Goal: Task Accomplishment & Management: Manage account settings

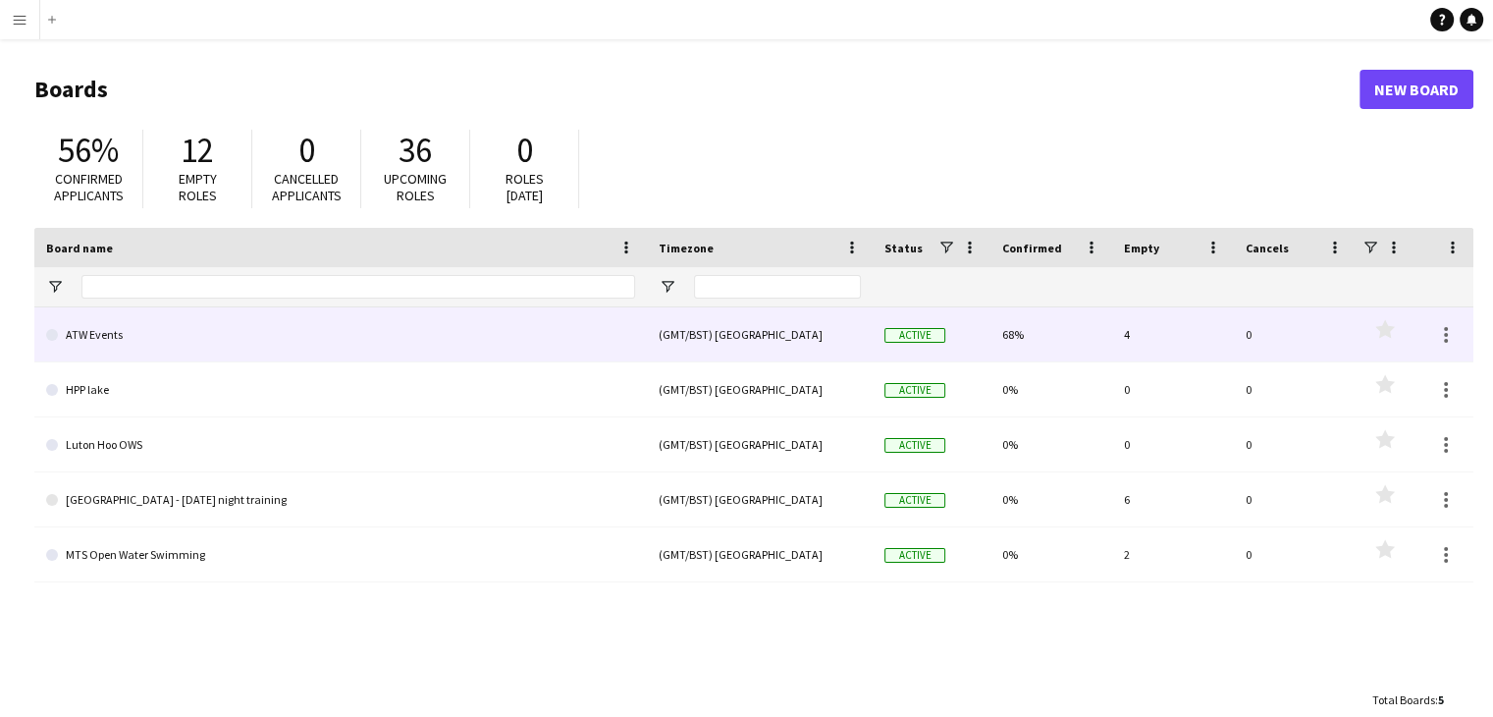
click at [93, 335] on link "ATW Events" at bounding box center [340, 334] width 589 height 55
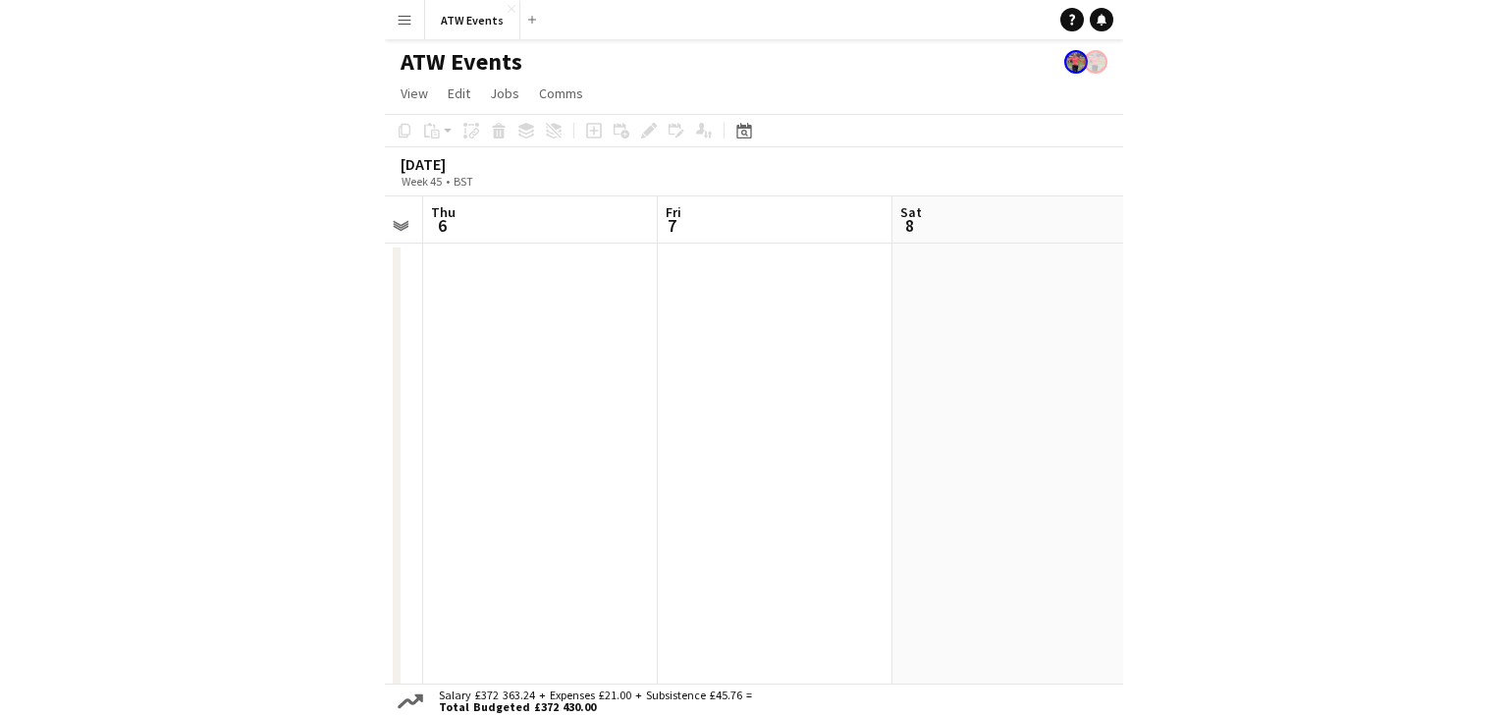
scroll to position [0, 667]
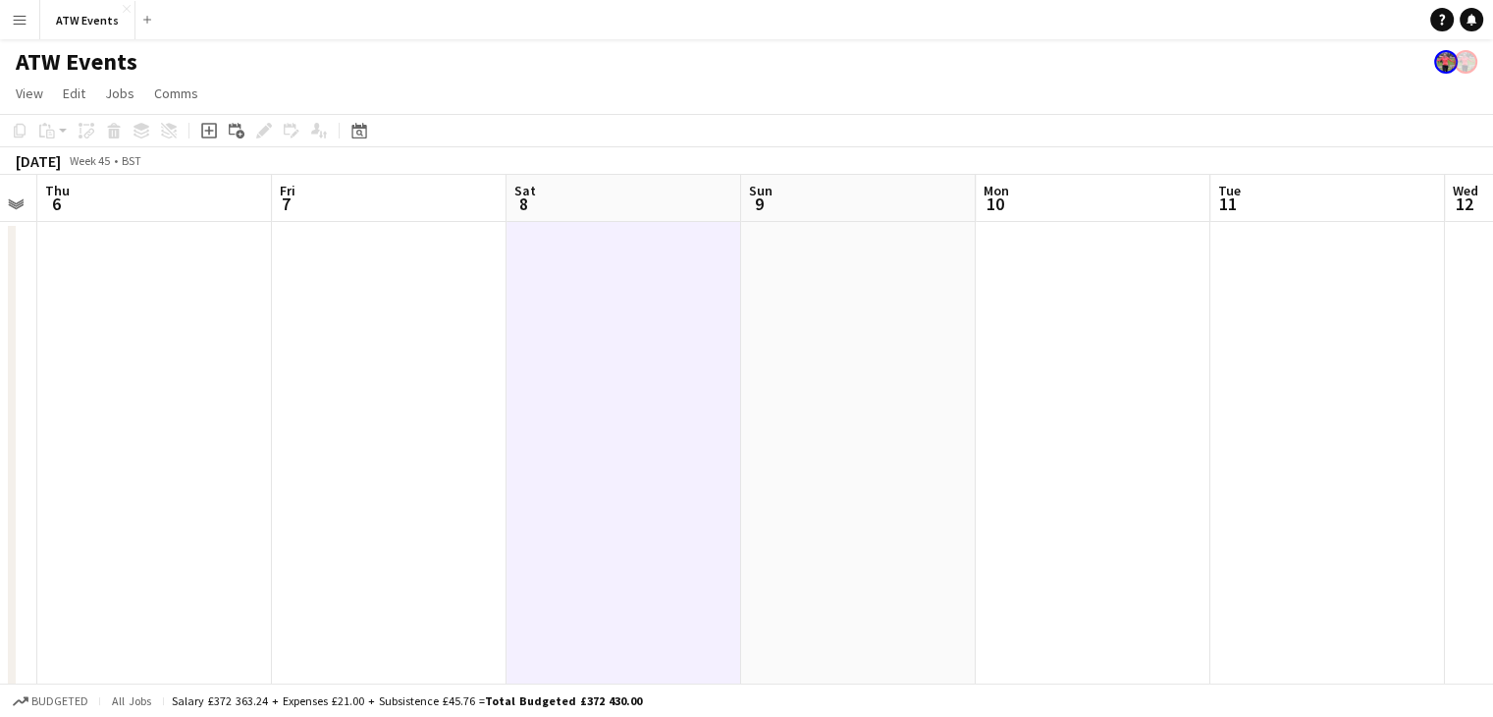
click at [18, 21] on app-icon "Menu" at bounding box center [20, 20] width 16 height 16
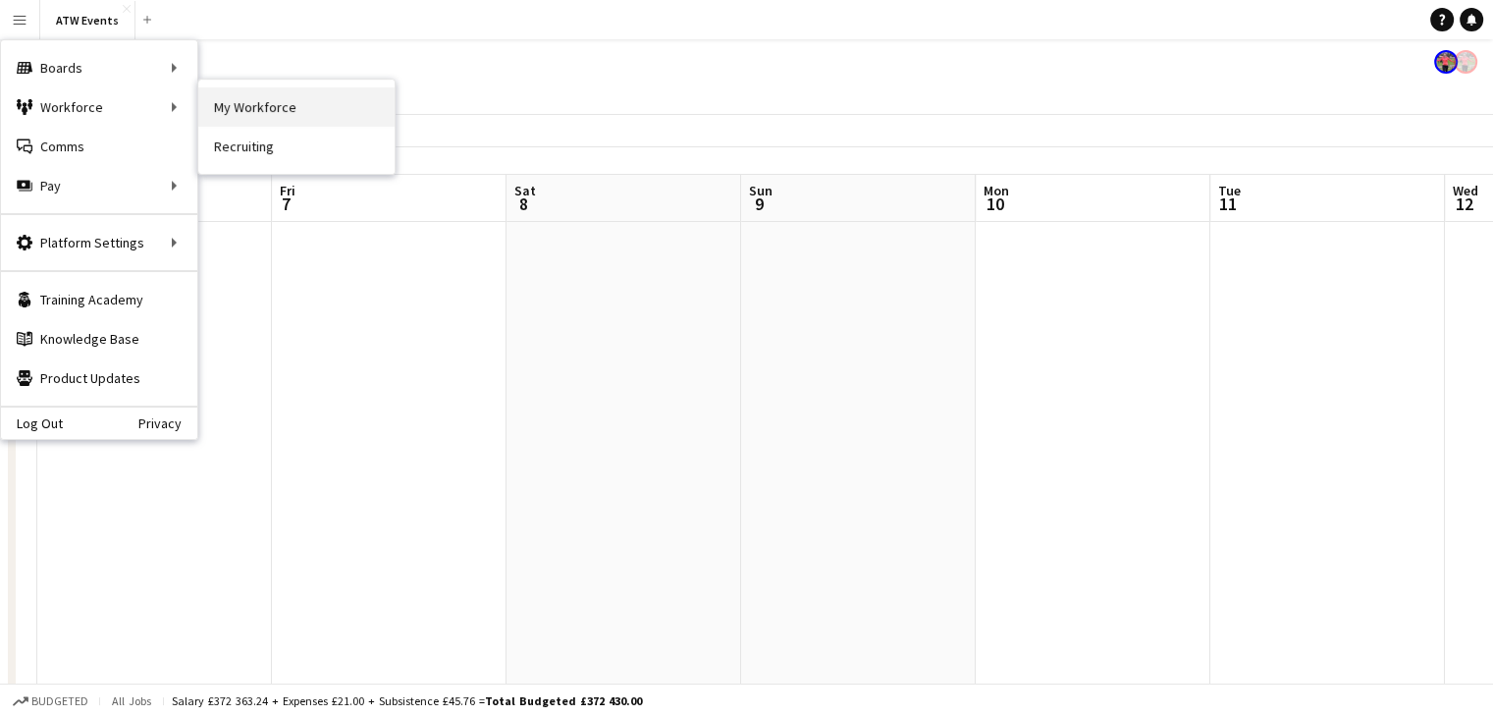
click at [275, 103] on link "My Workforce" at bounding box center [296, 106] width 196 height 39
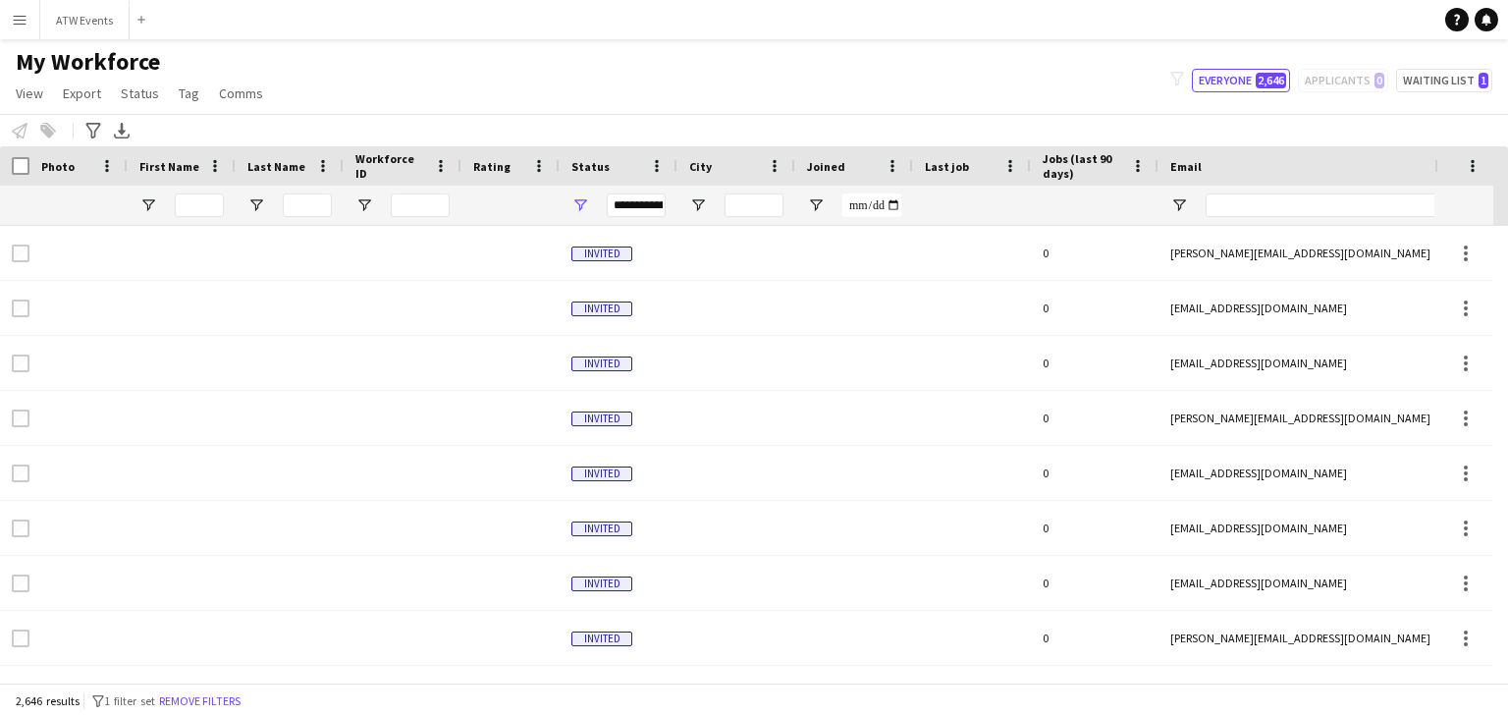
click at [19, 16] on app-icon "Menu" at bounding box center [20, 20] width 16 height 16
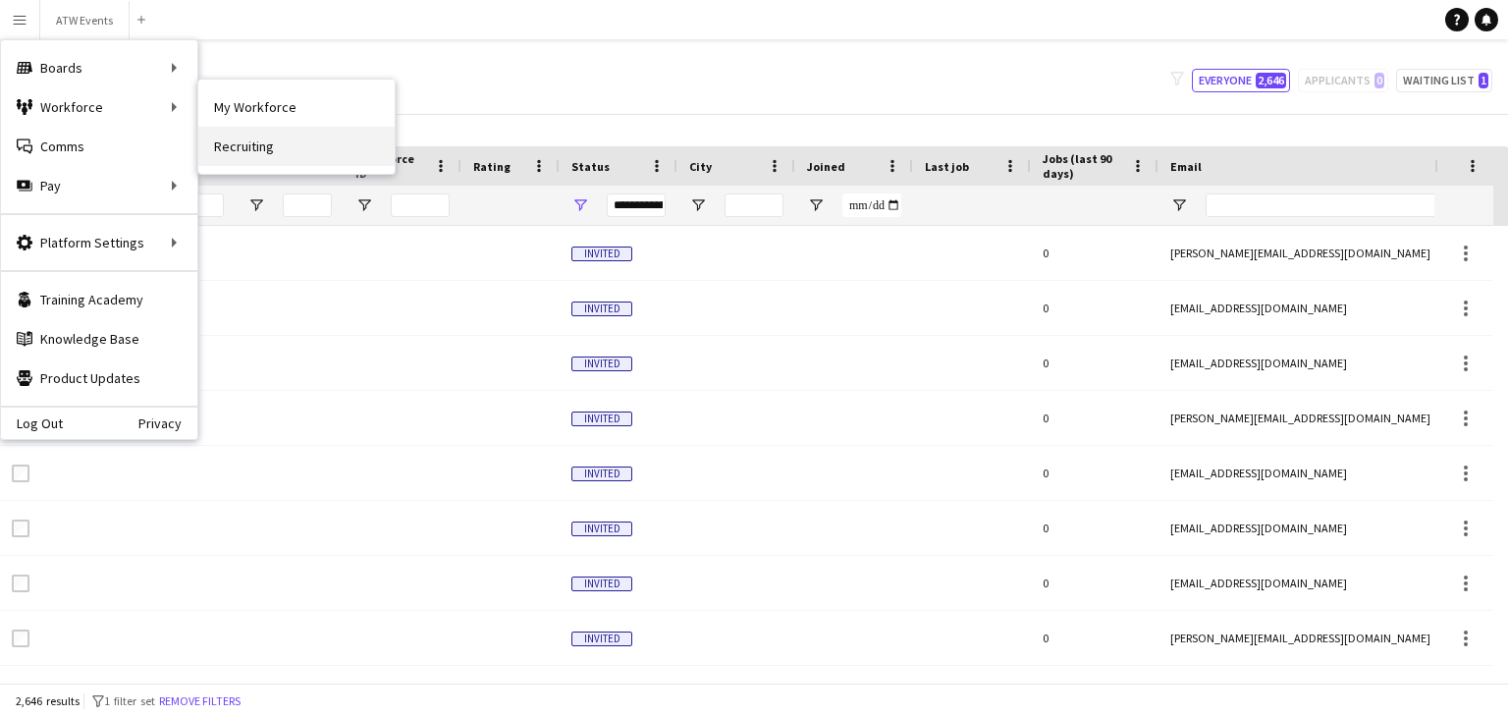
click at [258, 143] on link "Recruiting" at bounding box center [296, 146] width 196 height 39
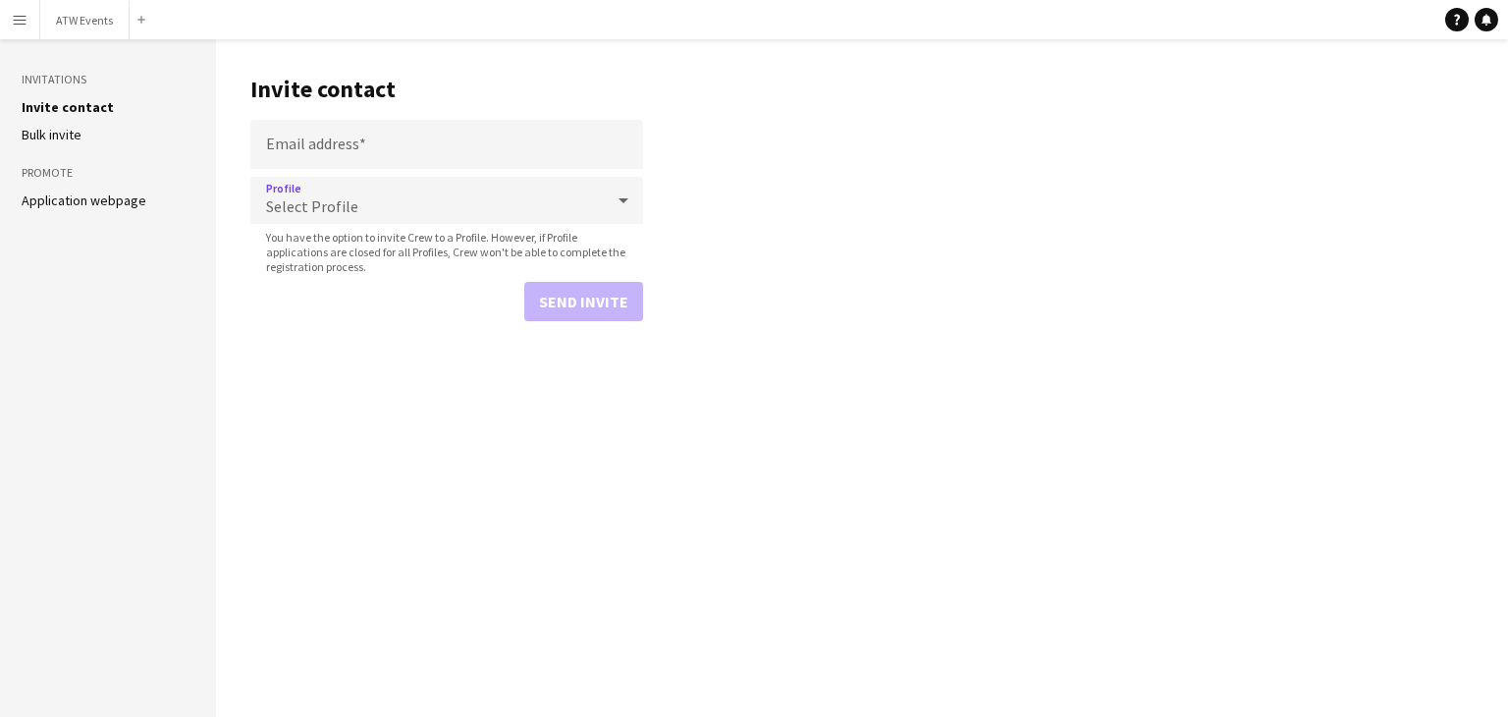
click at [401, 197] on div "Select Profile" at bounding box center [426, 200] width 353 height 47
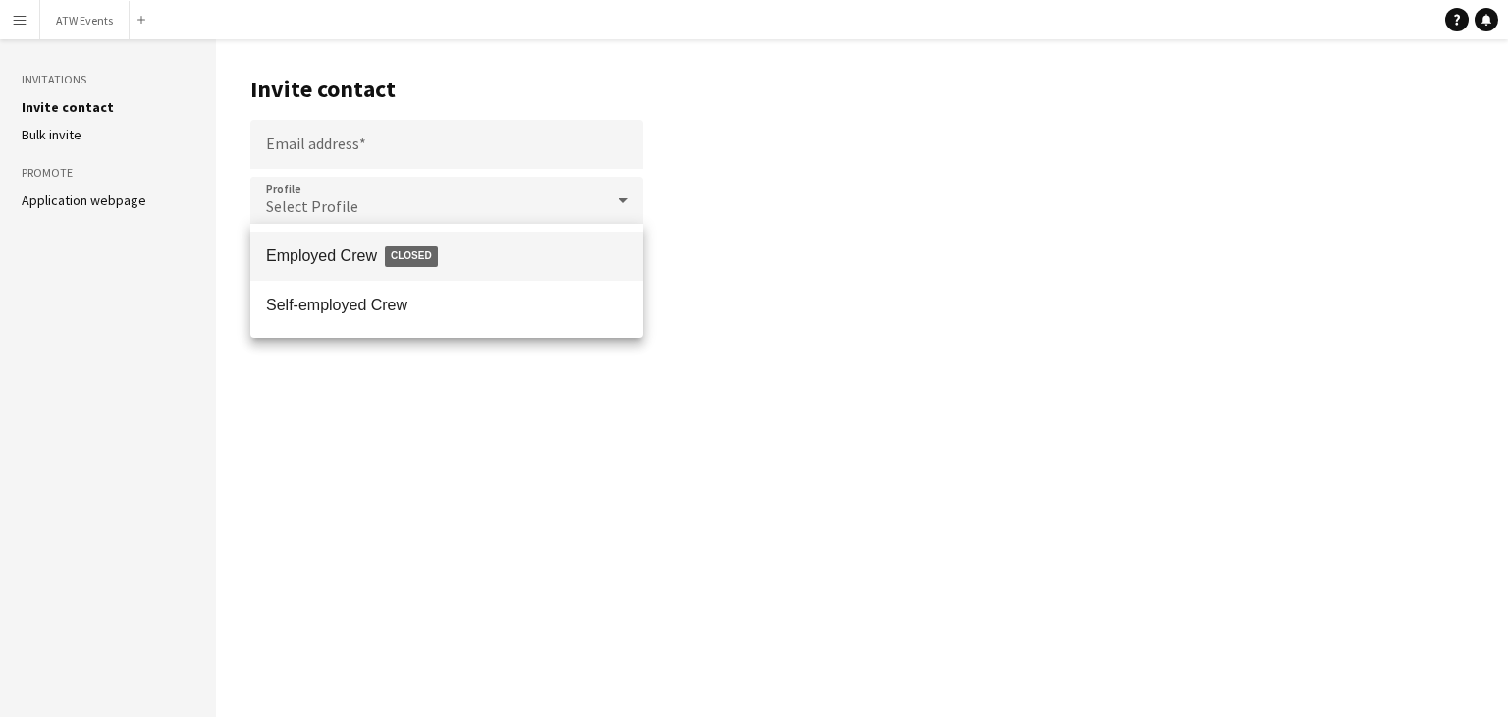
click at [401, 197] on div at bounding box center [754, 358] width 1508 height 717
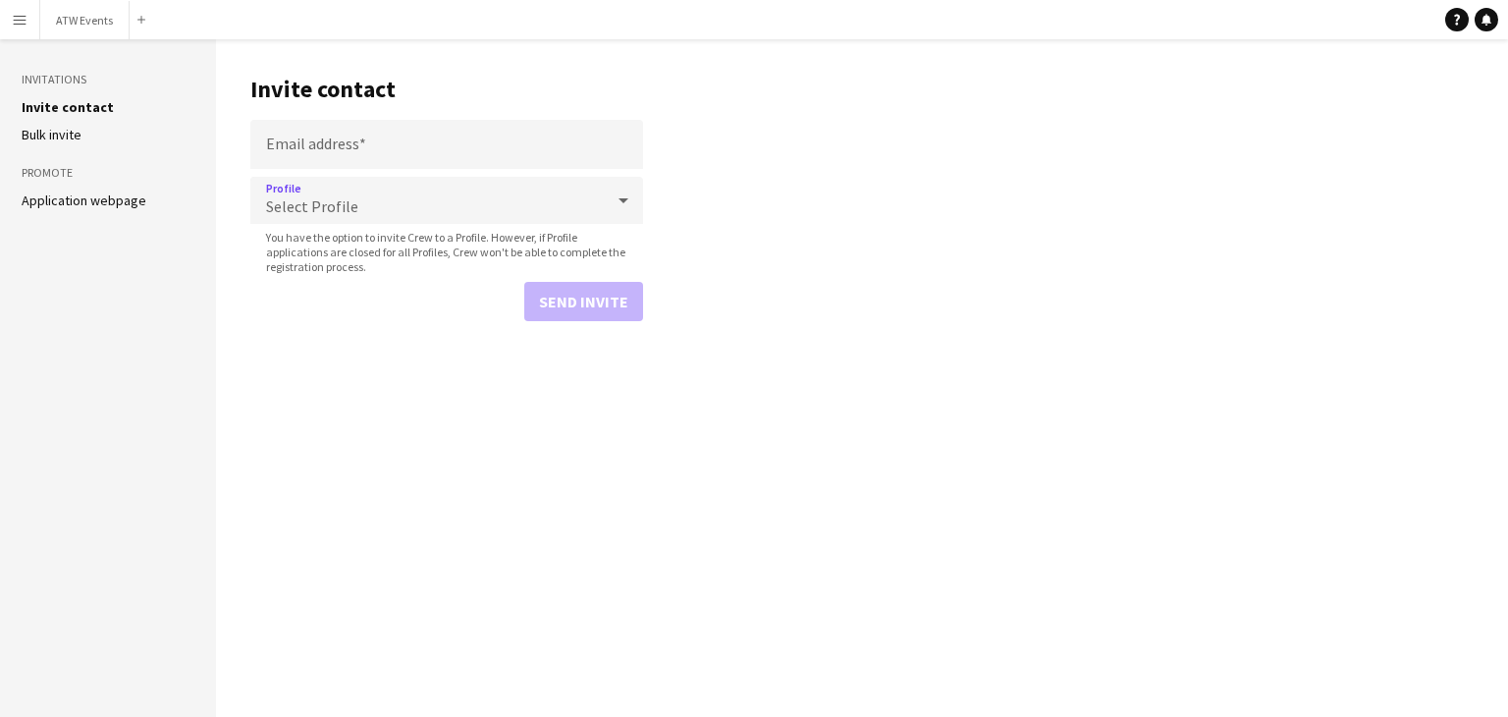
click at [382, 209] on div "Select Profile" at bounding box center [426, 200] width 353 height 47
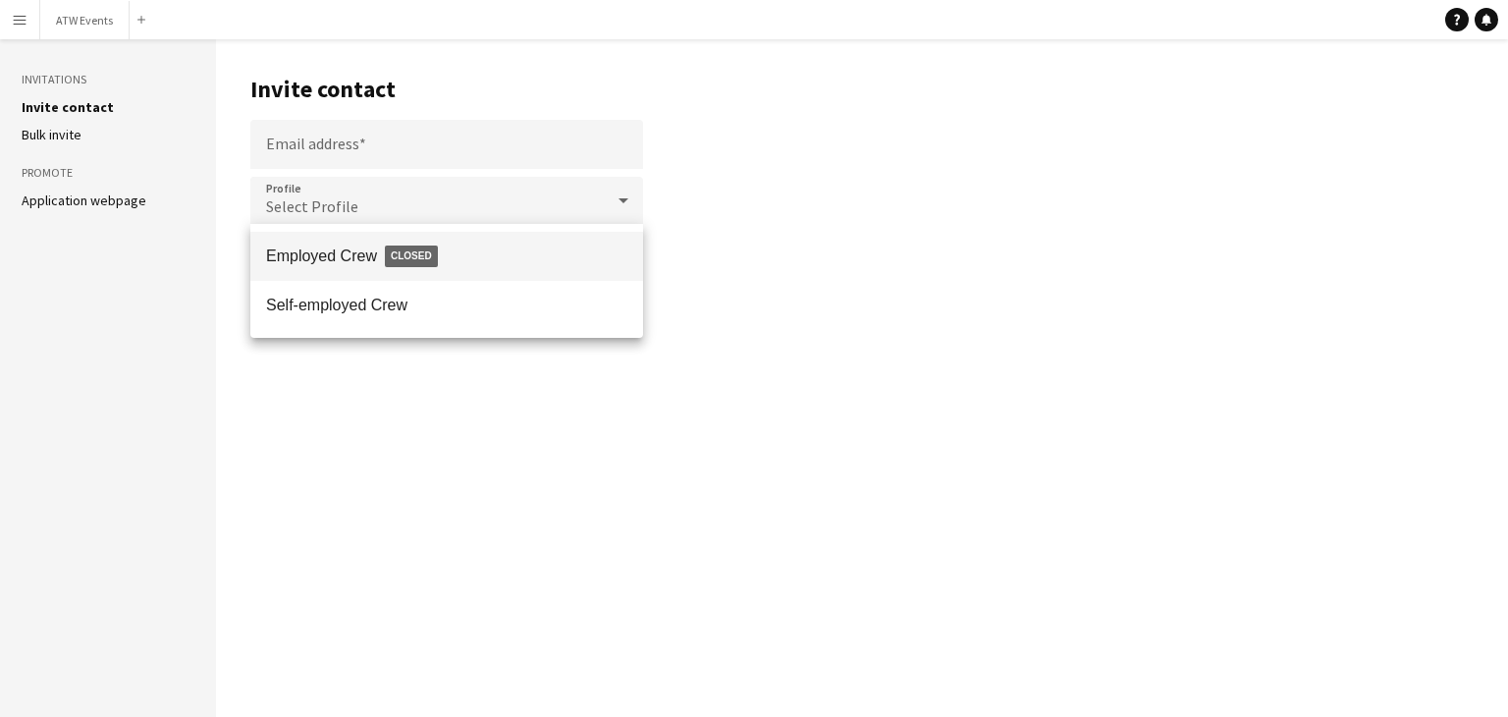
click at [382, 209] on div at bounding box center [754, 358] width 1508 height 717
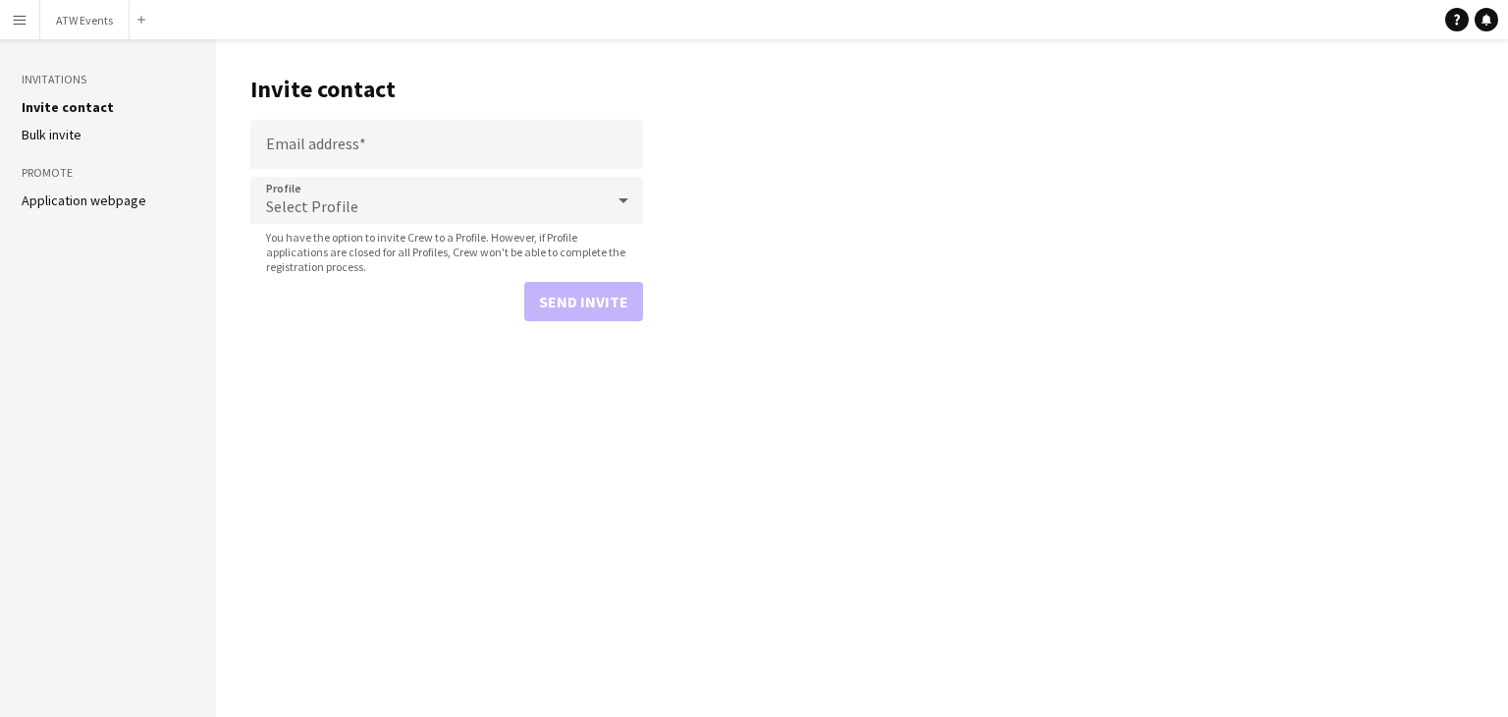
click at [38, 22] on button "Menu" at bounding box center [19, 19] width 39 height 39
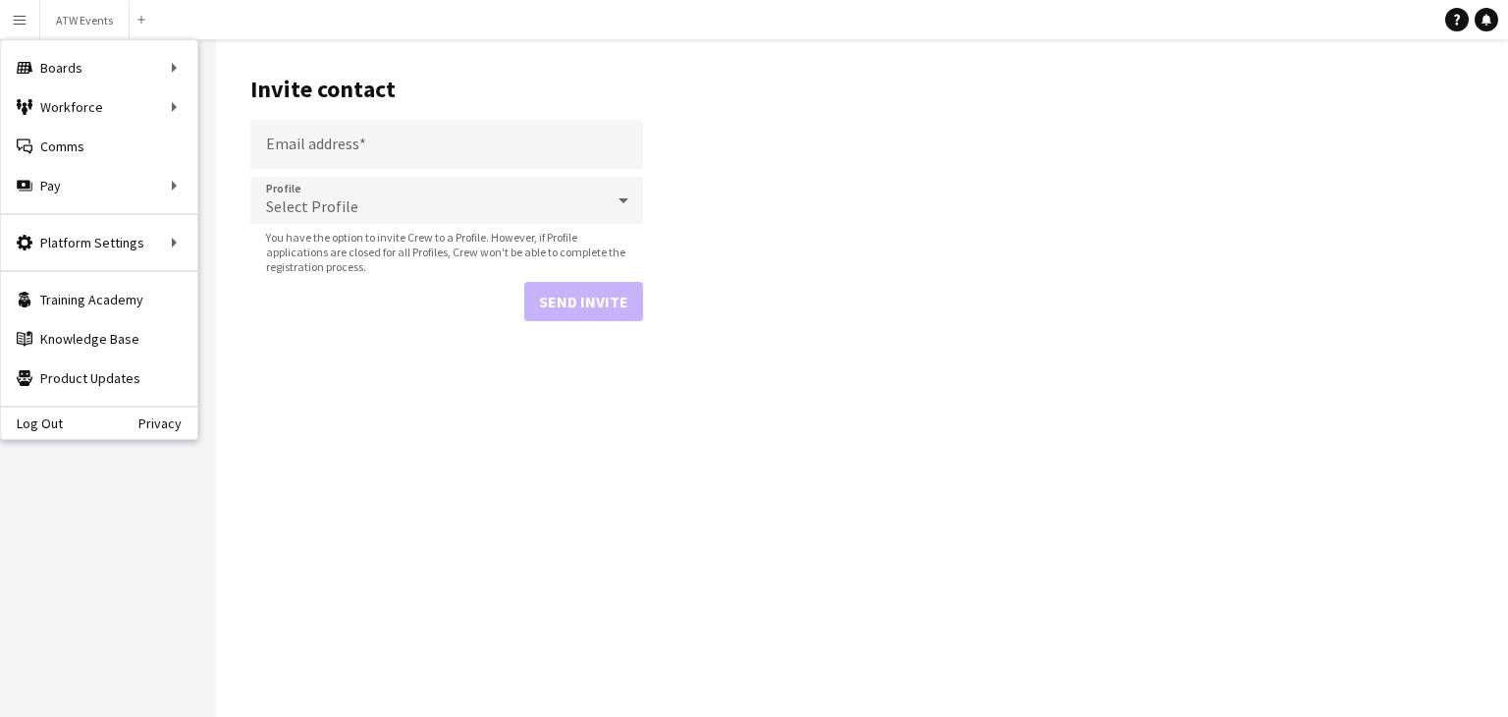
click at [88, 532] on aside "Invitations Invite contact Bulk invite Promote Application webpage" at bounding box center [108, 377] width 216 height 677
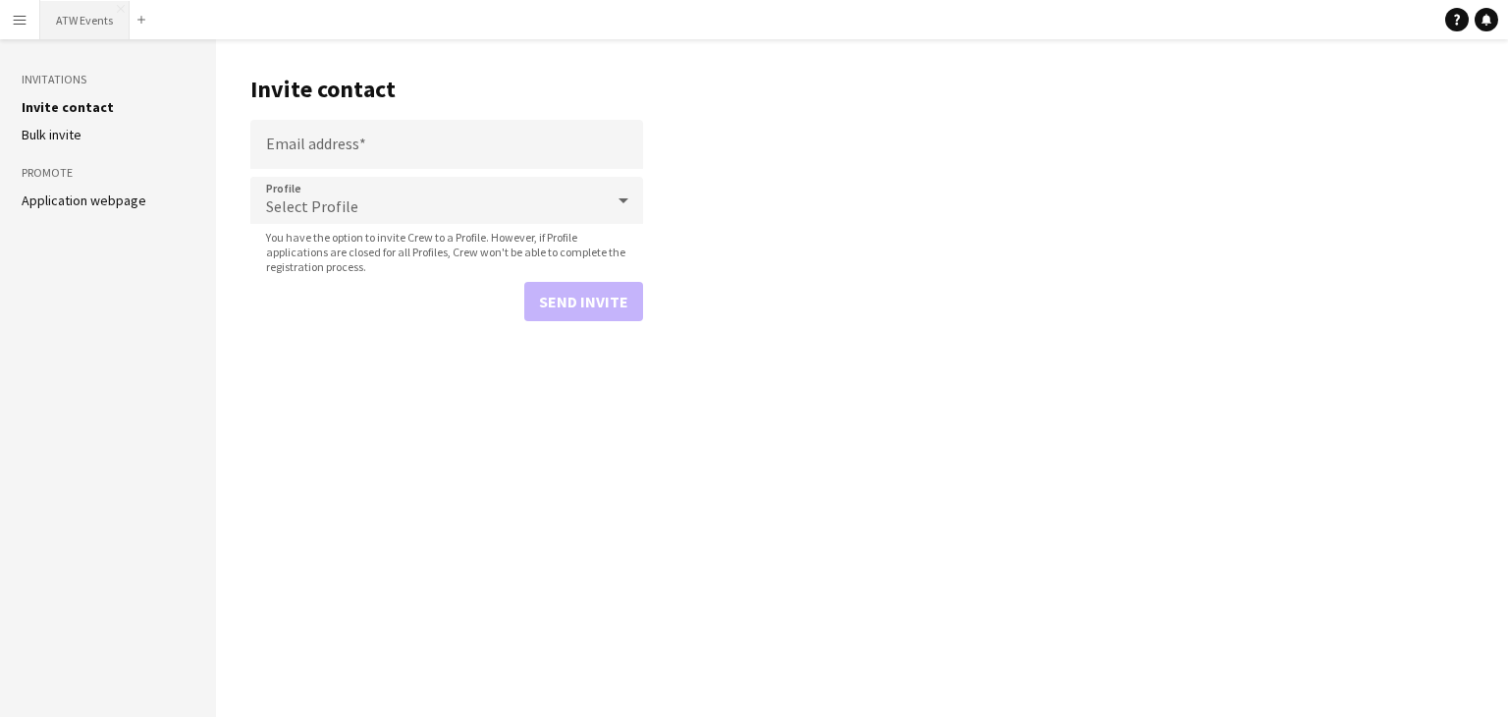
click at [80, 15] on button "ATW Events Close" at bounding box center [84, 20] width 89 height 38
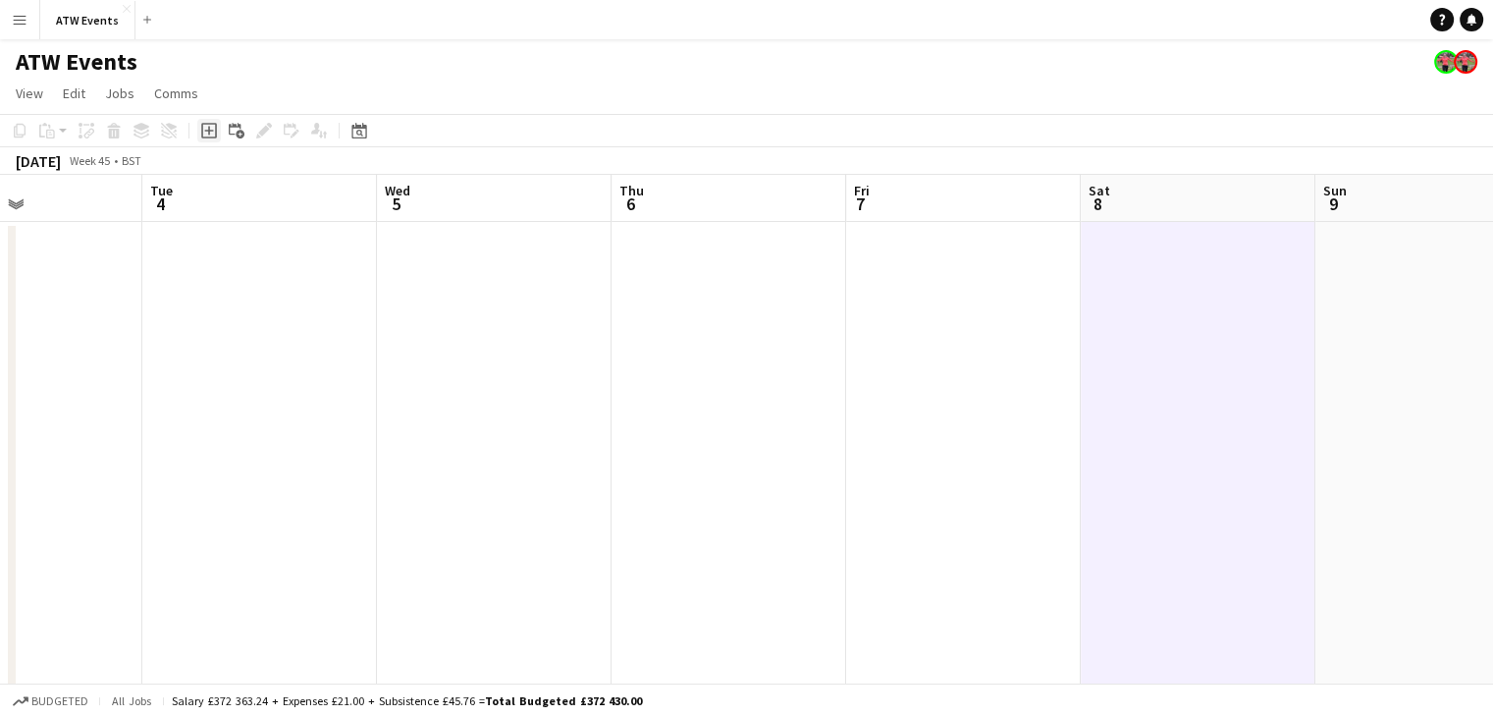
click at [205, 135] on icon "Add job" at bounding box center [209, 131] width 16 height 16
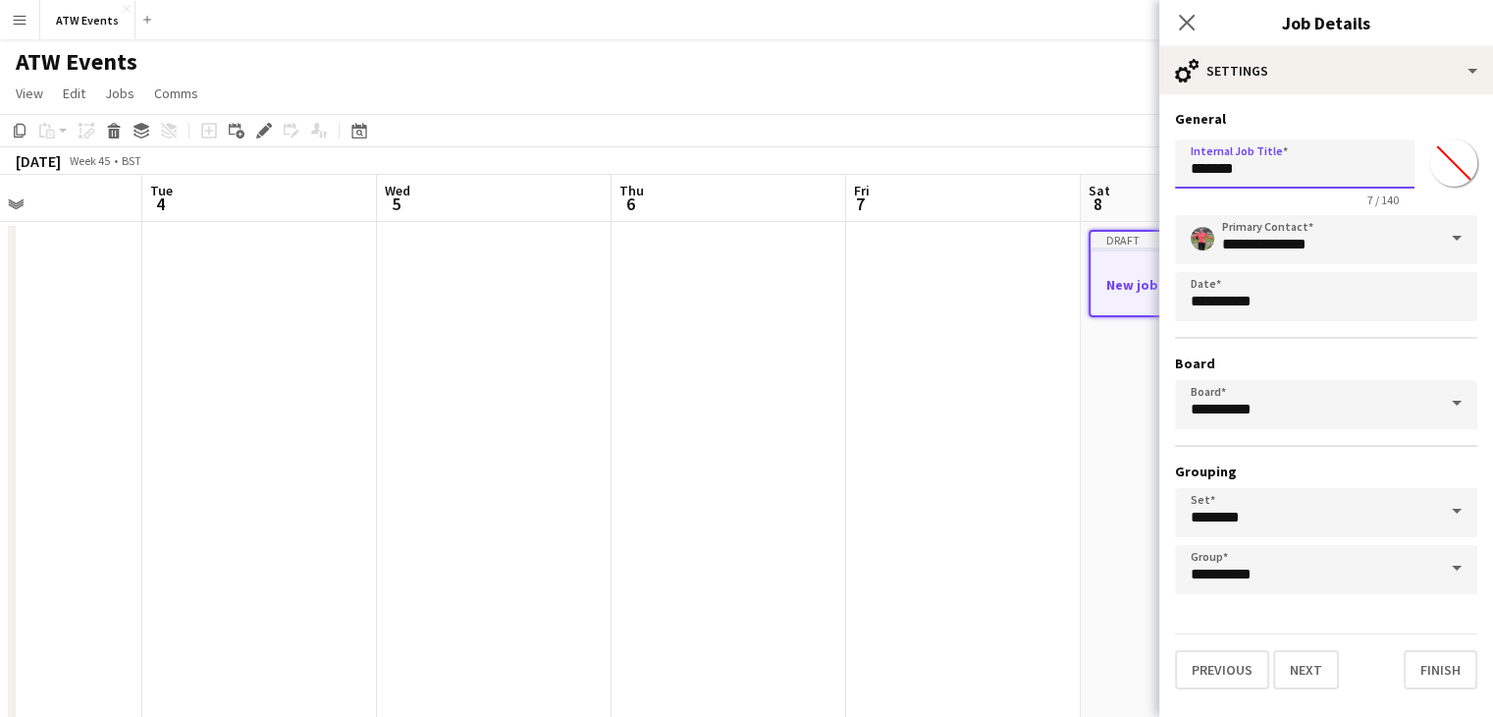
click at [1260, 169] on input "*******" at bounding box center [1295, 163] width 240 height 49
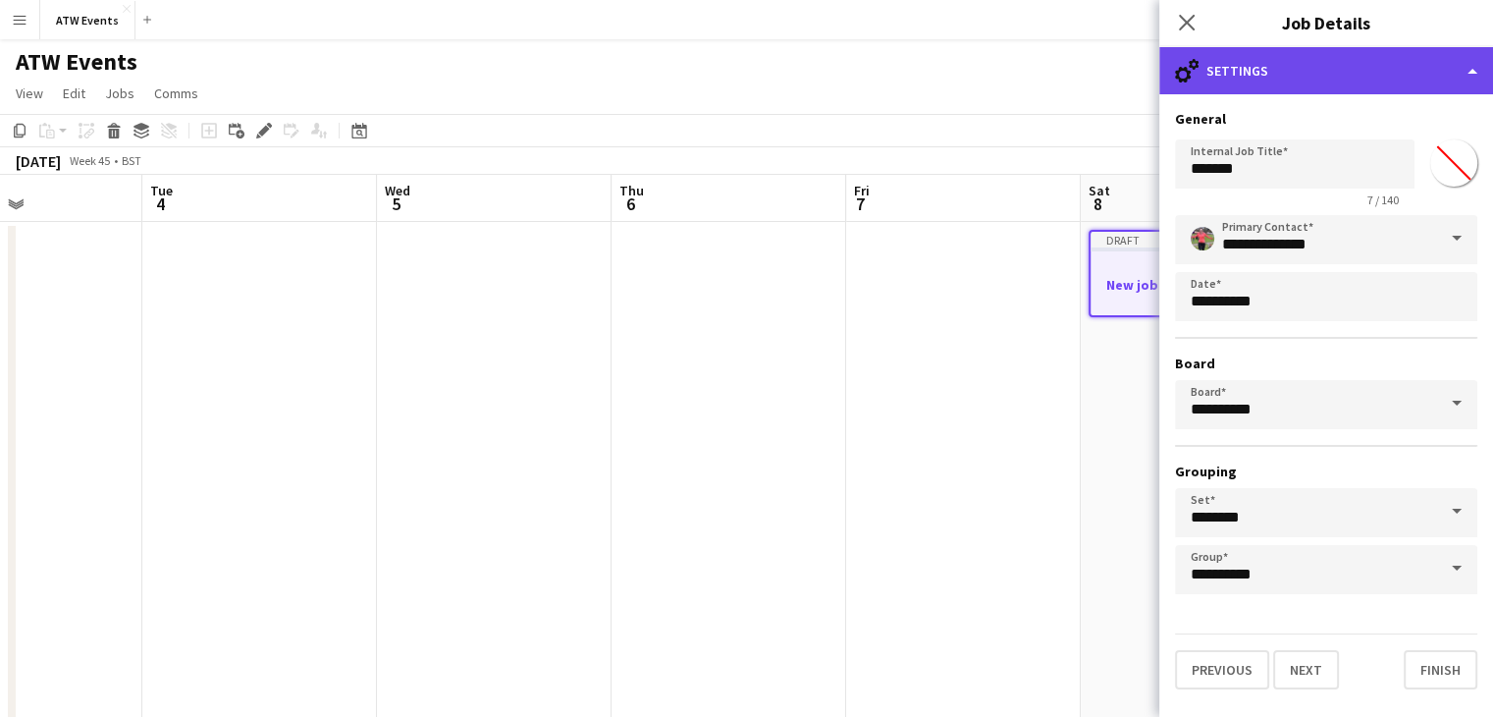
click at [1283, 84] on div "cog-double-3 Settings" at bounding box center [1326, 70] width 334 height 47
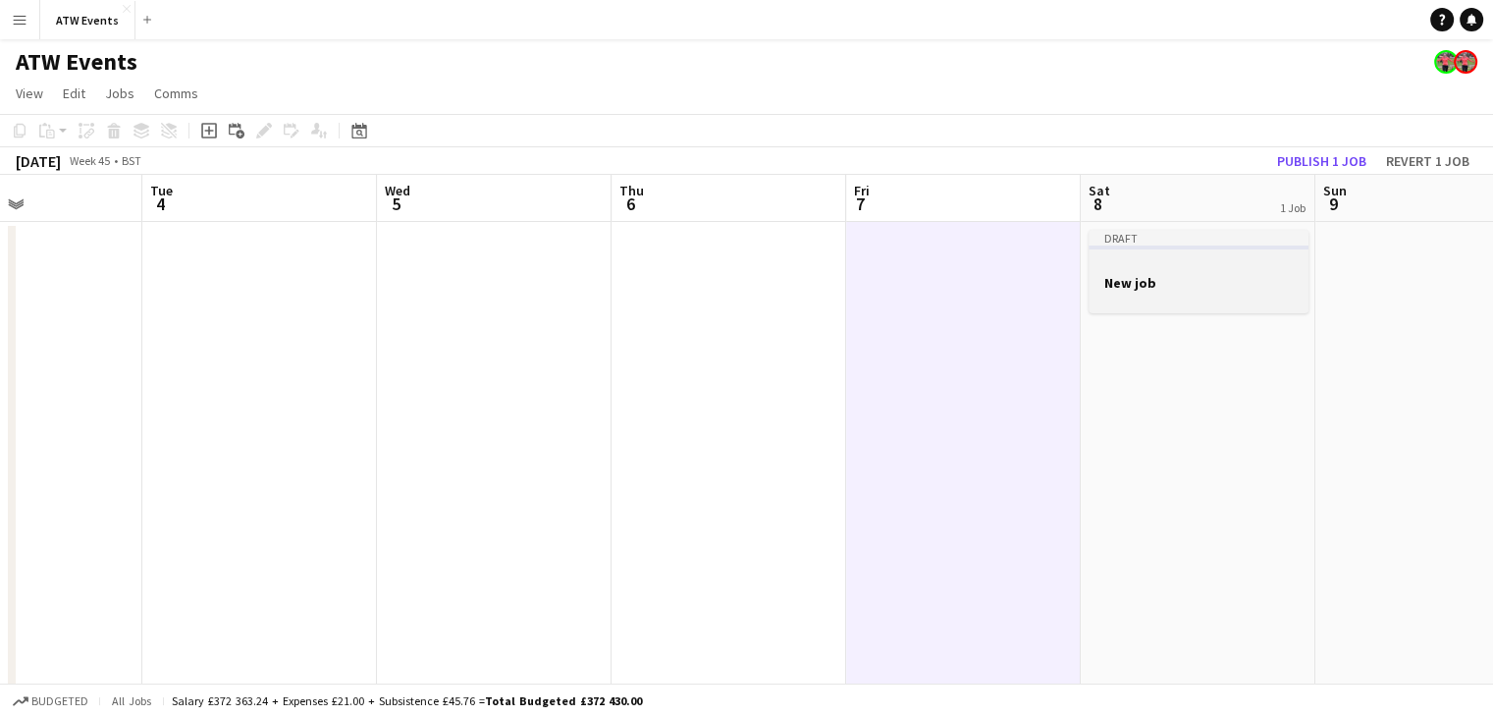
click at [1204, 276] on h3 "New job" at bounding box center [1199, 283] width 220 height 18
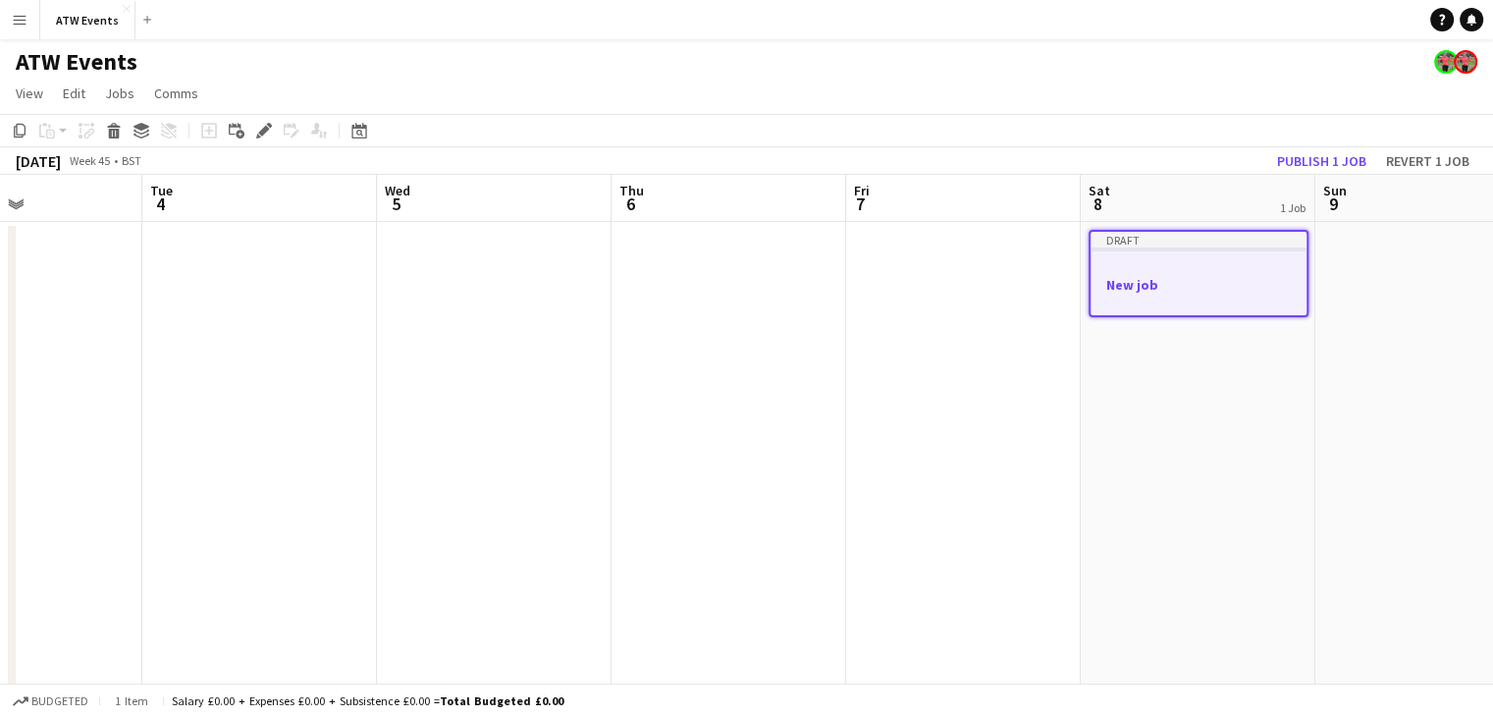
drag, startPoint x: 1204, startPoint y: 276, endPoint x: 1214, endPoint y: 277, distance: 9.9
click at [1214, 277] on h3 "New job" at bounding box center [1199, 285] width 216 height 18
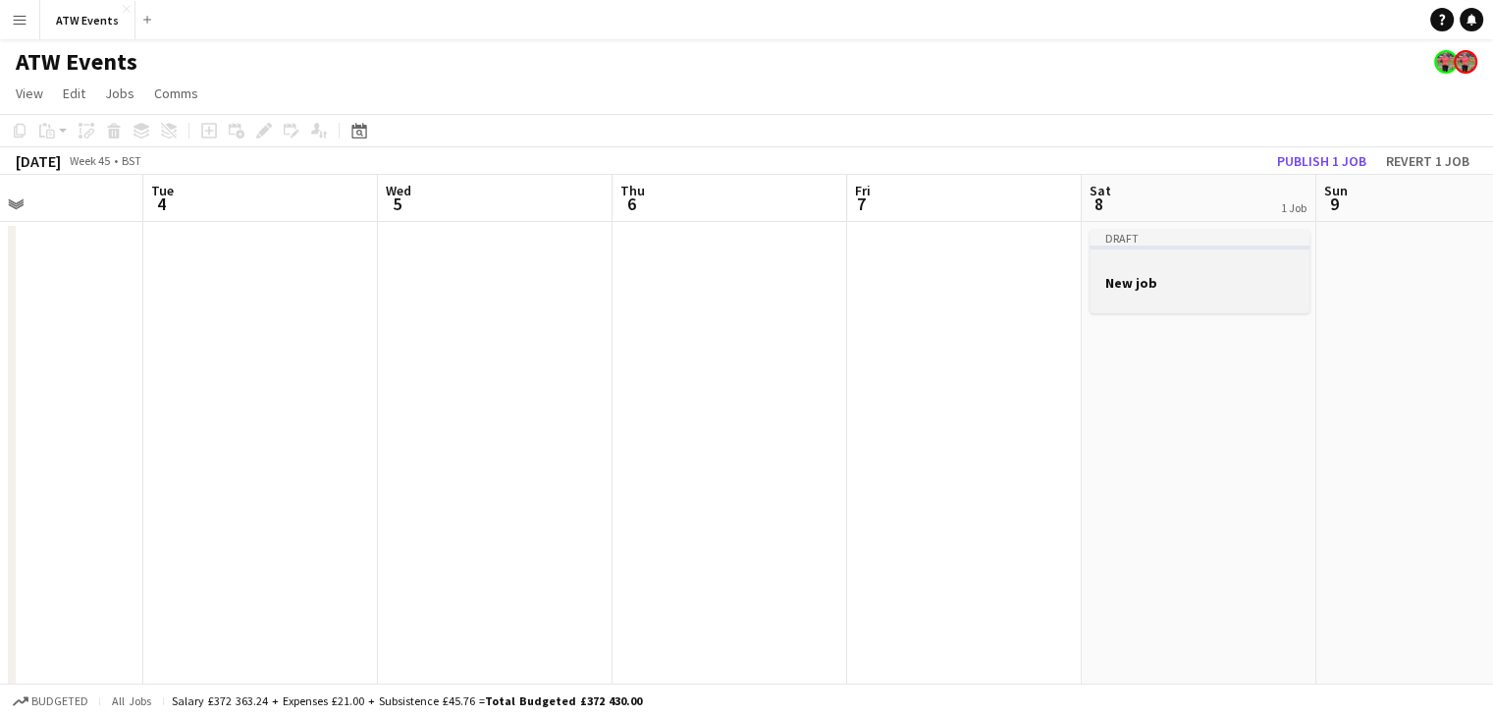
click at [1131, 262] on div at bounding box center [1200, 264] width 220 height 15
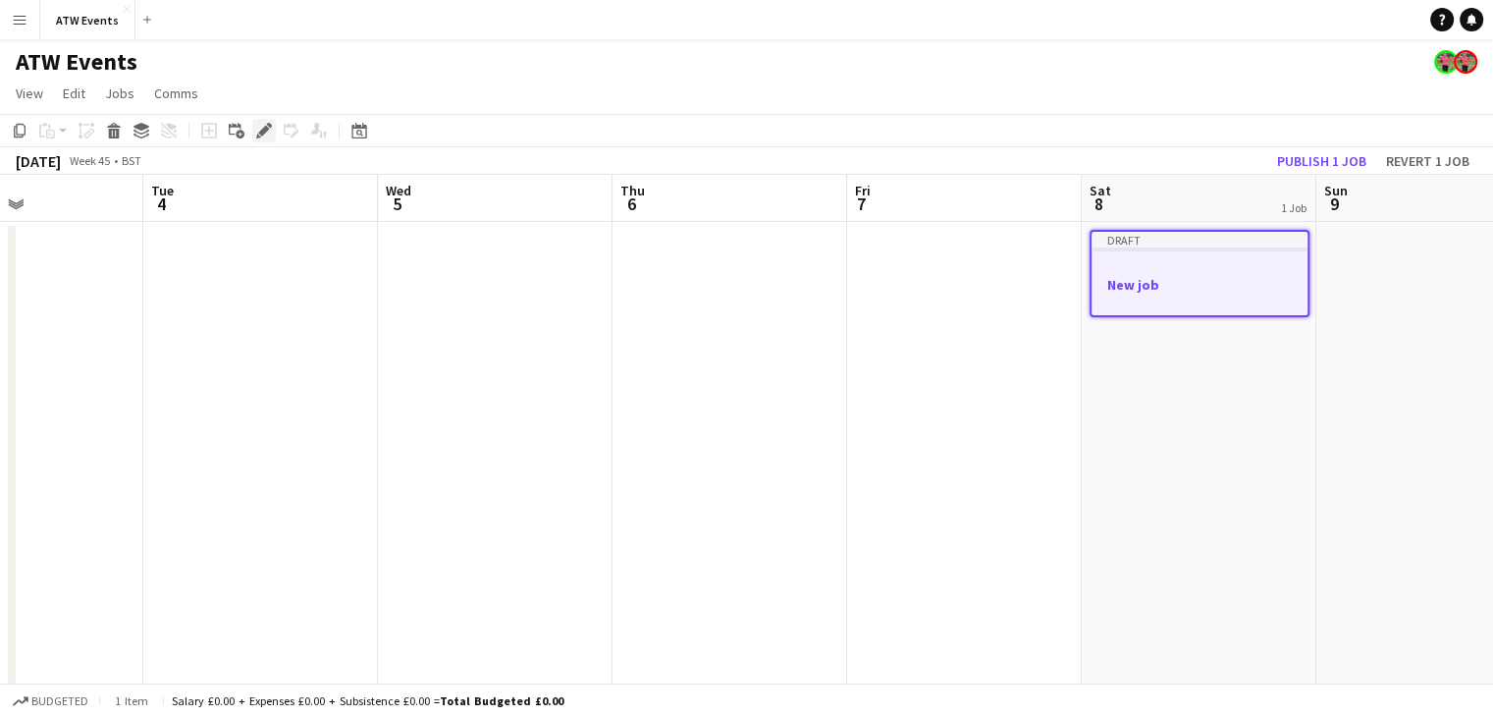
click at [270, 137] on icon "Edit" at bounding box center [264, 131] width 16 height 16
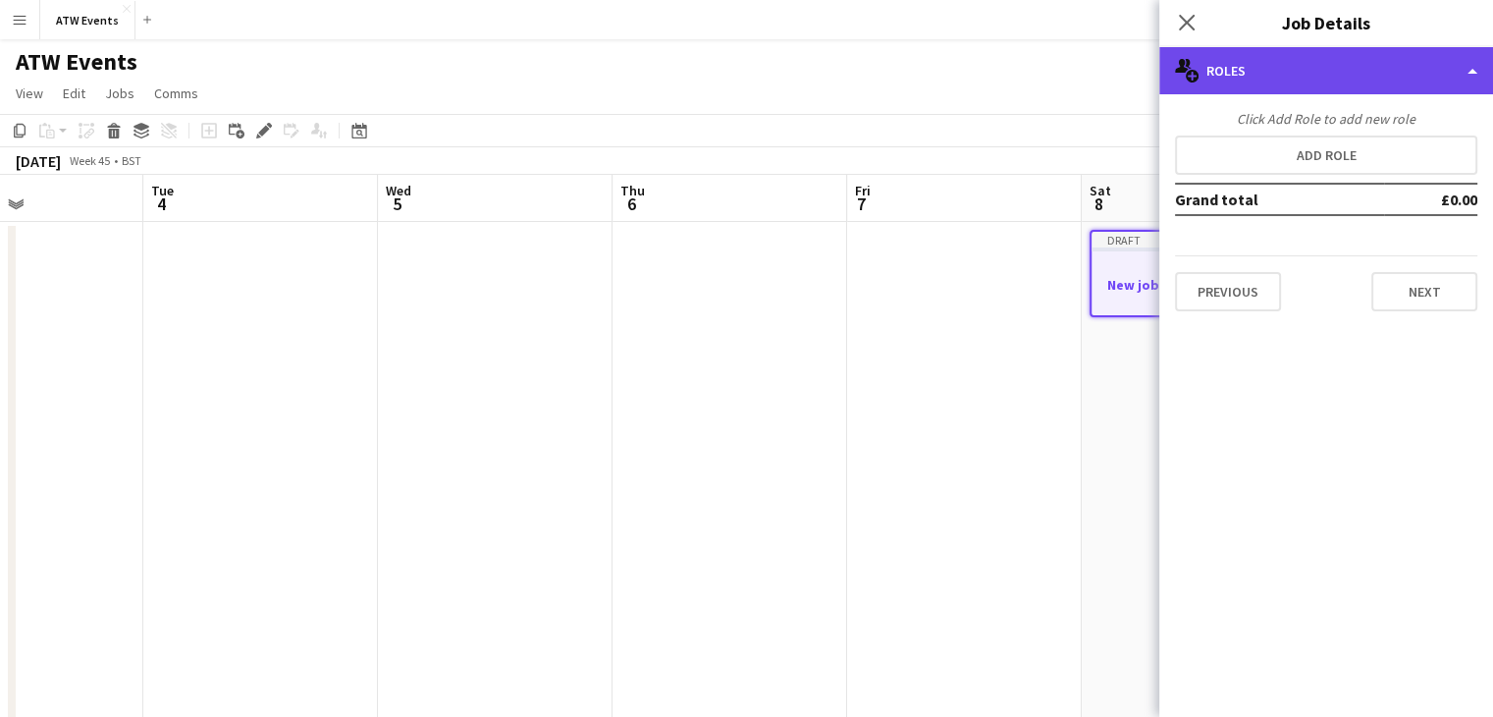
click at [1456, 80] on div "multiple-users-add Roles" at bounding box center [1326, 70] width 334 height 47
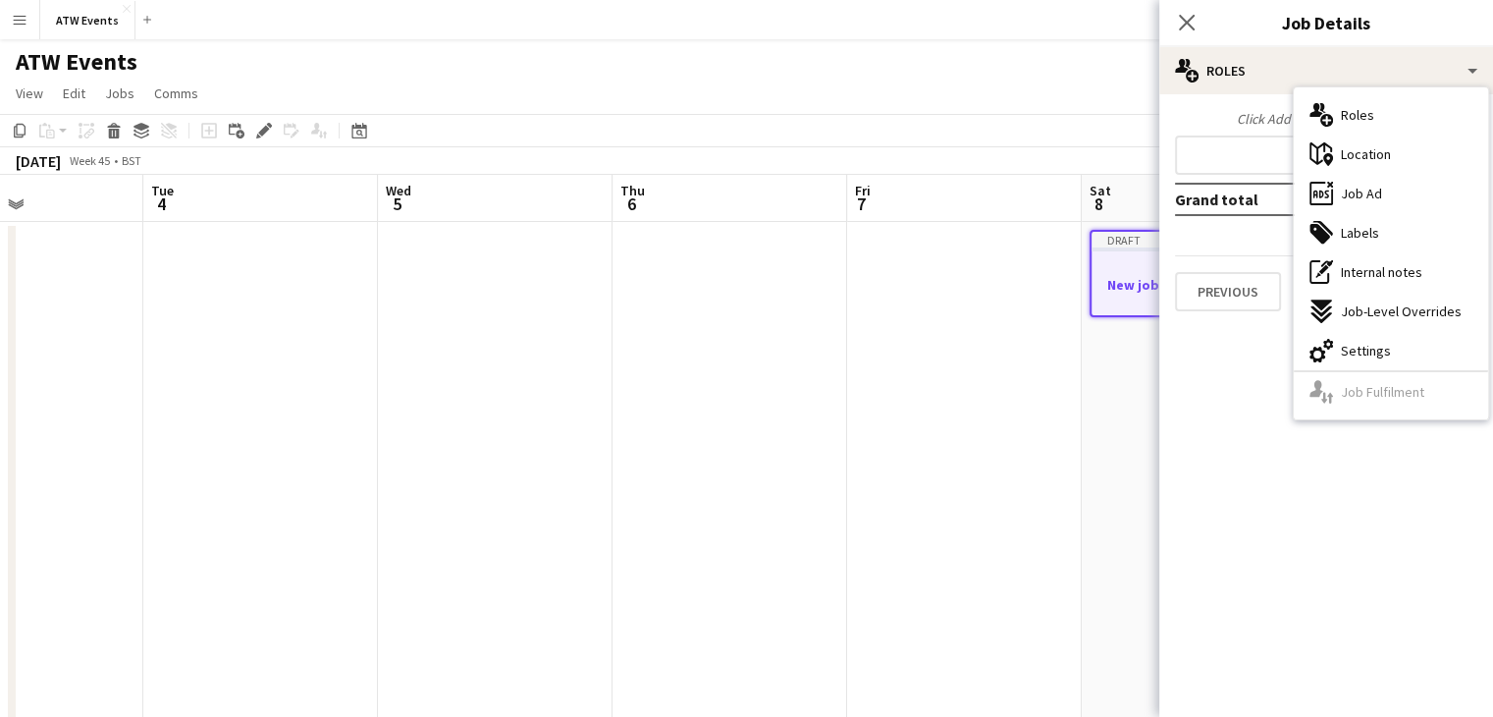
click at [1178, 34] on div "Close pop-in" at bounding box center [1186, 22] width 55 height 45
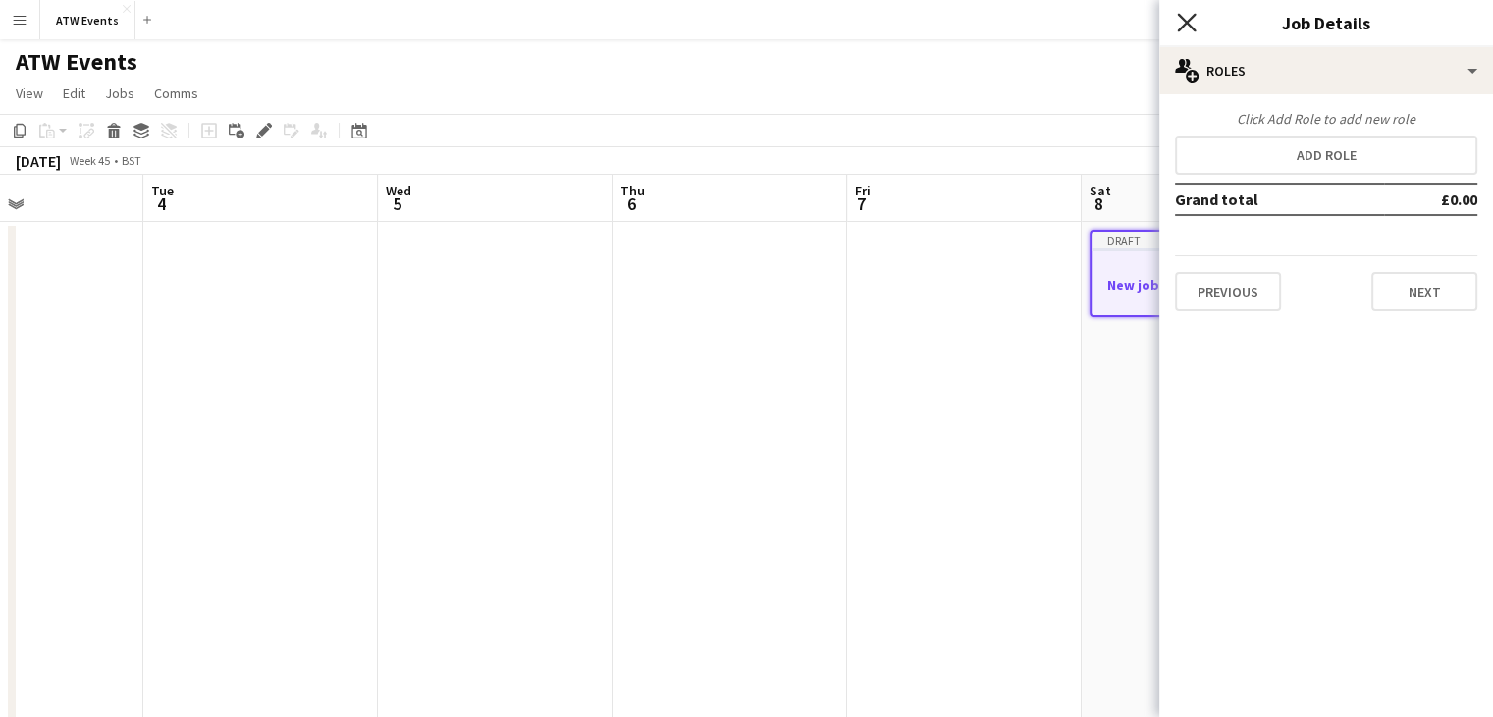
click at [1177, 17] on icon "Close pop-in" at bounding box center [1186, 22] width 19 height 19
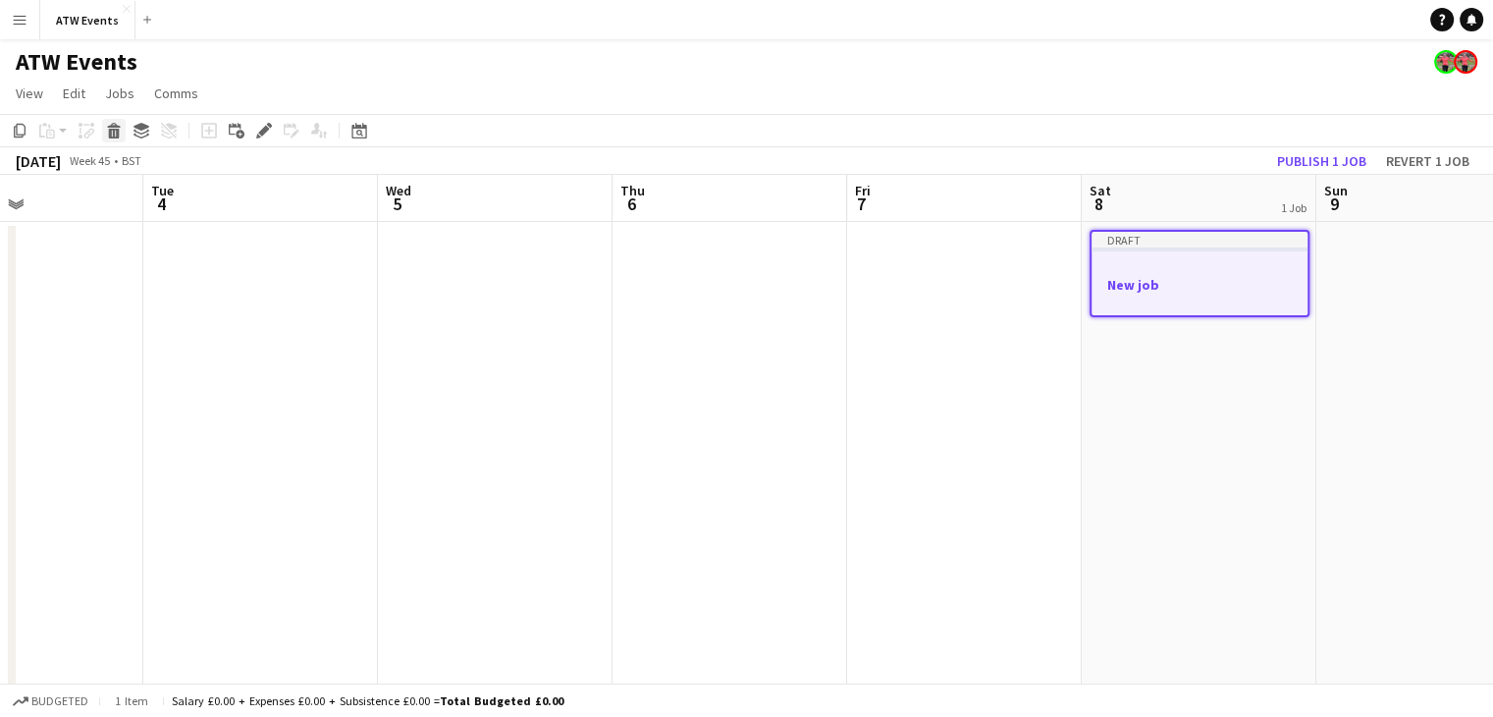
click at [112, 135] on icon "Delete" at bounding box center [114, 131] width 16 height 16
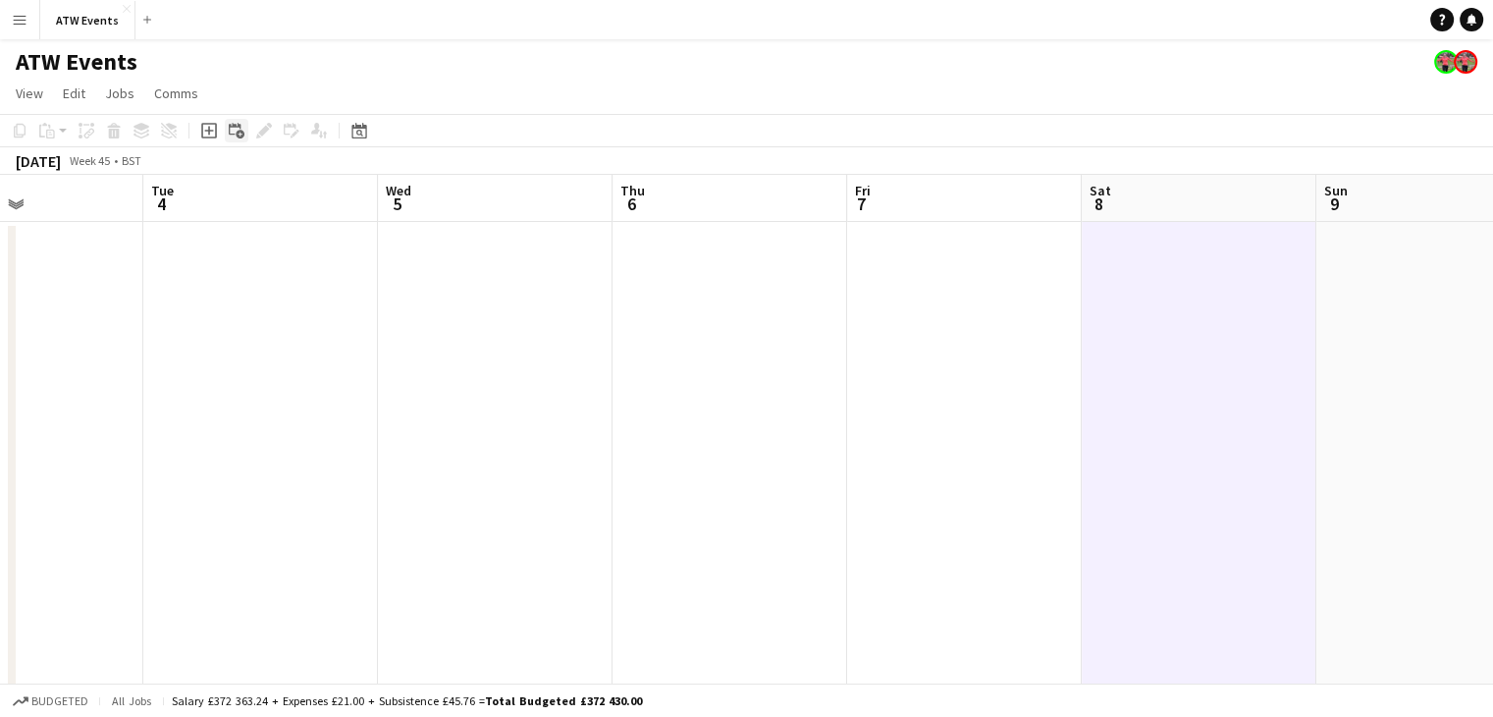
click at [234, 131] on icon "Add linked Job" at bounding box center [237, 131] width 16 height 16
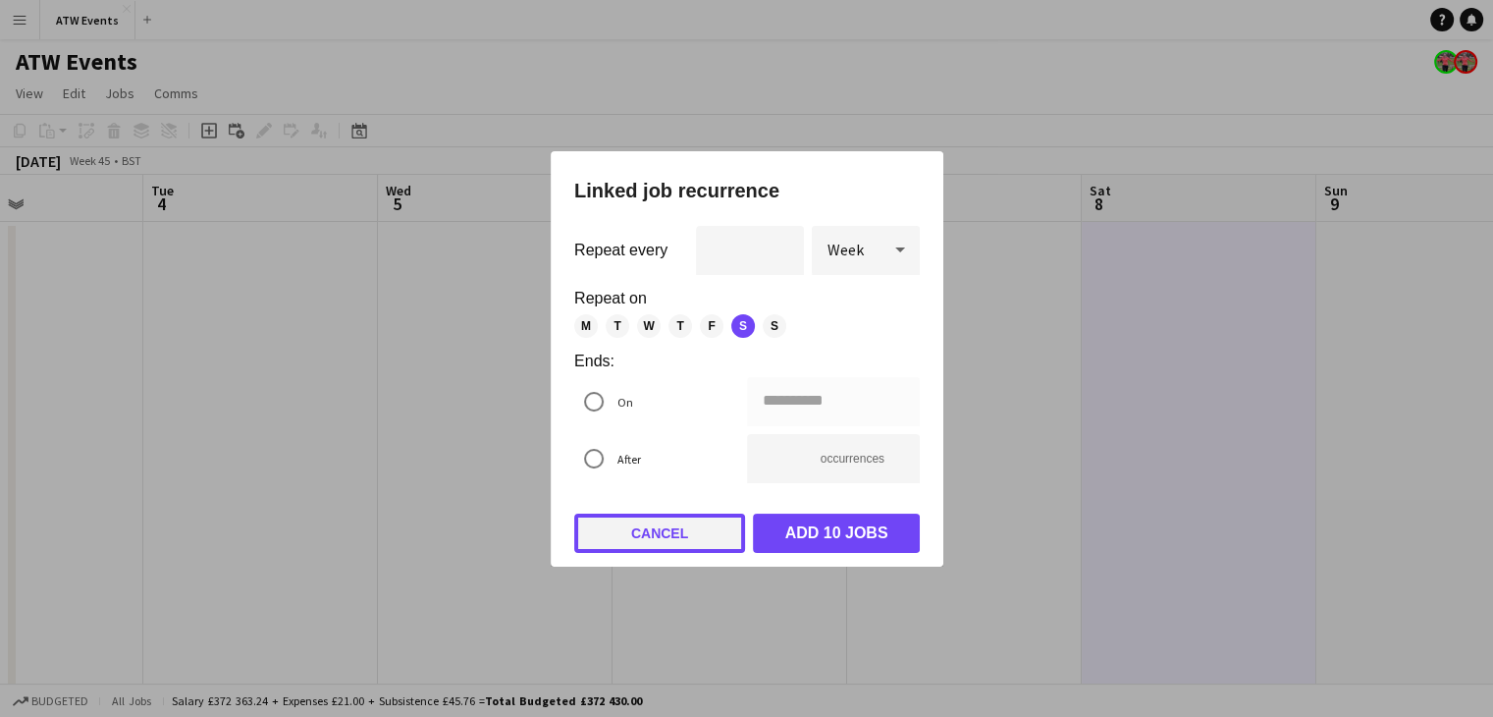
click at [705, 543] on button "Cancel" at bounding box center [659, 532] width 171 height 39
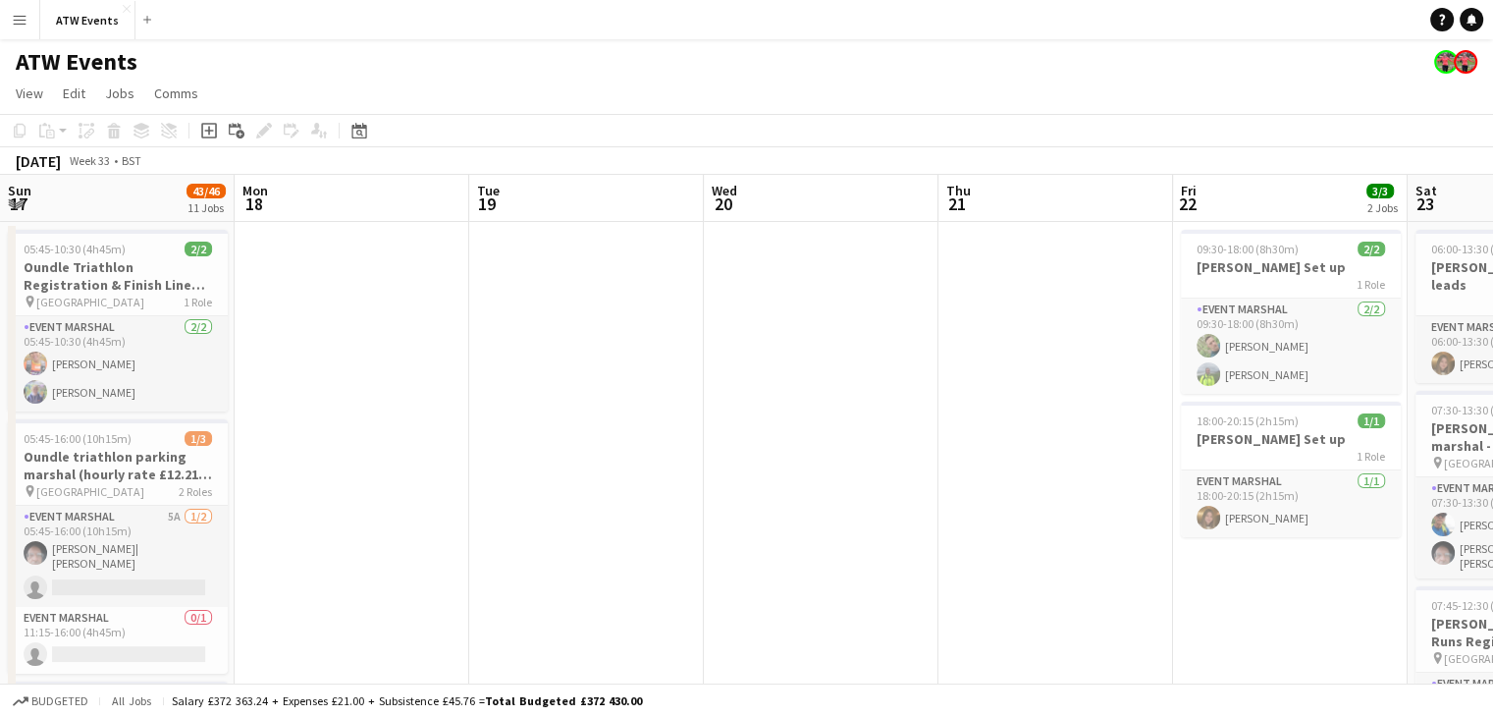
scroll to position [0, 469]
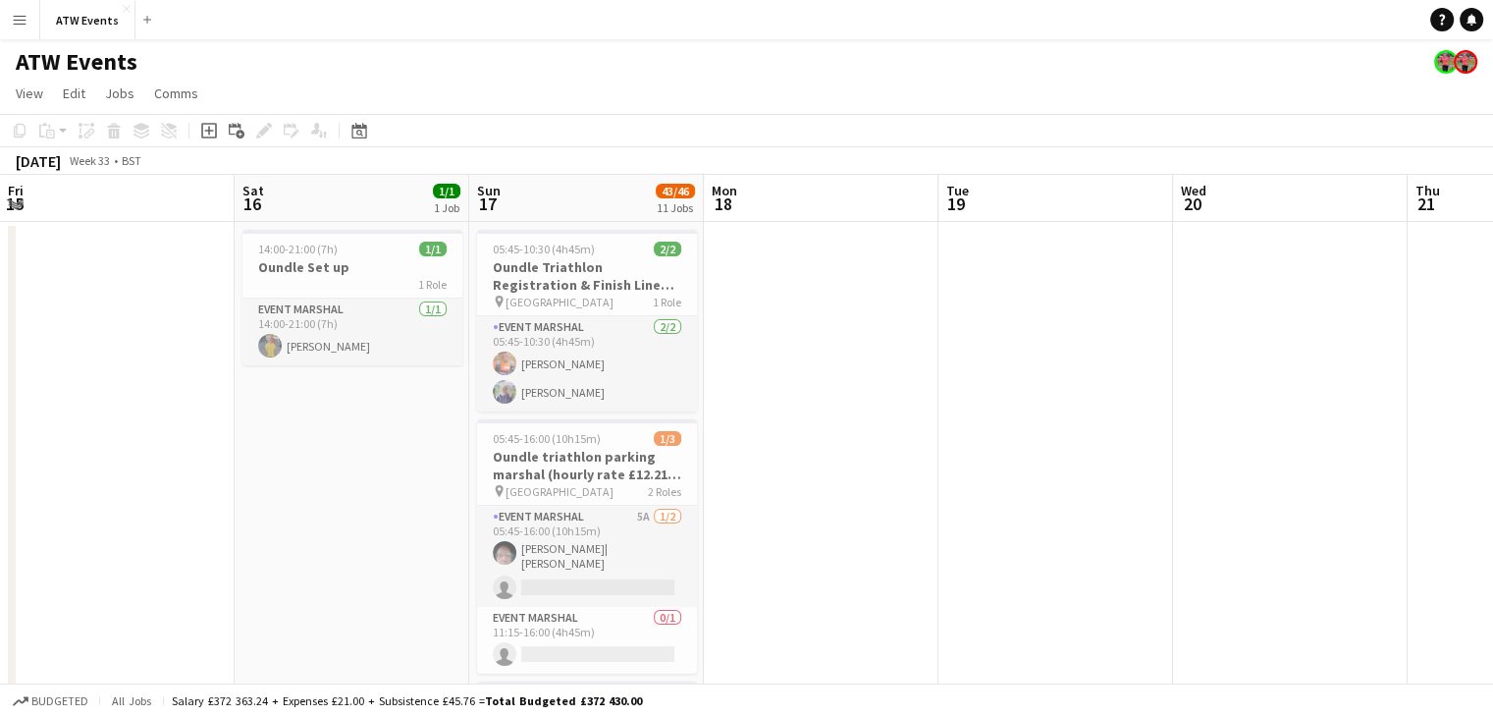
click at [52, 157] on div "August 2025" at bounding box center [38, 161] width 45 height 20
click at [114, 158] on span "Week 33" at bounding box center [89, 160] width 49 height 15
click at [364, 127] on icon at bounding box center [358, 131] width 15 height 16
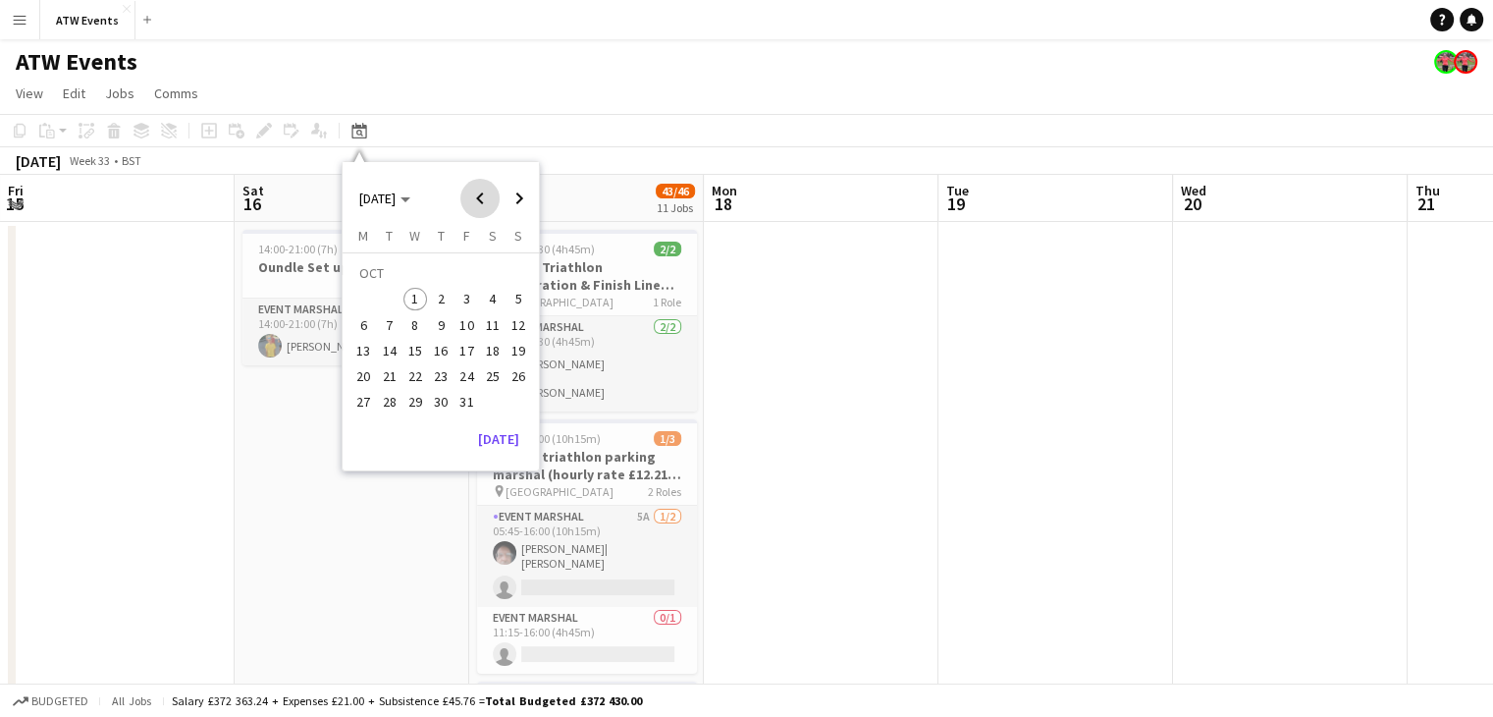
click at [480, 198] on span "Previous month" at bounding box center [479, 198] width 39 height 39
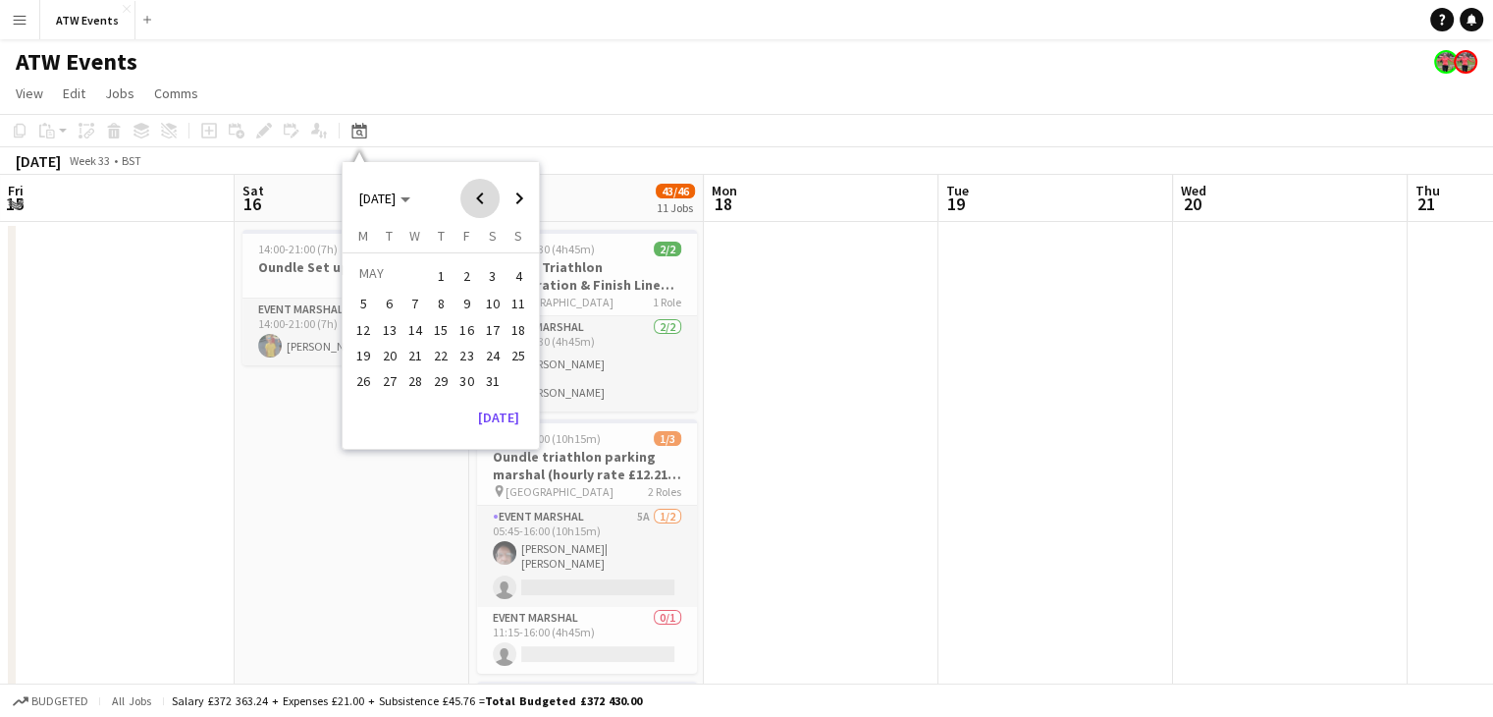
click at [480, 198] on span "Previous month" at bounding box center [479, 198] width 39 height 39
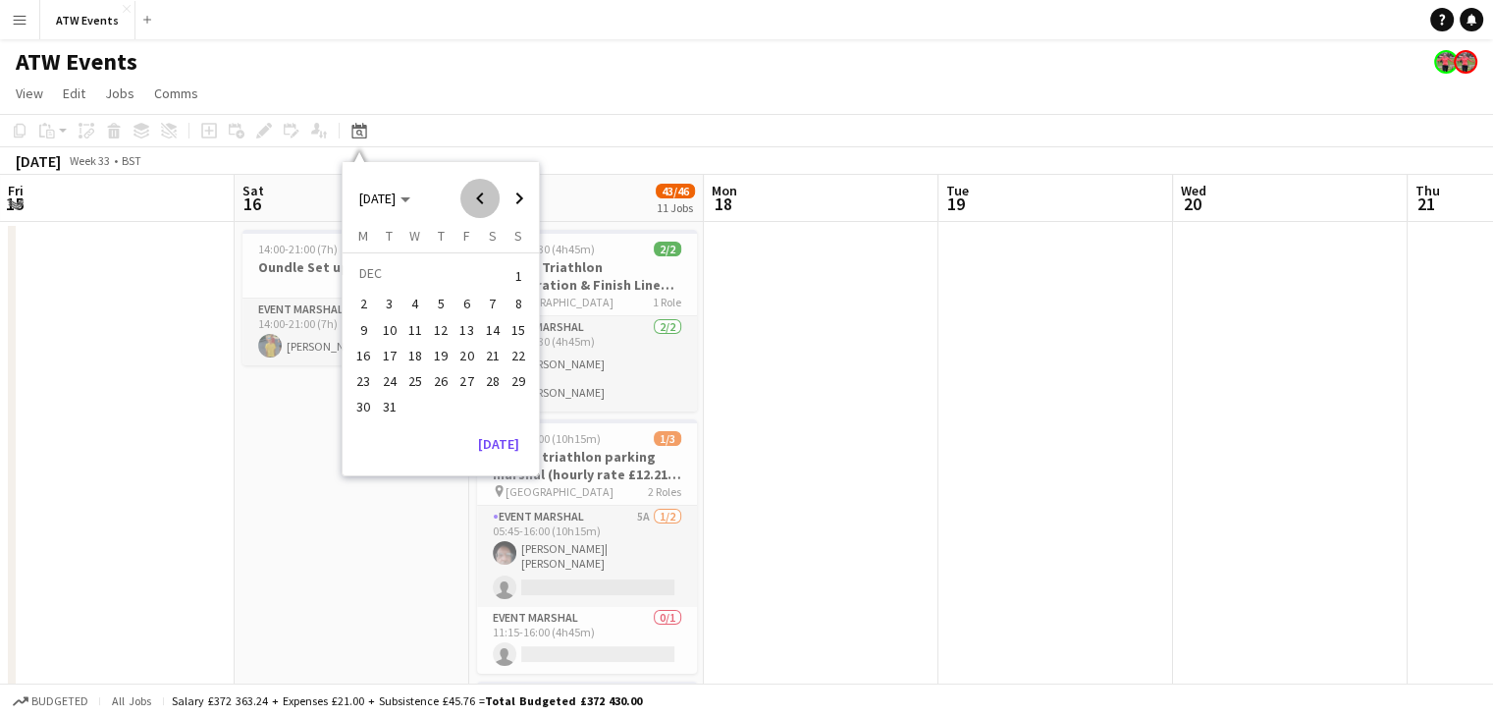
click at [480, 198] on span "Previous month" at bounding box center [479, 198] width 39 height 39
click at [522, 197] on span "Next month" at bounding box center [519, 198] width 39 height 39
click at [484, 301] on span "9" at bounding box center [493, 305] width 24 height 24
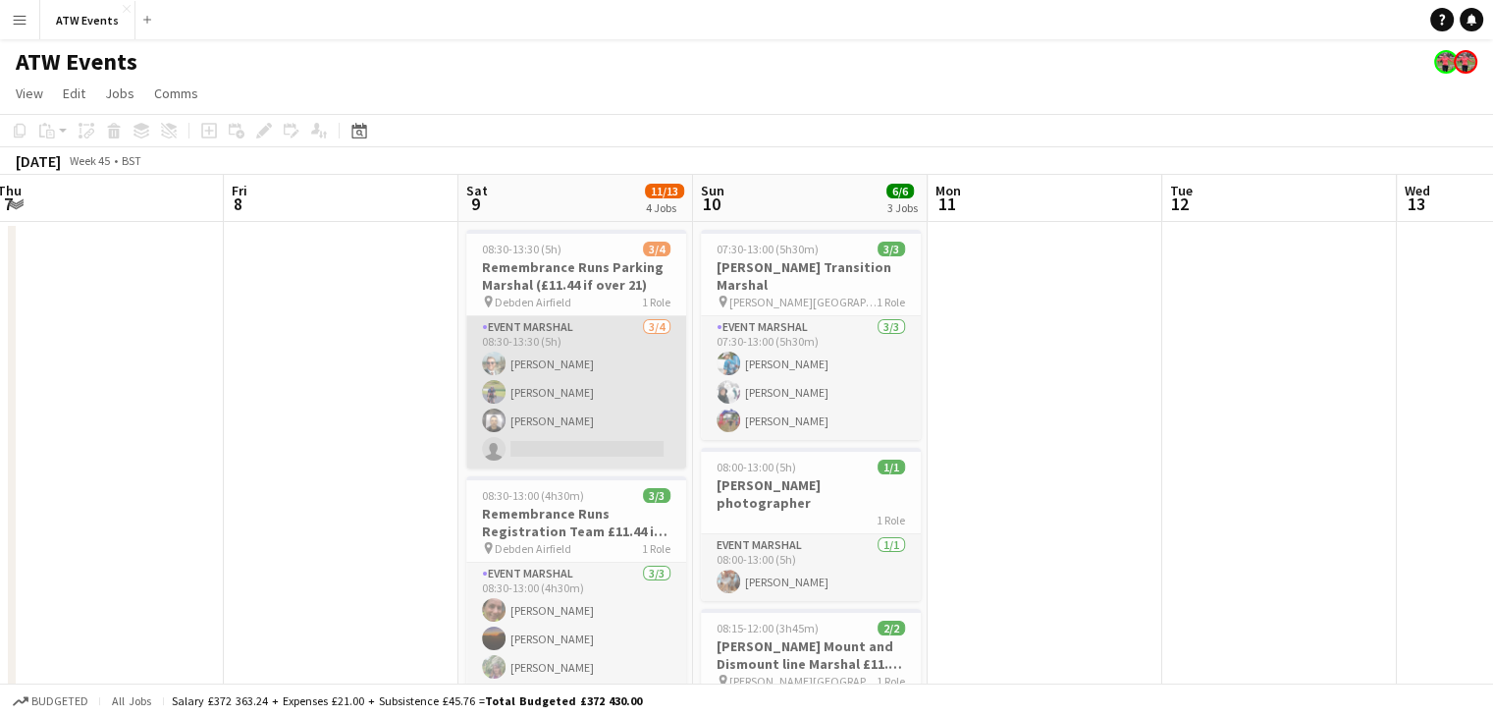
scroll to position [0, 726]
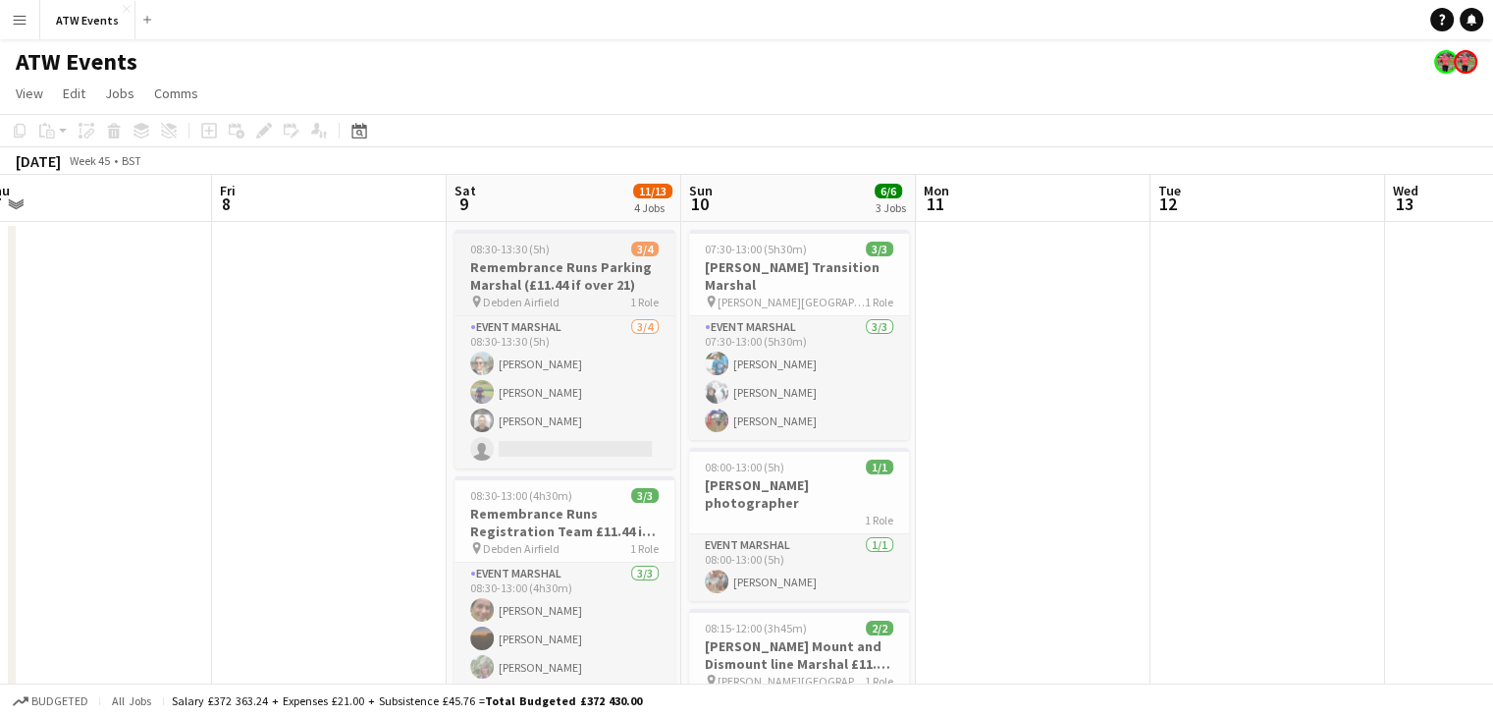
click at [614, 272] on h3 "Remembrance Runs Parking Marshal (£11.44 if over 21)" at bounding box center [564, 275] width 220 height 35
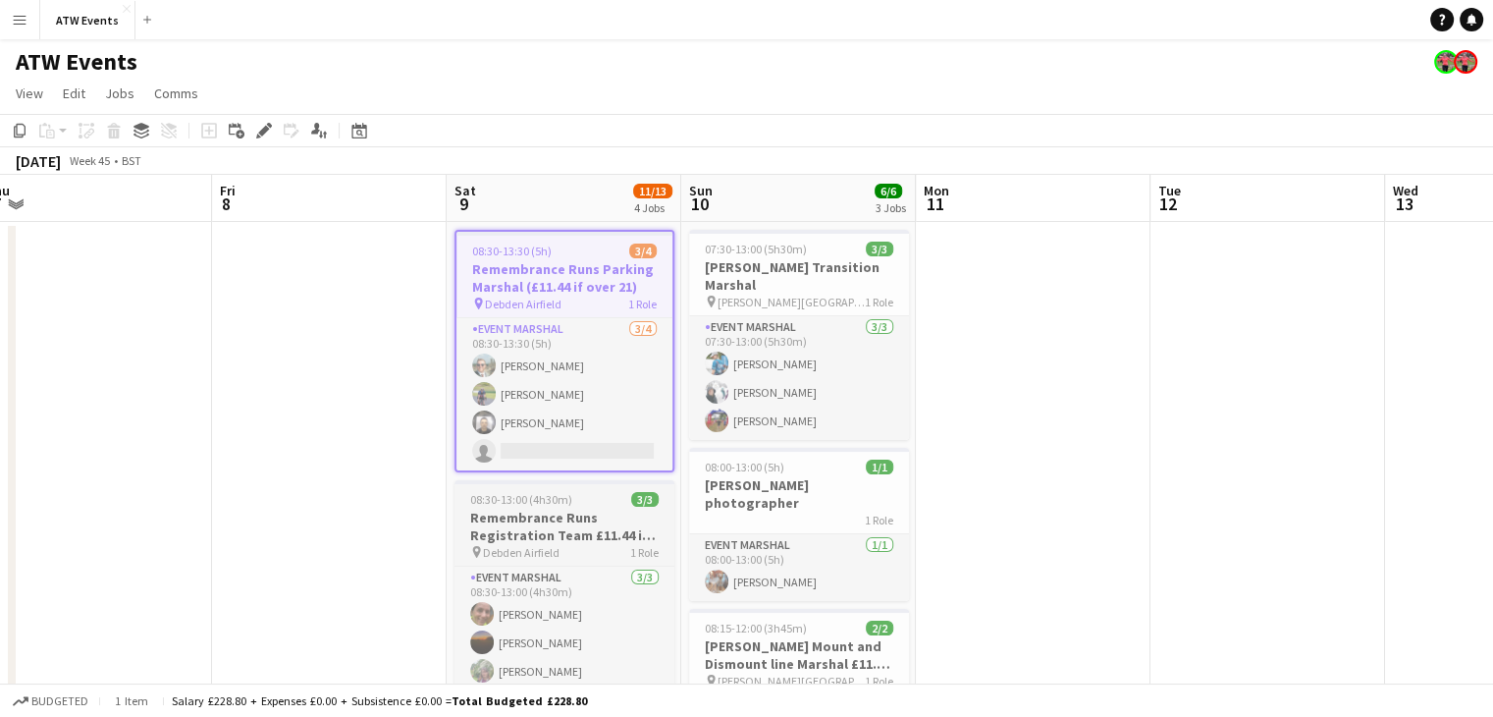
click at [559, 488] on app-job-card "08:30-13:00 (4h30m) 3/3 Remembrance Runs Registration Team £11.44 if over 21 pi…" at bounding box center [564, 585] width 220 height 210
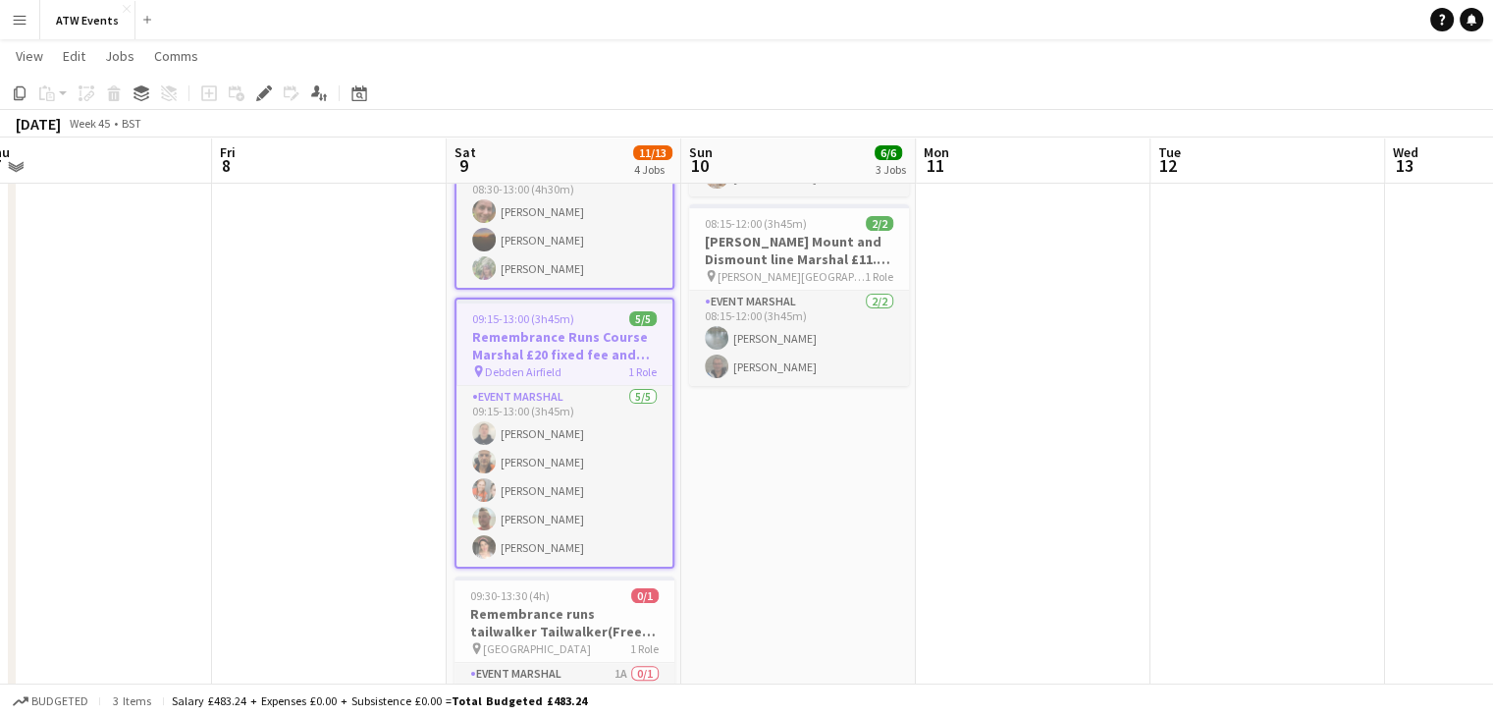
scroll to position [403, 0]
click at [604, 588] on div "09:30-13:30 (4h) 0/1" at bounding box center [564, 594] width 220 height 15
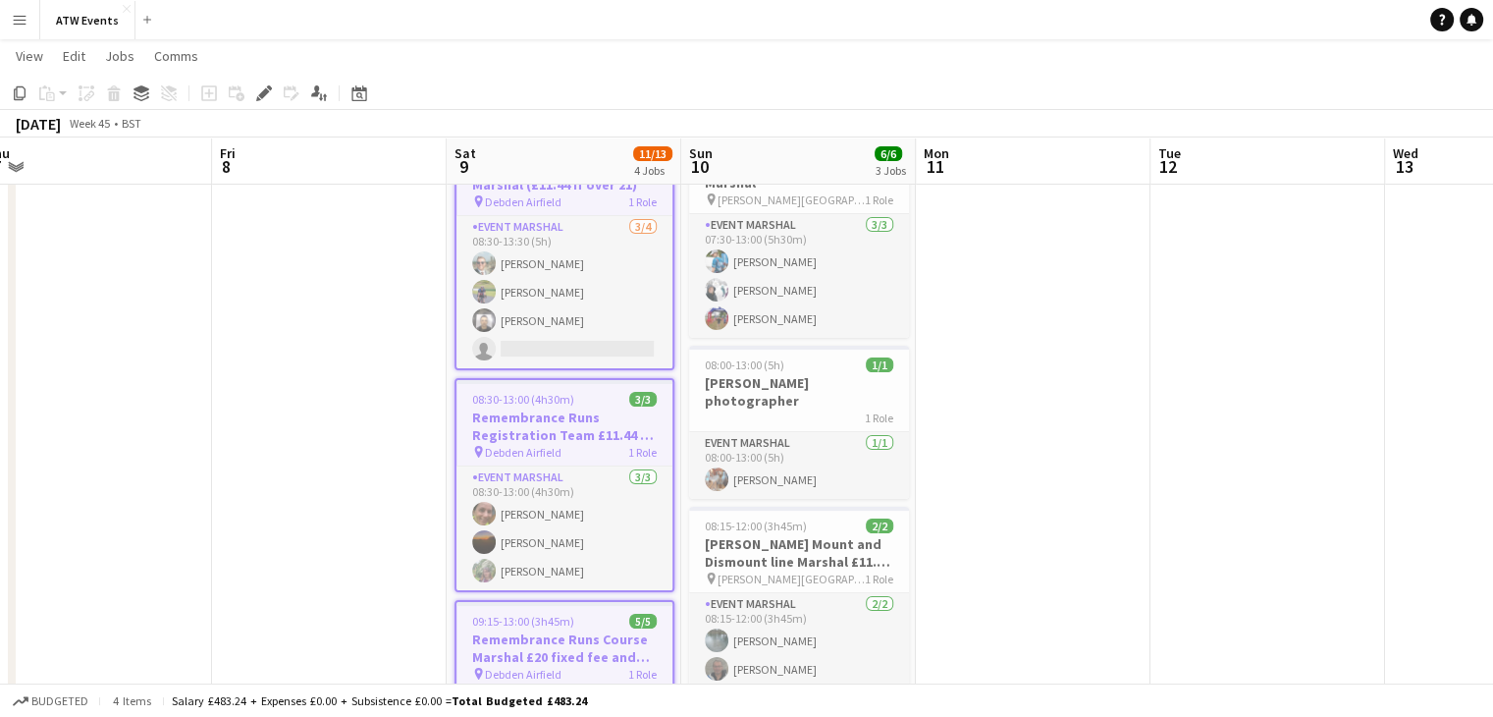
scroll to position [0, 0]
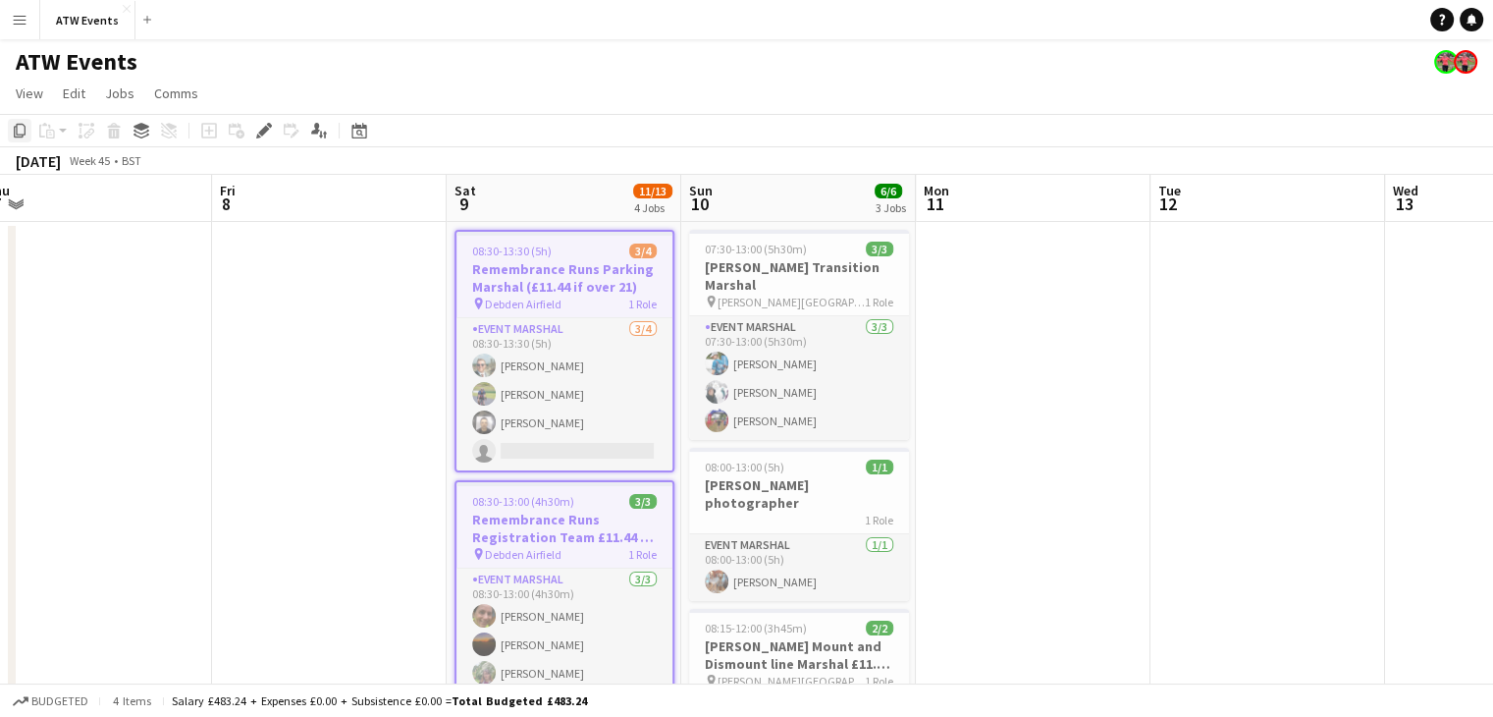
click at [17, 134] on icon at bounding box center [20, 131] width 12 height 14
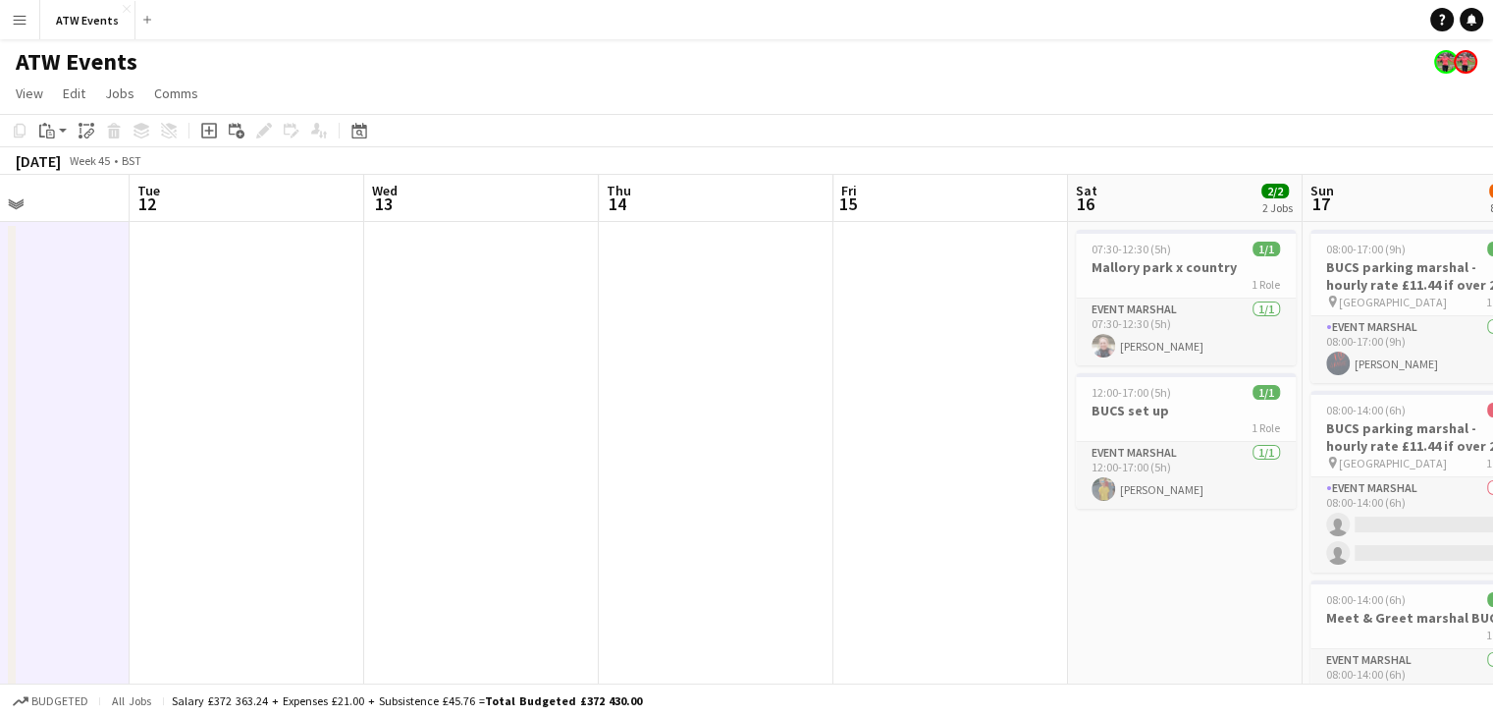
scroll to position [0, 809]
click at [357, 127] on icon at bounding box center [358, 131] width 15 height 16
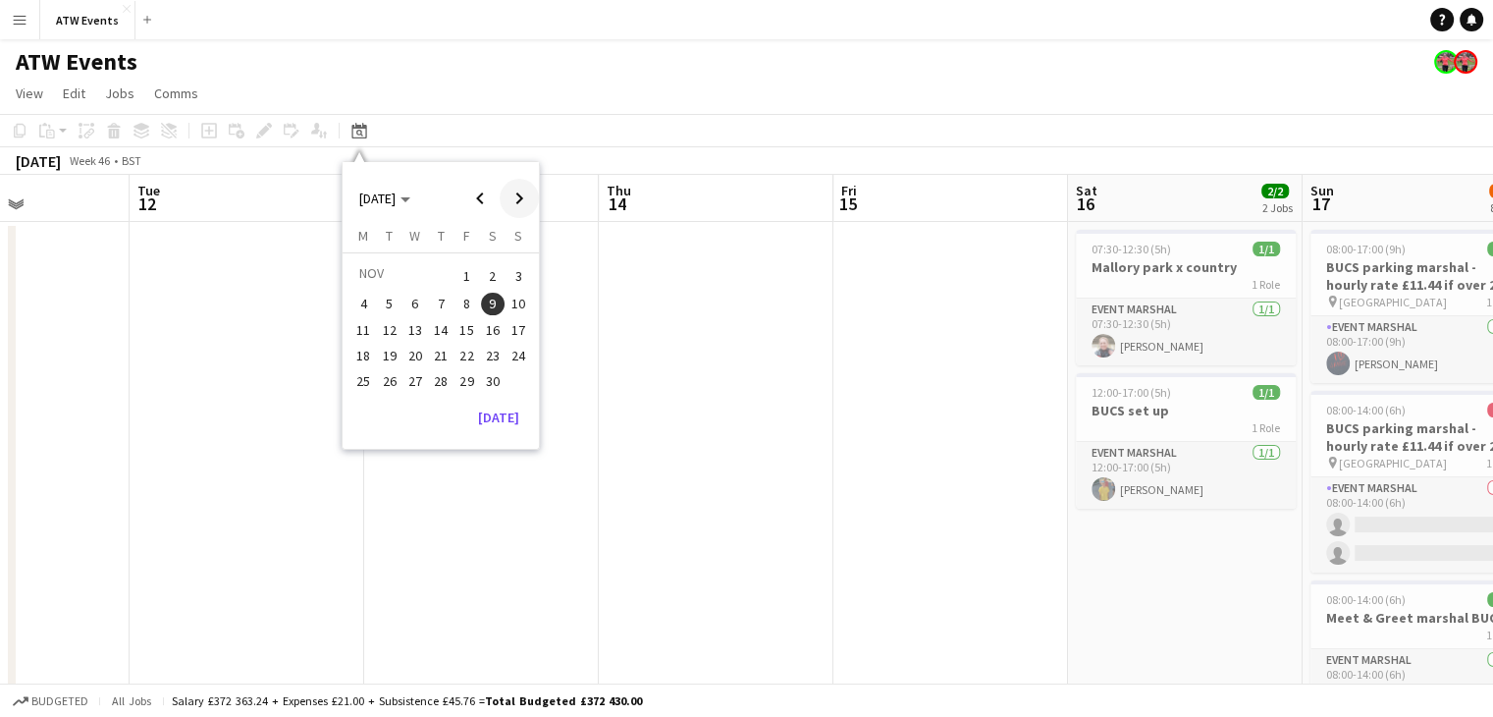
click at [524, 199] on span "Next month" at bounding box center [519, 198] width 39 height 39
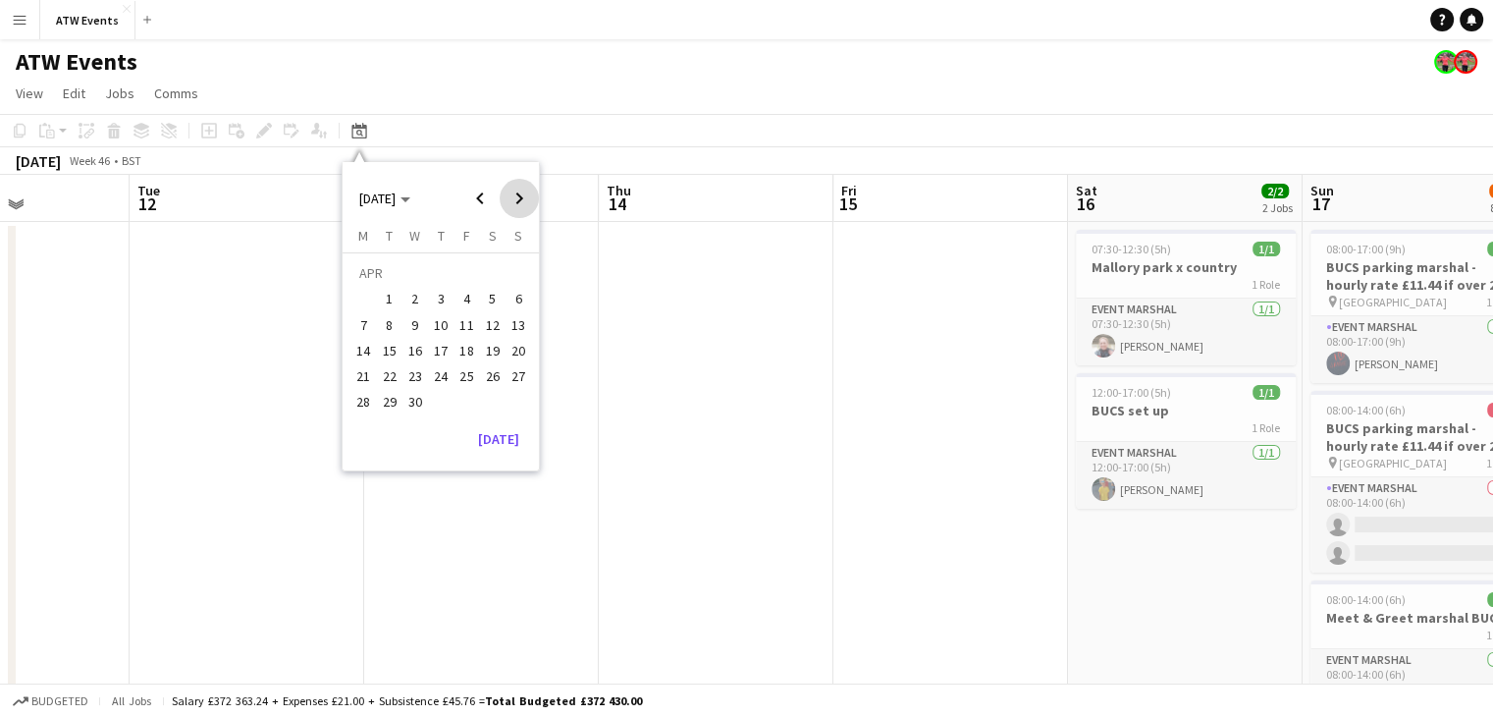
click at [524, 199] on span "Next month" at bounding box center [519, 198] width 39 height 39
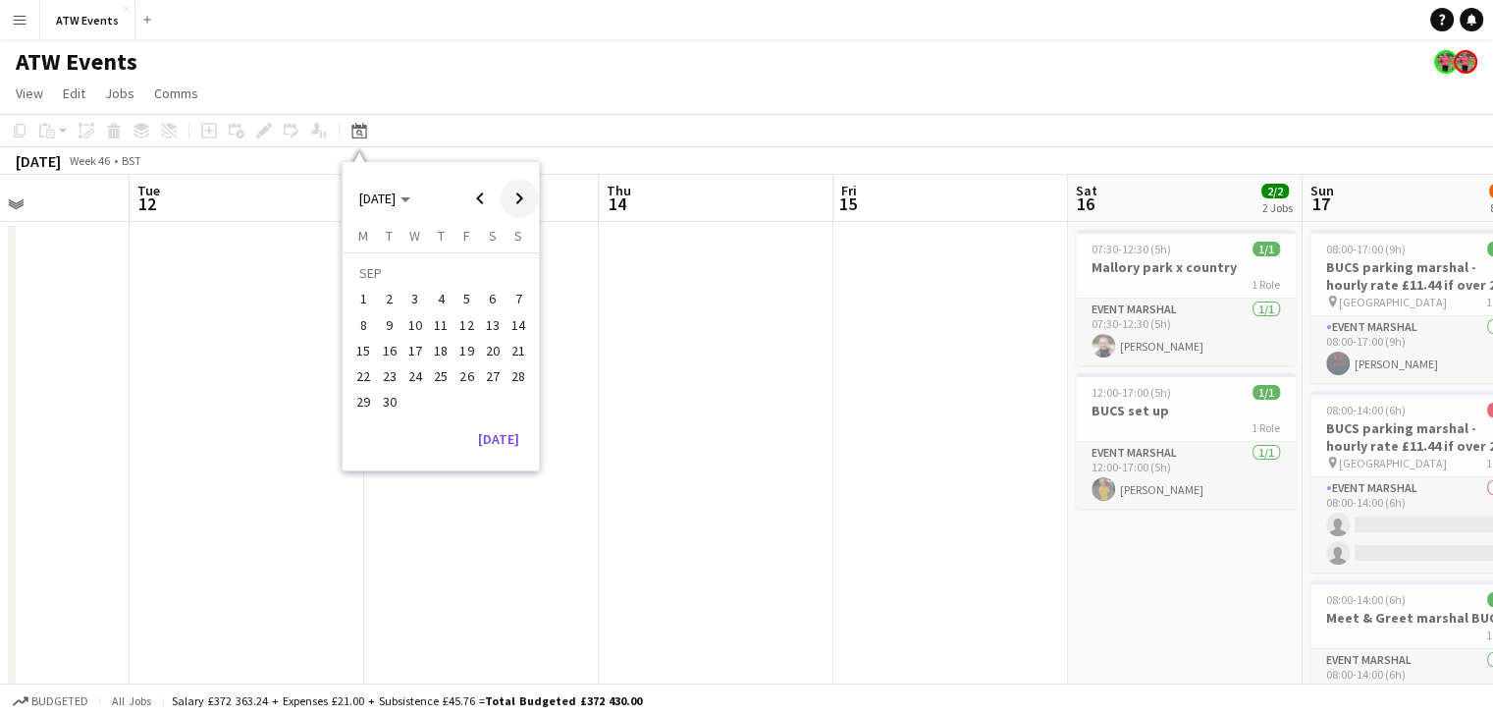
click at [524, 199] on span "Next month" at bounding box center [519, 198] width 39 height 39
click at [483, 312] on button "8" at bounding box center [493, 304] width 26 height 26
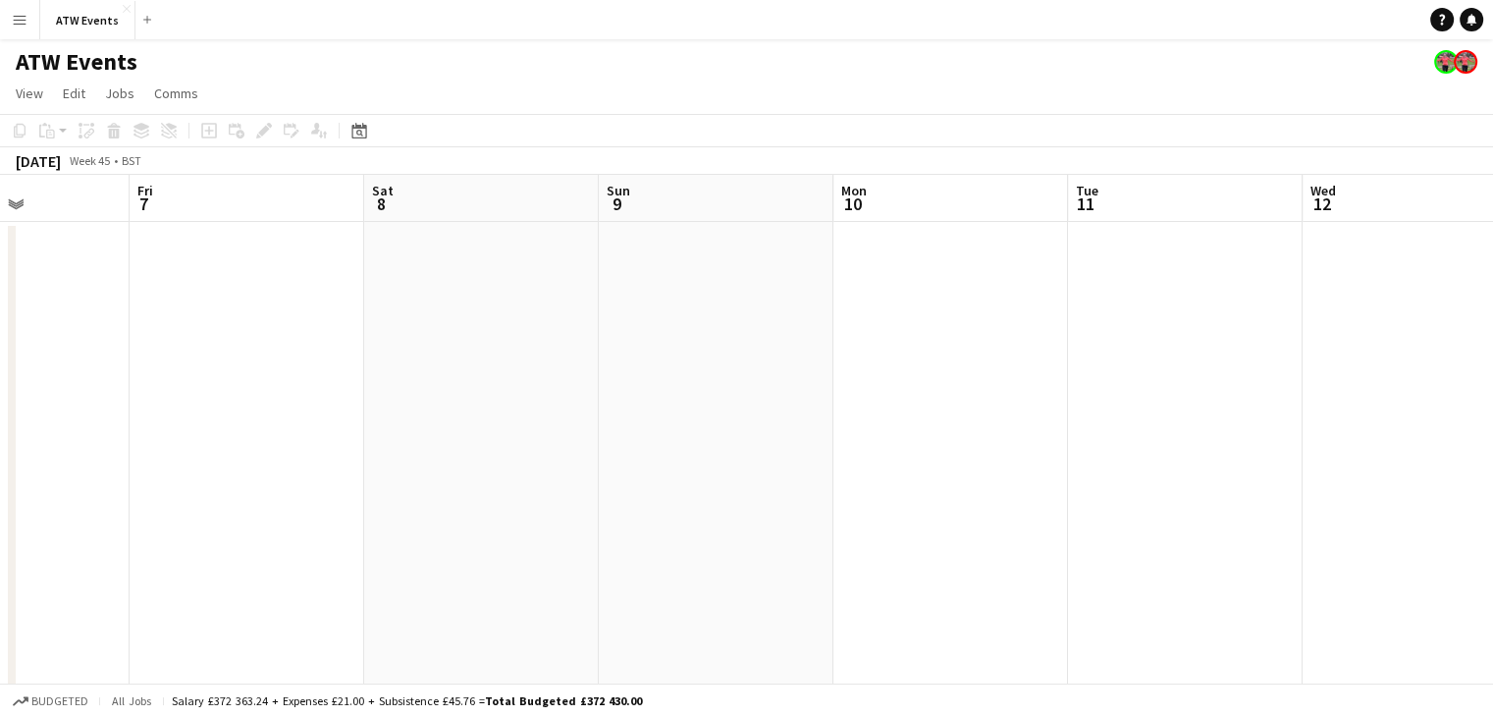
scroll to position [0, 675]
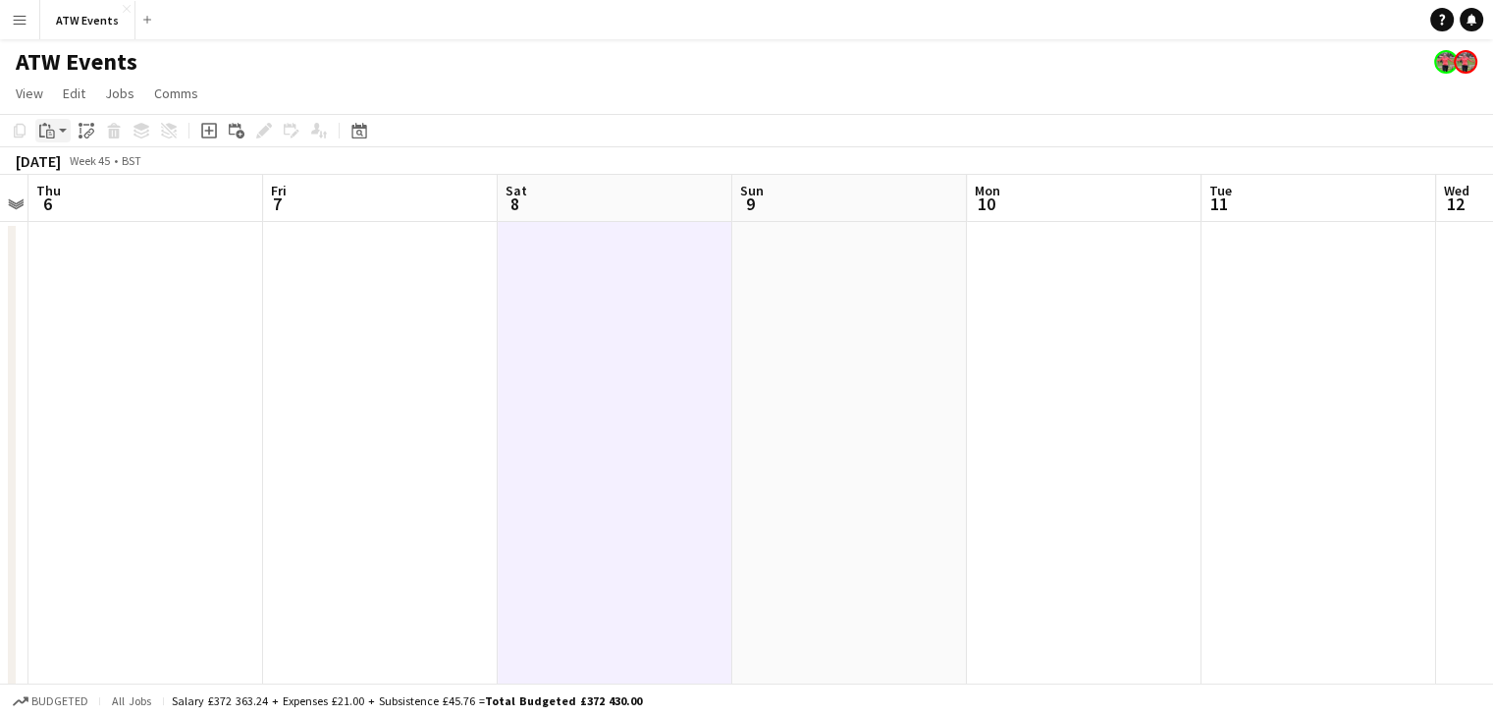
click at [62, 128] on app-action-btn "Paste" at bounding box center [52, 131] width 35 height 24
click at [66, 165] on link "Paste Ctrl+V" at bounding box center [144, 168] width 185 height 18
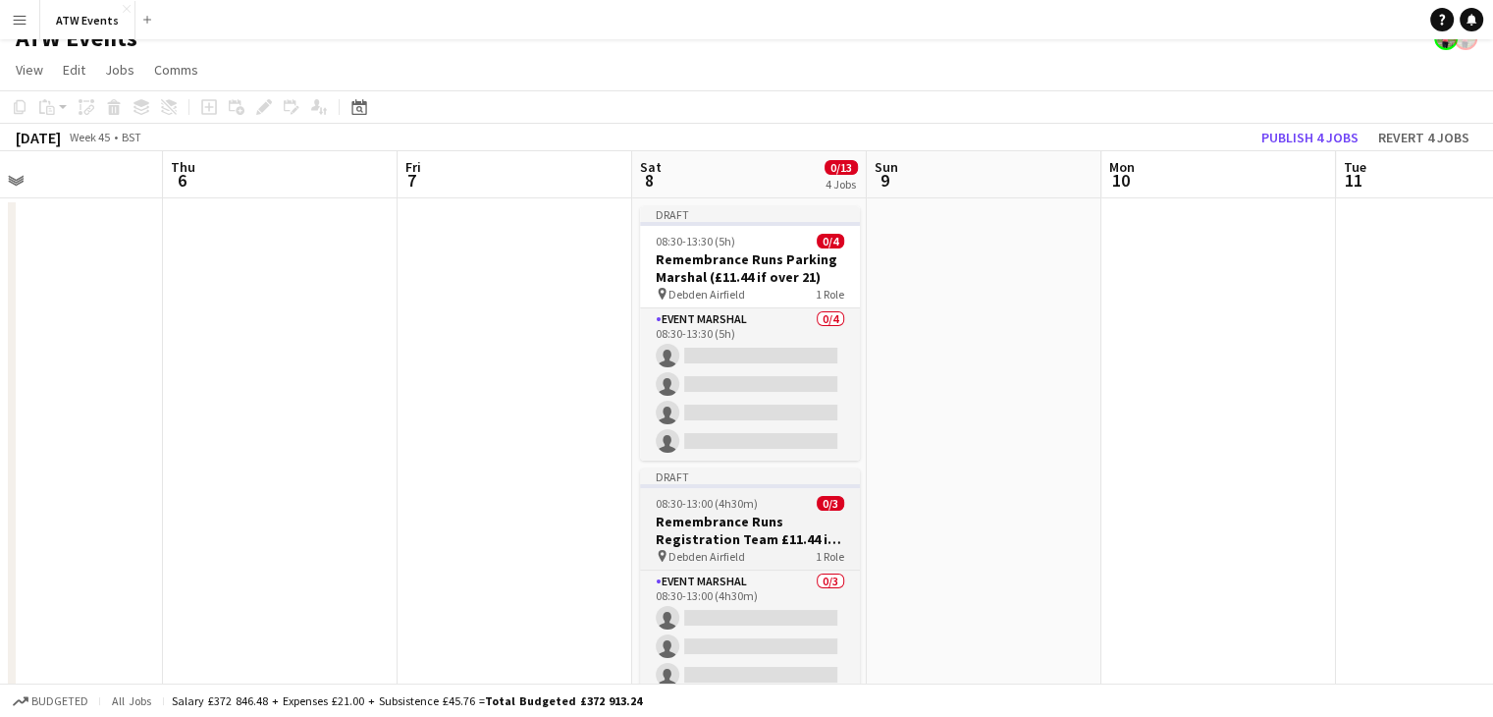
scroll to position [0, 0]
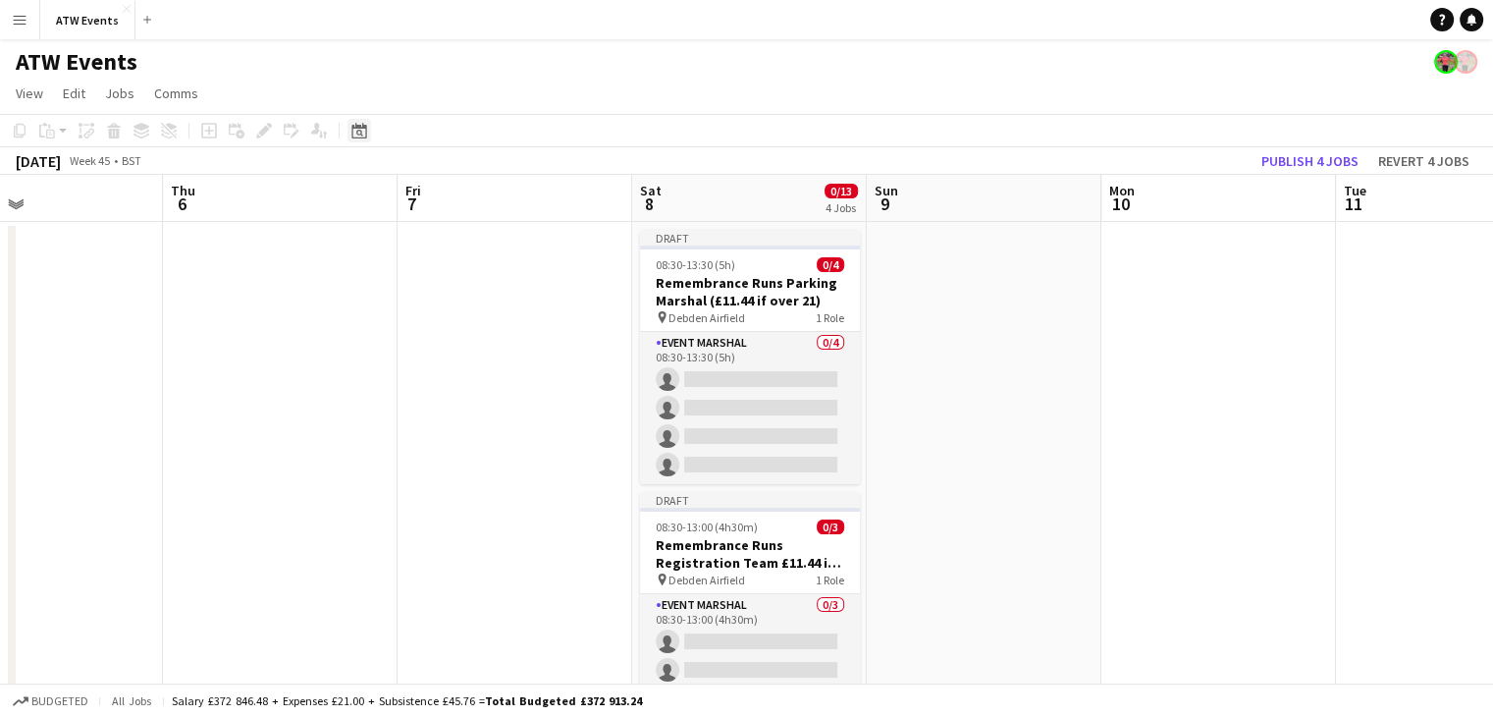
click at [357, 129] on icon "Date picker" at bounding box center [359, 131] width 16 height 16
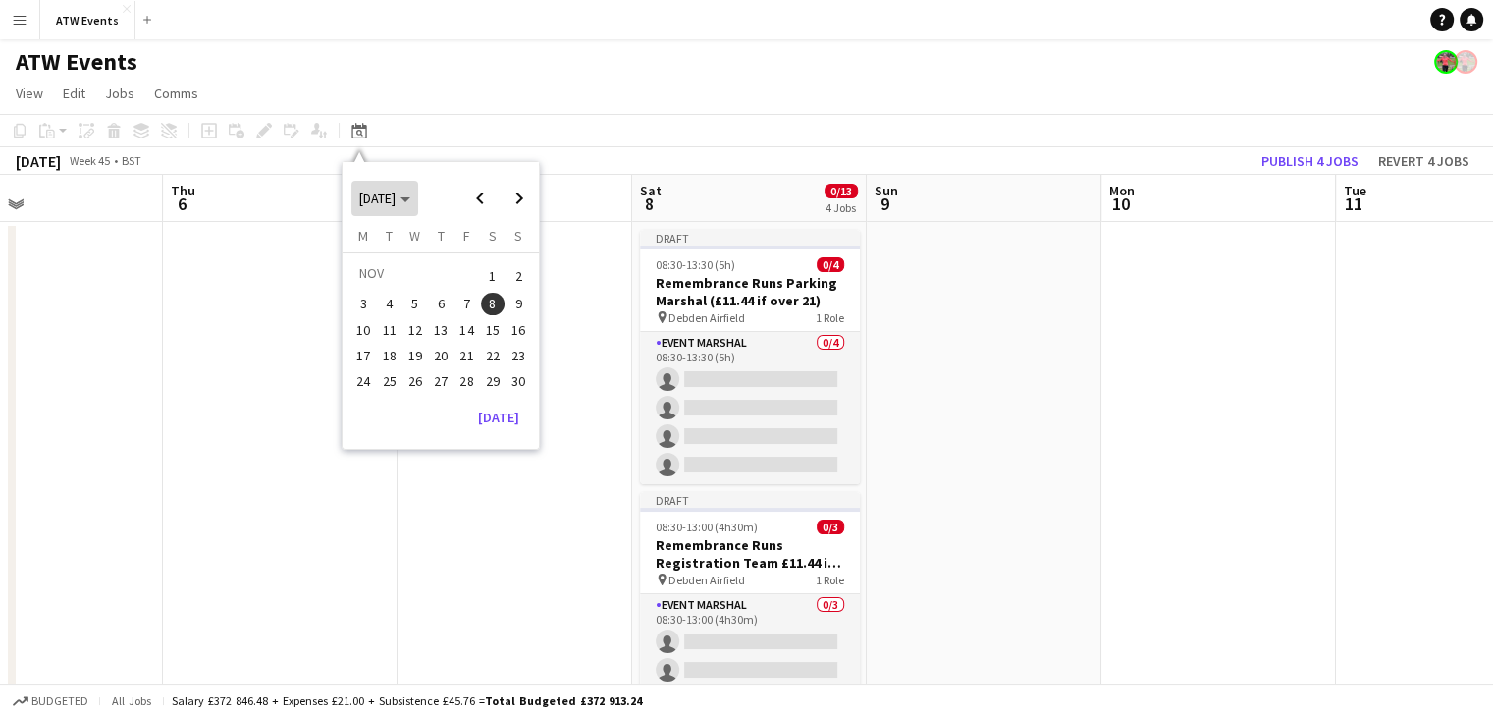
click at [415, 207] on span "Choose month and year" at bounding box center [384, 198] width 67 height 47
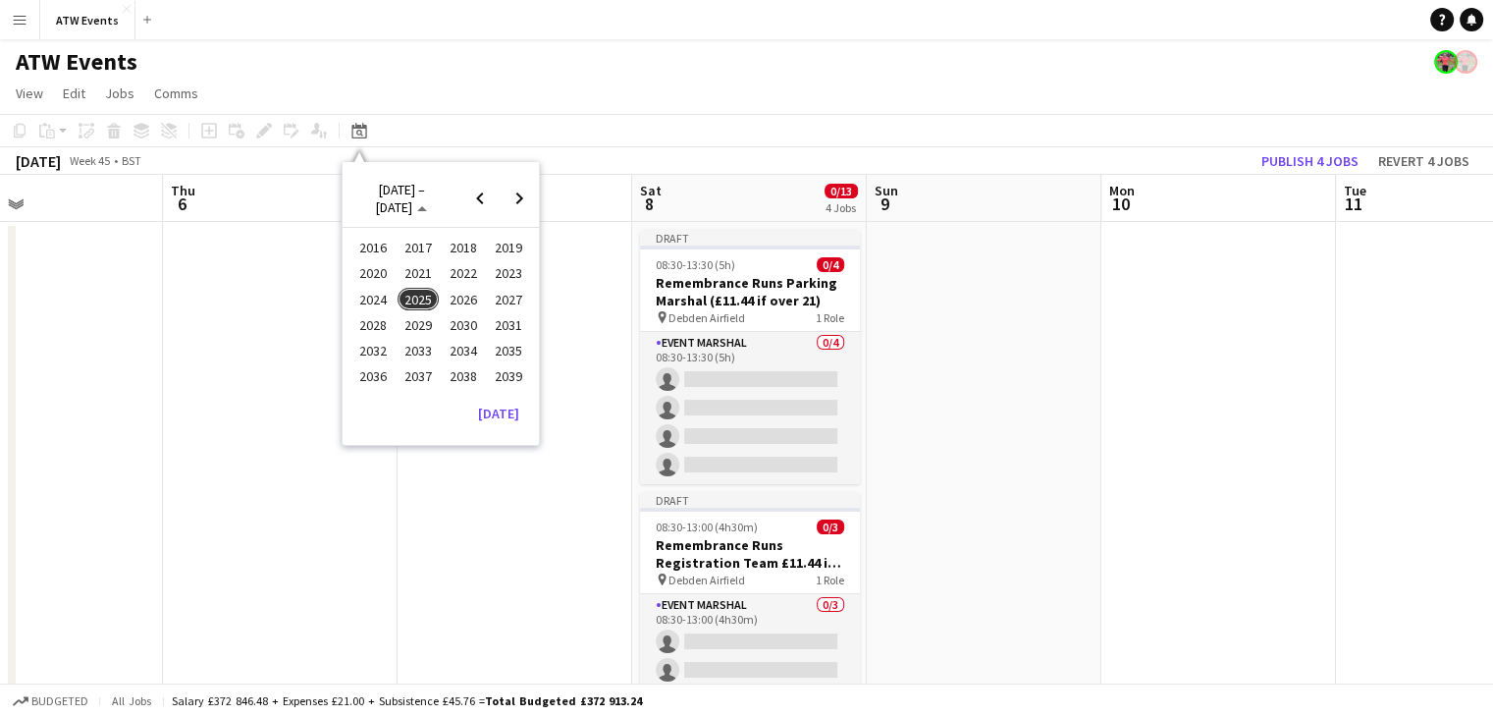
click at [385, 292] on span "2024" at bounding box center [372, 300] width 40 height 24
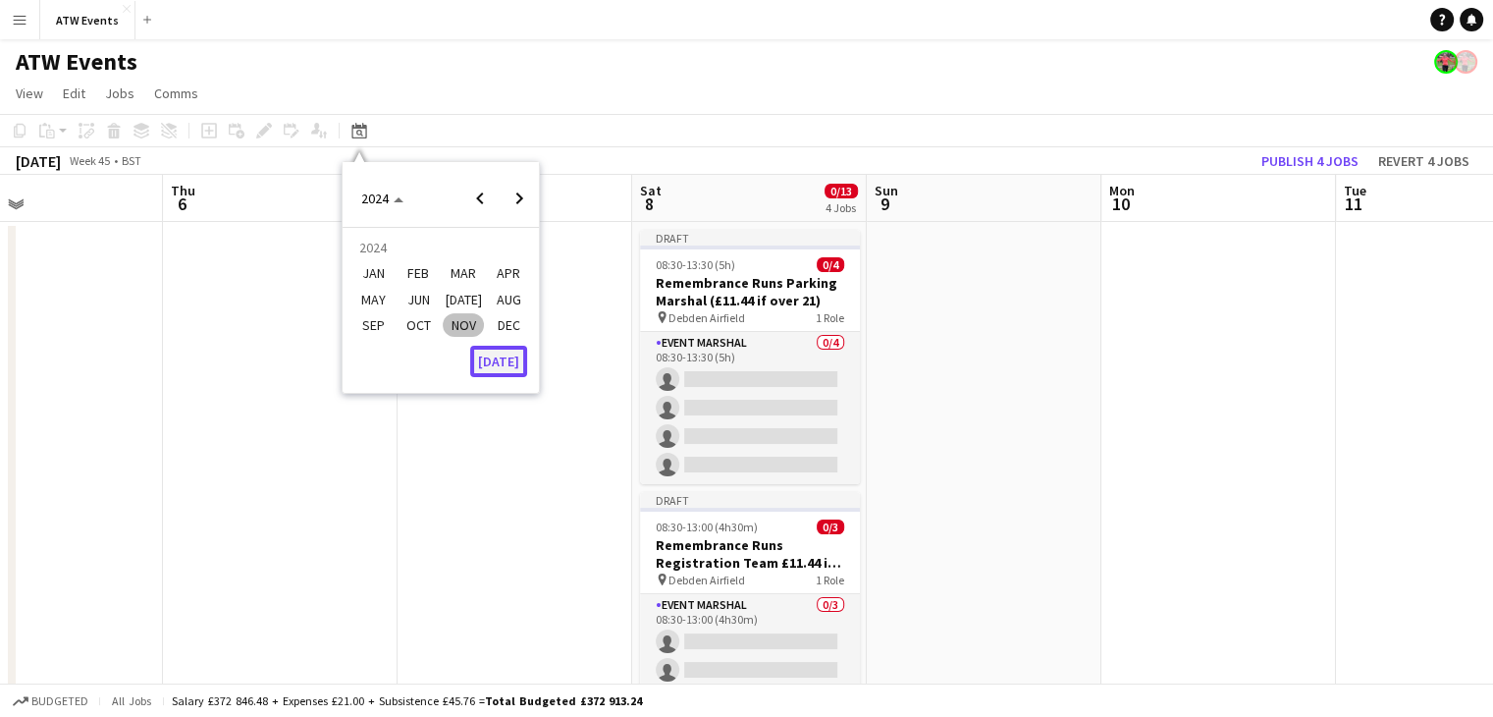
click at [510, 368] on button "[DATE]" at bounding box center [498, 361] width 57 height 31
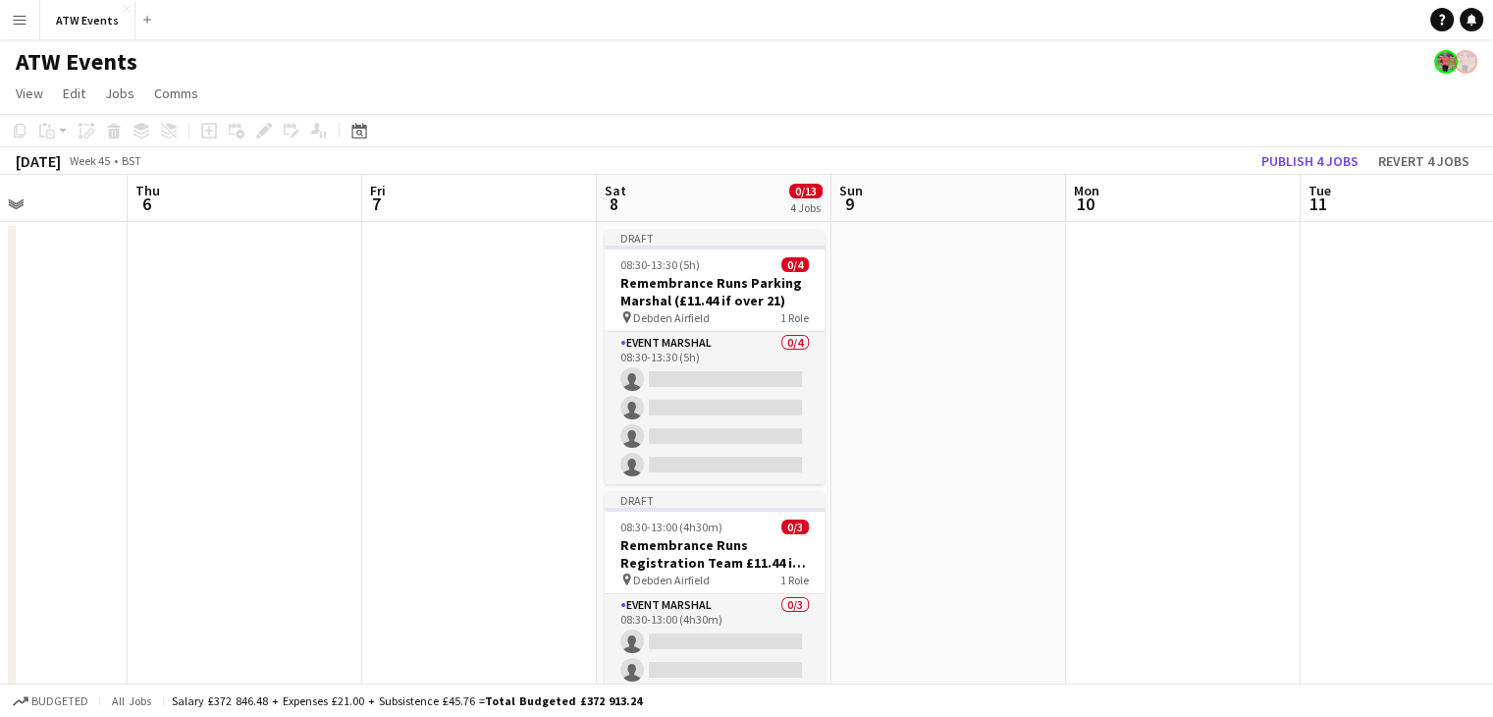
scroll to position [0, 577]
click at [361, 133] on icon at bounding box center [359, 133] width 7 height 7
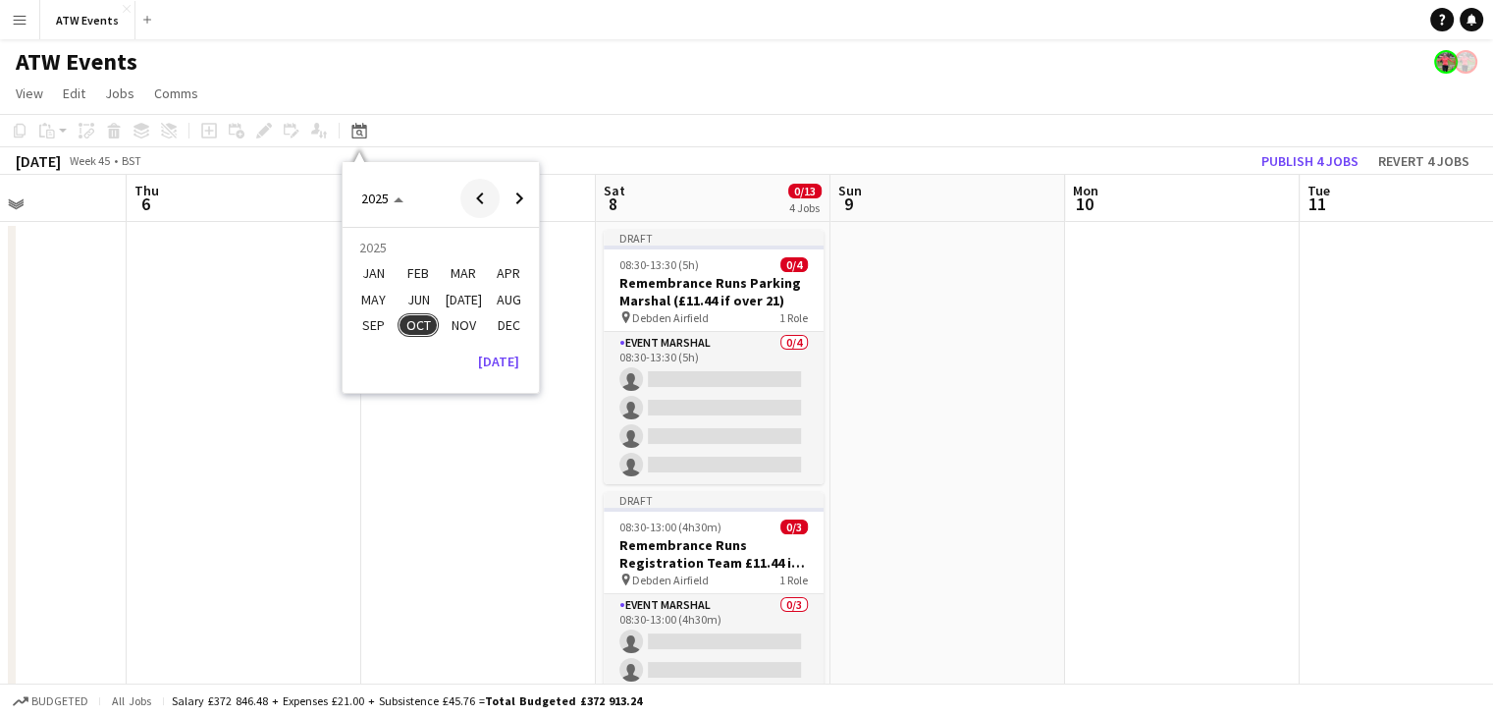
click at [476, 199] on span "Previous year" at bounding box center [479, 198] width 39 height 39
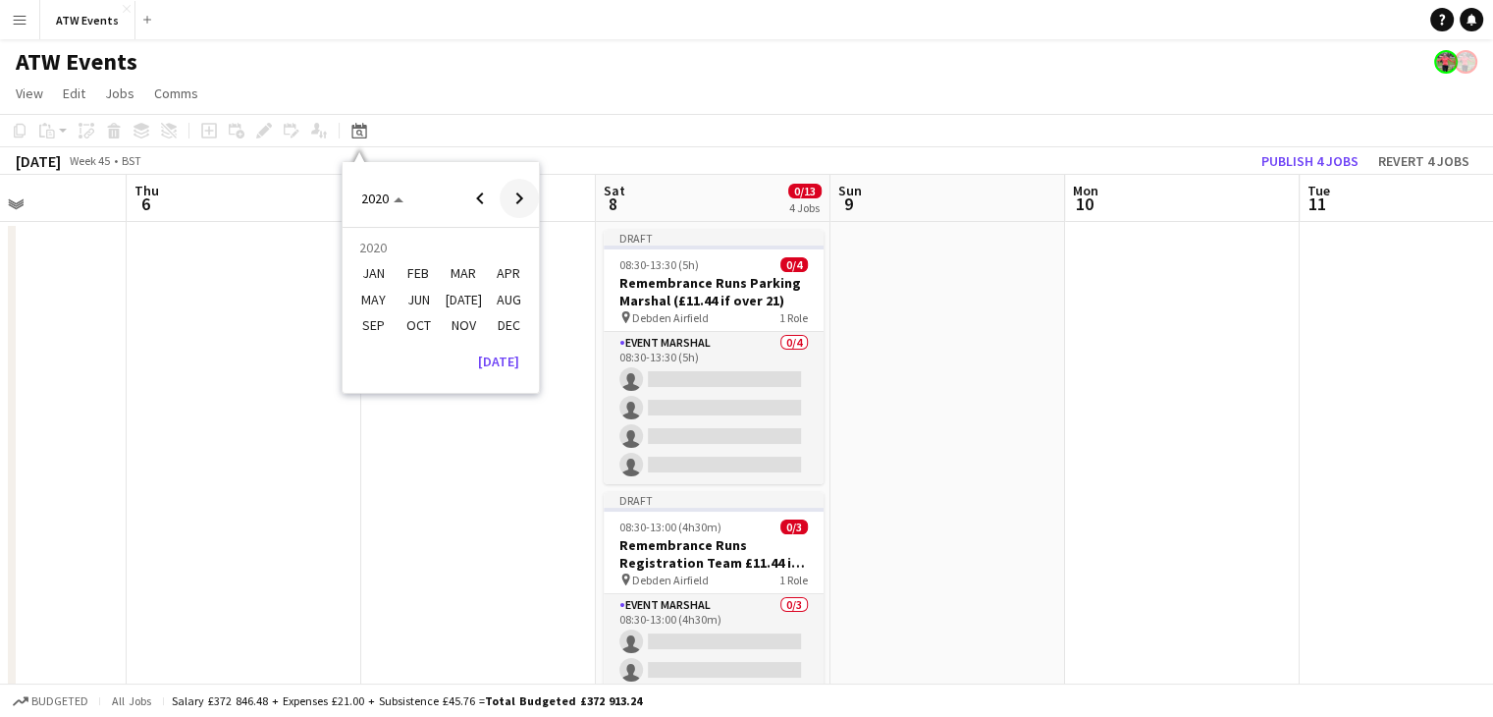
click at [527, 197] on span "Next year" at bounding box center [519, 198] width 39 height 39
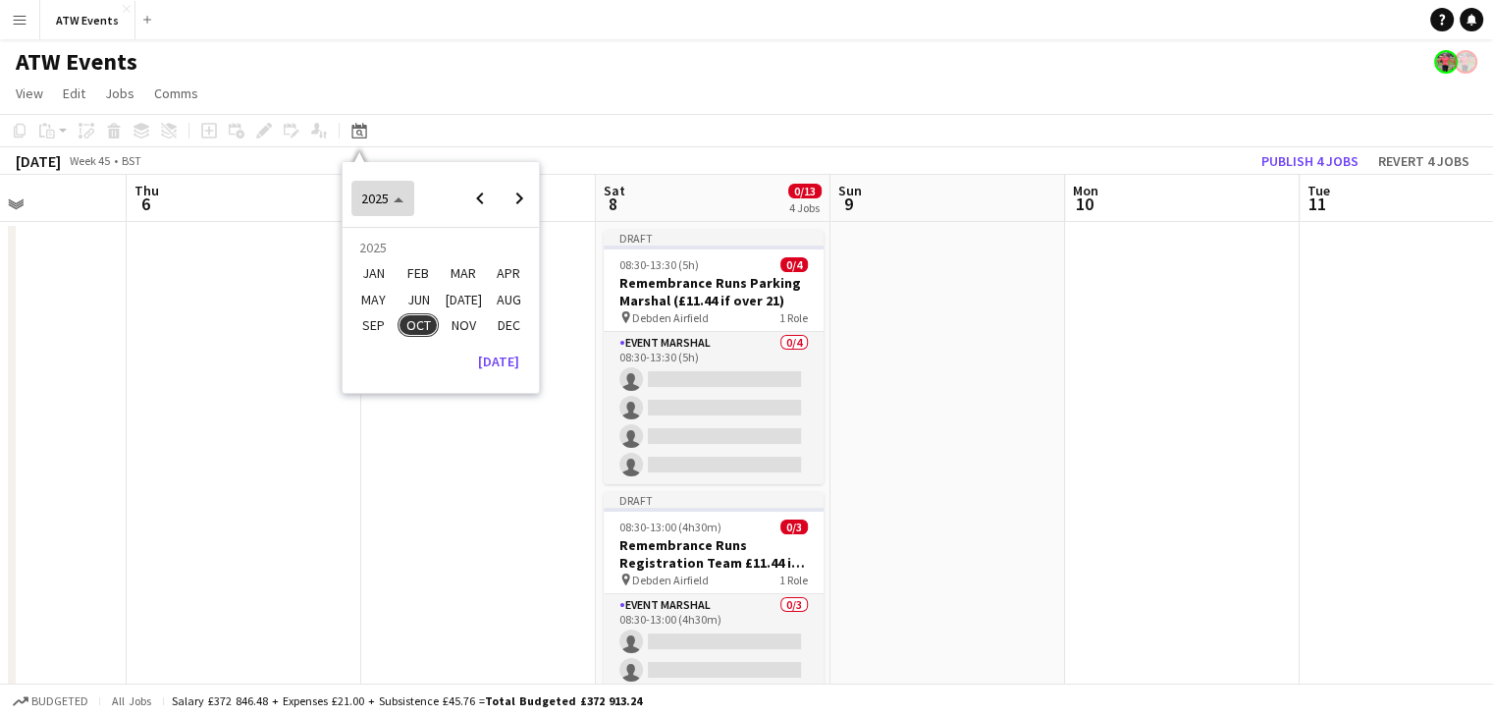
click at [400, 204] on span "2025" at bounding box center [382, 198] width 42 height 18
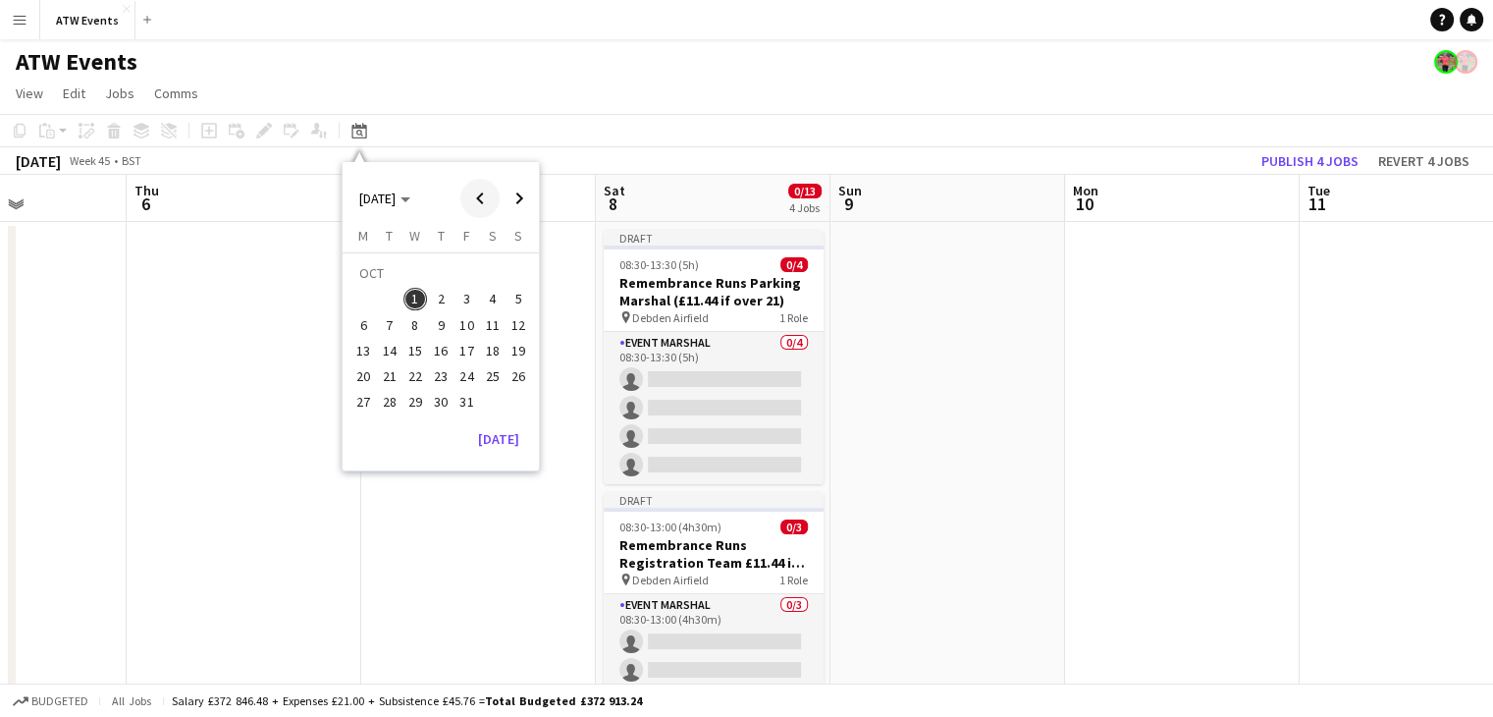
click at [471, 205] on span "Previous month" at bounding box center [479, 198] width 39 height 39
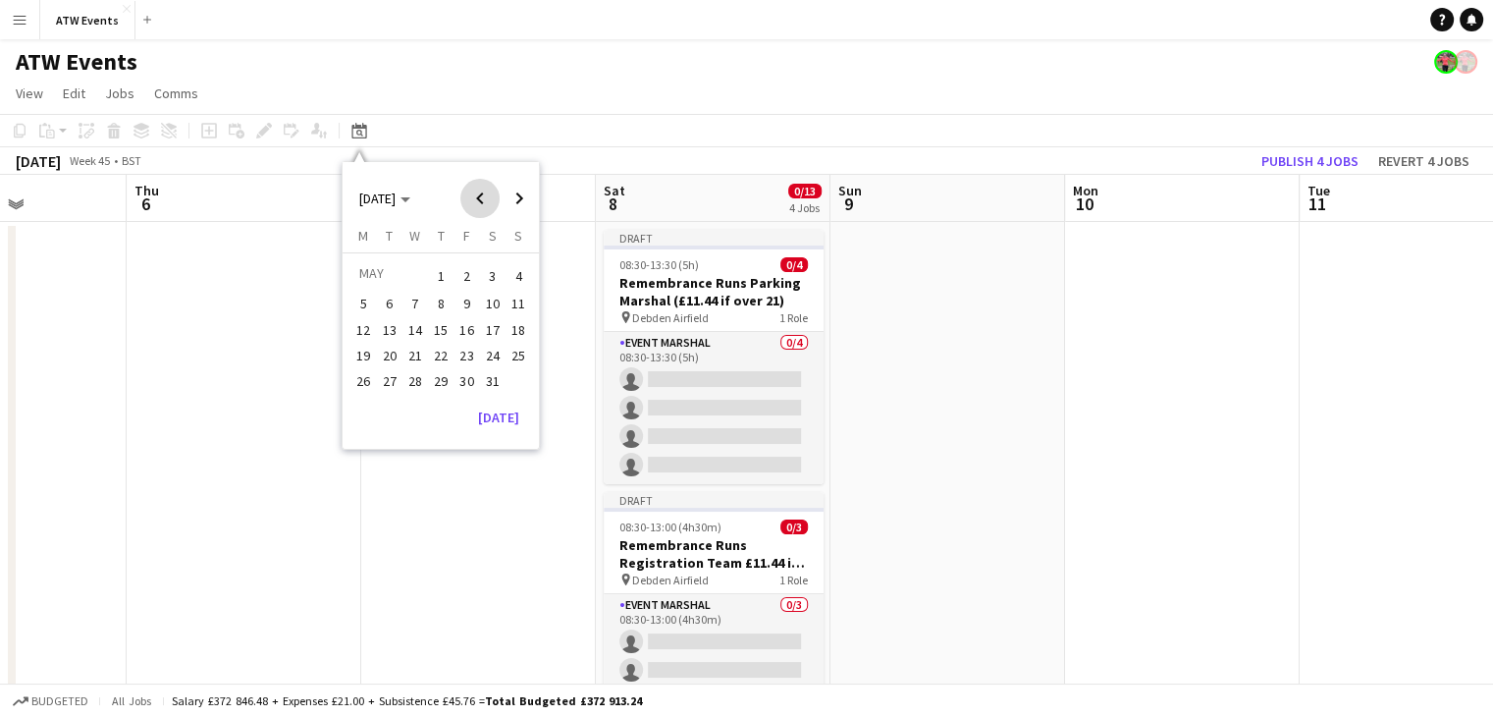
click at [471, 205] on span "Previous month" at bounding box center [479, 198] width 39 height 39
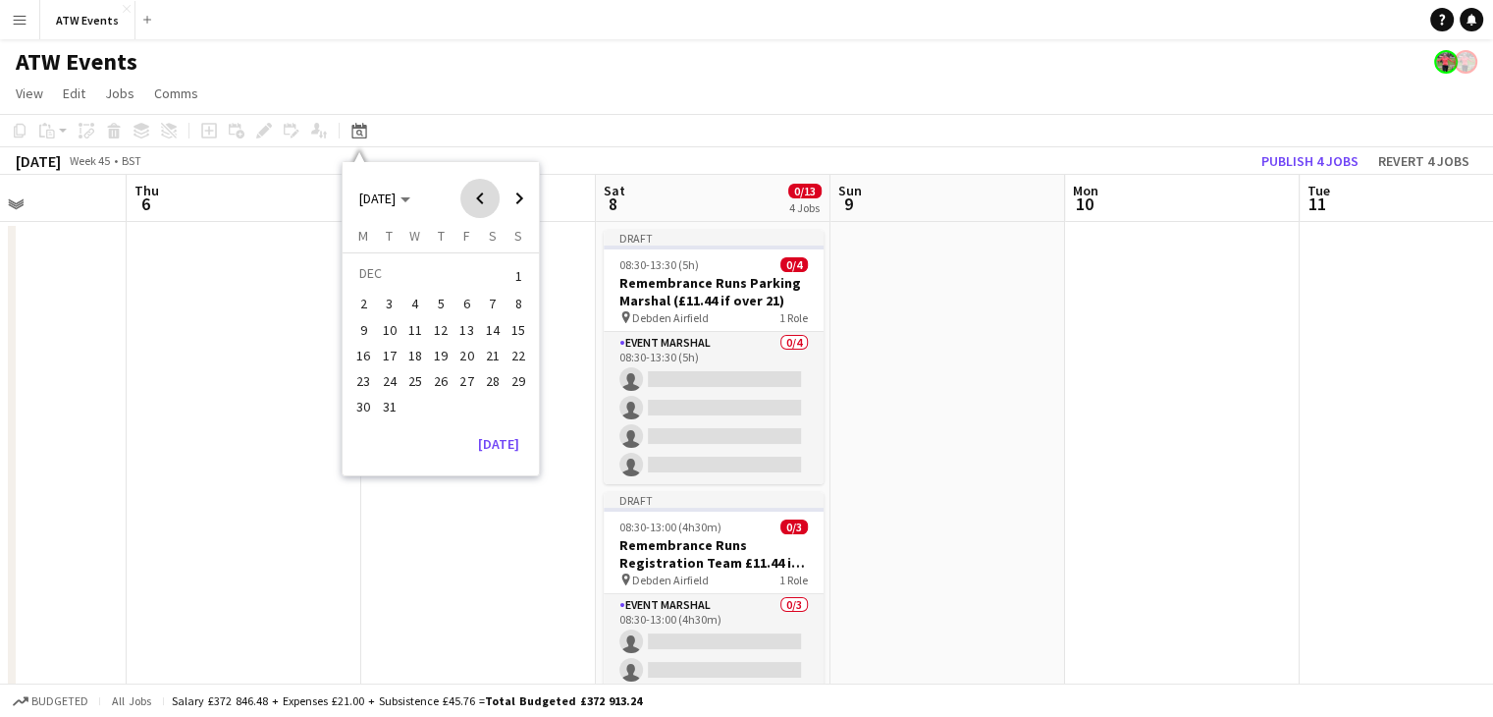
click at [471, 205] on span "Previous month" at bounding box center [479, 198] width 39 height 39
click at [491, 302] on span "9" at bounding box center [493, 305] width 24 height 24
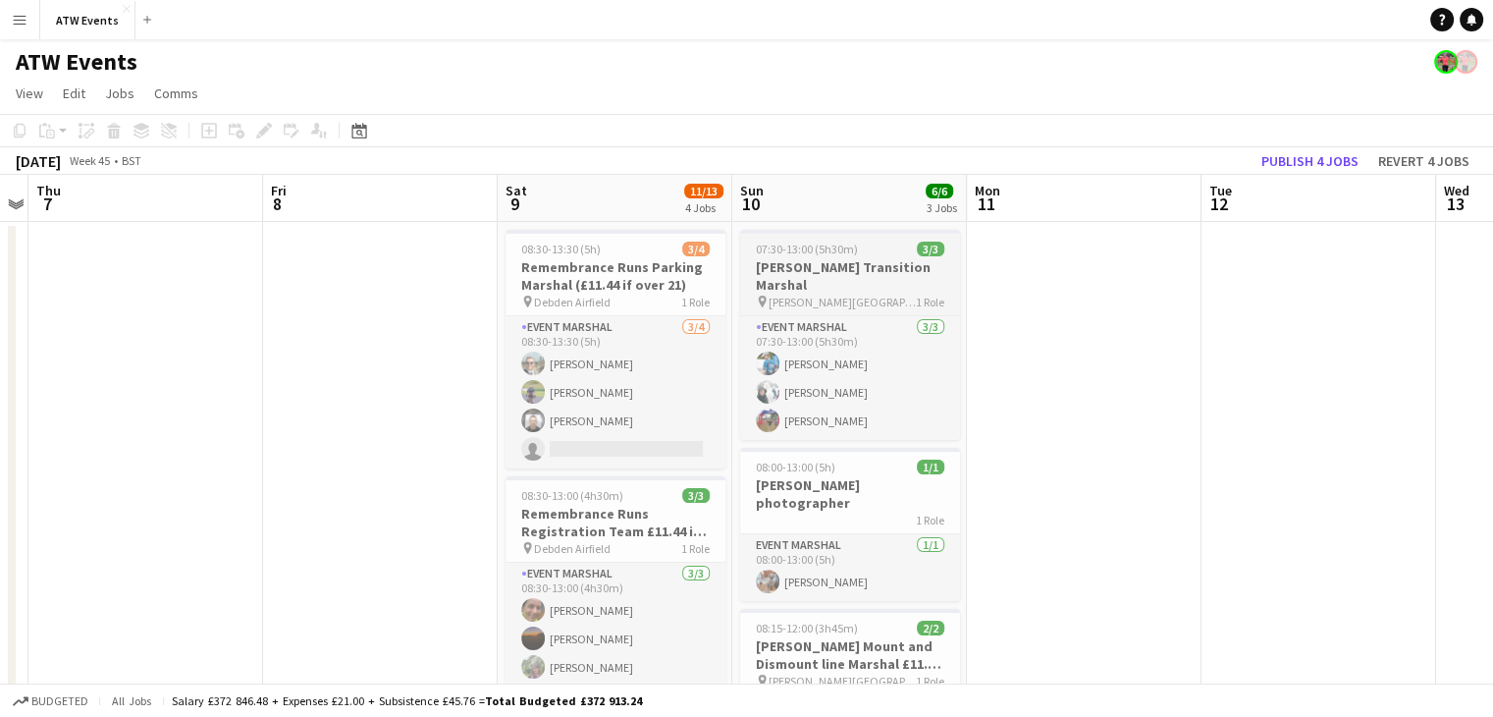
click at [883, 303] on div "pin Dorney Lake 1 Role" at bounding box center [850, 301] width 220 height 16
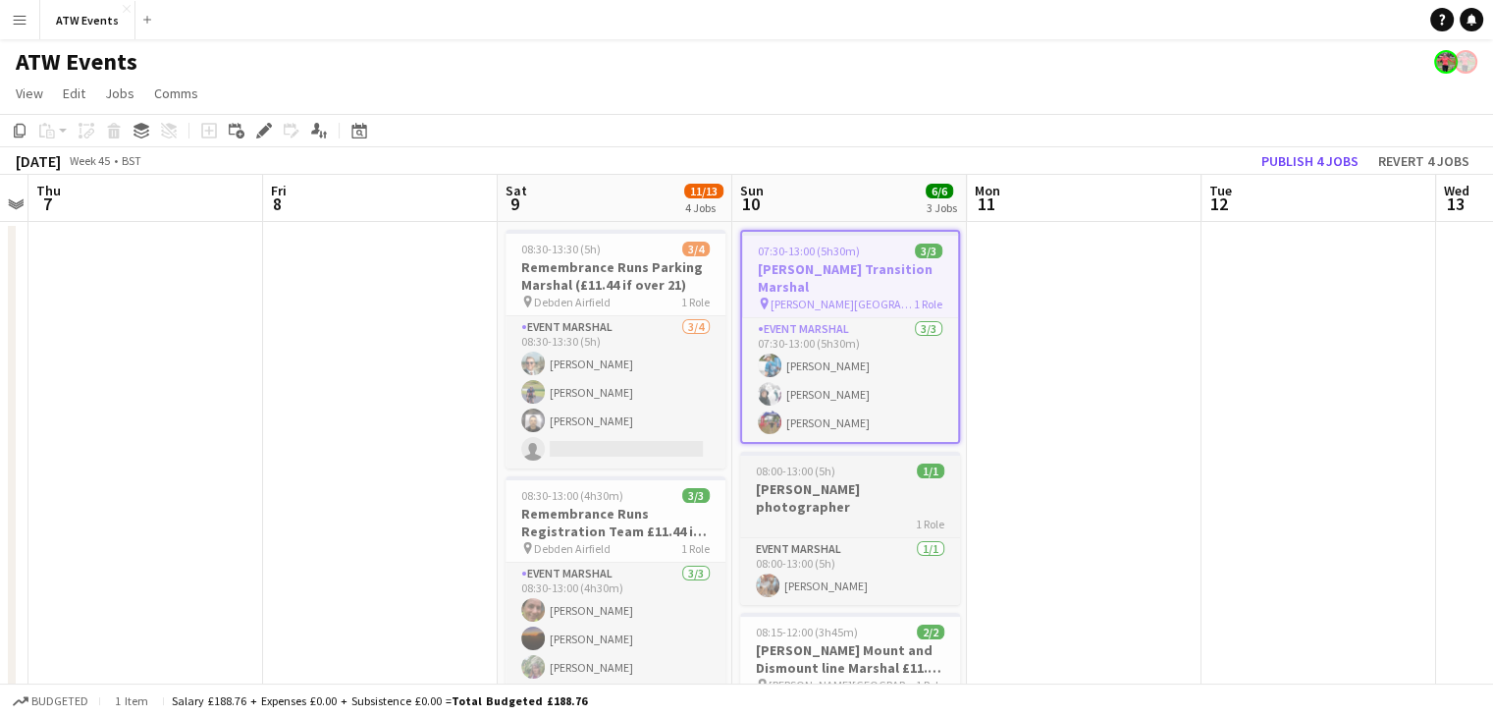
click at [880, 515] on div "1 Role" at bounding box center [850, 523] width 220 height 16
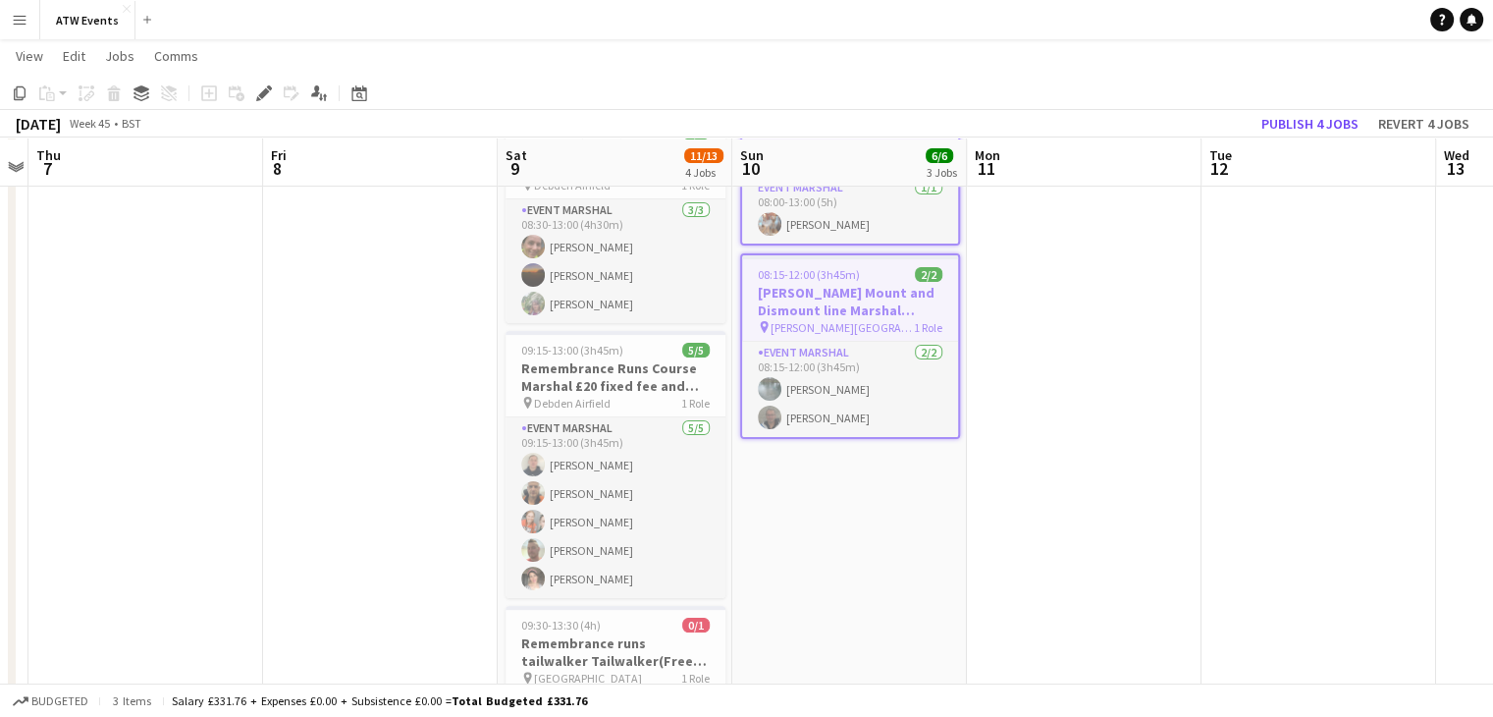
scroll to position [363, 0]
click at [20, 92] on icon "Copy" at bounding box center [20, 93] width 16 height 16
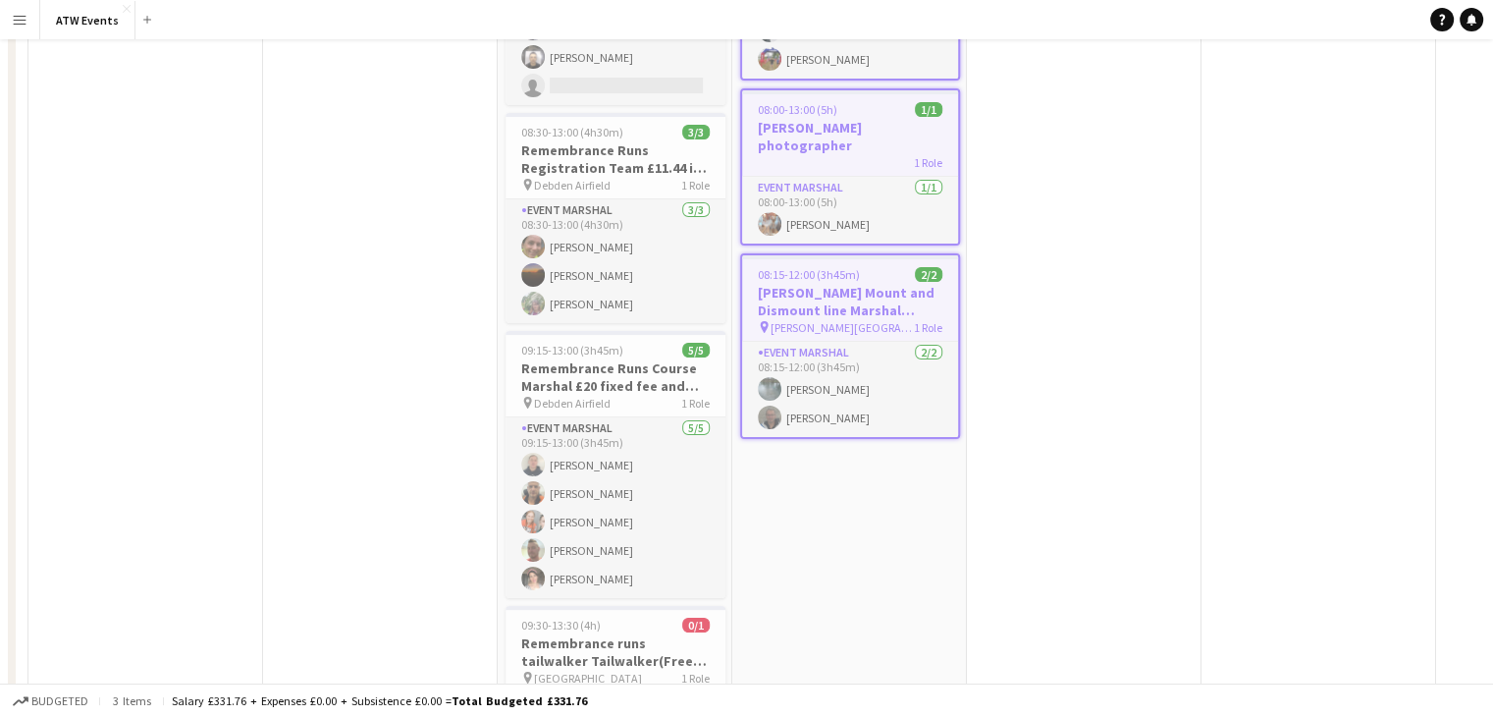
scroll to position [0, 0]
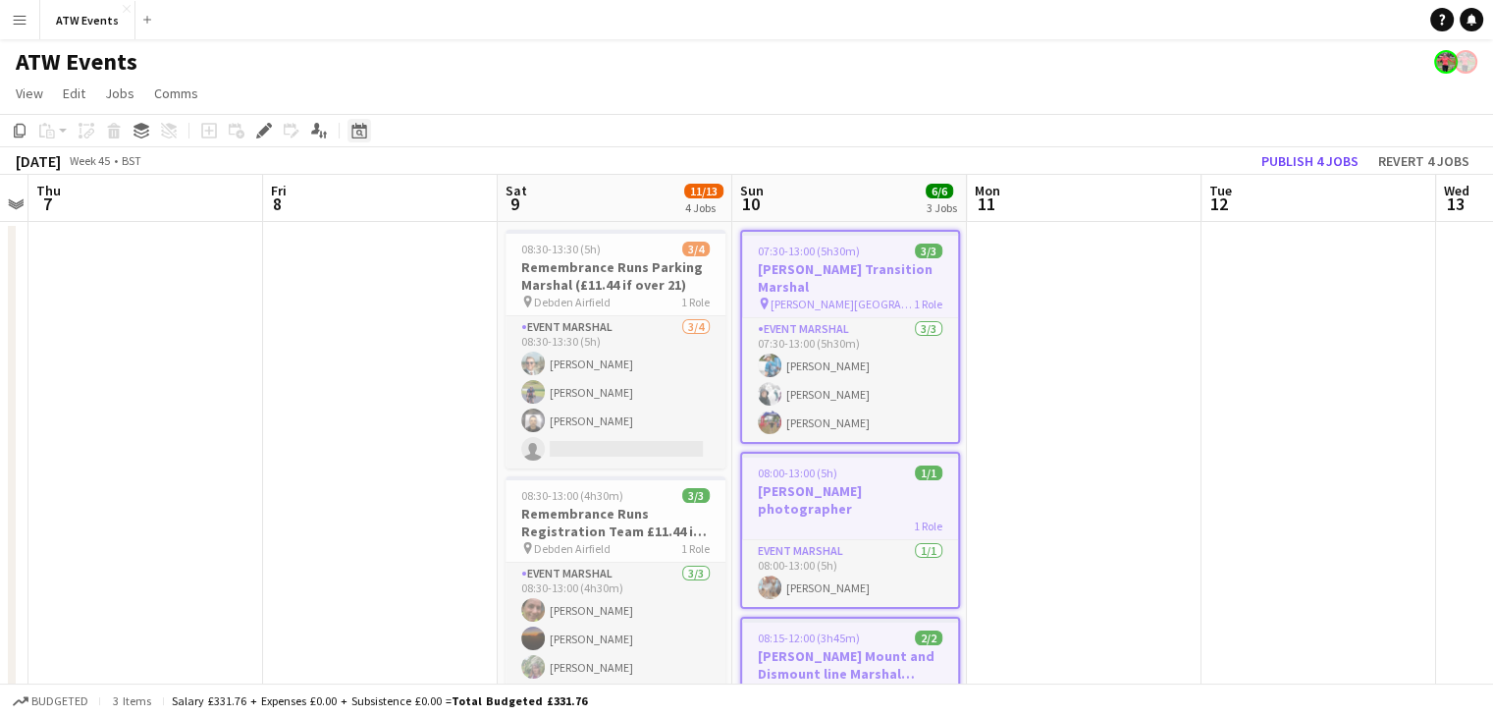
click at [363, 133] on icon "Date picker" at bounding box center [359, 131] width 16 height 16
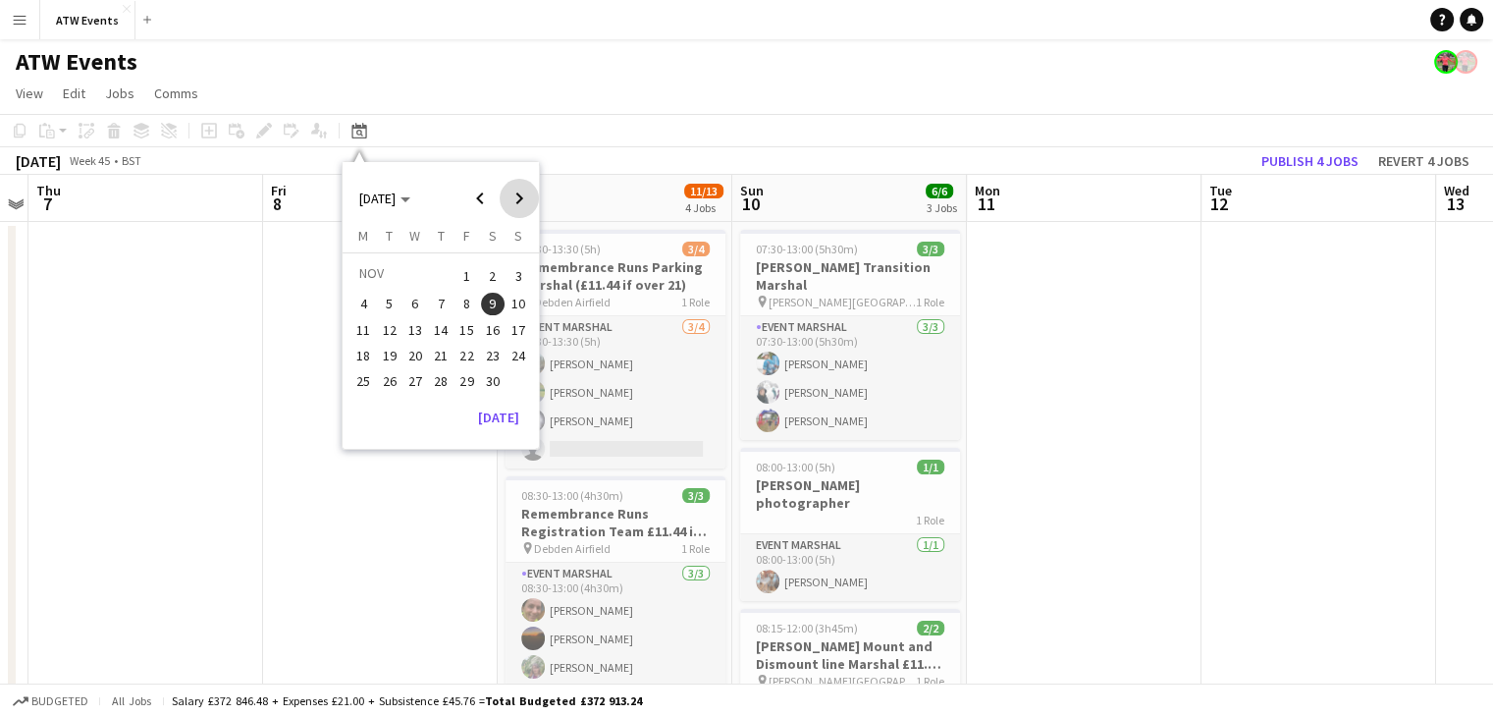
click at [507, 204] on span "Next month" at bounding box center [519, 198] width 39 height 39
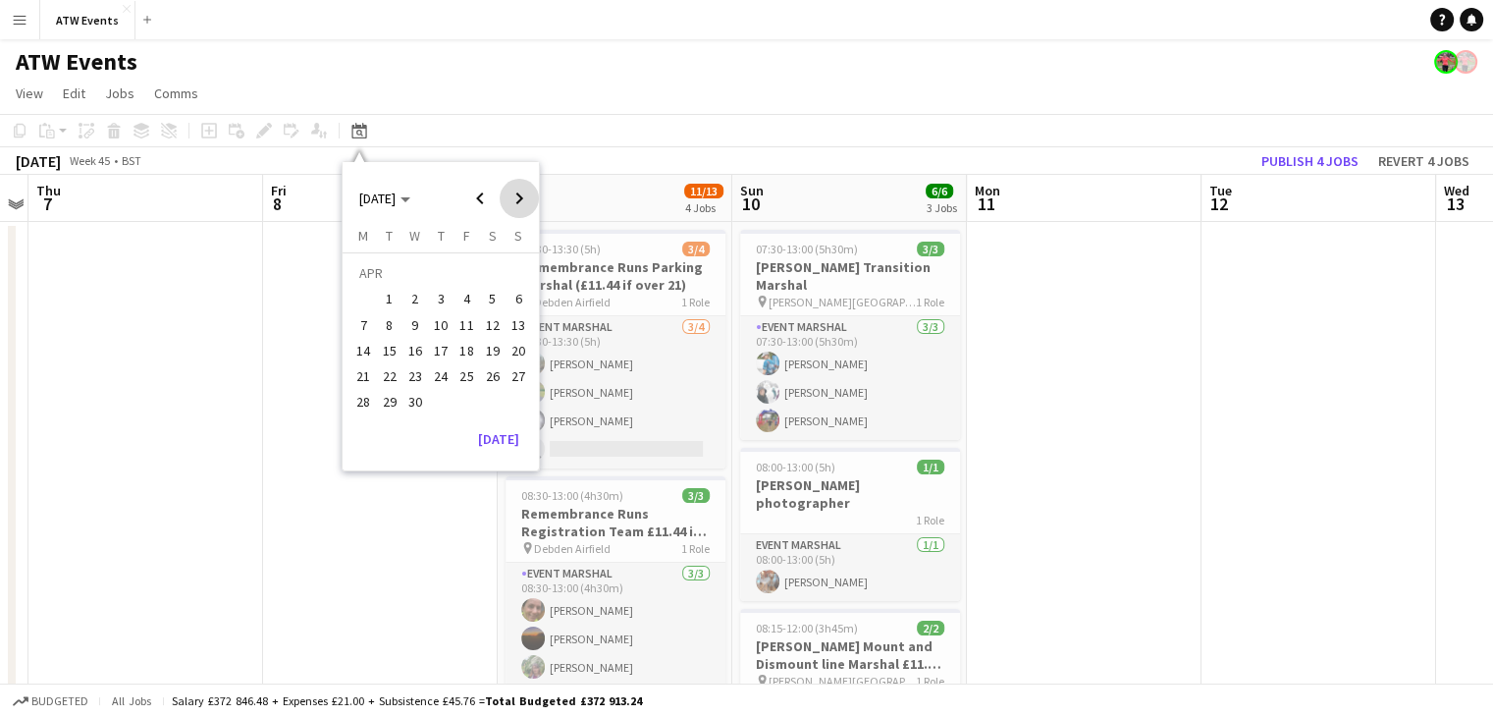
click at [507, 204] on span "Next month" at bounding box center [519, 198] width 39 height 39
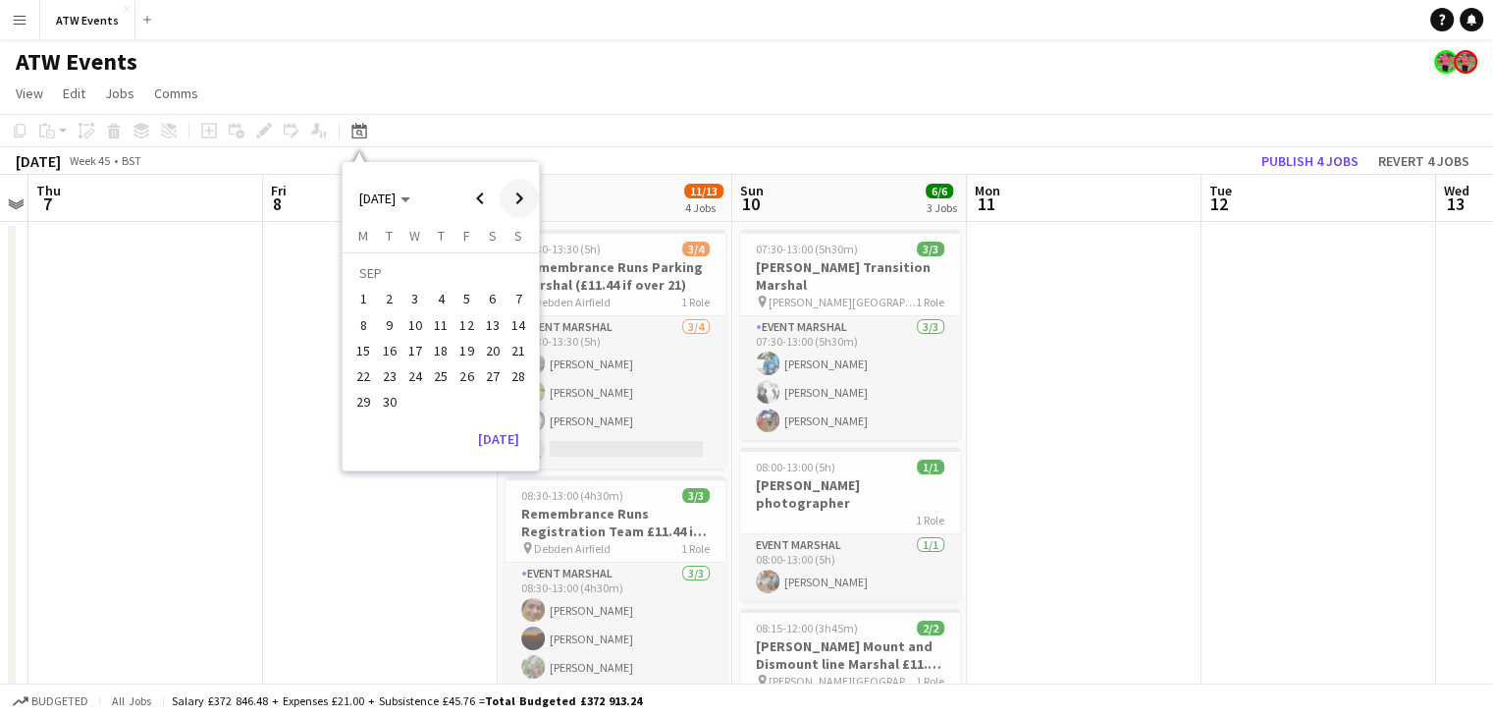
click at [507, 204] on span "Next month" at bounding box center [519, 198] width 39 height 39
click at [515, 194] on span "Next month" at bounding box center [519, 198] width 39 height 39
click at [512, 307] on span "9" at bounding box center [519, 305] width 24 height 24
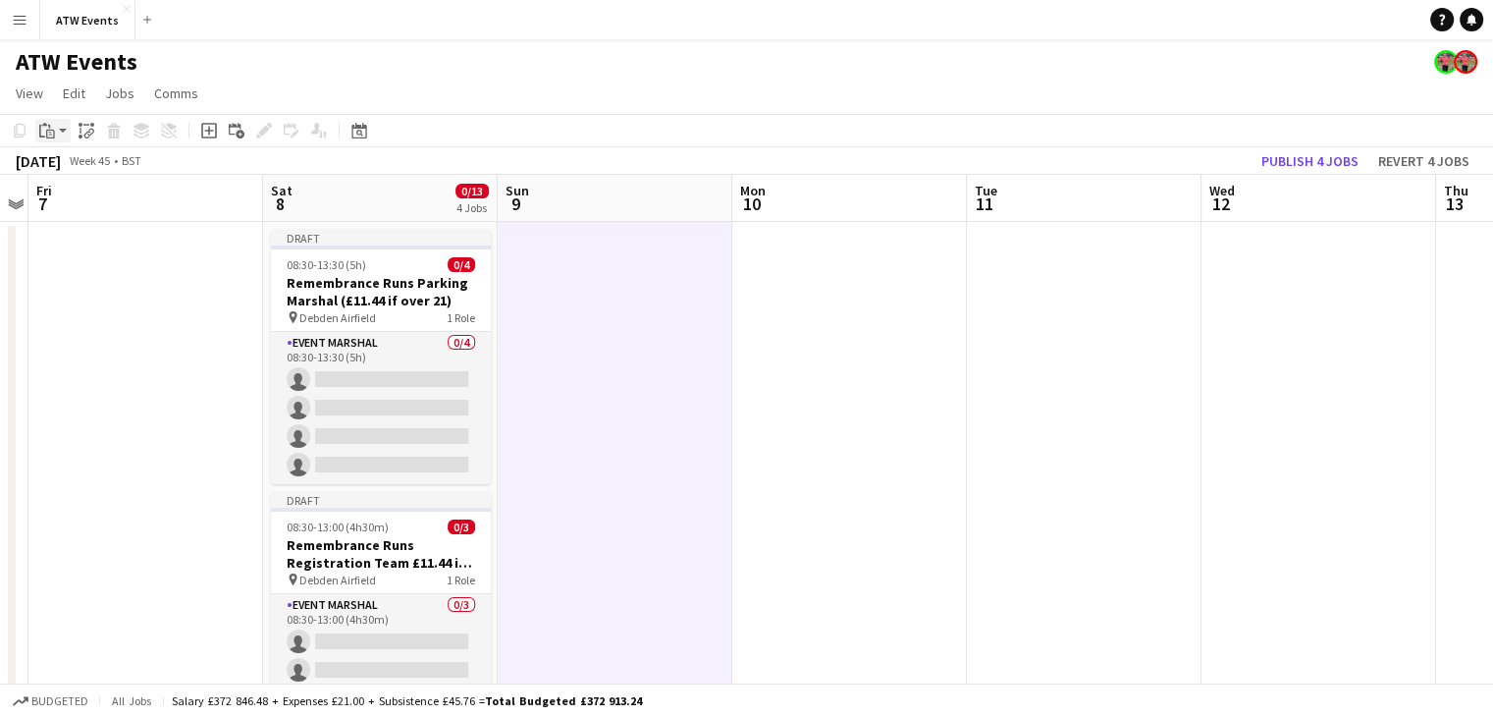
click at [48, 131] on icon at bounding box center [50, 134] width 9 height 9
click at [82, 174] on link "Paste Ctrl+V" at bounding box center [144, 168] width 185 height 18
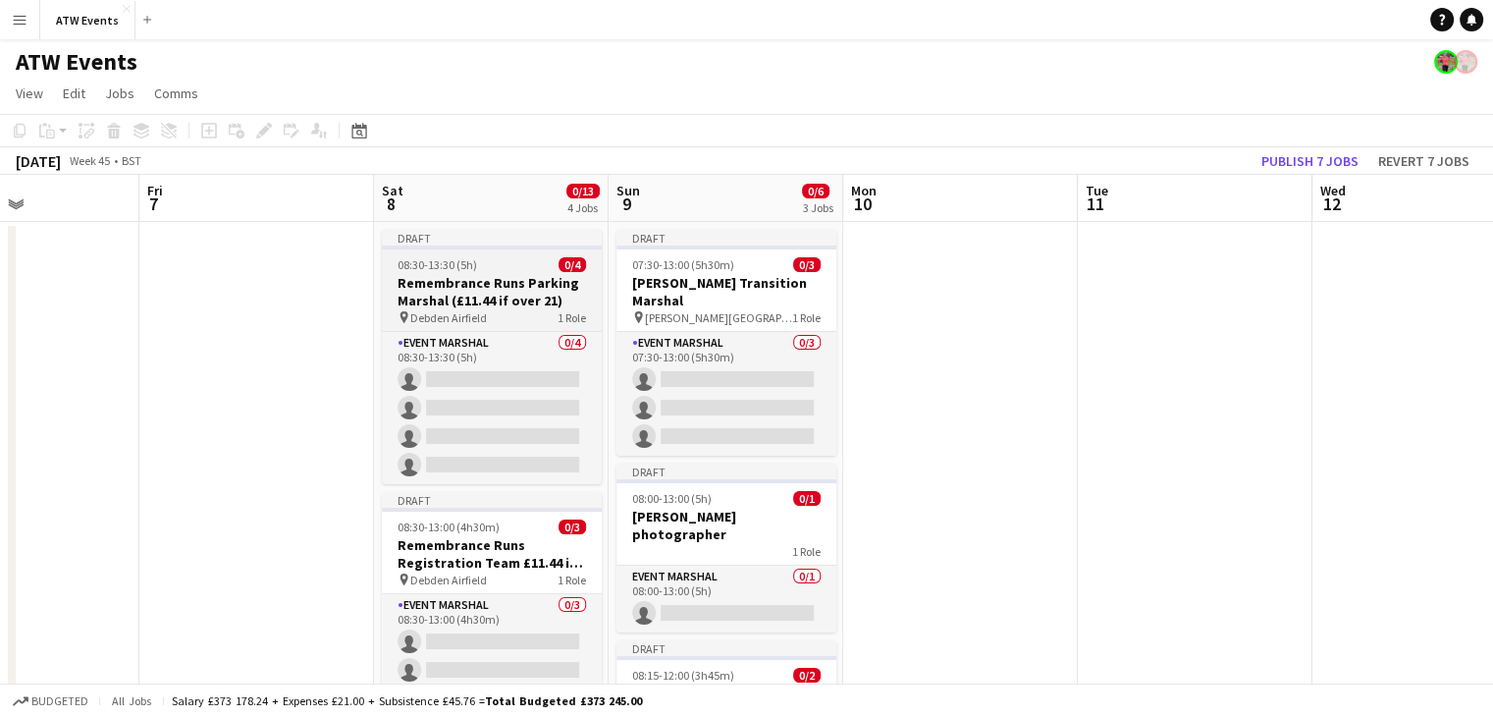
click at [540, 305] on h3 "Remembrance Runs Parking Marshal (£11.44 if over 21)" at bounding box center [492, 291] width 220 height 35
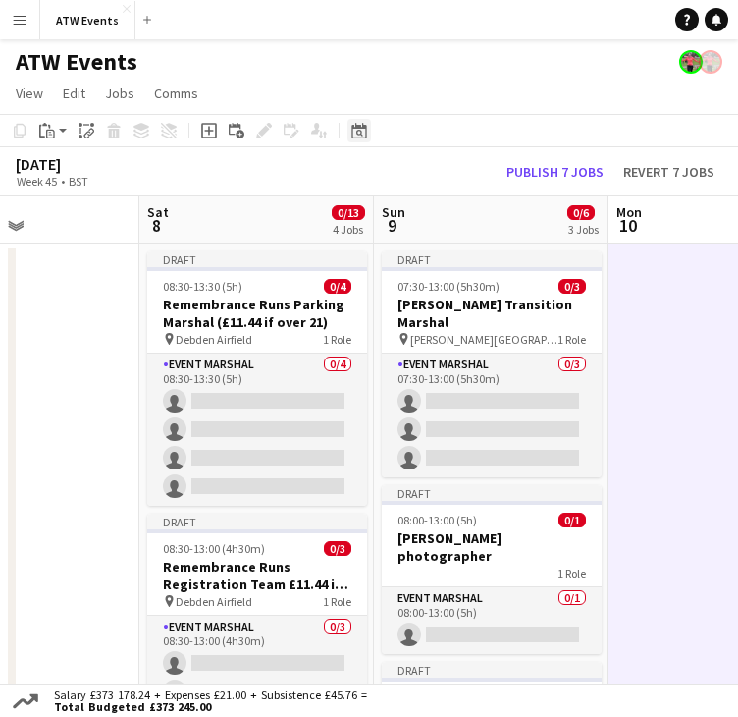
click at [359, 120] on div "Date picker" at bounding box center [359, 131] width 24 height 24
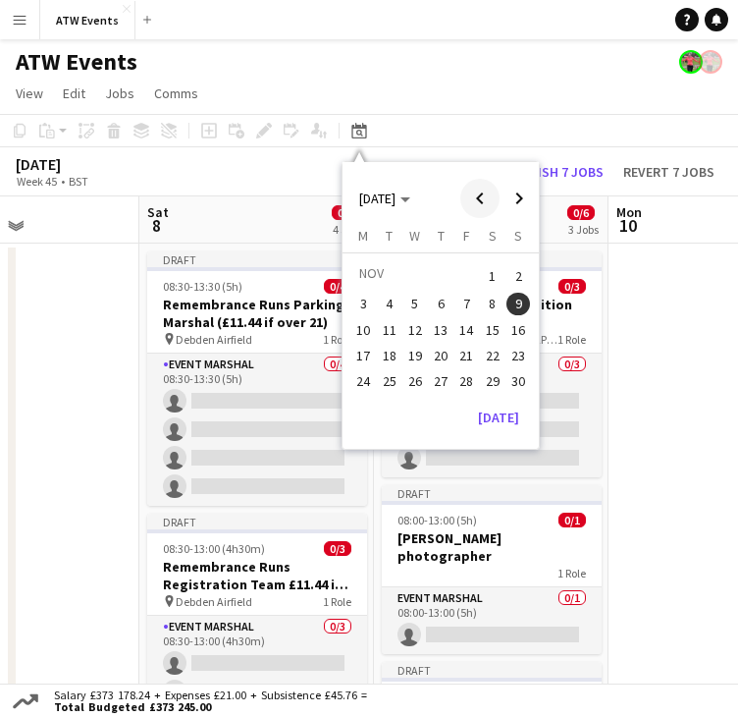
click at [467, 197] on span "Previous month" at bounding box center [479, 198] width 39 height 39
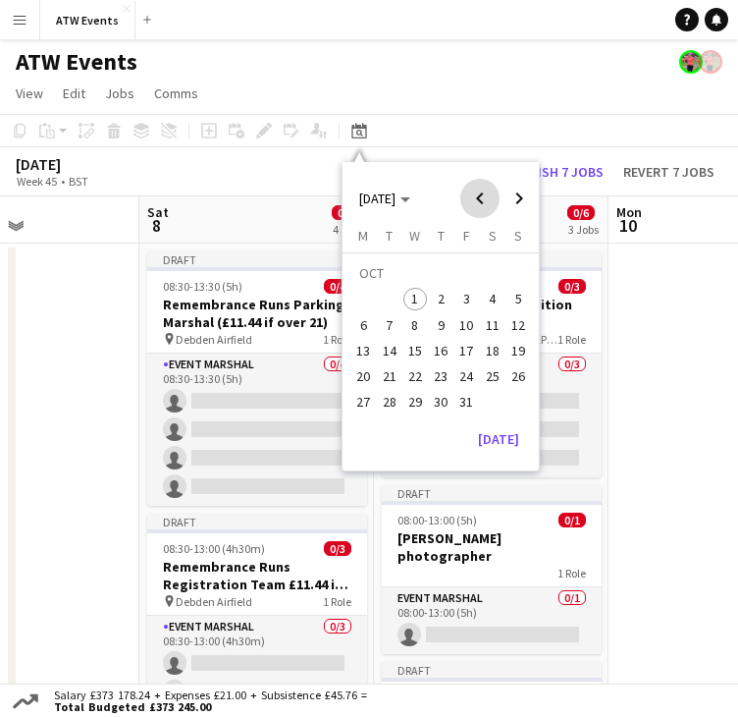
click at [467, 197] on span "Previous month" at bounding box center [479, 198] width 39 height 39
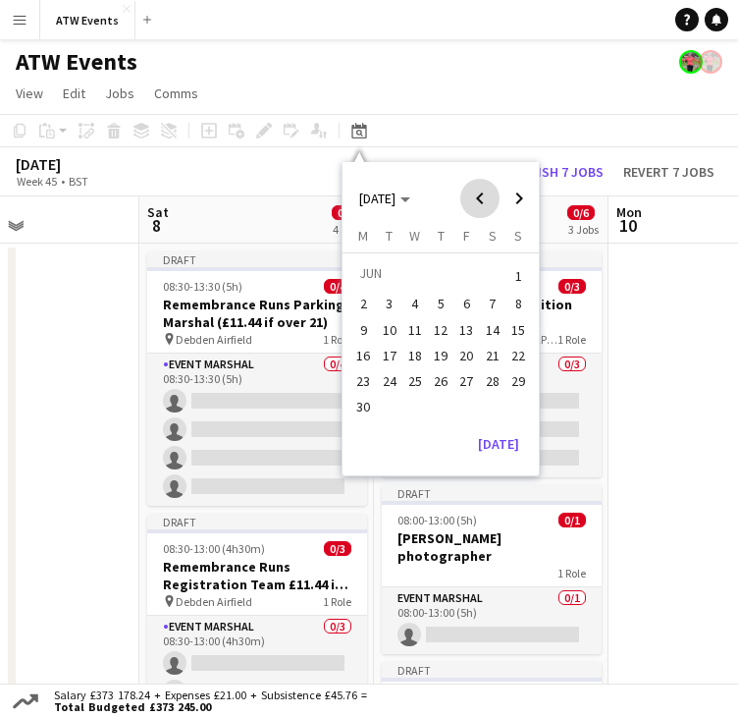
click at [467, 197] on span "Previous month" at bounding box center [479, 198] width 39 height 39
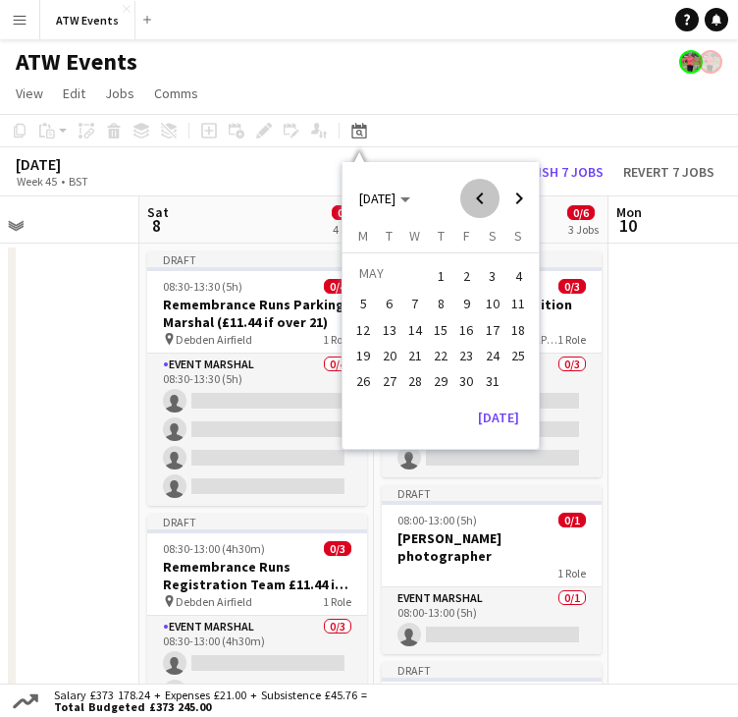
click at [467, 197] on span "Previous month" at bounding box center [479, 198] width 39 height 39
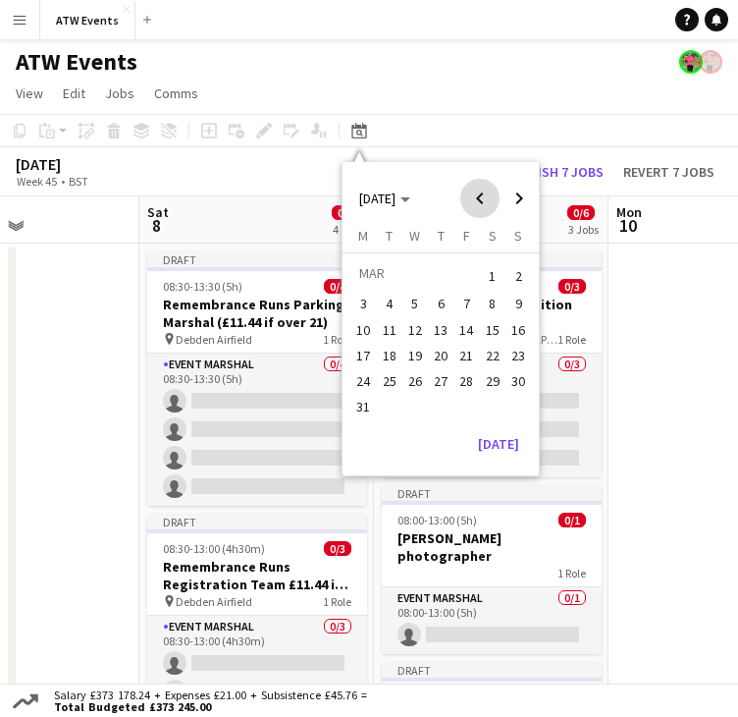
click at [467, 197] on span "Previous month" at bounding box center [479, 198] width 39 height 39
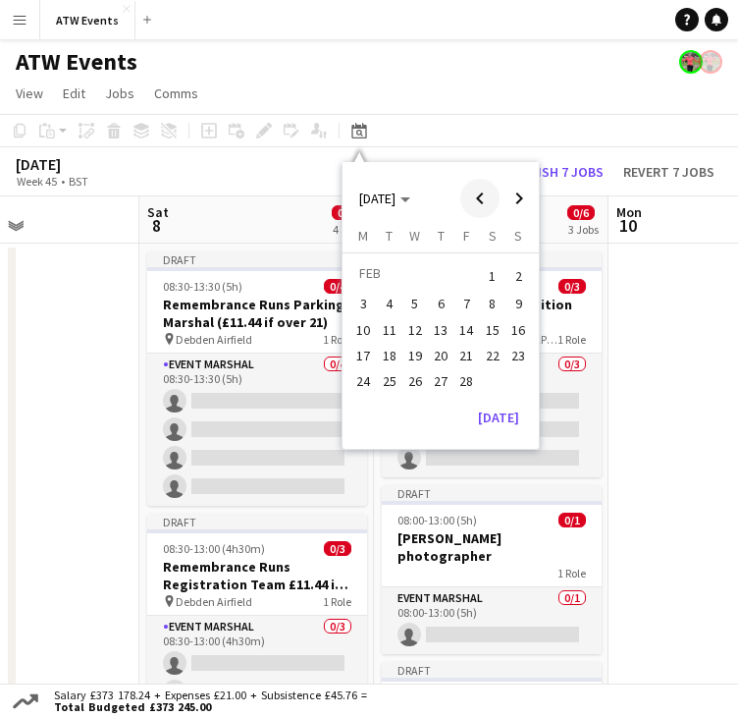
click at [467, 197] on span "Previous month" at bounding box center [479, 198] width 39 height 39
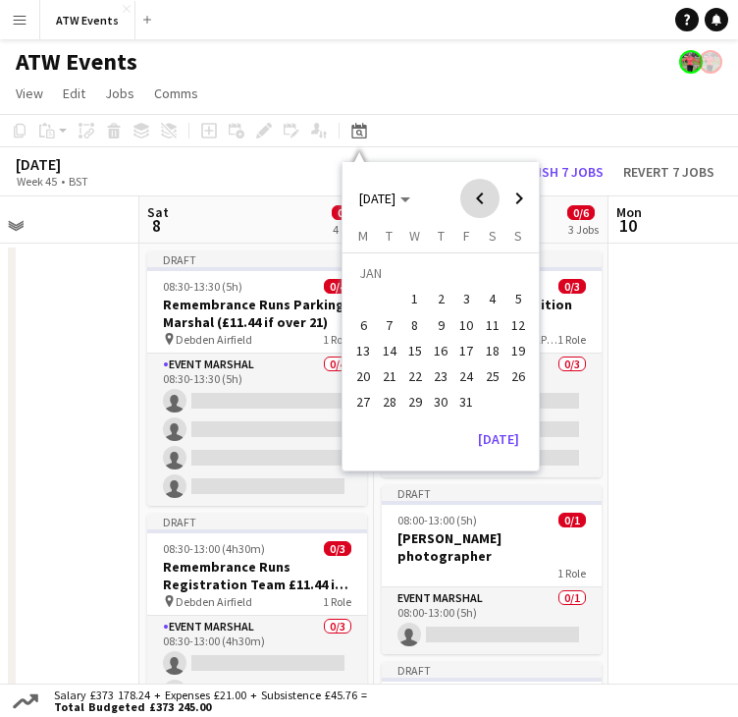
click at [467, 197] on span "Previous month" at bounding box center [479, 198] width 39 height 39
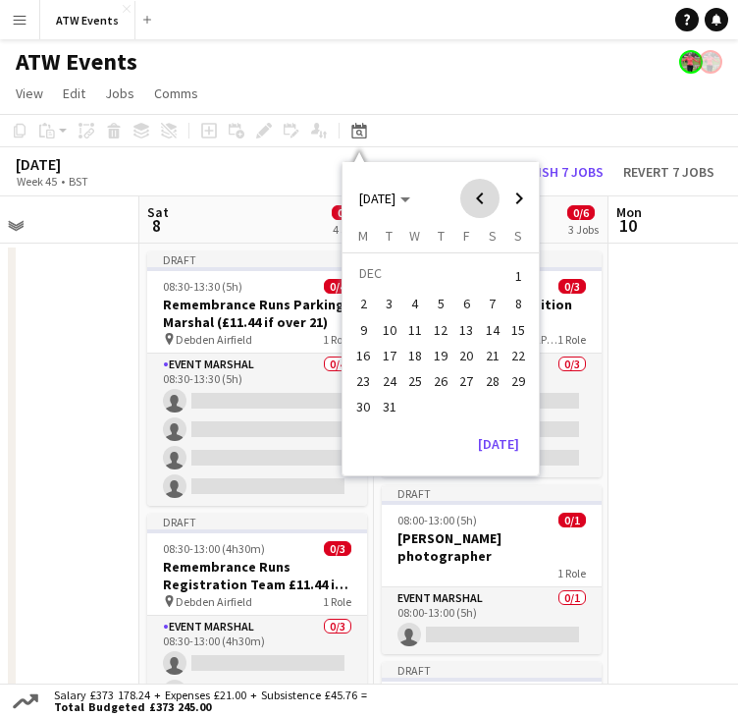
click at [467, 197] on span "Previous month" at bounding box center [479, 198] width 39 height 39
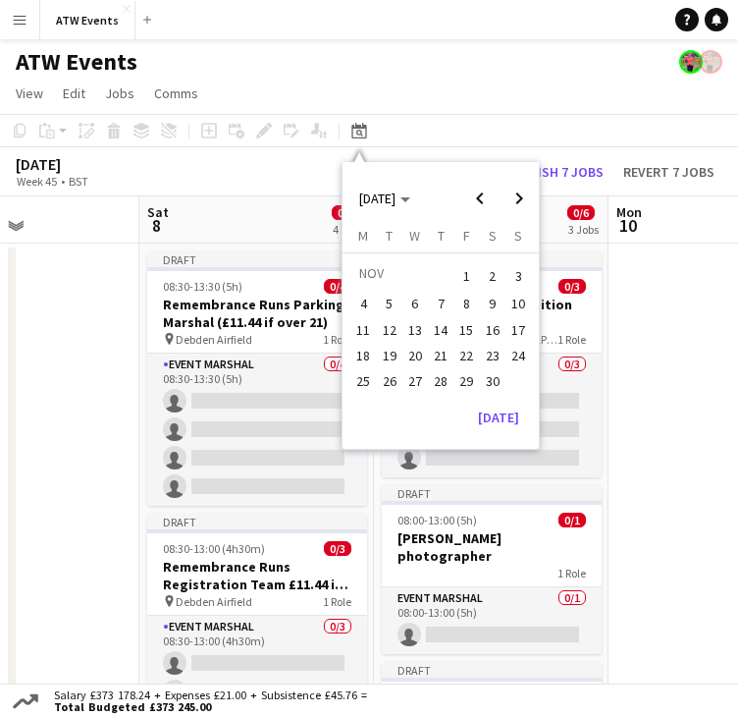
click at [298, 181] on div "November 2025 Week 45 • BST Publish 7 jobs Revert 7 jobs" at bounding box center [369, 171] width 738 height 49
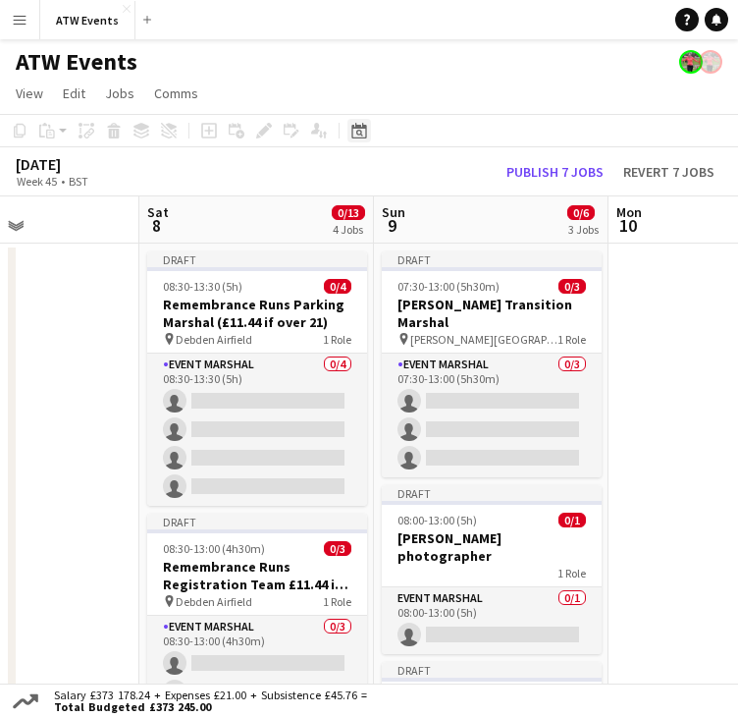
click at [360, 131] on icon at bounding box center [359, 133] width 7 height 7
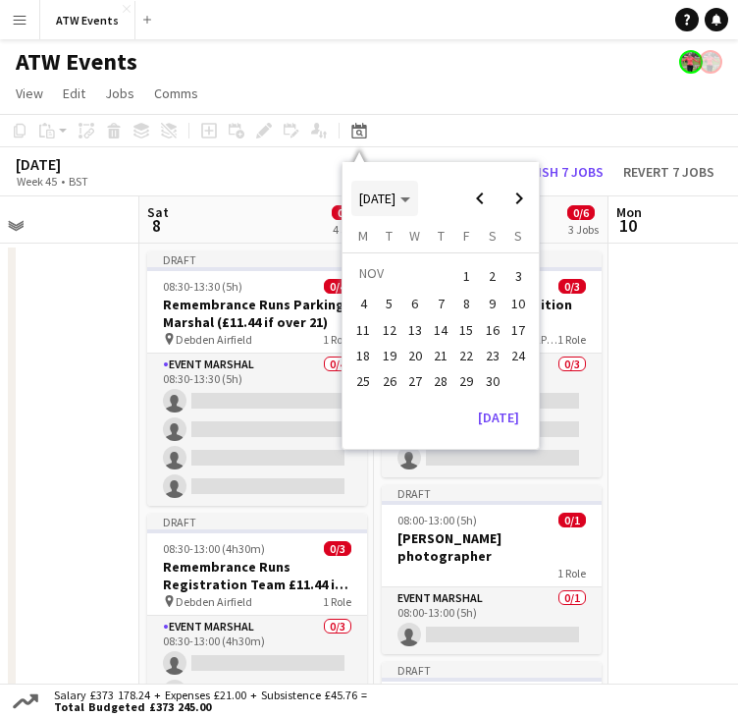
click at [410, 197] on polygon "Choose month and year" at bounding box center [405, 199] width 10 height 5
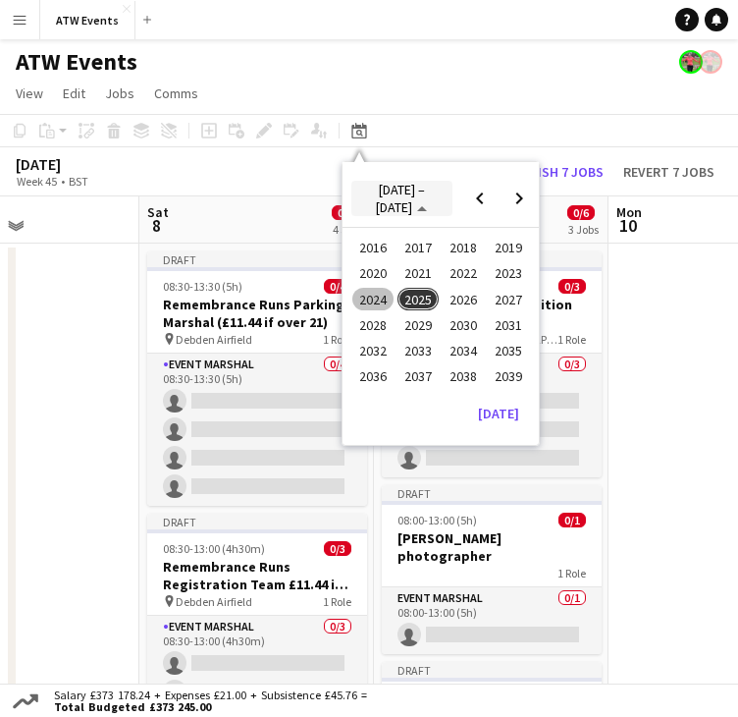
click at [424, 195] on span "[DATE] – [DATE]" at bounding box center [400, 198] width 49 height 35
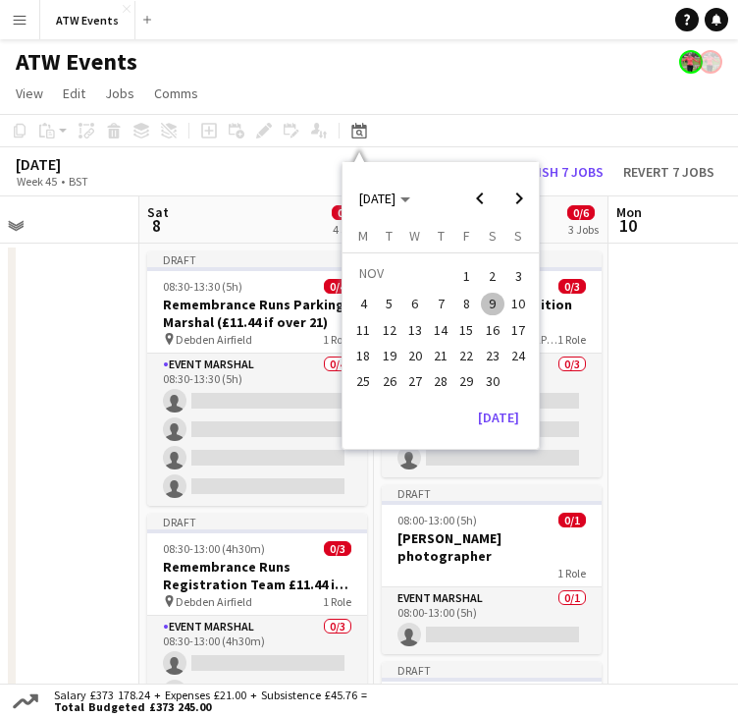
click at [421, 89] on app-page-menu "View Day view expanded Day view collapsed Month view Date picker Jump to today …" at bounding box center [369, 95] width 738 height 37
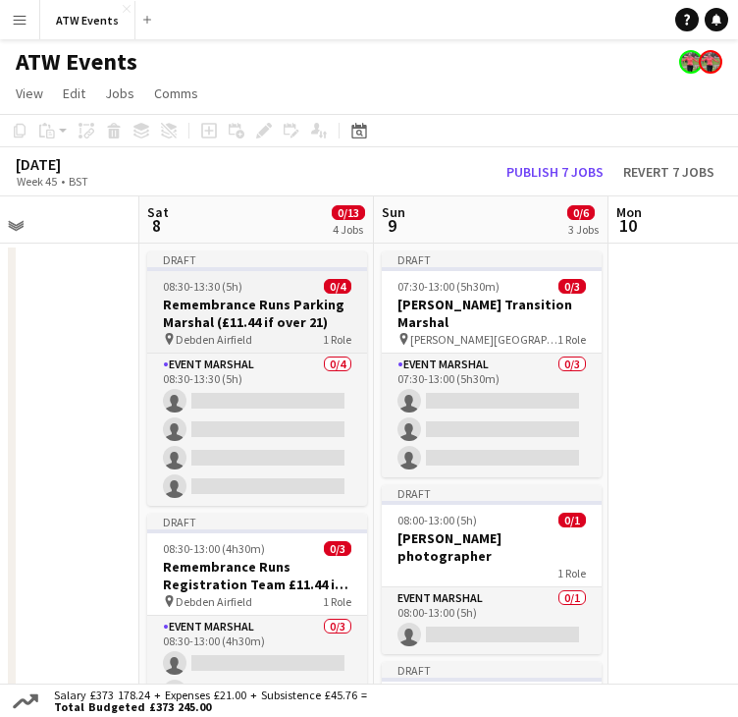
click at [265, 323] on h3 "Remembrance Runs Parking Marshal (£11.44 if over 21)" at bounding box center [257, 312] width 220 height 35
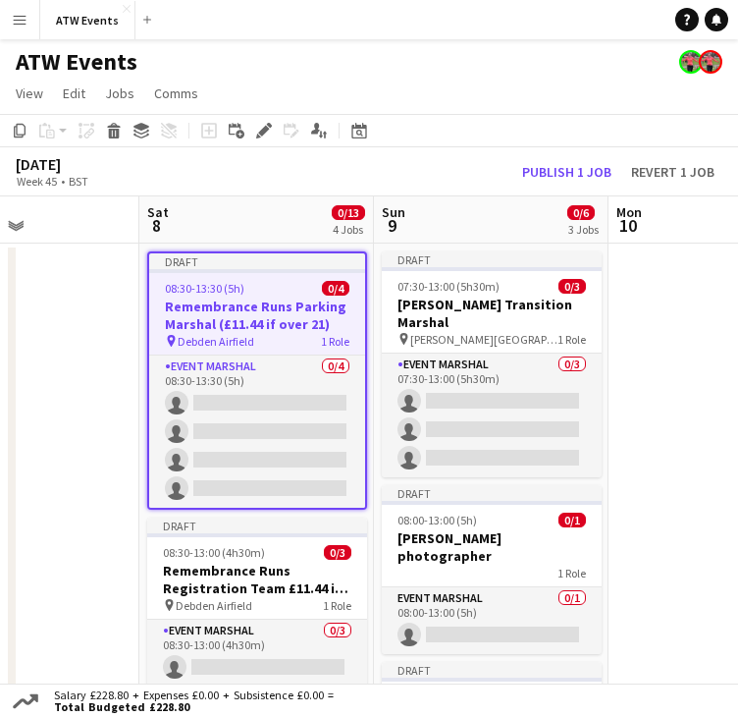
click at [265, 323] on h3 "Remembrance Runs Parking Marshal (£11.44 if over 21)" at bounding box center [257, 314] width 216 height 35
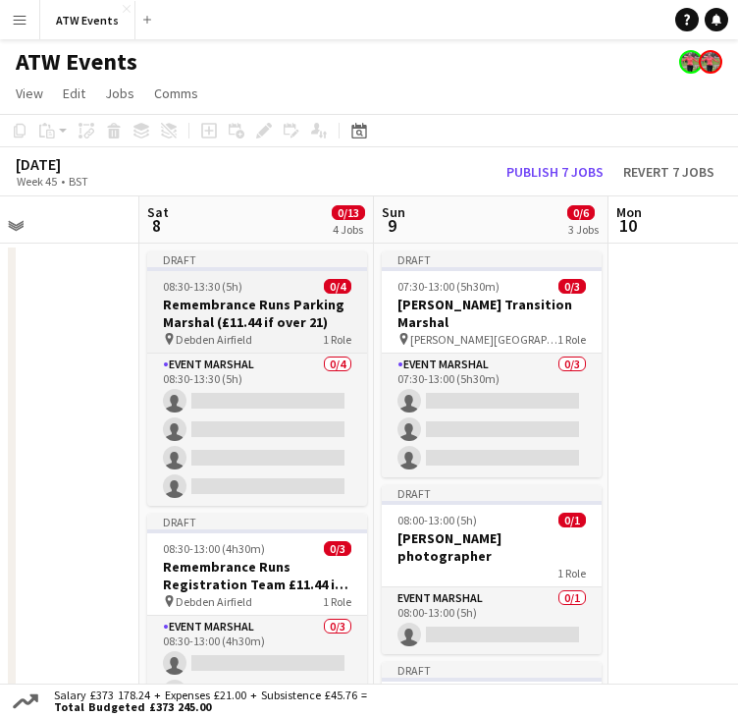
click at [265, 323] on h3 "Remembrance Runs Parking Marshal (£11.44 if over 21)" at bounding box center [257, 312] width 220 height 35
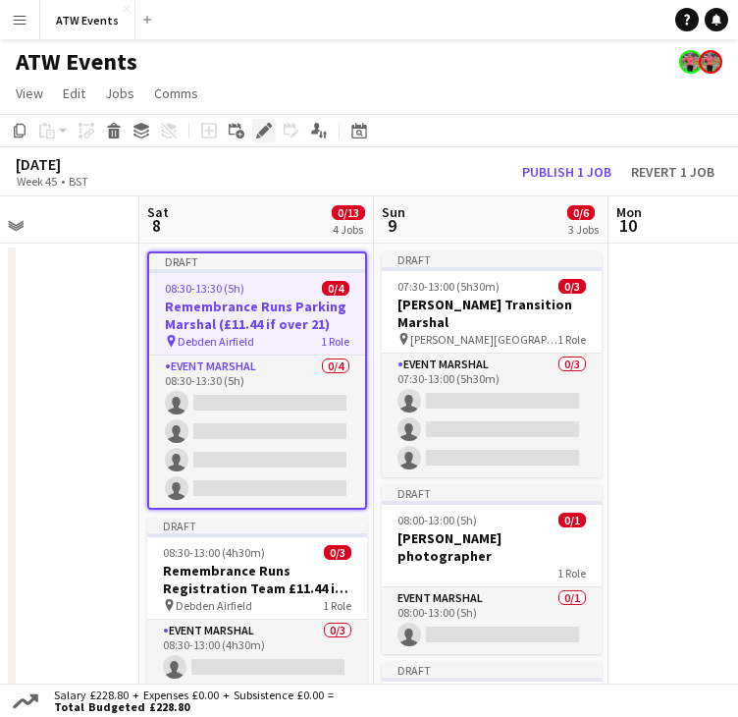
click at [258, 132] on icon "Edit" at bounding box center [264, 131] width 16 height 16
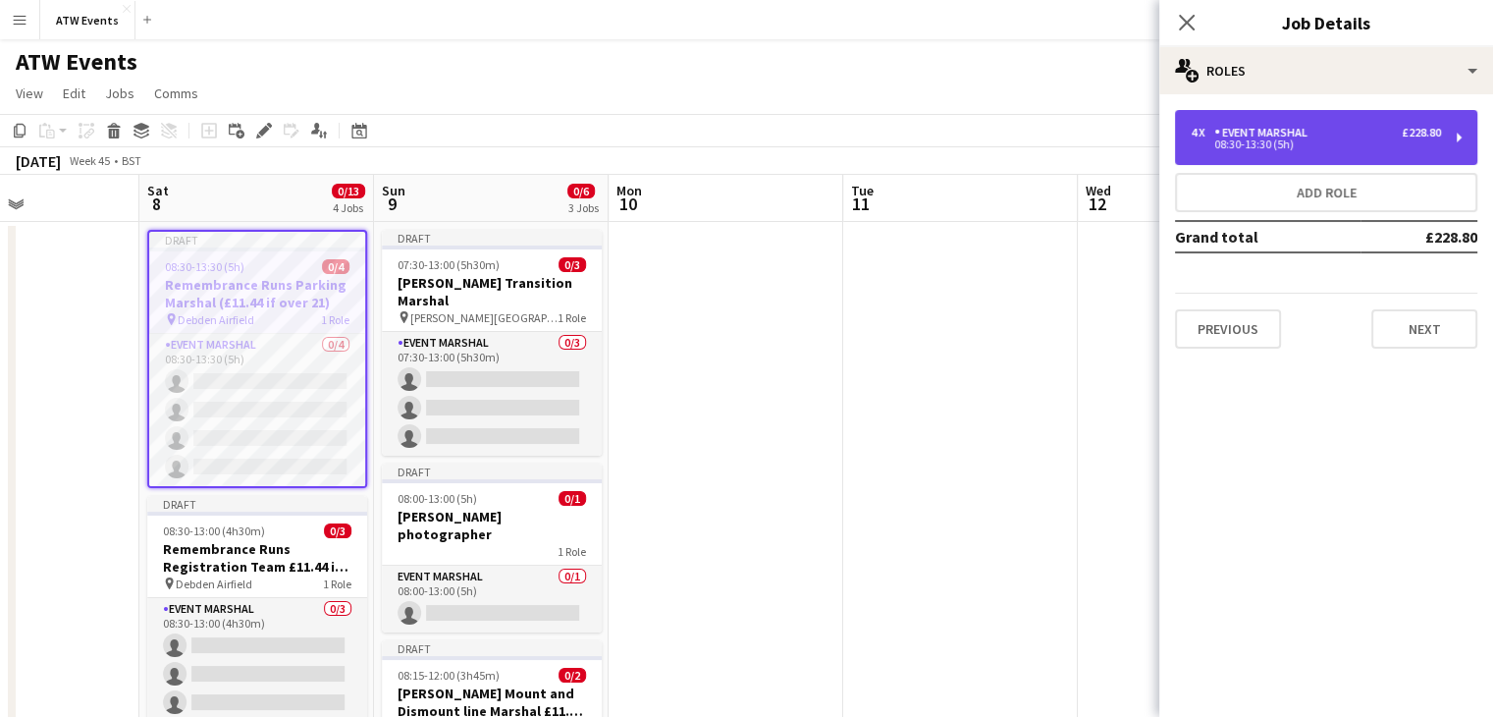
click at [1304, 147] on div "08:30-13:30 (5h)" at bounding box center [1316, 144] width 250 height 10
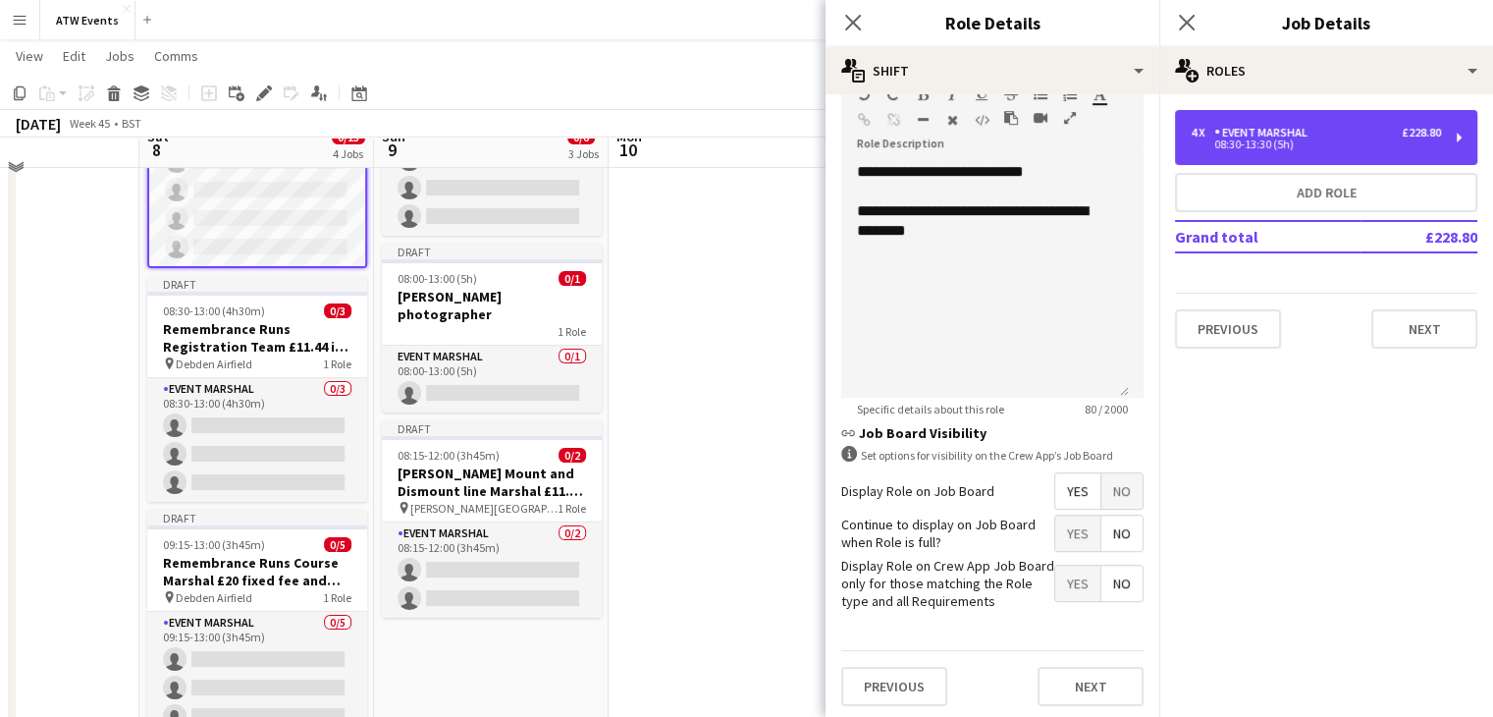
scroll to position [222, 0]
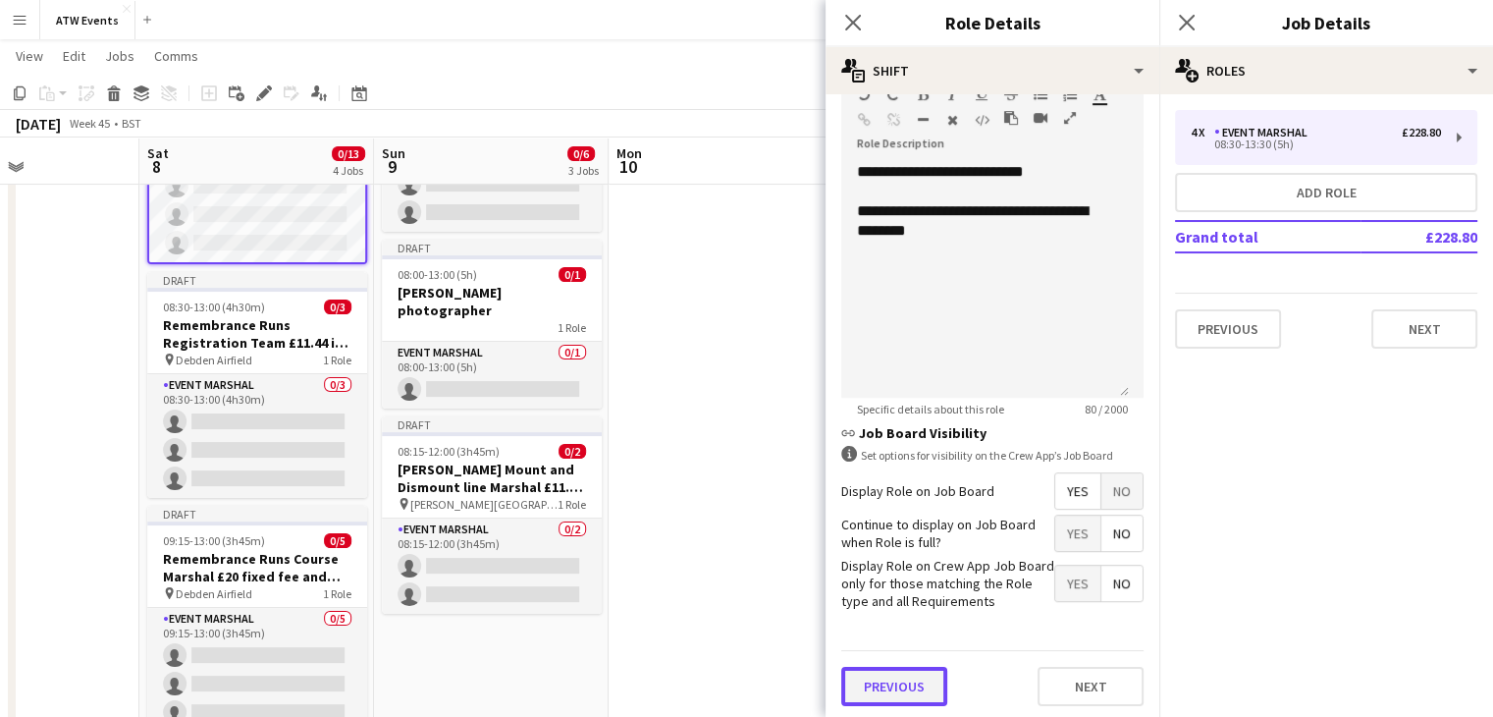
click at [900, 688] on button "Previous" at bounding box center [894, 686] width 106 height 39
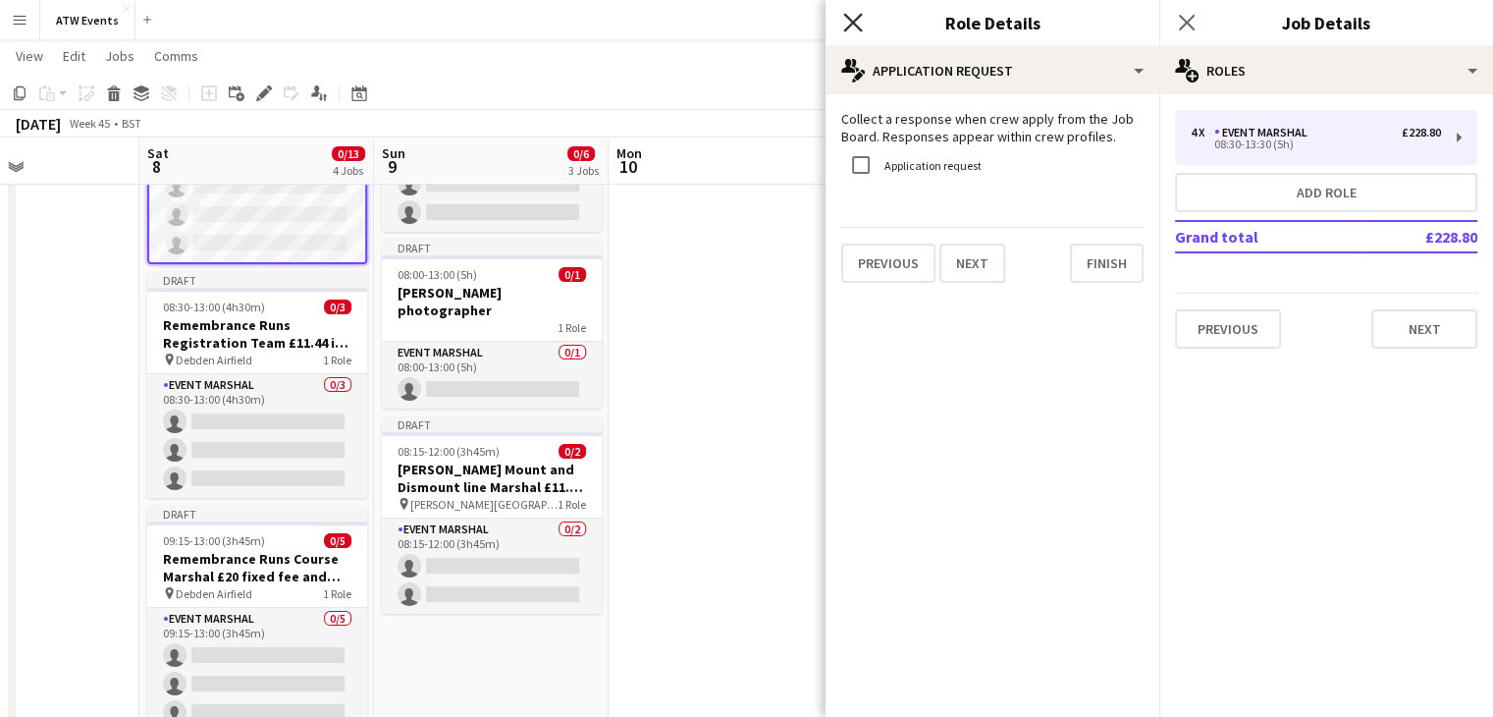
click at [848, 16] on icon "Close pop-in" at bounding box center [852, 22] width 19 height 19
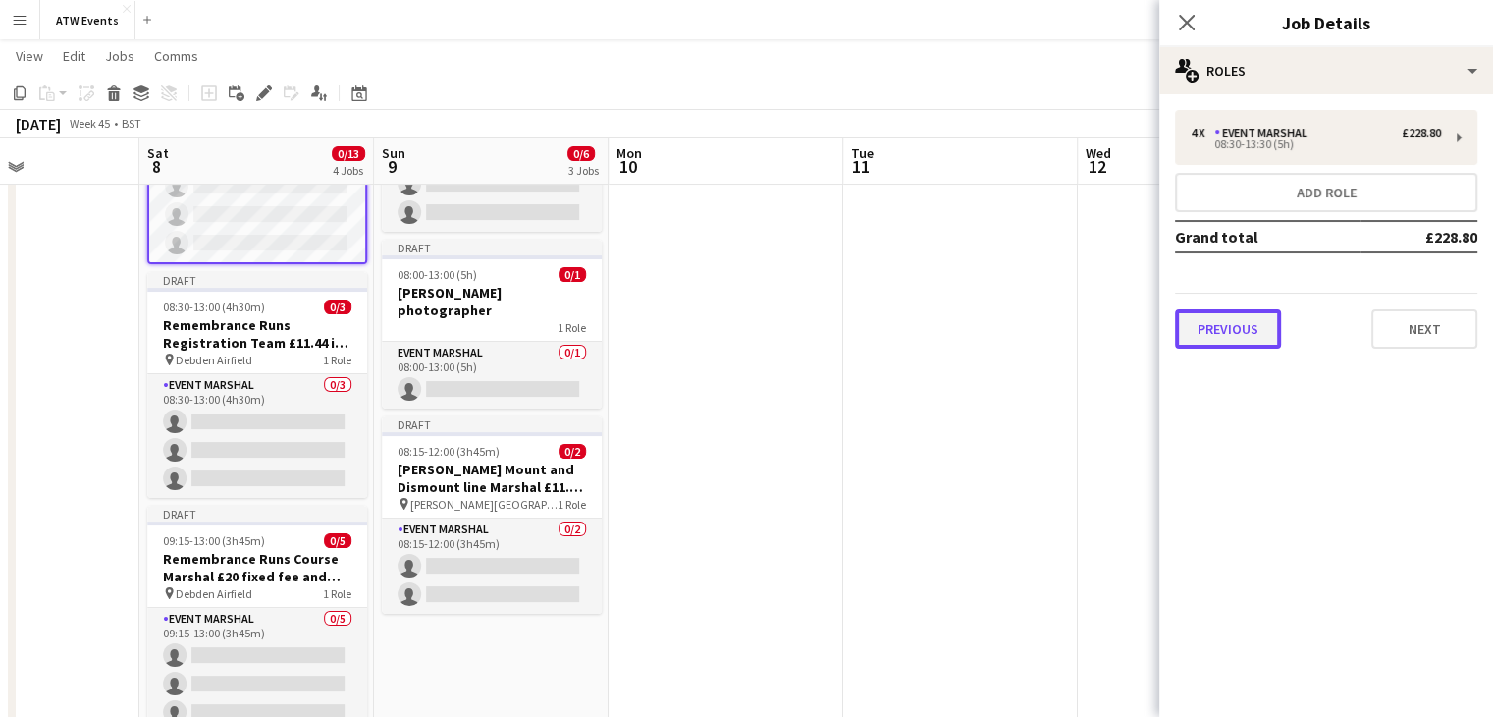
click at [1236, 341] on button "Previous" at bounding box center [1228, 328] width 106 height 39
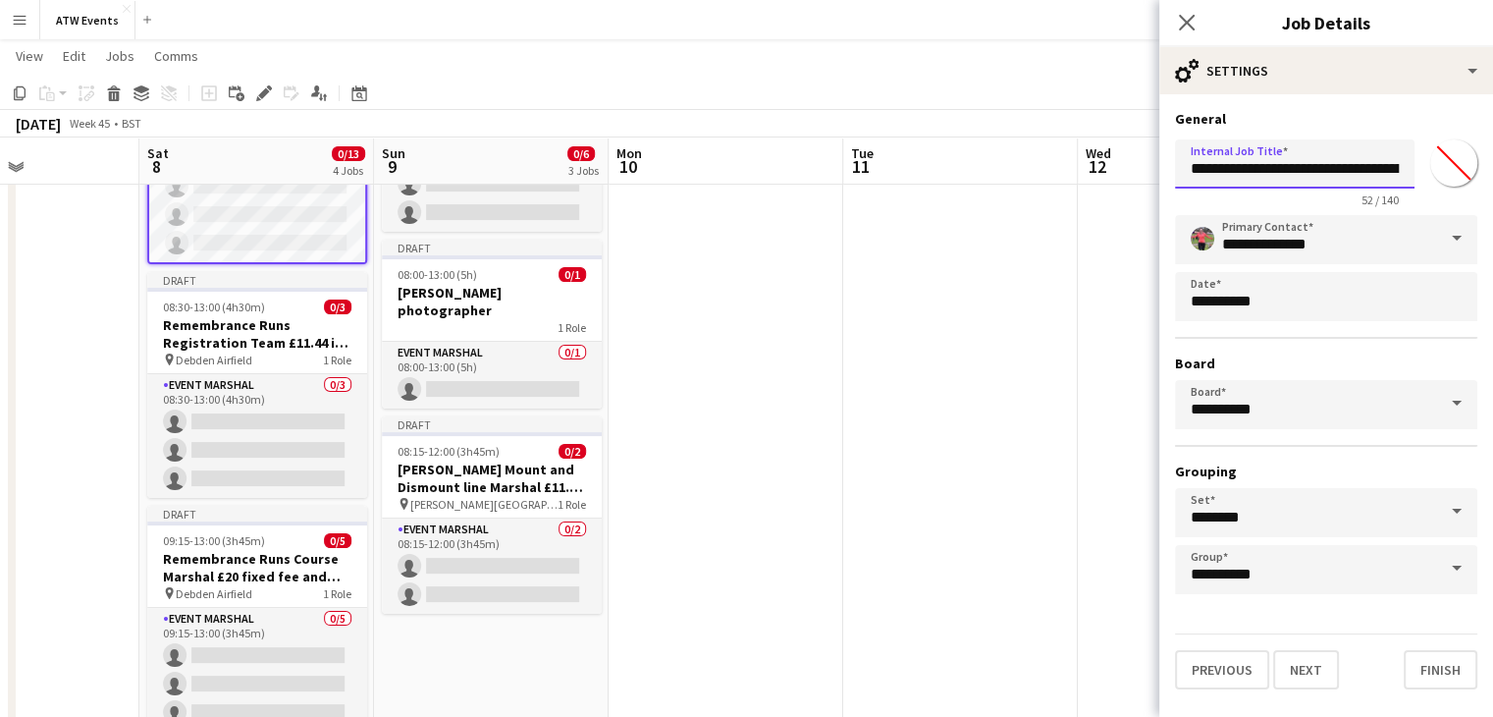
click at [1319, 178] on input "**********" at bounding box center [1295, 163] width 240 height 49
click button "Next" at bounding box center [1306, 669] width 66 height 39
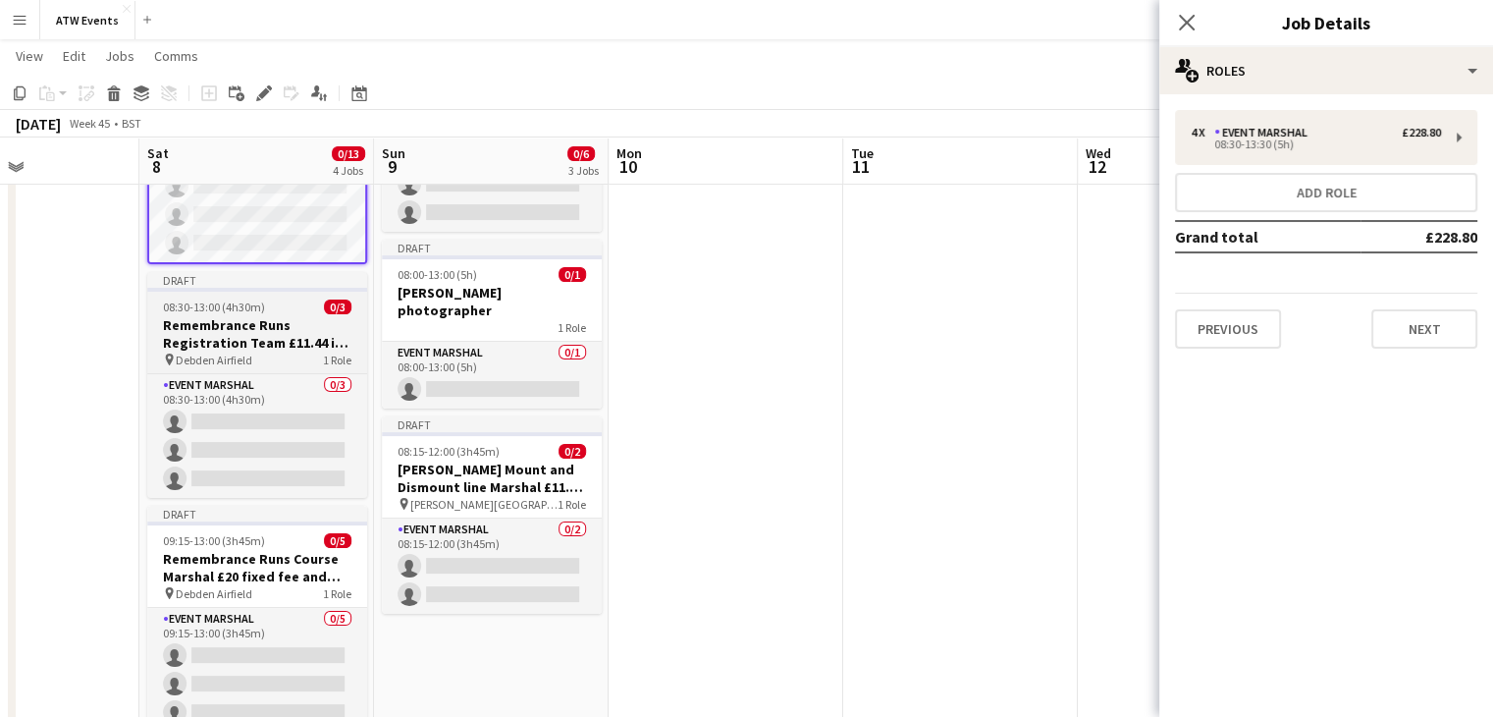
click at [310, 359] on div "pin Debden Airfield 1 Role" at bounding box center [257, 359] width 220 height 16
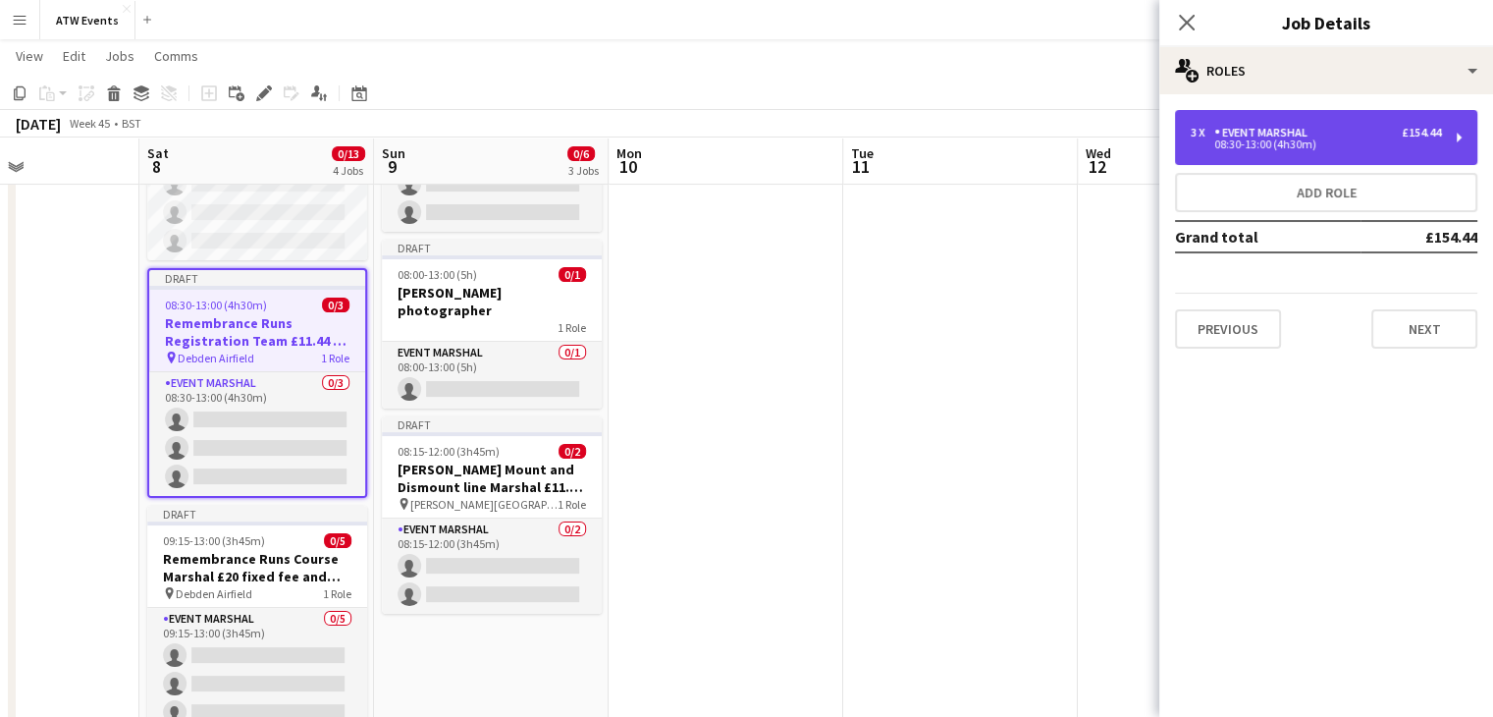
click at [1383, 145] on div "08:30-13:00 (4h30m)" at bounding box center [1316, 144] width 250 height 10
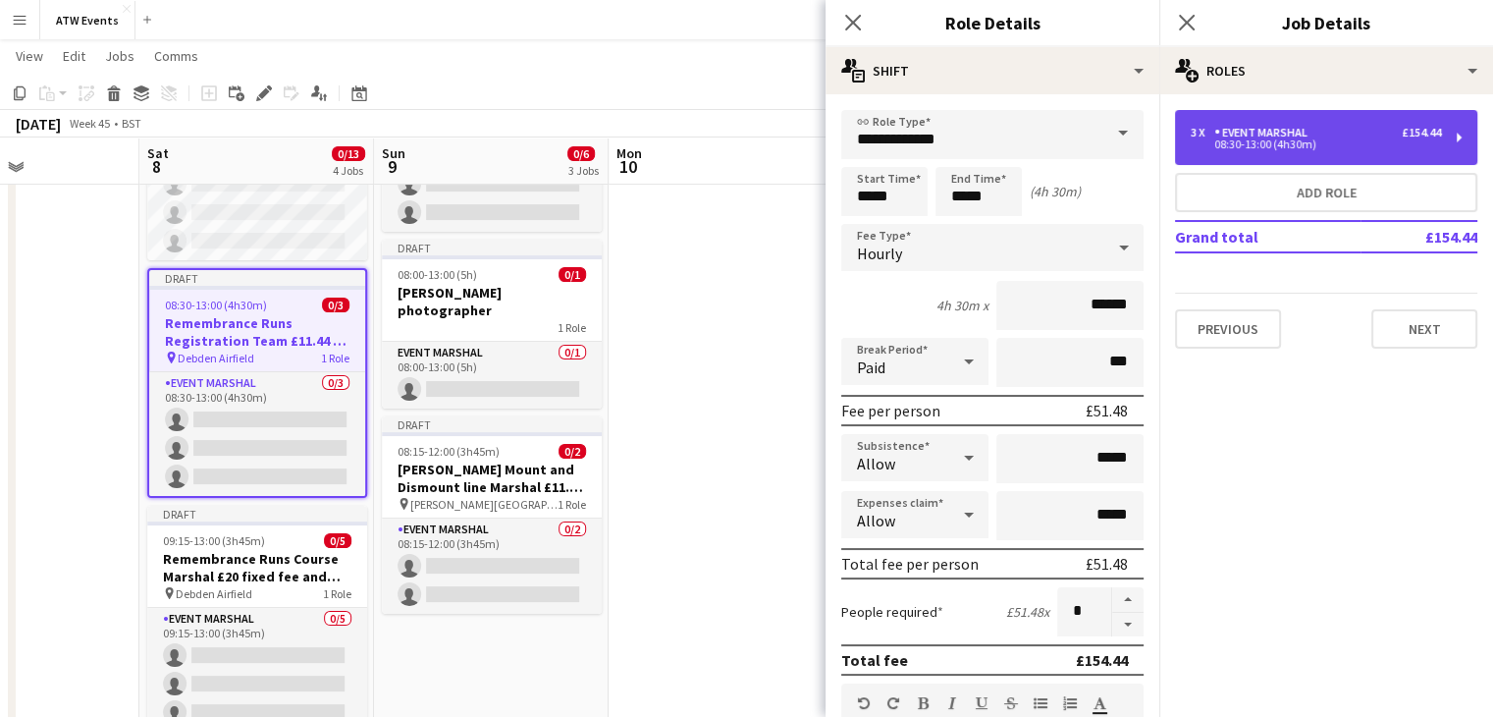
click at [1305, 146] on div "08:30-13:00 (4h30m)" at bounding box center [1316, 144] width 250 height 10
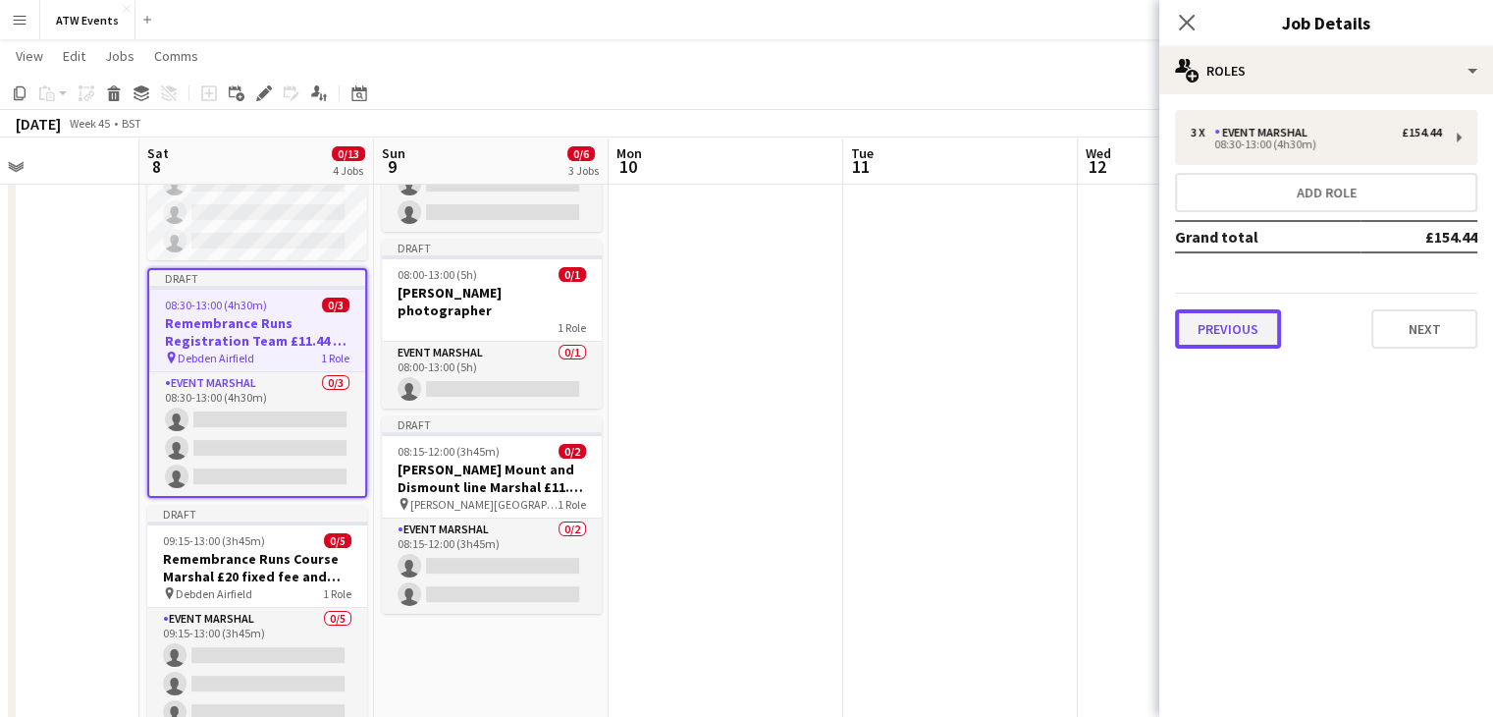
click at [1249, 321] on button "Previous" at bounding box center [1228, 328] width 106 height 39
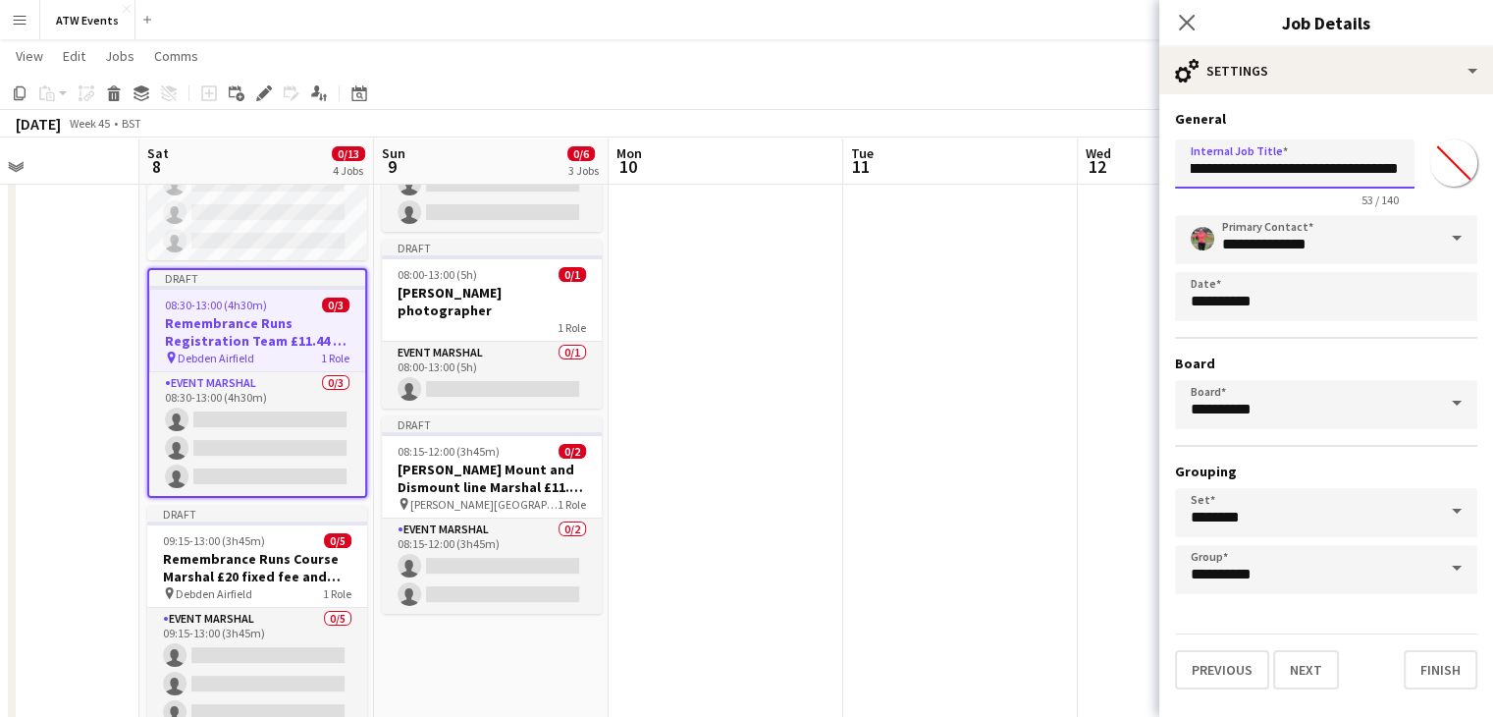
click at [1347, 174] on input "**********" at bounding box center [1295, 163] width 240 height 49
type input "**********"
click button "Next" at bounding box center [1306, 669] width 66 height 39
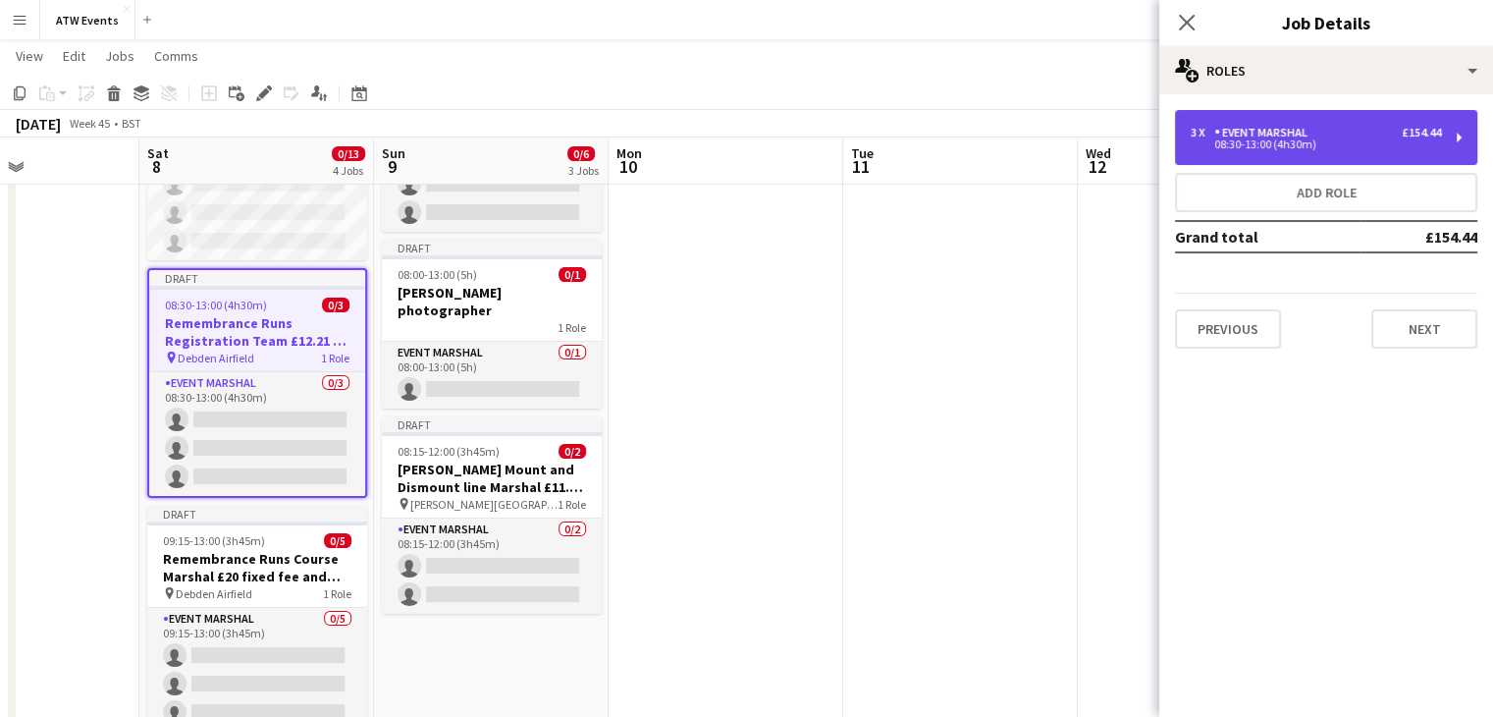
click at [1301, 142] on div "08:30-13:00 (4h30m)" at bounding box center [1316, 144] width 250 height 10
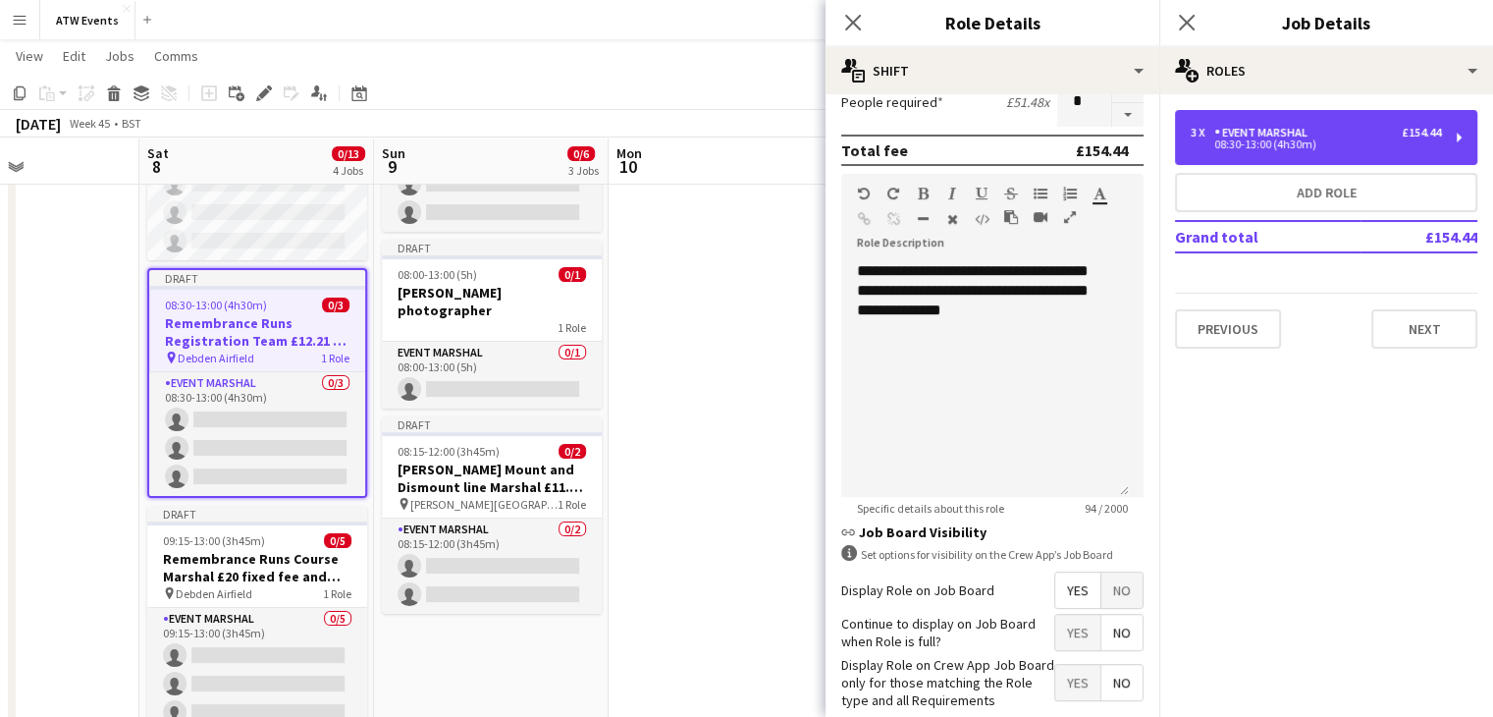
scroll to position [510, 0]
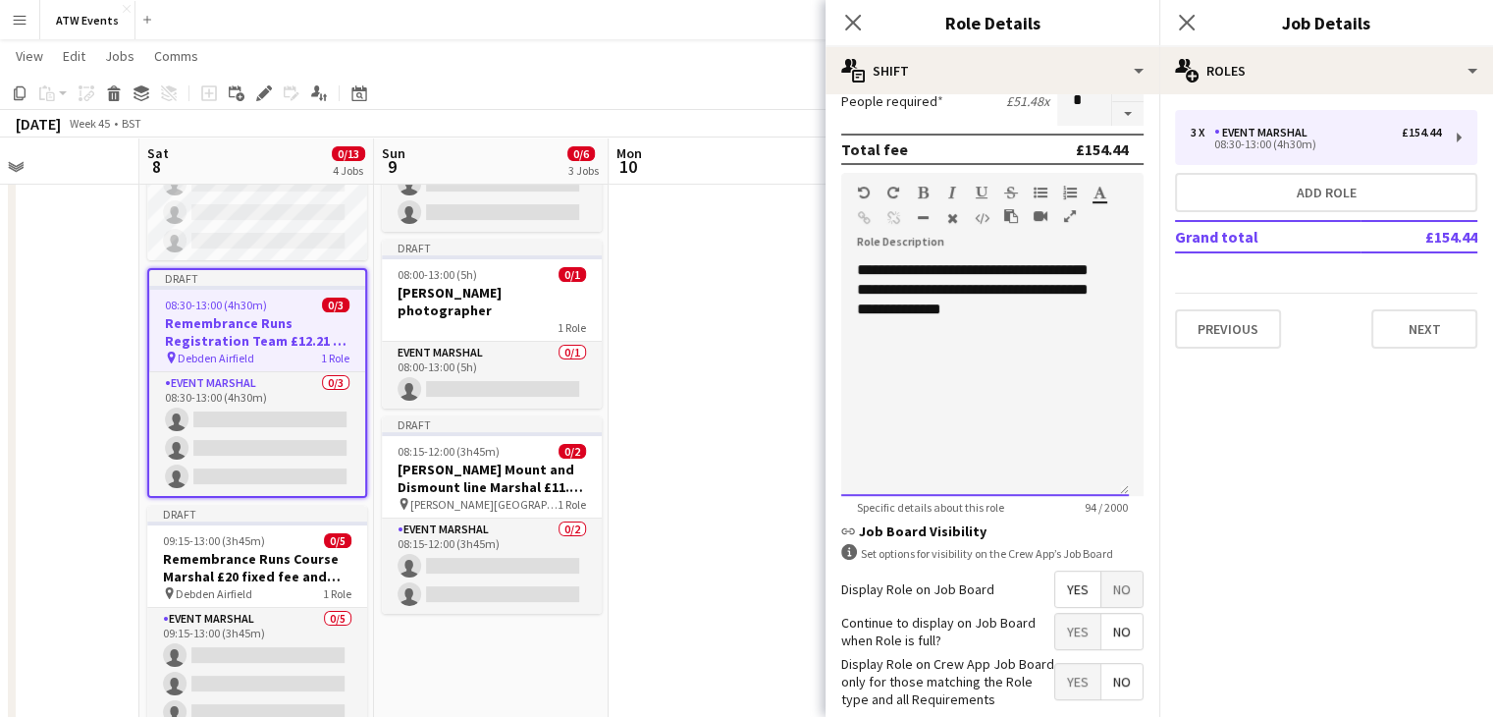
click at [1017, 339] on div "**********" at bounding box center [985, 378] width 288 height 236
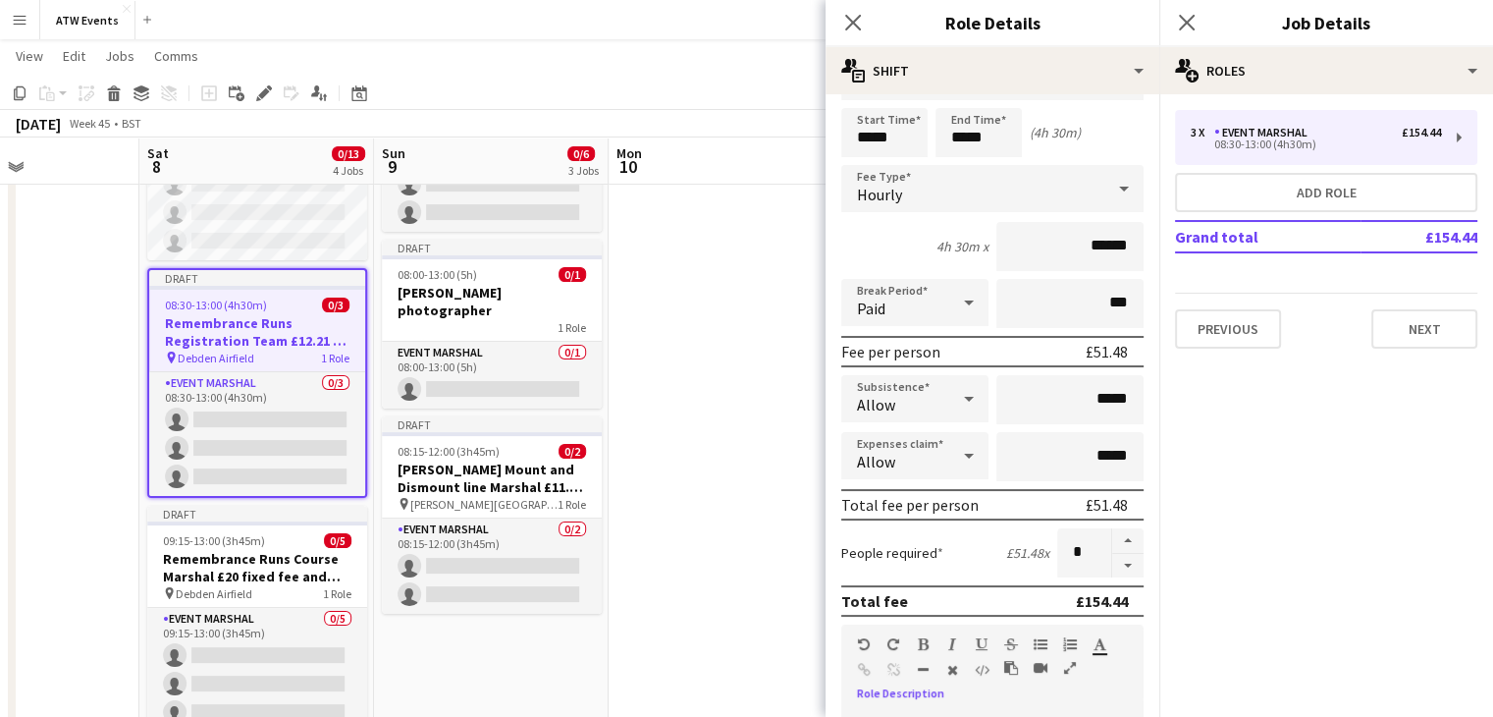
scroll to position [51, 0]
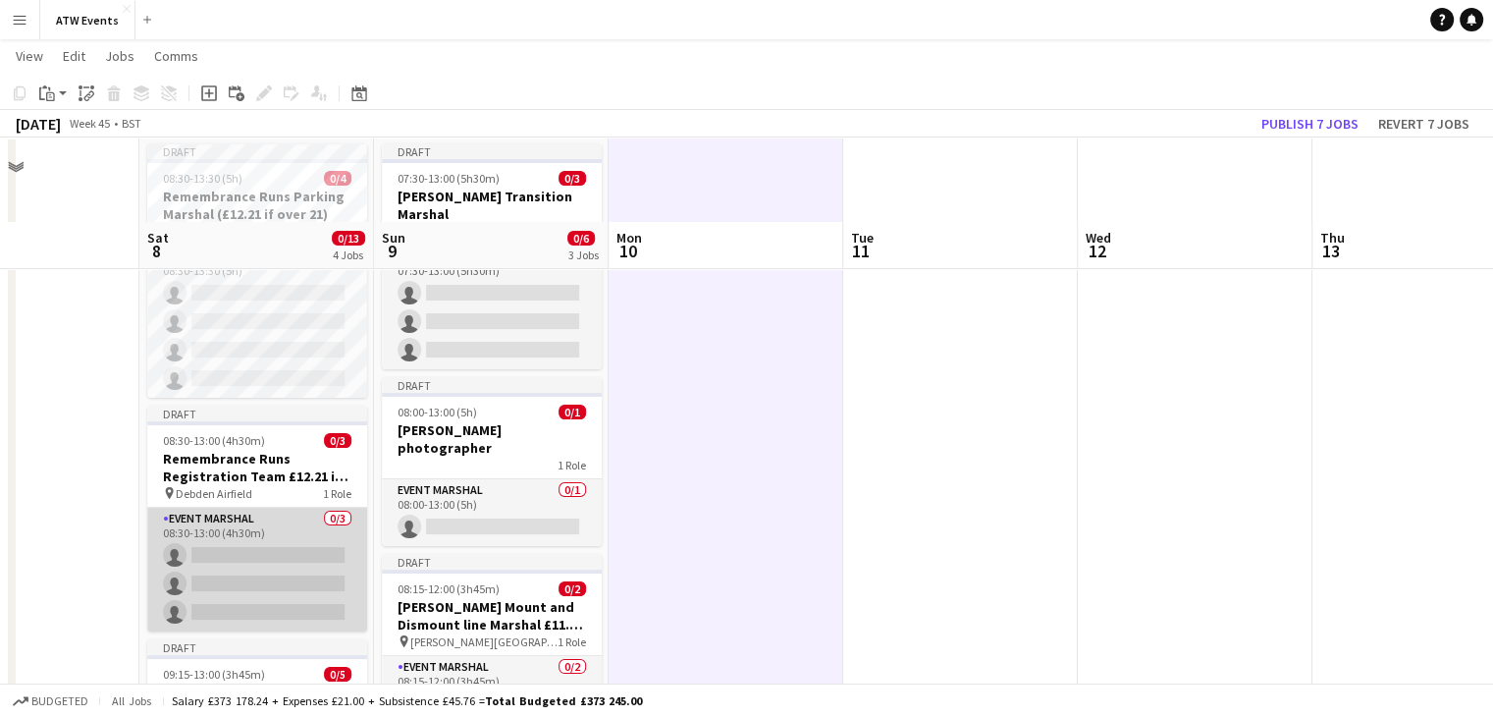
scroll to position [59, 0]
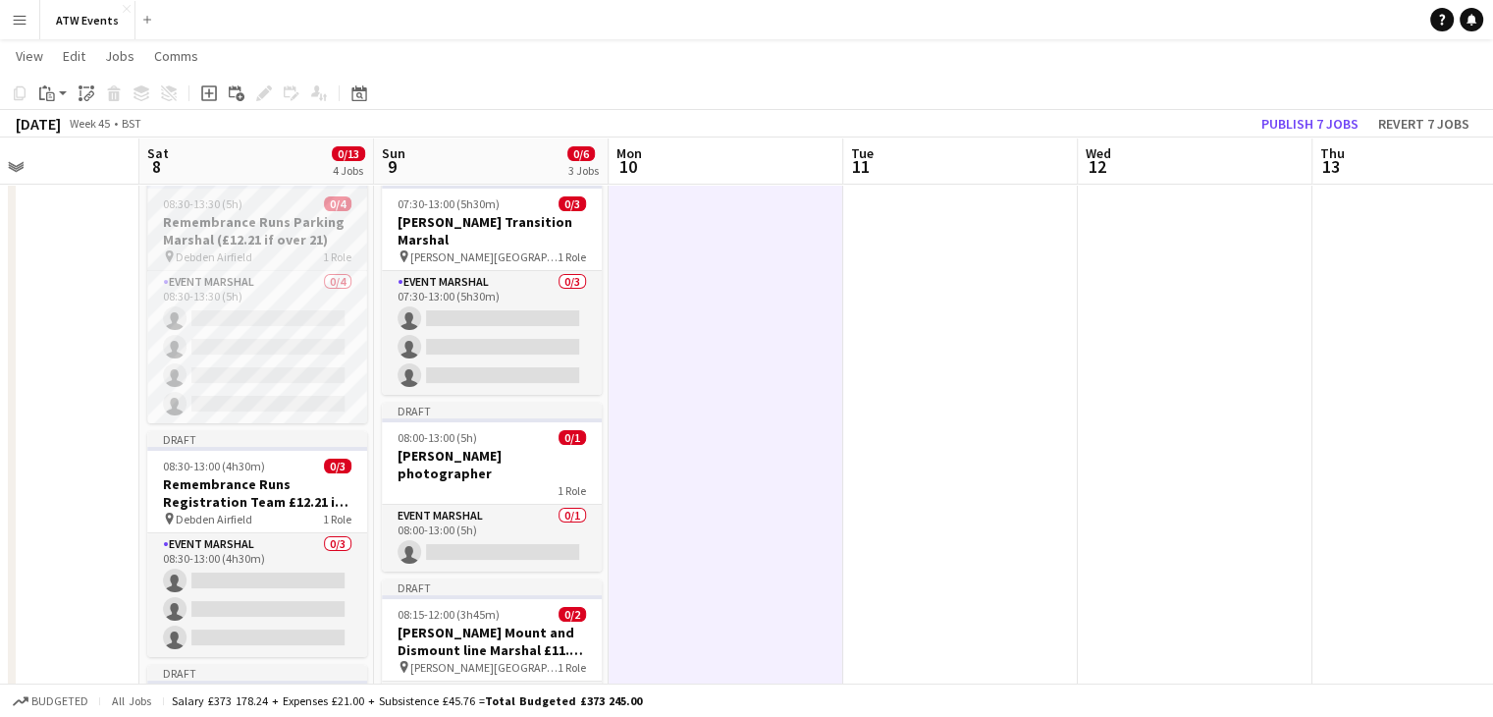
click at [257, 225] on h3 "Remembrance Runs Parking Marshal (£12.21 if over 21)" at bounding box center [257, 230] width 220 height 35
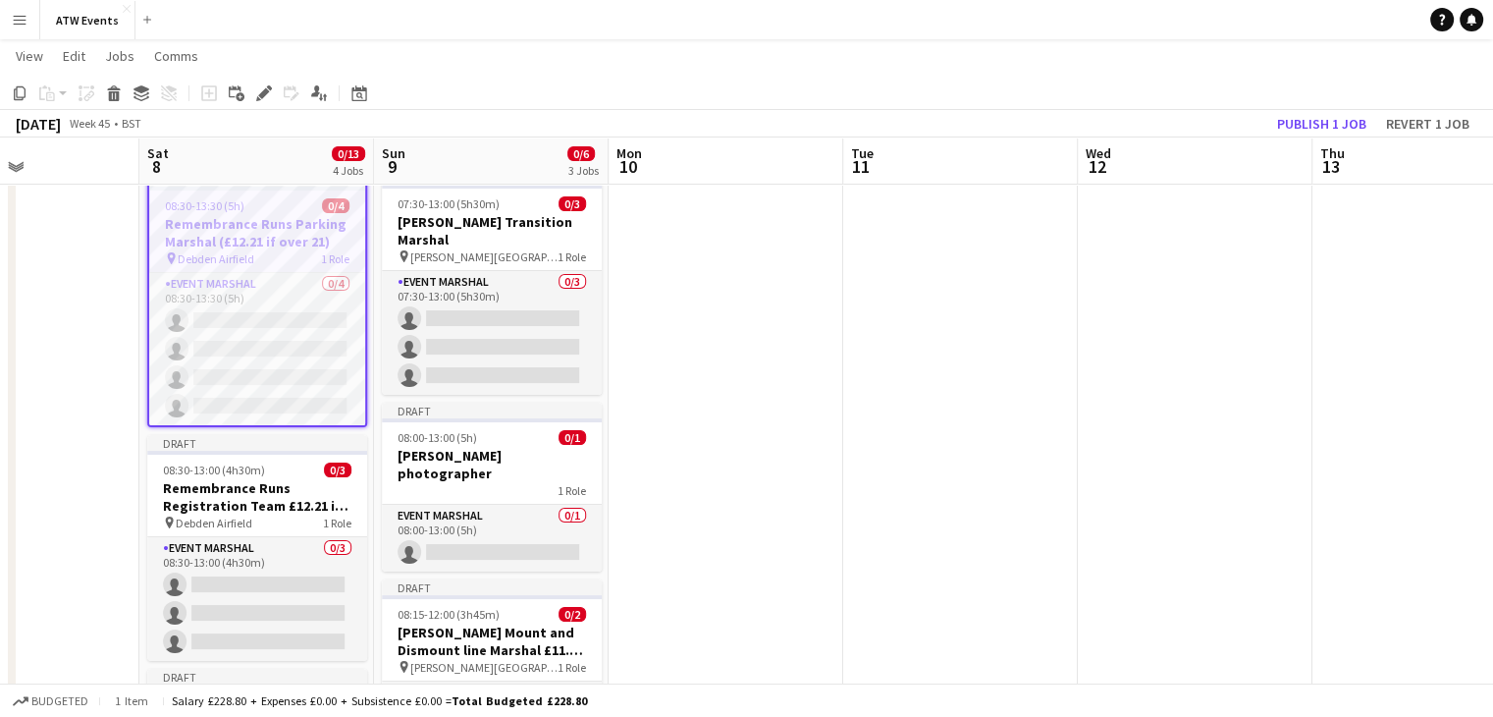
click at [301, 234] on h3 "Remembrance Runs Parking Marshal (£12.21 if over 21)" at bounding box center [257, 232] width 216 height 35
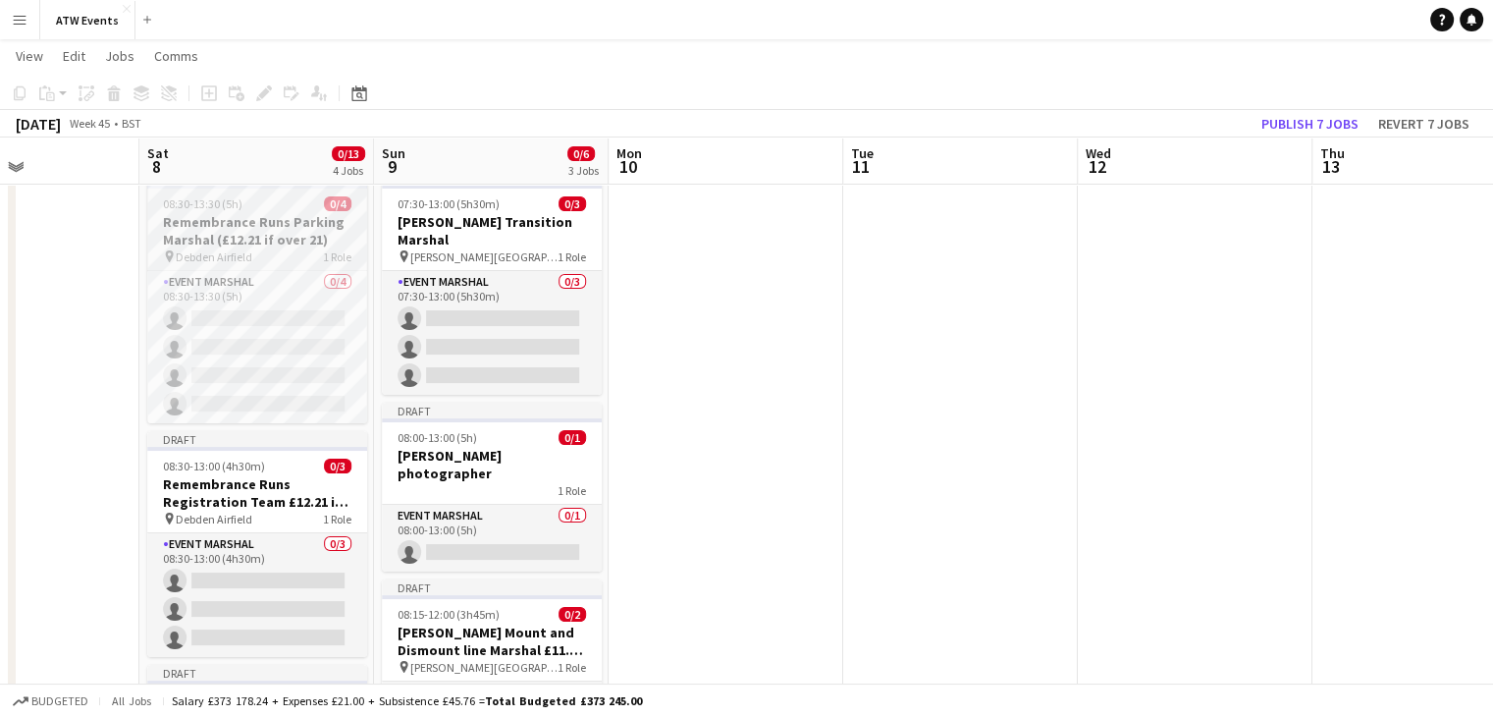
scroll to position [0, 0]
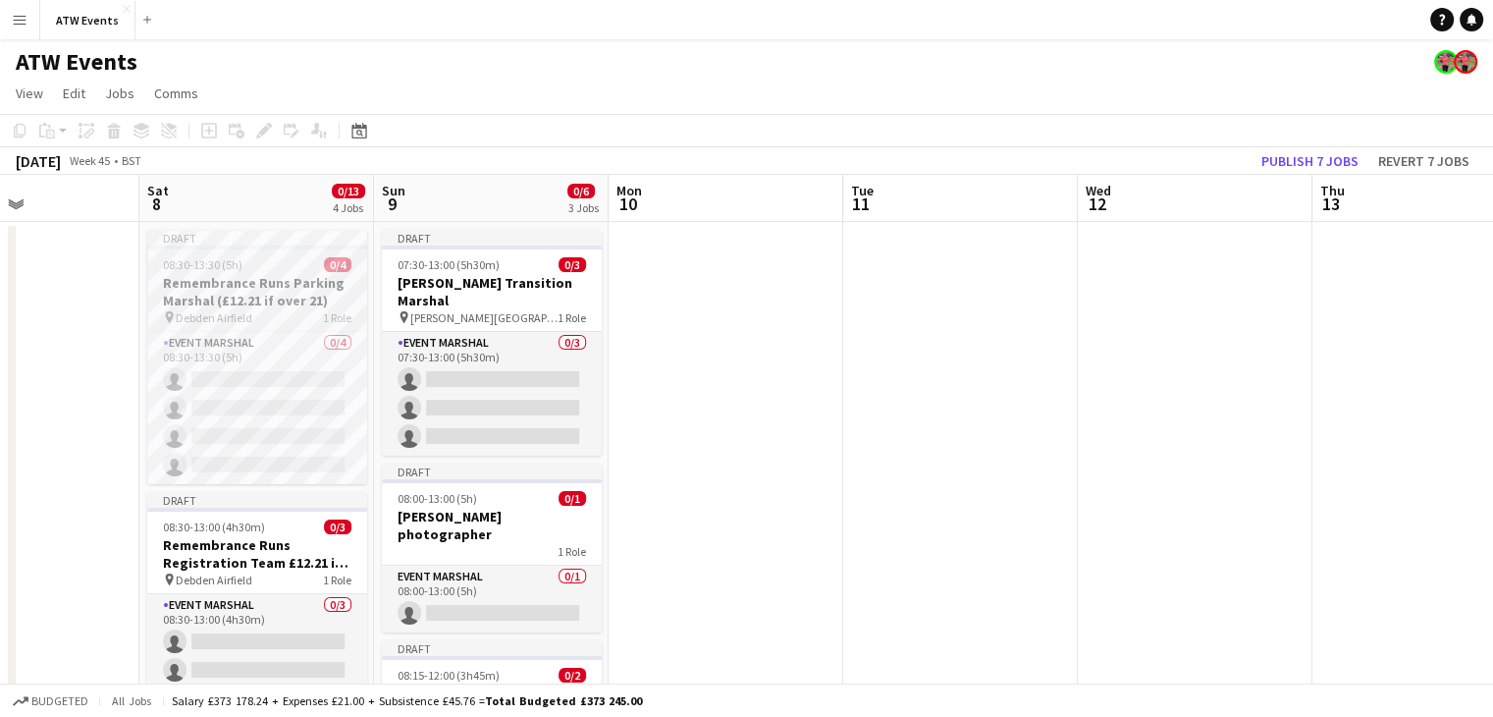
click at [251, 274] on h3 "Remembrance Runs Parking Marshal (£12.21 if over 21)" at bounding box center [257, 291] width 220 height 35
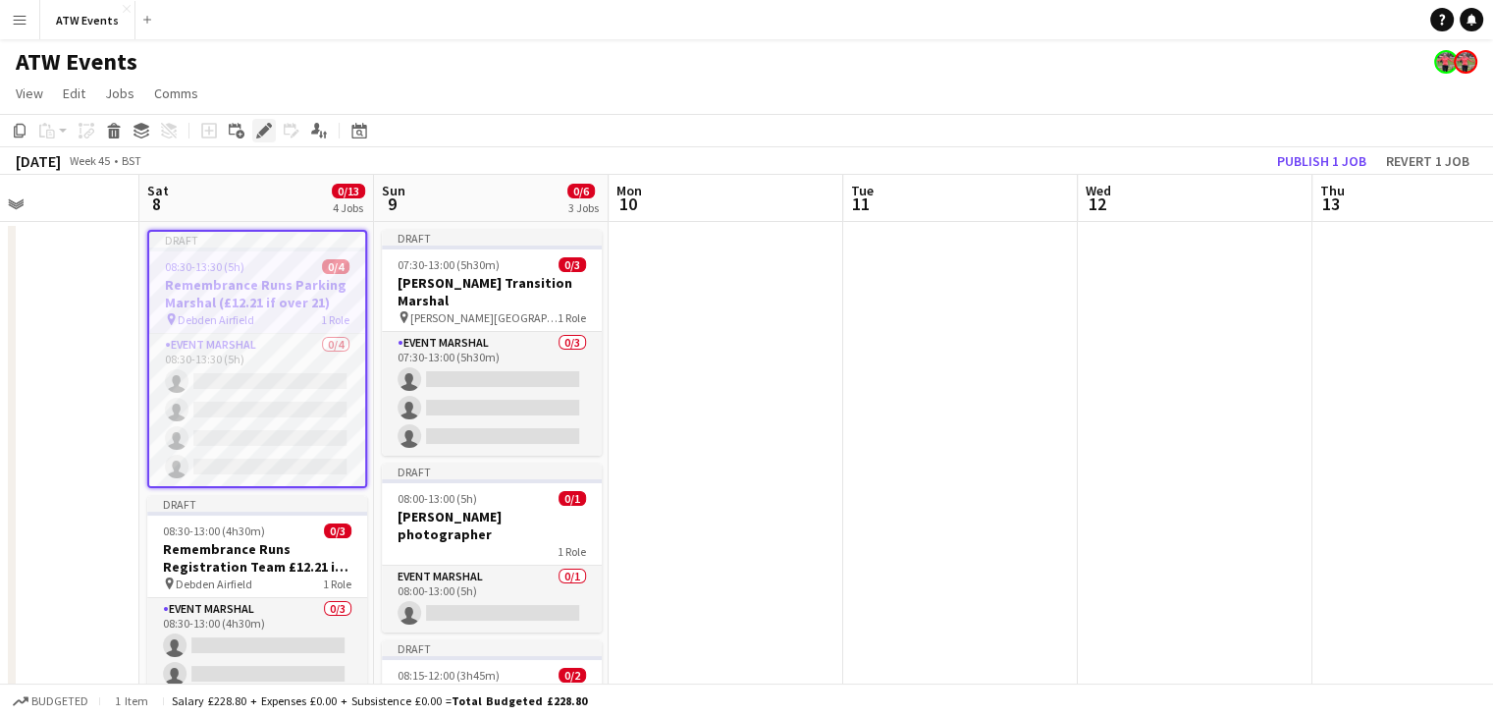
click at [265, 134] on icon "Edit" at bounding box center [264, 131] width 16 height 16
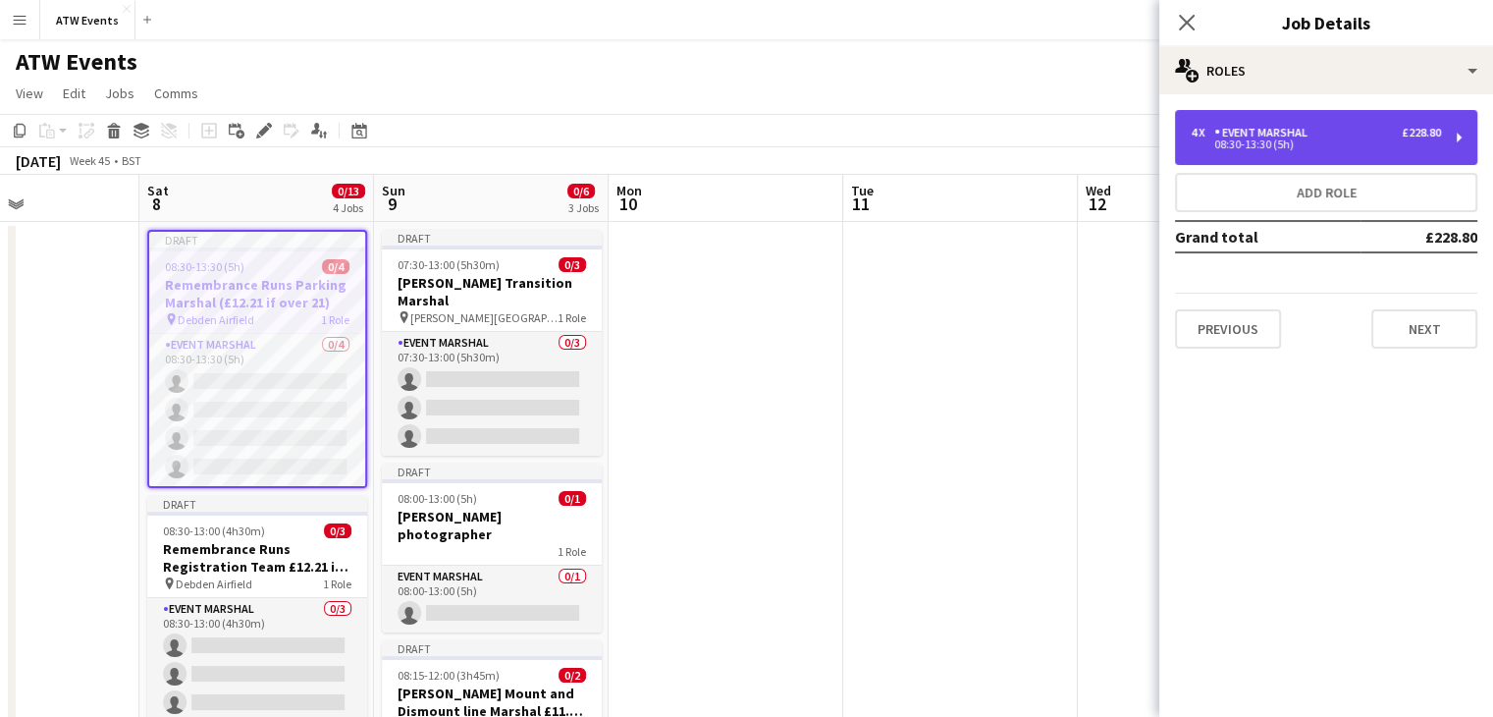
click at [1260, 148] on div "08:30-13:30 (5h)" at bounding box center [1316, 144] width 250 height 10
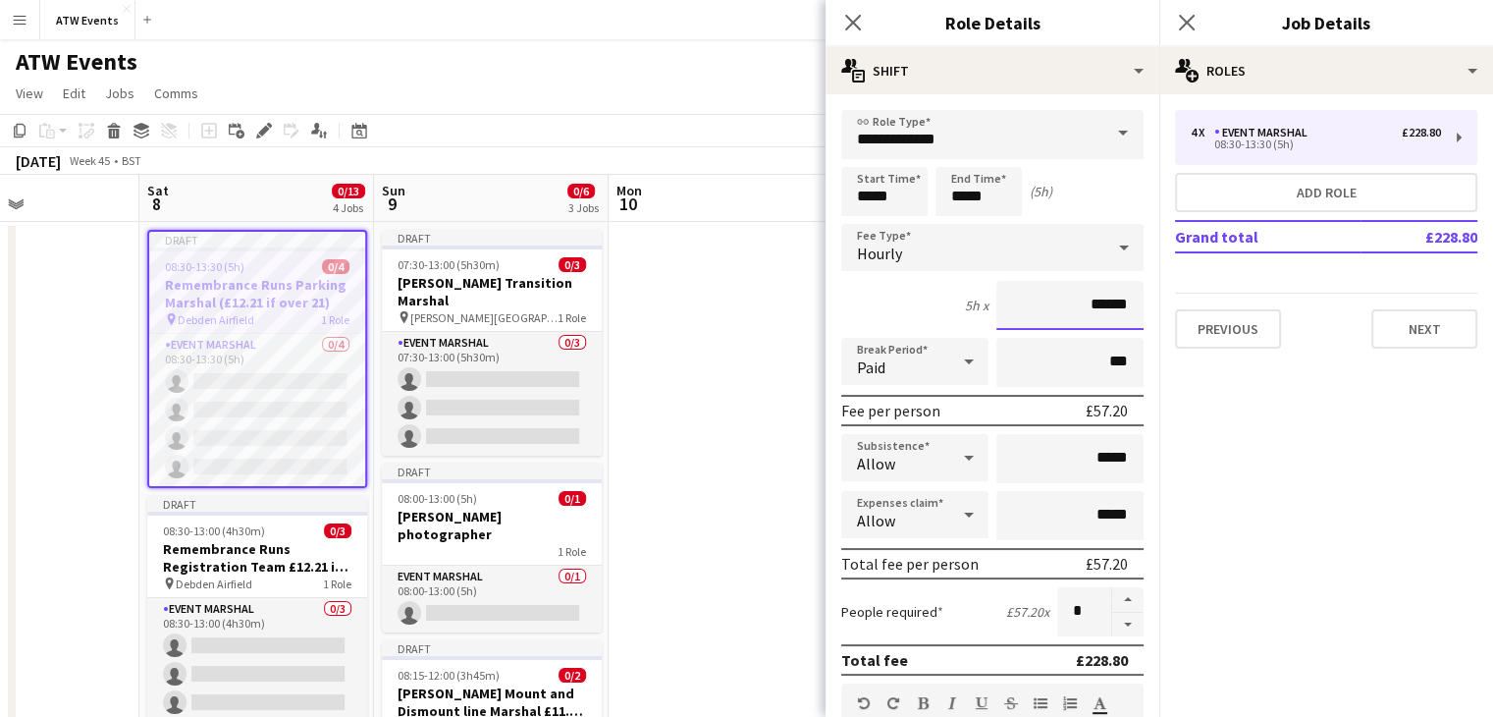
click at [1090, 301] on input "******" at bounding box center [1069, 305] width 147 height 49
type input "******"
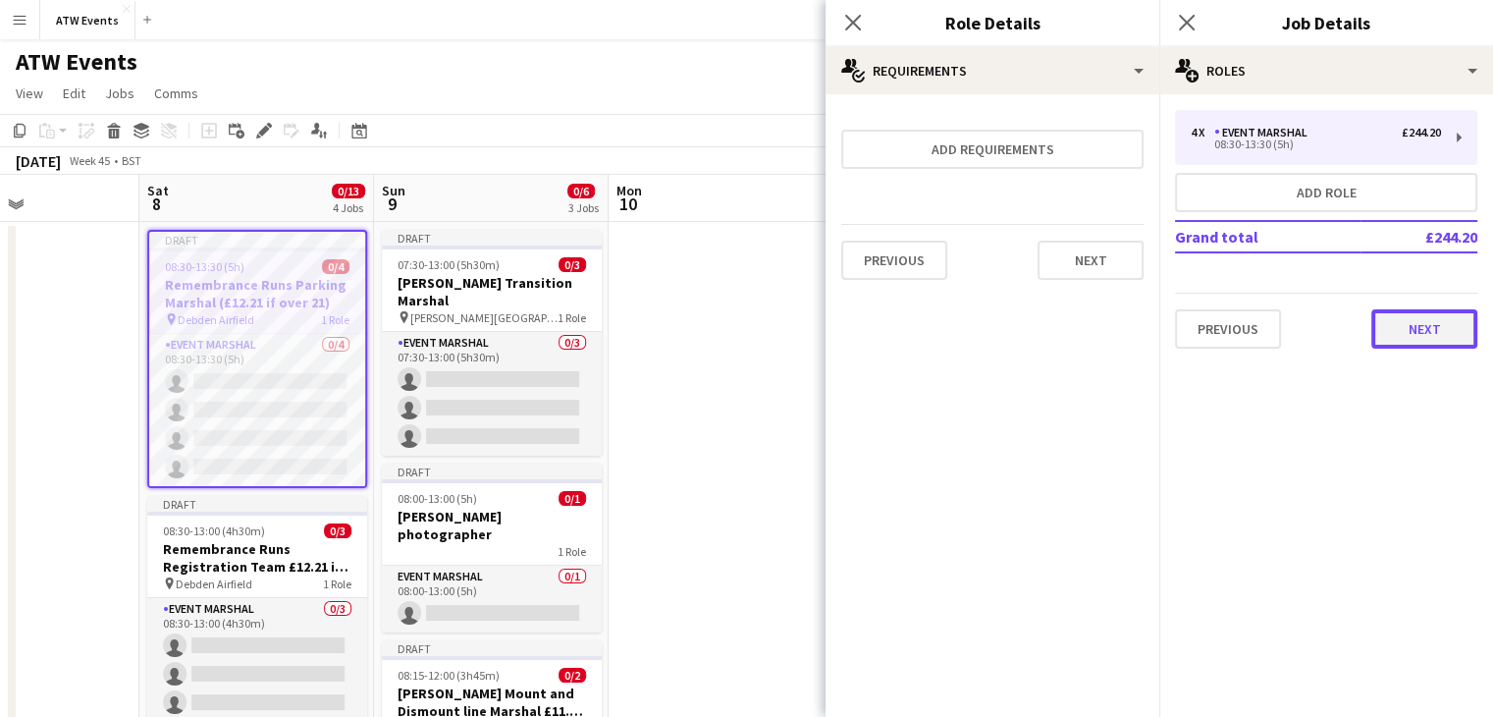
click at [1438, 329] on button "Next" at bounding box center [1424, 328] width 106 height 39
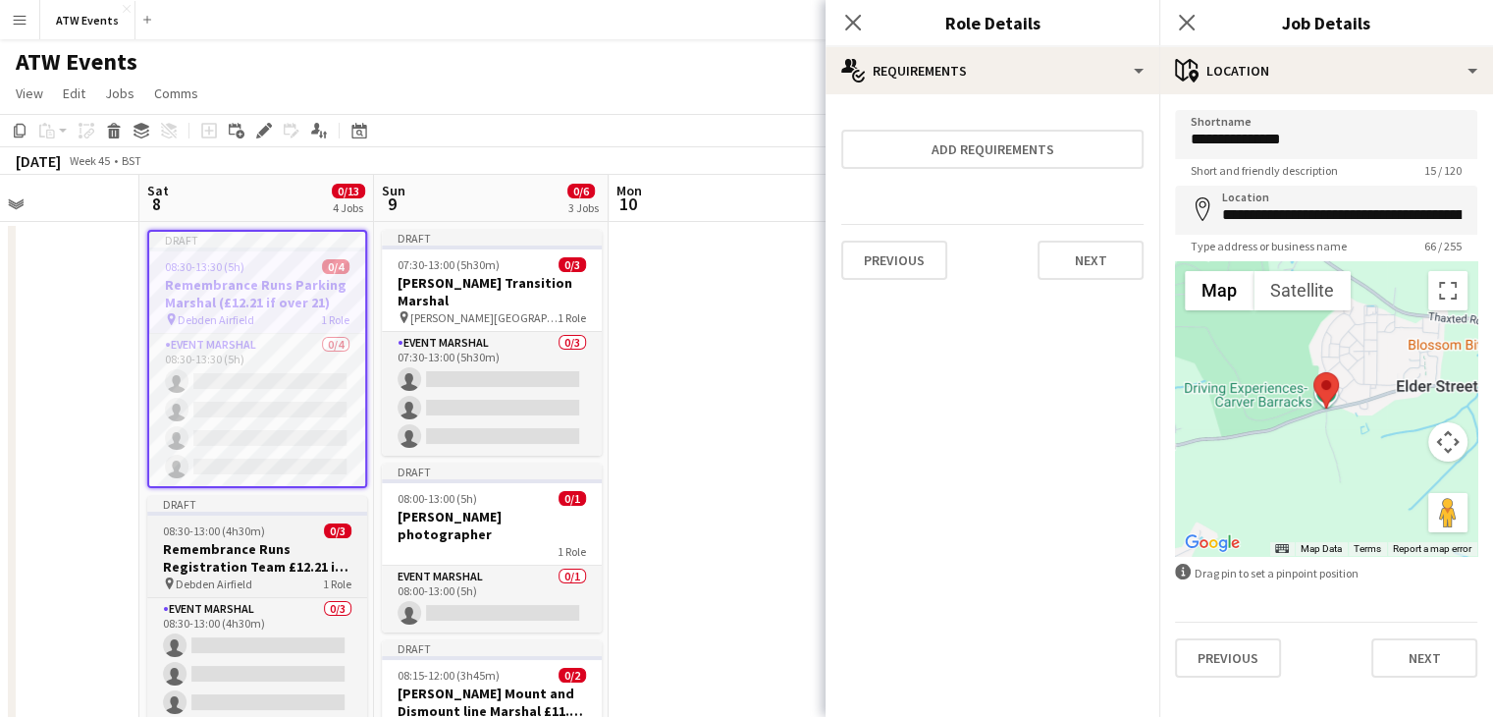
click at [216, 566] on h3 "Remembrance Runs Registration Team £12.21 if over 21" at bounding box center [257, 557] width 220 height 35
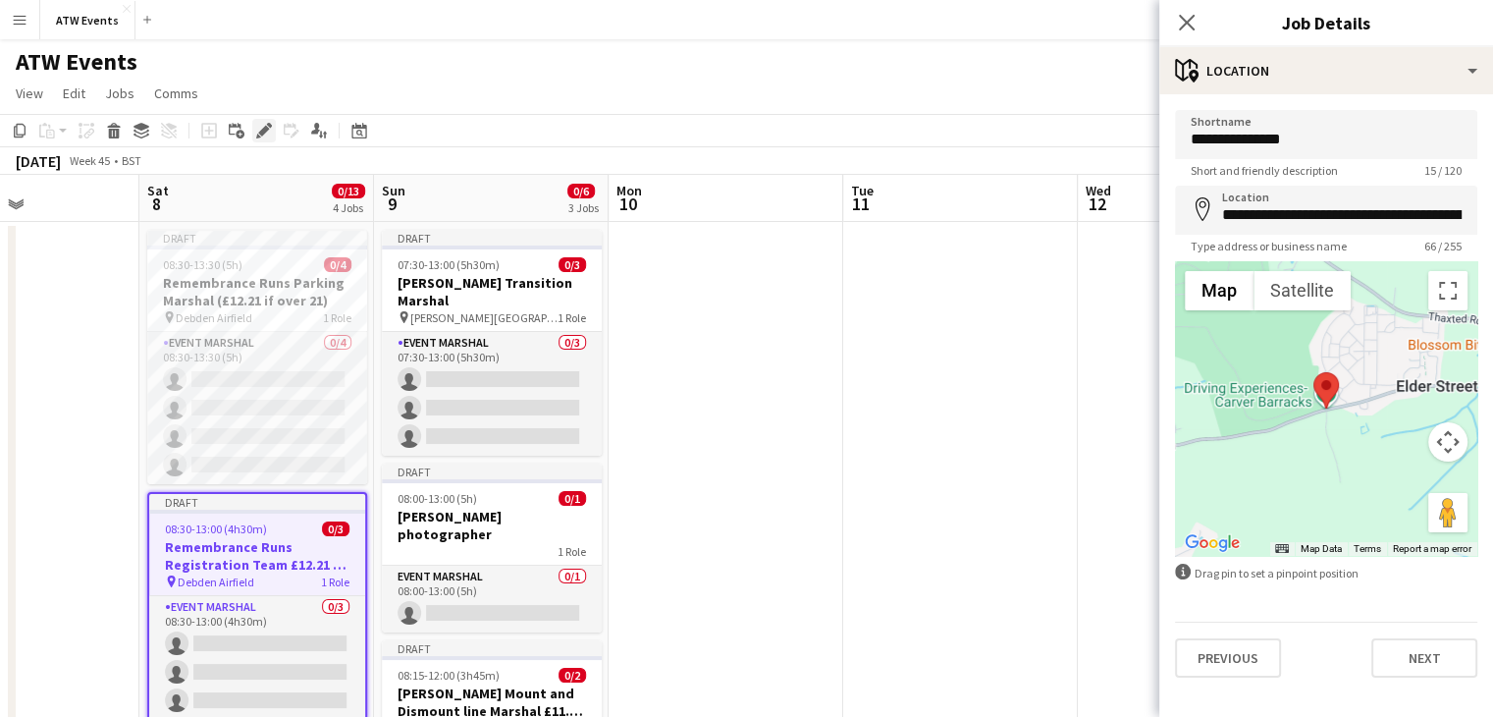
click at [267, 134] on icon "Edit" at bounding box center [264, 131] width 16 height 16
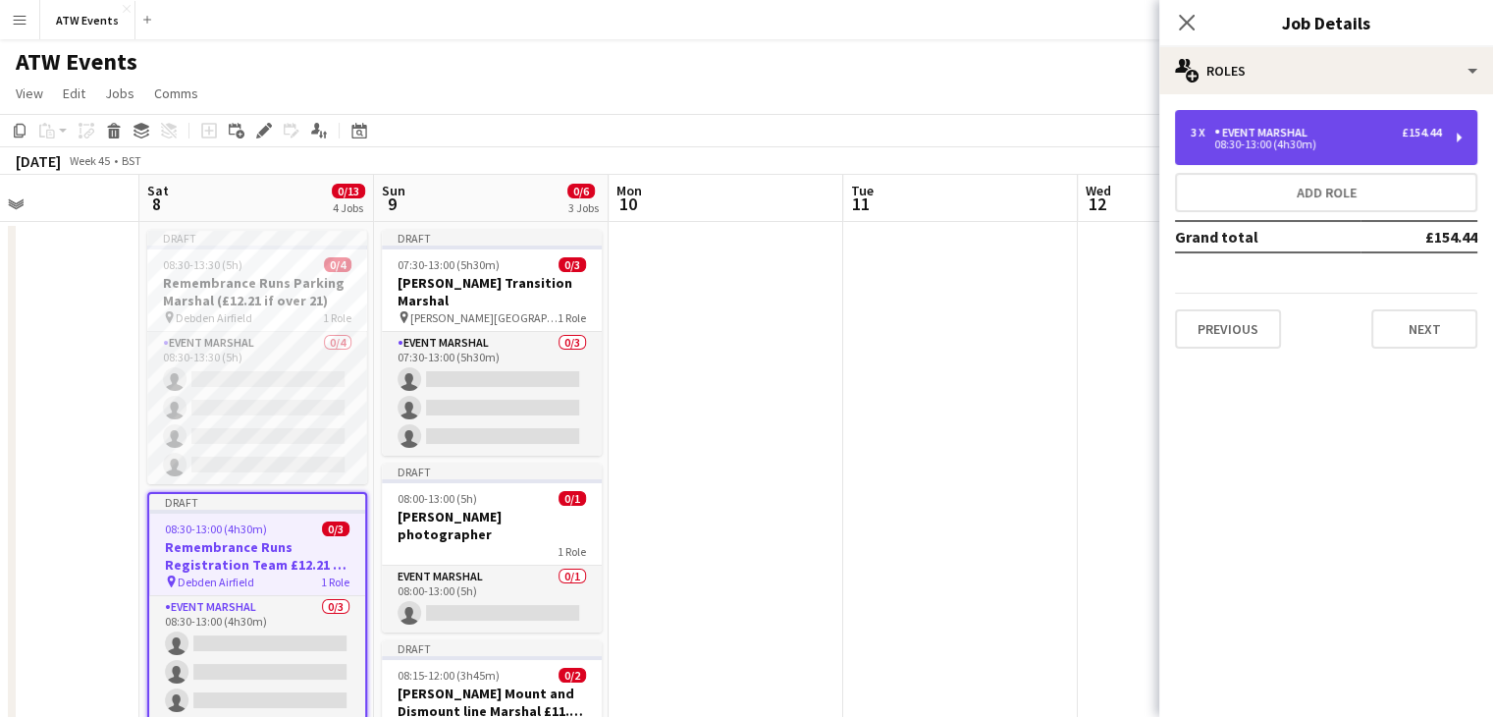
click at [1320, 133] on div "3 x Event Marshal £154.44" at bounding box center [1316, 133] width 250 height 14
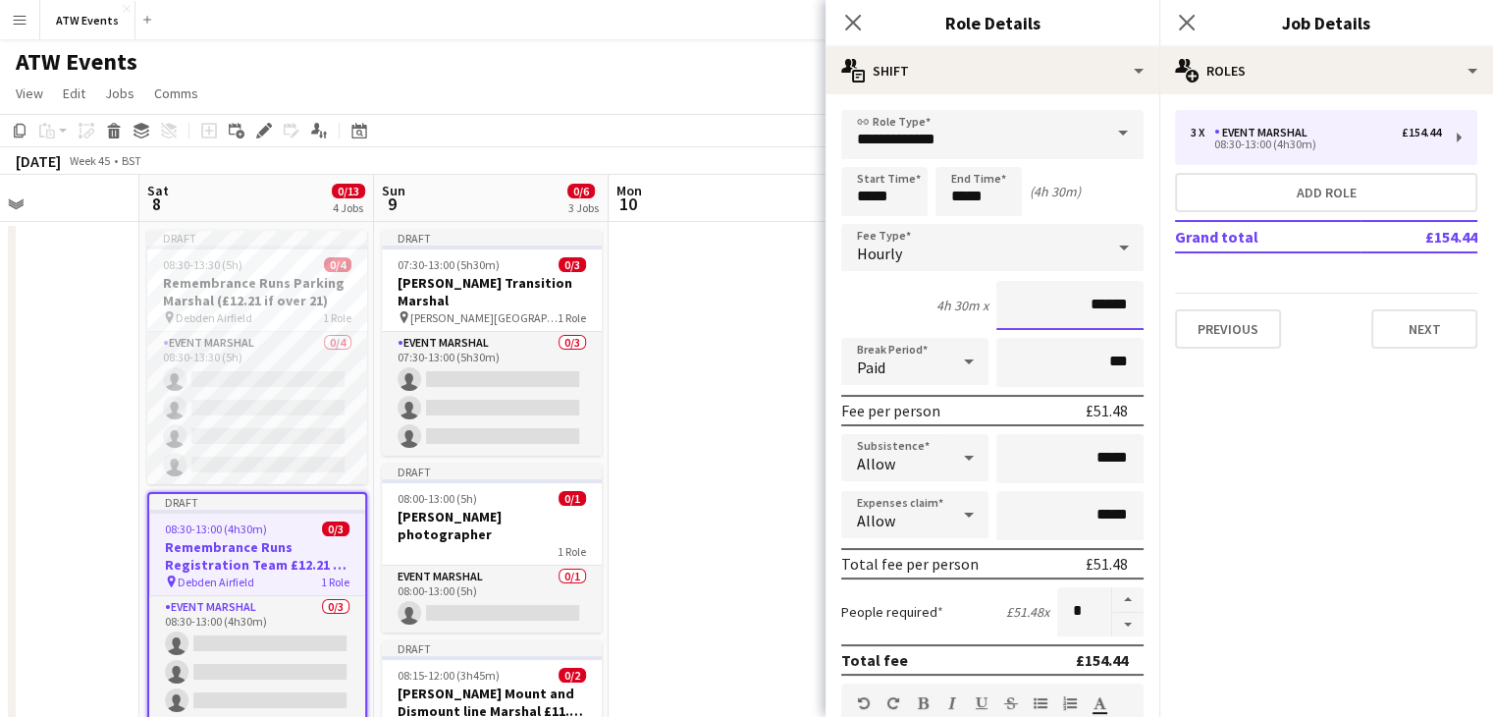
click at [1102, 307] on input "******" at bounding box center [1069, 305] width 147 height 49
type input "******"
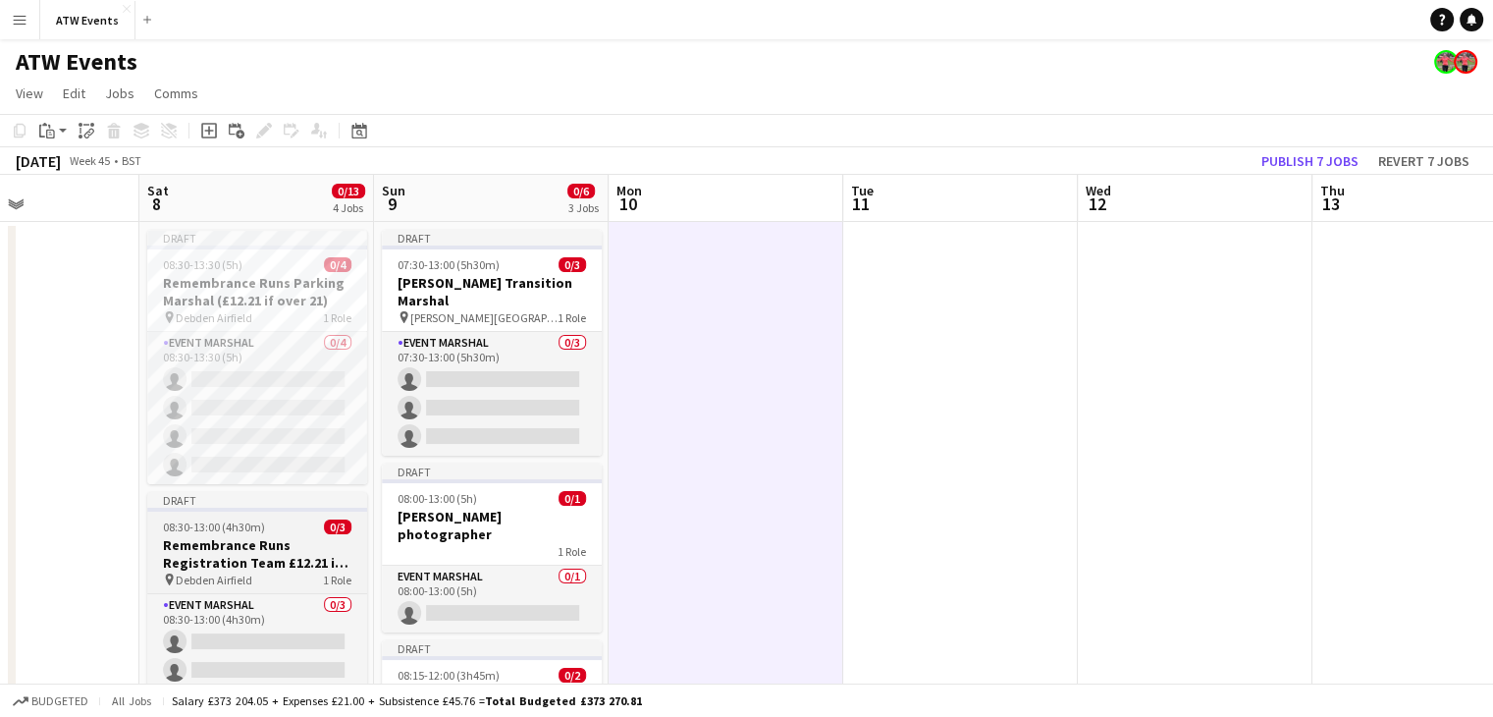
click at [306, 557] on h3 "Remembrance Runs Registration Team £12.21 if over 21" at bounding box center [257, 553] width 220 height 35
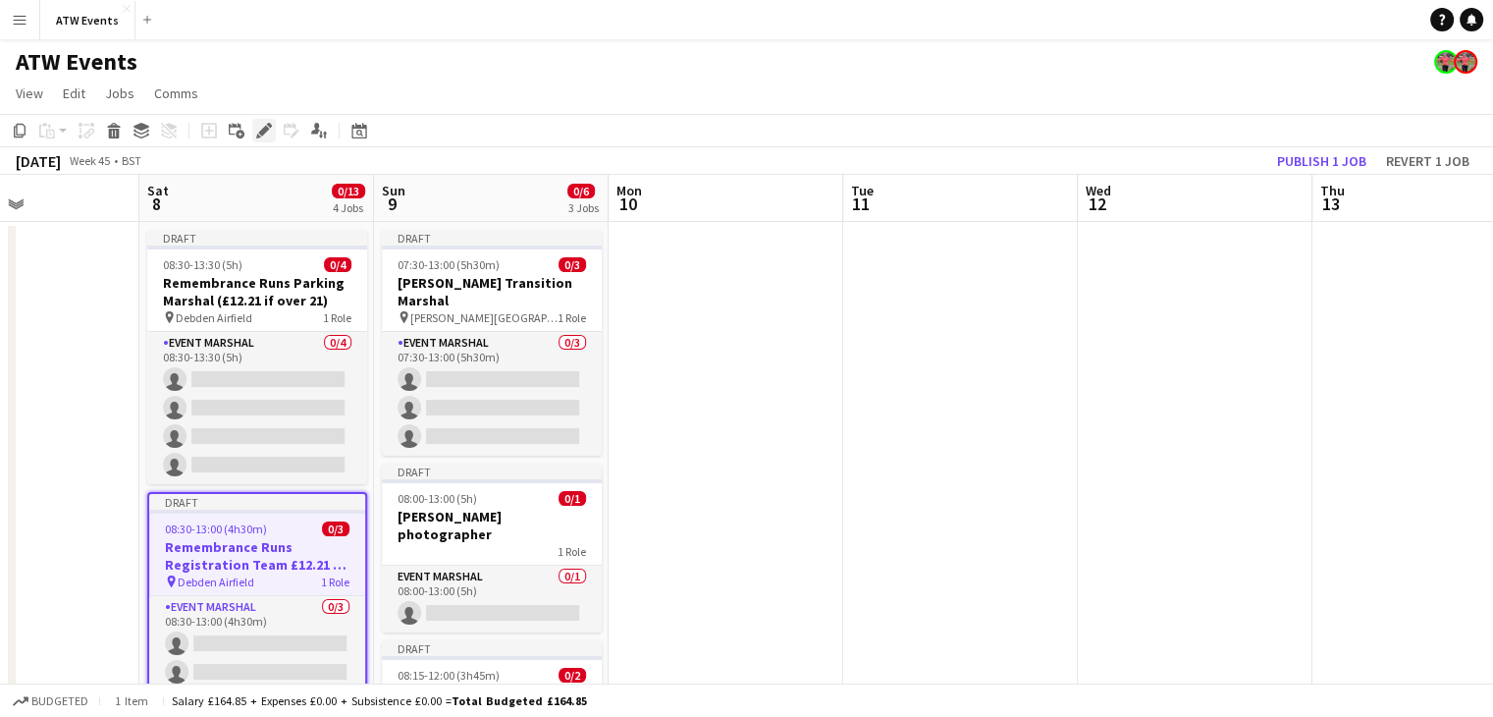
click at [265, 131] on icon at bounding box center [263, 131] width 11 height 11
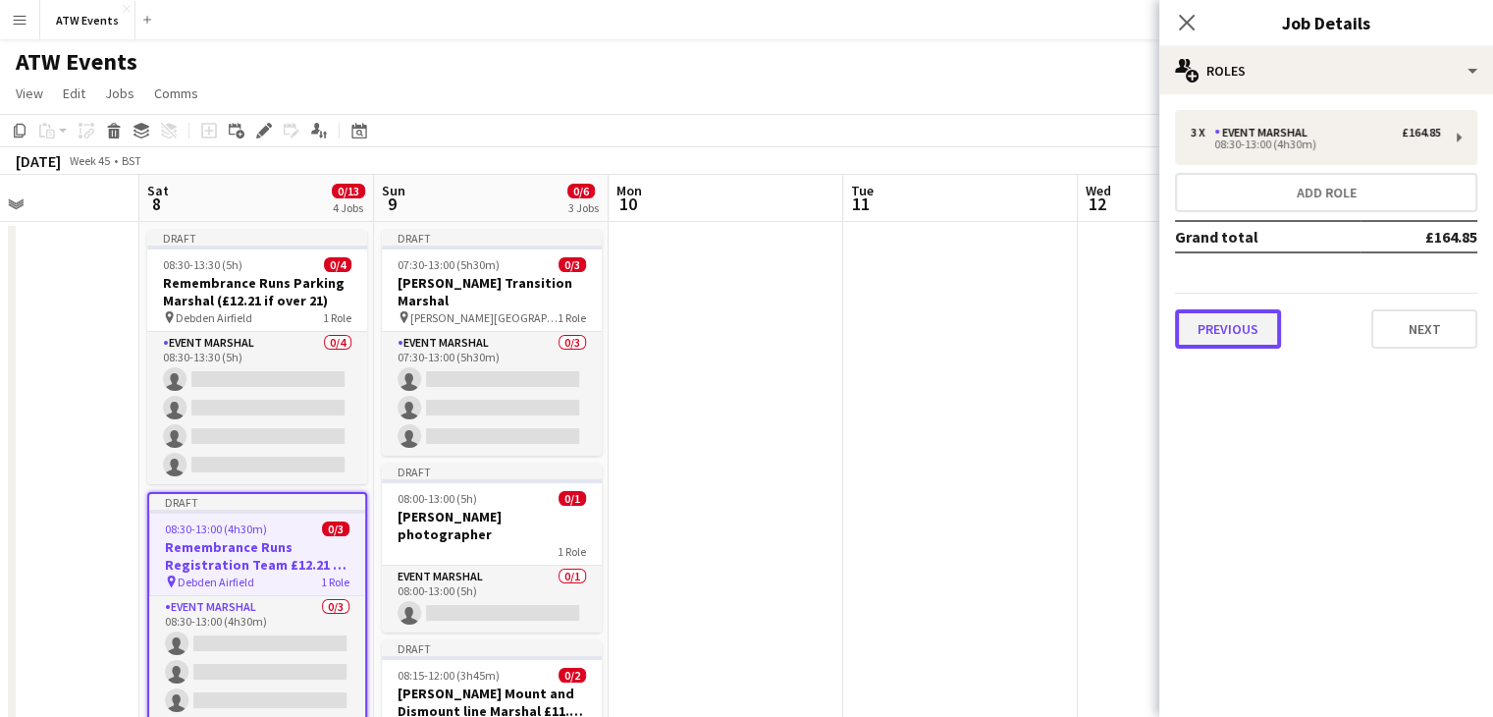
click at [1241, 335] on button "Previous" at bounding box center [1228, 328] width 106 height 39
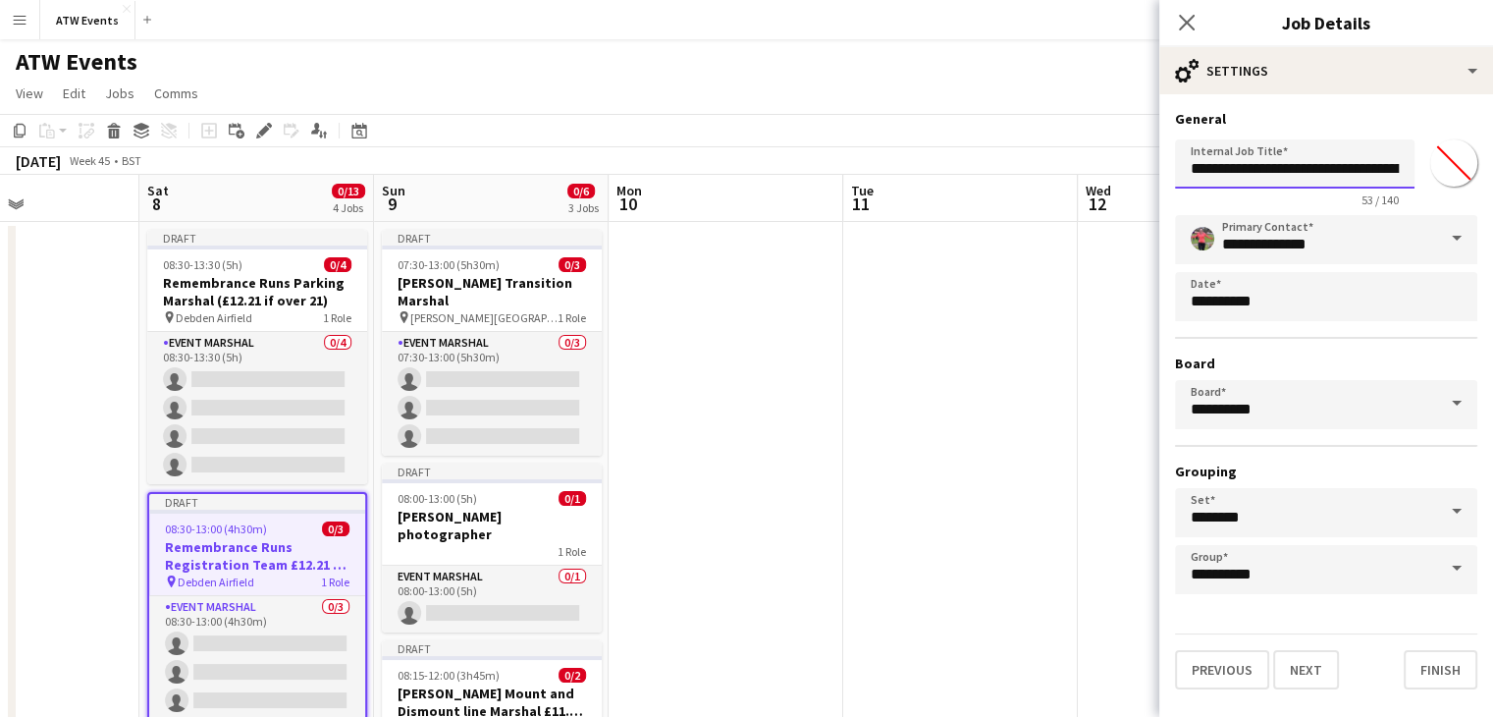
click at [1316, 161] on input "**********" at bounding box center [1295, 163] width 240 height 49
click at [1182, 18] on icon at bounding box center [1186, 22] width 19 height 19
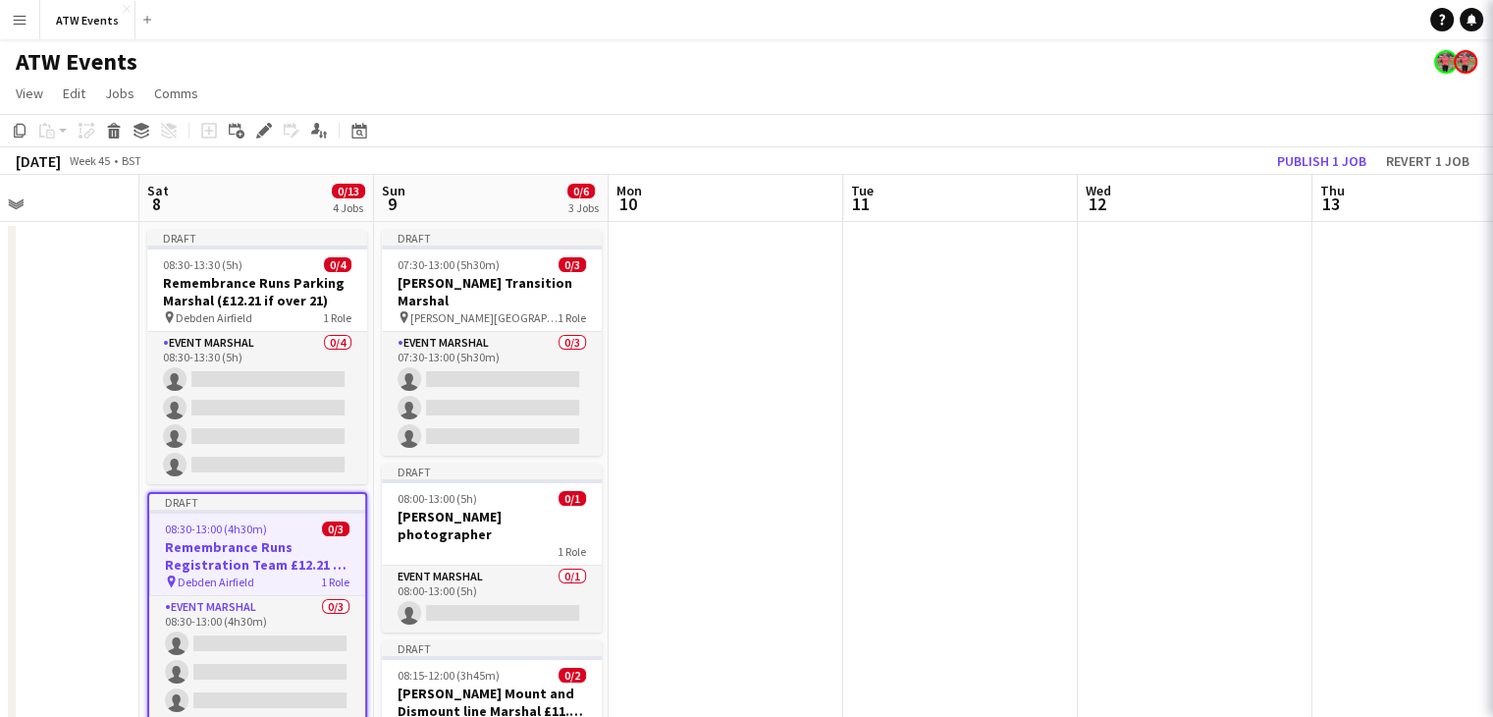
scroll to position [0, 0]
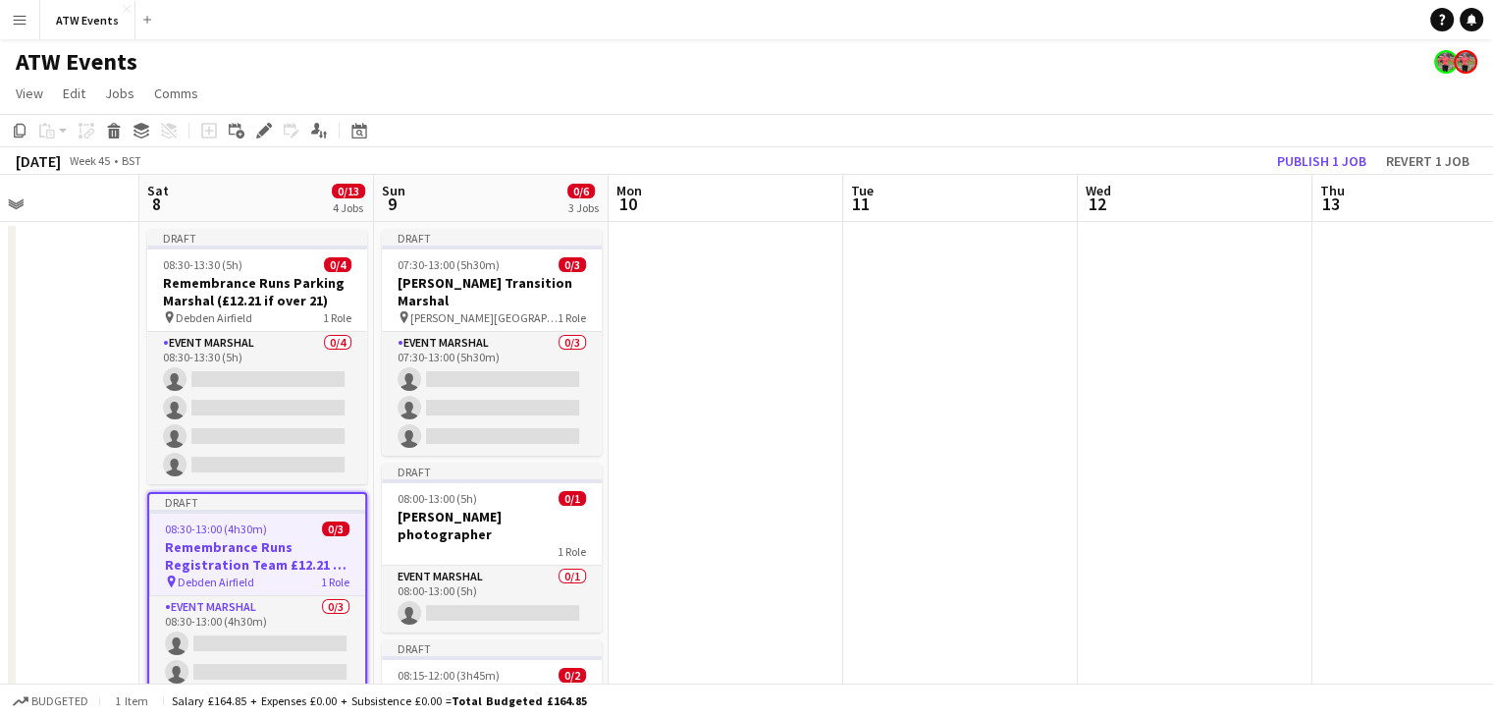
click at [291, 547] on h3 "Remembrance Runs Registration Team £12.21 if over 21" at bounding box center [257, 555] width 216 height 35
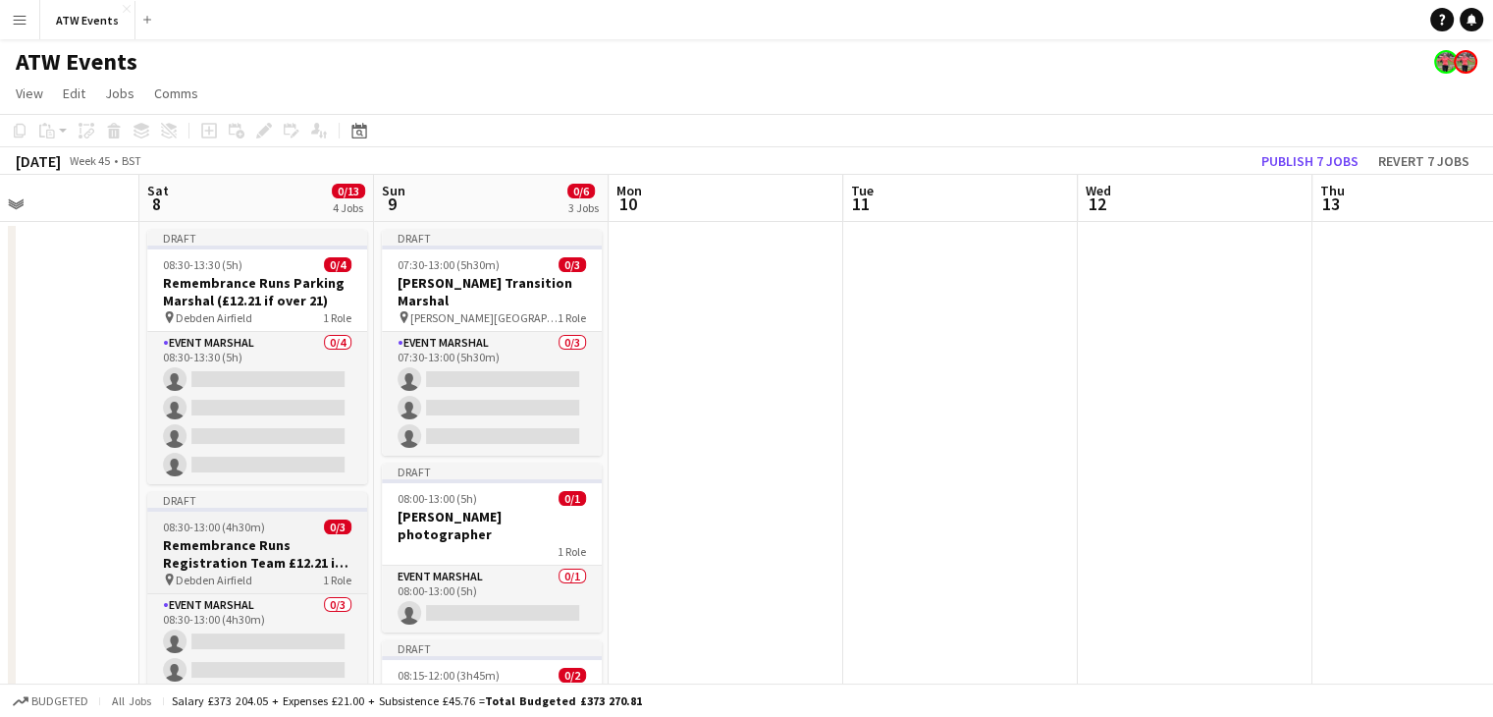
click at [234, 577] on span "Debden Airfield" at bounding box center [214, 579] width 77 height 15
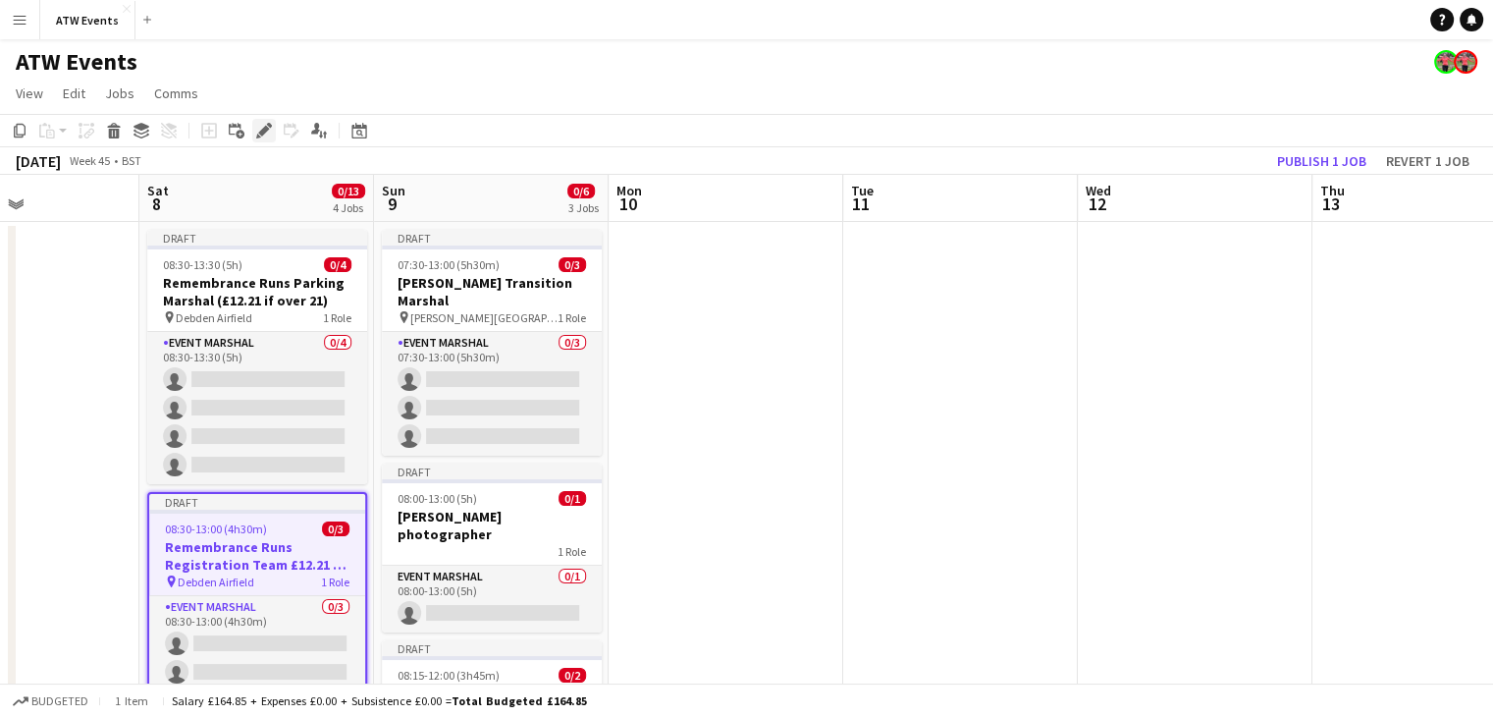
click at [260, 132] on icon at bounding box center [263, 131] width 11 height 11
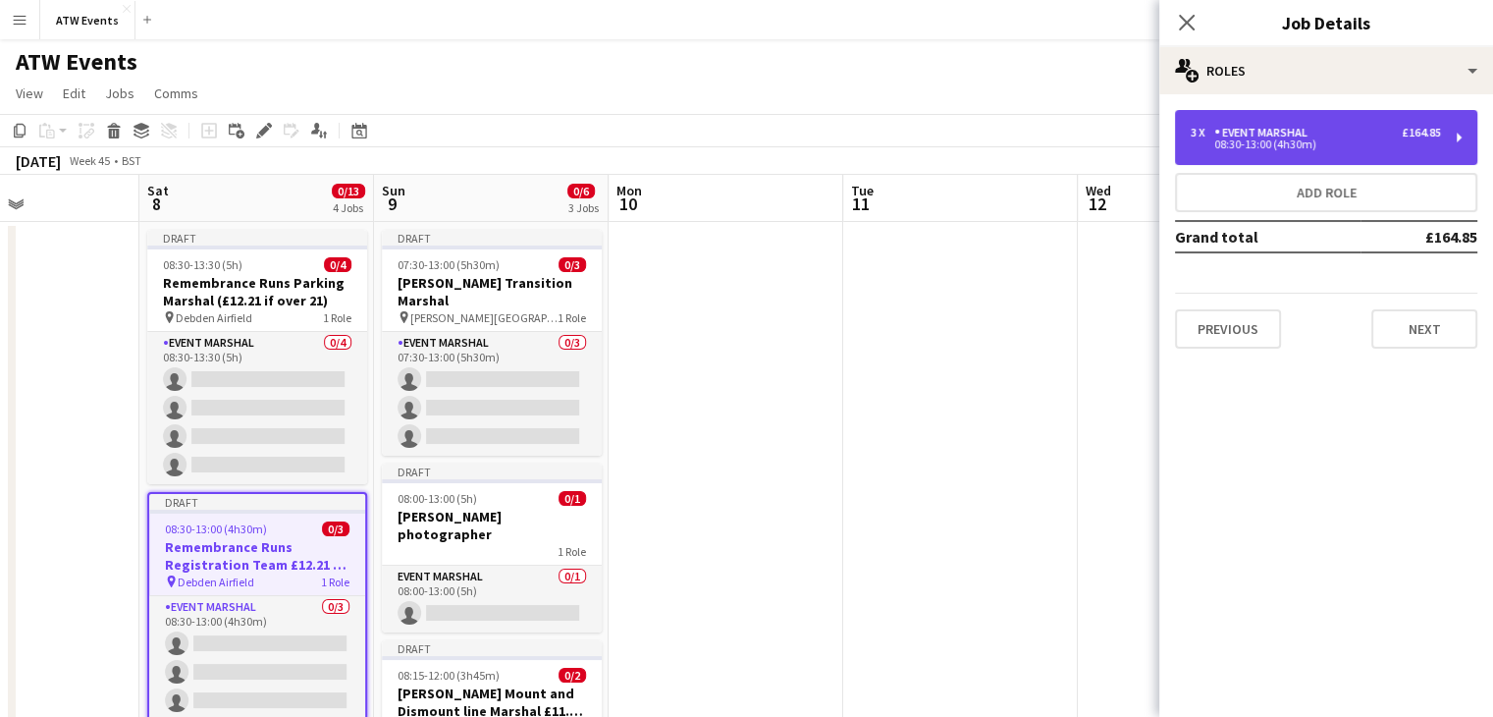
click at [1317, 142] on div "08:30-13:00 (4h30m)" at bounding box center [1316, 144] width 250 height 10
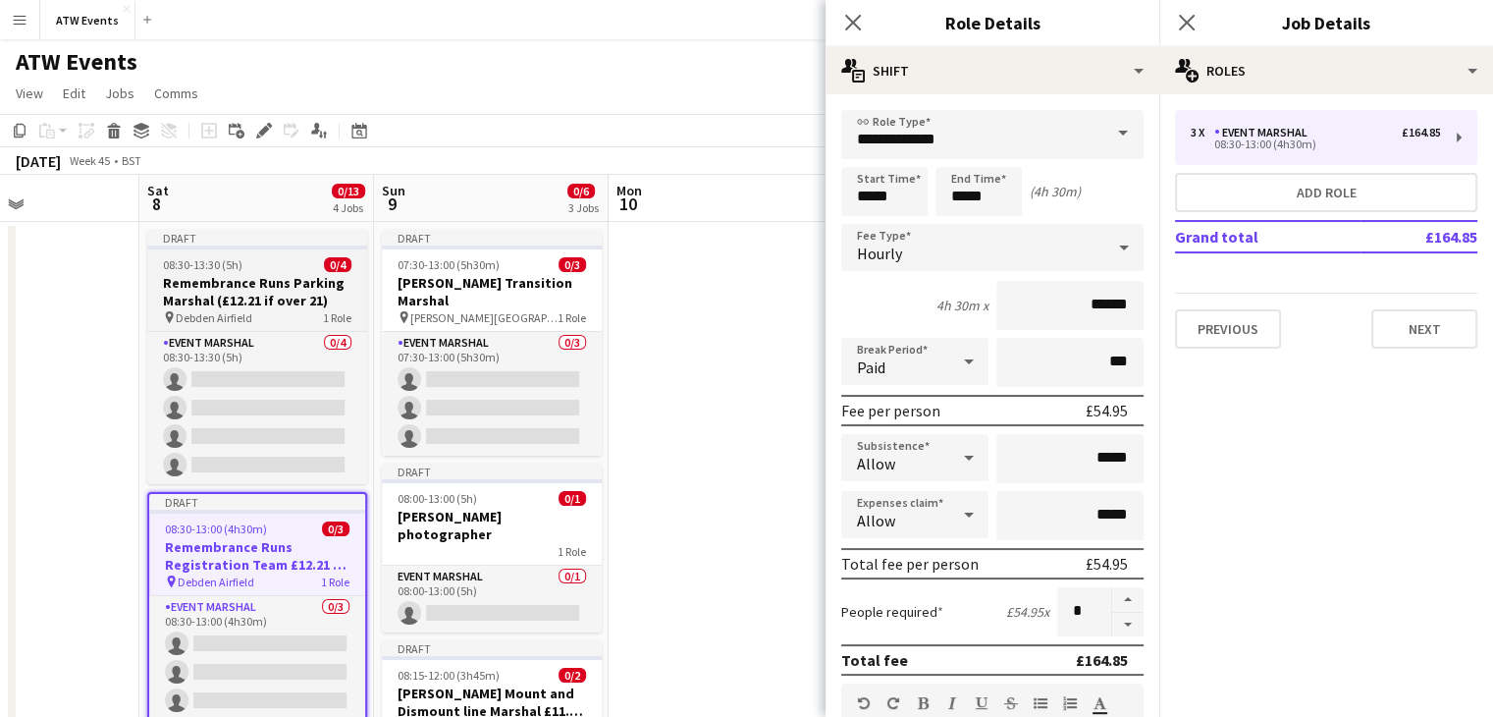
click at [271, 299] on h3 "Remembrance Runs Parking Marshal (£12.21 if over 21)" at bounding box center [257, 291] width 220 height 35
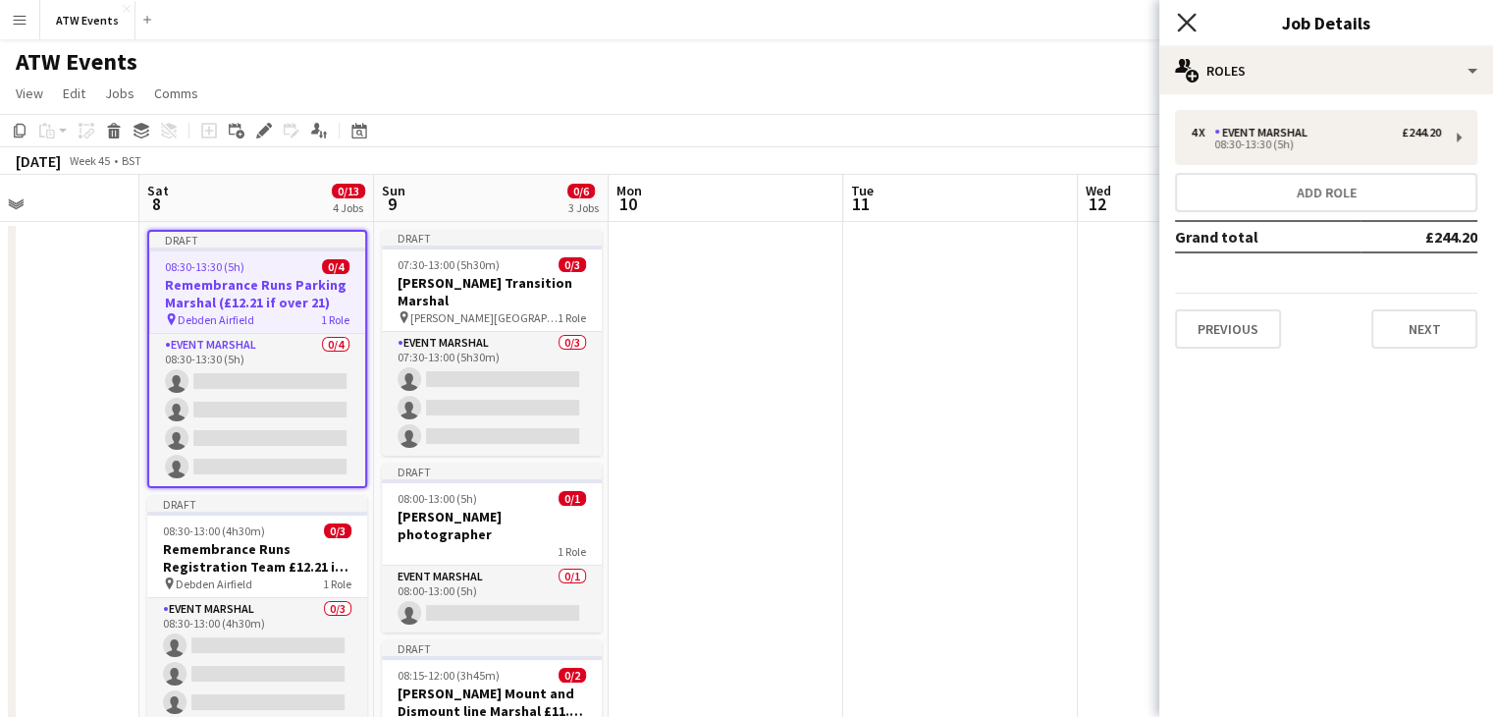
click at [1182, 17] on icon "Close pop-in" at bounding box center [1186, 22] width 19 height 19
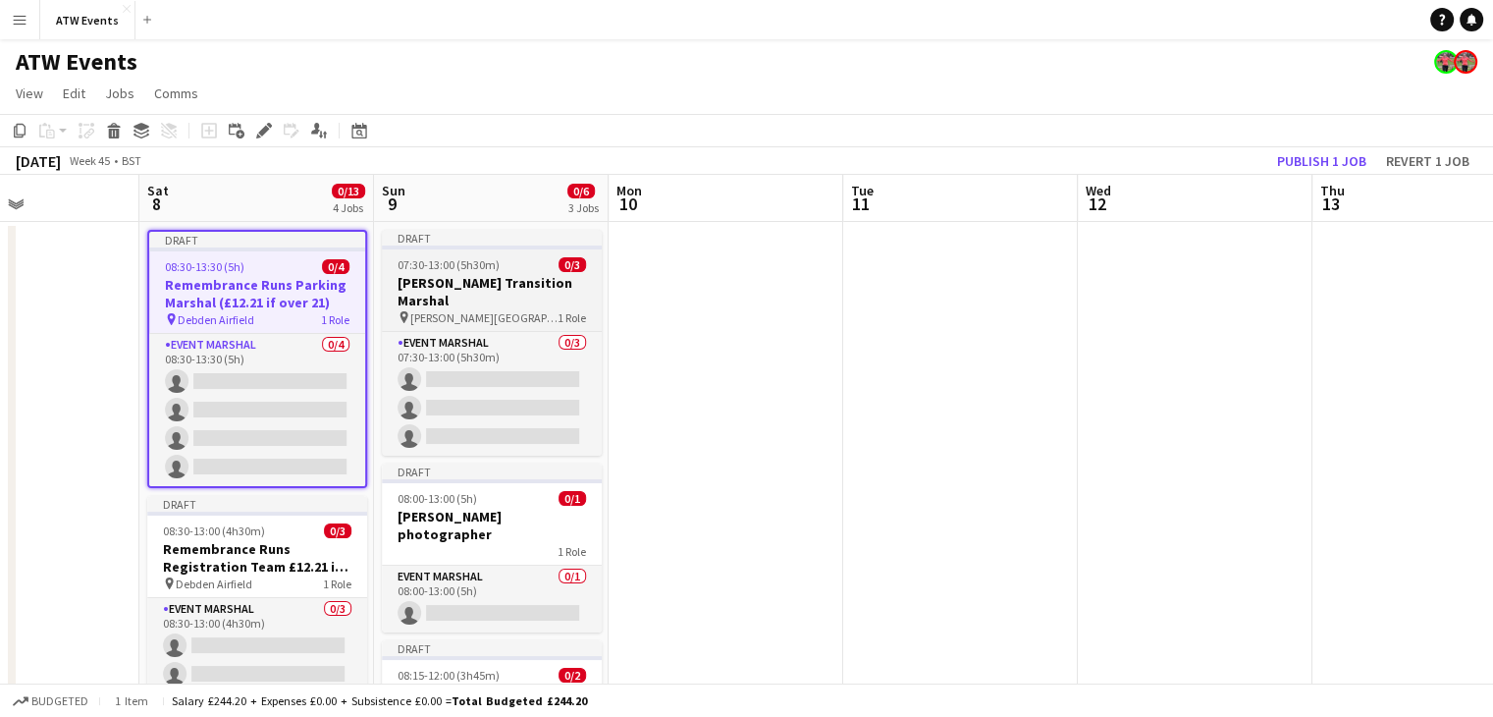
click at [475, 311] on div "pin Dorney Lake 1 Role" at bounding box center [492, 317] width 220 height 16
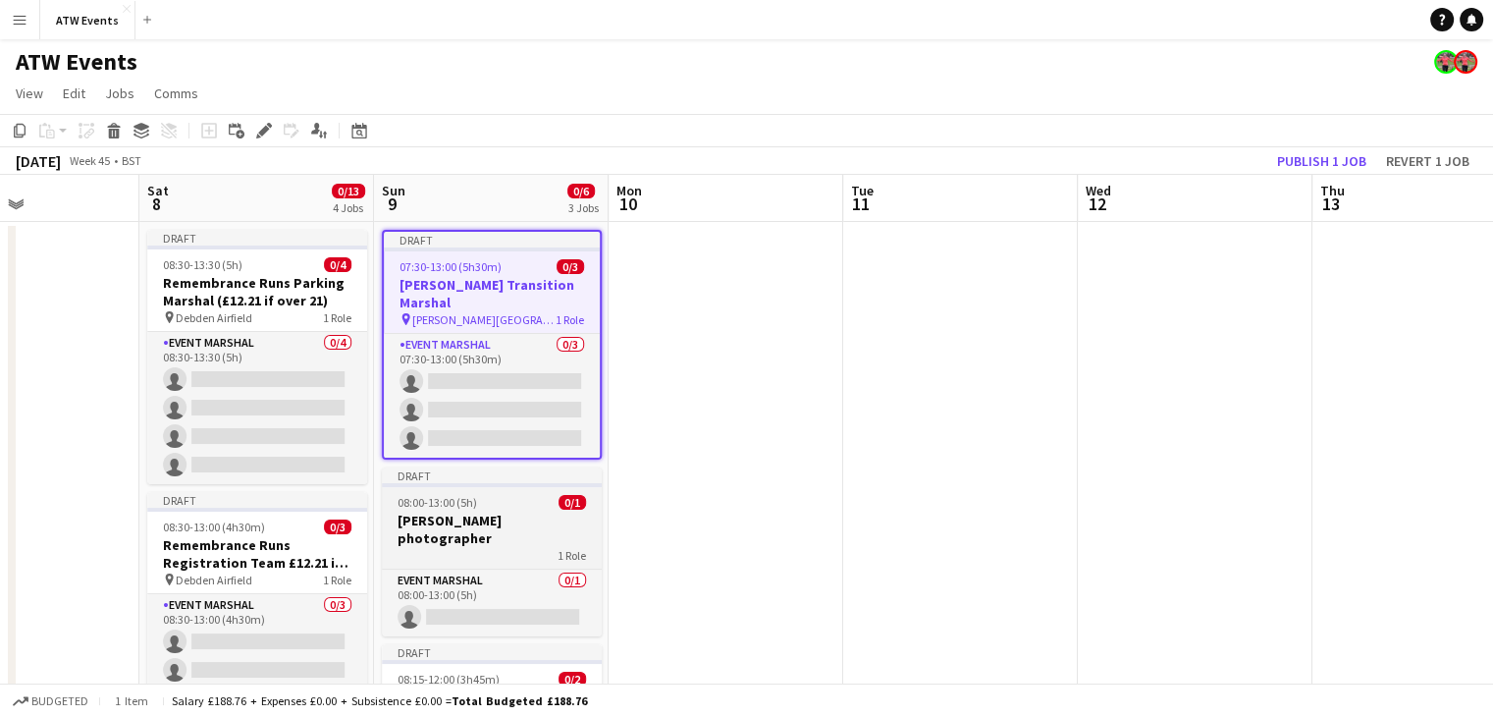
click at [500, 522] on h3 "[PERSON_NAME] photographer" at bounding box center [492, 528] width 220 height 35
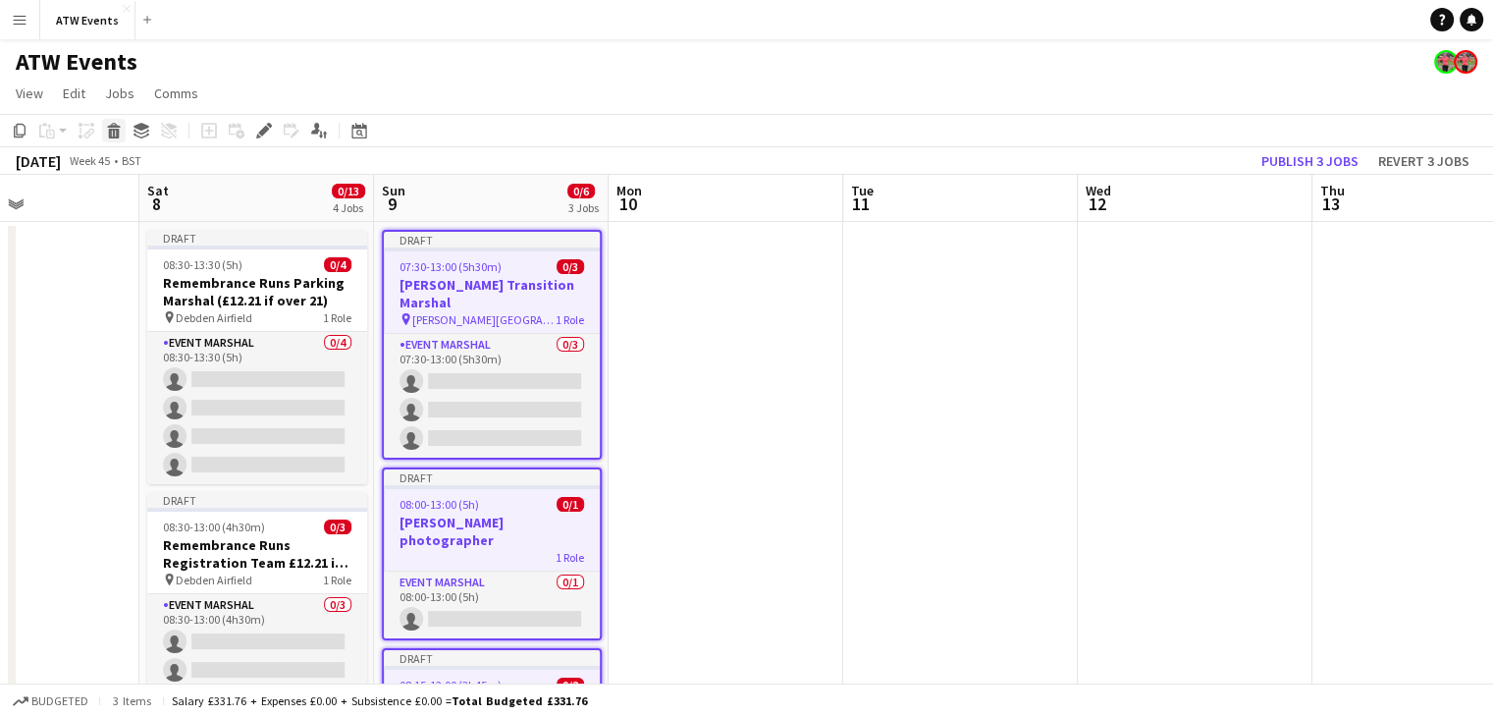
click at [114, 136] on icon at bounding box center [114, 134] width 11 height 10
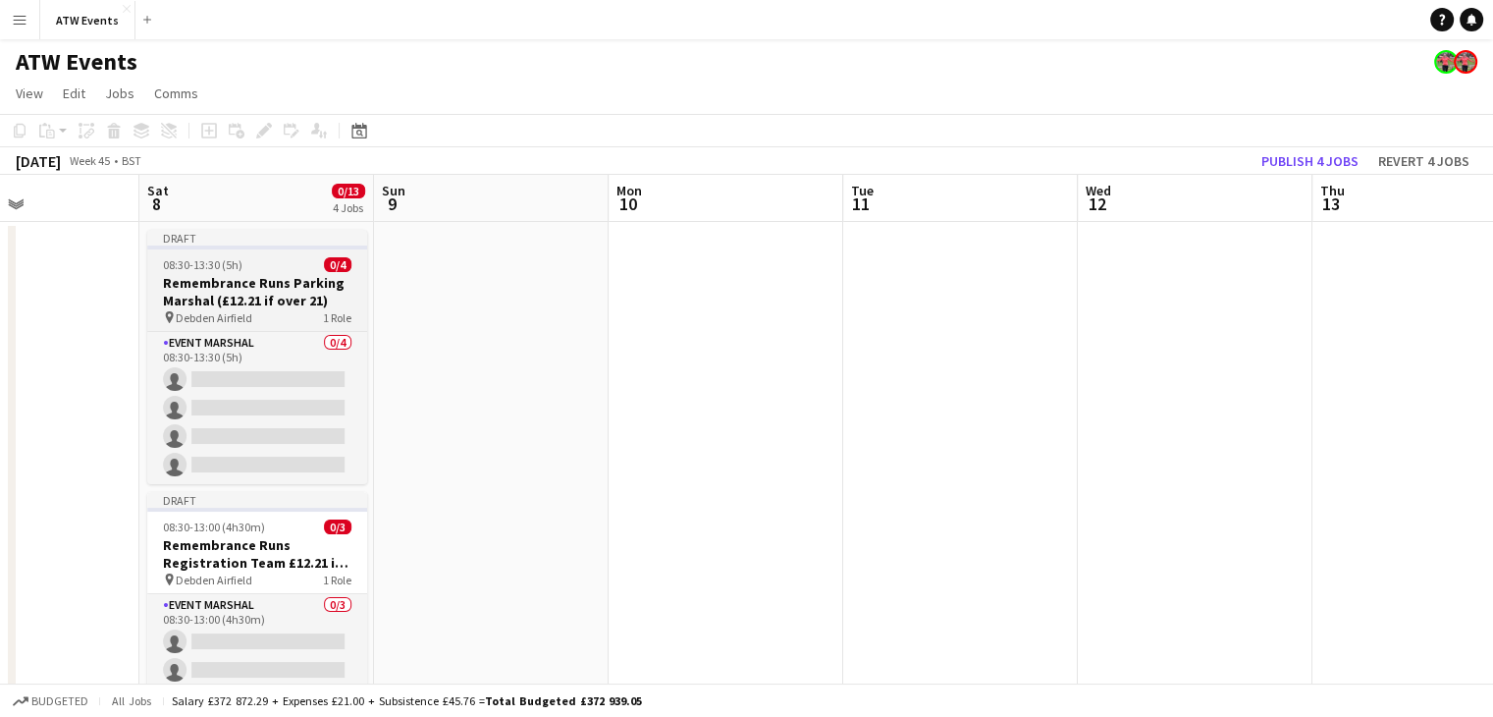
click at [209, 311] on span "Debden Airfield" at bounding box center [214, 317] width 77 height 15
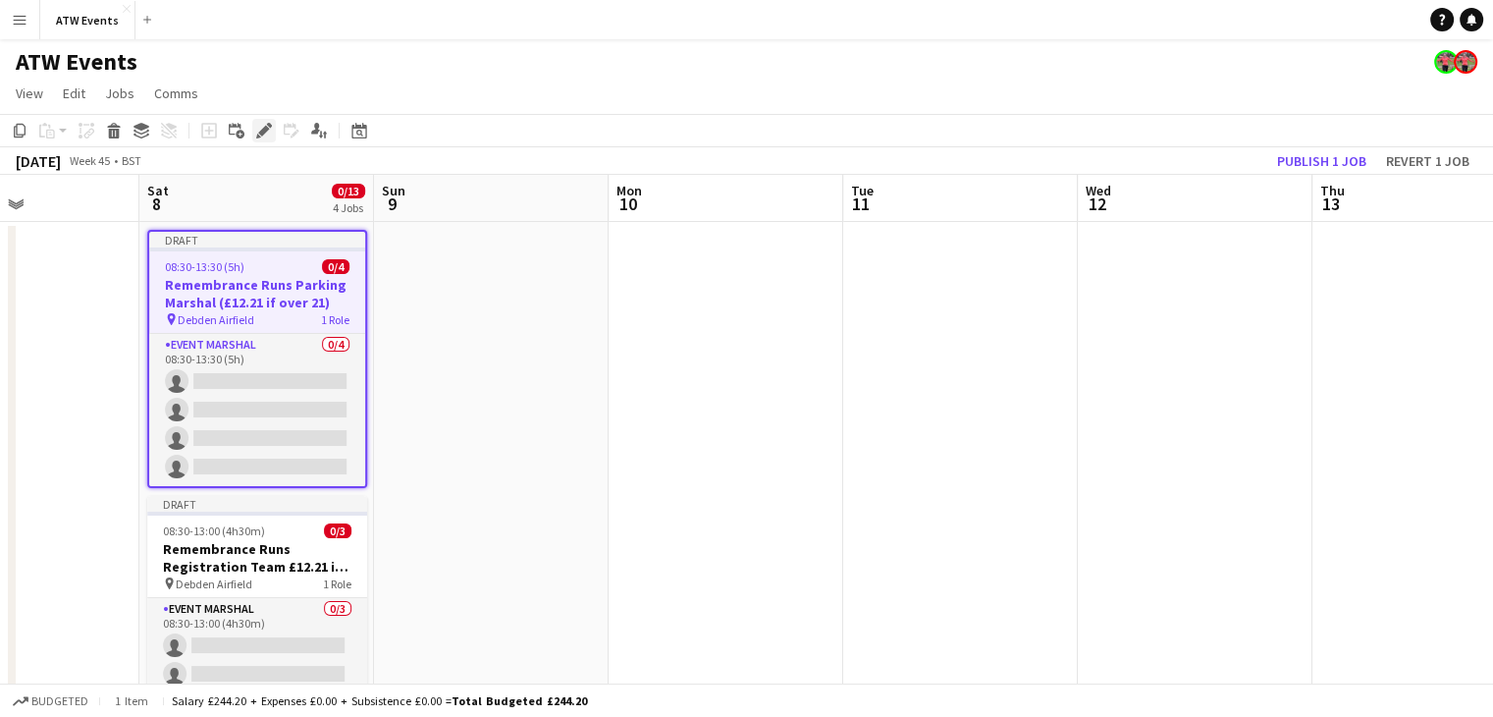
click at [257, 133] on icon "Edit" at bounding box center [264, 131] width 16 height 16
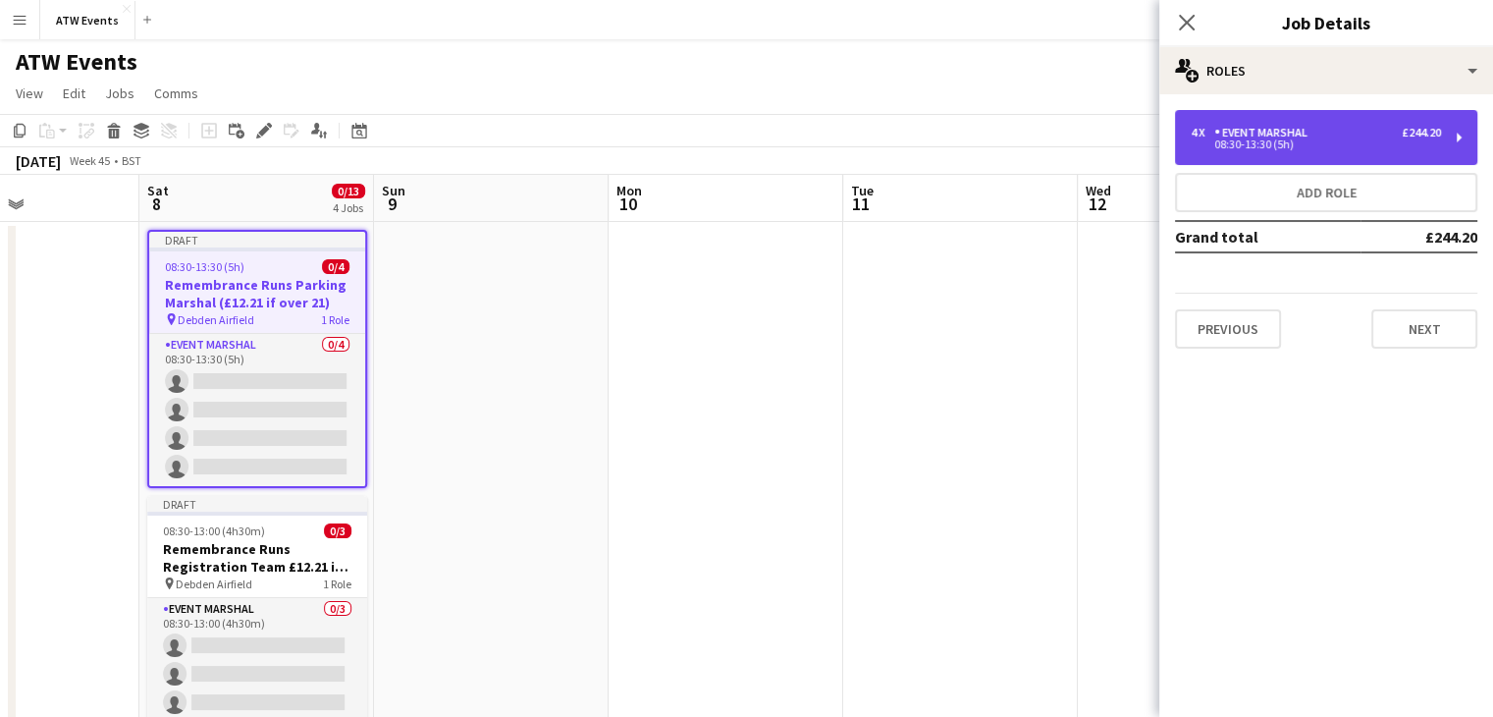
click at [1258, 147] on div "08:30-13:30 (5h)" at bounding box center [1316, 144] width 250 height 10
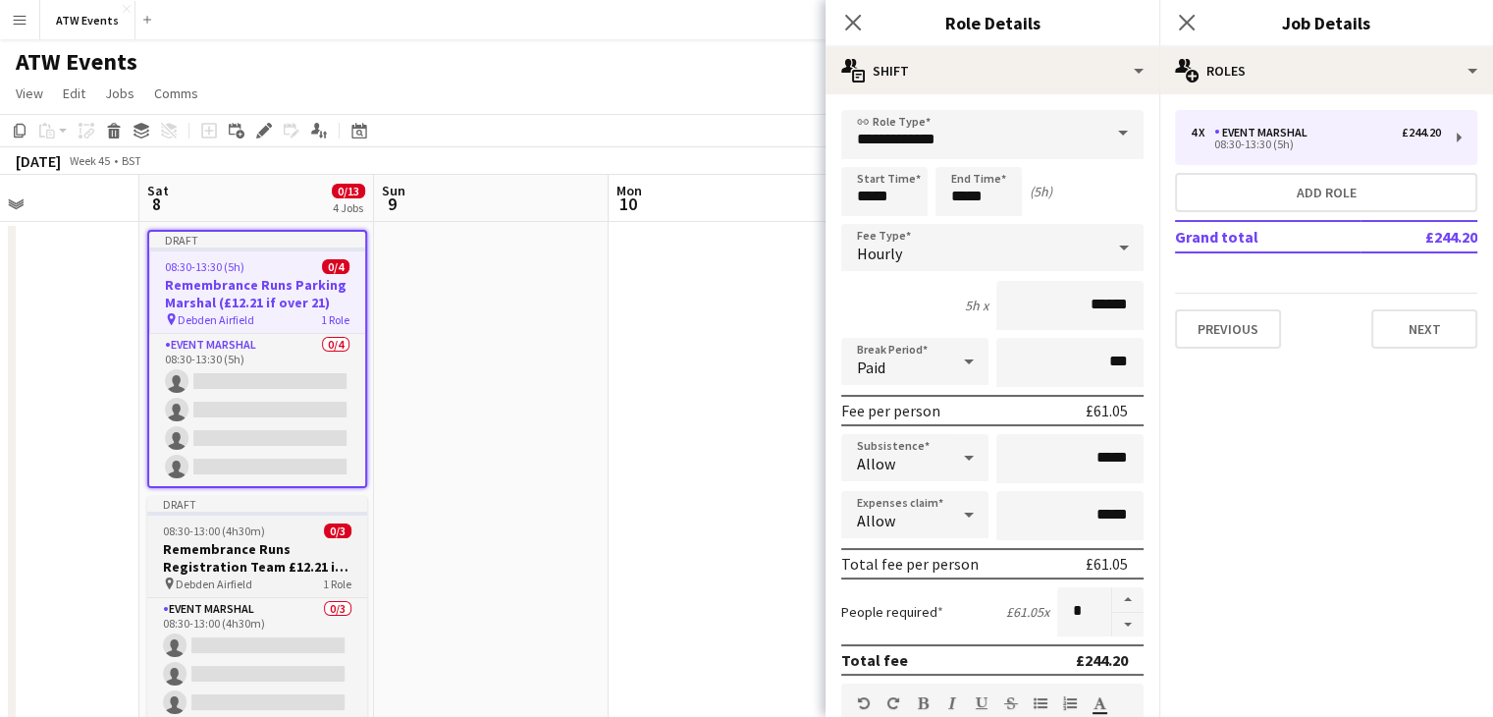
click at [258, 543] on h3 "Remembrance Runs Registration Team £12.21 if over 21" at bounding box center [257, 557] width 220 height 35
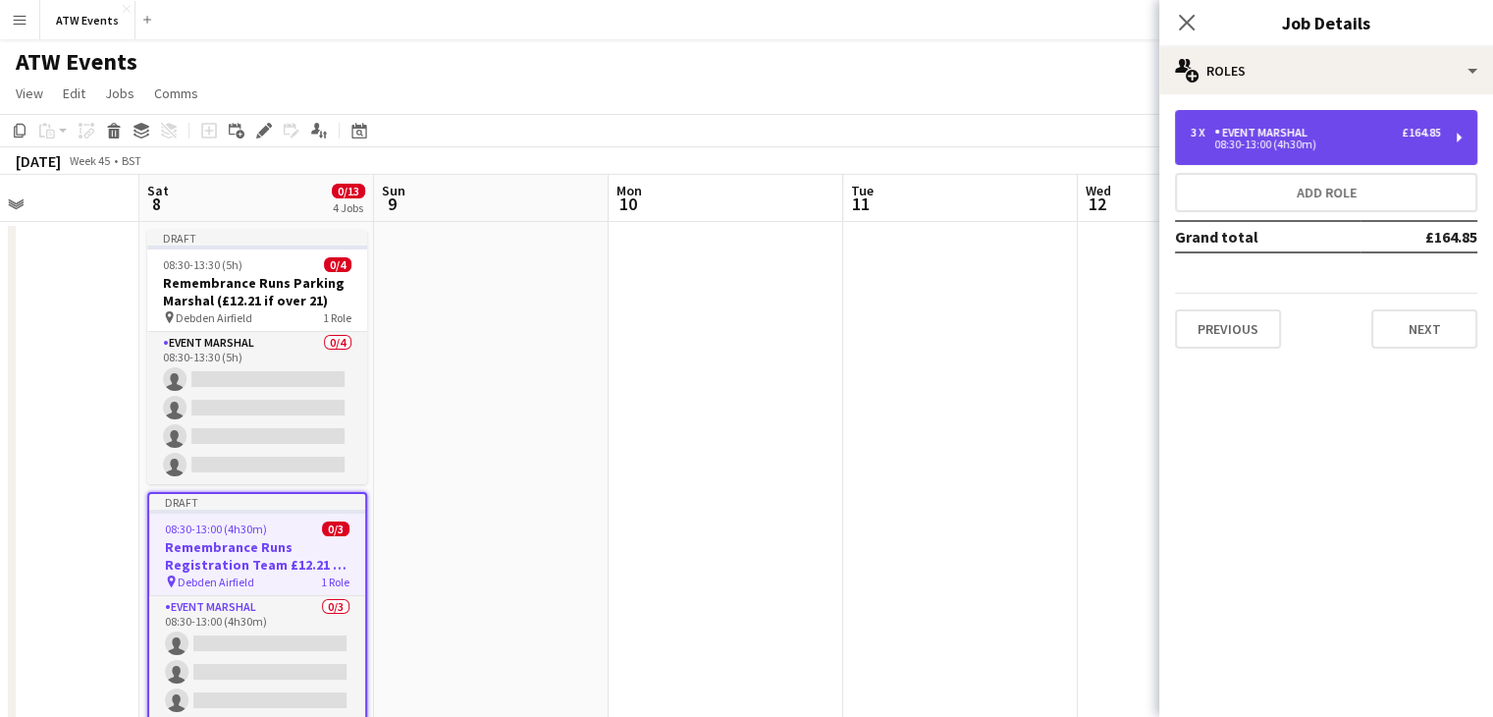
click at [1351, 131] on div "3 x Event Marshal £164.85" at bounding box center [1316, 133] width 250 height 14
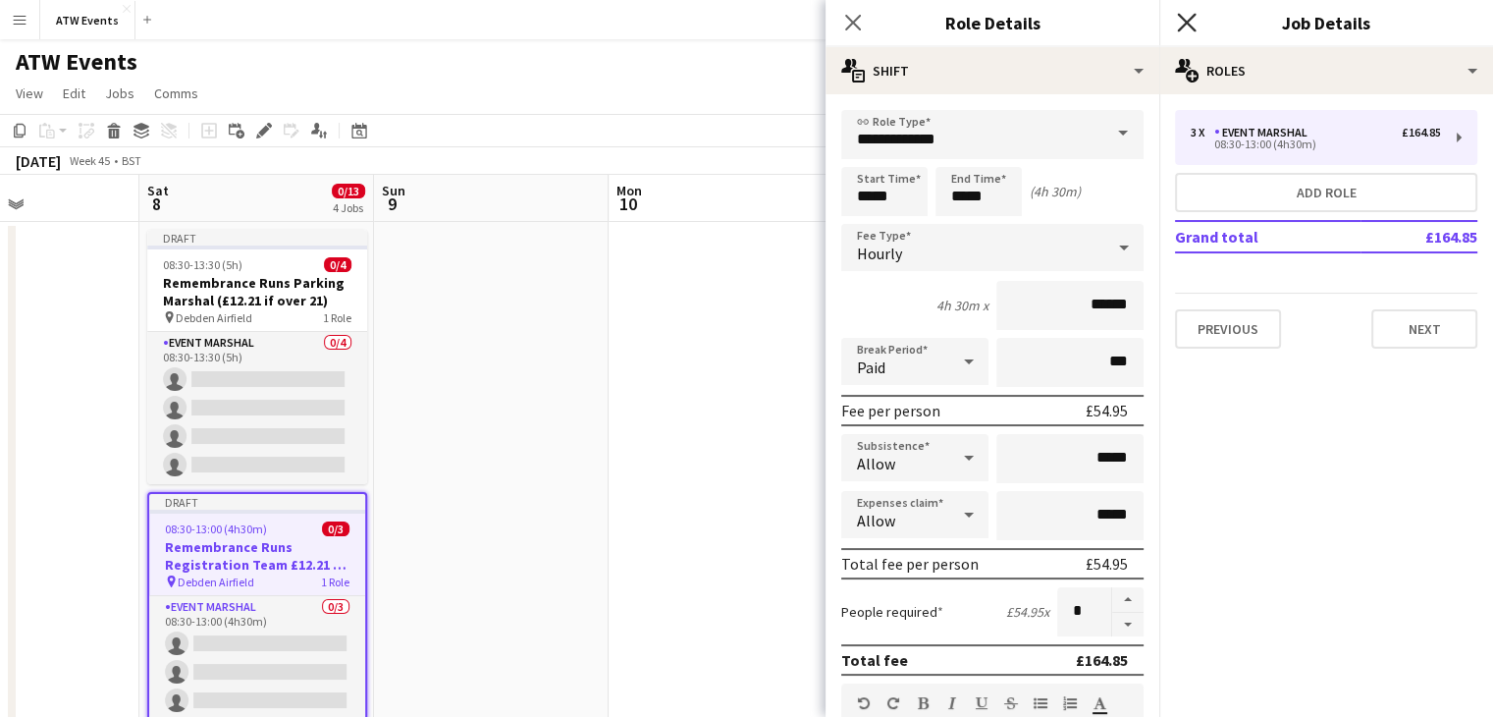
click at [1183, 25] on icon at bounding box center [1186, 22] width 19 height 19
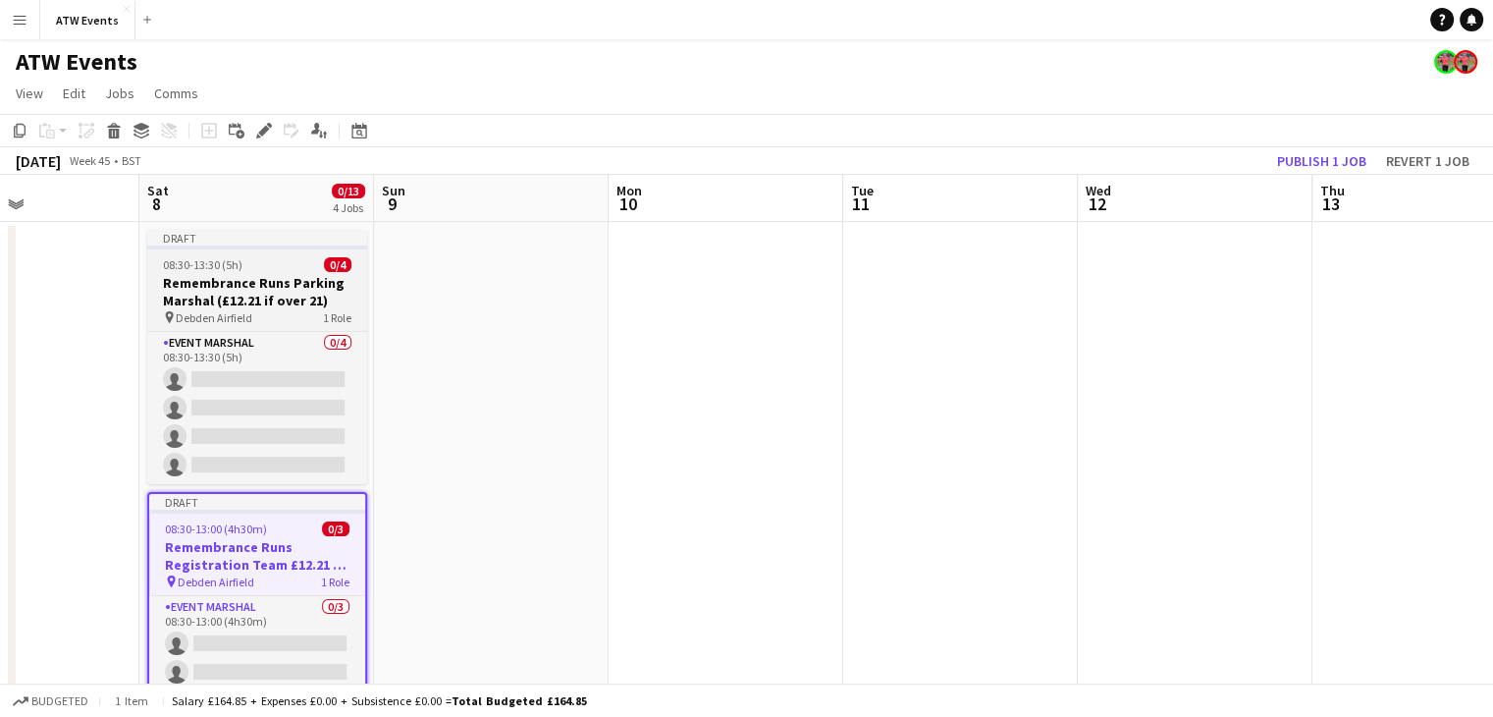
click at [330, 293] on h3 "Remembrance Runs Parking Marshal (£12.21 if over 21)" at bounding box center [257, 291] width 220 height 35
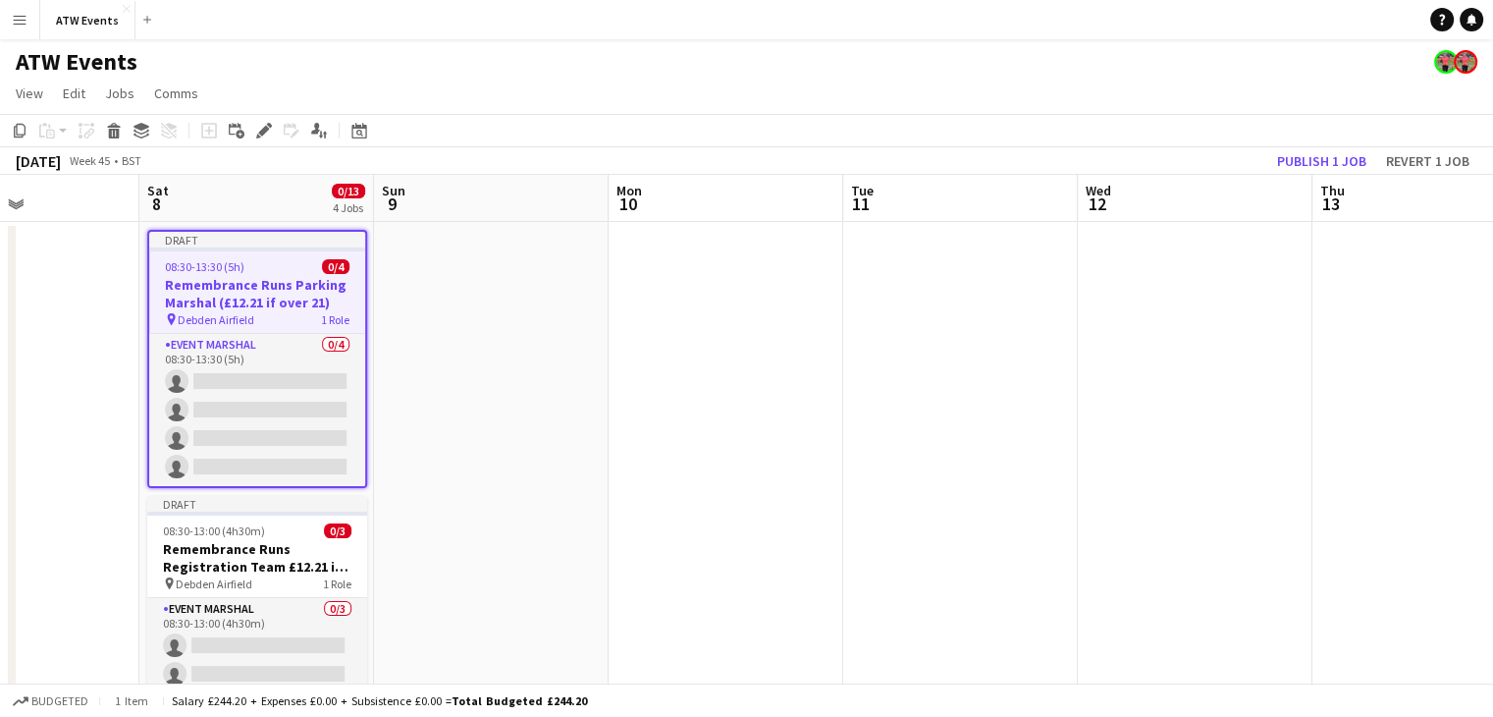
scroll to position [80, 0]
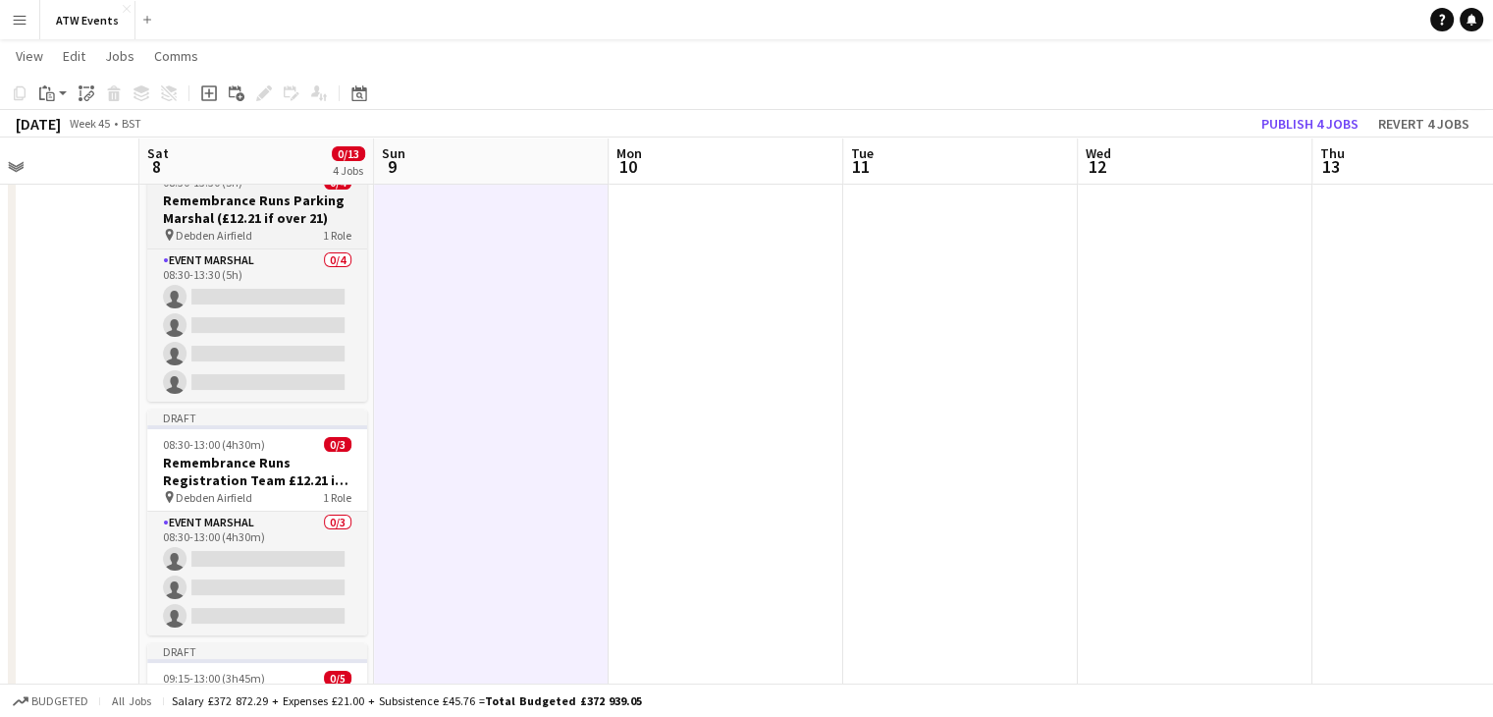
click at [312, 217] on h3 "Remembrance Runs Parking Marshal (£12.21 if over 21)" at bounding box center [257, 208] width 220 height 35
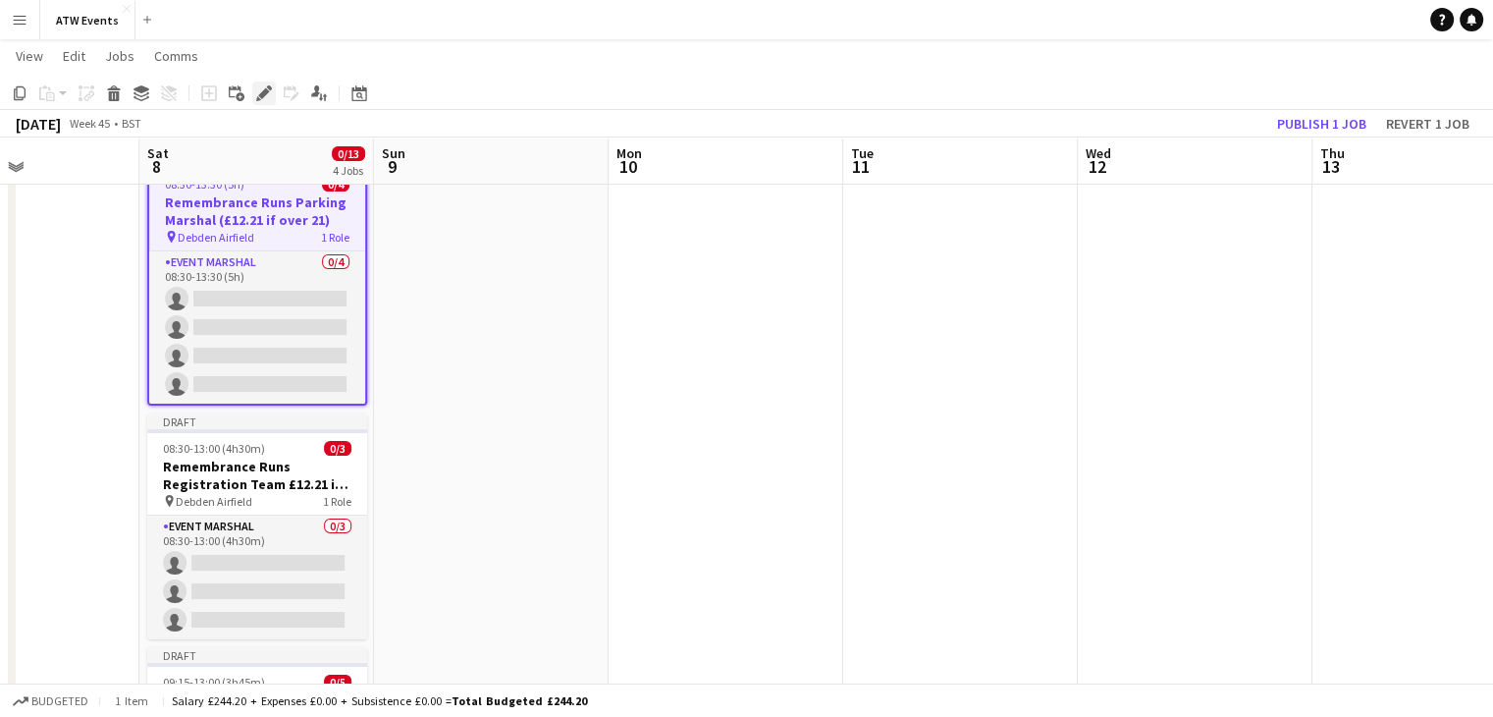
click at [263, 92] on icon at bounding box center [263, 93] width 11 height 11
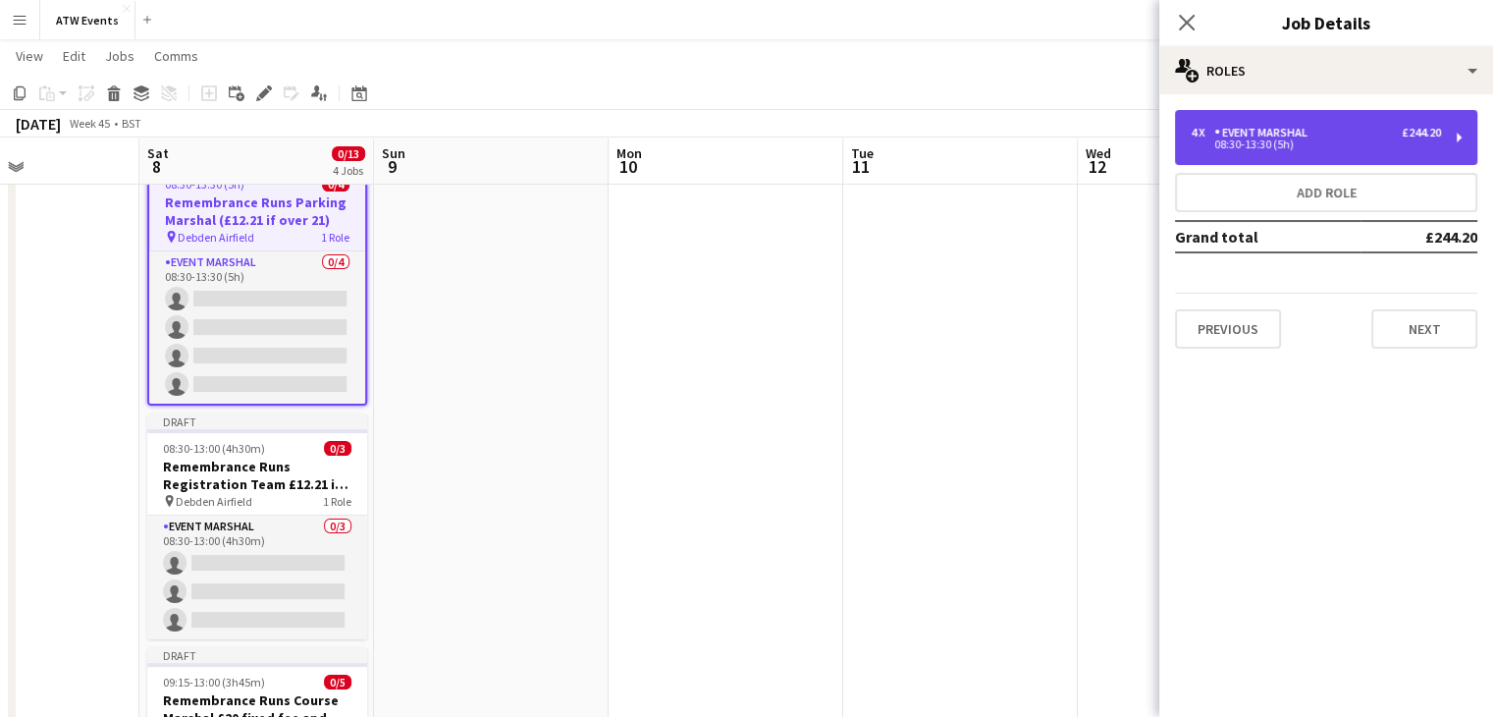
click at [1284, 136] on div "Event Marshal" at bounding box center [1264, 133] width 101 height 14
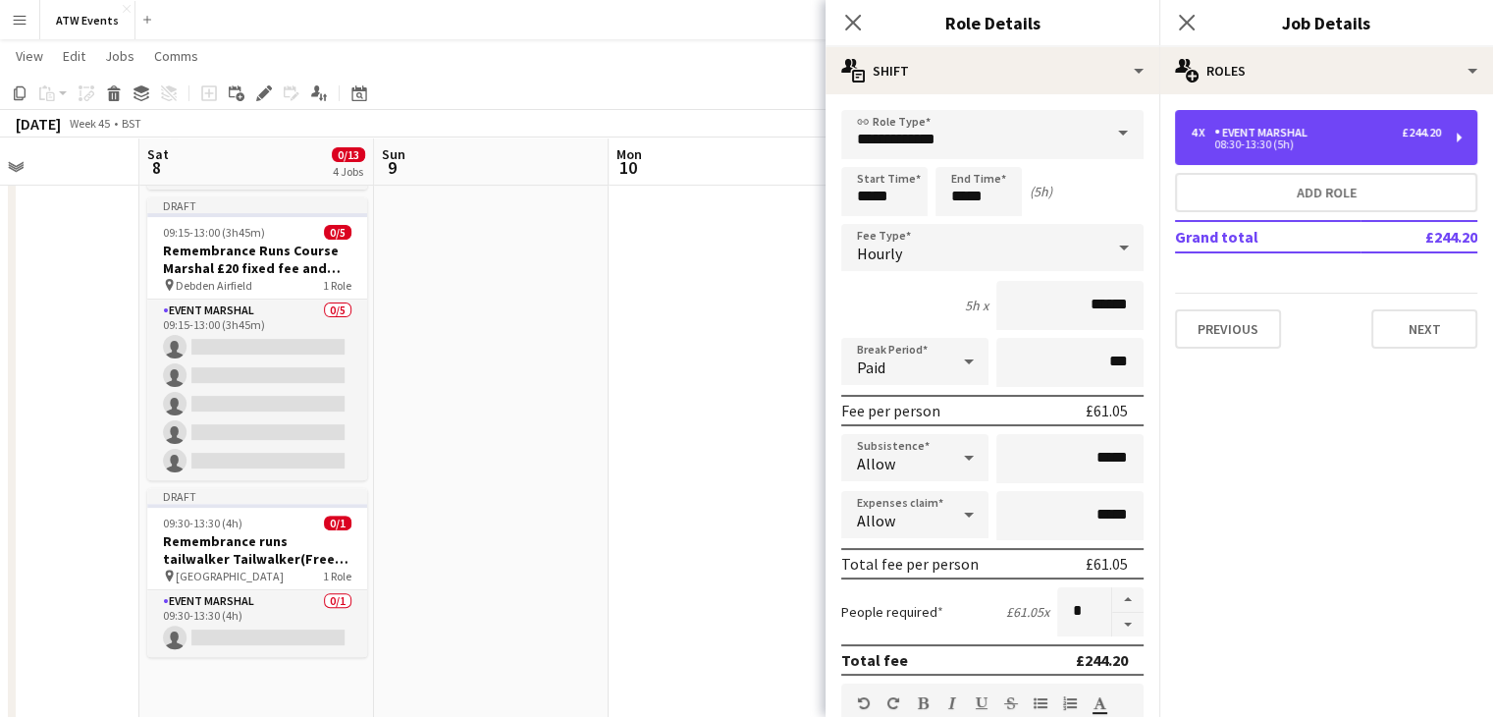
scroll to position [530, 0]
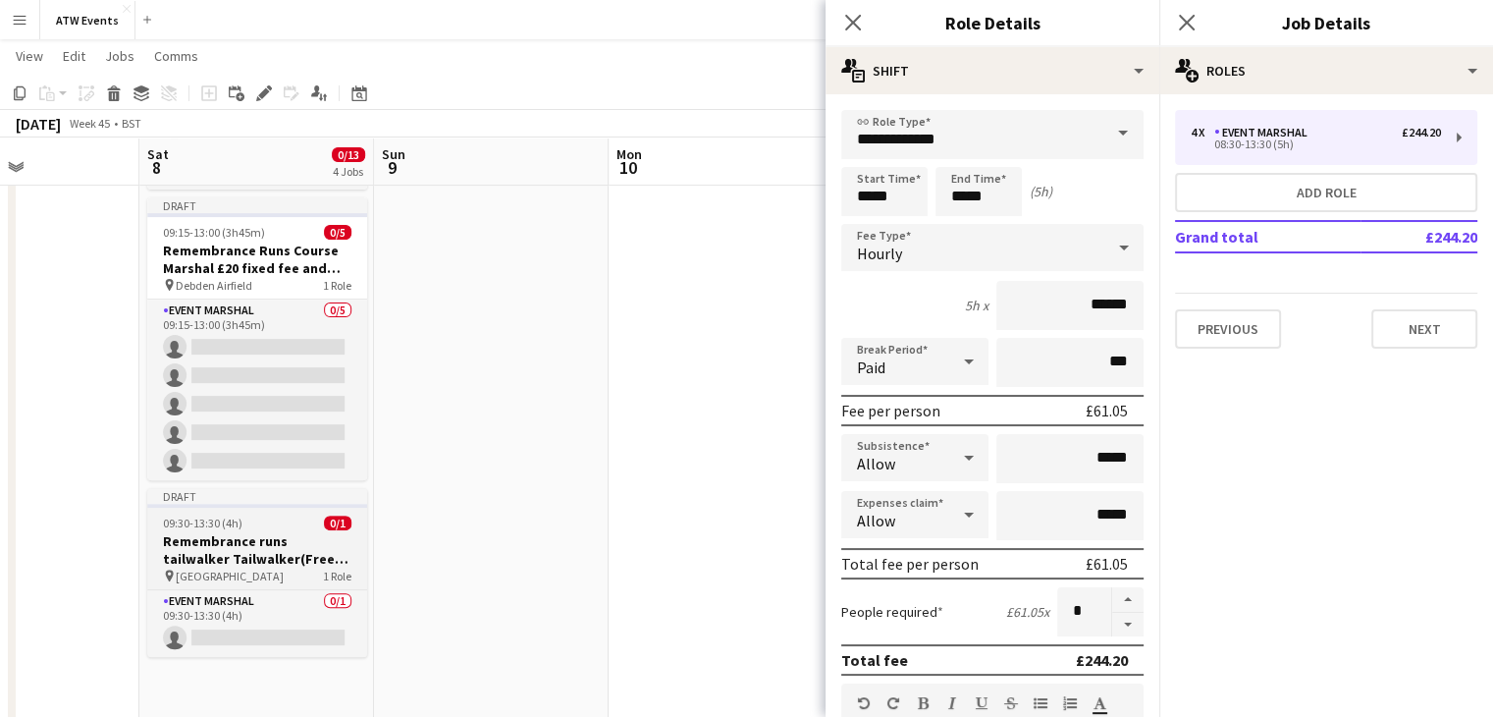
click at [273, 539] on h3 "Remembrance runs tailwalker Tailwalker(Free ATW race )" at bounding box center [257, 549] width 220 height 35
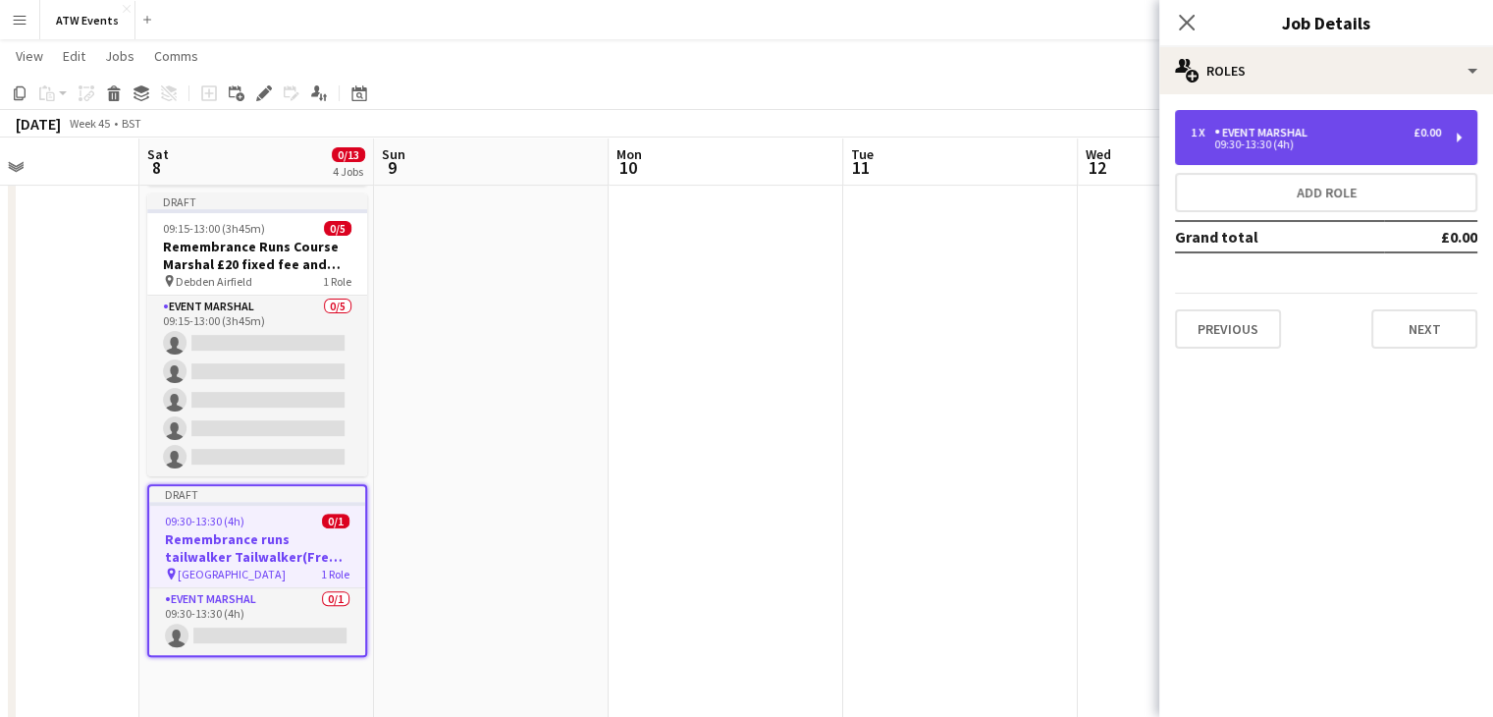
click at [1263, 138] on div "Event Marshal" at bounding box center [1264, 133] width 101 height 14
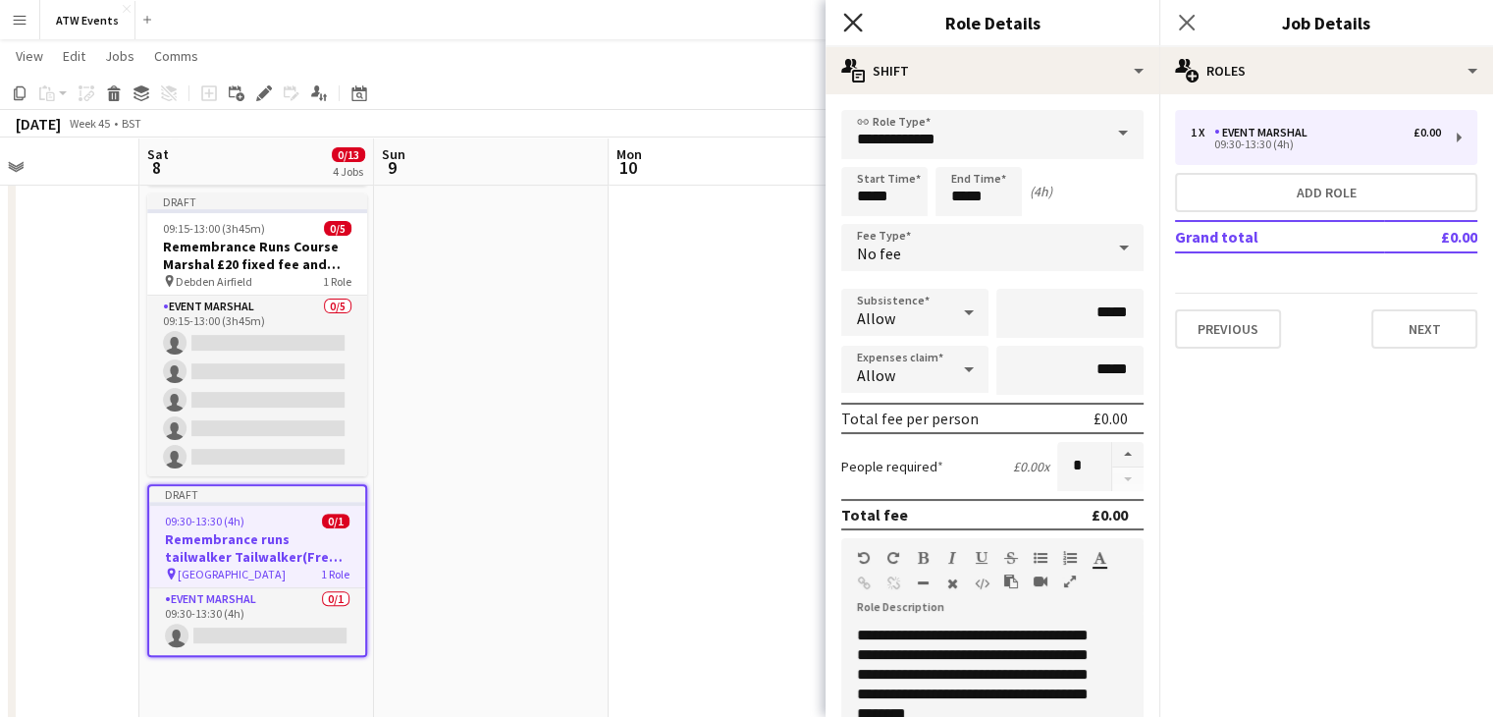
click at [854, 28] on icon "Close pop-in" at bounding box center [852, 22] width 19 height 19
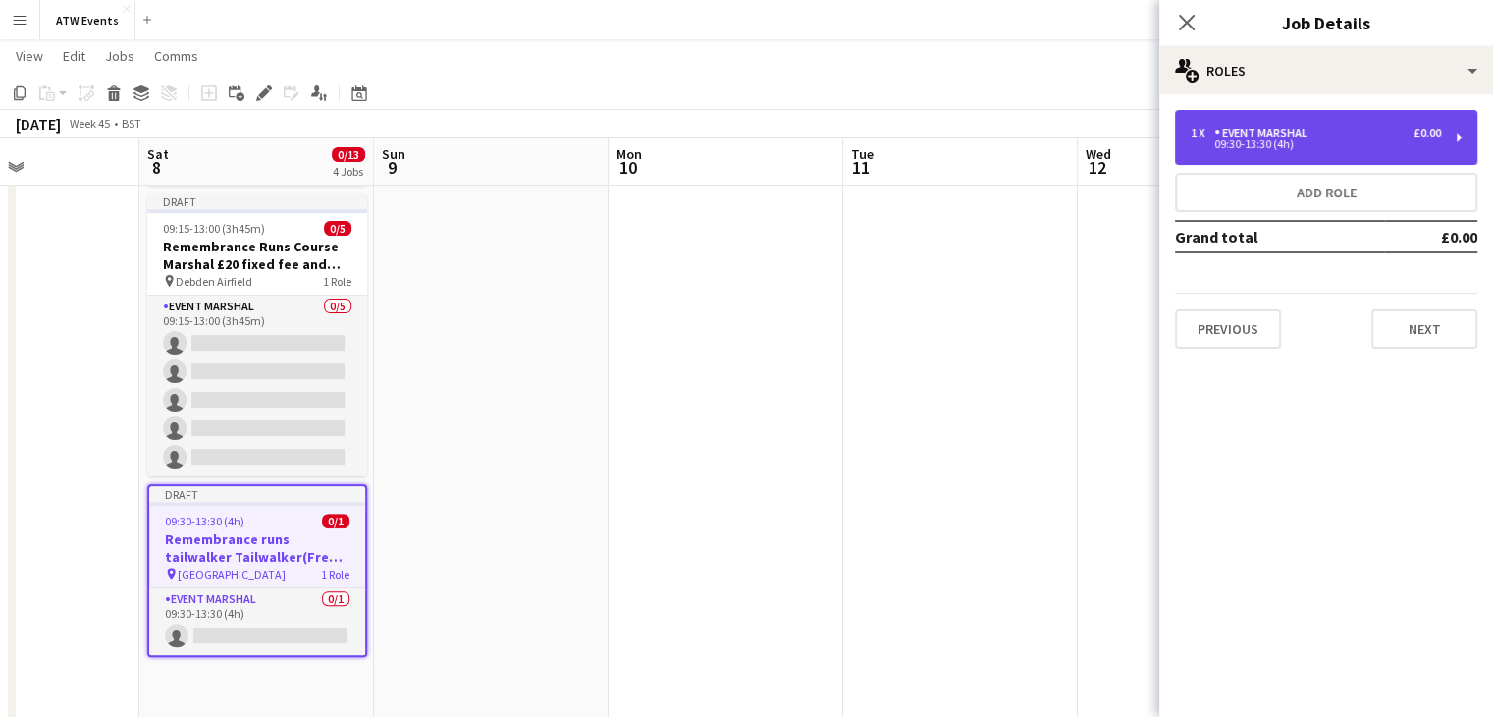
click at [1391, 162] on div "1 x Event Marshal £0.00 09:30-13:30 (4h)" at bounding box center [1326, 137] width 302 height 55
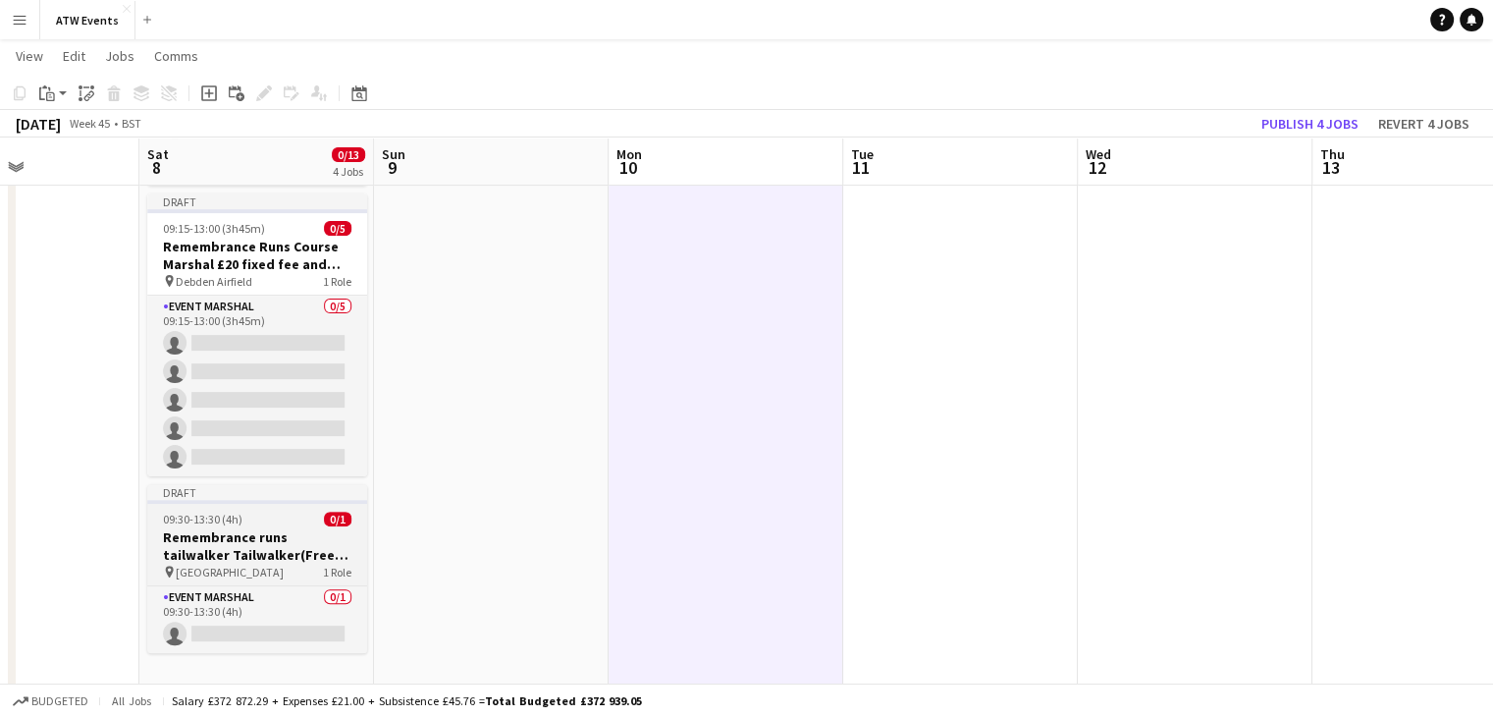
click at [303, 559] on h3 "Remembrance runs tailwalker Tailwalker(Free ATW race )" at bounding box center [257, 545] width 220 height 35
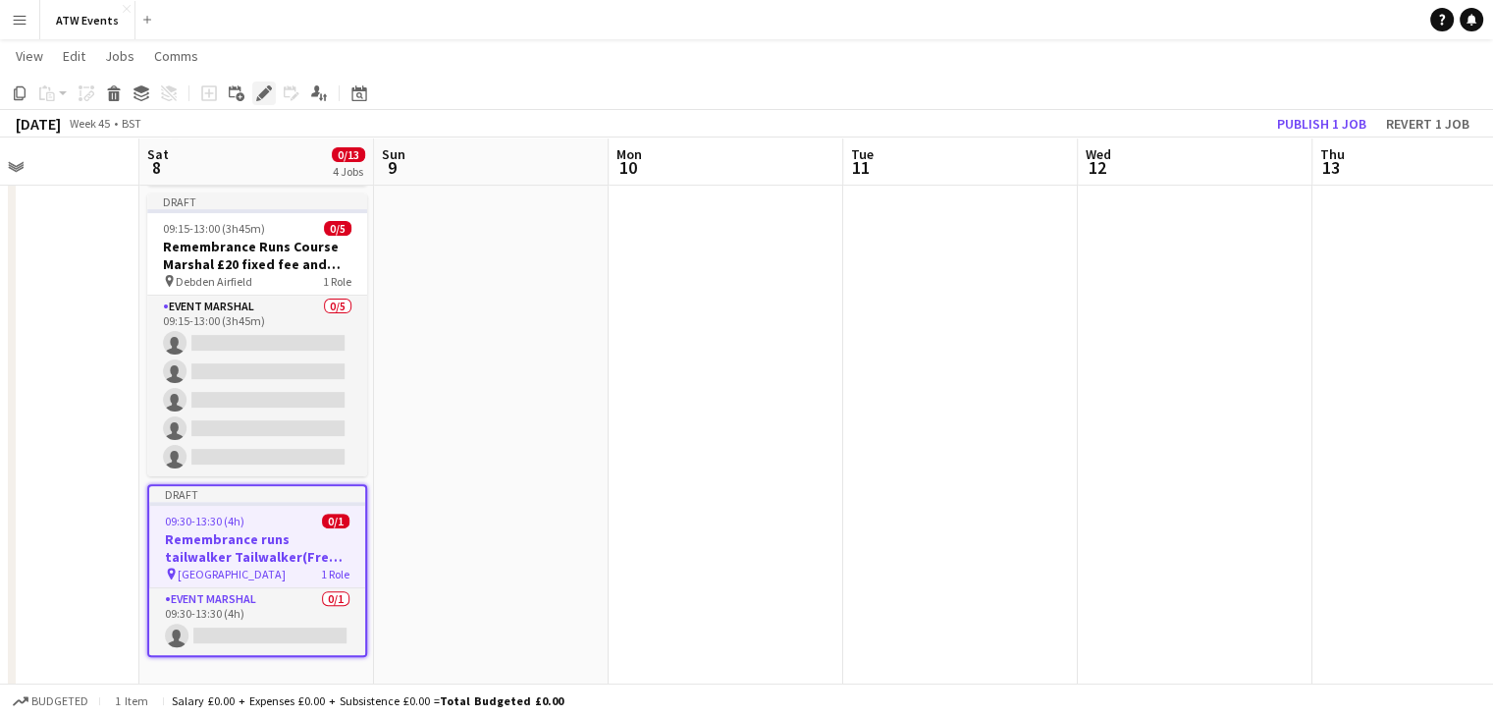
click at [260, 95] on icon at bounding box center [263, 93] width 11 height 11
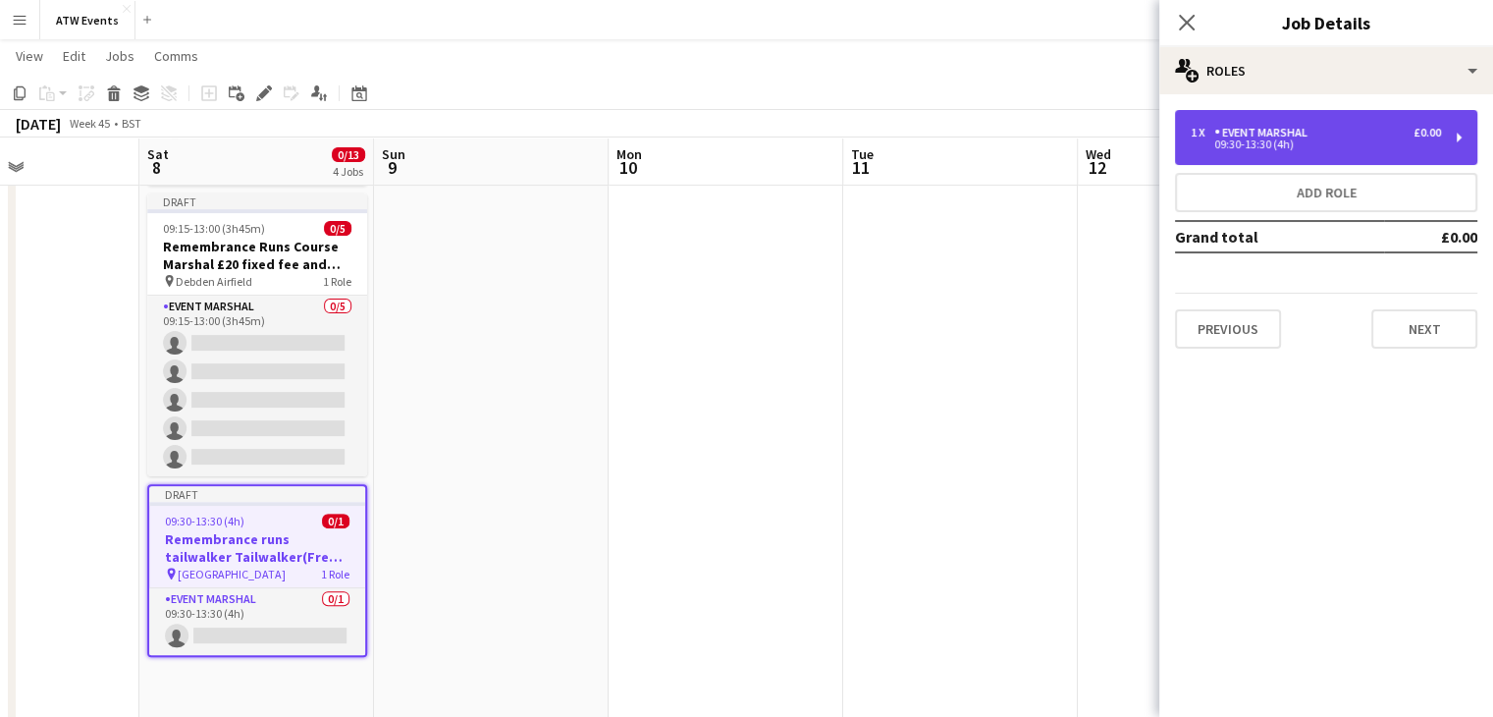
click at [1260, 147] on div "09:30-13:30 (4h)" at bounding box center [1316, 144] width 250 height 10
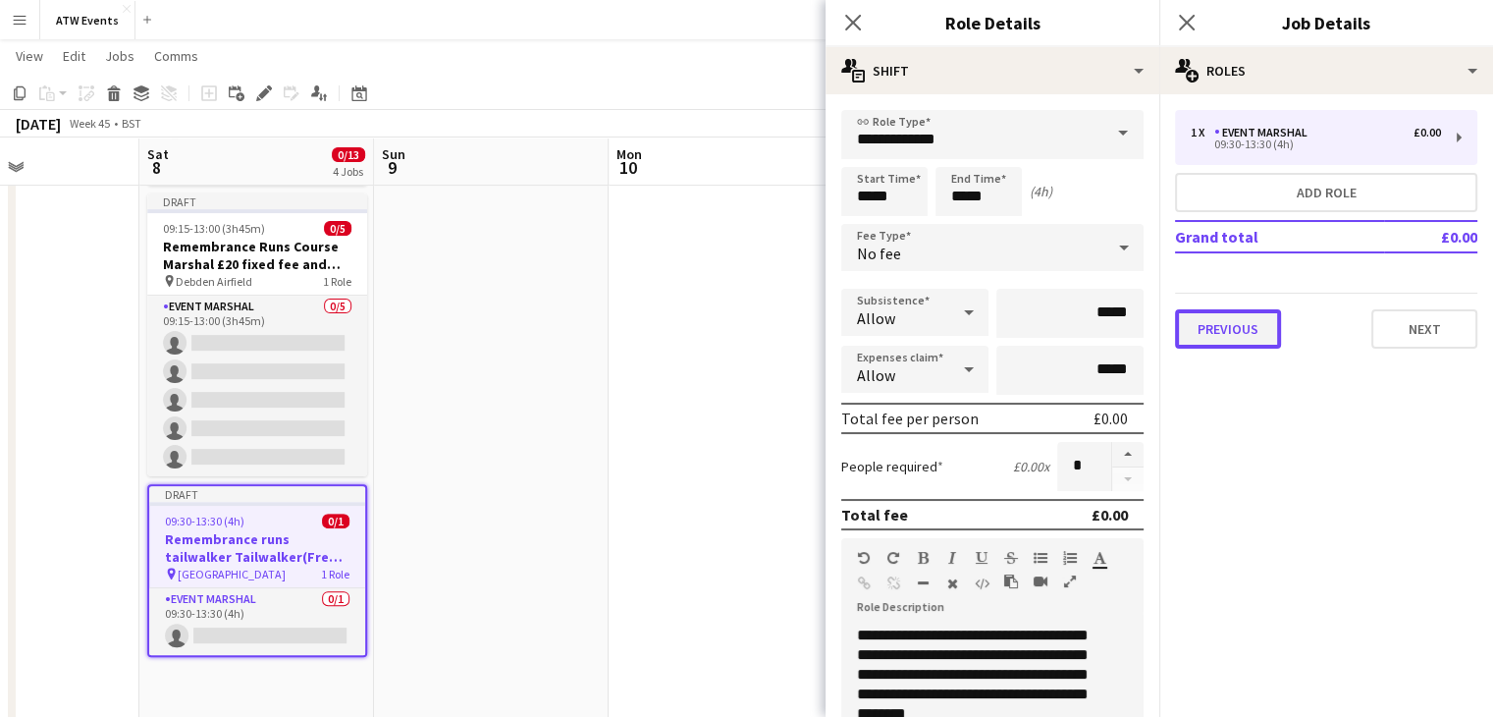
click at [1228, 333] on button "Previous" at bounding box center [1228, 328] width 106 height 39
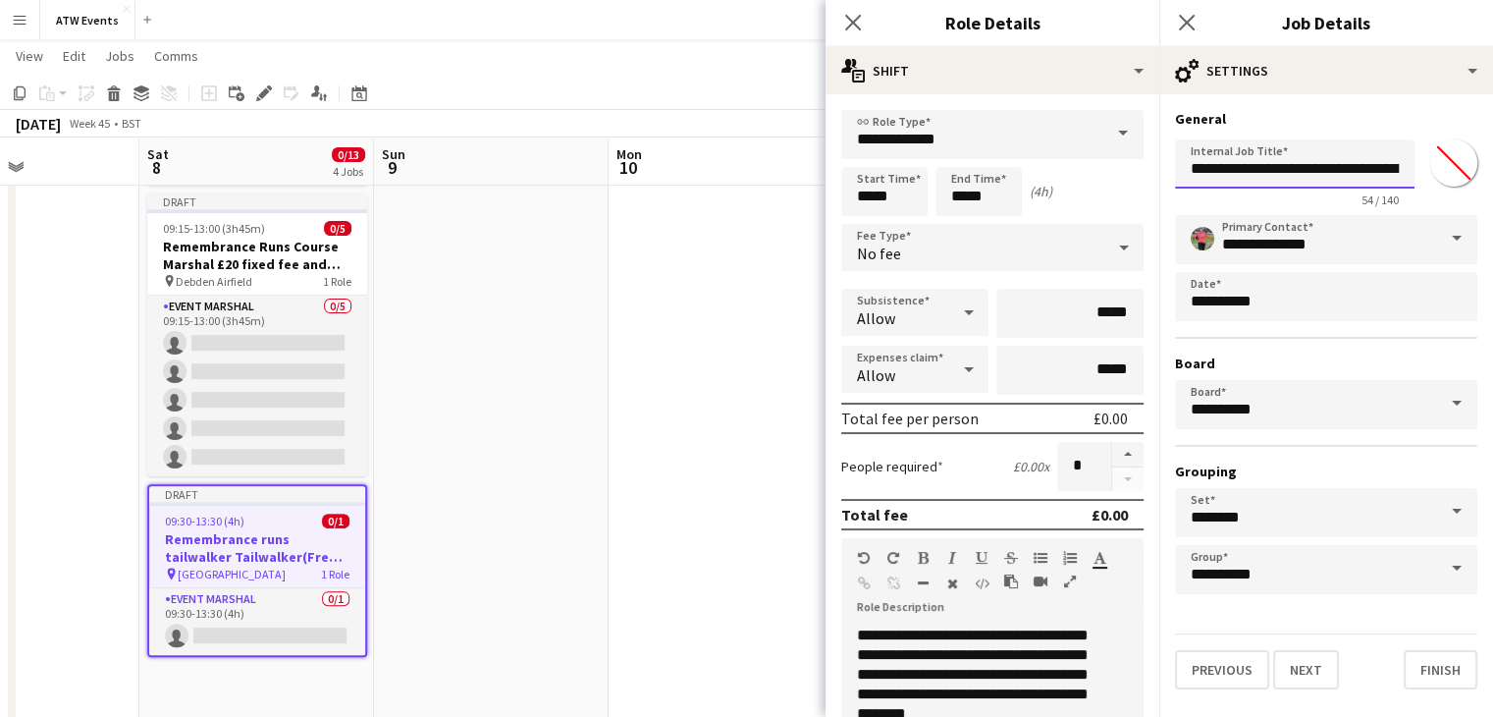
click at [1350, 169] on input "**********" at bounding box center [1295, 163] width 240 height 49
type input "**********"
click at [1450, 665] on button "Finish" at bounding box center [1441, 669] width 74 height 39
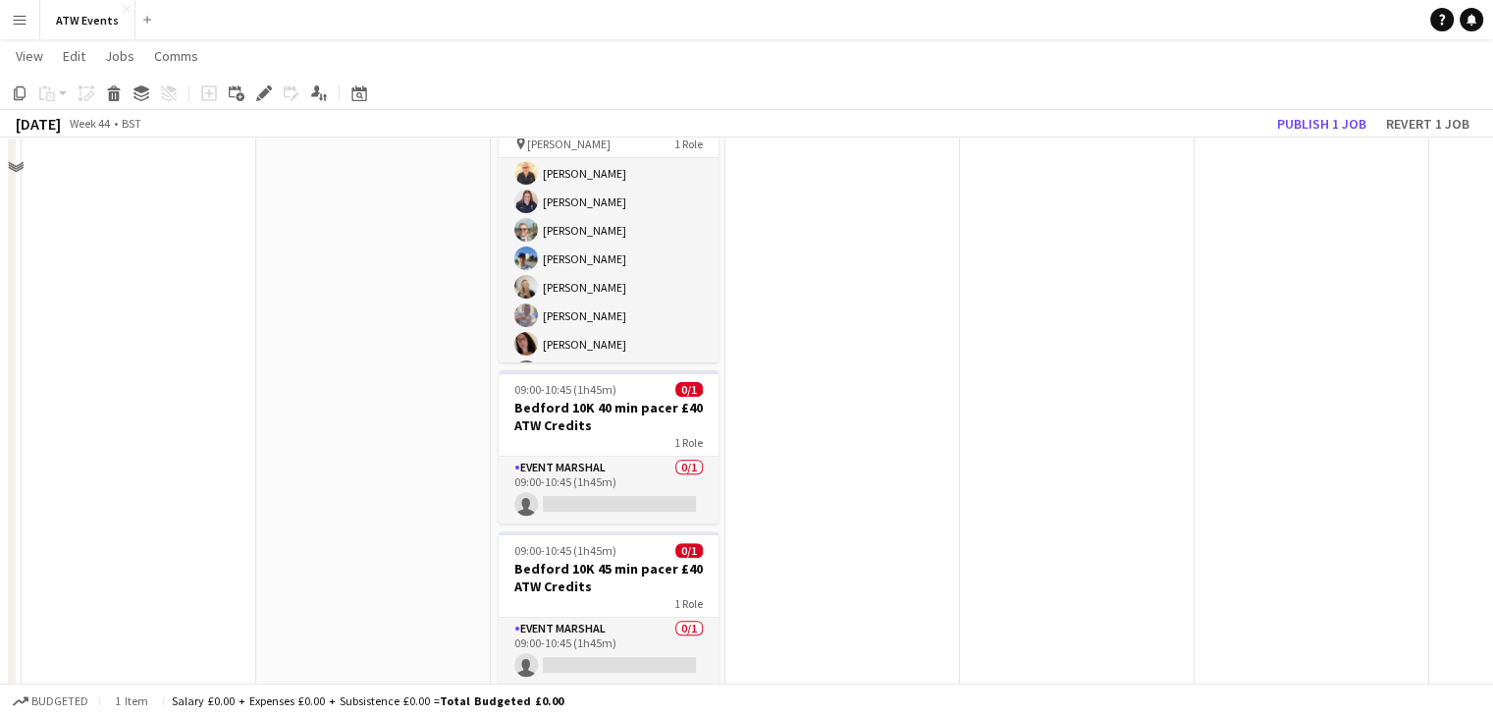
scroll to position [622, 0]
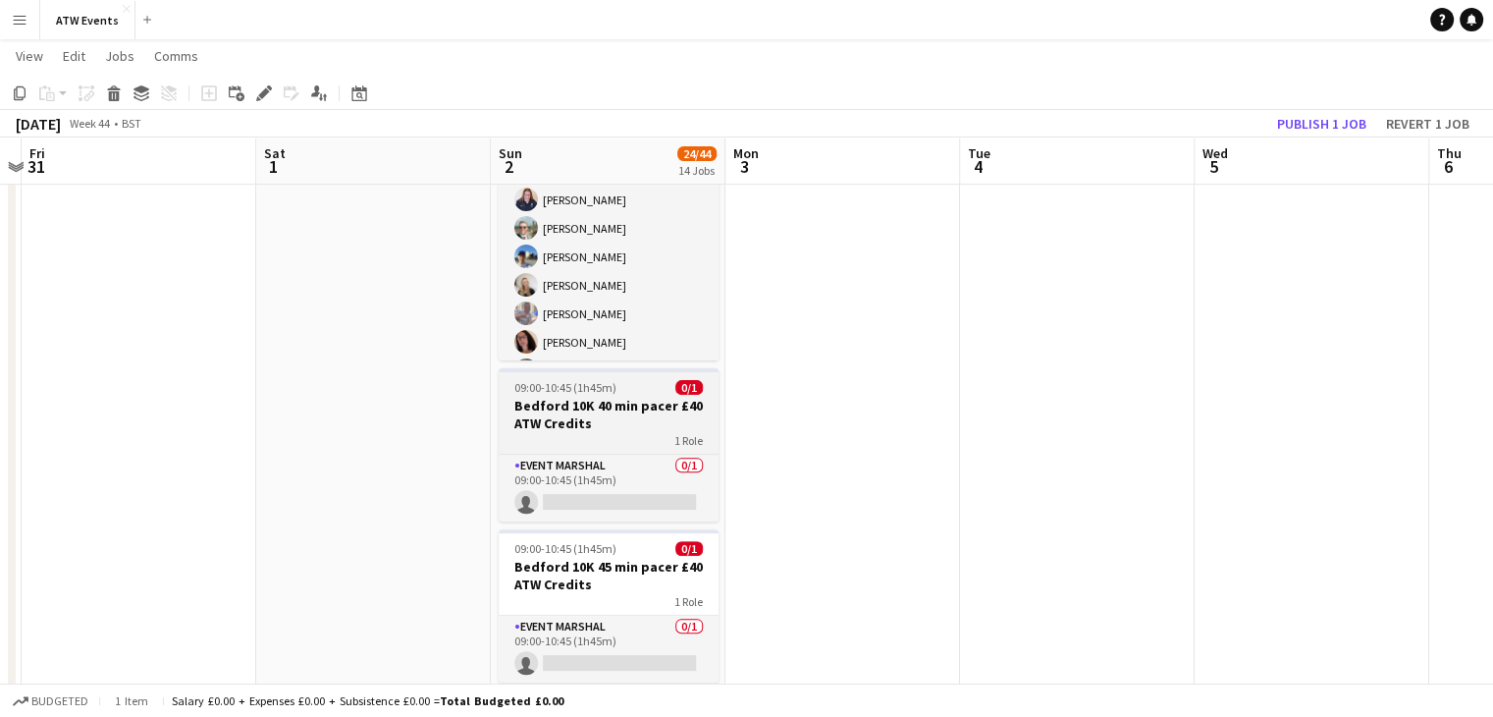
click at [605, 423] on h3 "Bedford 10K 40 min pacer £40 ATW Credits" at bounding box center [609, 414] width 220 height 35
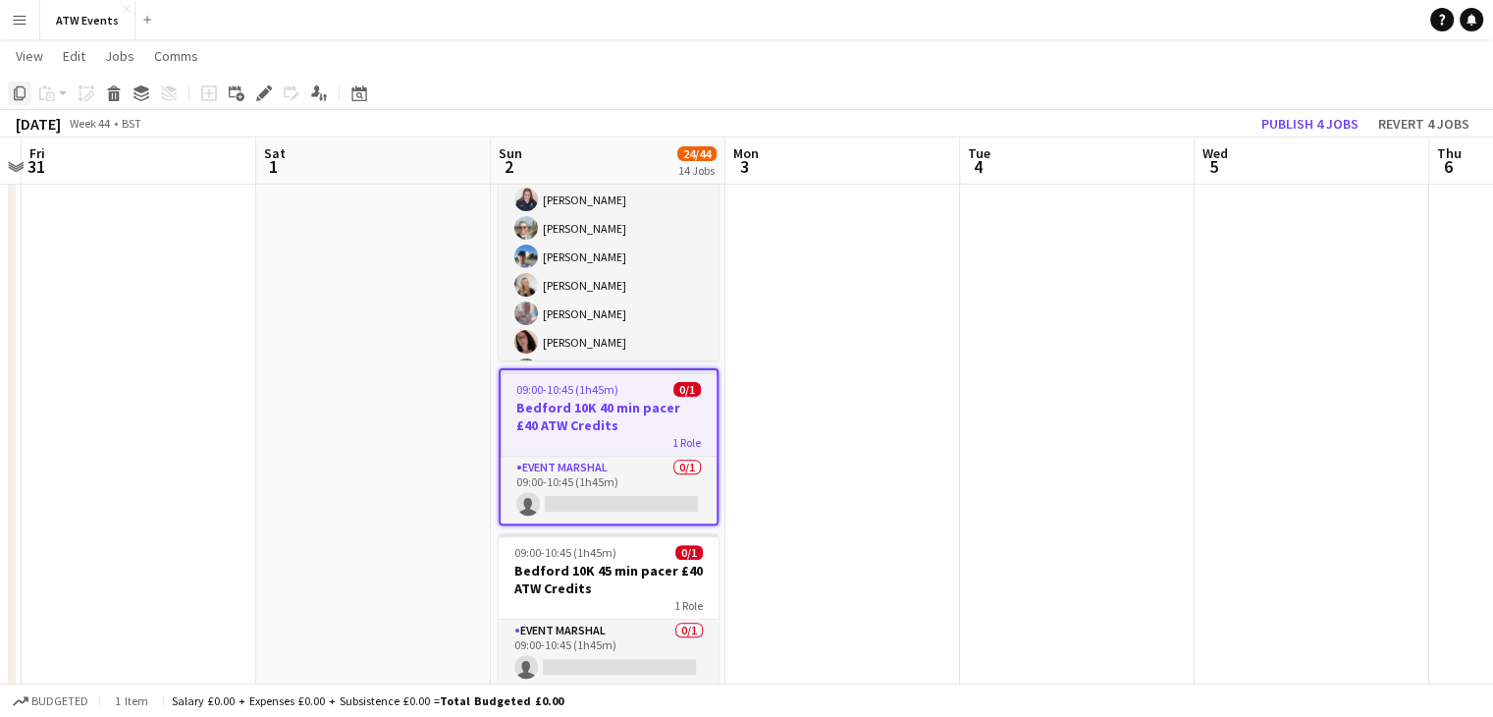
click at [10, 97] on div "Copy" at bounding box center [20, 93] width 24 height 24
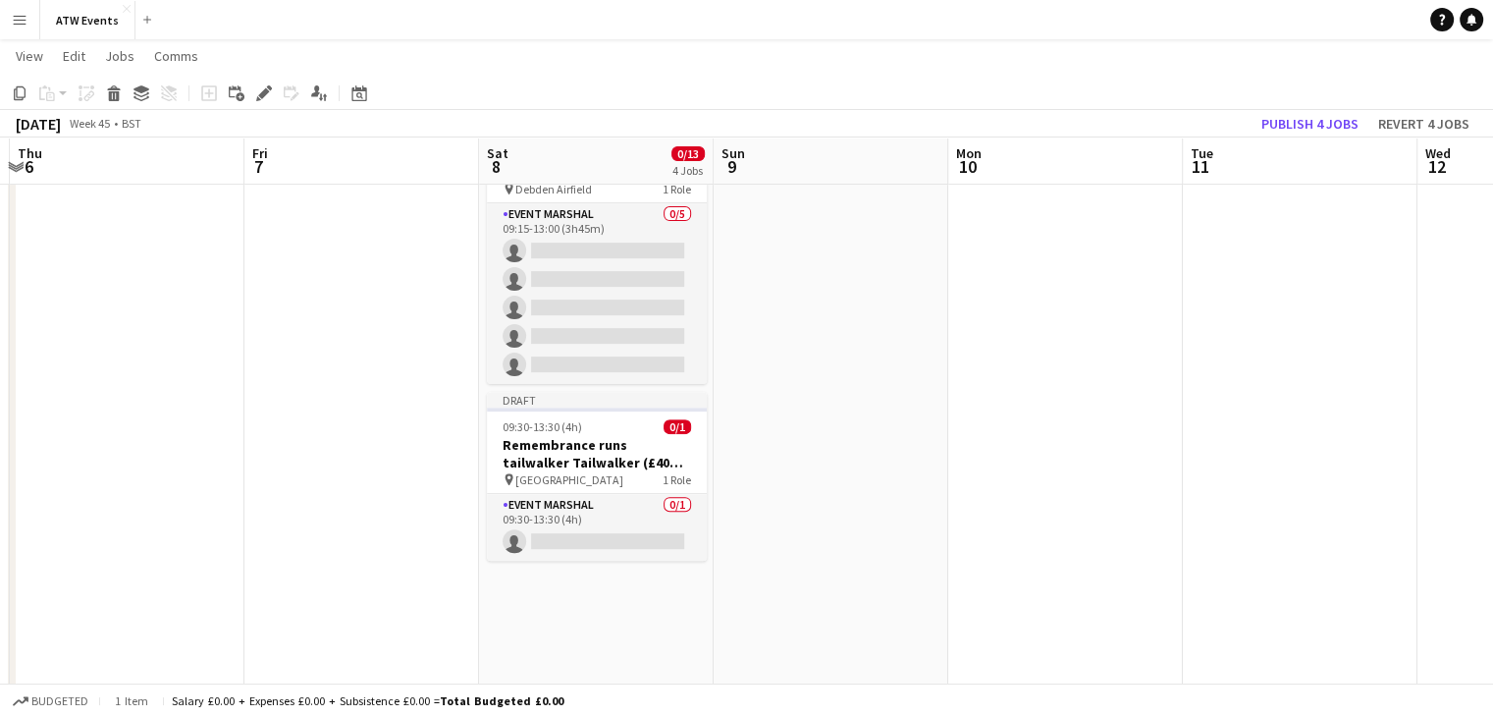
scroll to position [0, 449]
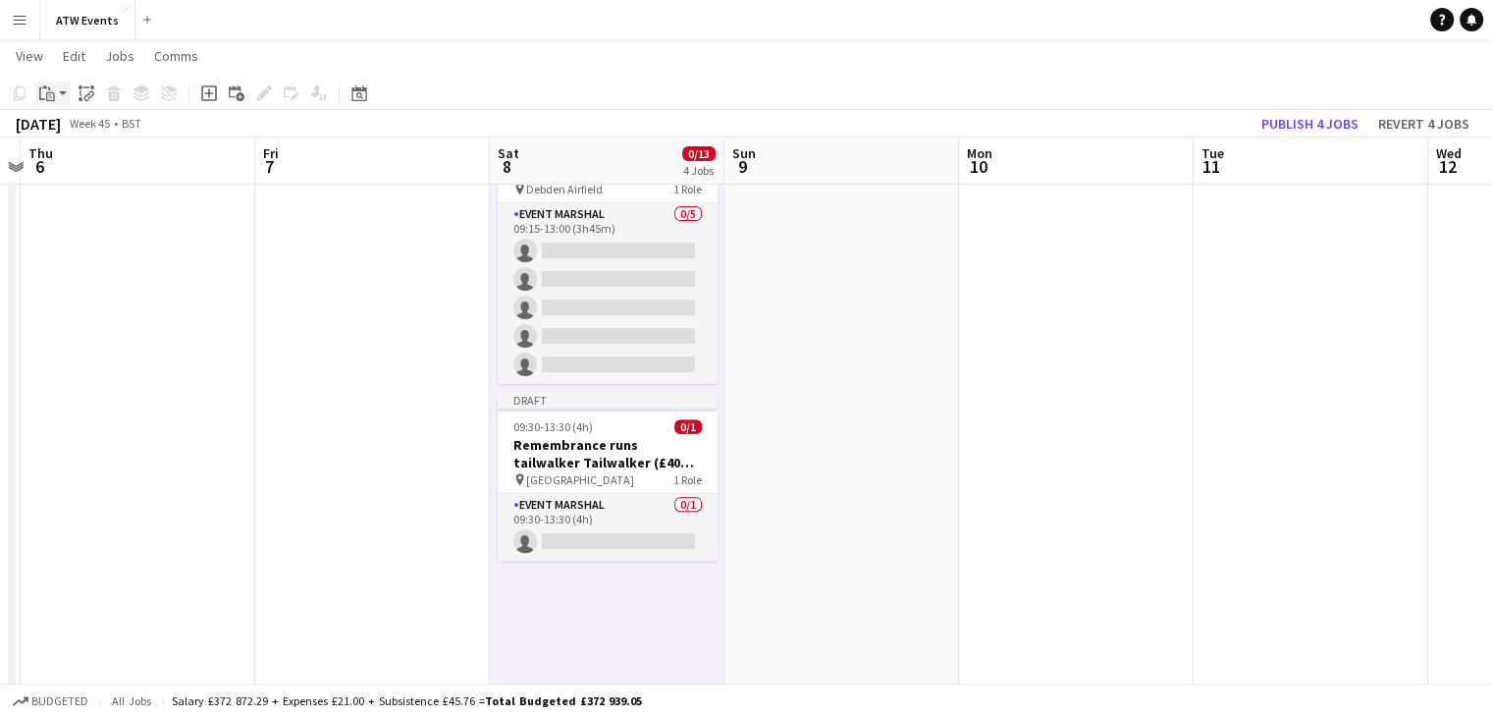
click at [45, 94] on icon "Paste" at bounding box center [47, 93] width 16 height 16
click at [73, 128] on link "Paste Ctrl+V" at bounding box center [144, 131] width 185 height 18
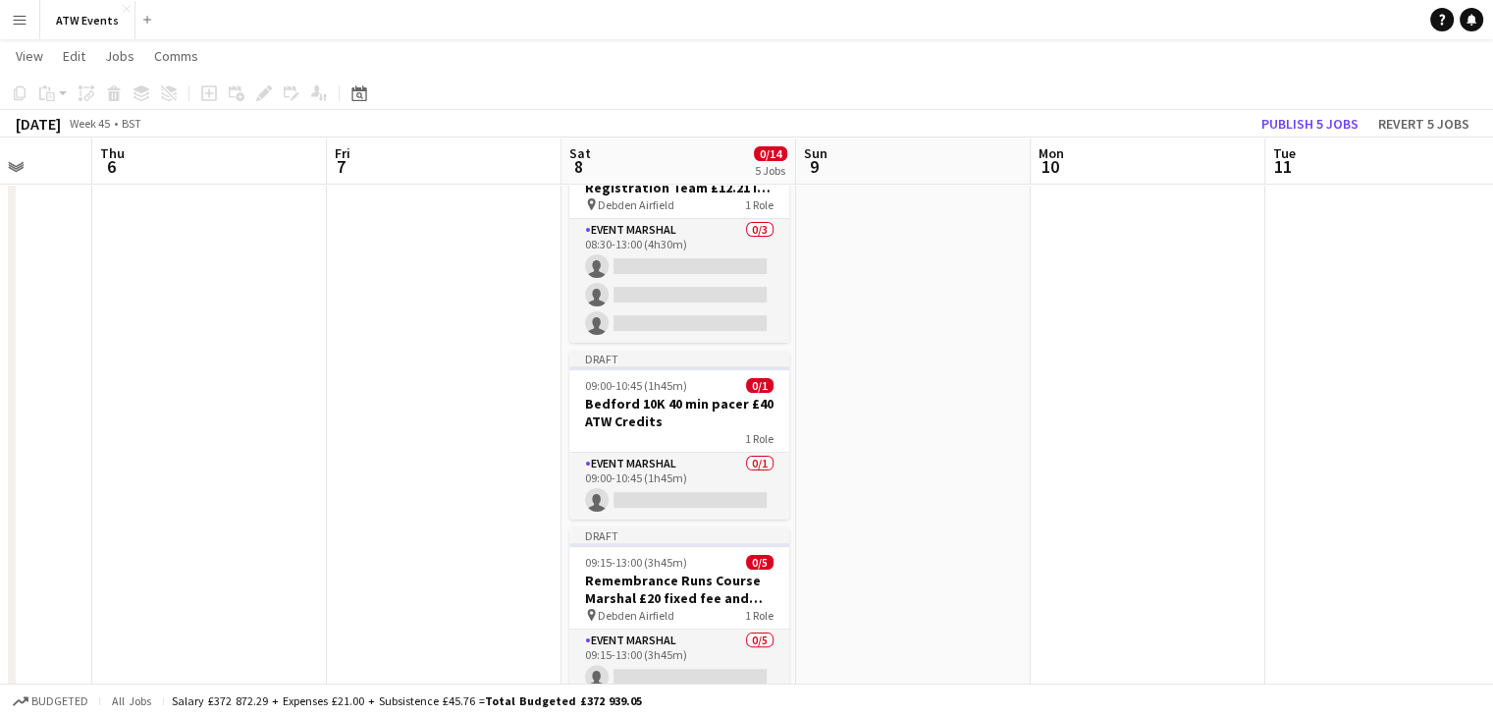
scroll to position [0, 605]
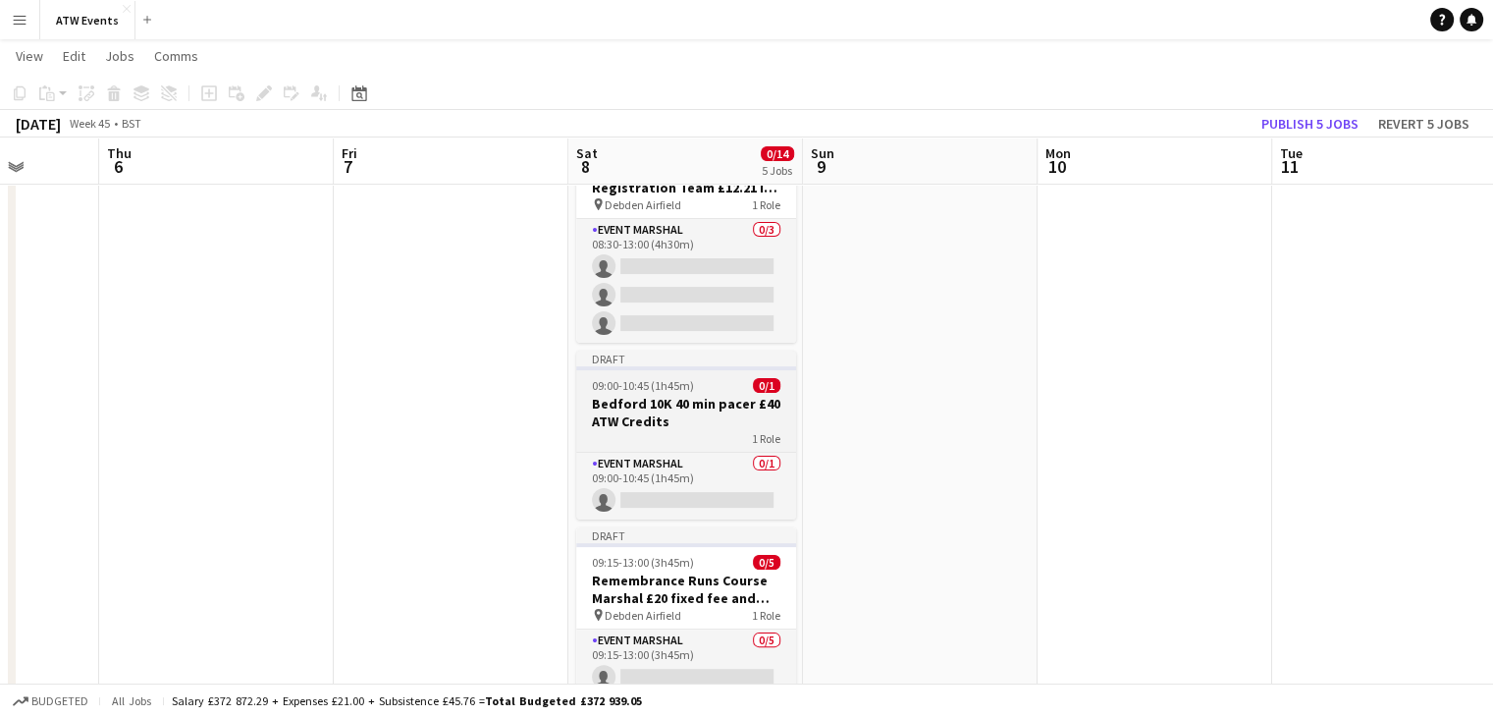
click at [715, 411] on h3 "Bedford 10K 40 min pacer £40 ATW Credits" at bounding box center [686, 412] width 220 height 35
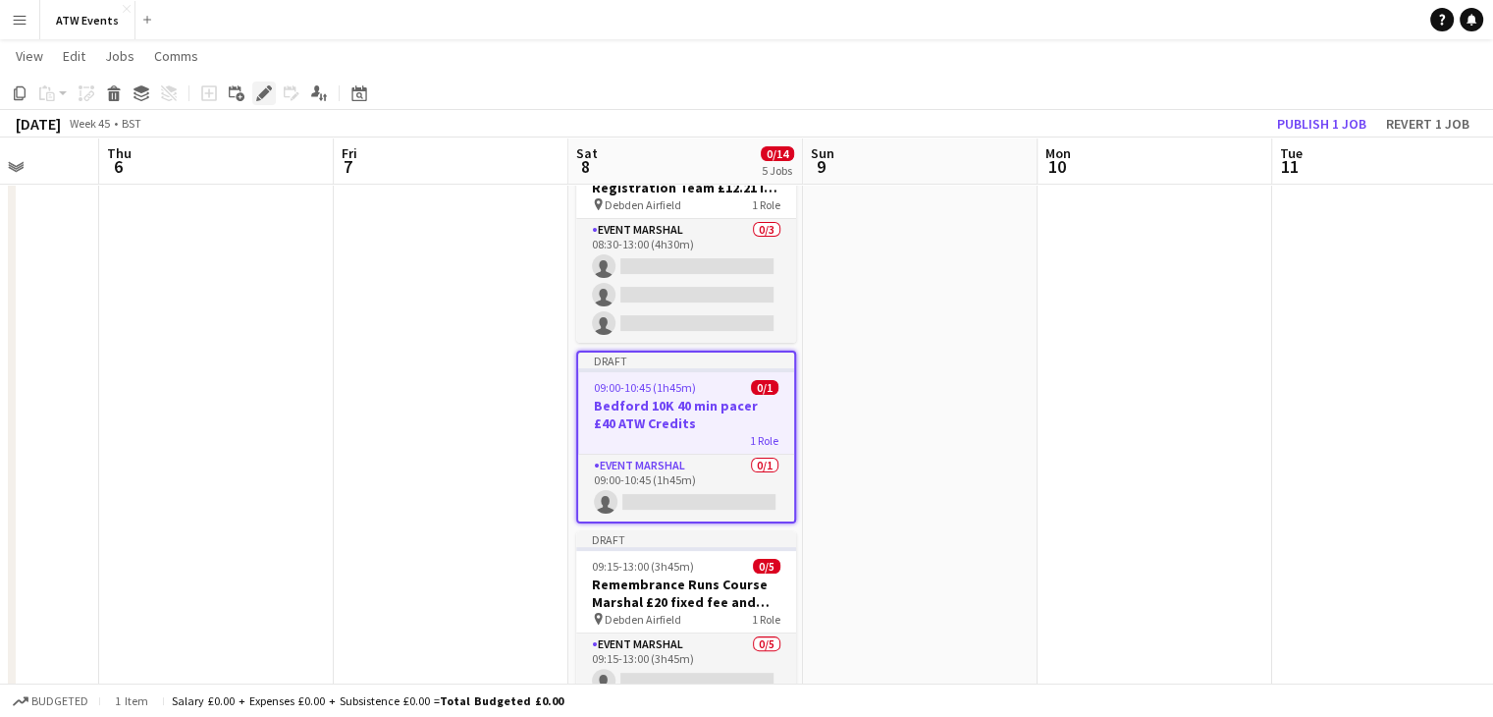
click at [270, 99] on icon "Edit" at bounding box center [264, 93] width 16 height 16
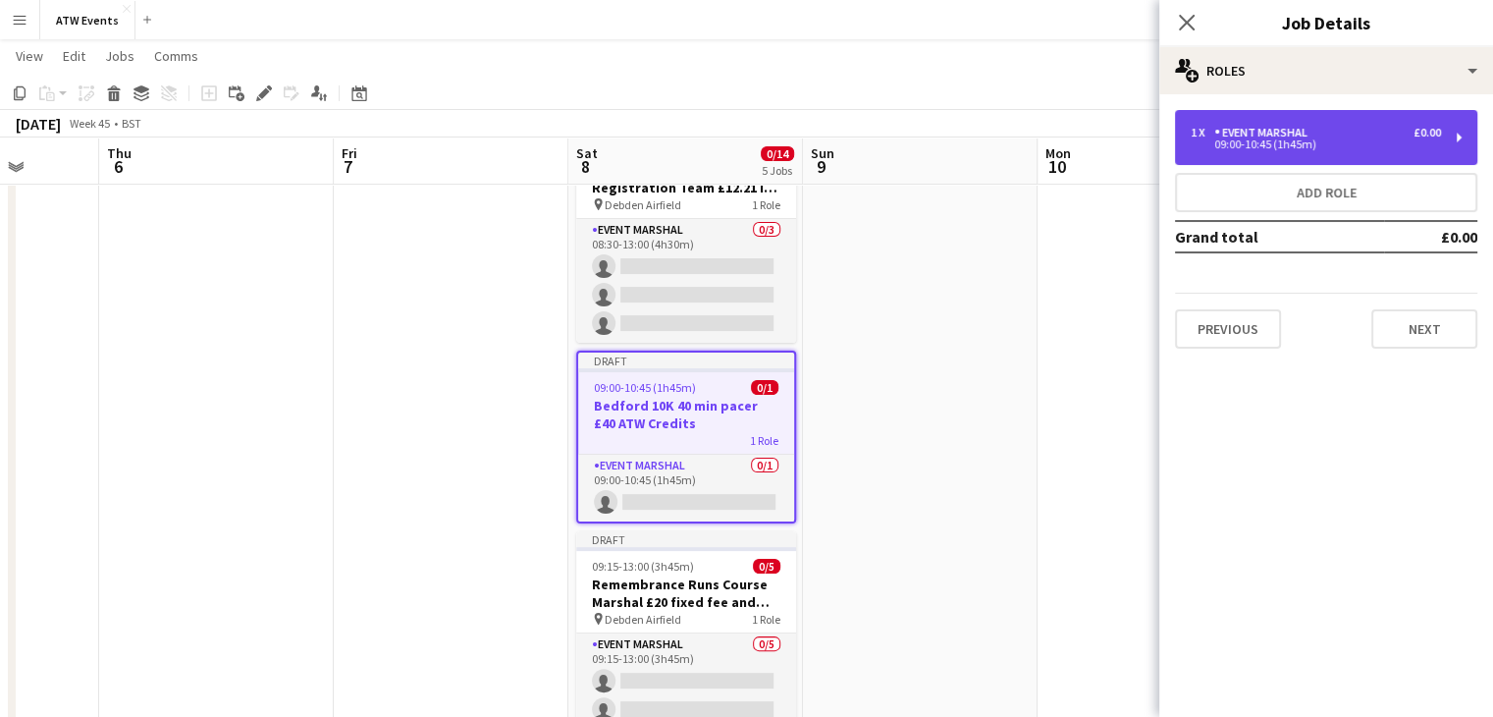
click at [1335, 142] on div "09:00-10:45 (1h45m)" at bounding box center [1316, 144] width 250 height 10
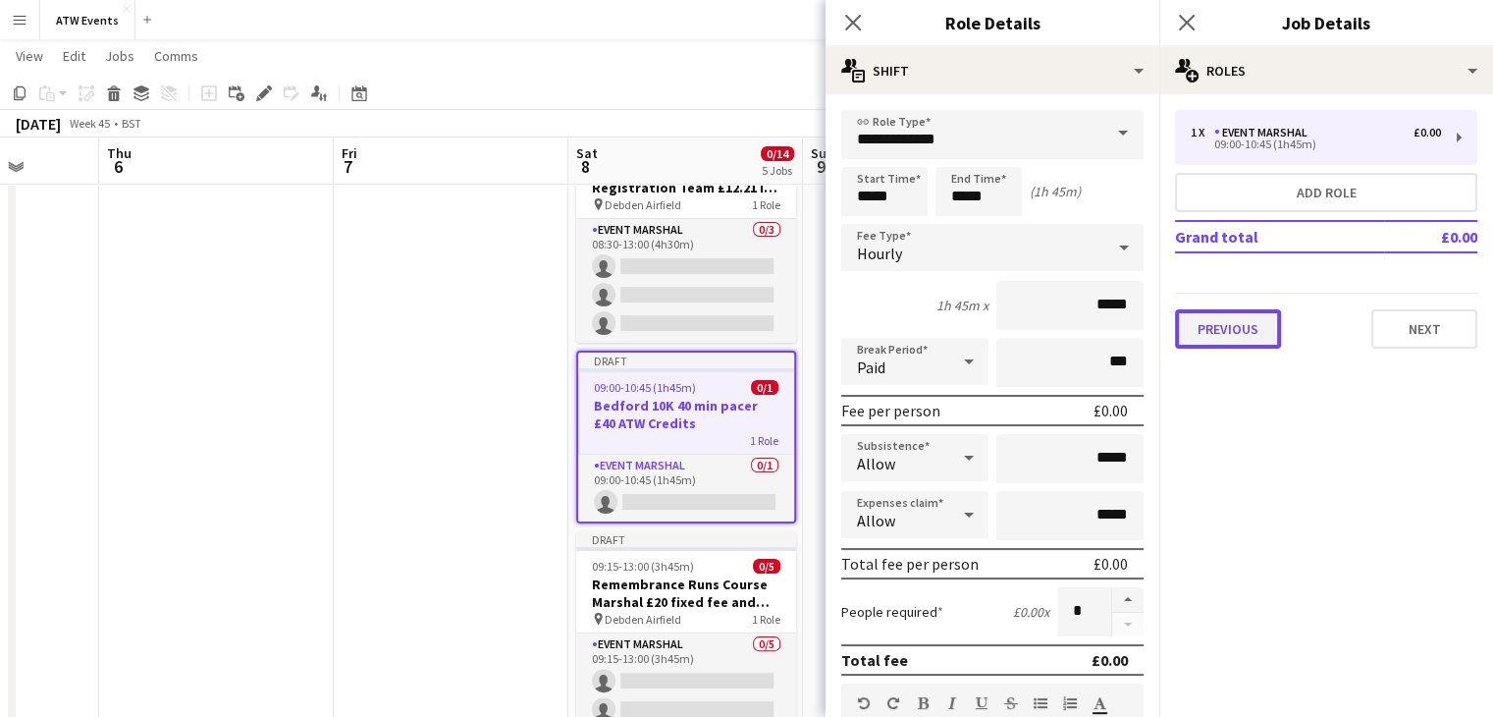
click at [1275, 332] on button "Previous" at bounding box center [1228, 328] width 106 height 39
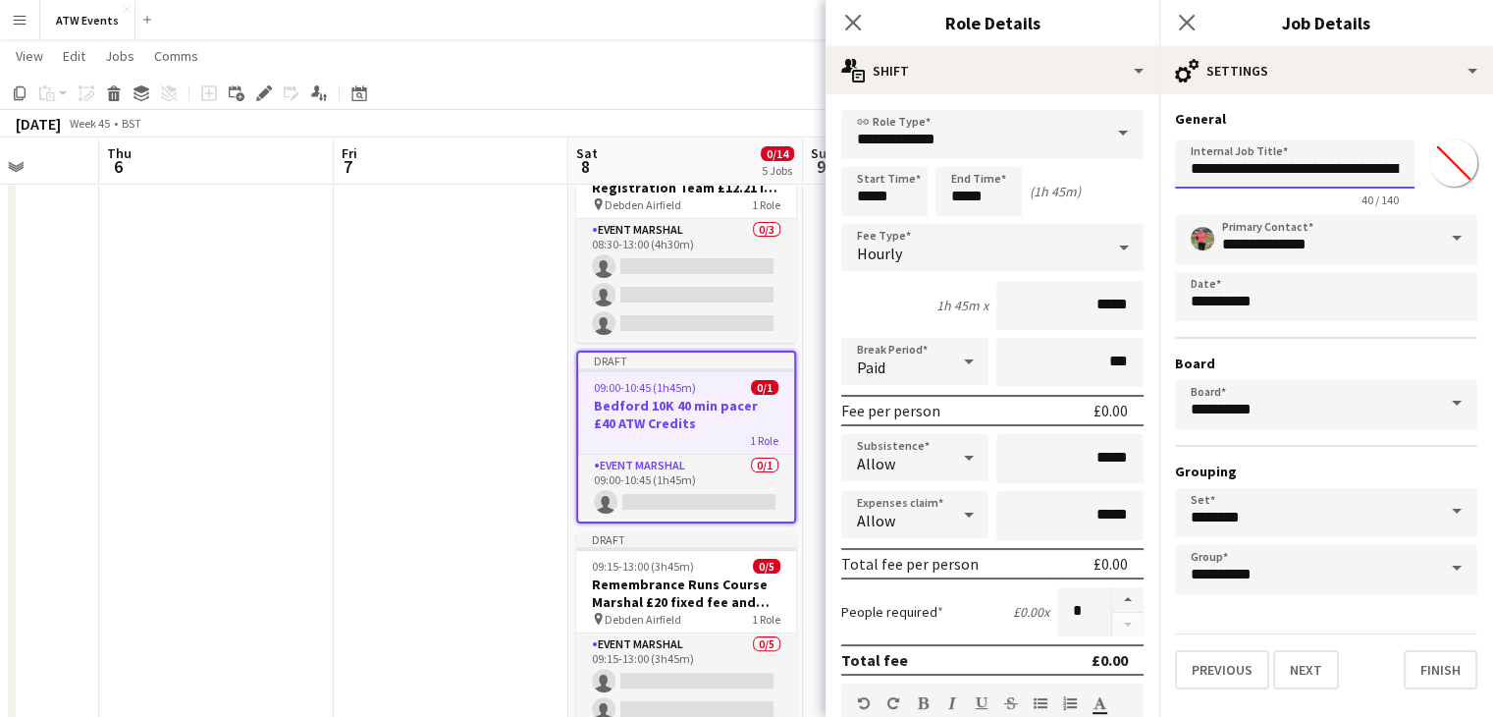
click at [1326, 184] on input "**********" at bounding box center [1295, 163] width 240 height 49
type input "*"
type input "****"
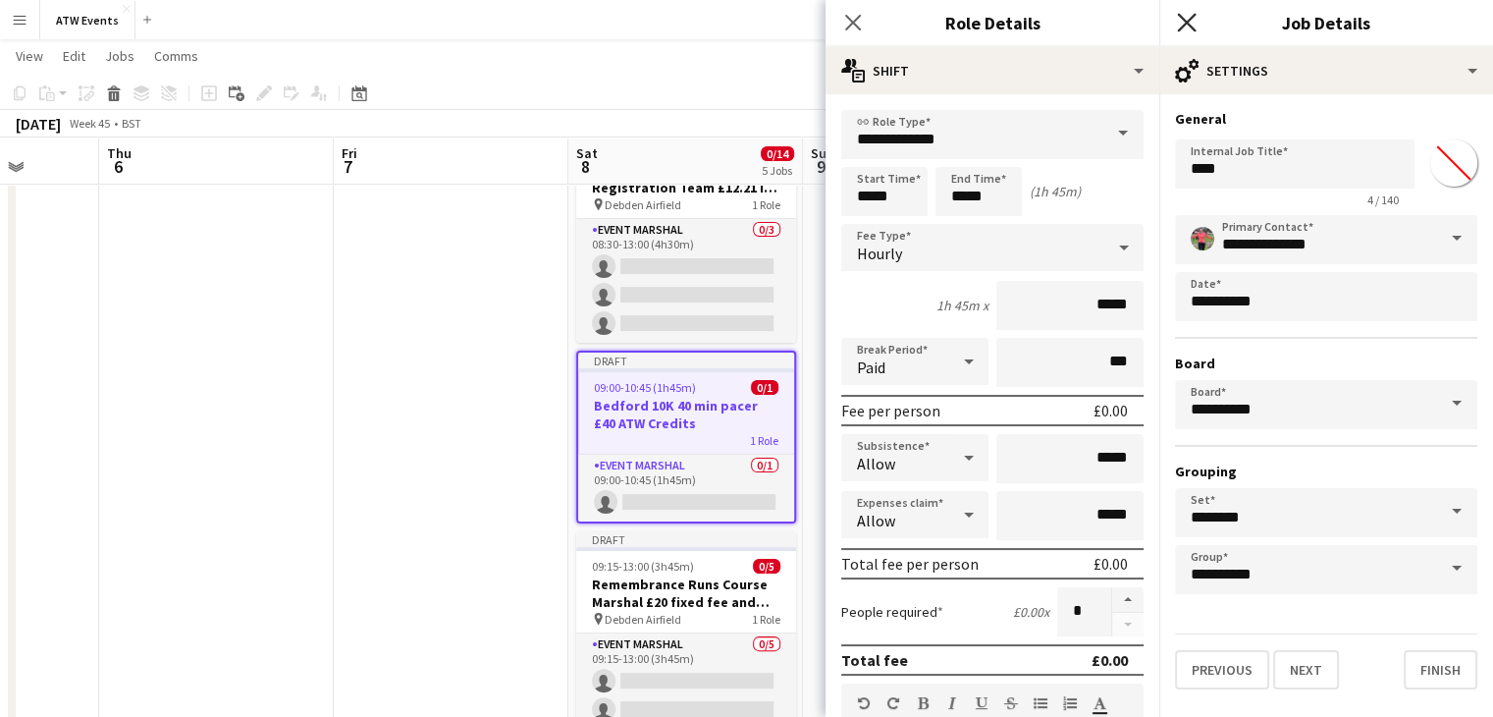
click at [1182, 28] on icon at bounding box center [1186, 22] width 19 height 19
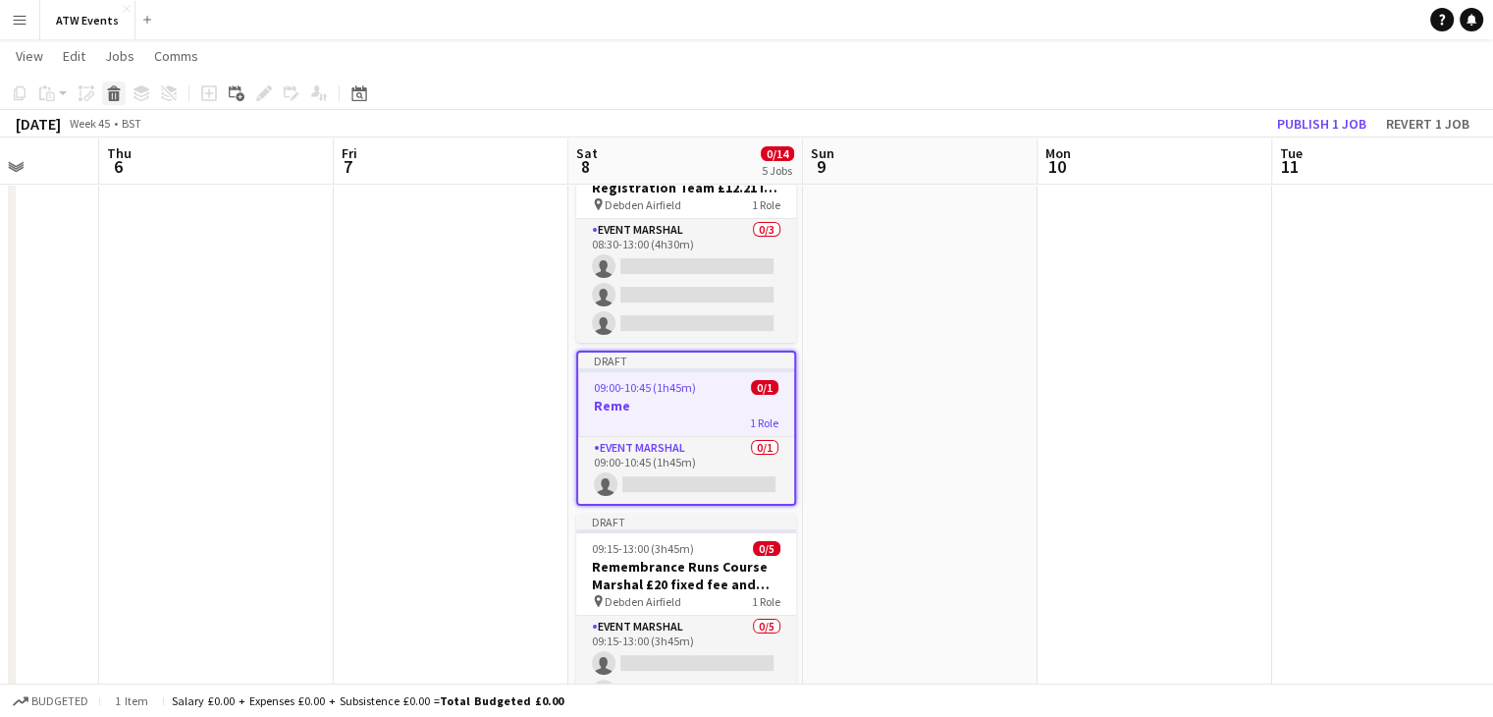
click at [112, 96] on icon "Delete" at bounding box center [114, 93] width 16 height 16
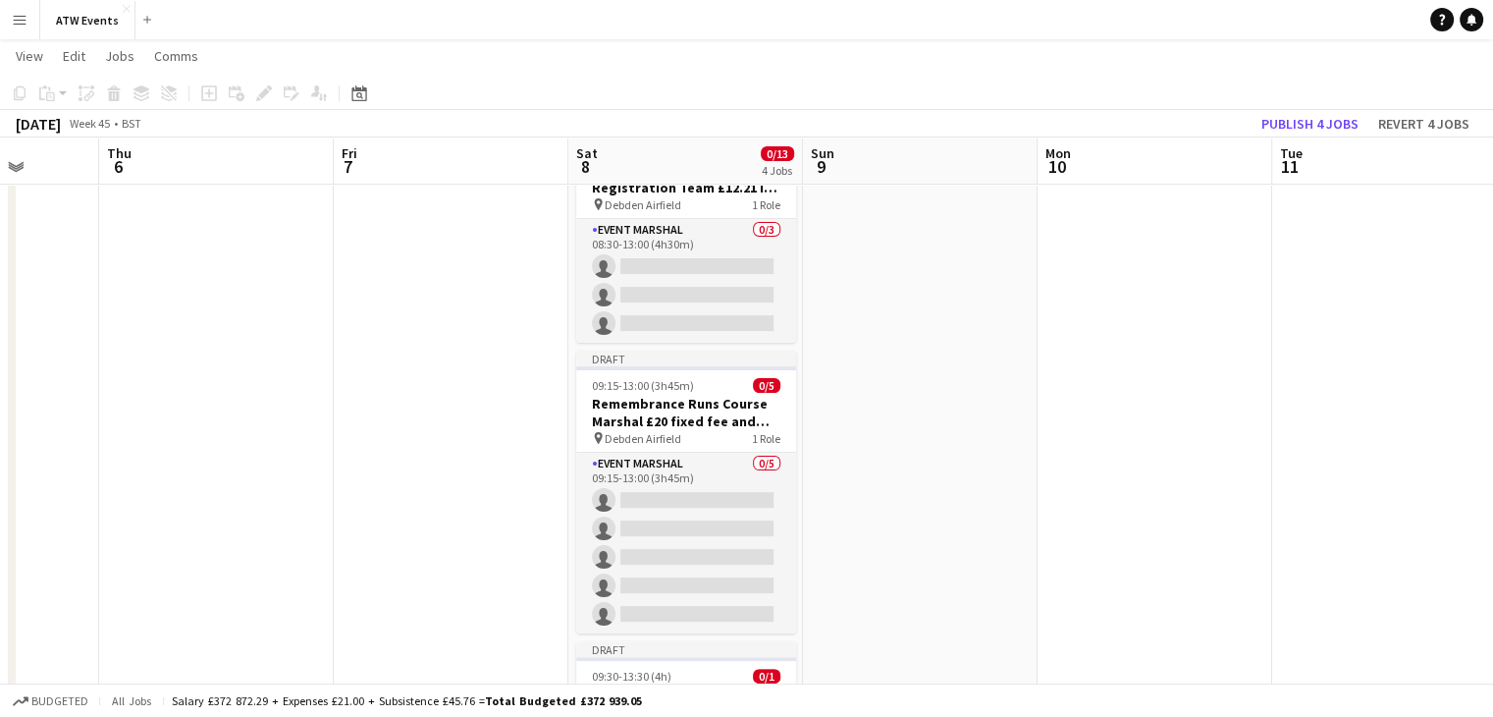
click at [48, 93] on icon "Paste" at bounding box center [47, 93] width 16 height 16
click at [84, 129] on link "Paste Ctrl+V" at bounding box center [144, 131] width 185 height 18
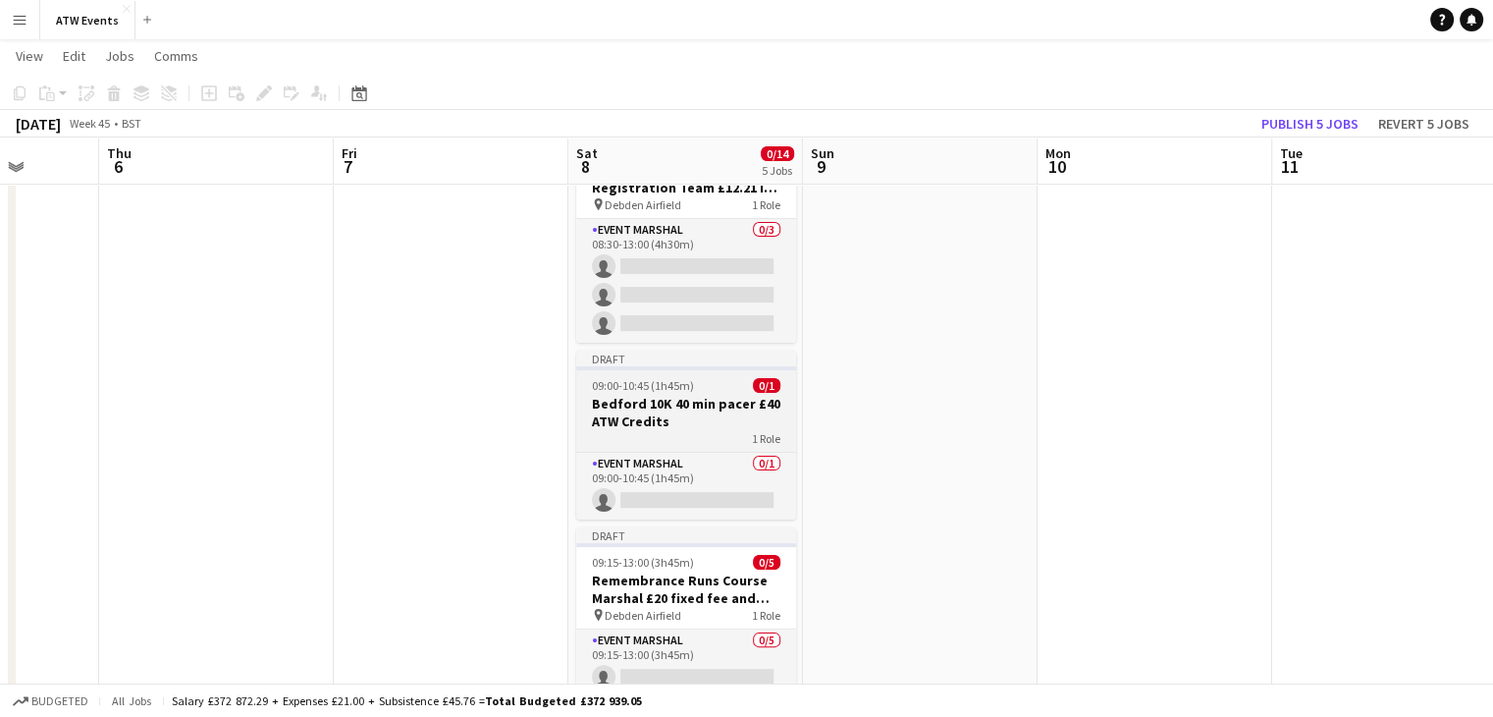
click at [675, 437] on div "1 Role" at bounding box center [686, 438] width 220 height 16
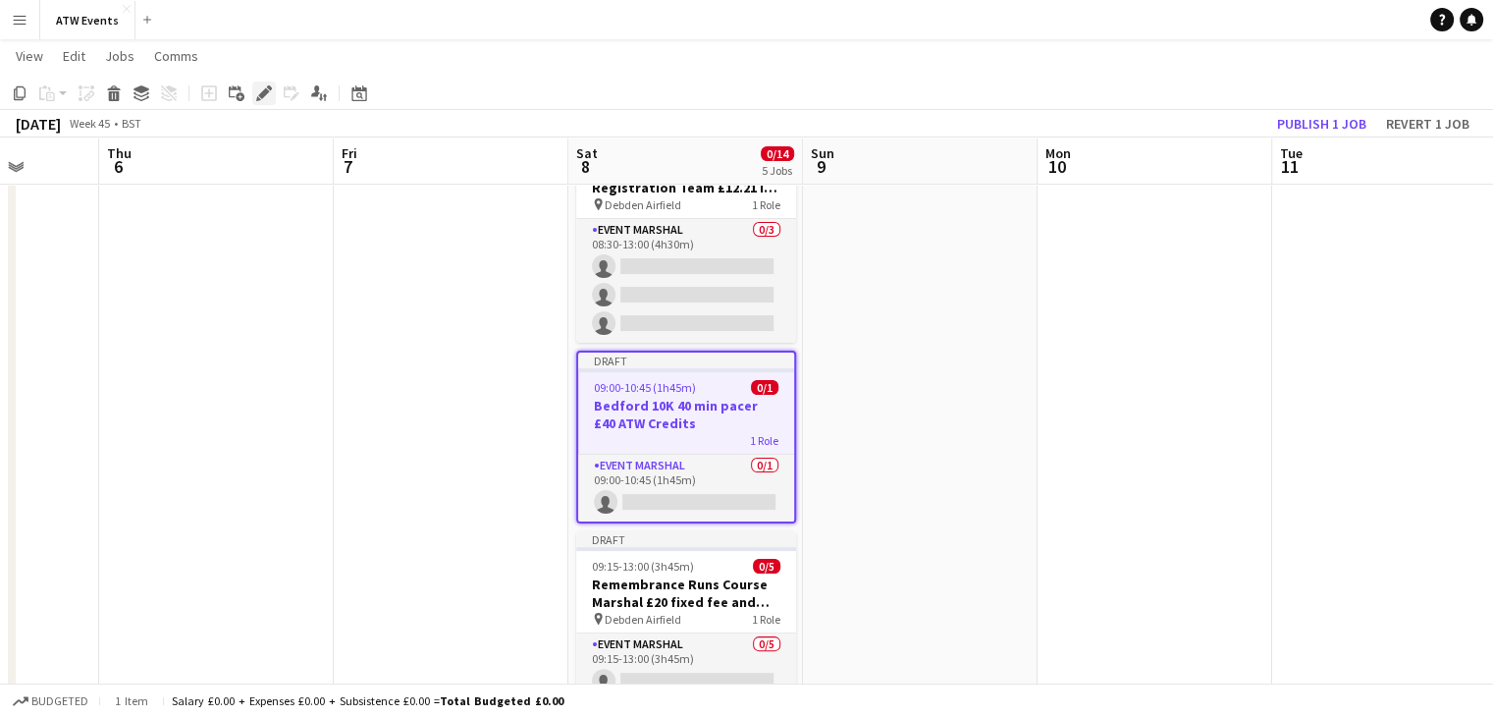
click at [270, 95] on icon "Edit" at bounding box center [264, 93] width 16 height 16
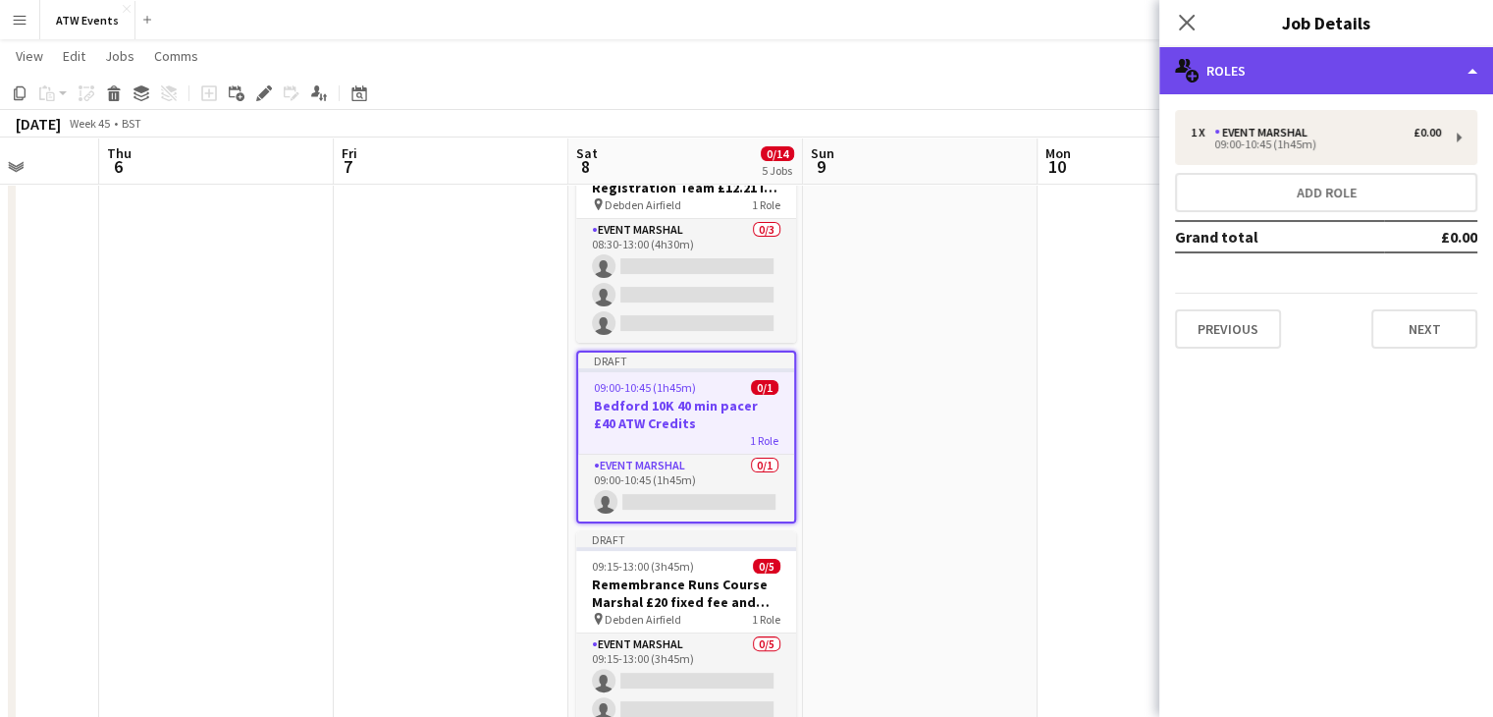
click at [1287, 83] on div "multiple-users-add Roles" at bounding box center [1326, 70] width 334 height 47
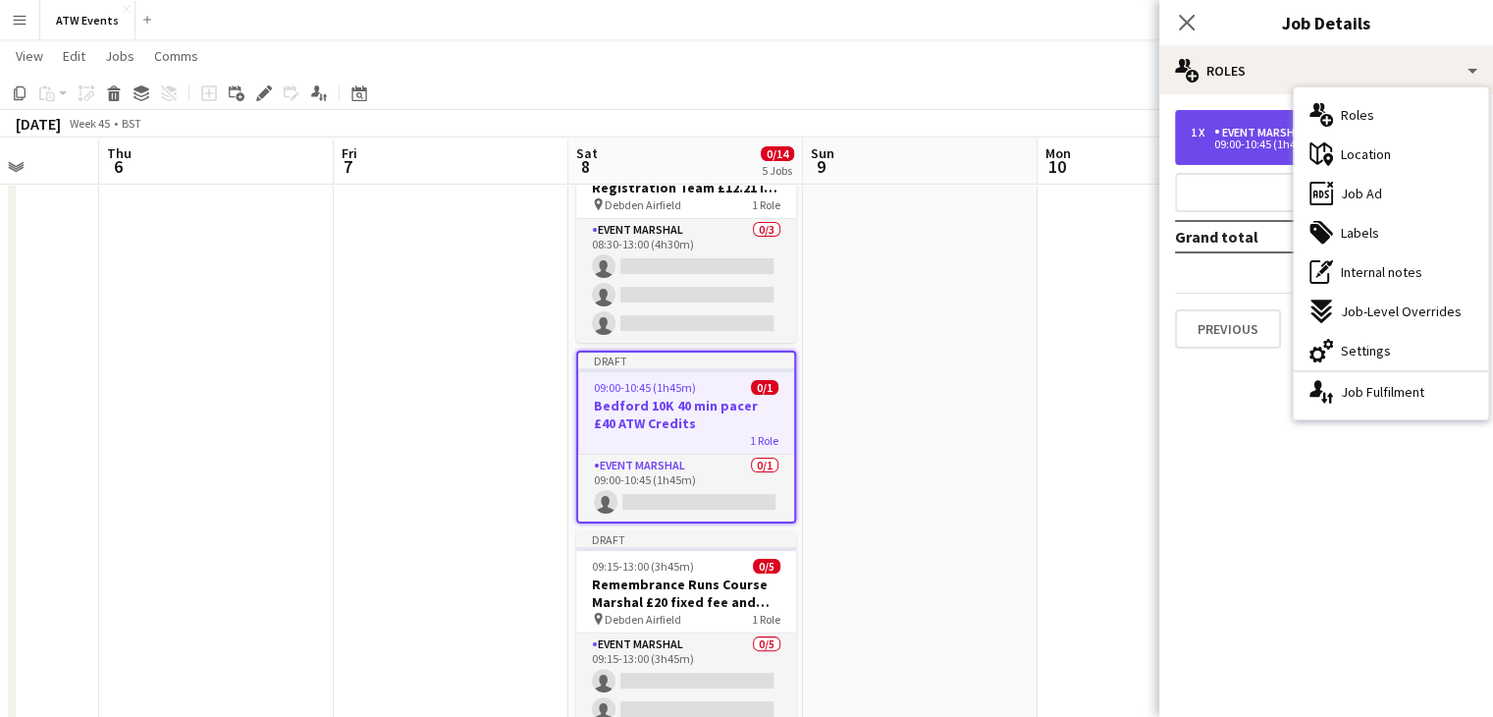
click at [1225, 145] on div "09:00-10:45 (1h45m)" at bounding box center [1316, 144] width 250 height 10
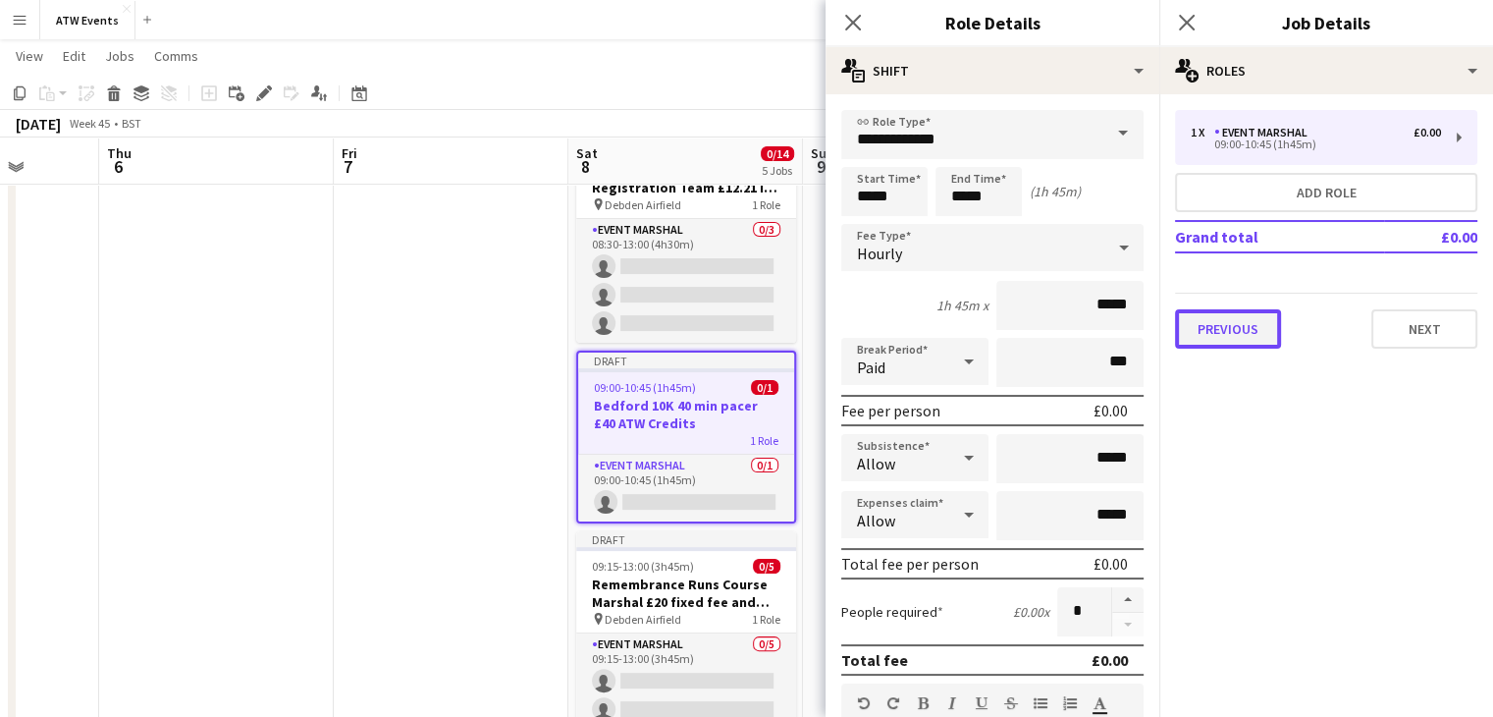
click at [1245, 331] on button "Previous" at bounding box center [1228, 328] width 106 height 39
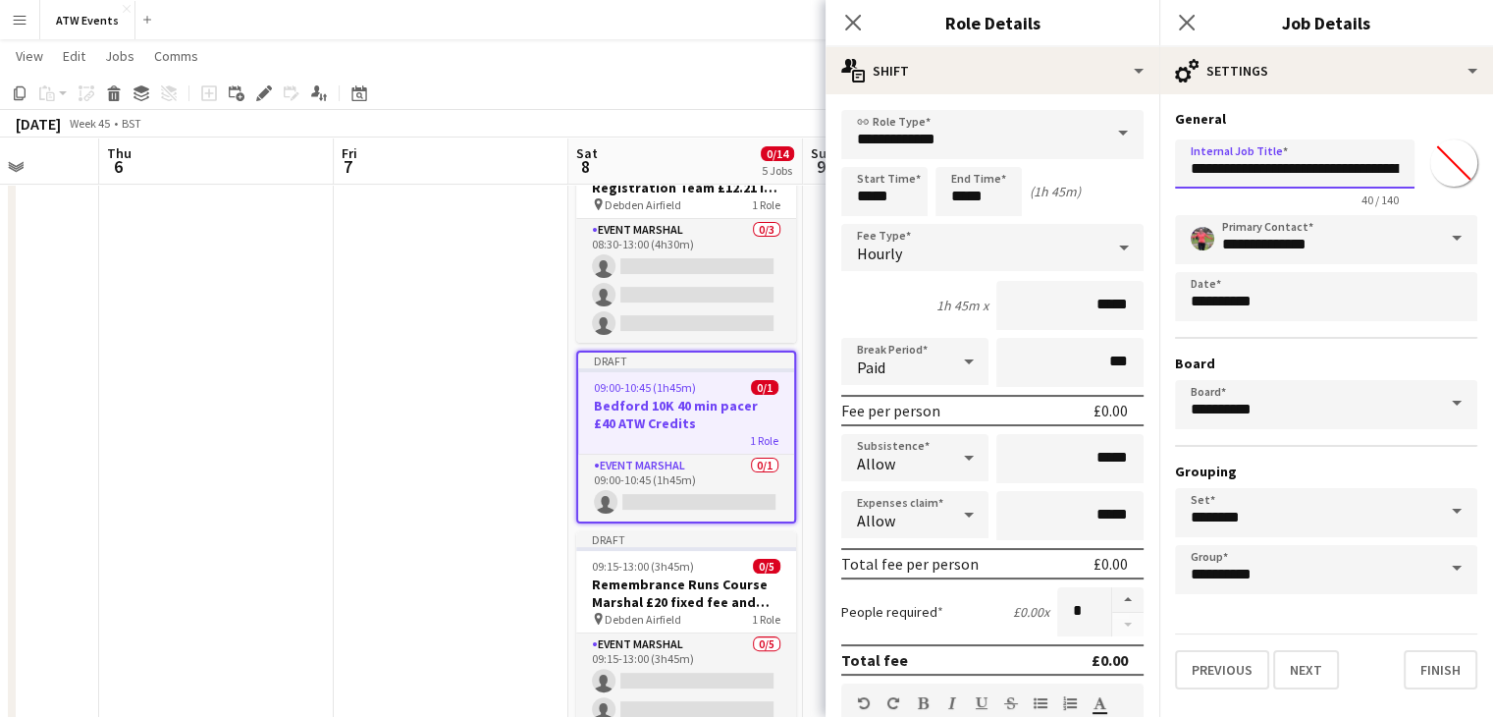
click at [1331, 171] on input "**********" at bounding box center [1295, 163] width 240 height 49
drag, startPoint x: 1240, startPoint y: 170, endPoint x: 1152, endPoint y: 181, distance: 88.0
click at [1212, 170] on input "**********" at bounding box center [1295, 163] width 240 height 49
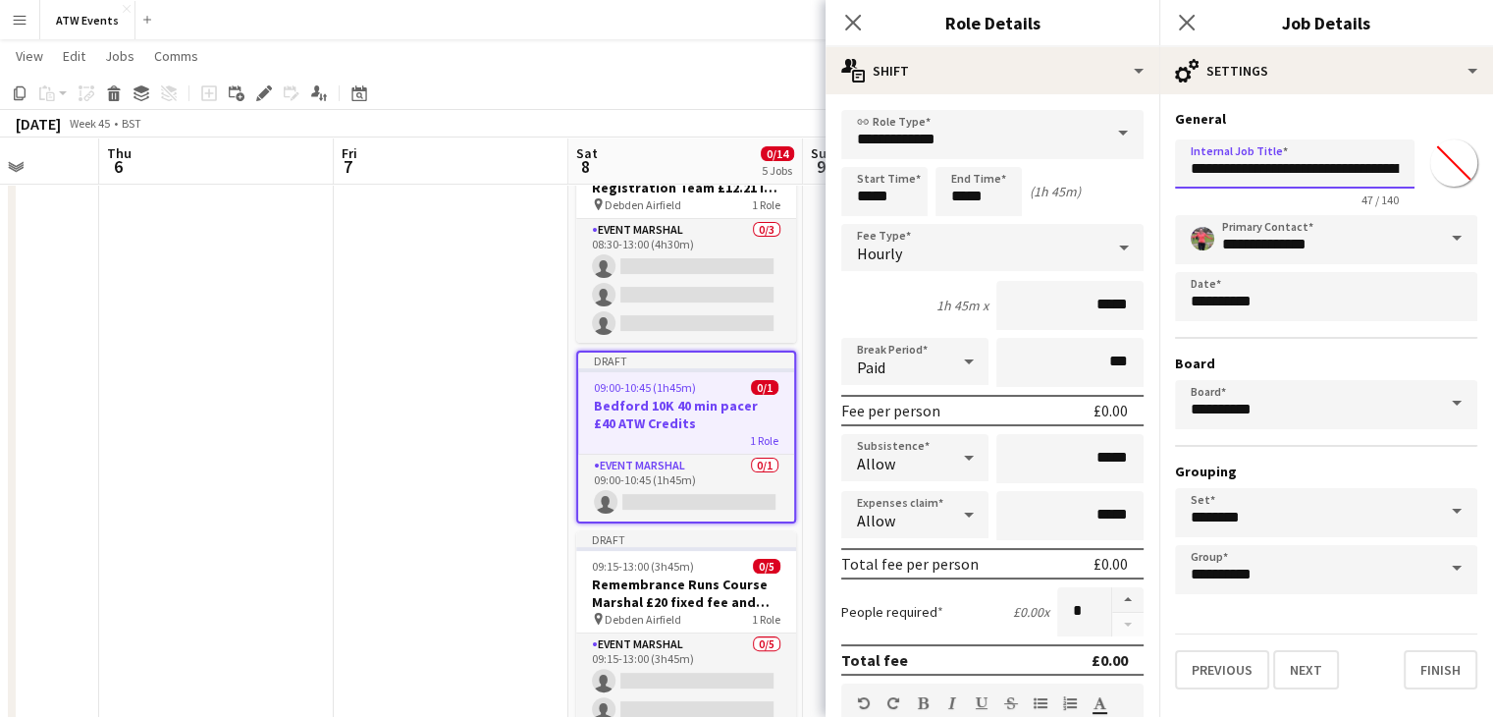
type input "**********"
click at [1384, 166] on input "**********" at bounding box center [1295, 163] width 240 height 49
click at [1292, 664] on button "Next" at bounding box center [1306, 669] width 66 height 39
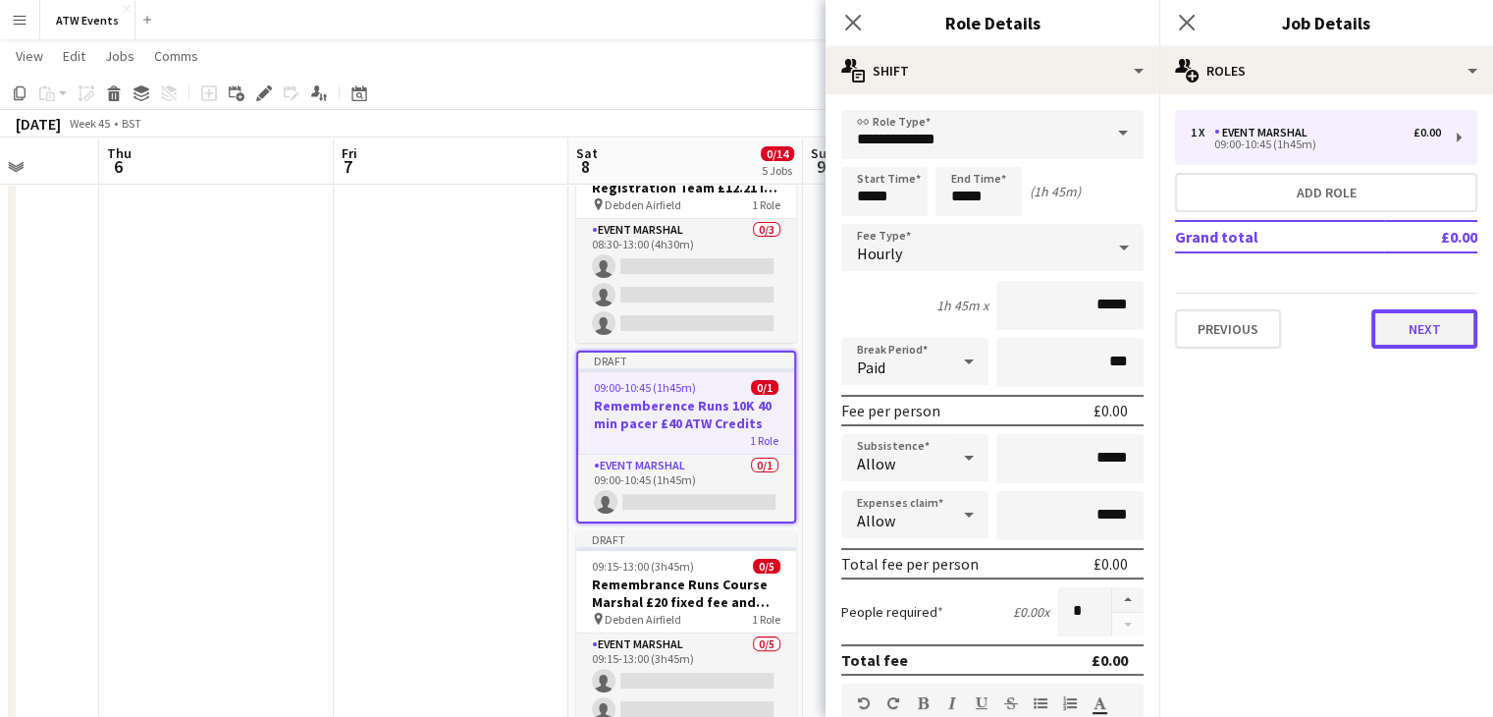
click at [1389, 328] on button "Next" at bounding box center [1424, 328] width 106 height 39
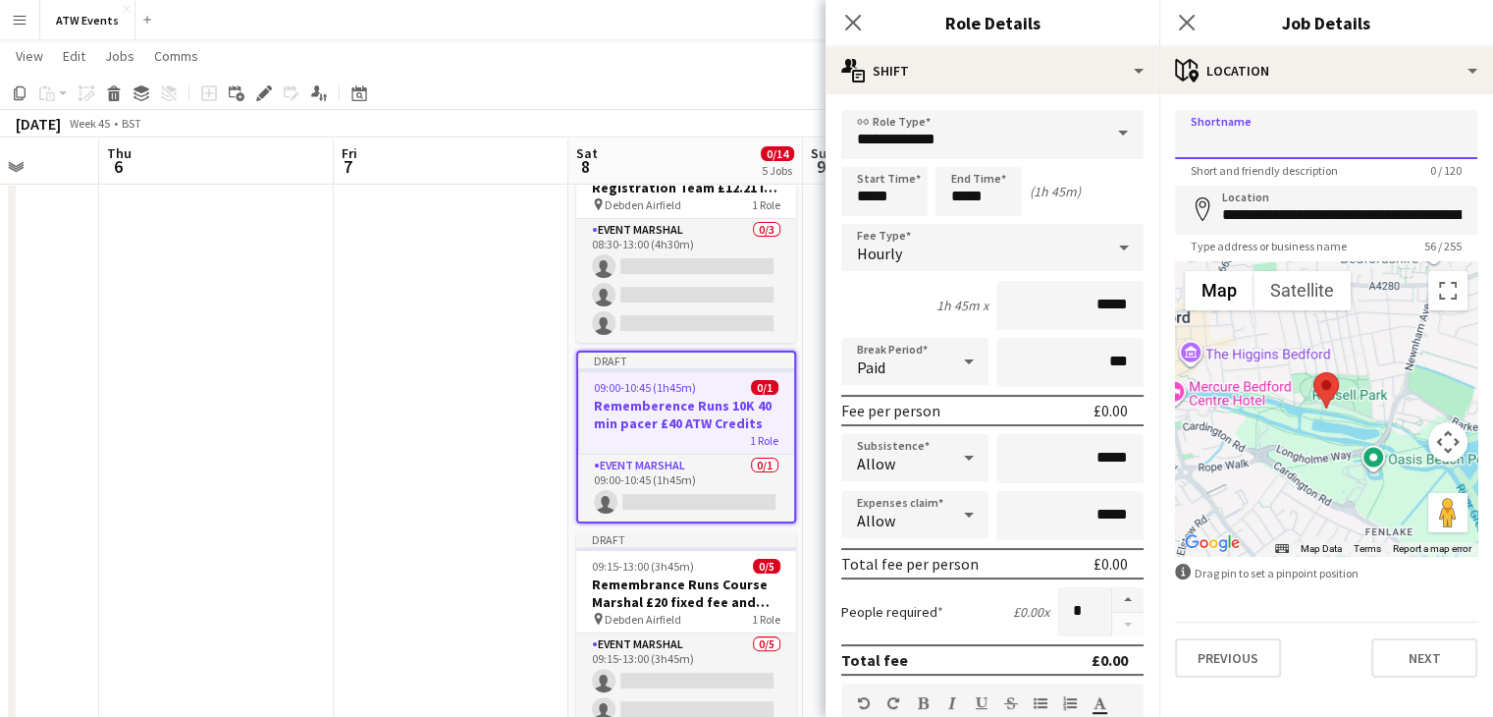
click at [1271, 133] on input "Shortname" at bounding box center [1326, 134] width 302 height 49
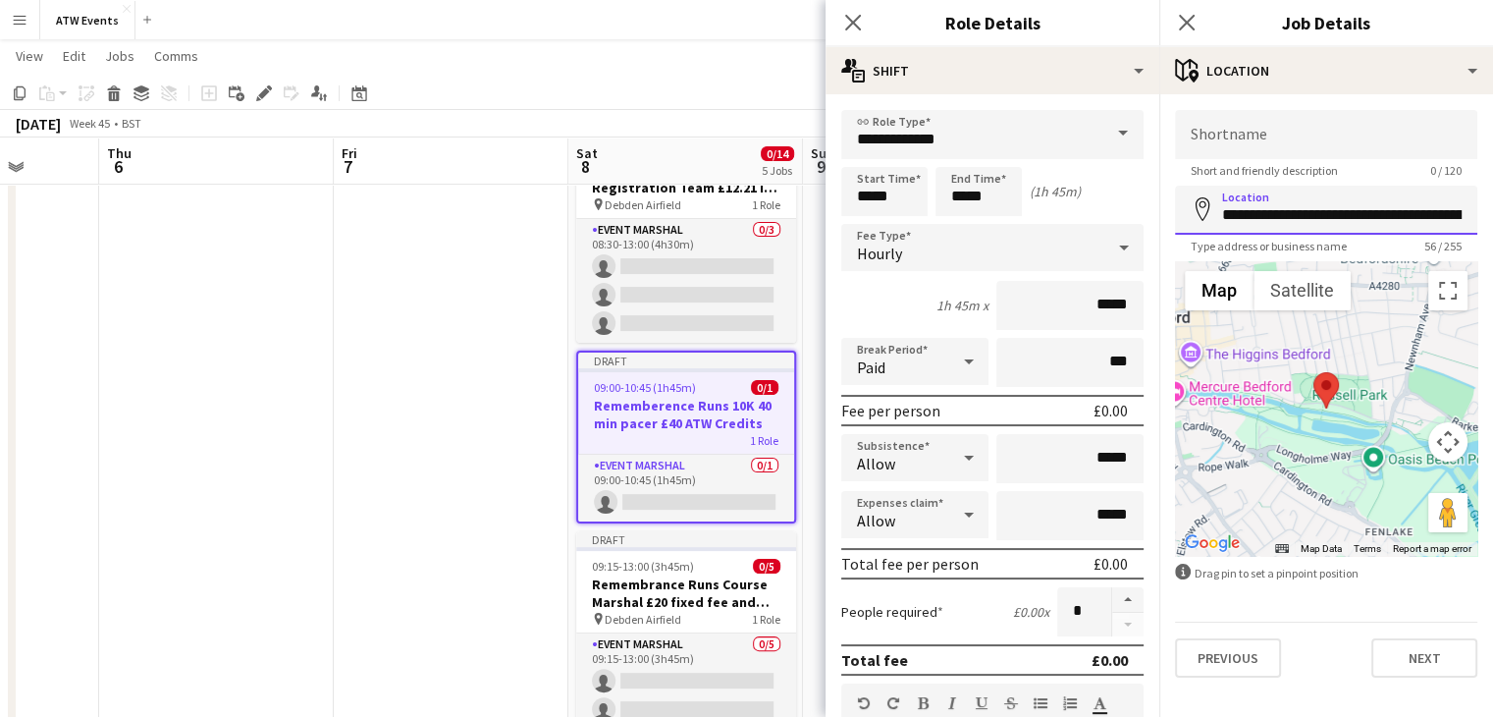
click at [1288, 208] on input "**********" at bounding box center [1326, 210] width 302 height 49
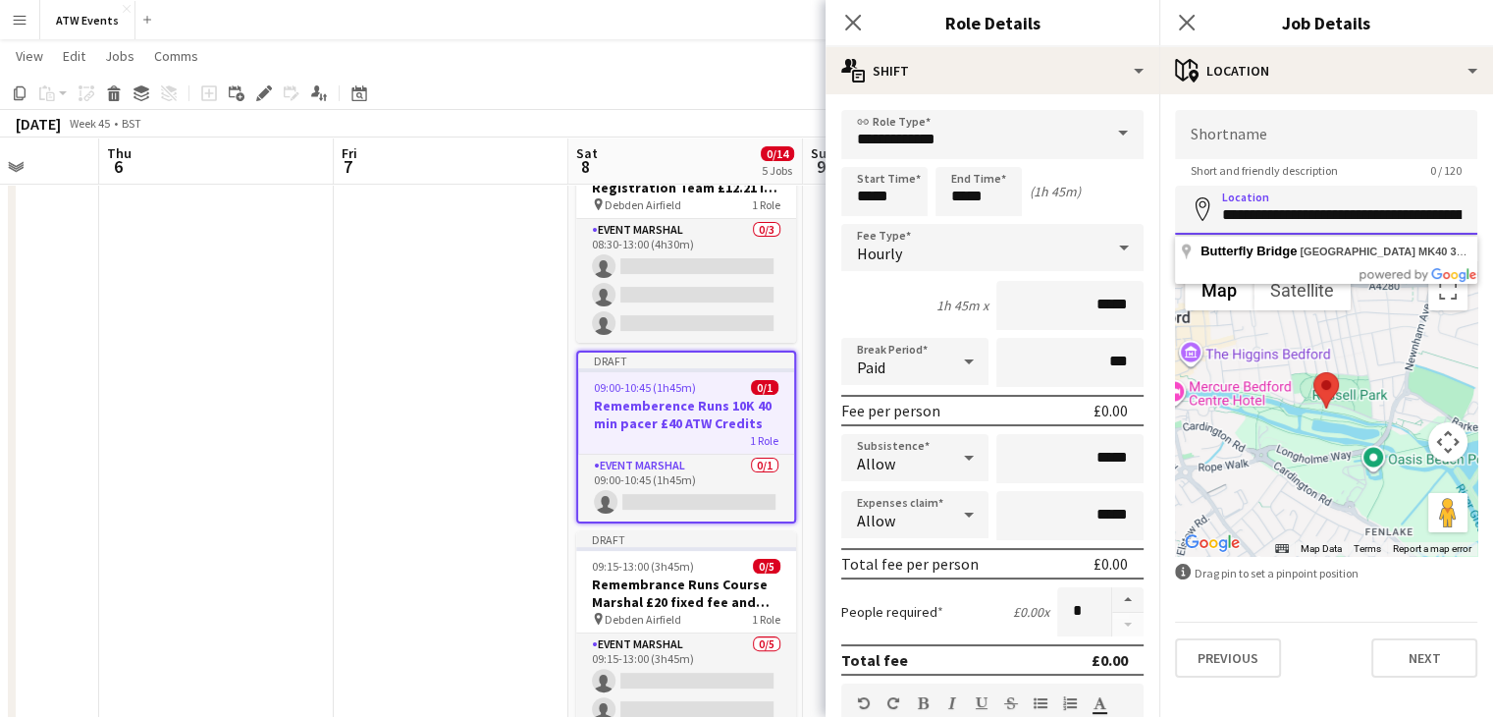
click at [1288, 208] on input "**********" at bounding box center [1326, 210] width 302 height 49
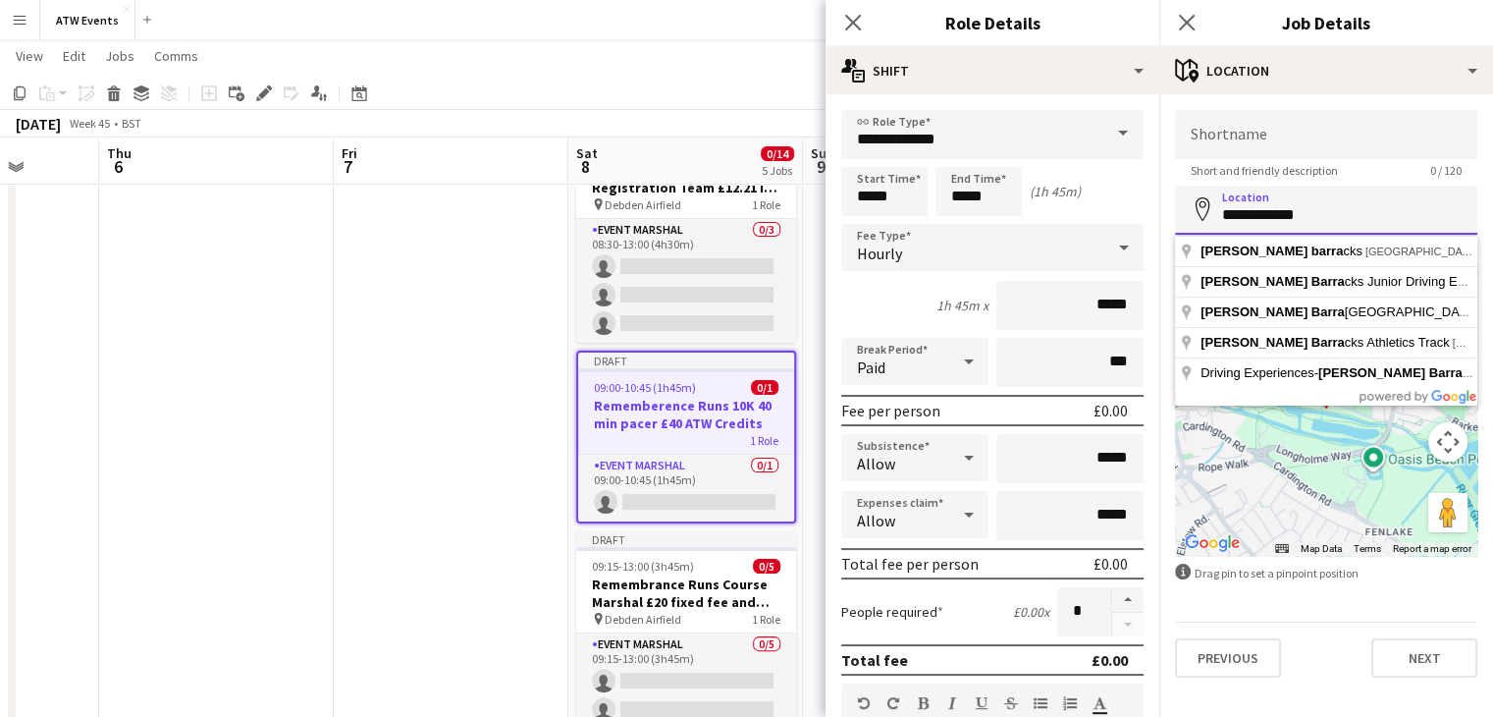
click at [1255, 212] on input "**********" at bounding box center [1326, 210] width 302 height 49
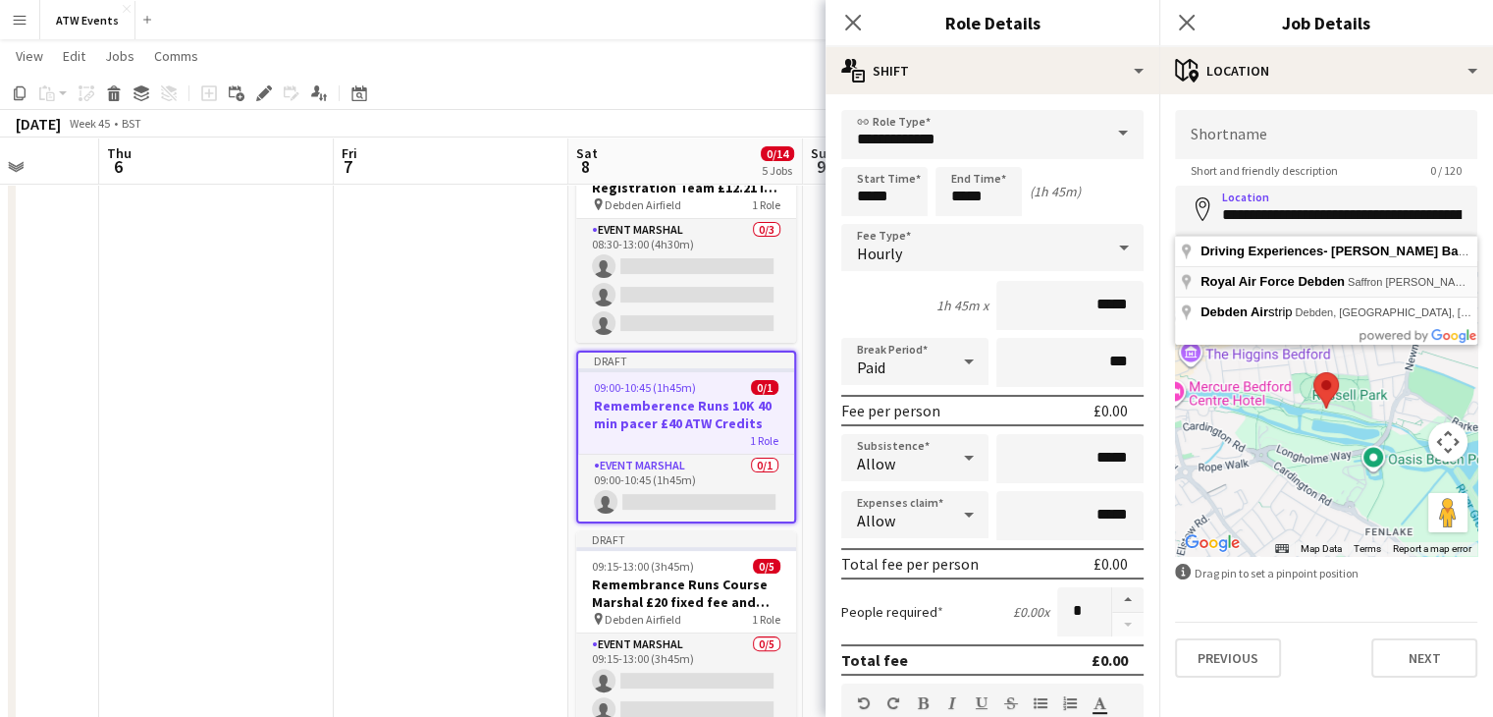
type input "**********"
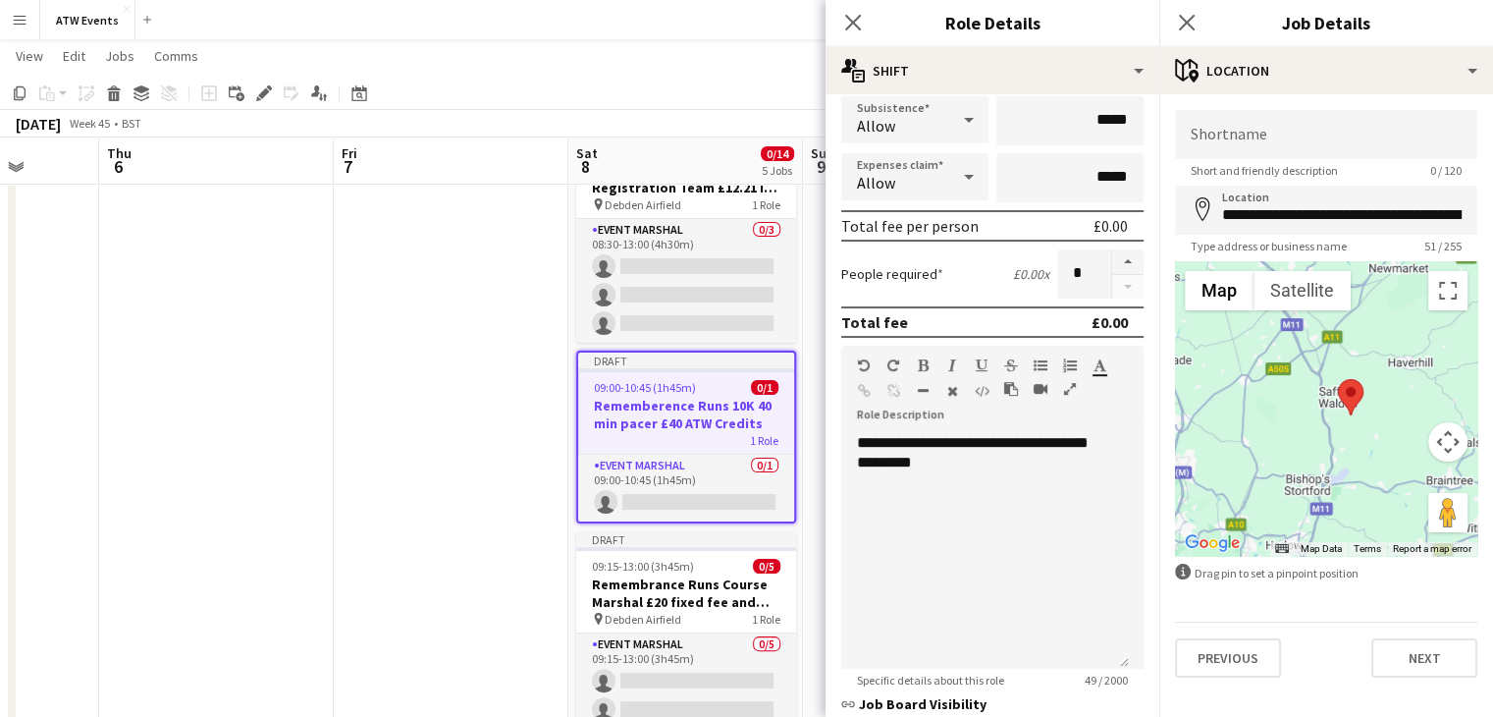
scroll to position [344, 0]
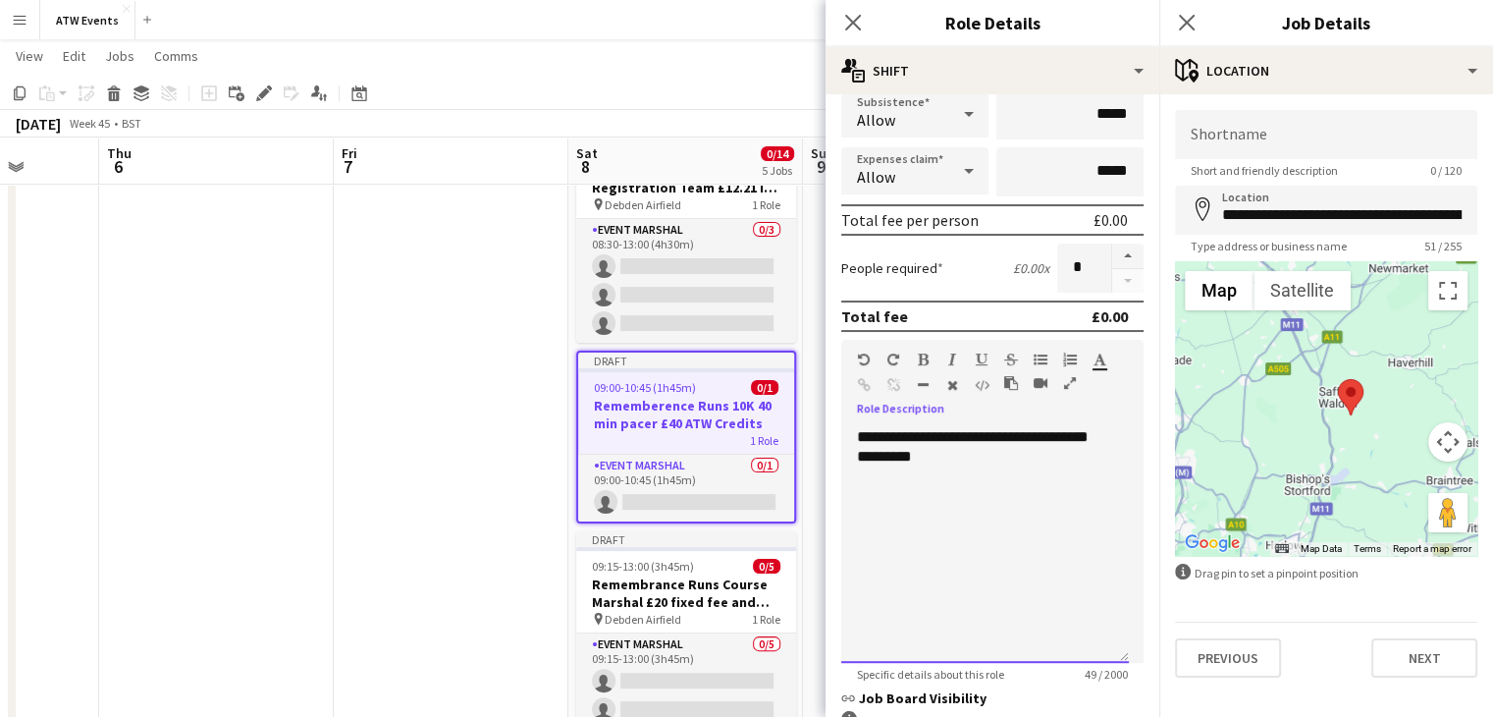
click at [996, 474] on div "**********" at bounding box center [985, 545] width 288 height 236
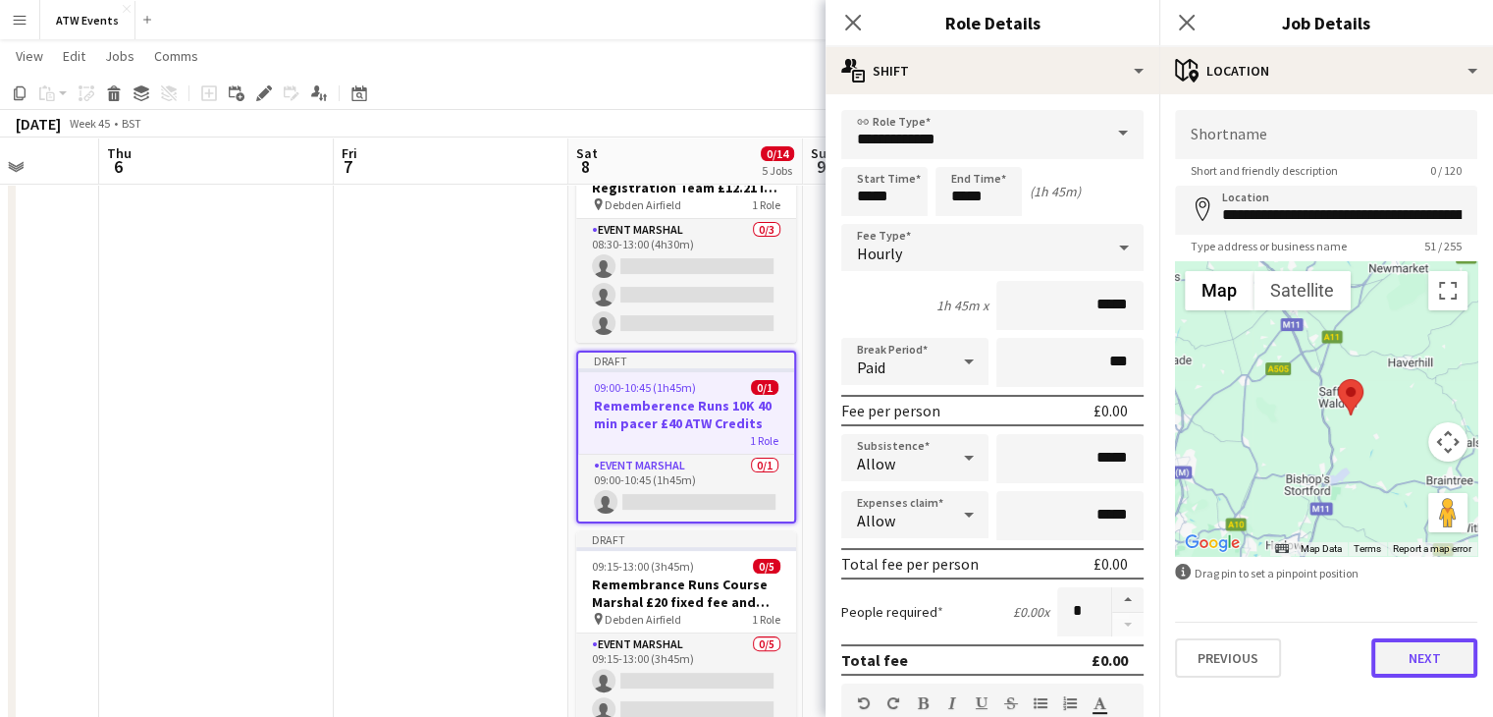
click at [1397, 662] on button "Next" at bounding box center [1424, 657] width 106 height 39
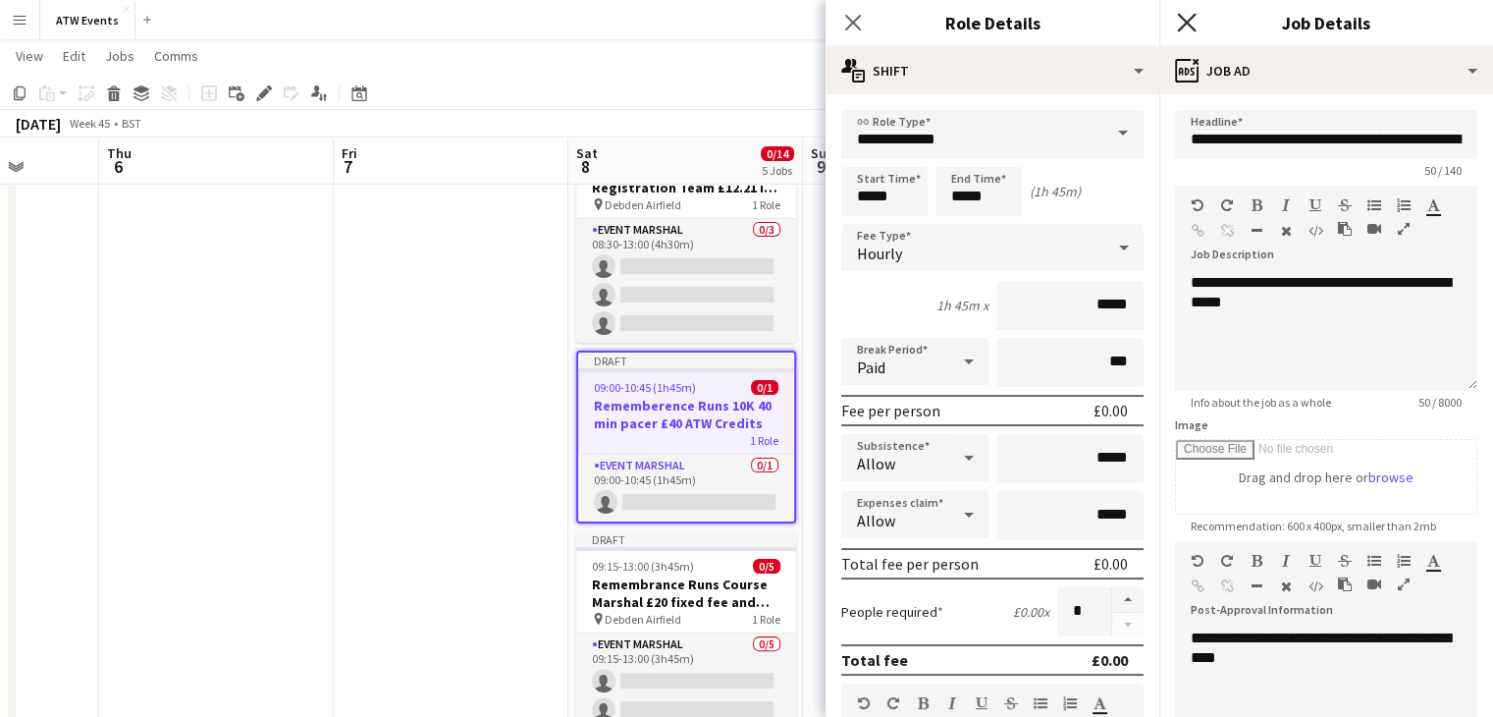
click at [1188, 18] on icon "Close pop-in" at bounding box center [1186, 22] width 19 height 19
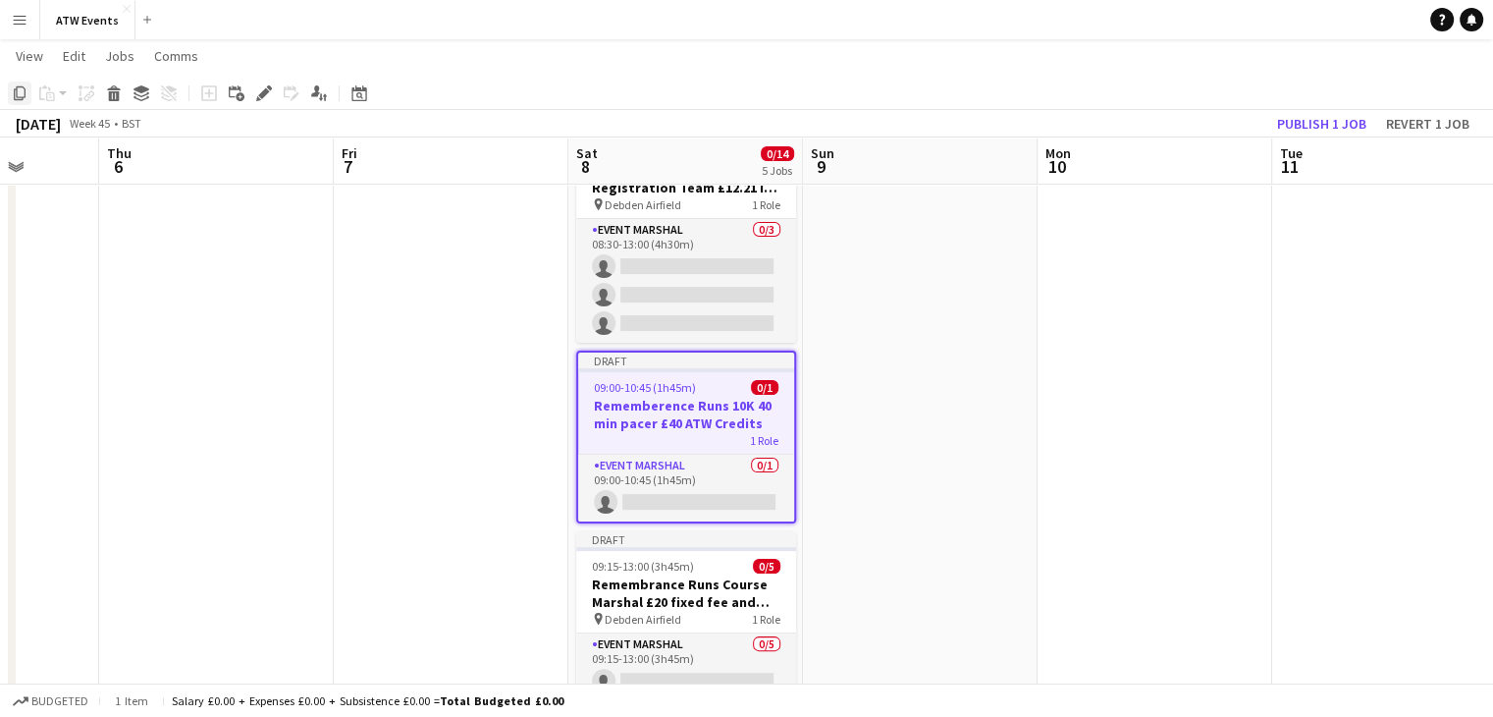
click at [17, 99] on icon at bounding box center [20, 93] width 12 height 14
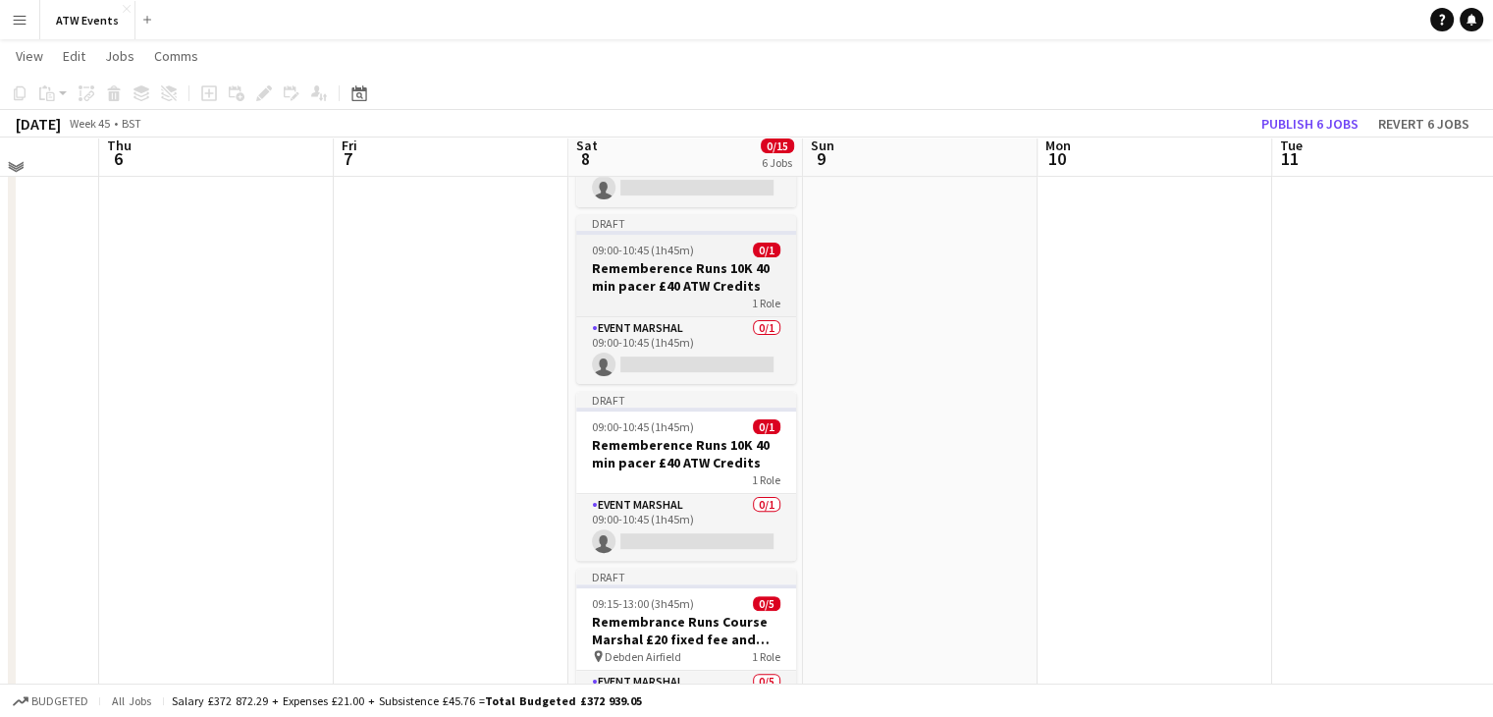
scroll to position [510, 0]
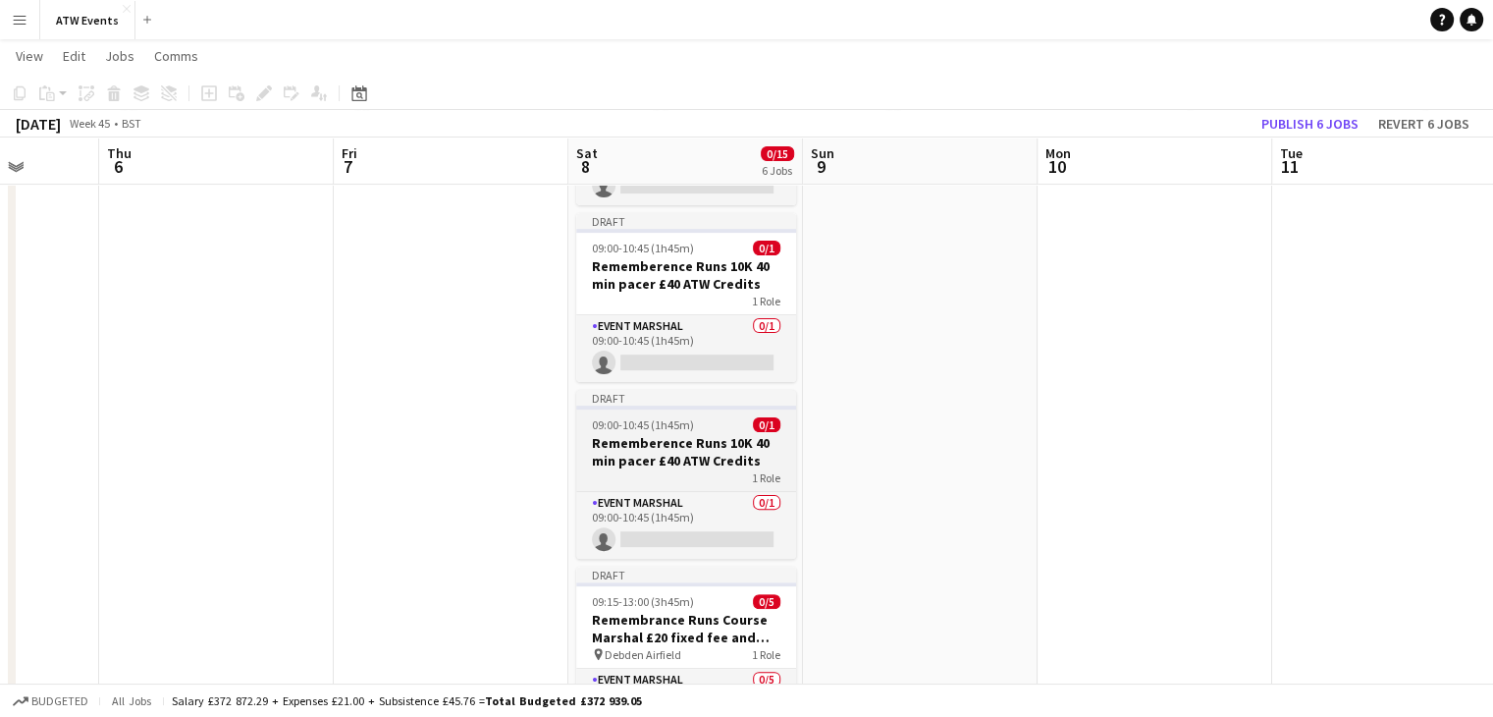
drag, startPoint x: 695, startPoint y: 447, endPoint x: 659, endPoint y: 445, distance: 36.4
click at [659, 445] on h3 "Rememberence Runs 10K 40 min pacer £40 ATW Credits" at bounding box center [686, 451] width 220 height 35
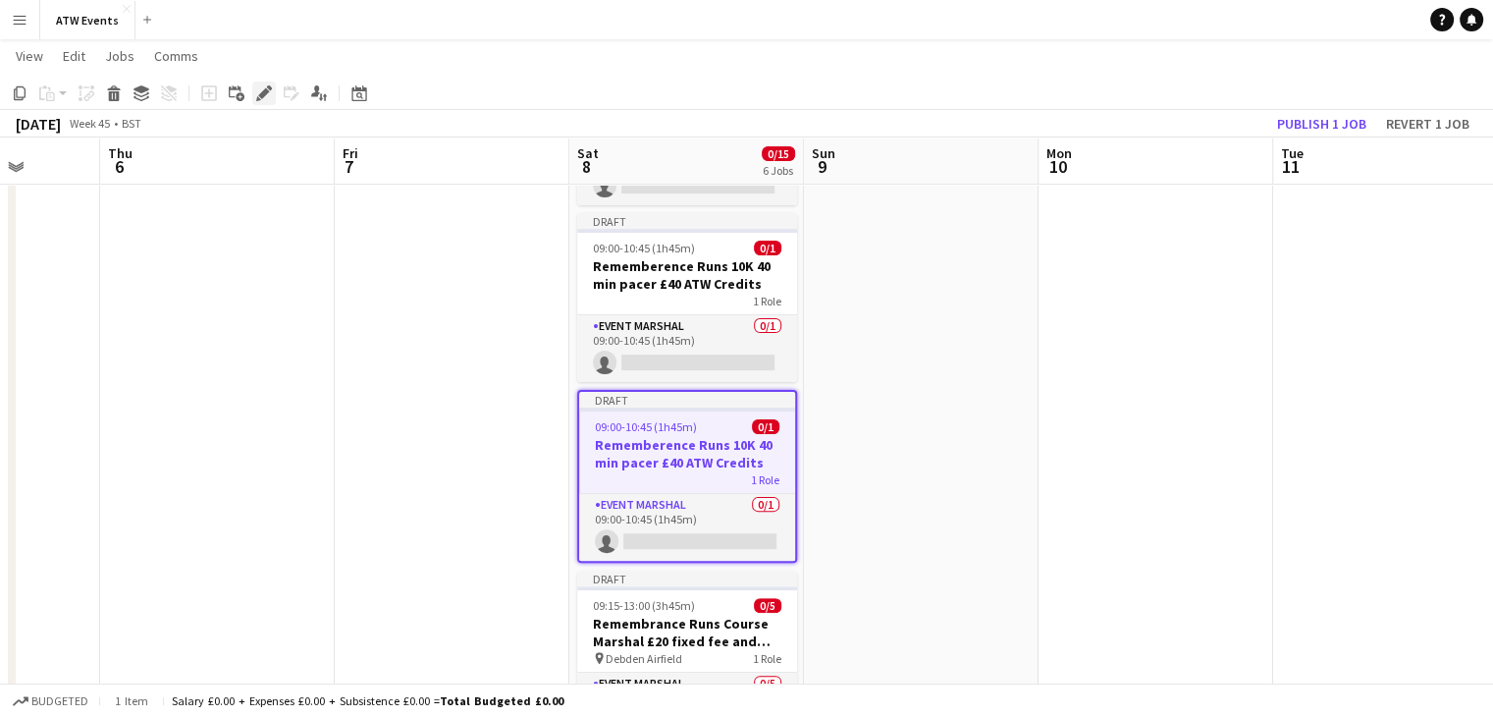
click at [264, 94] on icon at bounding box center [263, 93] width 11 height 11
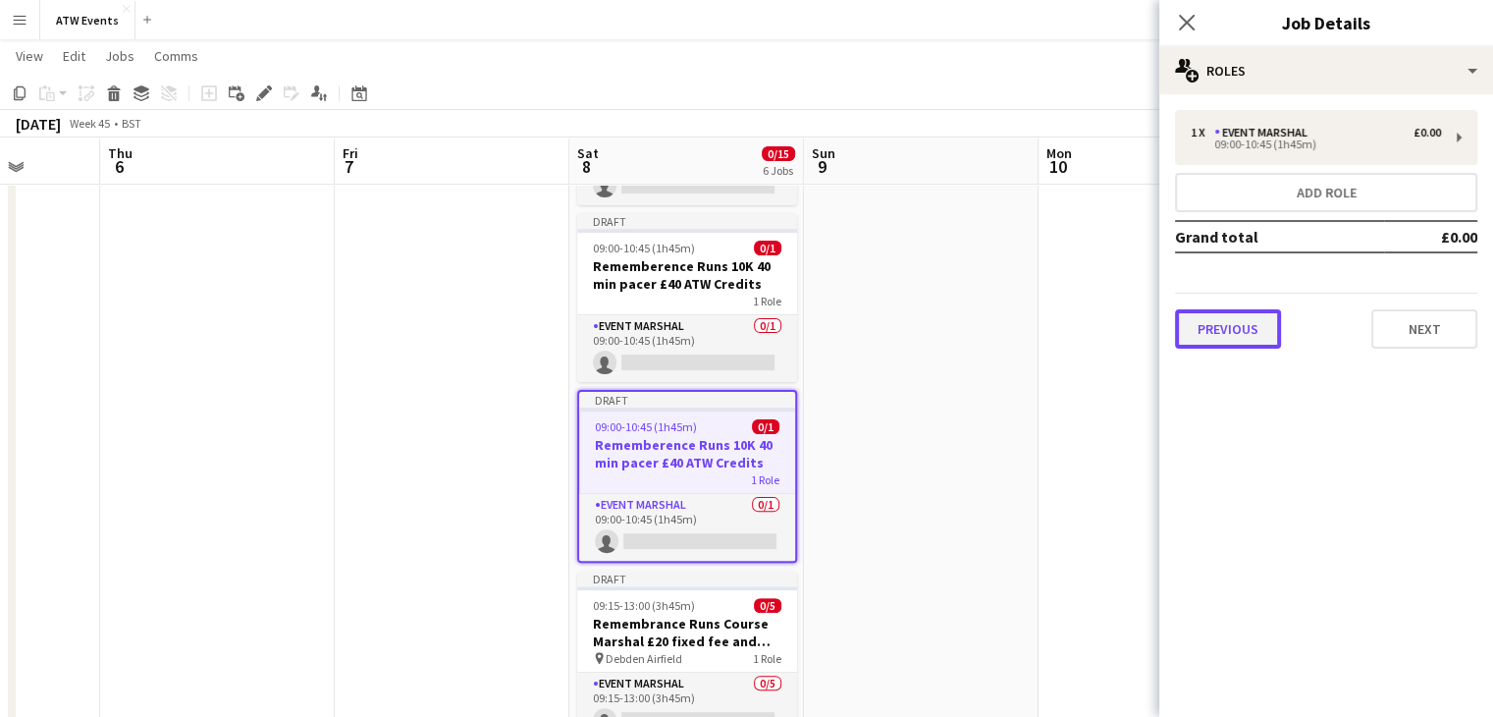
click at [1225, 318] on button "Previous" at bounding box center [1228, 328] width 106 height 39
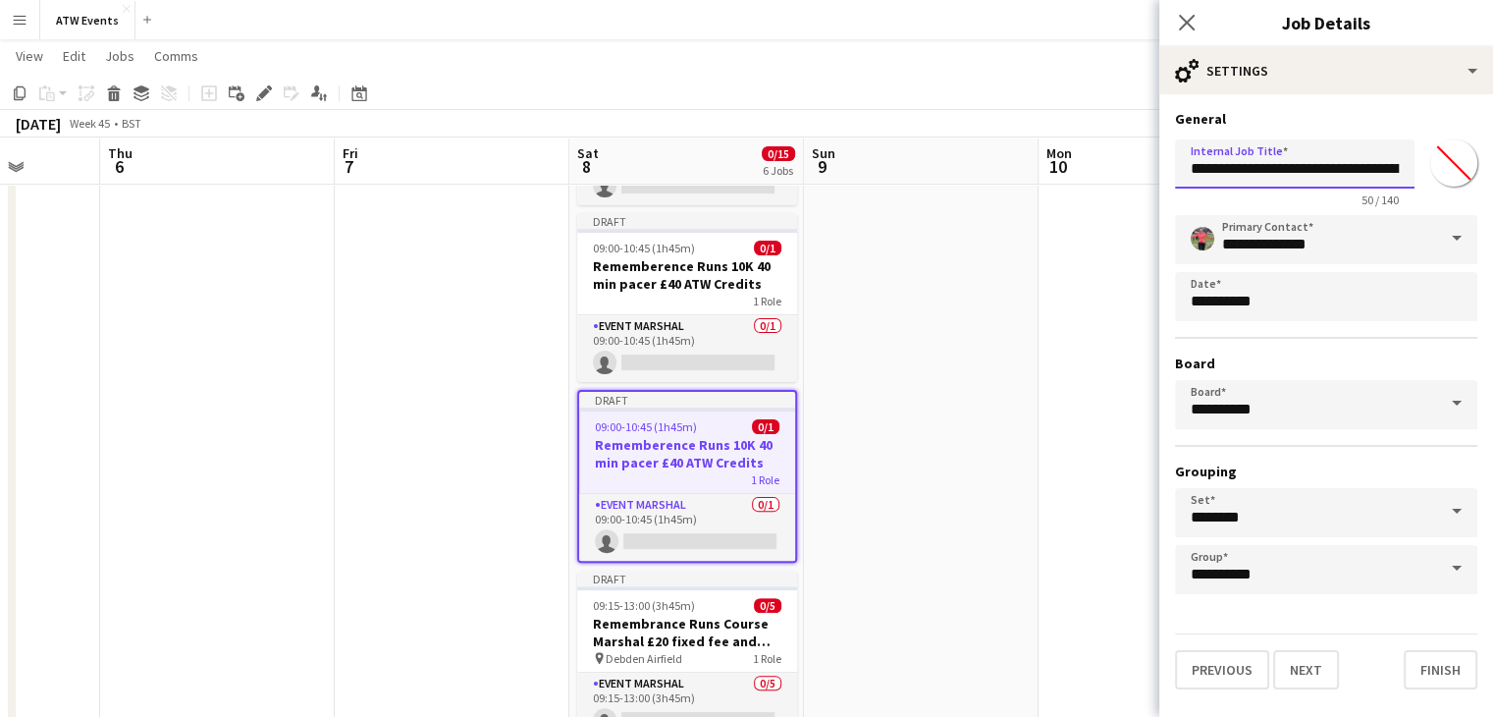
click at [1359, 172] on input "**********" at bounding box center [1295, 163] width 240 height 49
click at [1374, 169] on input "**********" at bounding box center [1295, 163] width 240 height 49
type input "**********"
click at [1433, 665] on button "Finish" at bounding box center [1441, 669] width 74 height 39
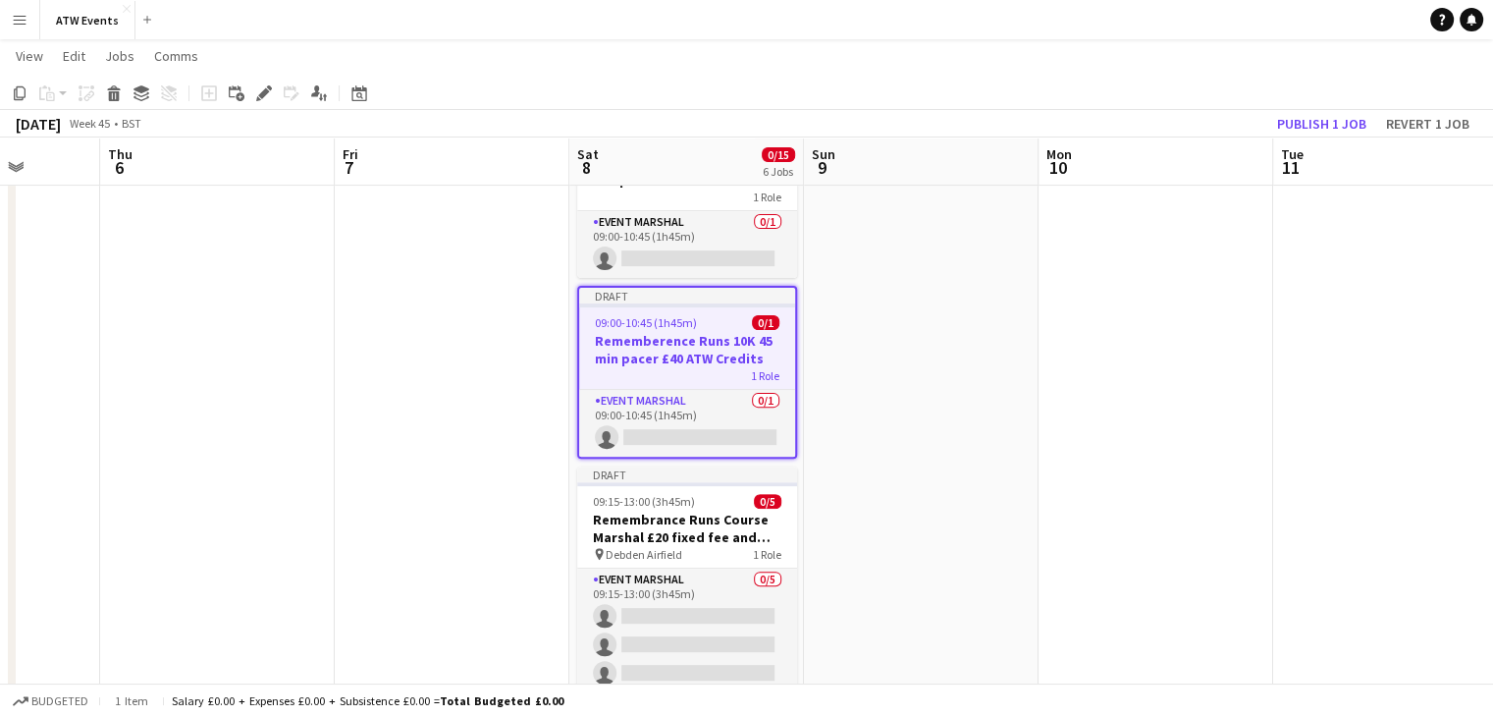
scroll to position [615, 0]
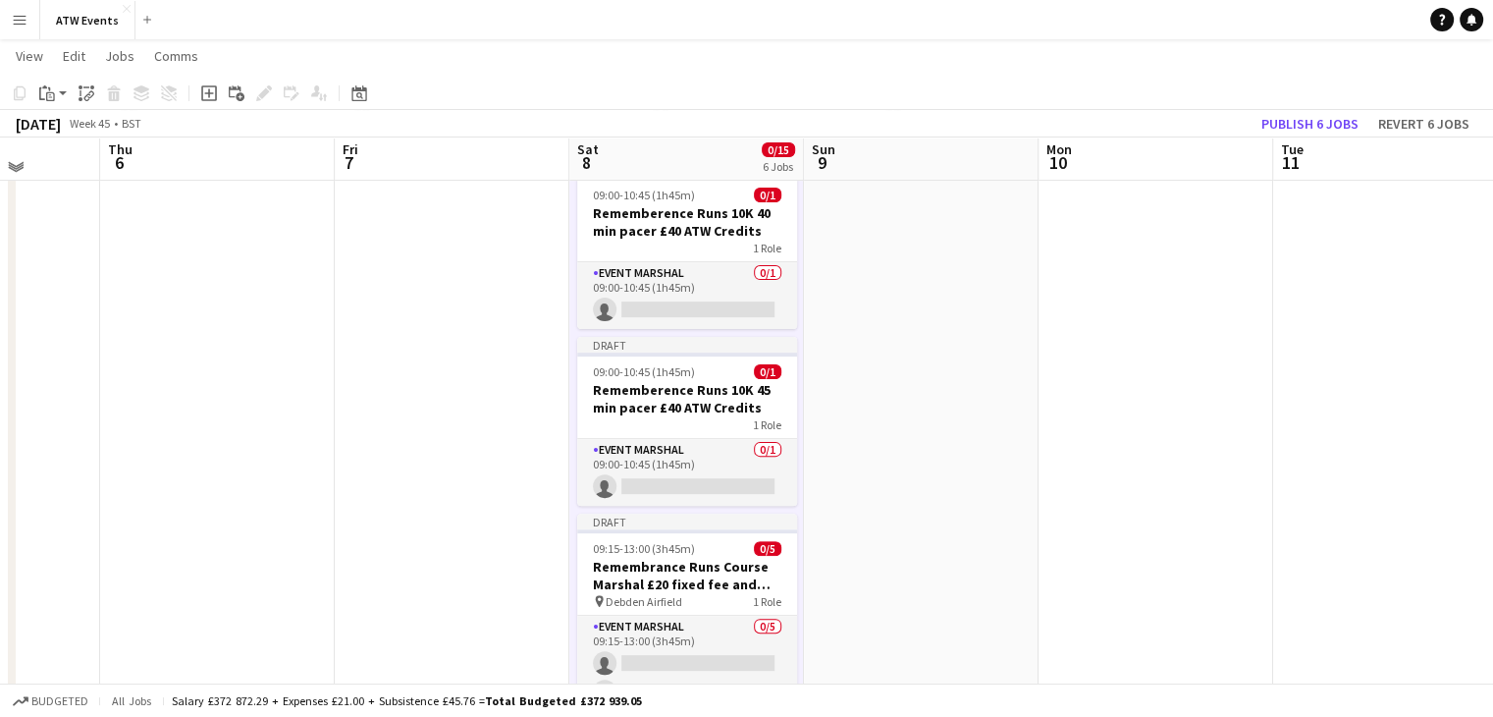
scroll to position [560, 0]
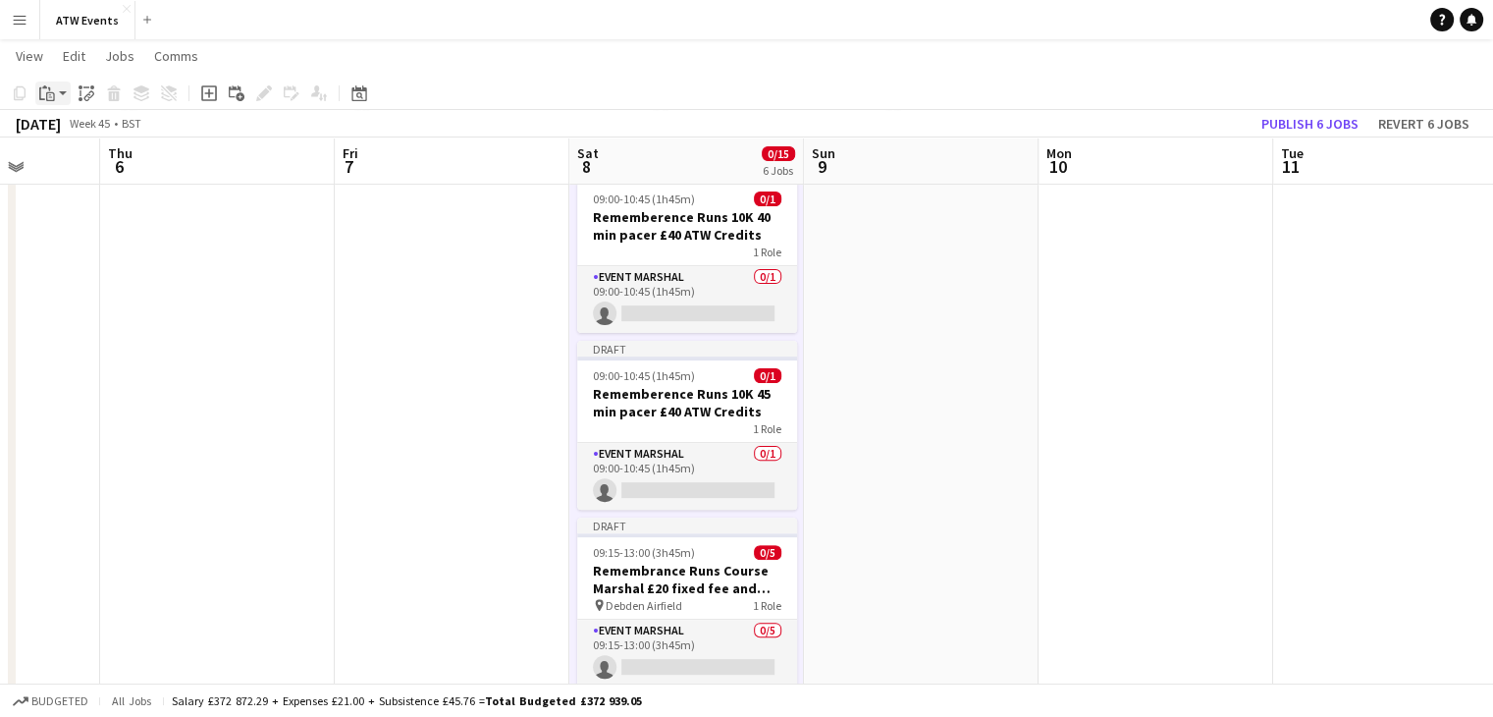
click at [42, 96] on icon "Paste" at bounding box center [47, 93] width 16 height 16
click at [75, 131] on link "Paste Ctrl+V" at bounding box center [144, 131] width 185 height 18
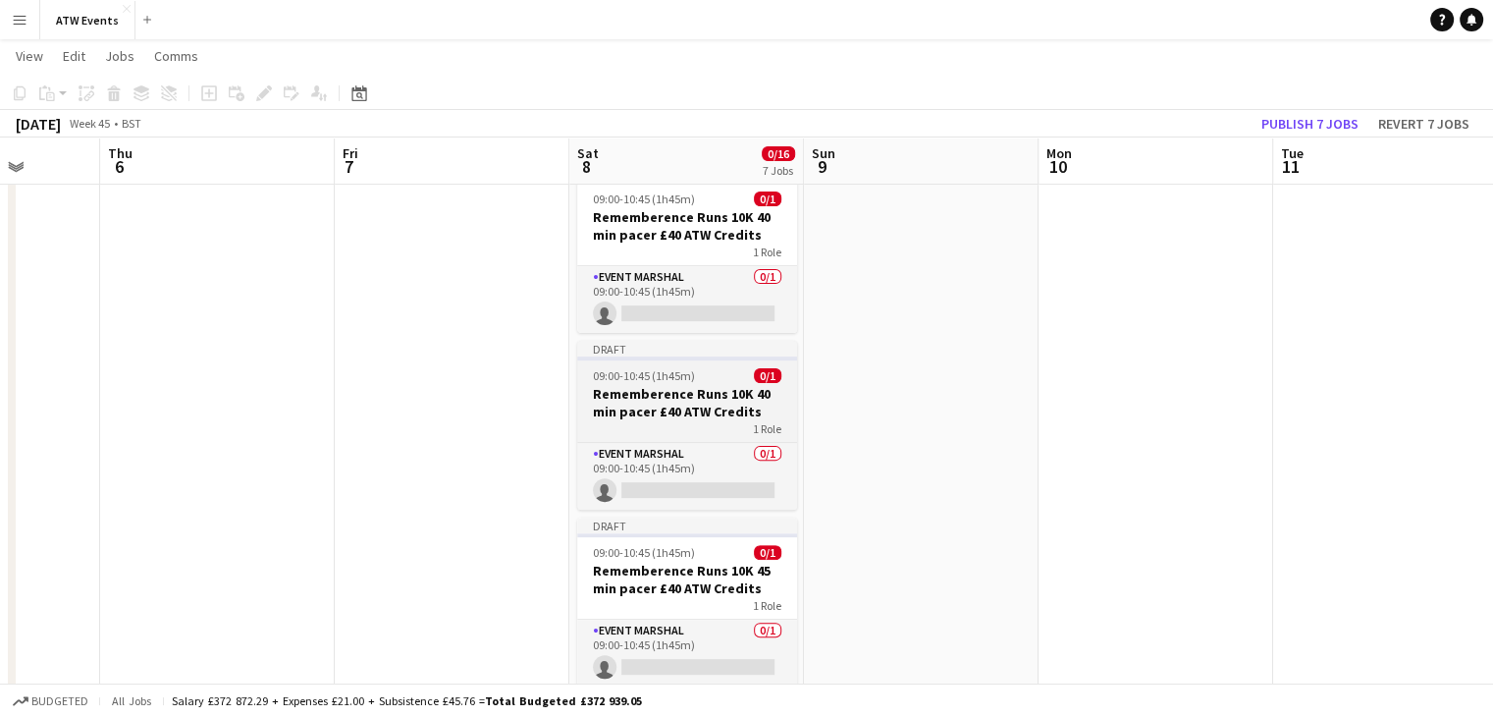
scroll to position [487, 0]
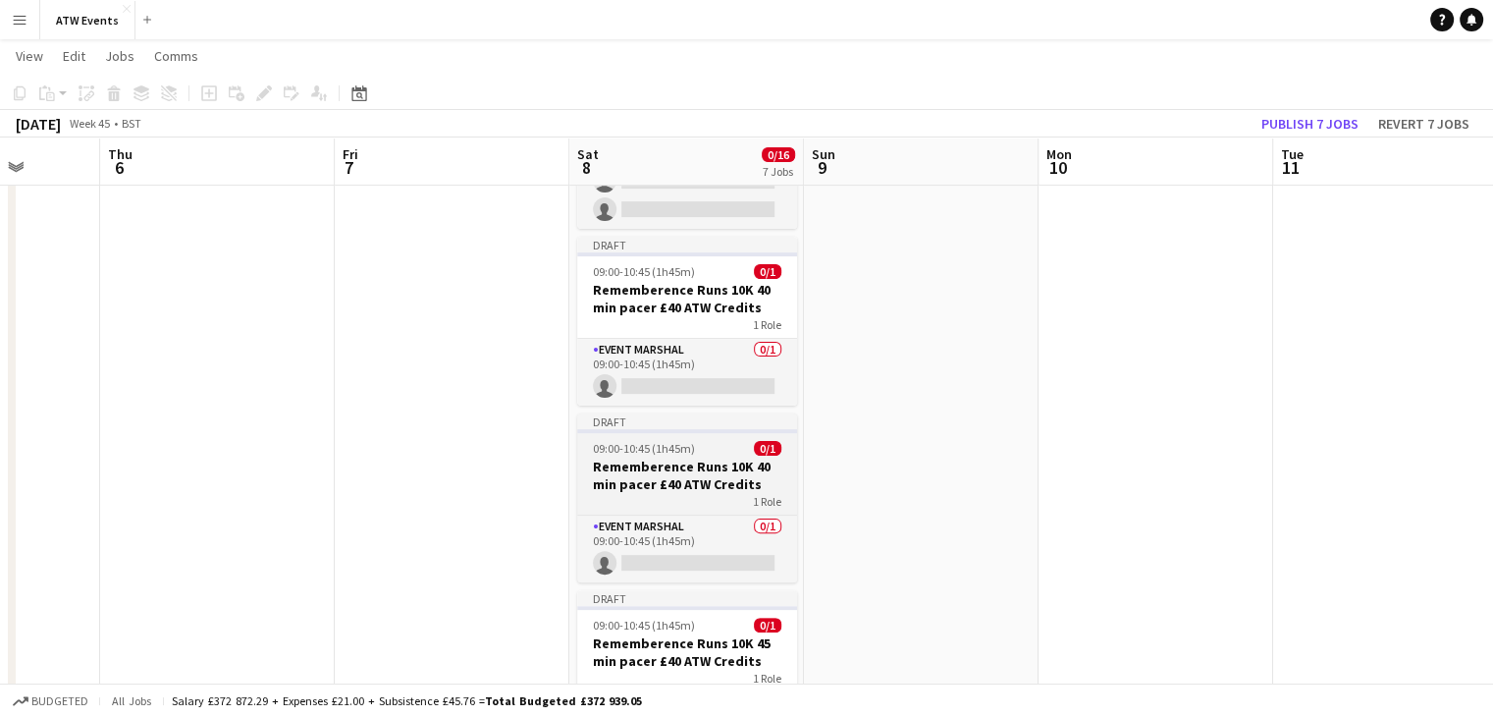
click at [698, 453] on div "09:00-10:45 (1h45m) 0/1" at bounding box center [687, 448] width 220 height 15
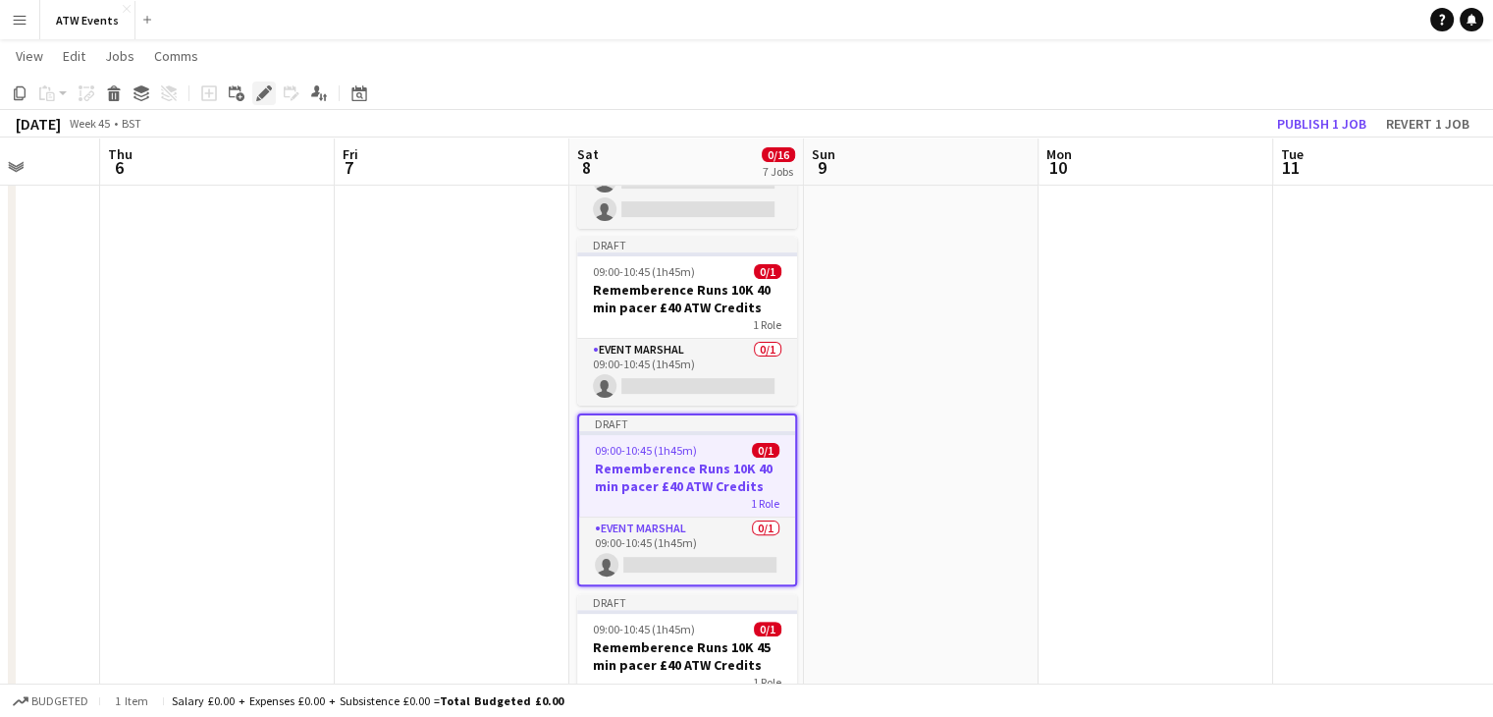
click at [261, 98] on icon at bounding box center [263, 93] width 11 height 11
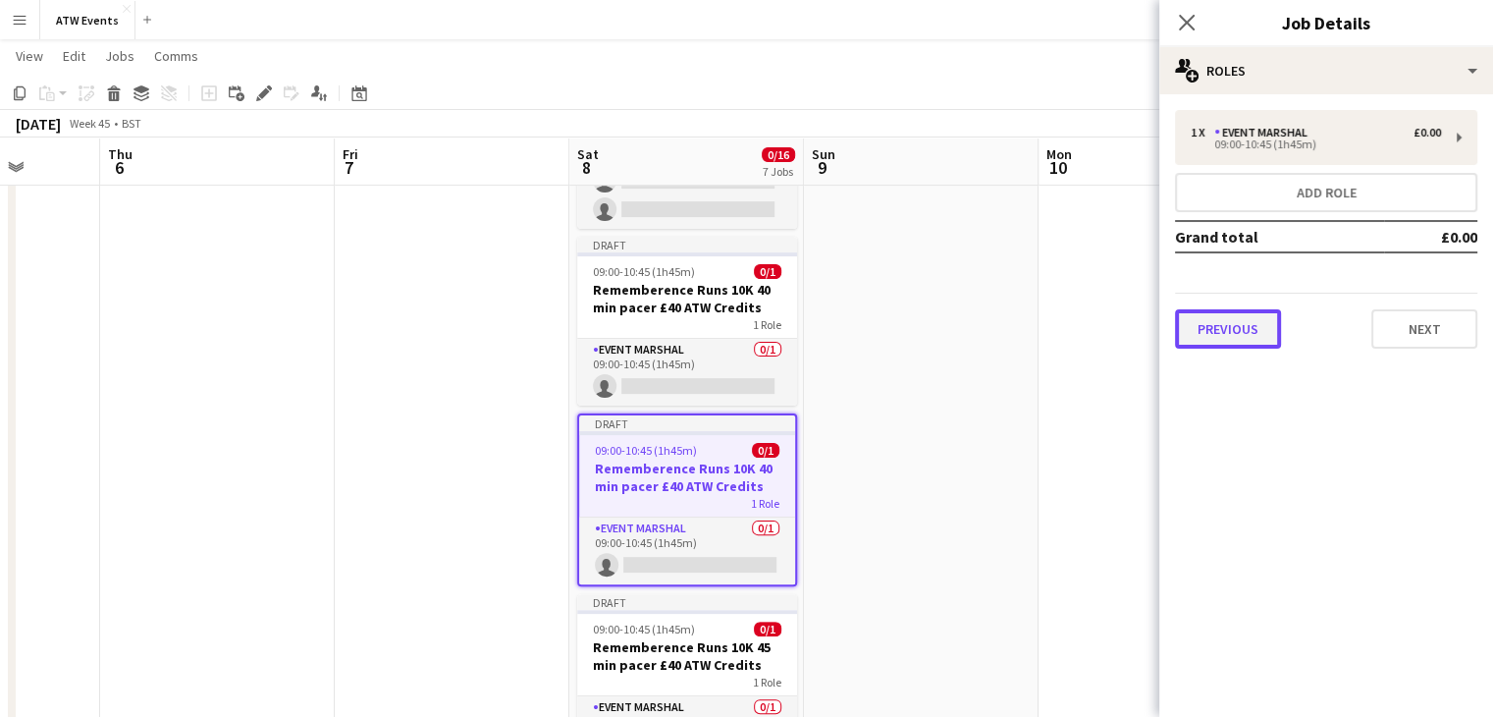
click at [1249, 309] on button "Previous" at bounding box center [1228, 328] width 106 height 39
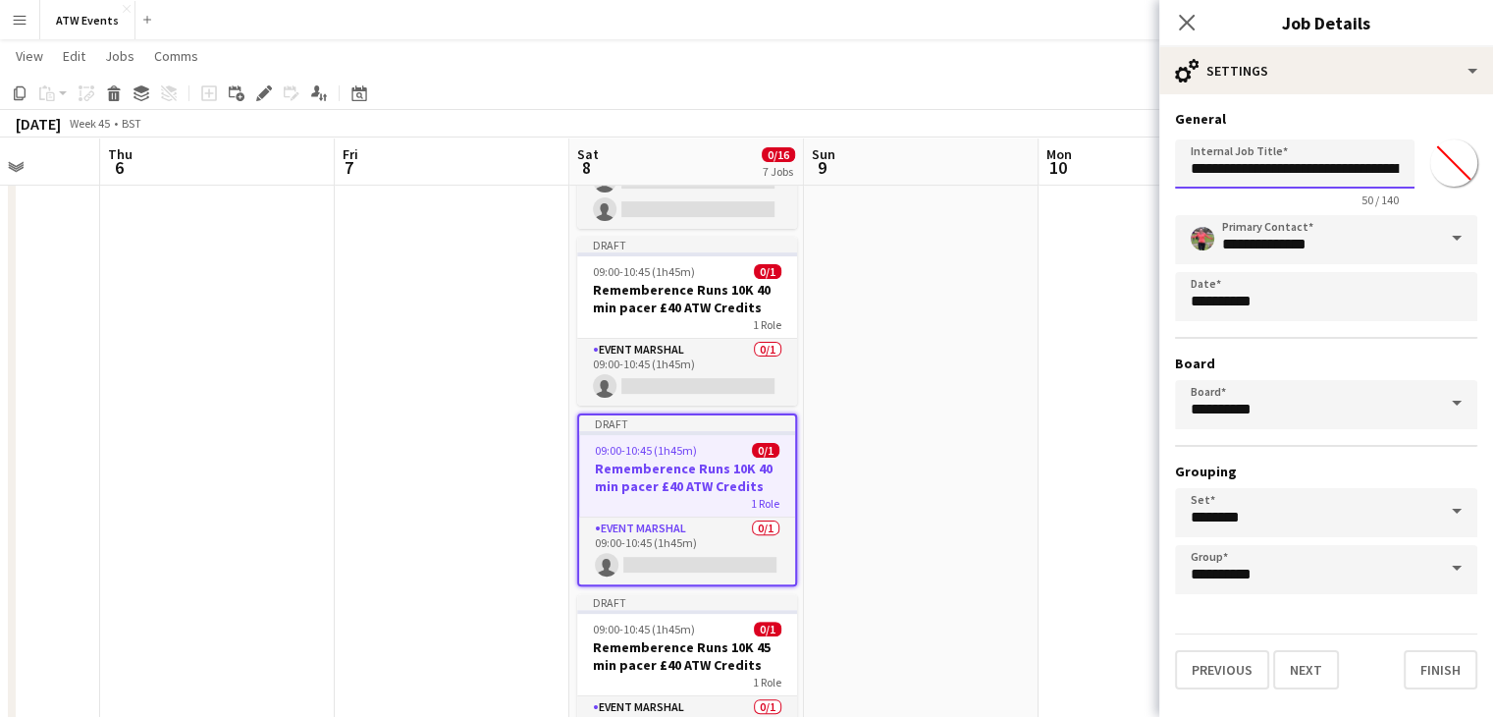
click at [1372, 170] on input "**********" at bounding box center [1295, 163] width 240 height 49
type input "**********"
click at [1442, 662] on button "Finish" at bounding box center [1441, 669] width 74 height 39
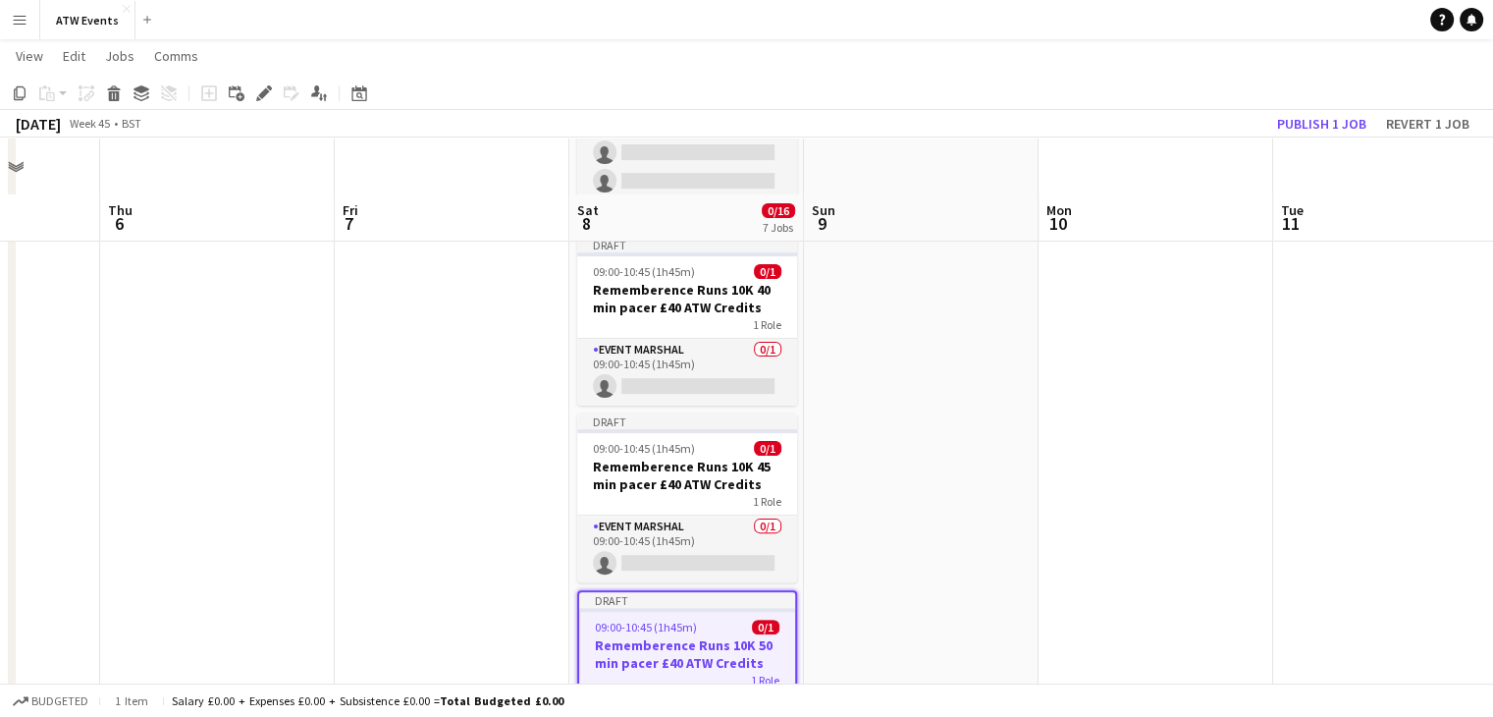
scroll to position [549, 0]
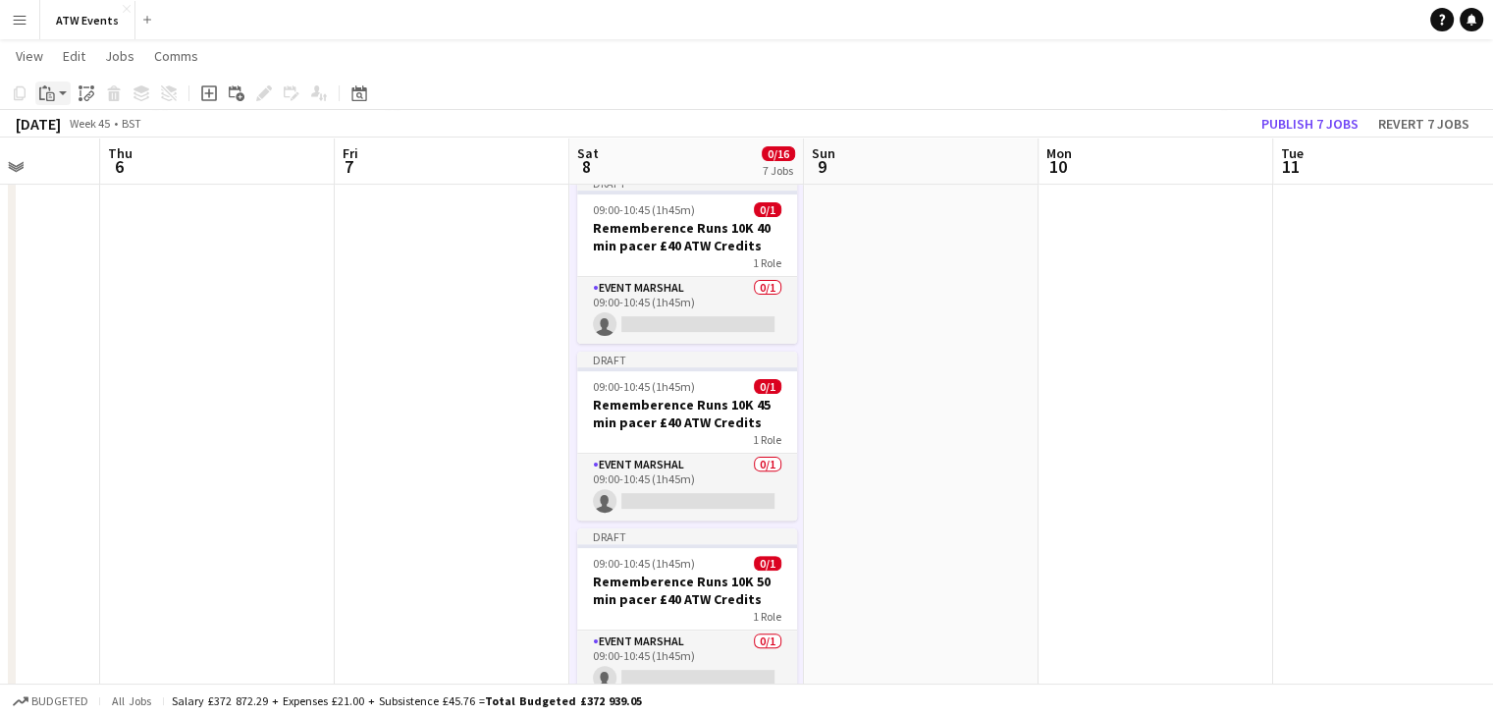
click at [55, 97] on div "Paste" at bounding box center [47, 93] width 24 height 24
click at [73, 127] on link "Paste Ctrl+V" at bounding box center [144, 131] width 185 height 18
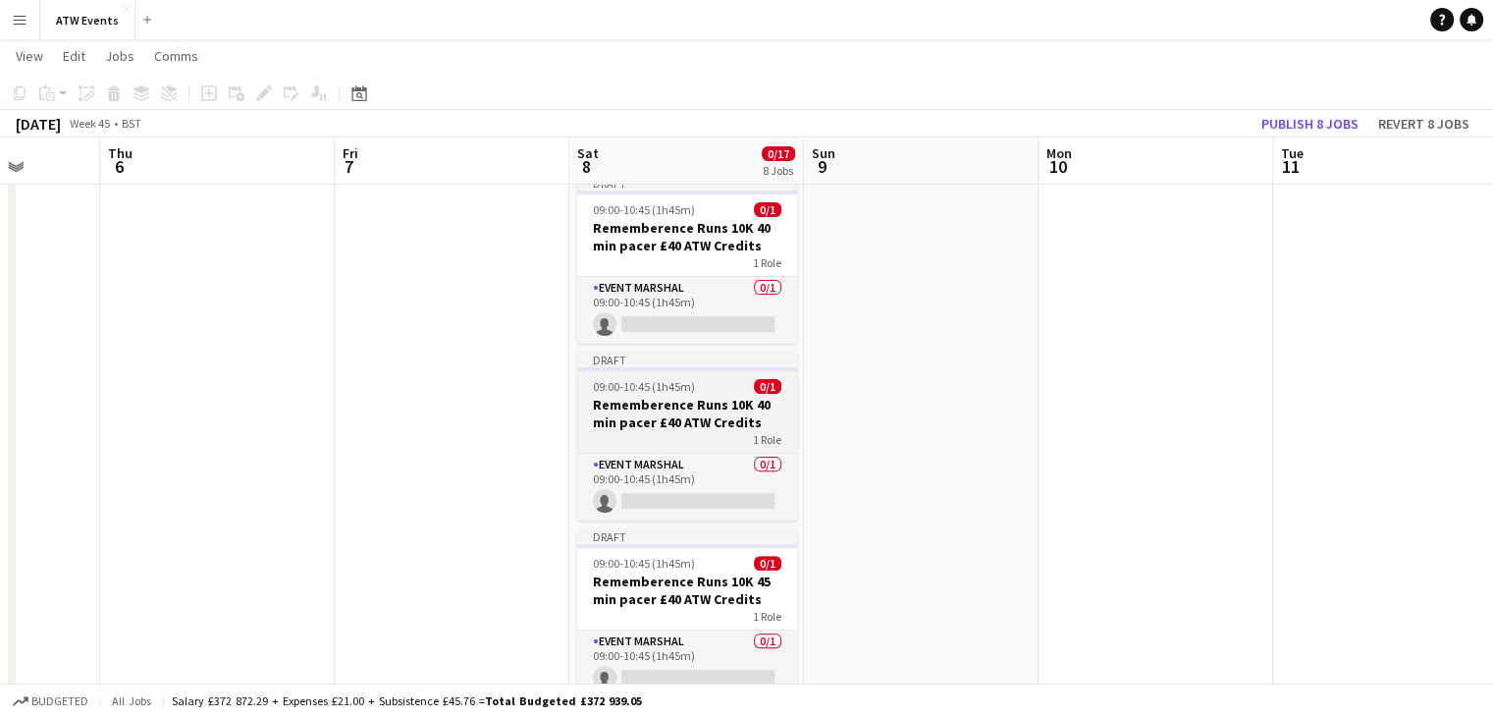
click at [732, 431] on div "1 Role" at bounding box center [687, 439] width 220 height 16
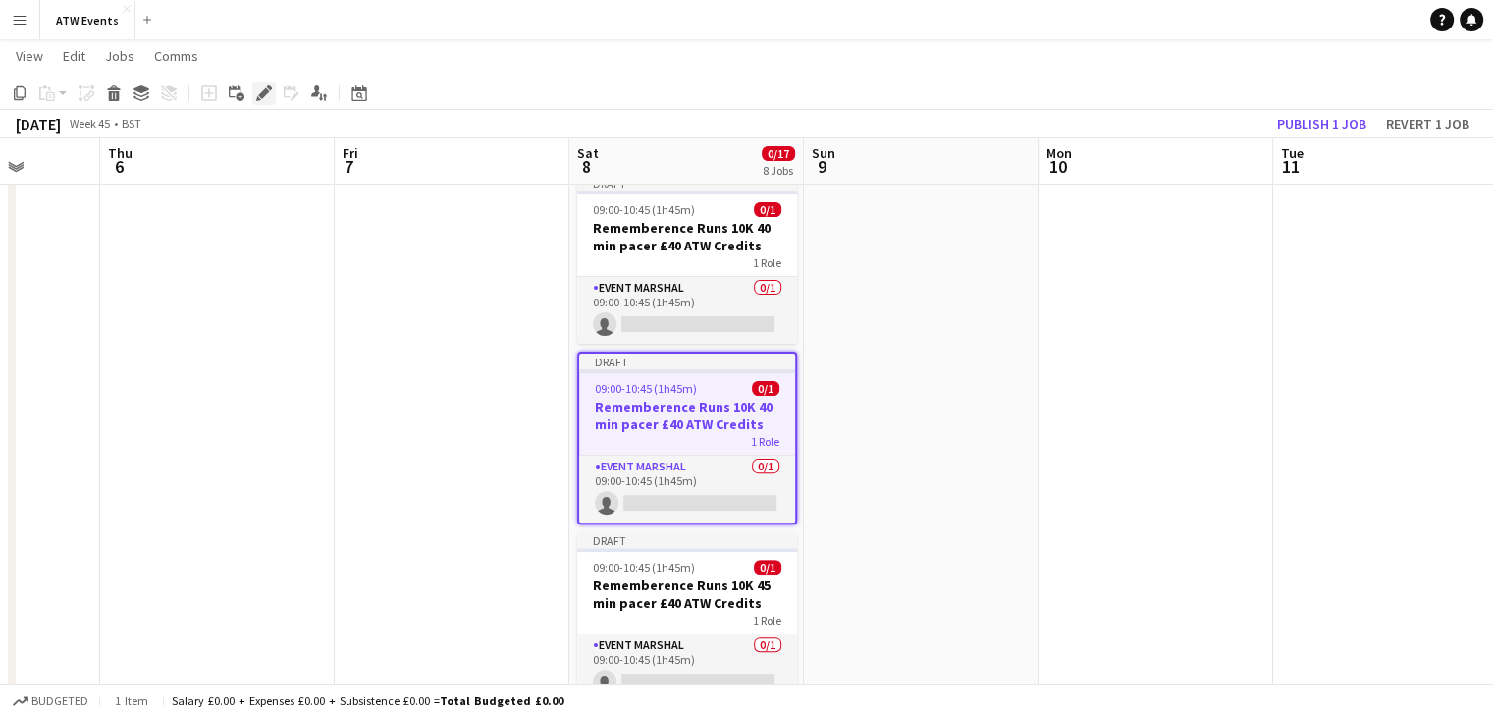
click at [265, 95] on icon at bounding box center [263, 93] width 11 height 11
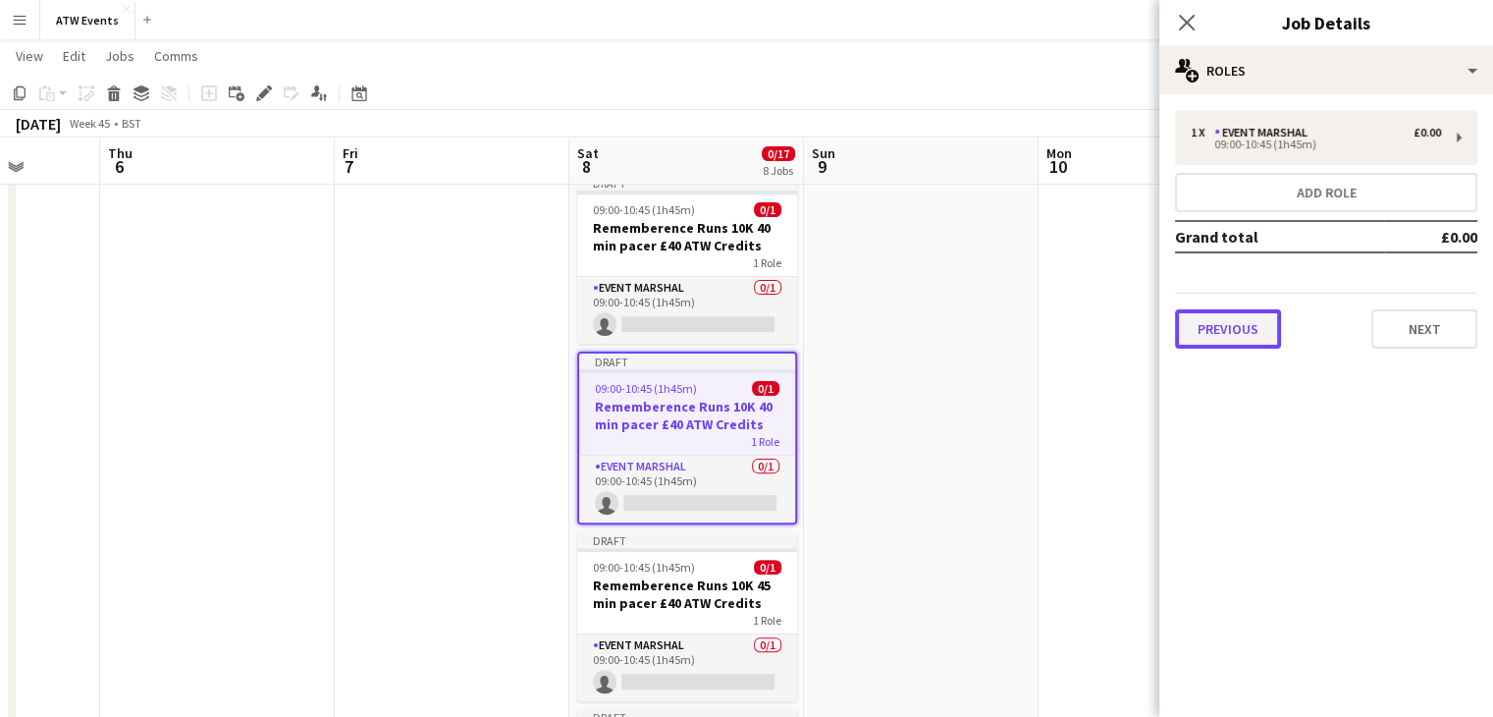
click at [1248, 317] on button "Previous" at bounding box center [1228, 328] width 106 height 39
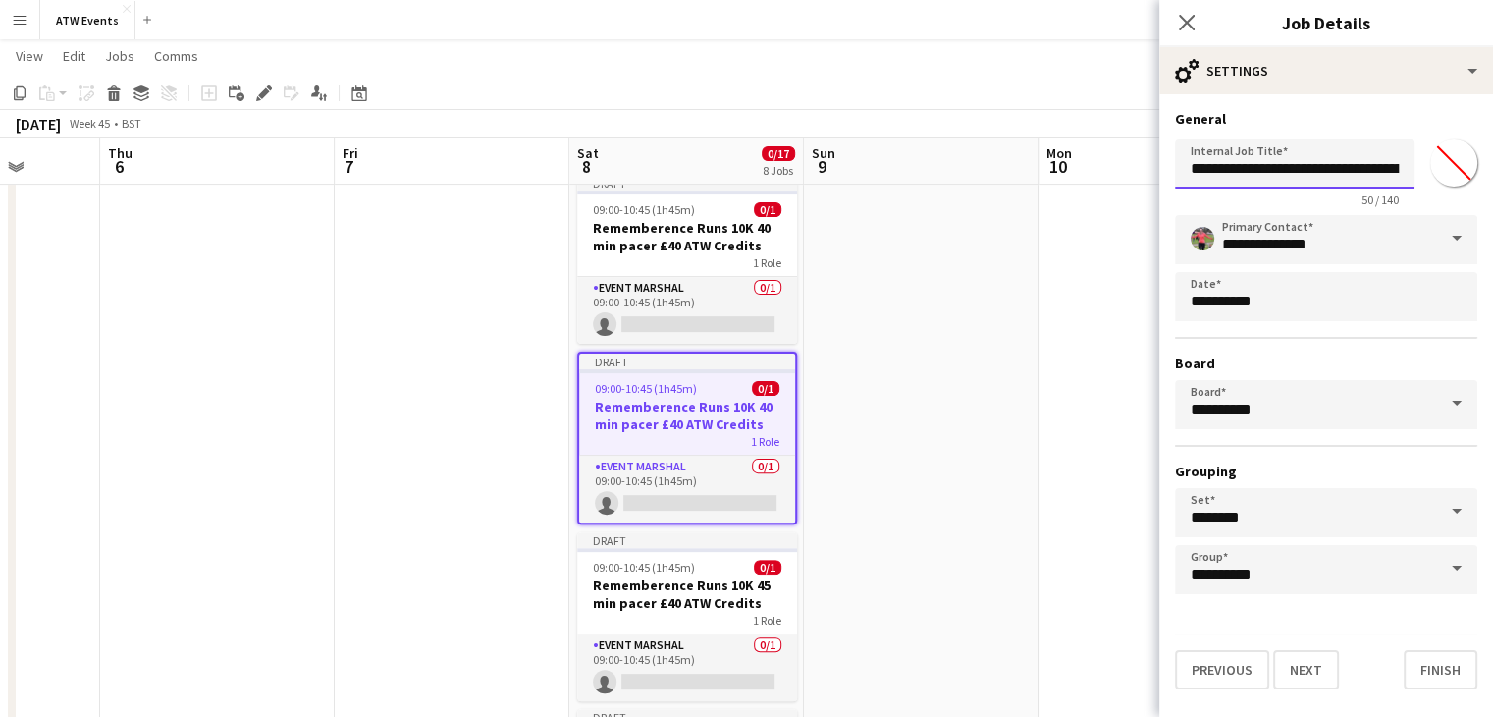
click at [1375, 170] on input "**********" at bounding box center [1295, 163] width 240 height 49
type input "**********"
click at [1442, 666] on button "Finish" at bounding box center [1441, 669] width 74 height 39
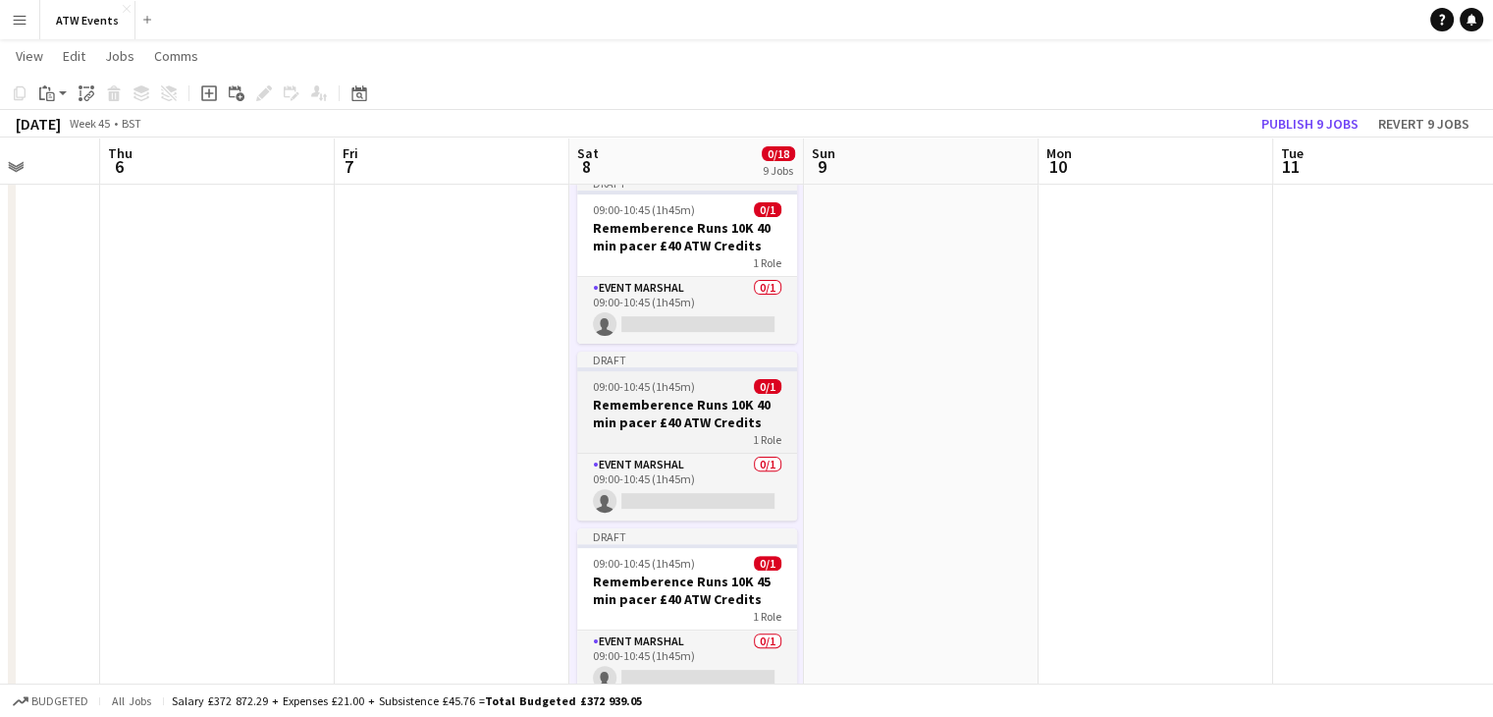
click at [759, 407] on h3 "Rememberence Runs 10K 40 min pacer £40 ATW Credits" at bounding box center [687, 413] width 220 height 35
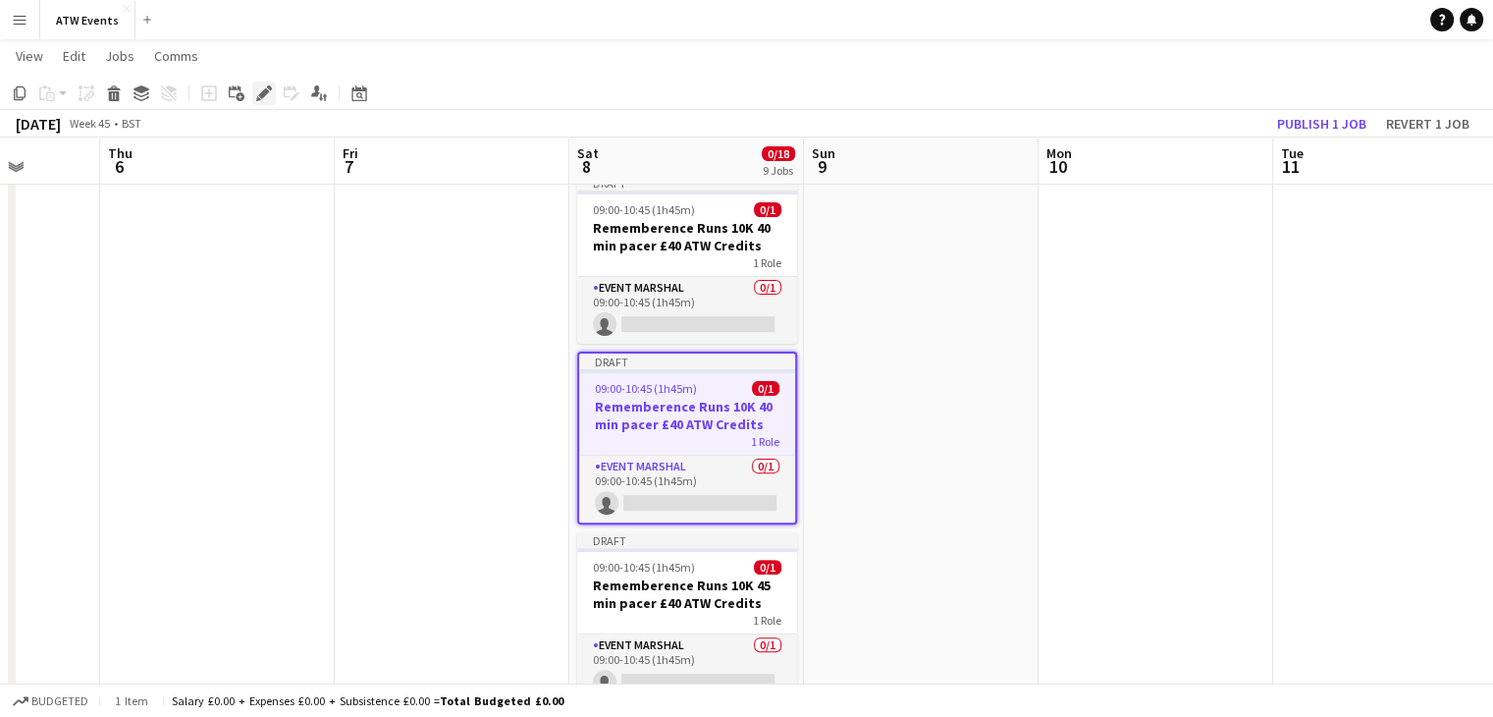
click at [269, 96] on icon "Edit" at bounding box center [264, 93] width 16 height 16
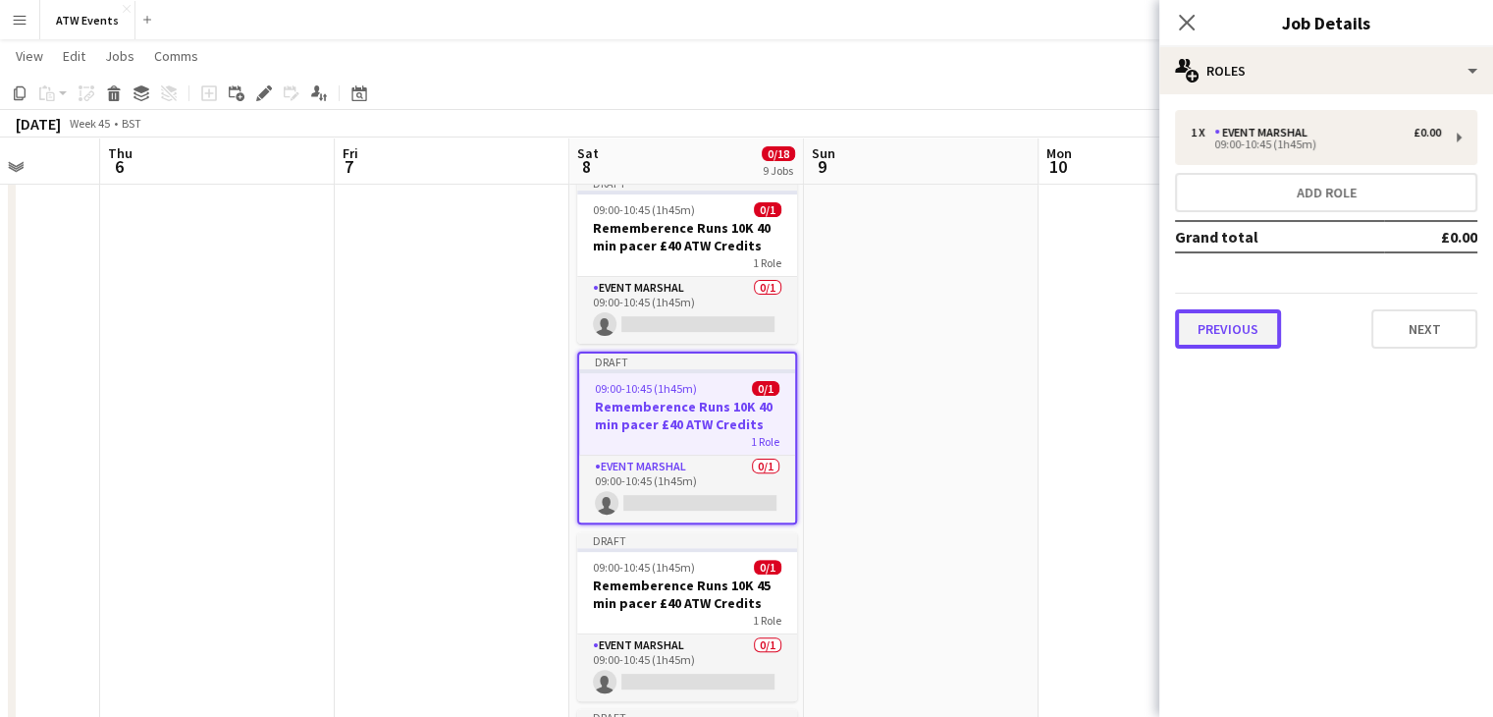
click at [1237, 316] on button "Previous" at bounding box center [1228, 328] width 106 height 39
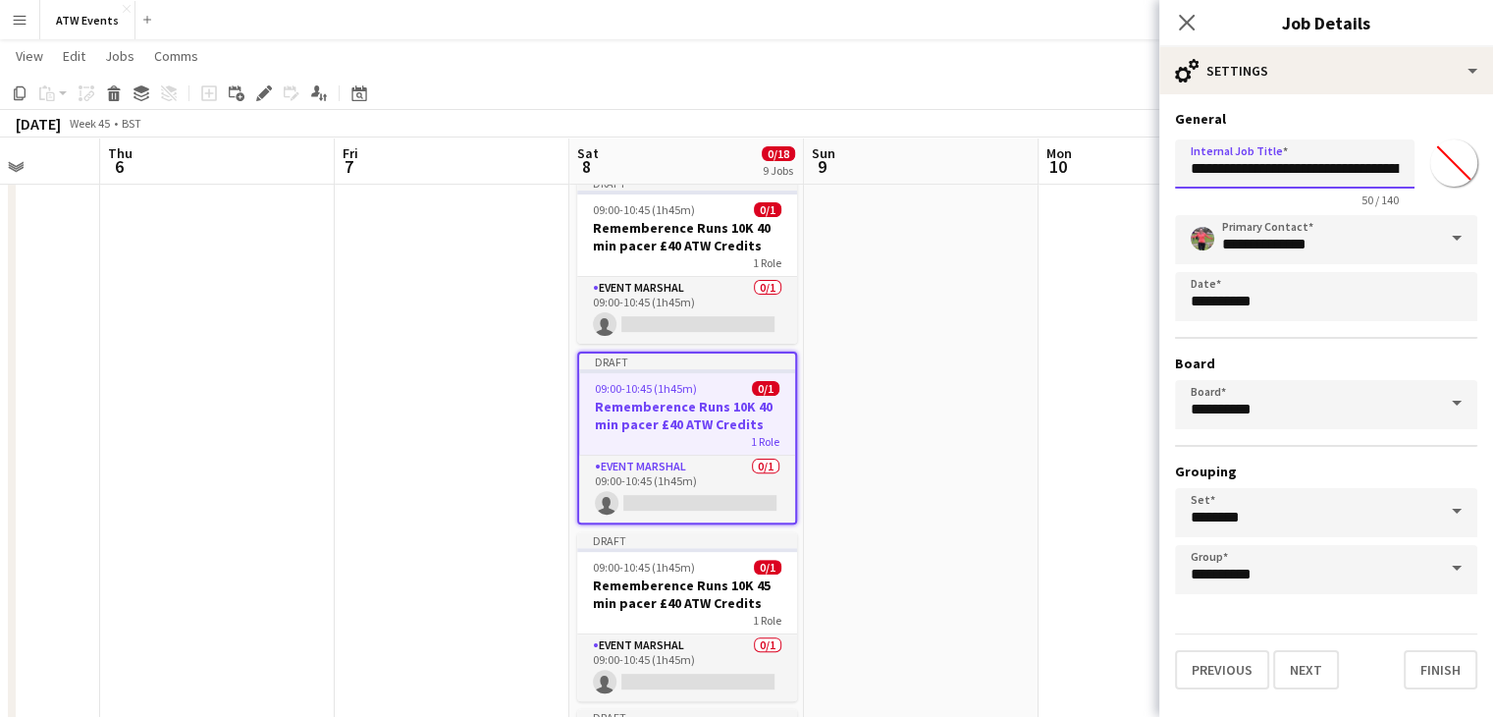
click at [1366, 173] on input "**********" at bounding box center [1295, 163] width 240 height 49
type input "**********"
click at [1426, 672] on button "Finish" at bounding box center [1441, 669] width 74 height 39
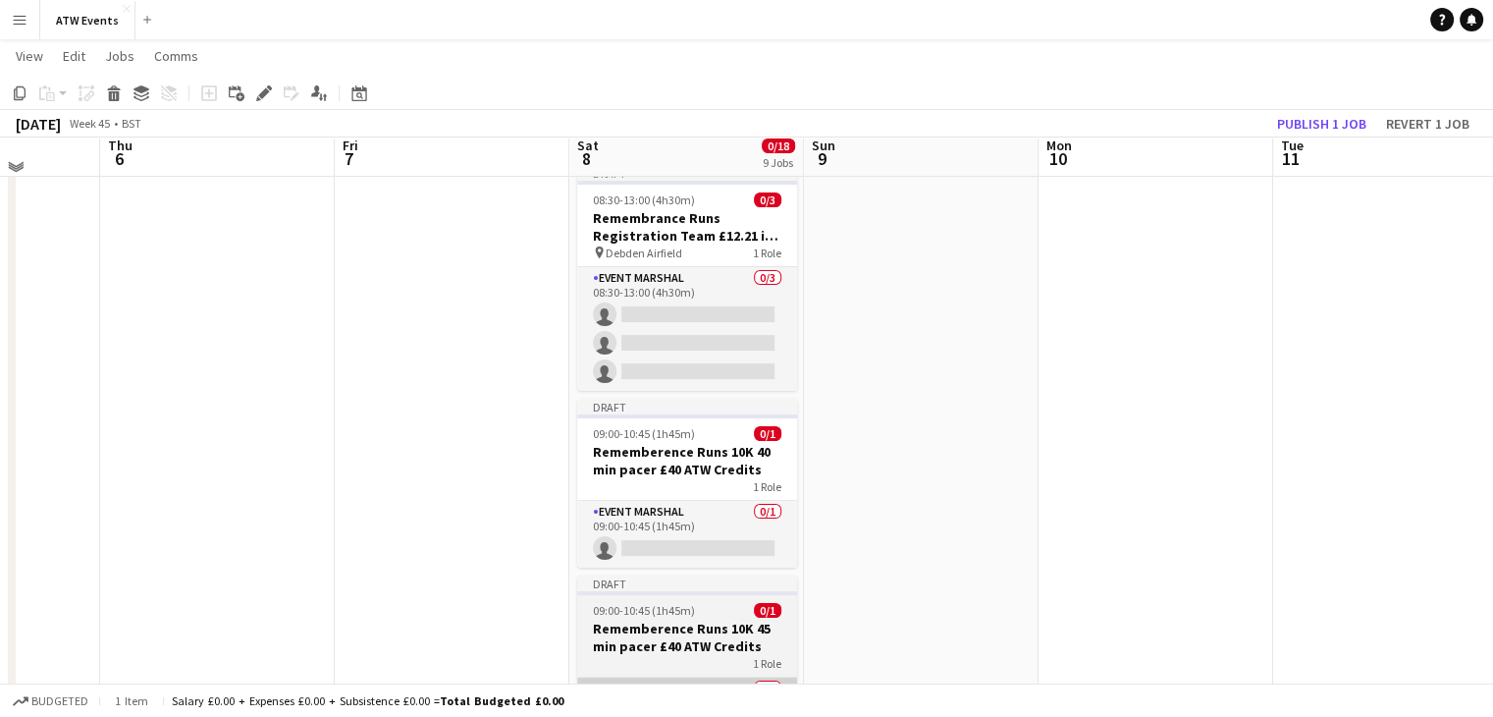
scroll to position [326, 0]
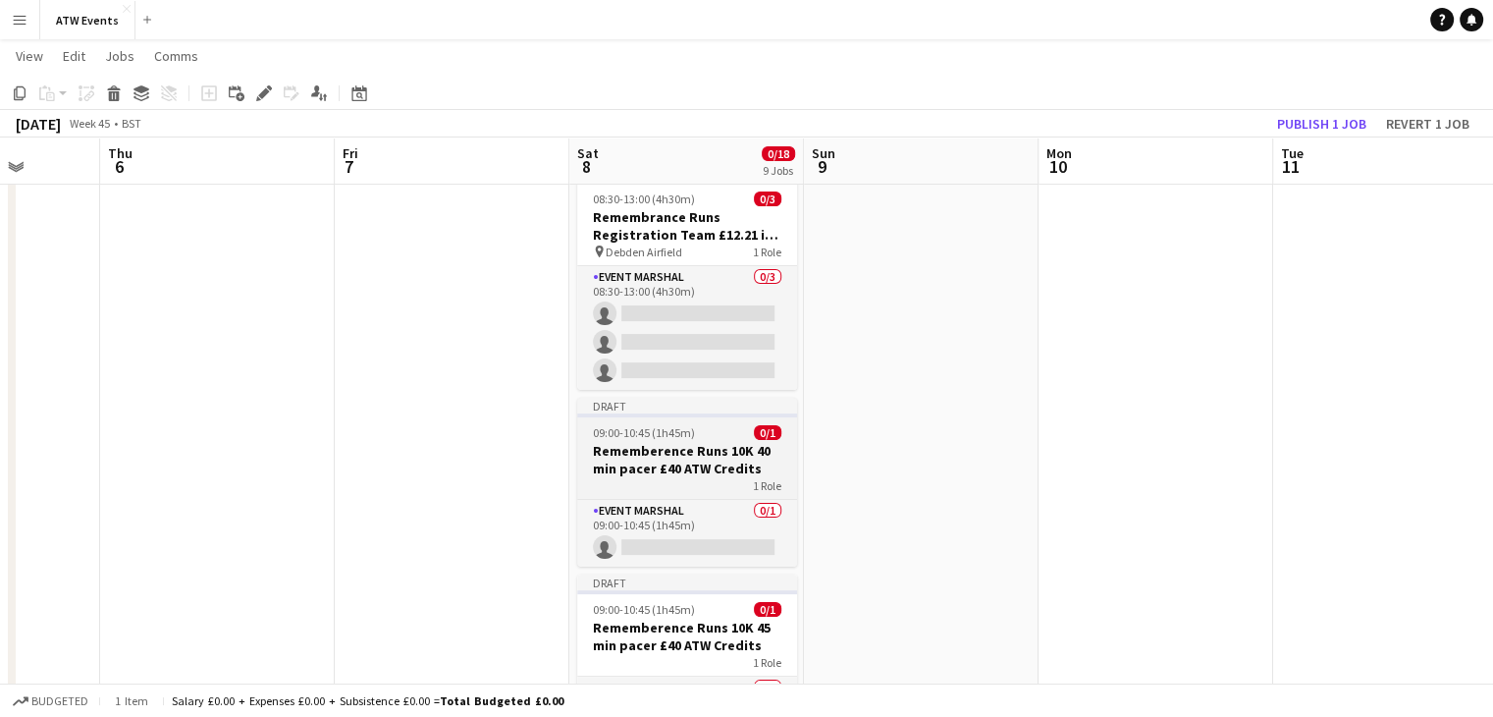
click at [718, 457] on h3 "Rememberence Runs 10K 40 min pacer £40 ATW Credits" at bounding box center [687, 459] width 220 height 35
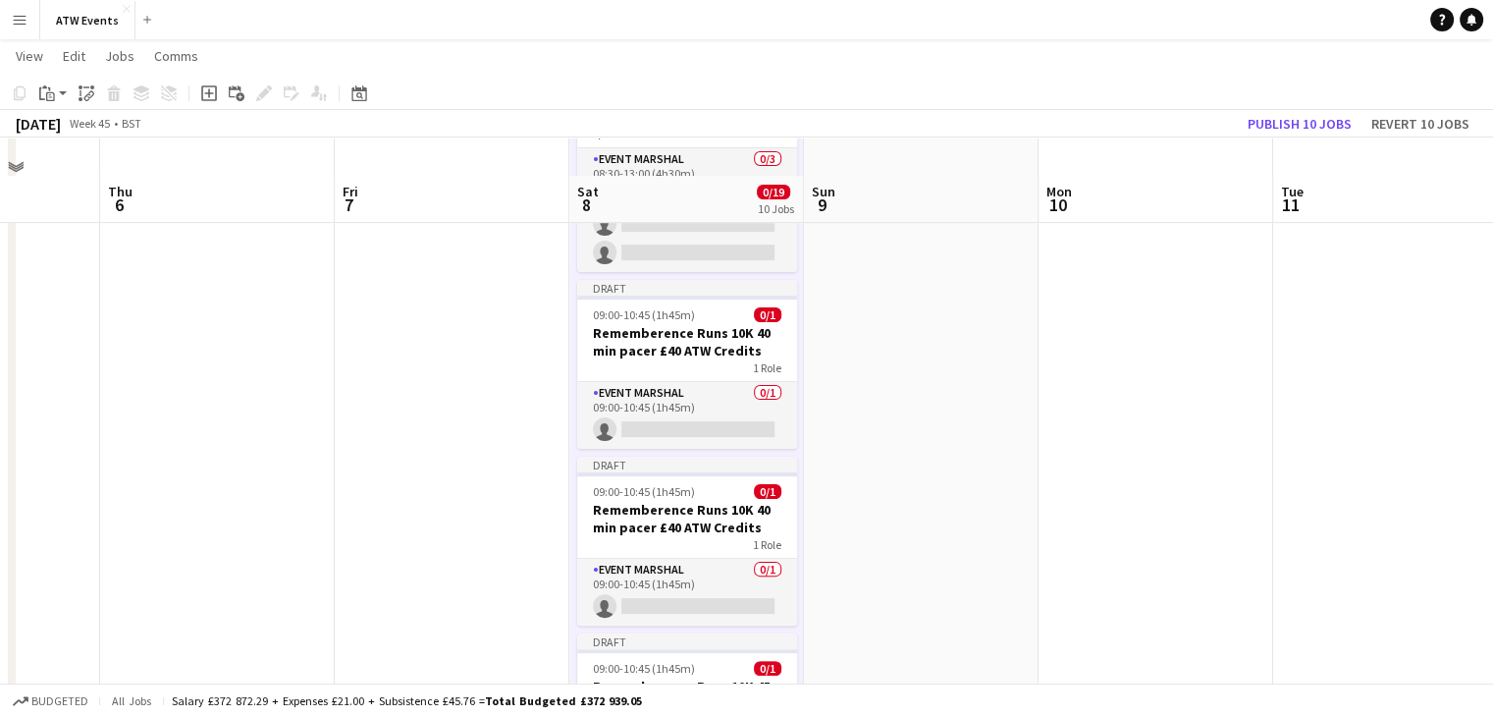
scroll to position [487, 0]
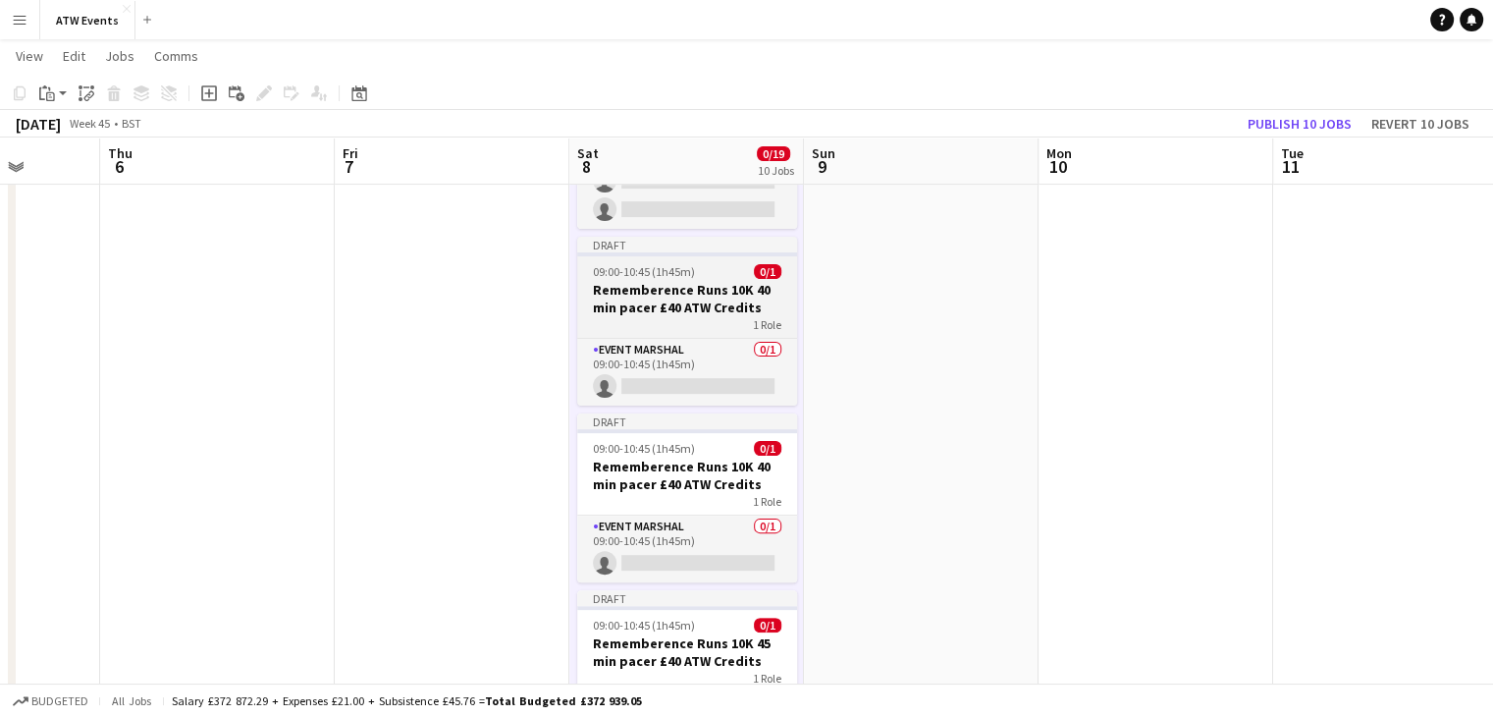
click at [736, 309] on h3 "Rememberence Runs 10K 40 min pacer £40 ATW Credits" at bounding box center [687, 298] width 220 height 35
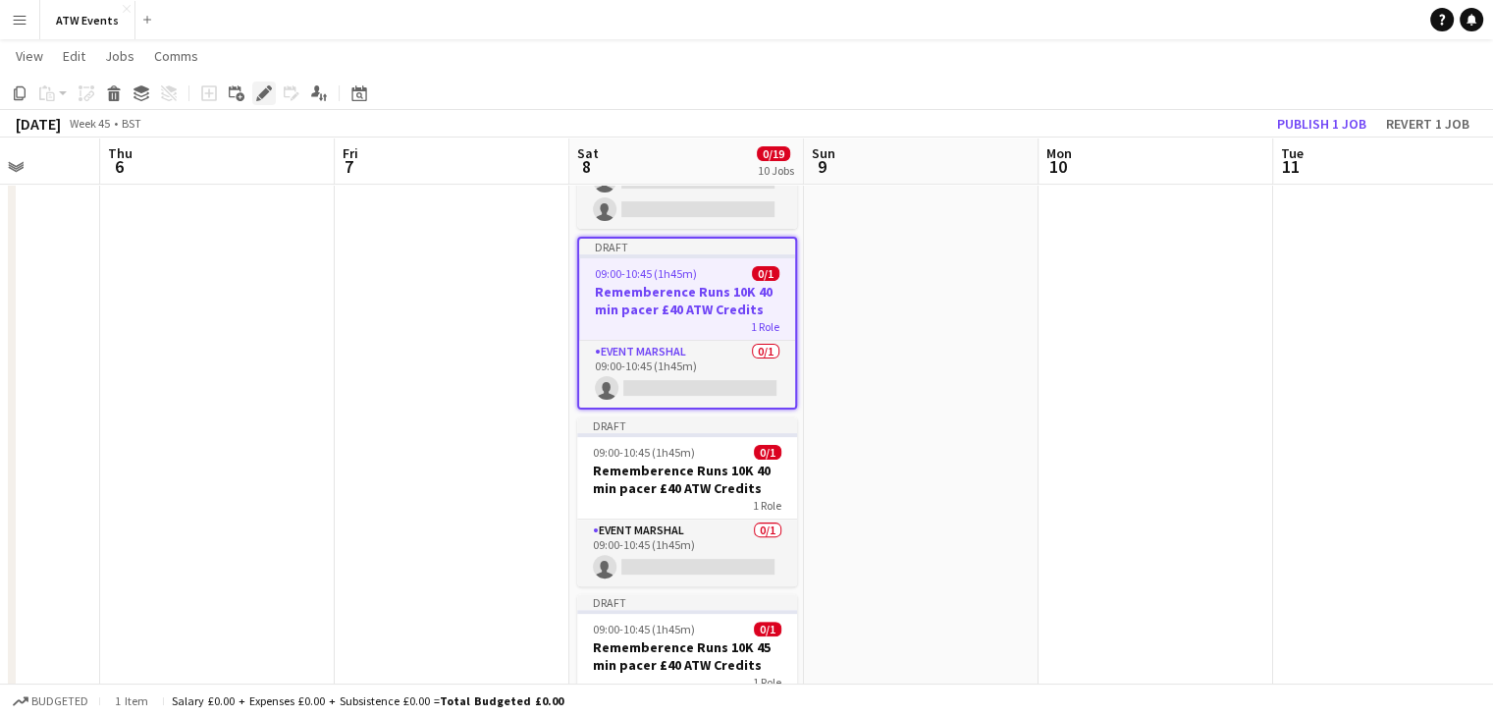
click at [253, 98] on div "Edit" at bounding box center [264, 93] width 24 height 24
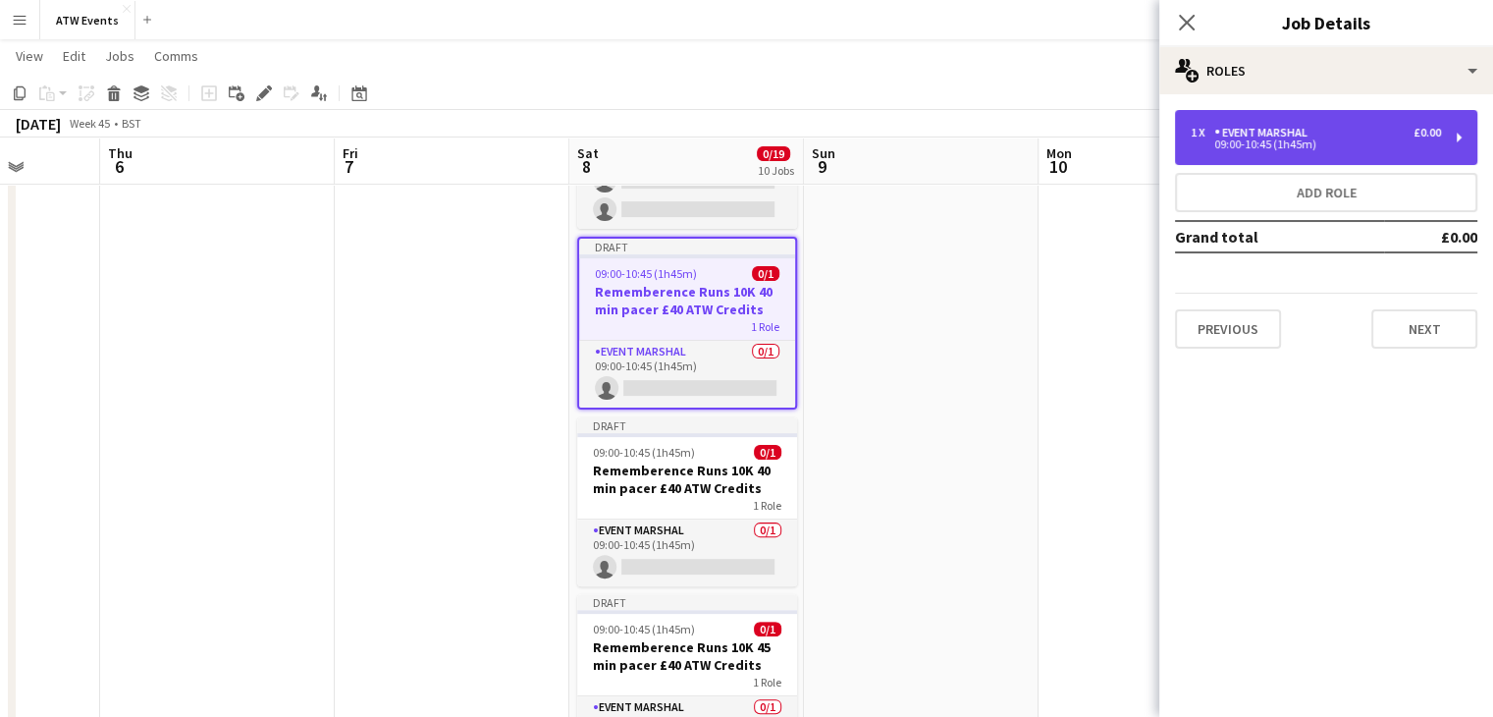
click at [1288, 143] on div "09:00-10:45 (1h45m)" at bounding box center [1316, 144] width 250 height 10
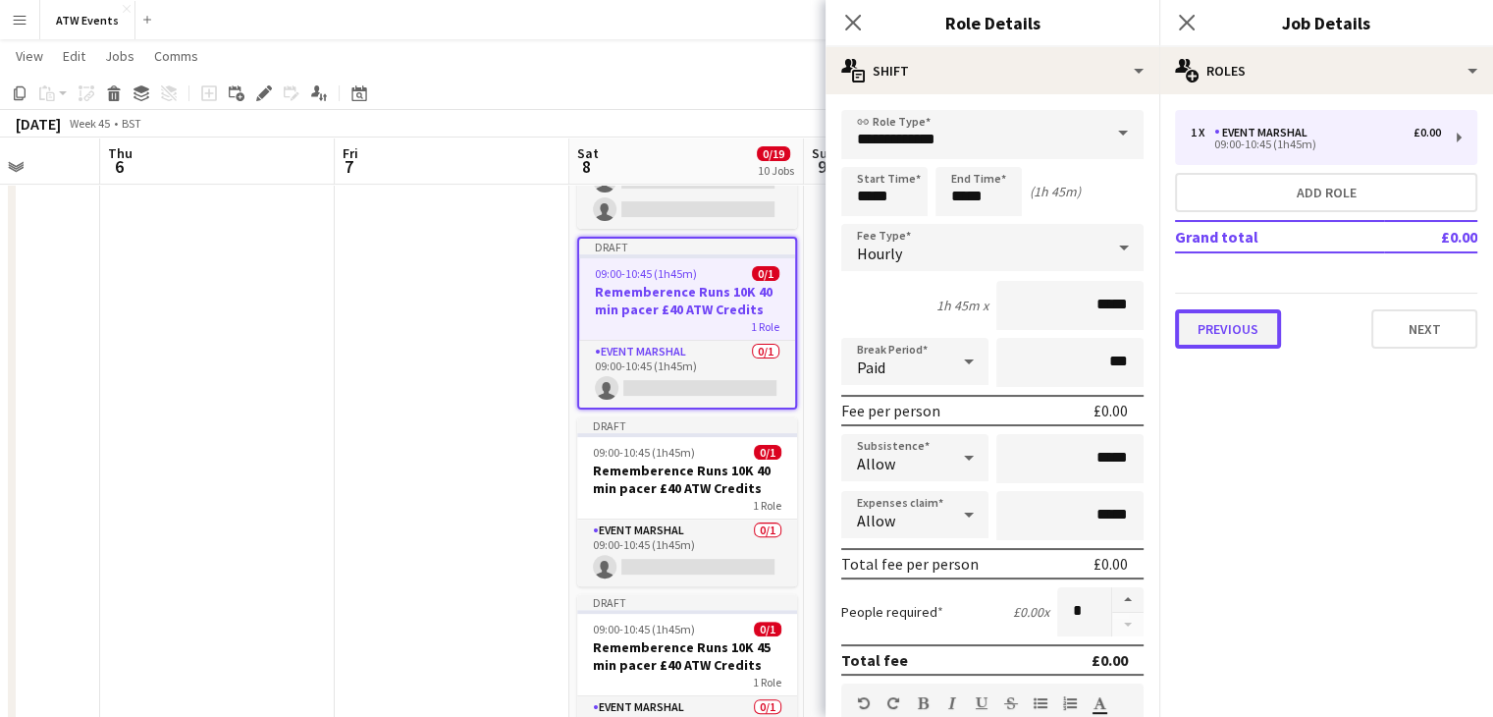
click at [1260, 315] on button "Previous" at bounding box center [1228, 328] width 106 height 39
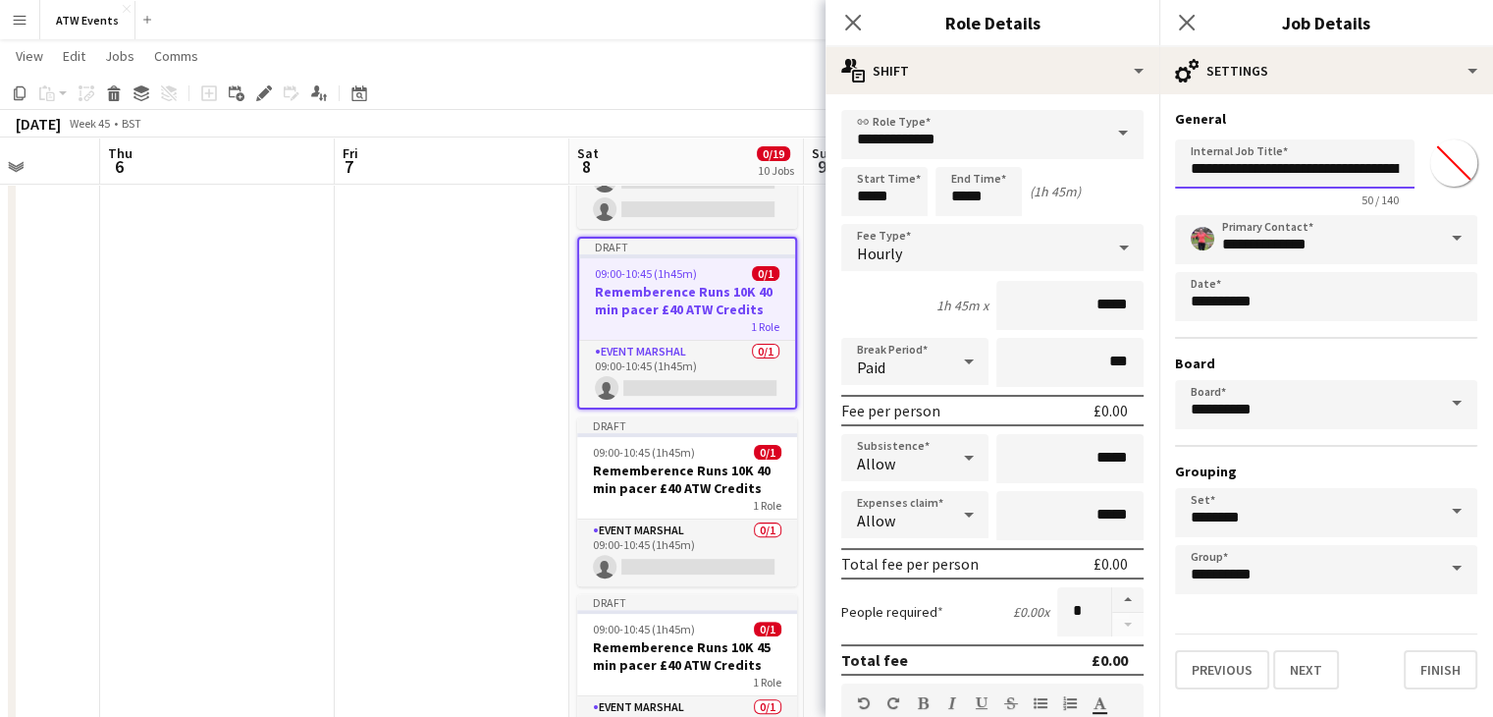
click at [1348, 173] on input "**********" at bounding box center [1295, 163] width 240 height 49
click at [1375, 178] on input "**********" at bounding box center [1295, 163] width 240 height 49
type input "**********"
click at [992, 196] on input "*****" at bounding box center [978, 191] width 86 height 49
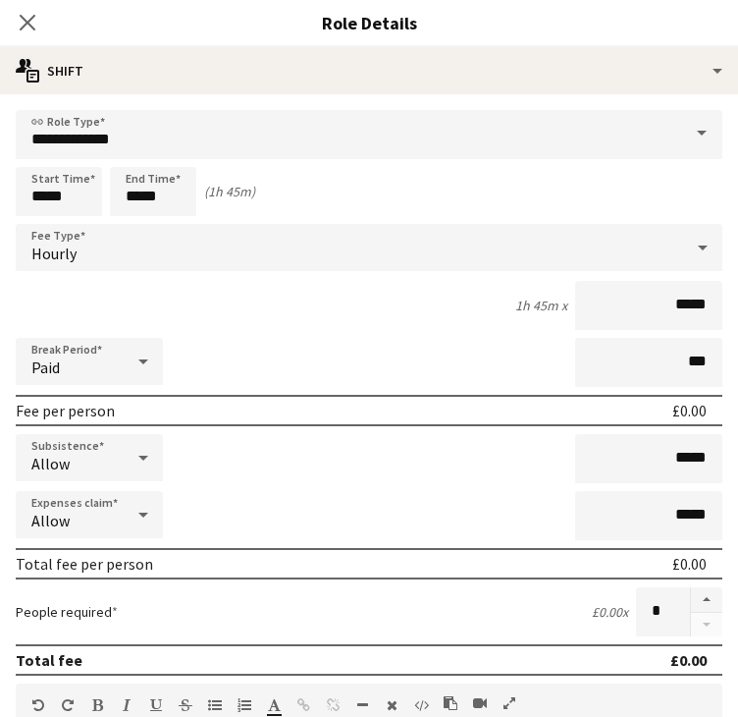
click at [390, 19] on h3 "Role Details" at bounding box center [369, 23] width 738 height 26
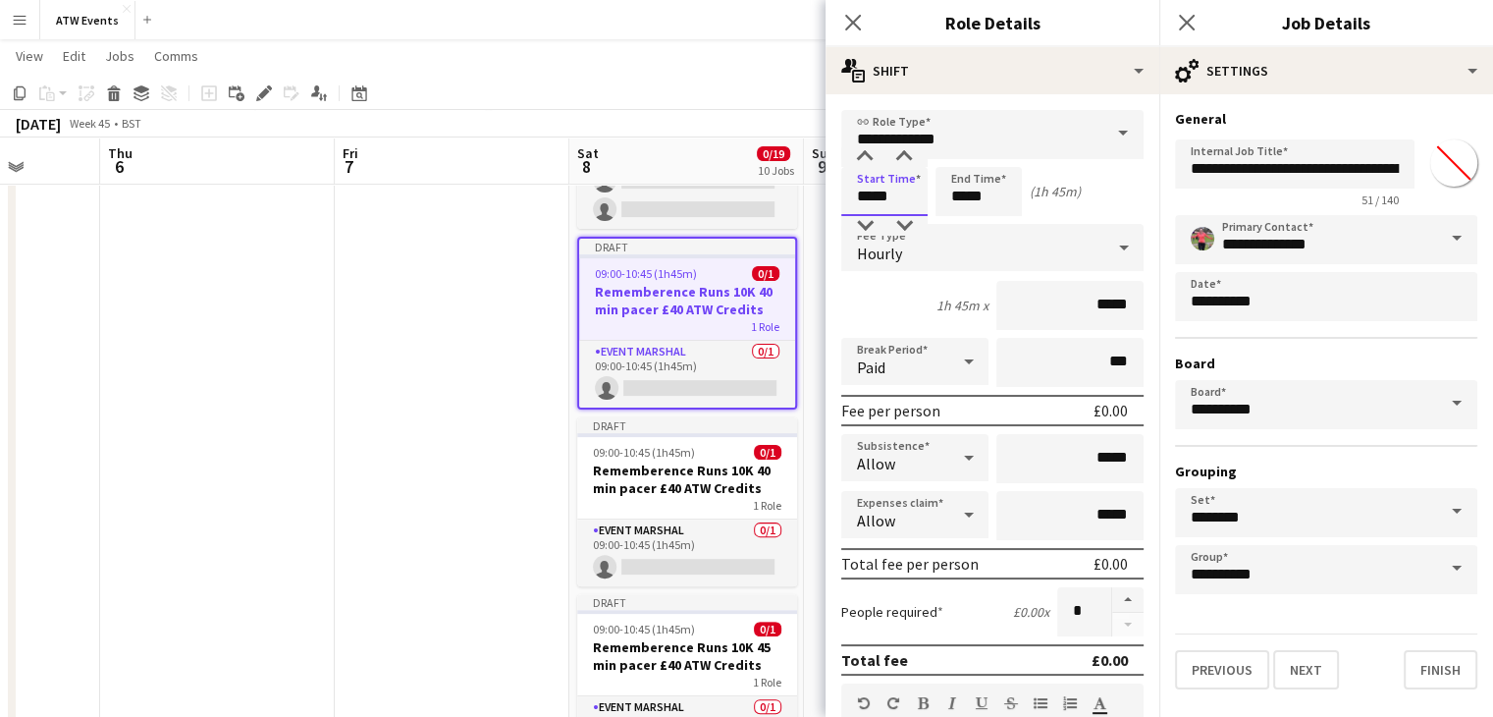
click at [895, 198] on input "*****" at bounding box center [884, 191] width 86 height 49
click at [970, 180] on input "*****" at bounding box center [978, 191] width 86 height 49
click at [959, 151] on div at bounding box center [958, 157] width 39 height 20
click at [995, 222] on div at bounding box center [998, 226] width 39 height 20
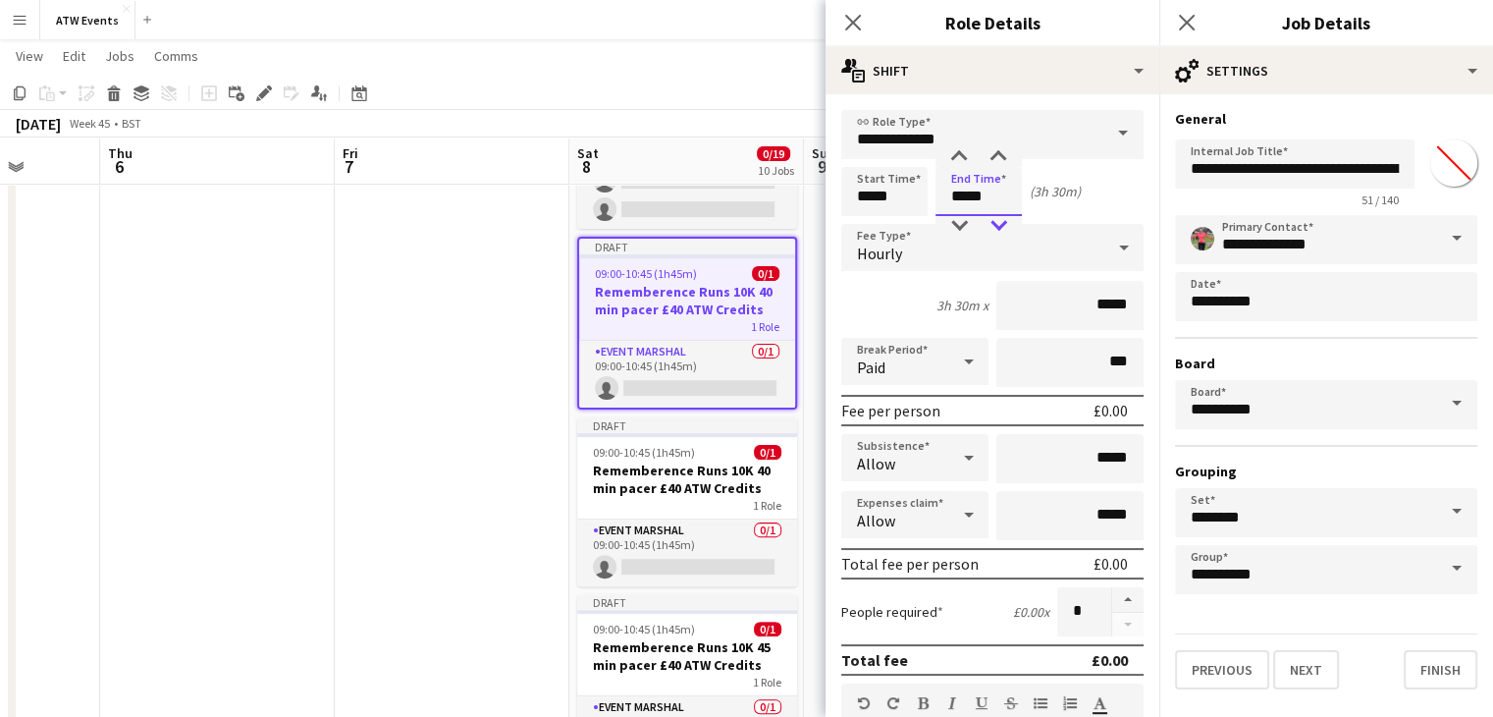
click at [995, 222] on div at bounding box center [998, 226] width 39 height 20
type input "*****"
click at [995, 222] on div at bounding box center [998, 226] width 39 height 20
click at [867, 175] on input "*****" at bounding box center [884, 191] width 86 height 49
click at [866, 158] on div at bounding box center [864, 157] width 39 height 20
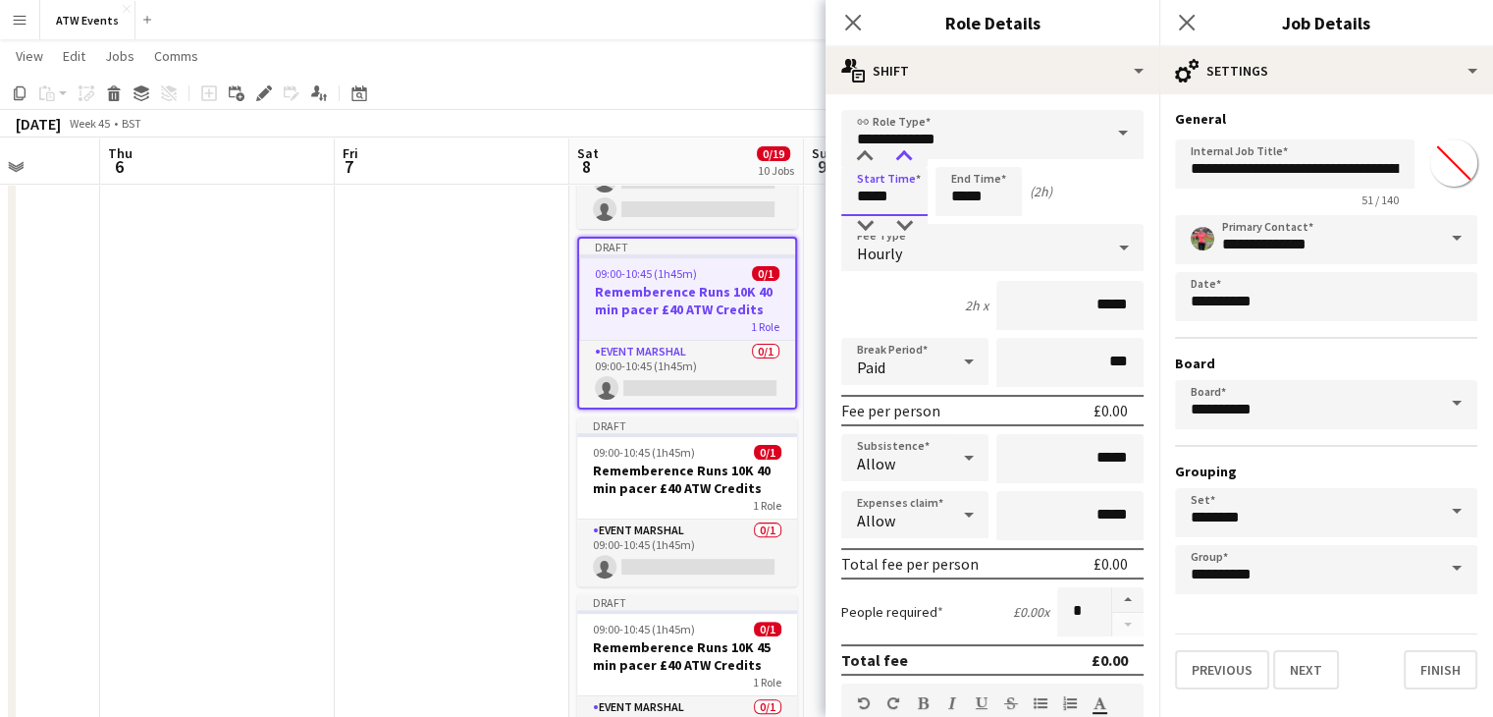
type input "*****"
click at [904, 154] on div at bounding box center [903, 157] width 39 height 20
click at [980, 190] on input "*****" at bounding box center [978, 191] width 86 height 49
click at [996, 187] on input "*****" at bounding box center [978, 191] width 86 height 49
click at [1069, 193] on div "(1h 45m)" at bounding box center [1055, 192] width 51 height 18
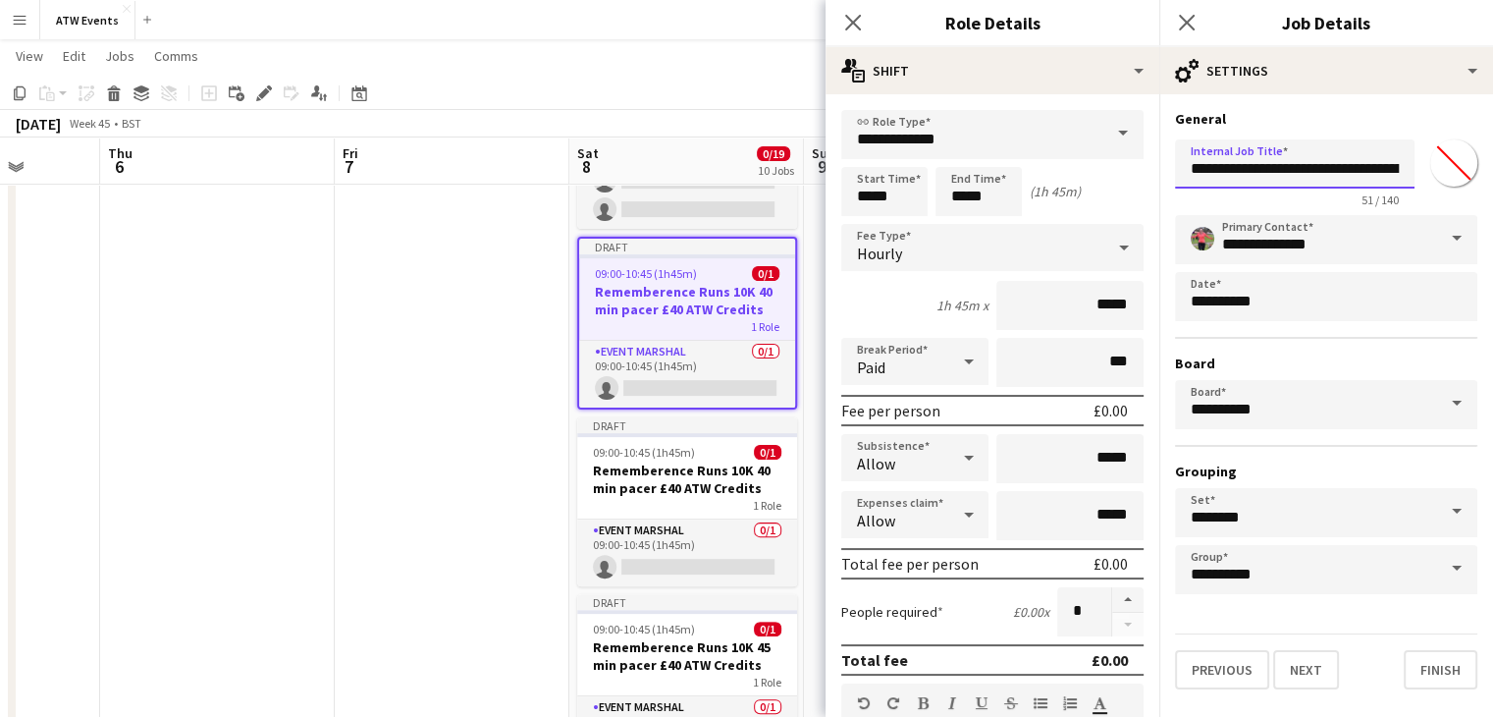
click at [1370, 170] on input "**********" at bounding box center [1295, 163] width 240 height 49
click at [1428, 657] on button "Finish" at bounding box center [1441, 669] width 74 height 39
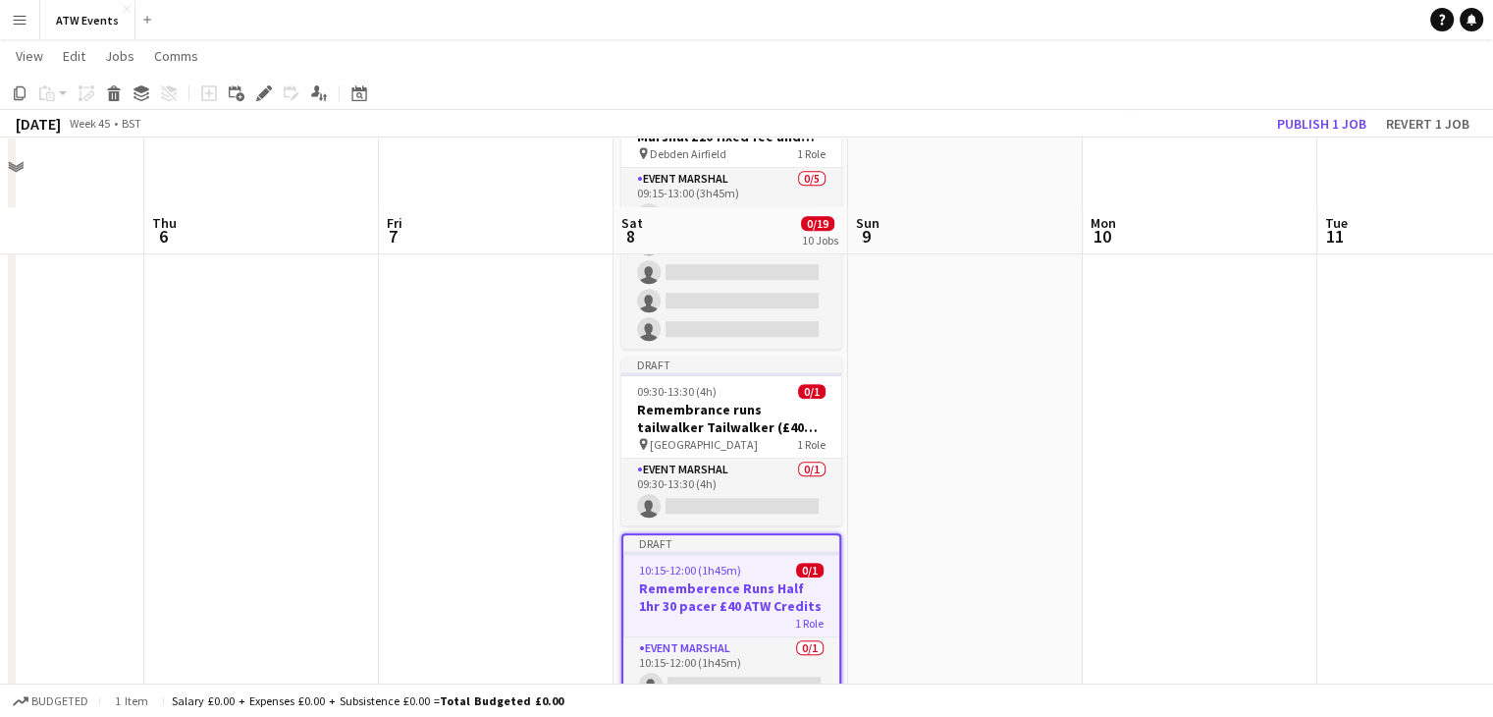
scroll to position [1661, 0]
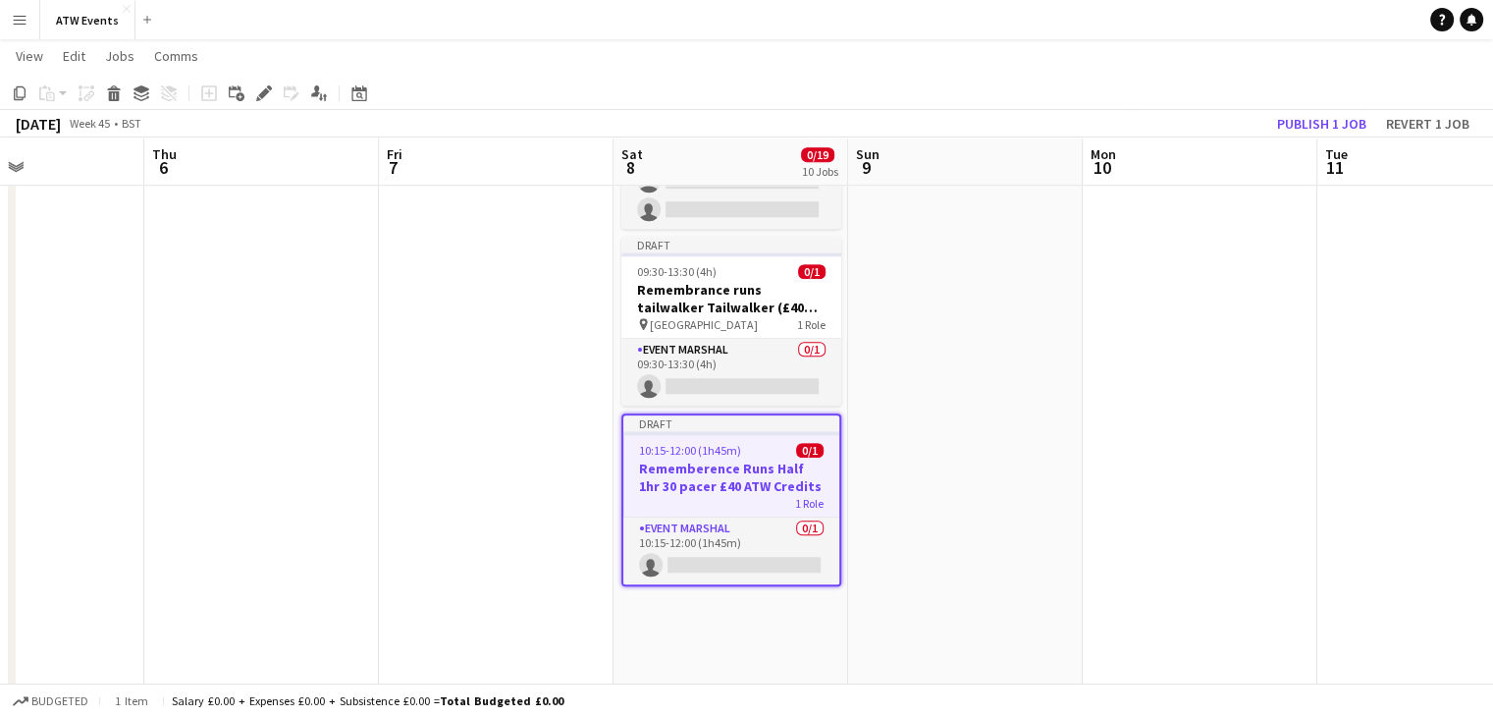
click at [793, 636] on app-date-cell "Draft 08:30-13:30 (5h) 0/4 Remembrance Runs Parking Marshal (£12.21 if over 21)…" at bounding box center [731, 550] width 235 height 3983
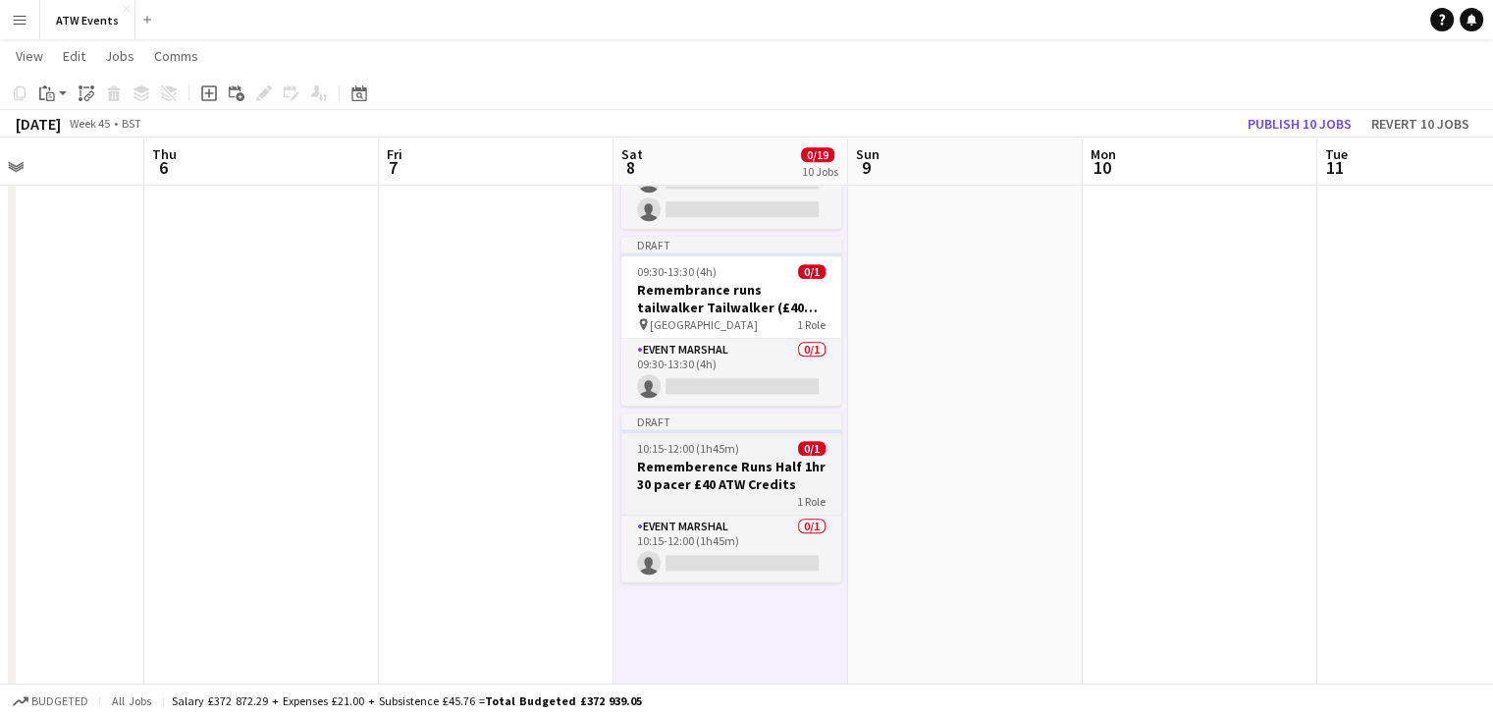
scroll to position [0, 558]
drag, startPoint x: 787, startPoint y: 504, endPoint x: 742, endPoint y: 493, distance: 46.4
click at [742, 493] on div "1 Role" at bounding box center [733, 501] width 220 height 16
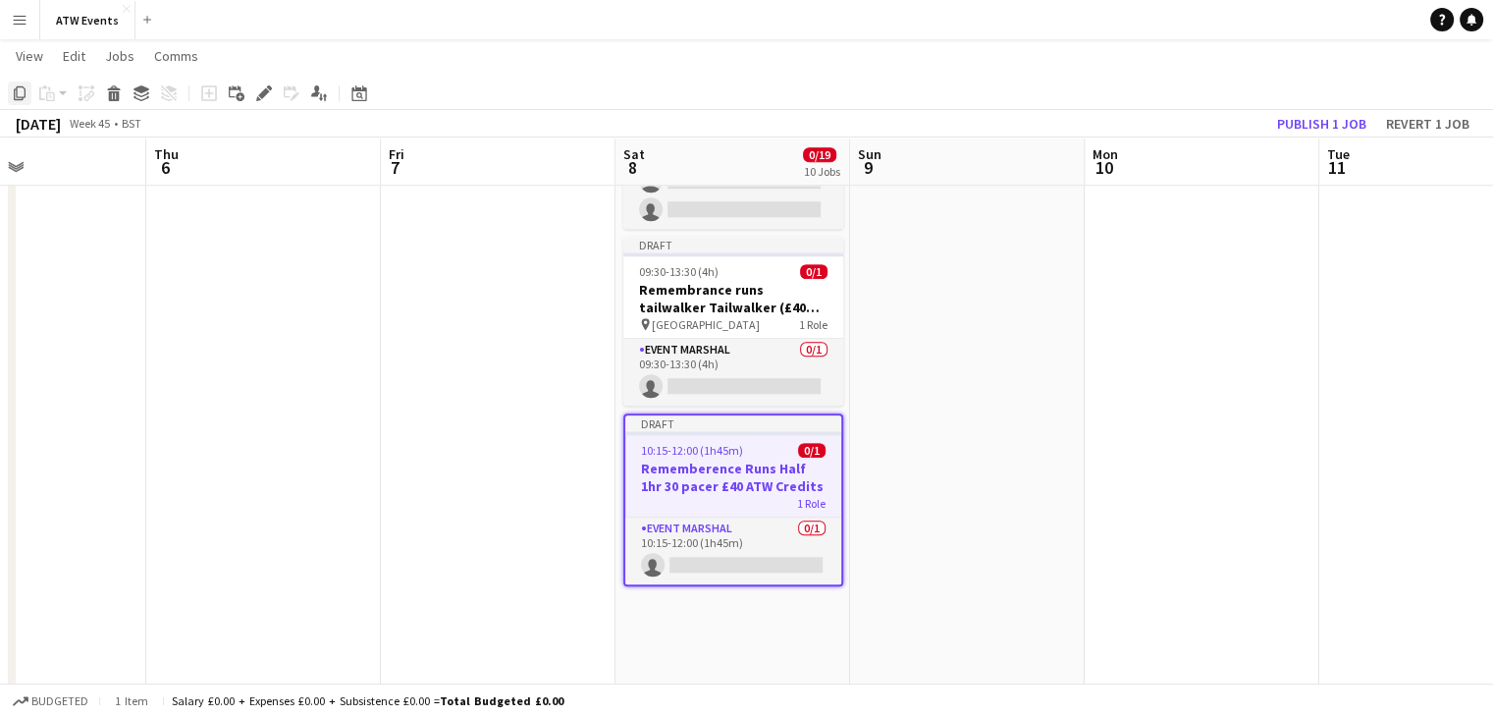
click at [13, 99] on icon "Copy" at bounding box center [20, 93] width 16 height 16
click at [683, 614] on app-date-cell "Draft 08:30-13:30 (5h) 0/4 Remembrance Runs Parking Marshal (£12.21 if over 21)…" at bounding box center [732, 550] width 235 height 3983
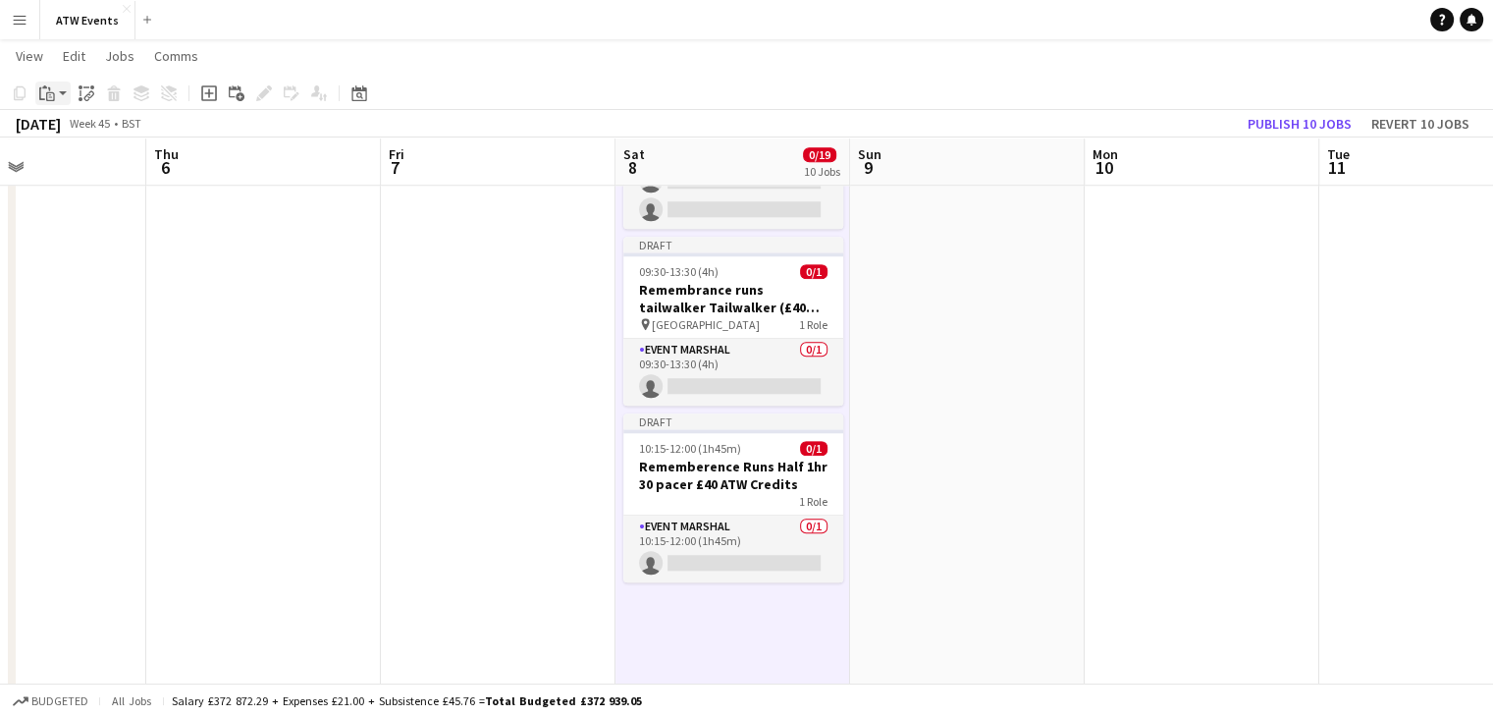
click at [55, 95] on div "Paste" at bounding box center [47, 93] width 24 height 24
click at [69, 129] on link "Paste Ctrl+V" at bounding box center [144, 131] width 185 height 18
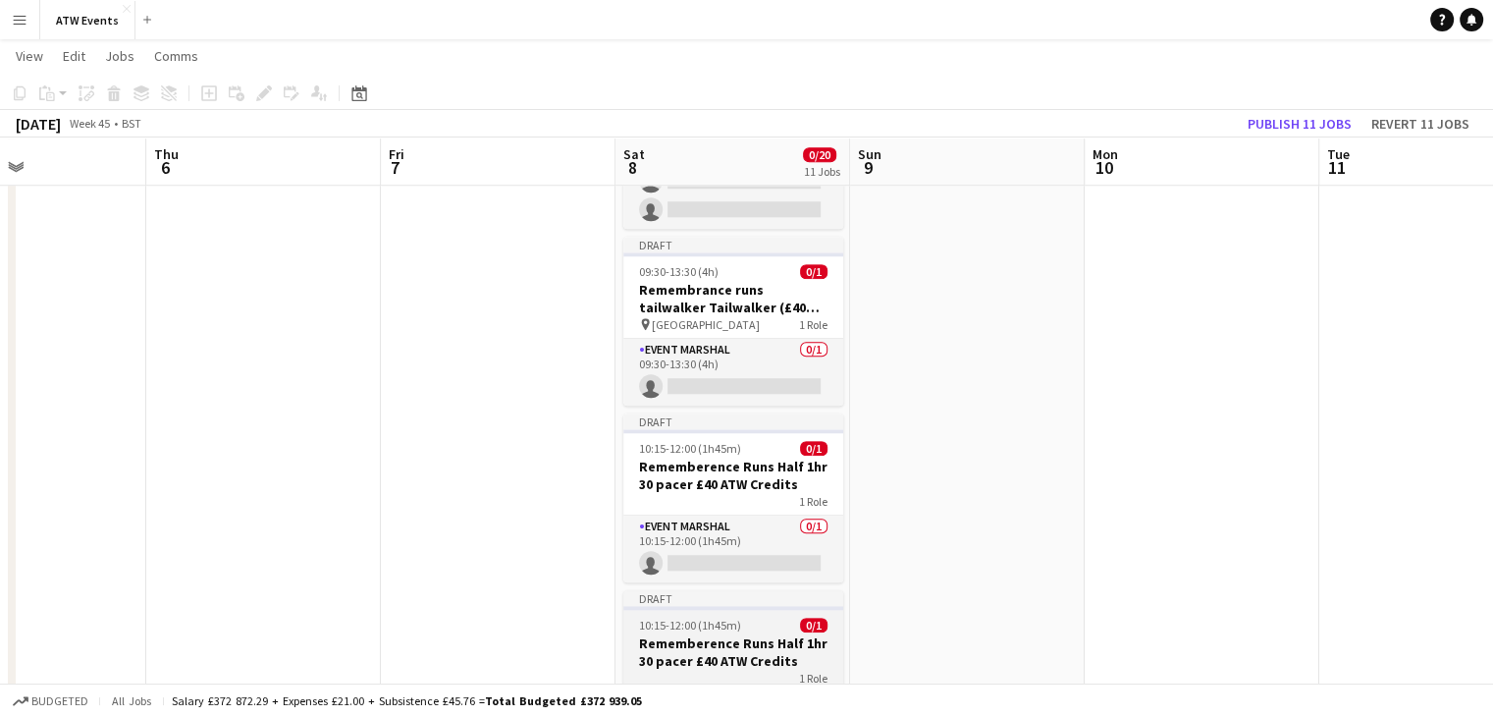
click at [738, 669] on div "1 Role" at bounding box center [733, 677] width 220 height 16
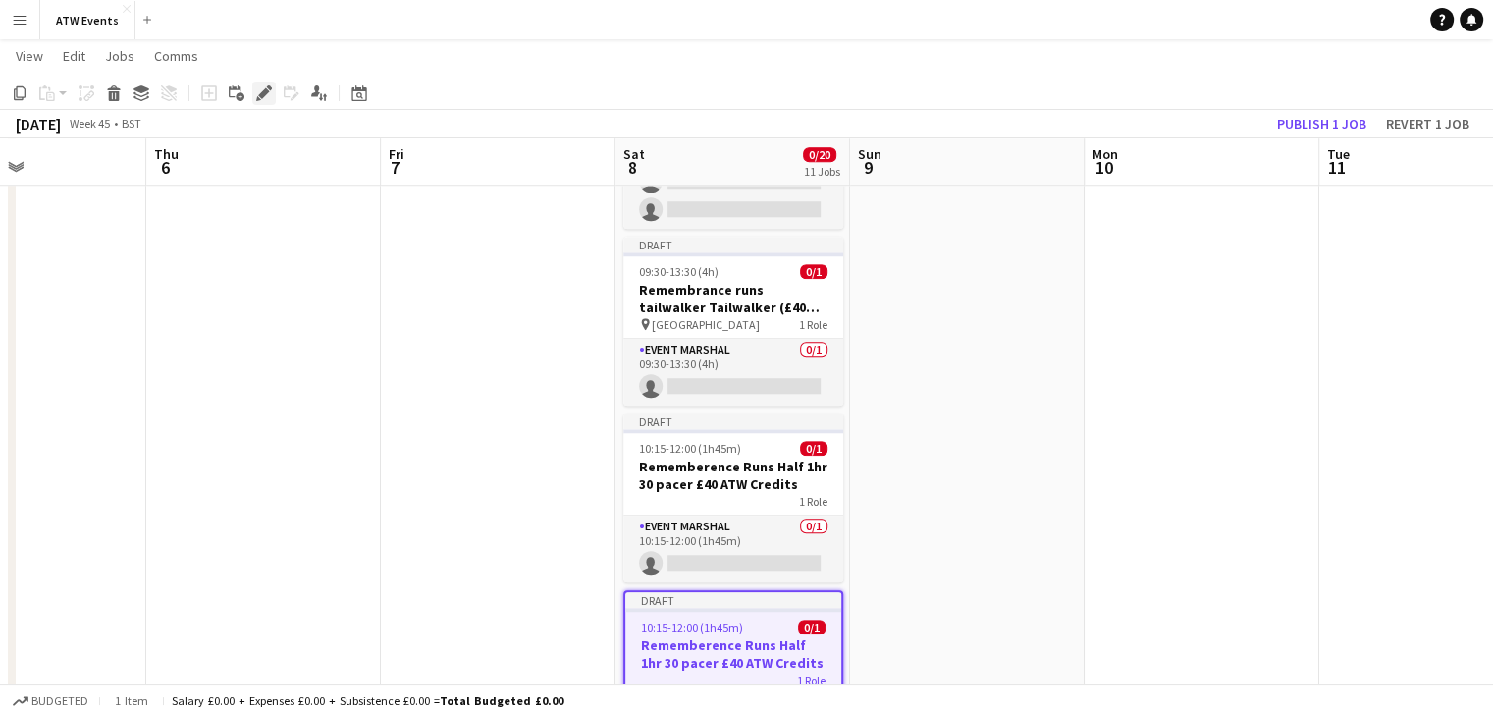
click at [263, 100] on icon "Edit" at bounding box center [264, 93] width 16 height 16
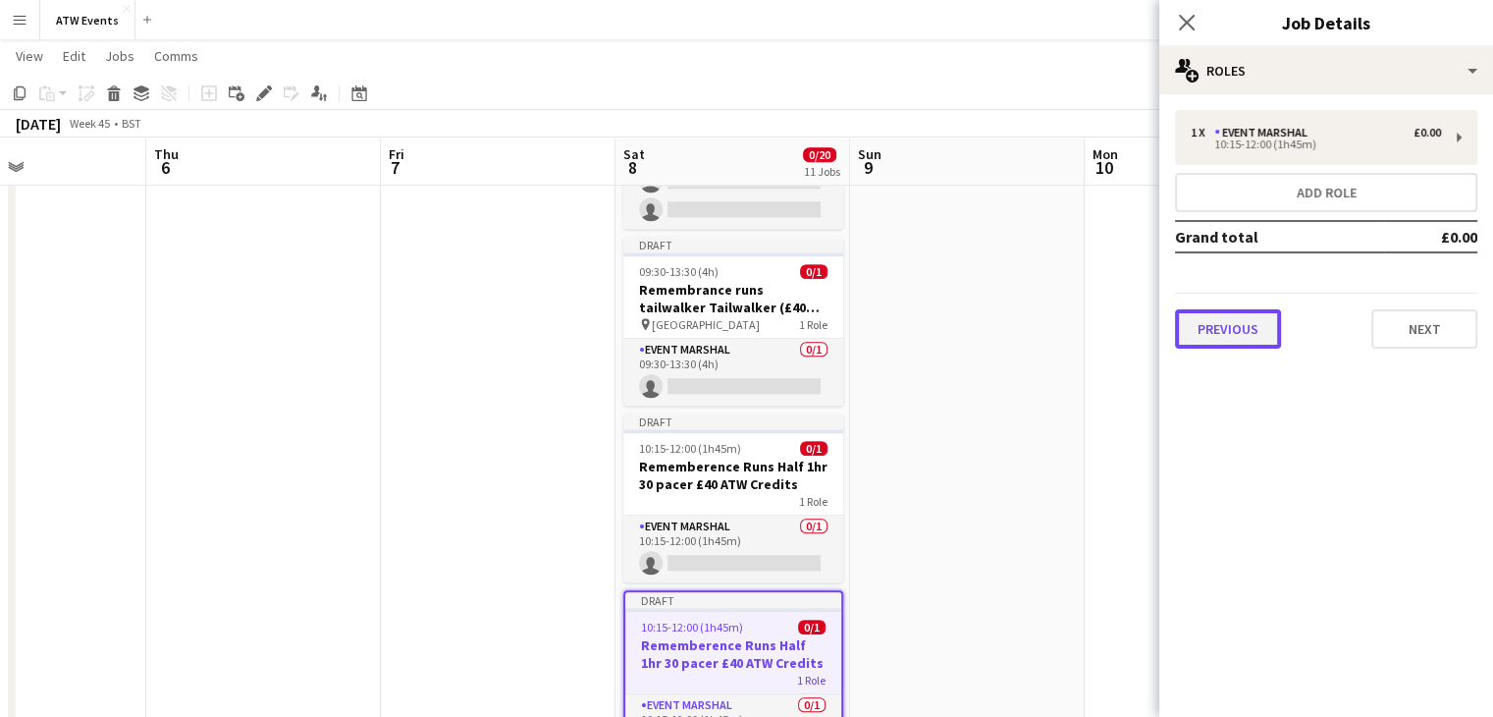
click at [1268, 319] on button "Previous" at bounding box center [1228, 328] width 106 height 39
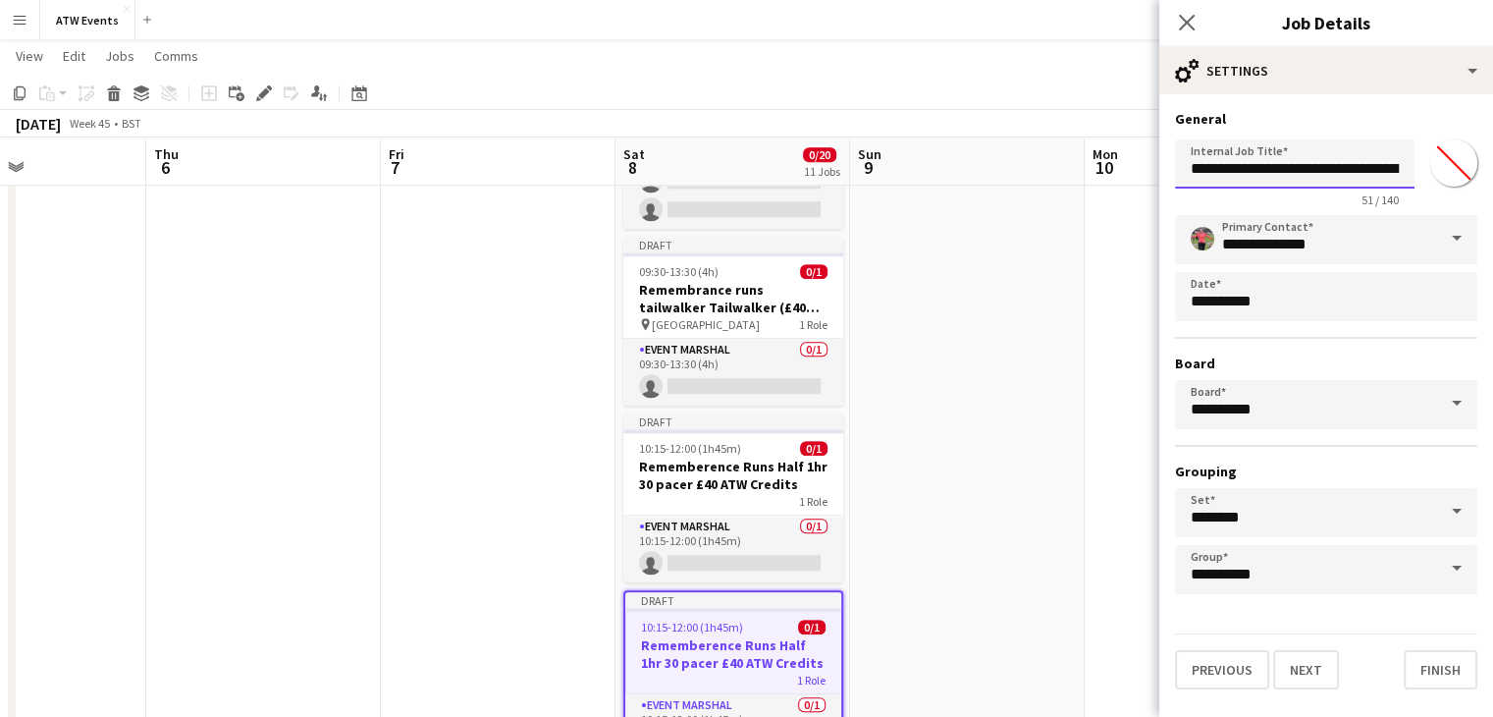
click at [1373, 170] on input "**********" at bounding box center [1295, 163] width 240 height 49
type input "**********"
click button "Next" at bounding box center [1306, 669] width 66 height 39
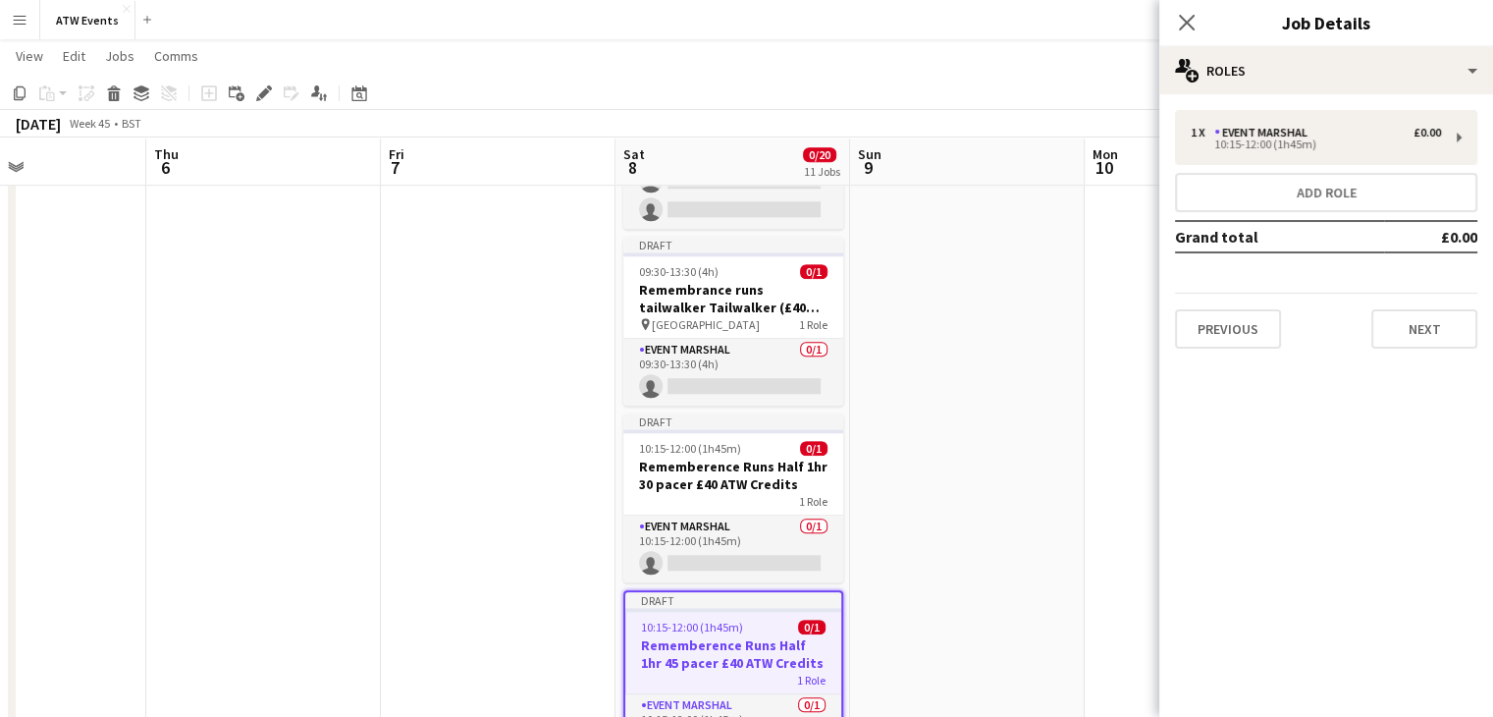
click at [614, 504] on app-date-cell at bounding box center [498, 550] width 235 height 3983
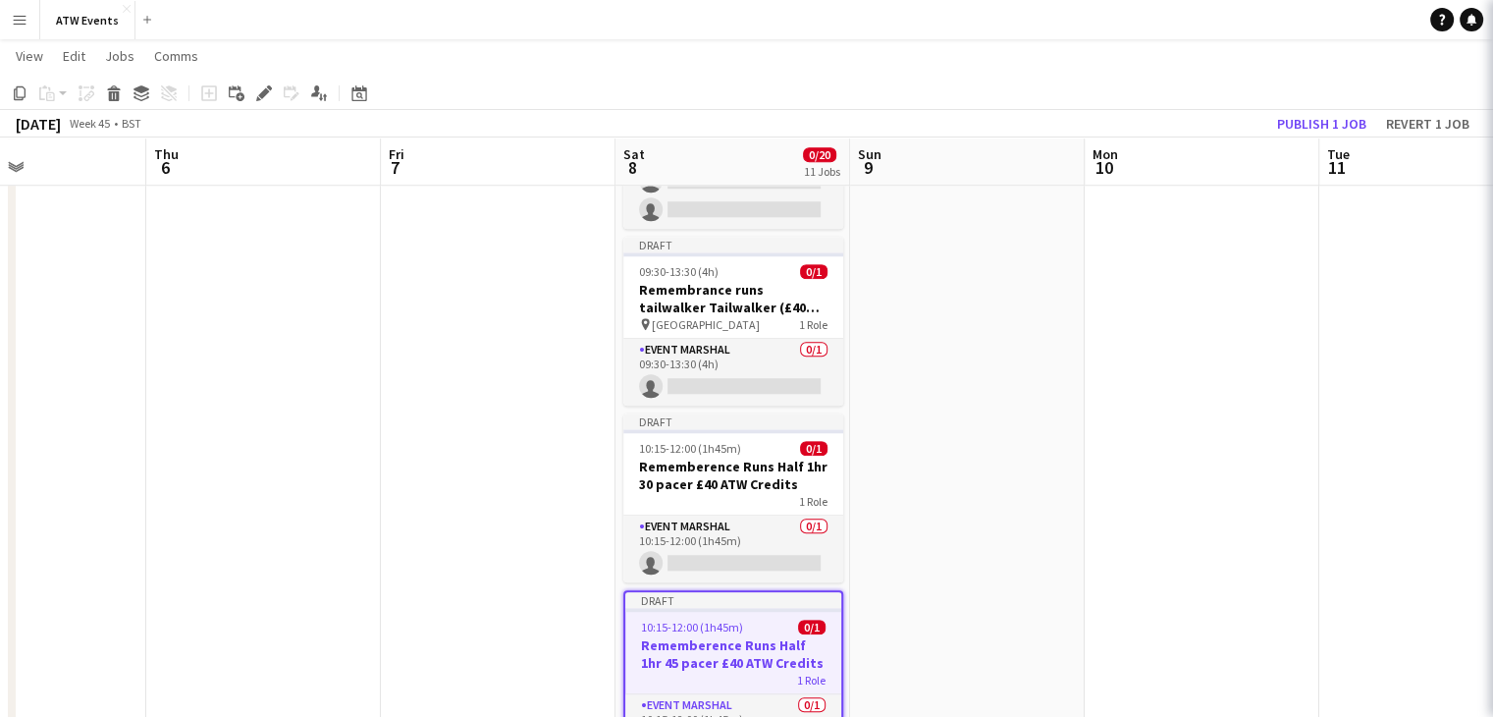
scroll to position [0, 557]
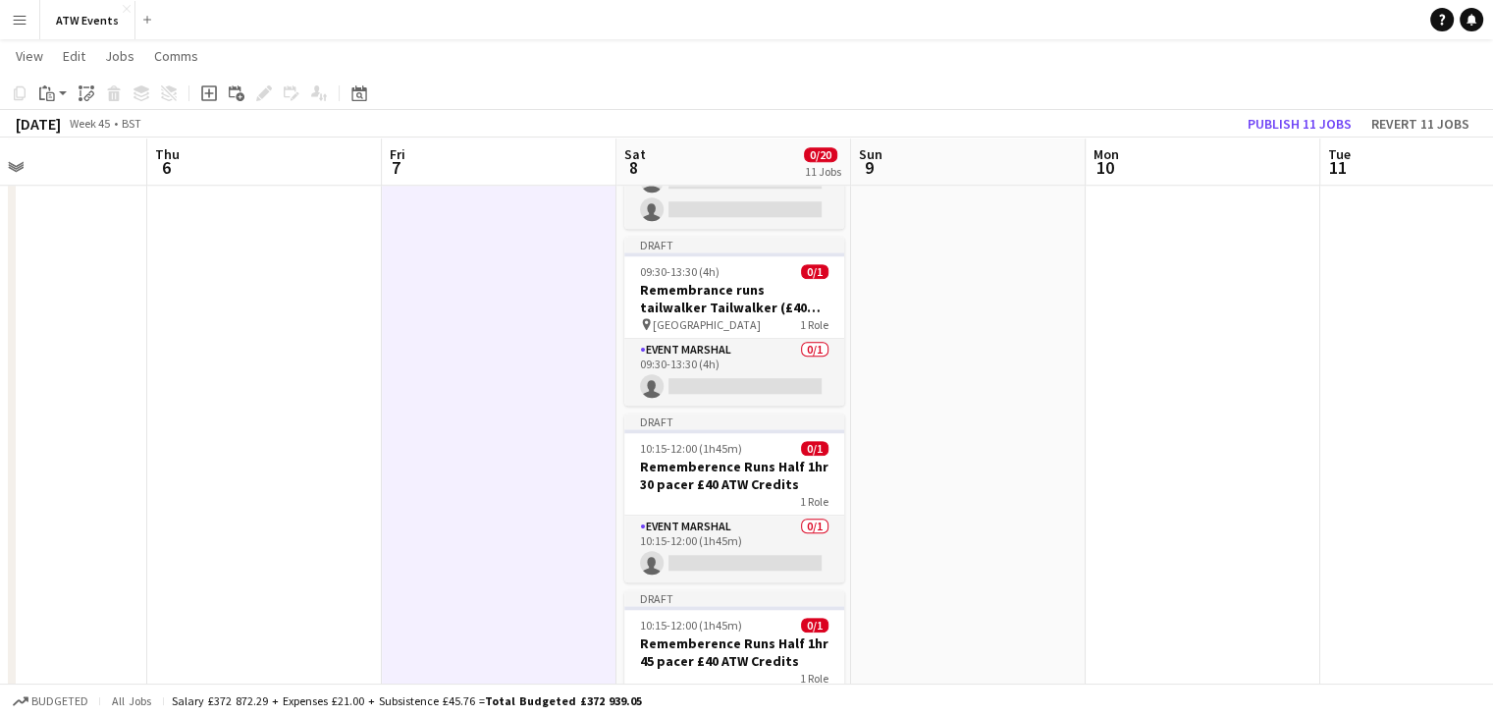
click at [618, 512] on app-date-cell "Draft 08:30-13:30 (5h) 0/4 Remembrance Runs Parking Marshal (£12.21 if over 21)…" at bounding box center [733, 550] width 235 height 3983
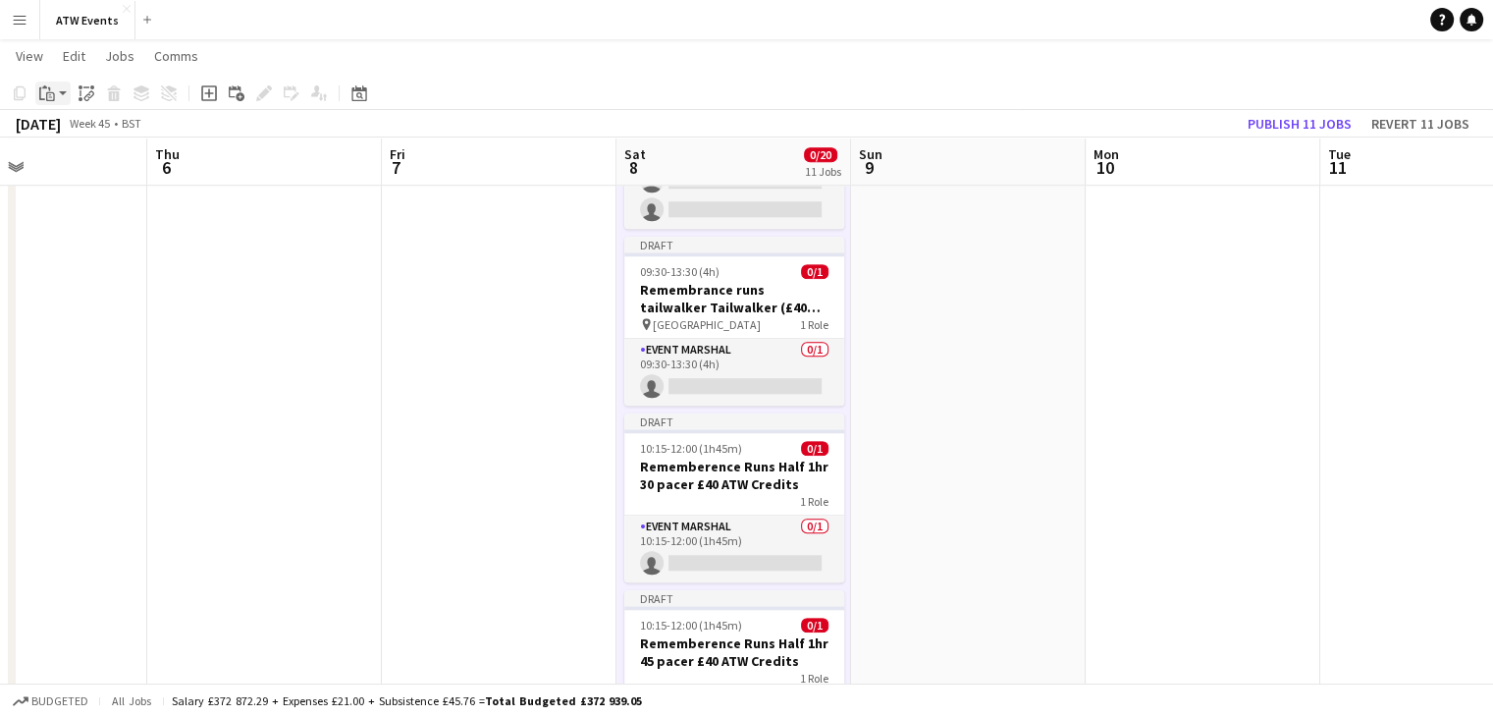
click at [42, 93] on icon "Paste" at bounding box center [47, 93] width 16 height 16
click at [75, 126] on link "Paste Ctrl+V" at bounding box center [144, 131] width 185 height 18
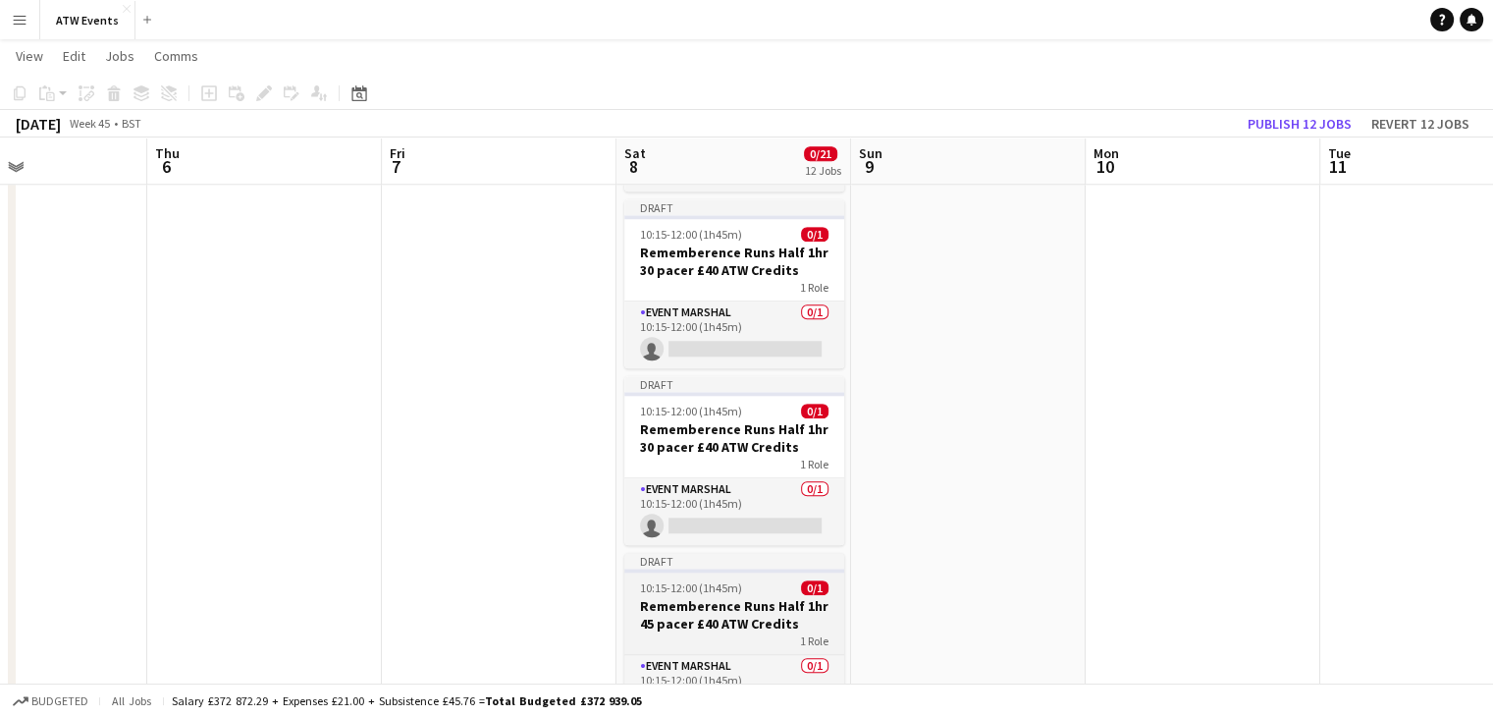
scroll to position [1876, 0]
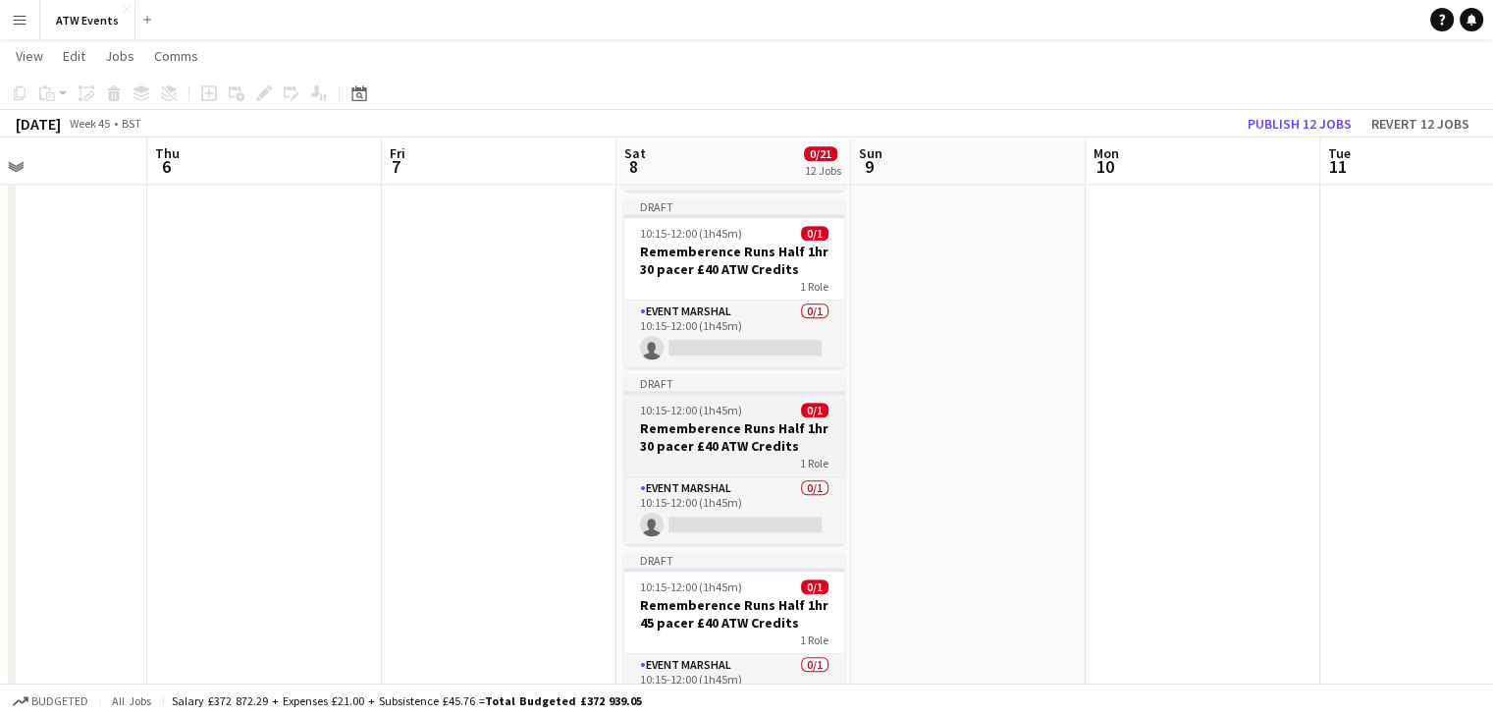
click at [720, 449] on h3 "Rememberence Runs Half 1hr 30 pacer £40 ATW Credits" at bounding box center [734, 436] width 220 height 35
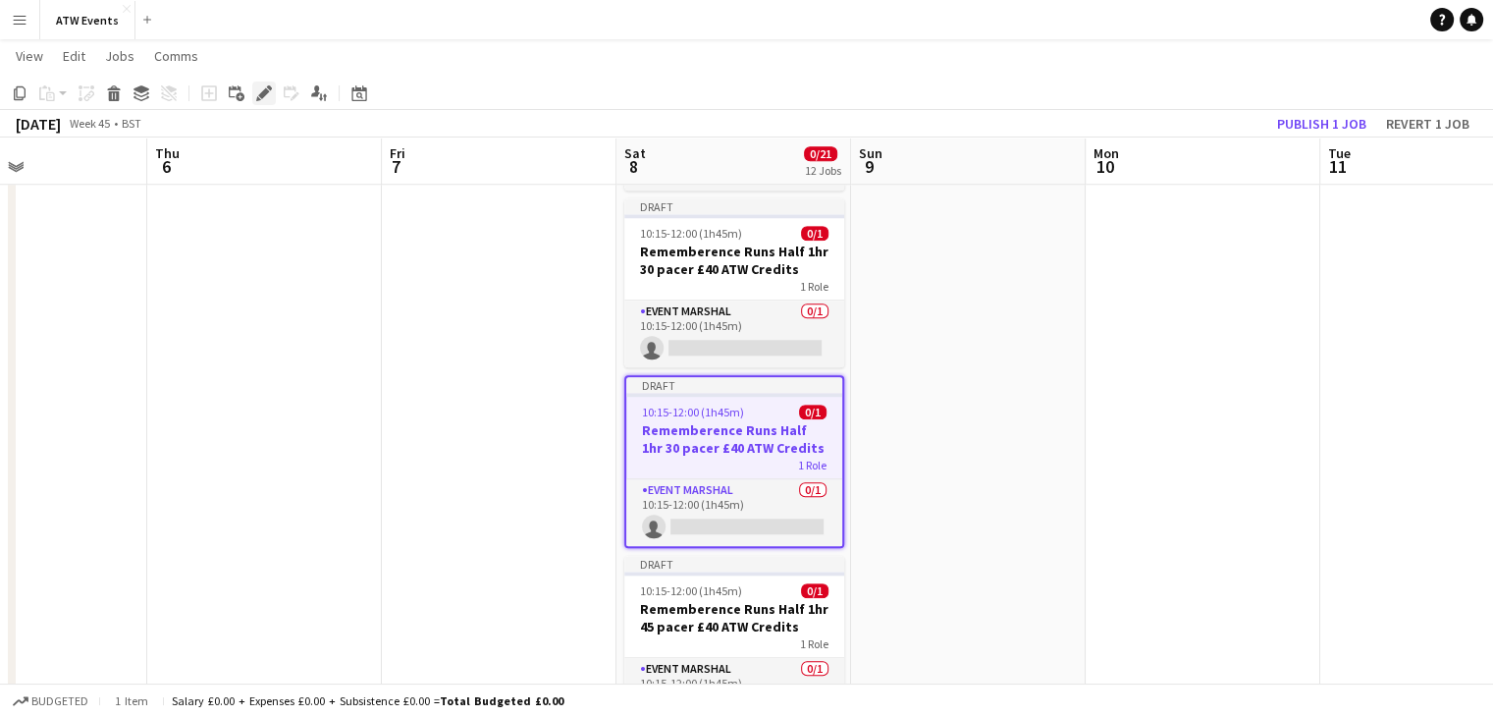
click at [269, 95] on icon "Edit" at bounding box center [264, 93] width 16 height 16
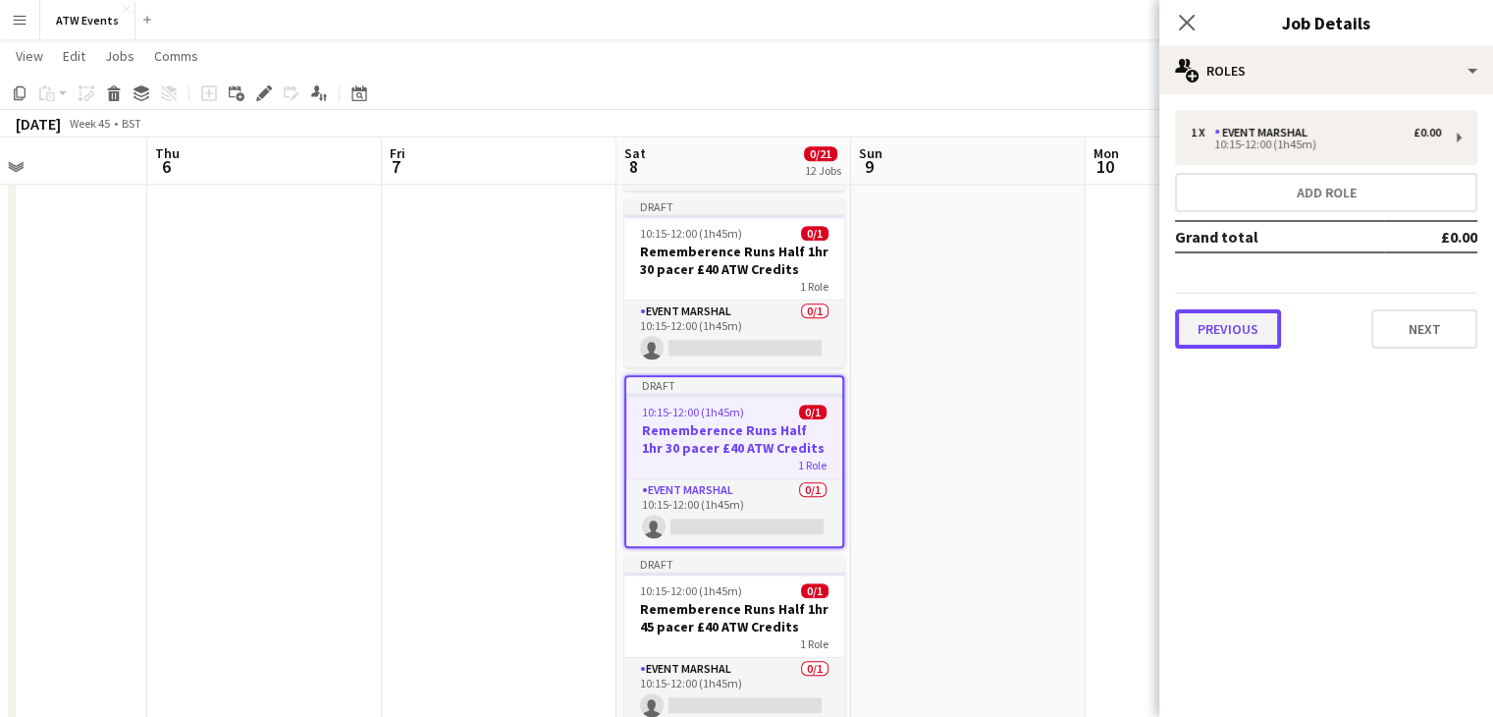
click at [1214, 344] on button "Previous" at bounding box center [1228, 328] width 106 height 39
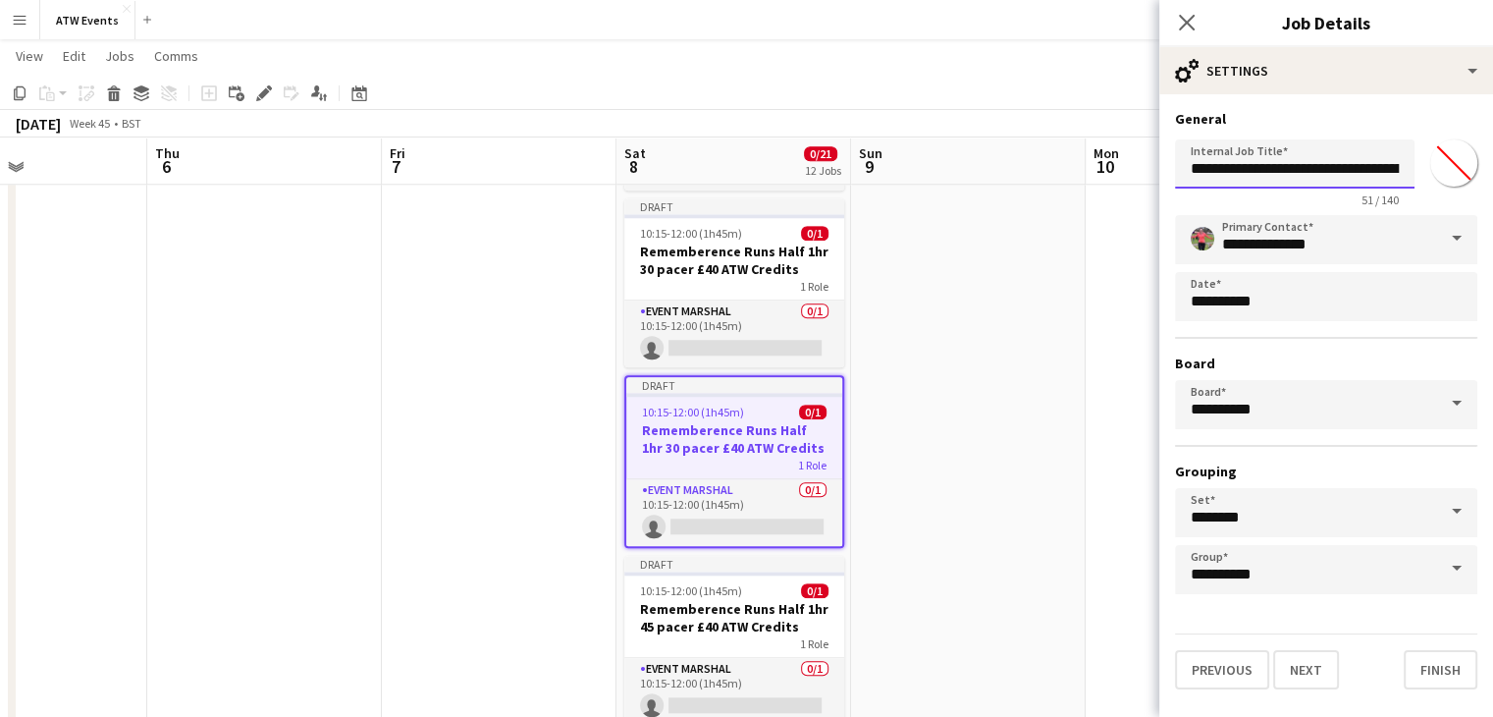
click at [1388, 170] on input "**********" at bounding box center [1295, 163] width 240 height 49
type input "**********"
click at [1445, 653] on button "Finish" at bounding box center [1441, 669] width 74 height 39
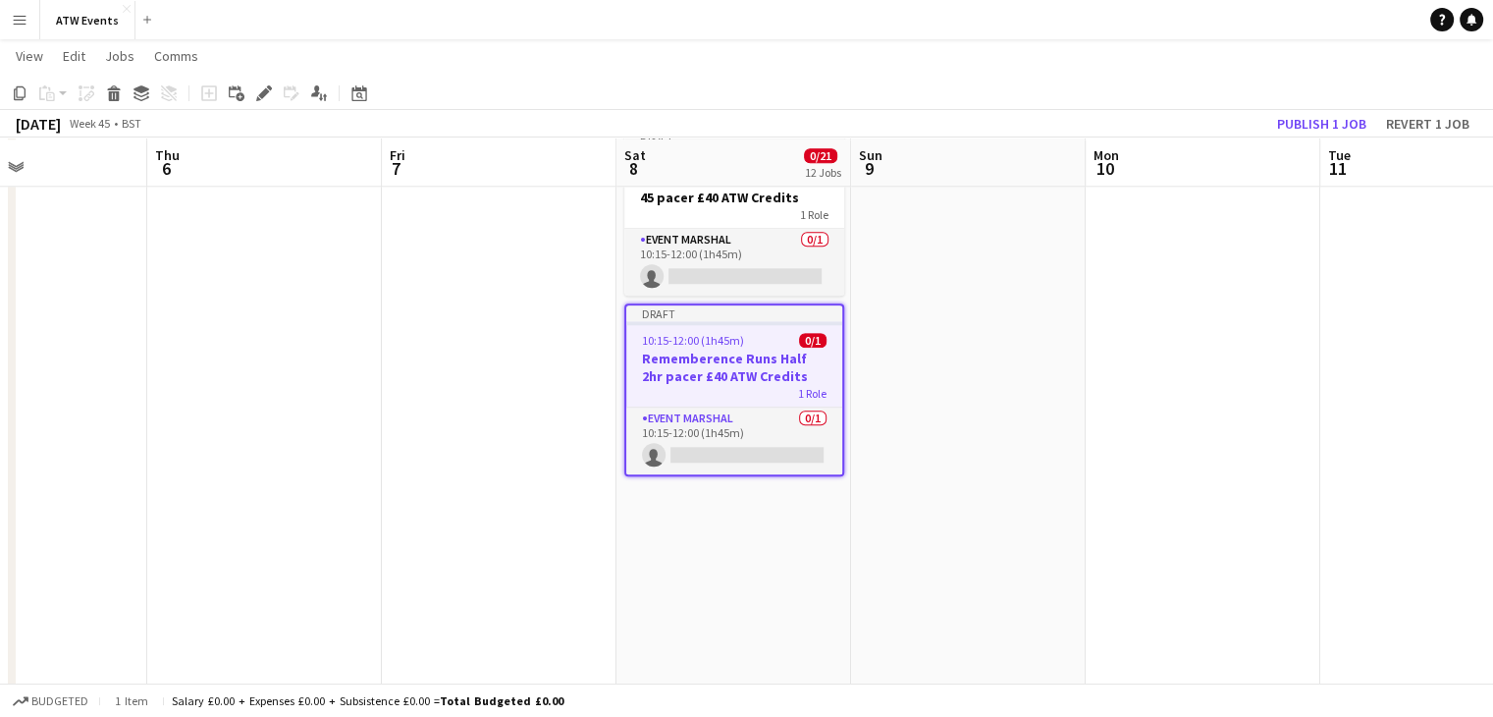
scroll to position [2126, 0]
click at [707, 547] on app-date-cell "Draft 08:30-13:30 (5h) 0/4 Remembrance Runs Parking Marshal (£12.21 if over 21)…" at bounding box center [733, 85] width 235 height 3983
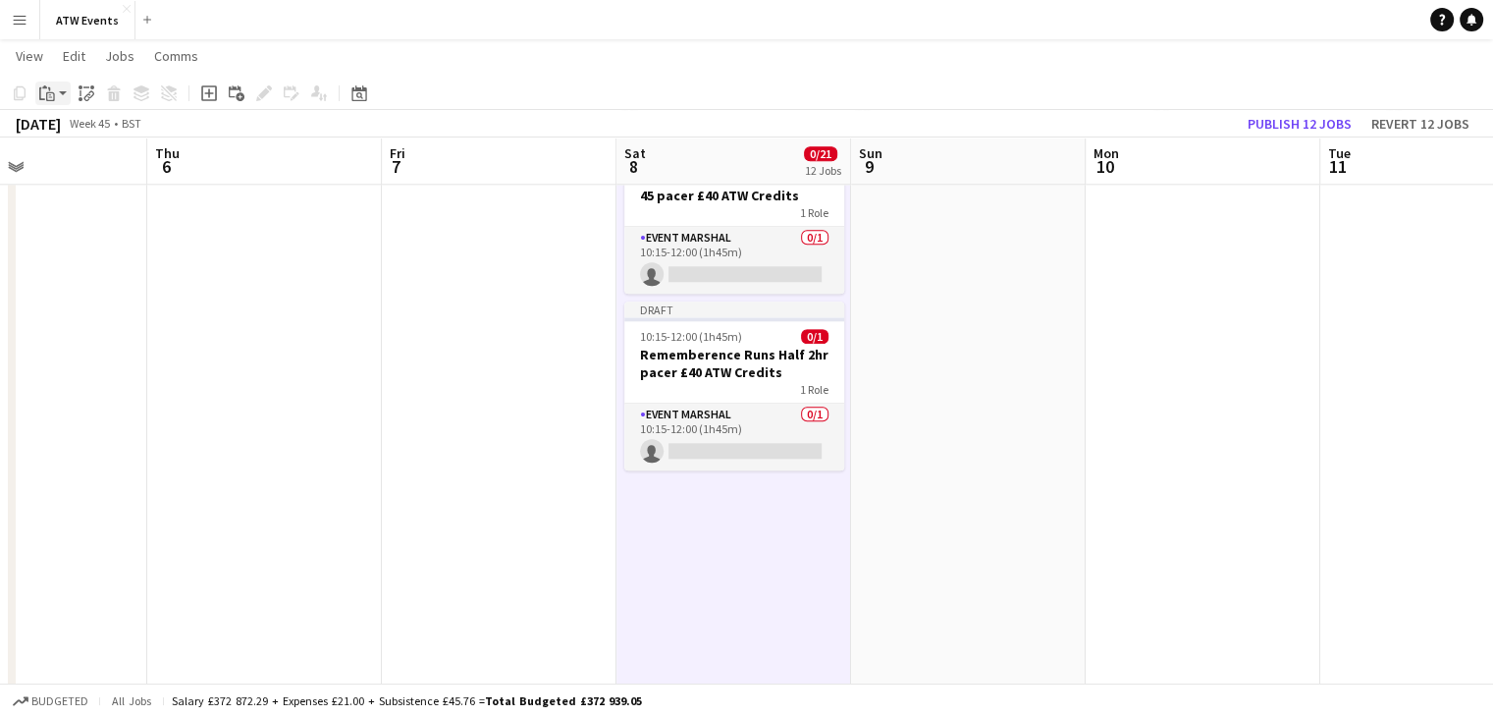
click at [54, 98] on icon at bounding box center [50, 96] width 9 height 9
click at [70, 127] on link "Paste Ctrl+V" at bounding box center [144, 131] width 185 height 18
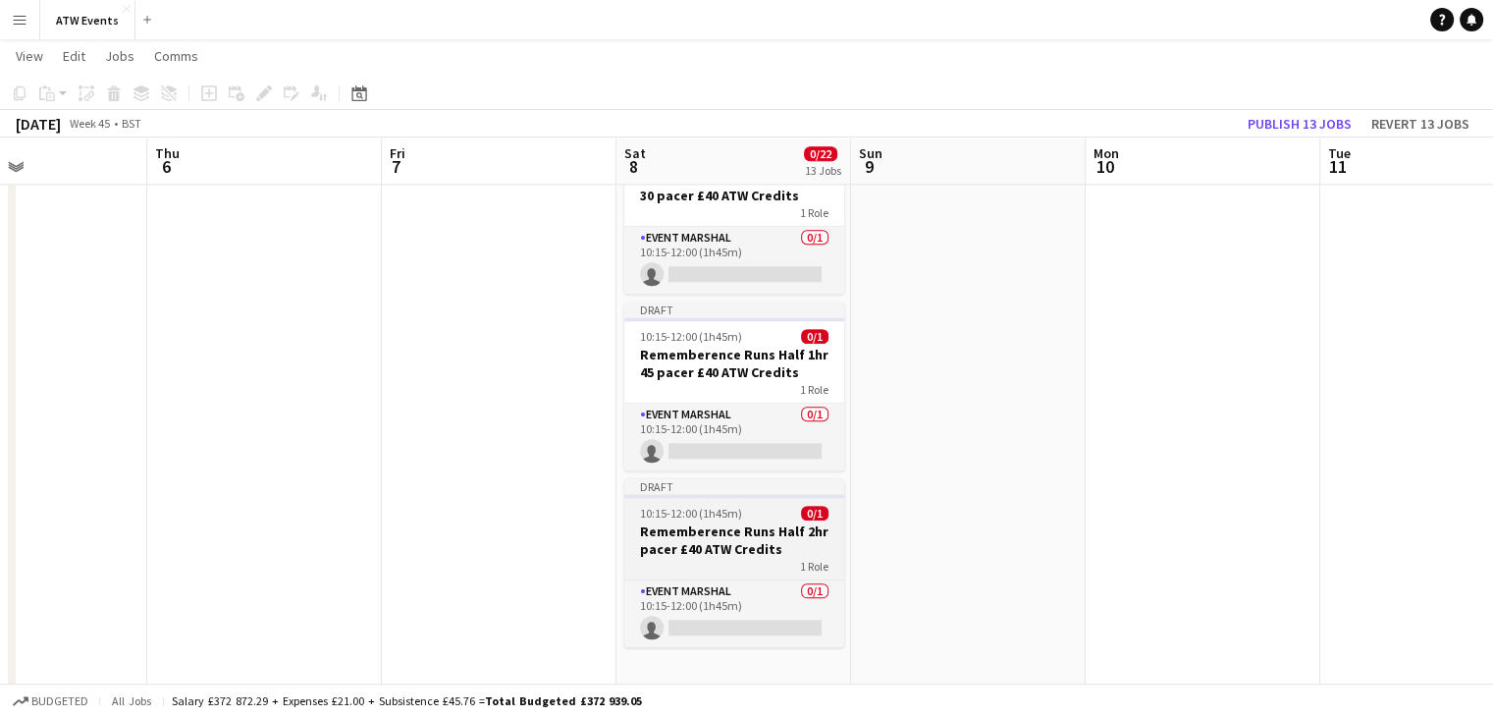
click at [734, 551] on h3 "Rememberence Runs Half 2hr pacer £40 ATW Credits" at bounding box center [734, 539] width 220 height 35
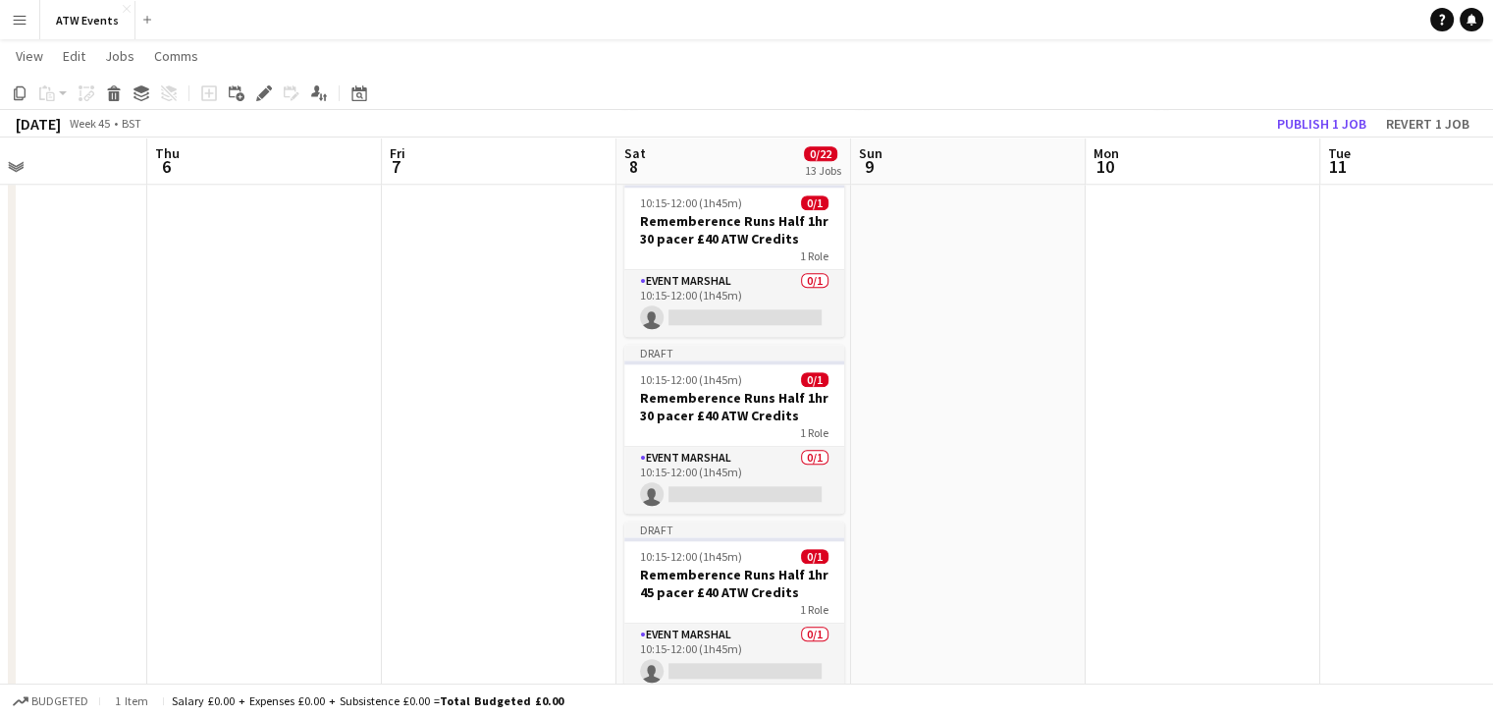
scroll to position [1907, 0]
click at [715, 385] on app-job-card "Draft 10:15-12:00 (1h45m) 0/1 Rememberence Runs Half 1hr 30 pacer £40 ATW Credi…" at bounding box center [734, 428] width 220 height 169
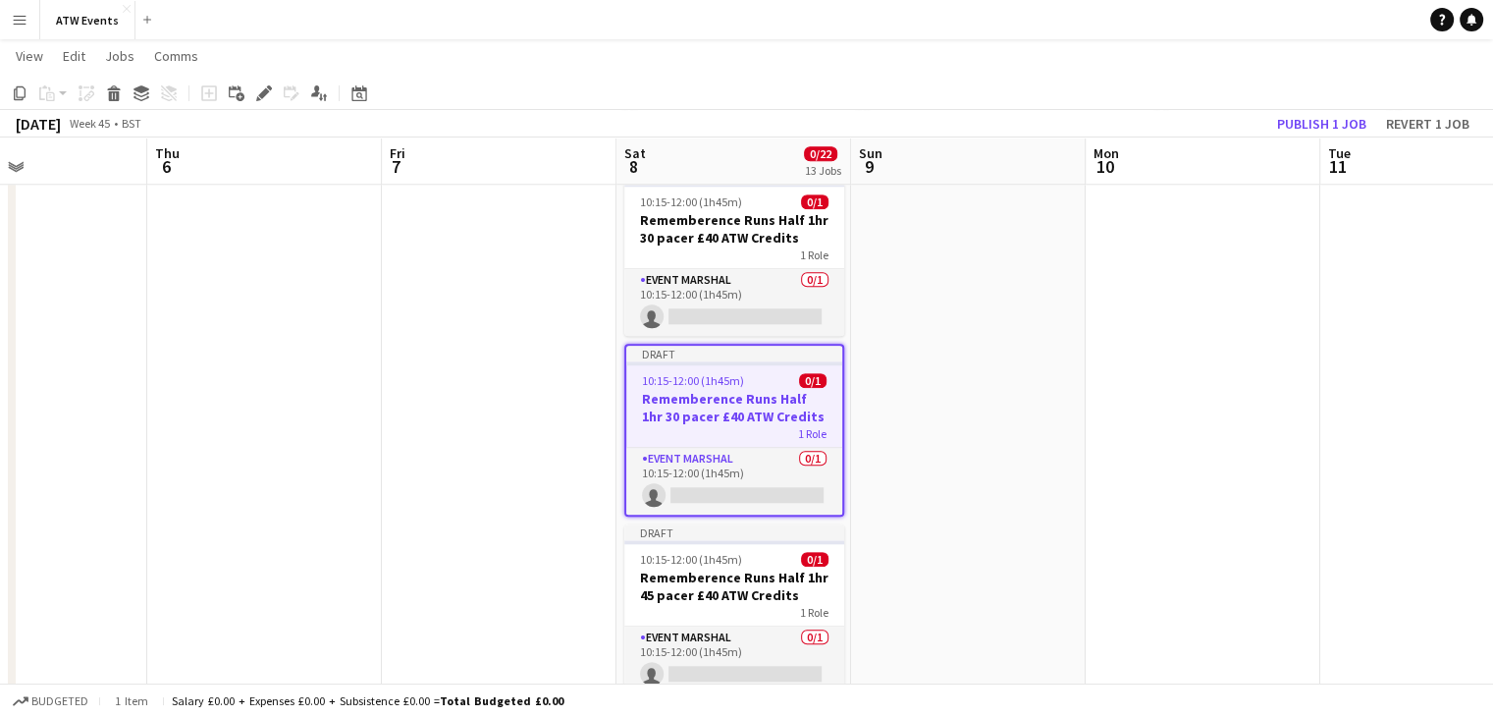
scroll to position [1875, 0]
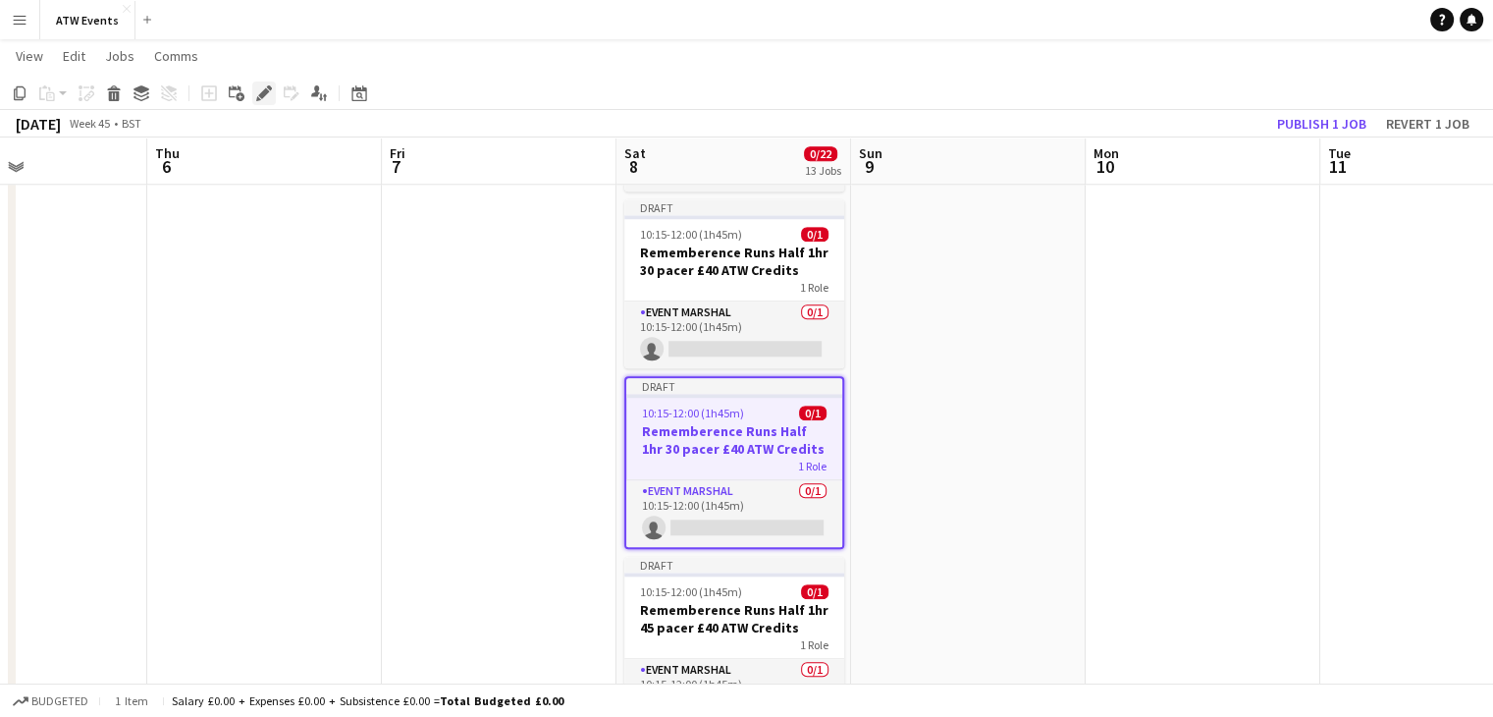
click at [262, 91] on icon at bounding box center [263, 93] width 11 height 11
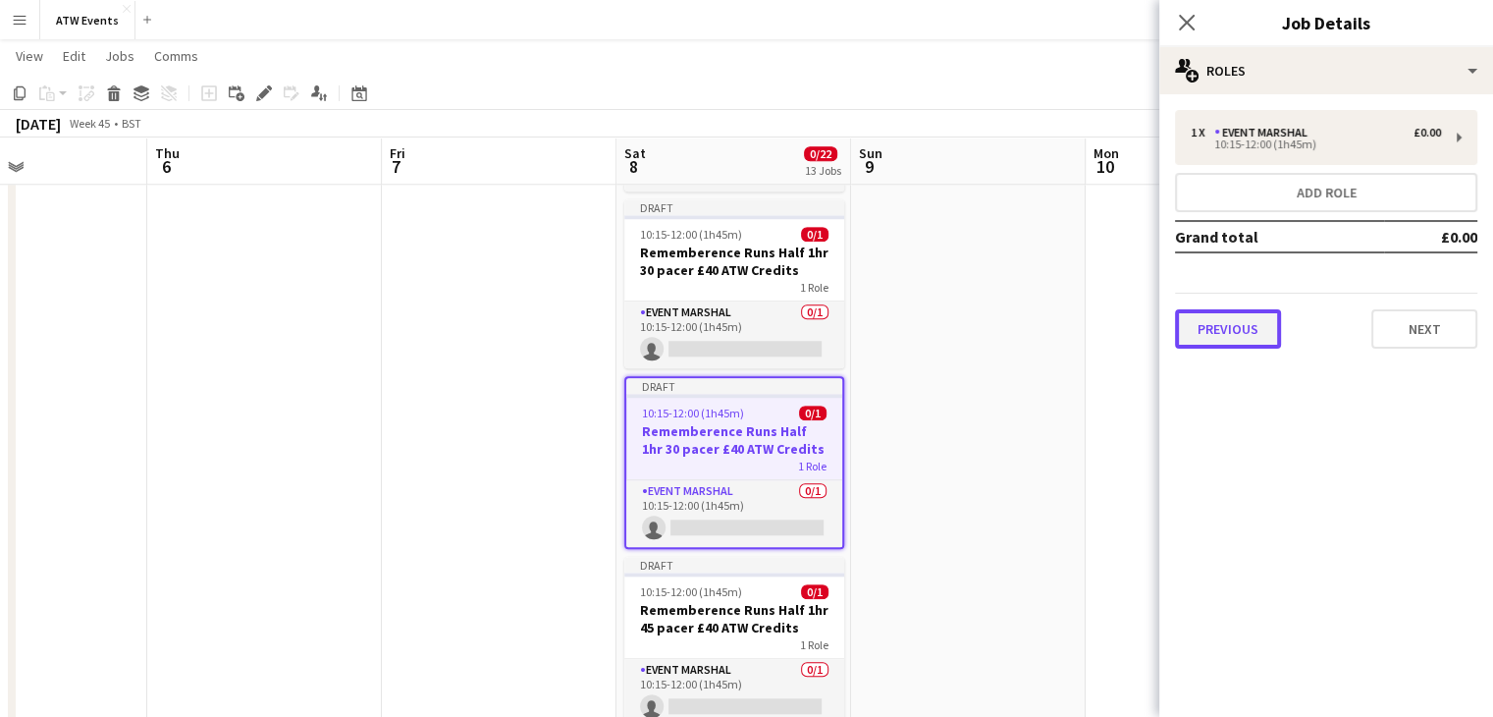
click at [1212, 331] on button "Previous" at bounding box center [1228, 328] width 106 height 39
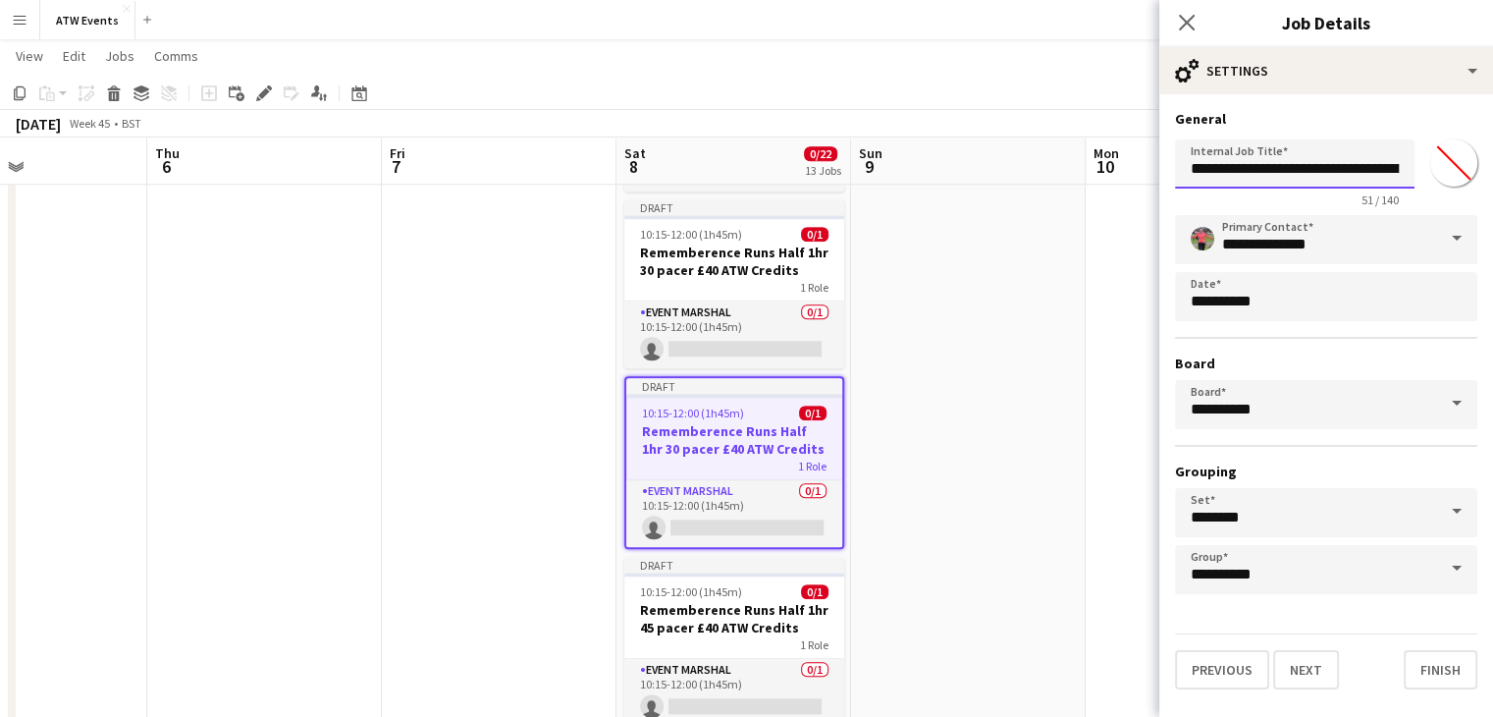
click at [1386, 166] on input "**********" at bounding box center [1295, 163] width 240 height 49
type input "**********"
click at [1426, 653] on button "Finish" at bounding box center [1441, 669] width 74 height 39
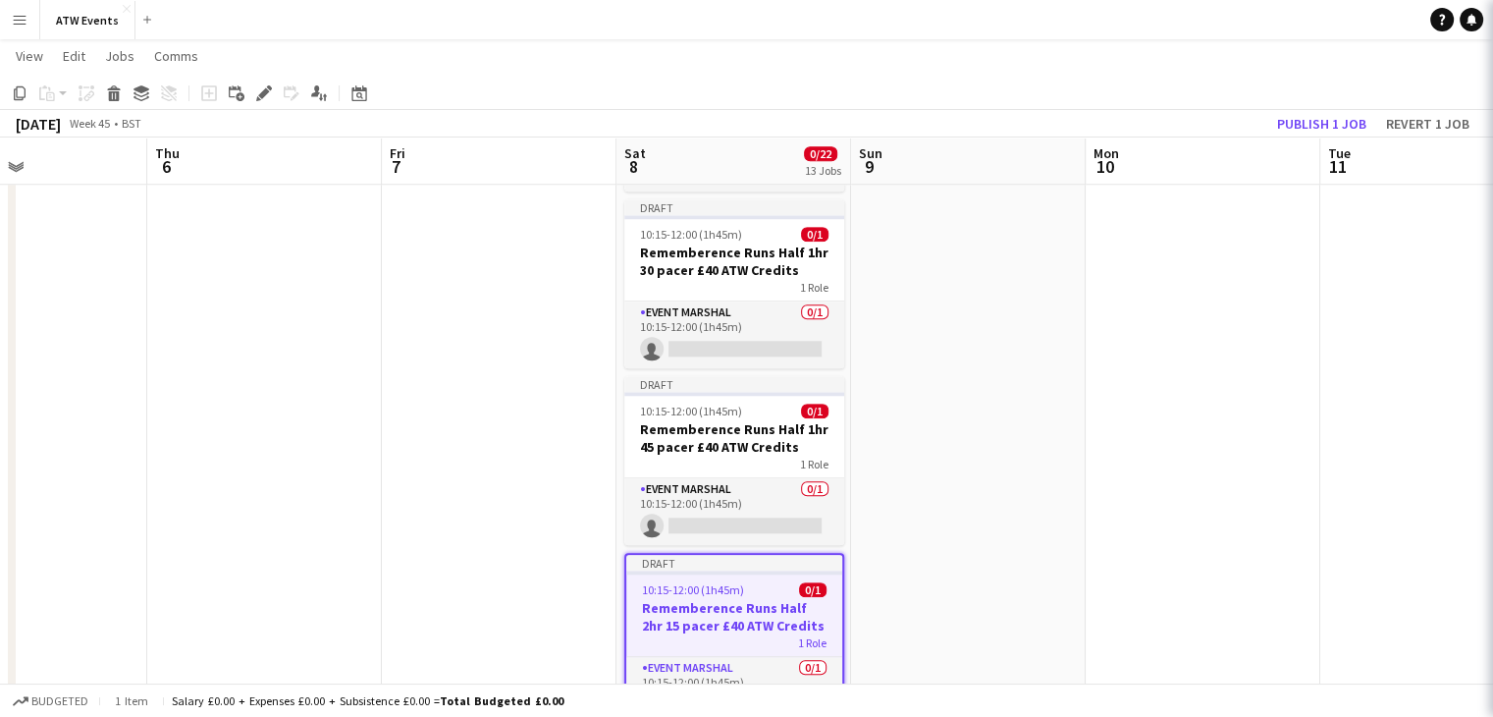
scroll to position [0, 0]
click at [619, 371] on app-date-cell "Draft 08:30-13:30 (5h) 0/4 Remembrance Runs Parking Marshal (£12.21 if over 21)…" at bounding box center [733, 336] width 235 height 3983
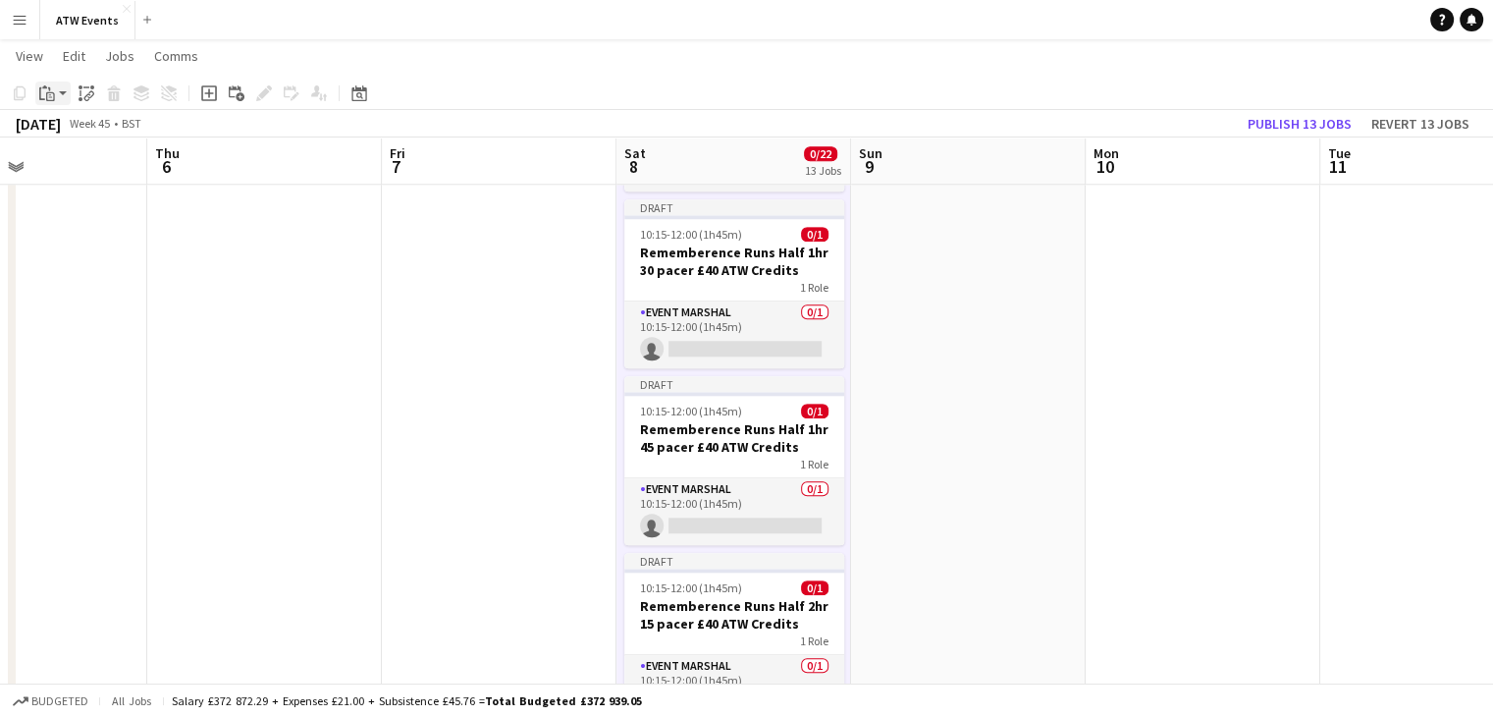
click at [57, 99] on div "Paste" at bounding box center [47, 93] width 24 height 24
click at [72, 126] on link "Paste Ctrl+V" at bounding box center [144, 131] width 185 height 18
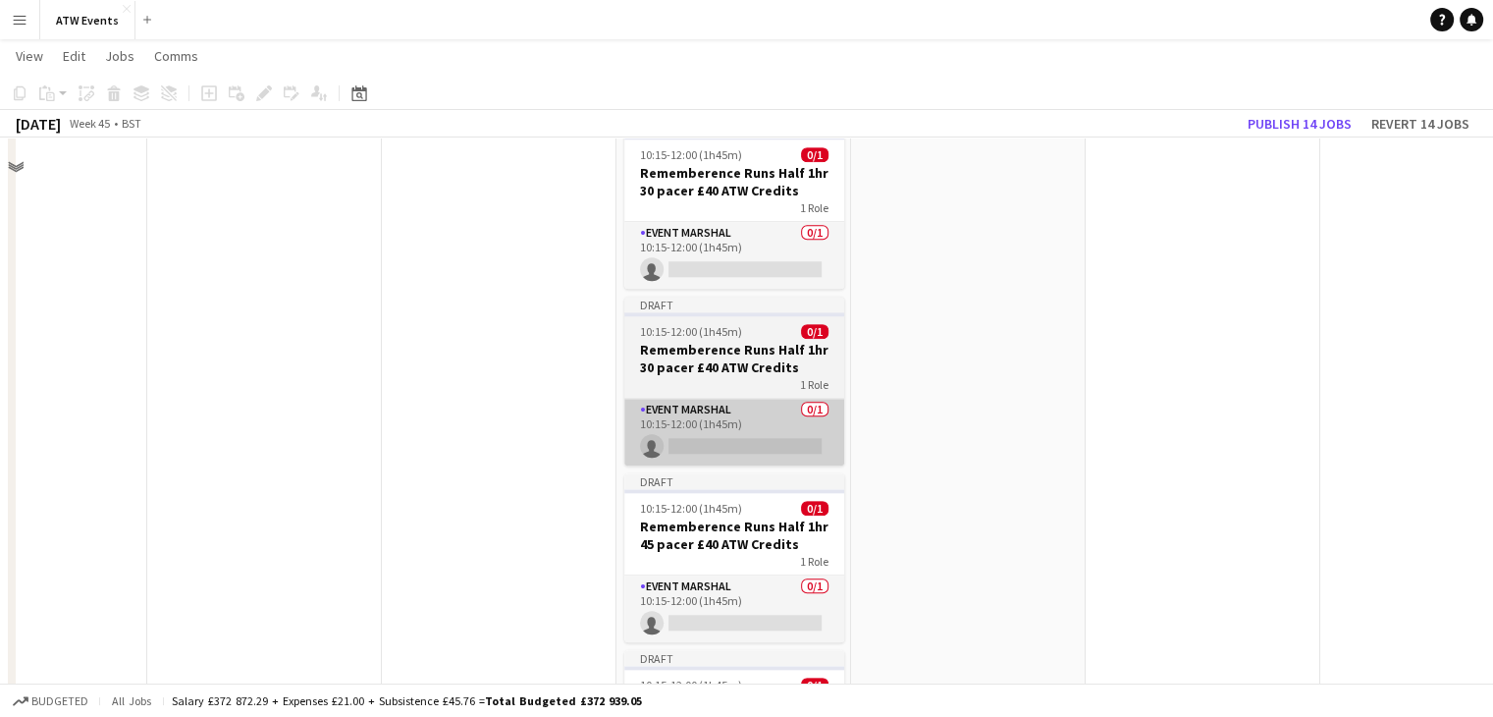
scroll to position [1881, 0]
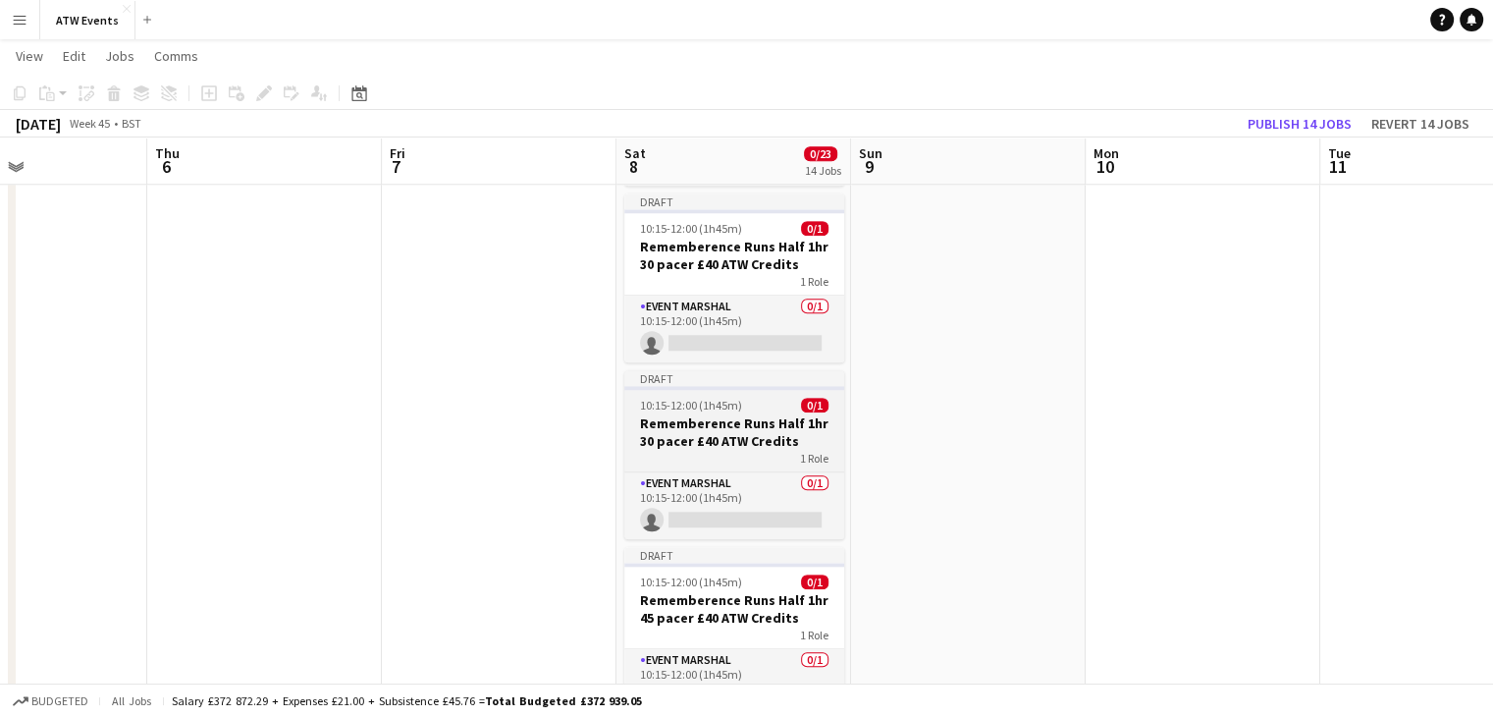
click at [752, 441] on h3 "Rememberence Runs Half 1hr 30 pacer £40 ATW Credits" at bounding box center [734, 431] width 220 height 35
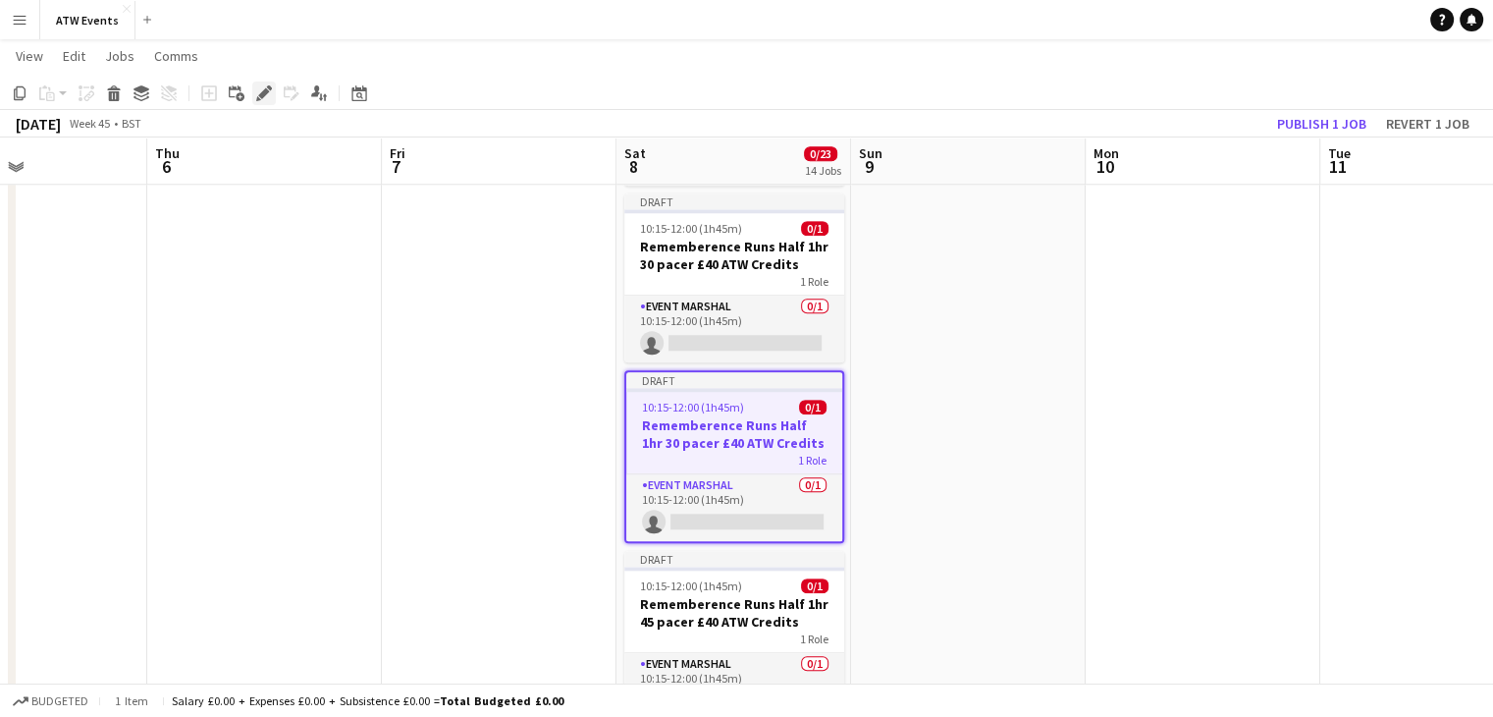
click at [272, 97] on div "Edit" at bounding box center [264, 93] width 24 height 24
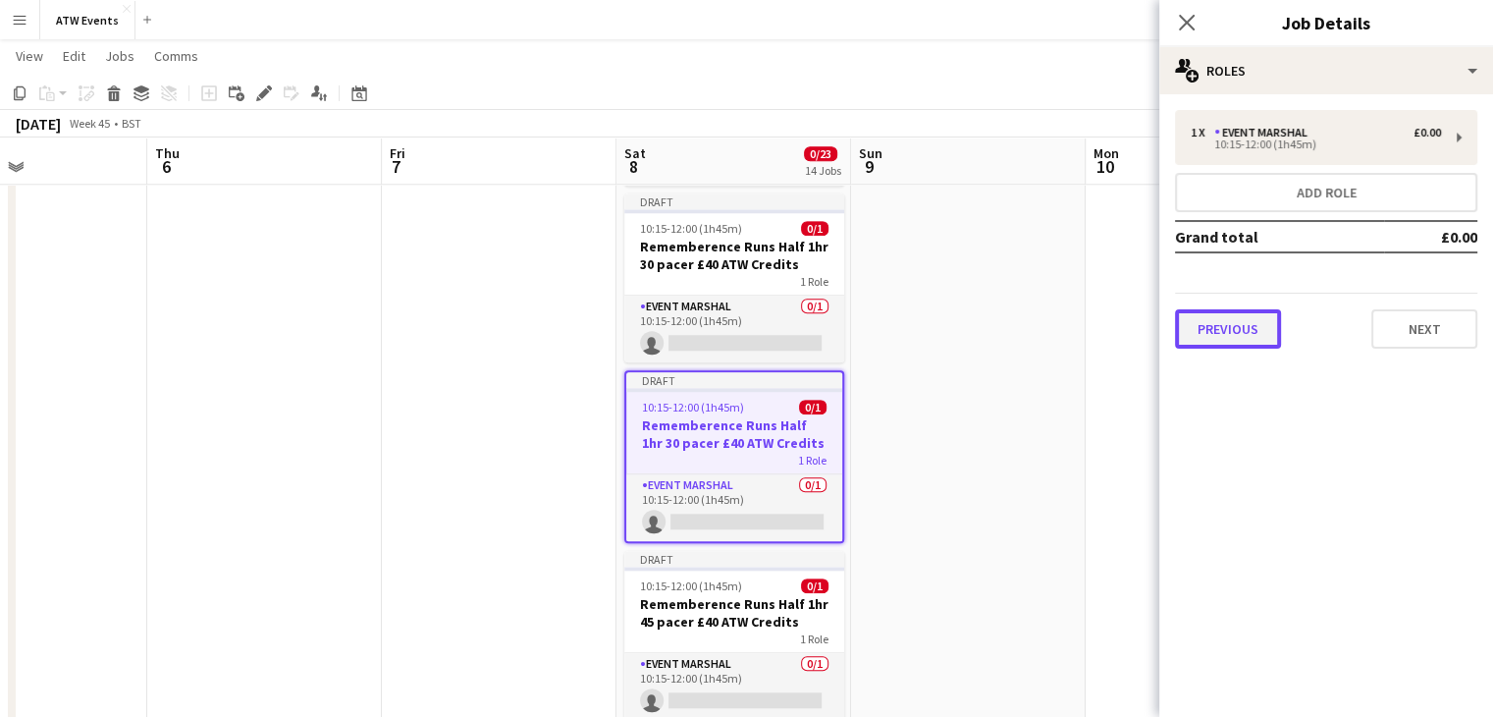
click at [1237, 329] on button "Previous" at bounding box center [1228, 328] width 106 height 39
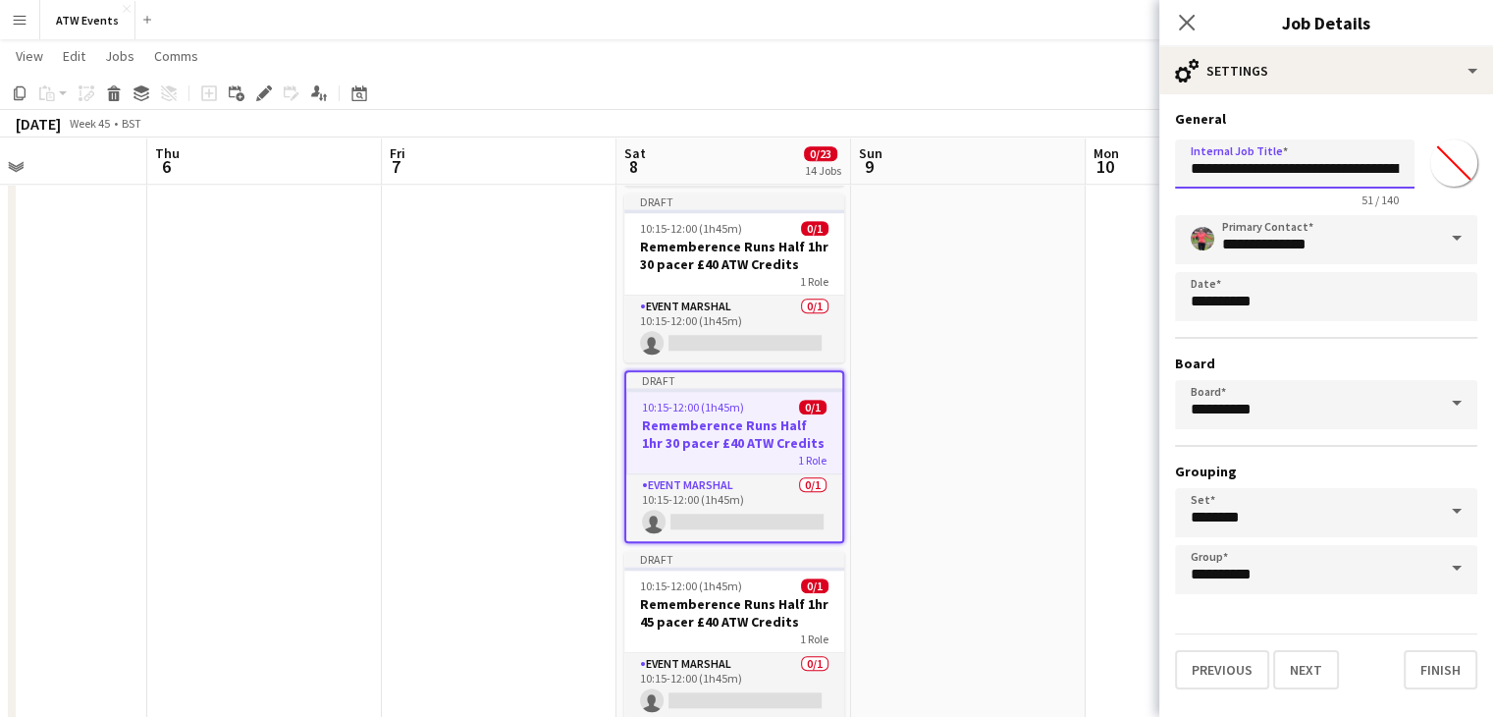
click at [1363, 168] on input "**********" at bounding box center [1295, 163] width 240 height 49
type input "**********"
click at [1441, 669] on button "Finish" at bounding box center [1441, 669] width 74 height 39
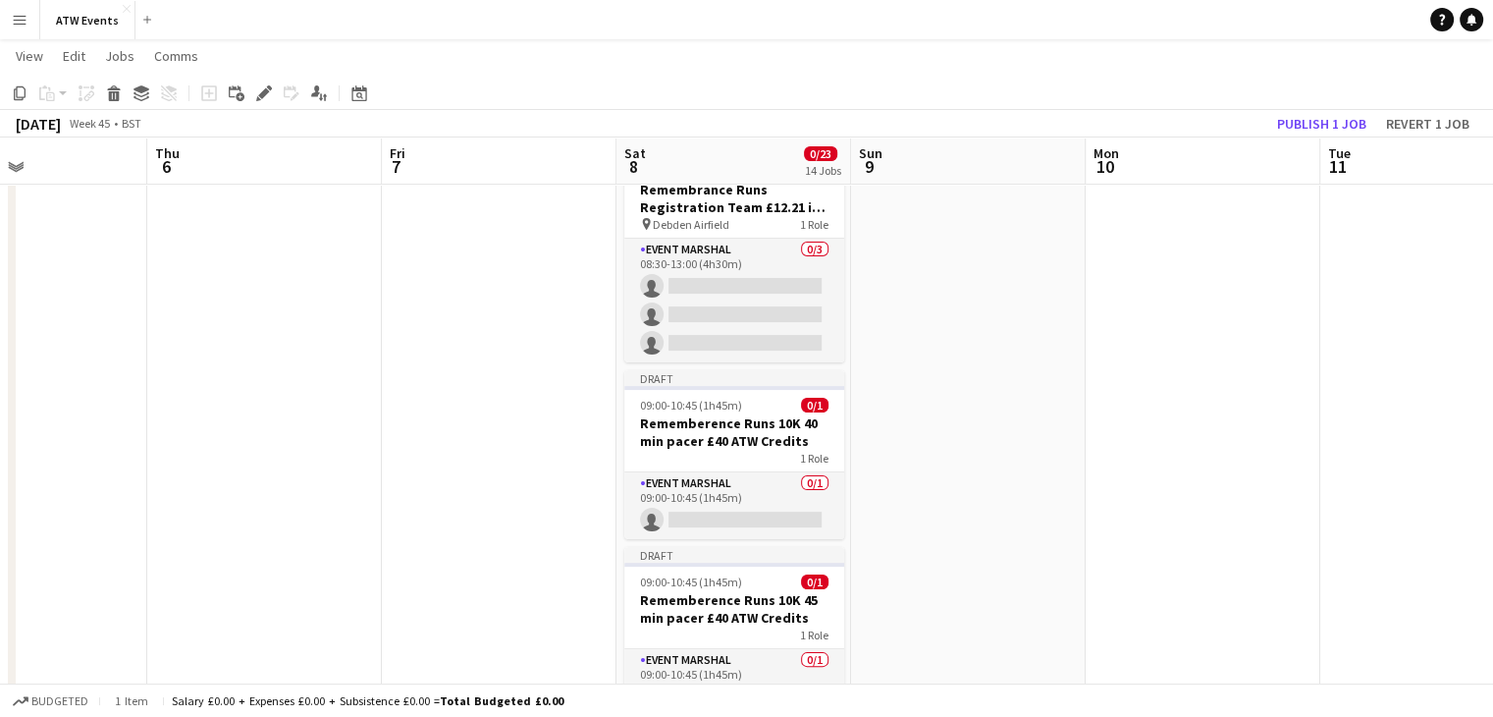
scroll to position [353, 0]
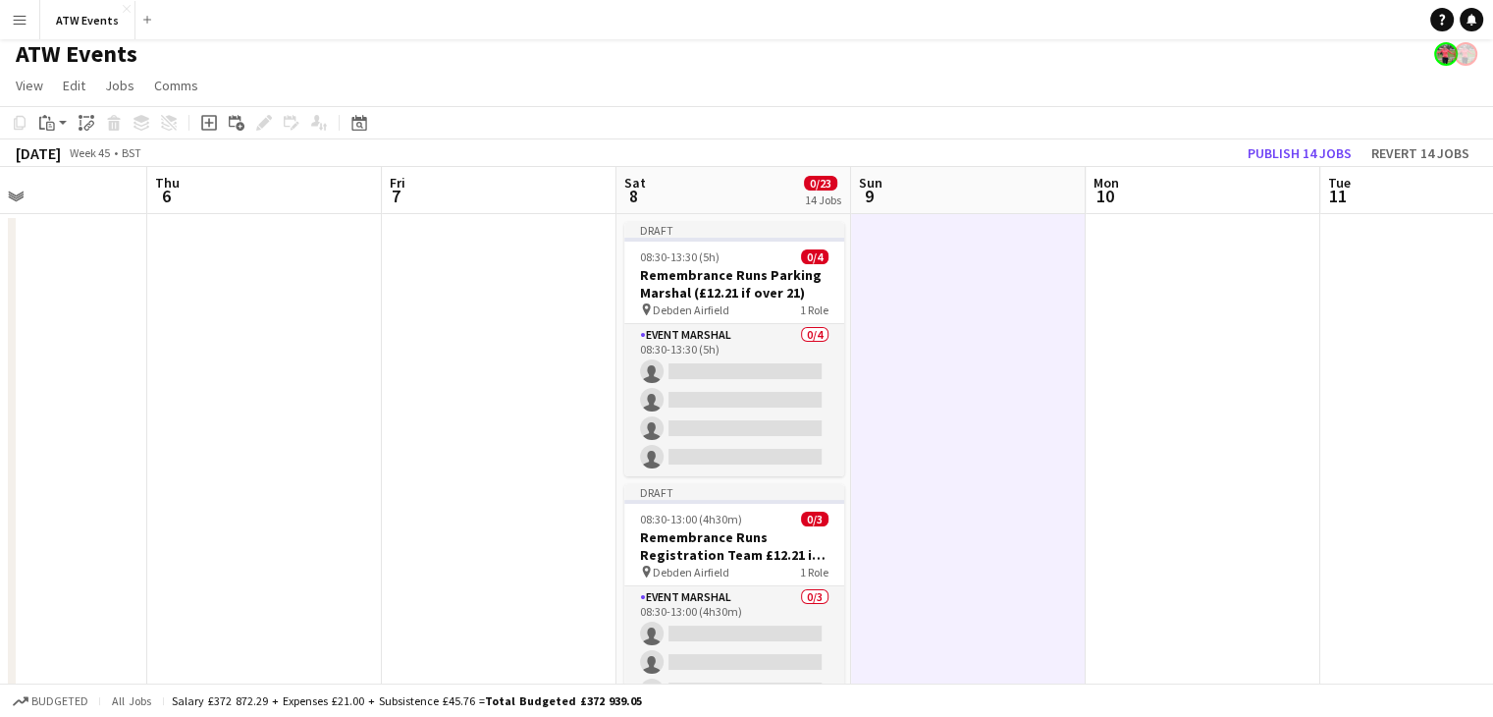
scroll to position [0, 0]
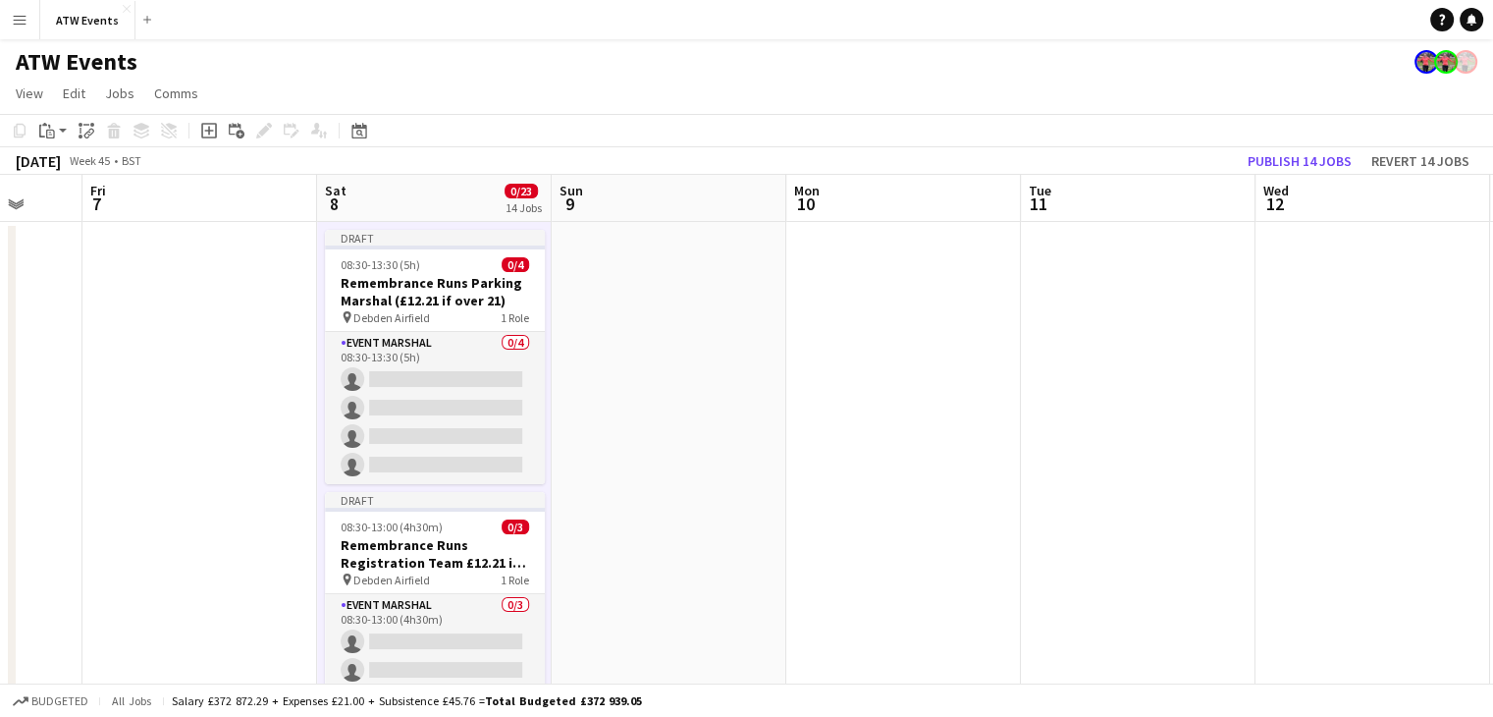
scroll to position [0, 854]
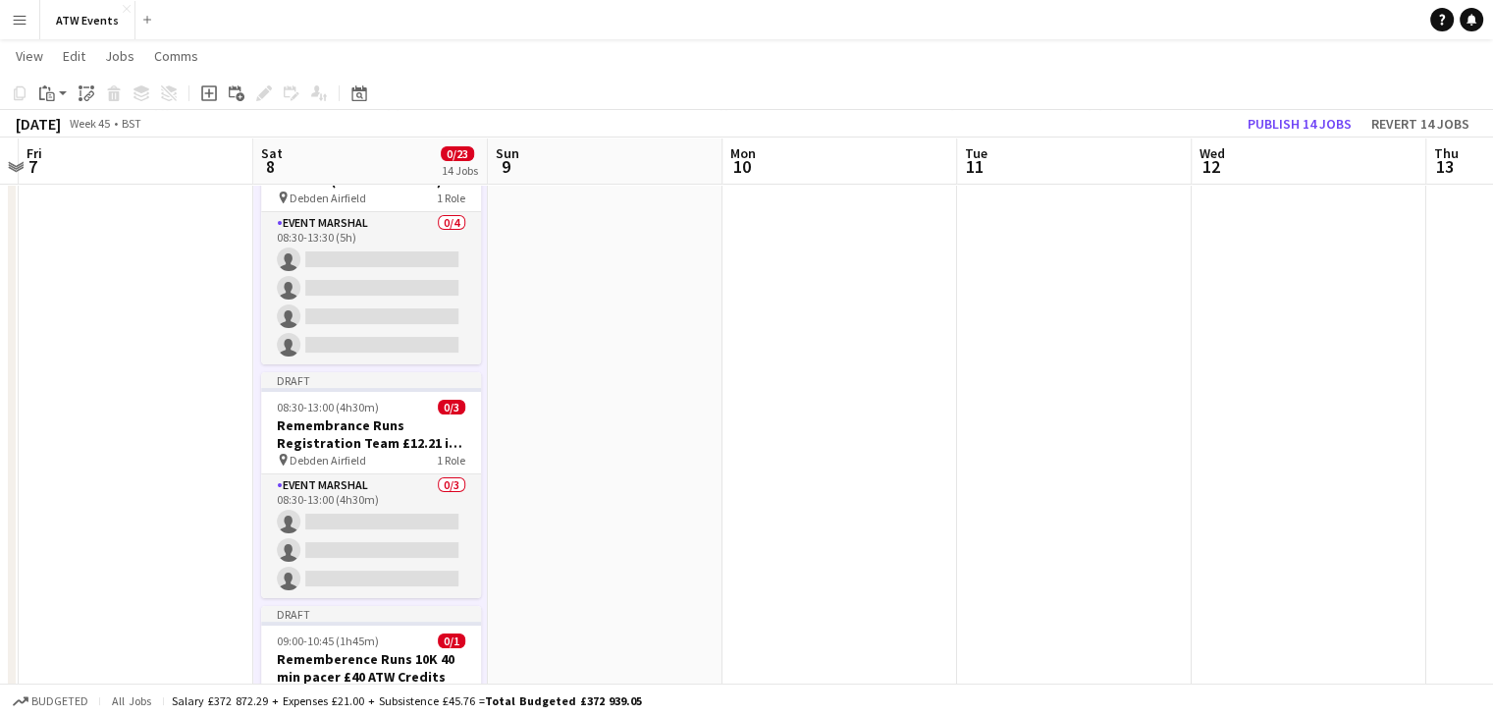
scroll to position [125, 0]
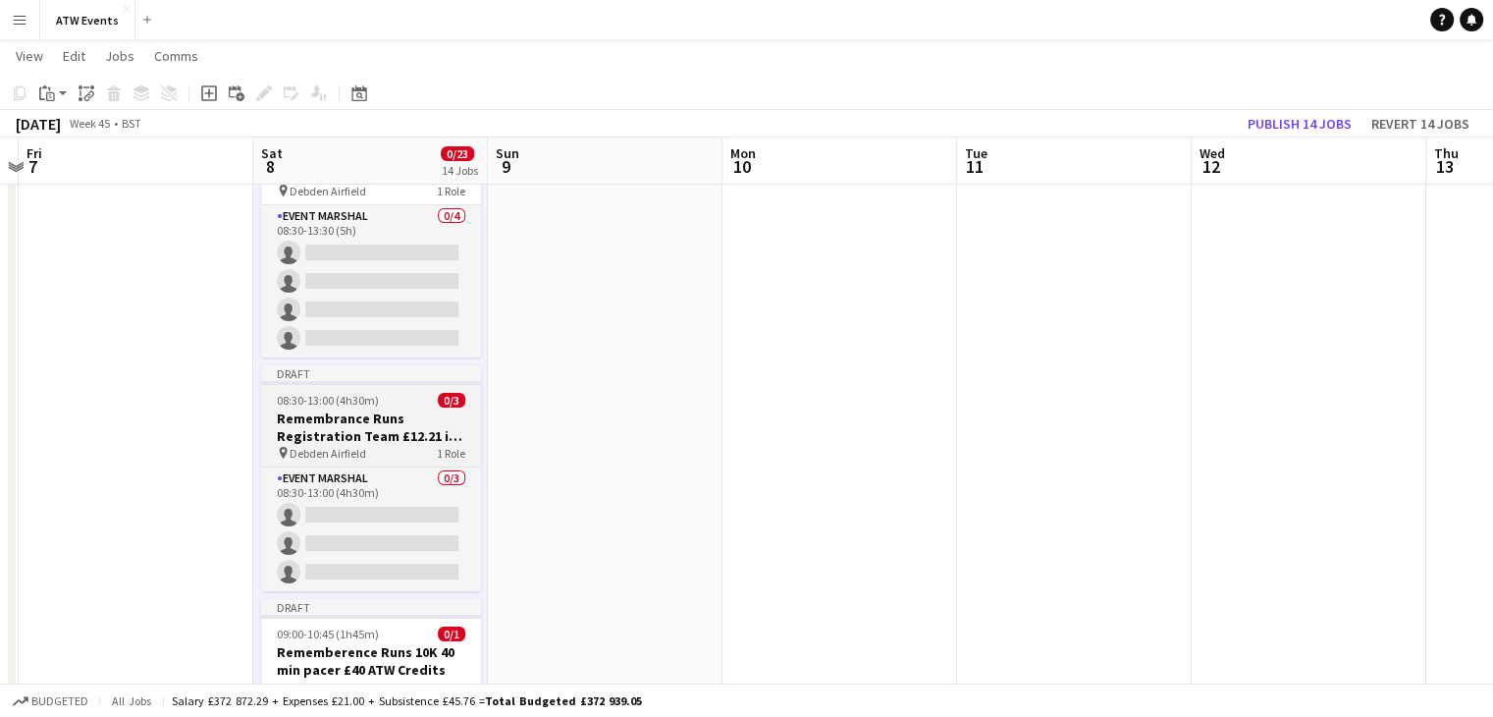
drag, startPoint x: 375, startPoint y: 445, endPoint x: 318, endPoint y: 419, distance: 62.4
click at [318, 419] on h3 "Remembrance Runs Registration Team £12.21 if over 21" at bounding box center [371, 426] width 220 height 35
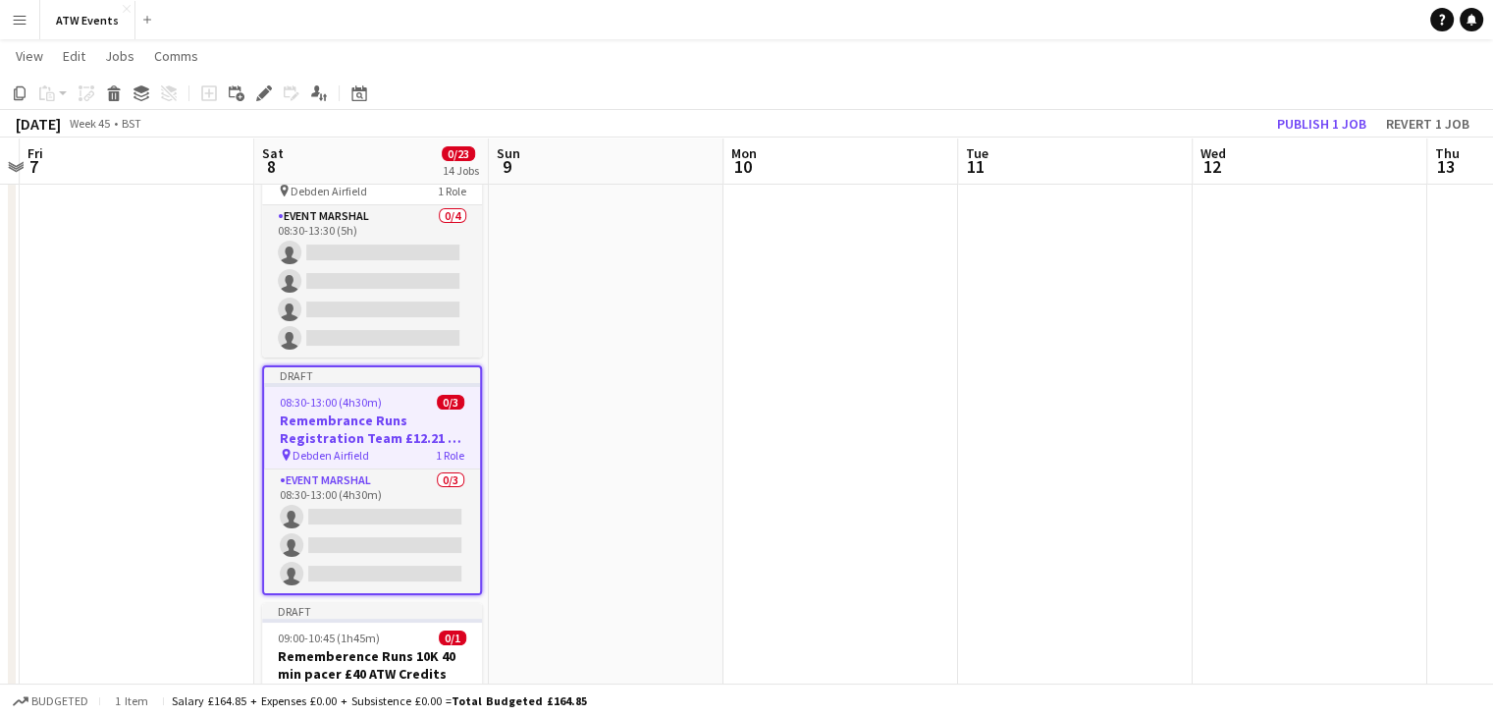
click at [387, 439] on h3 "Remembrance Runs Registration Team £12.21 if over 21" at bounding box center [372, 428] width 216 height 35
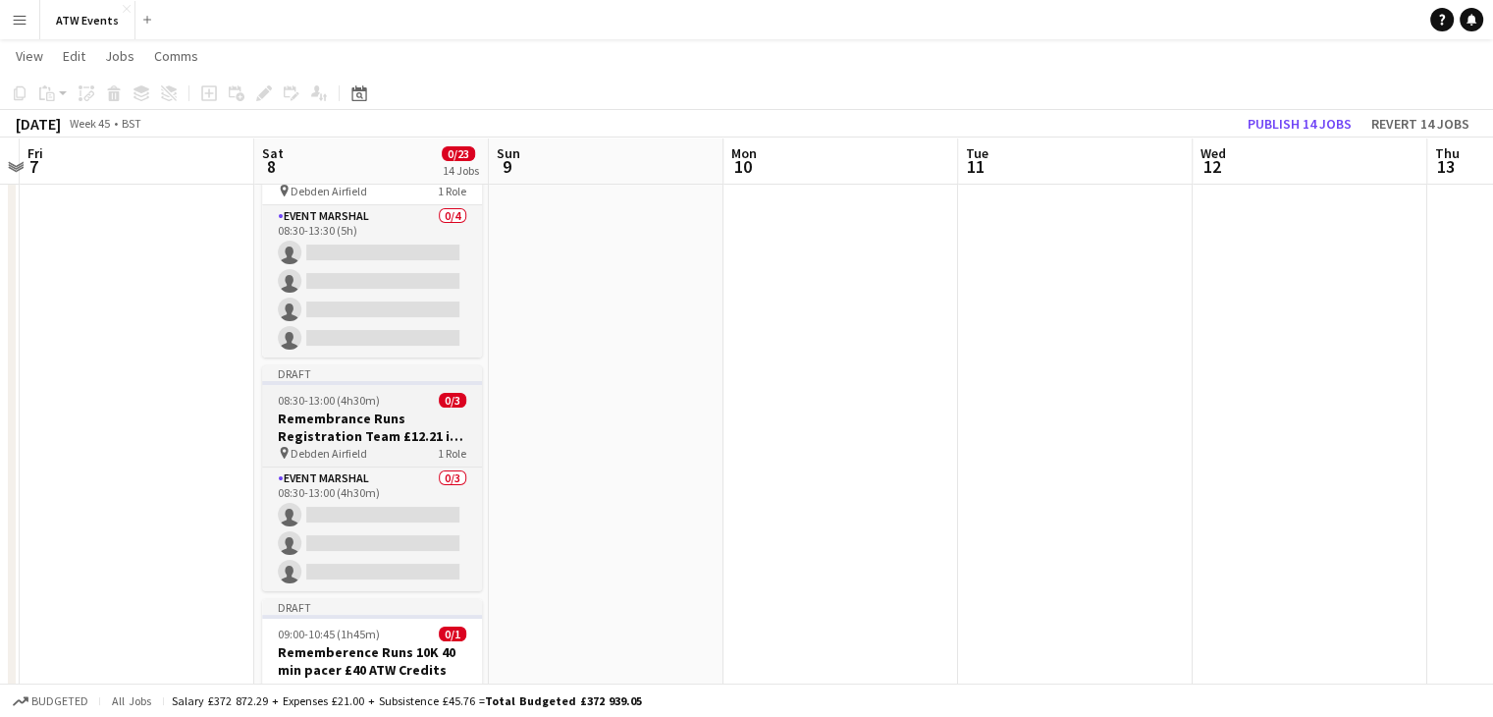
click at [387, 439] on h3 "Remembrance Runs Registration Team £12.21 if over 21" at bounding box center [372, 426] width 220 height 35
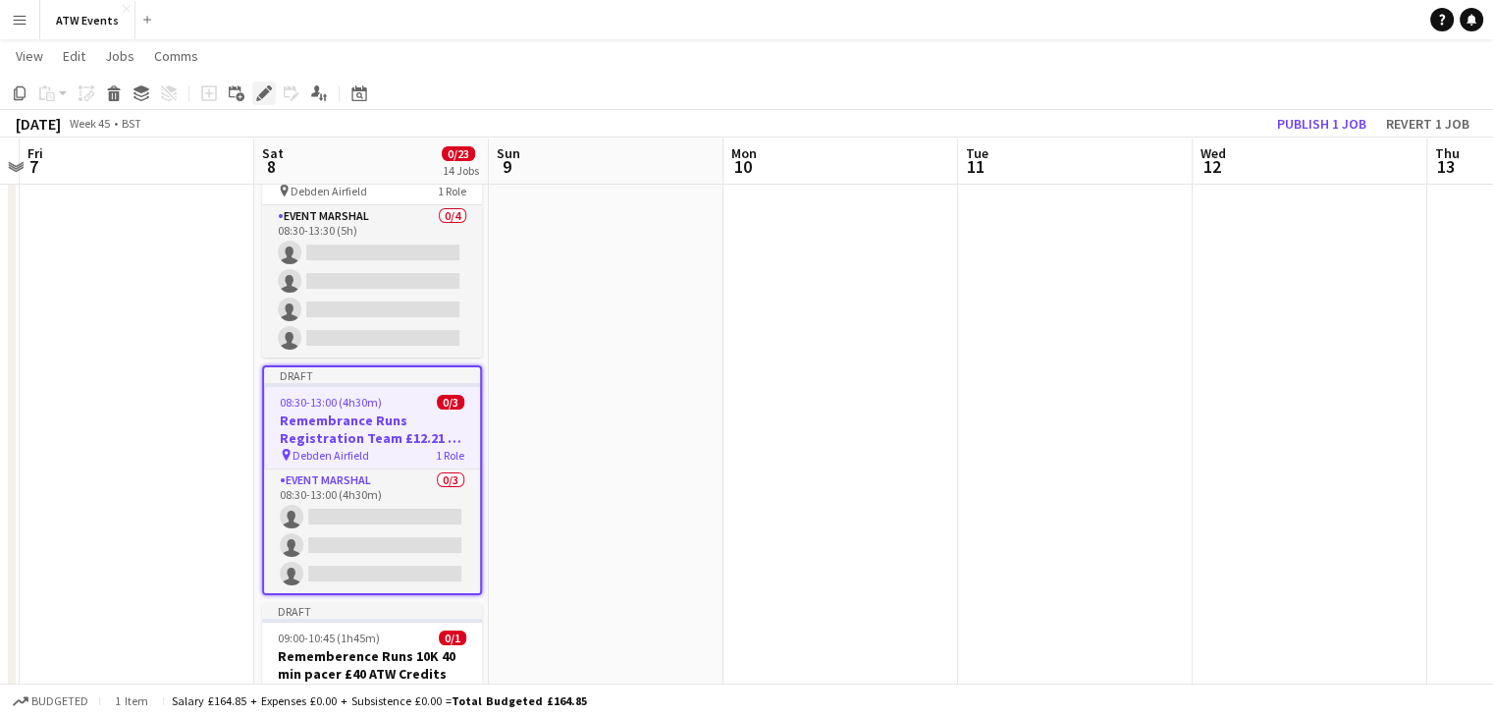
click at [259, 91] on icon "Edit" at bounding box center [264, 93] width 16 height 16
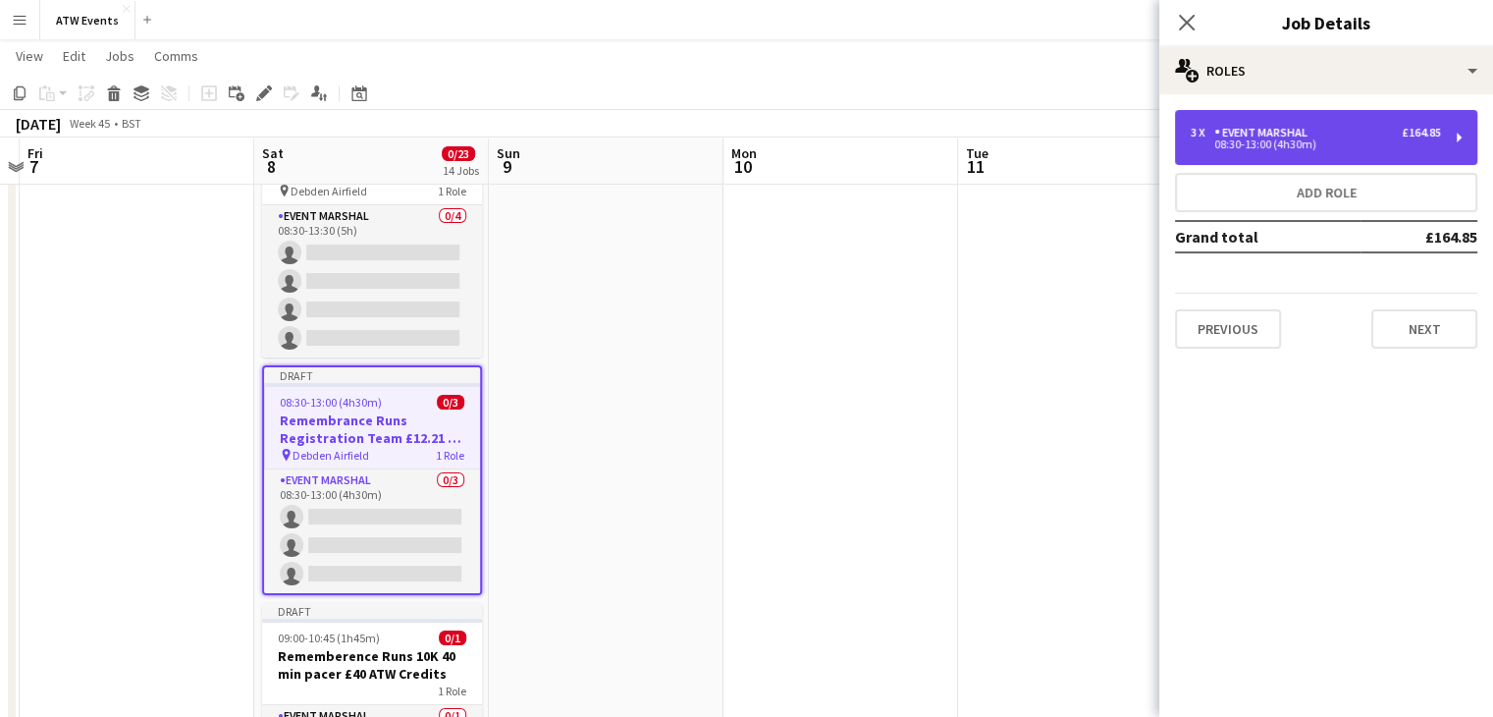
click at [1395, 150] on div "3 x Event Marshal £164.85 08:30-13:00 (4h30m)" at bounding box center [1326, 137] width 302 height 55
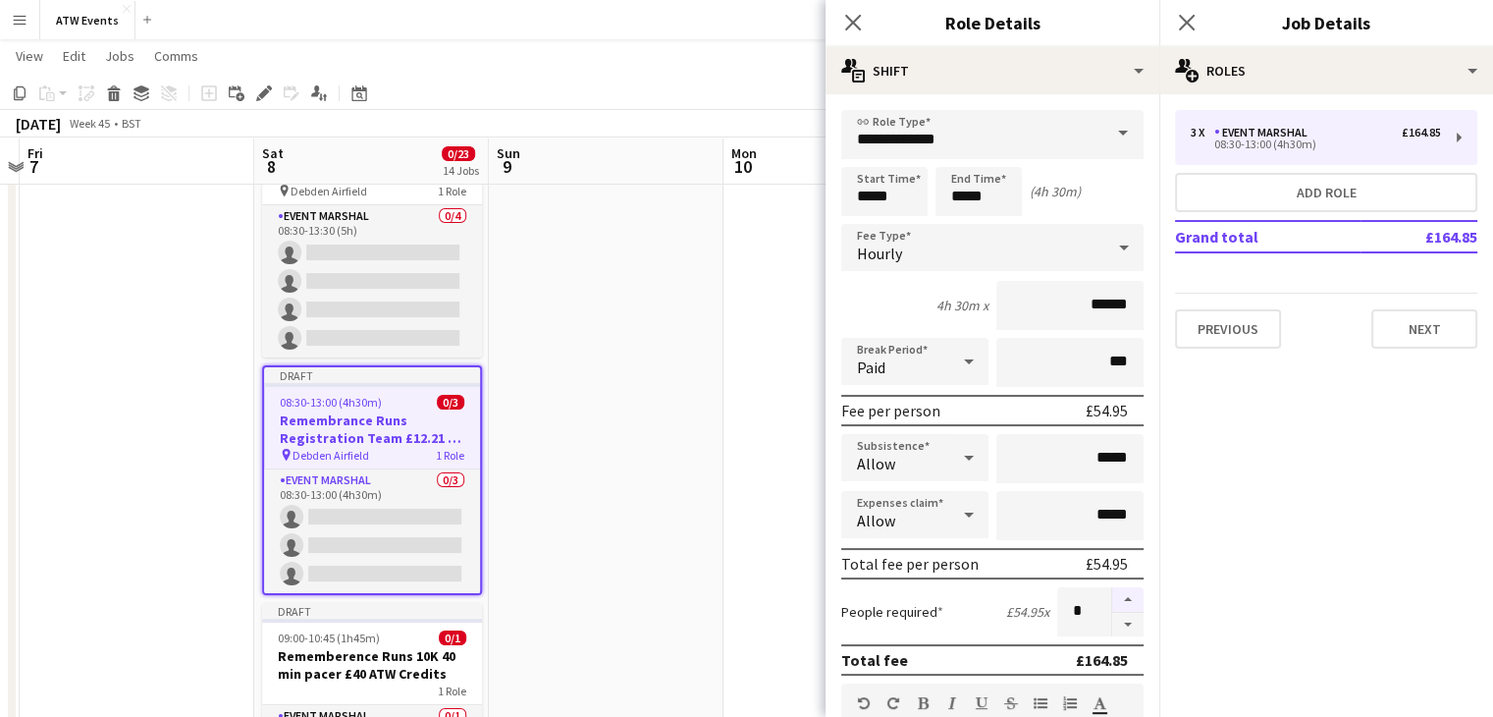
click at [1112, 593] on button "button" at bounding box center [1127, 600] width 31 height 26
type input "*"
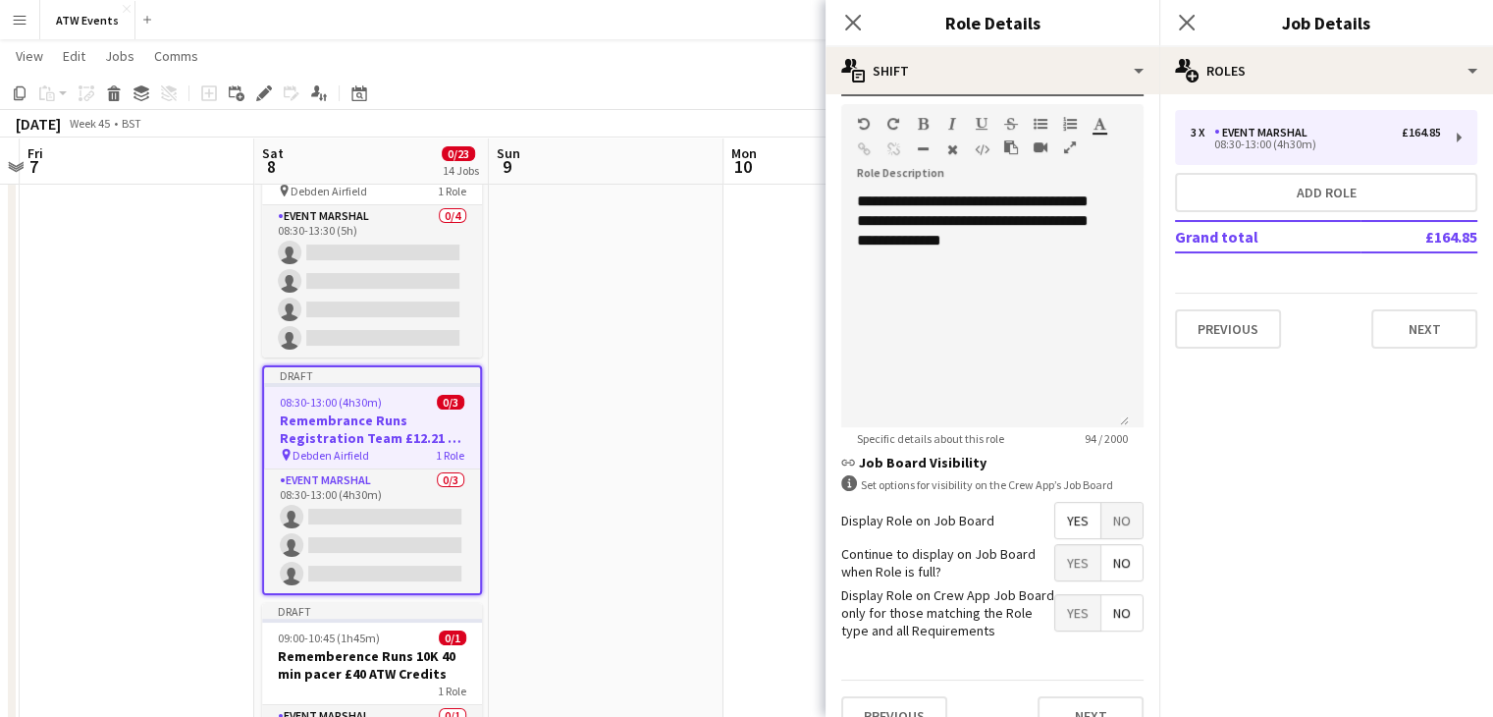
scroll to position [609, 0]
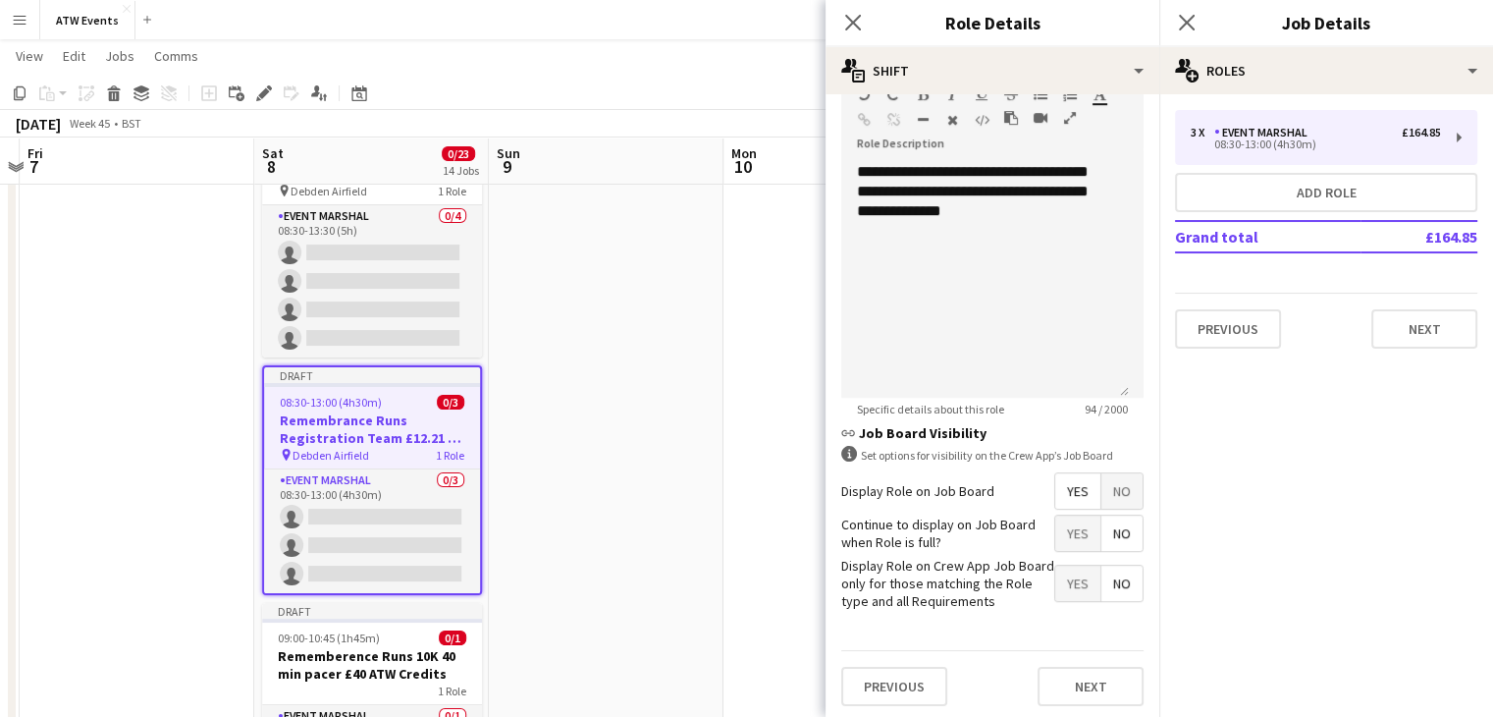
click at [1424, 358] on div "3 x Event Marshal £164.85 08:30-13:00 (4h30m) Add role Grand total £164.85 Prev…" at bounding box center [1326, 229] width 334 height 270
click at [1425, 339] on button "Next" at bounding box center [1424, 328] width 106 height 39
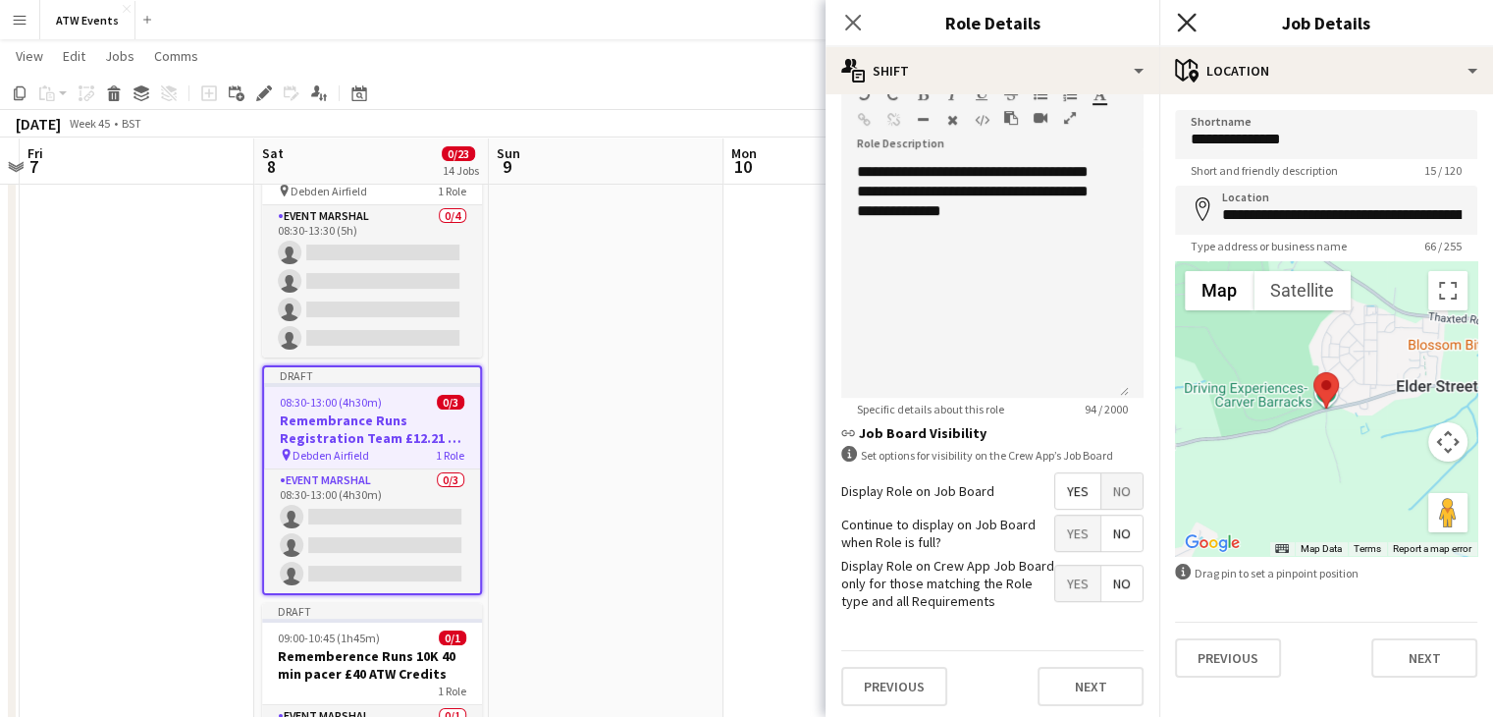
click at [1193, 20] on icon "Close pop-in" at bounding box center [1186, 22] width 19 height 19
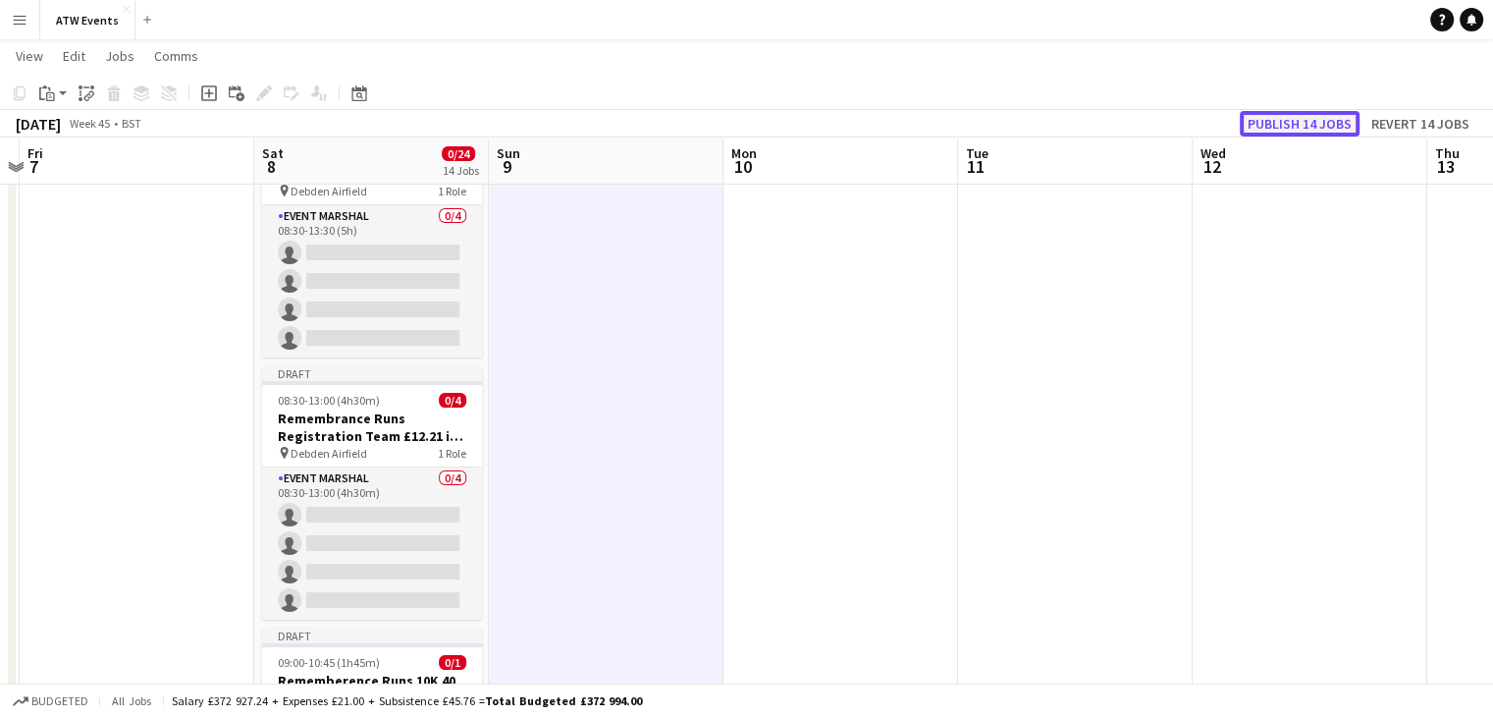
click at [1336, 121] on button "Publish 14 jobs" at bounding box center [1300, 124] width 120 height 26
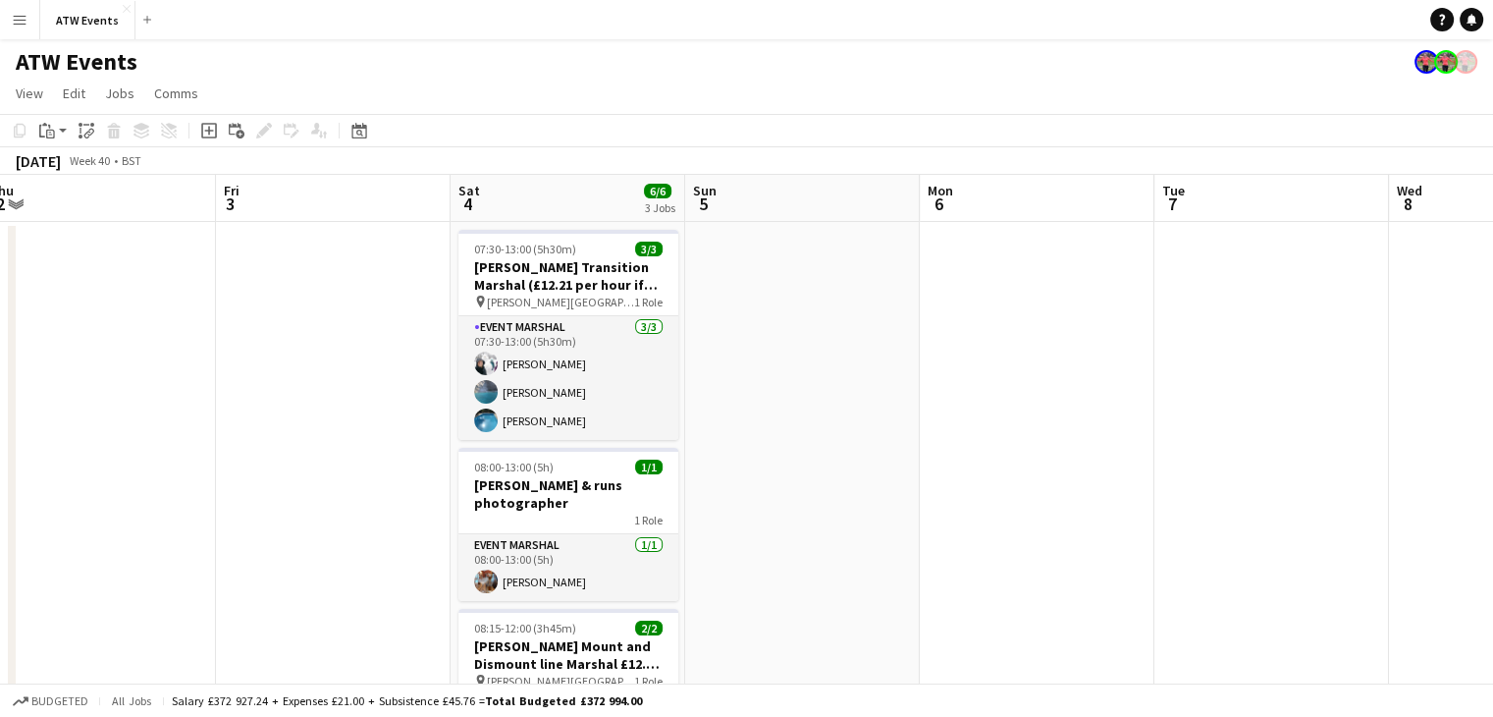
scroll to position [0, 0]
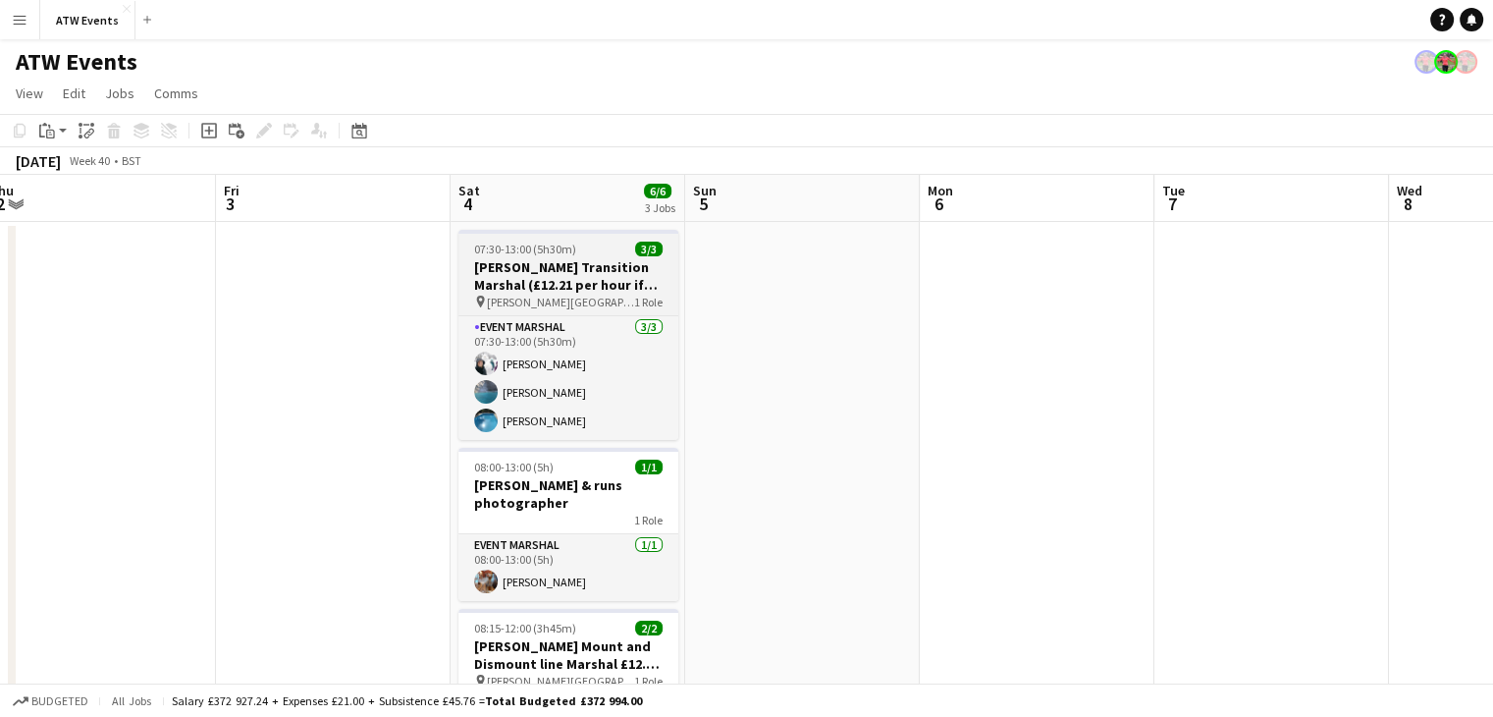
click at [601, 270] on h3 "[PERSON_NAME] Transition Marshal (£12.21 per hour if over 21)" at bounding box center [568, 275] width 220 height 35
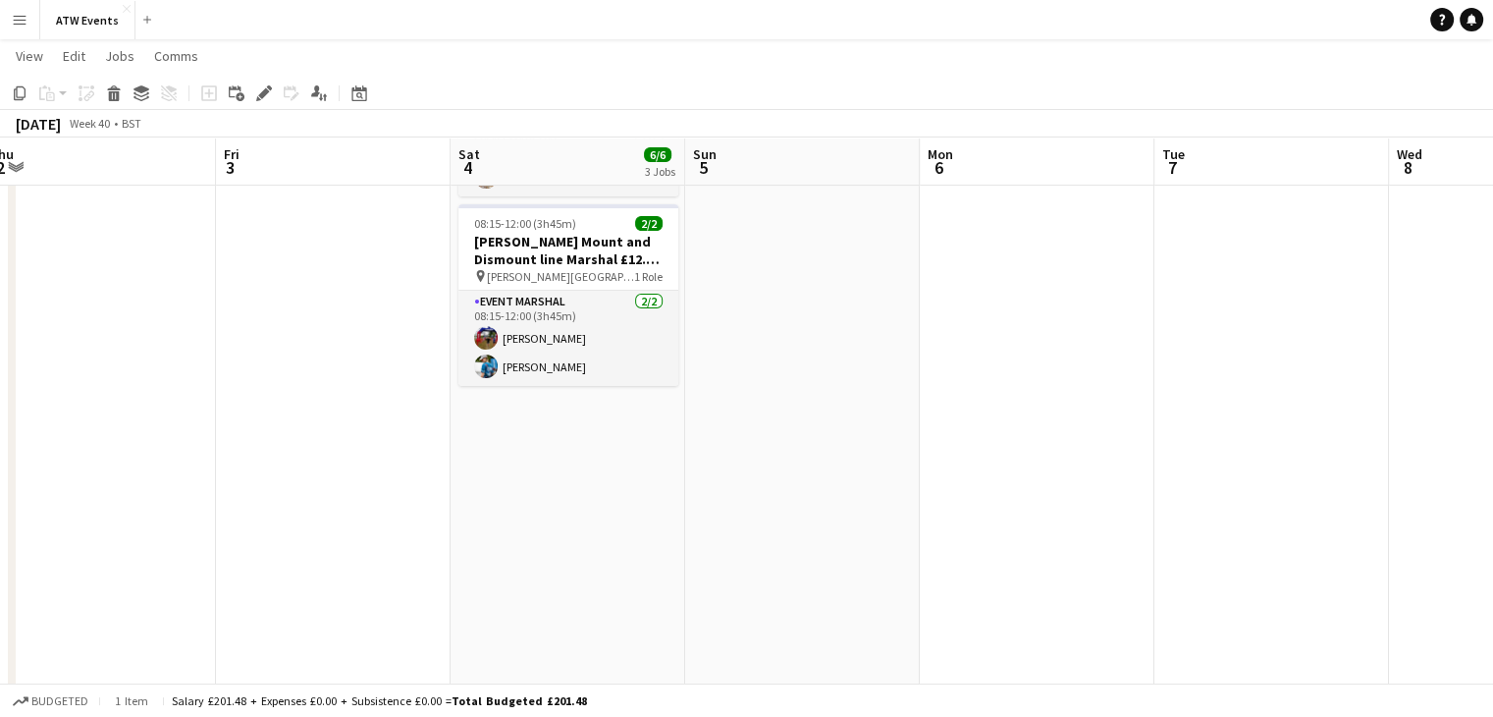
scroll to position [407, 0]
click at [544, 252] on h3 "[PERSON_NAME] Mount and Dismount line Marshal £12.21 if over 21" at bounding box center [568, 249] width 220 height 35
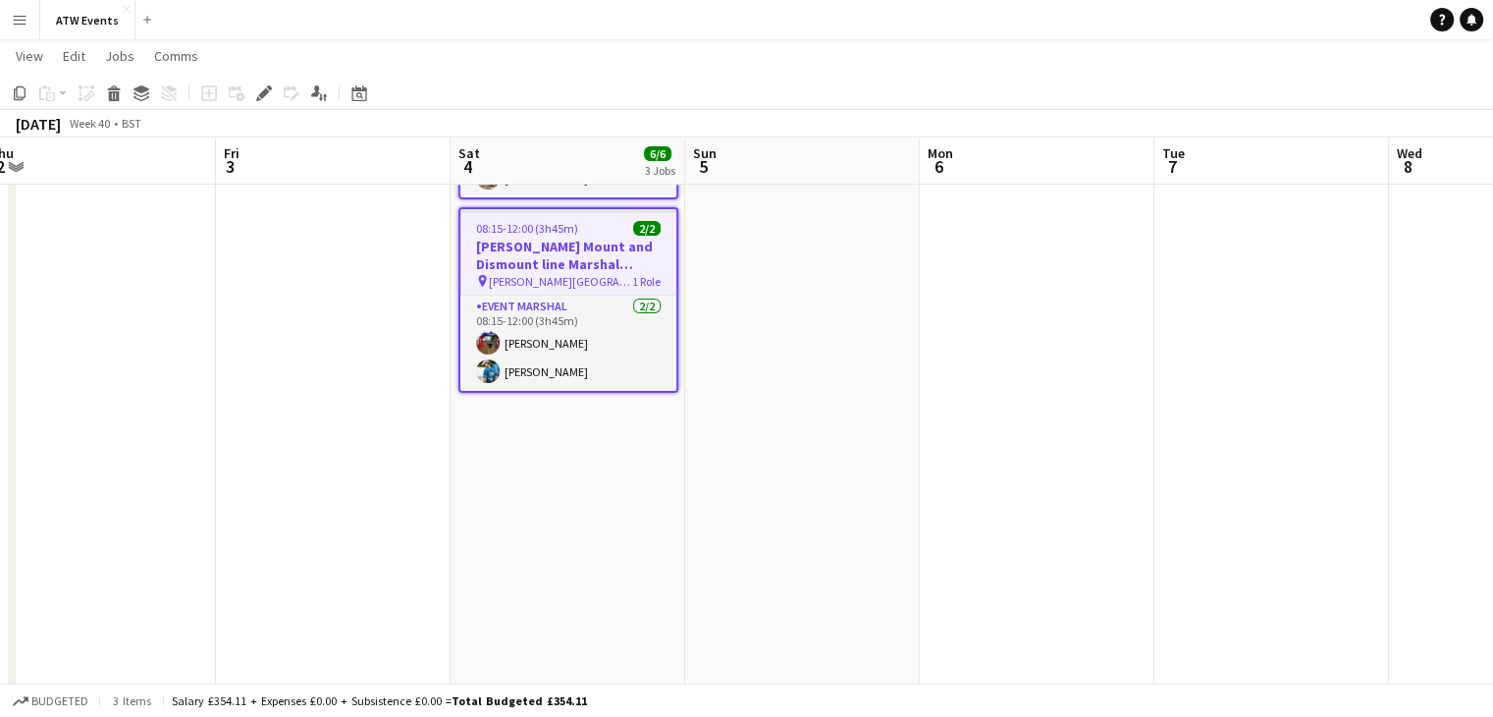
scroll to position [0, 0]
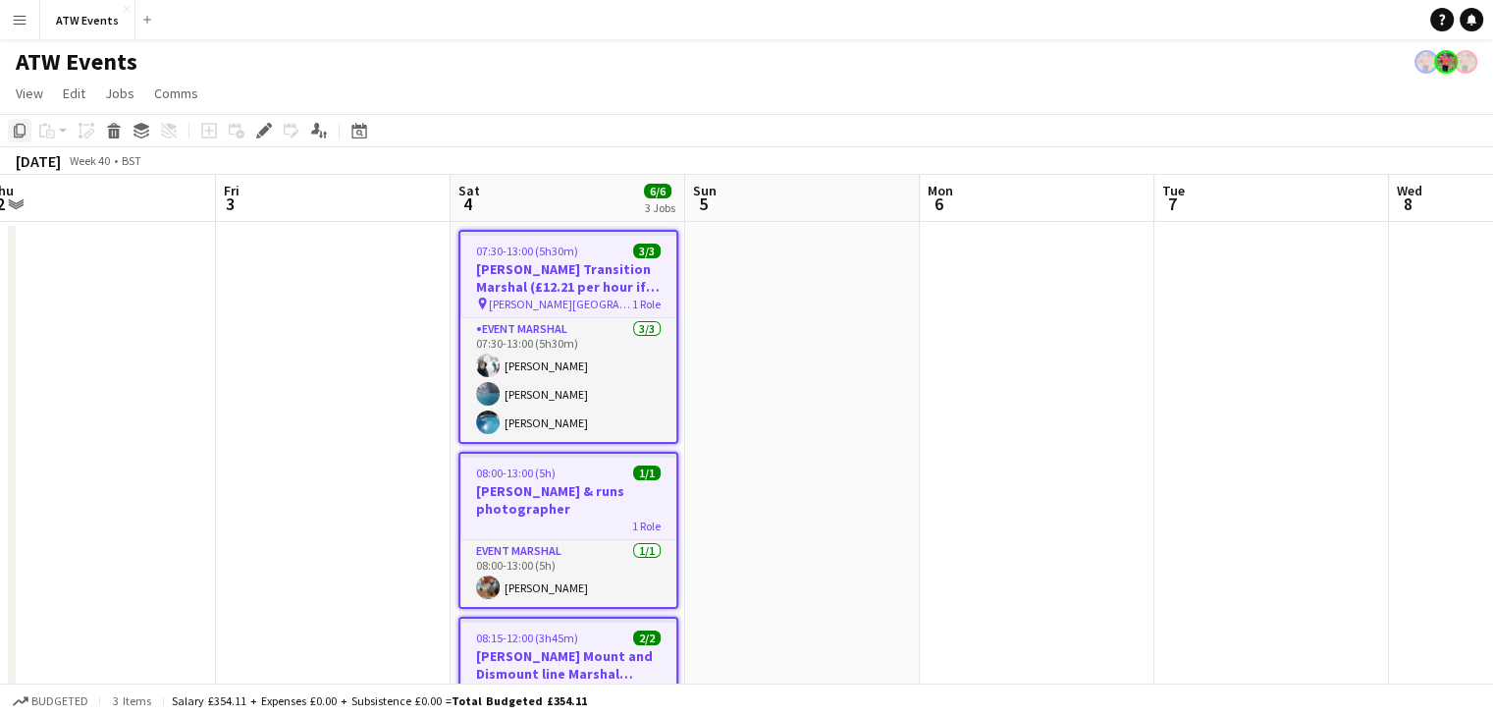
click at [17, 135] on icon "Copy" at bounding box center [20, 131] width 16 height 16
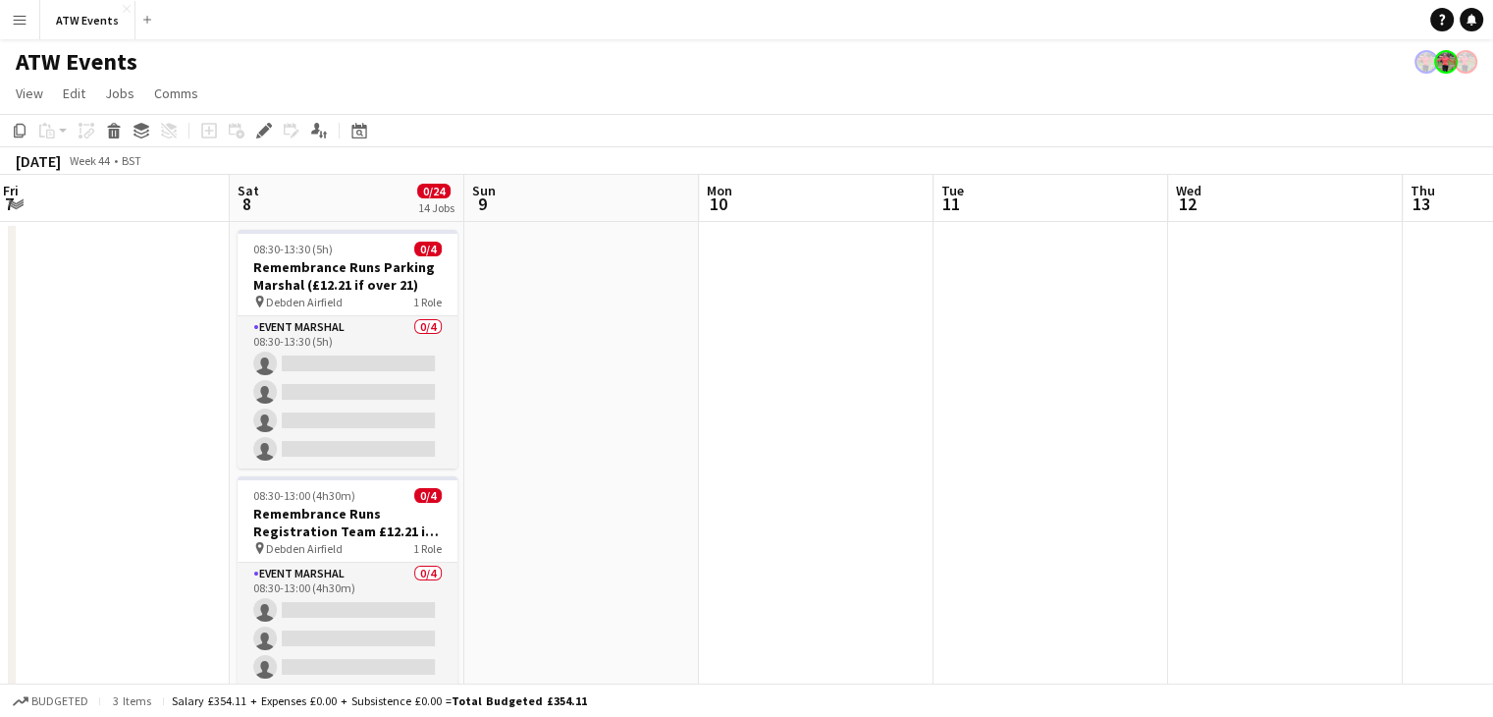
scroll to position [0, 842]
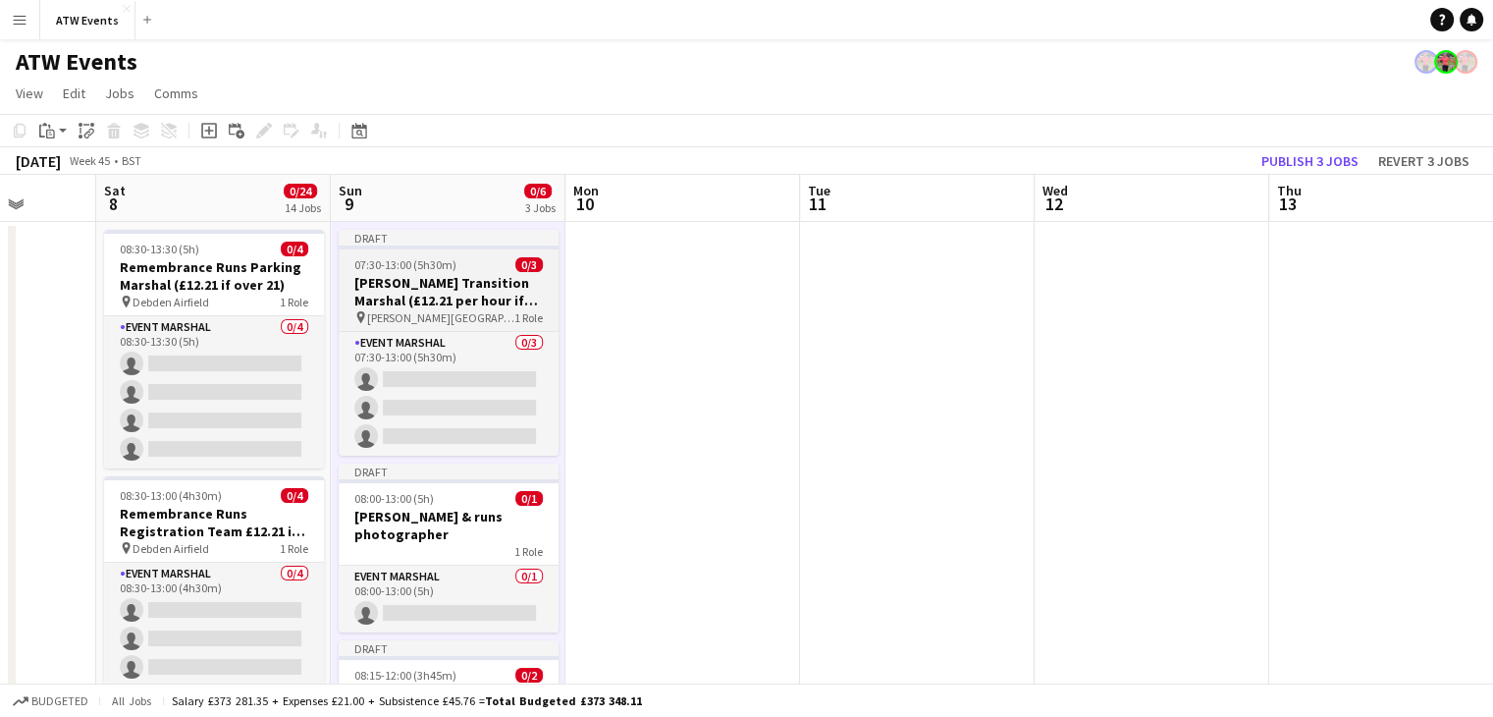
click at [478, 296] on h3 "[PERSON_NAME] Transition Marshal (£12.21 per hour if over 21)" at bounding box center [449, 291] width 220 height 35
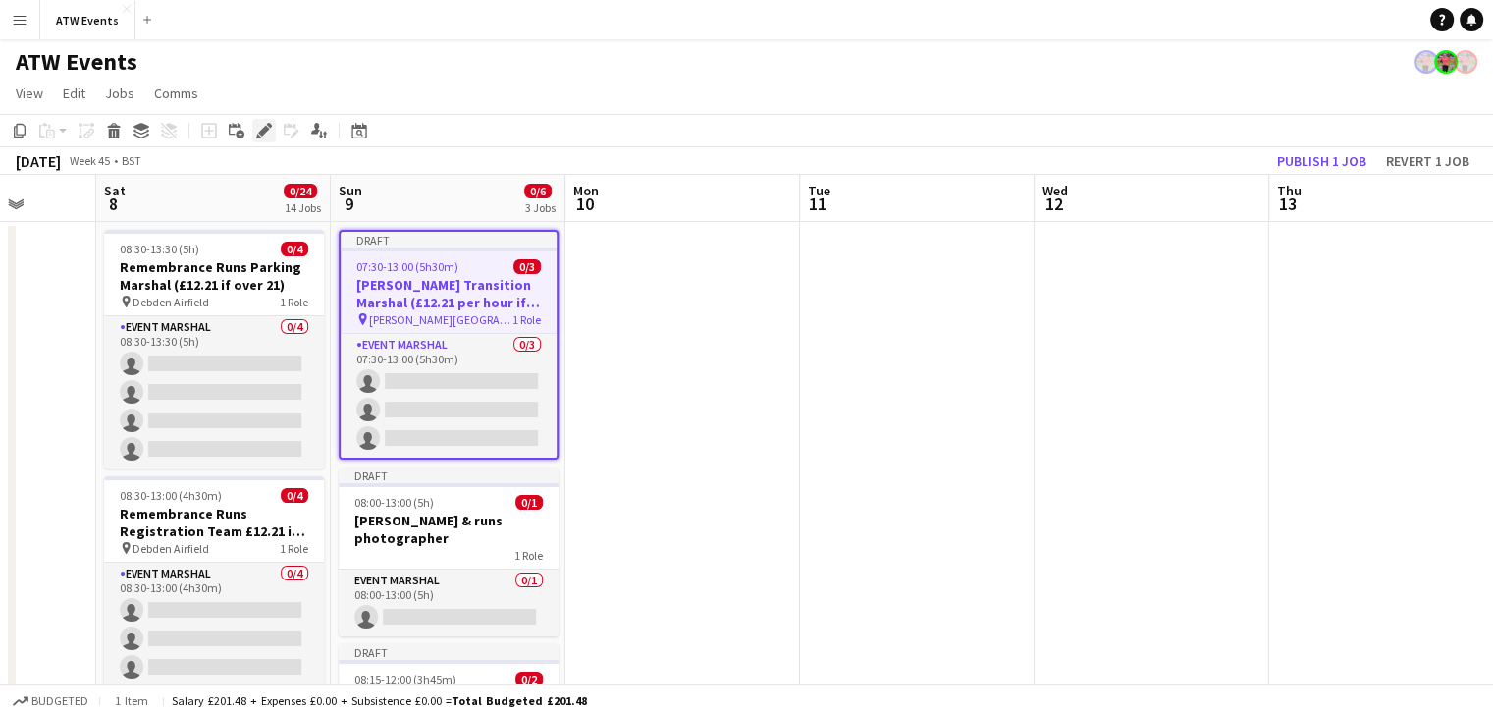
click at [263, 132] on icon at bounding box center [263, 131] width 11 height 11
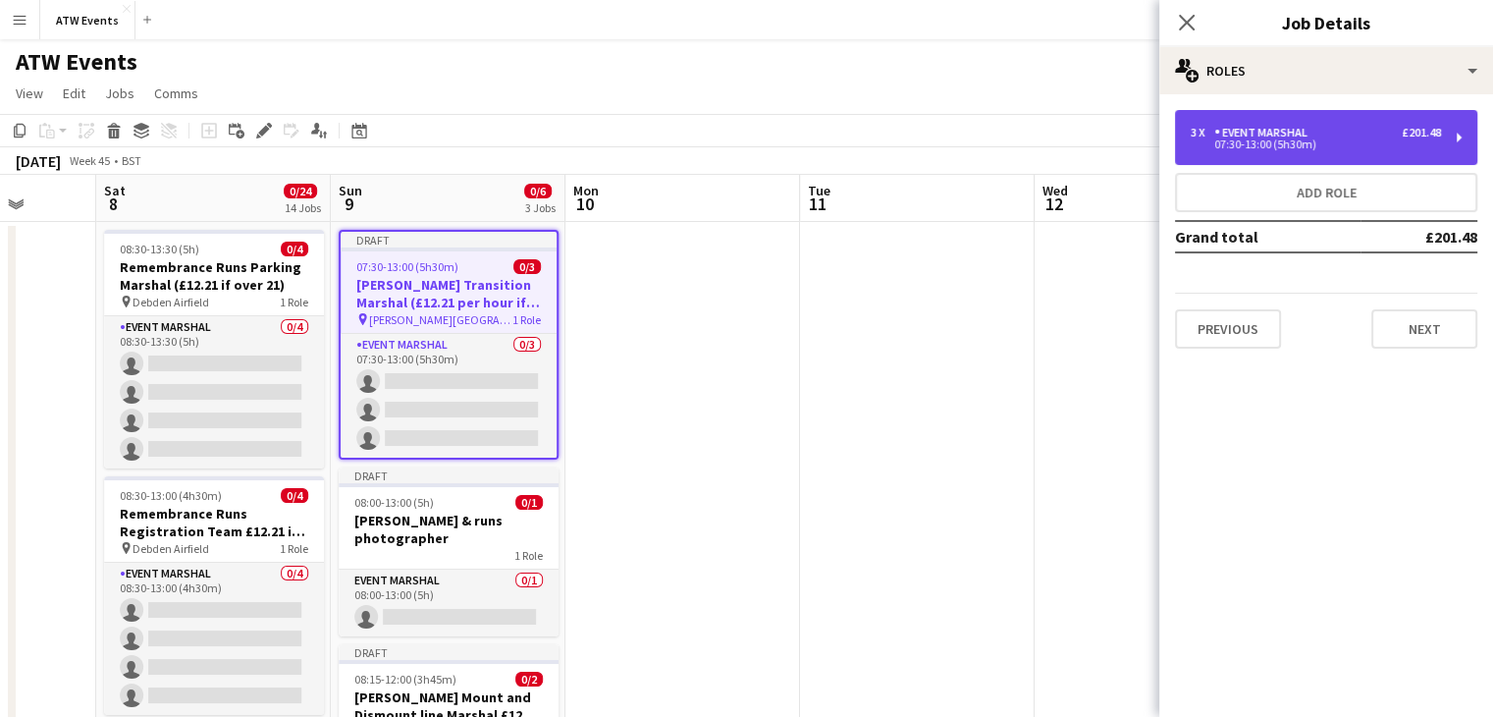
click at [1307, 118] on div "3 x Event Marshal £201.48 07:30-13:00 (5h30m)" at bounding box center [1326, 137] width 302 height 55
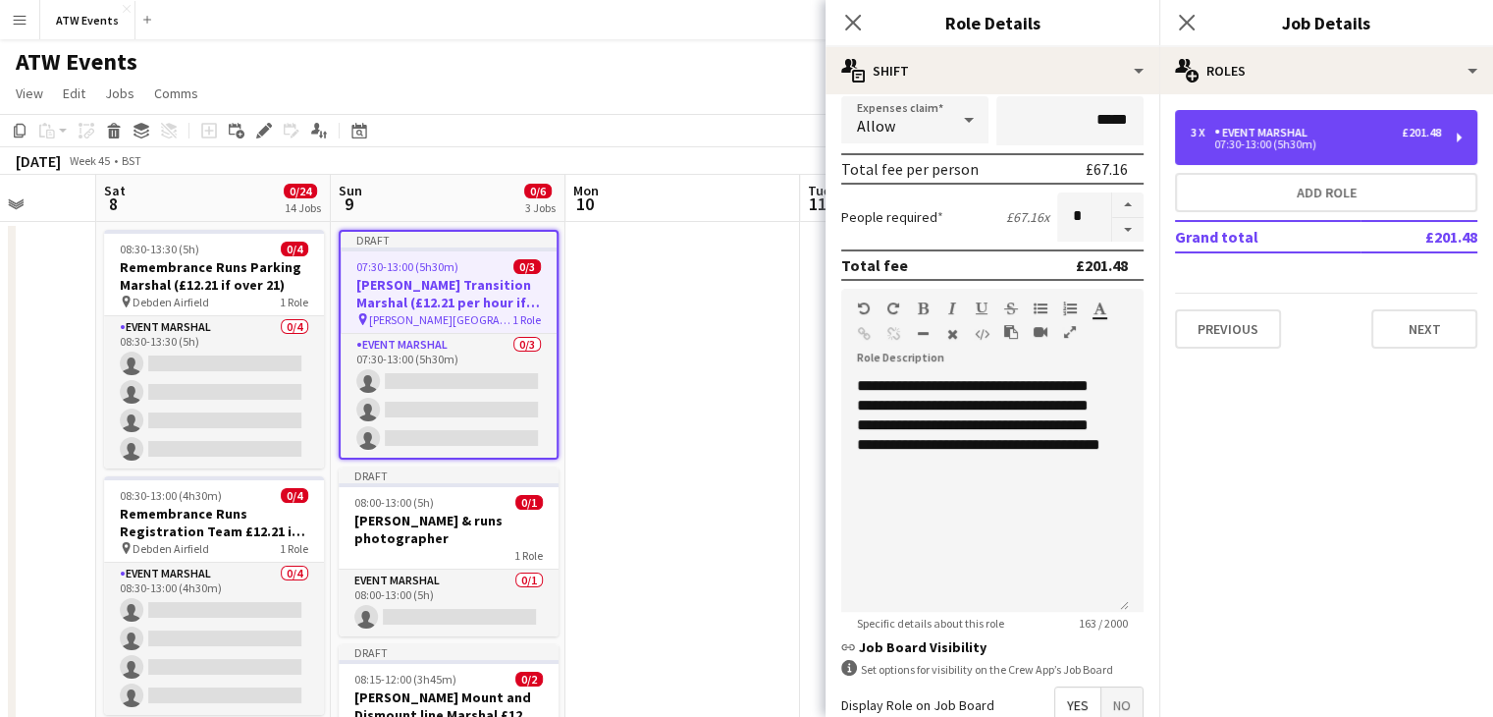
scroll to position [507, 0]
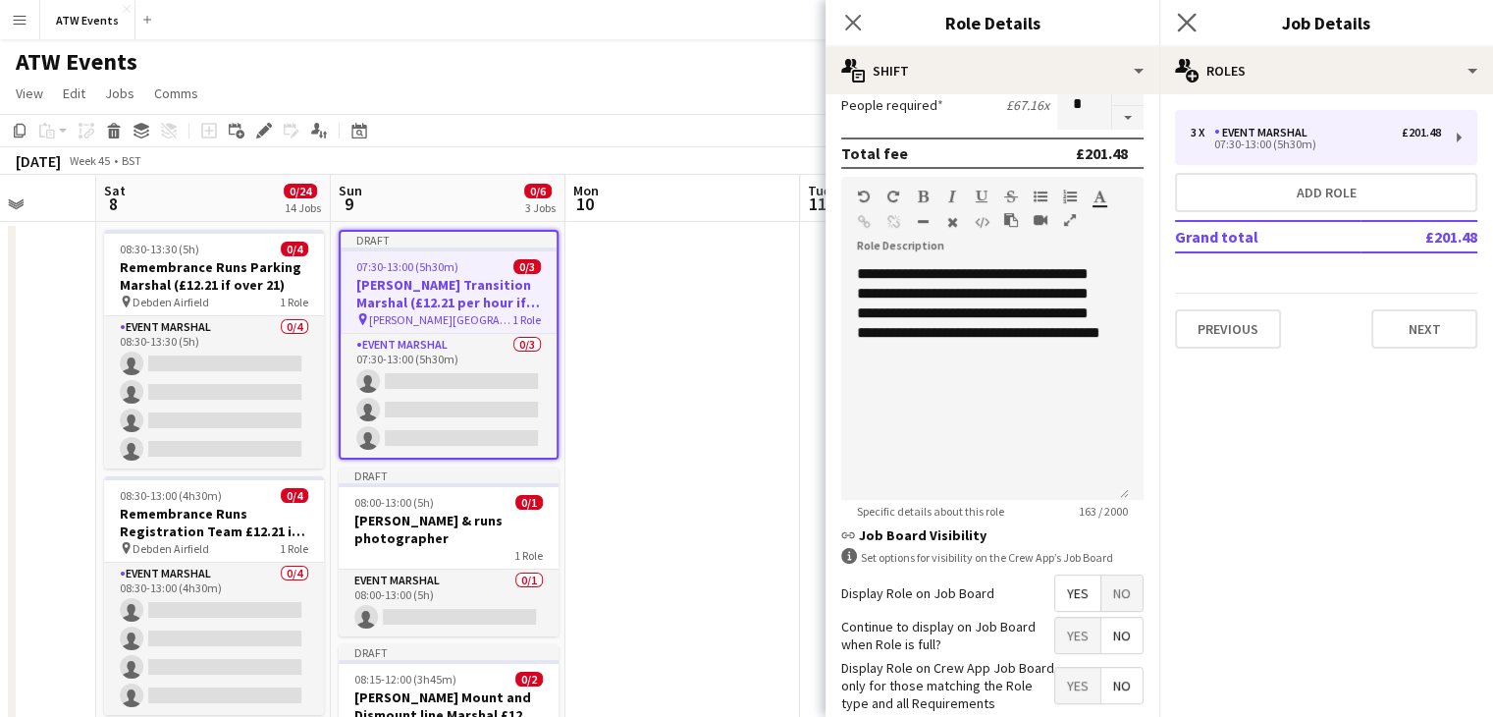
click at [1177, 24] on app-icon "Close pop-in" at bounding box center [1187, 23] width 28 height 28
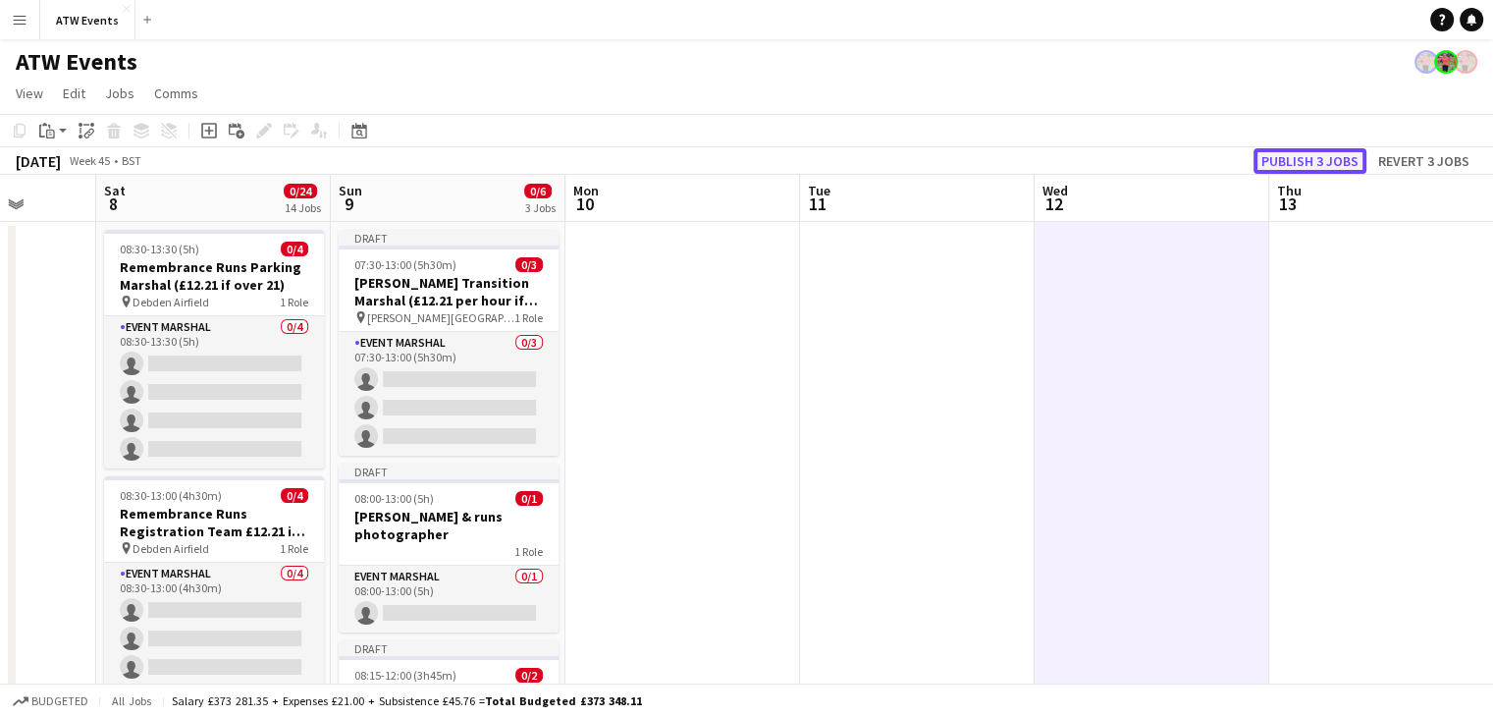
click at [1336, 164] on button "Publish 3 jobs" at bounding box center [1310, 161] width 113 height 26
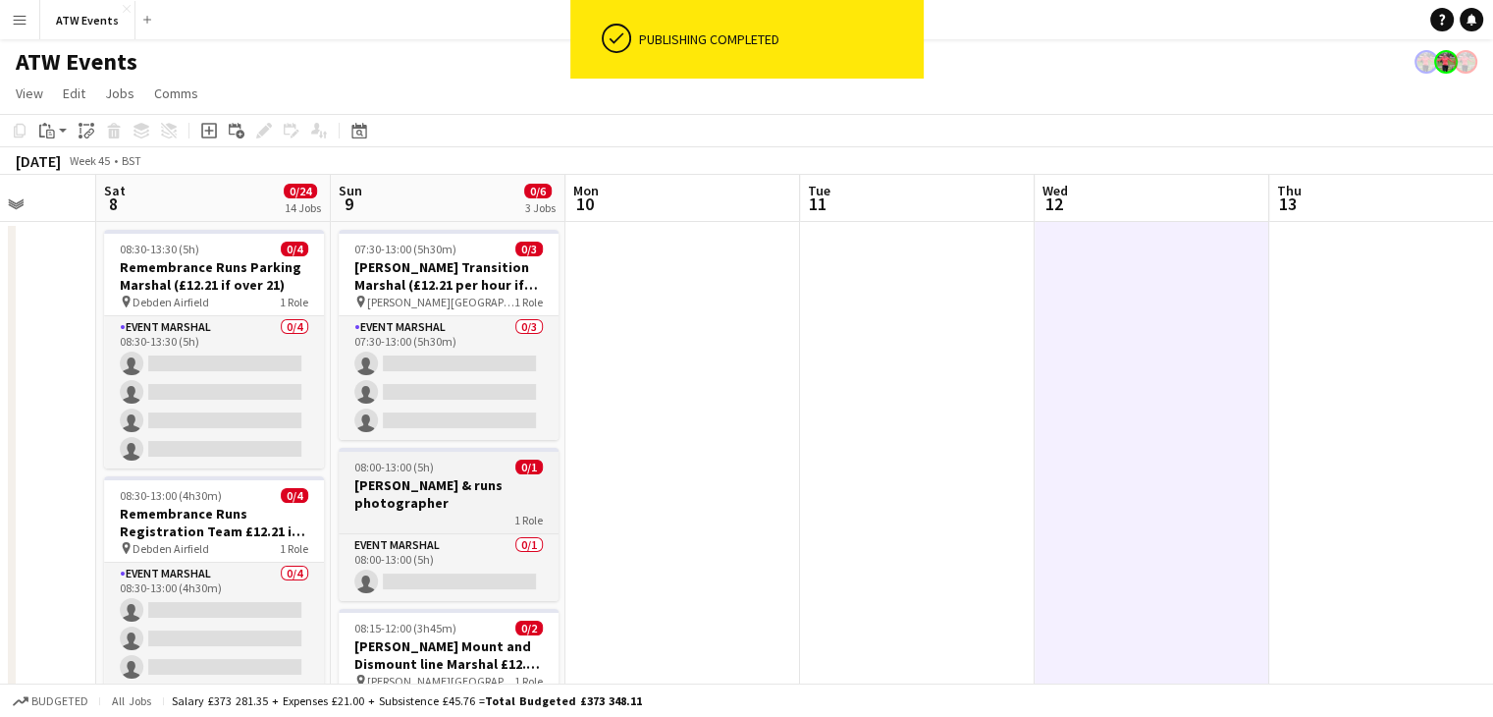
click at [449, 524] on div "1 Role" at bounding box center [449, 519] width 220 height 16
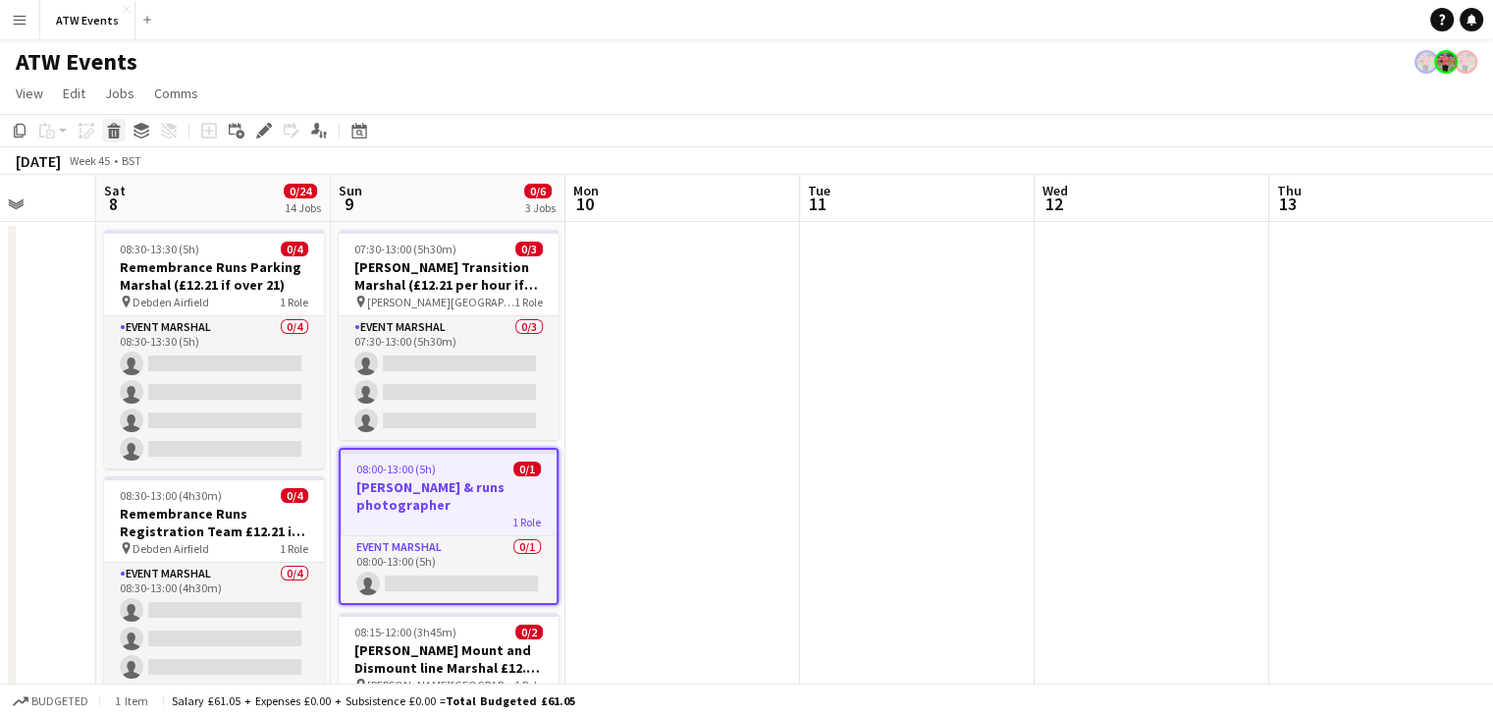
click at [114, 132] on icon at bounding box center [114, 134] width 11 height 10
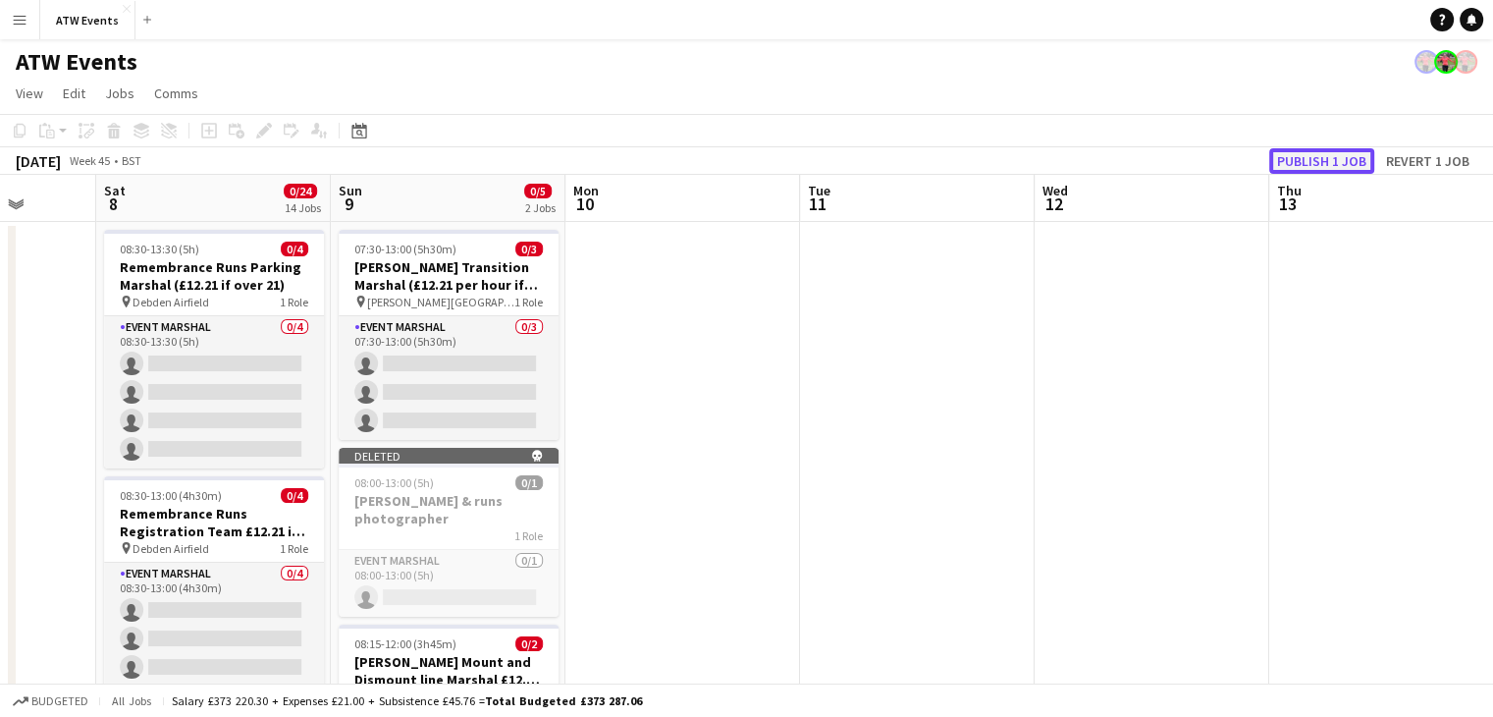
click at [1350, 158] on button "Publish 1 job" at bounding box center [1321, 161] width 105 height 26
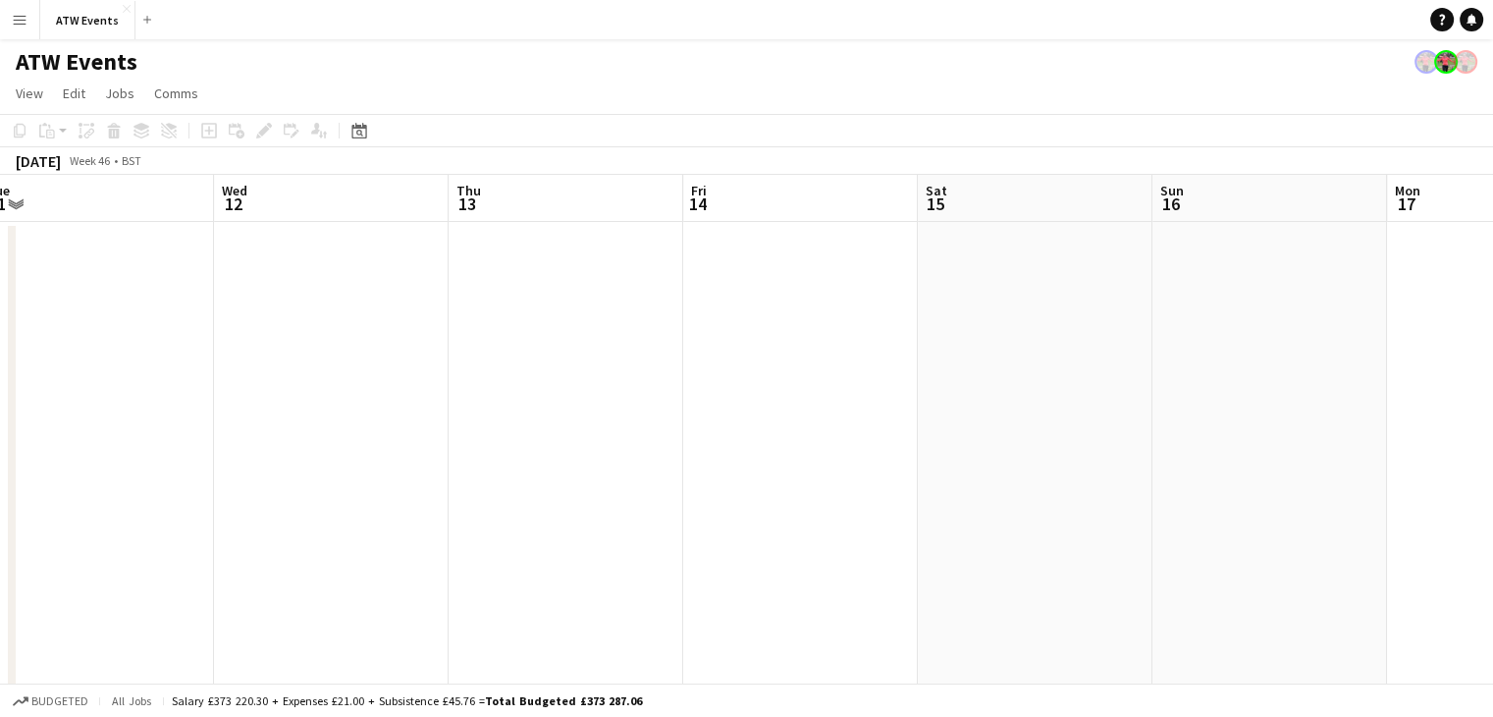
scroll to position [0, 735]
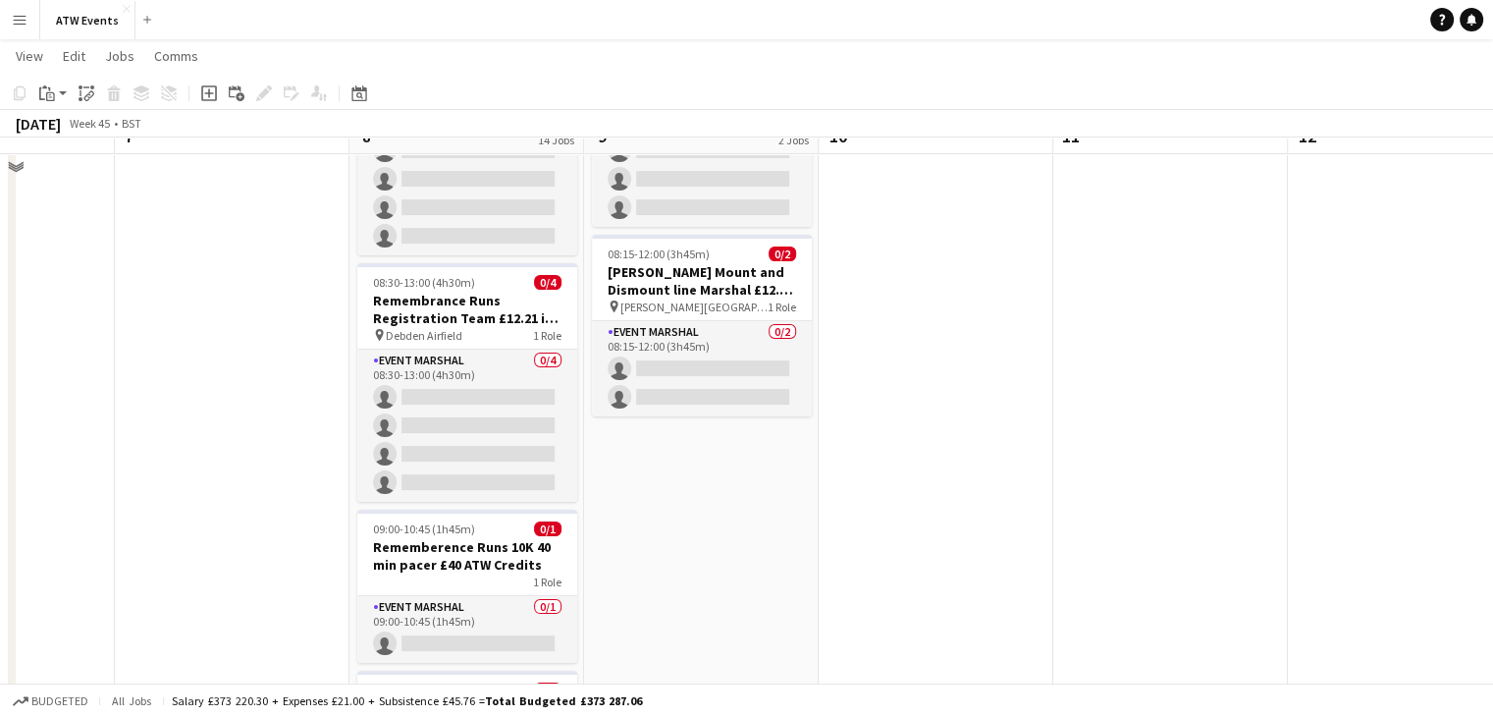
scroll to position [212, 0]
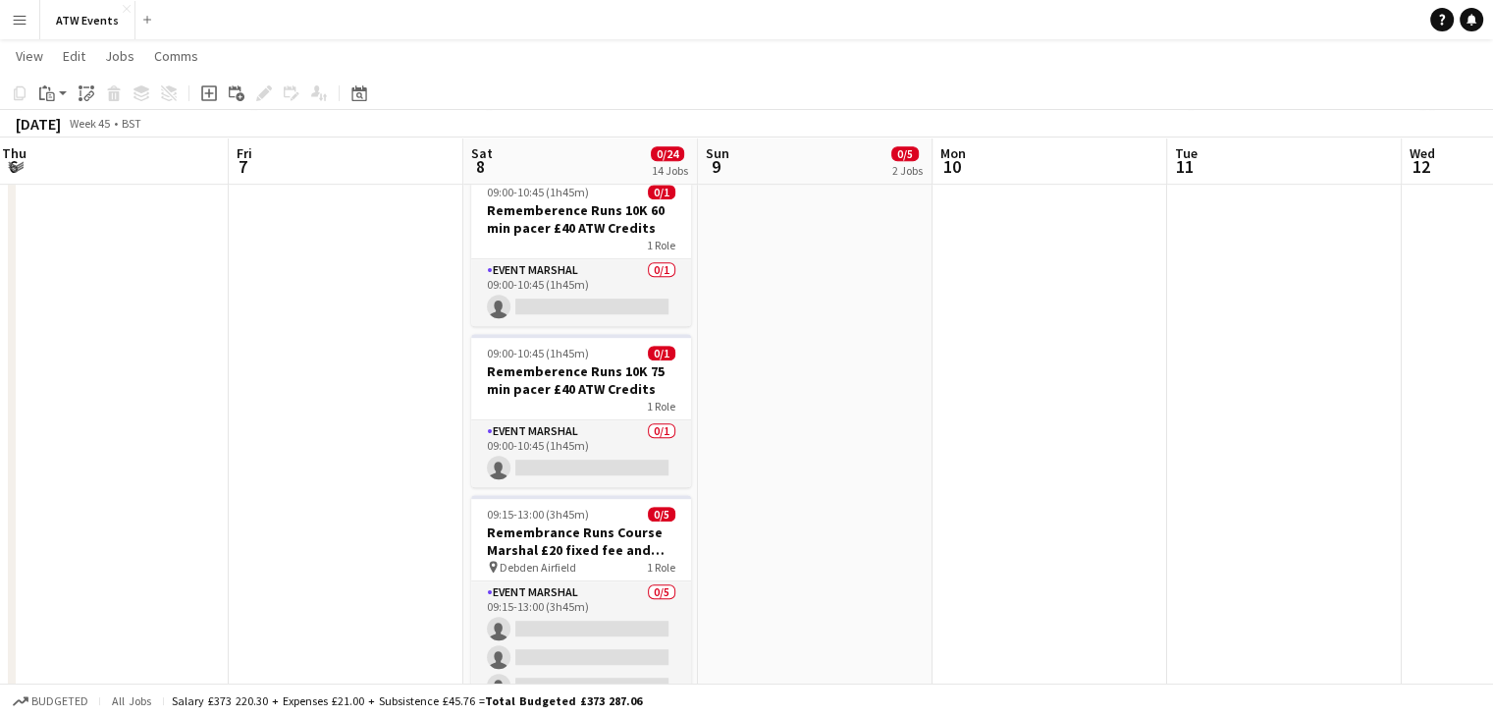
scroll to position [1033, 0]
click at [574, 552] on h3 "Remembrance Runs Course Marshal £20 fixed fee and free atw race" at bounding box center [581, 538] width 220 height 35
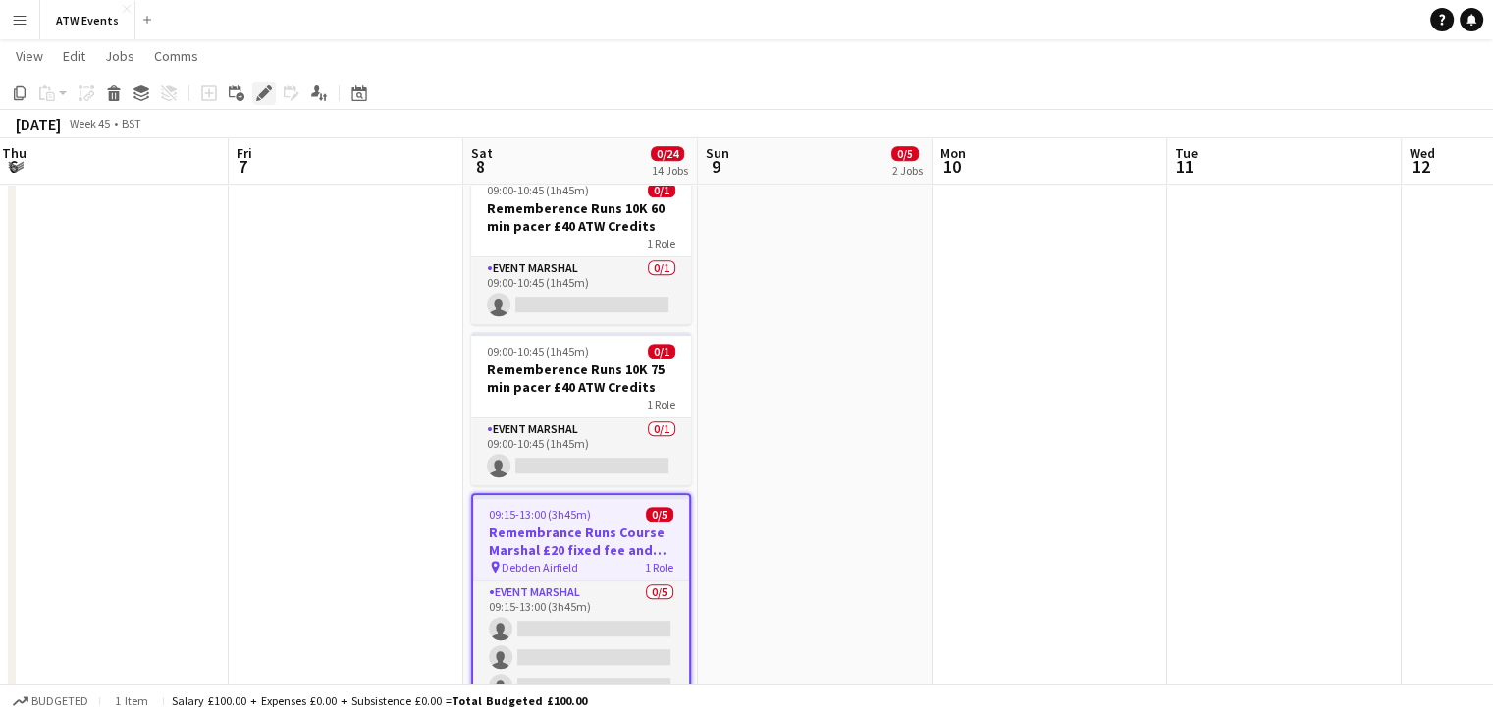
click at [268, 103] on div "Edit" at bounding box center [264, 93] width 24 height 24
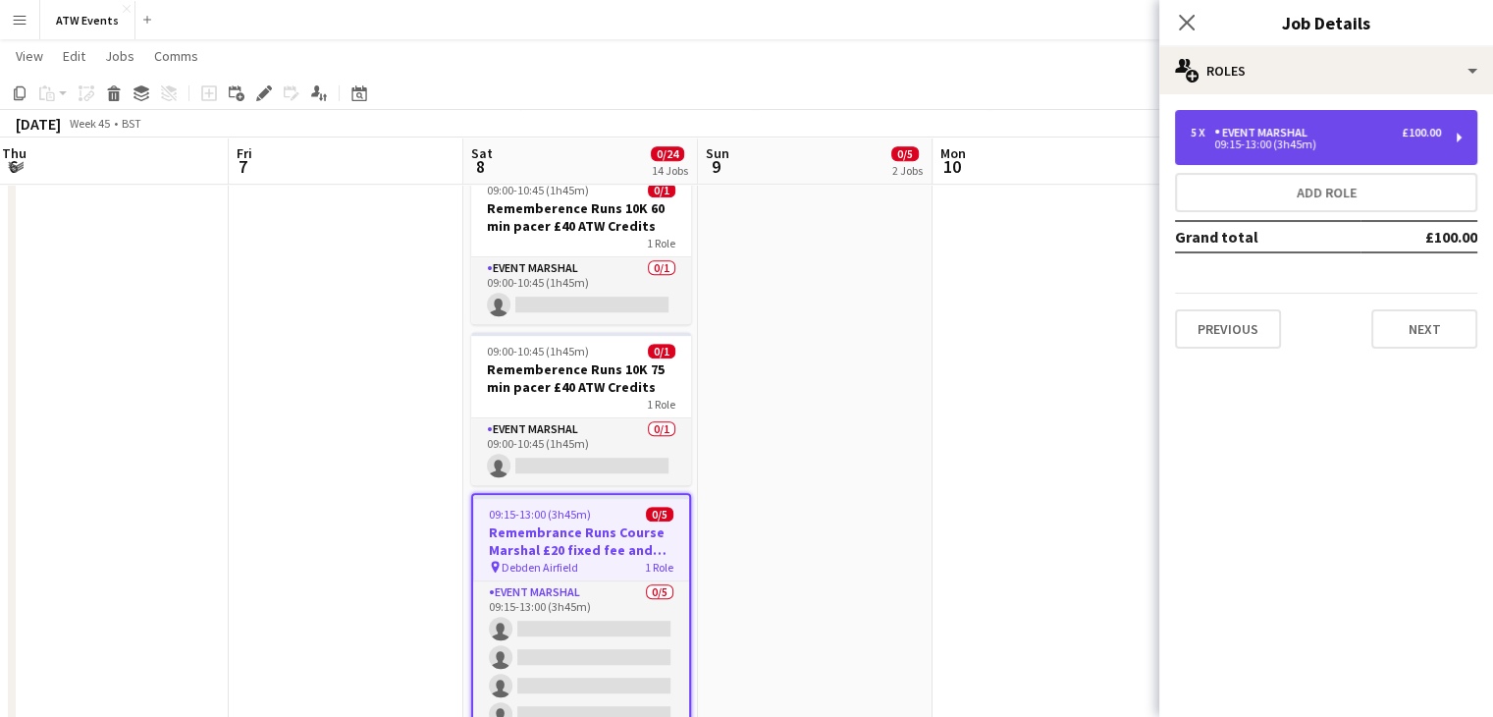
click at [1280, 130] on div "Event Marshal" at bounding box center [1264, 133] width 101 height 14
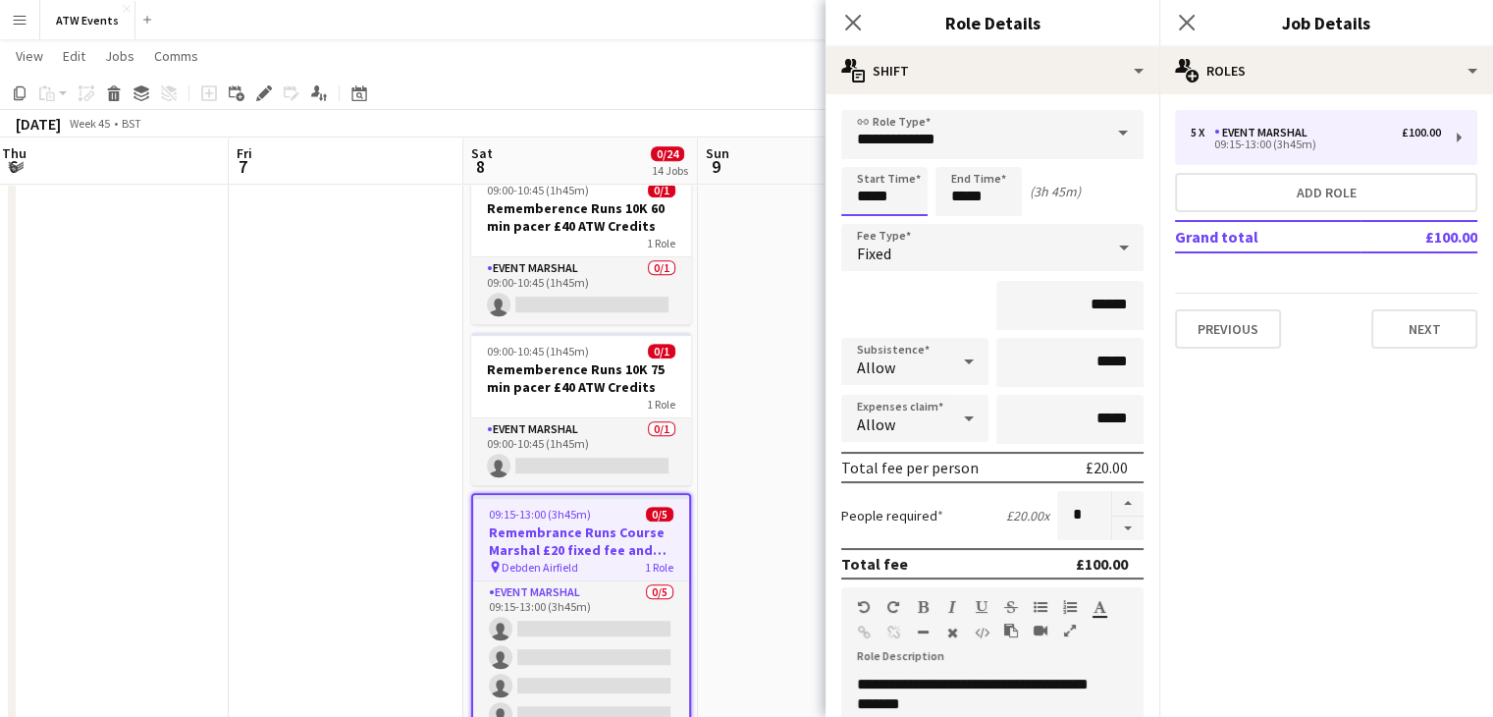
click at [907, 197] on input "*****" at bounding box center [884, 191] width 86 height 49
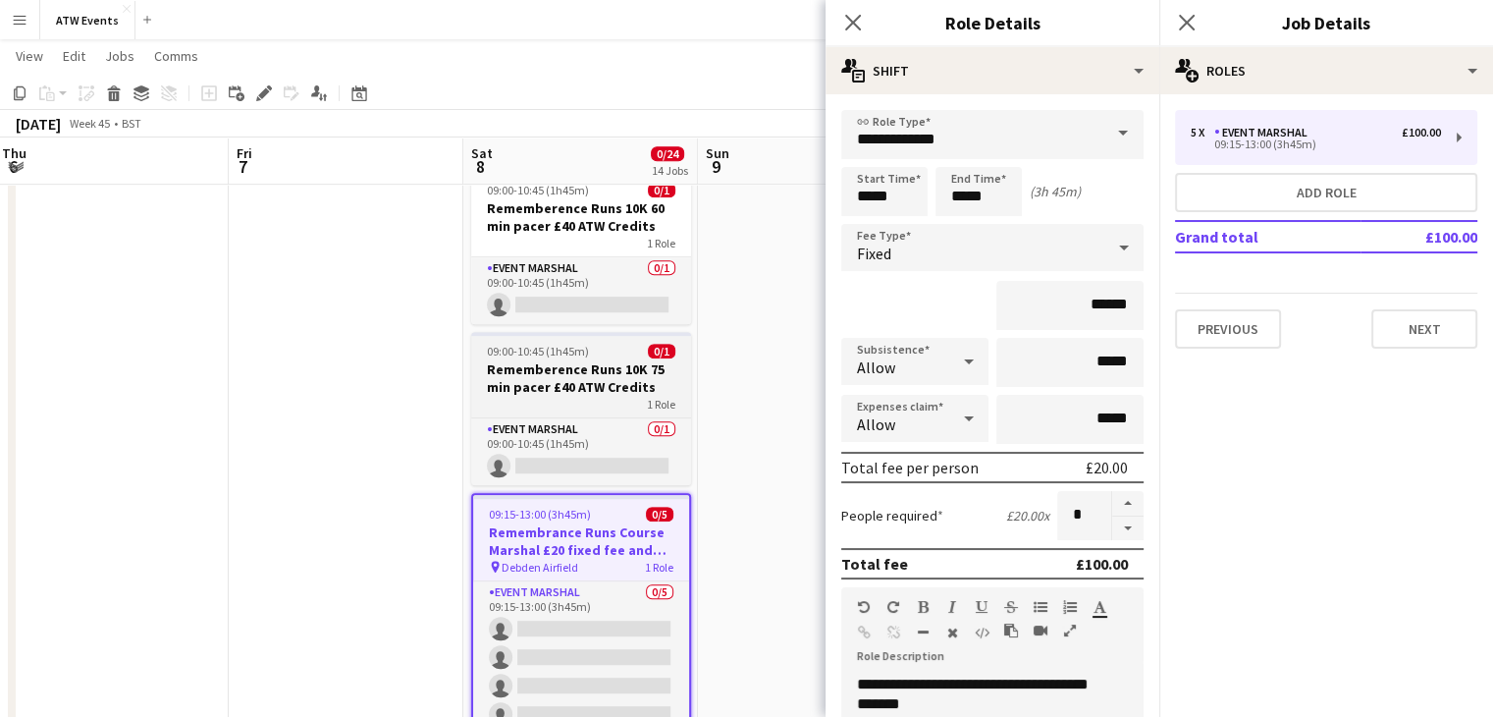
click at [543, 400] on div "1 Role" at bounding box center [581, 404] width 220 height 16
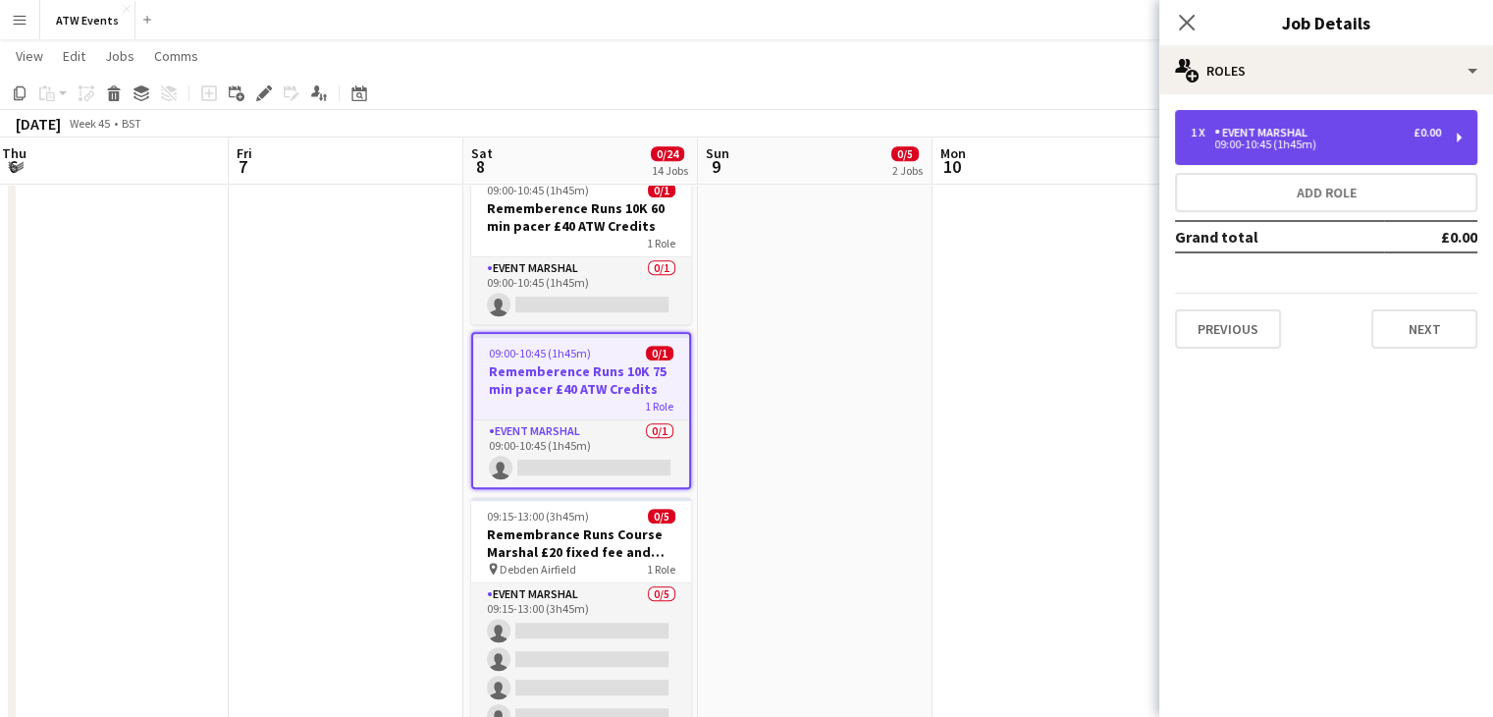
click at [1367, 134] on div "1 x Event Marshal £0.00" at bounding box center [1316, 133] width 250 height 14
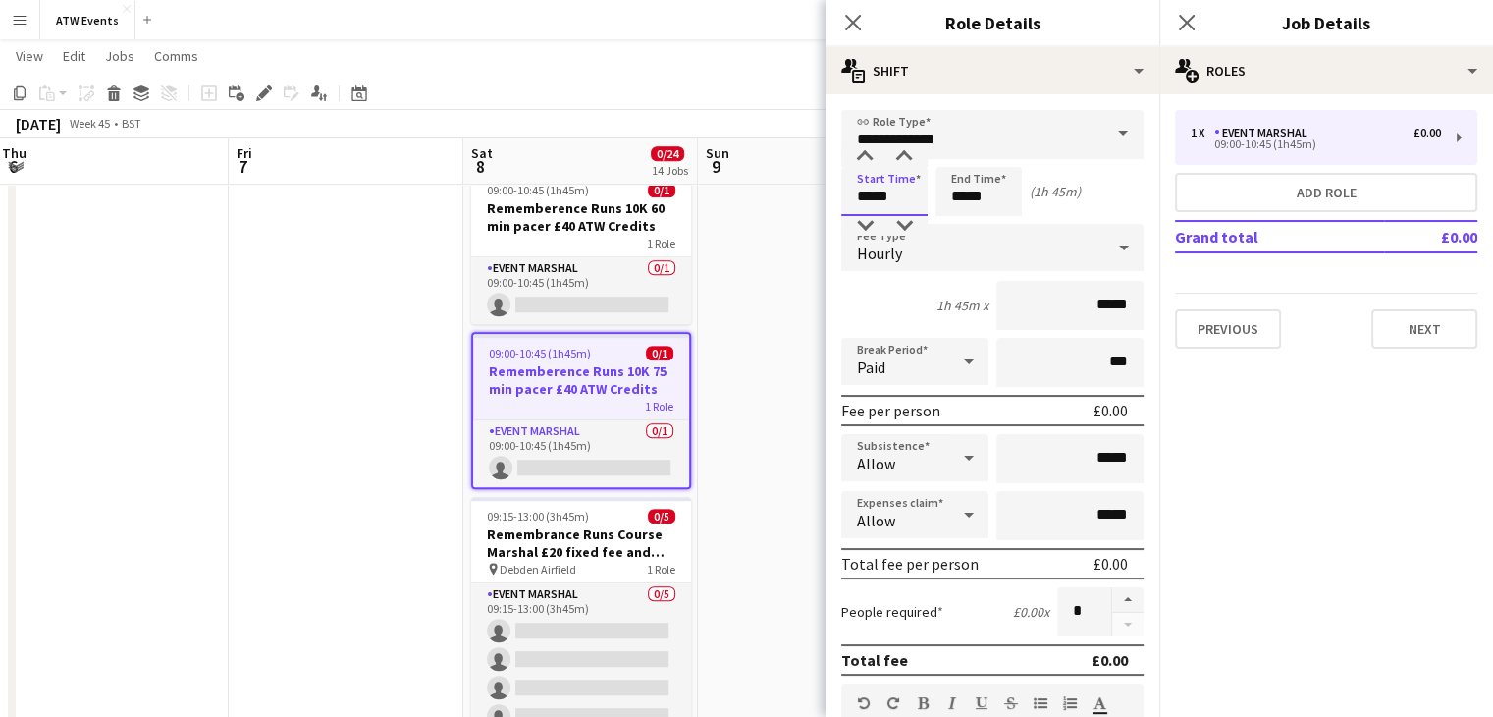
click at [885, 191] on input "*****" at bounding box center [884, 191] width 86 height 49
click at [871, 159] on div at bounding box center [864, 157] width 39 height 20
click at [888, 154] on div at bounding box center [903, 157] width 39 height 20
type input "*****"
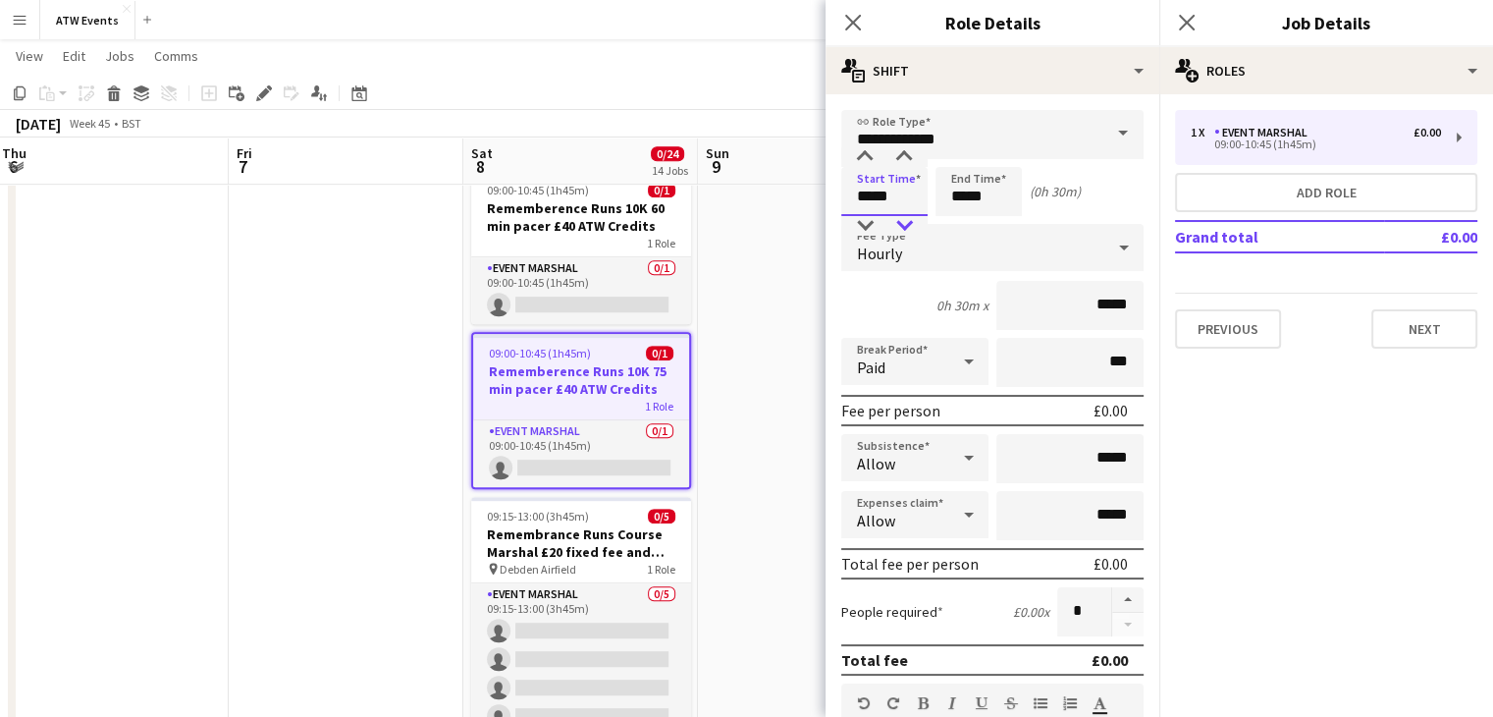
click at [901, 216] on div at bounding box center [903, 226] width 39 height 20
click at [993, 193] on input "*****" at bounding box center [978, 191] width 86 height 49
click at [969, 154] on div at bounding box center [958, 157] width 39 height 20
type input "*****"
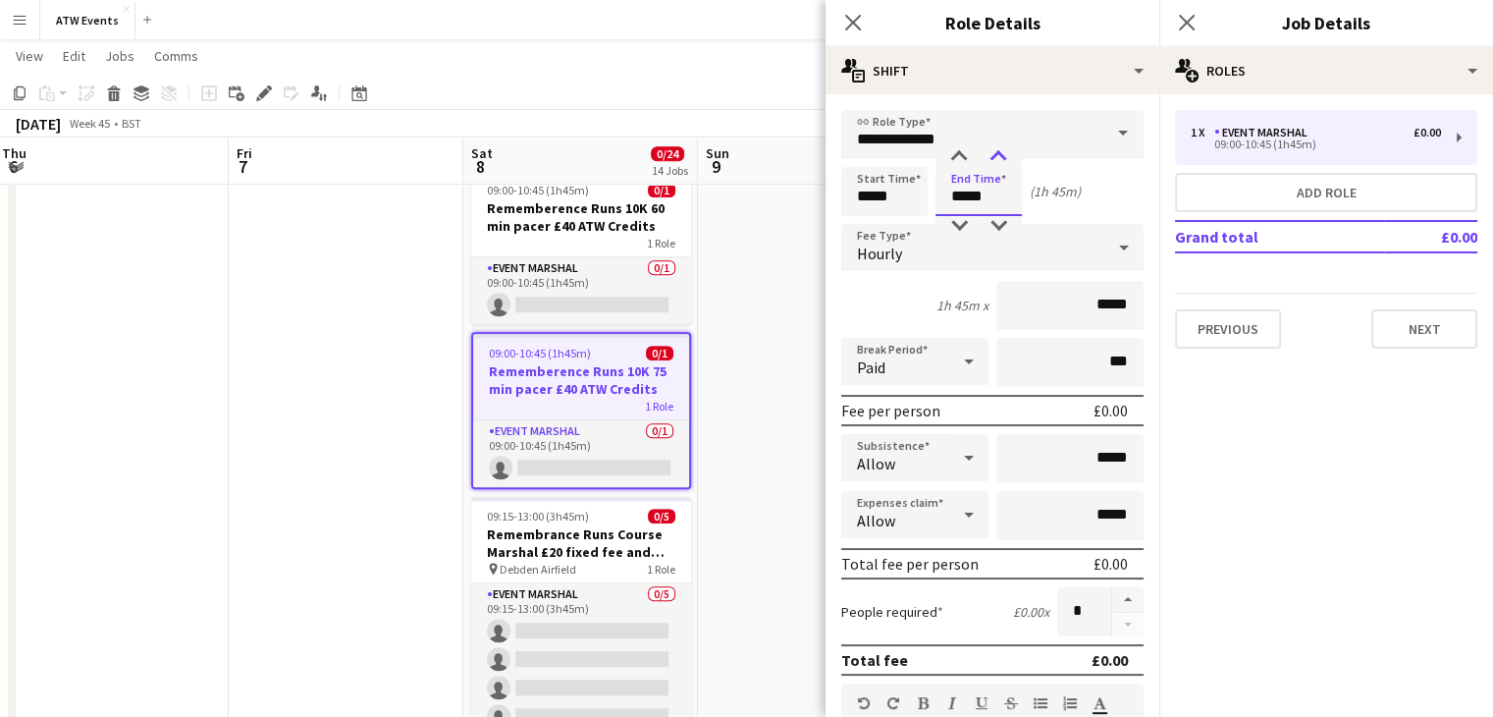
click at [991, 164] on div at bounding box center [998, 157] width 39 height 20
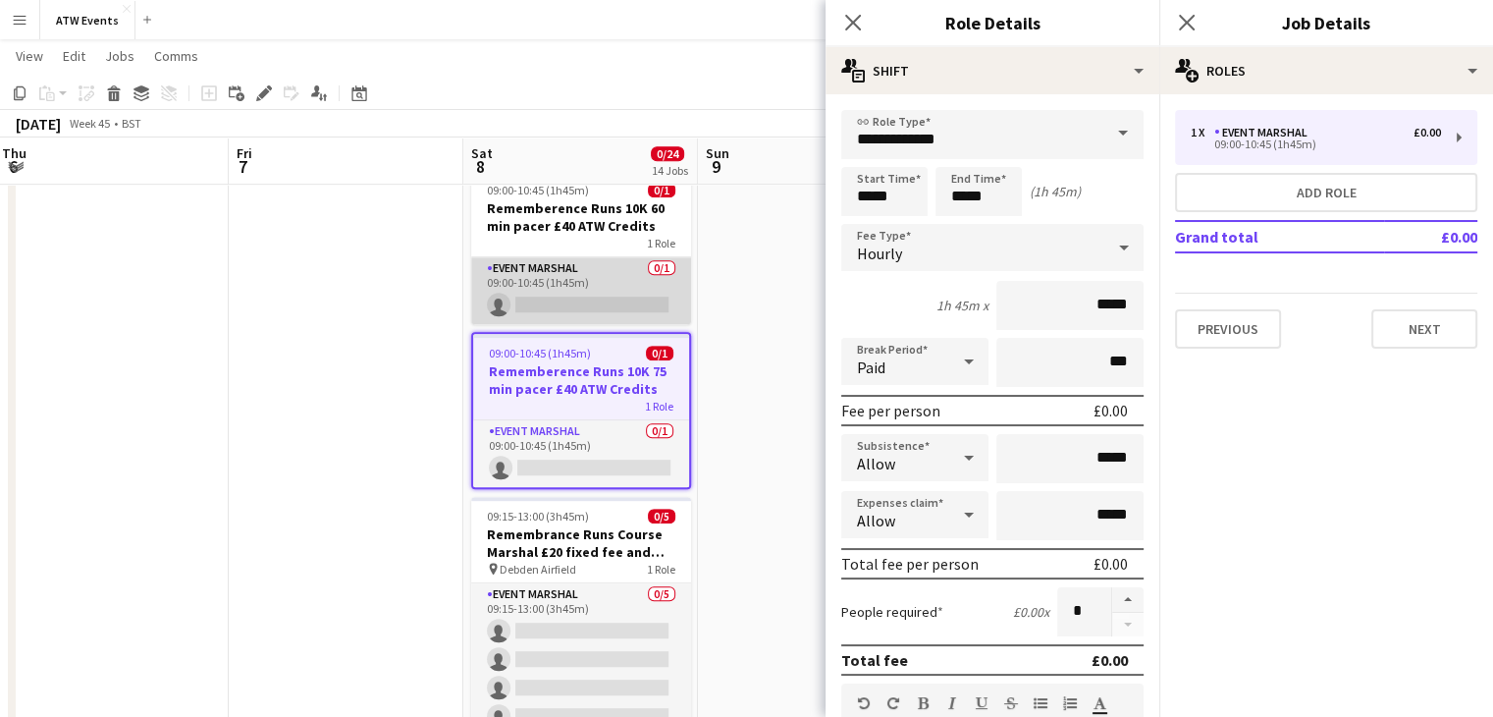
click at [607, 279] on app-card-role "Event Marshal 0/1 09:00-10:45 (1h45m) single-neutral-actions" at bounding box center [581, 290] width 220 height 67
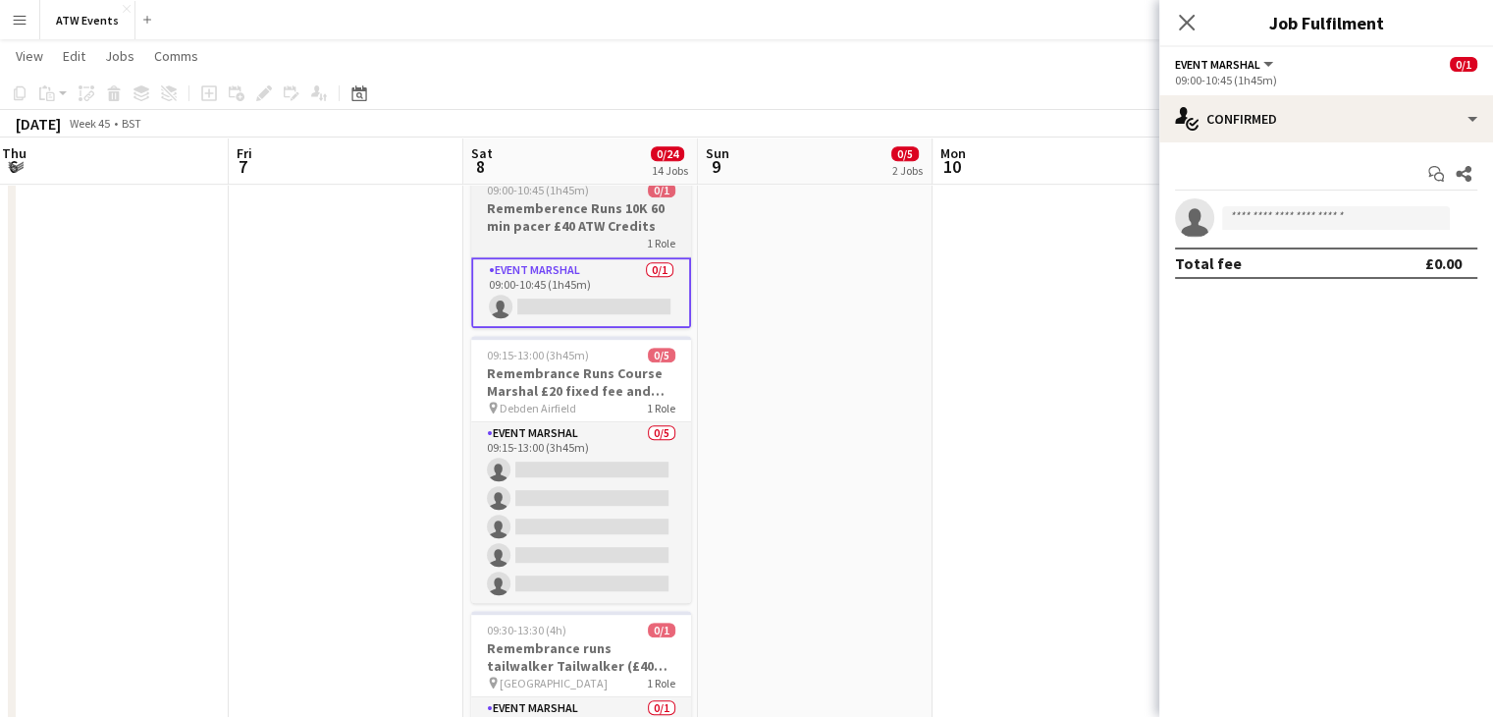
click at [574, 237] on div "1 Role" at bounding box center [581, 243] width 220 height 16
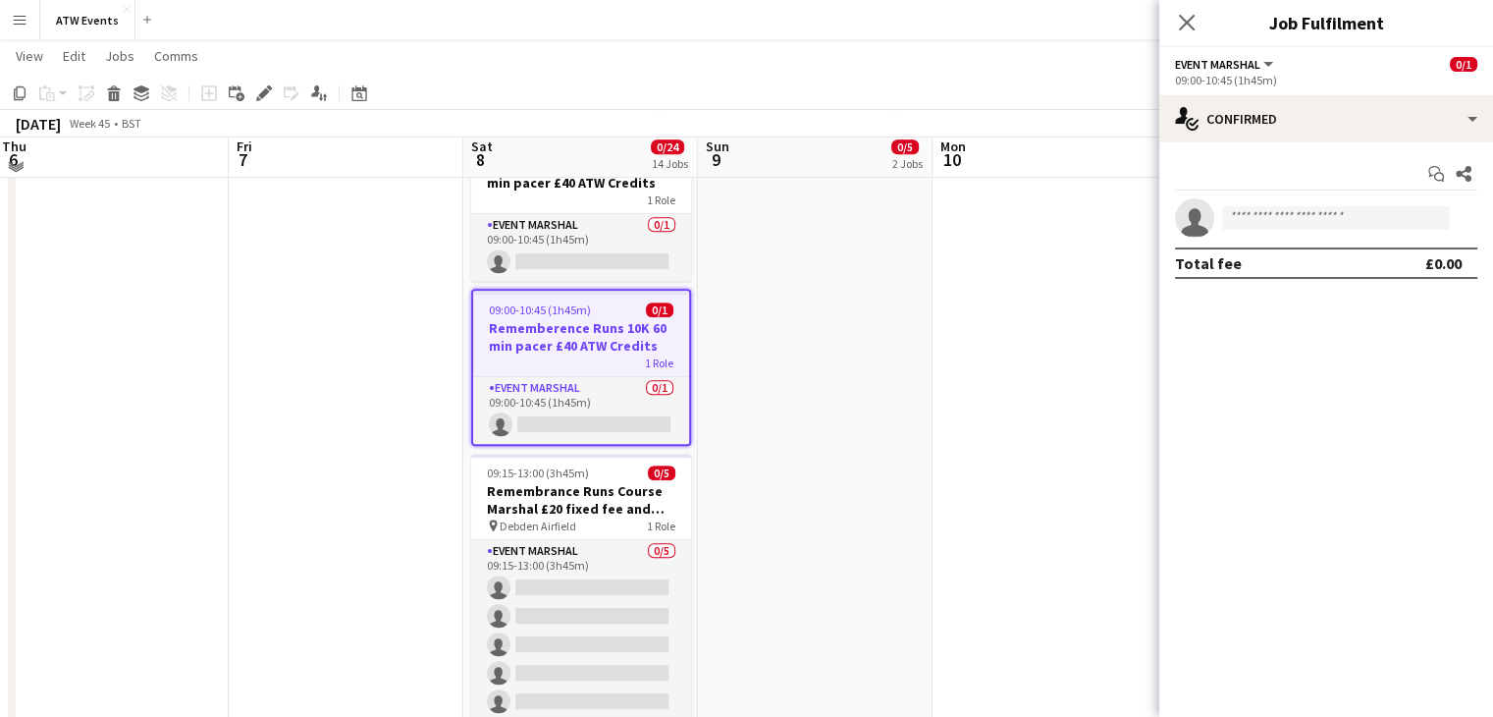
scroll to position [907, 0]
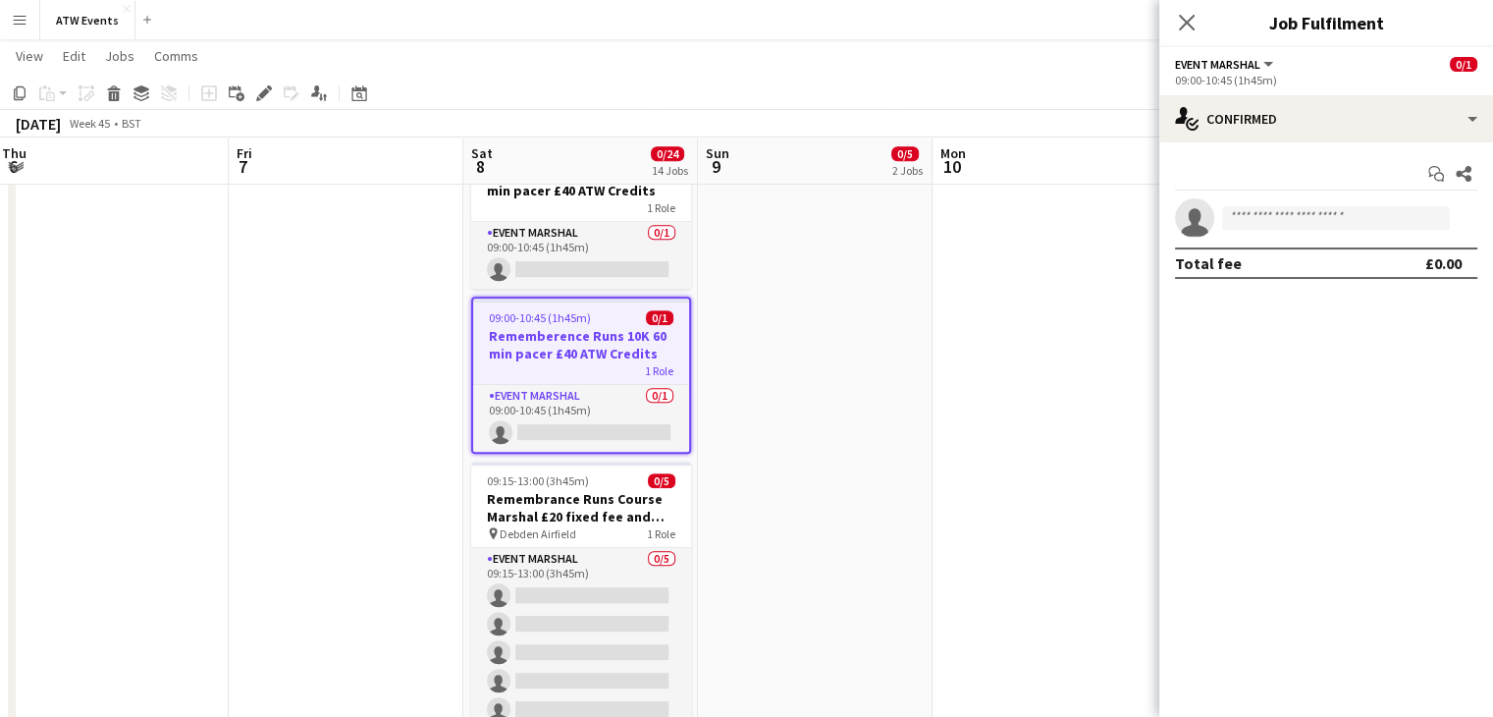
click at [520, 351] on h3 "Rememberence Runs 10K 60 min pacer £40 ATW Credits" at bounding box center [581, 344] width 216 height 35
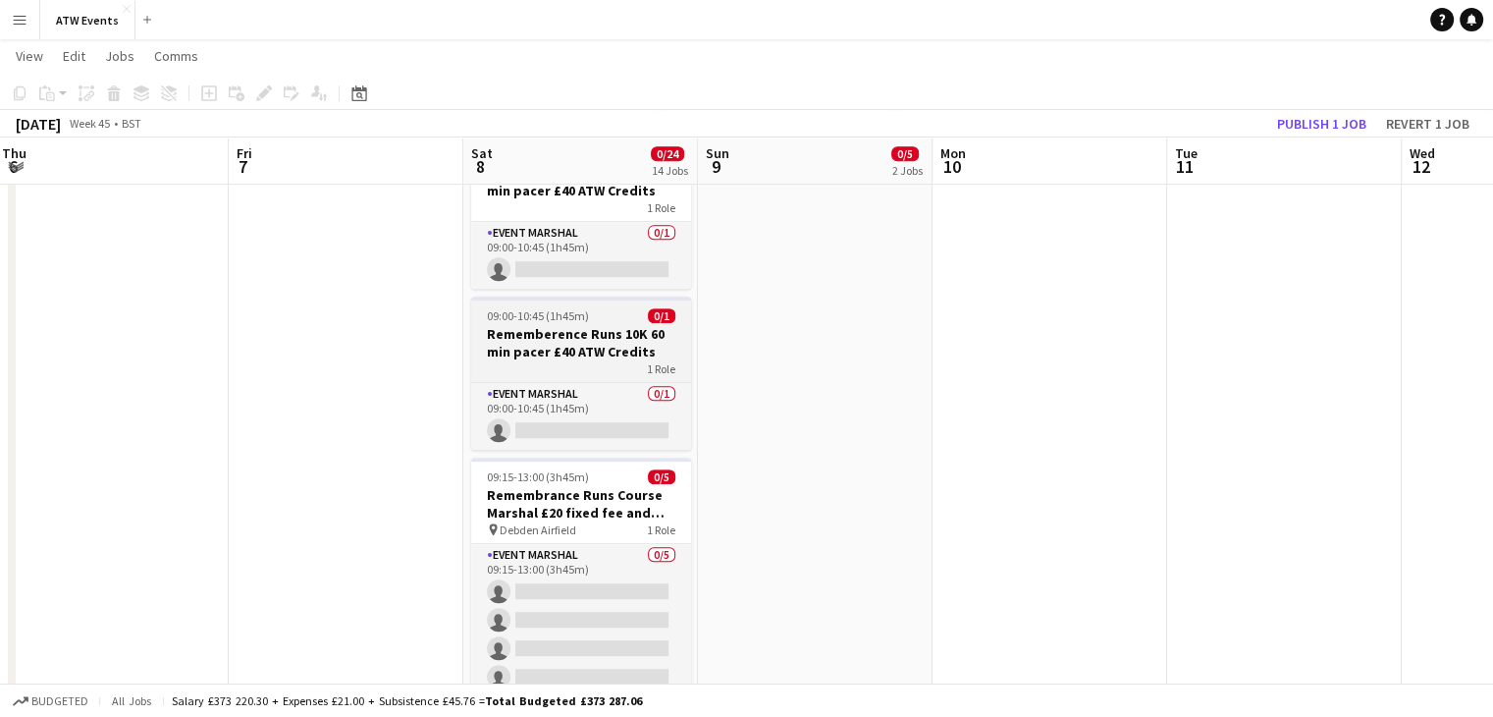
click at [520, 351] on h3 "Rememberence Runs 10K 60 min pacer £40 ATW Credits" at bounding box center [581, 342] width 220 height 35
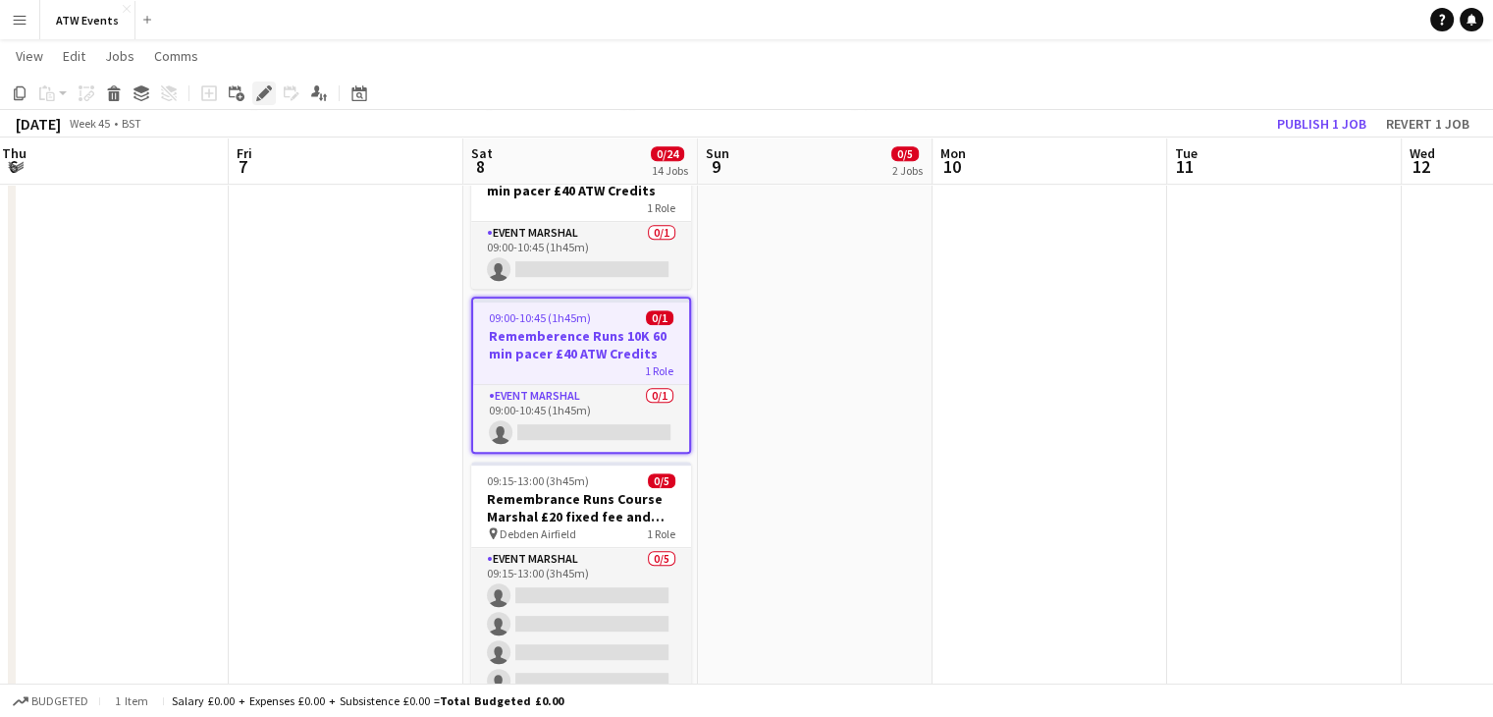
click at [261, 87] on icon "Edit" at bounding box center [264, 93] width 16 height 16
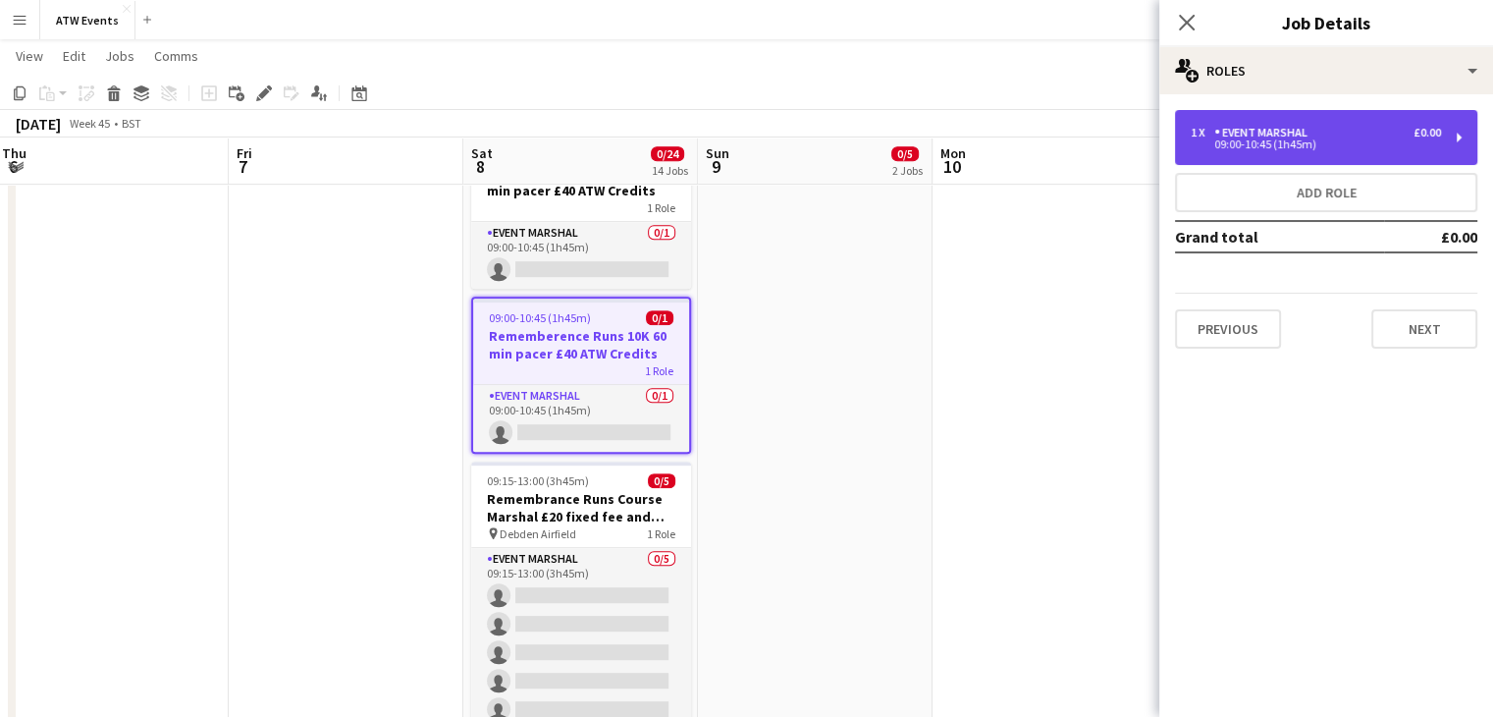
click at [1269, 131] on div "Event Marshal" at bounding box center [1264, 133] width 101 height 14
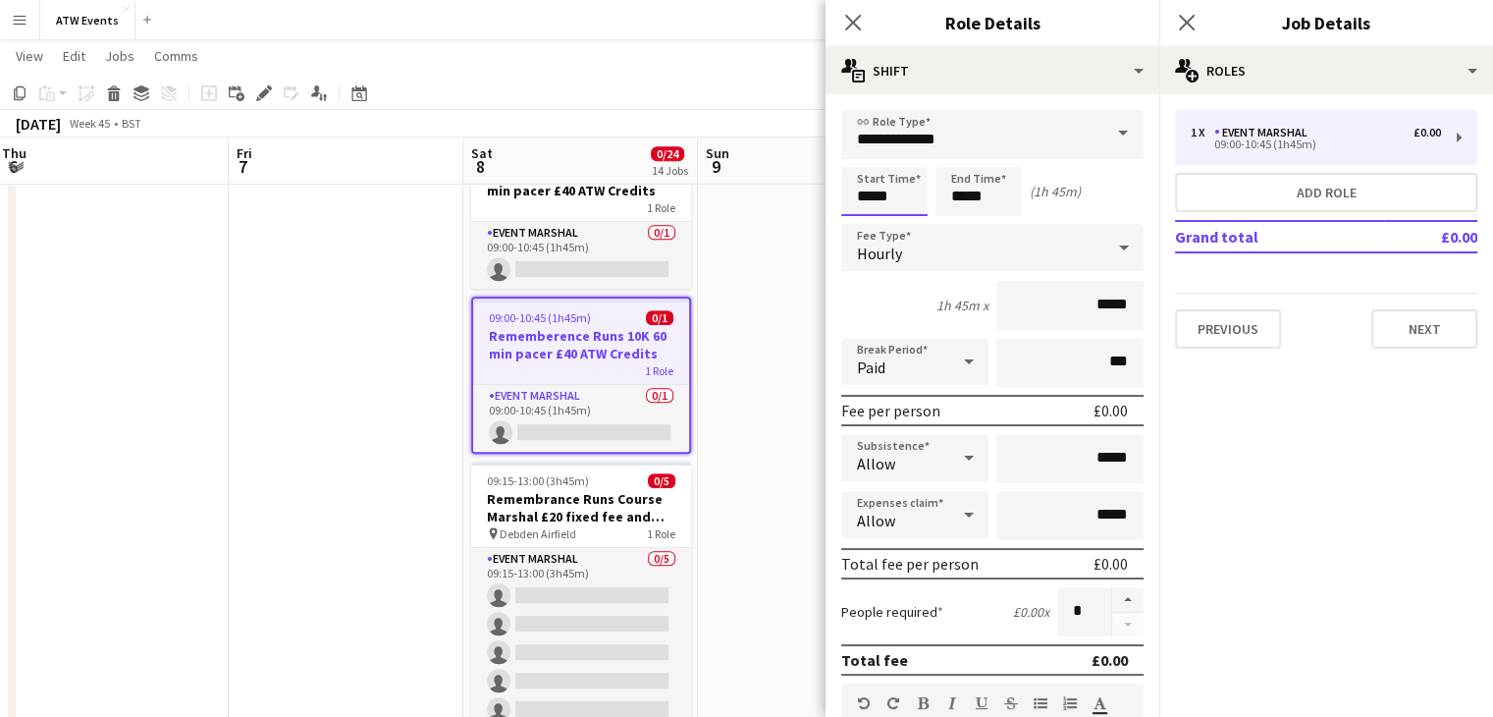
click at [876, 191] on input "*****" at bounding box center [884, 191] width 86 height 49
click at [862, 153] on div at bounding box center [864, 157] width 39 height 20
click at [905, 158] on div at bounding box center [903, 157] width 39 height 20
type input "*****"
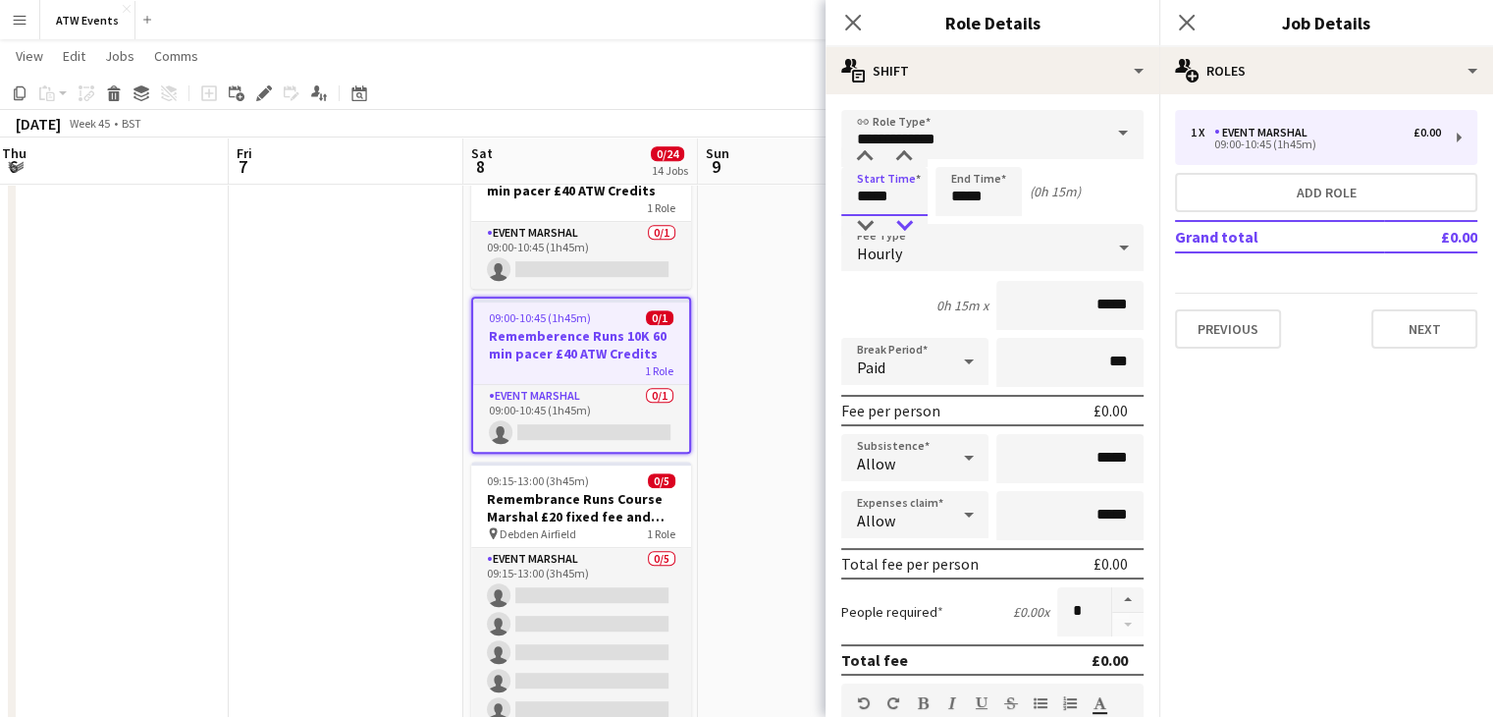
click at [899, 219] on div at bounding box center [903, 226] width 39 height 20
click at [951, 199] on input "*****" at bounding box center [978, 191] width 86 height 49
click at [955, 170] on input "*****" at bounding box center [978, 191] width 86 height 49
click at [965, 154] on div at bounding box center [958, 157] width 39 height 20
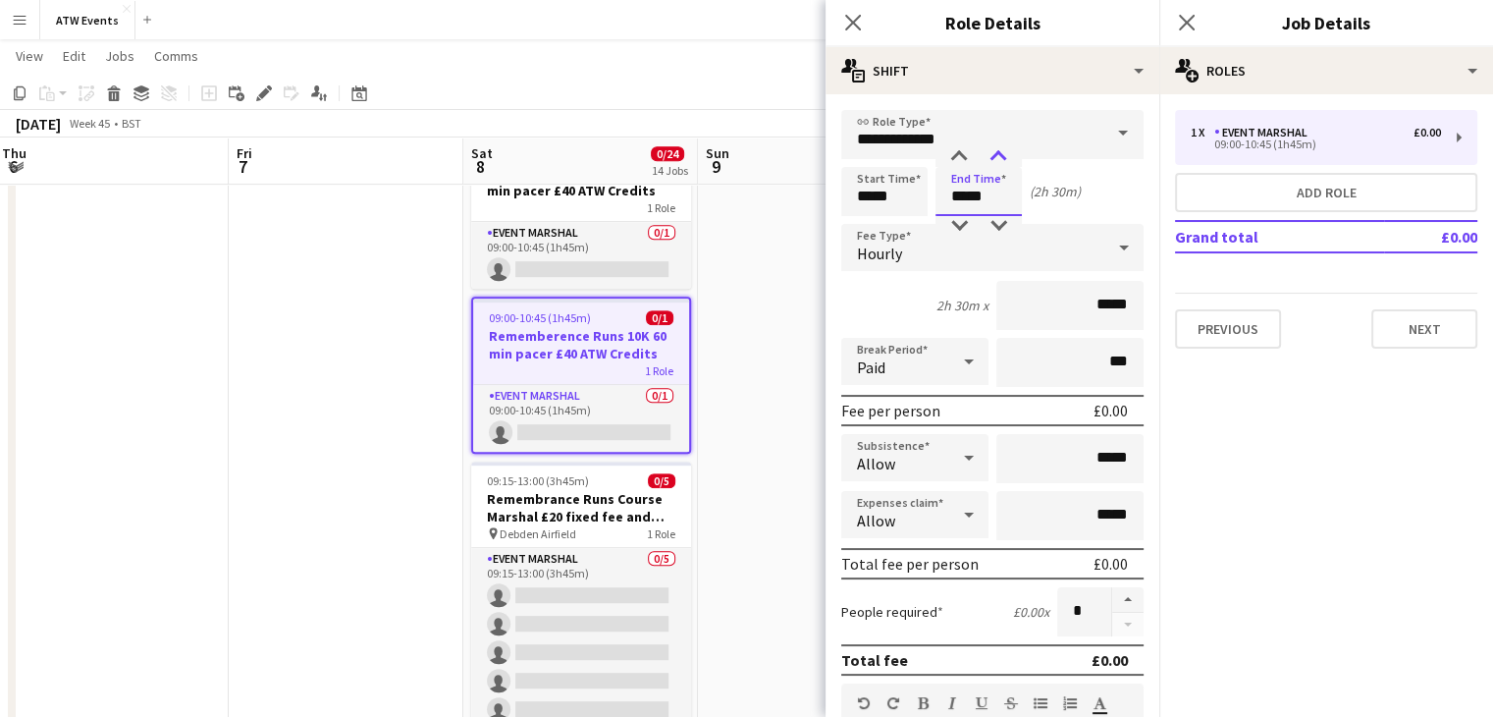
type input "*****"
click at [996, 153] on div at bounding box center [998, 157] width 39 height 20
click at [1190, 32] on app-icon "Close pop-in" at bounding box center [1187, 23] width 28 height 28
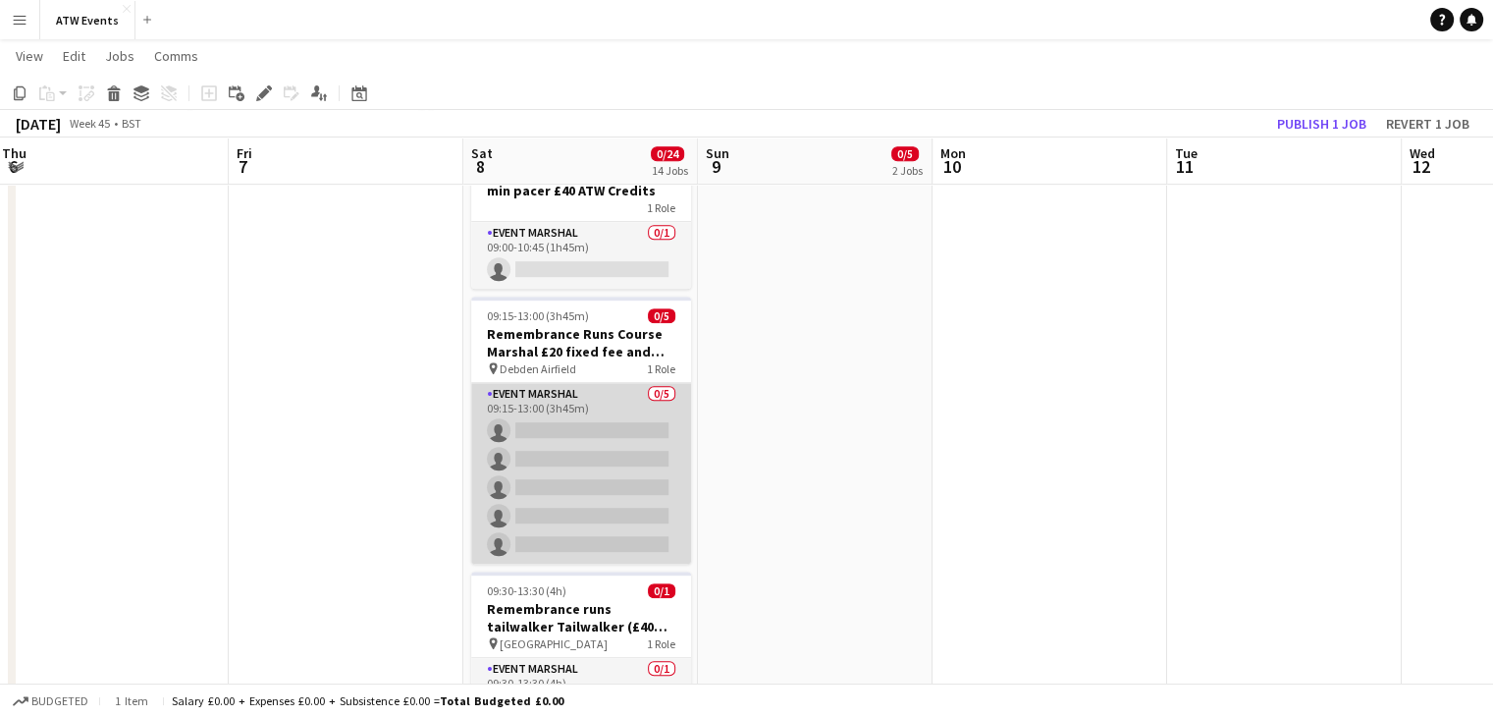
click at [499, 409] on app-card-role "Event Marshal 0/5 09:15-13:00 (3h45m) single-neutral-actions single-neutral-act…" at bounding box center [581, 473] width 220 height 181
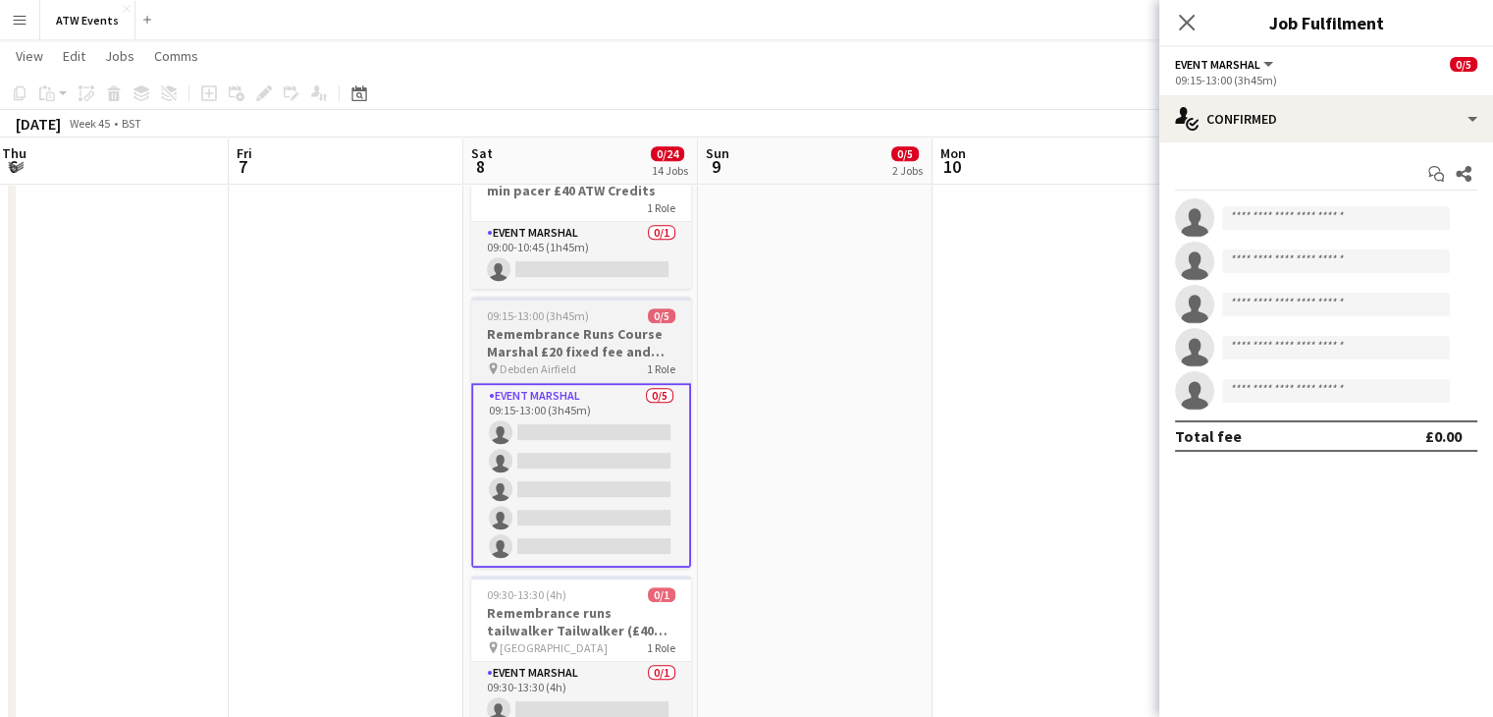
click at [529, 352] on h3 "Remembrance Runs Course Marshal £20 fixed fee and free atw race" at bounding box center [581, 342] width 220 height 35
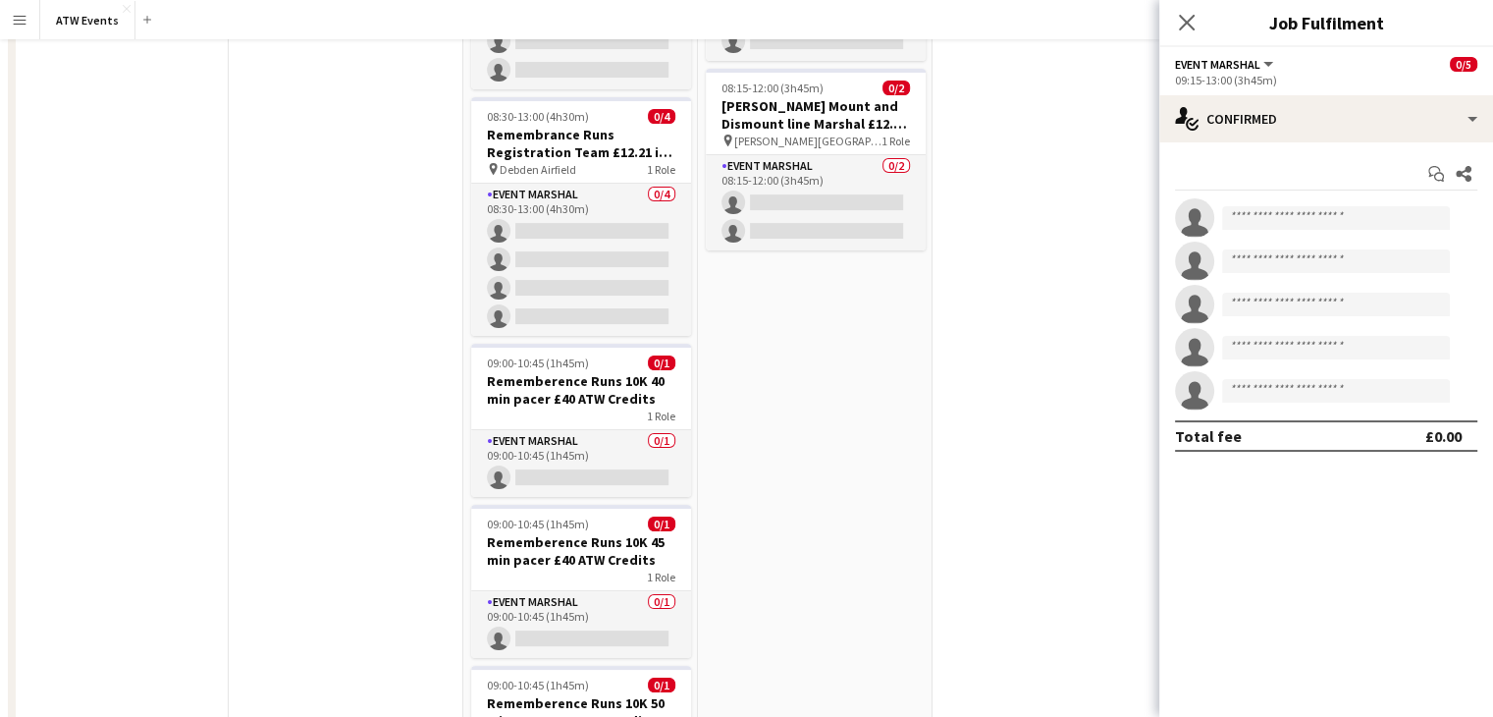
scroll to position [0, 0]
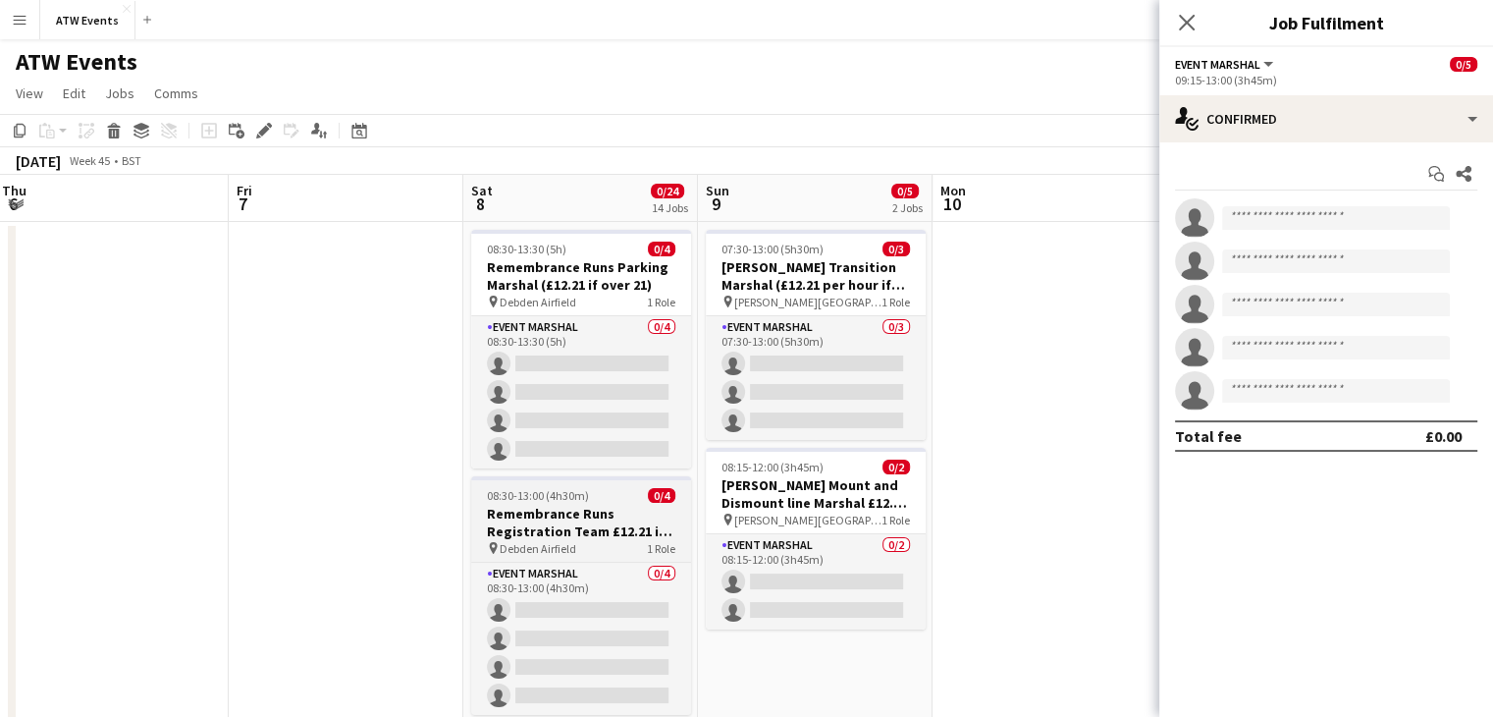
click at [597, 539] on h3 "Remembrance Runs Registration Team £12.21 if over 21" at bounding box center [581, 522] width 220 height 35
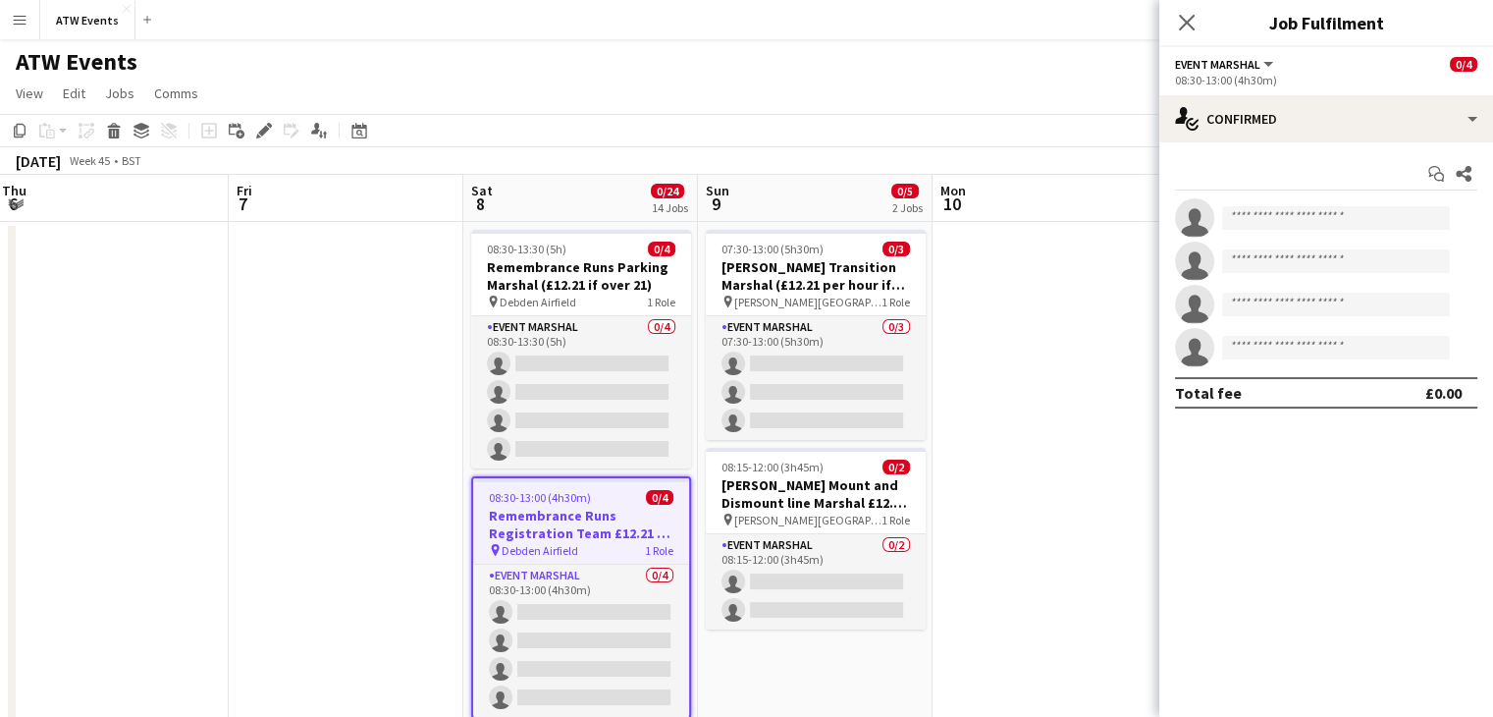
click at [558, 503] on span "08:30-13:00 (4h30m)" at bounding box center [540, 497] width 102 height 15
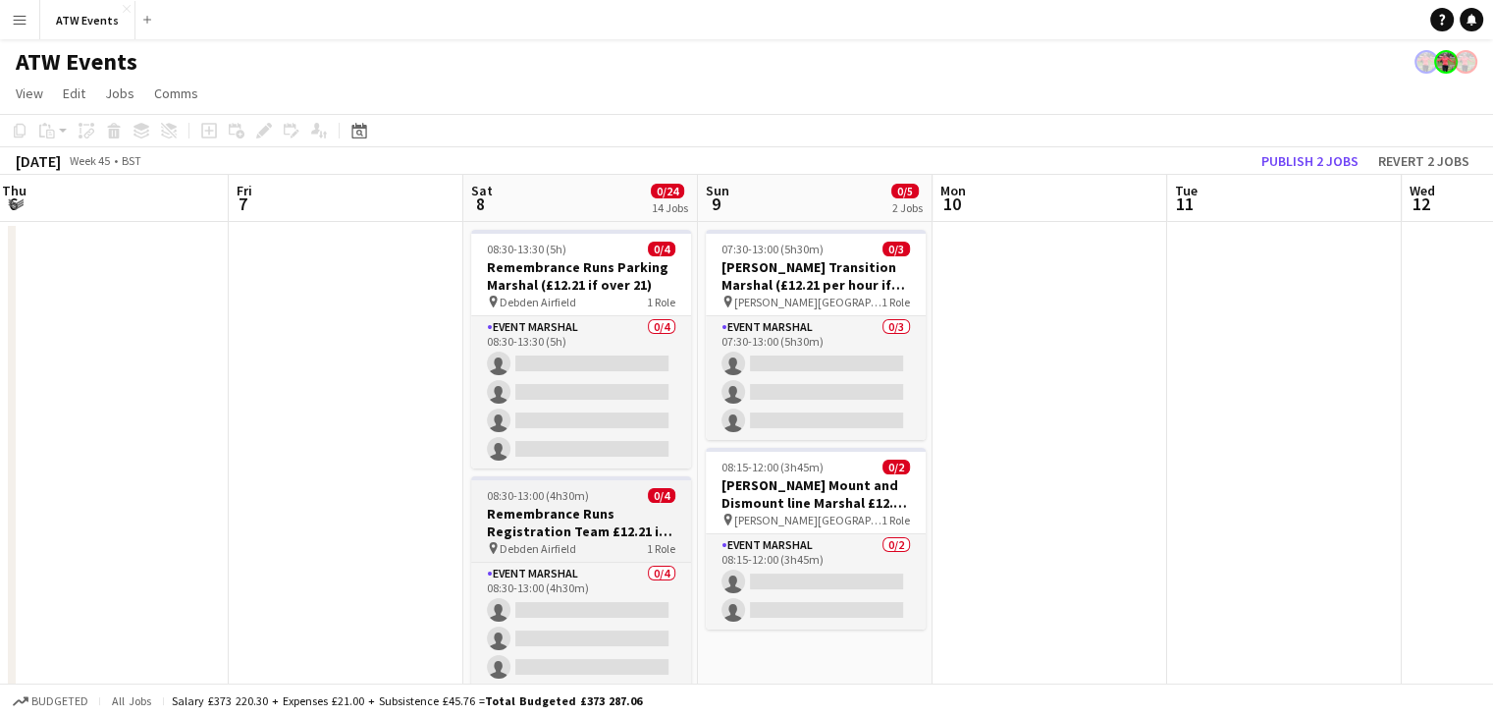
click at [558, 503] on app-job-card "08:30-13:00 (4h30m) 0/4 Remembrance Runs Registration Team £12.21 if over 21 pi…" at bounding box center [581, 595] width 220 height 239
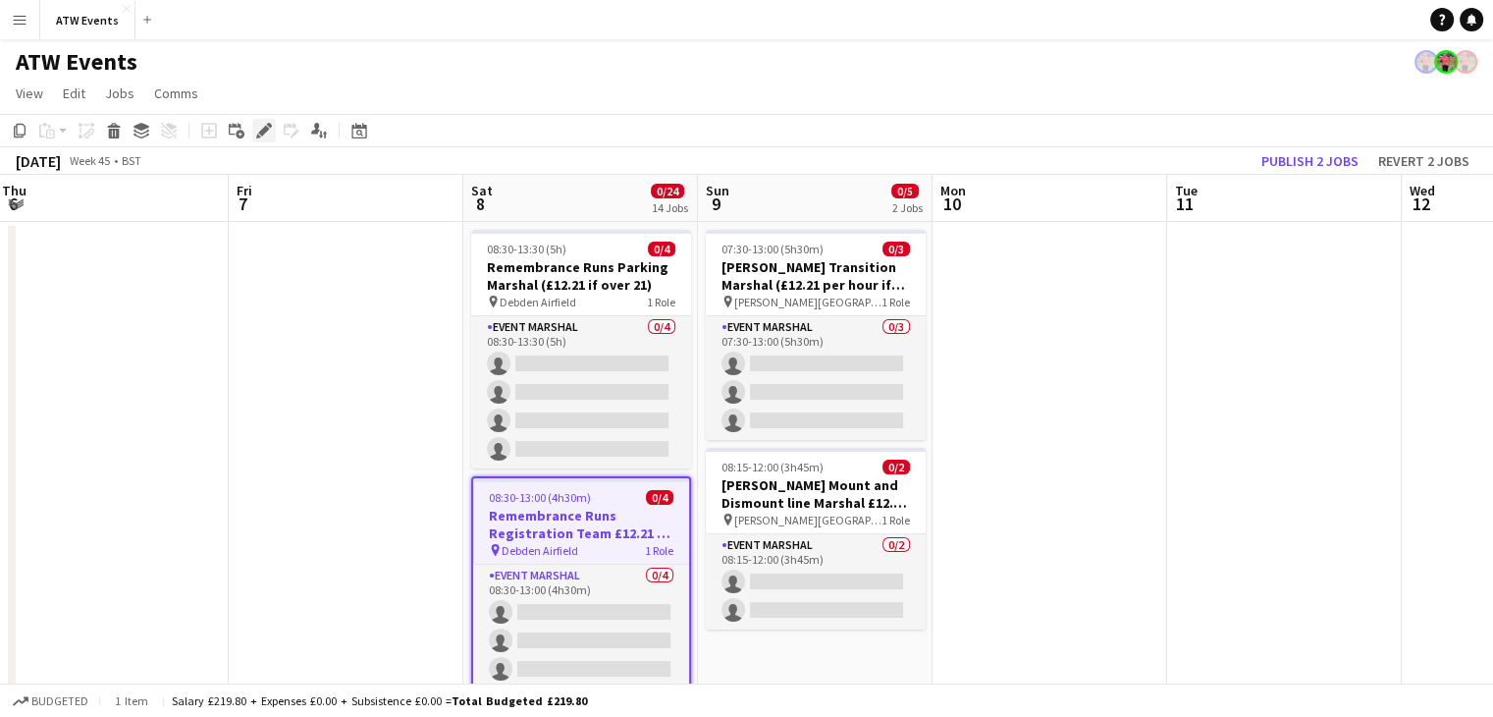
click at [268, 136] on icon "Edit" at bounding box center [264, 131] width 16 height 16
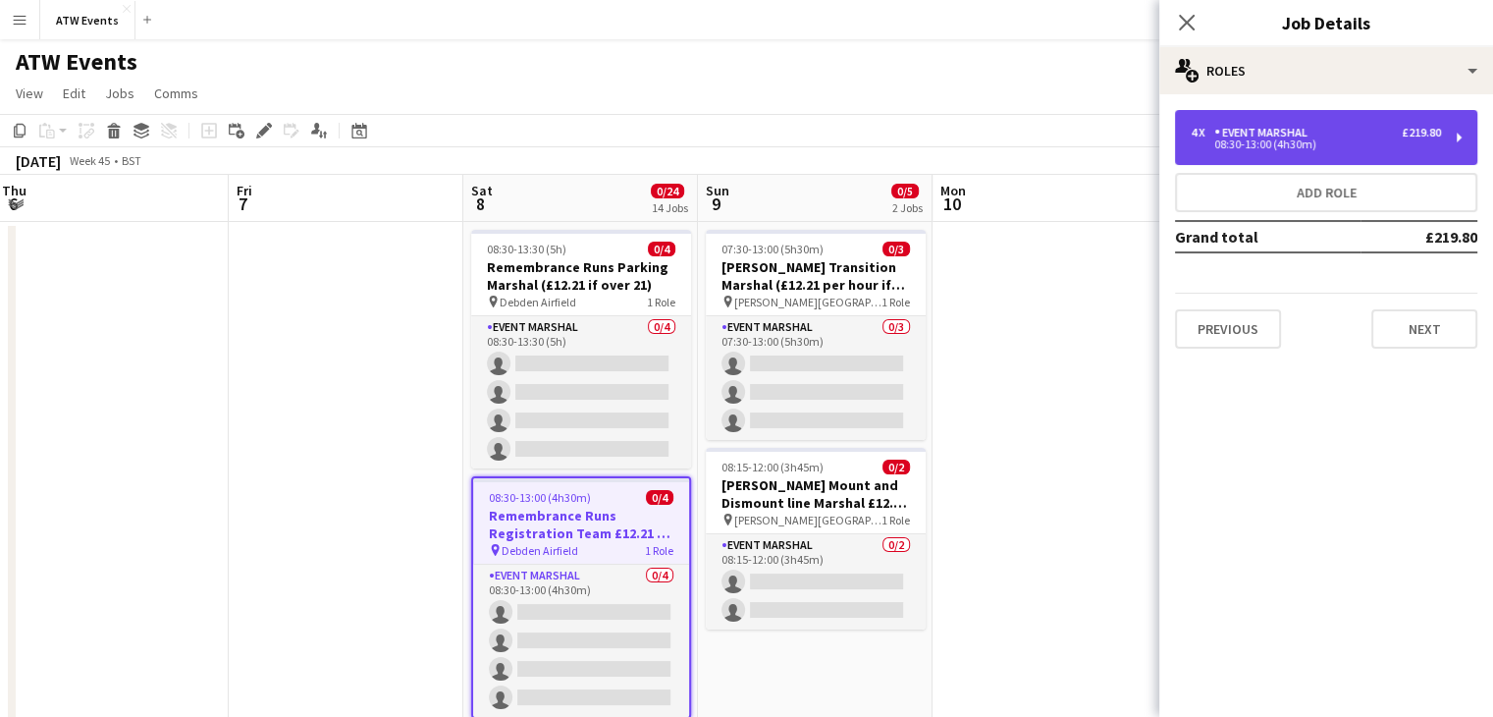
click at [1333, 153] on div "4 x Event Marshal £219.80 08:30-13:00 (4h30m)" at bounding box center [1326, 137] width 302 height 55
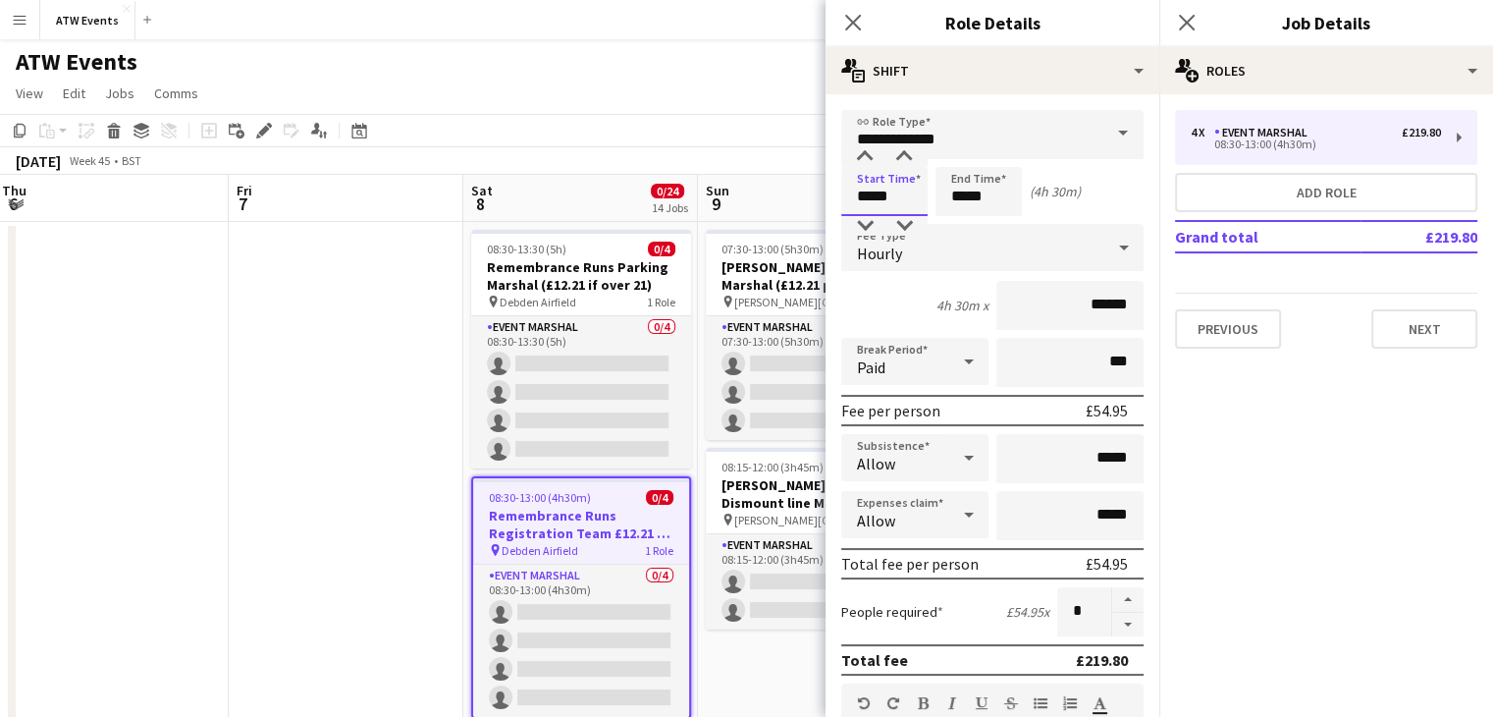
click at [901, 204] on input "*****" at bounding box center [884, 191] width 86 height 49
type input "*****"
click at [904, 229] on div at bounding box center [903, 226] width 39 height 20
click at [1191, 24] on icon "Close pop-in" at bounding box center [1186, 22] width 19 height 19
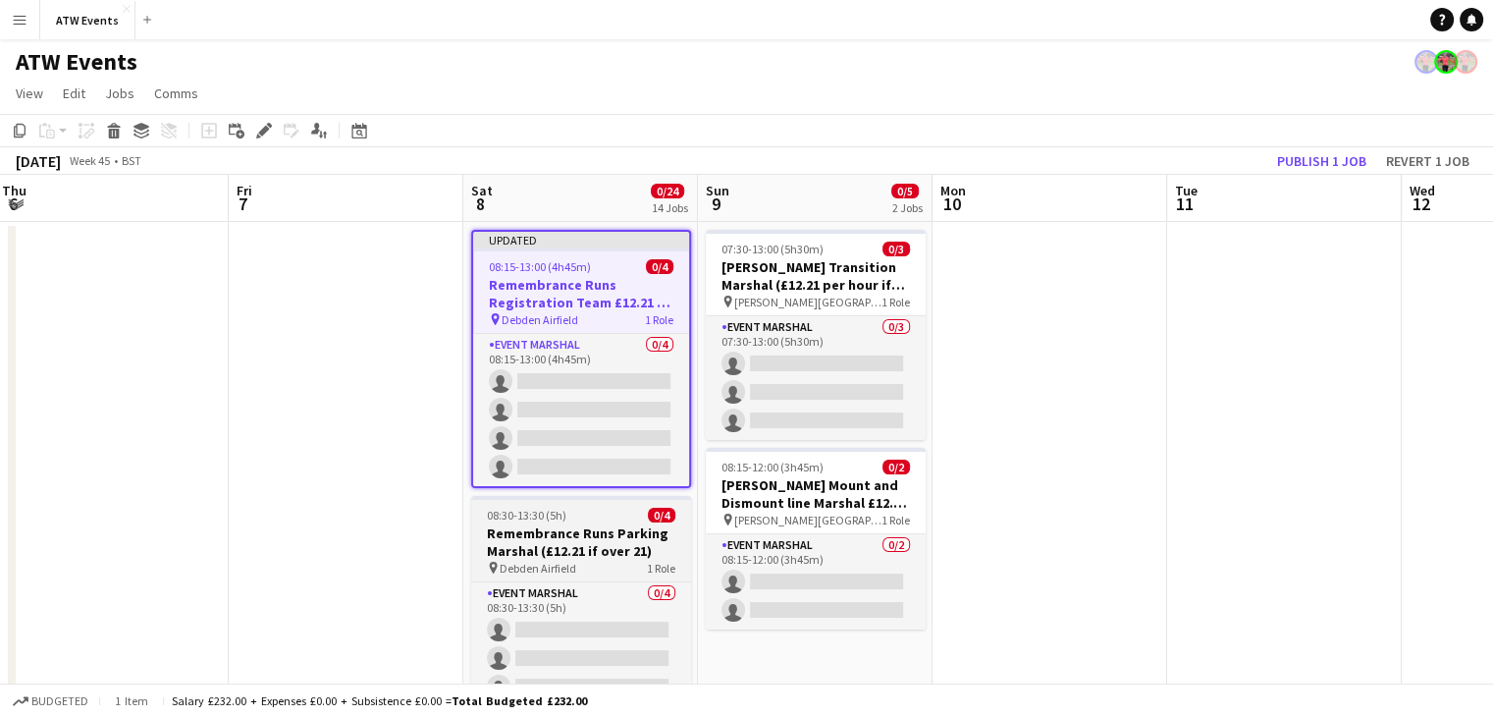
click at [555, 553] on h3 "Remembrance Runs Parking Marshal (£12.21 if over 21)" at bounding box center [581, 541] width 220 height 35
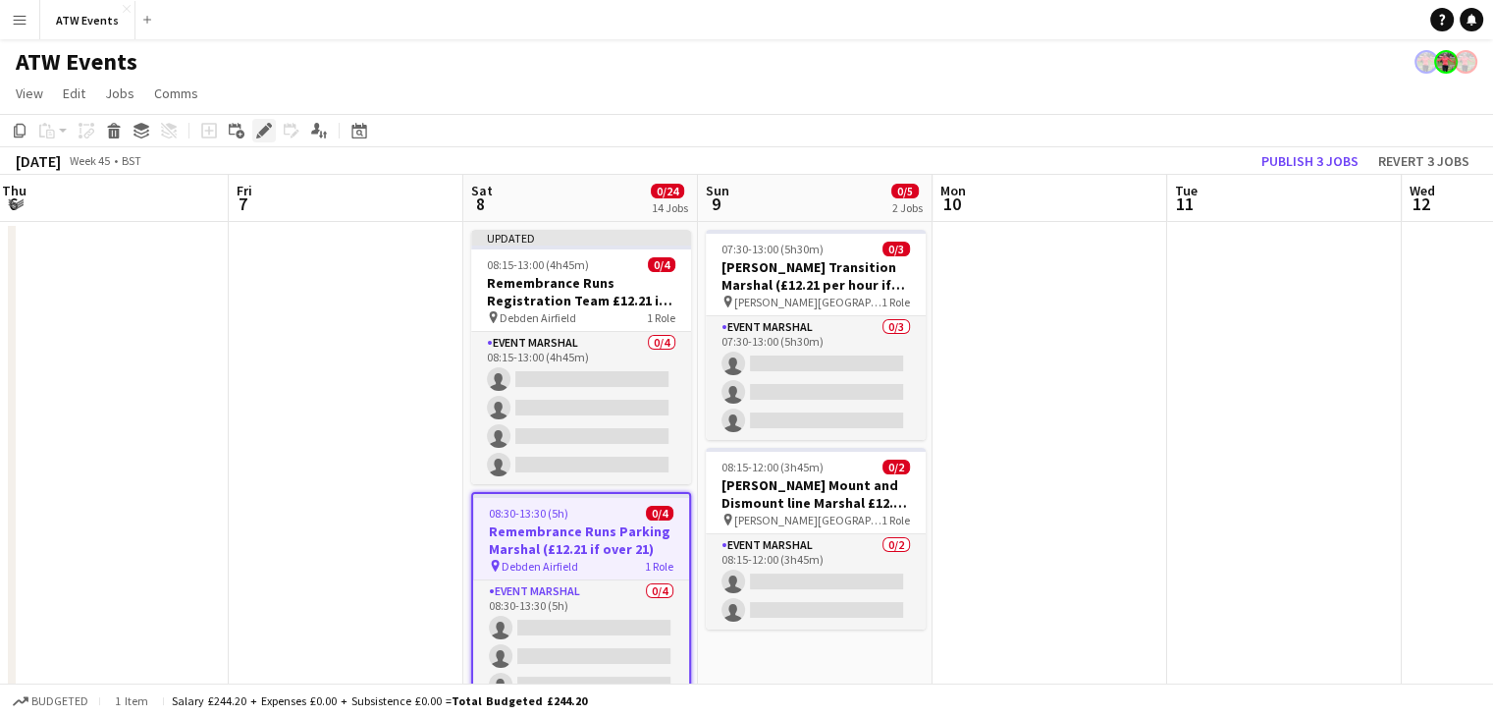
click at [263, 137] on icon "Edit" at bounding box center [264, 131] width 16 height 16
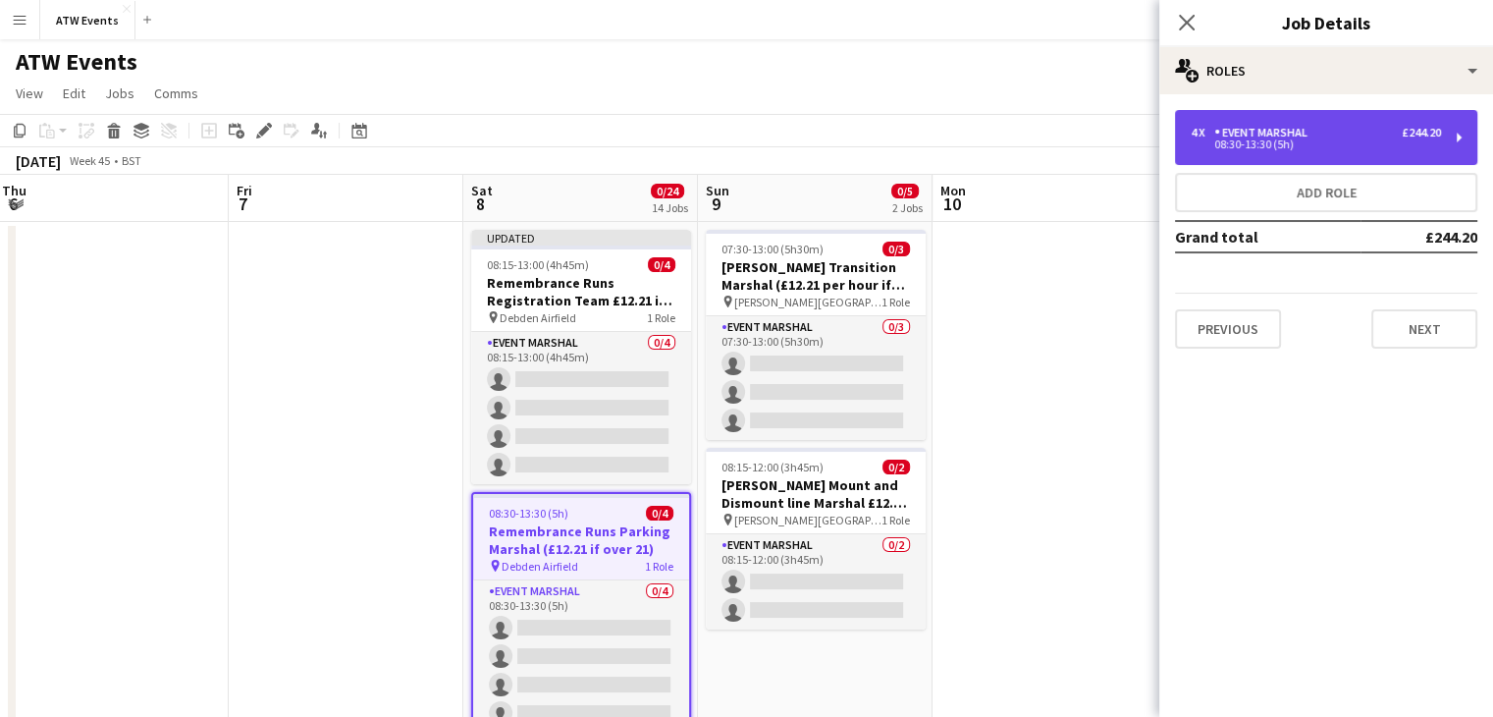
click at [1324, 128] on div "4 x Event Marshal £244.20" at bounding box center [1316, 133] width 250 height 14
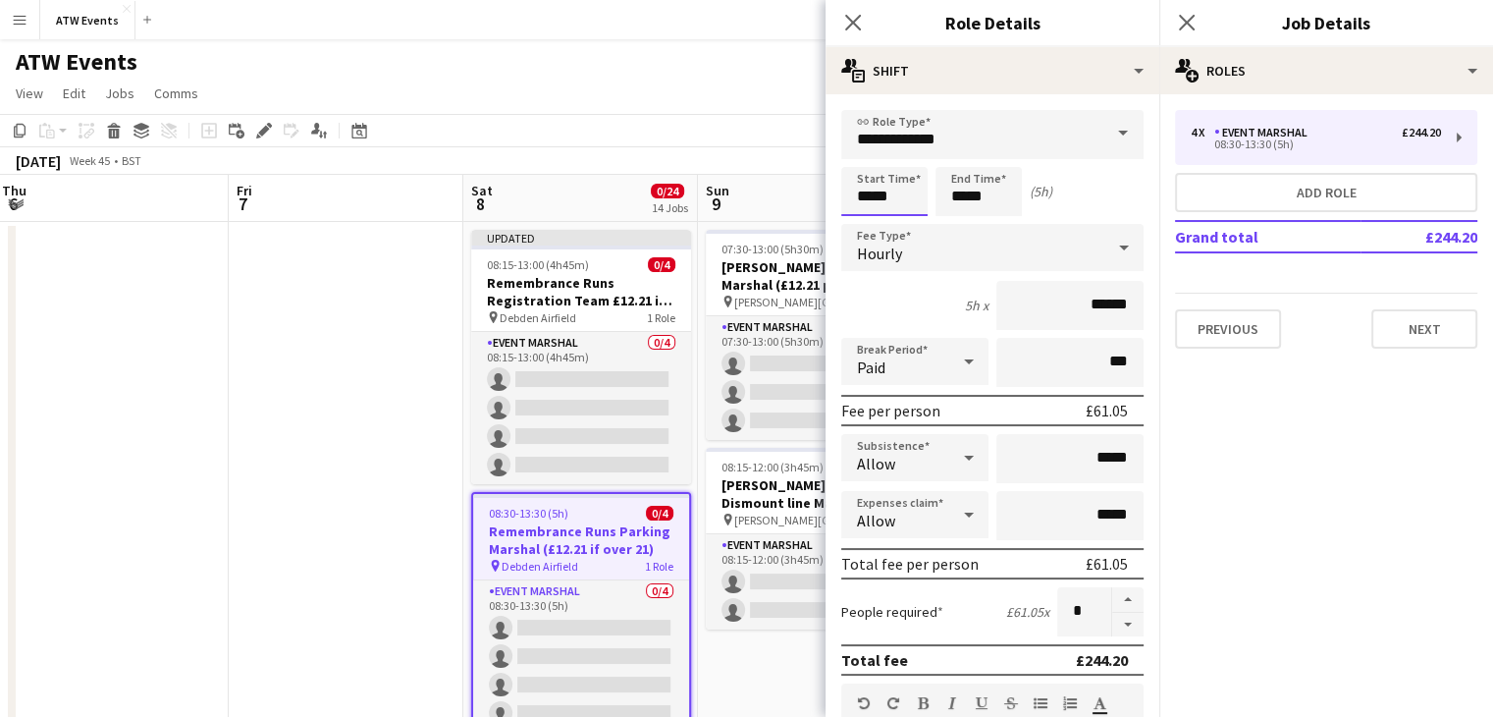
click at [885, 195] on input "*****" at bounding box center [884, 191] width 86 height 49
click at [905, 232] on div at bounding box center [903, 226] width 39 height 20
type input "*****"
click at [905, 232] on div at bounding box center [903, 226] width 39 height 20
click at [1193, 21] on icon "Close pop-in" at bounding box center [1186, 22] width 19 height 19
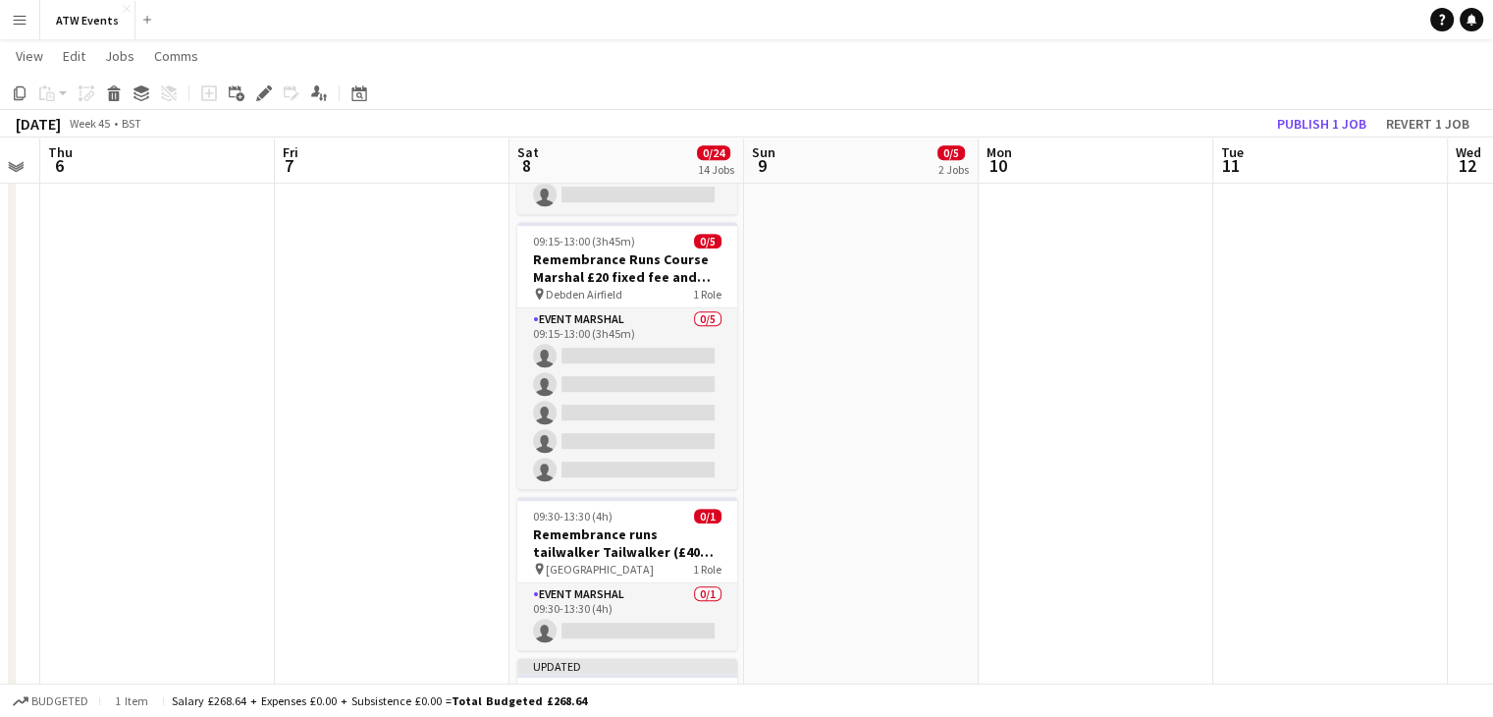
scroll to position [1016, 0]
click at [597, 289] on span "Debden Airfield" at bounding box center [584, 295] width 77 height 15
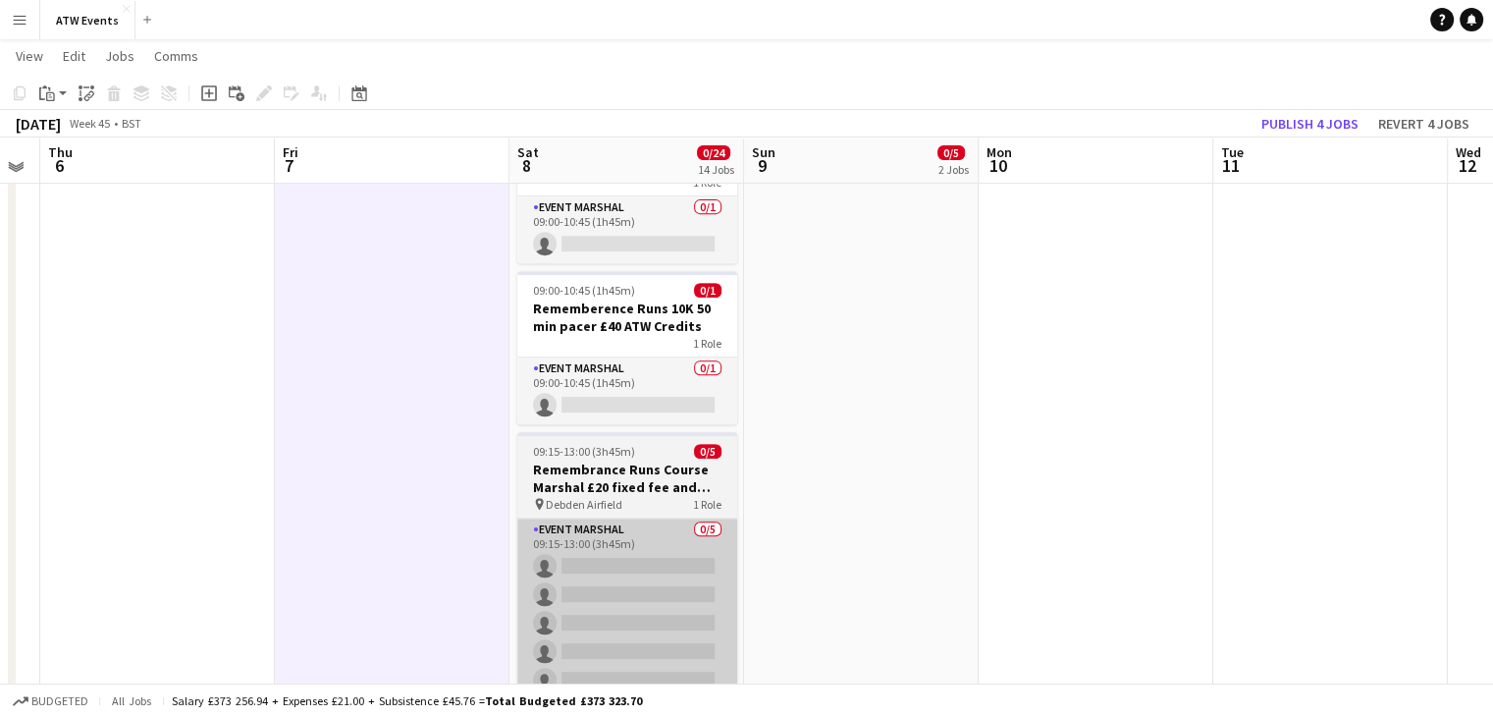
scroll to position [801, 0]
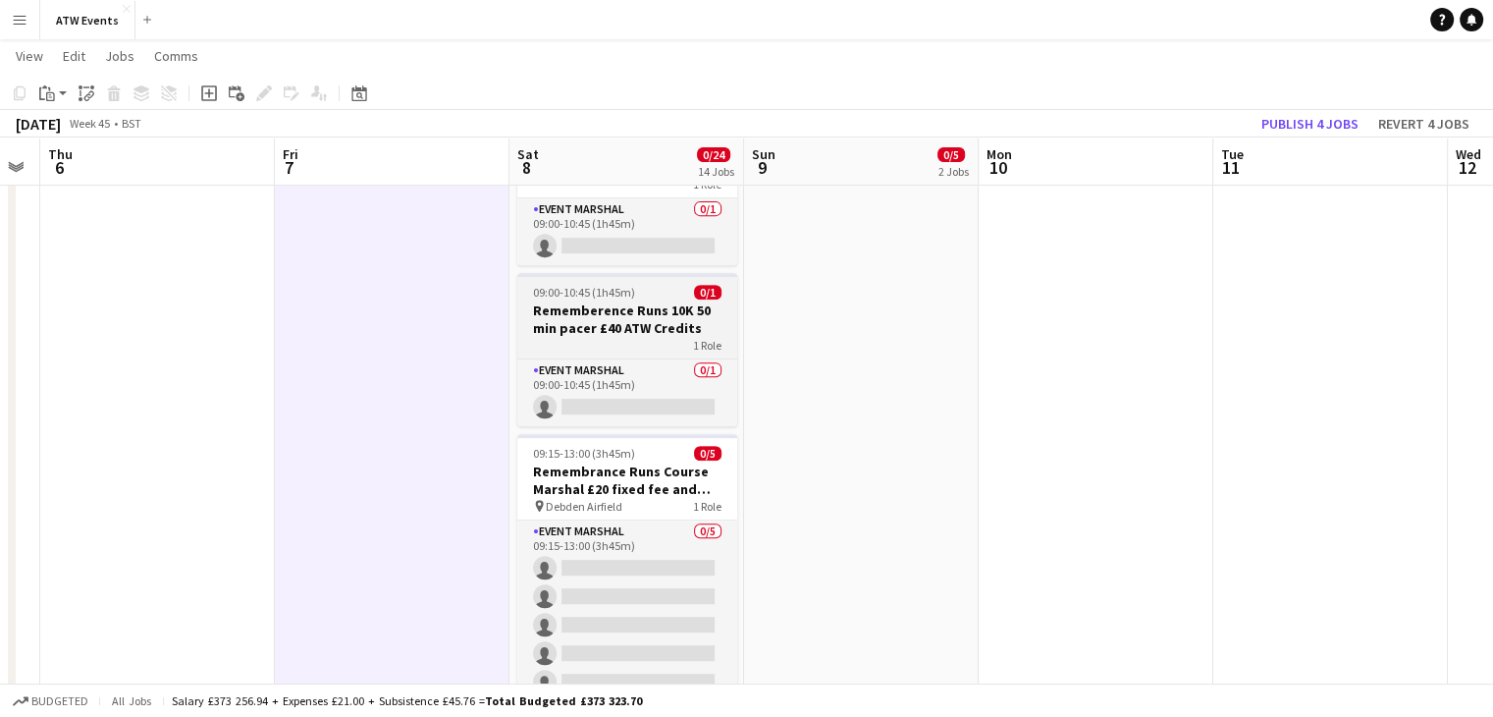
click at [628, 339] on div "1 Role" at bounding box center [627, 345] width 220 height 16
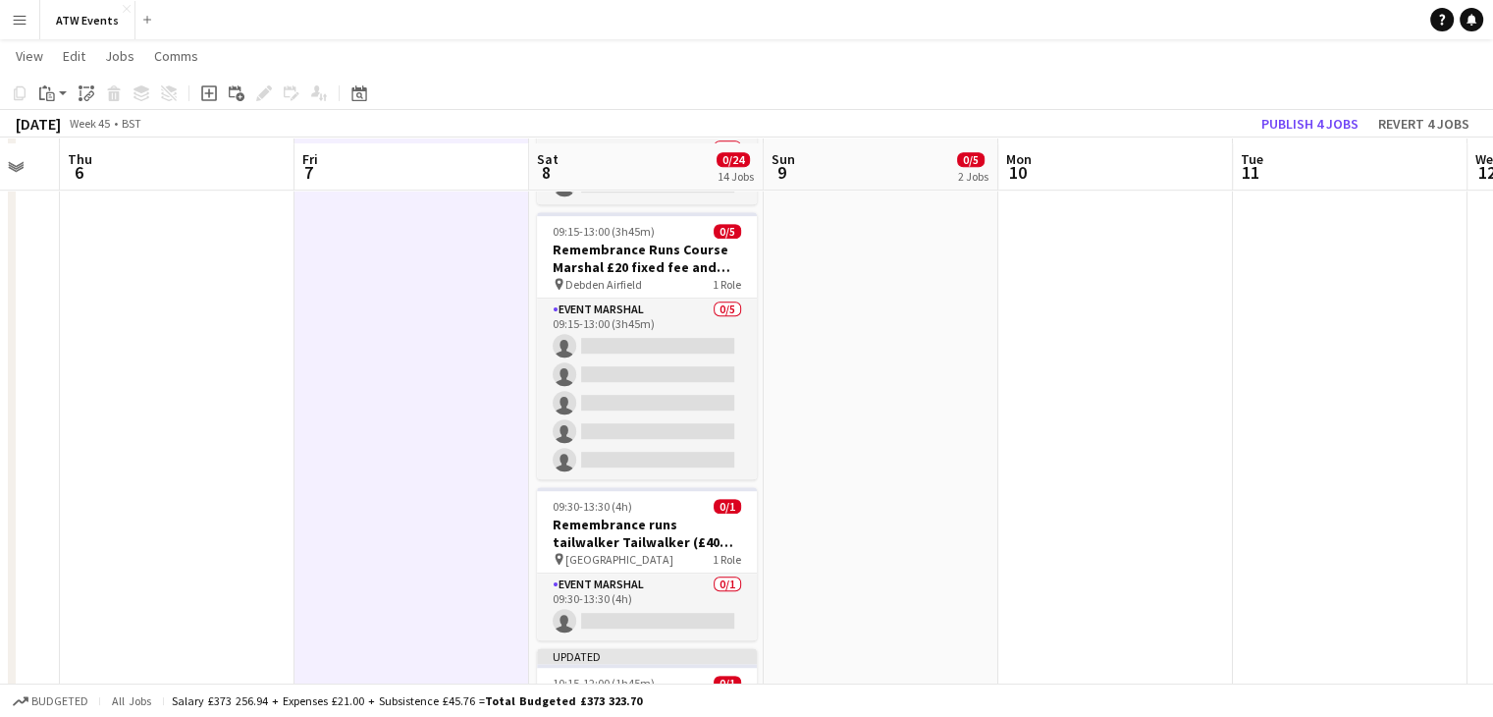
scroll to position [1029, 0]
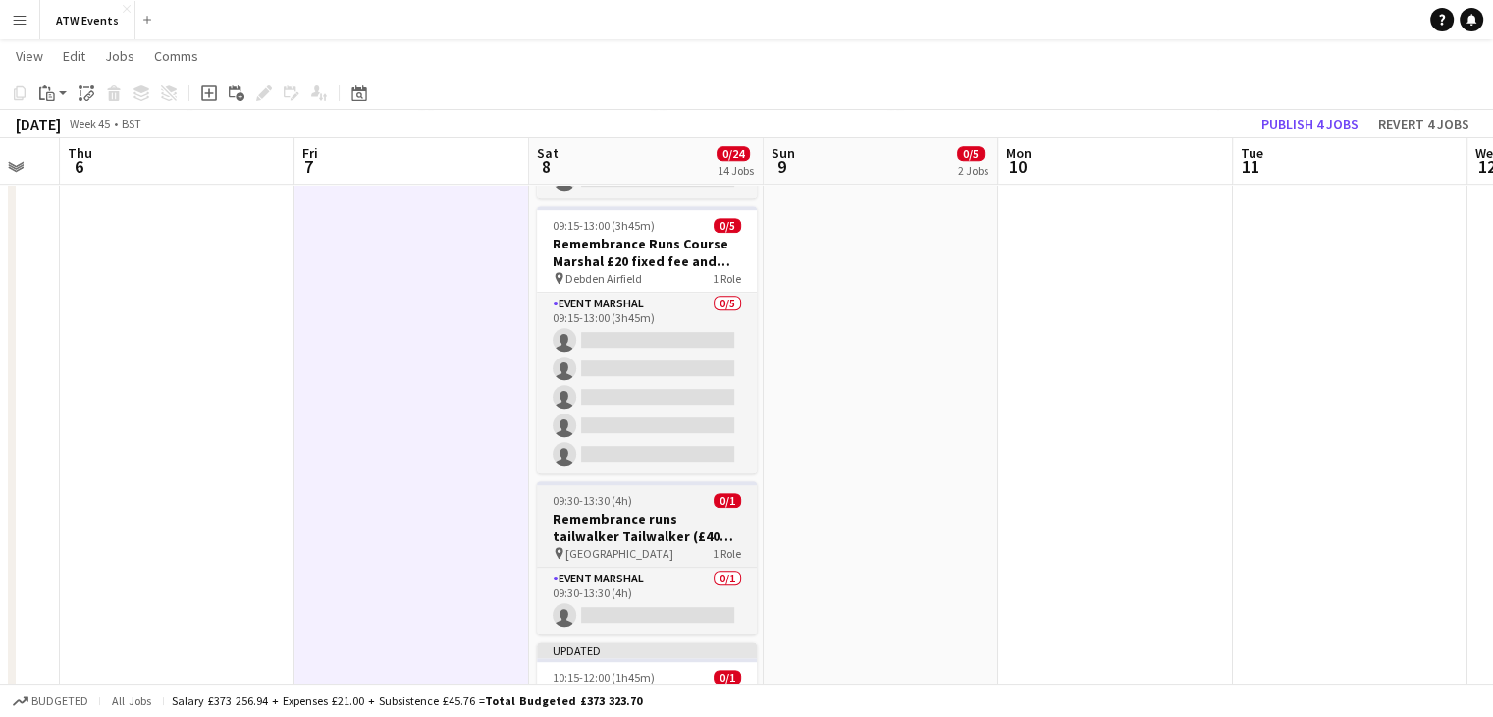
click at [620, 537] on h3 "Remembrance runs tailwalker Tailwalker (£40 ATW credit)" at bounding box center [647, 526] width 220 height 35
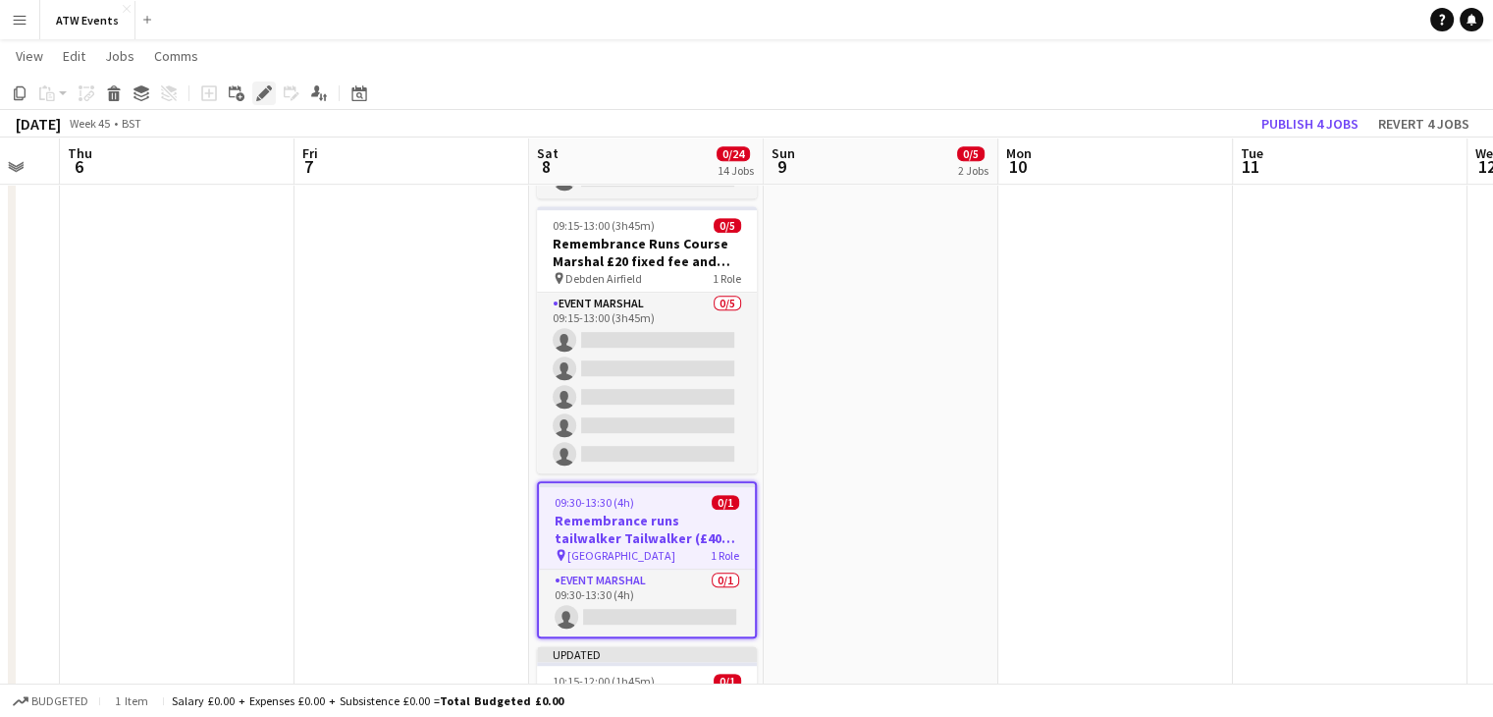
click at [269, 91] on icon "Edit" at bounding box center [264, 93] width 16 height 16
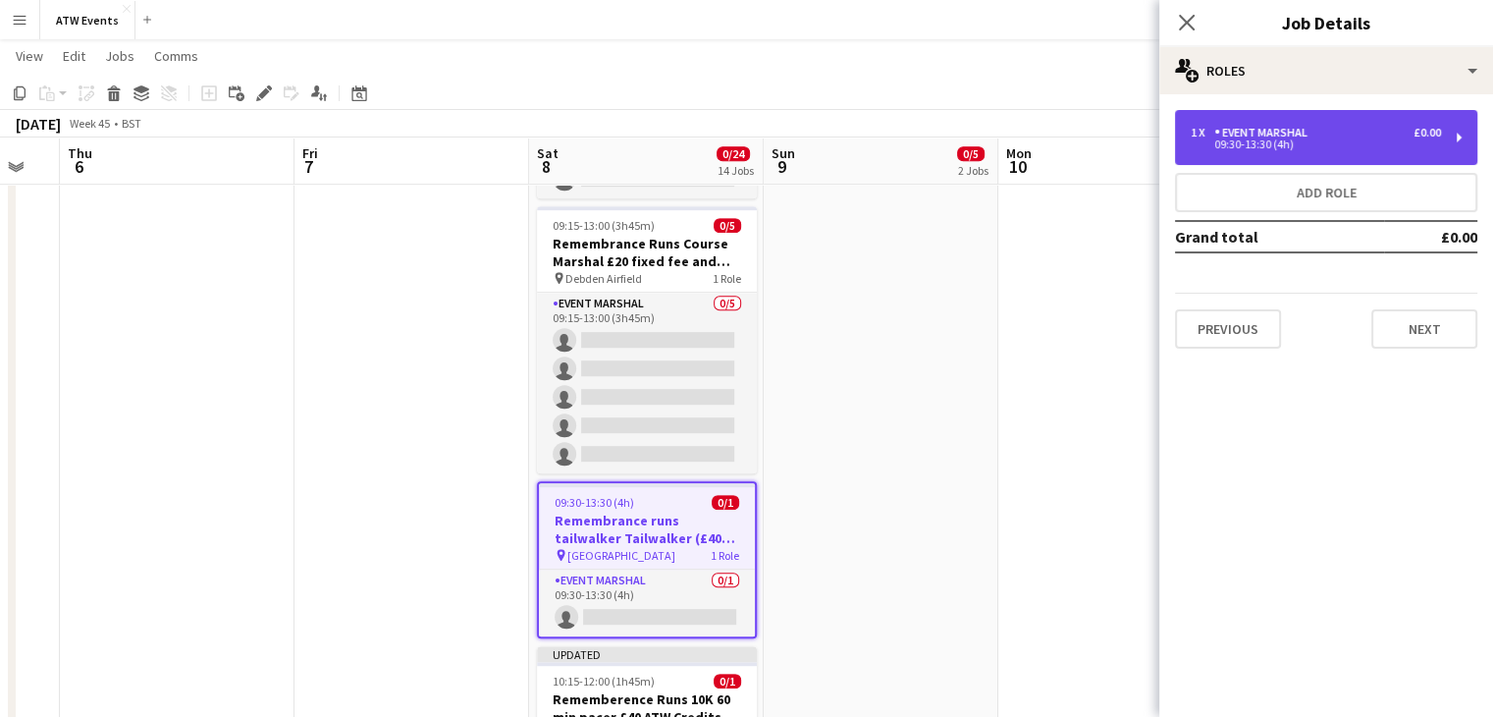
click at [1237, 127] on div "Event Marshal" at bounding box center [1264, 133] width 101 height 14
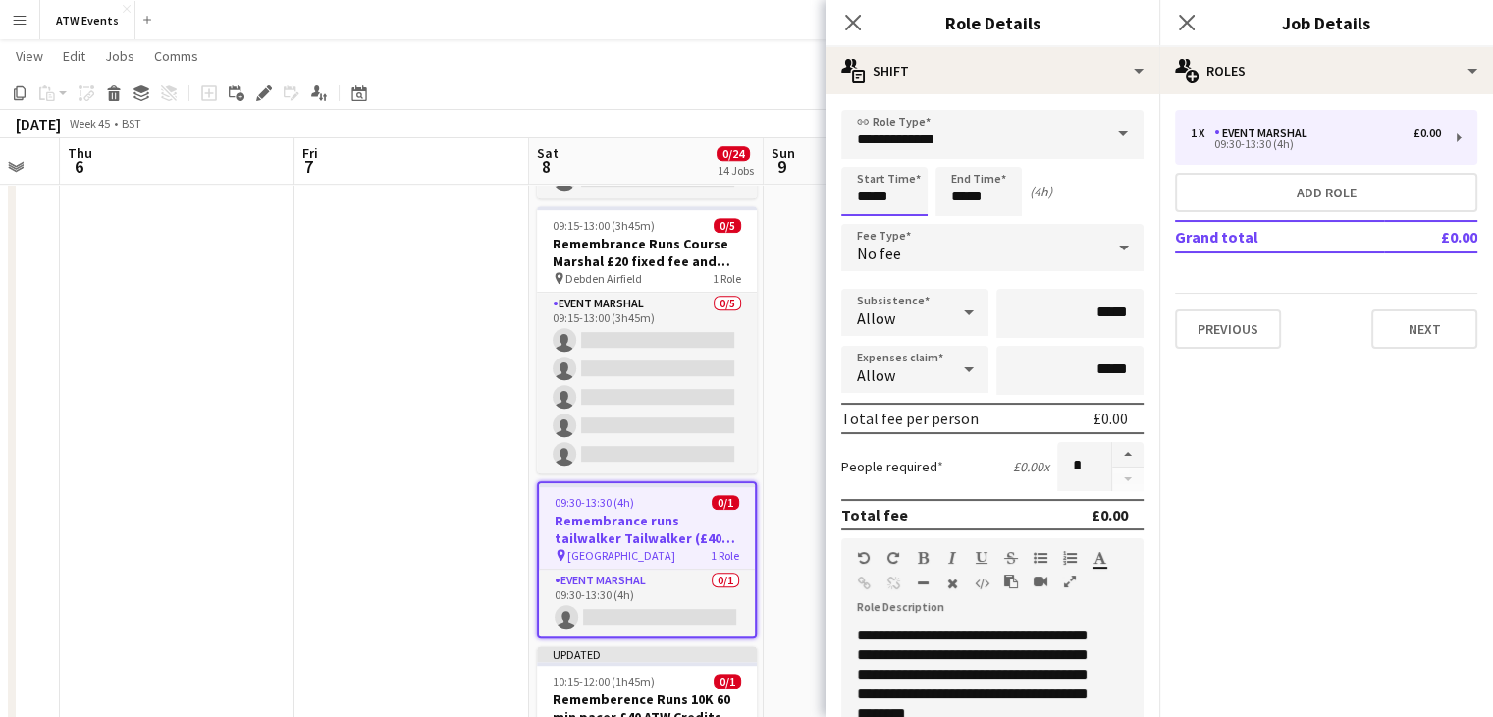
click at [893, 198] on input "*****" at bounding box center [884, 191] width 86 height 49
type input "*****"
click at [899, 231] on div at bounding box center [903, 226] width 39 height 20
click at [1177, 27] on icon "Close pop-in" at bounding box center [1186, 22] width 19 height 19
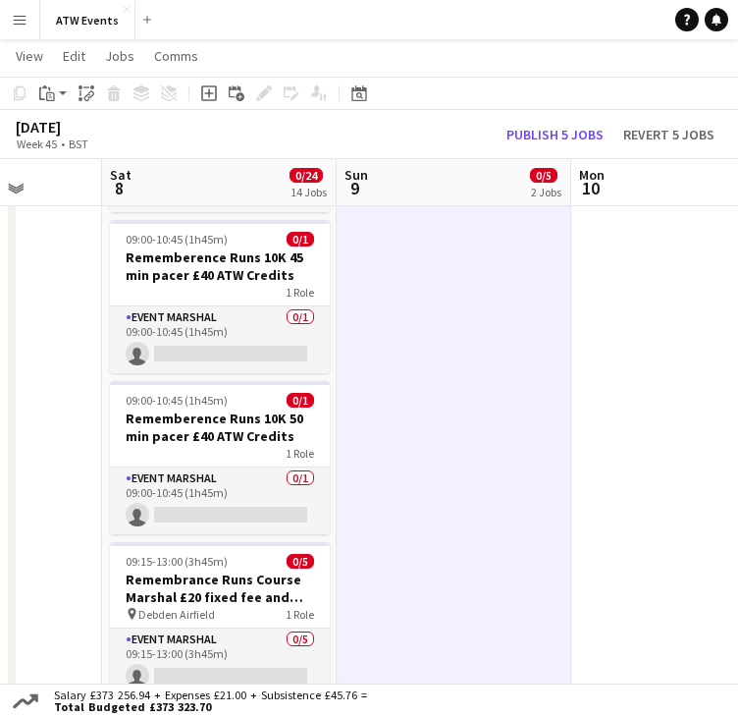
scroll to position [0, 613]
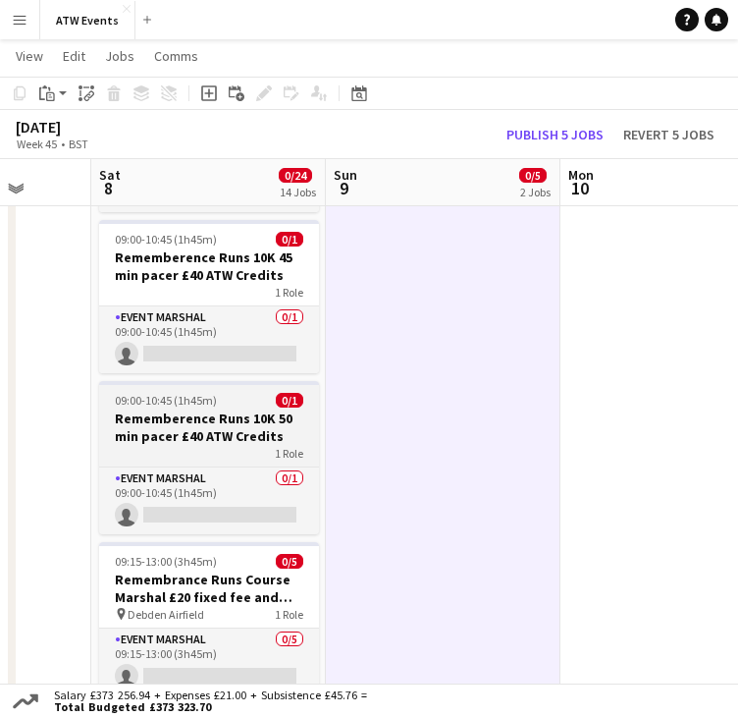
click at [230, 429] on h3 "Rememberence Runs 10K 50 min pacer £40 ATW Credits" at bounding box center [209, 426] width 220 height 35
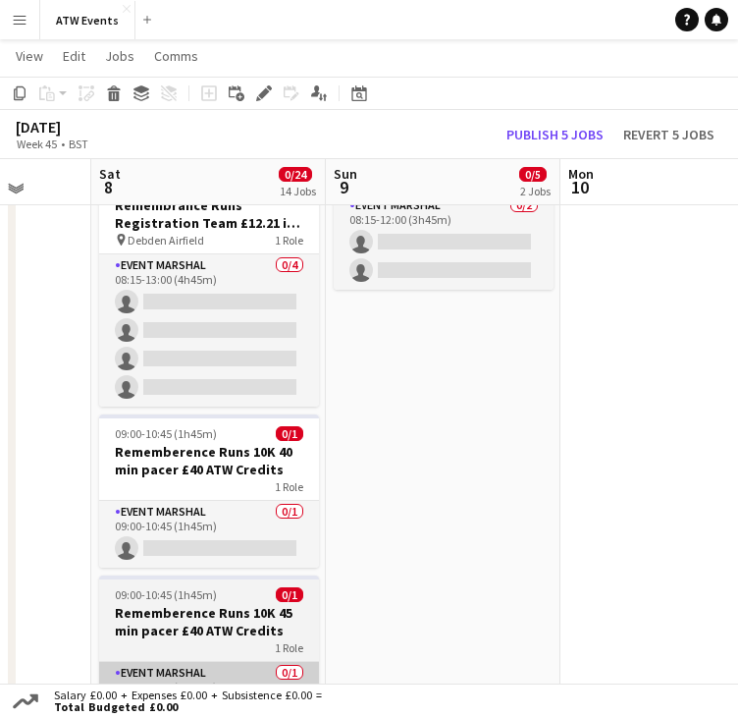
scroll to position [337, 0]
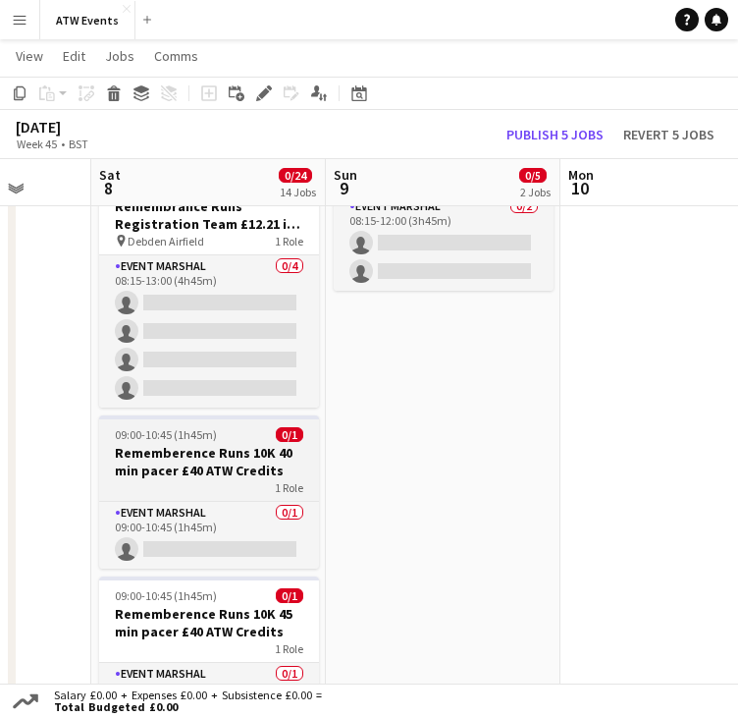
click at [269, 444] on h3 "Rememberence Runs 10K 40 min pacer £40 ATW Credits" at bounding box center [209, 461] width 220 height 35
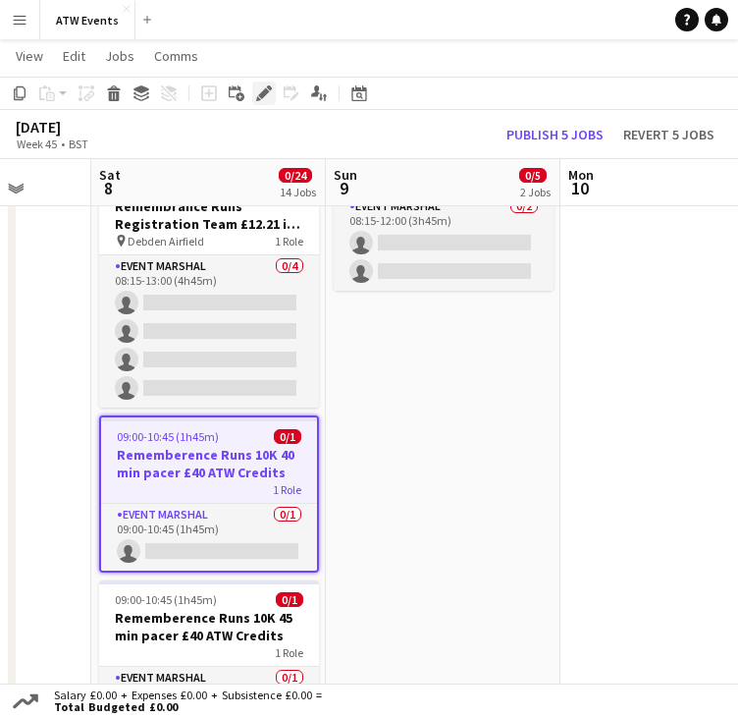
click at [263, 96] on icon at bounding box center [263, 93] width 11 height 11
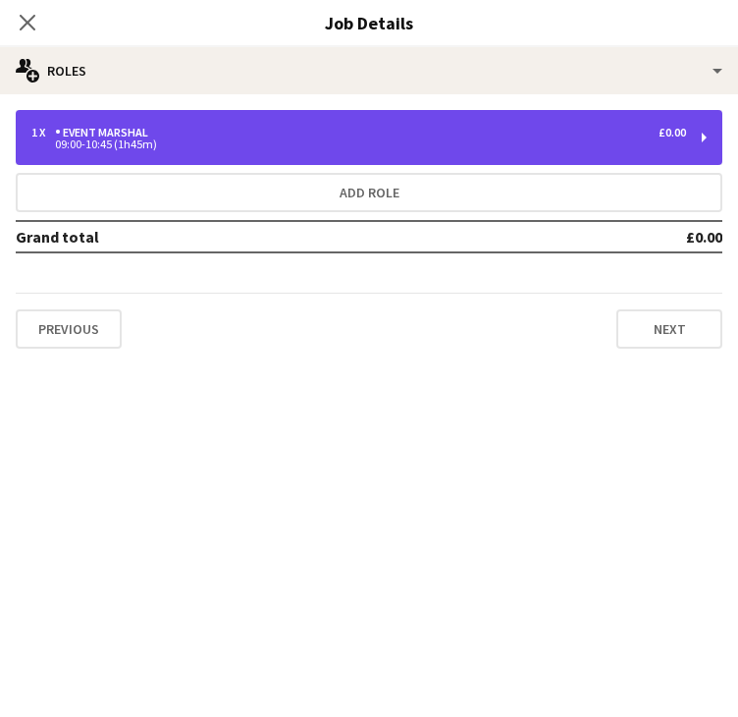
click at [240, 152] on div "1 x Event Marshal £0.00 09:00-10:45 (1h45m)" at bounding box center [369, 137] width 707 height 55
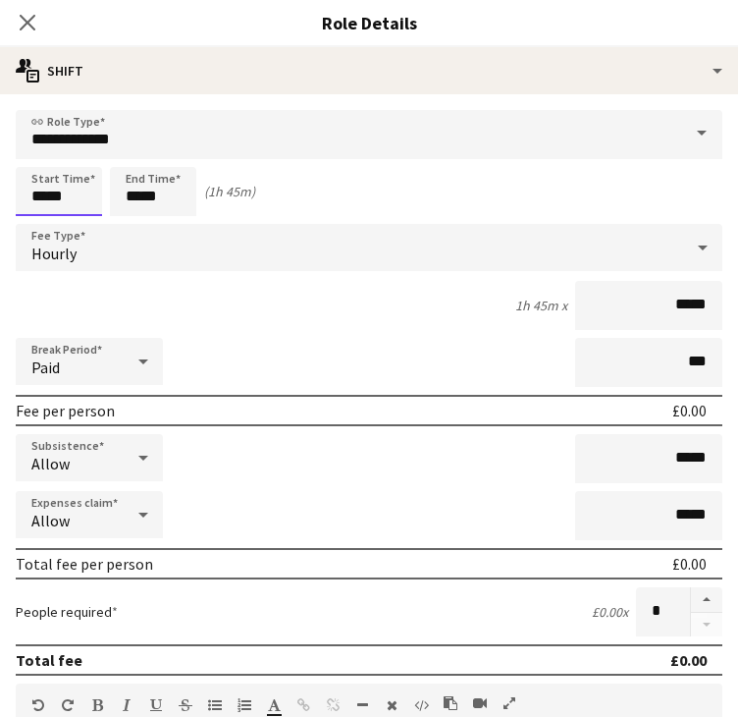
click at [67, 201] on input "*****" at bounding box center [59, 191] width 86 height 49
click at [42, 156] on div at bounding box center [39, 157] width 39 height 20
type input "*****"
click at [66, 155] on div at bounding box center [78, 157] width 39 height 20
click at [165, 178] on input "*****" at bounding box center [153, 191] width 86 height 49
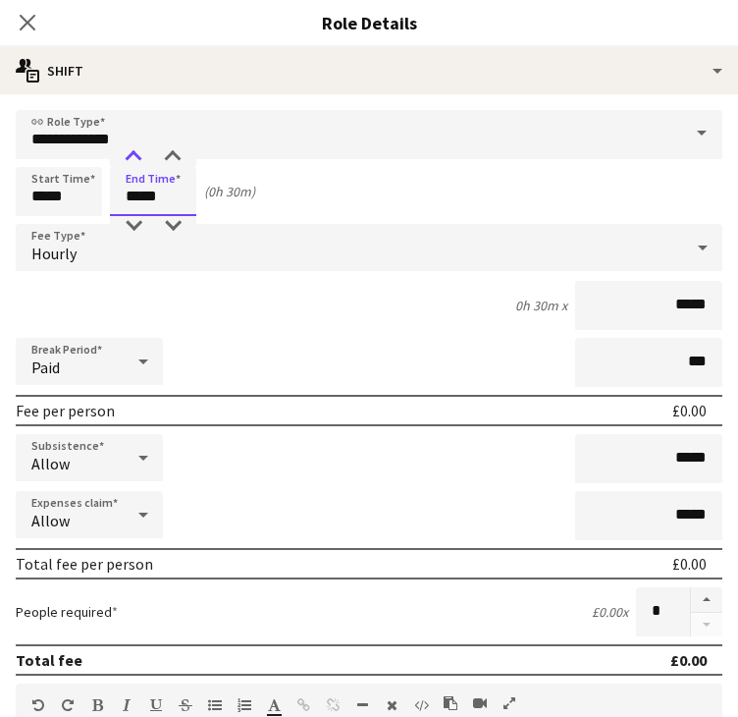
click at [131, 162] on div at bounding box center [133, 157] width 39 height 20
type input "*****"
click at [170, 154] on div at bounding box center [172, 157] width 39 height 20
click at [24, 23] on icon "Close pop-in" at bounding box center [27, 22] width 19 height 19
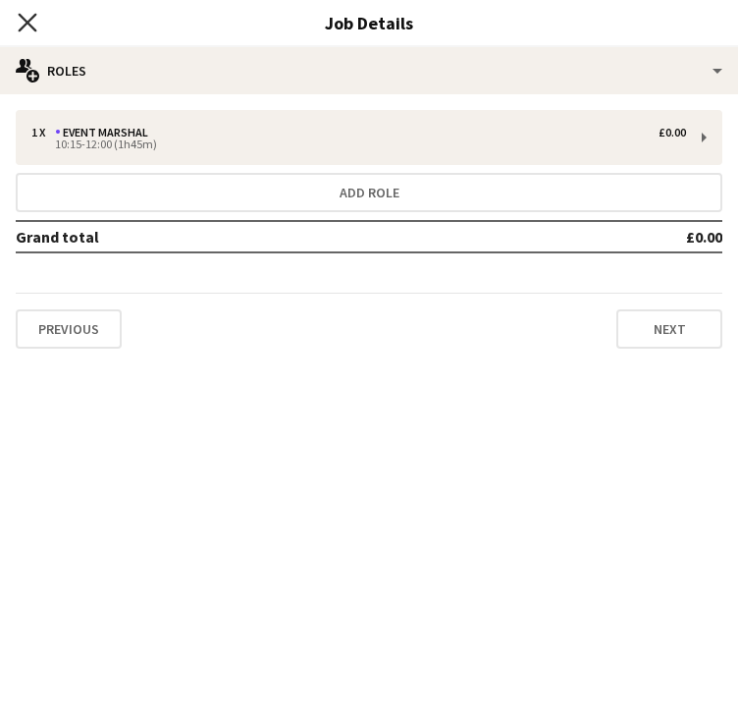
click at [31, 27] on icon at bounding box center [27, 22] width 19 height 19
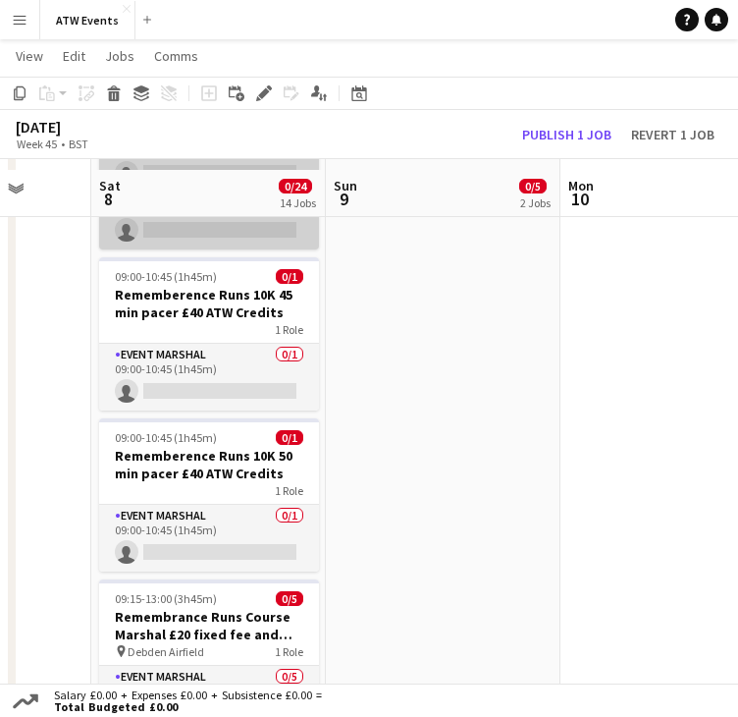
scroll to position [506, 0]
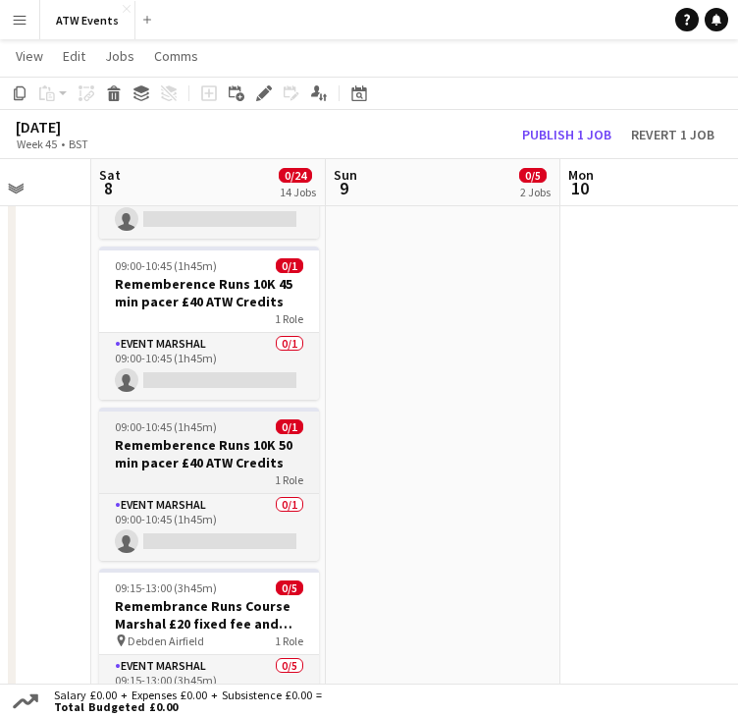
click at [221, 469] on h3 "Rememberence Runs 10K 50 min pacer £40 ATW Credits" at bounding box center [209, 453] width 220 height 35
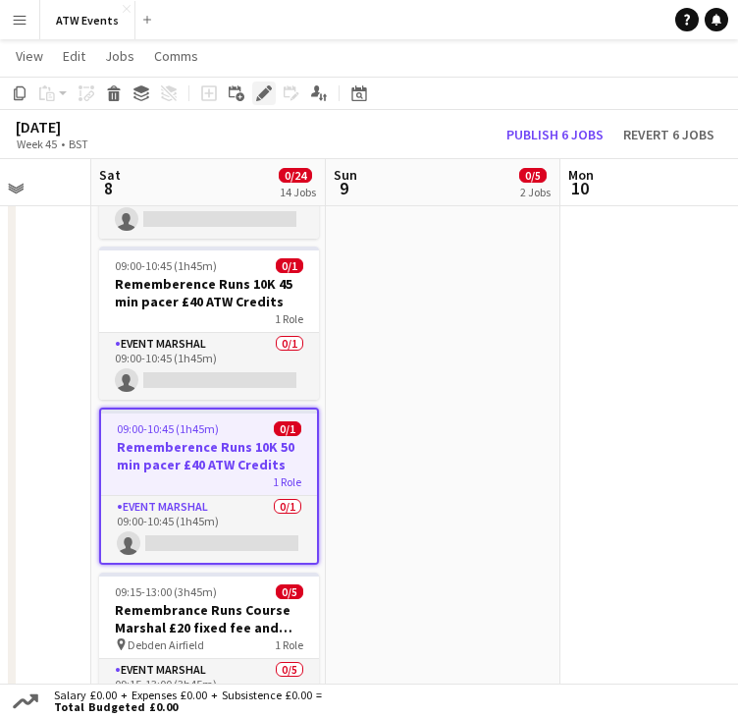
click at [259, 94] on icon "Edit" at bounding box center [264, 93] width 16 height 16
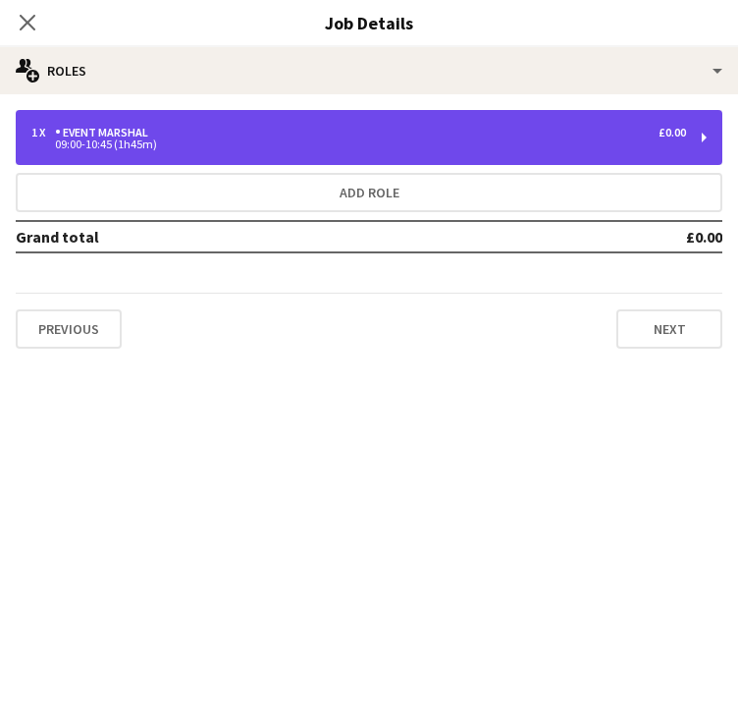
click at [251, 130] on div "1 x Event Marshal £0.00" at bounding box center [358, 133] width 655 height 14
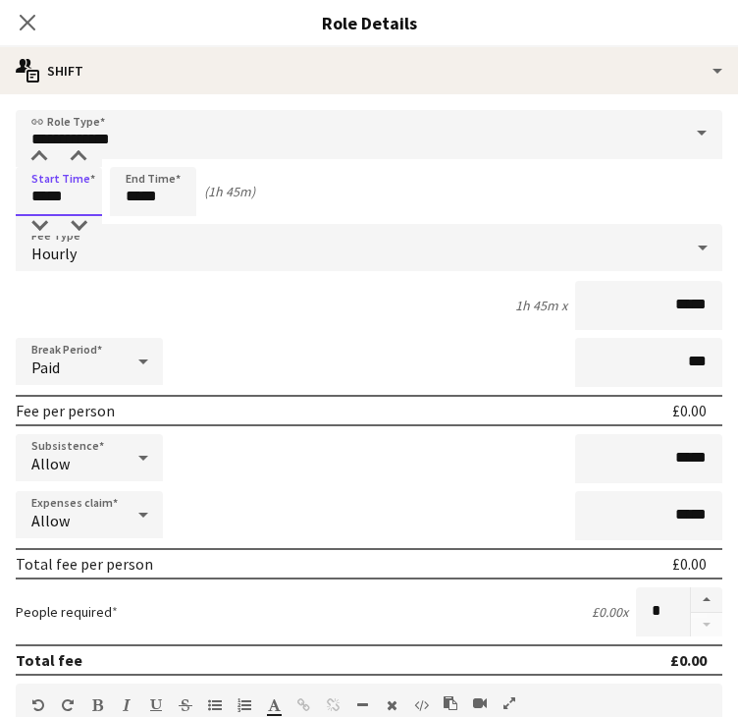
click at [71, 196] on input "*****" at bounding box center [59, 191] width 86 height 49
click at [37, 150] on div at bounding box center [39, 157] width 39 height 20
type input "*****"
click at [84, 155] on div at bounding box center [78, 157] width 39 height 20
click at [145, 196] on input "*****" at bounding box center [153, 191] width 86 height 49
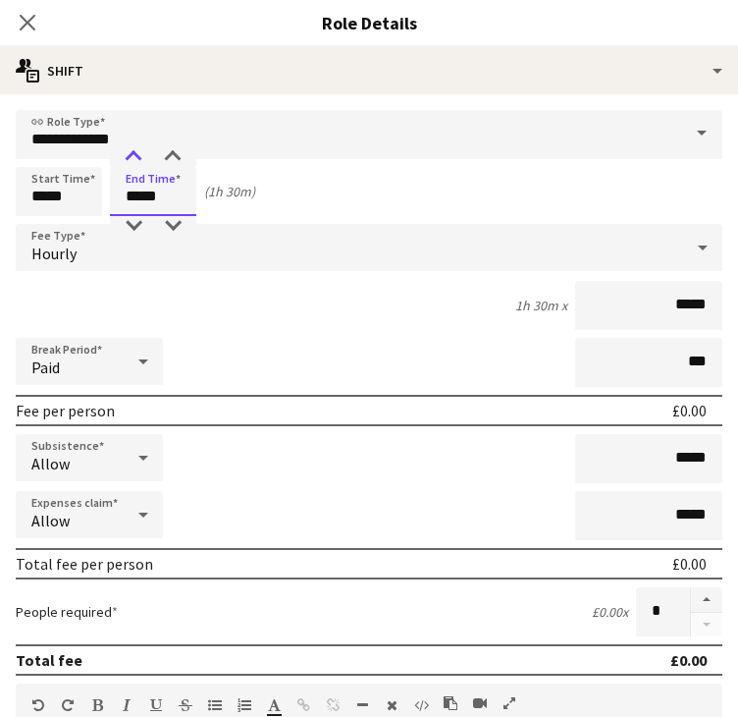
click at [129, 150] on div at bounding box center [133, 157] width 39 height 20
type input "*****"
click at [176, 154] on div at bounding box center [172, 157] width 39 height 20
click at [36, 30] on app-icon "Close pop-in" at bounding box center [28, 23] width 28 height 28
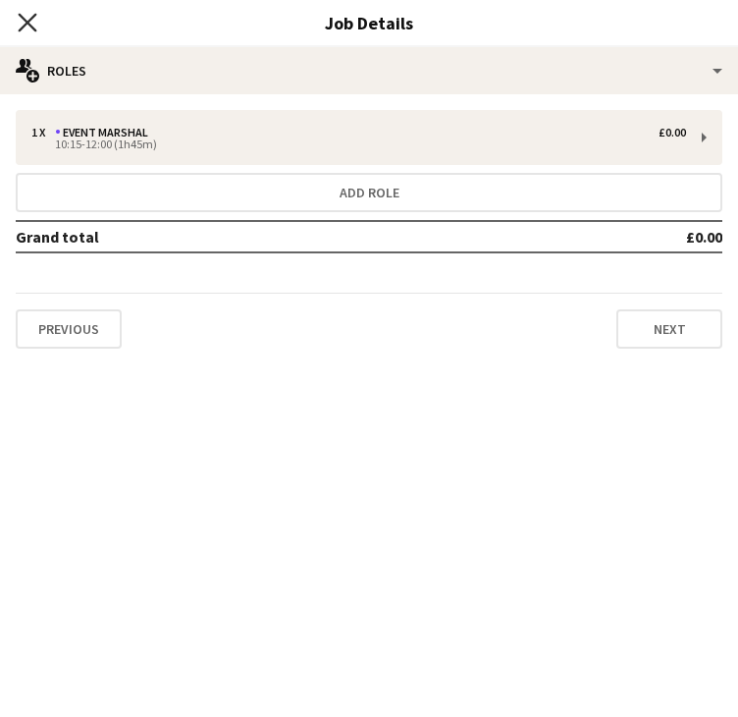
click at [33, 25] on icon "Close pop-in" at bounding box center [27, 22] width 19 height 19
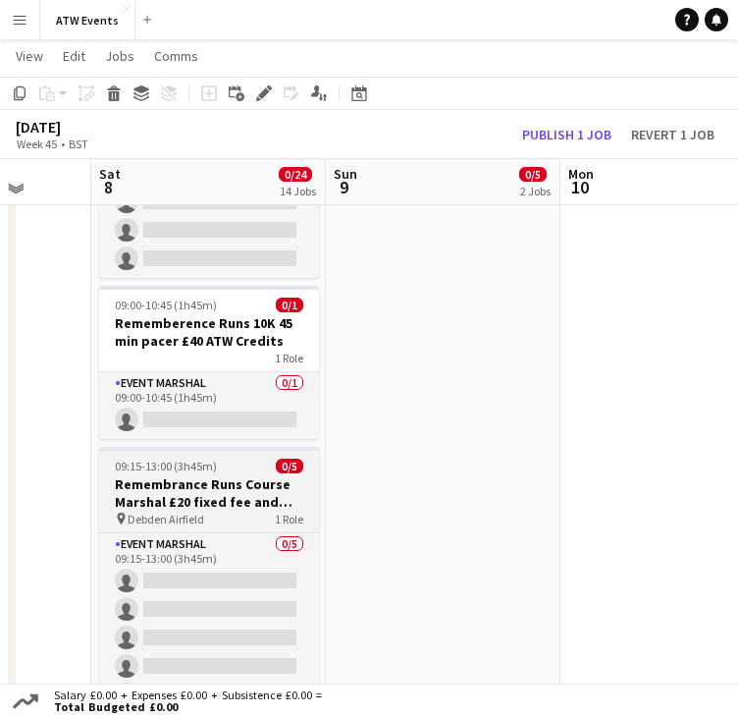
scroll to position [465, 0]
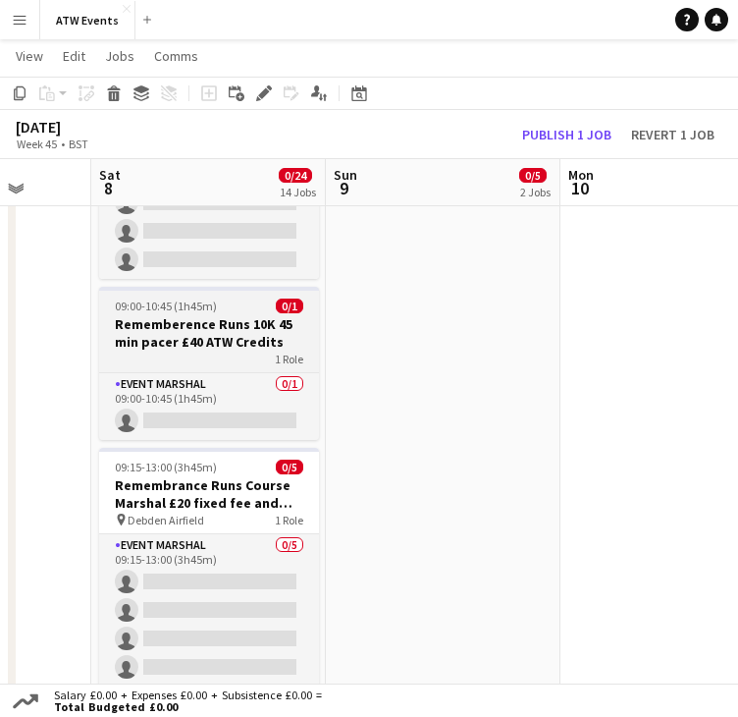
click at [232, 354] on div "1 Role" at bounding box center [209, 358] width 220 height 16
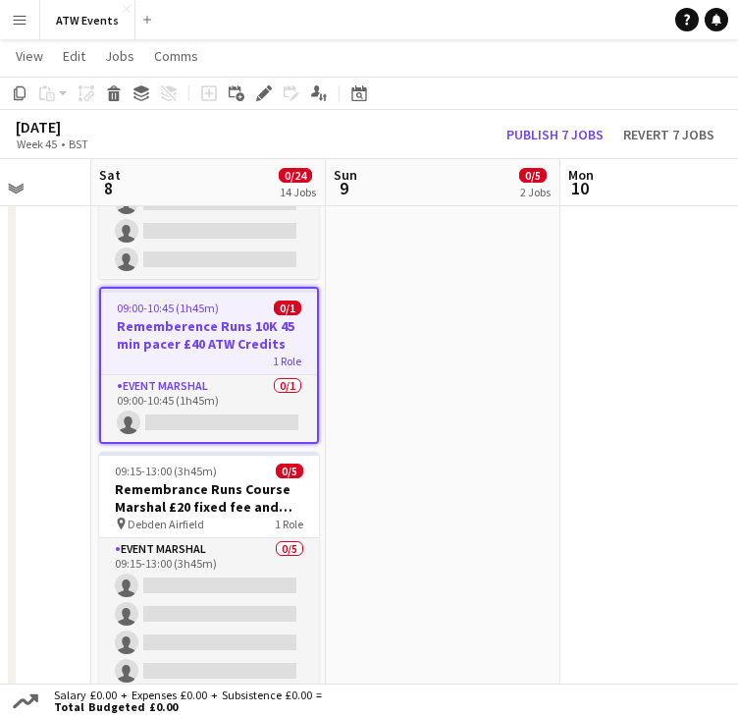
click at [276, 97] on div "Add job Add linked Job Edit Edit linked Job Applicants" at bounding box center [256, 93] width 150 height 24
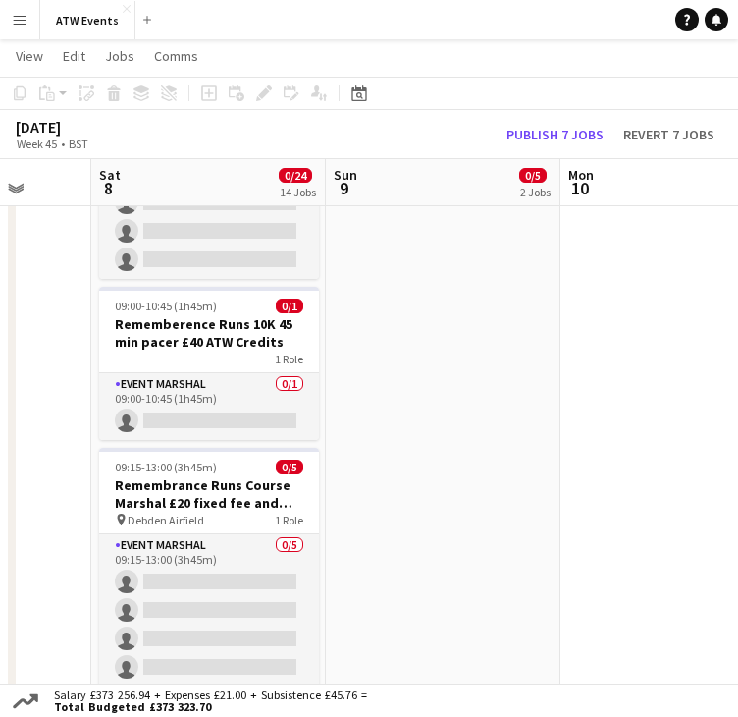
click at [265, 97] on div "Add job Add linked Job Edit Edit linked Job Applicants" at bounding box center [256, 93] width 150 height 24
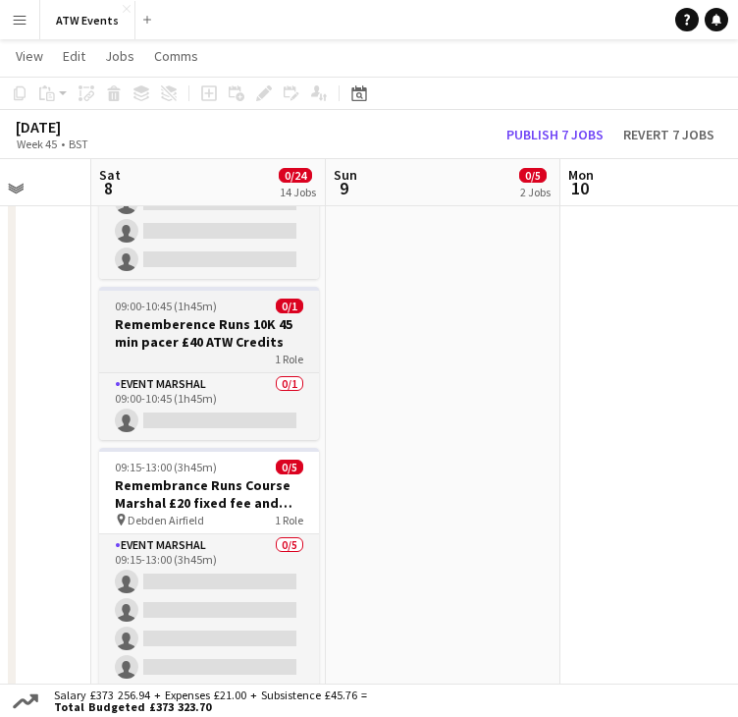
click at [240, 311] on div "09:00-10:45 (1h45m) 0/1" at bounding box center [209, 305] width 220 height 15
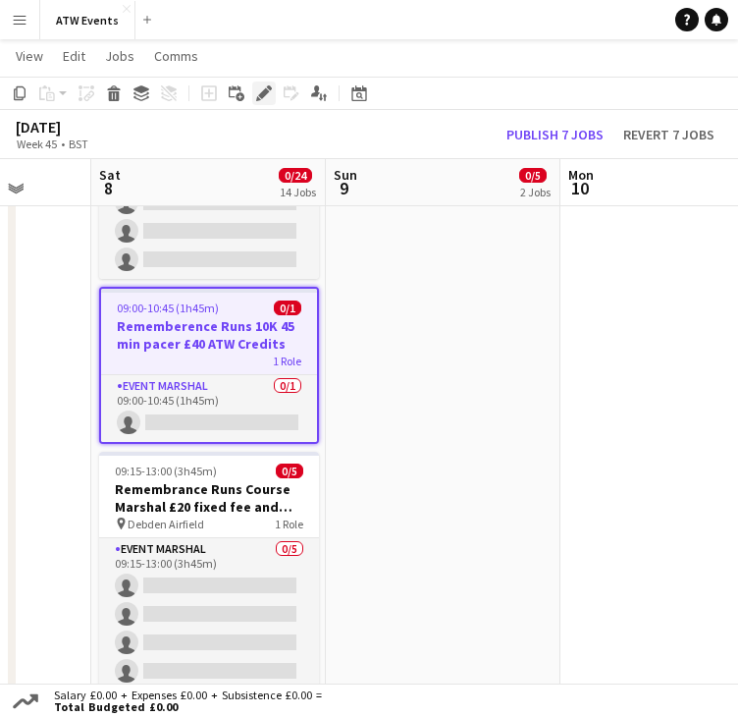
click at [260, 86] on icon "Edit" at bounding box center [264, 93] width 16 height 16
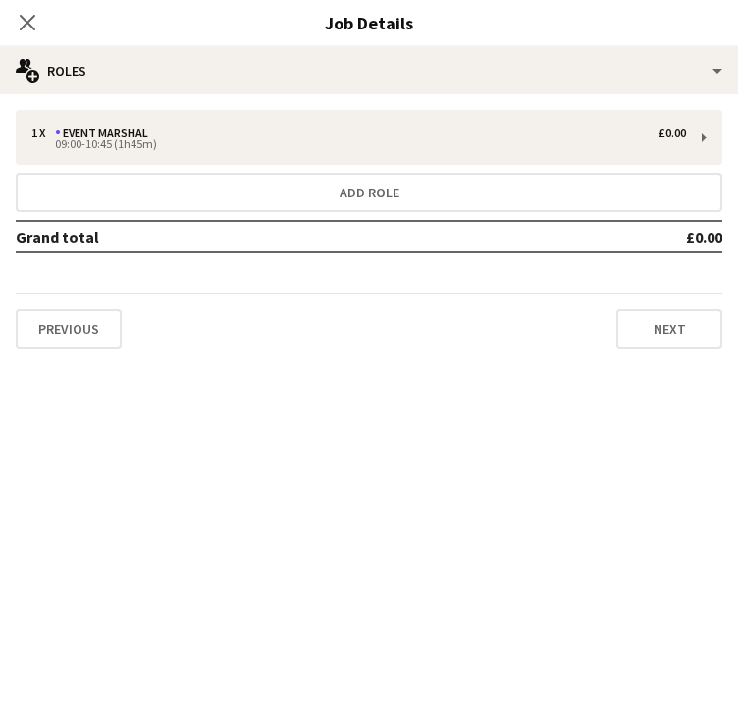
click at [216, 104] on div "1 x Event Marshal £0.00 09:00-10:45 (1h45m) Add role Grand total £0.00 Previous…" at bounding box center [369, 229] width 738 height 270
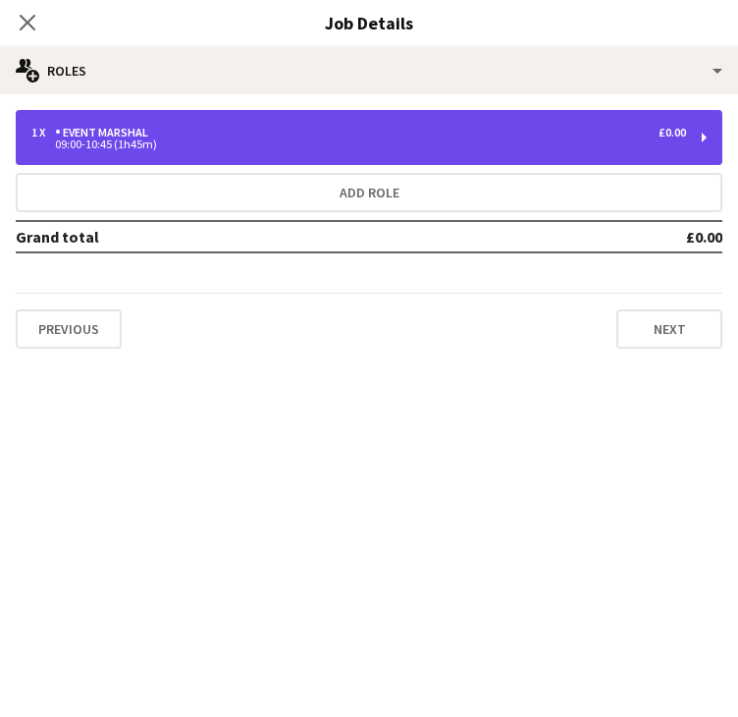
click at [220, 114] on div "1 x Event Marshal £0.00 09:00-10:45 (1h45m)" at bounding box center [369, 137] width 707 height 55
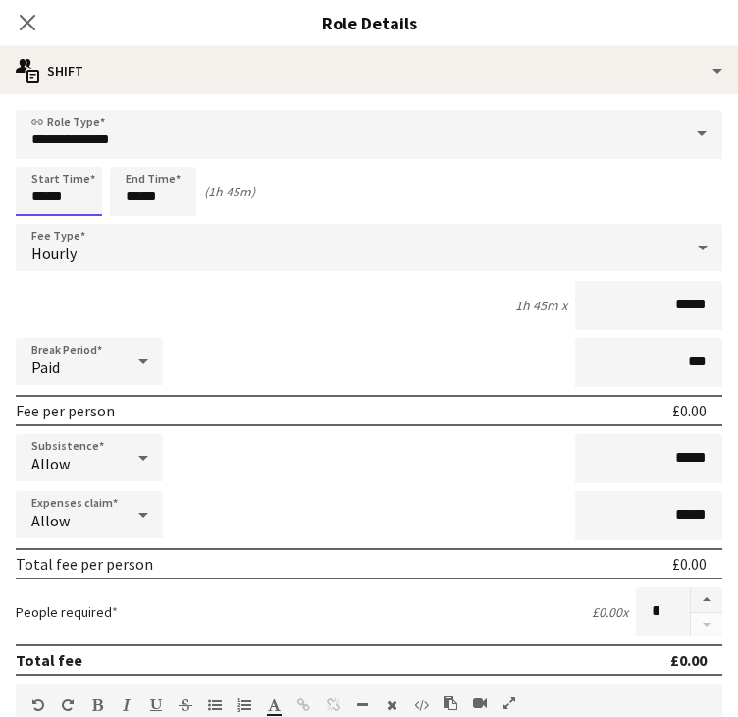
click at [62, 185] on input "*****" at bounding box center [59, 191] width 86 height 49
click at [37, 158] on div at bounding box center [39, 157] width 39 height 20
type input "*****"
click at [69, 157] on div at bounding box center [78, 157] width 39 height 20
click at [141, 186] on input "*****" at bounding box center [153, 191] width 86 height 49
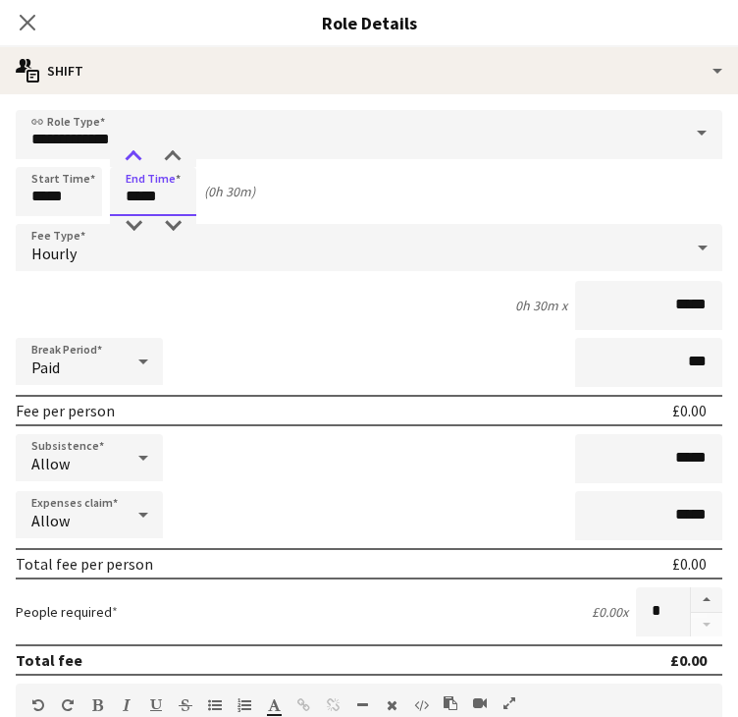
click at [136, 161] on div at bounding box center [133, 157] width 39 height 20
type input "*****"
click at [176, 157] on div at bounding box center [172, 157] width 39 height 20
click at [37, 36] on div "Close pop-in" at bounding box center [27, 22] width 55 height 45
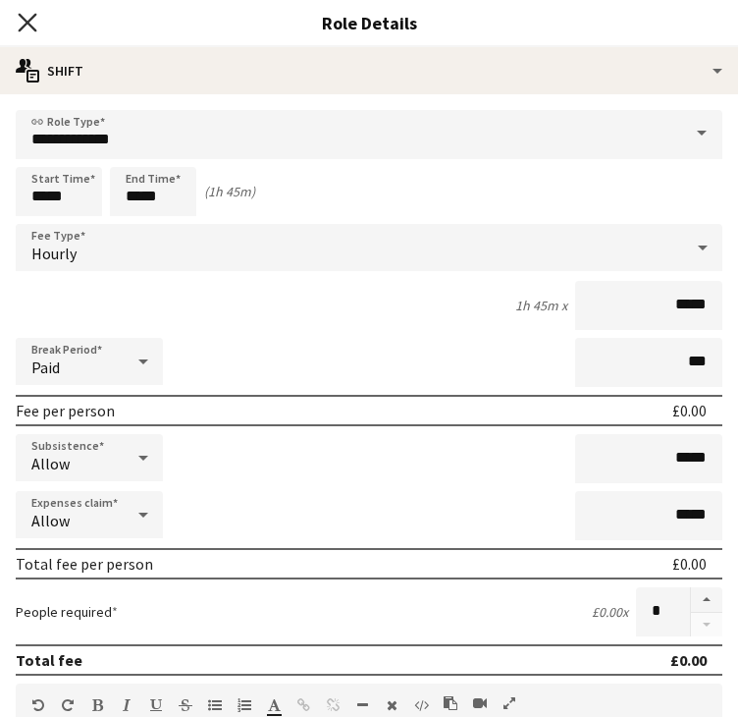
click at [30, 25] on icon at bounding box center [27, 22] width 19 height 19
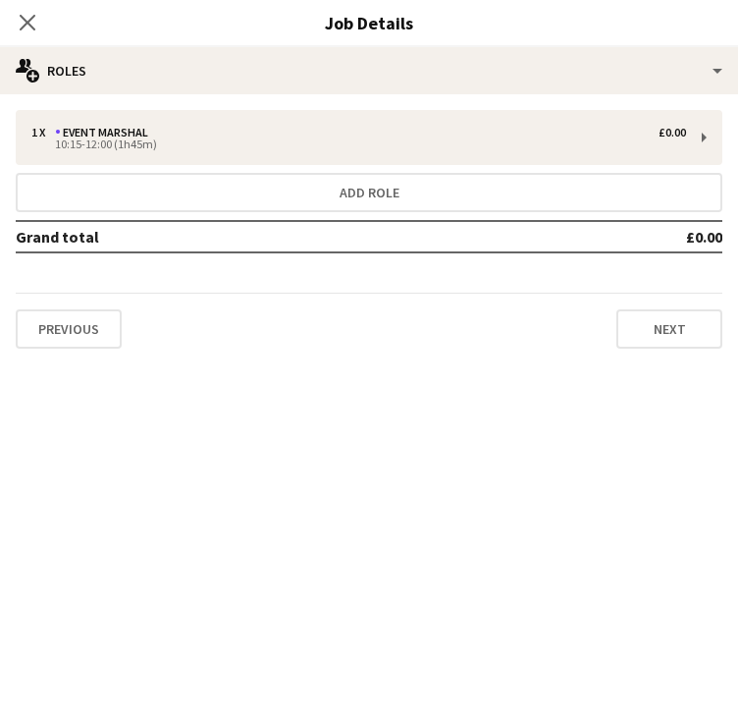
click at [30, 25] on icon at bounding box center [28, 23] width 16 height 16
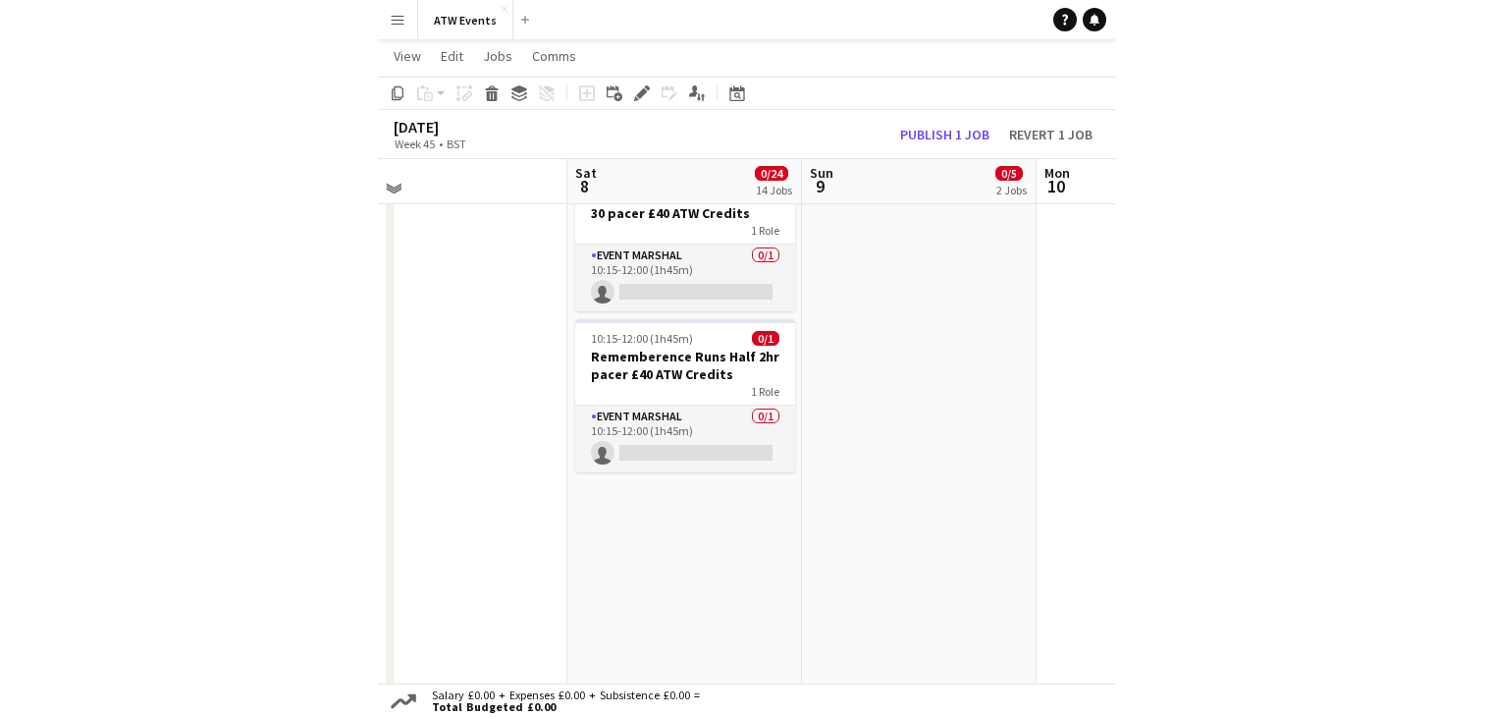
scroll to position [2442, 0]
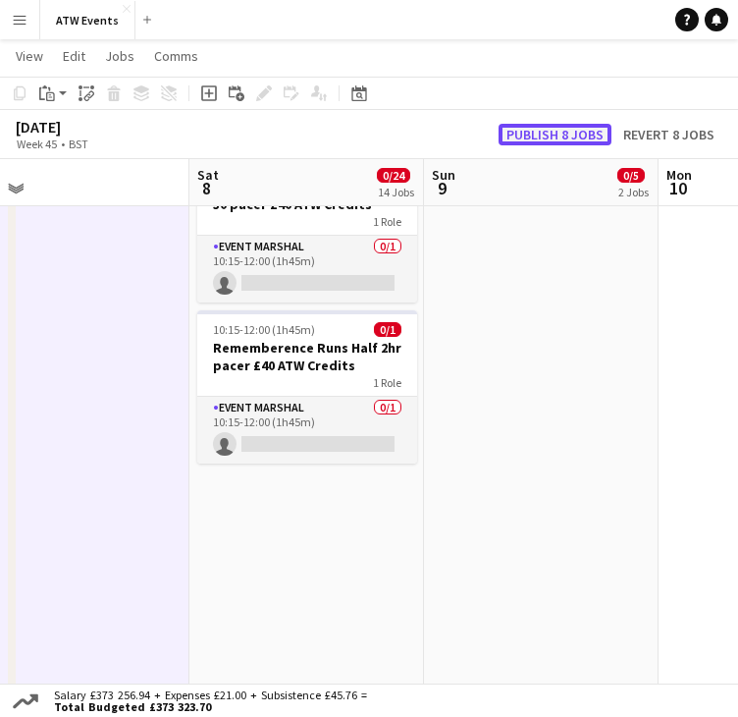
click at [562, 134] on button "Publish 8 jobs" at bounding box center [555, 135] width 113 height 22
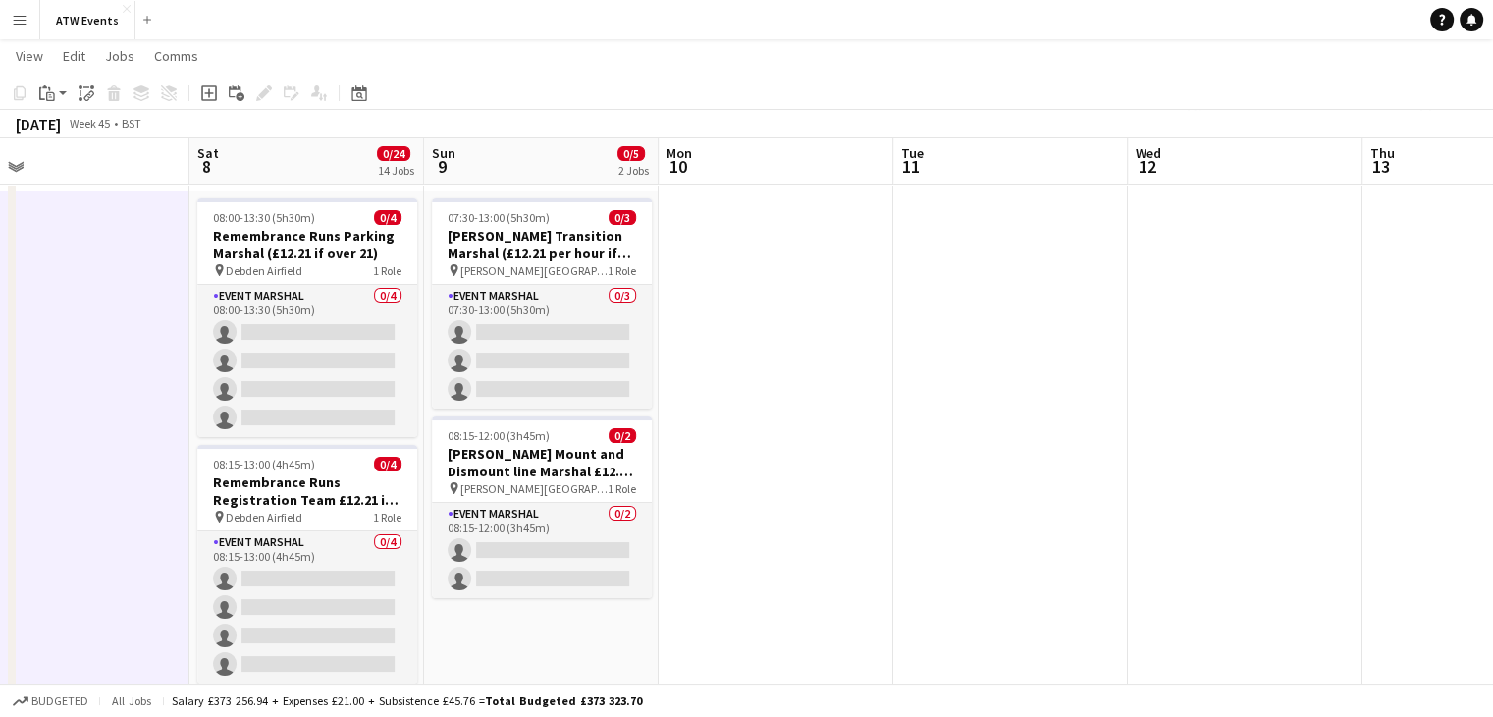
scroll to position [0, 0]
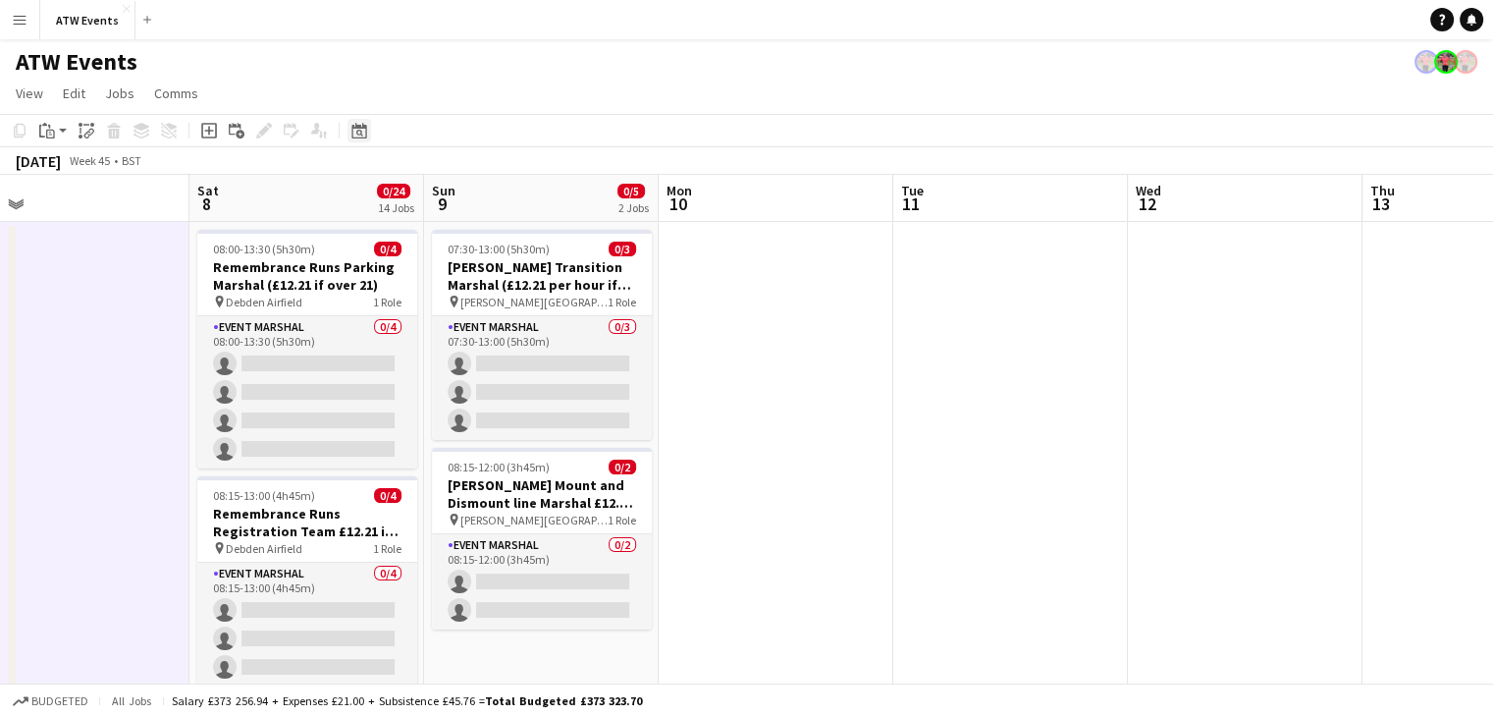
click at [357, 130] on icon "Date picker" at bounding box center [359, 131] width 16 height 16
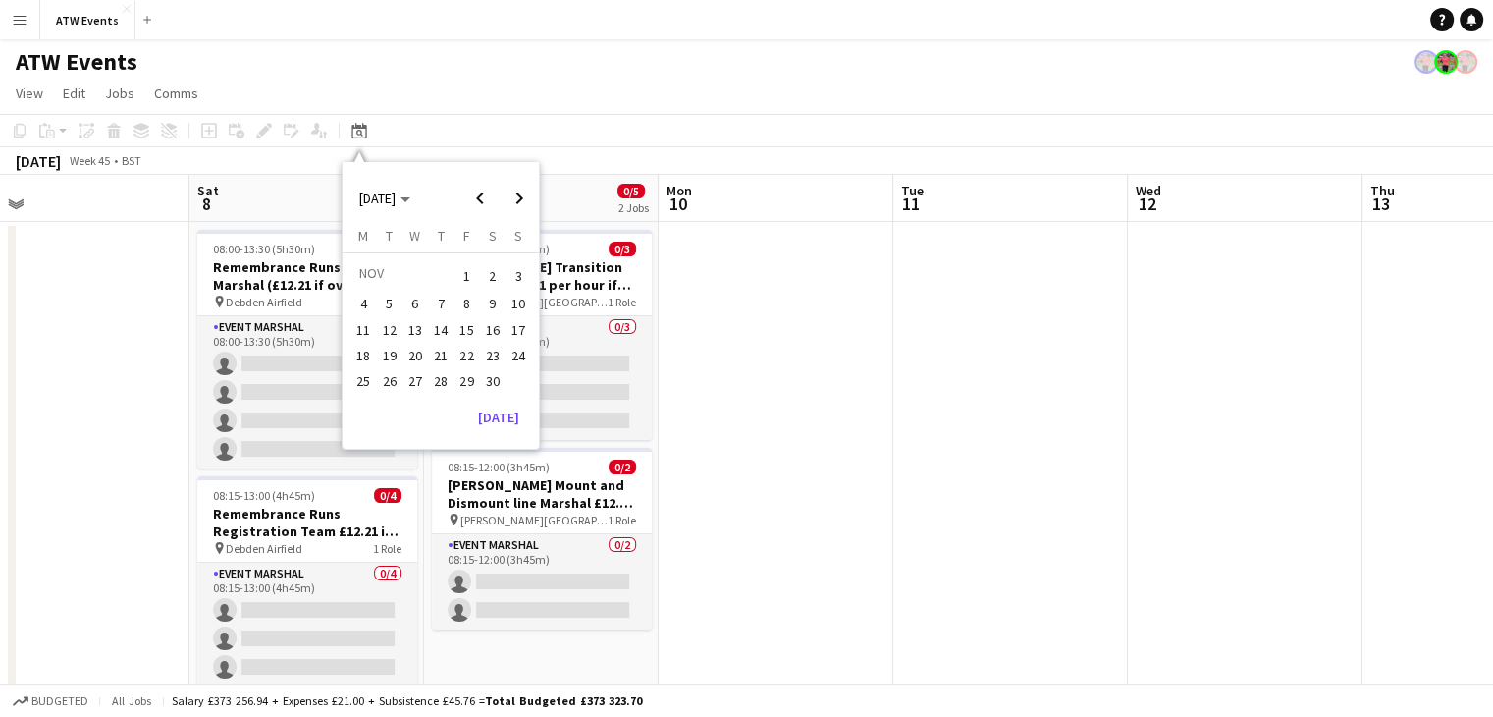
click at [489, 305] on span "9" at bounding box center [493, 305] width 24 height 24
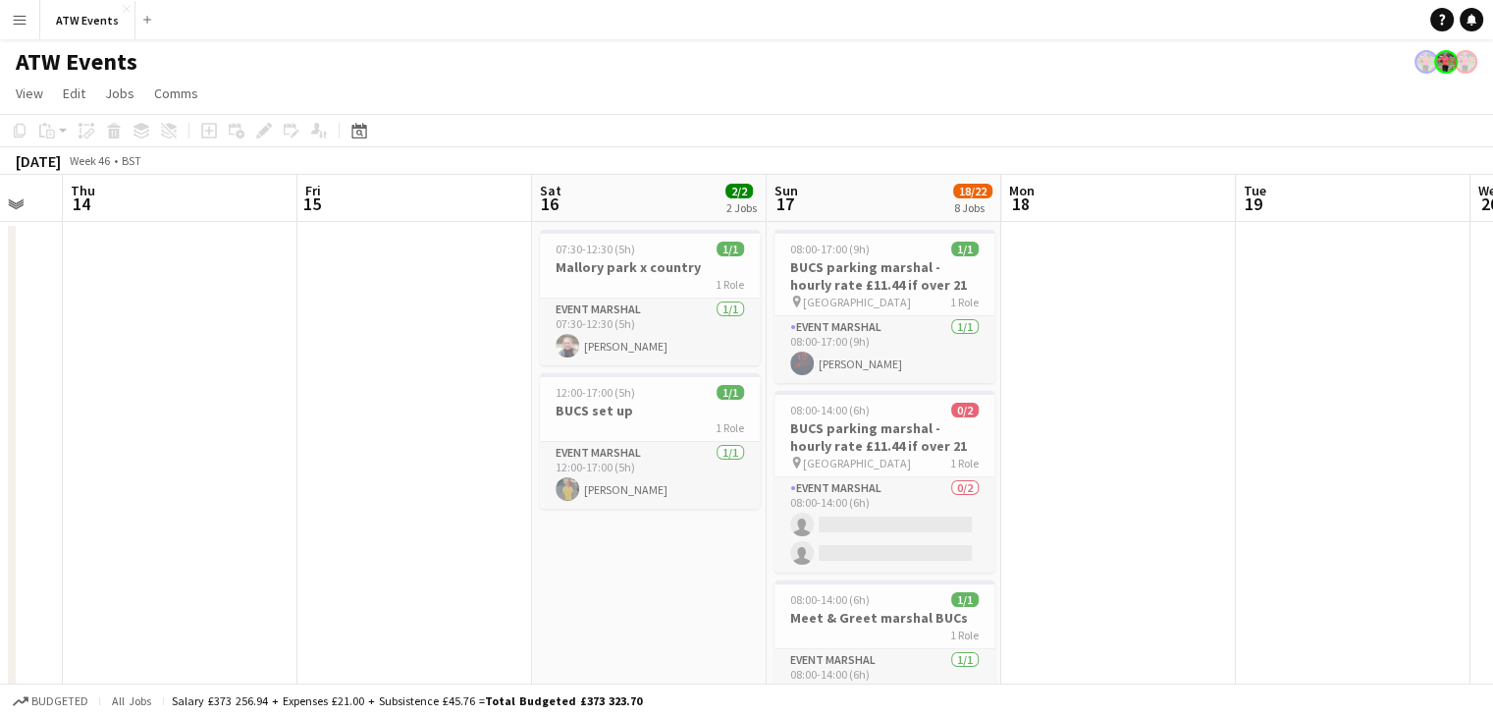
scroll to position [0, 878]
click at [878, 280] on h3 "BUCS parking marshal - hourly rate £11.44 if over 21" at bounding box center [883, 275] width 220 height 35
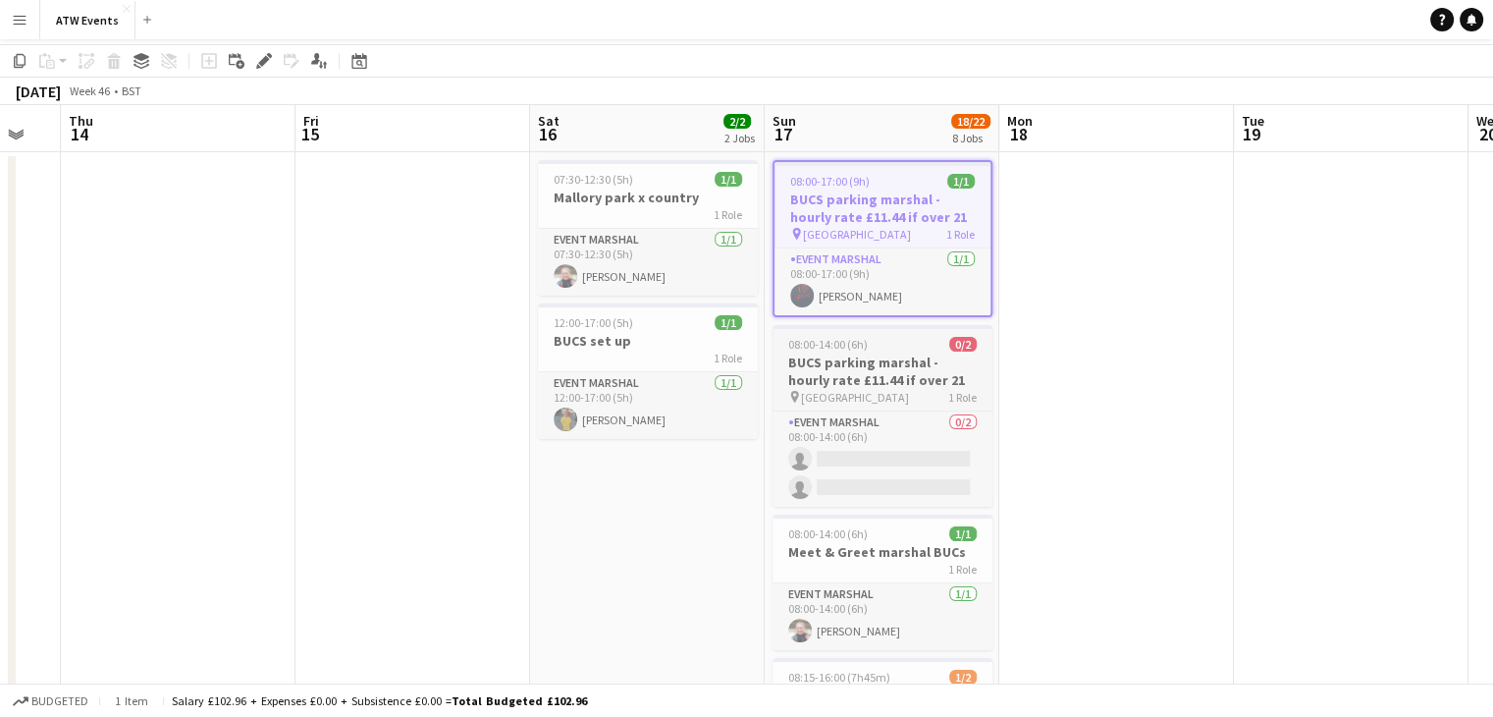
scroll to position [0, 0]
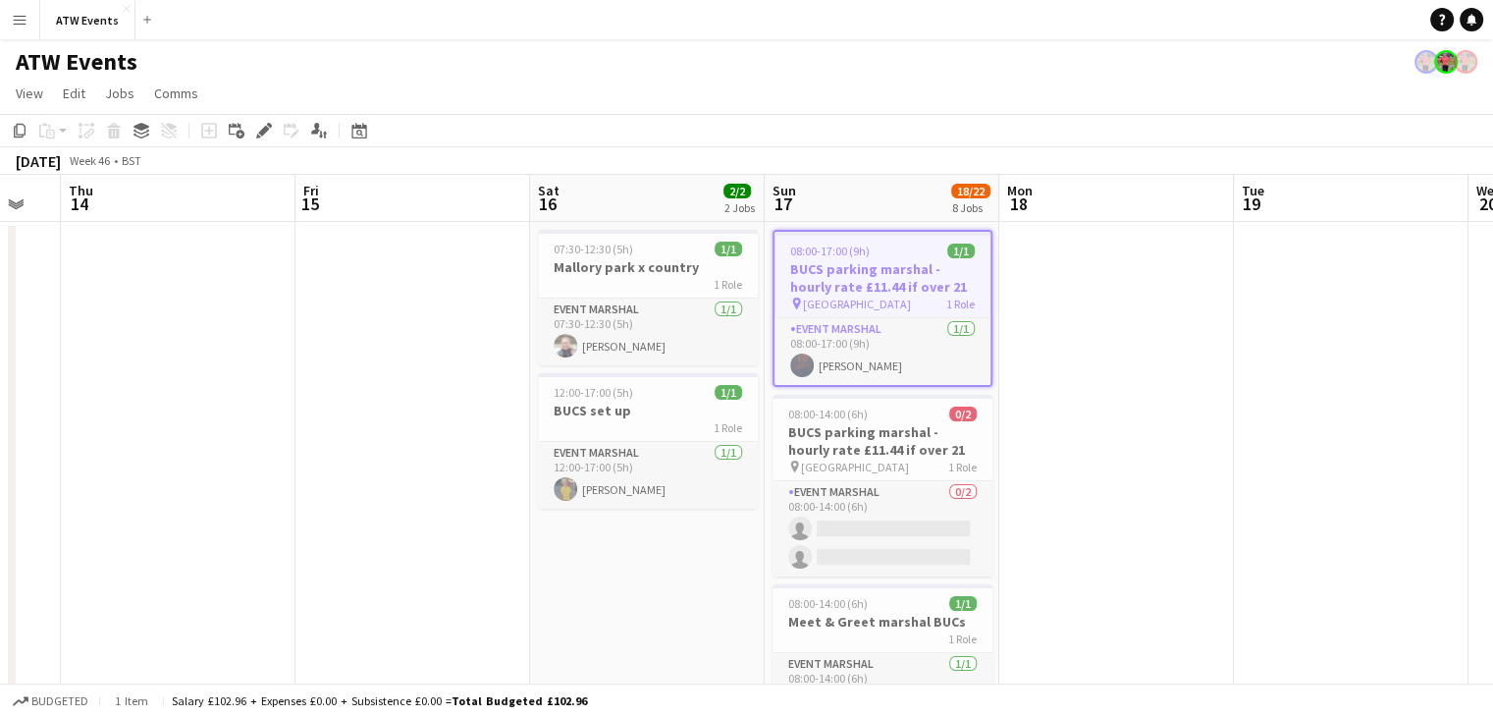
click at [873, 286] on h3 "BUCS parking marshal - hourly rate £11.44 if over 21" at bounding box center [882, 277] width 216 height 35
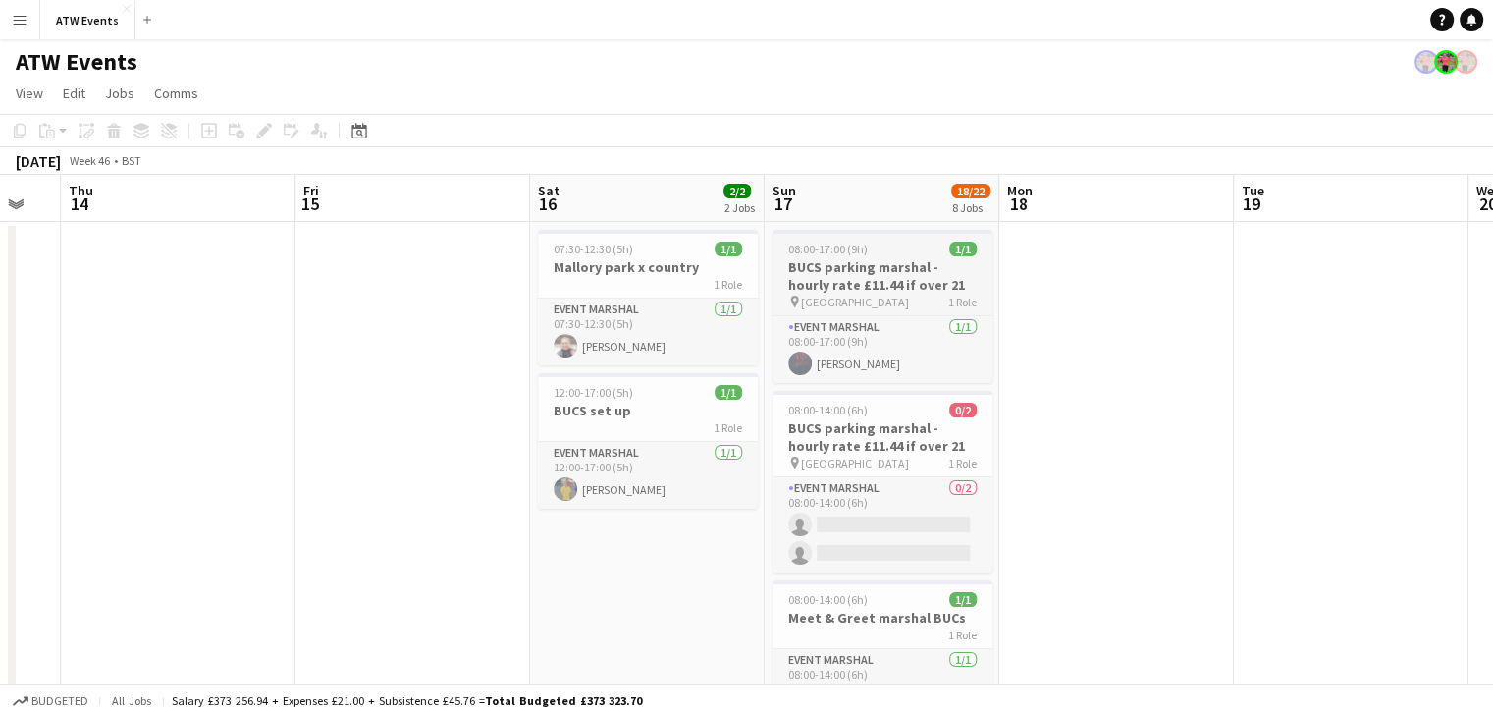
click at [884, 273] on h3 "BUCS parking marshal - hourly rate £11.44 if over 21" at bounding box center [883, 275] width 220 height 35
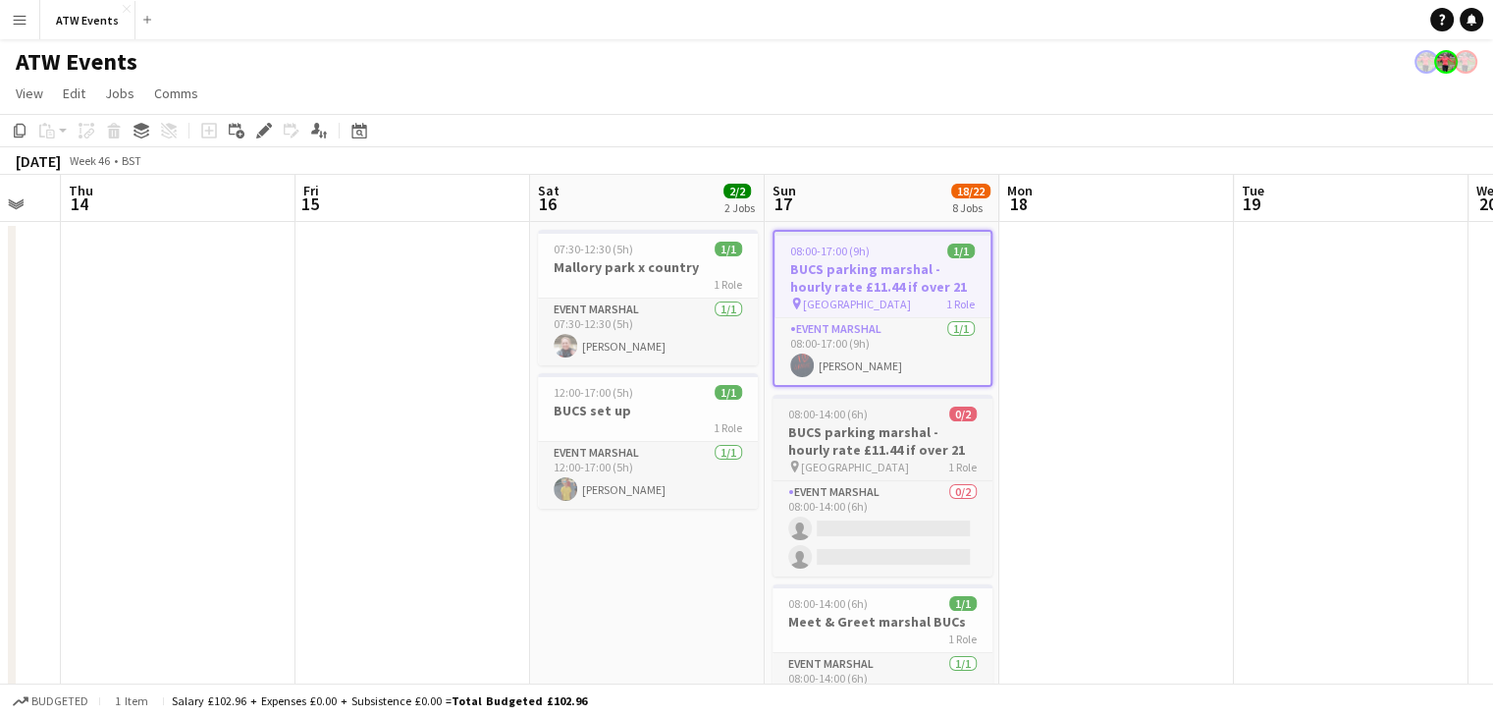
click at [870, 446] on h3 "BUCS parking marshal - hourly rate £11.44 if over 21" at bounding box center [883, 440] width 220 height 35
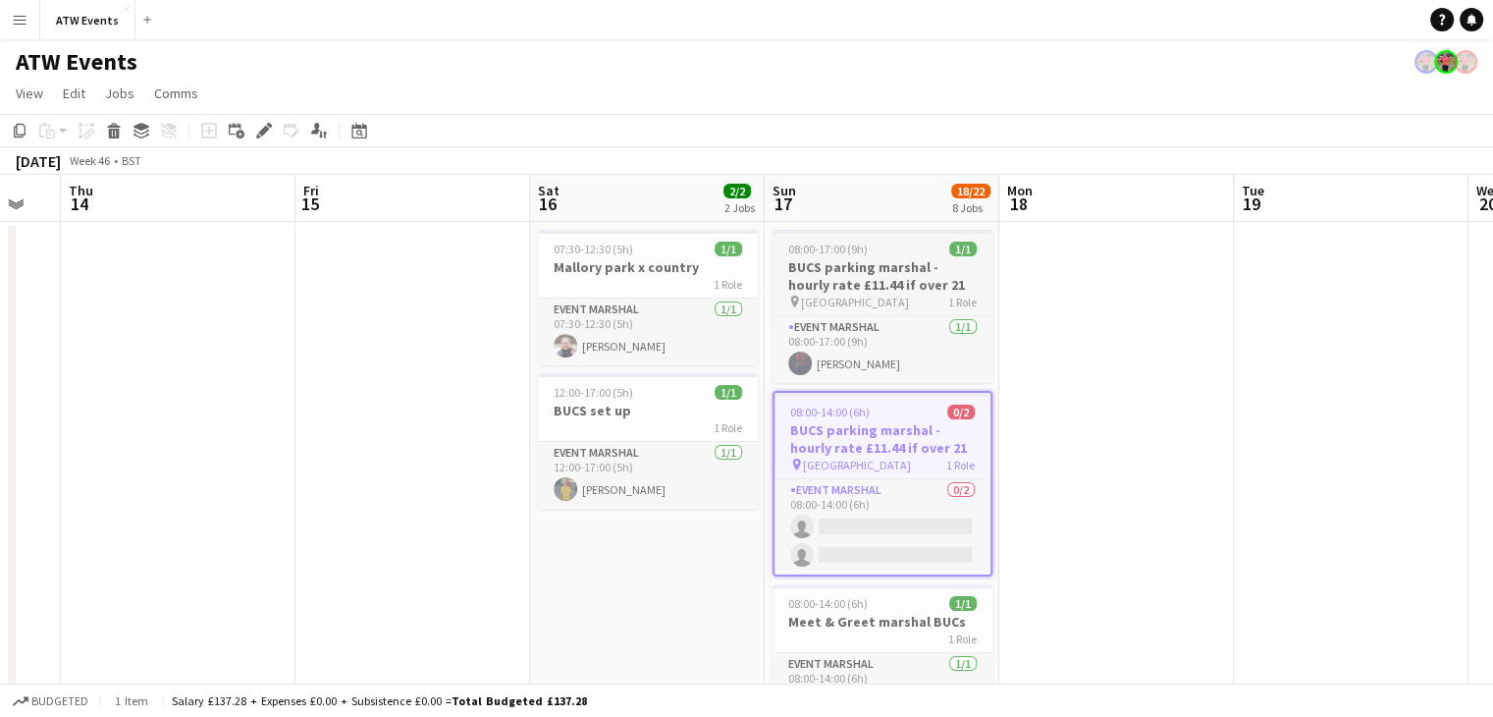
click at [896, 299] on div "pin Mallory Park 1 Role" at bounding box center [883, 301] width 220 height 16
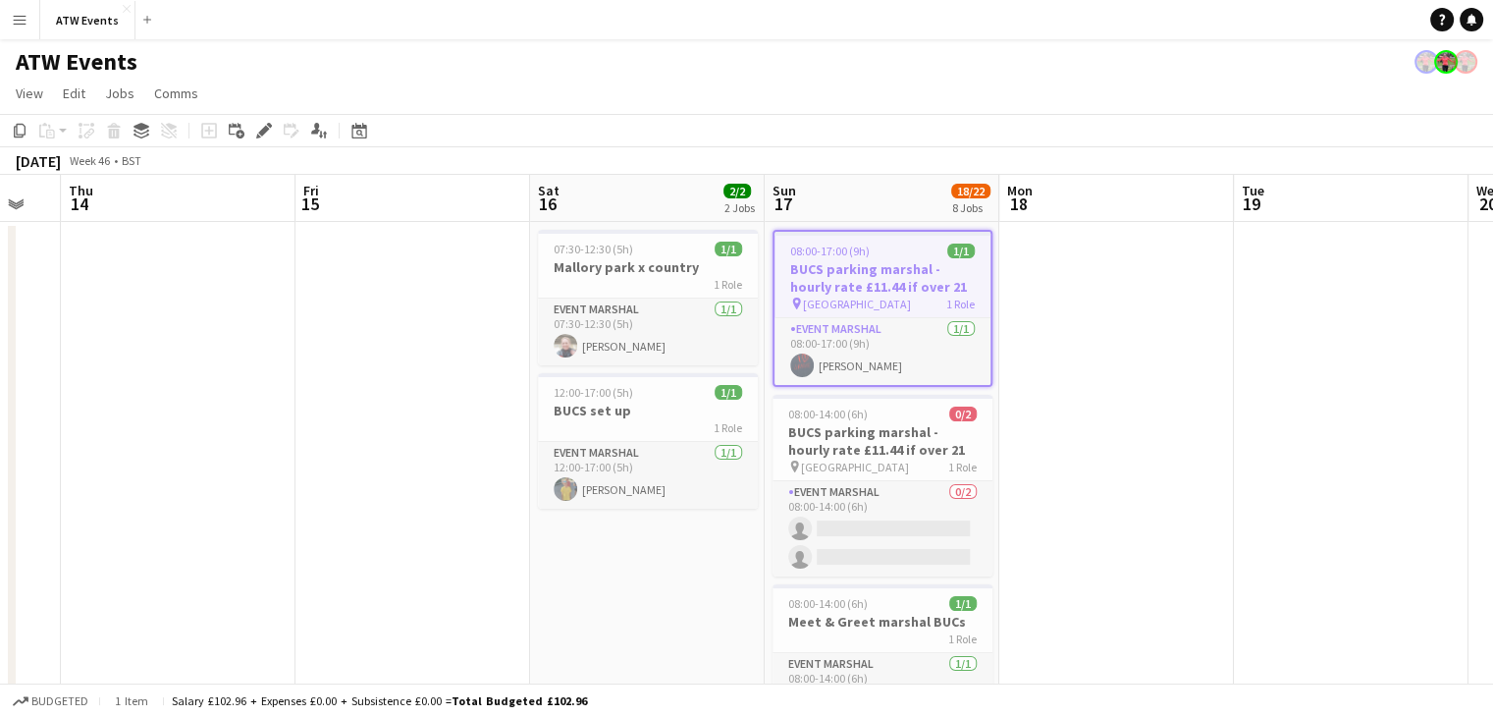
click at [885, 289] on h3 "BUCS parking marshal - hourly rate £11.44 if over 21" at bounding box center [882, 277] width 216 height 35
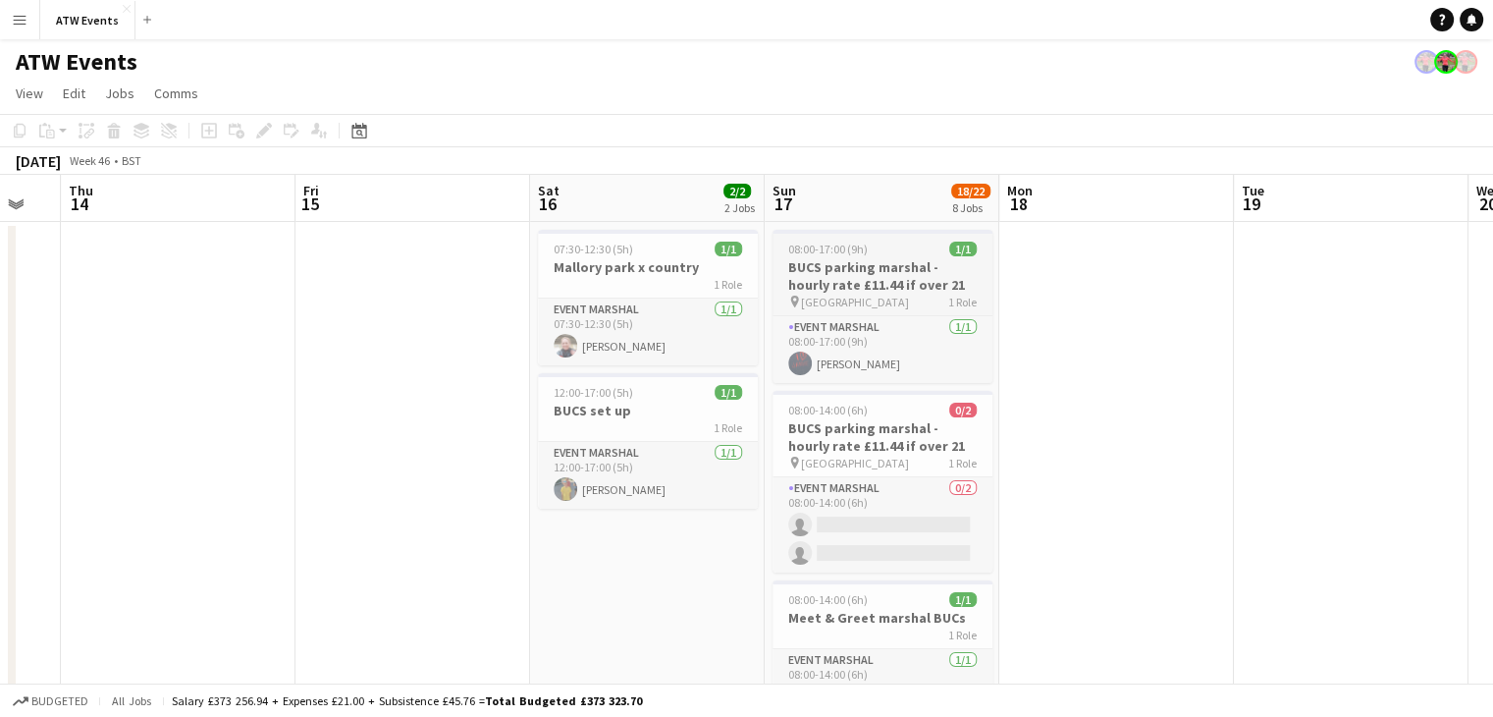
click at [885, 289] on h3 "BUCS parking marshal - hourly rate £11.44 if over 21" at bounding box center [883, 275] width 220 height 35
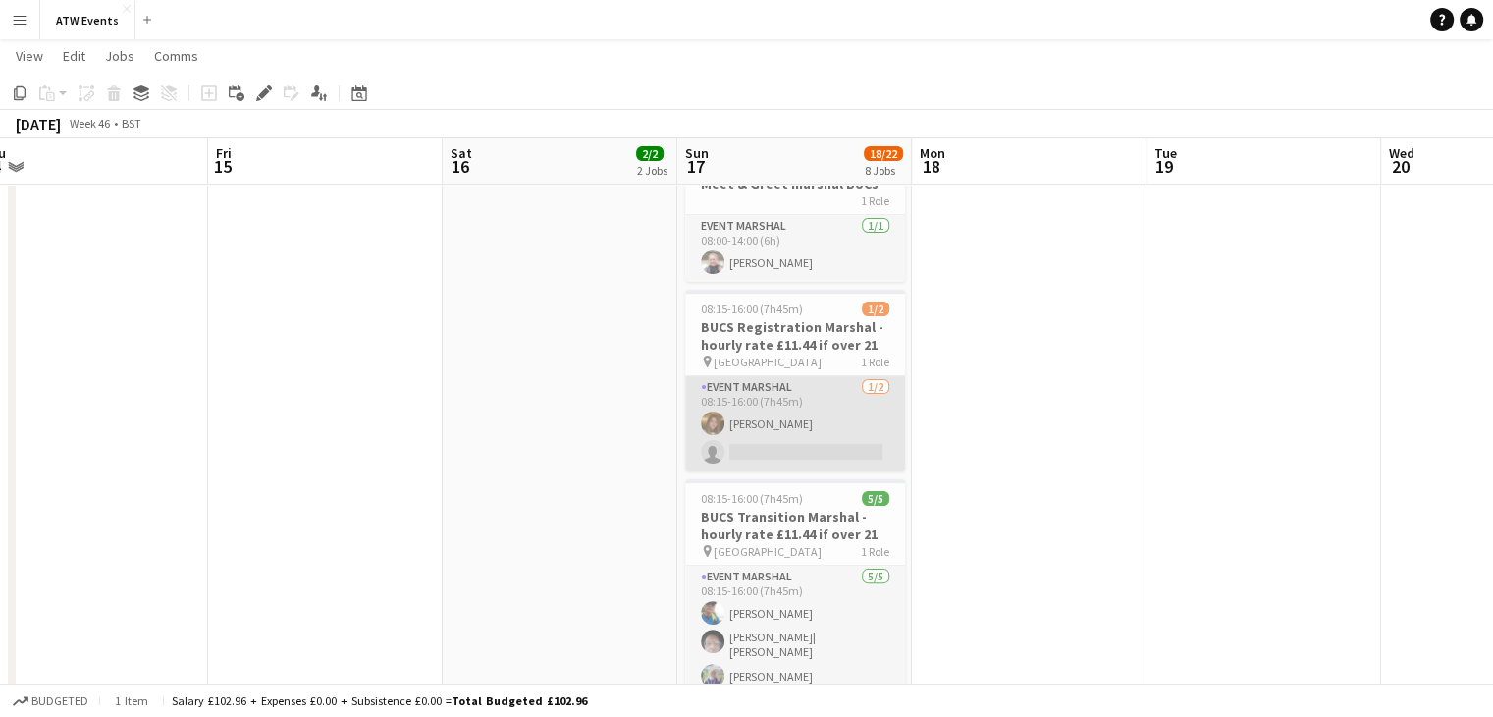
scroll to position [0, 727]
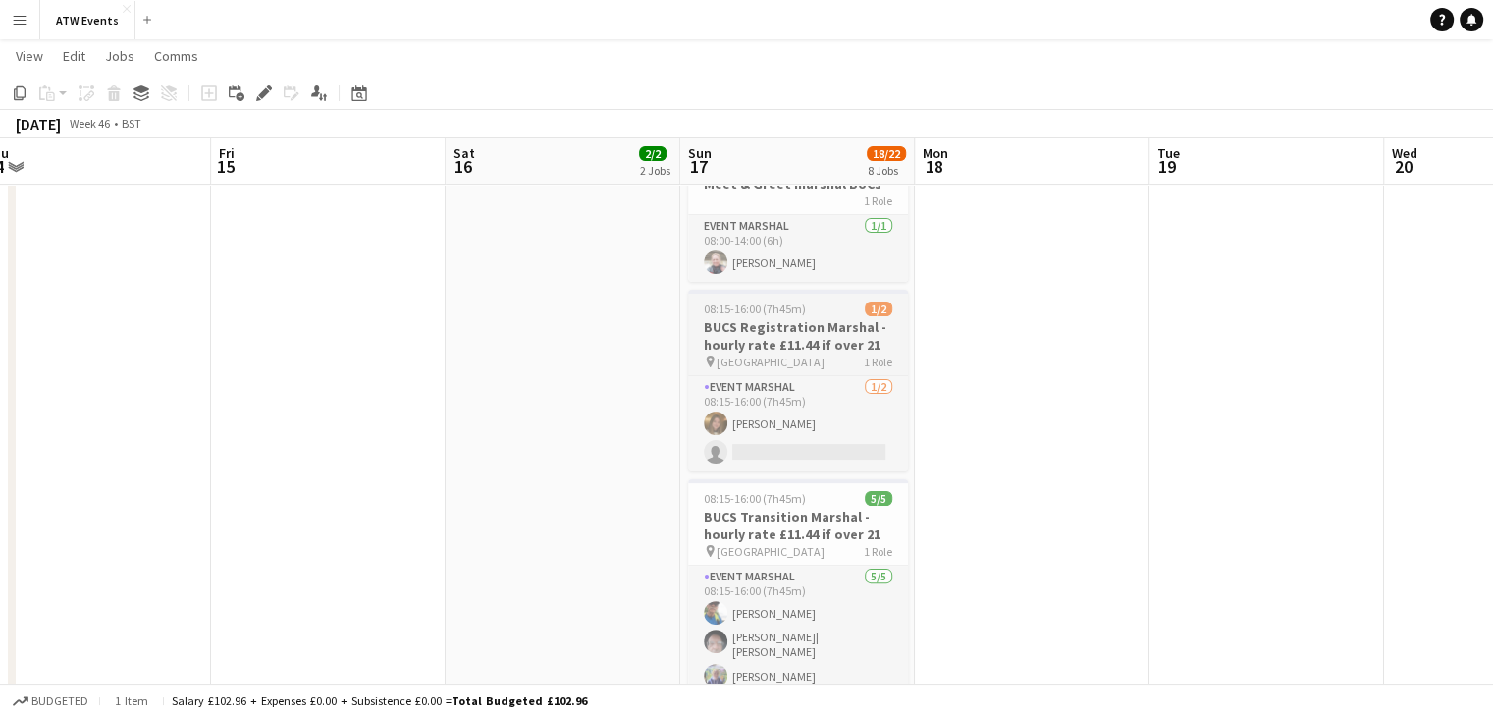
click at [822, 357] on div "pin Mallory Park 1 Role" at bounding box center [798, 361] width 220 height 16
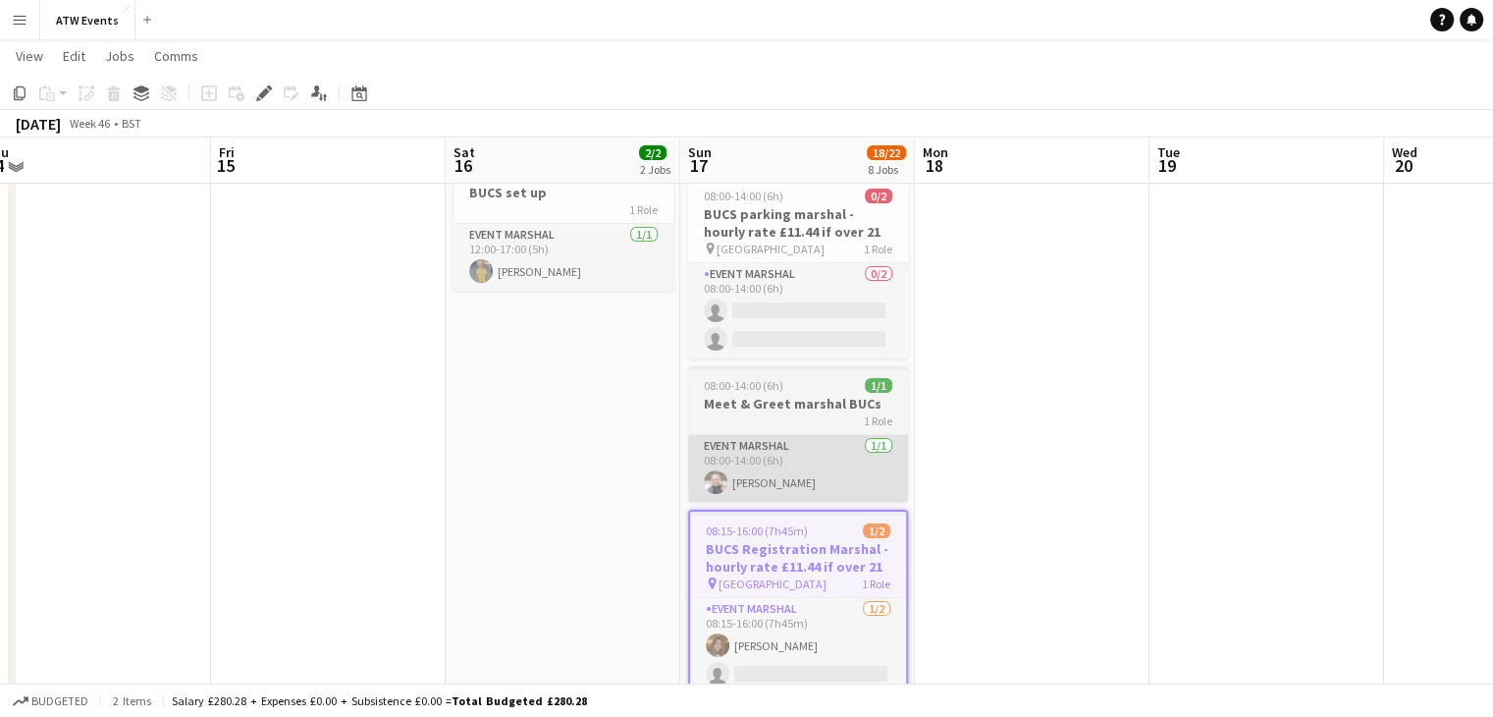
scroll to position [216, 0]
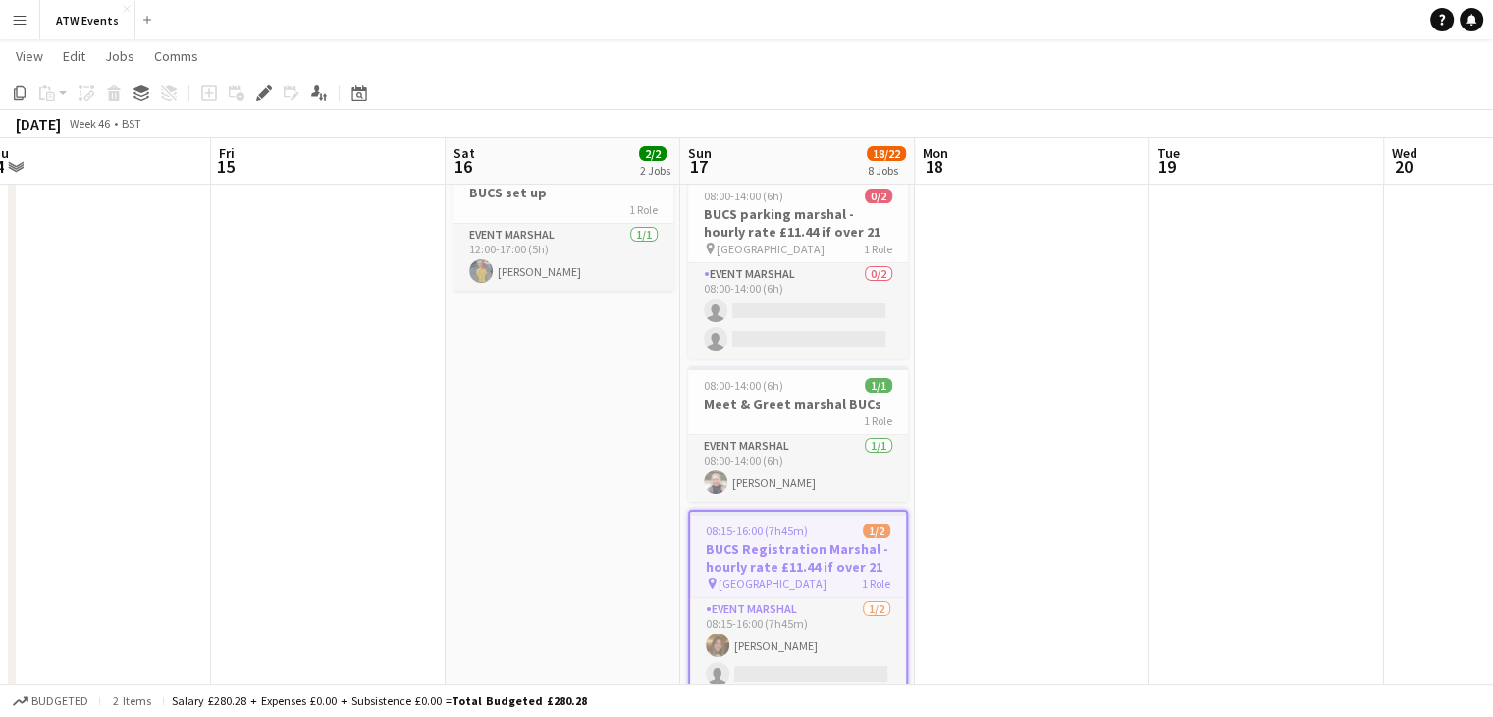
click at [799, 408] on h3 "Meet & Greet marshal BUCs" at bounding box center [798, 404] width 220 height 18
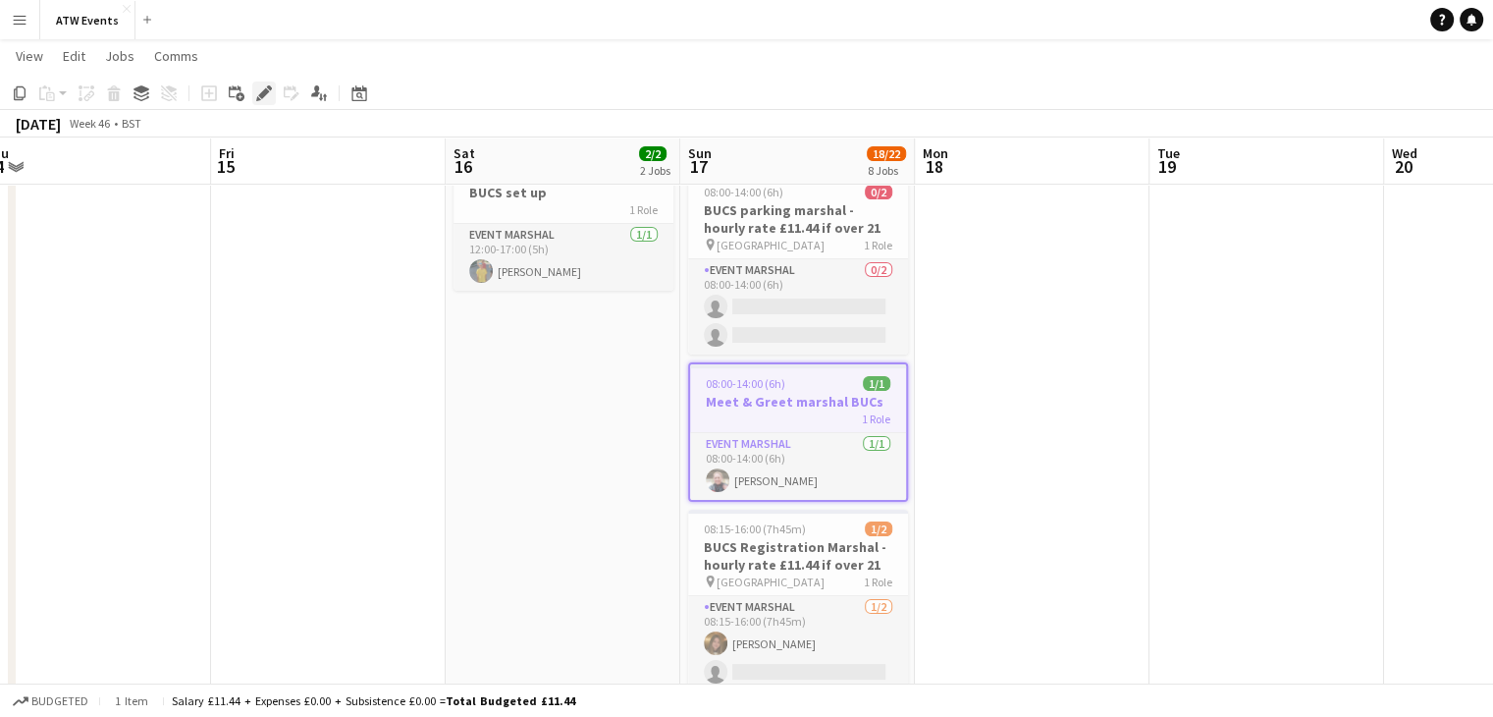
click at [252, 93] on div "Edit" at bounding box center [264, 93] width 24 height 24
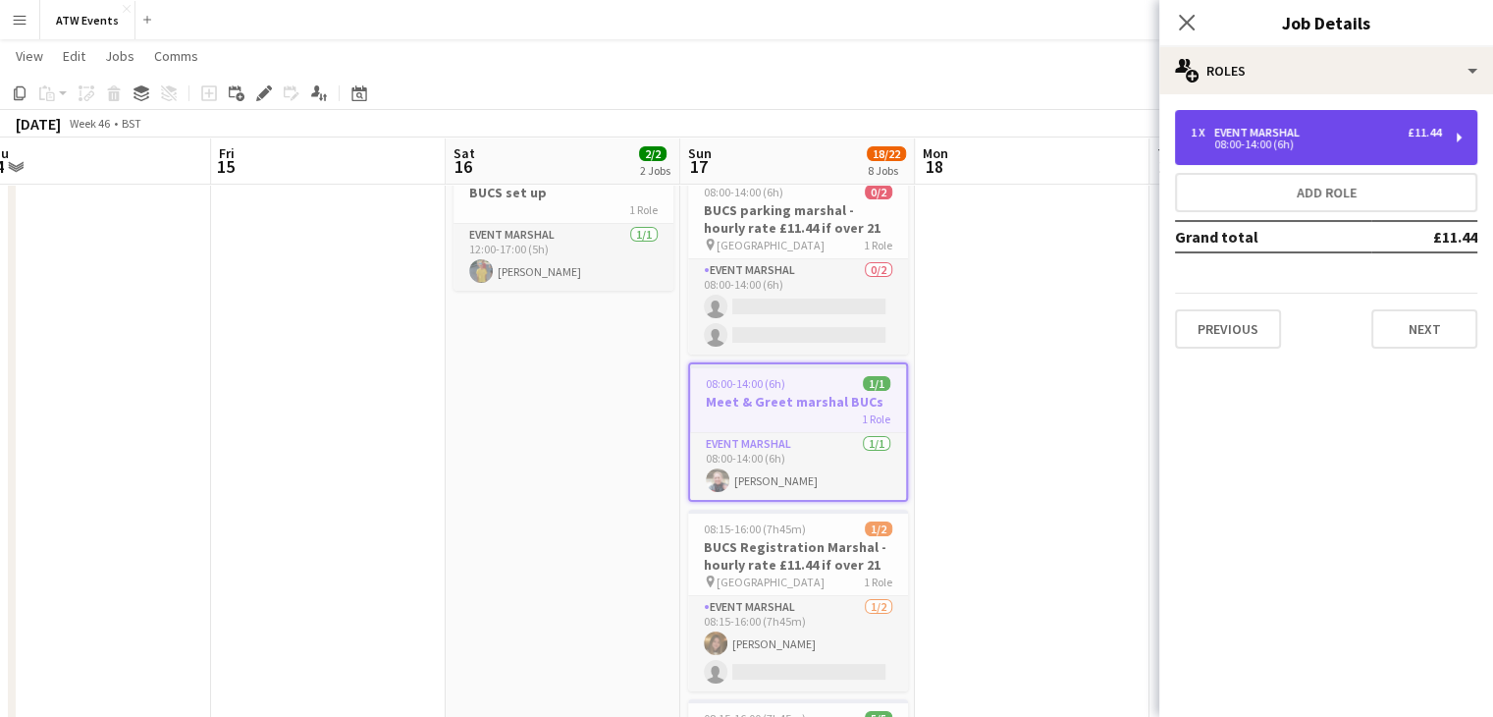
click at [1304, 152] on div "1 x Event Marshal £11.44 08:00-14:00 (6h)" at bounding box center [1326, 137] width 302 height 55
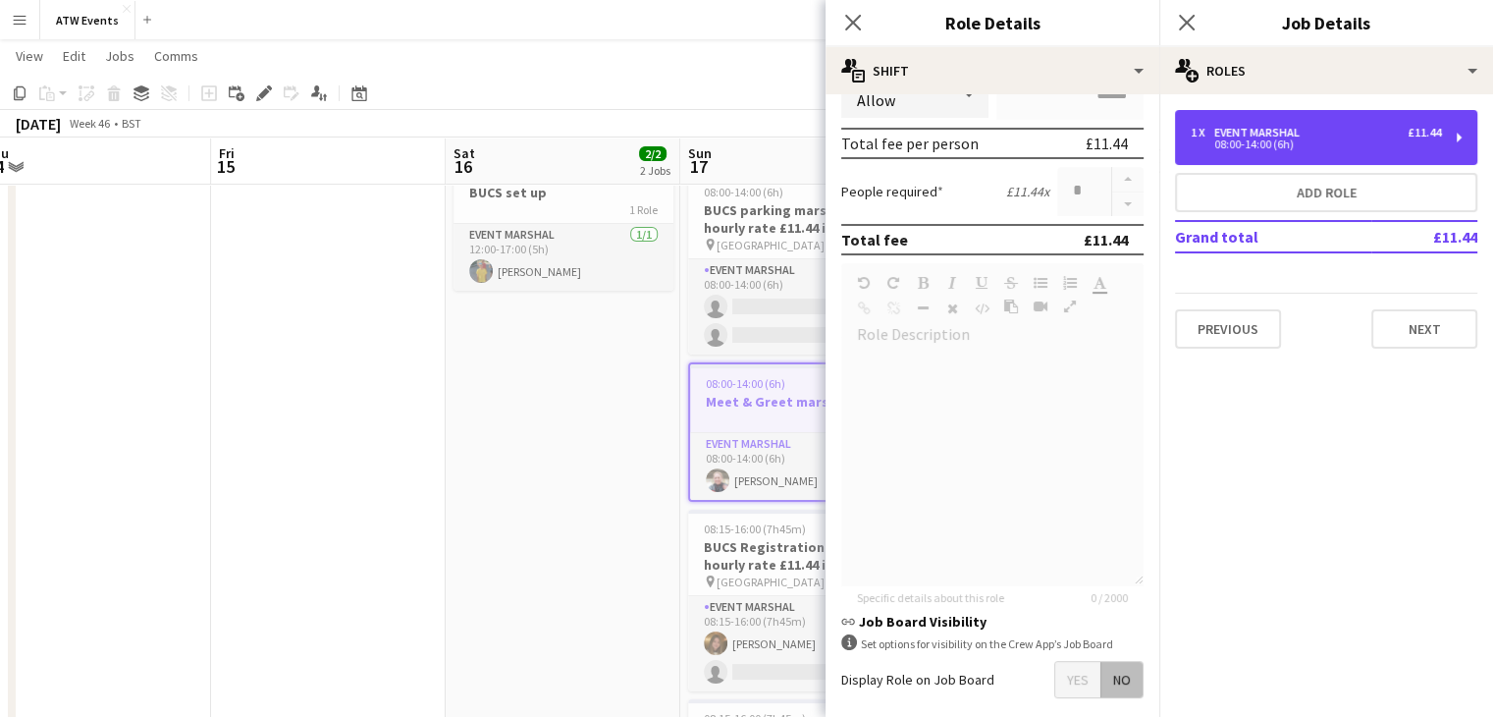
scroll to position [0, 0]
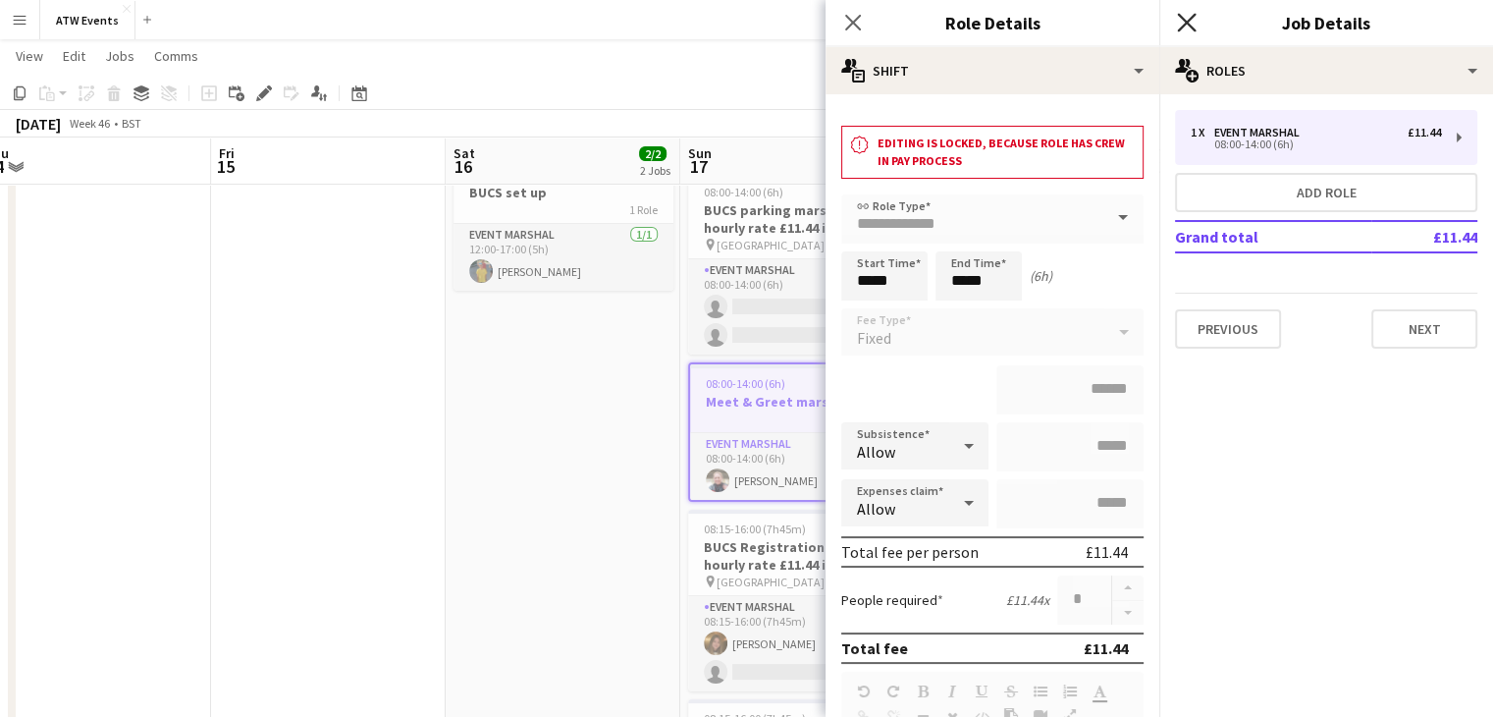
click at [1193, 21] on icon "Close pop-in" at bounding box center [1186, 22] width 19 height 19
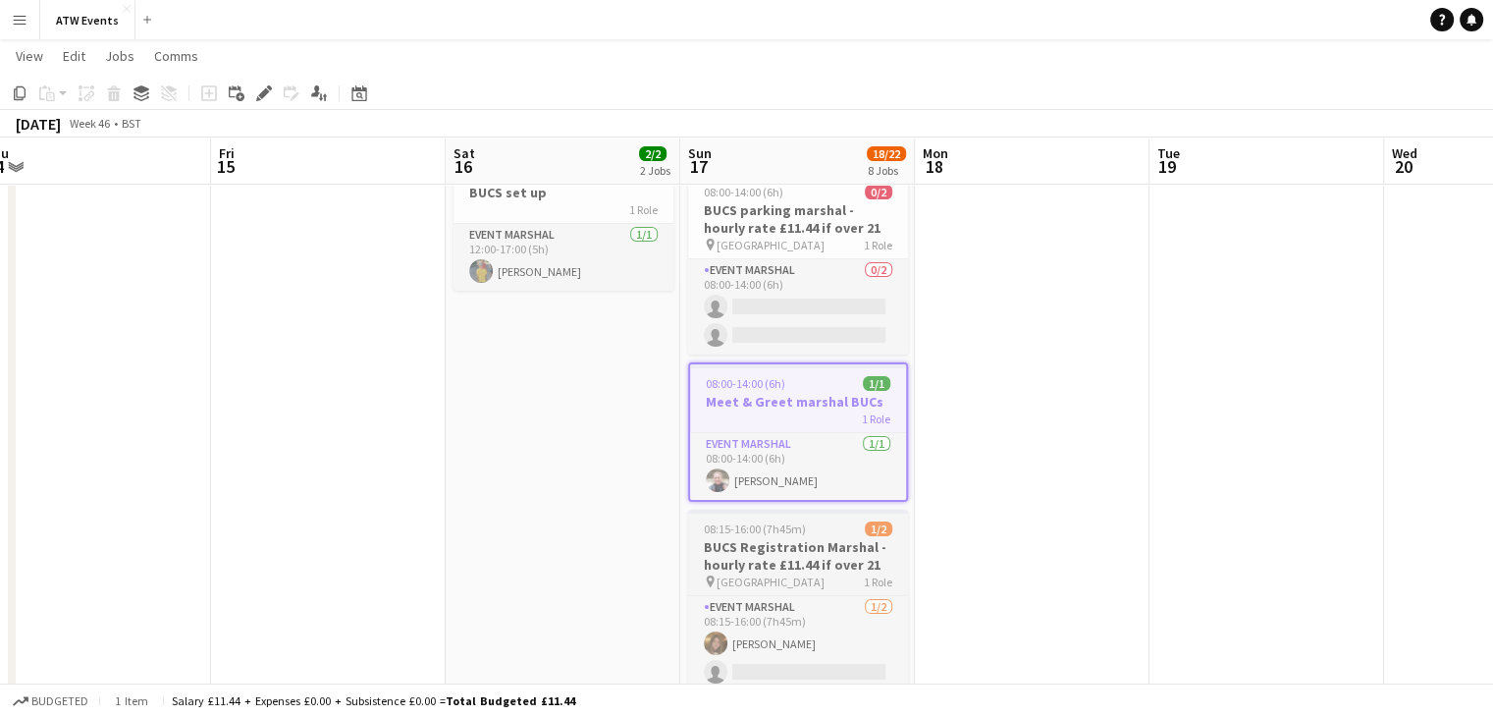
click at [738, 539] on h3 "BUCS Registration Marshal - hourly rate £11.44 if over 21" at bounding box center [798, 555] width 220 height 35
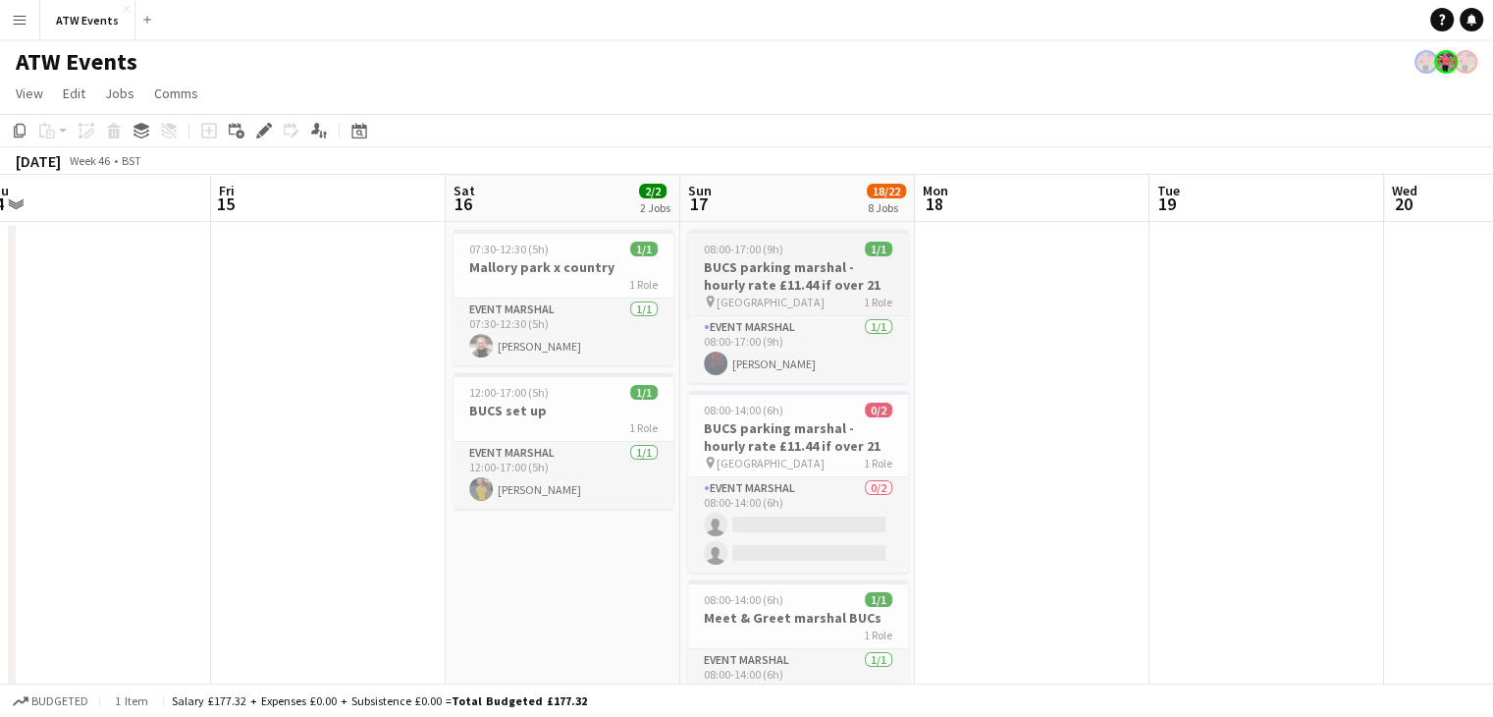
click at [774, 288] on h3 "BUCS parking marshal - hourly rate £11.44 if over 21" at bounding box center [798, 275] width 220 height 35
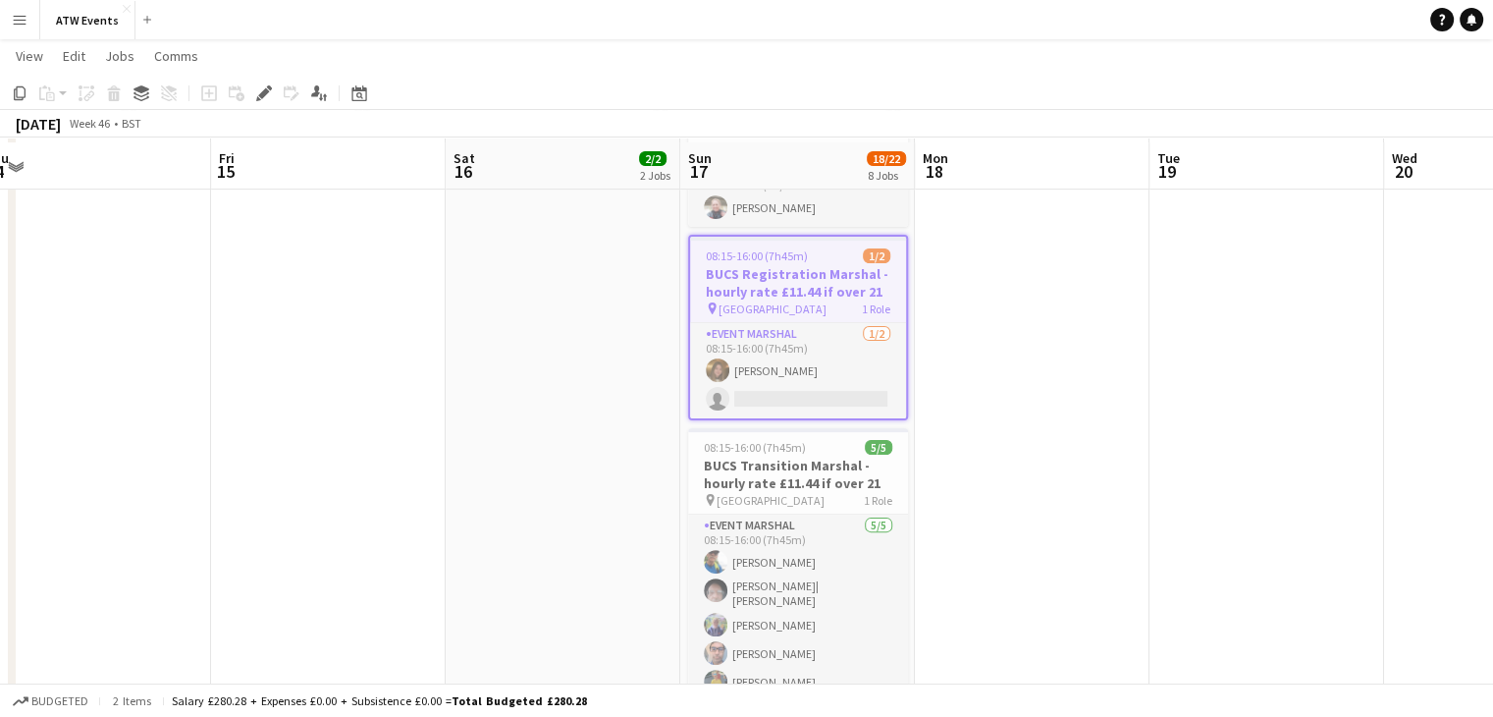
scroll to position [497, 0]
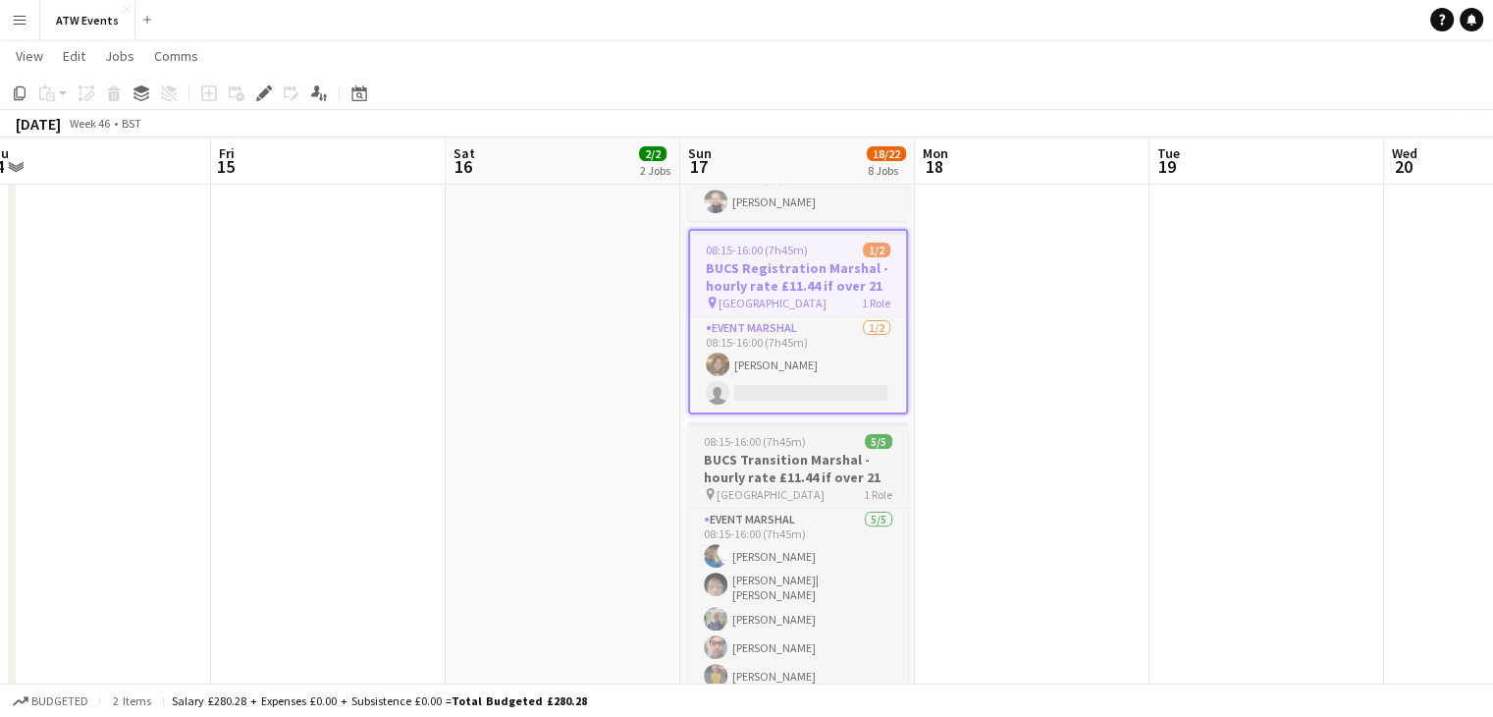
click at [814, 476] on h3 "BUCS Transition Marshal - hourly rate £11.44 if over 21" at bounding box center [798, 468] width 220 height 35
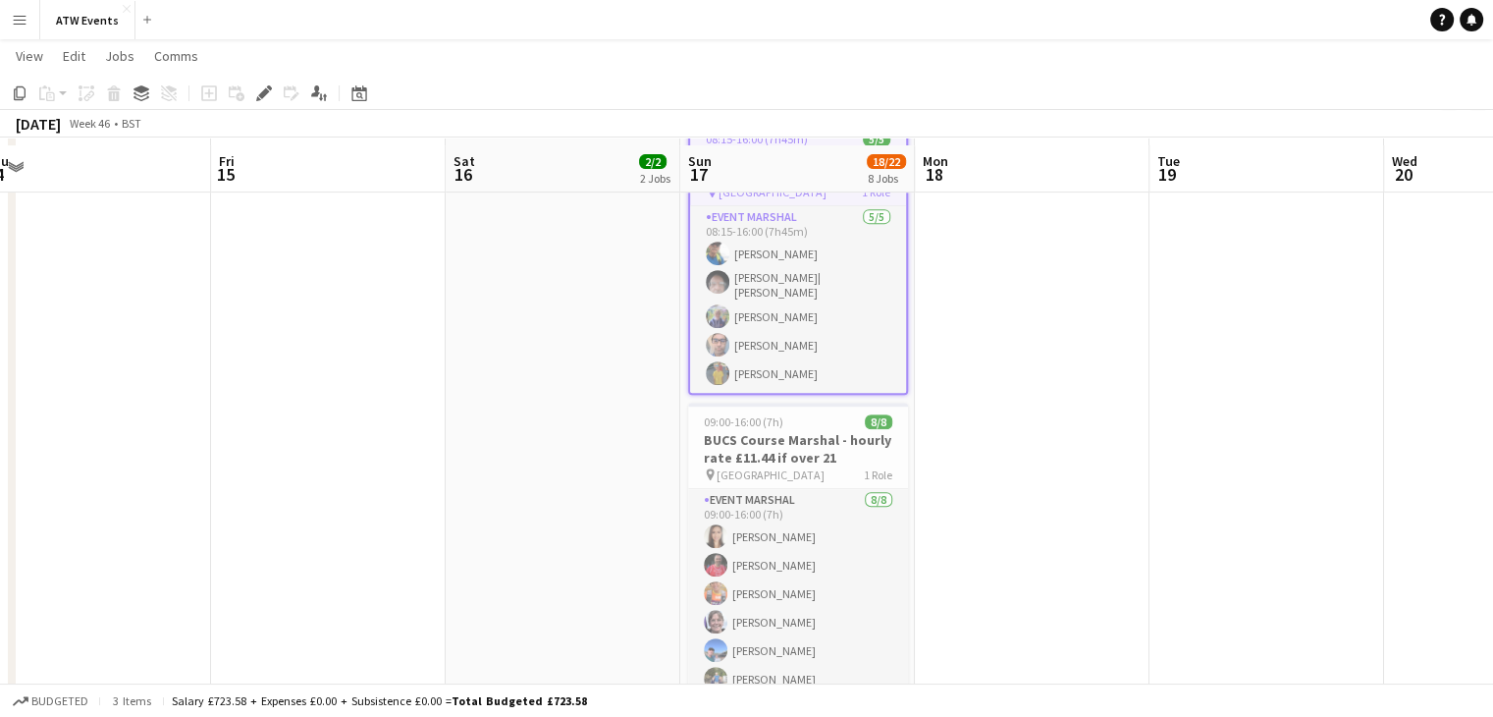
scroll to position [809, 0]
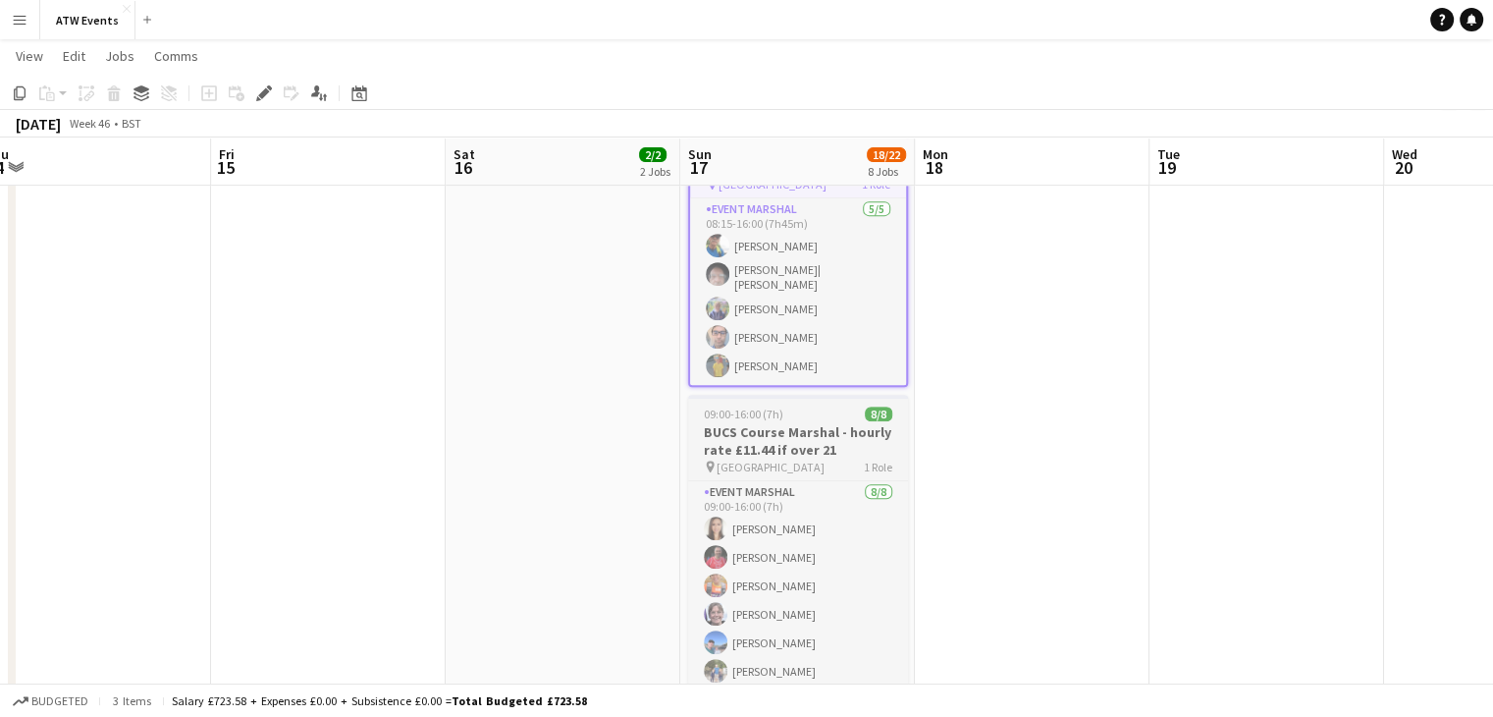
click at [793, 438] on h3 "BUCS Course Marshal - hourly rate £11.44 if over 21" at bounding box center [798, 440] width 220 height 35
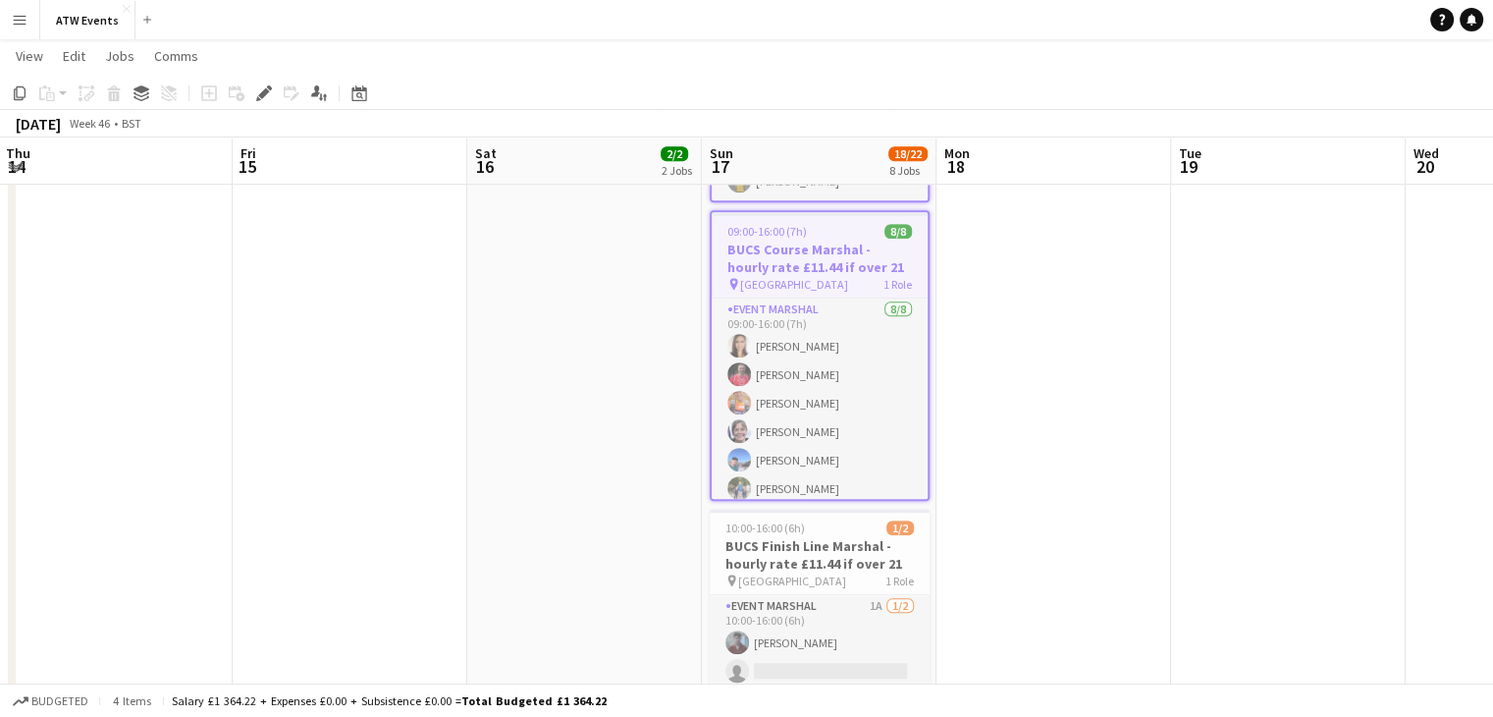
scroll to position [65, 0]
drag, startPoint x: 825, startPoint y: 553, endPoint x: 736, endPoint y: 536, distance: 89.9
click at [736, 537] on h3 "BUCS Finish Line Marshal - hourly rate £11.44 if over 21" at bounding box center [820, 554] width 220 height 35
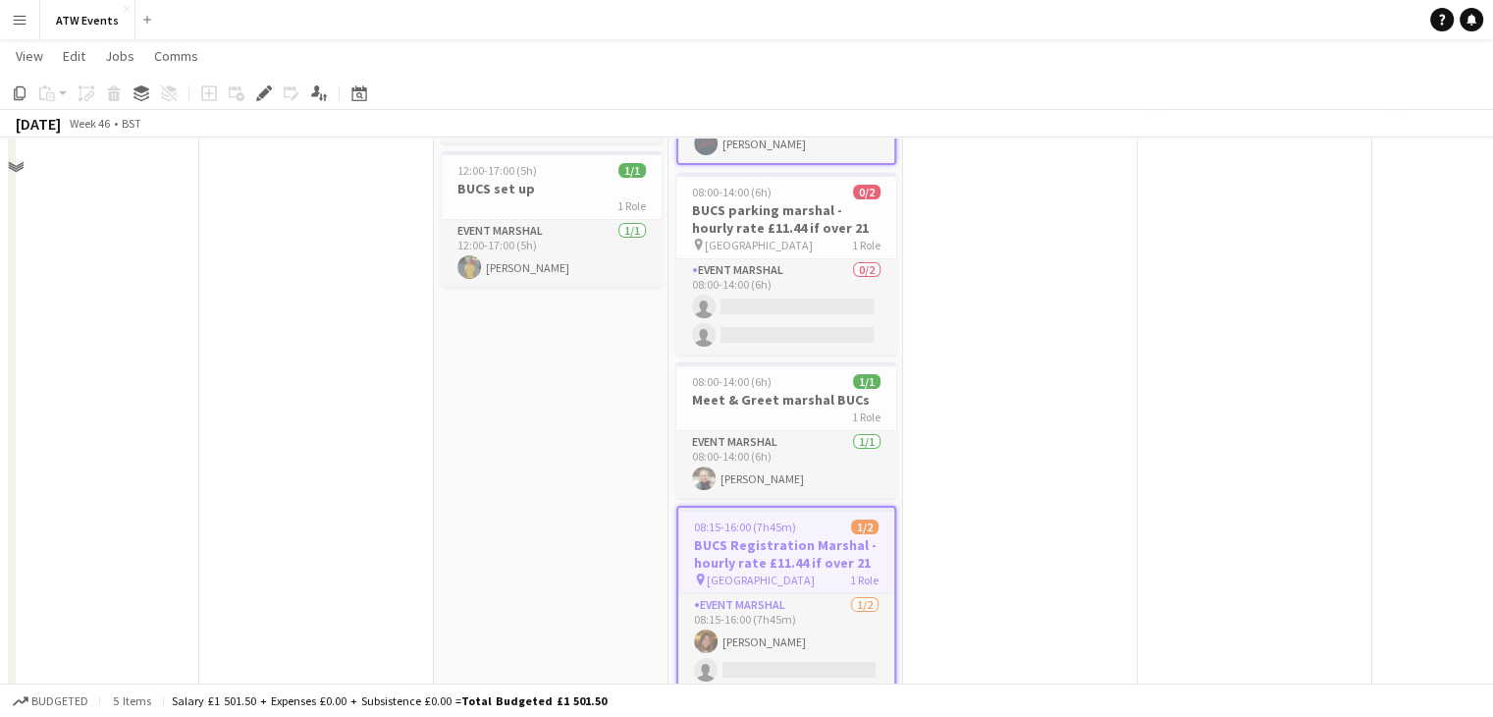
scroll to position [0, 0]
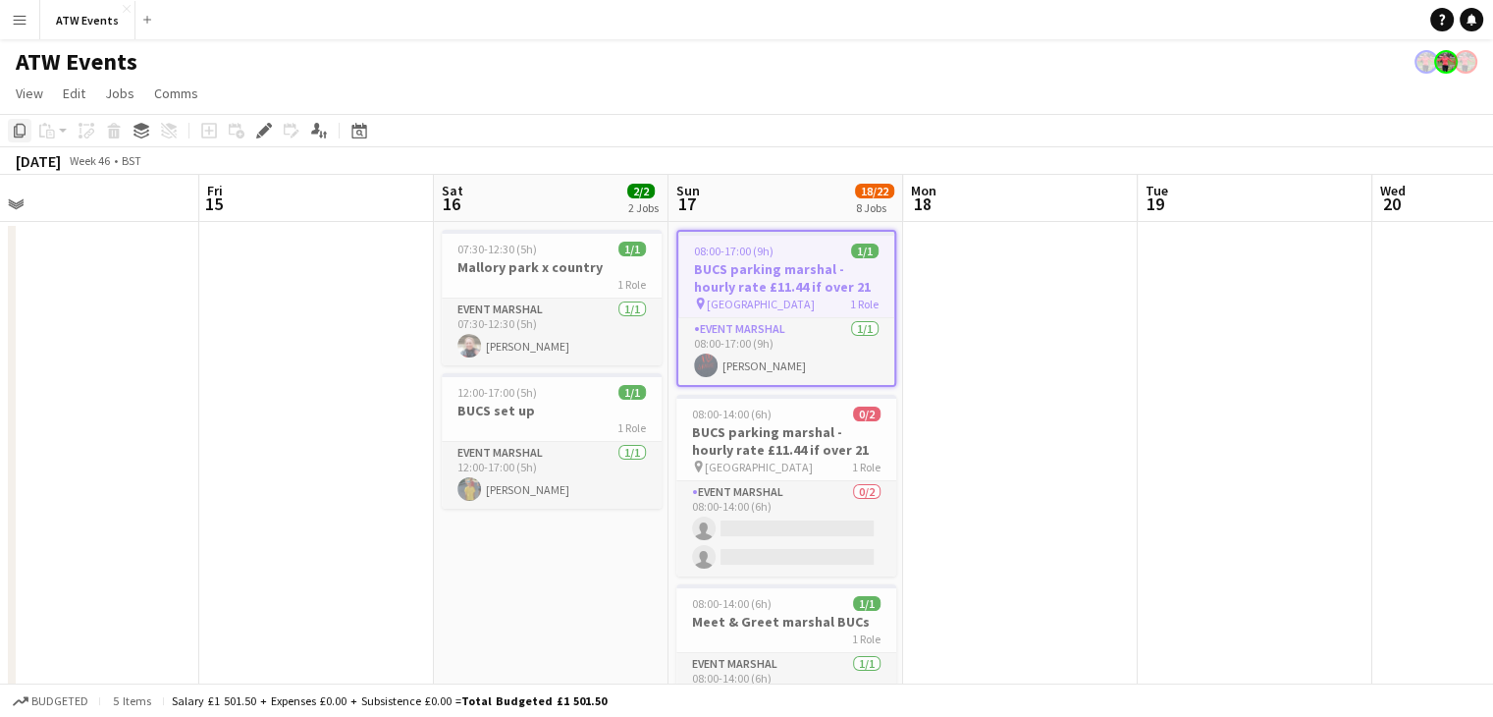
click at [21, 136] on icon at bounding box center [20, 131] width 12 height 14
drag, startPoint x: 976, startPoint y: 415, endPoint x: 360, endPoint y: 131, distance: 678.1
click at [360, 131] on icon at bounding box center [359, 133] width 7 height 7
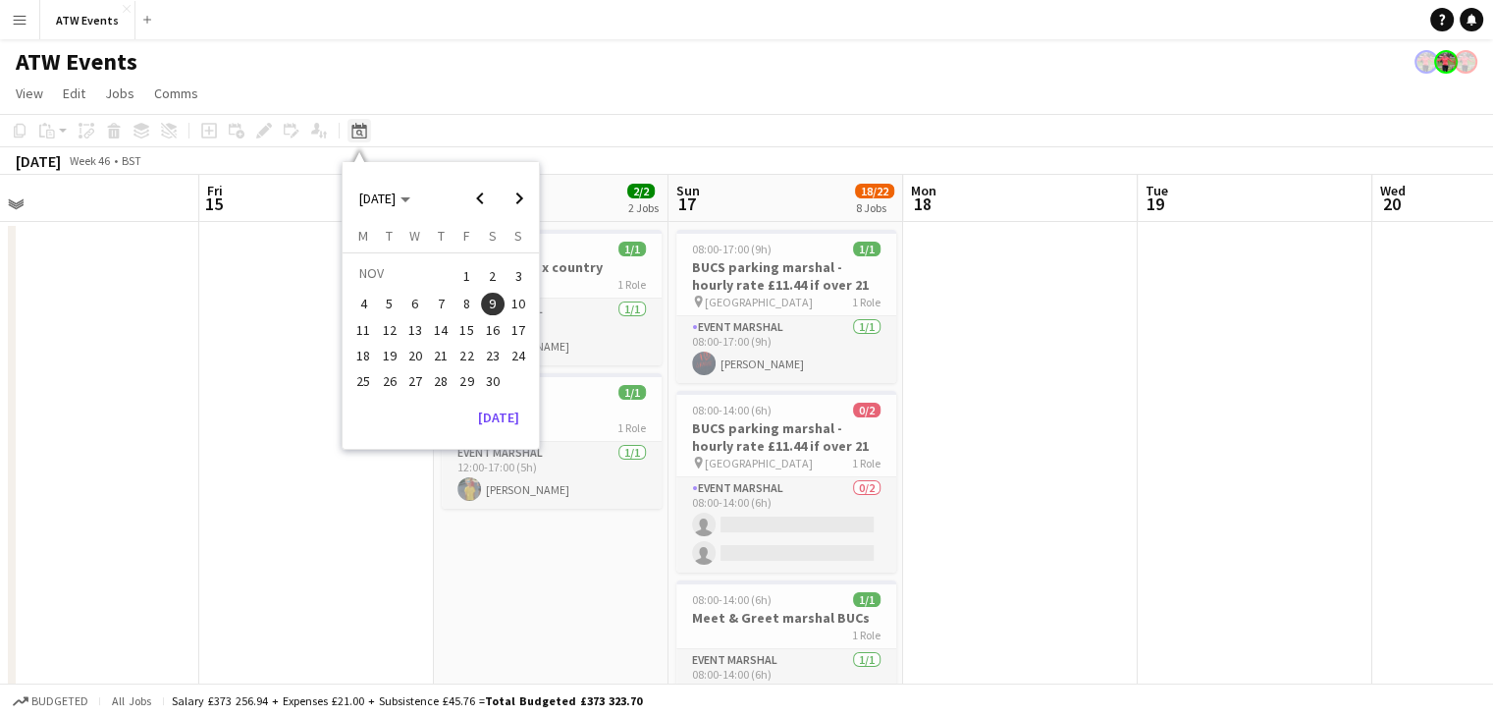
scroll to position [62, 0]
click at [518, 187] on span "Next month" at bounding box center [519, 198] width 39 height 39
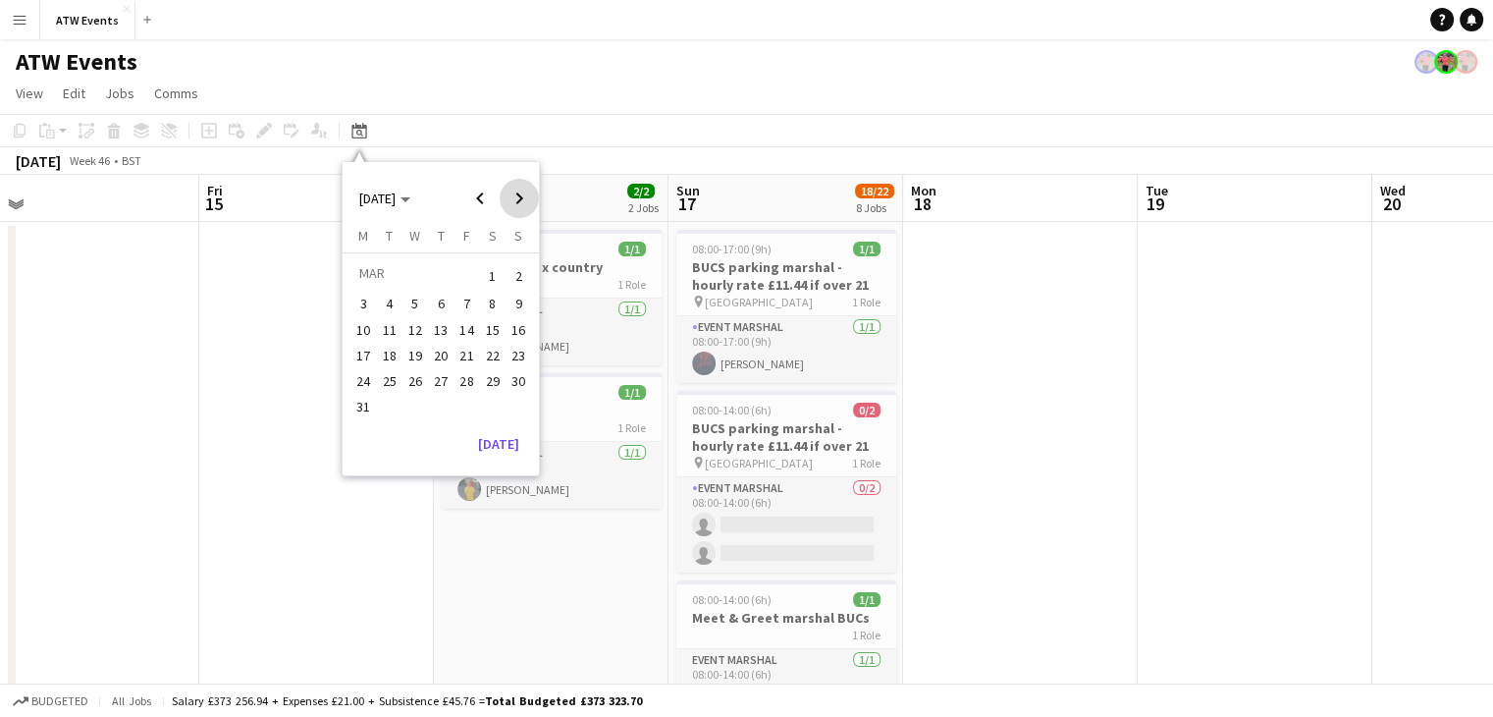
click at [518, 187] on span "Next month" at bounding box center [519, 198] width 39 height 39
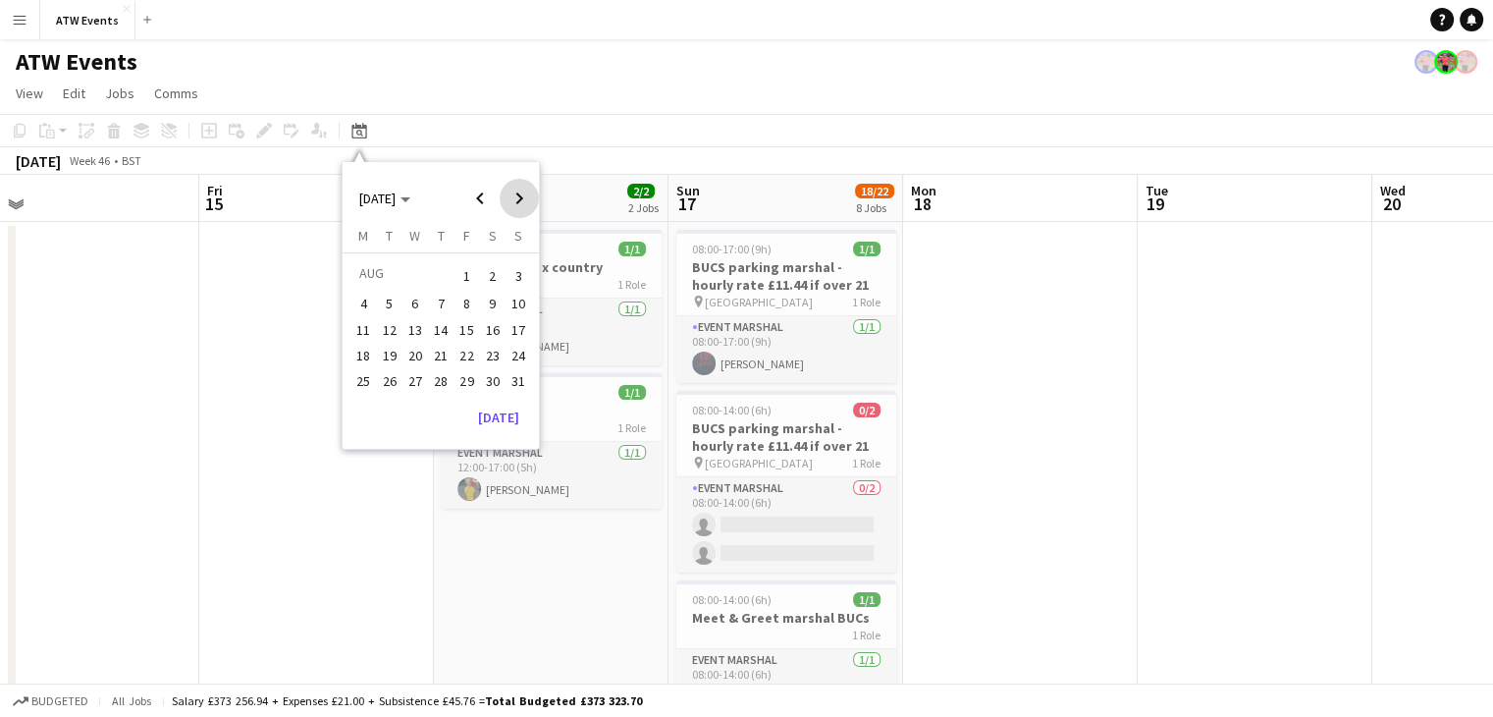
click at [518, 187] on span "Next month" at bounding box center [519, 198] width 39 height 39
click at [519, 212] on span "Next month" at bounding box center [519, 198] width 39 height 39
click at [495, 327] on span "15" at bounding box center [493, 330] width 24 height 24
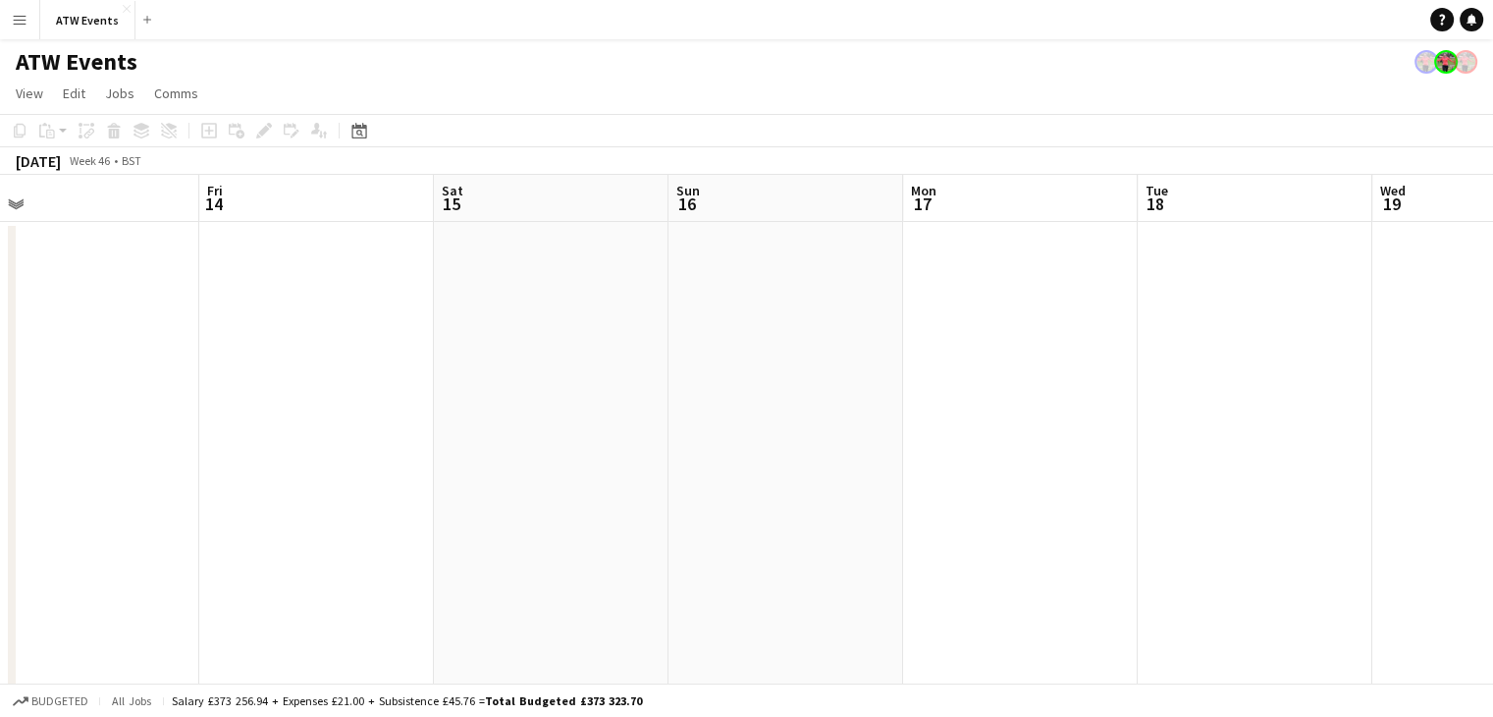
scroll to position [0, 675]
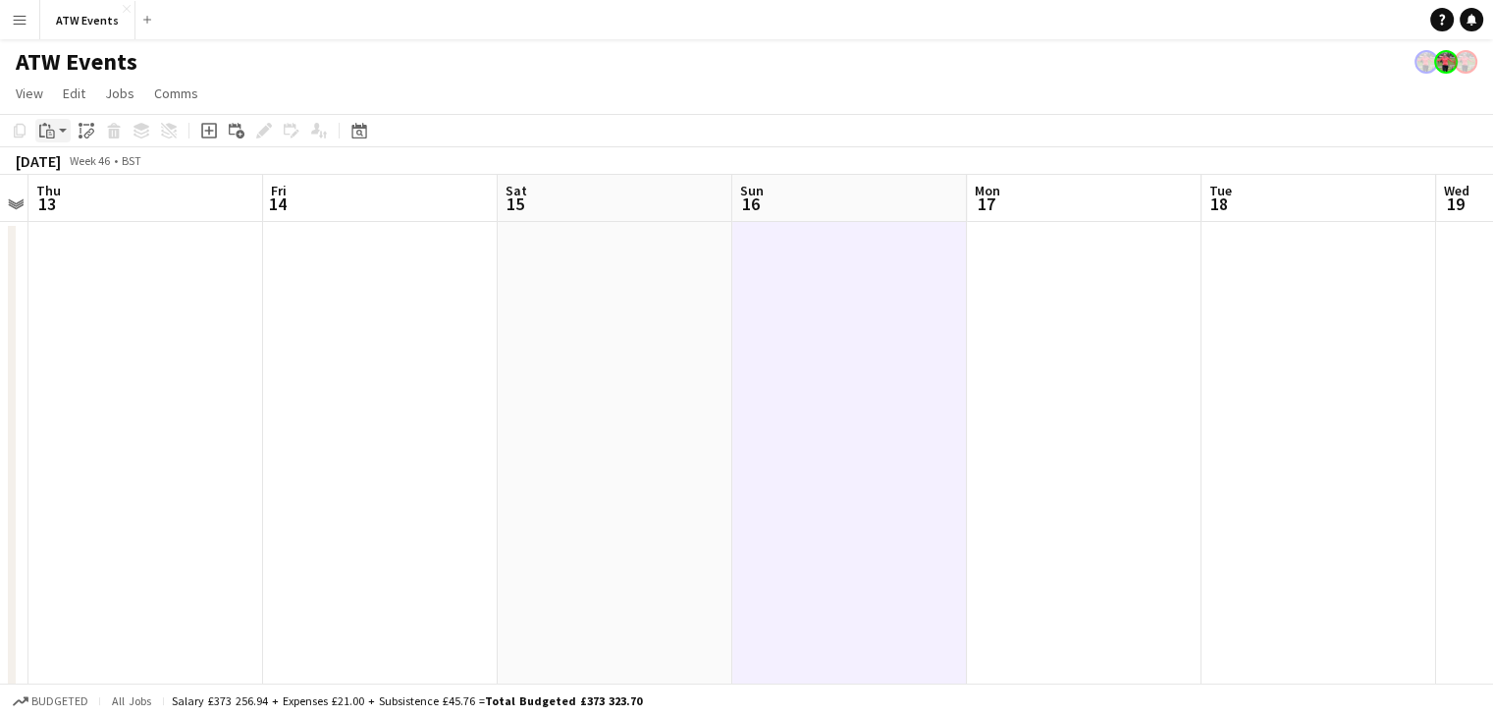
click at [38, 131] on div "Paste" at bounding box center [47, 131] width 24 height 24
click at [73, 170] on link "Paste Ctrl+V" at bounding box center [144, 168] width 185 height 18
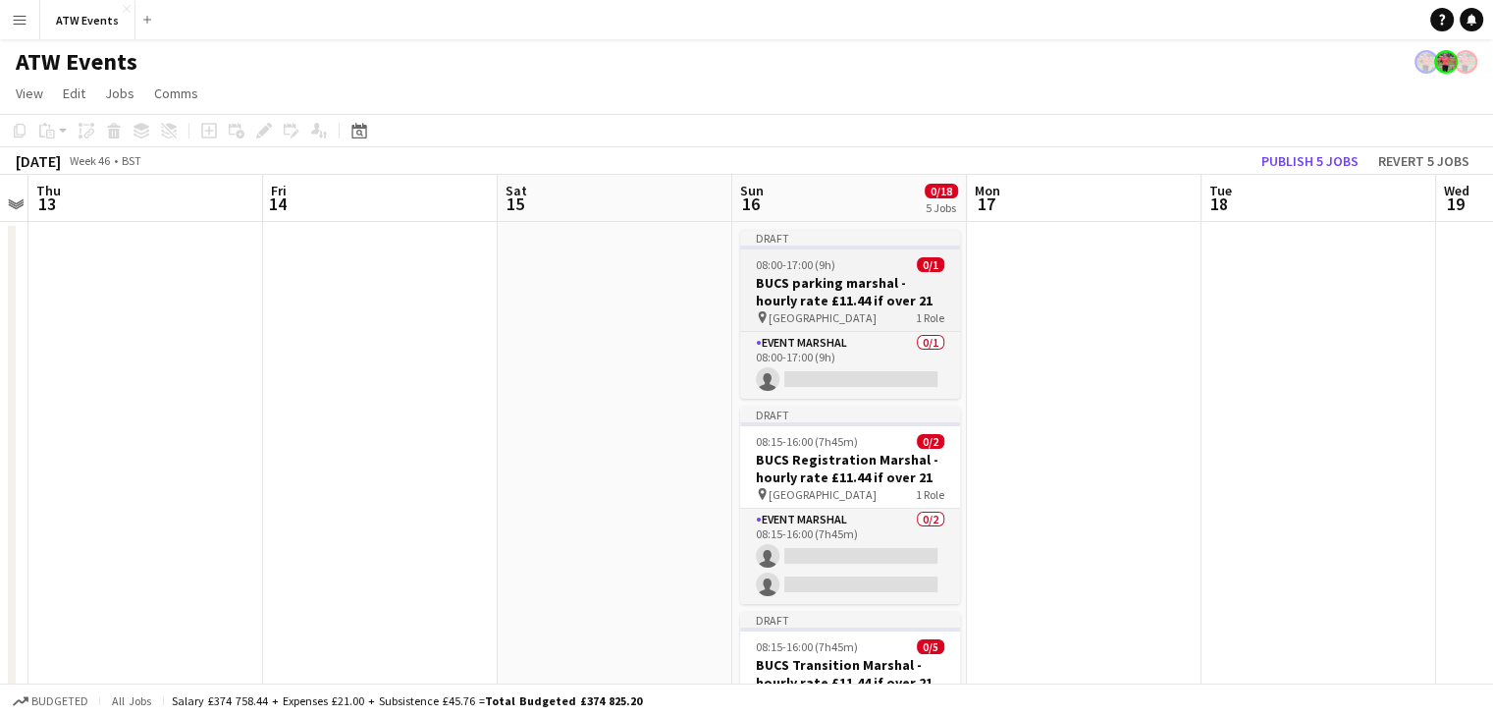
click at [883, 294] on h3 "BUCS parking marshal - hourly rate £11.44 if over 21" at bounding box center [850, 291] width 220 height 35
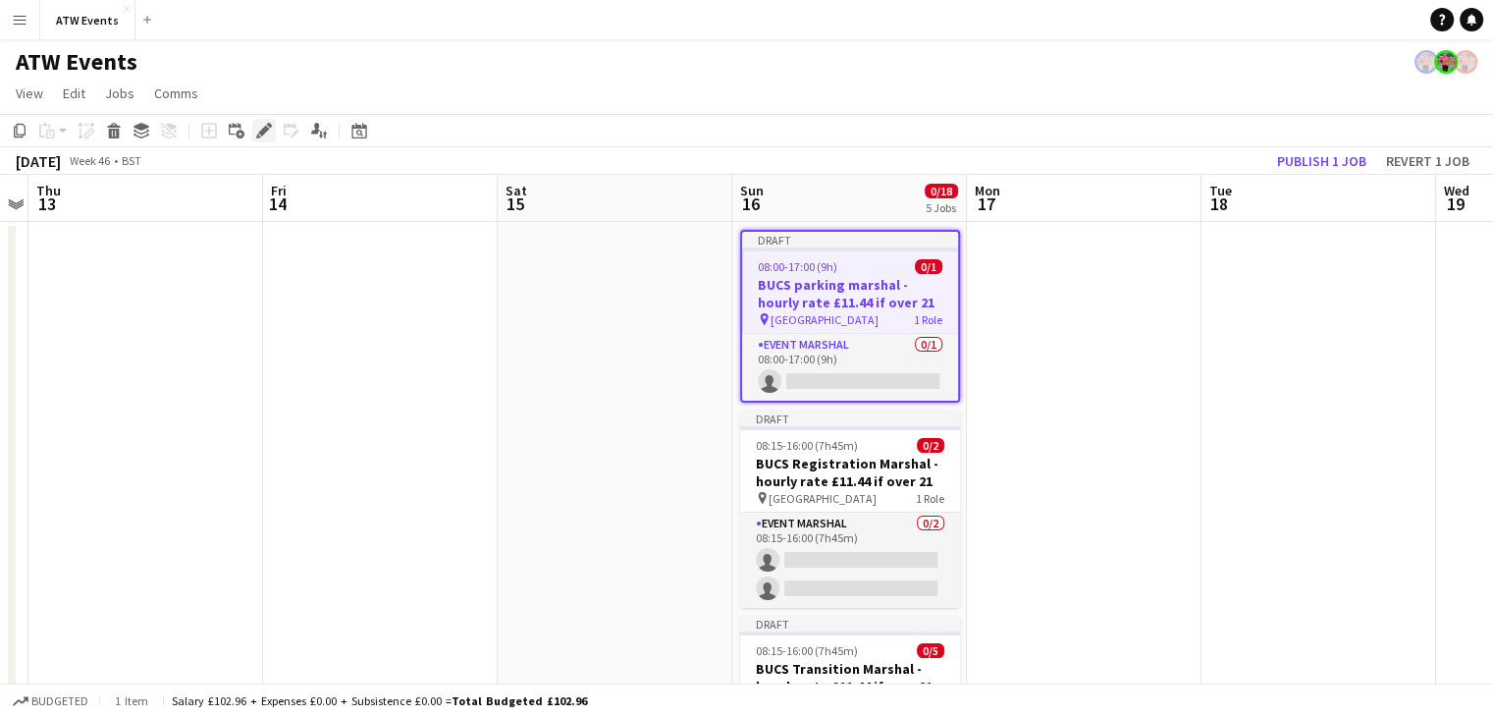
click at [264, 133] on icon at bounding box center [263, 131] width 11 height 11
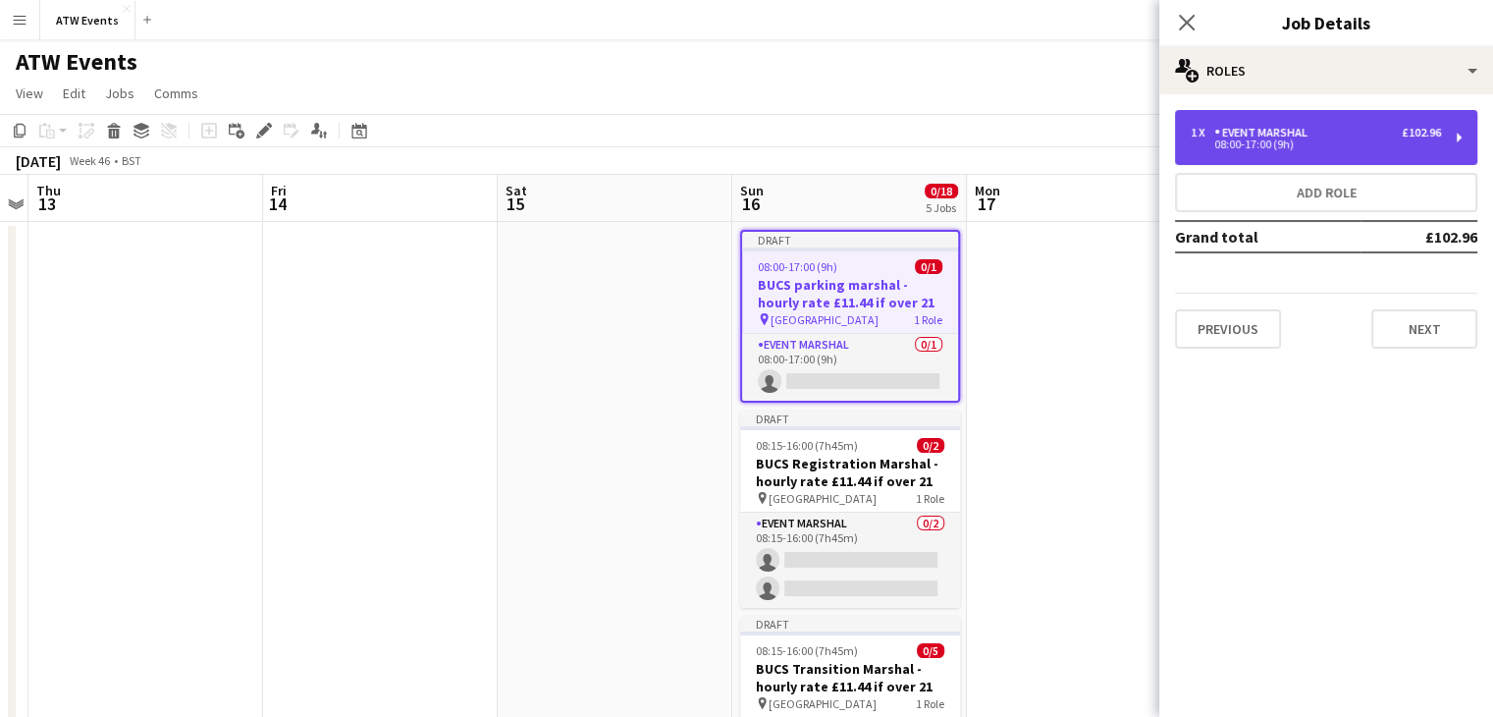
click at [1345, 133] on div "1 x Event Marshal £102.96" at bounding box center [1316, 133] width 250 height 14
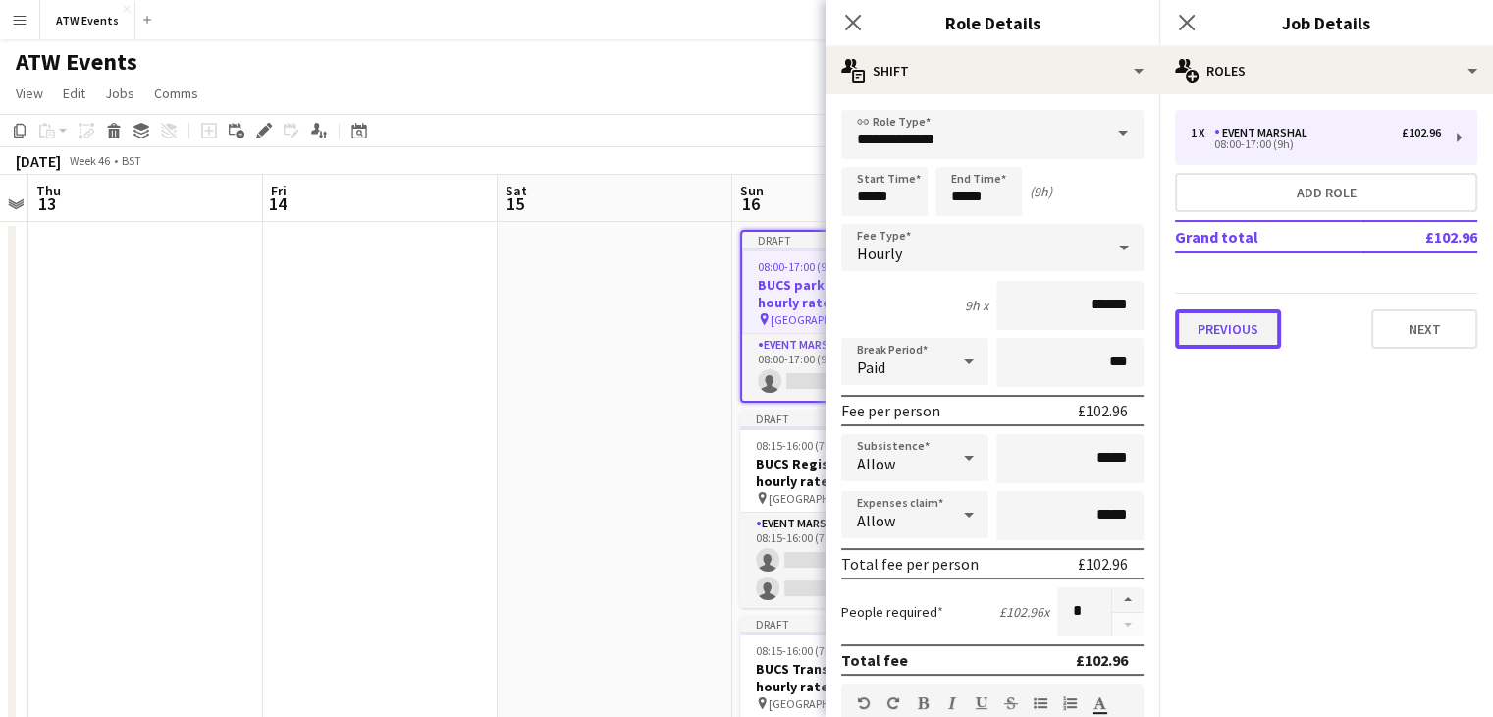
click at [1241, 337] on button "Previous" at bounding box center [1228, 328] width 106 height 39
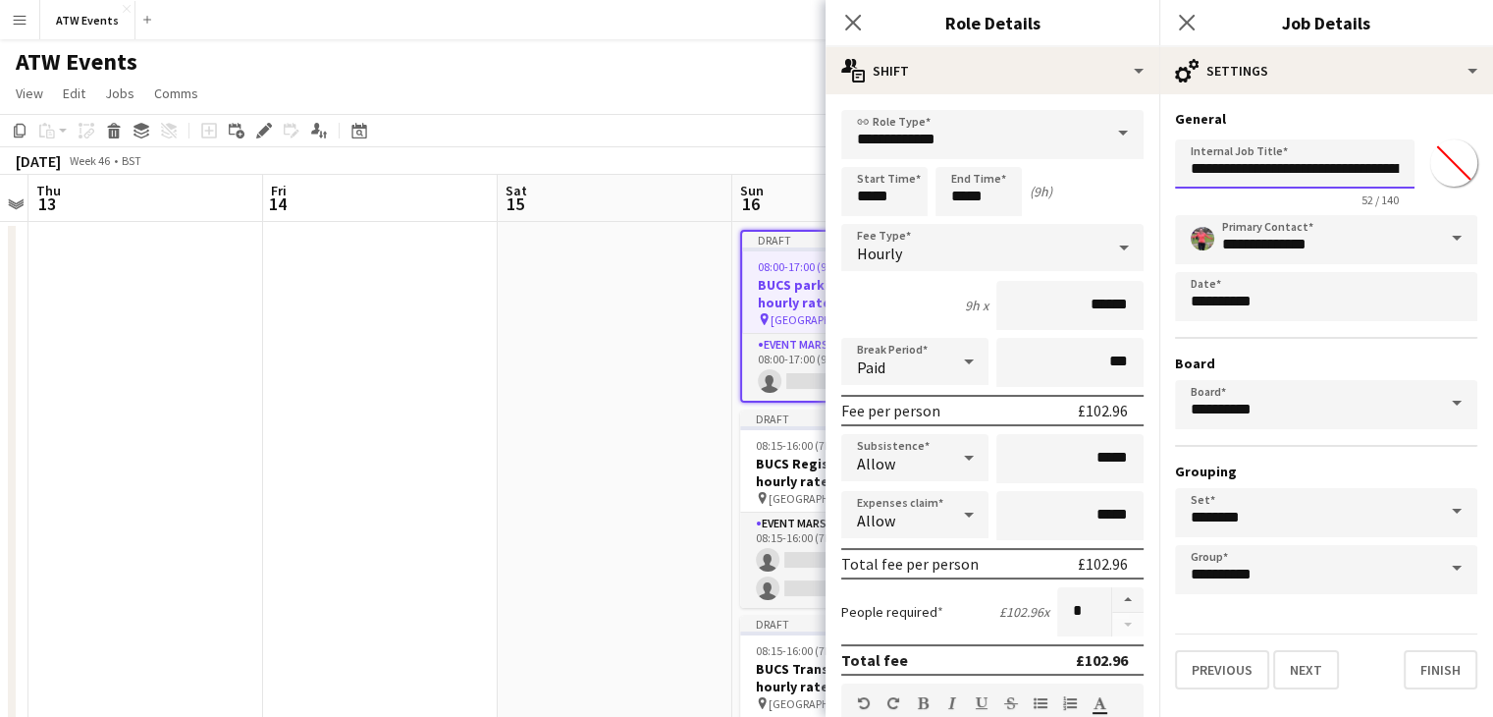
click at [1366, 174] on input "**********" at bounding box center [1295, 163] width 240 height 49
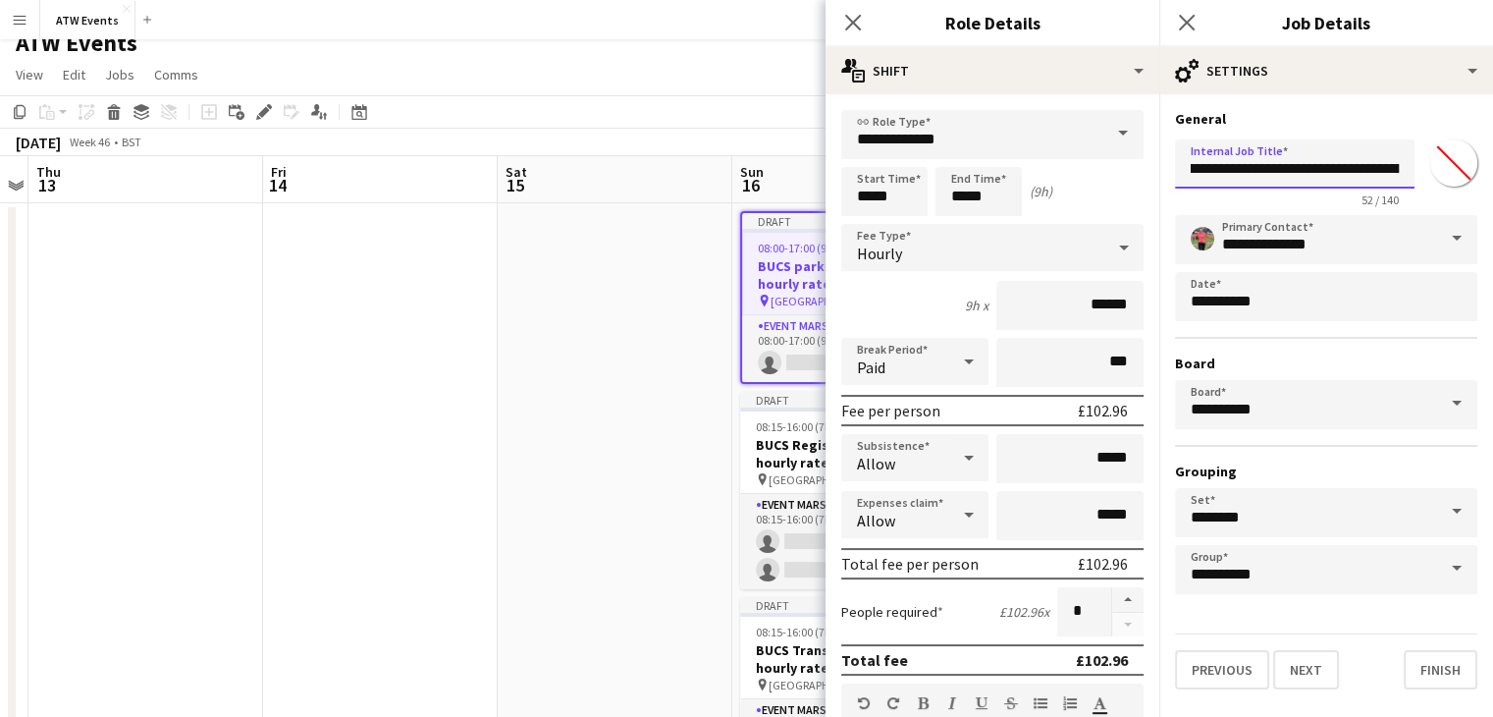
scroll to position [24, 0]
type input "**********"
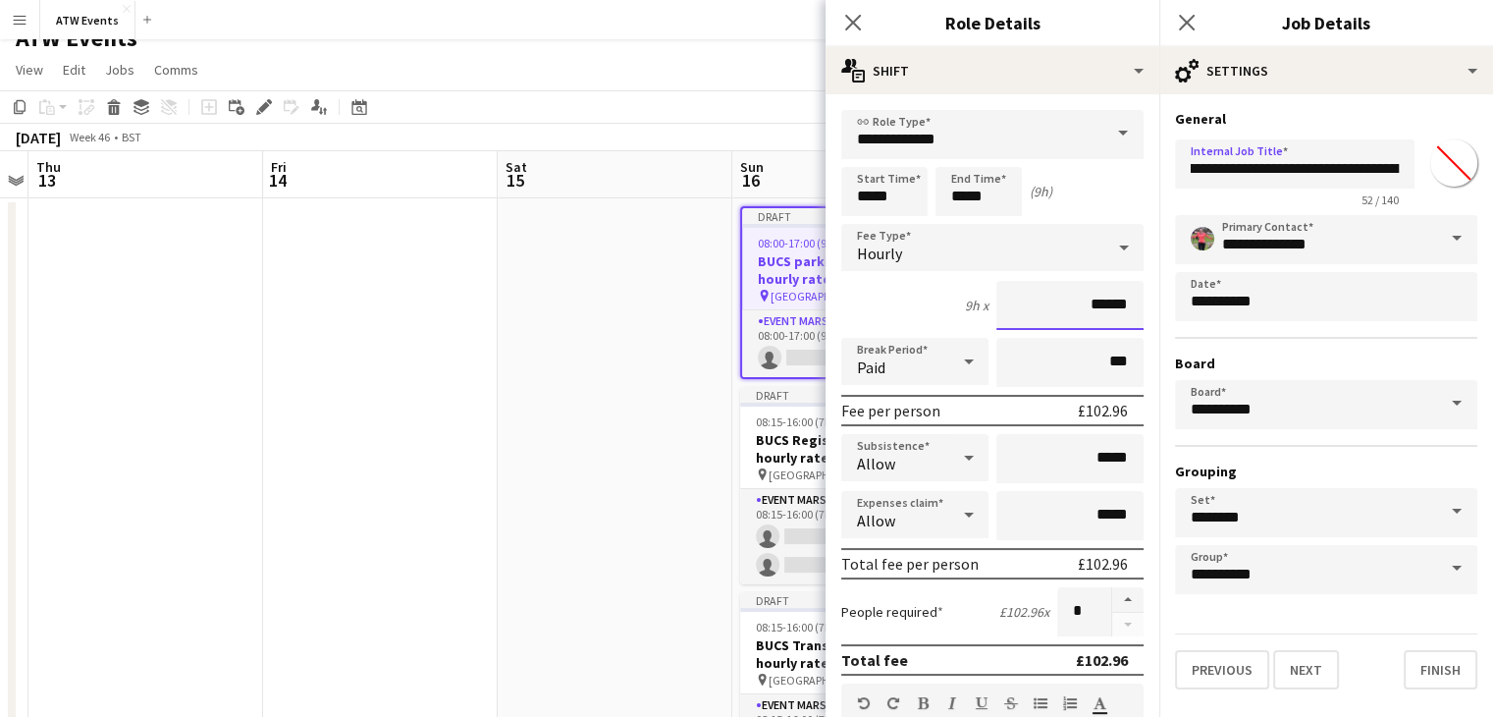
click at [1085, 309] on input "******" at bounding box center [1069, 305] width 147 height 49
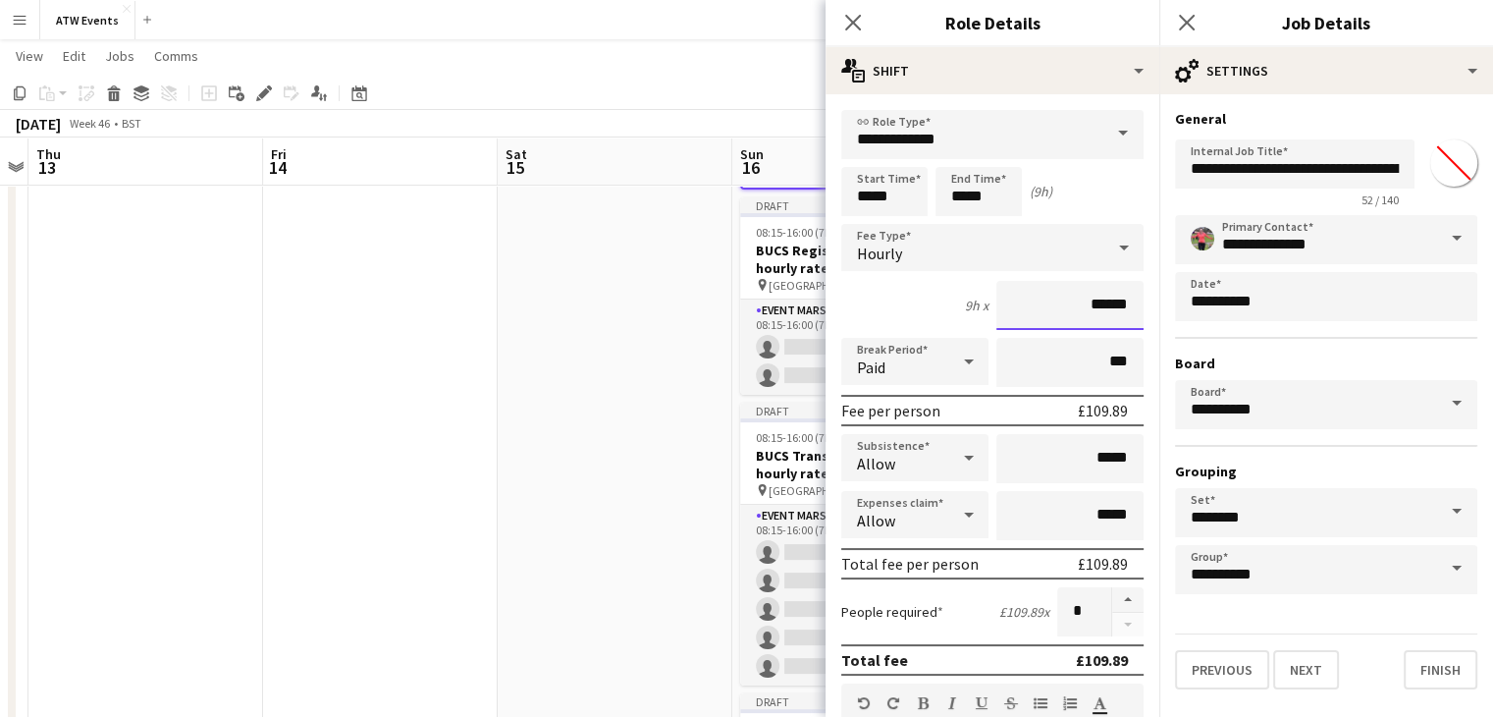
scroll to position [212, 0]
type input "******"
click at [1119, 596] on button "button" at bounding box center [1127, 600] width 31 height 26
type input "*"
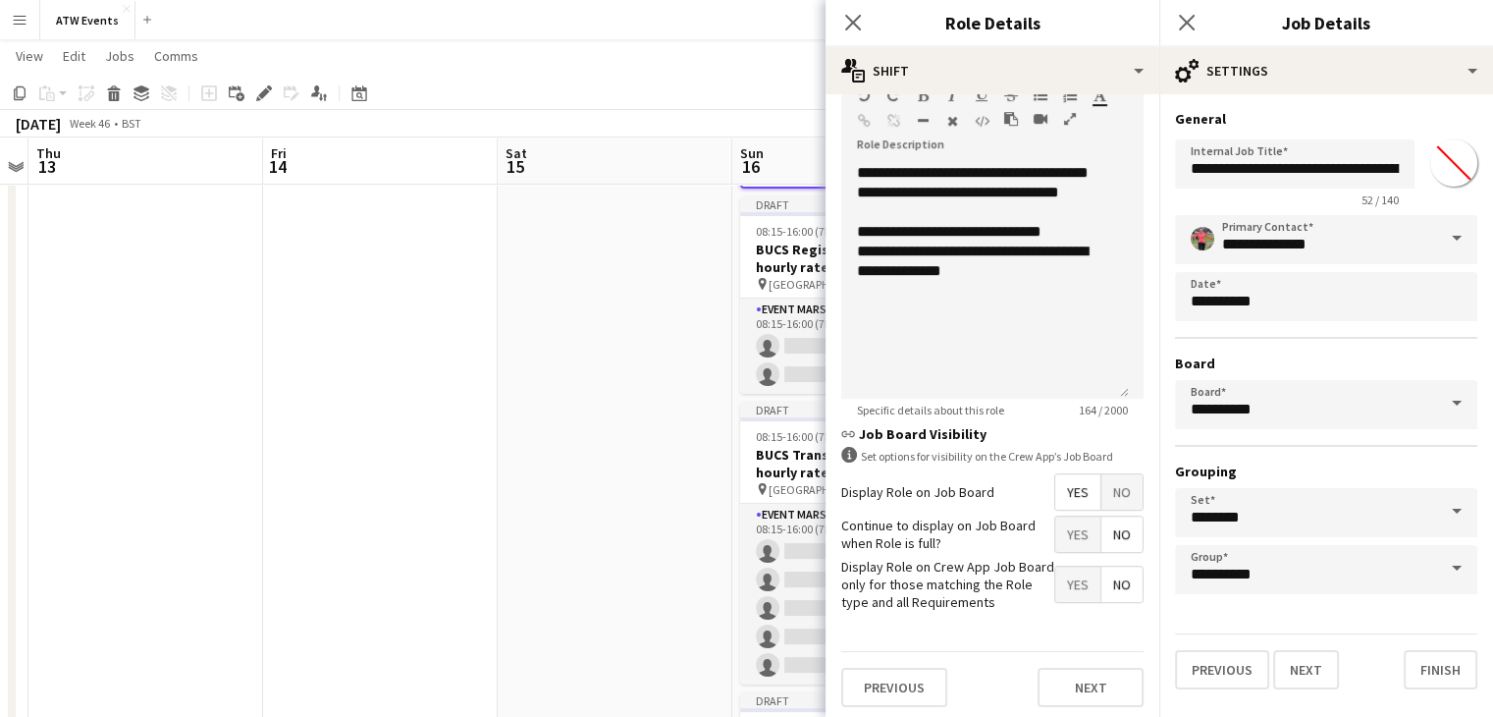
scroll to position [609, 0]
click at [1334, 494] on input "********" at bounding box center [1326, 512] width 302 height 49
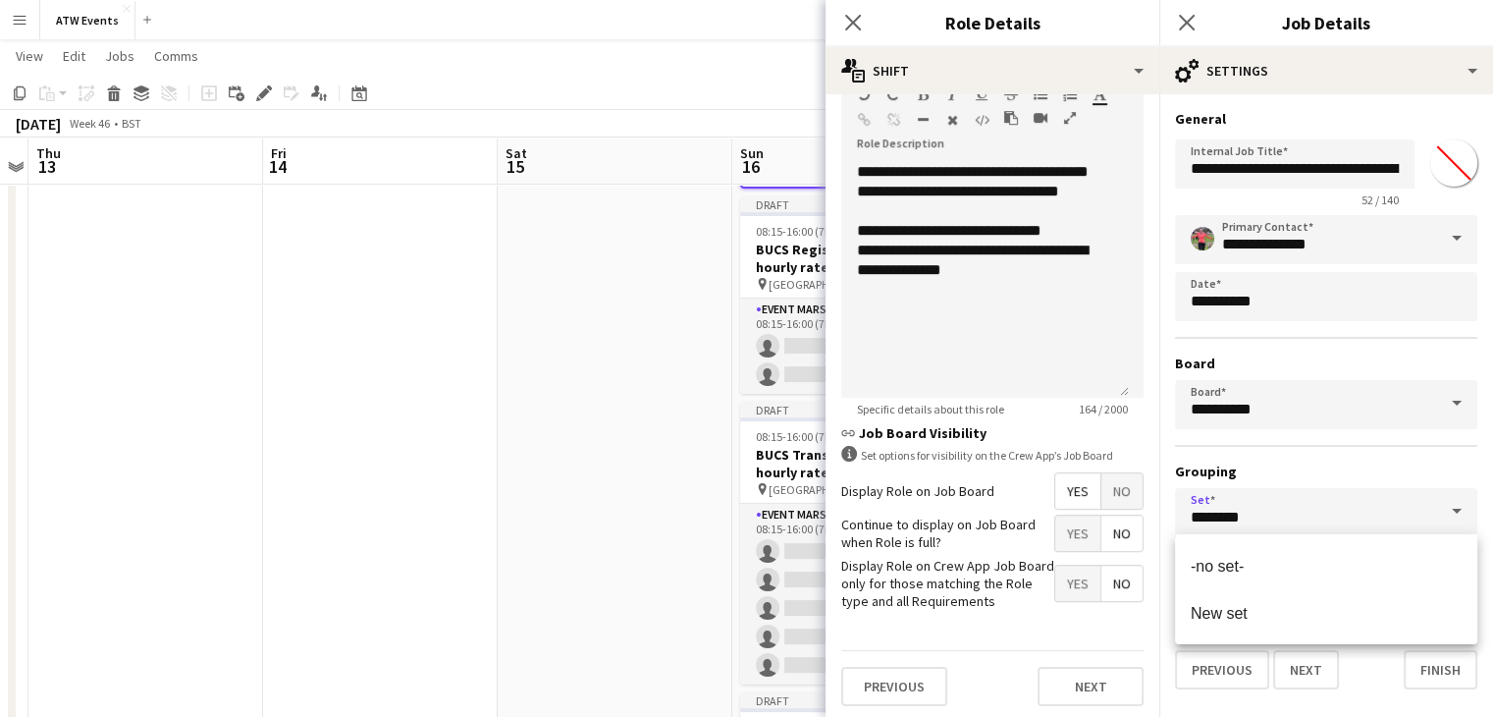
click at [1334, 494] on input "********" at bounding box center [1326, 512] width 302 height 49
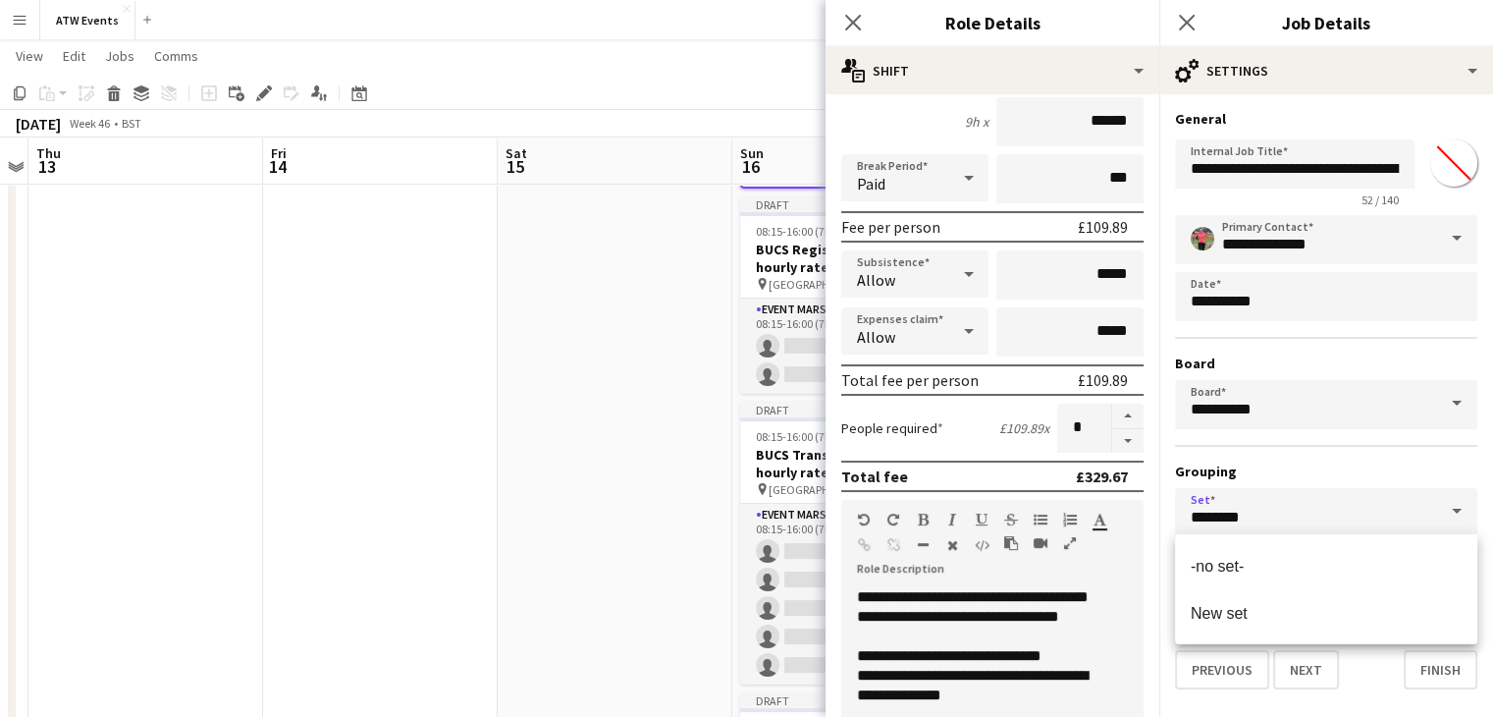
scroll to position [104, 0]
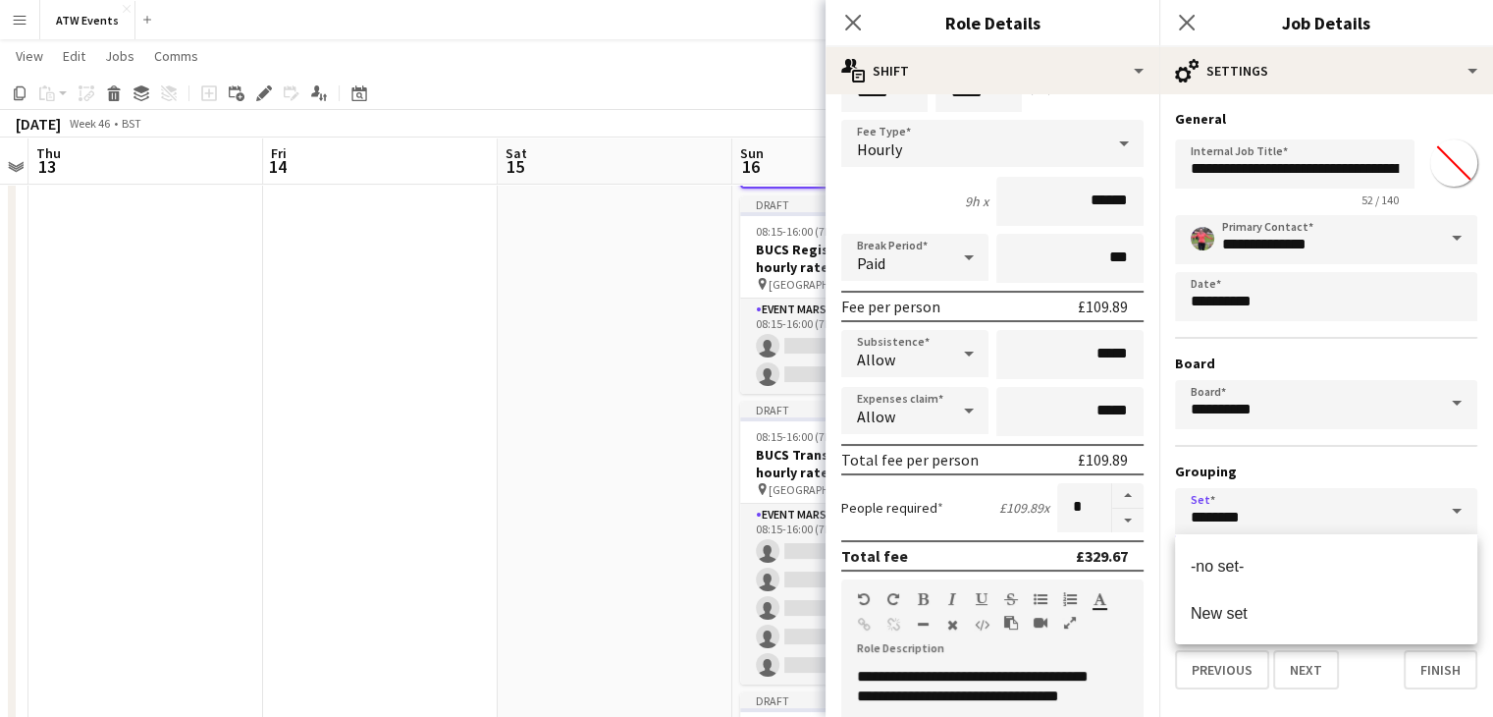
click at [1274, 515] on input "********" at bounding box center [1326, 512] width 302 height 49
click at [1467, 500] on span at bounding box center [1456, 511] width 41 height 47
click at [1320, 462] on h3 "Grouping" at bounding box center [1326, 471] width 302 height 18
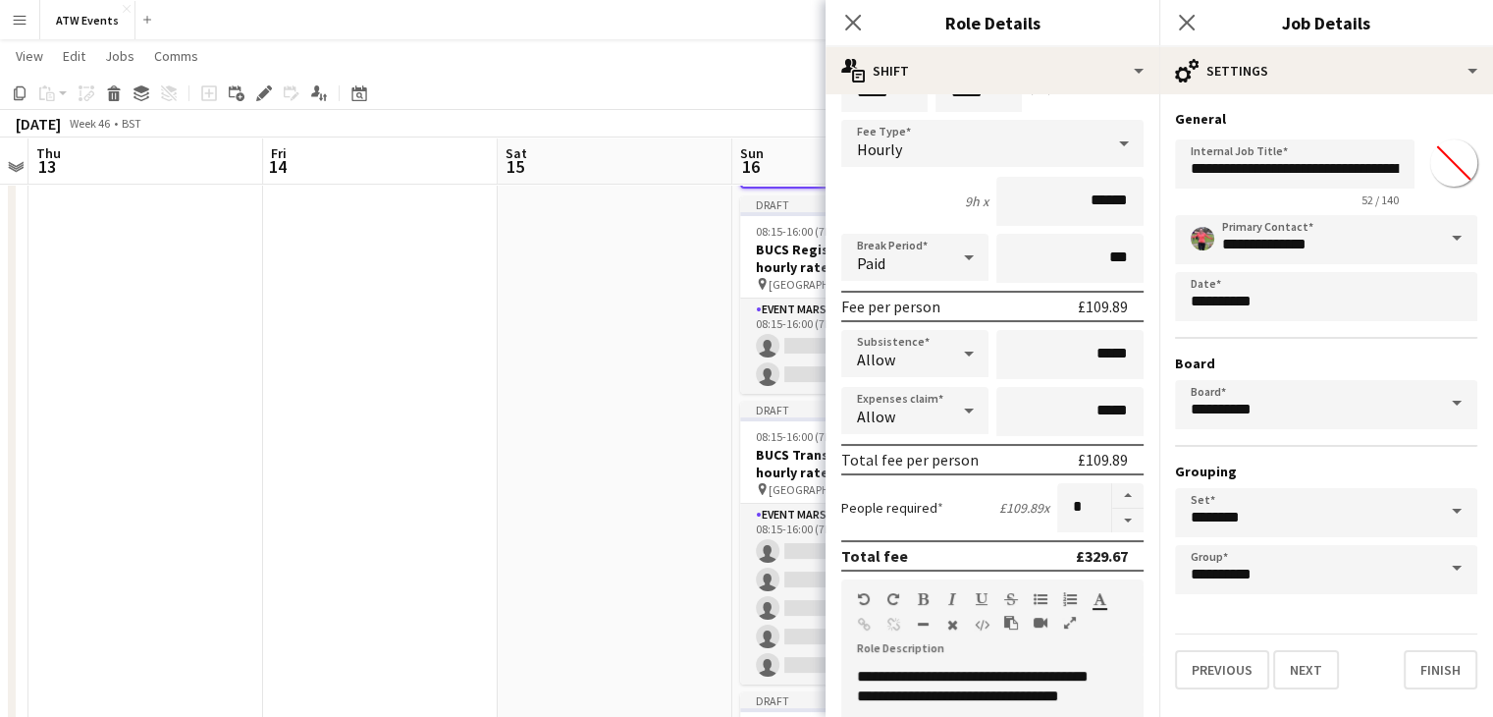
scroll to position [0, 0]
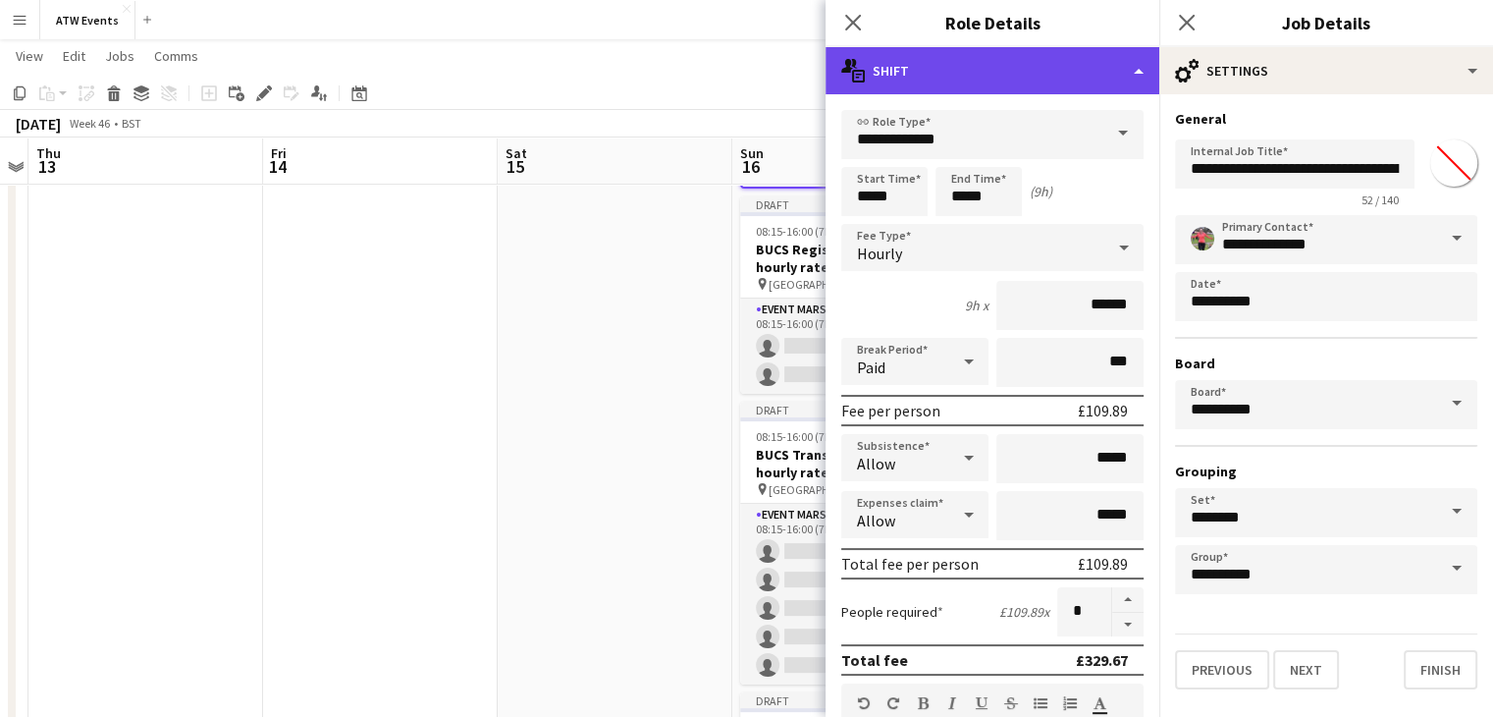
click at [1134, 77] on div "multiple-actions-text Shift" at bounding box center [993, 70] width 334 height 47
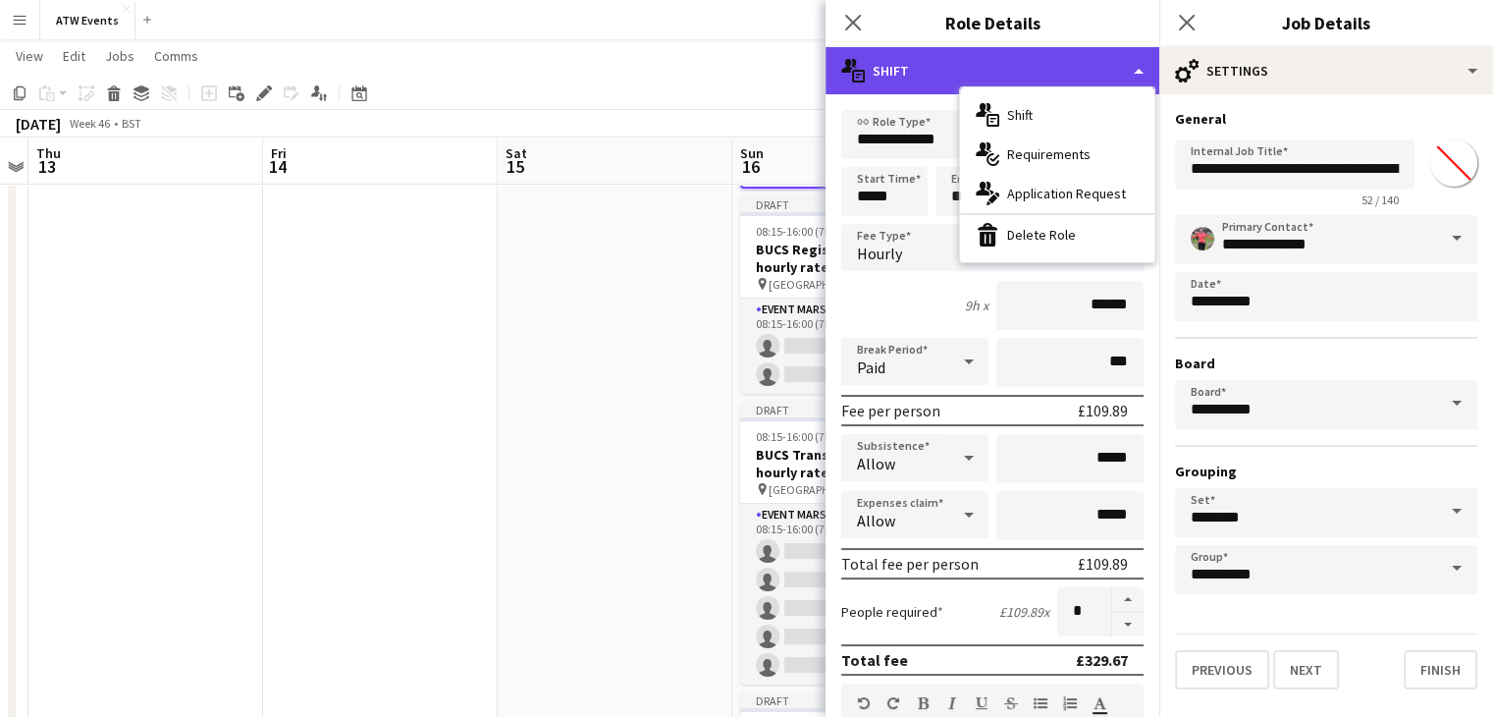
click at [1132, 65] on div "multiple-actions-text Shift" at bounding box center [993, 70] width 334 height 47
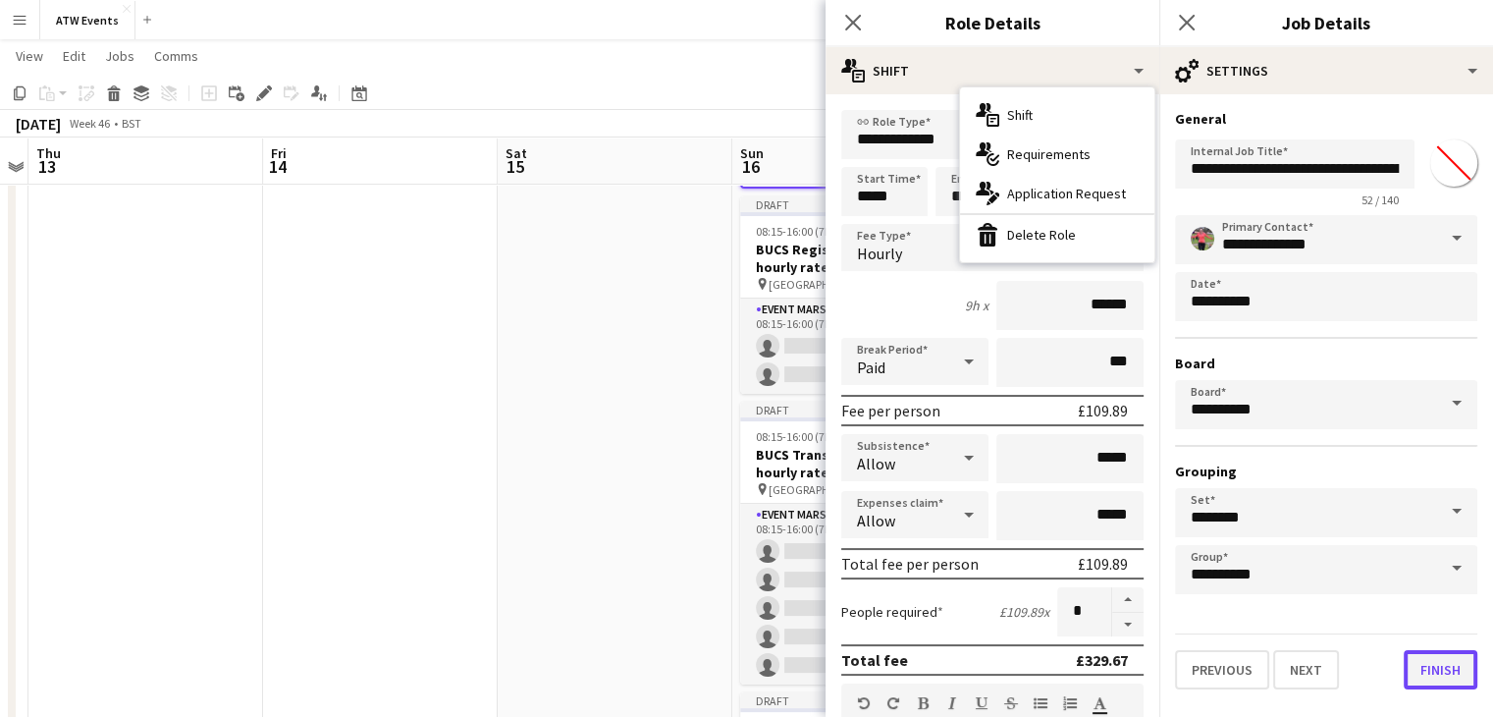
click at [1425, 668] on button "Finish" at bounding box center [1441, 669] width 74 height 39
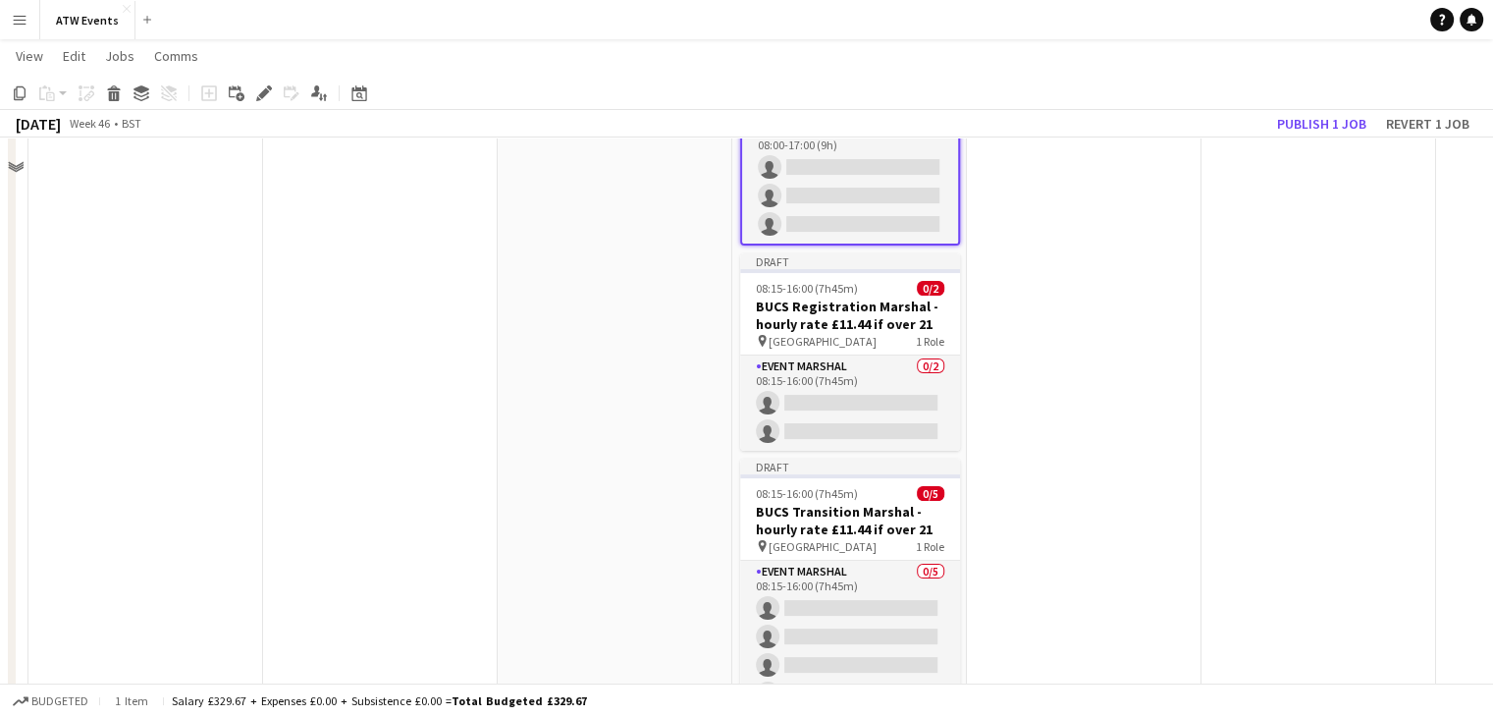
scroll to position [31, 0]
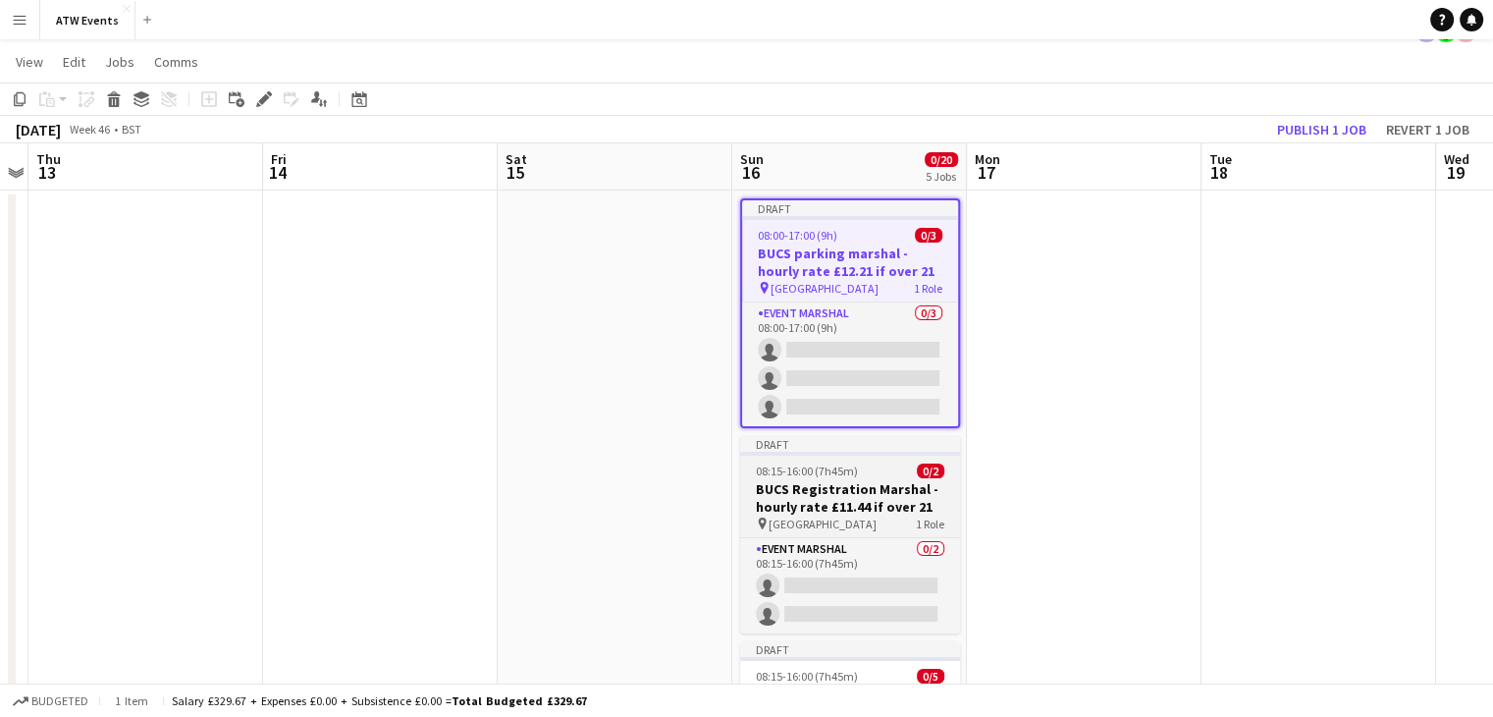
click at [853, 490] on h3 "BUCS Registration Marshal - hourly rate £11.44 if over 21" at bounding box center [850, 497] width 220 height 35
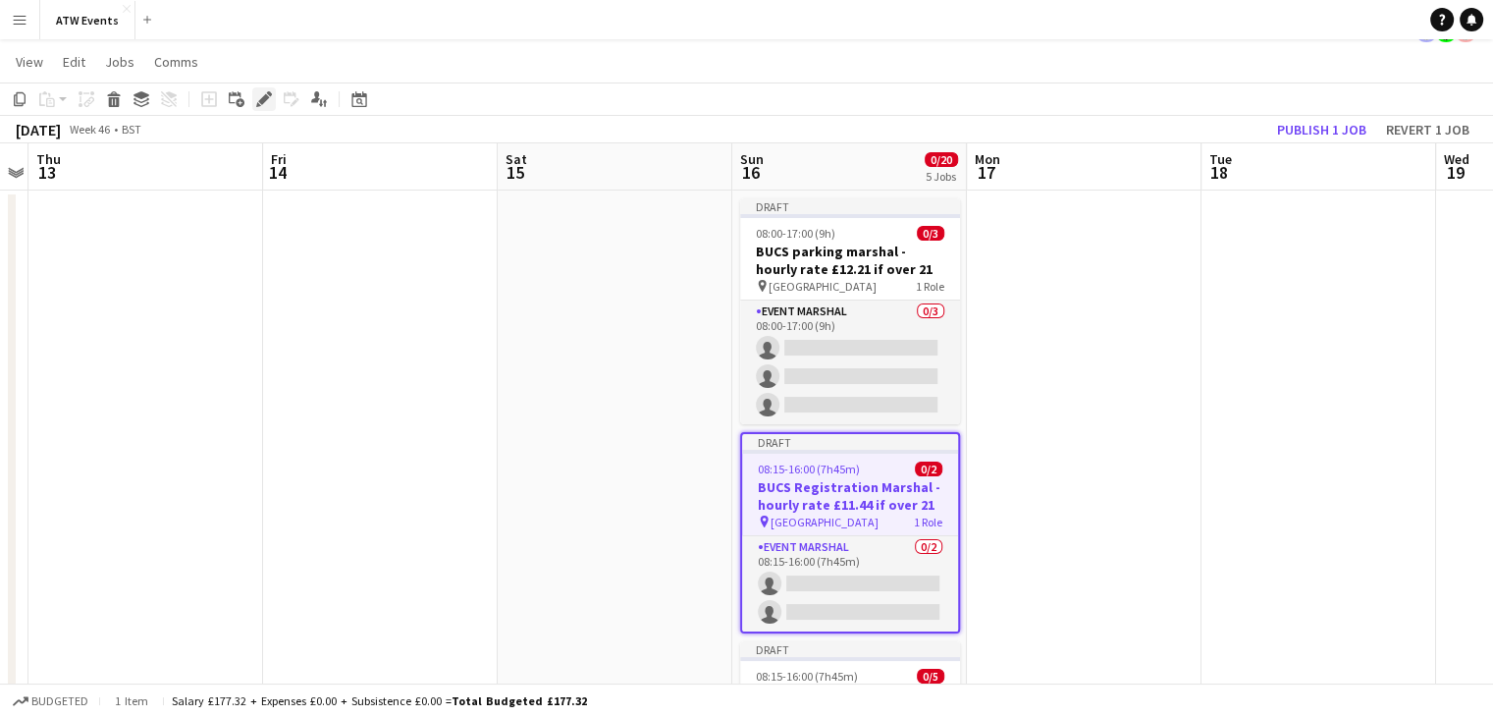
click at [260, 98] on icon "Edit" at bounding box center [264, 99] width 16 height 16
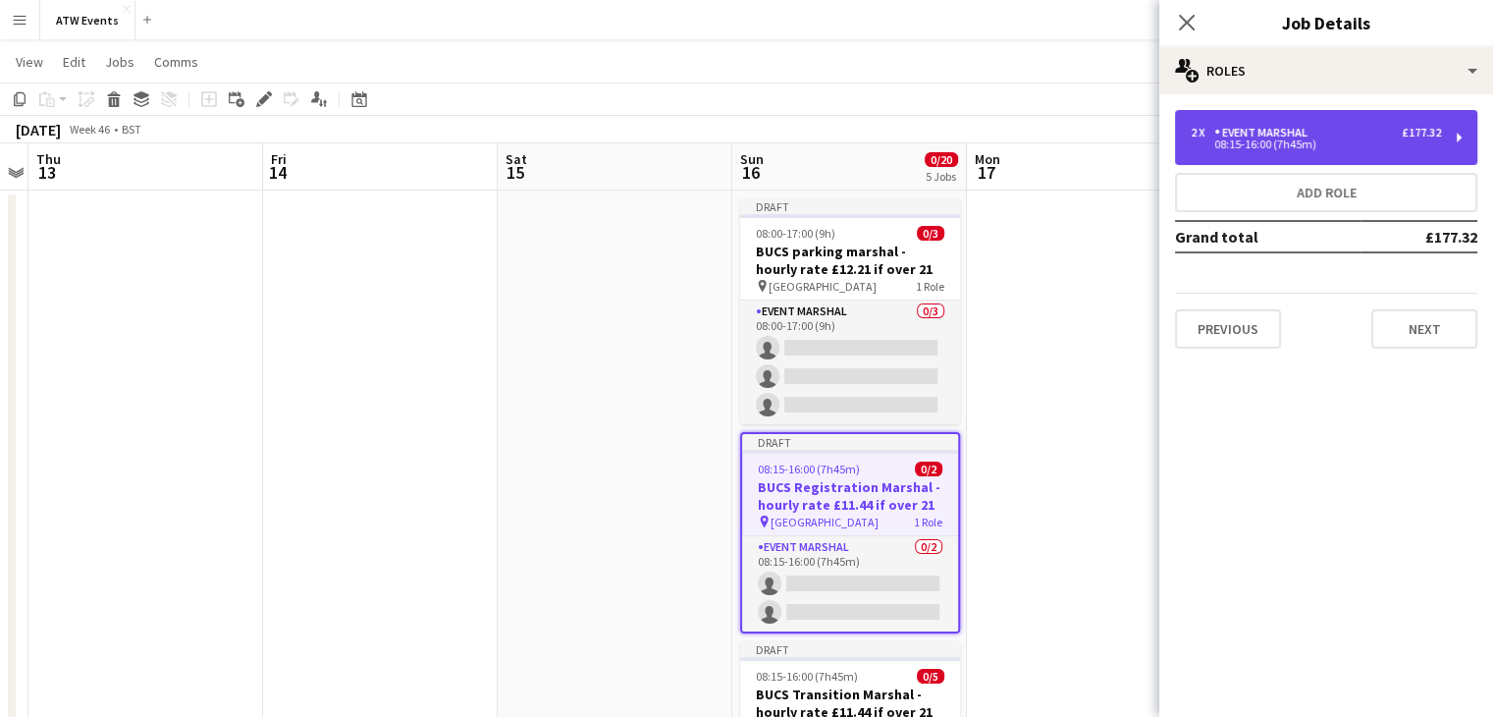
click at [1403, 138] on div "£177.32" at bounding box center [1421, 133] width 39 height 14
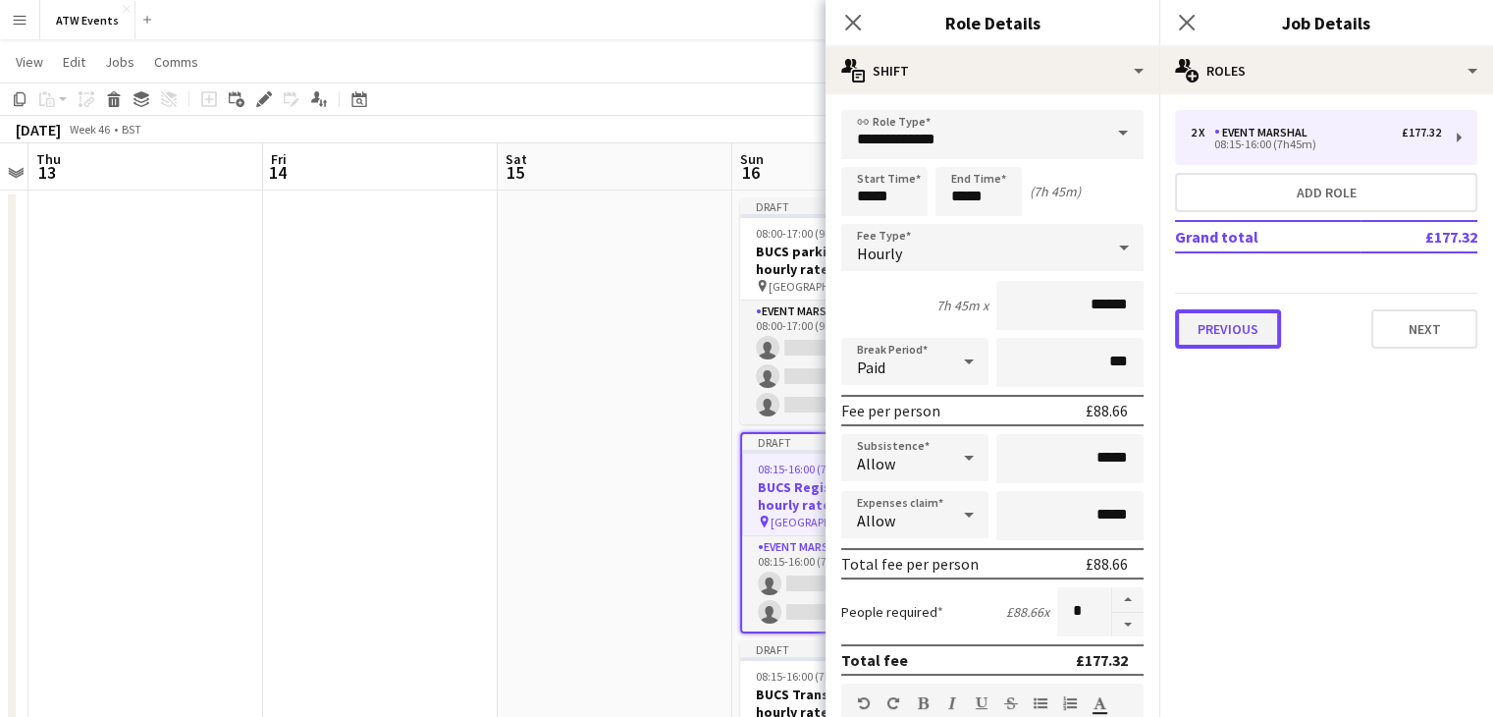
click at [1212, 332] on button "Previous" at bounding box center [1228, 328] width 106 height 39
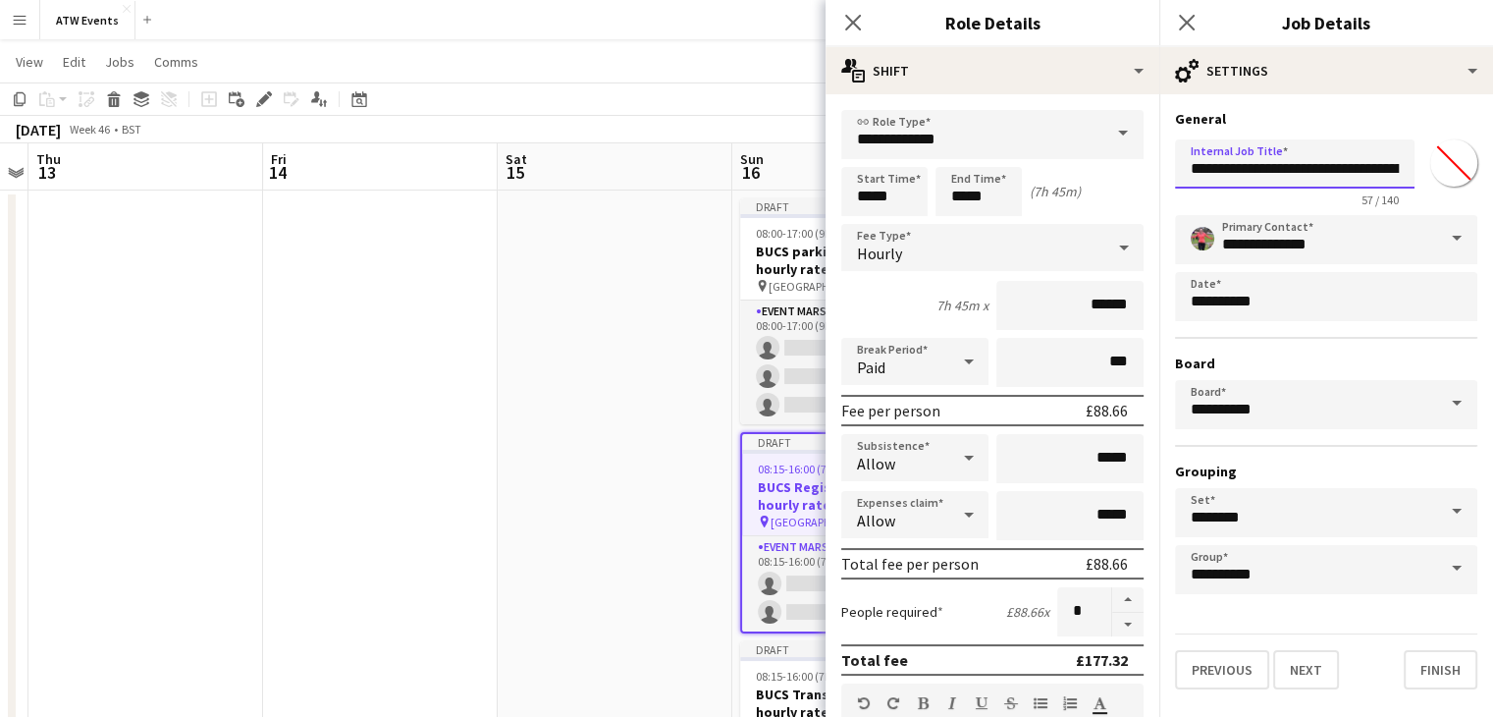
click at [1347, 162] on input "**********" at bounding box center [1295, 163] width 240 height 49
type input "**********"
click at [1086, 301] on input "******" at bounding box center [1069, 305] width 147 height 49
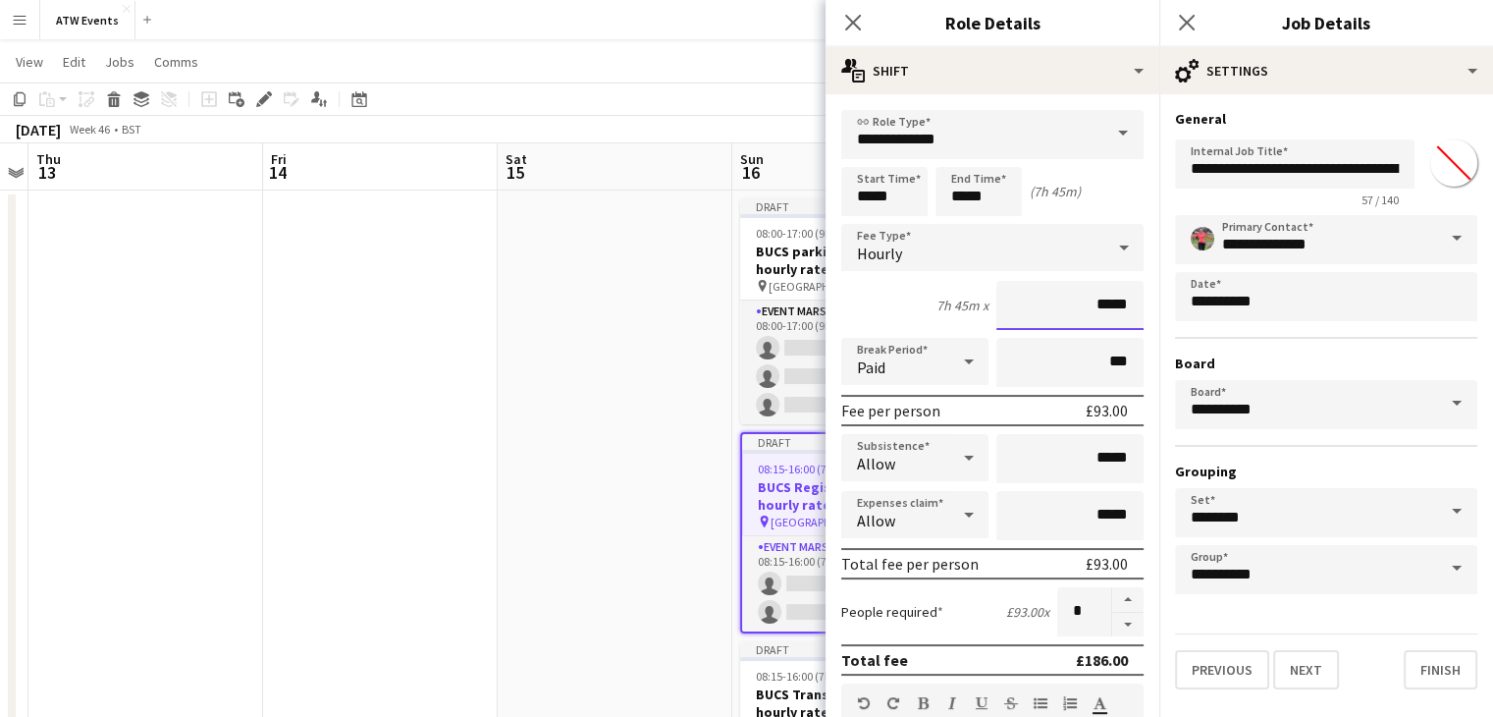
type input "******"
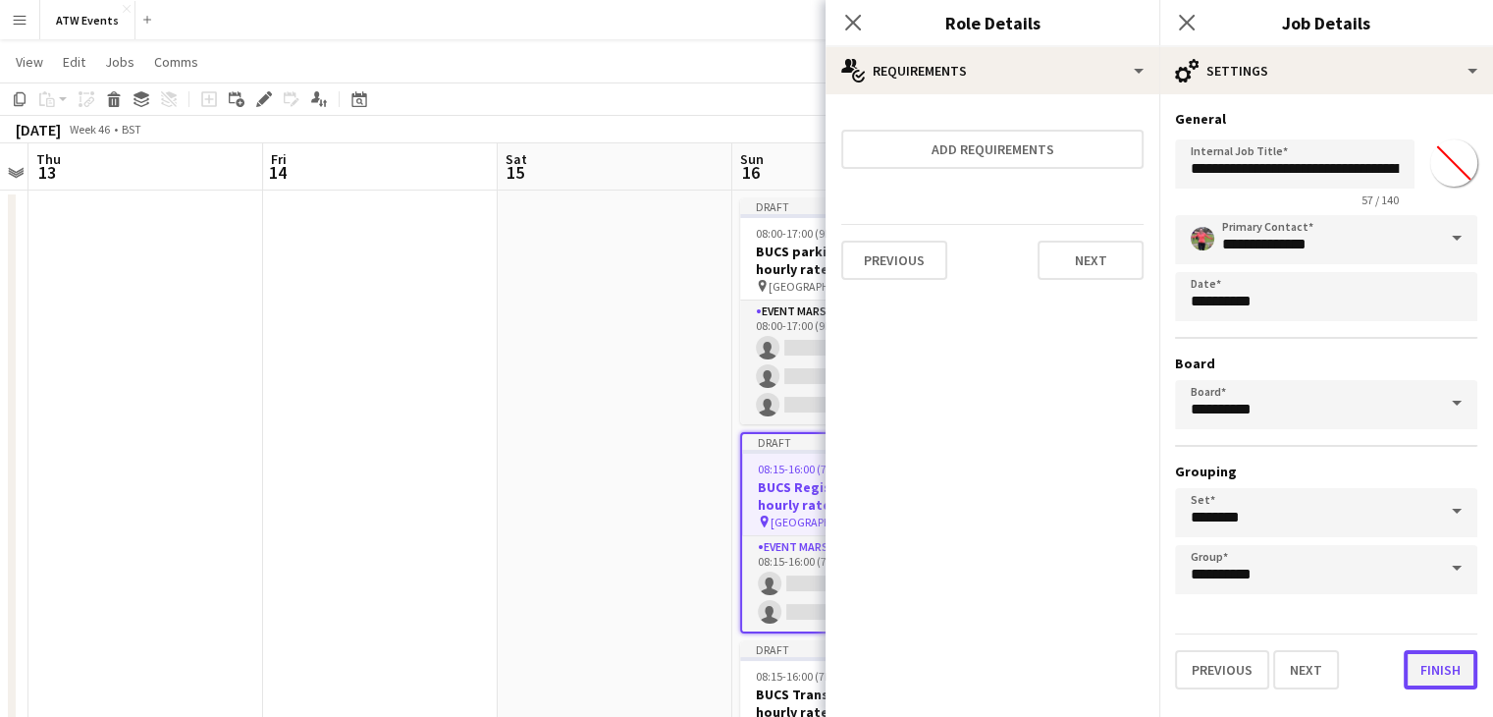
click at [1450, 672] on button "Finish" at bounding box center [1441, 669] width 74 height 39
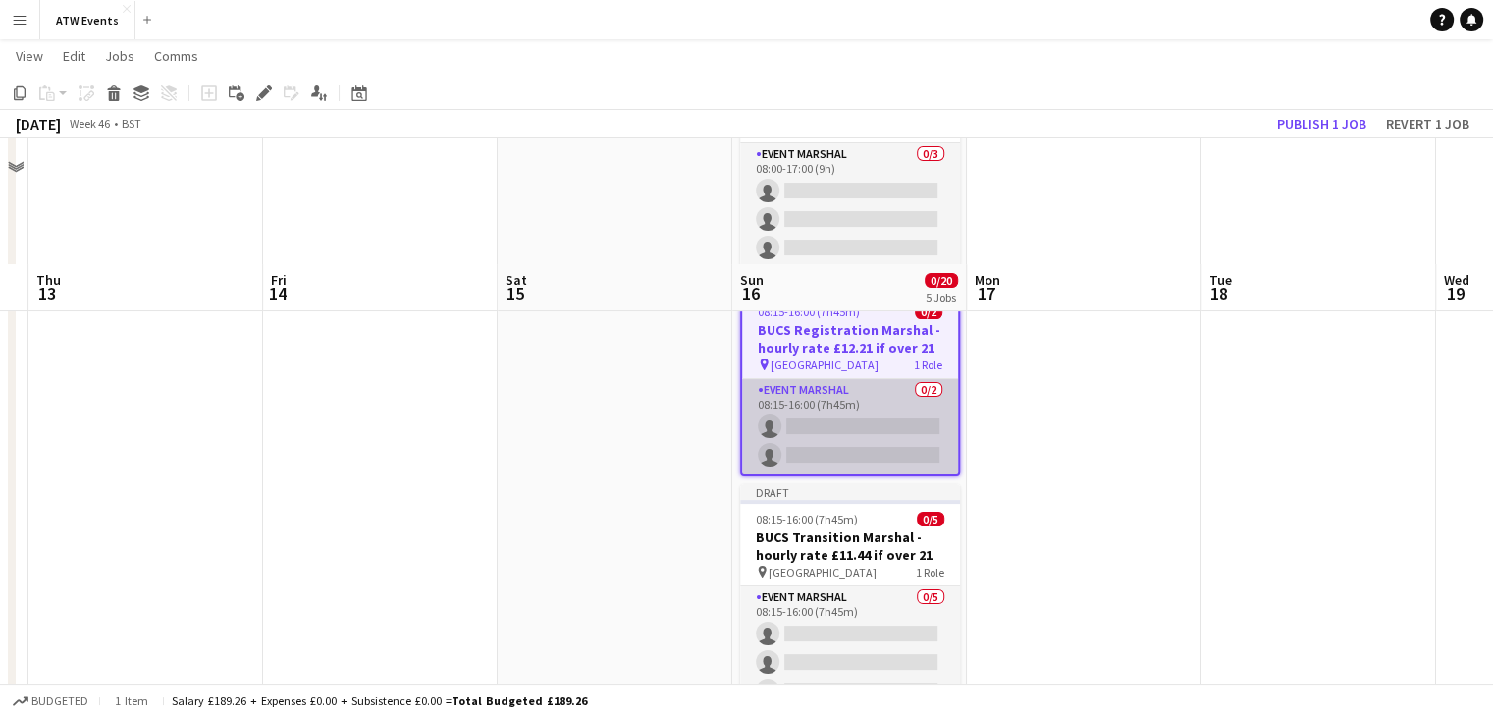
scroll to position [316, 0]
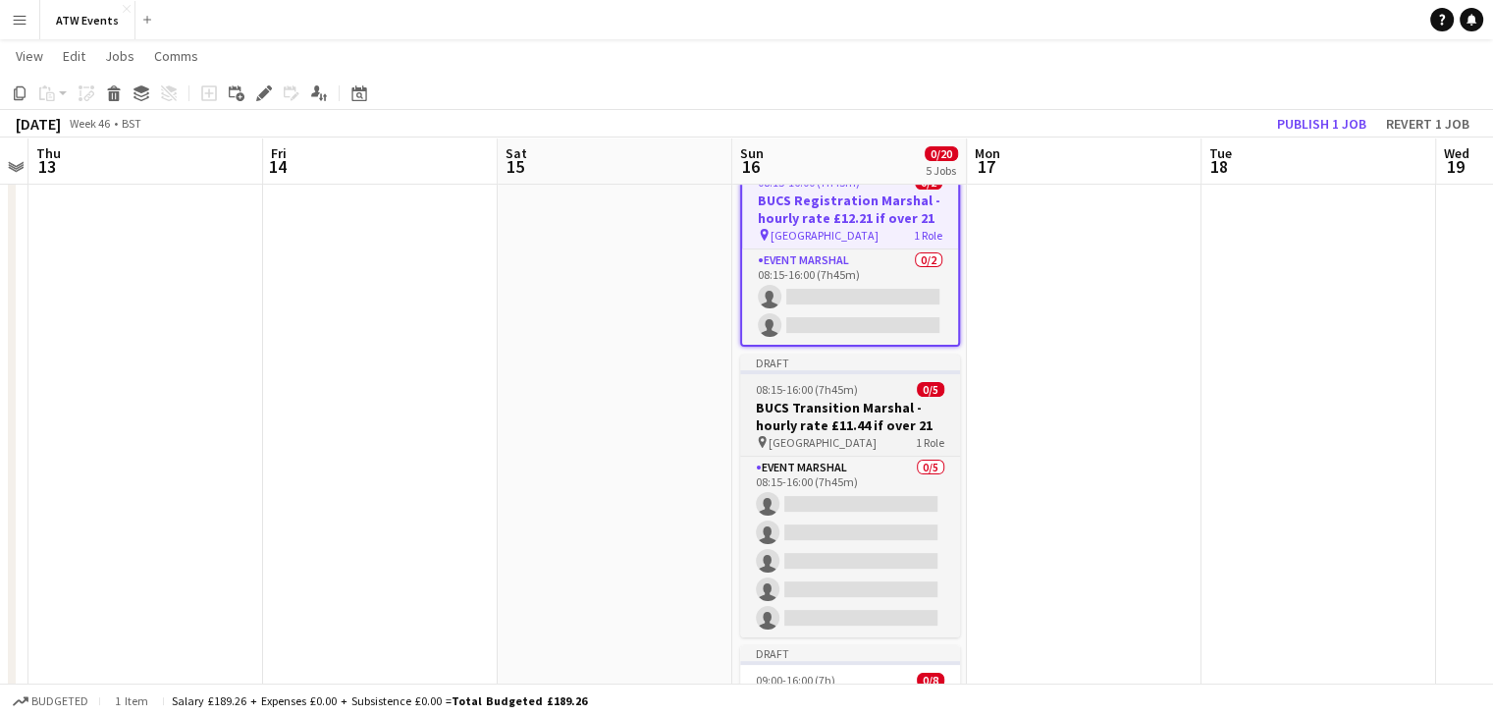
click at [848, 425] on h3 "BUCS Transition Marshal - hourly rate £11.44 if over 21" at bounding box center [850, 416] width 220 height 35
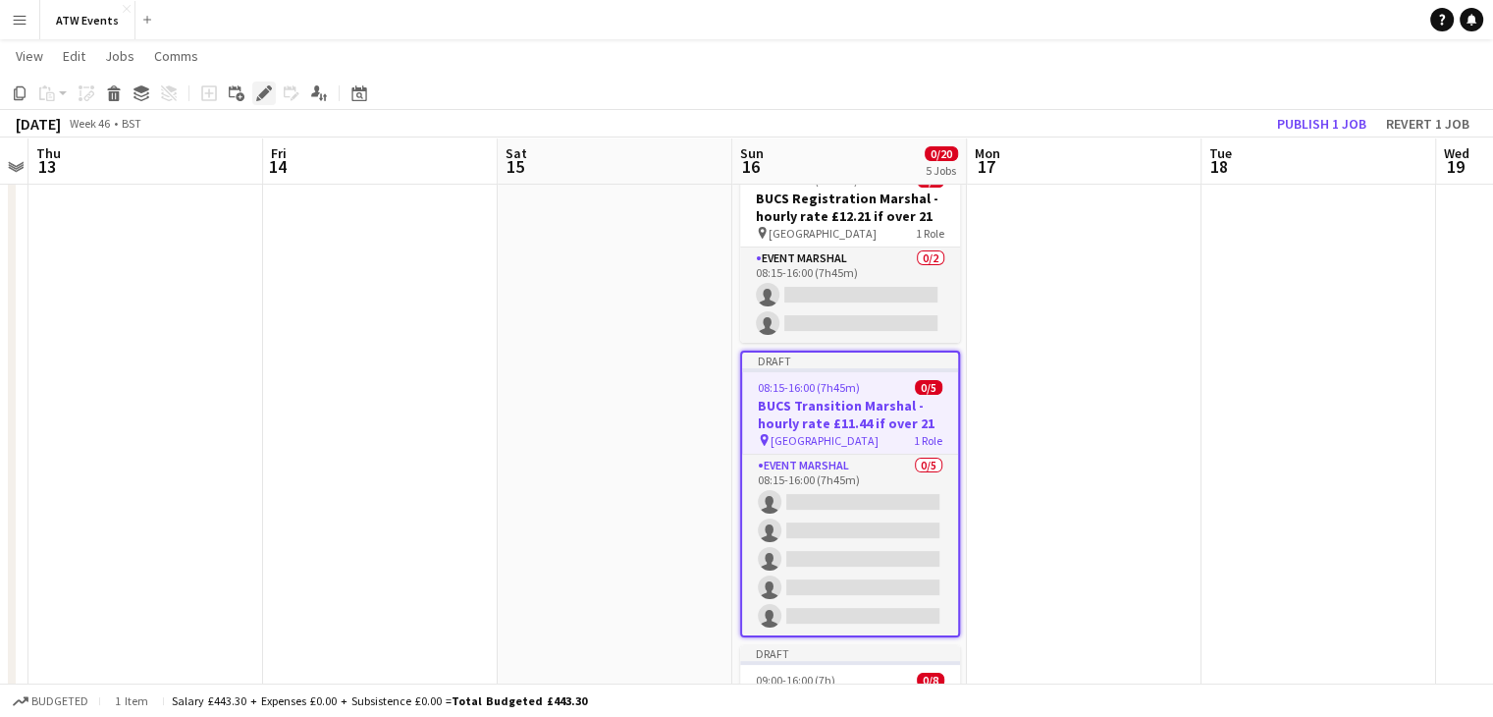
click at [271, 95] on icon "Edit" at bounding box center [264, 93] width 16 height 16
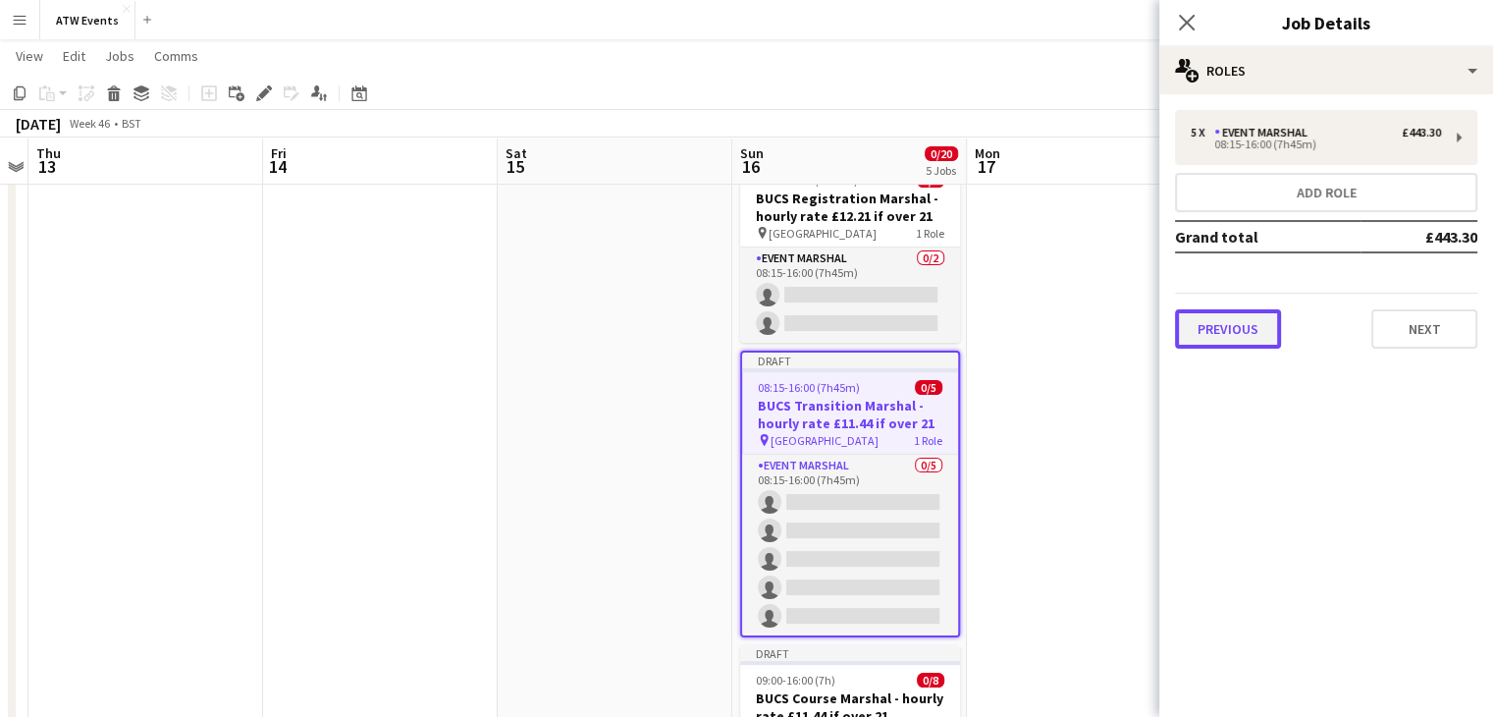
click at [1241, 319] on button "Previous" at bounding box center [1228, 328] width 106 height 39
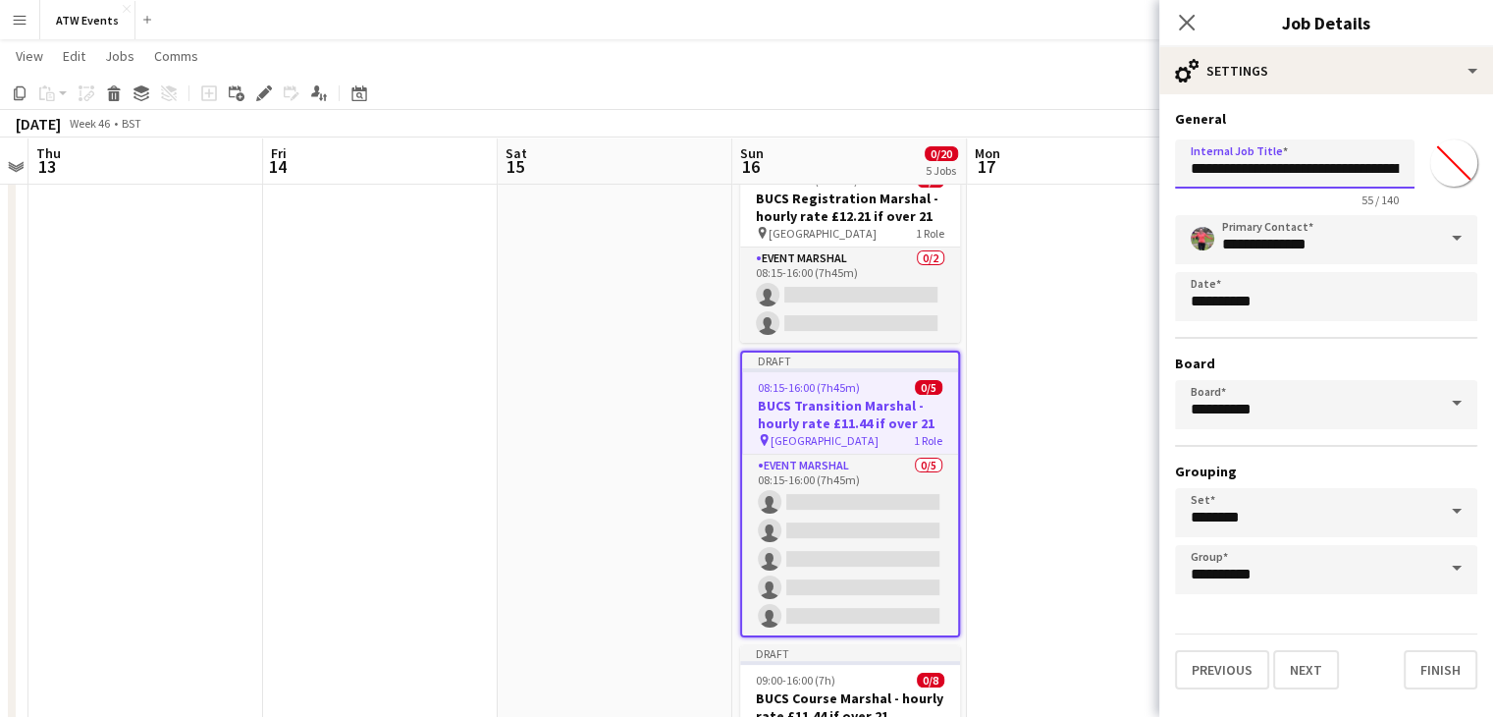
click at [1362, 169] on input "**********" at bounding box center [1295, 163] width 240 height 49
type input "**********"
click at [1445, 665] on button "Finish" at bounding box center [1441, 669] width 74 height 39
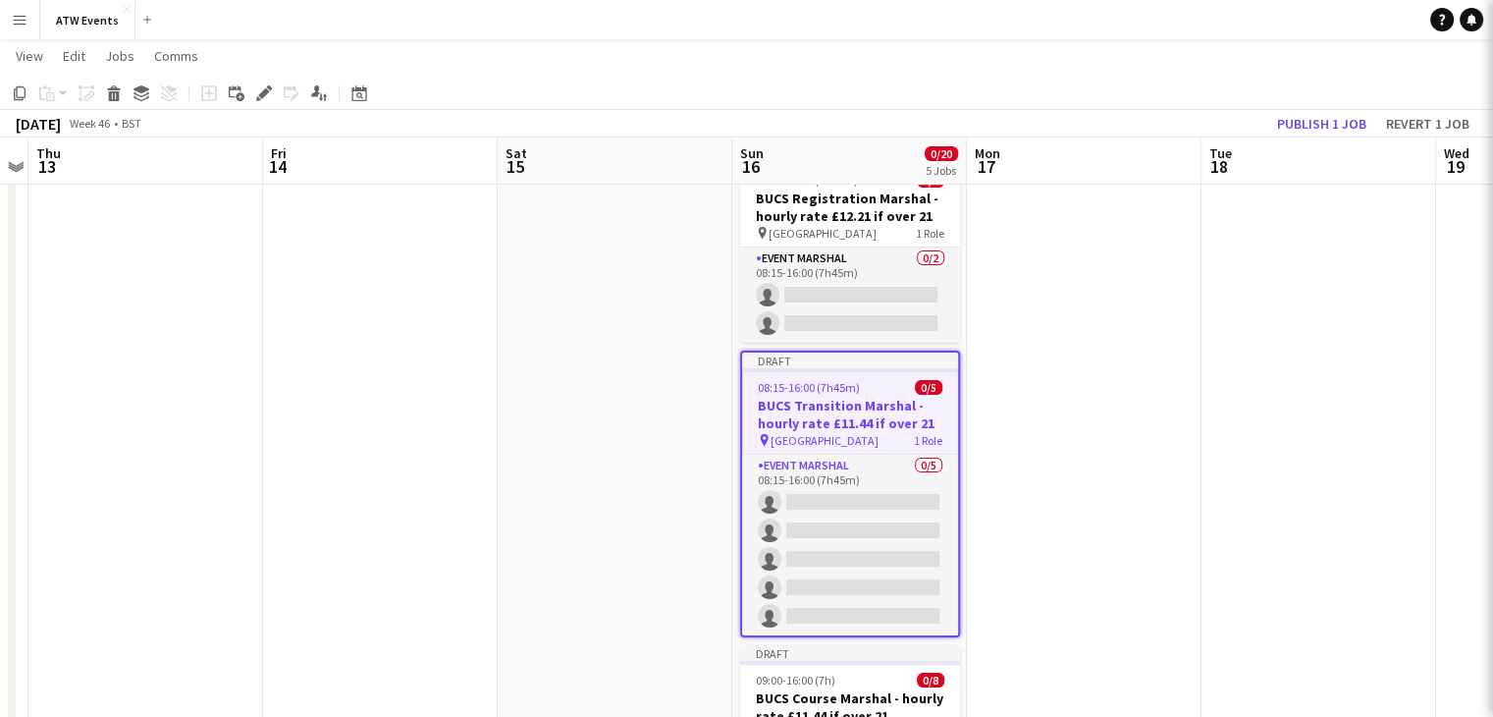
scroll to position [0, 0]
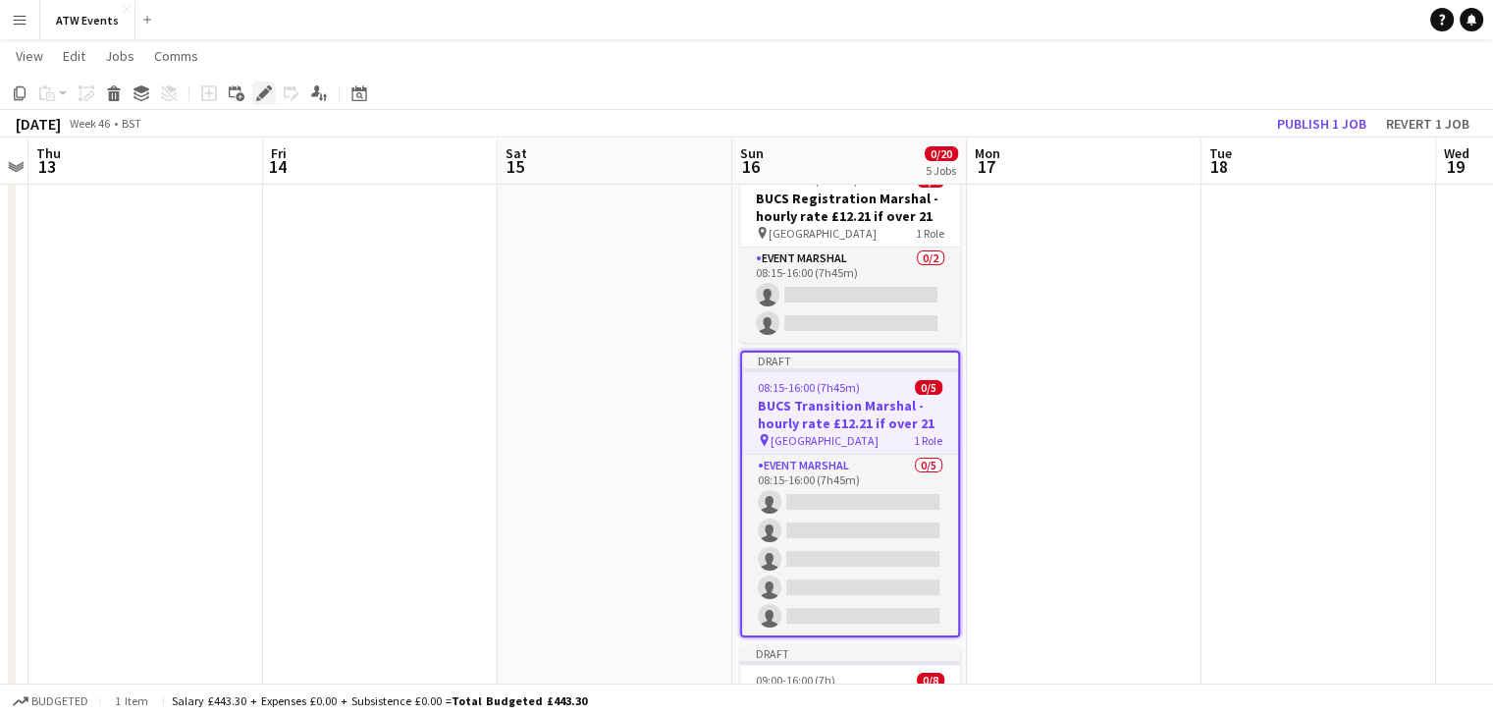
click at [259, 88] on icon "Edit" at bounding box center [264, 93] width 16 height 16
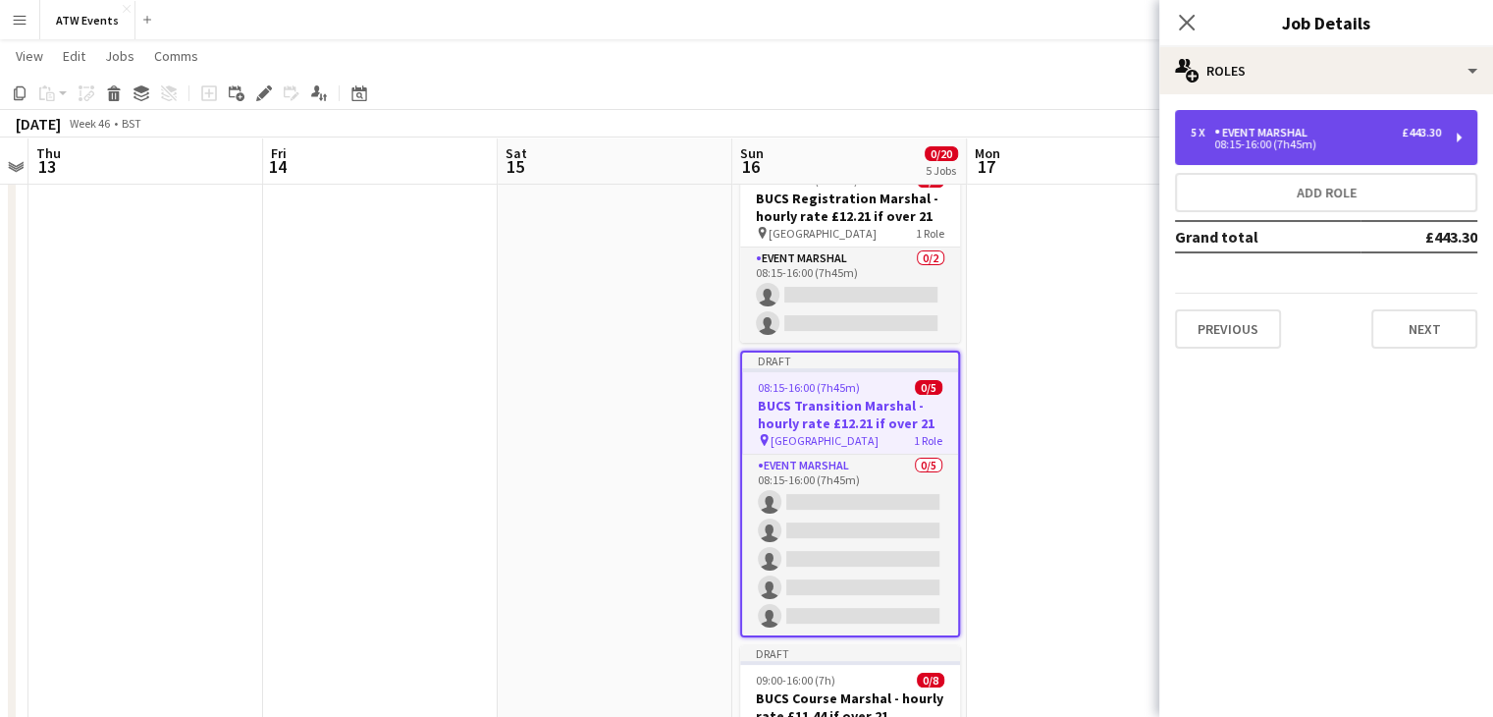
click at [1308, 130] on div "Event Marshal" at bounding box center [1264, 133] width 101 height 14
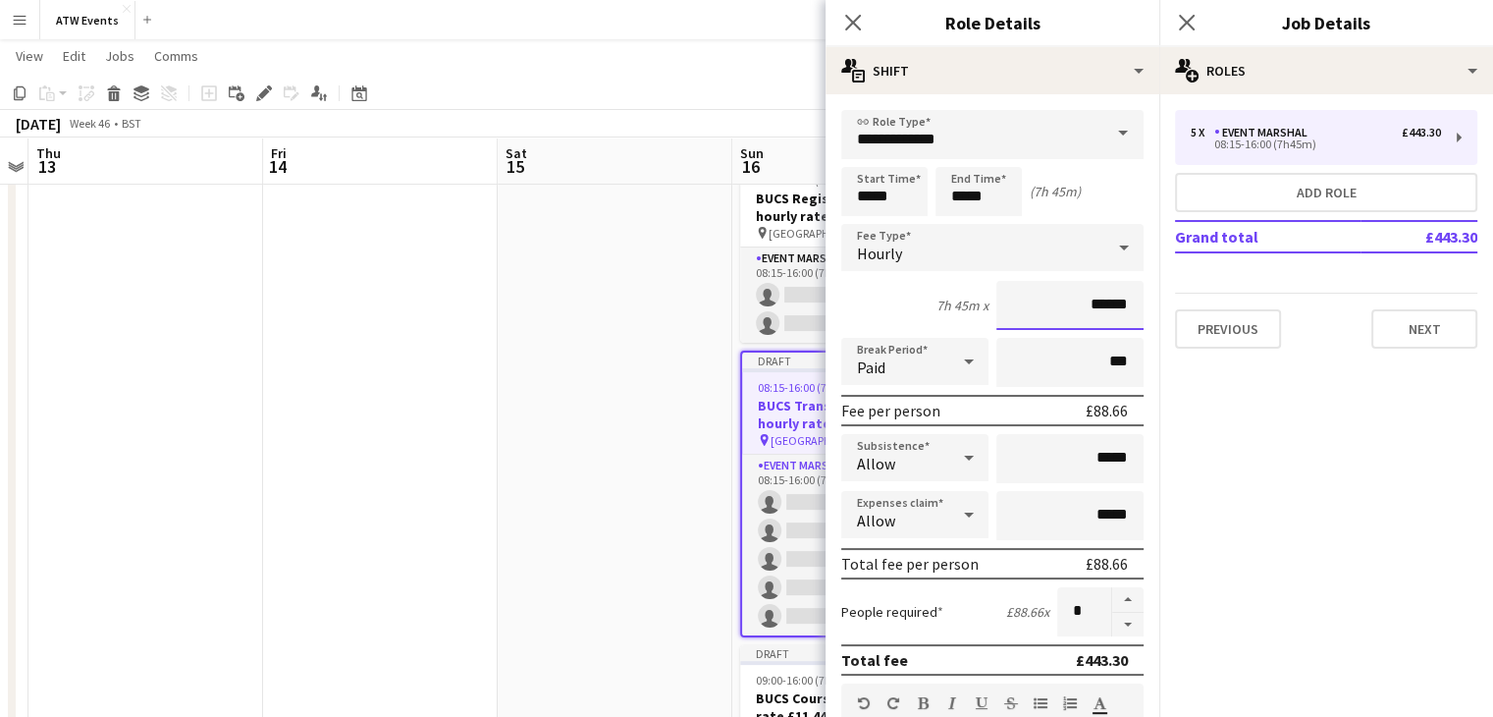
click at [1074, 304] on input "******" at bounding box center [1069, 305] width 147 height 49
type input "******"
click at [1181, 23] on icon "Close pop-in" at bounding box center [1186, 22] width 19 height 19
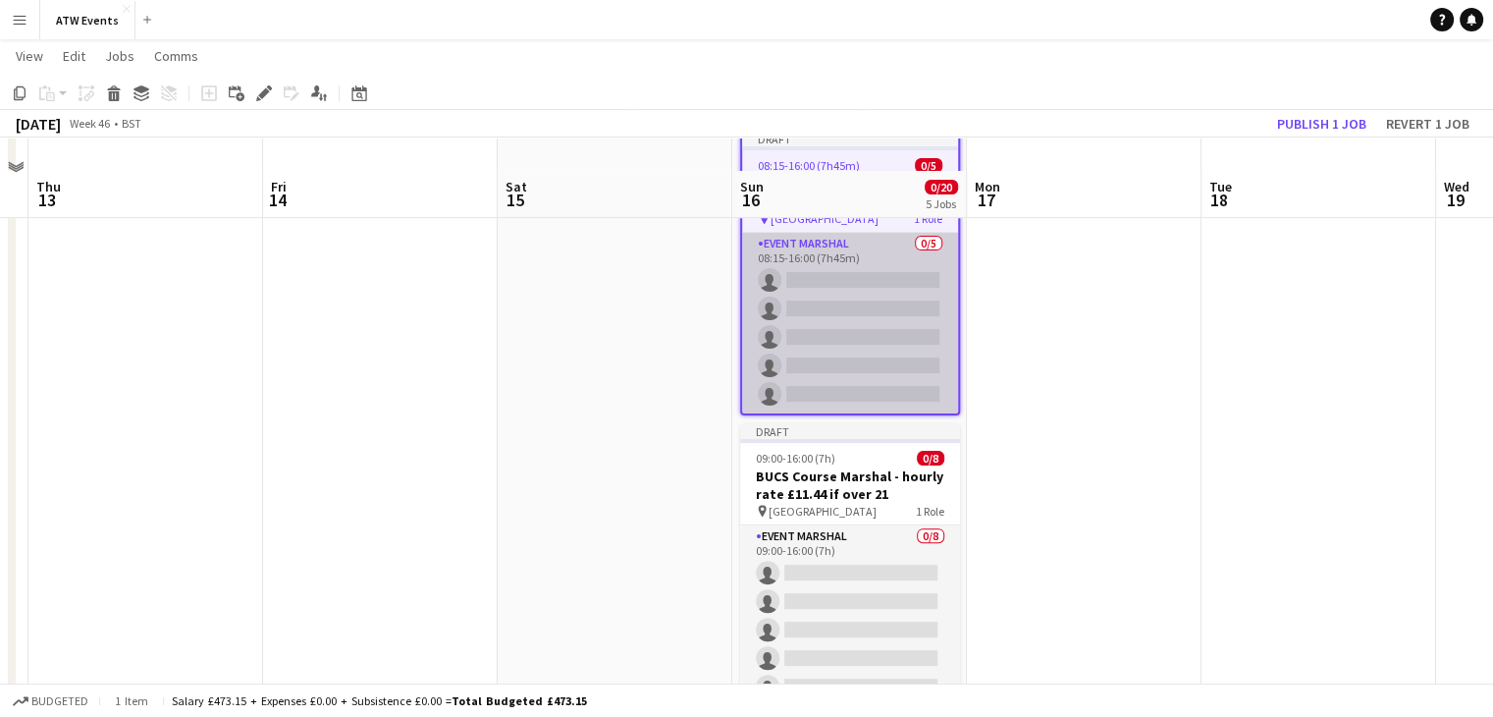
scroll to position [571, 0]
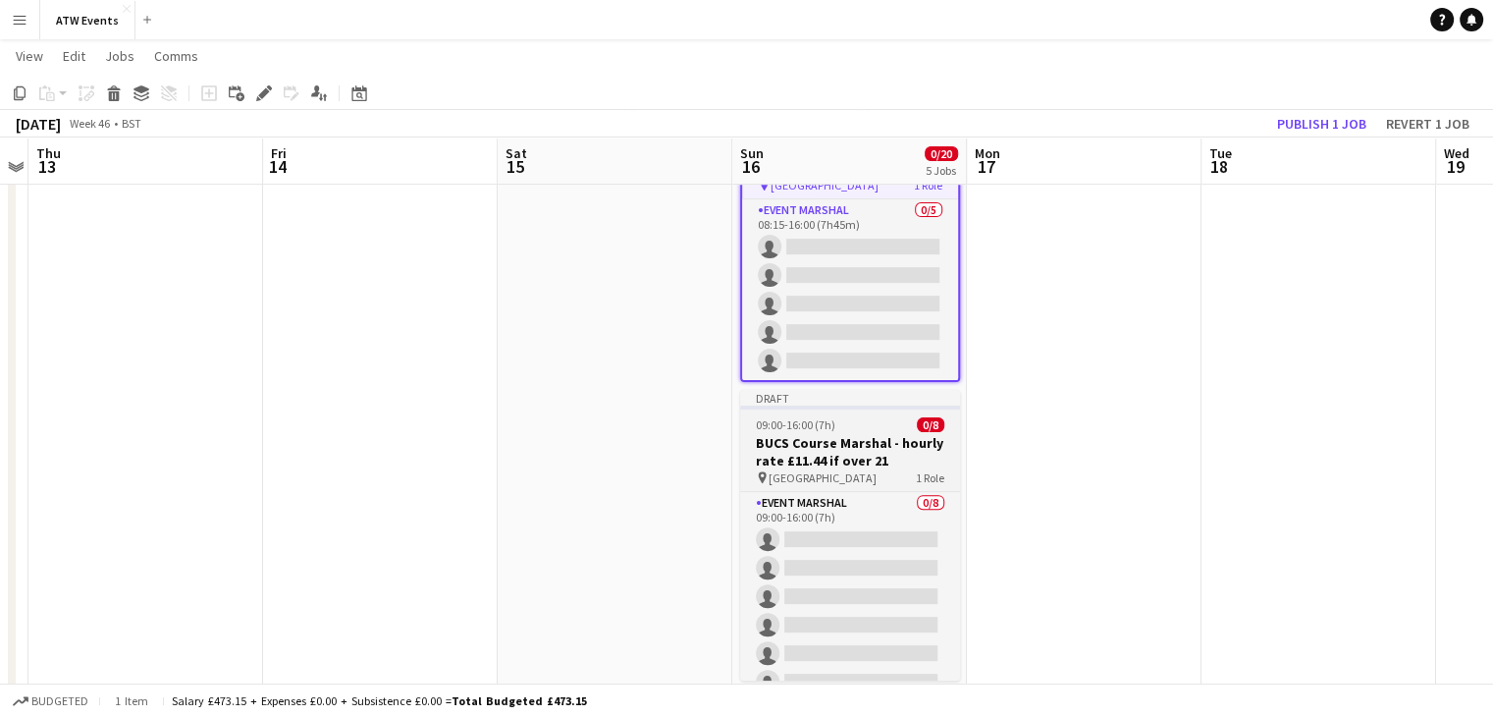
click at [842, 438] on h3 "BUCS Course Marshal - hourly rate £11.44 if over 21" at bounding box center [850, 451] width 220 height 35
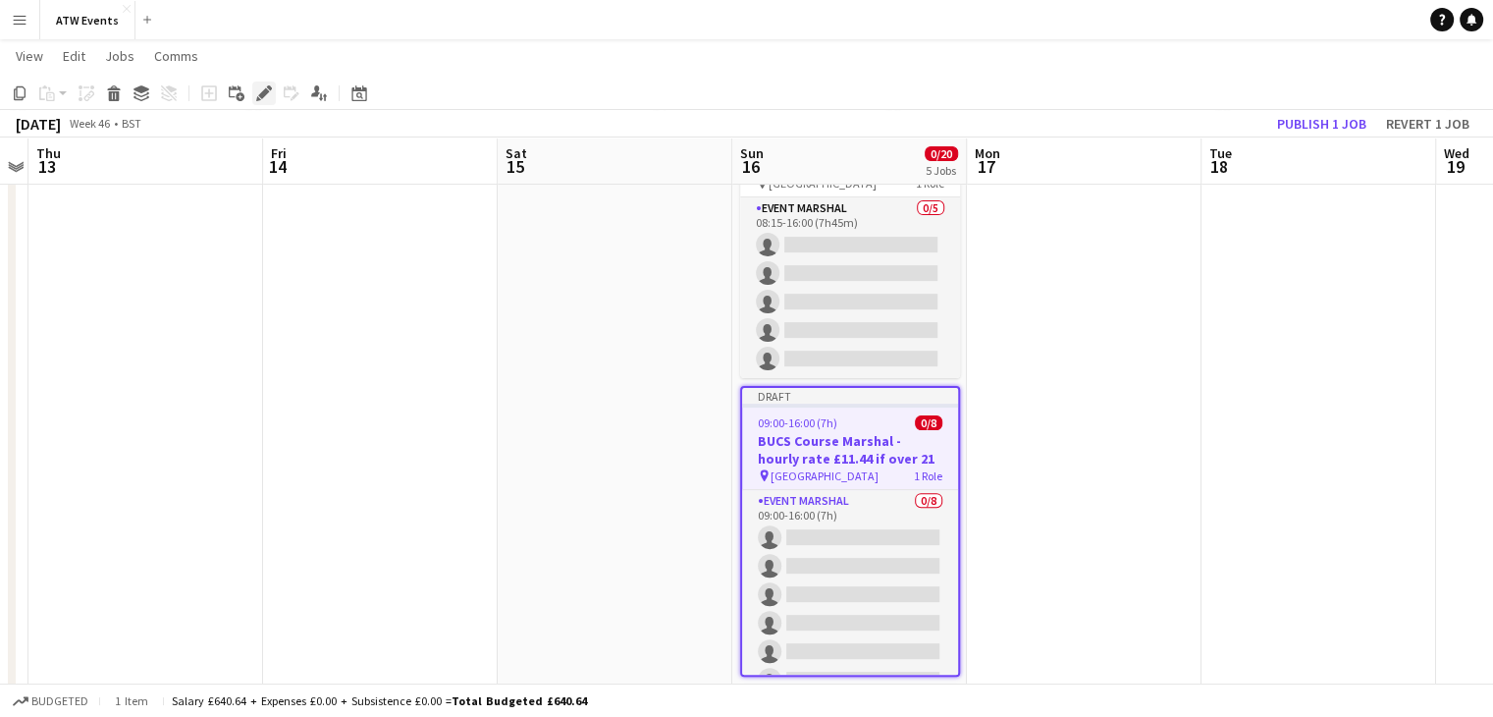
click at [261, 97] on icon at bounding box center [263, 93] width 11 height 11
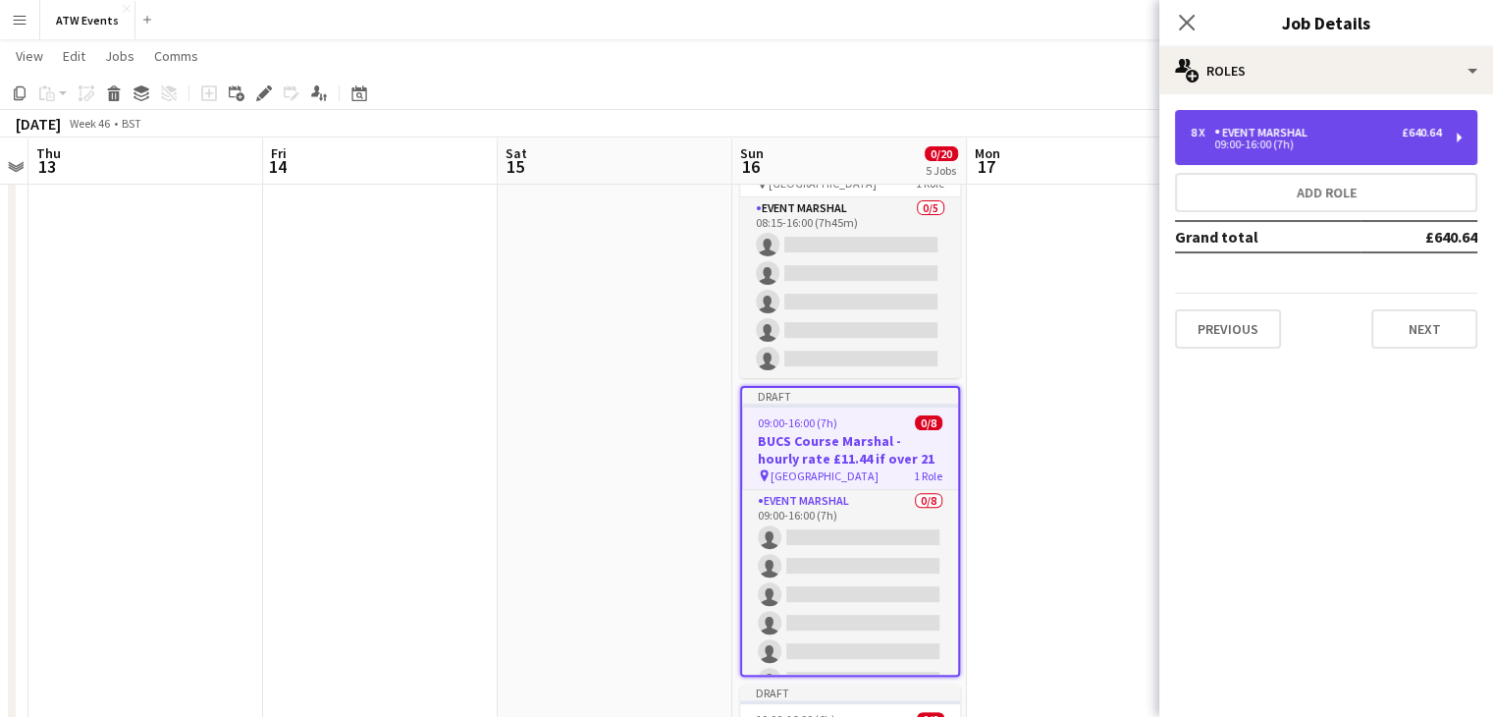
click at [1250, 145] on div "09:00-16:00 (7h)" at bounding box center [1316, 144] width 250 height 10
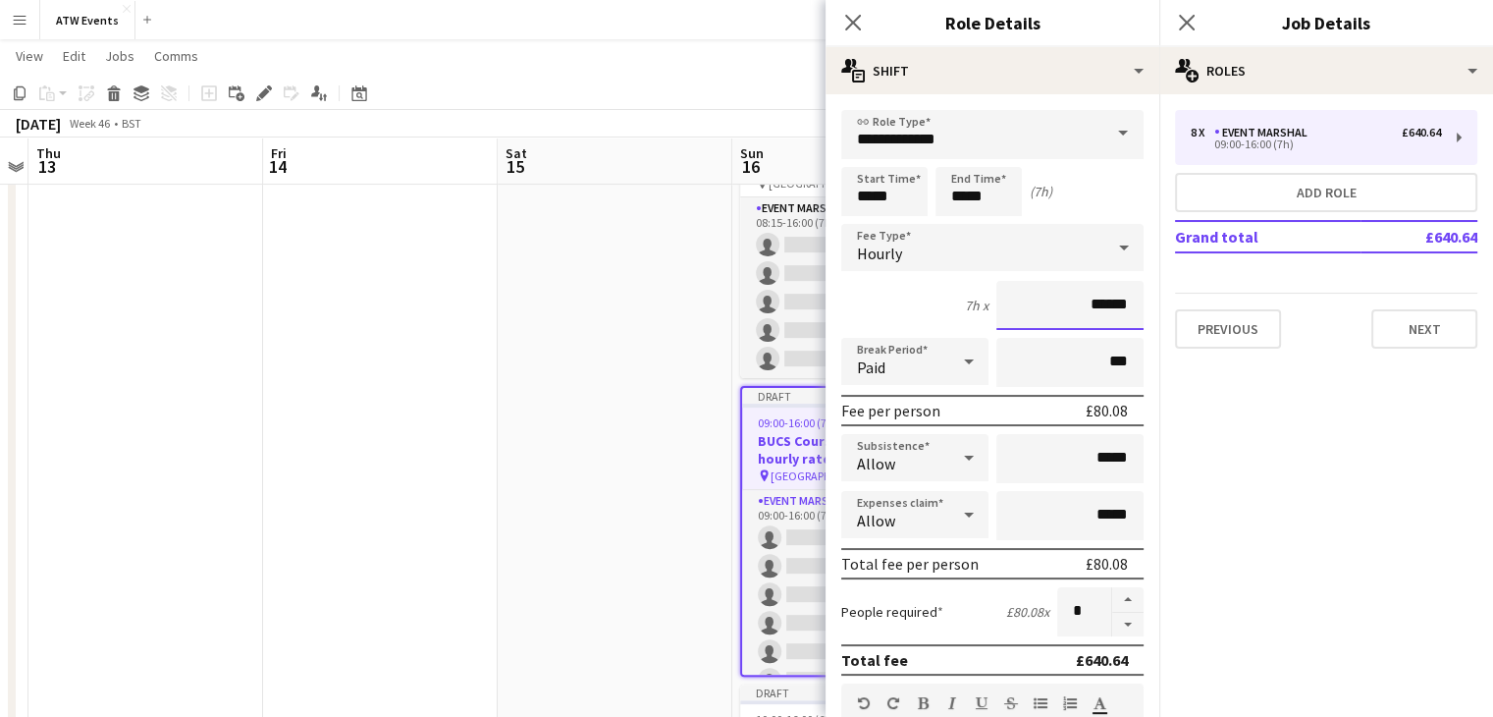
click at [1108, 304] on input "******" at bounding box center [1069, 305] width 147 height 49
type input "******"
click at [1247, 323] on button "Previous" at bounding box center [1228, 328] width 106 height 39
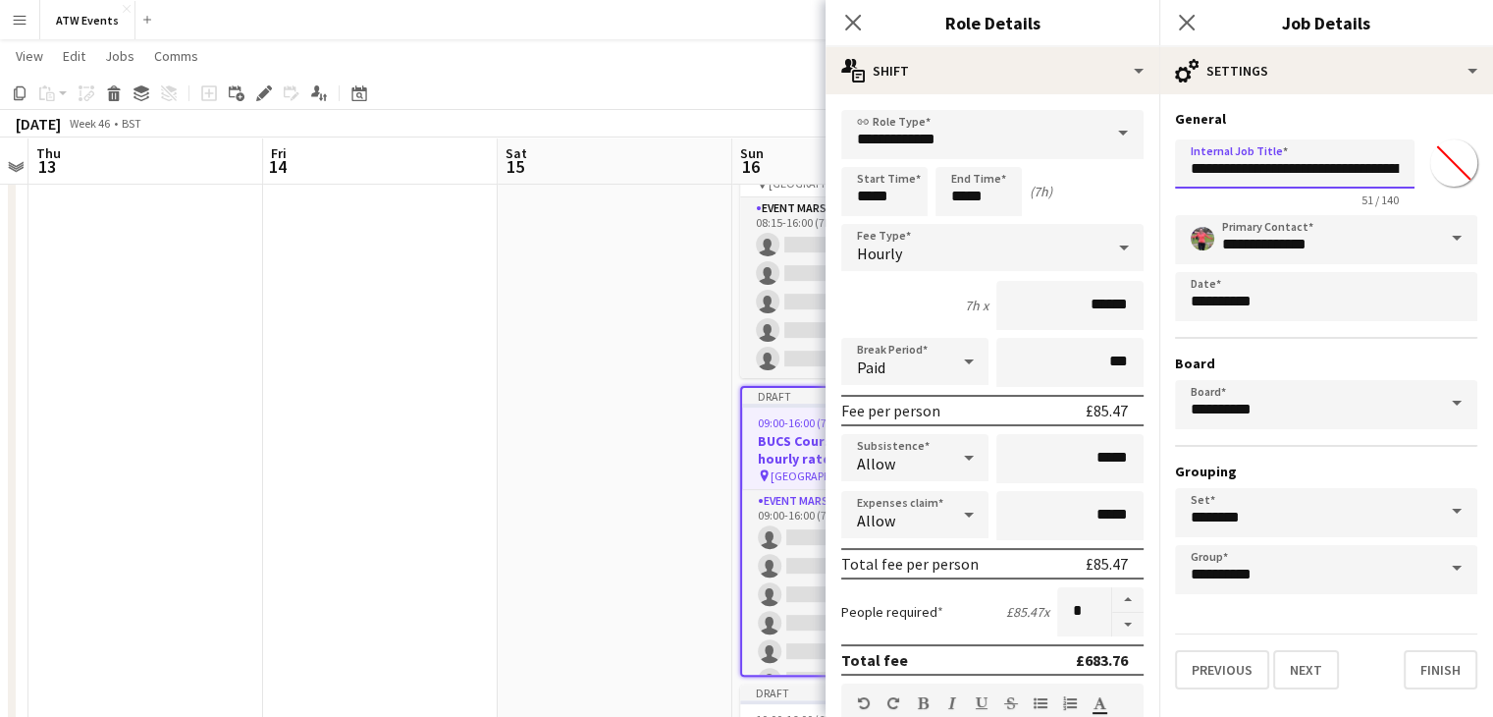
click at [1362, 163] on input "**********" at bounding box center [1295, 163] width 240 height 49
type input "**********"
click button "Next" at bounding box center [1306, 669] width 66 height 39
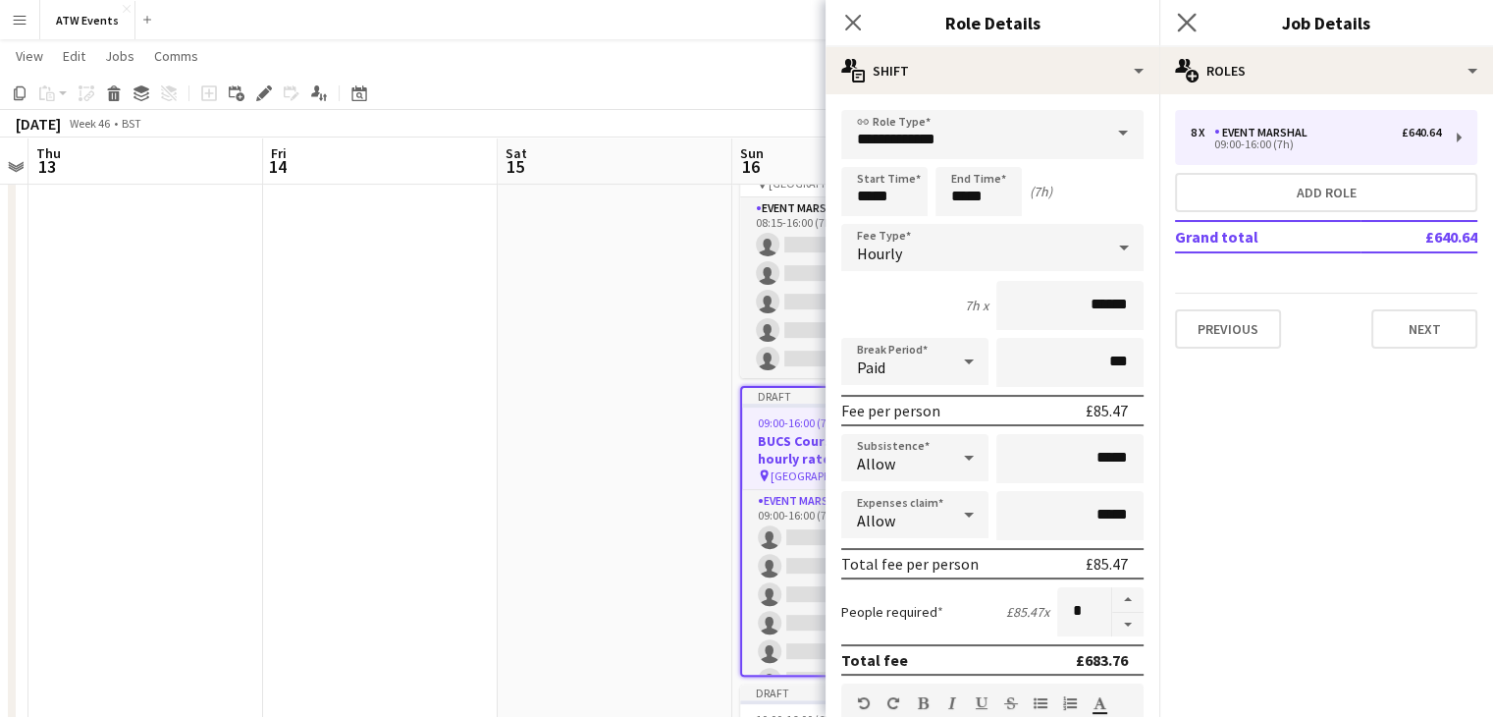
click at [1197, 28] on app-icon "Close pop-in" at bounding box center [1187, 23] width 28 height 28
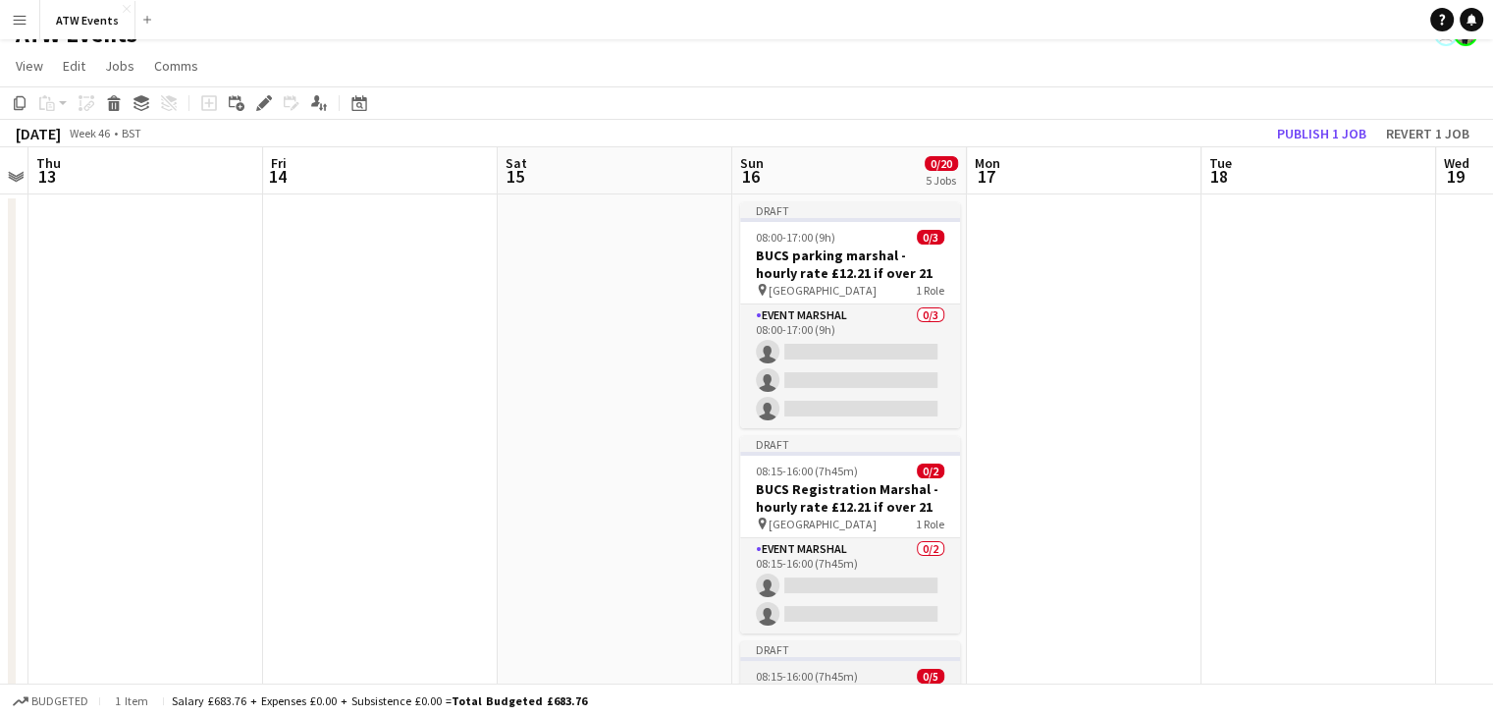
scroll to position [0, 0]
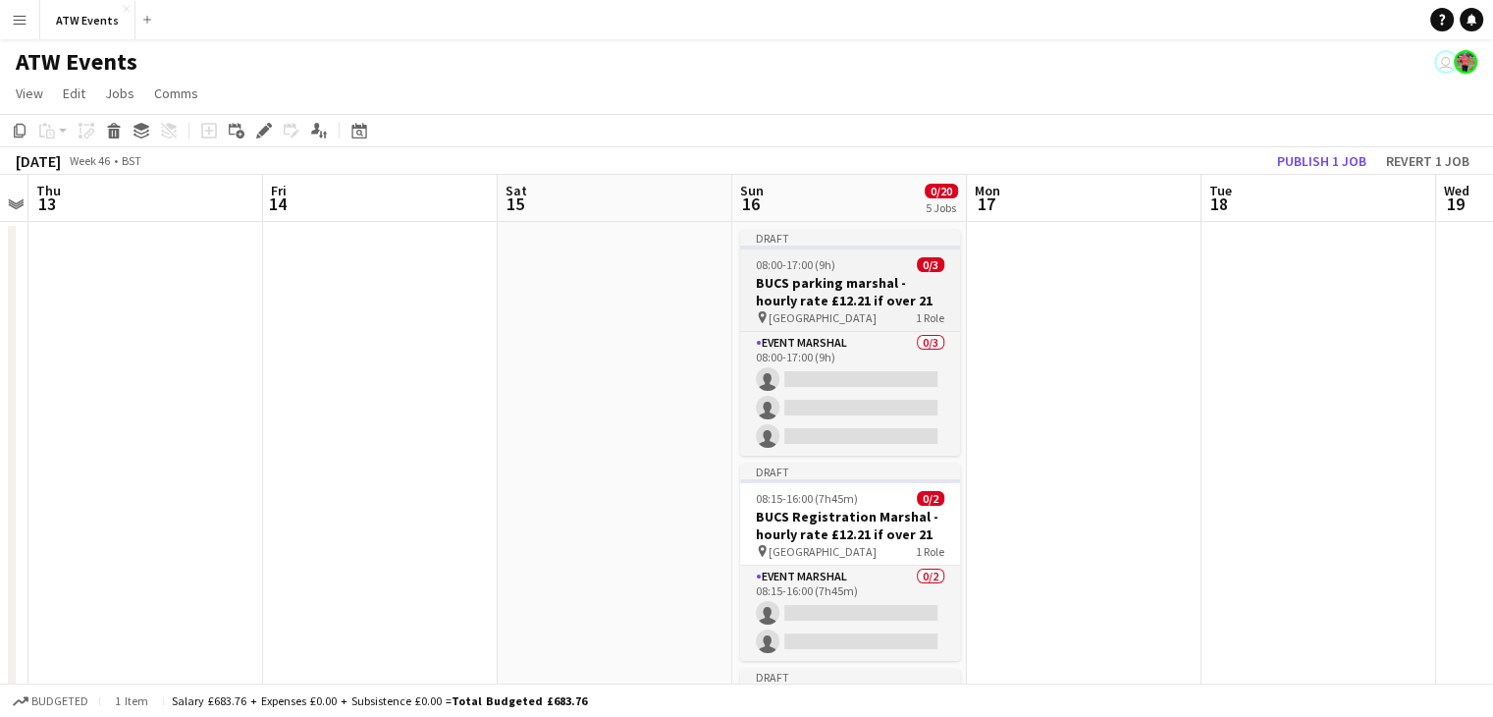
click at [882, 316] on div "pin Mallory Park 1 Role" at bounding box center [850, 317] width 220 height 16
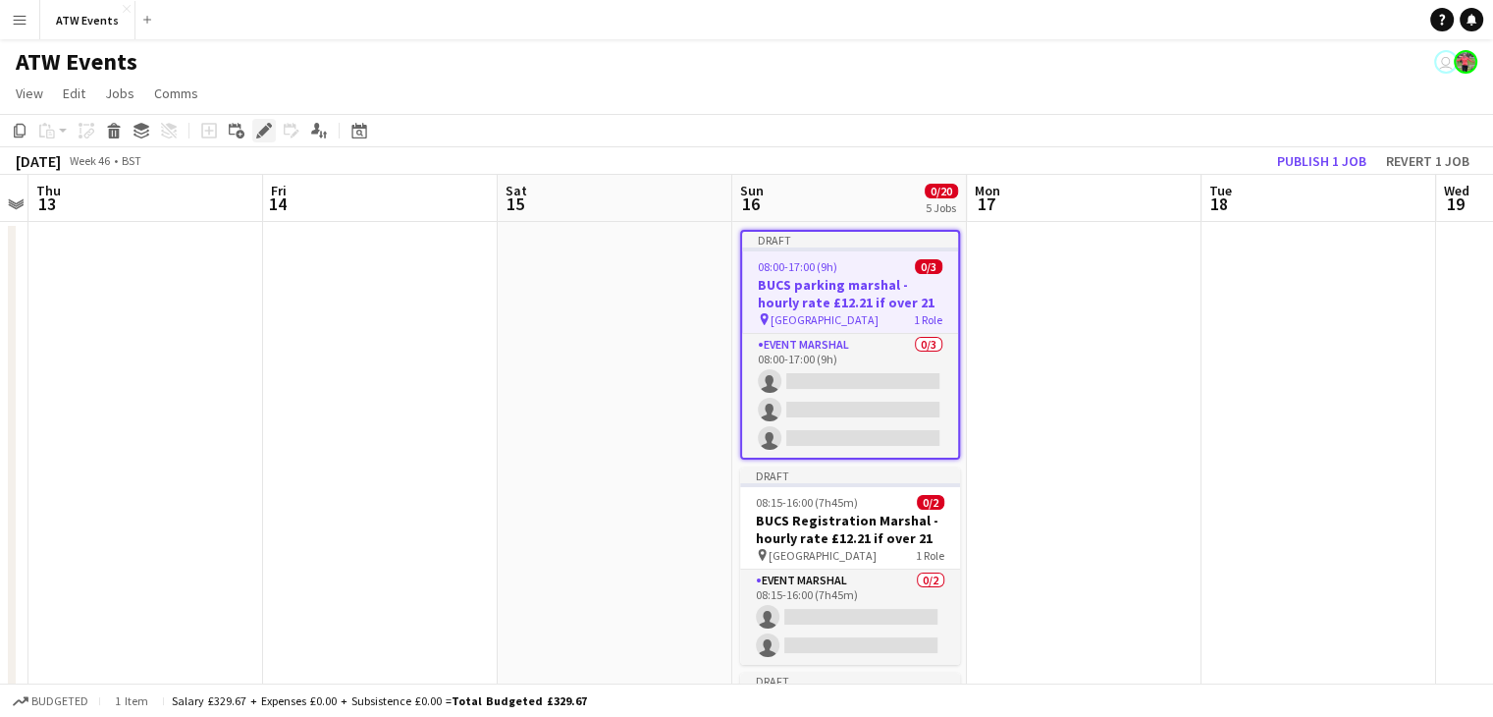
click at [259, 131] on icon "Edit" at bounding box center [264, 131] width 16 height 16
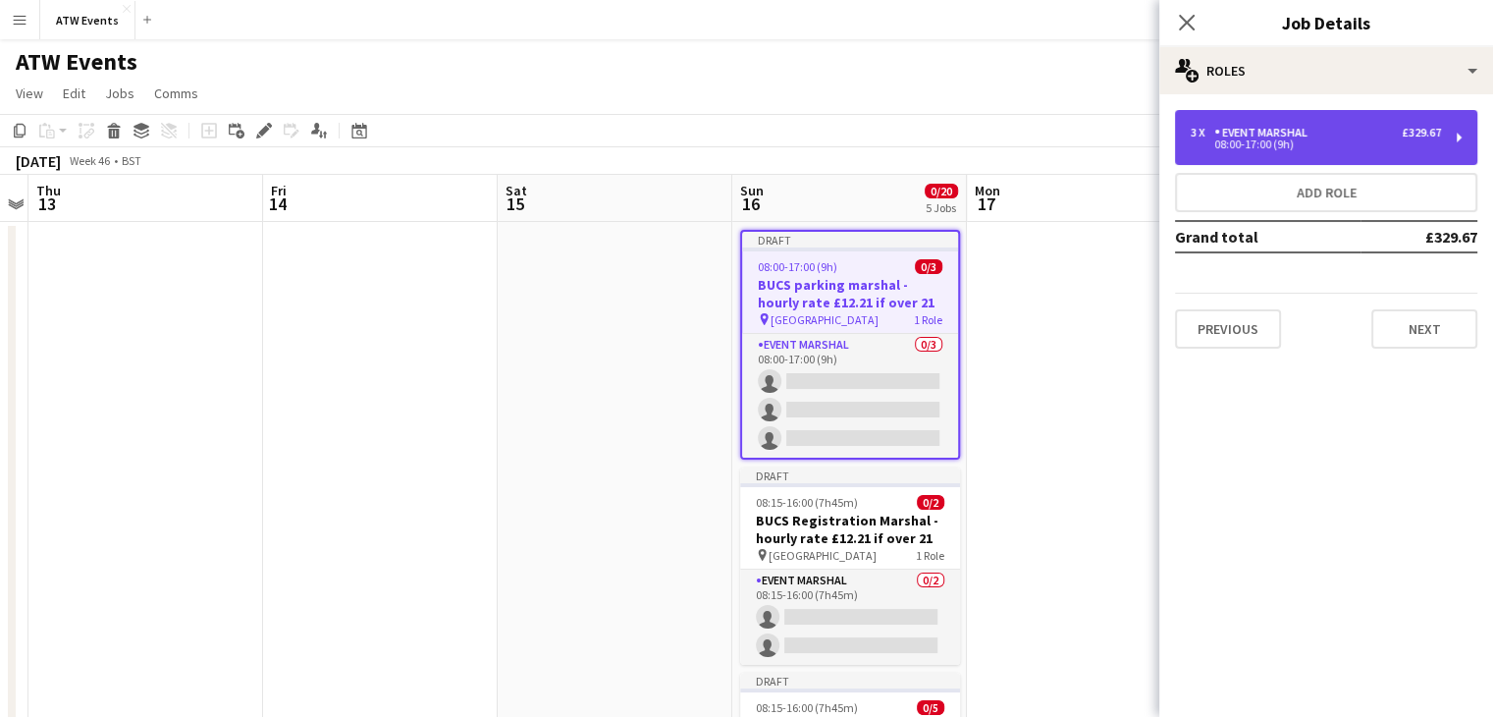
click at [1347, 116] on div "3 x Event Marshal £329.67 08:00-17:00 (9h)" at bounding box center [1326, 137] width 302 height 55
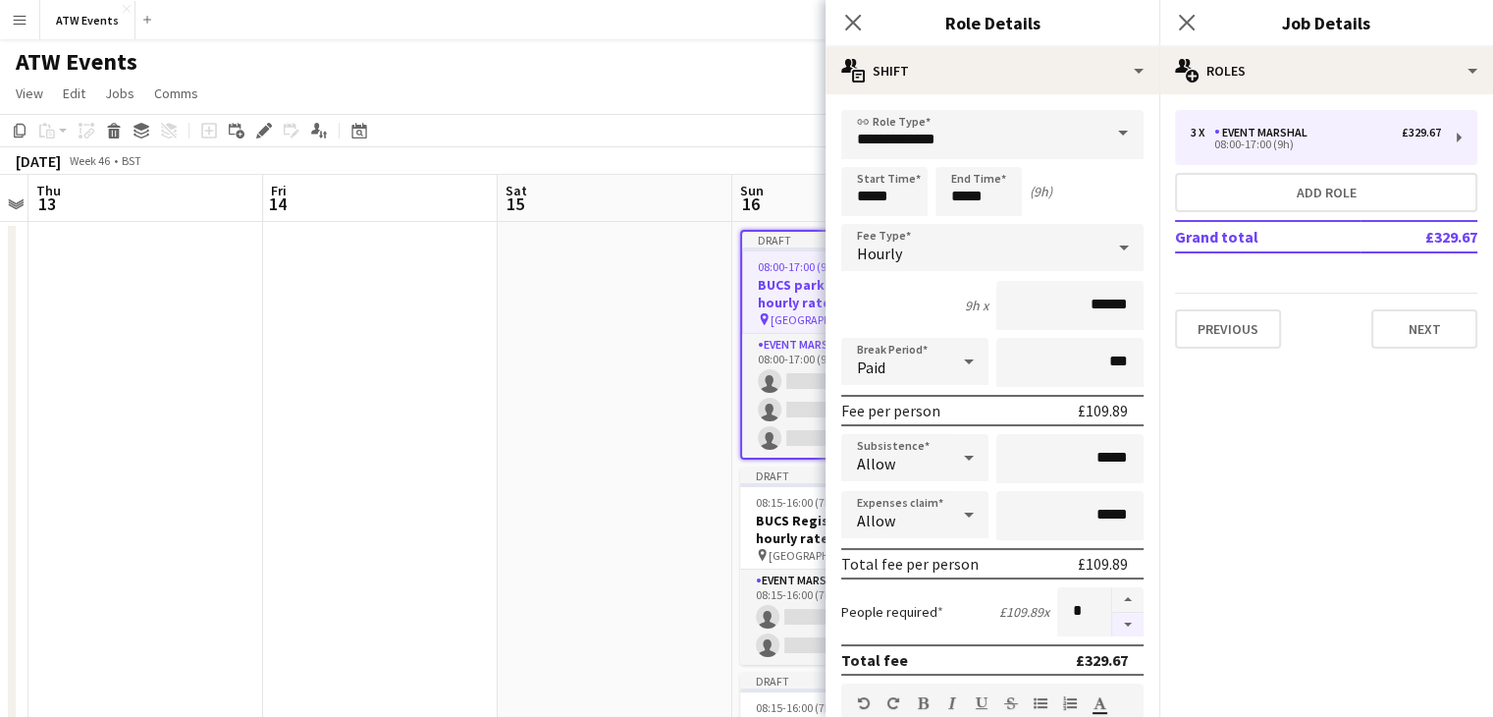
click at [1117, 623] on button "button" at bounding box center [1127, 625] width 31 height 25
type input "*"
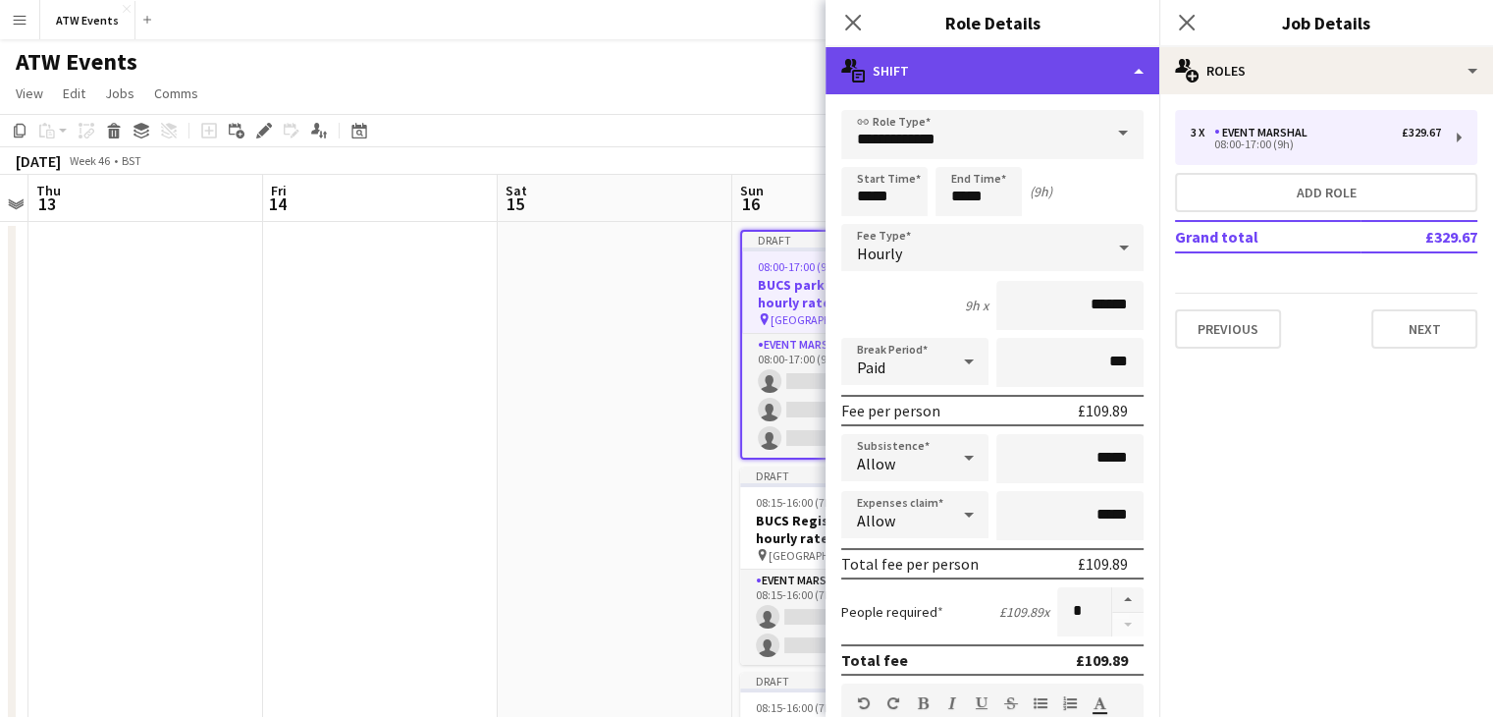
click at [1031, 68] on div "multiple-actions-text Shift" at bounding box center [993, 70] width 334 height 47
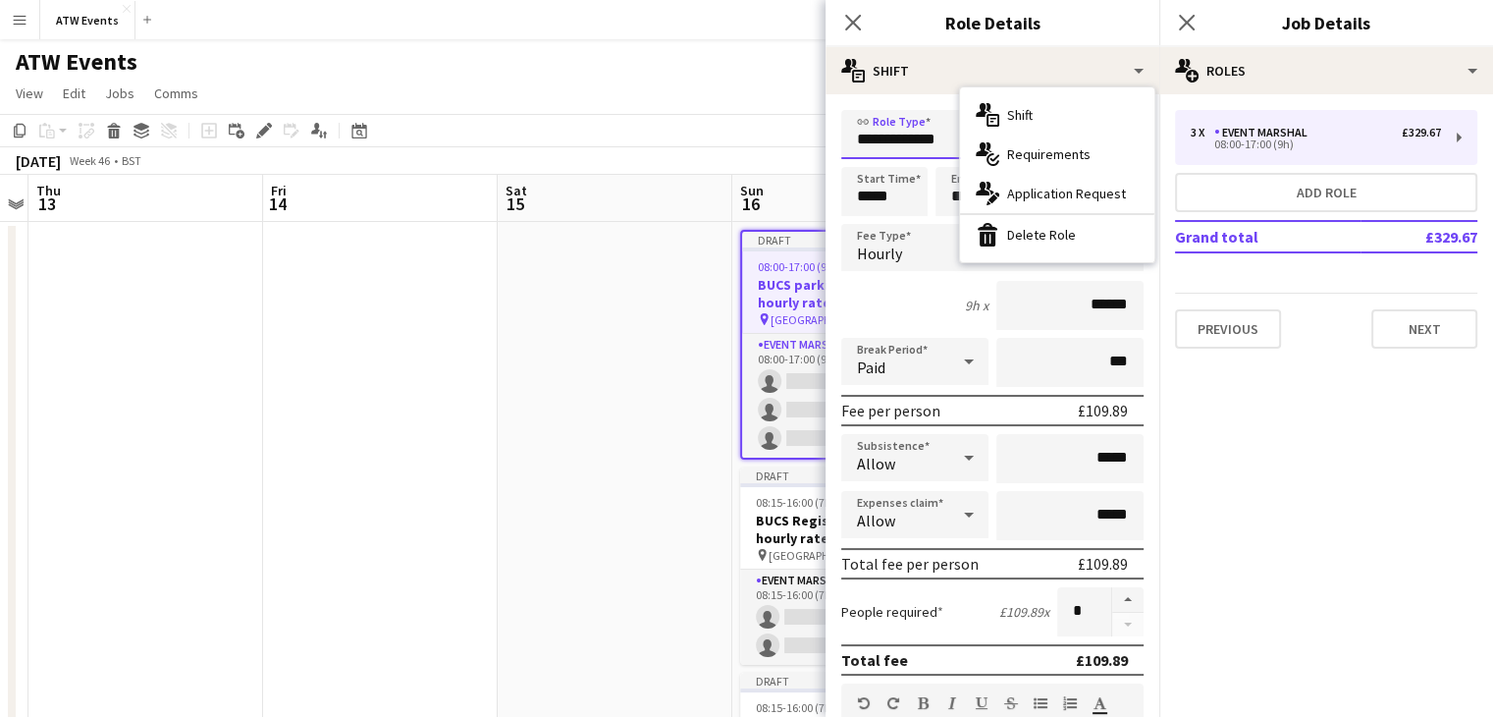
click at [908, 133] on input "**********" at bounding box center [992, 134] width 302 height 49
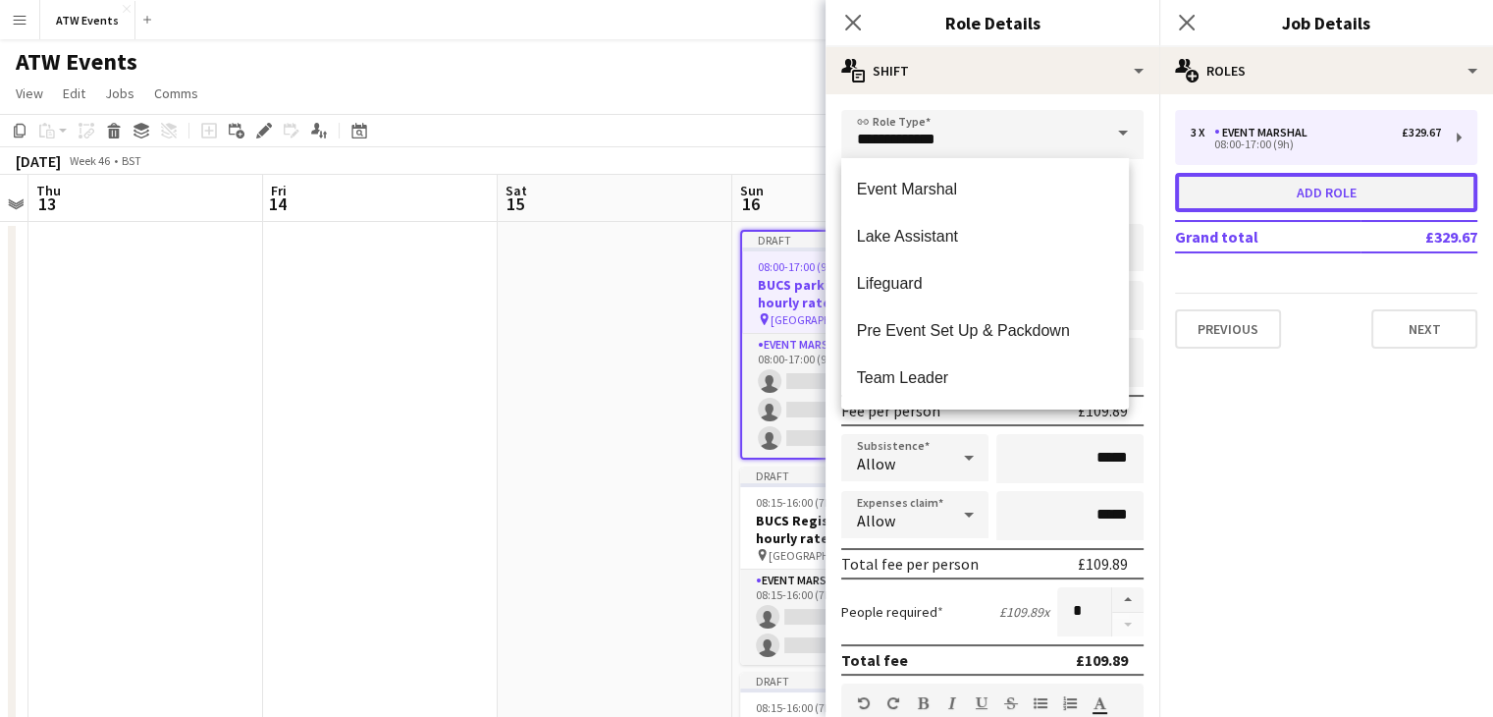
click at [1288, 194] on button "Add role" at bounding box center [1326, 192] width 302 height 39
type input "*****"
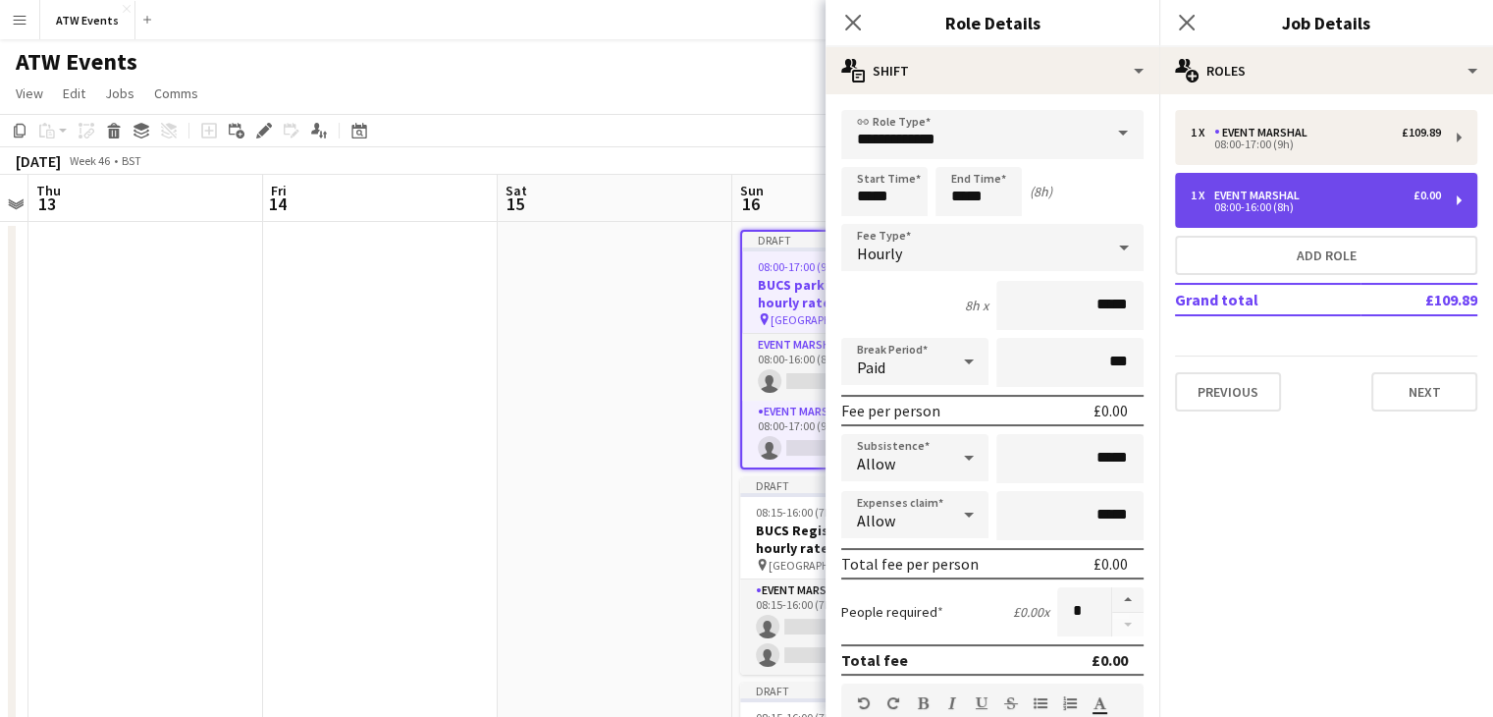
click at [1220, 202] on div "08:00-16:00 (8h)" at bounding box center [1316, 207] width 250 height 10
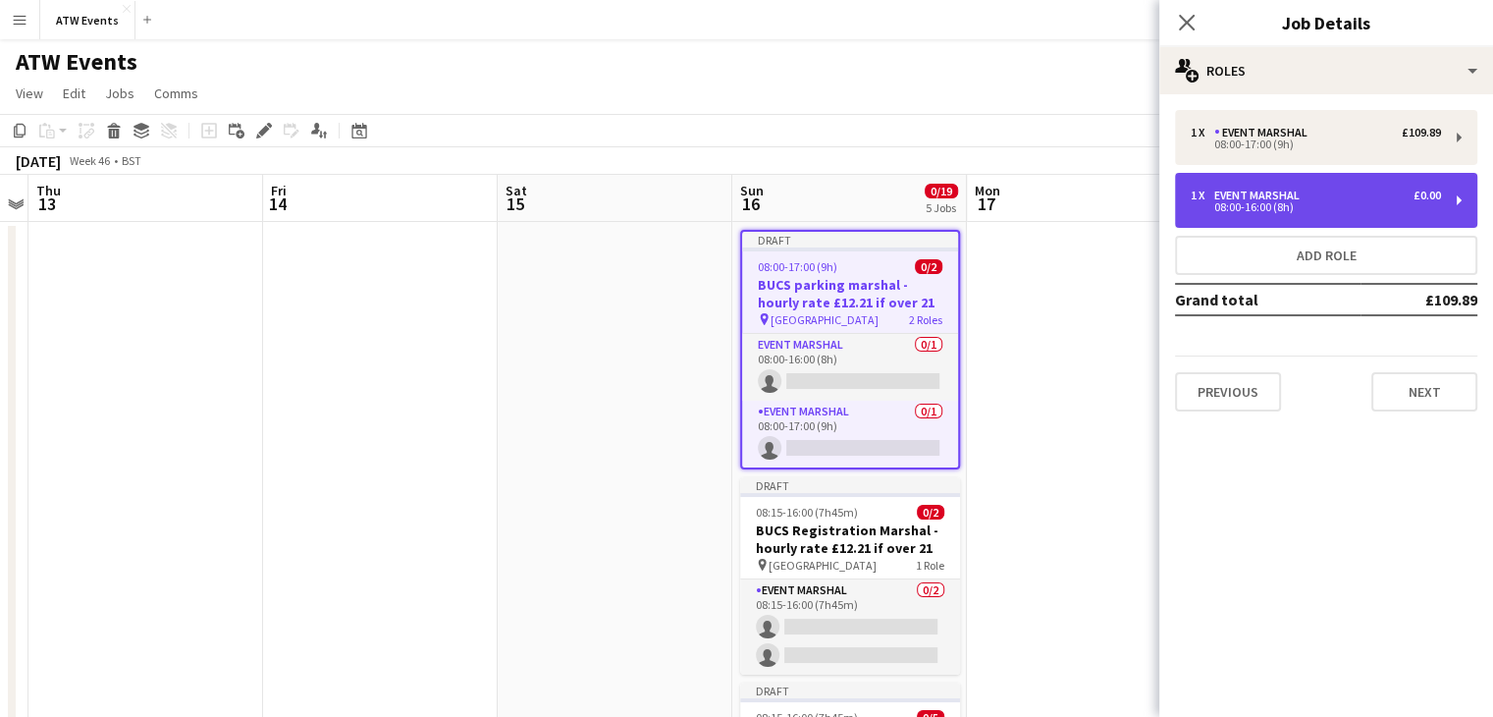
click at [1219, 202] on div "08:00-16:00 (8h)" at bounding box center [1316, 207] width 250 height 10
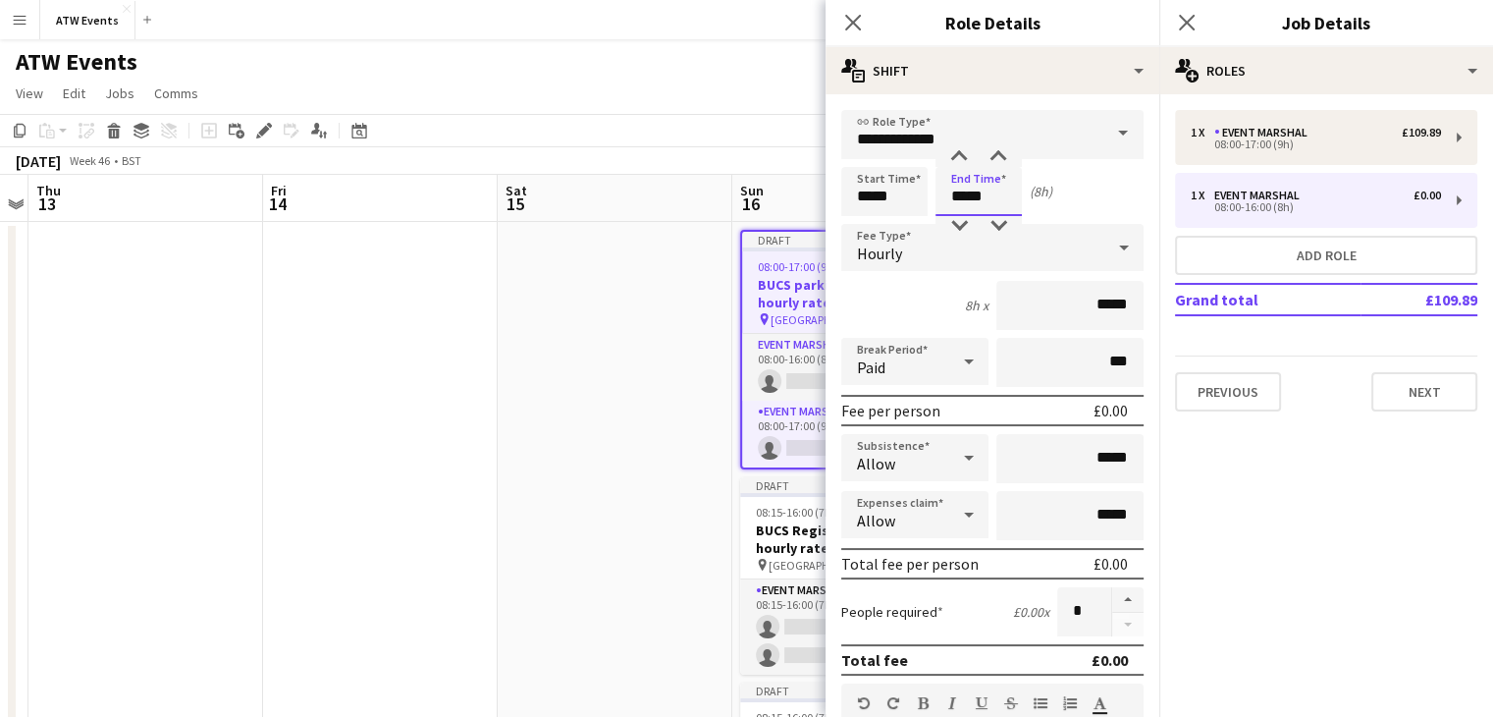
click at [962, 197] on input "*****" at bounding box center [978, 191] width 86 height 49
type input "*****"
click at [1113, 302] on input "*****" at bounding box center [1069, 305] width 147 height 49
type input "**"
type input "******"
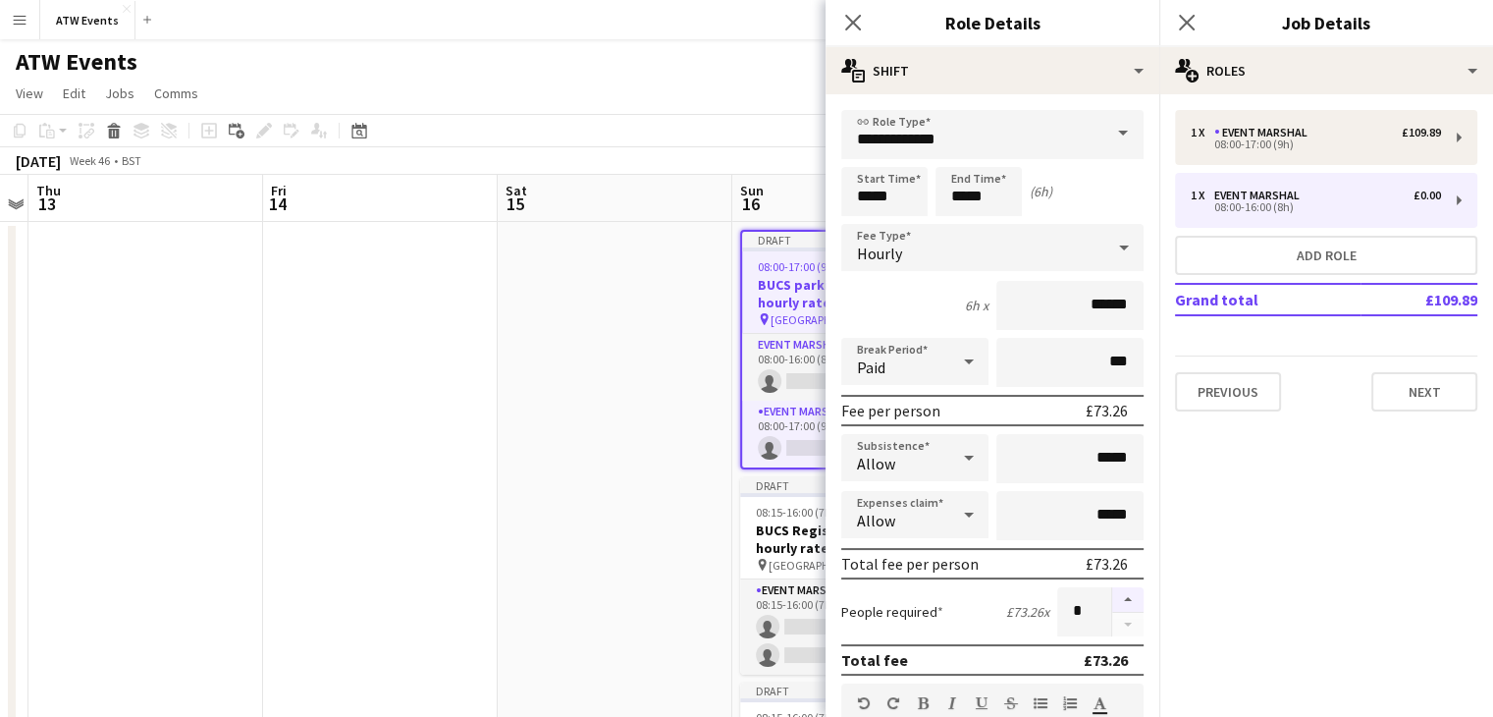
click at [1115, 596] on button "button" at bounding box center [1127, 600] width 31 height 26
type input "*"
click at [1423, 392] on button "Next" at bounding box center [1424, 391] width 106 height 39
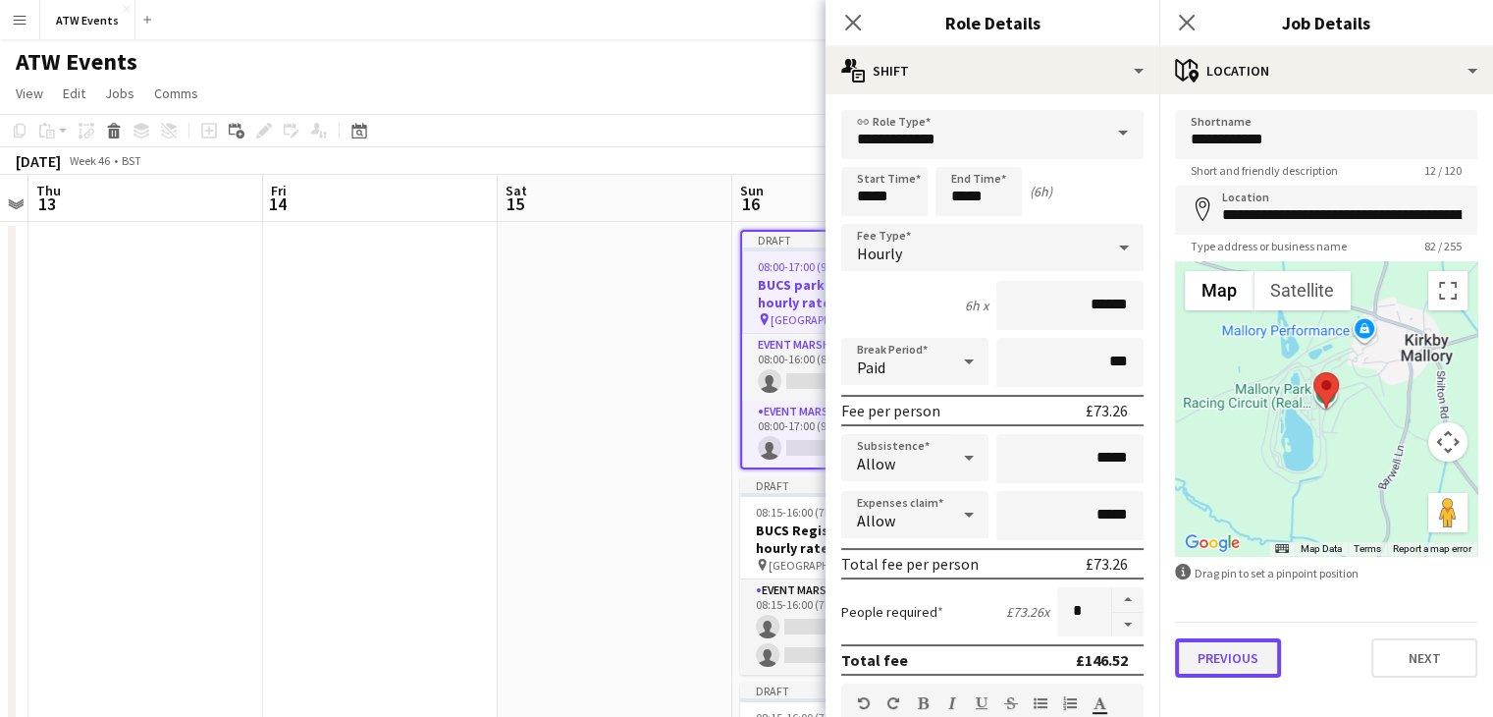
click at [1217, 661] on button "Previous" at bounding box center [1228, 657] width 106 height 39
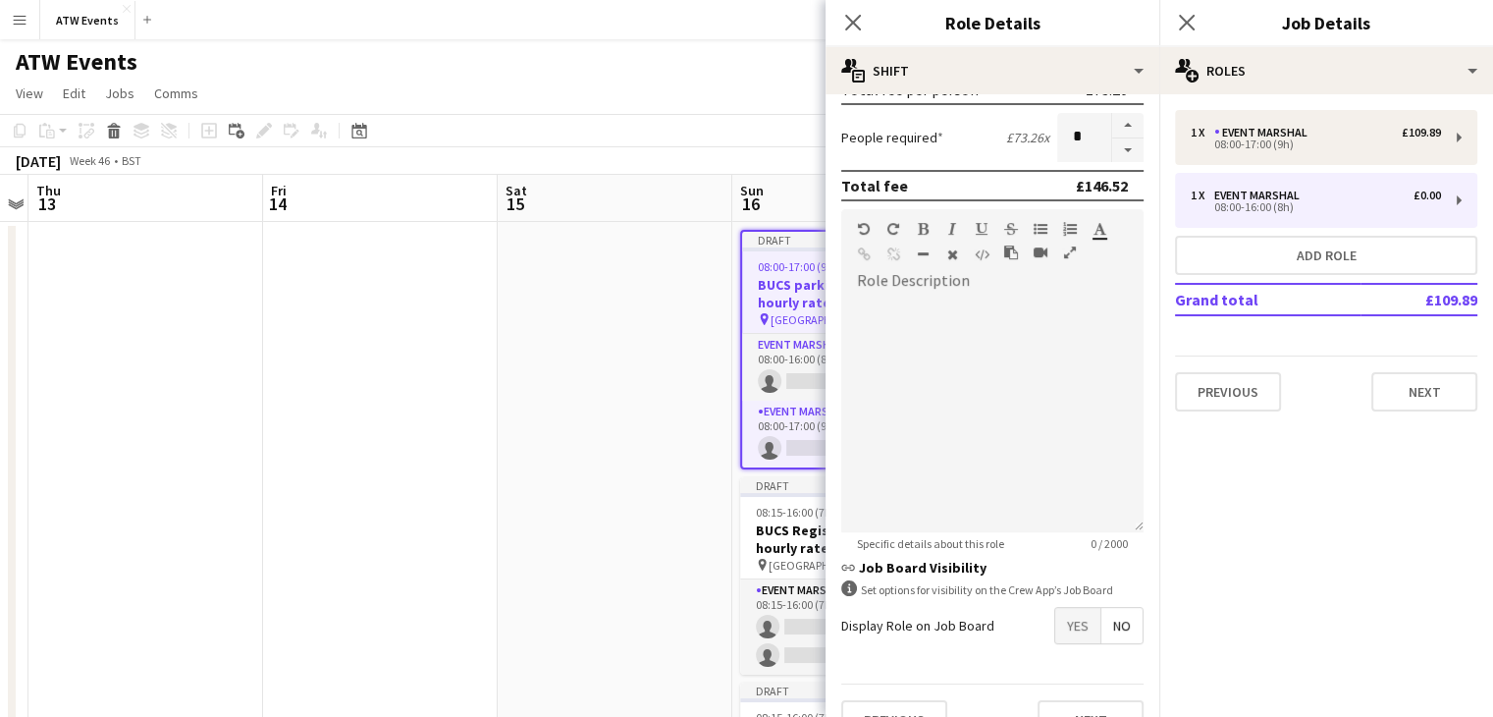
scroll to position [473, 0]
click at [883, 309] on div at bounding box center [992, 415] width 302 height 236
click at [1391, 397] on button "Next" at bounding box center [1424, 391] width 106 height 39
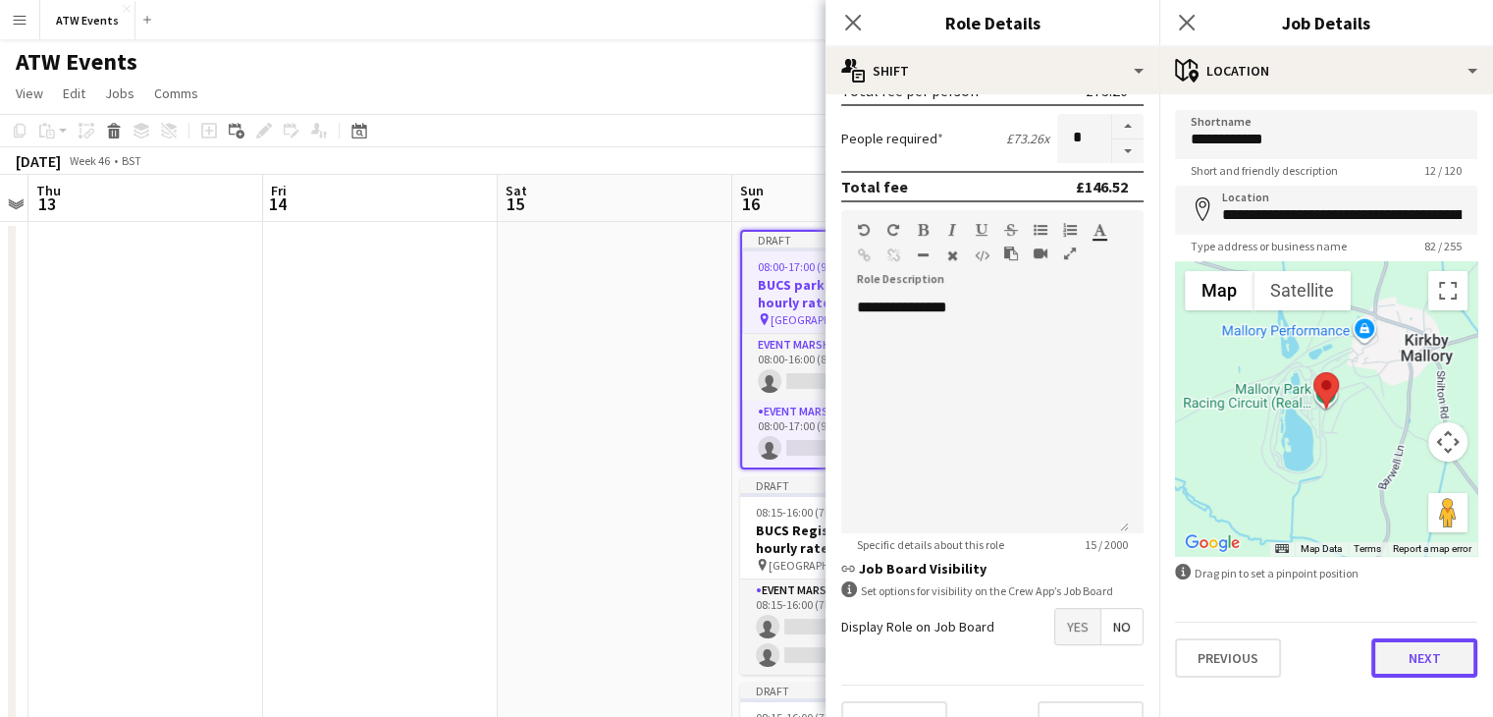
click at [1454, 664] on button "Next" at bounding box center [1424, 657] width 106 height 39
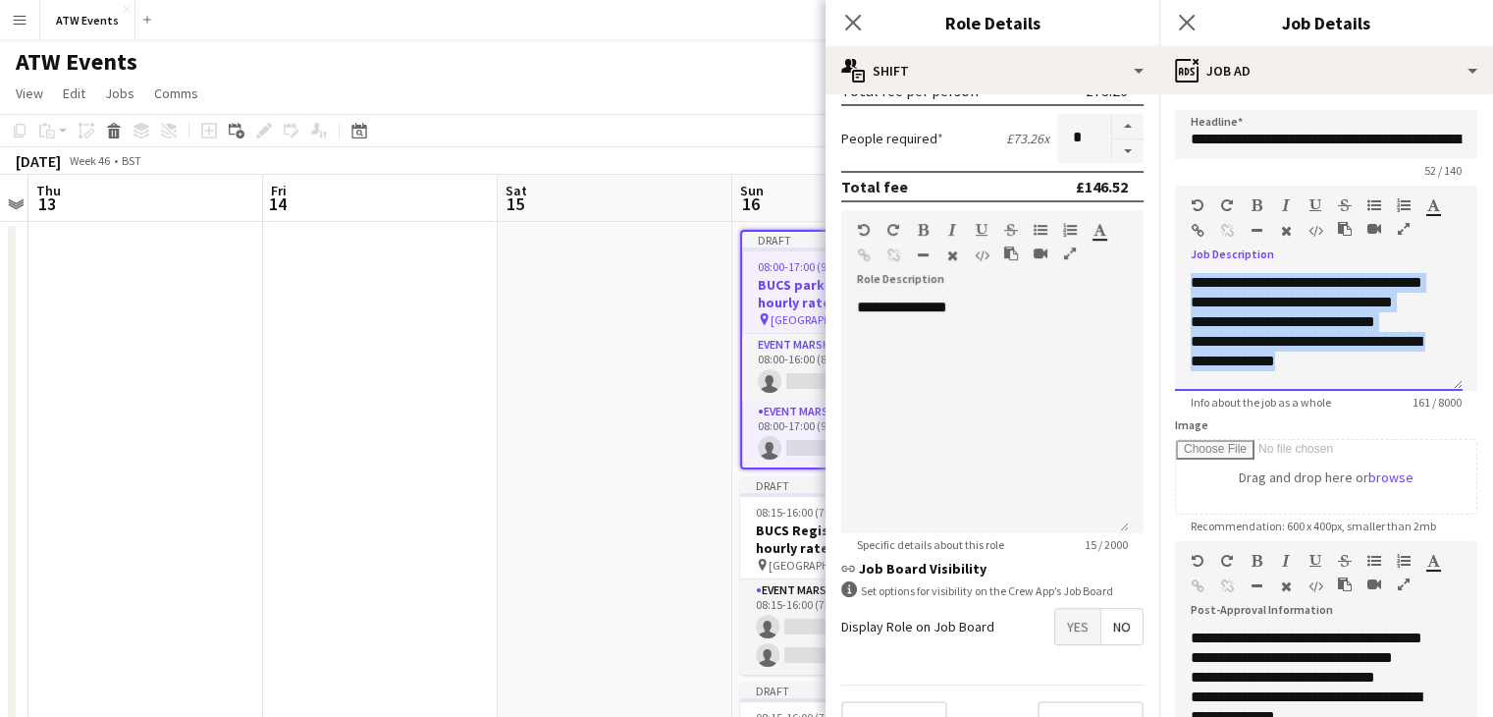
scroll to position [16, 0]
drag, startPoint x: 1186, startPoint y: 276, endPoint x: 1446, endPoint y: 417, distance: 296.0
click at [1446, 417] on form "**********" at bounding box center [1326, 532] width 334 height 845
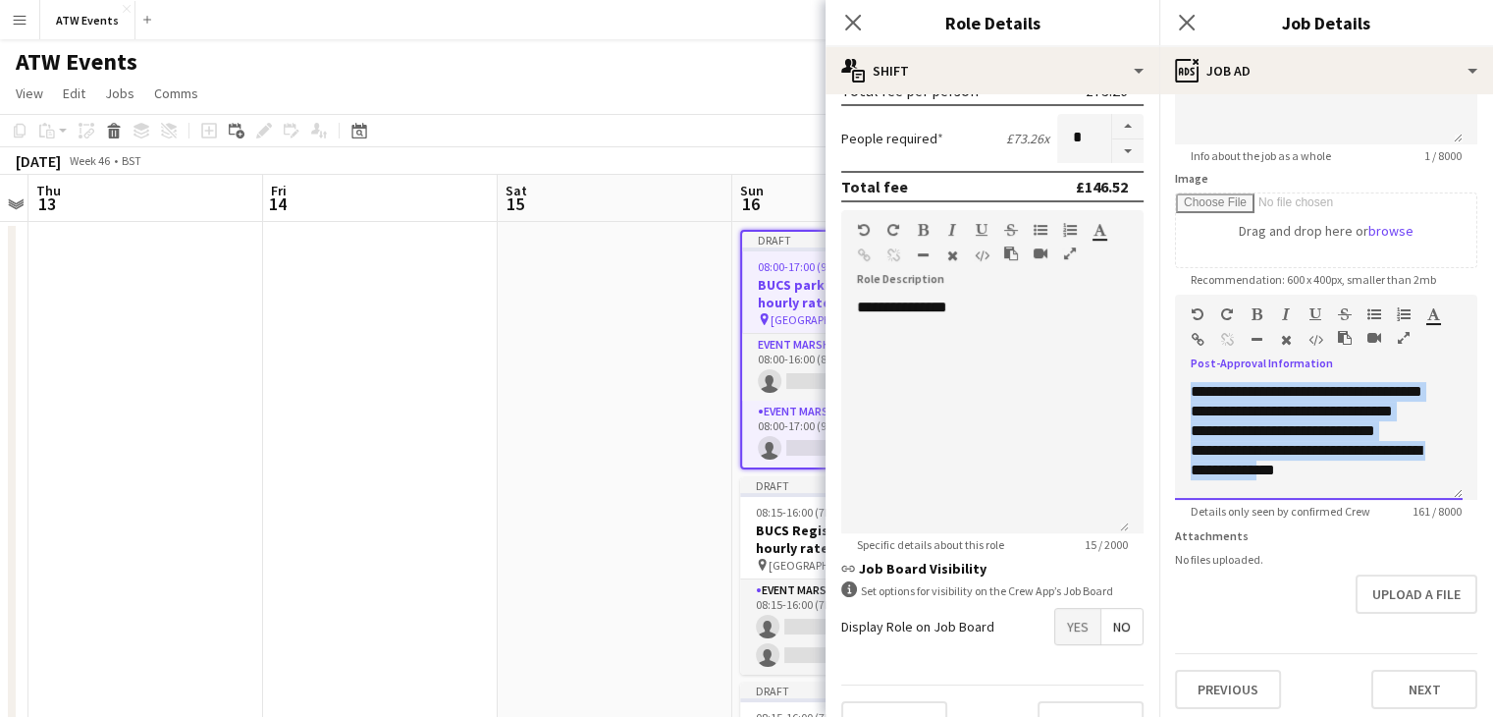
scroll to position [267, 0]
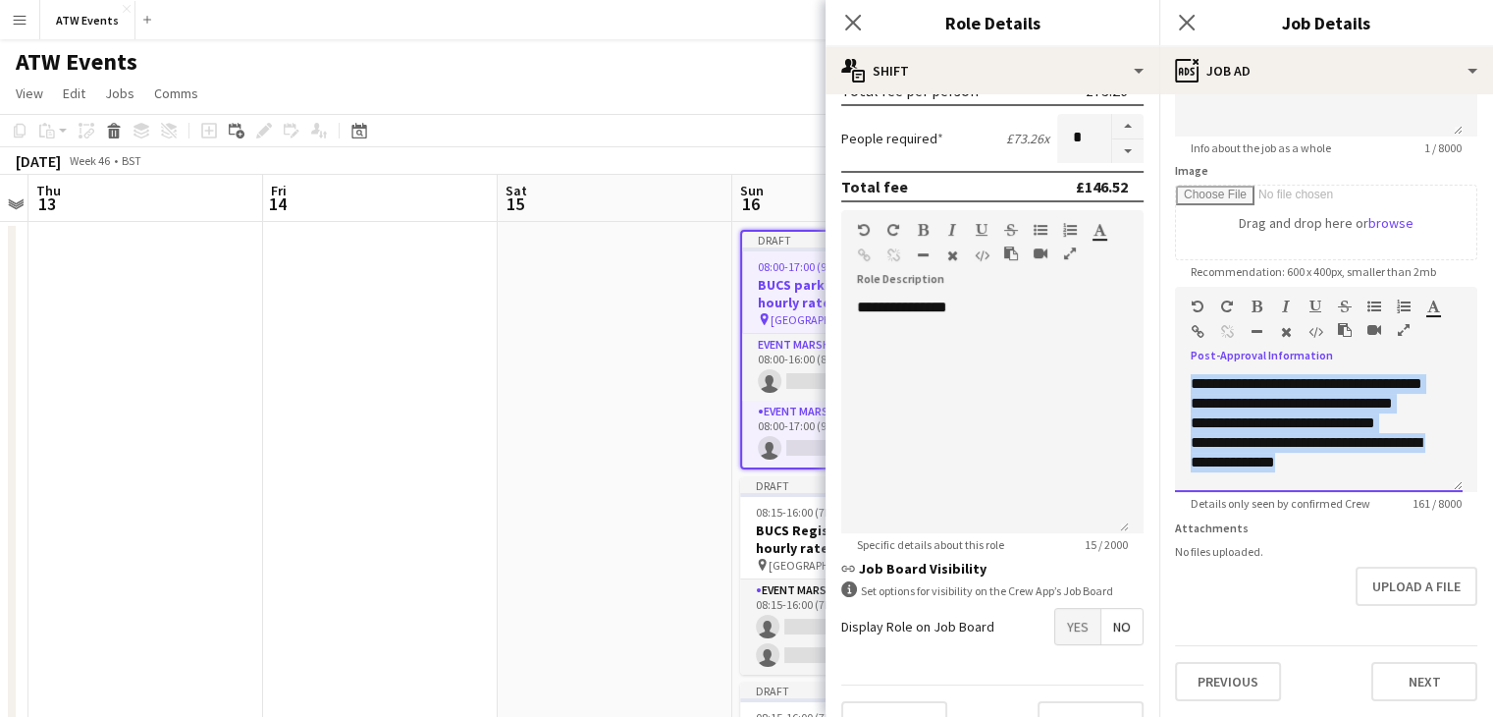
drag, startPoint x: 1193, startPoint y: 638, endPoint x: 1445, endPoint y: 528, distance: 275.2
click at [1445, 528] on form "**********" at bounding box center [1326, 278] width 334 height 845
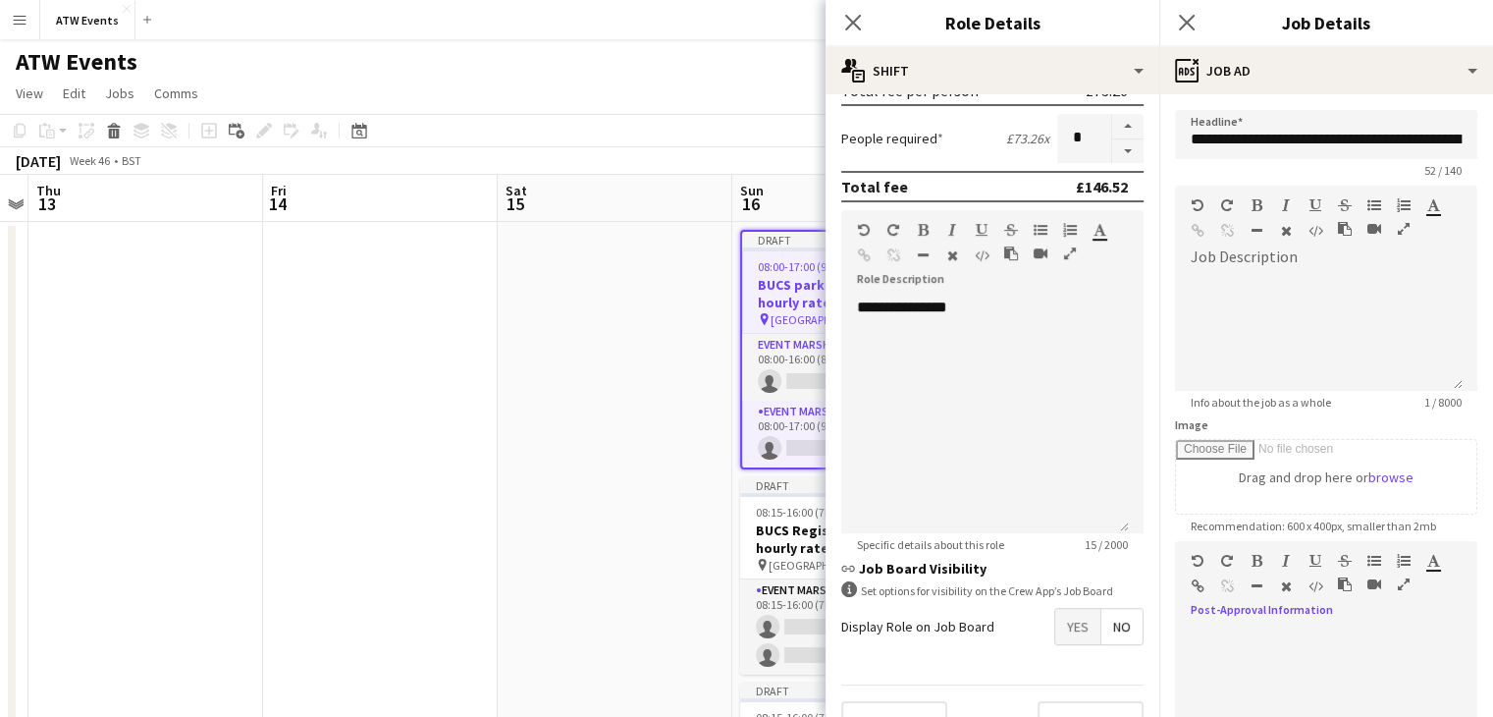
scroll to position [3, 0]
click at [1312, 305] on div at bounding box center [1319, 329] width 288 height 118
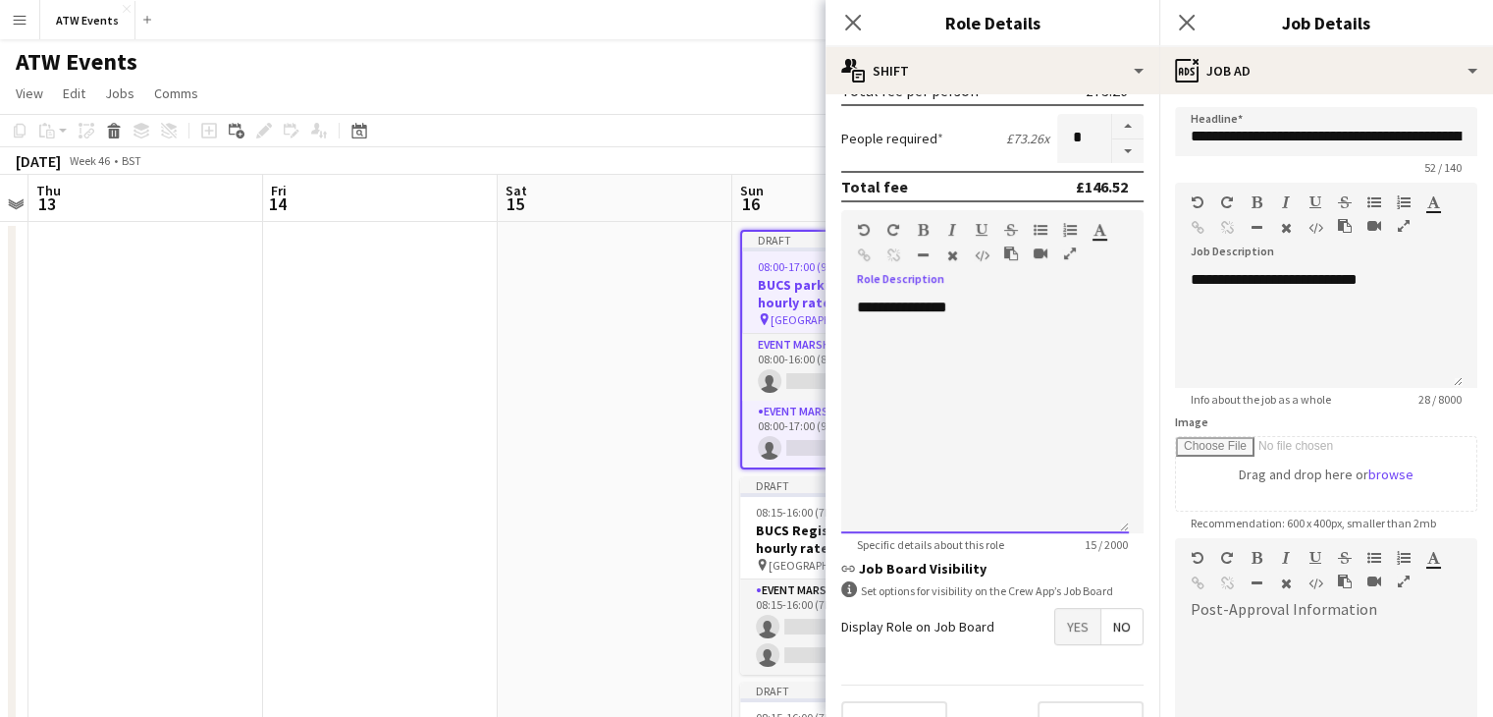
click at [864, 310] on div "**********" at bounding box center [985, 415] width 288 height 236
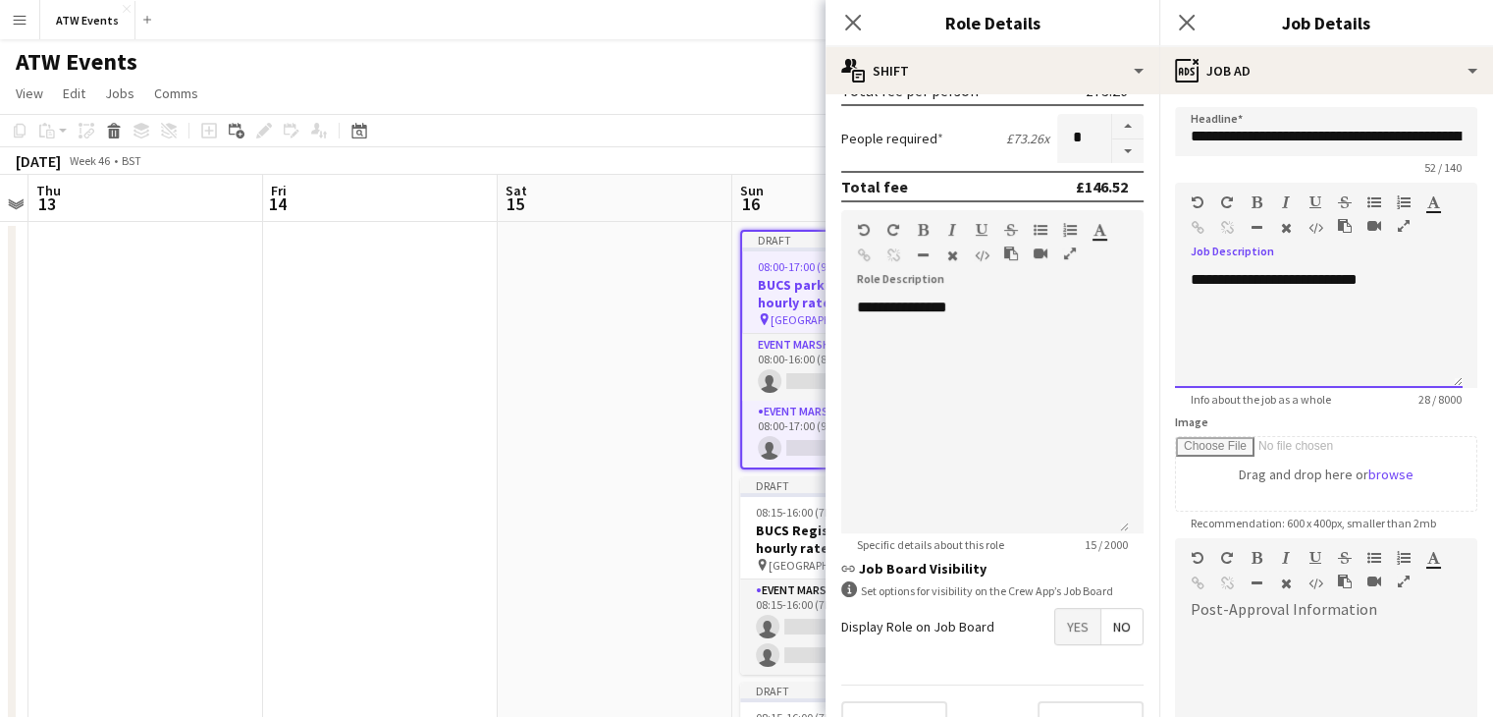
click at [1446, 290] on div "**********" at bounding box center [1319, 329] width 288 height 118
click at [1187, 21] on icon at bounding box center [1186, 22] width 19 height 19
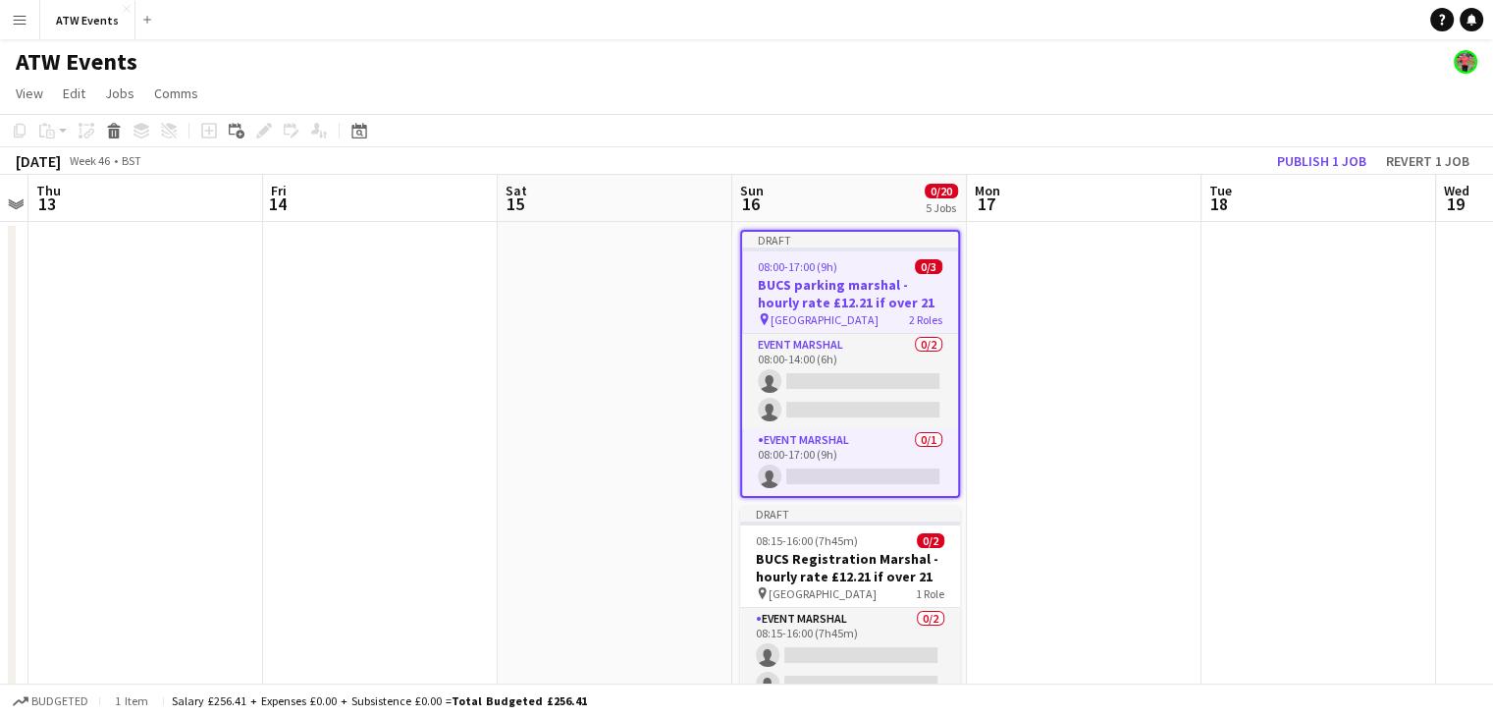
click at [836, 305] on h3 "BUCS parking marshal - hourly rate £12.21 if over 21" at bounding box center [850, 293] width 216 height 35
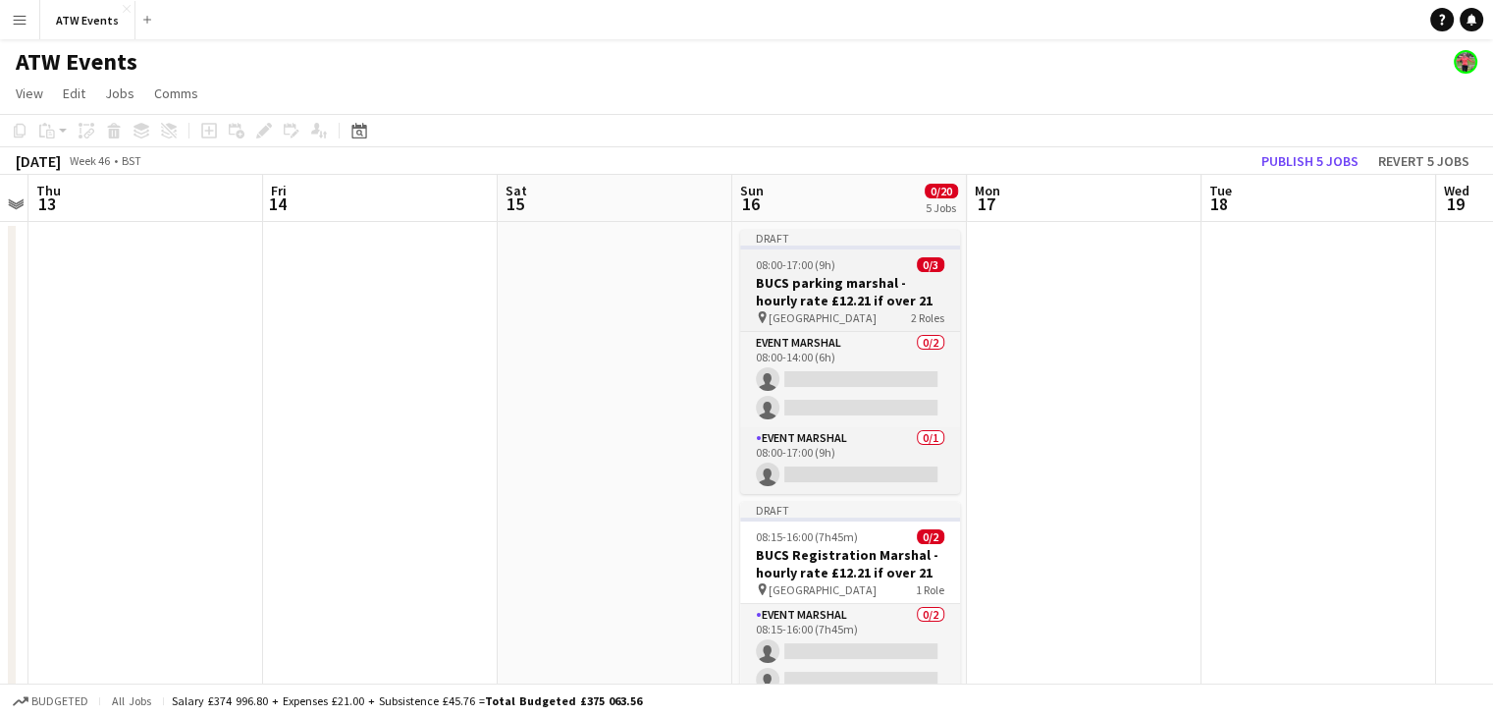
click at [836, 305] on h3 "BUCS parking marshal - hourly rate £12.21 if over 21" at bounding box center [850, 291] width 220 height 35
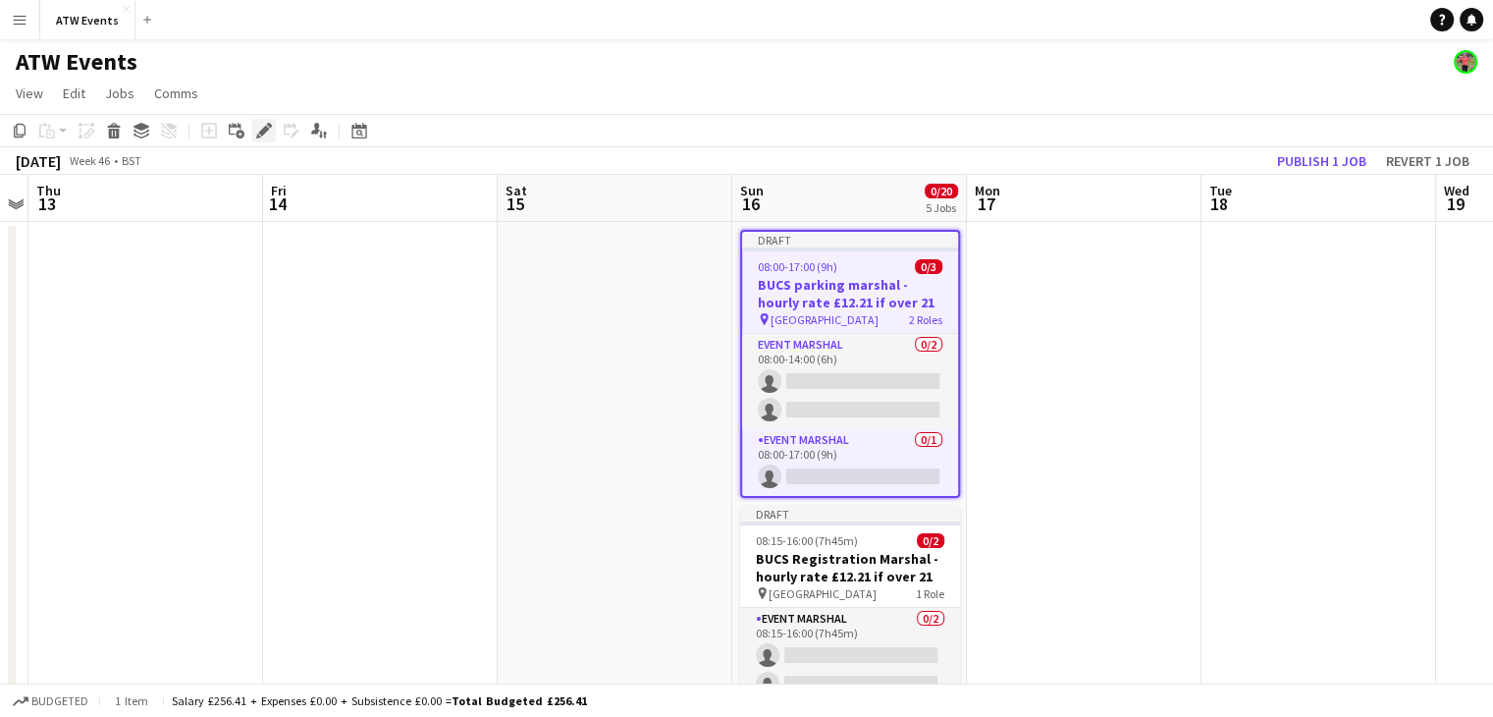
click at [263, 131] on icon at bounding box center [263, 131] width 11 height 11
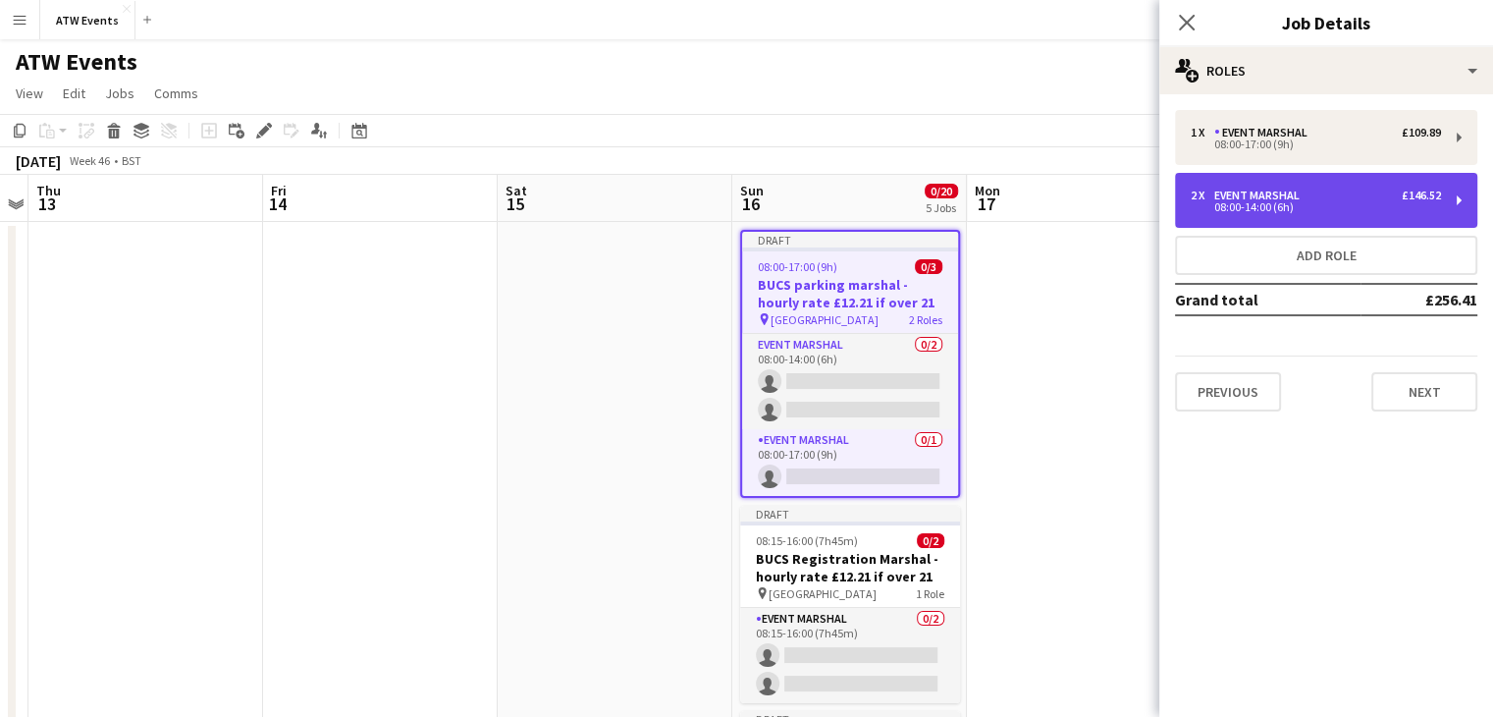
click at [1276, 214] on div "2 x Event Marshal £146.52 08:00-14:00 (6h)" at bounding box center [1326, 200] width 302 height 55
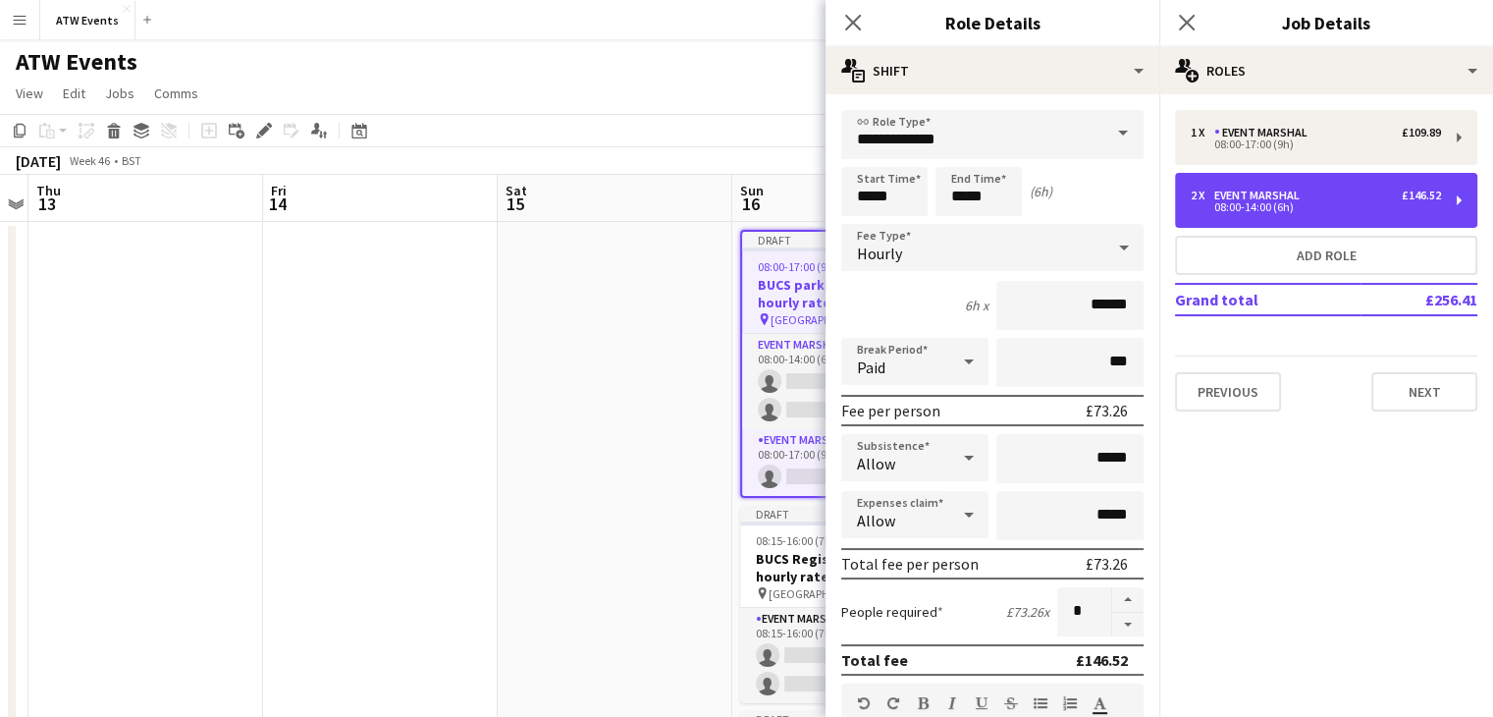
scroll to position [495, 0]
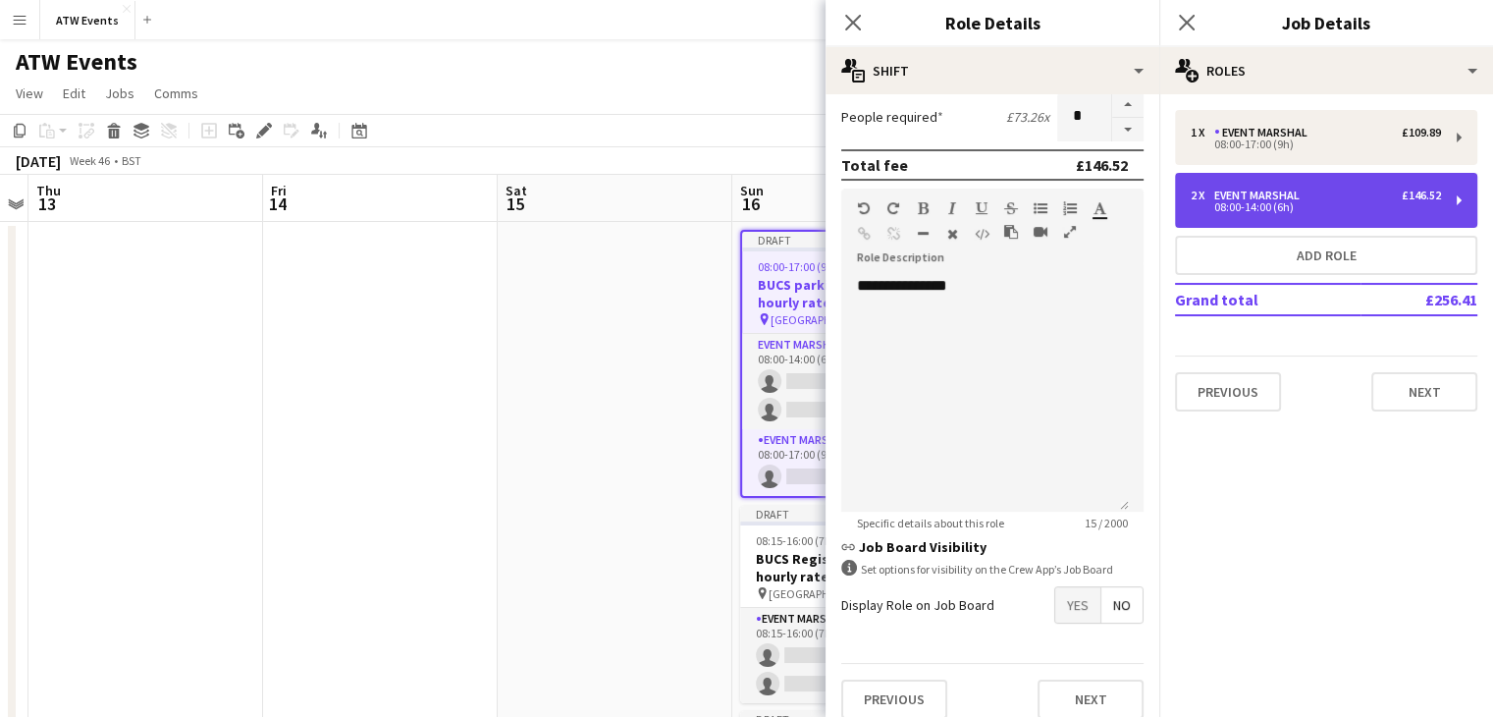
click at [1378, 200] on div "2 x Event Marshal £146.52" at bounding box center [1316, 195] width 250 height 14
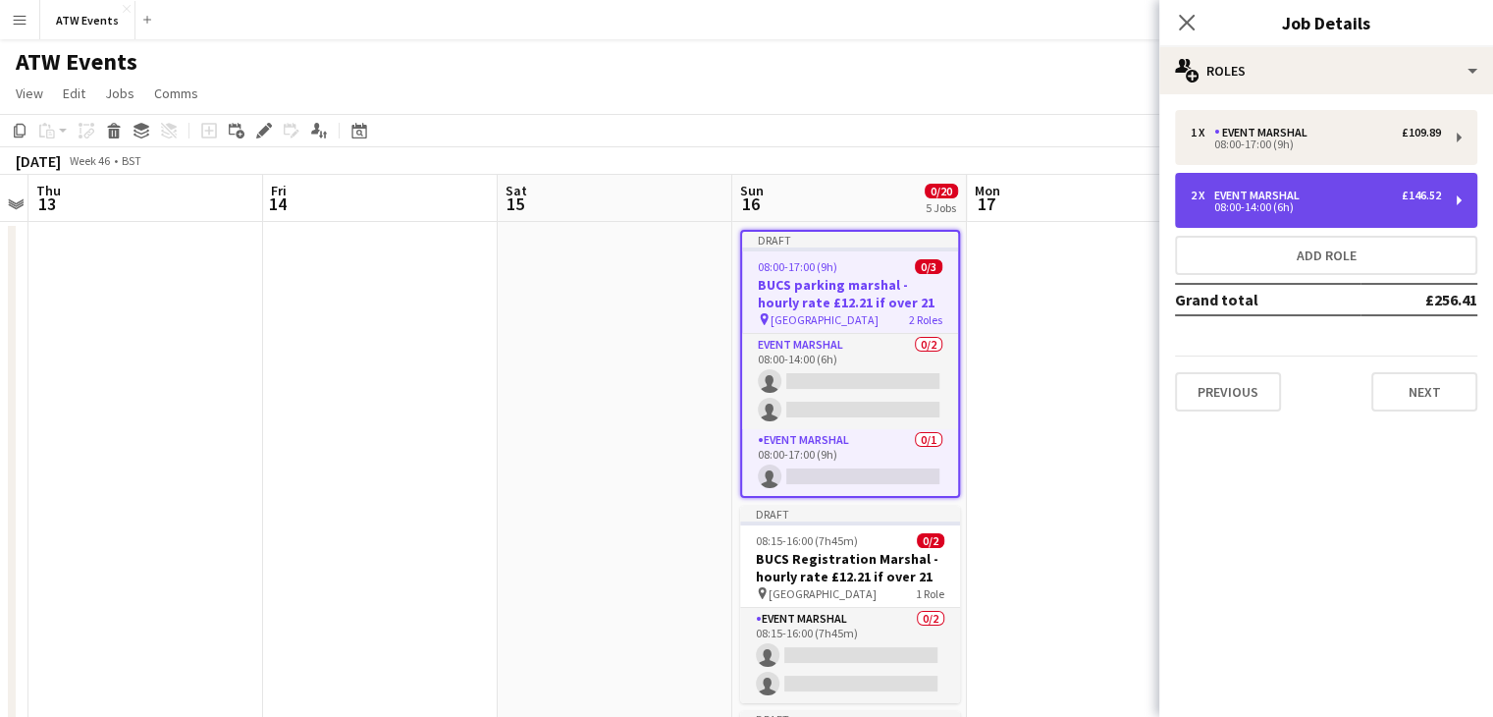
click at [1378, 200] on div "2 x Event Marshal £146.52" at bounding box center [1316, 195] width 250 height 14
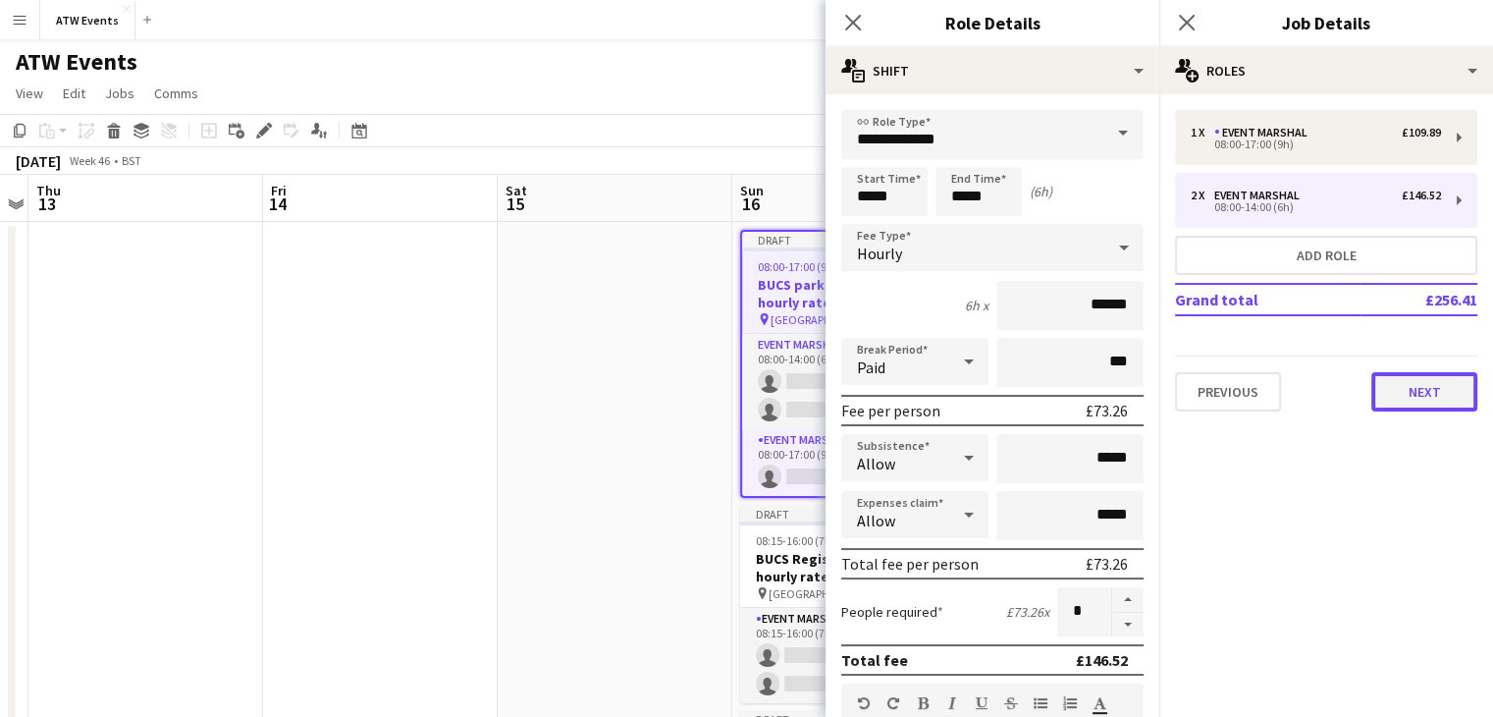
click at [1449, 395] on button "Next" at bounding box center [1424, 391] width 106 height 39
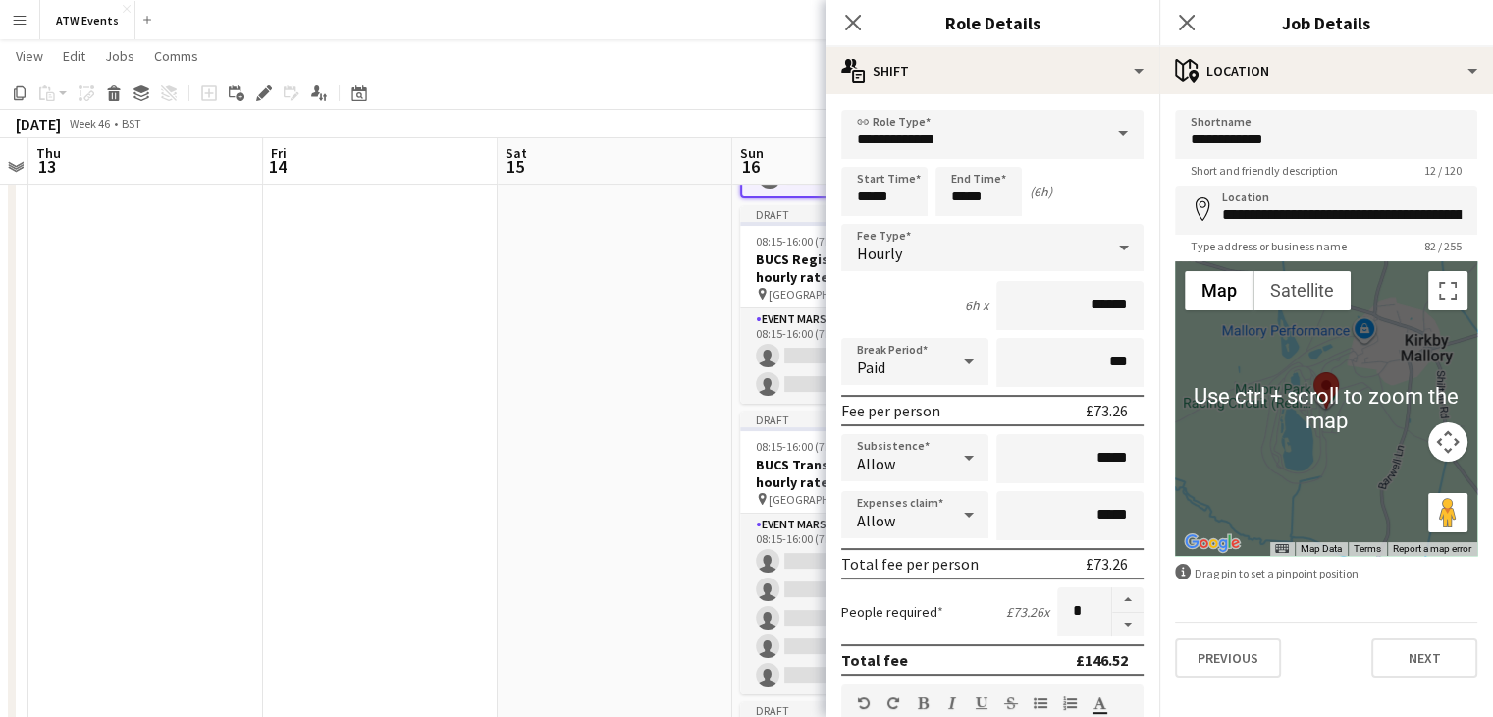
scroll to position [298, 0]
click at [1439, 657] on button "Next" at bounding box center [1424, 657] width 106 height 39
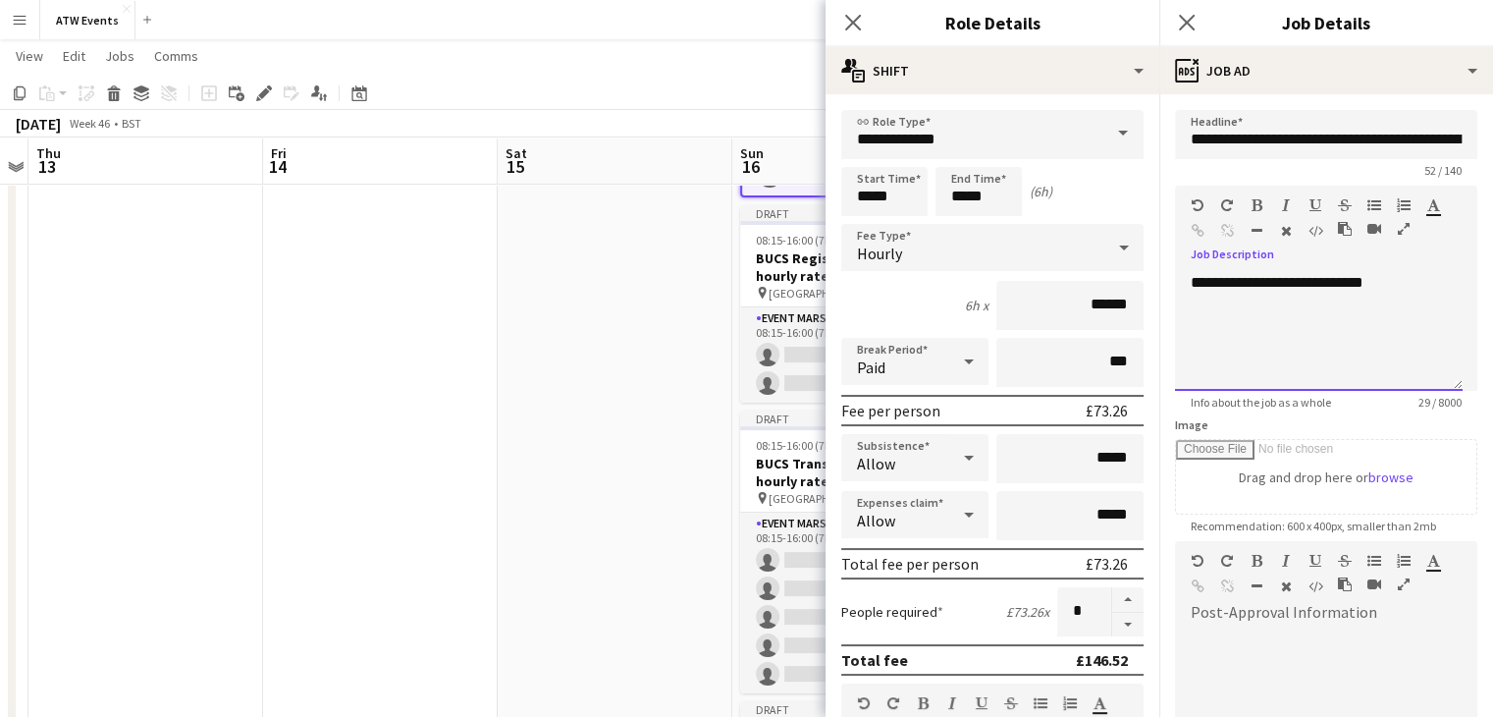
click at [1360, 292] on div "**********" at bounding box center [1319, 332] width 288 height 118
copy div "**********"
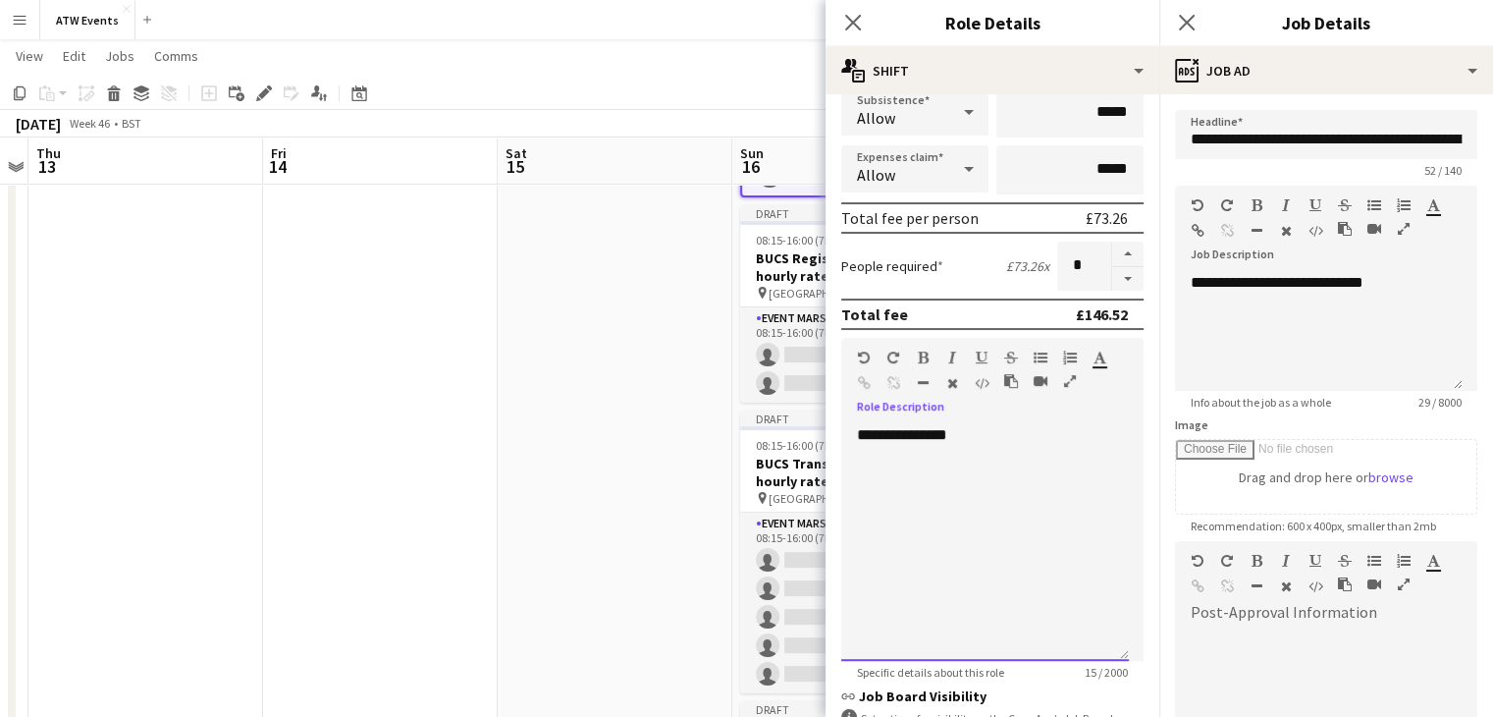
click at [960, 536] on div "**********" at bounding box center [985, 543] width 288 height 236
click at [1324, 624] on div at bounding box center [1326, 680] width 302 height 132
paste div
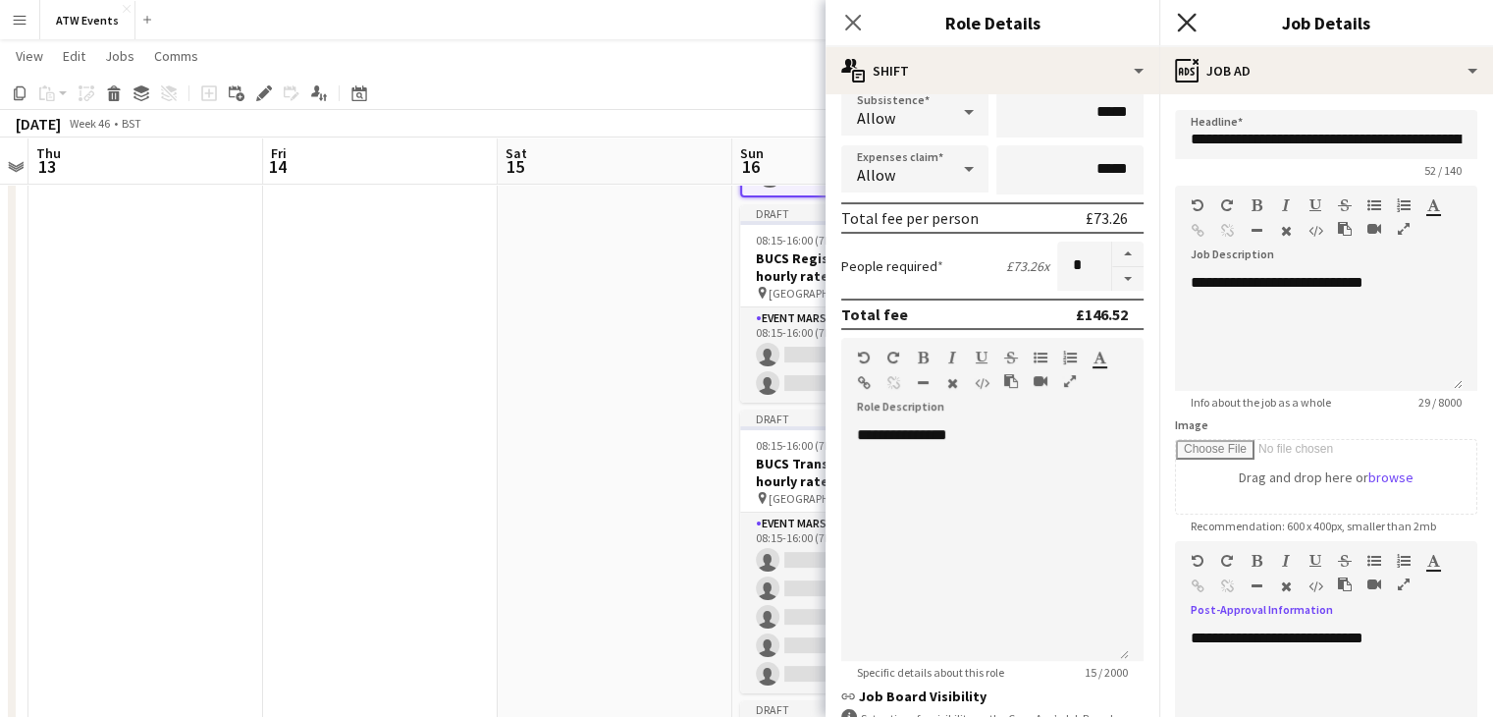
click at [1189, 28] on icon "Close pop-in" at bounding box center [1186, 22] width 19 height 19
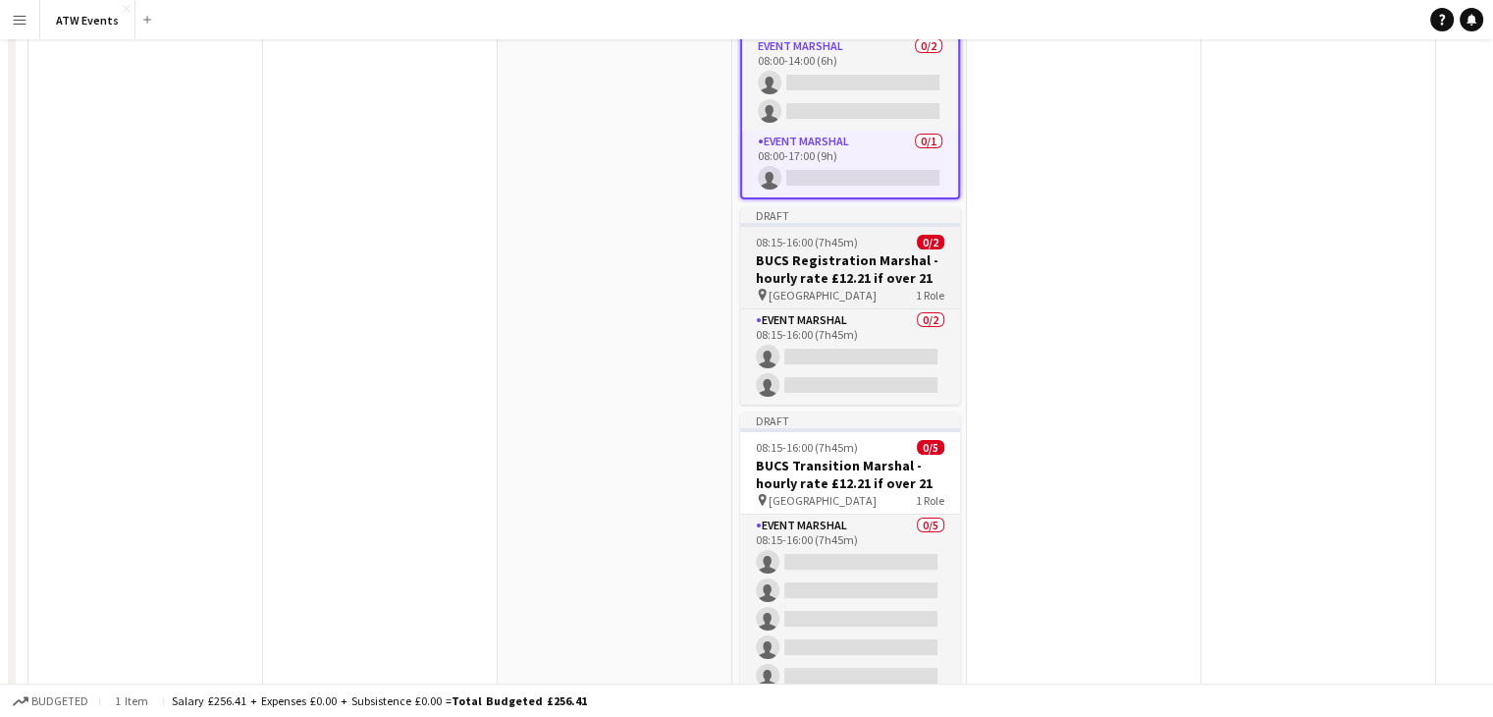
scroll to position [0, 0]
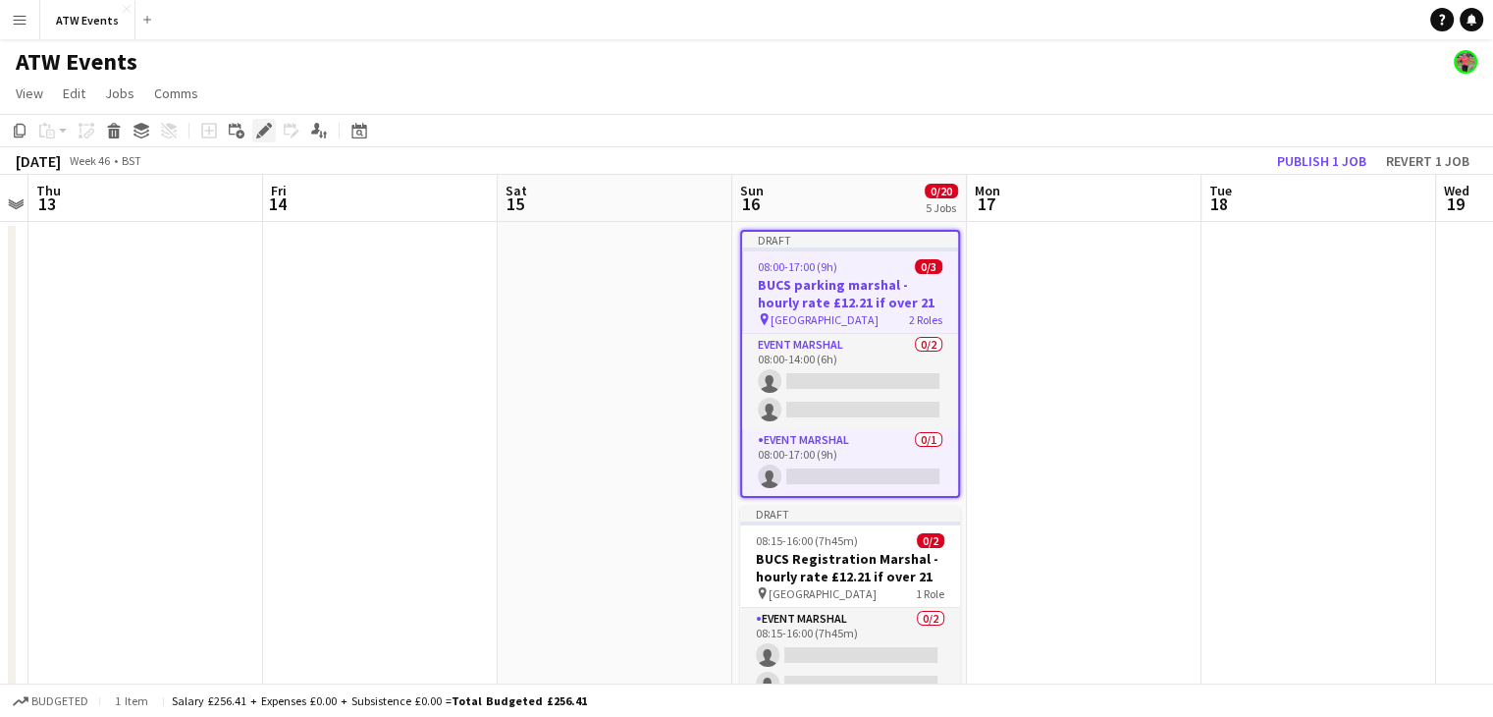
click at [263, 131] on icon at bounding box center [263, 131] width 11 height 11
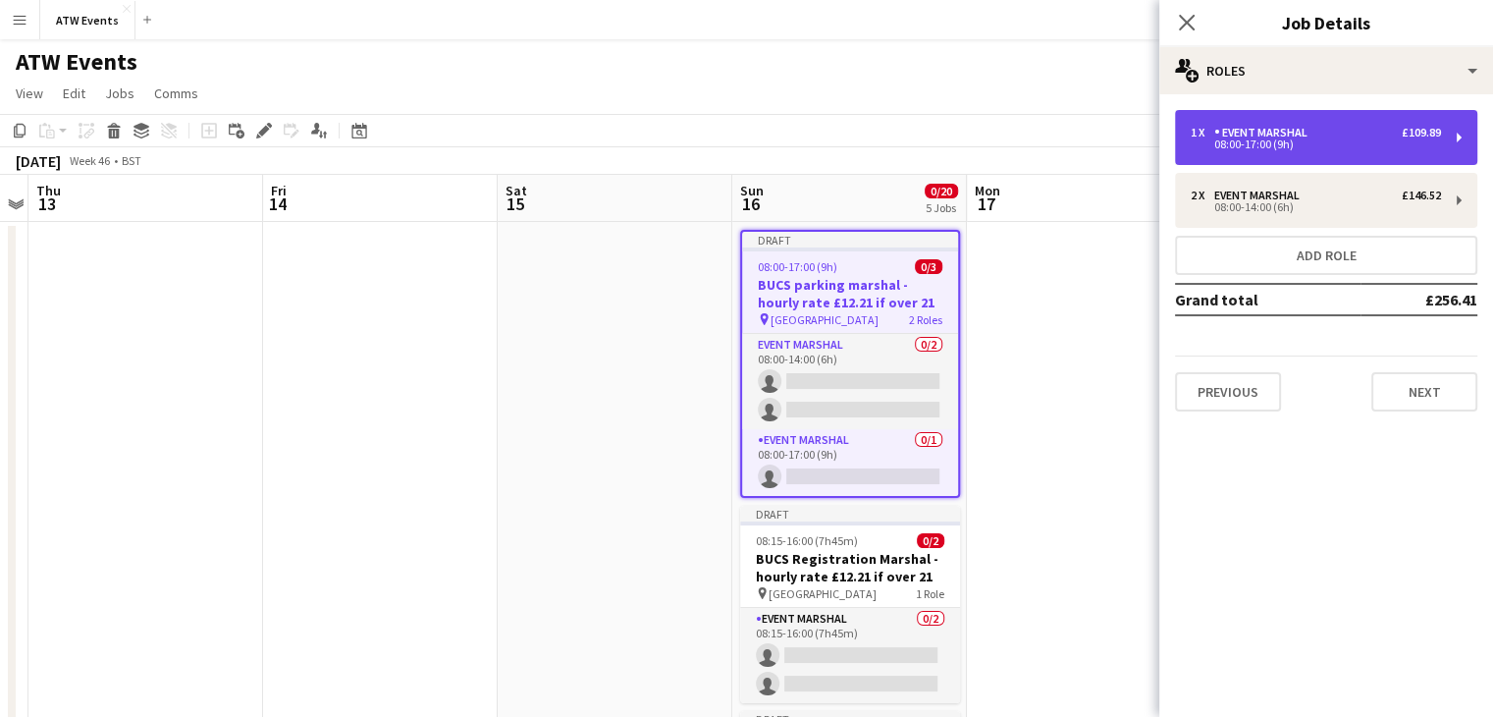
click at [1300, 160] on div "1 x Event Marshal £109.89 08:00-17:00 (9h)" at bounding box center [1326, 137] width 302 height 55
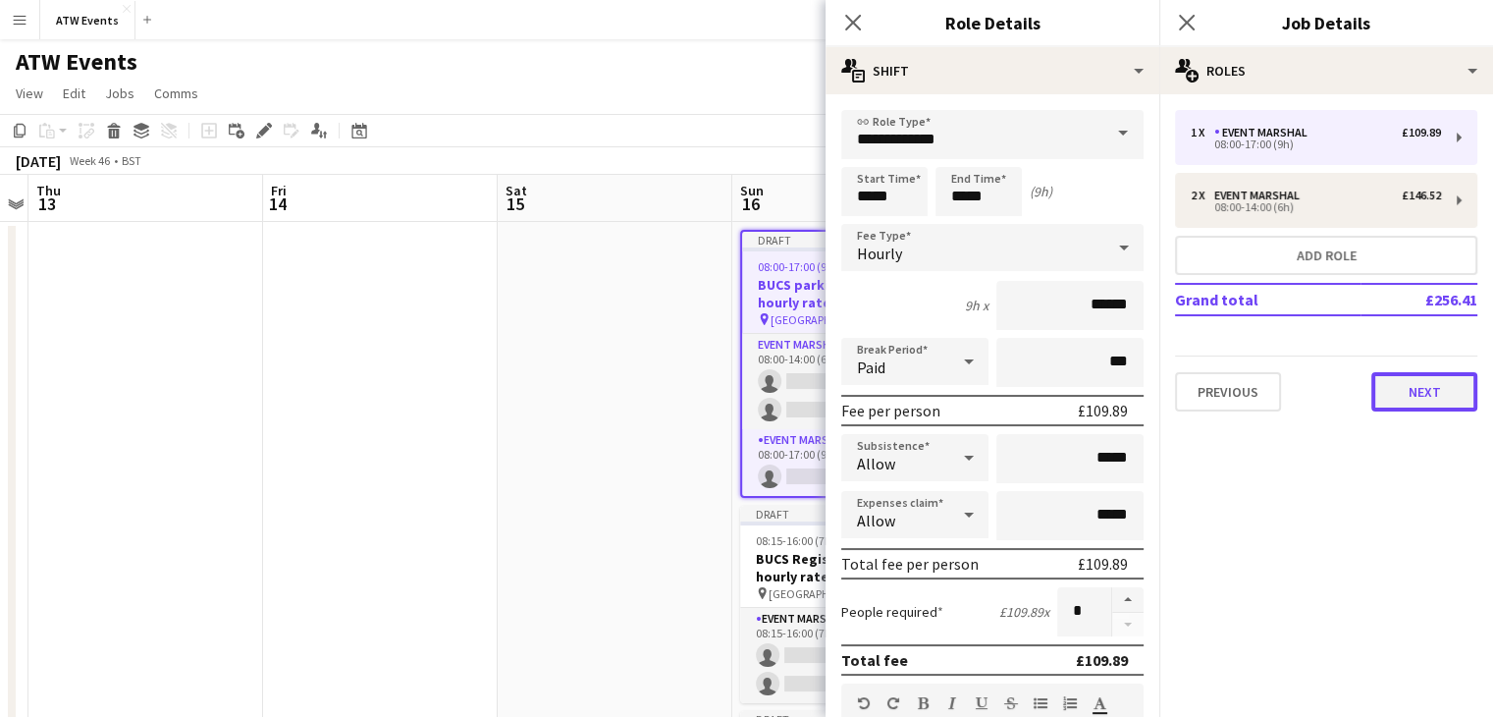
click at [1453, 378] on button "Next" at bounding box center [1424, 391] width 106 height 39
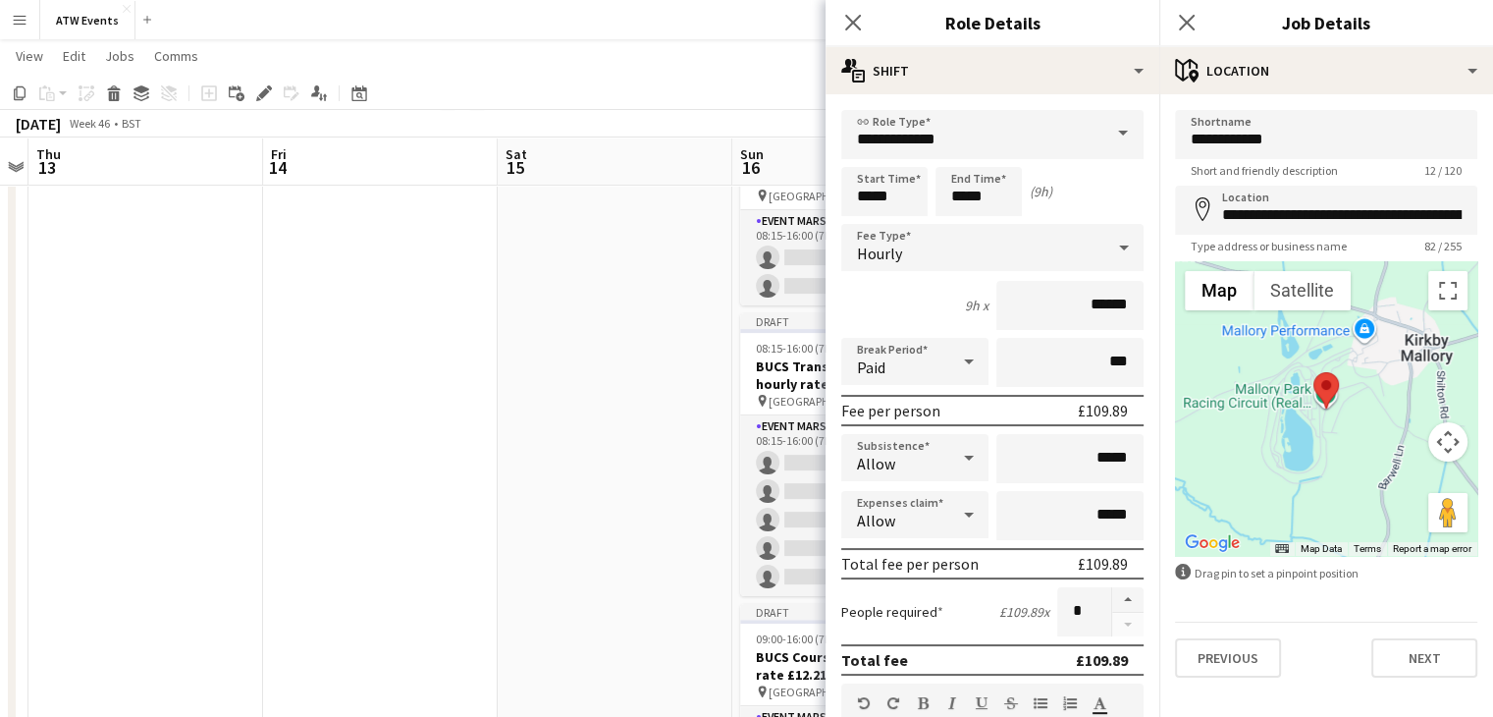
scroll to position [397, 0]
click at [1411, 652] on button "Next" at bounding box center [1424, 657] width 106 height 39
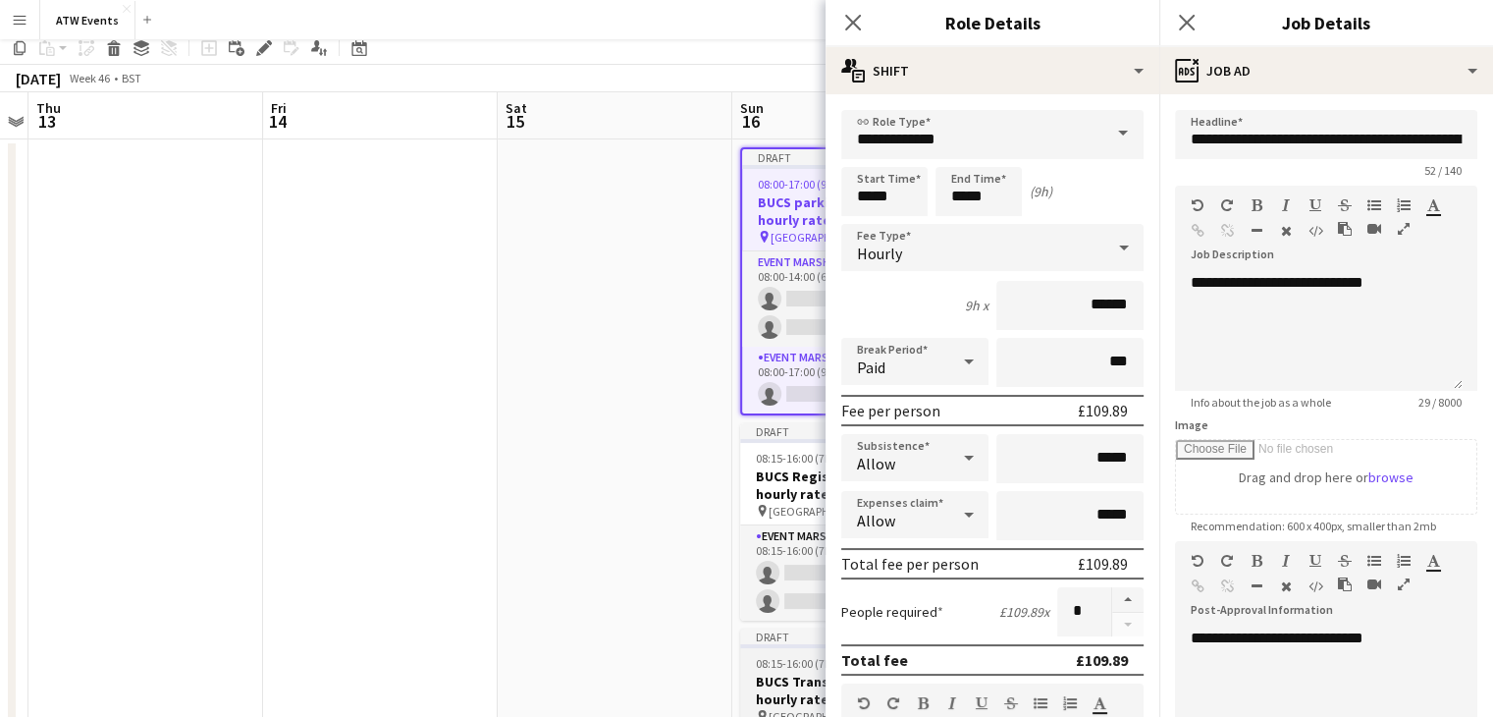
scroll to position [0, 0]
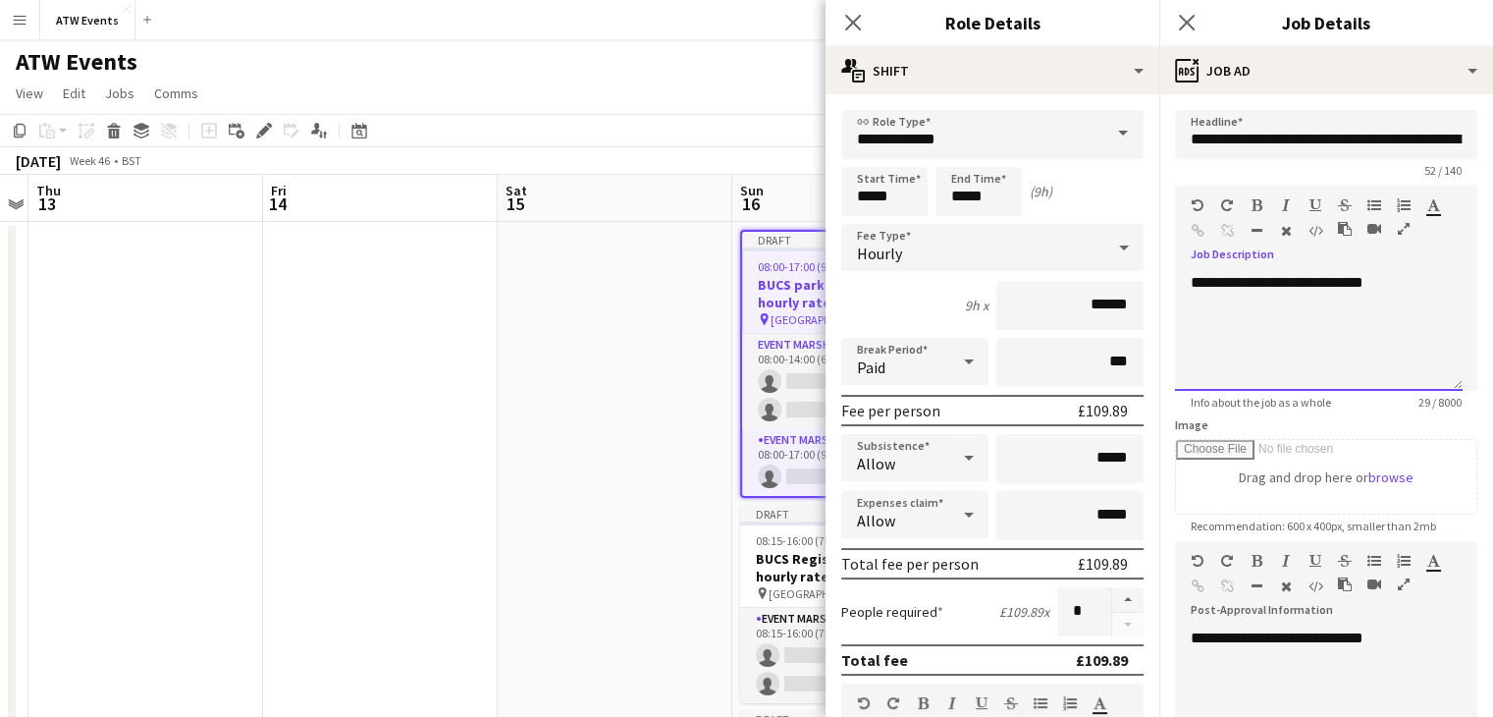
click at [1311, 284] on div "**********" at bounding box center [1319, 332] width 288 height 118
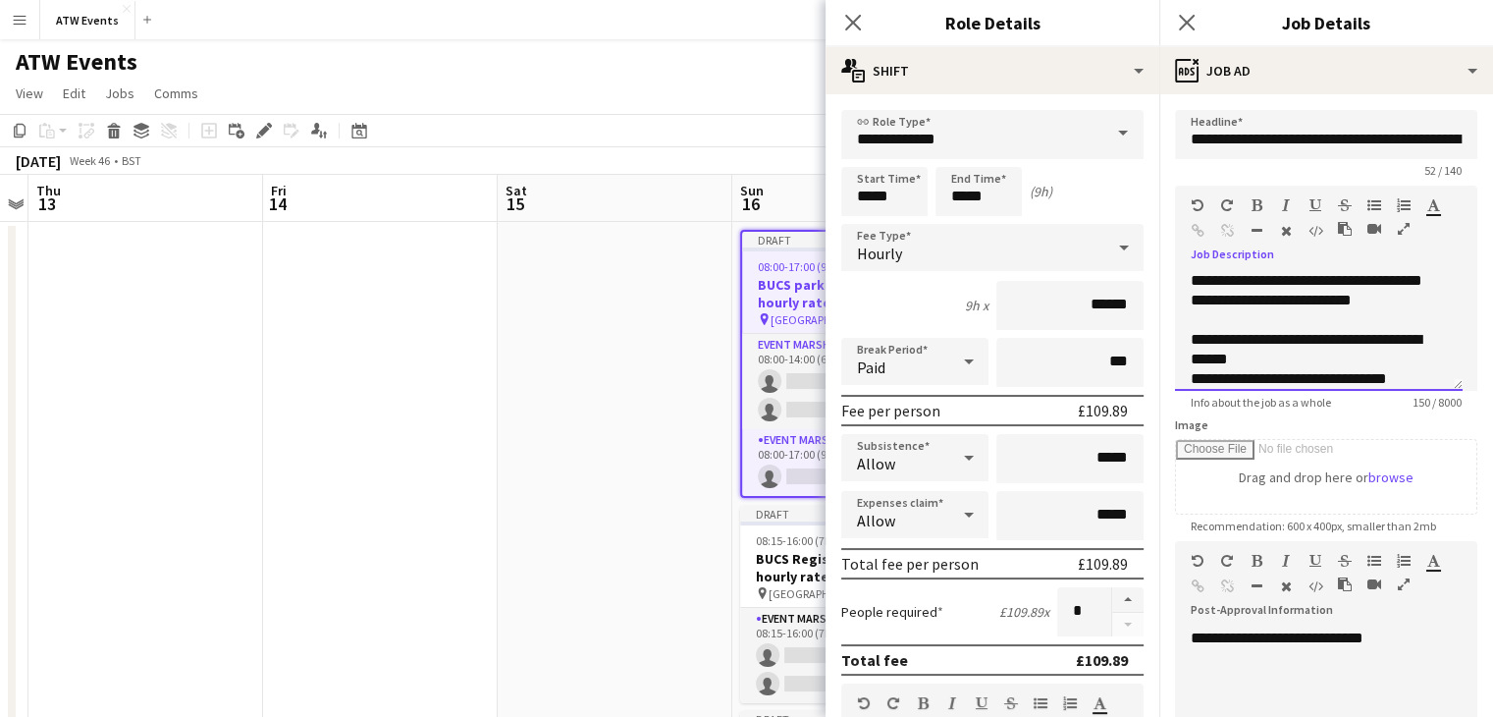
scroll to position [22, 0]
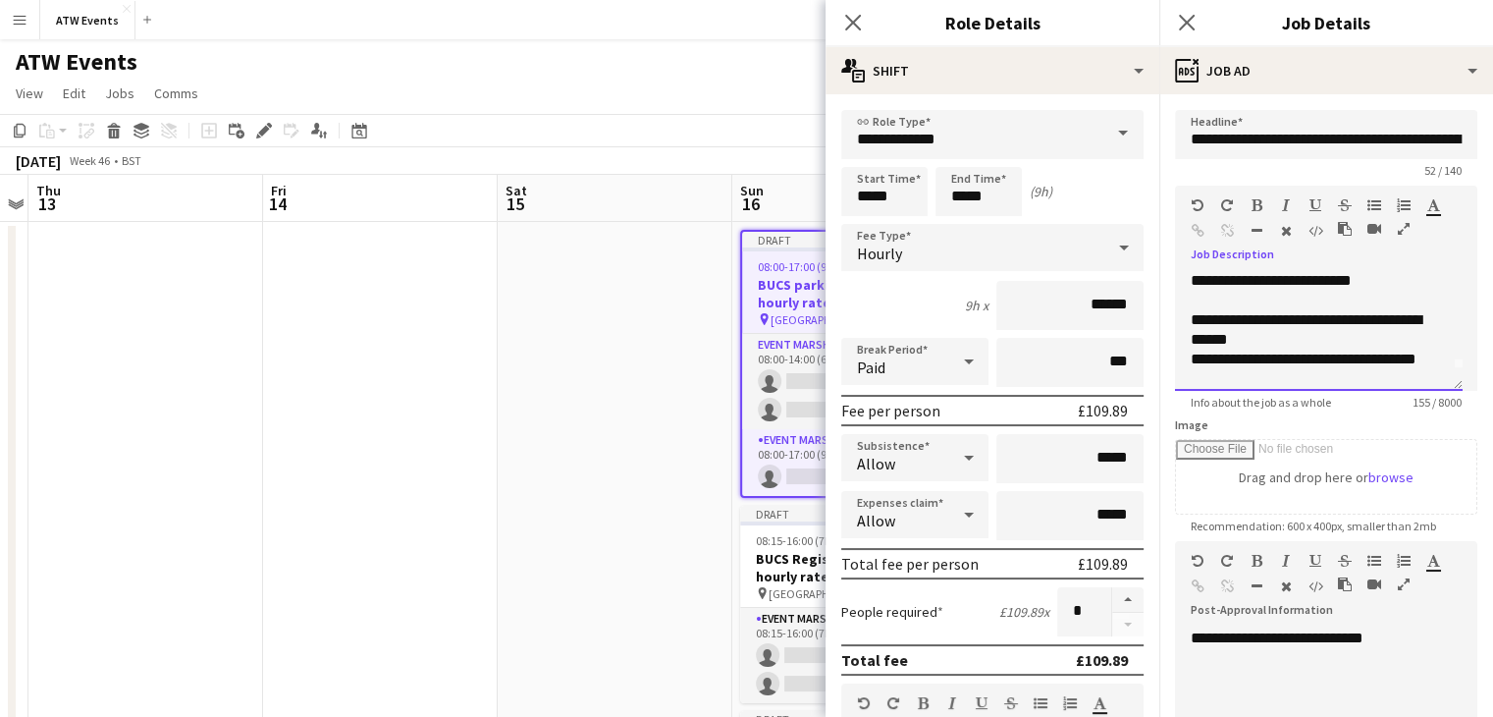
click at [1213, 358] on div "**********" at bounding box center [1311, 368] width 241 height 39
click at [1339, 375] on div "**********" at bounding box center [1311, 368] width 241 height 39
click at [1289, 361] on div "**********" at bounding box center [1311, 368] width 241 height 39
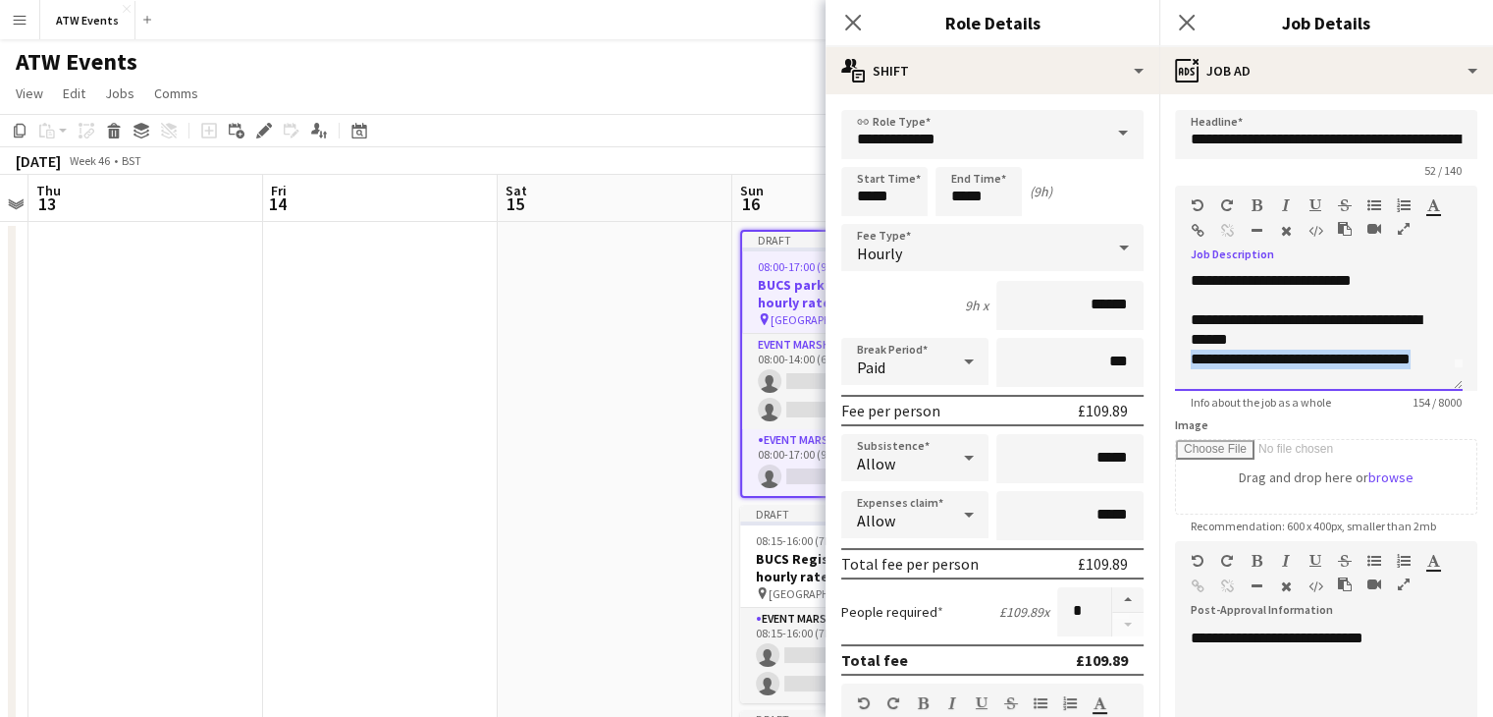
click at [1289, 361] on div "**********" at bounding box center [1311, 368] width 241 height 39
click at [1280, 370] on div "**********" at bounding box center [1311, 368] width 241 height 39
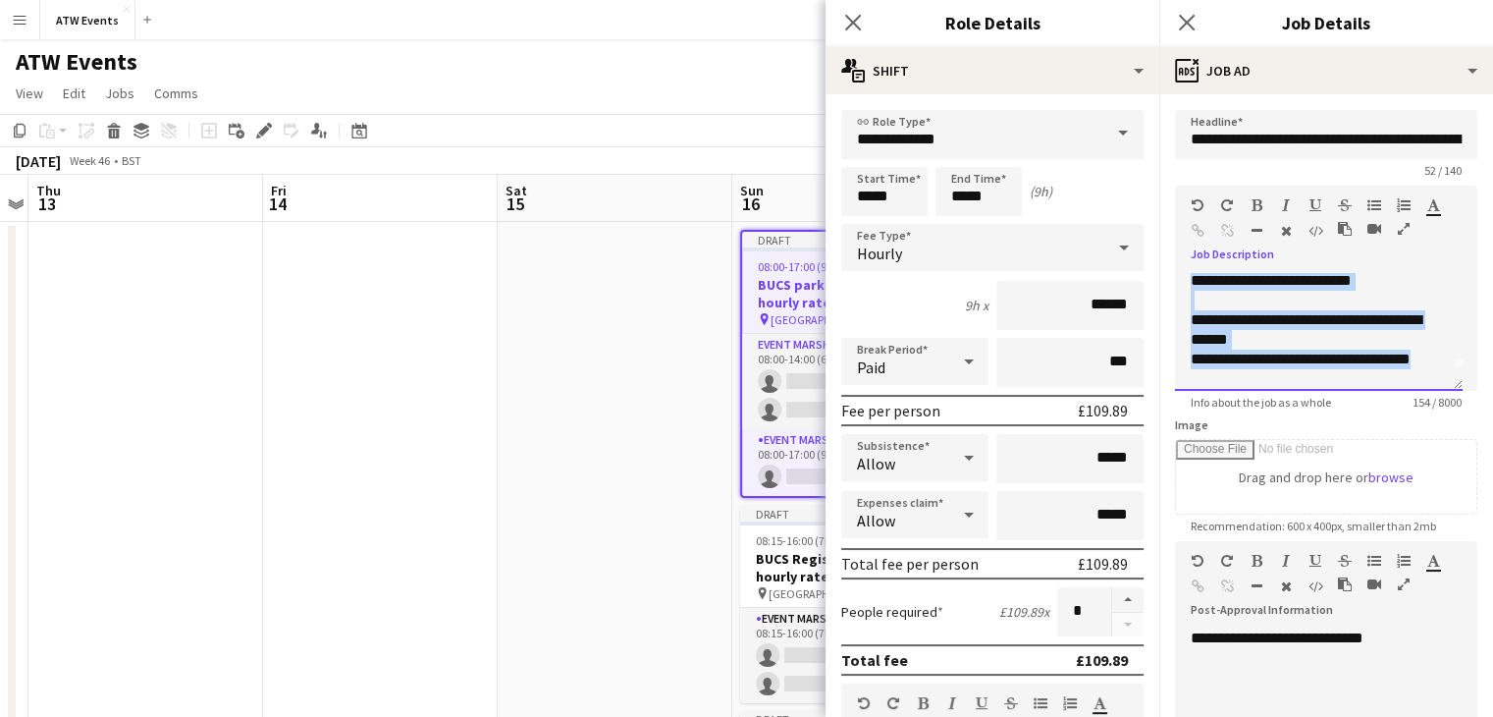
scroll to position [0, 0]
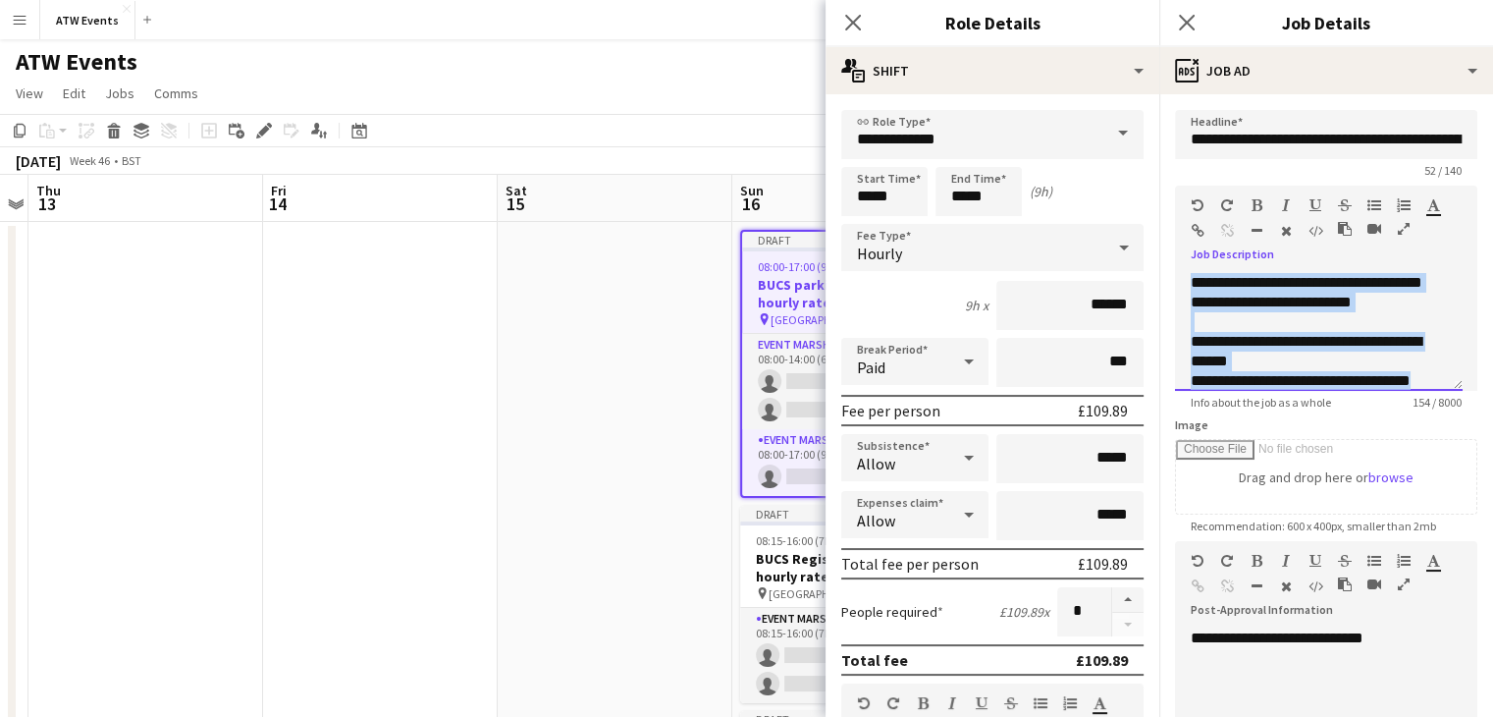
drag, startPoint x: 1280, startPoint y: 370, endPoint x: 1192, endPoint y: 185, distance: 205.5
click at [1192, 186] on div "**********" at bounding box center [1326, 288] width 302 height 205
copy div "**********"
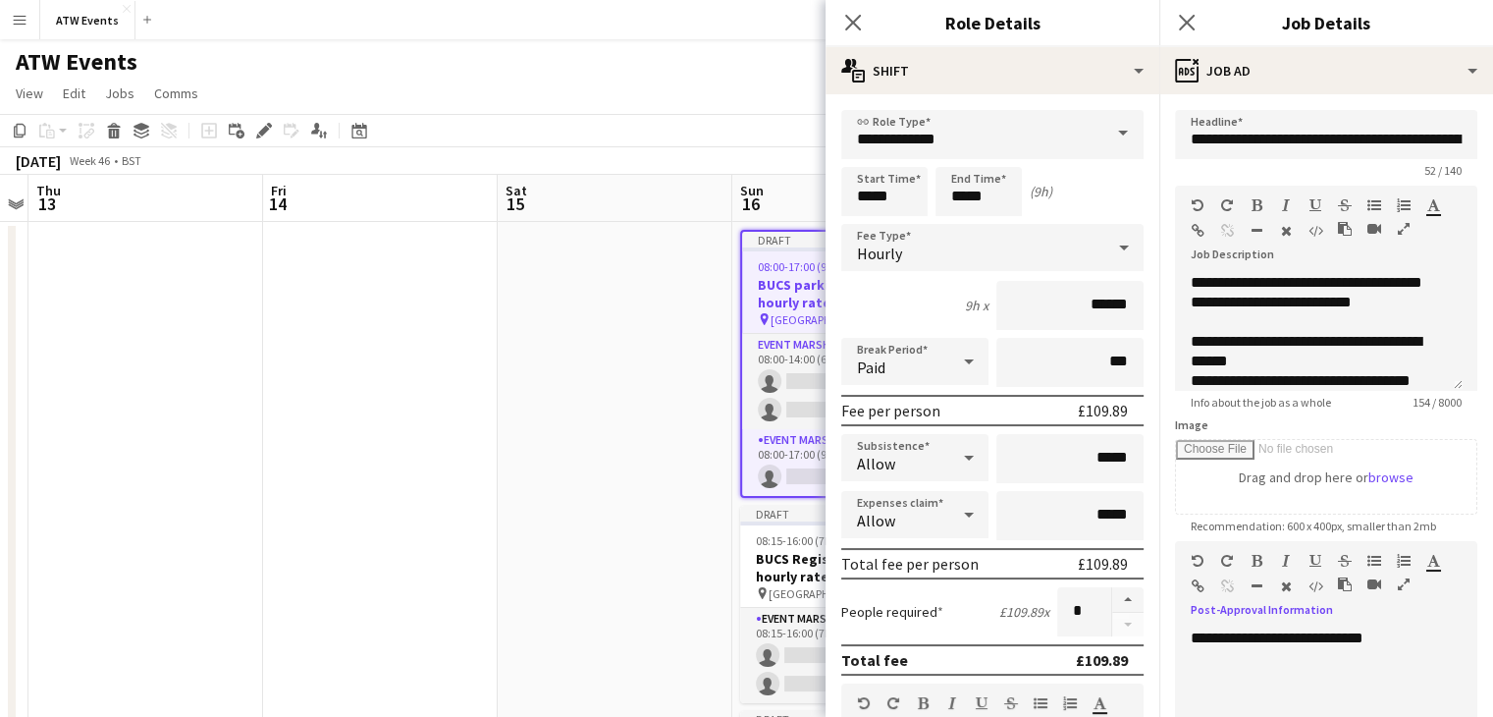
click at [1335, 645] on span "**********" at bounding box center [1277, 637] width 173 height 15
paste div
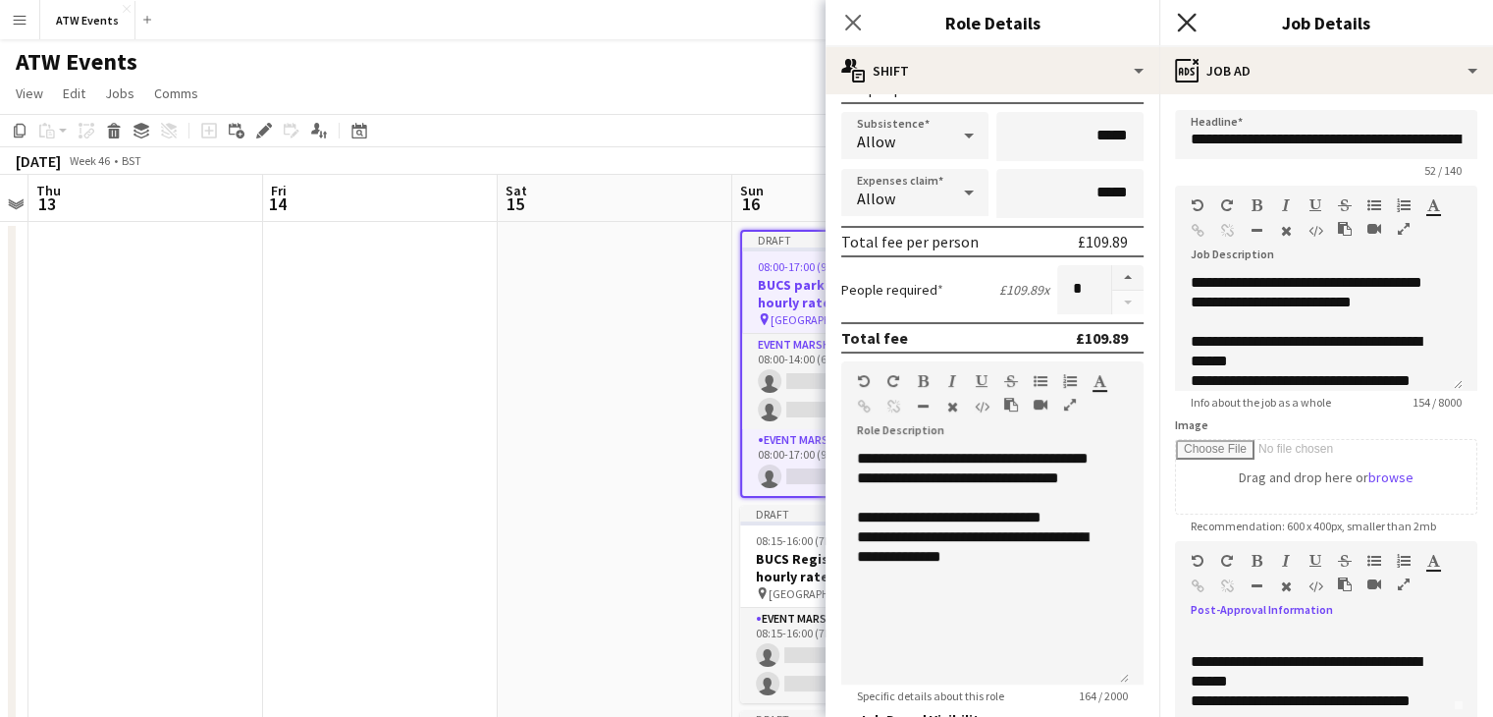
click at [1186, 25] on icon at bounding box center [1186, 22] width 19 height 19
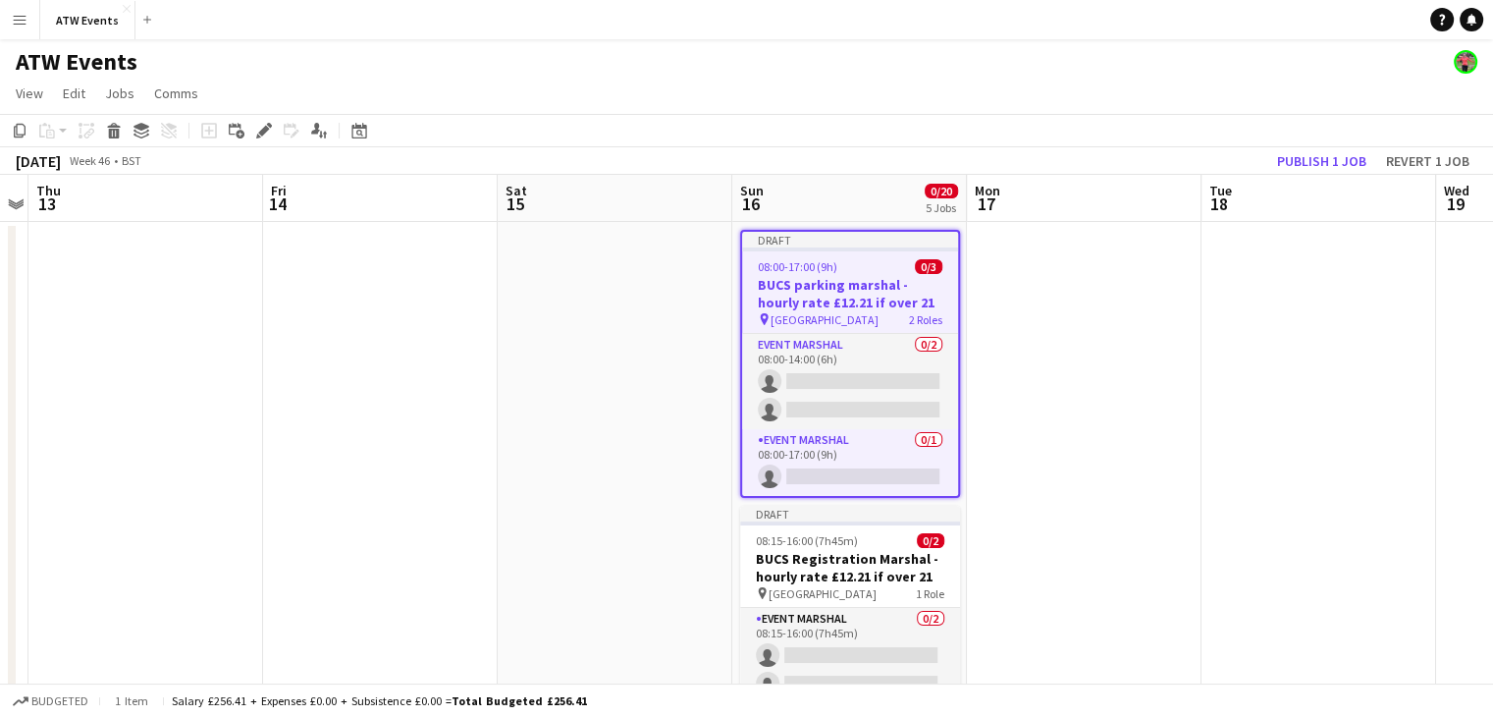
click at [803, 303] on h3 "BUCS parking marshal - hourly rate £12.21 if over 21" at bounding box center [850, 293] width 216 height 35
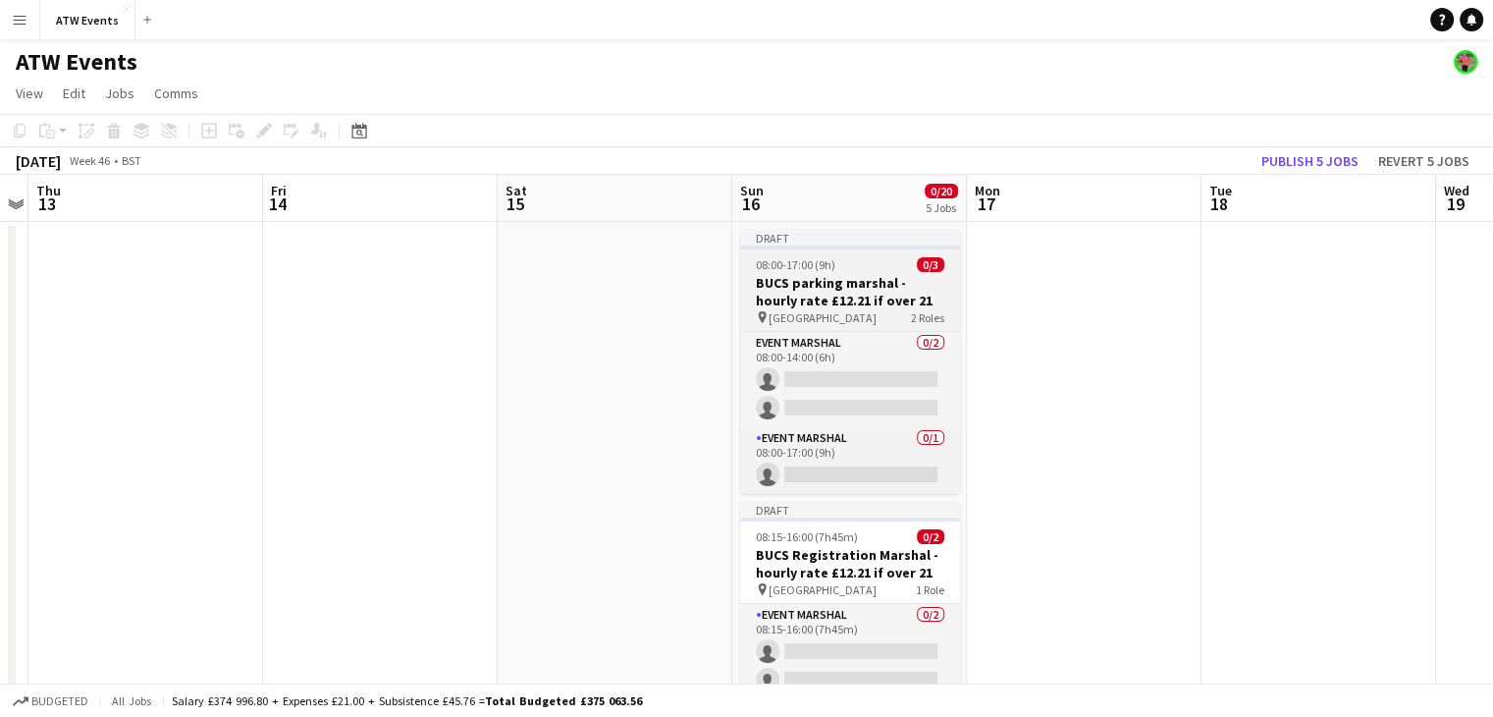
click at [881, 298] on h3 "BUCS parking marshal - hourly rate £12.21 if over 21" at bounding box center [850, 291] width 220 height 35
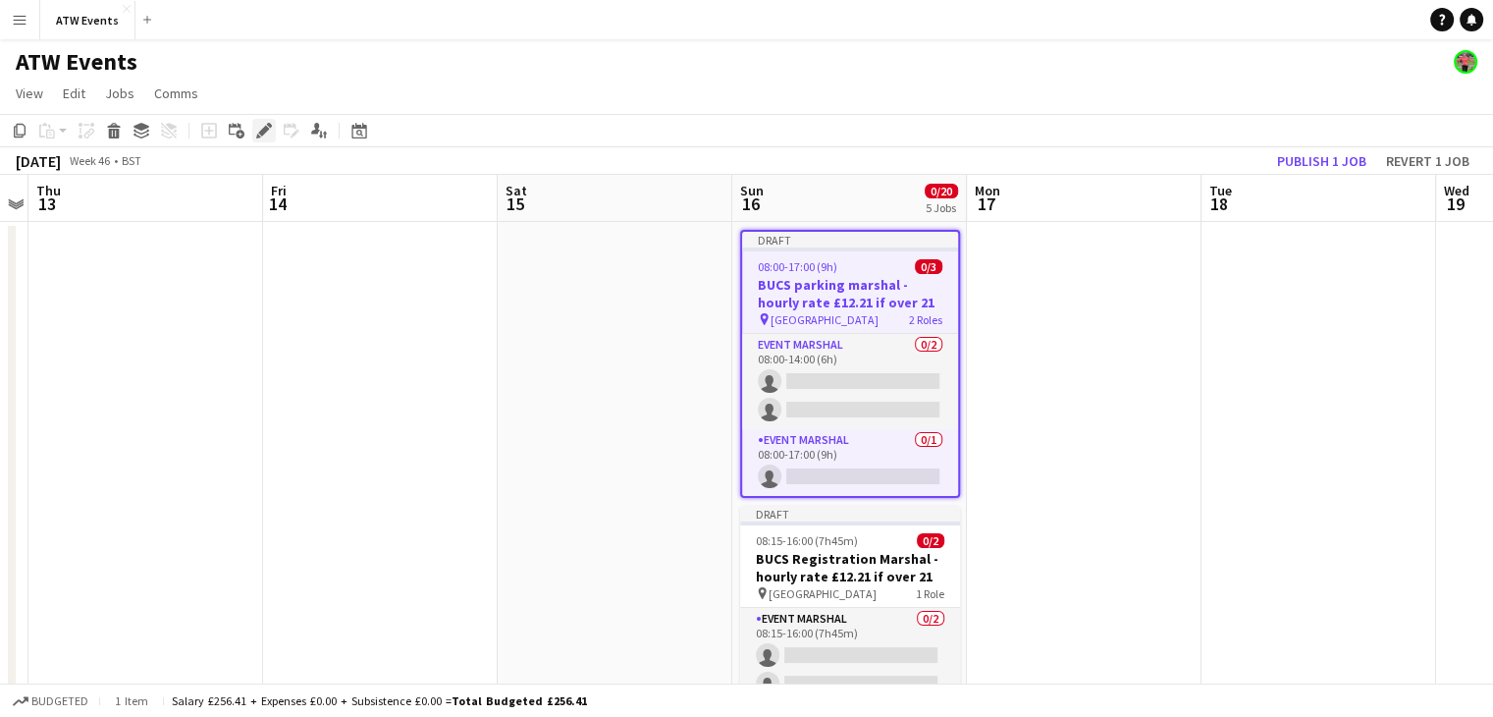
click at [263, 129] on icon at bounding box center [263, 131] width 11 height 11
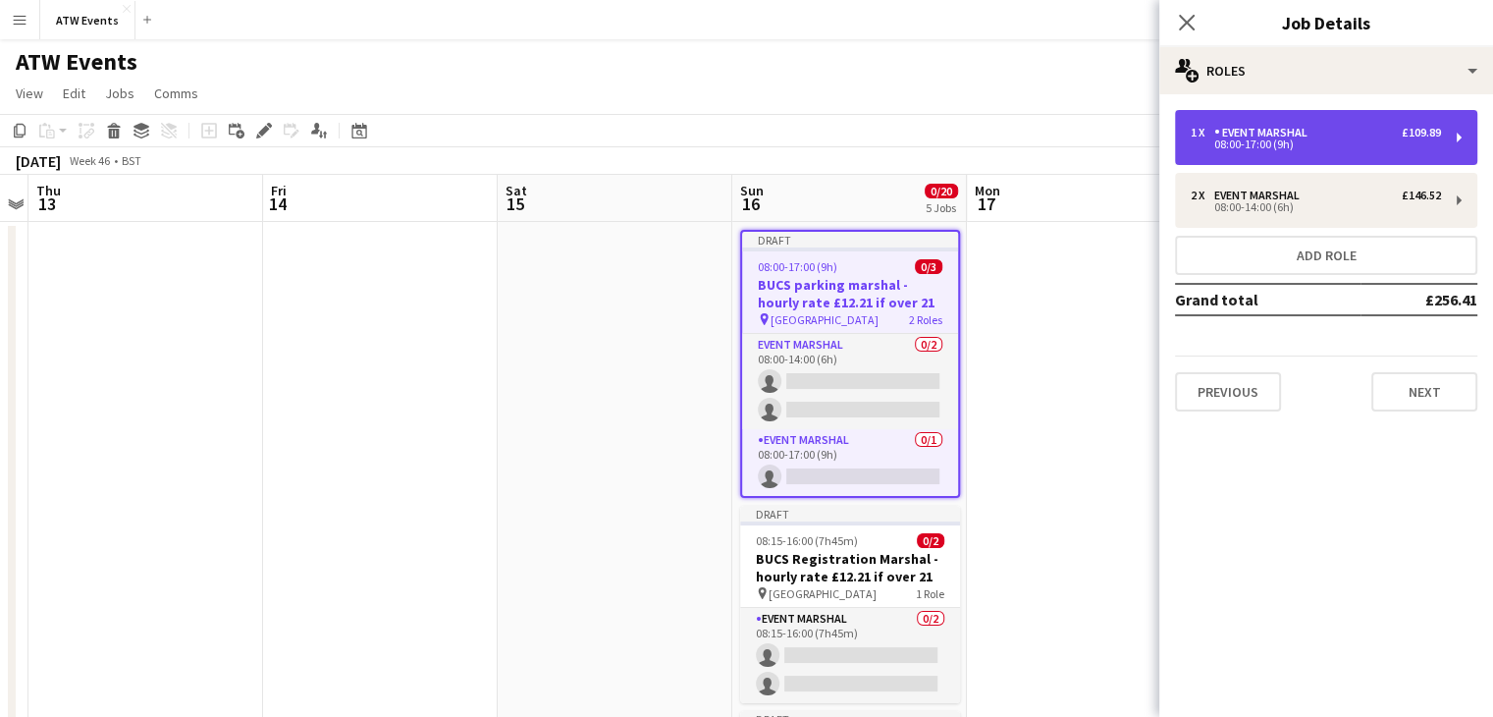
click at [1312, 146] on div "08:00-17:00 (9h)" at bounding box center [1316, 144] width 250 height 10
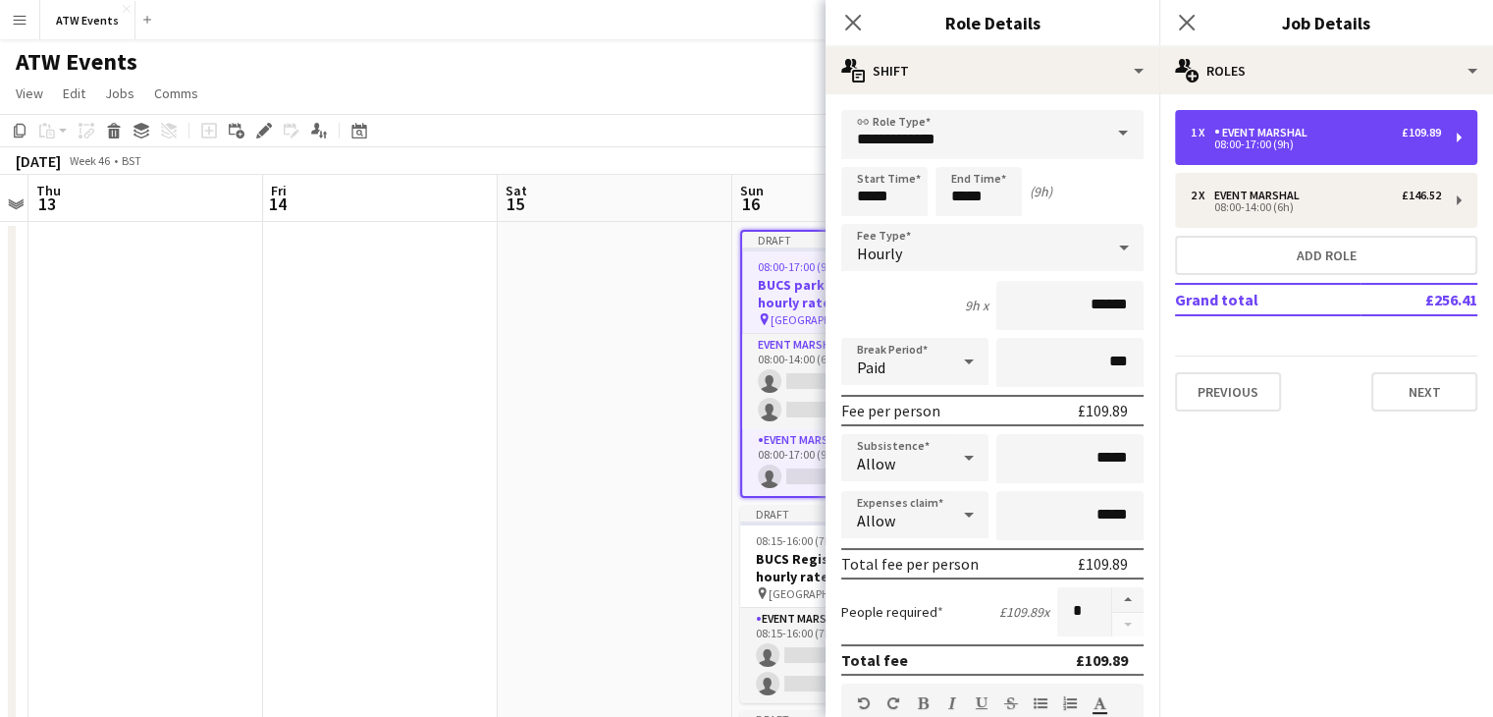
scroll to position [491, 0]
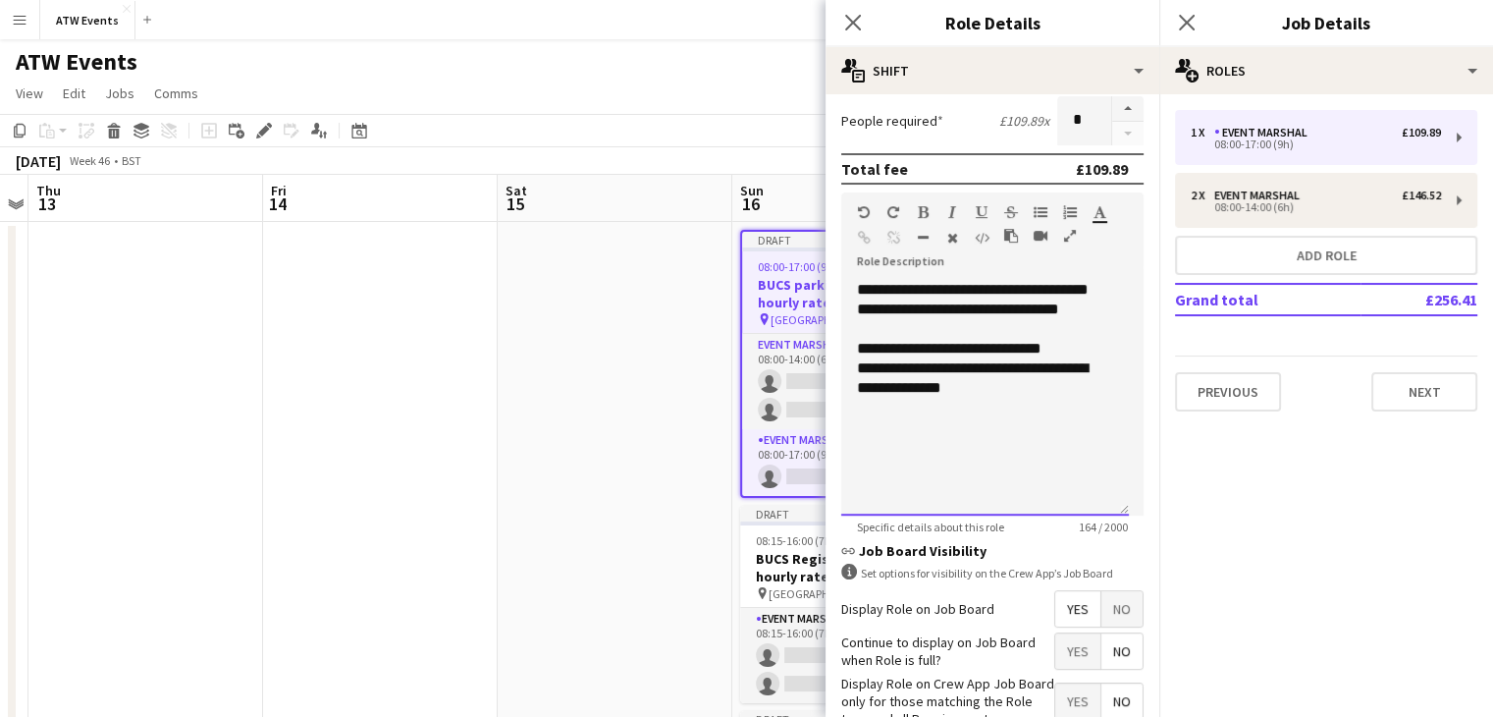
click at [1036, 417] on div "**********" at bounding box center [985, 398] width 288 height 236
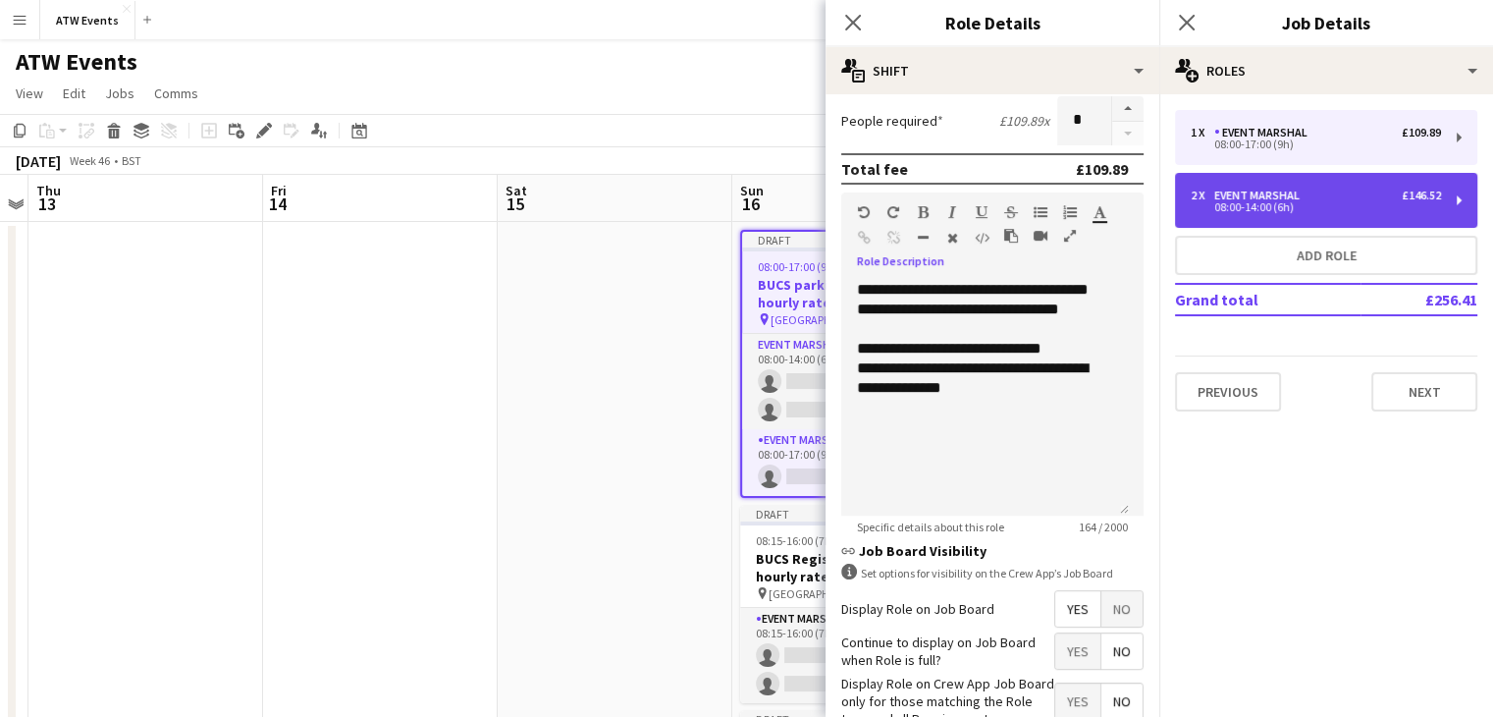
click at [1274, 197] on div "Event Marshal" at bounding box center [1260, 195] width 93 height 14
type input "*****"
type input "*"
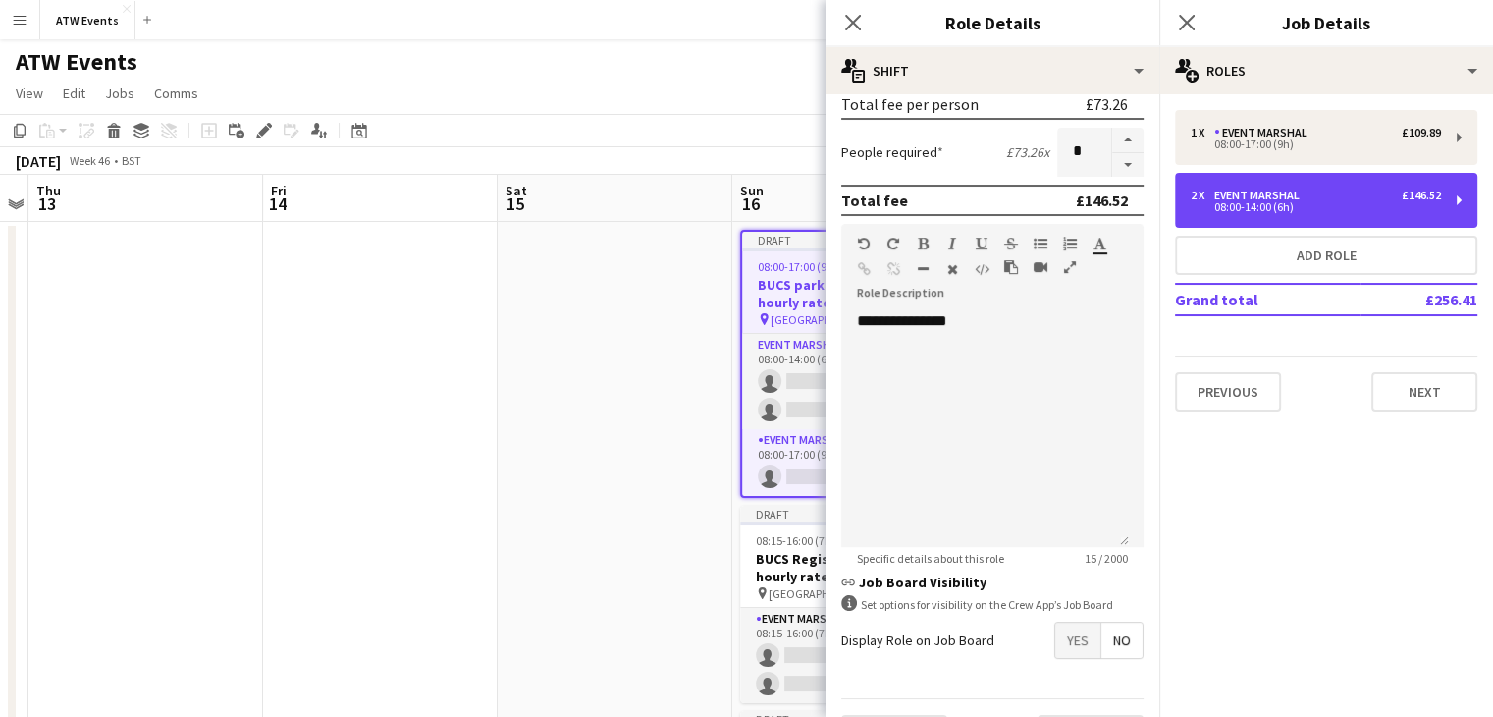
scroll to position [420, 0]
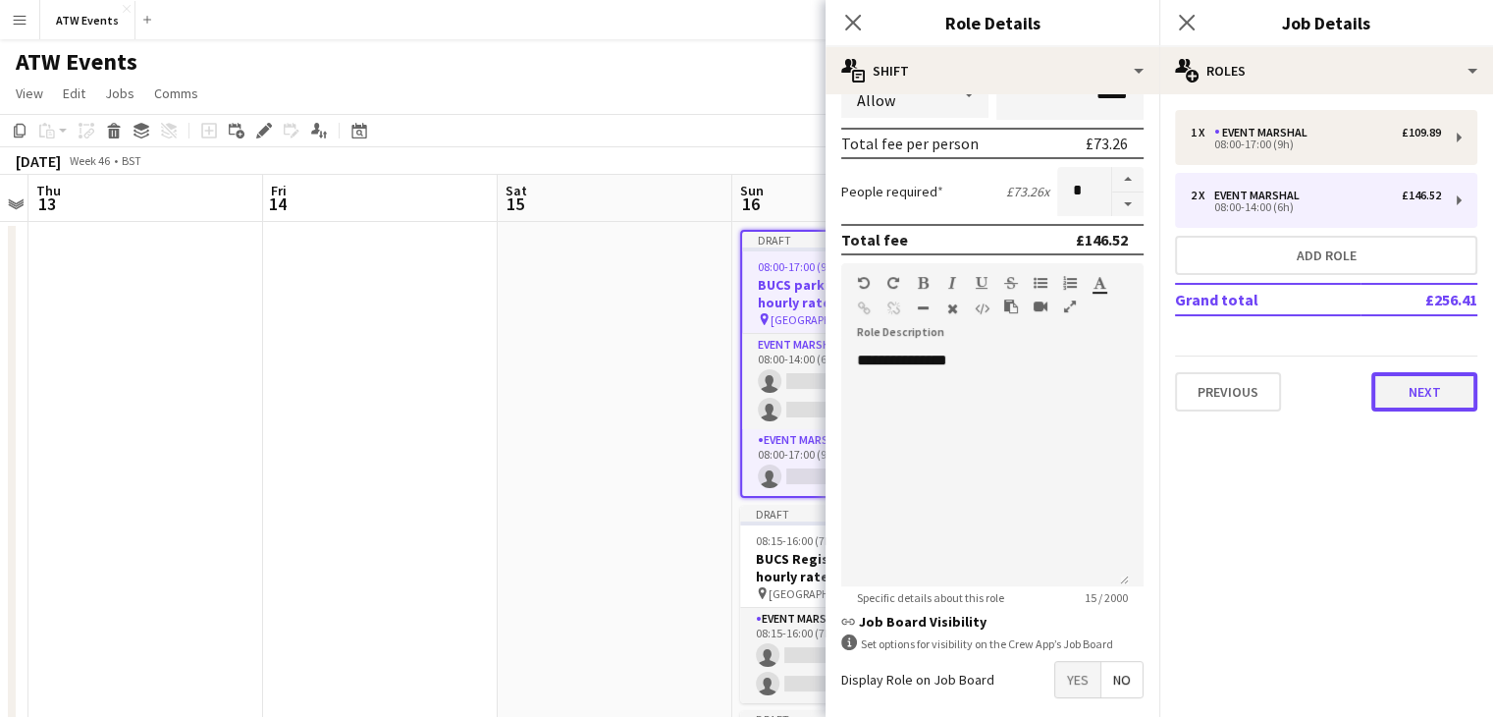
click at [1413, 380] on button "Next" at bounding box center [1424, 391] width 106 height 39
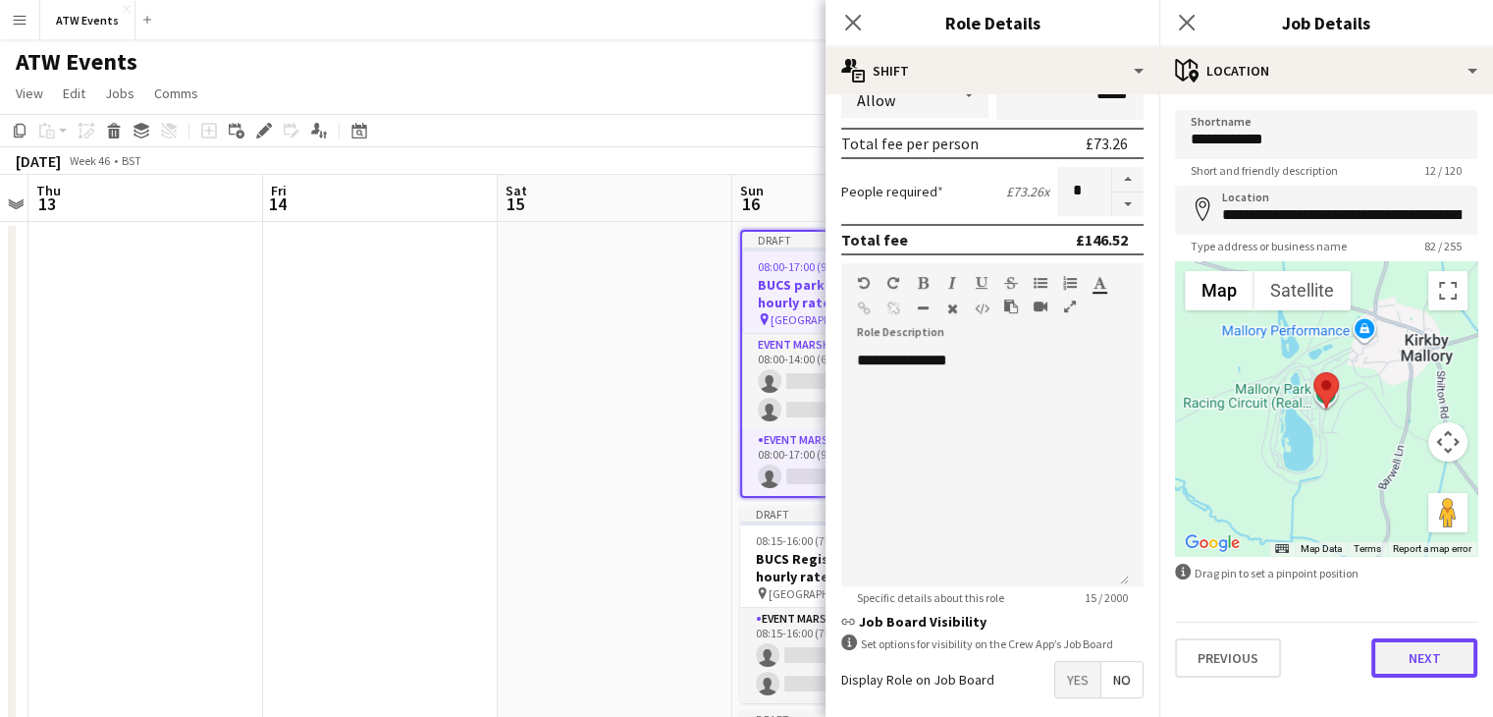
click at [1448, 672] on button "Next" at bounding box center [1424, 657] width 106 height 39
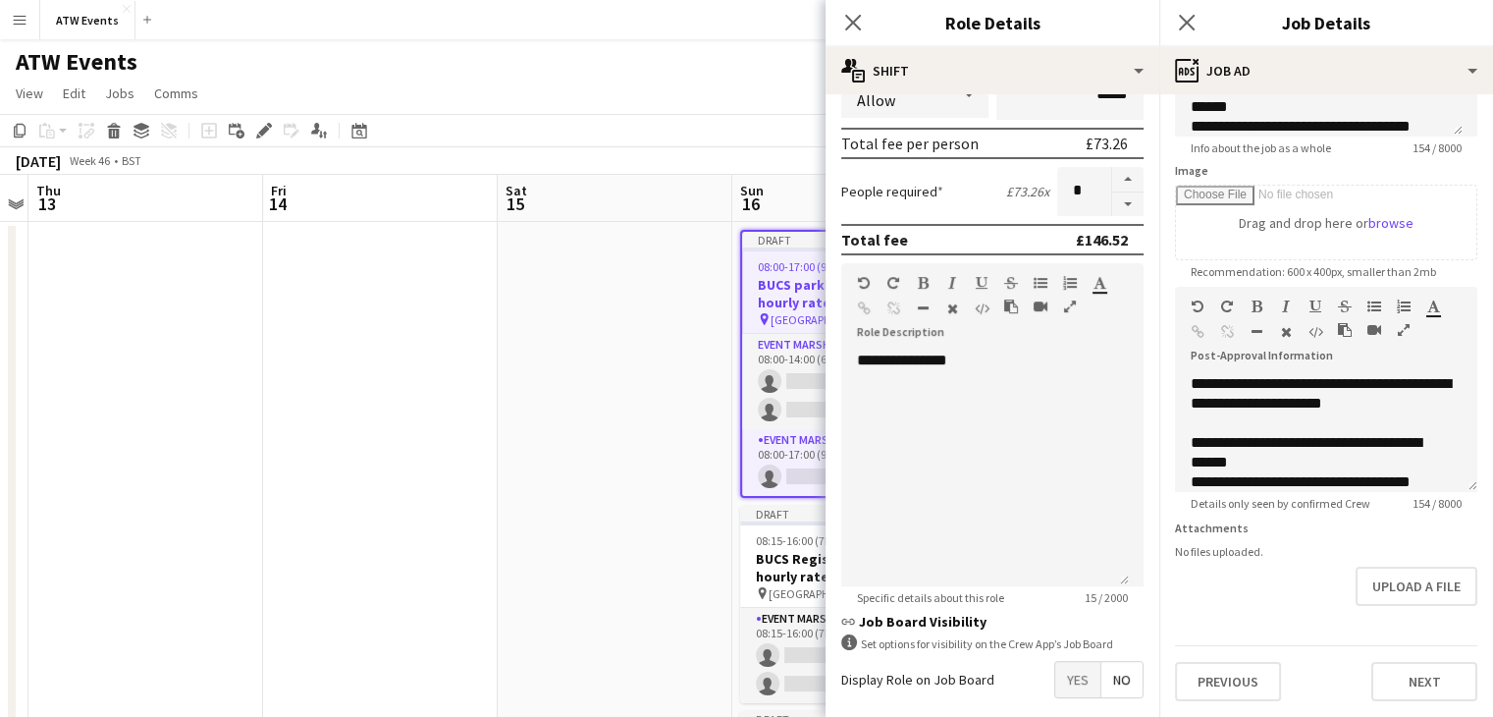
scroll to position [0, 0]
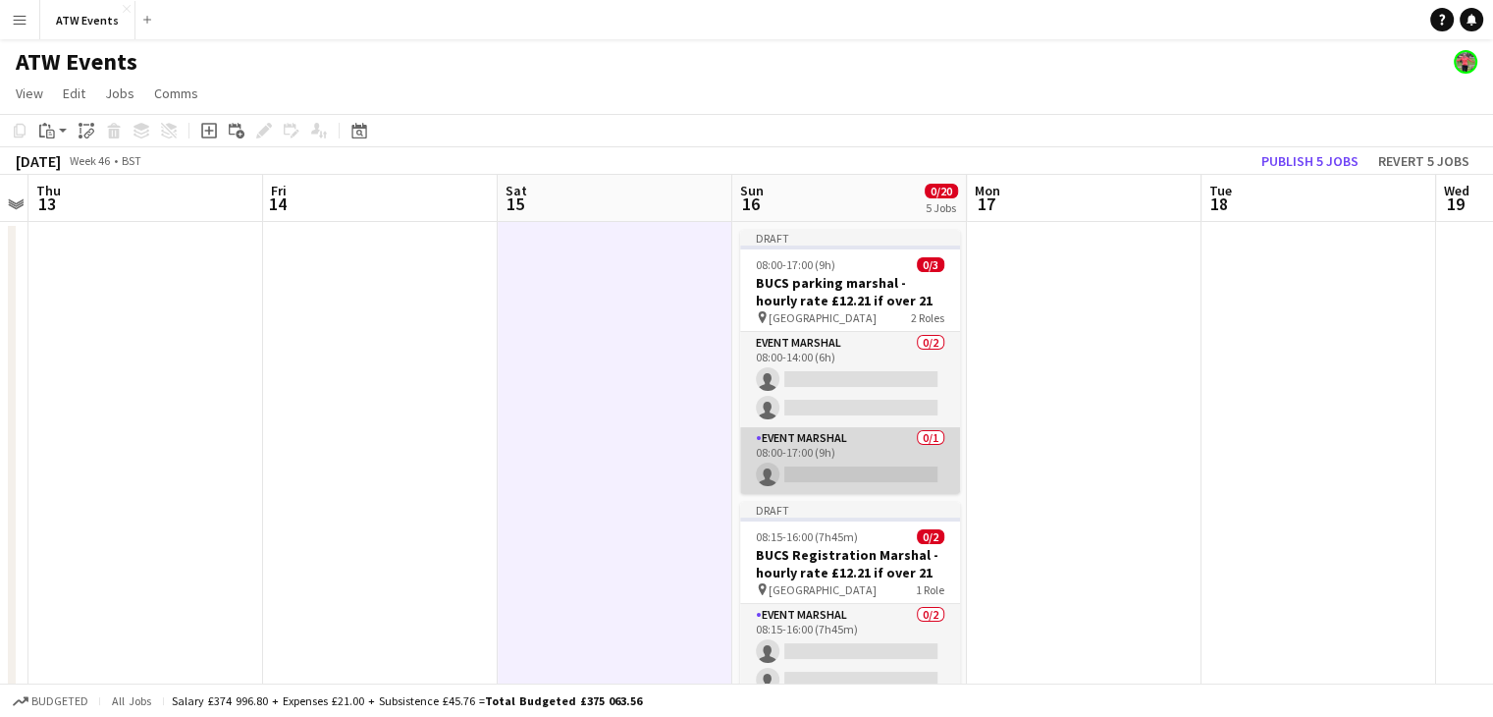
click at [817, 468] on app-card-role "Event Marshal 0/1 08:00-17:00 (9h) single-neutral-actions" at bounding box center [850, 460] width 220 height 67
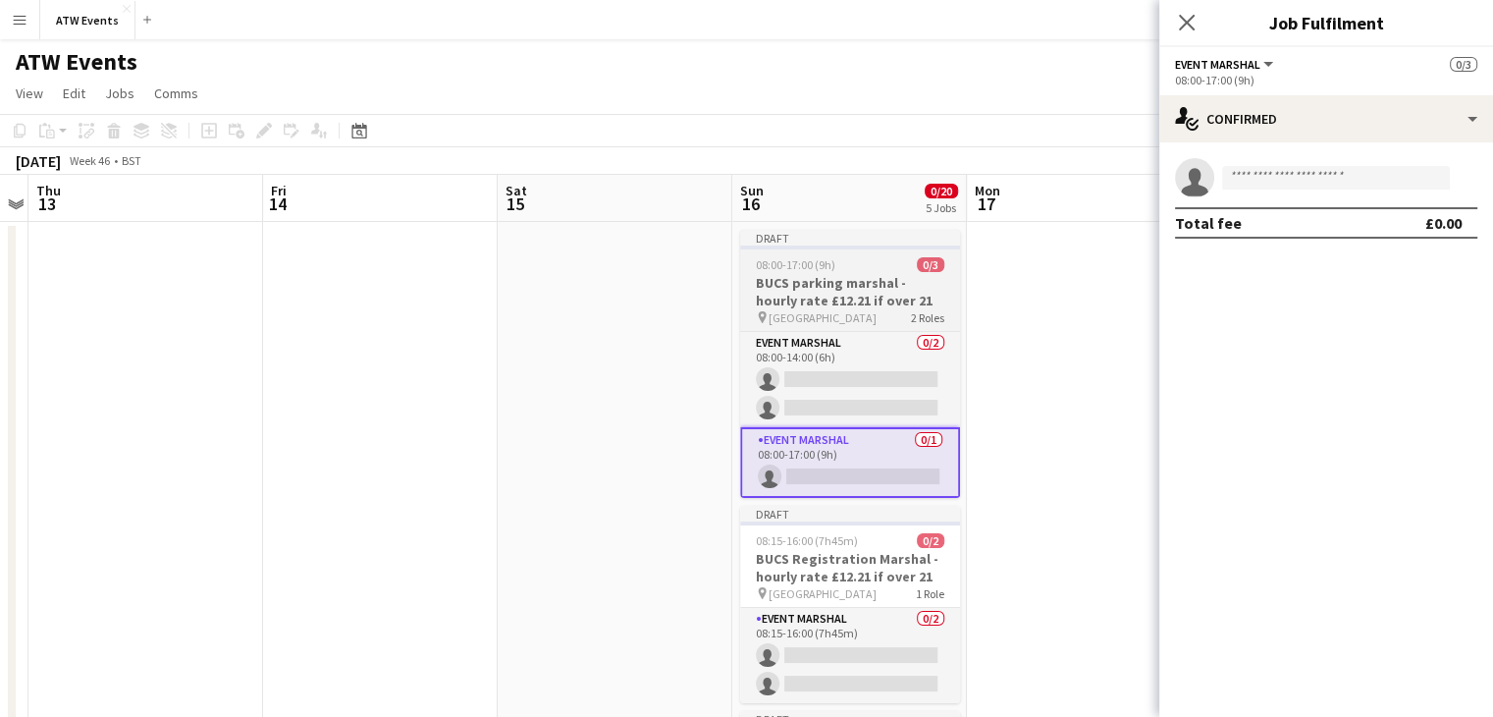
click at [817, 272] on span "08:00-17:00 (9h)" at bounding box center [796, 264] width 80 height 15
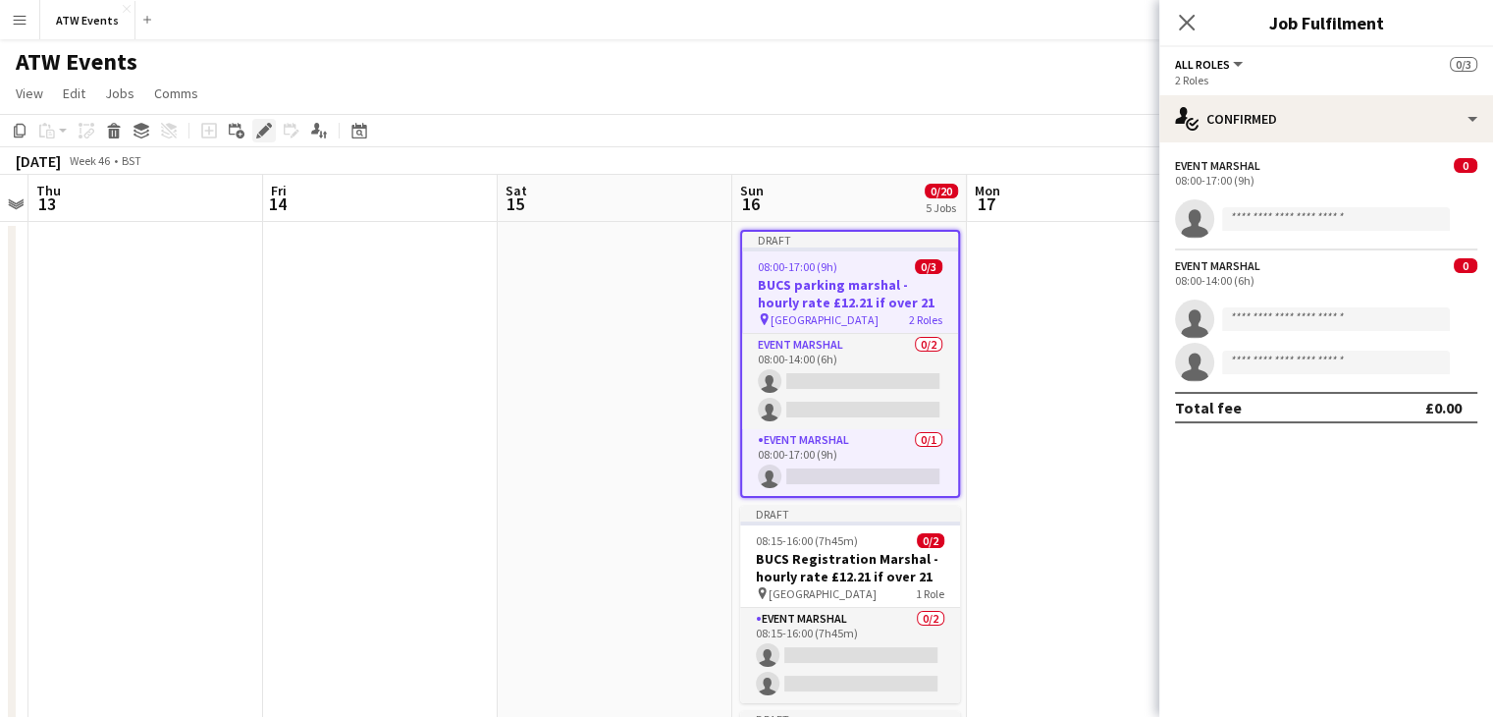
click at [260, 131] on icon at bounding box center [263, 131] width 11 height 11
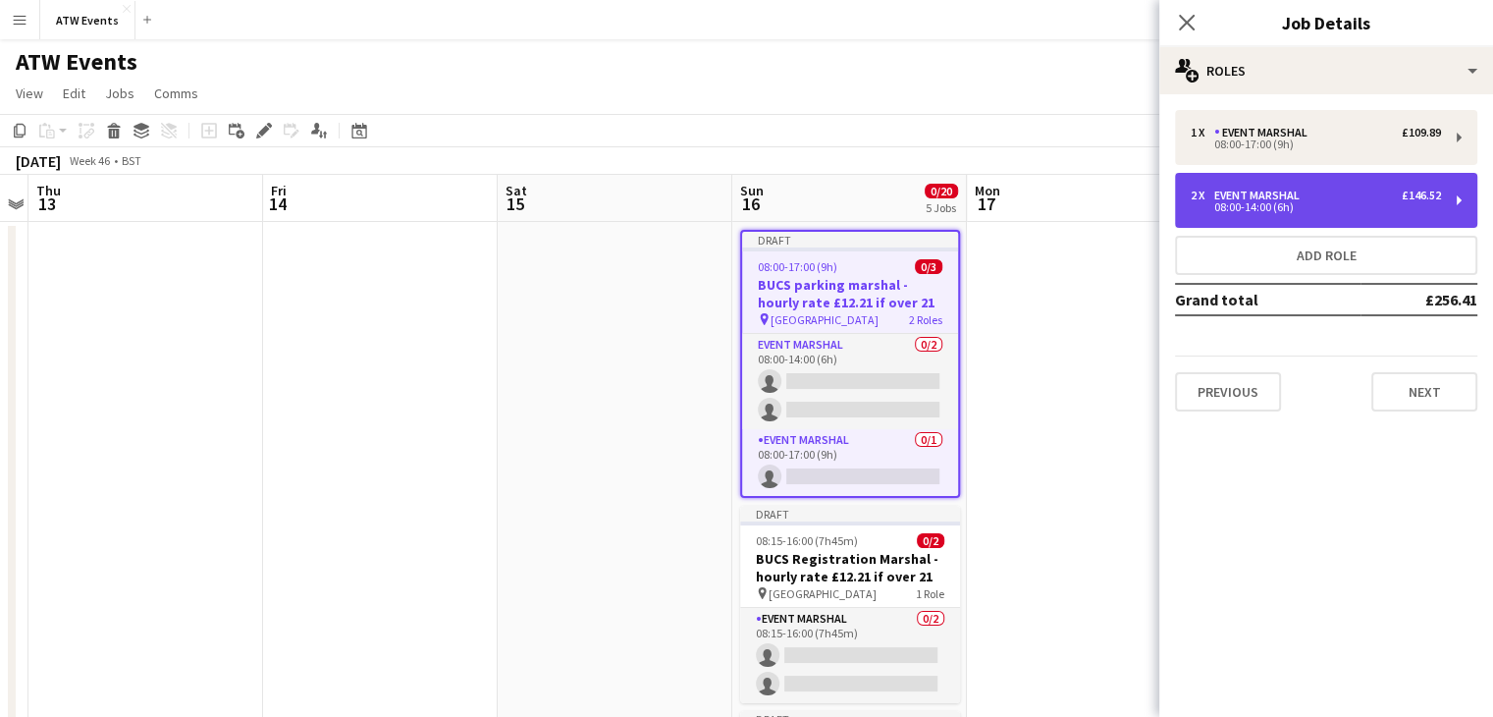
click at [1254, 220] on div "2 x Event Marshal £146.52 08:00-14:00 (6h)" at bounding box center [1326, 200] width 302 height 55
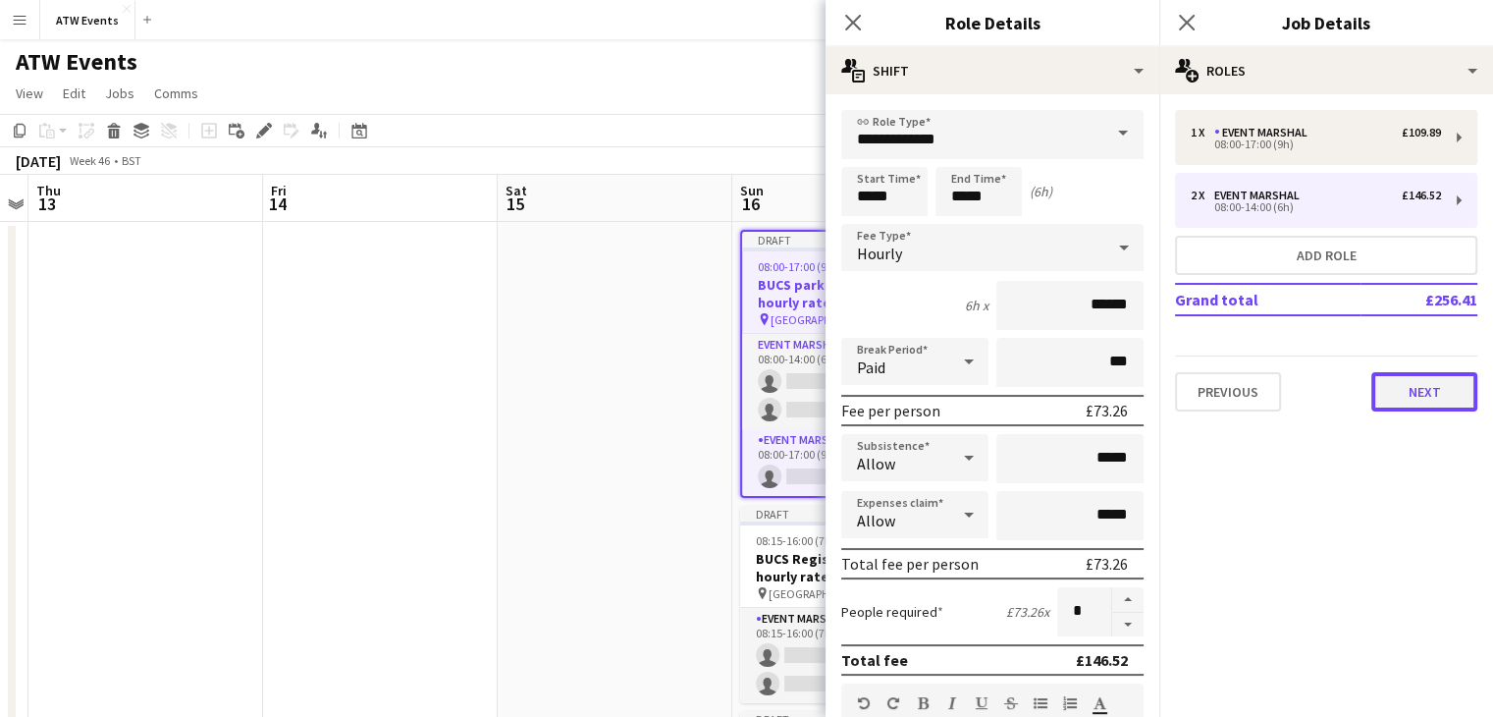
click at [1422, 385] on button "Next" at bounding box center [1424, 391] width 106 height 39
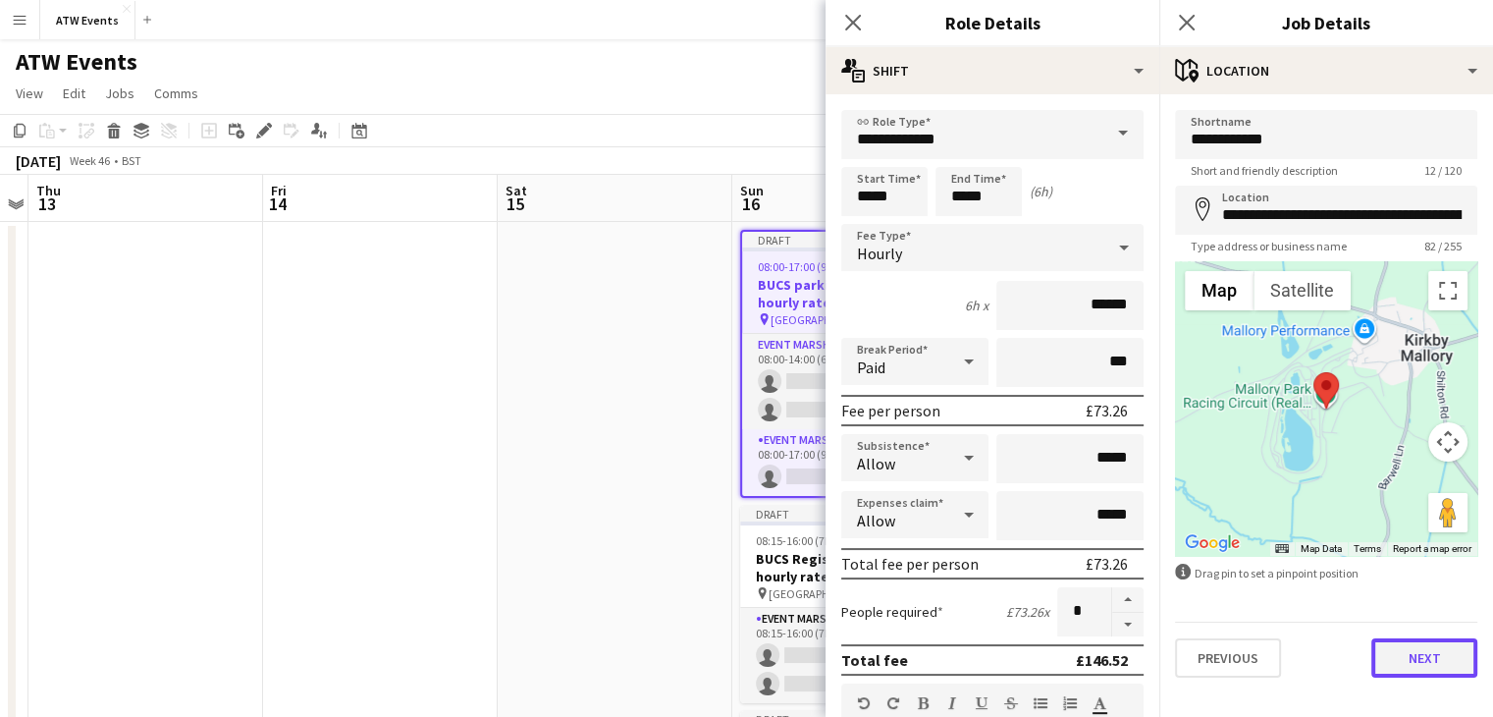
click at [1439, 652] on button "Next" at bounding box center [1424, 657] width 106 height 39
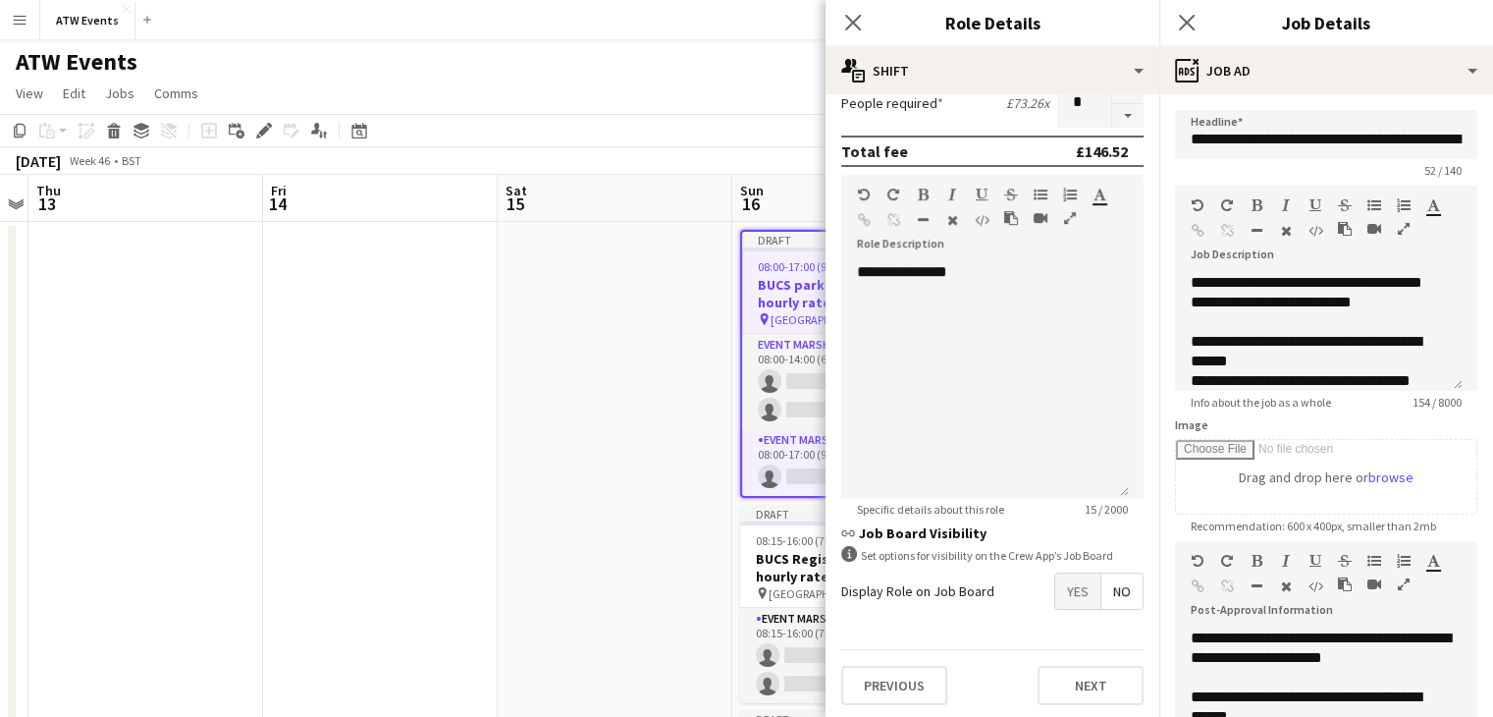
scroll to position [508, 0]
click at [985, 269] on div "**********" at bounding box center [985, 380] width 288 height 236
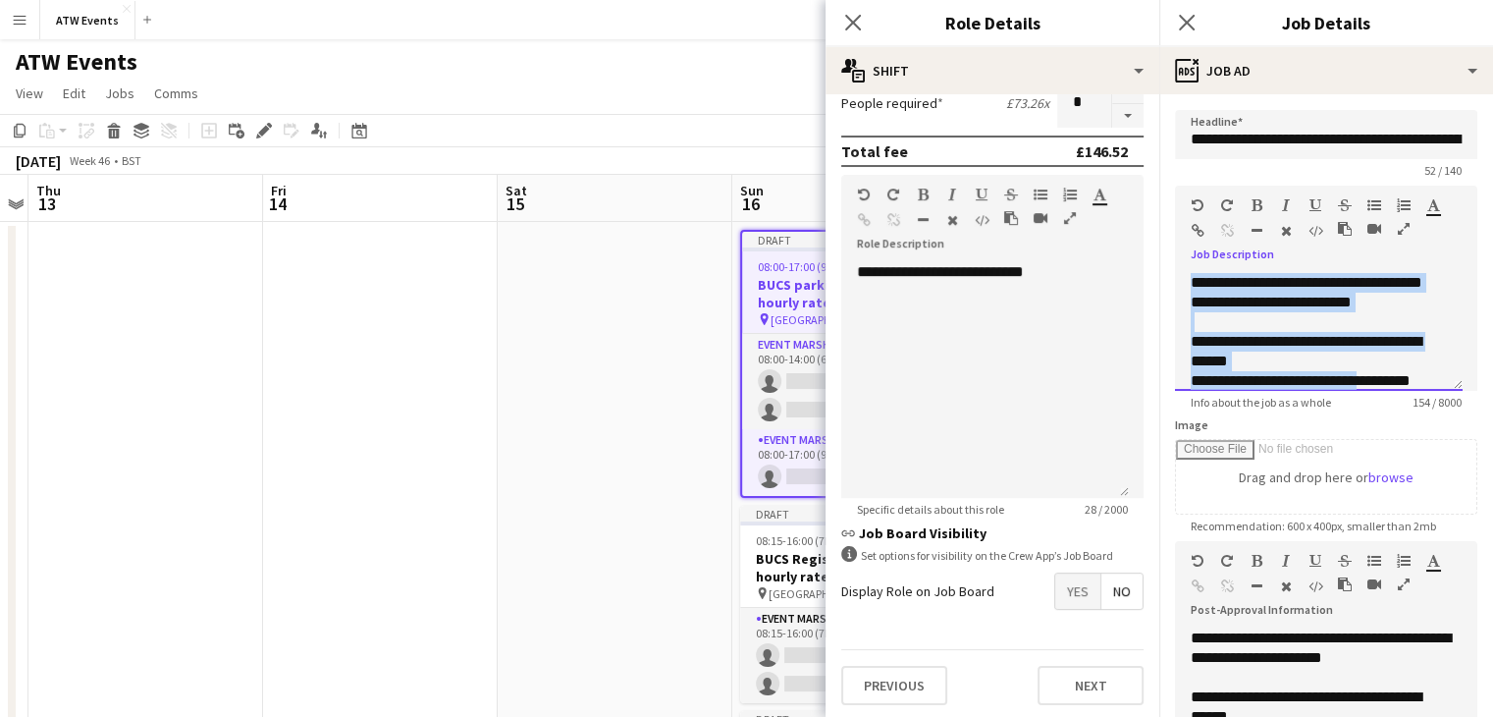
scroll to position [35, 0]
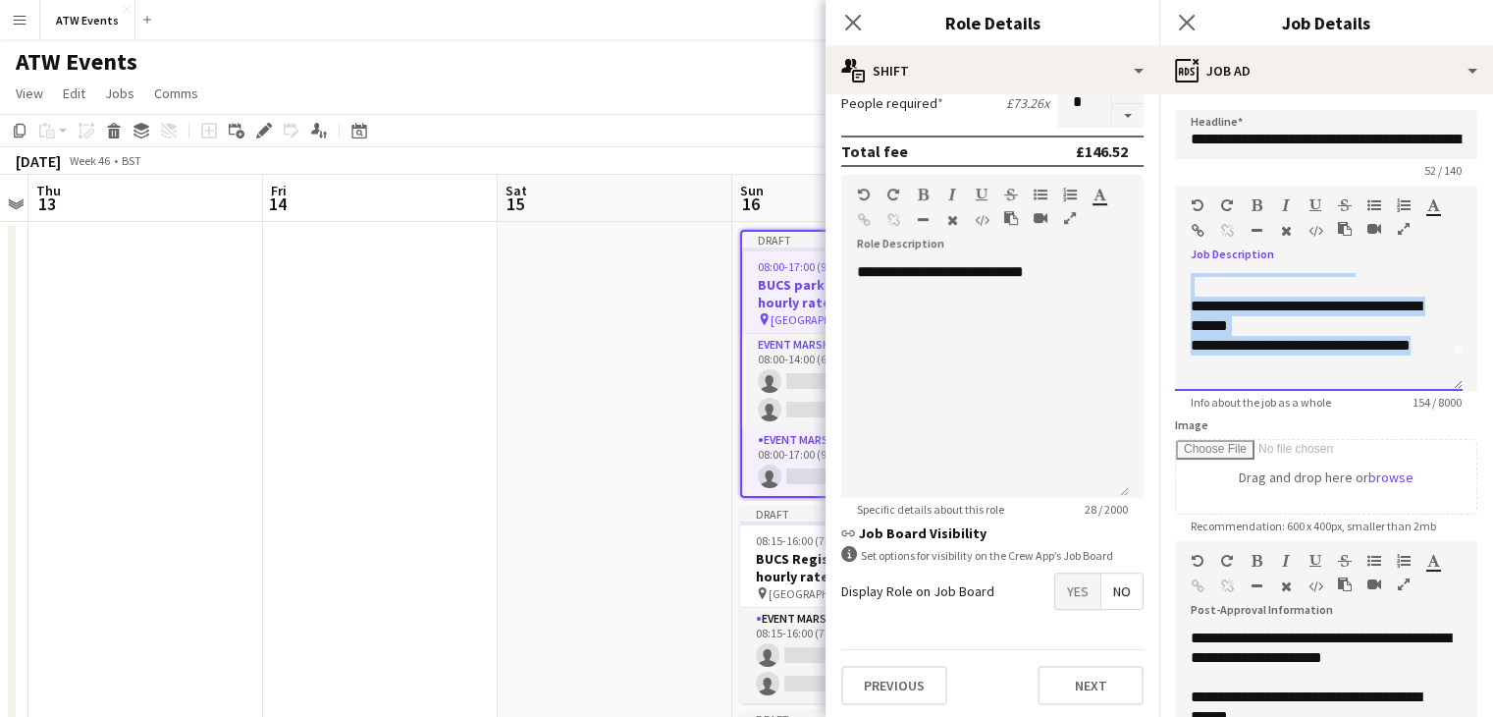
drag, startPoint x: 1188, startPoint y: 281, endPoint x: 1507, endPoint y: 472, distance: 372.0
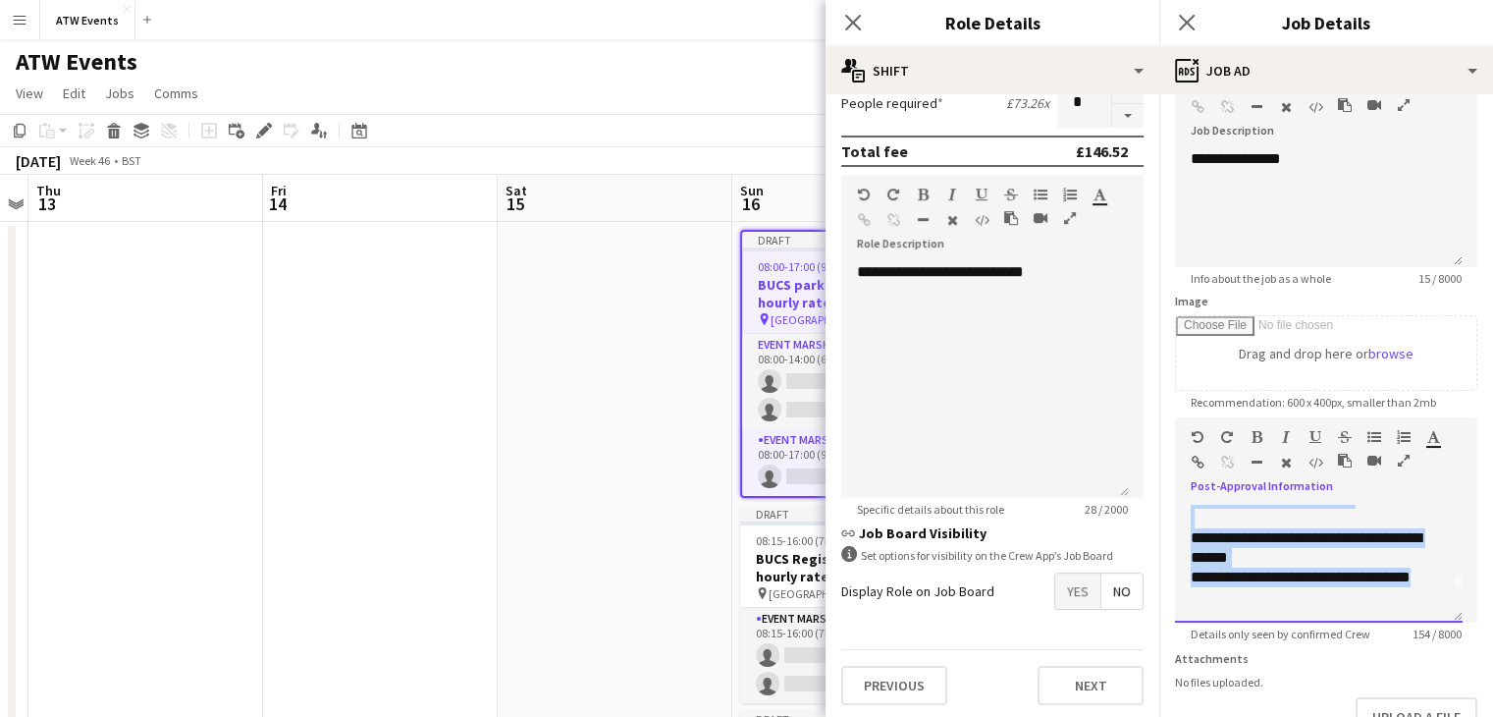
scroll to position [267, 0]
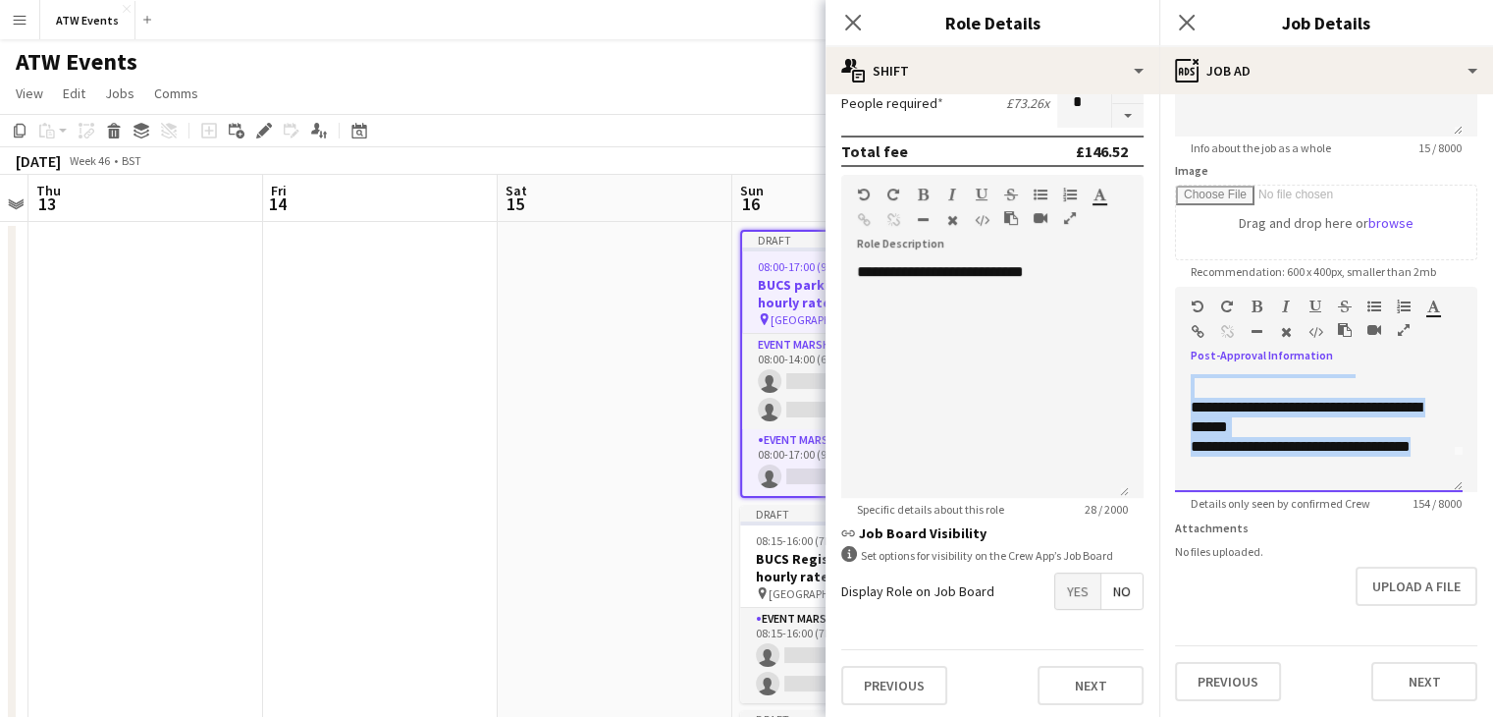
drag, startPoint x: 1190, startPoint y: 639, endPoint x: 1496, endPoint y: 466, distance: 351.6
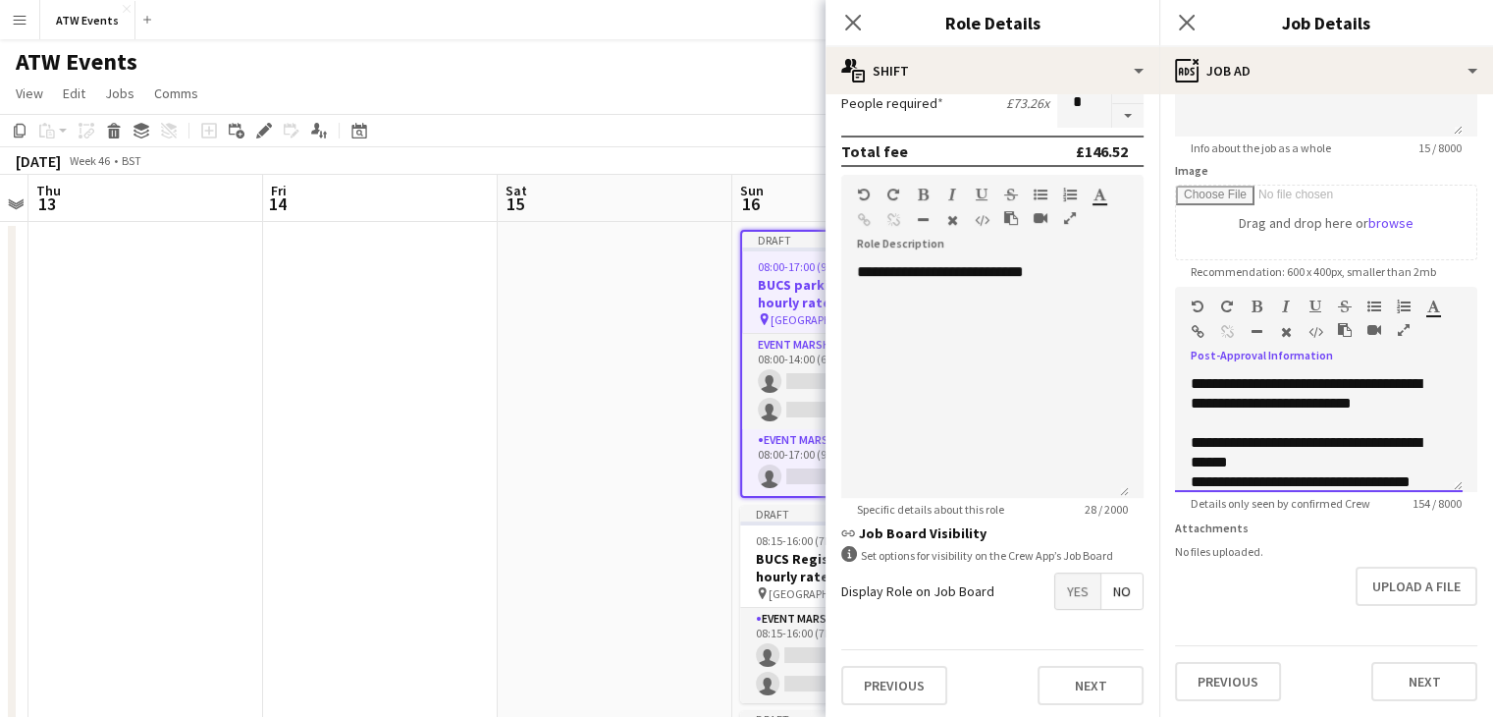
scroll to position [251, 0]
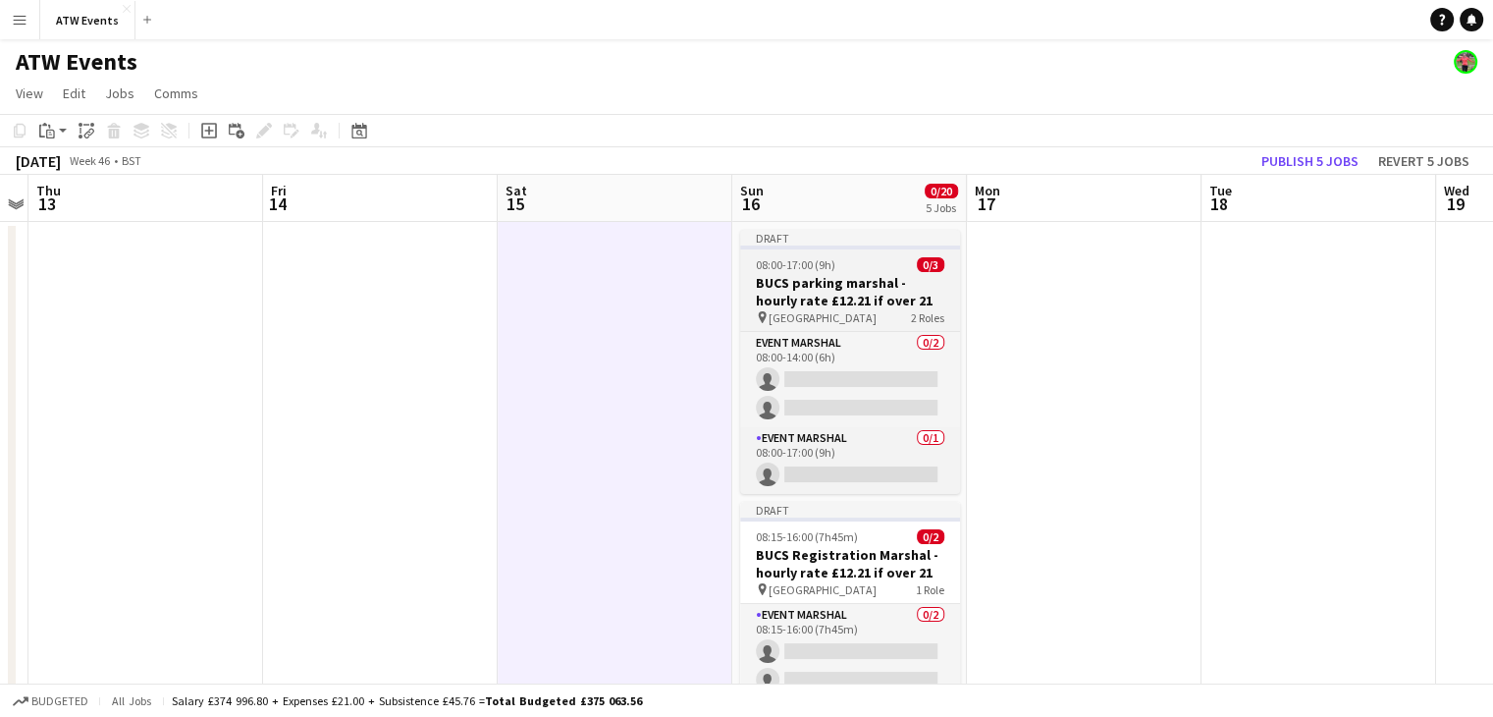
click at [830, 292] on h3 "BUCS parking marshal - hourly rate £12.21 if over 21" at bounding box center [850, 291] width 220 height 35
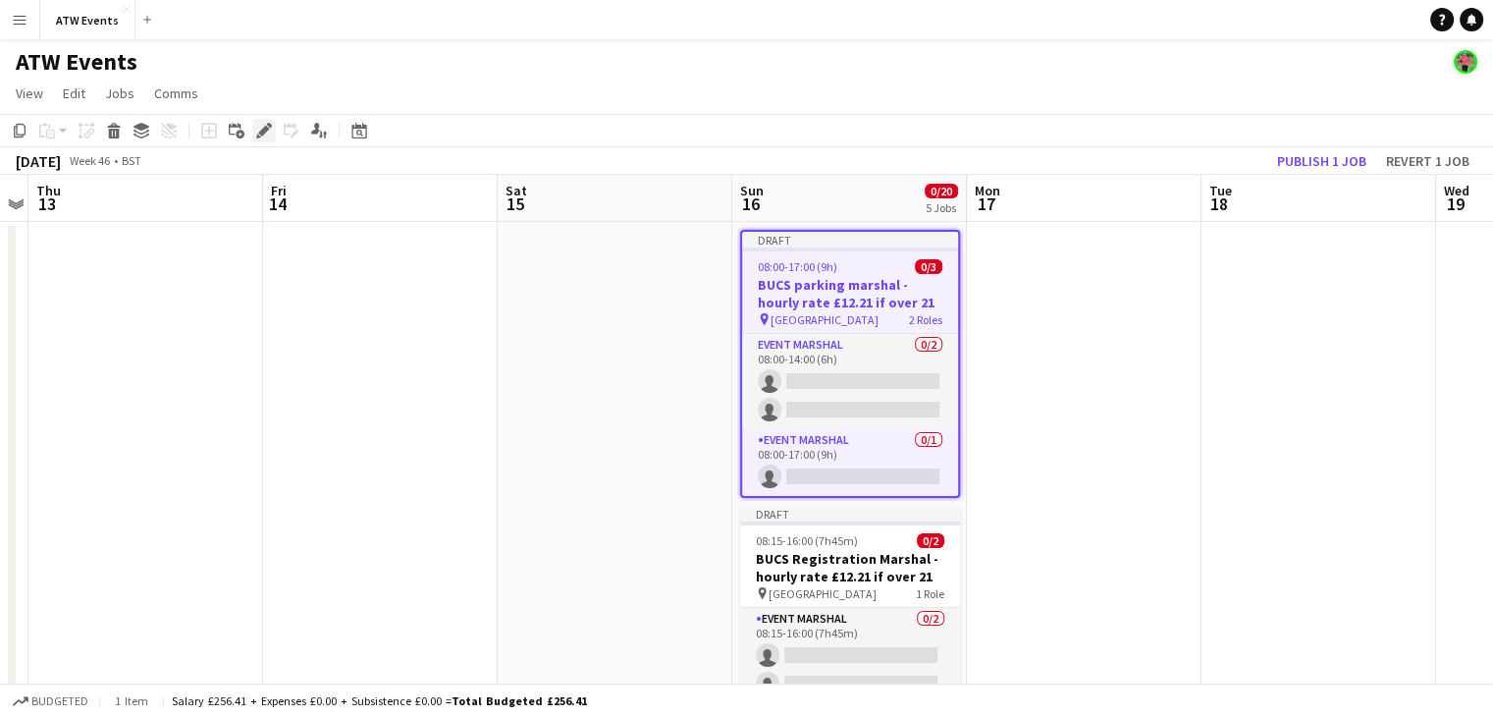
click at [265, 125] on icon "Edit" at bounding box center [264, 131] width 16 height 16
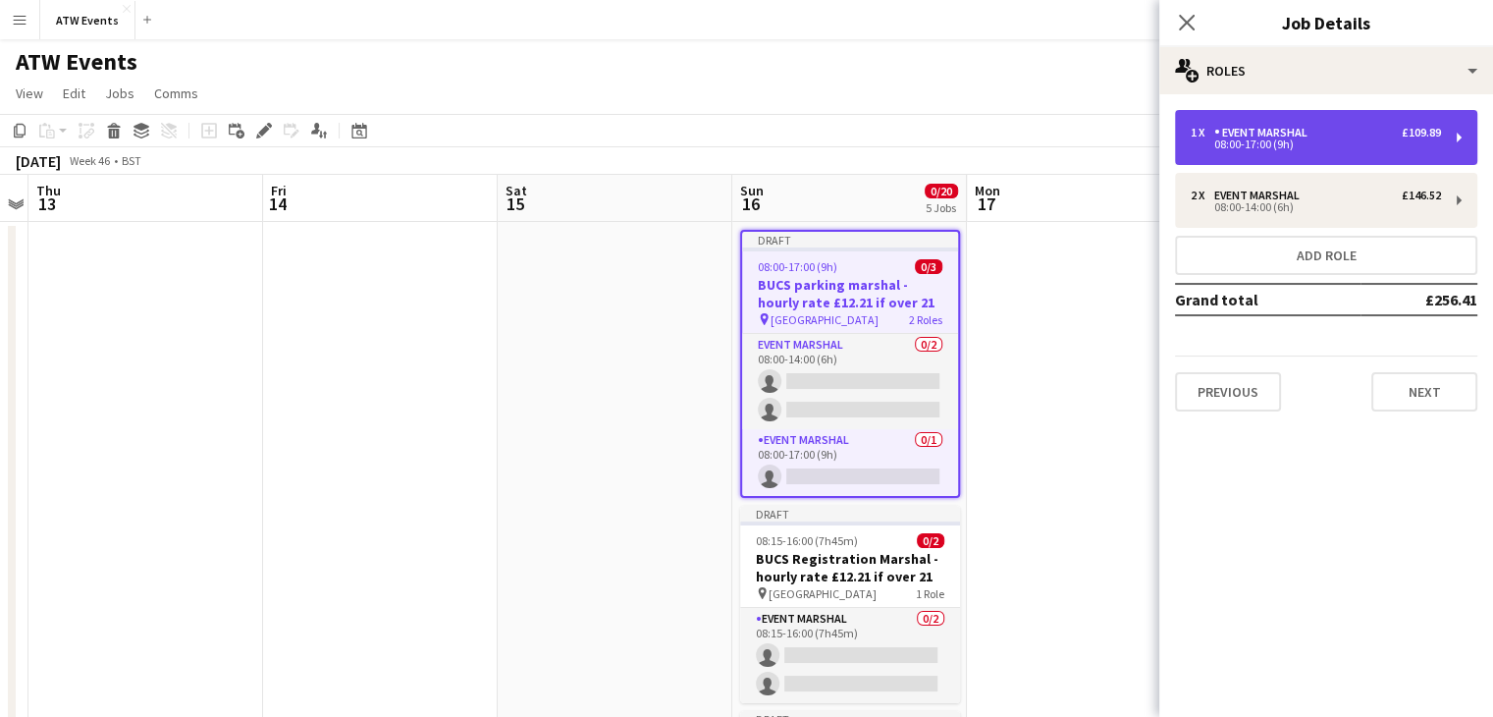
click at [1233, 134] on div "Event Marshal" at bounding box center [1264, 133] width 101 height 14
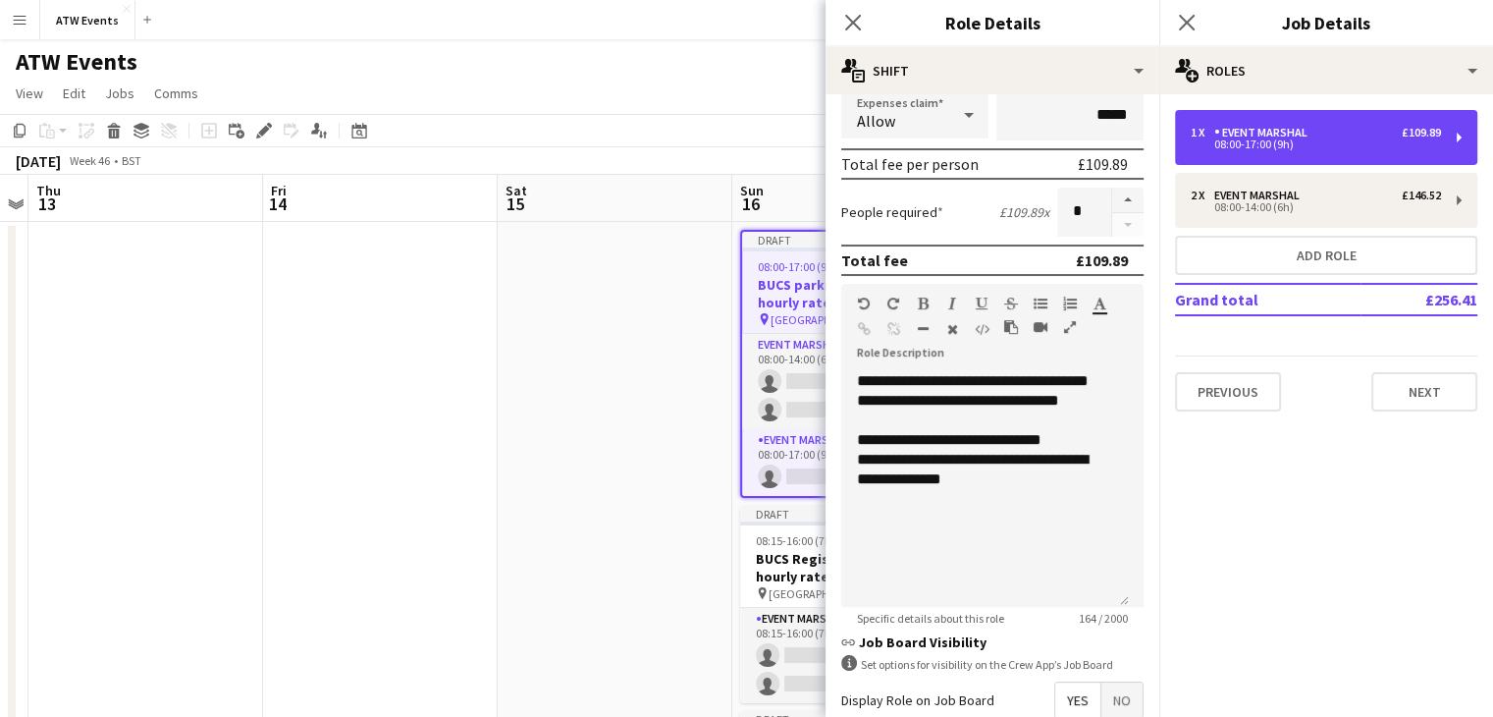
scroll to position [411, 0]
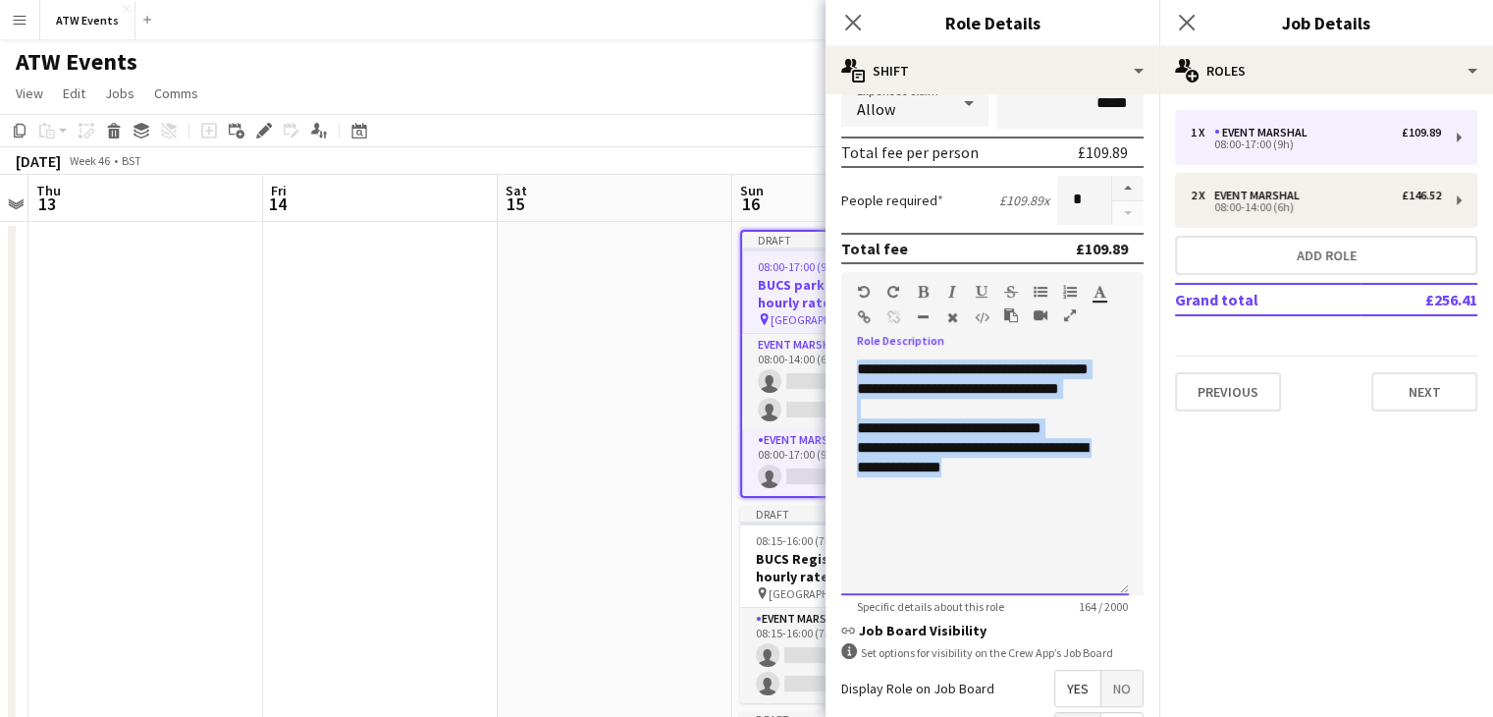
drag, startPoint x: 995, startPoint y: 492, endPoint x: 825, endPoint y: 299, distance: 257.3
click at [826, 299] on form "**********" at bounding box center [993, 309] width 334 height 1220
copy div "**********"
click at [1430, 386] on button "Next" at bounding box center [1424, 391] width 106 height 39
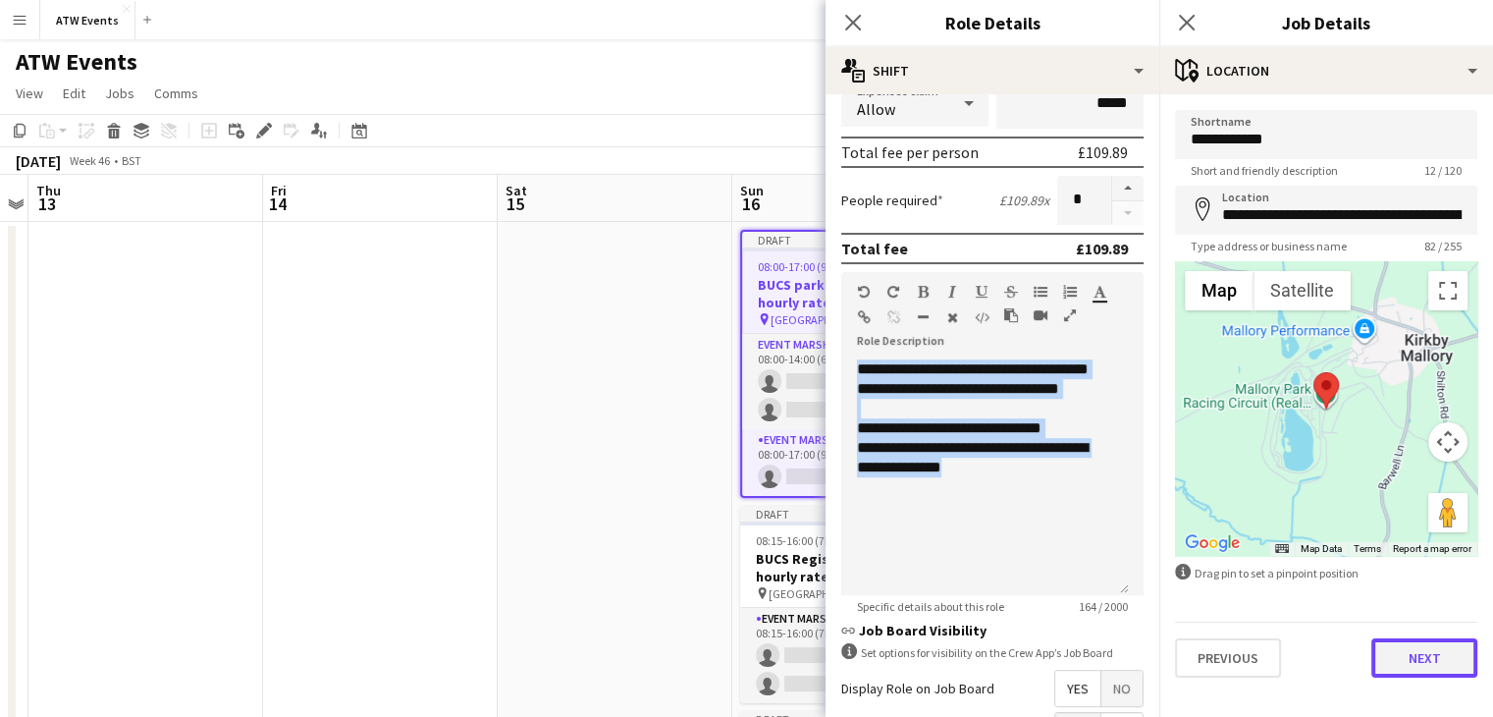
click at [1424, 657] on button "Next" at bounding box center [1424, 657] width 106 height 39
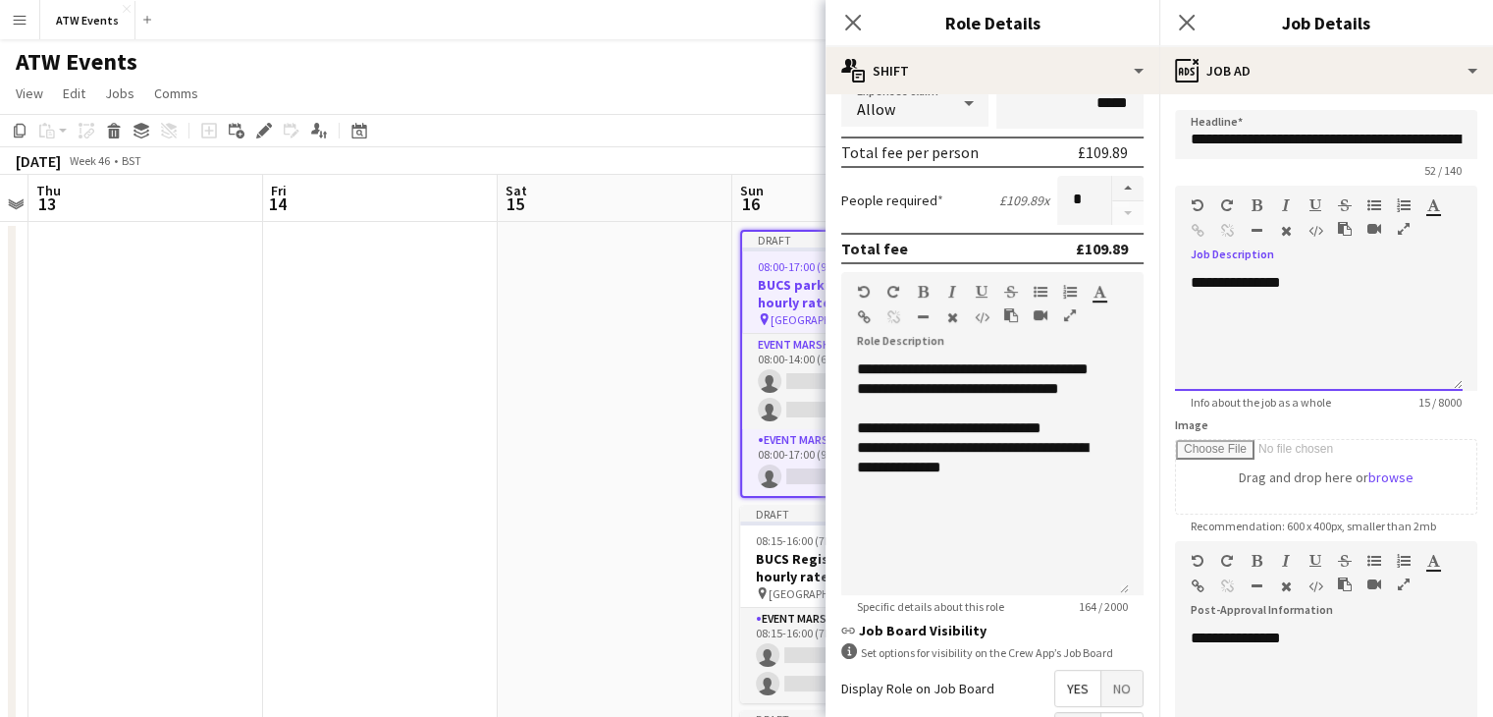
drag, startPoint x: 1339, startPoint y: 286, endPoint x: 1139, endPoint y: 254, distance: 202.7
drag, startPoint x: 1311, startPoint y: 282, endPoint x: 1185, endPoint y: 271, distance: 127.1
click at [1185, 271] on div "**********" at bounding box center [1326, 325] width 302 height 132
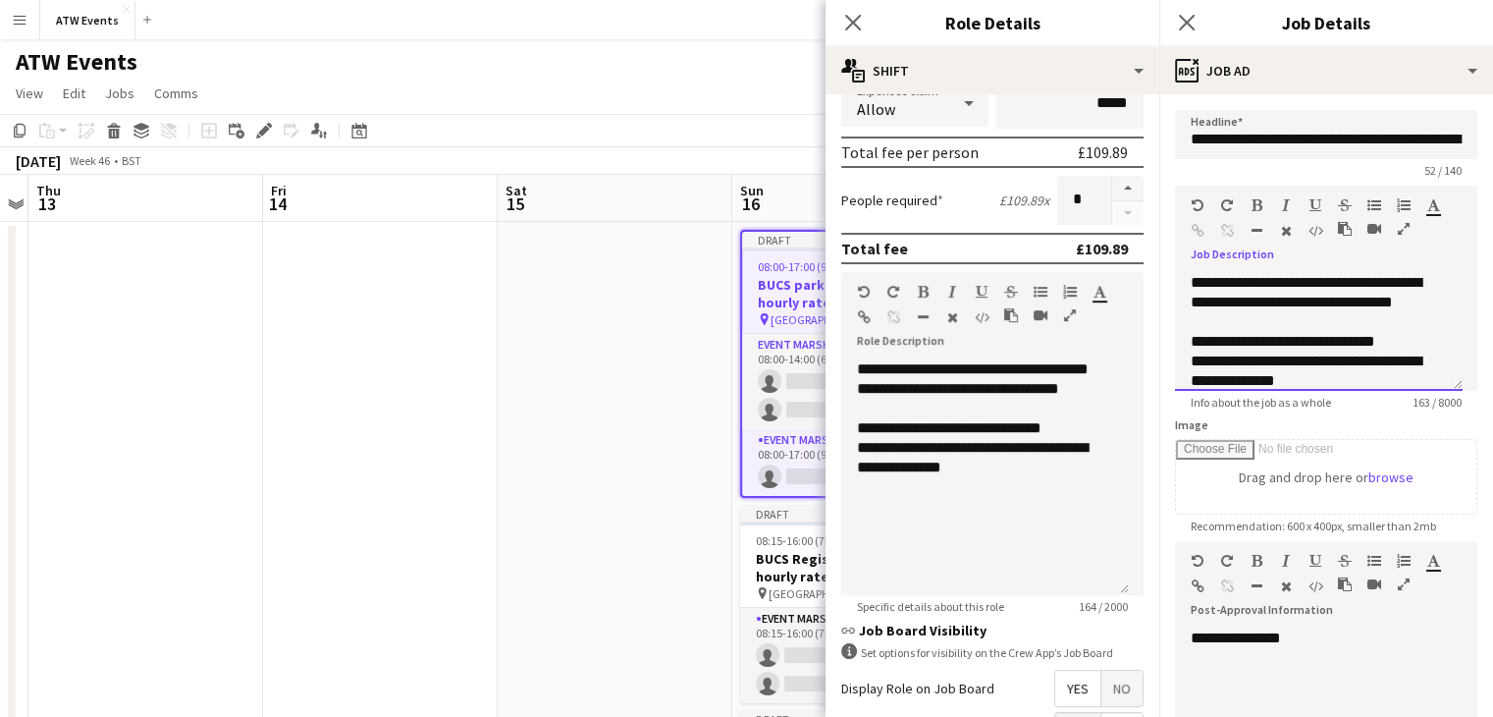
scroll to position [22, 0]
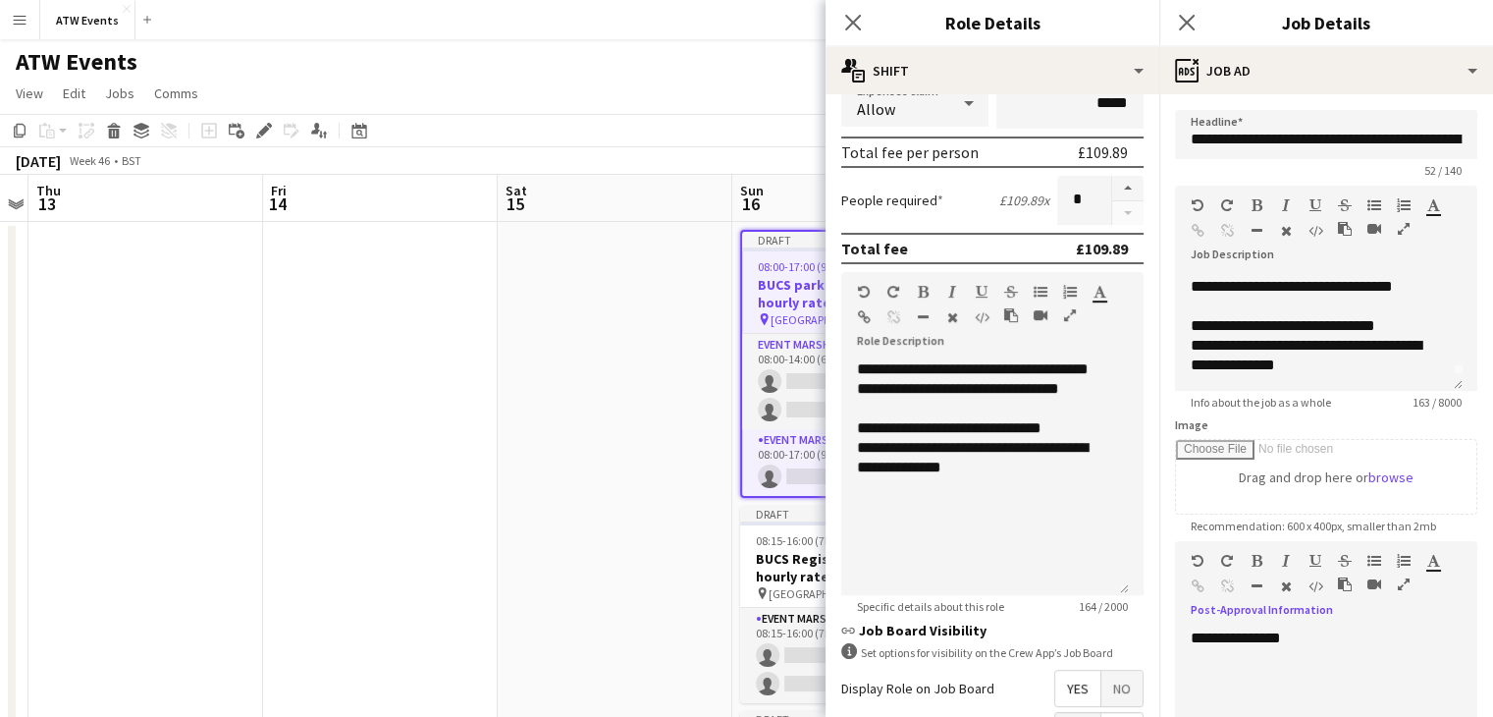
drag, startPoint x: 1319, startPoint y: 625, endPoint x: 1186, endPoint y: 639, distance: 134.2
click at [1186, 639] on div "**********" at bounding box center [1326, 680] width 302 height 132
drag, startPoint x: 1186, startPoint y: 639, endPoint x: 1316, endPoint y: 656, distance: 131.6
click at [1316, 656] on div "**********" at bounding box center [1319, 687] width 288 height 118
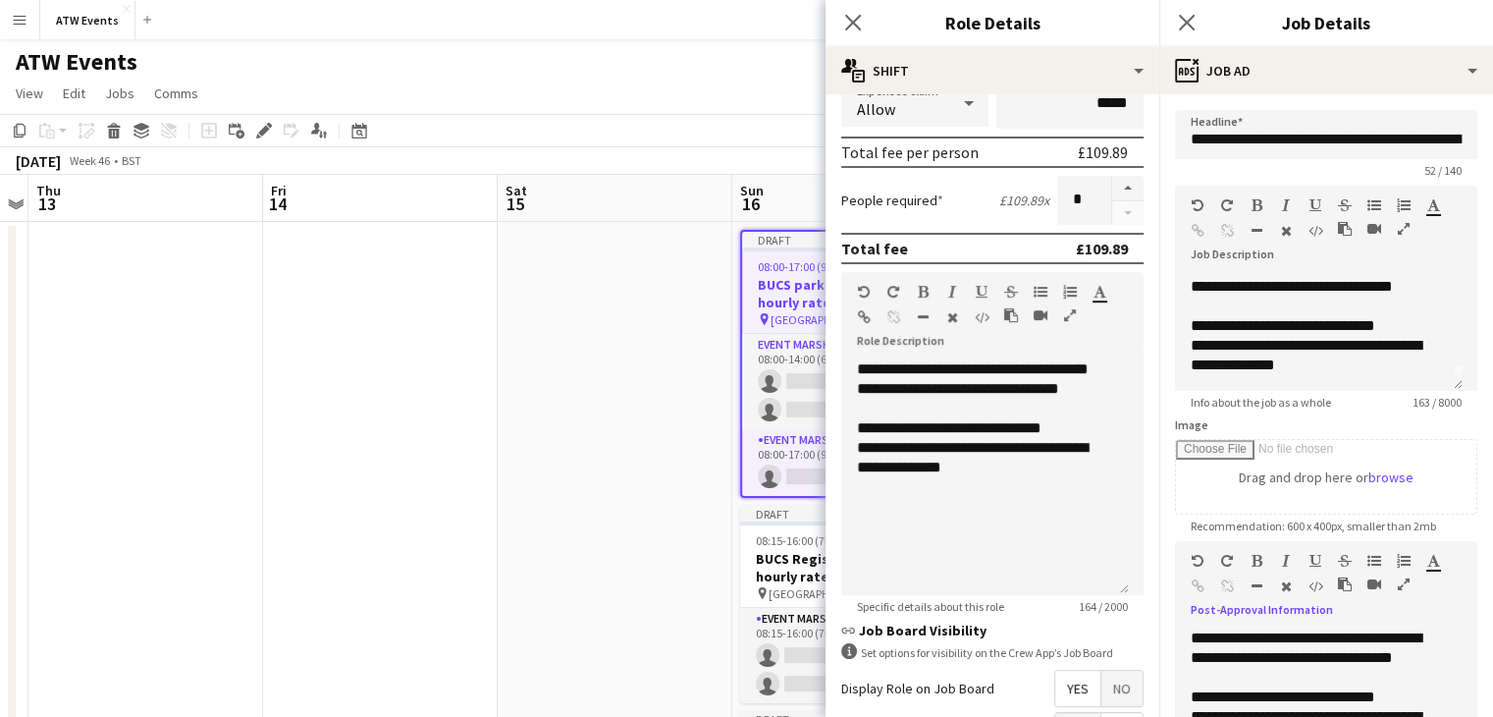
scroll to position [27, 0]
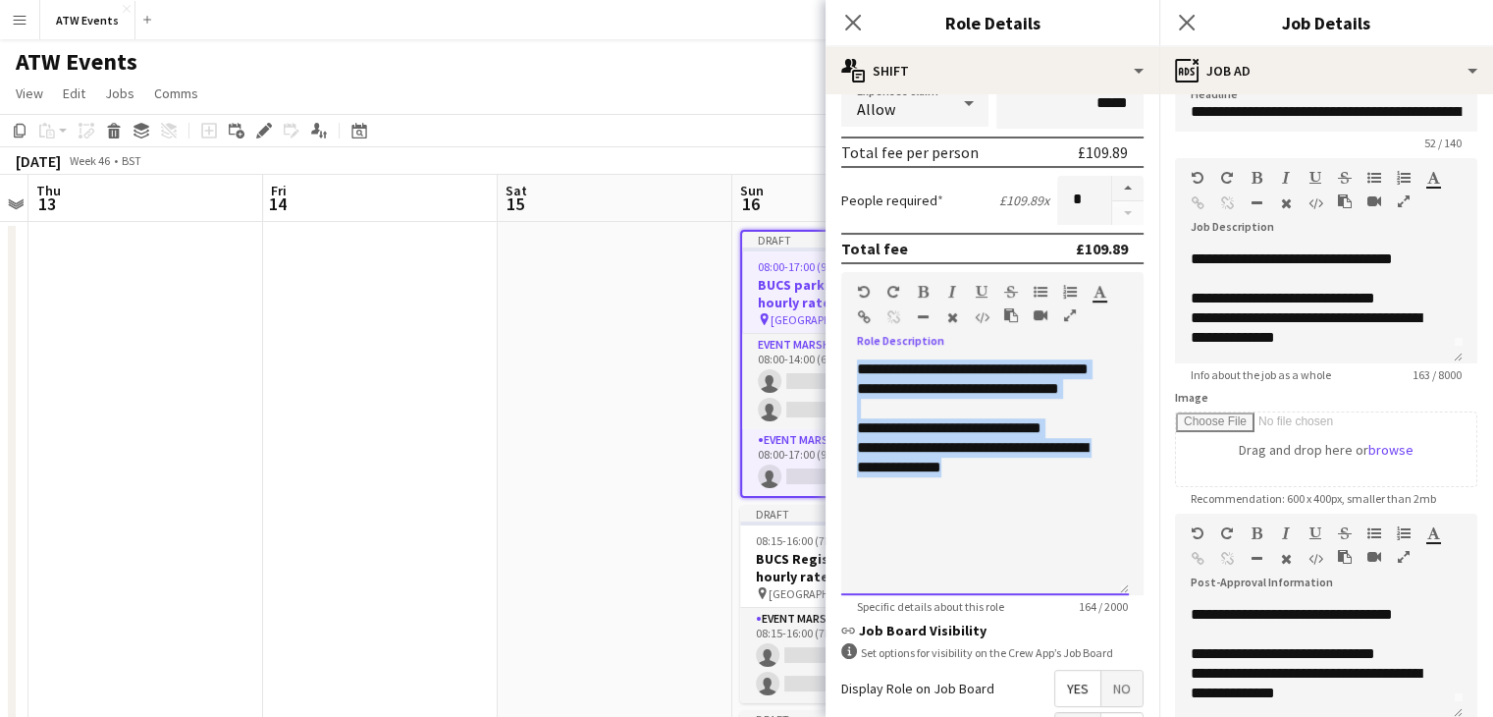
drag, startPoint x: 985, startPoint y: 480, endPoint x: 789, endPoint y: 260, distance: 294.1
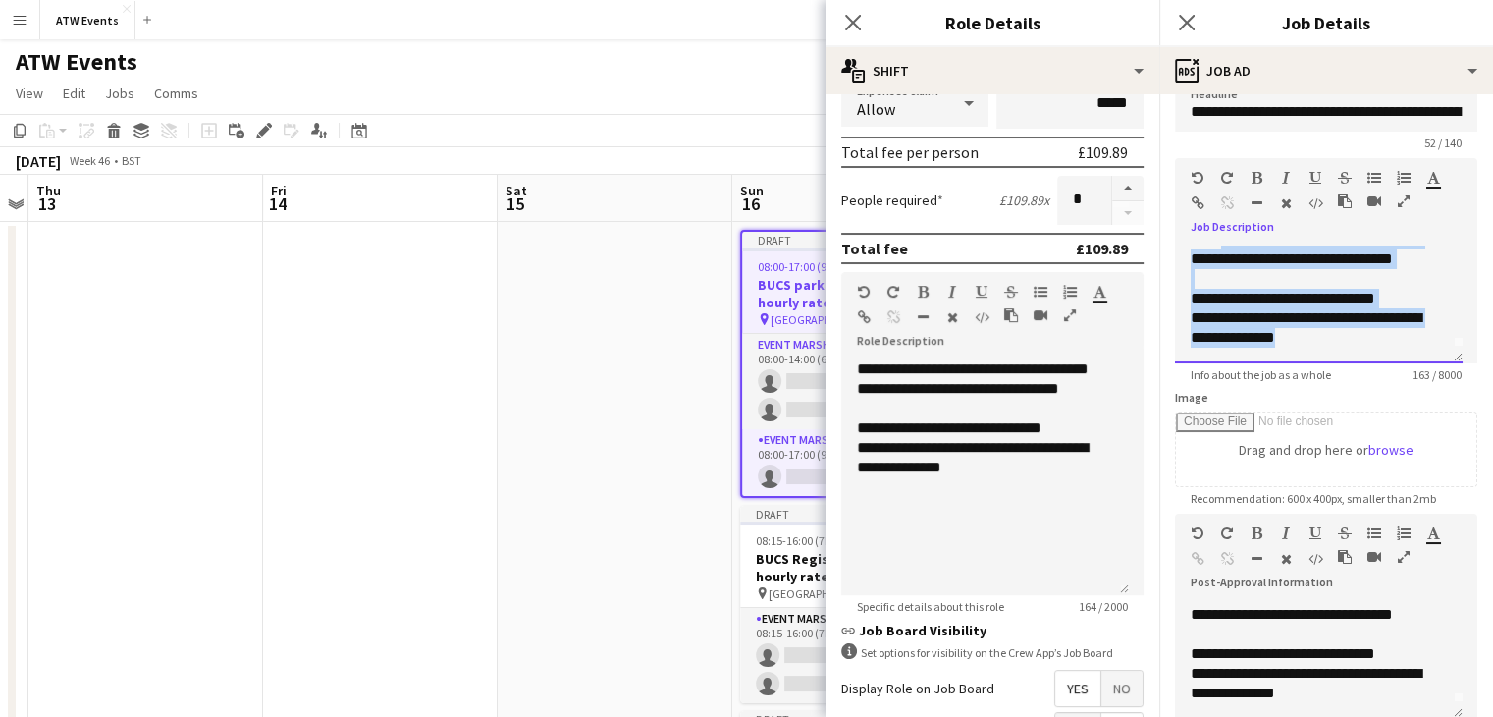
scroll to position [0, 0]
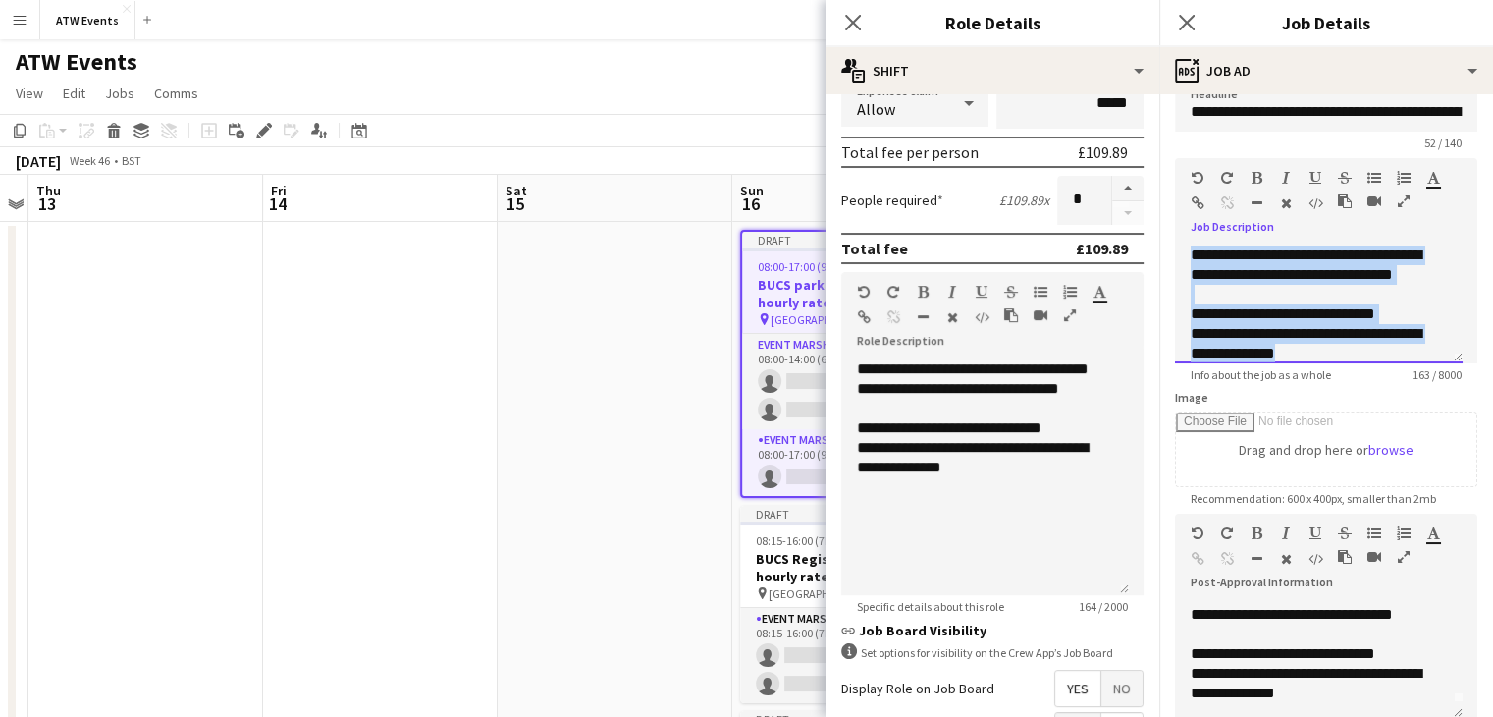
drag, startPoint x: 1402, startPoint y: 355, endPoint x: 1163, endPoint y: 160, distance: 308.3
click at [1163, 160] on form "**********" at bounding box center [1326, 504] width 334 height 845
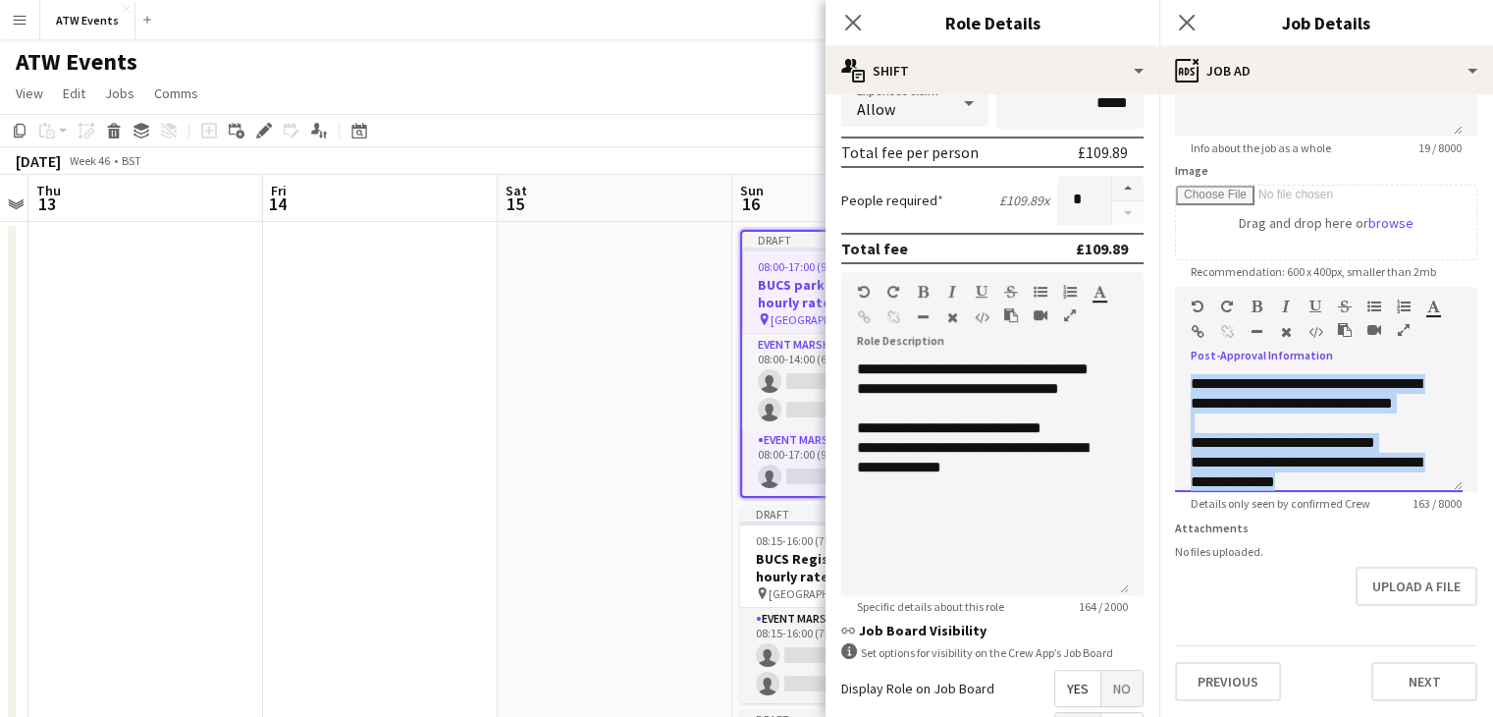
drag, startPoint x: 1420, startPoint y: 461, endPoint x: 1190, endPoint y: 369, distance: 248.4
click at [1190, 374] on div "**********" at bounding box center [1319, 433] width 288 height 118
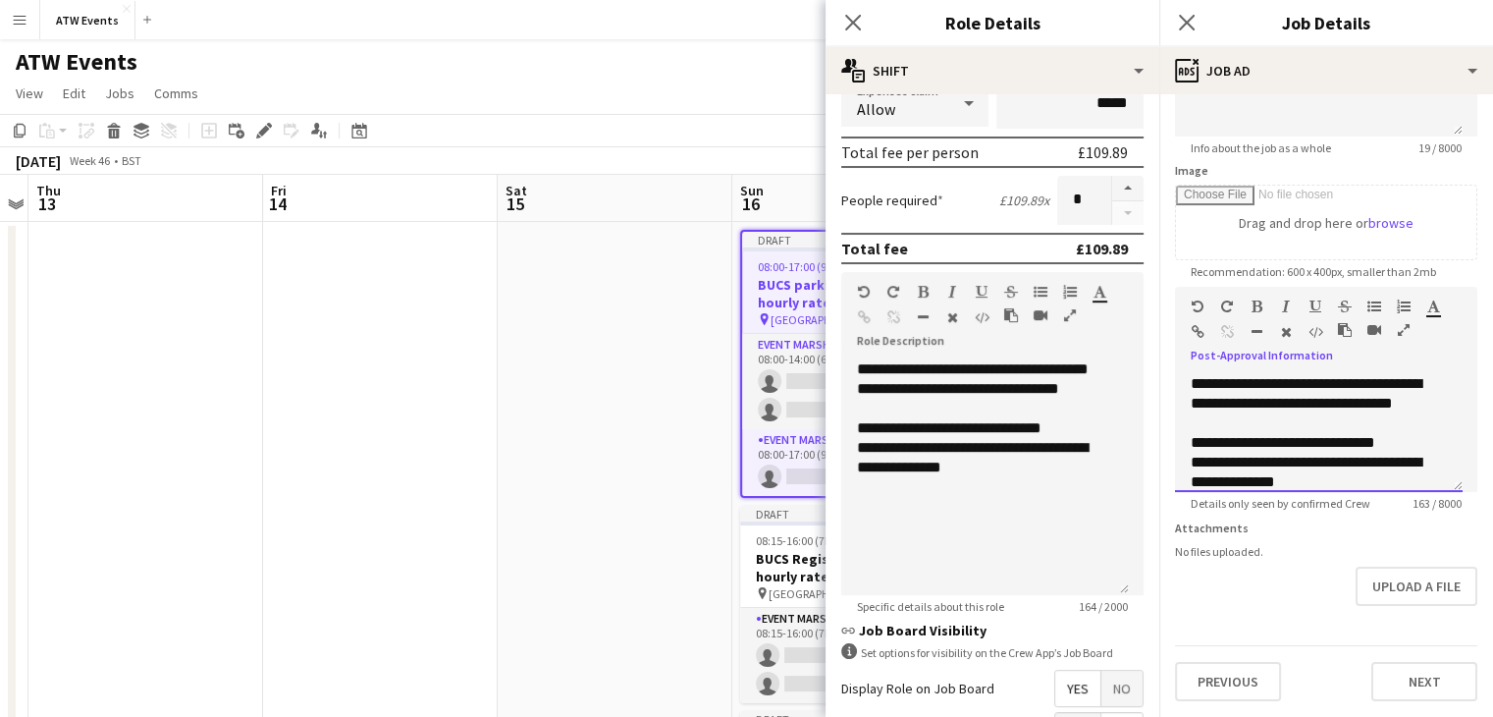
scroll to position [251, 0]
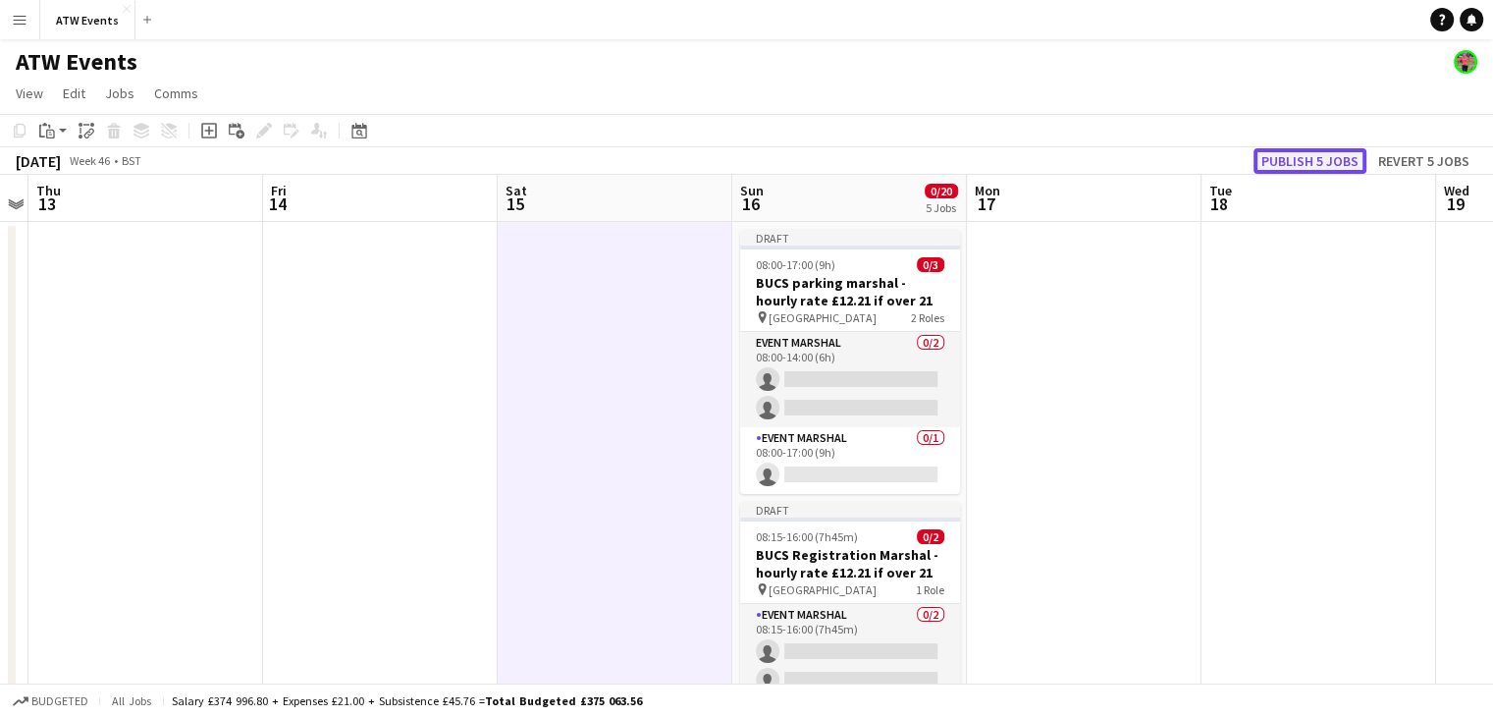
click at [1272, 163] on button "Publish 5 jobs" at bounding box center [1310, 161] width 113 height 26
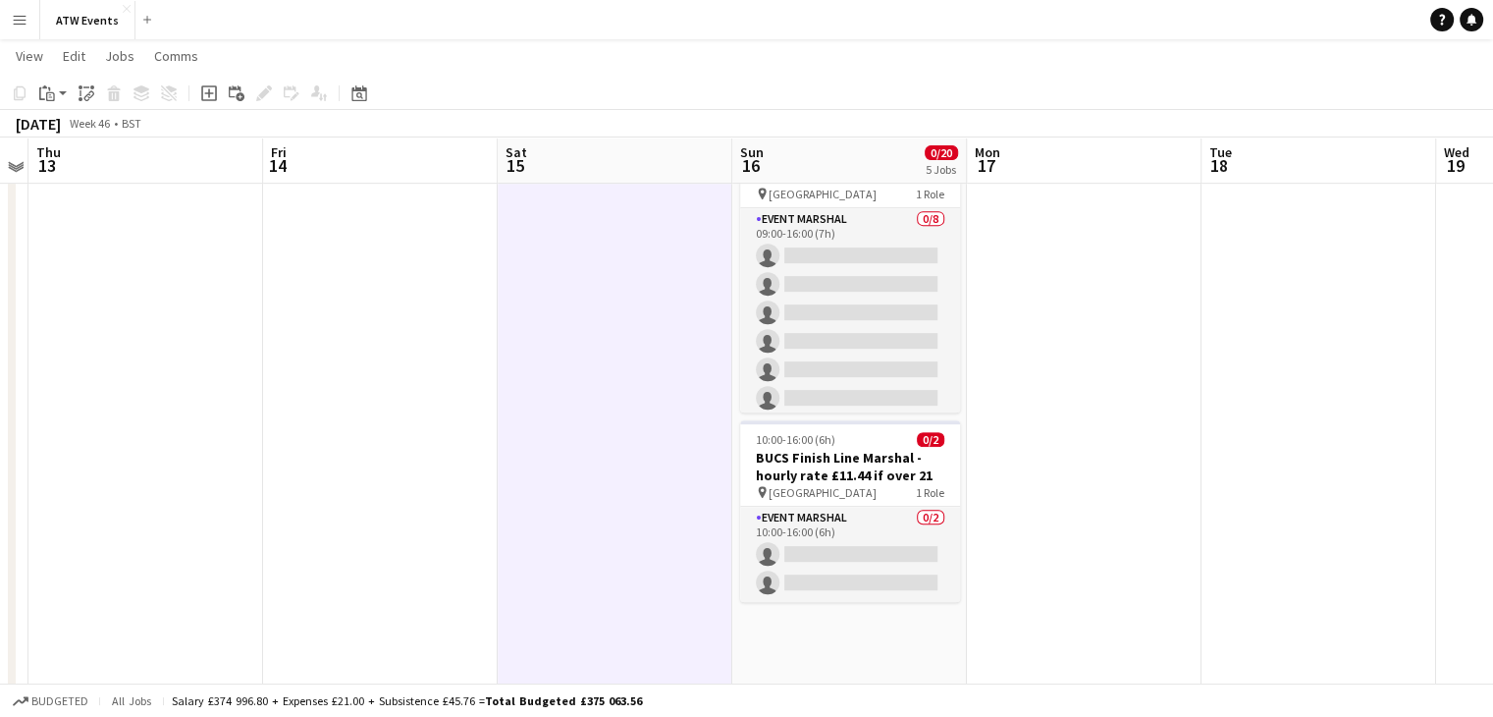
scroll to position [825, 0]
click at [895, 492] on div "pin Mallory Park 1 Role" at bounding box center [850, 494] width 220 height 16
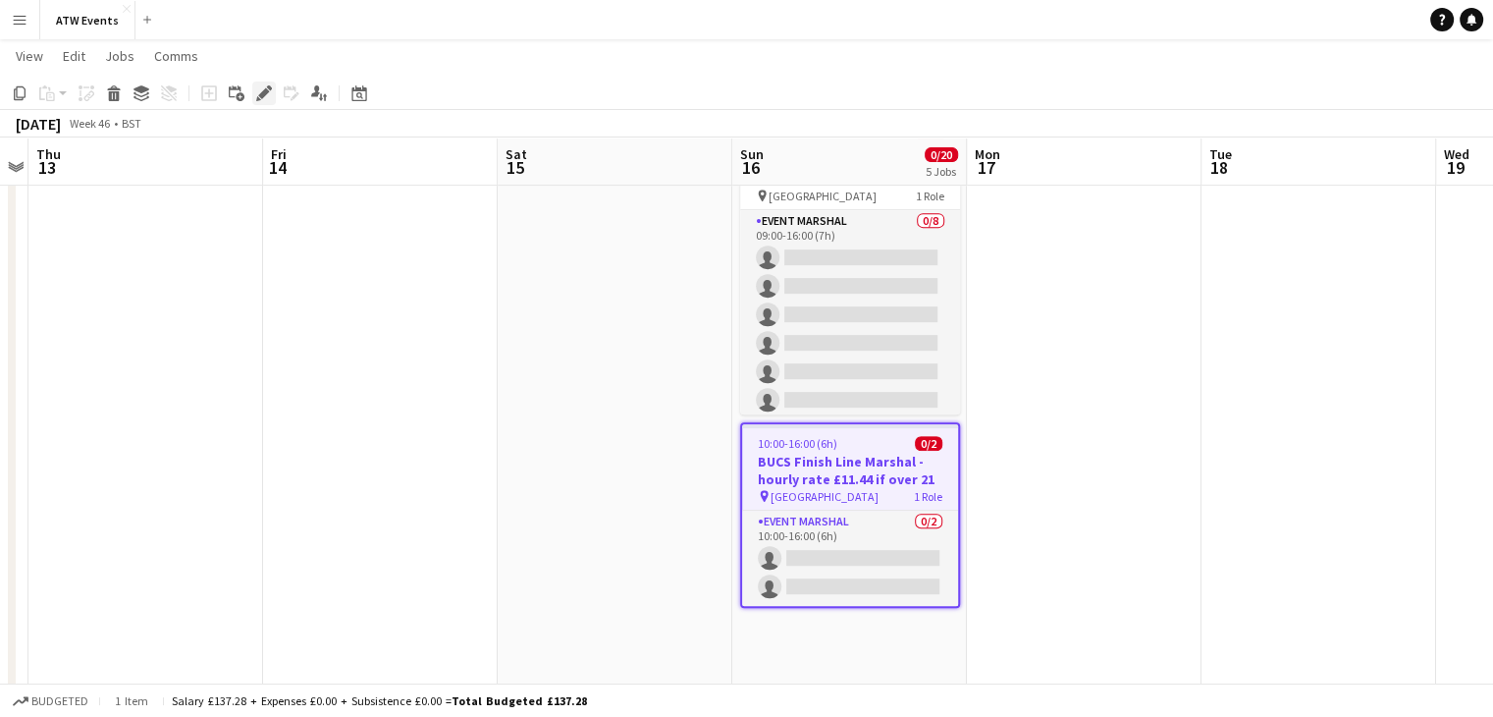
click at [271, 99] on icon "Edit" at bounding box center [264, 93] width 16 height 16
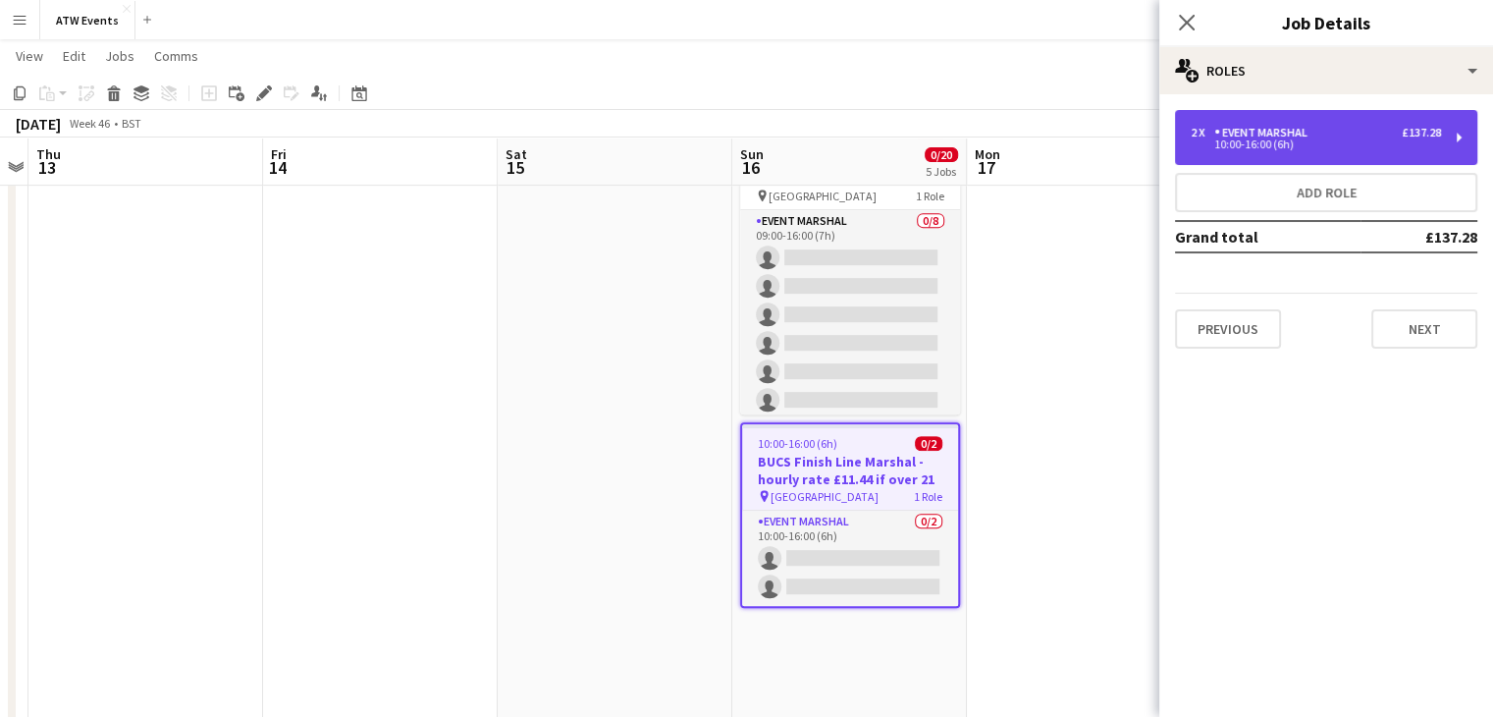
click at [1408, 126] on div "£137.28" at bounding box center [1421, 133] width 39 height 14
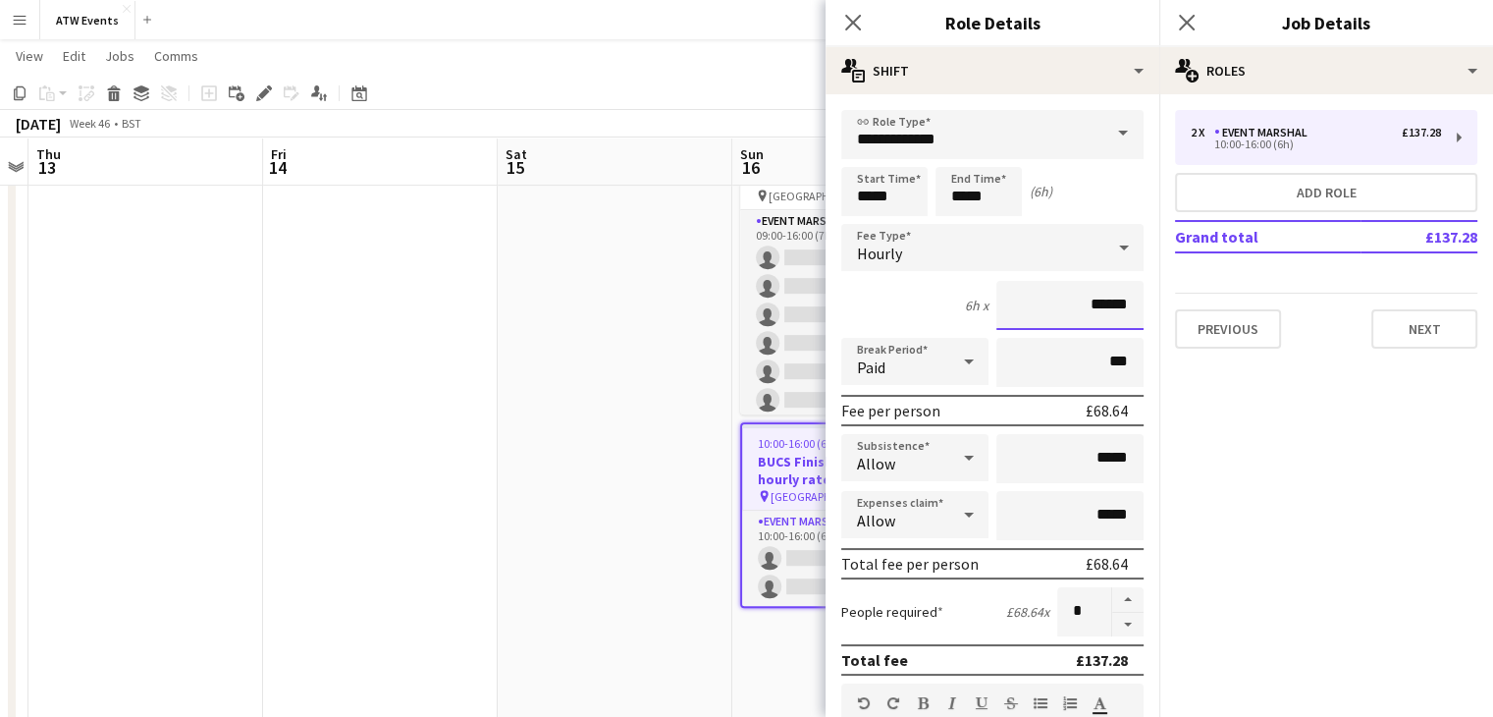
click at [1111, 303] on input "******" at bounding box center [1069, 305] width 147 height 49
type input "******"
click at [1410, 336] on button "Next" at bounding box center [1424, 328] width 106 height 39
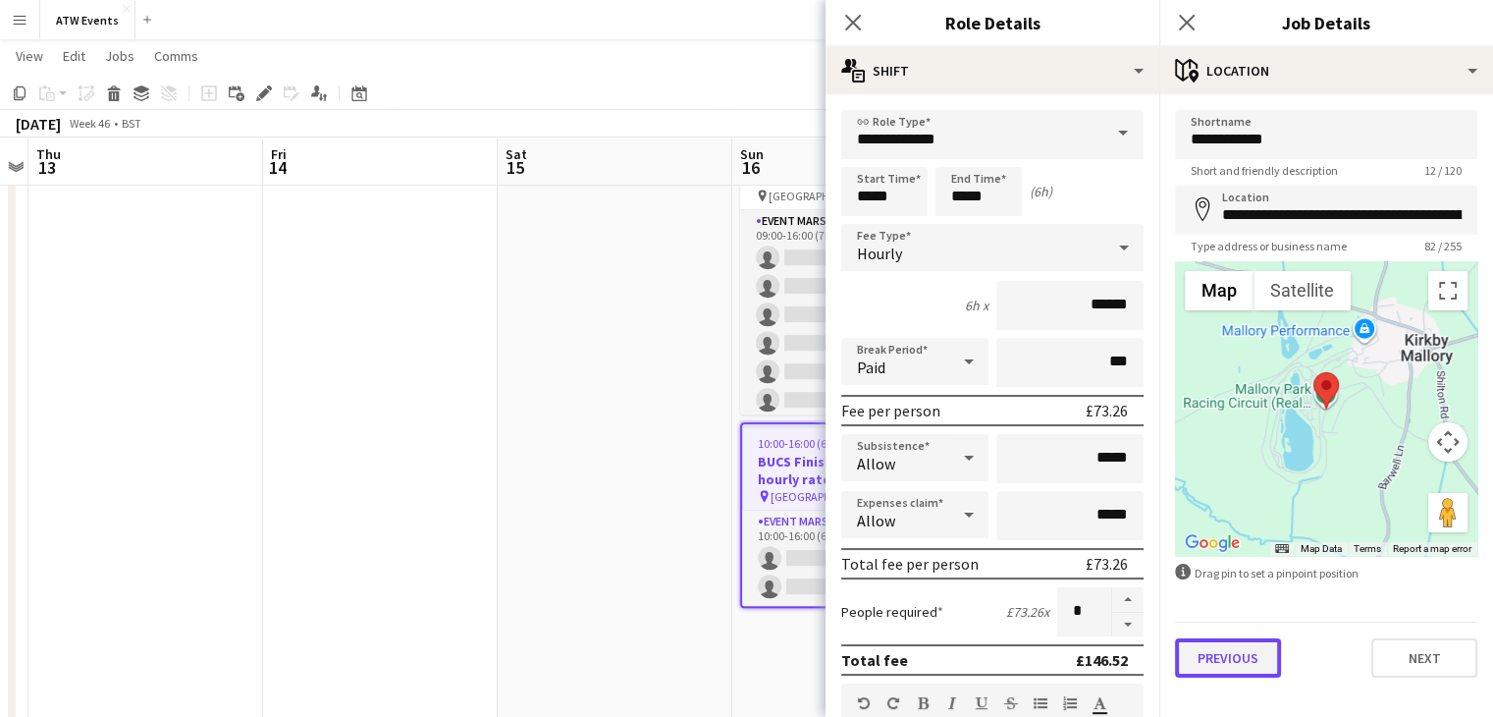
click at [1245, 655] on button "Previous" at bounding box center [1228, 657] width 106 height 39
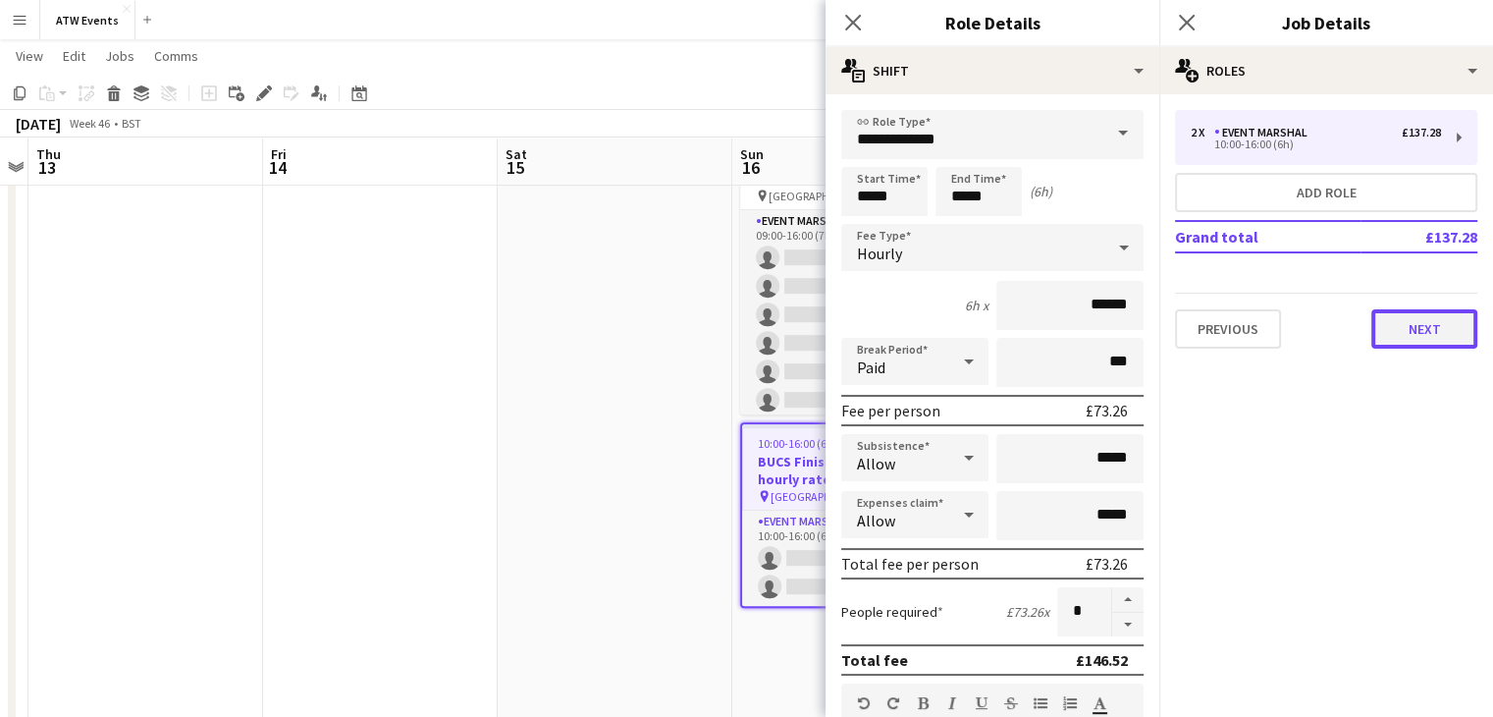
click at [1393, 319] on button "Next" at bounding box center [1424, 328] width 106 height 39
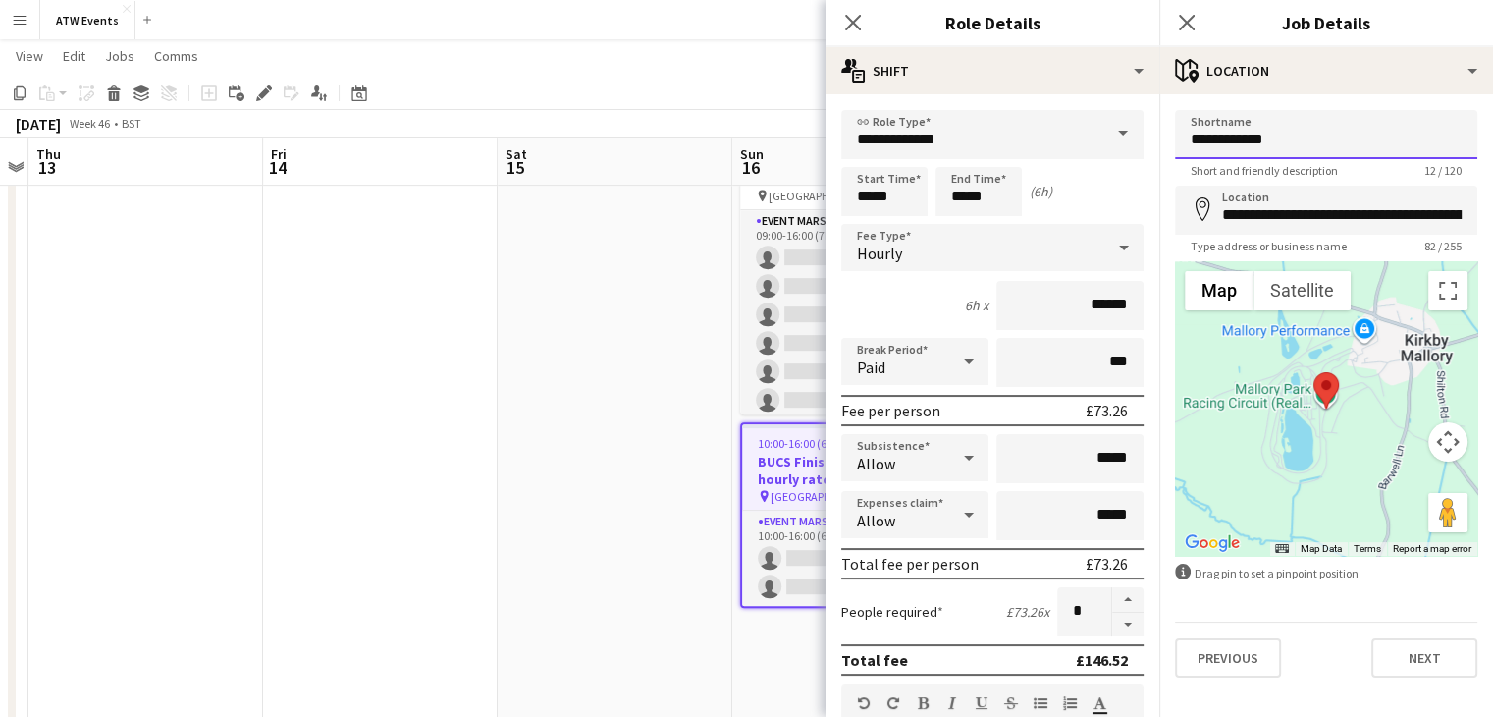
click at [1302, 142] on input "**********" at bounding box center [1326, 134] width 302 height 49
click at [1425, 641] on button "Next" at bounding box center [1424, 657] width 106 height 39
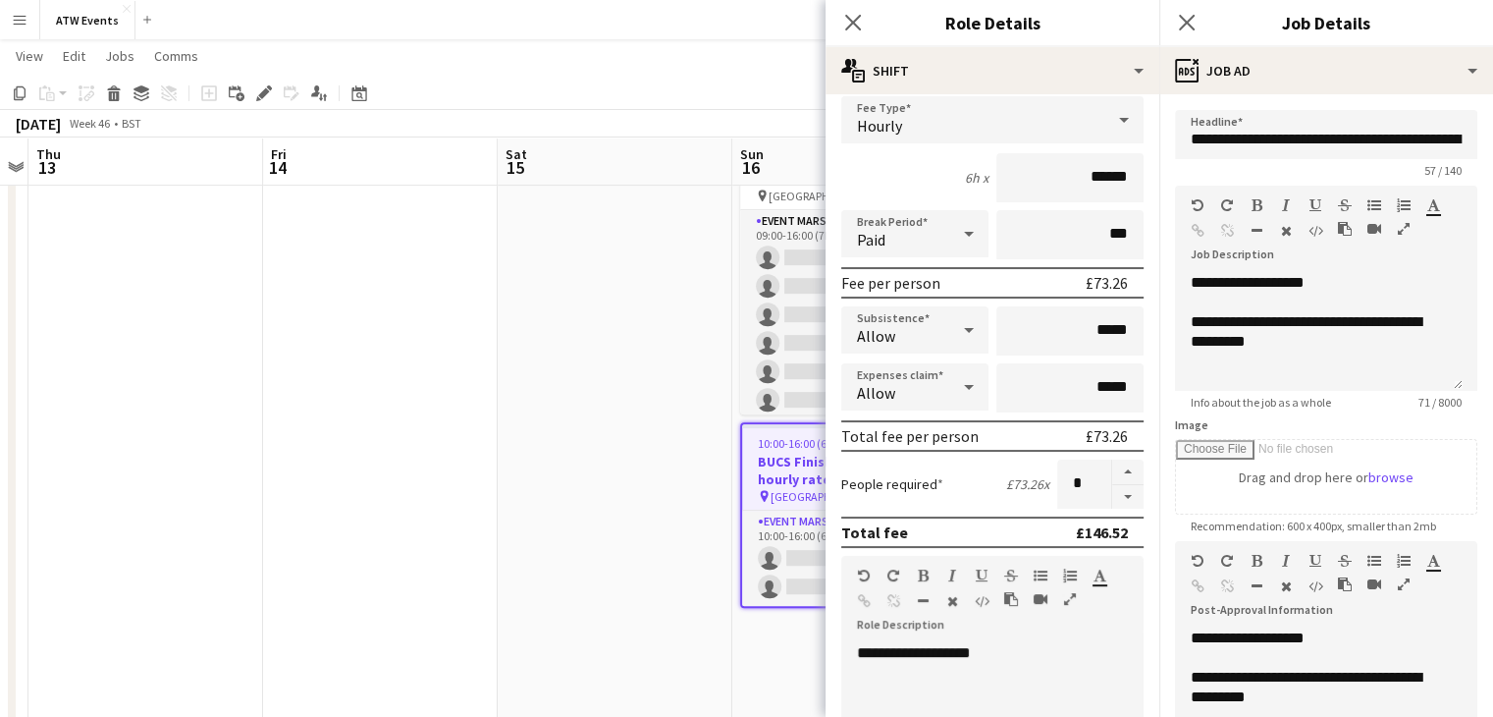
scroll to position [57, 0]
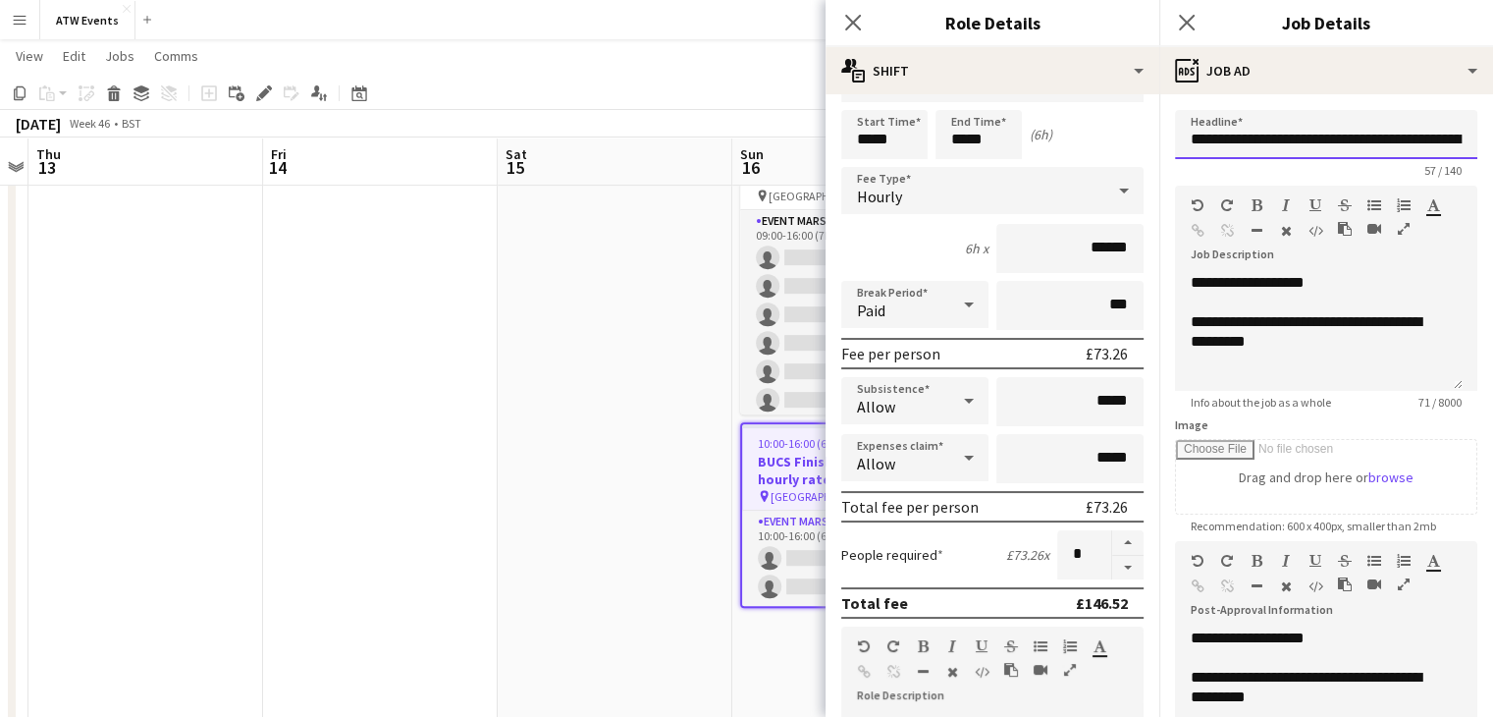
click at [1346, 133] on input "**********" at bounding box center [1326, 134] width 302 height 49
type input "**********"
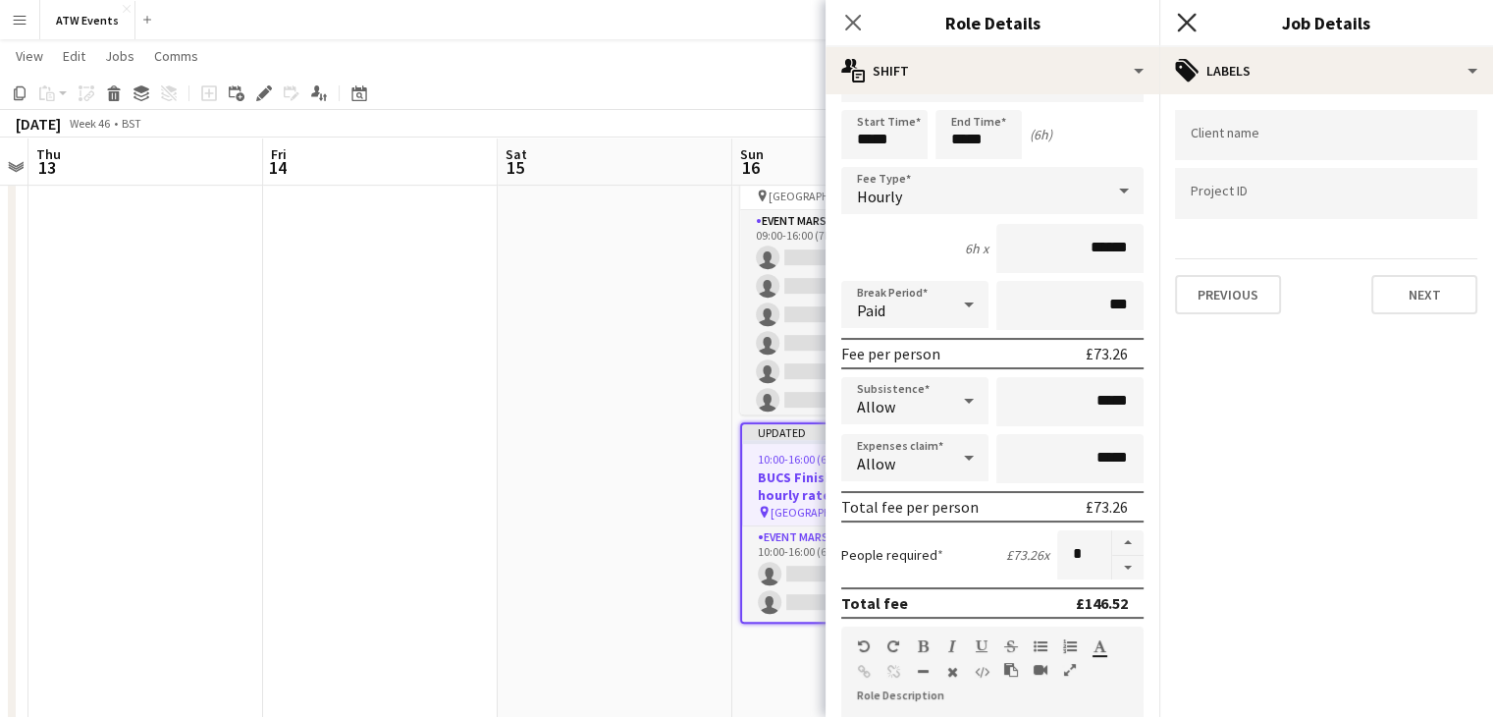
click at [1184, 17] on icon "Close pop-in" at bounding box center [1186, 22] width 19 height 19
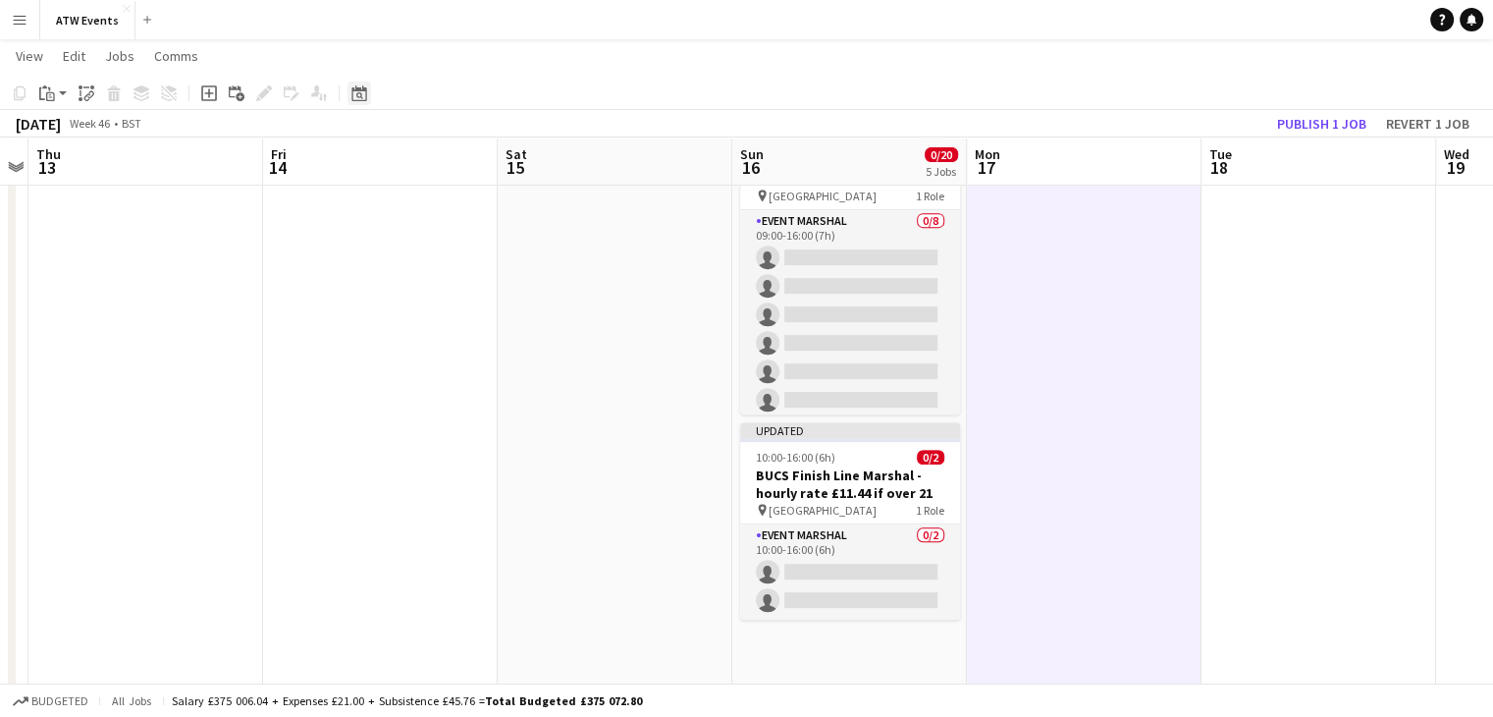
click at [351, 91] on icon at bounding box center [358, 93] width 15 height 16
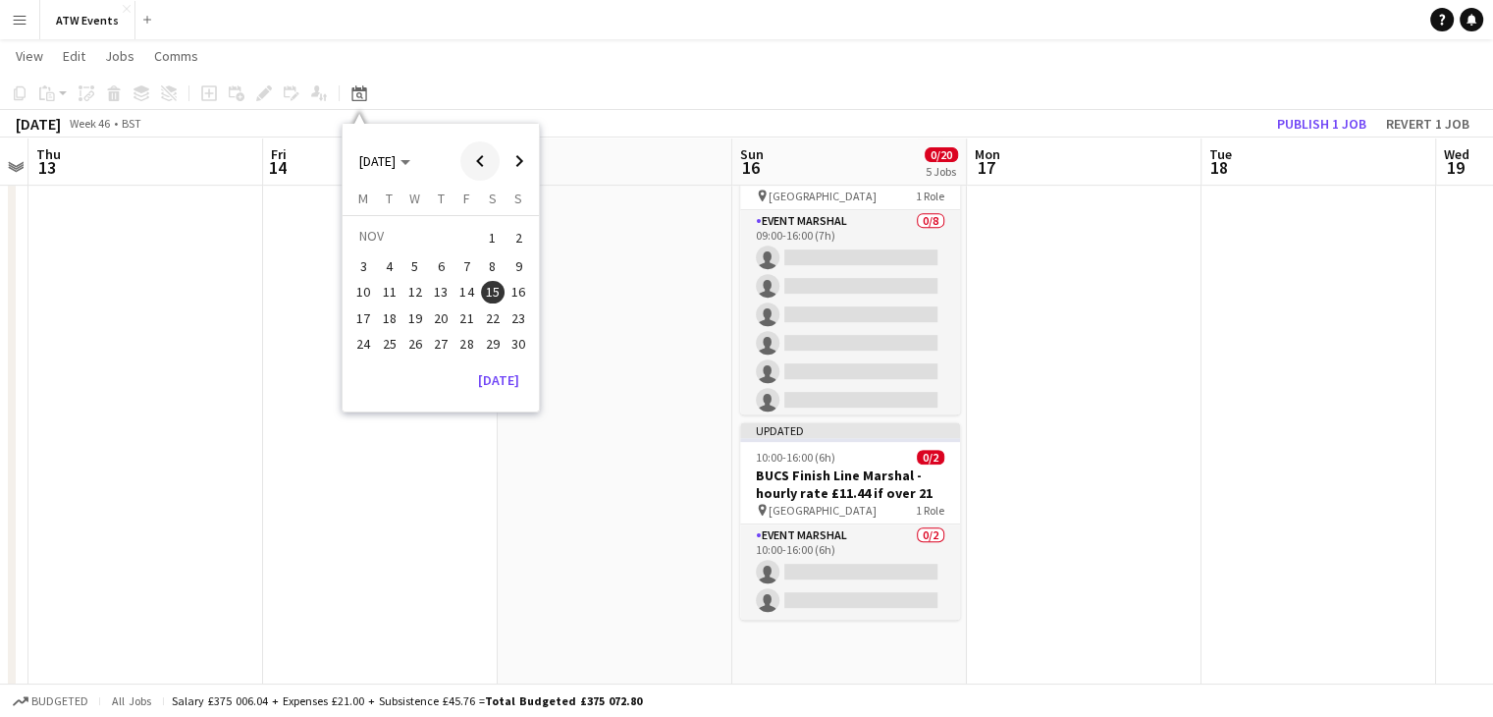
click at [484, 156] on span "Previous month" at bounding box center [479, 160] width 39 height 39
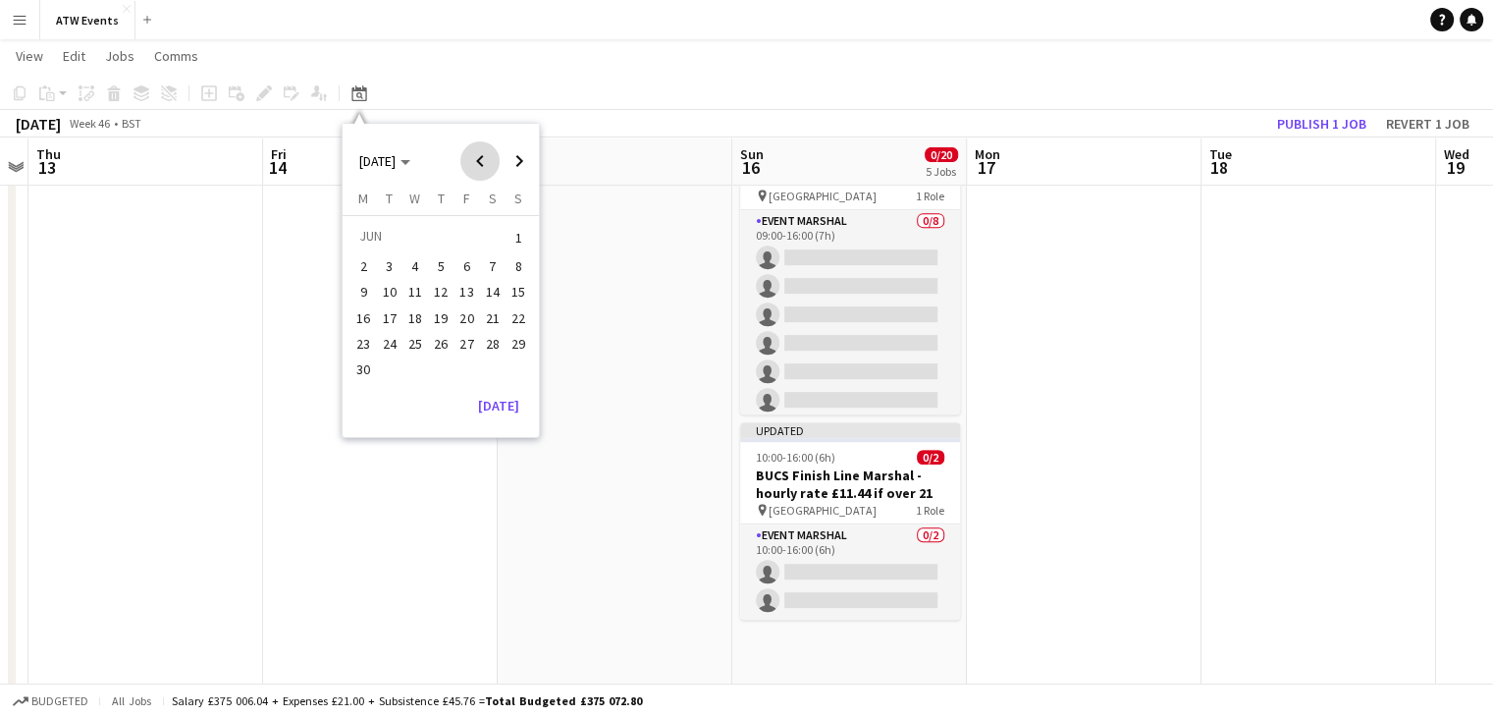
click at [484, 156] on span "Previous month" at bounding box center [479, 160] width 39 height 39
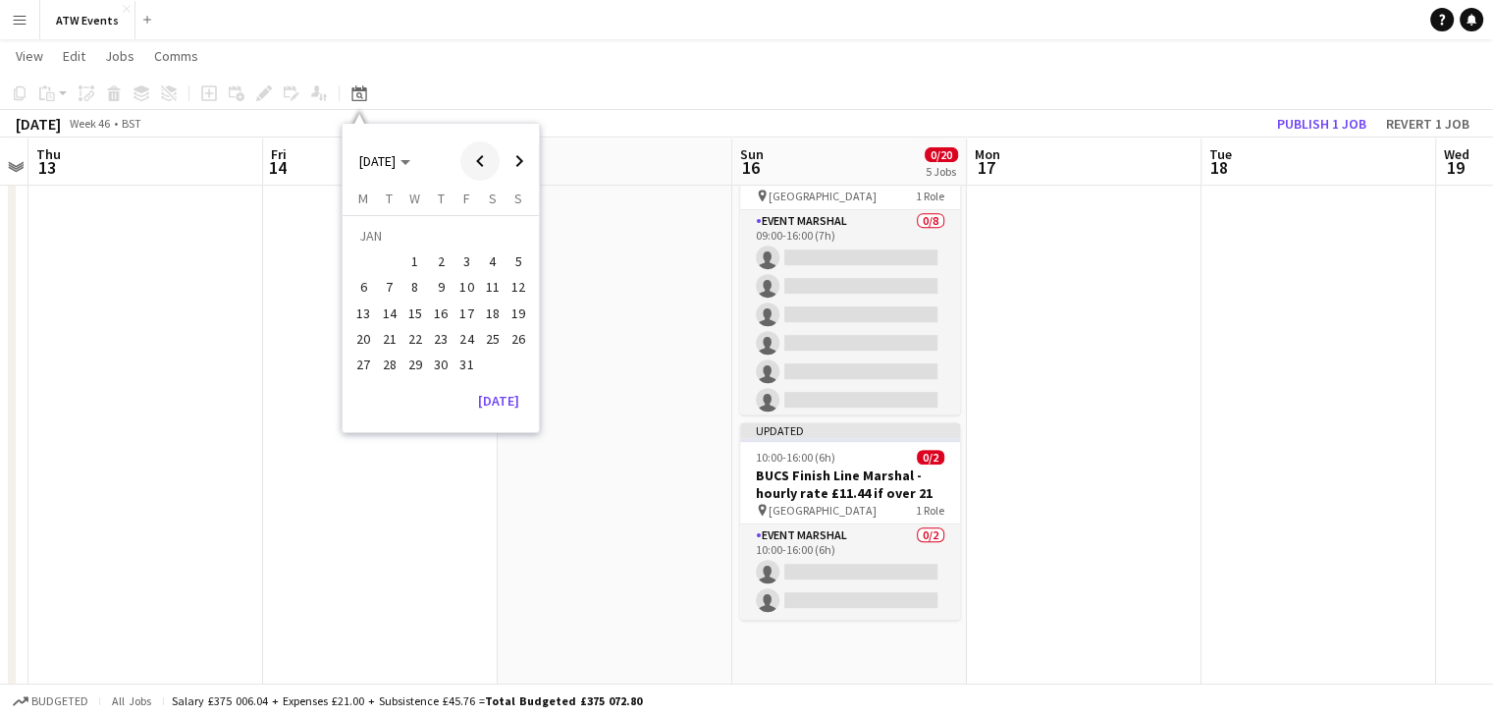
click at [484, 156] on span "Previous month" at bounding box center [479, 160] width 39 height 39
click at [483, 309] on span "23" at bounding box center [493, 318] width 24 height 24
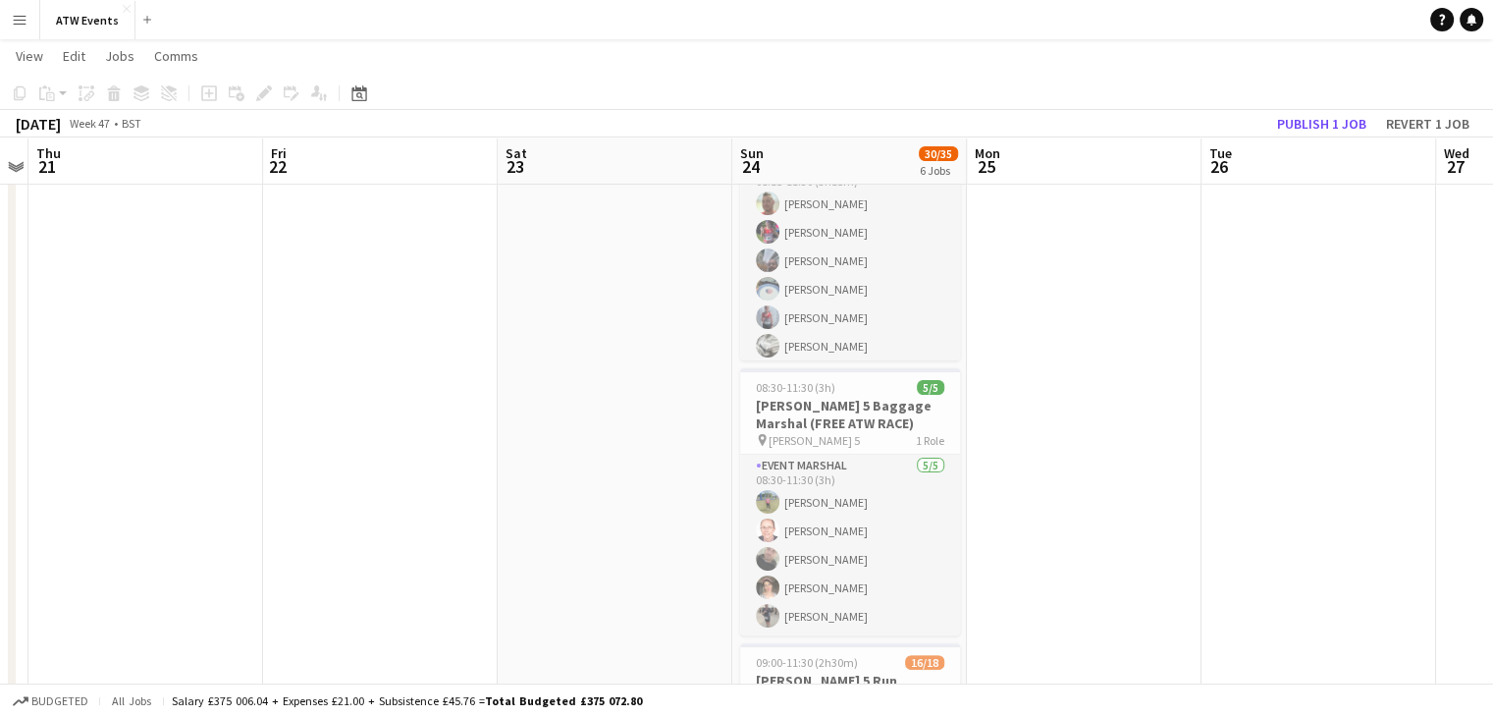
scroll to position [0, 0]
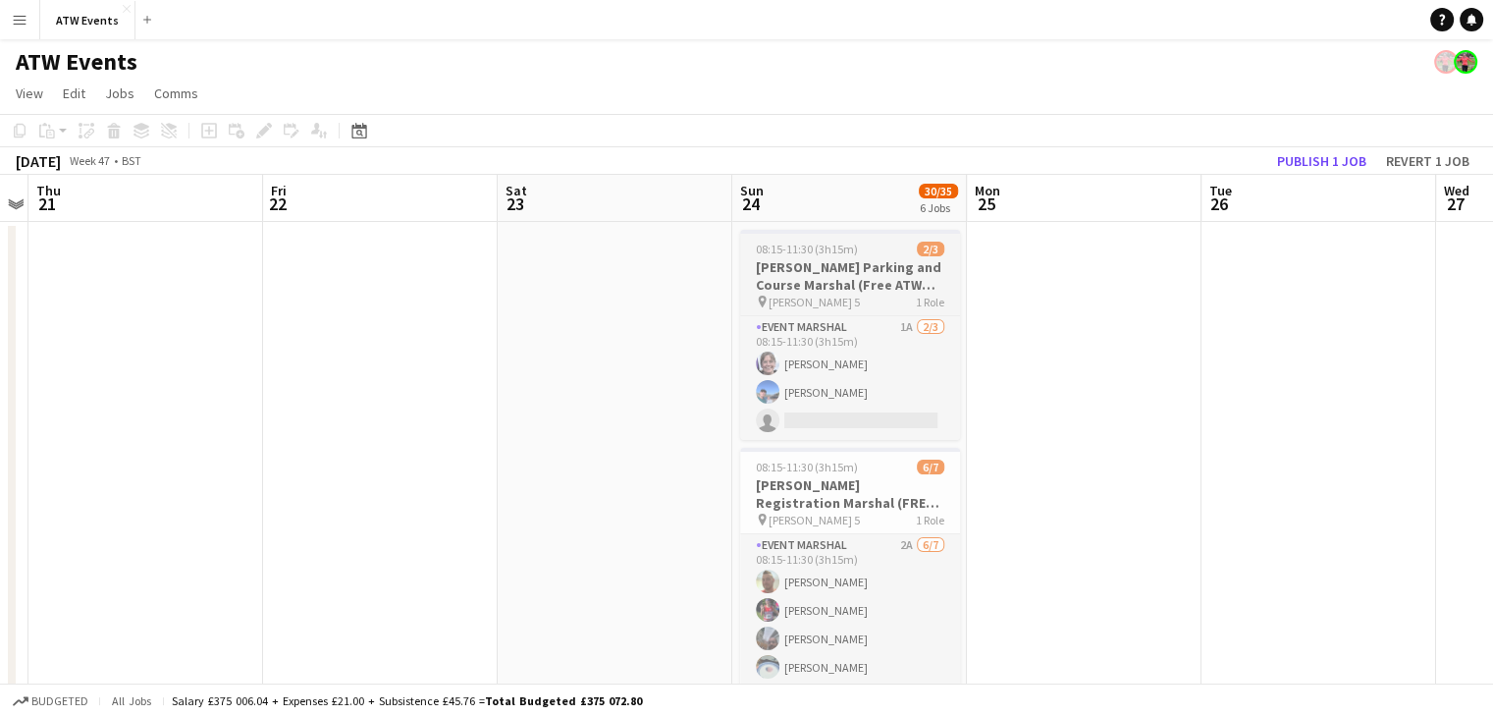
click at [875, 292] on h3 "[PERSON_NAME] Parking and Course Marshal (Free ATW RACE)" at bounding box center [850, 275] width 220 height 35
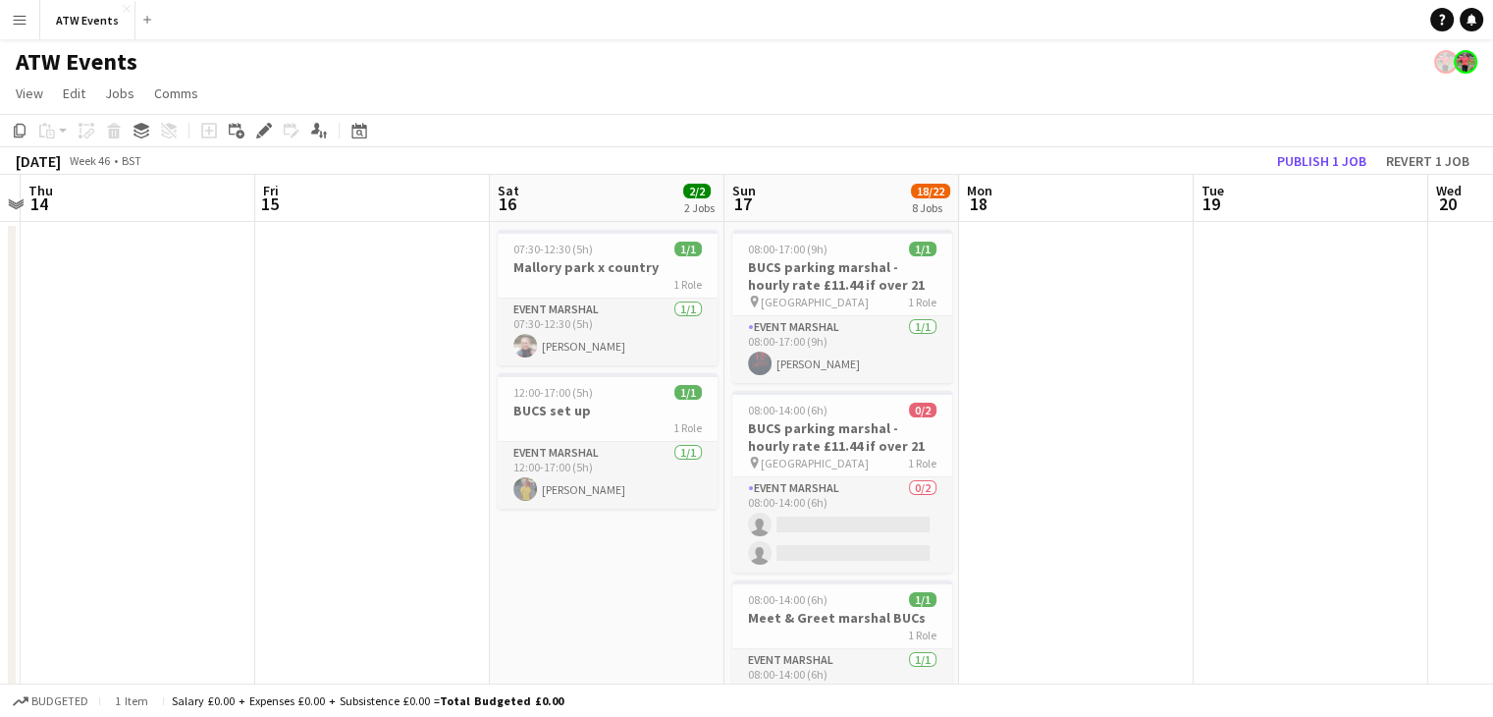
scroll to position [0, 449]
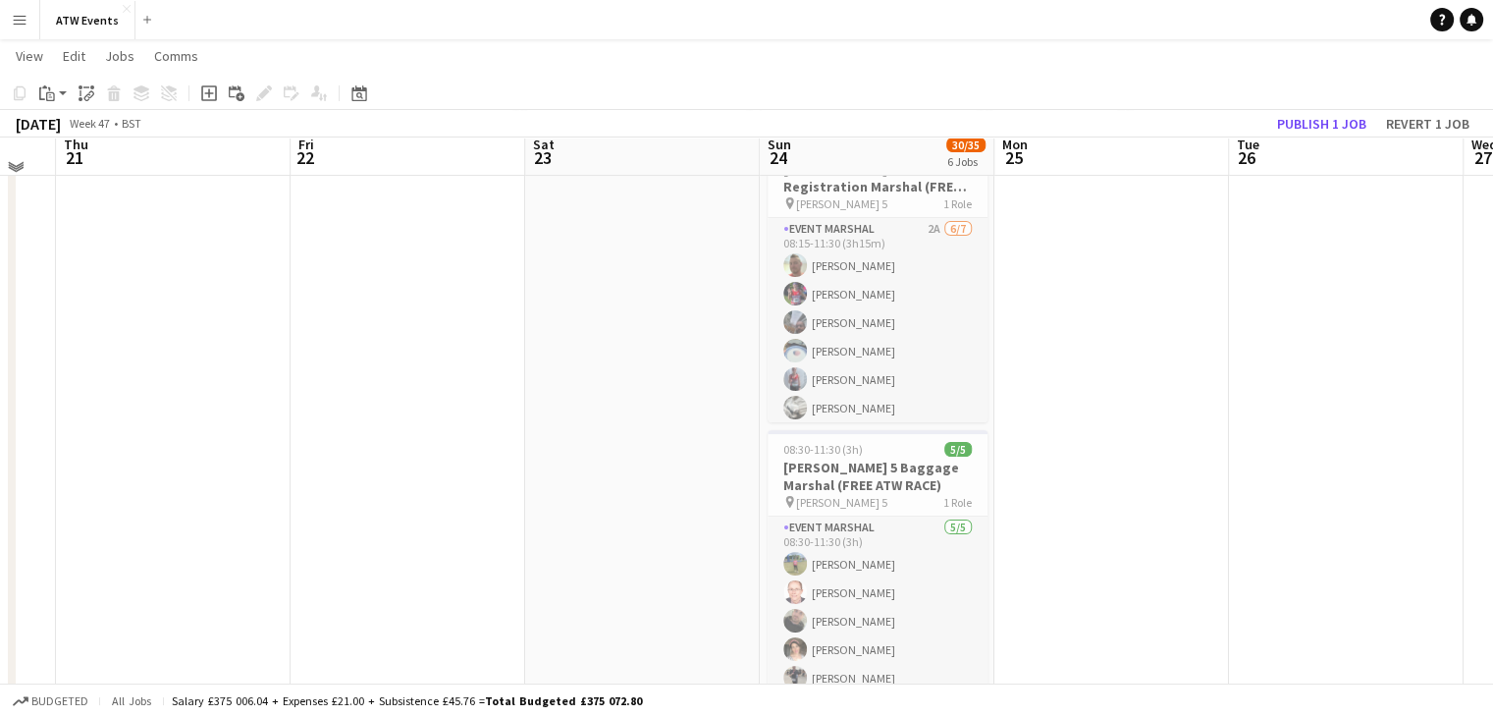
scroll to position [0, 0]
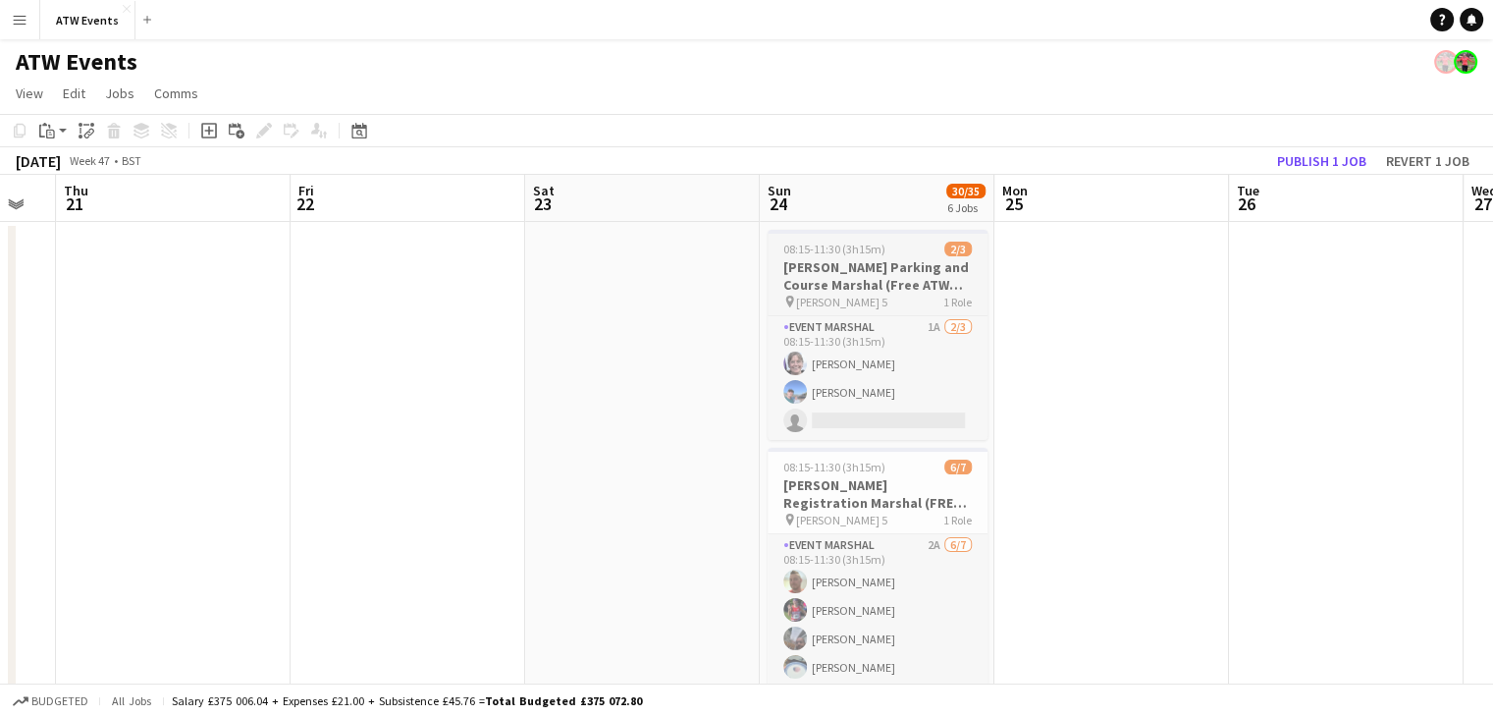
click at [889, 295] on div "pin Hatfield 5 1 Role" at bounding box center [878, 301] width 220 height 16
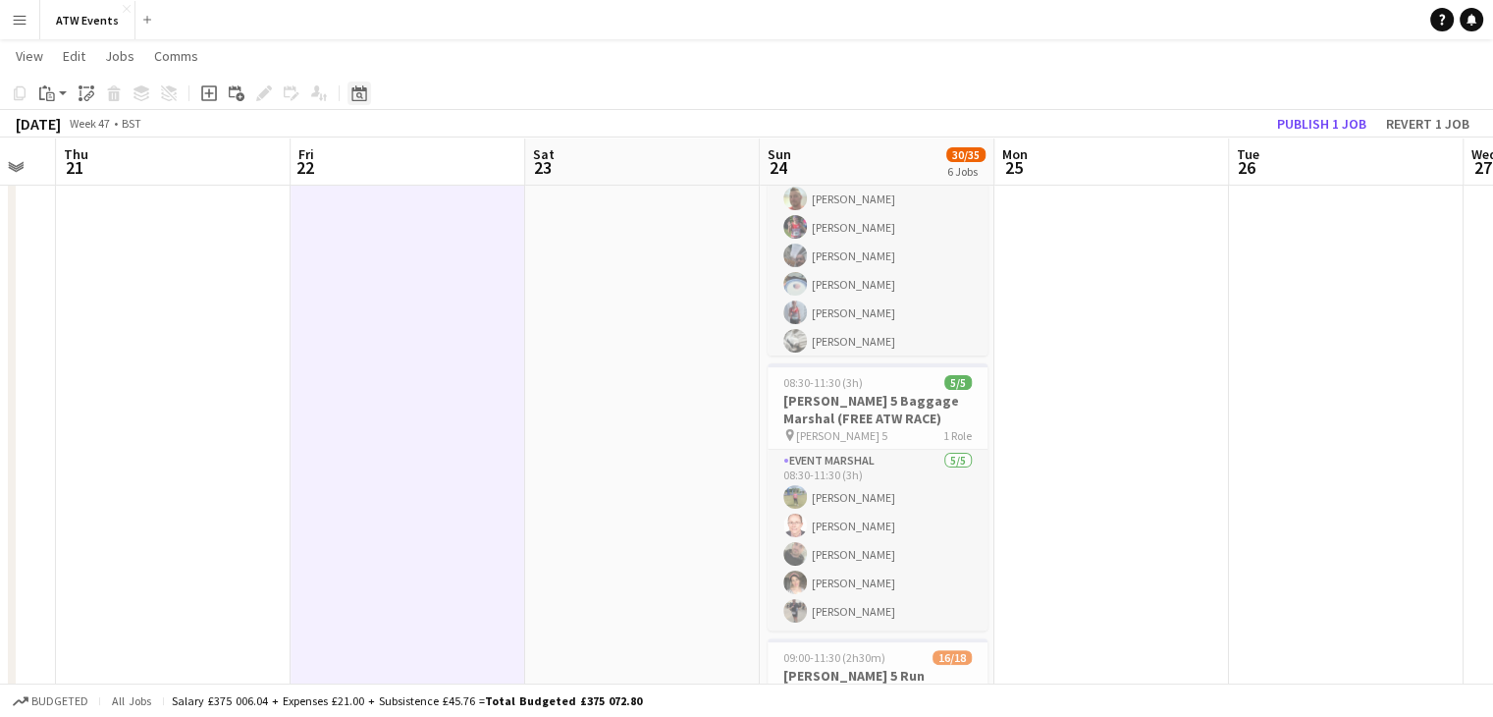
click at [361, 100] on icon at bounding box center [358, 93] width 15 height 16
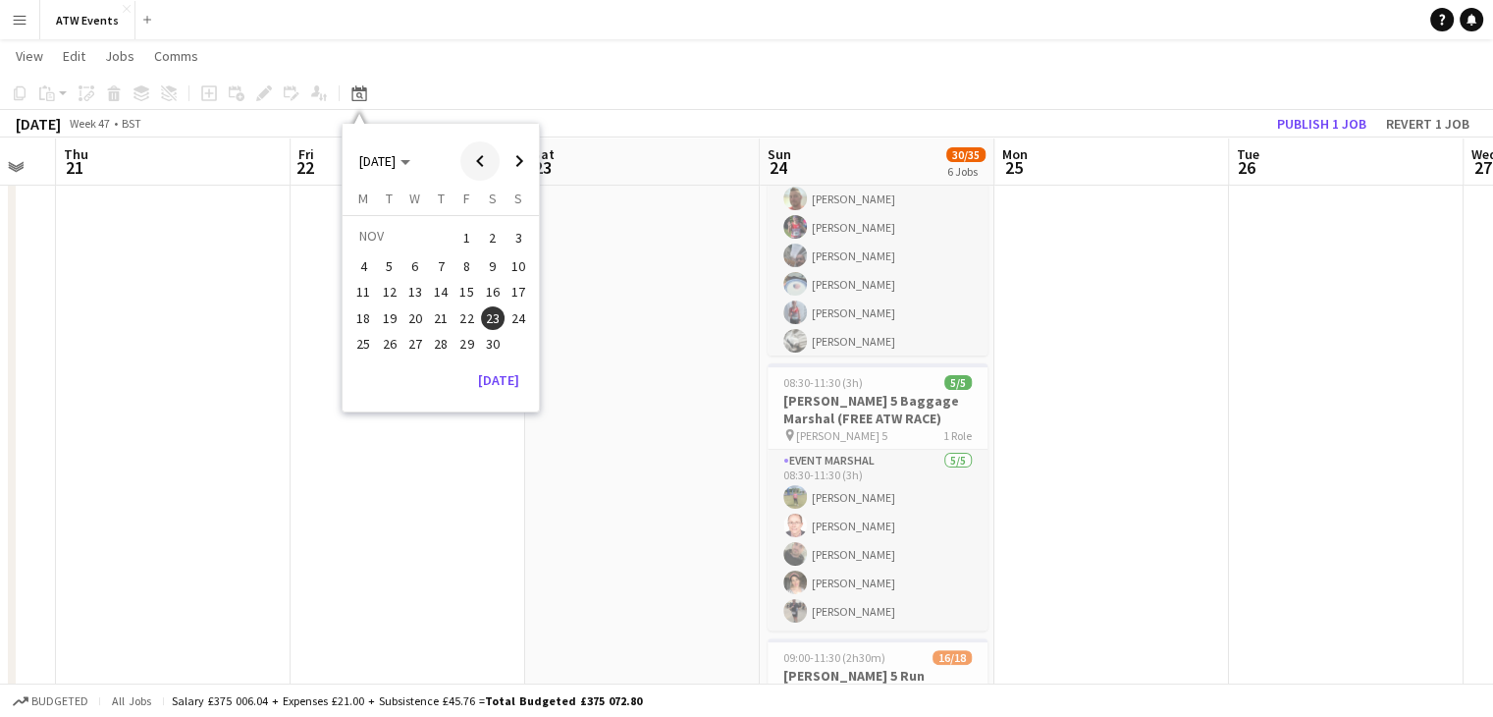
click at [475, 159] on span "Previous month" at bounding box center [479, 160] width 39 height 39
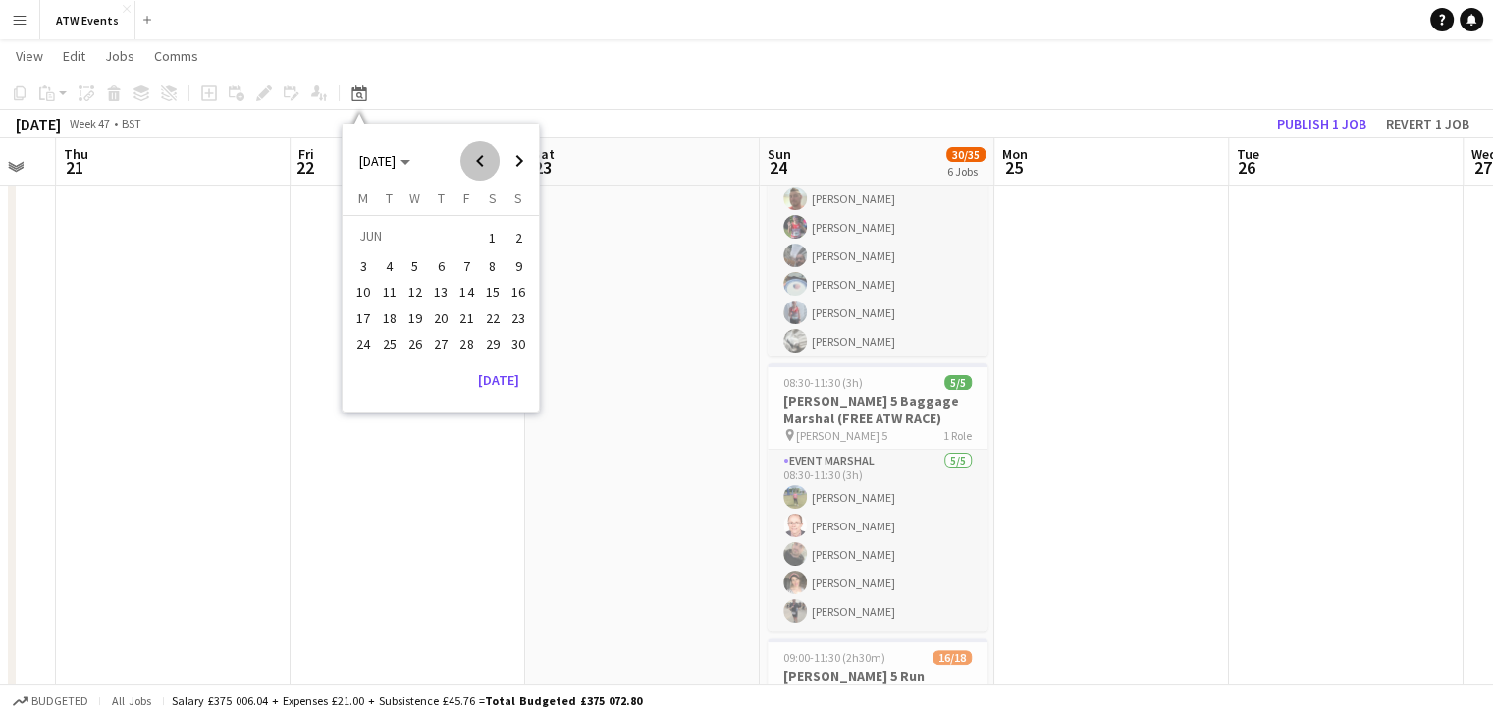
click at [475, 159] on span "Previous month" at bounding box center [479, 160] width 39 height 39
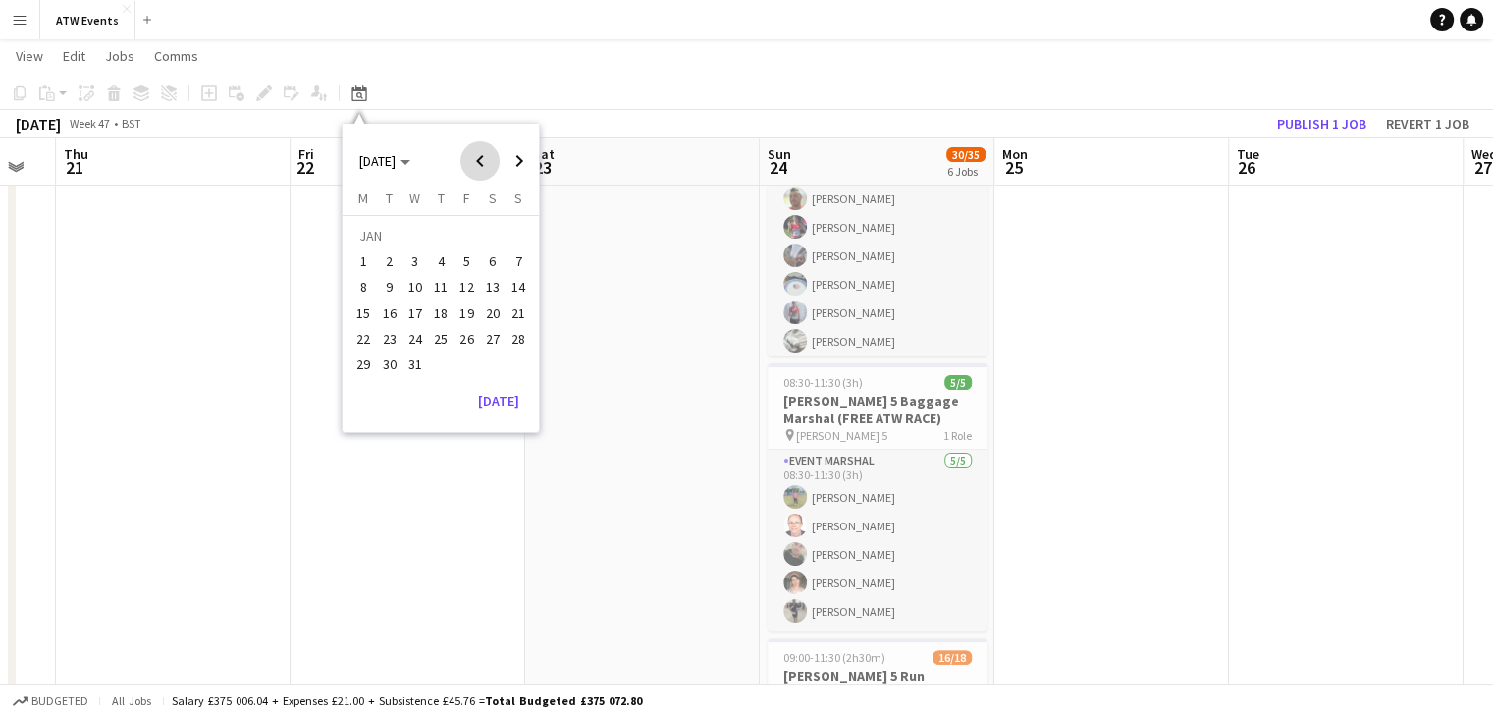
click at [475, 159] on span "Previous month" at bounding box center [479, 160] width 39 height 39
click at [521, 156] on span "Next month" at bounding box center [519, 160] width 39 height 39
click at [488, 307] on span "18" at bounding box center [493, 313] width 24 height 24
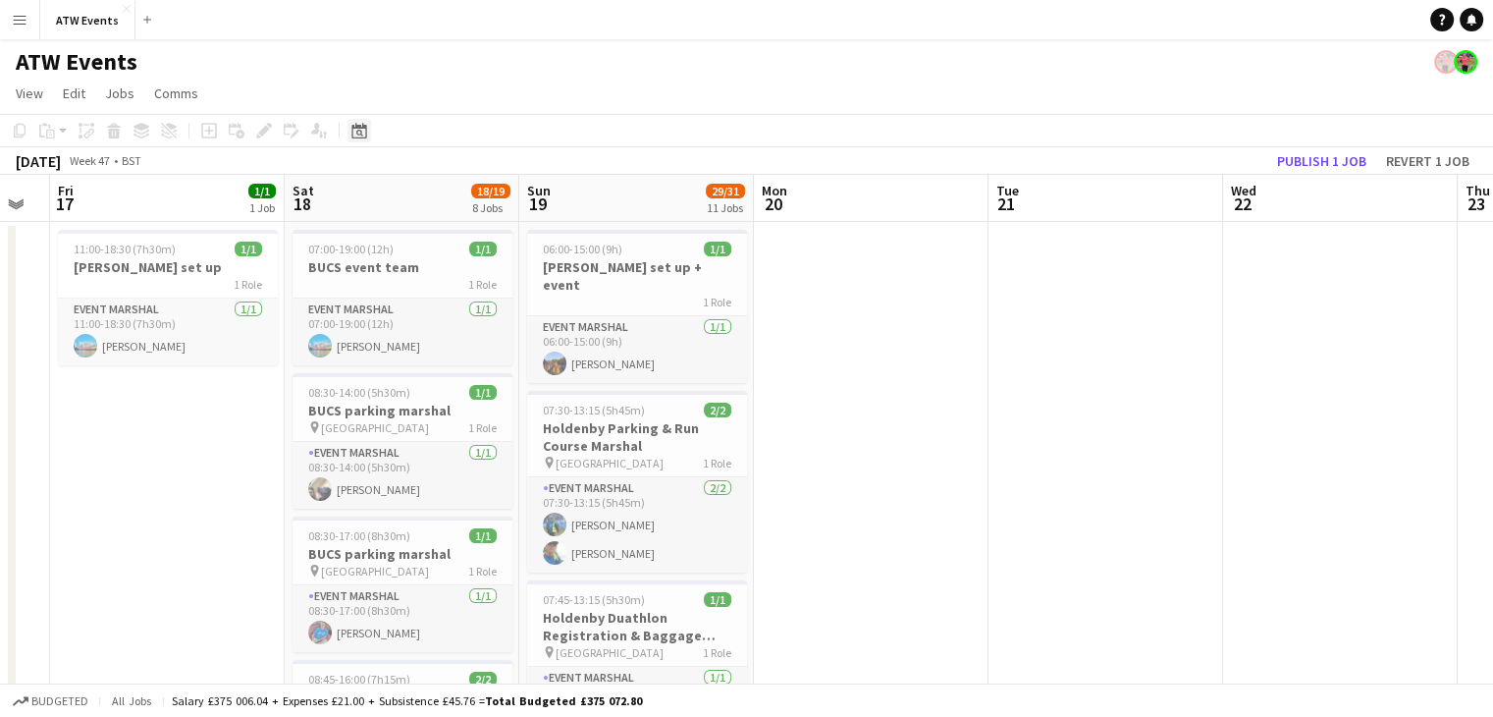
click at [354, 136] on icon "Date picker" at bounding box center [359, 131] width 16 height 16
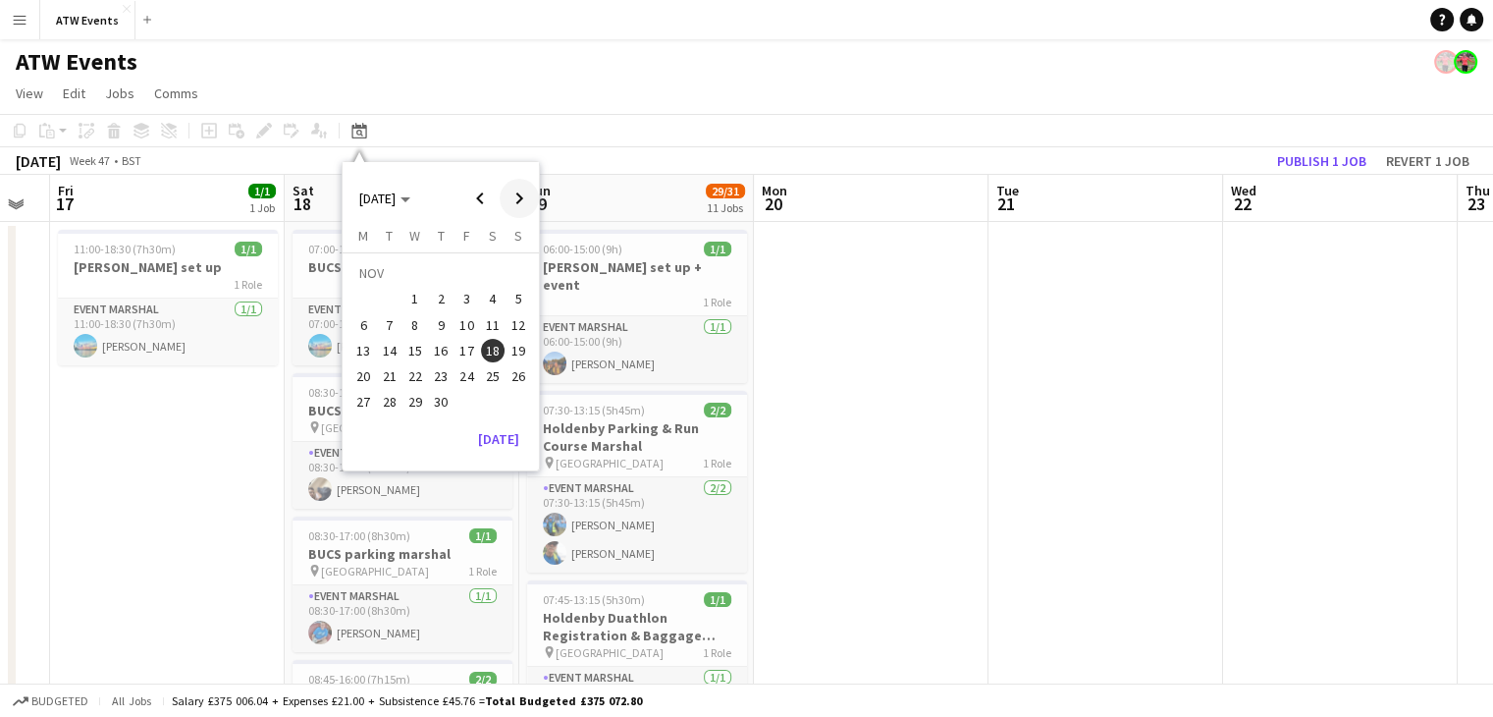
click at [523, 200] on span "Next month" at bounding box center [519, 198] width 39 height 39
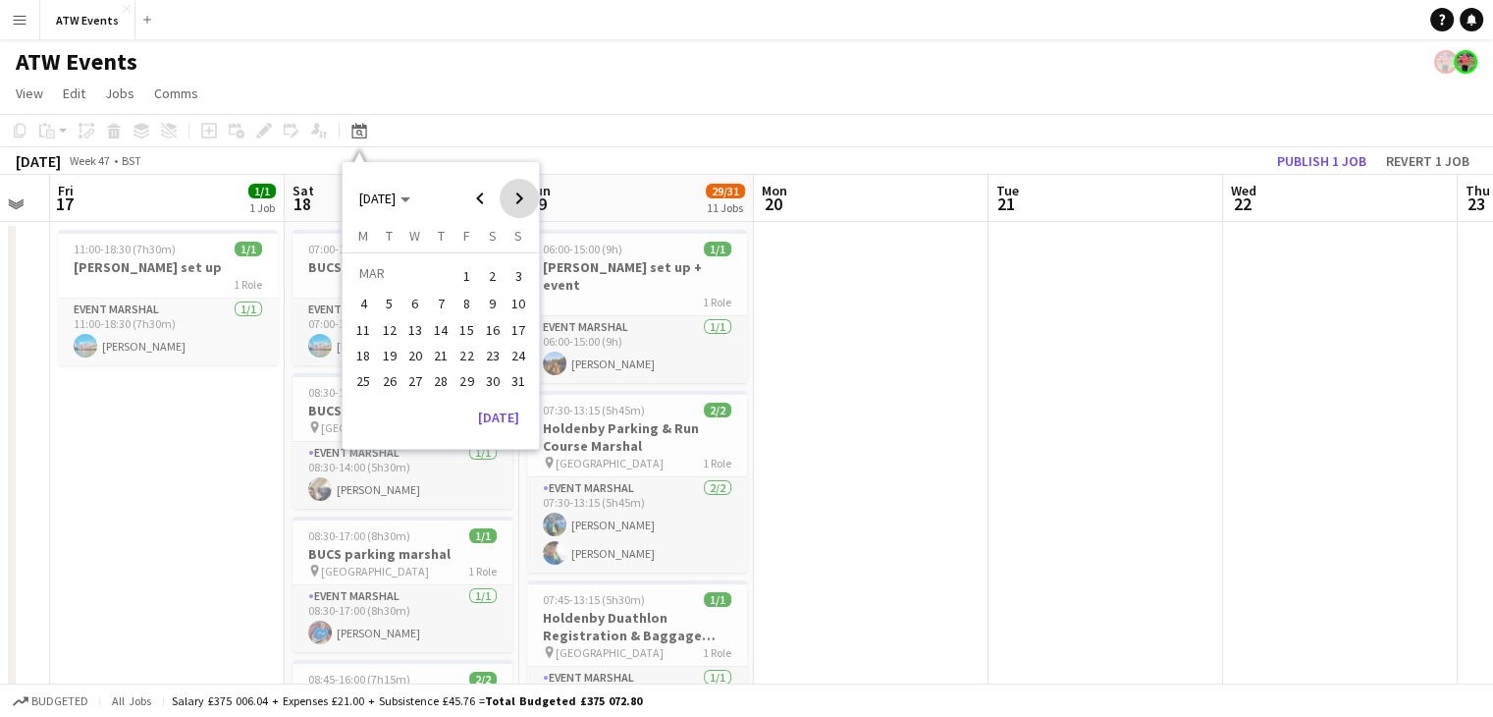
click at [523, 200] on span "Next month" at bounding box center [519, 198] width 39 height 39
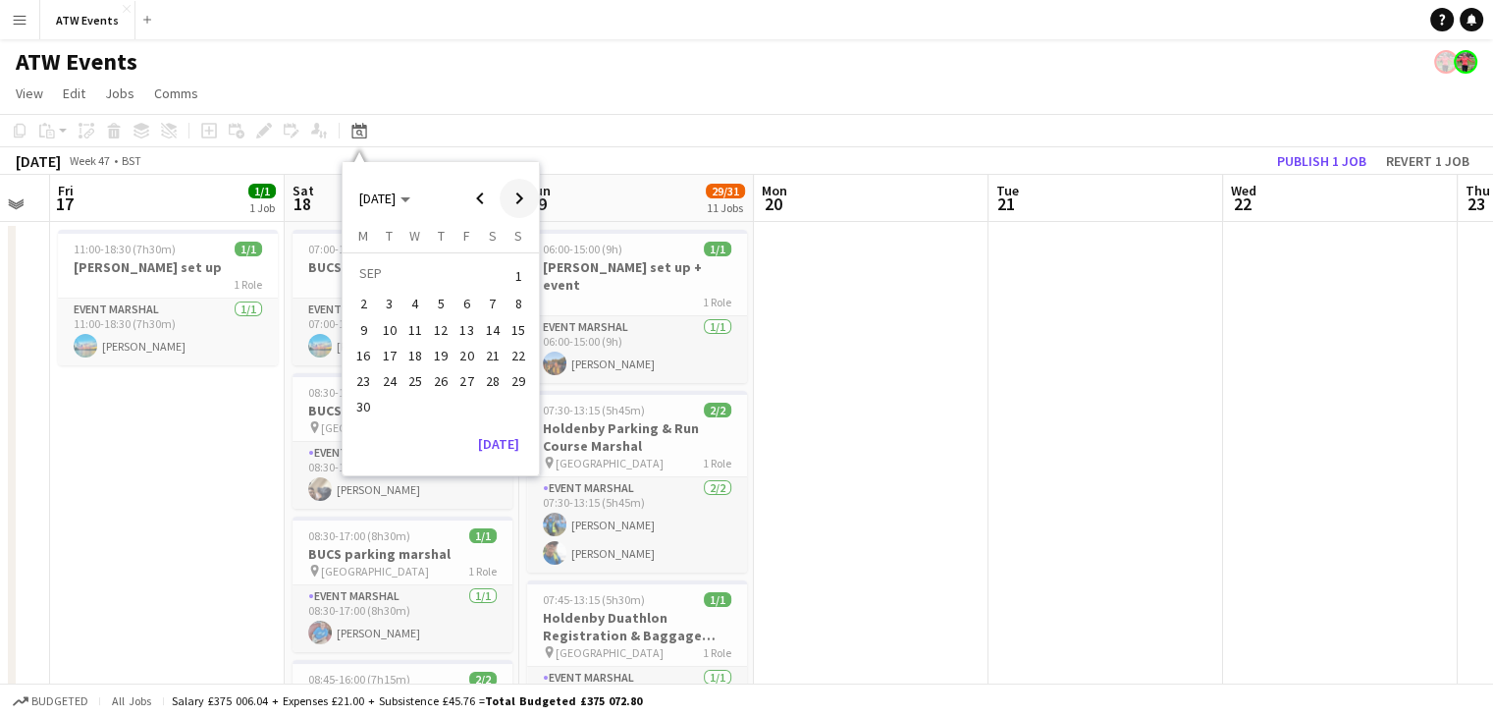
click at [521, 193] on span "Next month" at bounding box center [519, 198] width 39 height 39
click at [493, 325] on span "16" at bounding box center [493, 330] width 24 height 24
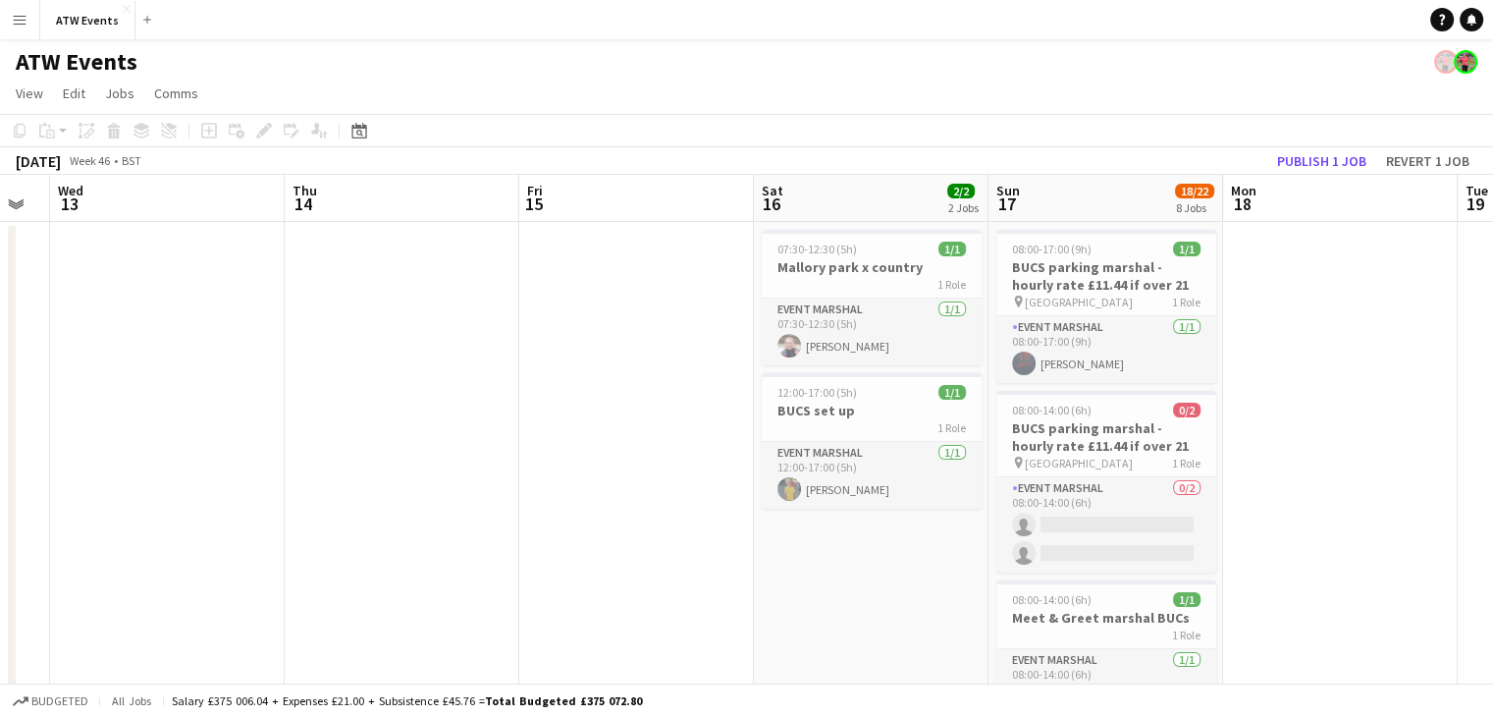
scroll to position [0, 675]
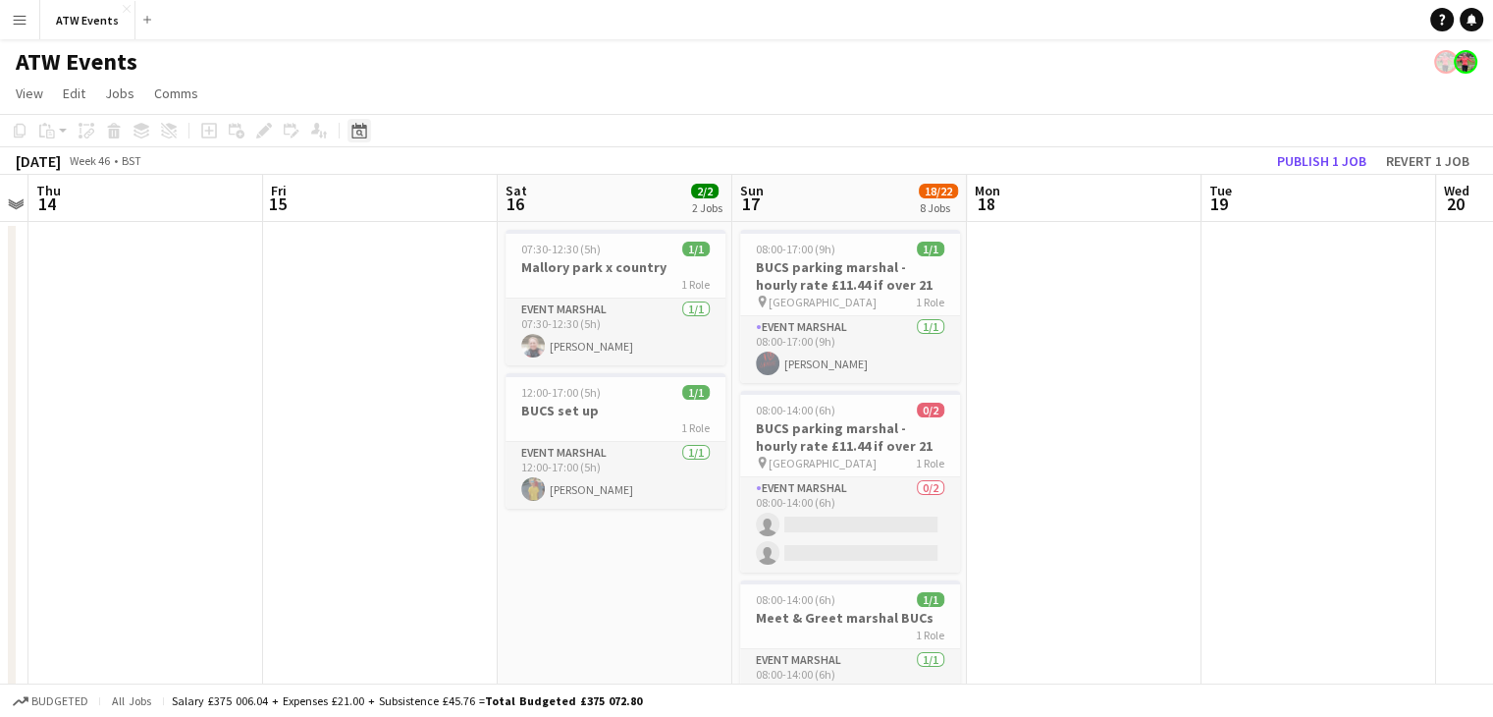
click at [356, 123] on icon at bounding box center [358, 131] width 15 height 16
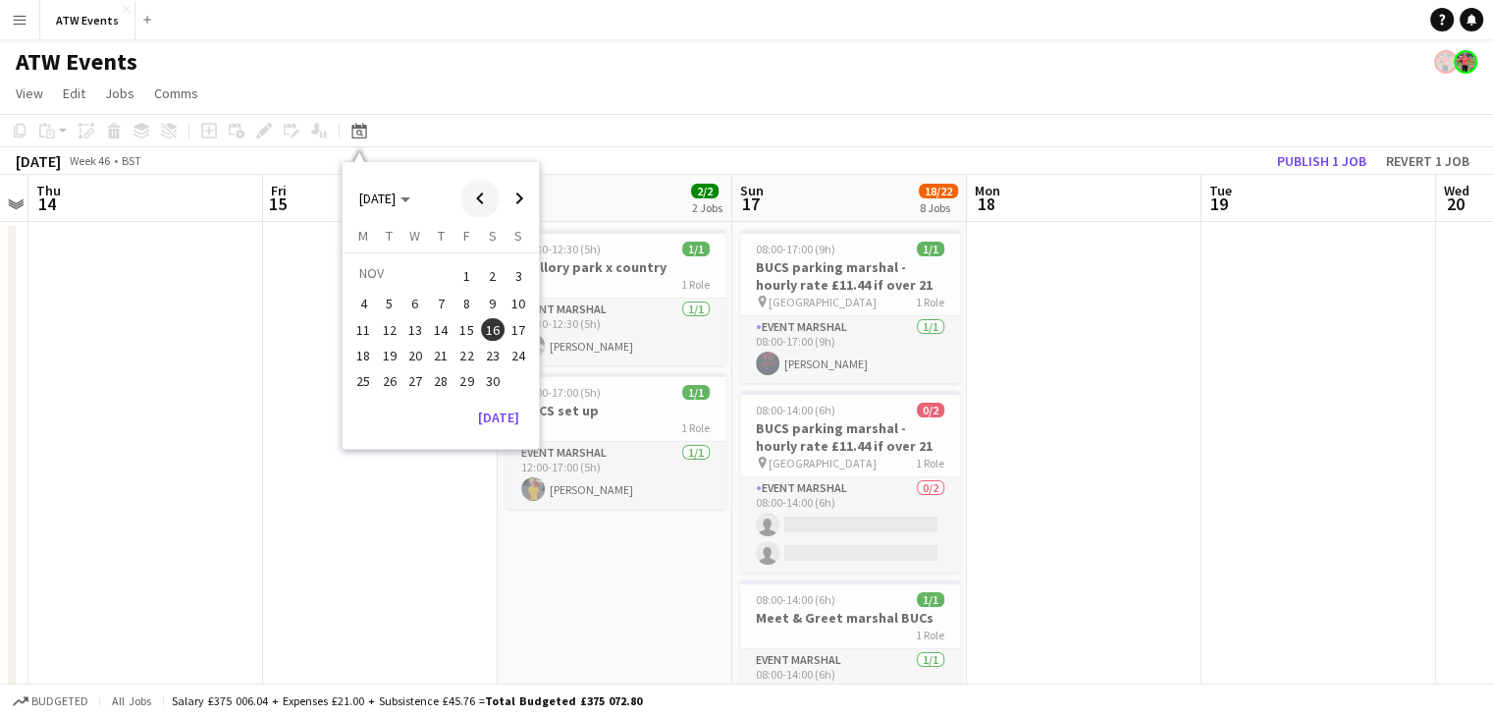
click at [474, 191] on span "Previous month" at bounding box center [479, 198] width 39 height 39
click at [475, 193] on span "Previous month" at bounding box center [479, 198] width 39 height 39
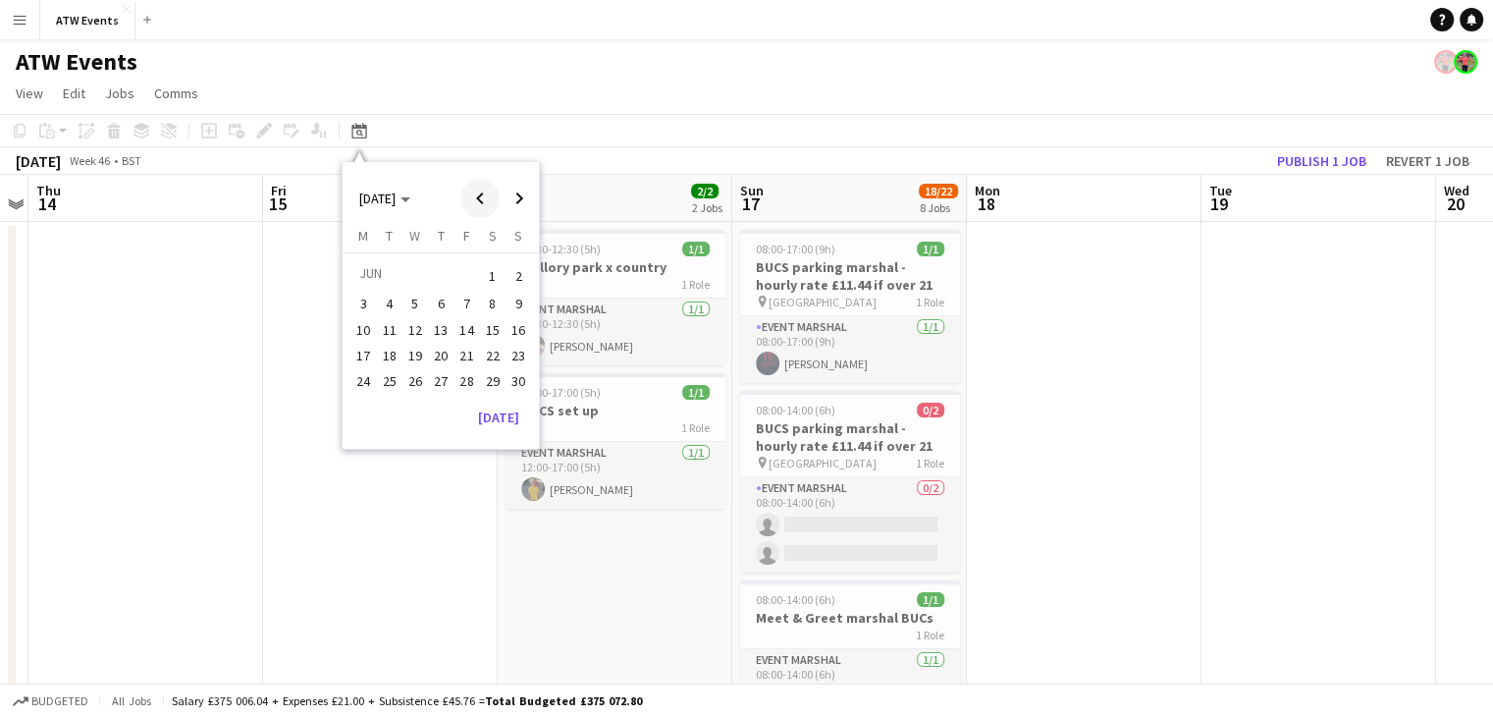
click at [475, 193] on span "Previous month" at bounding box center [479, 198] width 39 height 39
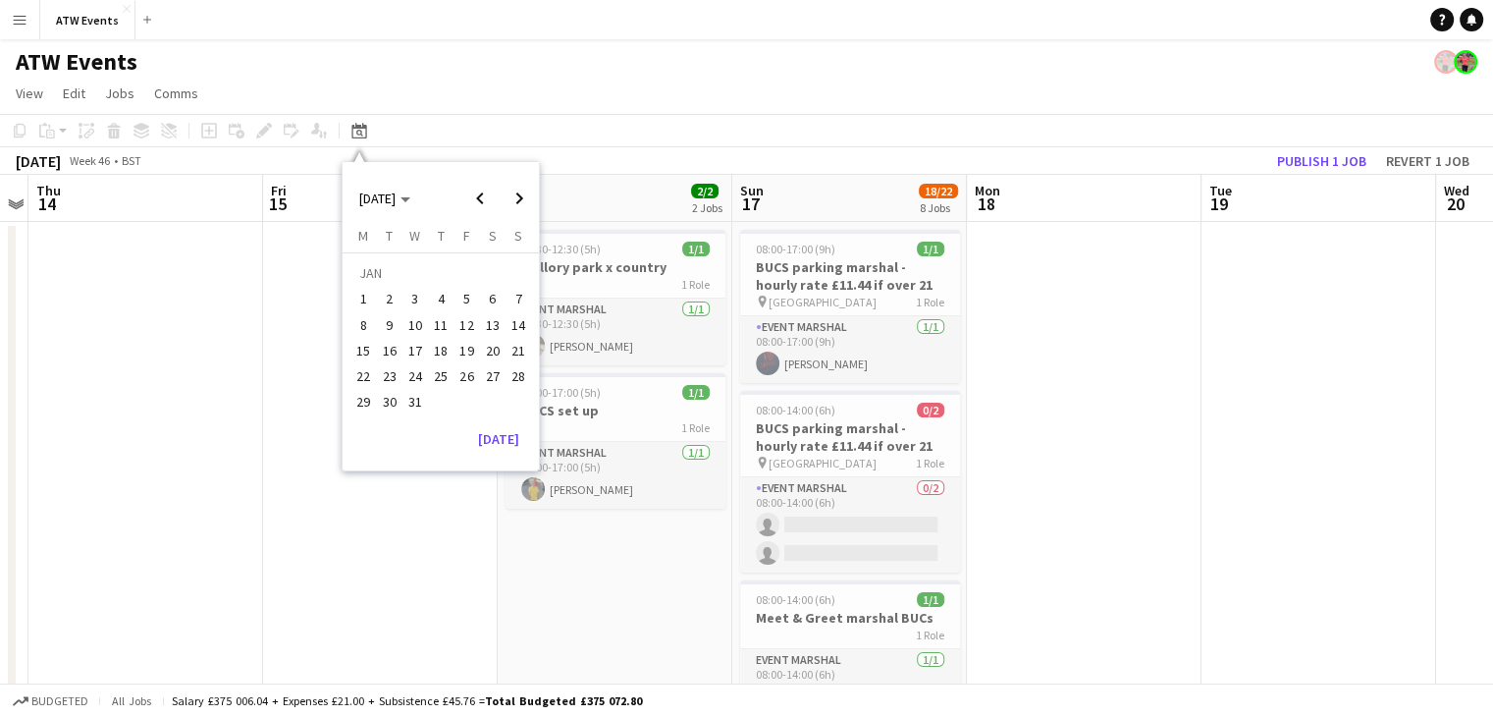
click at [471, 299] on span "5" at bounding box center [467, 300] width 24 height 24
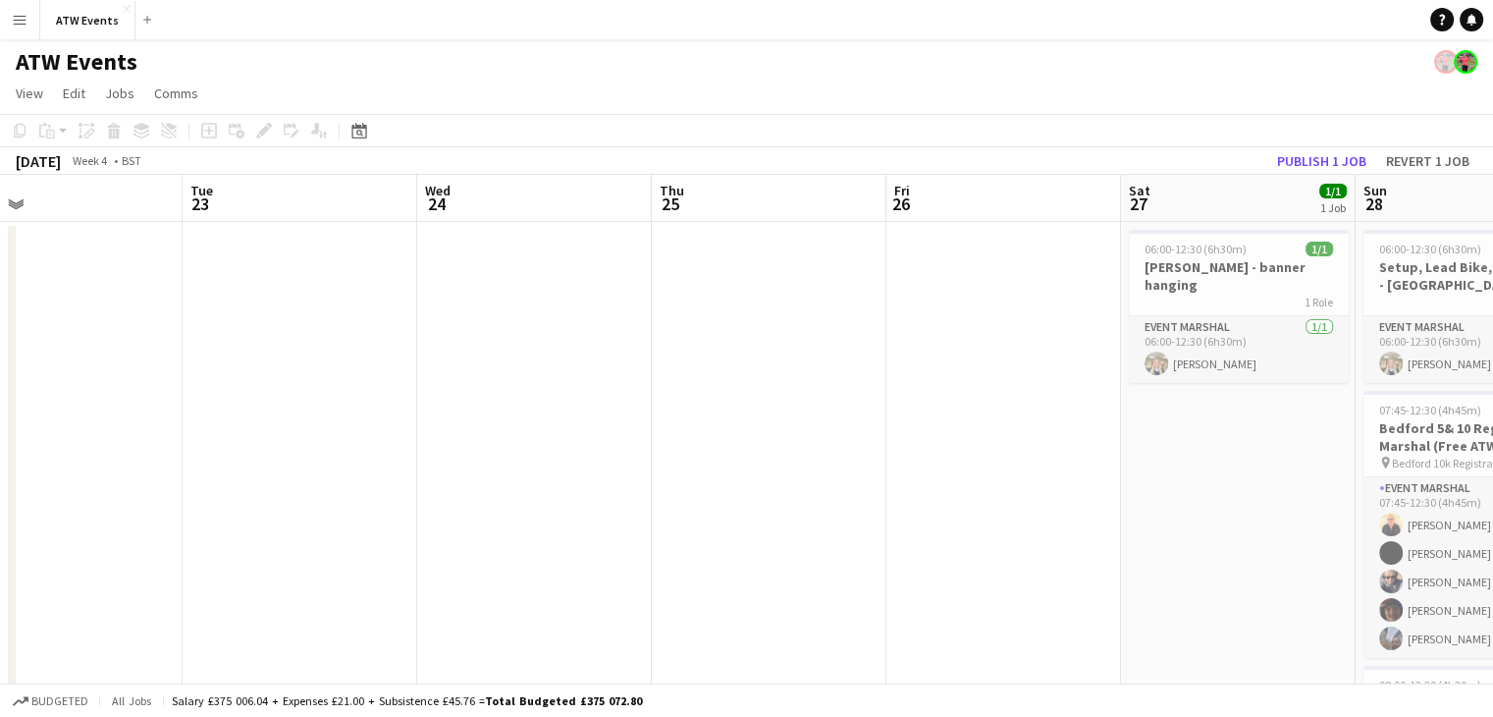
scroll to position [0, 802]
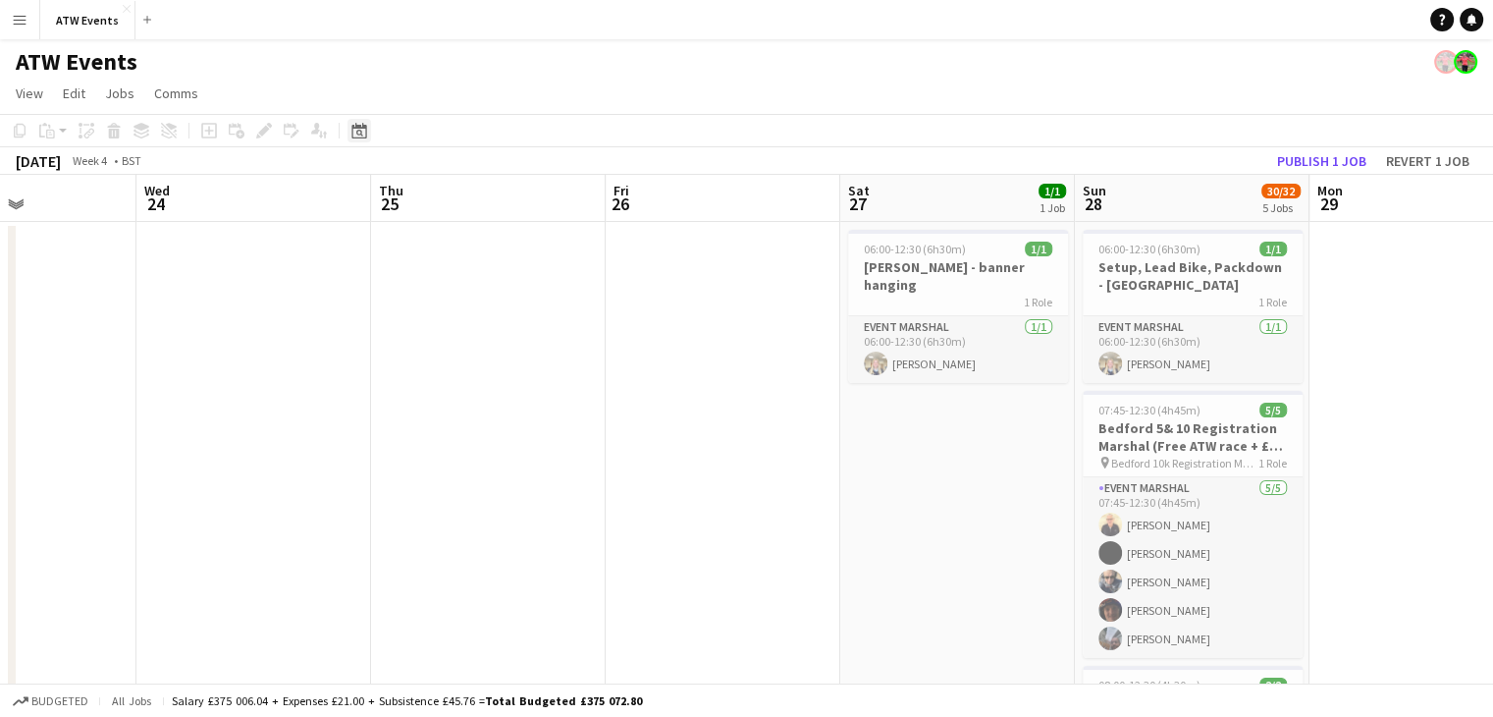
click at [352, 138] on div "Date picker" at bounding box center [359, 131] width 24 height 24
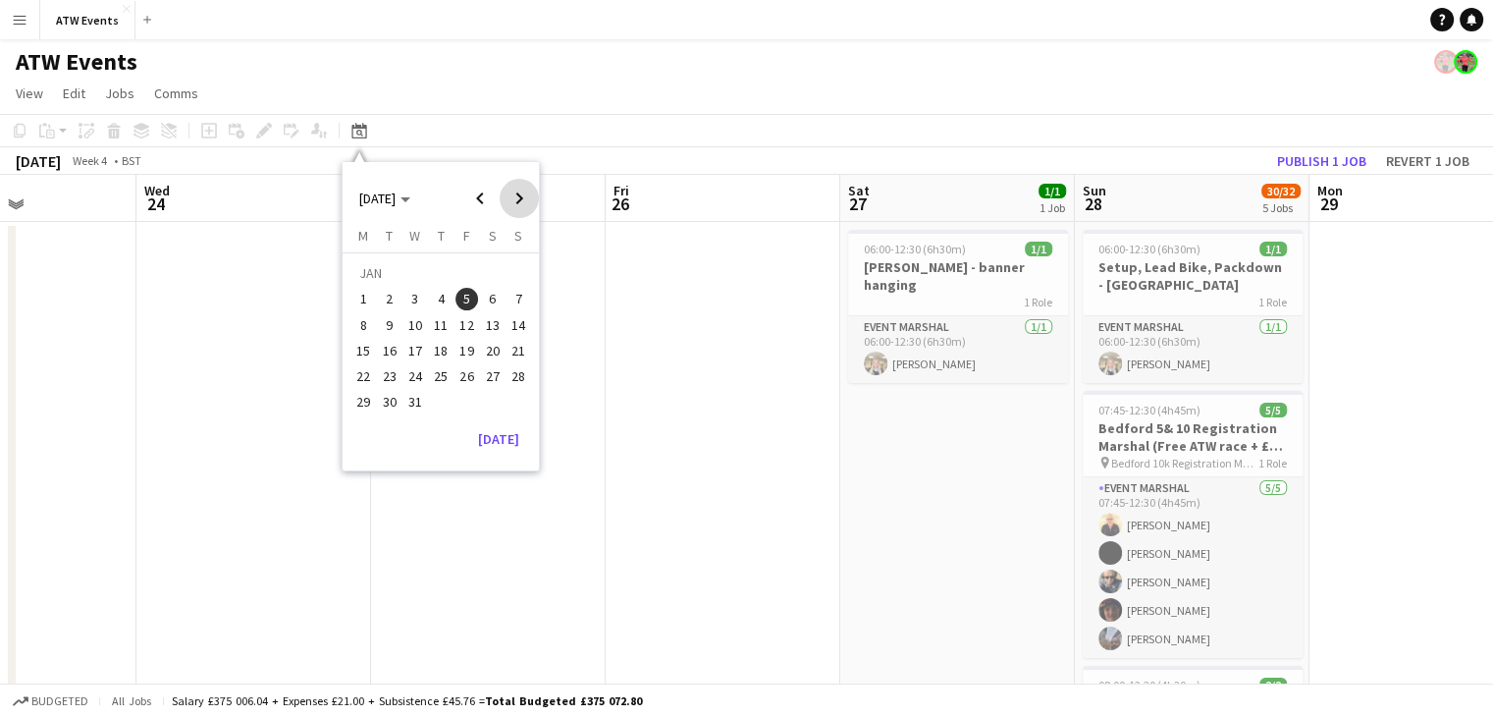
click at [522, 198] on span "Next month" at bounding box center [519, 198] width 39 height 39
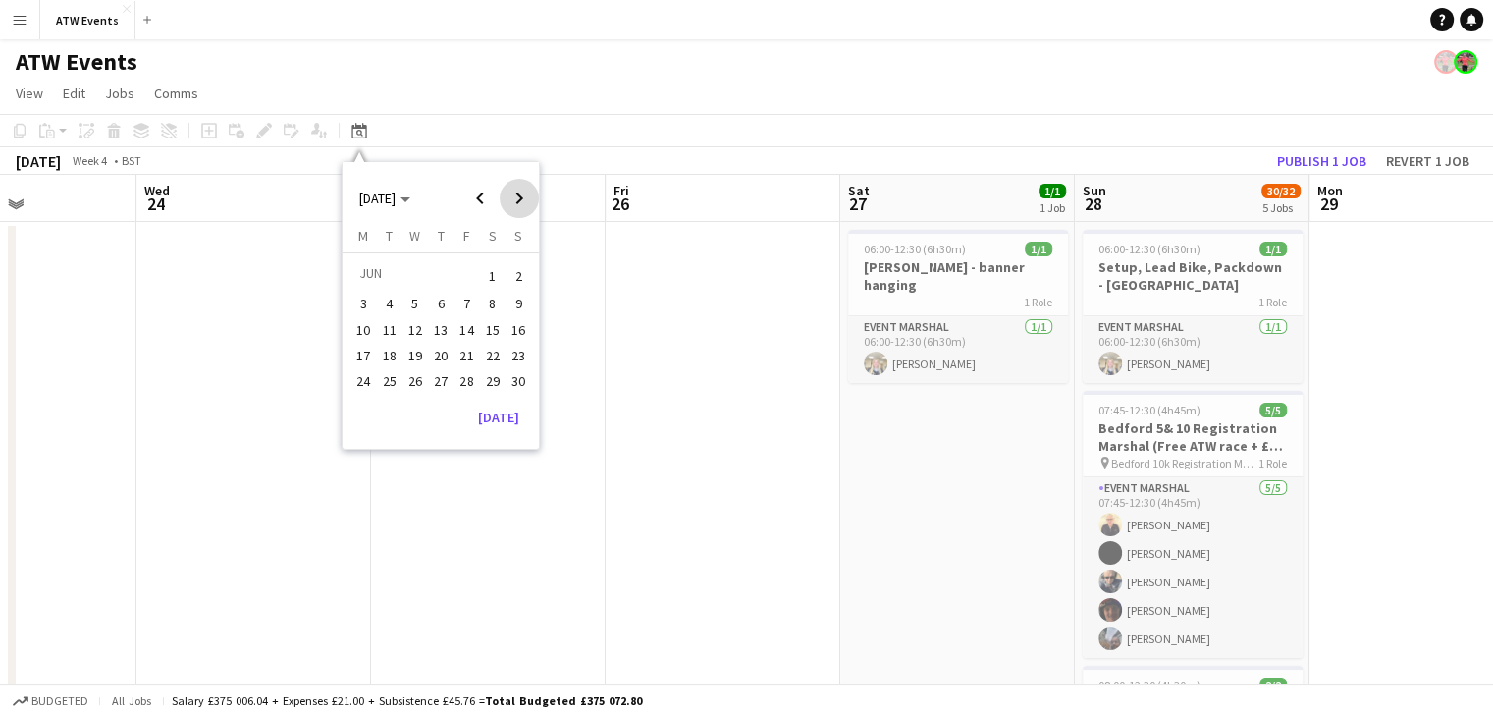
click at [522, 198] on span "Next month" at bounding box center [519, 198] width 39 height 39
click at [522, 200] on span "Next month" at bounding box center [519, 198] width 39 height 39
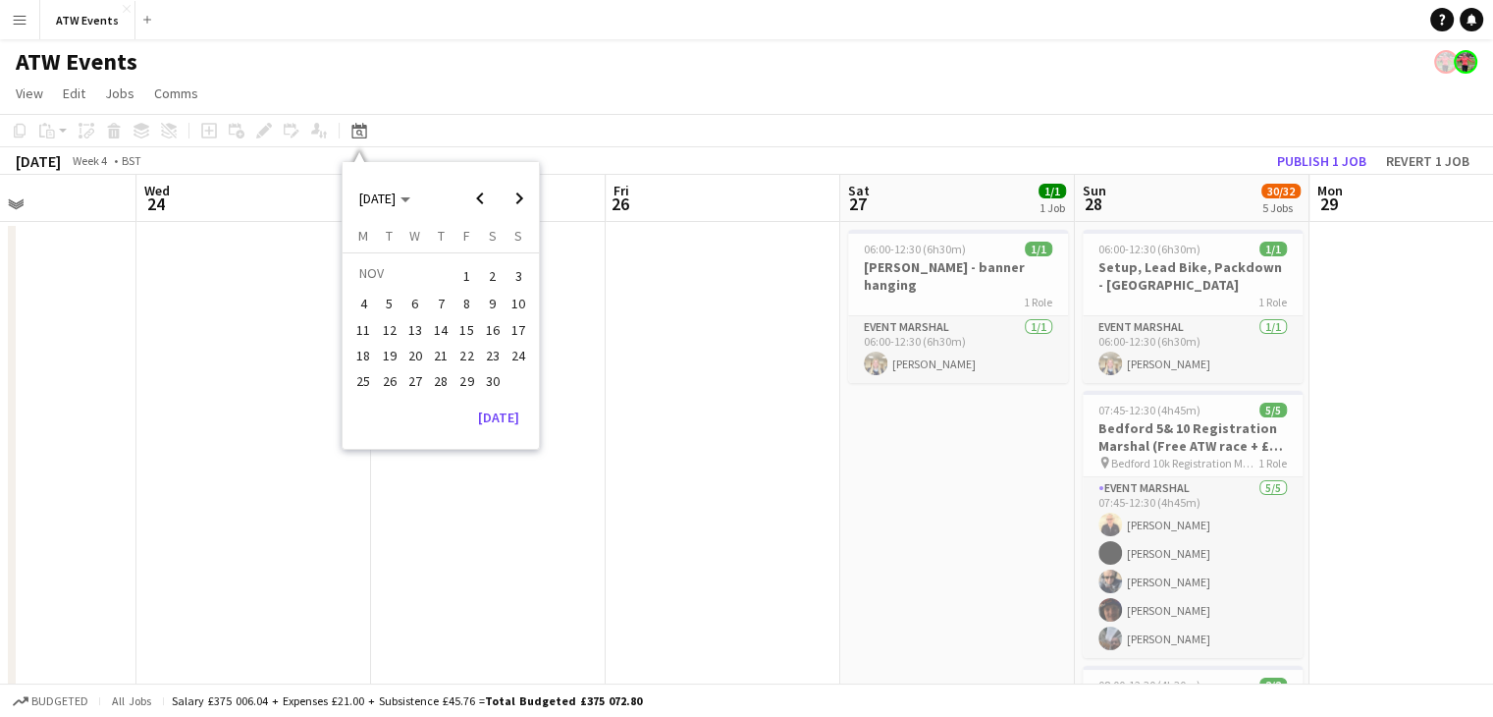
click at [491, 310] on span "9" at bounding box center [493, 305] width 24 height 24
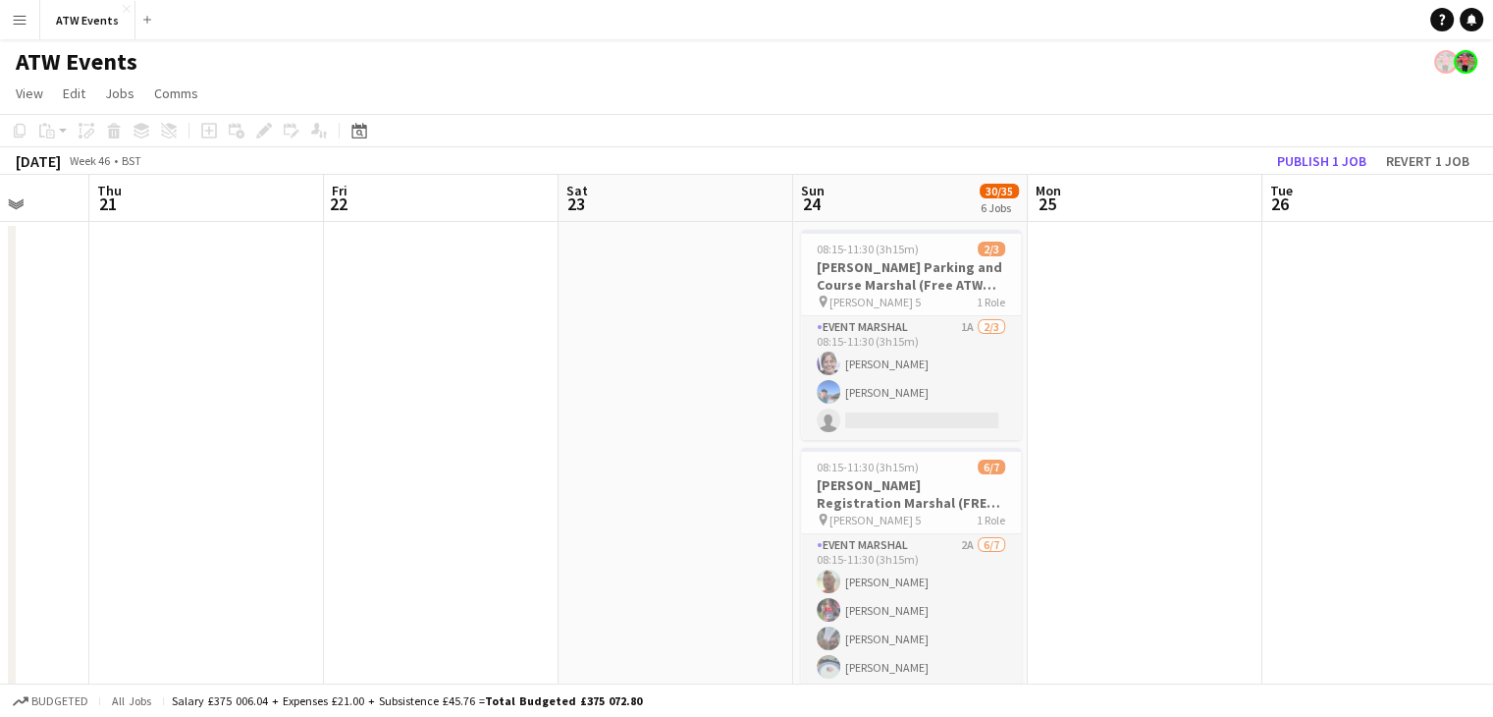
scroll to position [0, 615]
click at [883, 299] on div "pin Hatfield 5 1 Role" at bounding box center [910, 301] width 220 height 16
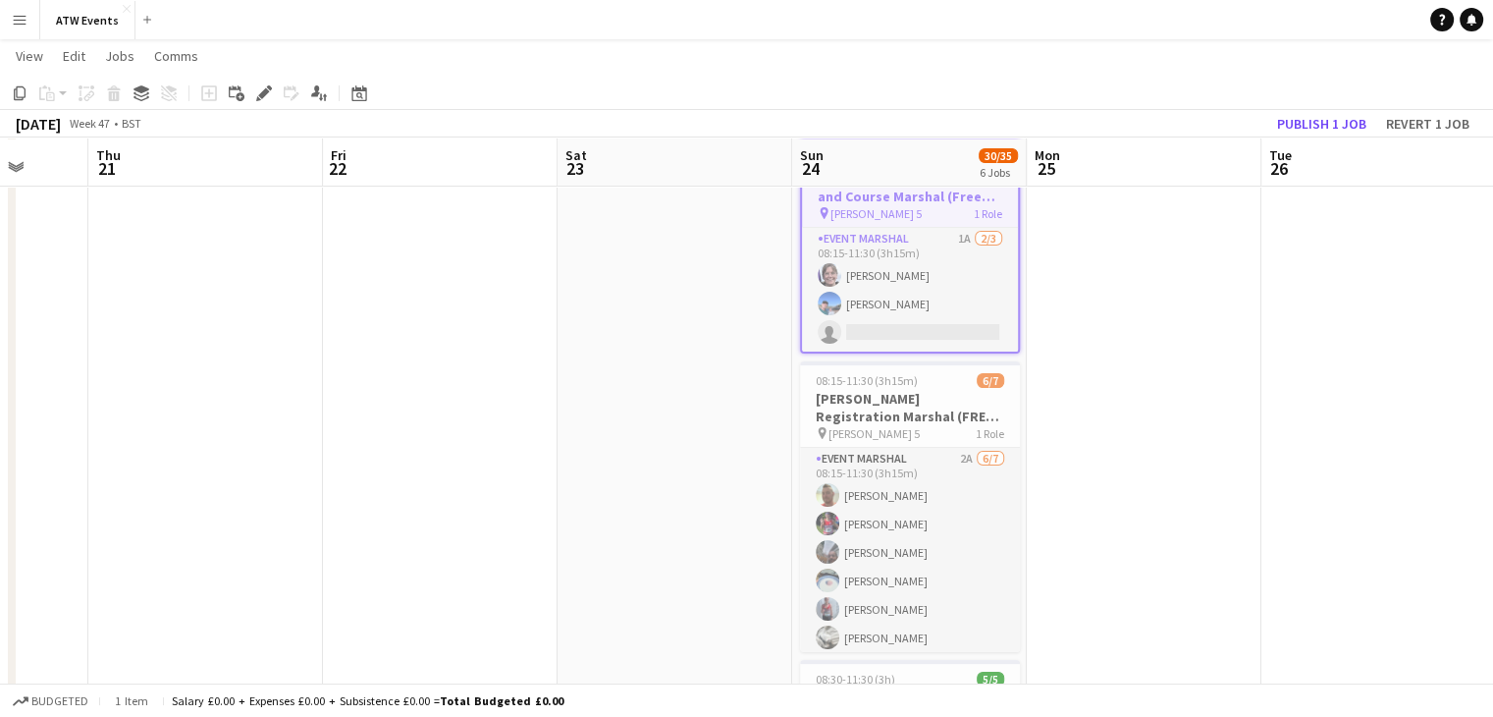
scroll to position [90, 0]
click at [911, 403] on h3 "[PERSON_NAME] Registration Marshal (FREE ATW RACE)" at bounding box center [910, 405] width 220 height 35
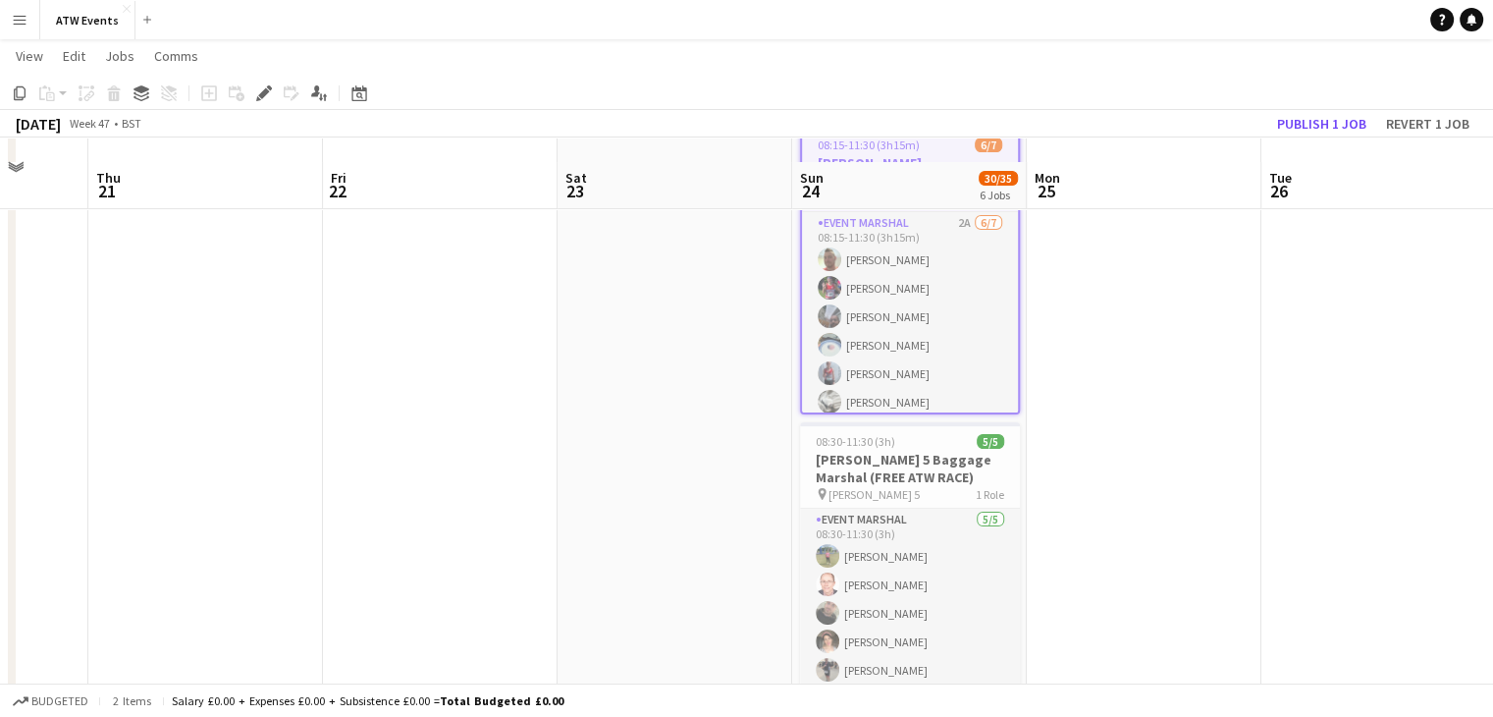
scroll to position [349, 0]
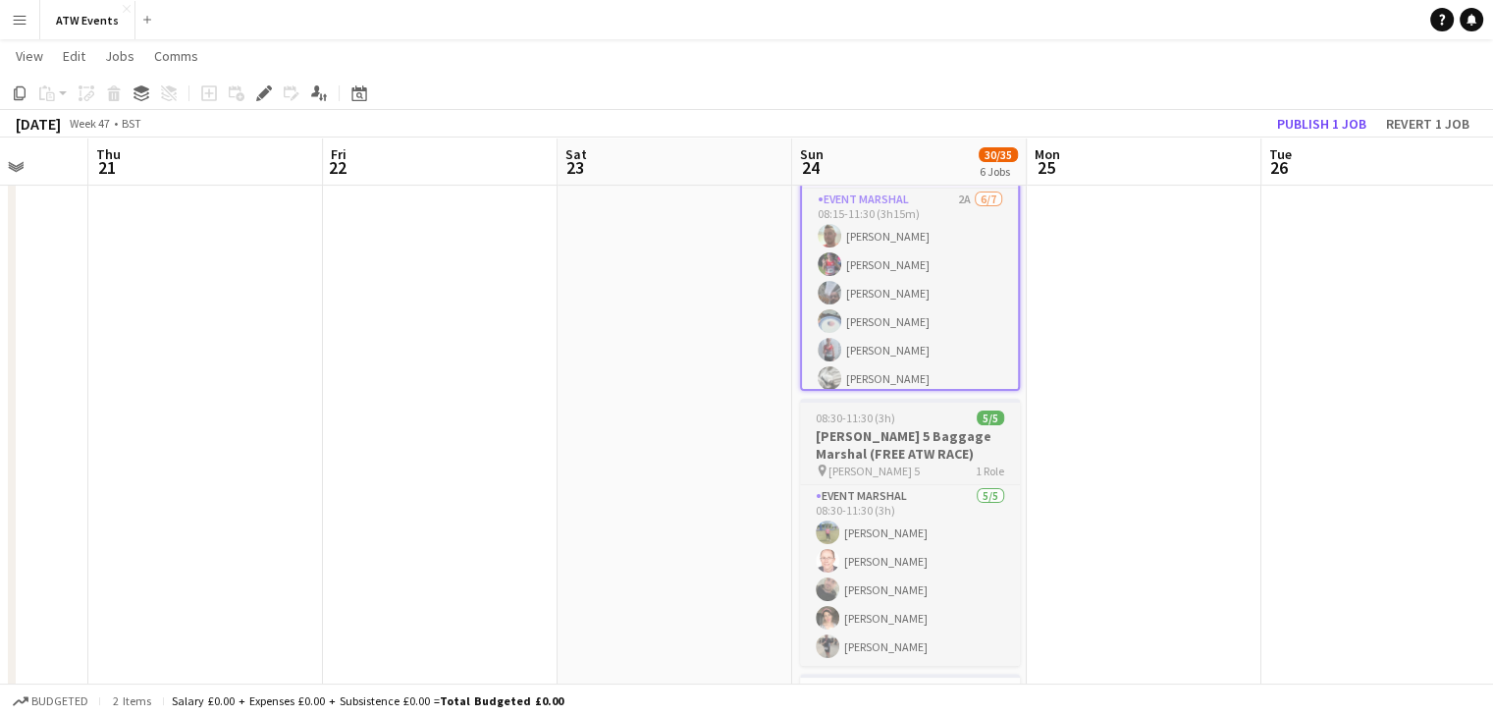
click at [923, 457] on h3 "[PERSON_NAME] 5 Baggage Marshal (FREE ATW RACE)" at bounding box center [910, 444] width 220 height 35
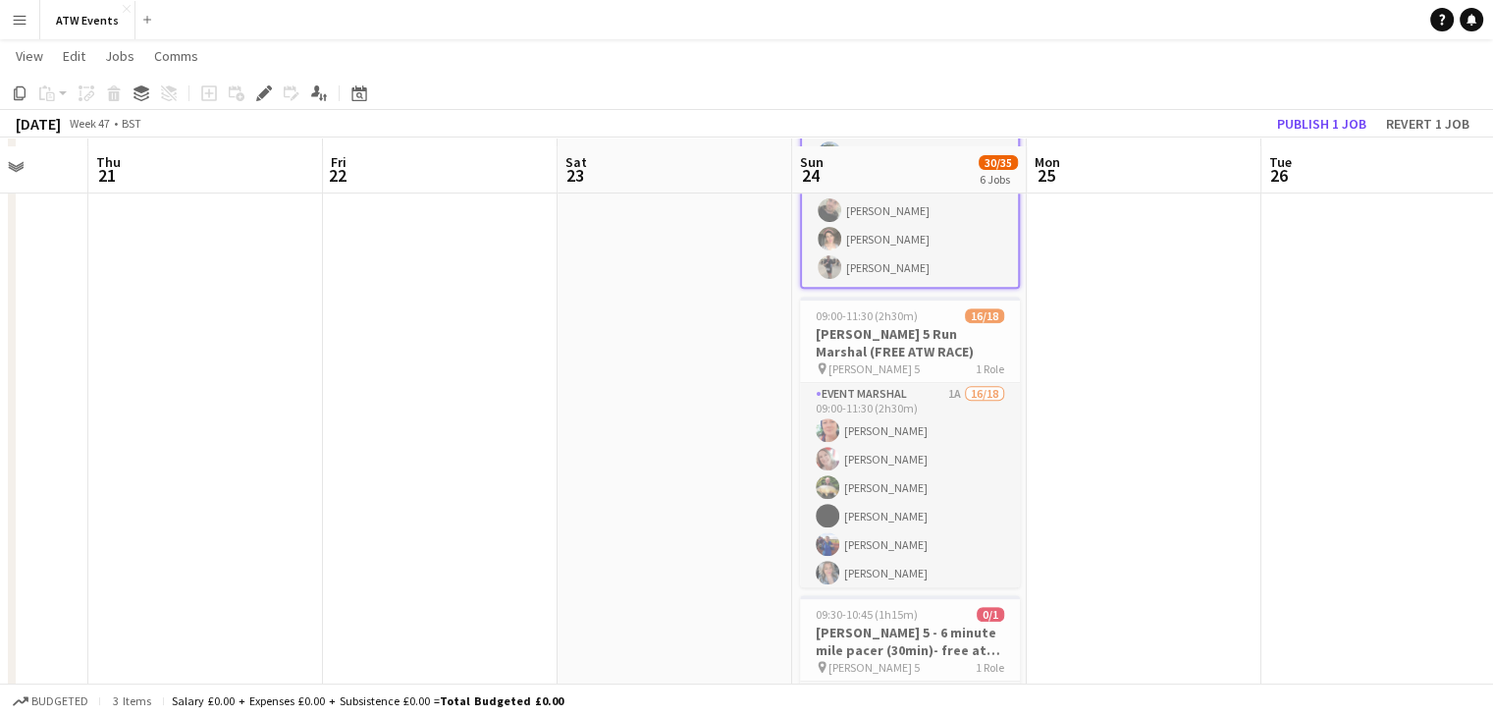
scroll to position [738, 0]
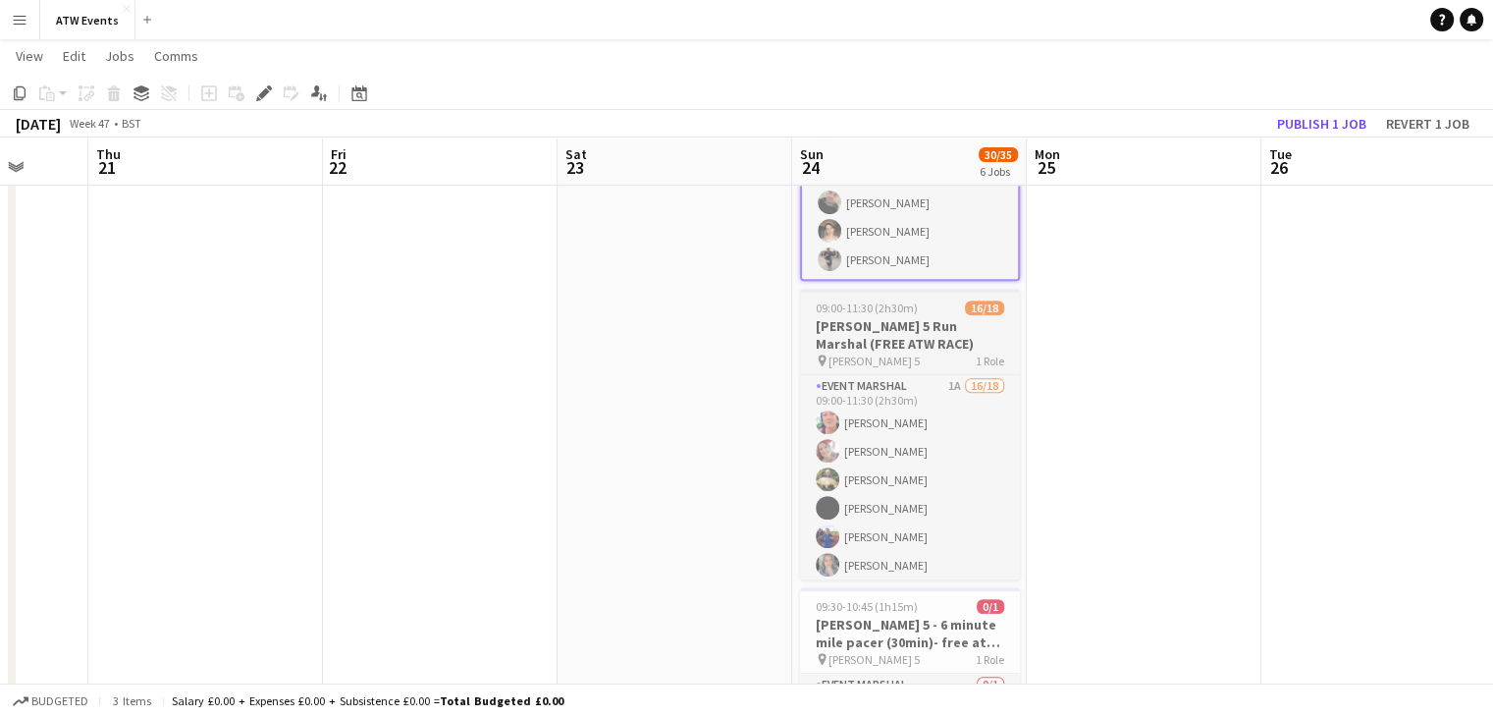
click at [911, 347] on h3 "[PERSON_NAME] 5 Run Marshal (FREE ATW RACE)" at bounding box center [910, 334] width 220 height 35
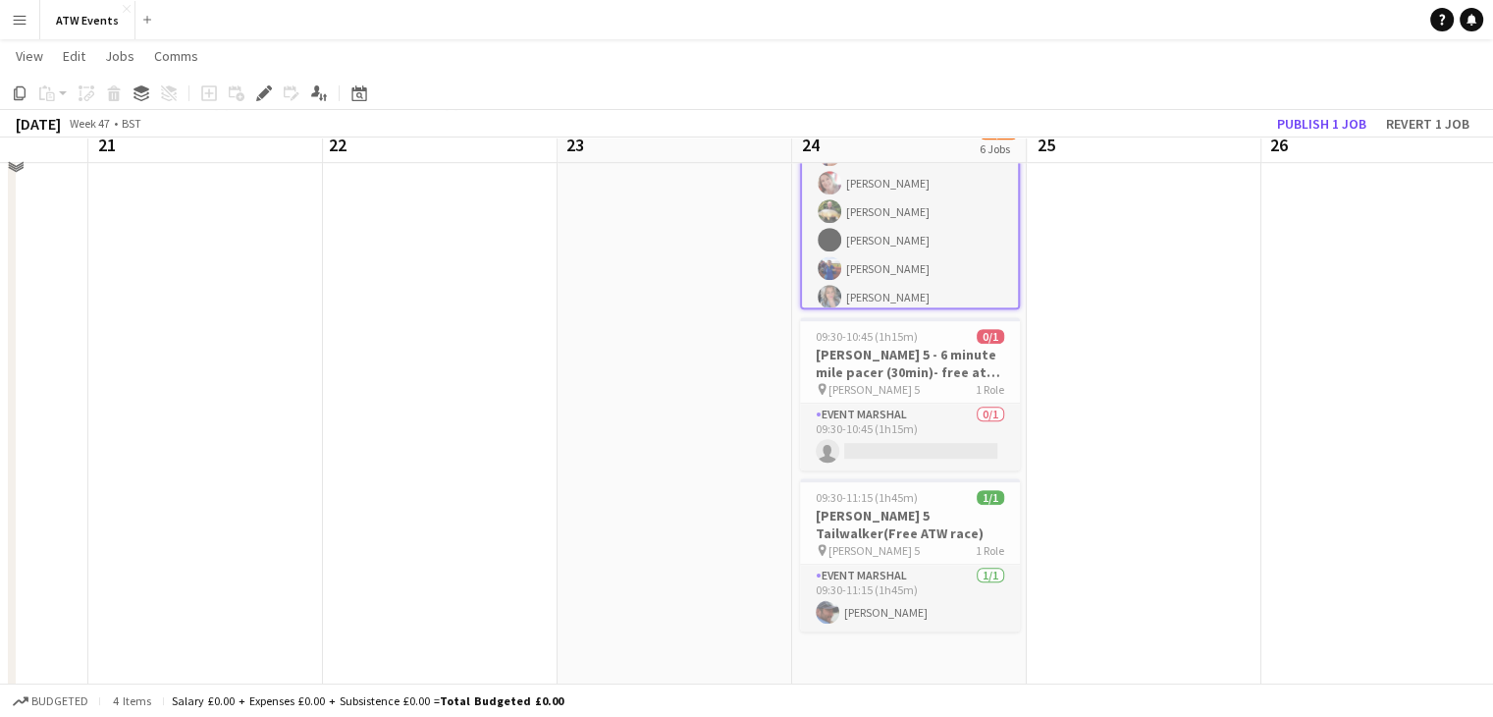
scroll to position [1011, 0]
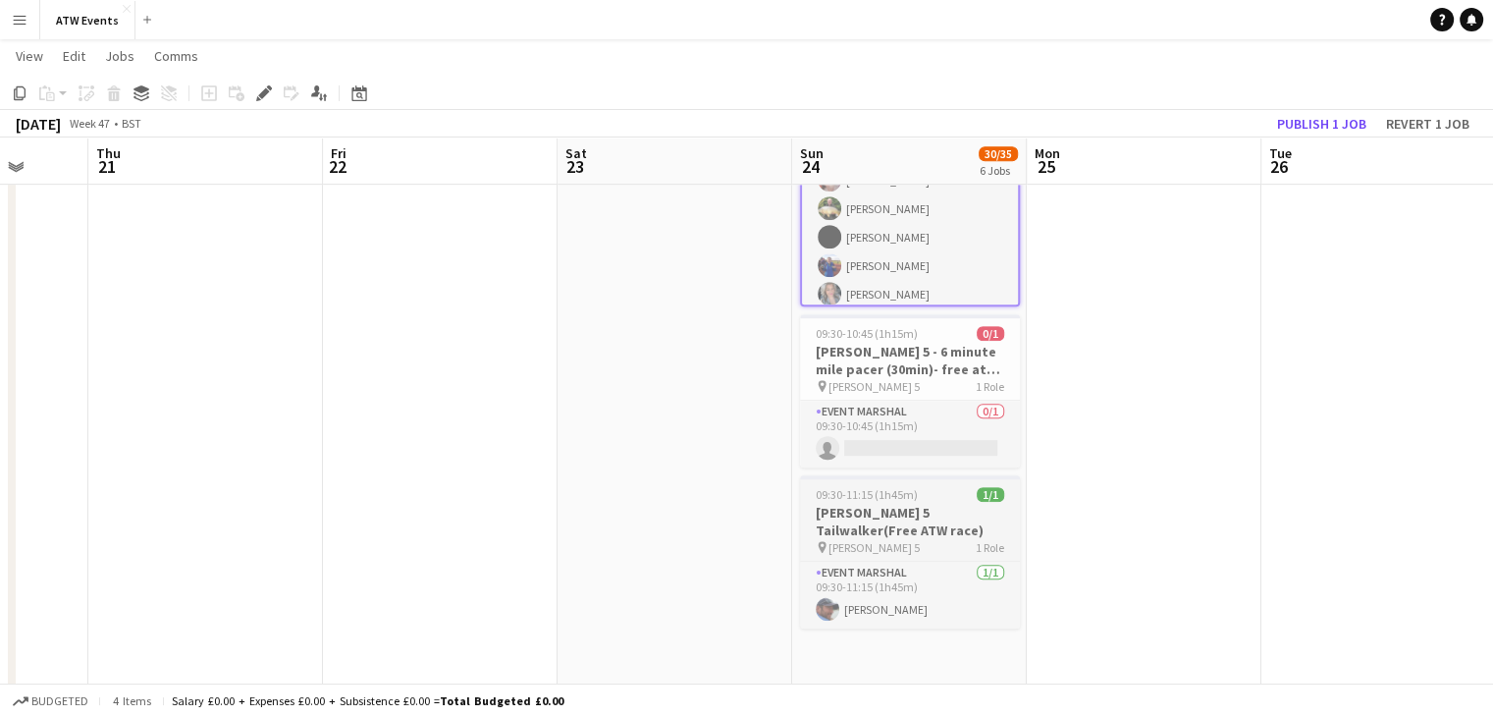
click at [939, 532] on h3 "[PERSON_NAME] 5 Tailwalker(Free ATW race)" at bounding box center [910, 521] width 220 height 35
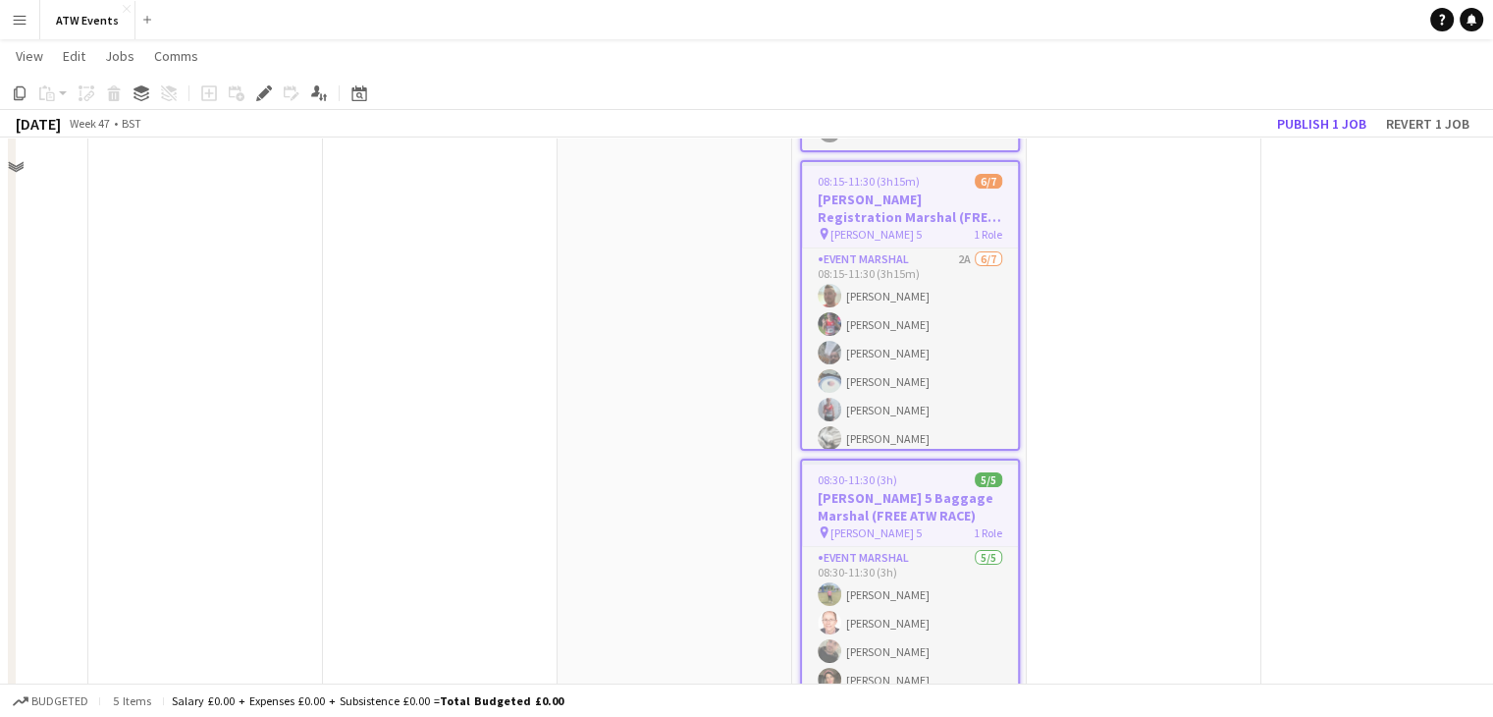
scroll to position [0, 0]
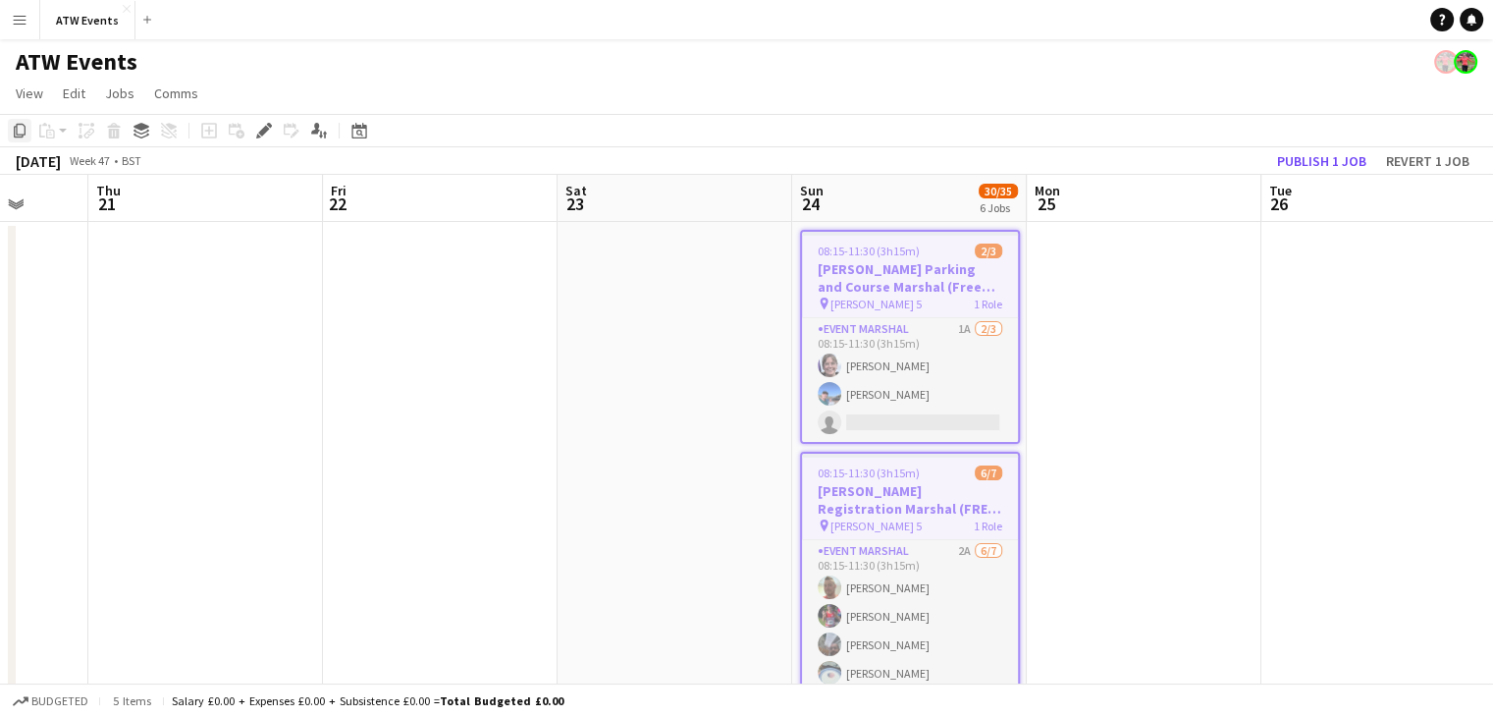
click at [18, 132] on icon "Copy" at bounding box center [20, 131] width 16 height 16
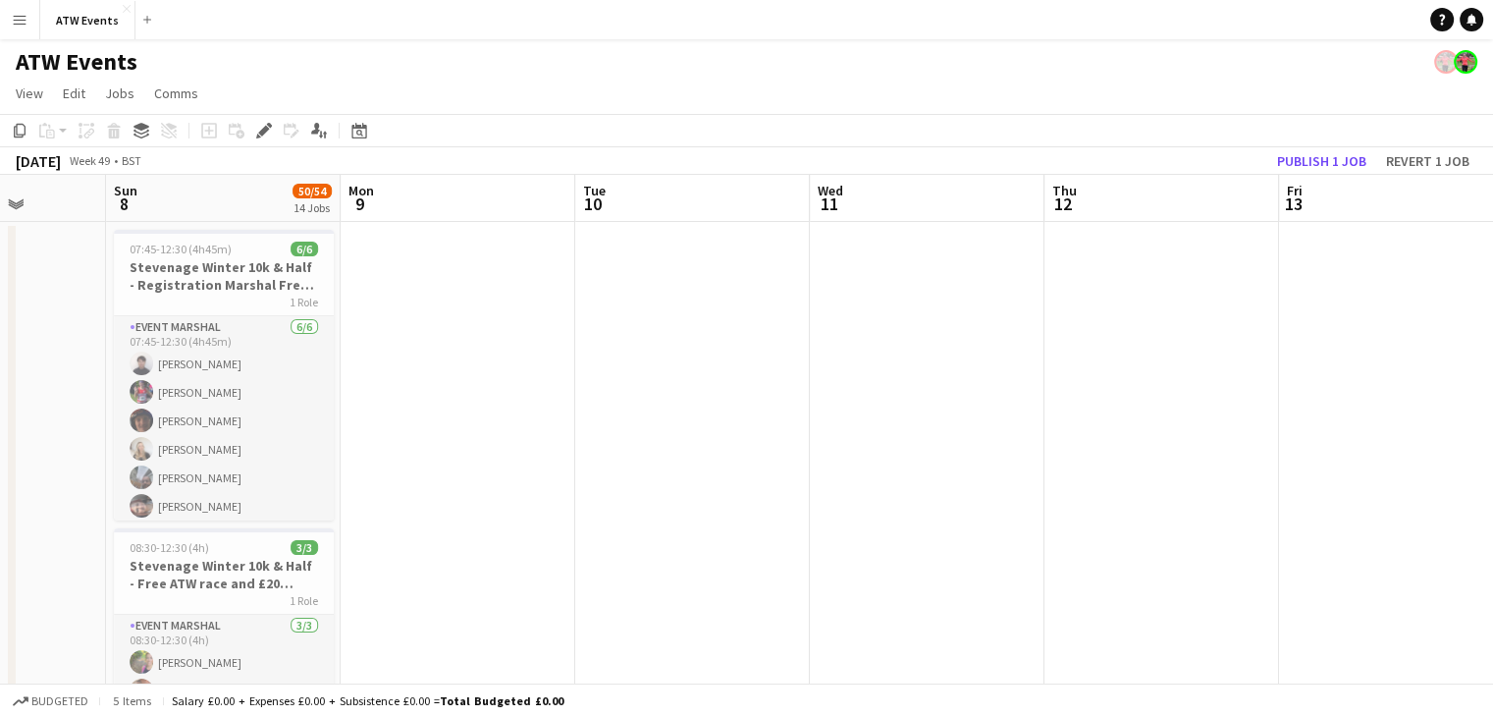
click at [371, 124] on div "Date picker NOV 2024 NOV 2024 Monday M Tuesday T Wednesday W Thursday T Friday …" at bounding box center [353, 131] width 44 height 24
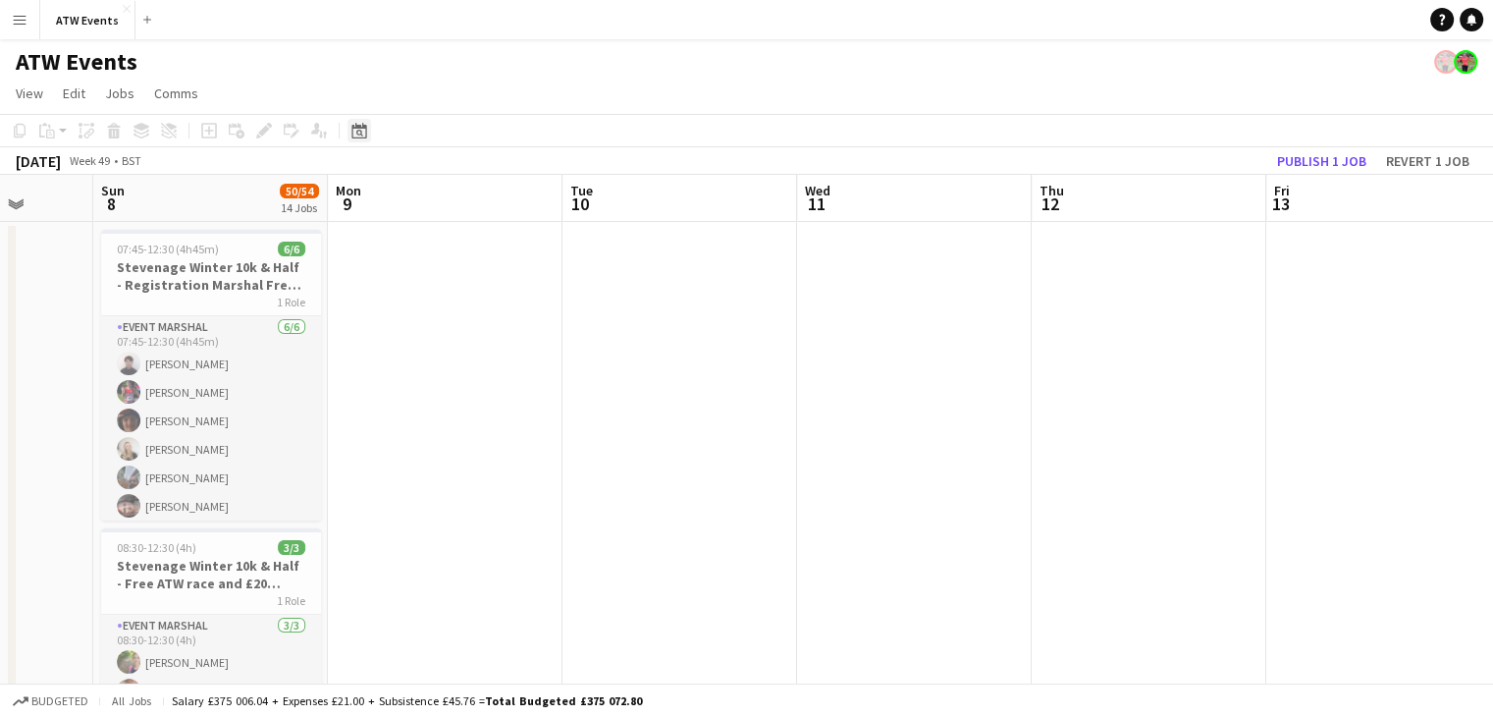
scroll to position [0, 848]
click at [357, 128] on icon at bounding box center [358, 131] width 15 height 16
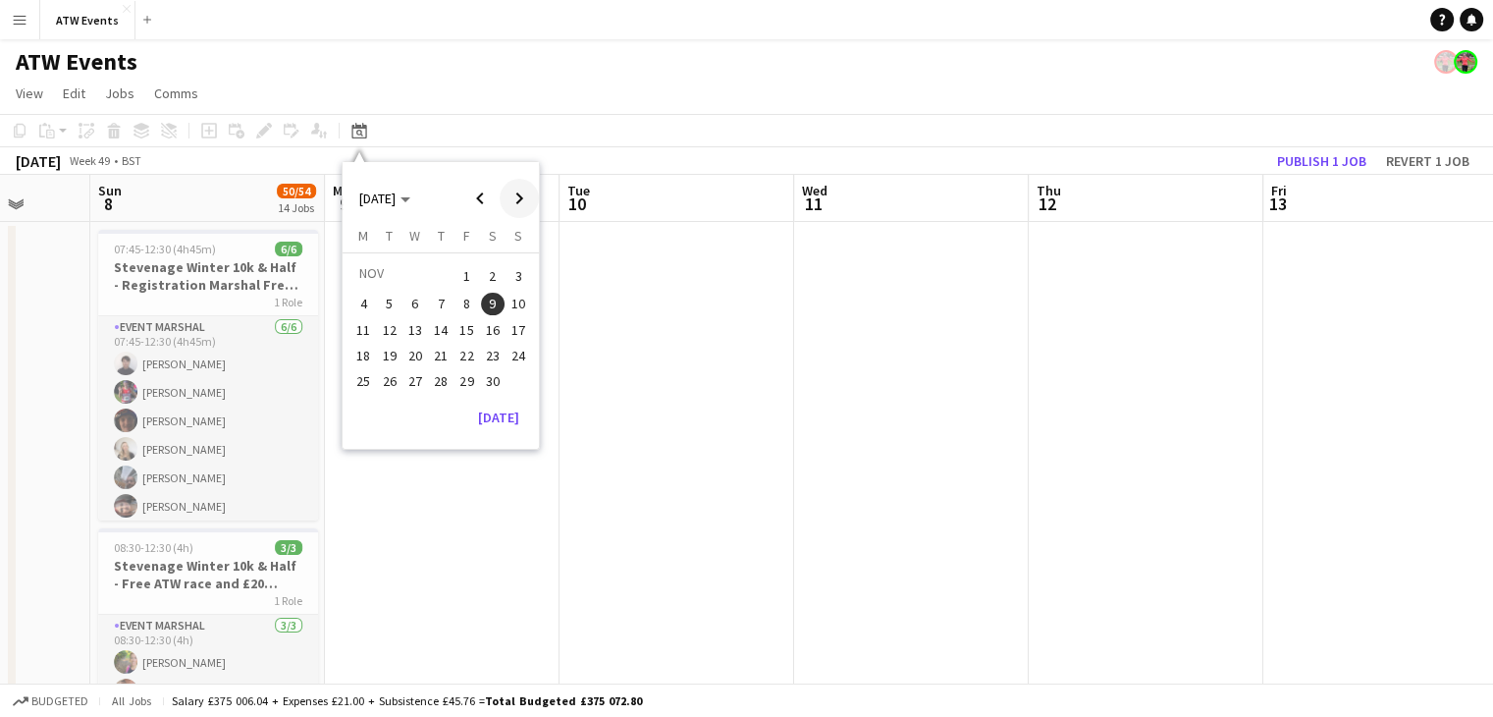
click at [509, 190] on span "Next month" at bounding box center [519, 198] width 39 height 39
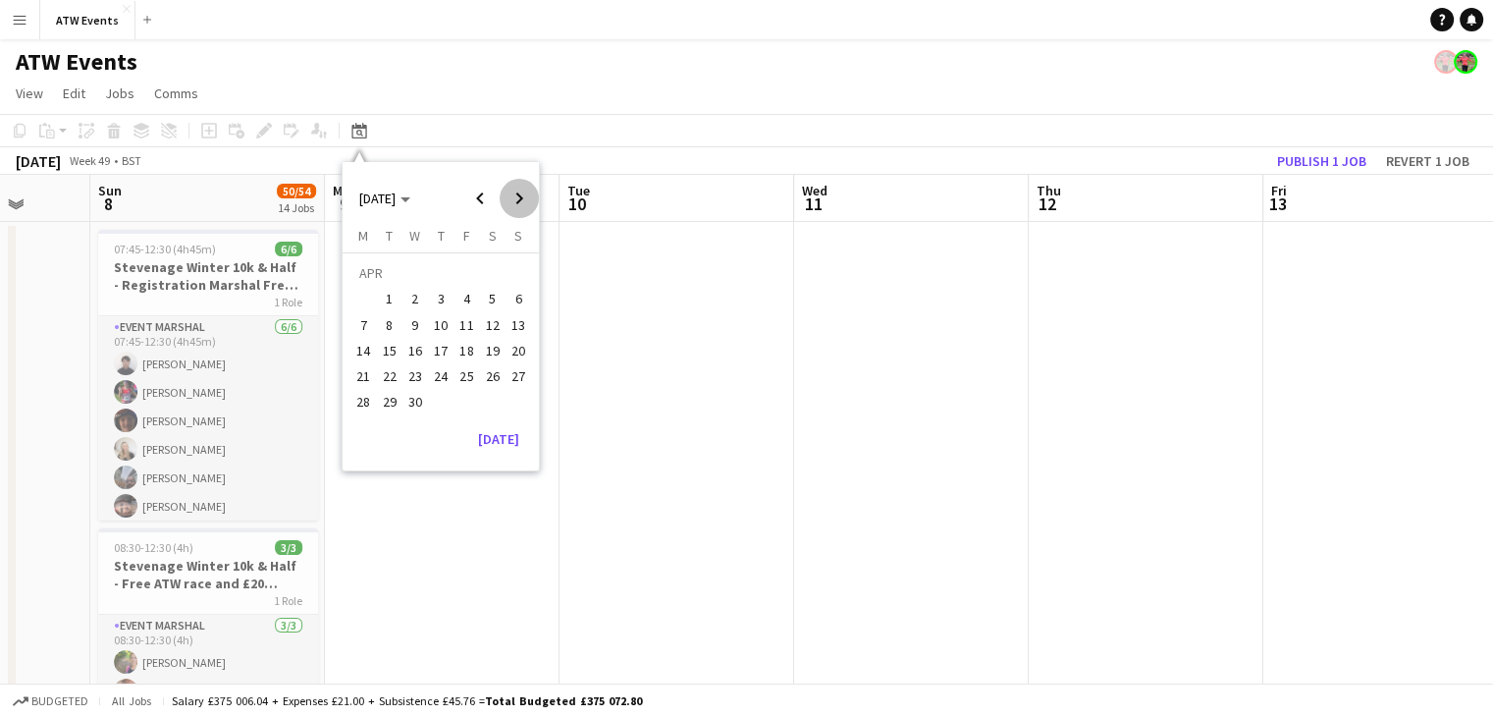
click at [509, 190] on span "Next month" at bounding box center [519, 198] width 39 height 39
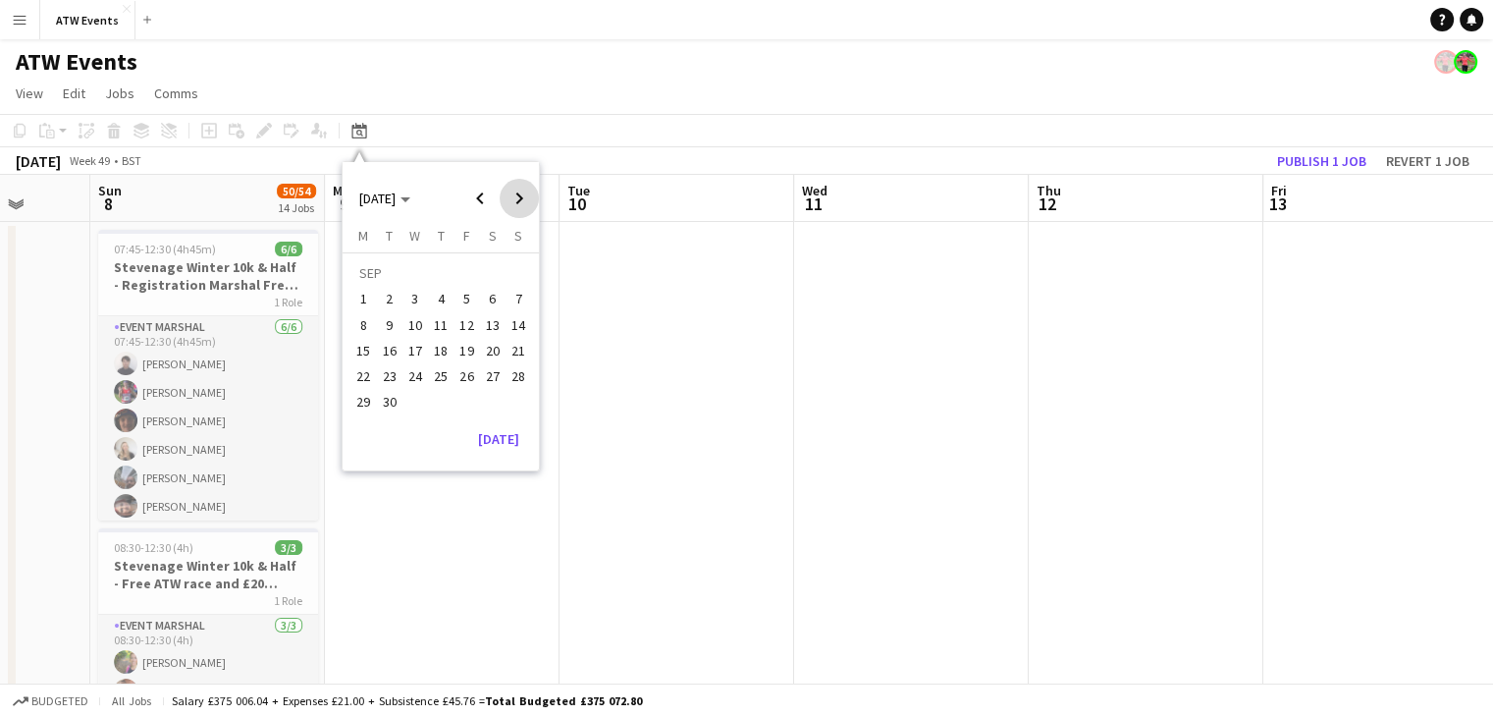
click at [509, 190] on span "Next month" at bounding box center [519, 198] width 39 height 39
click at [501, 311] on button "8" at bounding box center [493, 304] width 26 height 26
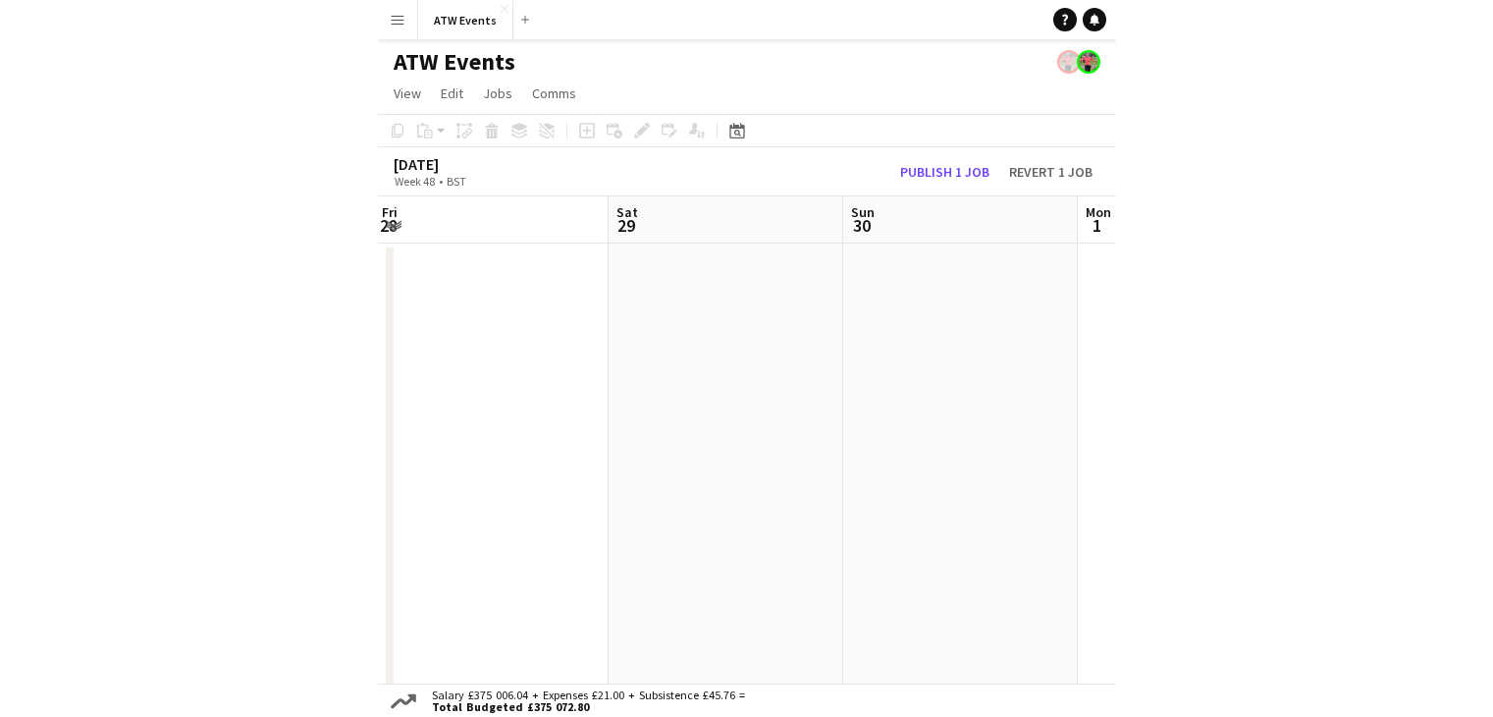
scroll to position [0, 710]
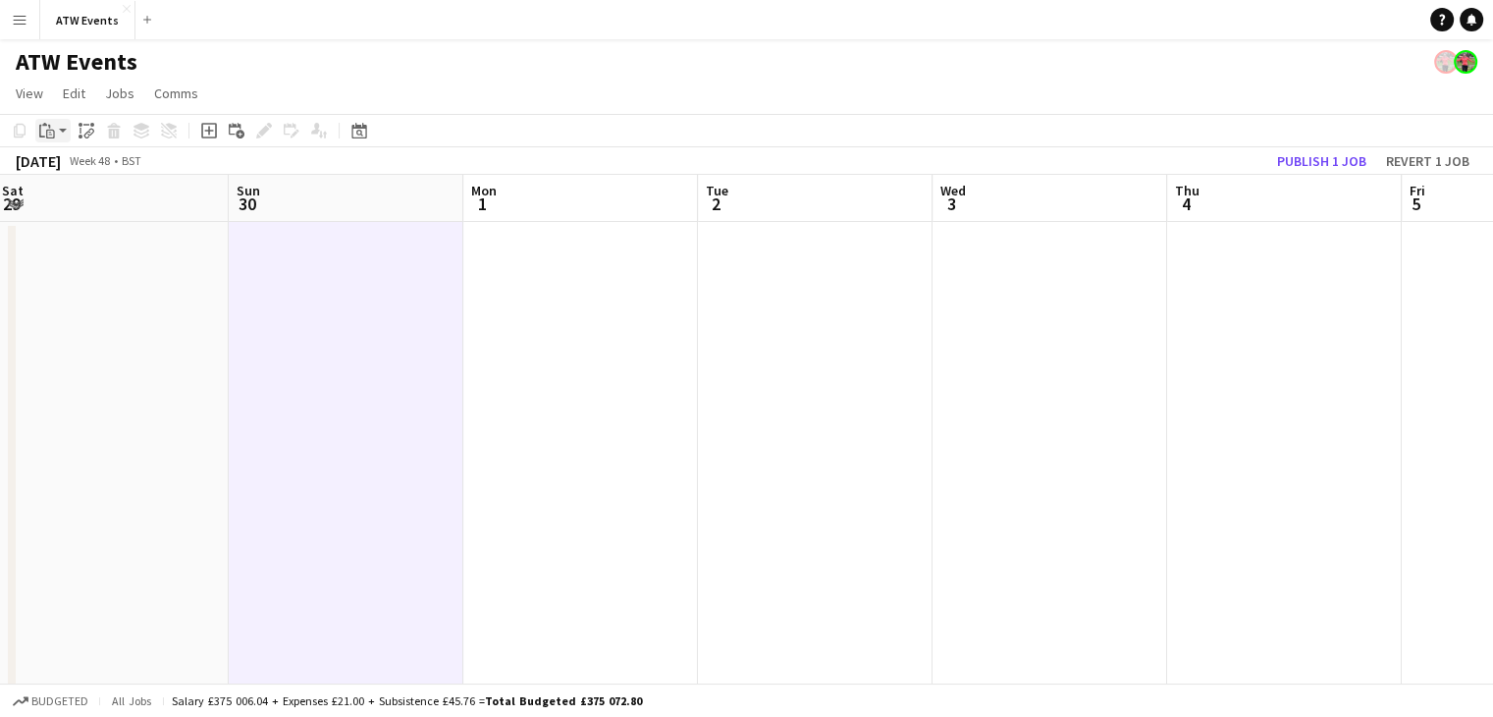
click at [49, 135] on icon "Paste" at bounding box center [47, 131] width 16 height 16
click at [71, 159] on link "Paste Ctrl+V" at bounding box center [144, 168] width 185 height 18
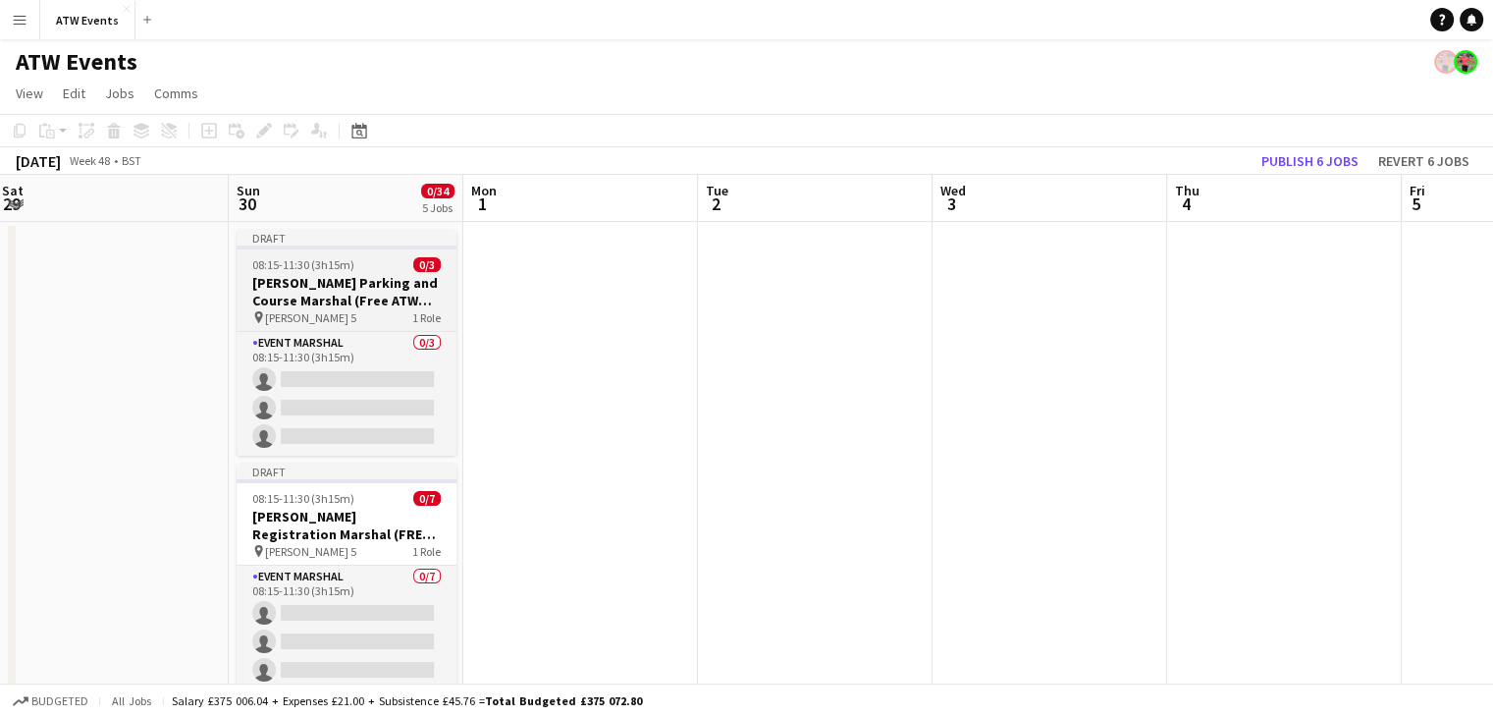
click at [404, 299] on h3 "[PERSON_NAME] Parking and Course Marshal (Free ATW RACE)" at bounding box center [347, 291] width 220 height 35
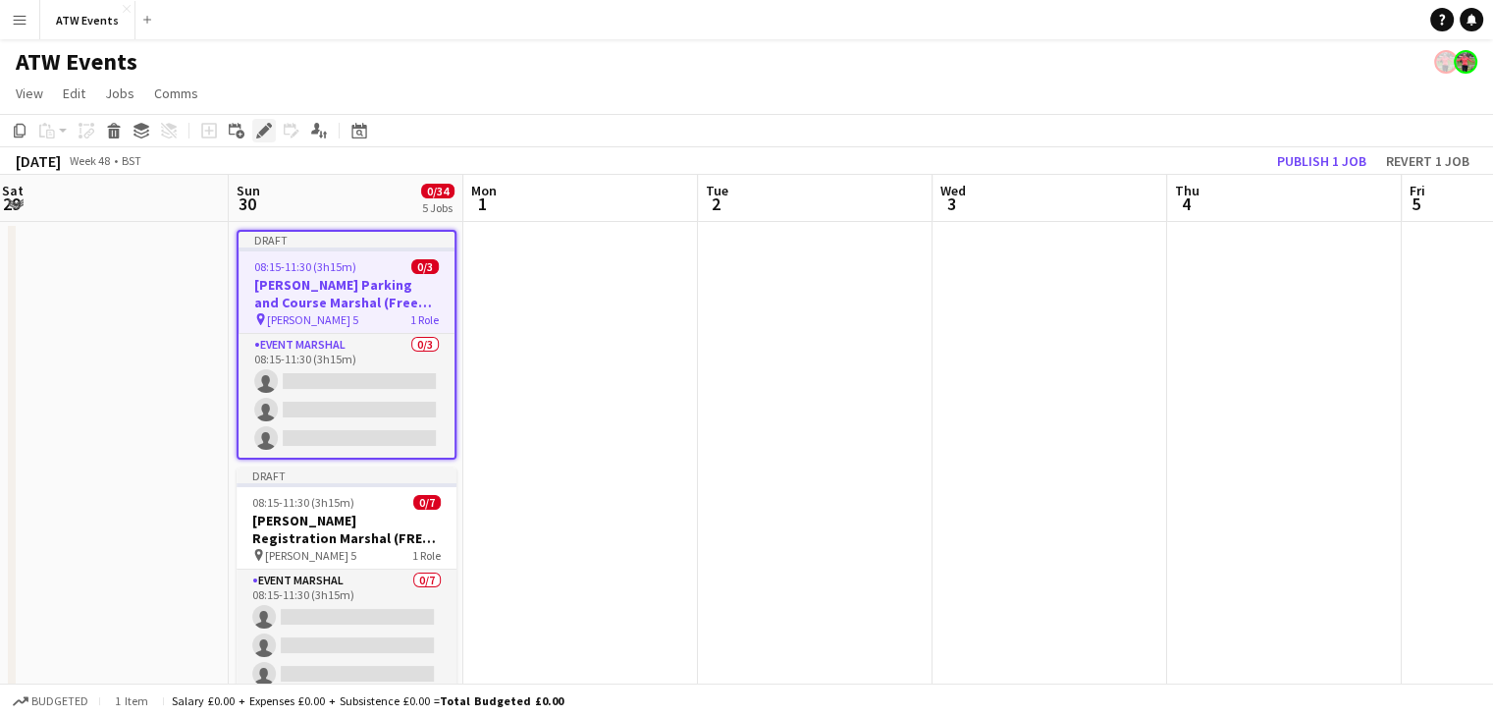
click at [264, 126] on icon "Edit" at bounding box center [264, 131] width 16 height 16
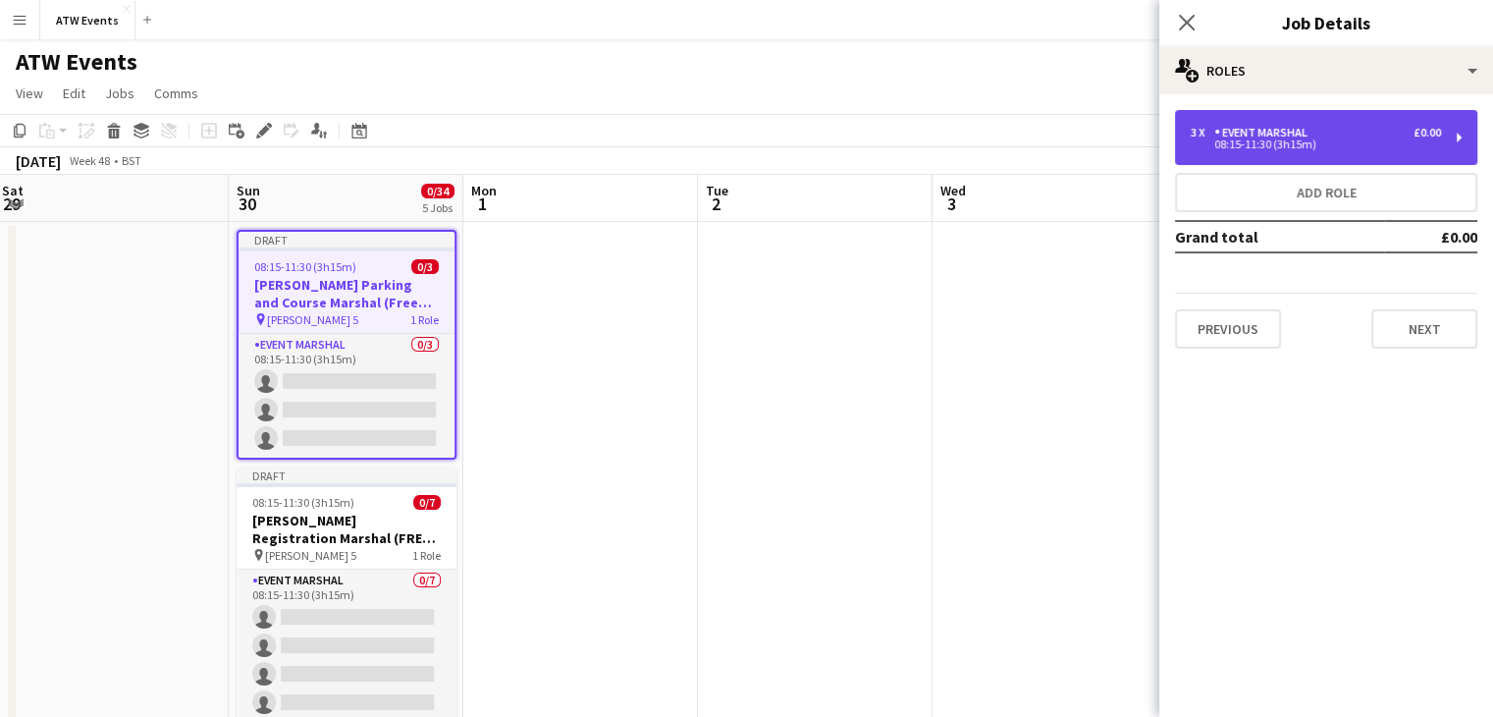
click at [1320, 150] on div "3 x Event Marshal £0.00 08:15-11:30 (3h15m)" at bounding box center [1326, 137] width 302 height 55
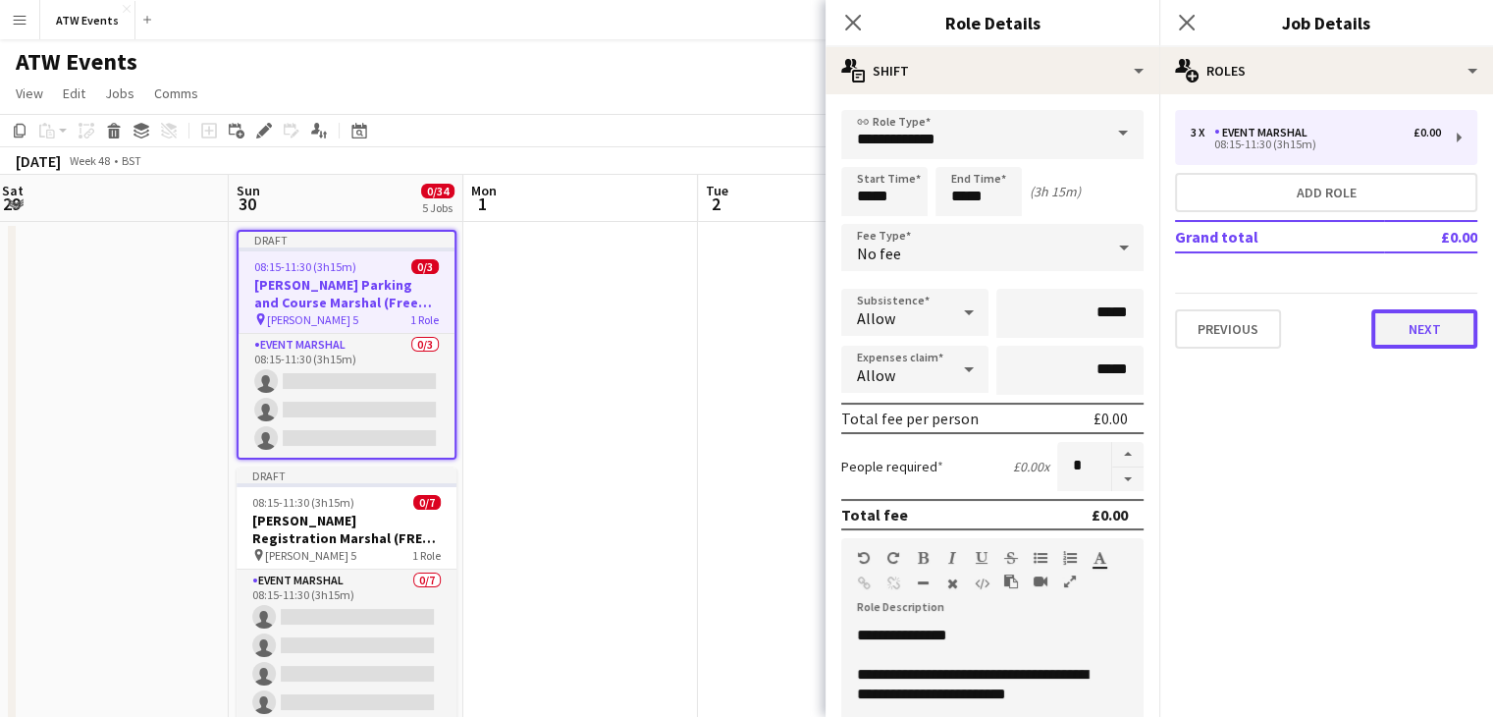
click at [1425, 330] on button "Next" at bounding box center [1424, 328] width 106 height 39
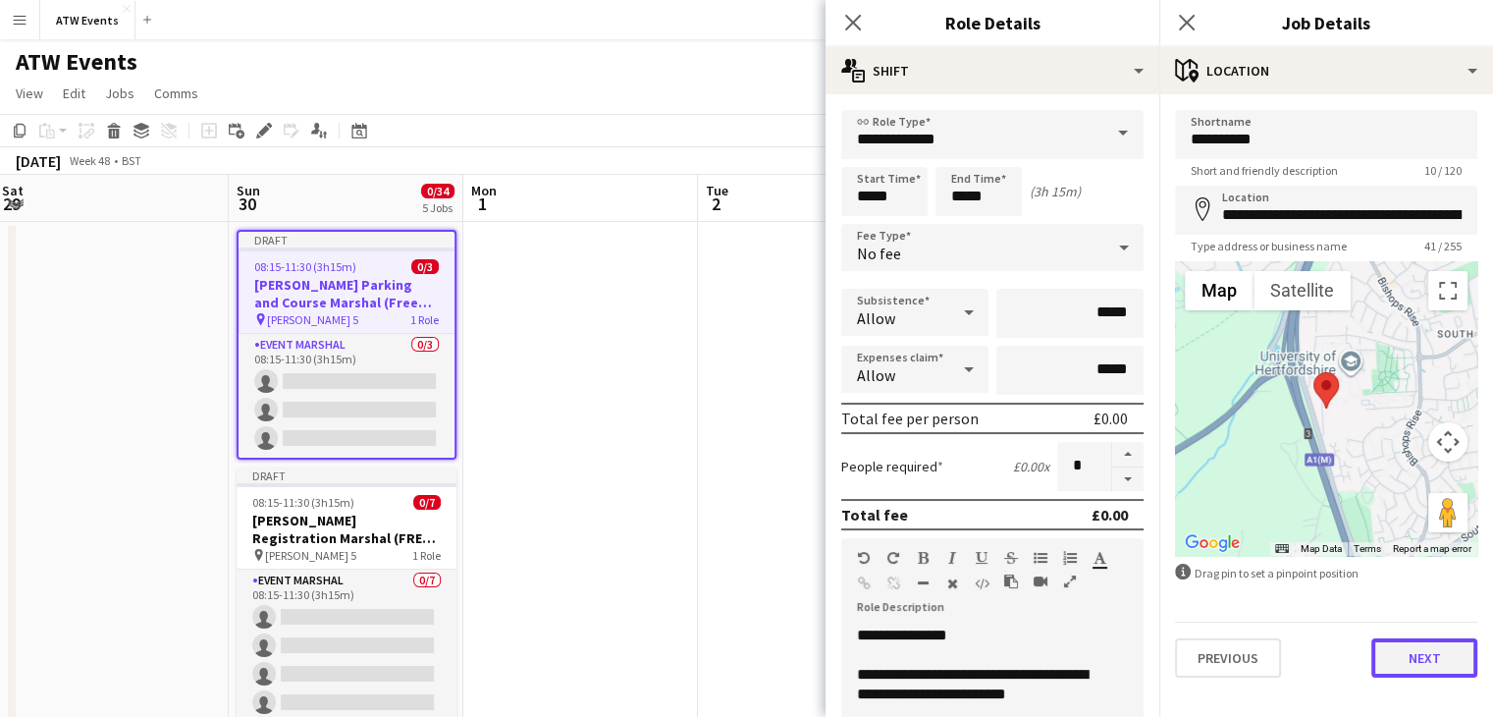
click at [1457, 664] on button "Next" at bounding box center [1424, 657] width 106 height 39
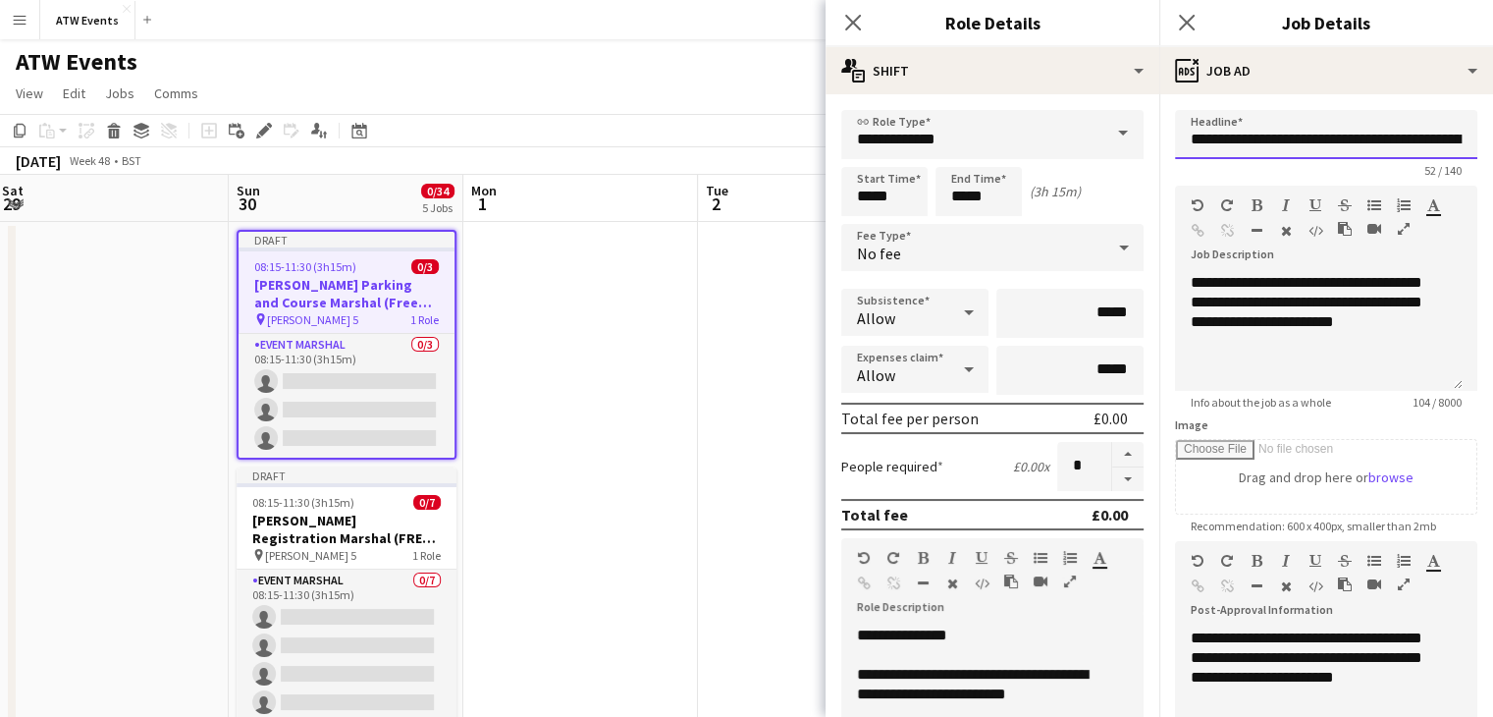
click at [1378, 140] on input "**********" at bounding box center [1326, 134] width 302 height 49
click at [1359, 140] on input "**********" at bounding box center [1319, 134] width 288 height 49
click at [1414, 136] on input "**********" at bounding box center [1319, 134] width 288 height 49
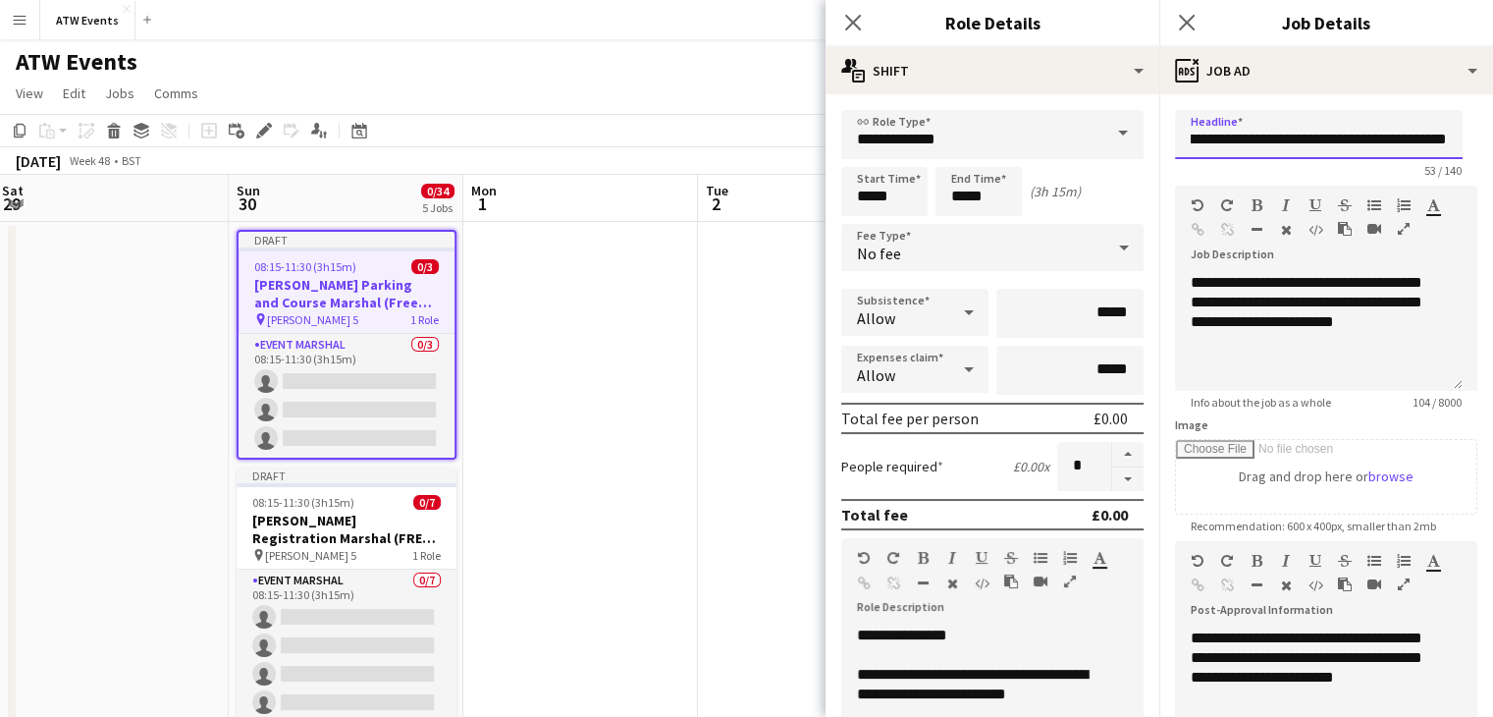
scroll to position [0, 93]
type input "**********"
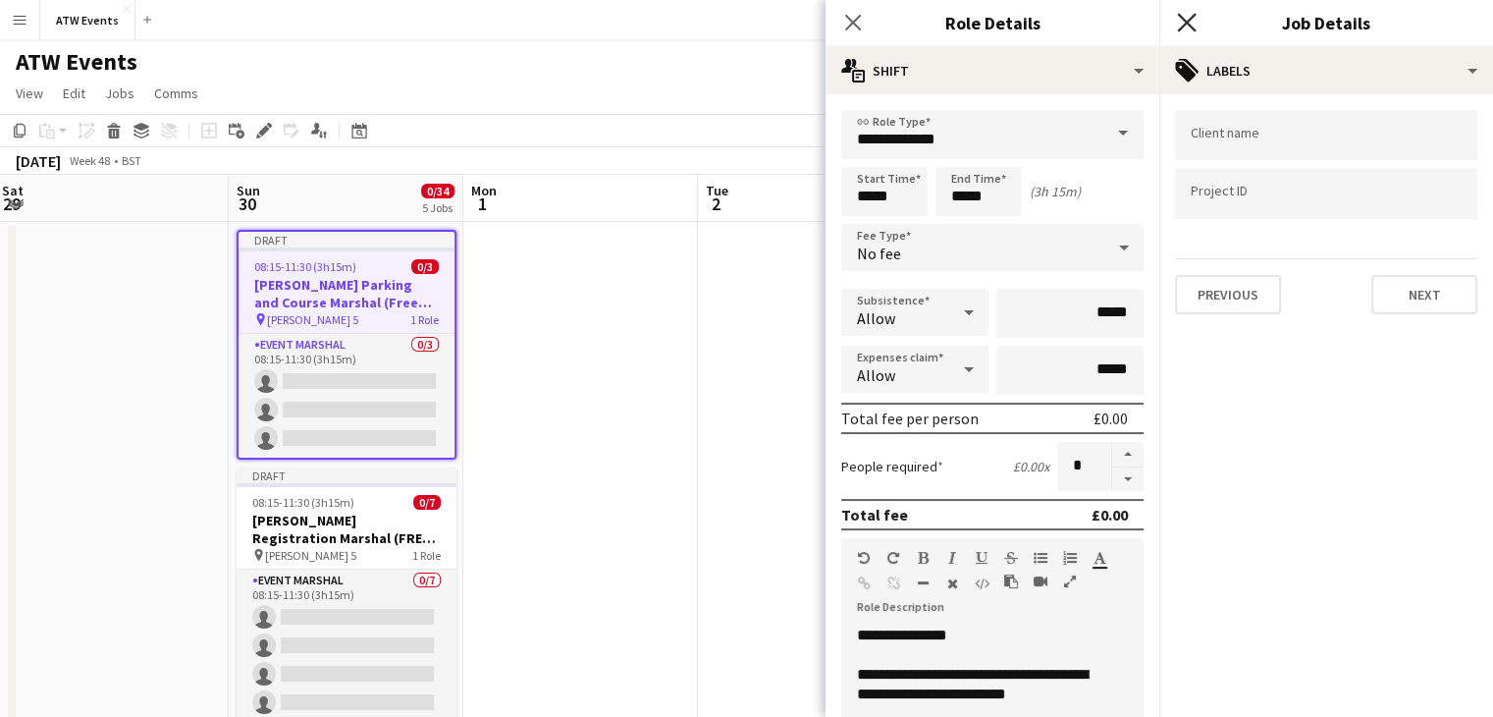
click at [1181, 29] on icon "Close pop-in" at bounding box center [1186, 22] width 19 height 19
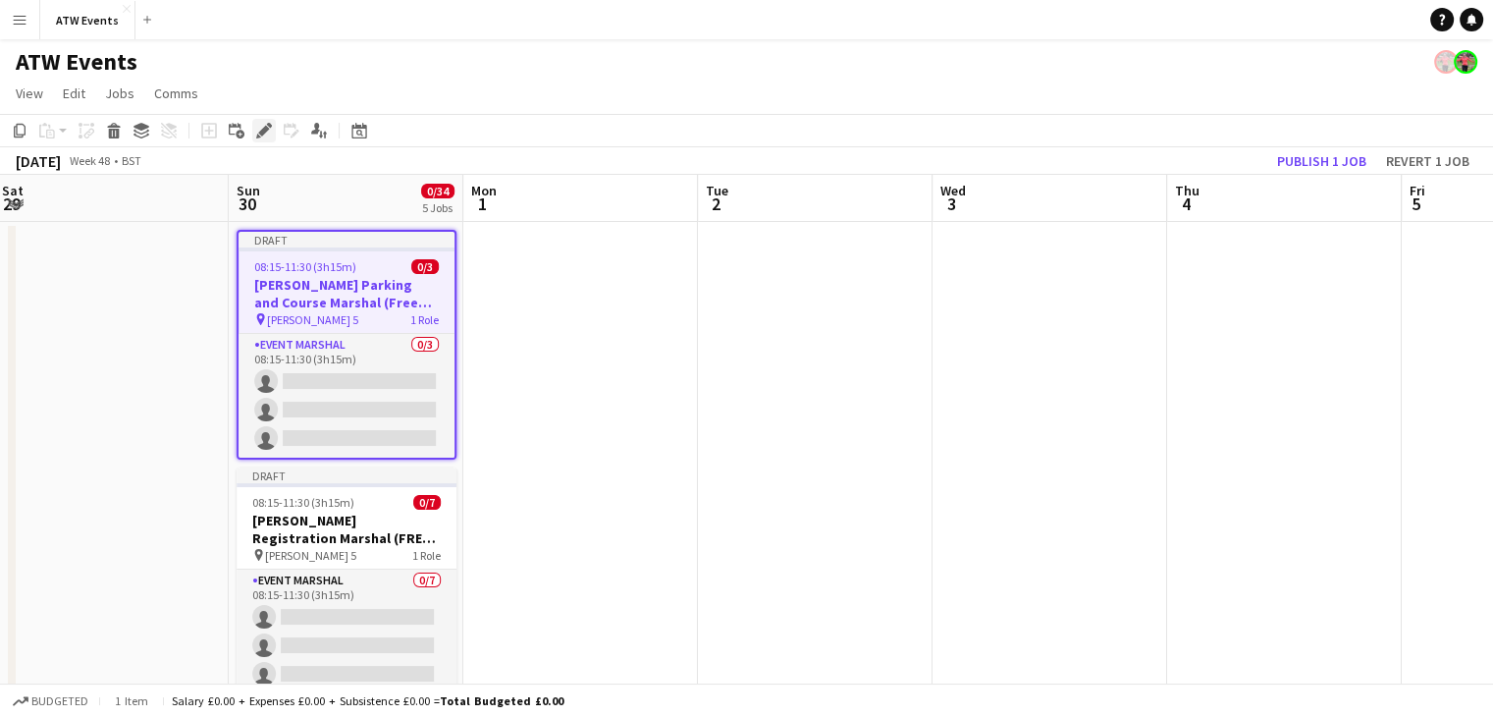
click at [266, 134] on icon "Edit" at bounding box center [264, 131] width 16 height 16
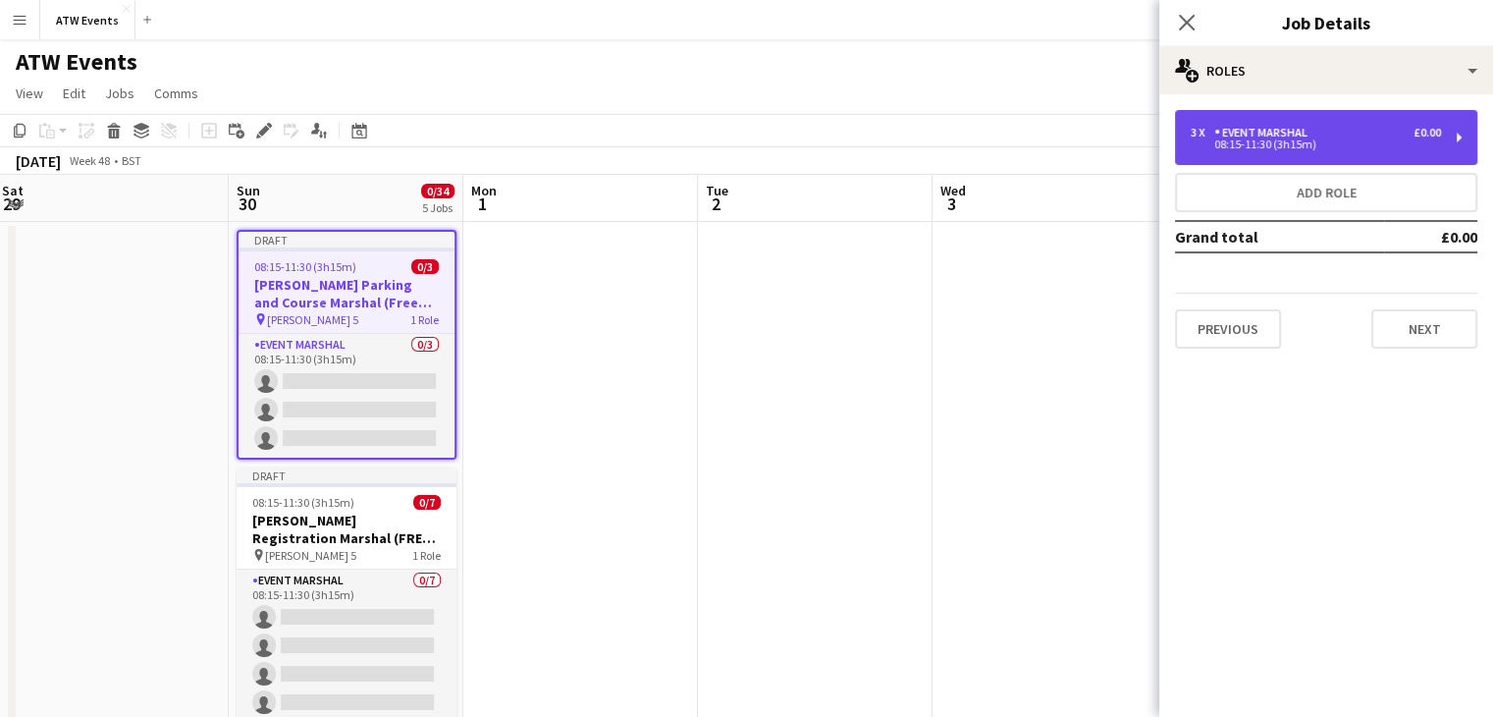
click at [1421, 146] on div "08:15-11:30 (3h15m)" at bounding box center [1316, 144] width 250 height 10
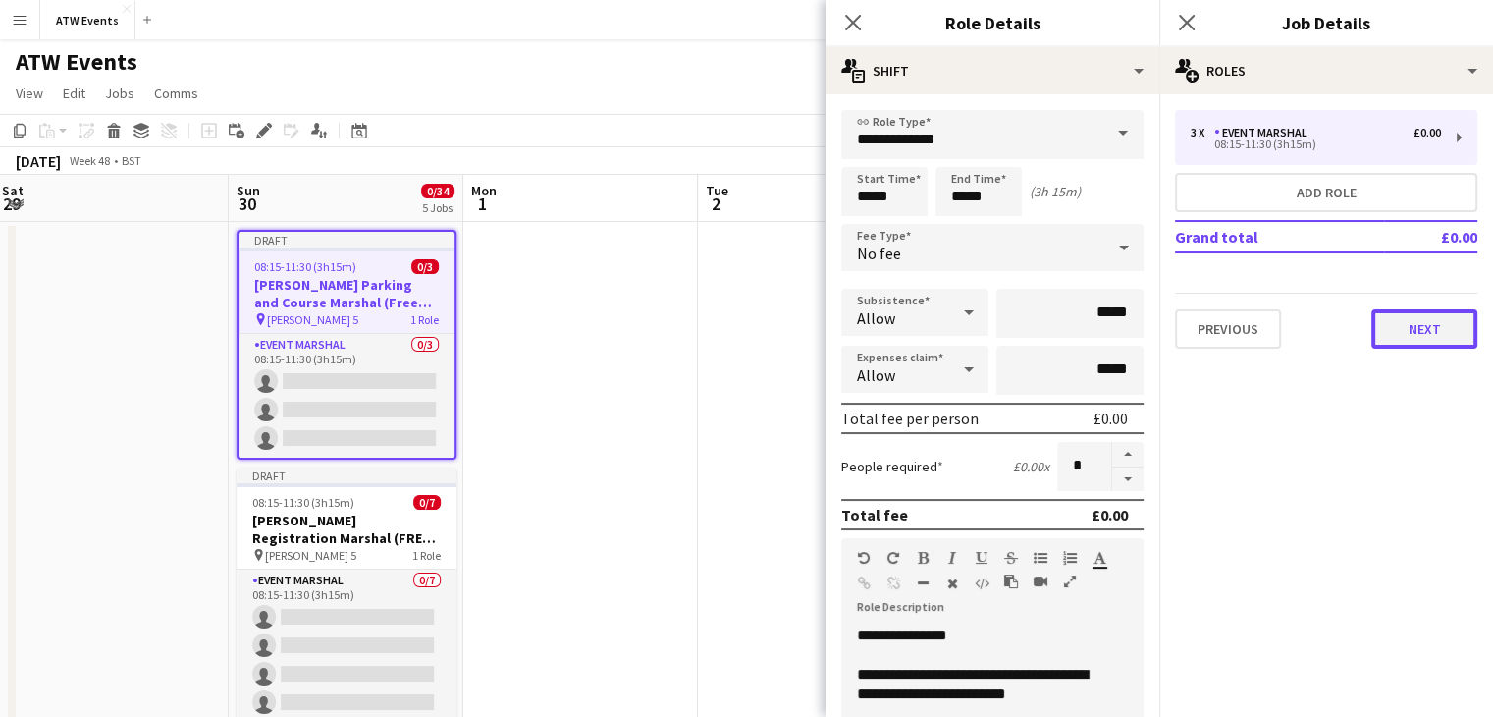
click at [1424, 320] on button "Next" at bounding box center [1424, 328] width 106 height 39
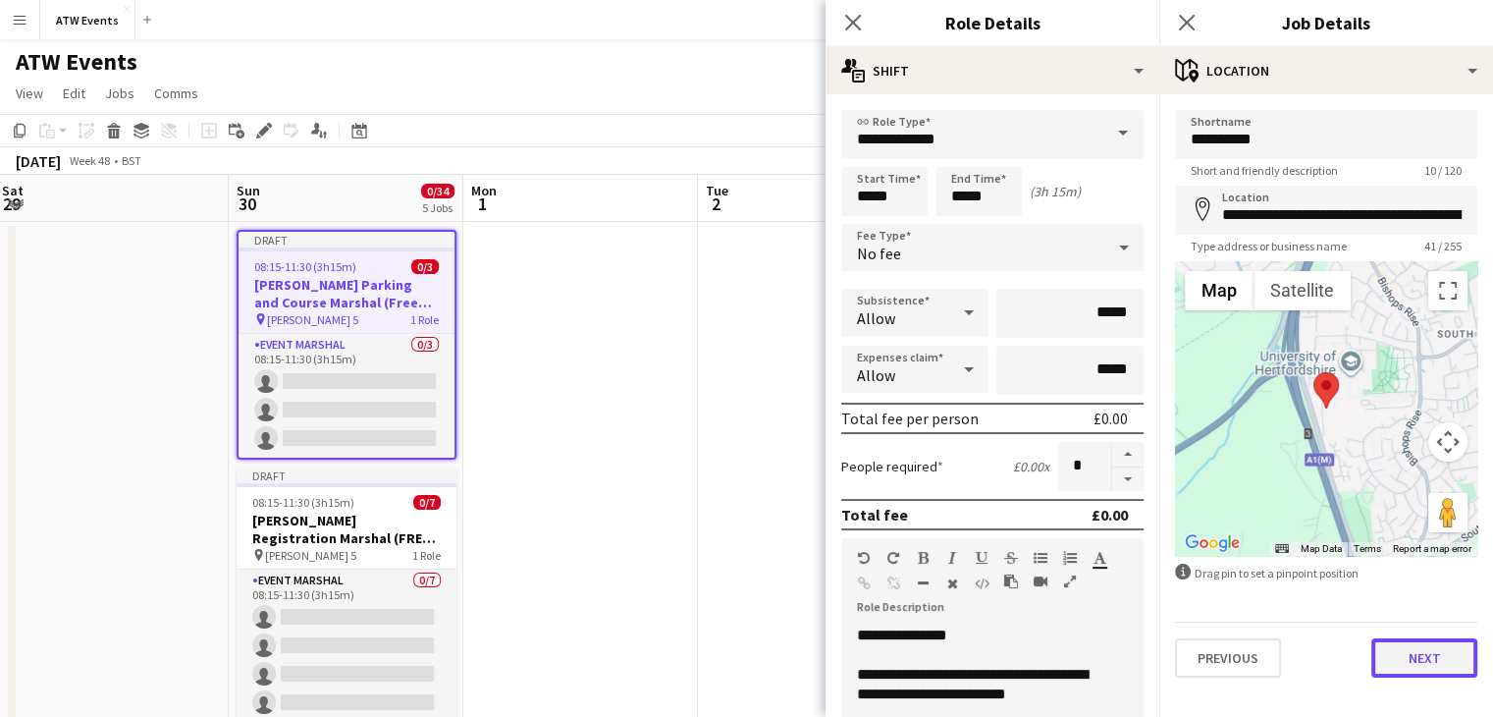
click at [1428, 666] on button "Next" at bounding box center [1424, 657] width 106 height 39
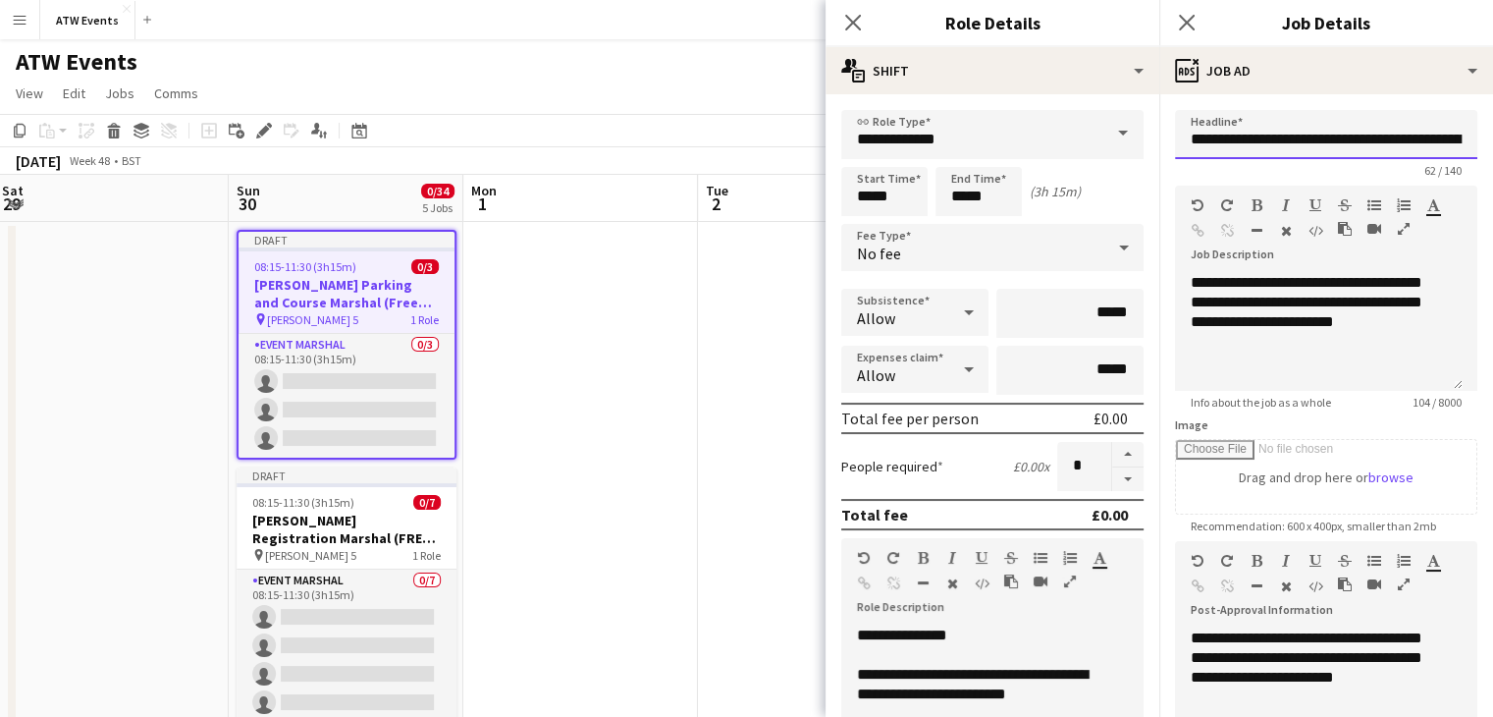
click at [1385, 136] on input "**********" at bounding box center [1326, 134] width 302 height 49
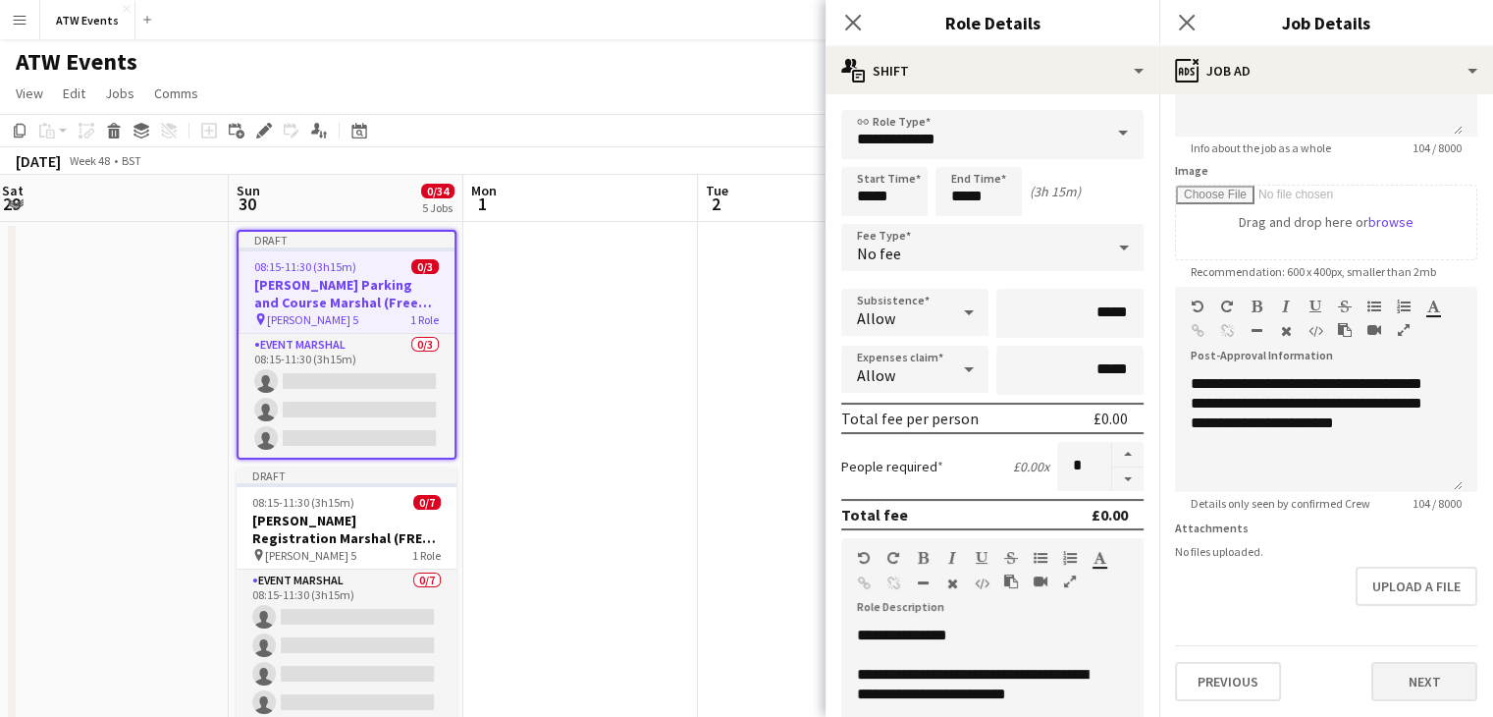
type input "**********"
click at [1408, 681] on button "Next" at bounding box center [1424, 681] width 106 height 39
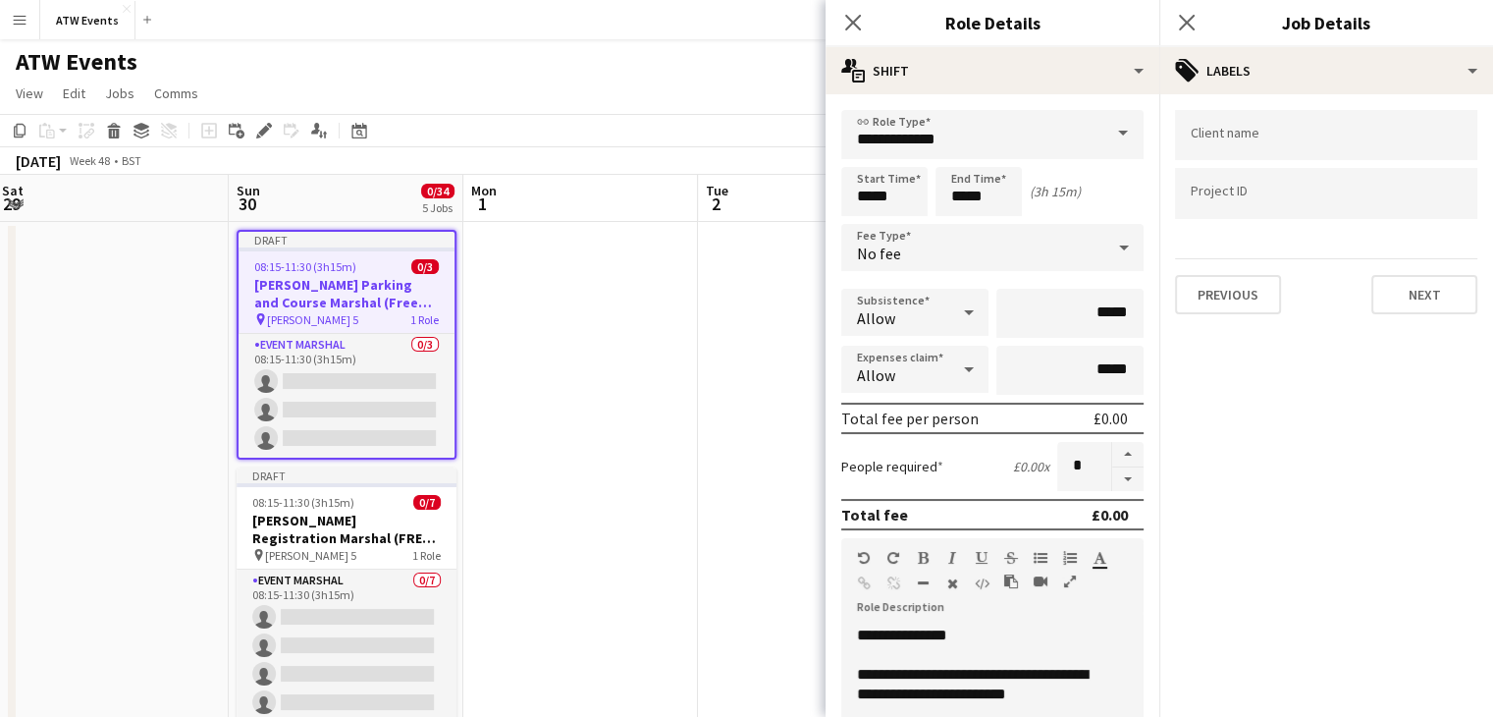
scroll to position [0, 0]
click at [1441, 295] on button "Next" at bounding box center [1424, 294] width 106 height 39
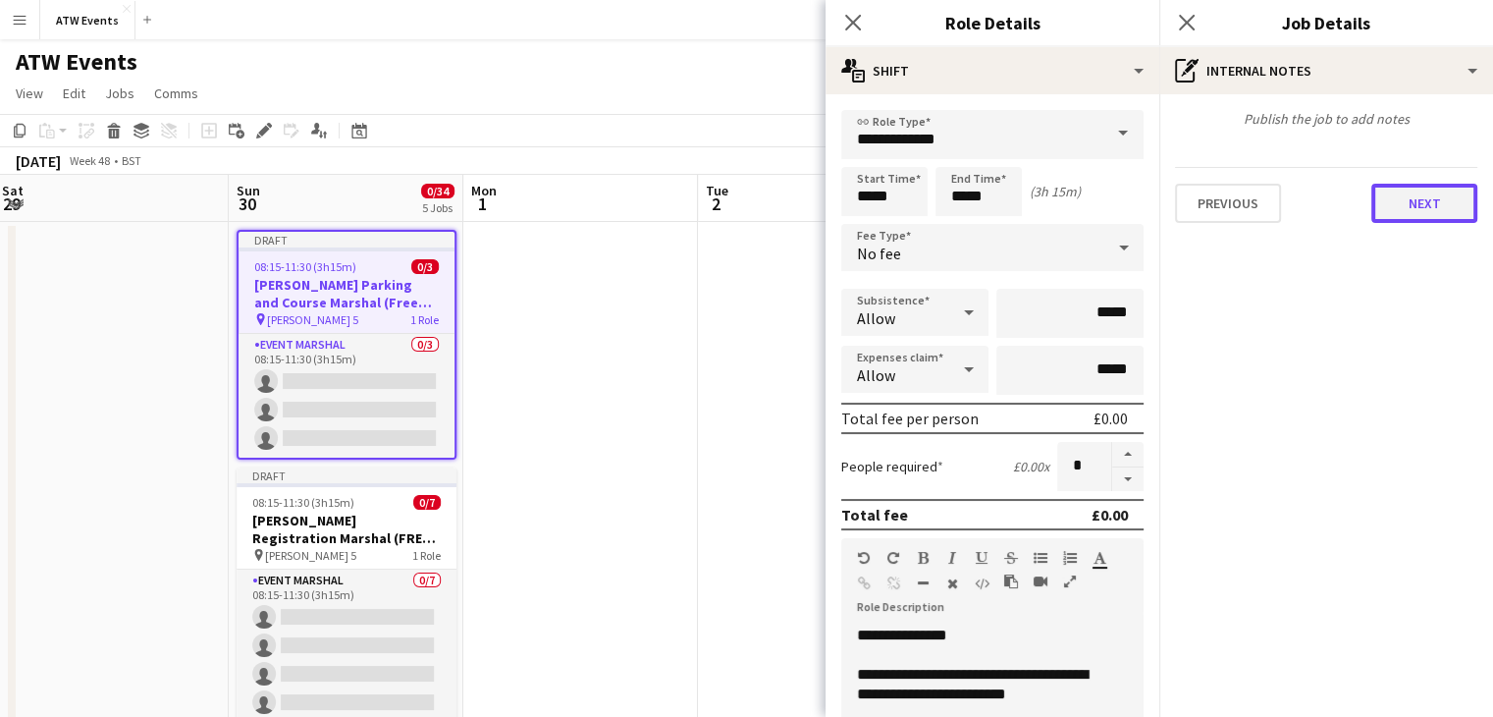
click at [1411, 205] on button "Next" at bounding box center [1424, 203] width 106 height 39
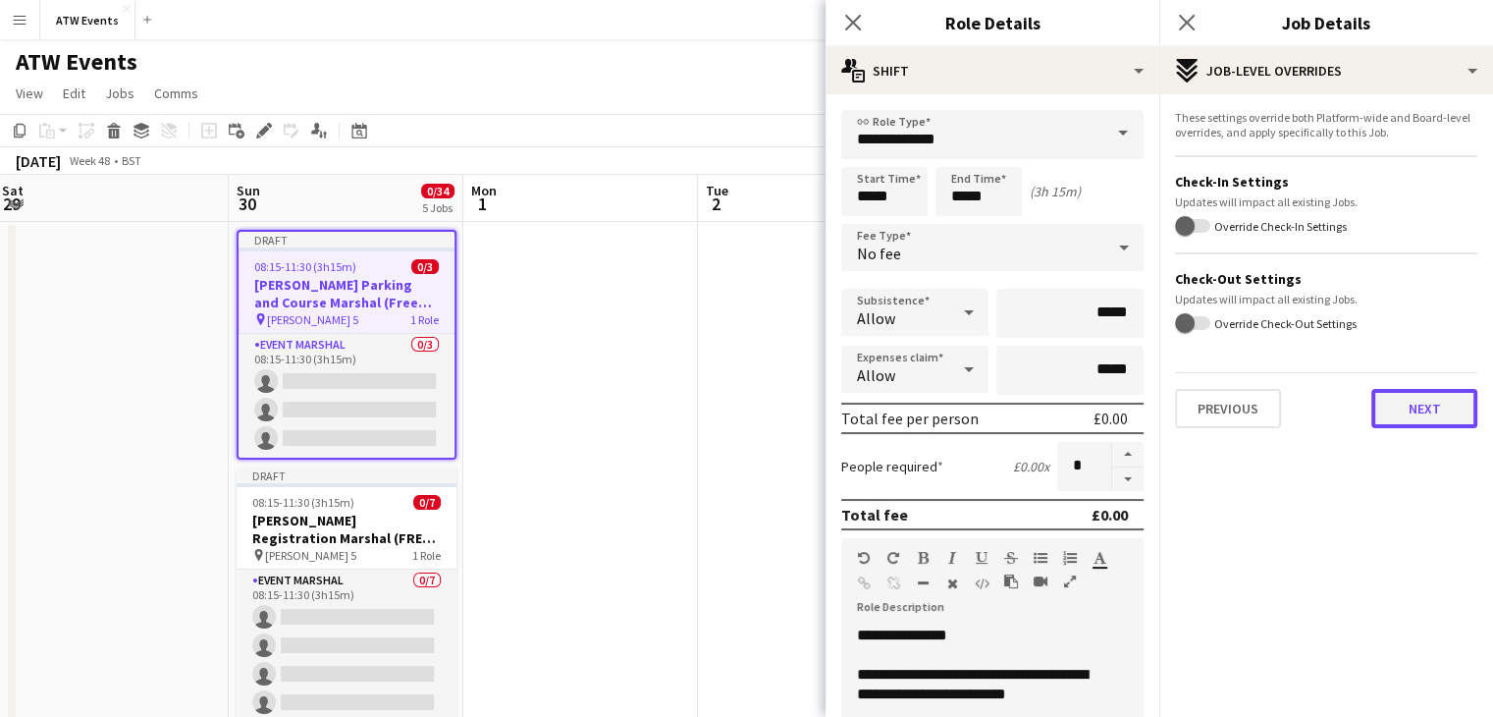
click at [1440, 412] on button "Next" at bounding box center [1424, 408] width 106 height 39
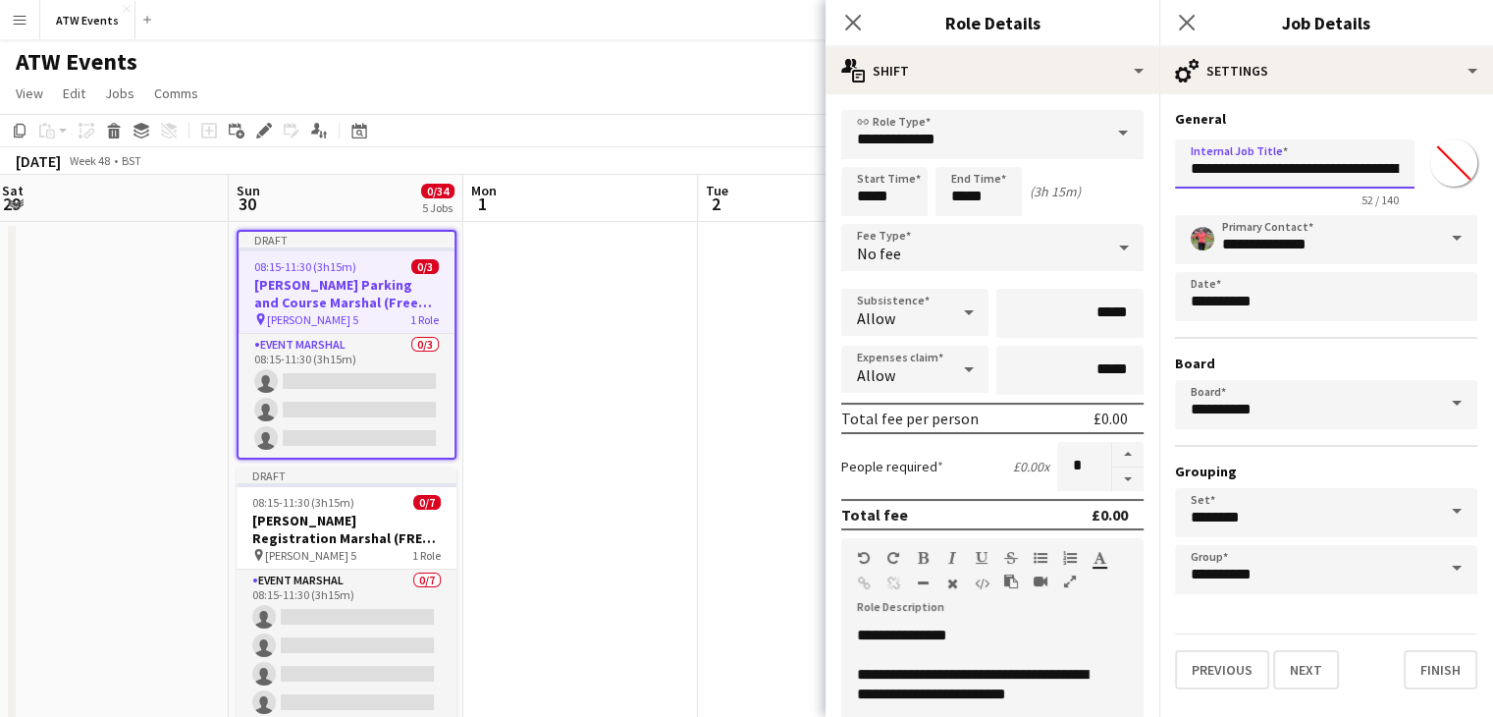
click at [1326, 178] on input "**********" at bounding box center [1295, 163] width 240 height 49
type input "**********"
click at [1431, 665] on button "Finish" at bounding box center [1441, 669] width 74 height 39
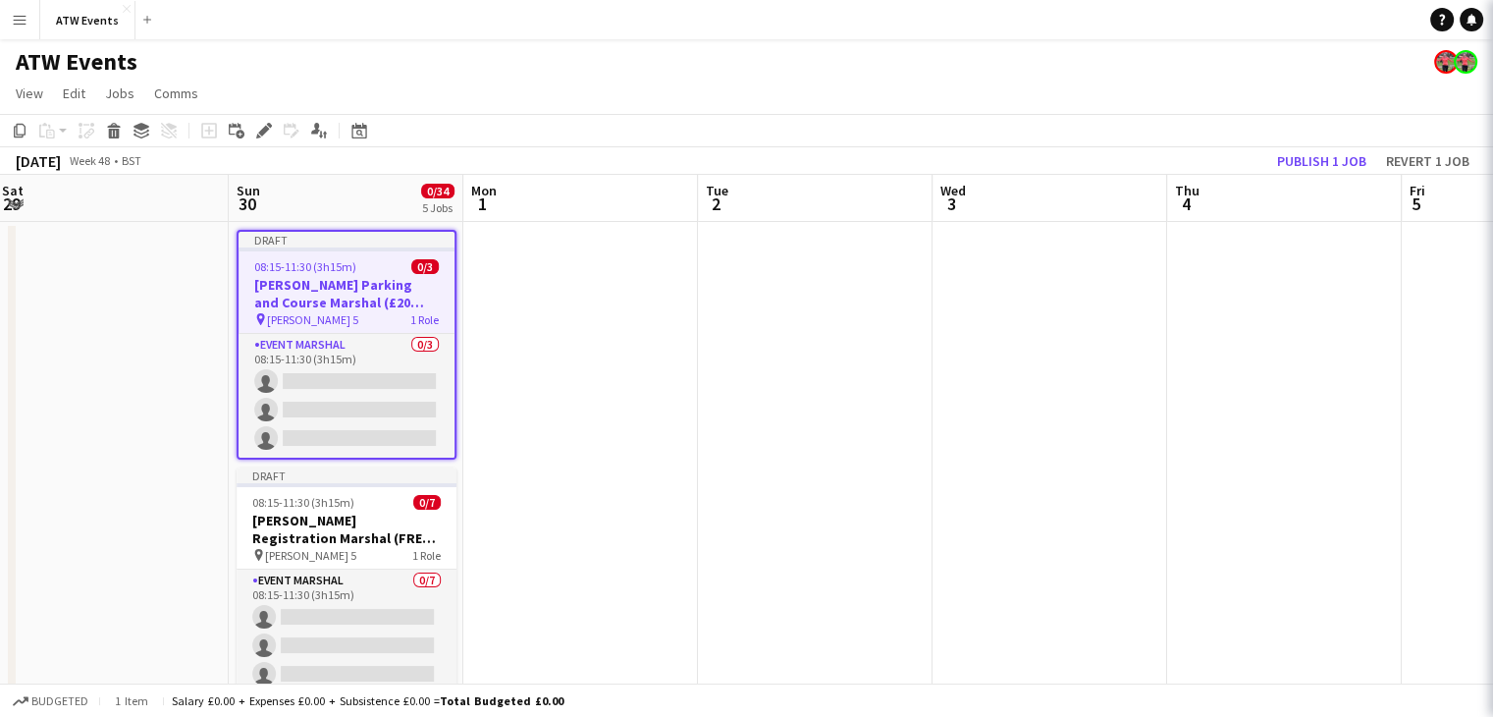
scroll to position [0, 0]
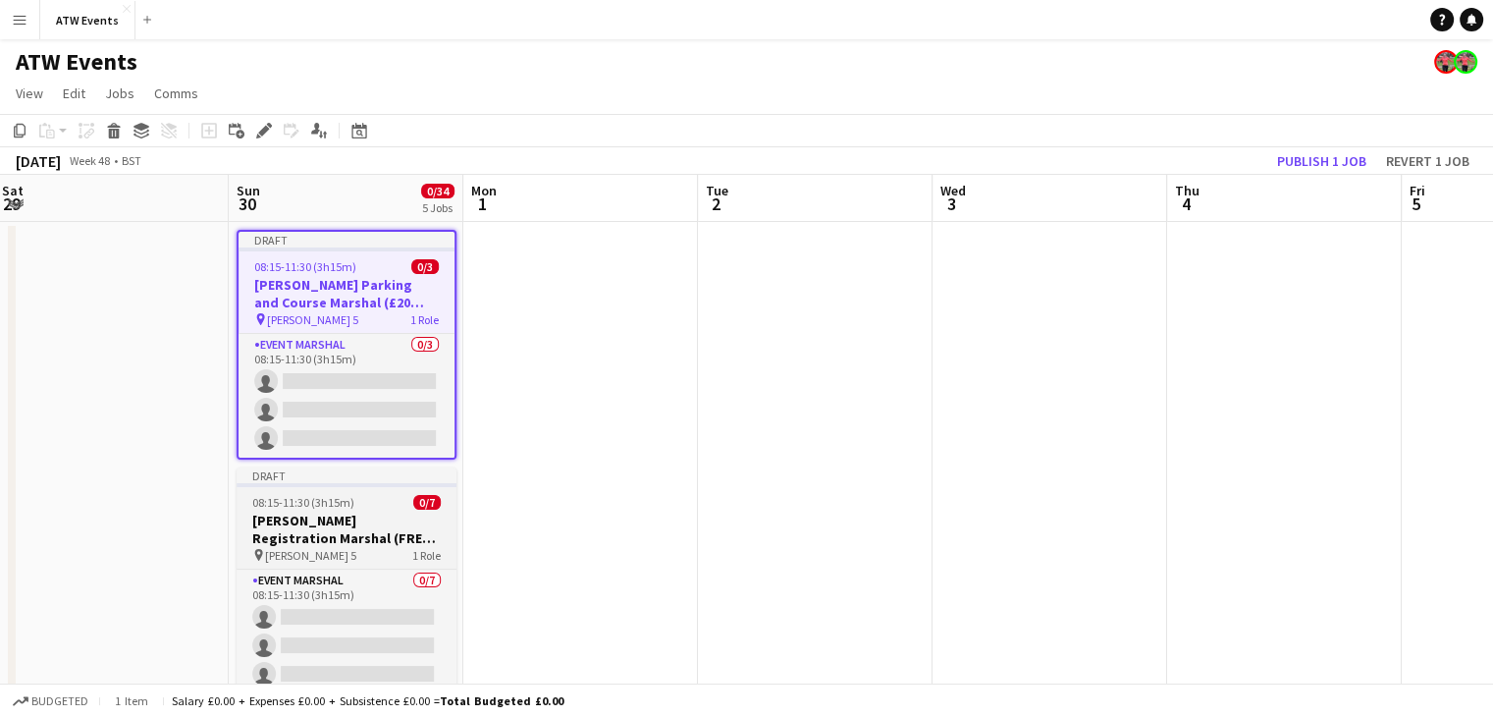
click at [375, 533] on h3 "[PERSON_NAME] Registration Marshal (FREE ATW RACE)" at bounding box center [347, 528] width 220 height 35
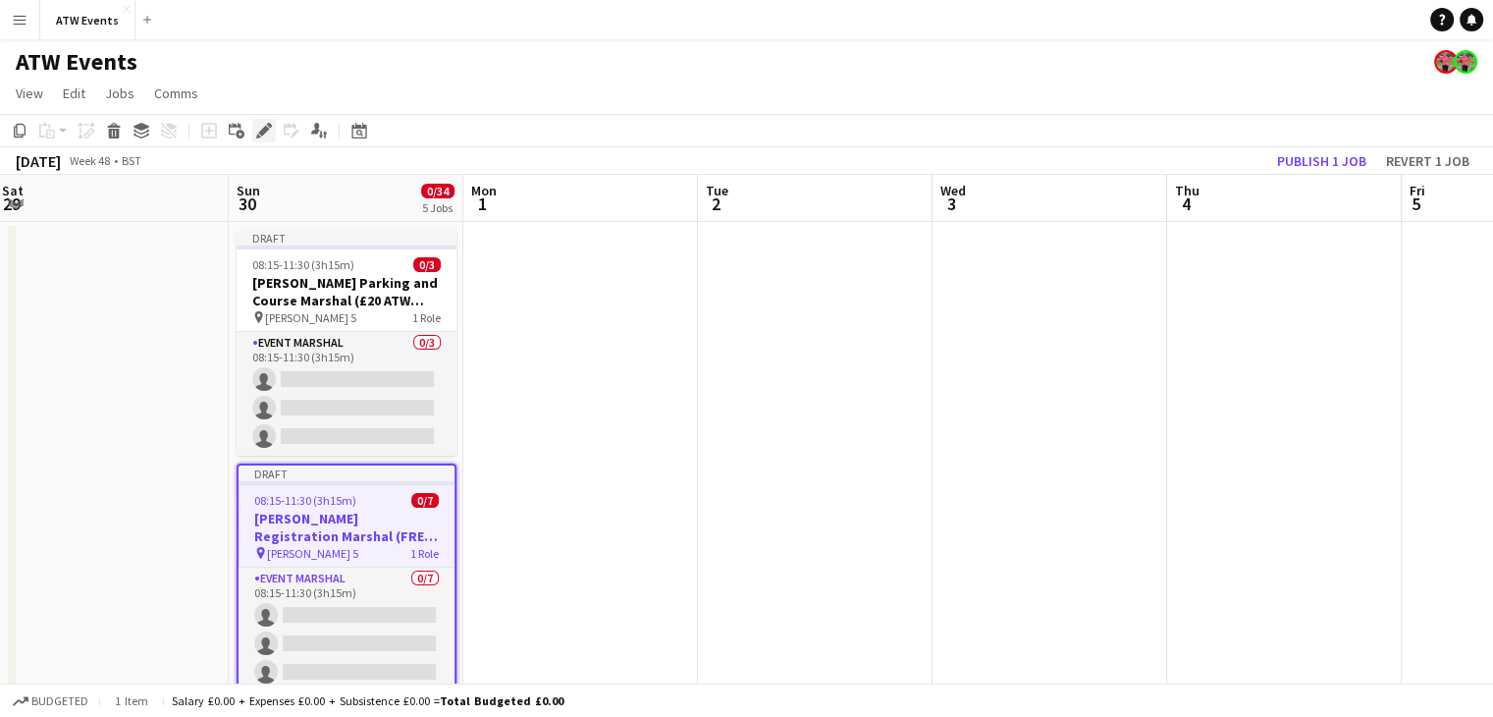
click at [257, 133] on icon "Edit" at bounding box center [264, 131] width 16 height 16
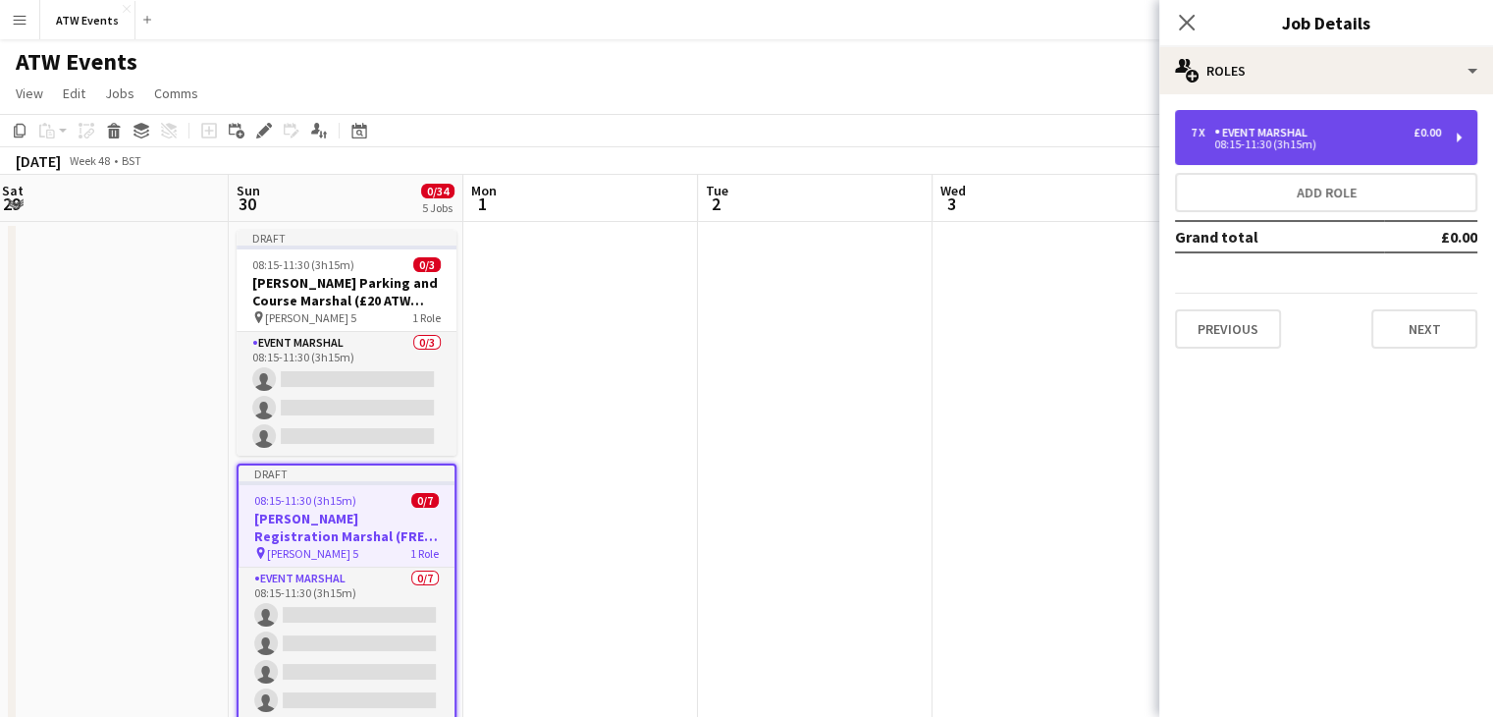
click at [1296, 145] on div "08:15-11:30 (3h15m)" at bounding box center [1316, 144] width 250 height 10
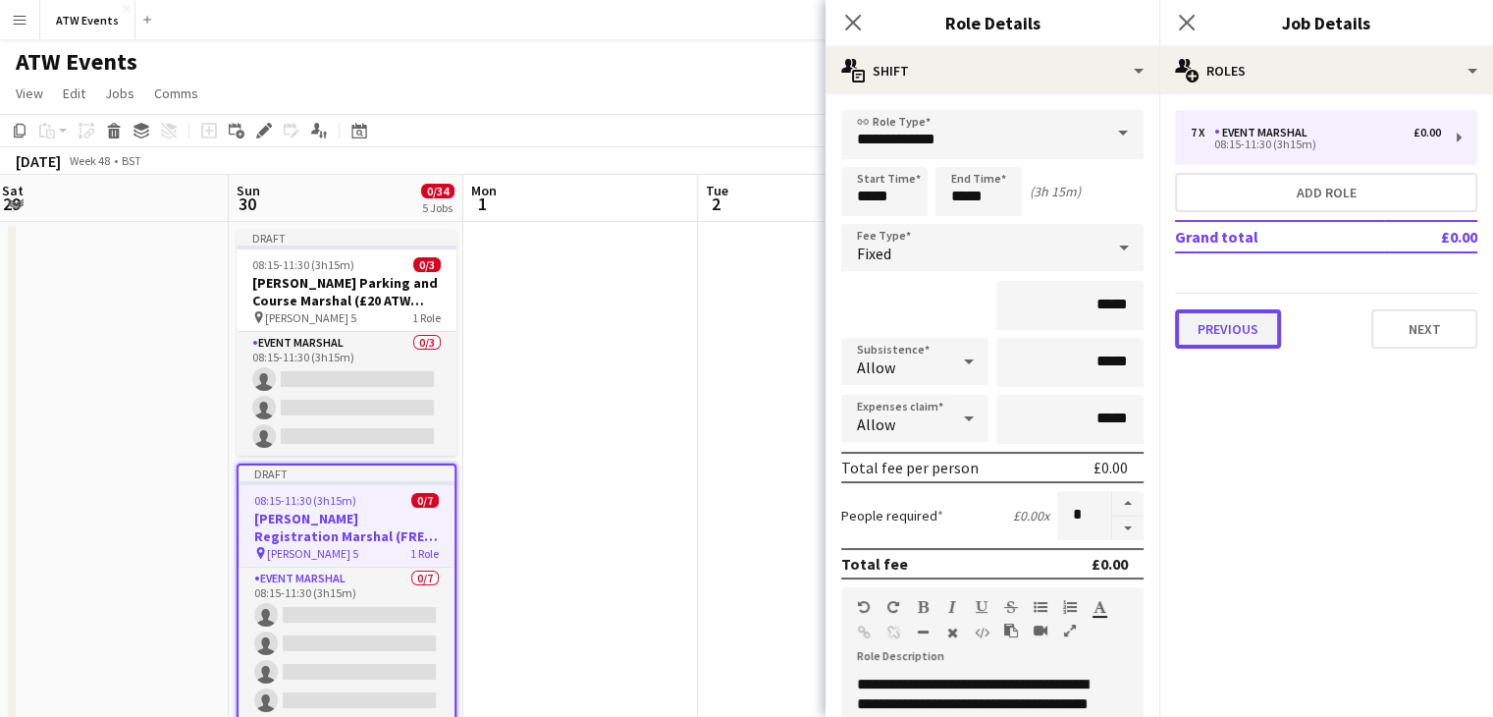
click at [1254, 328] on button "Previous" at bounding box center [1228, 328] width 106 height 39
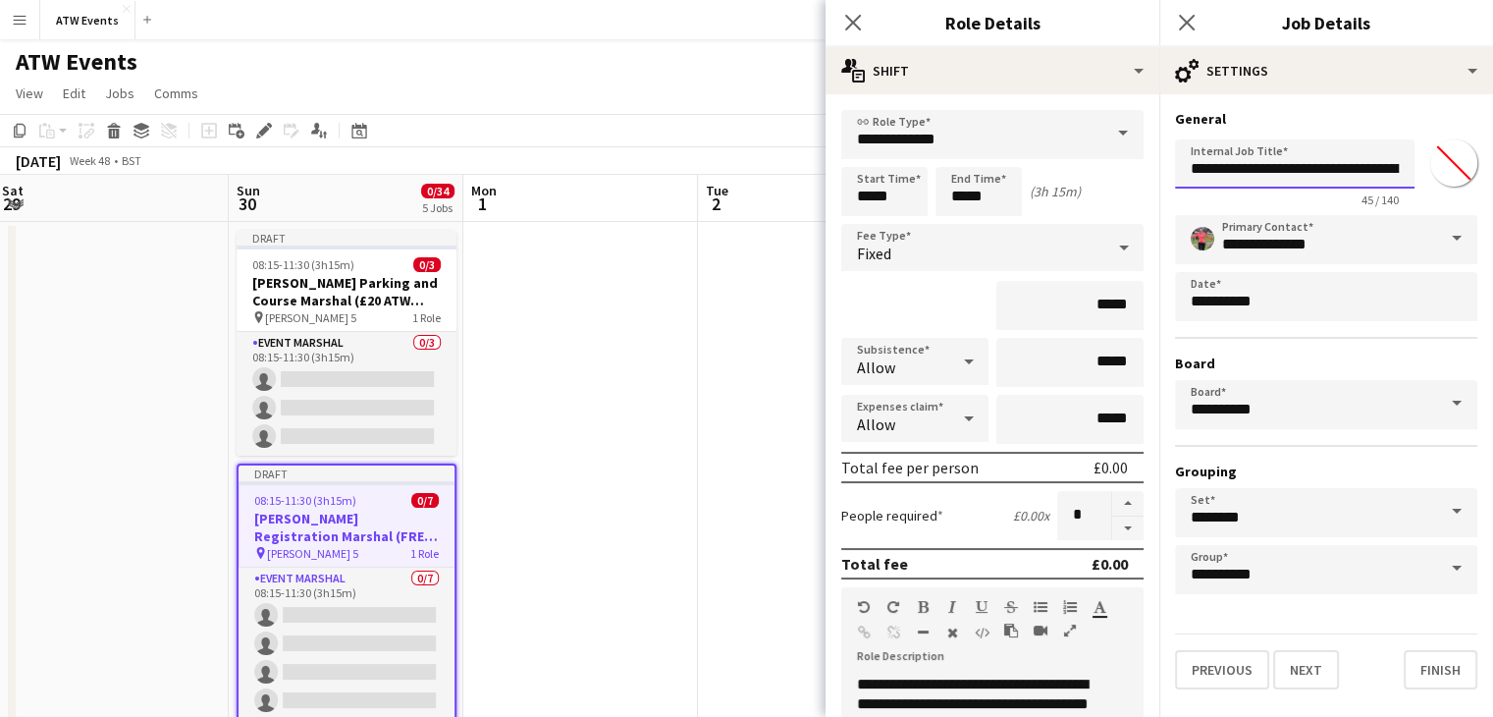
click at [1347, 180] on input "**********" at bounding box center [1295, 163] width 240 height 49
type input "**********"
click at [1422, 680] on button "Finish" at bounding box center [1441, 669] width 74 height 39
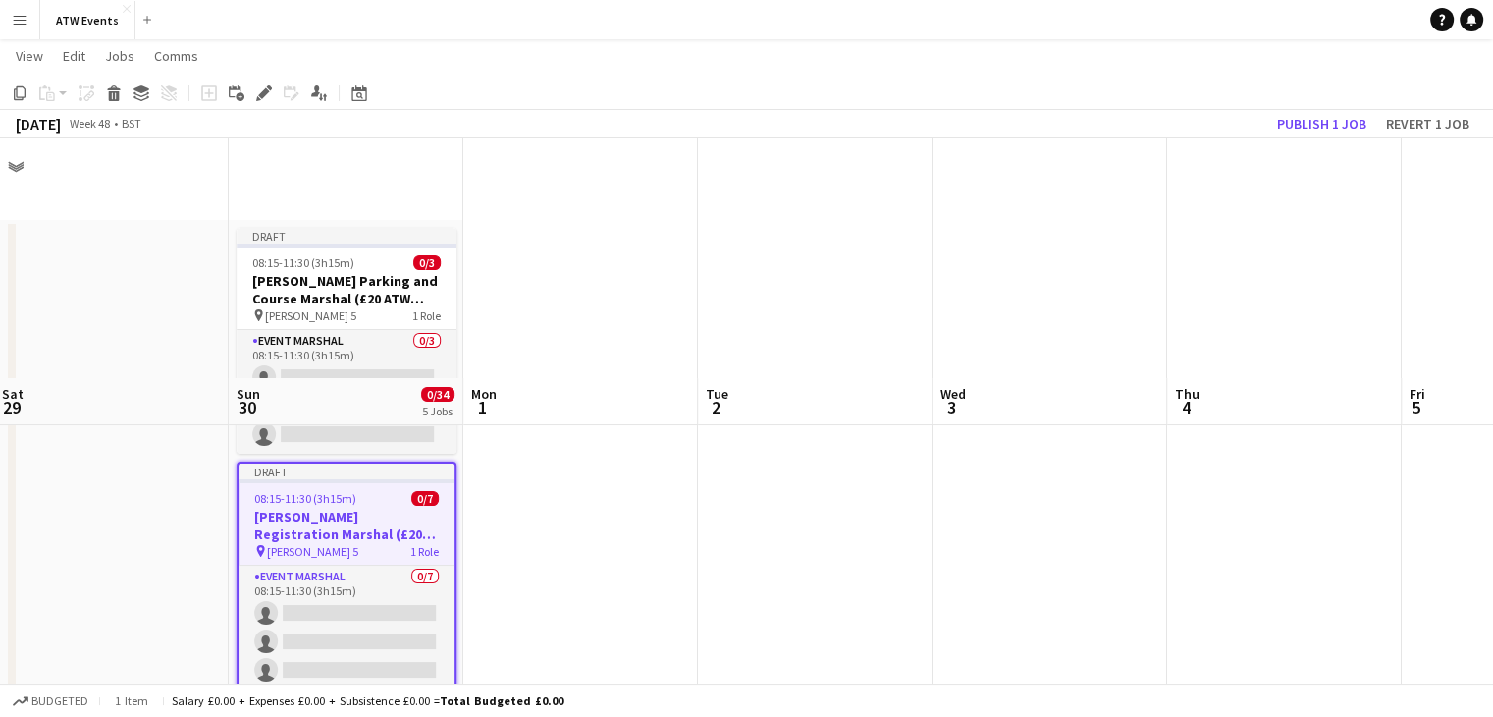
scroll to position [258, 0]
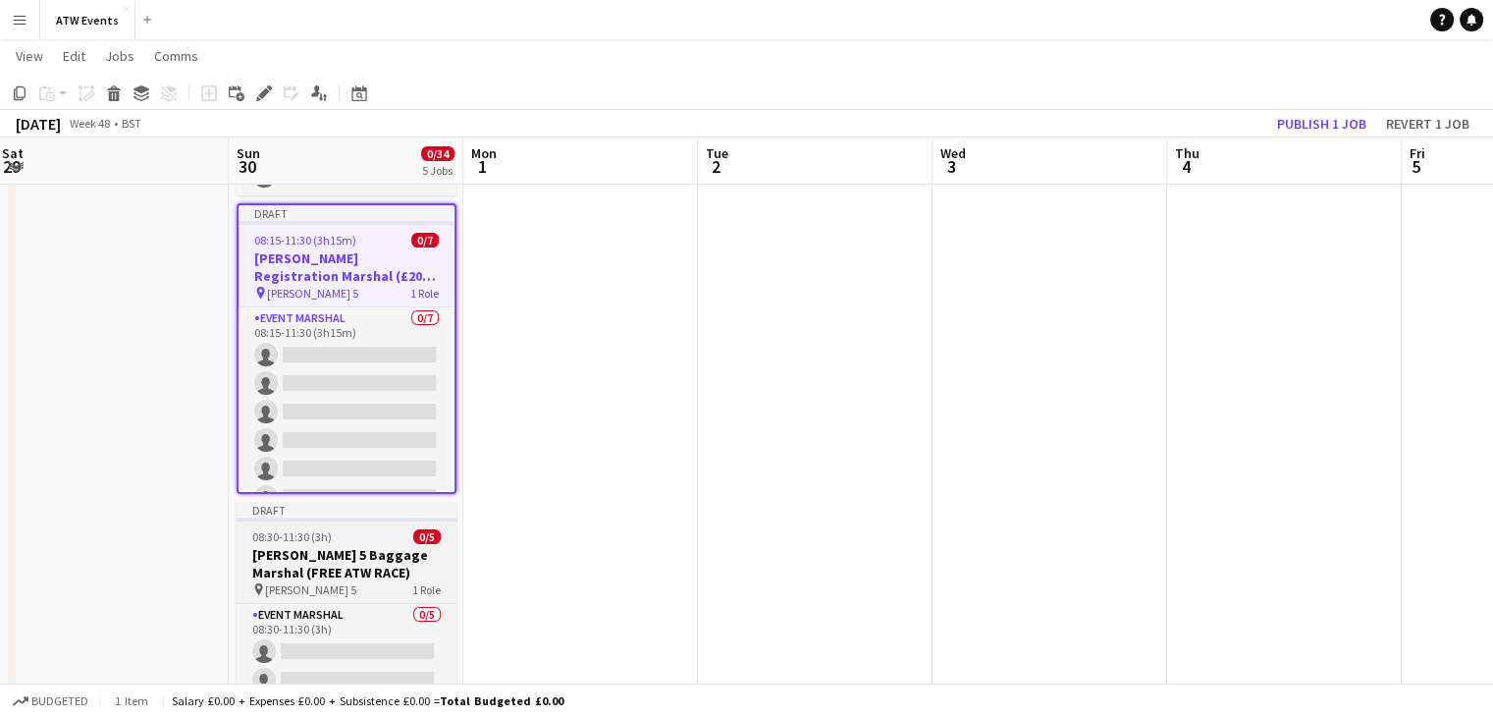
click at [345, 556] on h3 "[PERSON_NAME] 5 Baggage Marshal (FREE ATW RACE)" at bounding box center [347, 563] width 220 height 35
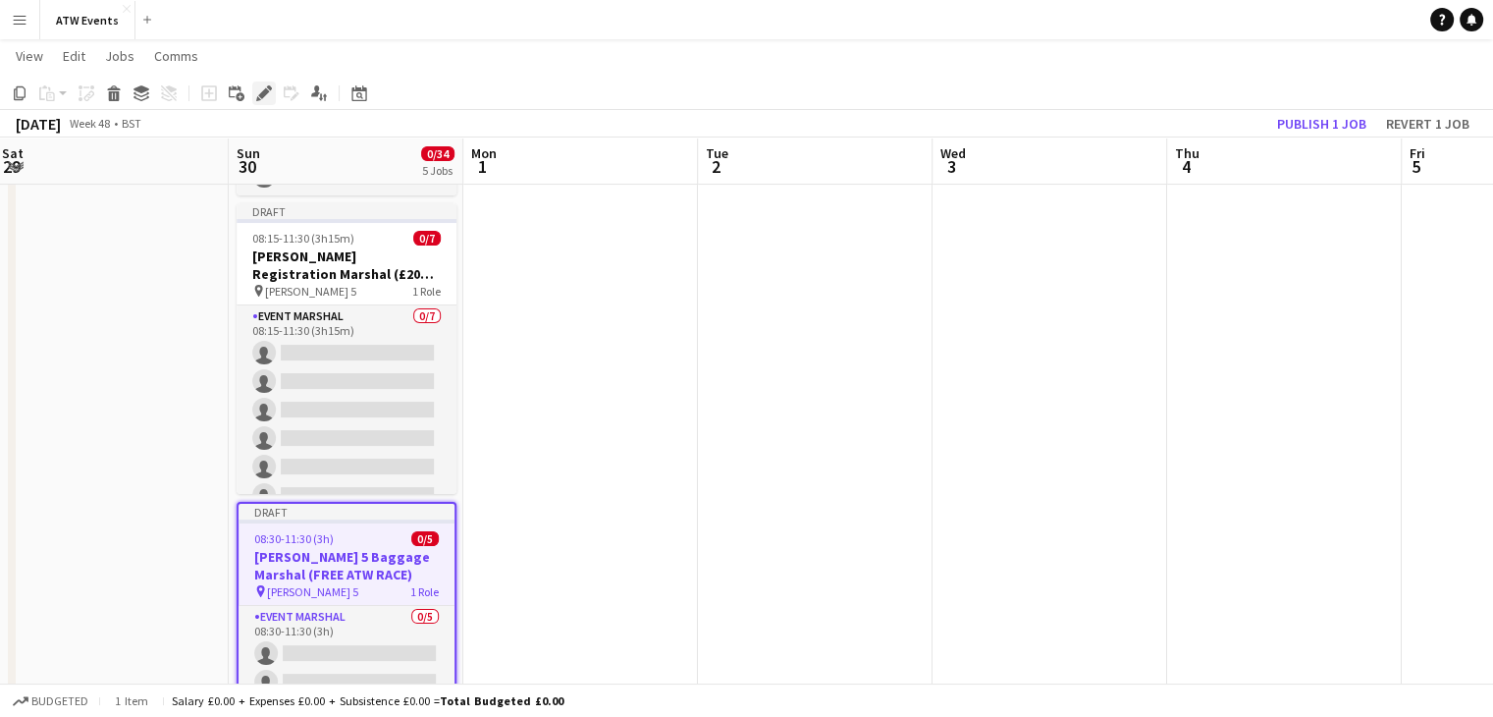
click at [261, 92] on icon at bounding box center [263, 93] width 11 height 11
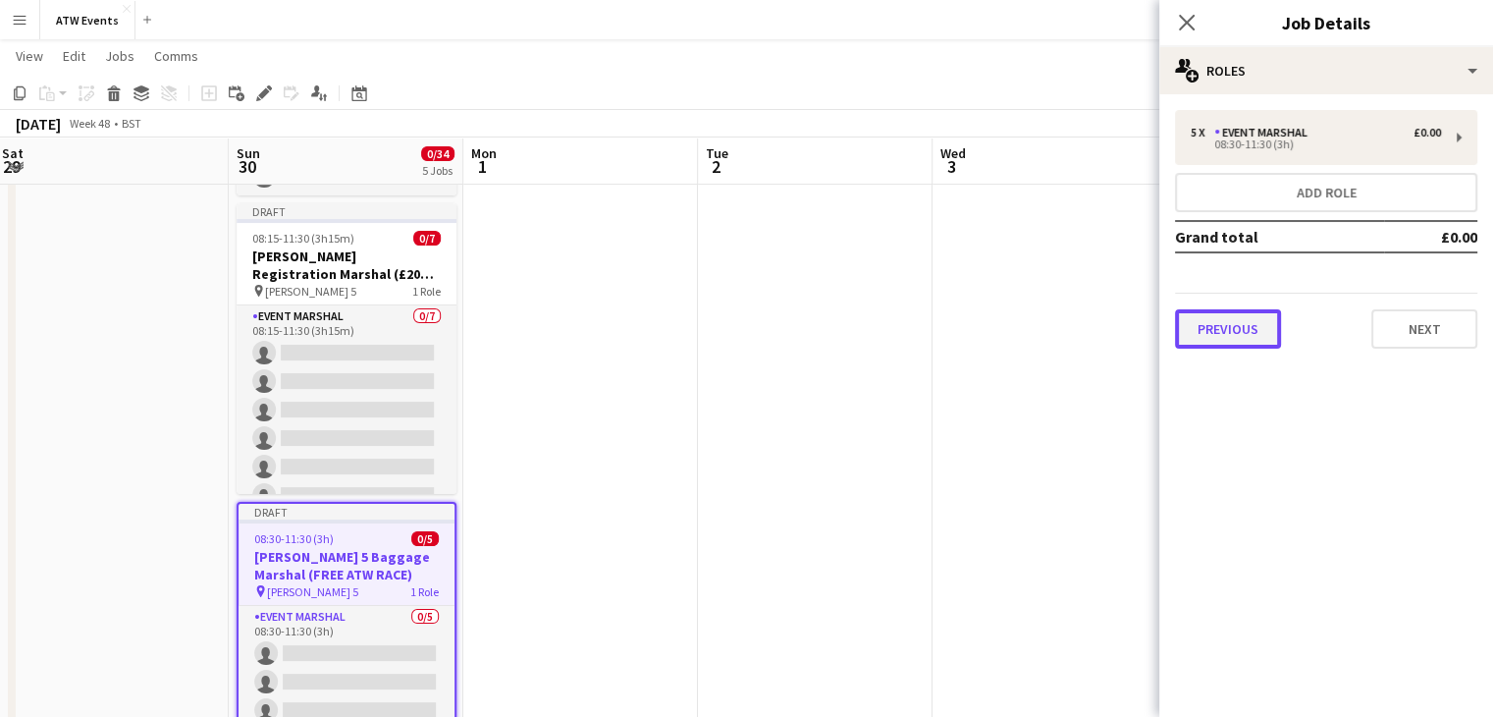
click at [1247, 325] on button "Previous" at bounding box center [1228, 328] width 106 height 39
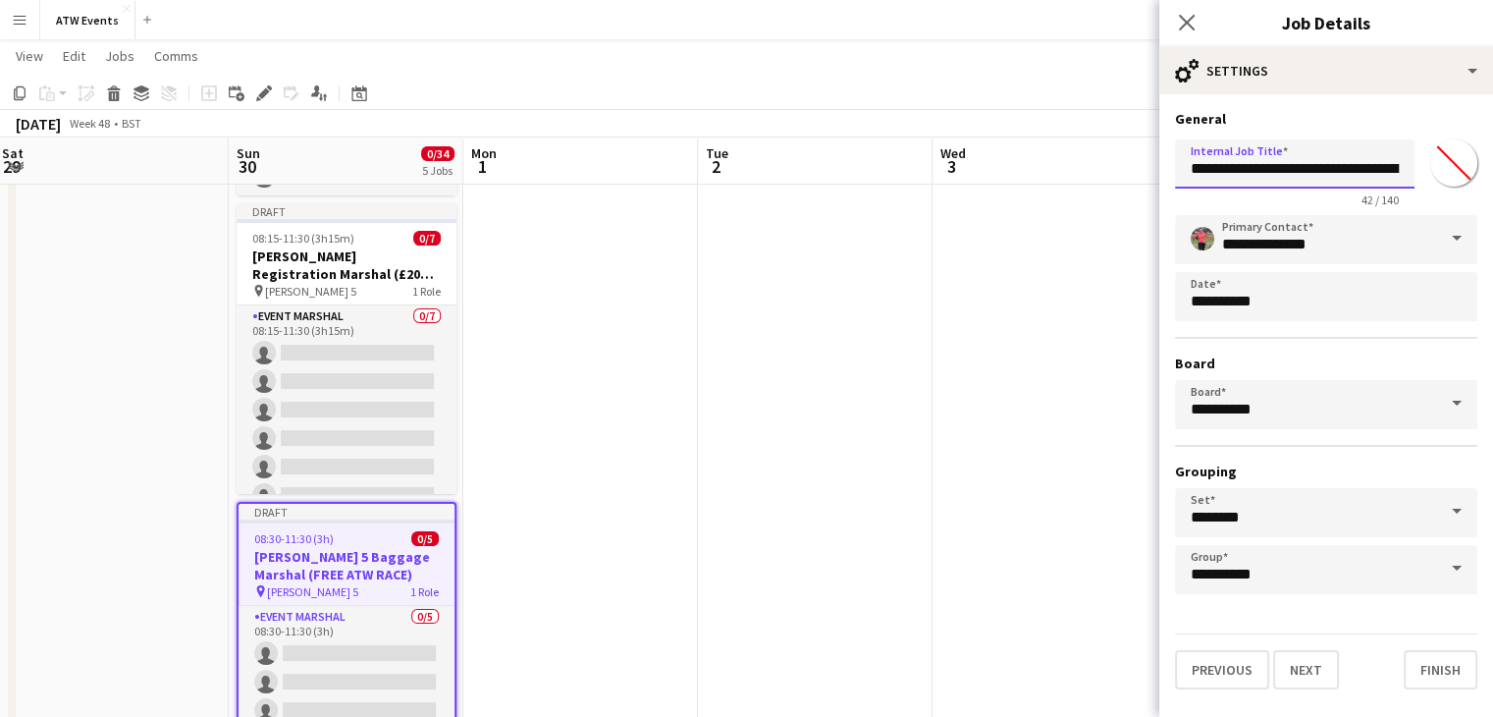
click at [1357, 170] on input "**********" at bounding box center [1295, 163] width 240 height 49
click at [1374, 169] on input "**********" at bounding box center [1295, 163] width 240 height 49
type input "**********"
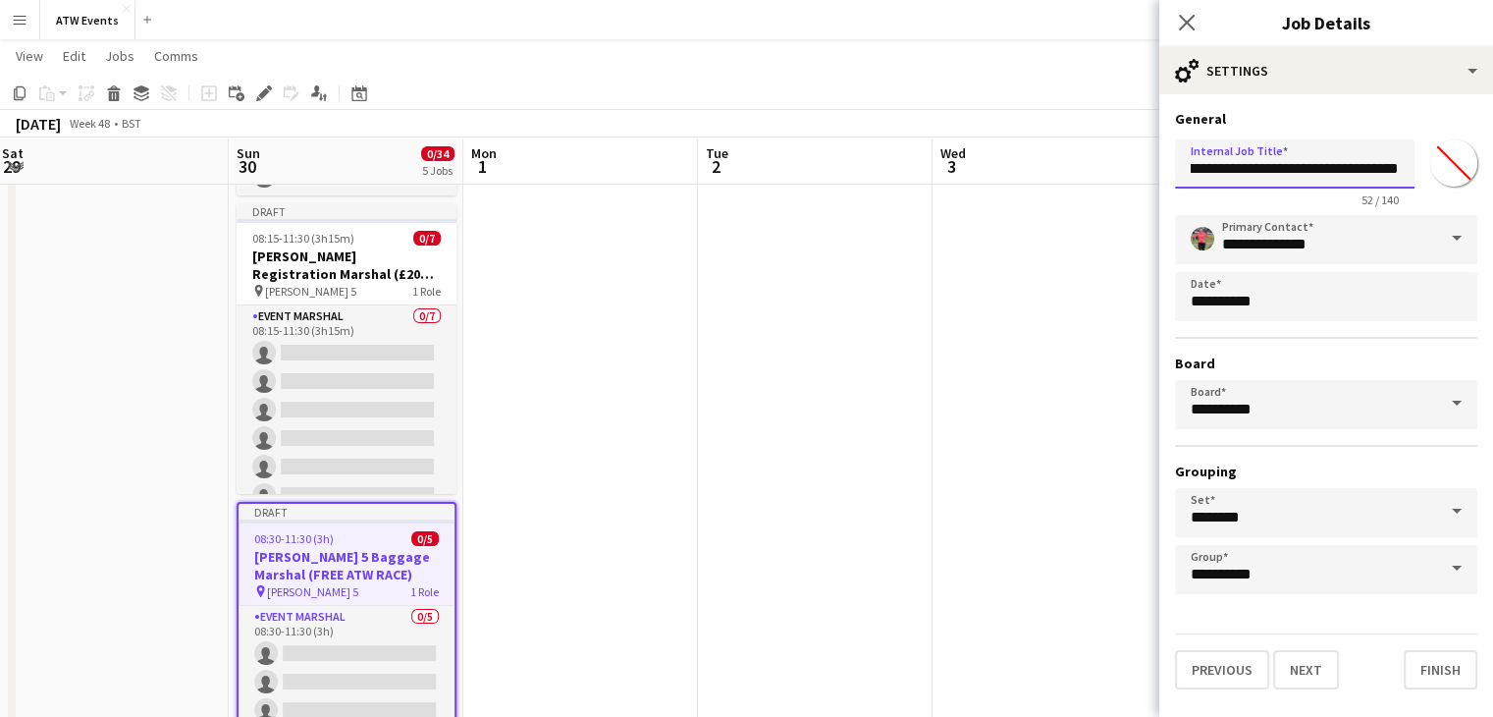
click button "Next" at bounding box center [1306, 669] width 66 height 39
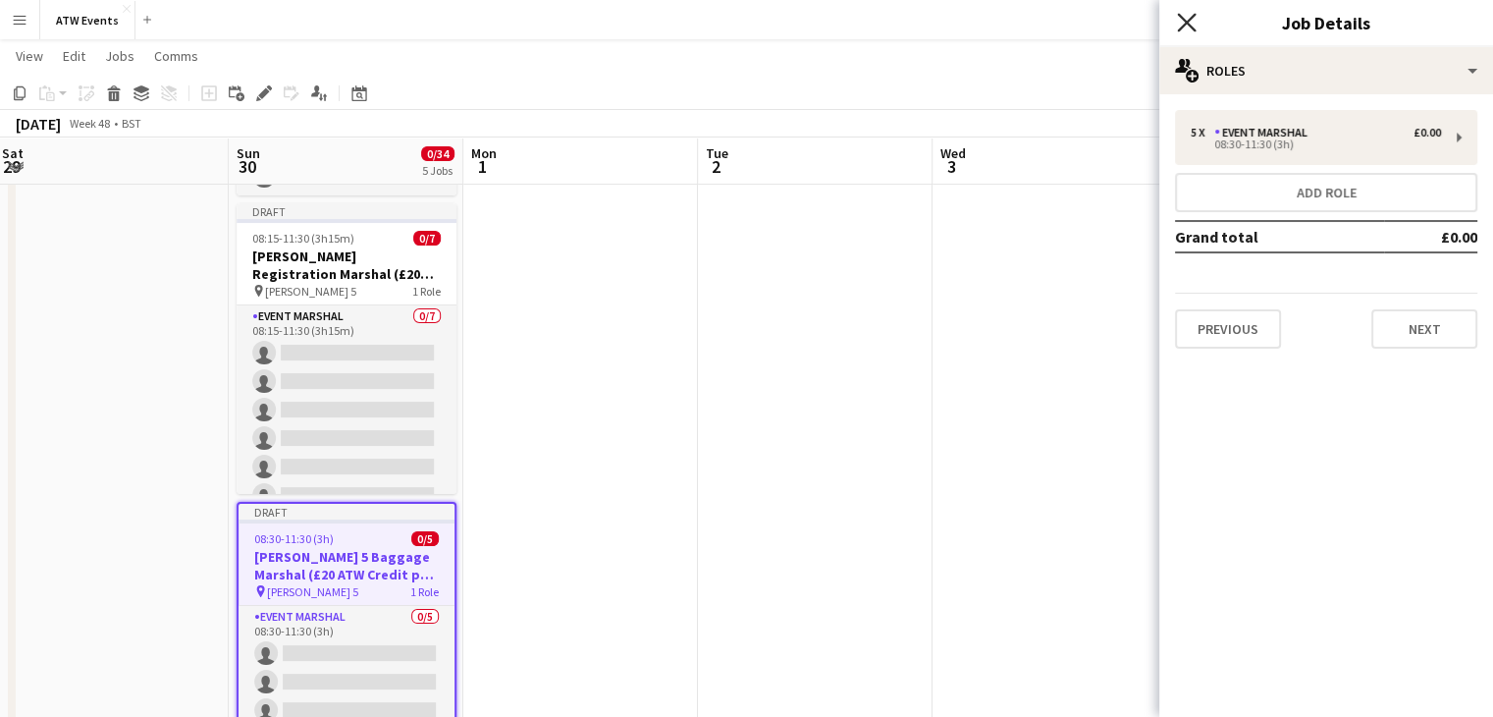
click at [1186, 17] on icon "Close pop-in" at bounding box center [1186, 22] width 19 height 19
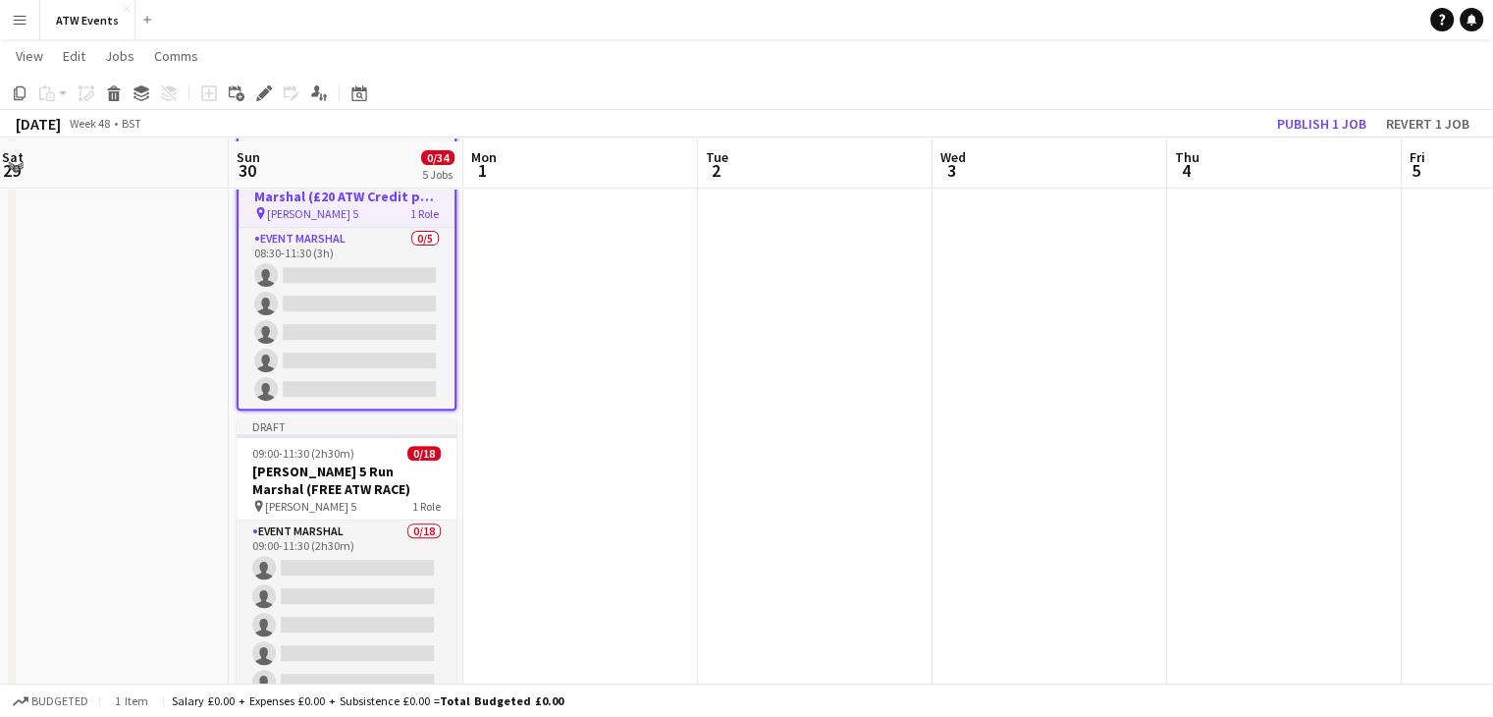
scroll to position [640, 0]
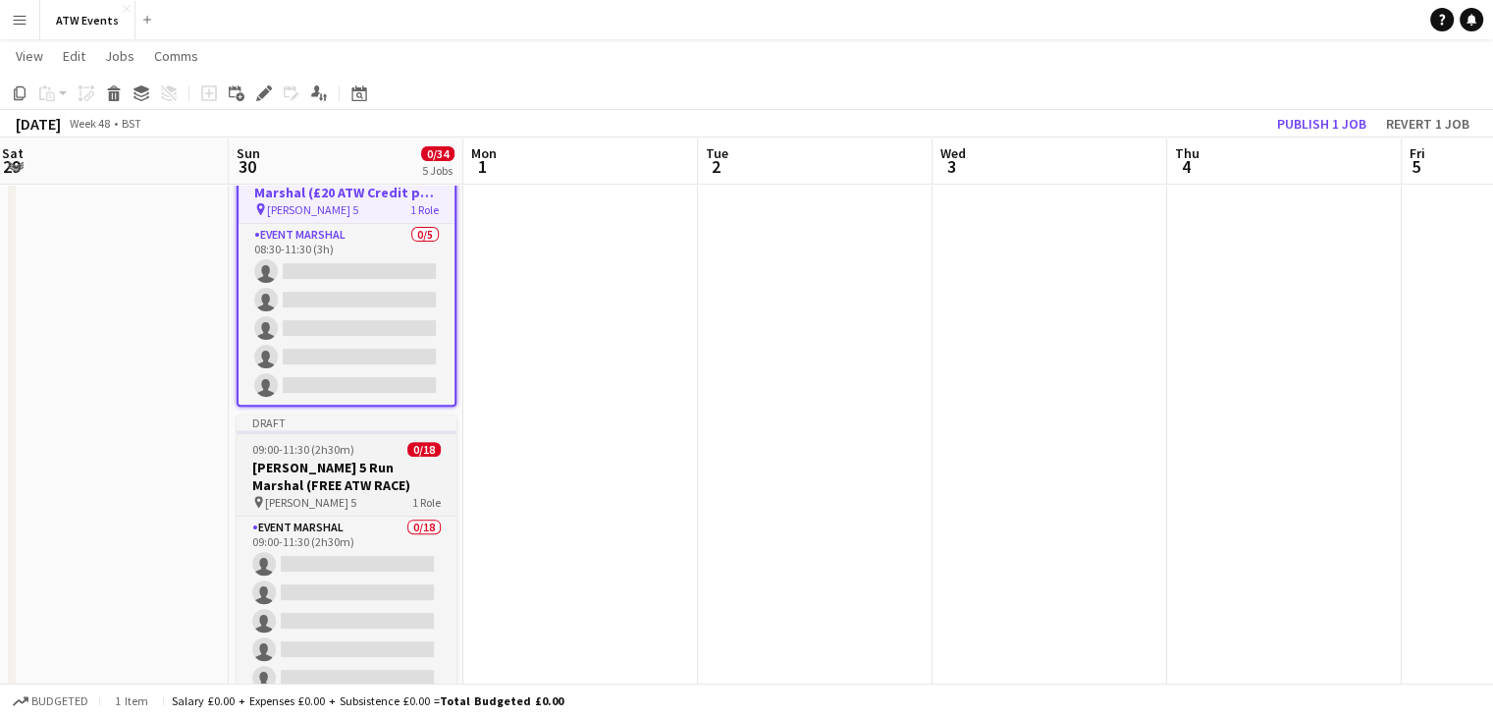
click at [395, 453] on div "09:00-11:30 (2h30m) 0/18" at bounding box center [347, 449] width 220 height 15
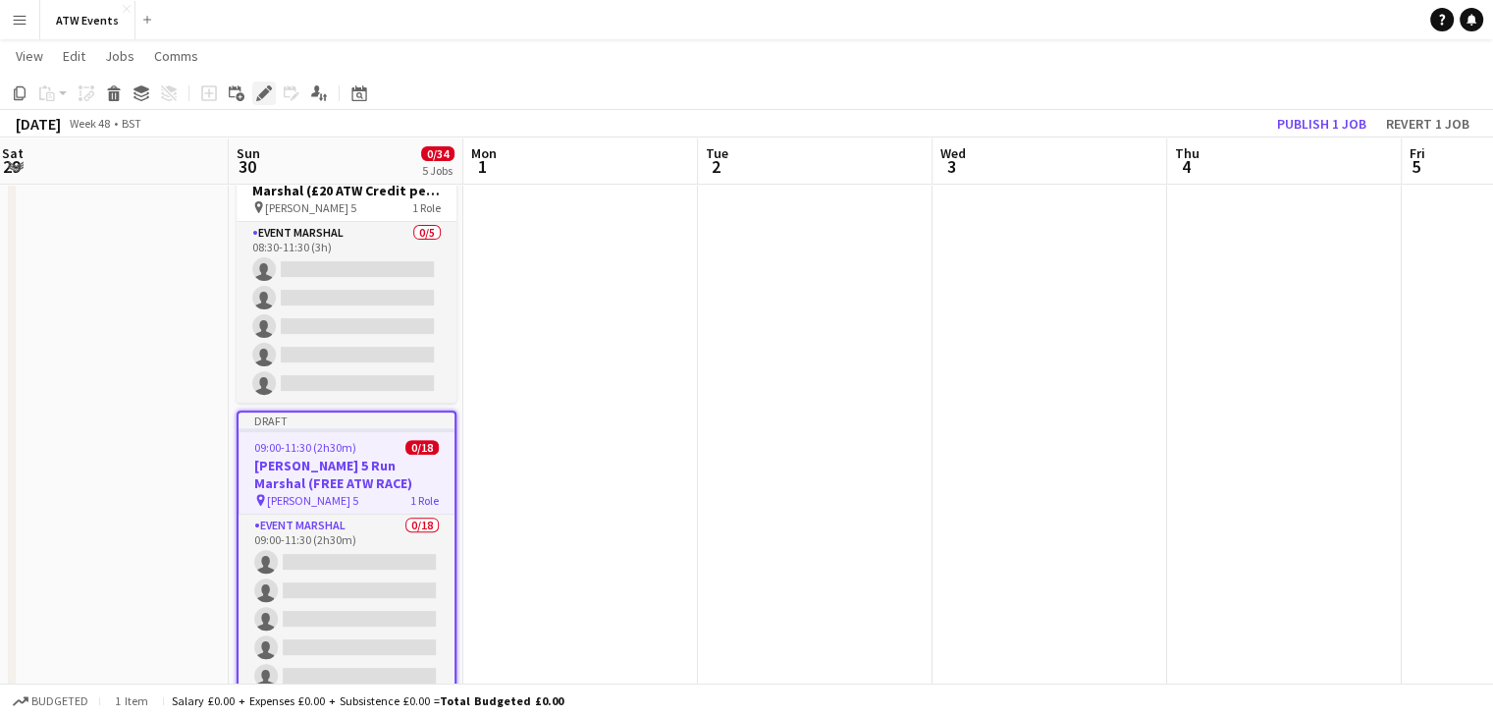
click at [269, 96] on icon "Edit" at bounding box center [264, 93] width 16 height 16
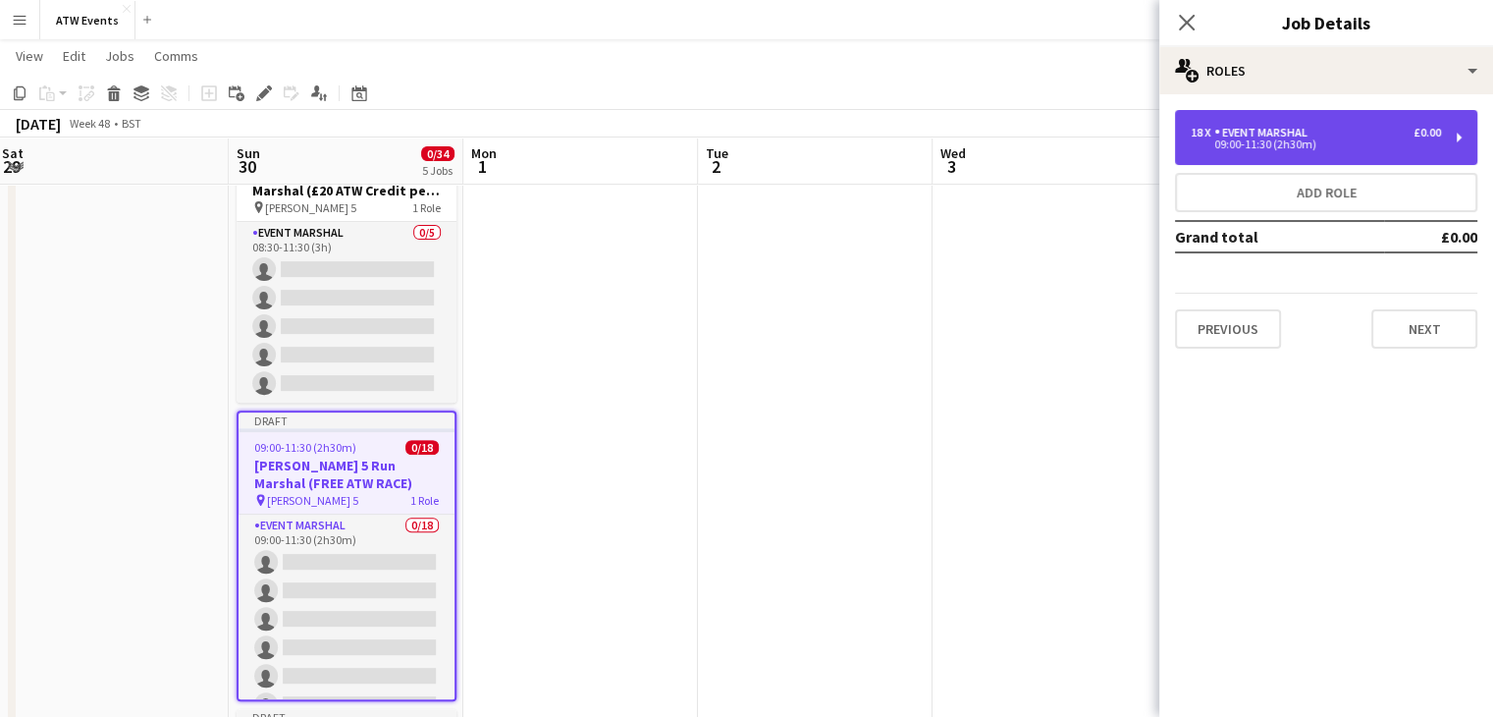
click at [1296, 153] on div "18 x Event Marshal £0.00 09:00-11:30 (2h30m)" at bounding box center [1326, 137] width 302 height 55
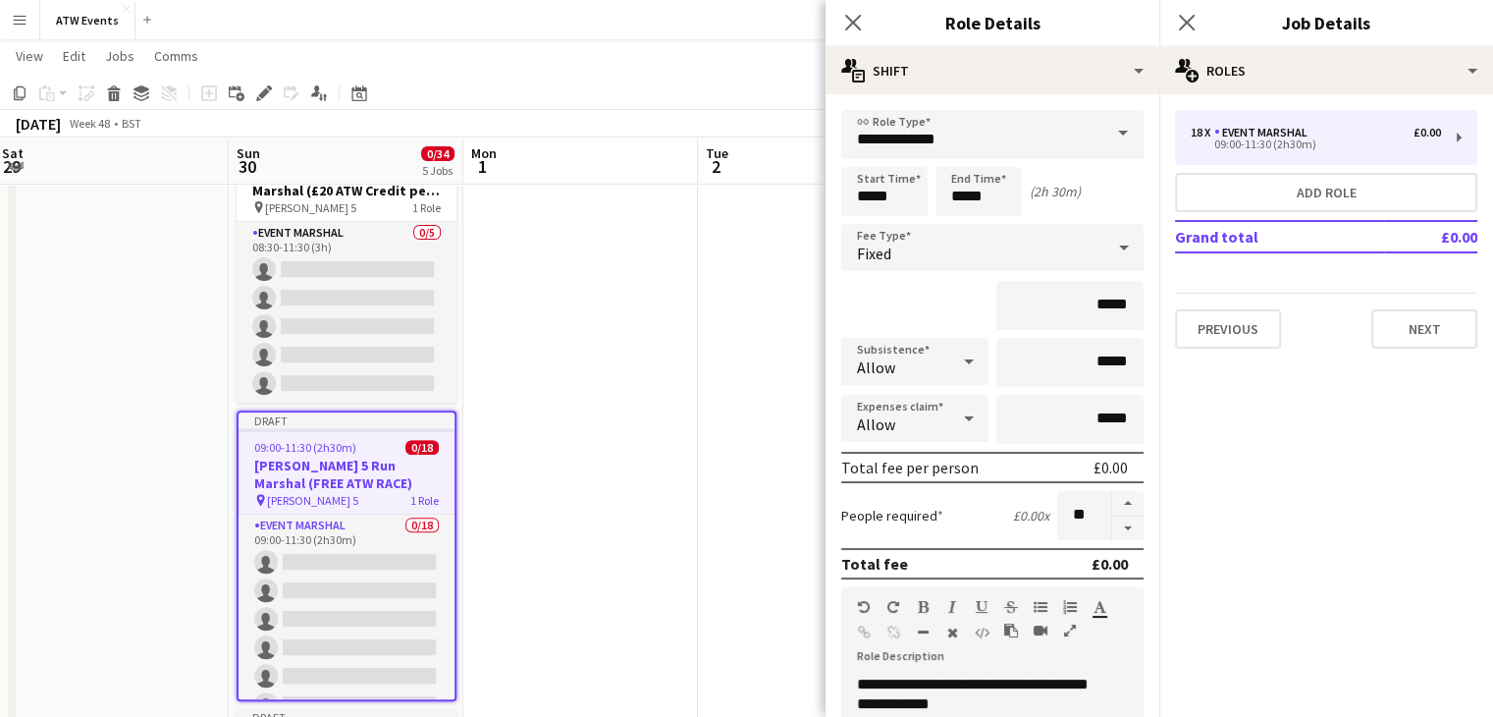
click at [1248, 299] on div "Previous Next" at bounding box center [1326, 321] width 302 height 56
click at [1247, 323] on button "Previous" at bounding box center [1228, 328] width 106 height 39
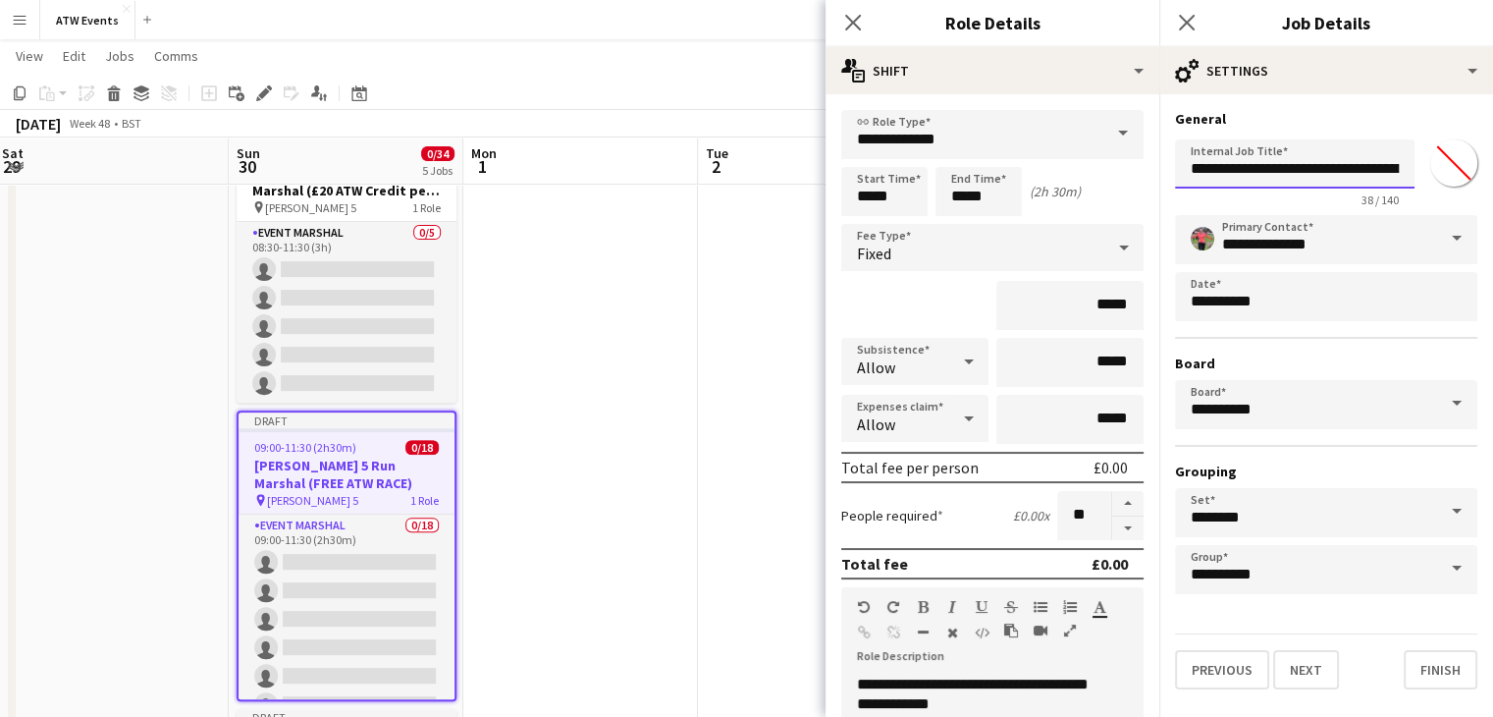
click at [1343, 169] on input "**********" at bounding box center [1295, 163] width 240 height 49
type input "**********"
click button "Next" at bounding box center [1306, 669] width 66 height 39
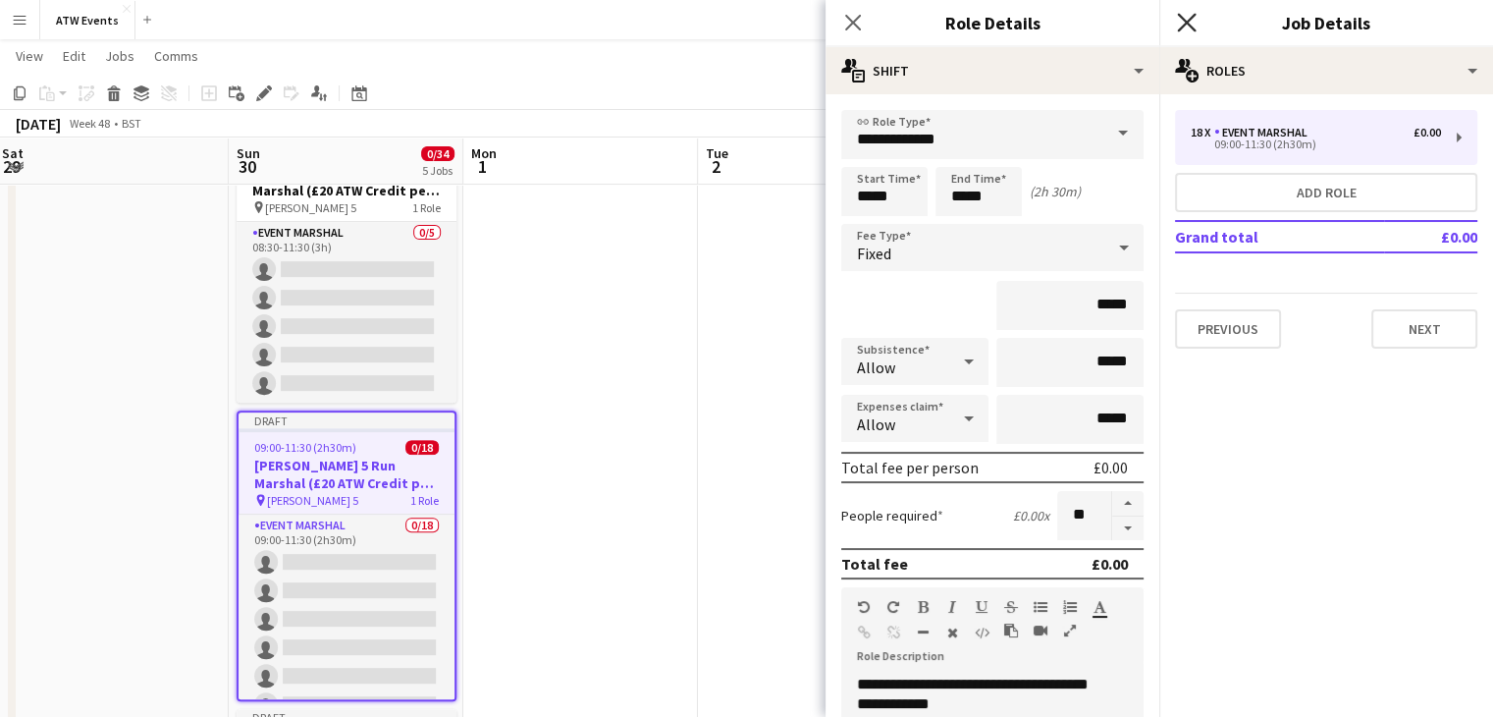
click at [1182, 25] on icon "Close pop-in" at bounding box center [1186, 22] width 19 height 19
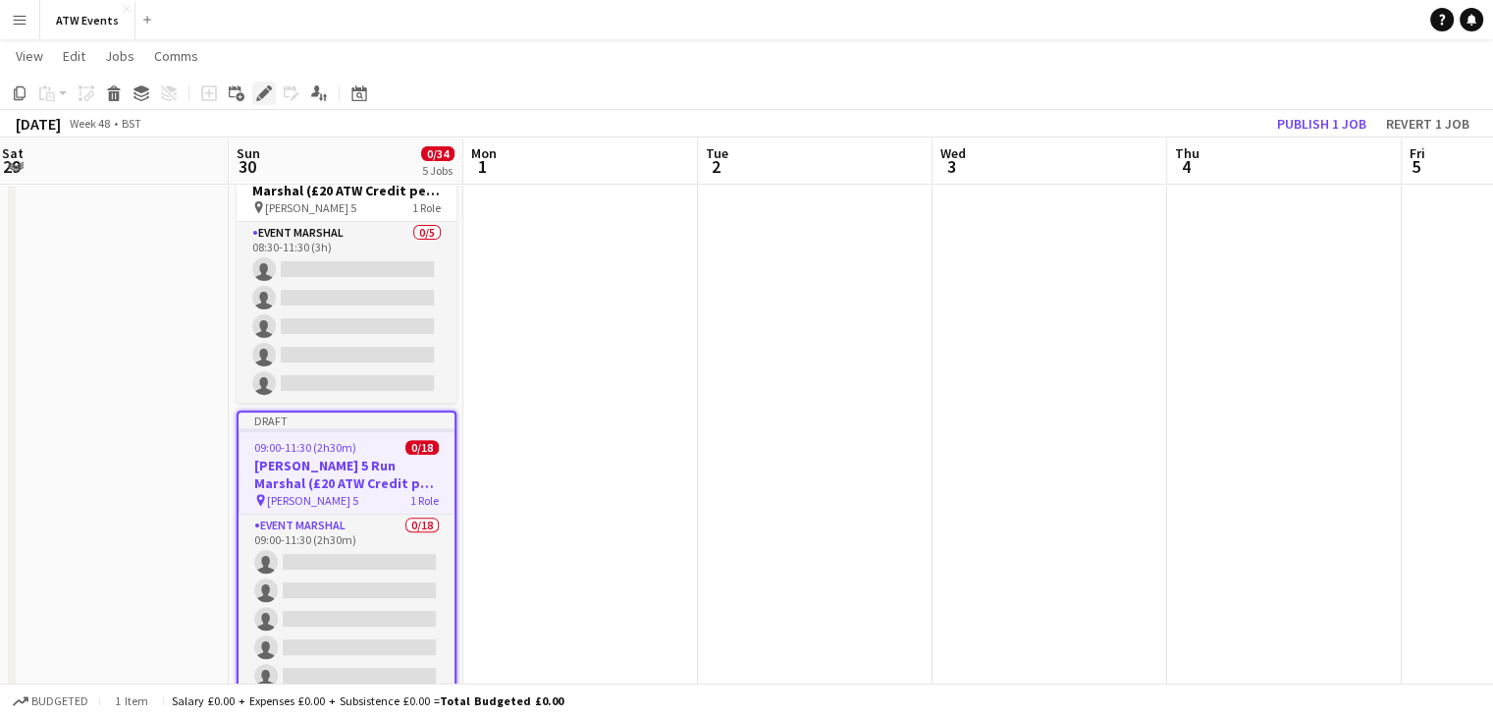
click at [266, 93] on icon at bounding box center [263, 93] width 11 height 11
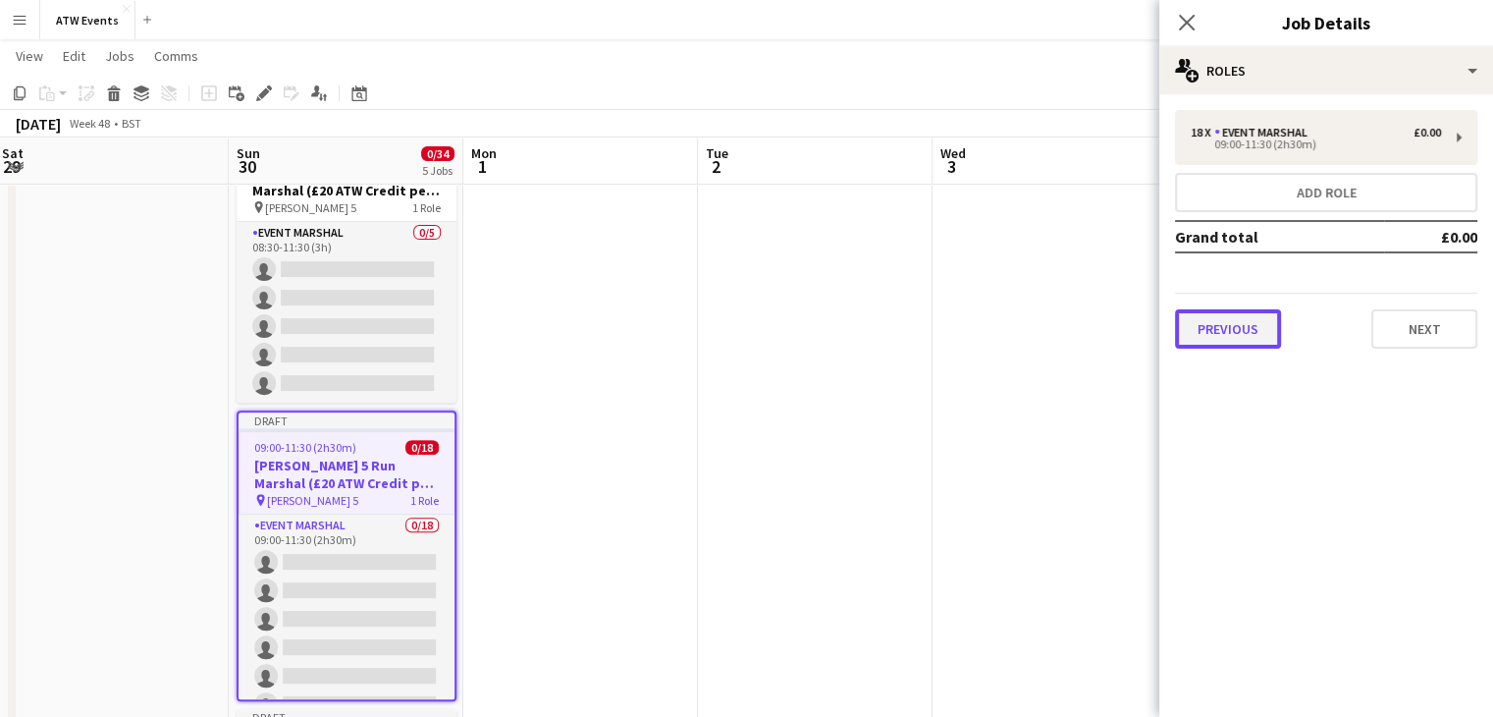
click at [1247, 322] on button "Previous" at bounding box center [1228, 328] width 106 height 39
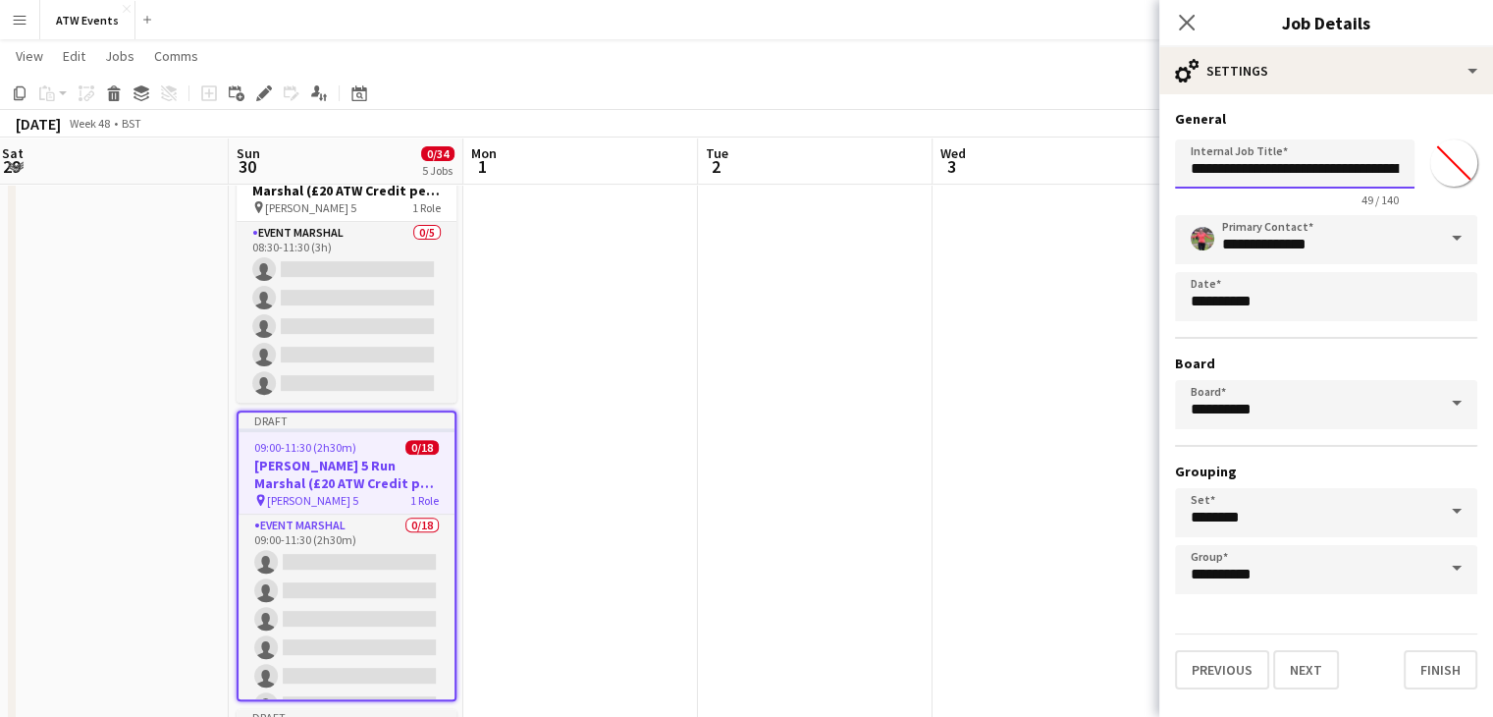
click at [1359, 158] on input "**********" at bounding box center [1295, 163] width 240 height 49
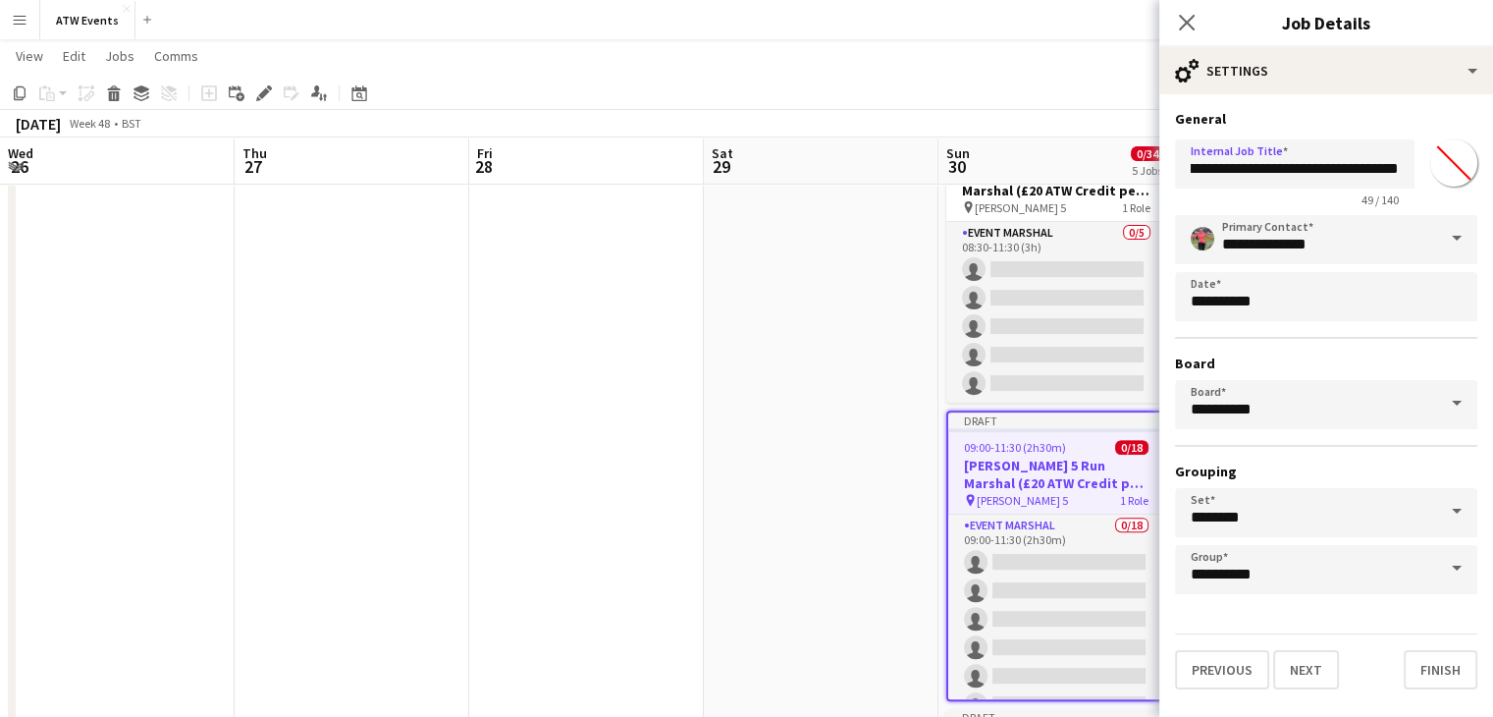
scroll to position [0, 710]
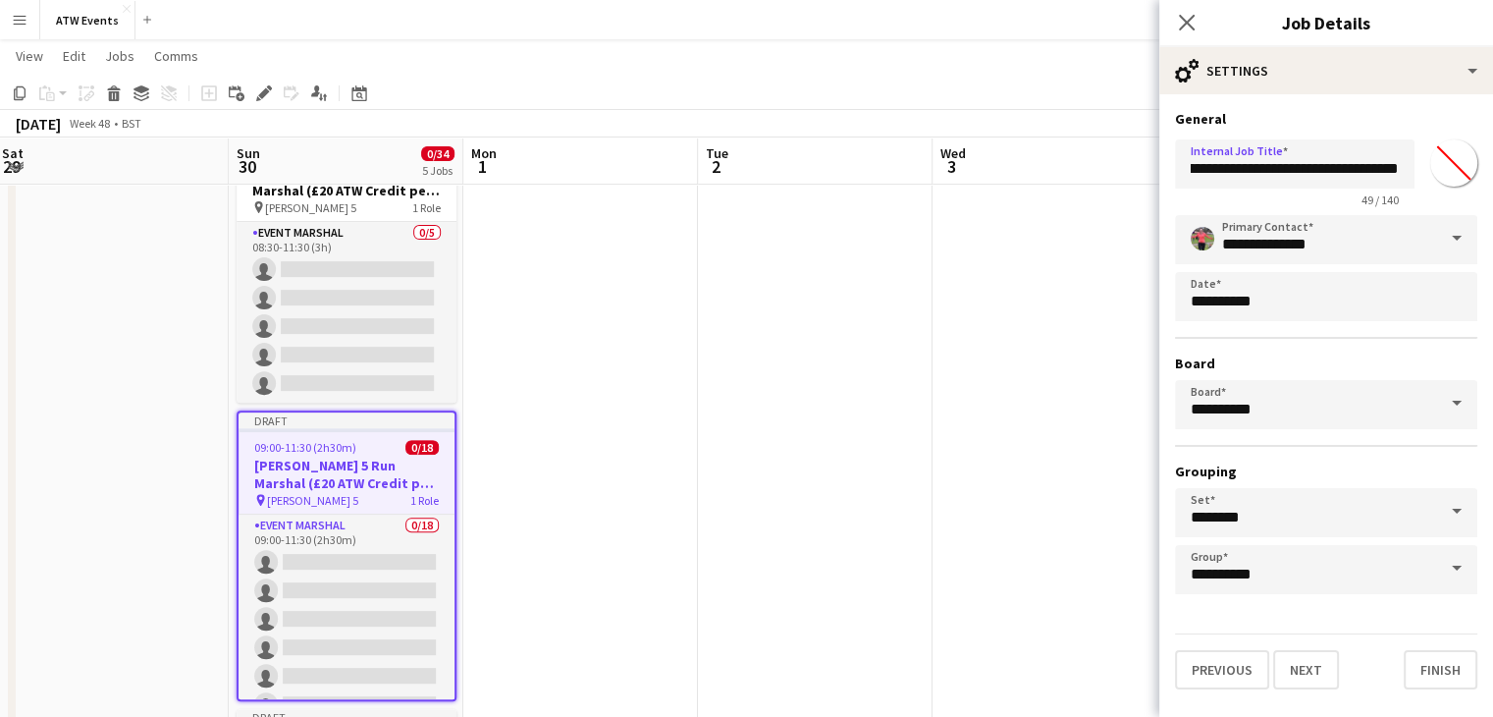
click button "Next" at bounding box center [1306, 669] width 66 height 39
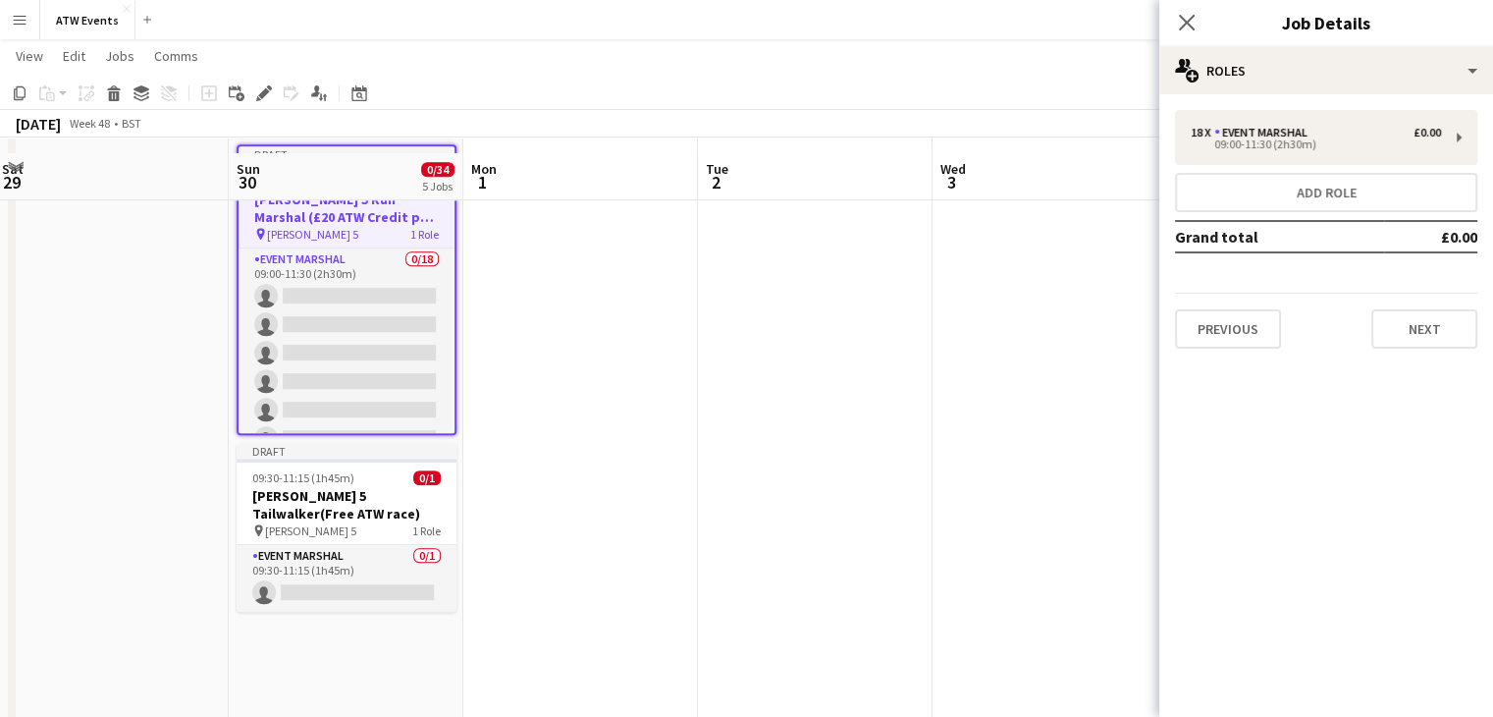
scroll to position [923, 0]
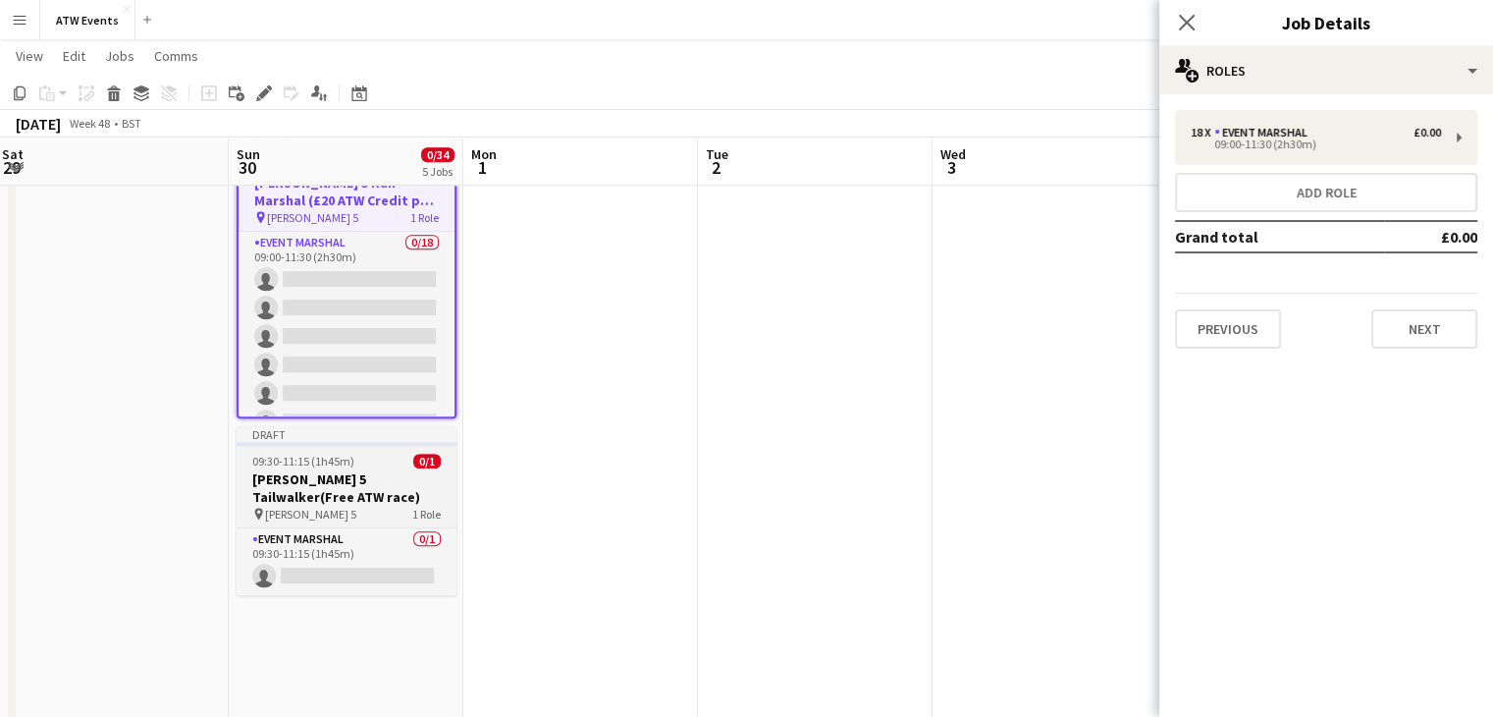
click at [331, 476] on h3 "[PERSON_NAME] 5 Tailwalker(Free ATW race)" at bounding box center [347, 487] width 220 height 35
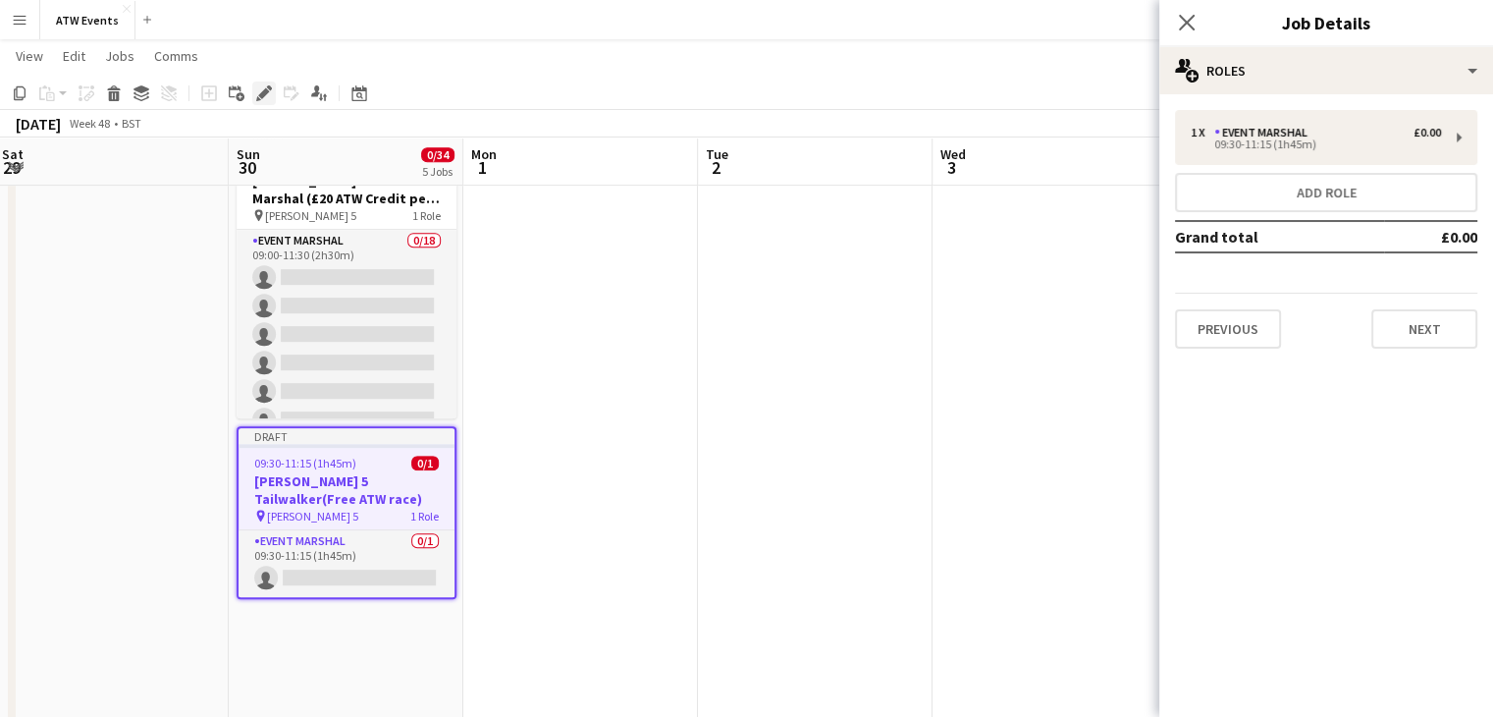
click at [264, 92] on icon at bounding box center [263, 93] width 11 height 11
click at [1263, 325] on button "Previous" at bounding box center [1228, 328] width 106 height 39
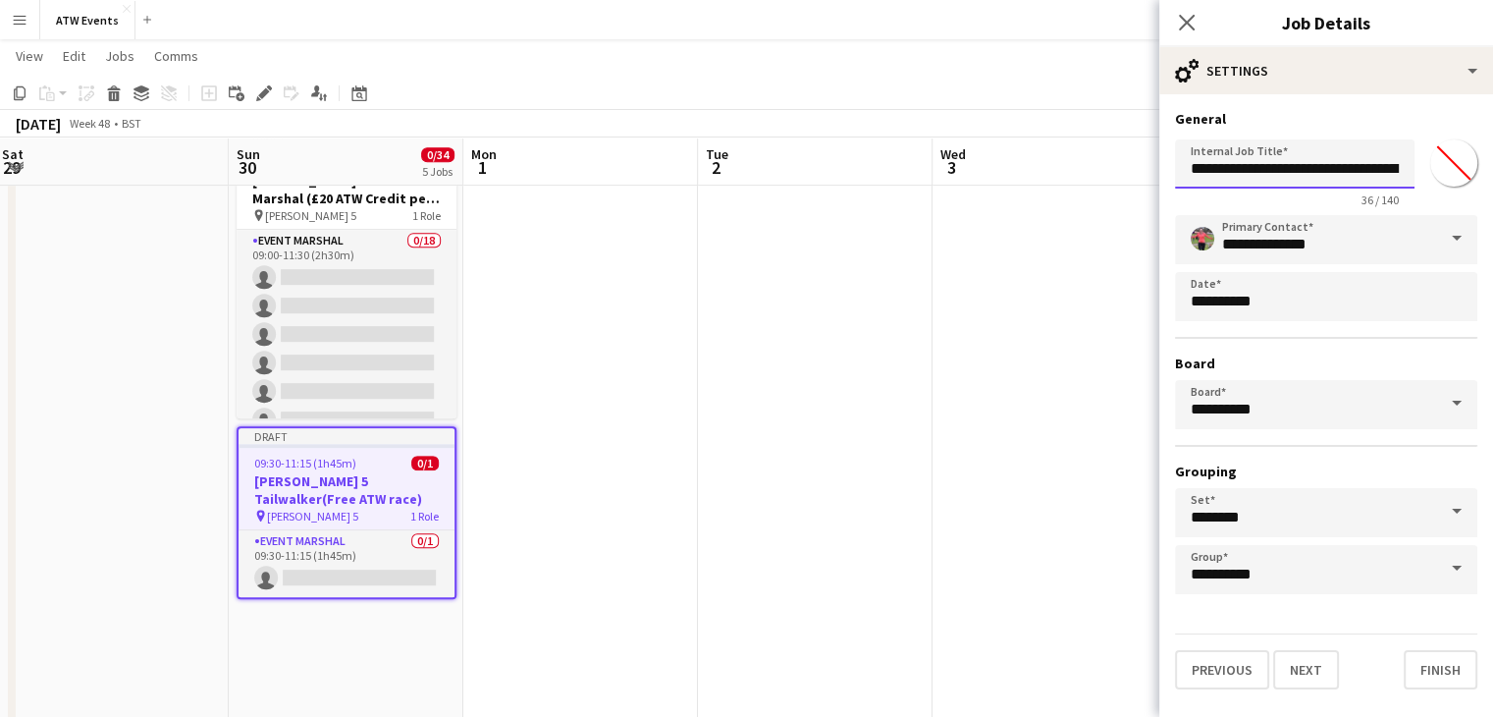
click at [1374, 170] on input "**********" at bounding box center [1295, 163] width 240 height 49
click at [1319, 171] on input "**********" at bounding box center [1295, 163] width 240 height 49
type input "**********"
click at [1447, 661] on button "Finish" at bounding box center [1441, 669] width 74 height 39
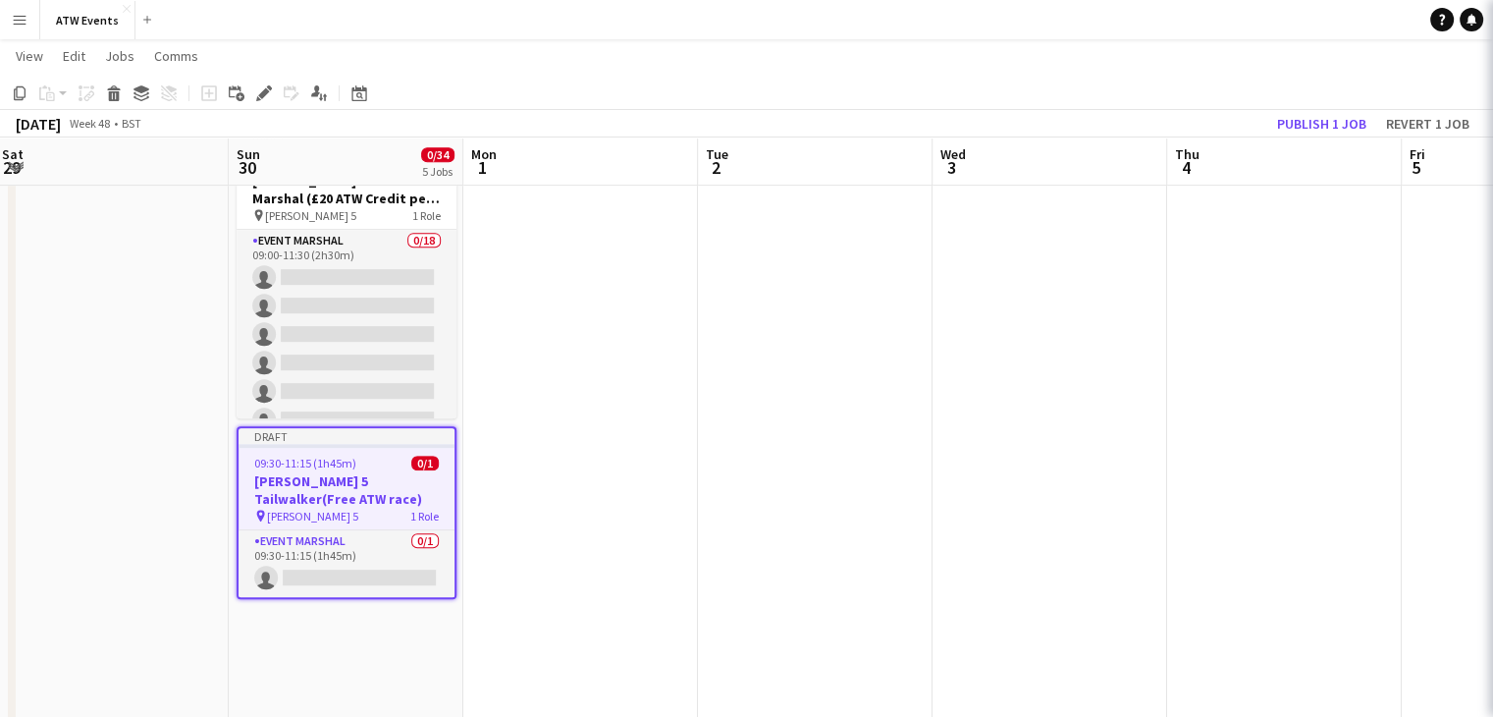
scroll to position [0, 0]
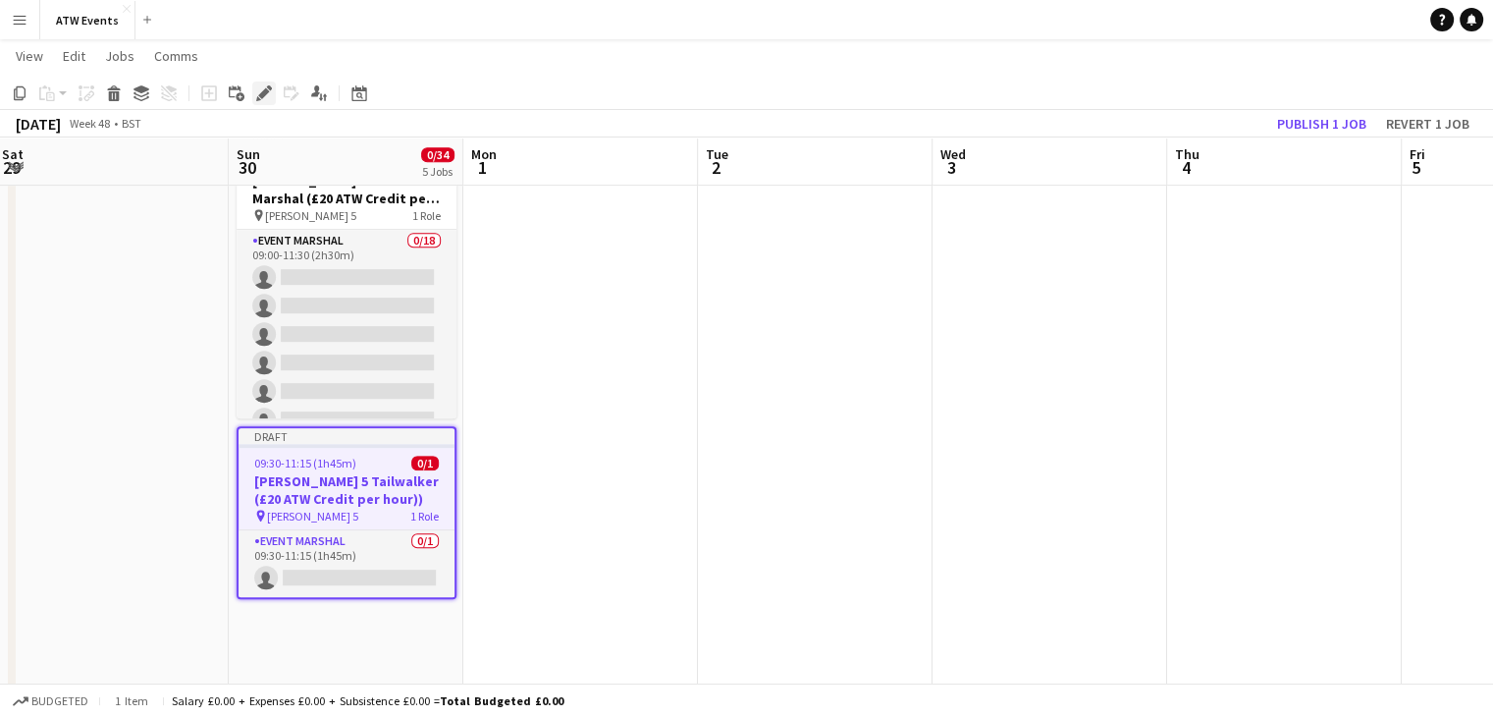
click at [268, 90] on icon "Edit" at bounding box center [264, 93] width 16 height 16
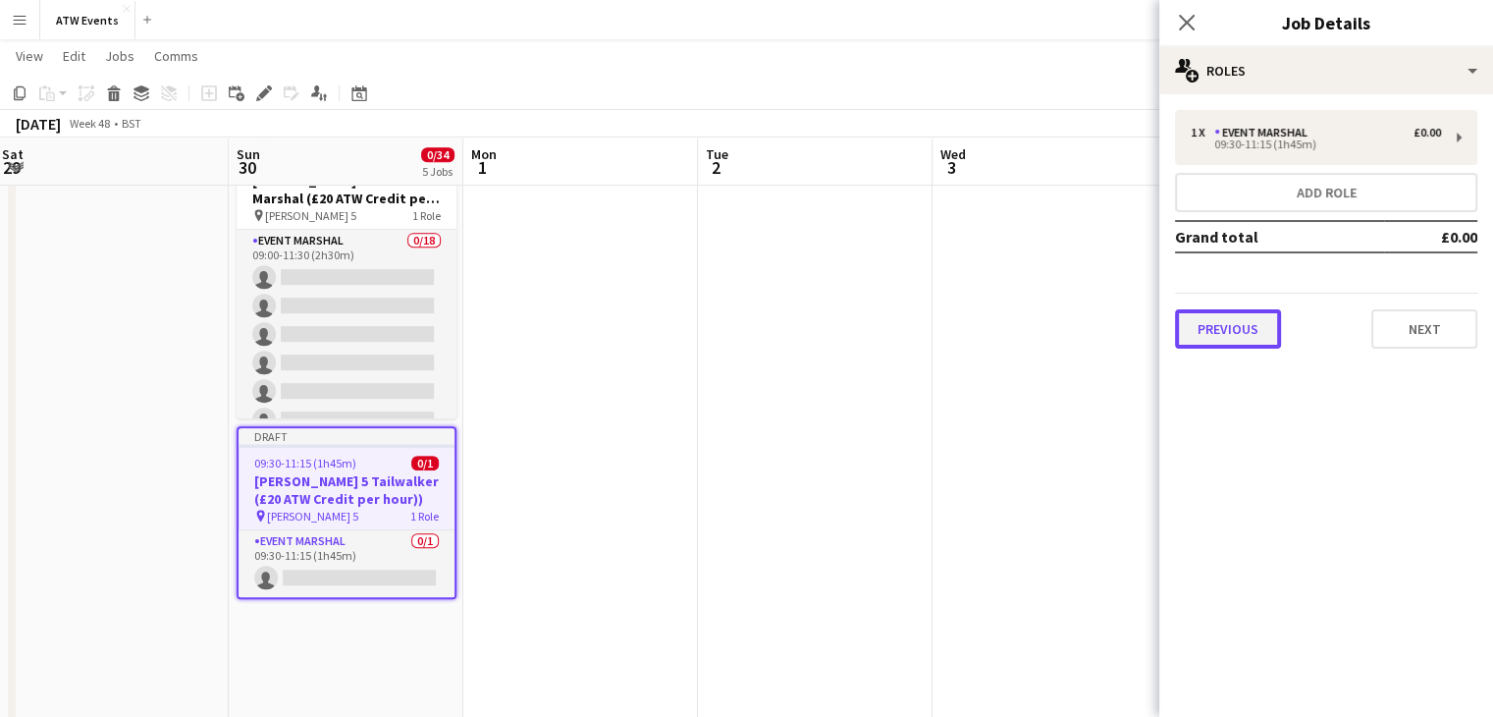
click at [1258, 330] on button "Previous" at bounding box center [1228, 328] width 106 height 39
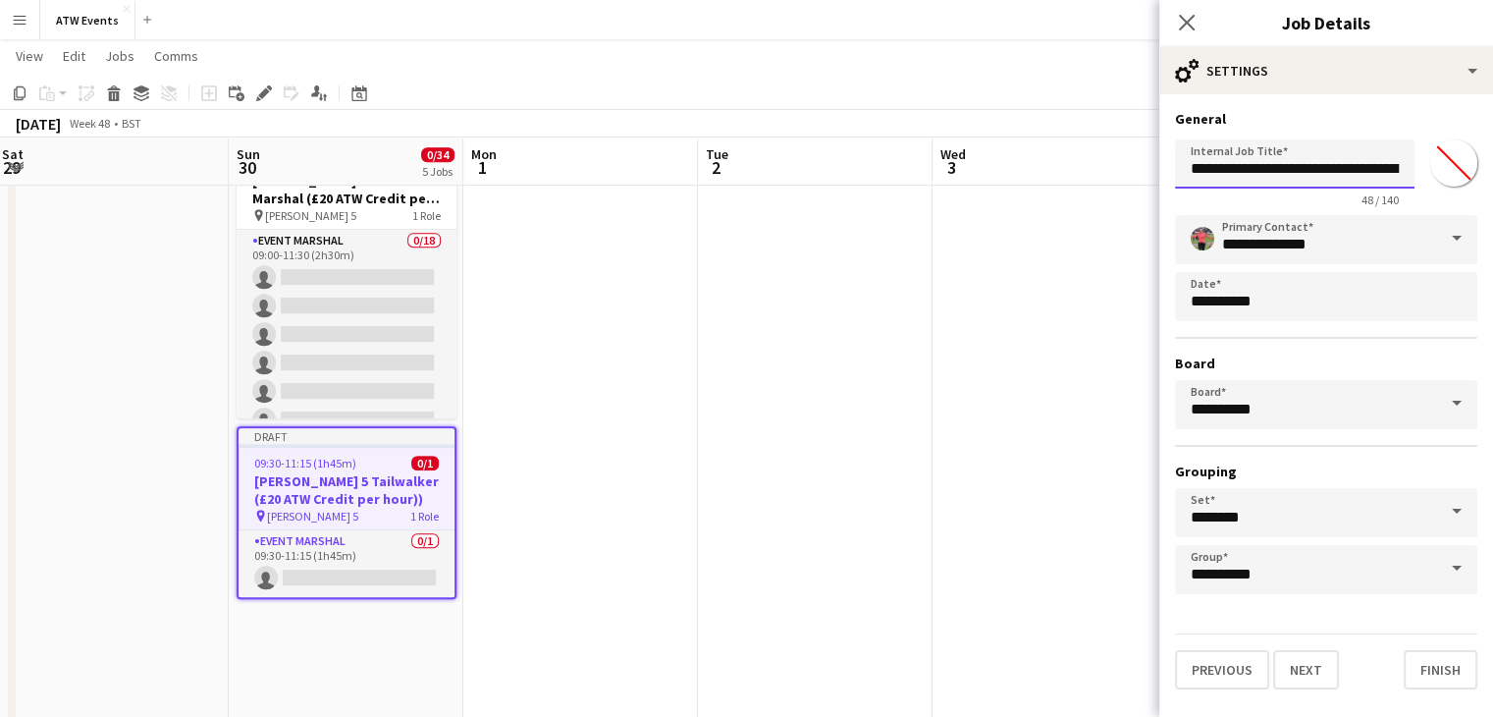
click at [1365, 170] on input "**********" at bounding box center [1295, 163] width 240 height 49
type input "**********"
click button "Next" at bounding box center [1306, 669] width 66 height 39
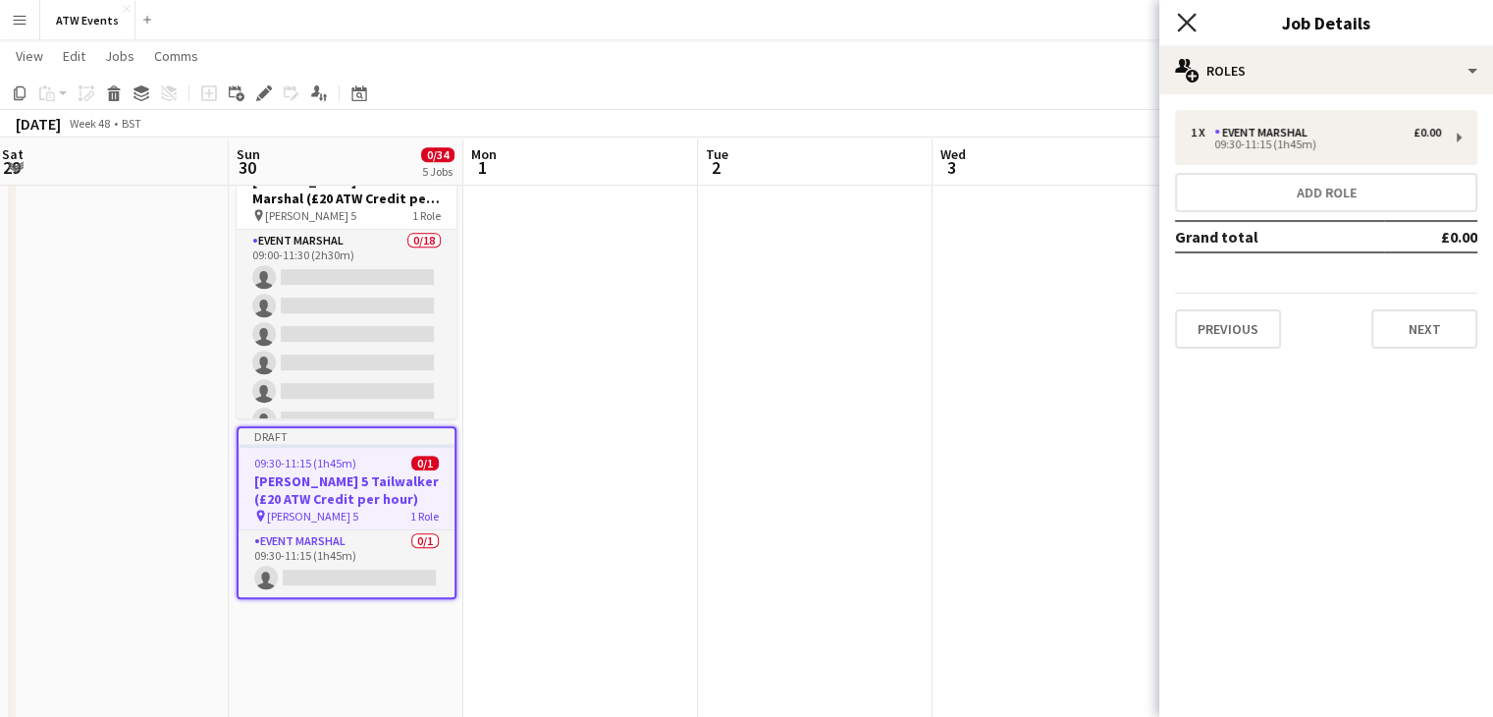
click at [1185, 26] on icon "Close pop-in" at bounding box center [1186, 22] width 19 height 19
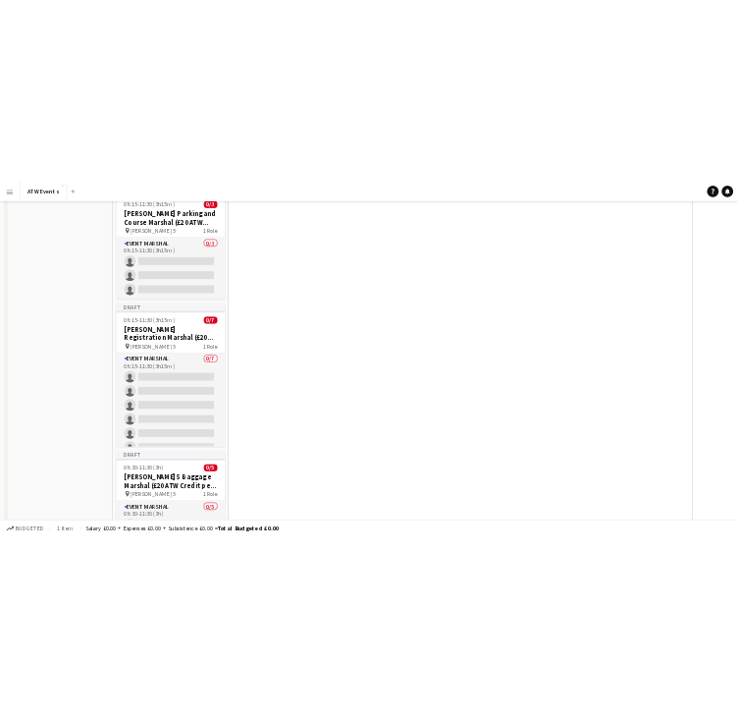
scroll to position [0, 0]
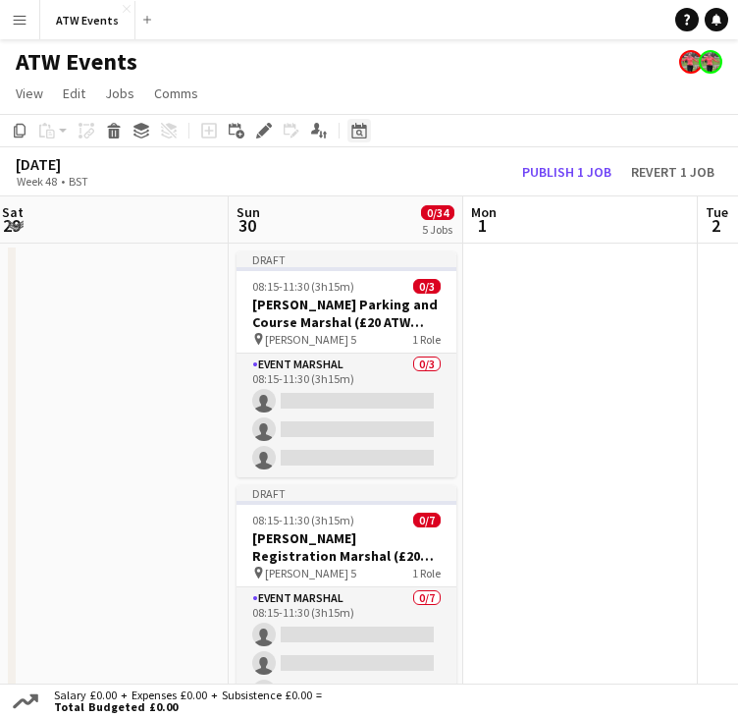
click at [365, 119] on div "Date picker" at bounding box center [359, 131] width 24 height 24
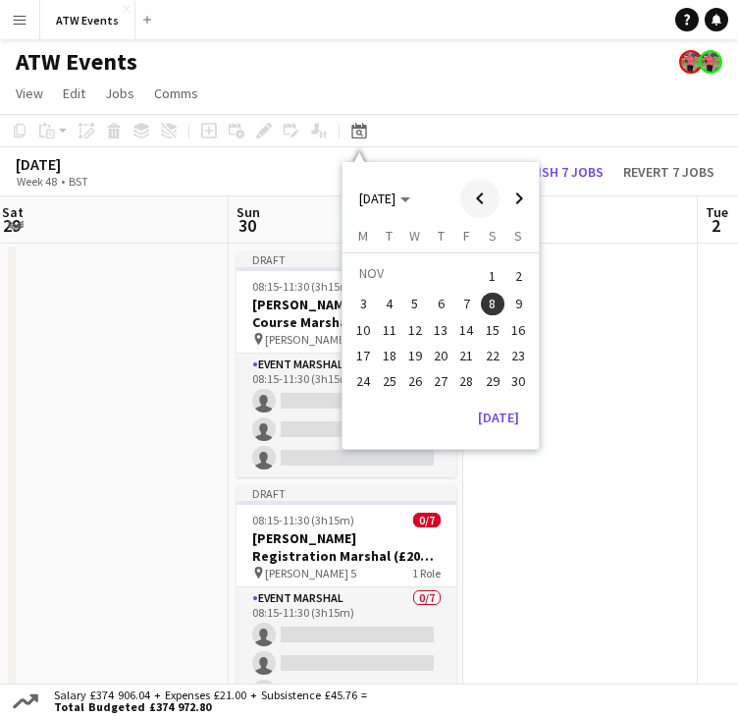
click at [472, 192] on span "Previous month" at bounding box center [479, 198] width 39 height 39
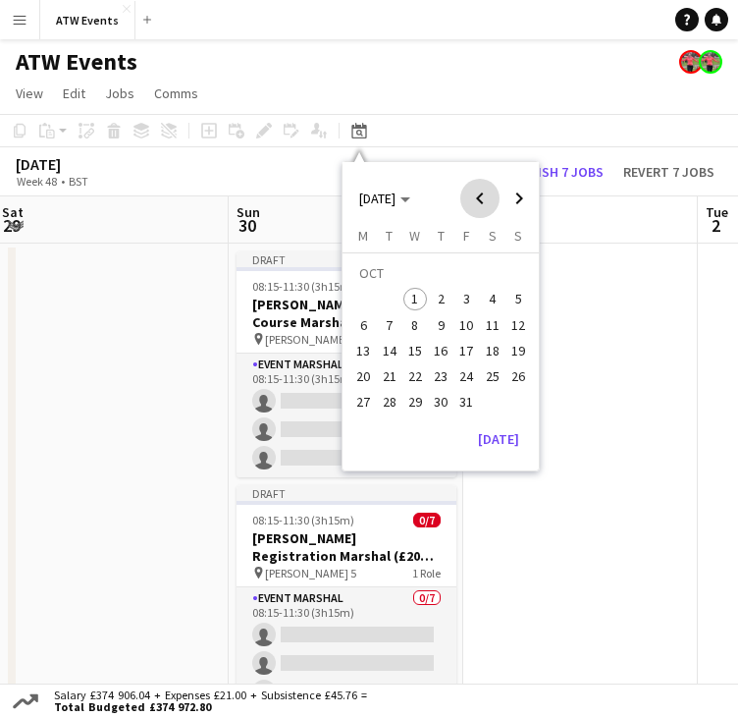
click at [472, 192] on span "Previous month" at bounding box center [479, 198] width 39 height 39
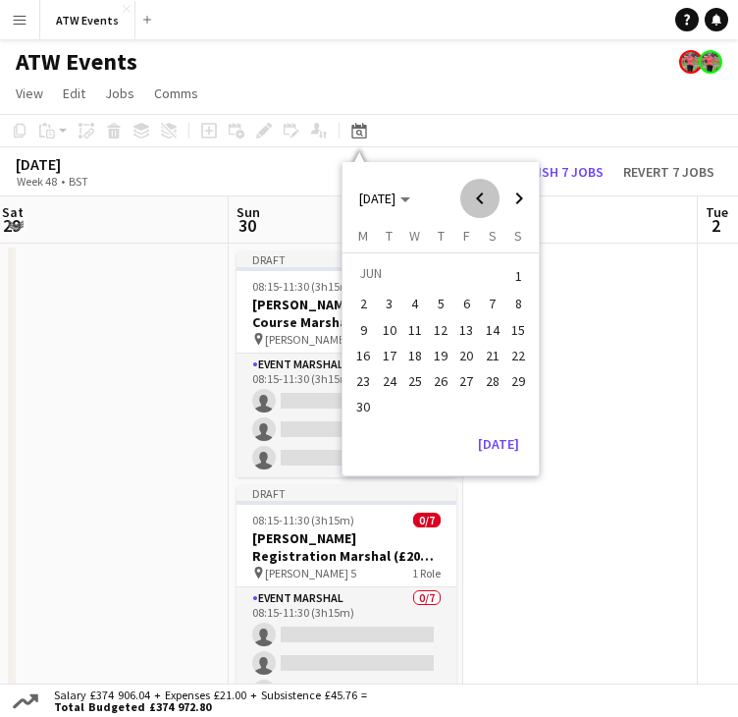
click at [472, 192] on span "Previous month" at bounding box center [479, 198] width 39 height 39
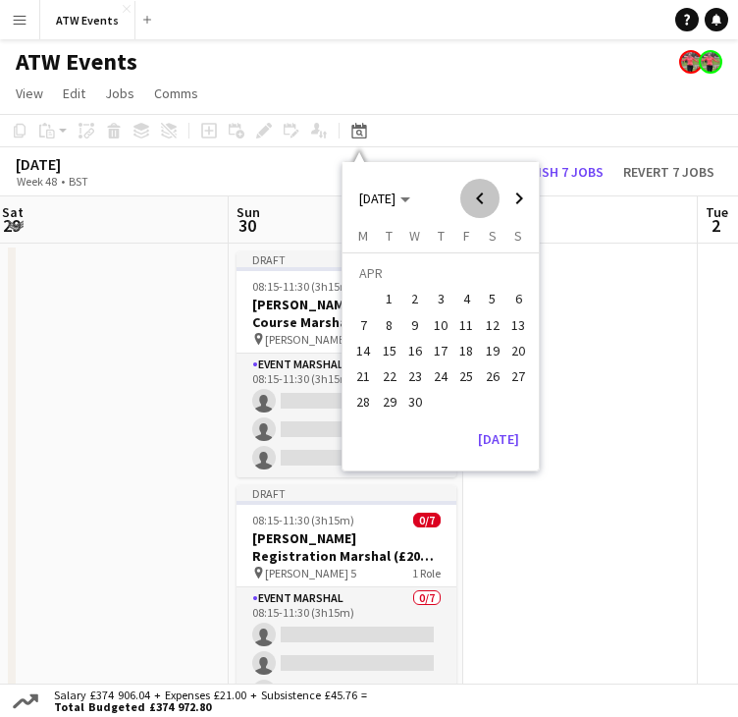
click at [472, 192] on span "Previous month" at bounding box center [479, 198] width 39 height 39
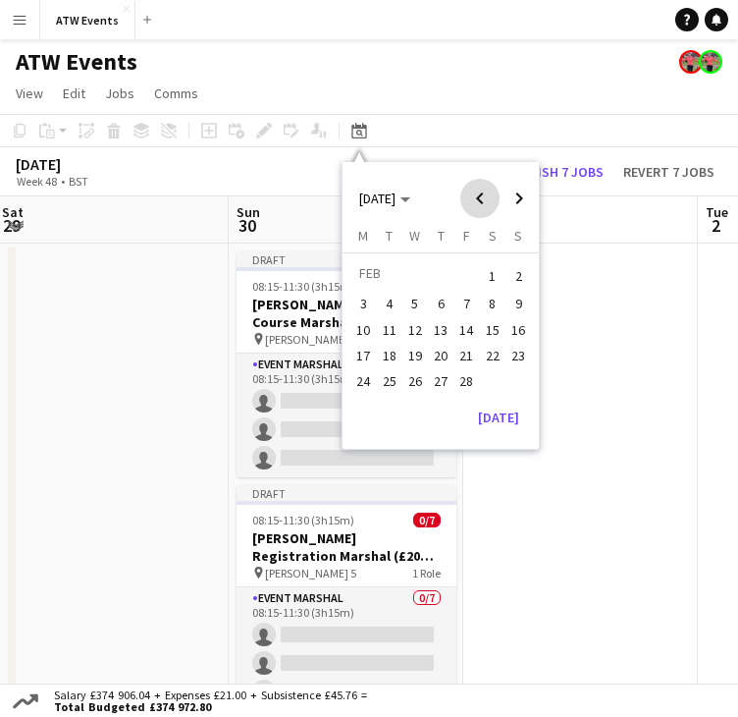
click at [472, 192] on span "Previous month" at bounding box center [479, 198] width 39 height 39
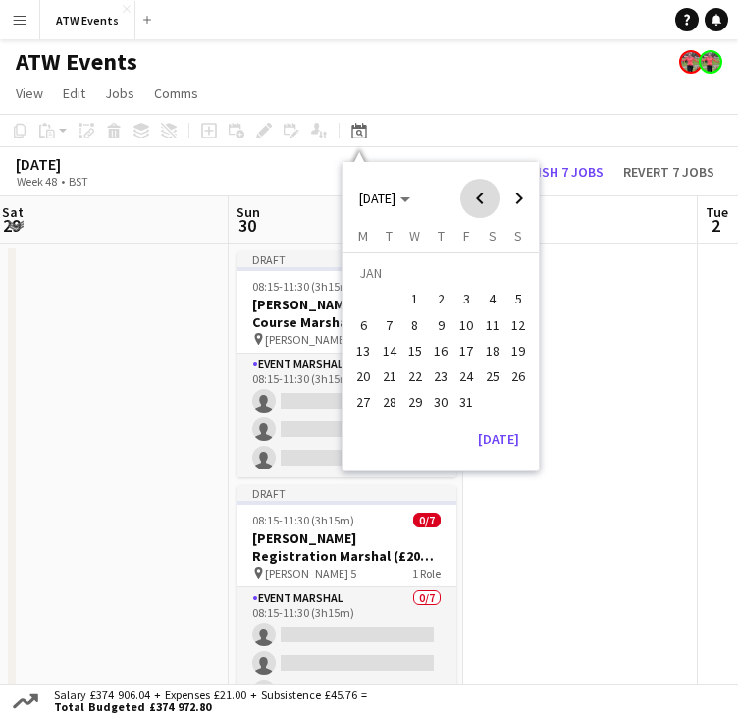
click at [472, 192] on span "Previous month" at bounding box center [479, 198] width 39 height 39
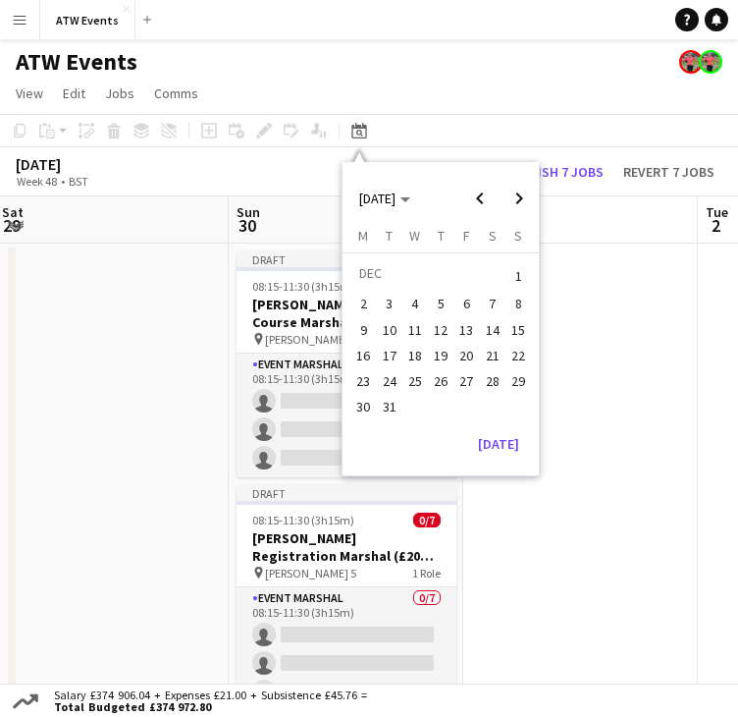
click at [490, 311] on span "7" at bounding box center [493, 305] width 24 height 24
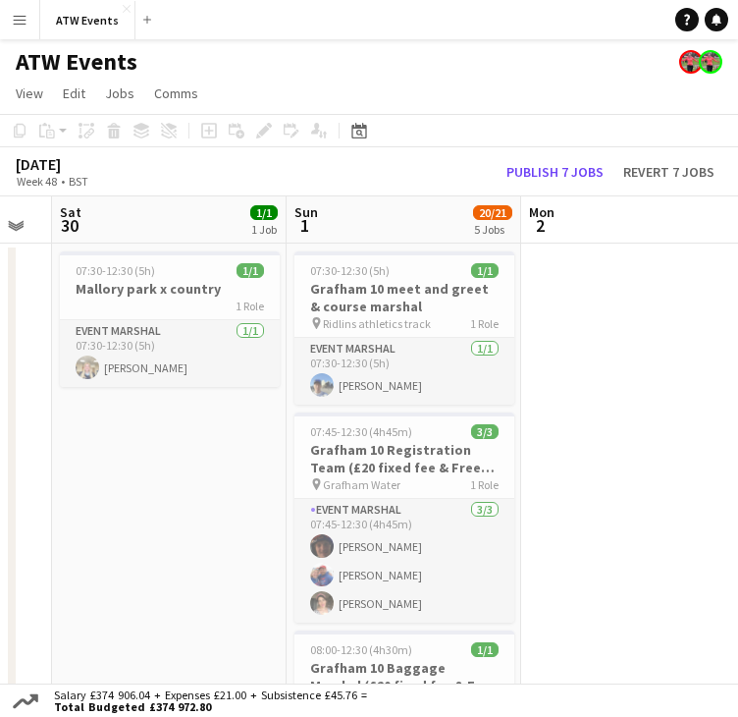
scroll to position [0, 656]
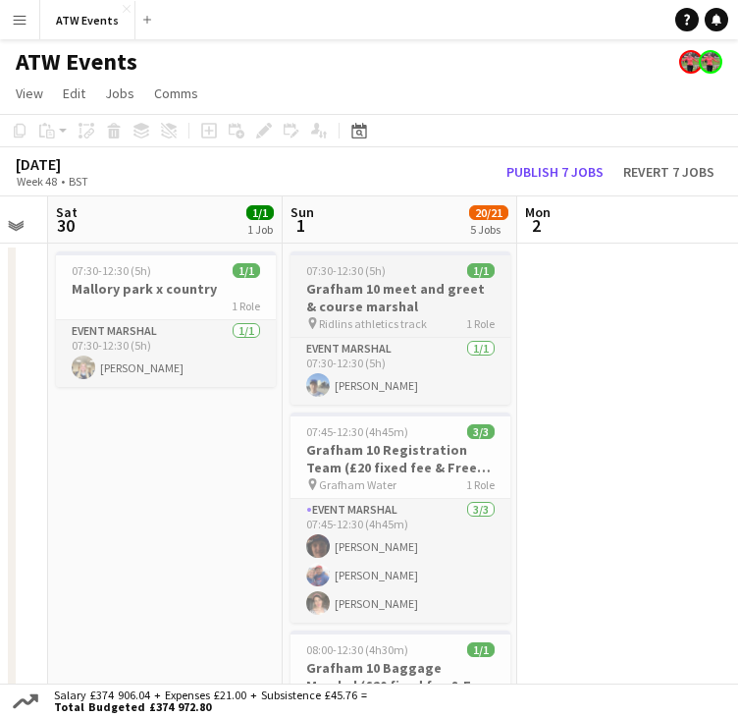
click at [392, 299] on h3 "Grafham 10 meet and greet & course marshal" at bounding box center [401, 297] width 220 height 35
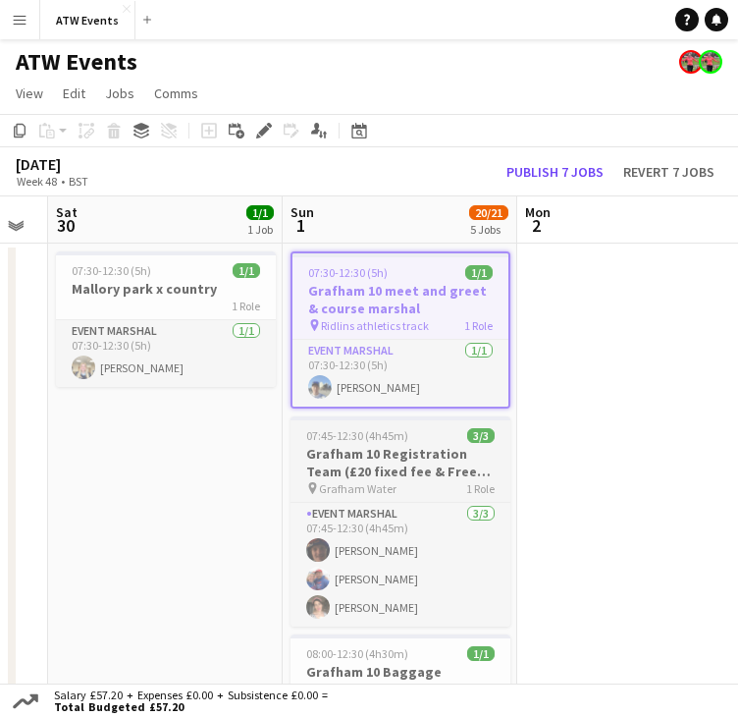
click at [392, 462] on h3 "Grafham 10 Registration Team (£20 fixed fee & Free ATW Race)" at bounding box center [401, 462] width 220 height 35
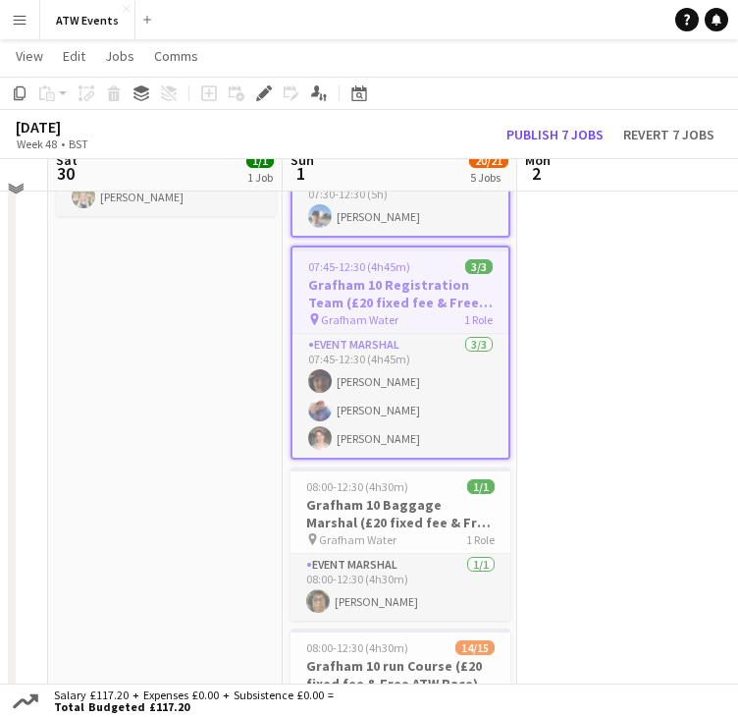
scroll to position [171, 0]
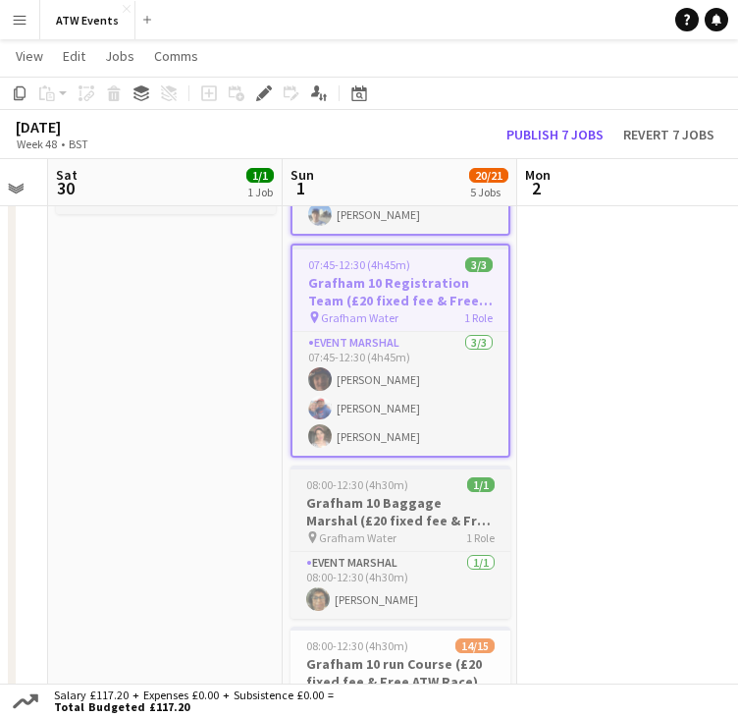
click at [397, 520] on h3 "Grafham 10 Baggage Marshal (£20 fixed fee & Free ATW Race)" at bounding box center [401, 511] width 220 height 35
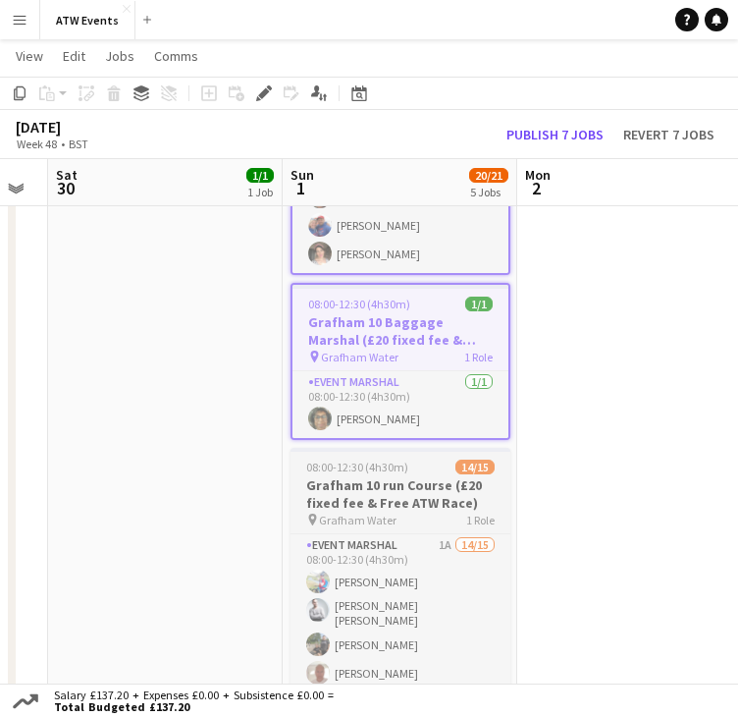
click at [419, 495] on h3 "Grafham 10 run Course (£20 fixed fee & Free ATW Race)" at bounding box center [401, 493] width 220 height 35
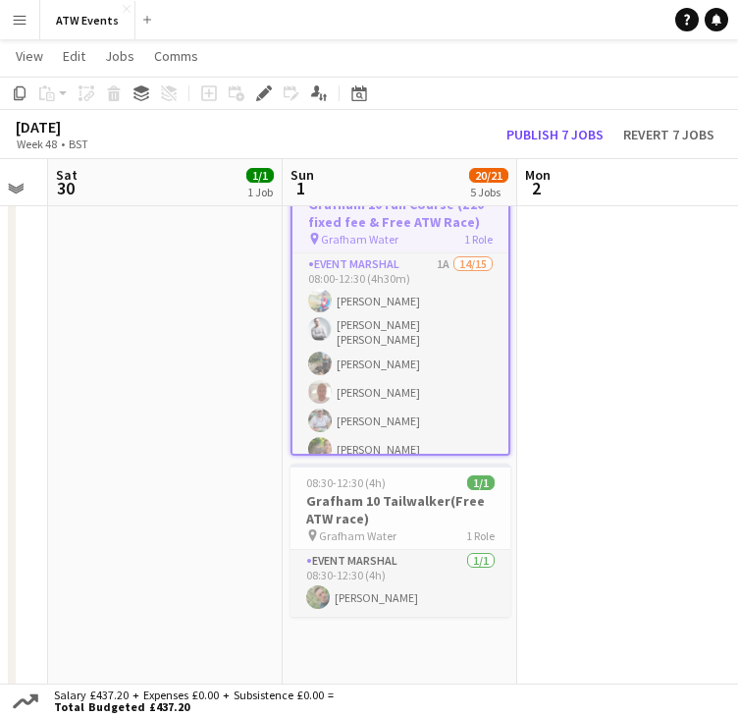
scroll to position [659, 0]
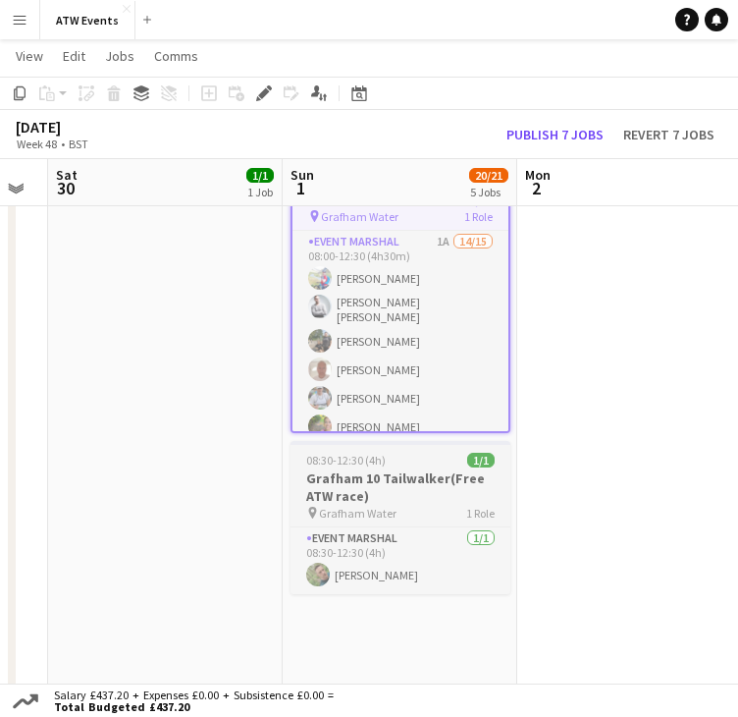
click at [364, 492] on h3 "Grafham 10 Tailwalker(Free ATW race)" at bounding box center [401, 486] width 220 height 35
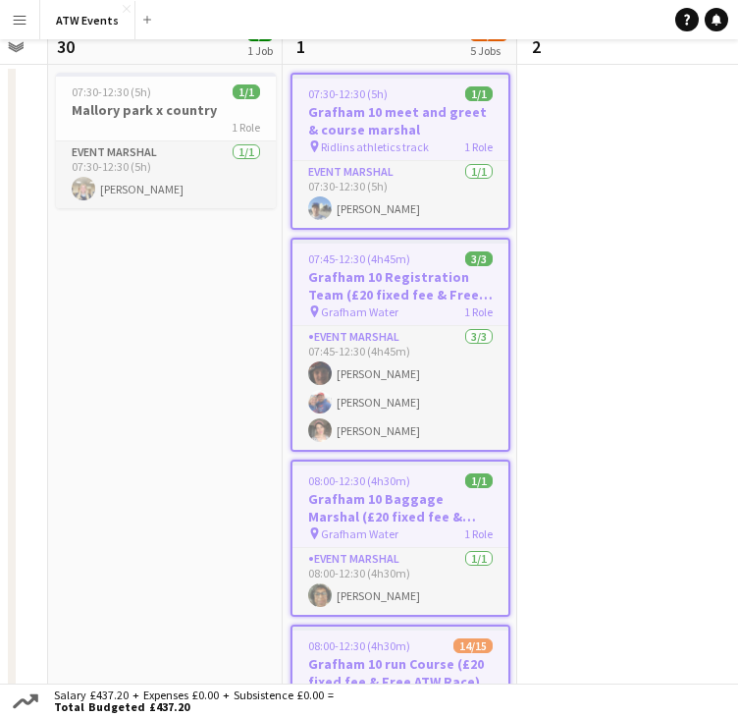
scroll to position [0, 0]
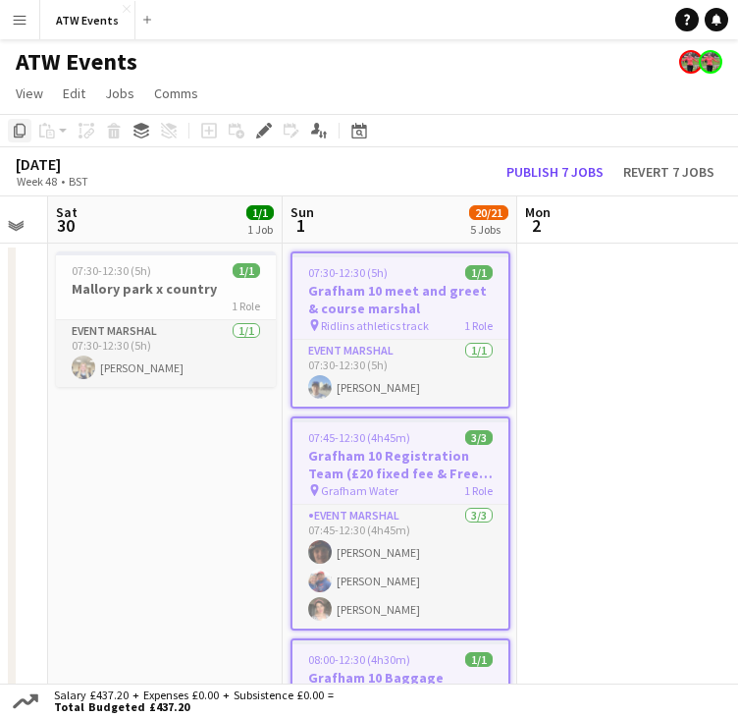
click at [16, 131] on icon "Copy" at bounding box center [20, 131] width 16 height 16
click at [346, 121] on div "Date picker DEC 2024 DEC 2024 Monday M Tuesday T Wednesday W Thursday T Friday …" at bounding box center [353, 131] width 44 height 24
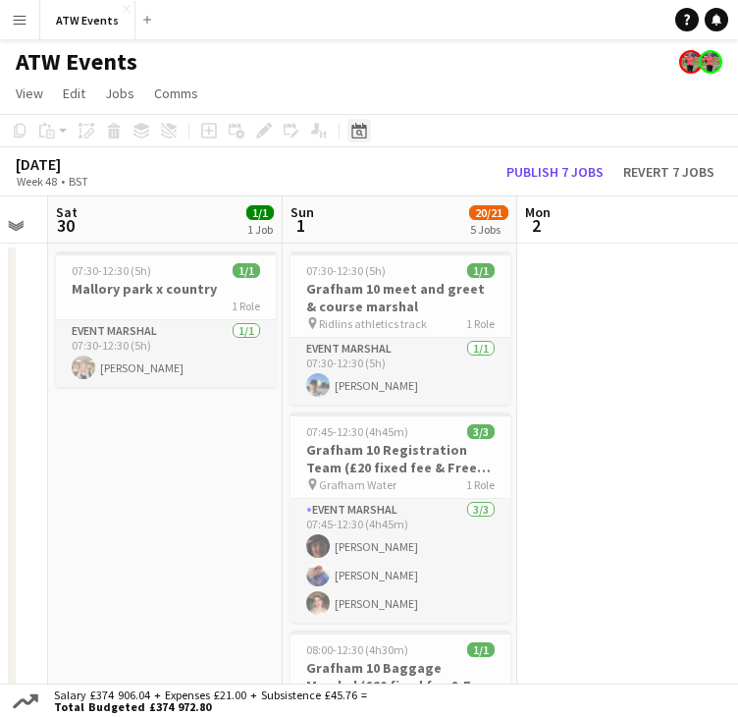
click at [356, 127] on icon at bounding box center [358, 131] width 15 height 16
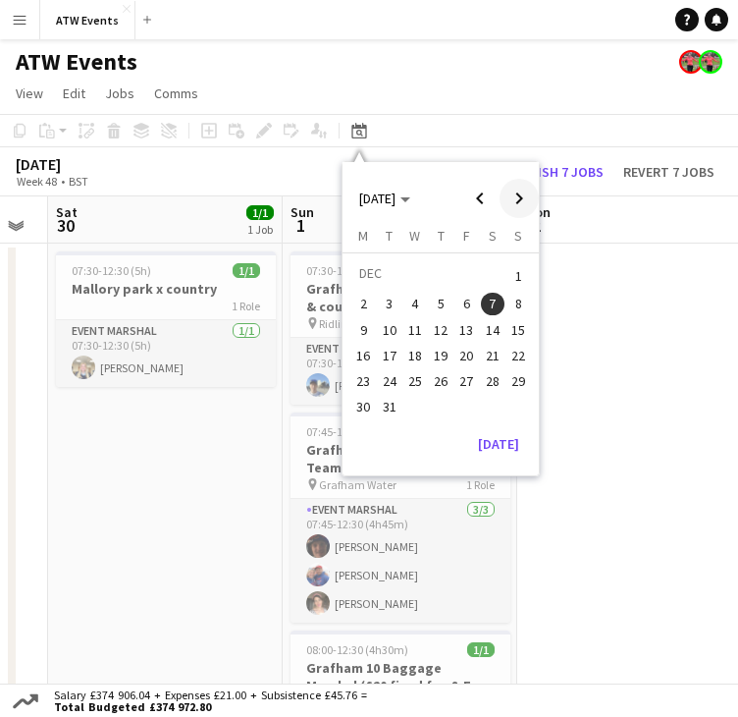
click at [513, 201] on span "Next month" at bounding box center [519, 198] width 39 height 39
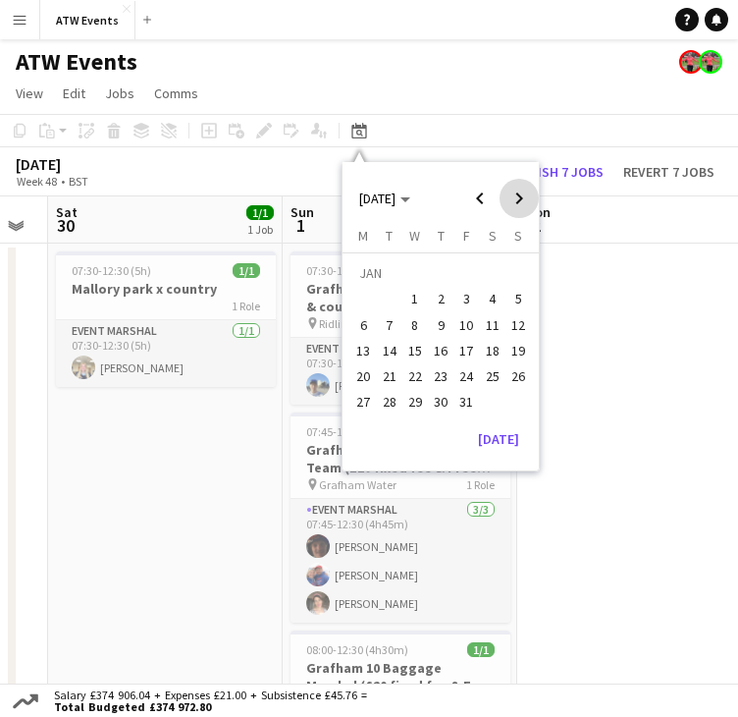
click at [513, 201] on span "Next month" at bounding box center [519, 198] width 39 height 39
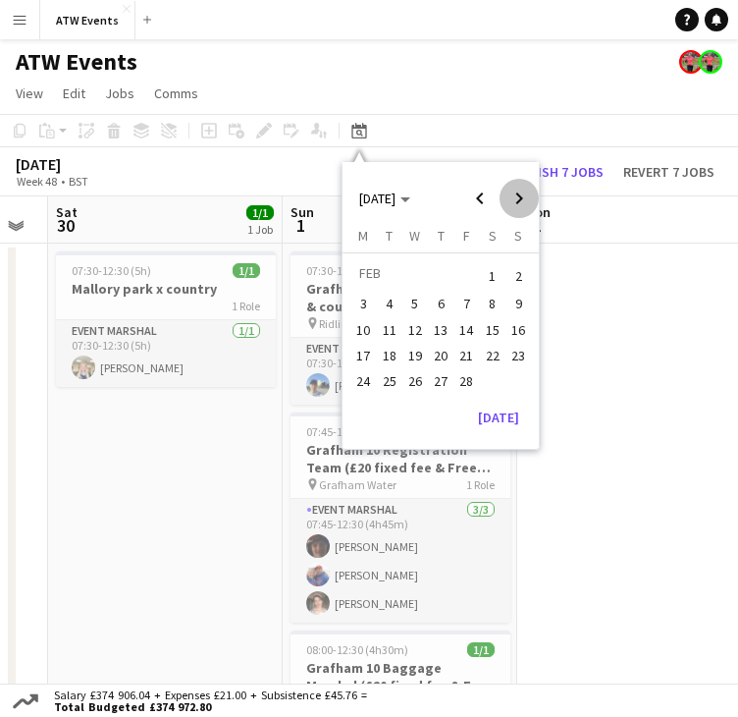
click at [513, 201] on span "Next month" at bounding box center [519, 198] width 39 height 39
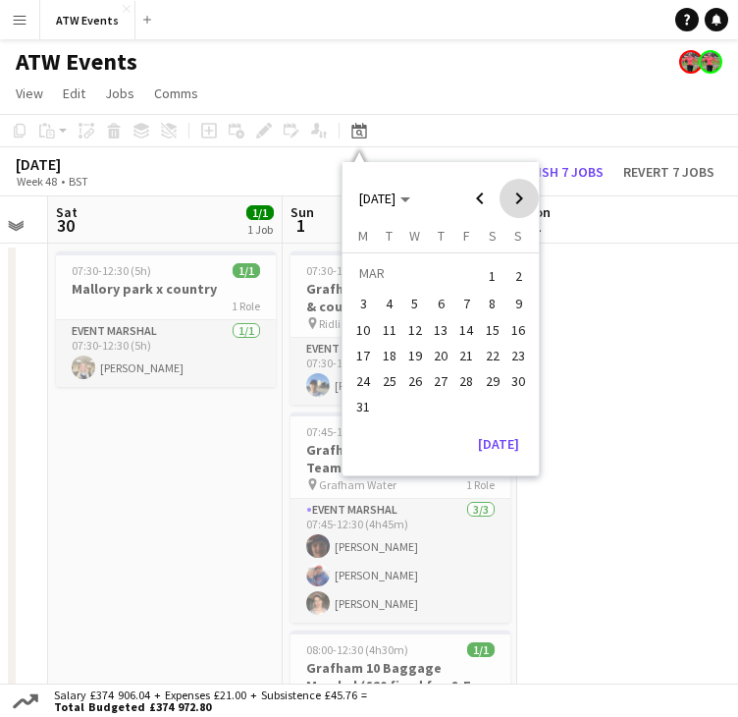
click at [513, 201] on span "Next month" at bounding box center [519, 198] width 39 height 39
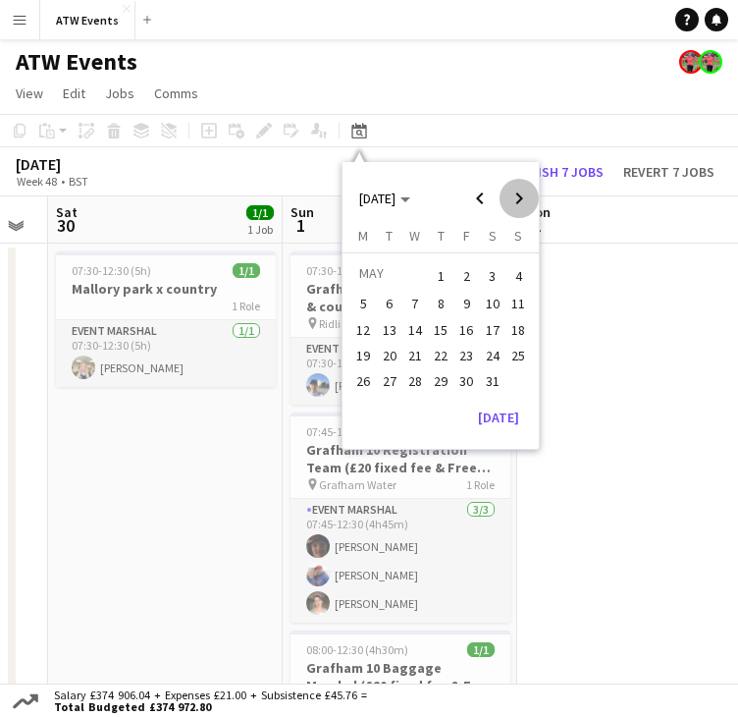
click at [513, 201] on span "Next month" at bounding box center [519, 198] width 39 height 39
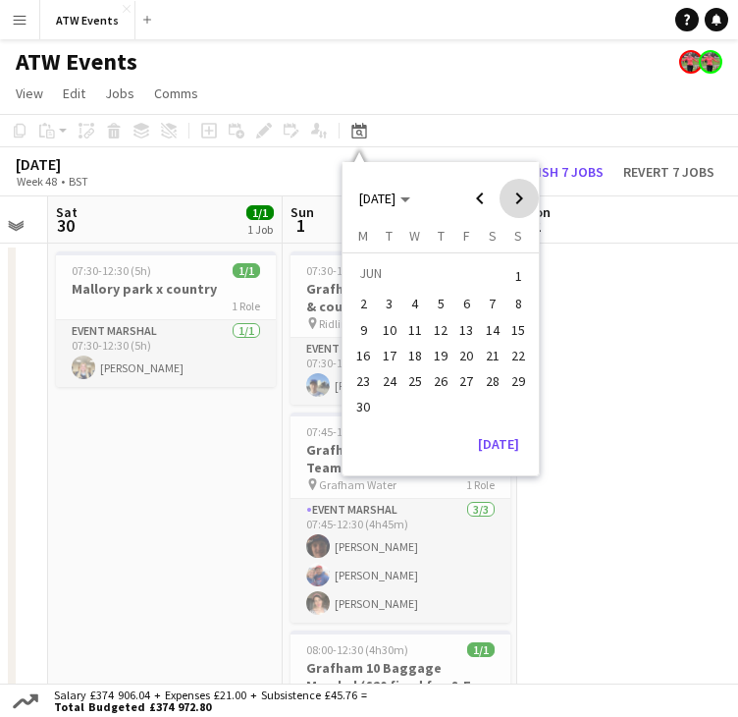
click at [513, 201] on span "Next month" at bounding box center [519, 198] width 39 height 39
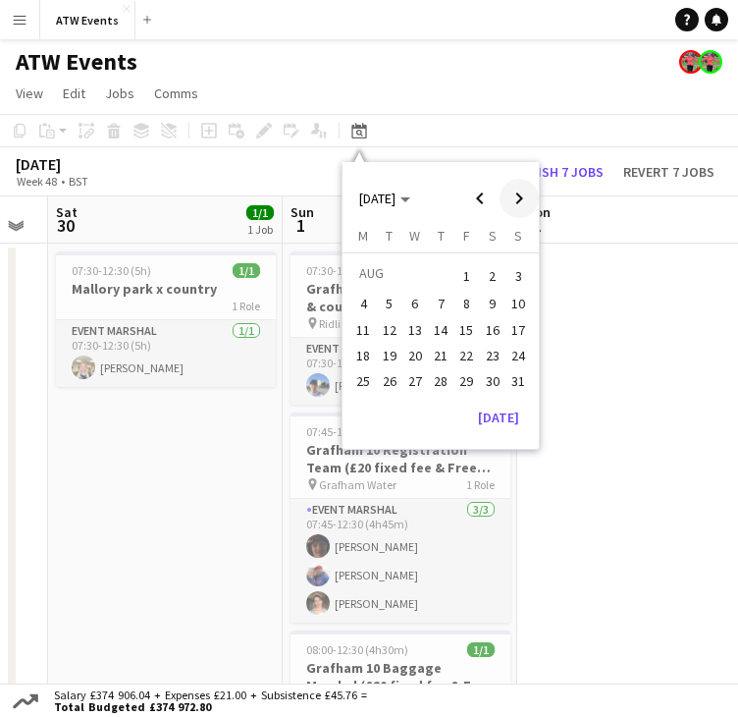
click at [513, 201] on span "Next month" at bounding box center [519, 198] width 39 height 39
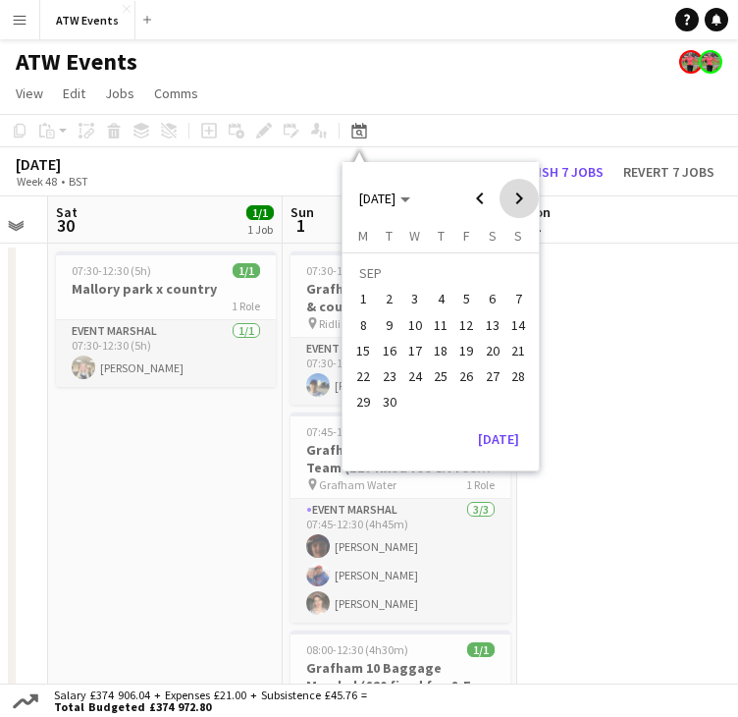
click at [513, 201] on span "Next month" at bounding box center [519, 198] width 39 height 39
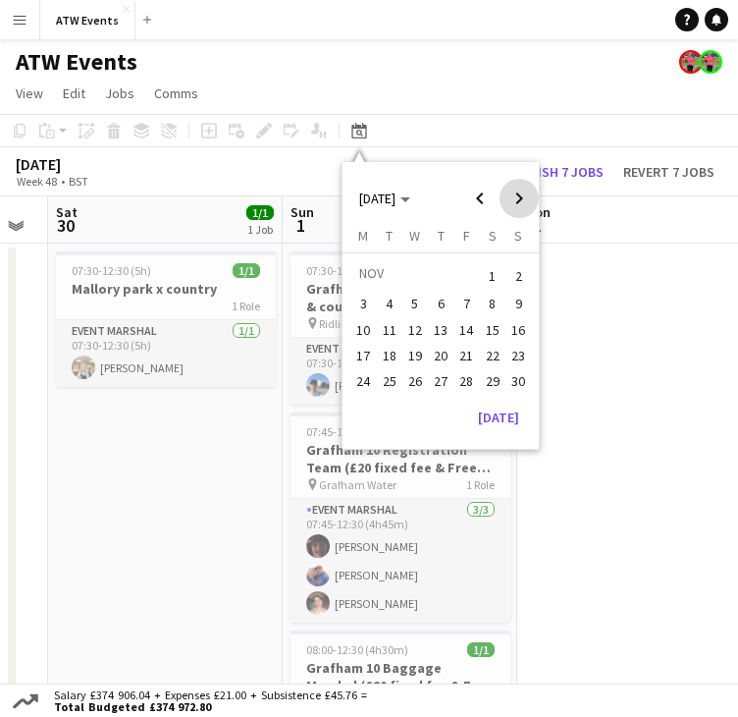
click at [513, 201] on span "Next month" at bounding box center [519, 198] width 39 height 39
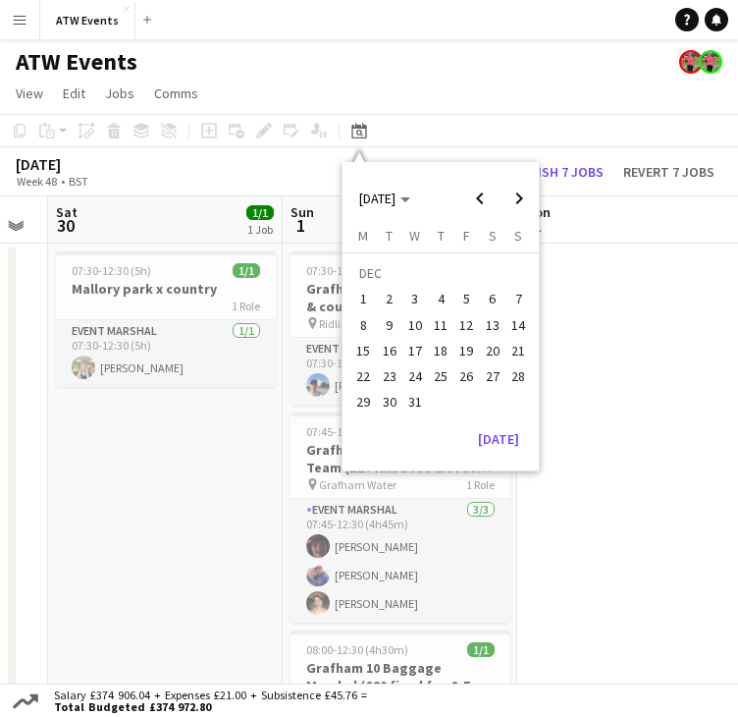
click at [523, 299] on span "7" at bounding box center [519, 300] width 24 height 24
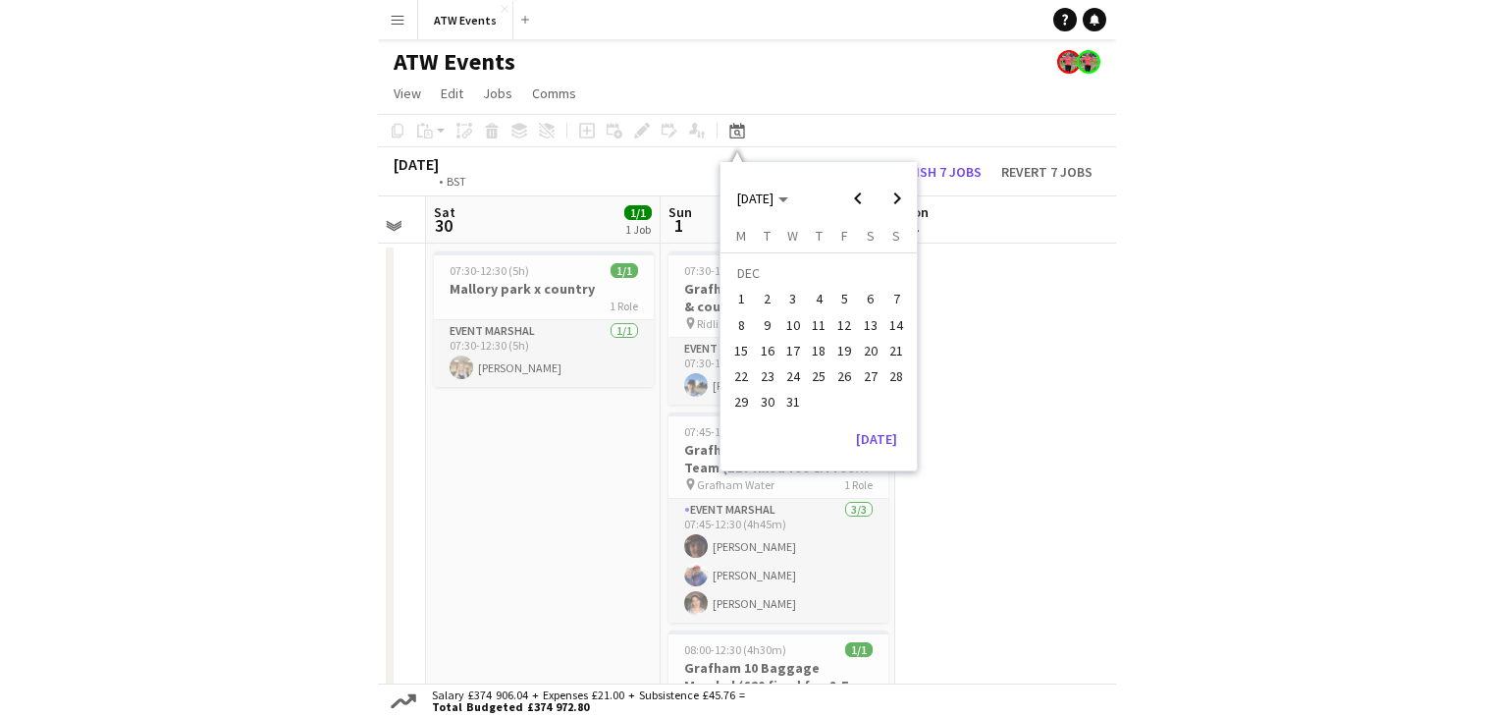
scroll to position [0, 410]
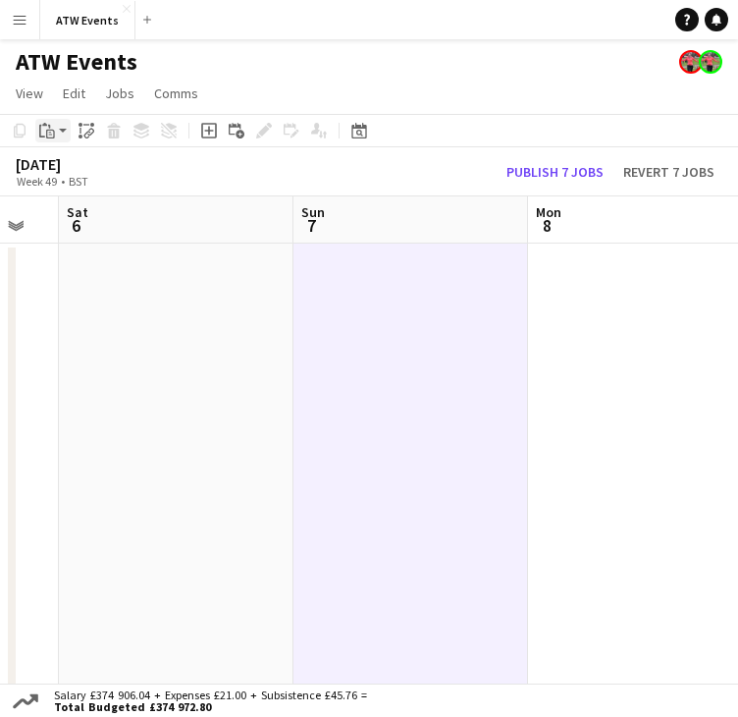
click at [54, 131] on icon at bounding box center [50, 134] width 9 height 9
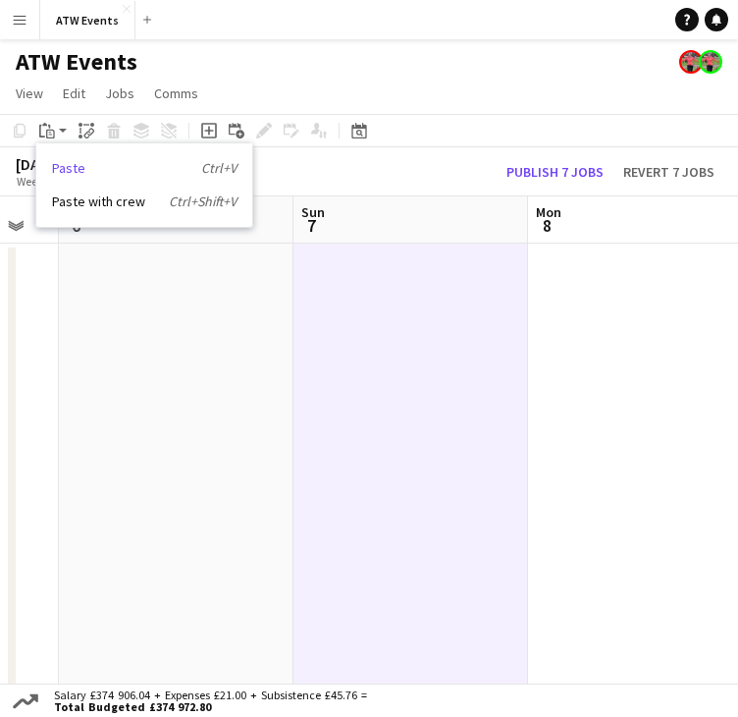
click at [80, 166] on link "Paste Ctrl+V" at bounding box center [144, 168] width 185 height 18
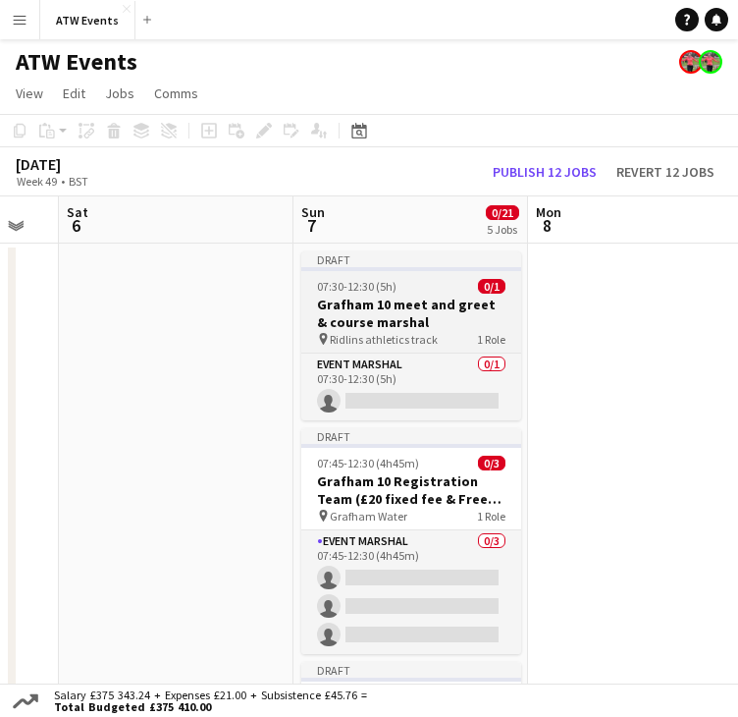
click at [424, 320] on h3 "Grafham 10 meet and greet & course marshal" at bounding box center [411, 312] width 220 height 35
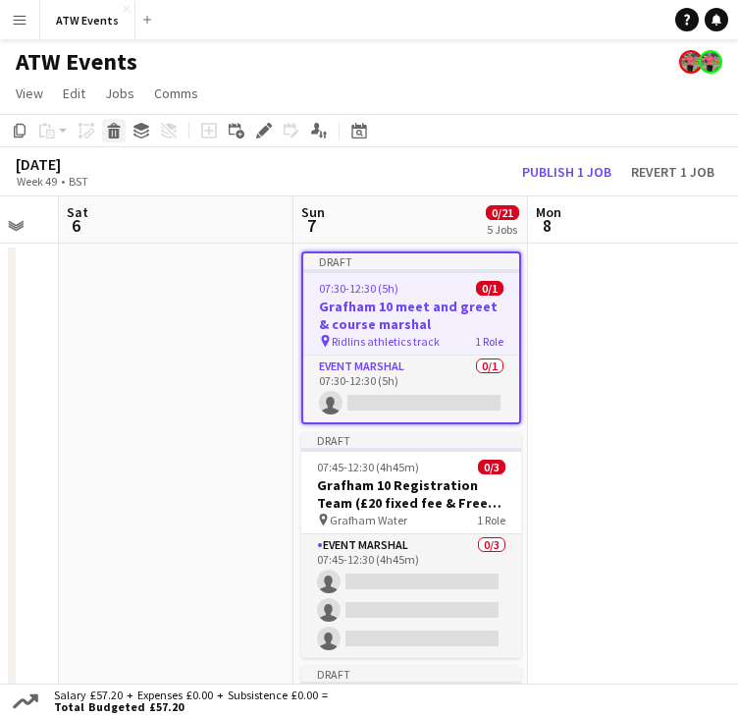
click at [116, 131] on icon at bounding box center [114, 134] width 11 height 10
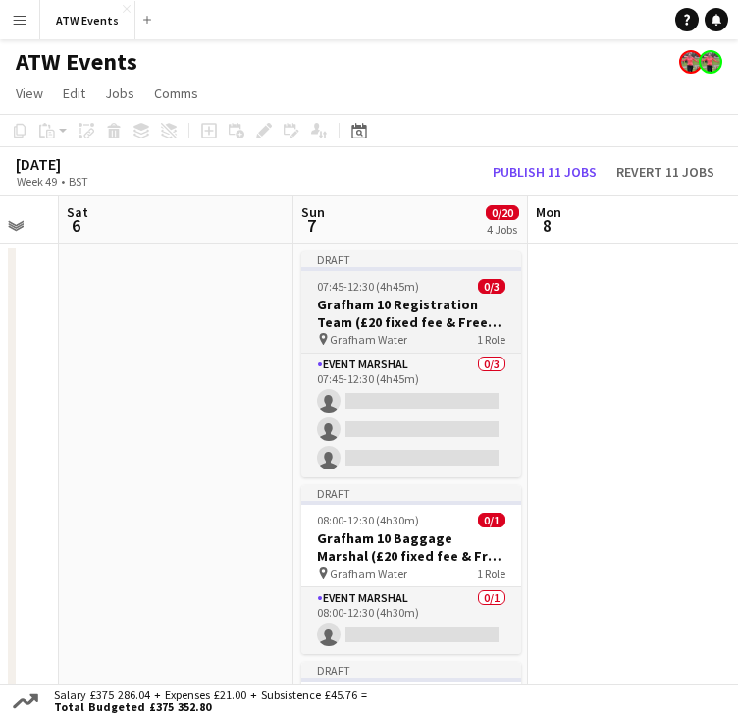
click at [401, 311] on h3 "Grafham 10 Registration Team (£20 fixed fee & Free ATW Race)" at bounding box center [411, 312] width 220 height 35
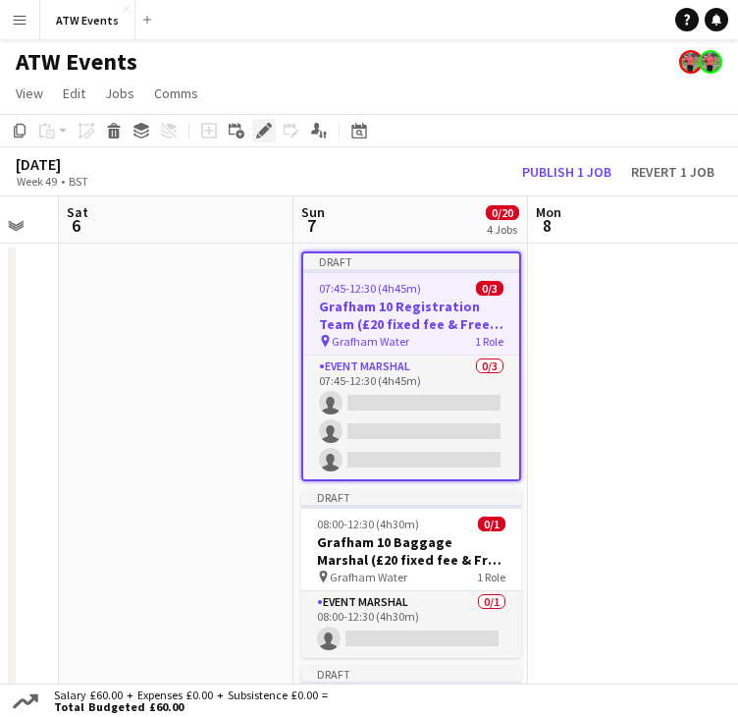
click at [267, 136] on icon "Edit" at bounding box center [264, 131] width 16 height 16
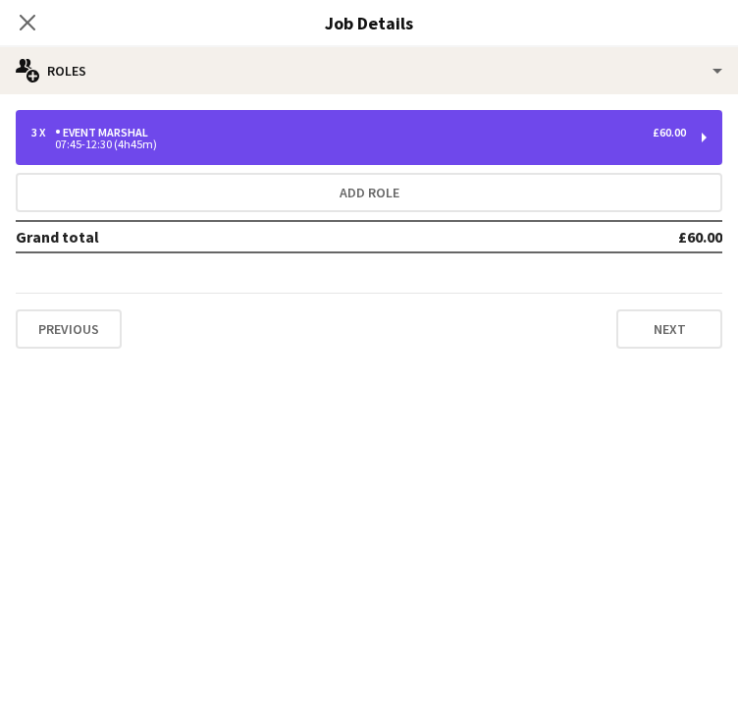
click at [173, 135] on div "3 x Event Marshal £60.00" at bounding box center [358, 133] width 655 height 14
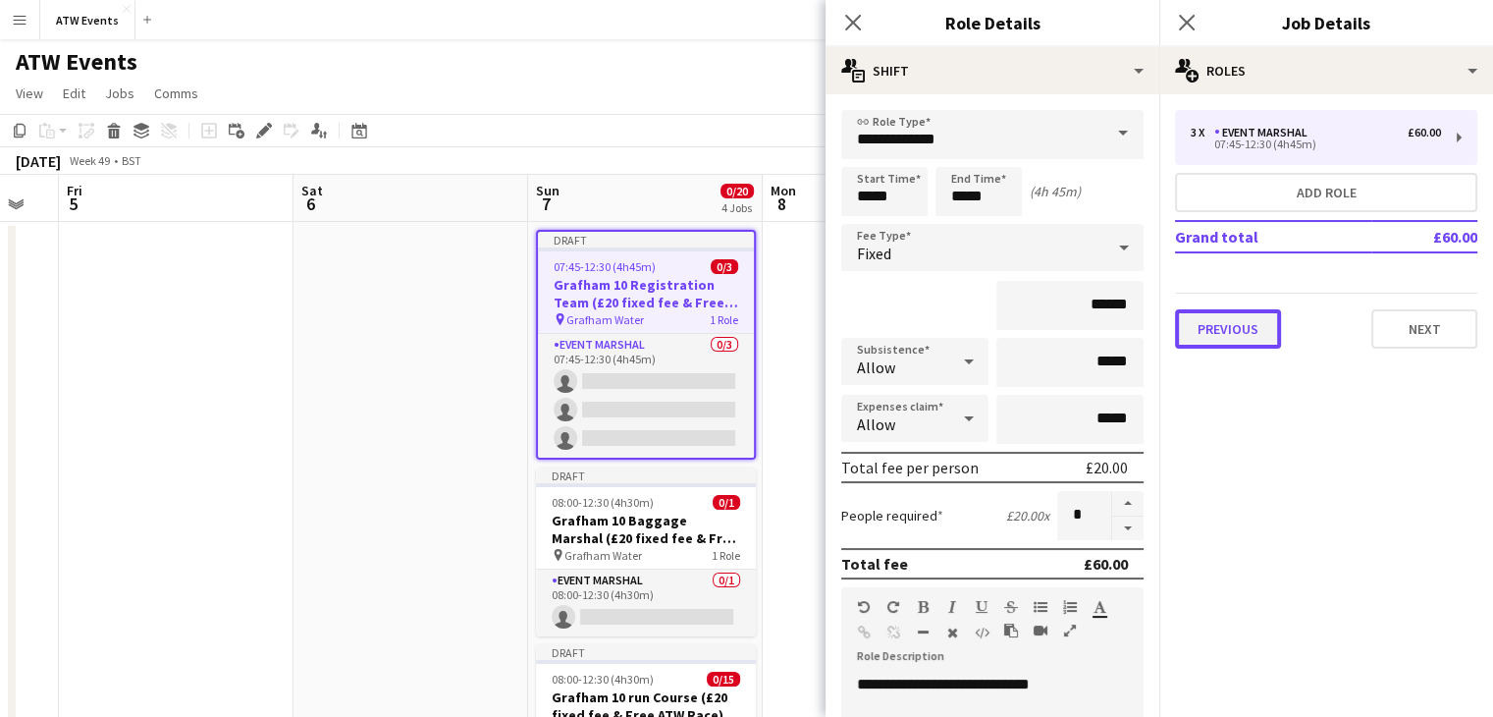
click at [1267, 326] on button "Previous" at bounding box center [1228, 328] width 106 height 39
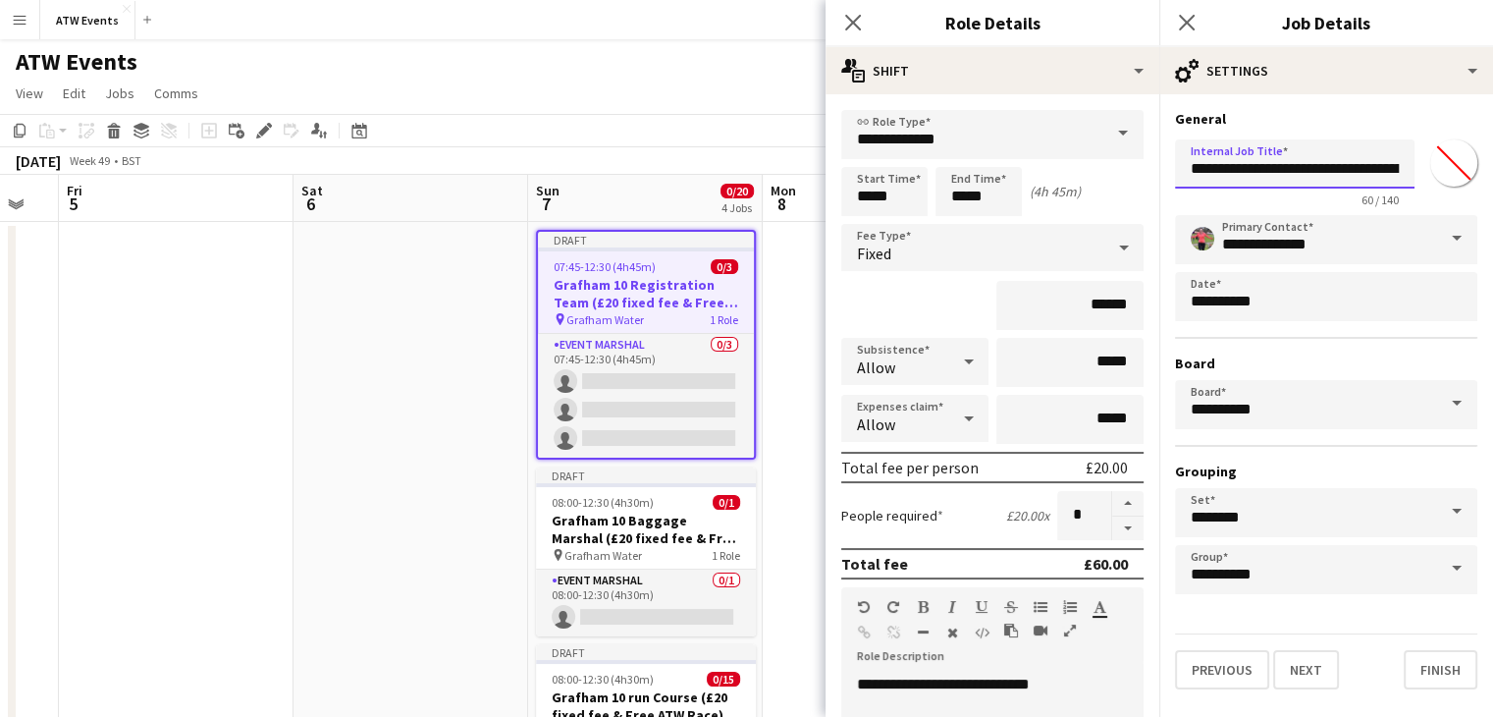
click at [1329, 166] on input "**********" at bounding box center [1295, 163] width 240 height 49
type input "**********"
click at [1095, 304] on input "******" at bounding box center [1069, 305] width 147 height 49
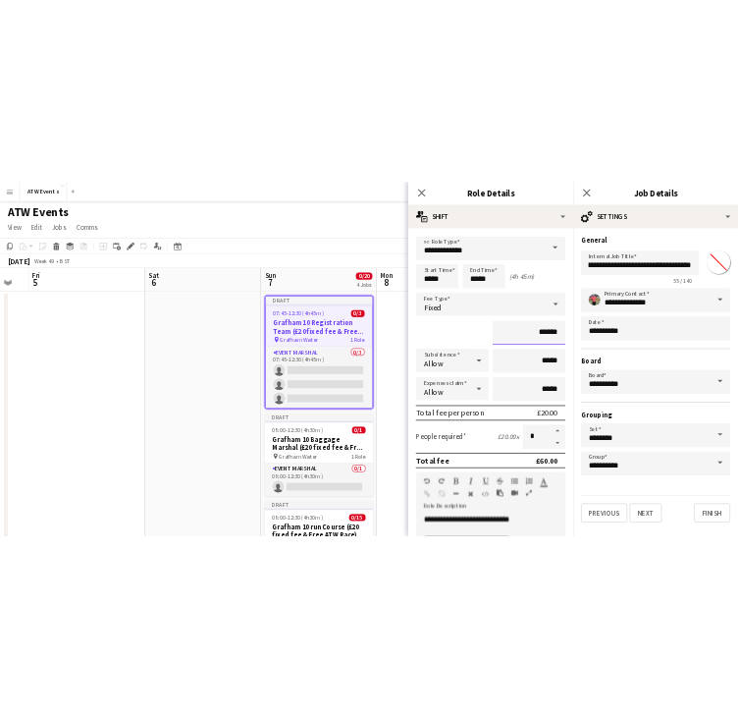
scroll to position [0, 0]
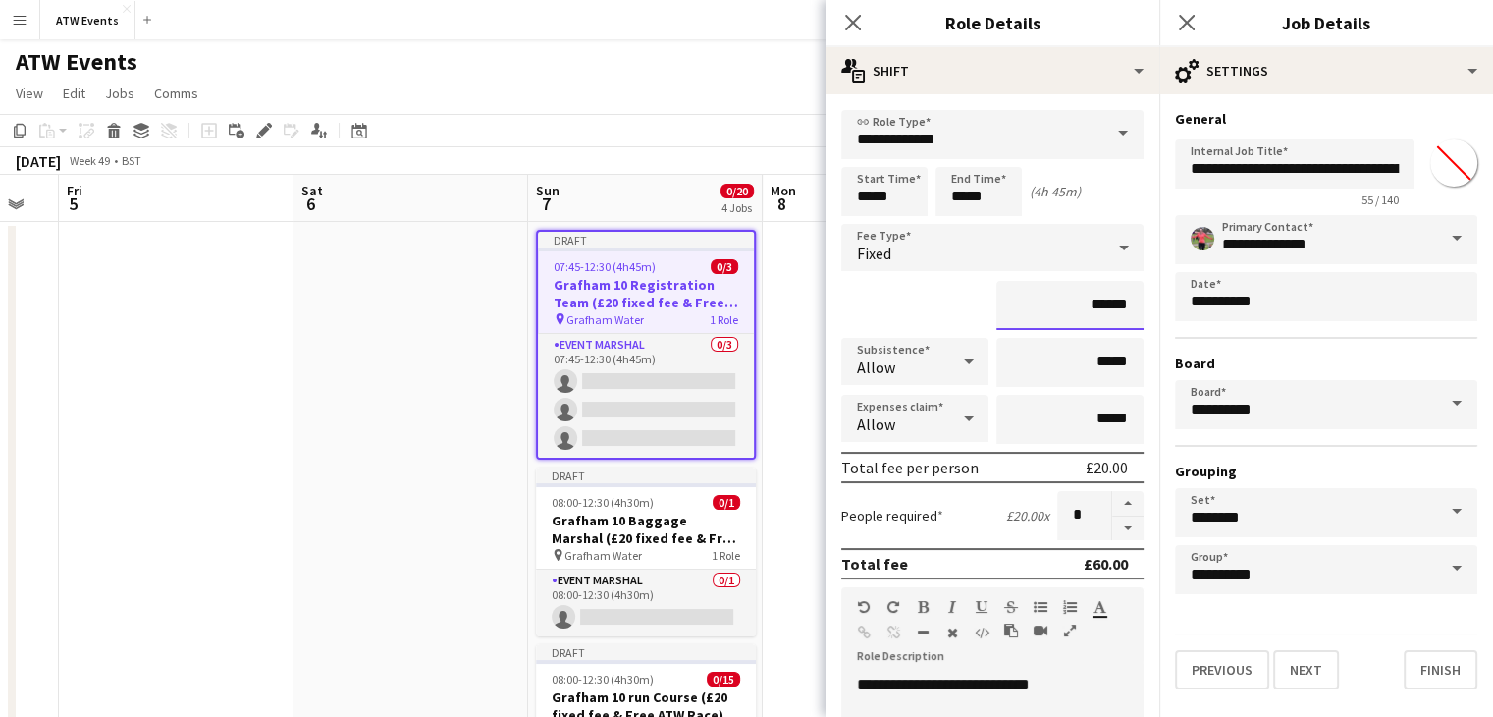
click at [1095, 304] on input "******" at bounding box center [1069, 305] width 147 height 49
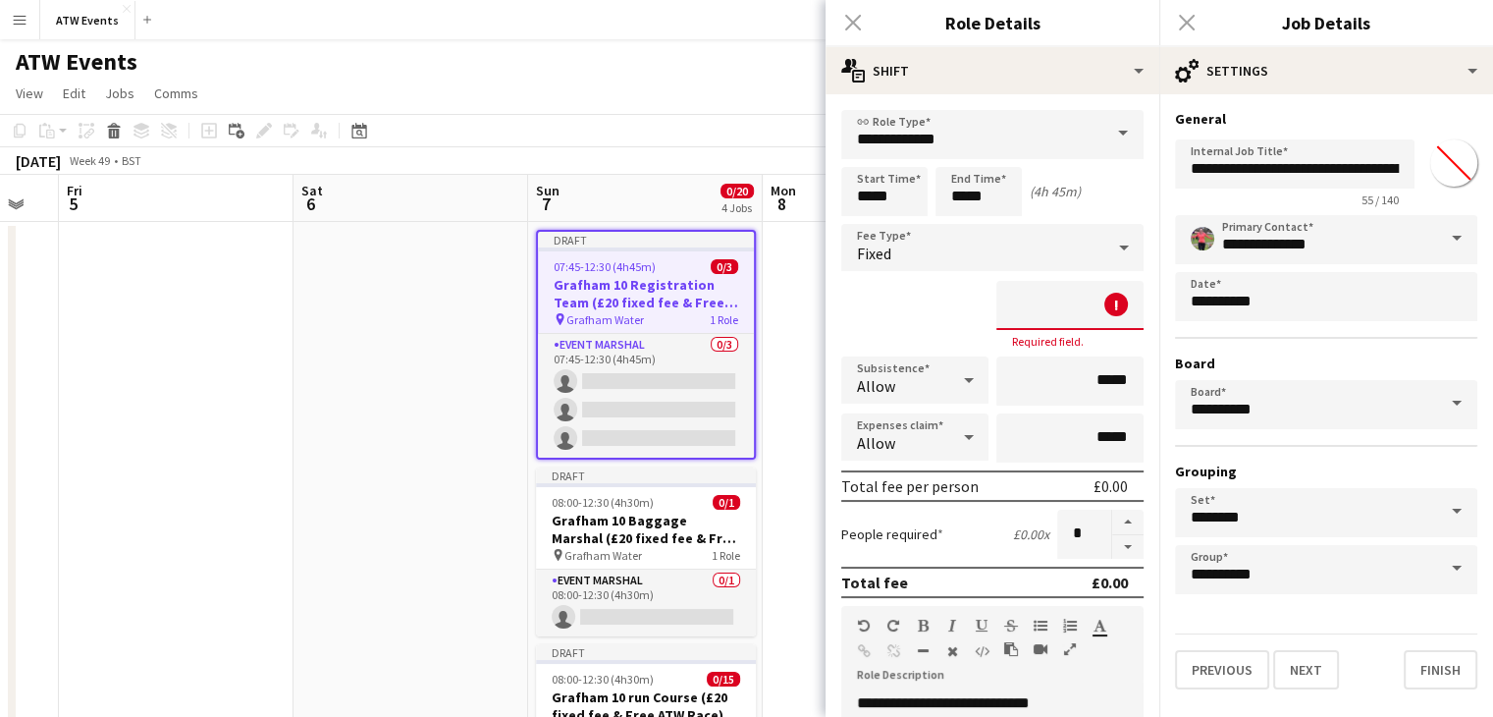
type input "**"
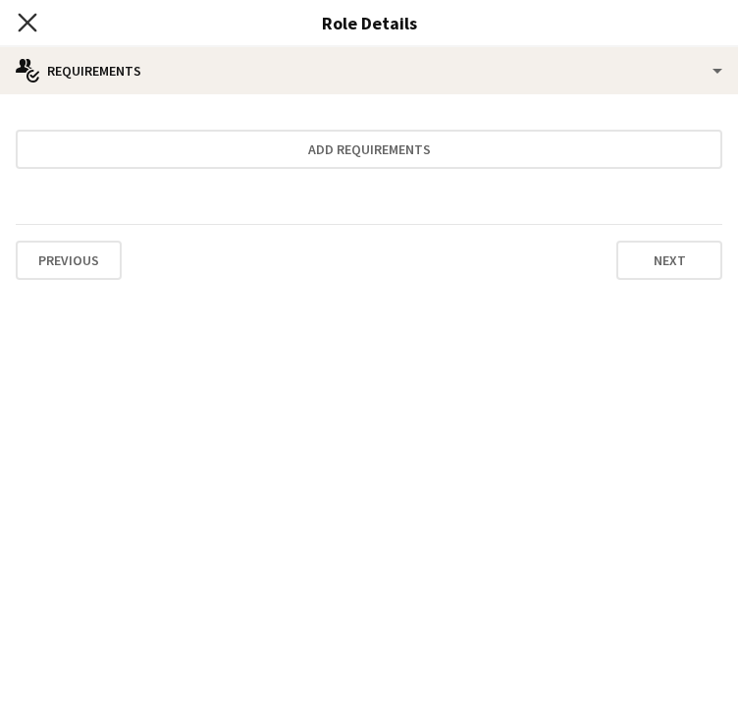
click at [24, 23] on icon "Close pop-in" at bounding box center [27, 22] width 19 height 19
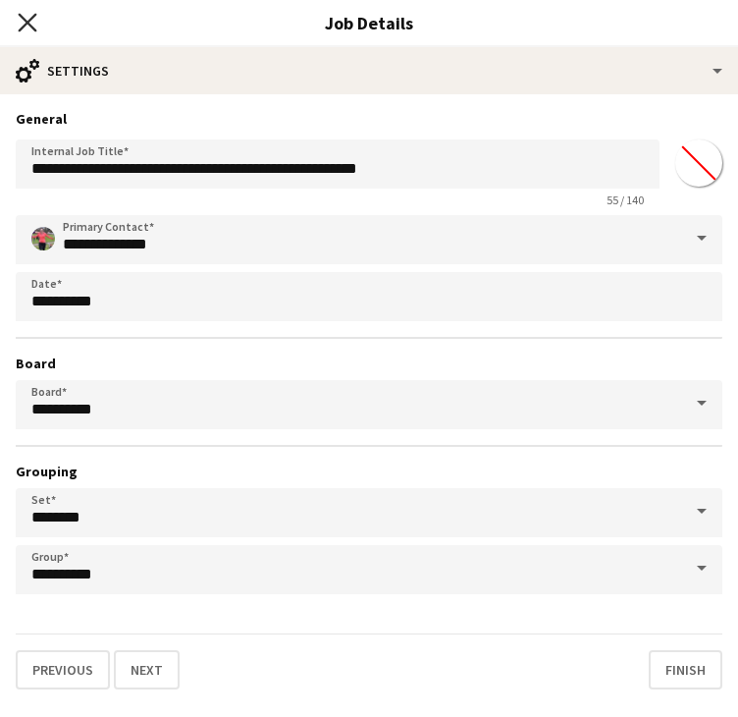
click at [26, 25] on icon at bounding box center [27, 22] width 19 height 19
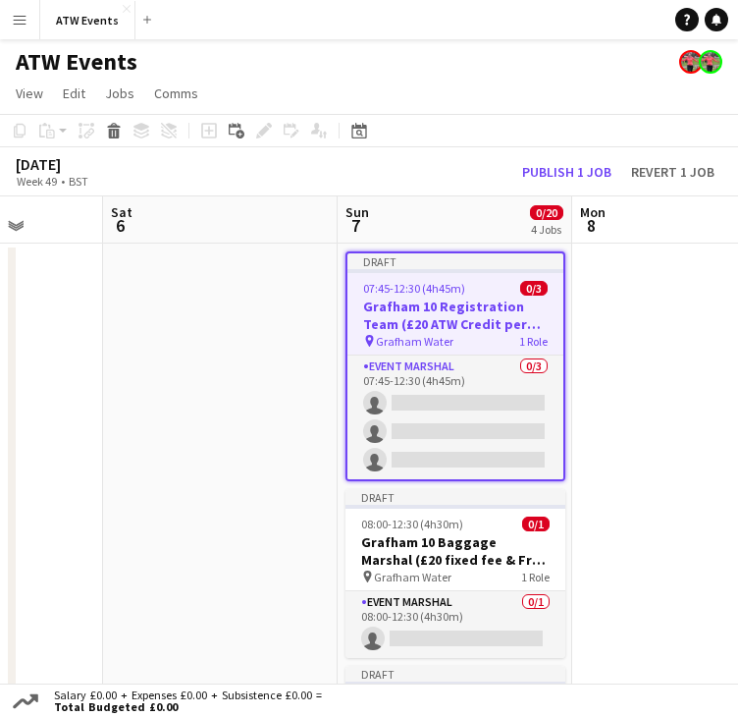
scroll to position [0, 648]
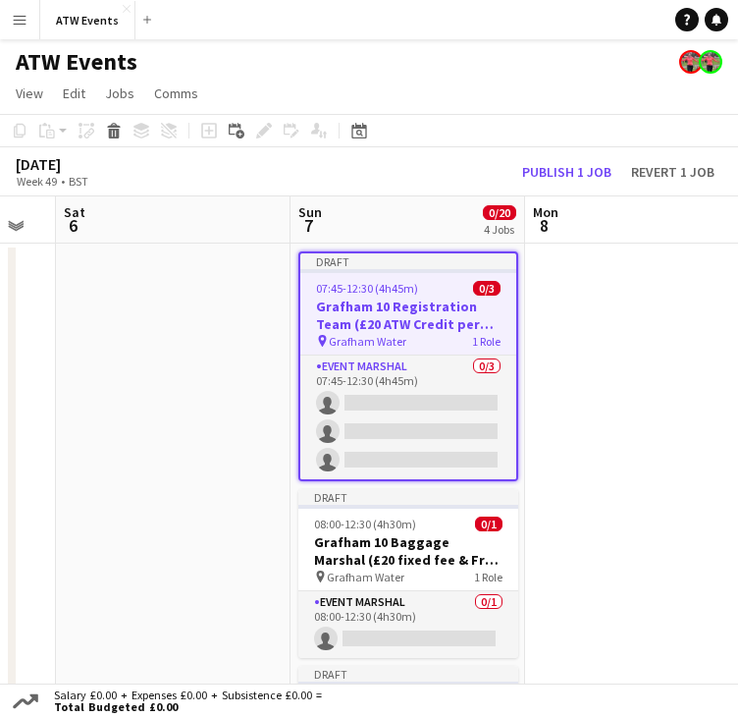
click at [348, 294] on span "07:45-12:30 (4h45m)" at bounding box center [367, 288] width 102 height 15
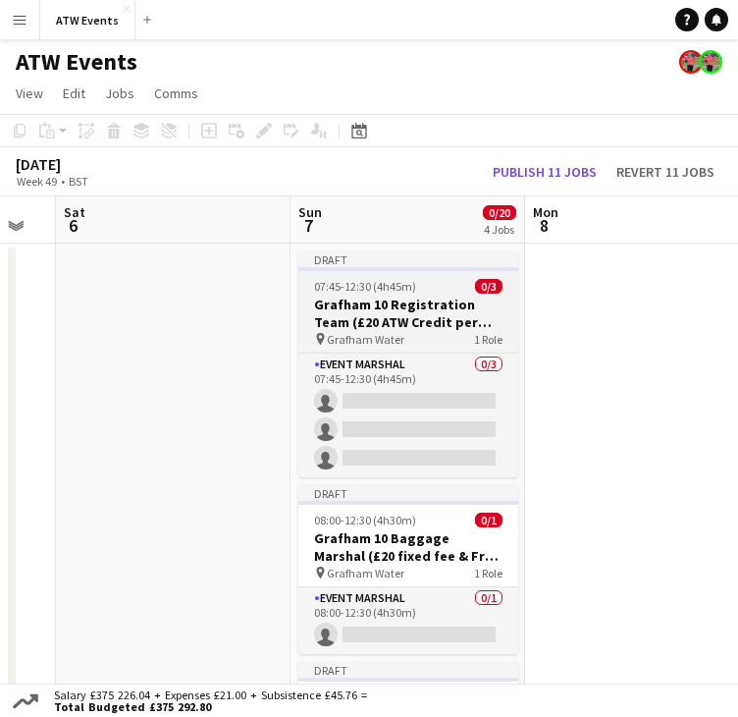
click at [348, 294] on app-job-card "Draft 07:45-12:30 (4h45m) 0/3 Grafham 10 Registration Team (£20 ATW Credit per …" at bounding box center [408, 364] width 220 height 226
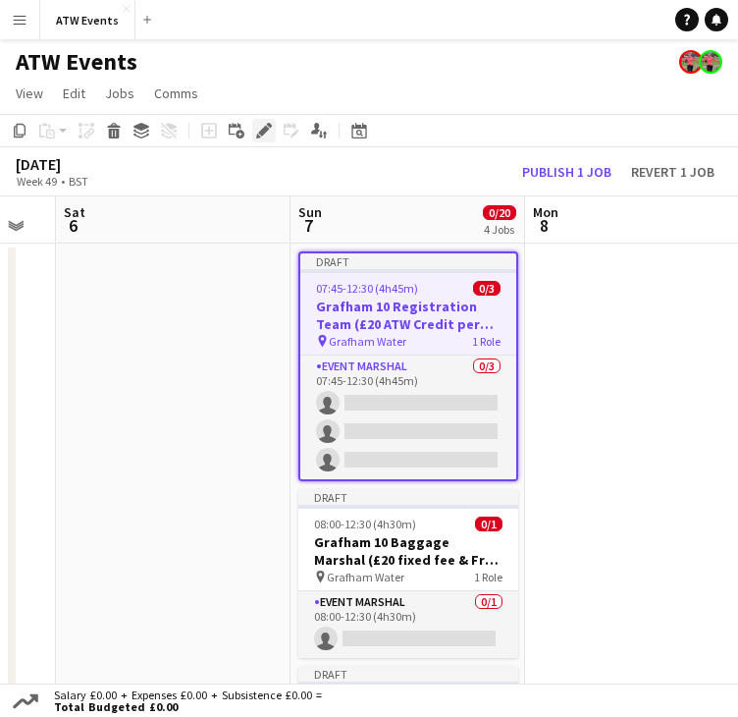
click at [258, 128] on icon "Edit" at bounding box center [264, 131] width 16 height 16
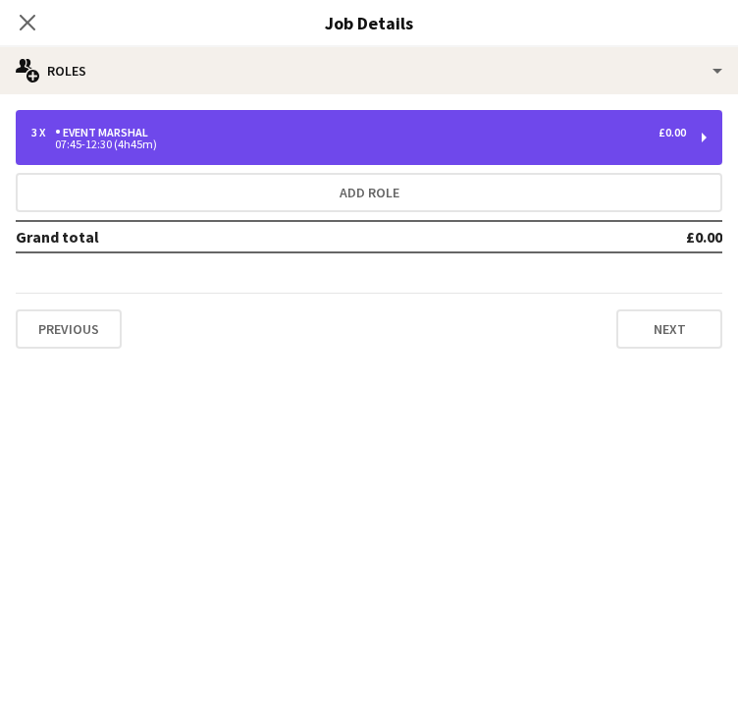
click at [133, 147] on div "07:45-12:30 (4h45m)" at bounding box center [358, 144] width 655 height 10
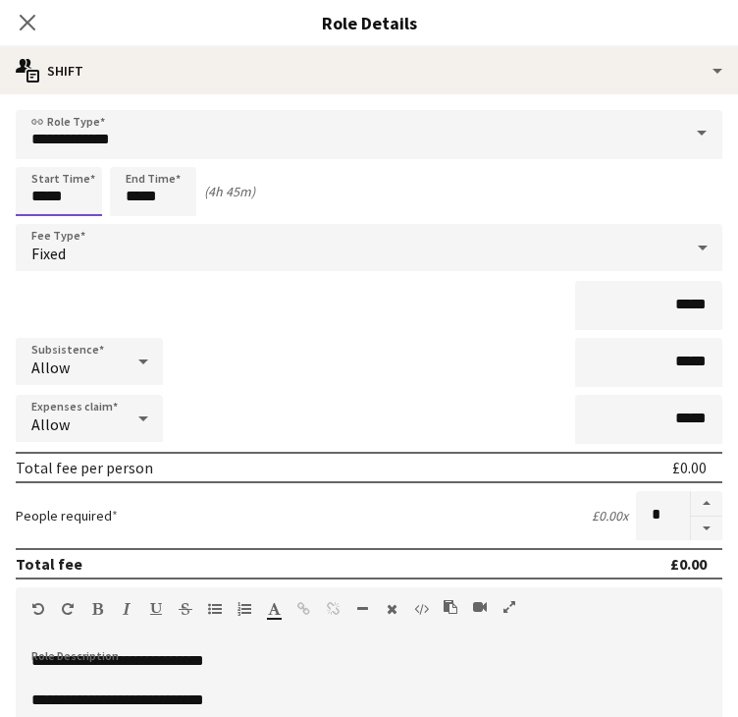
click at [71, 204] on input "*****" at bounding box center [59, 191] width 86 height 49
click at [76, 225] on div at bounding box center [78, 226] width 39 height 20
click at [78, 221] on div at bounding box center [78, 226] width 39 height 20
click at [73, 156] on div at bounding box center [78, 157] width 39 height 20
type input "*****"
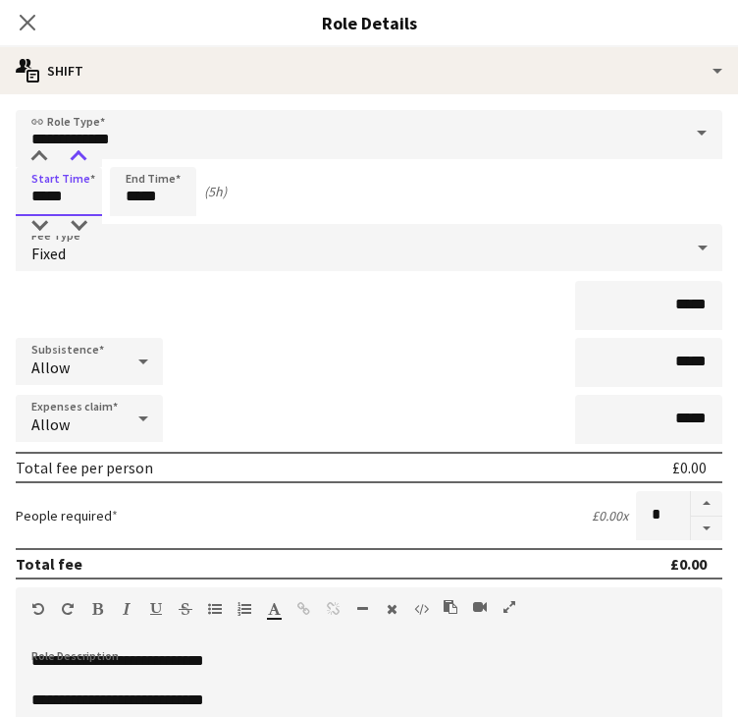
click at [73, 156] on div at bounding box center [78, 157] width 39 height 20
click at [27, 21] on icon at bounding box center [27, 22] width 19 height 19
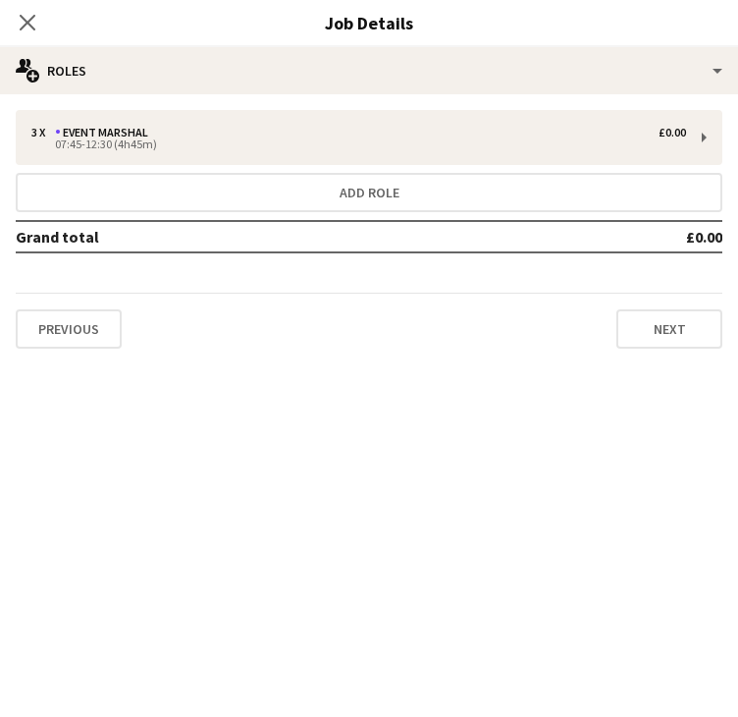
click at [27, 21] on icon at bounding box center [28, 23] width 16 height 16
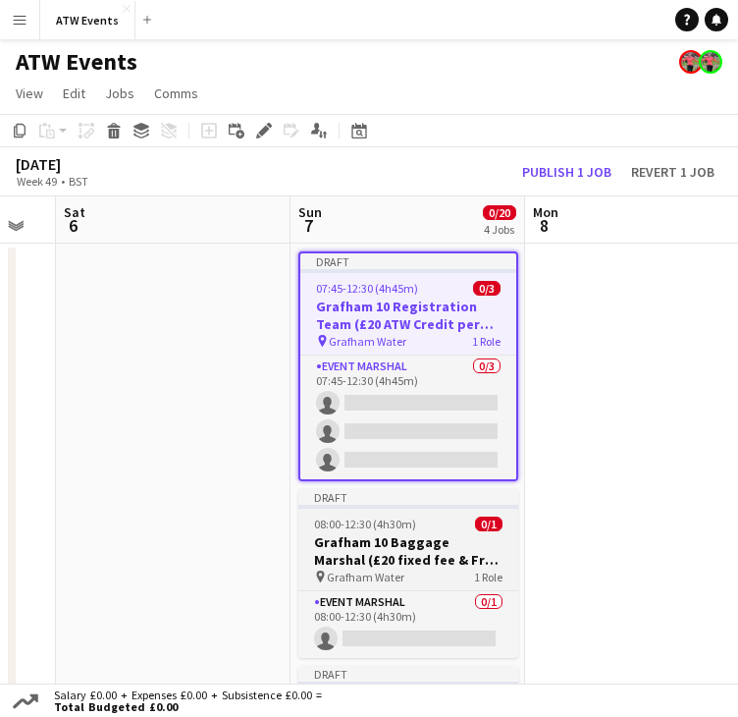
click at [412, 538] on h3 "Grafham 10 Baggage Marshal (£20 fixed fee & Free ATW Race)" at bounding box center [408, 550] width 220 height 35
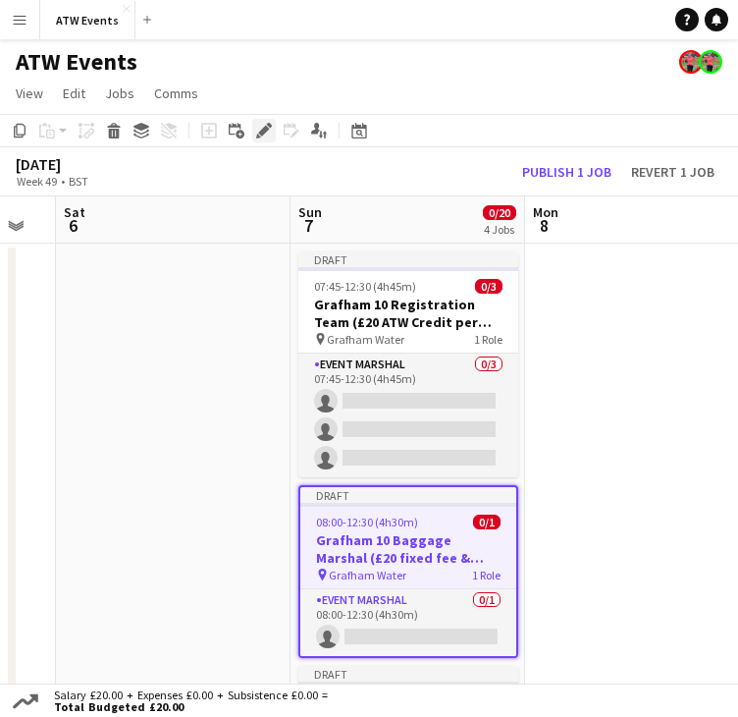
click at [264, 134] on icon "Edit" at bounding box center [264, 131] width 16 height 16
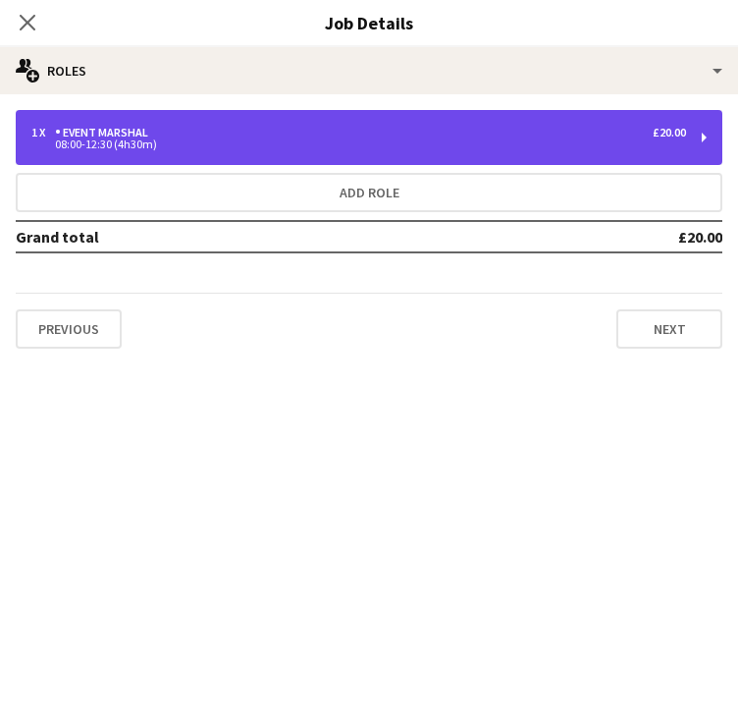
click at [401, 157] on div "1 x Event Marshal £20.00 08:00-12:30 (4h30m)" at bounding box center [369, 137] width 707 height 55
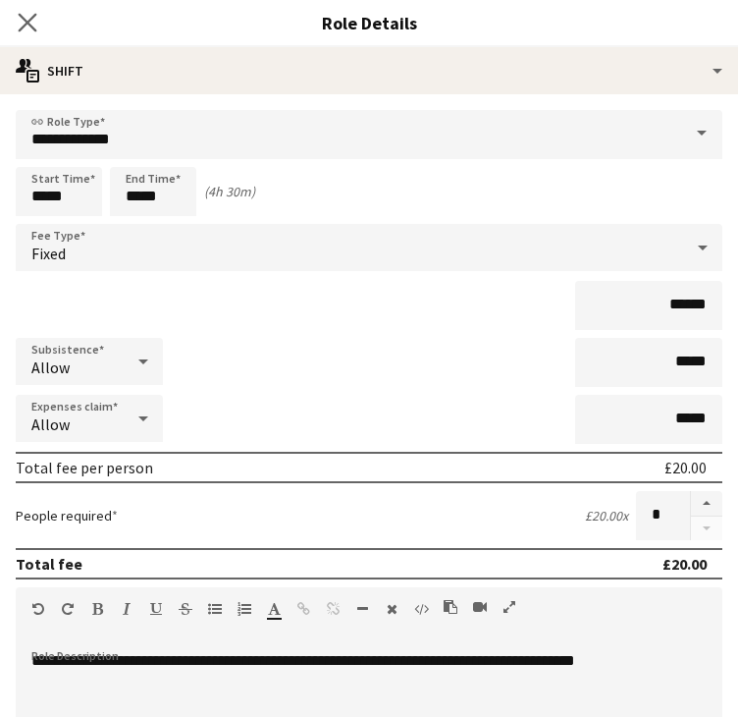
click at [35, 22] on icon "Close pop-in" at bounding box center [27, 22] width 19 height 19
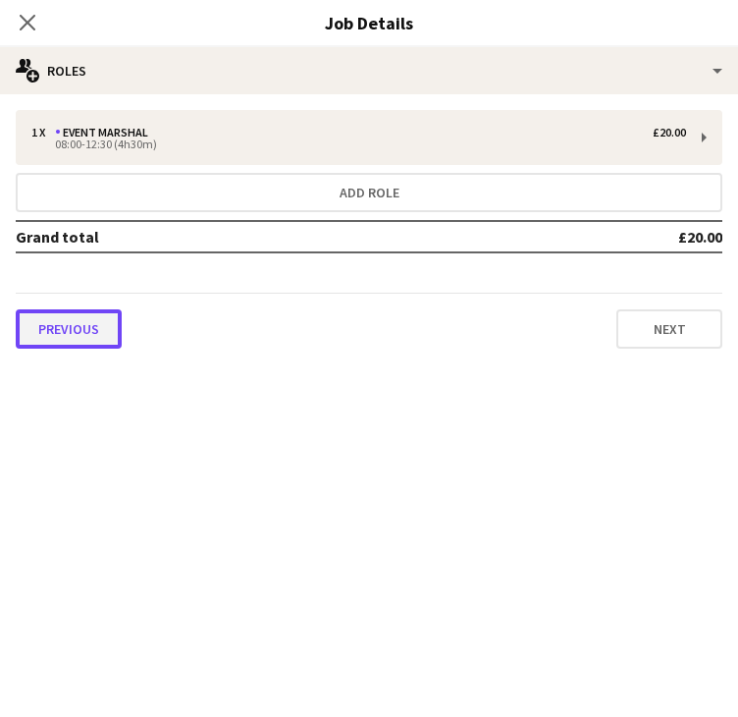
click at [59, 324] on button "Previous" at bounding box center [69, 328] width 106 height 39
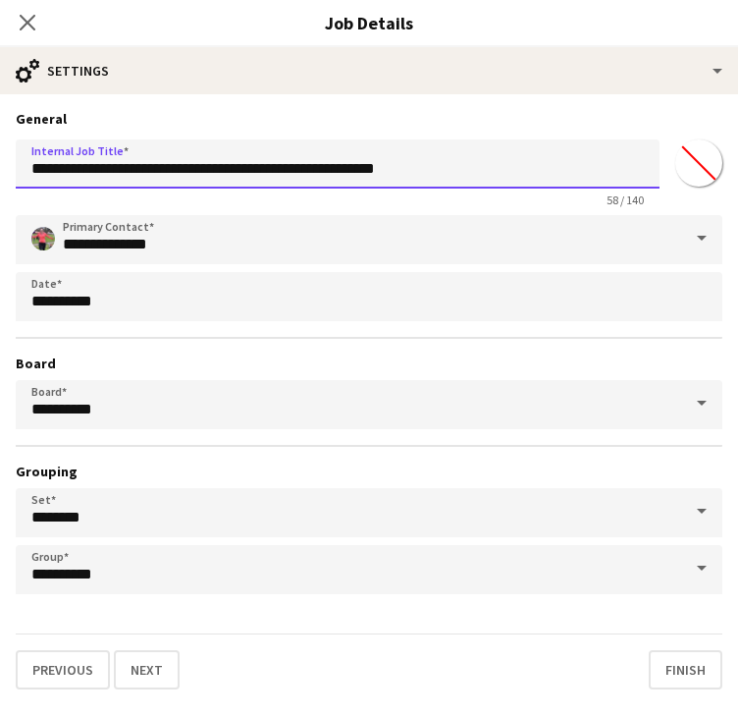
drag, startPoint x: 419, startPoint y: 173, endPoint x: 255, endPoint y: 175, distance: 163.9
click at [255, 175] on input "**********" at bounding box center [338, 163] width 644 height 49
type input "**********"
click button "Next" at bounding box center [147, 669] width 66 height 39
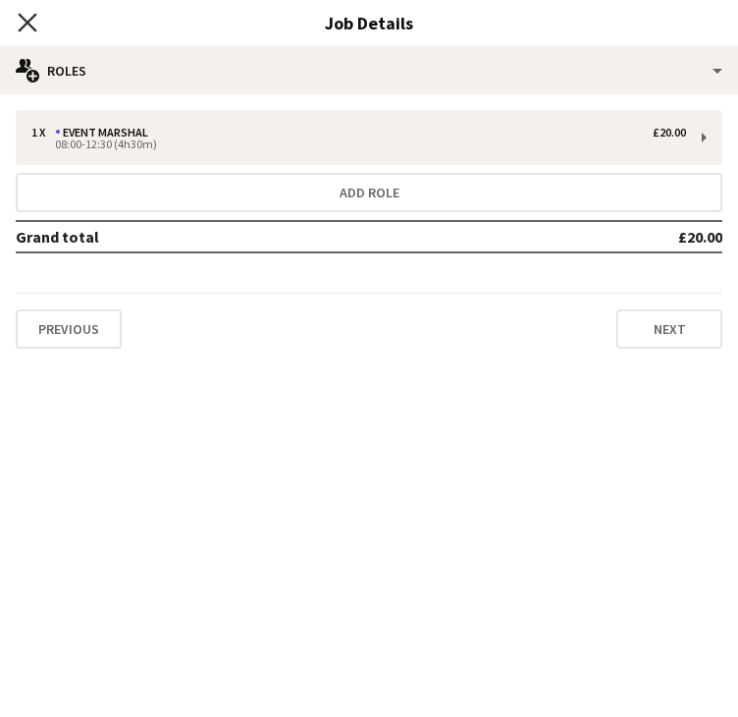
click at [31, 24] on icon "Close pop-in" at bounding box center [27, 22] width 19 height 19
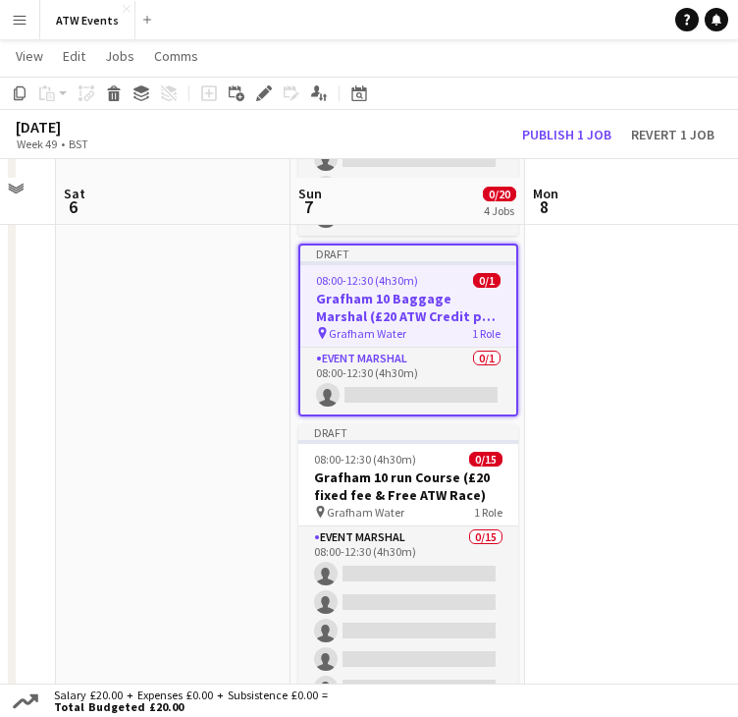
scroll to position [263, 0]
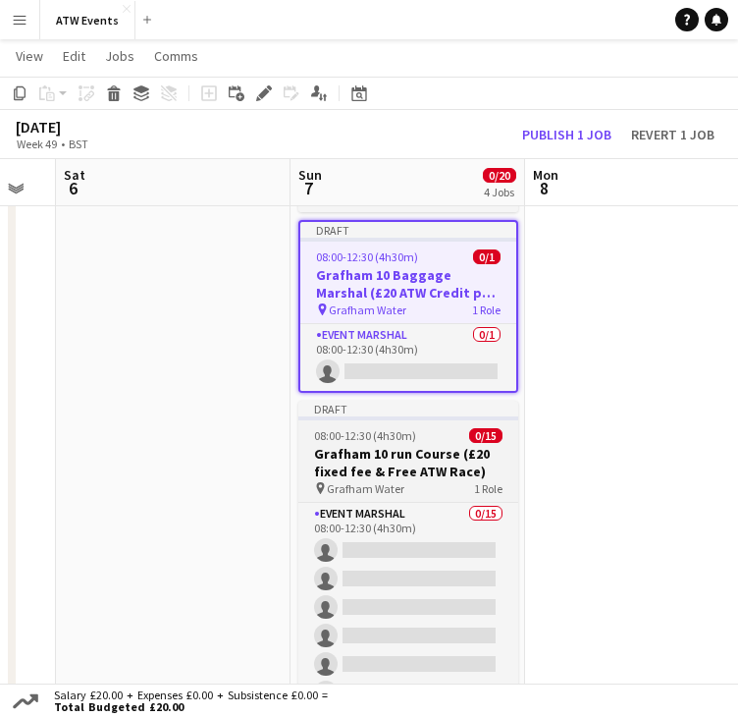
click at [416, 467] on h3 "Grafham 10 run Course (£20 fixed fee & Free ATW Race)" at bounding box center [408, 462] width 220 height 35
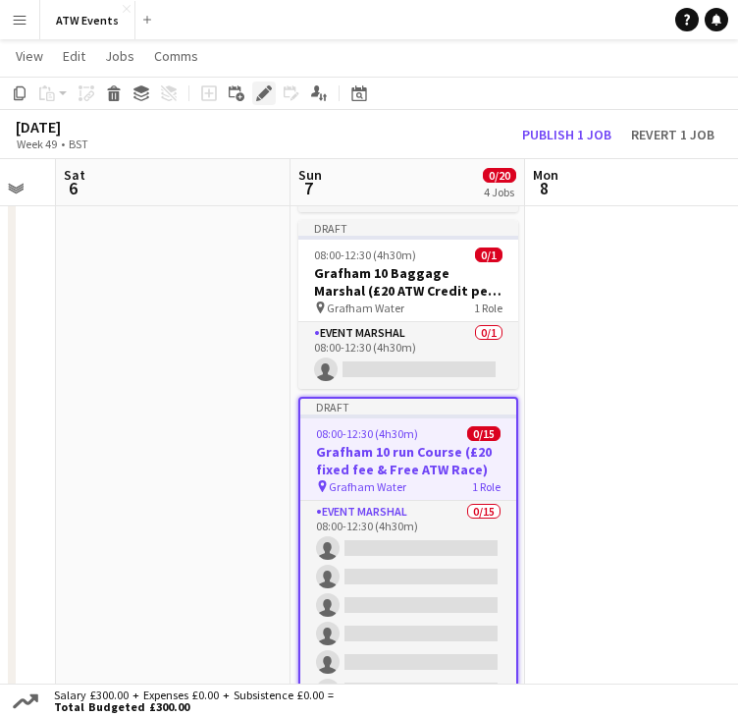
click at [258, 89] on icon "Edit" at bounding box center [264, 93] width 16 height 16
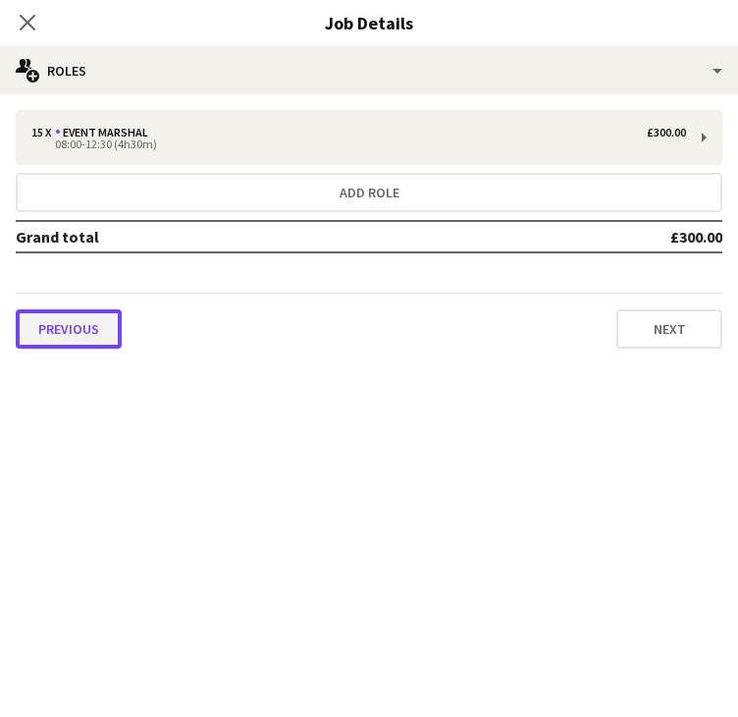
click at [65, 322] on button "Previous" at bounding box center [69, 328] width 106 height 39
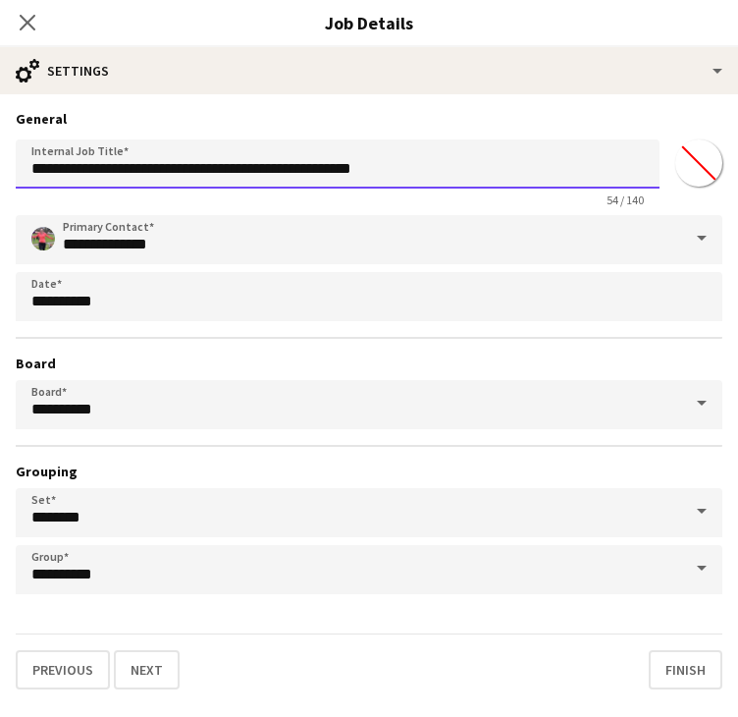
click at [387, 170] on input "**********" at bounding box center [338, 163] width 644 height 49
drag, startPoint x: 384, startPoint y: 173, endPoint x: 216, endPoint y: 187, distance: 168.4
click at [216, 187] on input "**********" at bounding box center [338, 163] width 644 height 49
type input "**********"
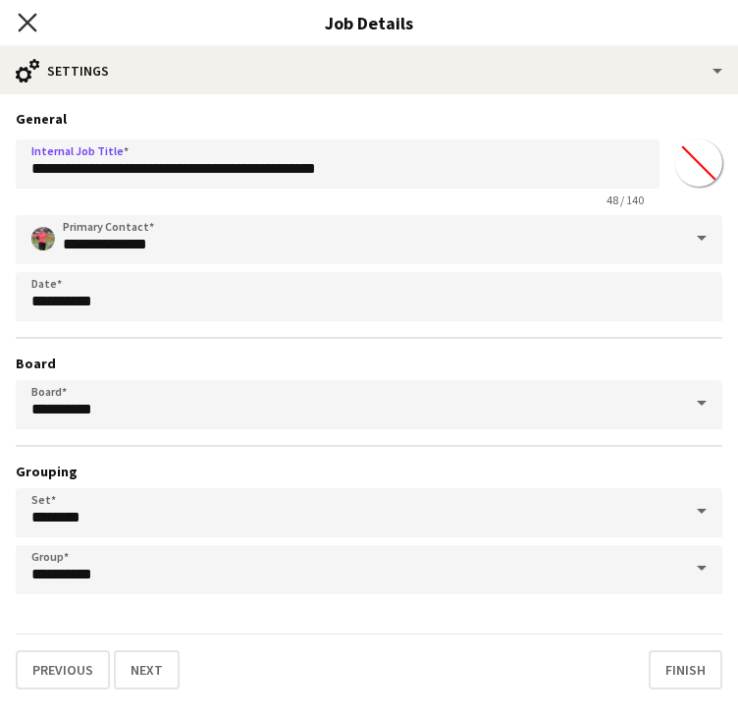
click at [31, 28] on icon at bounding box center [27, 22] width 19 height 19
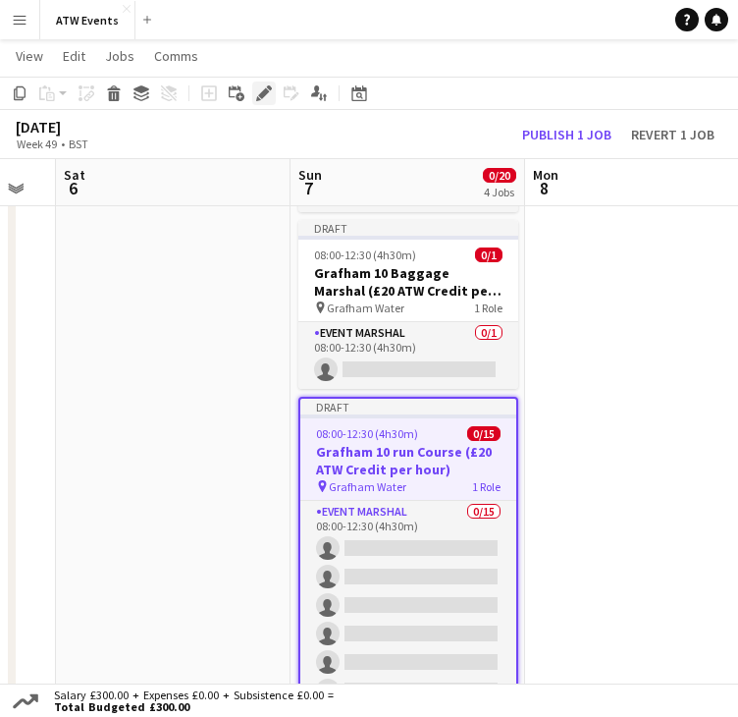
click at [263, 90] on icon "Edit" at bounding box center [264, 93] width 16 height 16
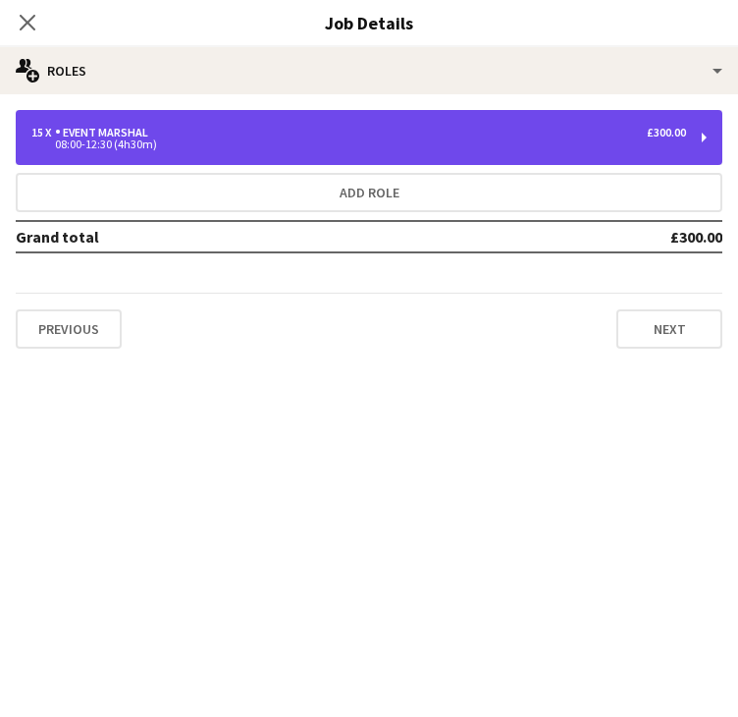
click at [381, 116] on div "15 x Event Marshal £300.00 08:00-12:30 (4h30m)" at bounding box center [369, 137] width 707 height 55
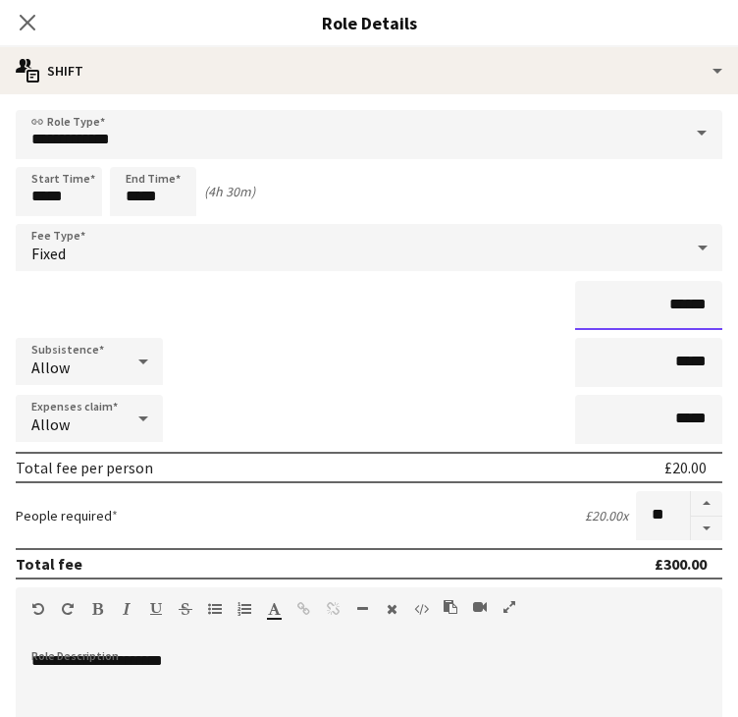
click at [674, 310] on input "******" at bounding box center [648, 305] width 147 height 49
type input "**"
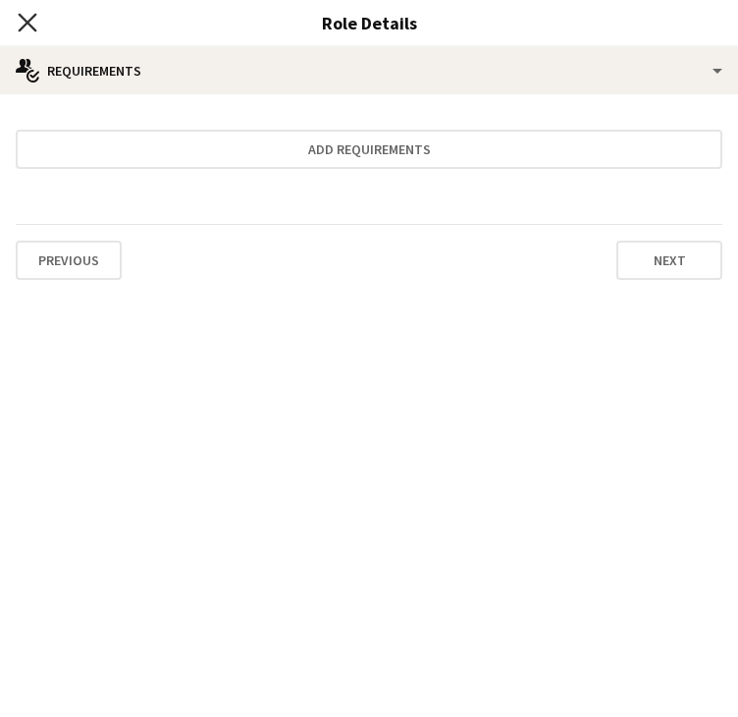
click at [31, 19] on icon at bounding box center [27, 22] width 19 height 19
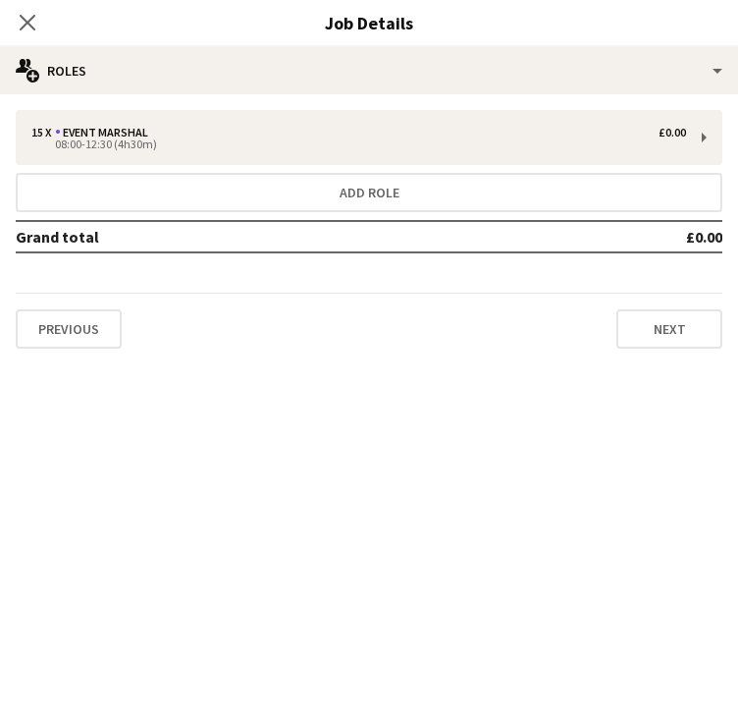
click at [31, 19] on icon at bounding box center [28, 23] width 16 height 16
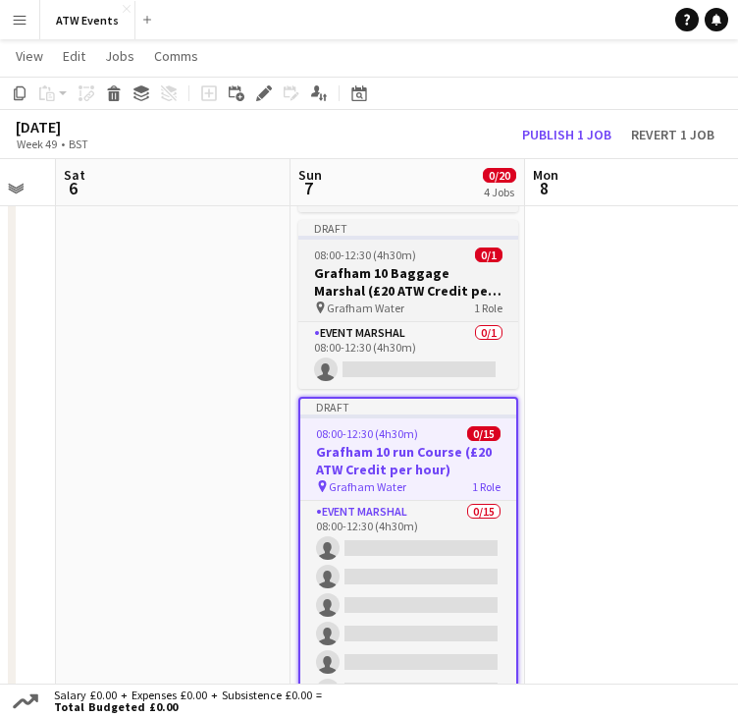
click at [408, 255] on span "08:00-12:30 (4h30m)" at bounding box center [365, 254] width 102 height 15
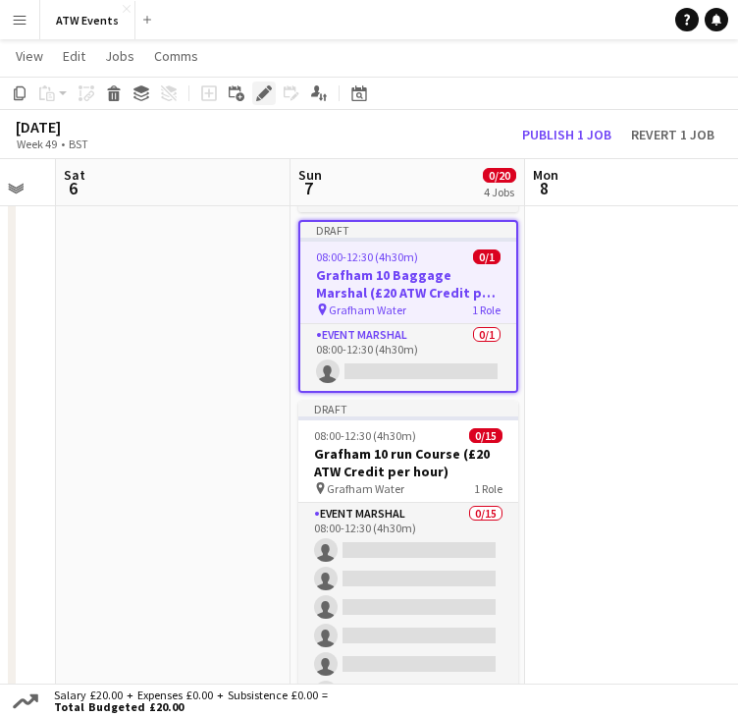
click at [264, 99] on icon "Edit" at bounding box center [264, 93] width 16 height 16
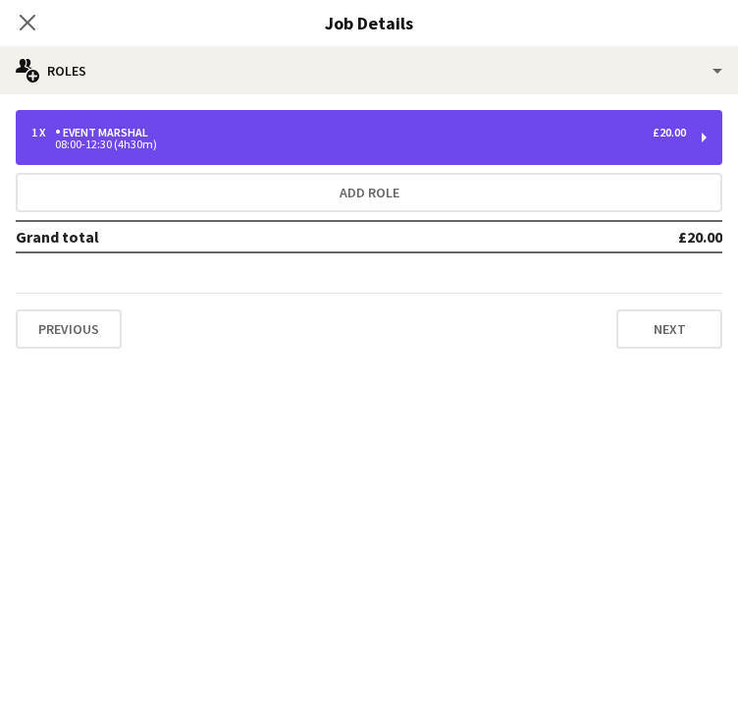
click at [226, 139] on div "08:00-12:30 (4h30m)" at bounding box center [358, 144] width 655 height 10
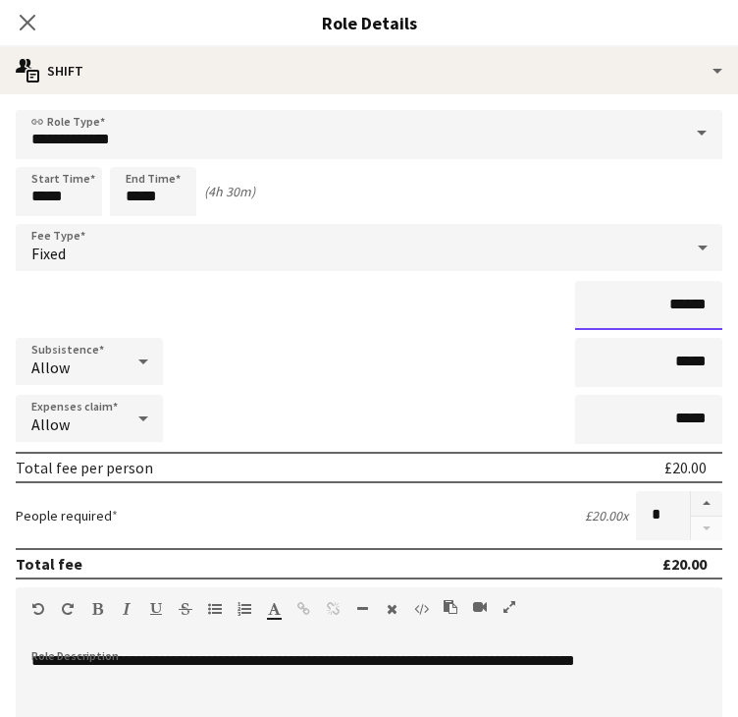
click at [649, 306] on input "******" at bounding box center [648, 305] width 147 height 49
click at [667, 306] on input "******" at bounding box center [648, 305] width 147 height 49
type input "**"
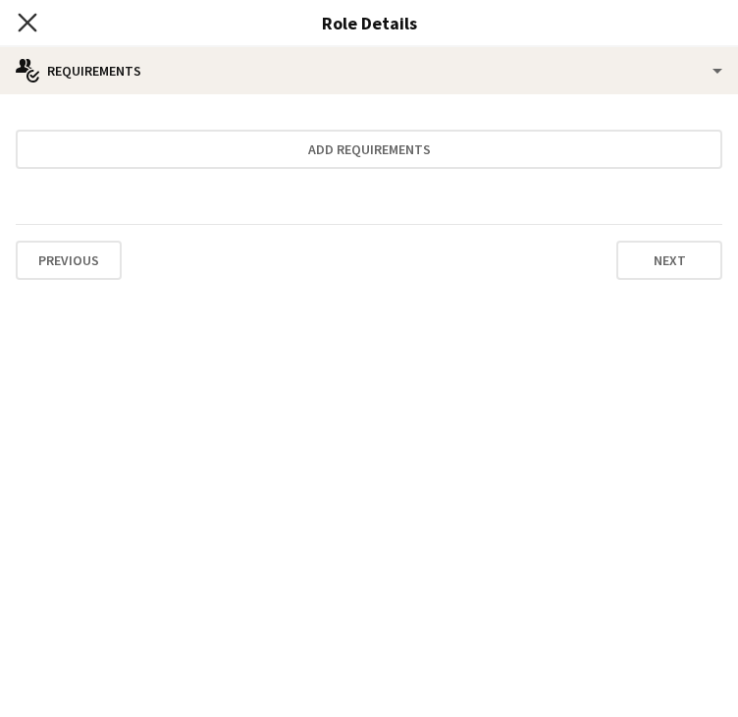
click at [25, 25] on icon at bounding box center [27, 22] width 19 height 19
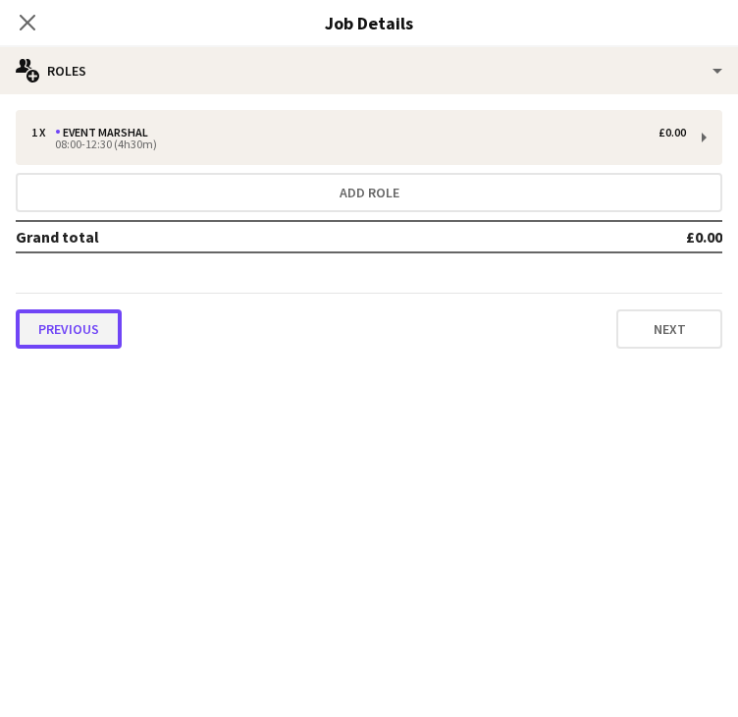
click at [106, 311] on button "Previous" at bounding box center [69, 328] width 106 height 39
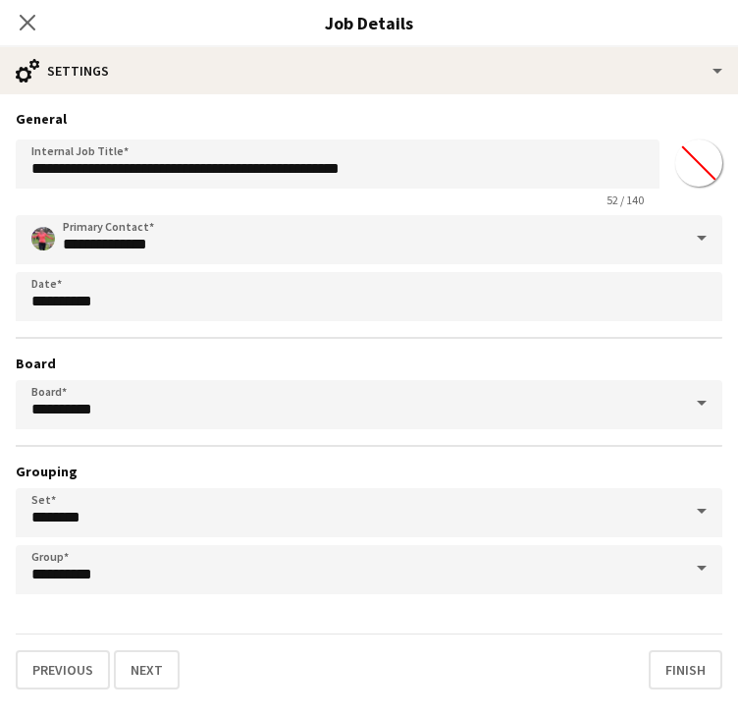
click at [40, 26] on div "Close pop-in" at bounding box center [27, 22] width 55 height 45
click at [27, 25] on icon at bounding box center [27, 22] width 19 height 19
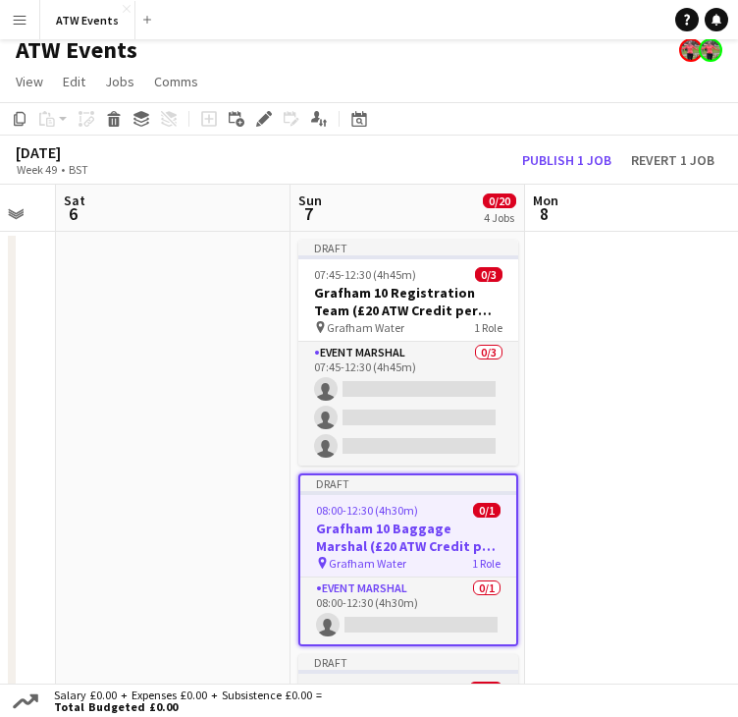
scroll to position [7, 0]
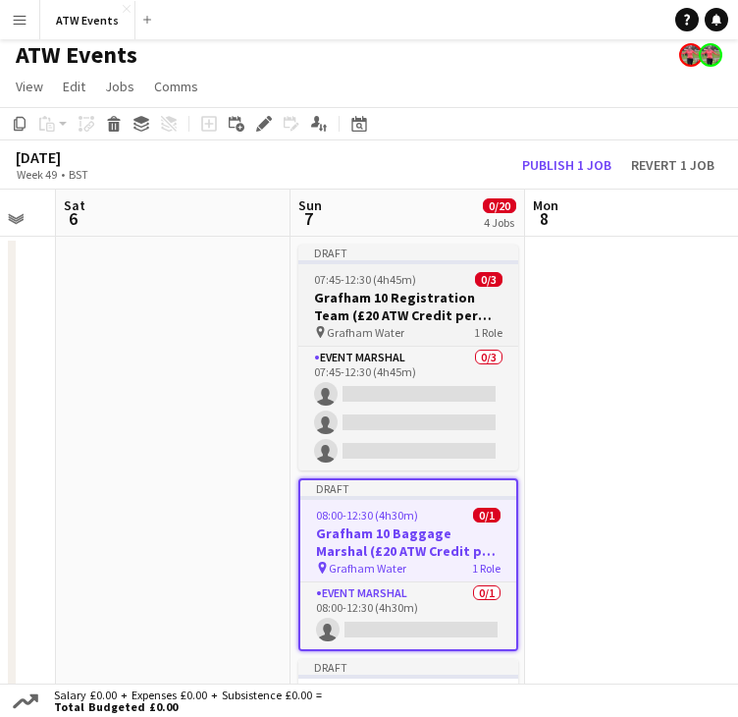
click at [426, 341] on app-job-card "Draft 07:45-12:30 (4h45m) 0/3 Grafham 10 Registration Team (£20 ATW Credit per …" at bounding box center [408, 357] width 220 height 226
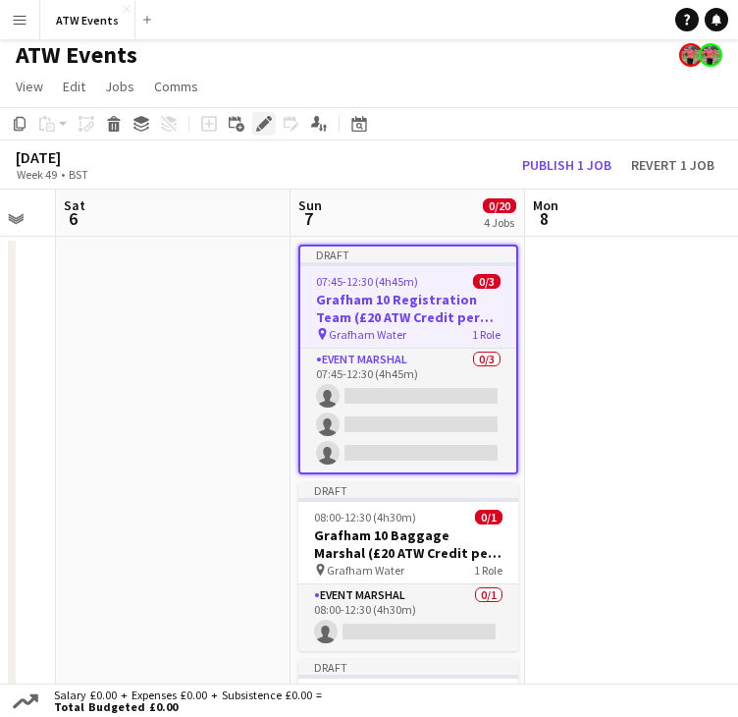
click at [270, 126] on icon "Edit" at bounding box center [264, 124] width 16 height 16
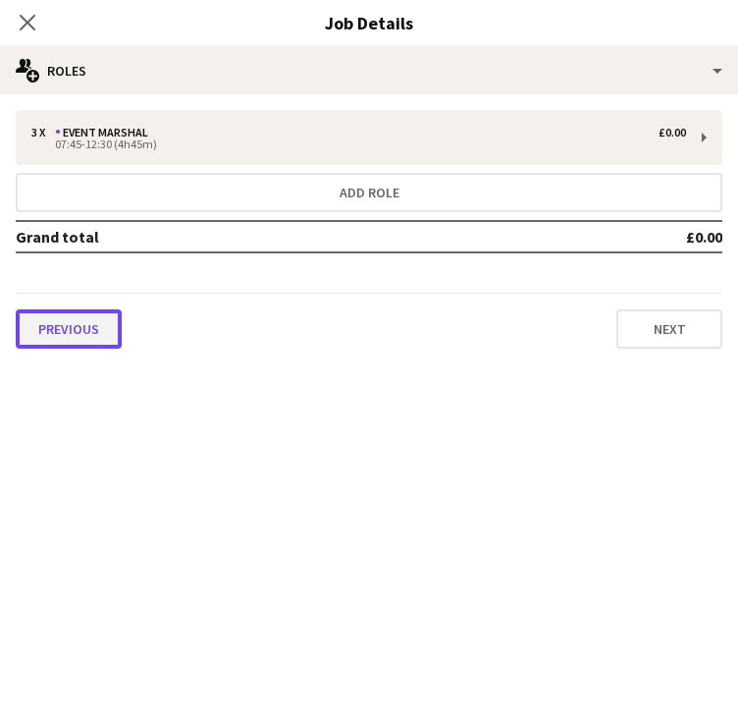
click at [61, 309] on button "Previous" at bounding box center [69, 328] width 106 height 39
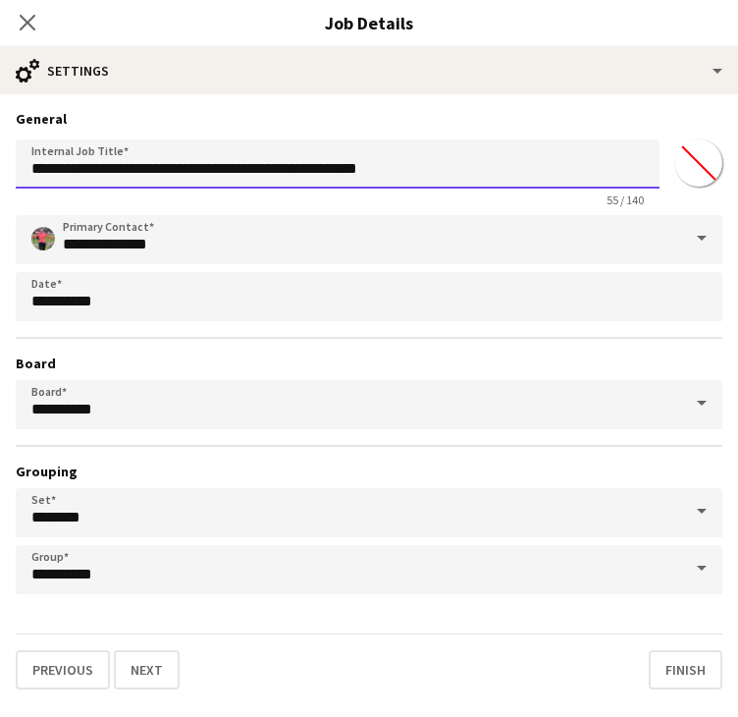
click at [477, 145] on input "**********" at bounding box center [338, 163] width 644 height 49
type input "**********"
click button "Next" at bounding box center [147, 669] width 66 height 39
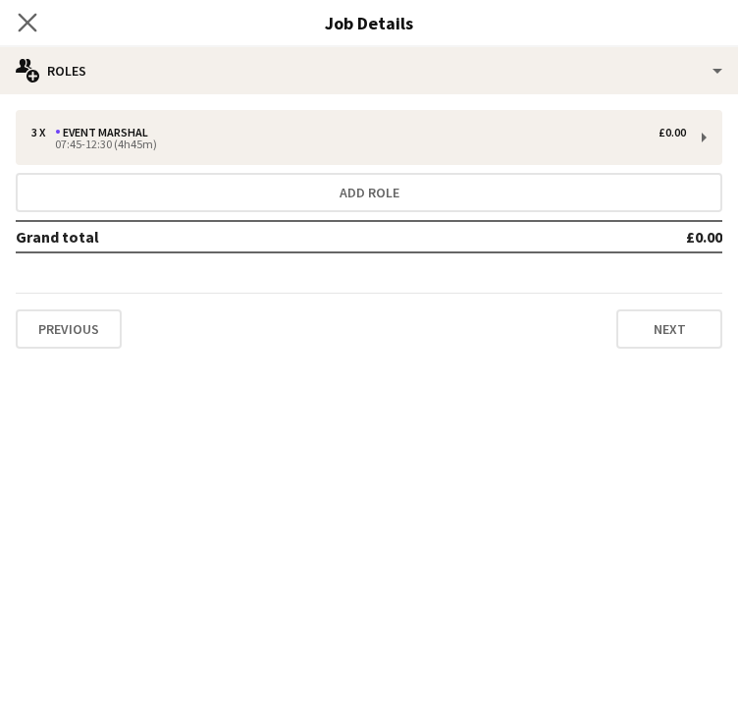
click at [41, 25] on app-icon "Close pop-in" at bounding box center [28, 23] width 28 height 28
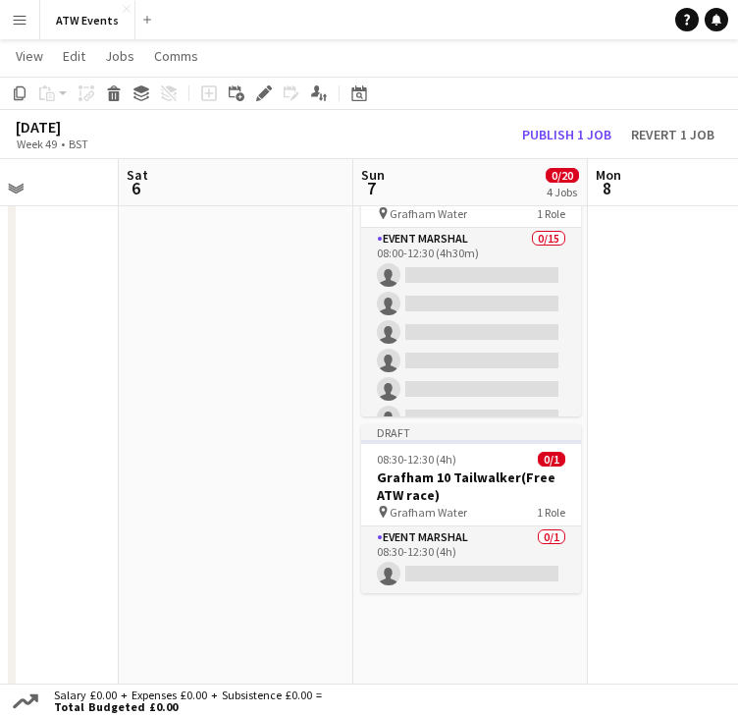
scroll to position [585, 0]
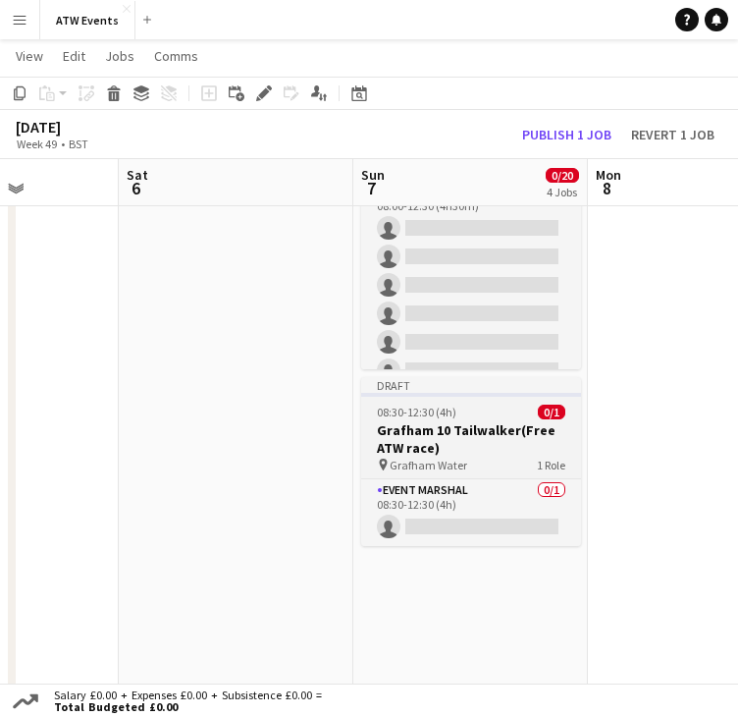
click at [475, 456] on div "pin Grafham Water 1 Role" at bounding box center [471, 464] width 220 height 16
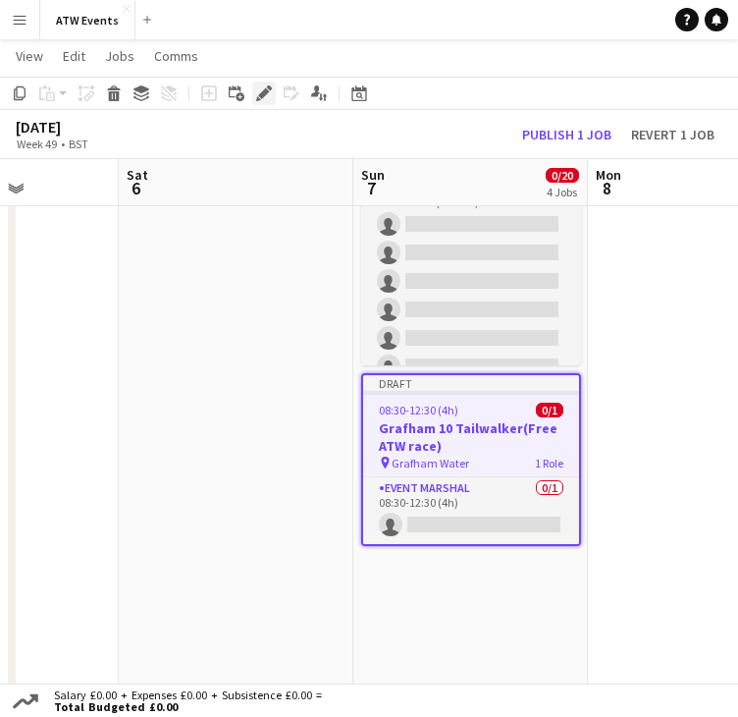
click at [263, 100] on icon "Edit" at bounding box center [264, 93] width 16 height 16
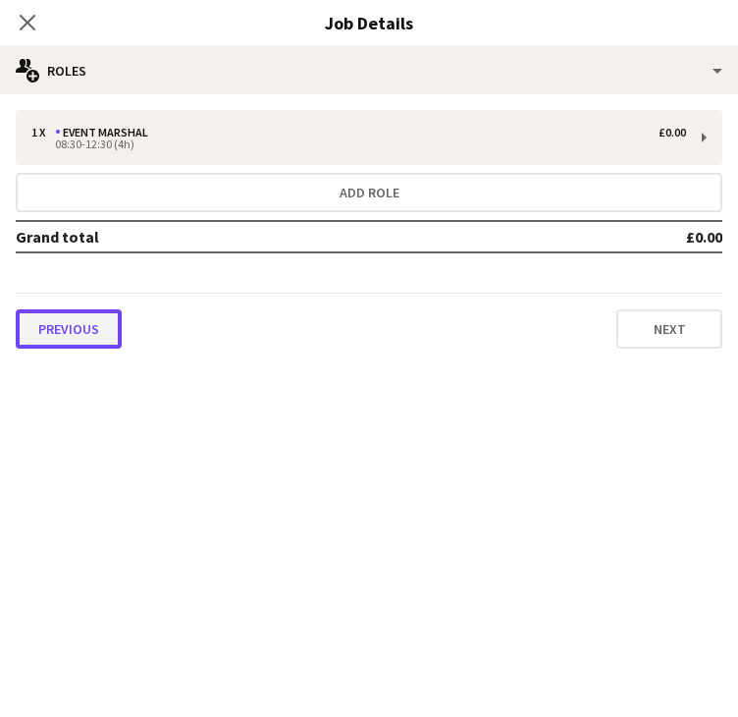
click at [94, 314] on button "Previous" at bounding box center [69, 328] width 106 height 39
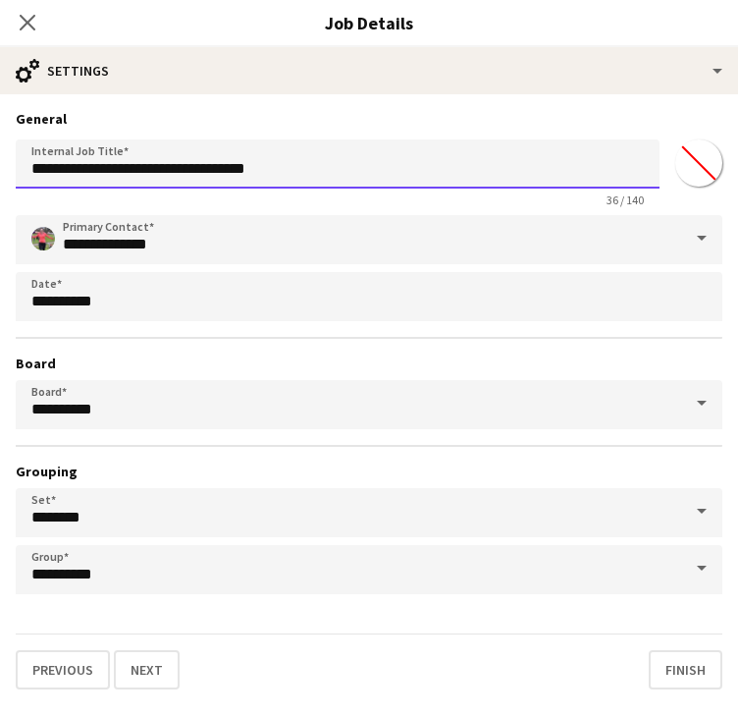
click at [269, 174] on input "**********" at bounding box center [338, 163] width 644 height 49
type input "**********"
click button "Next" at bounding box center [147, 669] width 66 height 39
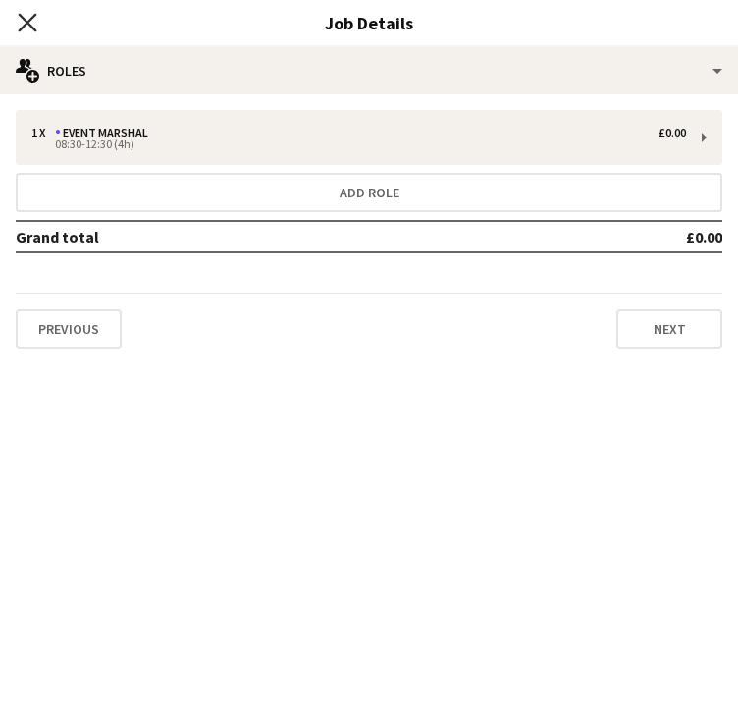
click at [29, 27] on icon "Close pop-in" at bounding box center [27, 22] width 19 height 19
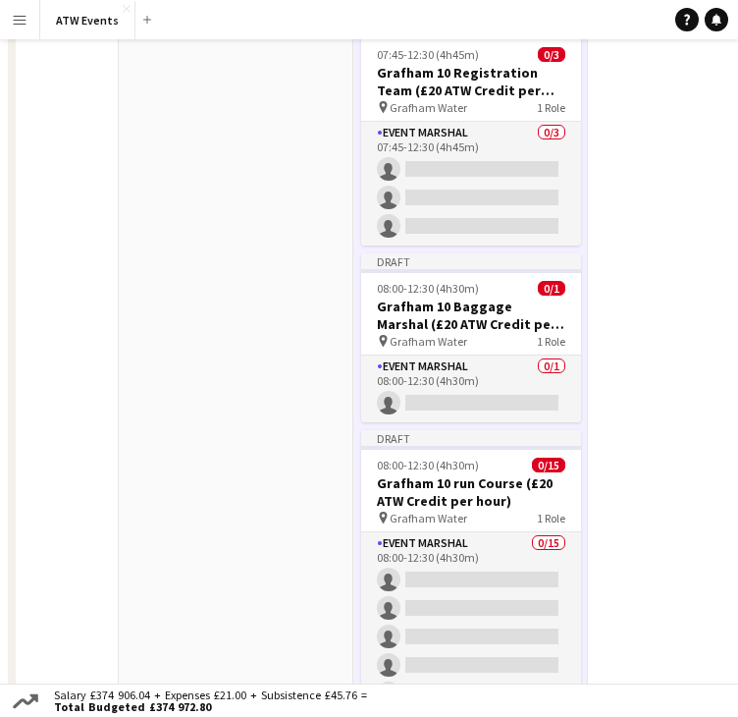
scroll to position [0, 0]
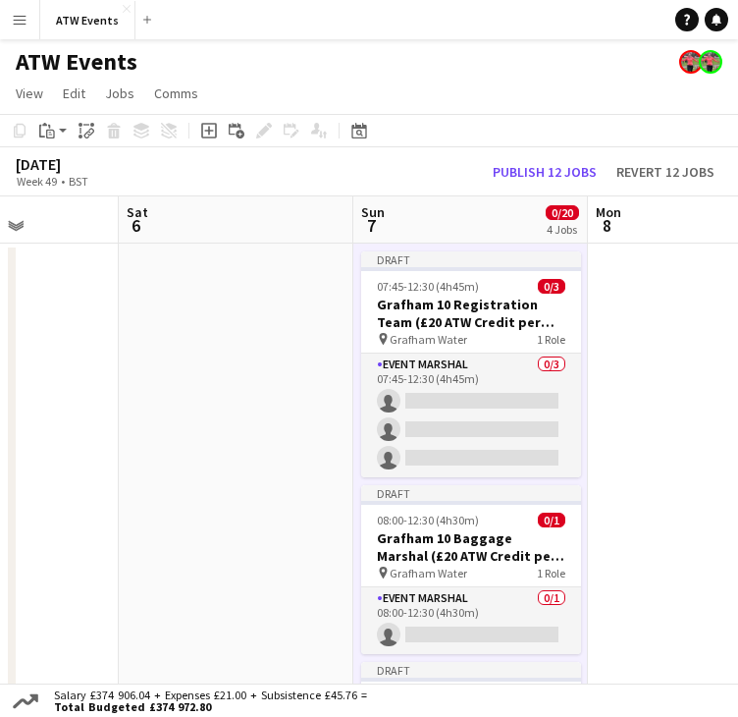
click at [559, 167] on button "Publish 12 jobs" at bounding box center [545, 172] width 120 height 22
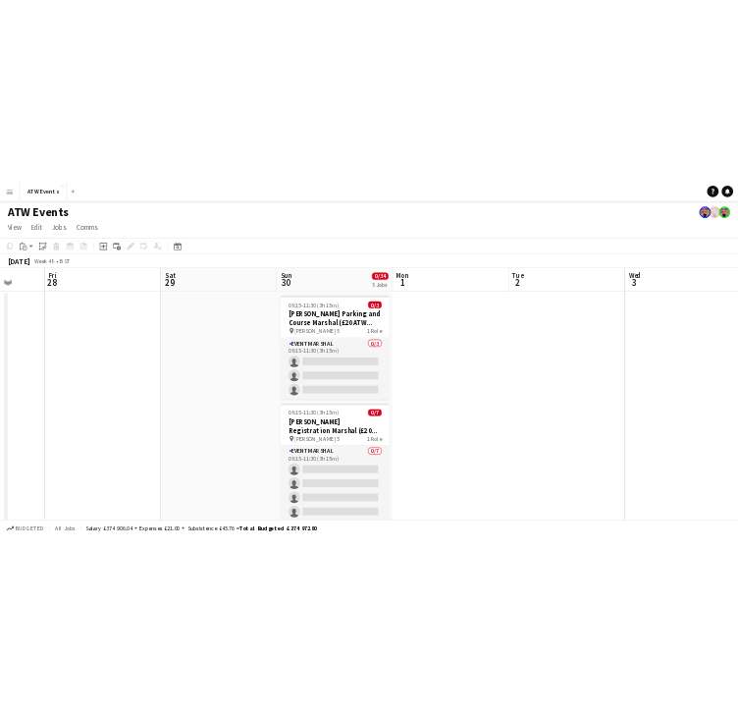
scroll to position [0, 857]
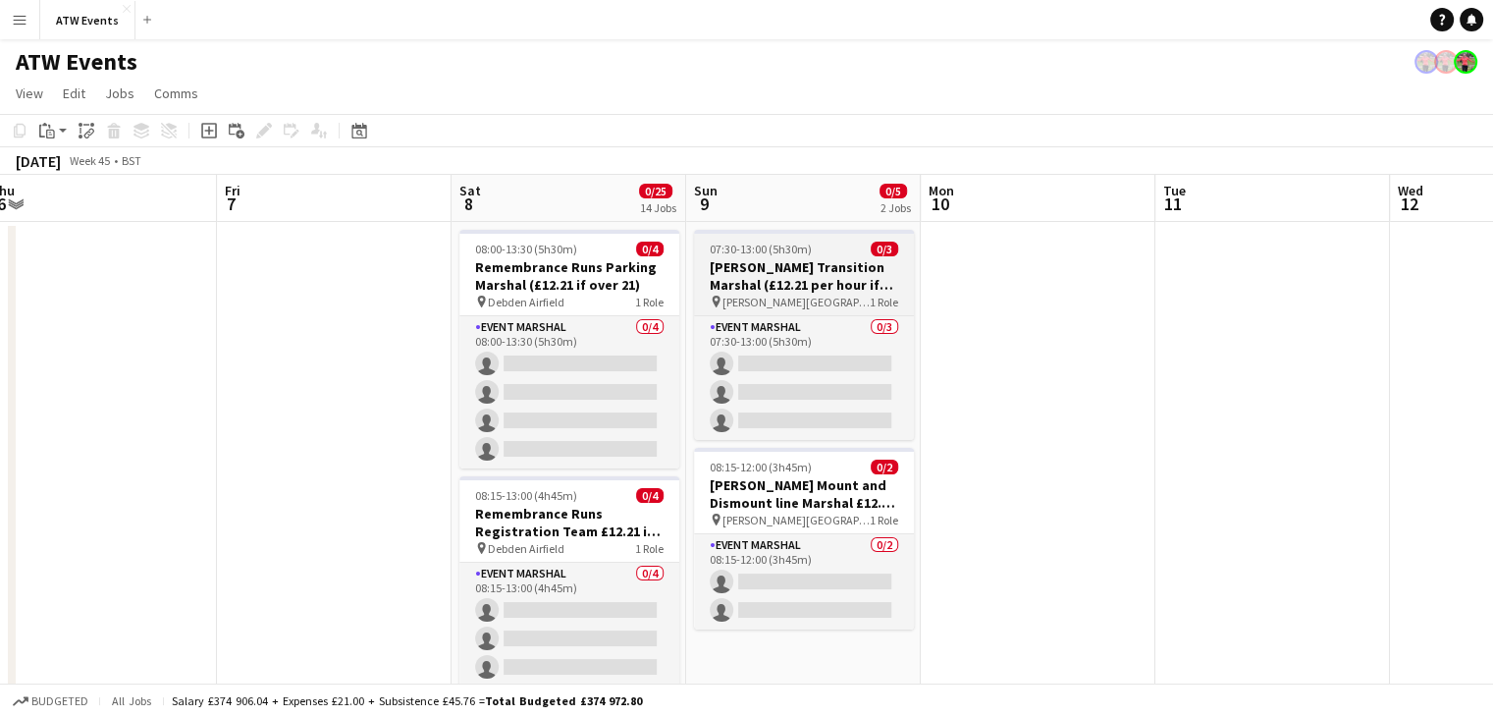
scroll to position [0, 724]
click at [825, 290] on h3 "[PERSON_NAME] Transition Marshal (£12.21 per hour if over 21)" at bounding box center [801, 275] width 220 height 35
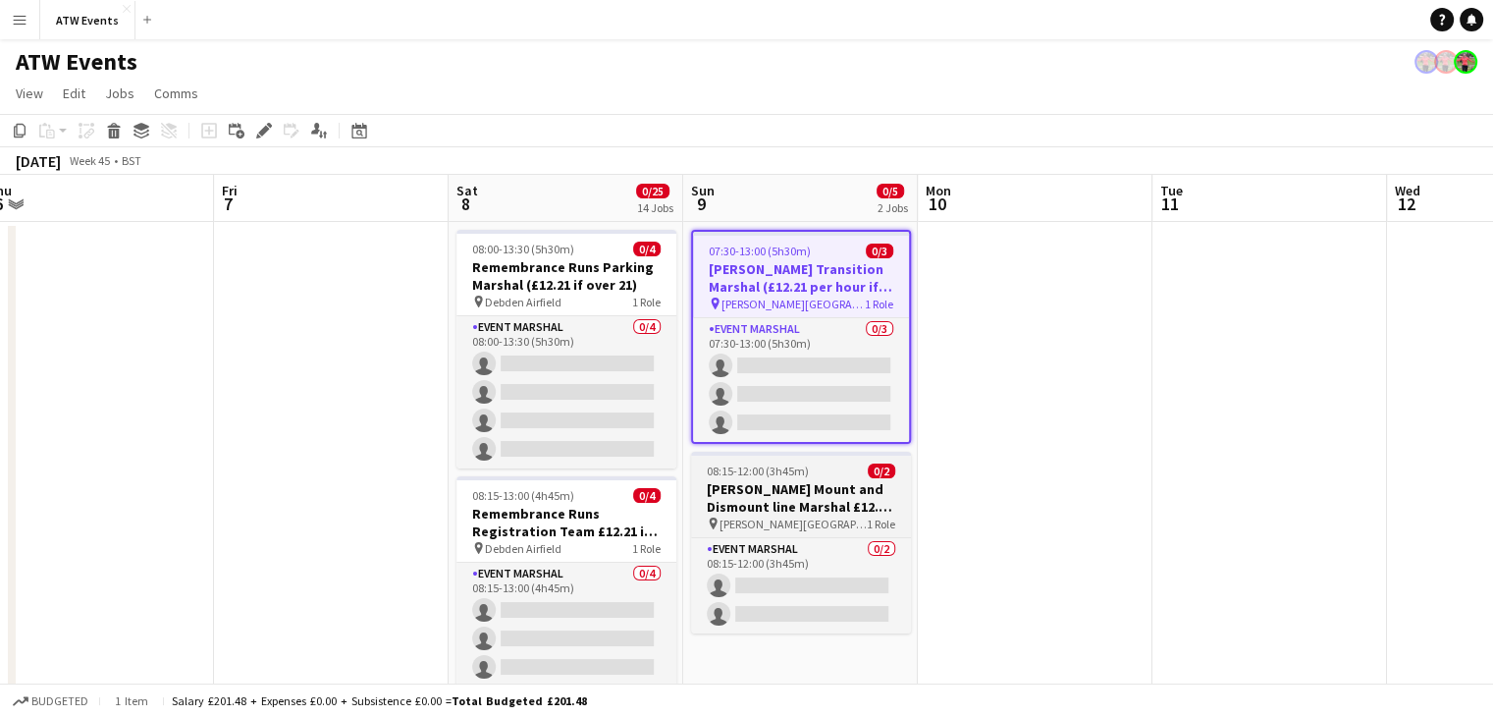
click at [815, 505] on h3 "[PERSON_NAME] Mount and Dismount line Marshal £12.21 if over 21" at bounding box center [801, 497] width 220 height 35
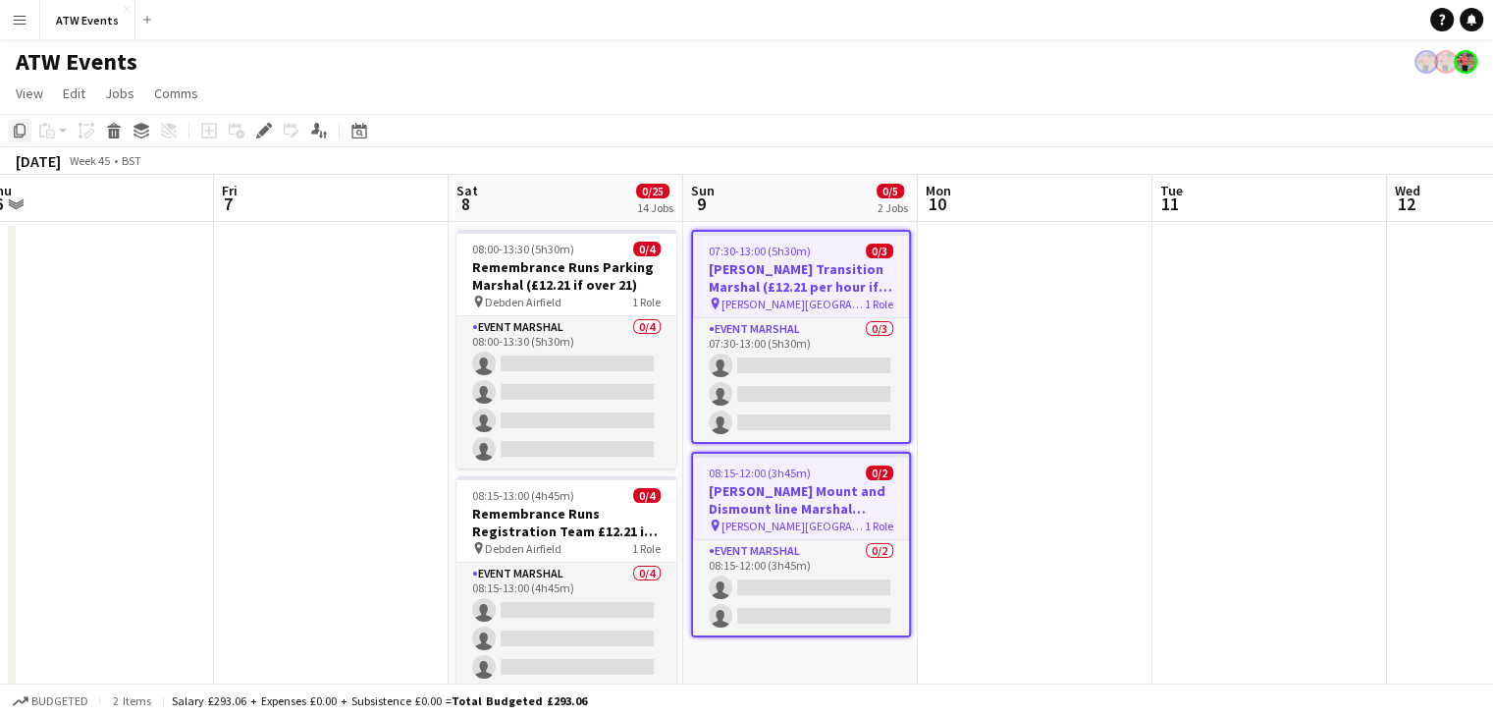
click at [22, 132] on icon "Copy" at bounding box center [20, 131] width 16 height 16
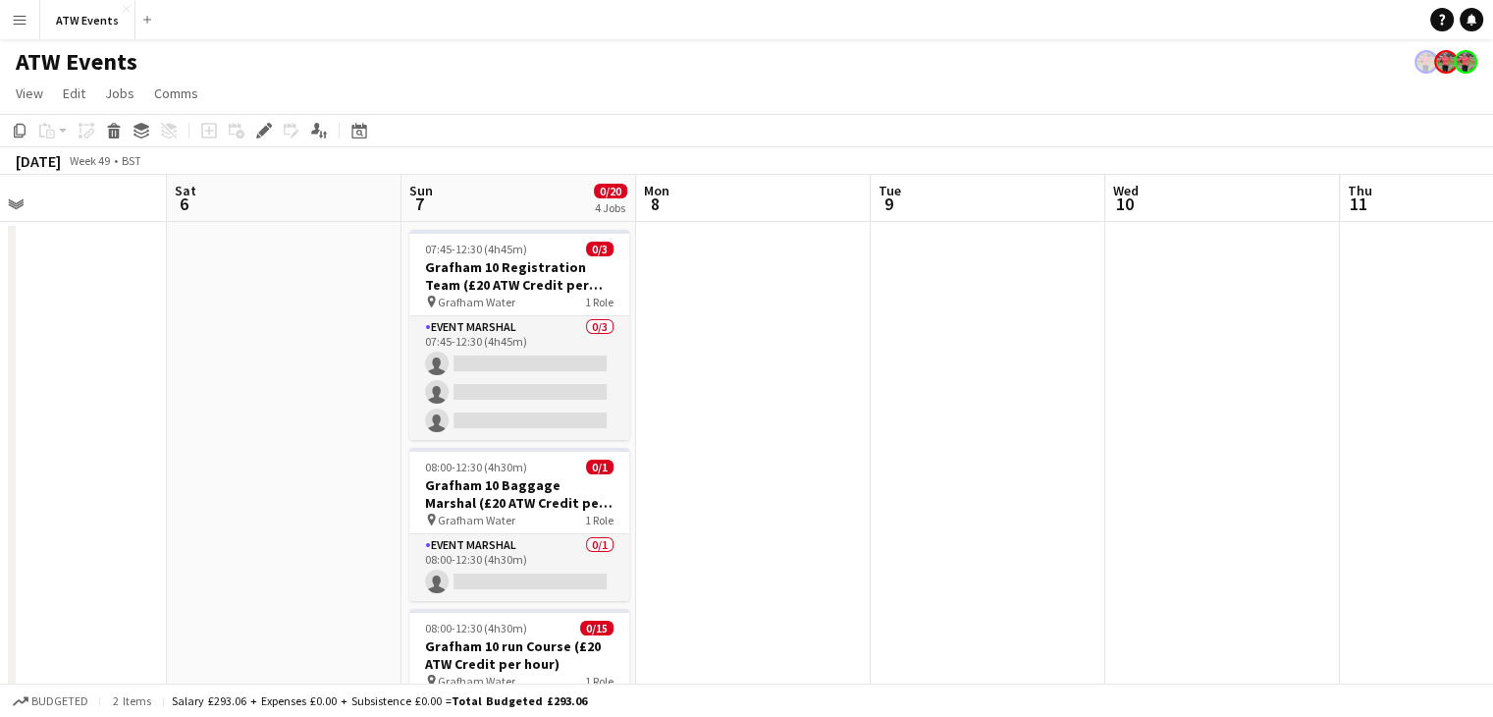
scroll to position [0, 821]
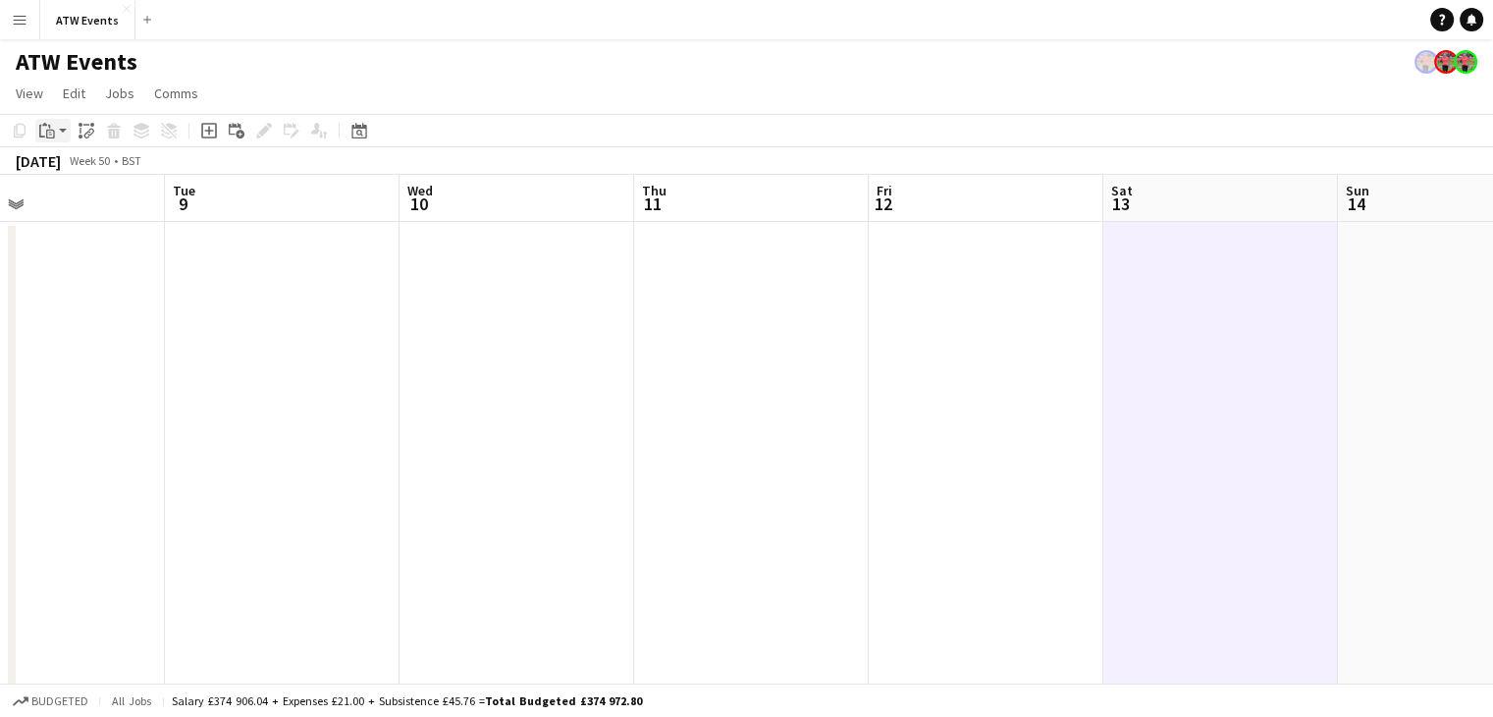
click at [57, 131] on div "Paste" at bounding box center [47, 131] width 24 height 24
click at [76, 157] on div "Paste Ctrl+V Paste with crew Ctrl+Shift+V" at bounding box center [144, 184] width 218 height 84
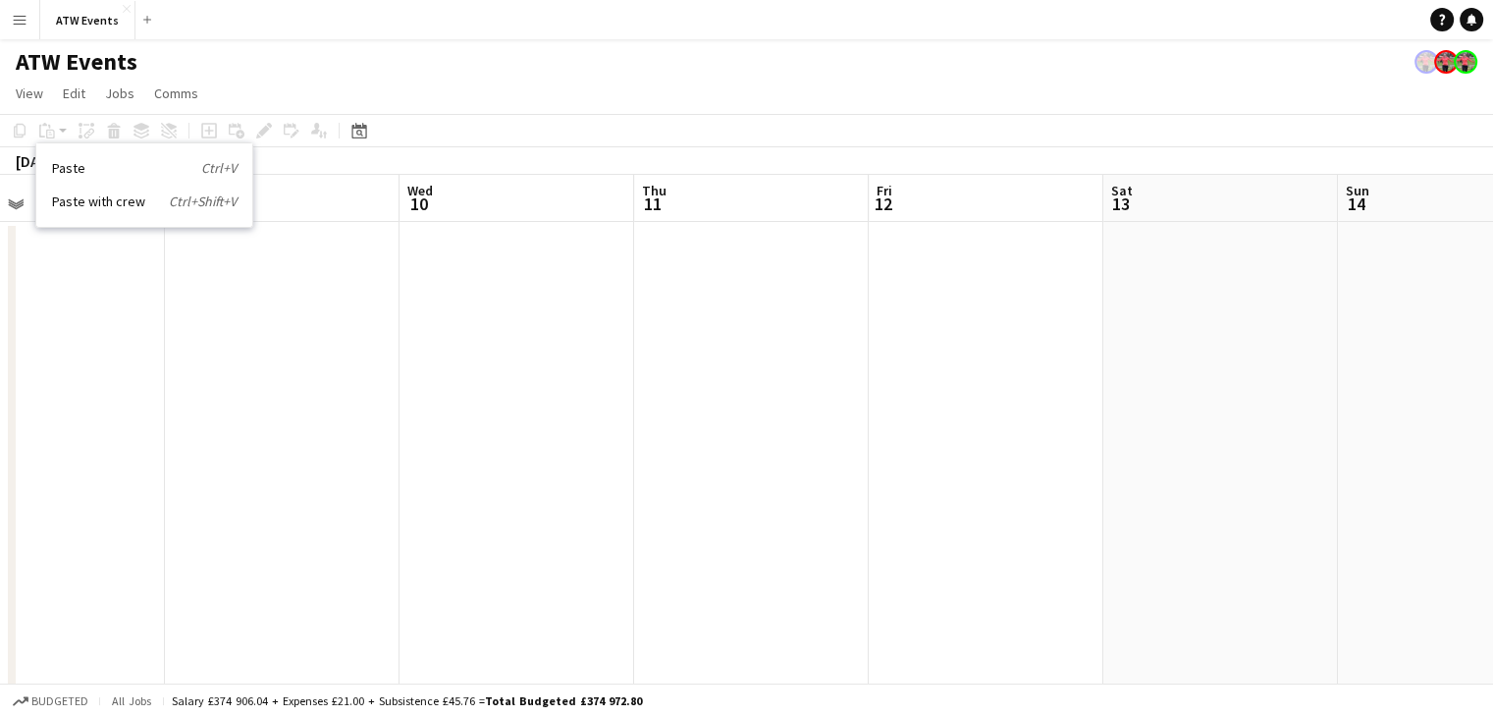
click at [76, 157] on div "Paste Ctrl+V Paste with crew Ctrl+Shift+V" at bounding box center [144, 184] width 218 height 84
click at [75, 170] on link "Paste Ctrl+V" at bounding box center [144, 168] width 185 height 18
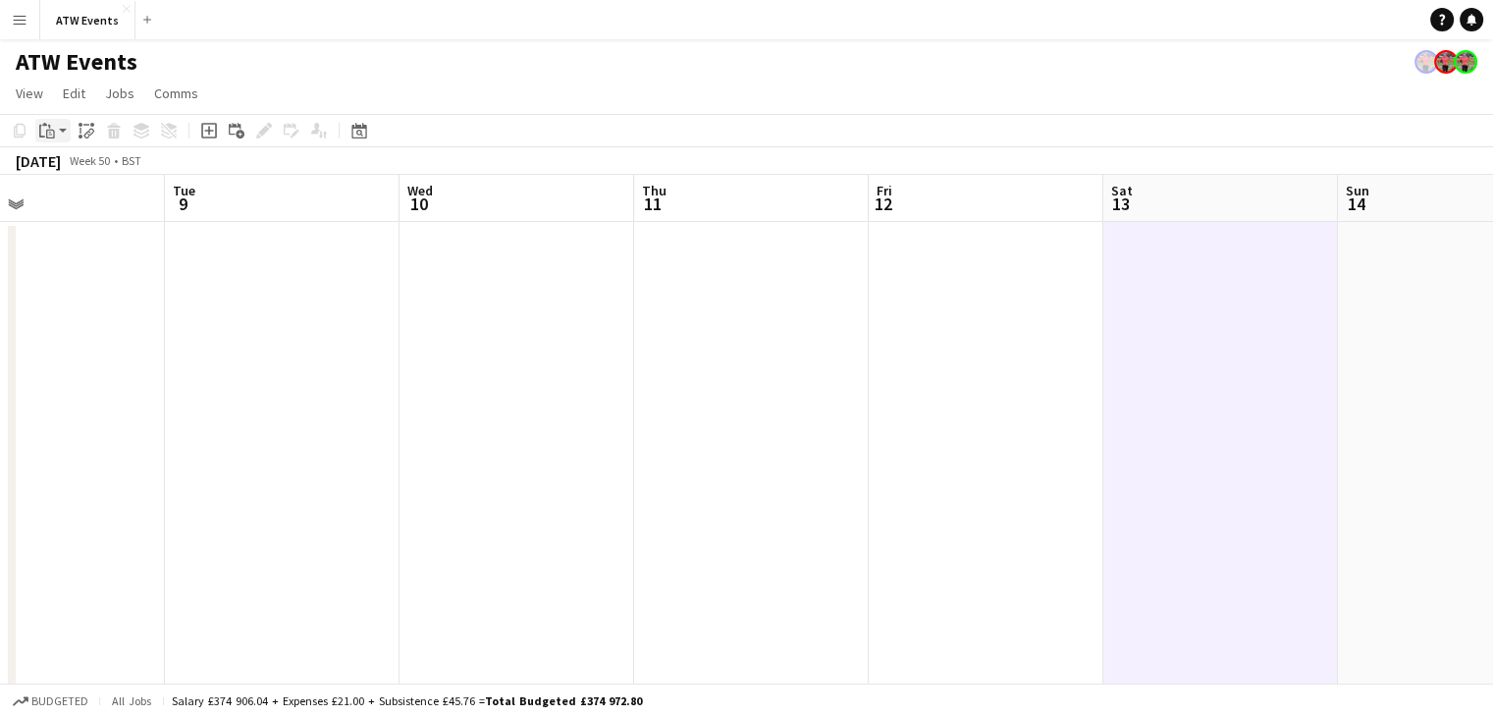
click at [54, 135] on icon at bounding box center [50, 134] width 9 height 9
click at [66, 174] on link "Paste Ctrl+V" at bounding box center [144, 168] width 185 height 18
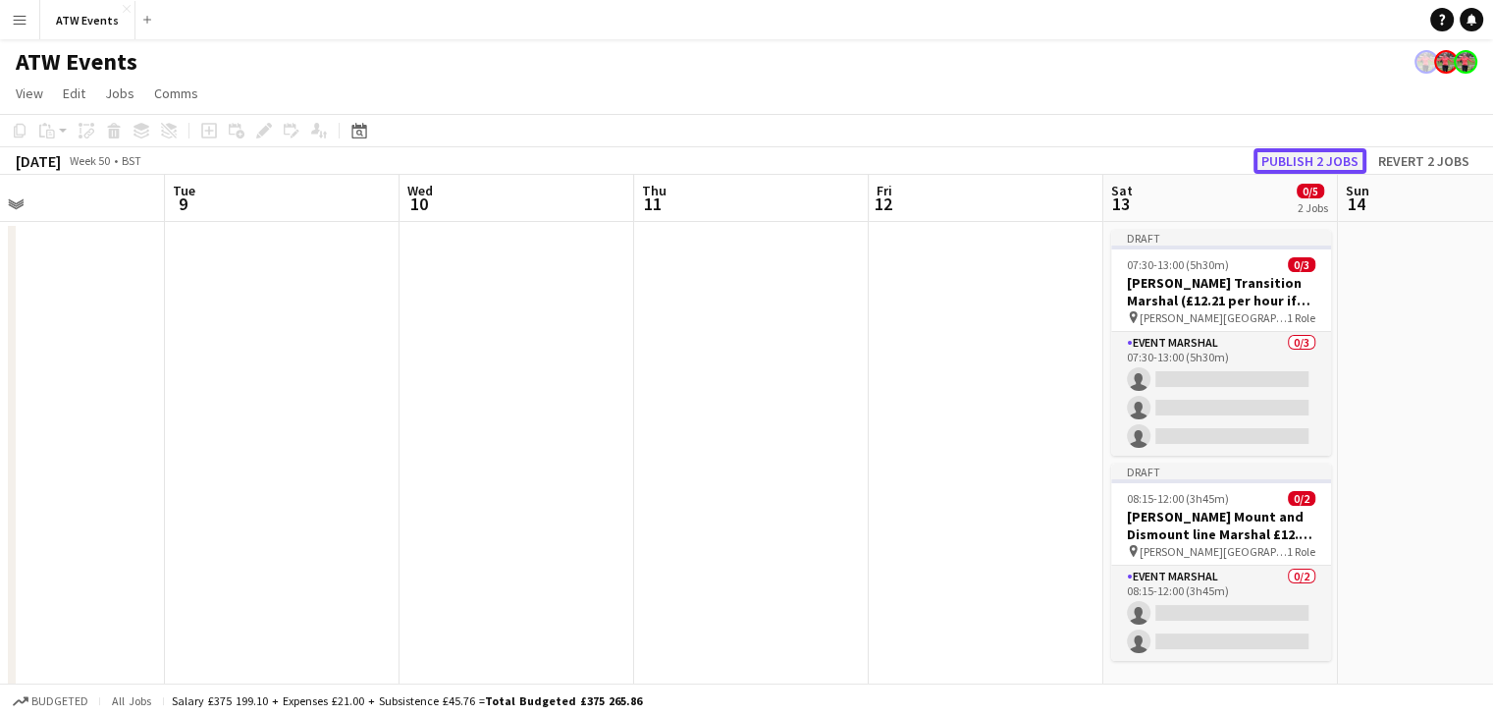
click at [1333, 165] on button "Publish 2 jobs" at bounding box center [1310, 161] width 113 height 26
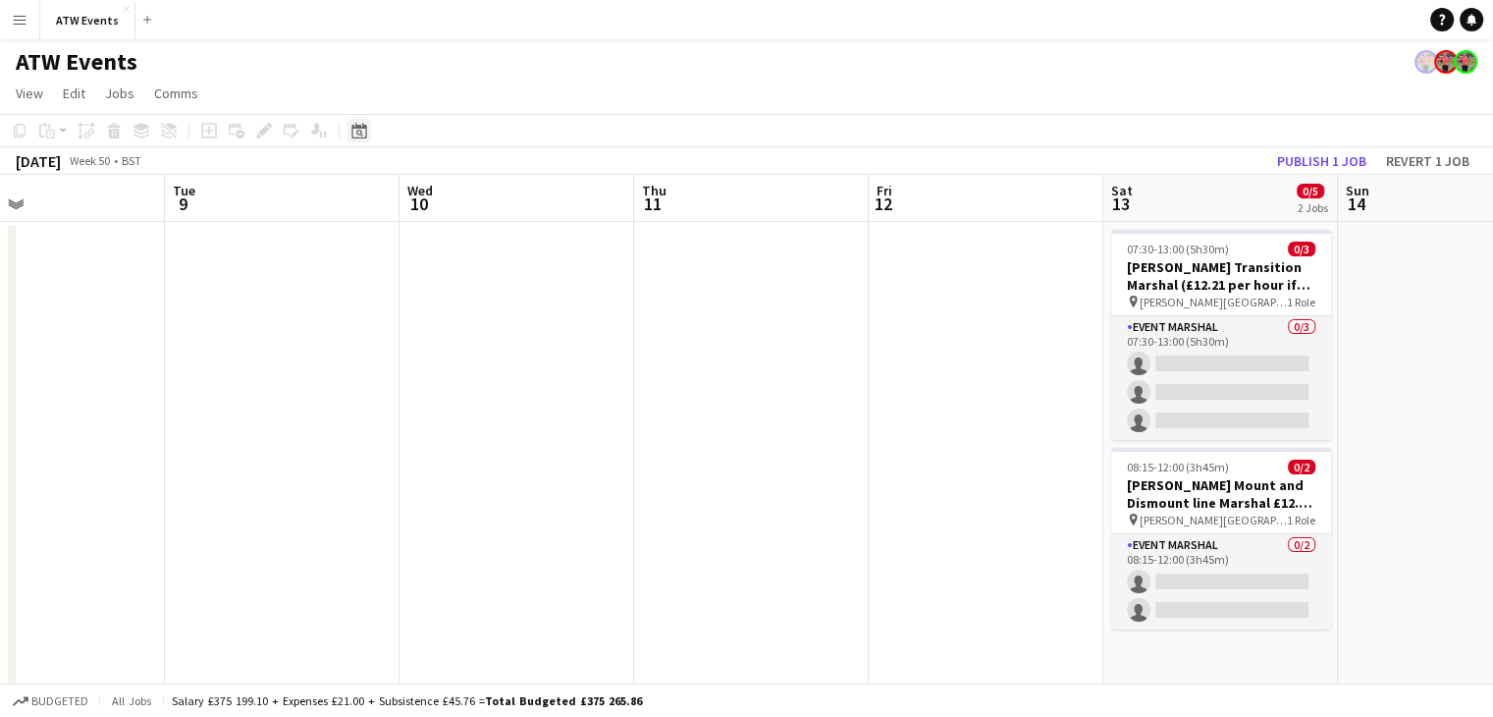
click at [357, 133] on icon at bounding box center [359, 133] width 7 height 7
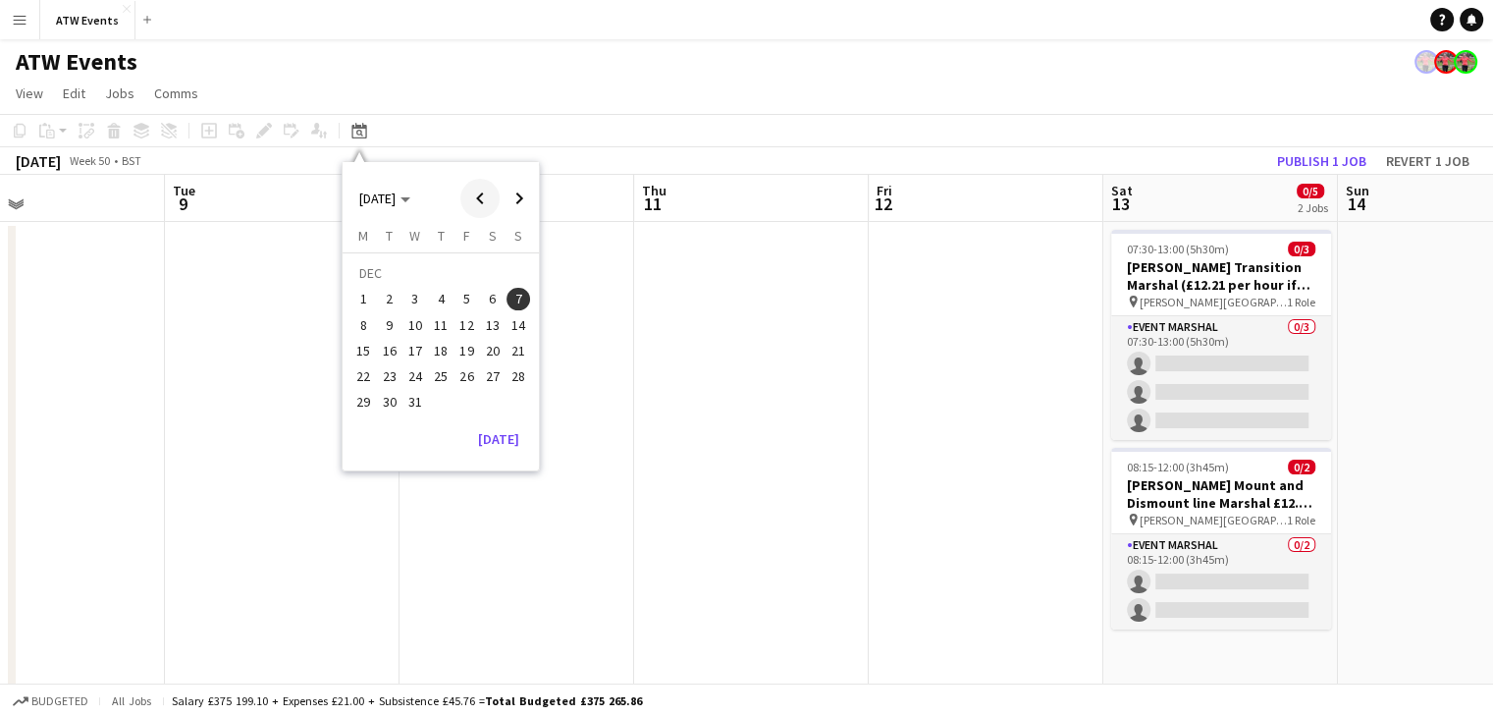
click at [471, 189] on span "Previous month" at bounding box center [479, 198] width 39 height 39
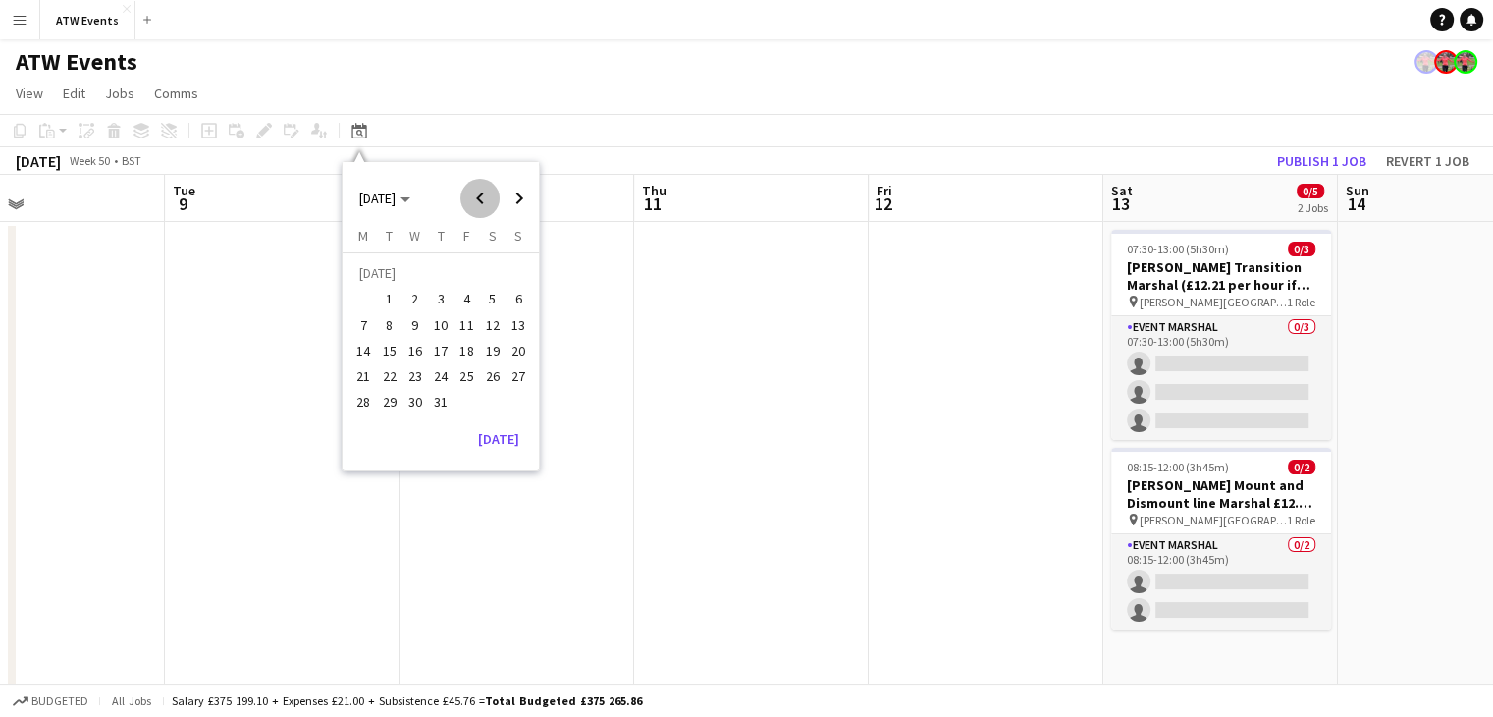
click at [471, 189] on span "Previous month" at bounding box center [479, 198] width 39 height 39
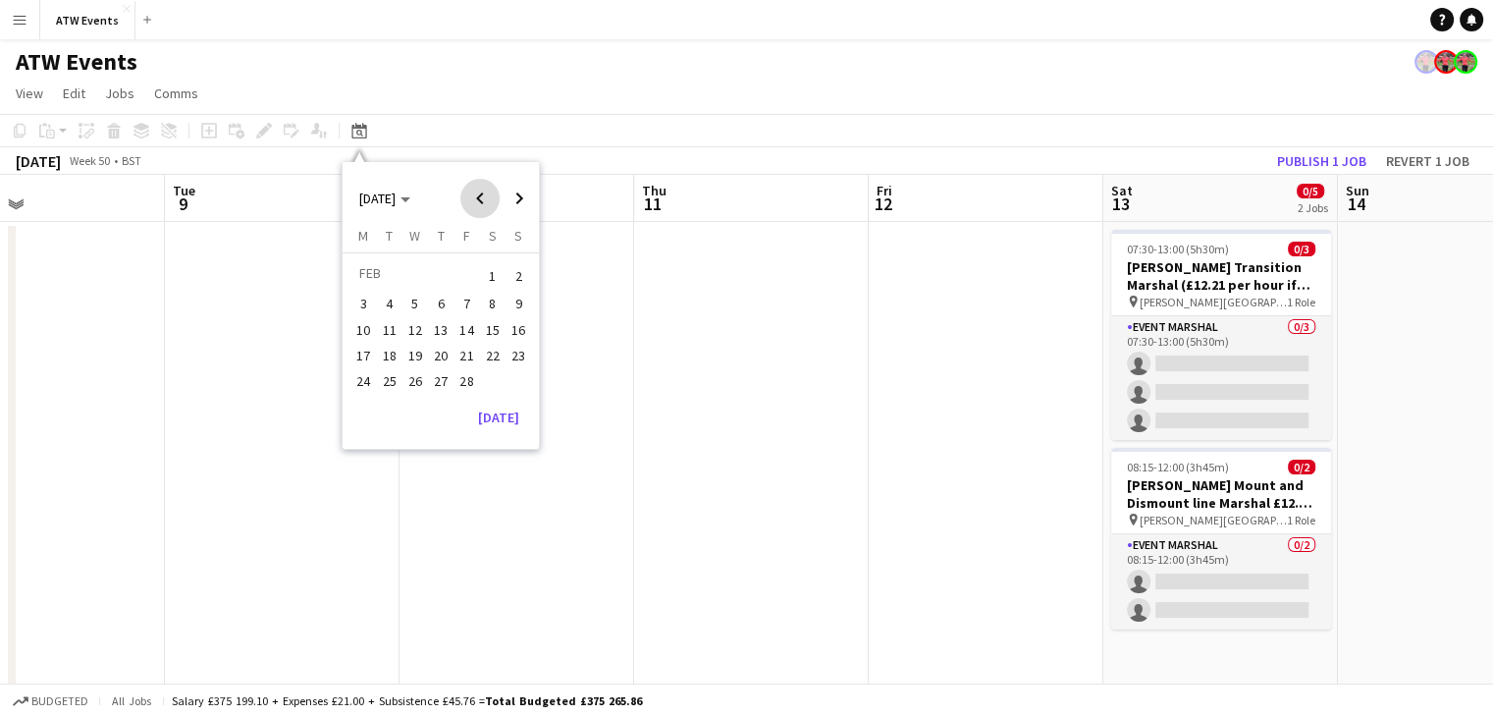
click at [471, 189] on span "Previous month" at bounding box center [479, 198] width 39 height 39
click at [507, 196] on span "Next month" at bounding box center [519, 198] width 39 height 39
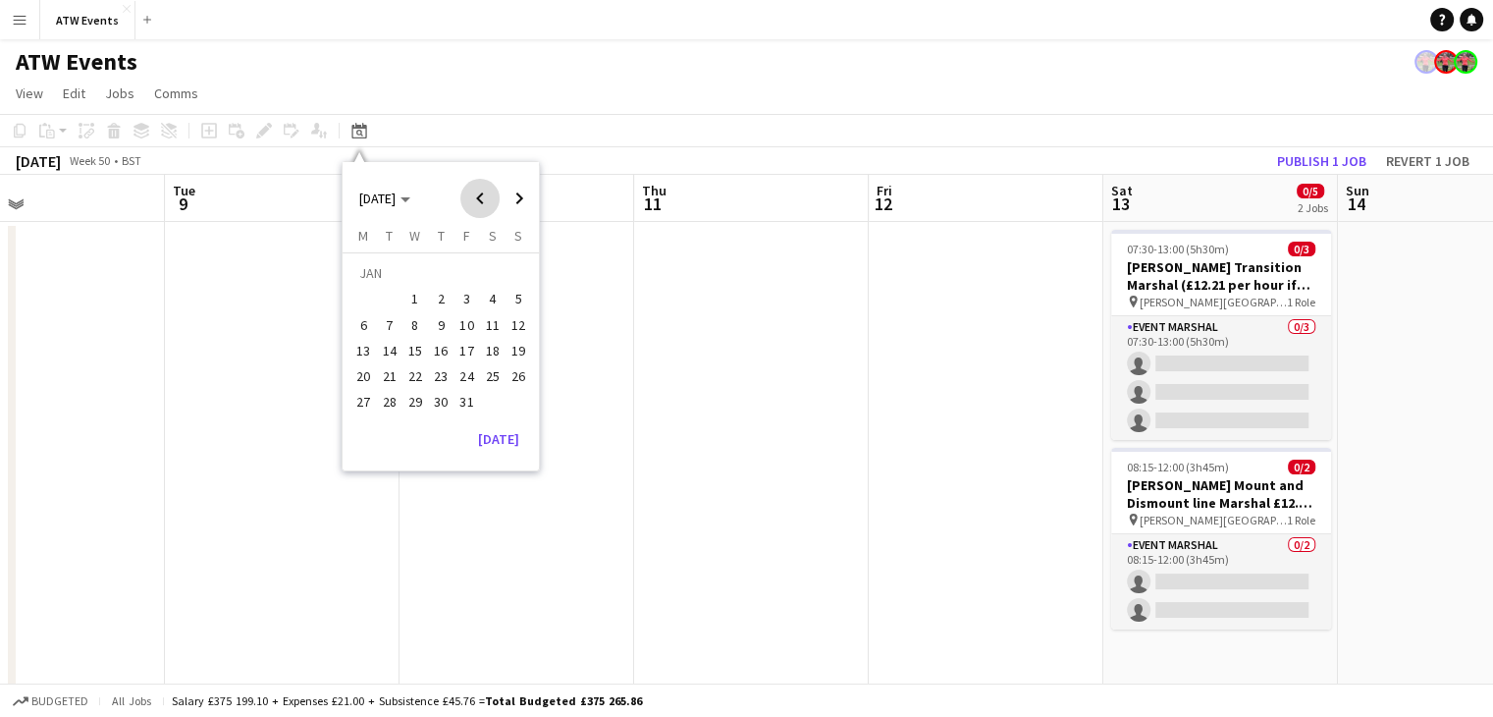
click at [487, 197] on span "Previous month" at bounding box center [479, 198] width 39 height 39
click at [491, 337] on span "14" at bounding box center [493, 330] width 24 height 24
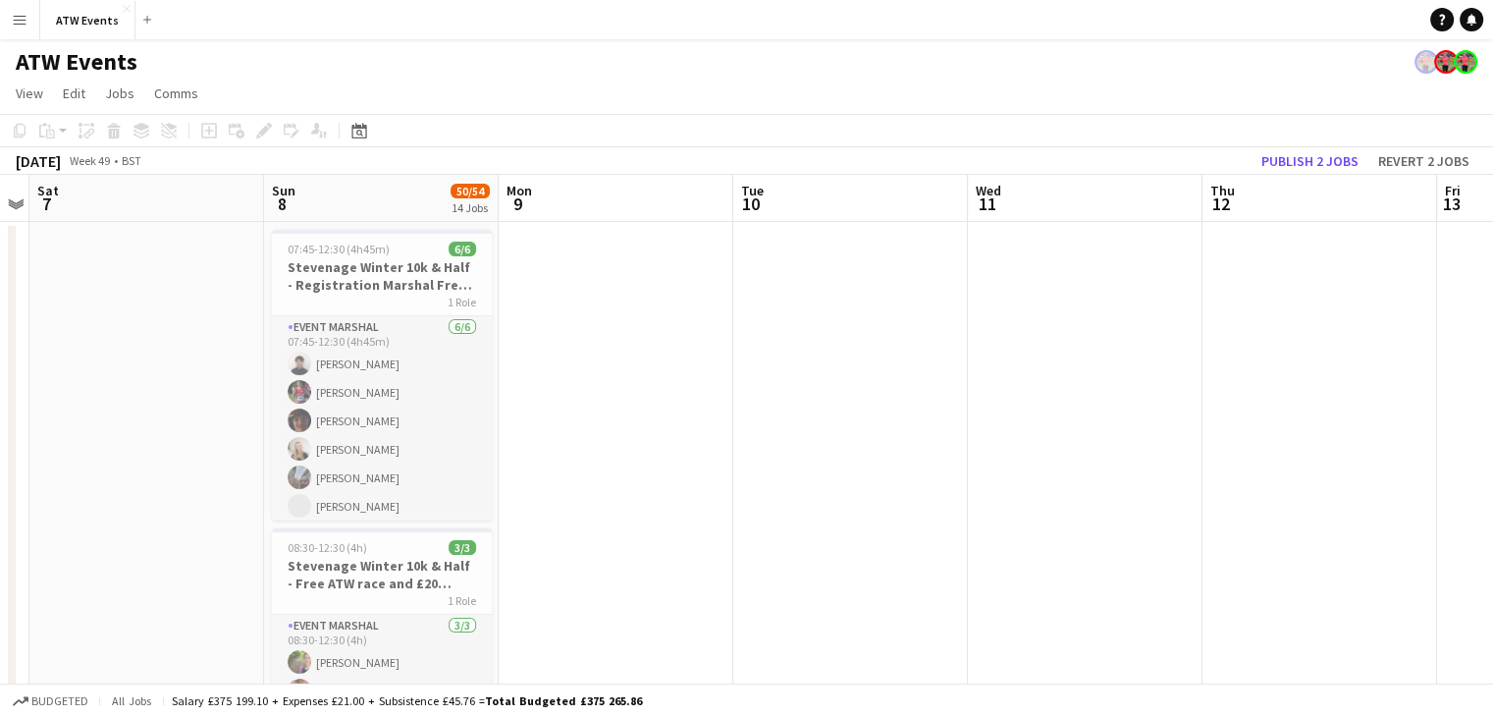
scroll to position [0, 440]
click at [357, 276] on h3 "Stevenage Winter 10k & Half - Registration Marshal Free ATW race and £20" at bounding box center [382, 275] width 220 height 35
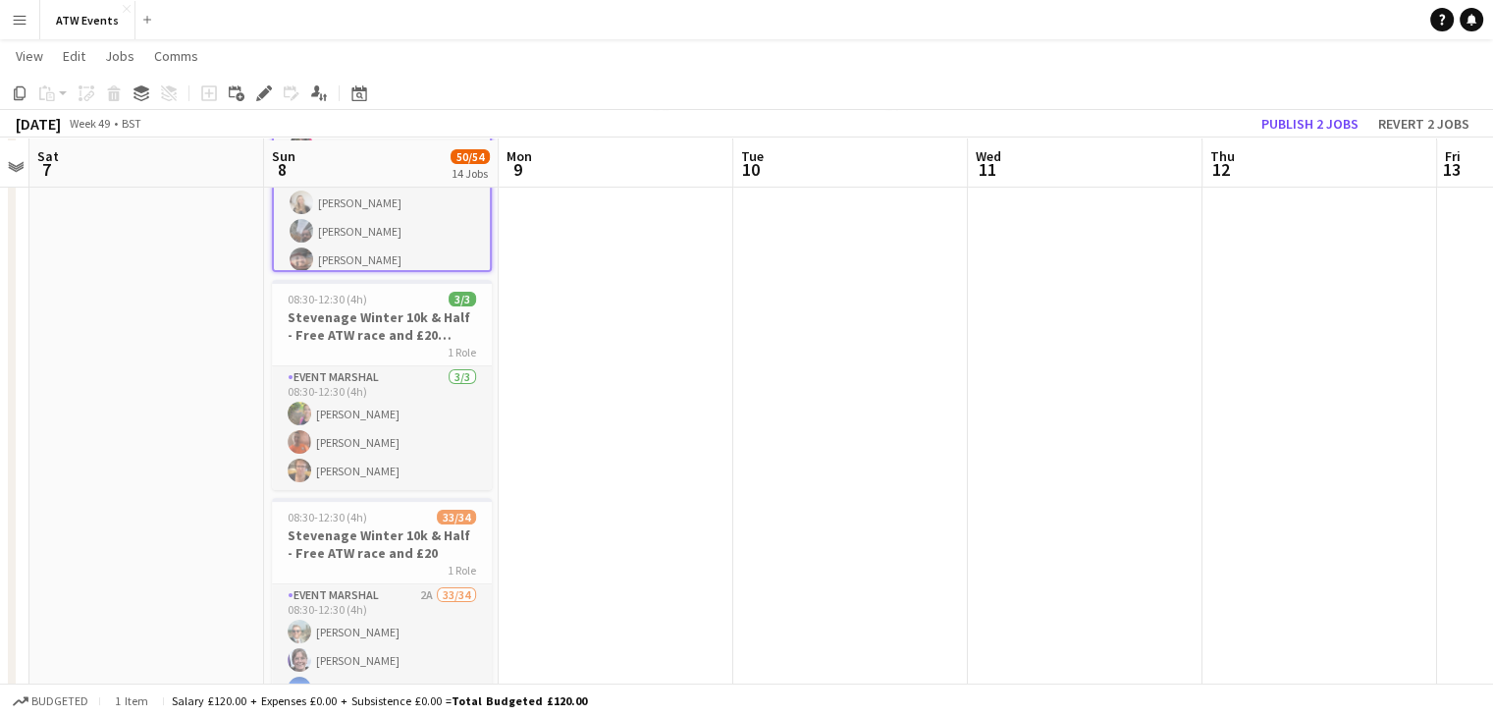
scroll to position [250, 0]
click at [389, 319] on h3 "Stevenage Winter 10k & Half - Free ATW race and £20 Baggage Marshal" at bounding box center [382, 321] width 220 height 35
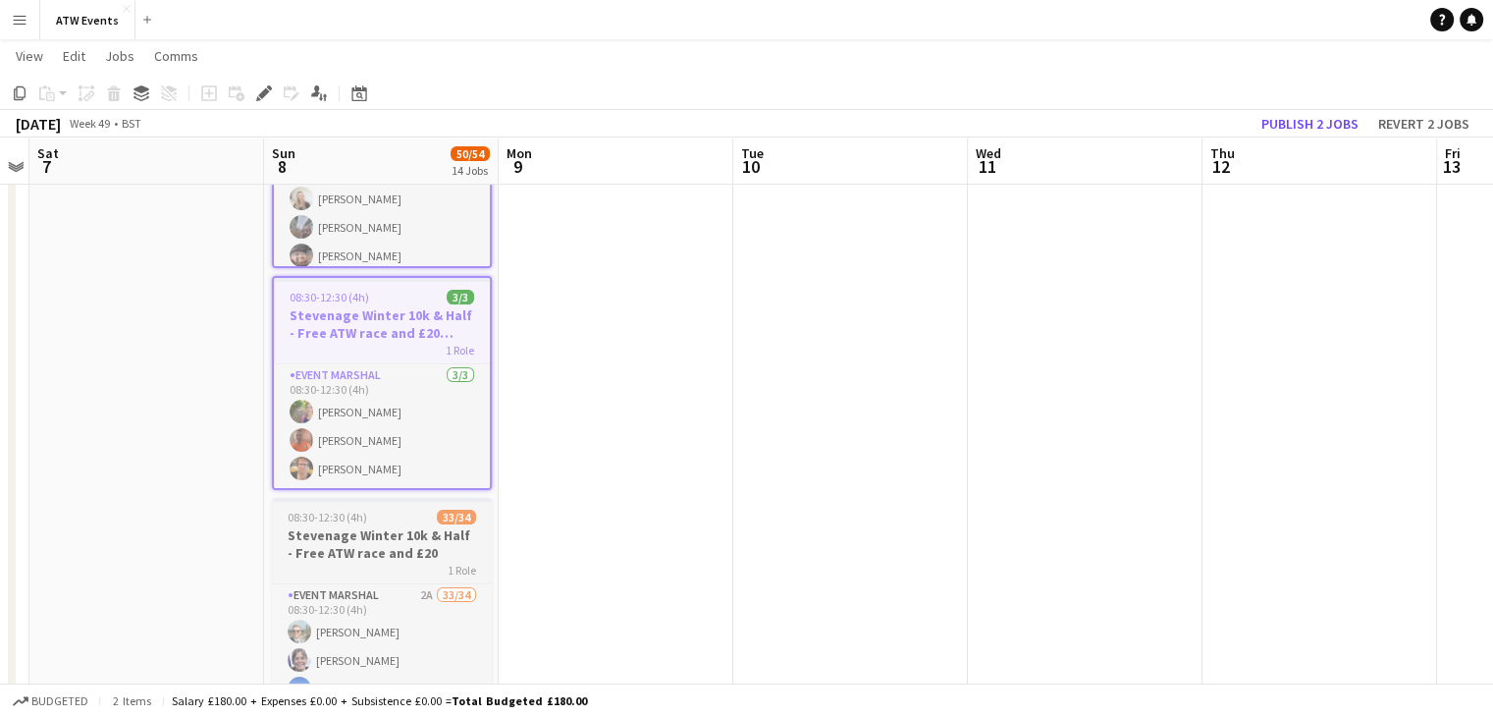
click at [426, 526] on h3 "Stevenage Winter 10k & Half - Free ATW race and £20" at bounding box center [382, 543] width 220 height 35
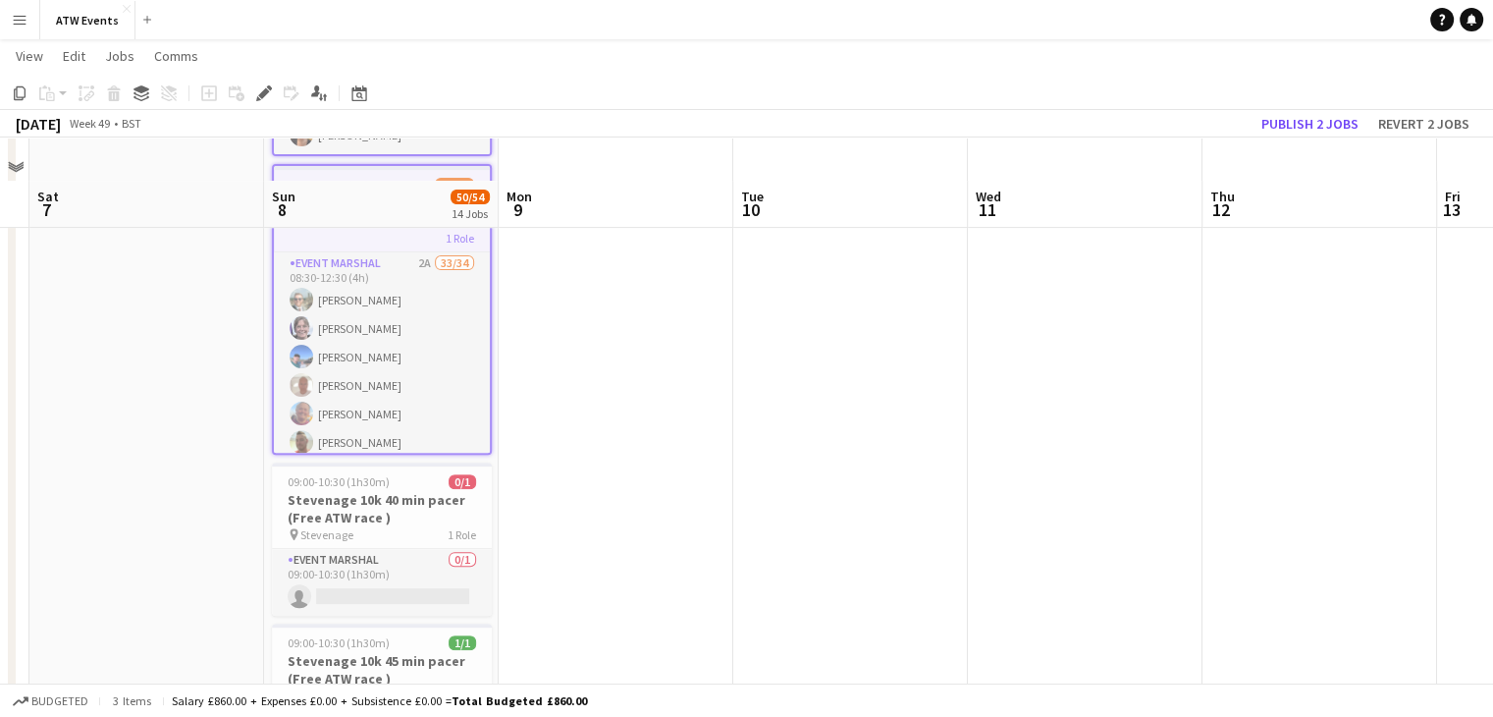
scroll to position [644, 0]
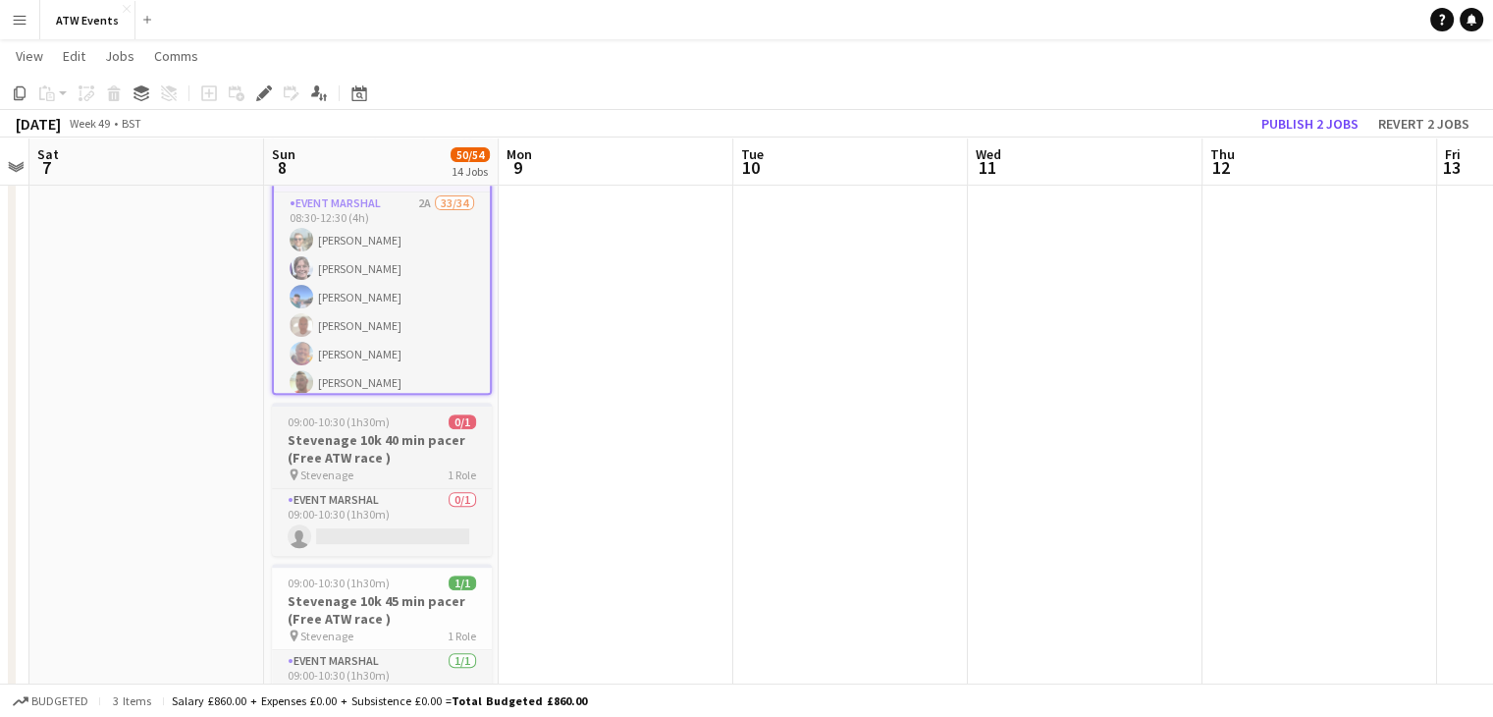
click at [389, 462] on h3 "Stevenage 10k 40 min pacer (Free ATW race )" at bounding box center [382, 448] width 220 height 35
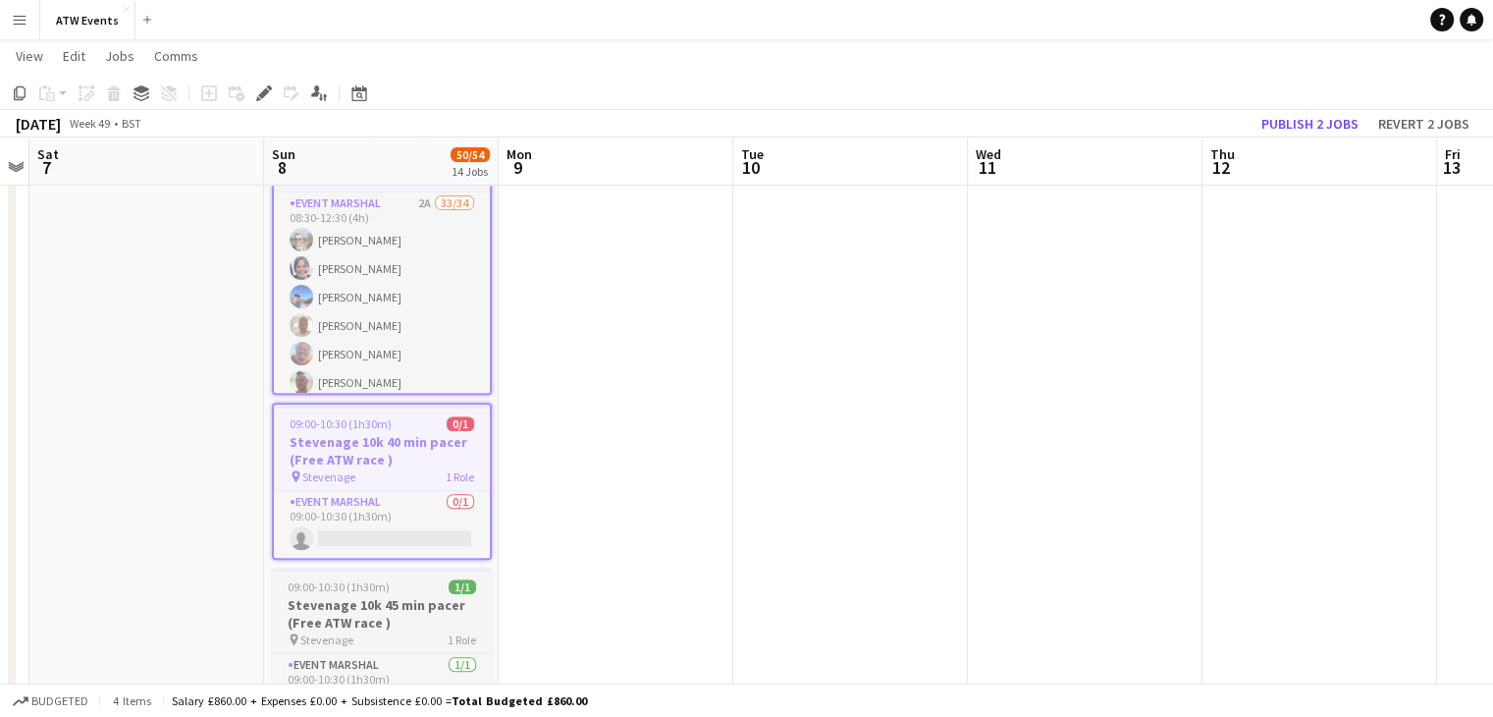
click at [353, 592] on app-job-card "09:00-10:30 (1h30m) 1/1 Stevenage 10k 45 min pacer (Free ATW race ) pin Stevena…" at bounding box center [382, 643] width 220 height 153
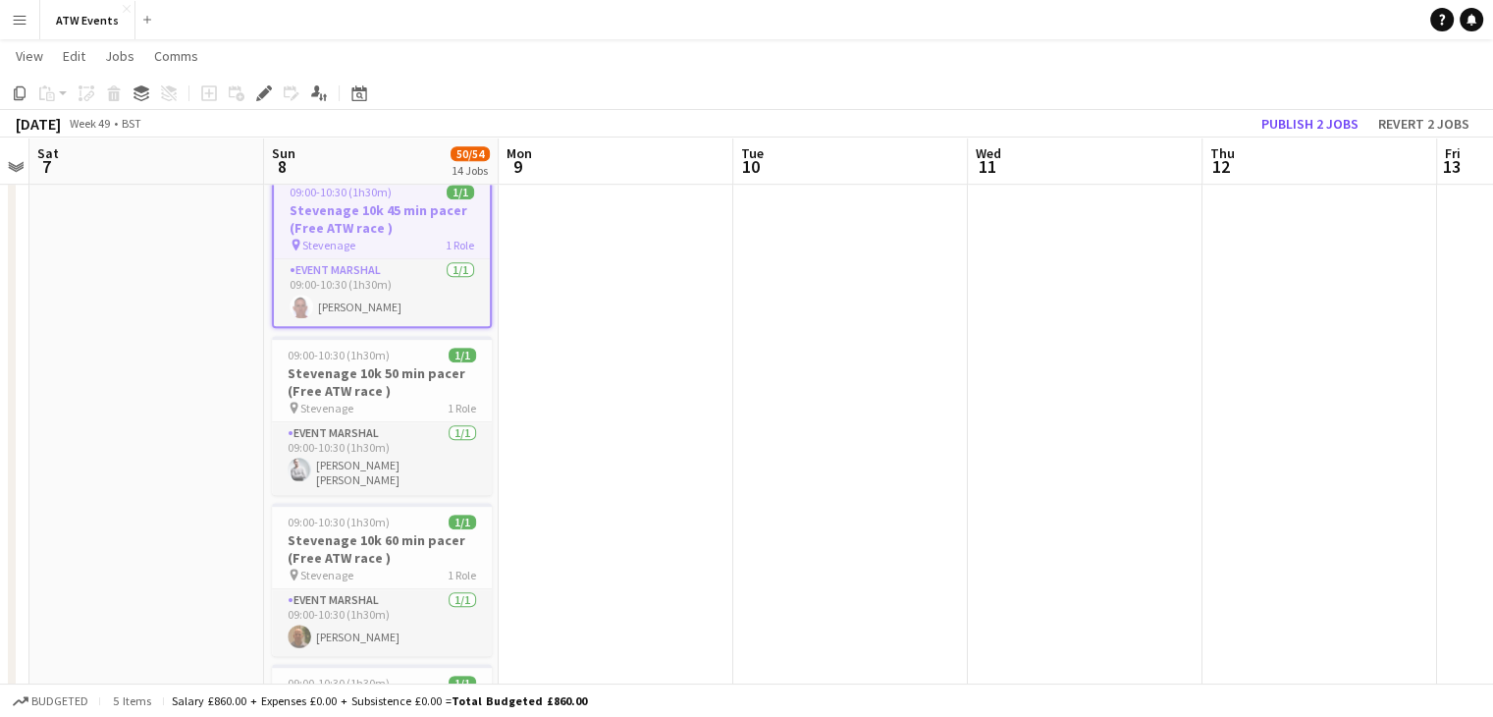
scroll to position [1041, 0]
click at [391, 378] on h3 "Stevenage 10k 50 min pacer (Free ATW race )" at bounding box center [382, 381] width 220 height 35
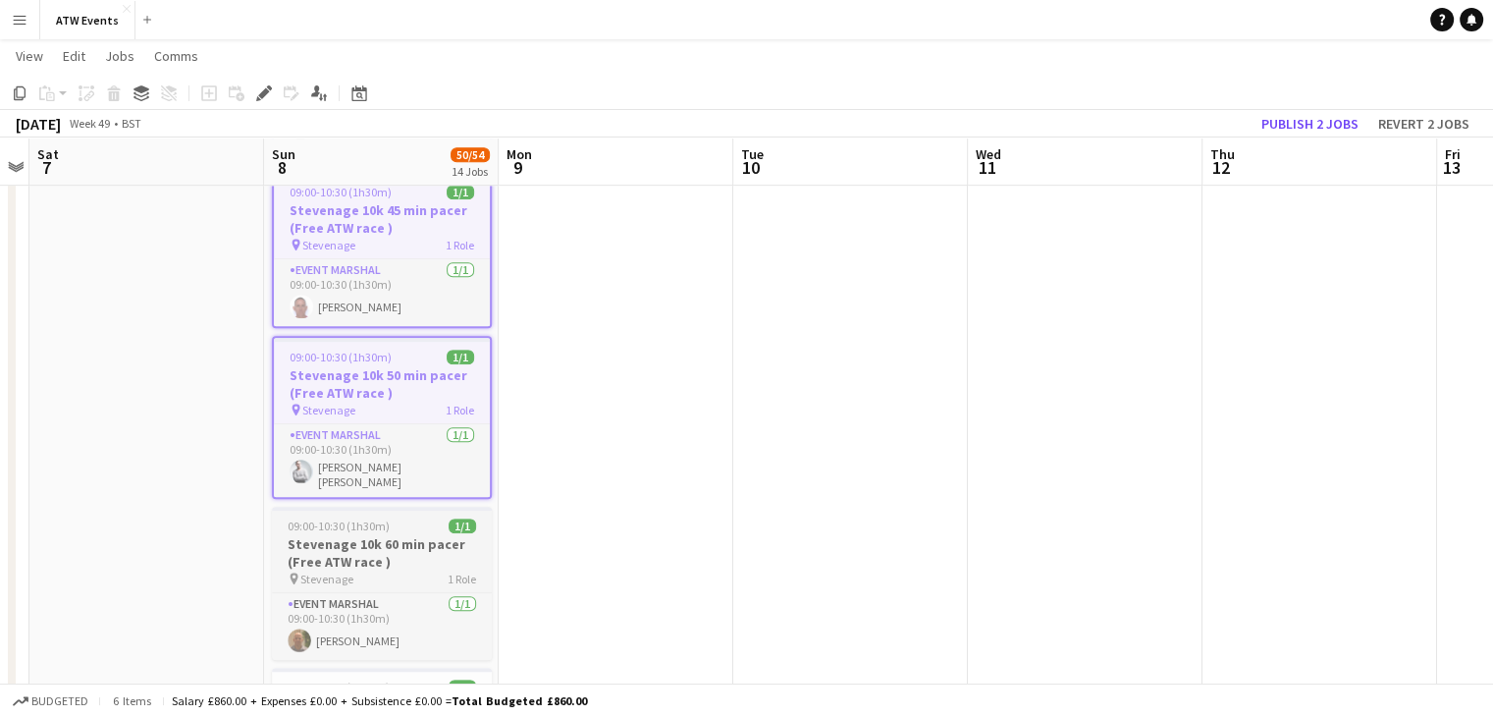
click at [396, 539] on h3 "Stevenage 10k 60 min pacer (Free ATW race )" at bounding box center [382, 552] width 220 height 35
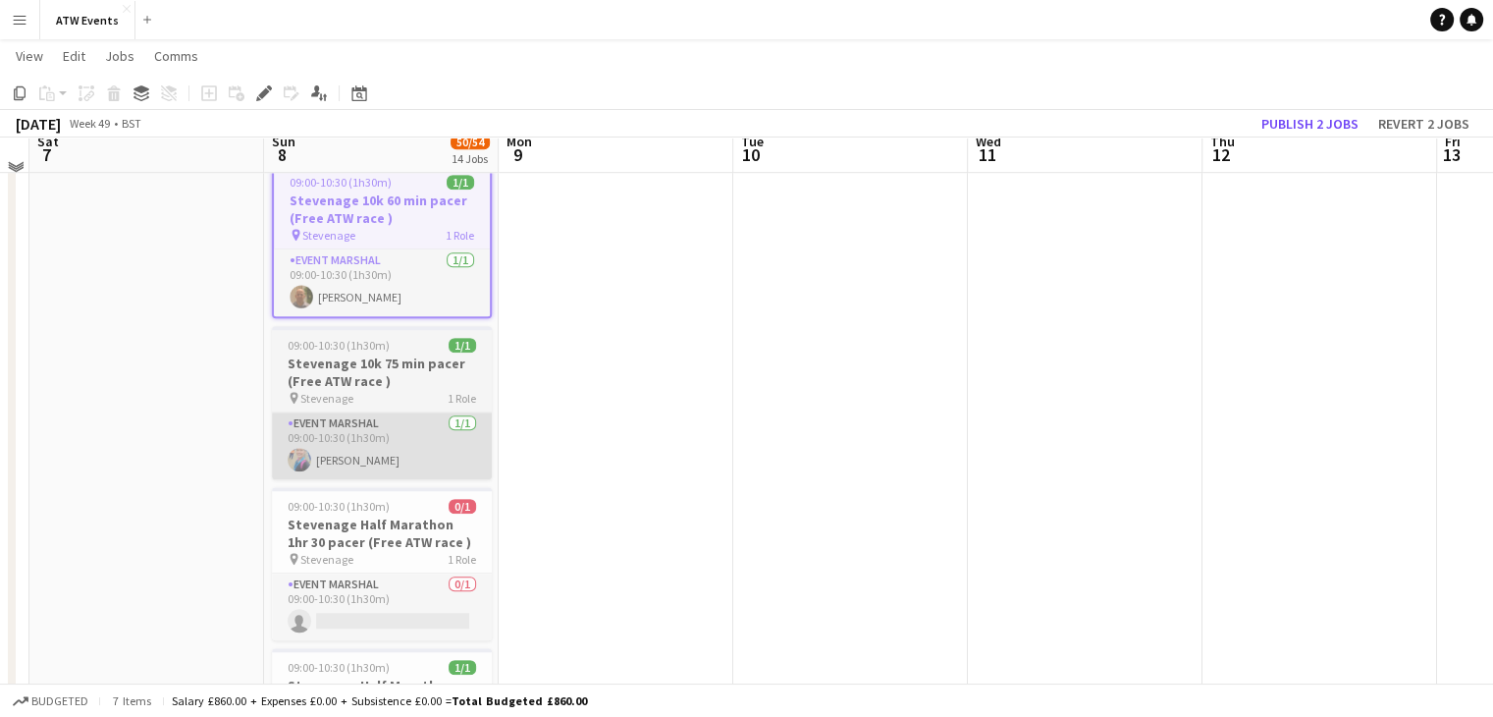
scroll to position [1388, 0]
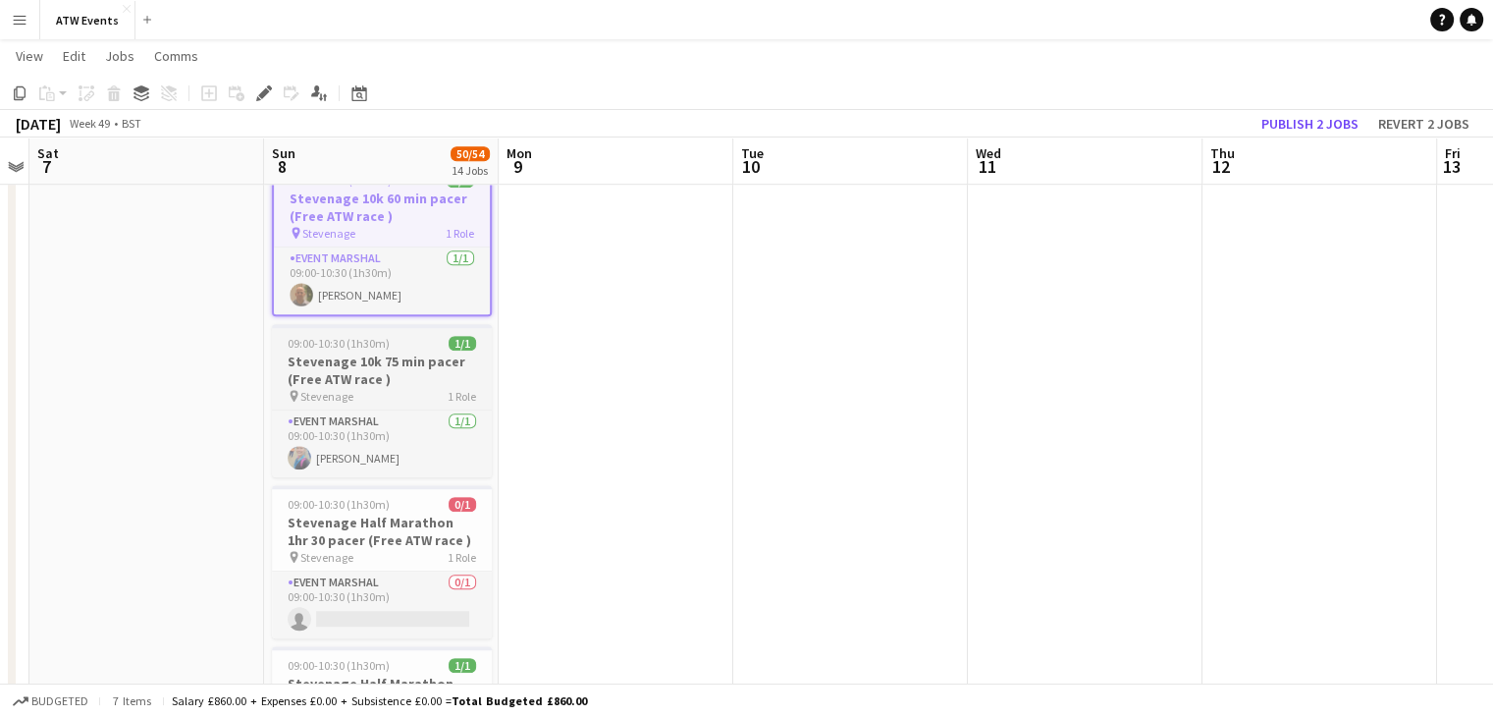
click at [377, 374] on h3 "Stevenage 10k 75 min pacer (Free ATW race )" at bounding box center [382, 369] width 220 height 35
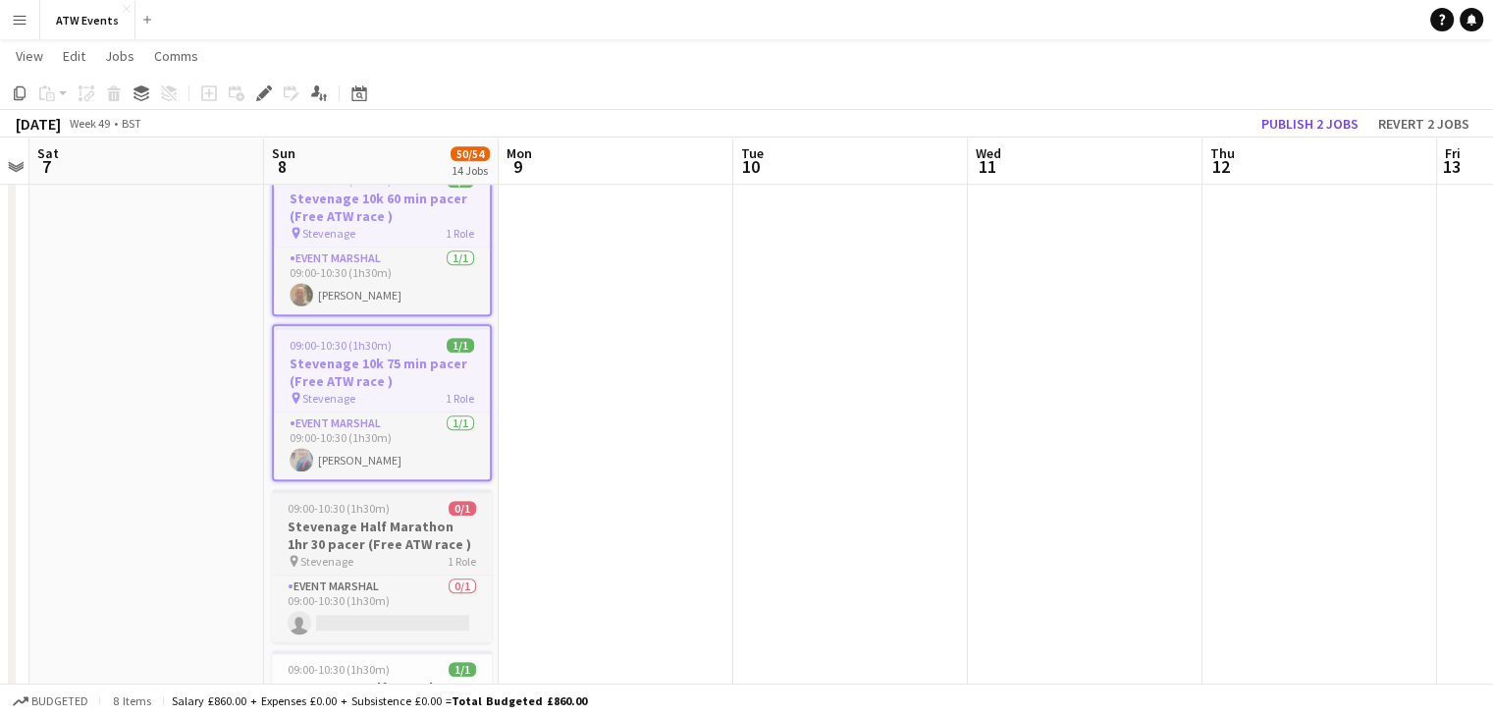
click at [355, 522] on h3 "Stevenage Half Marathon 1hr 30 pacer (Free ATW race )" at bounding box center [382, 534] width 220 height 35
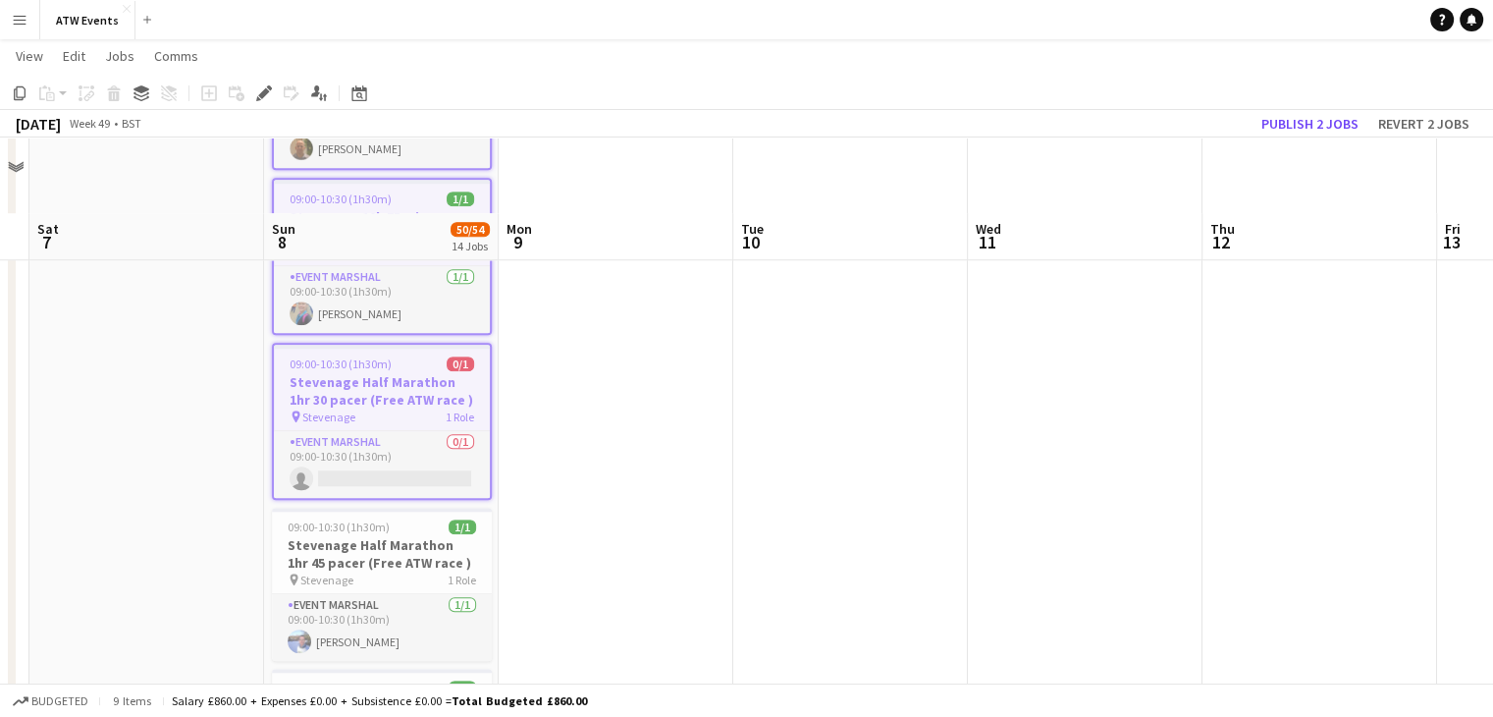
scroll to position [1671, 0]
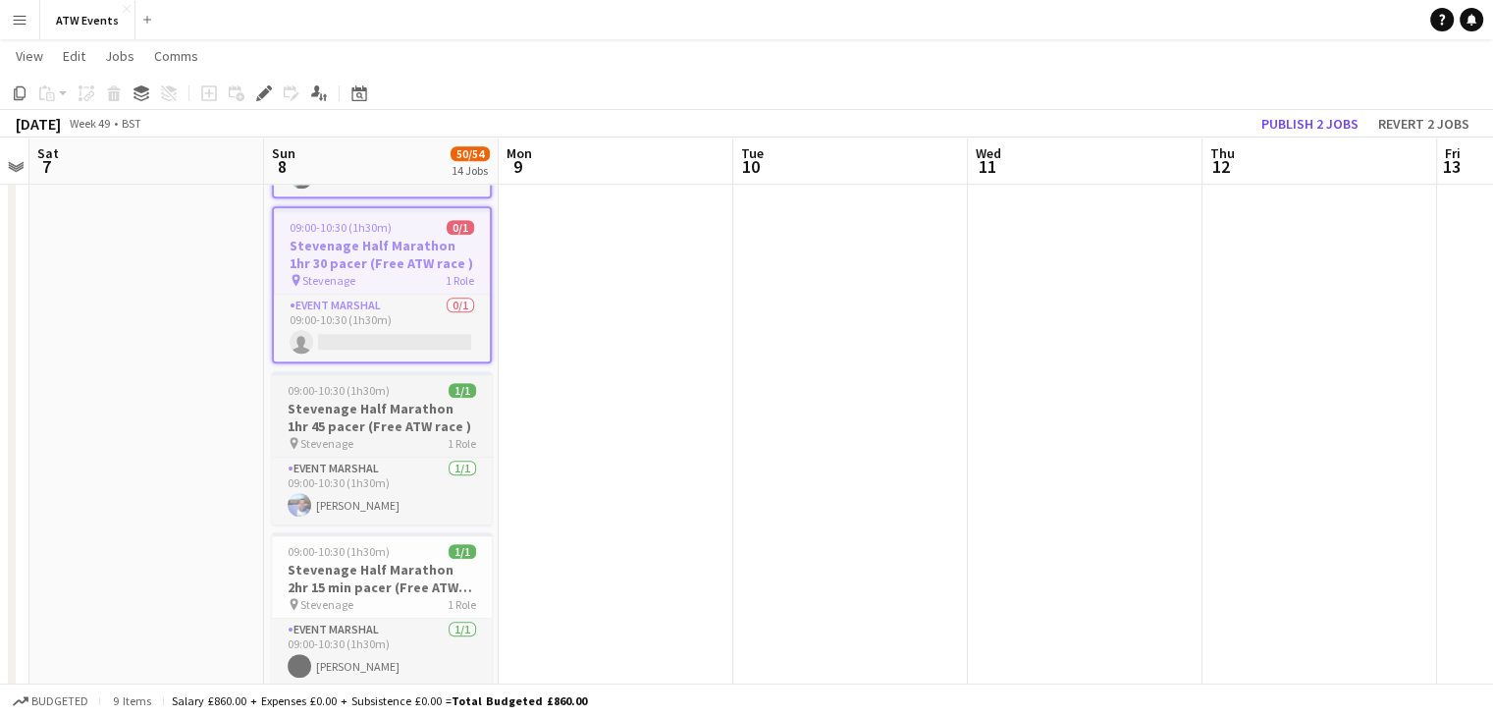
click at [406, 400] on h3 "Stevenage Half Marathon 1hr 45 pacer (Free ATW race )" at bounding box center [382, 417] width 220 height 35
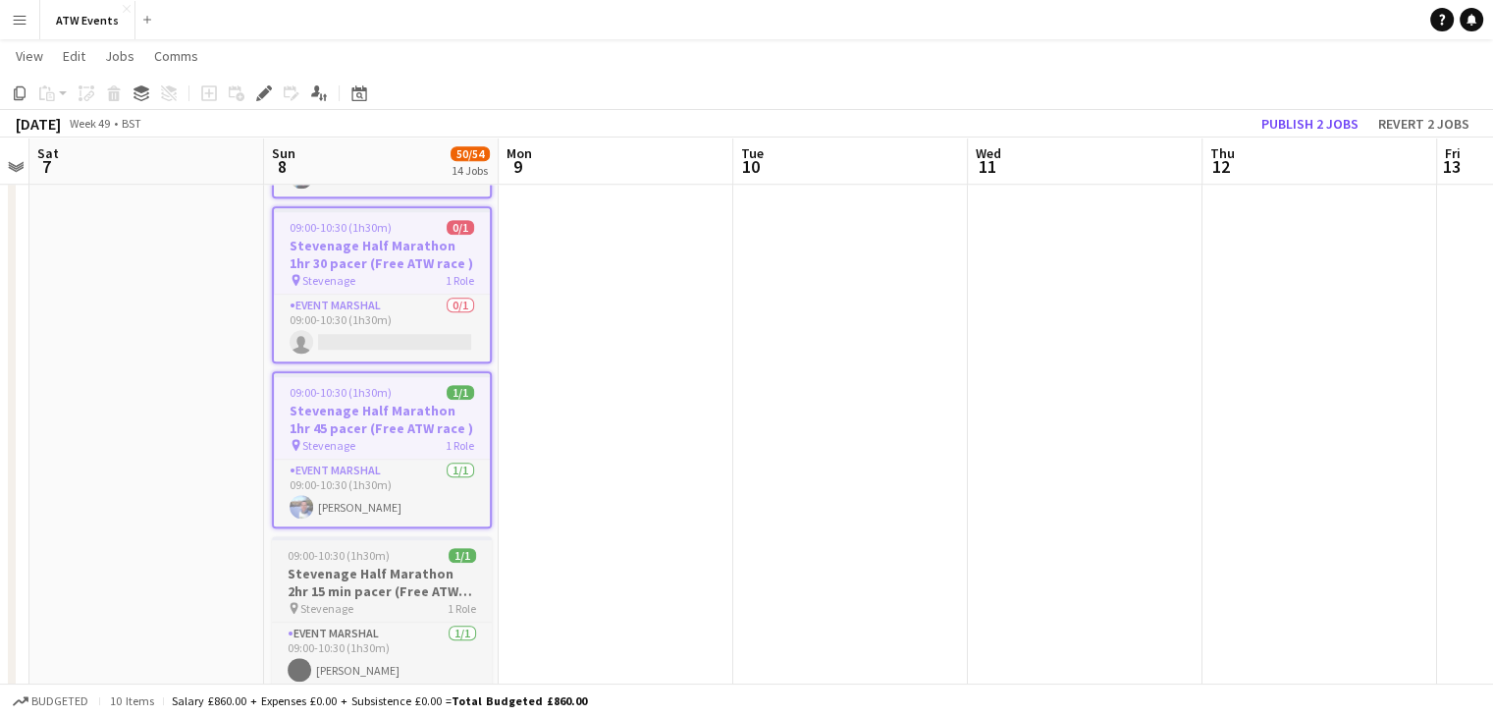
click at [390, 567] on h3 "Stevenage Half Marathon 2hr 15 min pacer (Free ATW race )" at bounding box center [382, 581] width 220 height 35
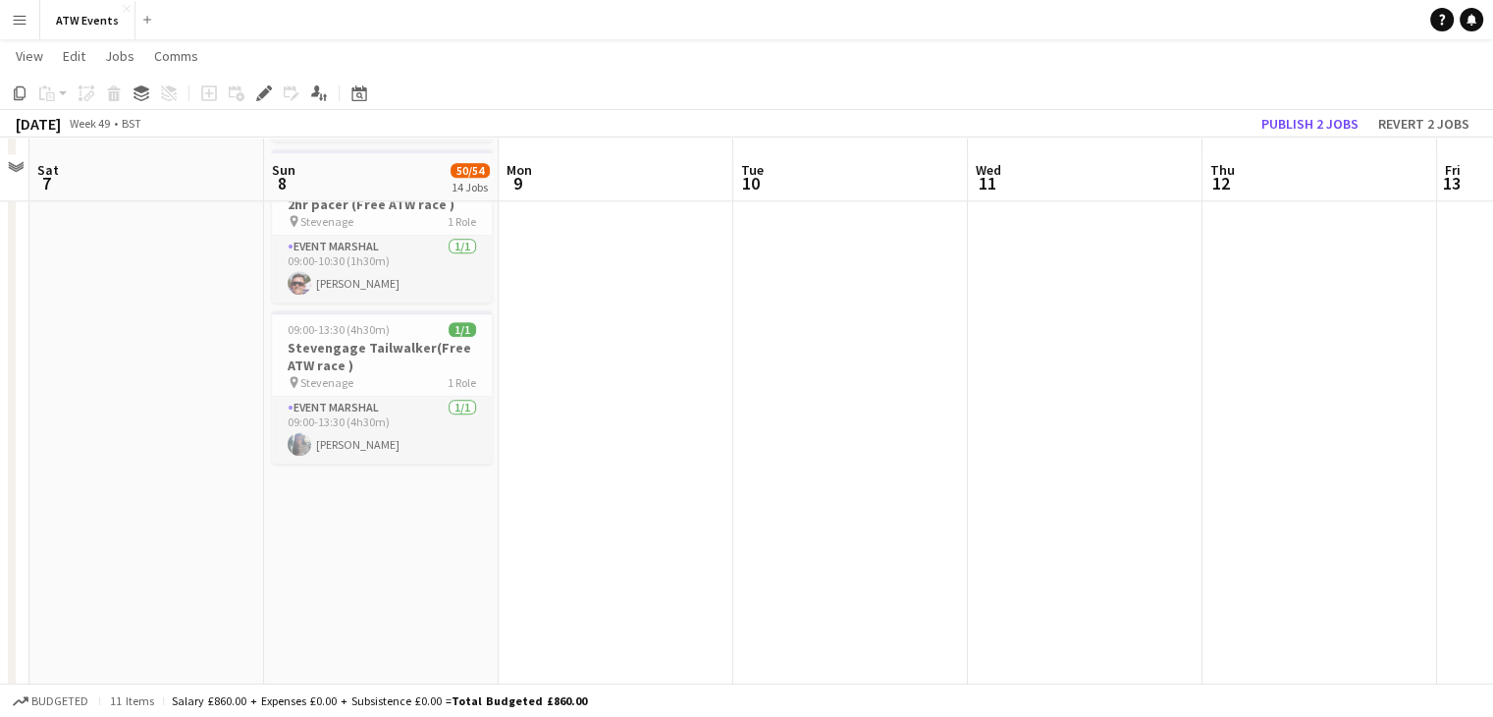
scroll to position [2406, 0]
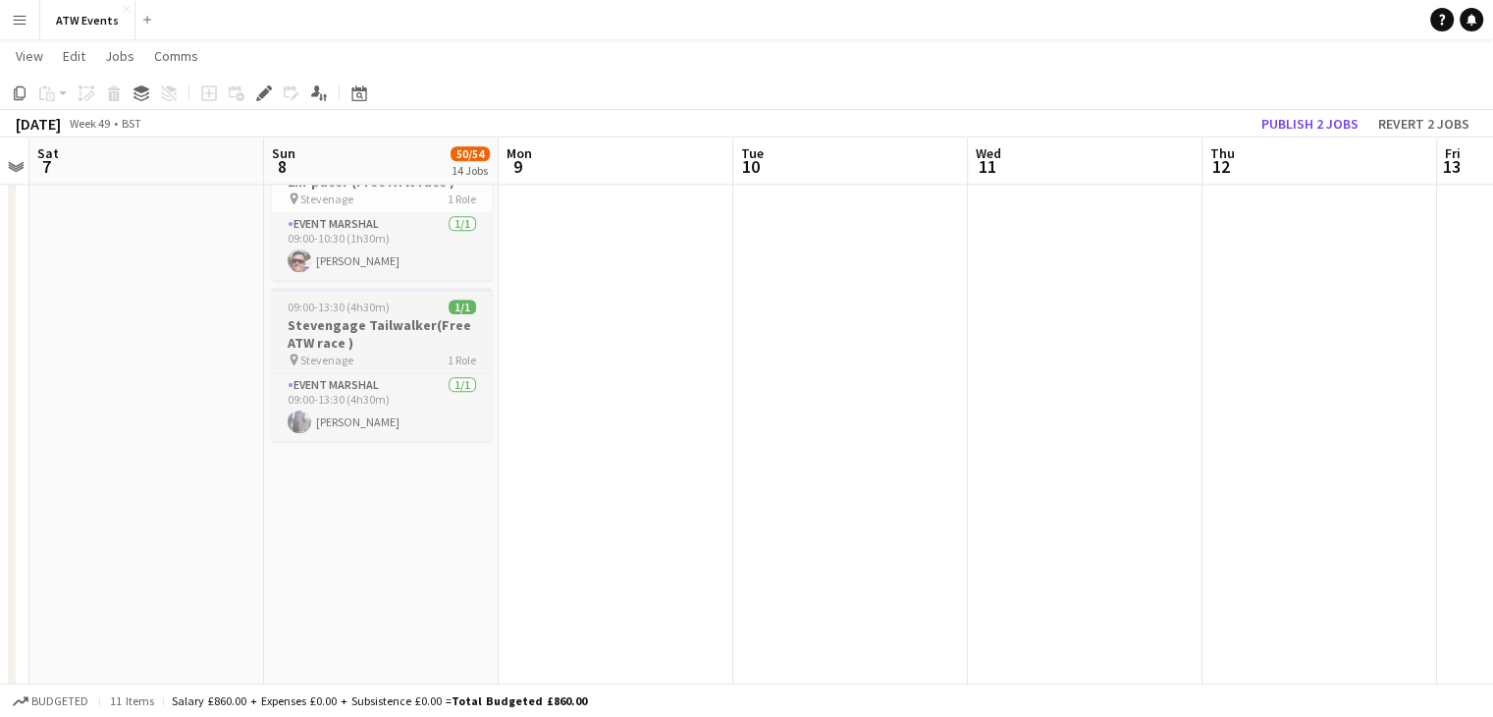
click at [365, 326] on h3 "Stevengage Tailwalker(Free ATW race )" at bounding box center [382, 333] width 220 height 35
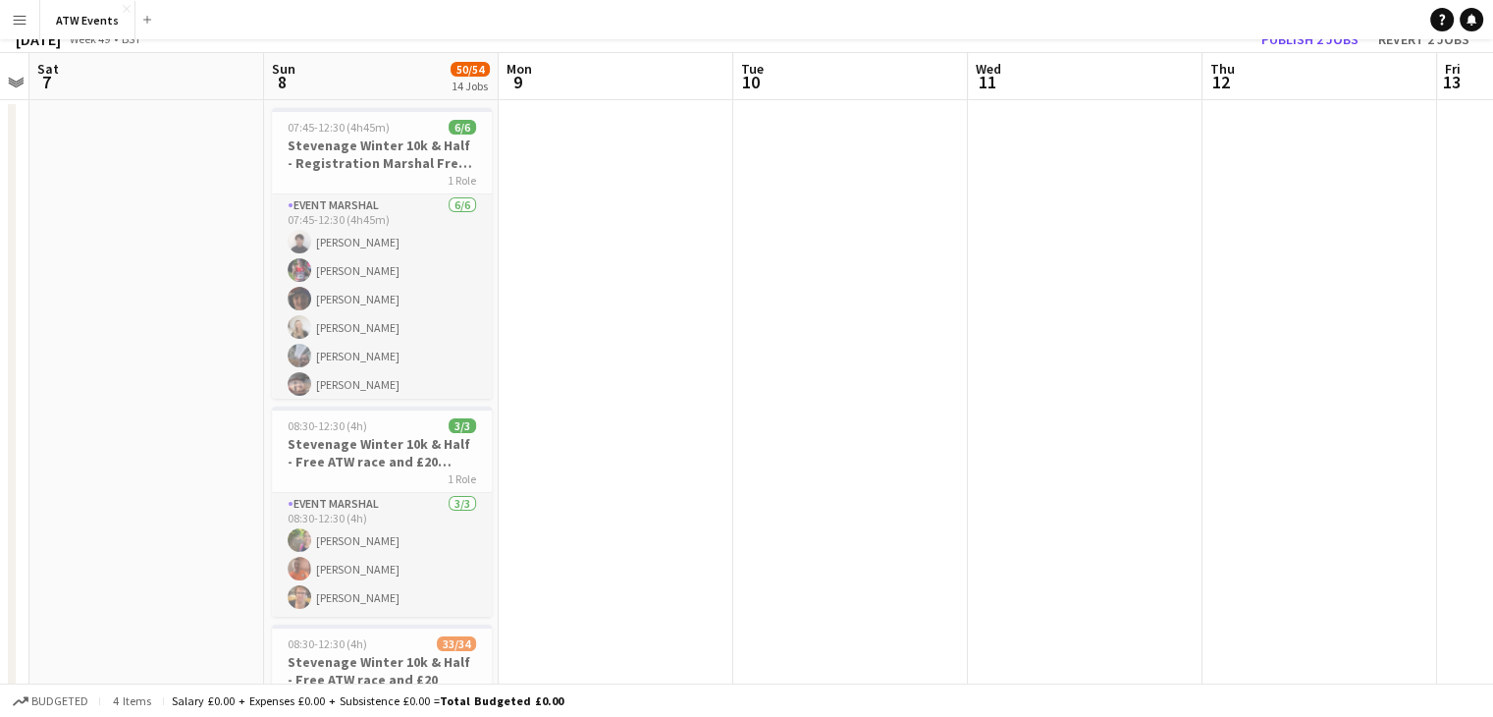
scroll to position [0, 0]
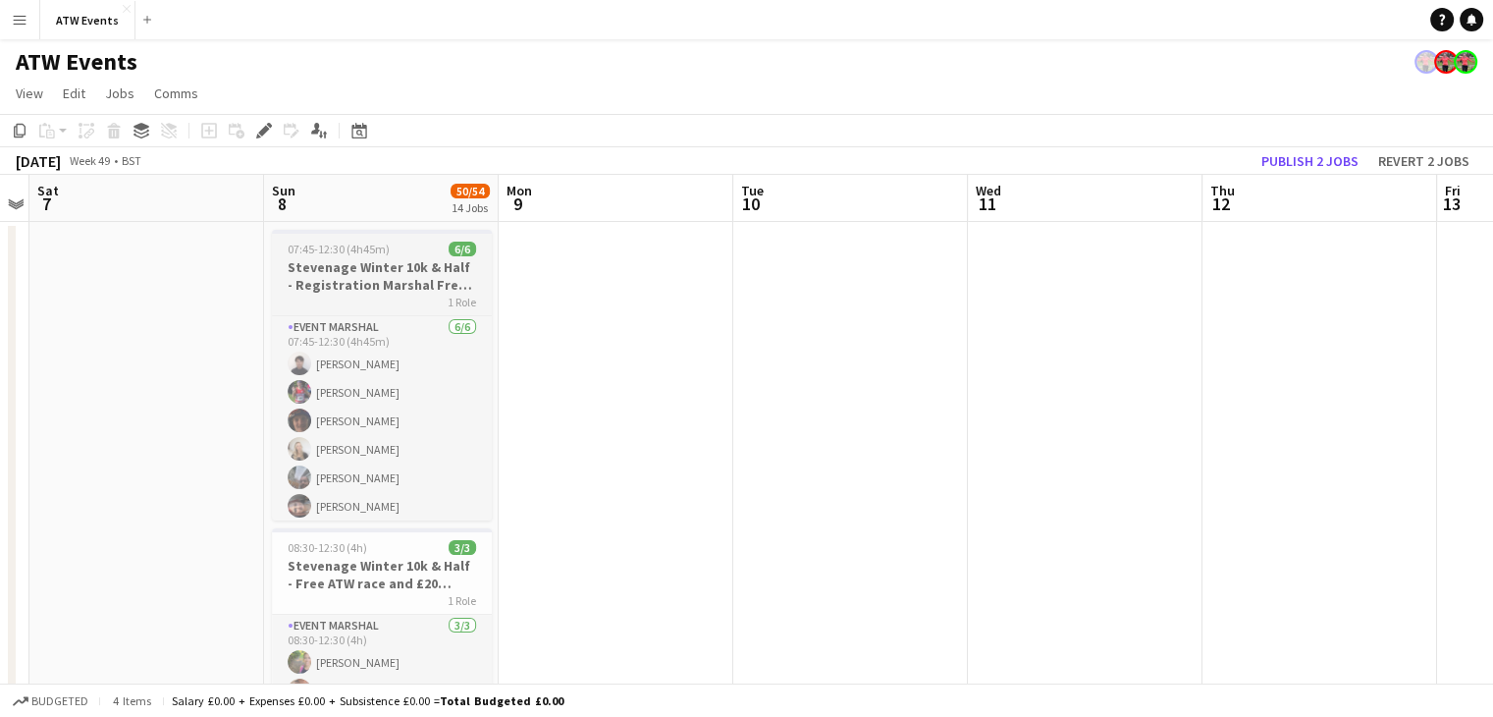
click at [423, 280] on h3 "Stevenage Winter 10k & Half - Registration Marshal Free ATW race and £20" at bounding box center [382, 275] width 220 height 35
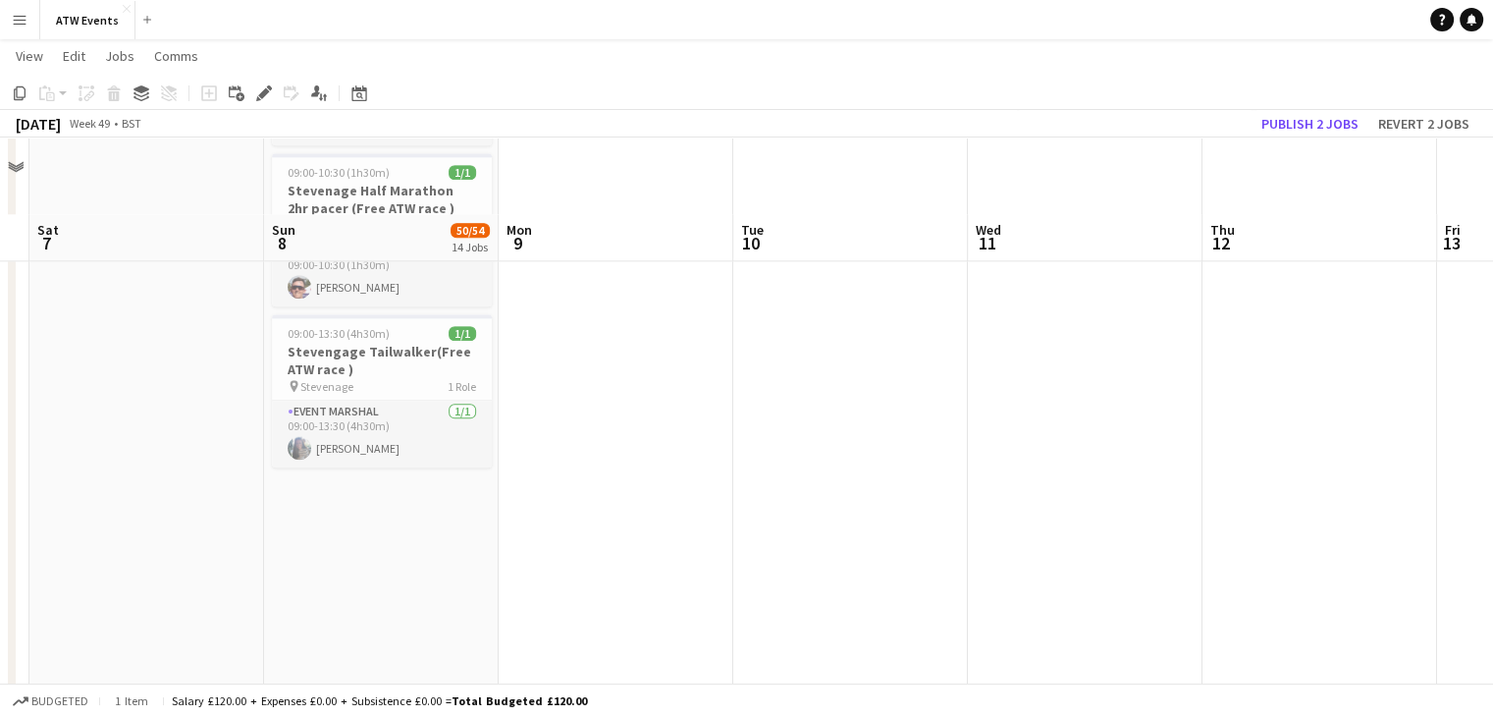
scroll to position [2485, 0]
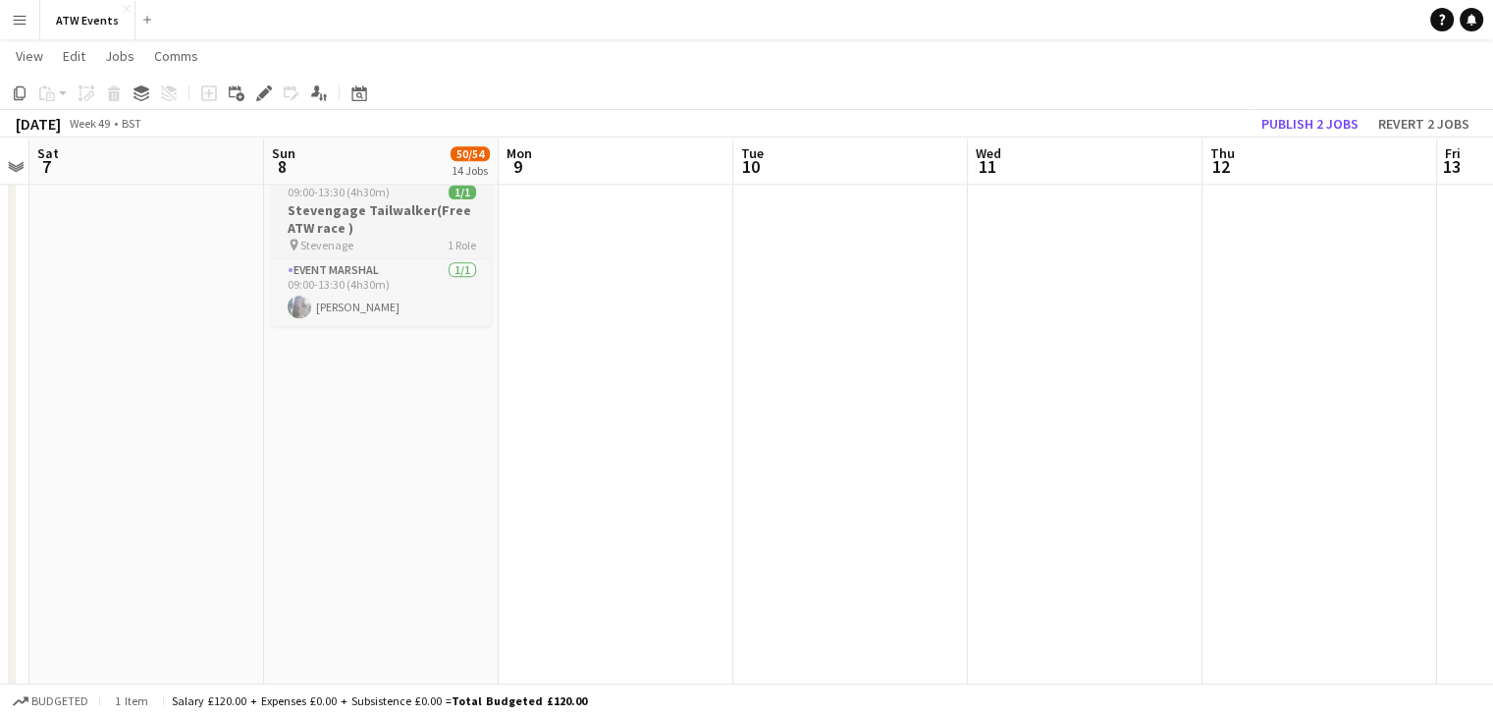
click at [381, 221] on h3 "Stevengage Tailwalker(Free ATW race )" at bounding box center [382, 218] width 220 height 35
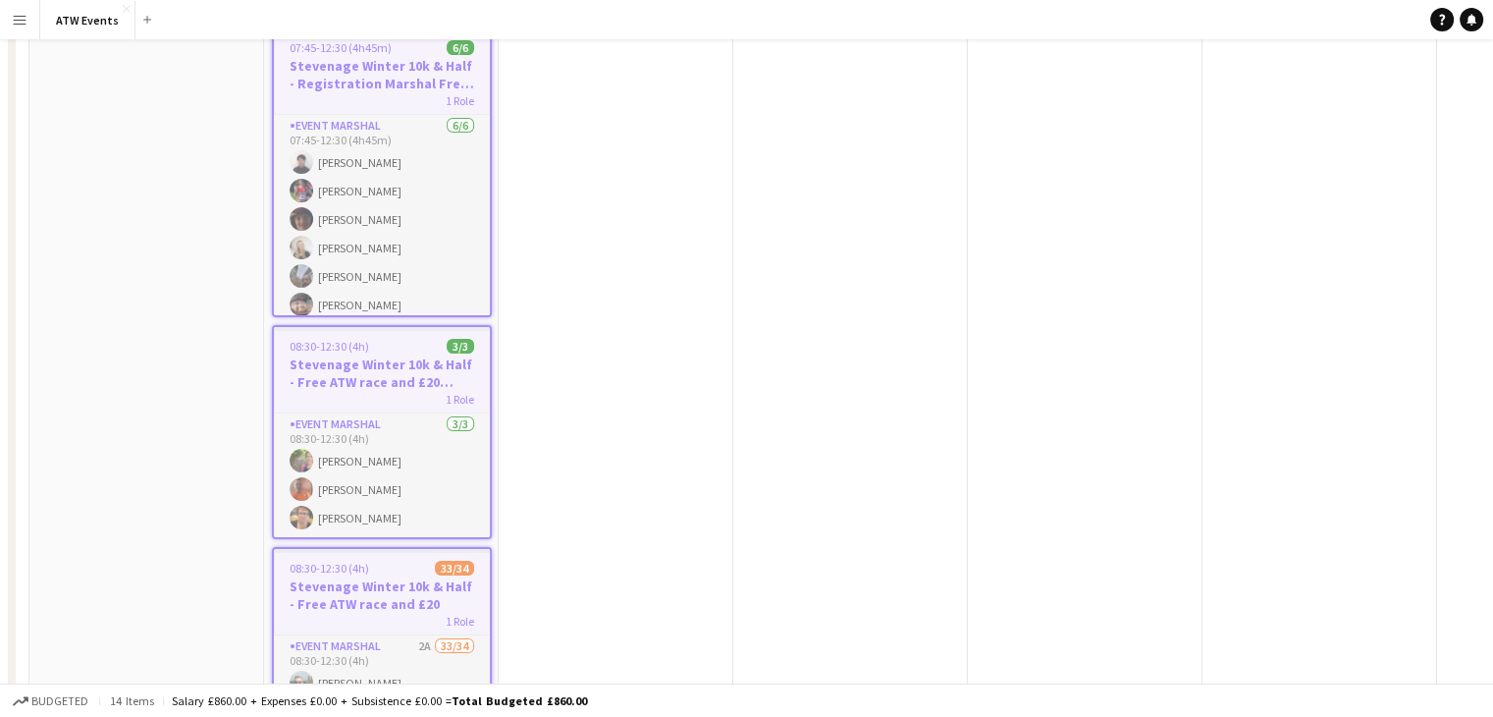
scroll to position [0, 0]
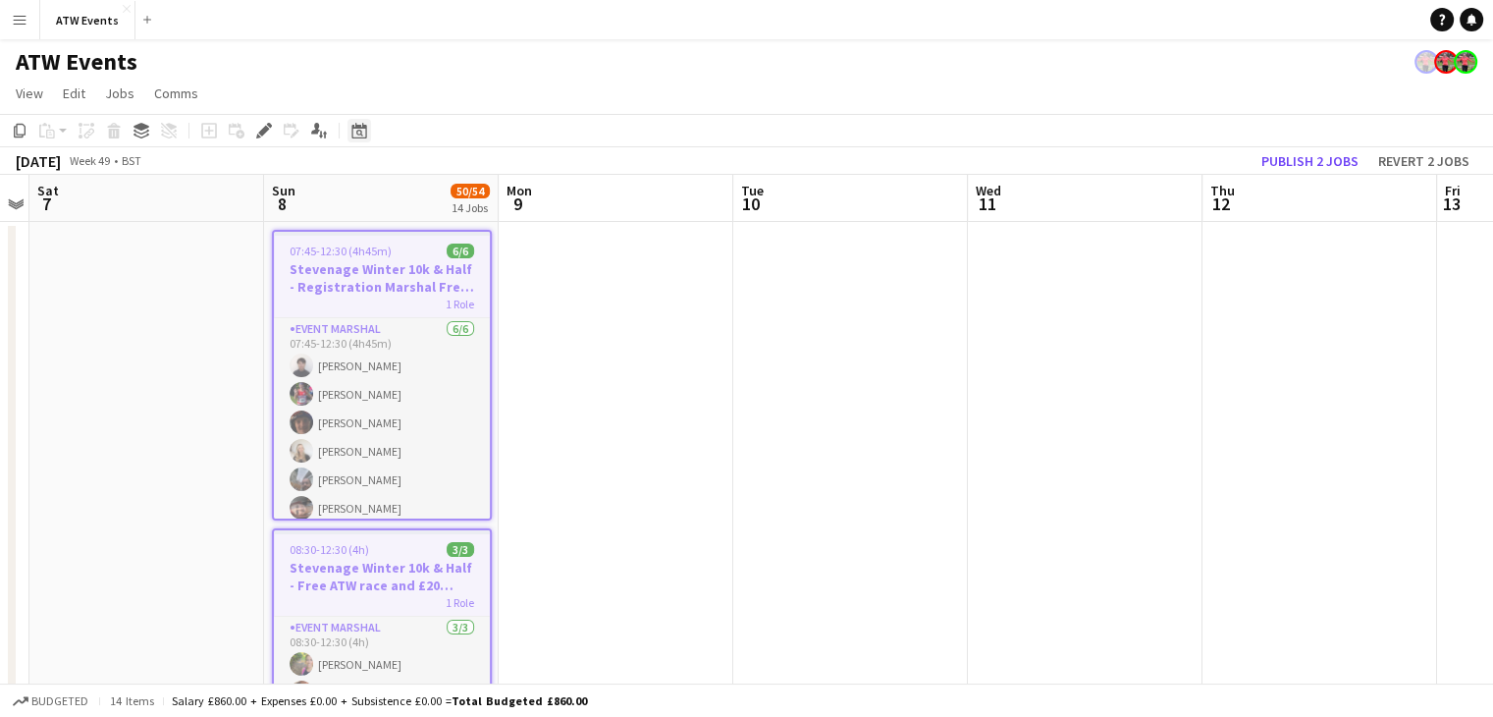
click at [360, 131] on icon at bounding box center [359, 133] width 7 height 7
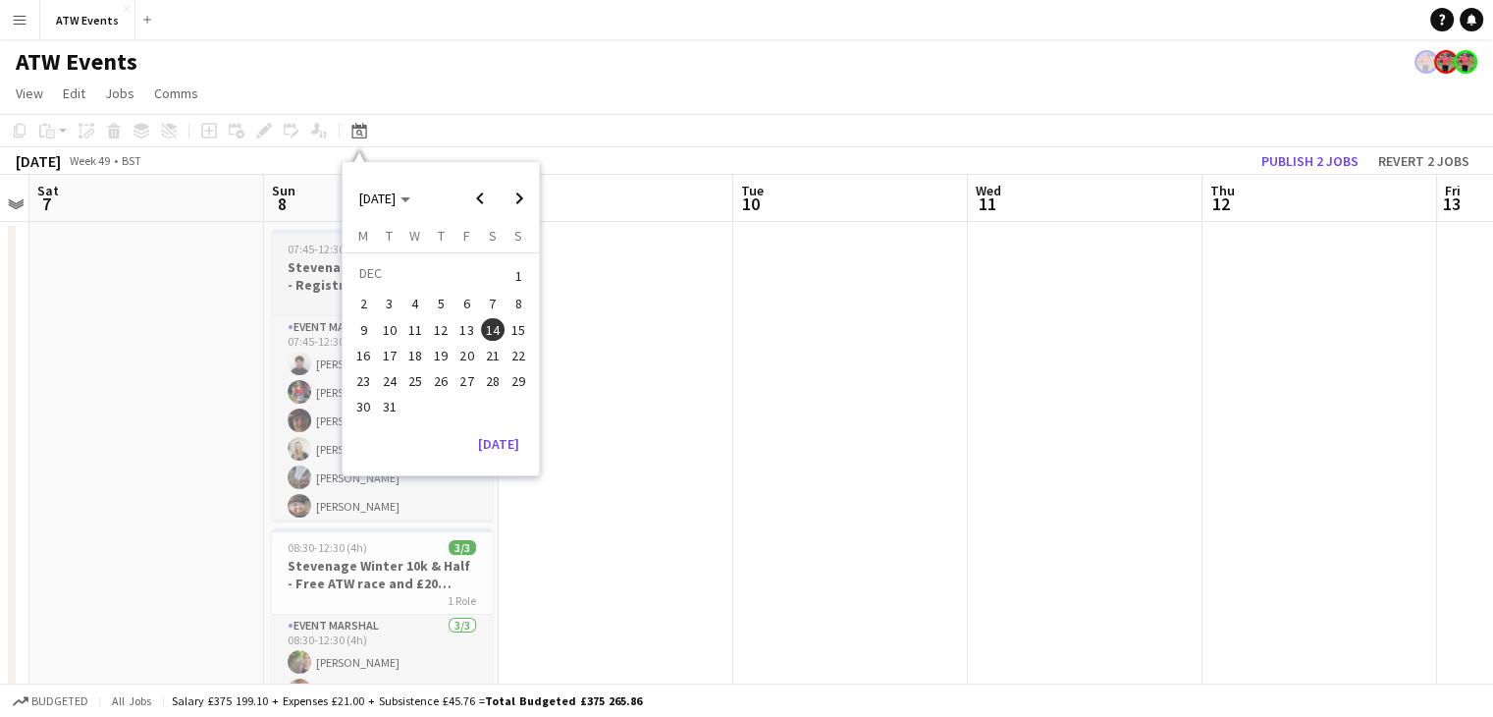
click at [305, 268] on h3 "Stevenage Winter 10k & Half - Registration Marshal Free ATW race and £20" at bounding box center [382, 275] width 220 height 35
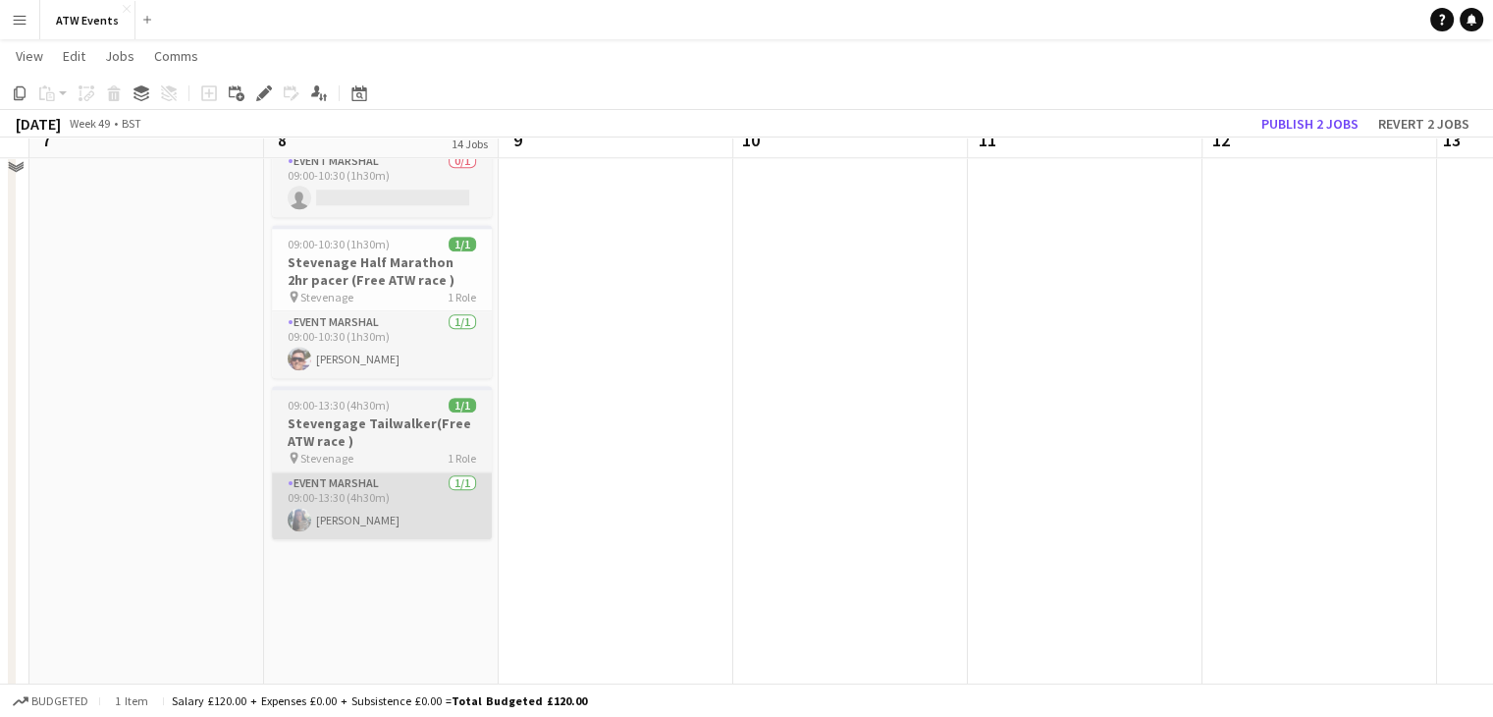
scroll to position [2246, 0]
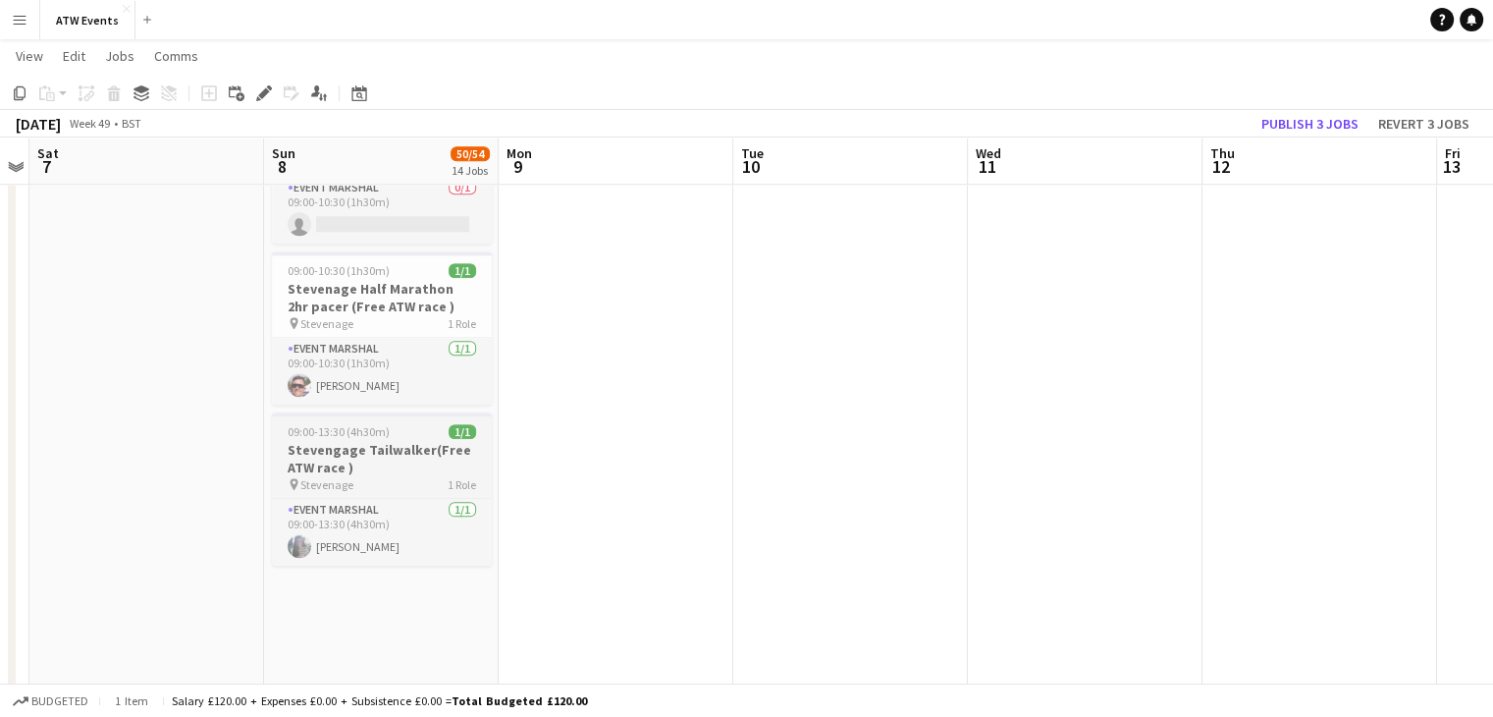
click at [361, 441] on h3 "Stevengage Tailwalker(Free ATW race )" at bounding box center [382, 458] width 220 height 35
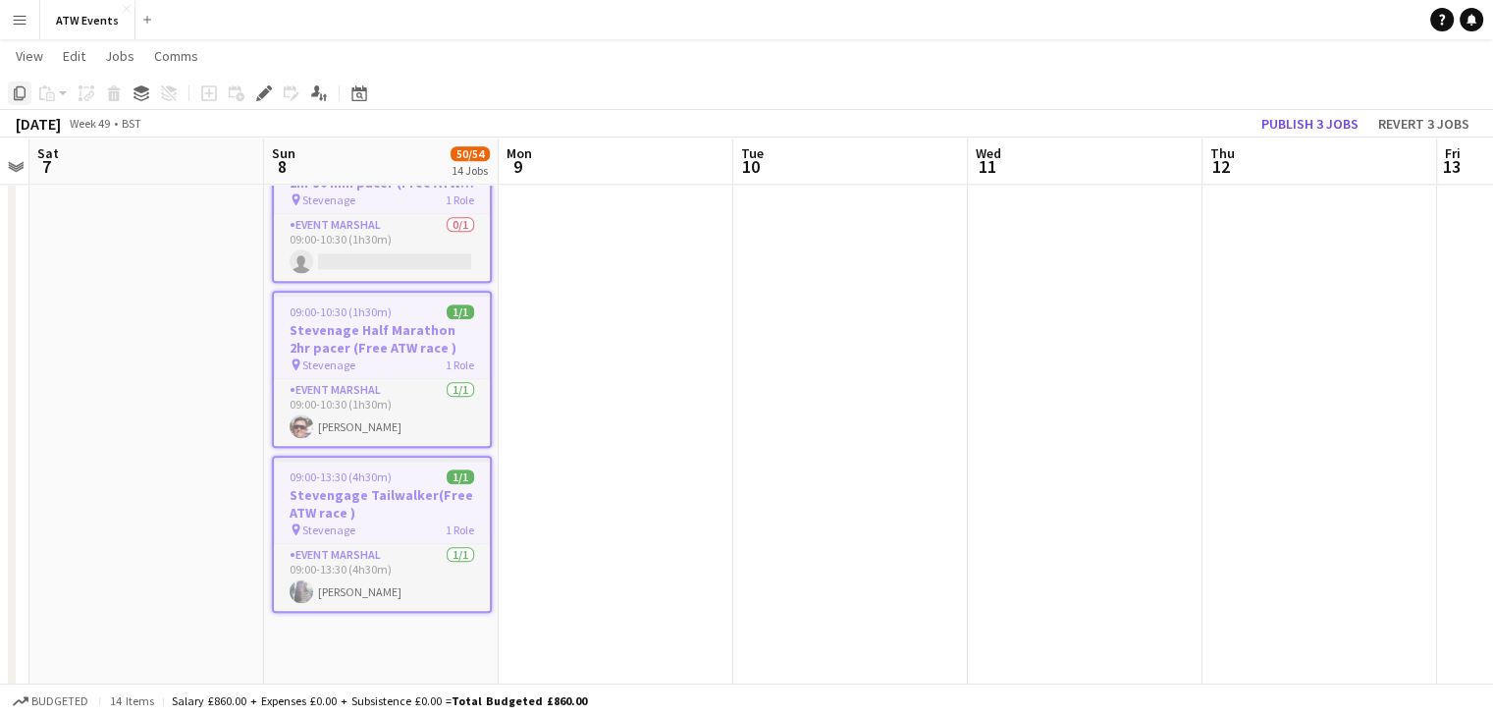
click at [20, 93] on icon "Copy" at bounding box center [20, 93] width 16 height 16
click at [363, 95] on icon "Date picker" at bounding box center [359, 93] width 16 height 16
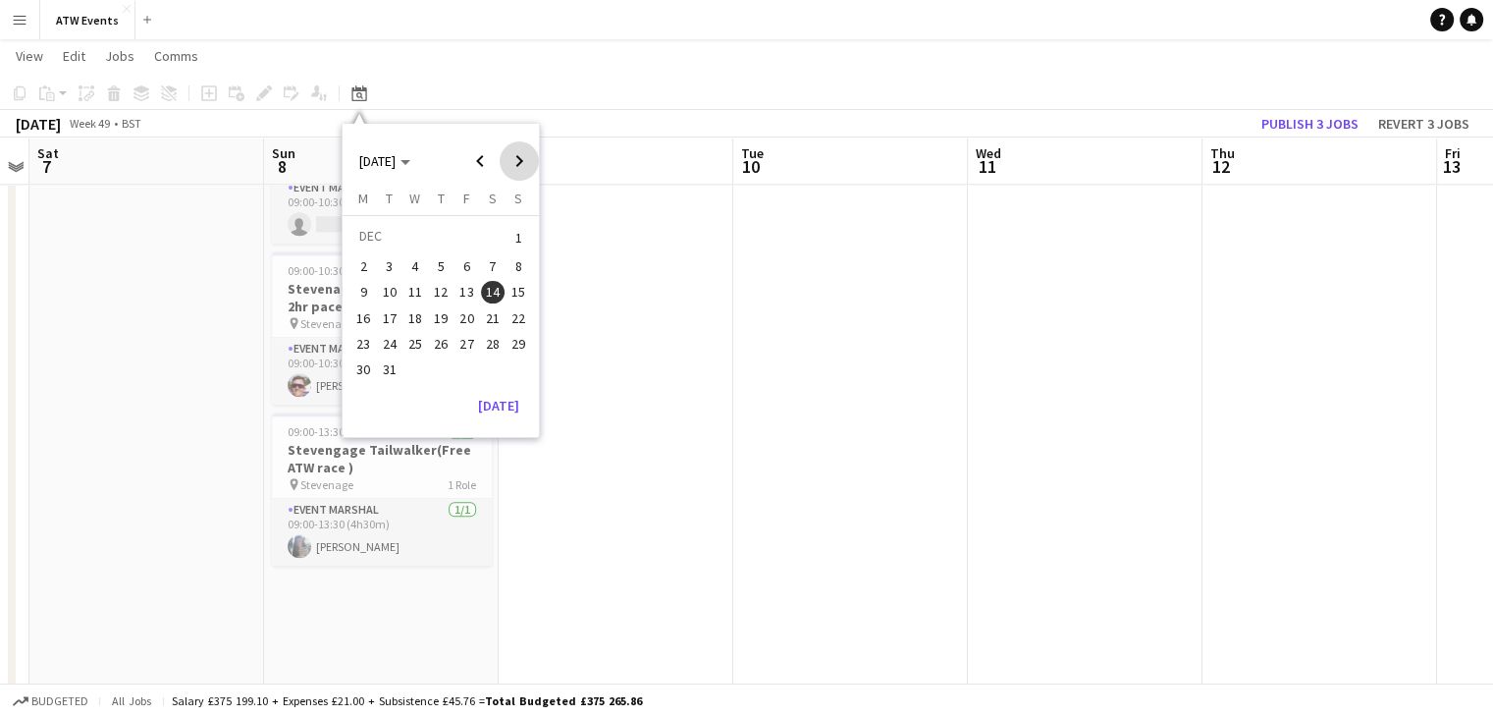
click at [510, 159] on span "Next month" at bounding box center [519, 160] width 39 height 39
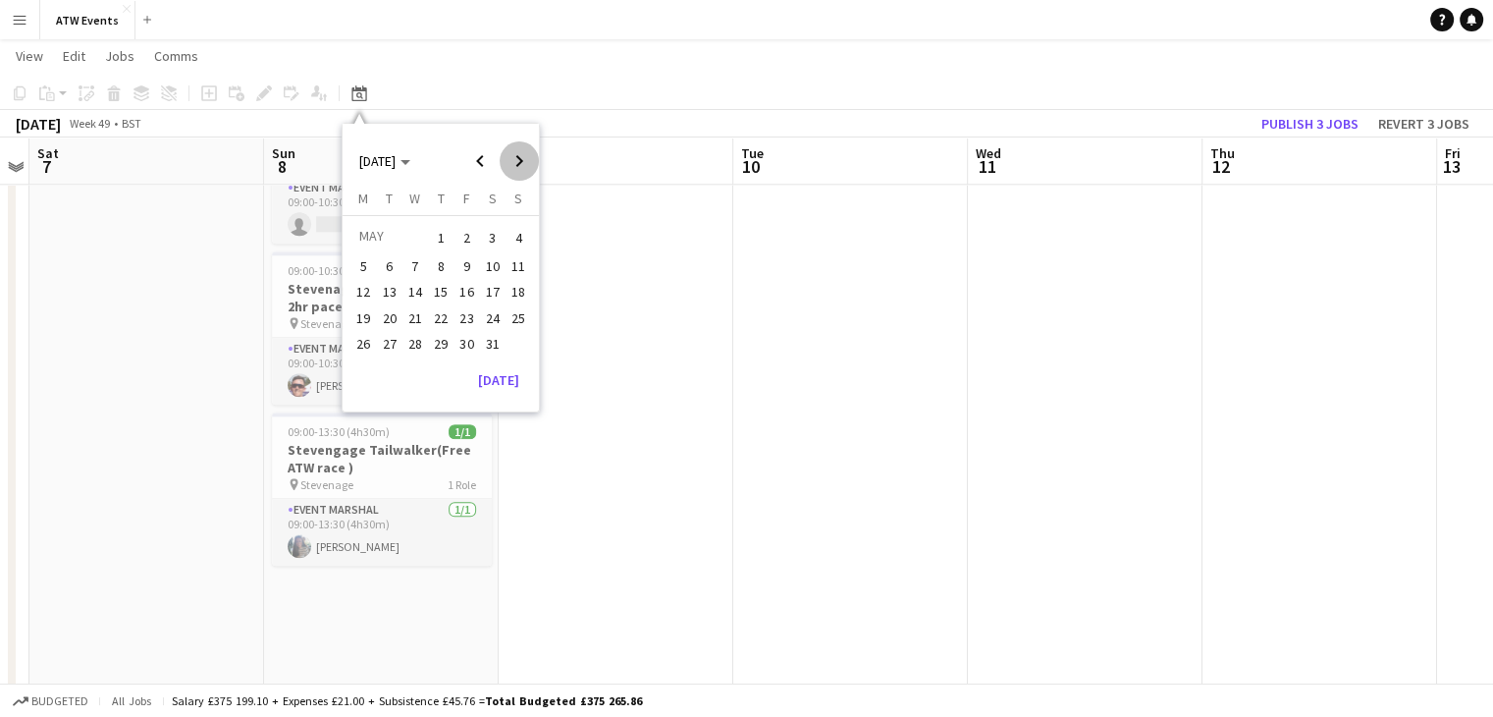
click at [510, 159] on span "Next month" at bounding box center [519, 160] width 39 height 39
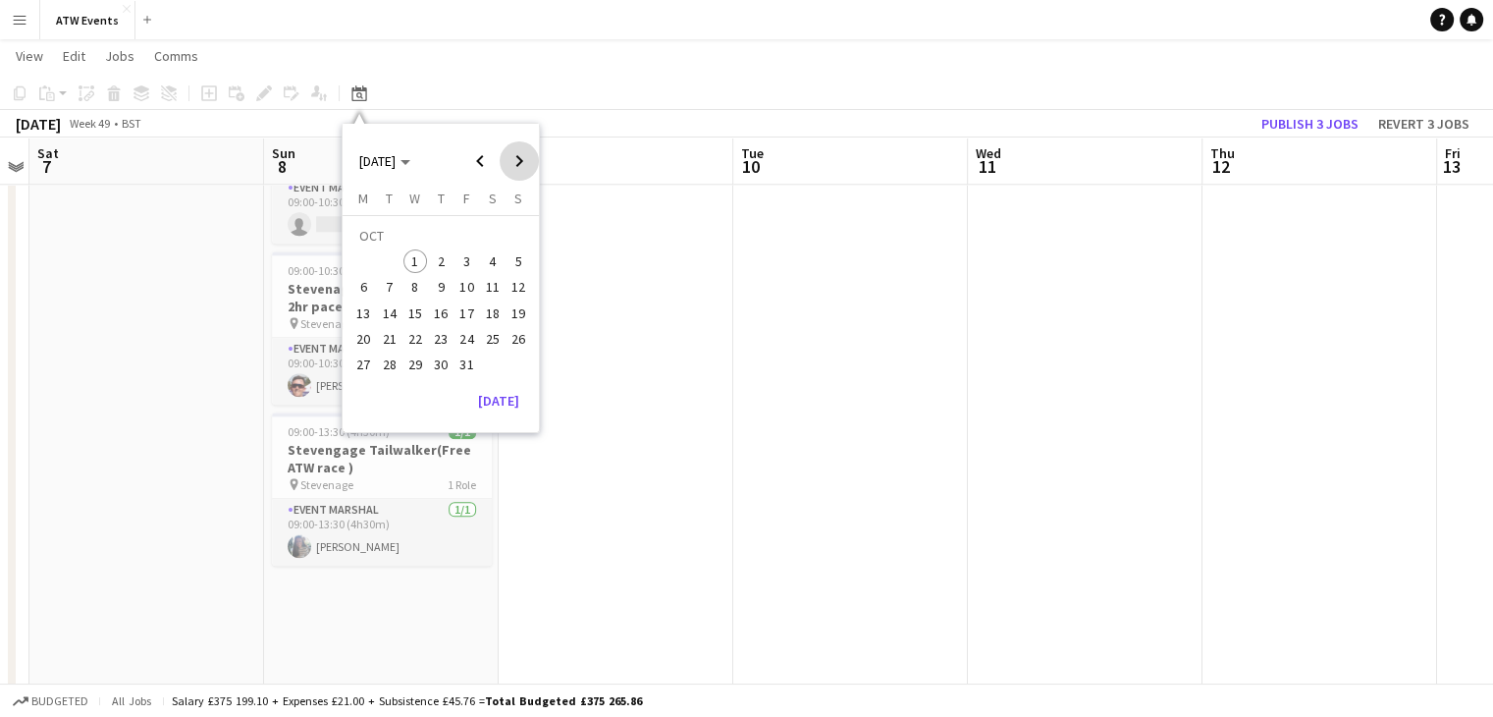
click at [510, 159] on span "Next month" at bounding box center [519, 160] width 39 height 39
click at [514, 287] on span "14" at bounding box center [519, 288] width 24 height 24
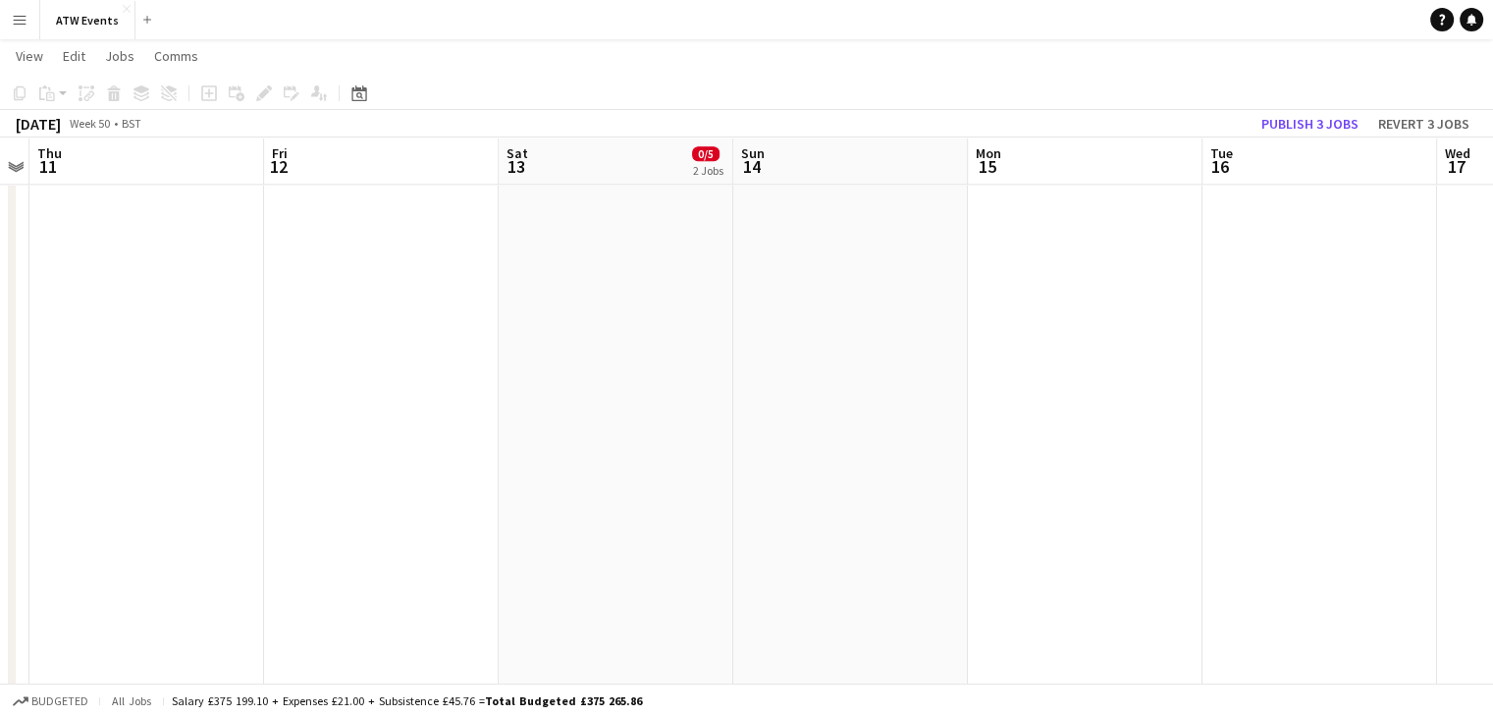
scroll to position [0, 675]
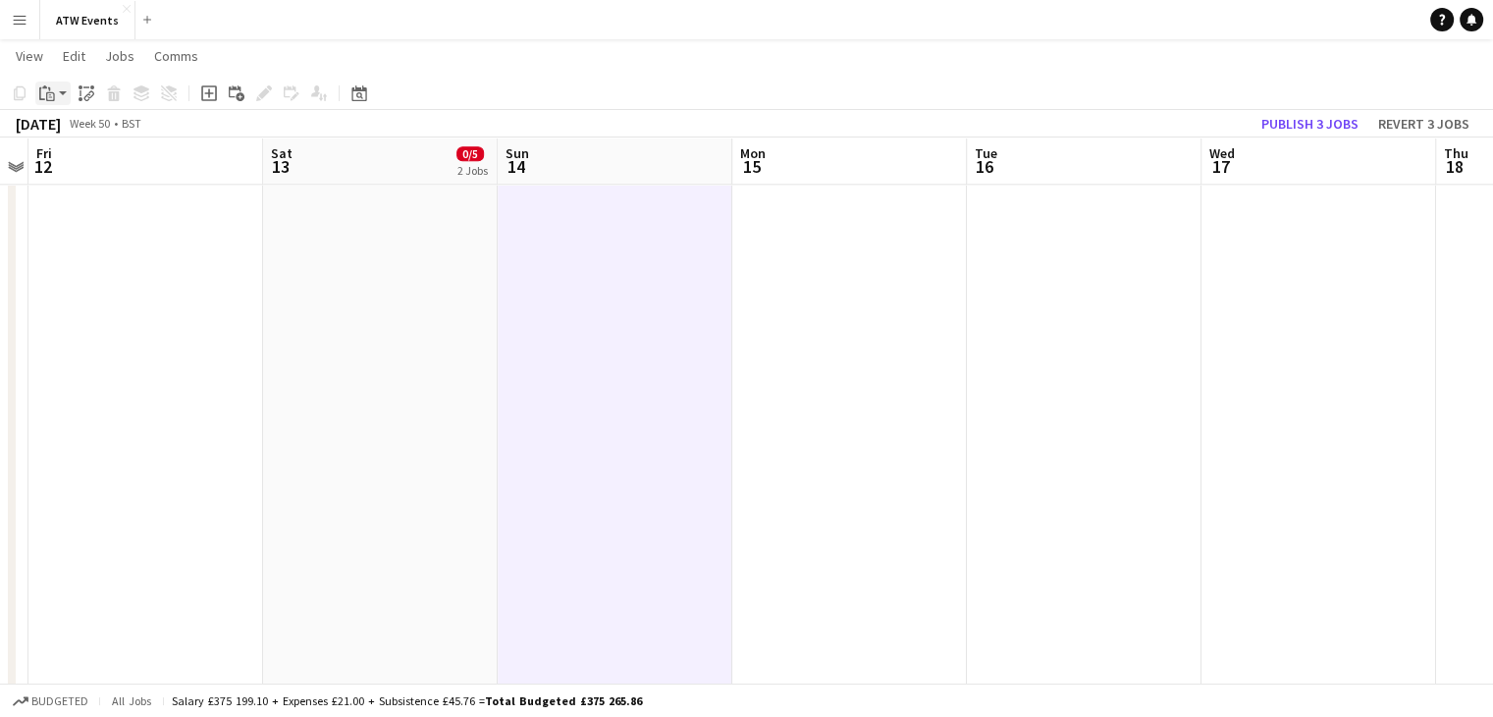
click at [61, 93] on app-action-btn "Paste" at bounding box center [52, 93] width 35 height 24
click at [74, 135] on link "Paste Ctrl+V" at bounding box center [144, 131] width 185 height 18
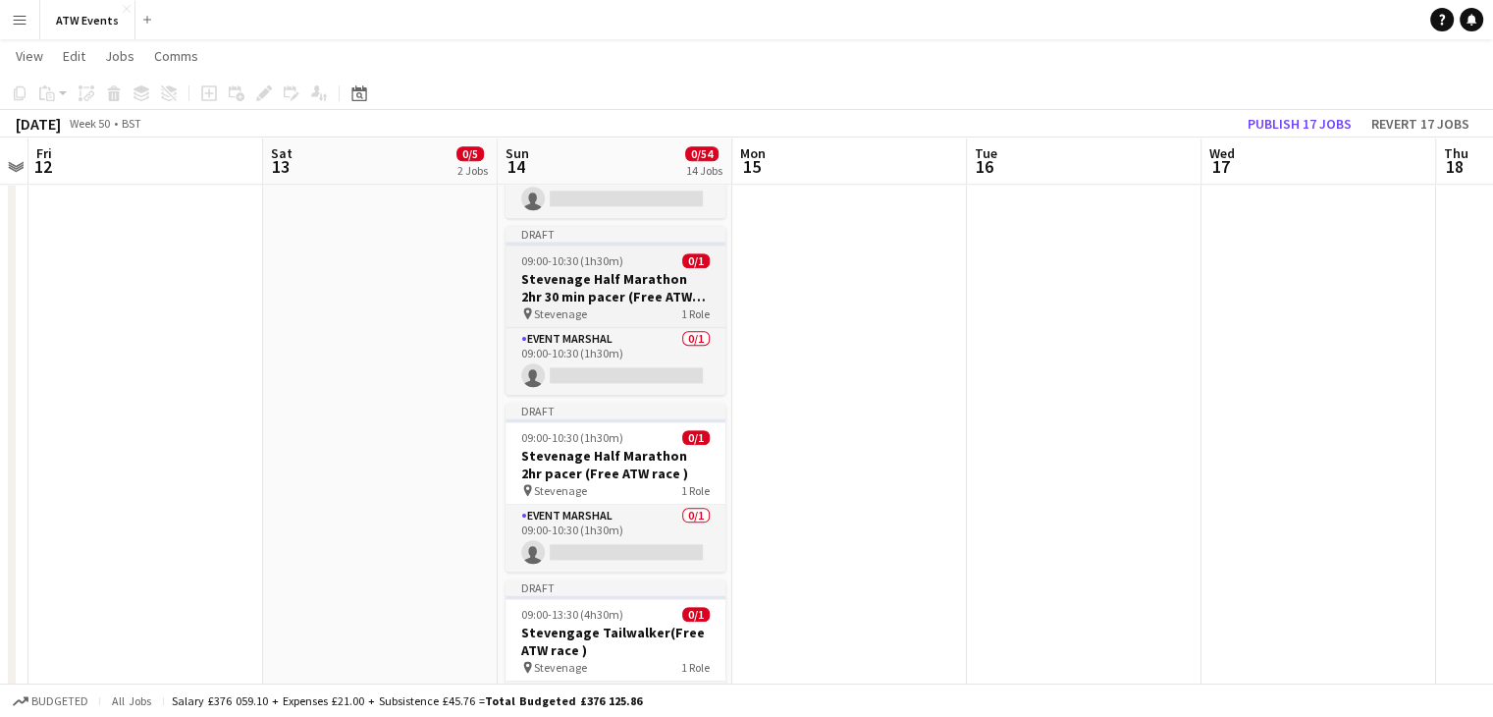
click at [546, 273] on h3 "Stevenage Half Marathon 2hr 30 min pacer (Free ATW race )" at bounding box center [616, 287] width 220 height 35
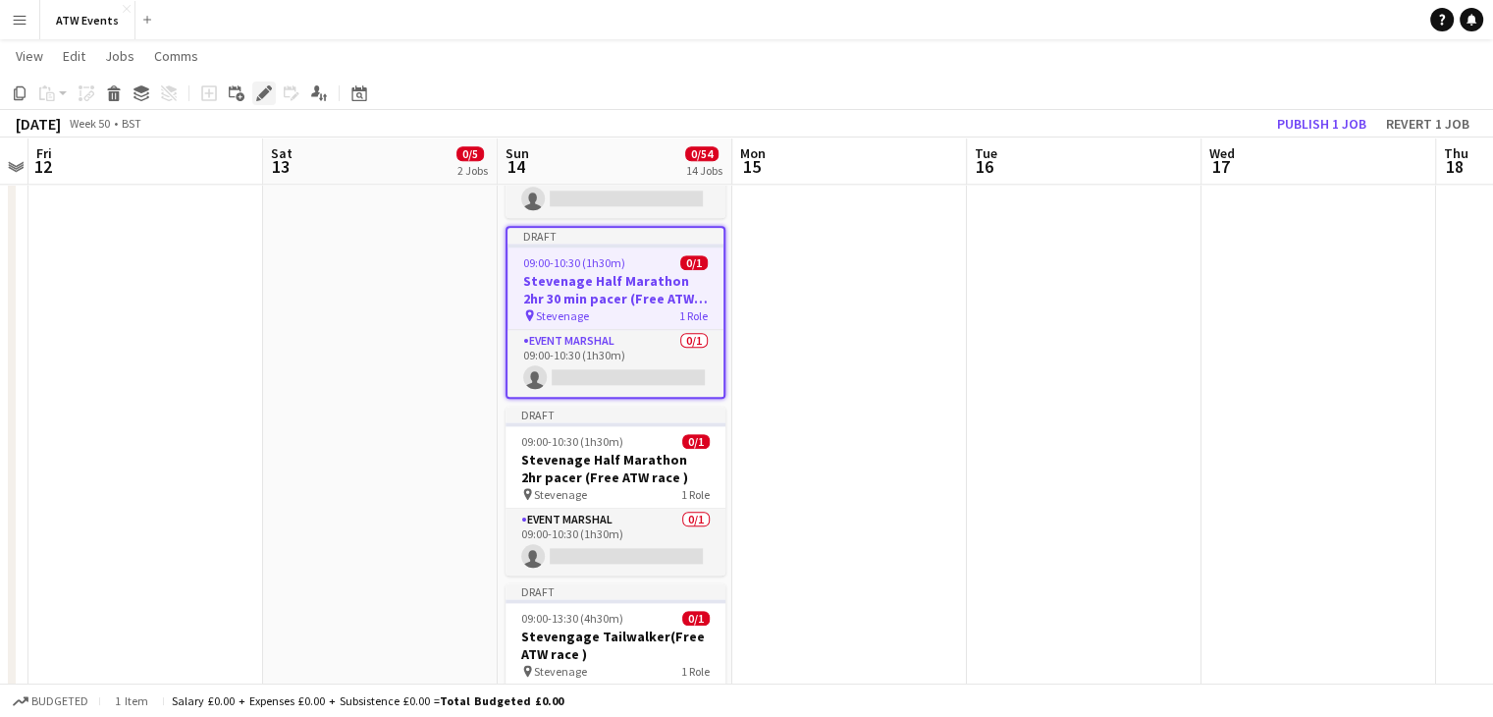
click at [261, 94] on icon at bounding box center [263, 93] width 11 height 11
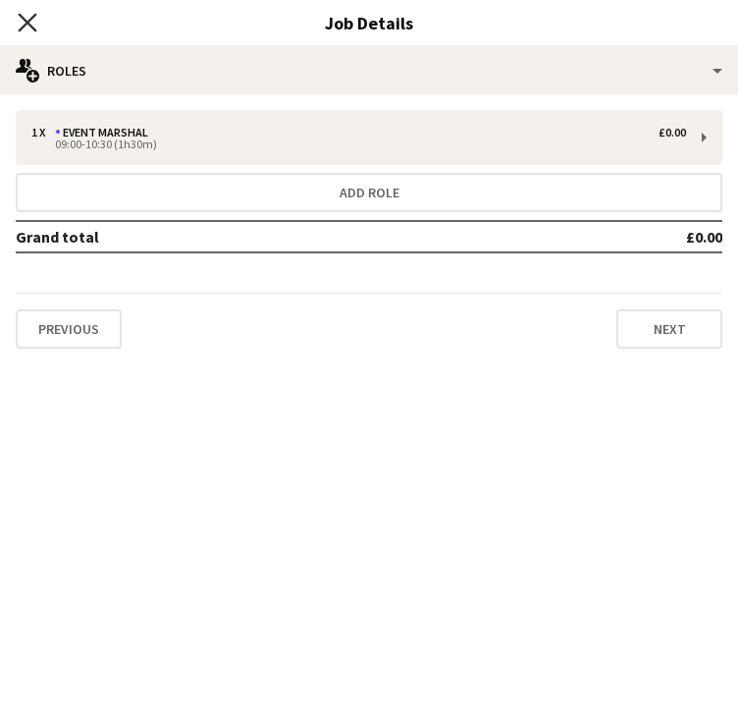
click at [31, 19] on icon at bounding box center [27, 22] width 19 height 19
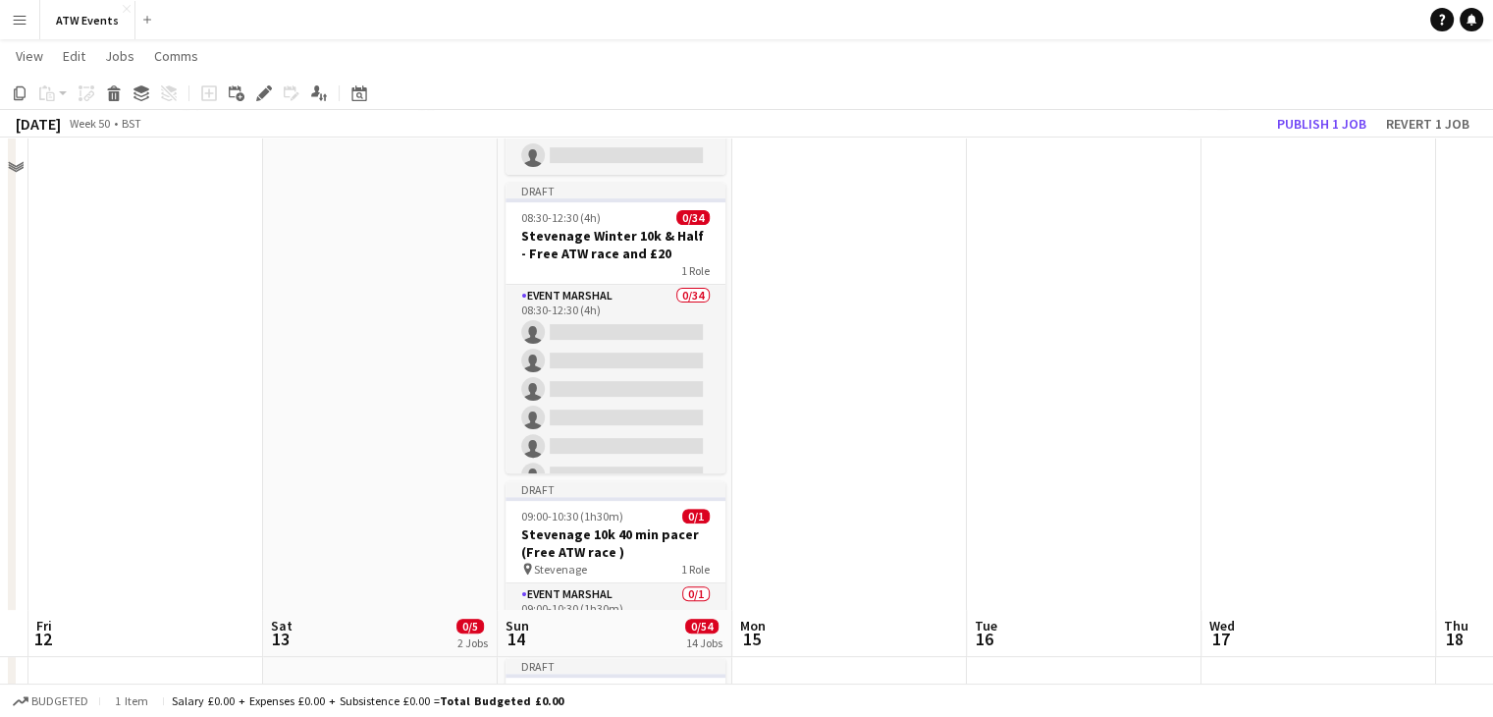
scroll to position [0, 0]
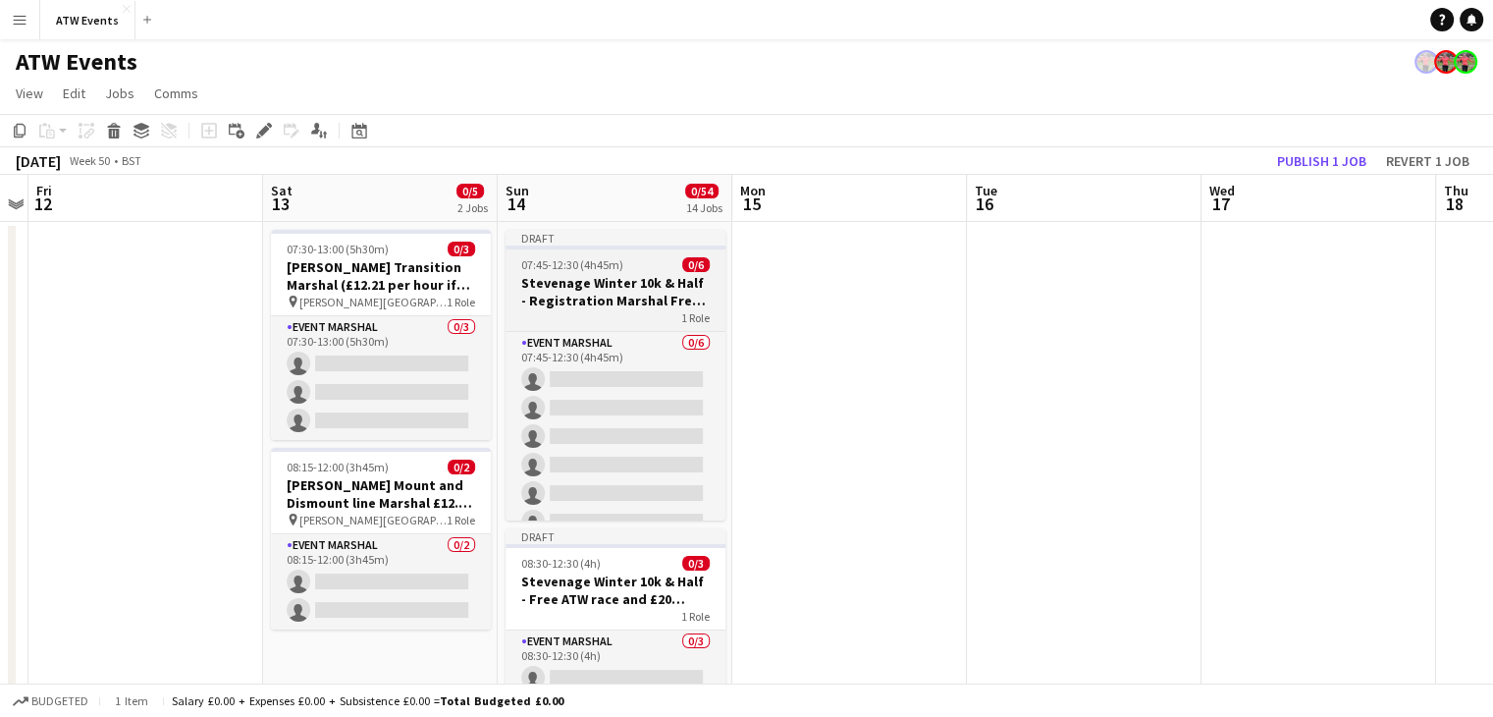
click at [610, 289] on h3 "Stevenage Winter 10k & Half - Registration Marshal Free ATW race and £20" at bounding box center [616, 291] width 220 height 35
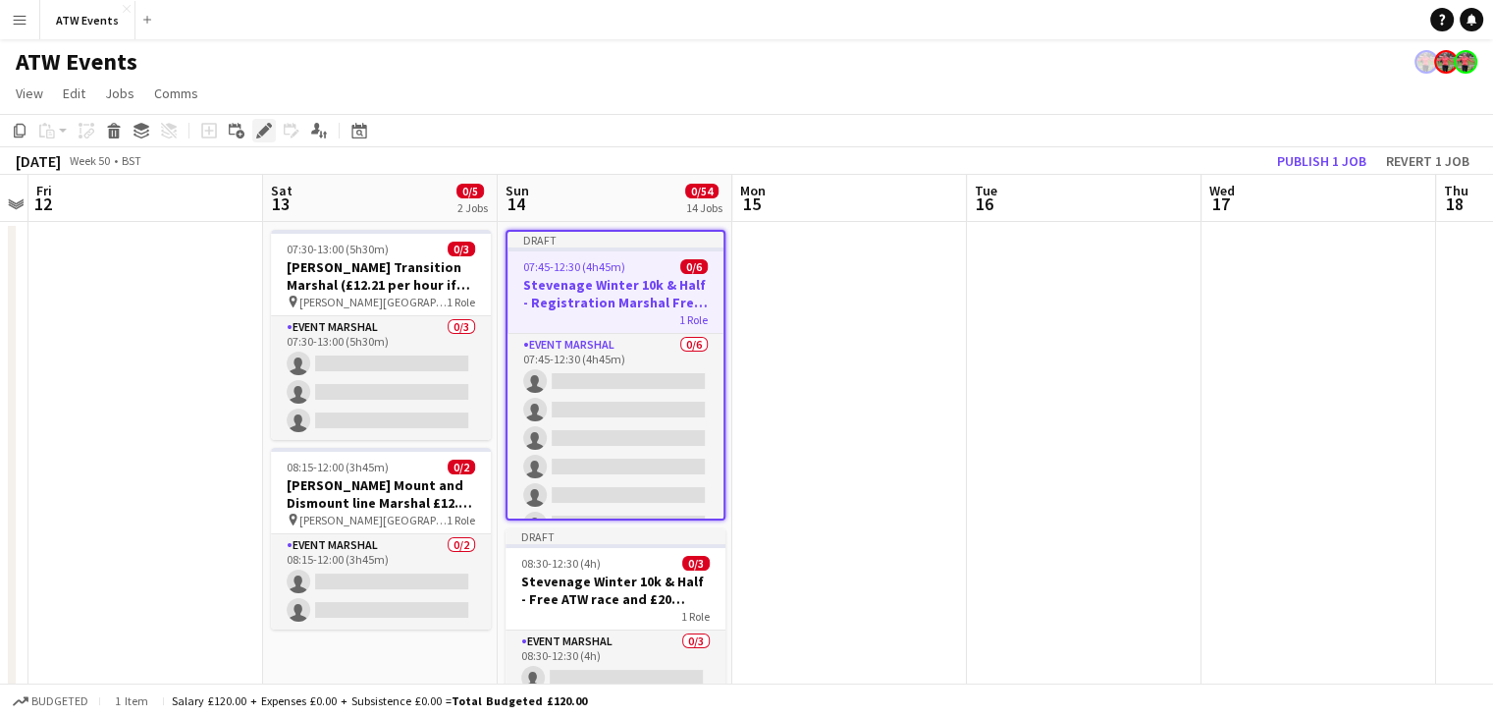
click at [261, 131] on icon at bounding box center [263, 131] width 11 height 11
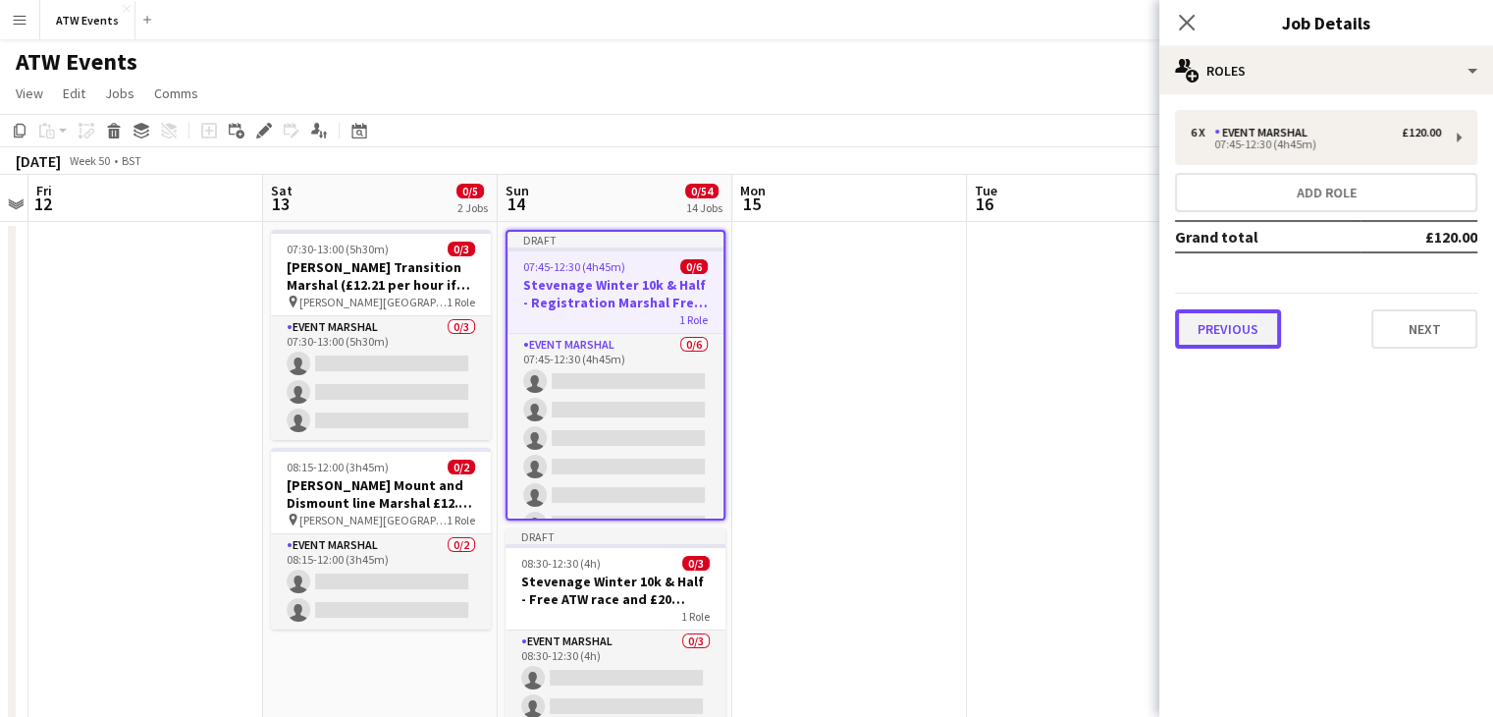
click at [1246, 337] on button "Previous" at bounding box center [1228, 328] width 106 height 39
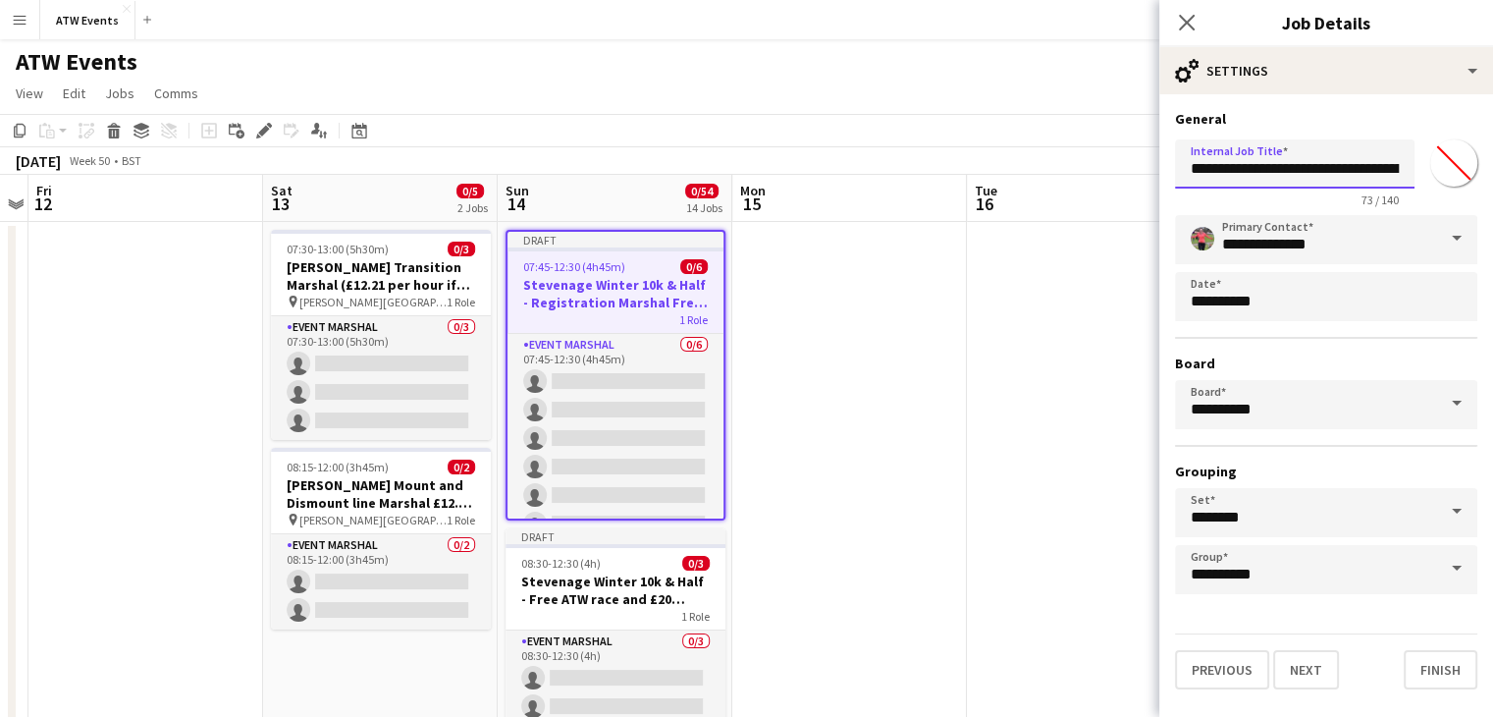
click at [1363, 166] on input "**********" at bounding box center [1295, 163] width 240 height 49
type input "**********"
click at [1183, 28] on icon "Close pop-in" at bounding box center [1186, 22] width 19 height 19
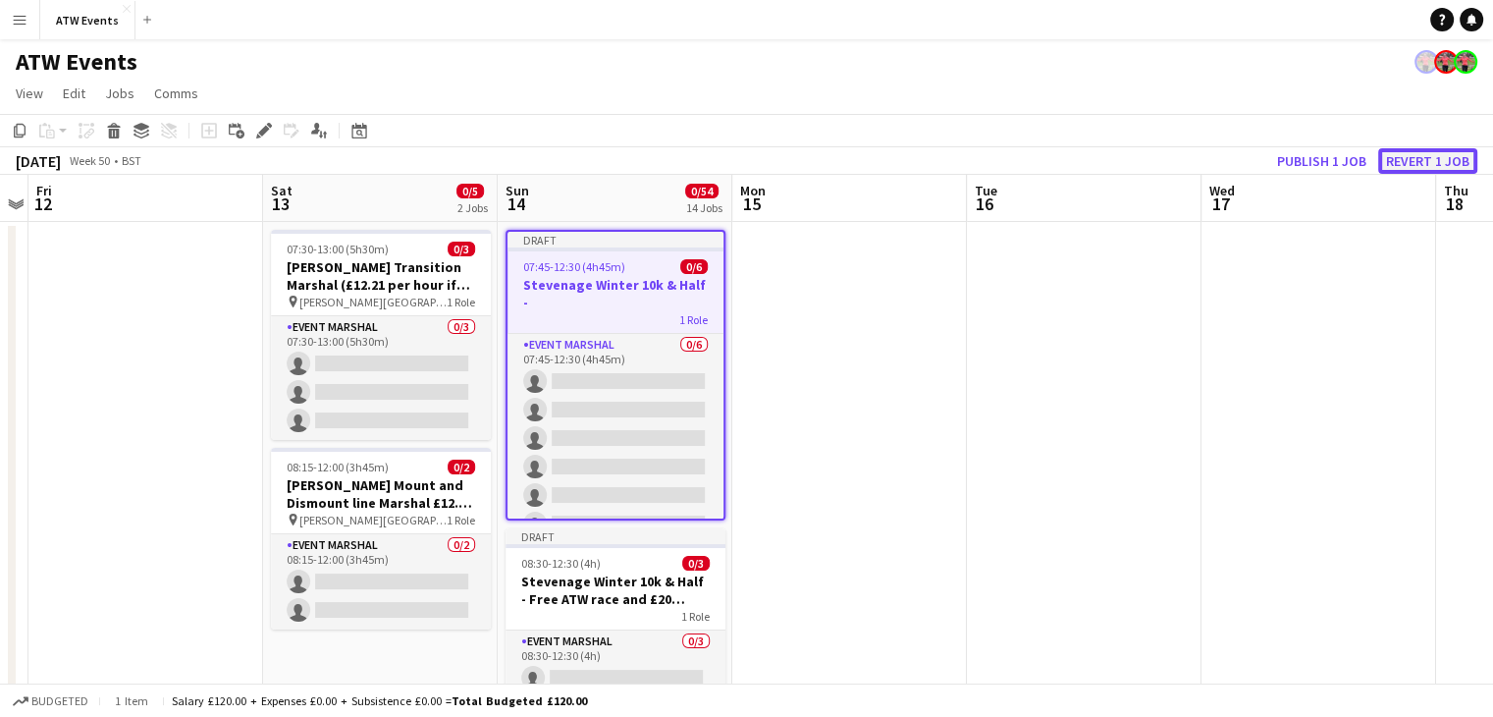
click at [1445, 163] on button "Revert 1 job" at bounding box center [1427, 161] width 99 height 26
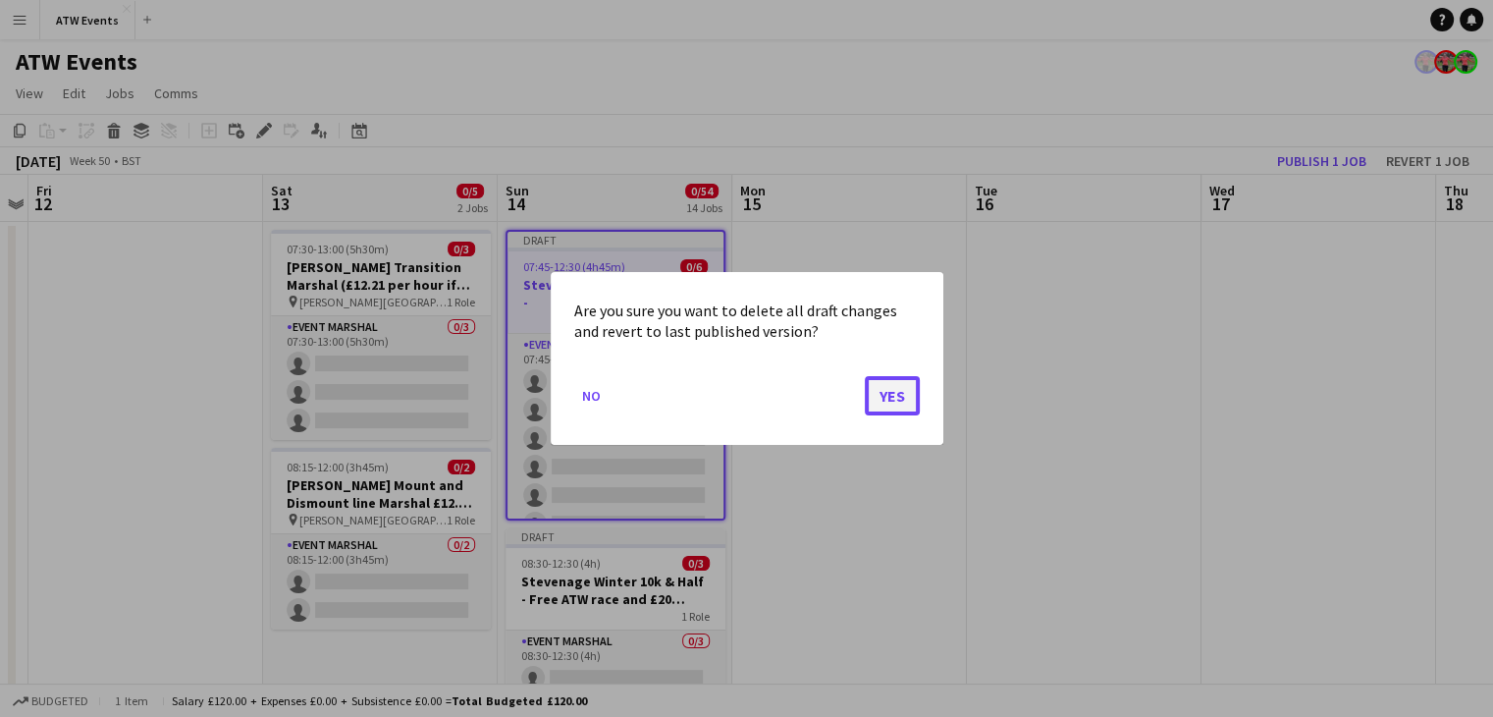
click at [897, 399] on button "Yes" at bounding box center [892, 395] width 55 height 39
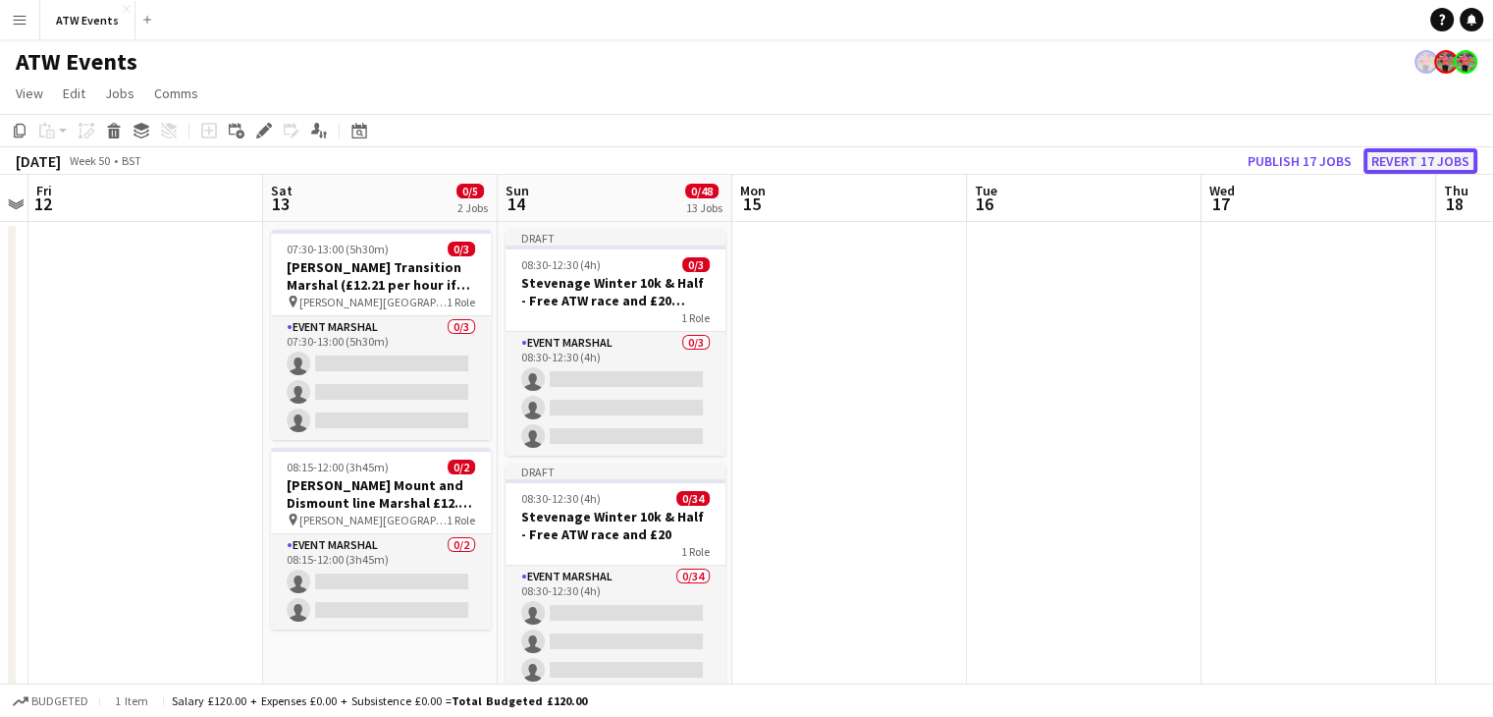
click at [1397, 158] on button "Revert 17 jobs" at bounding box center [1420, 161] width 114 height 26
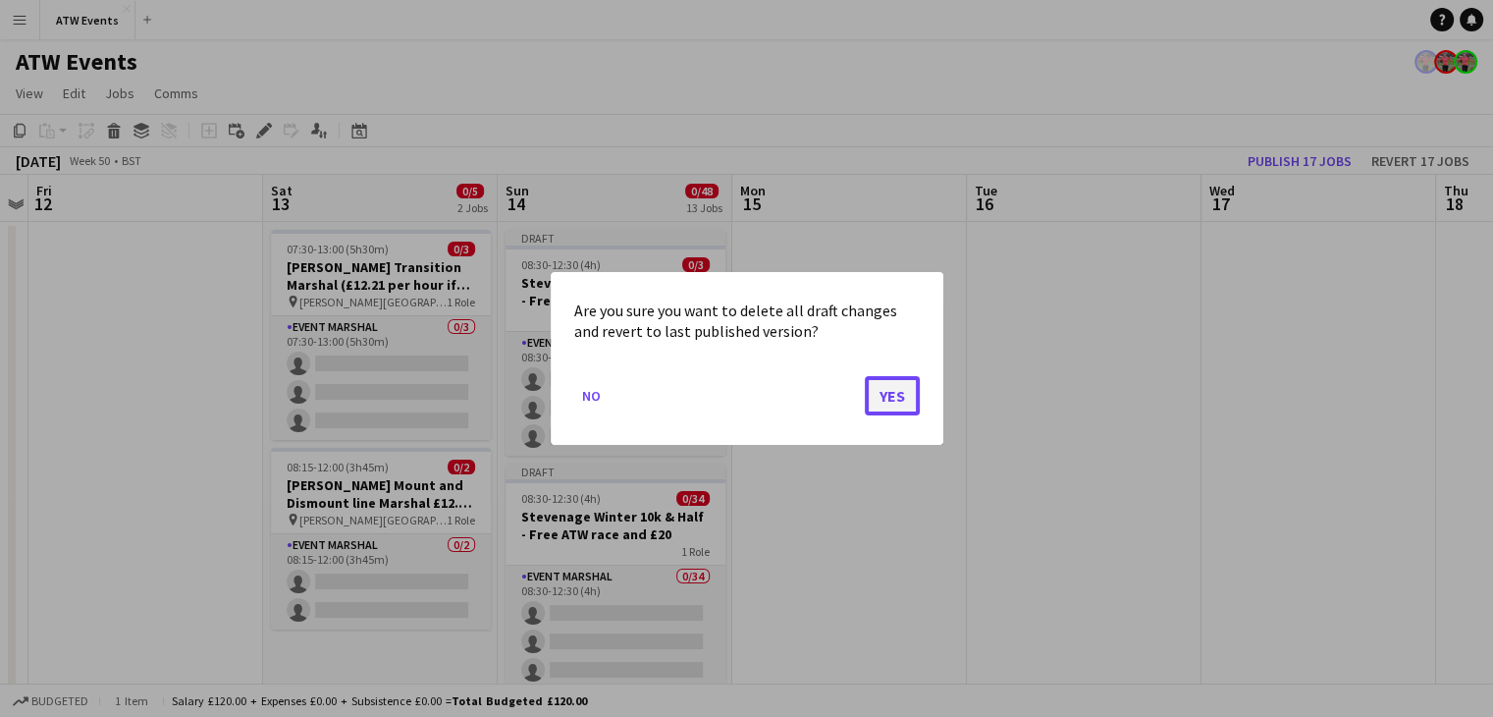
click at [879, 390] on button "Yes" at bounding box center [892, 395] width 55 height 39
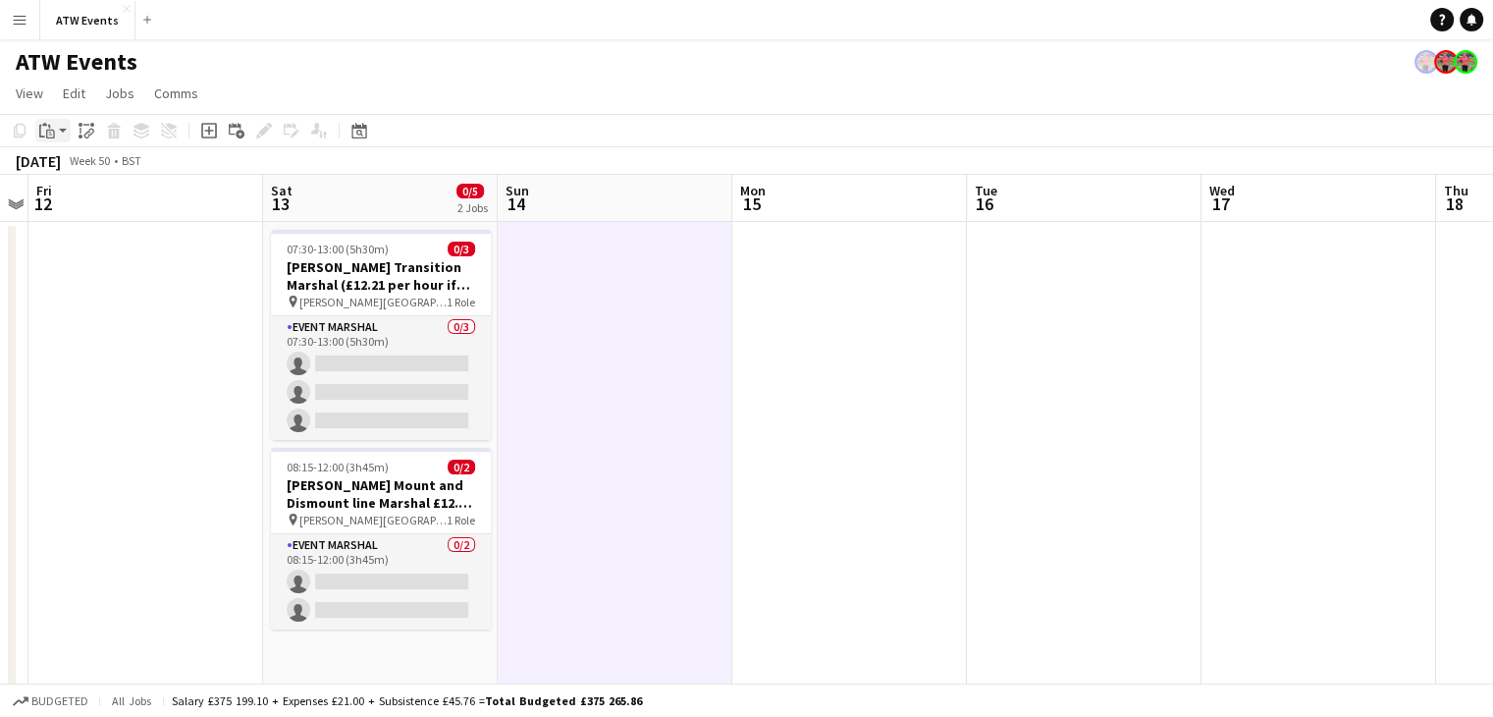
click at [55, 133] on div "Paste" at bounding box center [47, 131] width 24 height 24
click at [79, 170] on link "Paste Ctrl+V" at bounding box center [144, 168] width 185 height 18
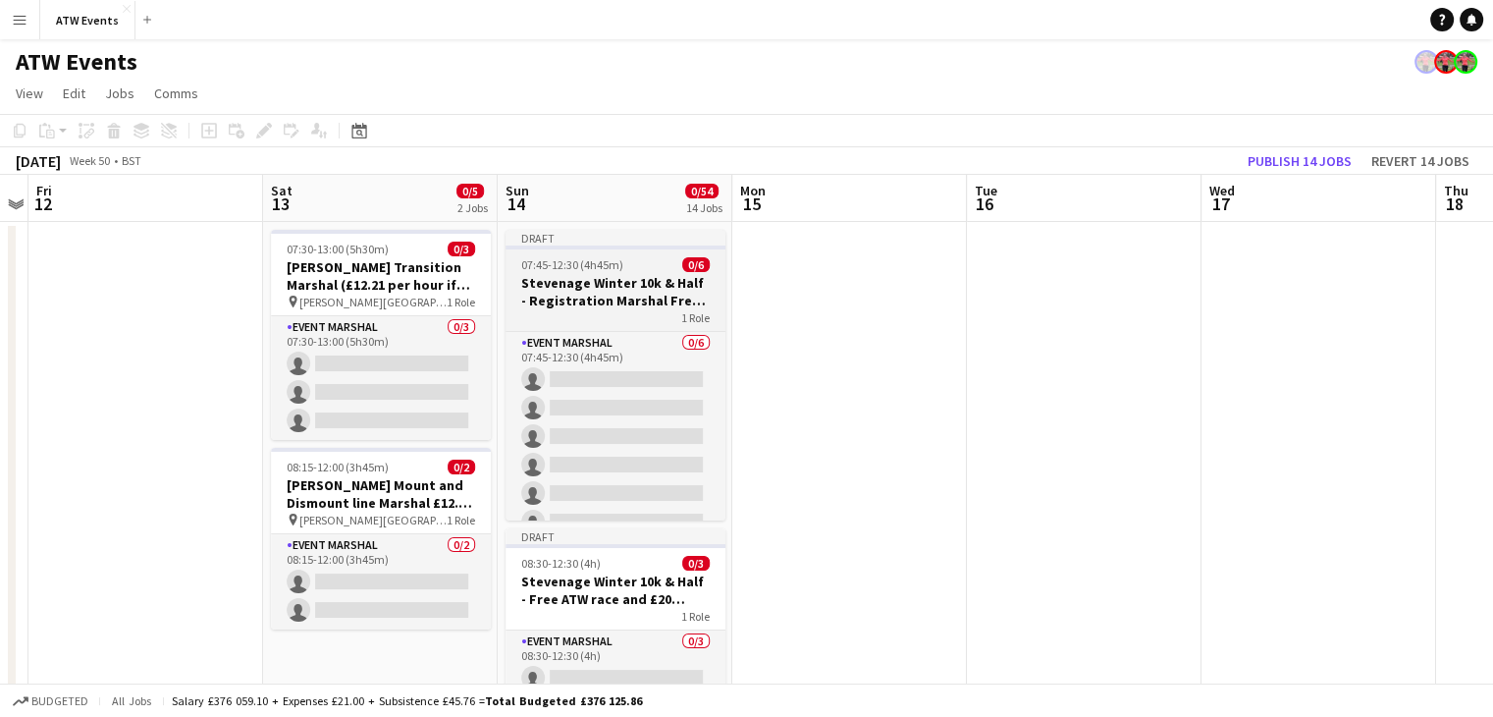
click at [601, 293] on h3 "Stevenage Winter 10k & Half - Registration Marshal Free ATW race and £20" at bounding box center [616, 291] width 220 height 35
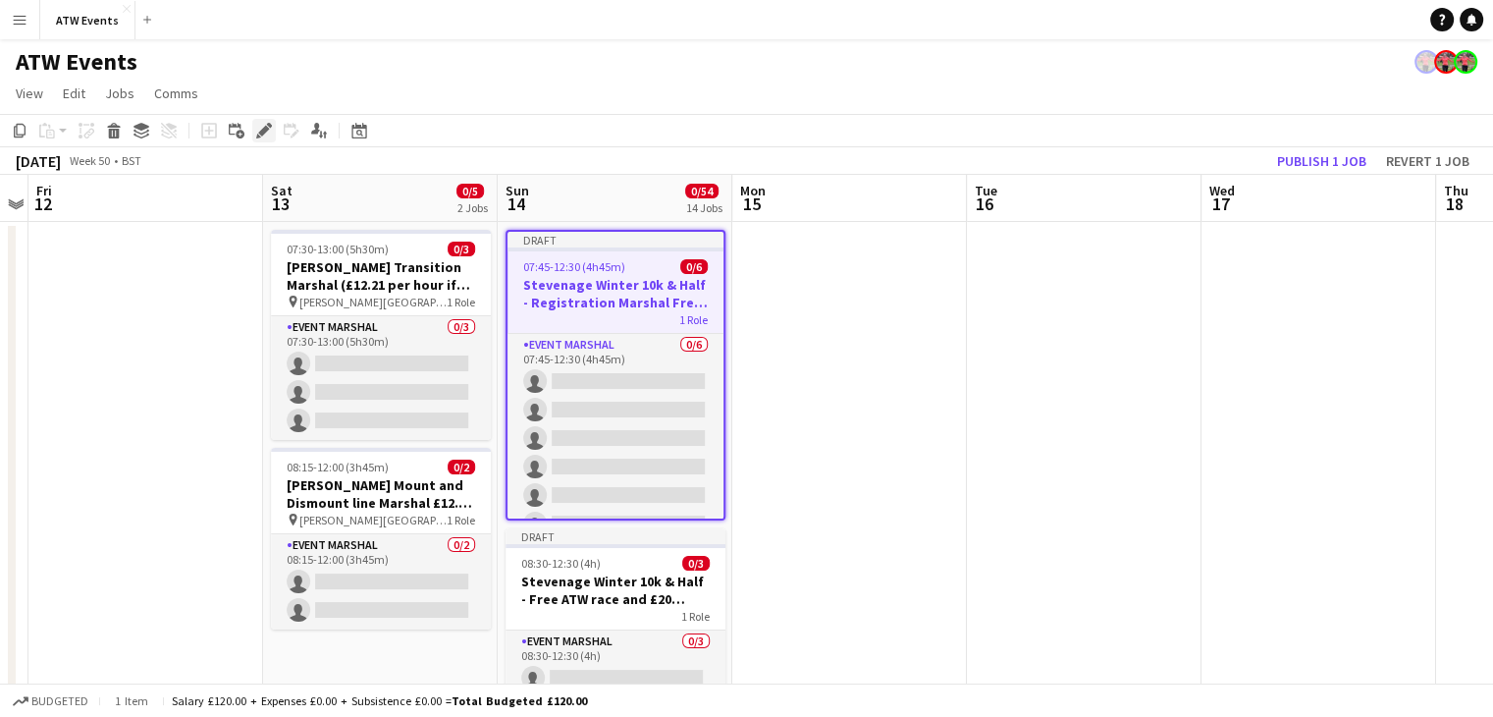
click at [267, 134] on icon "Edit" at bounding box center [264, 131] width 16 height 16
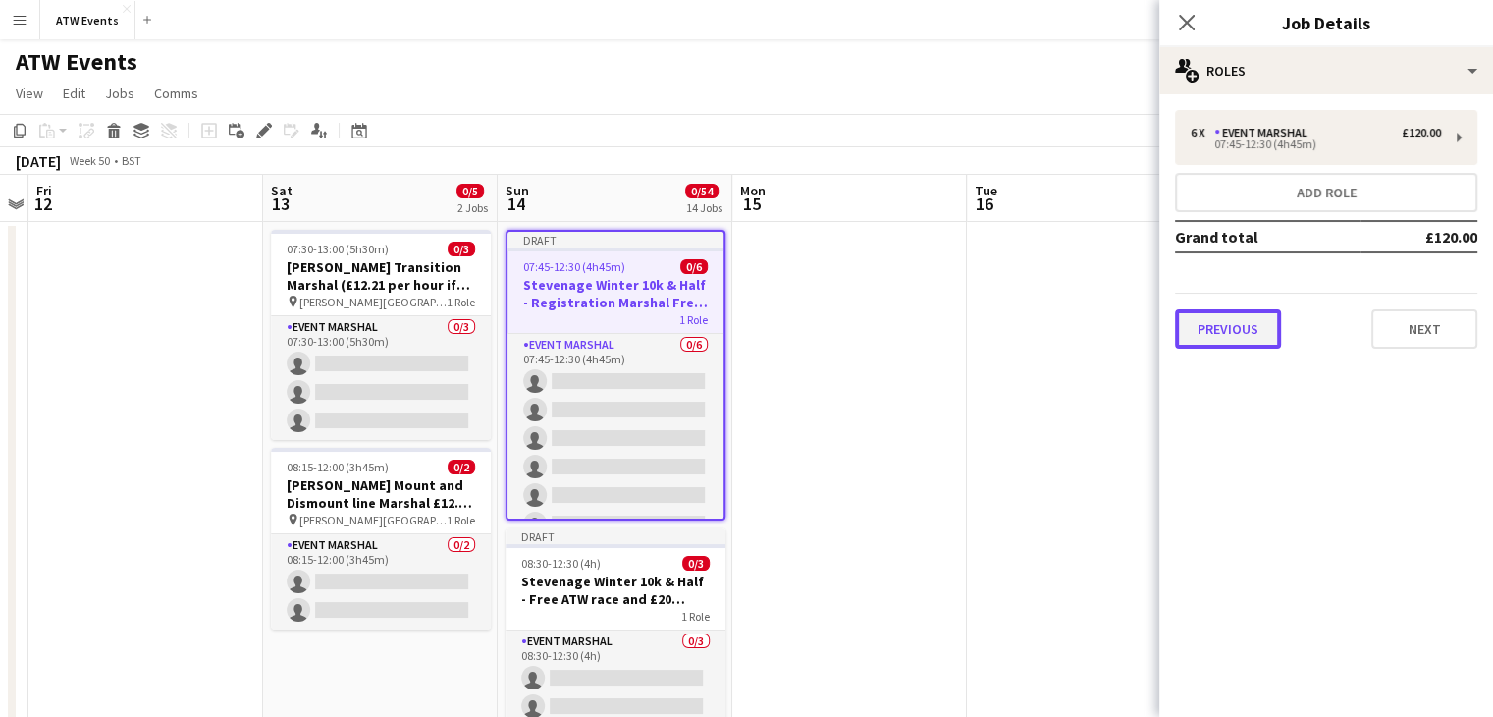
click at [1223, 328] on button "Previous" at bounding box center [1228, 328] width 106 height 39
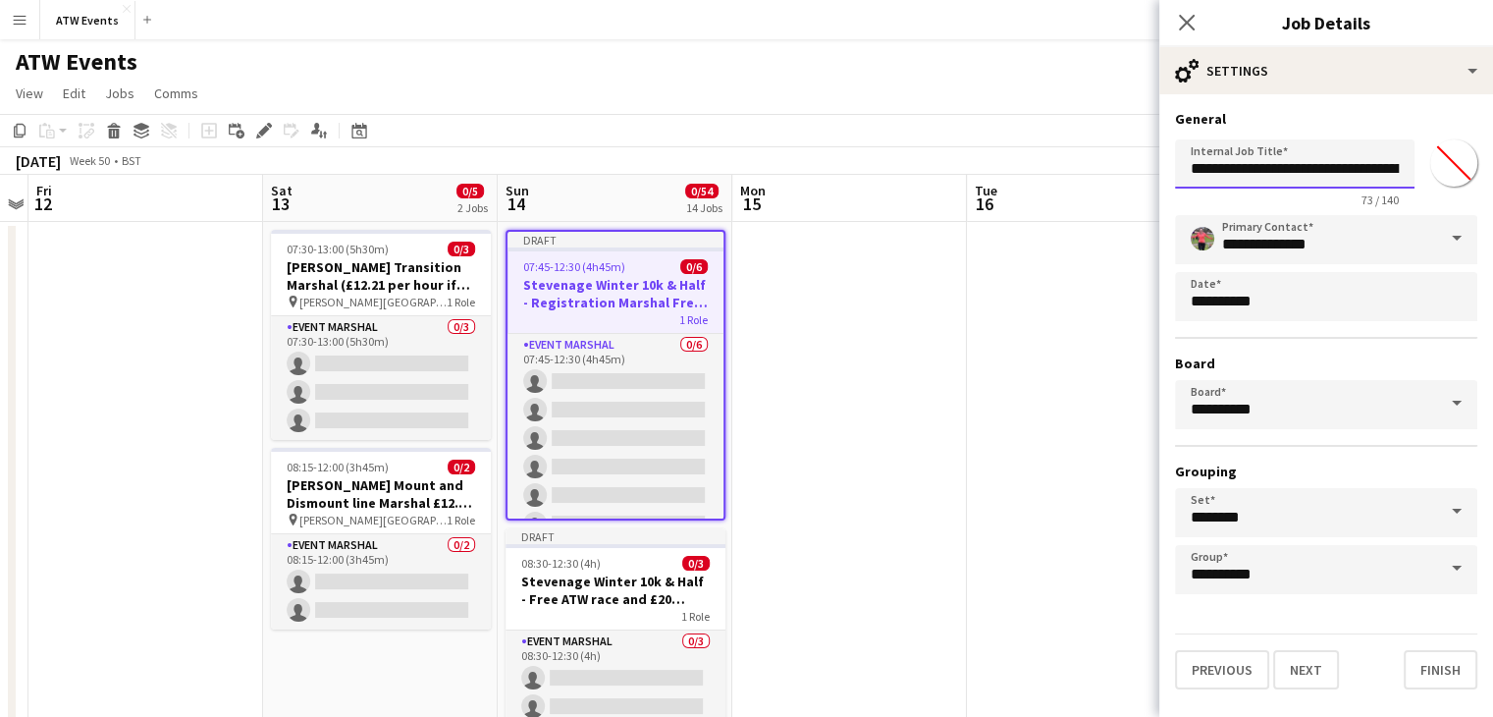
click at [1353, 168] on input "**********" at bounding box center [1295, 163] width 240 height 49
type input "**********"
click button "Next" at bounding box center [1306, 669] width 66 height 39
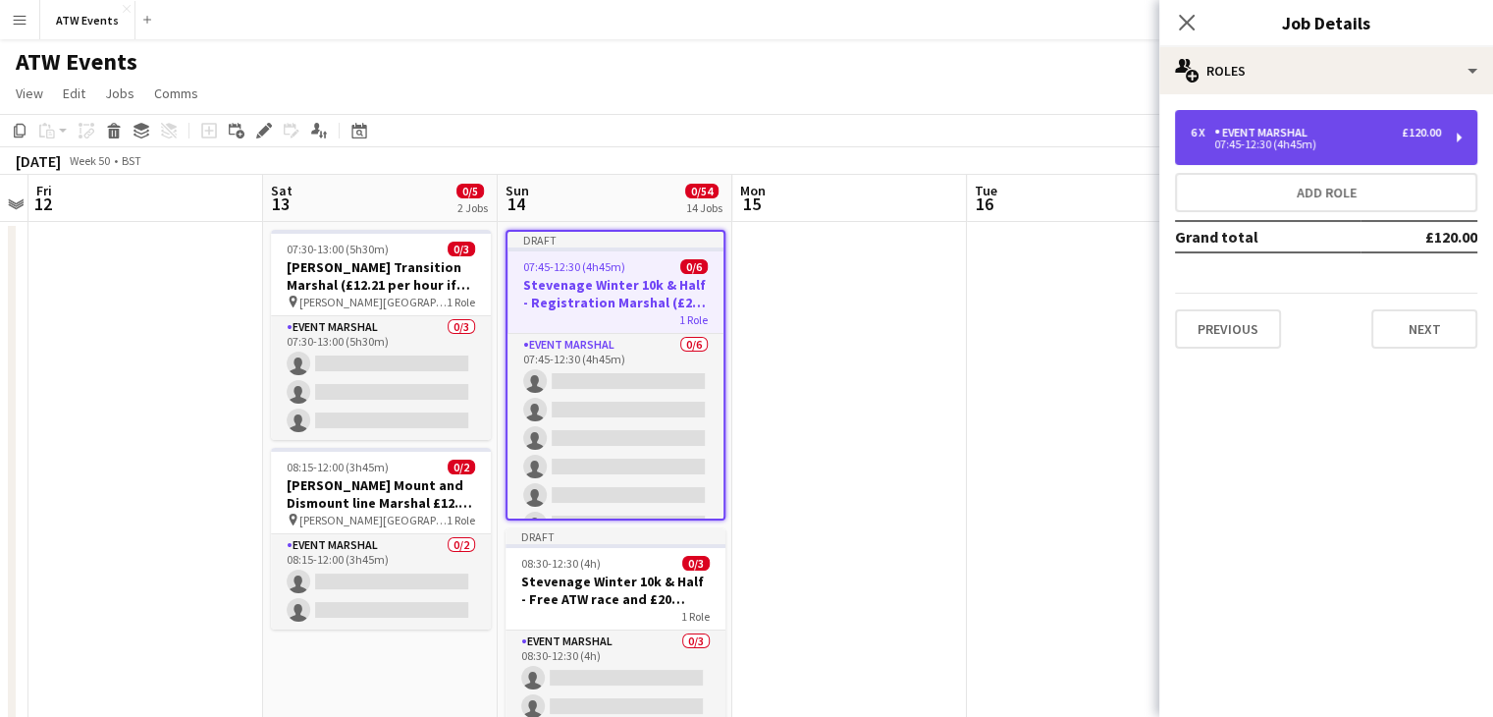
click at [1302, 146] on div "07:45-12:30 (4h45m)" at bounding box center [1316, 144] width 250 height 10
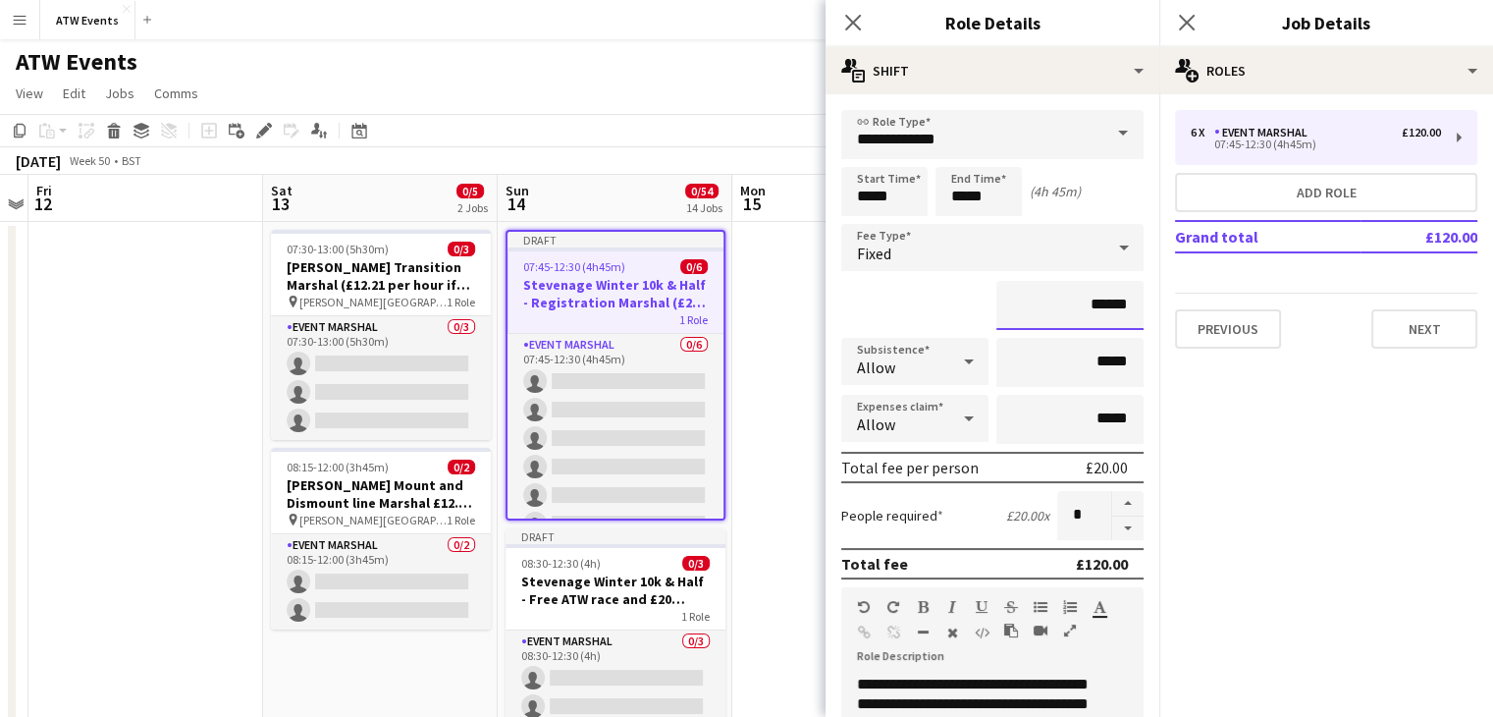
click at [1084, 307] on input "******" at bounding box center [1069, 305] width 147 height 49
type input "**"
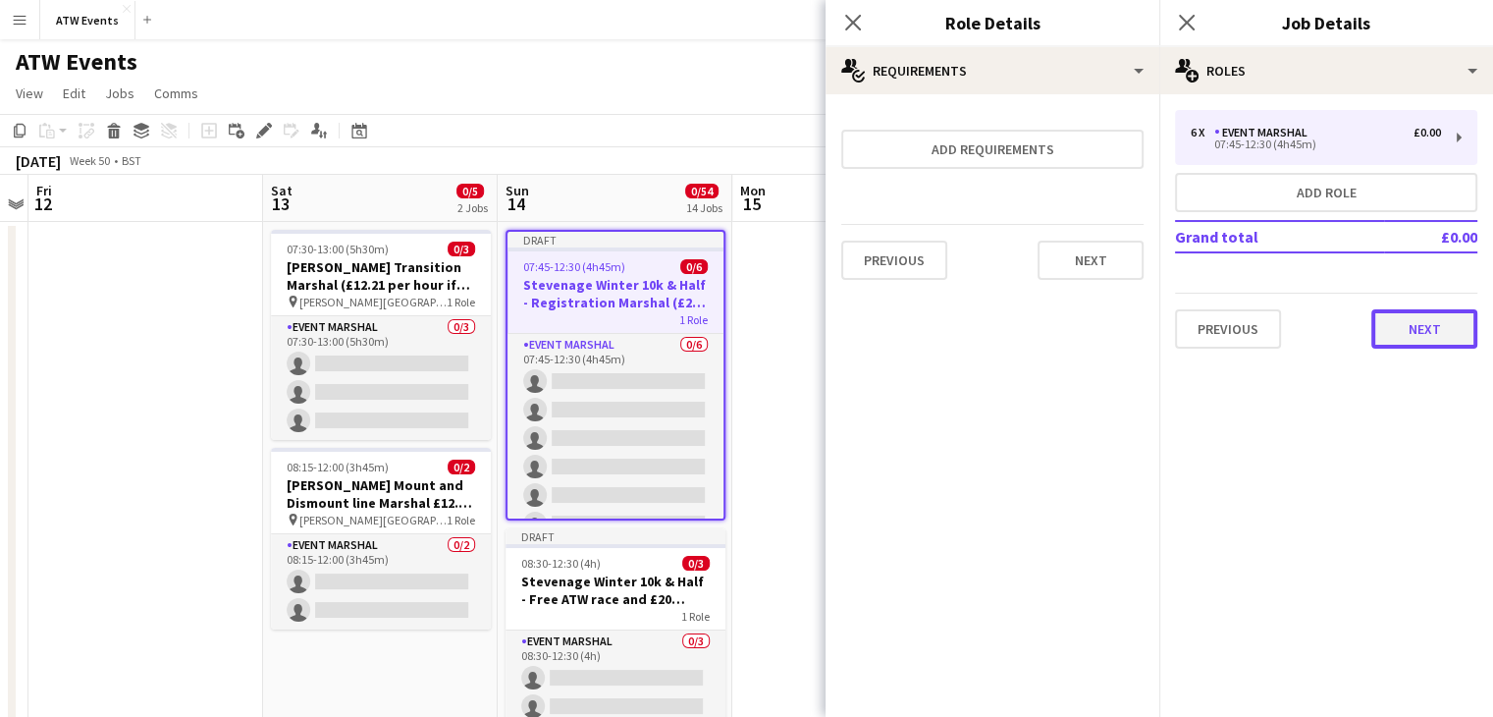
click at [1450, 326] on button "Next" at bounding box center [1424, 328] width 106 height 39
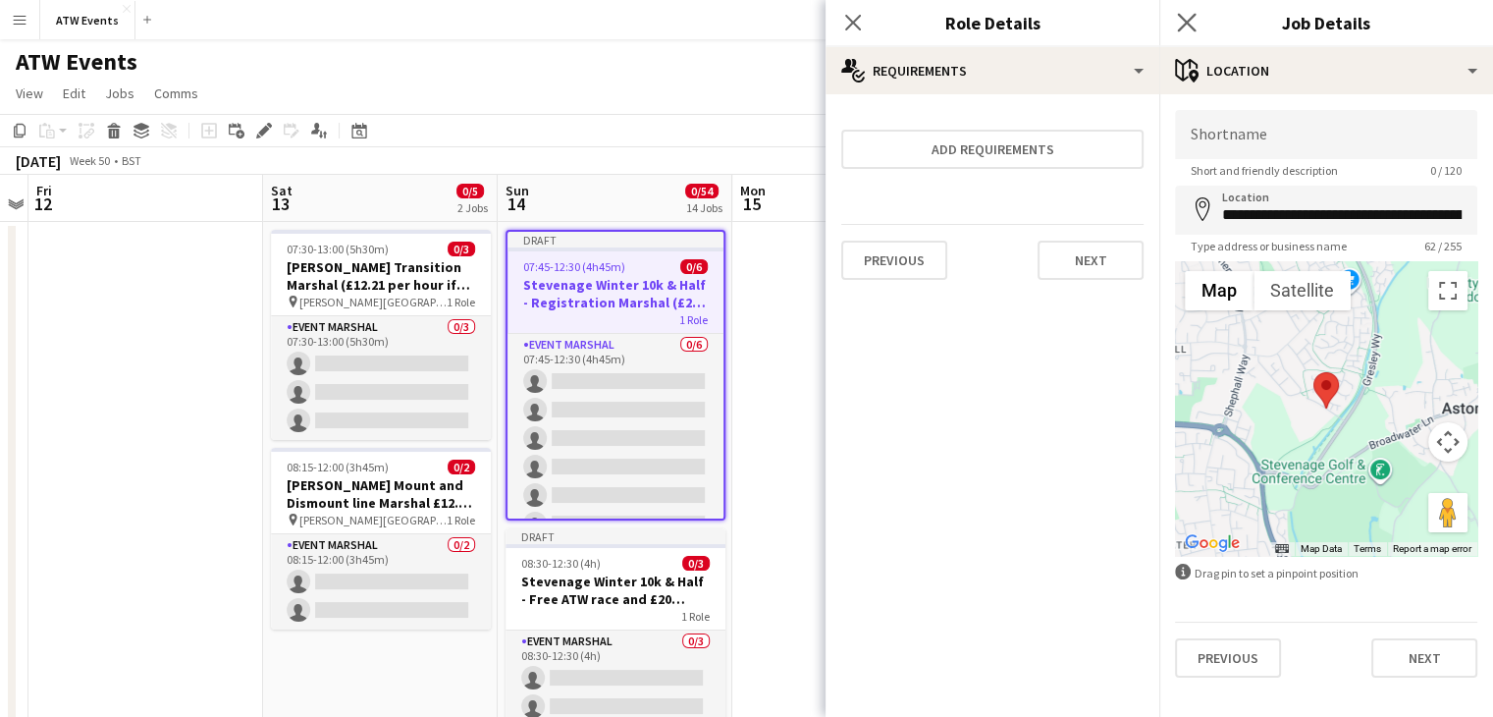
click at [1186, 31] on app-icon "Close pop-in" at bounding box center [1187, 23] width 28 height 28
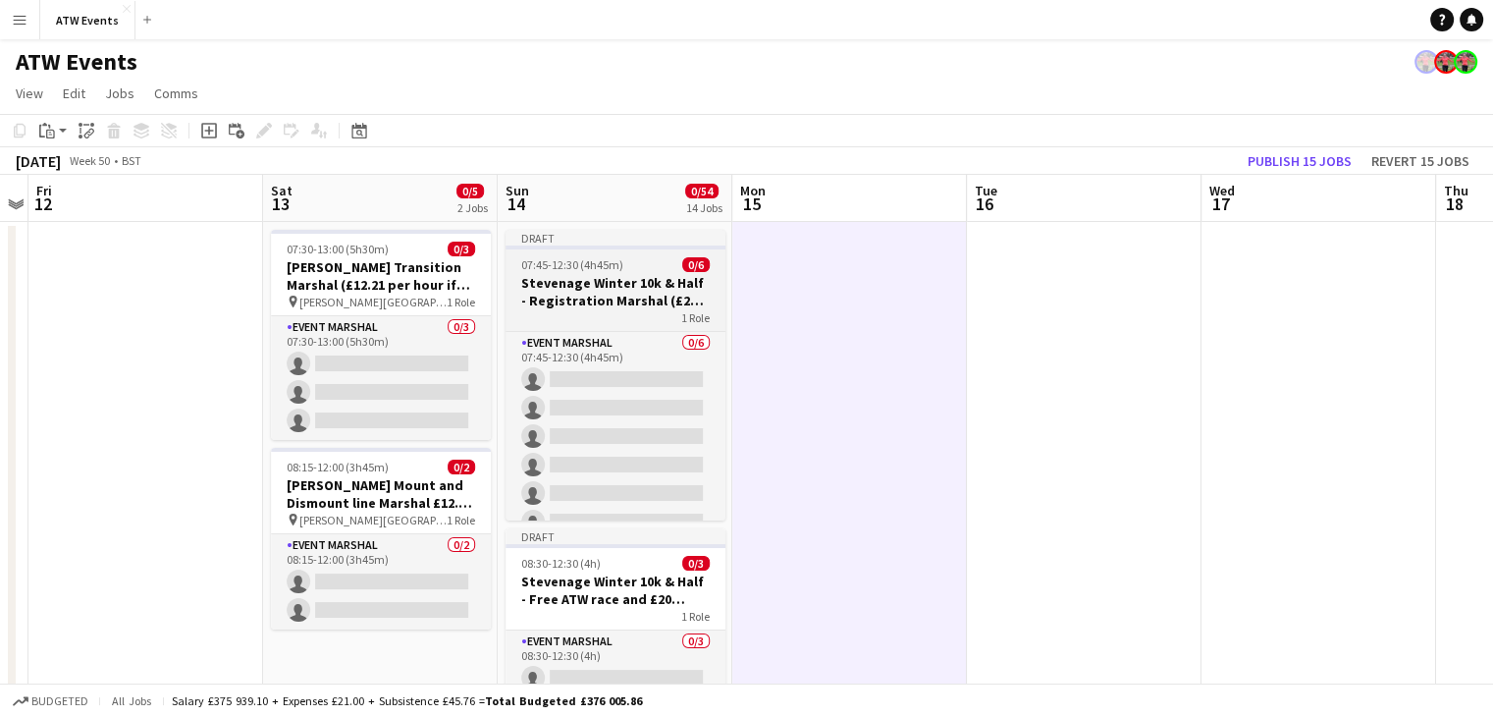
click at [608, 297] on h3 "Stevenage Winter 10k & Half - Registration Marshal (£20 ATW Credit per hour)" at bounding box center [616, 291] width 220 height 35
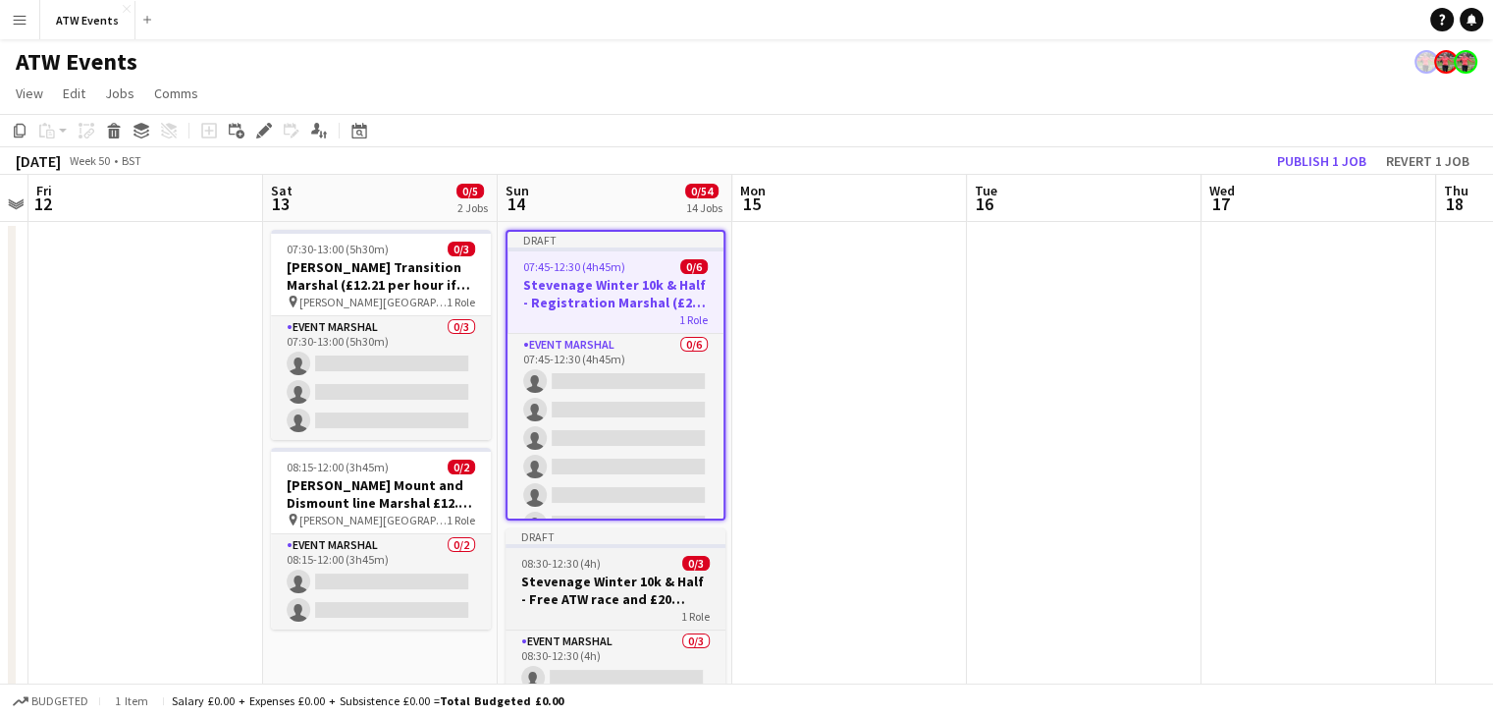
click at [652, 602] on h3 "Stevenage Winter 10k & Half - Free ATW race and £20 Baggage Marshal" at bounding box center [616, 589] width 220 height 35
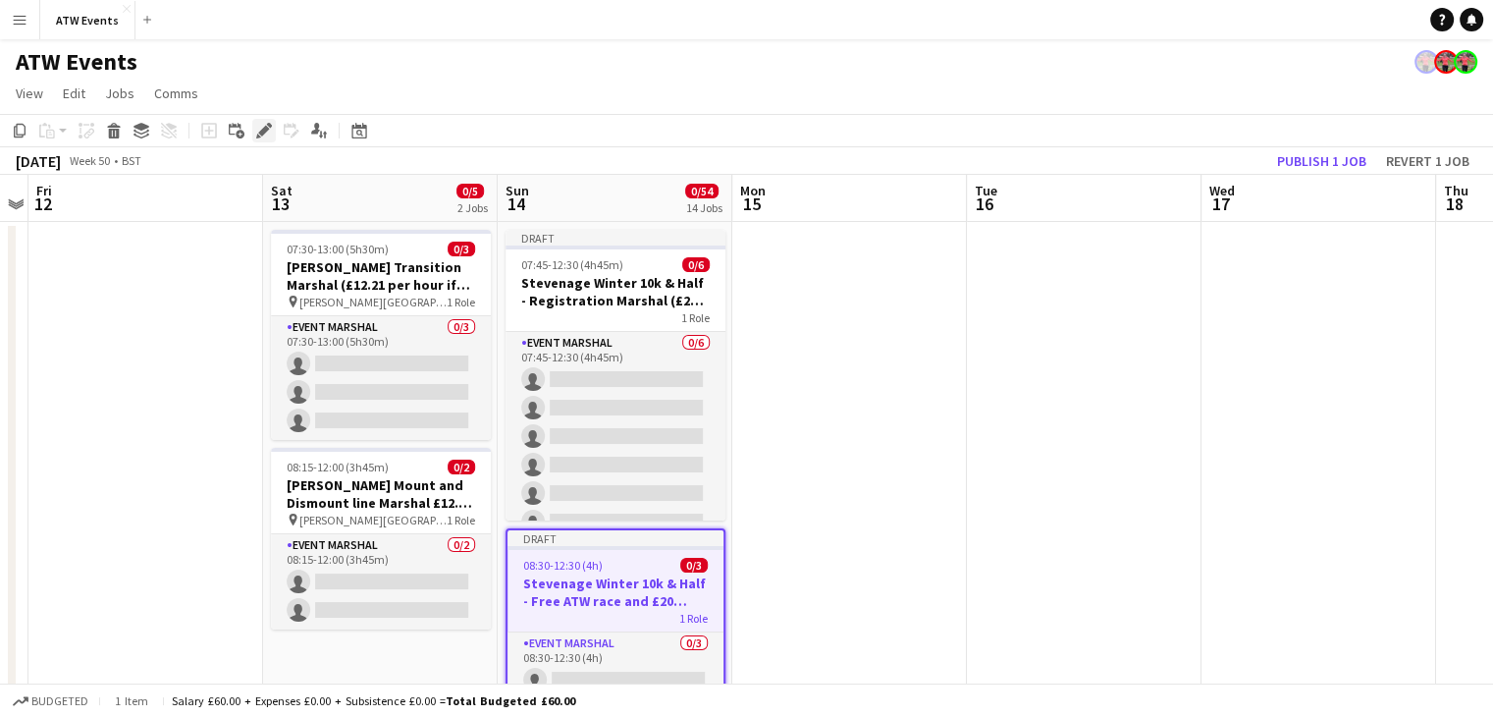
click at [256, 129] on icon "Edit" at bounding box center [264, 131] width 16 height 16
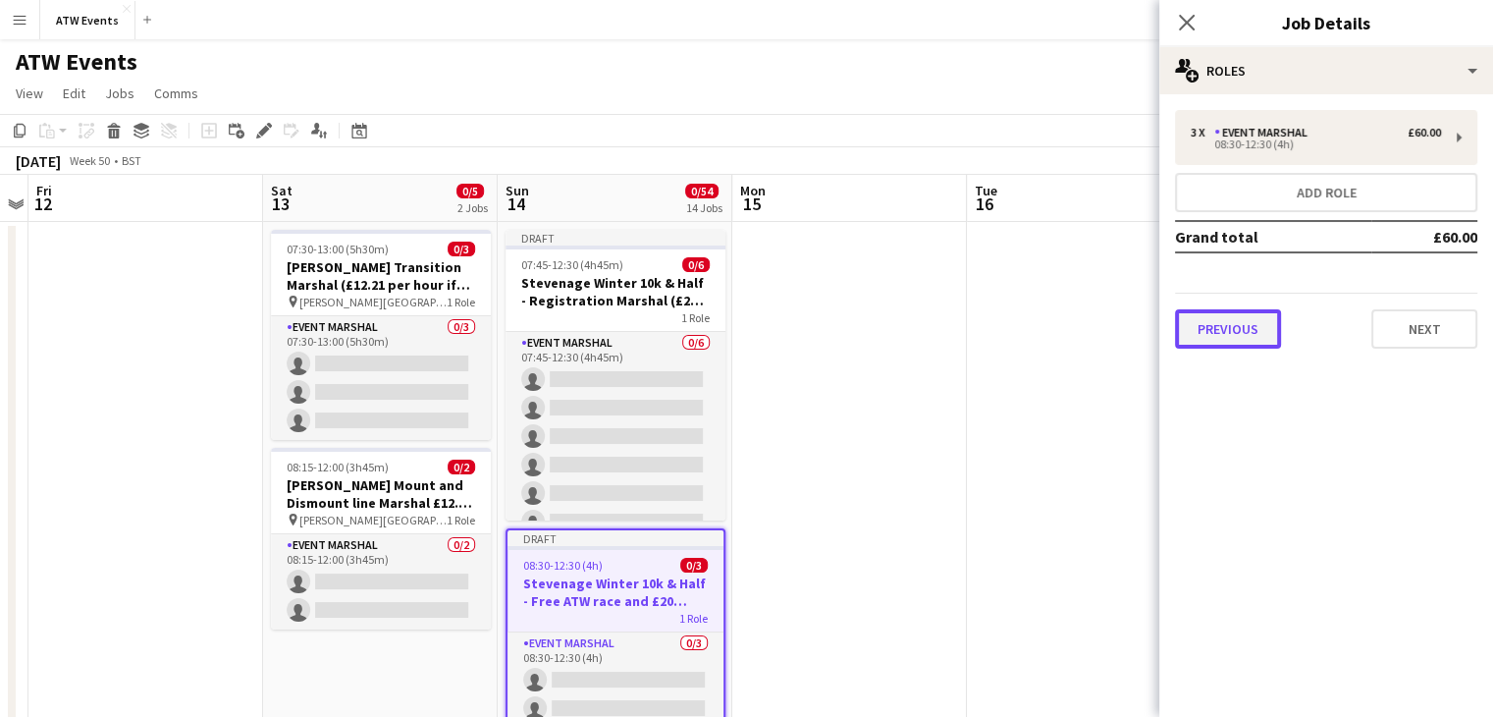
click at [1248, 313] on button "Previous" at bounding box center [1228, 328] width 106 height 39
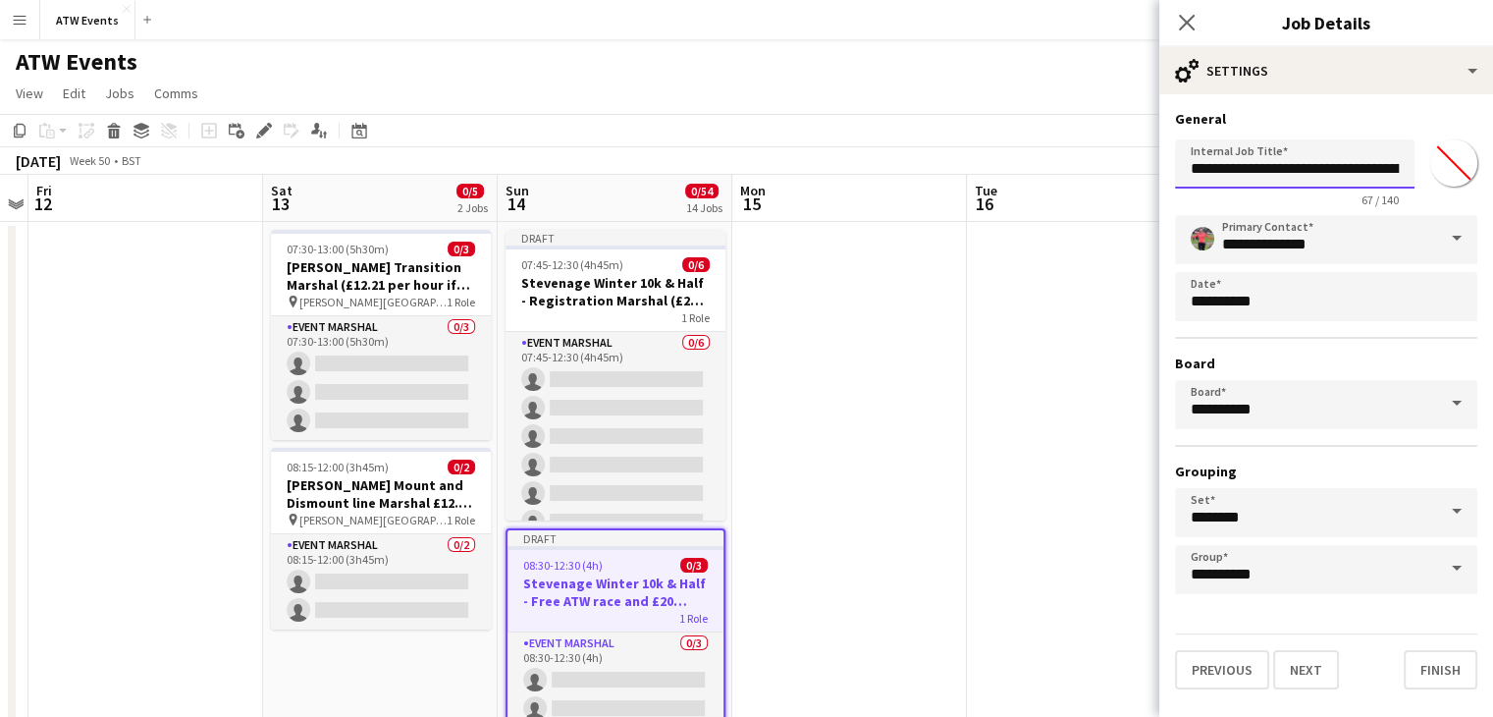
click at [1358, 173] on input "**********" at bounding box center [1295, 163] width 240 height 49
type input "**********"
click button "Next" at bounding box center [1306, 669] width 66 height 39
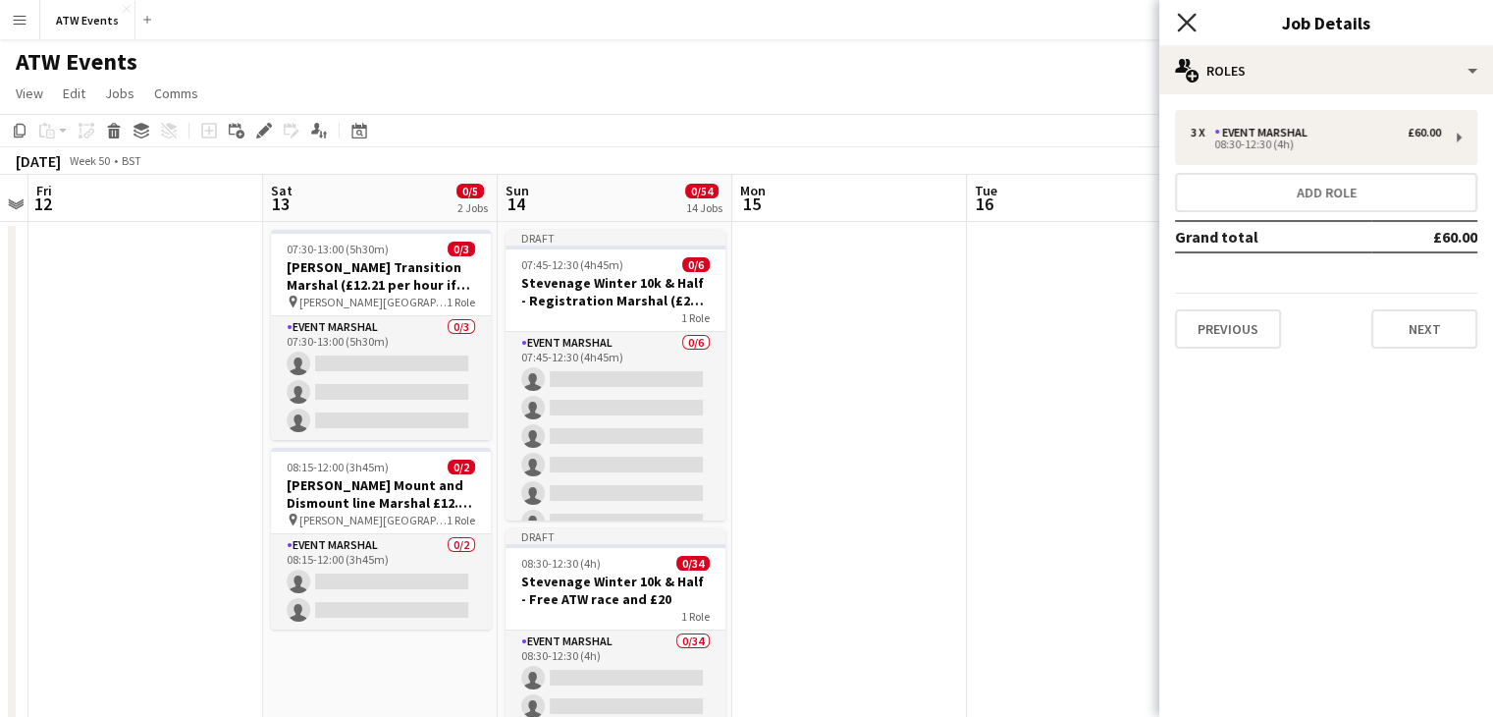
click at [1183, 28] on icon "Close pop-in" at bounding box center [1186, 22] width 19 height 19
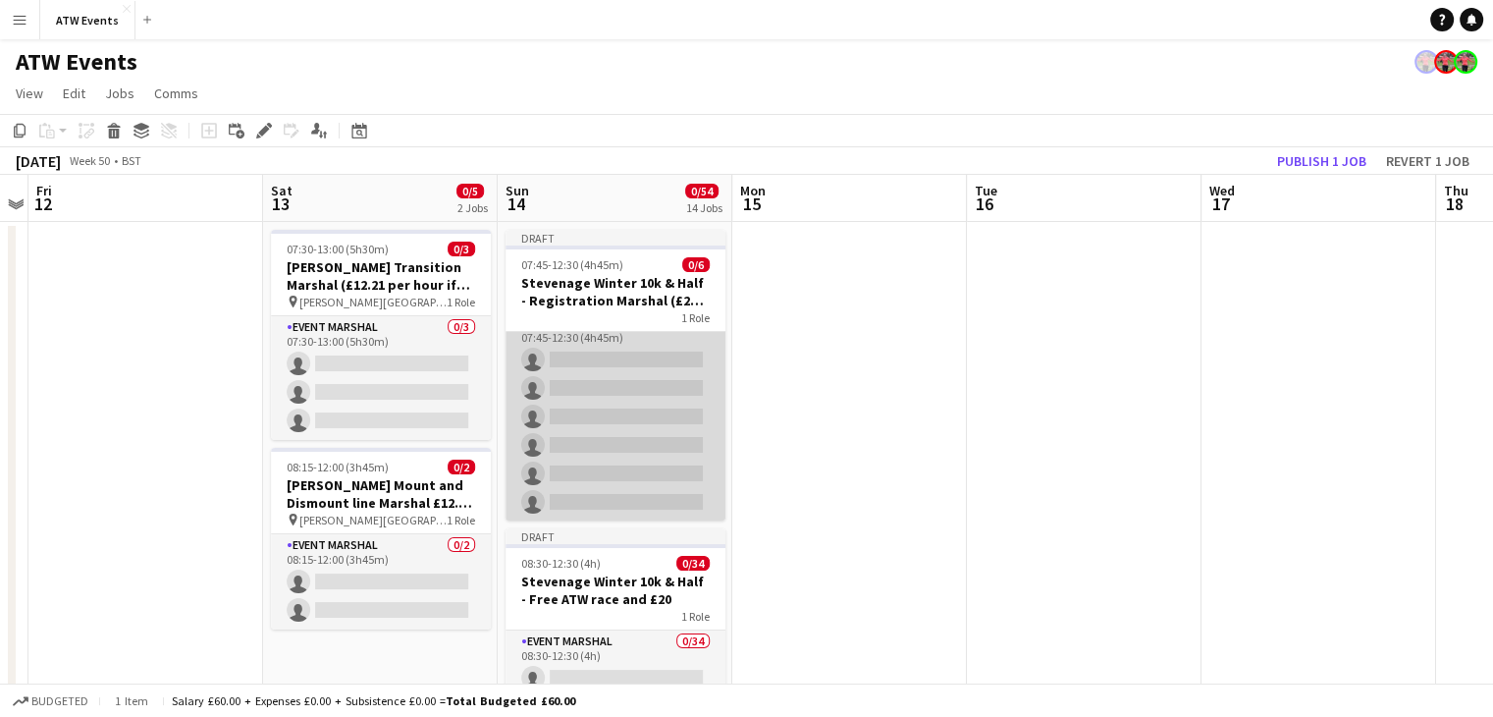
scroll to position [0, 0]
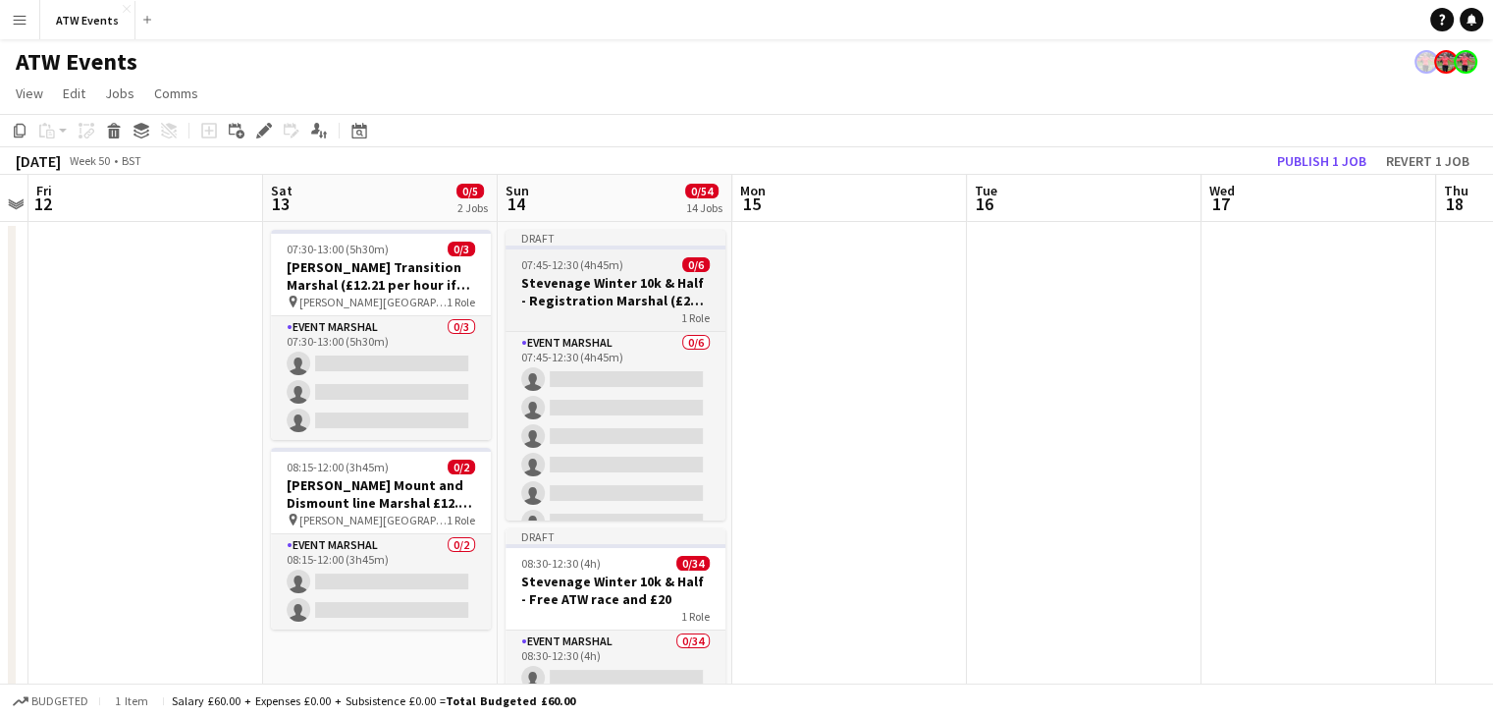
click at [642, 288] on h3 "Stevenage Winter 10k & Half - Registration Marshal (£20 ATW Credit per hour)" at bounding box center [616, 291] width 220 height 35
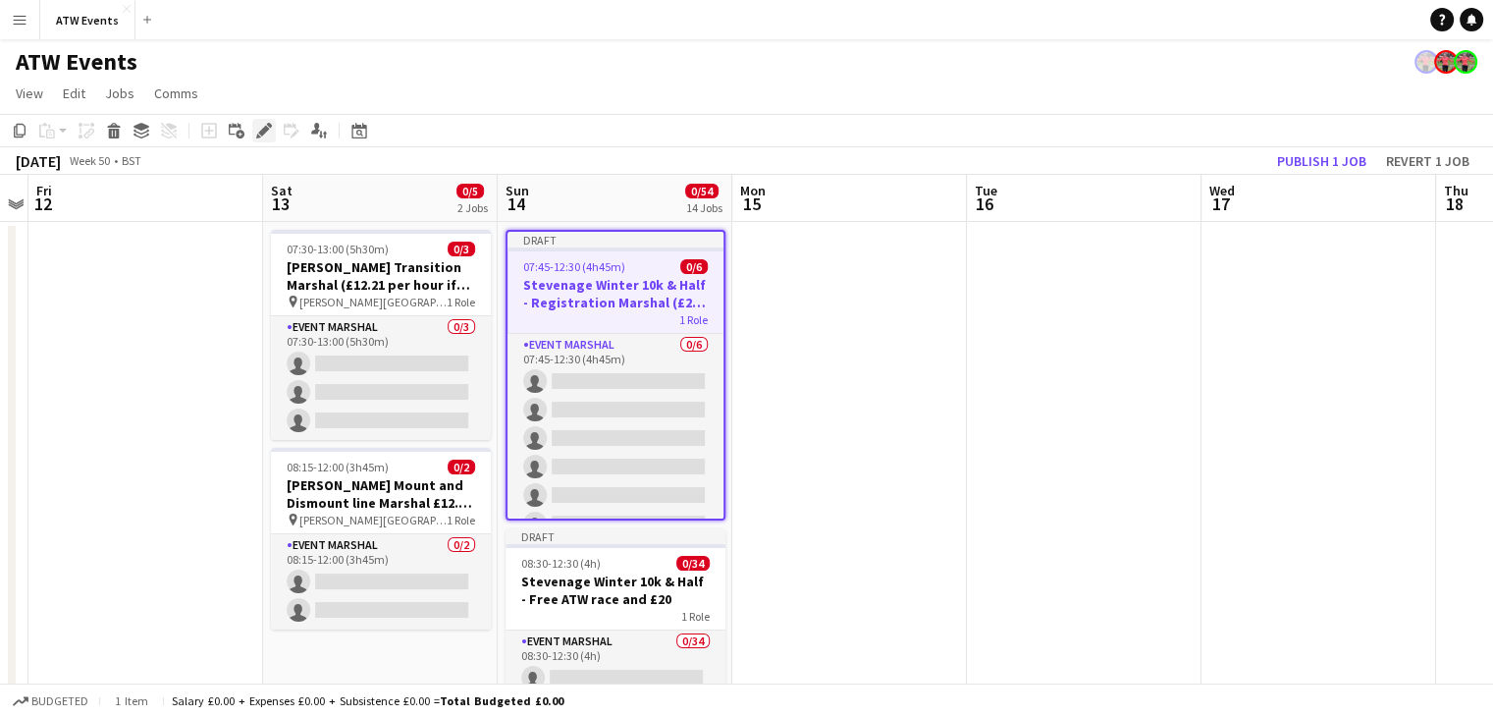
click at [254, 124] on div "Edit" at bounding box center [264, 131] width 24 height 24
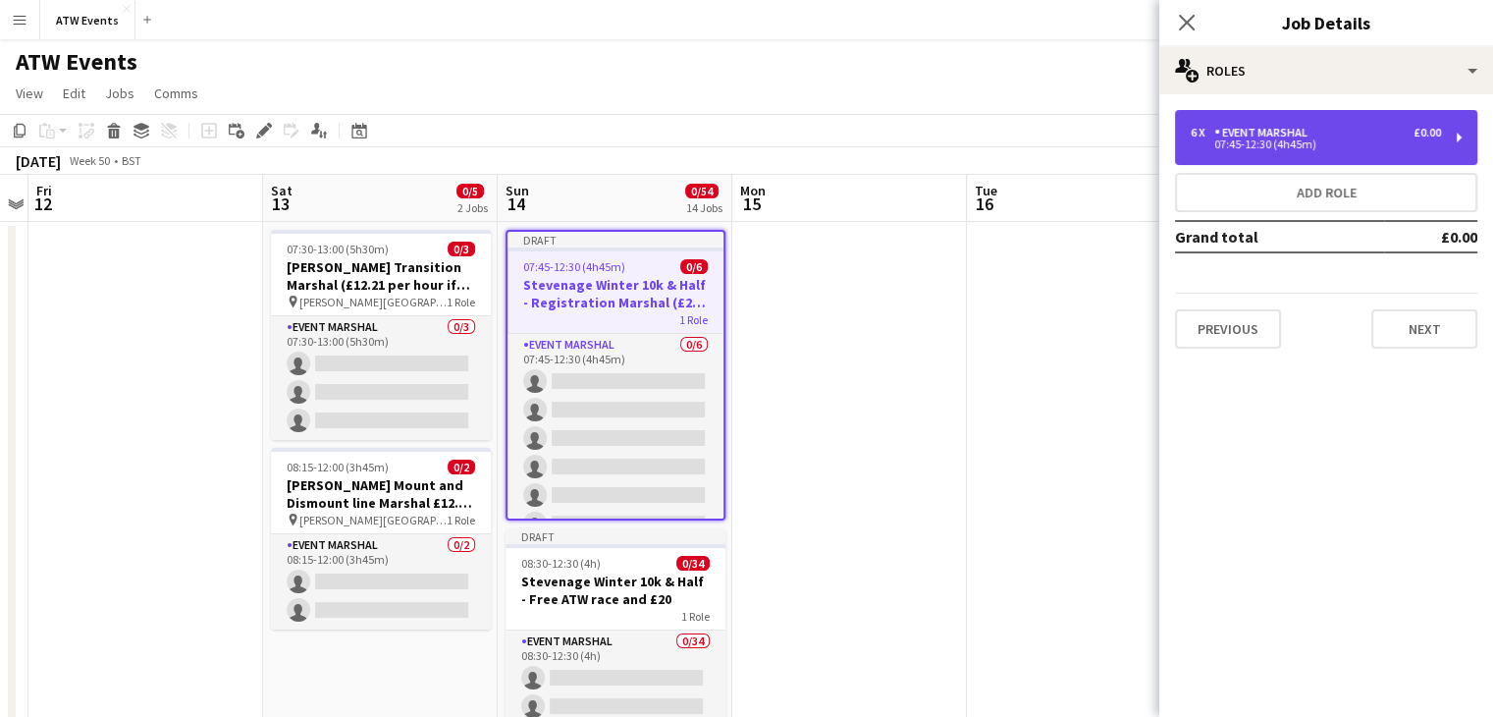
click at [1348, 137] on div "6 x Event Marshal £0.00" at bounding box center [1316, 133] width 250 height 14
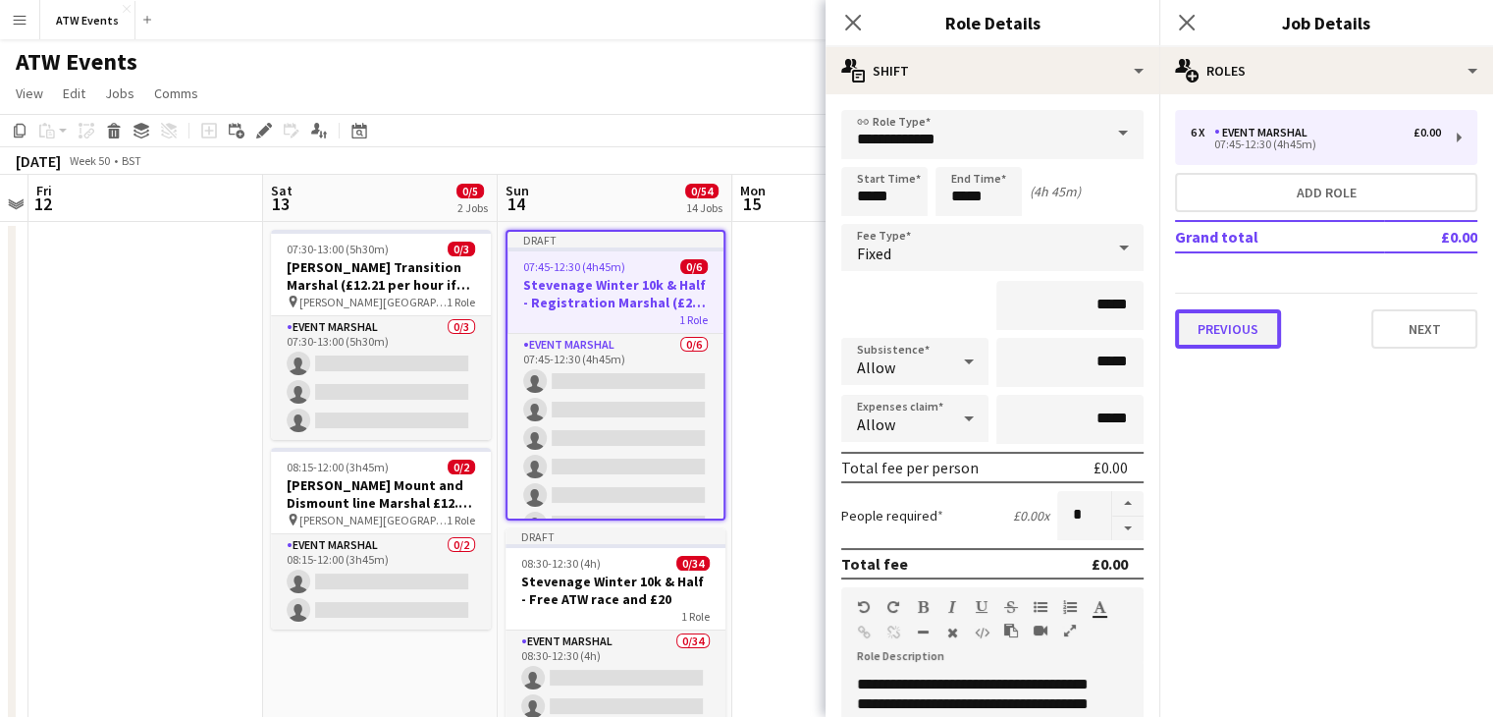
click at [1260, 325] on button "Previous" at bounding box center [1228, 328] width 106 height 39
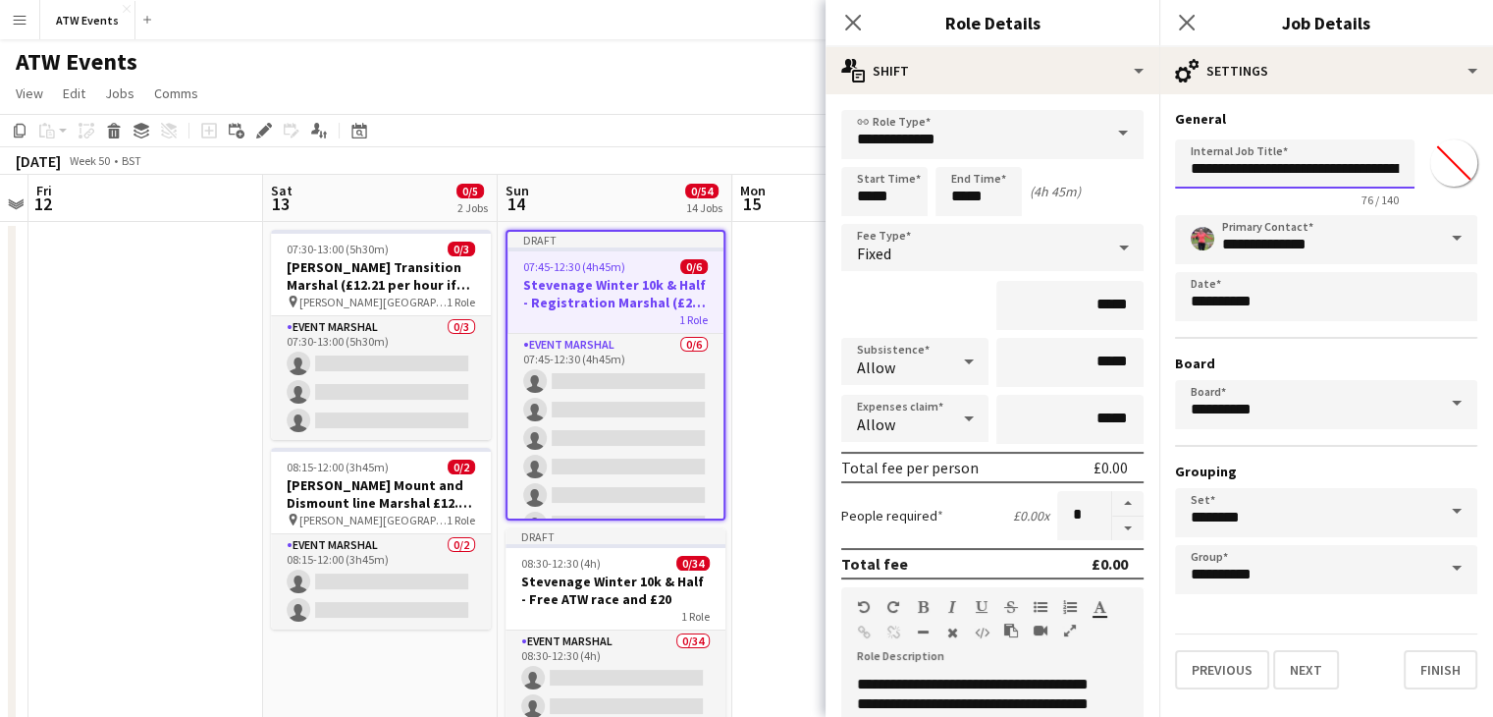
click at [1301, 159] on input "**********" at bounding box center [1295, 163] width 240 height 49
click at [1186, 19] on icon "Close pop-in" at bounding box center [1186, 22] width 19 height 19
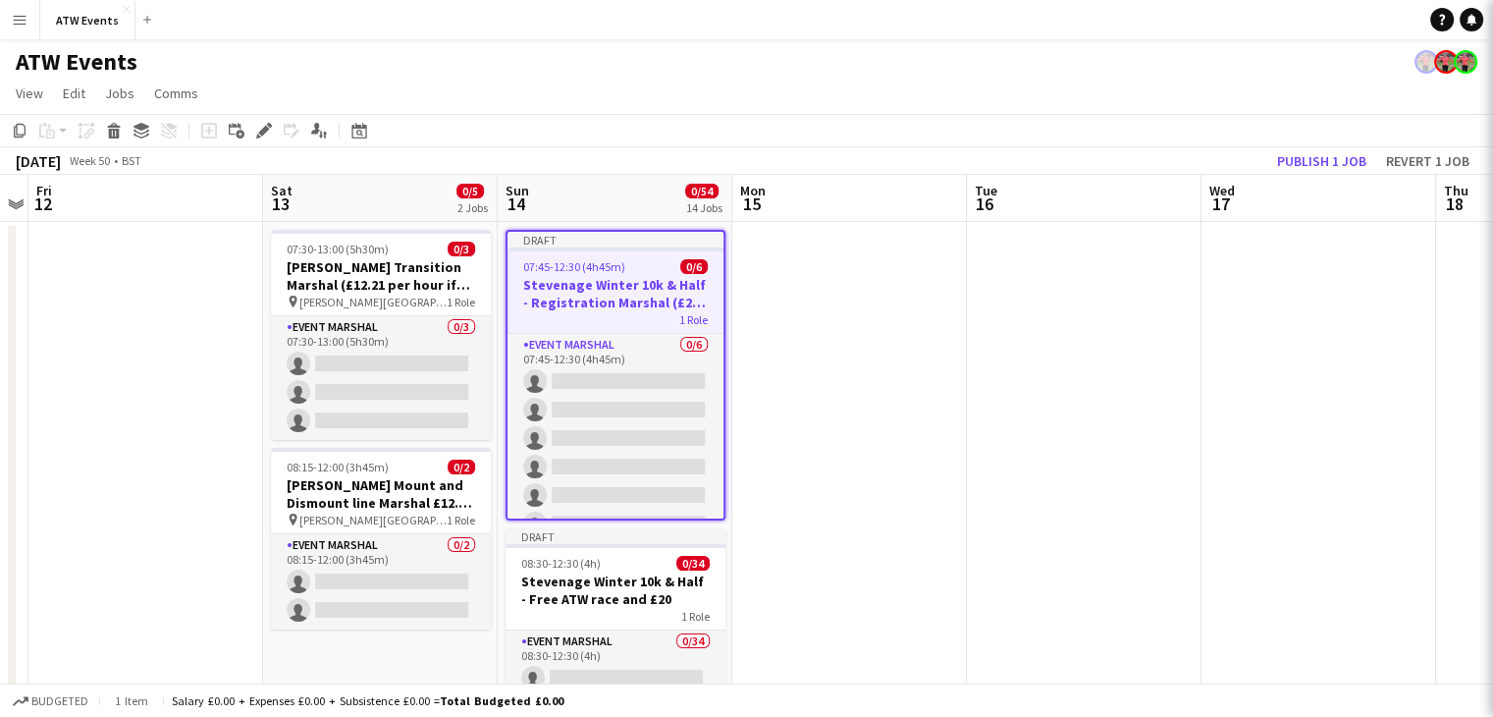
scroll to position [0, 0]
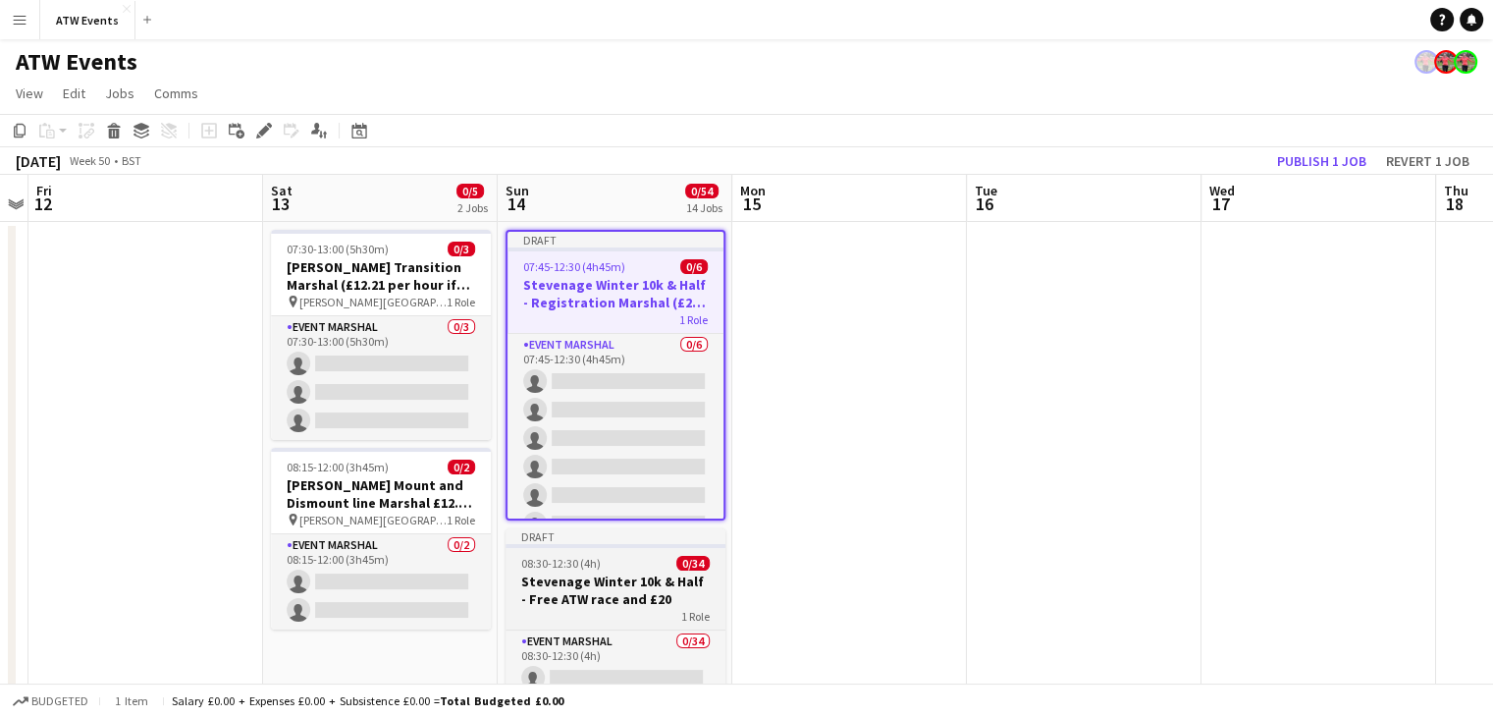
click at [616, 603] on h3 "Stevenage Winter 10k & Half - Free ATW race and £20" at bounding box center [616, 589] width 220 height 35
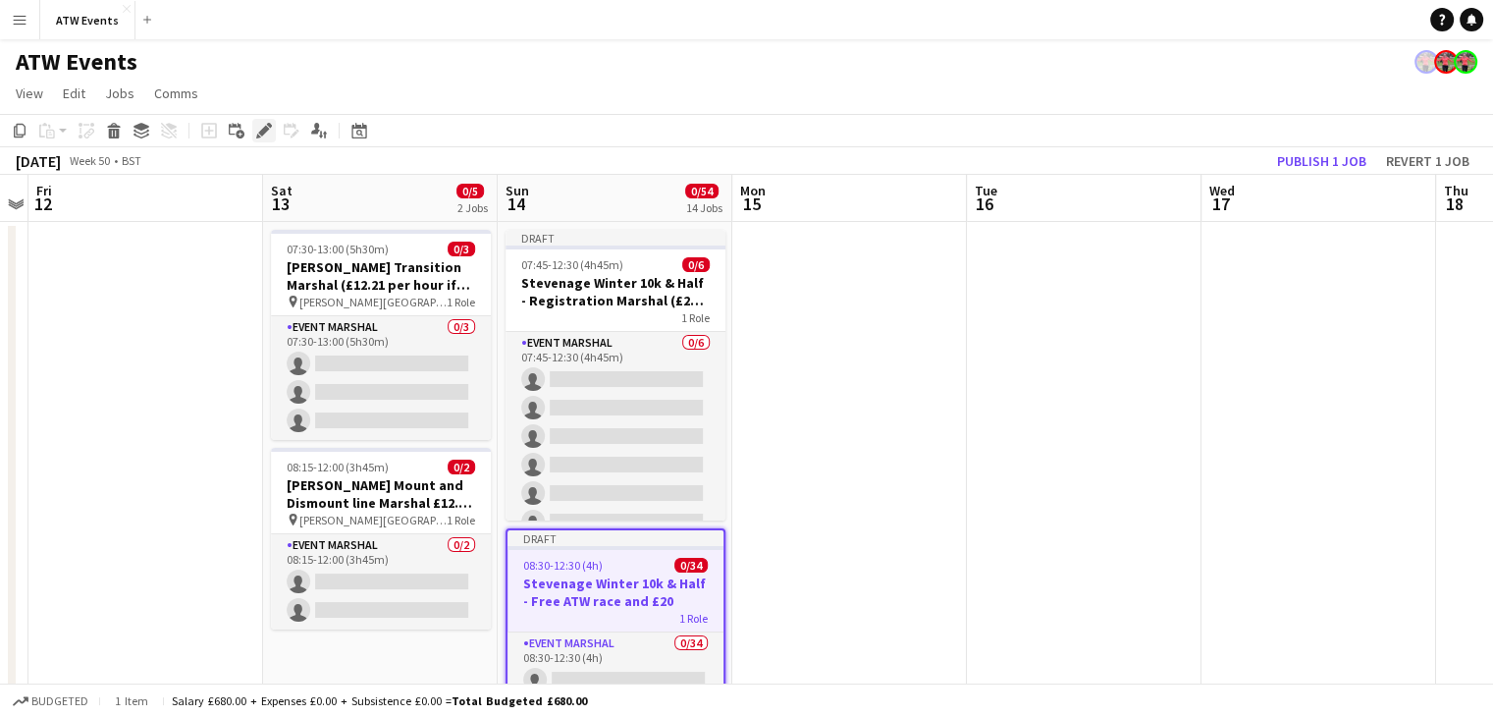
click at [268, 135] on icon "Edit" at bounding box center [264, 131] width 16 height 16
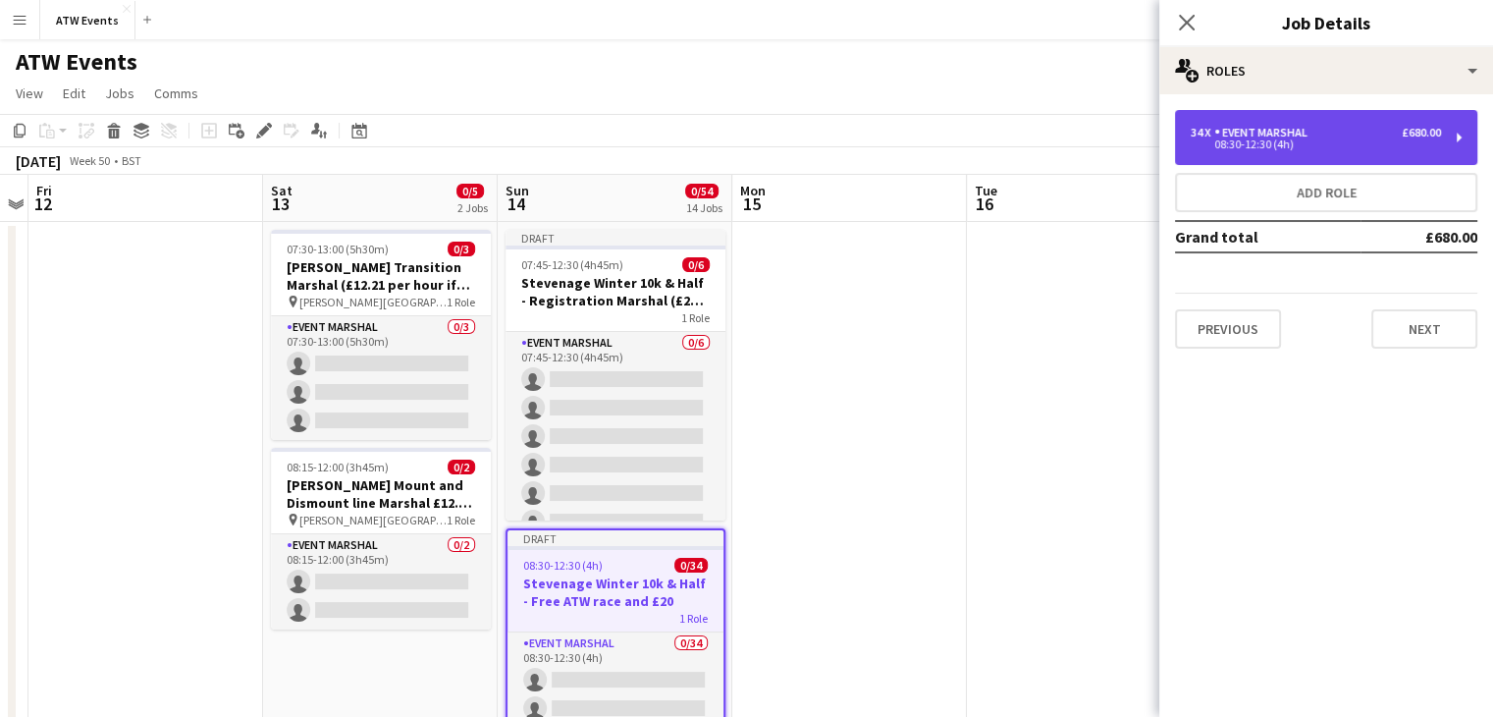
click at [1218, 123] on div "34 x Event Marshal £680.00 08:30-12:30 (4h)" at bounding box center [1326, 137] width 302 height 55
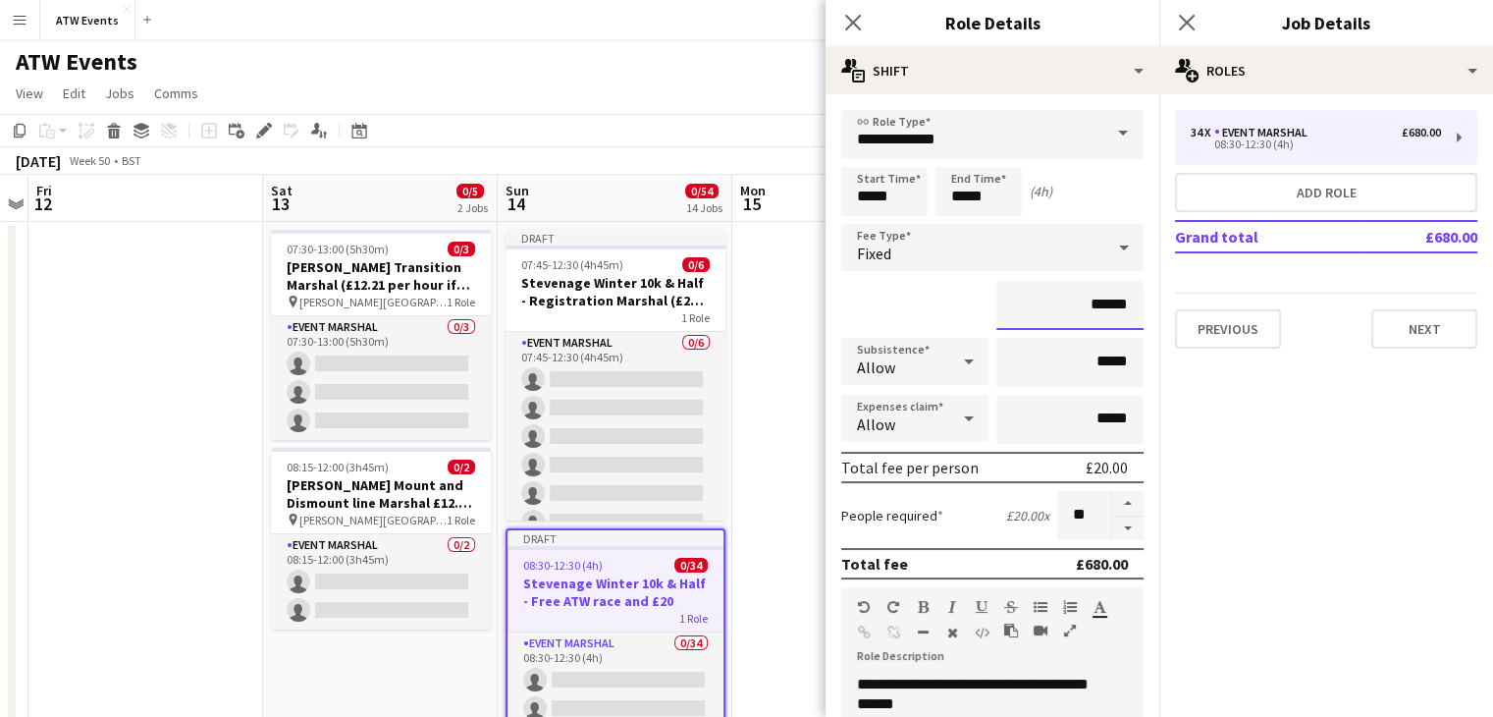
click at [1087, 304] on input "******" at bounding box center [1069, 305] width 147 height 49
type input "**"
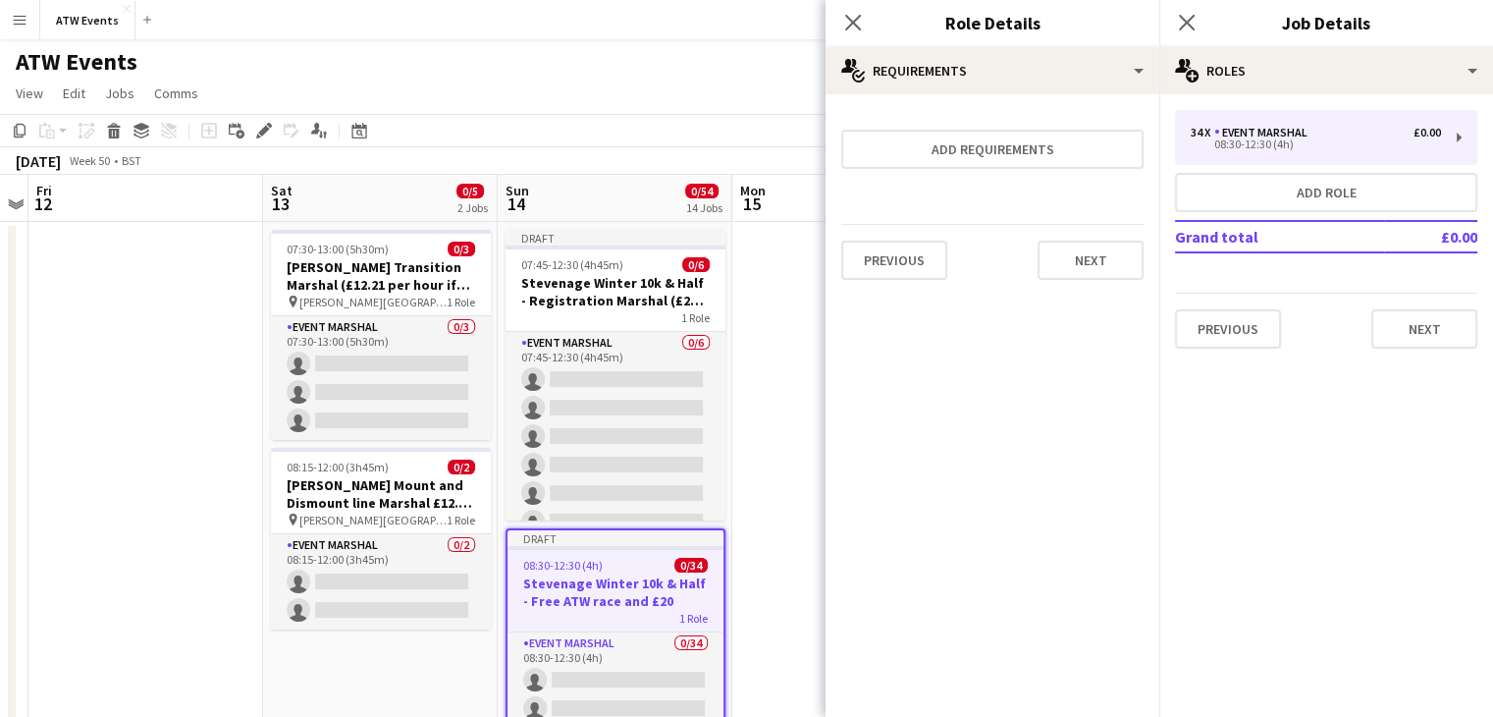
click at [1234, 350] on div "34 x Event Marshal £0.00 08:30-12:30 (4h) Add role Grand total £0.00 Previous N…" at bounding box center [1326, 229] width 334 height 270
click at [1241, 336] on button "Previous" at bounding box center [1228, 328] width 106 height 39
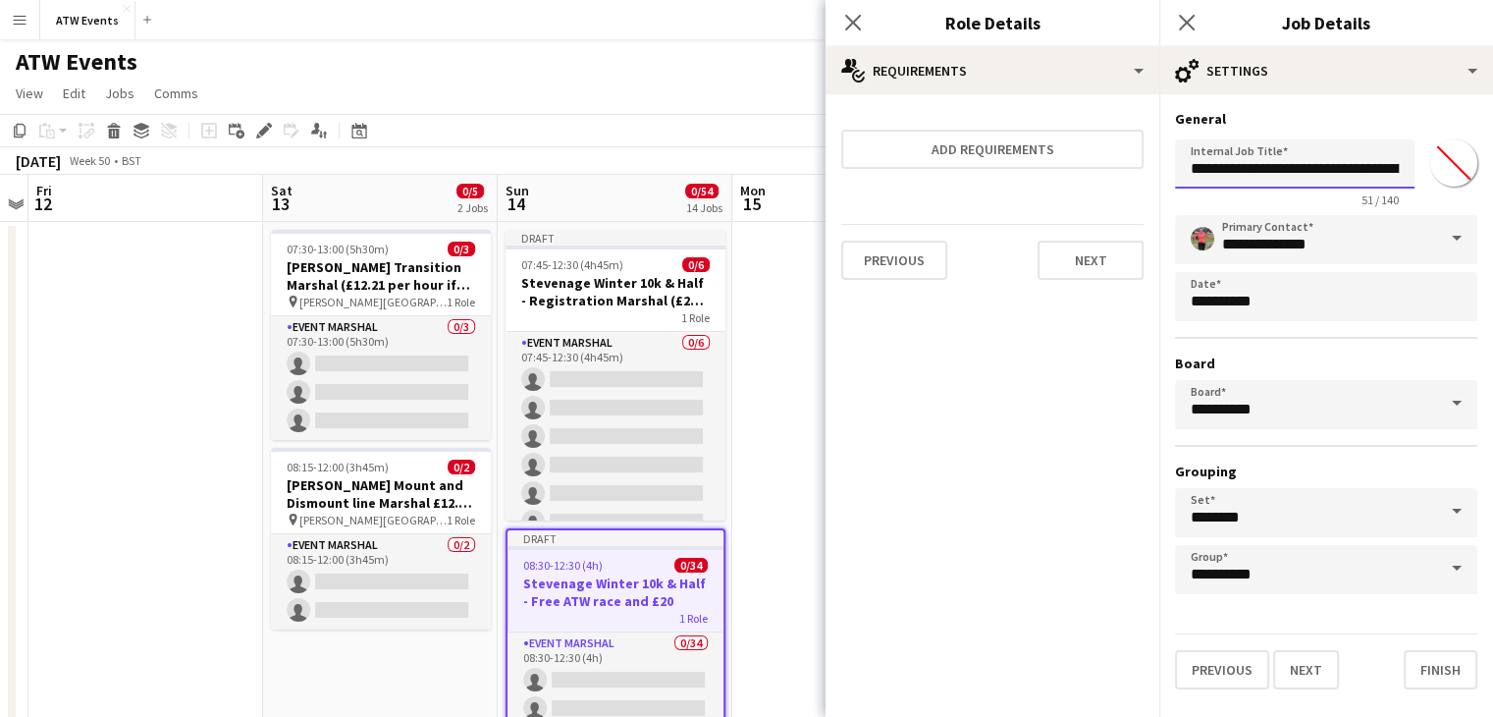
click at [1359, 176] on input "**********" at bounding box center [1295, 163] width 240 height 49
type input "**********"
click button "Next" at bounding box center [1306, 669] width 66 height 39
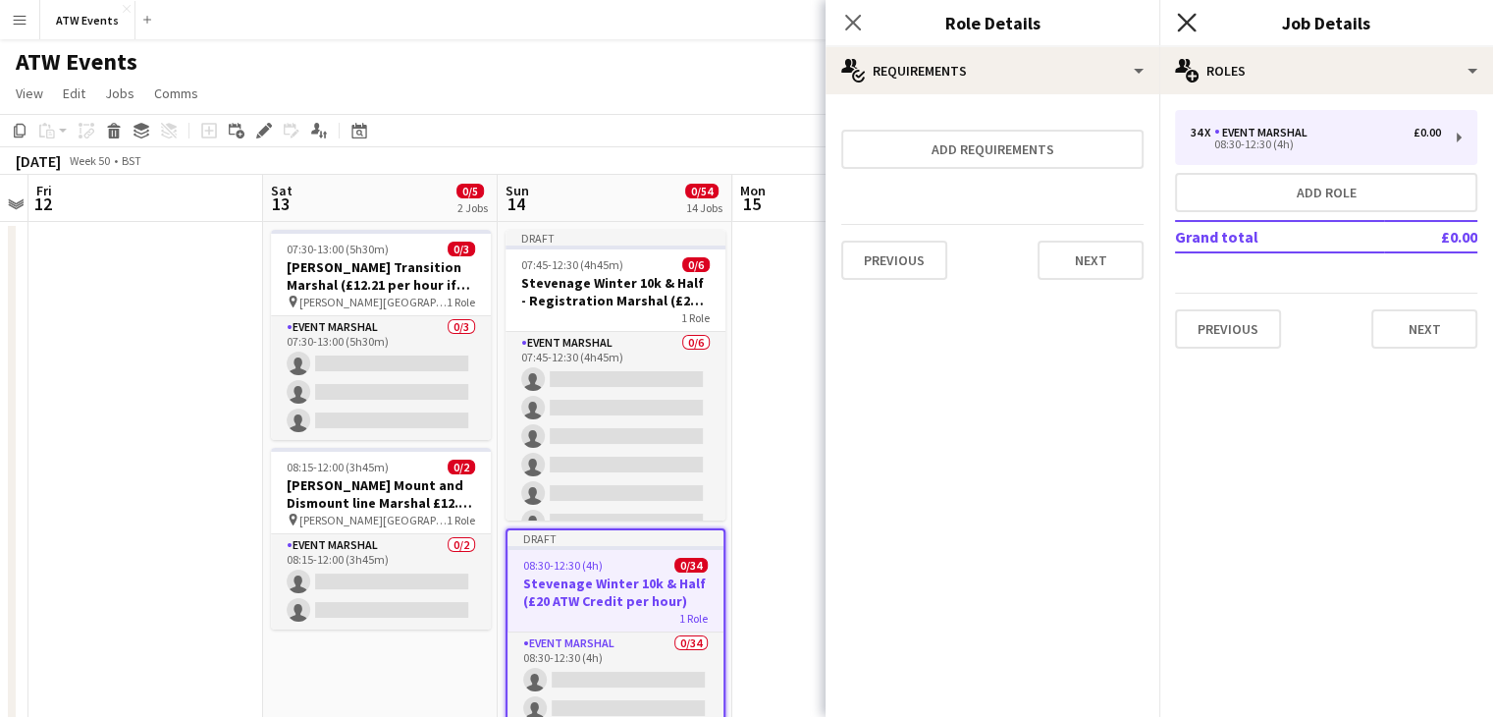
click at [1187, 27] on icon "Close pop-in" at bounding box center [1186, 22] width 19 height 19
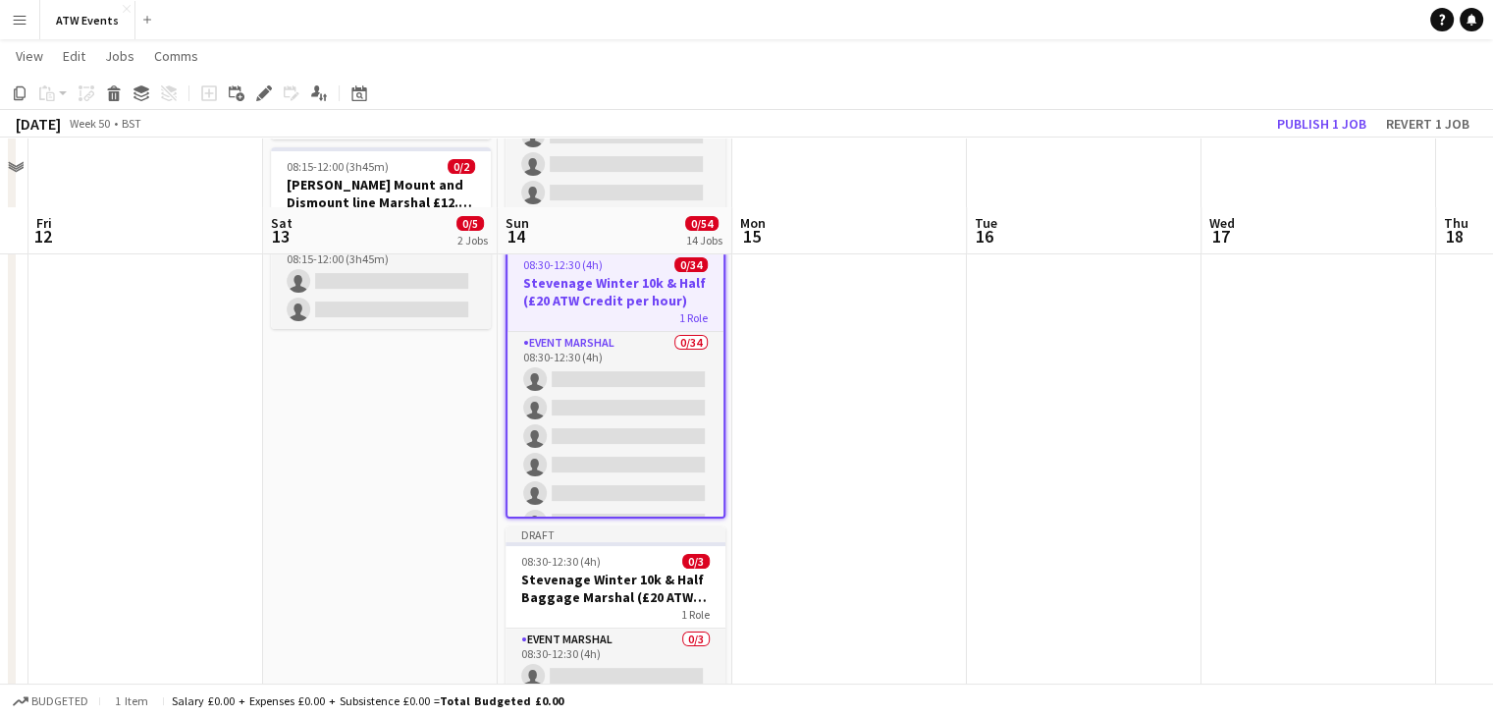
scroll to position [369, 0]
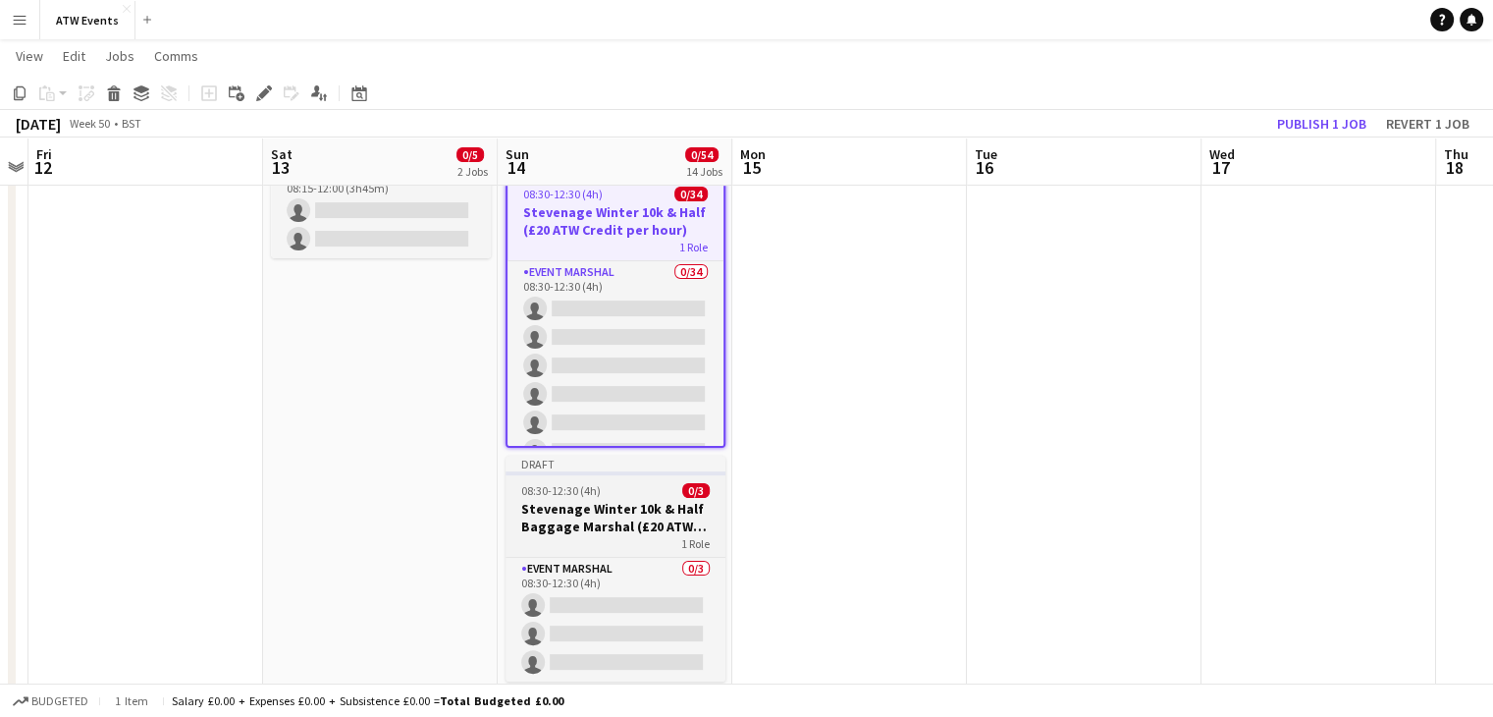
click at [658, 509] on h3 "Stevenage Winter 10k & Half Baggage Marshal (£20 ATW Credit per hour)" at bounding box center [616, 517] width 220 height 35
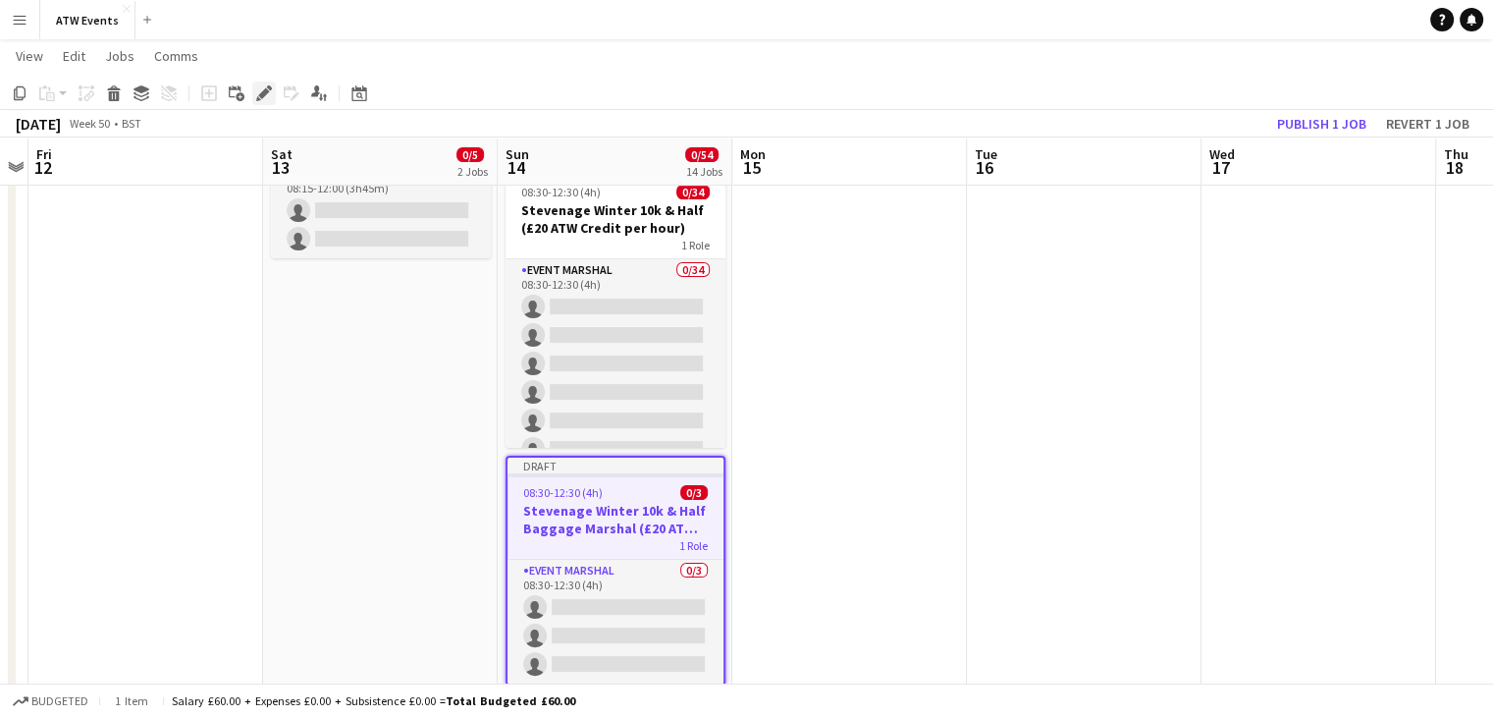
click at [265, 95] on icon at bounding box center [263, 93] width 11 height 11
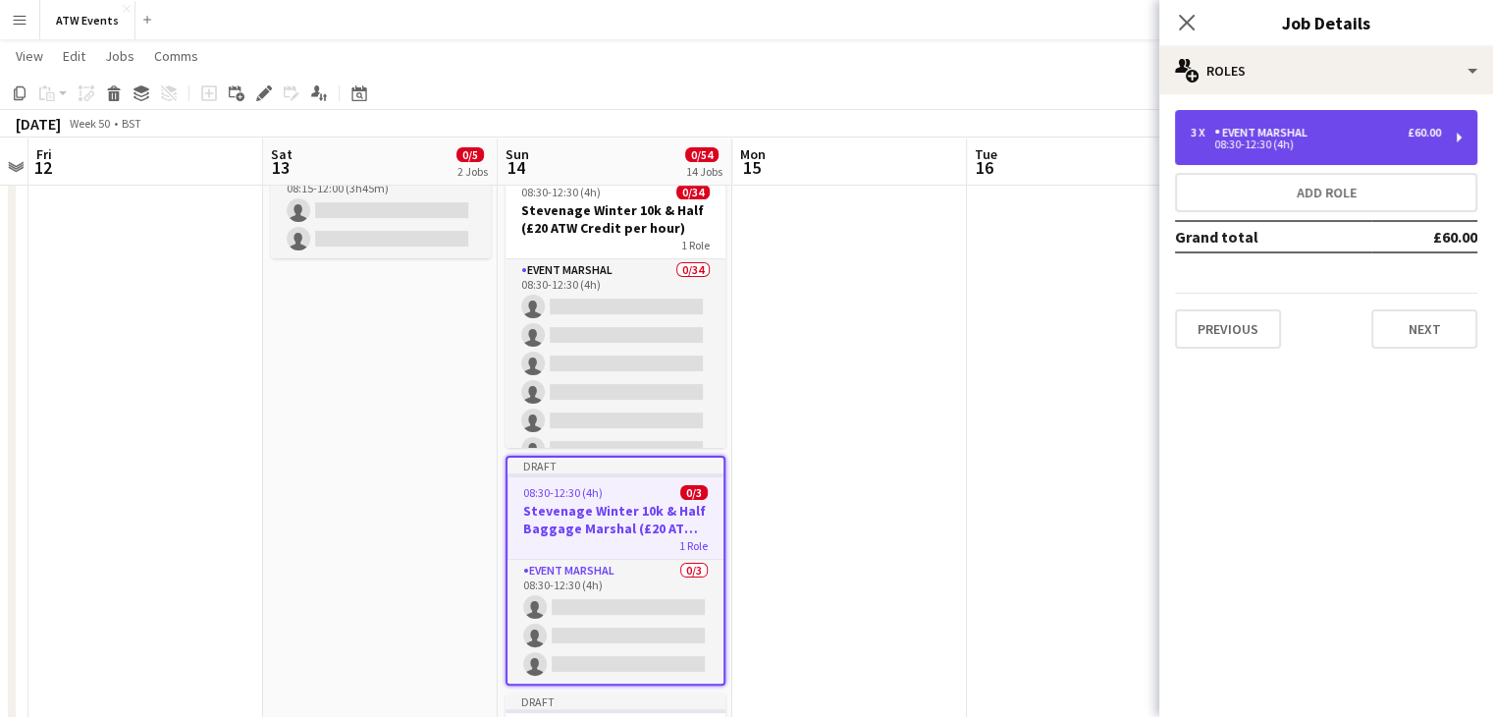
click at [1234, 145] on div "08:30-12:30 (4h)" at bounding box center [1316, 144] width 250 height 10
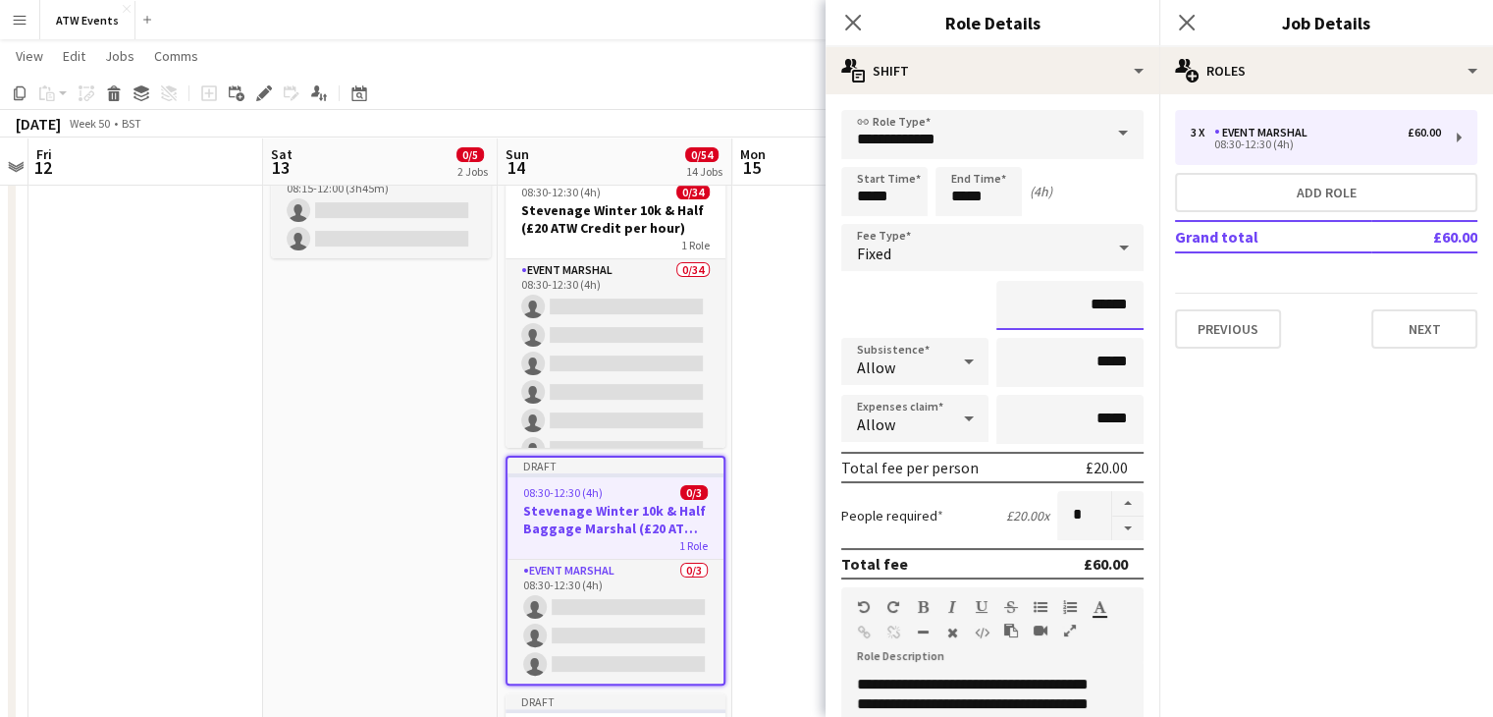
click at [1072, 307] on input "******" at bounding box center [1069, 305] width 147 height 49
click at [1083, 307] on input "******" at bounding box center [1069, 305] width 147 height 49
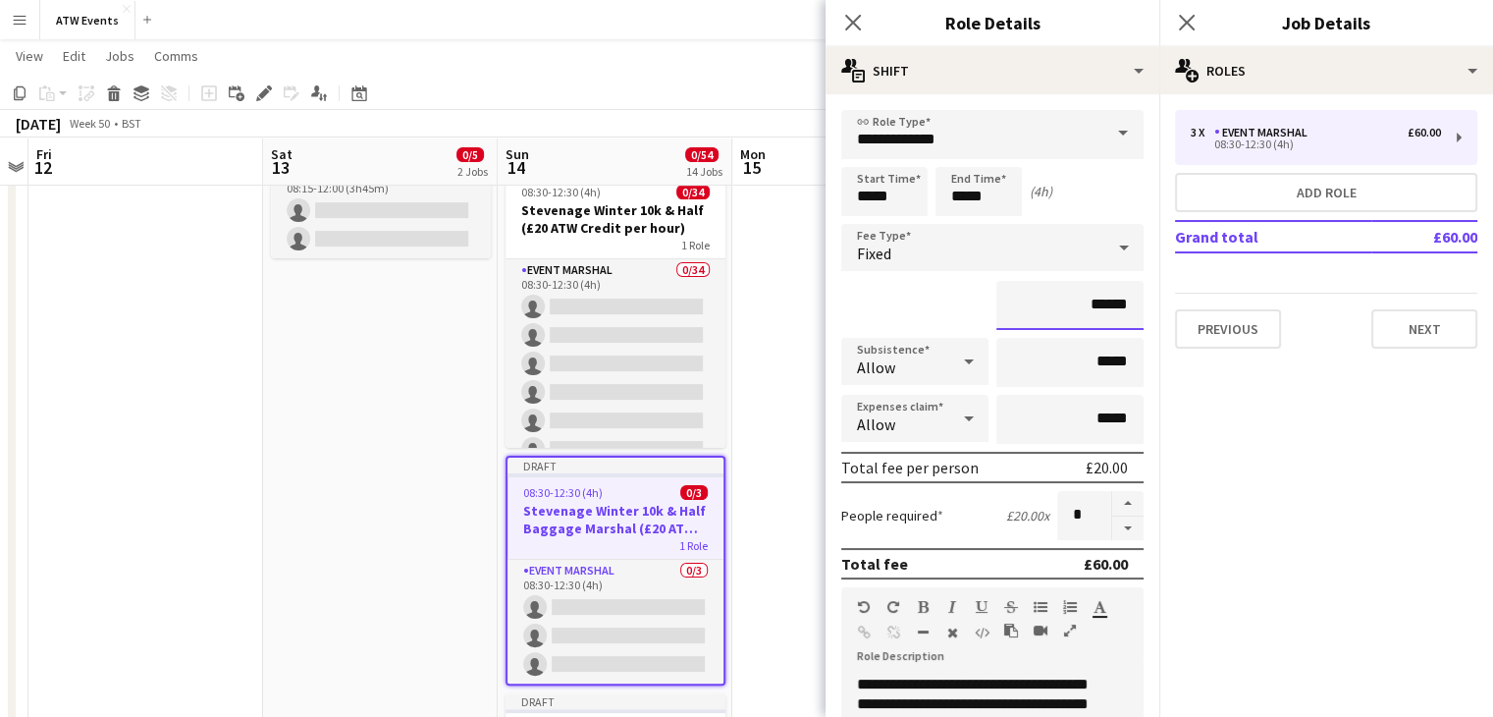
type input "**"
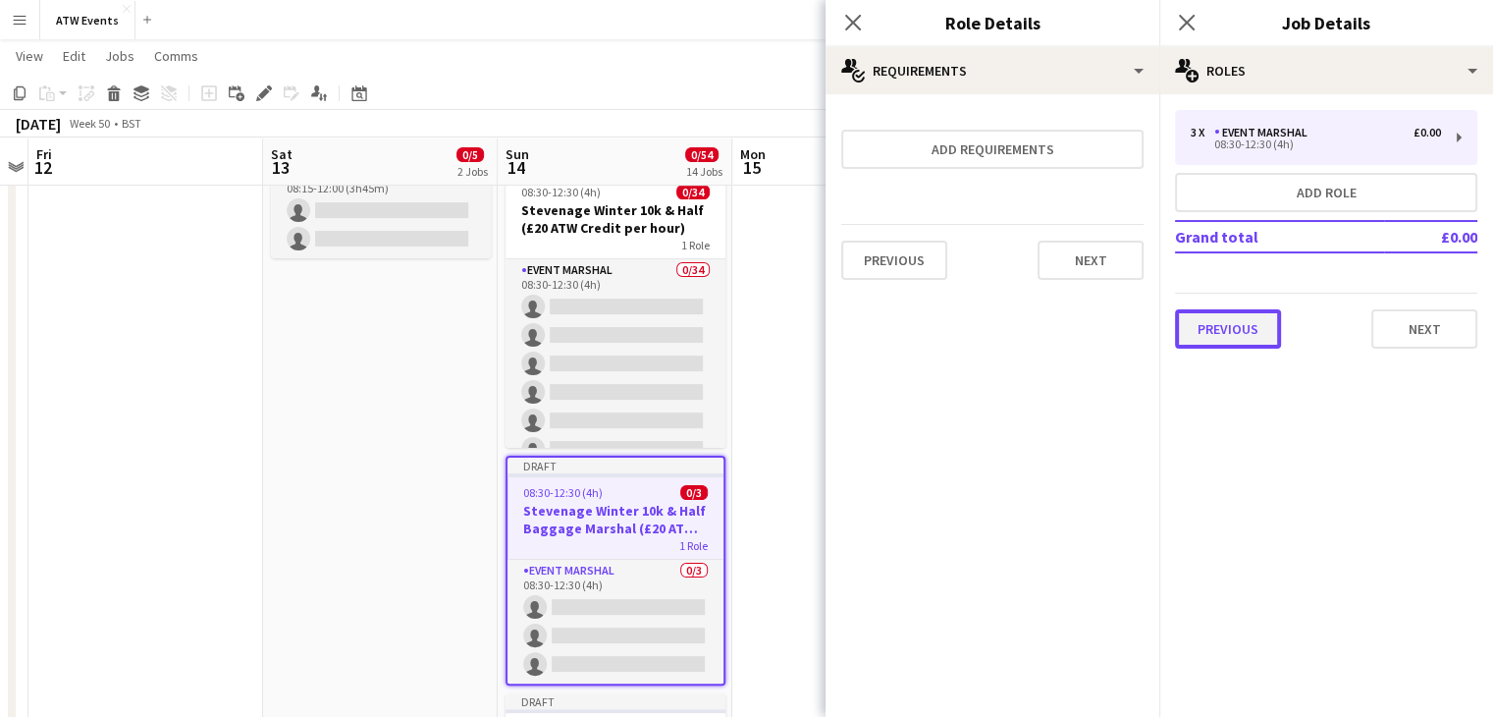
click at [1233, 331] on button "Previous" at bounding box center [1228, 328] width 106 height 39
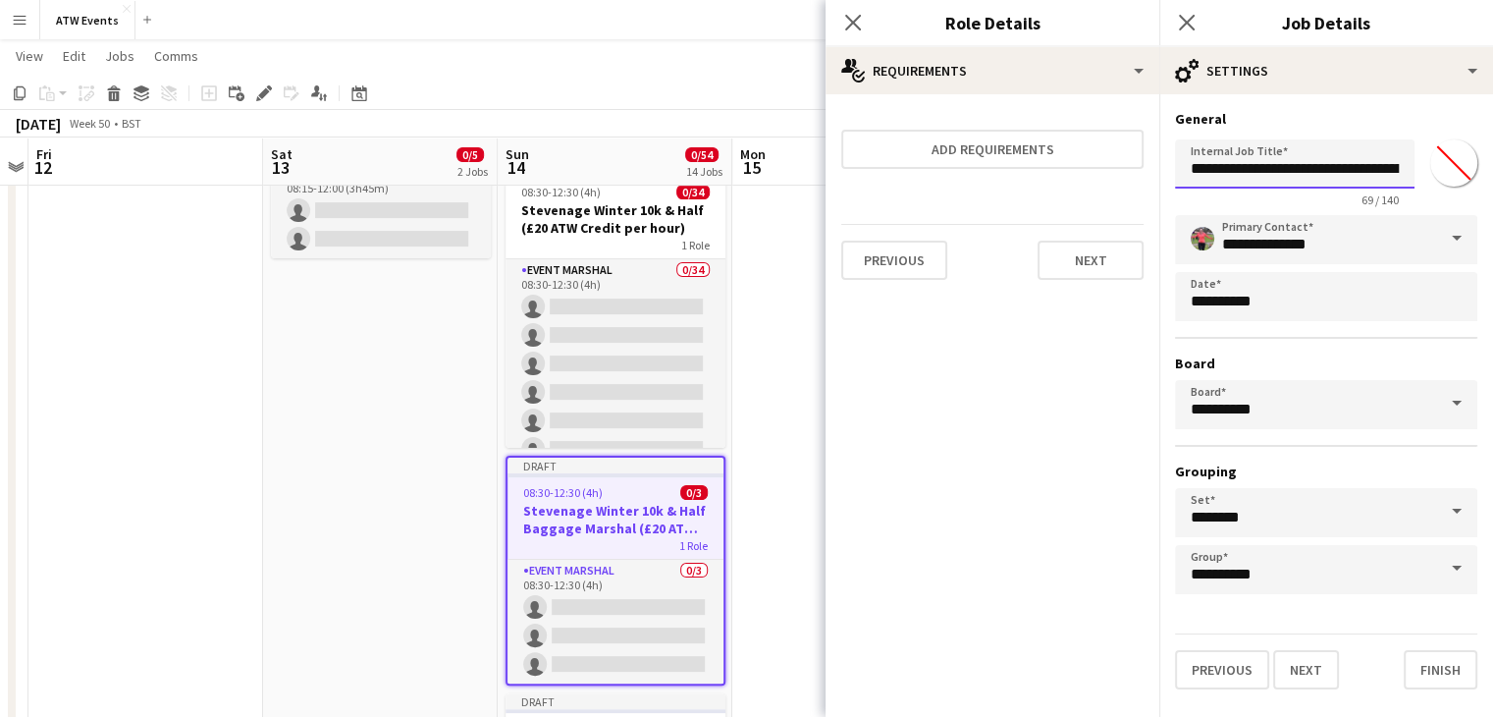
click at [1365, 186] on input "**********" at bounding box center [1295, 163] width 240 height 49
click button "Next" at bounding box center [1306, 669] width 66 height 39
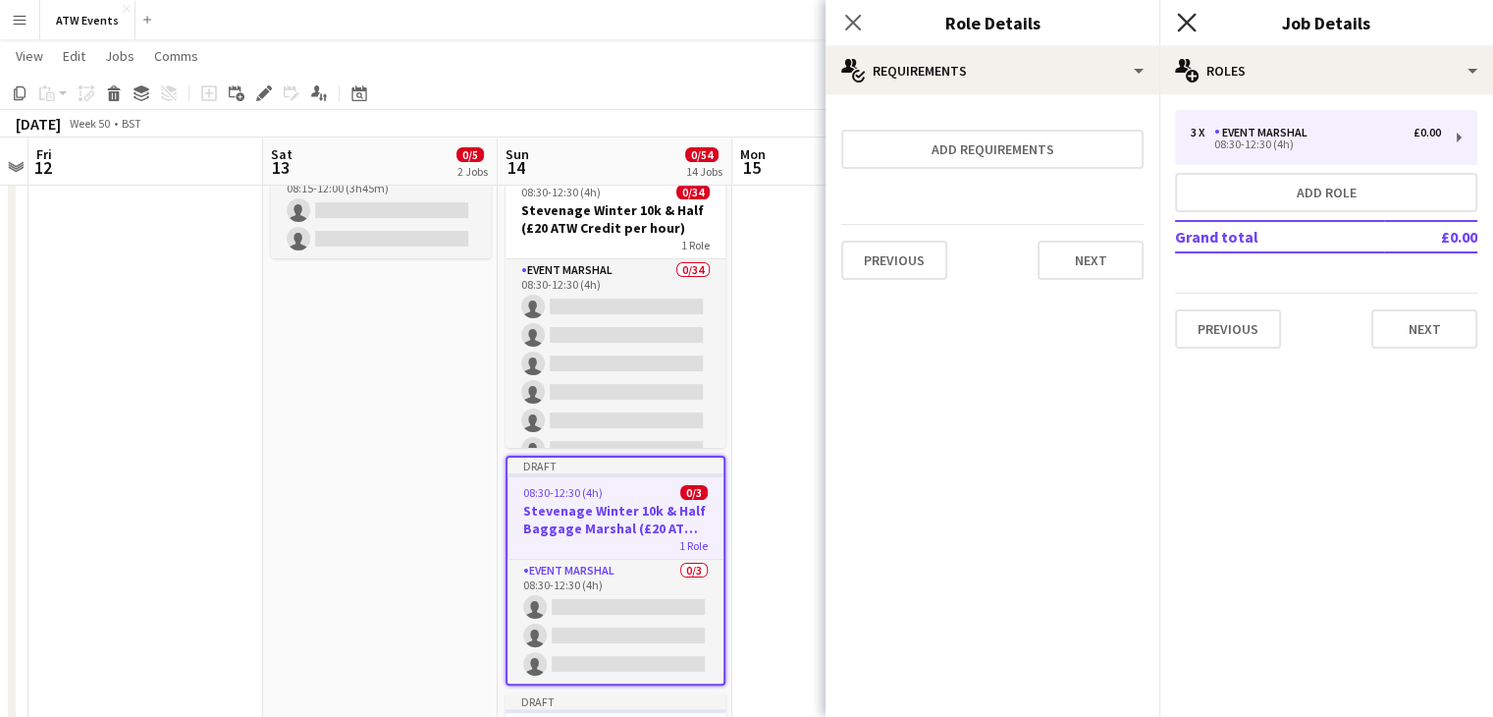
click at [1178, 25] on icon "Close pop-in" at bounding box center [1186, 22] width 19 height 19
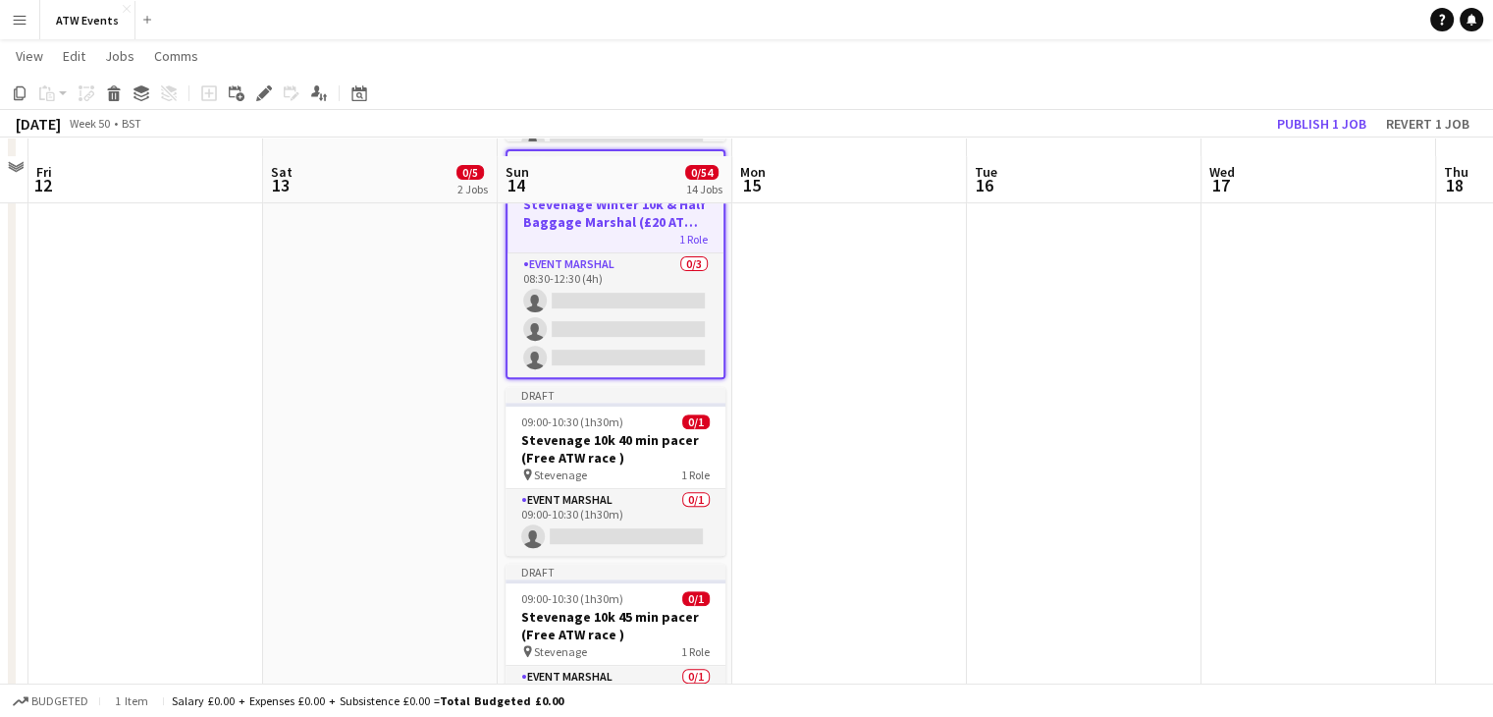
scroll to position [701, 0]
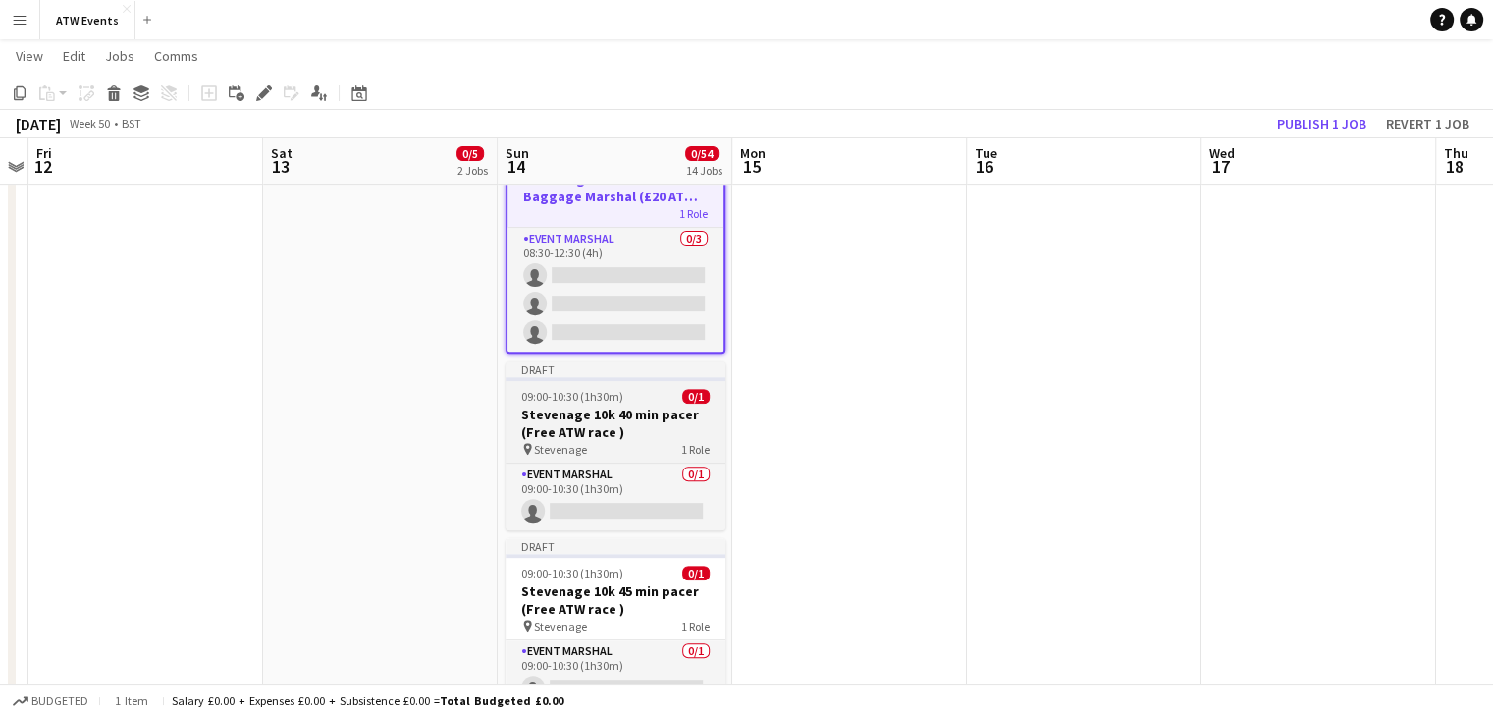
click at [612, 441] on div "pin Stevenage 1 Role" at bounding box center [616, 449] width 220 height 16
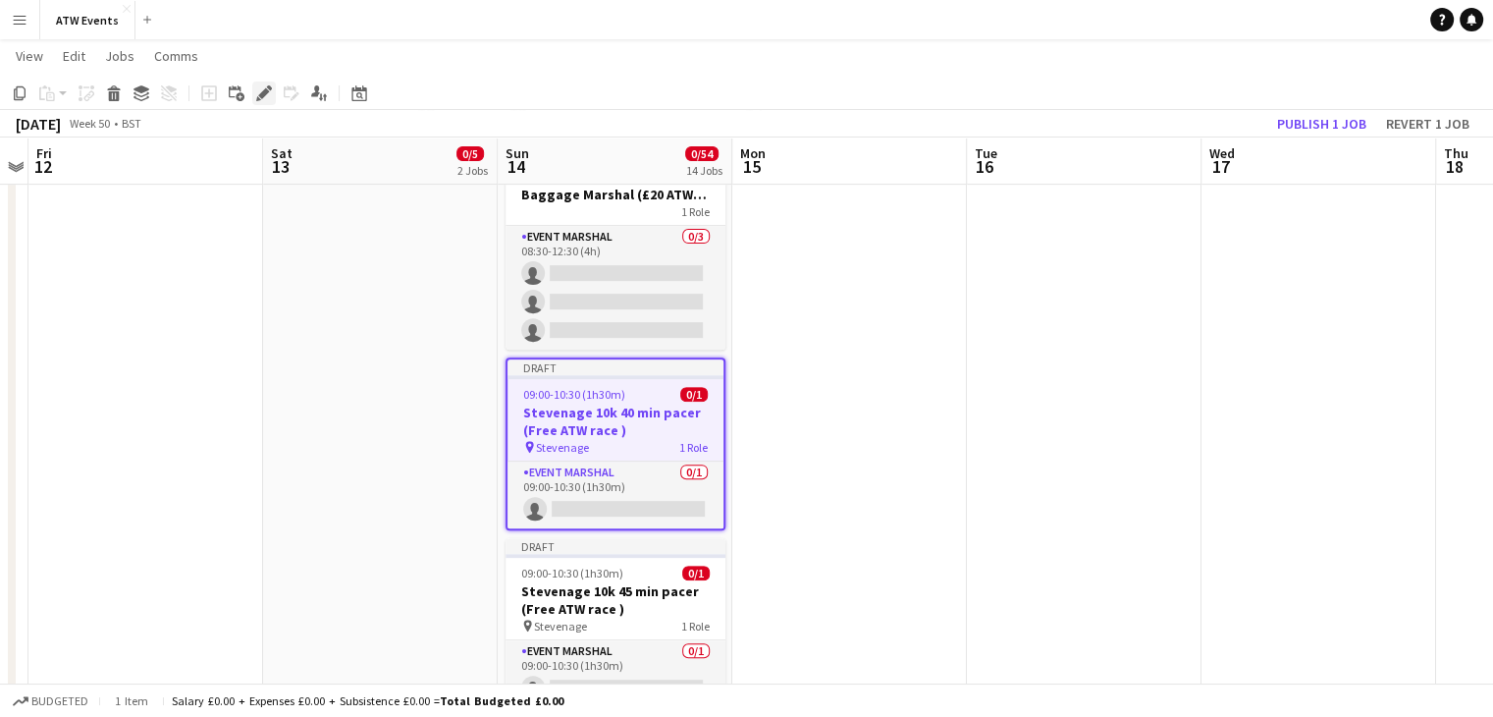
click at [267, 96] on icon "Edit" at bounding box center [264, 93] width 16 height 16
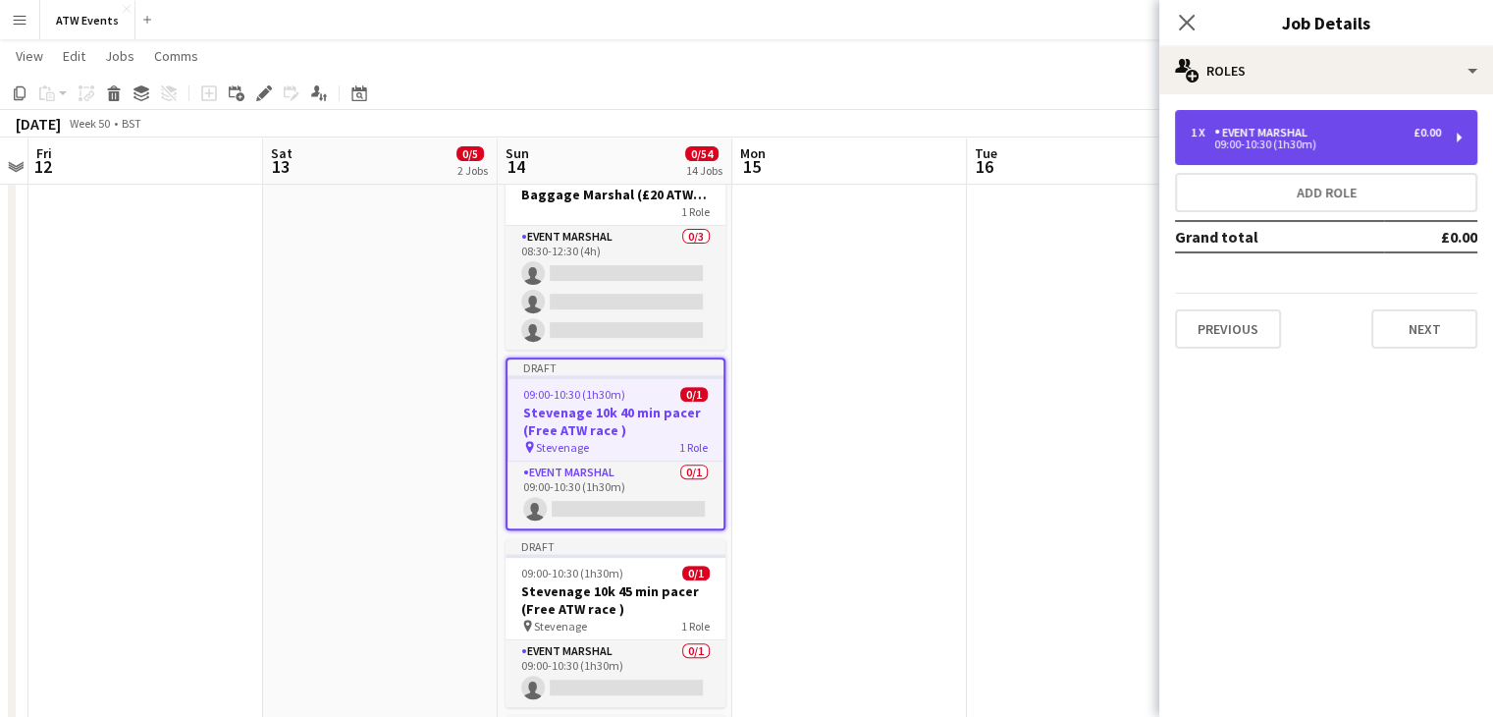
click at [1297, 126] on div "Event Marshal" at bounding box center [1264, 133] width 101 height 14
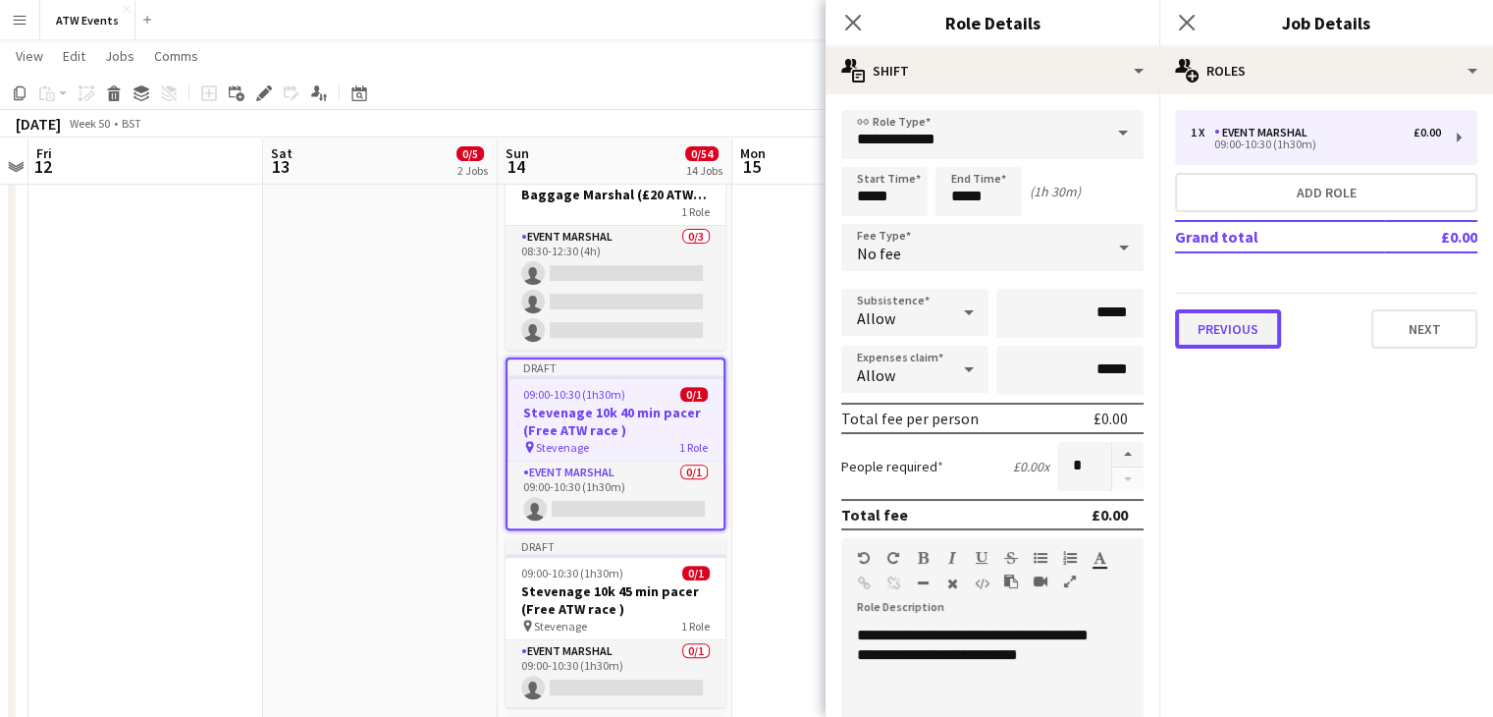
click at [1221, 335] on button "Previous" at bounding box center [1228, 328] width 106 height 39
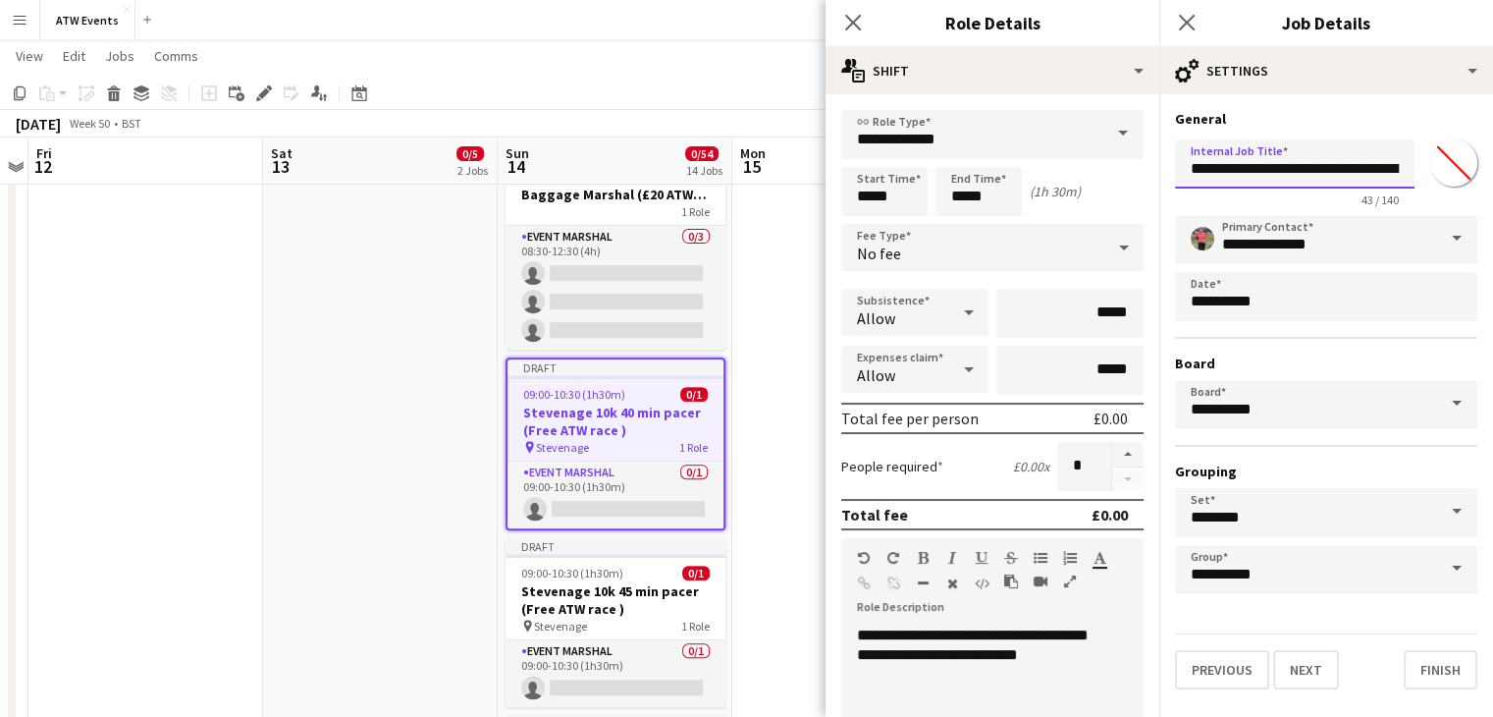
click at [1369, 168] on input "**********" at bounding box center [1295, 163] width 240 height 49
drag, startPoint x: 1379, startPoint y: 170, endPoint x: 1493, endPoint y: 159, distance: 114.4
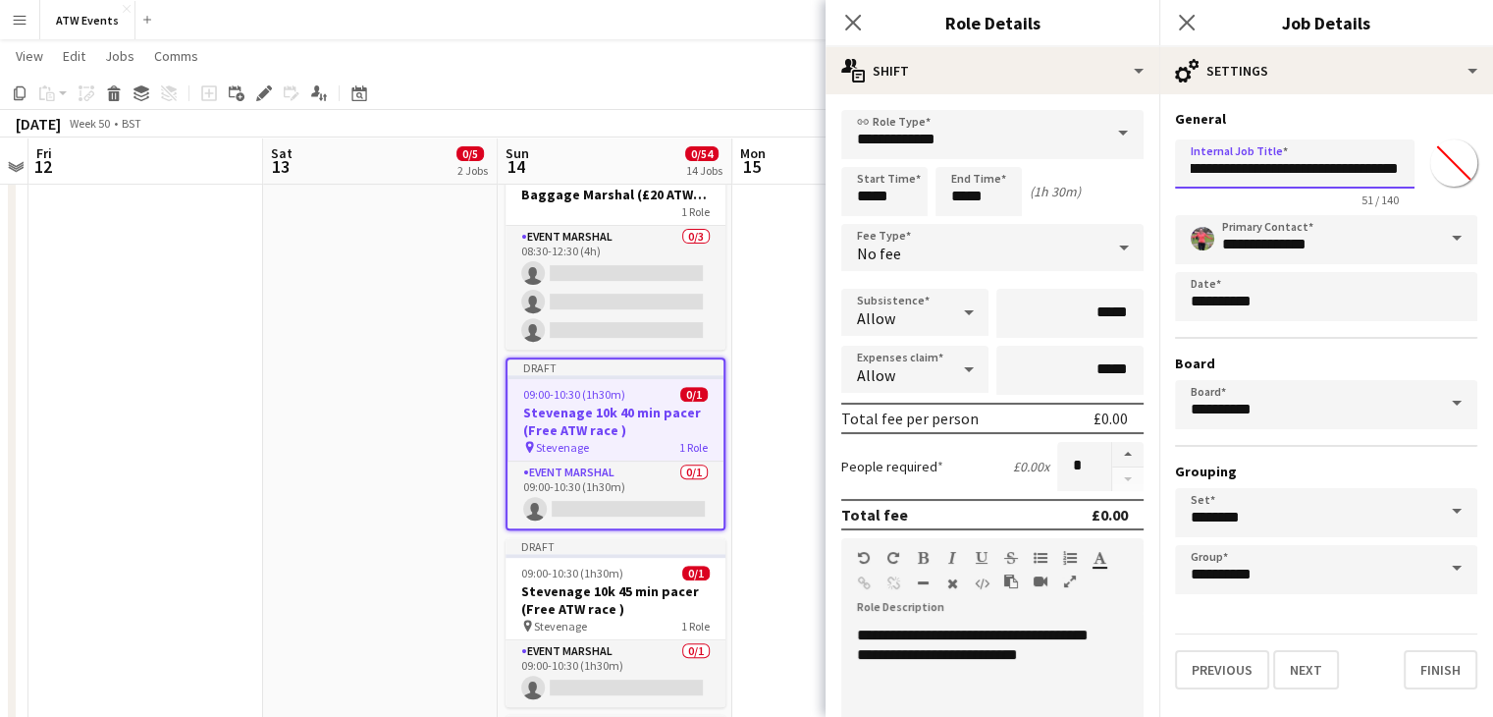
type input "**********"
click button "Next" at bounding box center [1306, 669] width 66 height 39
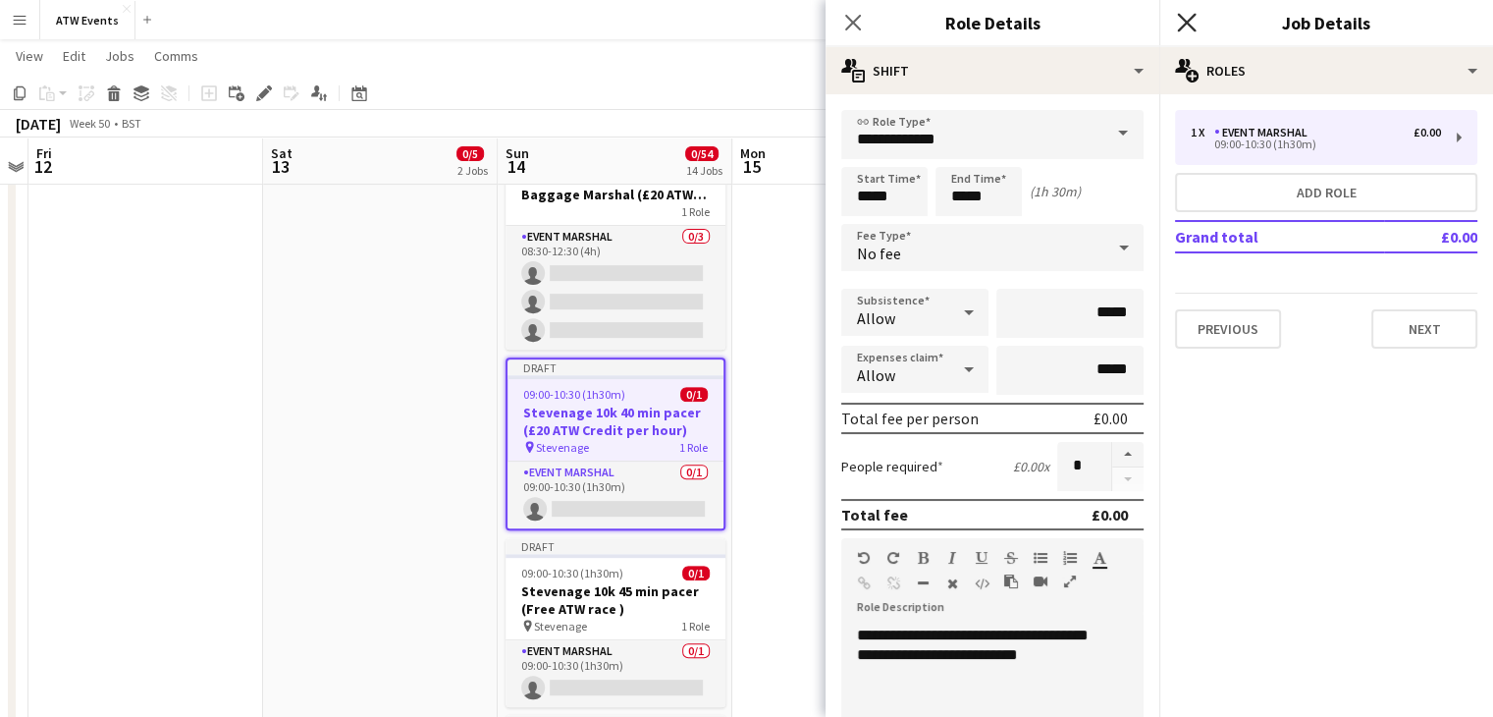
click at [1191, 21] on icon "Close pop-in" at bounding box center [1186, 22] width 19 height 19
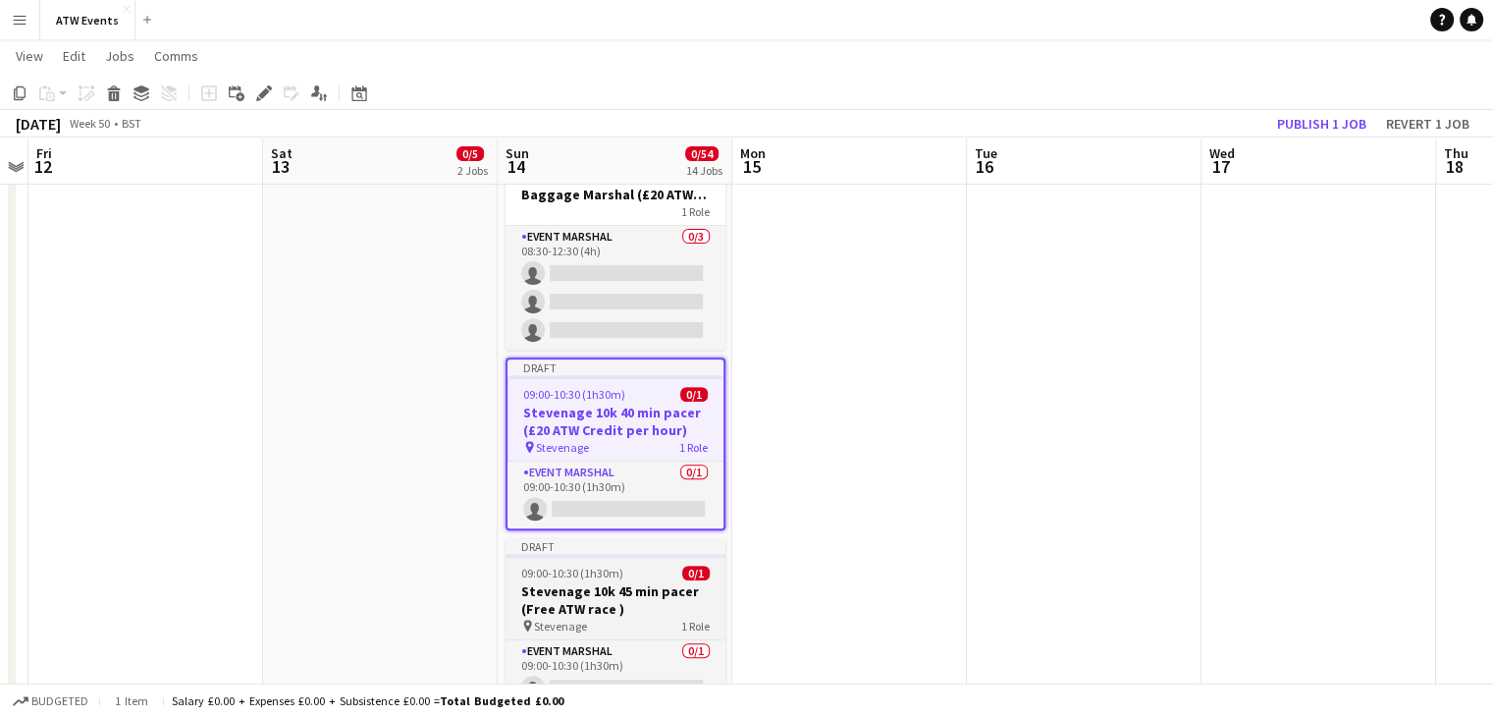
click at [595, 586] on h3 "Stevenage 10k 45 min pacer (Free ATW race )" at bounding box center [616, 599] width 220 height 35
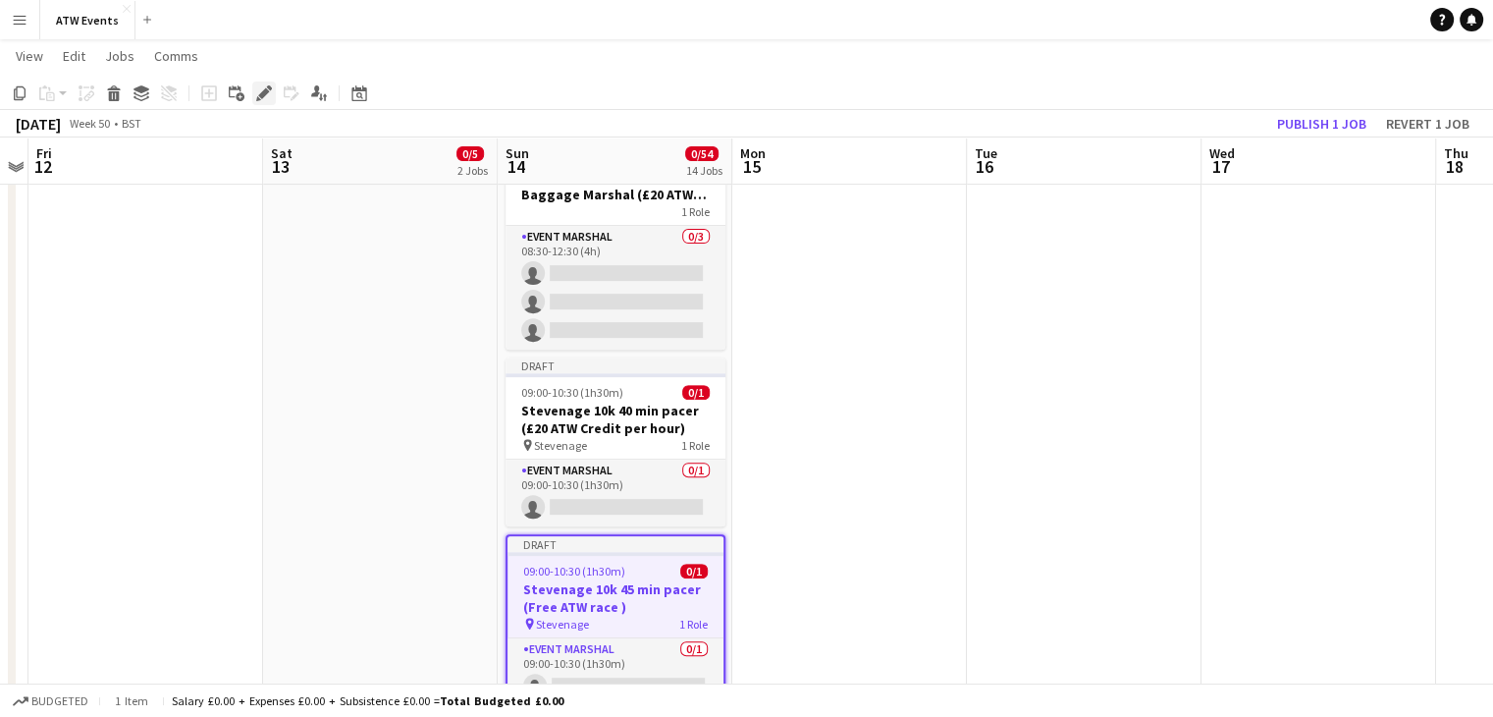
click at [269, 96] on icon "Edit" at bounding box center [264, 93] width 16 height 16
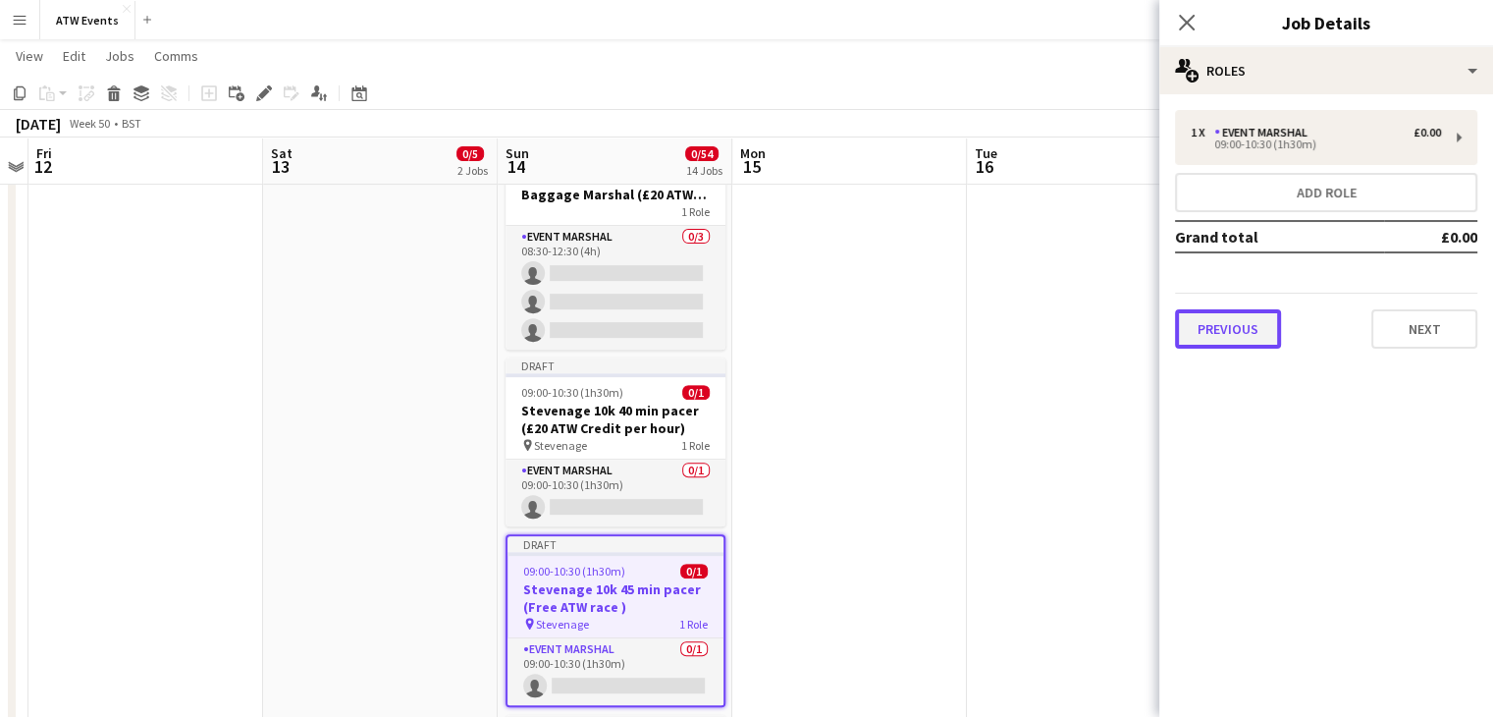
click at [1233, 317] on button "Previous" at bounding box center [1228, 328] width 106 height 39
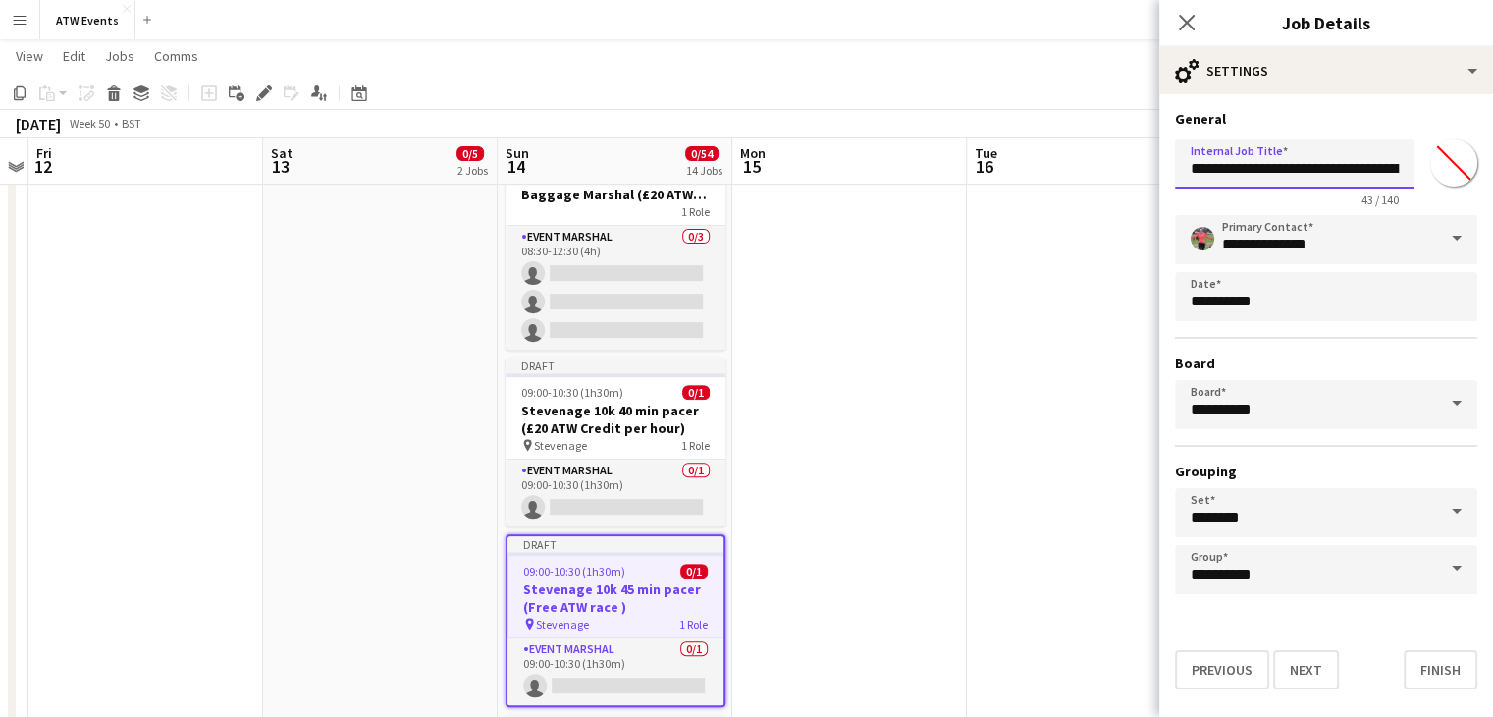
scroll to position [0, 80]
drag, startPoint x: 1377, startPoint y: 172, endPoint x: 1507, endPoint y: 161, distance: 130.0
paste input "**********"
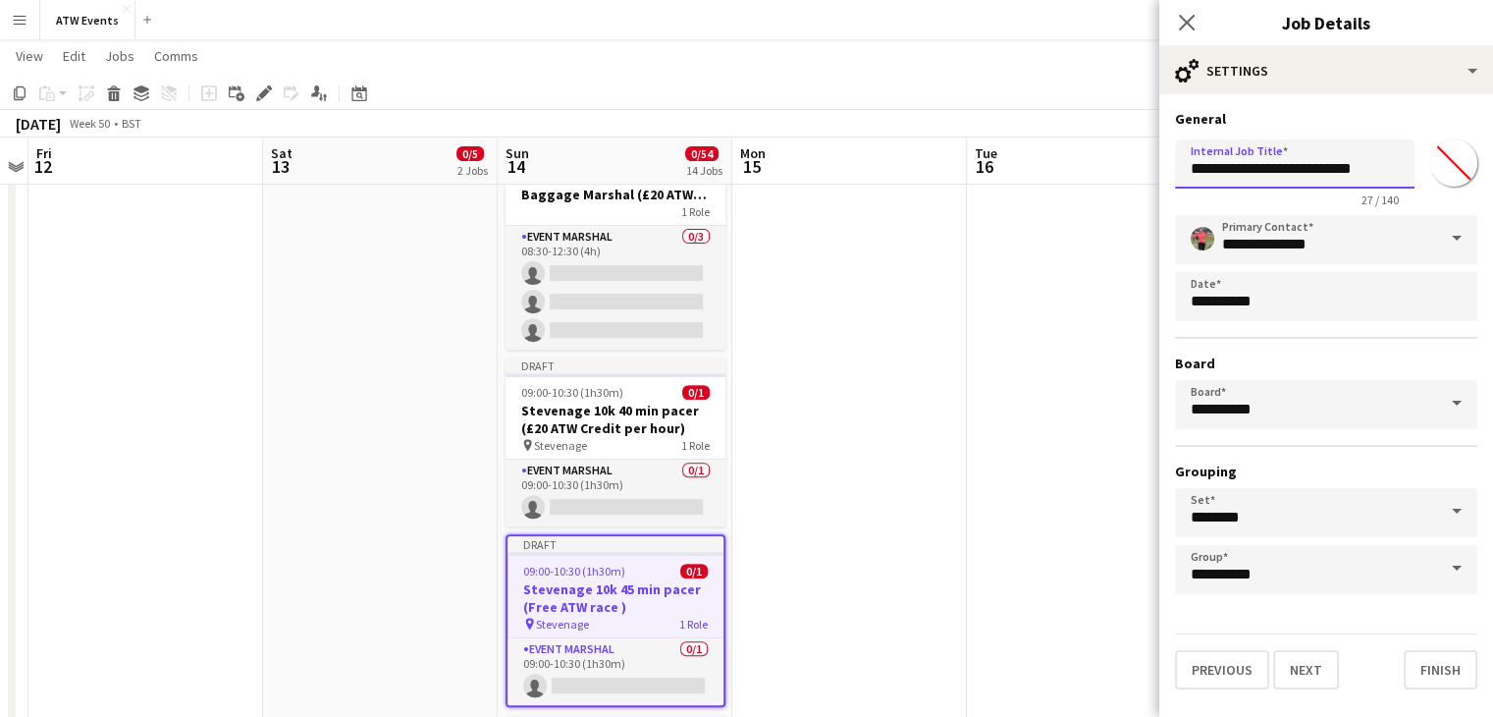
type input "**********"
click button "Next" at bounding box center [1306, 669] width 66 height 39
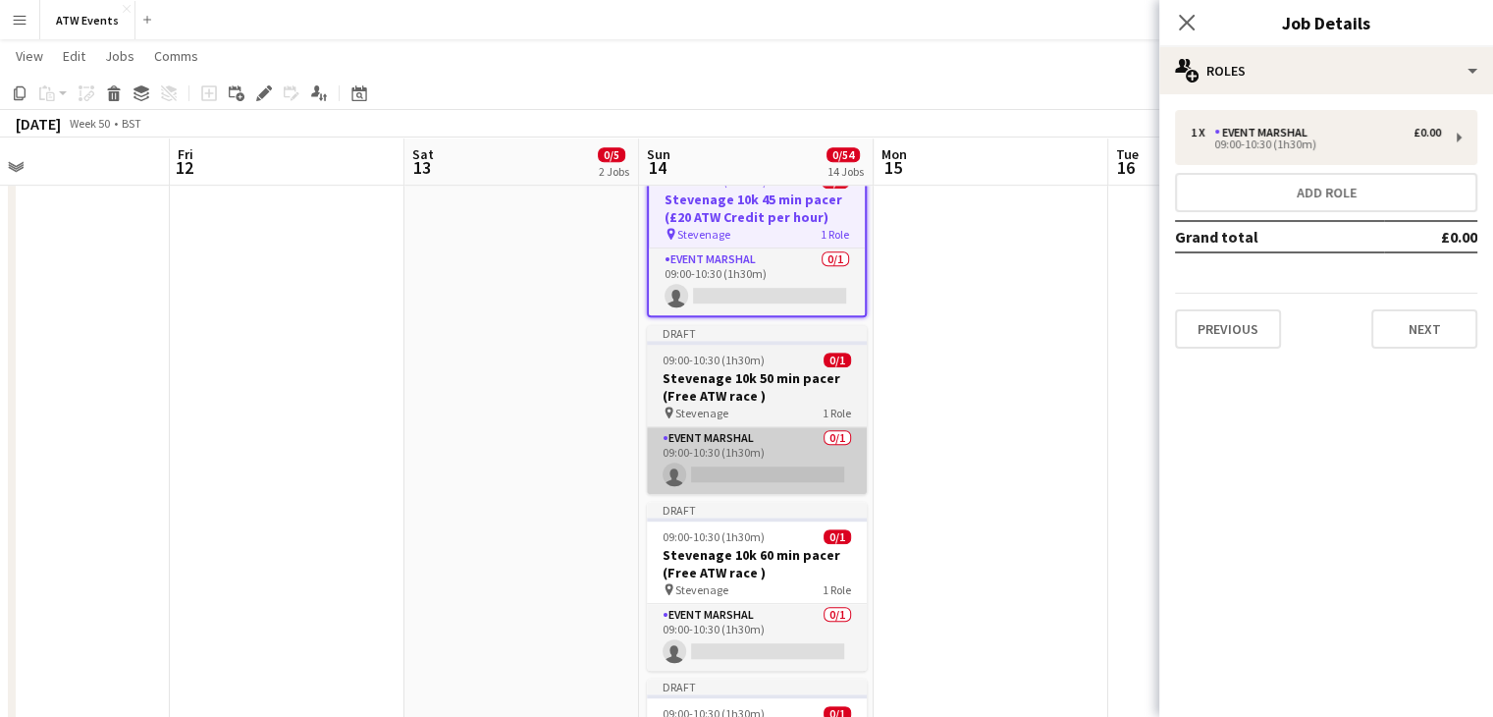
scroll to position [1092, 0]
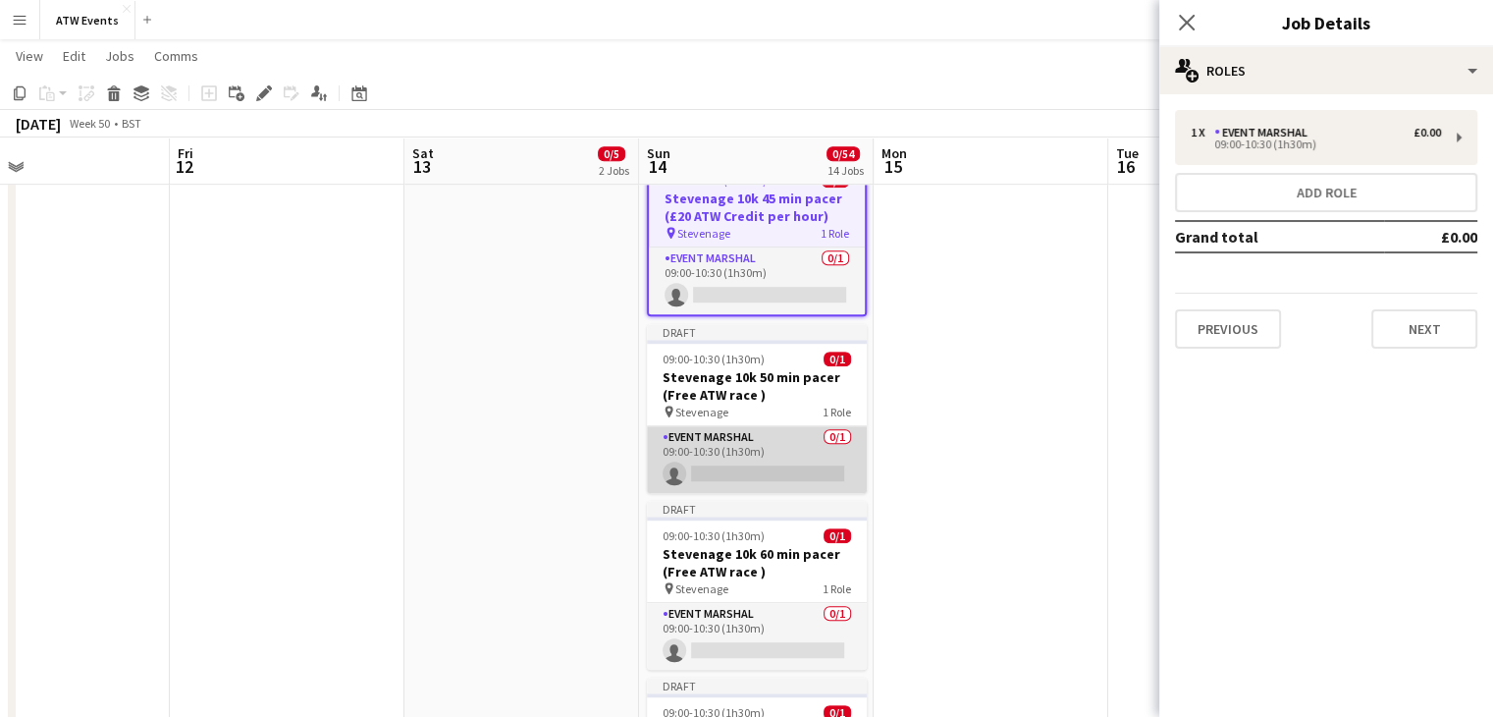
click at [774, 454] on app-card-role "Event Marshal 0/1 09:00-10:30 (1h30m) single-neutral-actions" at bounding box center [757, 459] width 220 height 67
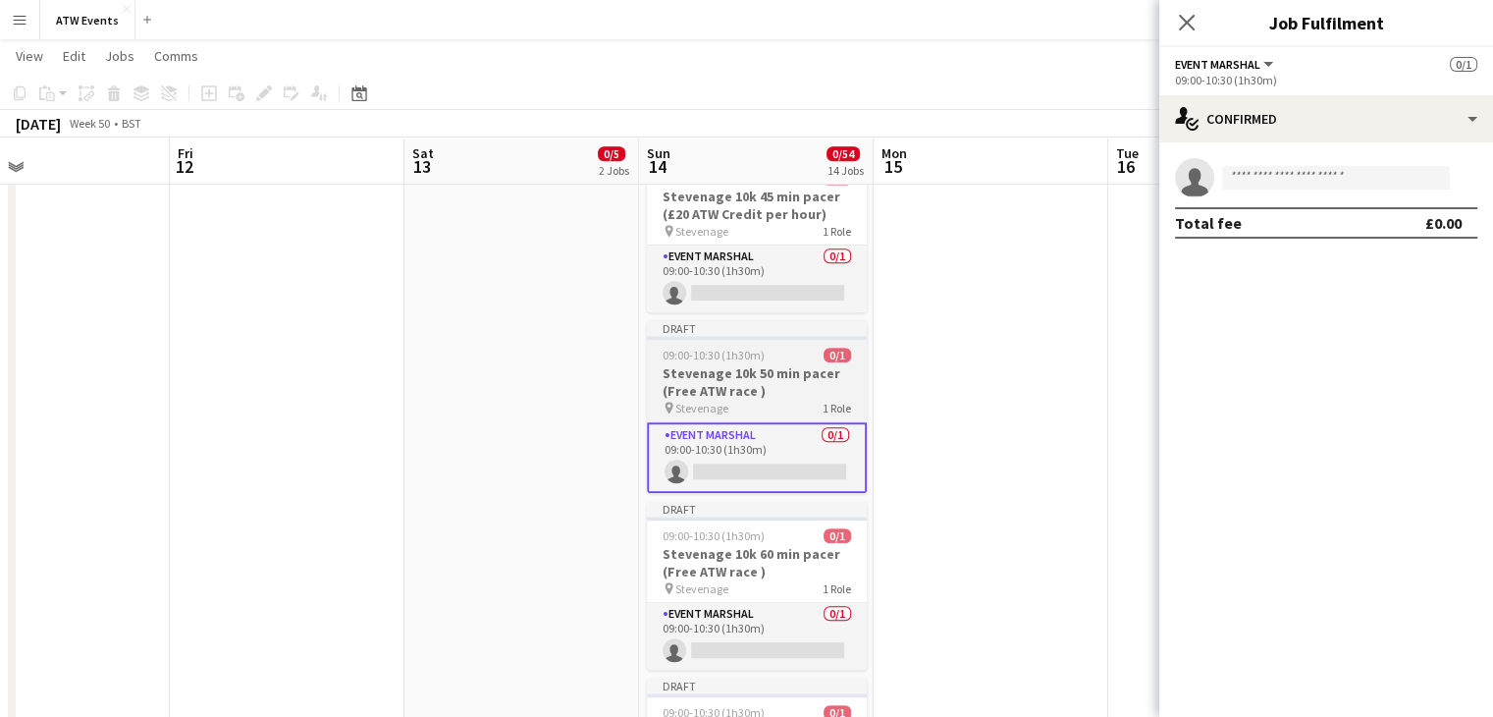
click at [799, 365] on h3 "Stevenage 10k 50 min pacer (Free ATW race )" at bounding box center [757, 381] width 220 height 35
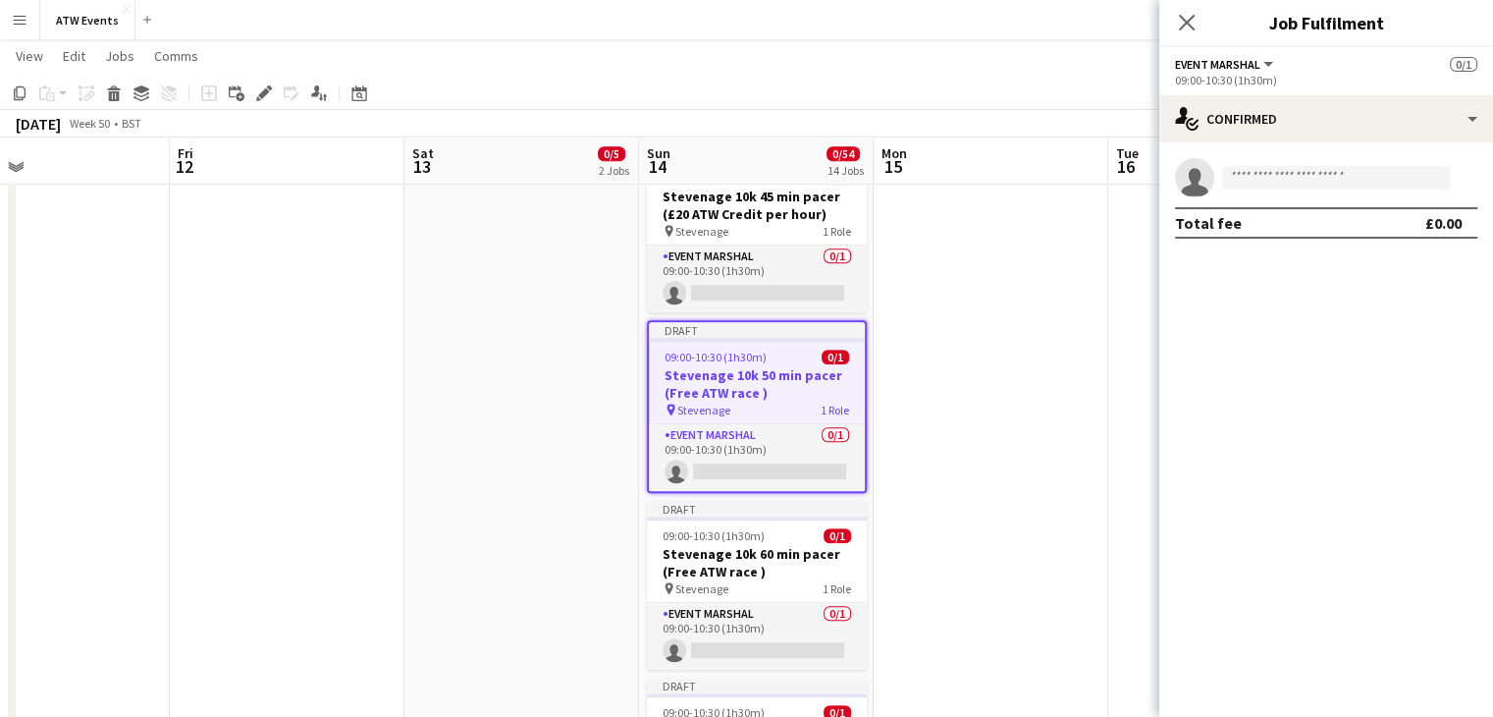
click at [831, 350] on span "0/1" at bounding box center [835, 356] width 27 height 15
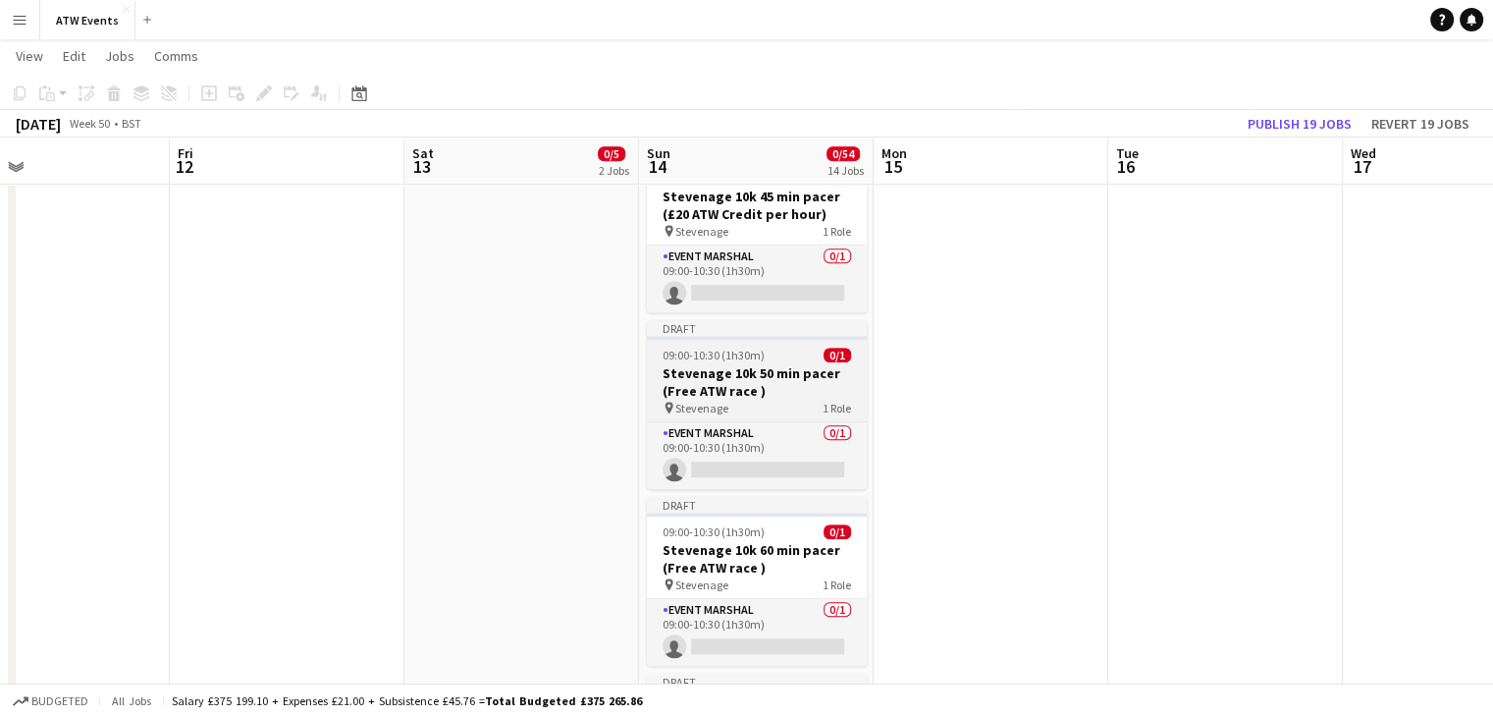
click at [829, 368] on h3 "Stevenage 10k 50 min pacer (Free ATW race )" at bounding box center [757, 381] width 220 height 35
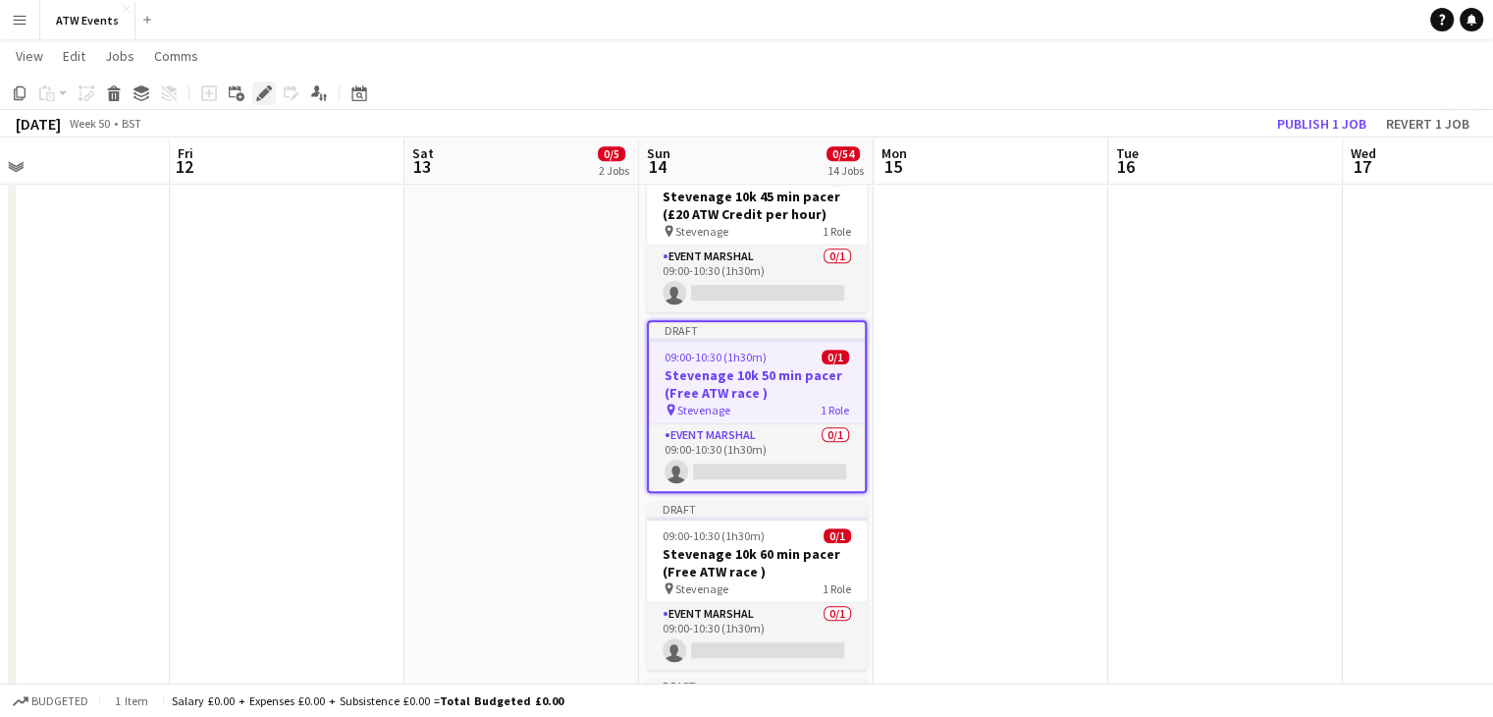
click at [263, 101] on div "Edit" at bounding box center [264, 93] width 24 height 24
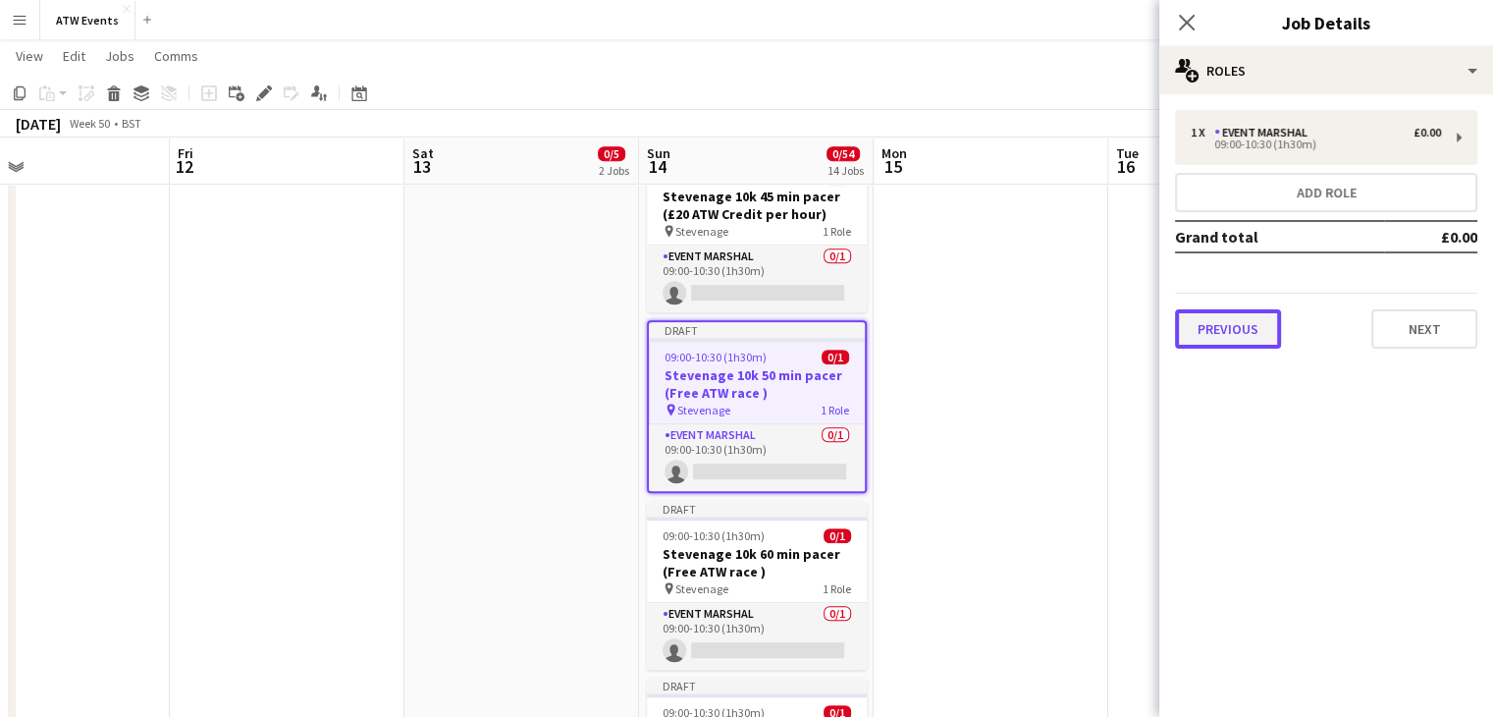
click at [1228, 331] on button "Previous" at bounding box center [1228, 328] width 106 height 39
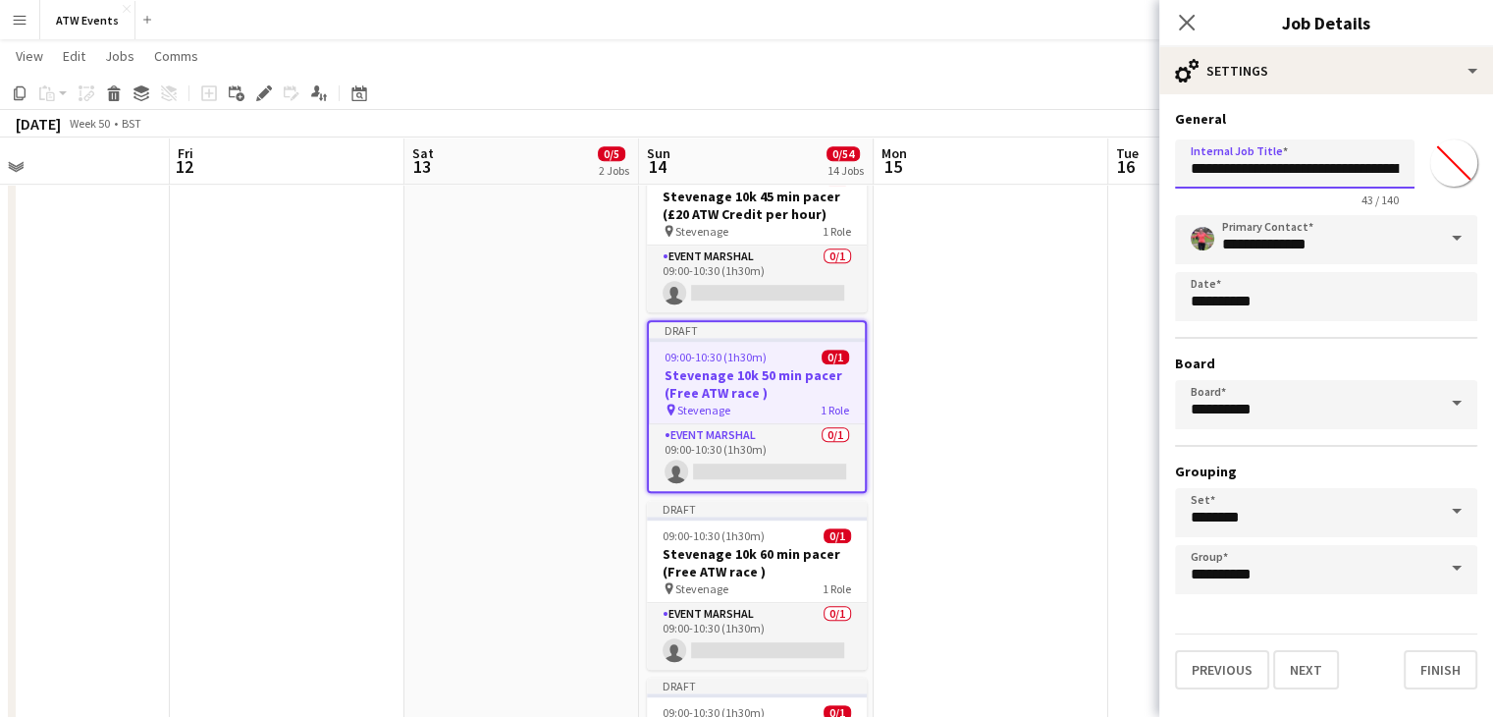
scroll to position [0, 80]
drag, startPoint x: 1374, startPoint y: 170, endPoint x: 1507, endPoint y: 115, distance: 143.5
paste input "*********"
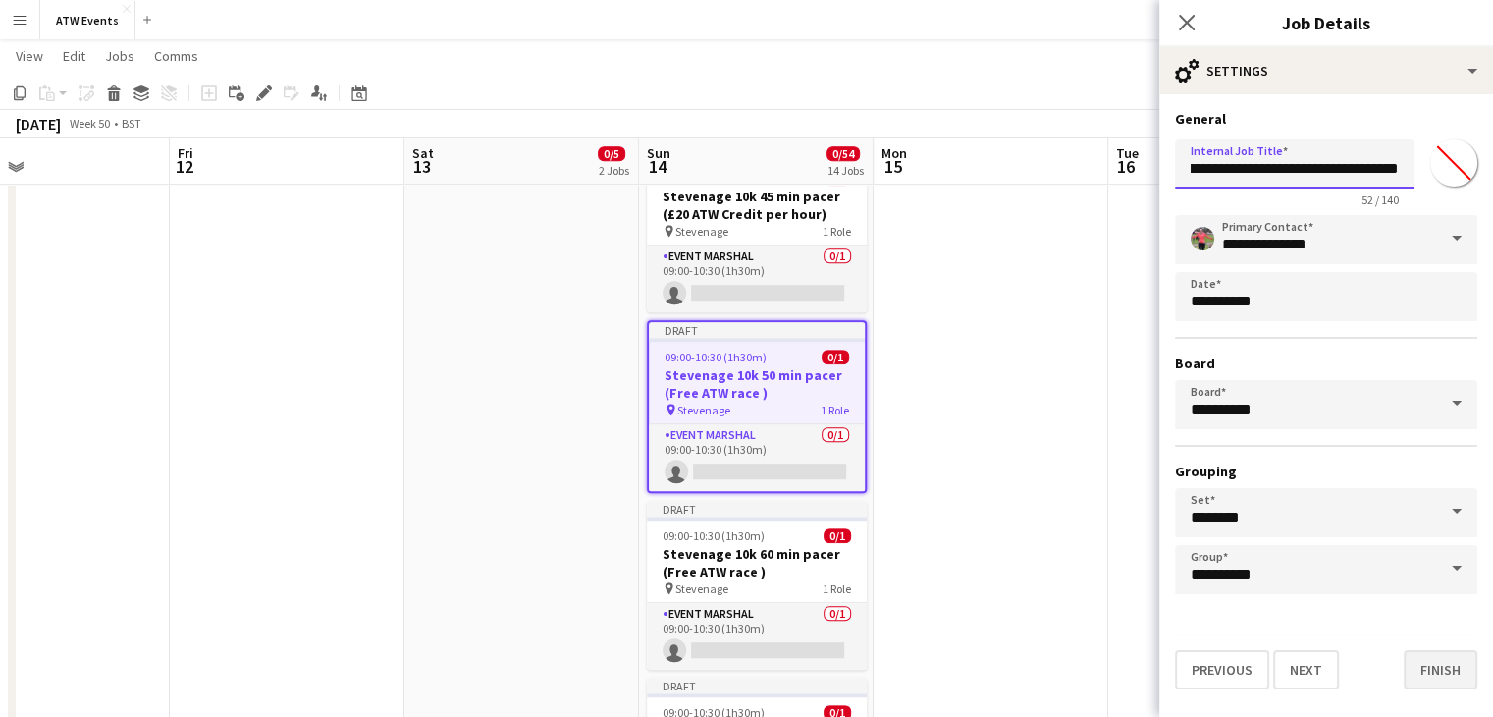
type input "**********"
click at [1428, 664] on button "Finish" at bounding box center [1441, 669] width 74 height 39
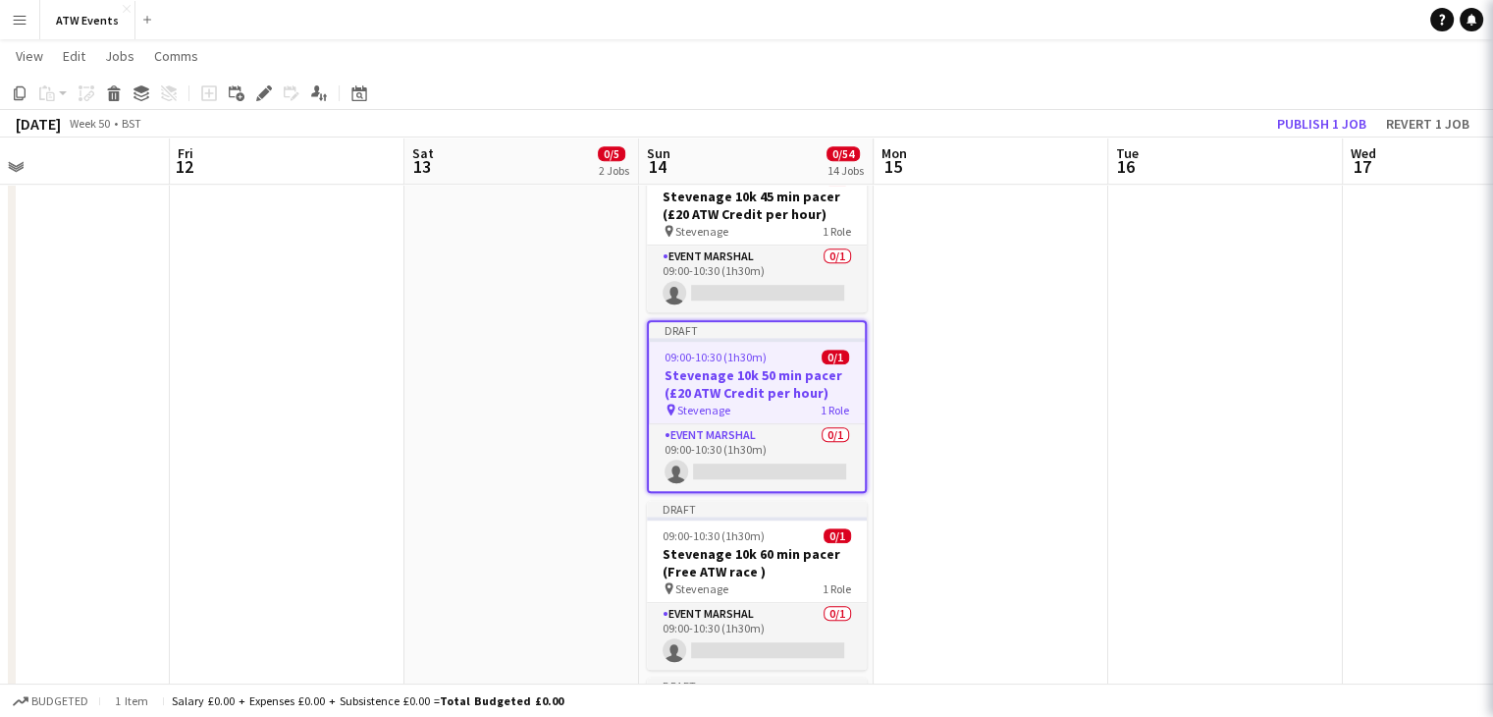
scroll to position [0, 0]
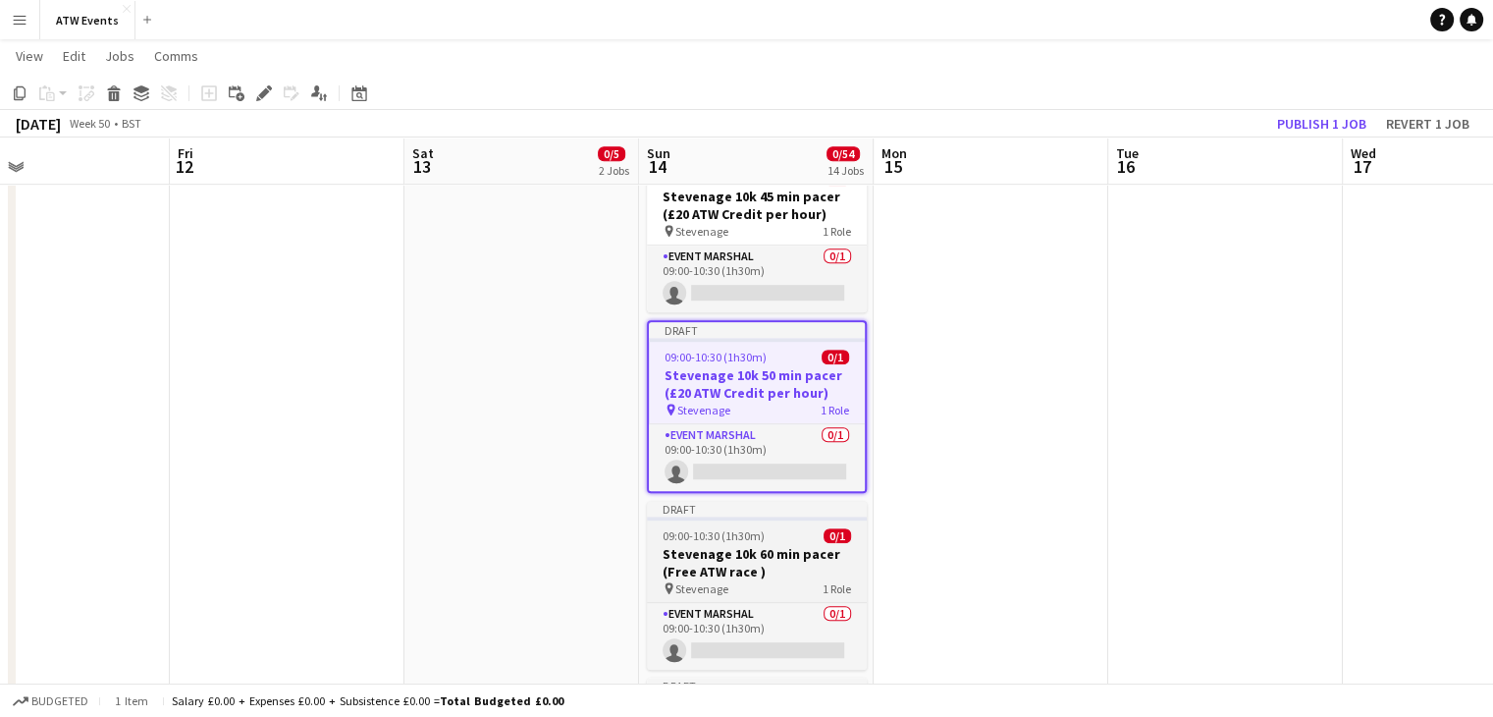
click at [774, 574] on h3 "Stevenage 10k 60 min pacer (Free ATW race )" at bounding box center [757, 562] width 220 height 35
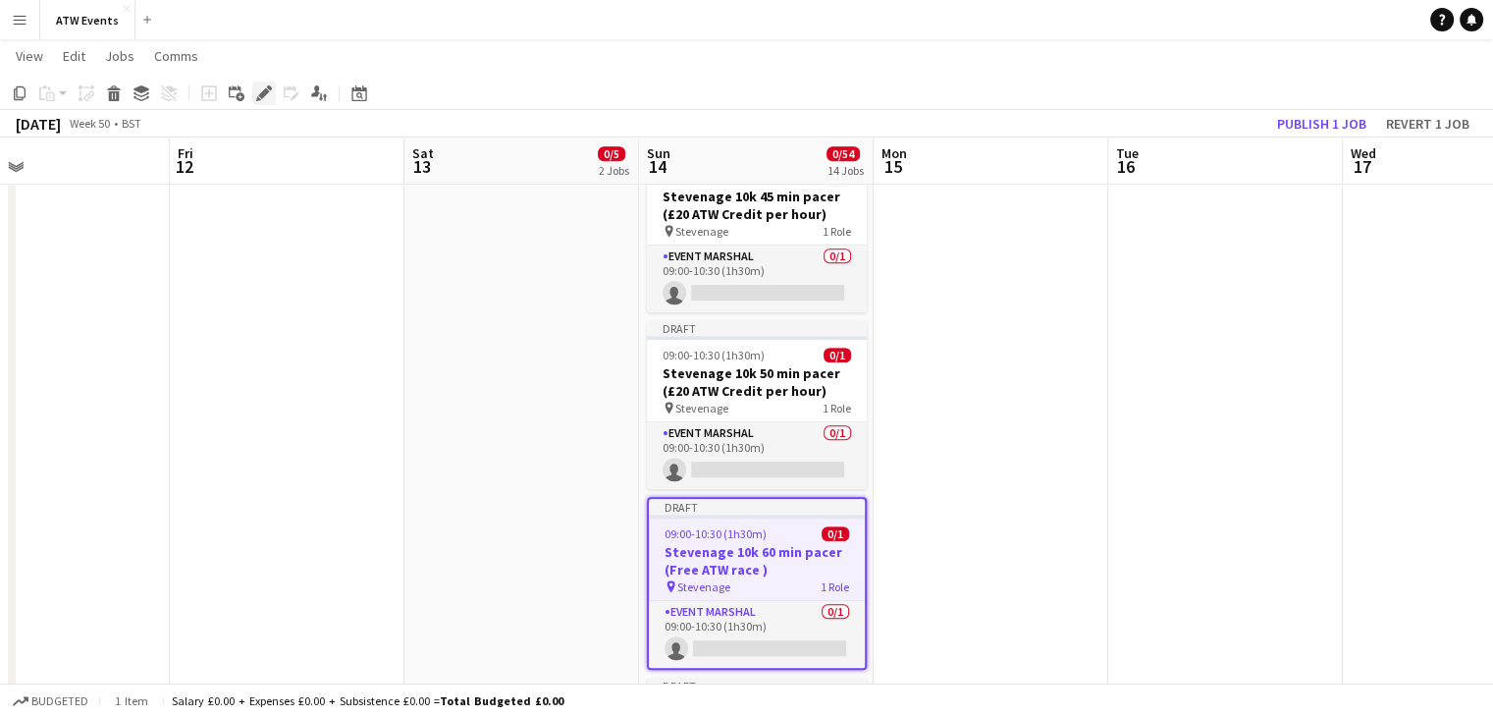
click at [263, 94] on icon at bounding box center [263, 93] width 11 height 11
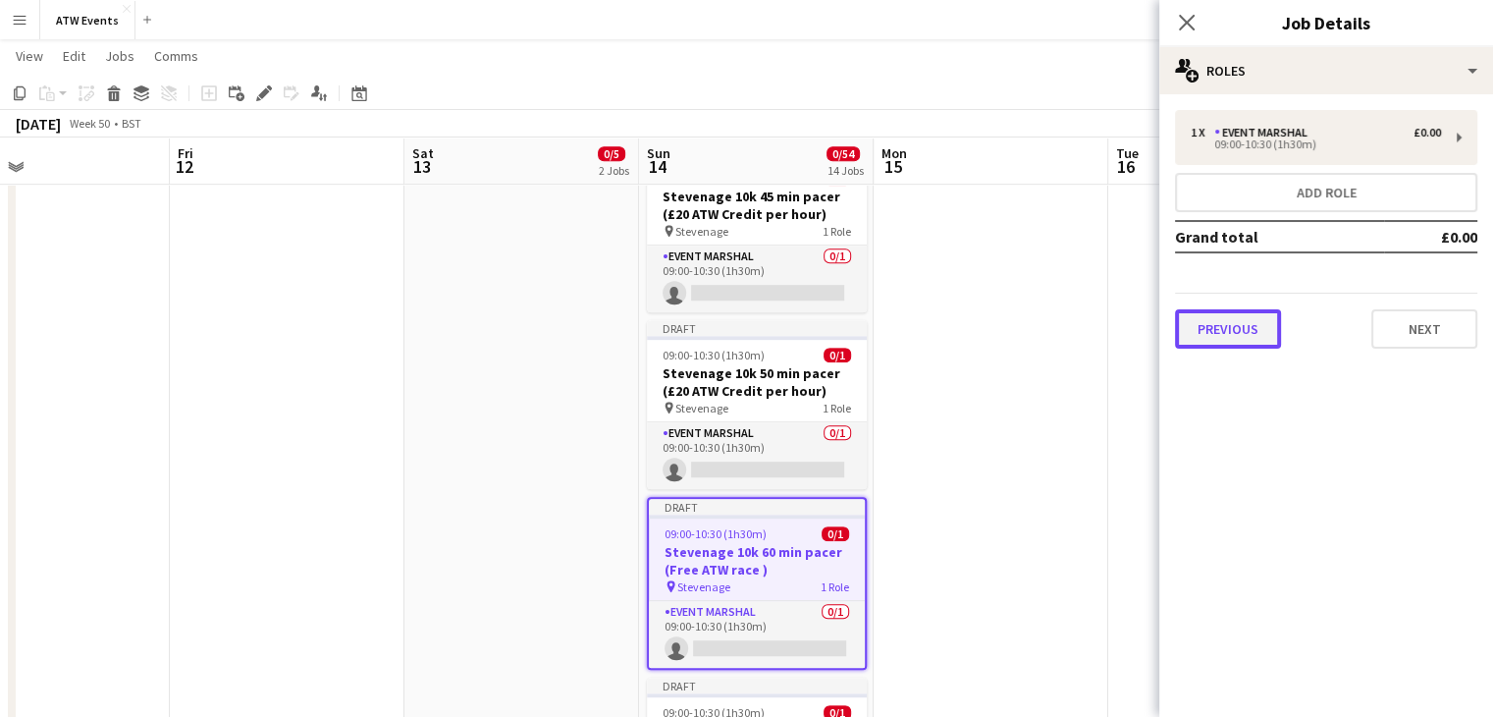
click at [1227, 334] on button "Previous" at bounding box center [1228, 328] width 106 height 39
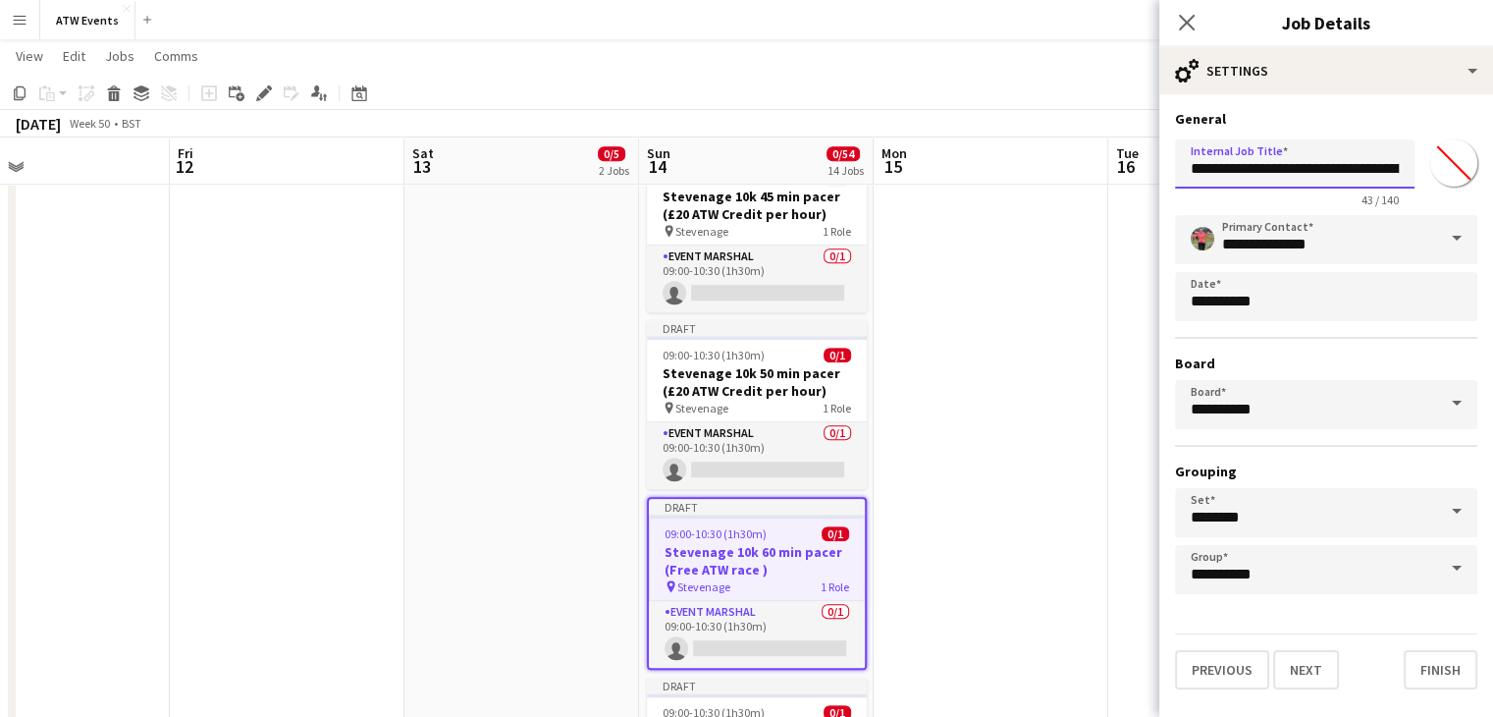
scroll to position [0, 80]
drag, startPoint x: 1374, startPoint y: 167, endPoint x: 1507, endPoint y: 178, distance: 133.0
paste input "*********"
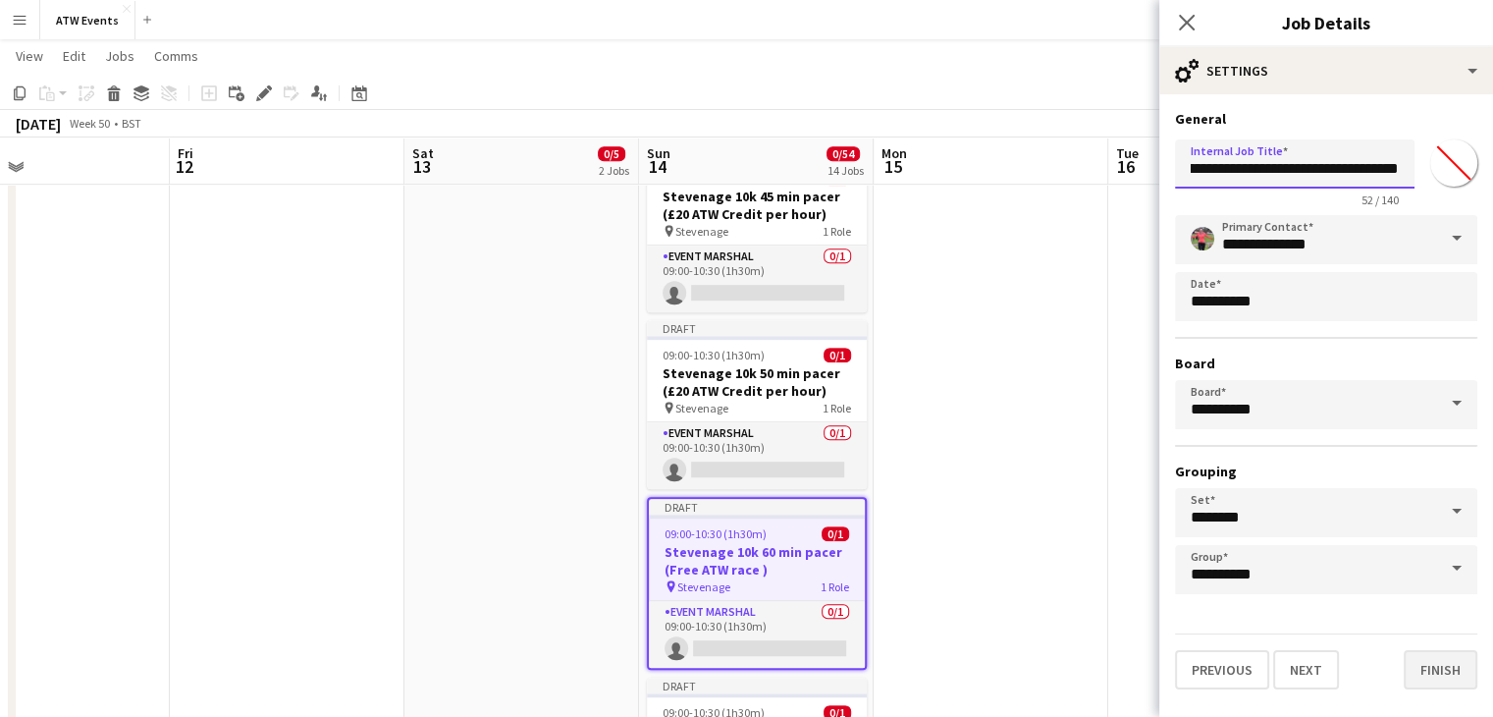
type input "**********"
click at [1433, 666] on button "Finish" at bounding box center [1441, 669] width 74 height 39
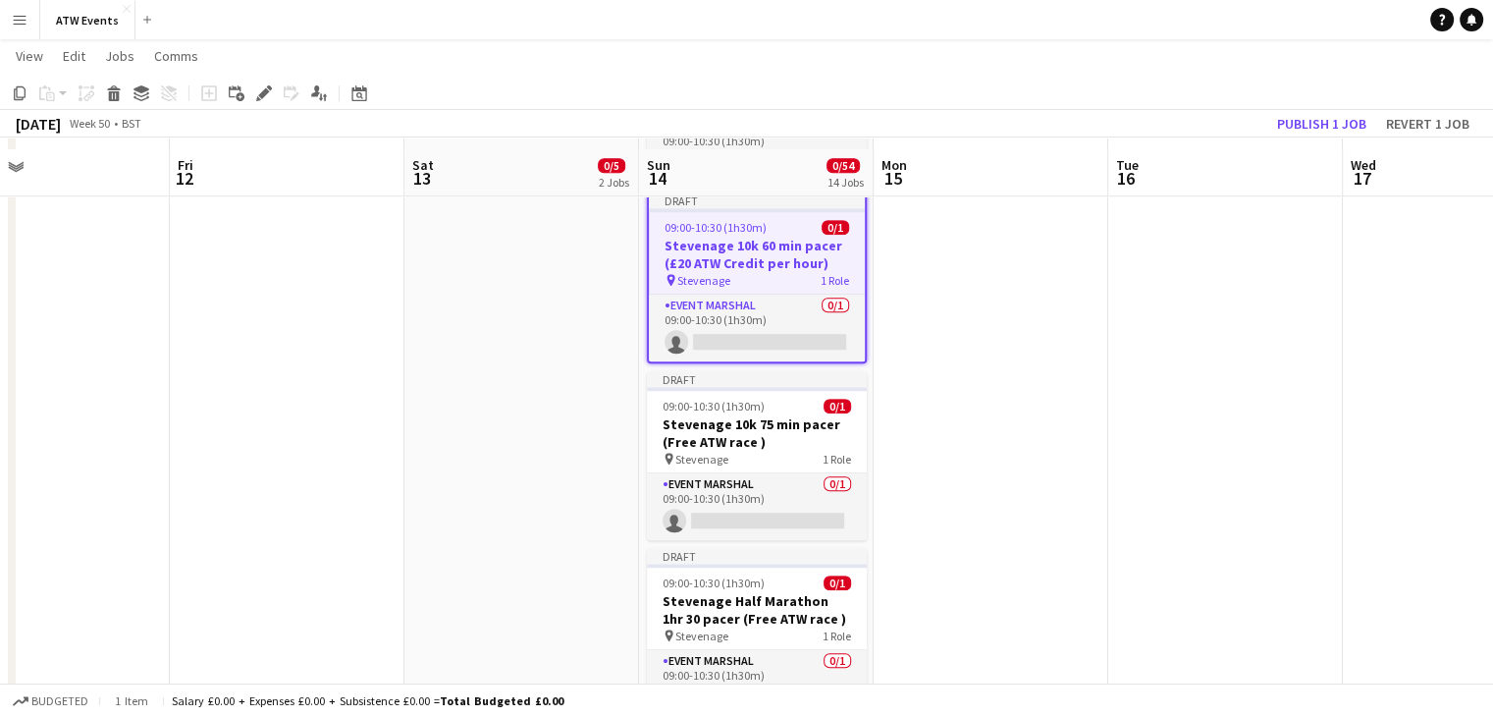
scroll to position [1410, 0]
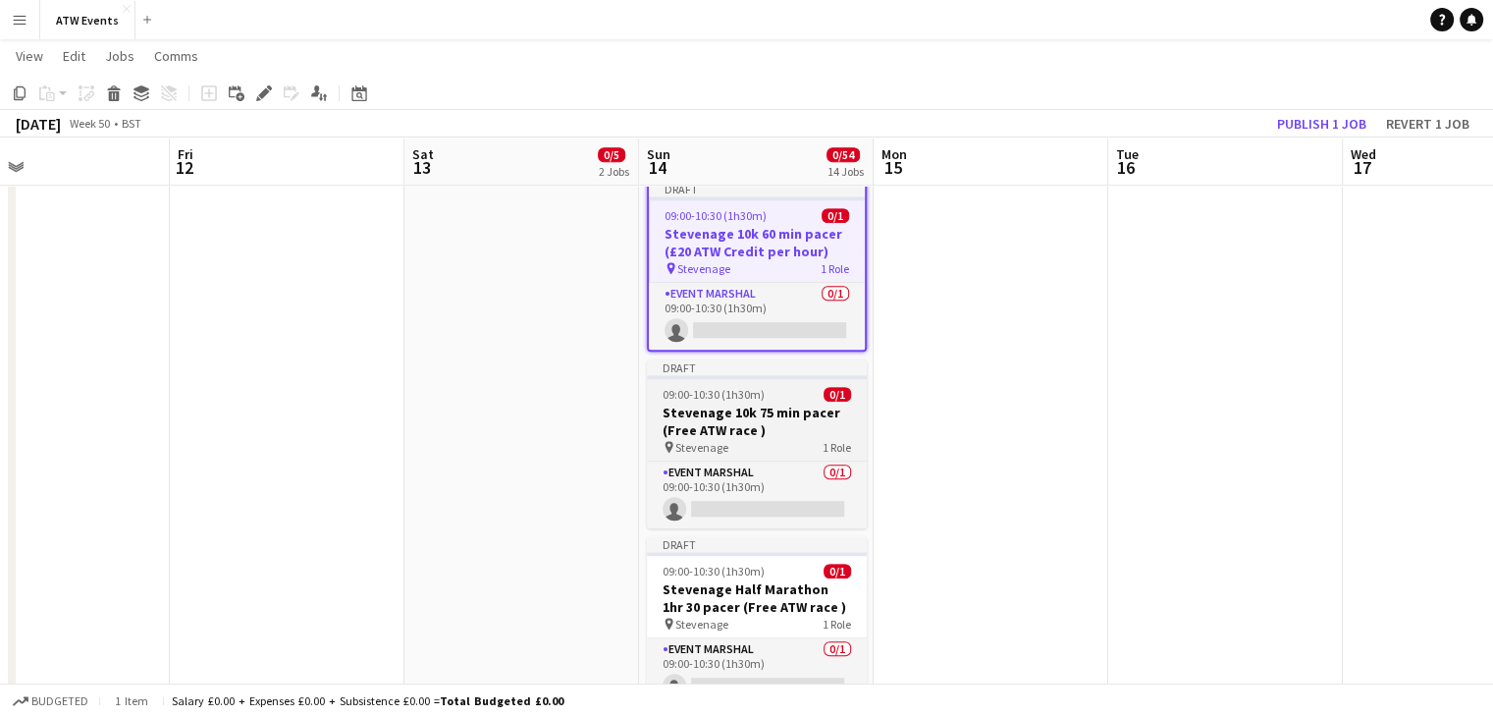
click at [785, 446] on div "pin Stevenage 1 Role" at bounding box center [757, 447] width 220 height 16
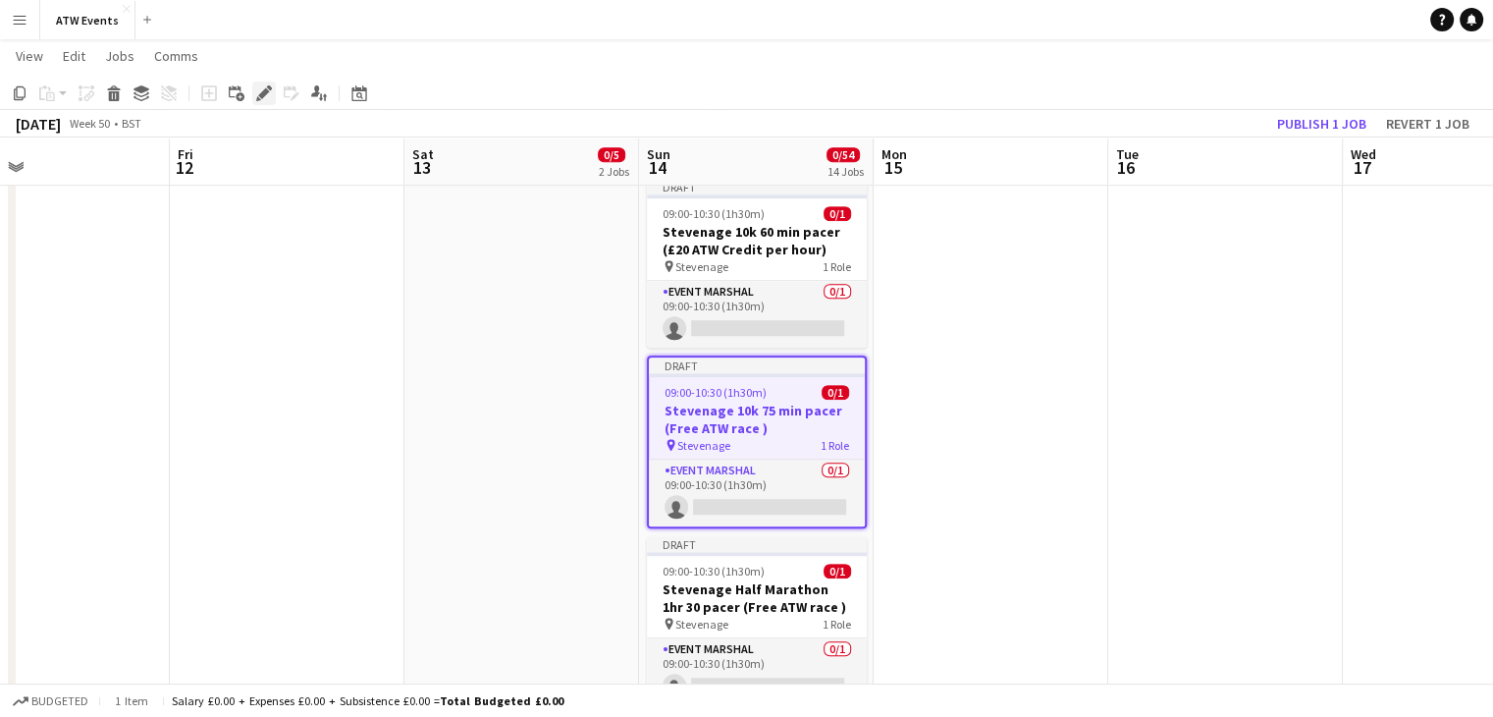
click at [264, 92] on icon at bounding box center [263, 93] width 11 height 11
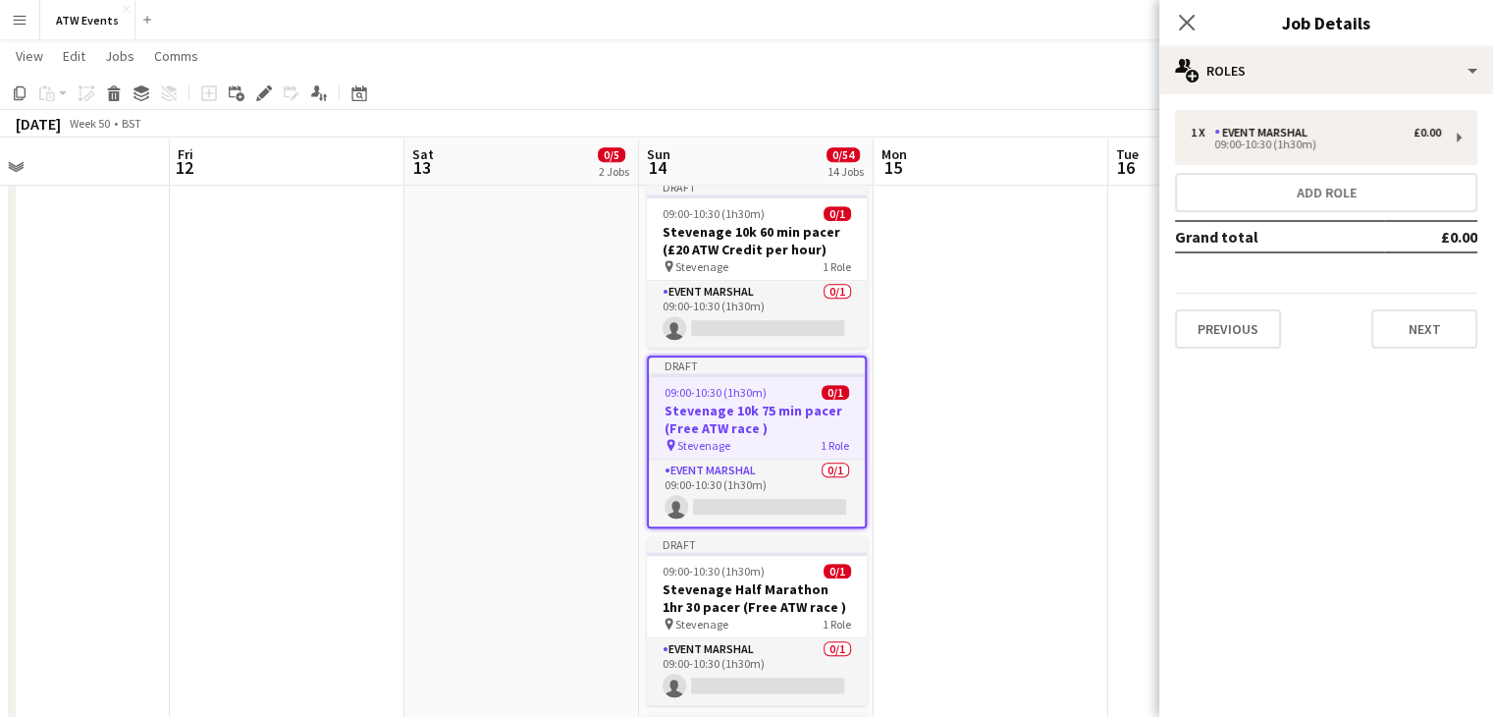
click at [1214, 350] on div "1 x Event Marshal £0.00 09:00-10:30 (1h30m) Add role Grand total £0.00 Previous…" at bounding box center [1326, 229] width 334 height 270
click at [1244, 323] on button "Previous" at bounding box center [1228, 328] width 106 height 39
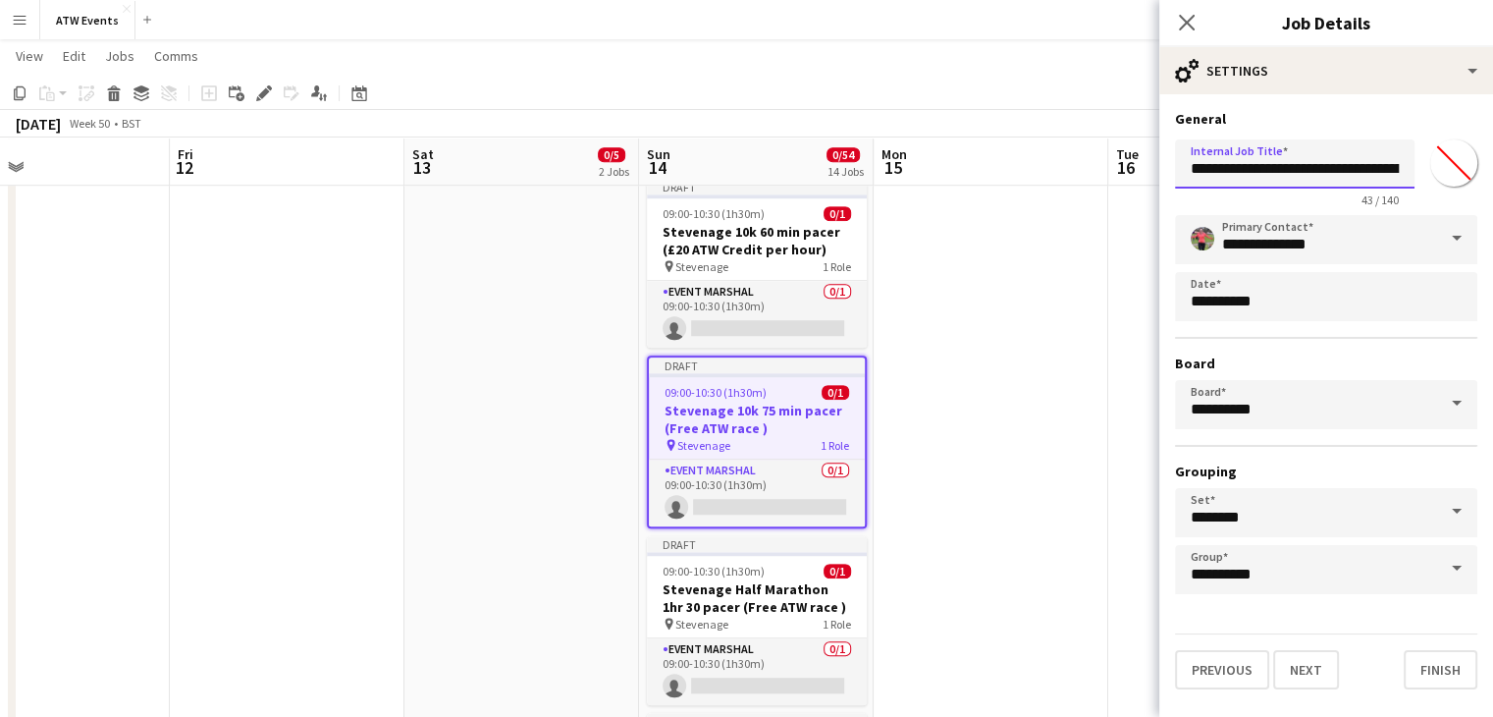
scroll to position [0, 80]
drag, startPoint x: 1374, startPoint y: 170, endPoint x: 1507, endPoint y: 188, distance: 133.8
paste input "*********"
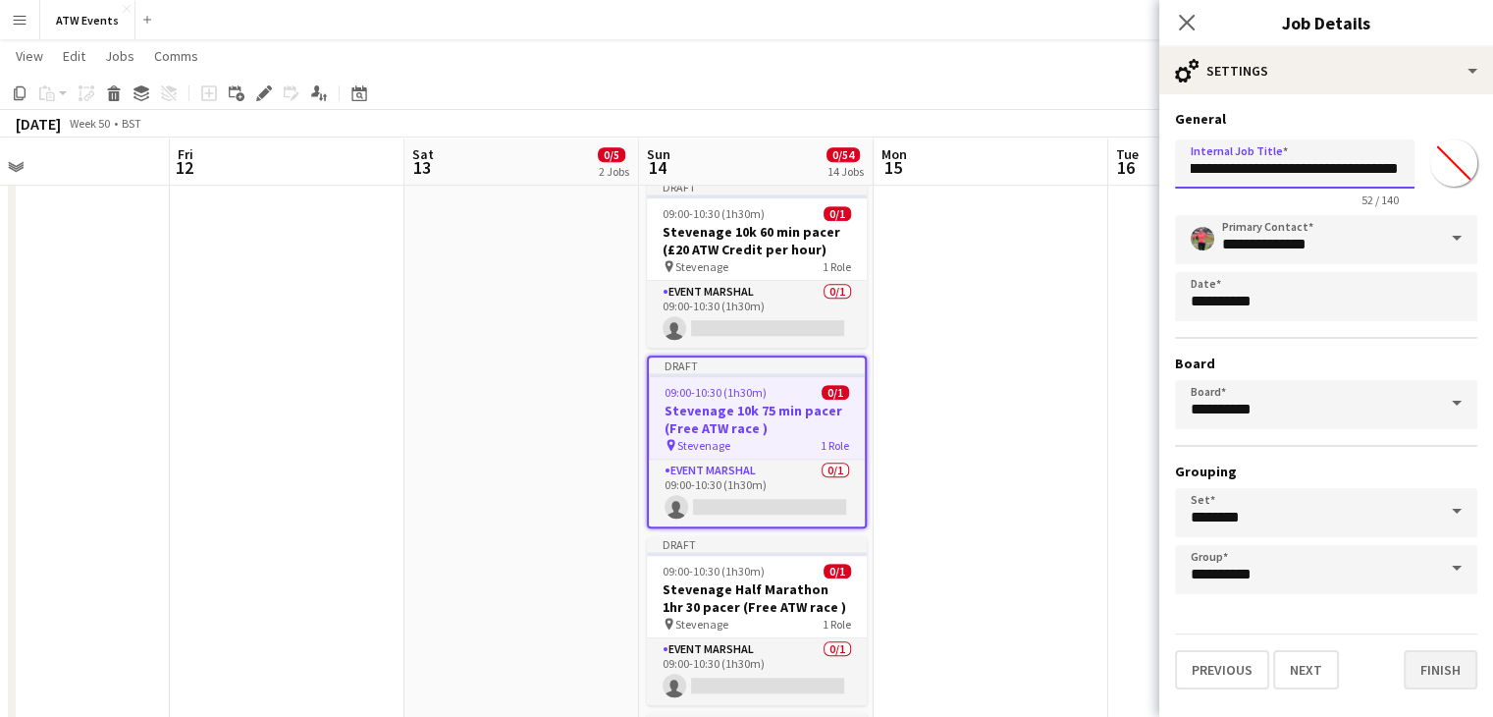
type input "**********"
click at [1449, 665] on button "Finish" at bounding box center [1441, 669] width 74 height 39
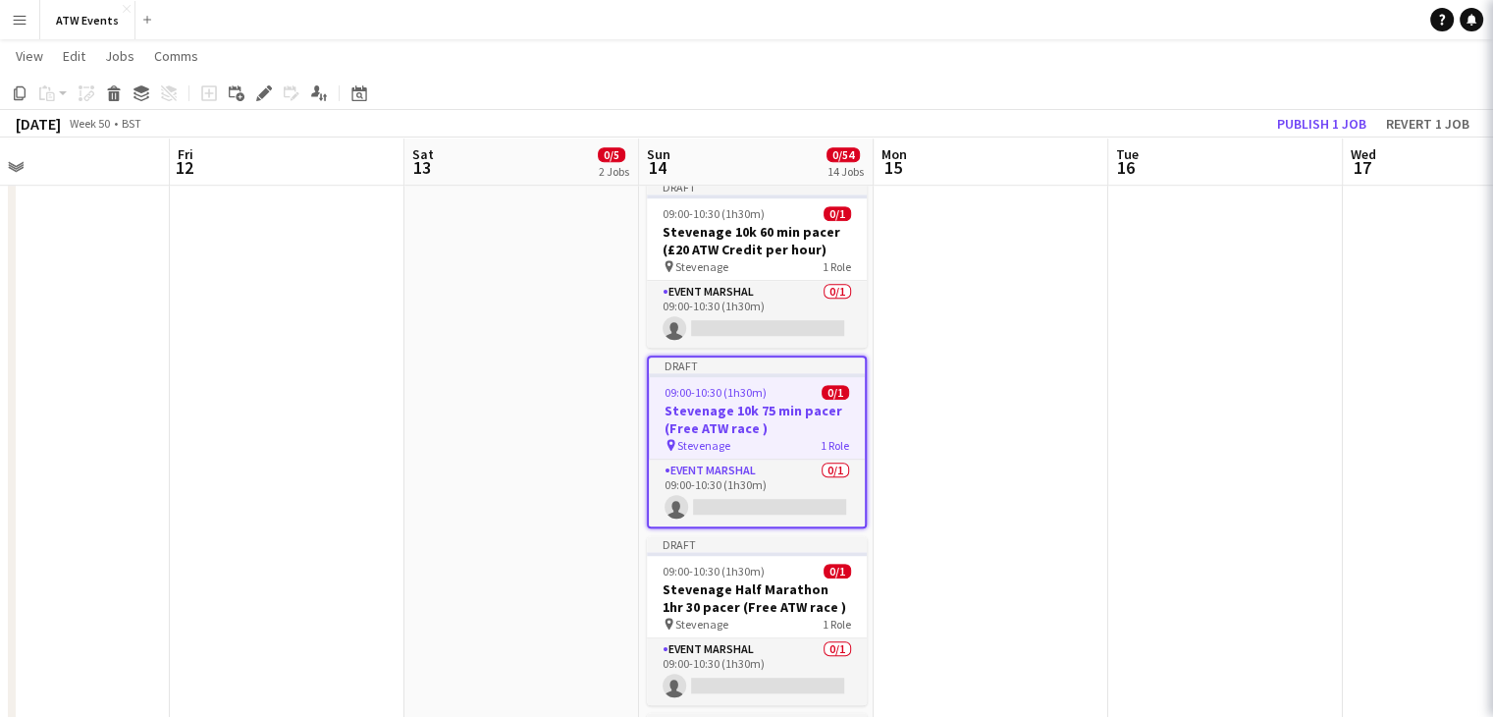
scroll to position [0, 0]
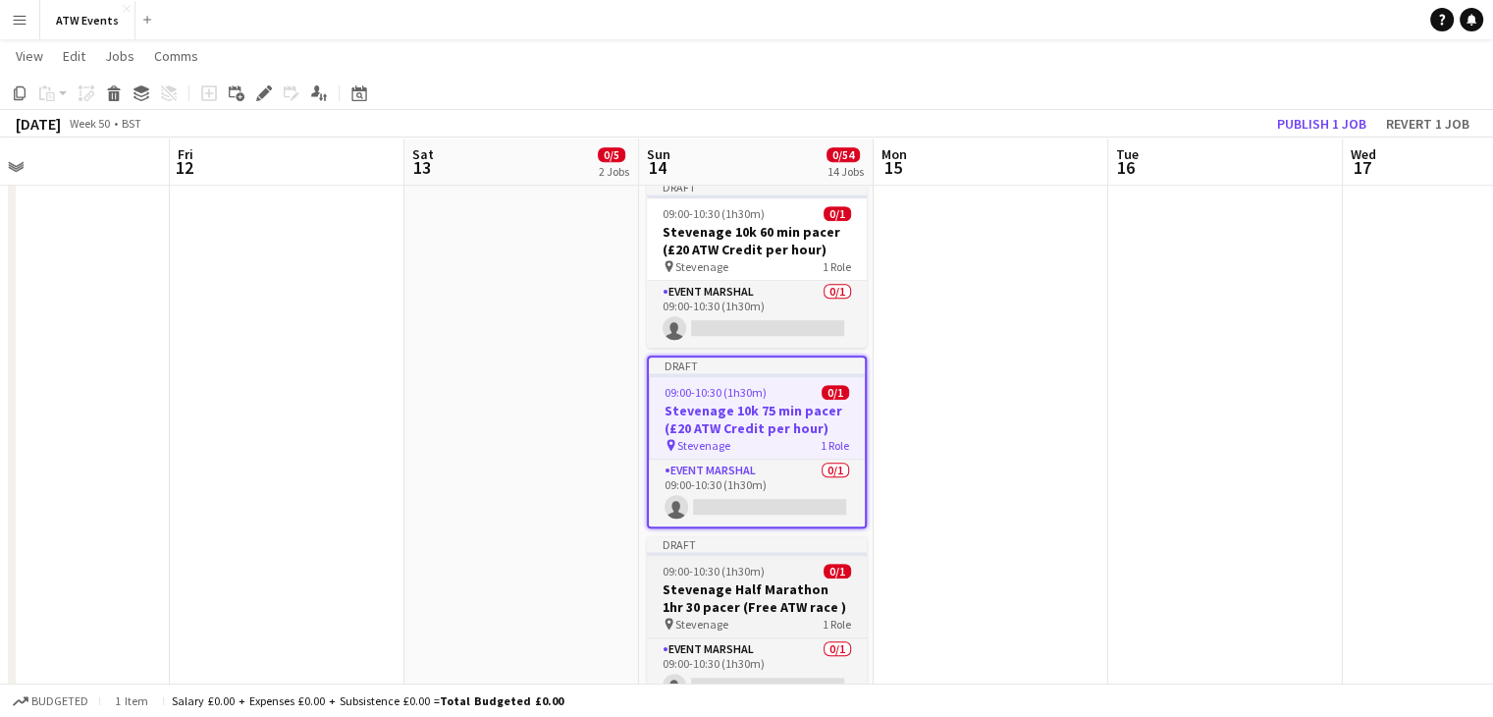
click at [760, 573] on span "09:00-10:30 (1h30m)" at bounding box center [714, 570] width 102 height 15
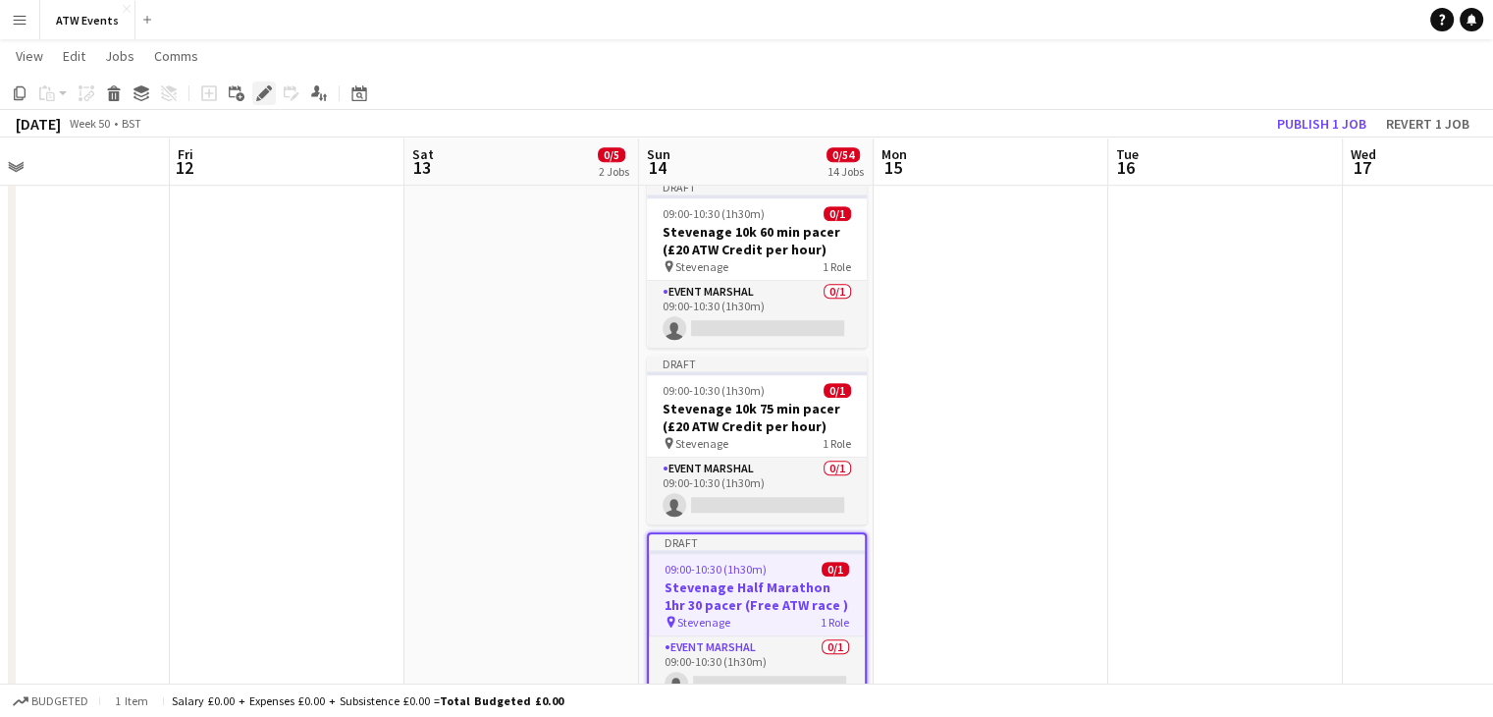
click at [260, 83] on div "Edit" at bounding box center [264, 93] width 24 height 24
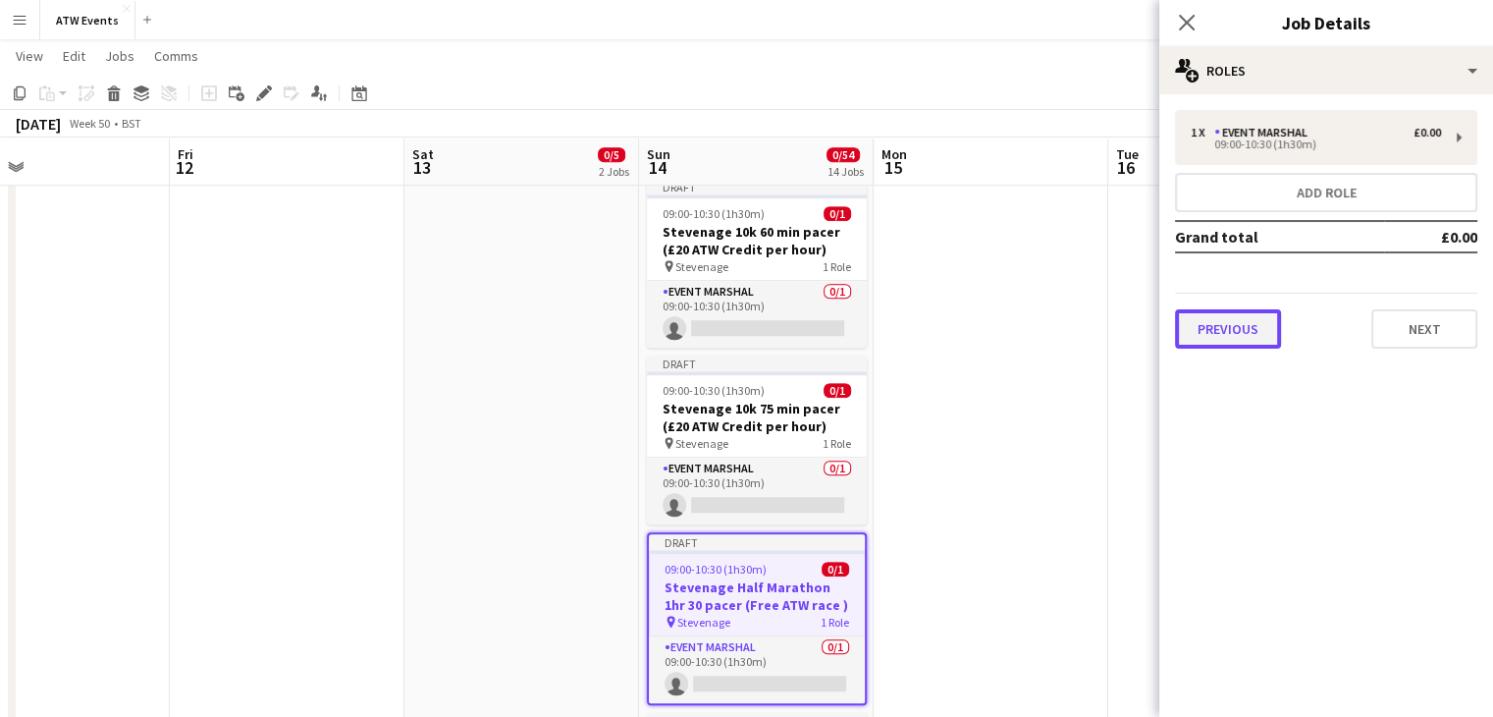
click at [1249, 329] on button "Previous" at bounding box center [1228, 328] width 106 height 39
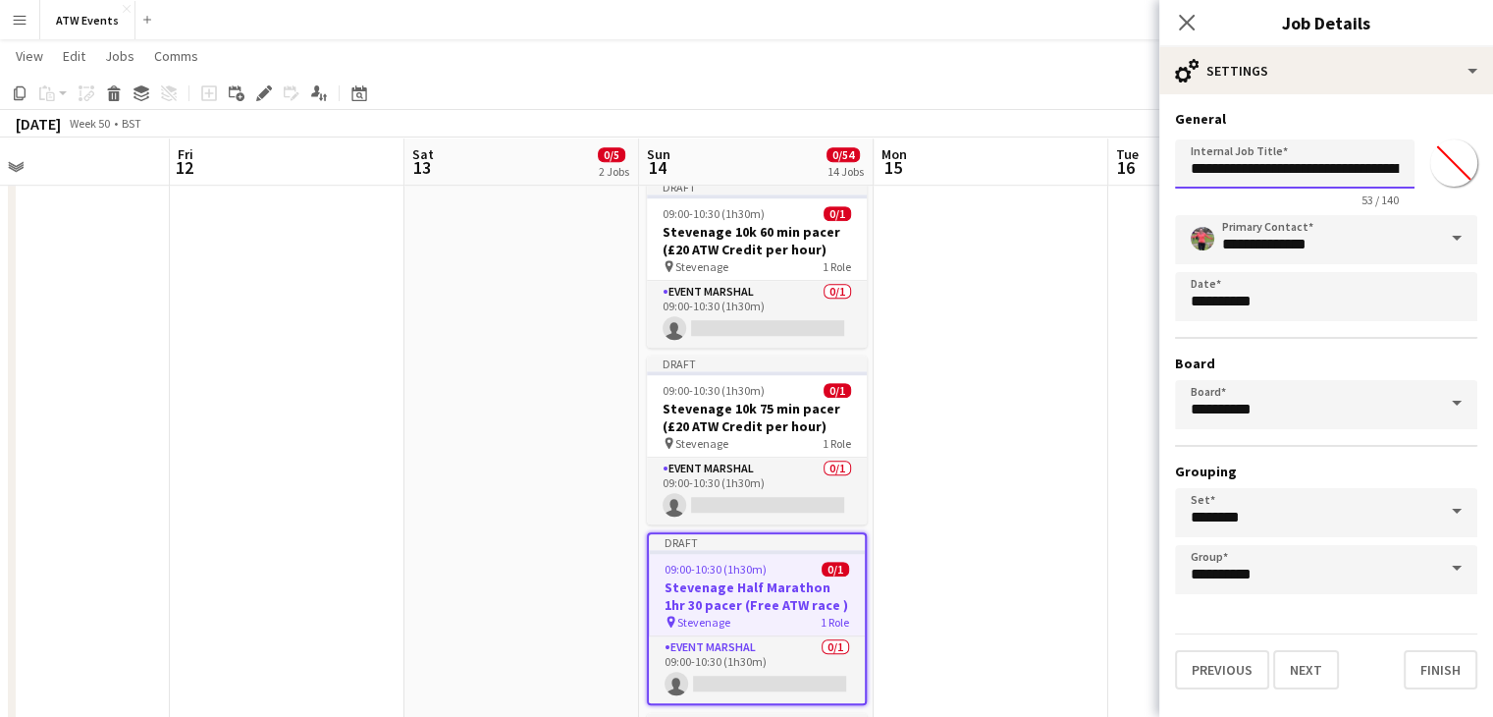
click at [1367, 170] on input "**********" at bounding box center [1295, 163] width 240 height 49
paste input "*********"
type input "**********"
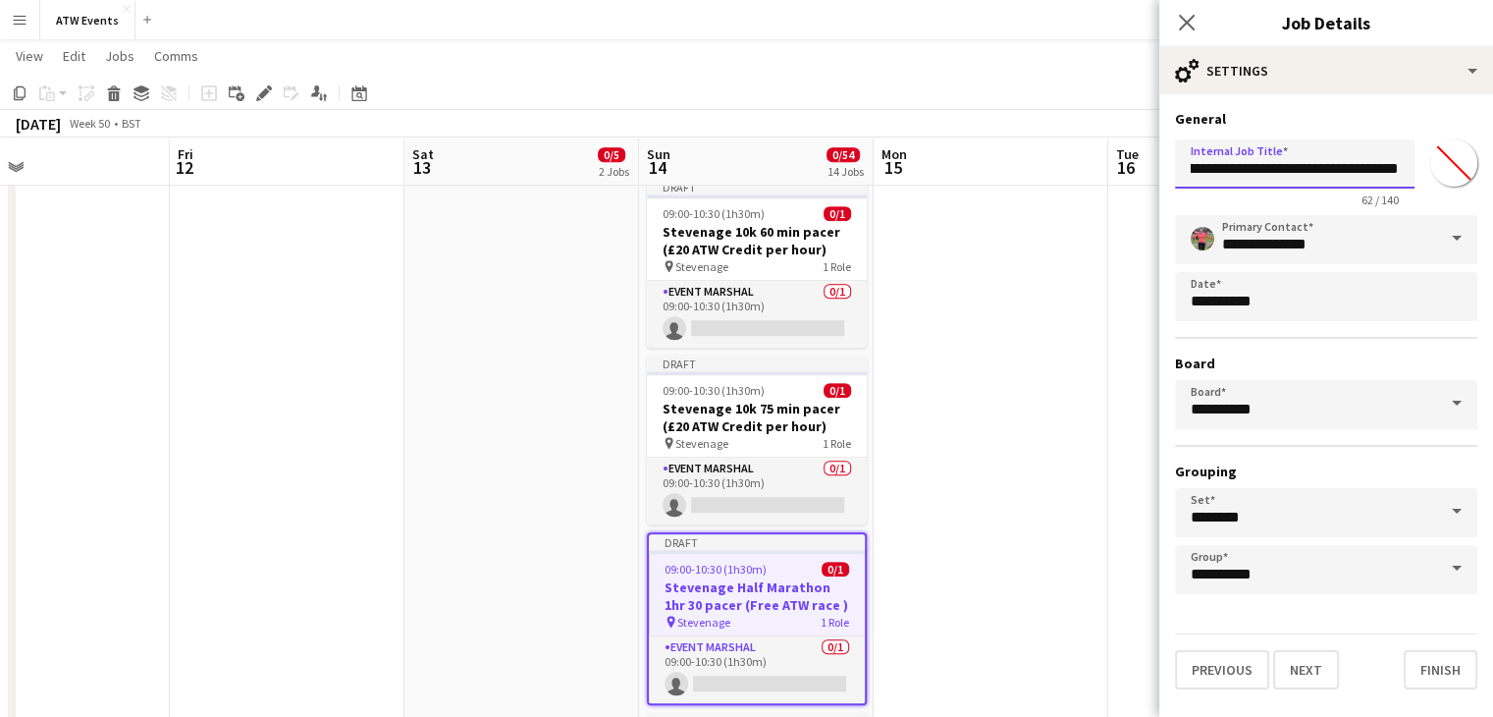
click button "Next" at bounding box center [1306, 669] width 66 height 39
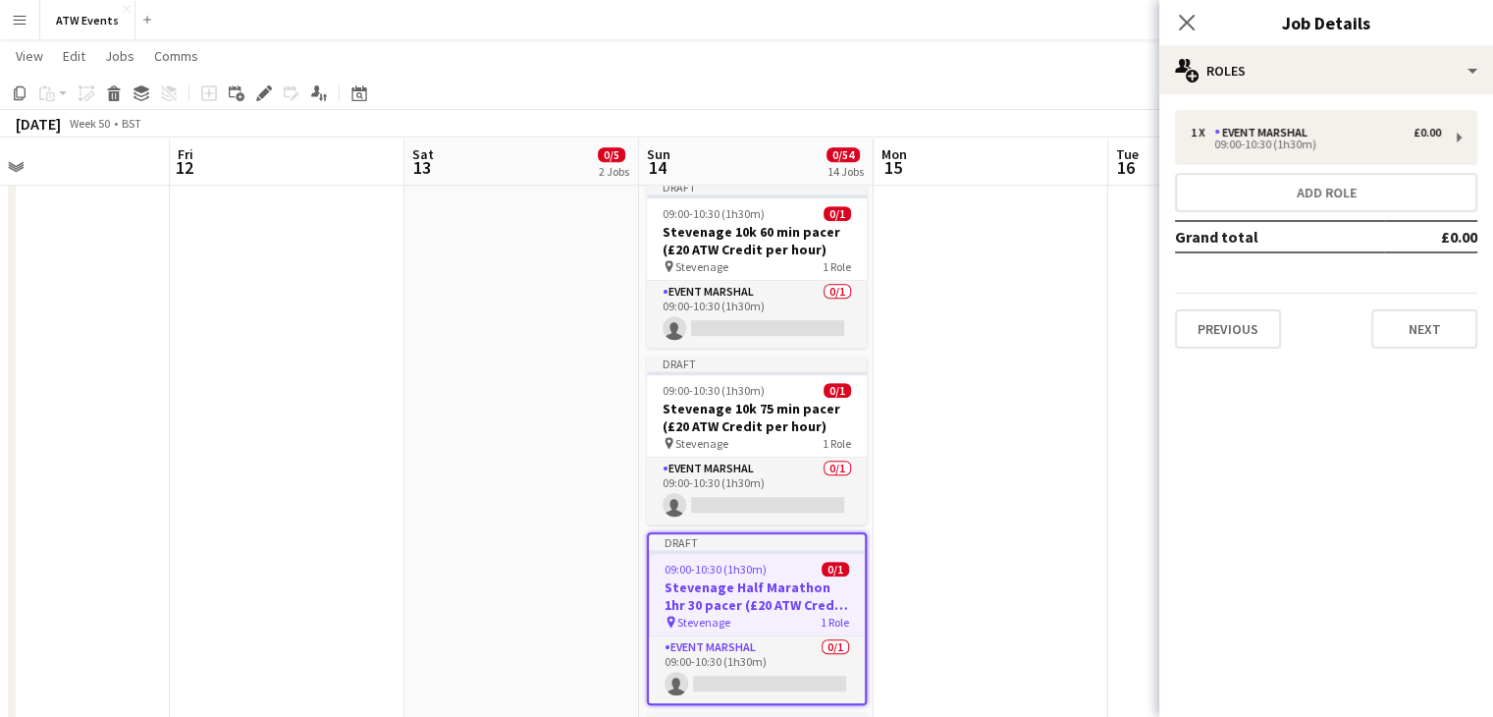
click at [1170, 23] on div "Close pop-in" at bounding box center [1186, 22] width 55 height 45
click at [1184, 21] on icon at bounding box center [1186, 22] width 19 height 19
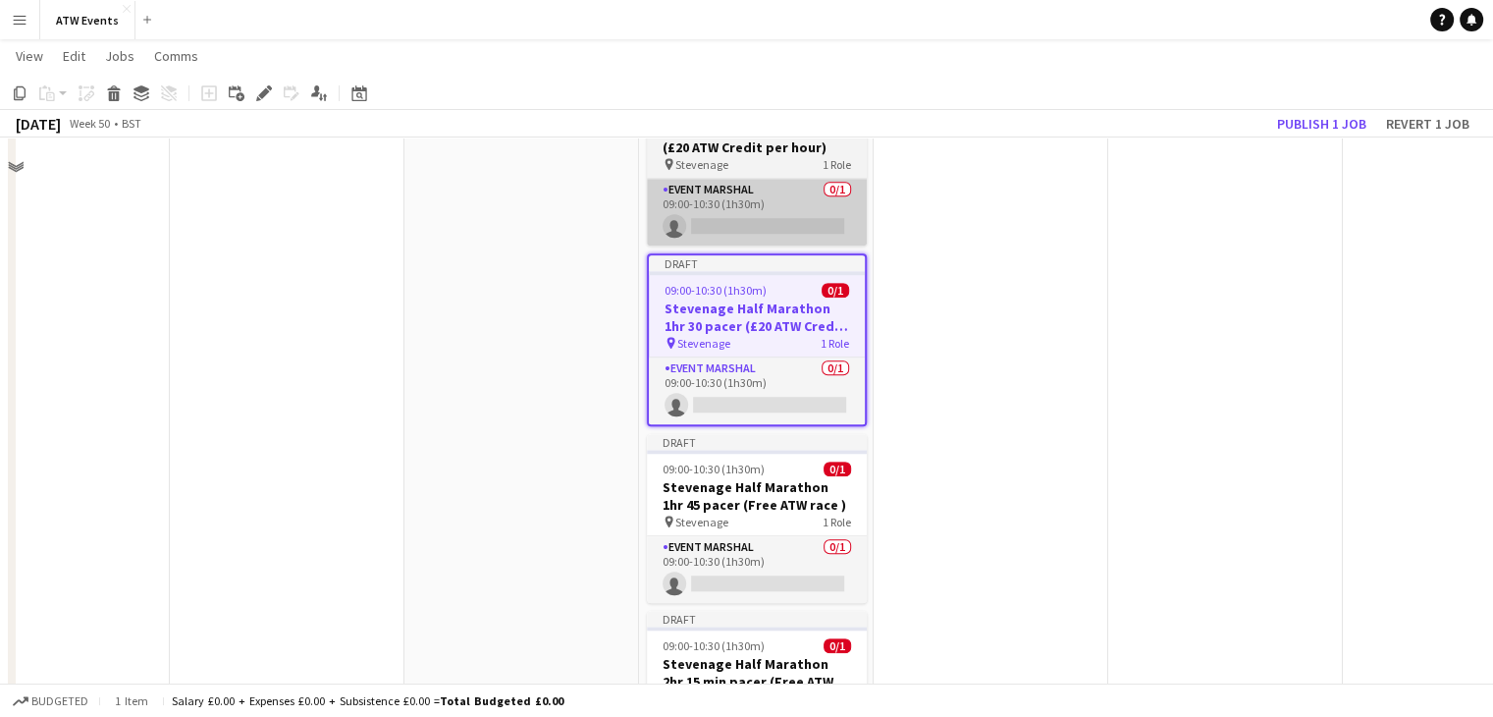
scroll to position [1710, 0]
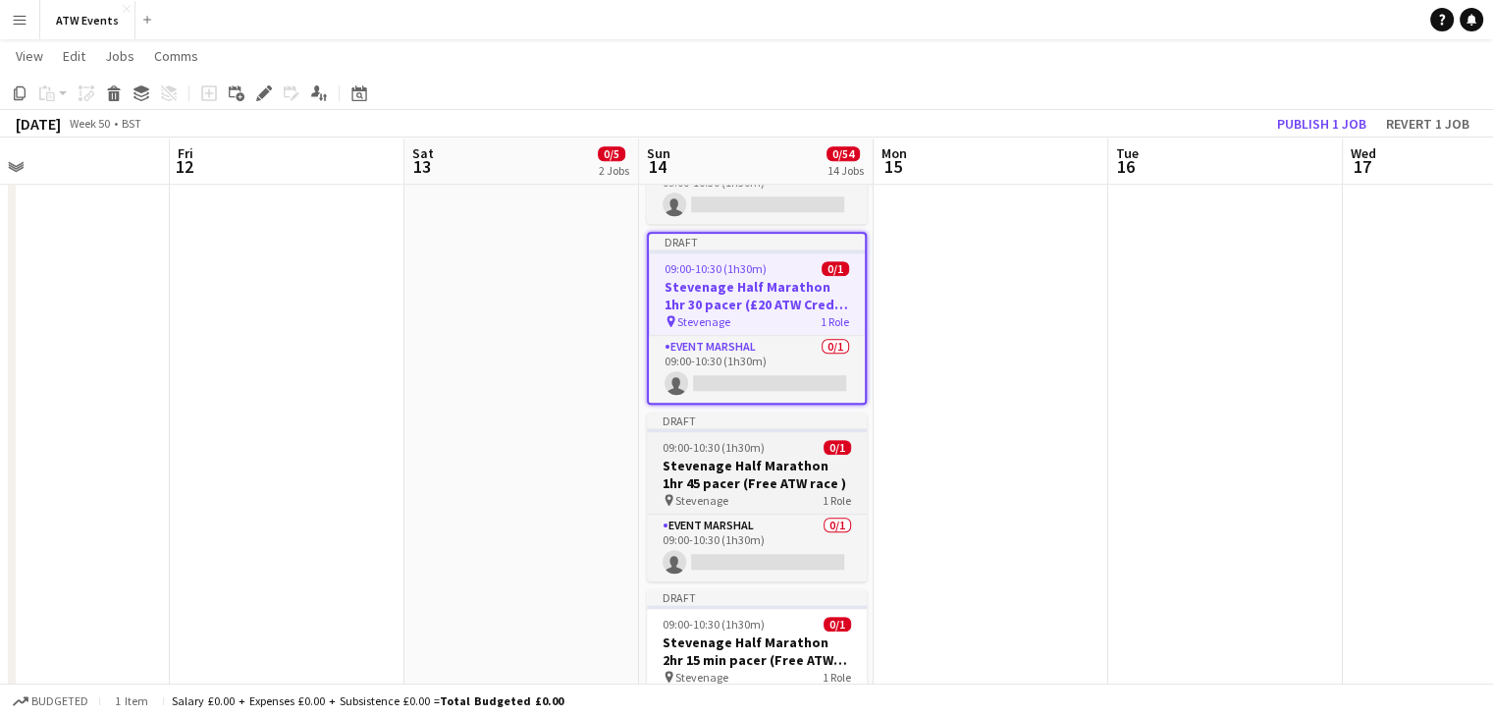
click at [754, 479] on h3 "Stevenage Half Marathon 1hr 45 pacer (Free ATW race )" at bounding box center [757, 473] width 220 height 35
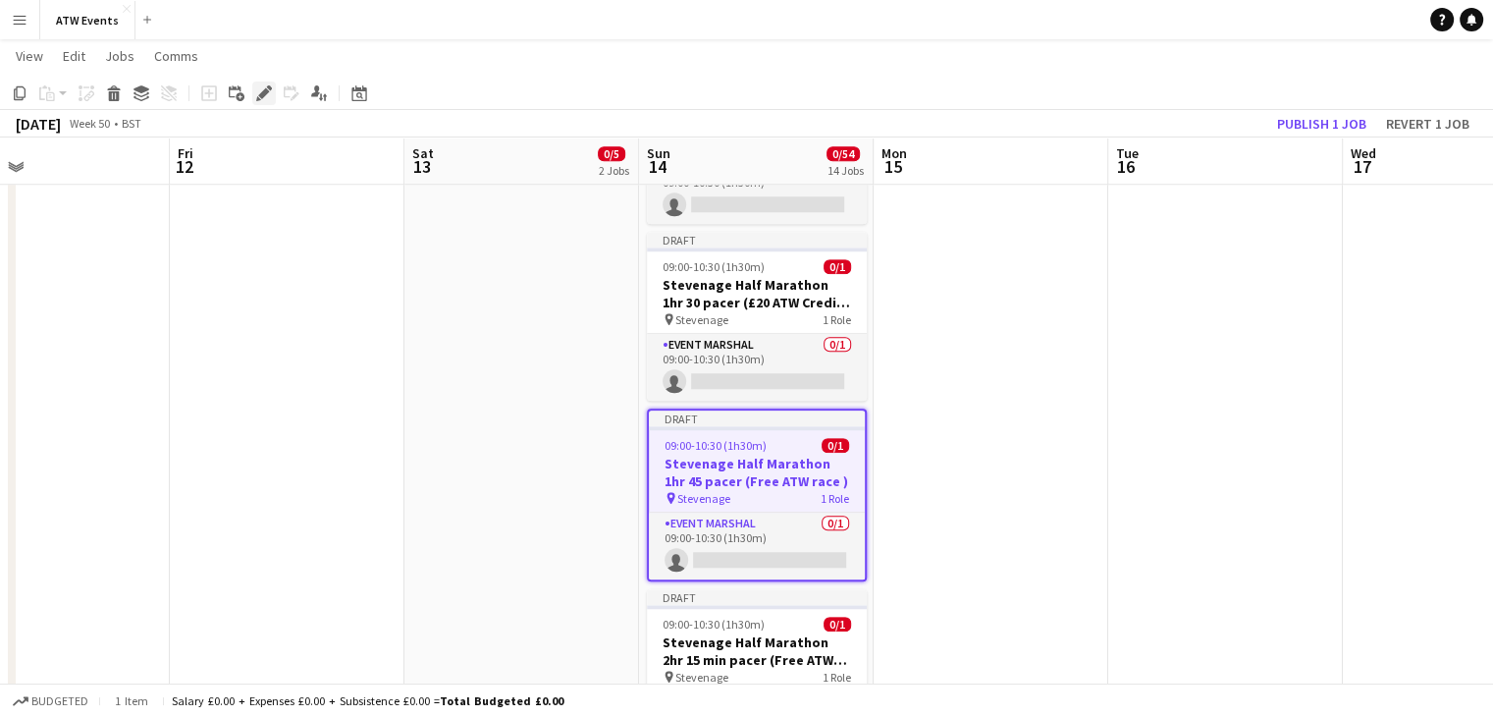
click at [272, 95] on div "Edit" at bounding box center [264, 93] width 24 height 24
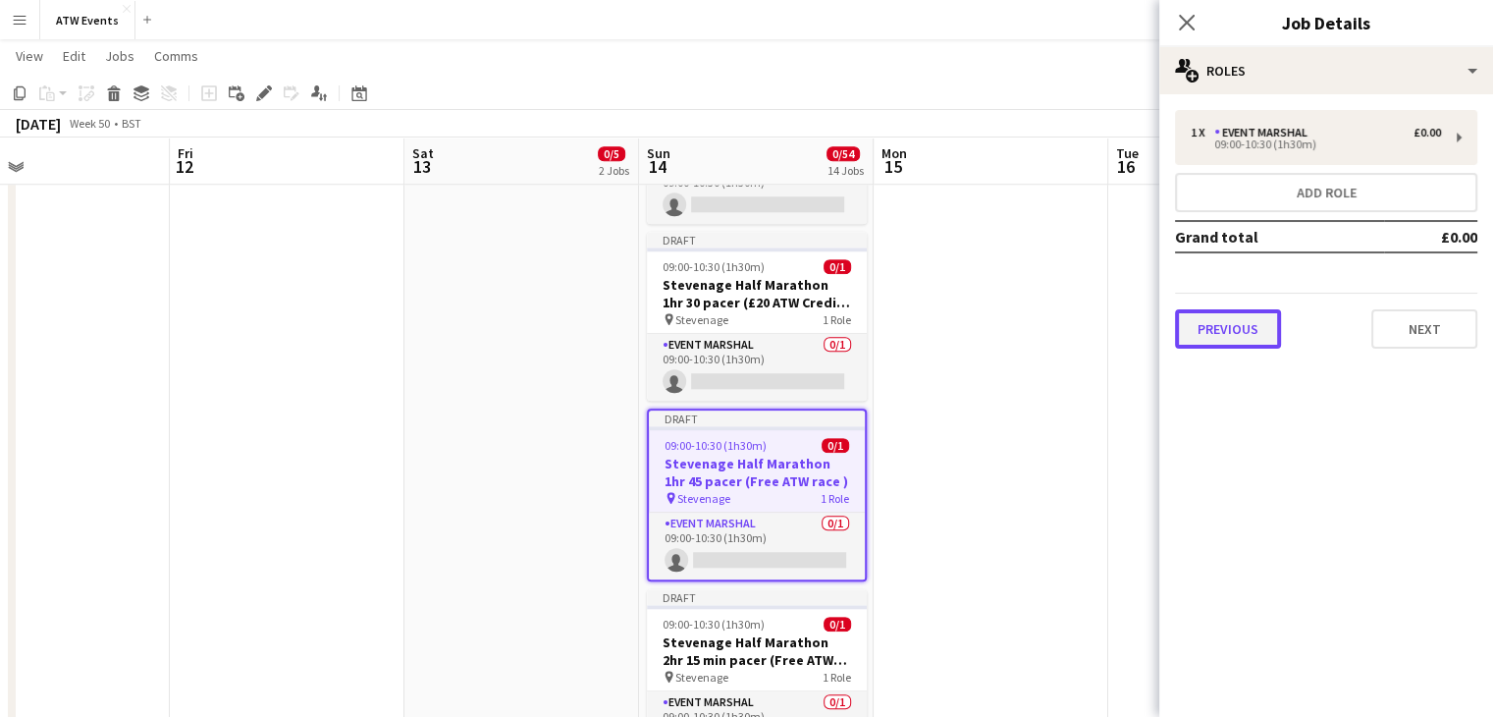
click at [1248, 318] on button "Previous" at bounding box center [1228, 328] width 106 height 39
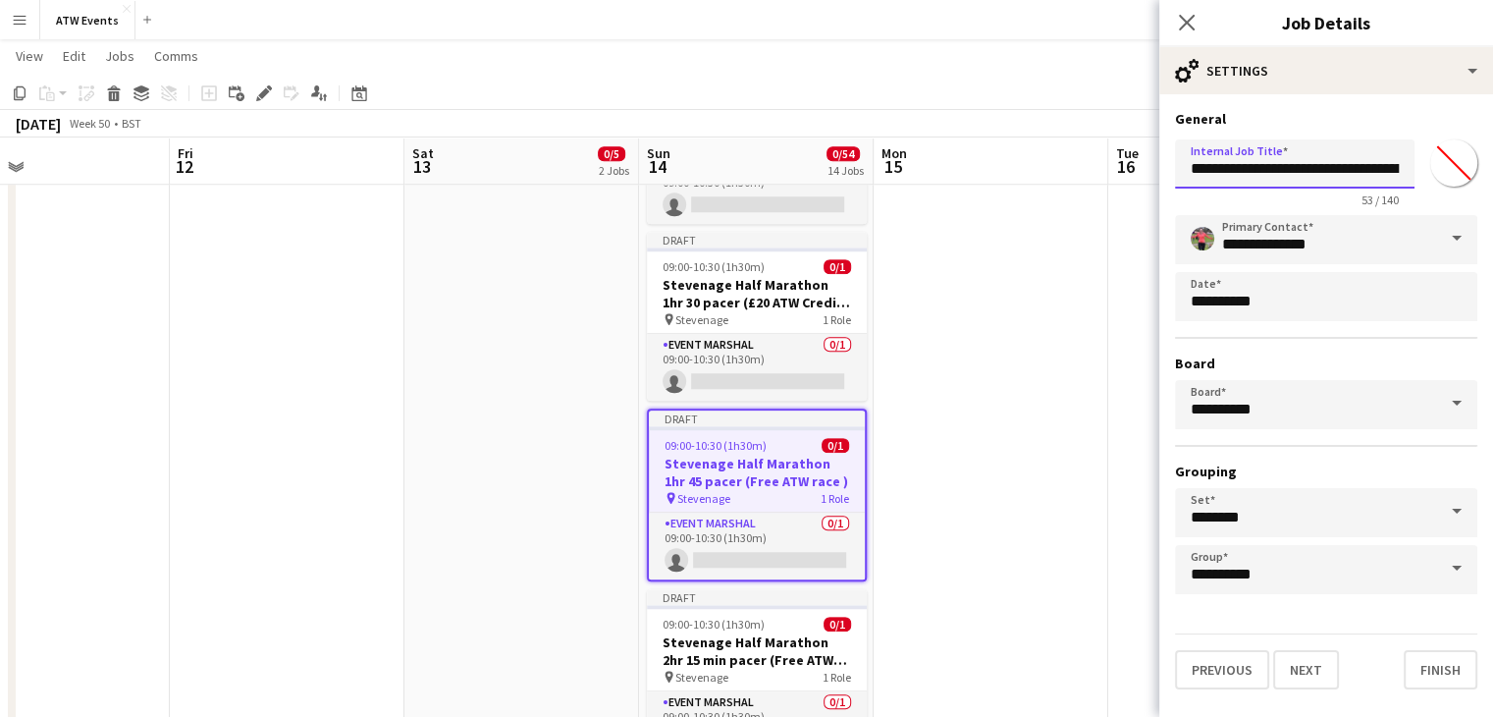
click at [1359, 163] on input "**********" at bounding box center [1295, 163] width 240 height 49
paste input "**********"
type input "**********"
click at [1187, 21] on icon at bounding box center [1186, 22] width 19 height 19
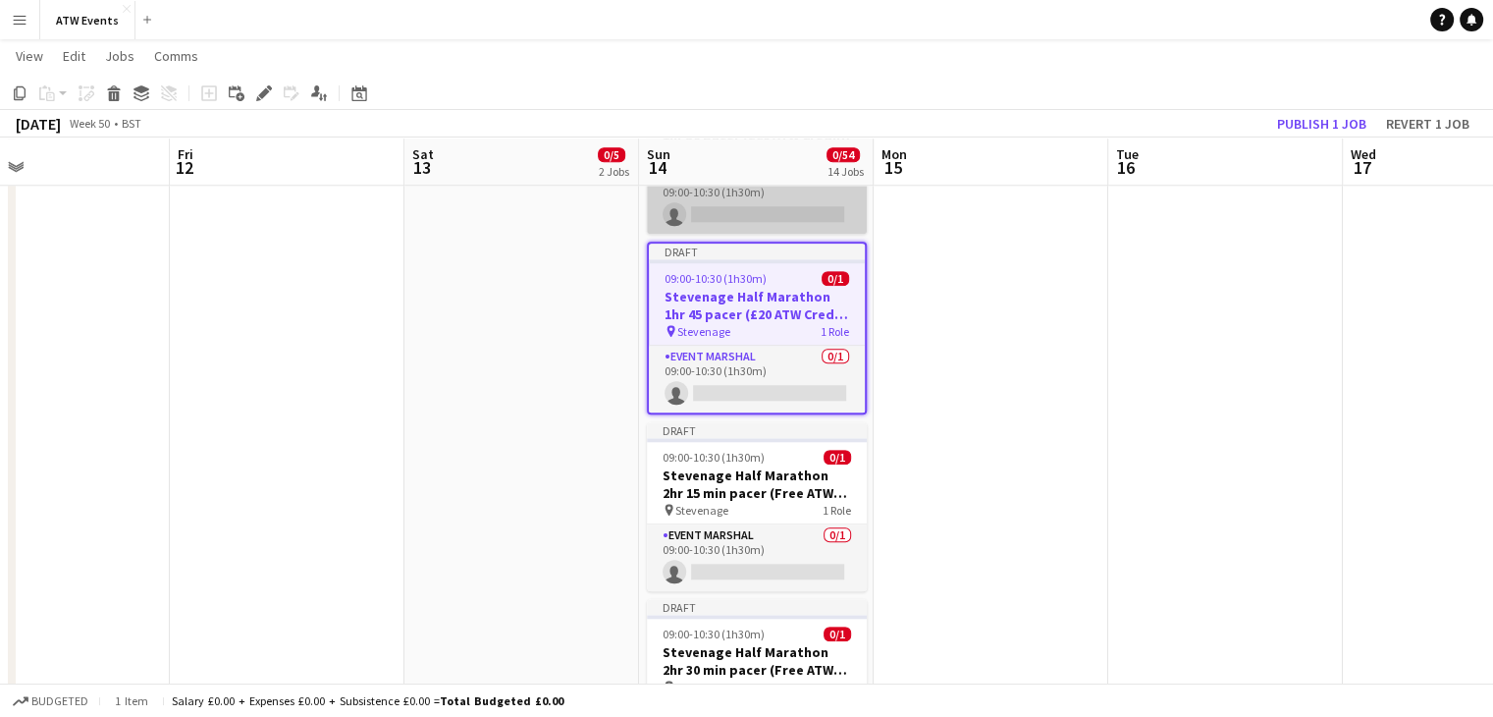
scroll to position [1879, 0]
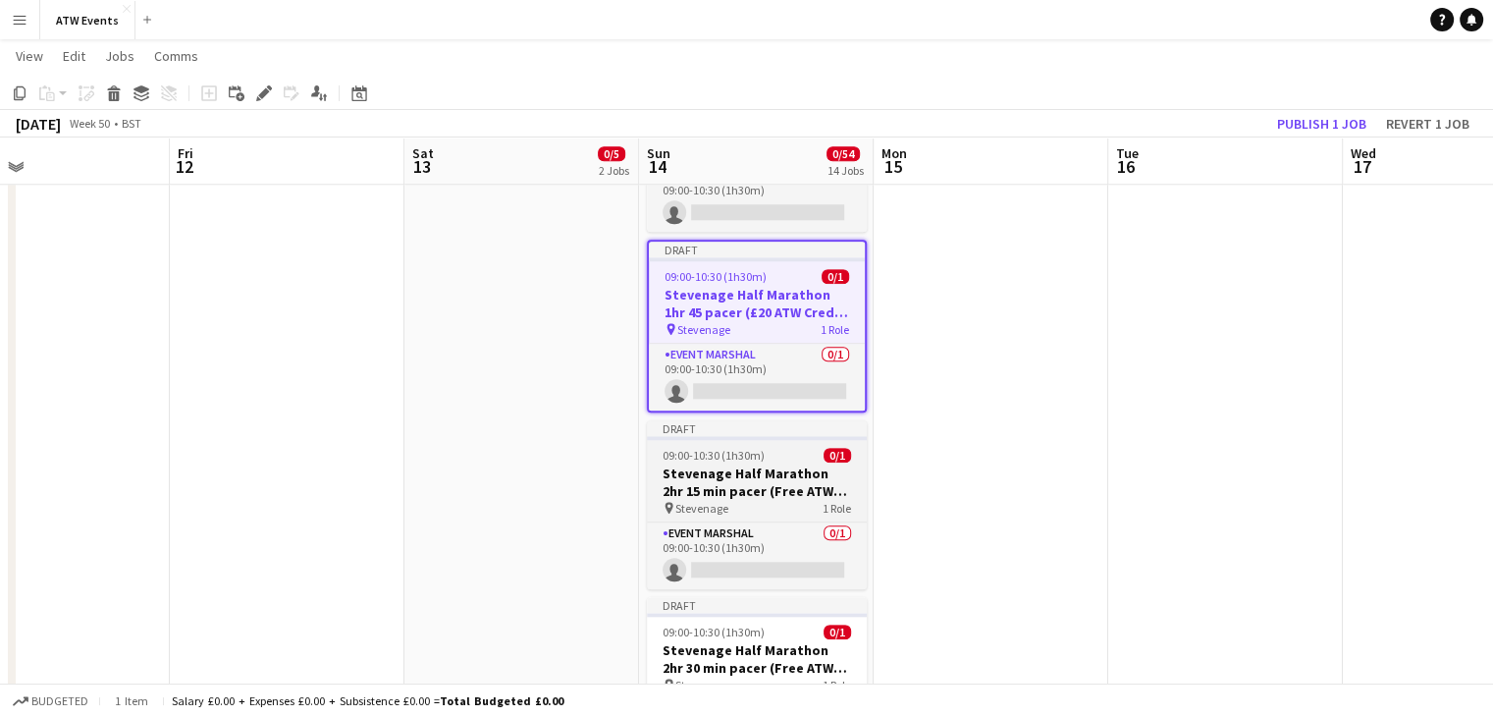
click at [773, 501] on div "pin Stevenage 1 Role" at bounding box center [757, 508] width 220 height 16
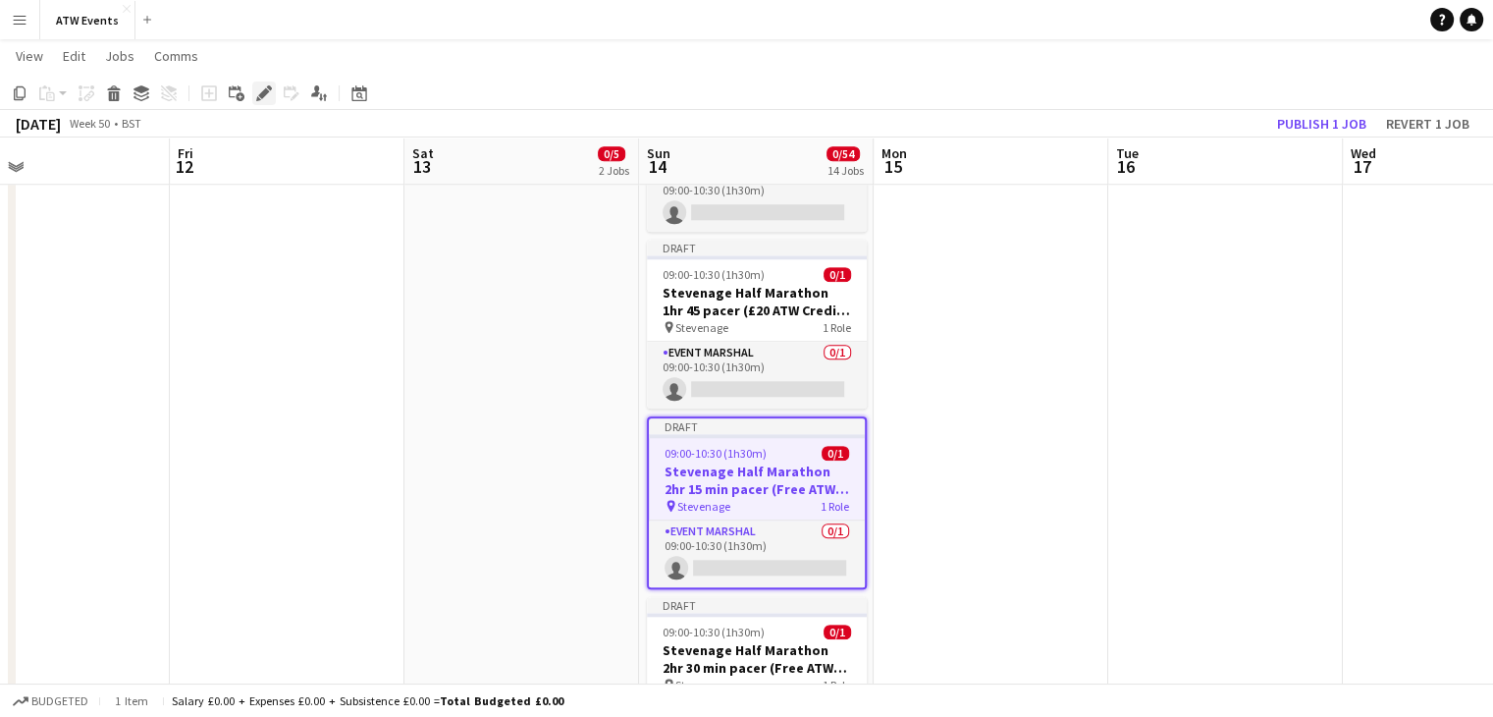
click at [267, 97] on icon "Edit" at bounding box center [264, 93] width 16 height 16
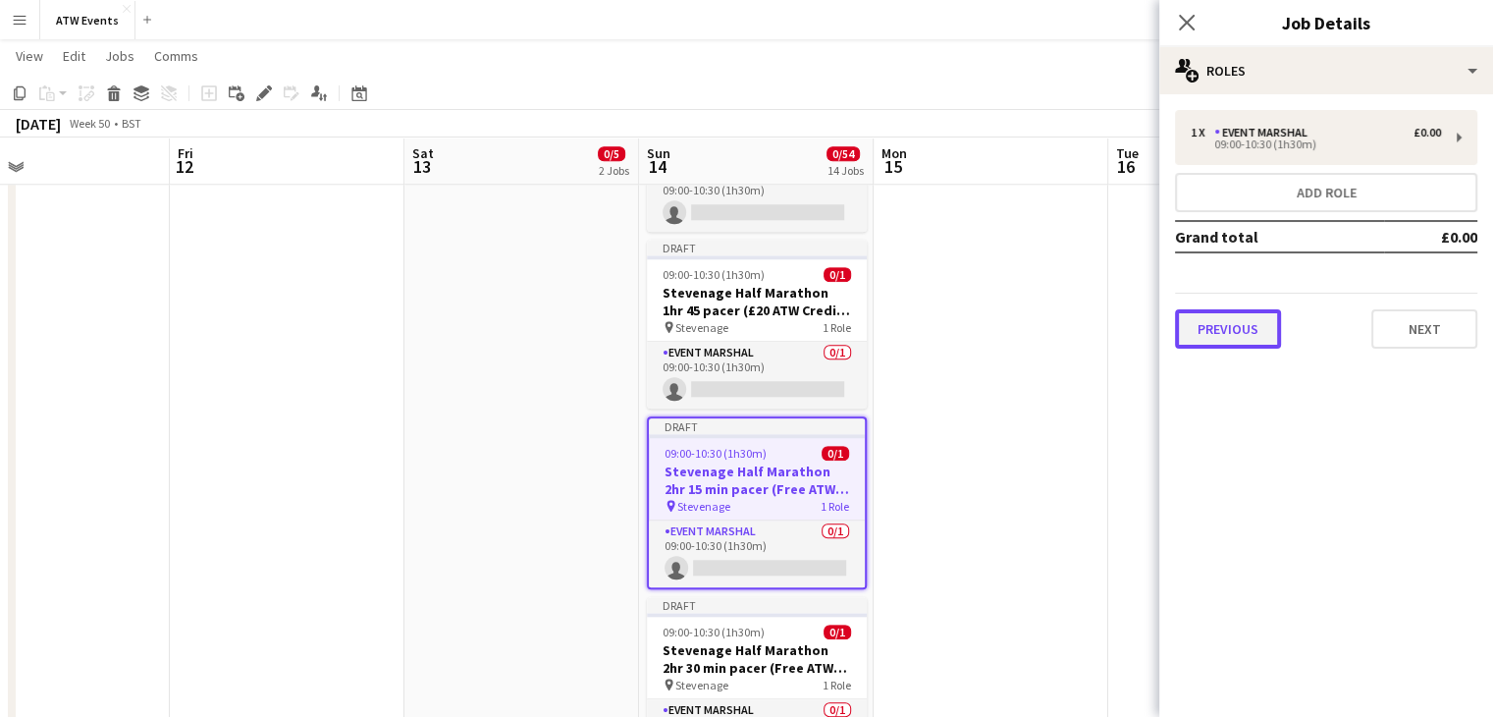
click at [1251, 337] on button "Previous" at bounding box center [1228, 328] width 106 height 39
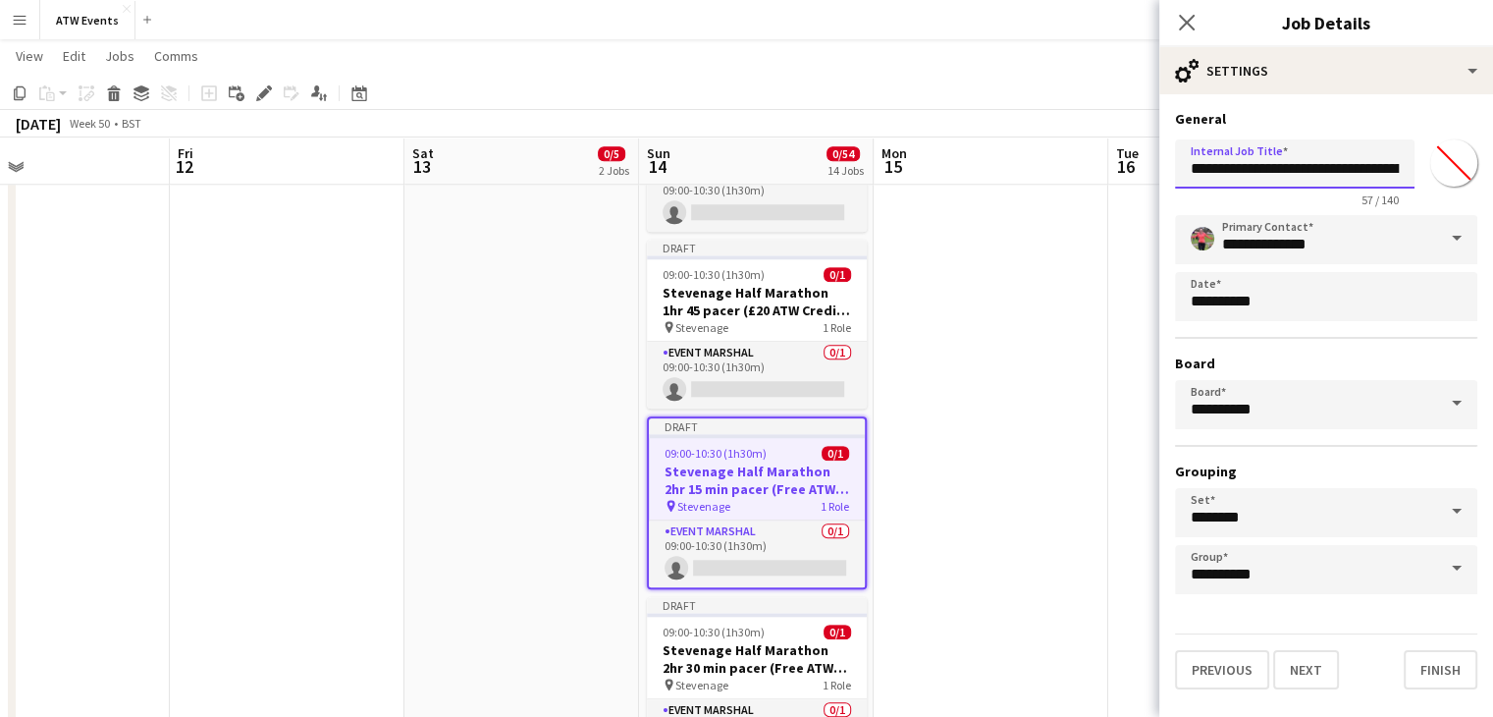
click at [1383, 162] on input "**********" at bounding box center [1295, 163] width 240 height 49
paste input "**********"
type input "**********"
click button "Next" at bounding box center [1306, 669] width 66 height 39
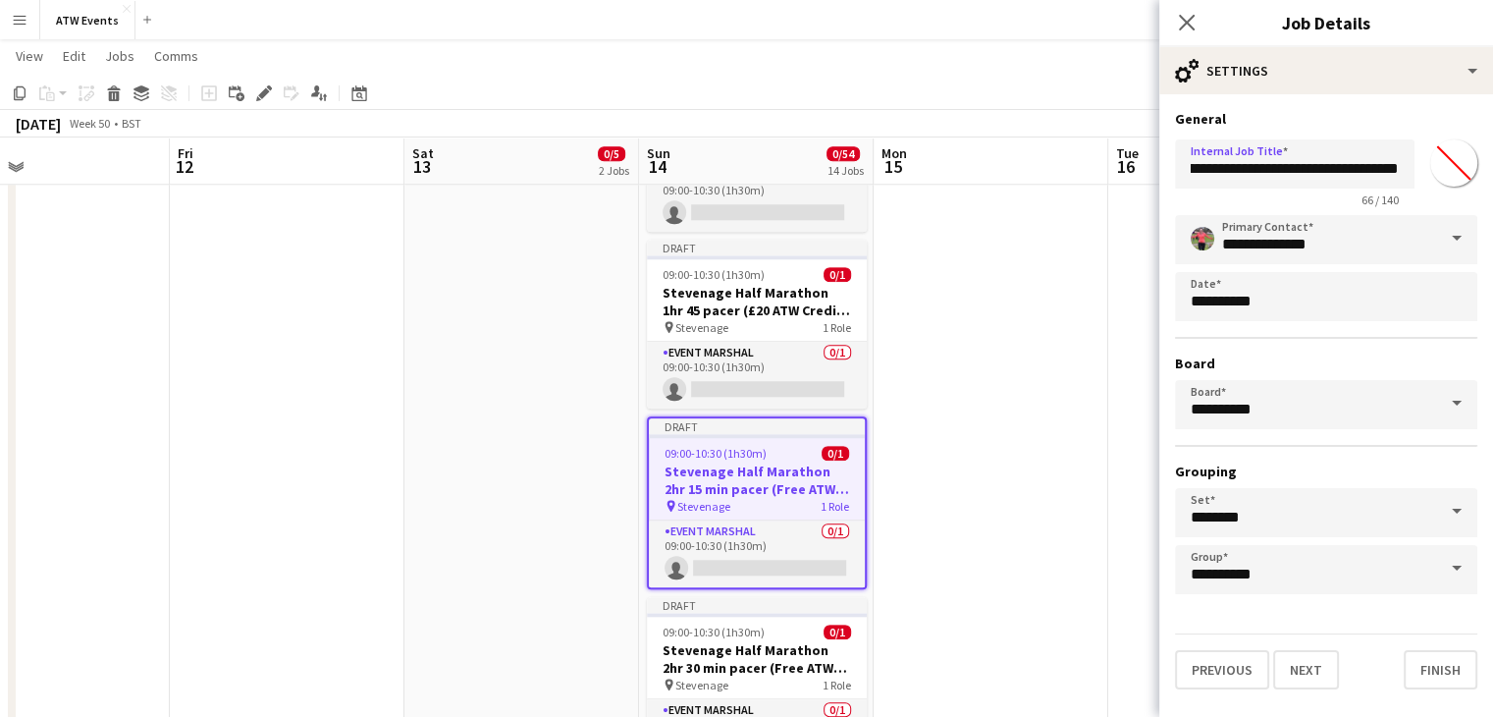
type input "*******"
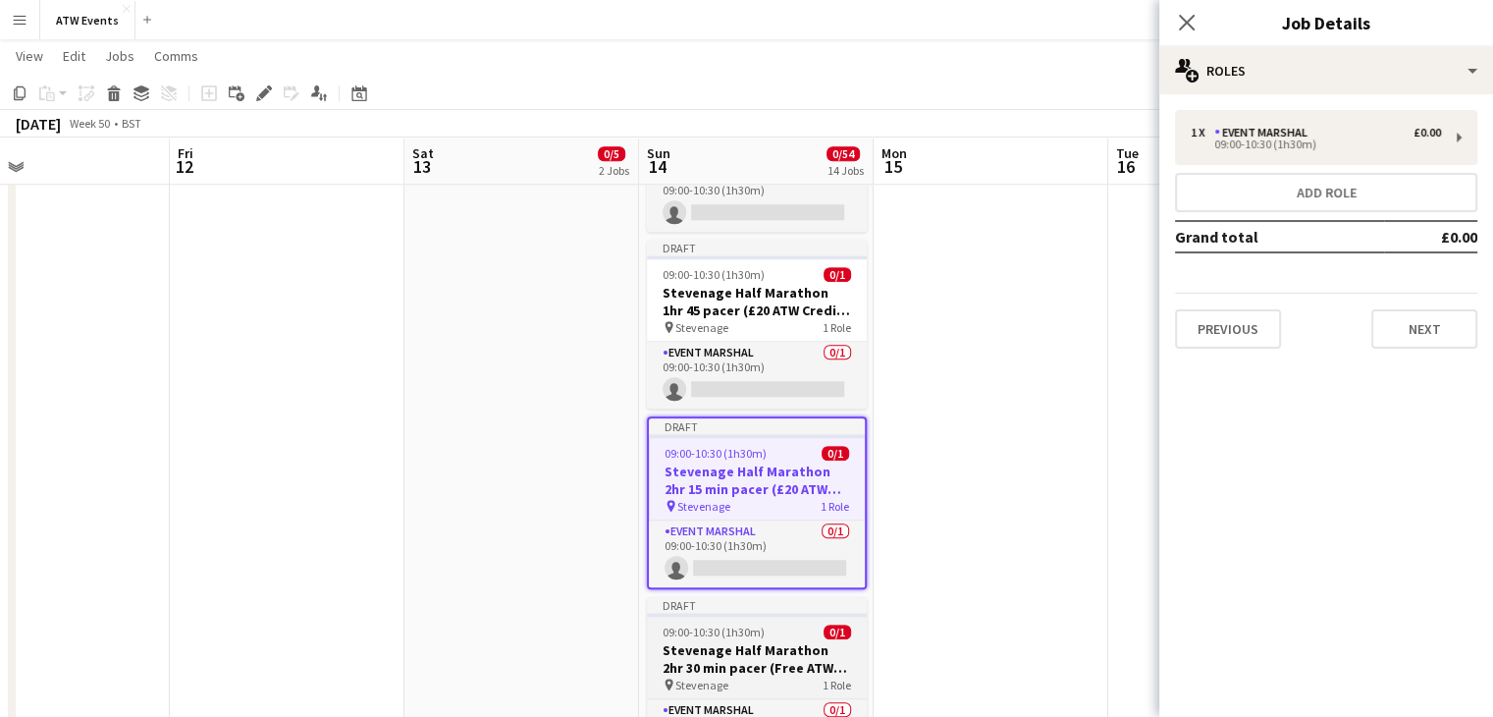
click at [804, 641] on h3 "Stevenage Half Marathon 2hr 30 min pacer (Free ATW race )" at bounding box center [757, 658] width 220 height 35
type input "**********"
type input "*******"
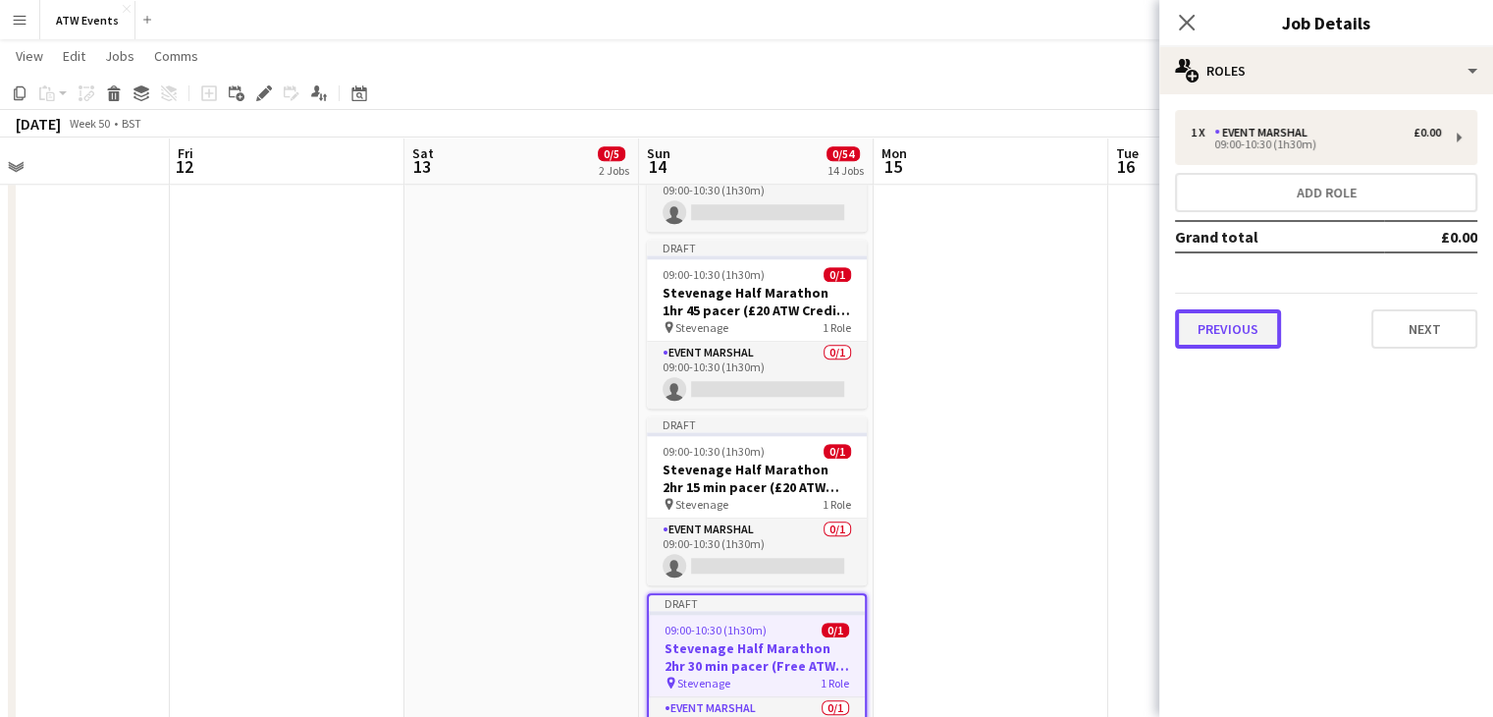
click at [1239, 326] on button "Previous" at bounding box center [1228, 328] width 106 height 39
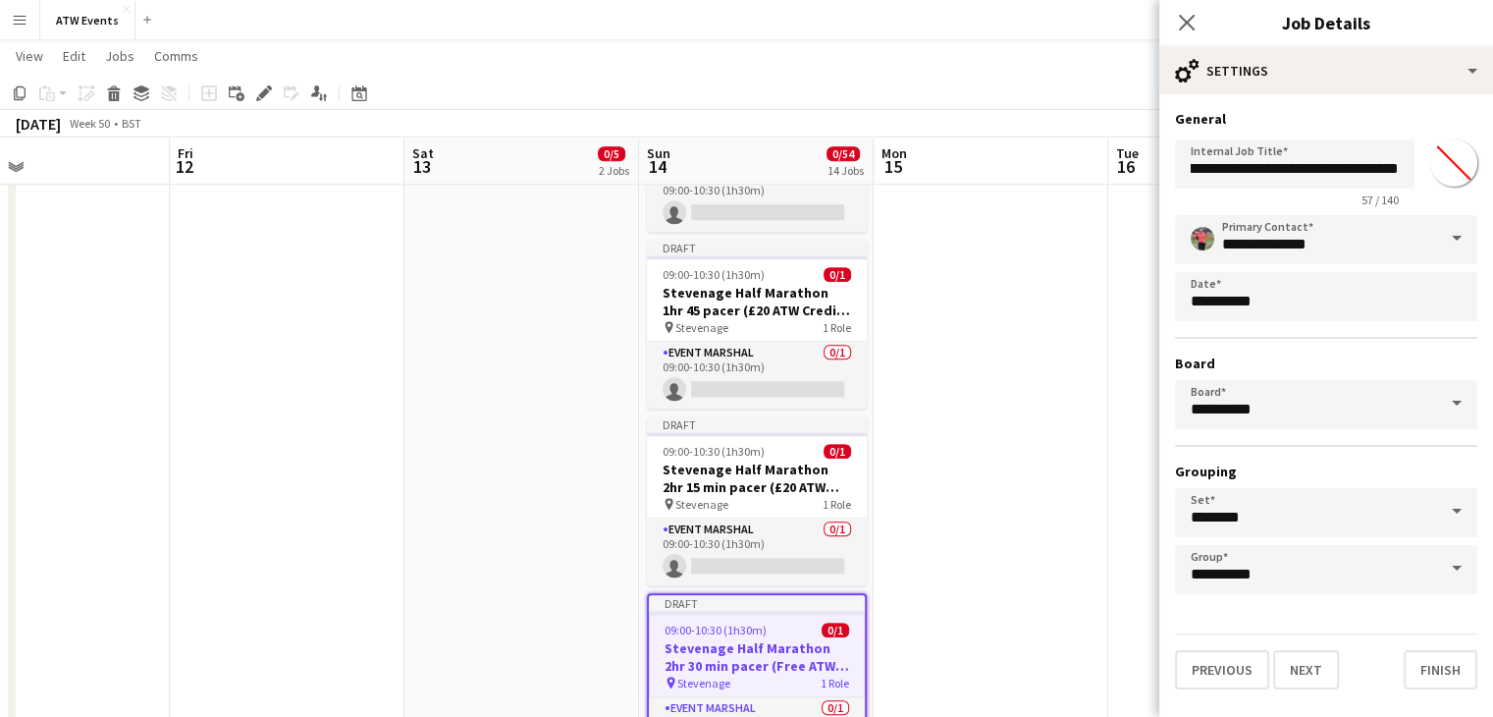
scroll to position [0, 174]
drag, startPoint x: 1299, startPoint y: 168, endPoint x: 1506, endPoint y: 205, distance: 210.5
click at [1492, 205] on html "Menu Boards Boards Boards All jobs Status Workforce Workforce My Workforce Recr…" at bounding box center [746, 390] width 1493 height 4539
paste input "**********"
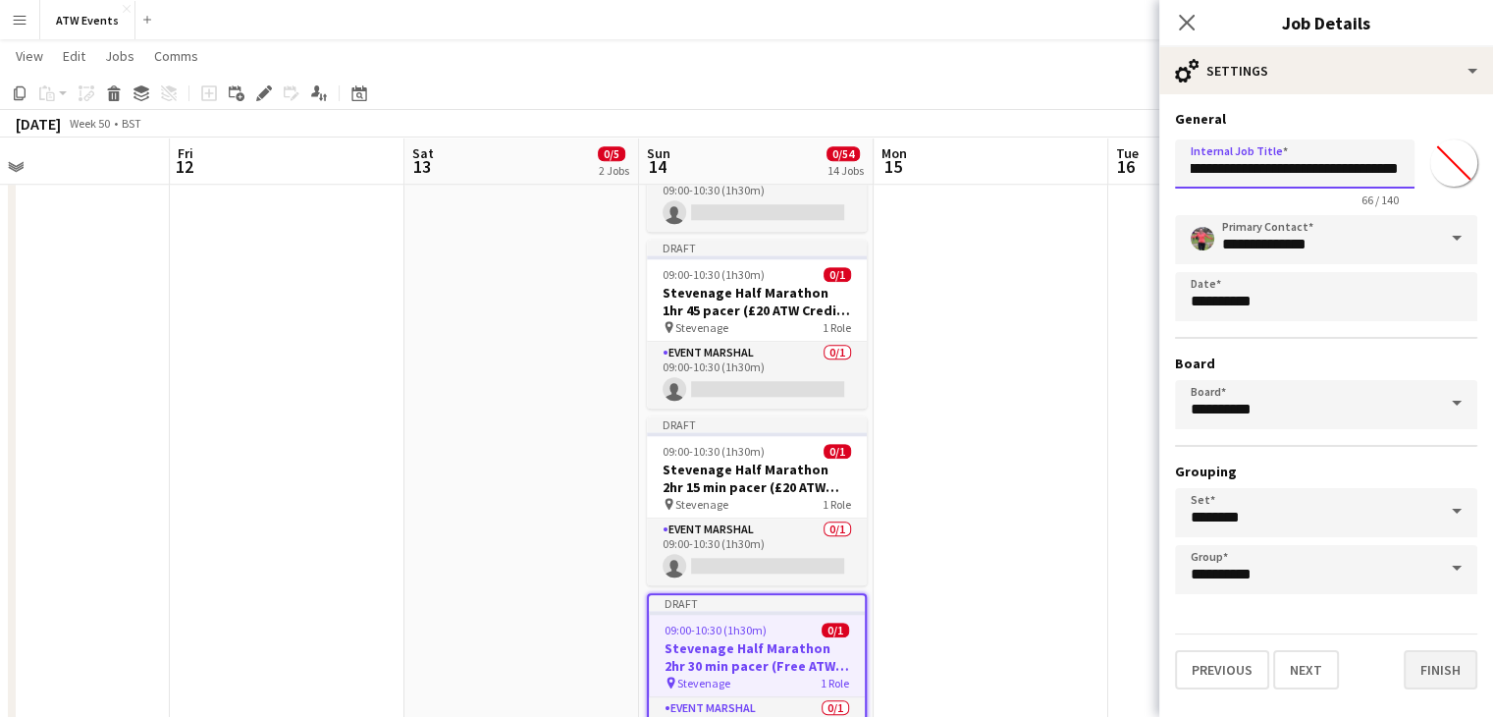
type input "**********"
click at [1418, 667] on button "Finish" at bounding box center [1441, 669] width 74 height 39
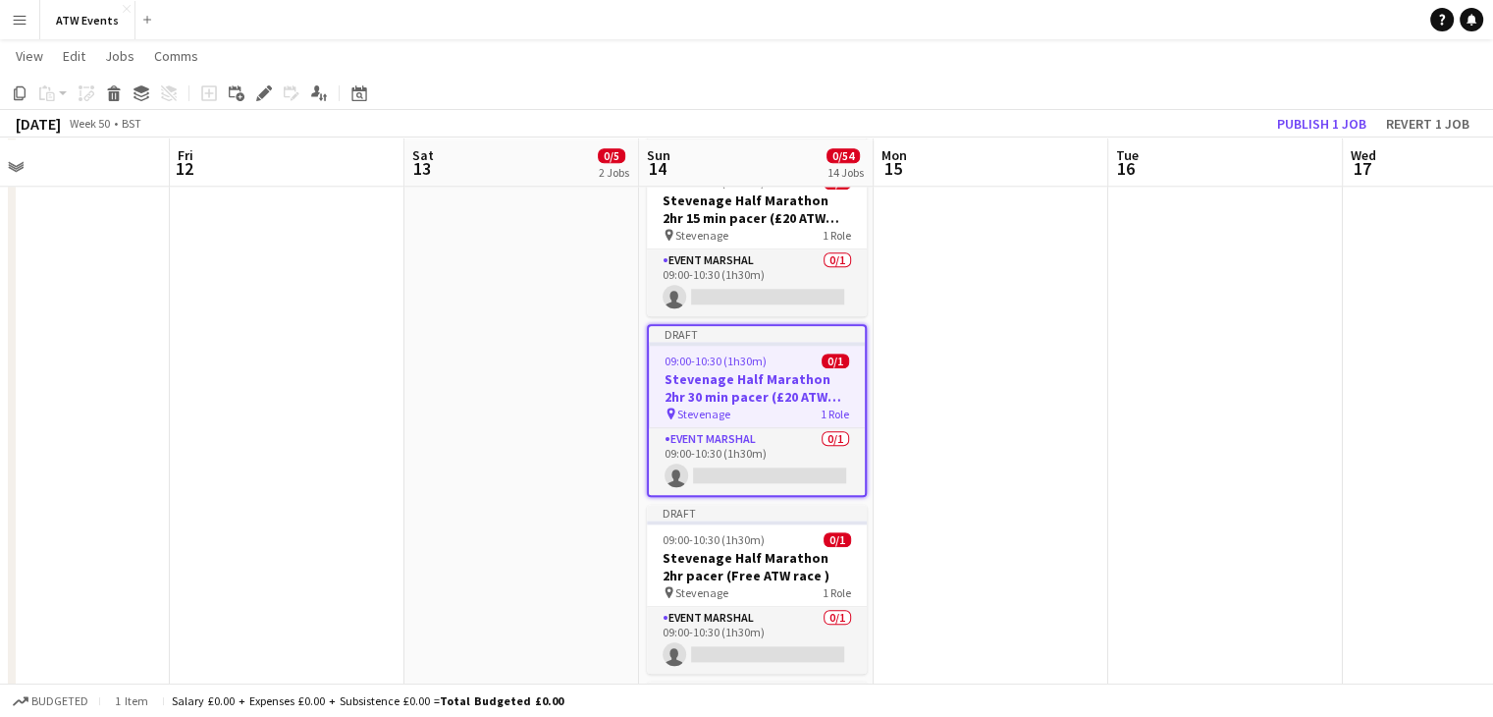
scroll to position [2150, 0]
click at [729, 520] on app-job-card "Draft 09:00-10:30 (1h30m) 0/1 Stevenage Half Marathon 2hr pacer (Free ATW race …" at bounding box center [757, 587] width 220 height 169
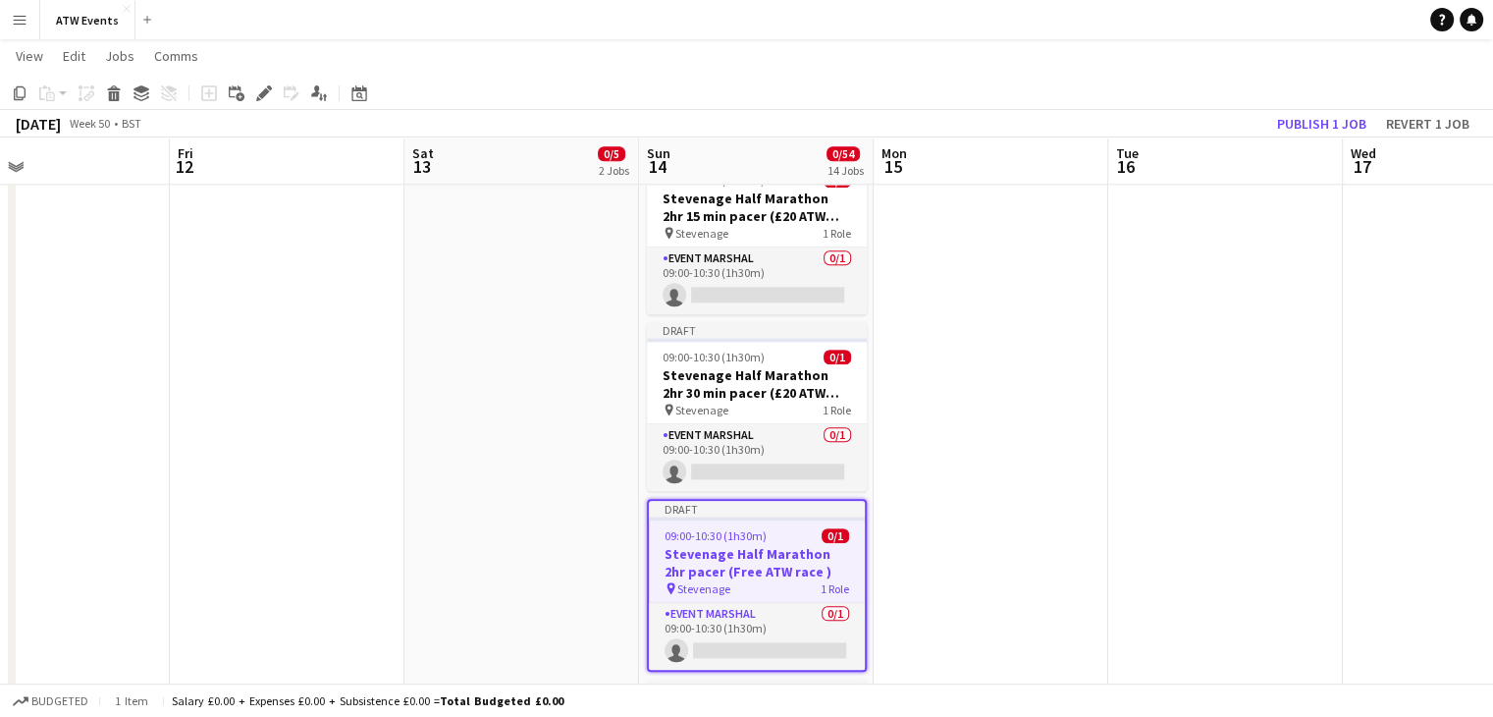
click at [266, 80] on app-toolbar "Copy Paste Paste Ctrl+V Paste with crew Ctrl+Shift+V Paste linked Job Delete Gr…" at bounding box center [746, 93] width 1493 height 33
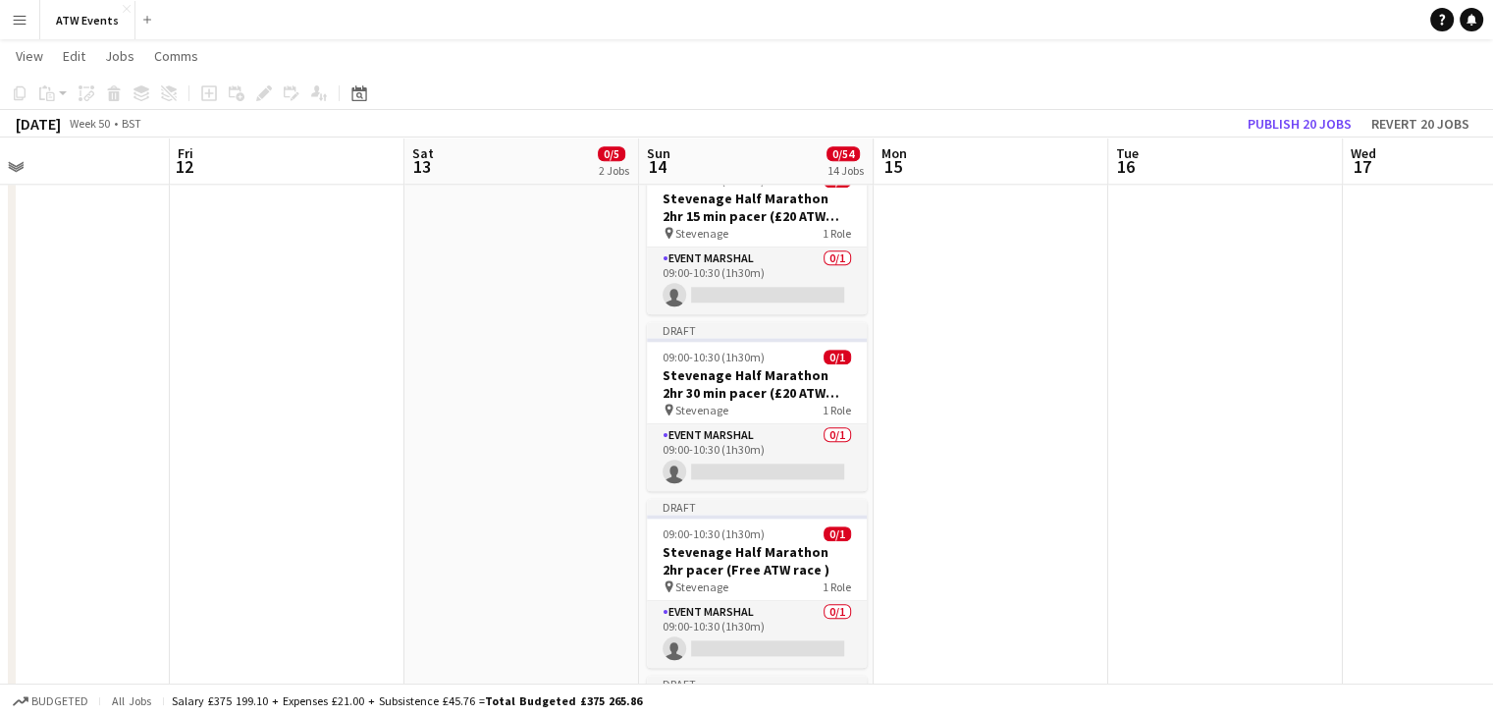
click at [261, 100] on div "Add job Add linked Job Edit Edit linked Job Applicants" at bounding box center [256, 93] width 150 height 24
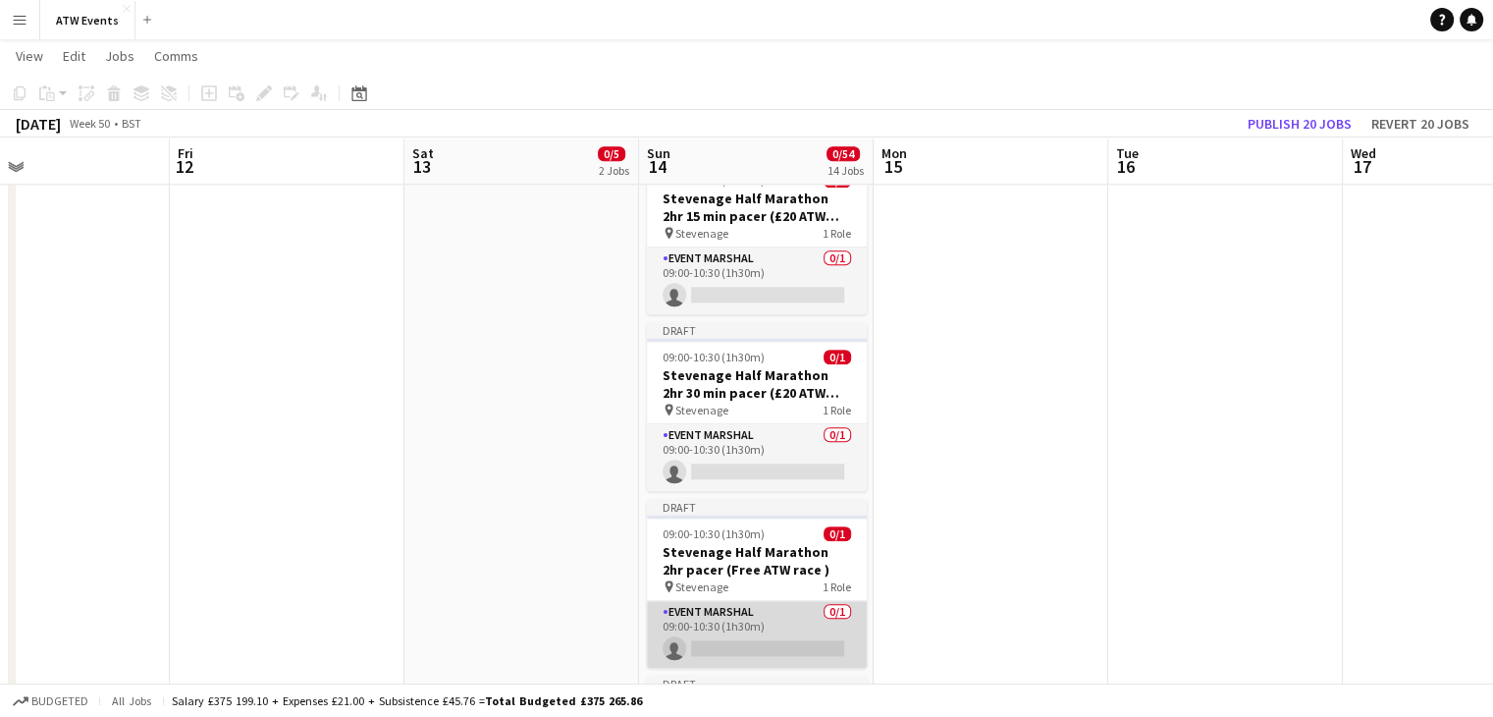
click at [792, 603] on app-card-role "Event Marshal 0/1 09:00-10:30 (1h30m) single-neutral-actions" at bounding box center [757, 634] width 220 height 67
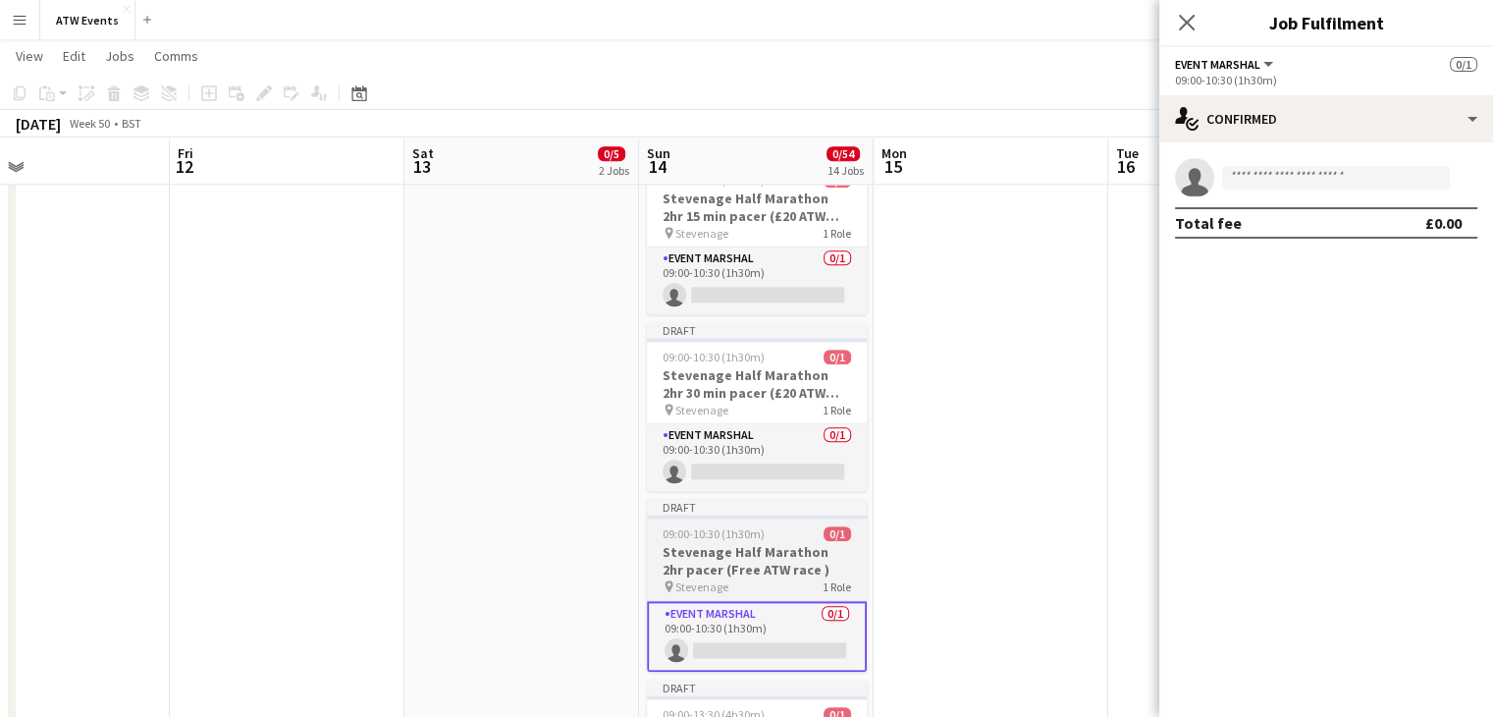
click at [766, 570] on h3 "Stevenage Half Marathon 2hr pacer (Free ATW race )" at bounding box center [757, 560] width 220 height 35
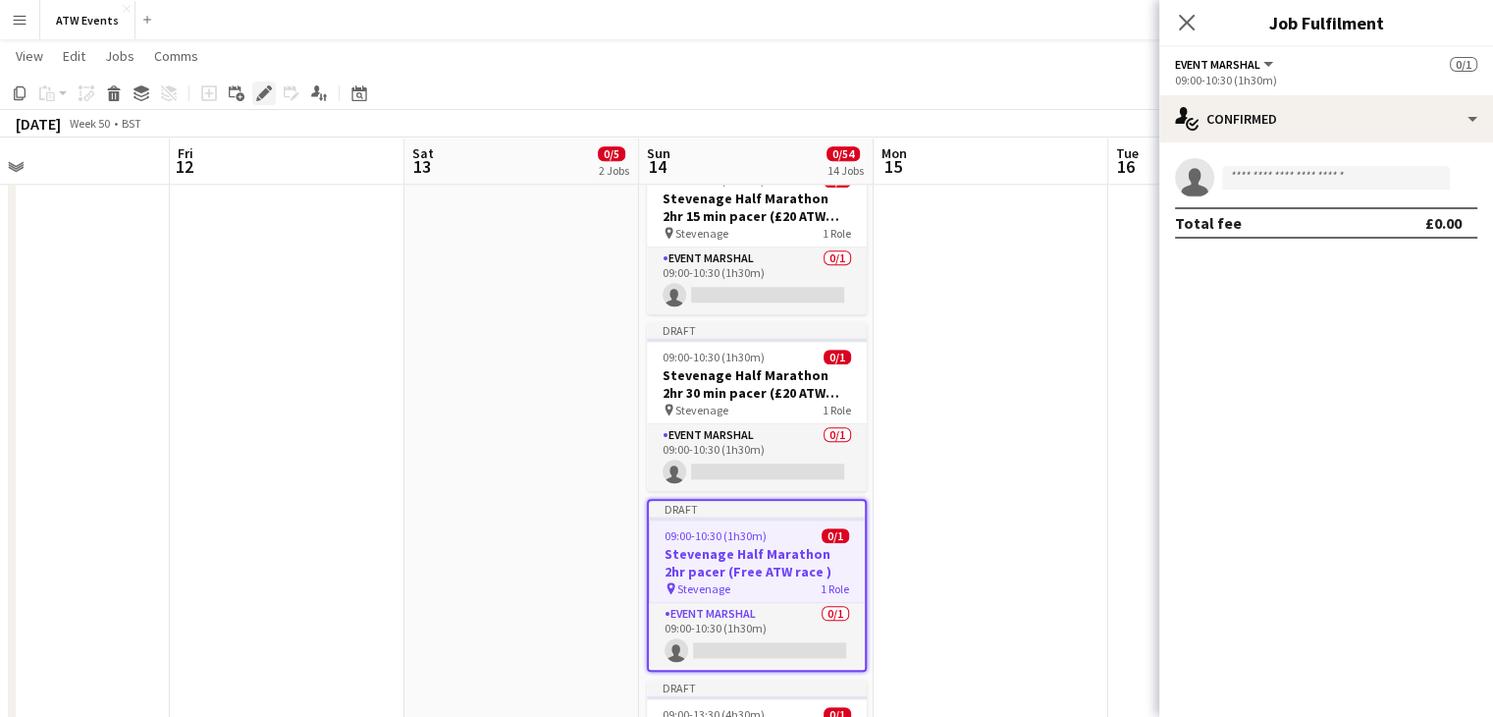
click at [257, 99] on icon at bounding box center [258, 98] width 5 height 5
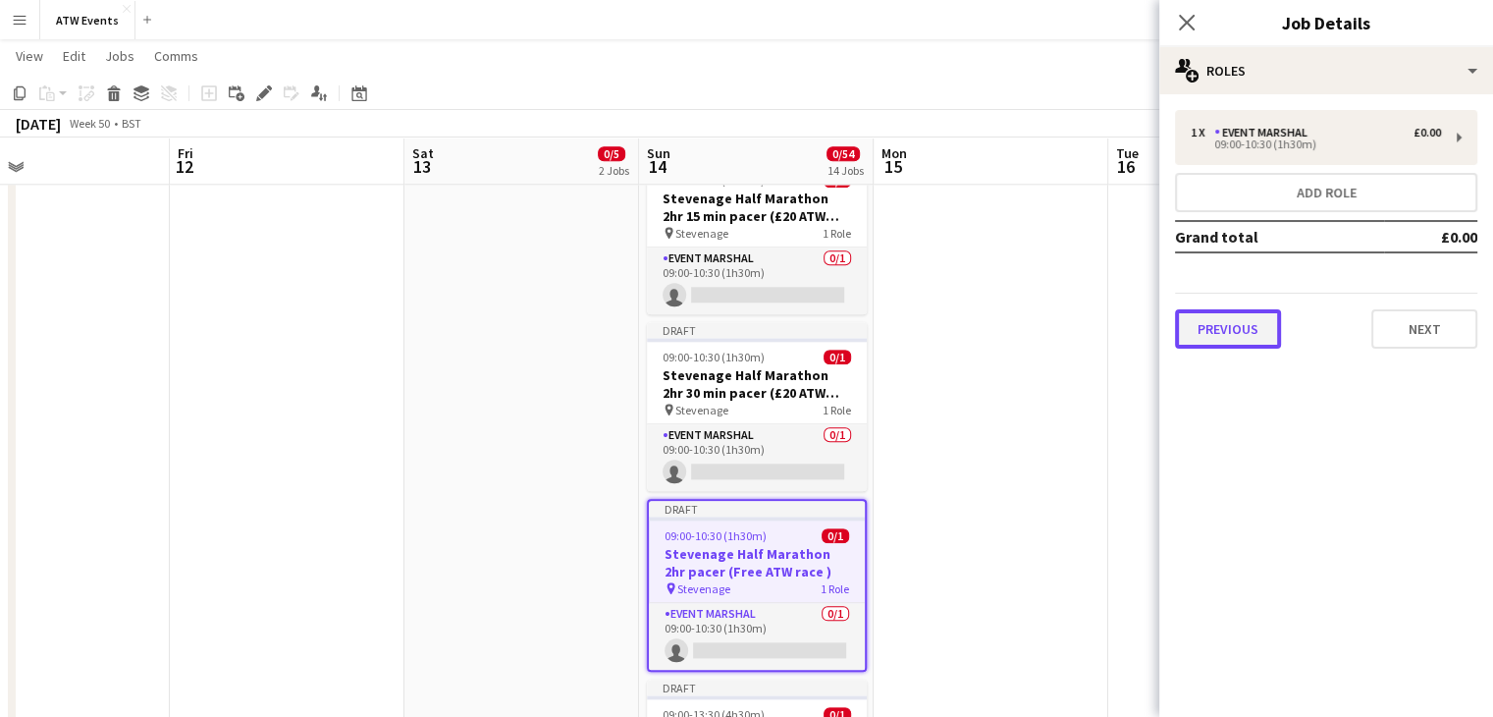
click at [1223, 324] on button "Previous" at bounding box center [1228, 328] width 106 height 39
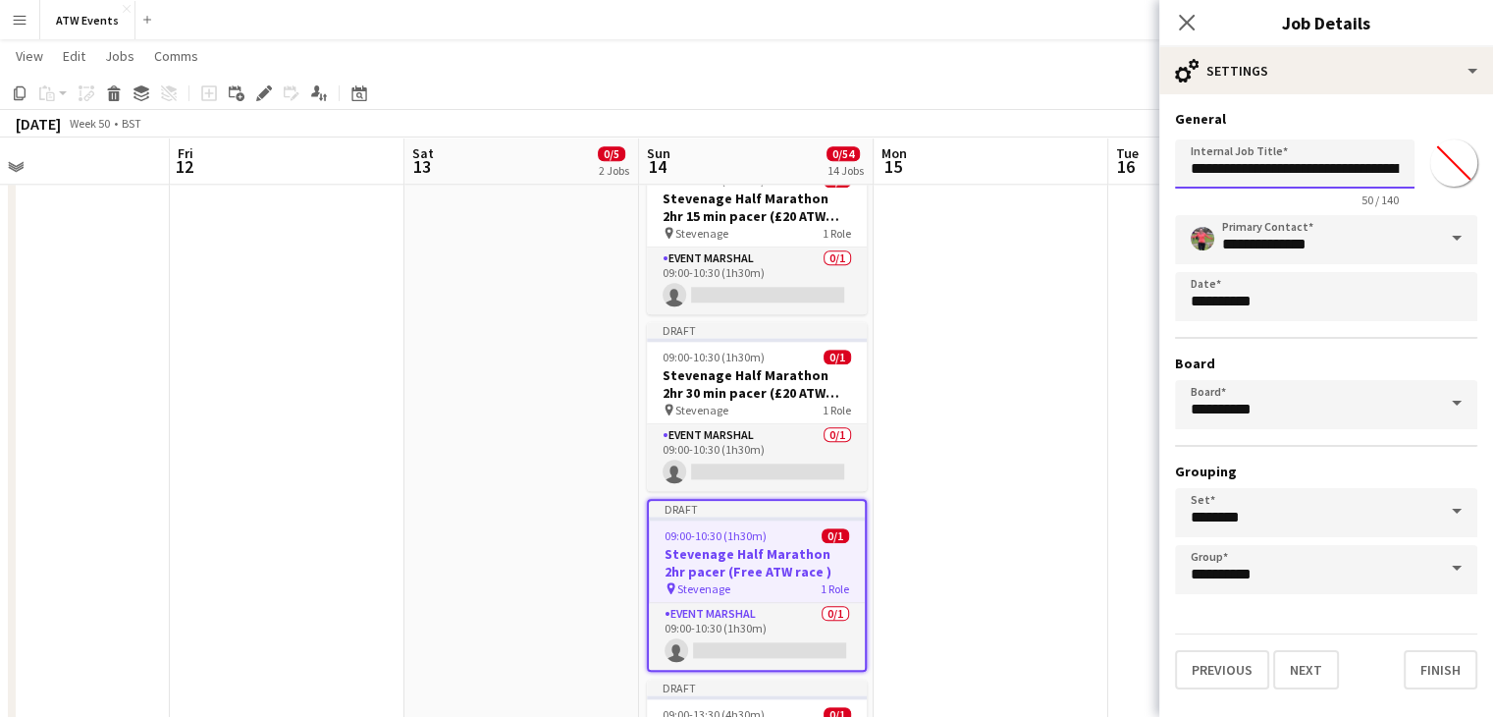
click at [1358, 175] on input "**********" at bounding box center [1295, 163] width 240 height 49
paste input "**********"
click button "Next" at bounding box center [1306, 669] width 66 height 39
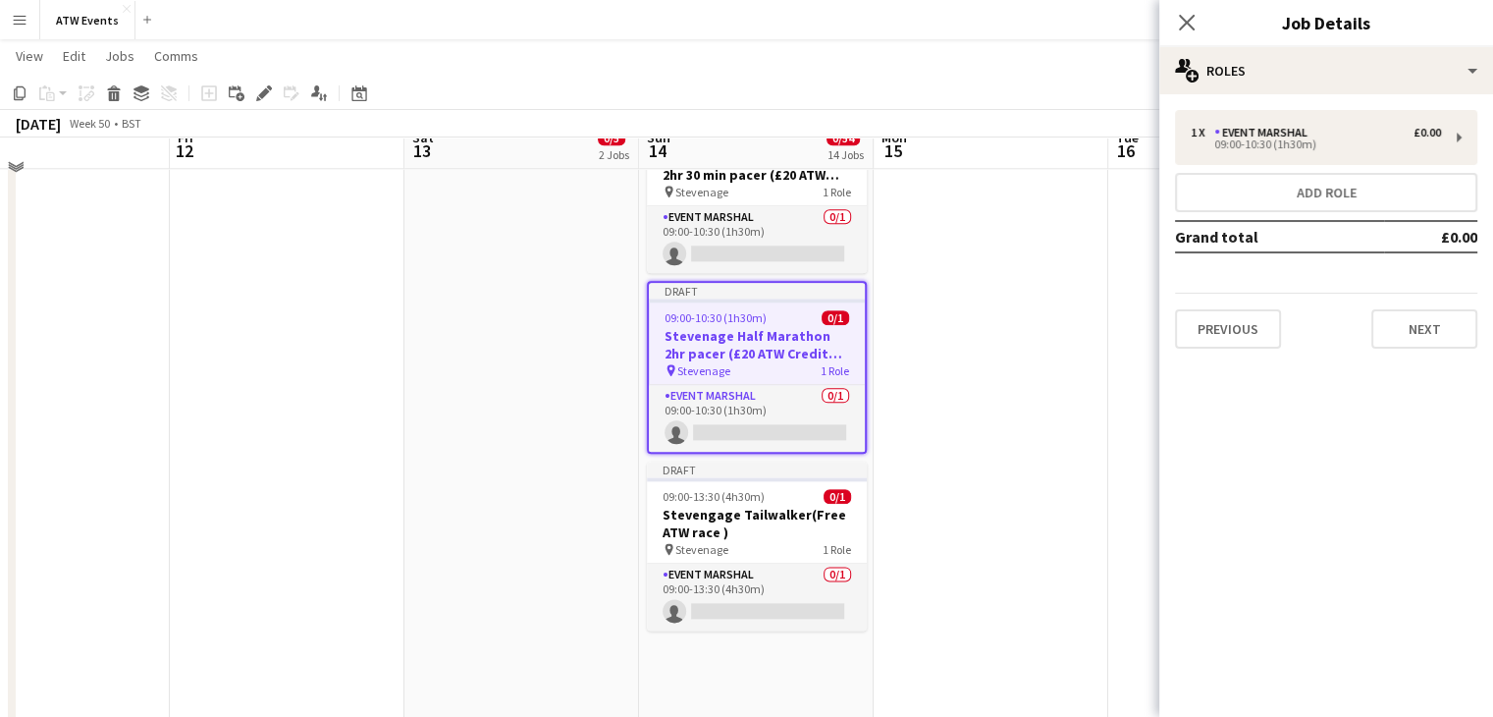
scroll to position [2368, 0]
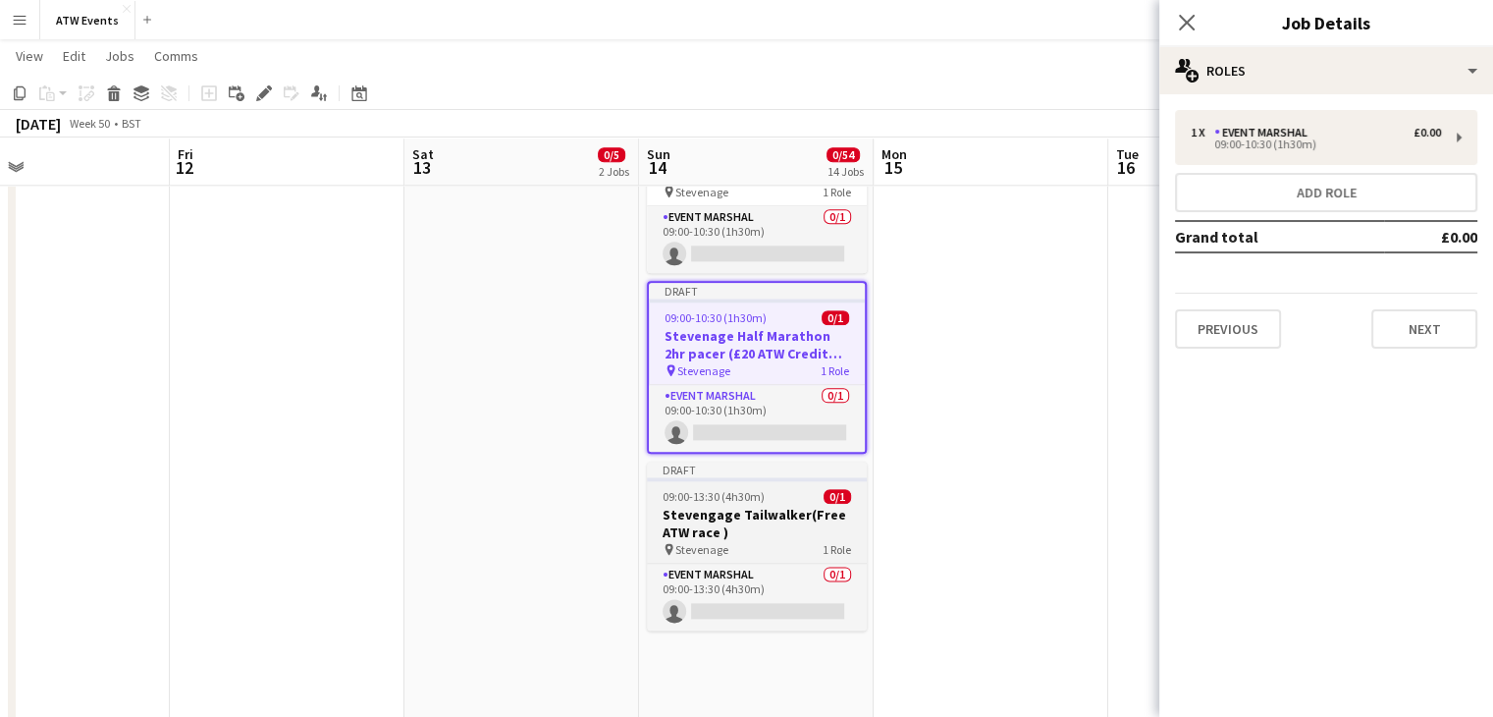
click at [768, 543] on div "pin Stevenage 1 Role" at bounding box center [757, 549] width 220 height 16
type input "**********"
type input "*******"
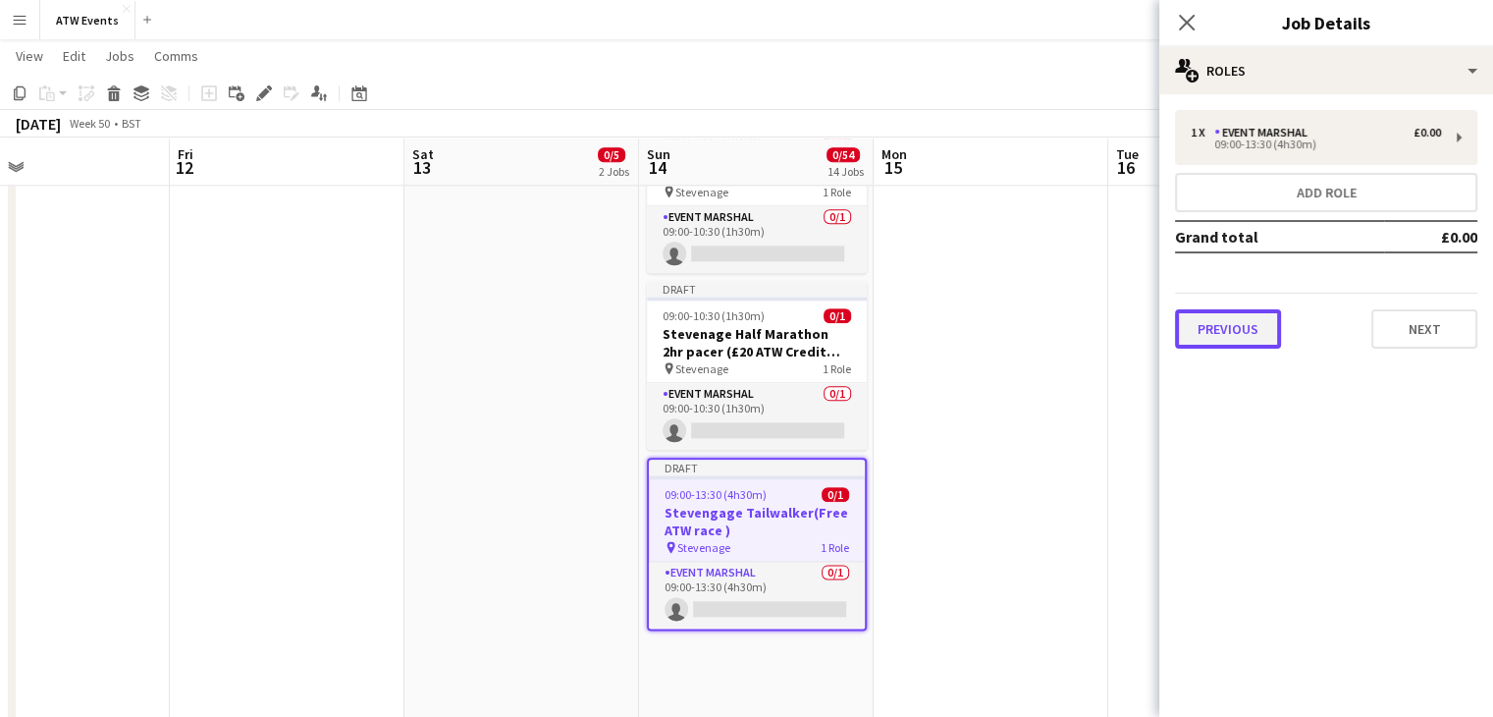
click at [1257, 337] on button "Previous" at bounding box center [1228, 328] width 106 height 39
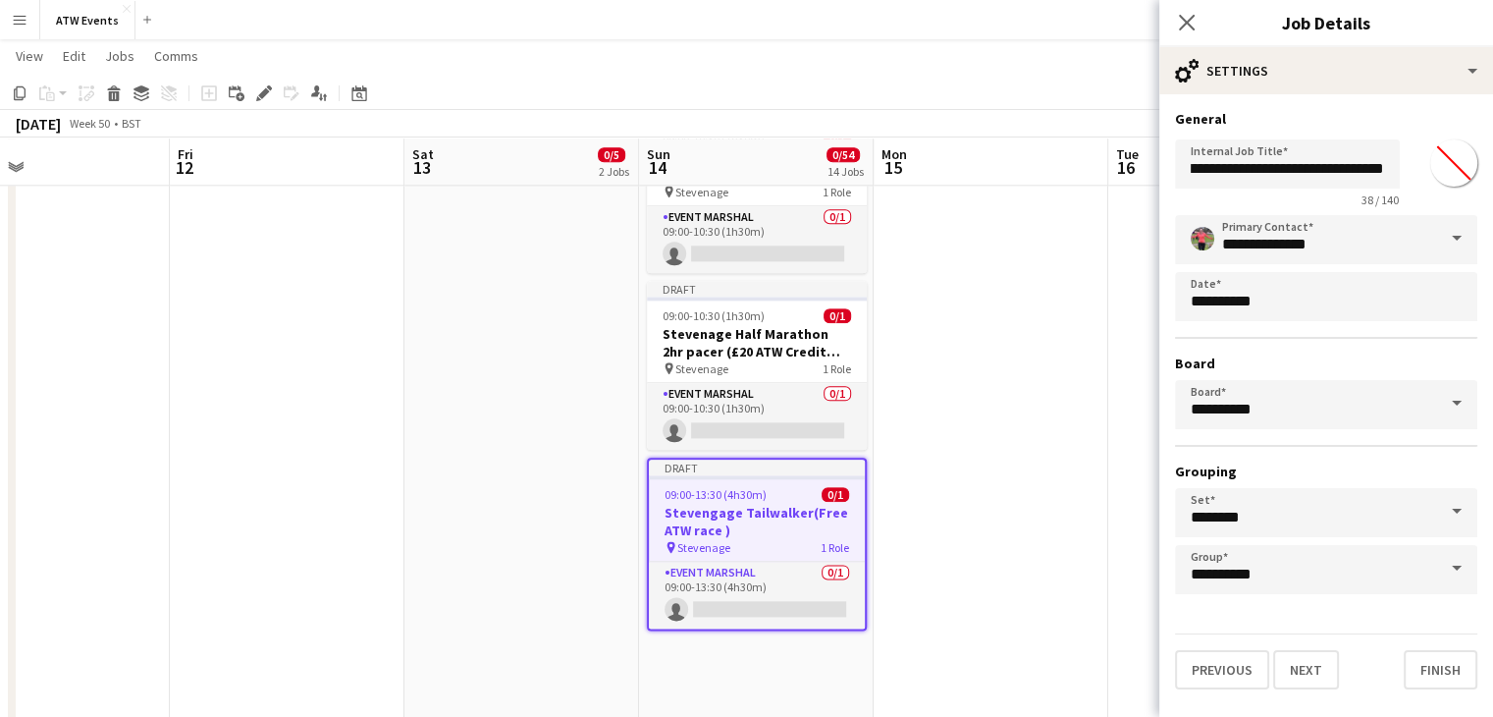
scroll to position [0, 43]
click at [1300, 178] on input "**********" at bounding box center [1295, 163] width 240 height 49
paste input "**********"
click at [1238, 171] on input "**********" at bounding box center [1295, 163] width 240 height 49
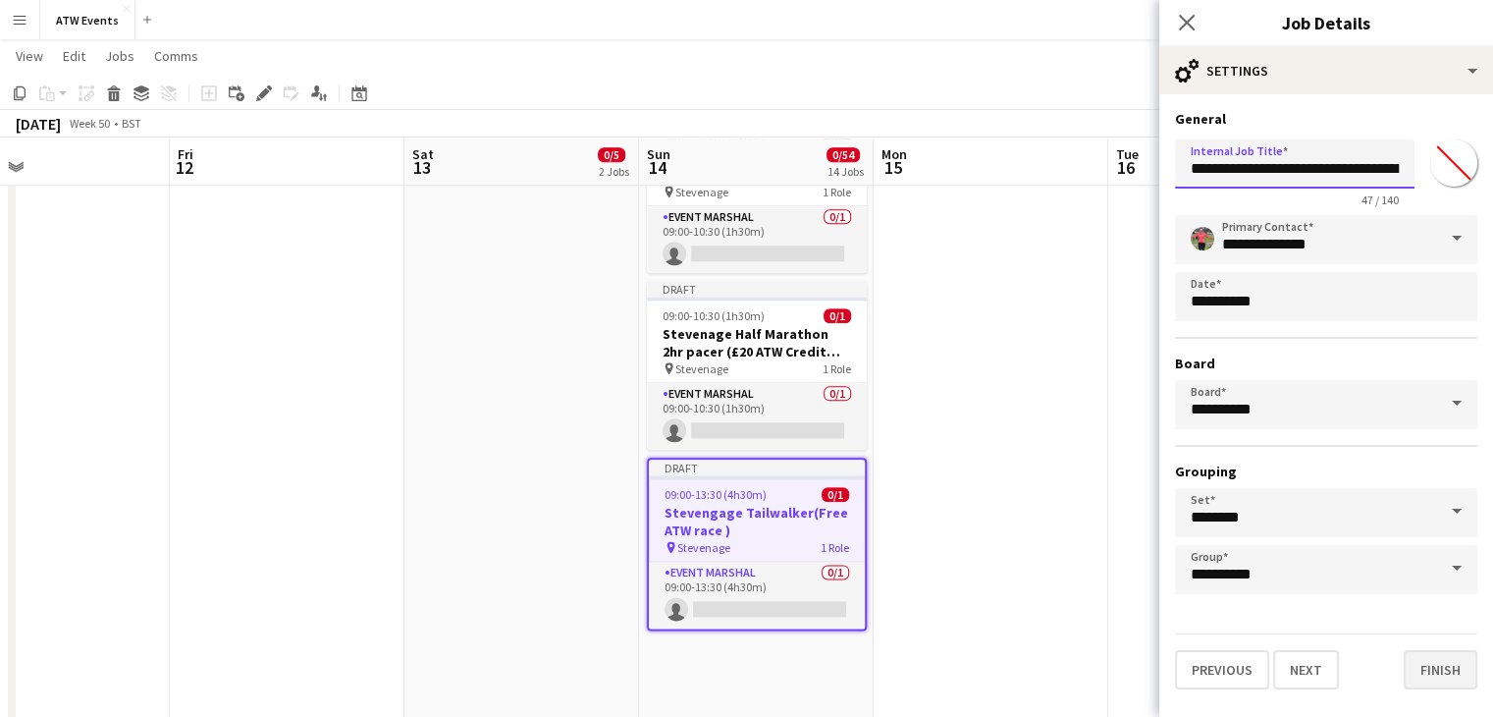
type input "**********"
click at [1429, 664] on button "Finish" at bounding box center [1441, 669] width 74 height 39
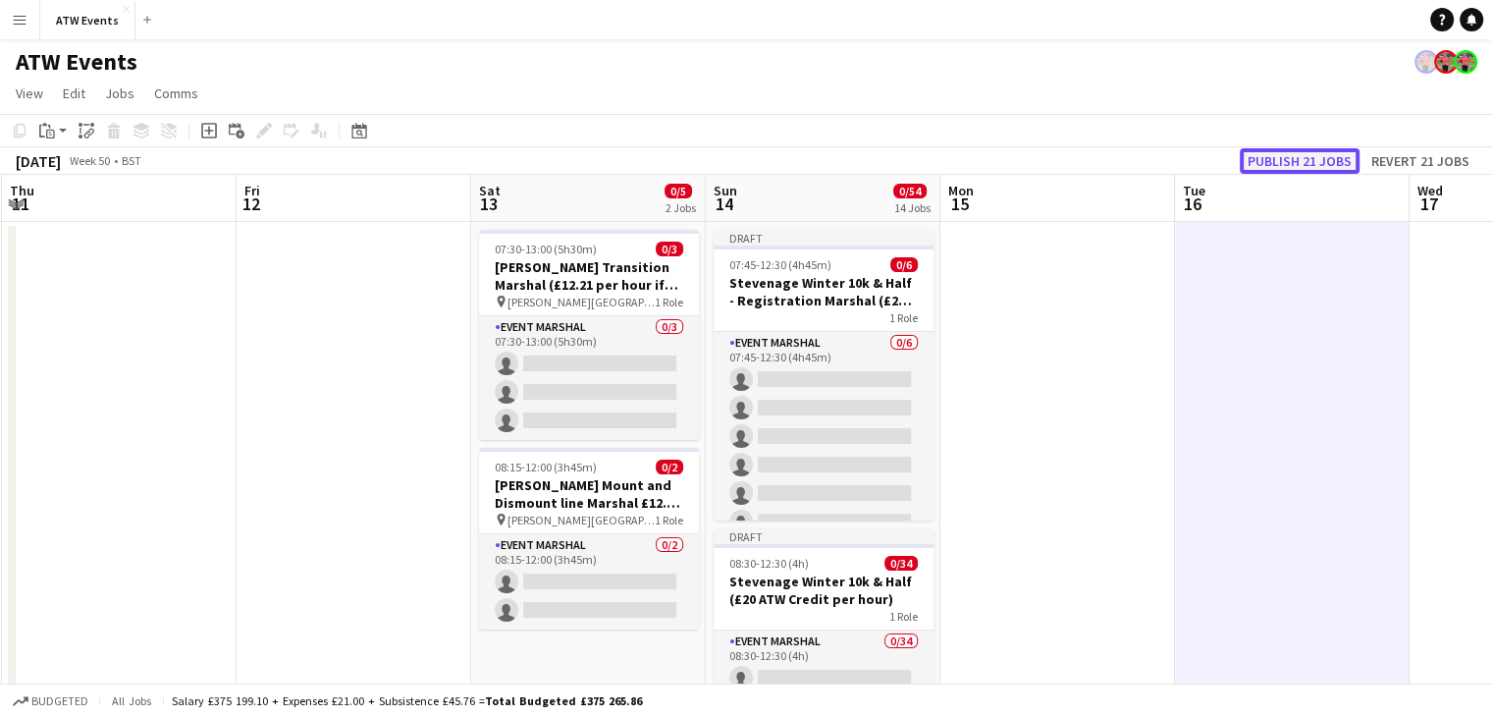
click at [1314, 157] on button "Publish 21 jobs" at bounding box center [1300, 161] width 120 height 26
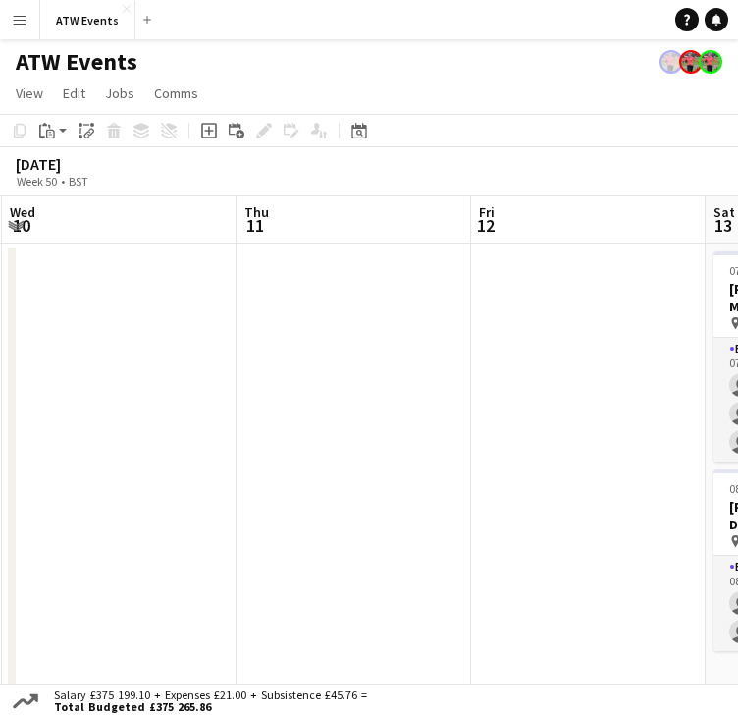
click at [21, 23] on app-icon "Menu" at bounding box center [20, 20] width 16 height 16
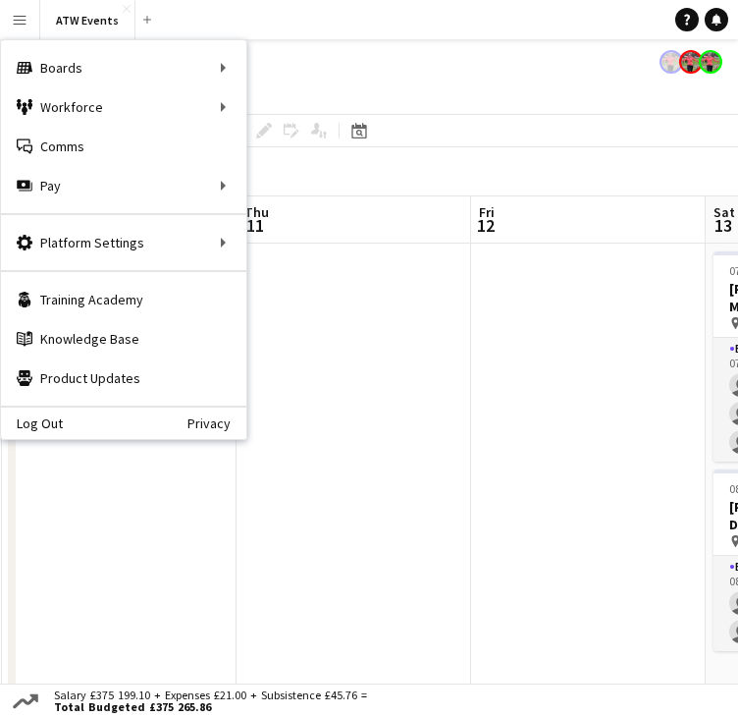
click at [21, 23] on app-icon "Menu" at bounding box center [20, 20] width 16 height 16
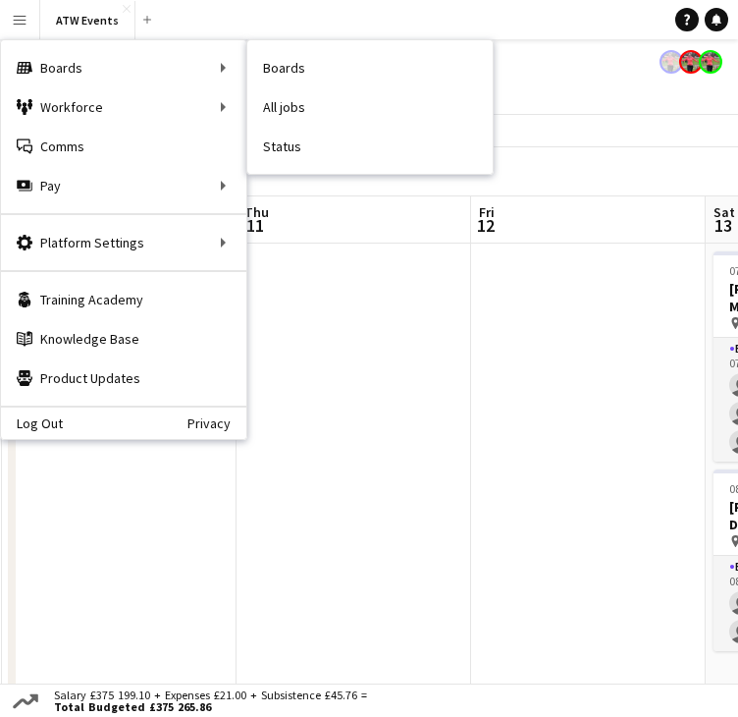
click at [597, 134] on app-toolbar "Copy Paste Paste Ctrl+V Paste with crew Ctrl+Shift+V Paste linked Job Delete Gr…" at bounding box center [369, 130] width 738 height 33
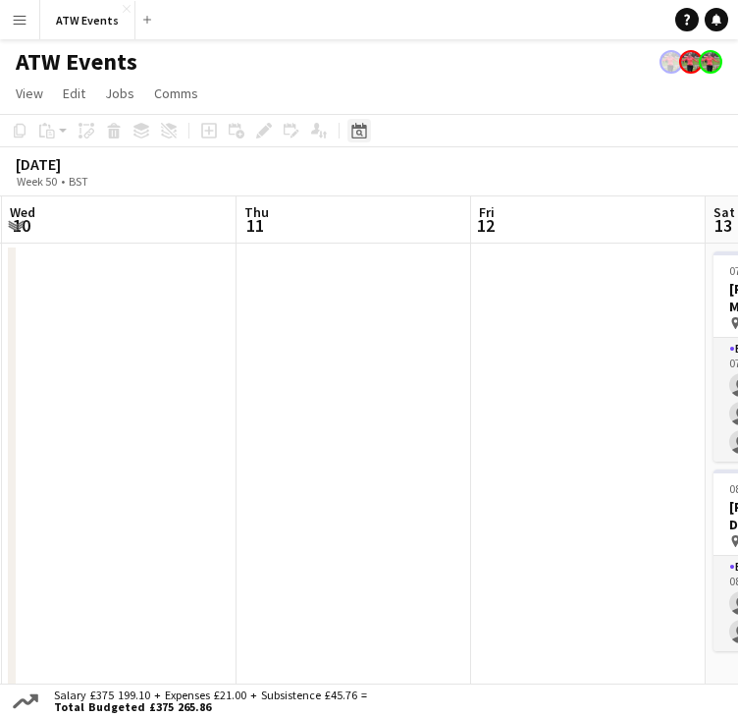
click at [361, 130] on icon "Date picker" at bounding box center [359, 131] width 16 height 16
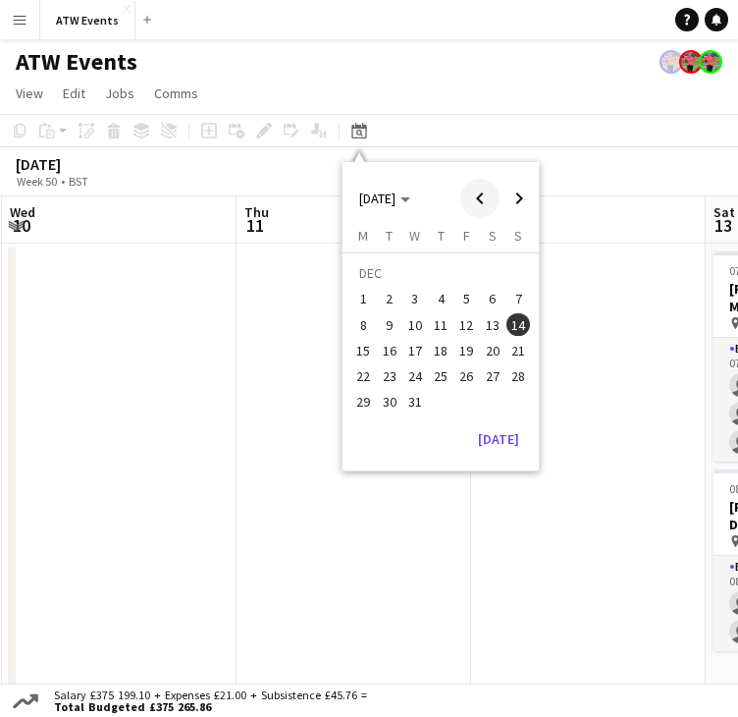
click at [478, 187] on span "Previous month" at bounding box center [479, 198] width 39 height 39
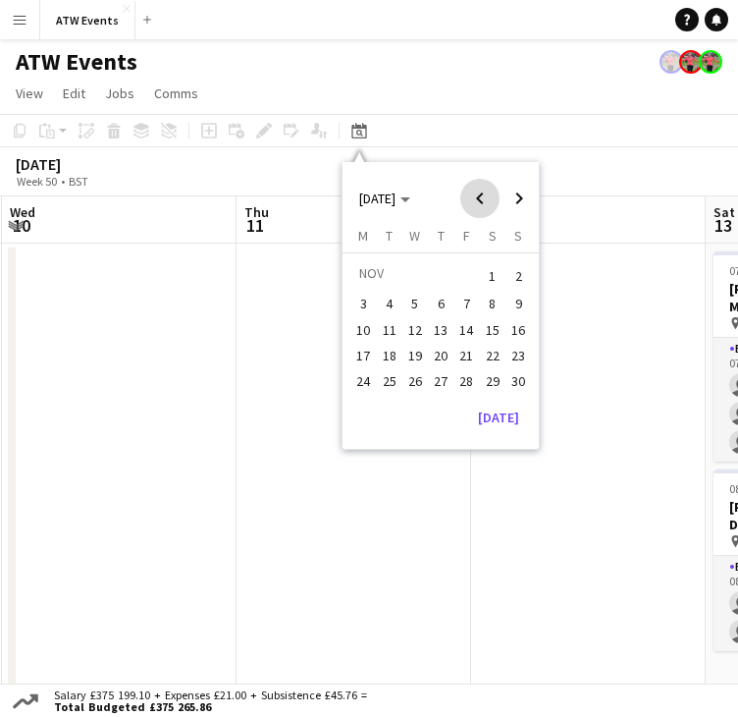
click at [478, 187] on span "Previous month" at bounding box center [479, 198] width 39 height 39
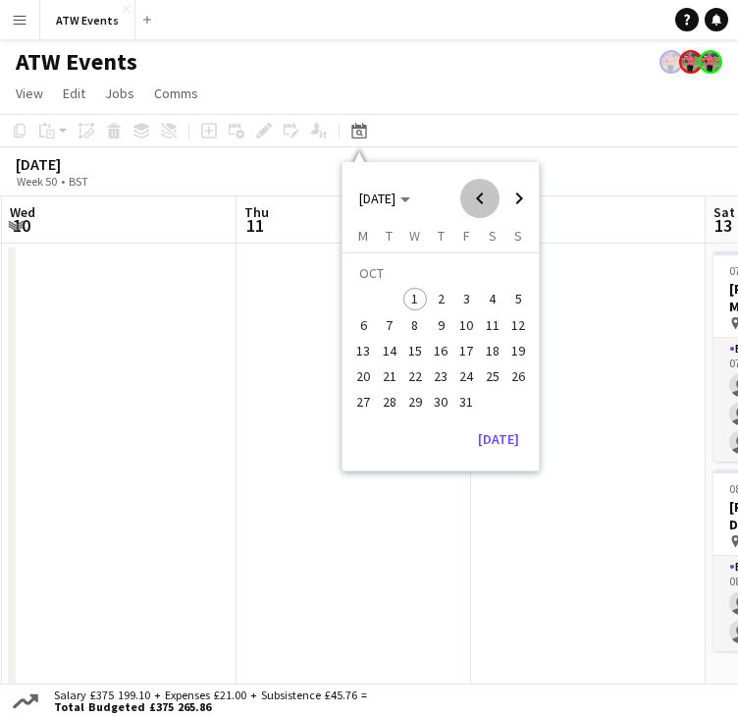
click at [478, 187] on span "Previous month" at bounding box center [479, 198] width 39 height 39
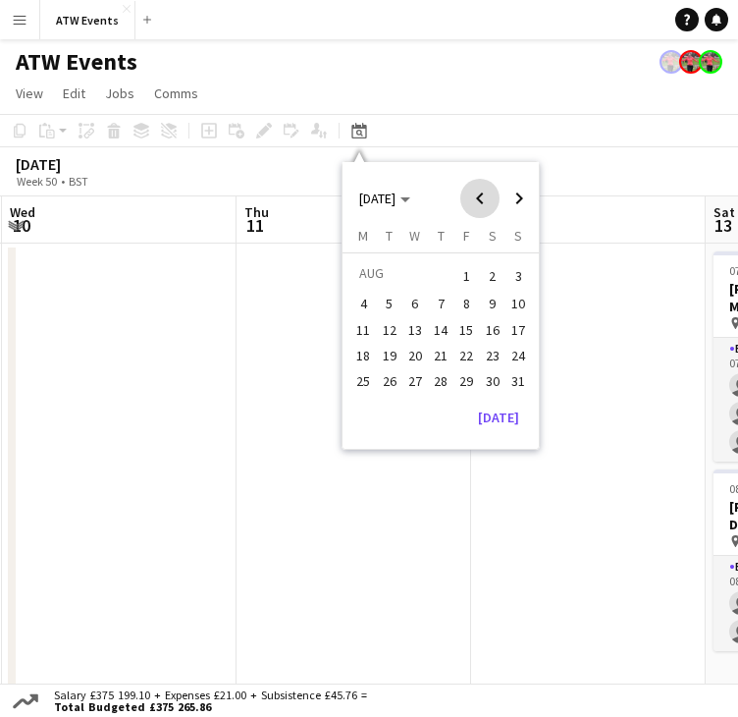
click at [478, 187] on span "Previous month" at bounding box center [479, 198] width 39 height 39
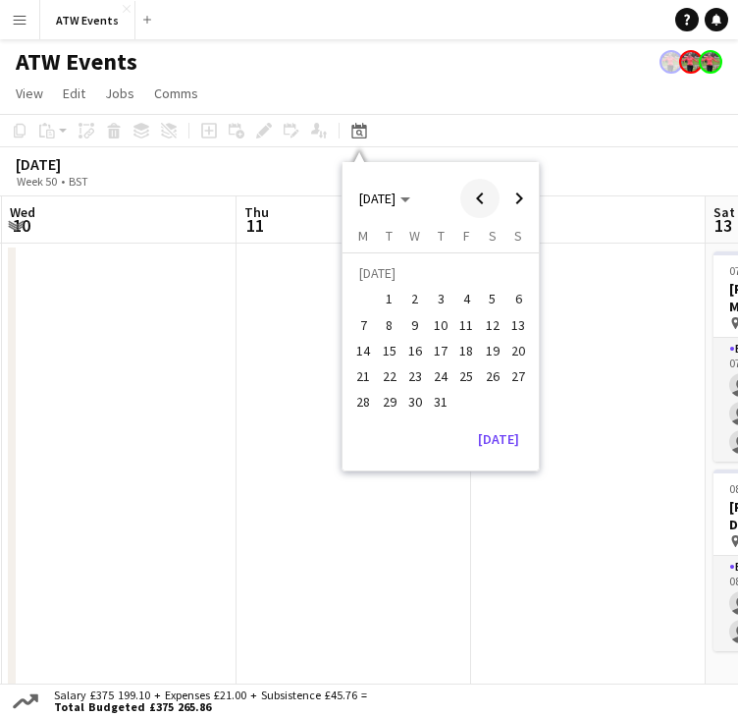
click at [478, 187] on span "Previous month" at bounding box center [479, 198] width 39 height 39
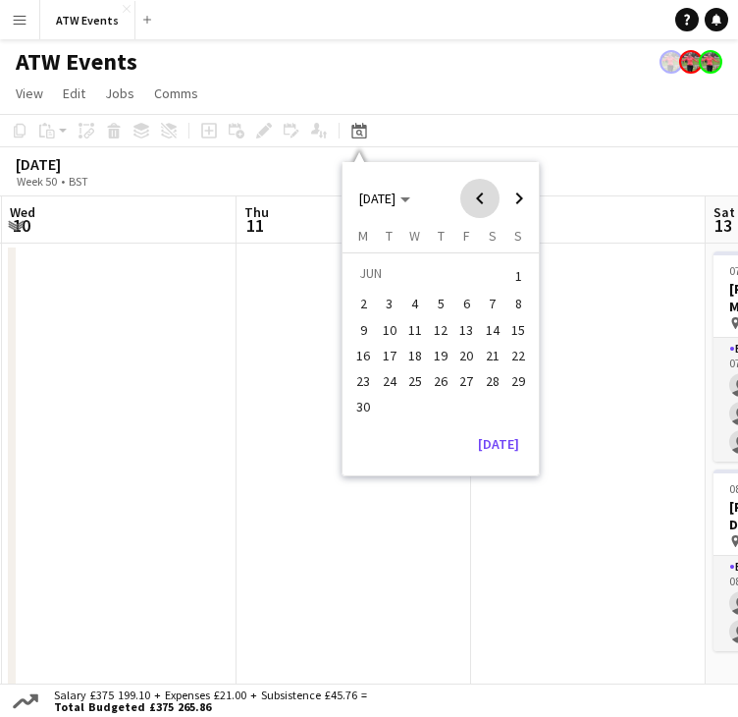
click at [478, 187] on span "Previous month" at bounding box center [479, 198] width 39 height 39
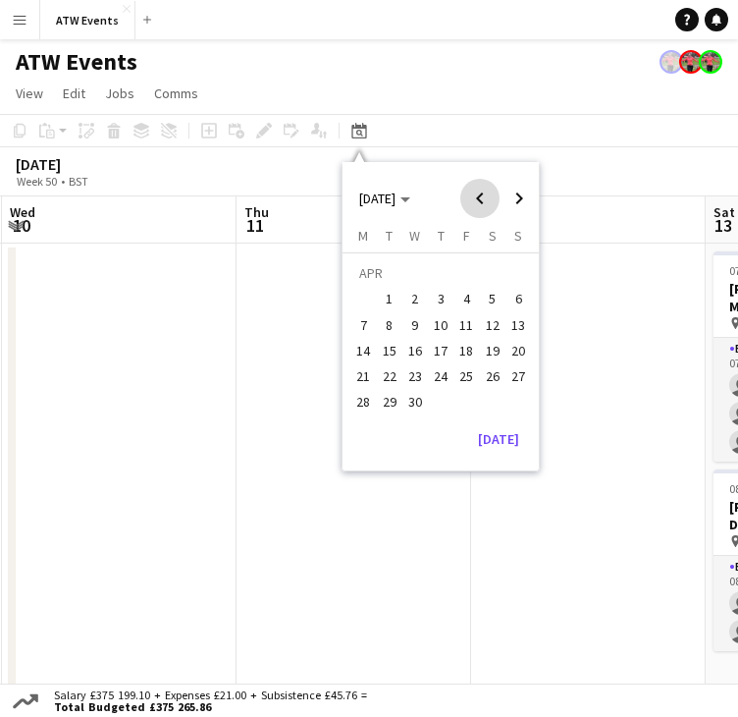
click at [478, 187] on span "Previous month" at bounding box center [479, 198] width 39 height 39
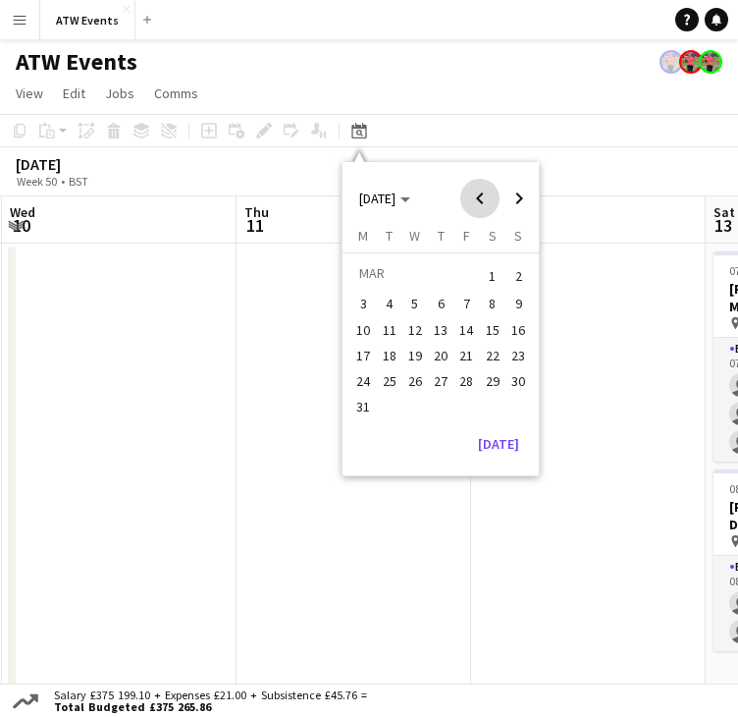
click at [478, 187] on span "Previous month" at bounding box center [479, 198] width 39 height 39
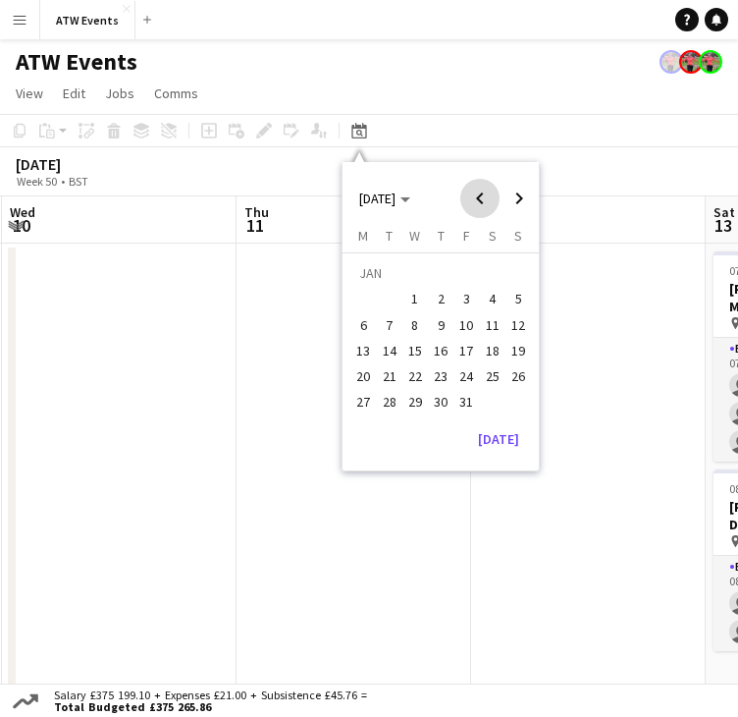
click at [478, 187] on span "Previous month" at bounding box center [479, 198] width 39 height 39
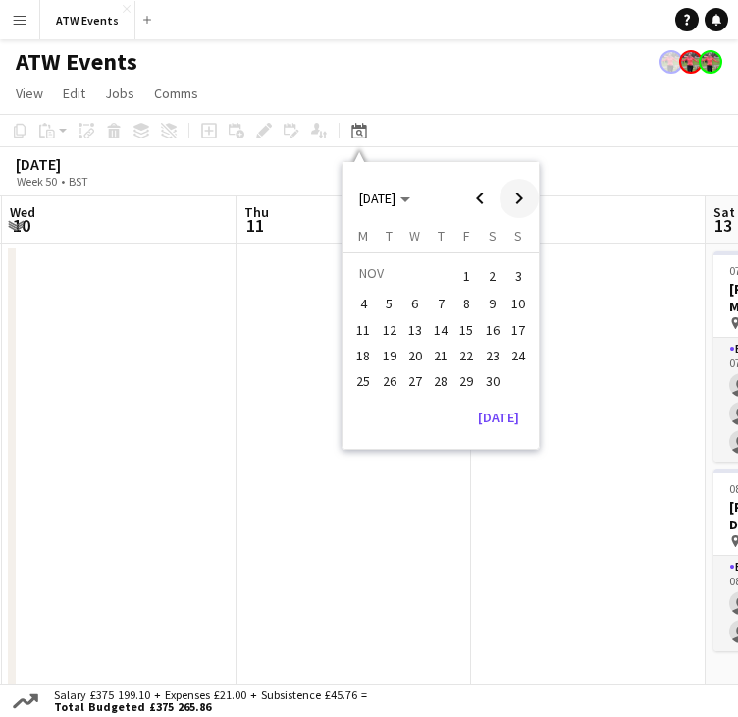
click at [538, 201] on span "Next month" at bounding box center [519, 198] width 39 height 39
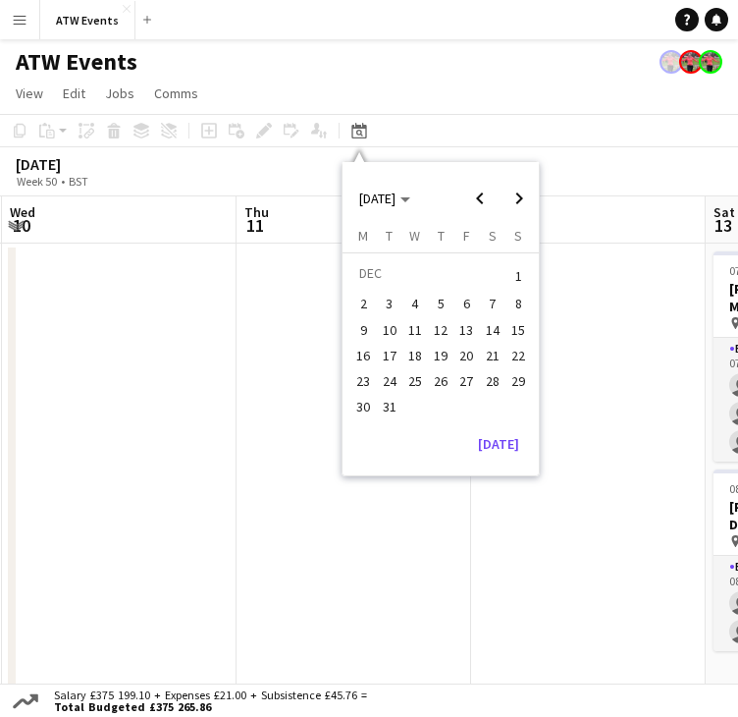
click at [489, 344] on span "21" at bounding box center [493, 356] width 24 height 24
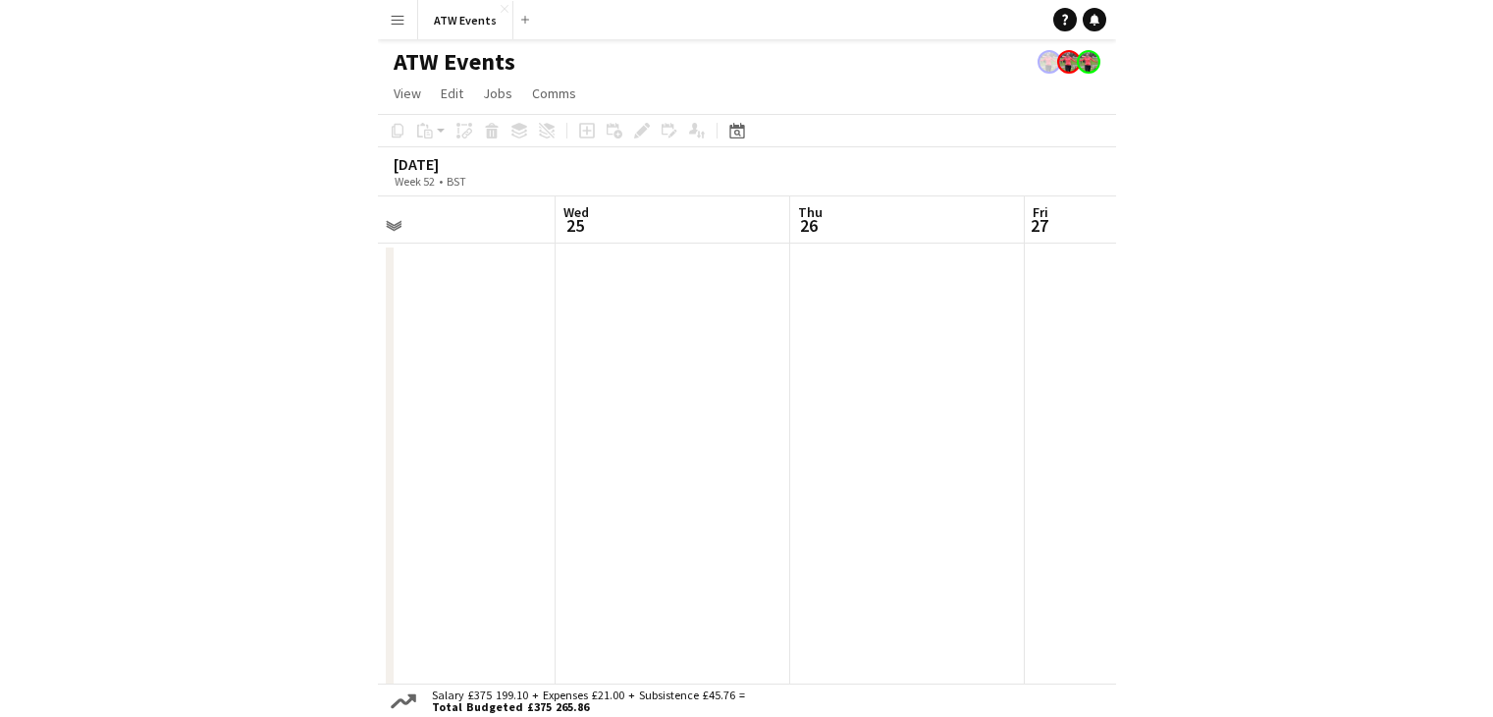
scroll to position [0, 534]
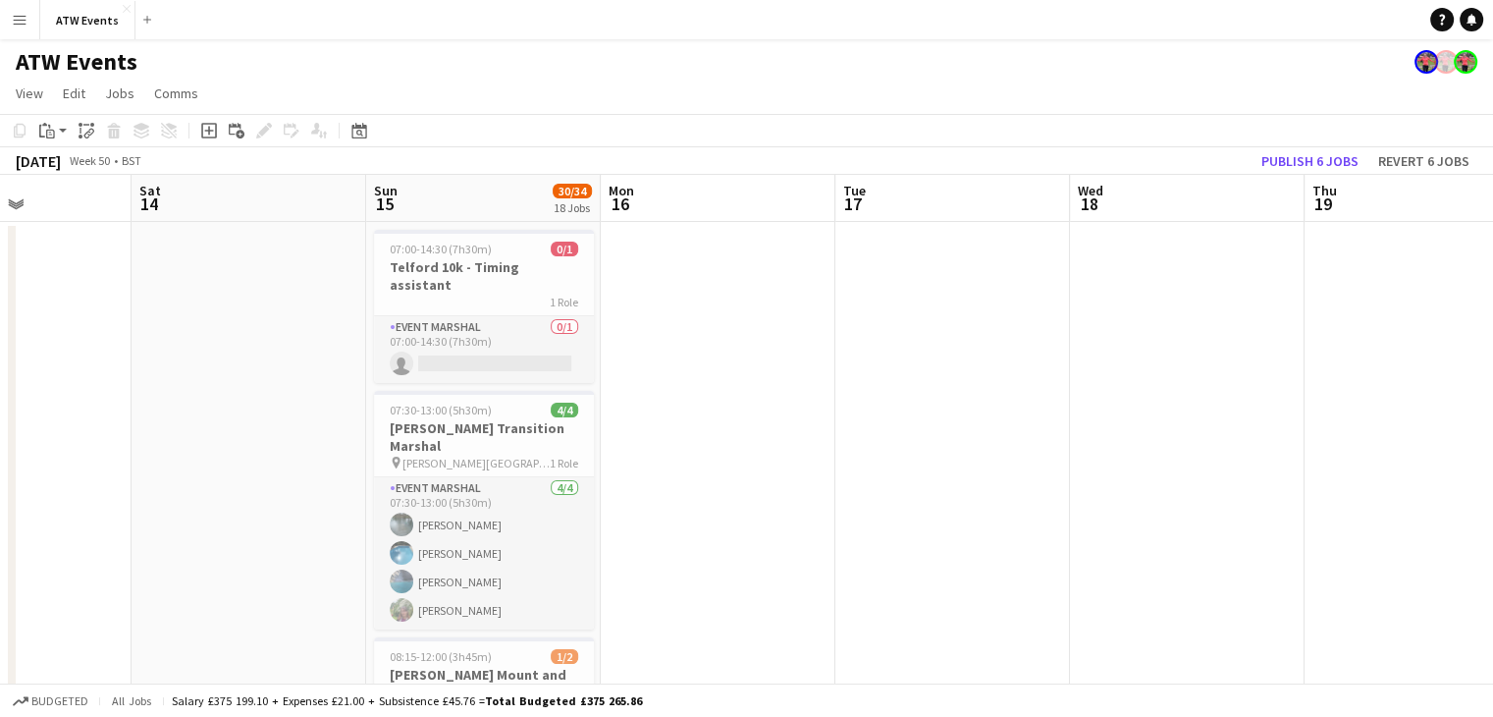
scroll to position [0, 523]
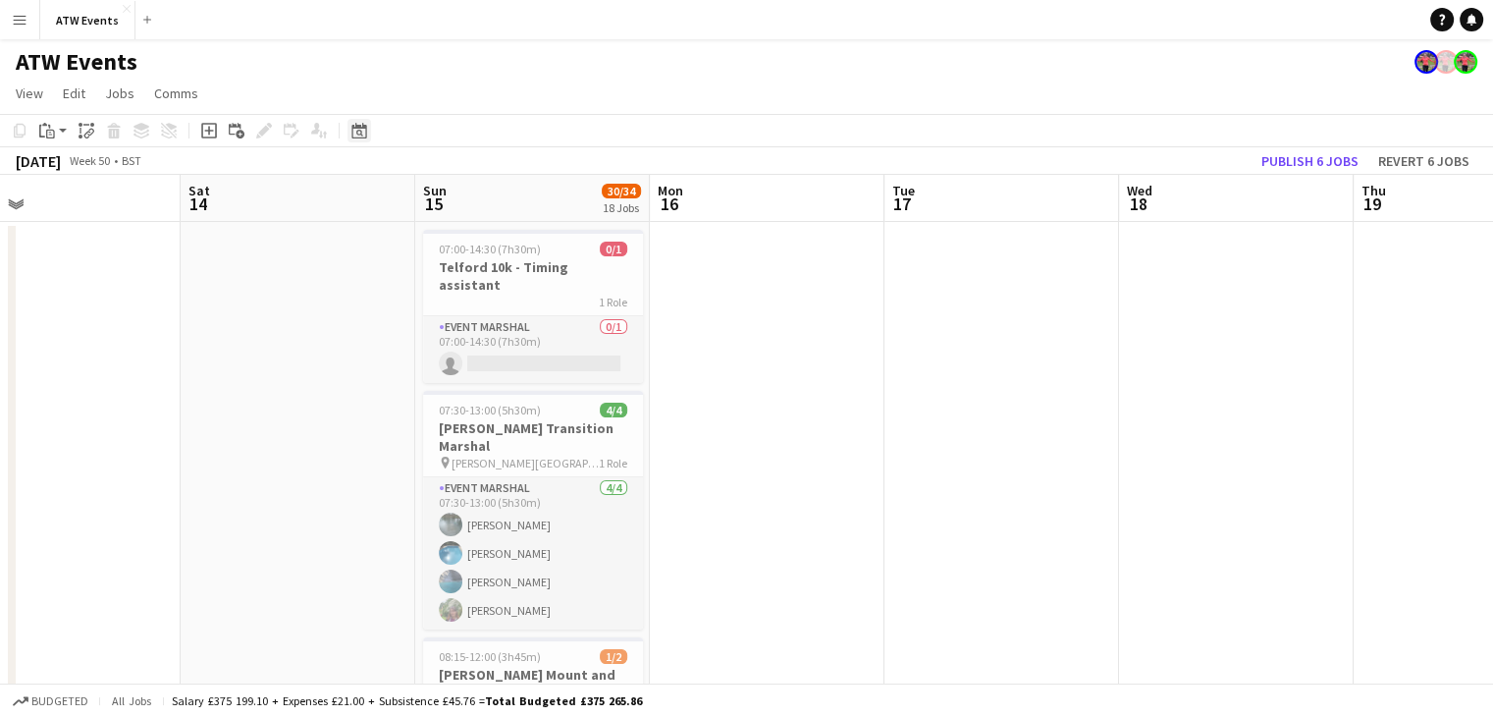
click at [361, 129] on icon "Date picker" at bounding box center [359, 131] width 16 height 16
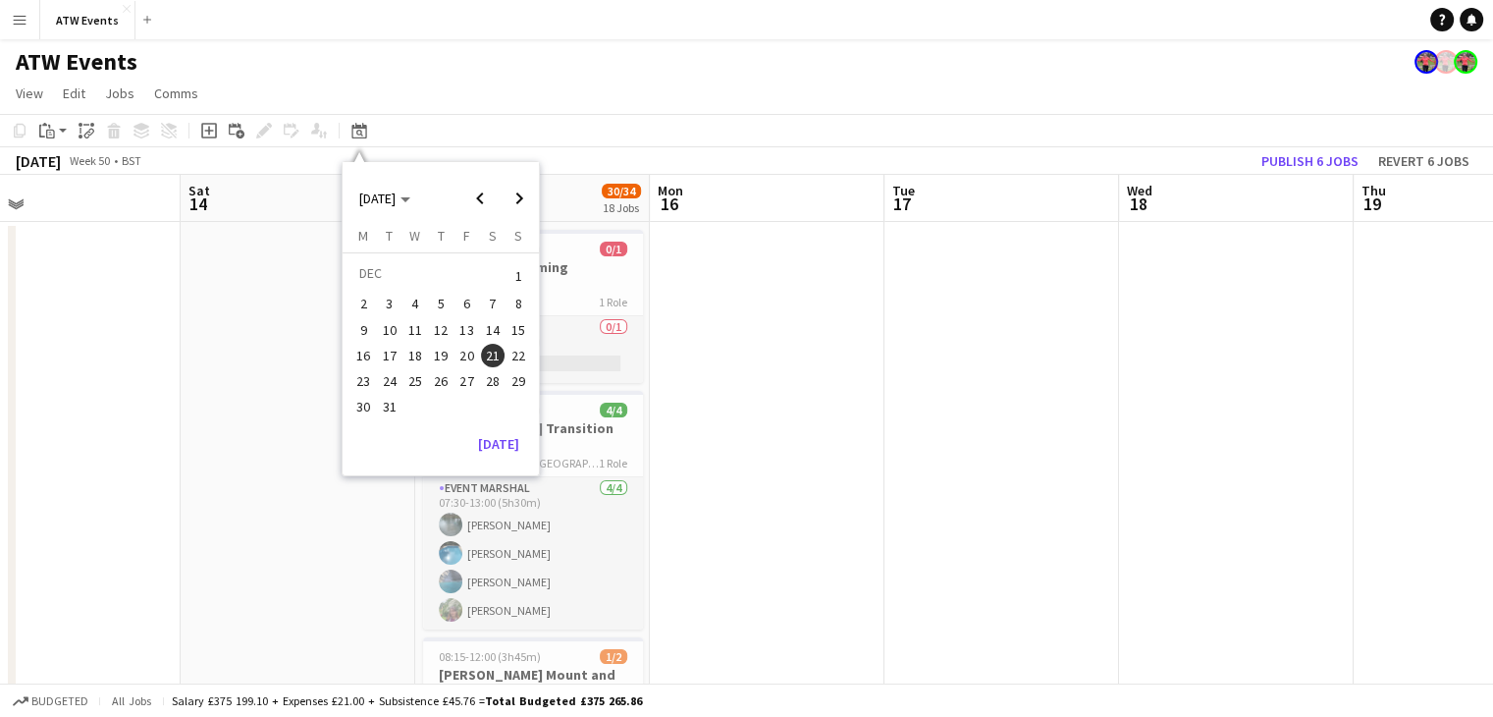
click at [648, 78] on app-page-menu "View Day view expanded Day view collapsed Month view Date picker Jump to today …" at bounding box center [746, 95] width 1493 height 37
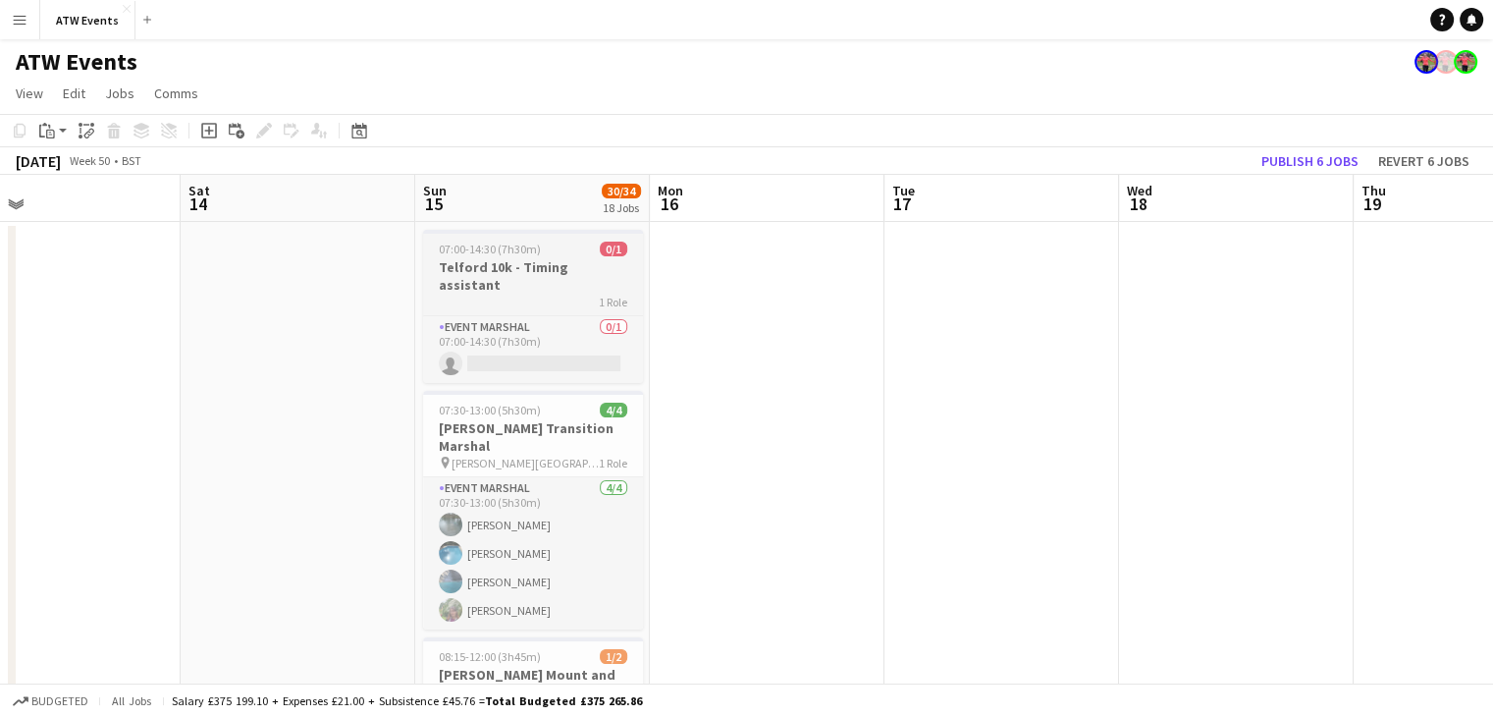
click at [582, 293] on div "1 Role" at bounding box center [533, 301] width 220 height 16
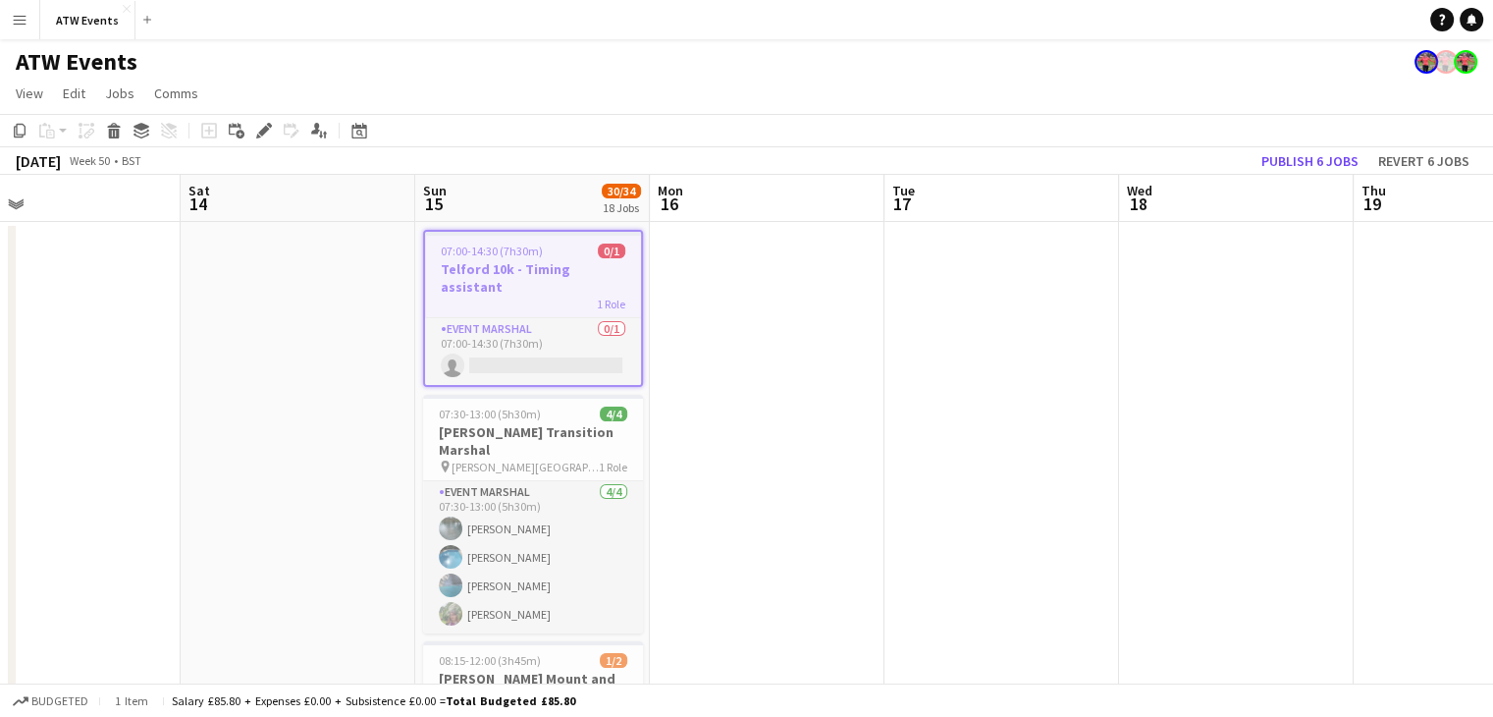
click at [582, 295] on div "1 Role" at bounding box center [533, 303] width 216 height 16
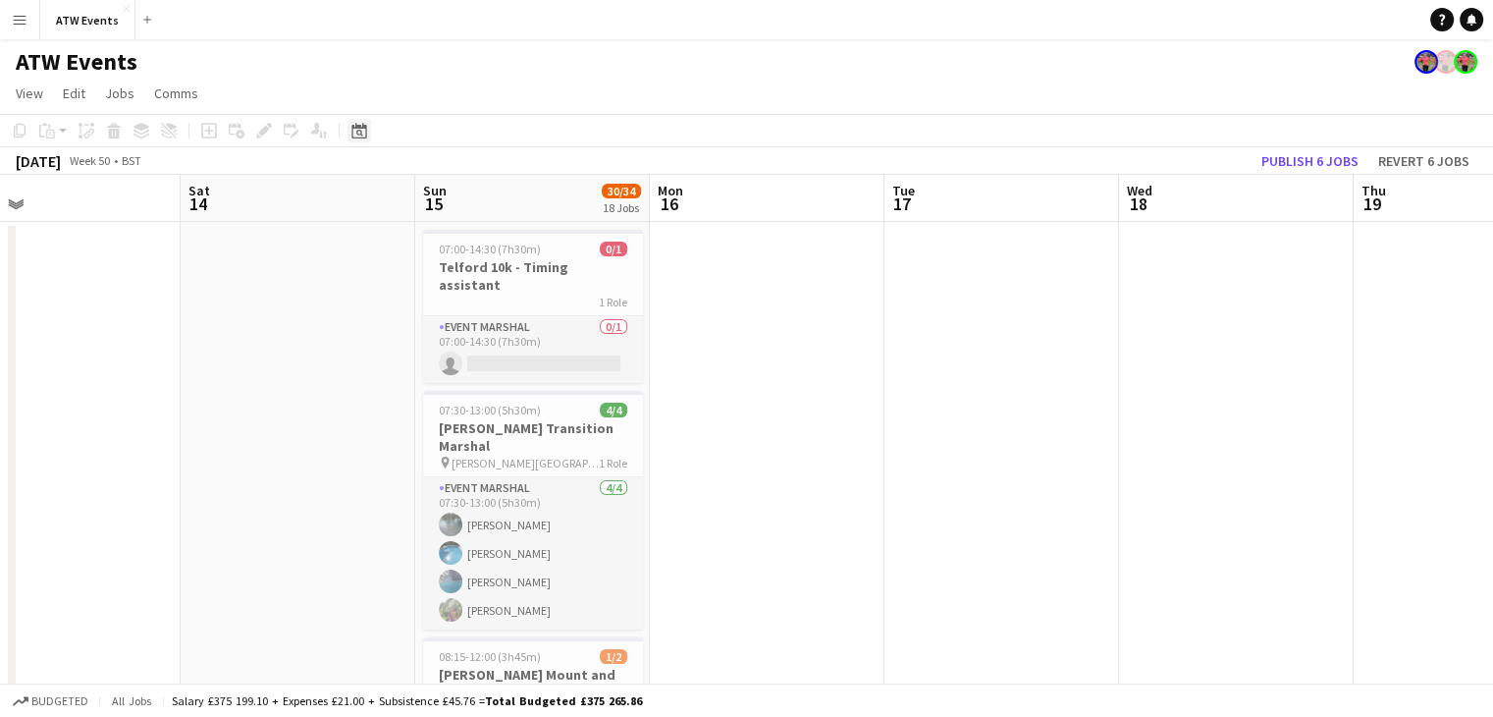
click at [355, 129] on icon "Date picker" at bounding box center [359, 131] width 16 height 16
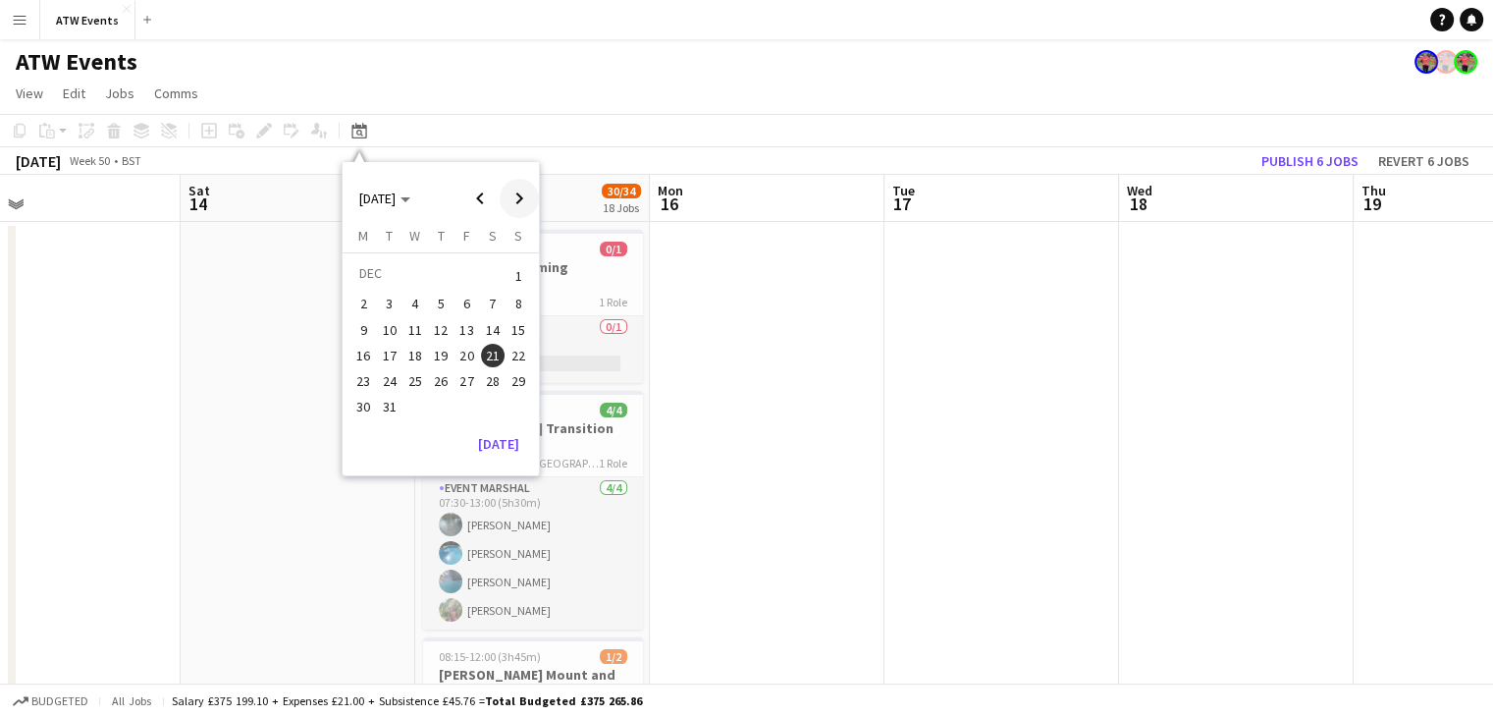
click at [514, 193] on span "Next month" at bounding box center [519, 198] width 39 height 39
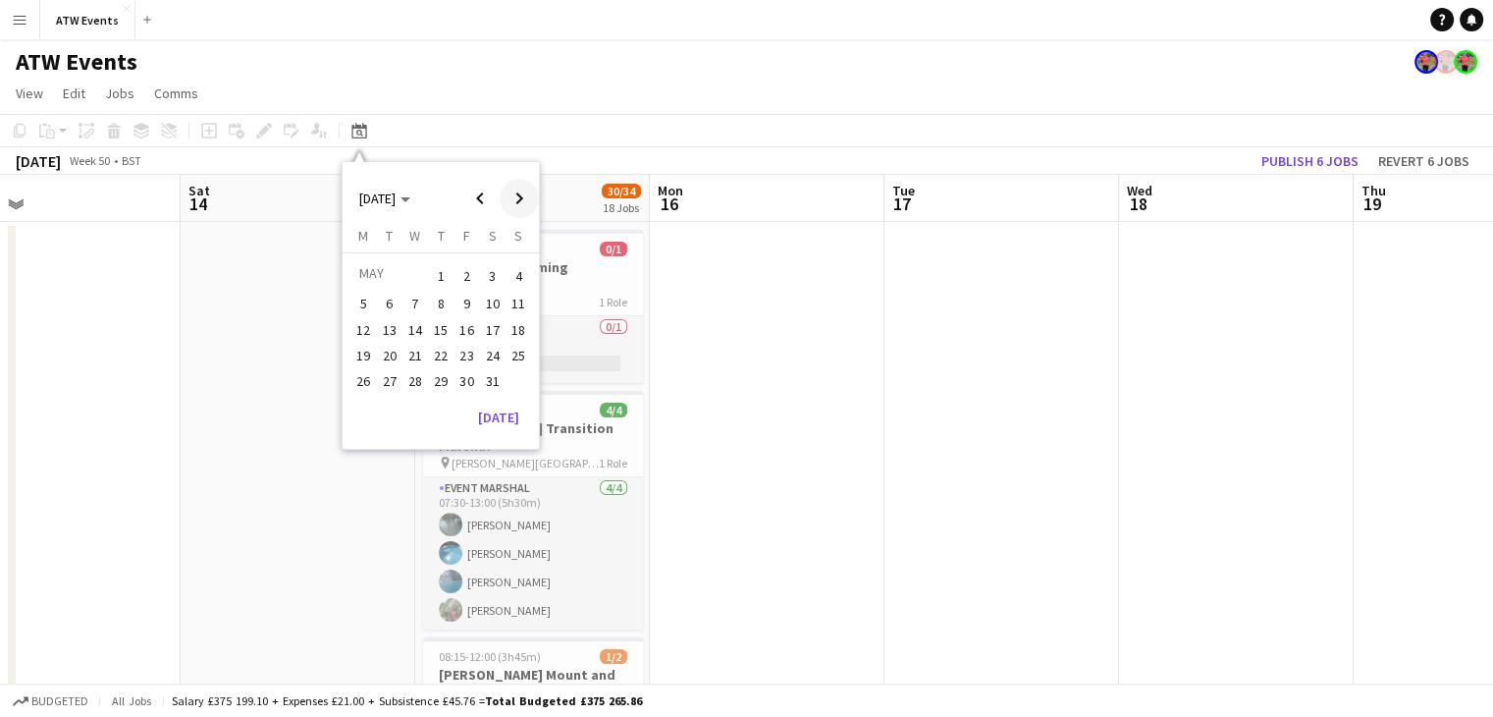
click at [514, 193] on span "Next month" at bounding box center [519, 198] width 39 height 39
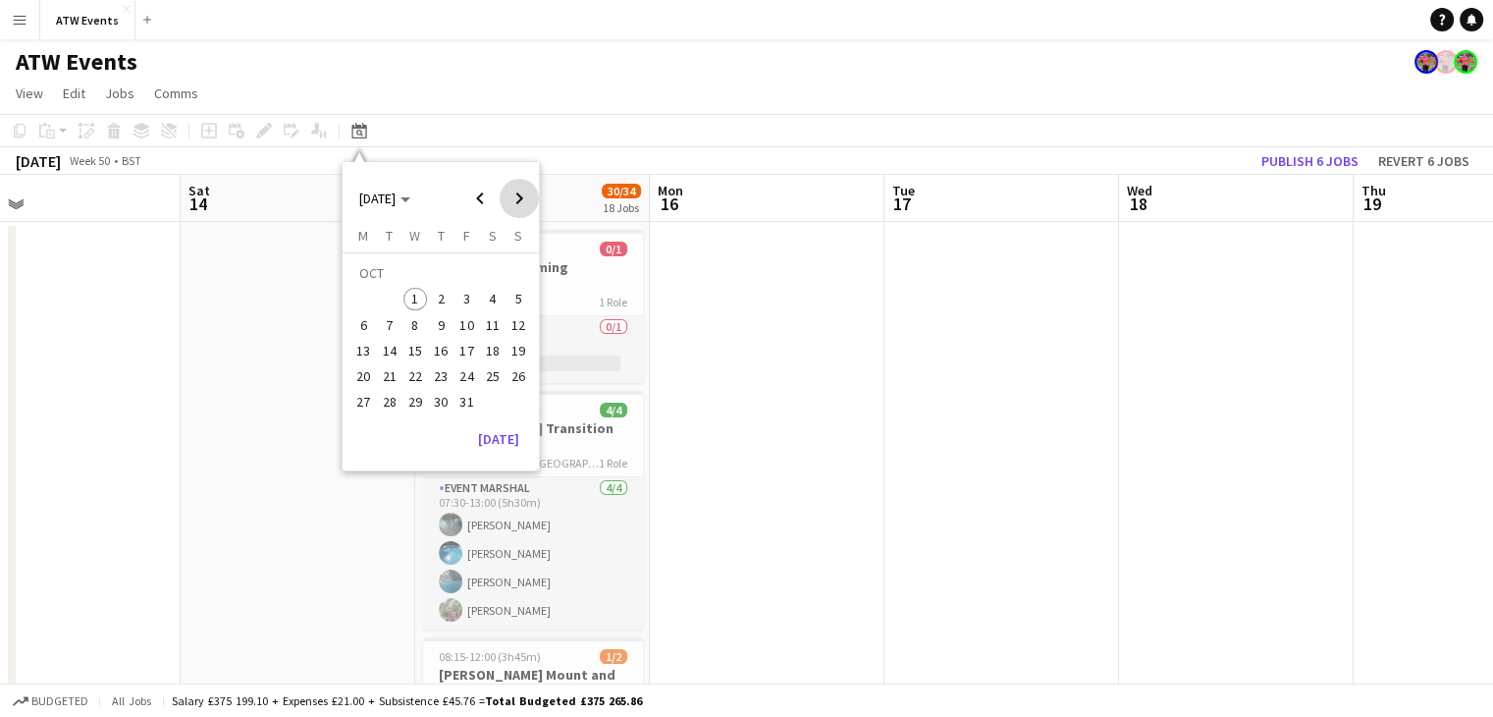
click at [514, 193] on span "Next month" at bounding box center [519, 198] width 39 height 39
click at [510, 200] on span "Next month" at bounding box center [519, 198] width 39 height 39
click at [522, 317] on span "14" at bounding box center [519, 325] width 24 height 24
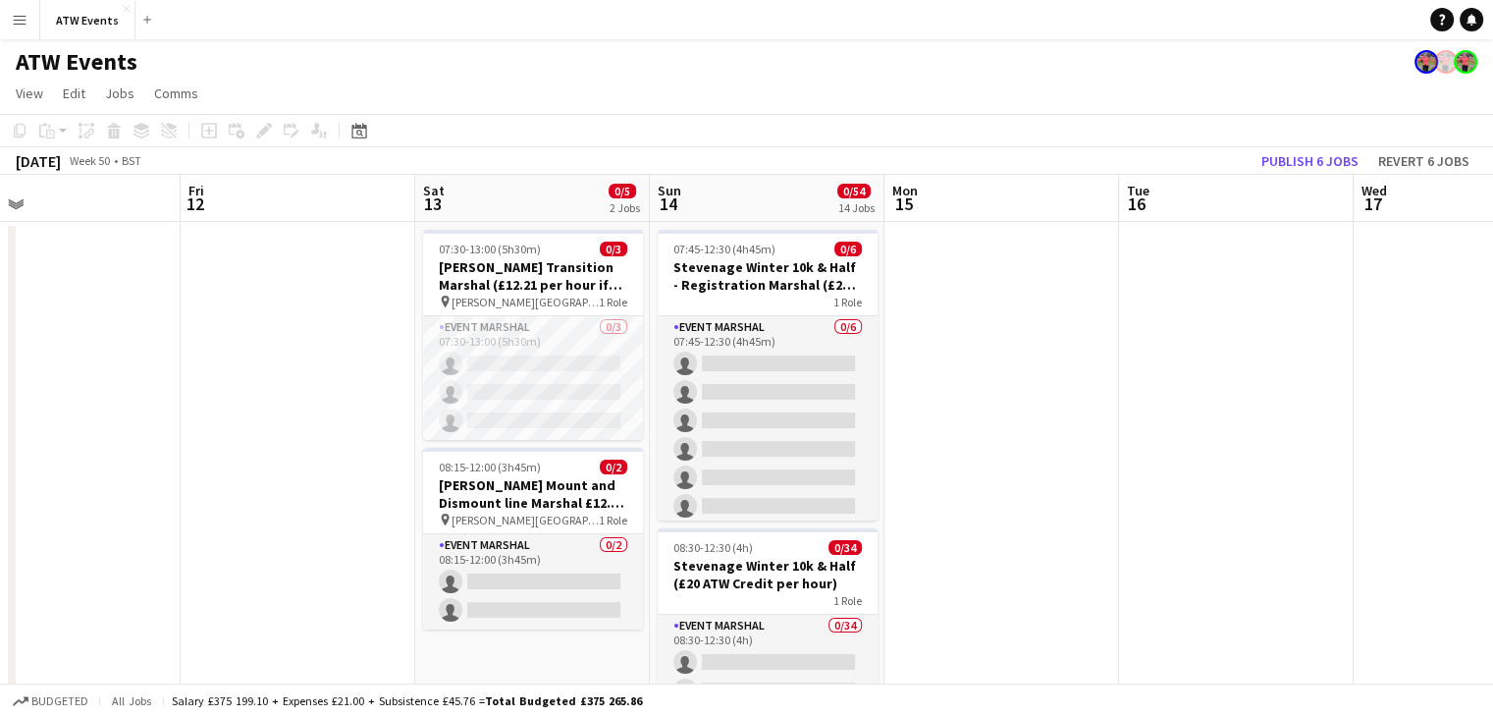
scroll to position [0, 675]
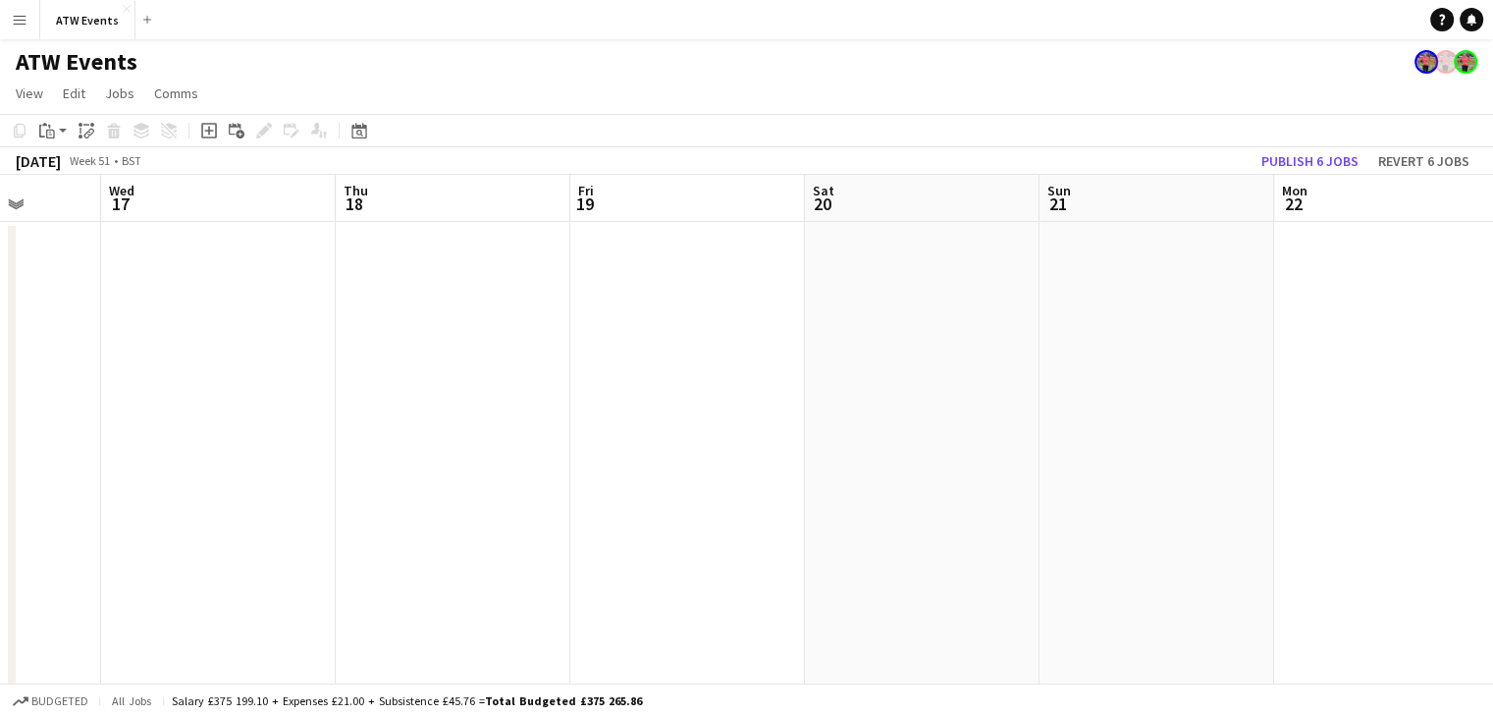
scroll to position [0, 591]
click at [356, 131] on icon "Date picker" at bounding box center [359, 131] width 16 height 16
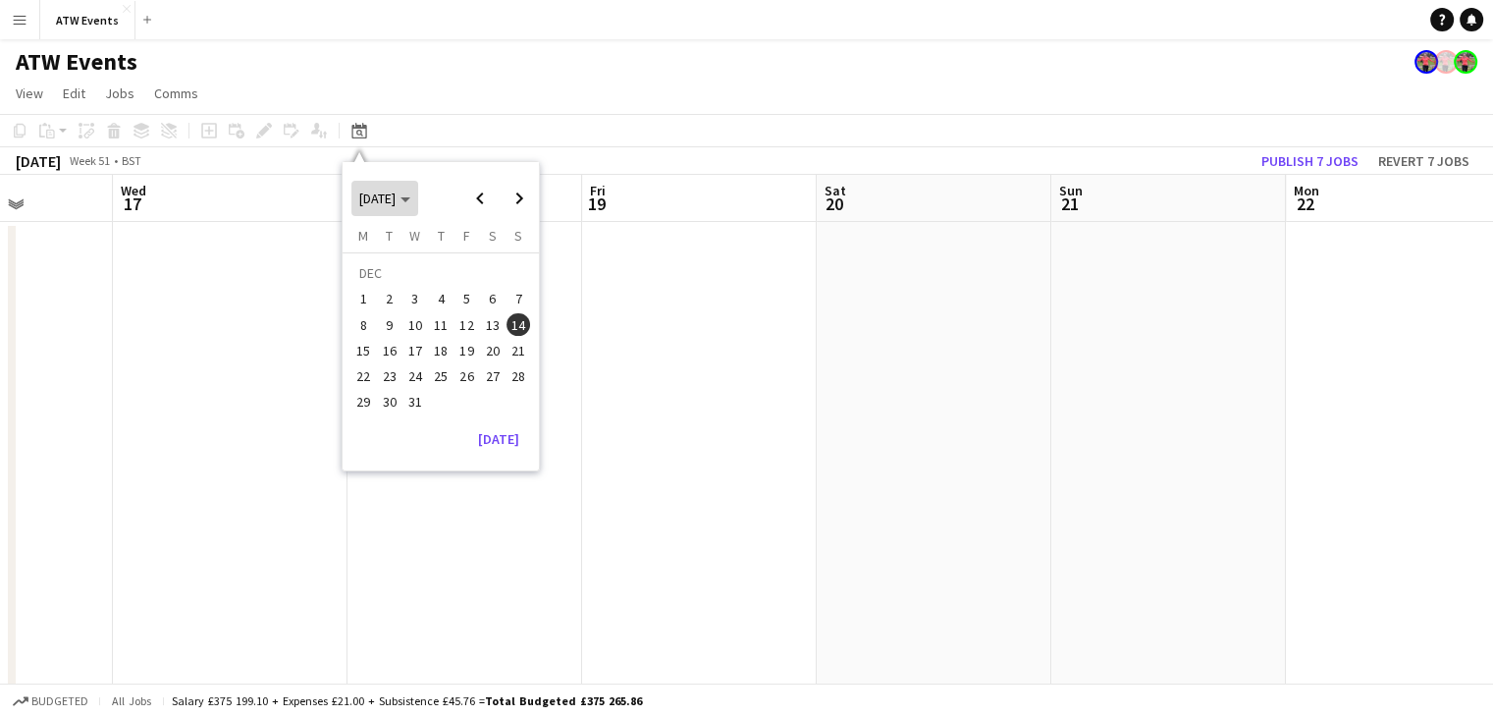
click at [410, 203] on span "[DATE]" at bounding box center [384, 198] width 51 height 18
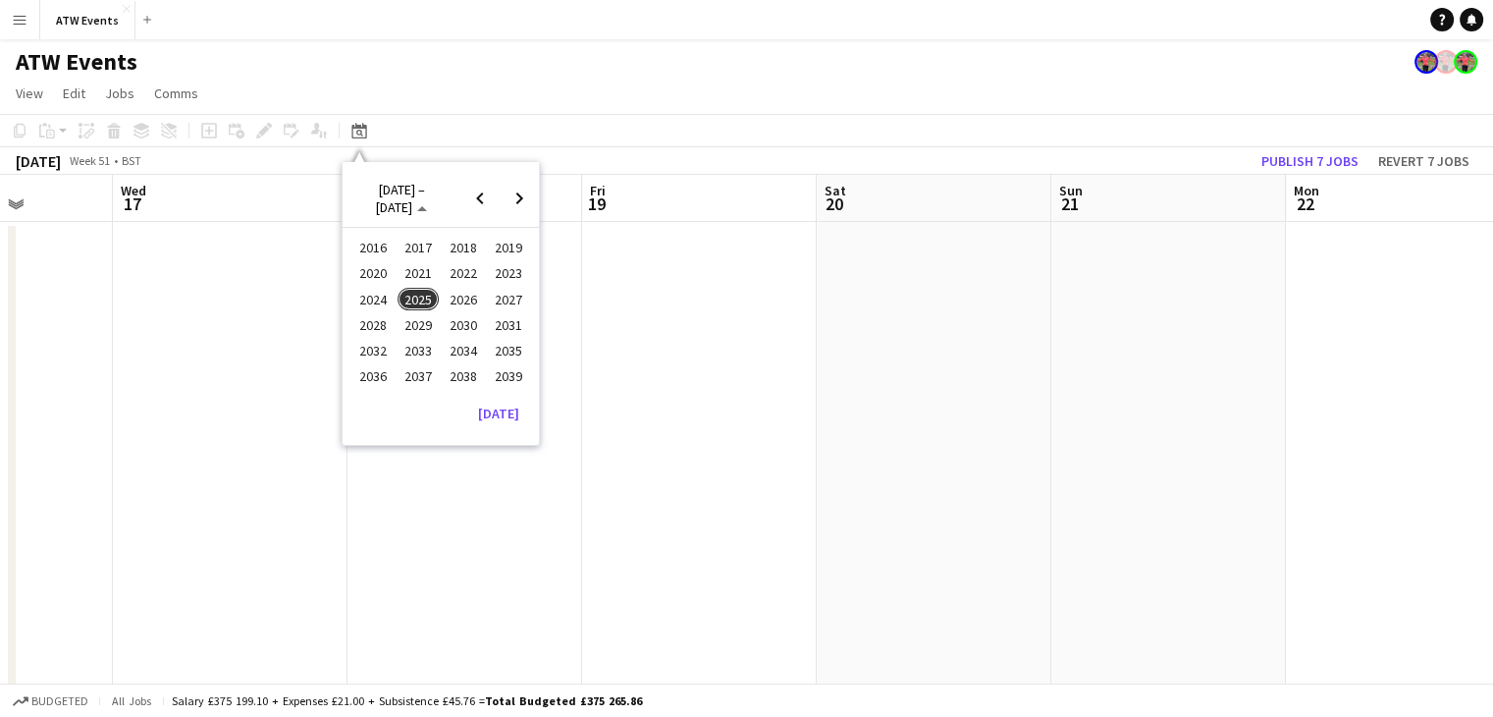
click at [389, 300] on span "2024" at bounding box center [372, 300] width 40 height 24
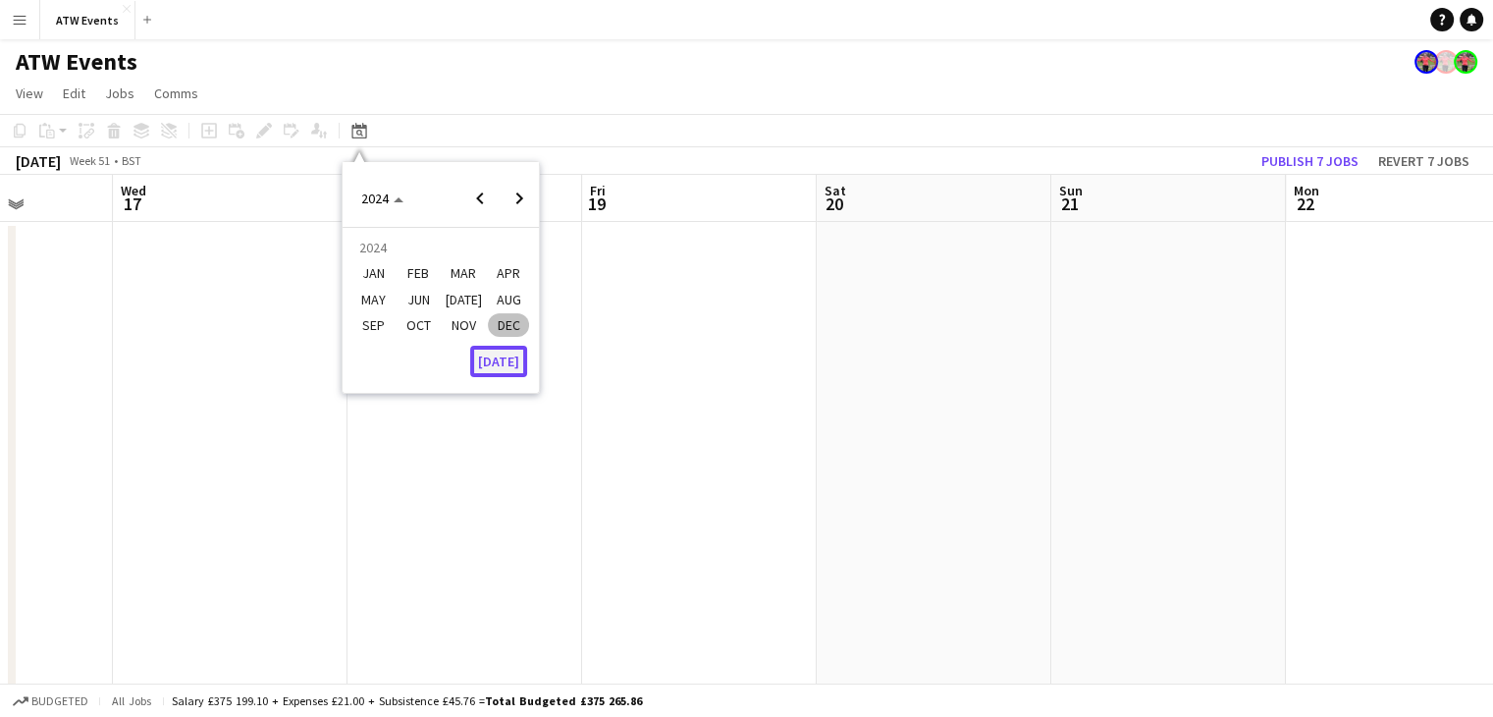
click at [507, 358] on button "[DATE]" at bounding box center [498, 361] width 57 height 31
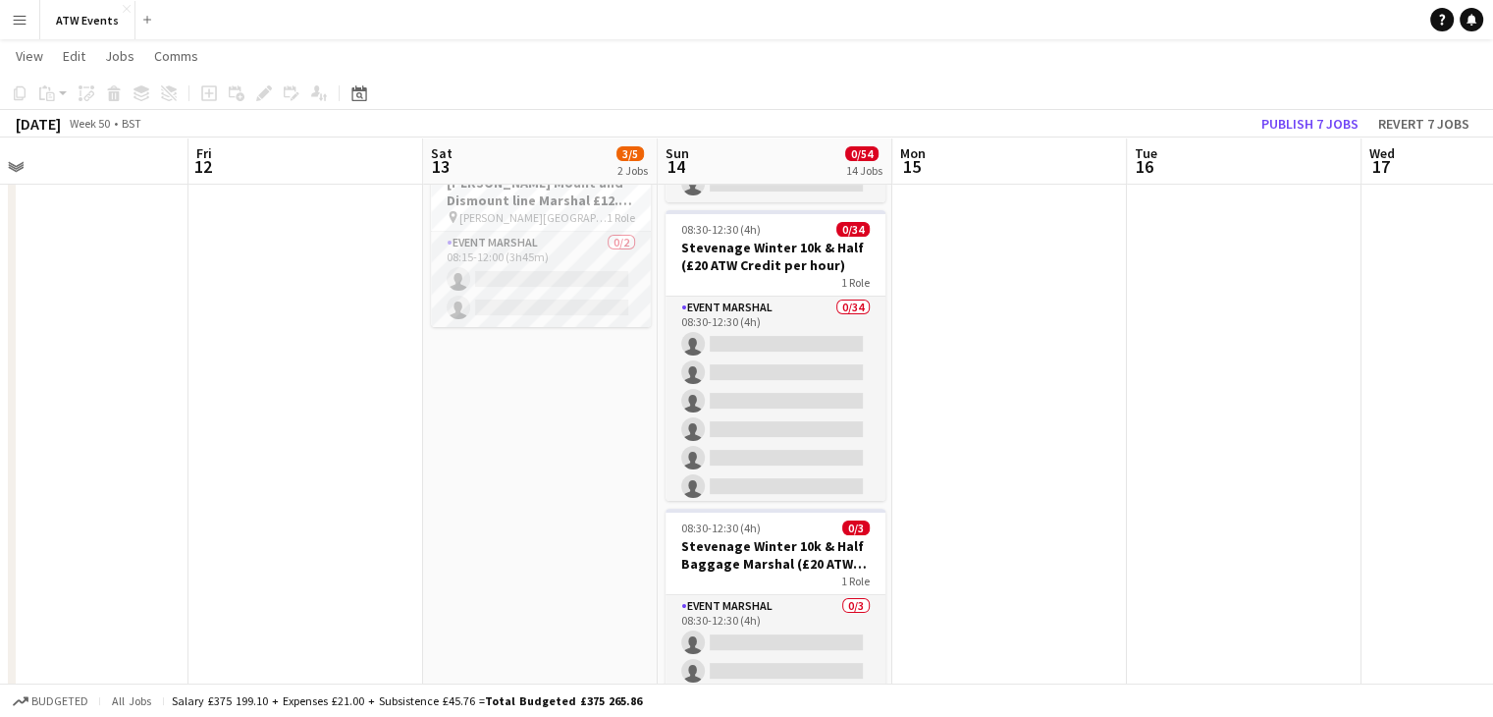
scroll to position [0, 0]
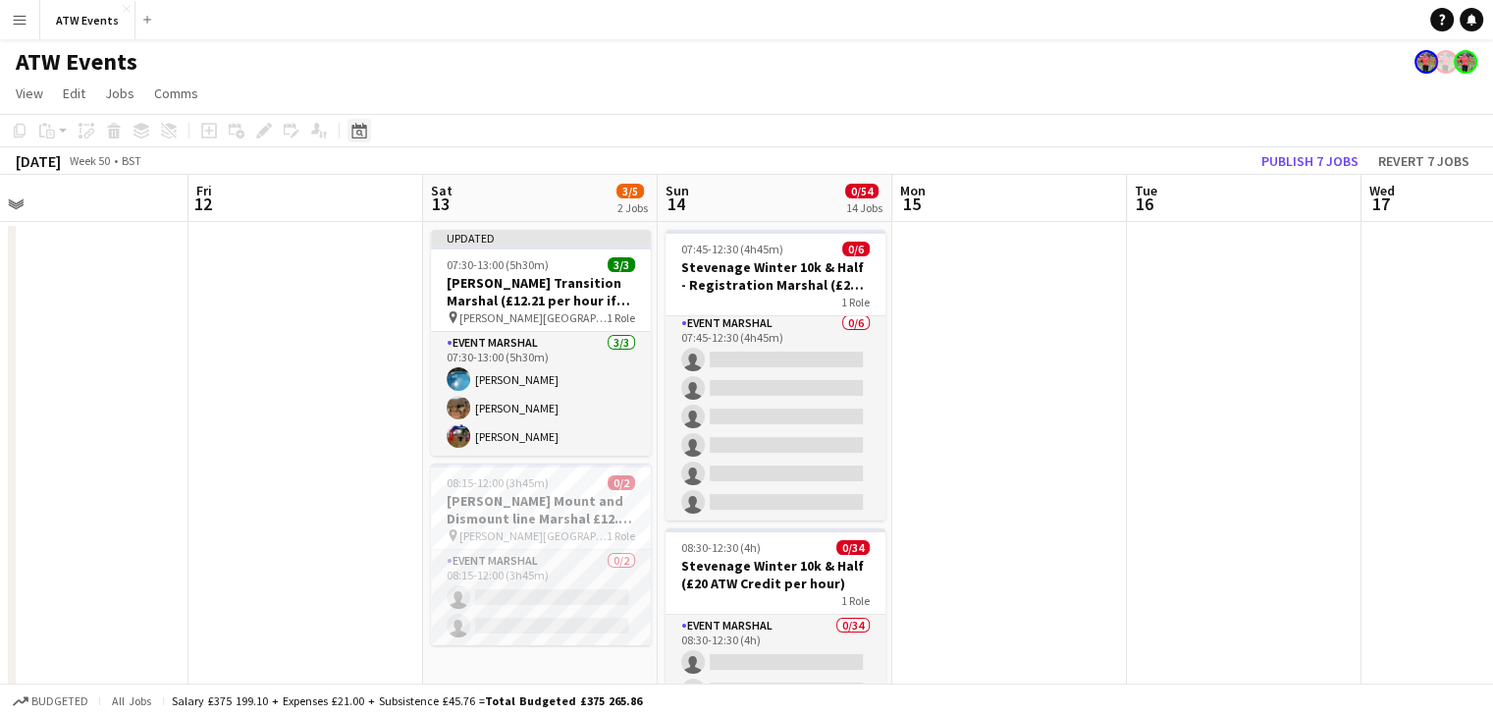
click at [356, 129] on icon "Date picker" at bounding box center [359, 131] width 16 height 16
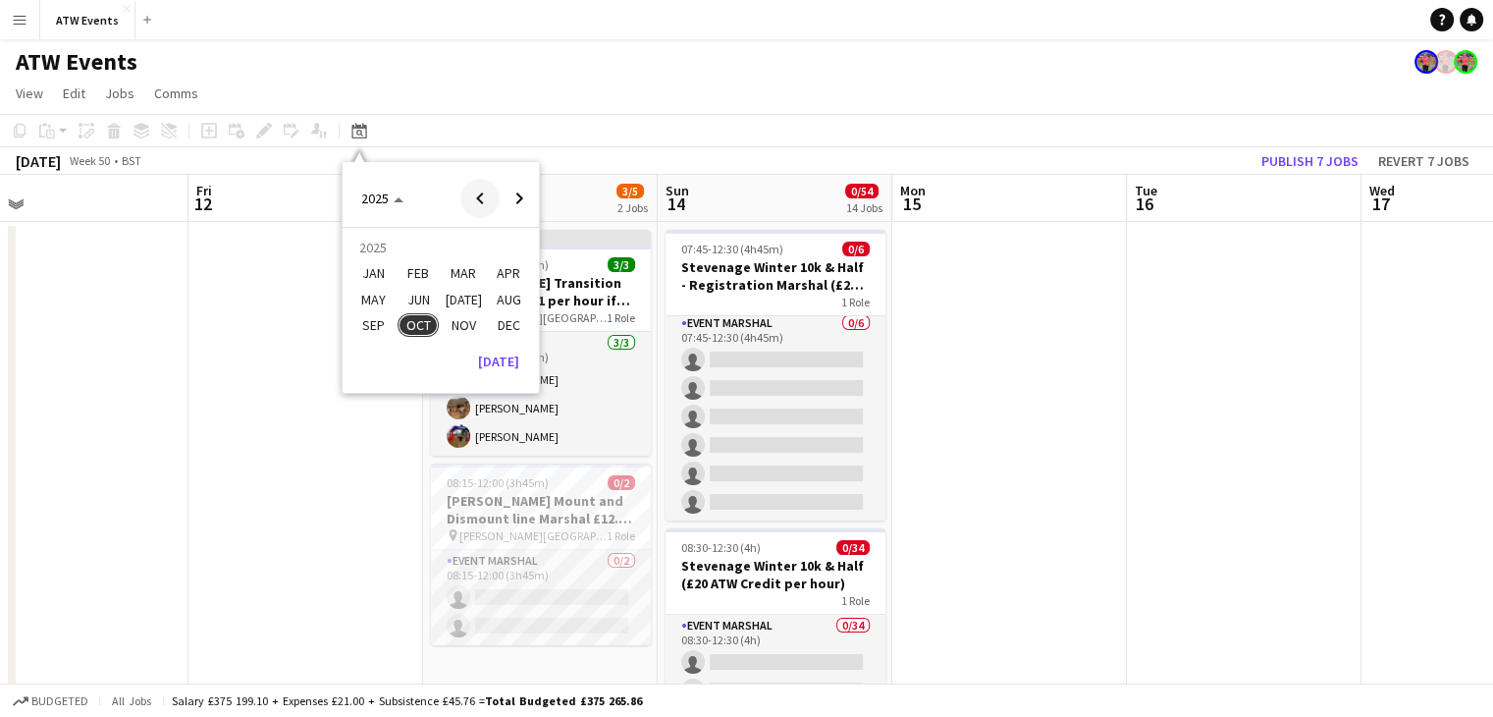
click at [494, 213] on span "Previous year" at bounding box center [479, 198] width 39 height 39
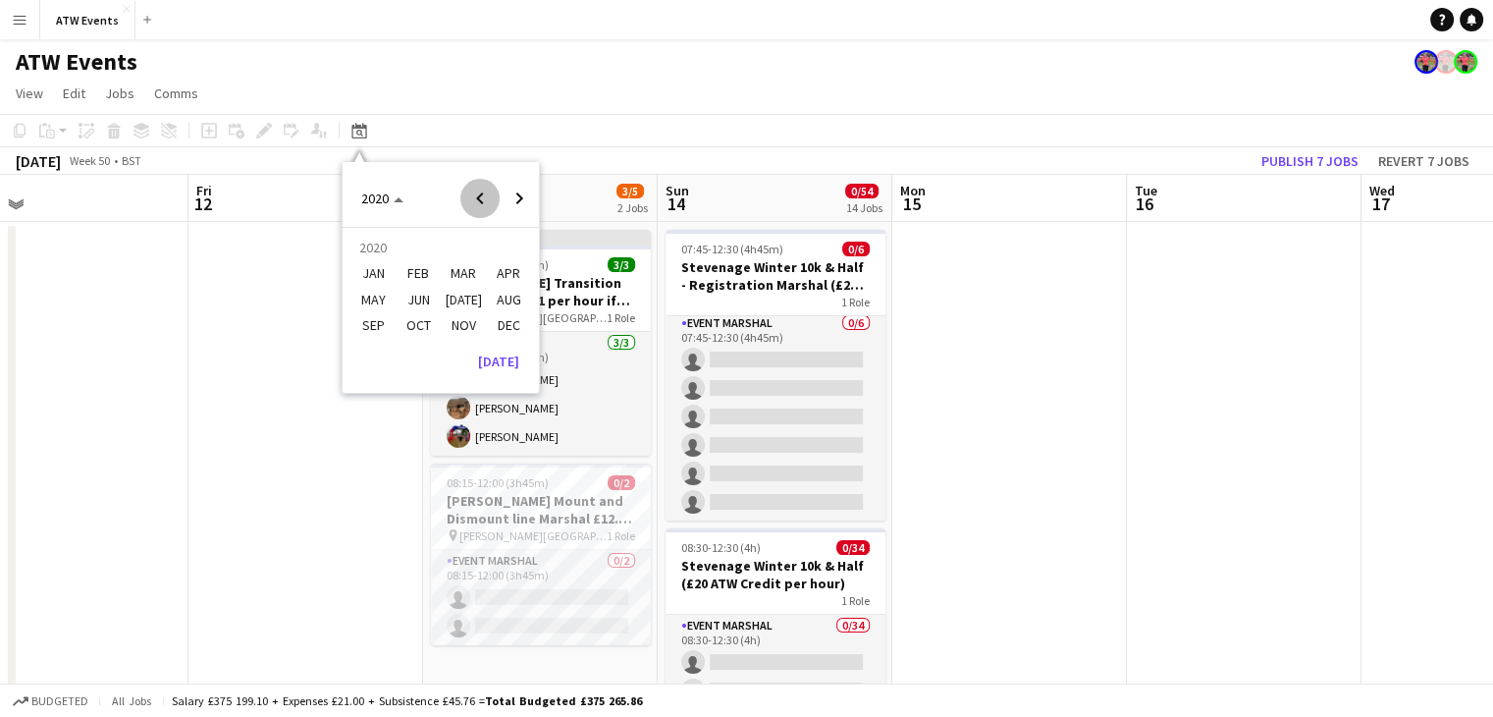
click at [494, 213] on span "Previous year" at bounding box center [479, 198] width 39 height 39
click at [507, 207] on span "Next year" at bounding box center [519, 198] width 39 height 39
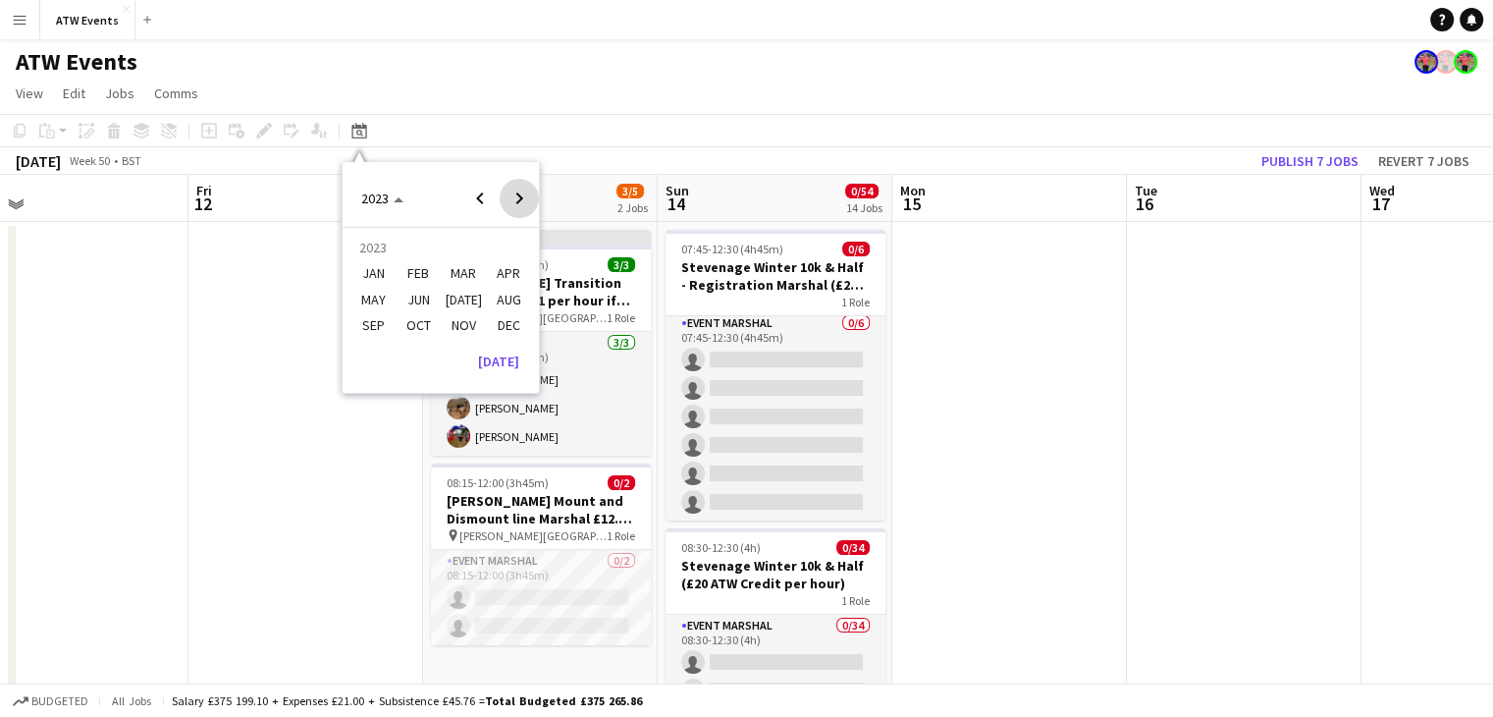
click at [507, 207] on span "Next year" at bounding box center [519, 198] width 39 height 39
click at [499, 317] on span "DEC" at bounding box center [508, 325] width 40 height 24
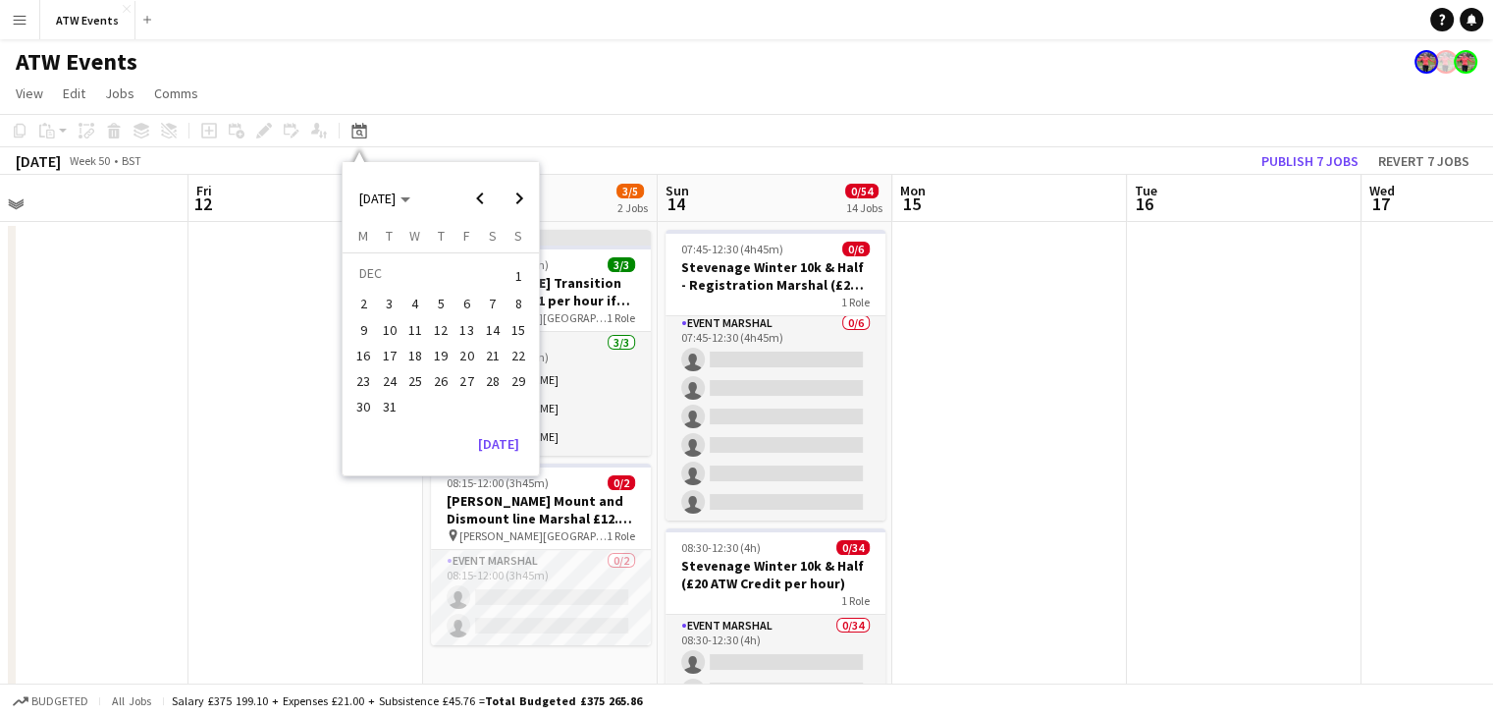
click at [499, 358] on span "21" at bounding box center [493, 356] width 24 height 24
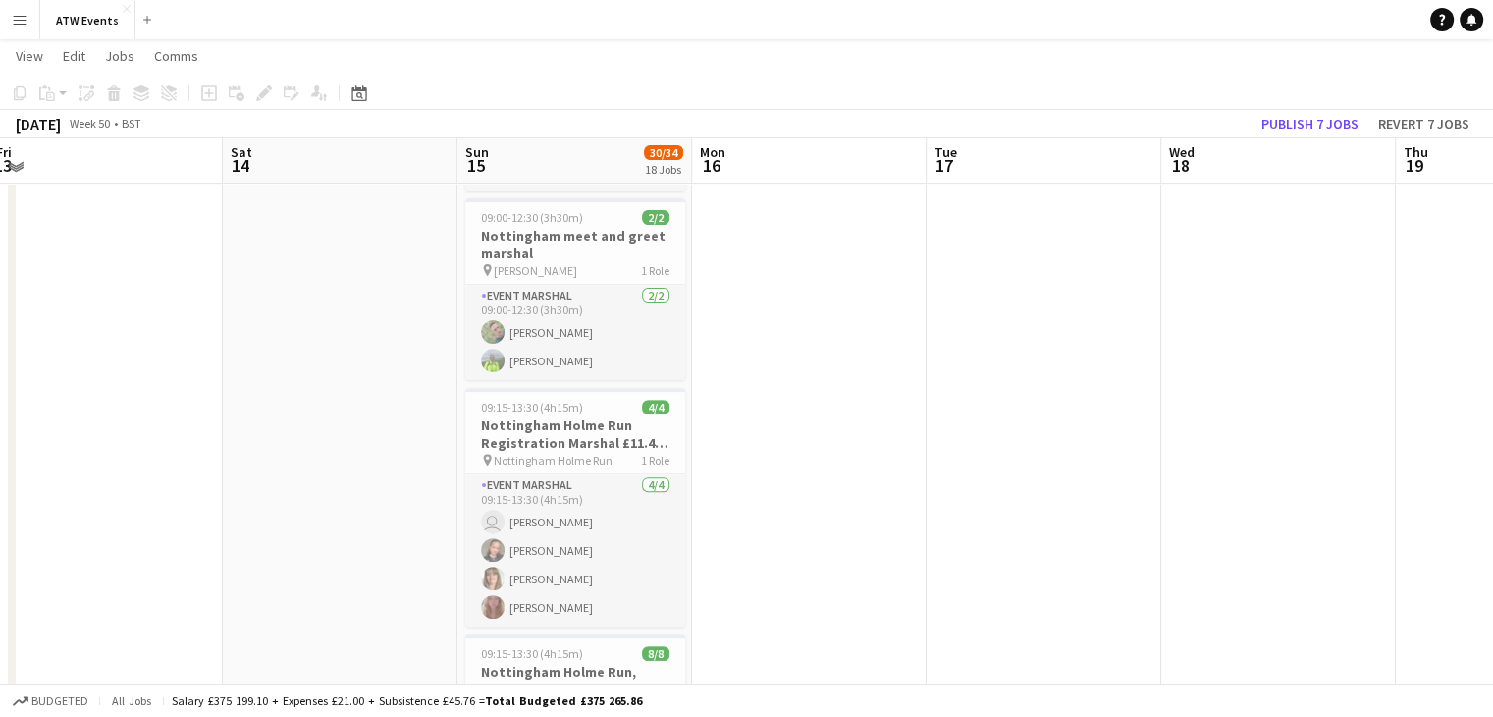
scroll to position [624, 0]
click at [553, 454] on span "Nottingham Holme Run" at bounding box center [553, 461] width 119 height 15
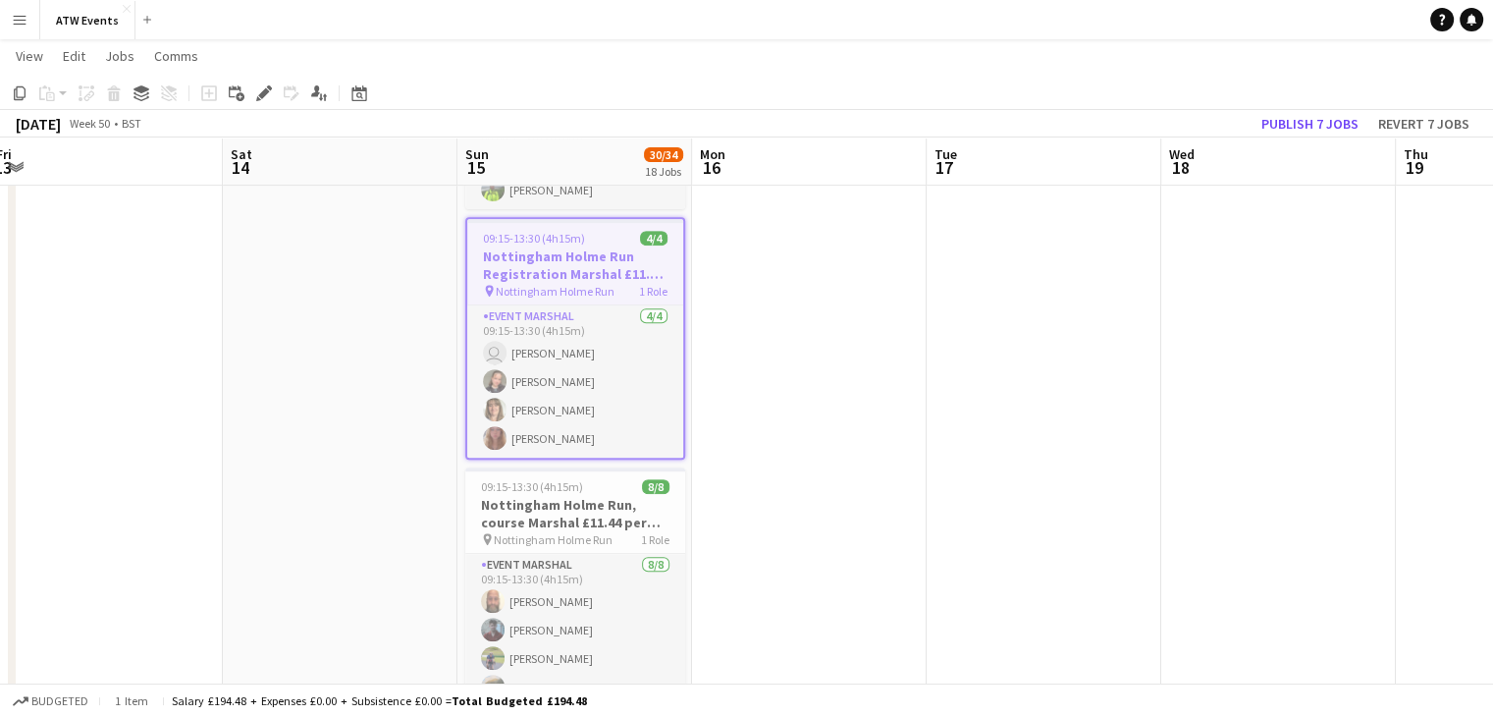
scroll to position [805, 0]
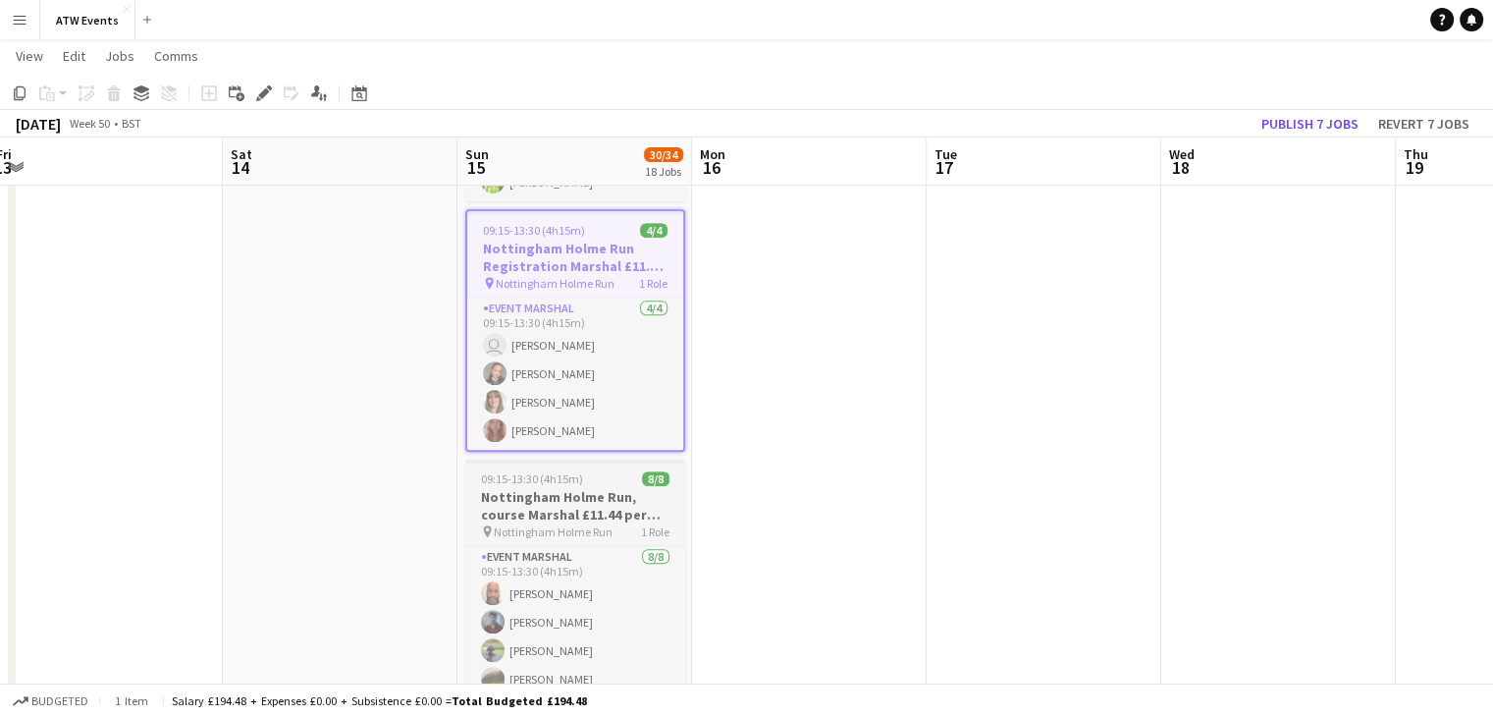
click at [585, 524] on span "Nottingham Holme Run" at bounding box center [553, 531] width 119 height 15
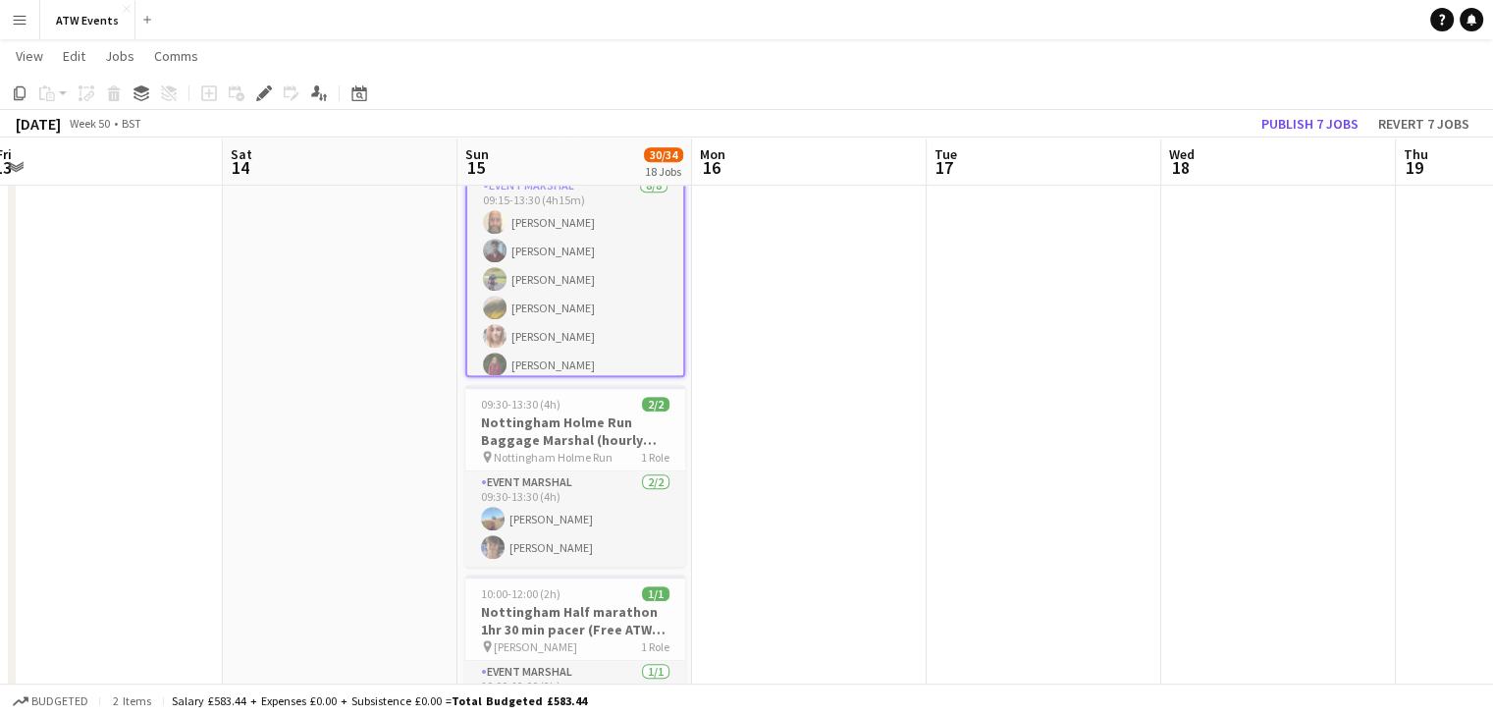
scroll to position [1178, 0]
click at [589, 450] on span "Nottingham Holme Run" at bounding box center [553, 457] width 119 height 15
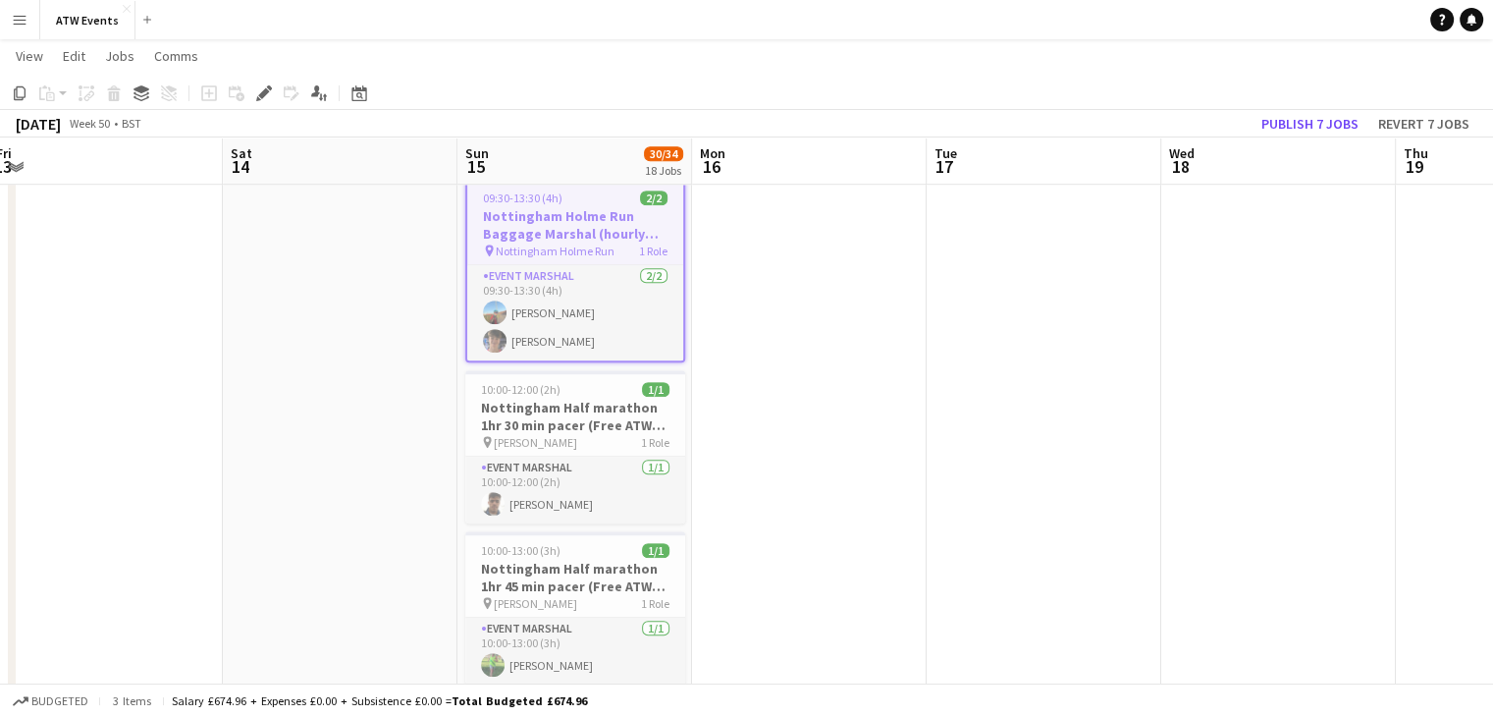
scroll to position [1394, 0]
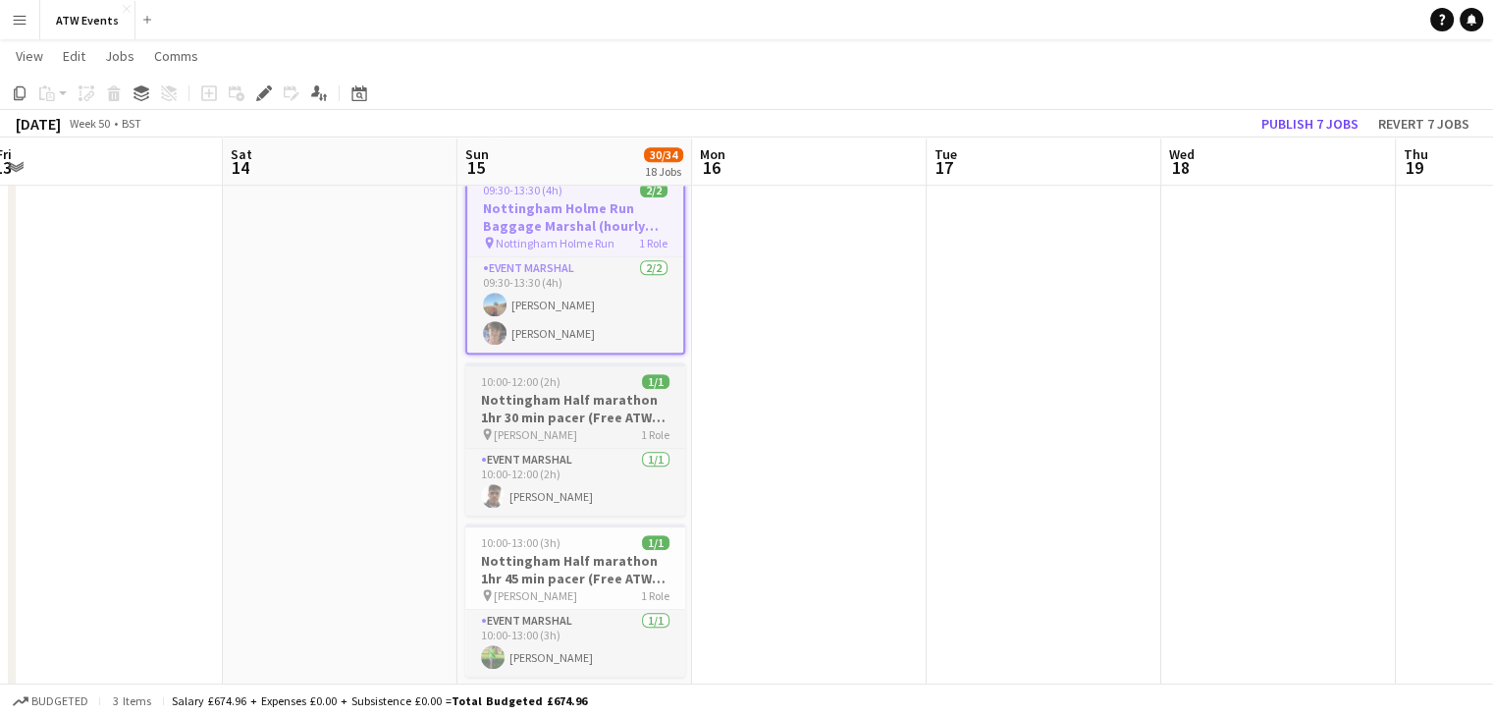
click at [590, 391] on h3 "Nottingham Half marathon 1hr 30 min pacer (Free ATW race )" at bounding box center [575, 408] width 220 height 35
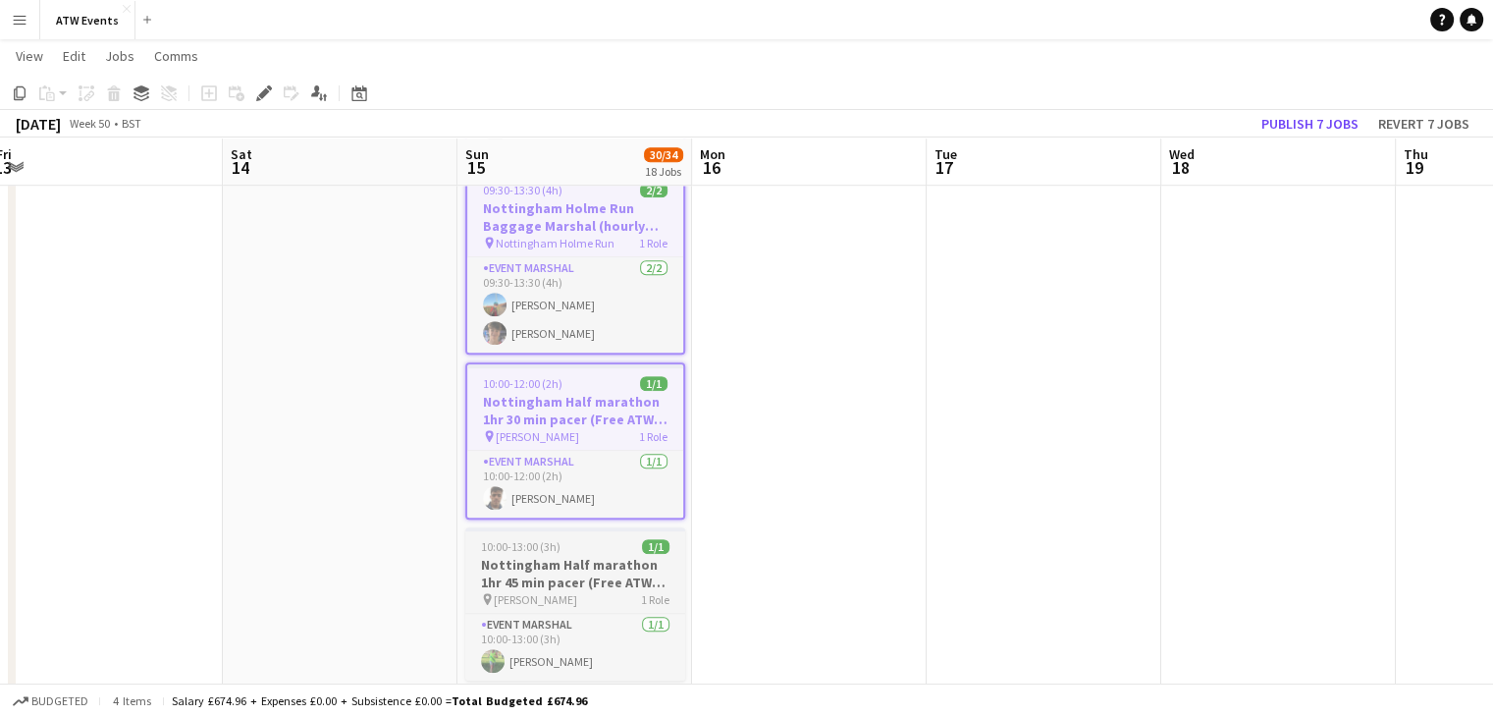
click at [574, 560] on h3 "Nottingham Half marathon 1hr 45 min pacer (Free ATW race )" at bounding box center [575, 573] width 220 height 35
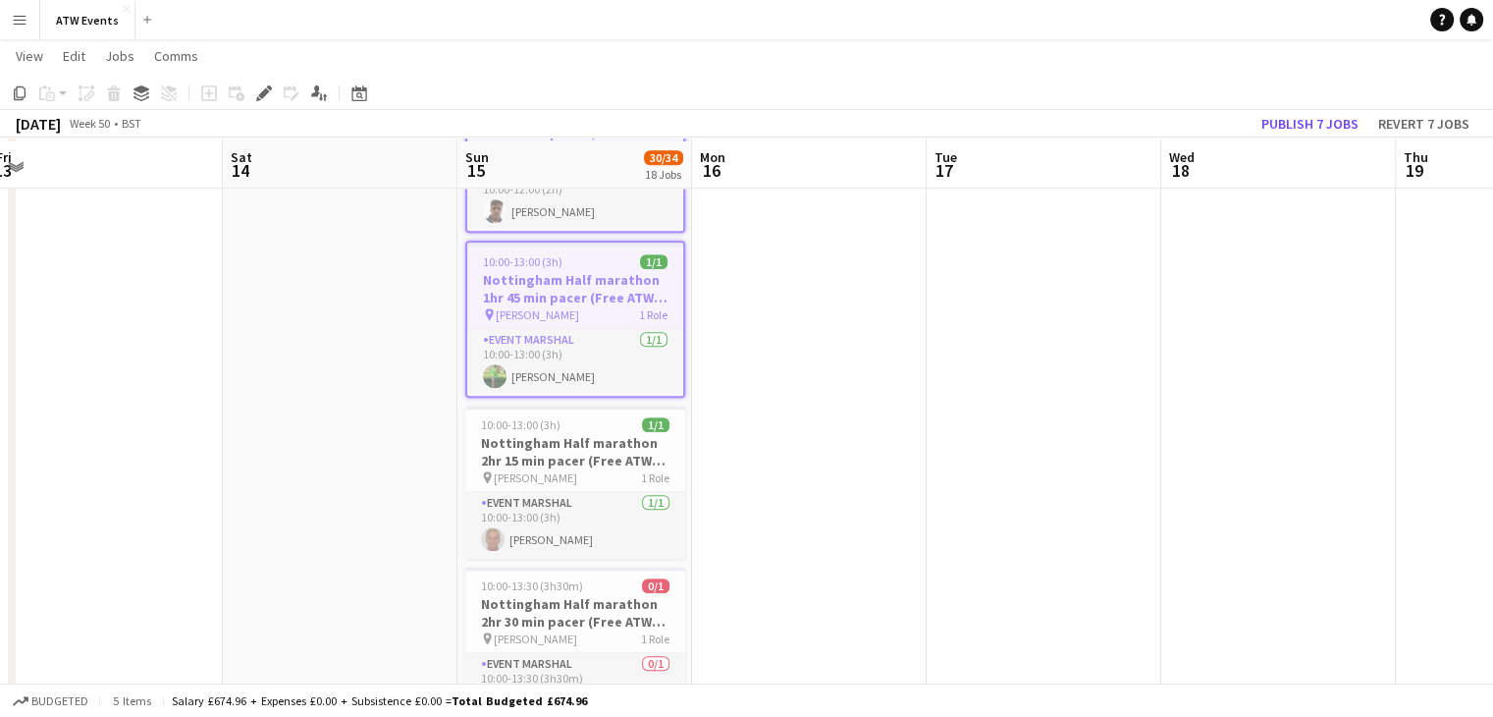
scroll to position [1684, 0]
click at [573, 466] on span "[PERSON_NAME]" at bounding box center [535, 473] width 83 height 15
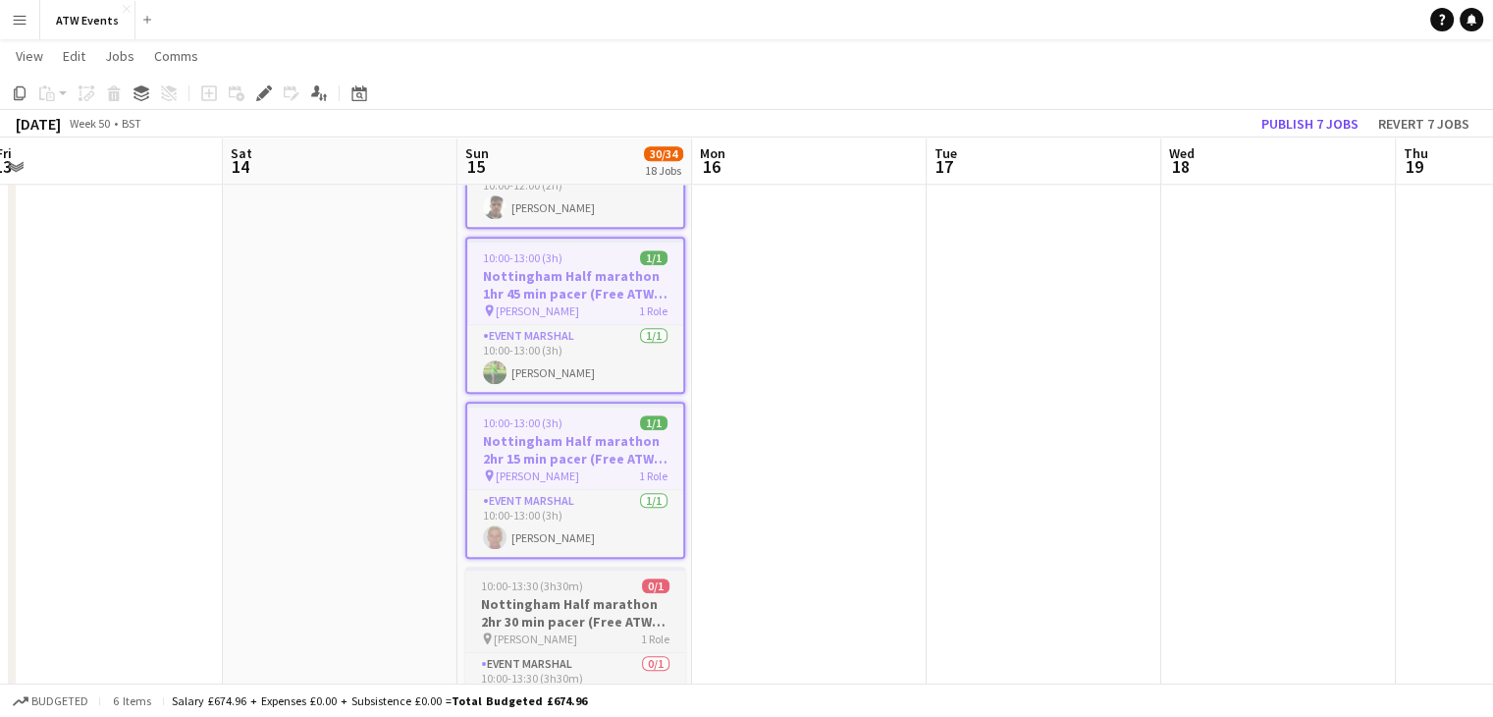
click at [604, 601] on h3 "Nottingham Half marathon 2hr 30 min pacer (Free ATW race )" at bounding box center [575, 612] width 220 height 35
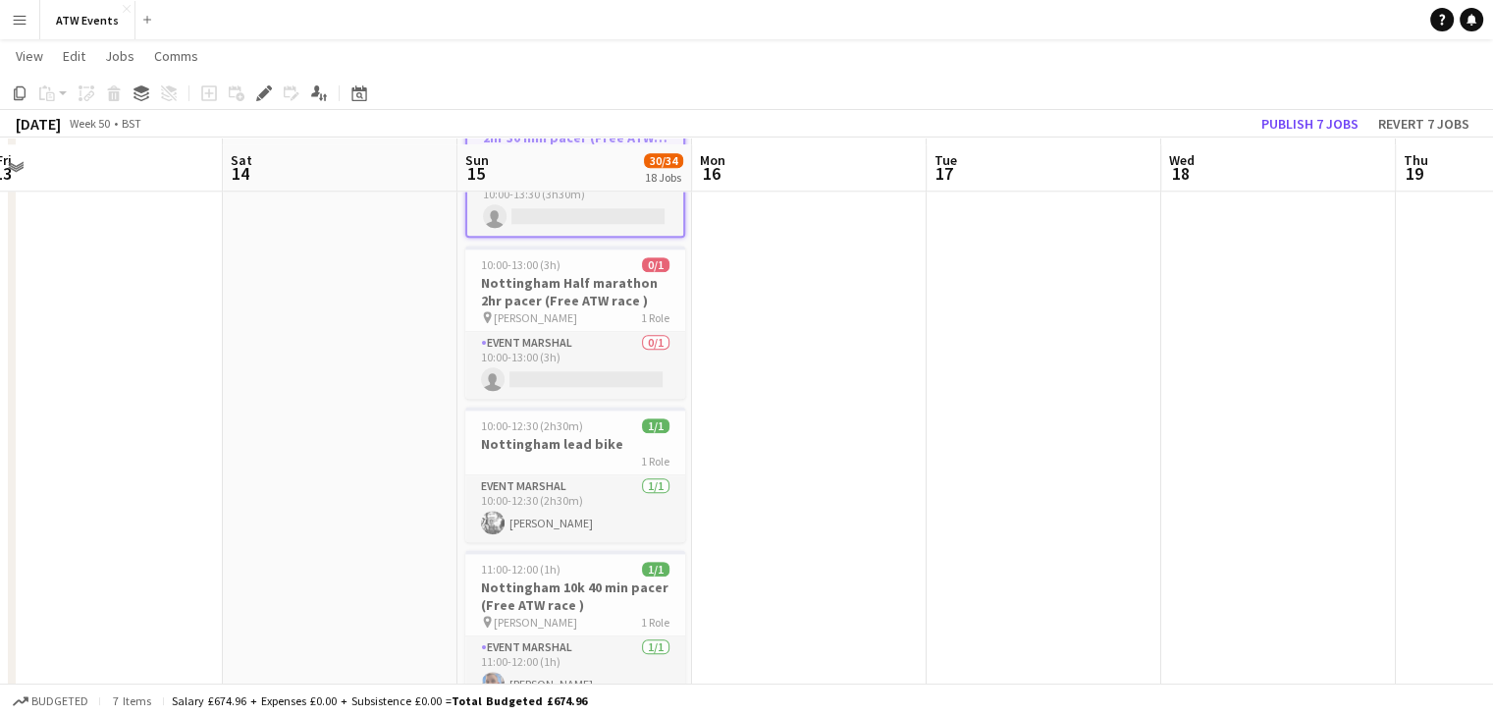
scroll to position [2177, 0]
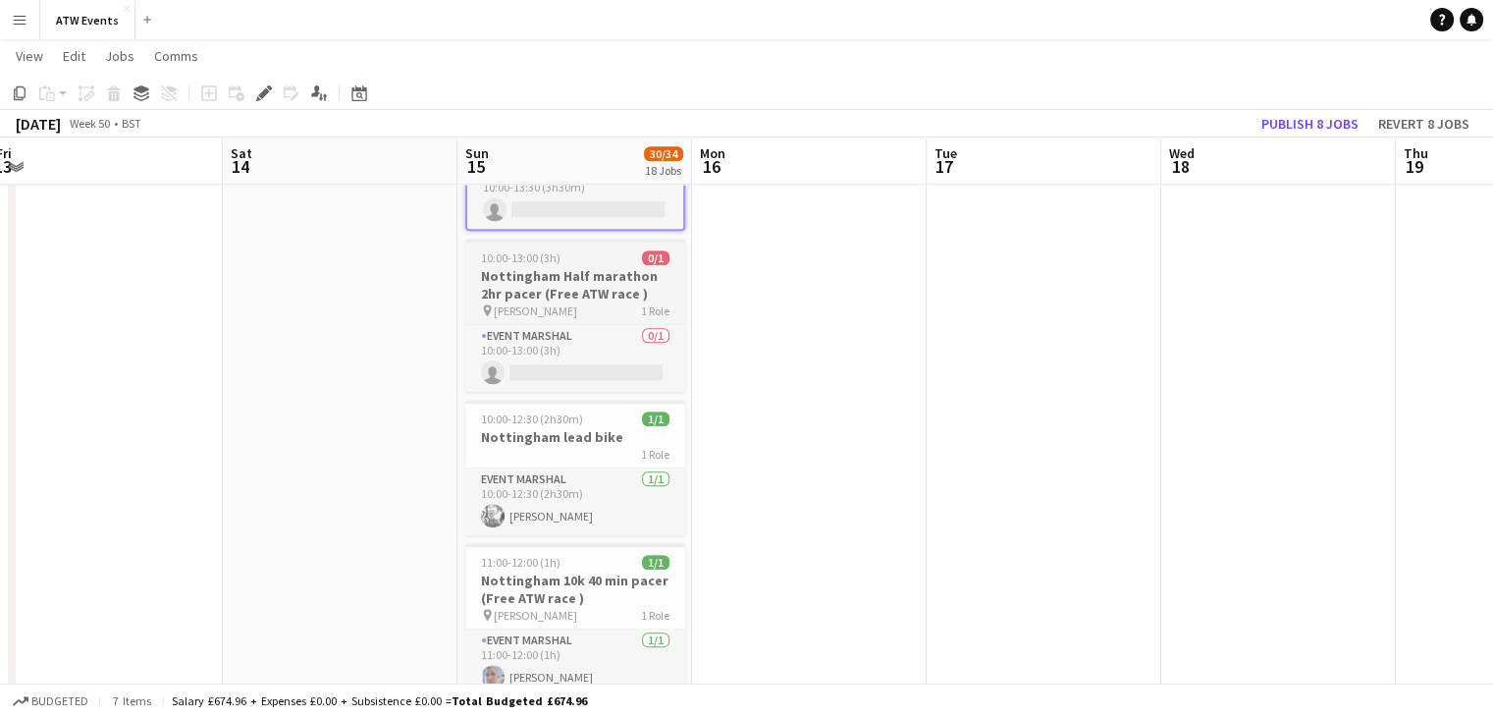
click at [558, 303] on span "[PERSON_NAME]" at bounding box center [535, 310] width 83 height 15
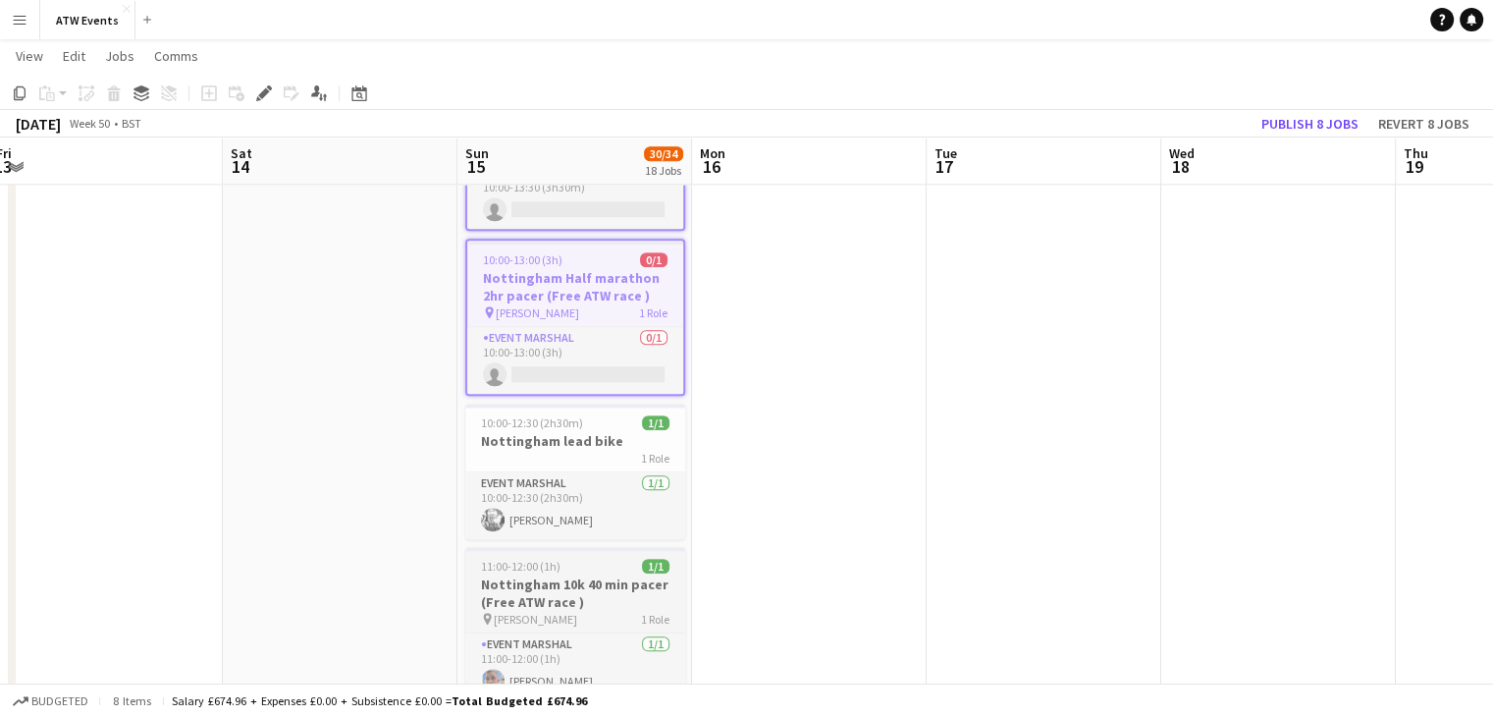
click at [579, 575] on h3 "Nottingham 10k 40 min pacer (Free ATW race )" at bounding box center [575, 592] width 220 height 35
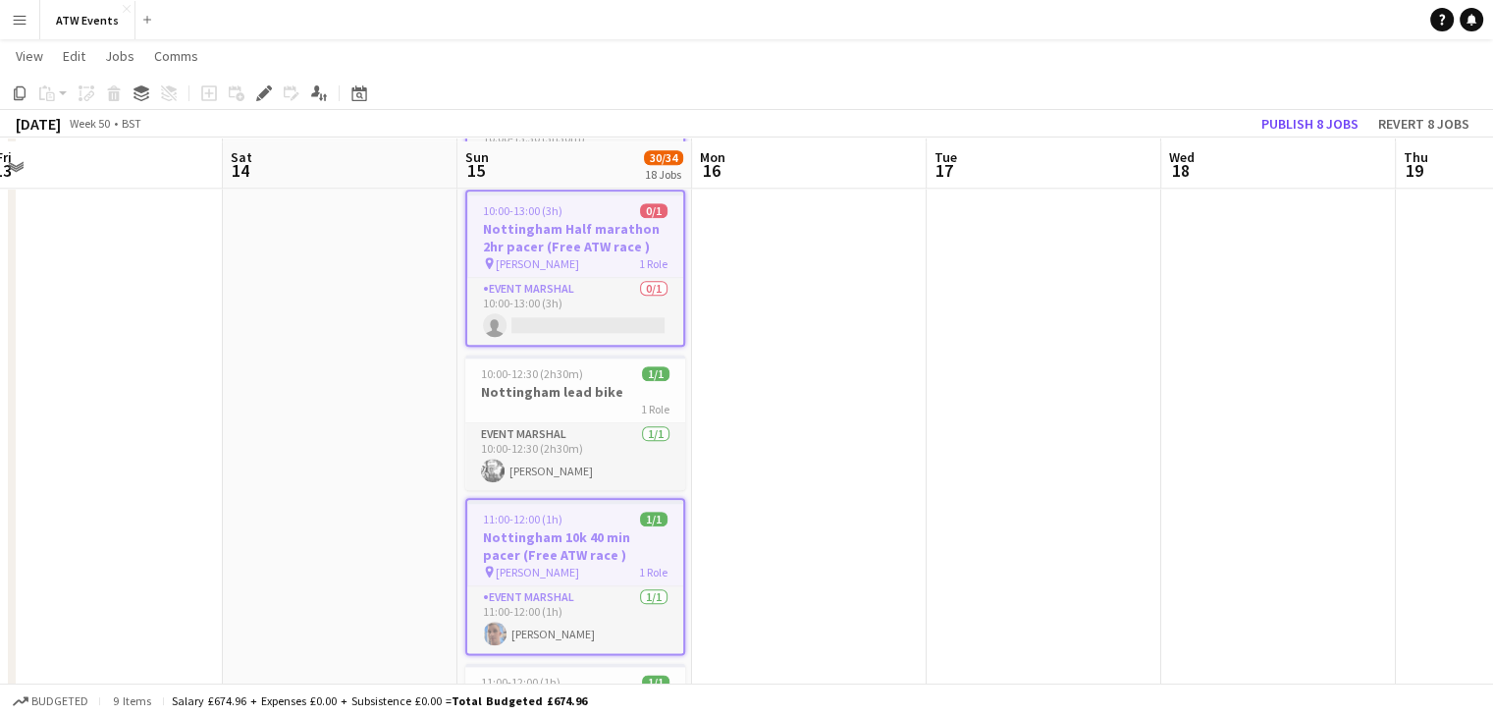
scroll to position [2232, 0]
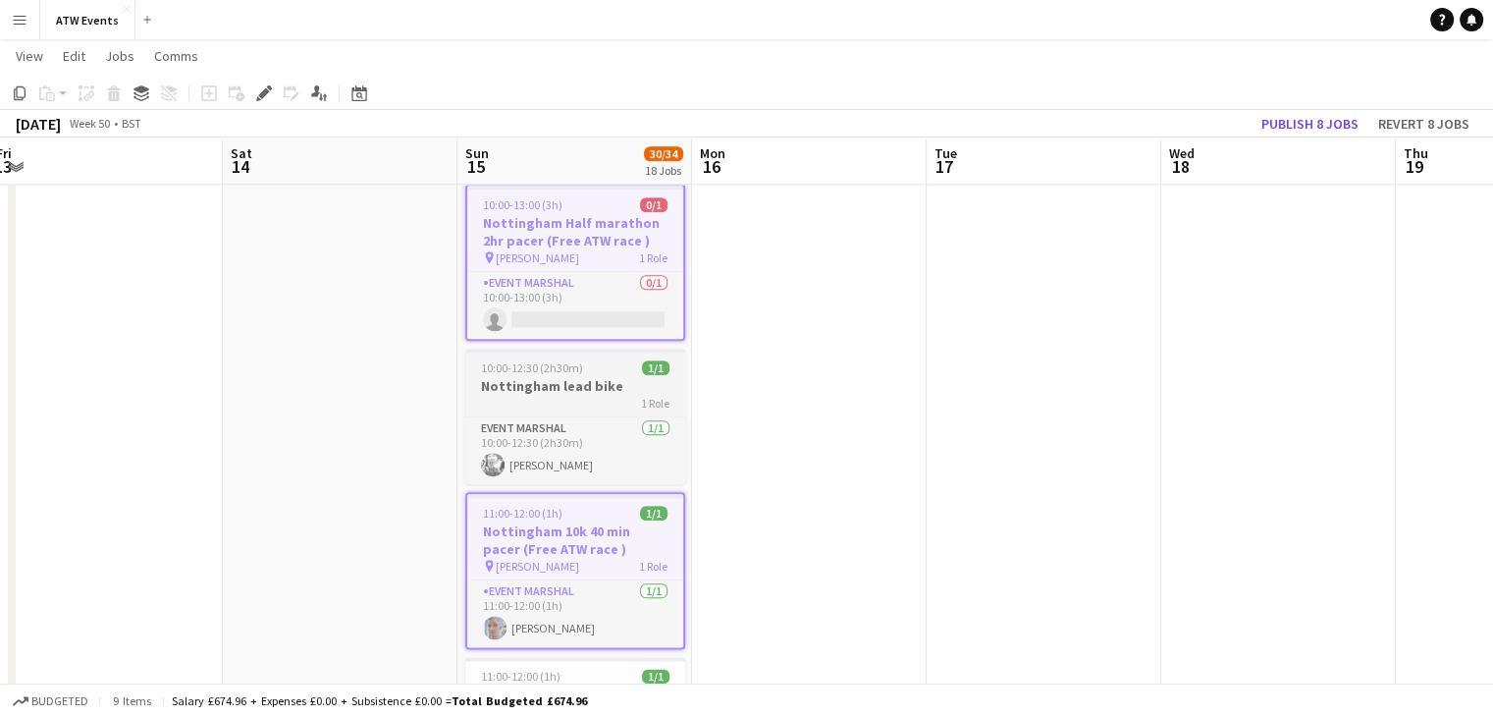
click at [569, 395] on div "1 Role" at bounding box center [575, 403] width 220 height 16
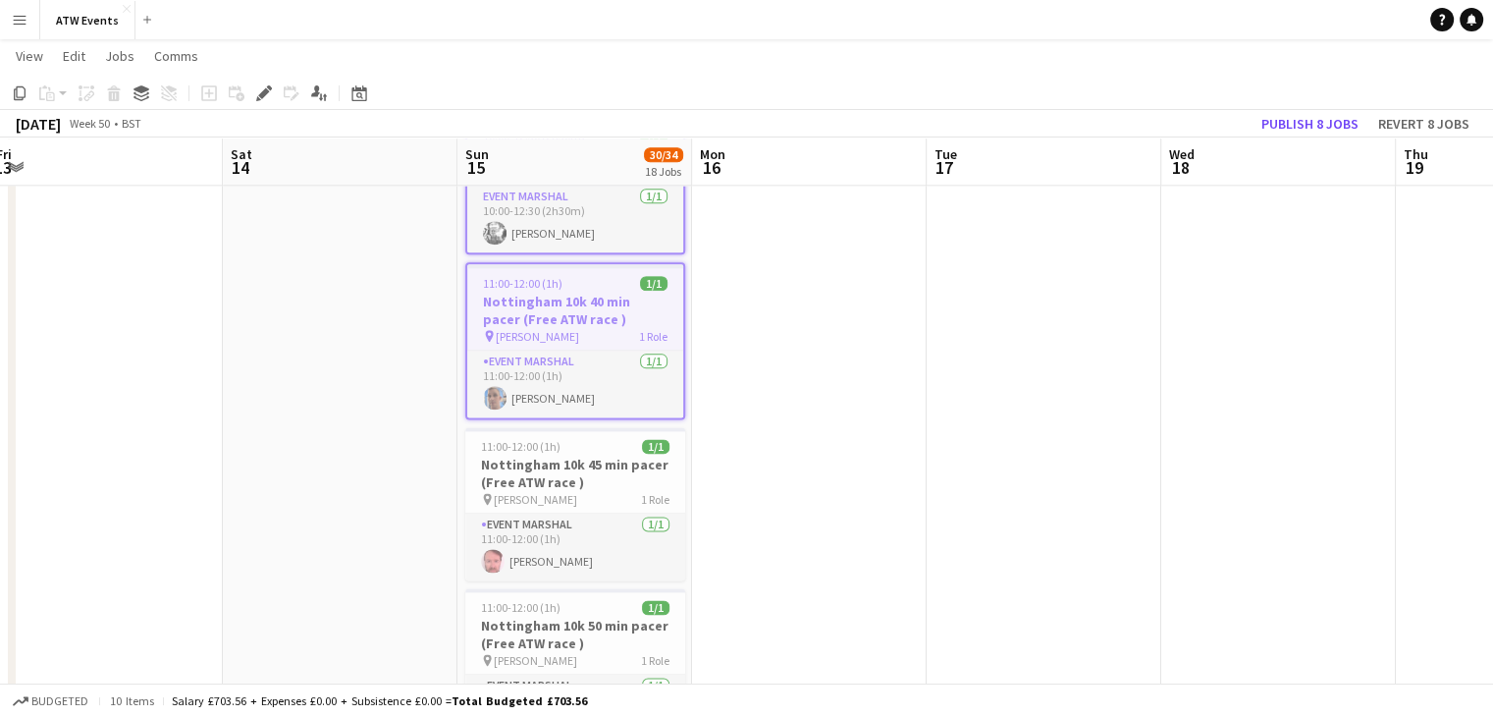
scroll to position [2466, 0]
click at [575, 457] on h3 "Nottingham 10k 45 min pacer (Free ATW race )" at bounding box center [575, 472] width 220 height 35
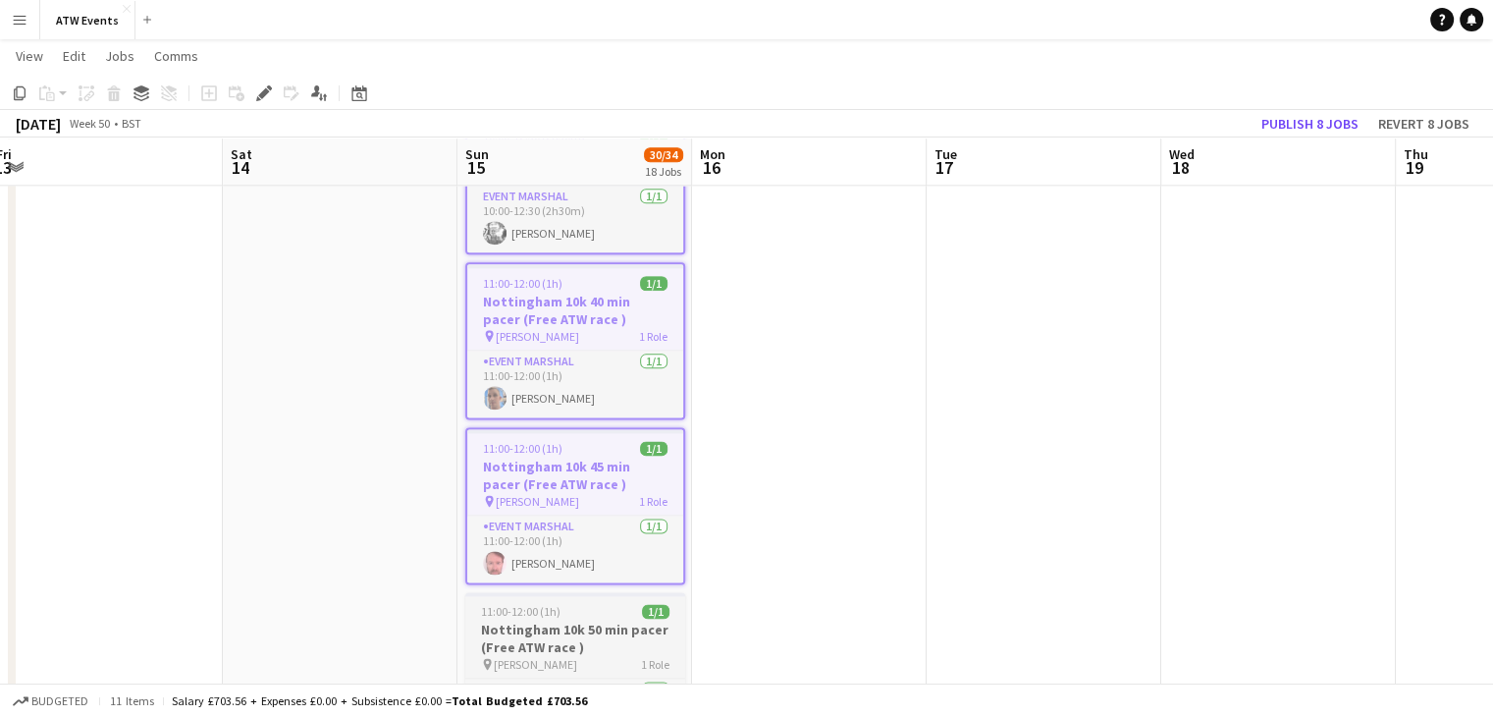
click at [588, 622] on h3 "Nottingham 10k 50 min pacer (Free ATW race )" at bounding box center [575, 637] width 220 height 35
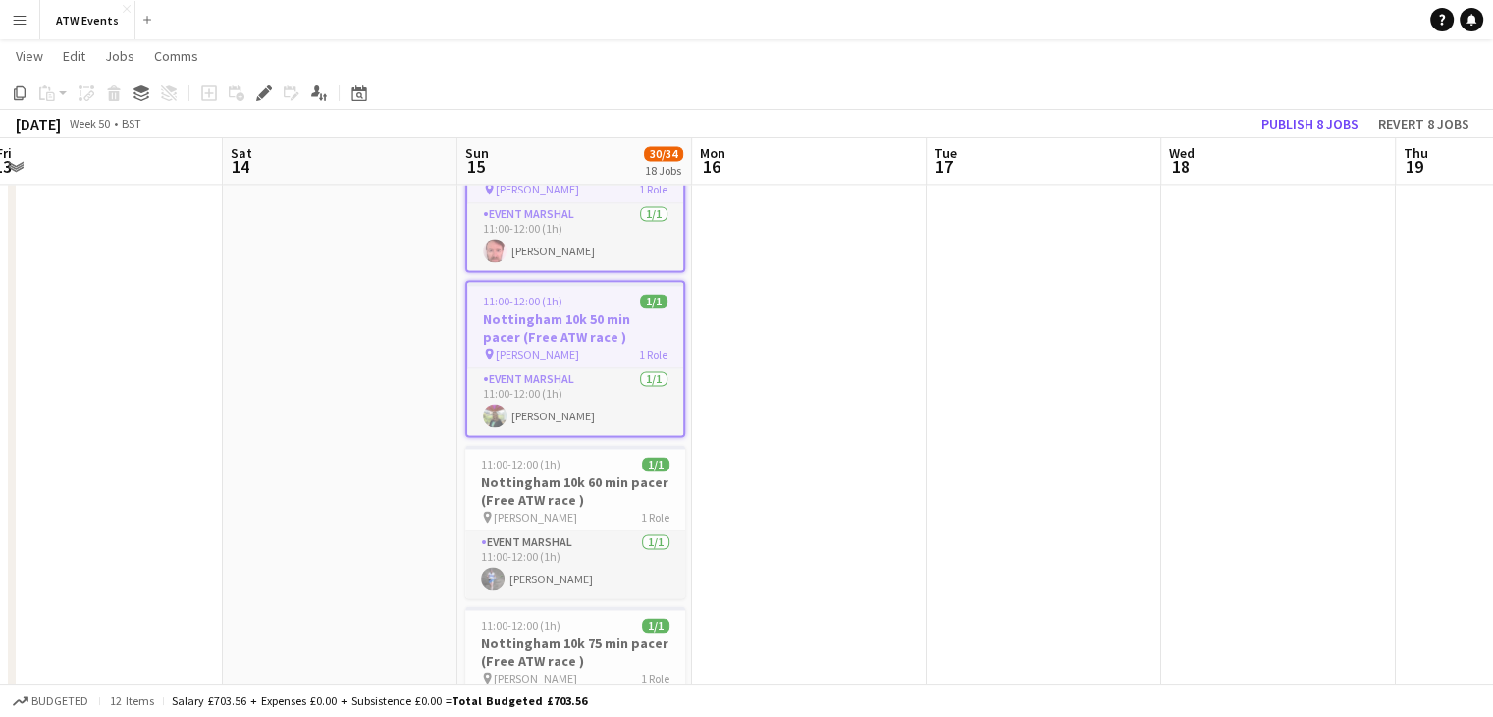
scroll to position [2780, 0]
click at [575, 472] on h3 "Nottingham 10k 60 min pacer (Free ATW race )" at bounding box center [575, 488] width 220 height 35
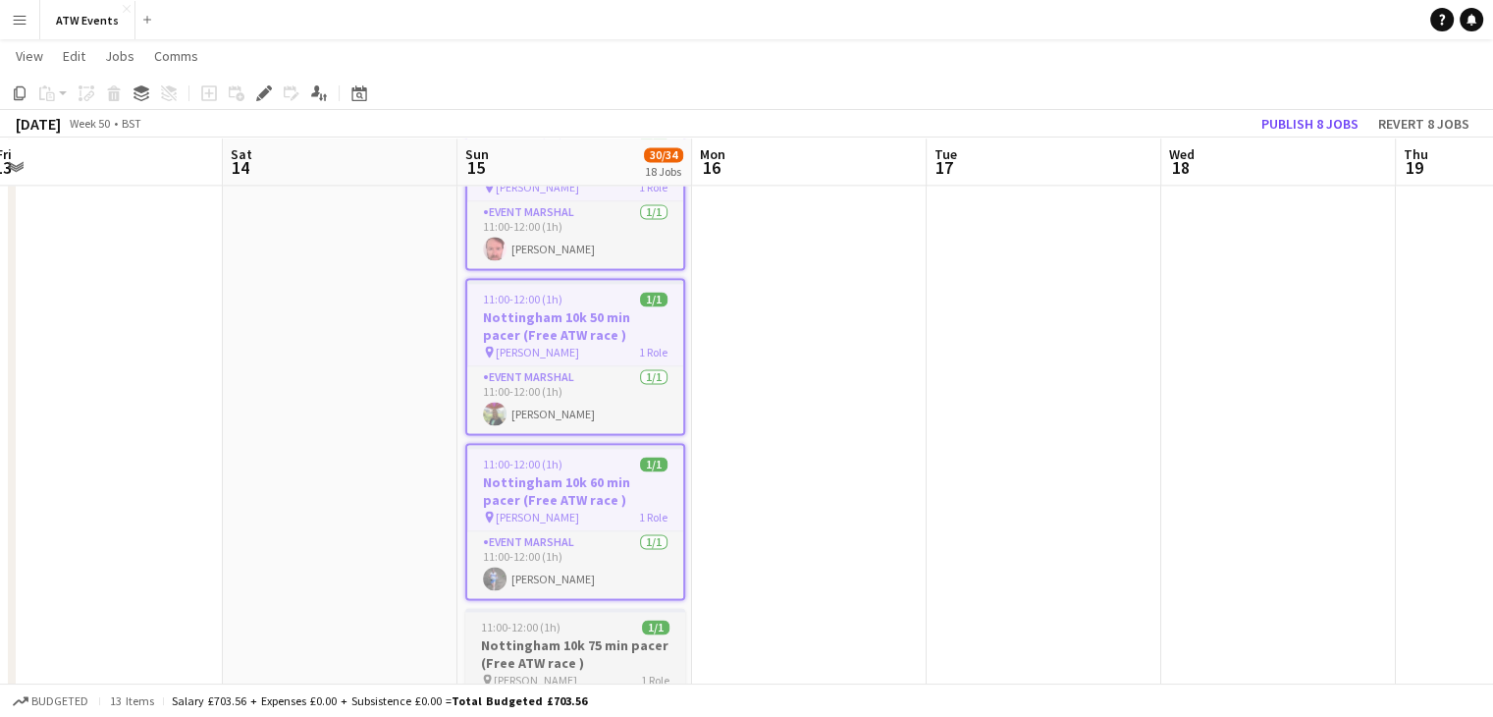
click at [581, 671] on div "pin Holme Pierrepont 1 Role" at bounding box center [575, 679] width 220 height 16
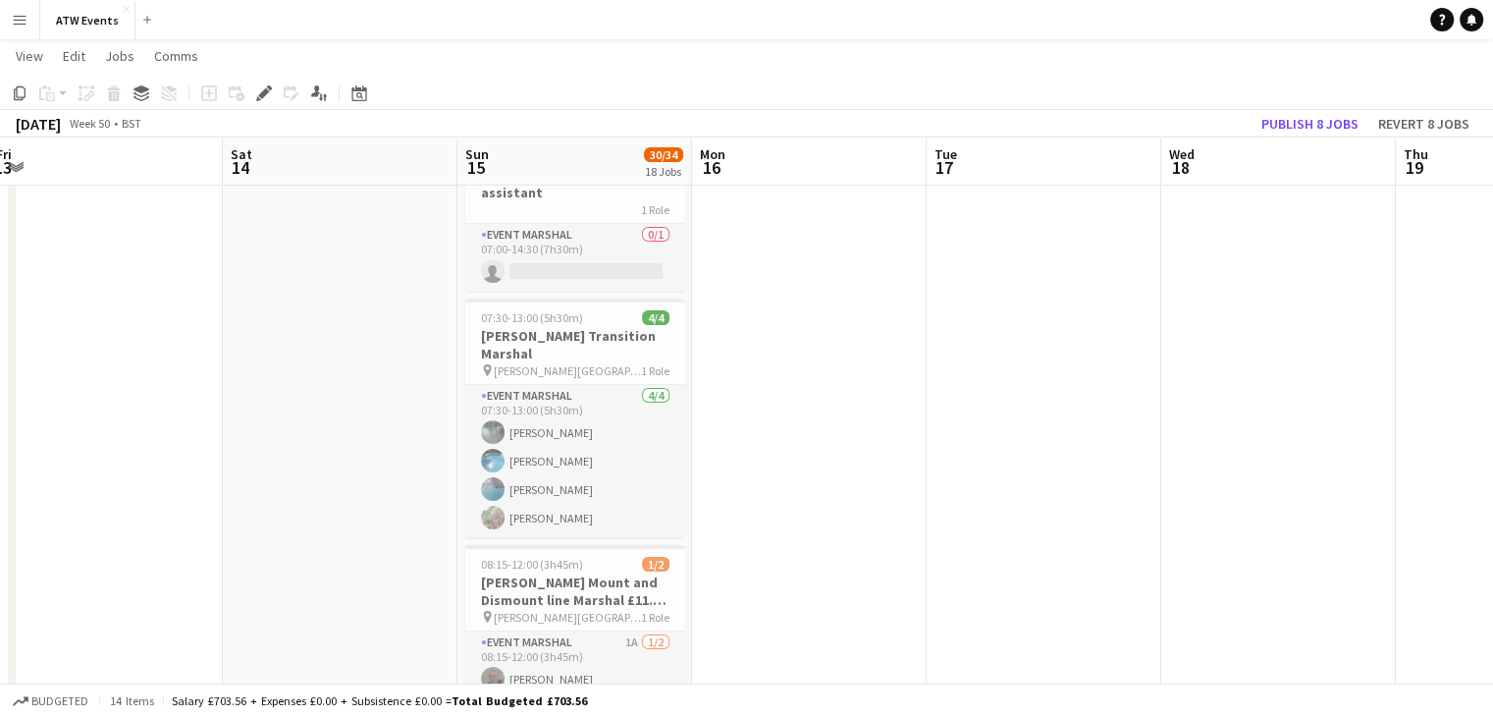
scroll to position [0, 0]
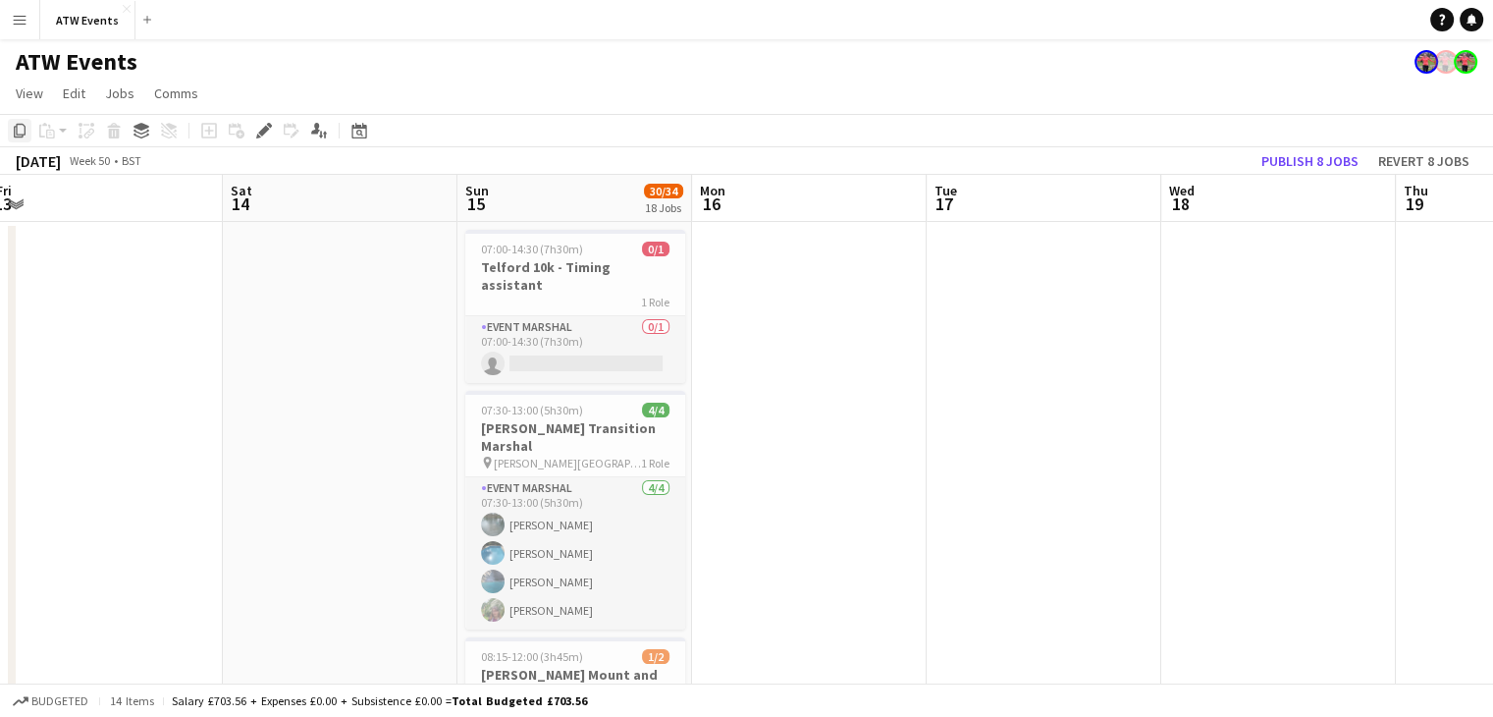
click at [20, 134] on icon at bounding box center [20, 131] width 12 height 14
click at [351, 133] on icon "Date picker" at bounding box center [359, 131] width 16 height 16
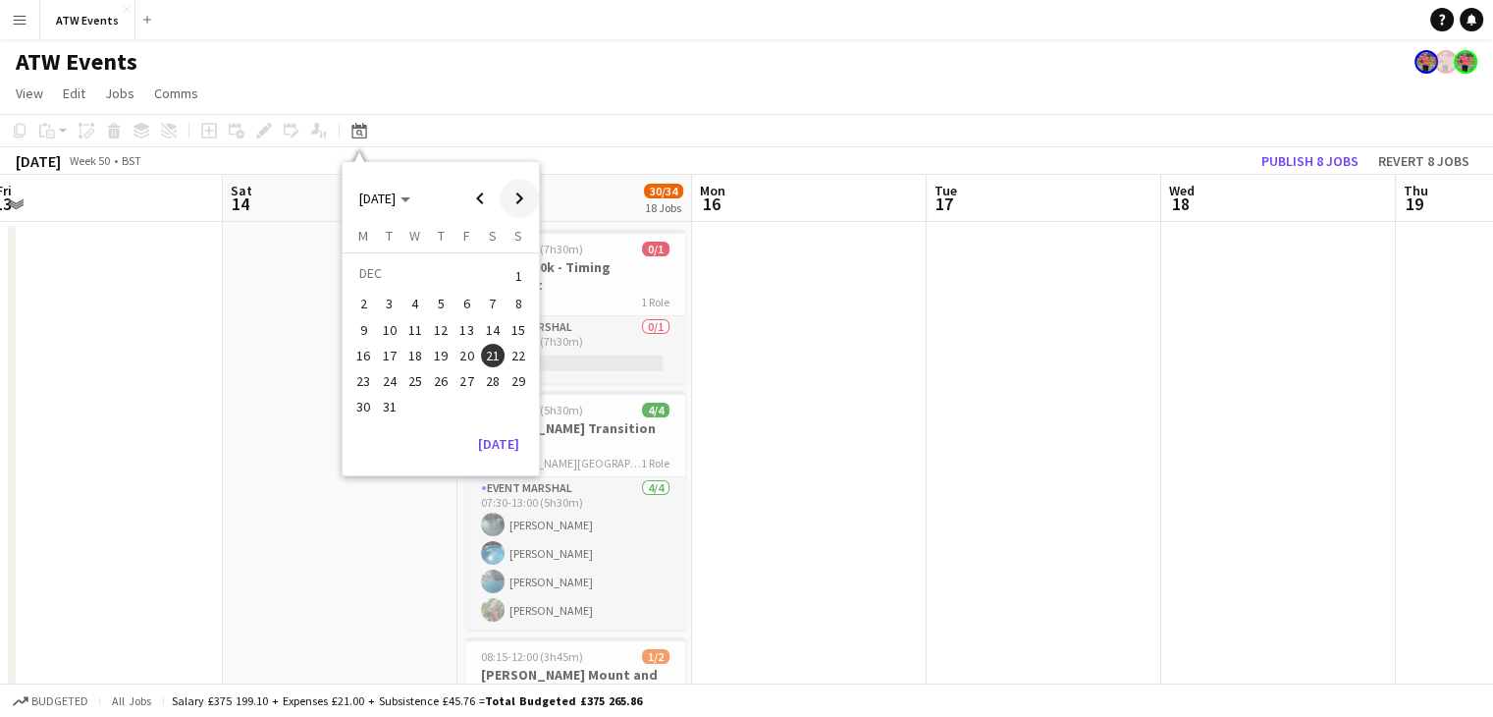
click at [523, 195] on span "Next month" at bounding box center [519, 198] width 39 height 39
click at [526, 205] on span "Next month" at bounding box center [519, 198] width 39 height 39
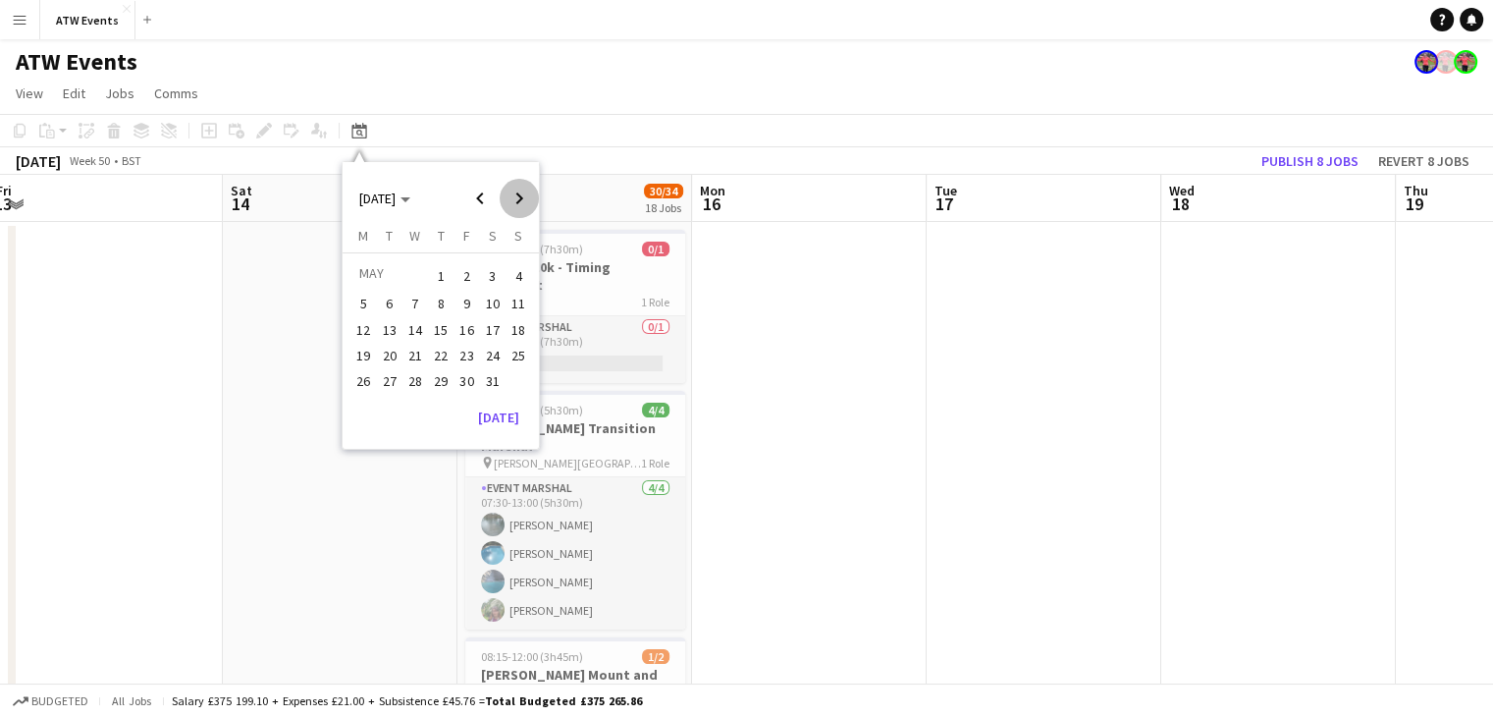
click at [526, 205] on span "Next month" at bounding box center [519, 198] width 39 height 39
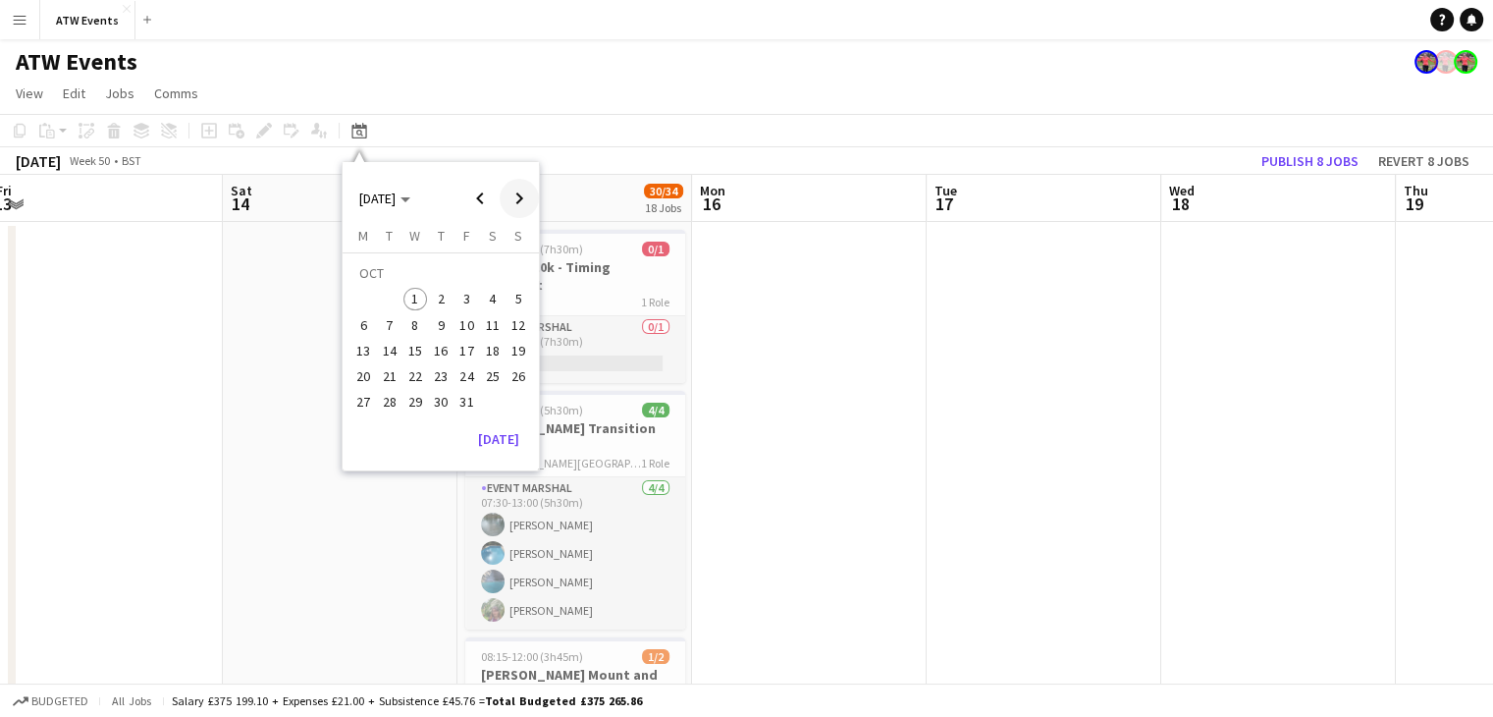
click at [526, 205] on span "Next month" at bounding box center [519, 198] width 39 height 39
click at [520, 356] on span "21" at bounding box center [519, 351] width 24 height 24
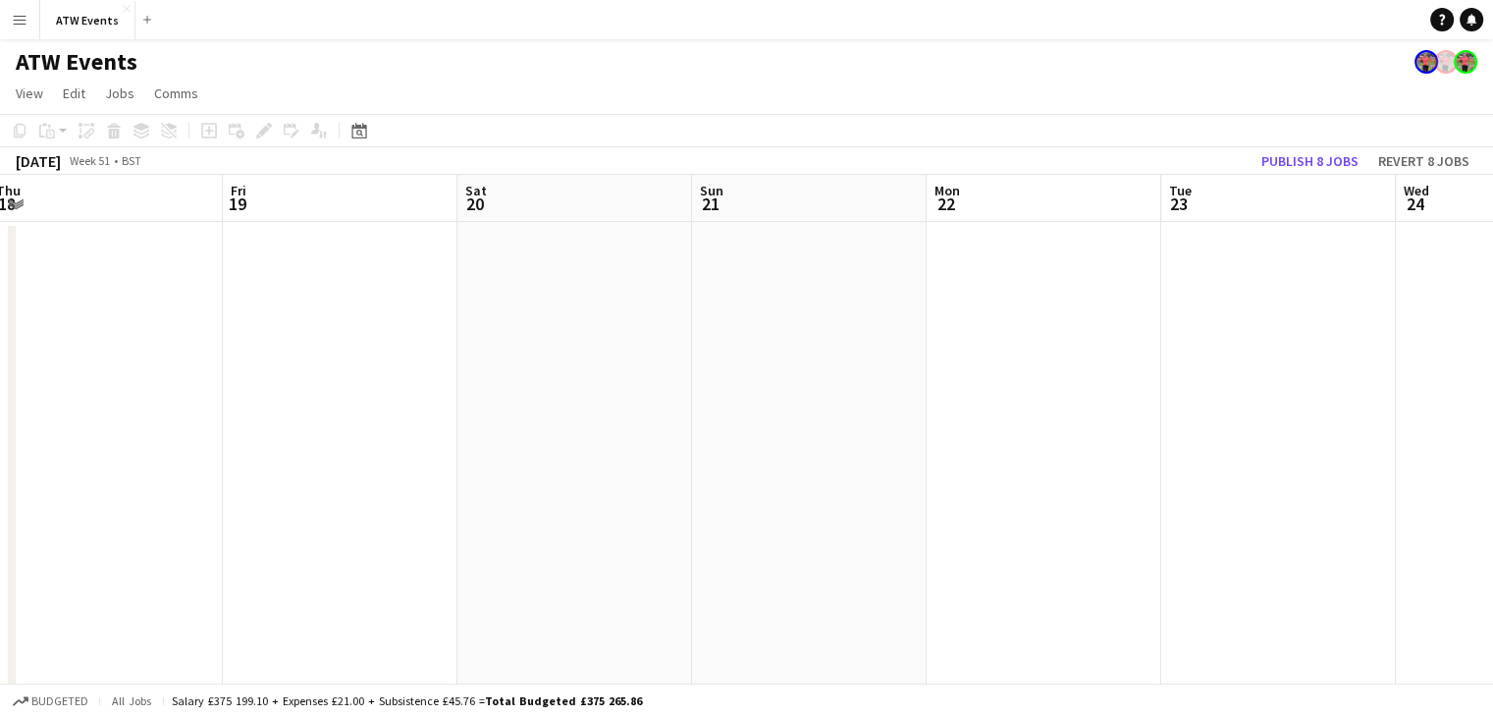
scroll to position [0, 675]
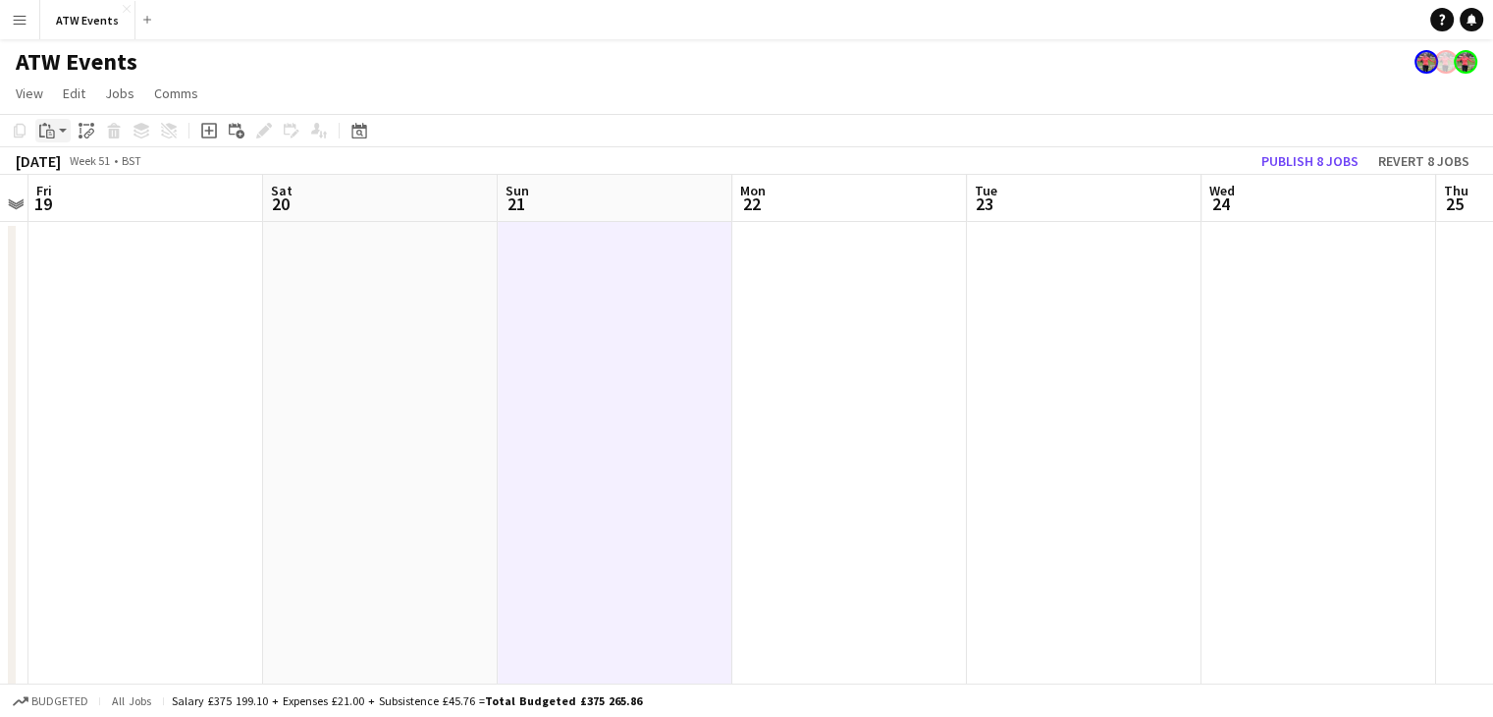
click at [50, 129] on icon "Paste" at bounding box center [47, 131] width 16 height 16
click at [74, 166] on link "Paste Ctrl+V" at bounding box center [144, 168] width 185 height 18
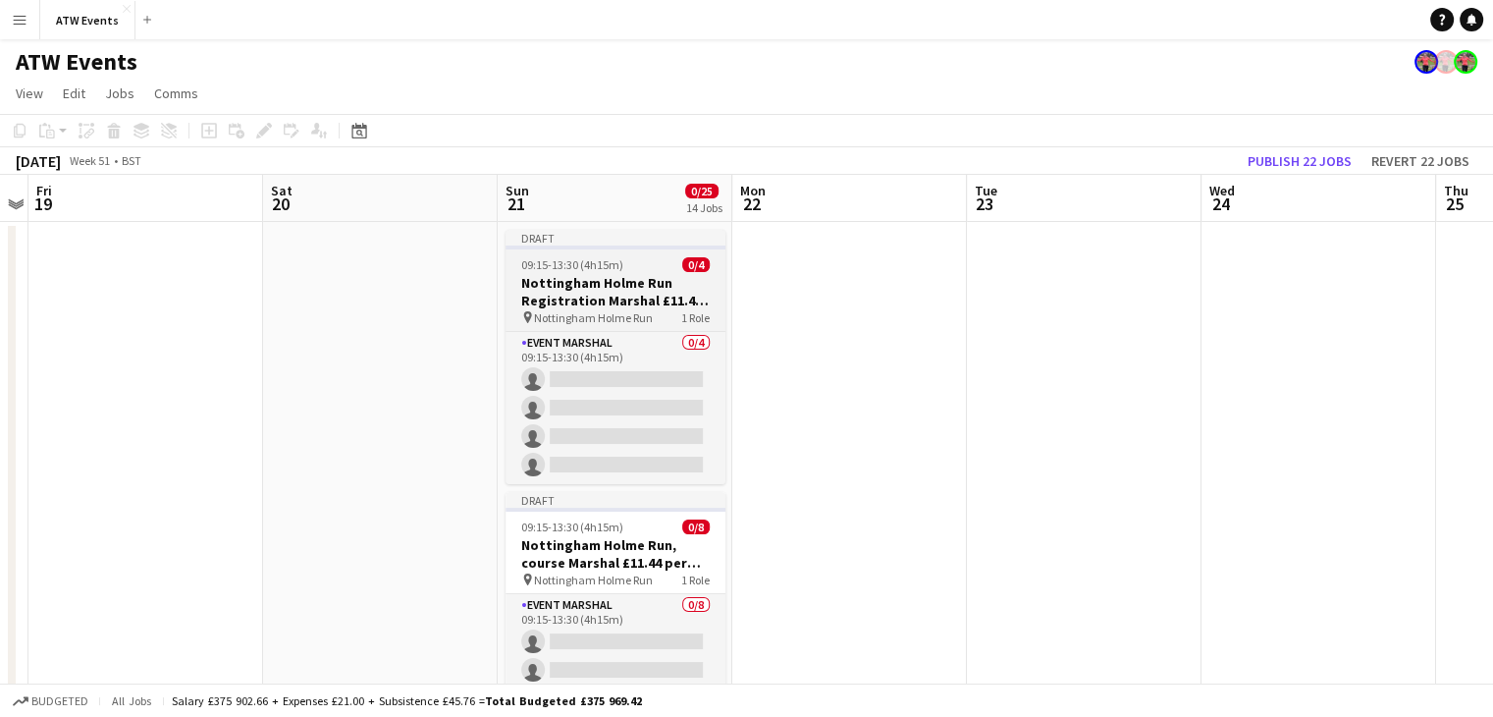
click at [647, 303] on h3 "Nottingham Holme Run Registration Marshal £11.44 per hour if over 21" at bounding box center [616, 291] width 220 height 35
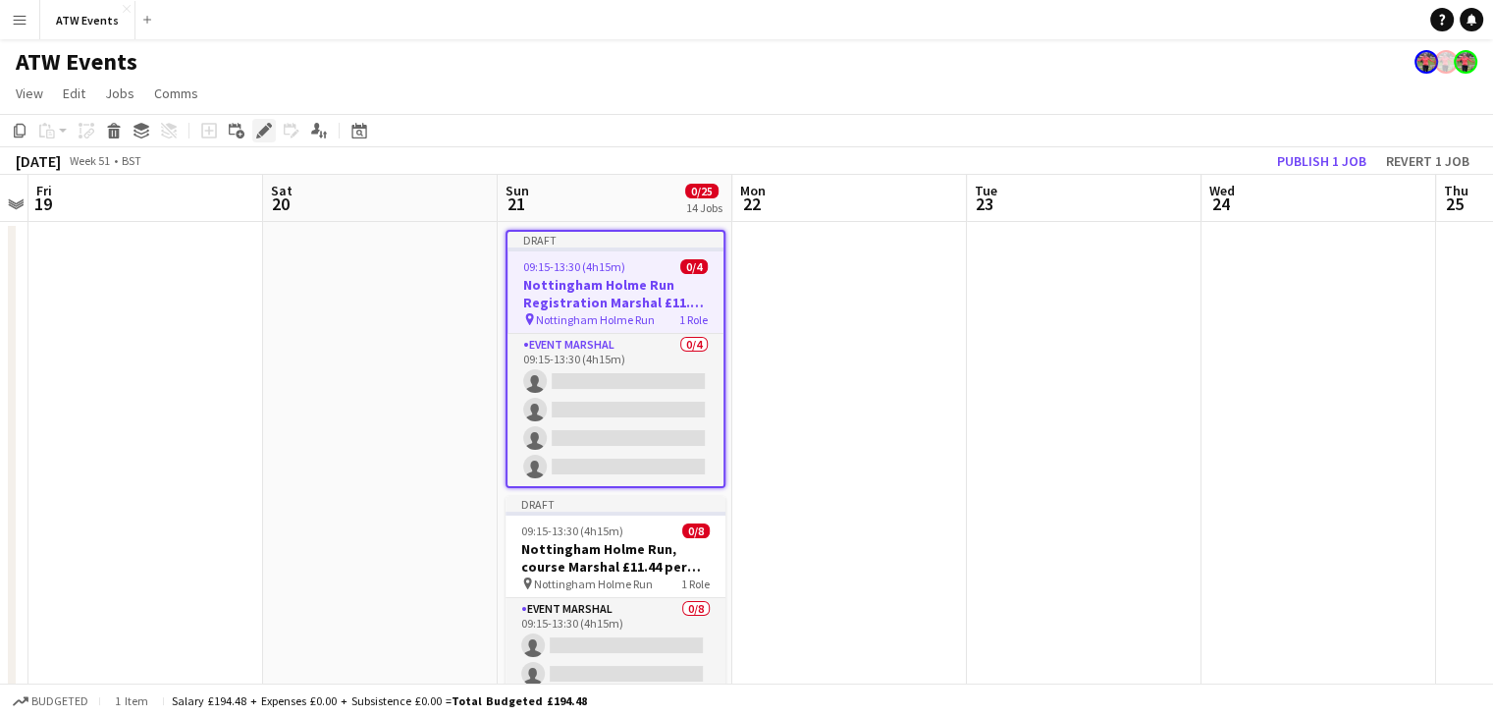
click at [273, 131] on div "Edit" at bounding box center [264, 131] width 24 height 24
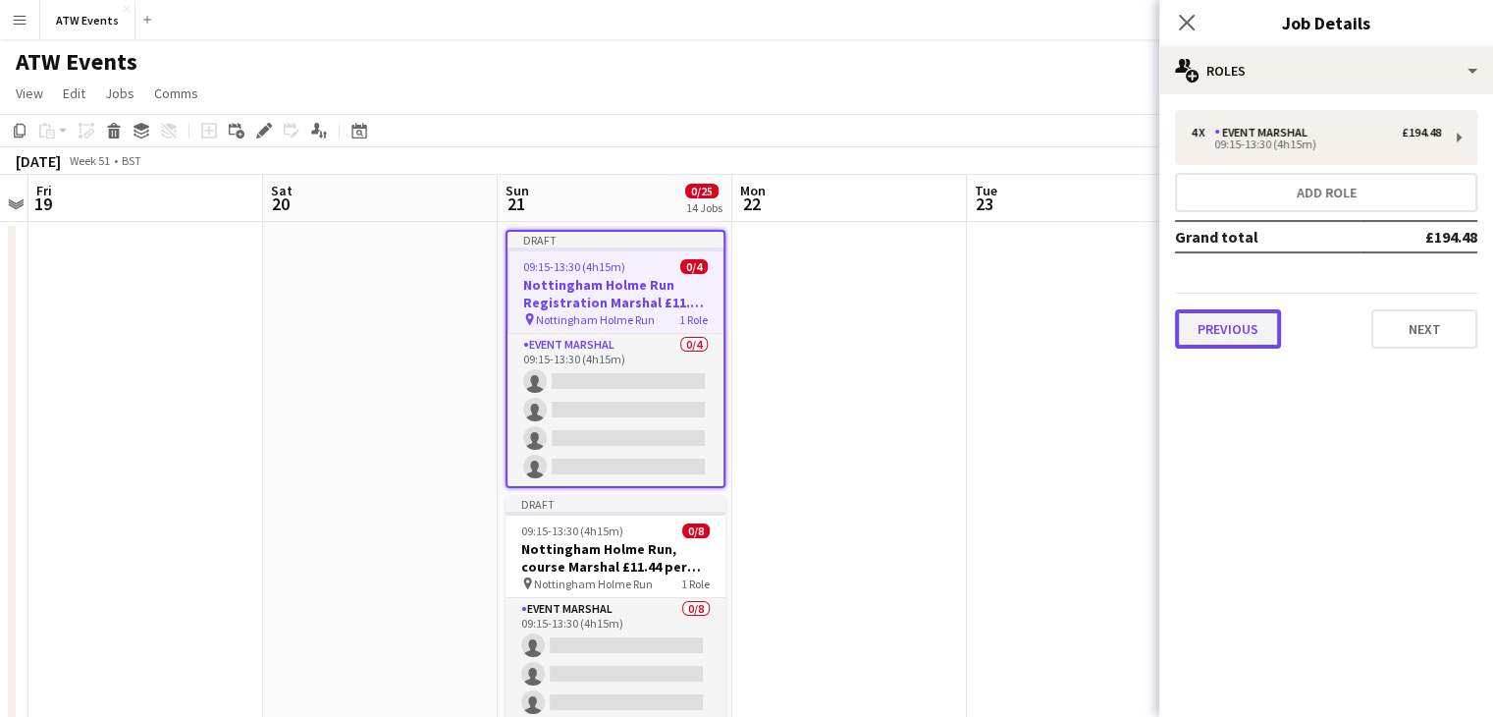
click at [1247, 321] on button "Previous" at bounding box center [1228, 328] width 106 height 39
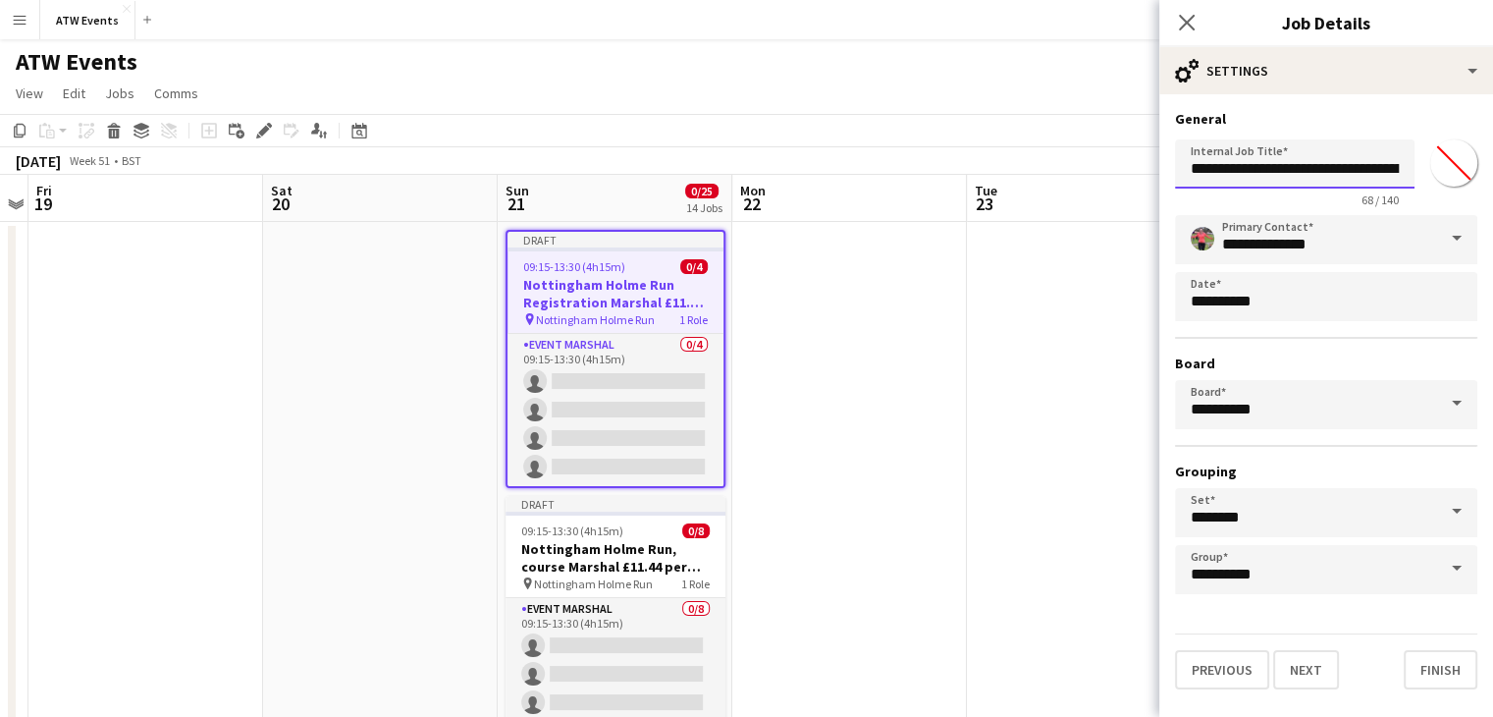
click at [1353, 155] on input "**********" at bounding box center [1295, 163] width 240 height 49
click button "Next" at bounding box center [1306, 669] width 66 height 39
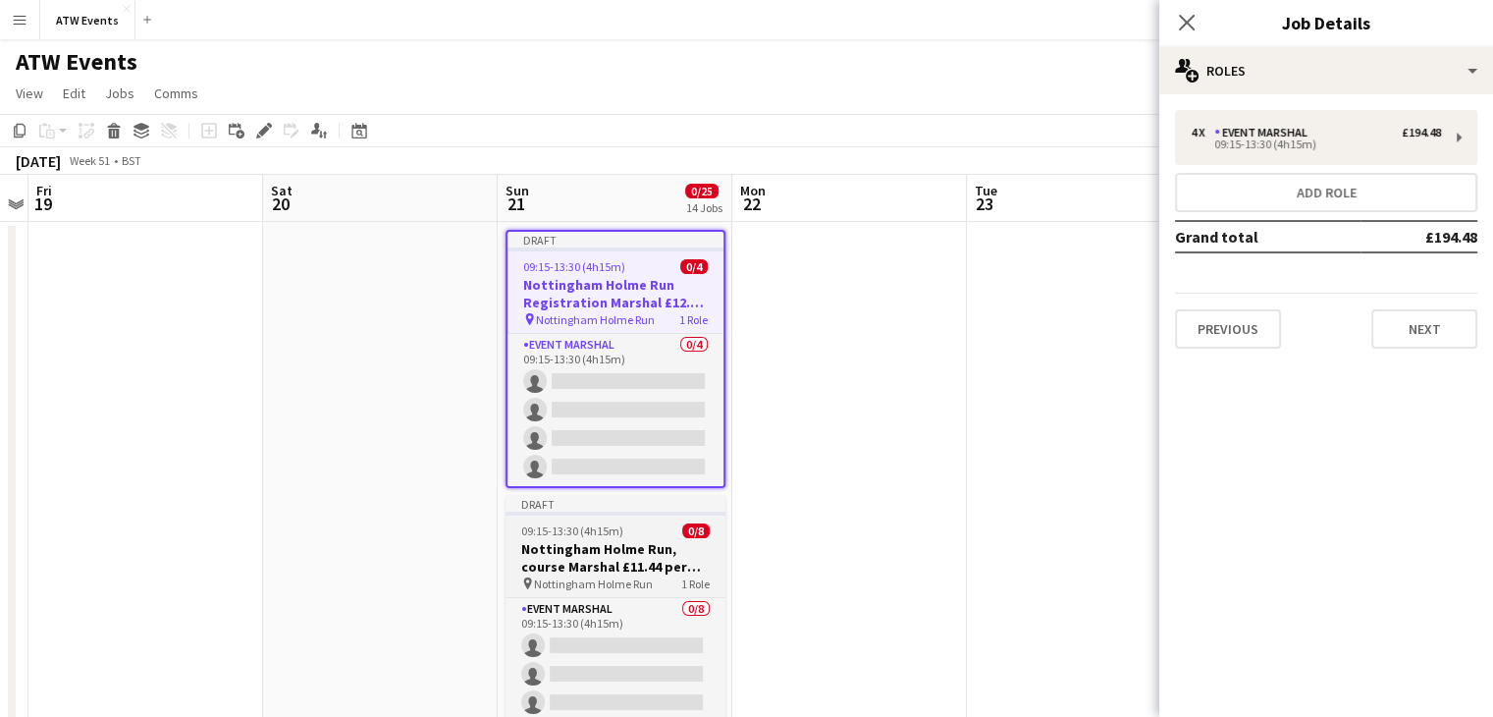
click at [612, 558] on h3 "Nottingham Holme Run, course Marshal £11.44 per hour if over 21" at bounding box center [616, 557] width 220 height 35
type input "**********"
type input "*******"
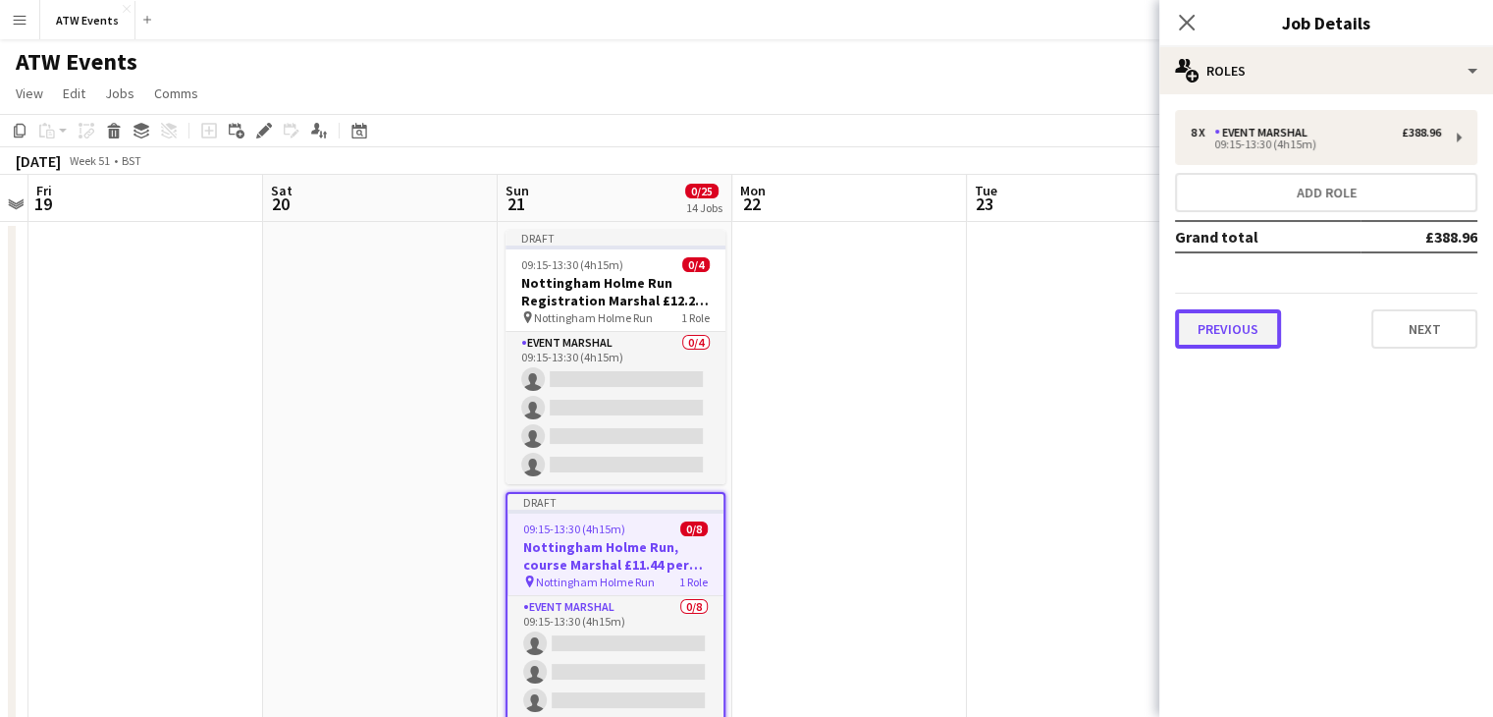
click at [1201, 327] on button "Previous" at bounding box center [1228, 328] width 106 height 39
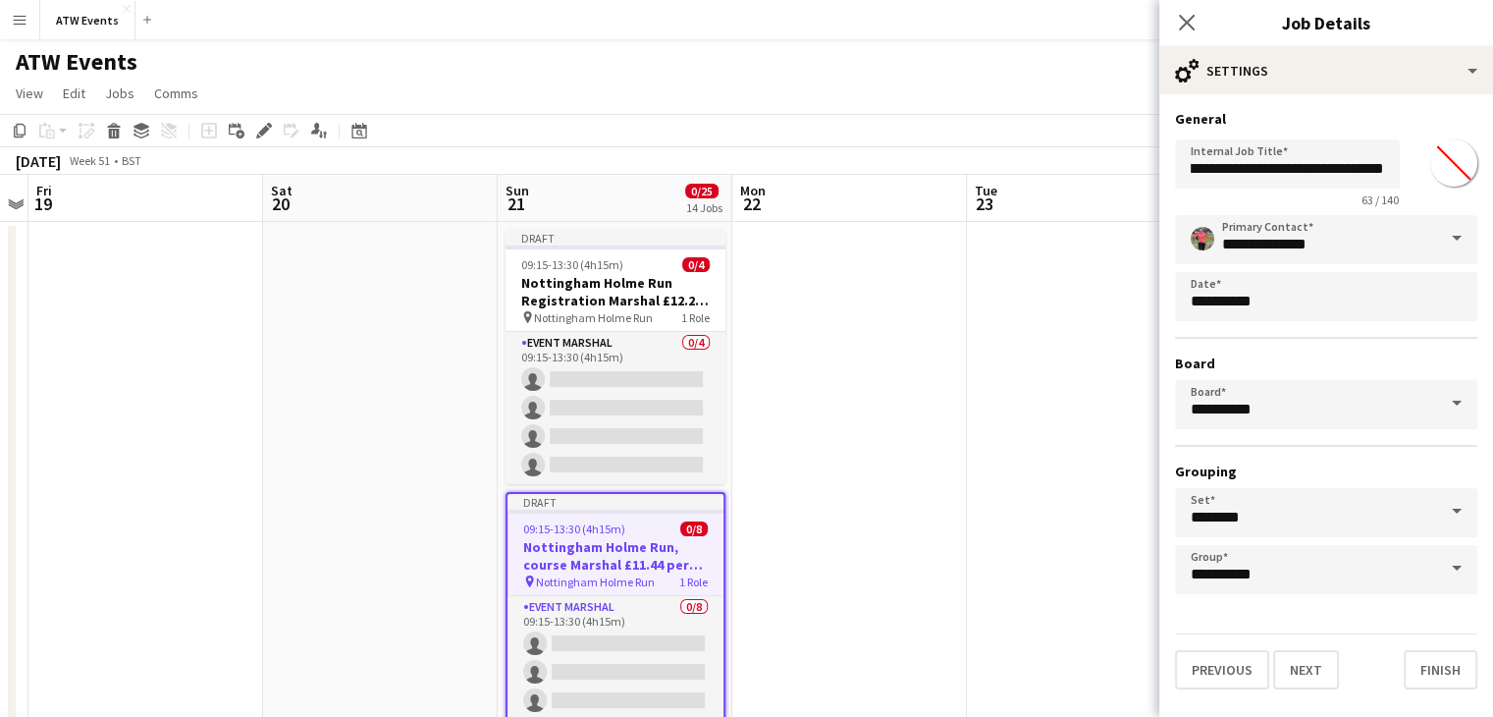
scroll to position [0, 220]
click at [1278, 173] on input "**********" at bounding box center [1295, 163] width 240 height 49
click button "Next" at bounding box center [1306, 669] width 66 height 39
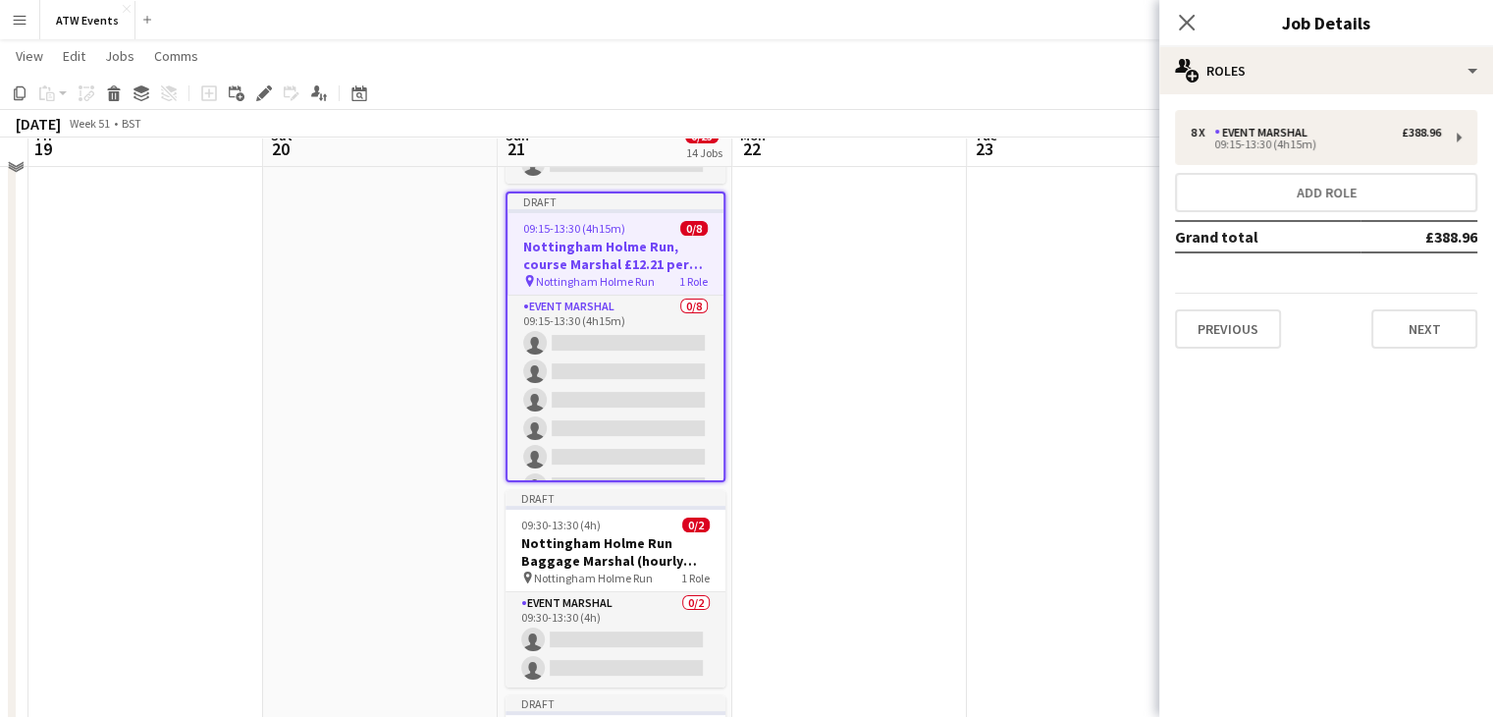
scroll to position [302, 0]
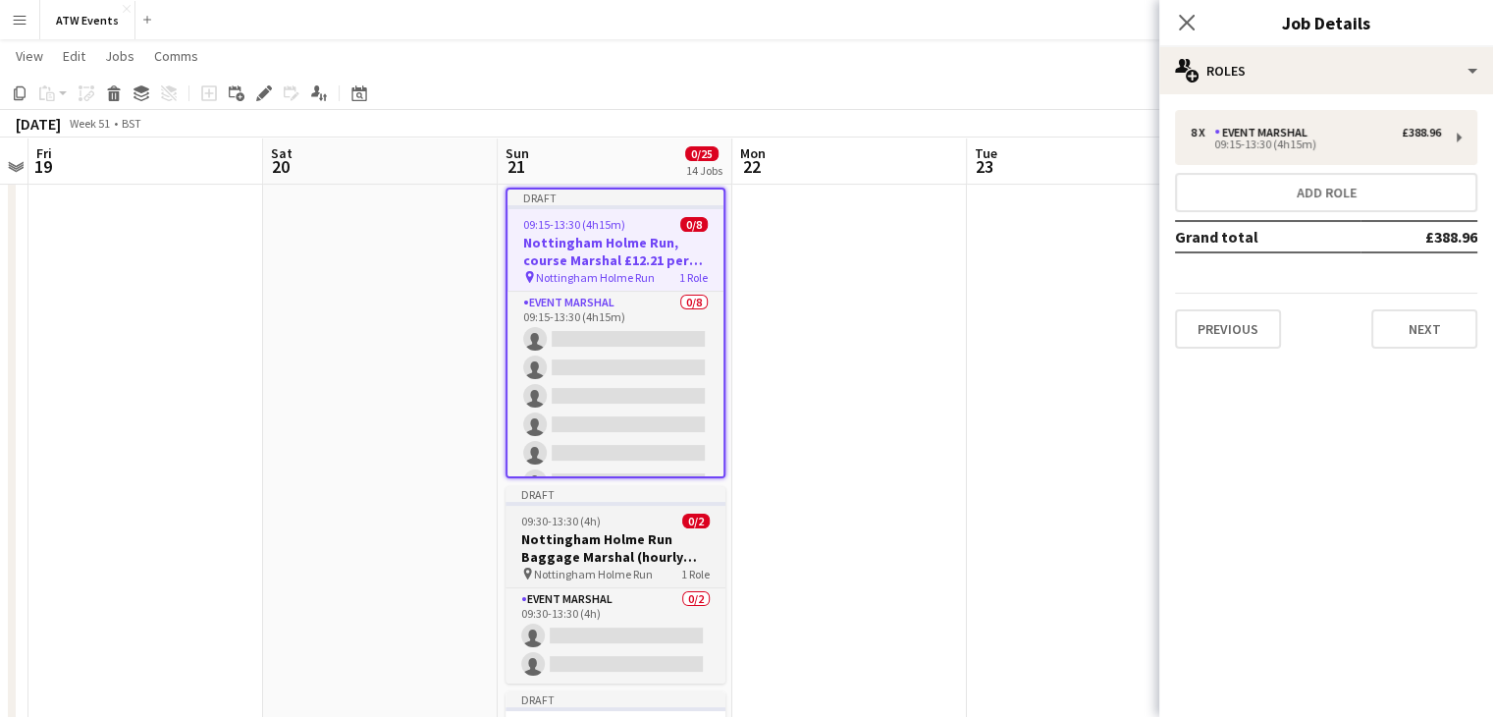
click at [603, 538] on h3 "Nottingham Holme Run Baggage Marshal (hourly rate, NO free race)" at bounding box center [616, 547] width 220 height 35
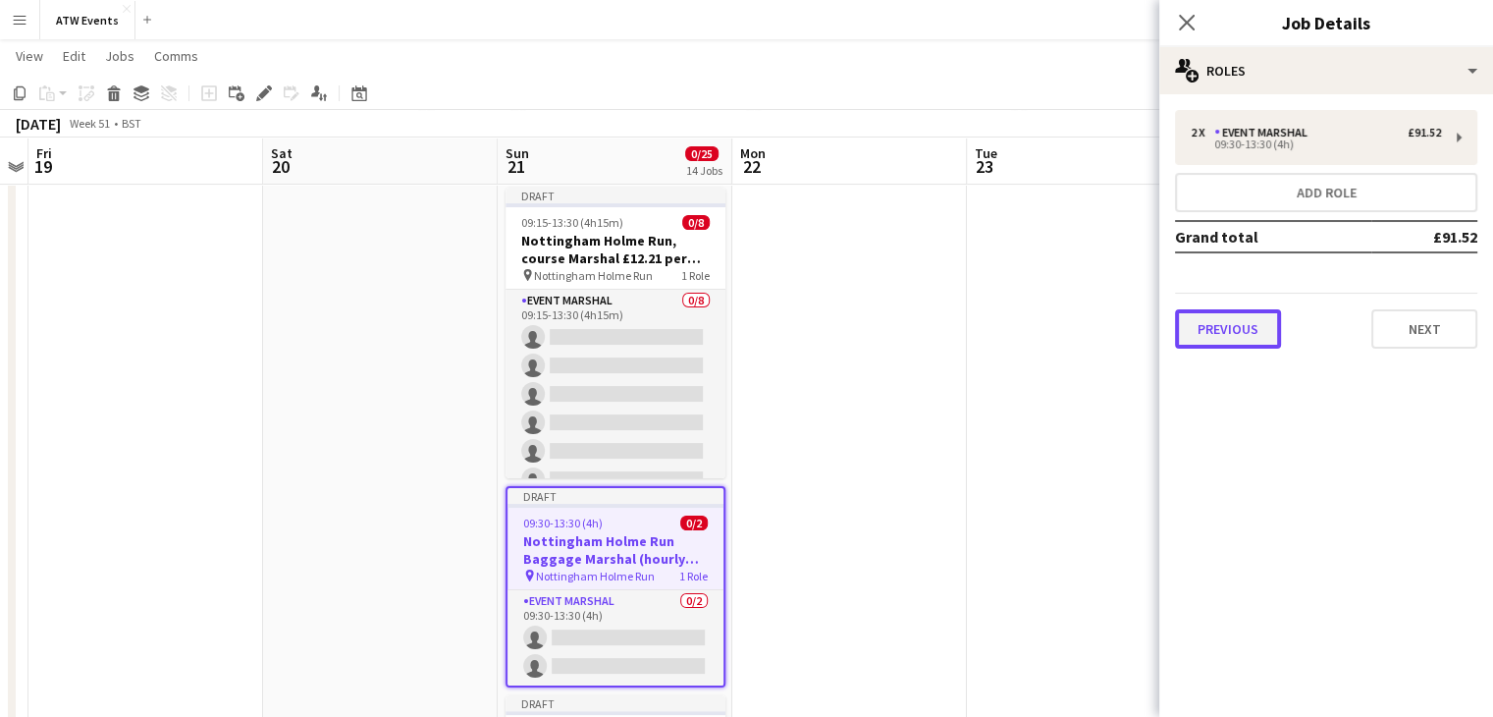
click at [1252, 327] on button "Previous" at bounding box center [1228, 328] width 106 height 39
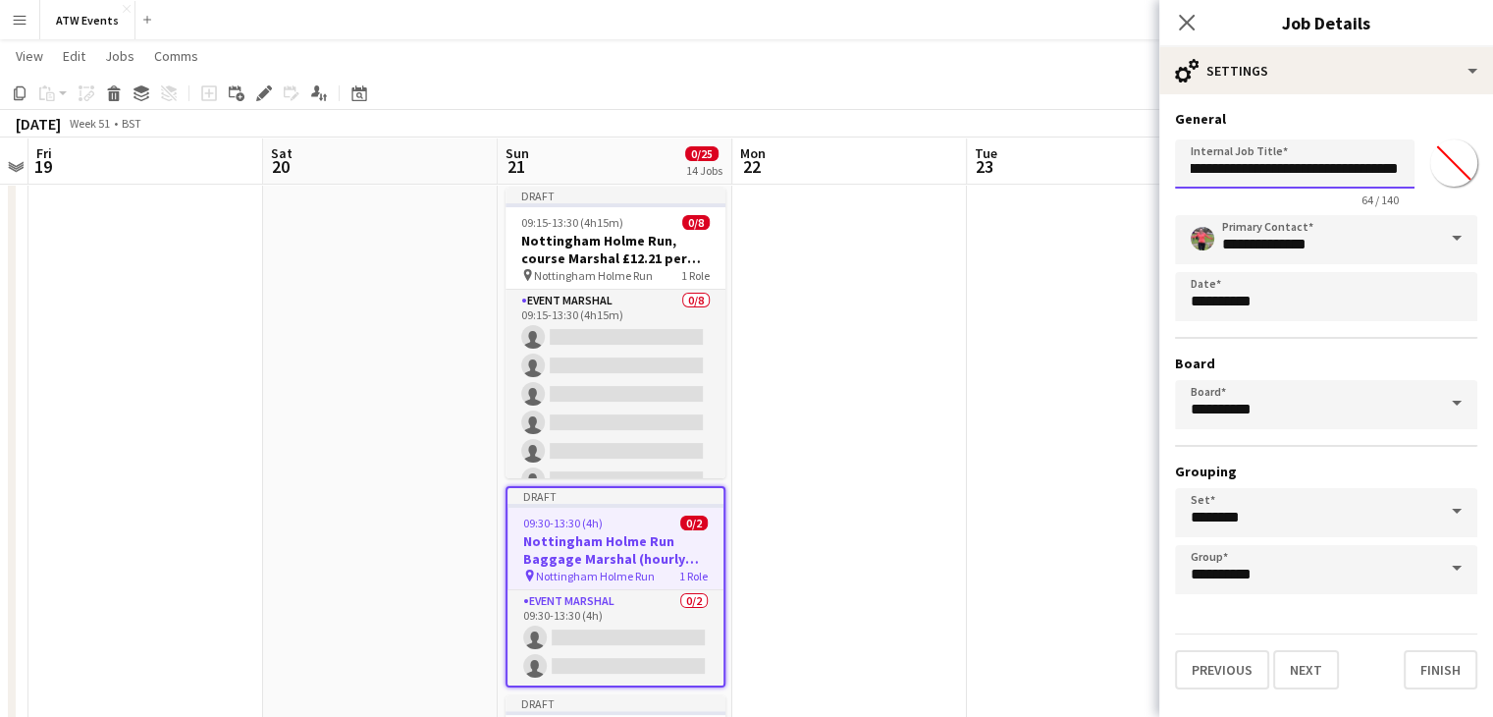
click at [1291, 167] on input "**********" at bounding box center [1295, 163] width 240 height 49
click at [1398, 165] on input "**********" at bounding box center [1295, 163] width 240 height 49
click button "Next" at bounding box center [1306, 669] width 66 height 39
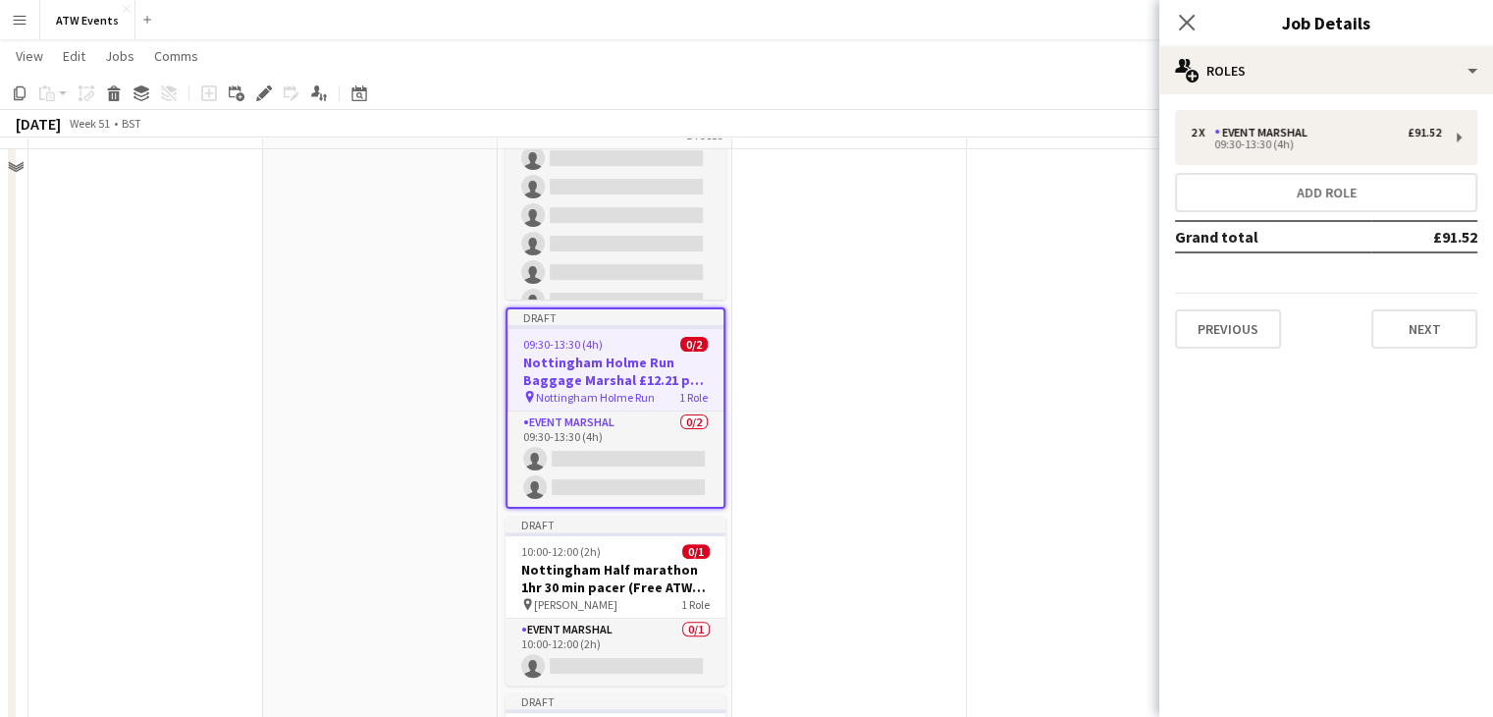
scroll to position [483, 0]
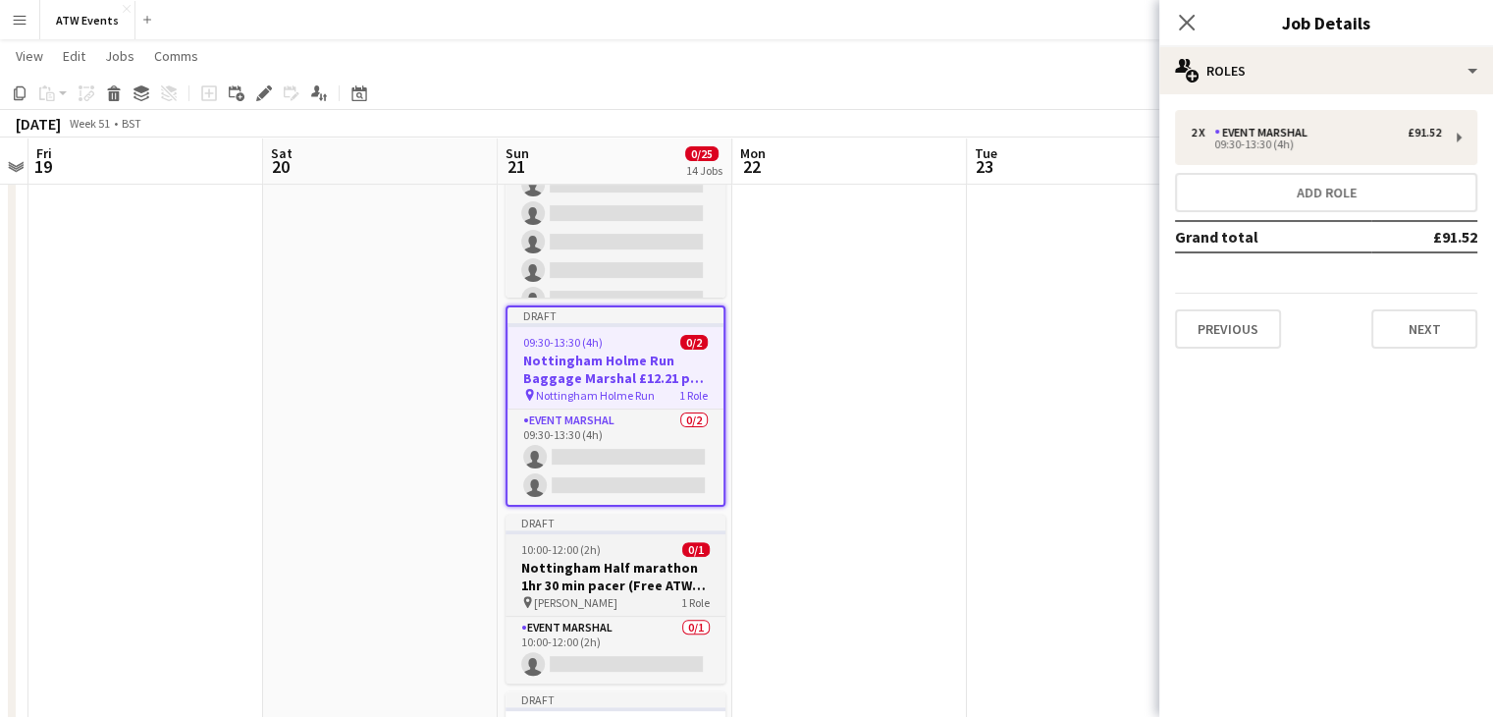
click at [639, 570] on h3 "Nottingham Half marathon 1hr 30 min pacer (Free ATW race )" at bounding box center [616, 576] width 220 height 35
type input "**********"
type input "*******"
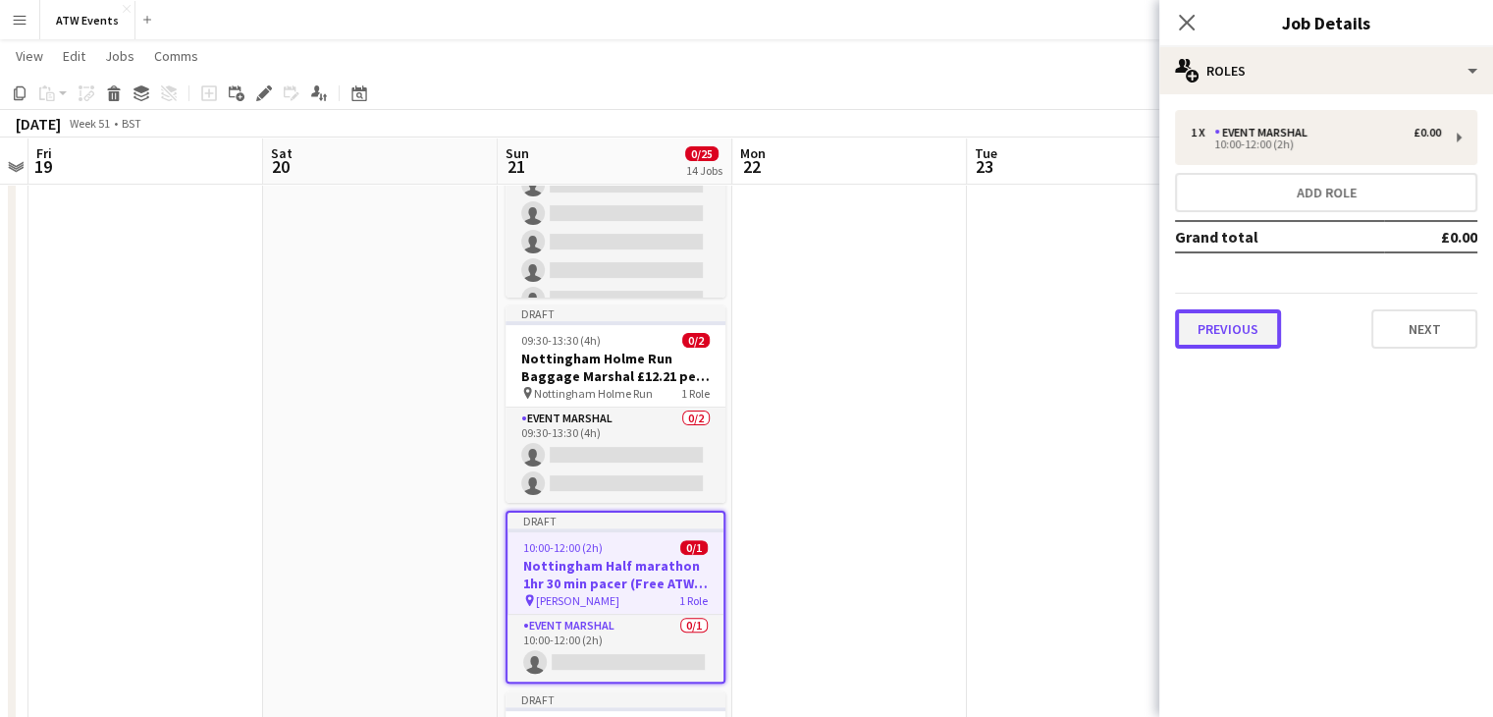
click at [1228, 327] on button "Previous" at bounding box center [1228, 328] width 106 height 39
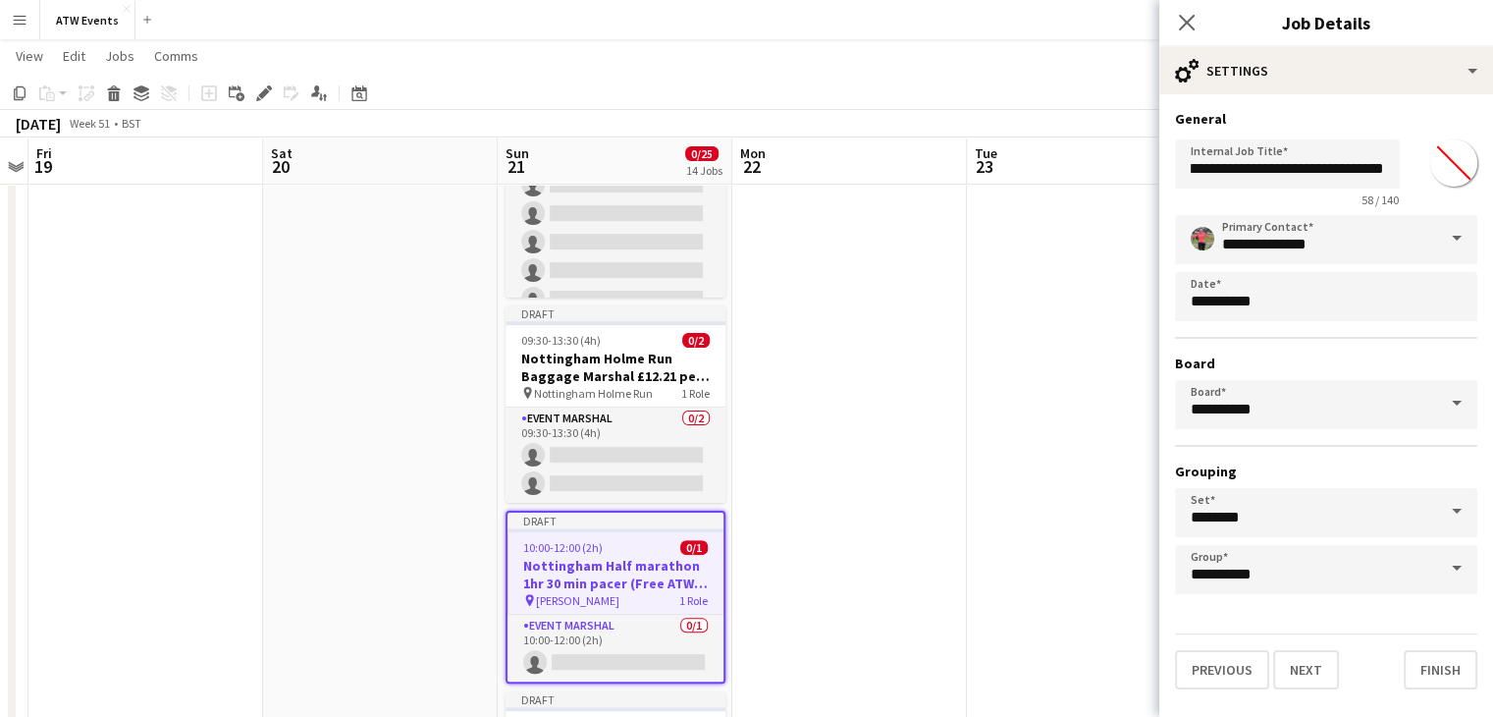
scroll to position [0, 187]
drag, startPoint x: 1404, startPoint y: 169, endPoint x: 1304, endPoint y: 181, distance: 100.8
click at [1304, 181] on input "**********" at bounding box center [1295, 163] width 240 height 49
paste input "**********"
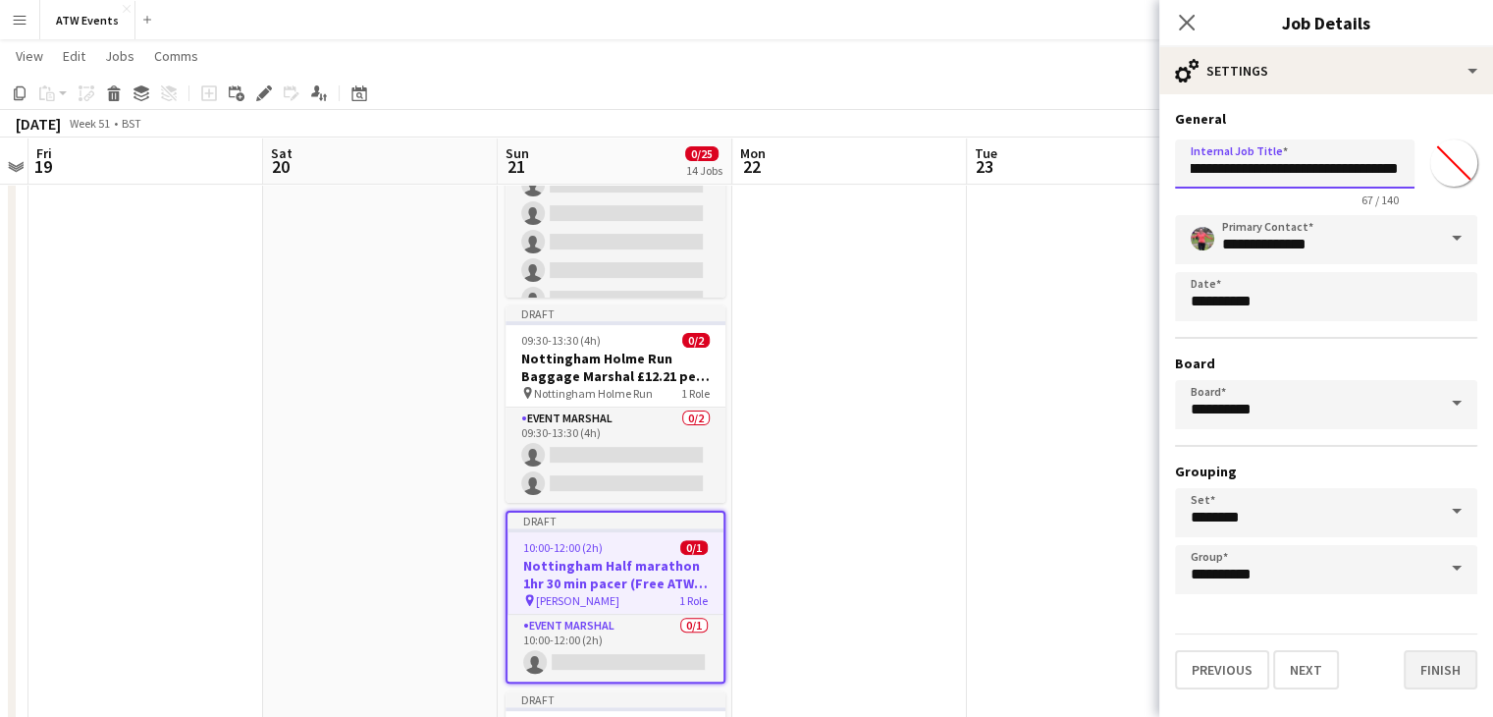
type input "**********"
click at [1438, 665] on button "Finish" at bounding box center [1441, 669] width 74 height 39
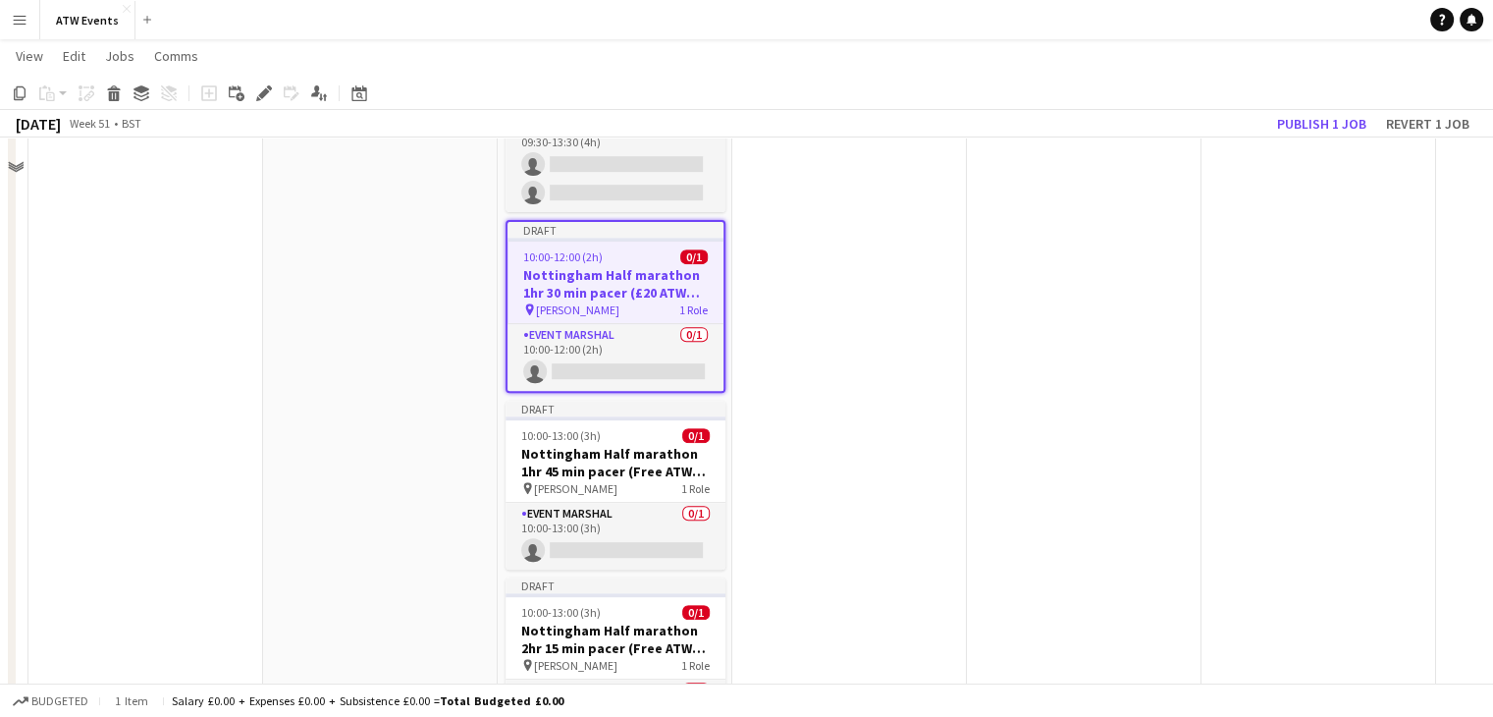
scroll to position [821, 0]
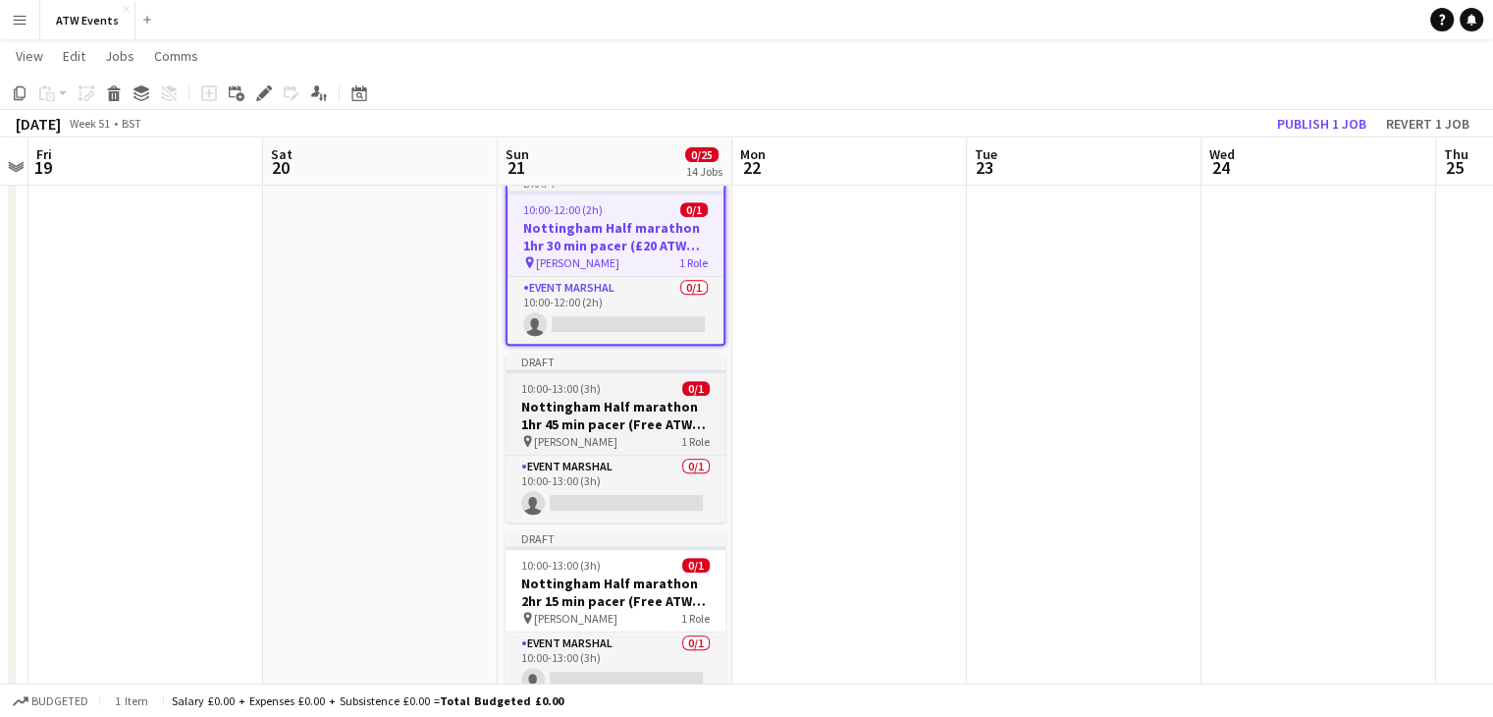
click at [650, 406] on h3 "Nottingham Half marathon 1hr 45 min pacer (Free ATW race )" at bounding box center [616, 415] width 220 height 35
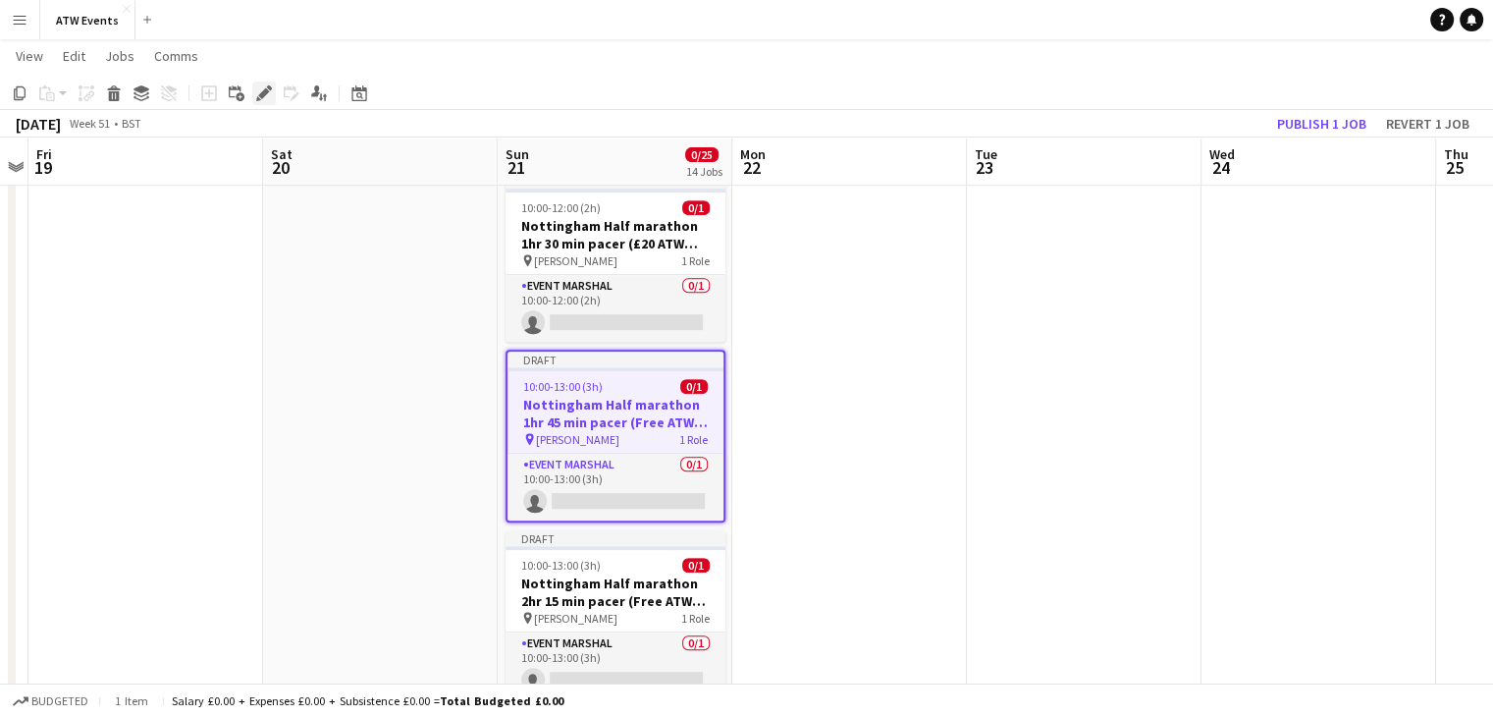
click at [267, 90] on icon at bounding box center [263, 93] width 11 height 11
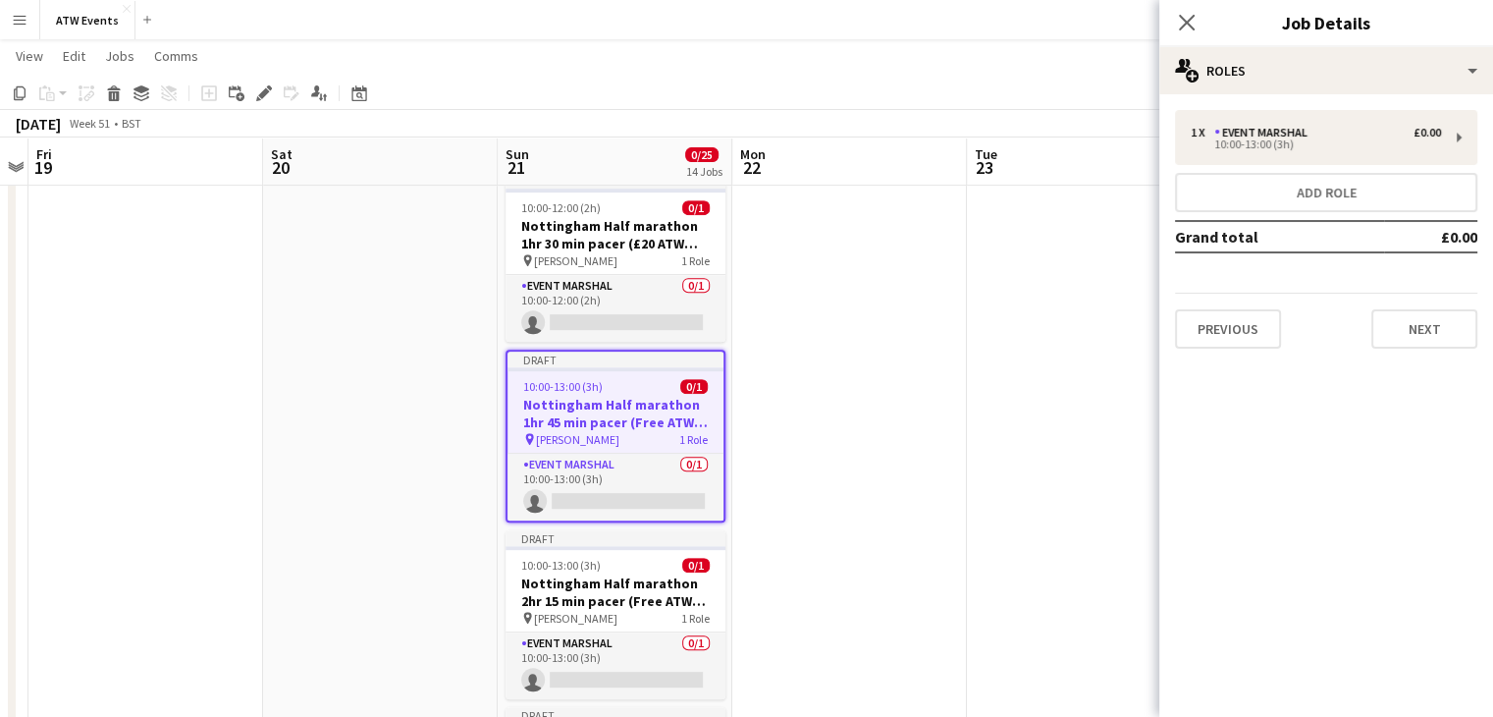
click at [1201, 305] on div "Previous Next" at bounding box center [1326, 321] width 302 height 56
click at [1230, 329] on button "Previous" at bounding box center [1228, 328] width 106 height 39
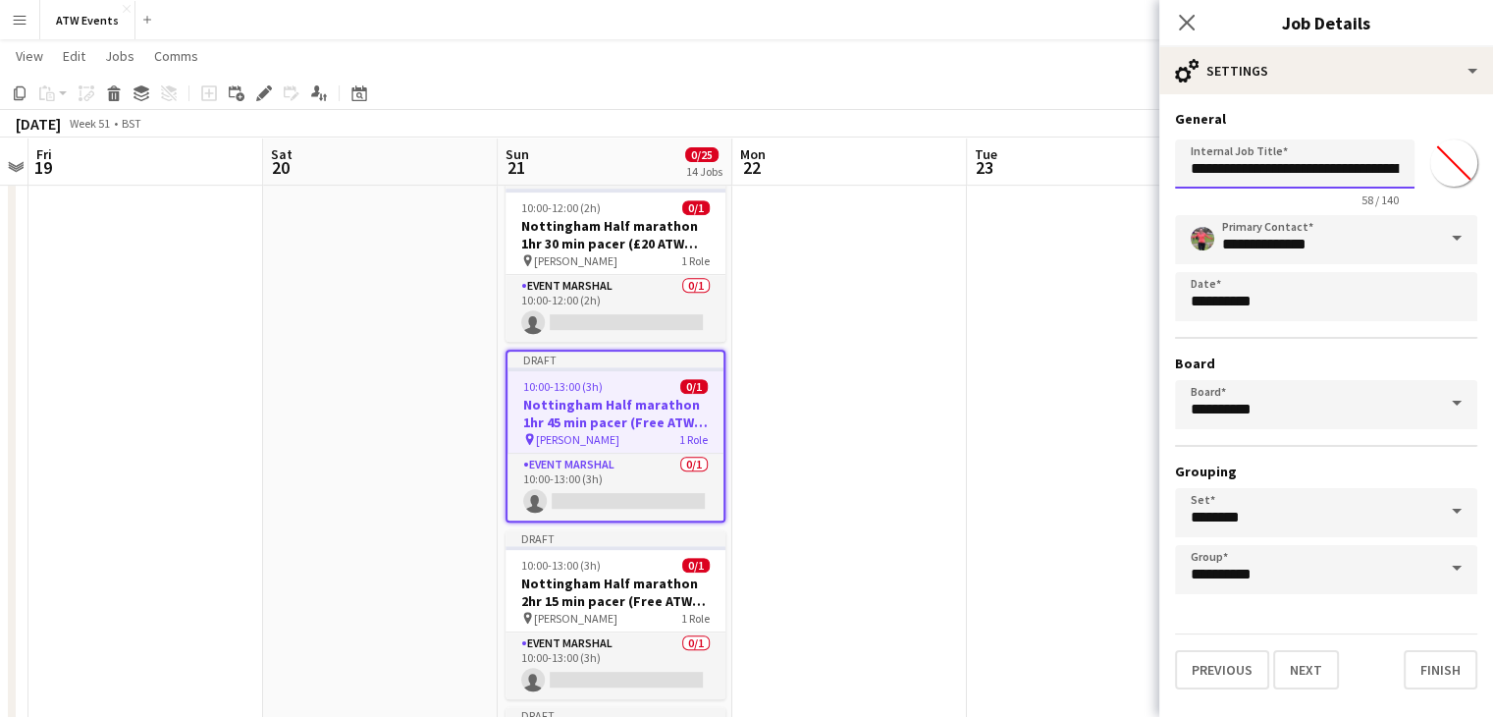
click at [1343, 174] on input "**********" at bounding box center [1295, 163] width 240 height 49
paste input "**********"
click button "Next" at bounding box center [1306, 669] width 66 height 39
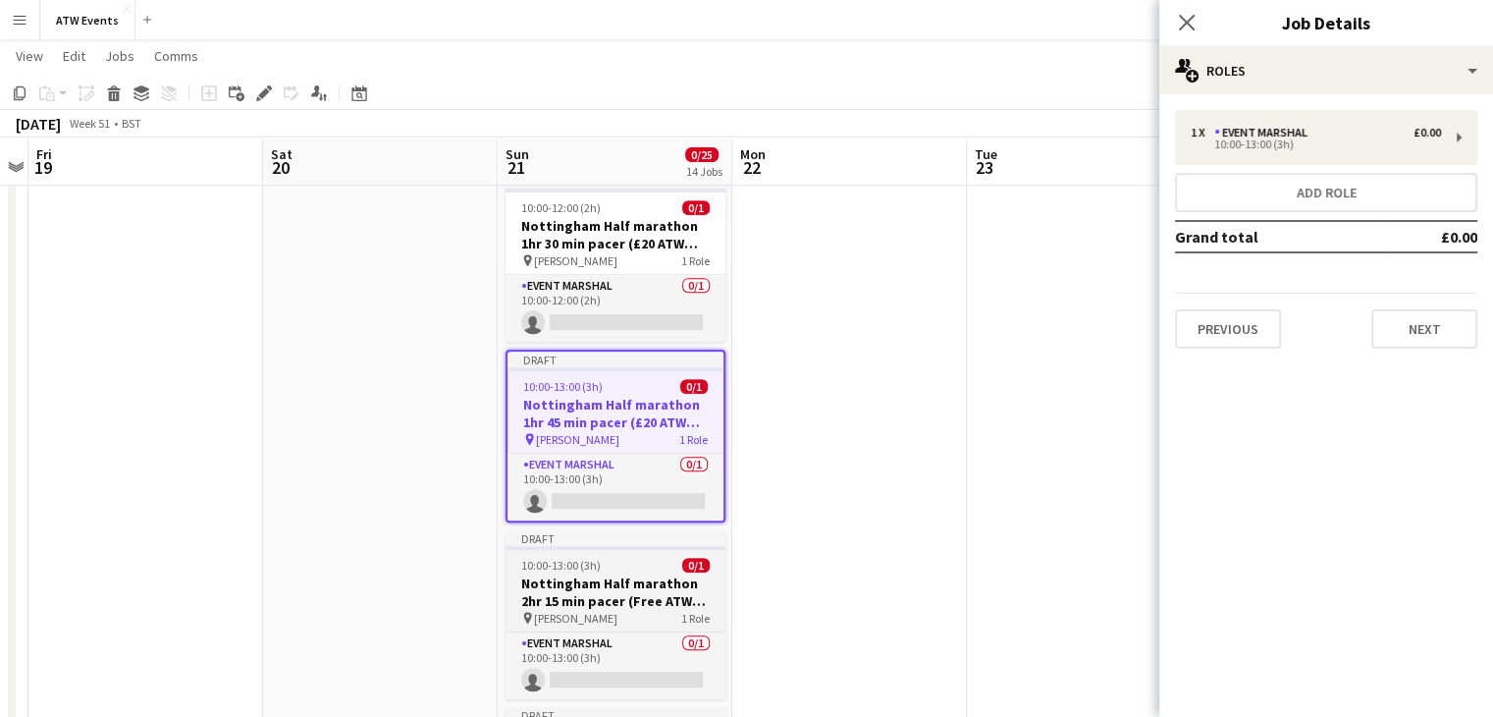
click at [570, 593] on h3 "Nottingham Half marathon 2hr 15 min pacer (Free ATW race )" at bounding box center [616, 591] width 220 height 35
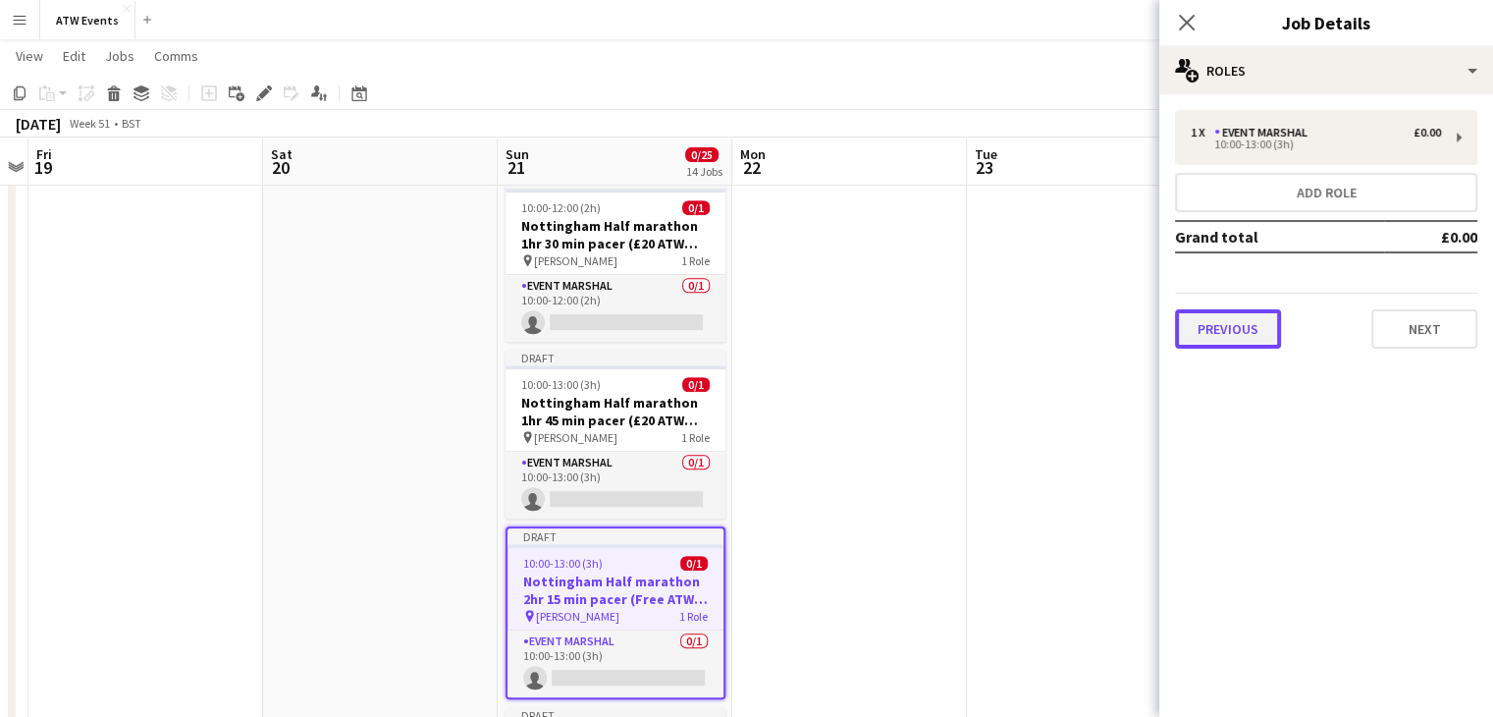
click at [1222, 335] on button "Previous" at bounding box center [1228, 328] width 106 height 39
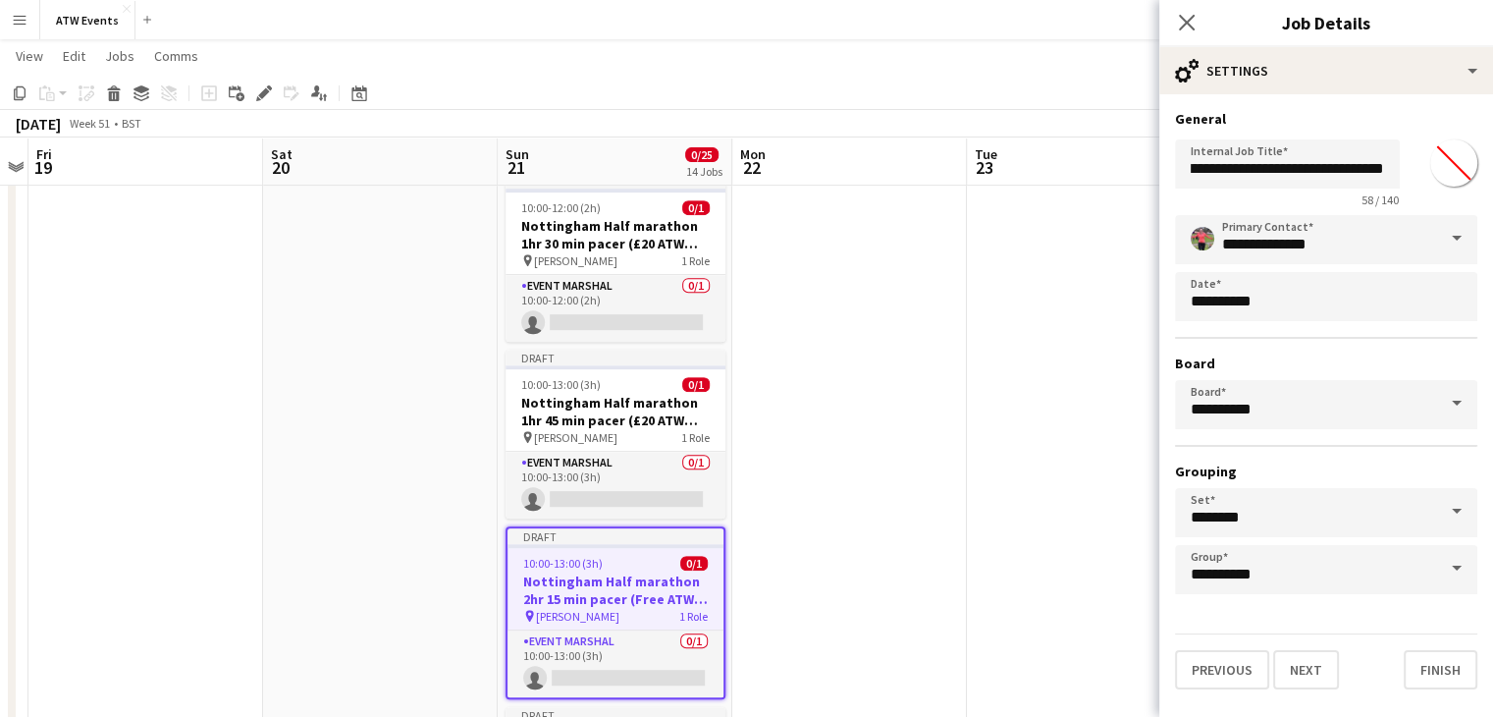
scroll to position [0, 187]
drag, startPoint x: 1296, startPoint y: 169, endPoint x: 1437, endPoint y: 168, distance: 141.4
click at [1437, 168] on div "**********" at bounding box center [1326, 170] width 302 height 76
paste input "*********"
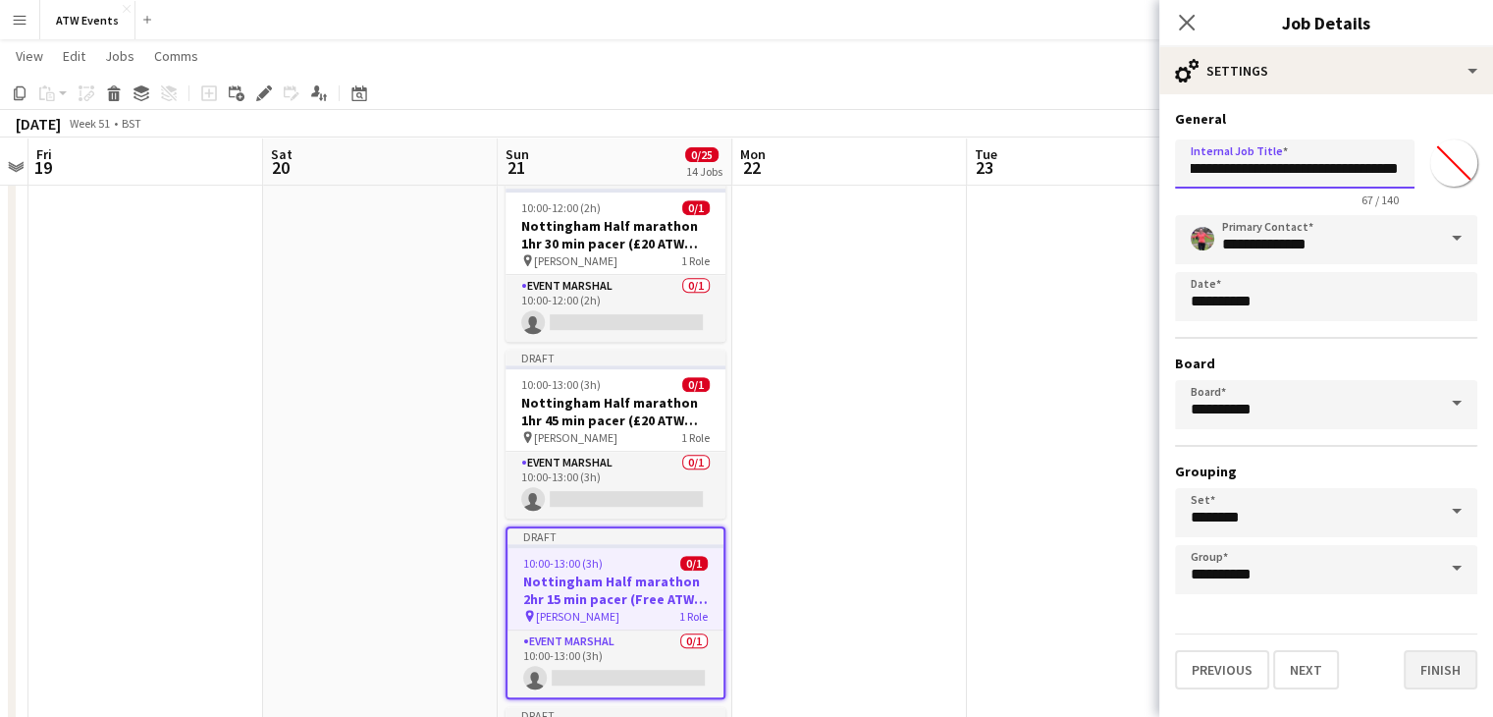
type input "**********"
click at [1433, 650] on button "Finish" at bounding box center [1441, 669] width 74 height 39
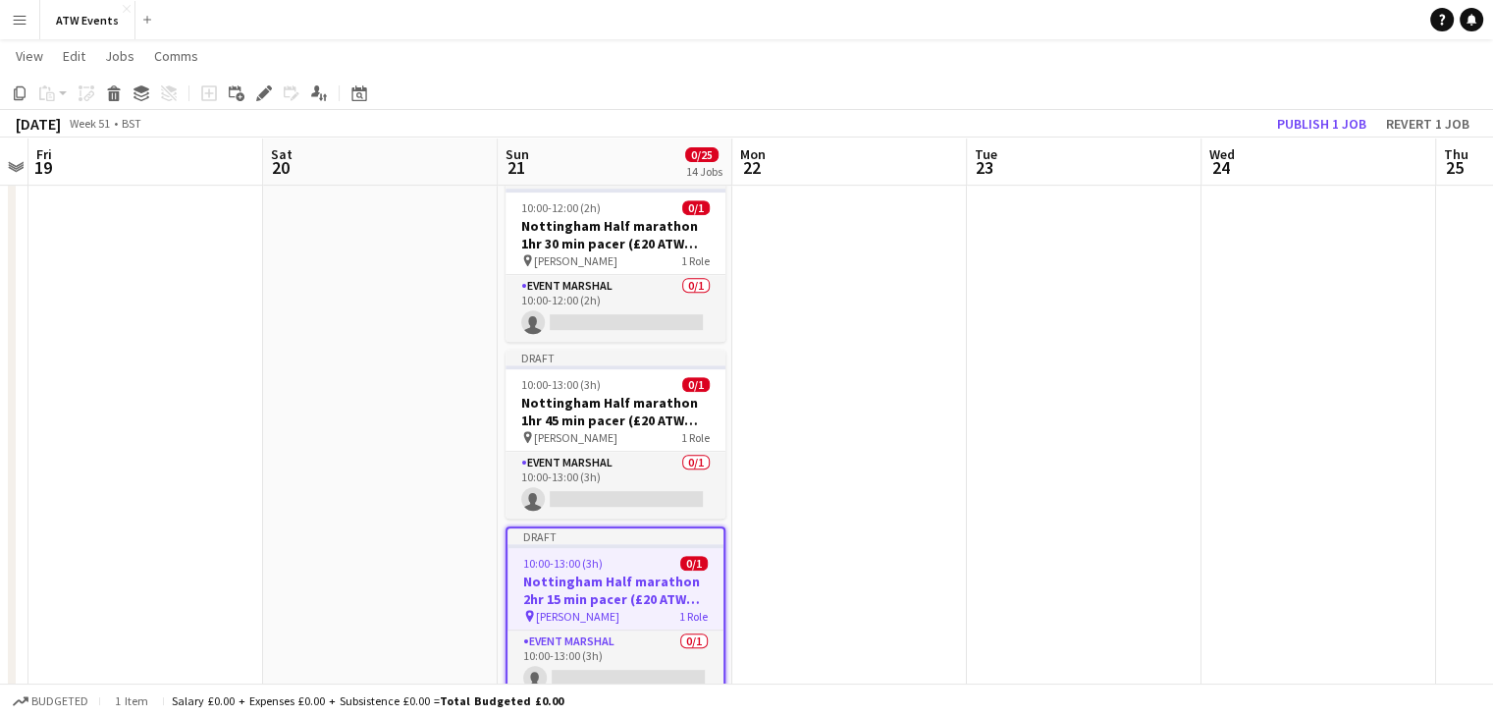
scroll to position [1158, 0]
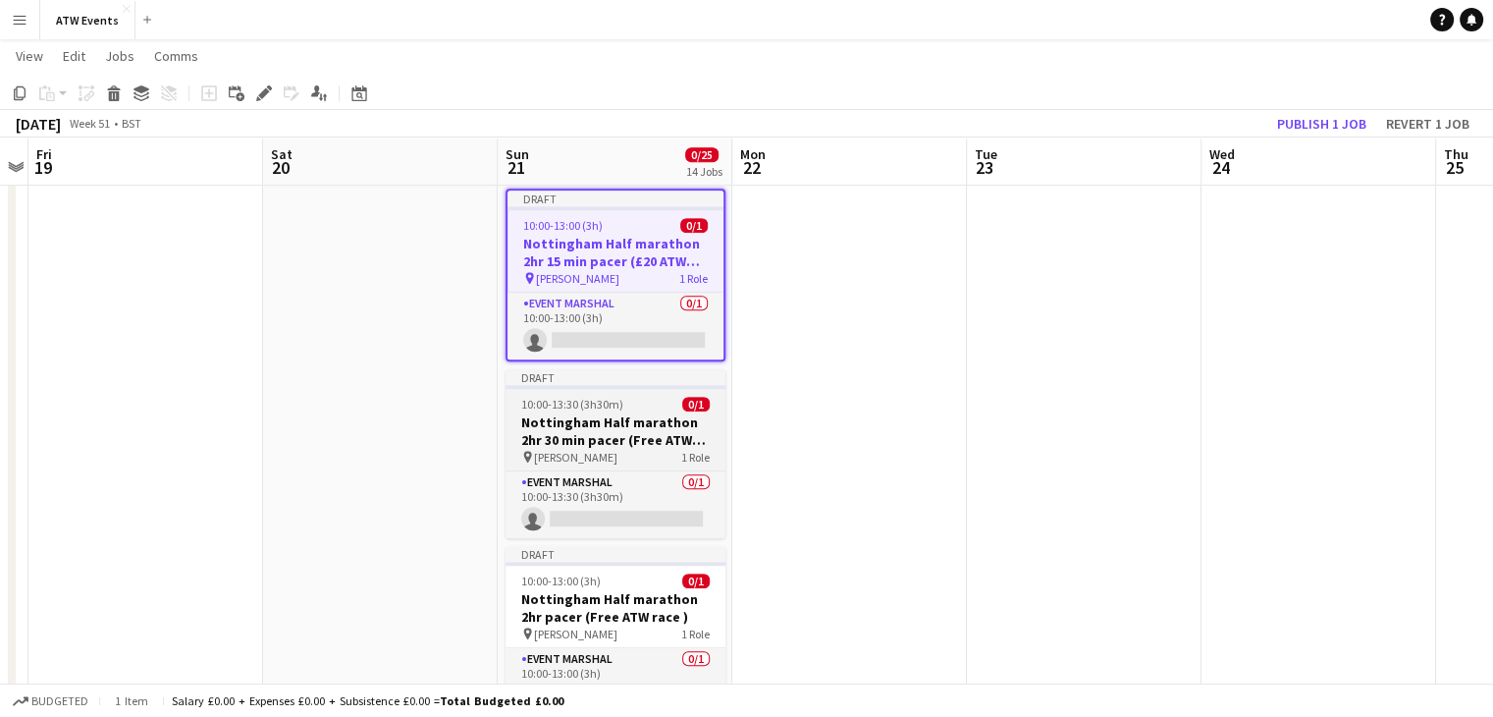
click at [662, 437] on h3 "Nottingham Half marathon 2hr 30 min pacer (Free ATW race )" at bounding box center [616, 430] width 220 height 35
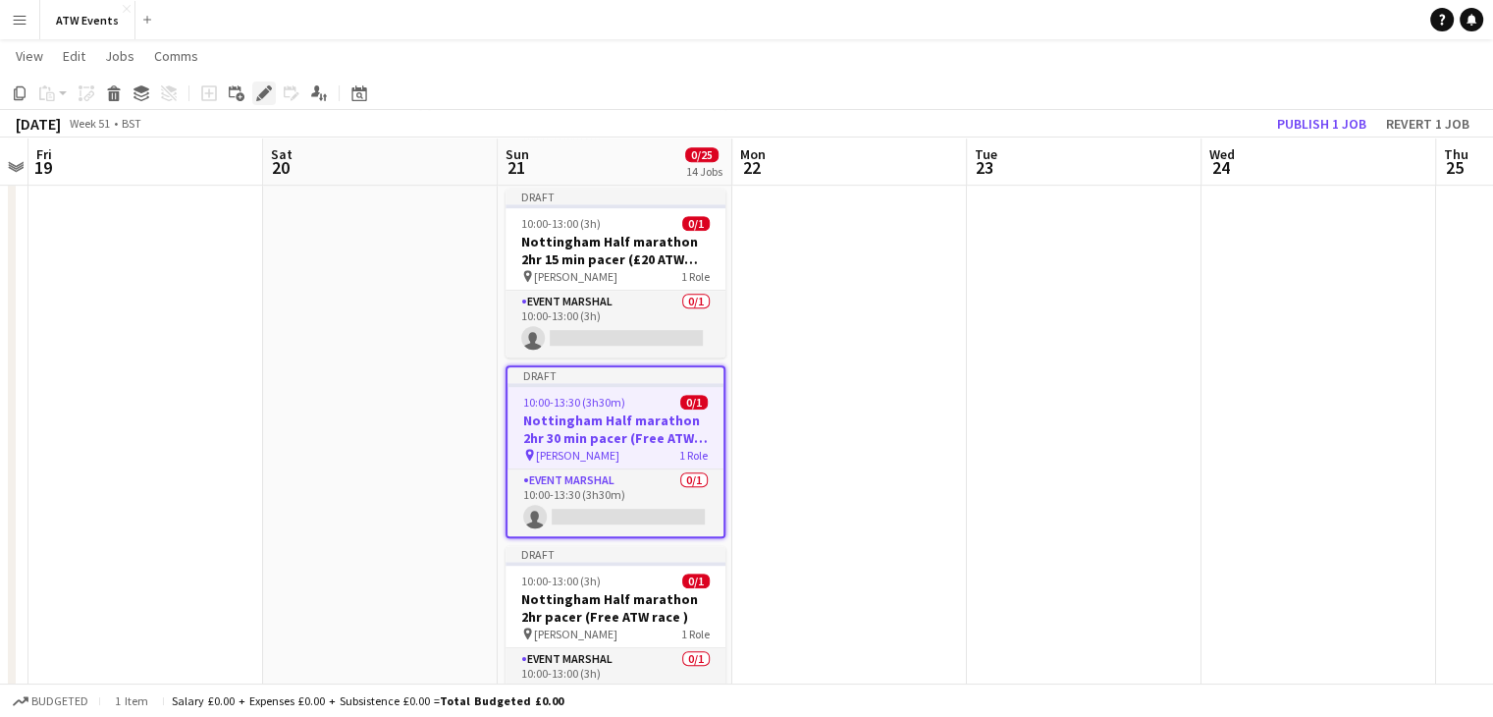
click at [253, 95] on div "Edit" at bounding box center [264, 93] width 24 height 24
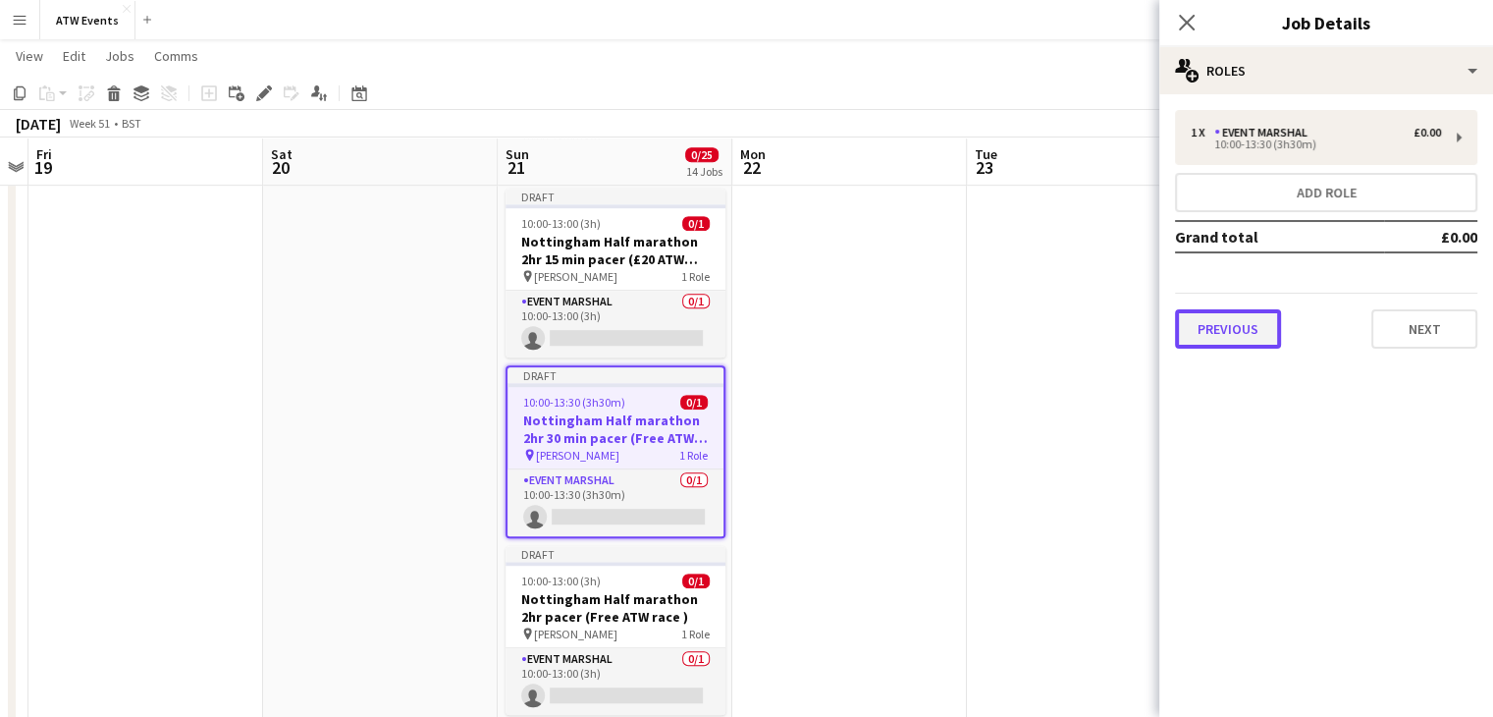
click at [1237, 324] on button "Previous" at bounding box center [1228, 328] width 106 height 39
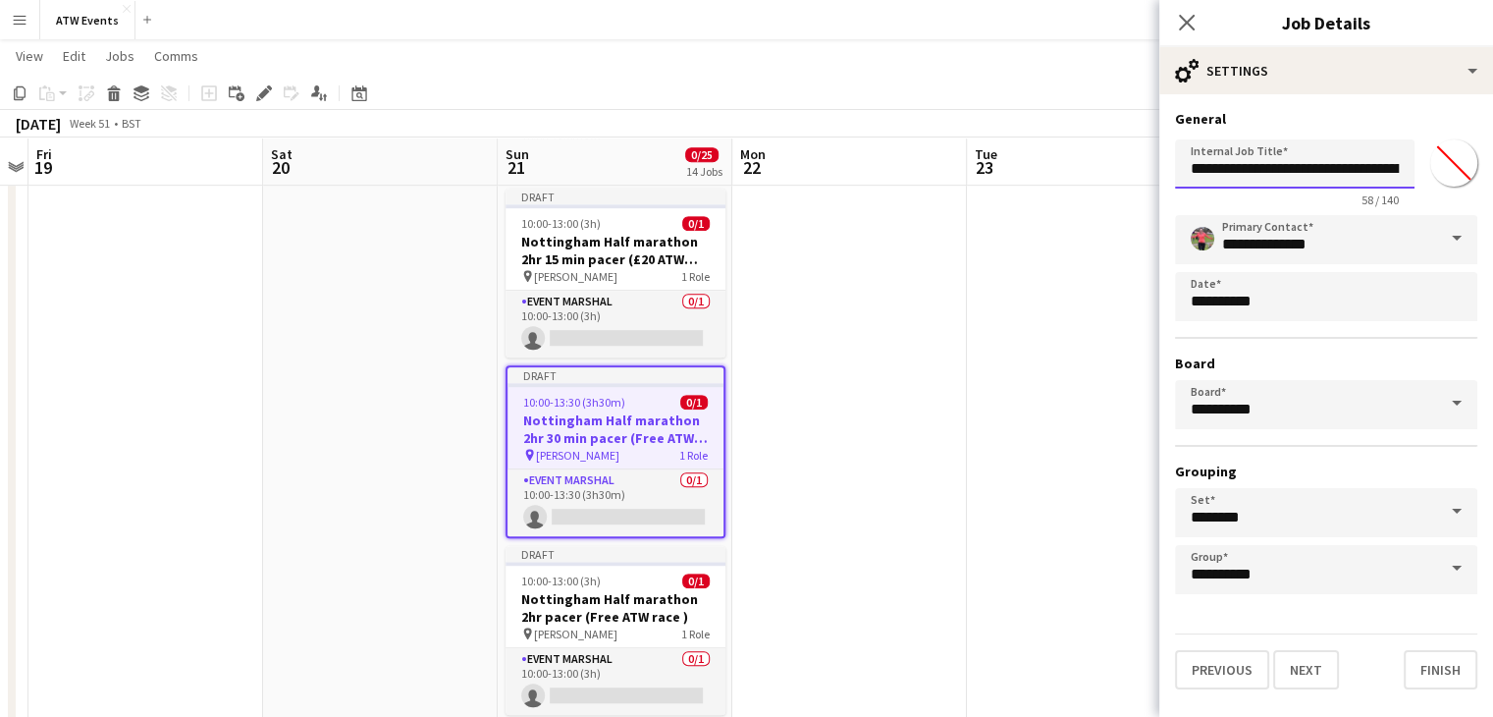
click at [1370, 172] on input "**********" at bounding box center [1295, 163] width 240 height 49
paste input "**********"
type input "**********"
click button "Next" at bounding box center [1306, 669] width 66 height 39
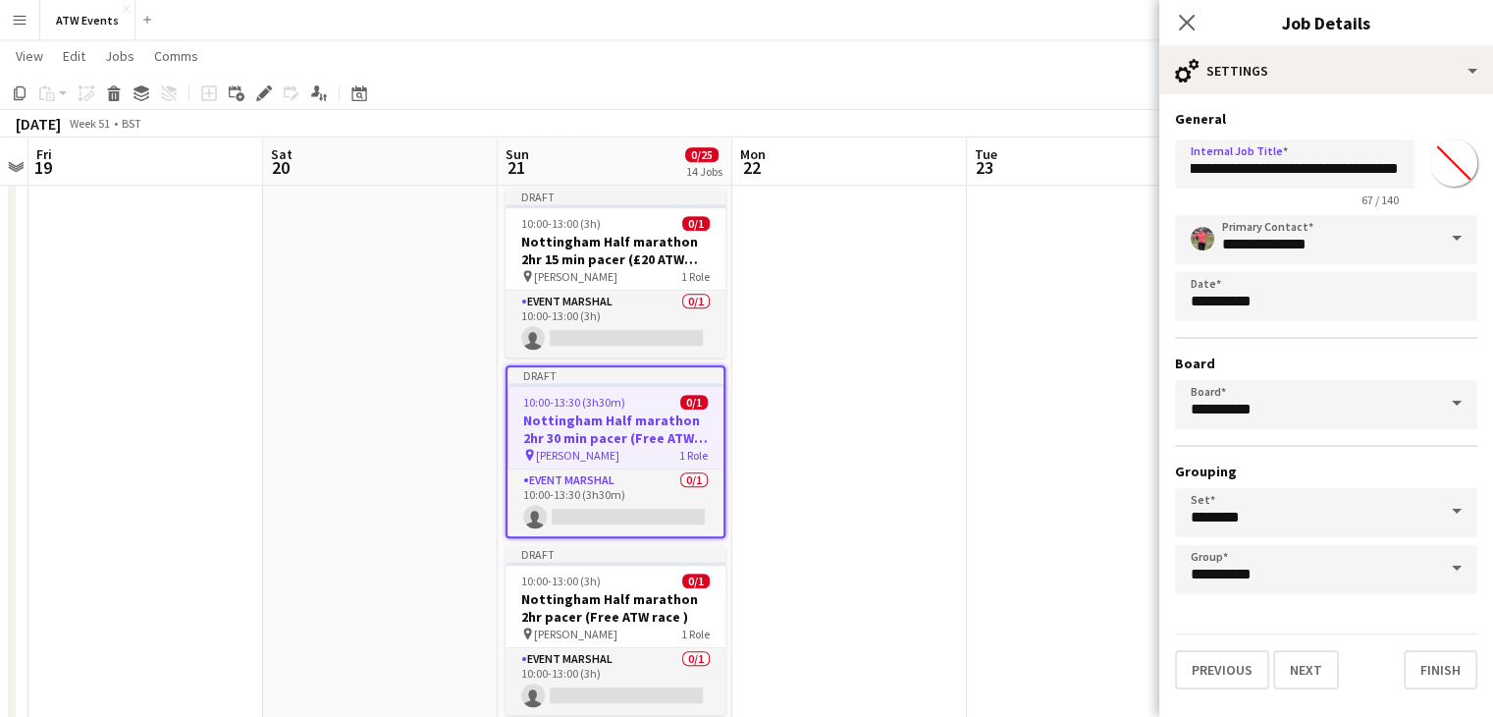
type input "*******"
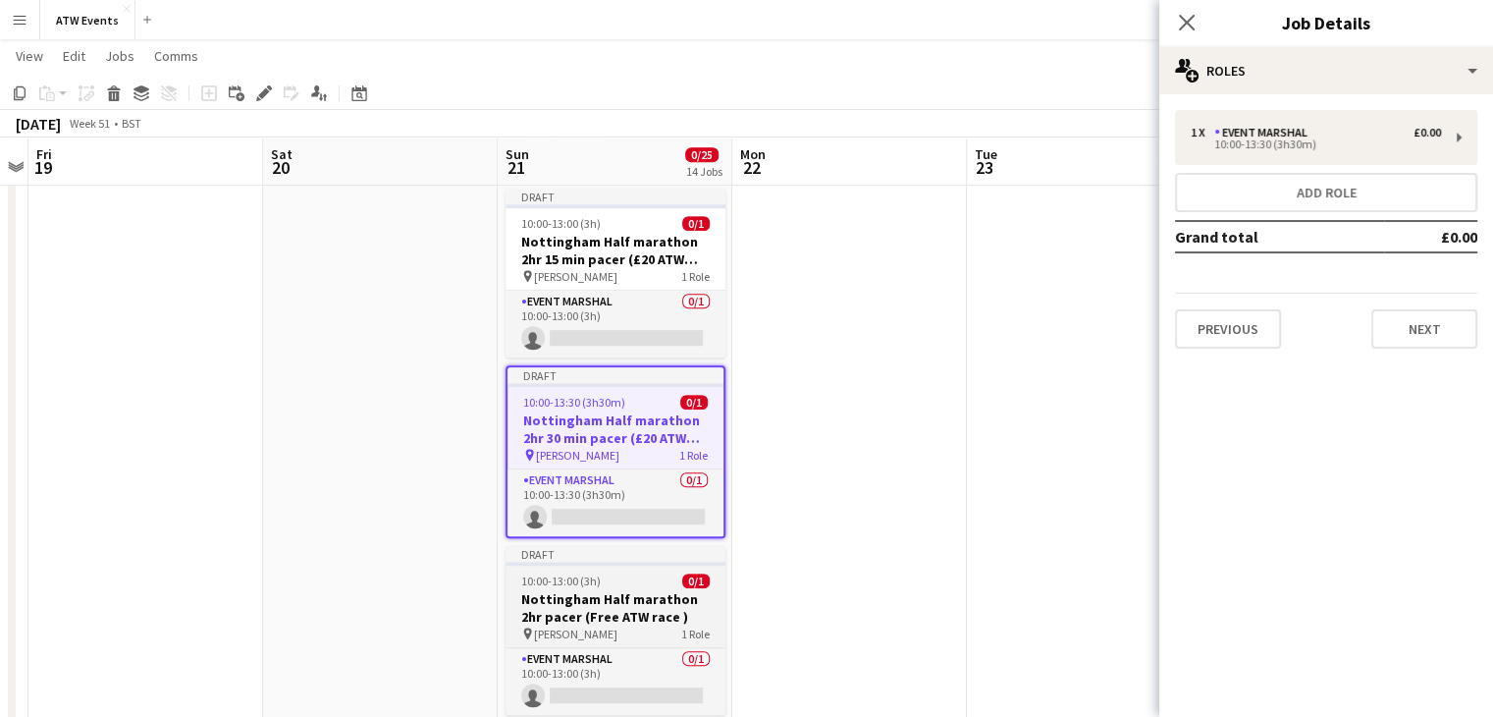
click at [608, 583] on div "10:00-13:00 (3h) 0/1" at bounding box center [616, 580] width 220 height 15
type input "**********"
type input "*******"
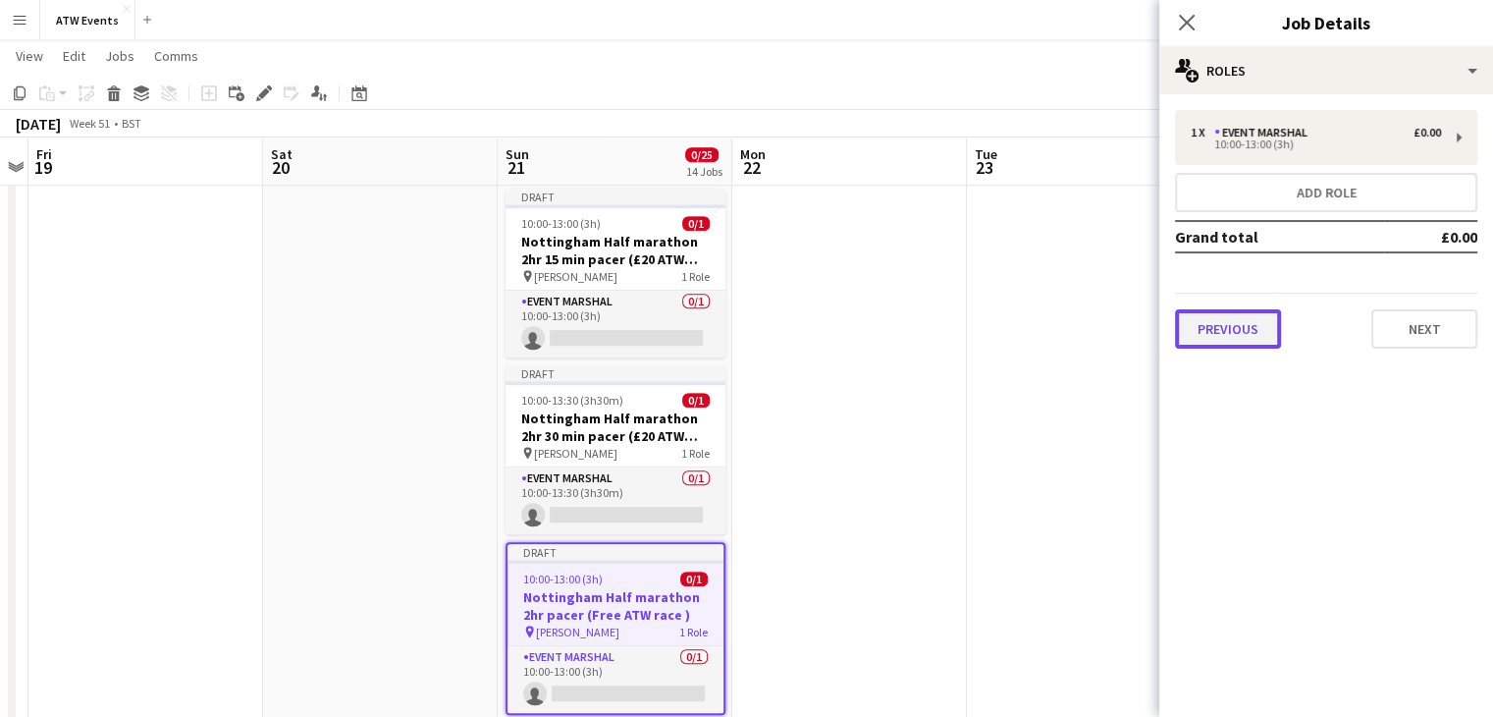
click at [1241, 331] on button "Previous" at bounding box center [1228, 328] width 106 height 39
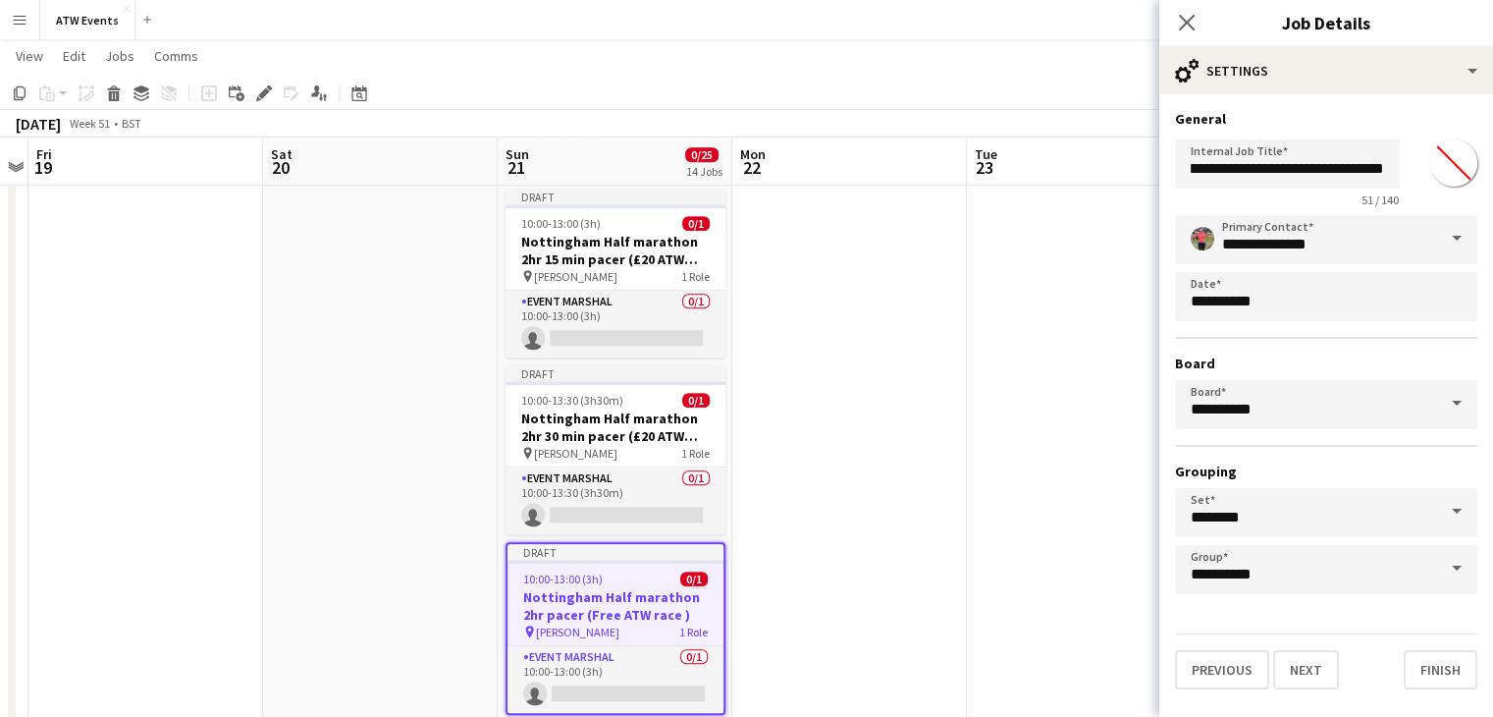
scroll to position [0, 138]
drag, startPoint x: 1294, startPoint y: 172, endPoint x: 1462, endPoint y: 166, distance: 168.0
click at [1462, 166] on div "**********" at bounding box center [1326, 170] width 302 height 76
paste input "*********"
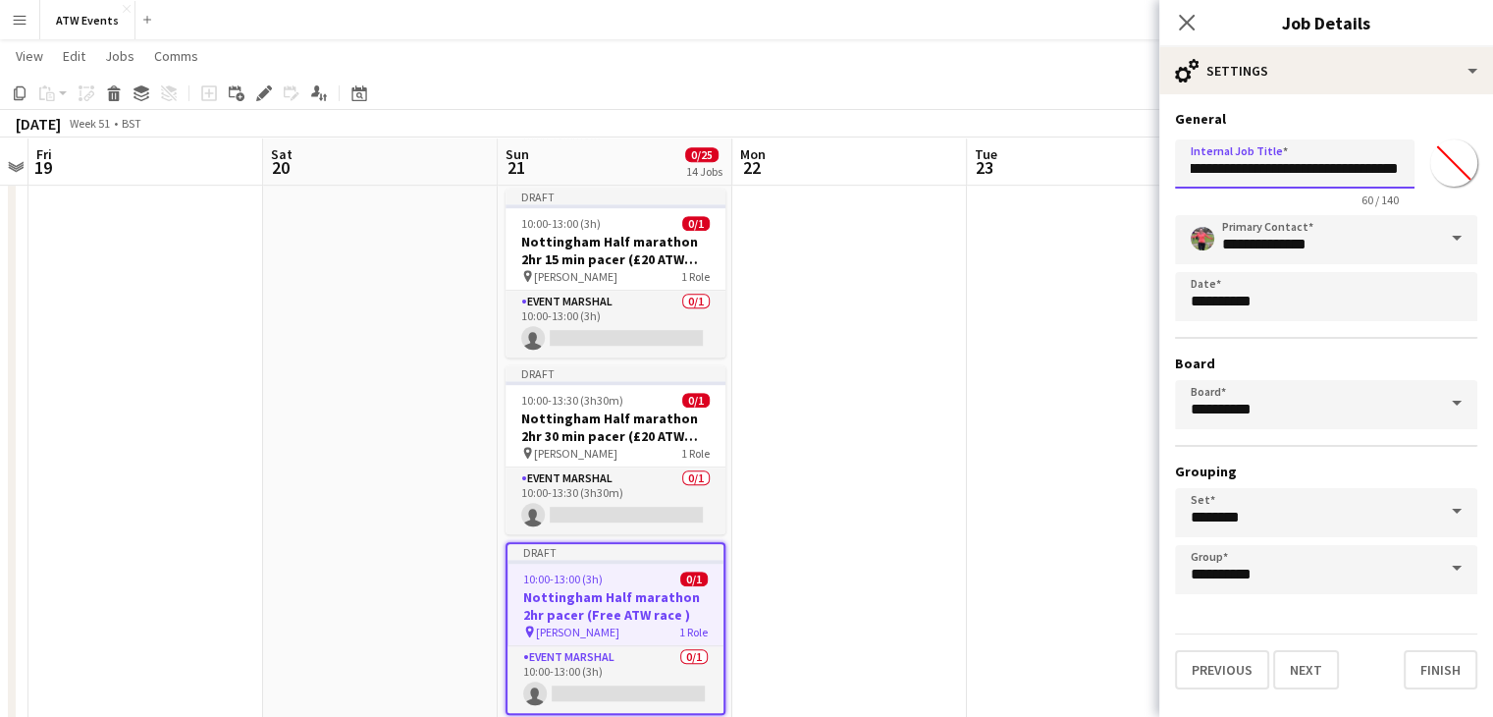
click button "Next" at bounding box center [1306, 669] width 66 height 39
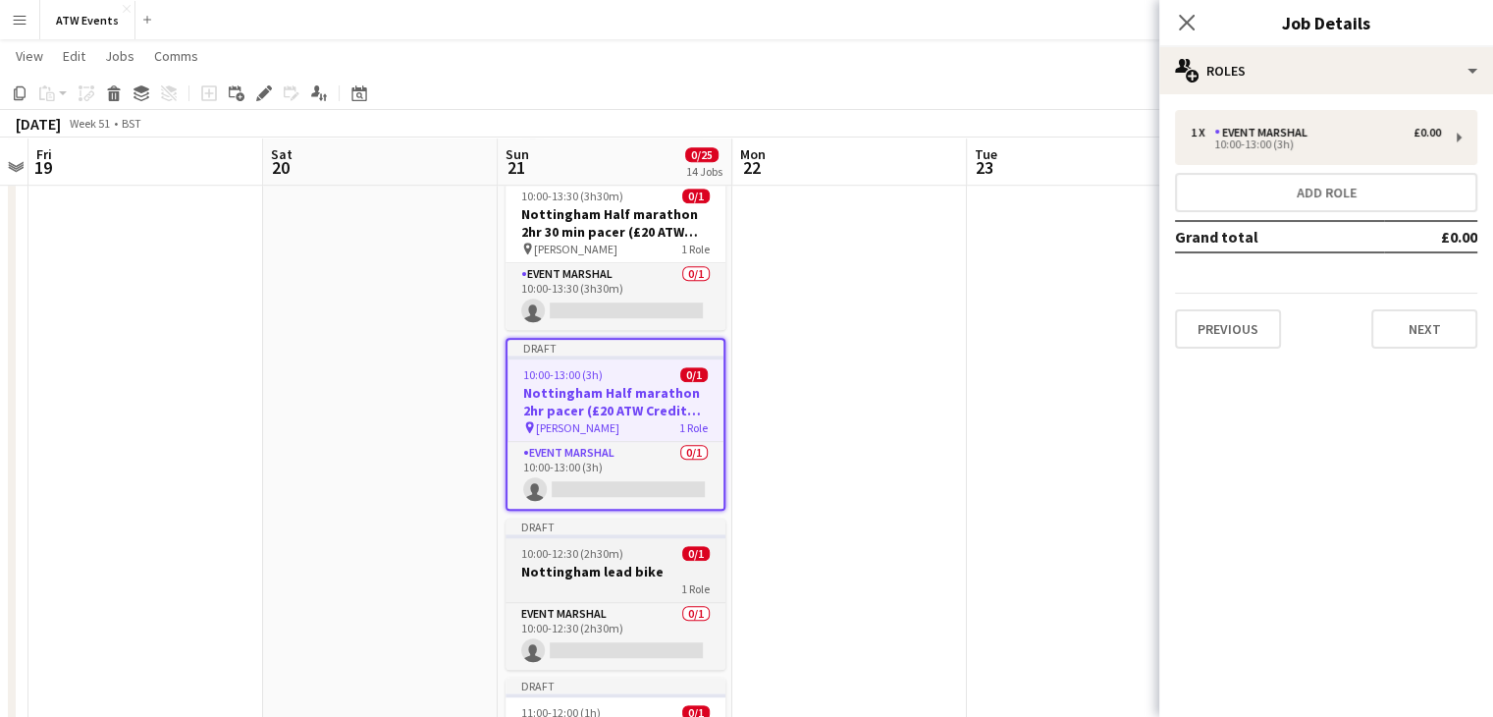
scroll to position [1362, 0]
click at [616, 581] on div "1 Role" at bounding box center [616, 588] width 220 height 16
type input "**********"
type input "*******"
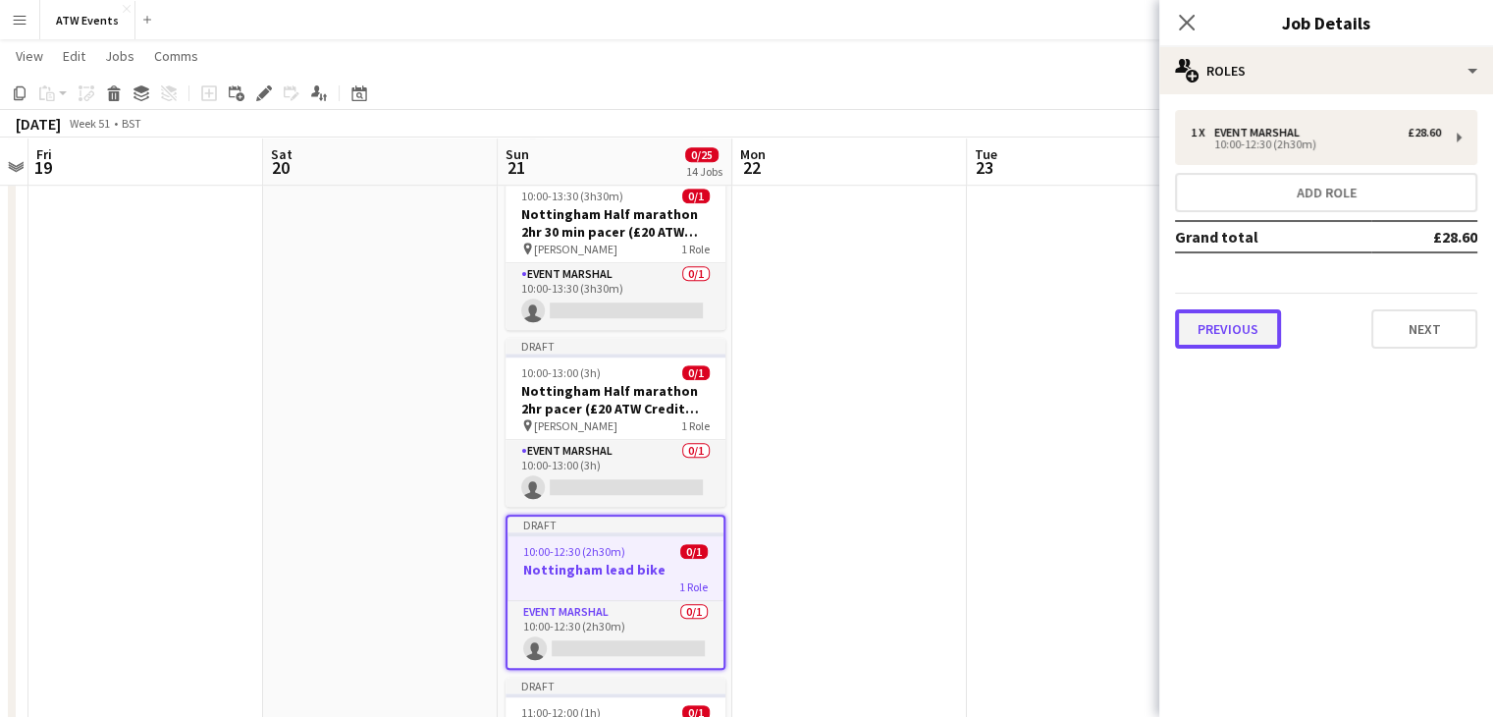
click at [1248, 327] on button "Previous" at bounding box center [1228, 328] width 106 height 39
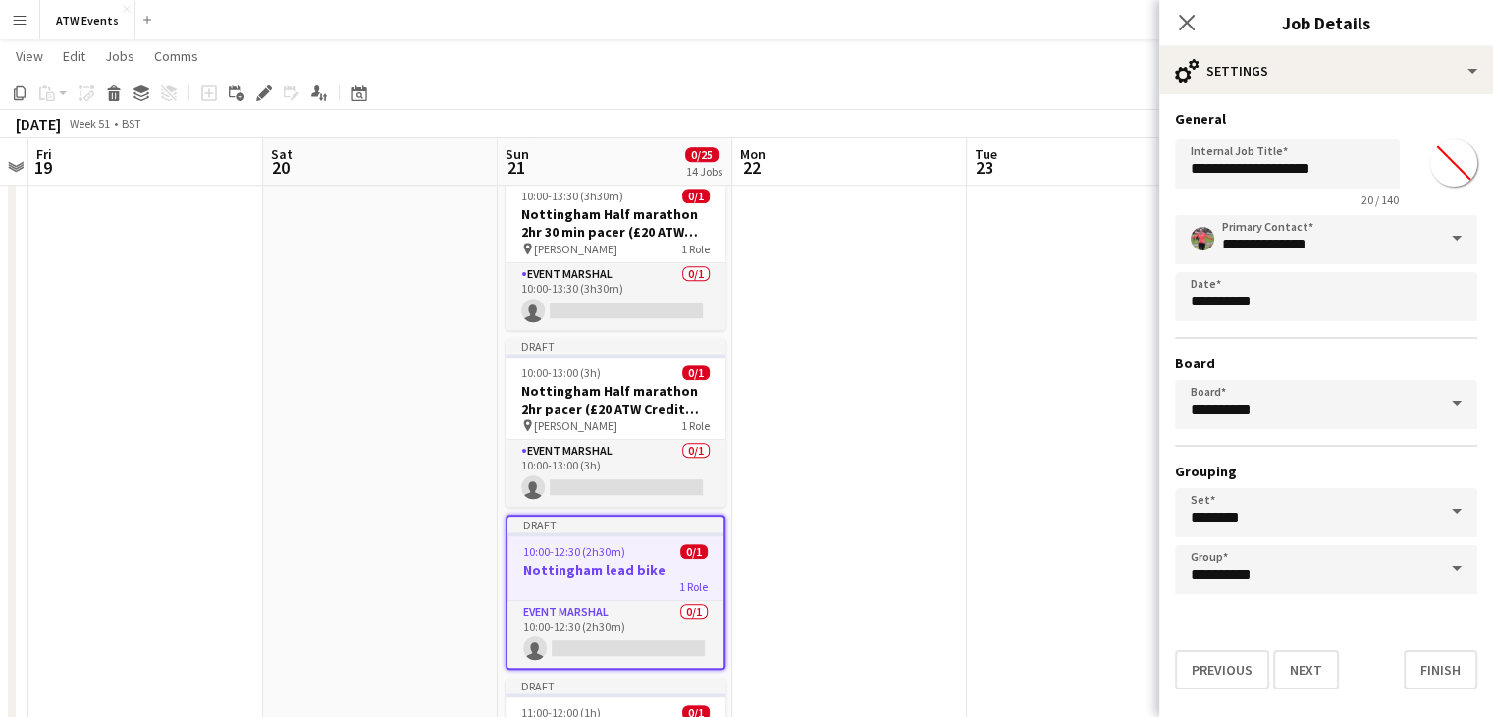
scroll to position [0, 0]
click at [1346, 170] on input "**********" at bounding box center [1295, 163] width 240 height 49
paste input "**********"
type input "**********"
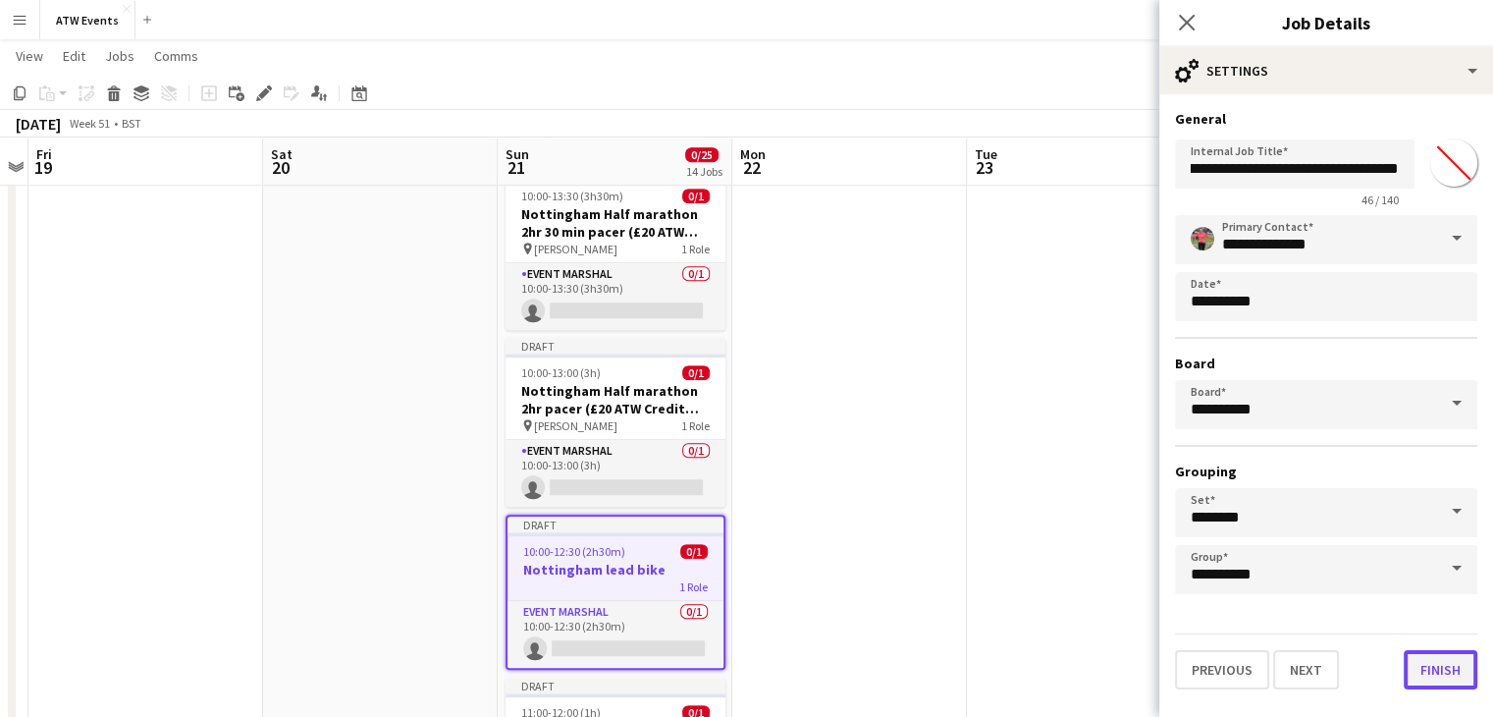
click at [1435, 665] on button "Finish" at bounding box center [1441, 669] width 74 height 39
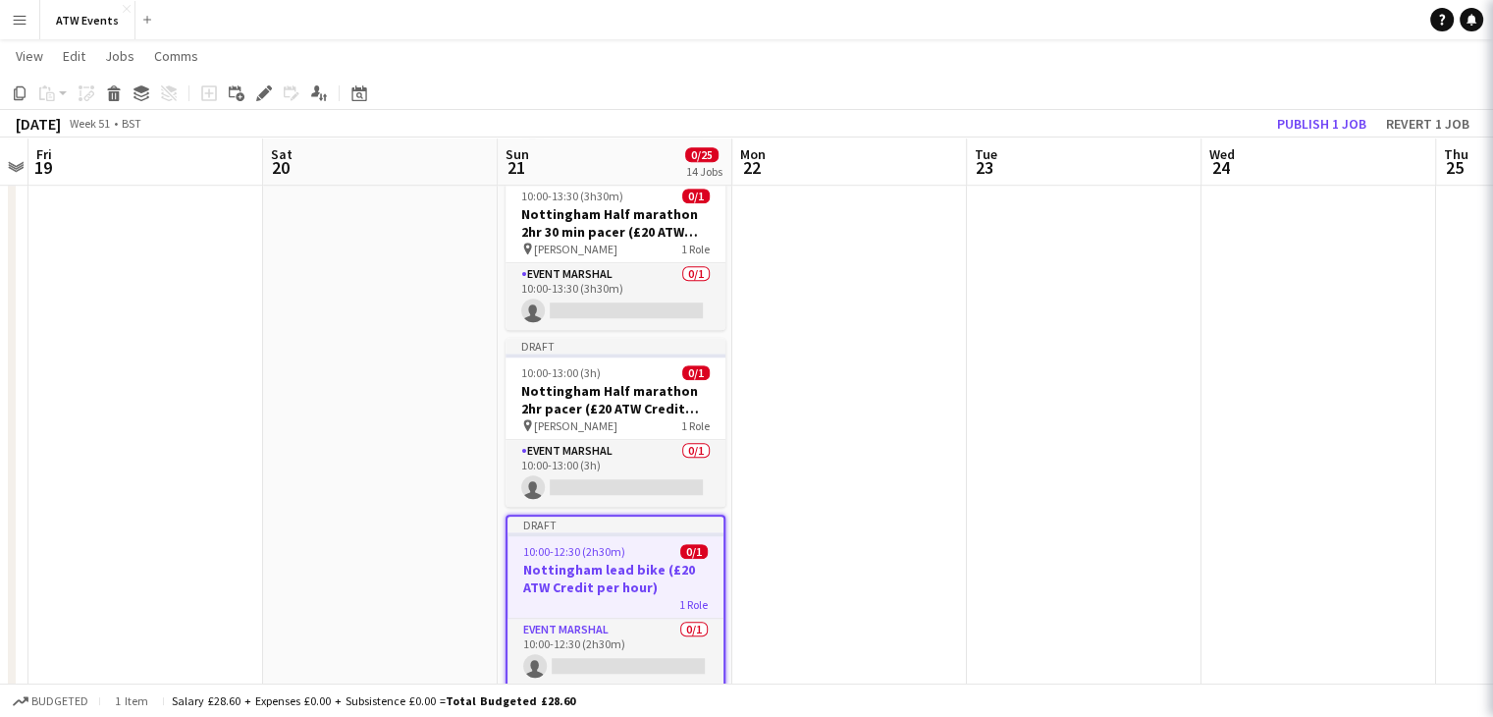
scroll to position [0, 0]
click at [266, 95] on icon "Edit" at bounding box center [264, 93] width 16 height 16
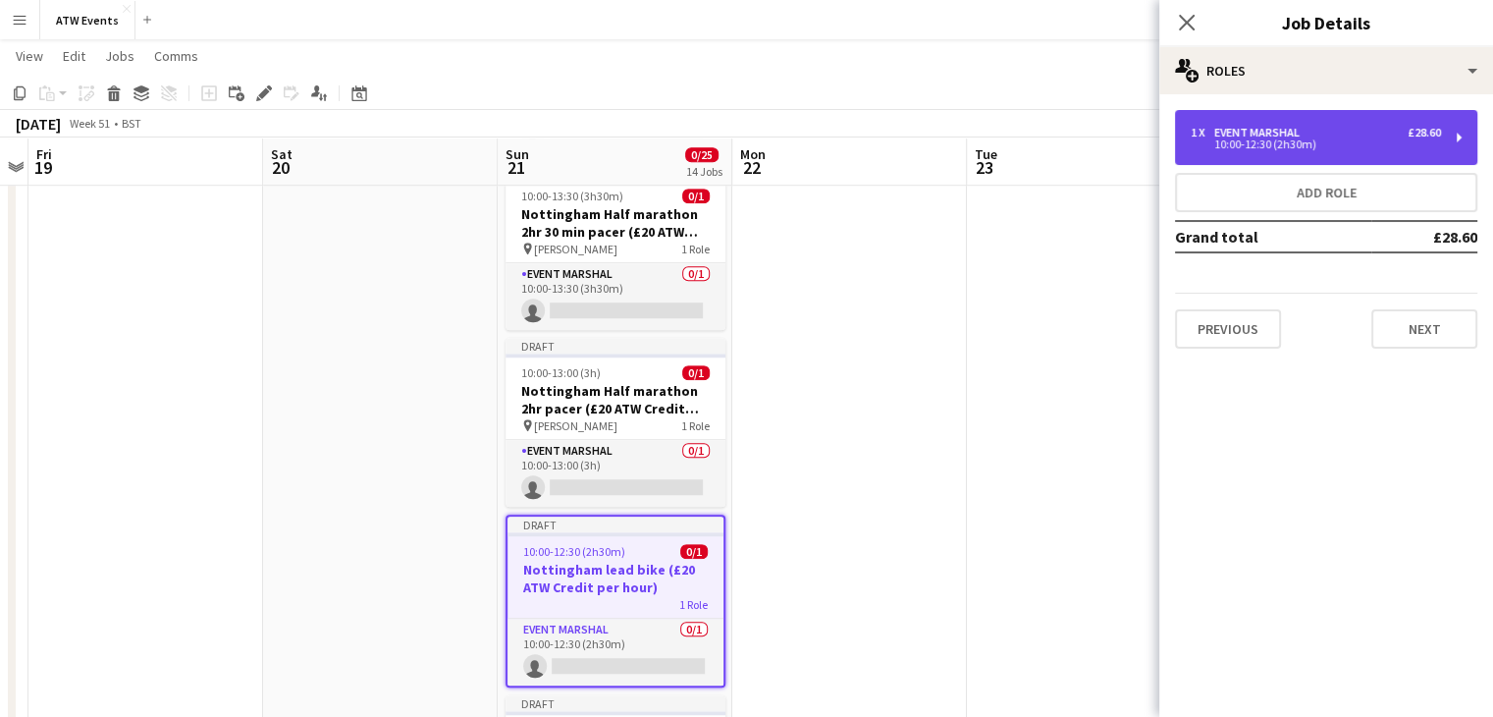
click at [1278, 149] on div "10:00-12:30 (2h30m)" at bounding box center [1316, 144] width 250 height 10
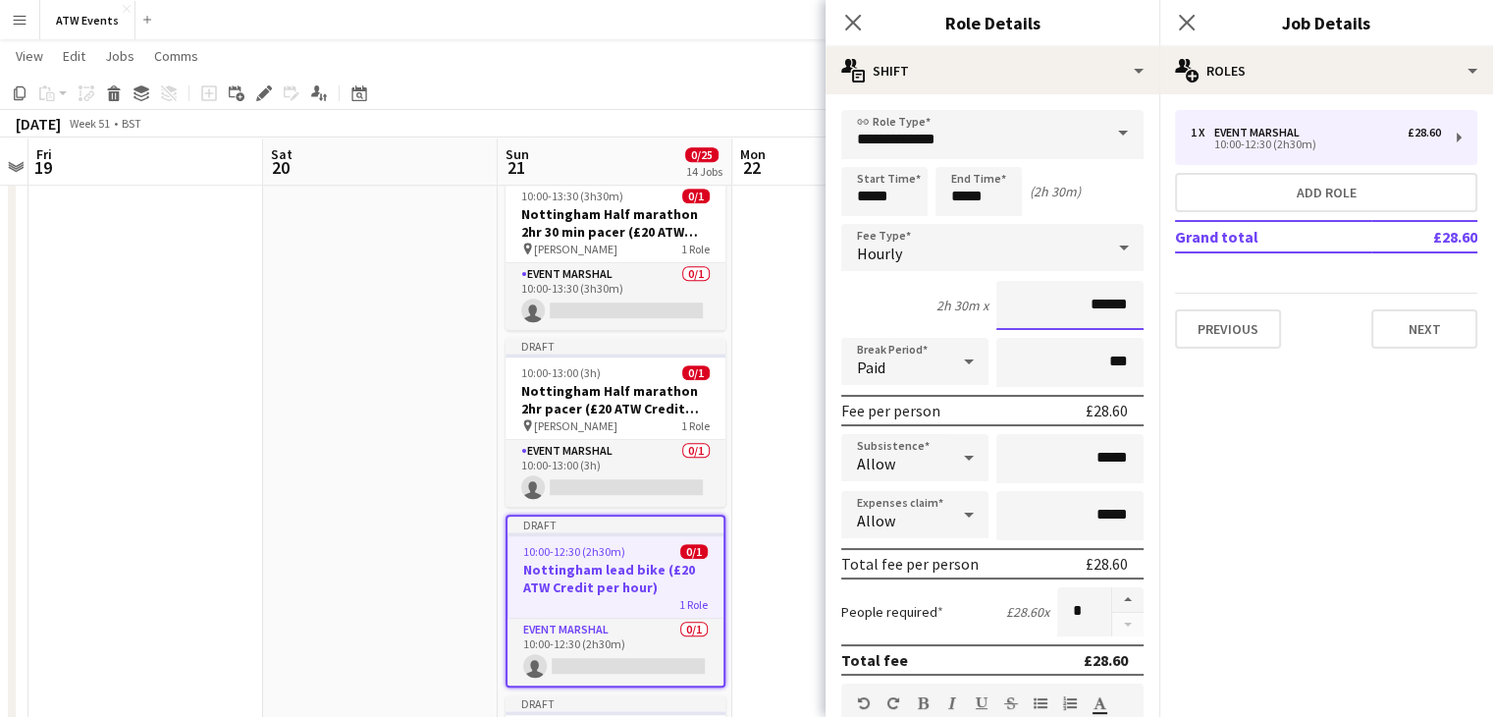
click at [1073, 310] on input "******" at bounding box center [1069, 305] width 147 height 49
click at [1091, 305] on input "******" at bounding box center [1069, 305] width 147 height 49
click at [1088, 293] on input "******" at bounding box center [1069, 305] width 147 height 49
type input "**"
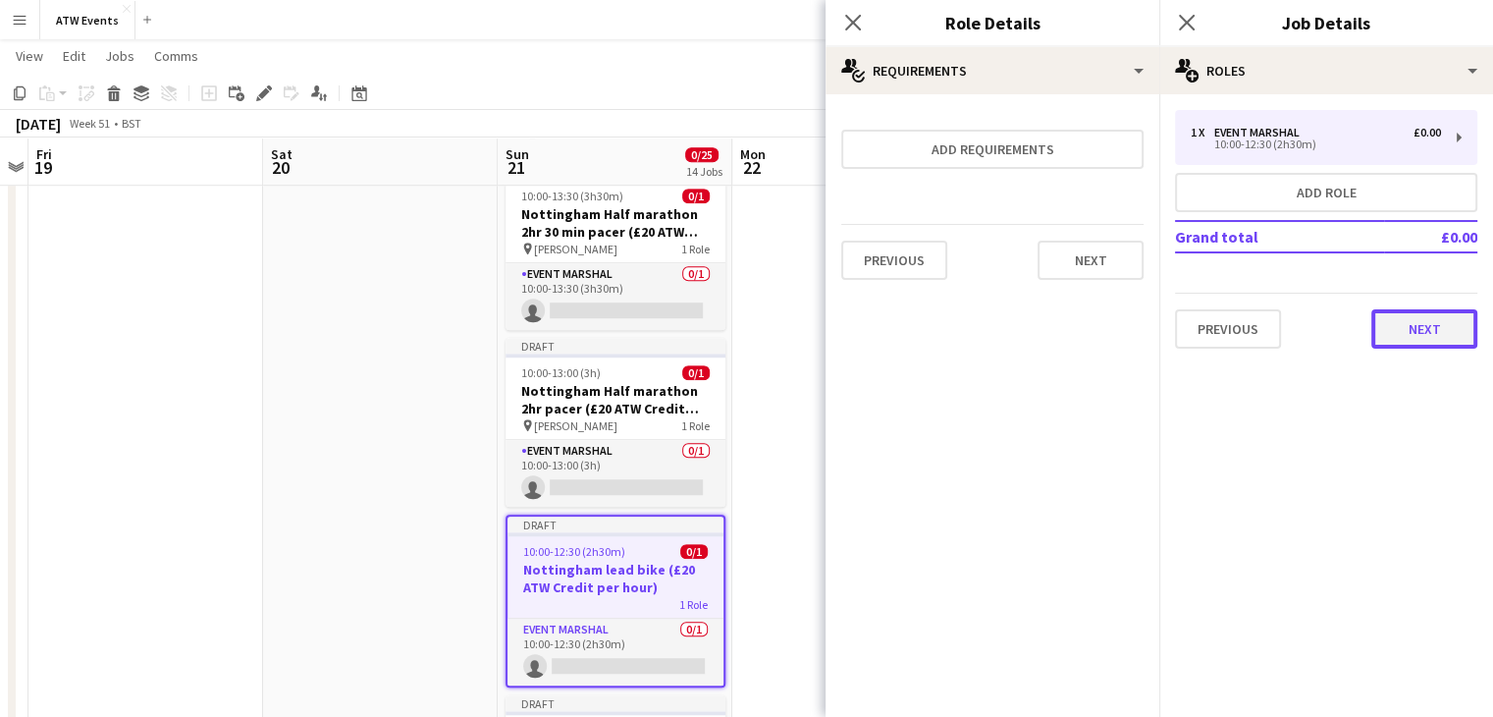
click at [1417, 334] on button "Next" at bounding box center [1424, 328] width 106 height 39
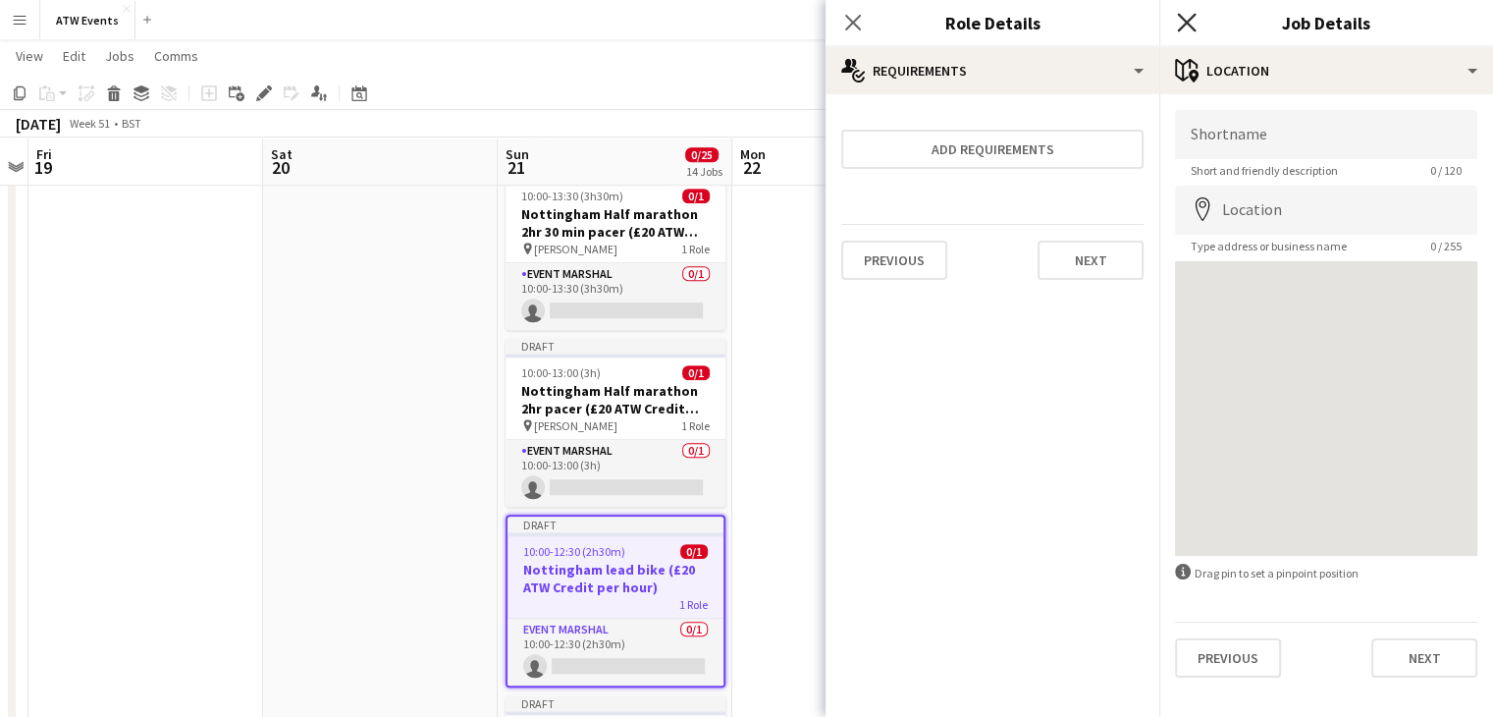
click at [1196, 24] on icon "Close pop-in" at bounding box center [1186, 22] width 19 height 19
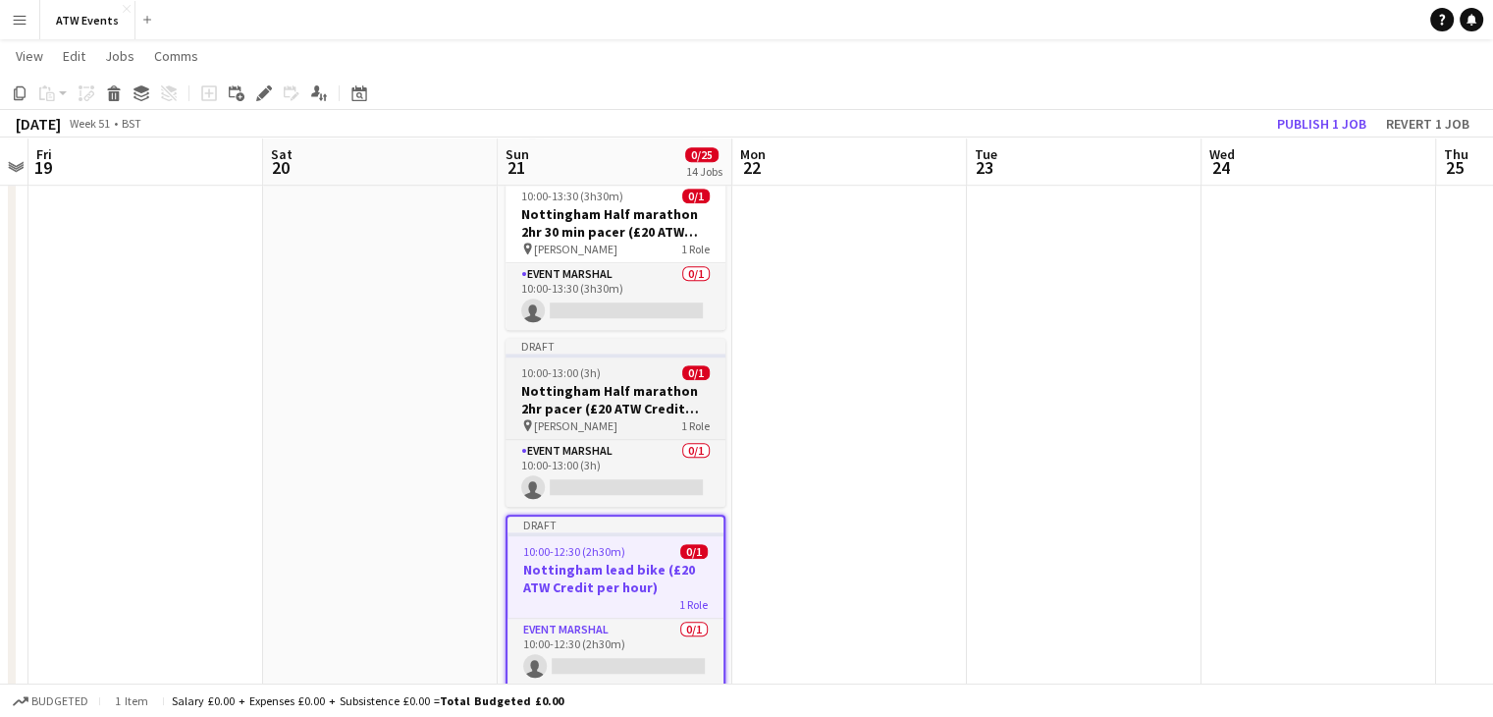
click at [642, 431] on app-job-card "Draft 10:00-13:00 (3h) 0/1 Nottingham Half marathon 2hr pacer (£20 ATW Credit p…" at bounding box center [616, 422] width 220 height 169
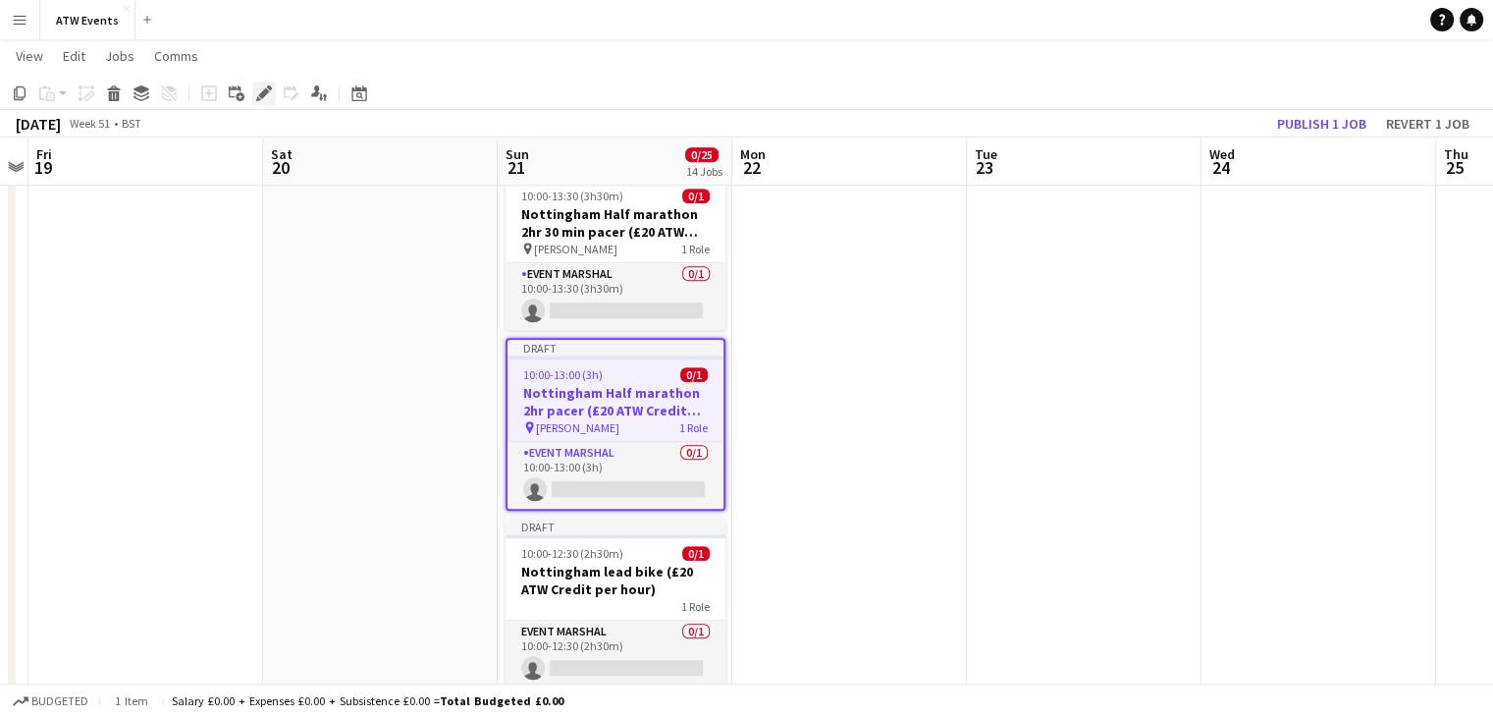
click at [267, 90] on icon at bounding box center [263, 93] width 11 height 11
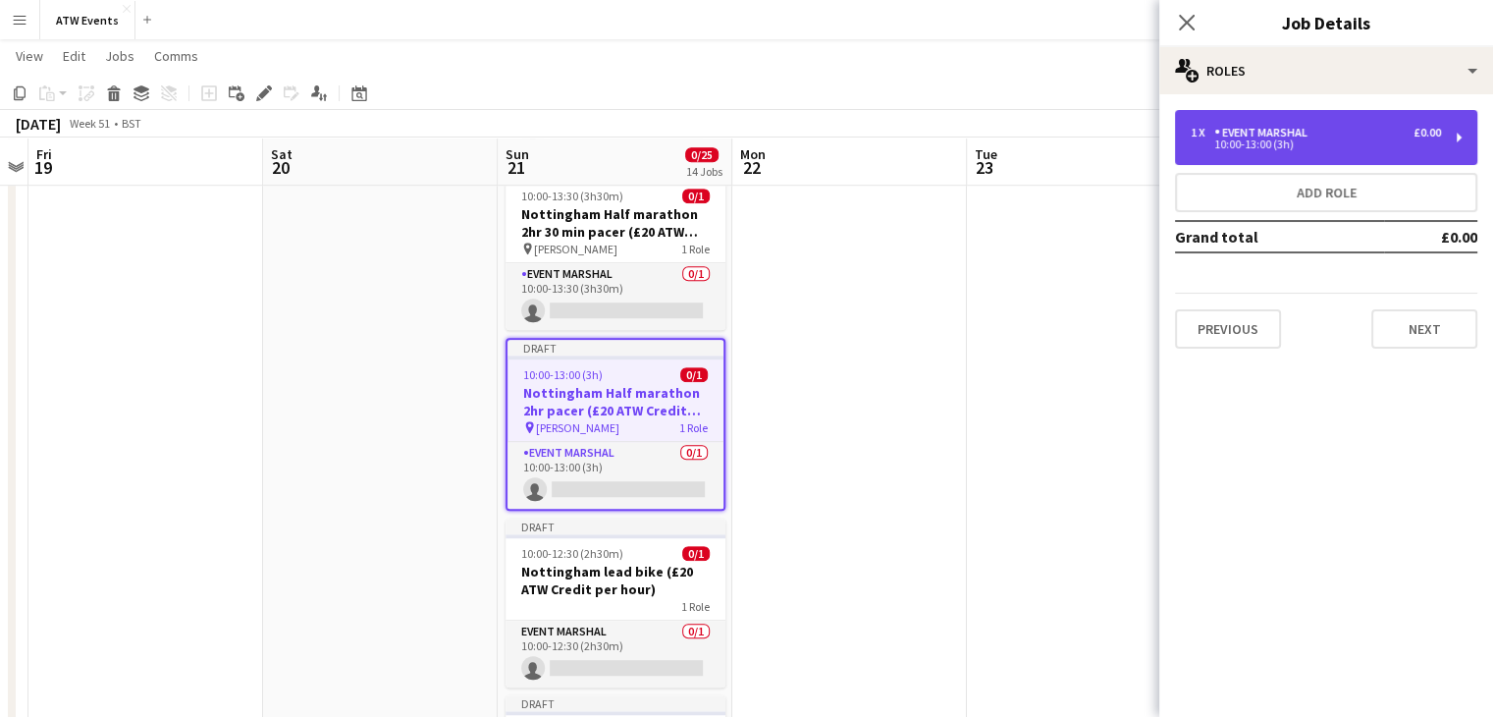
click at [1236, 154] on div "1 x Event Marshal £0.00 10:00-13:00 (3h)" at bounding box center [1326, 137] width 302 height 55
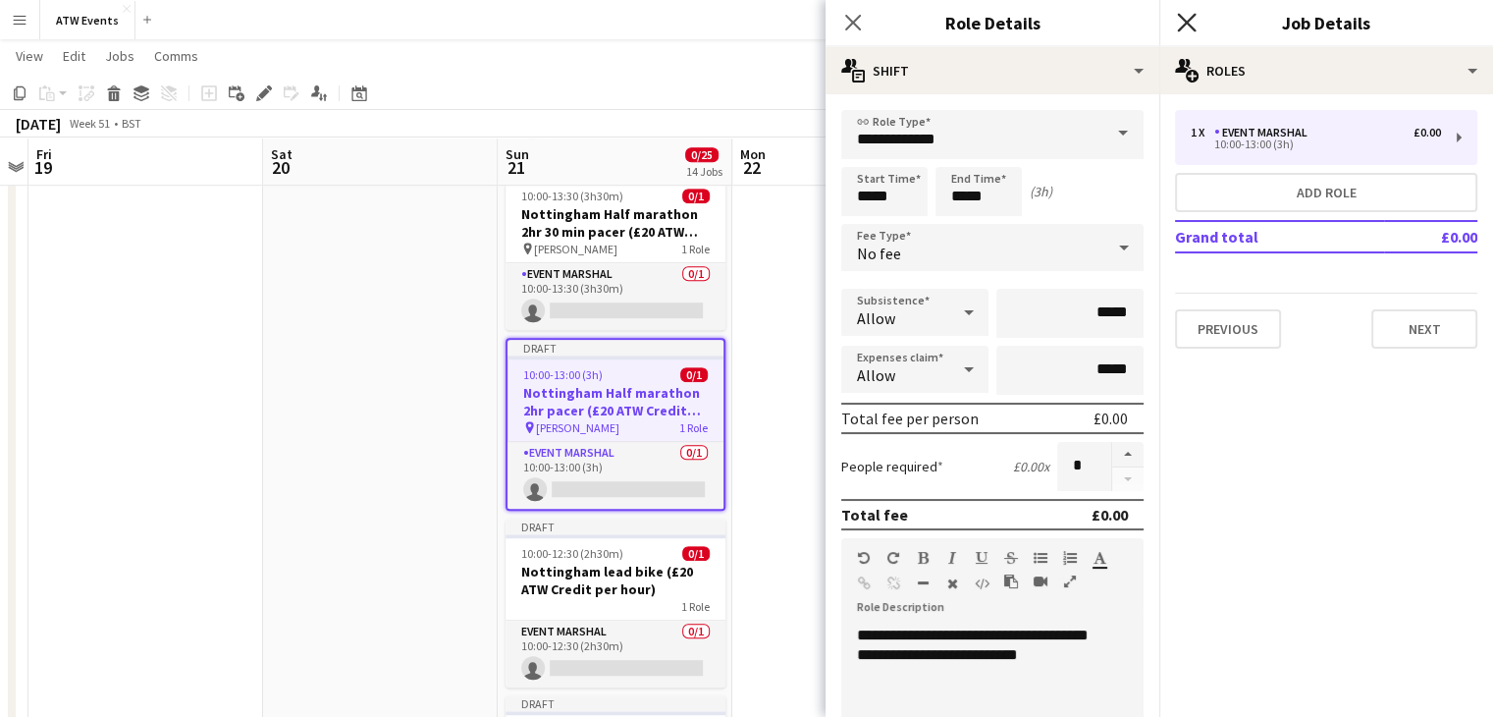
click at [1181, 25] on icon "Close pop-in" at bounding box center [1186, 22] width 19 height 19
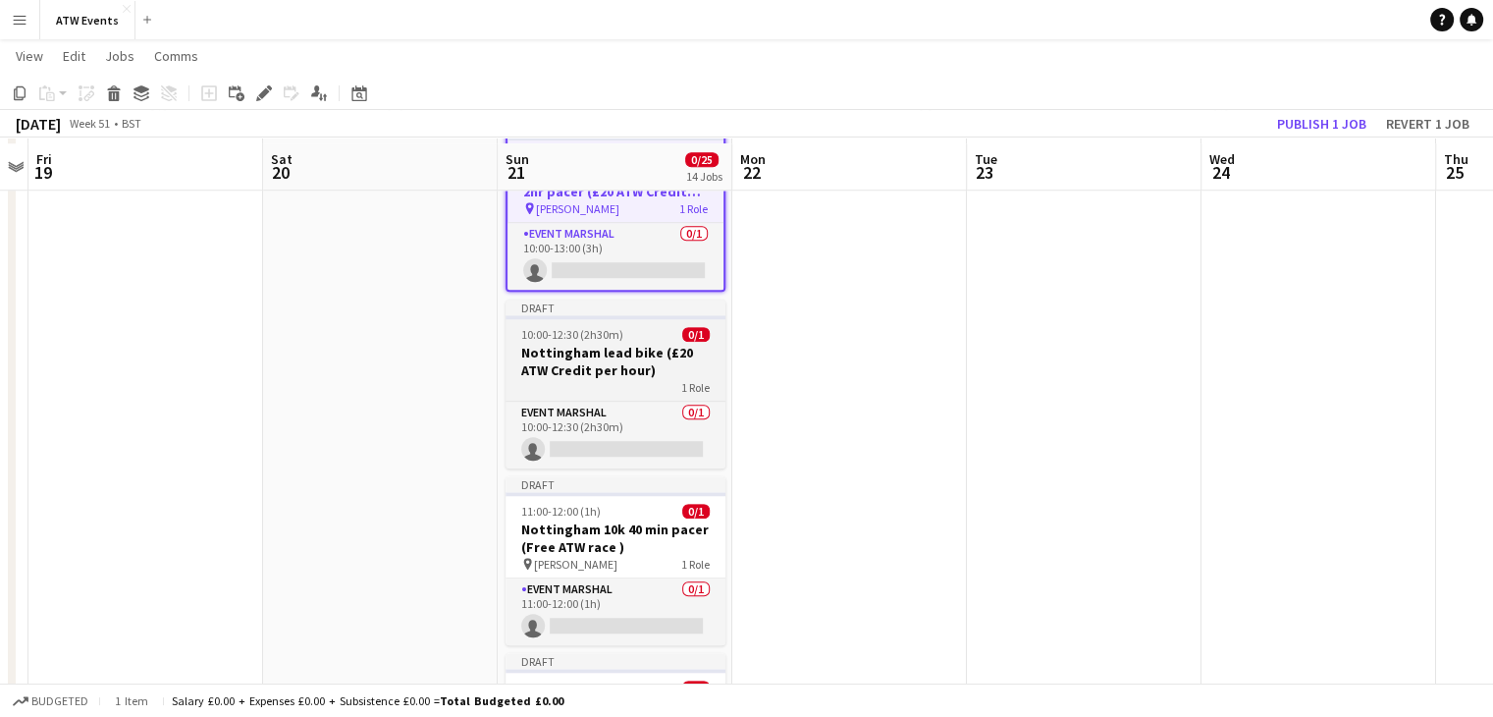
scroll to position [1590, 0]
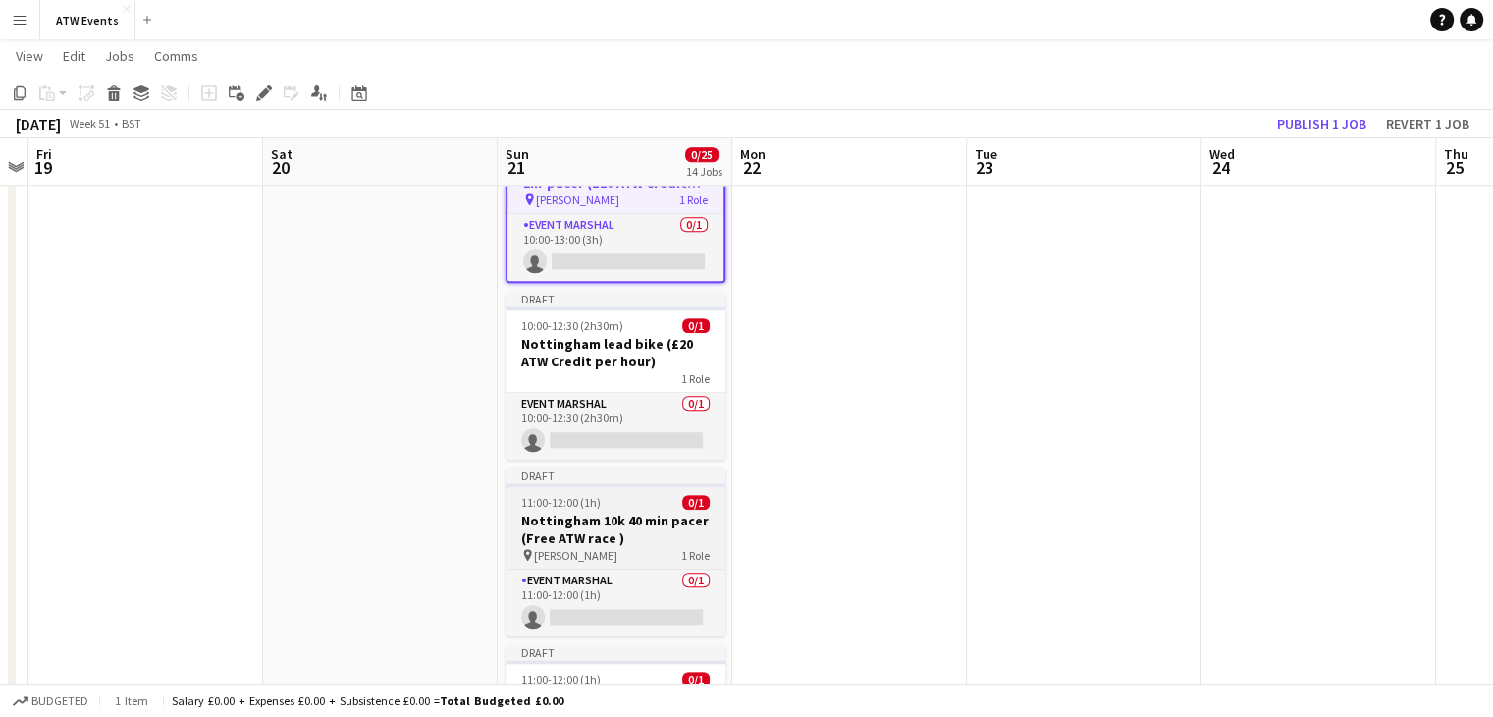
click at [643, 515] on h3 "Nottingham 10k 40 min pacer (Free ATW race )" at bounding box center [616, 528] width 220 height 35
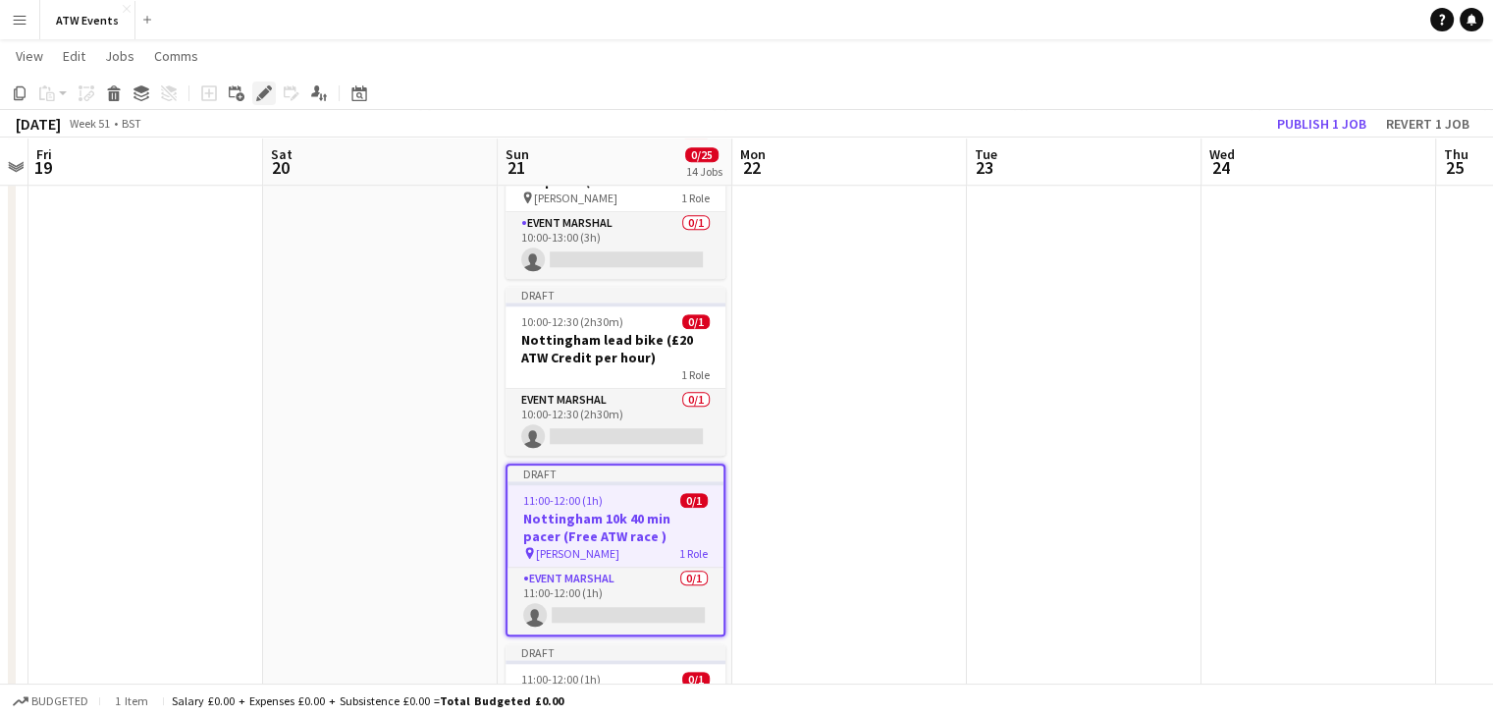
click at [263, 93] on icon at bounding box center [263, 93] width 11 height 11
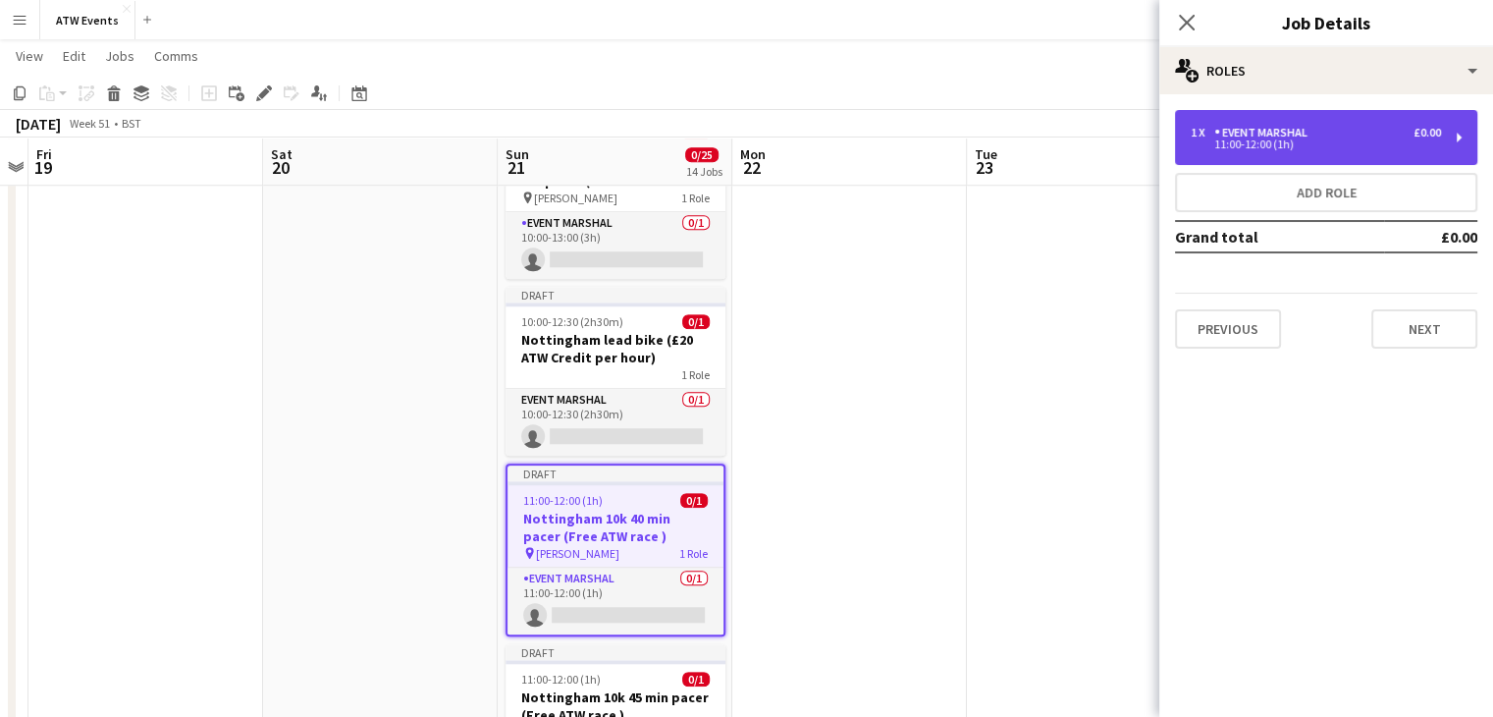
click at [1295, 144] on div "11:00-12:00 (1h)" at bounding box center [1316, 144] width 250 height 10
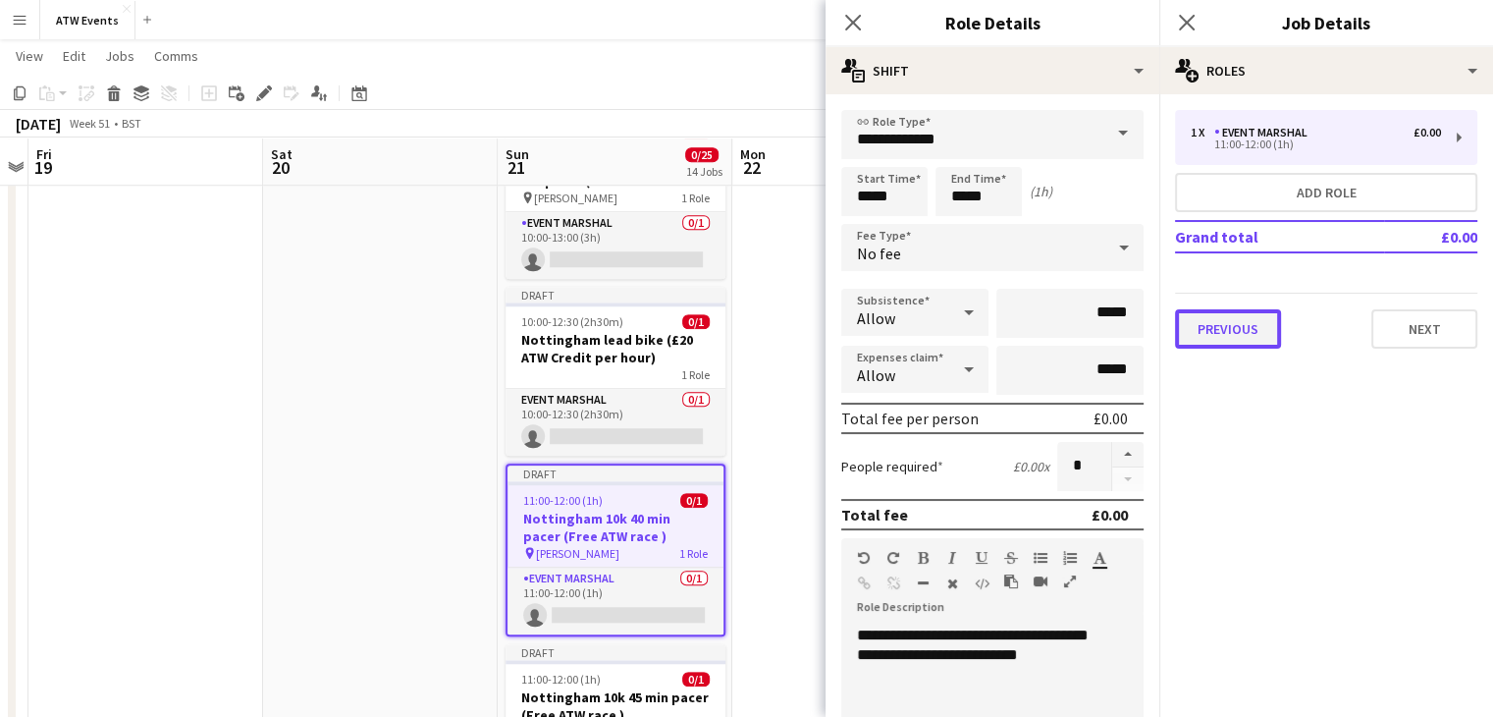
click at [1245, 327] on button "Previous" at bounding box center [1228, 328] width 106 height 39
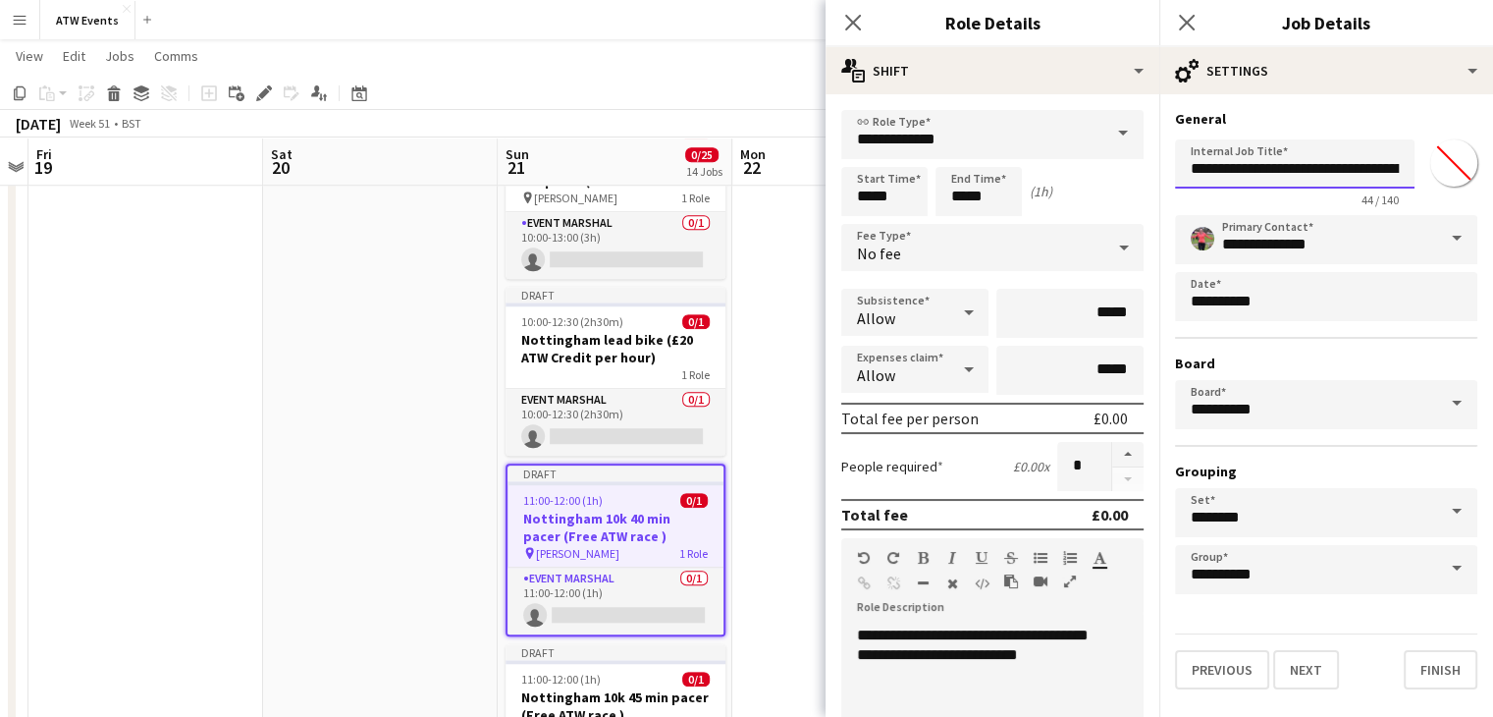
click at [1386, 170] on input "**********" at bounding box center [1295, 163] width 240 height 49
paste input "**********"
type input "**********"
click button "Next" at bounding box center [1306, 669] width 66 height 39
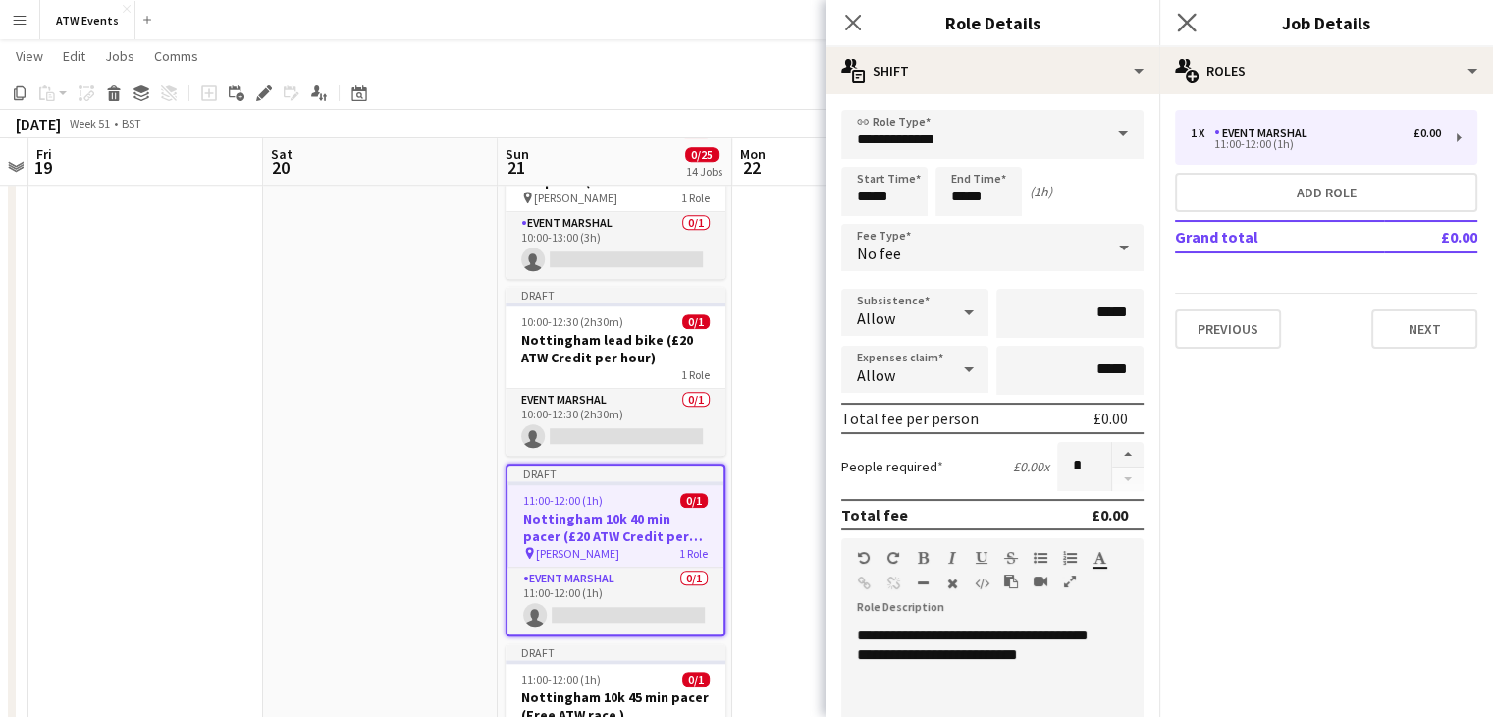
click at [1180, 32] on app-icon "Close pop-in" at bounding box center [1187, 23] width 28 height 28
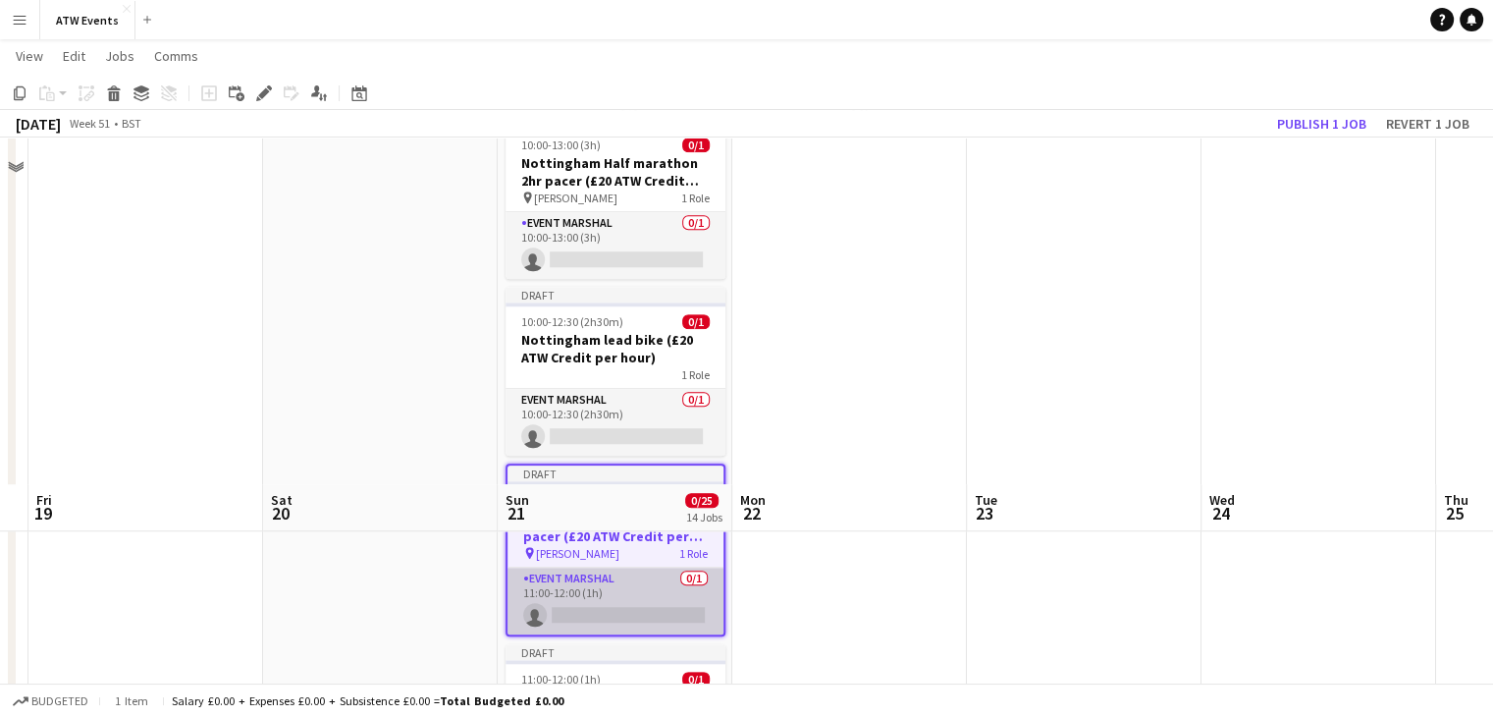
scroll to position [1936, 0]
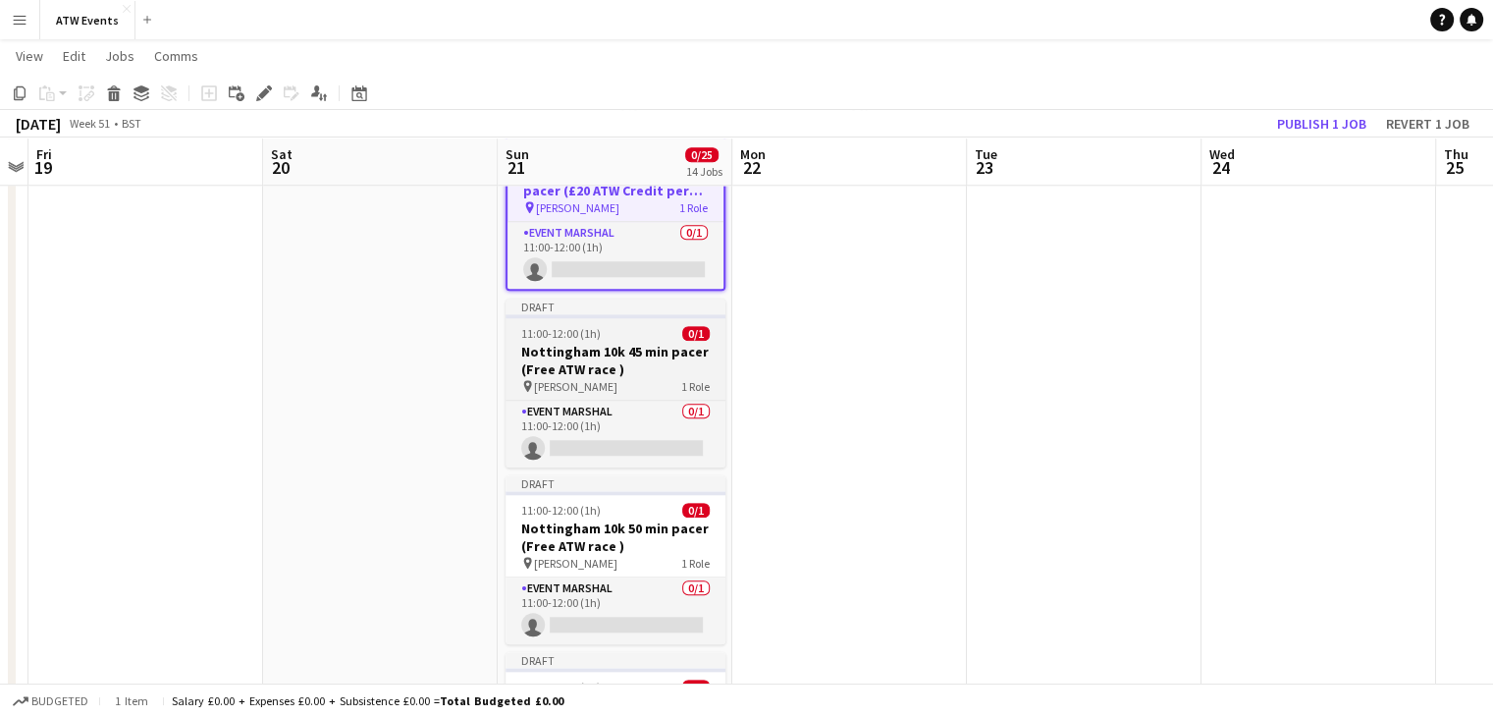
click at [617, 379] on span "[PERSON_NAME]" at bounding box center [575, 386] width 83 height 15
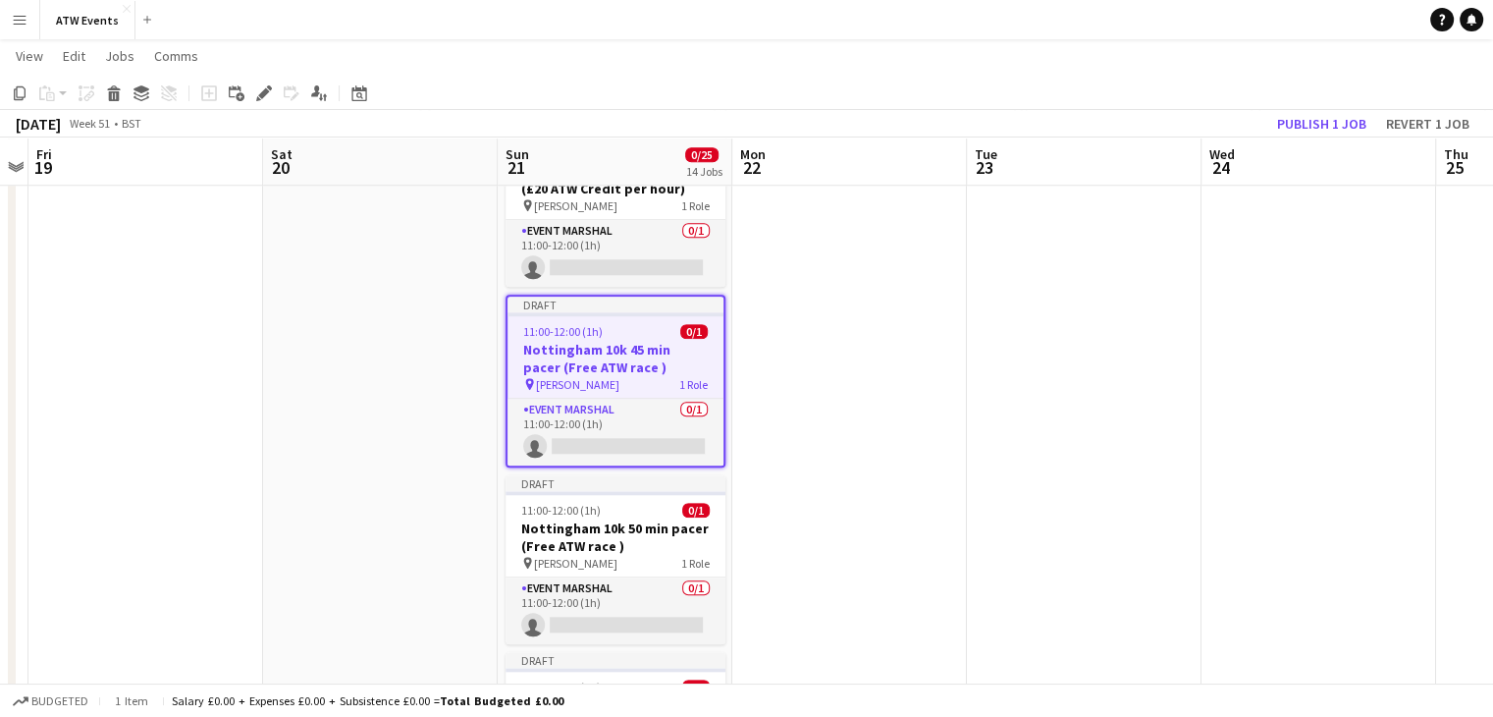
click at [276, 99] on div "Add job Add linked Job Edit Edit linked Job Applicants" at bounding box center [256, 93] width 150 height 24
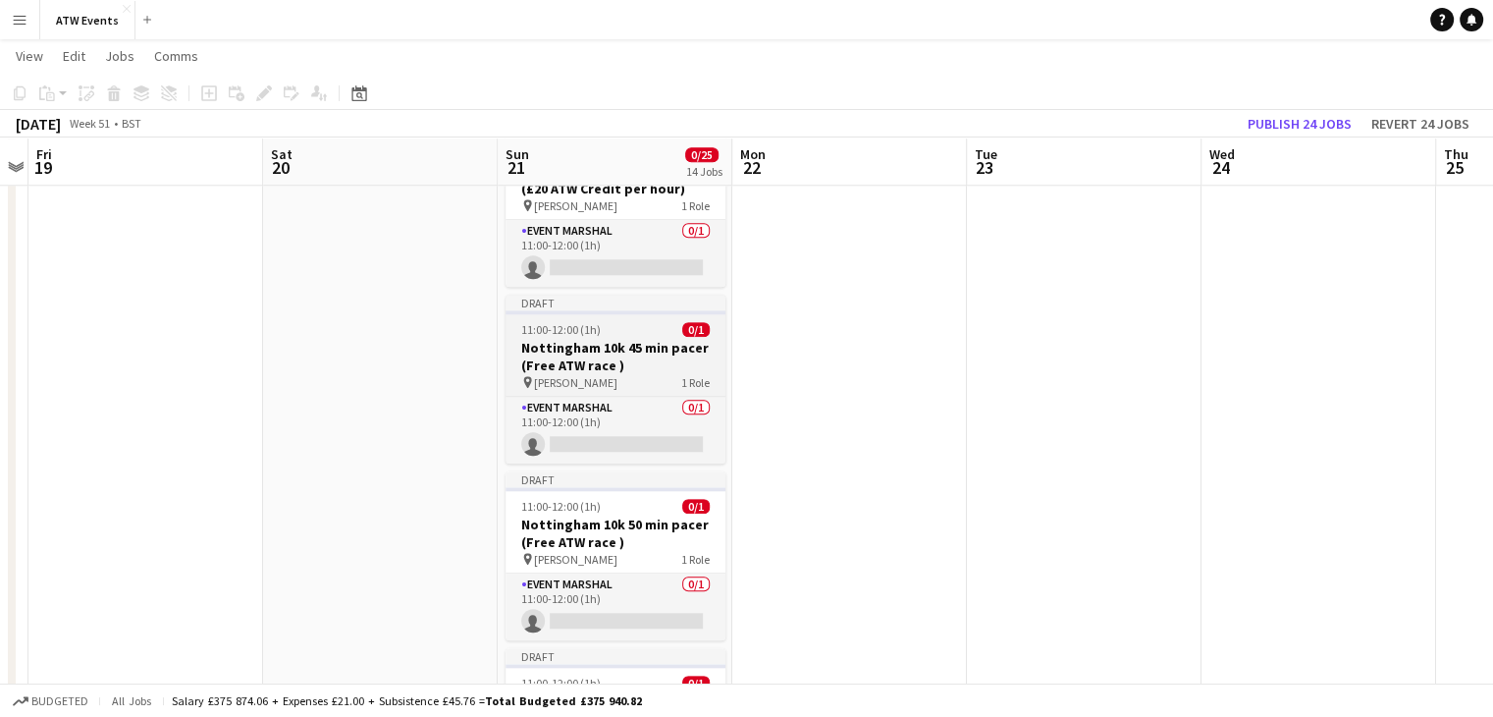
click at [578, 350] on h3 "Nottingham 10k 45 min pacer (Free ATW race )" at bounding box center [616, 356] width 220 height 35
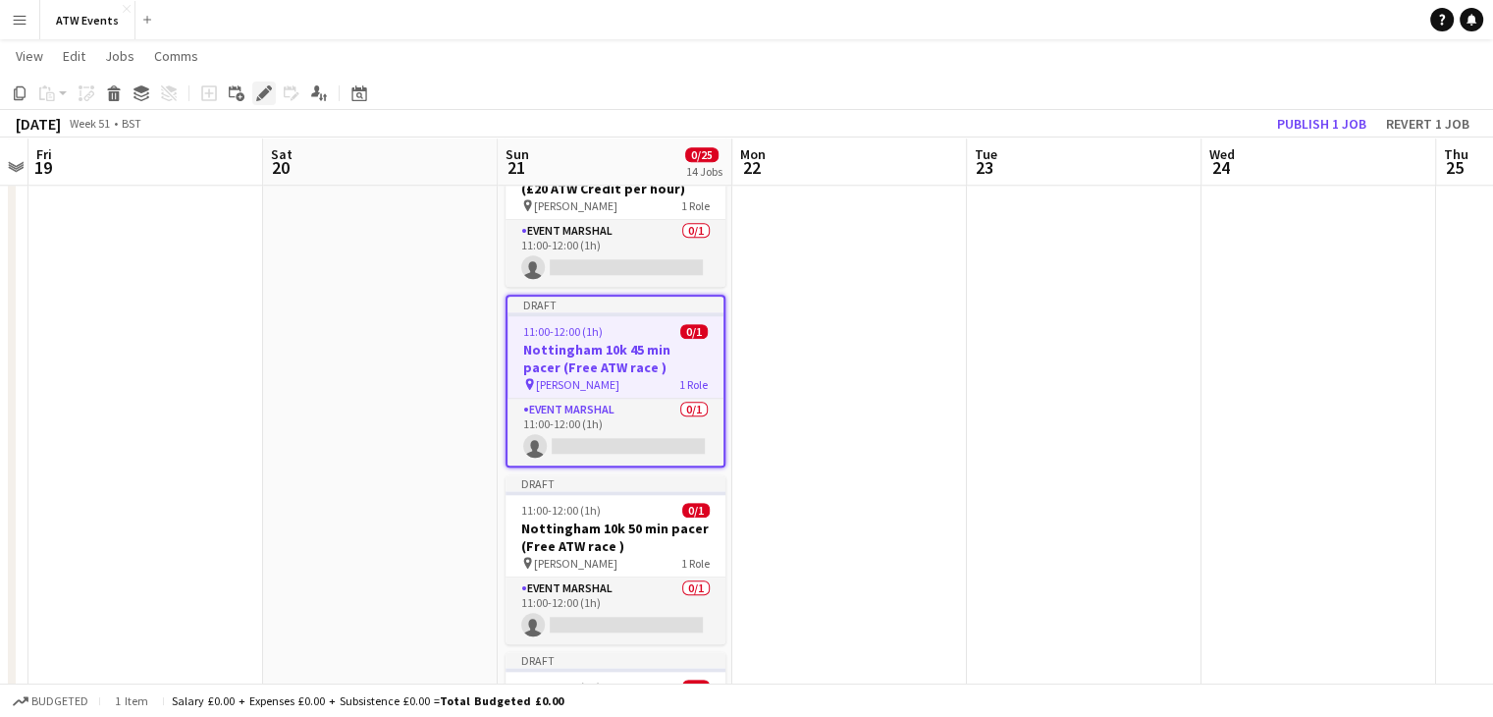
click at [266, 96] on icon "Edit" at bounding box center [264, 93] width 16 height 16
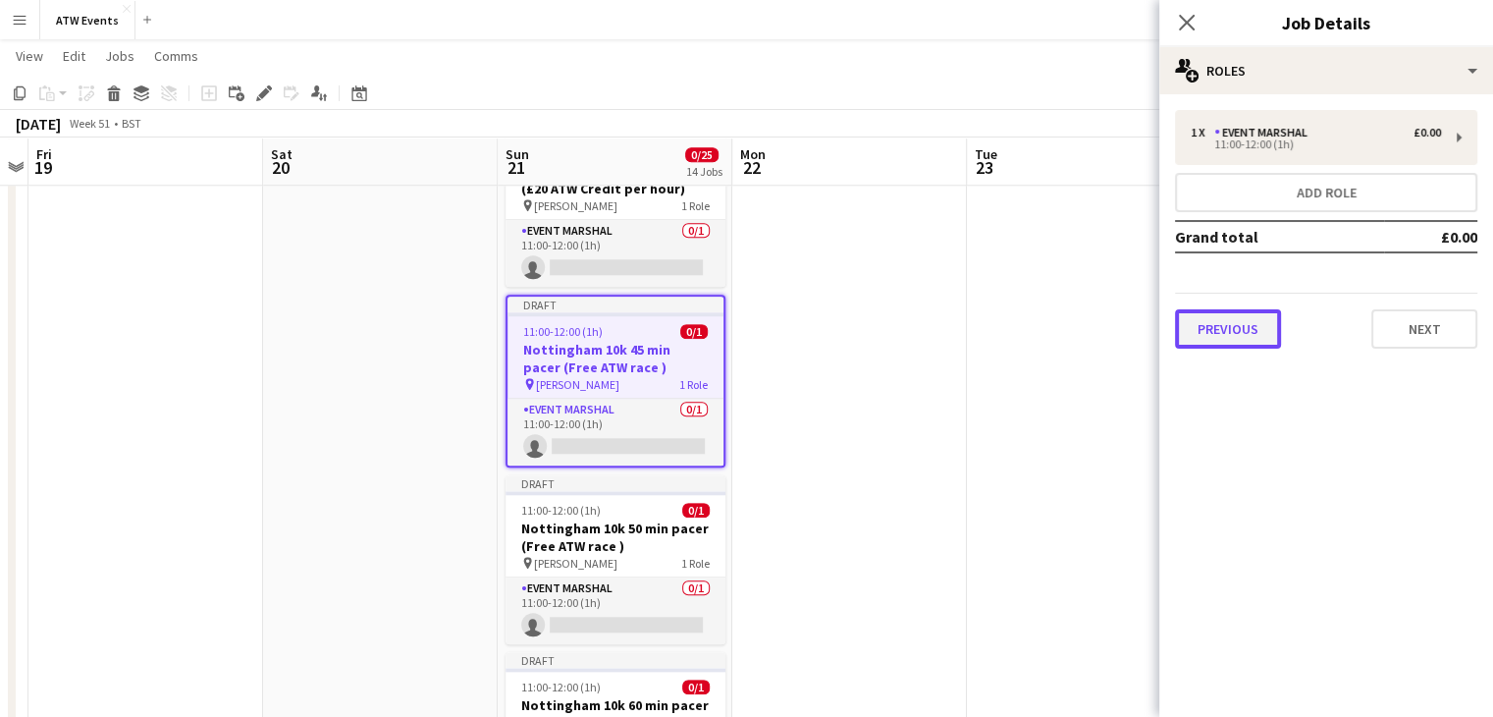
click at [1248, 323] on button "Previous" at bounding box center [1228, 328] width 106 height 39
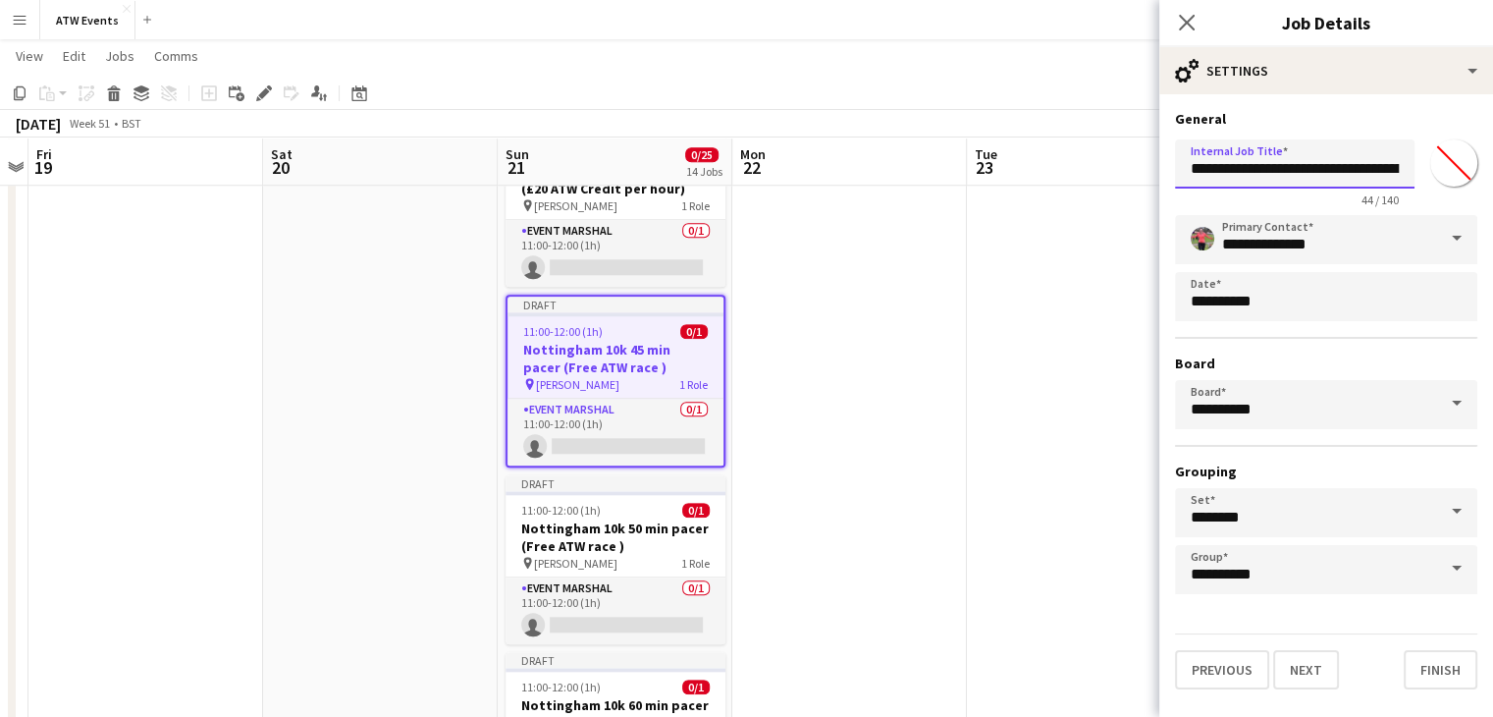
click at [1382, 166] on input "**********" at bounding box center [1295, 163] width 240 height 49
paste input "**********"
click button "Next" at bounding box center [1306, 669] width 66 height 39
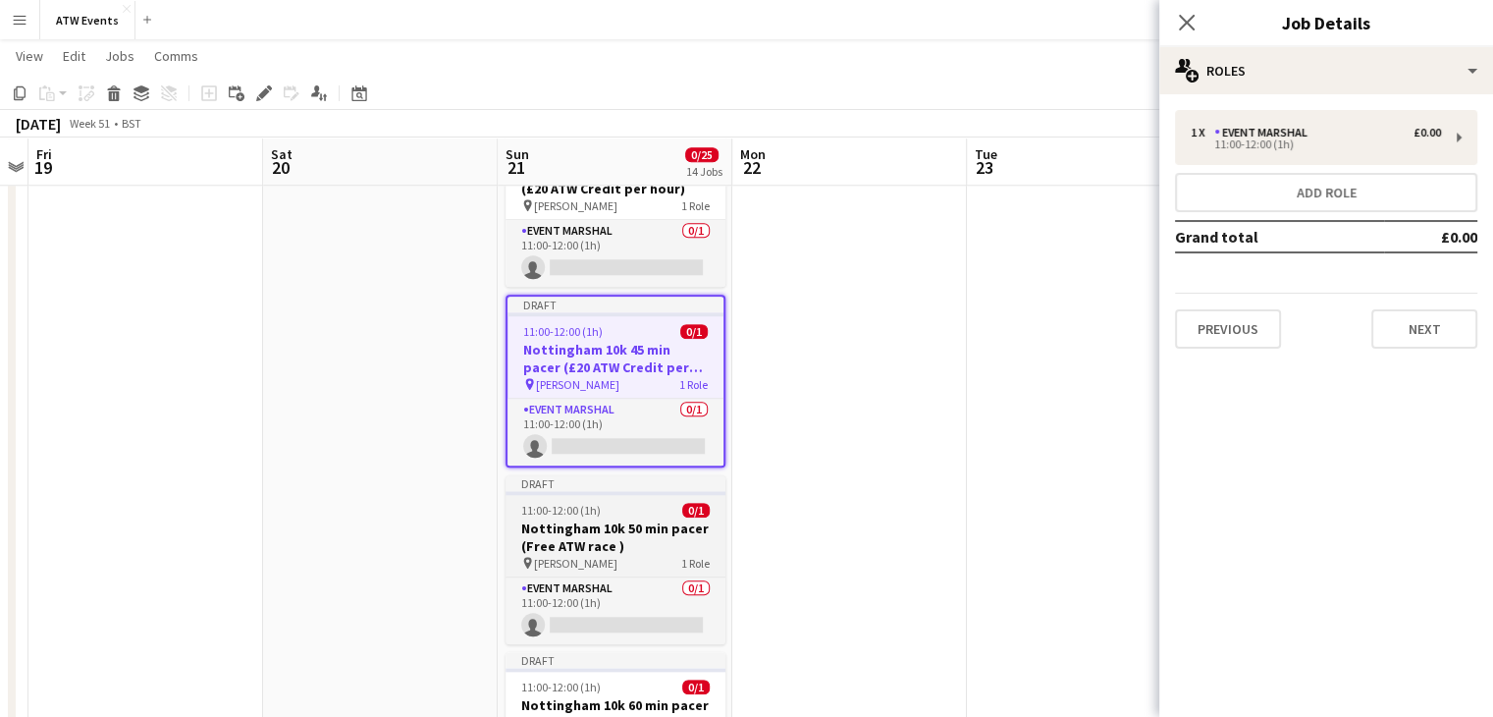
click at [638, 549] on h3 "Nottingham 10k 50 min pacer (Free ATW race )" at bounding box center [616, 536] width 220 height 35
type input "**********"
type input "*******"
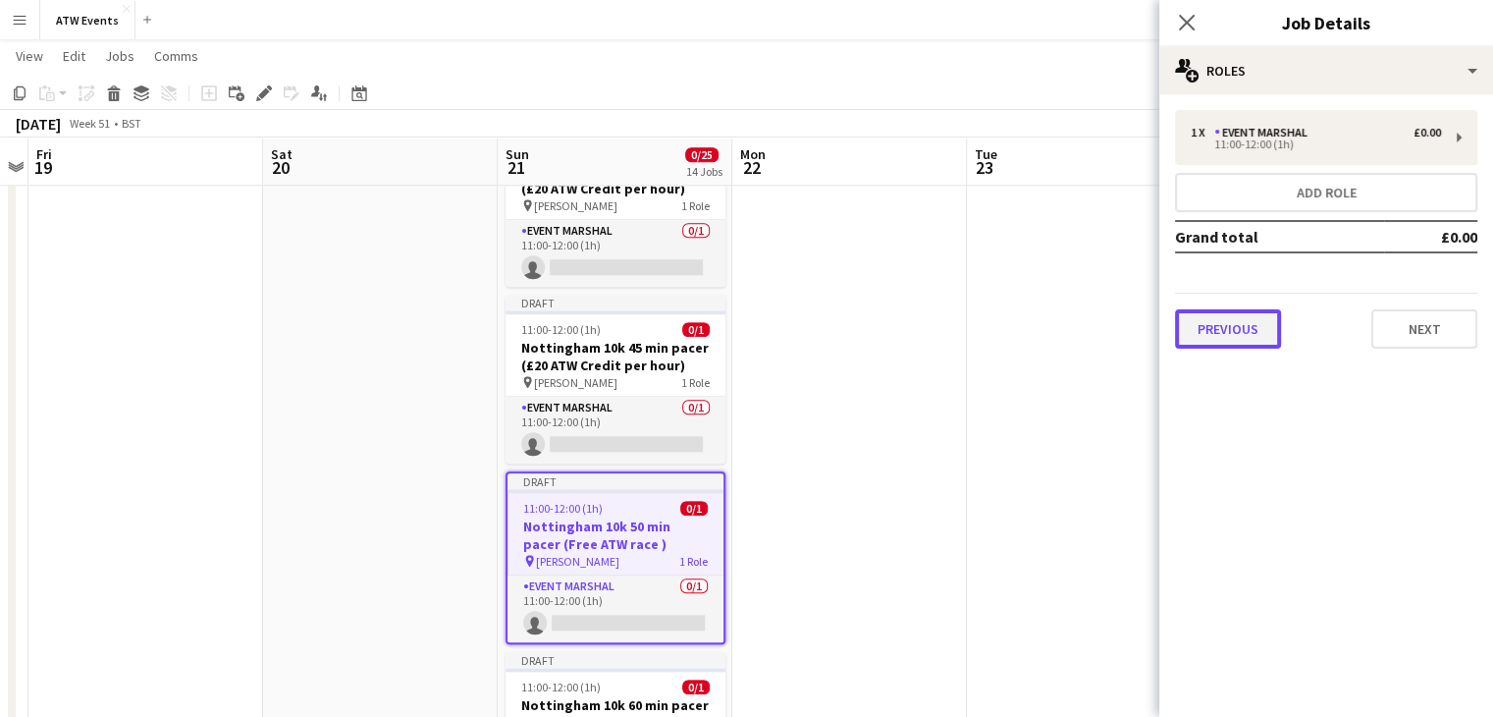
click at [1221, 339] on button "Previous" at bounding box center [1228, 328] width 106 height 39
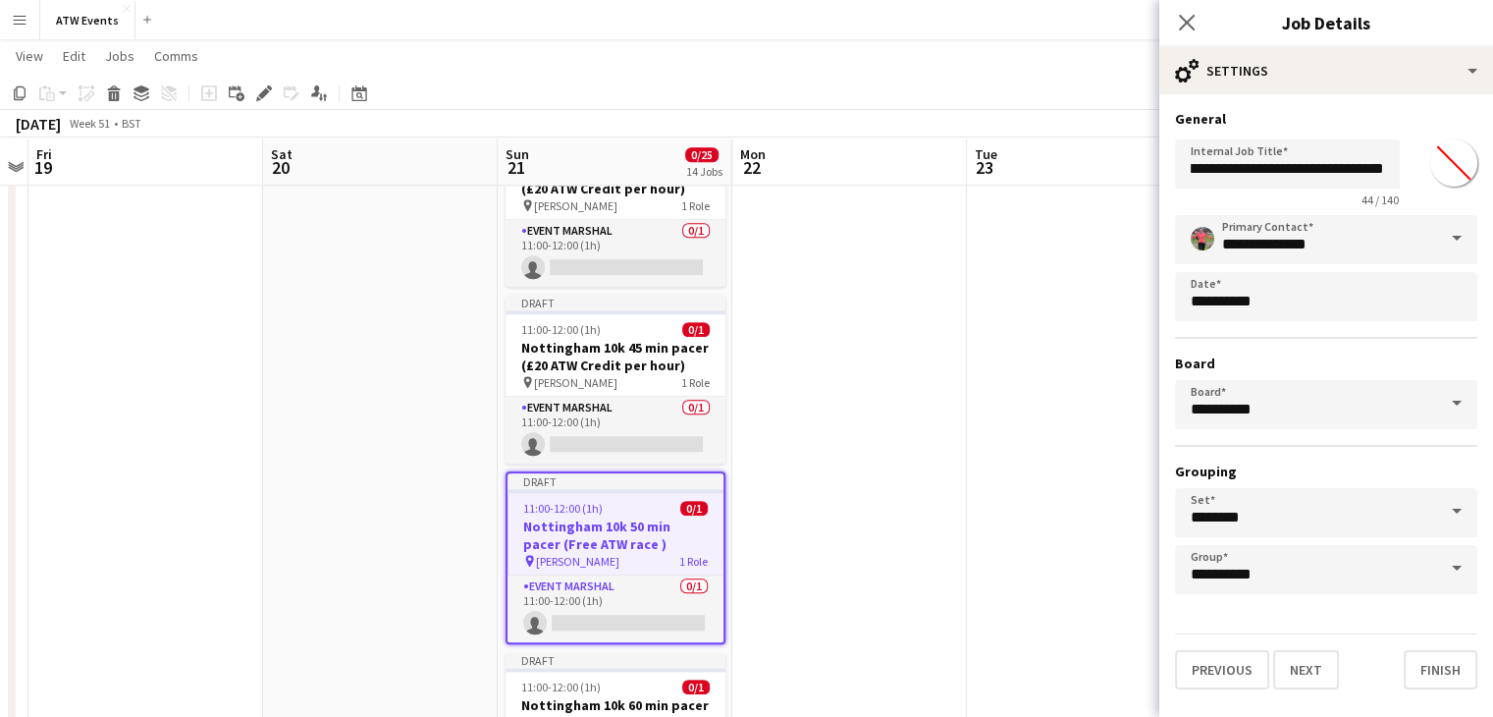
scroll to position [0, 90]
drag, startPoint x: 1294, startPoint y: 170, endPoint x: 1448, endPoint y: 189, distance: 155.4
click at [1448, 189] on div "**********" at bounding box center [1326, 170] width 302 height 76
paste input "*********"
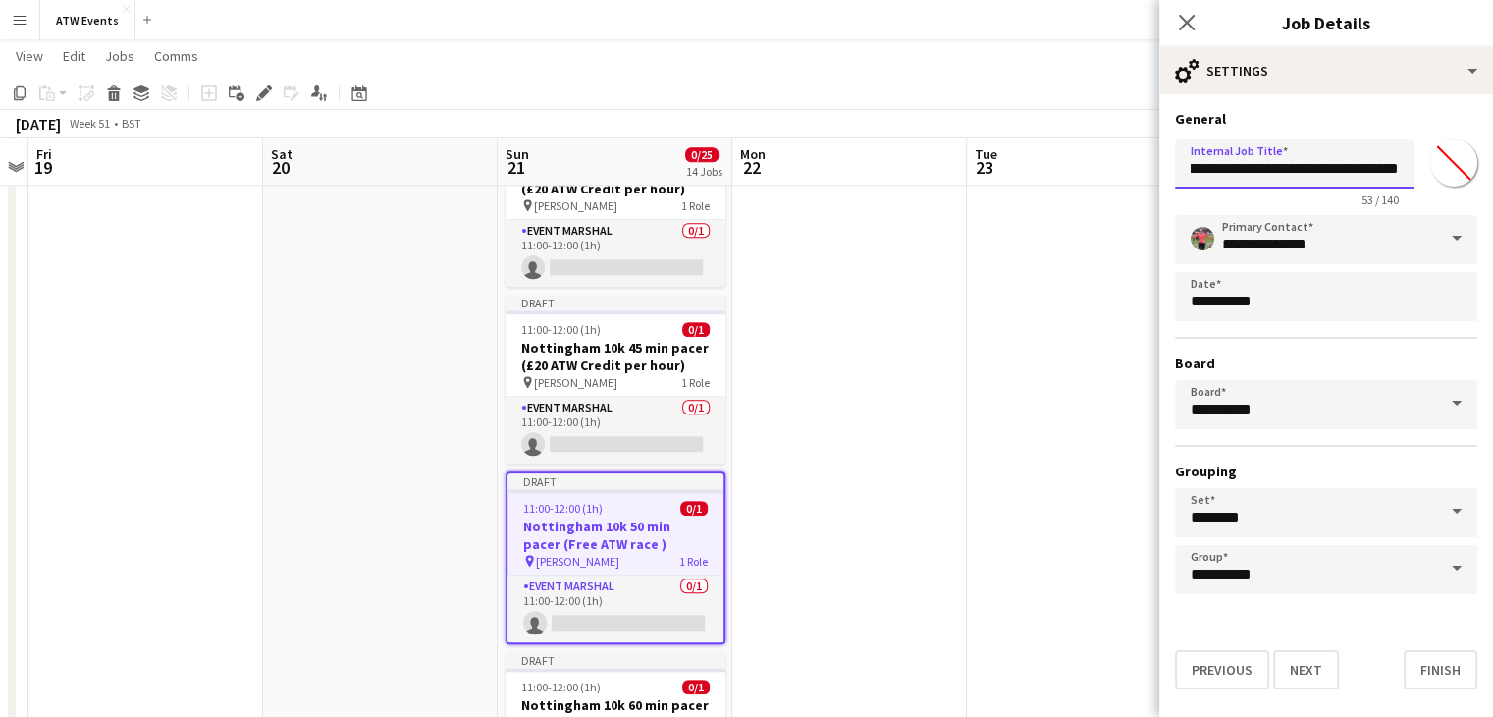
click button "Next" at bounding box center [1306, 669] width 66 height 39
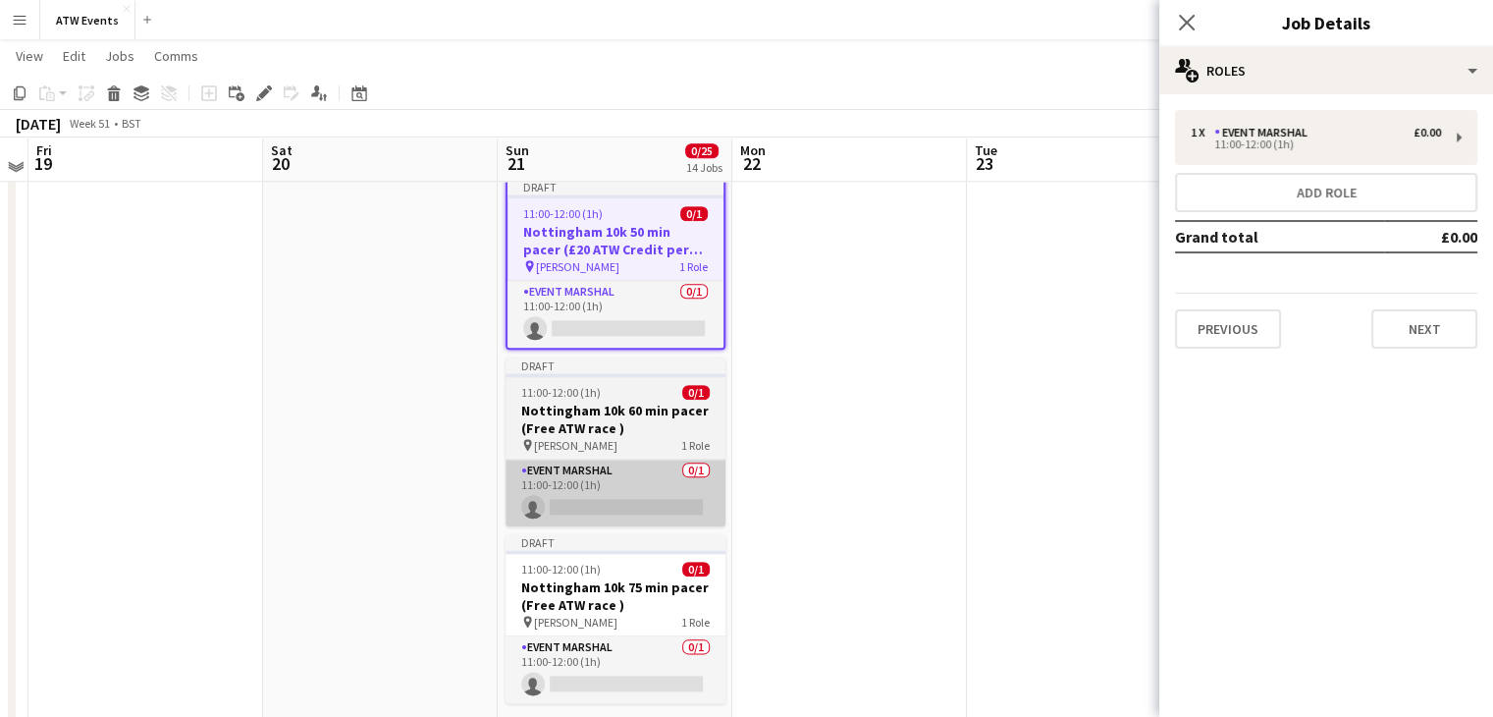
scroll to position [2234, 0]
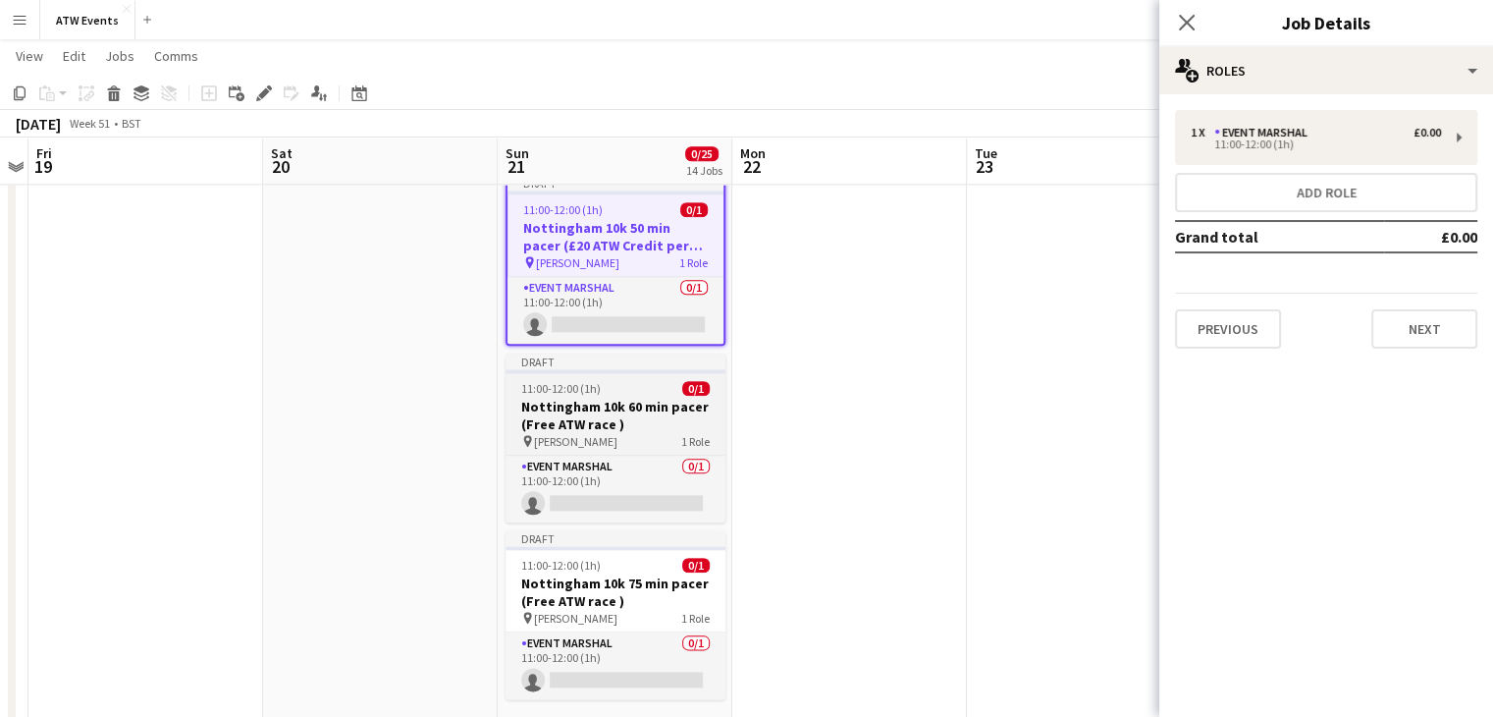
click at [593, 444] on span "[PERSON_NAME]" at bounding box center [575, 441] width 83 height 15
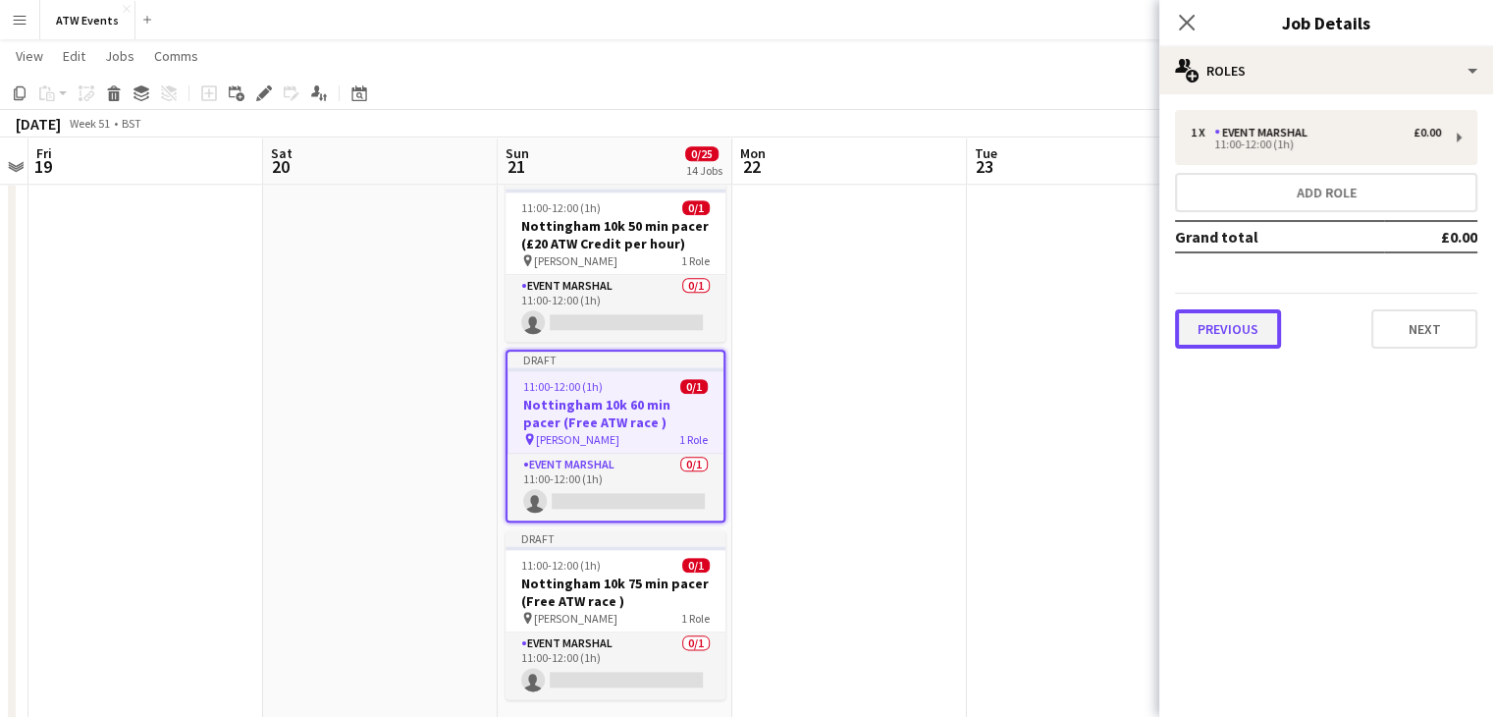
click at [1255, 309] on button "Previous" at bounding box center [1228, 328] width 106 height 39
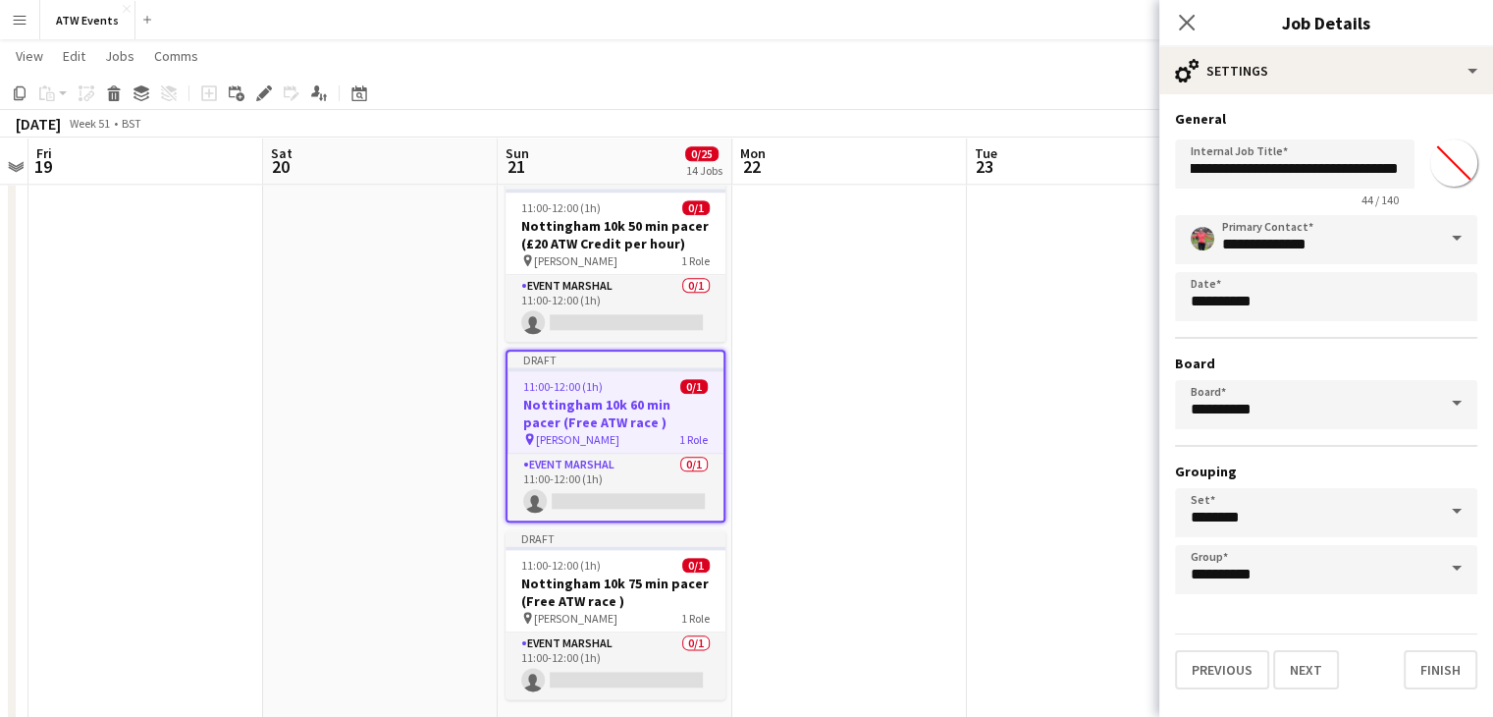
scroll to position [0, 90]
drag, startPoint x: 1295, startPoint y: 166, endPoint x: 1425, endPoint y: 192, distance: 133.2
click at [1425, 192] on div "**********" at bounding box center [1326, 170] width 302 height 76
paste input "*********"
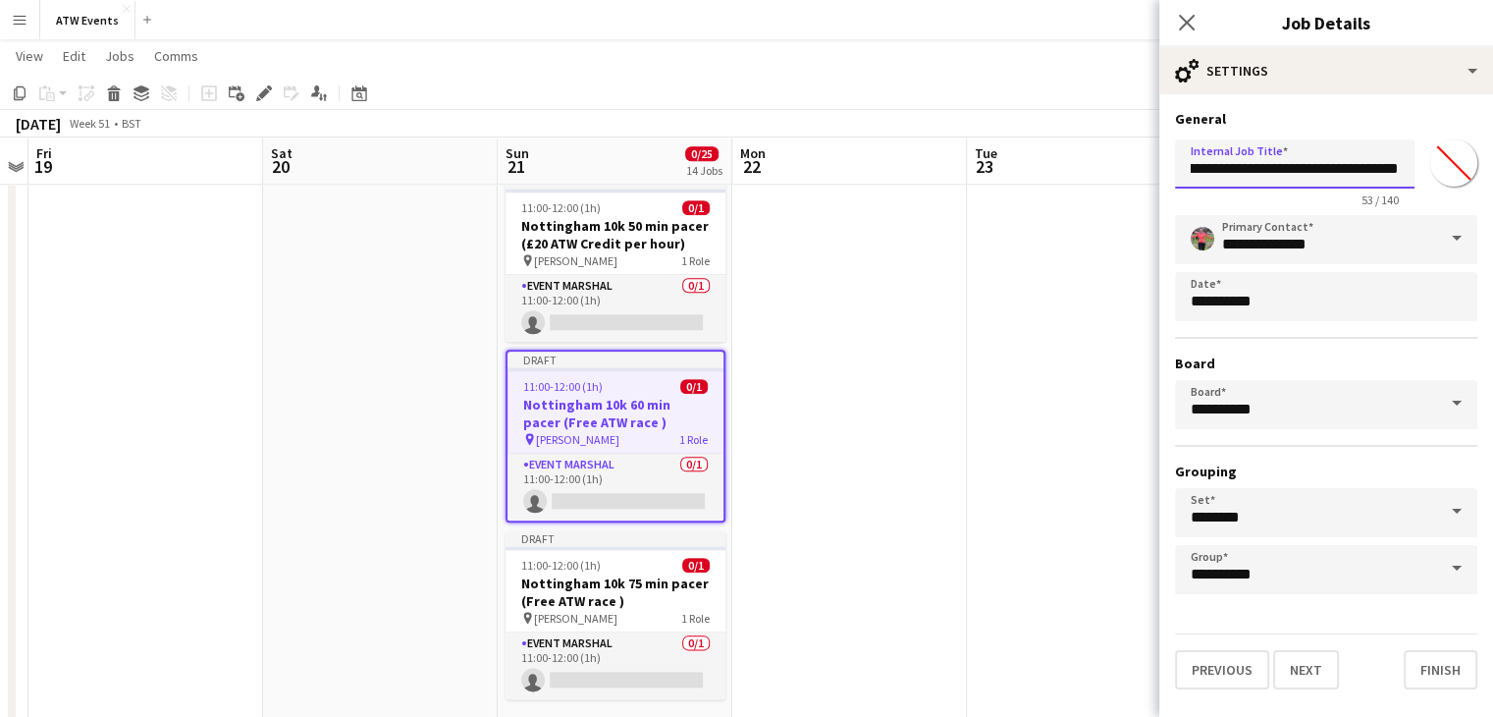
click button "Next" at bounding box center [1306, 669] width 66 height 39
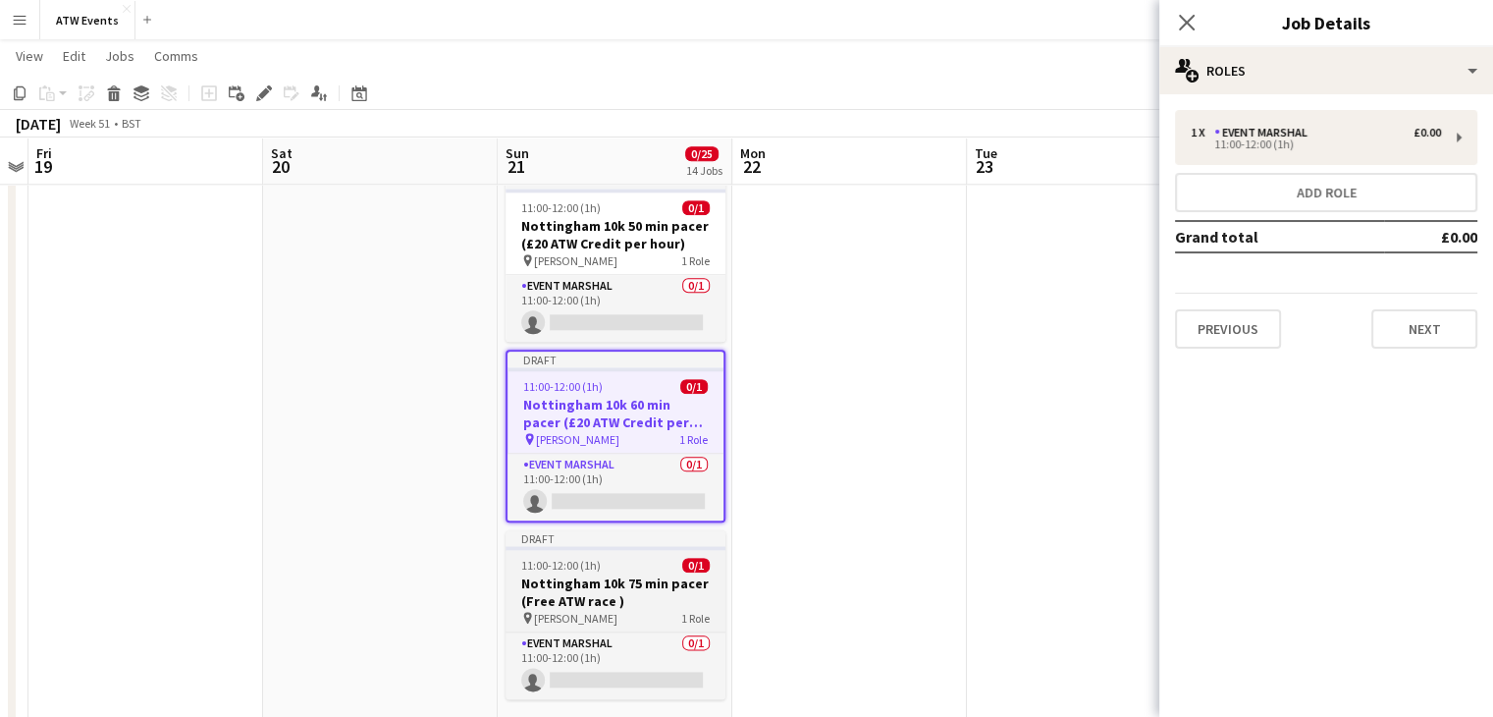
click at [571, 600] on h3 "Nottingham 10k 75 min pacer (Free ATW race )" at bounding box center [616, 591] width 220 height 35
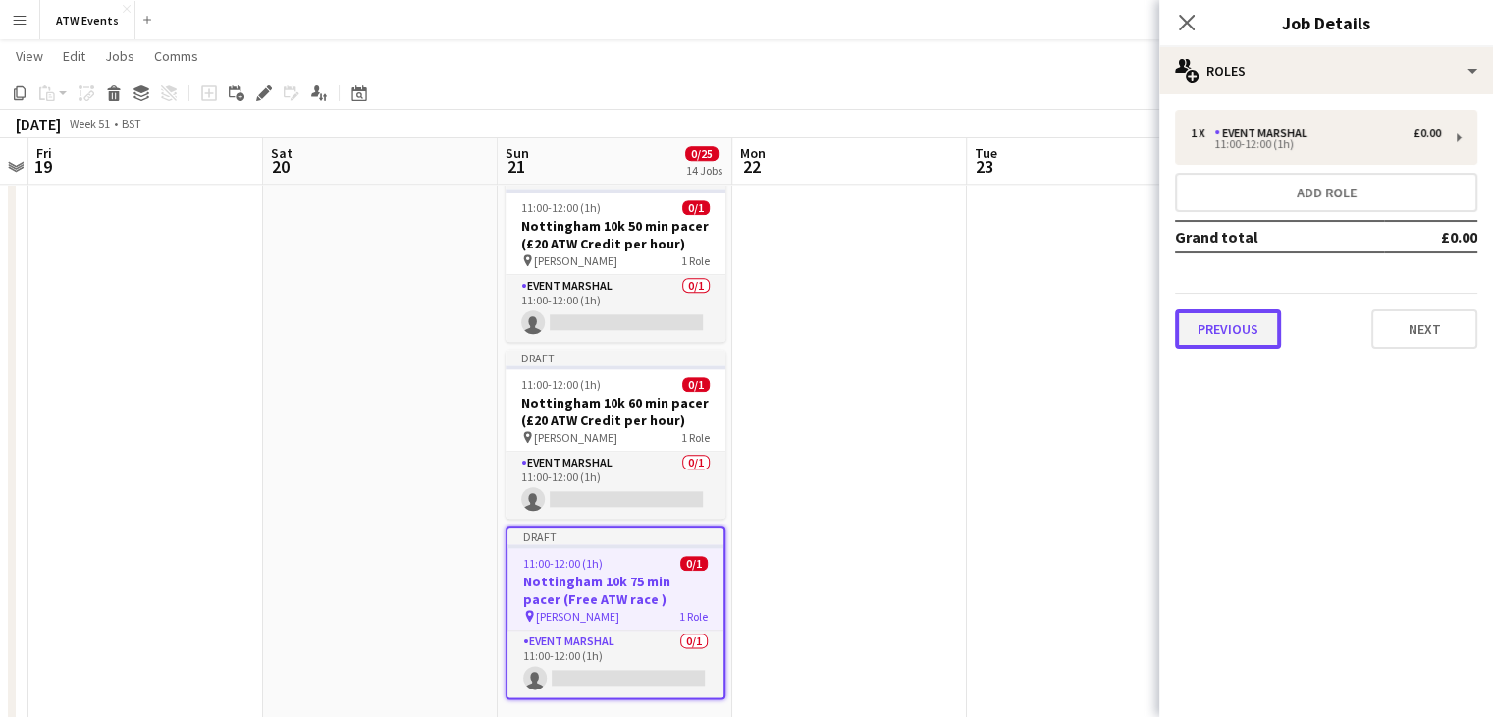
click at [1267, 328] on button "Previous" at bounding box center [1228, 328] width 106 height 39
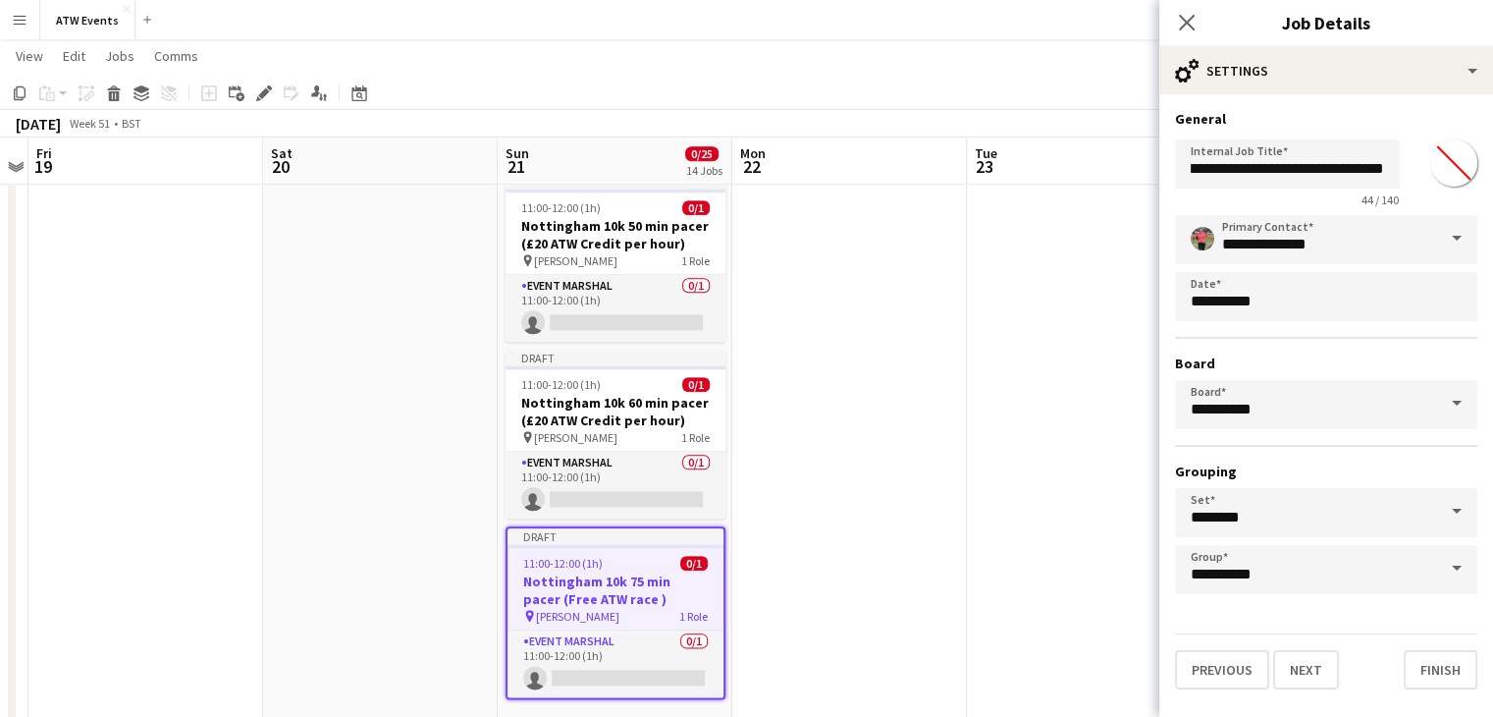
scroll to position [0, 90]
drag, startPoint x: 1296, startPoint y: 170, endPoint x: 1443, endPoint y: 170, distance: 147.2
click at [1443, 170] on div "**********" at bounding box center [1326, 170] width 302 height 76
paste input "*********"
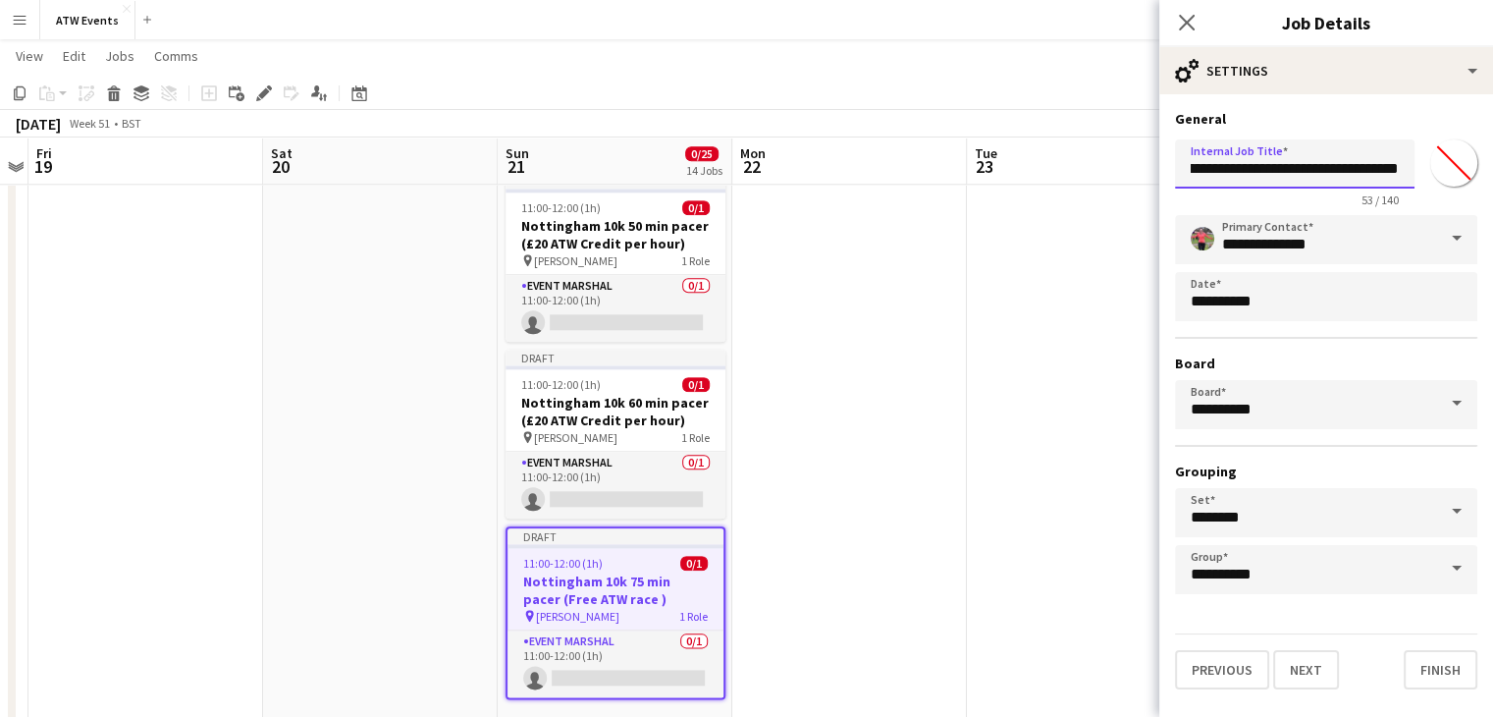
click button "Next" at bounding box center [1306, 669] width 66 height 39
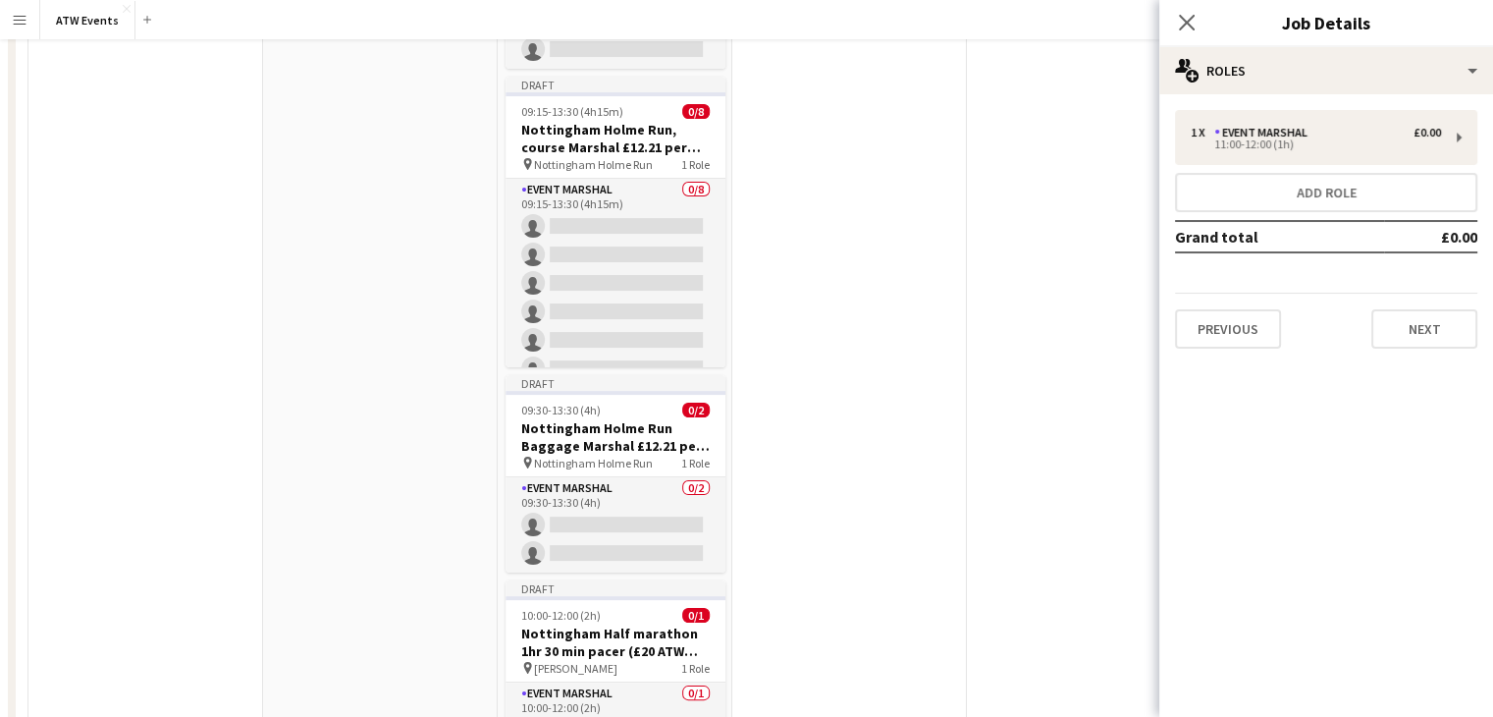
scroll to position [0, 0]
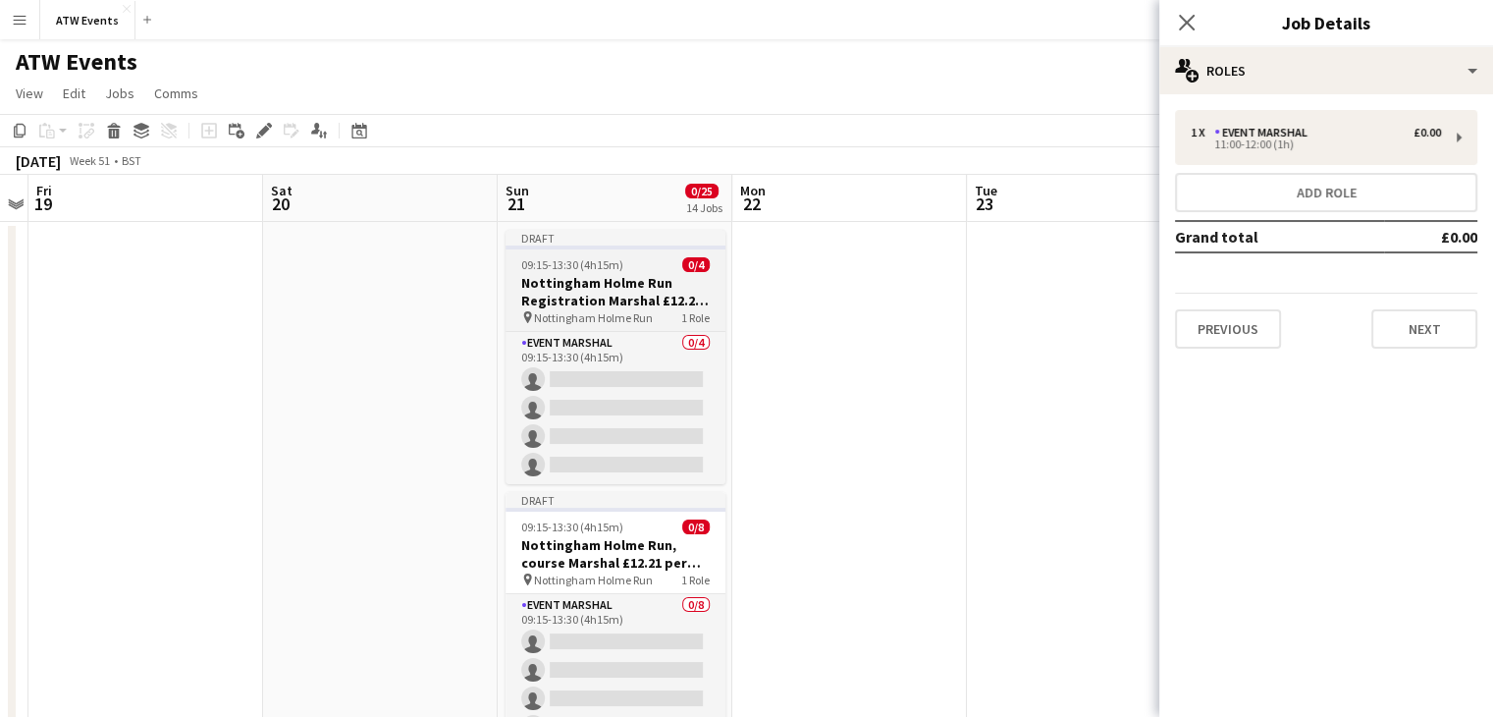
click at [640, 297] on h3 "Nottingham Holme Run Registration Marshal £12.21 per hour if over 21" at bounding box center [616, 291] width 220 height 35
type input "**********"
type input "*******"
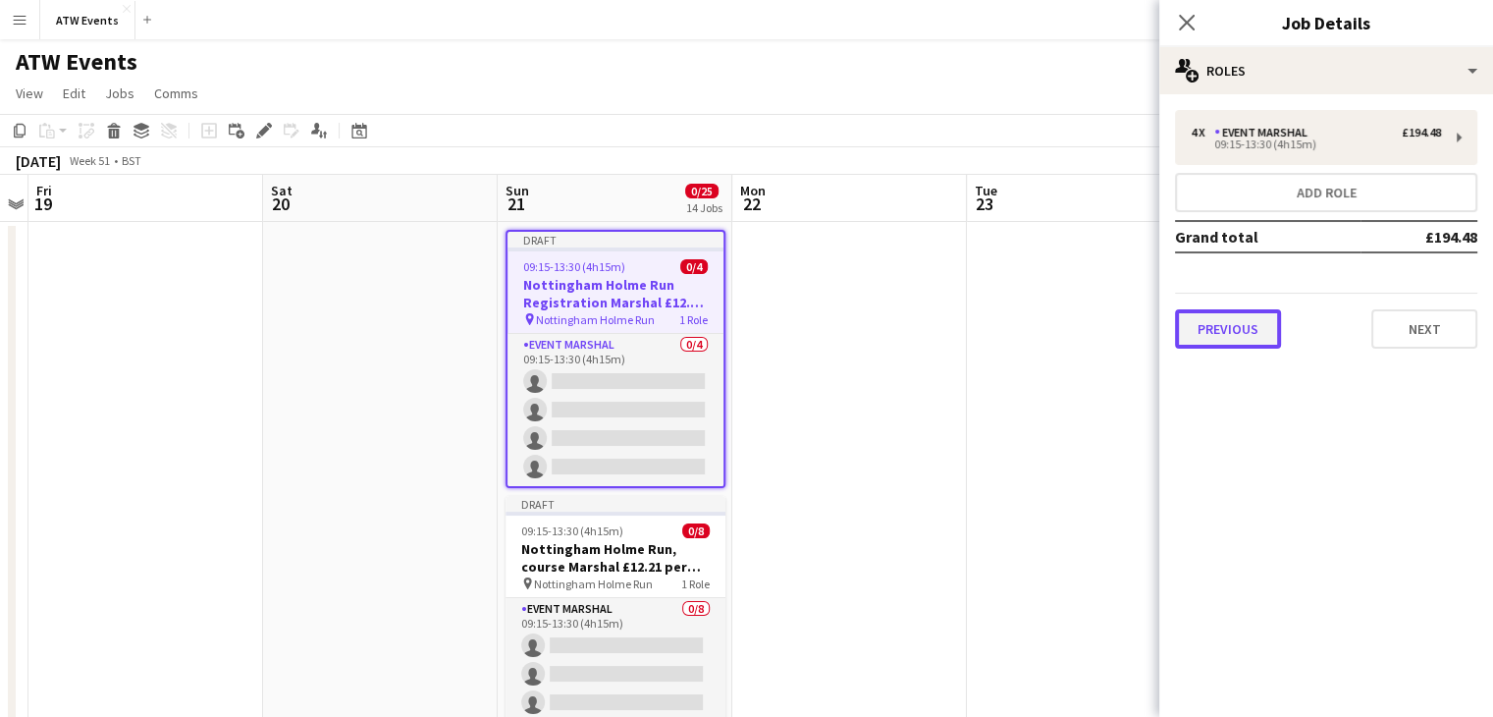
click at [1247, 334] on button "Previous" at bounding box center [1228, 328] width 106 height 39
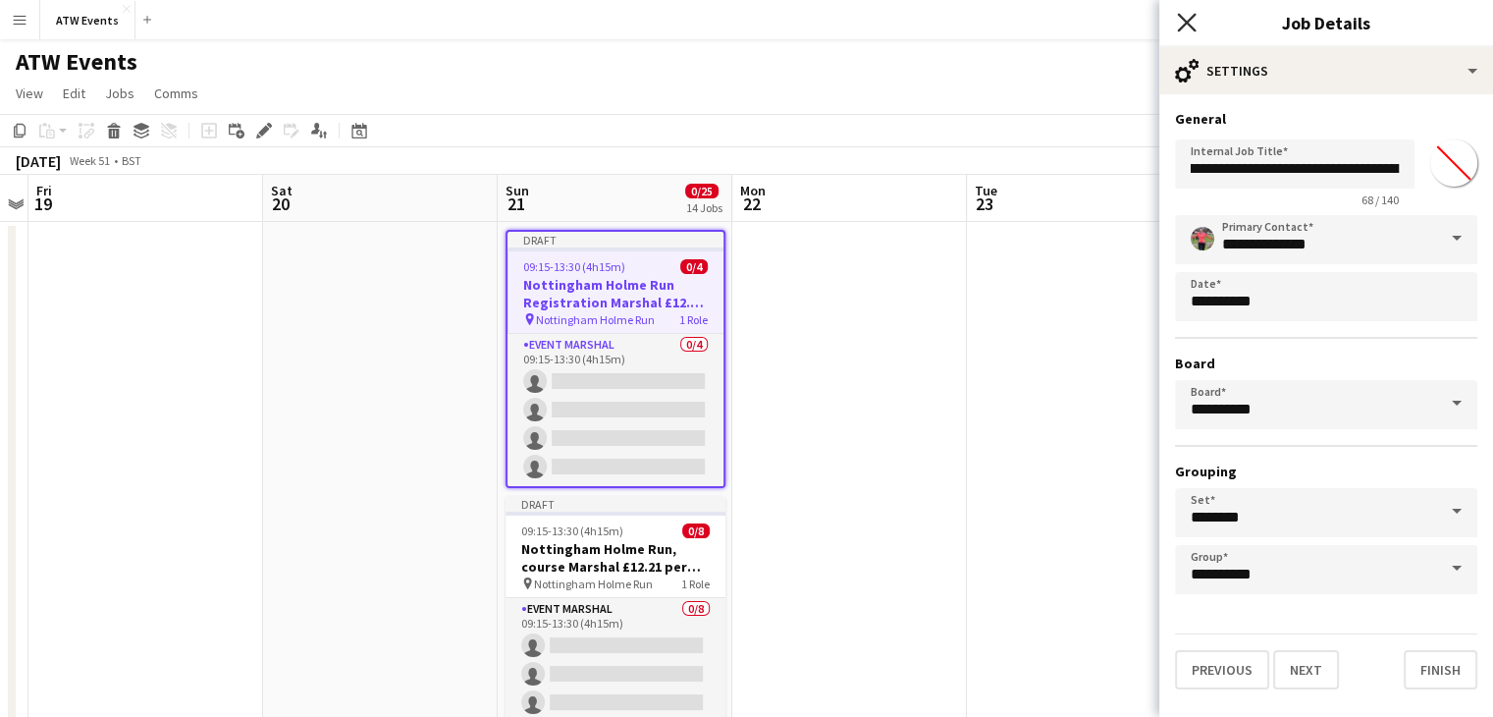
click at [1184, 23] on icon "Close pop-in" at bounding box center [1186, 22] width 19 height 19
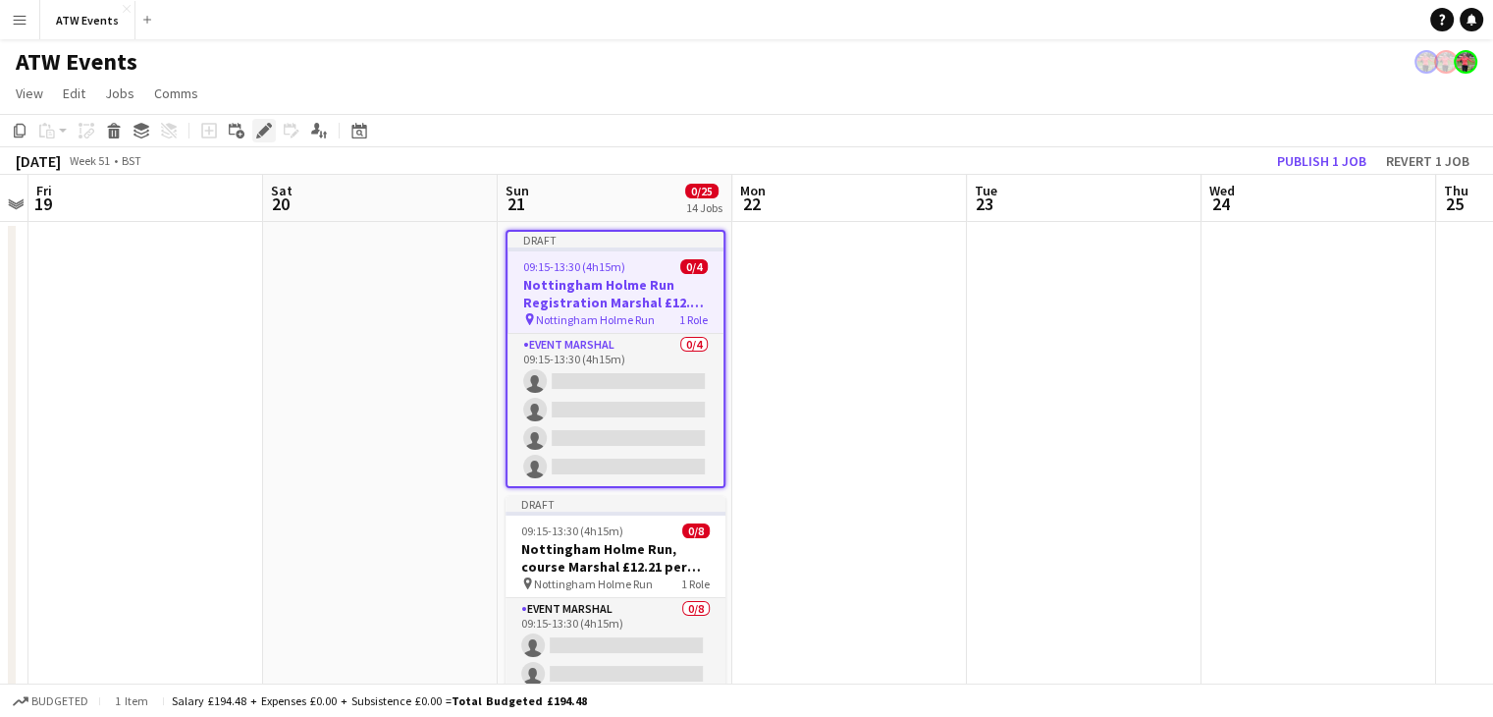
click at [257, 126] on icon "Edit" at bounding box center [264, 131] width 16 height 16
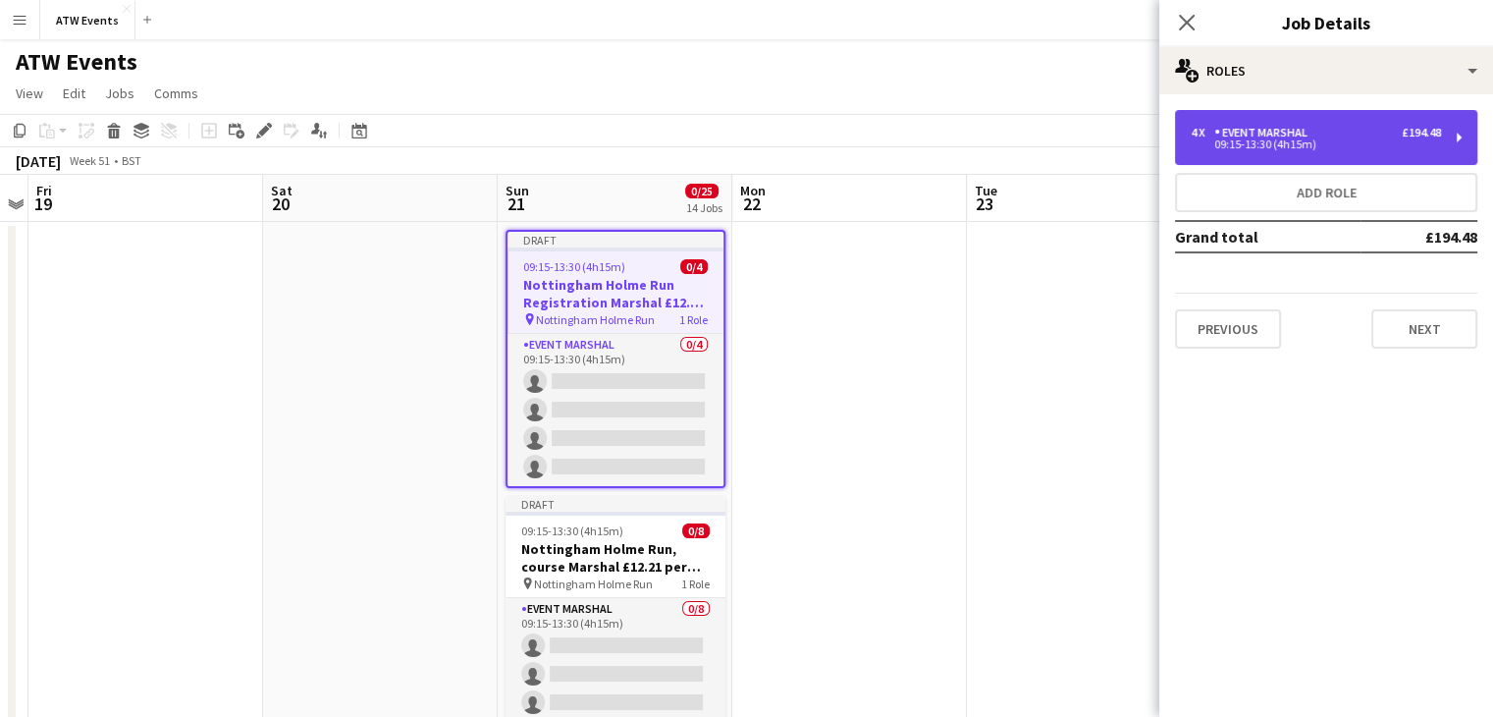
click at [1309, 155] on div "4 x Event Marshal £194.48 09:15-13:30 (4h15m)" at bounding box center [1326, 137] width 302 height 55
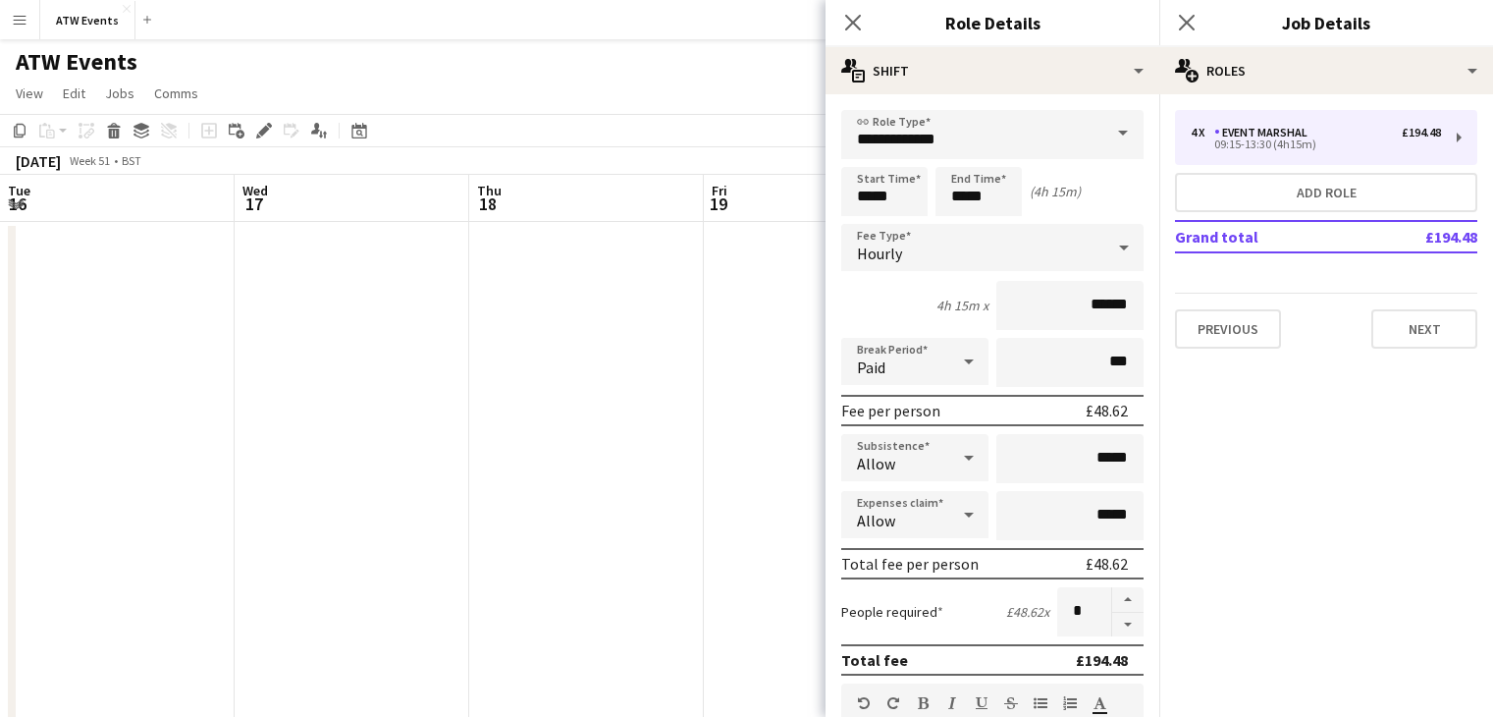
click at [1099, 303] on input "******" at bounding box center [1069, 305] width 147 height 49
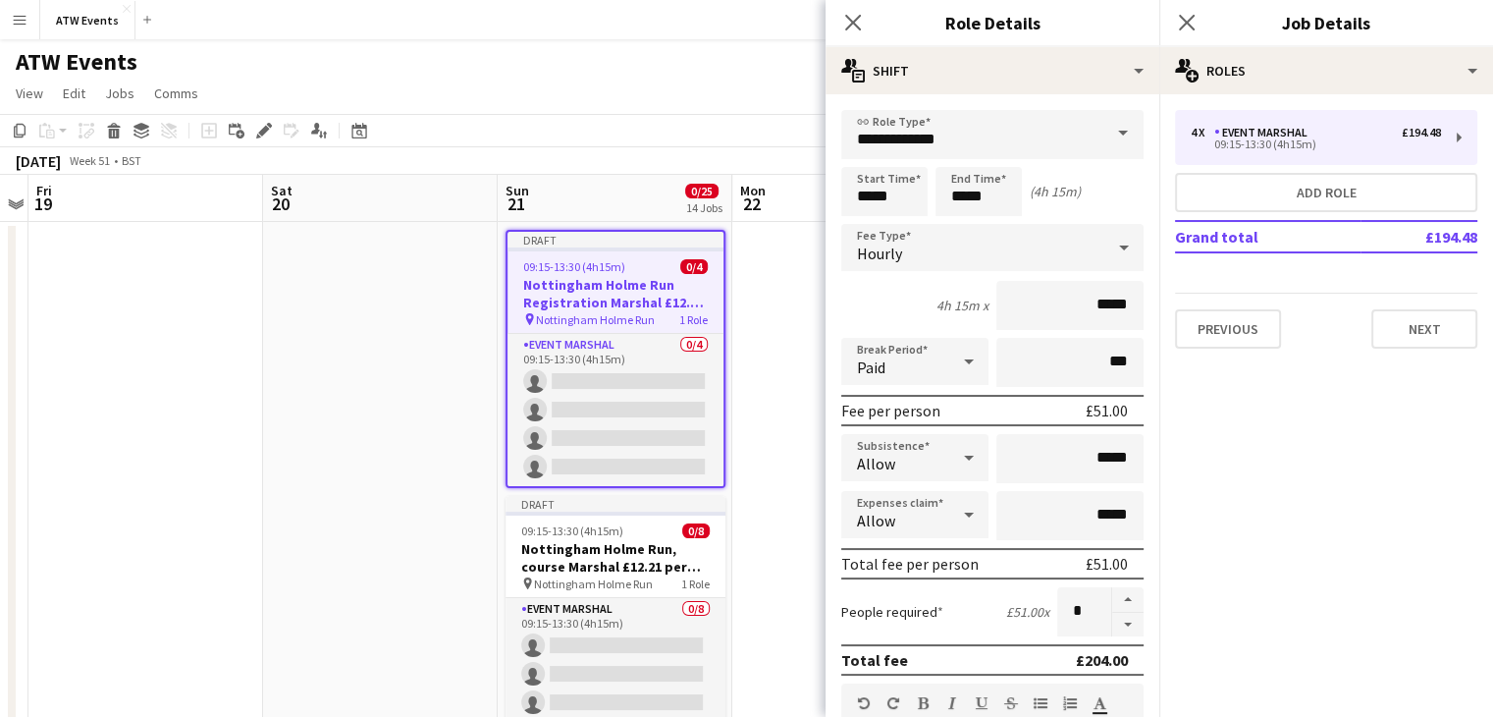
type input "******"
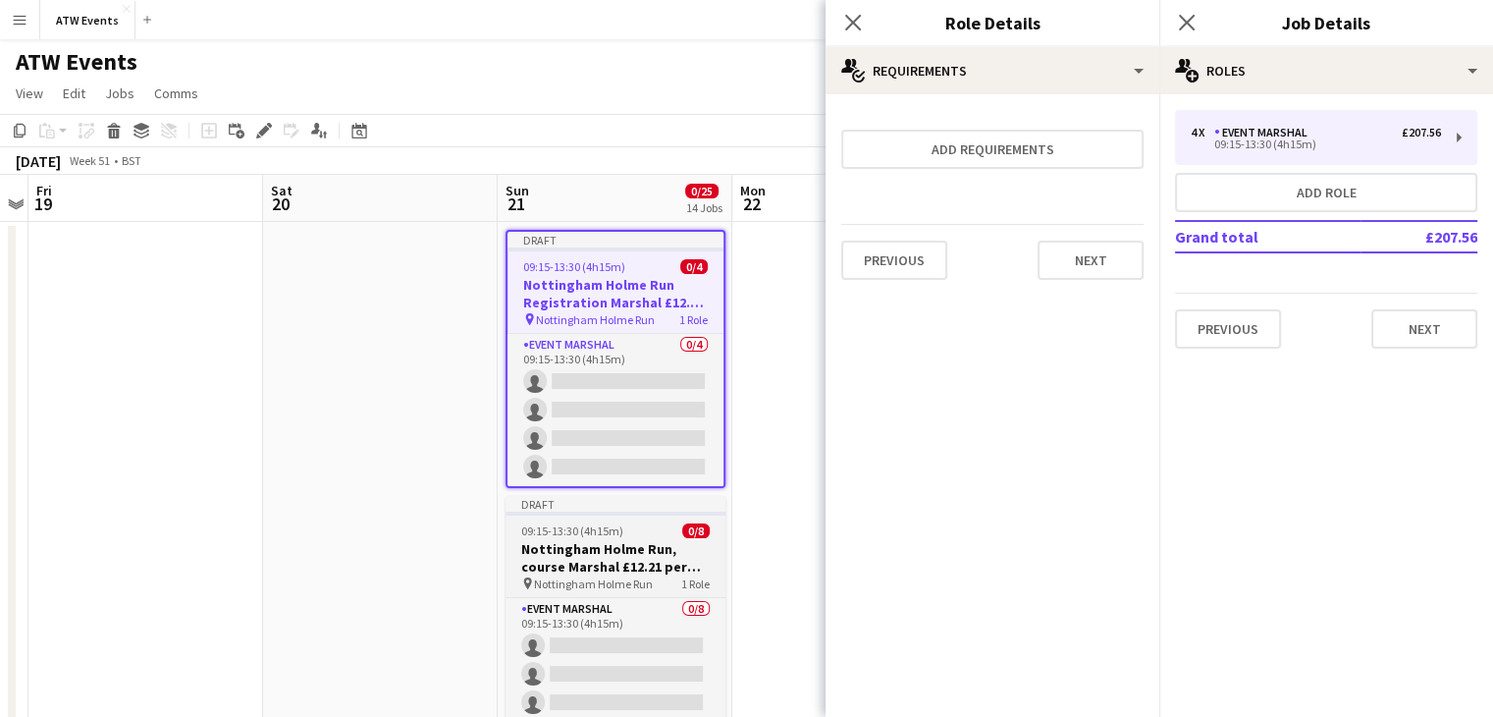
click at [592, 543] on h3 "Nottingham Holme Run, course Marshal £12.21 per hour if over 21" at bounding box center [616, 557] width 220 height 35
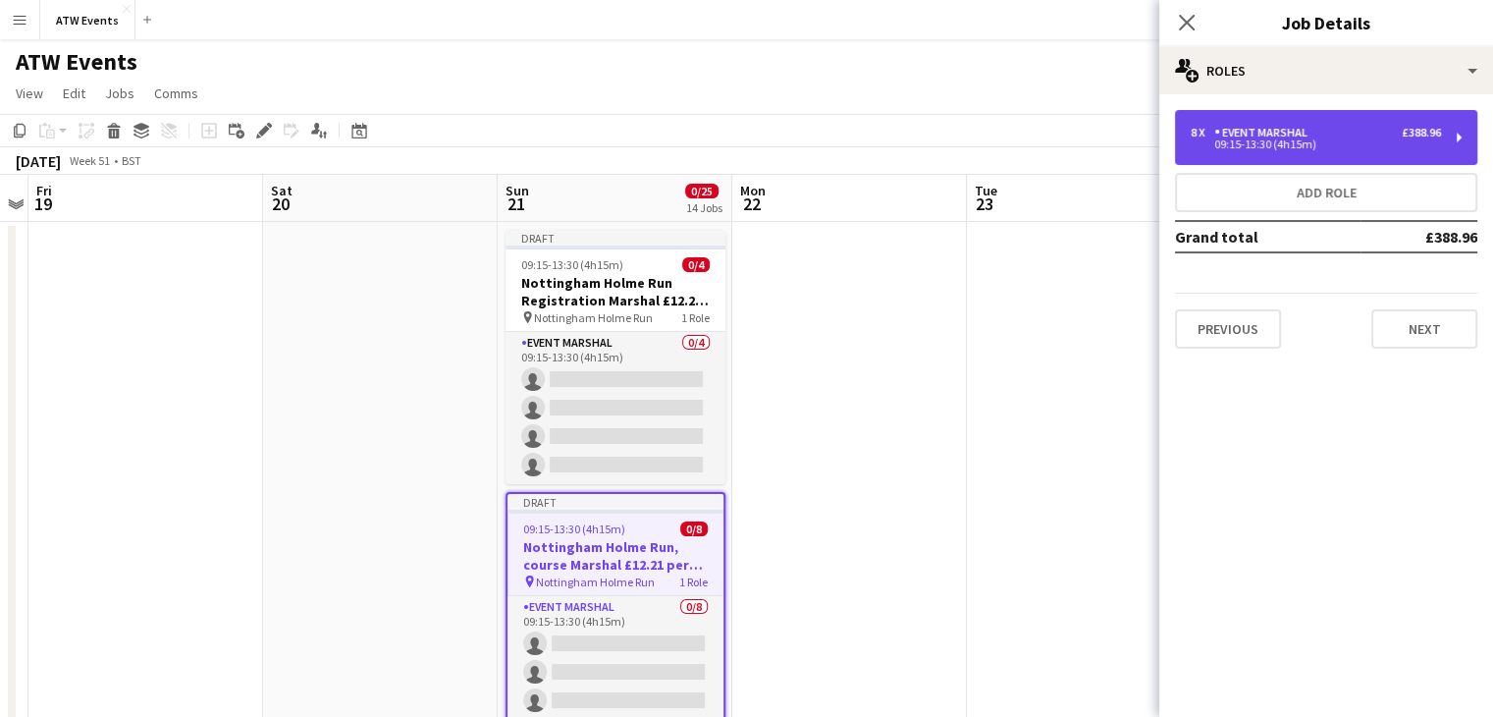
click at [1233, 134] on div "Event Marshal" at bounding box center [1264, 133] width 101 height 14
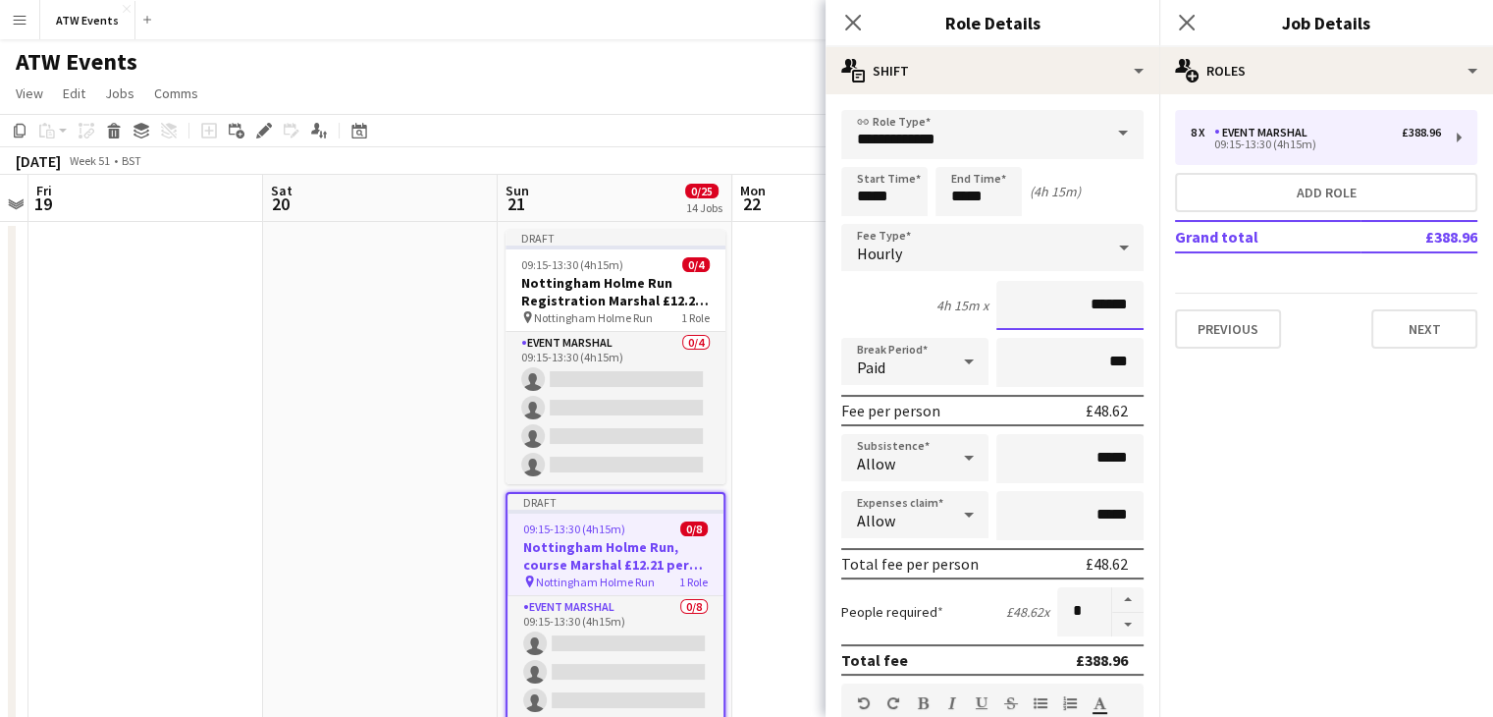
click at [1095, 295] on input "******" at bounding box center [1069, 305] width 147 height 49
type input "******"
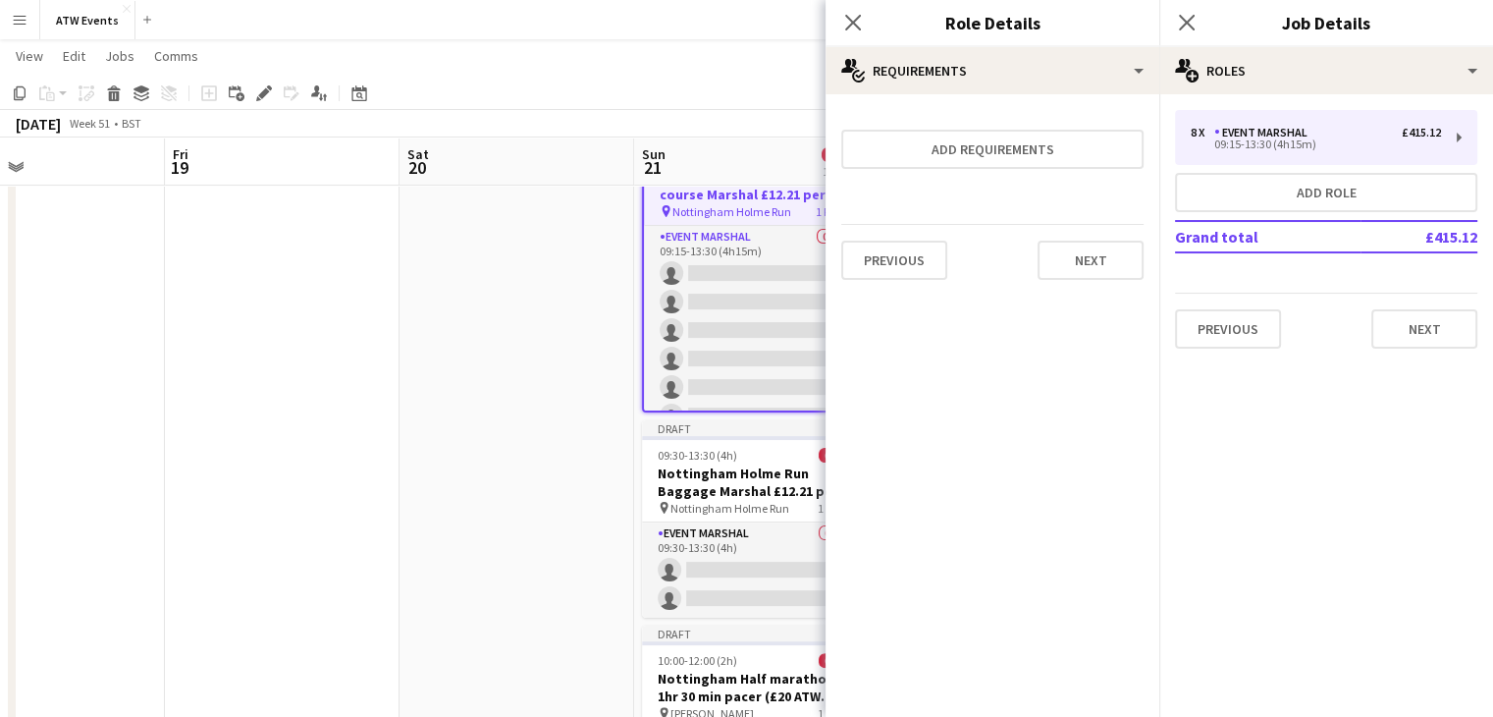
scroll to position [369, 0]
click at [730, 488] on h3 "Nottingham Holme Run Baggage Marshal £12.21 per hour if over 21" at bounding box center [752, 480] width 220 height 35
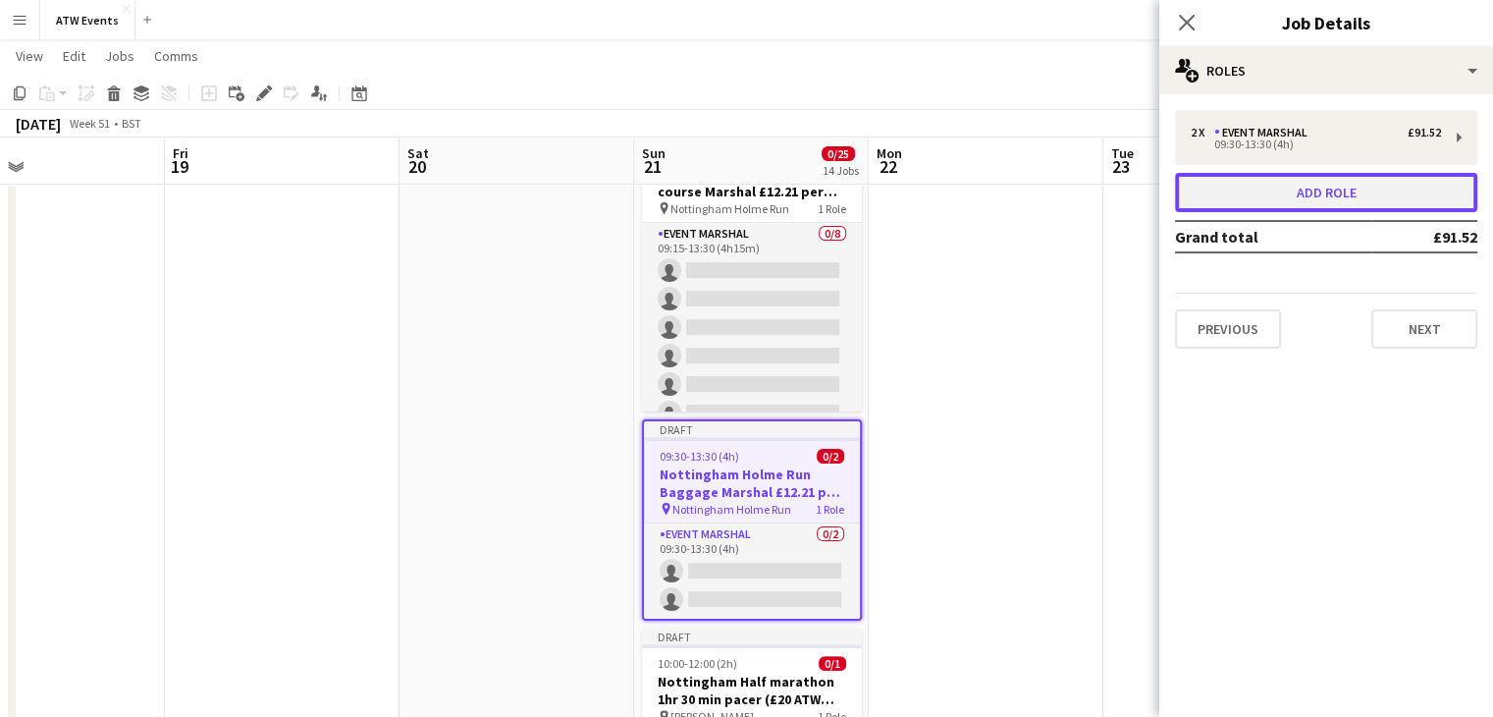
click at [1250, 174] on button "Add role" at bounding box center [1326, 192] width 302 height 39
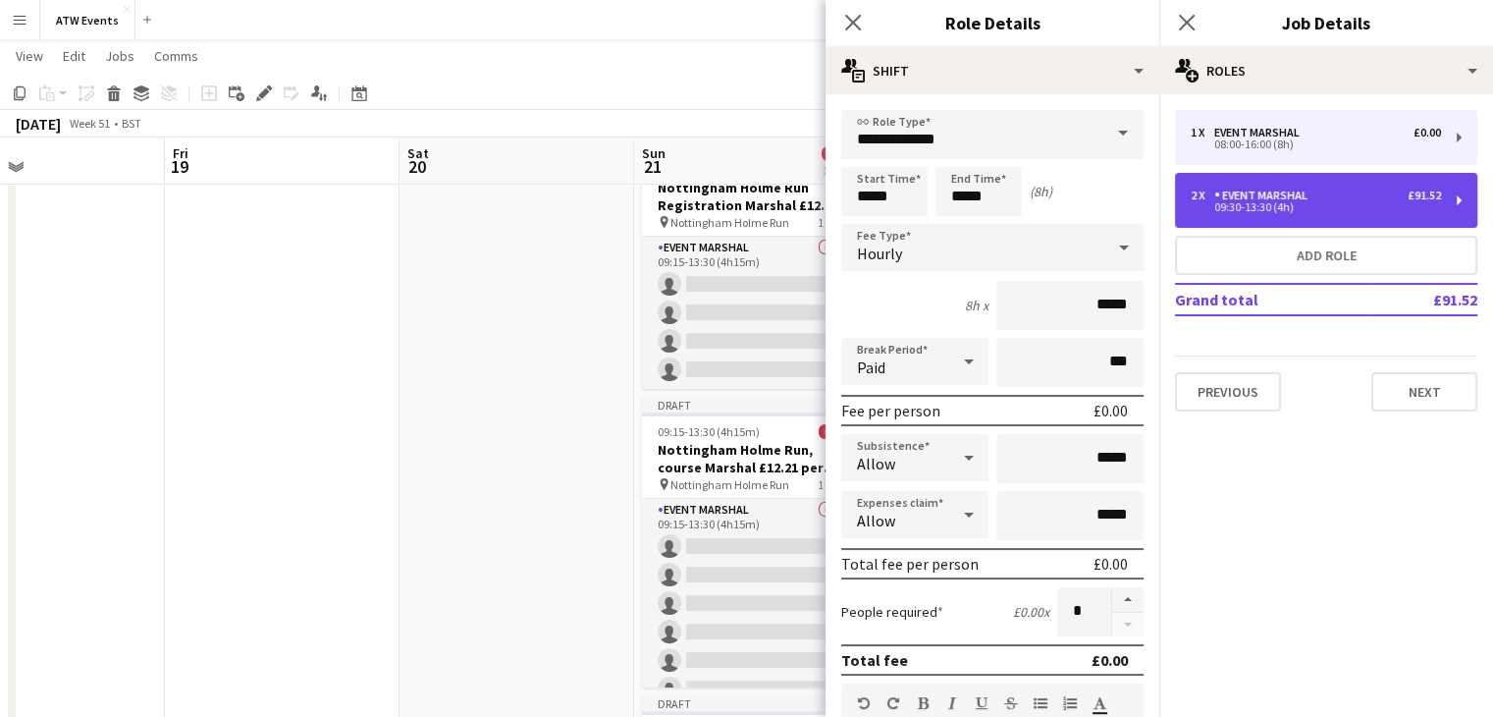
click at [1272, 209] on div "09:30-13:30 (4h)" at bounding box center [1316, 207] width 250 height 10
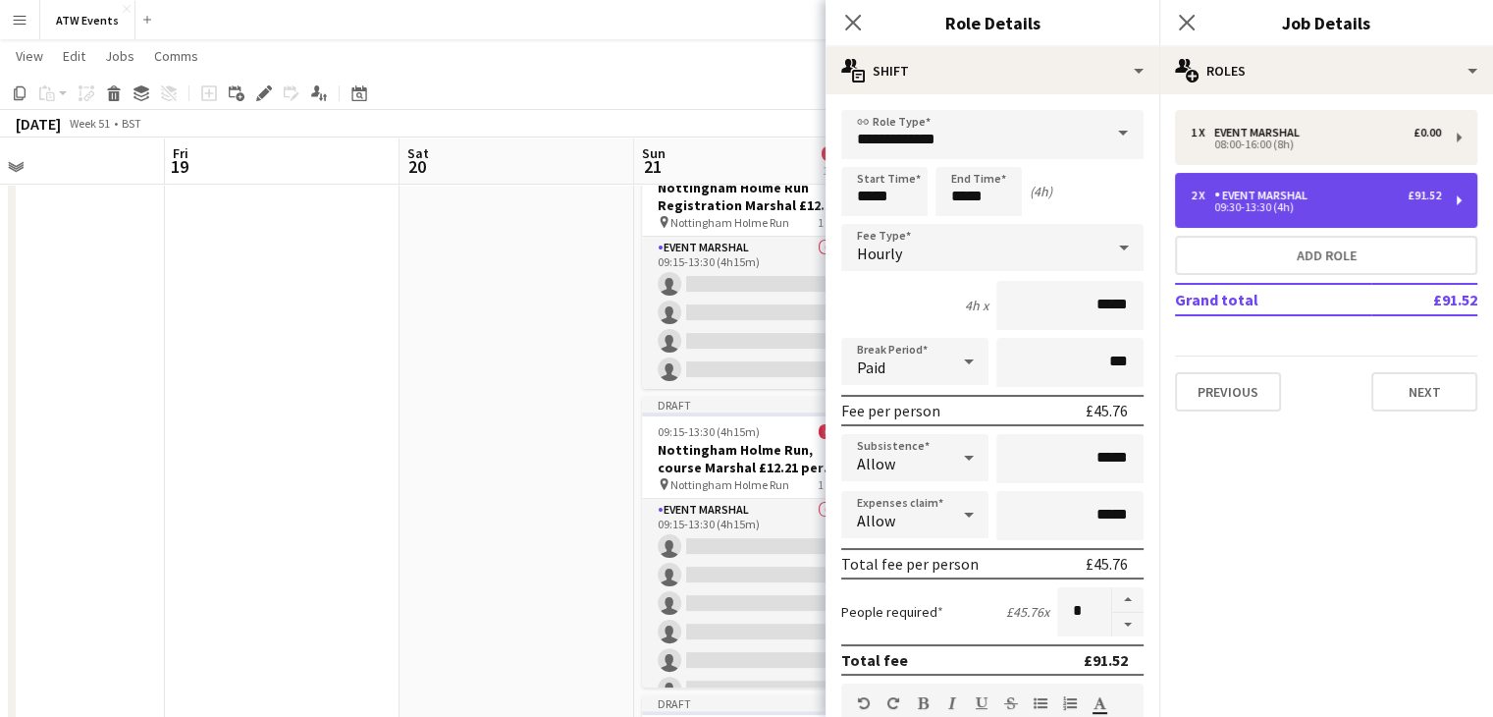
type input "*****"
type input "******"
type input "*"
drag, startPoint x: 1286, startPoint y: 213, endPoint x: 1348, endPoint y: 197, distance: 63.8
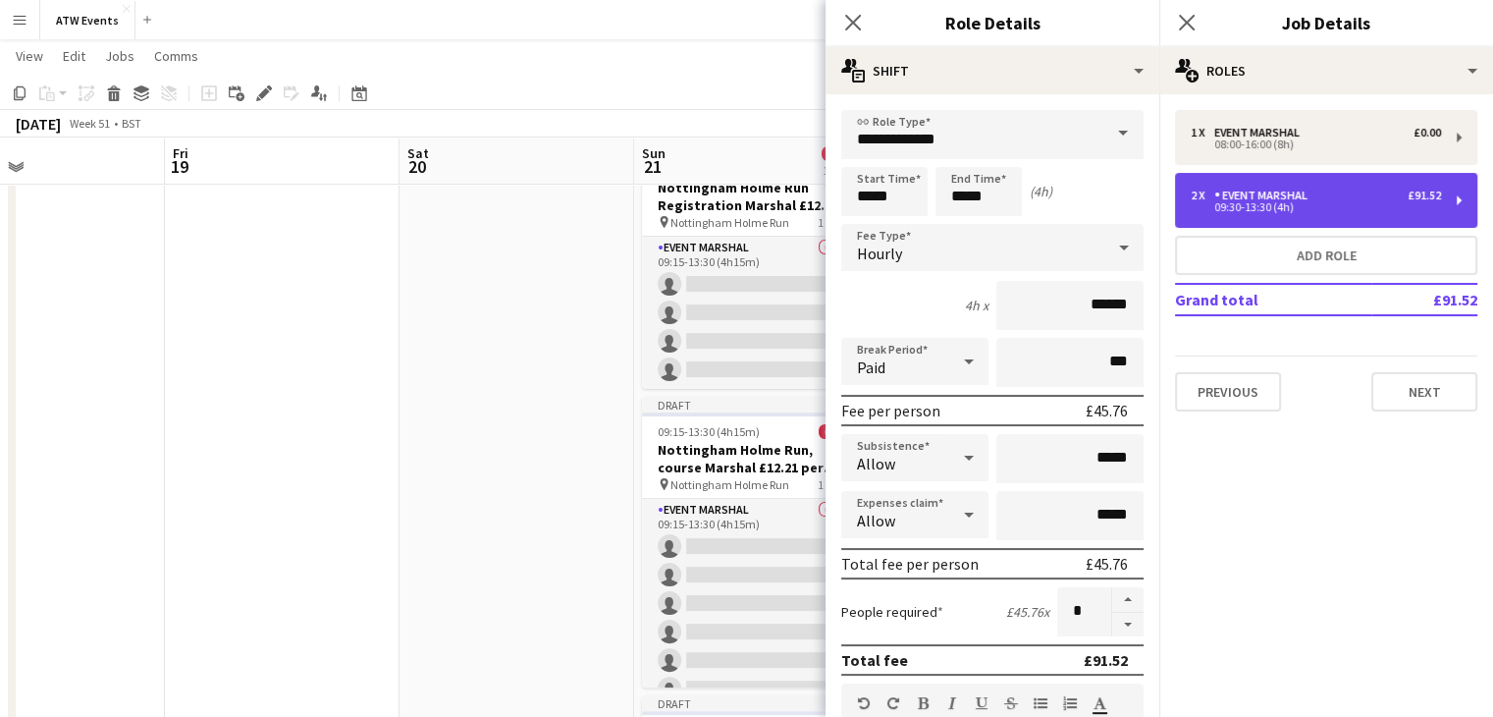
click at [1348, 197] on div "2 x Event Marshal £91.52" at bounding box center [1316, 195] width 250 height 14
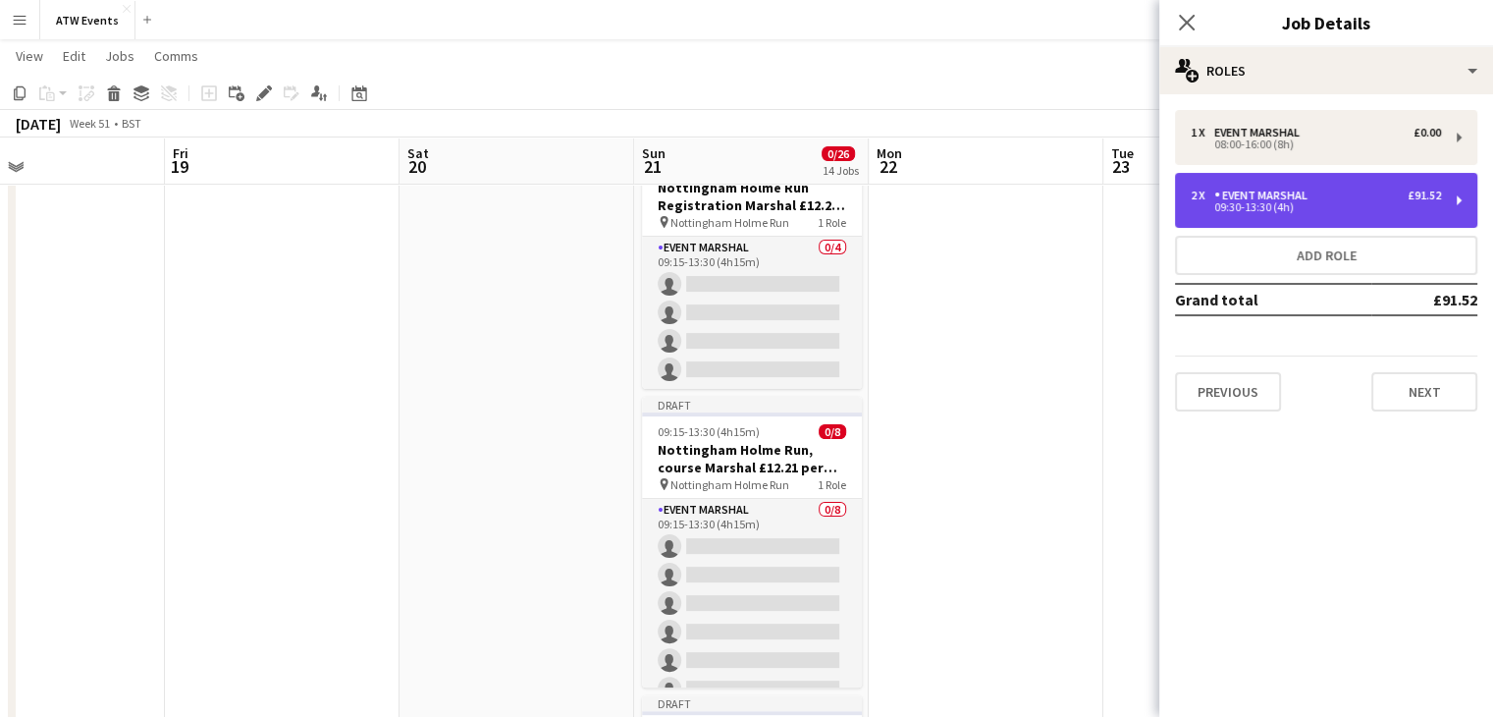
click at [1348, 197] on div "2 x Event Marshal £91.52" at bounding box center [1316, 195] width 250 height 14
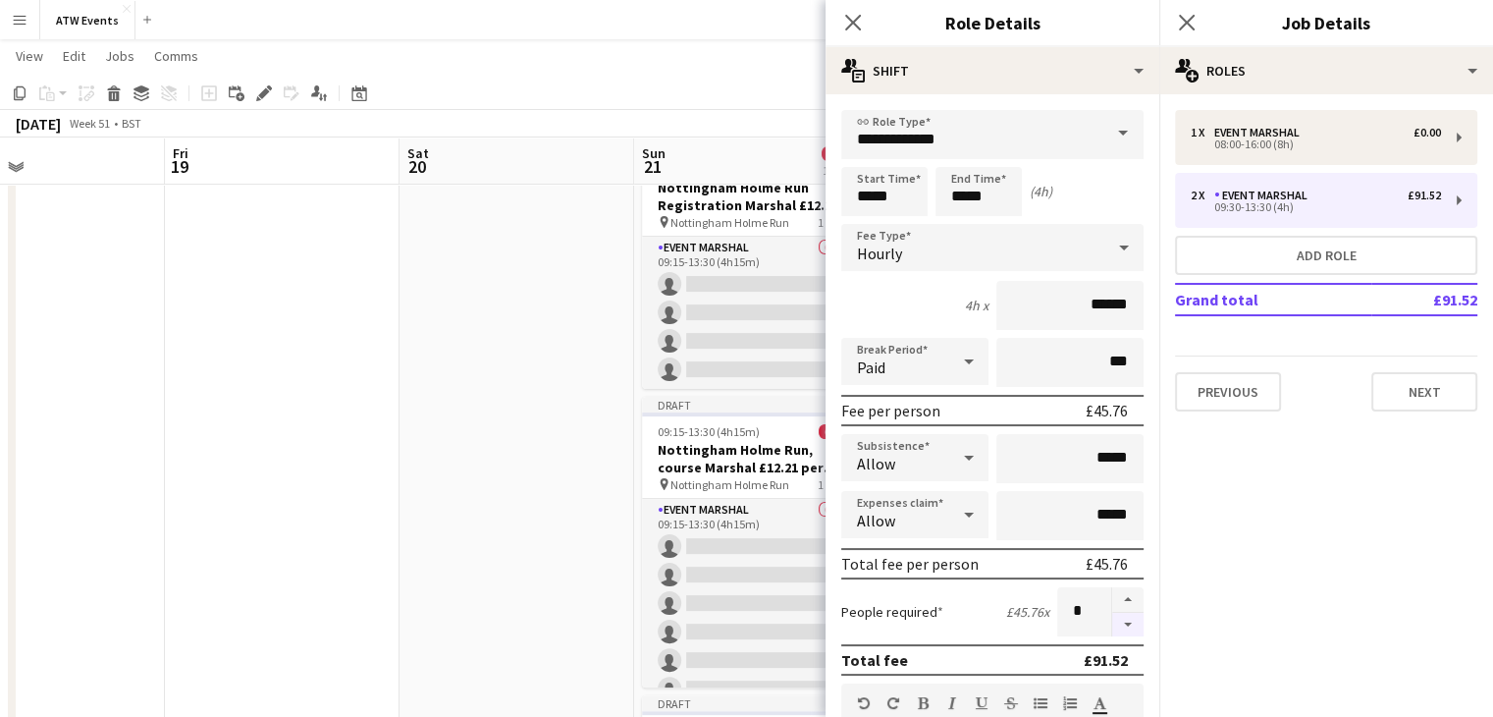
click at [1112, 619] on button "button" at bounding box center [1127, 625] width 31 height 25
type input "*"
click at [1112, 619] on div at bounding box center [1127, 611] width 32 height 49
drag, startPoint x: 1112, startPoint y: 619, endPoint x: 1022, endPoint y: 607, distance: 91.2
click at [1022, 607] on div "£45.76 x" at bounding box center [1027, 612] width 43 height 18
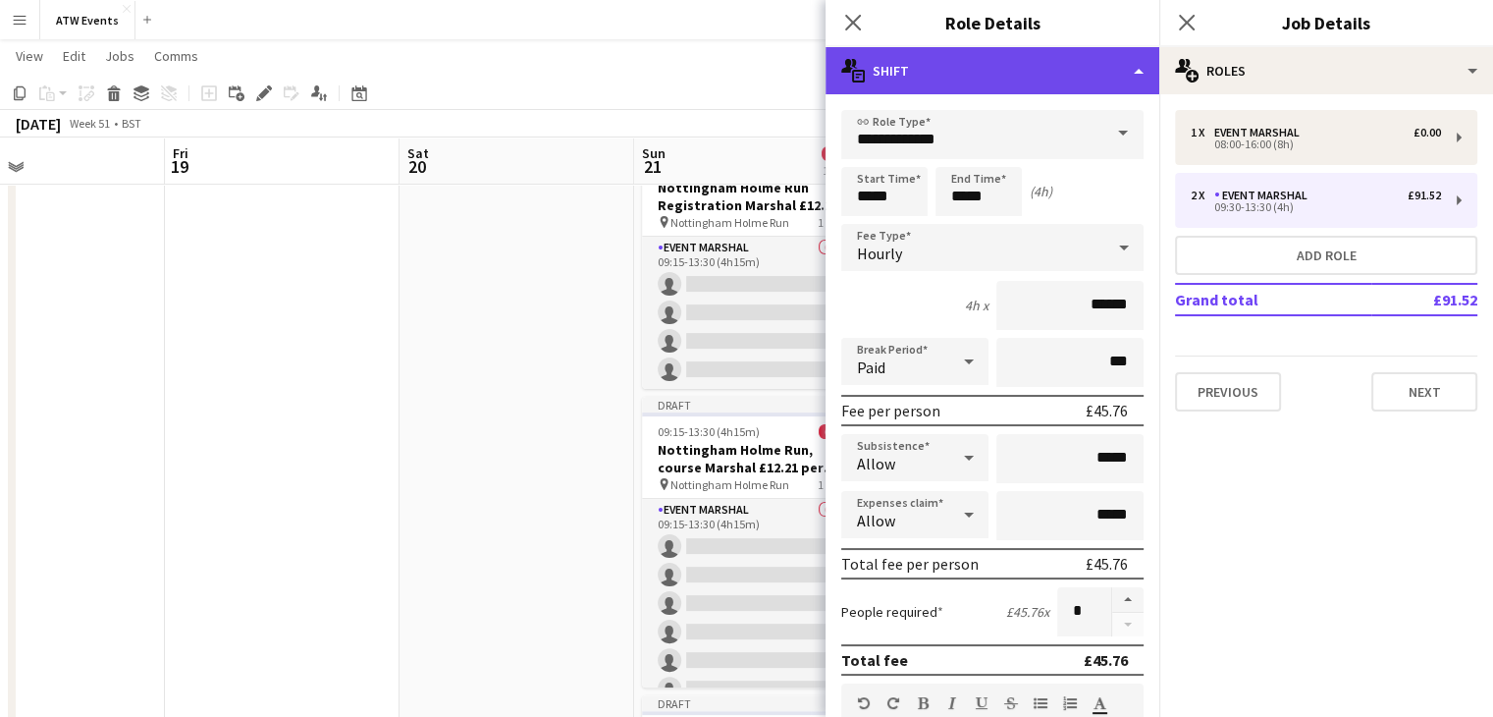
click at [1131, 83] on div "multiple-actions-text Shift" at bounding box center [993, 70] width 334 height 47
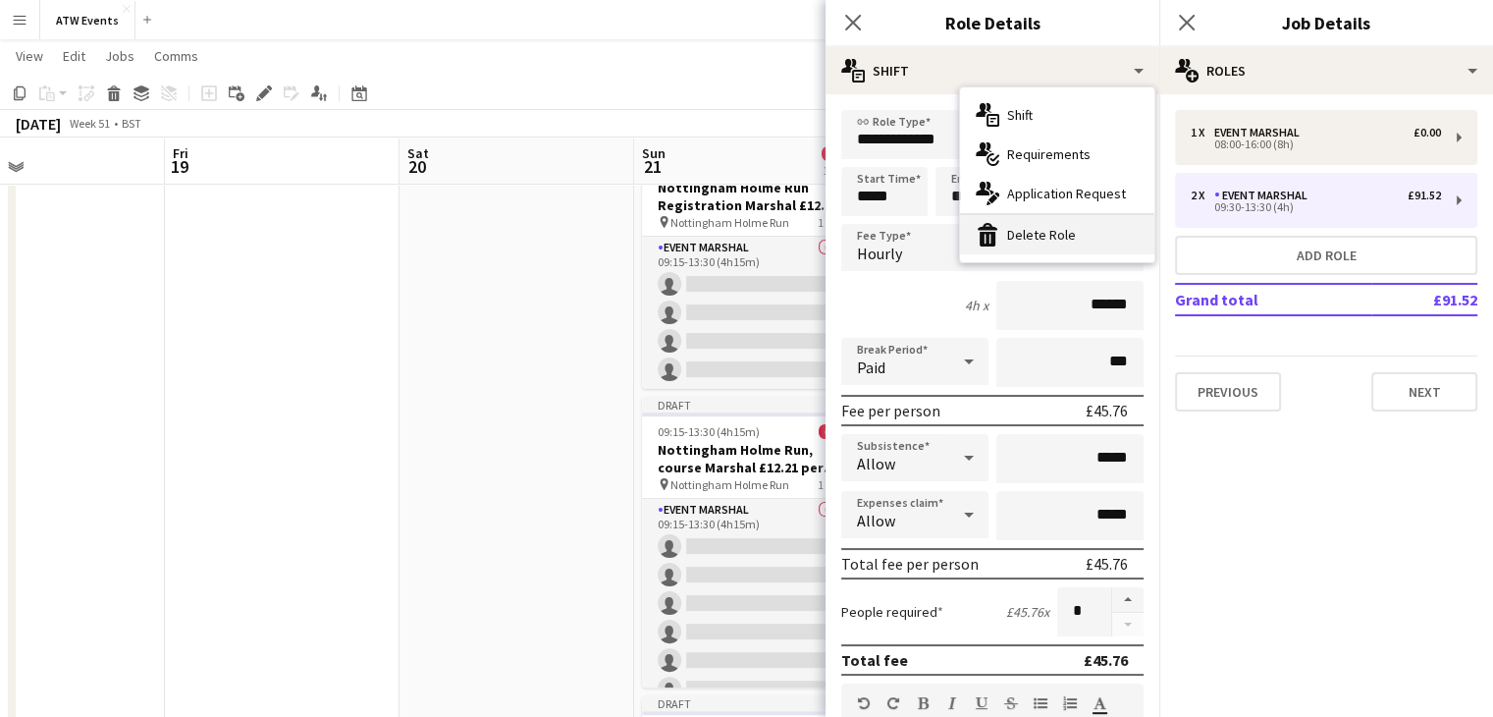
click at [1044, 240] on div "bin-2 Delete Role" at bounding box center [1057, 234] width 194 height 39
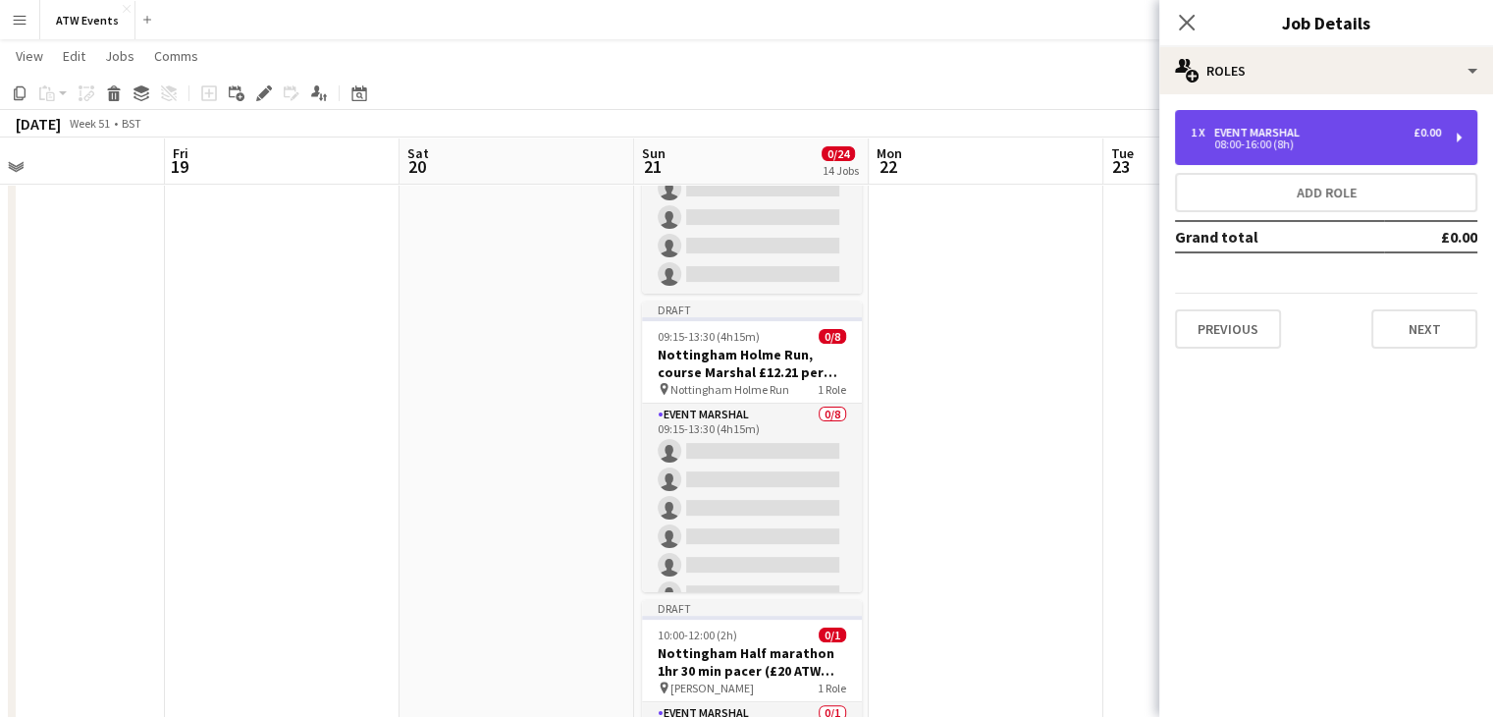
click at [1310, 148] on div "08:00-16:00 (8h)" at bounding box center [1316, 144] width 250 height 10
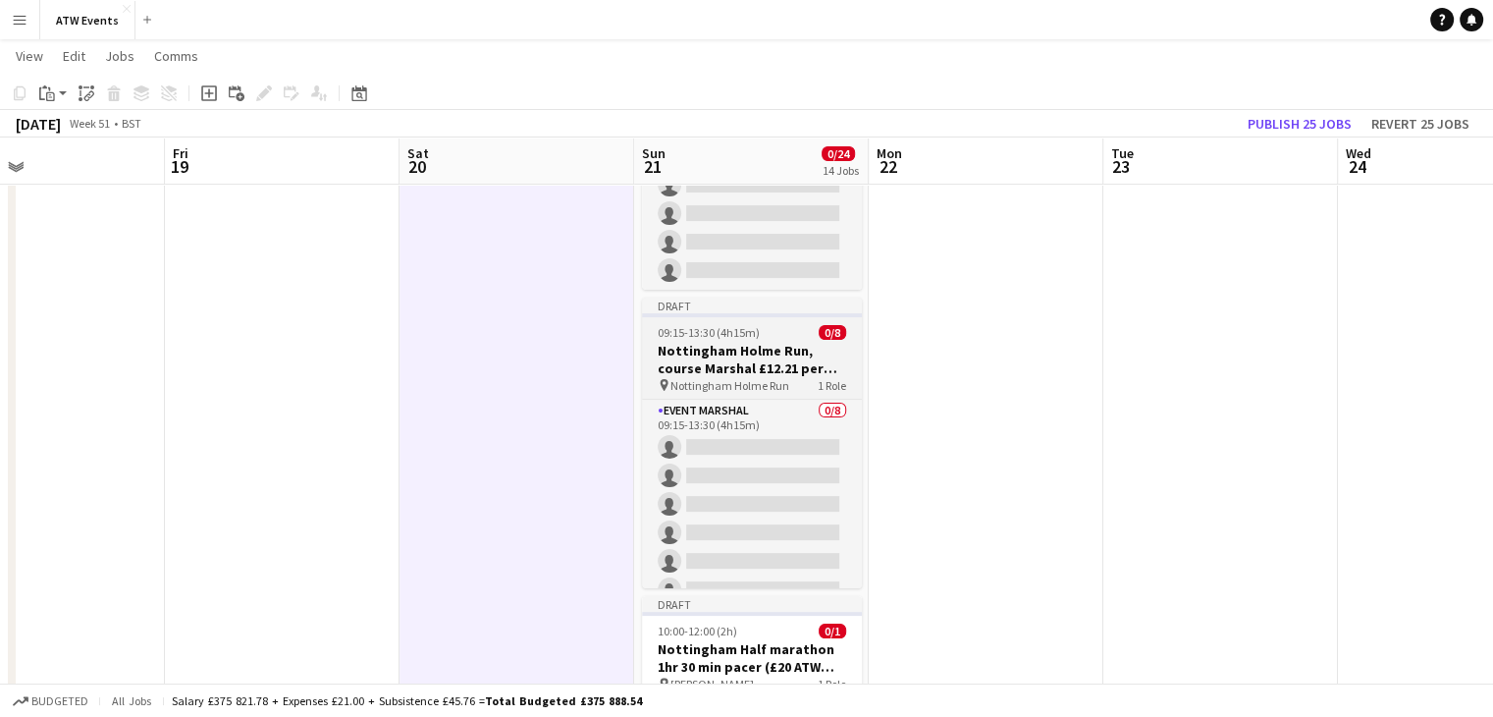
click at [778, 362] on h3 "Nottingham Holme Run, course Marshal £12.21 per hour if over 21" at bounding box center [752, 359] width 220 height 35
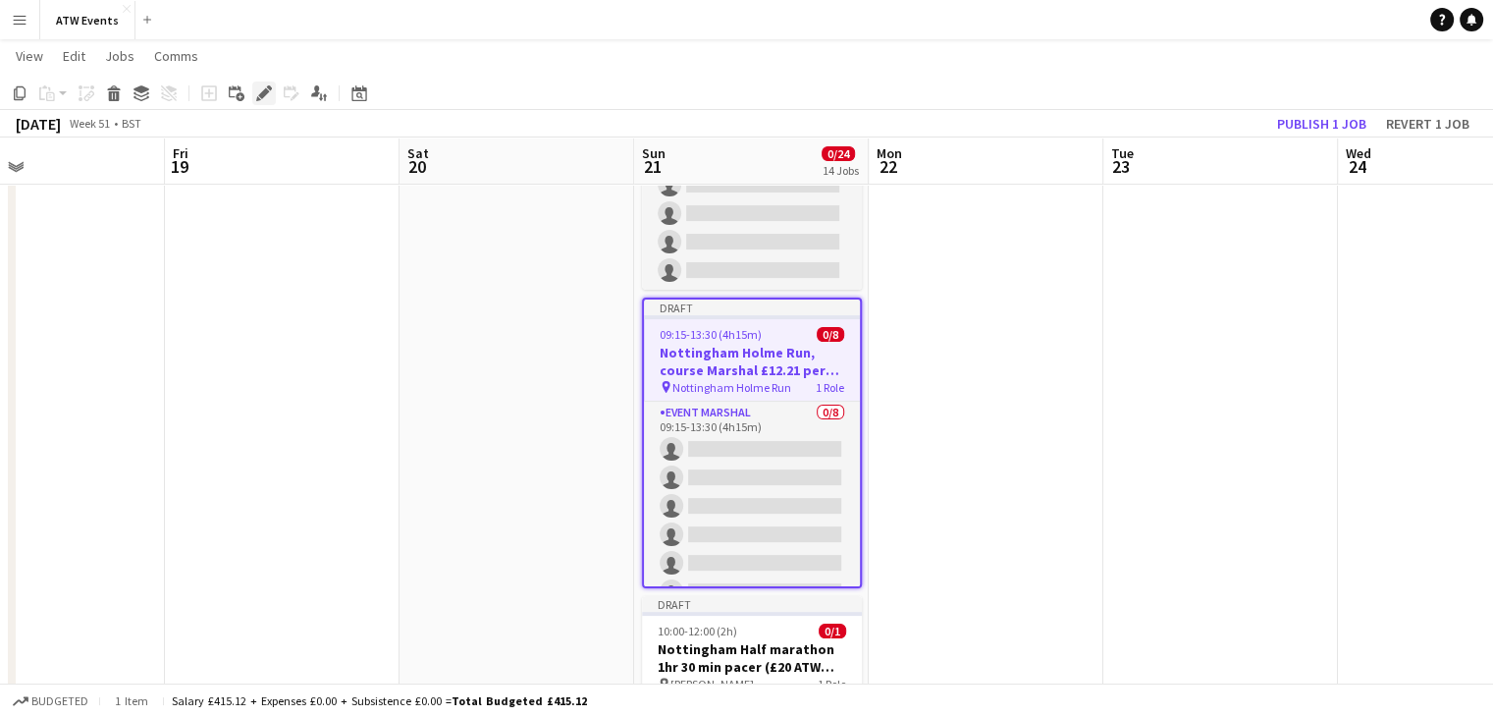
click at [264, 88] on icon "Edit" at bounding box center [264, 93] width 16 height 16
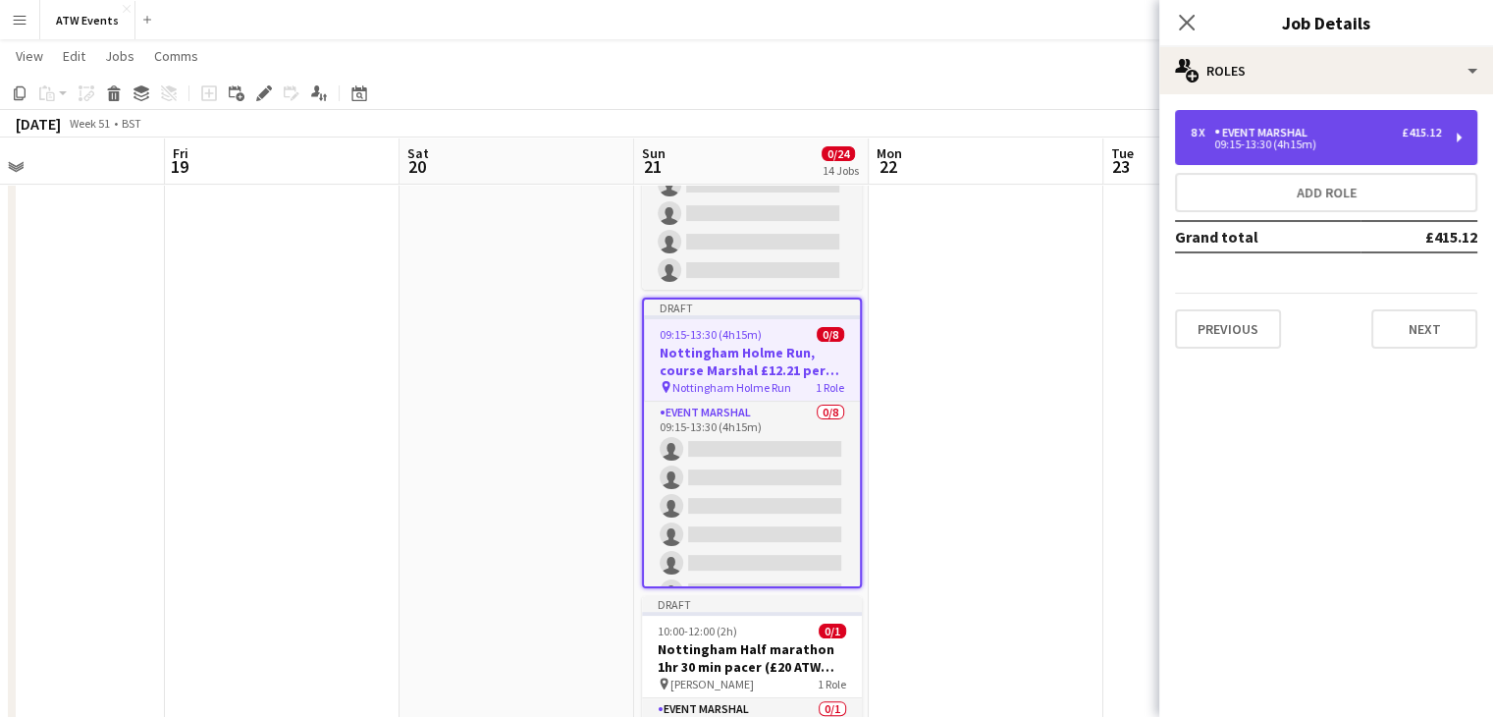
click at [1282, 152] on div "8 x Event Marshal £415.12 09:15-13:30 (4h15m)" at bounding box center [1326, 137] width 302 height 55
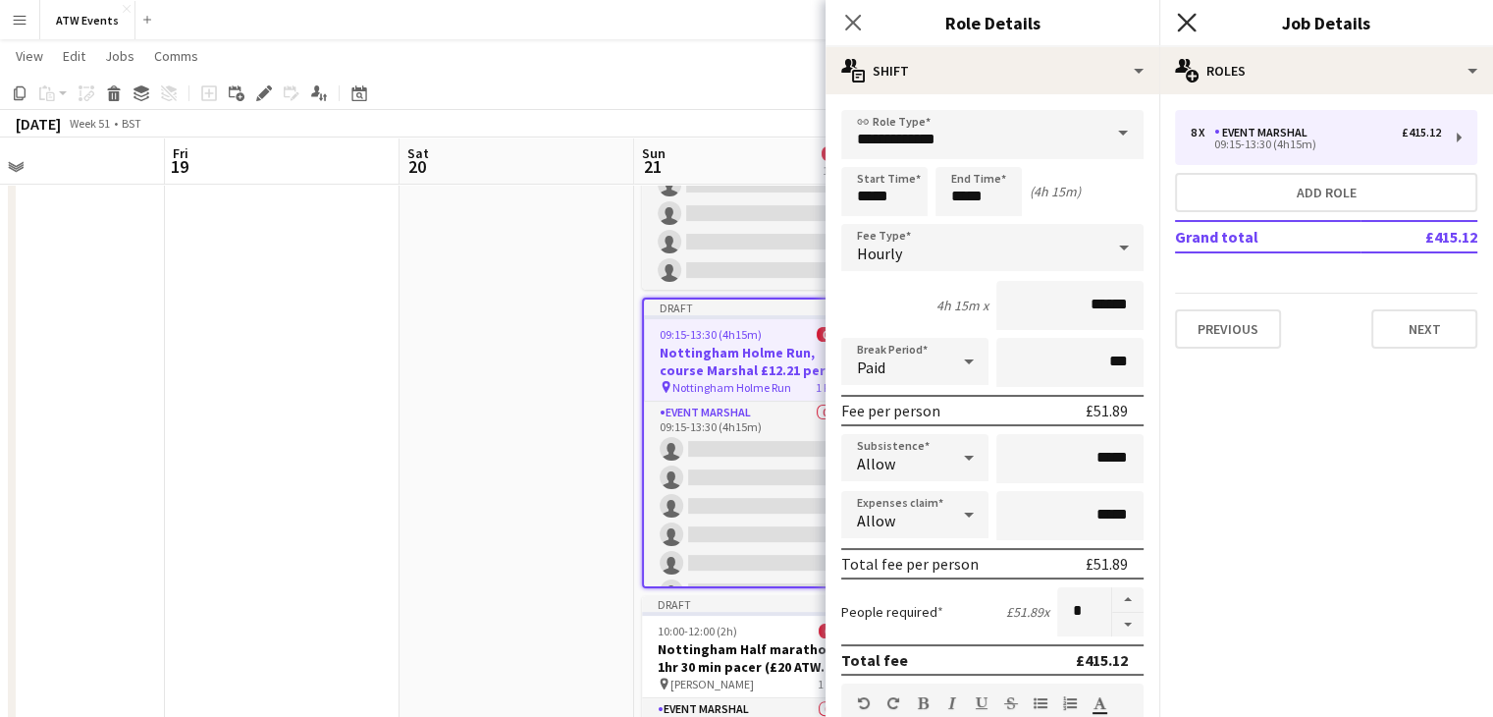
click at [1190, 25] on icon "Close pop-in" at bounding box center [1186, 22] width 19 height 19
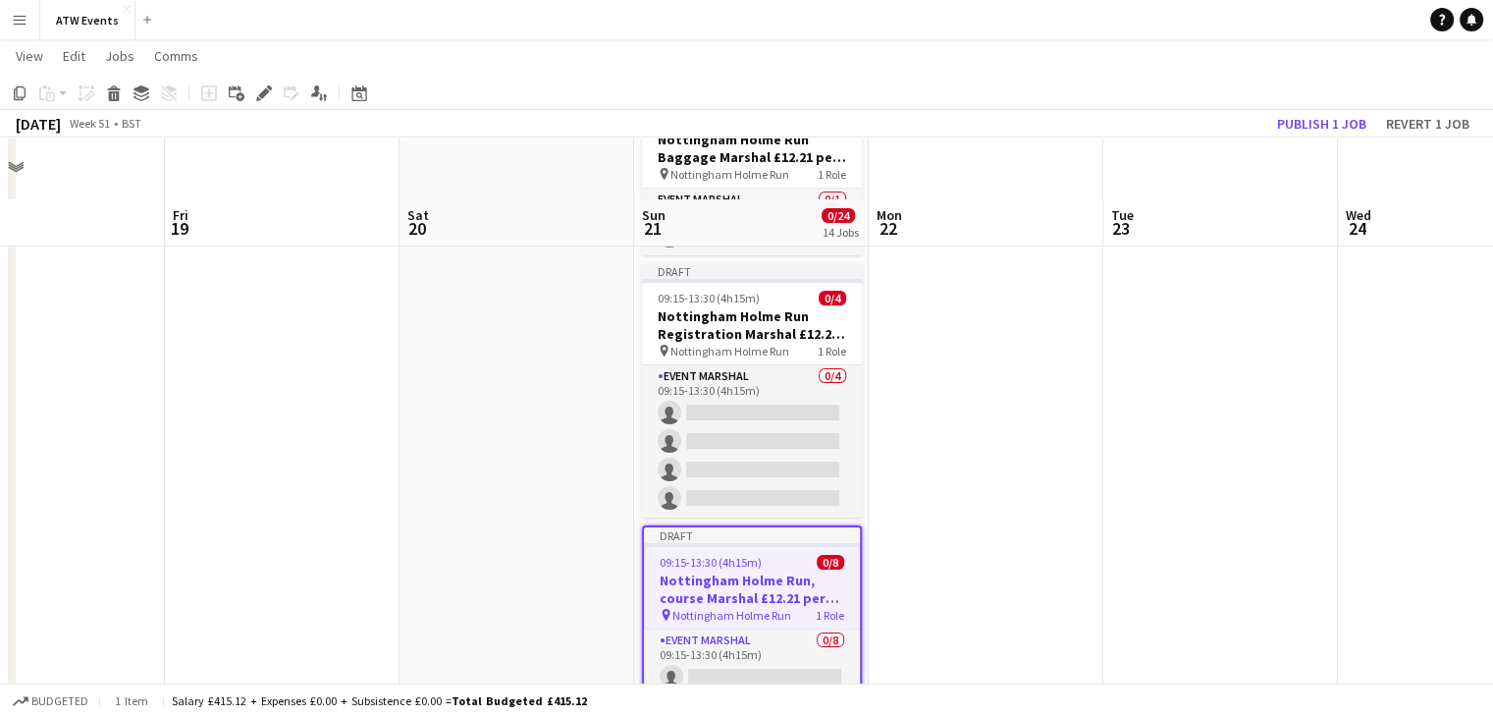
scroll to position [203, 0]
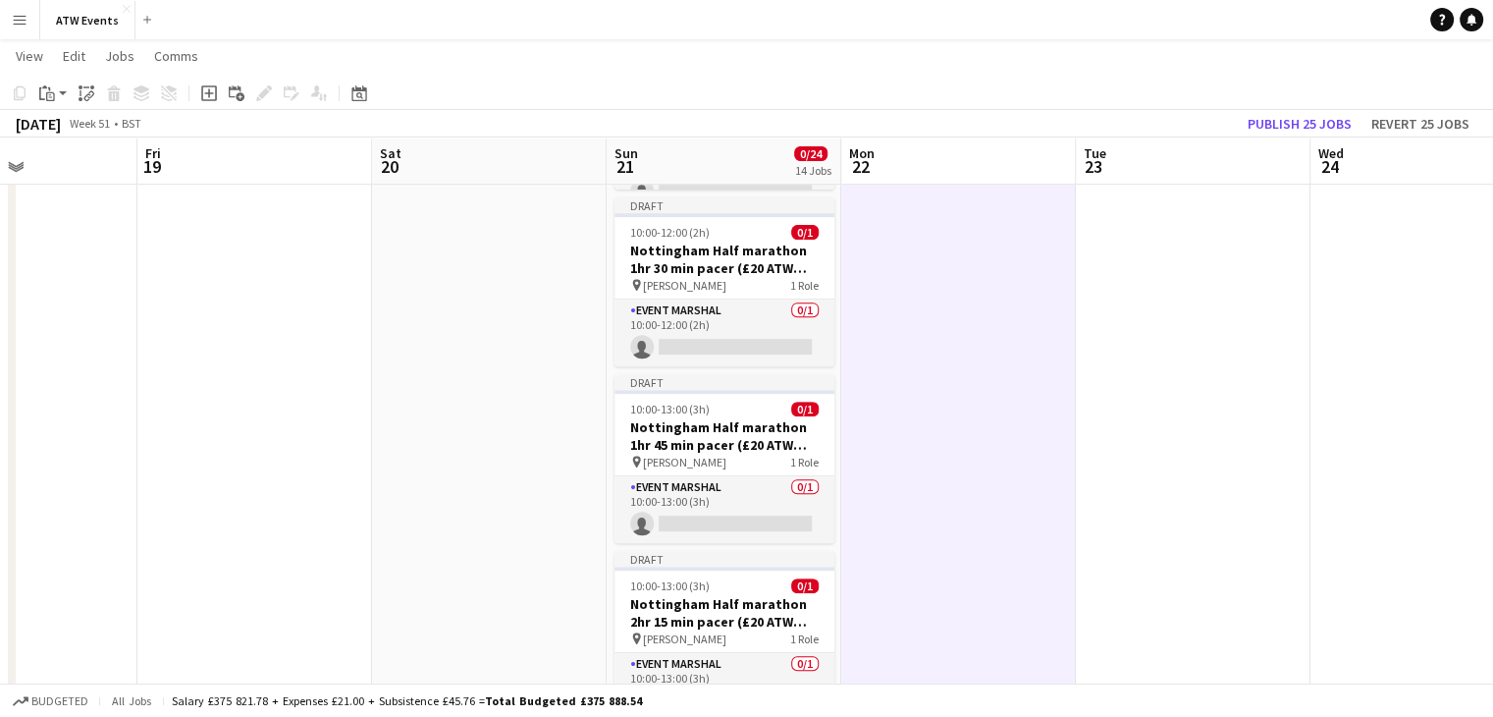
scroll to position [0, 803]
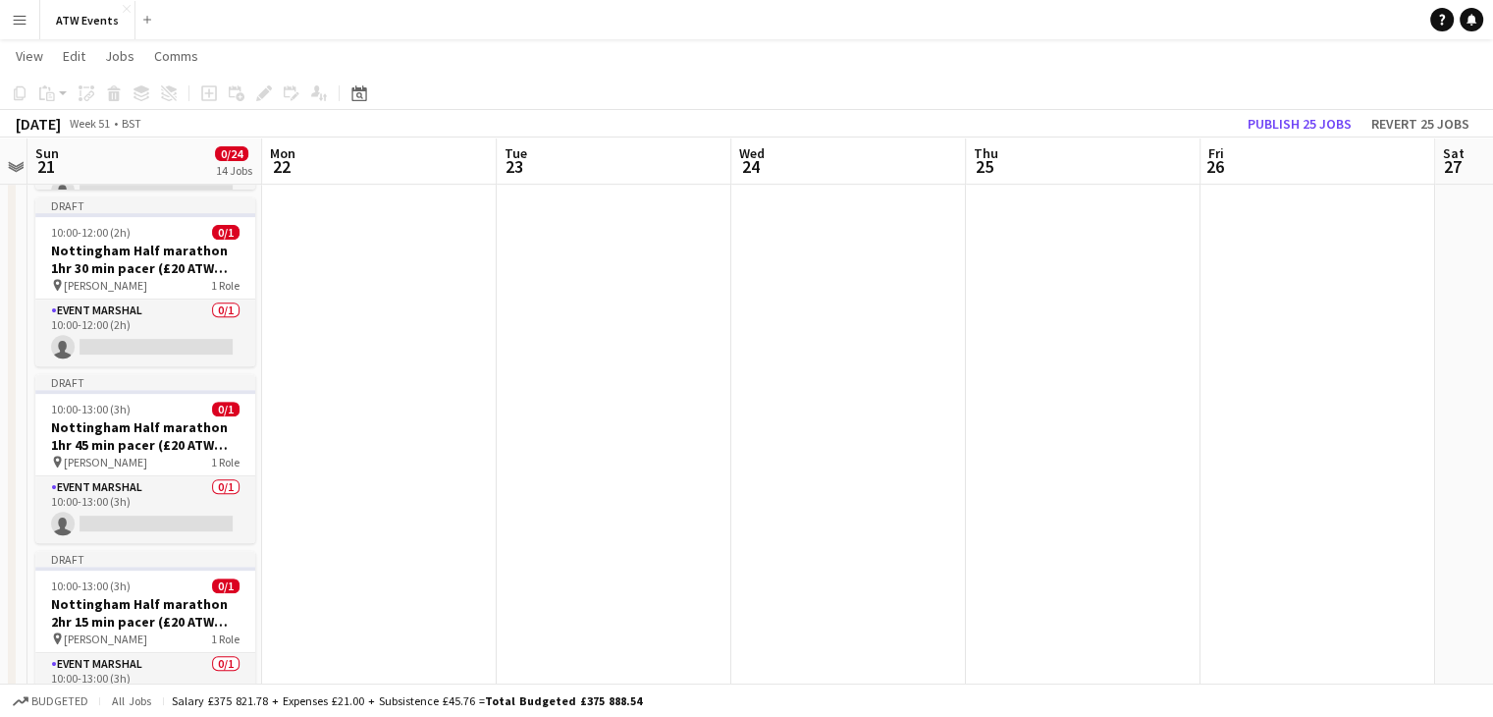
scroll to position [0, 674]
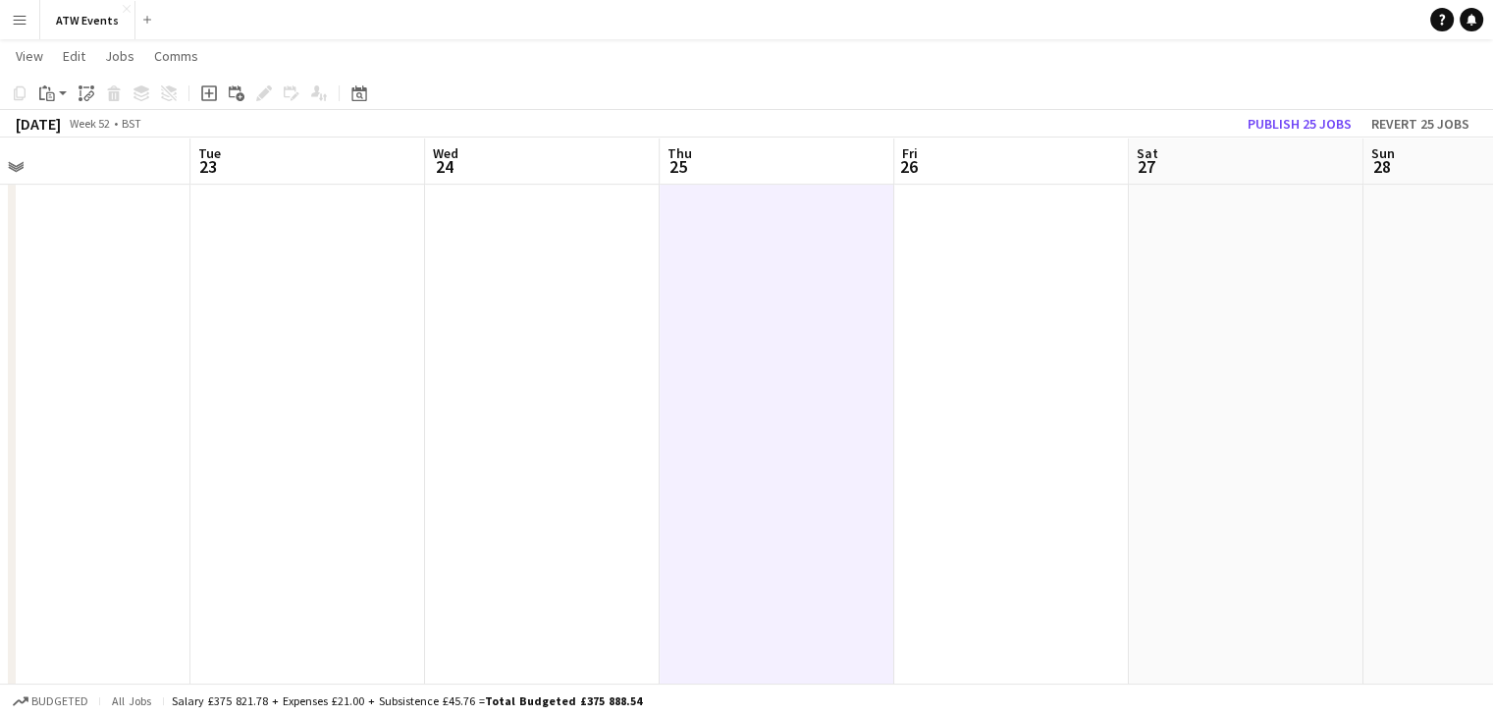
scroll to position [0, 751]
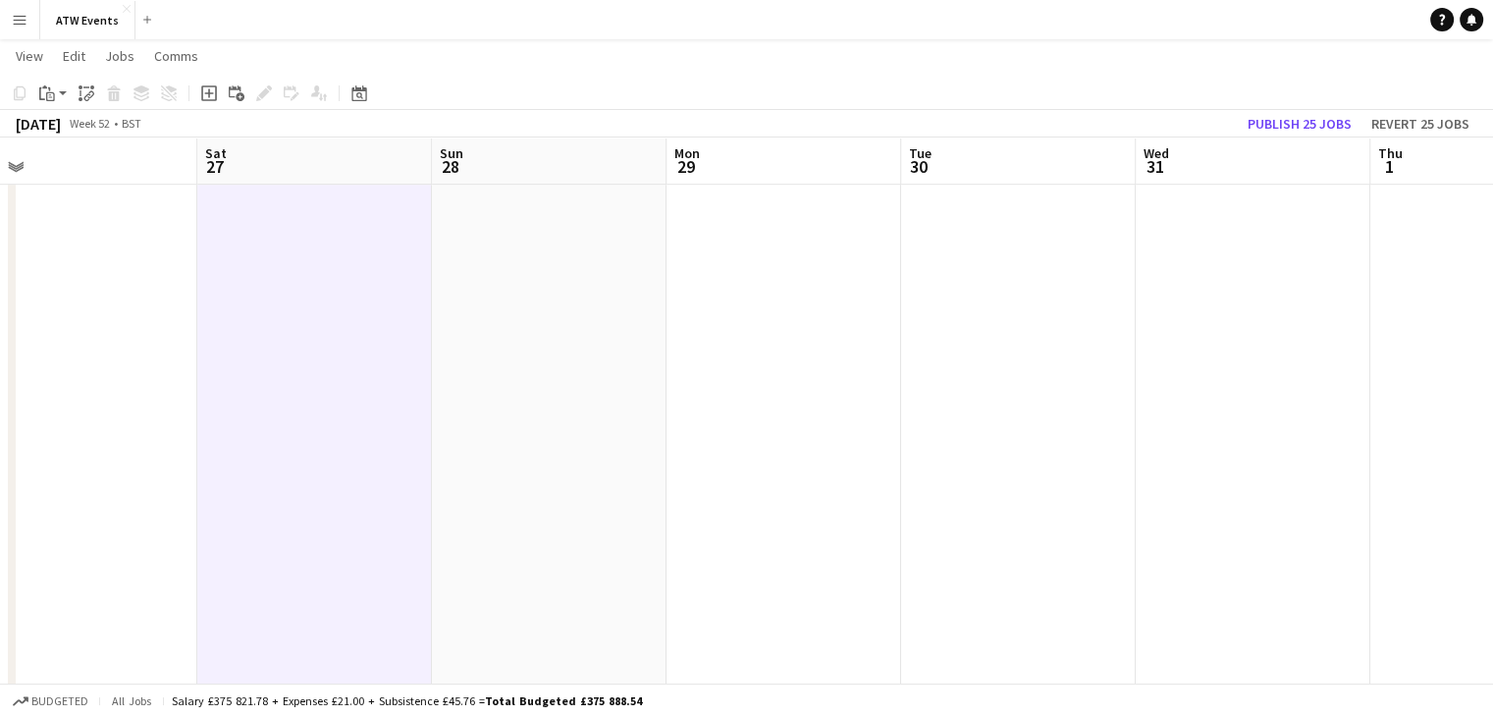
scroll to position [0, 742]
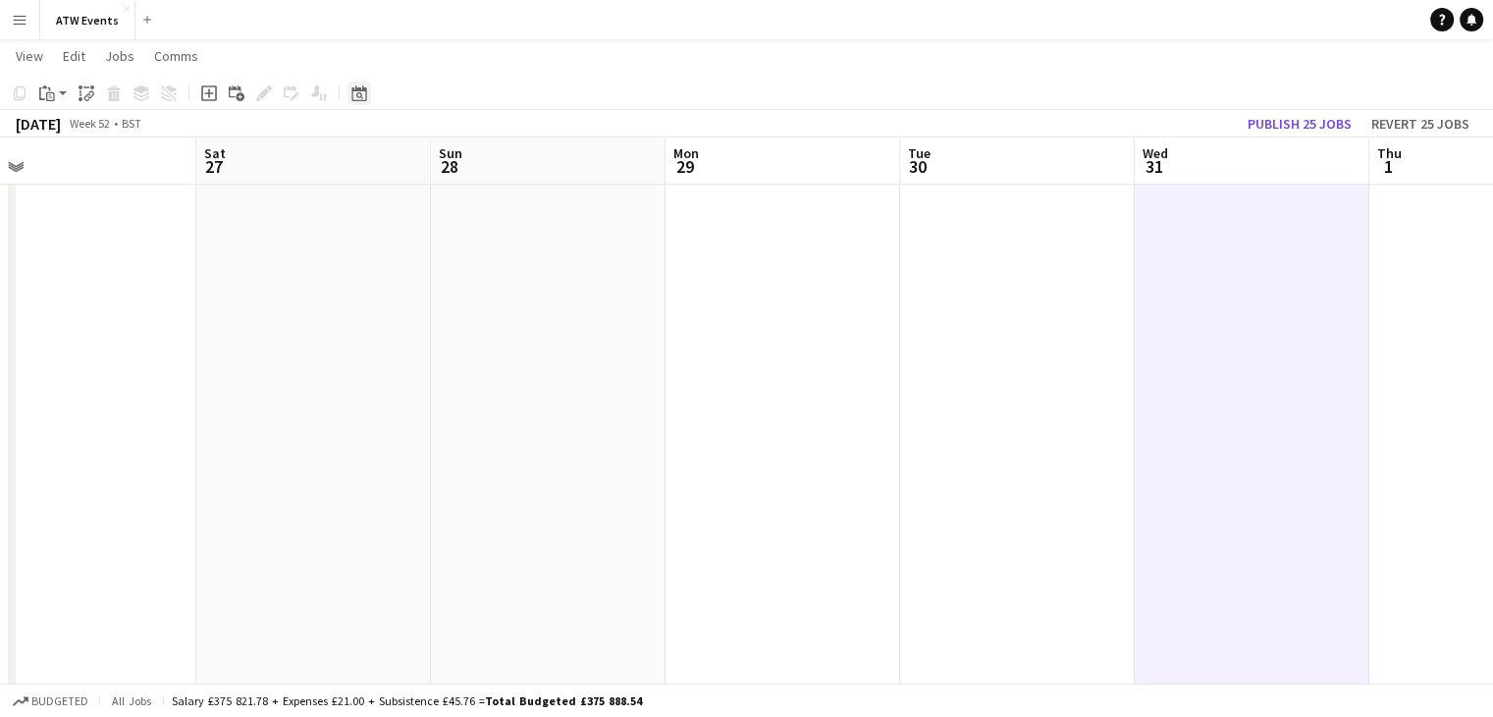
click at [354, 98] on icon "Date picker" at bounding box center [359, 93] width 16 height 16
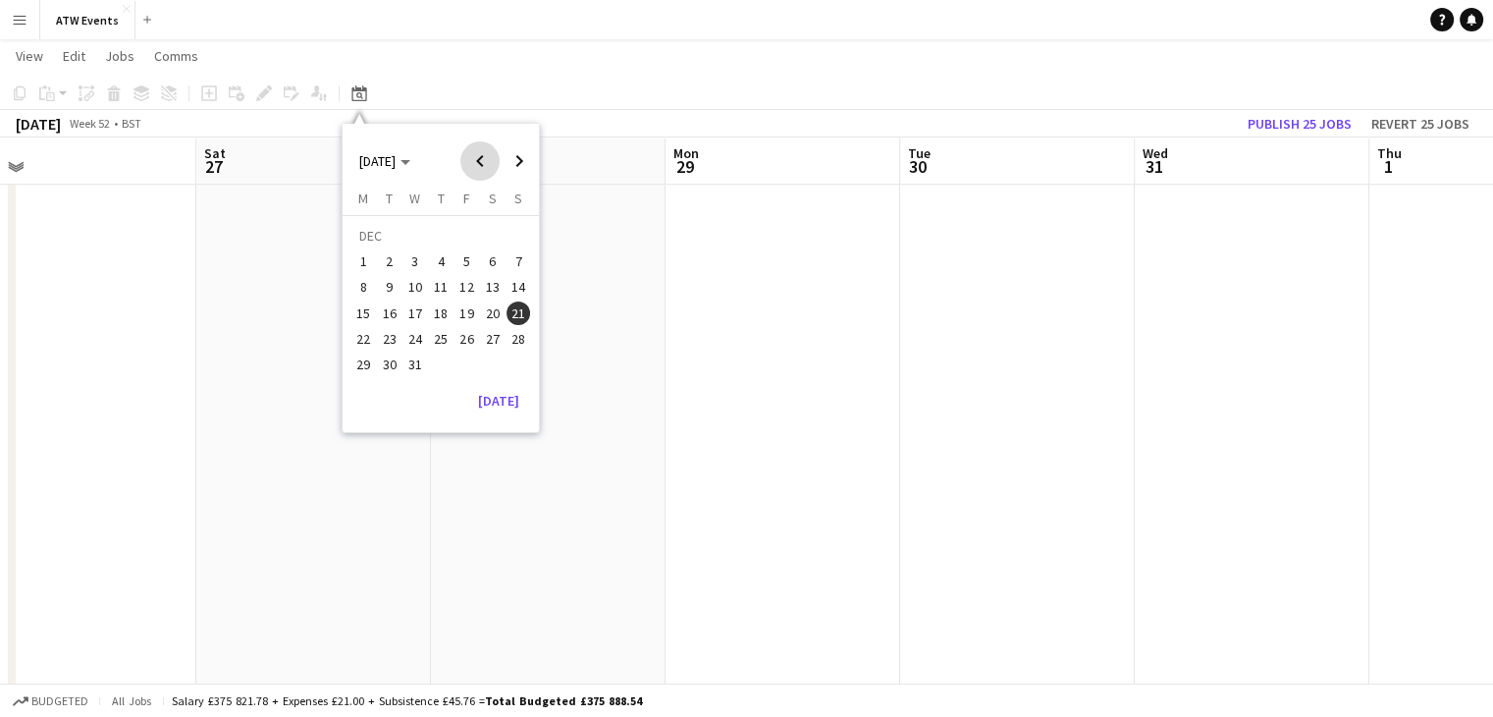
click at [483, 161] on span "Previous month" at bounding box center [479, 160] width 39 height 39
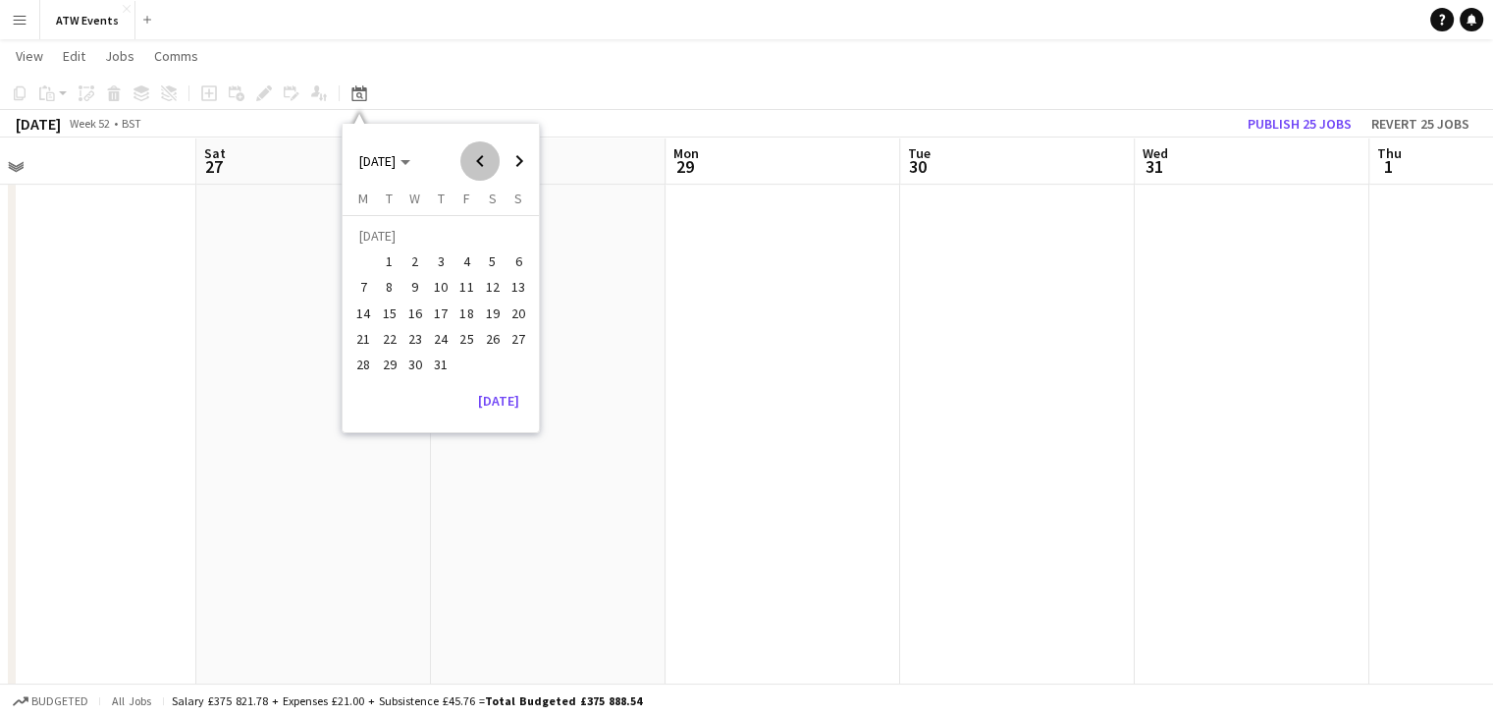
click at [483, 161] on span "Previous month" at bounding box center [479, 160] width 39 height 39
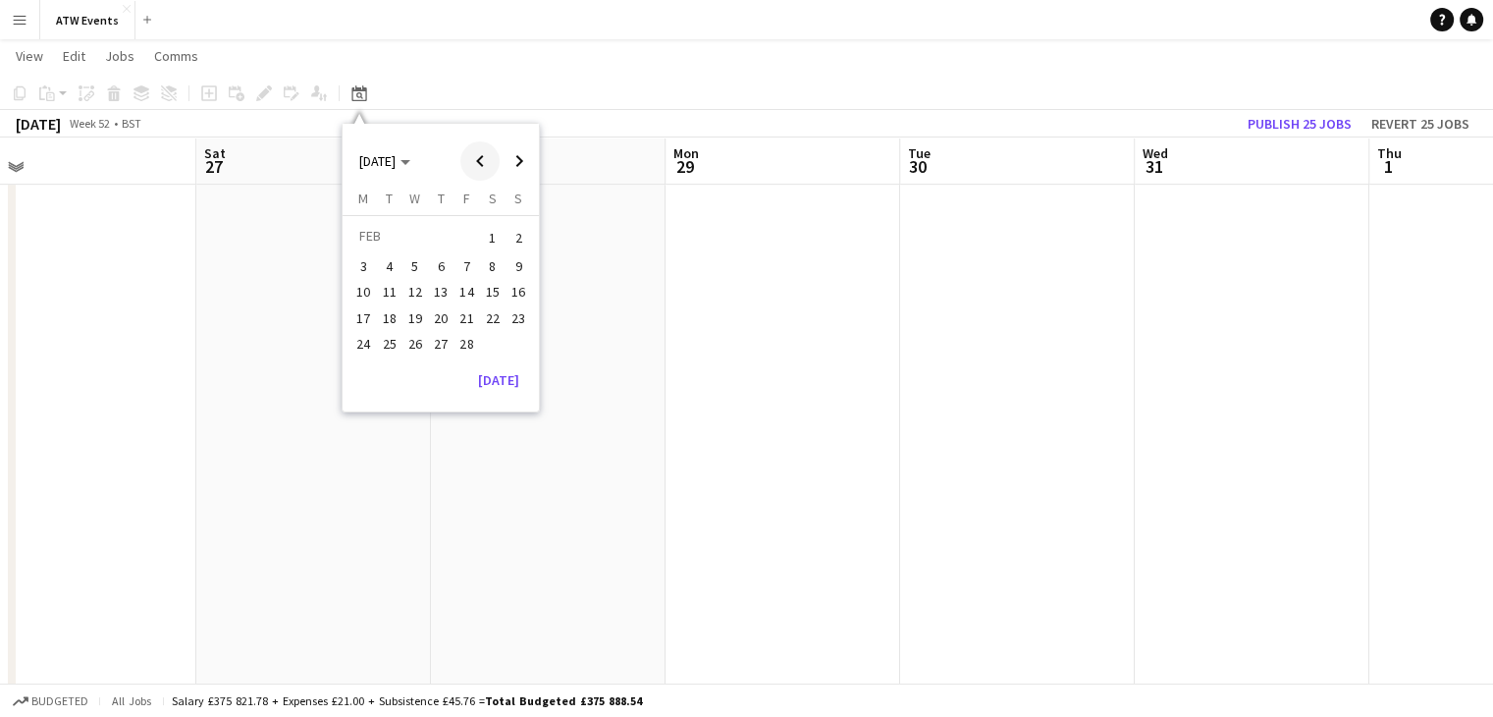
click at [483, 161] on span "Previous month" at bounding box center [479, 160] width 39 height 39
click at [505, 403] on button "[DATE]" at bounding box center [498, 405] width 57 height 31
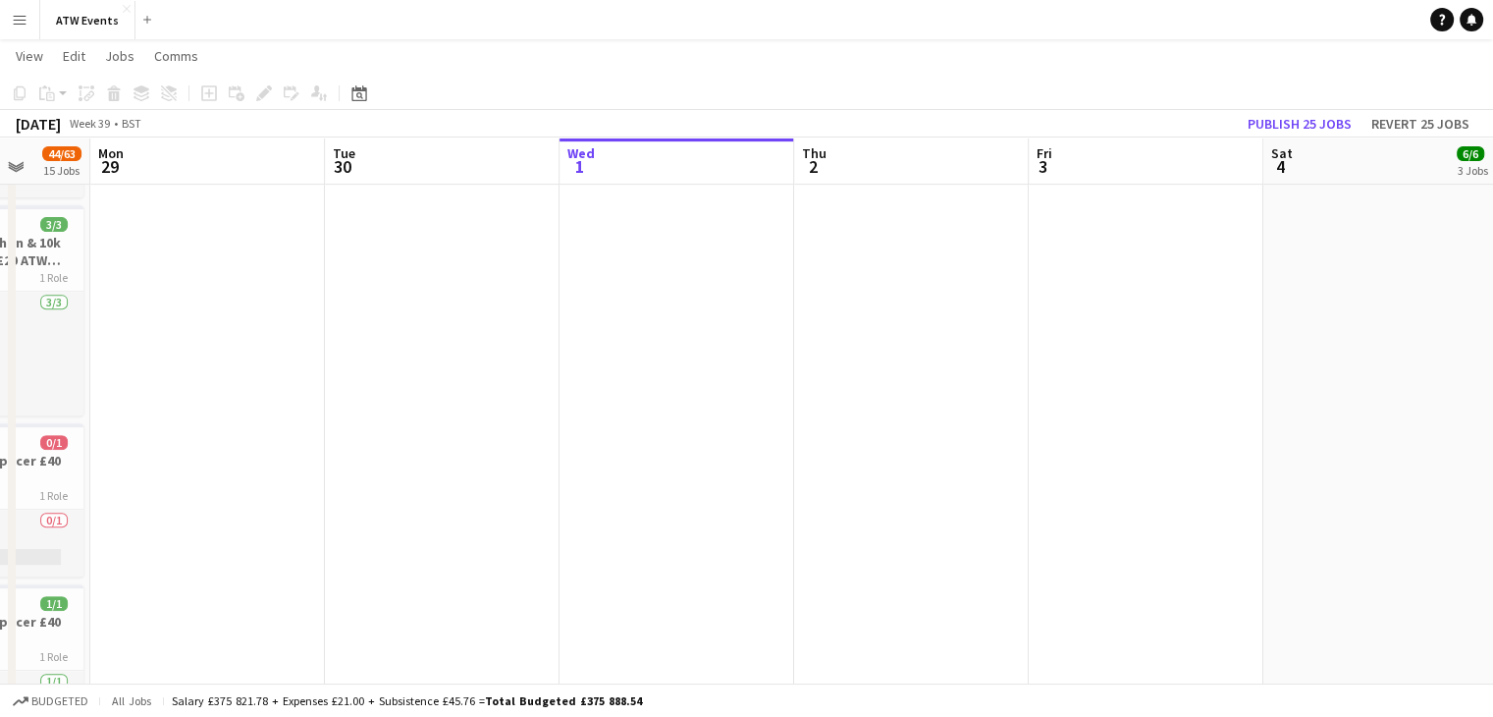
scroll to position [0, 613]
click at [363, 99] on icon at bounding box center [358, 93] width 15 height 16
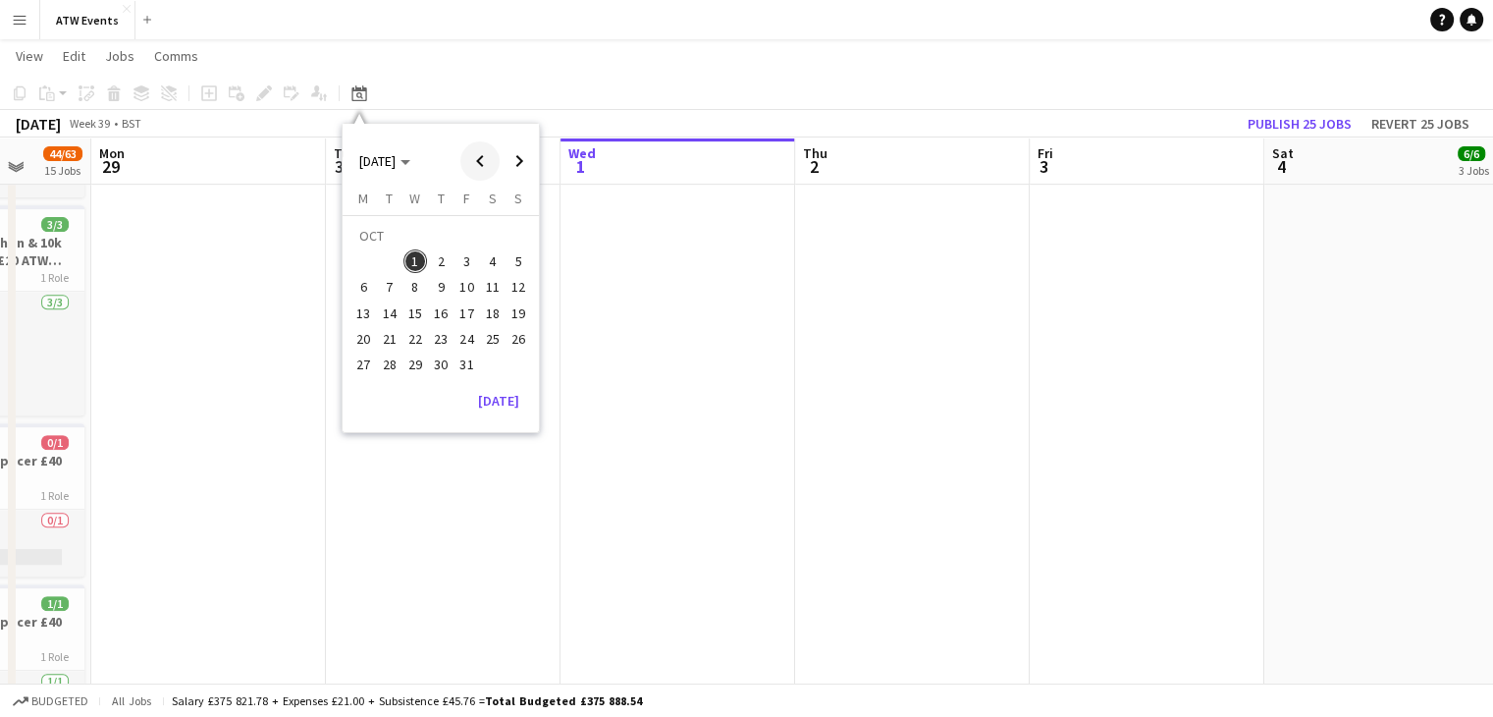
click at [476, 151] on span "Previous month" at bounding box center [479, 160] width 39 height 39
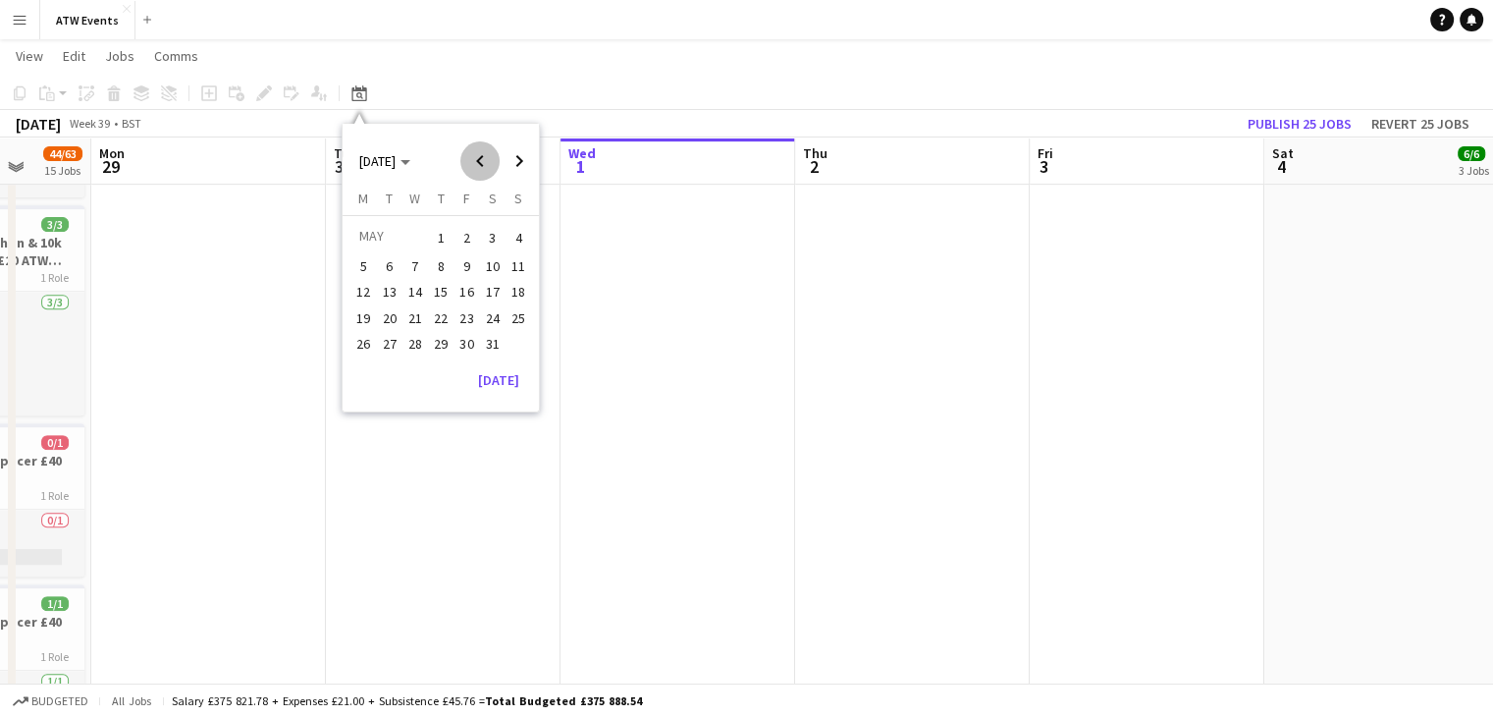
click at [476, 151] on span "Previous month" at bounding box center [479, 160] width 39 height 39
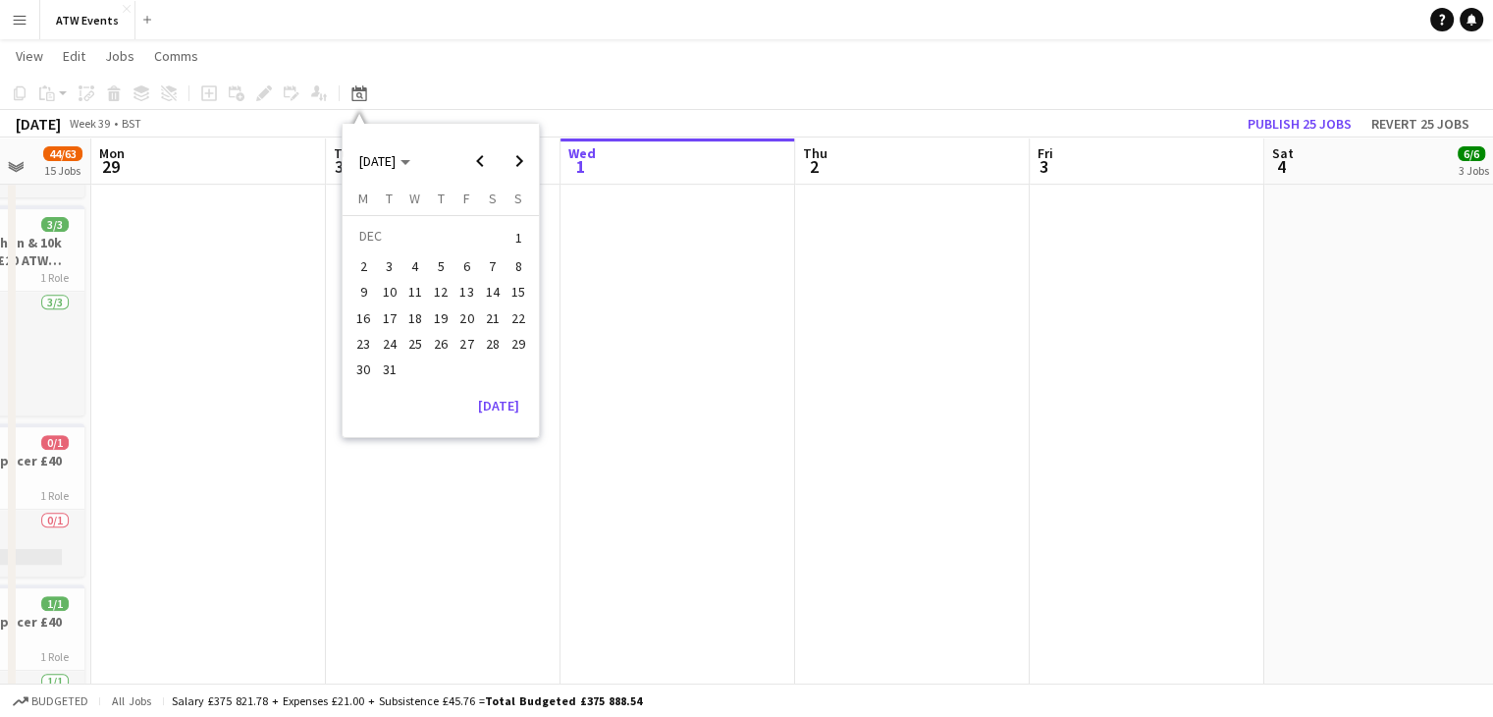
click at [392, 365] on span "31" at bounding box center [390, 369] width 24 height 24
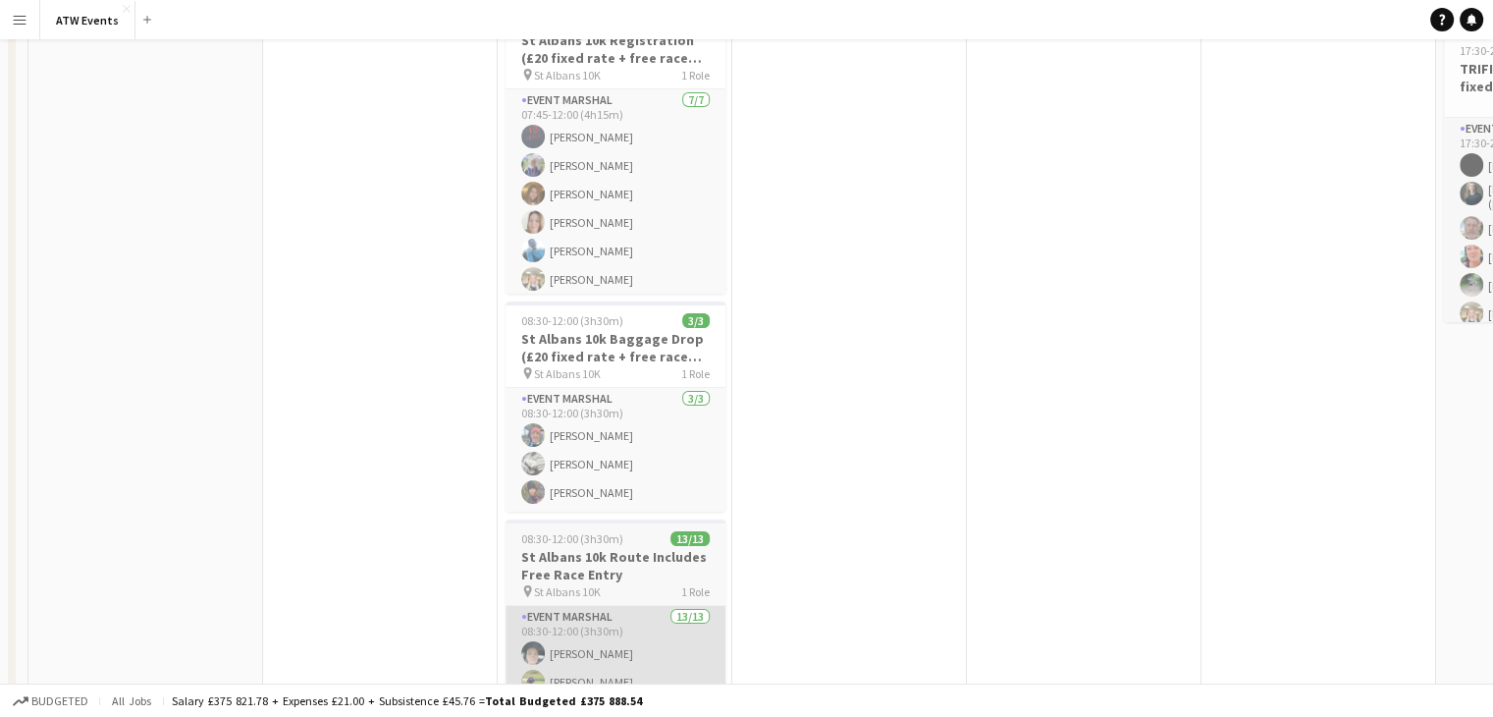
scroll to position [0, 0]
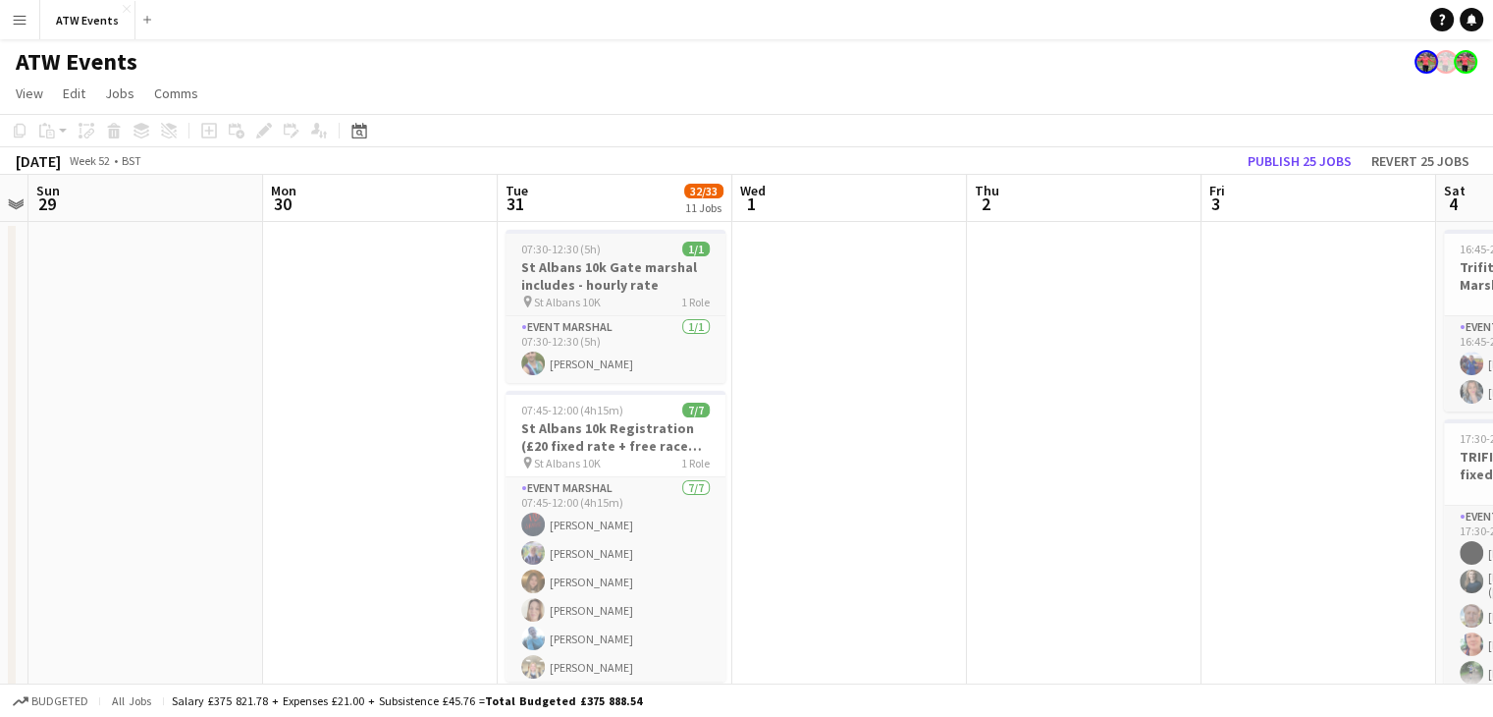
click at [639, 269] on h3 "St Albans 10k Gate marshal includes - hourly rate" at bounding box center [616, 275] width 220 height 35
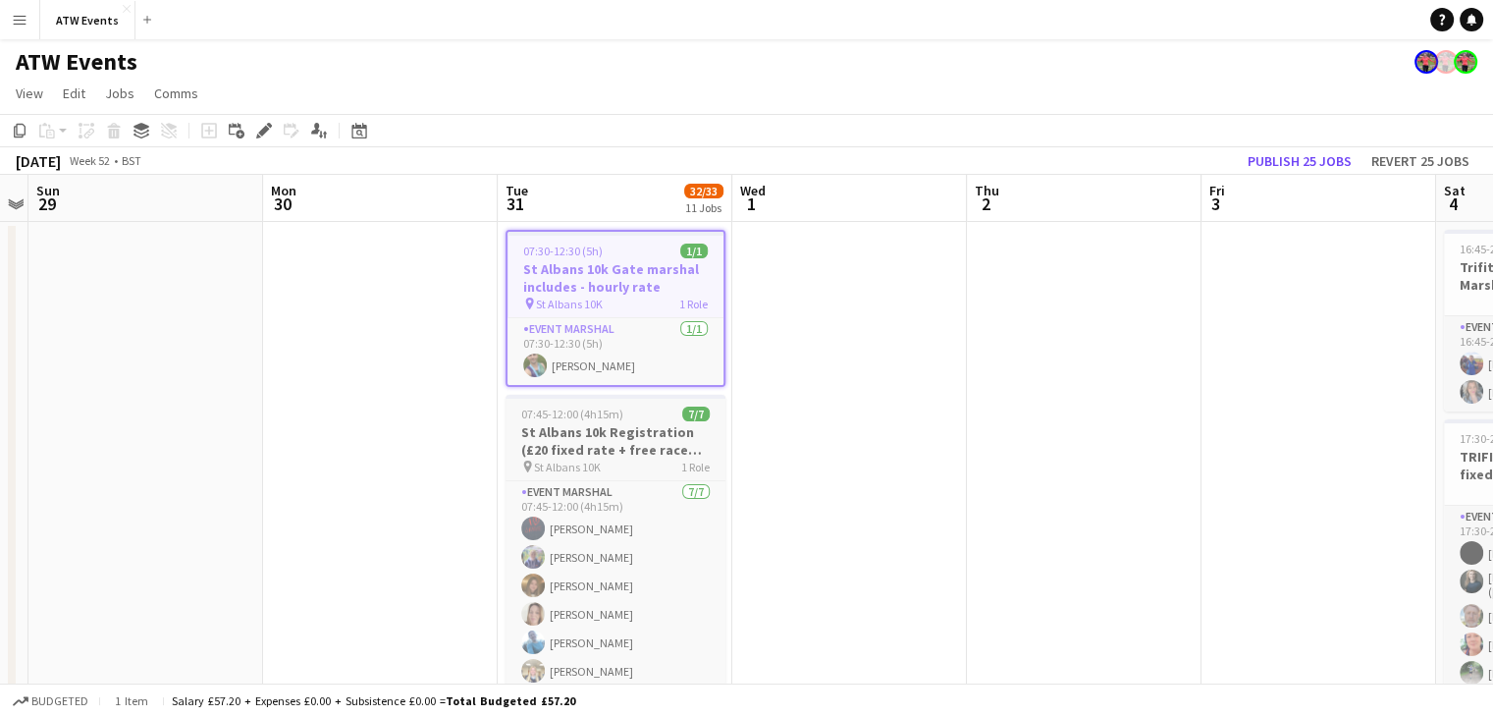
click at [614, 445] on h3 "St Albans 10k Registration (£20 fixed rate + free race entry)" at bounding box center [616, 440] width 220 height 35
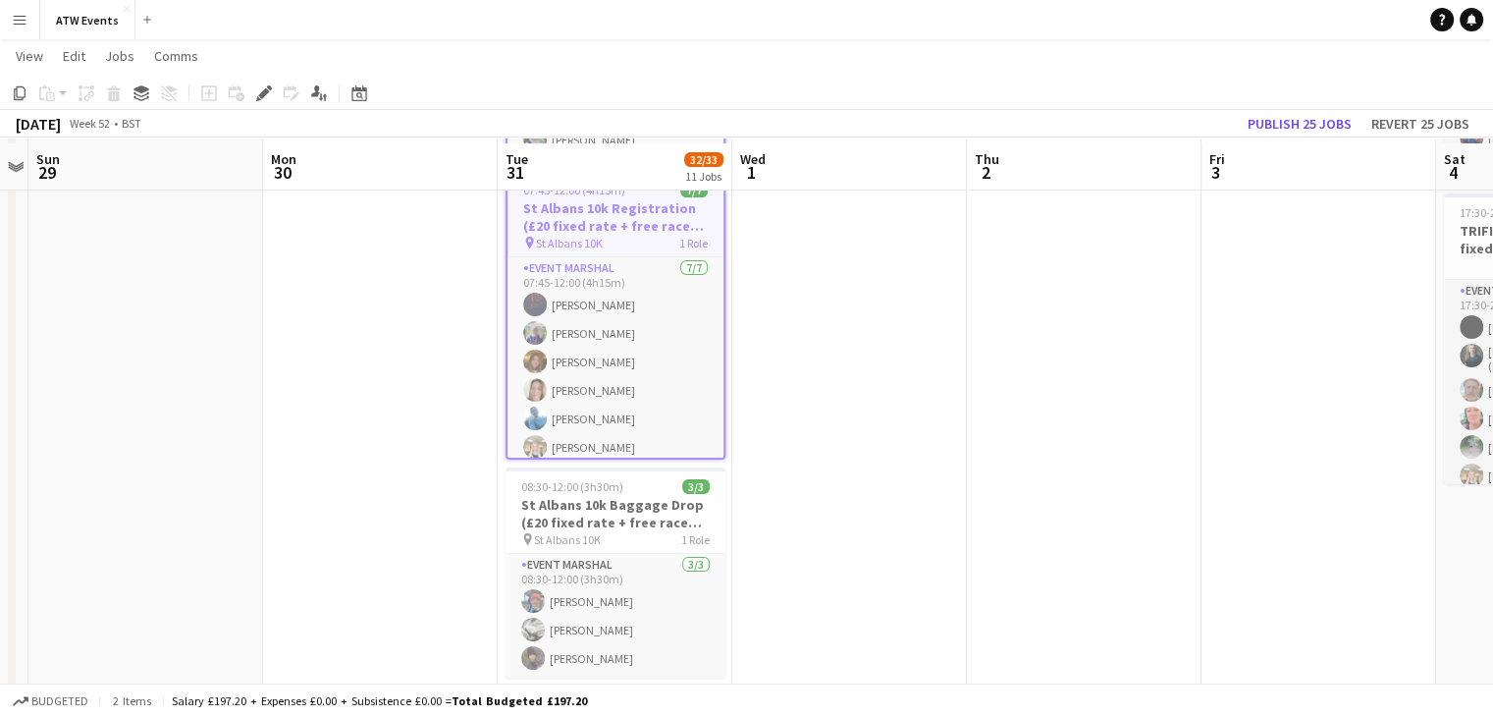
scroll to position [232, 0]
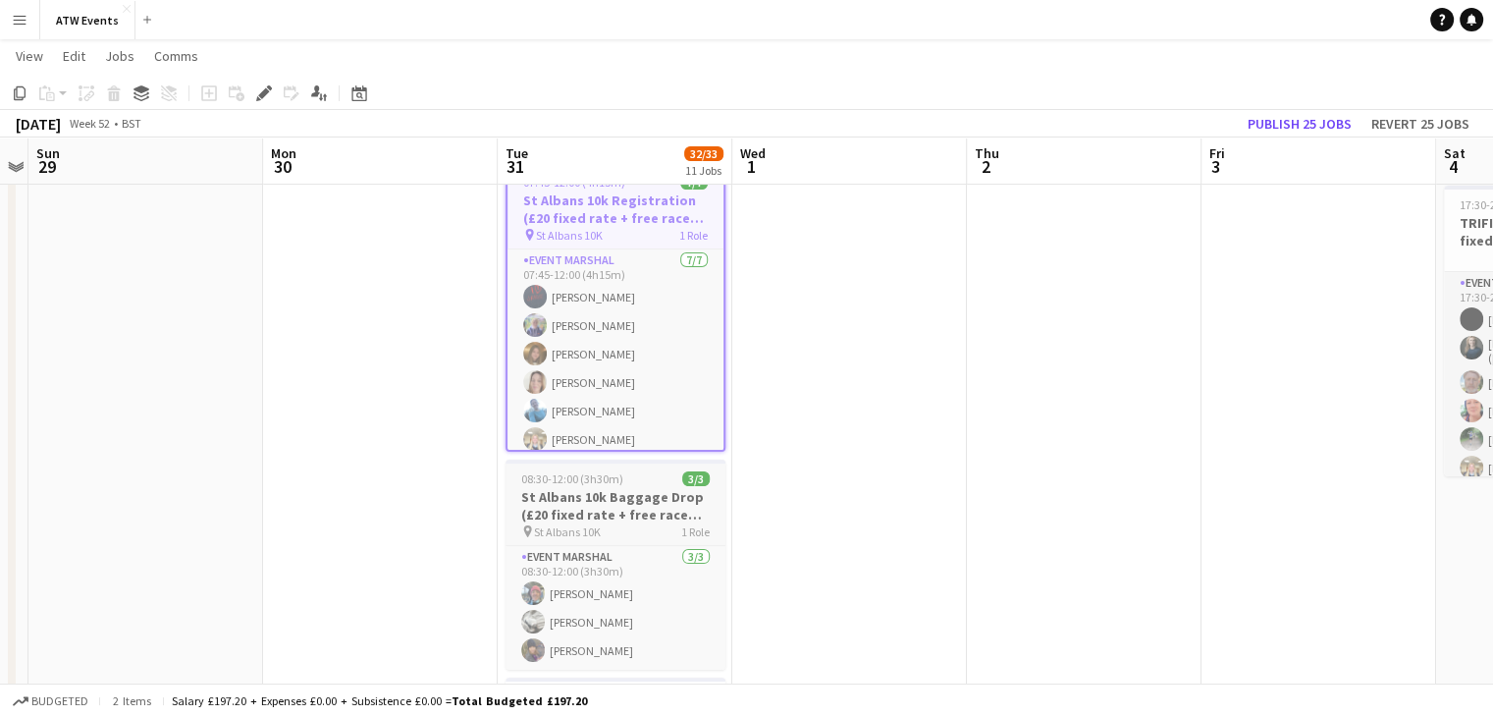
click at [611, 511] on h3 "St Albans 10k Baggage Drop (£20 fixed rate + free race entry)" at bounding box center [616, 505] width 220 height 35
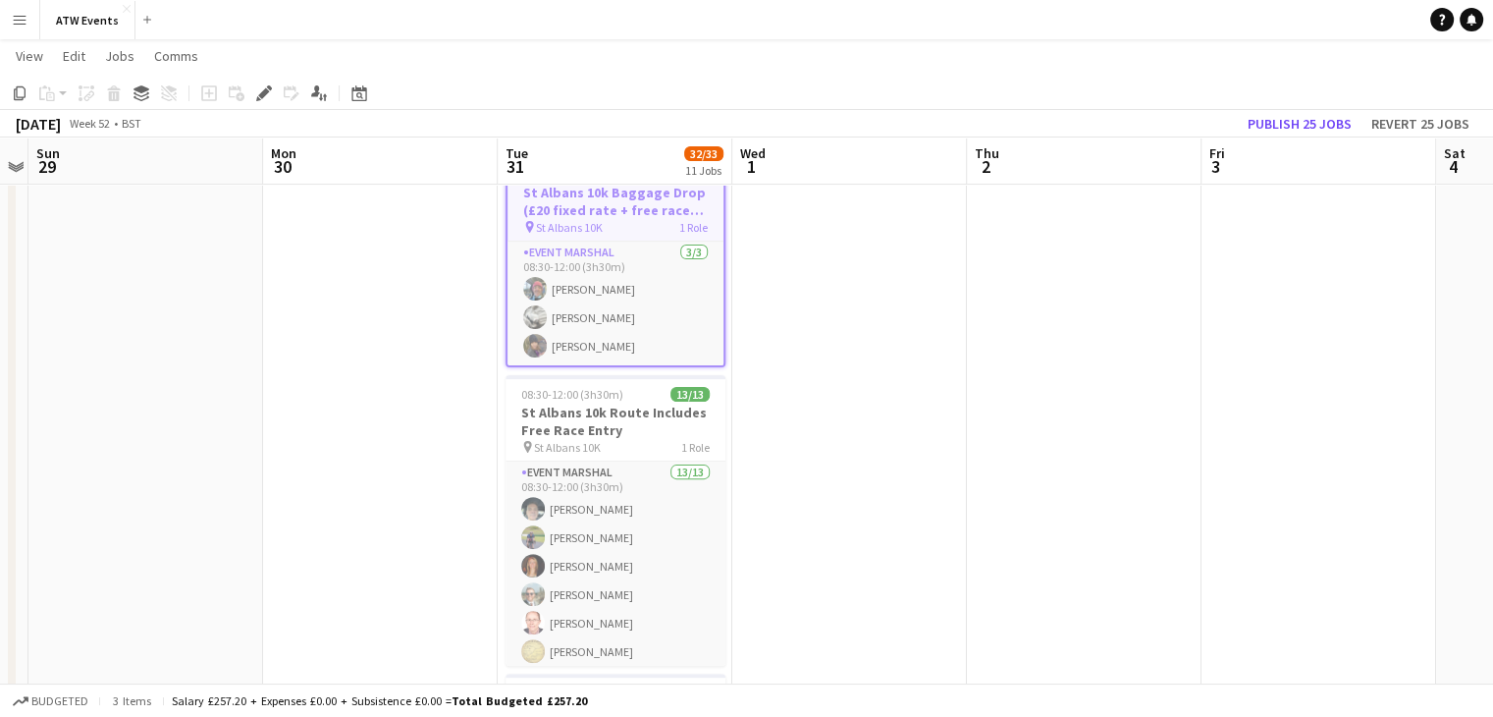
scroll to position [553, 0]
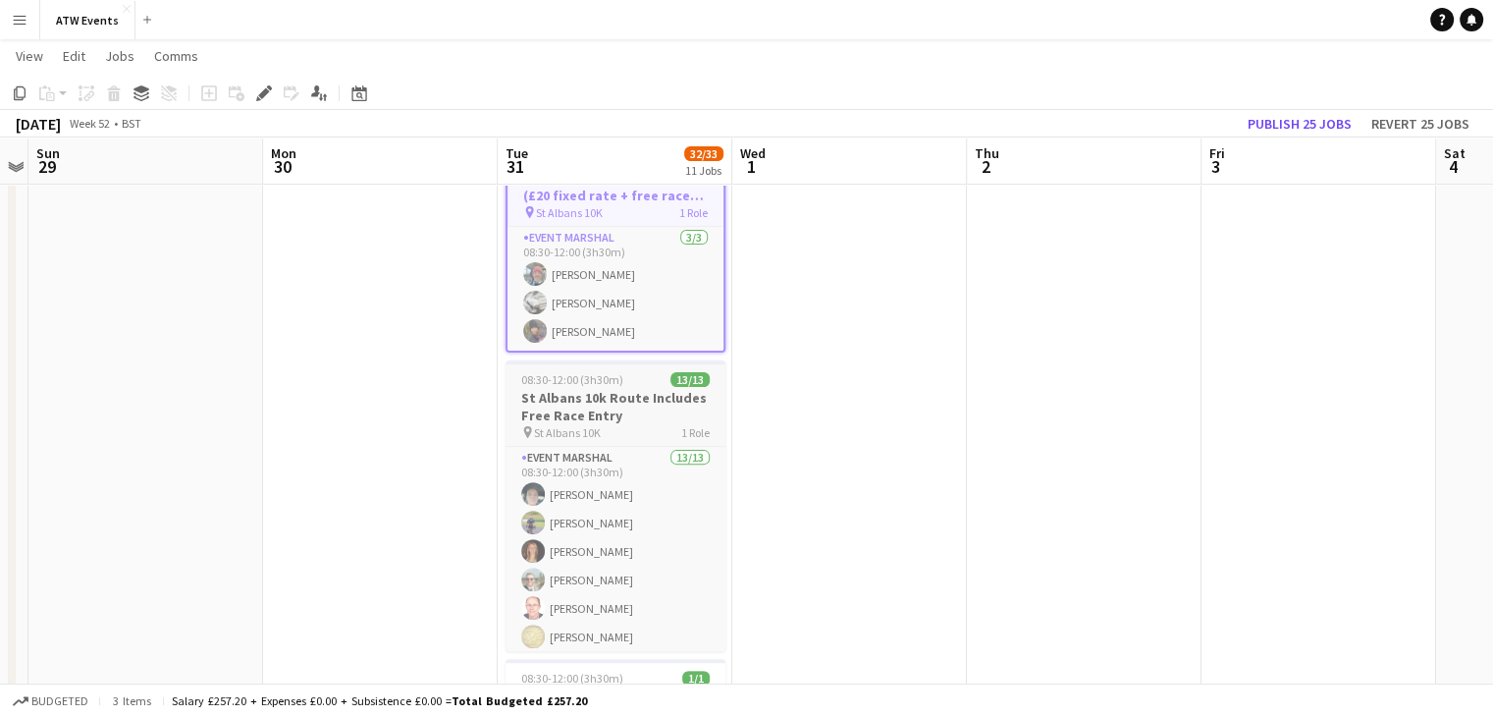
click at [631, 405] on h3 "St Albans 10k Route Includes Free Race Entry" at bounding box center [616, 406] width 220 height 35
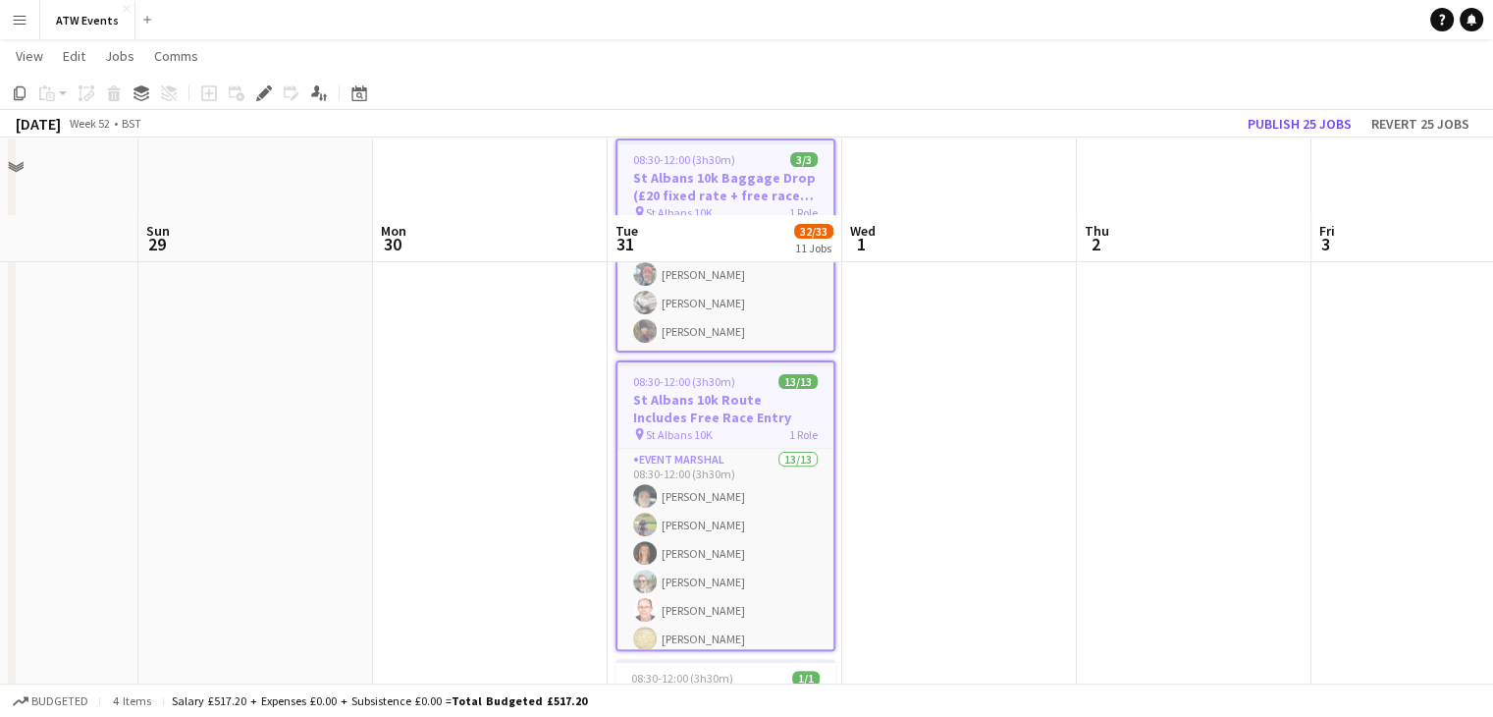
scroll to position [687, 0]
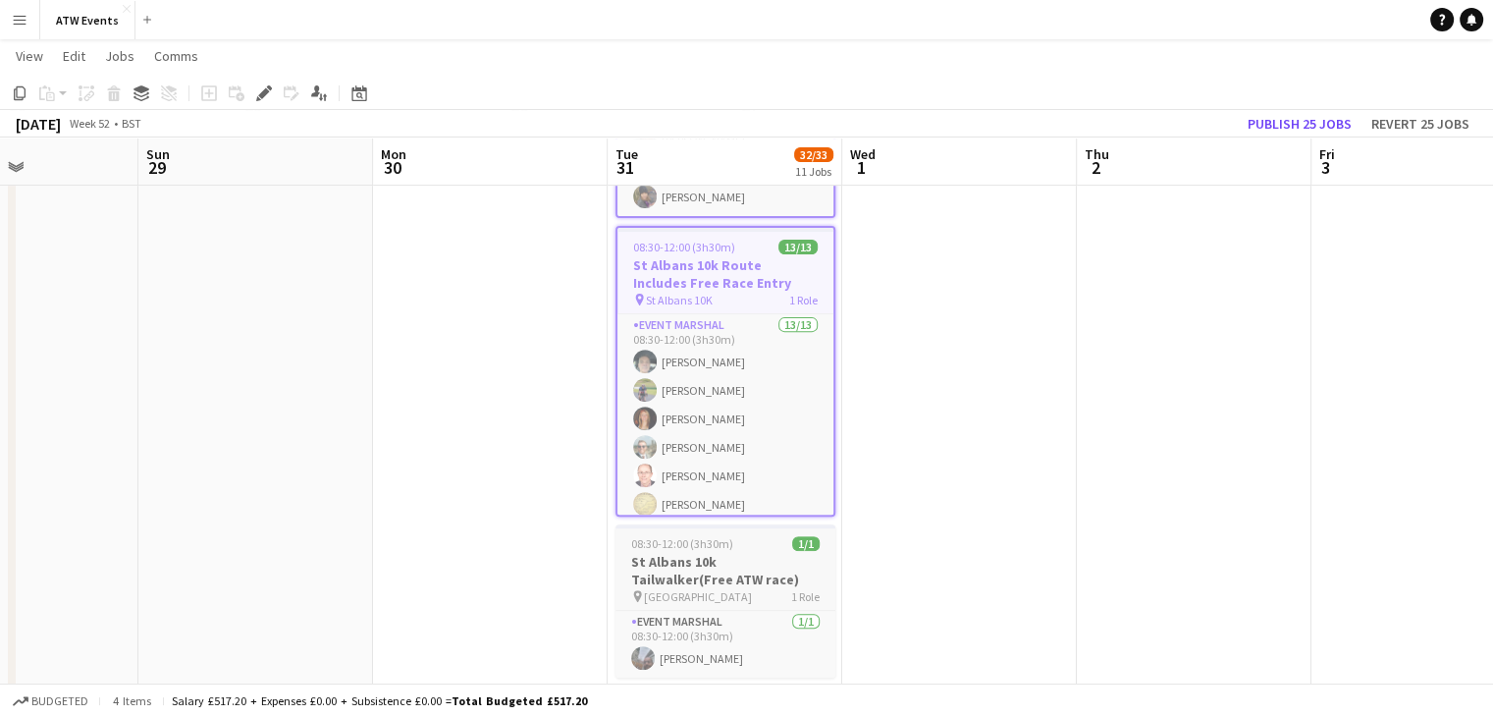
click at [715, 560] on h3 "St Albans 10k Tailwalker(Free ATW race)" at bounding box center [725, 570] width 220 height 35
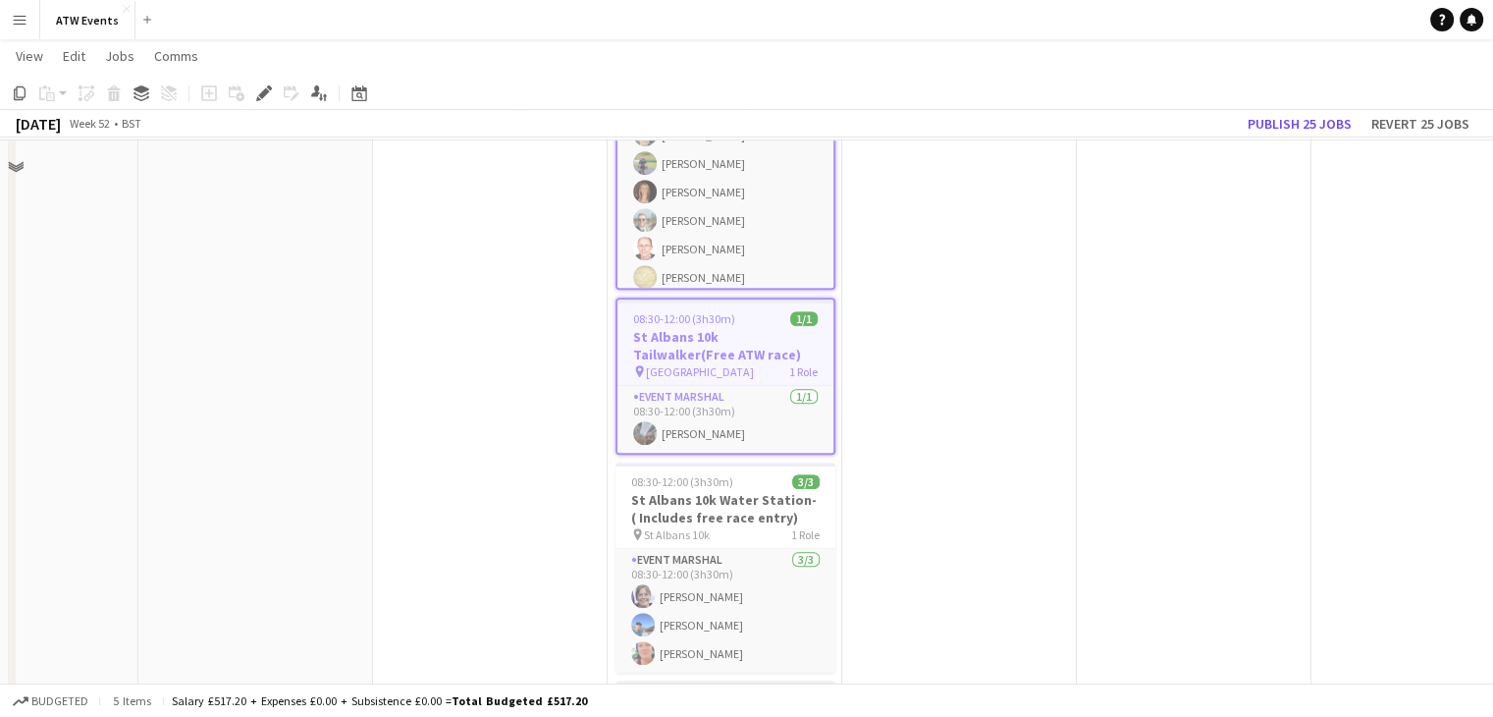
scroll to position [919, 0]
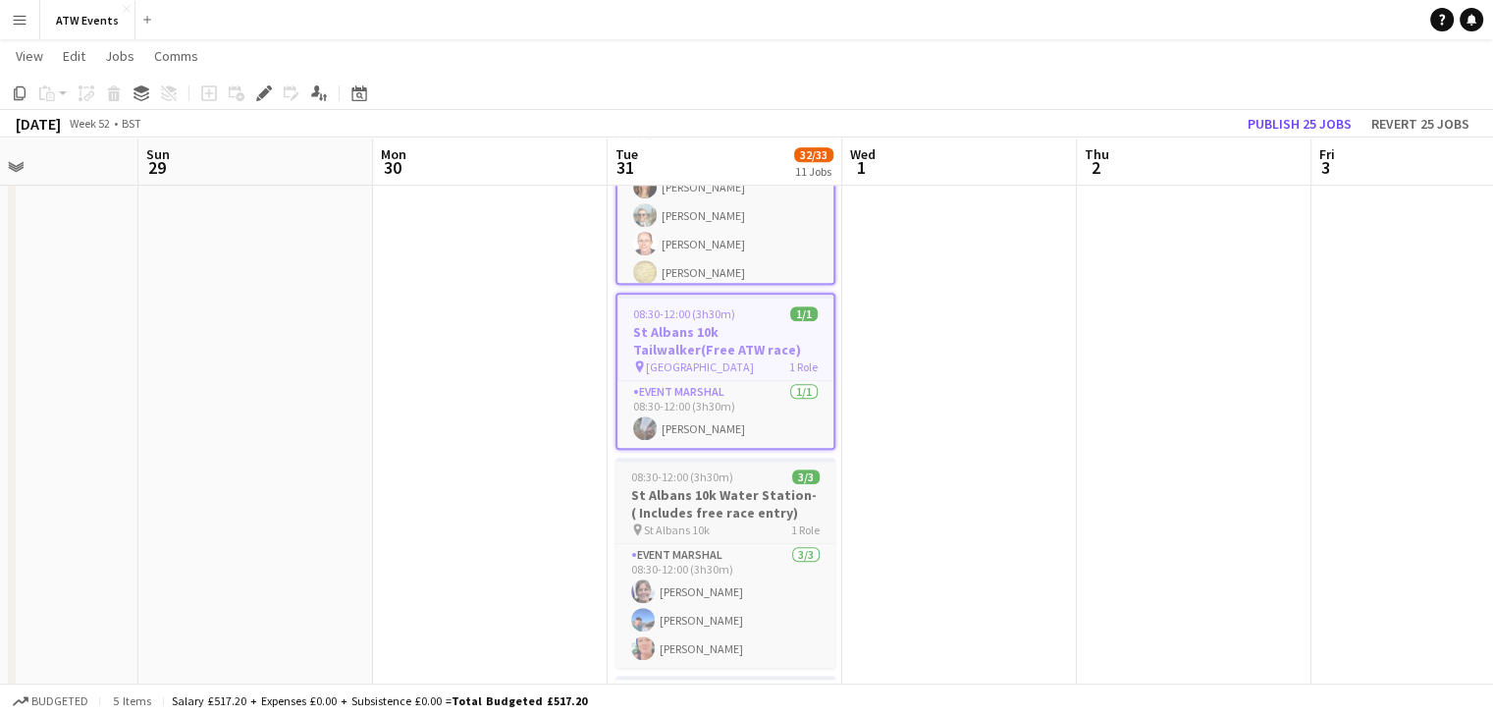
click at [763, 507] on h3 "St Albans 10k Water Station-( Includes free race entry)" at bounding box center [725, 503] width 220 height 35
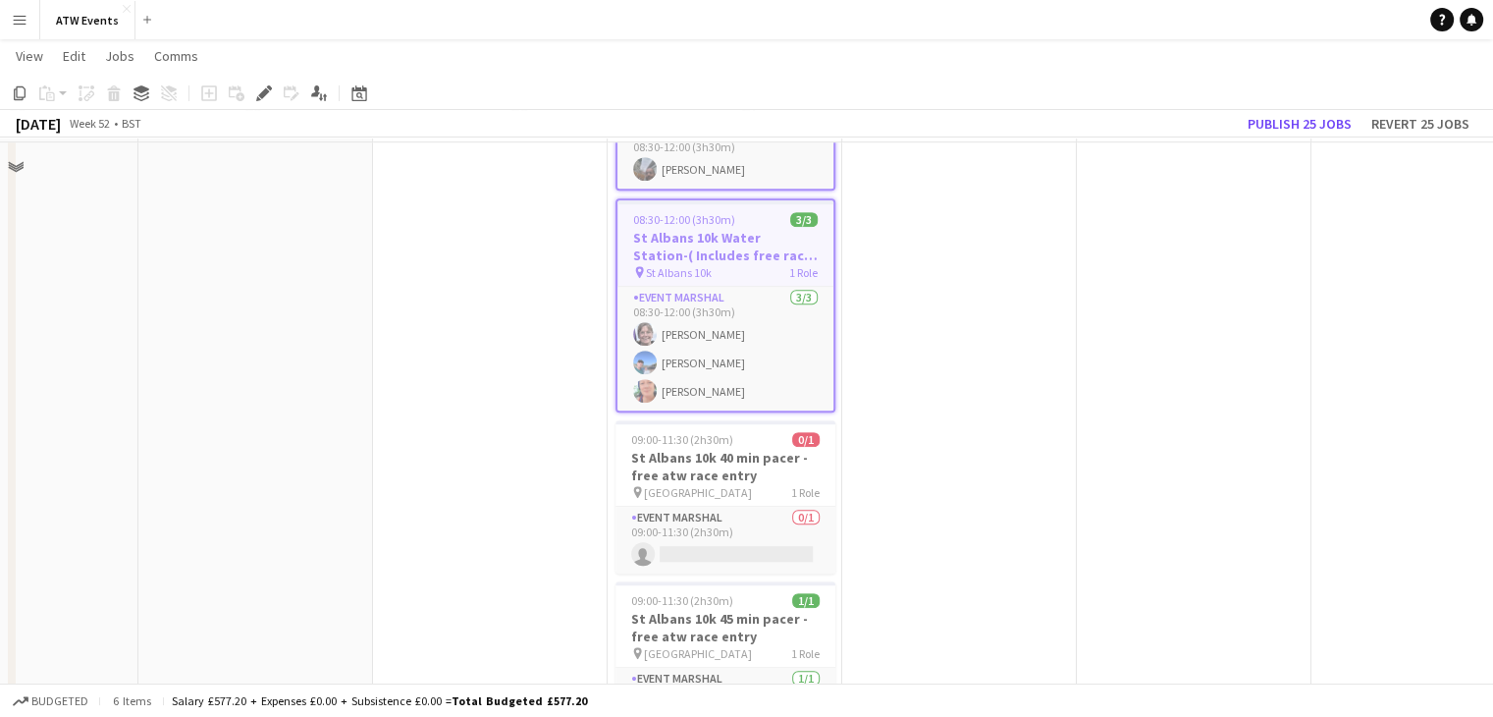
scroll to position [1205, 0]
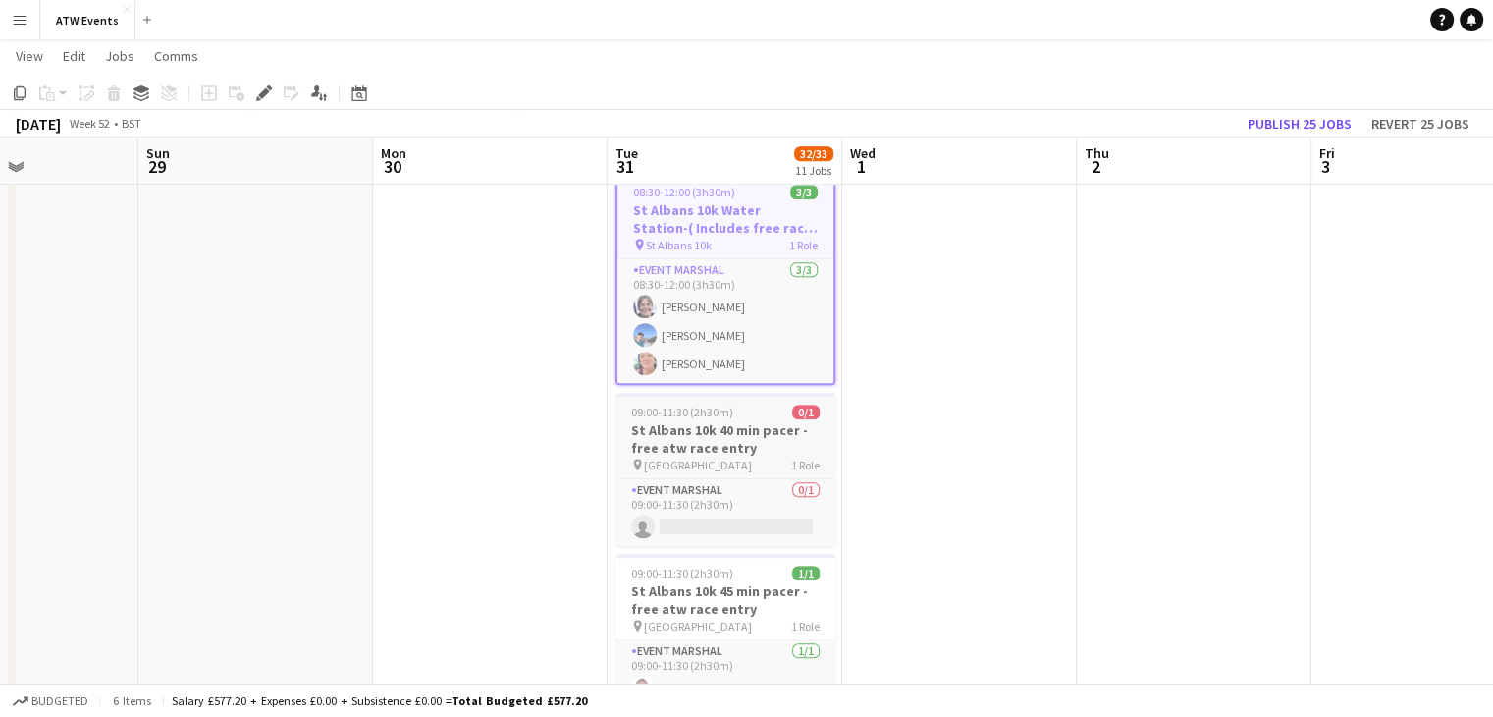
click at [753, 437] on h3 "St Albans 10k 40 min pacer - free atw race entry" at bounding box center [725, 438] width 220 height 35
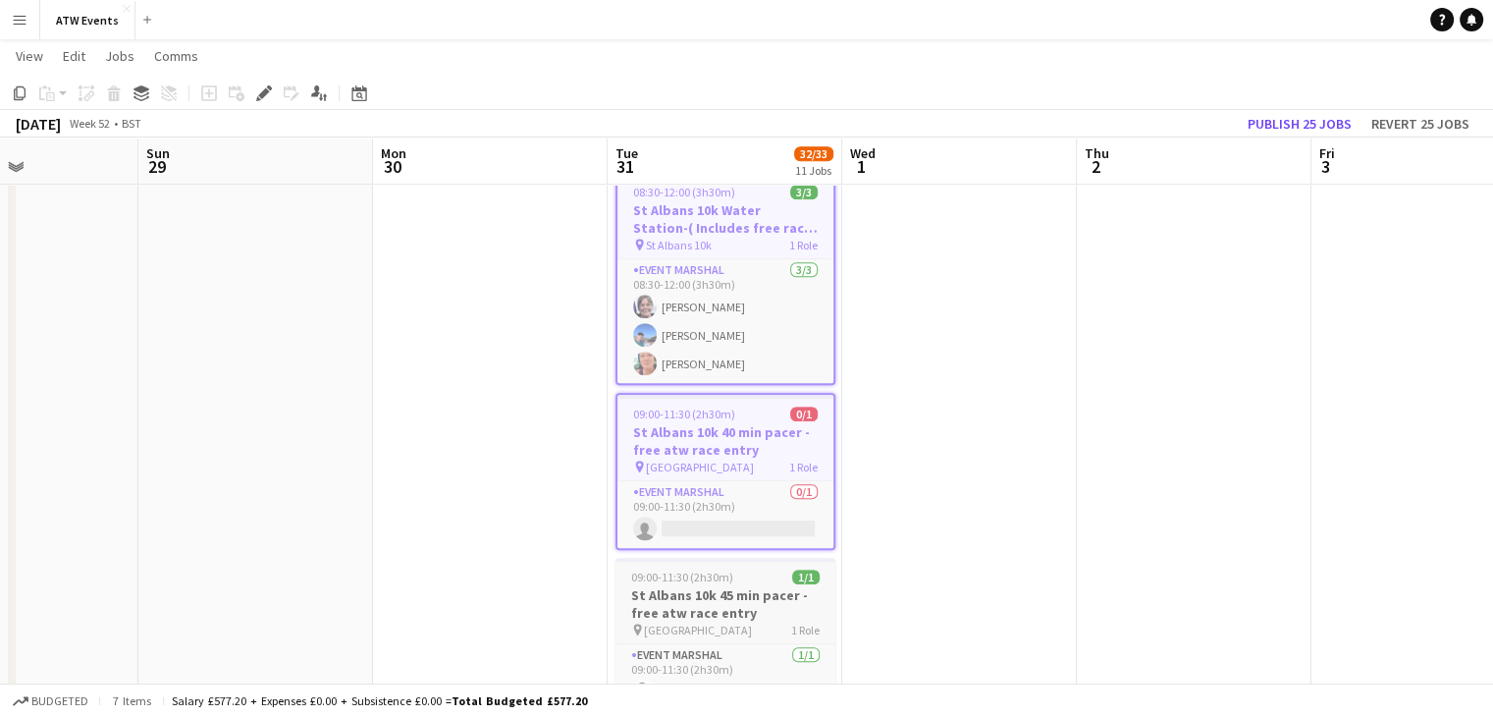
click at [711, 590] on h3 "St Albans 10k 45 min pacer - free atw race entry" at bounding box center [725, 603] width 220 height 35
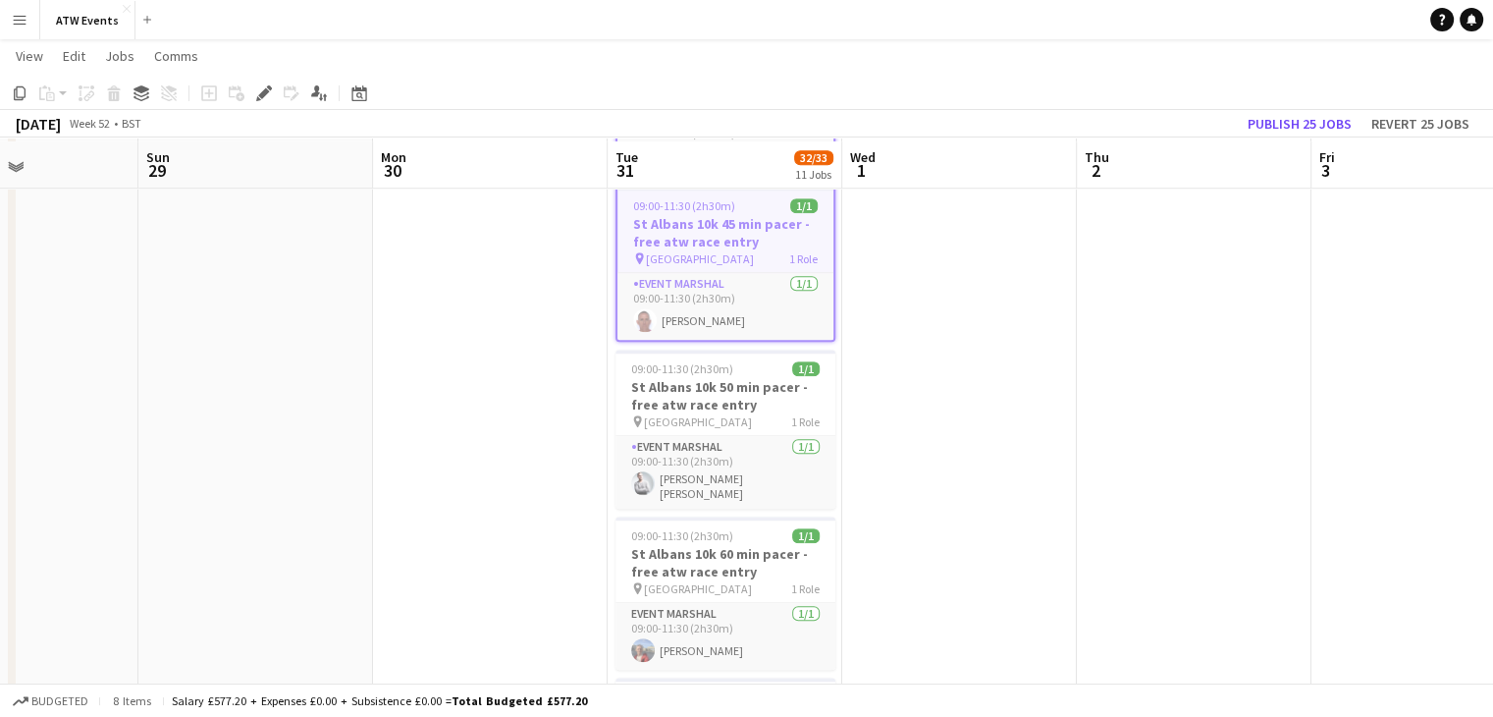
scroll to position [1582, 0]
click at [726, 409] on div "pin [GEOGRAPHIC_DATA] 1 Role" at bounding box center [725, 417] width 220 height 16
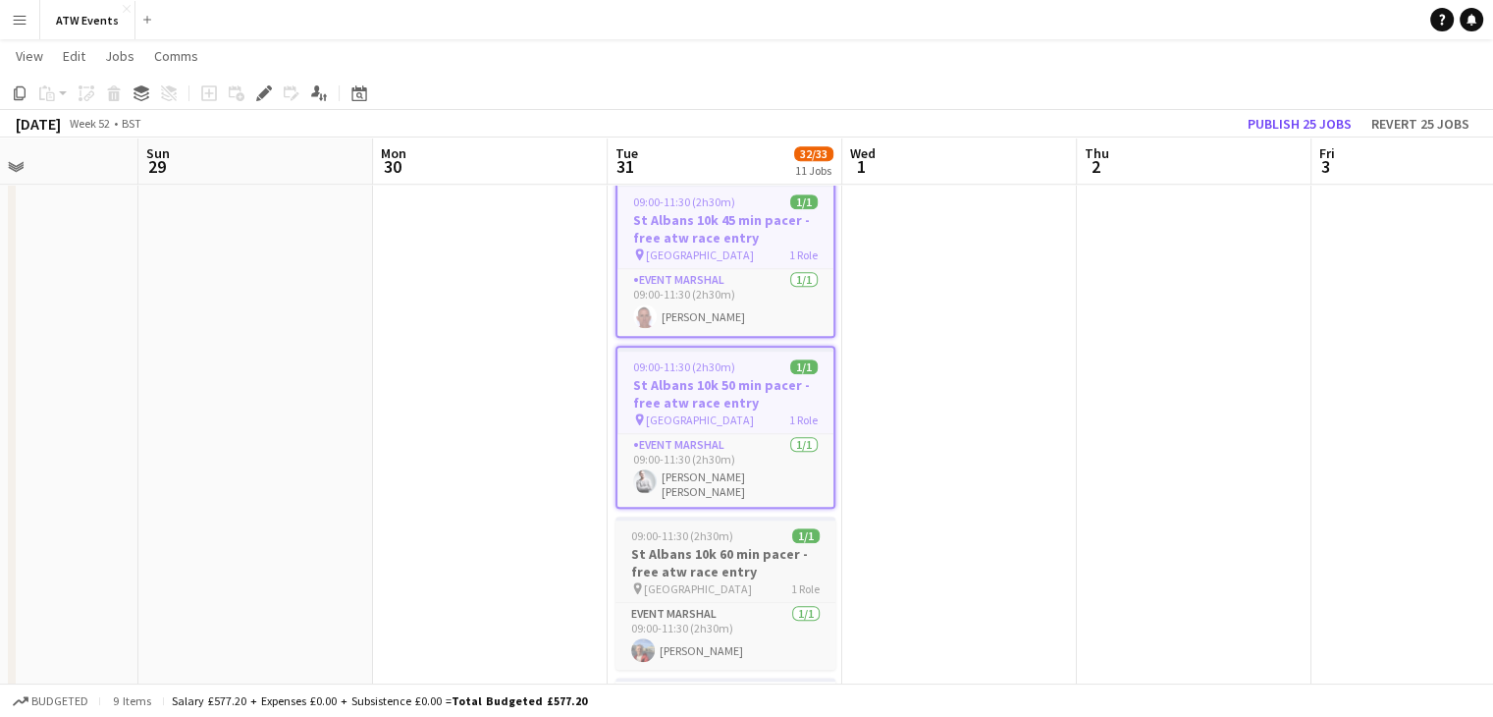
click at [717, 545] on h3 "St Albans 10k 60 min pacer - free atw race entry" at bounding box center [725, 562] width 220 height 35
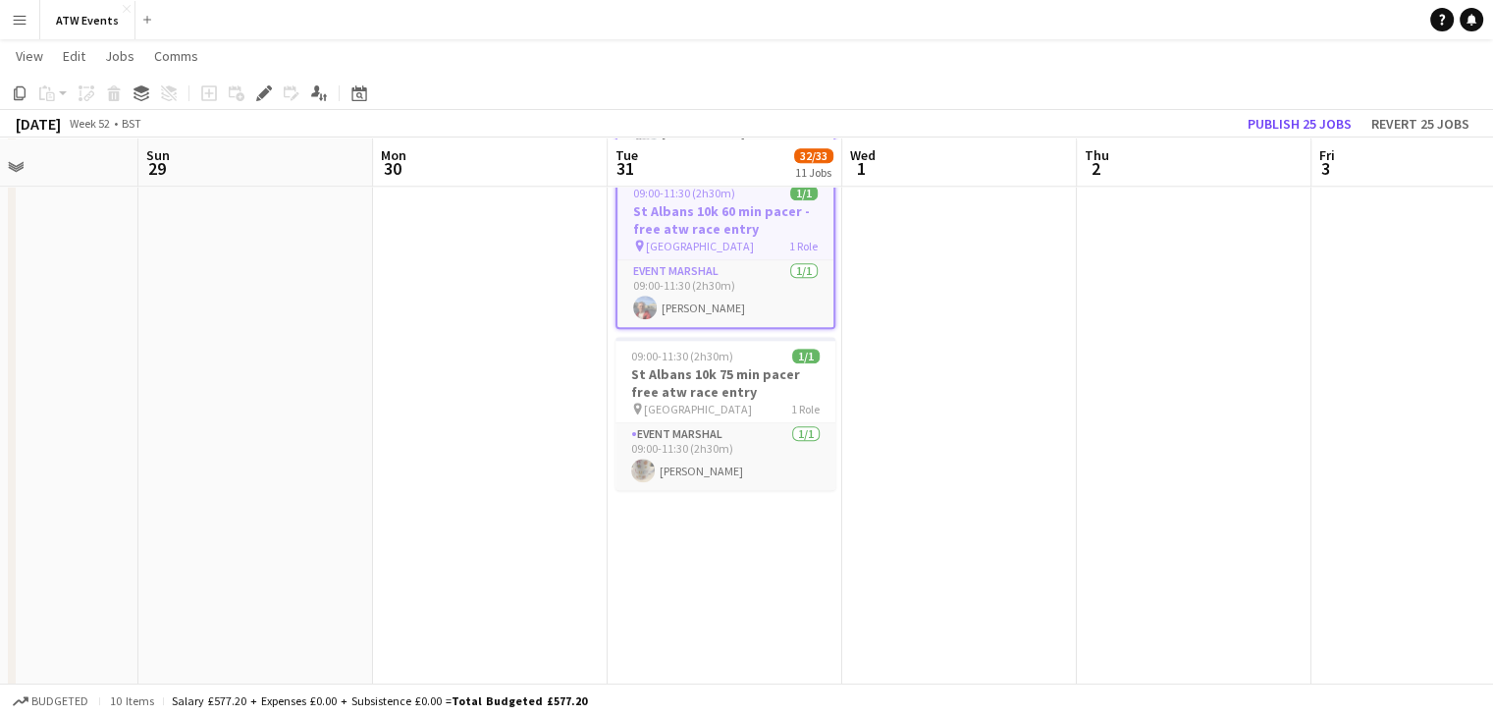
scroll to position [1932, 0]
click at [744, 360] on h3 "St Albans 10k 75 min pacer free atw race entry" at bounding box center [725, 377] width 220 height 35
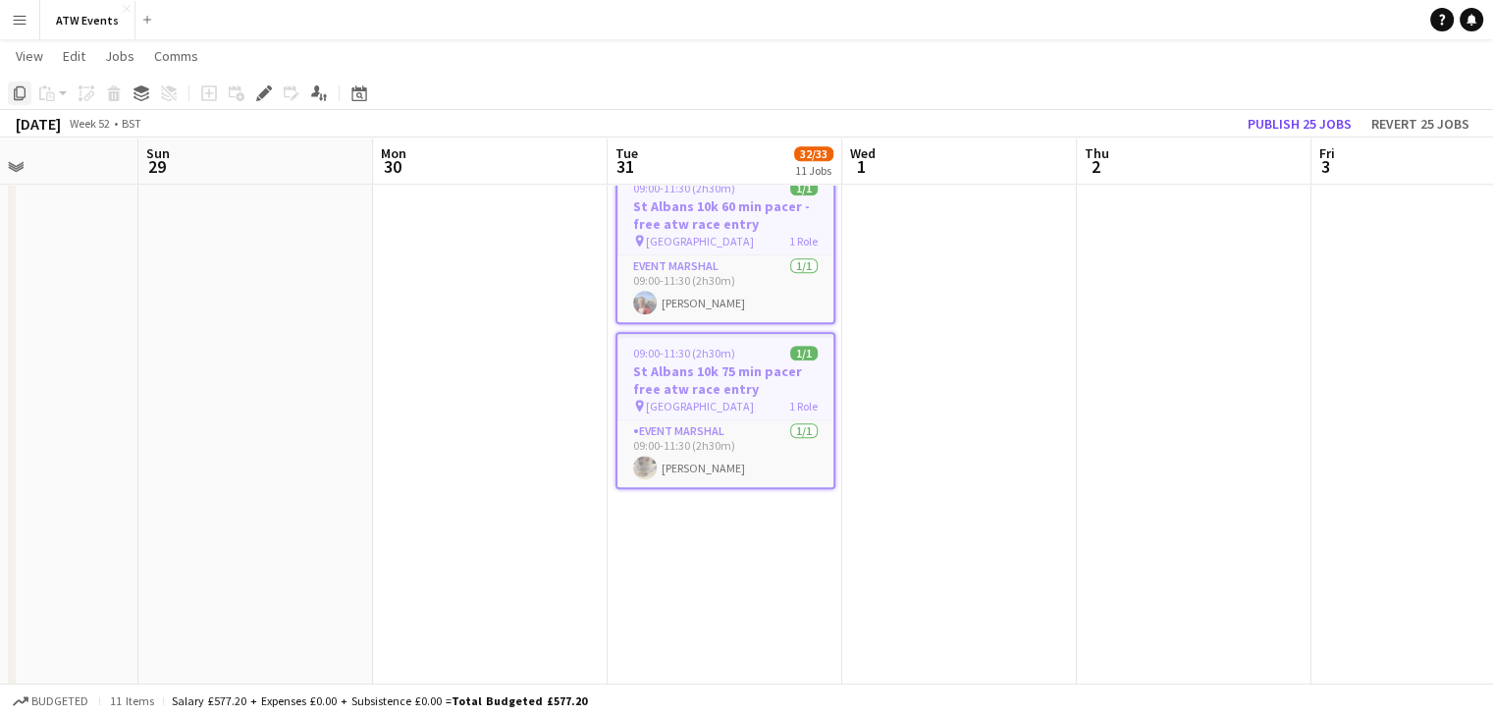
click at [24, 97] on icon at bounding box center [20, 93] width 12 height 14
click at [364, 93] on icon "Date picker" at bounding box center [359, 93] width 16 height 16
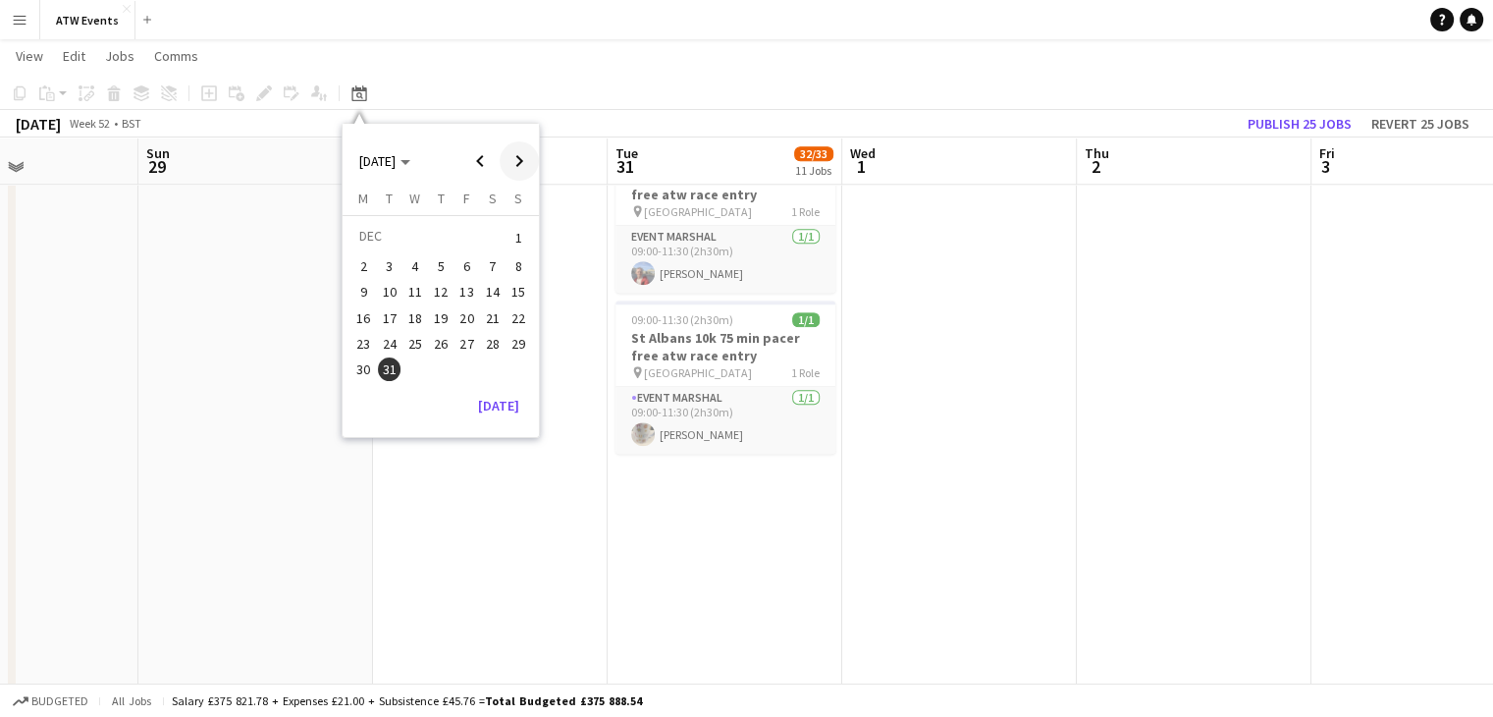
click at [515, 155] on span "Next month" at bounding box center [519, 160] width 39 height 39
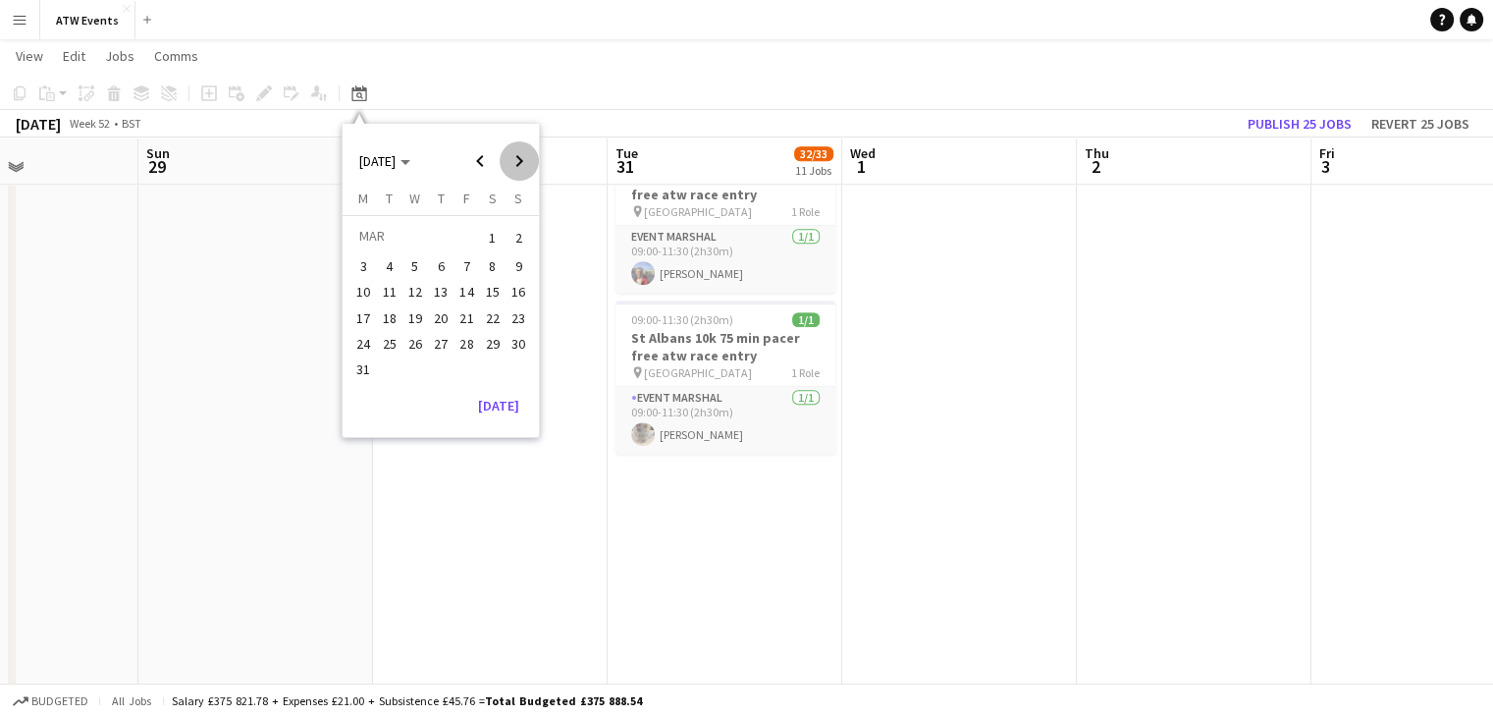
click at [515, 155] on span "Next month" at bounding box center [519, 160] width 39 height 39
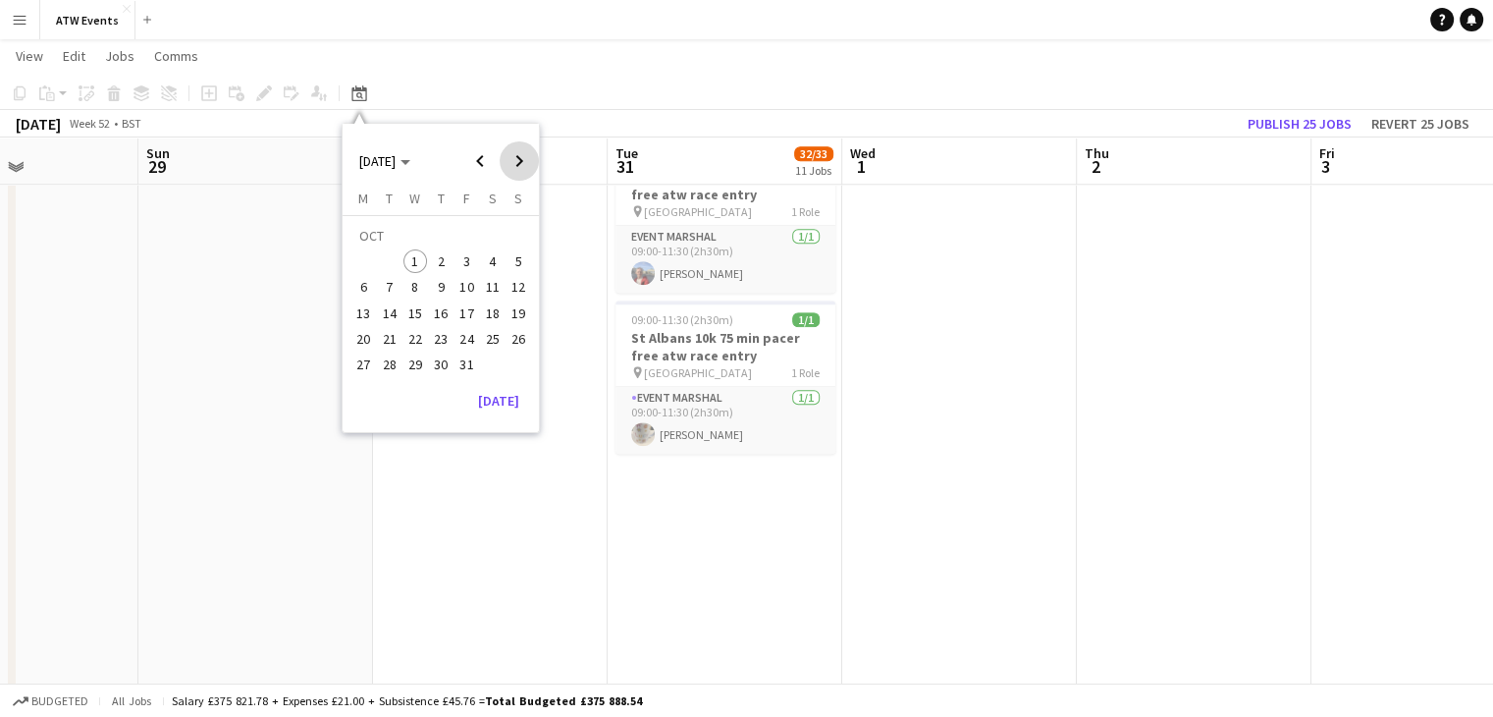
click at [515, 155] on span "Next month" at bounding box center [519, 160] width 39 height 39
click at [414, 356] on span "31" at bounding box center [415, 364] width 24 height 24
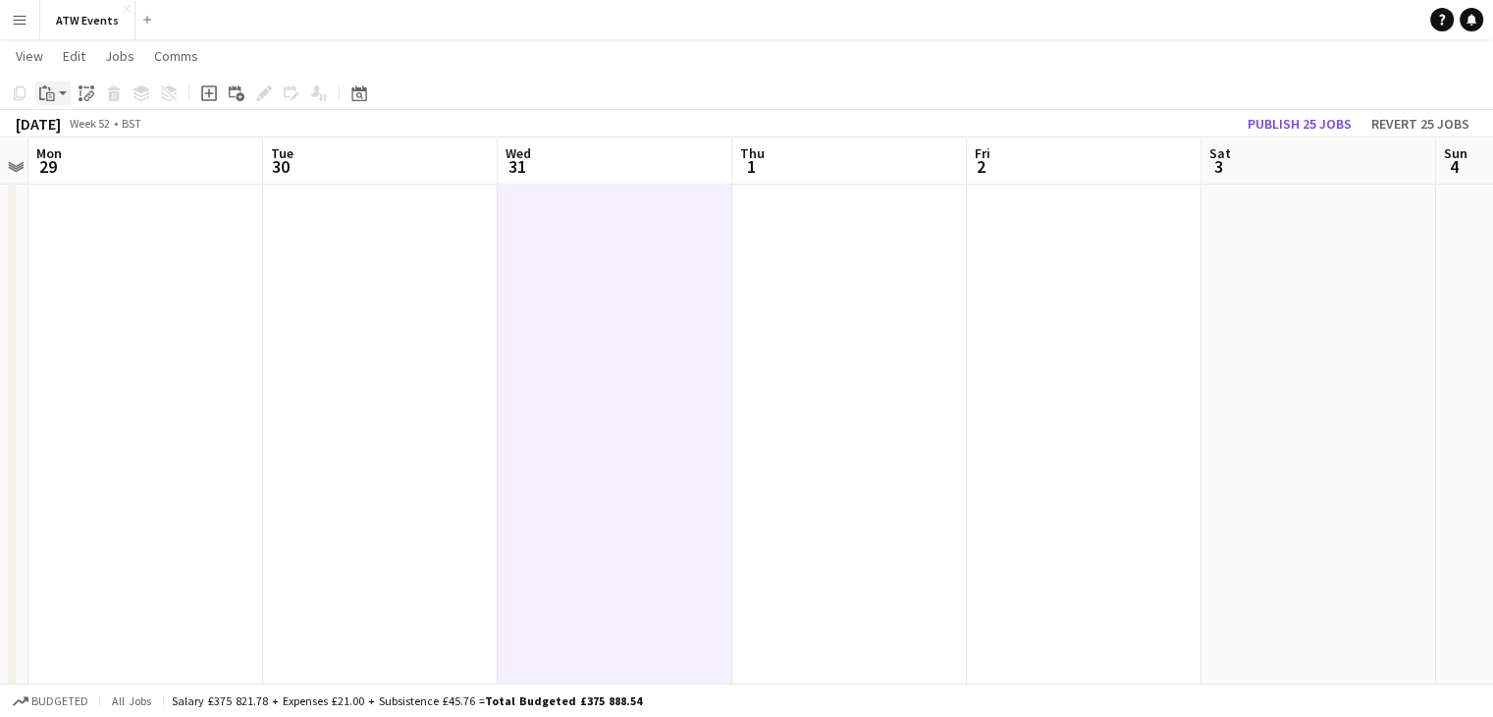
click at [50, 94] on icon at bounding box center [50, 94] width 3 height 1
click at [79, 135] on link "Paste Ctrl+V" at bounding box center [144, 131] width 185 height 18
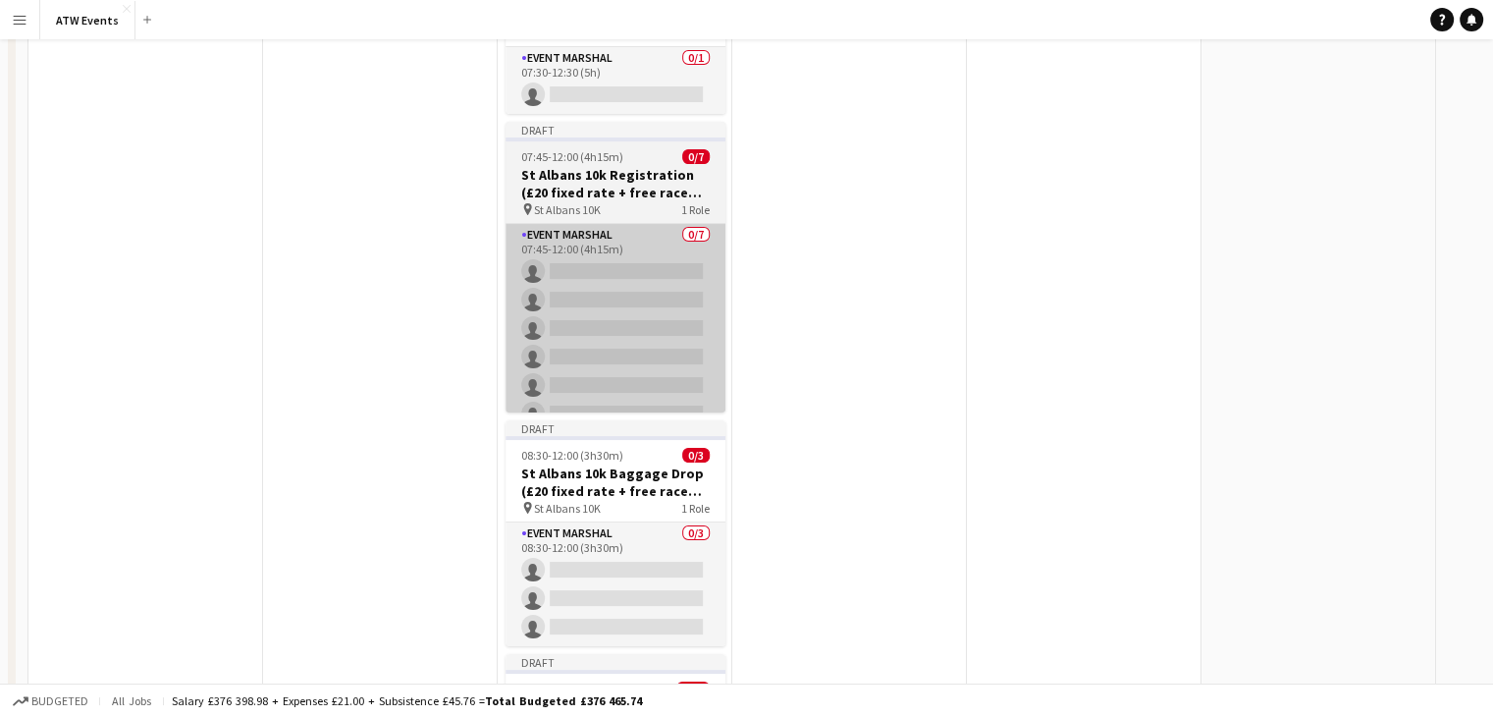
scroll to position [0, 0]
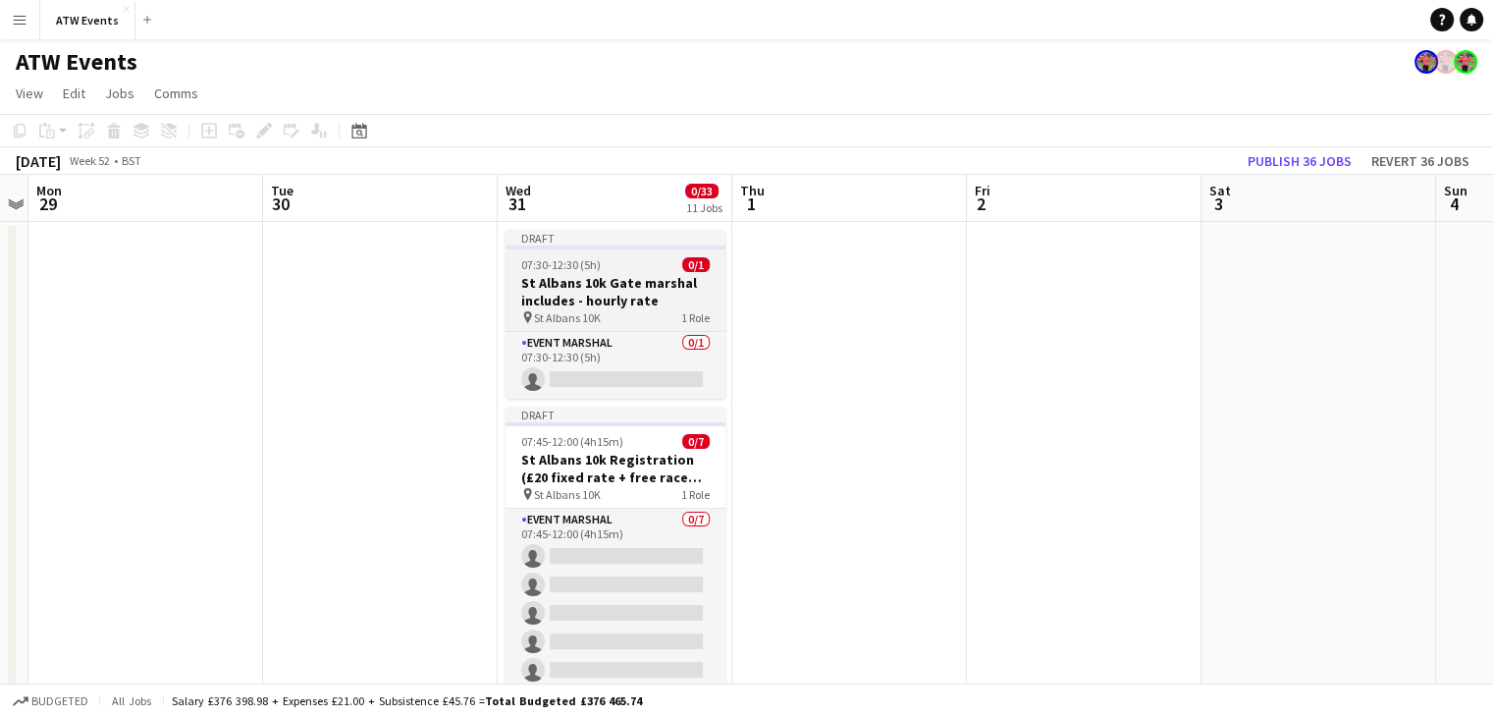
click at [640, 292] on h3 "St Albans 10k Gate marshal includes - hourly rate" at bounding box center [616, 291] width 220 height 35
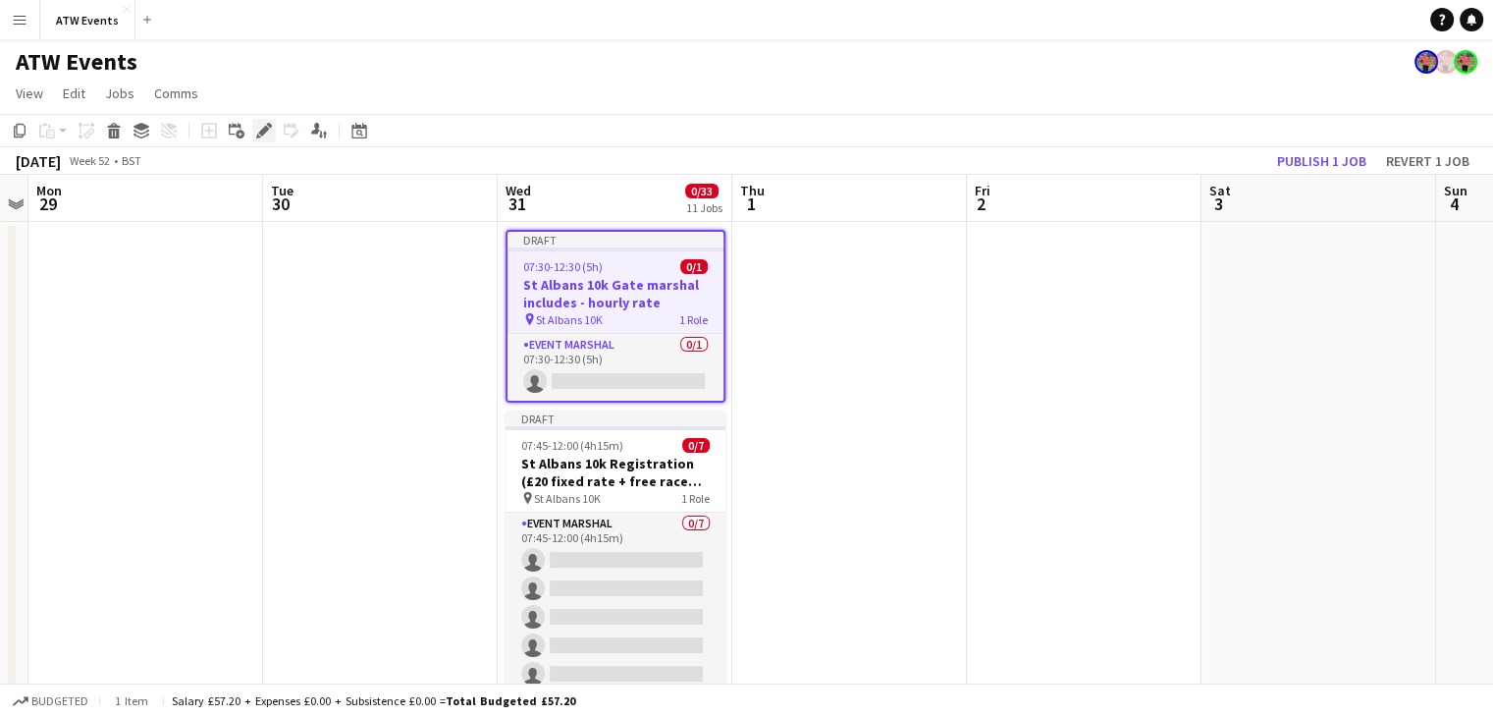
click at [259, 133] on icon at bounding box center [263, 131] width 11 height 11
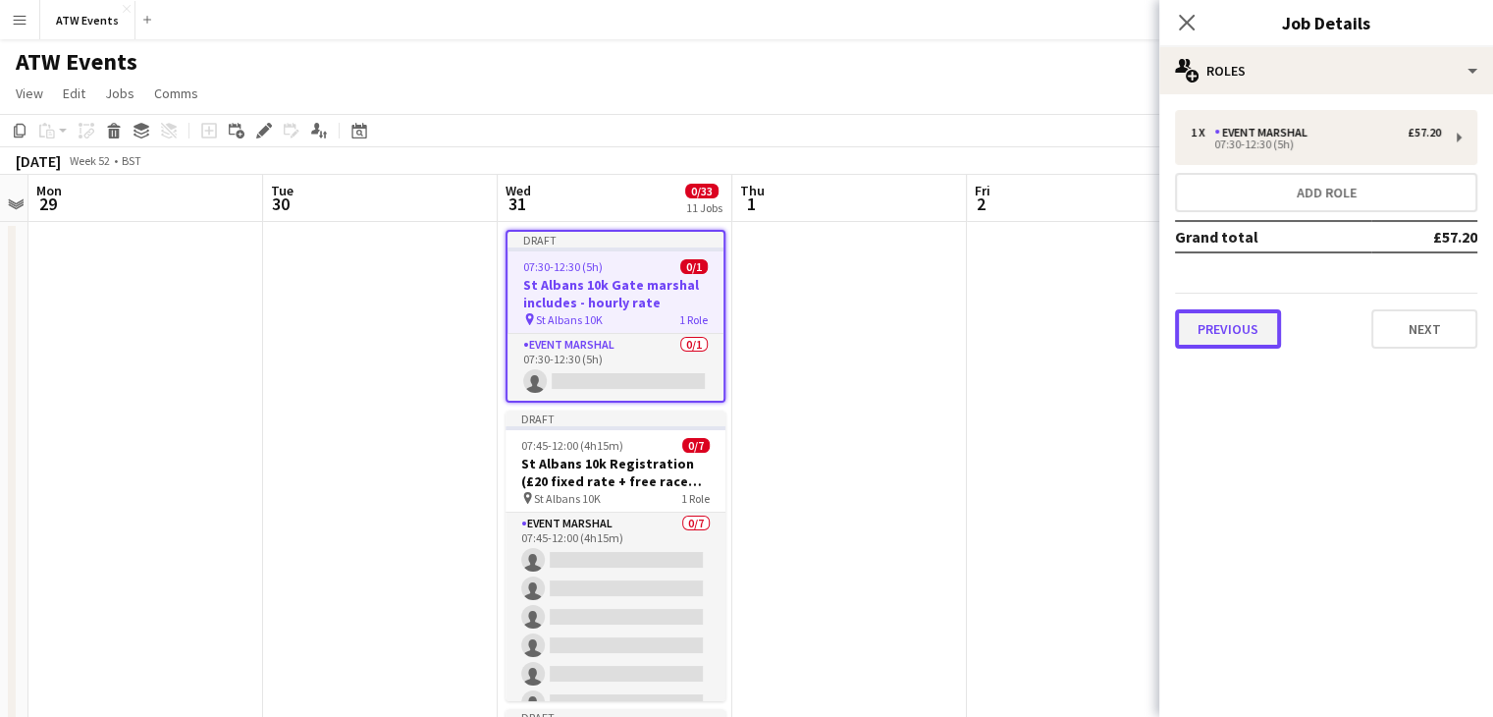
click at [1245, 322] on button "Previous" at bounding box center [1228, 328] width 106 height 39
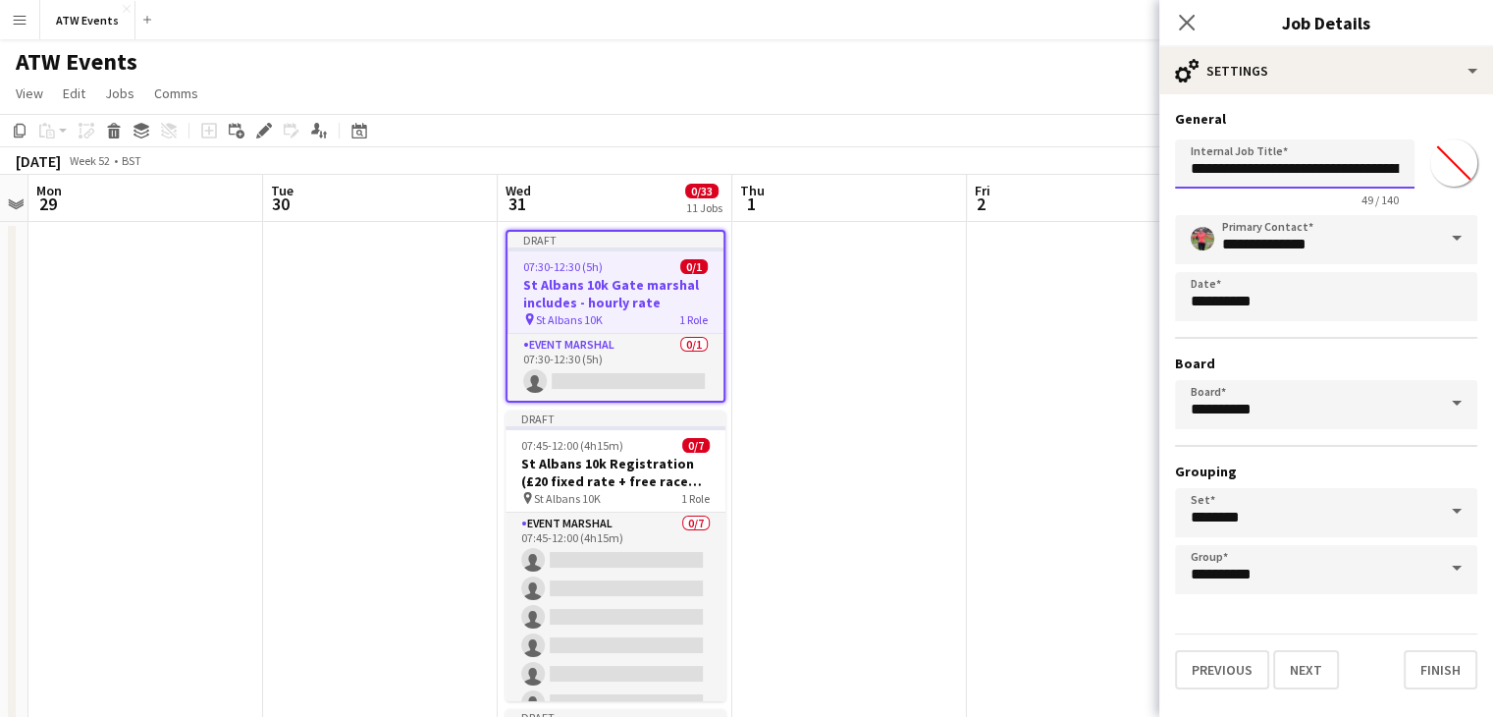
click at [1352, 169] on input "**********" at bounding box center [1295, 163] width 240 height 49
type input "**********"
click button "Next" at bounding box center [1306, 669] width 66 height 39
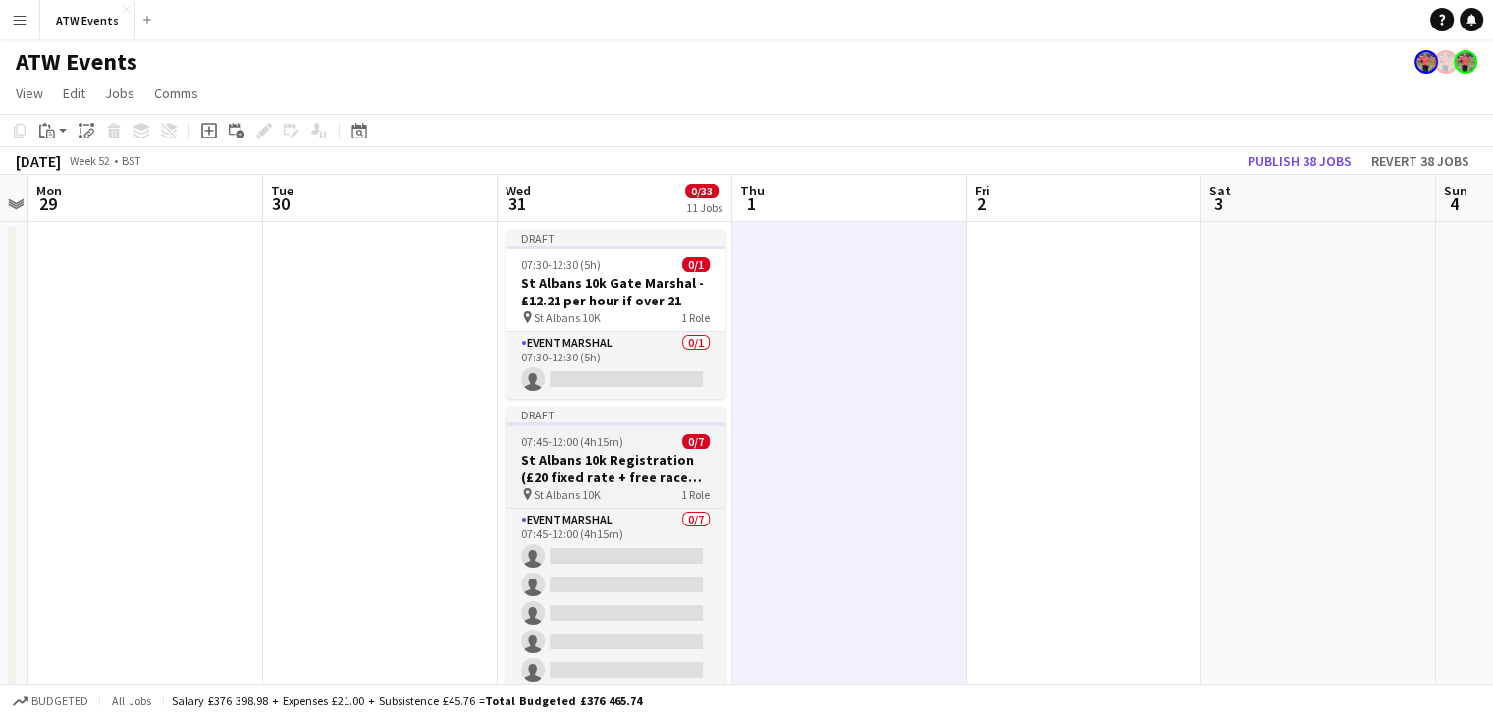
click at [616, 447] on span "07:45-12:00 (4h15m)" at bounding box center [572, 441] width 102 height 15
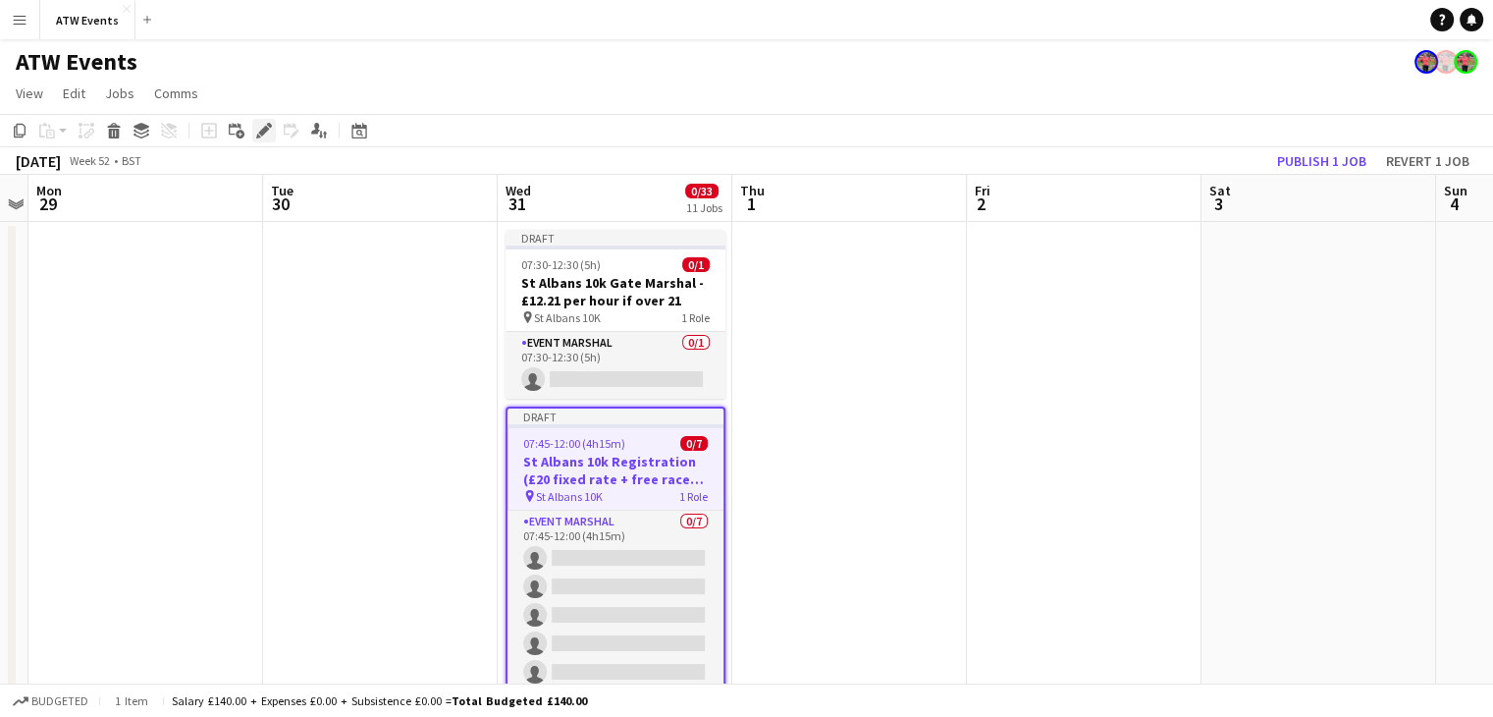
click at [262, 131] on icon at bounding box center [263, 131] width 11 height 11
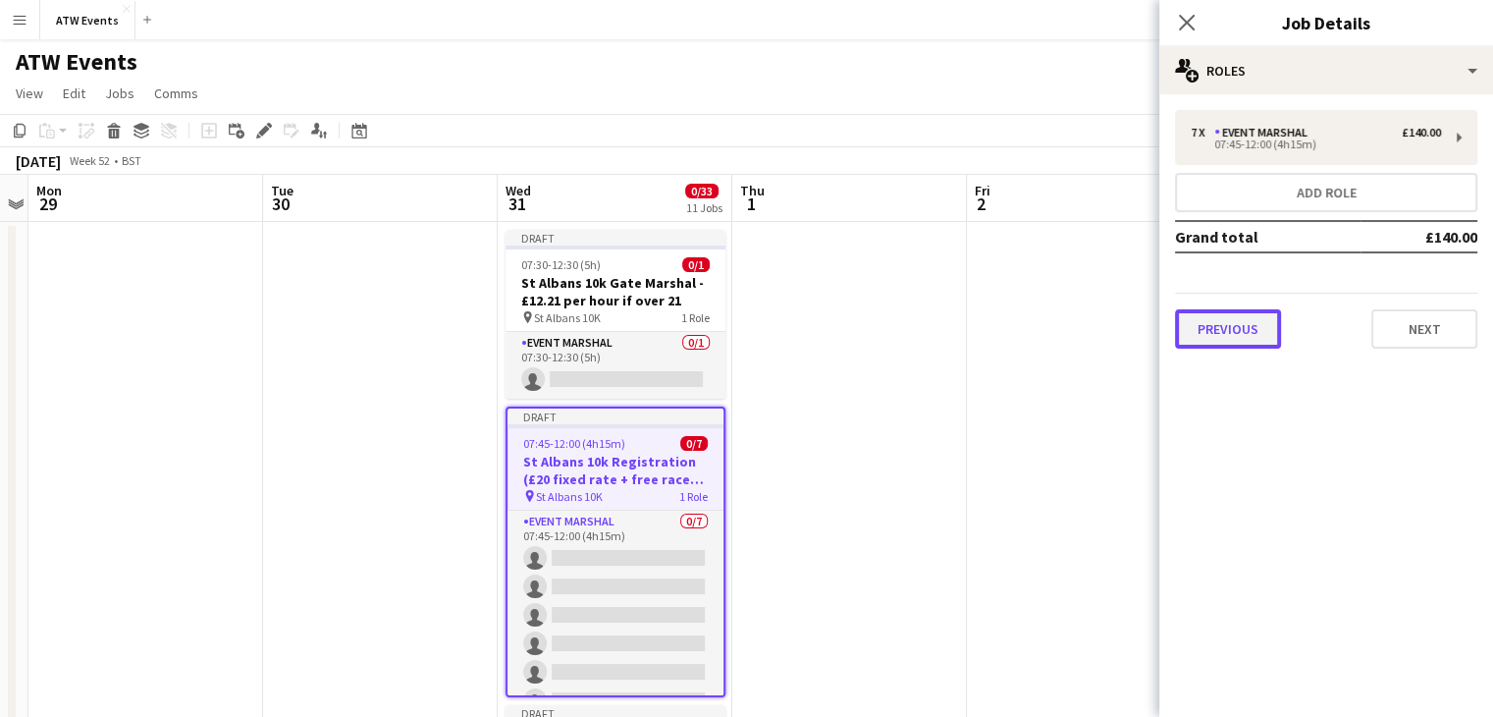
click at [1241, 316] on button "Previous" at bounding box center [1228, 328] width 106 height 39
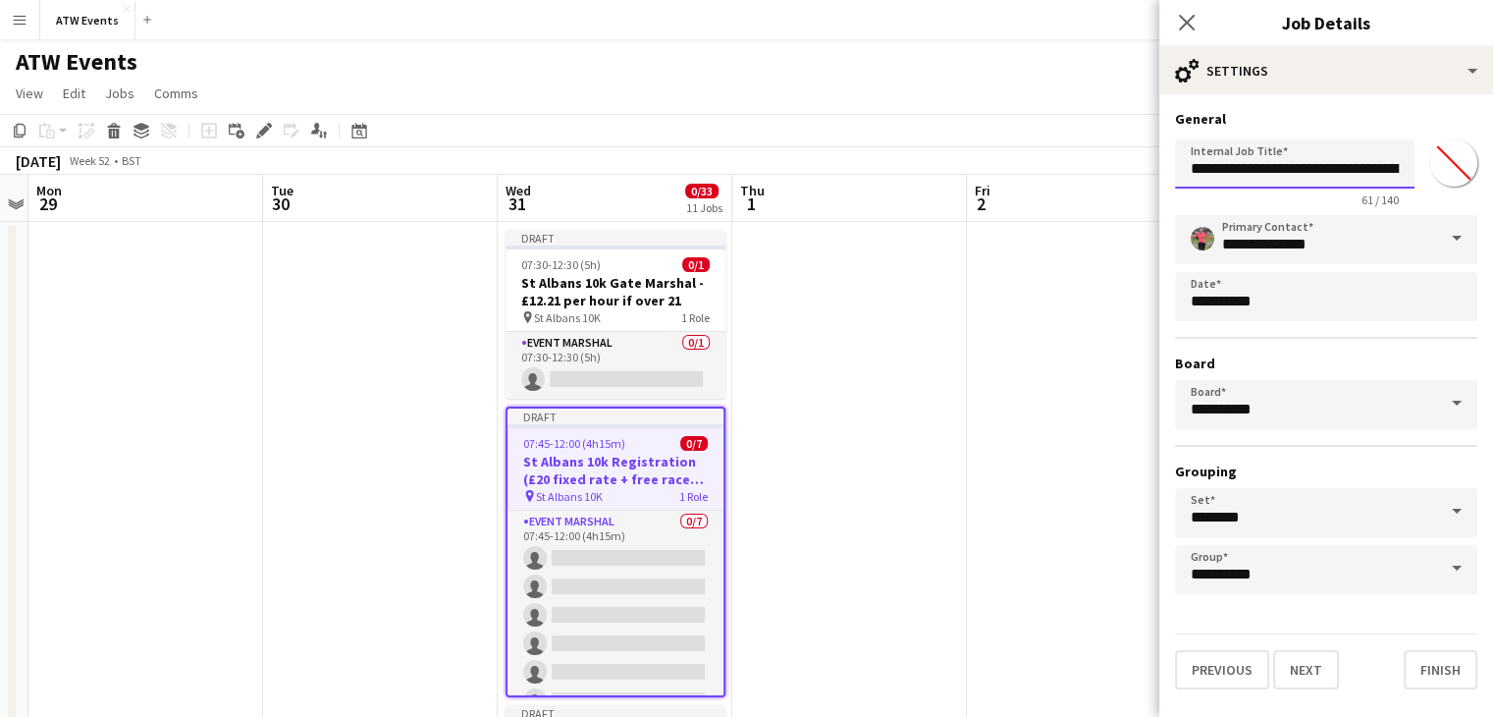
click at [1371, 163] on input "**********" at bounding box center [1295, 163] width 240 height 49
click at [1358, 170] on input "**********" at bounding box center [1295, 163] width 240 height 49
type input "**********"
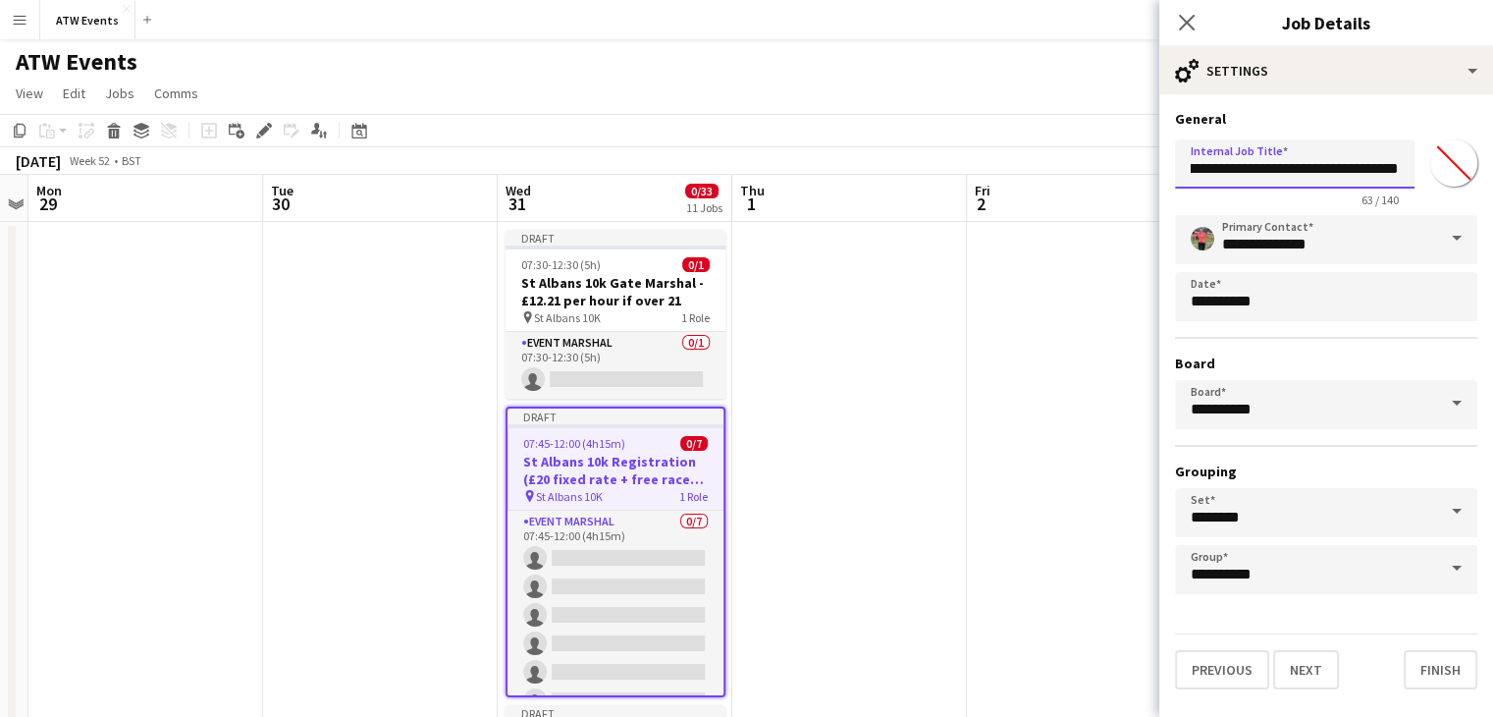
click button "Next" at bounding box center [1306, 669] width 66 height 39
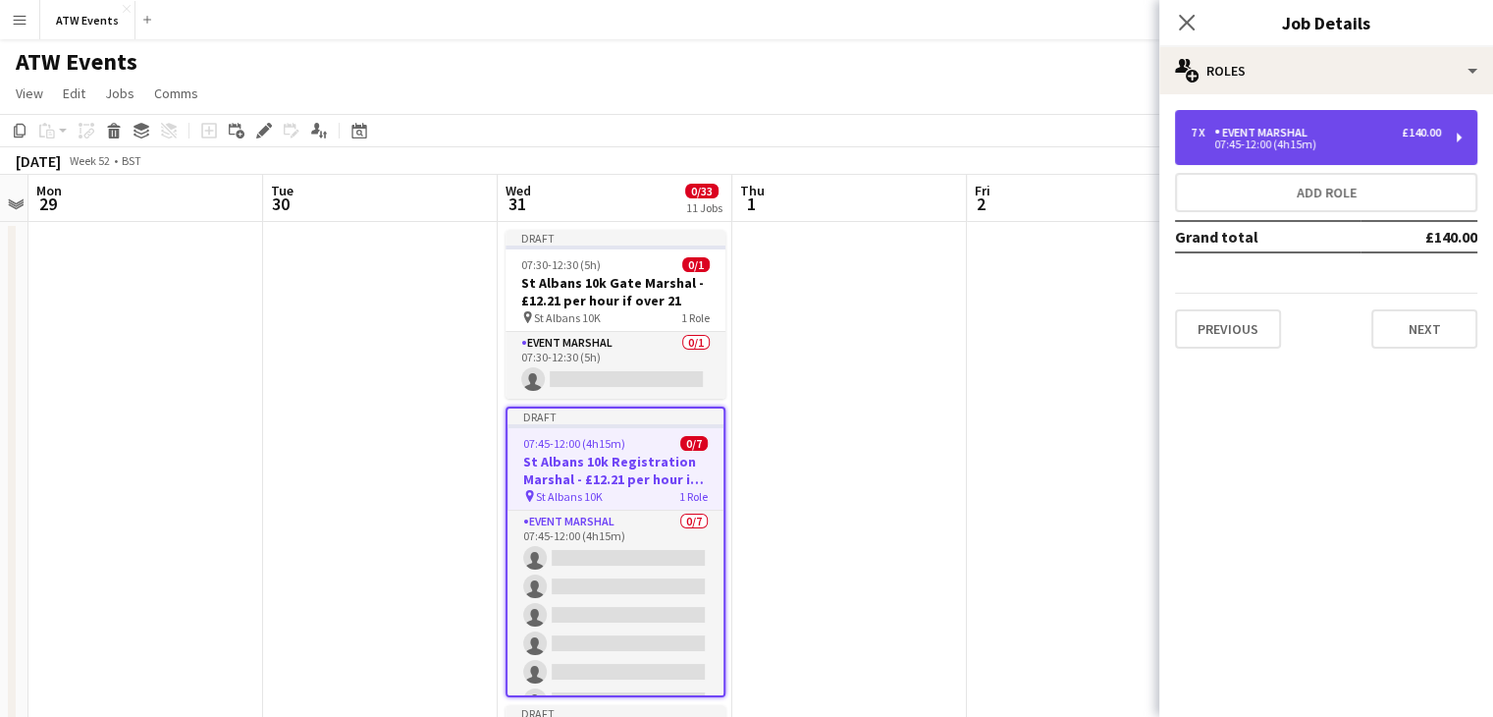
click at [1249, 155] on div "7 x Event Marshal £140.00 07:45-12:00 (4h15m)" at bounding box center [1326, 137] width 302 height 55
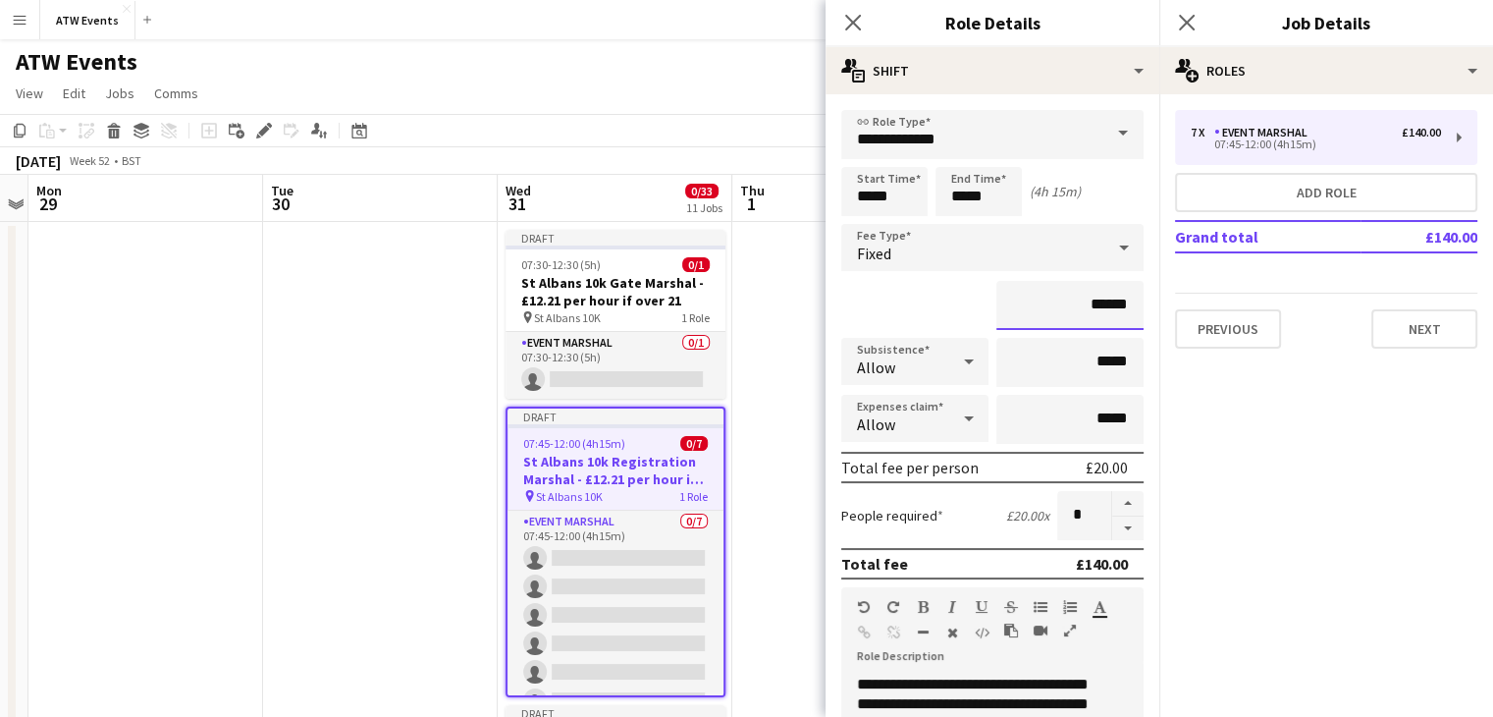
click at [1080, 301] on input "******" at bounding box center [1069, 305] width 147 height 49
click at [1003, 251] on div "Fixed" at bounding box center [972, 247] width 263 height 47
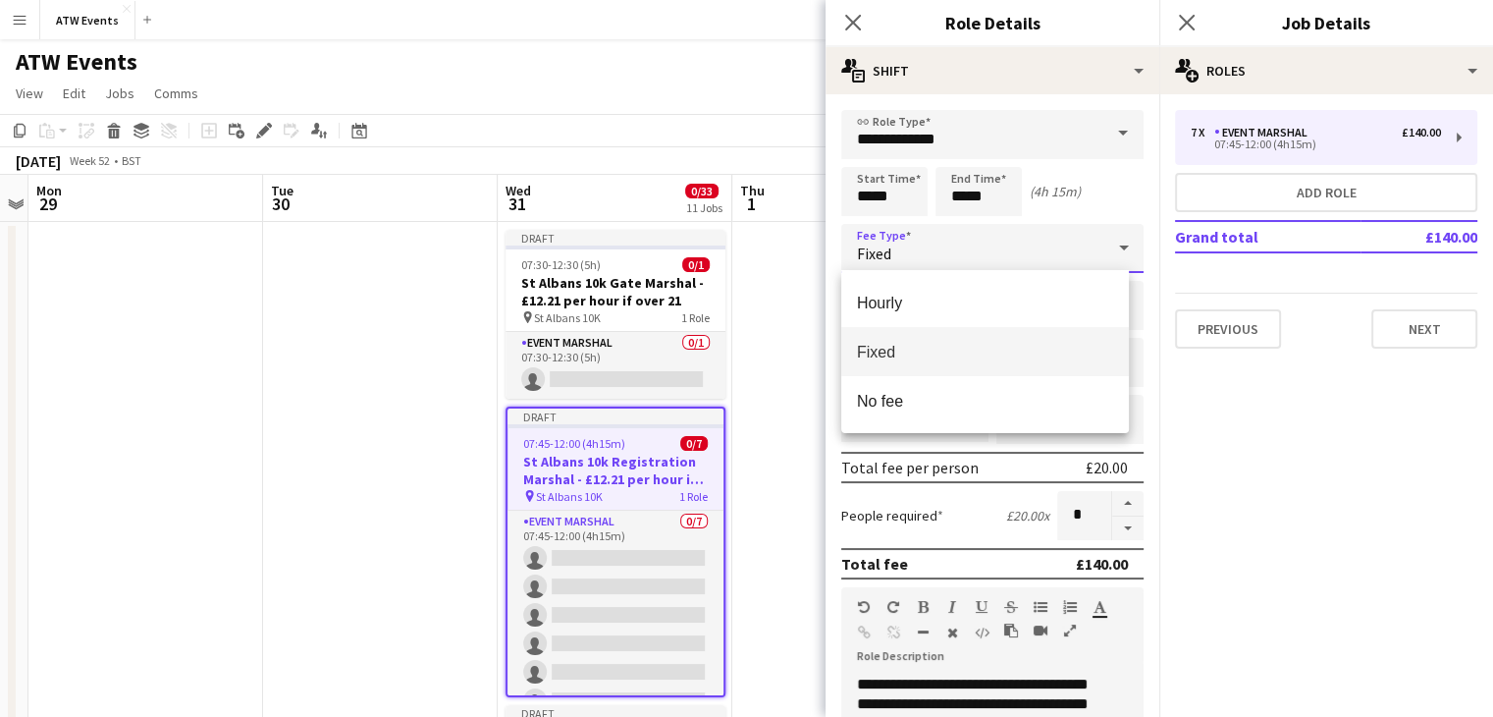
click at [974, 257] on div at bounding box center [746, 358] width 1493 height 717
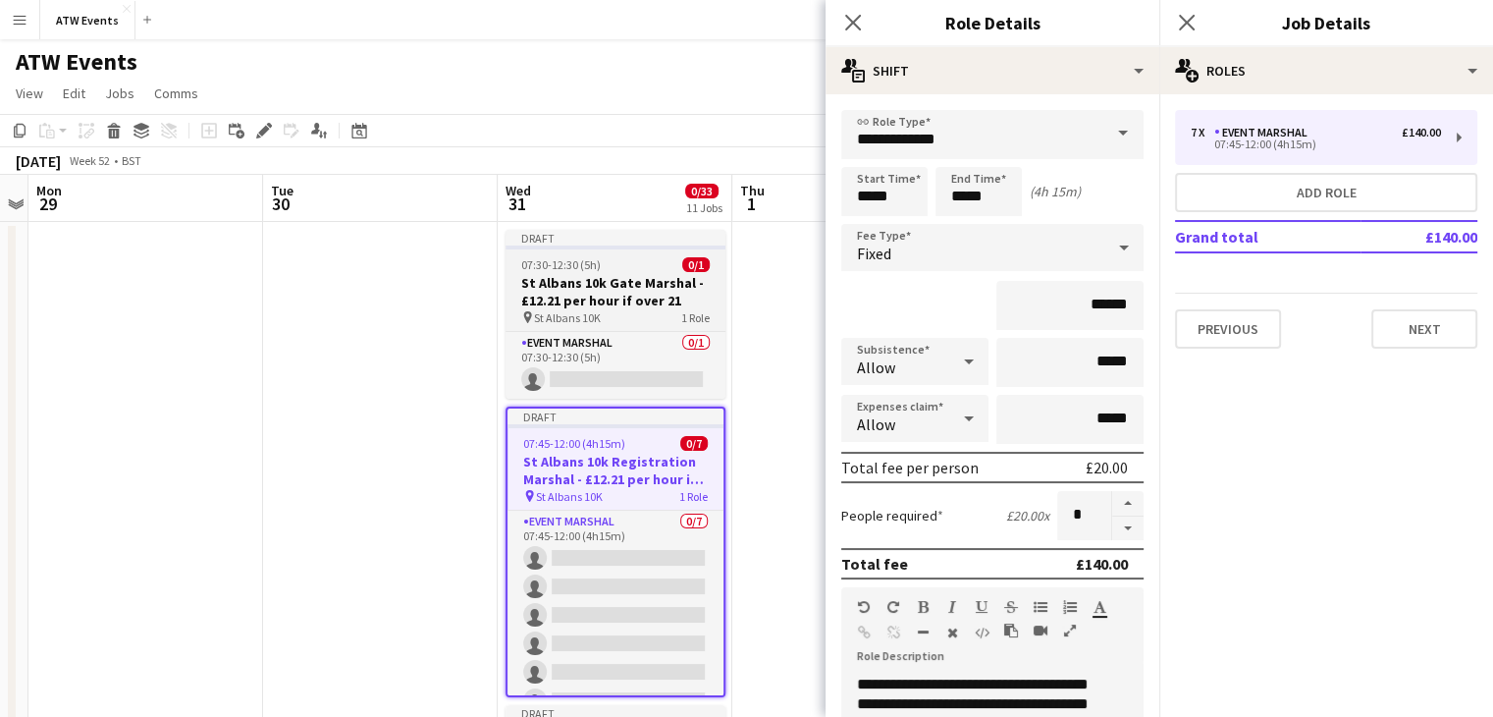
click at [695, 288] on h3 "St Albans 10k Gate Marshal - £12.21 per hour if over 21" at bounding box center [616, 291] width 220 height 35
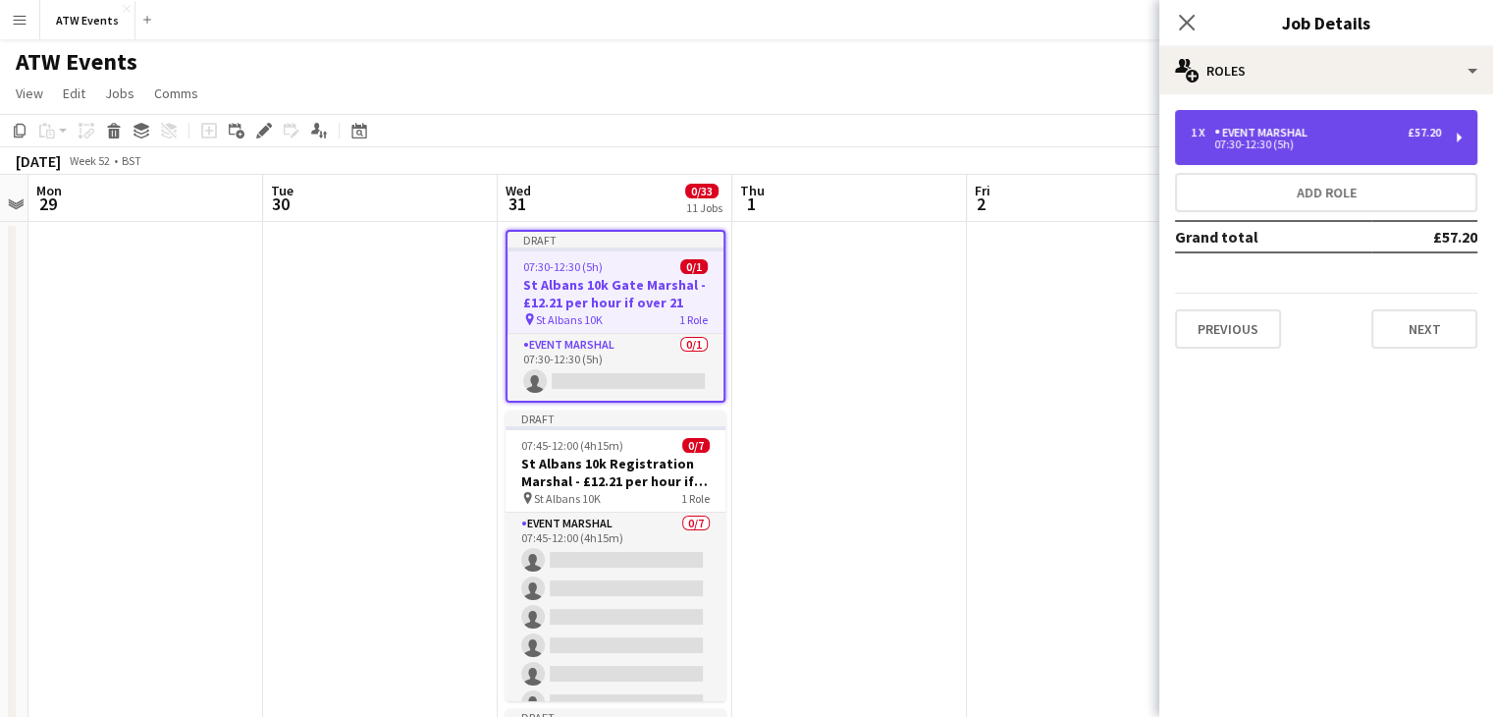
click at [1285, 138] on div "Event Marshal" at bounding box center [1264, 133] width 101 height 14
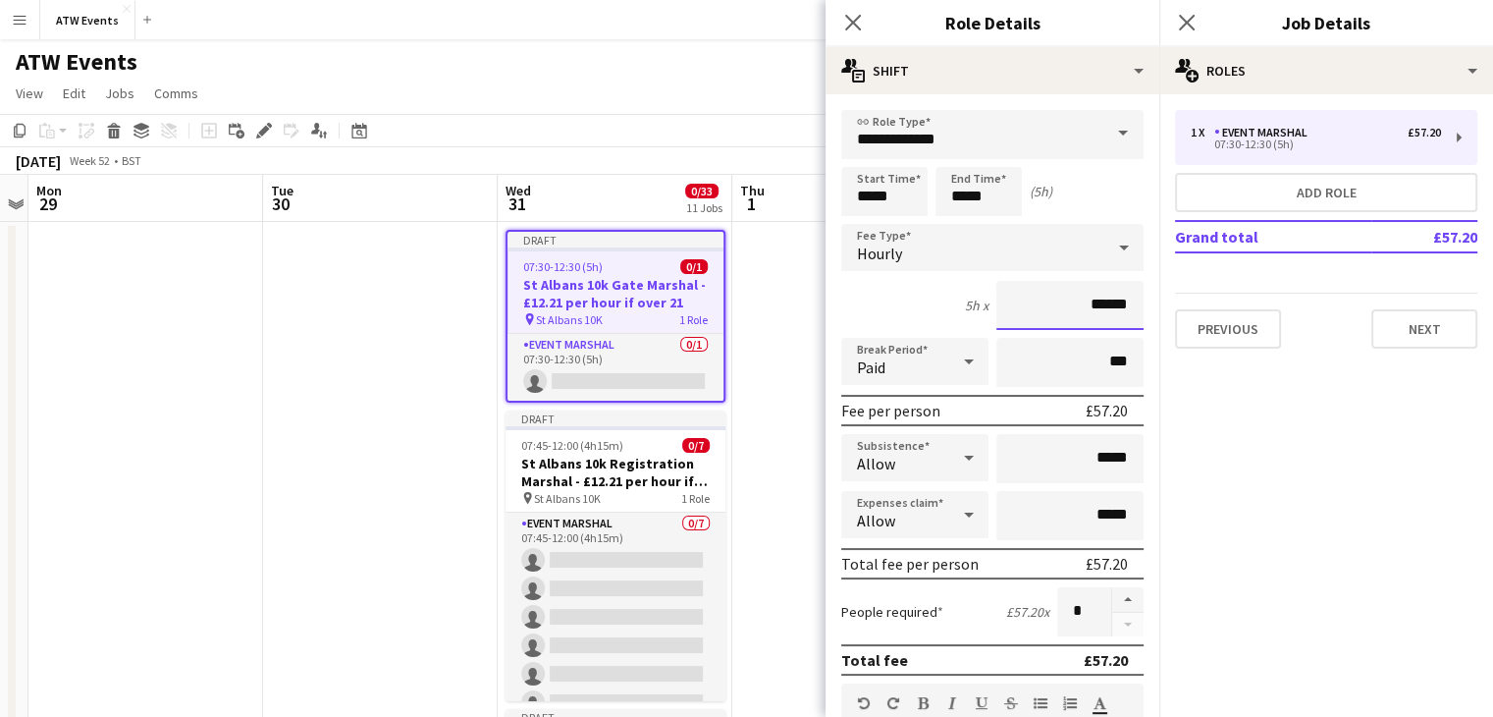
click at [1085, 299] on input "******" at bounding box center [1069, 305] width 147 height 49
type input "******"
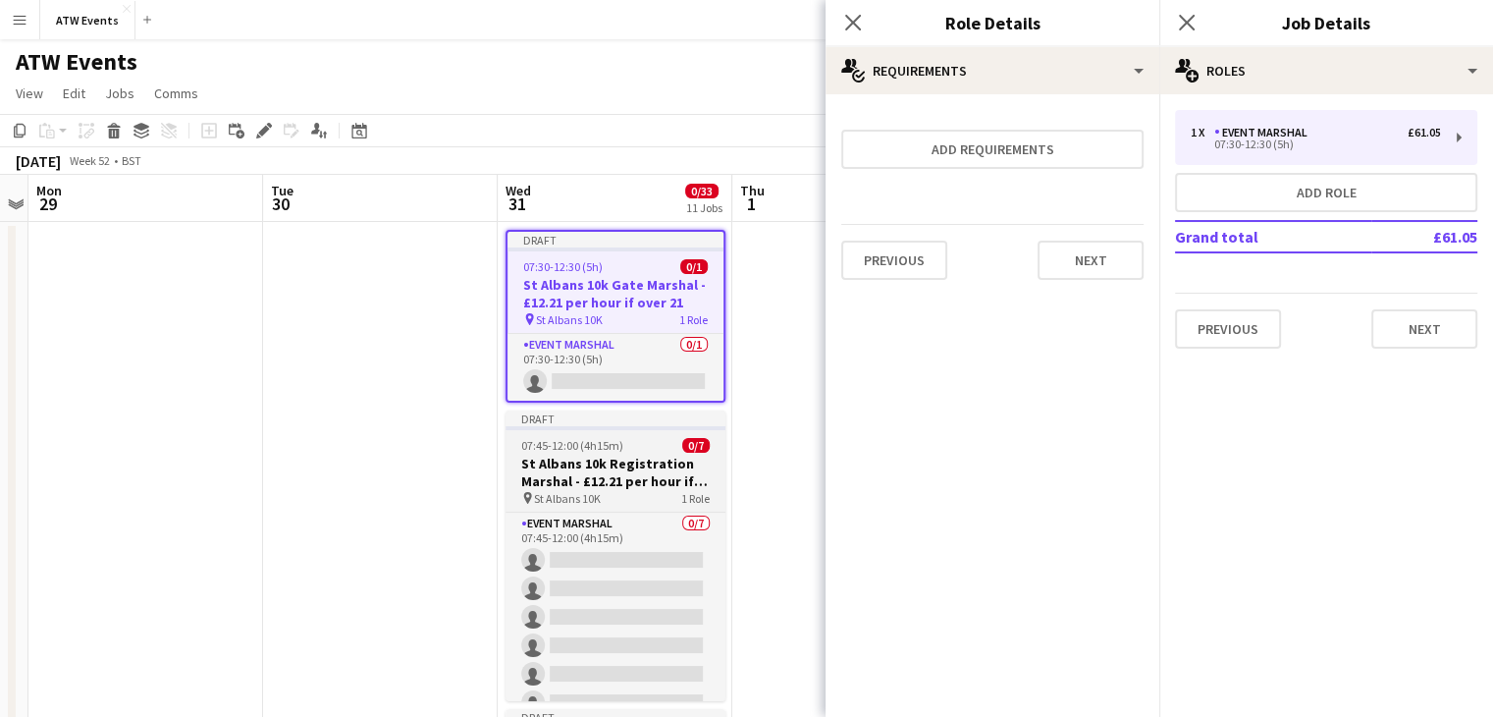
click at [661, 454] on h3 "St Albans 10k Registration Marshal - £12.21 per hour if over 21" at bounding box center [616, 471] width 220 height 35
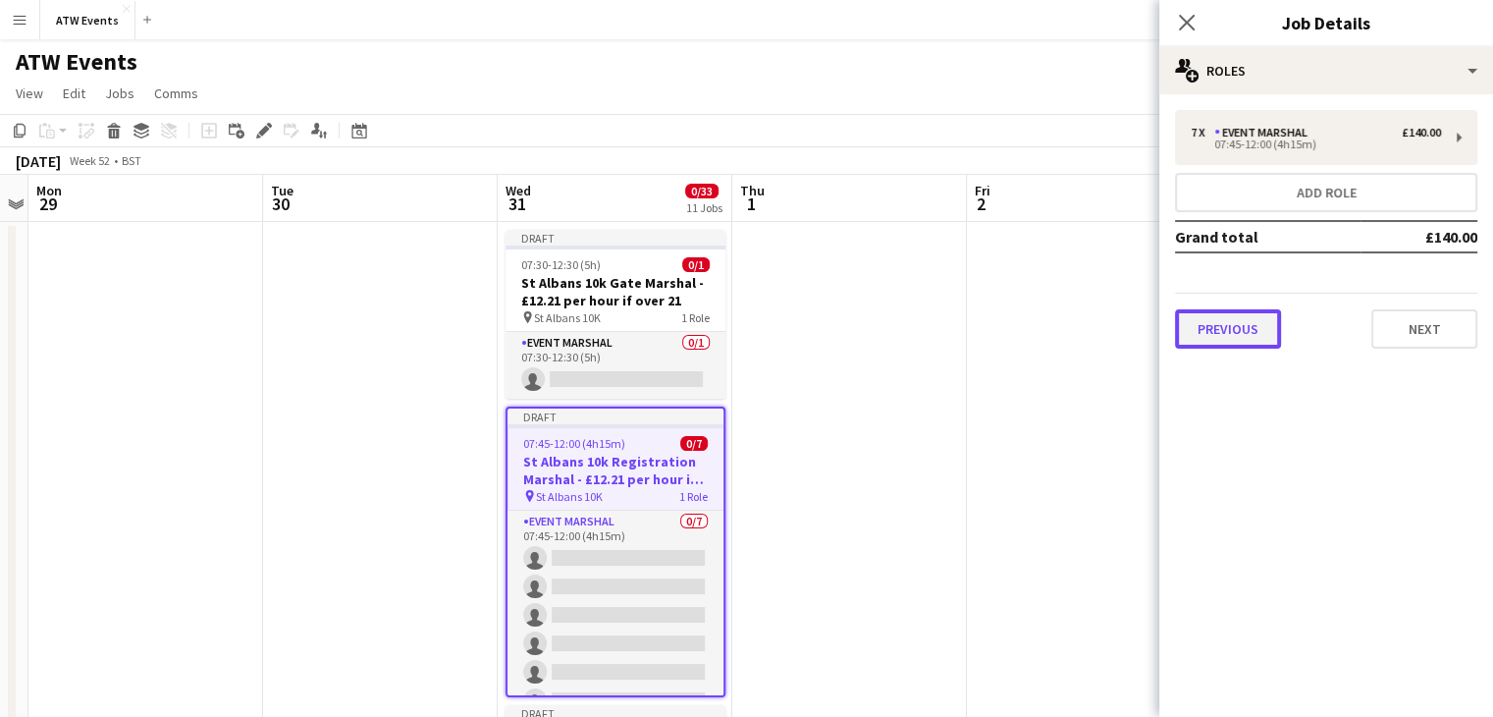
click at [1245, 335] on button "Previous" at bounding box center [1228, 328] width 106 height 39
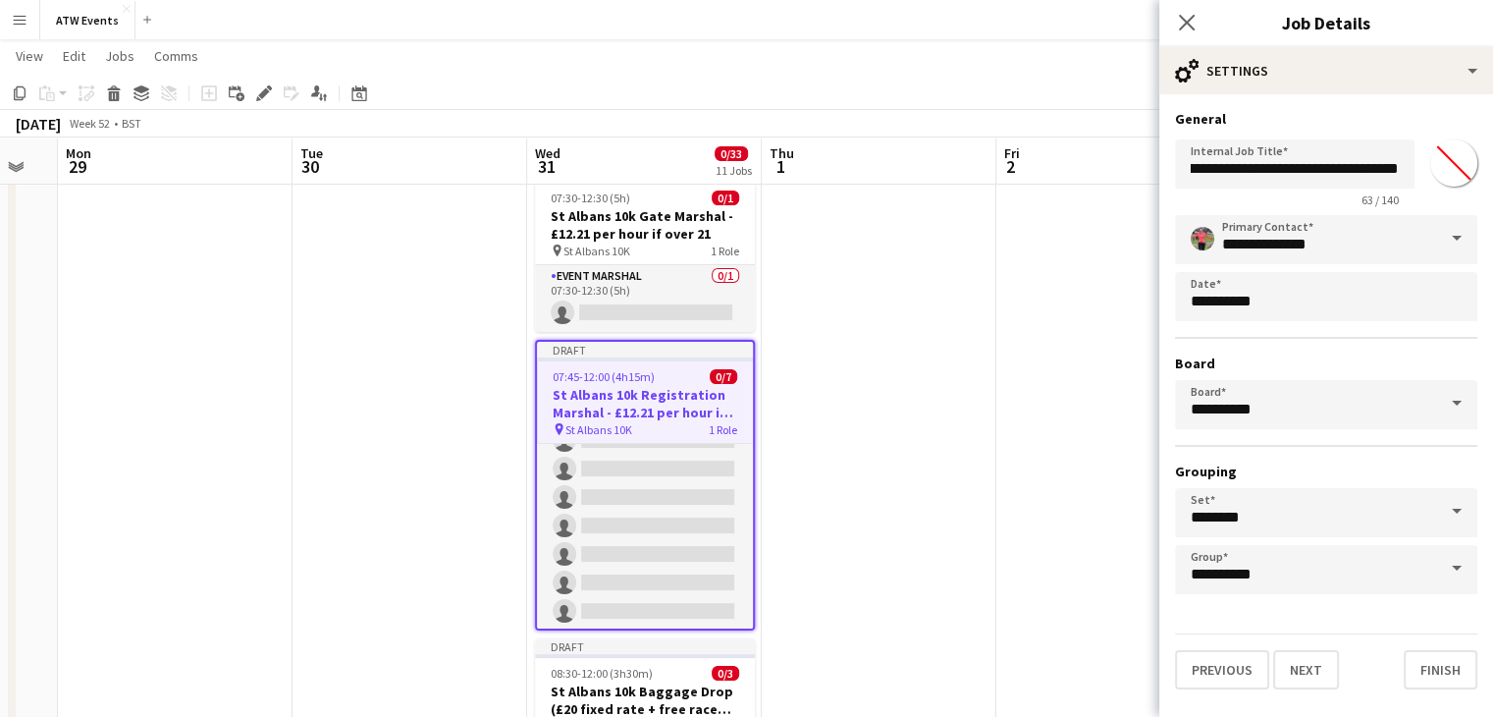
scroll to position [55, 0]
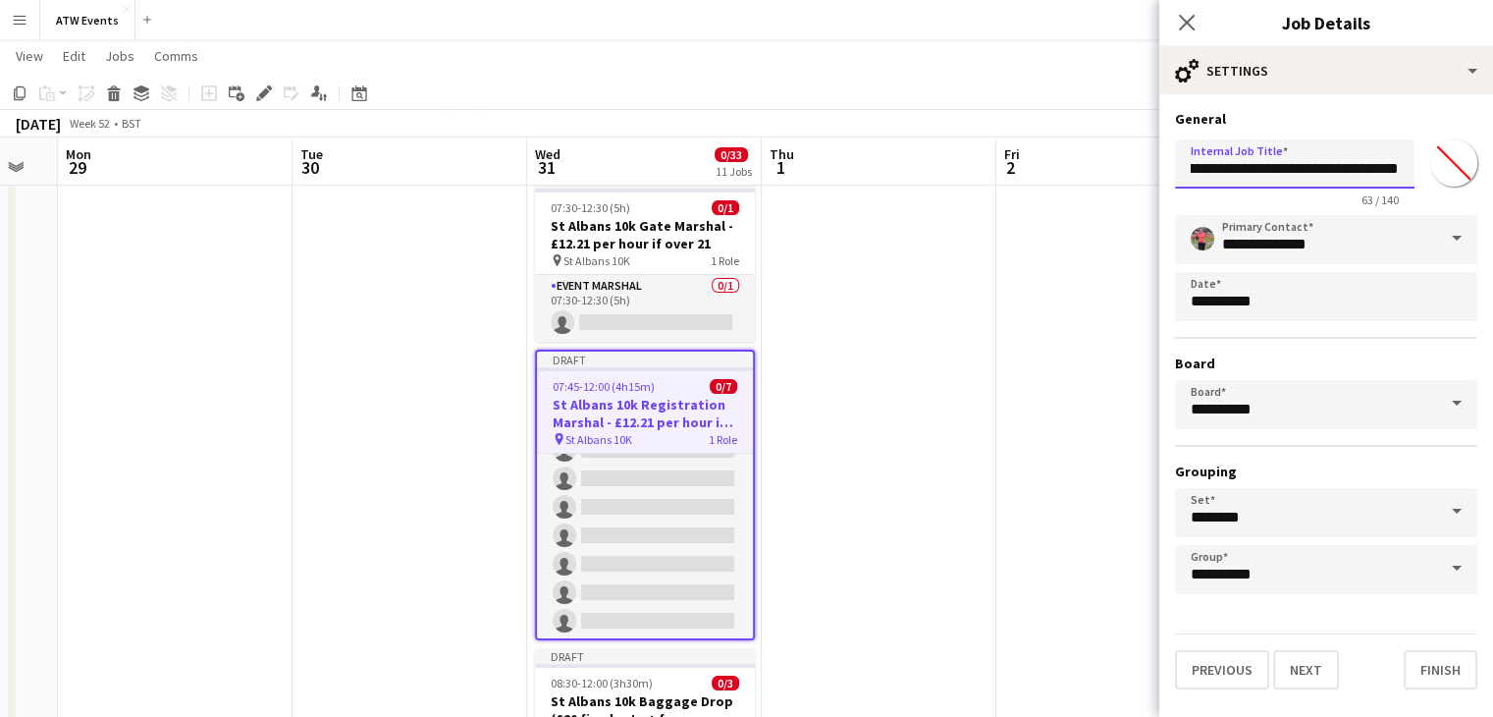
drag, startPoint x: 1233, startPoint y: 169, endPoint x: 1493, endPoint y: 163, distance: 260.2
paste input "**********"
click at [1242, 172] on input "**********" at bounding box center [1295, 163] width 240 height 49
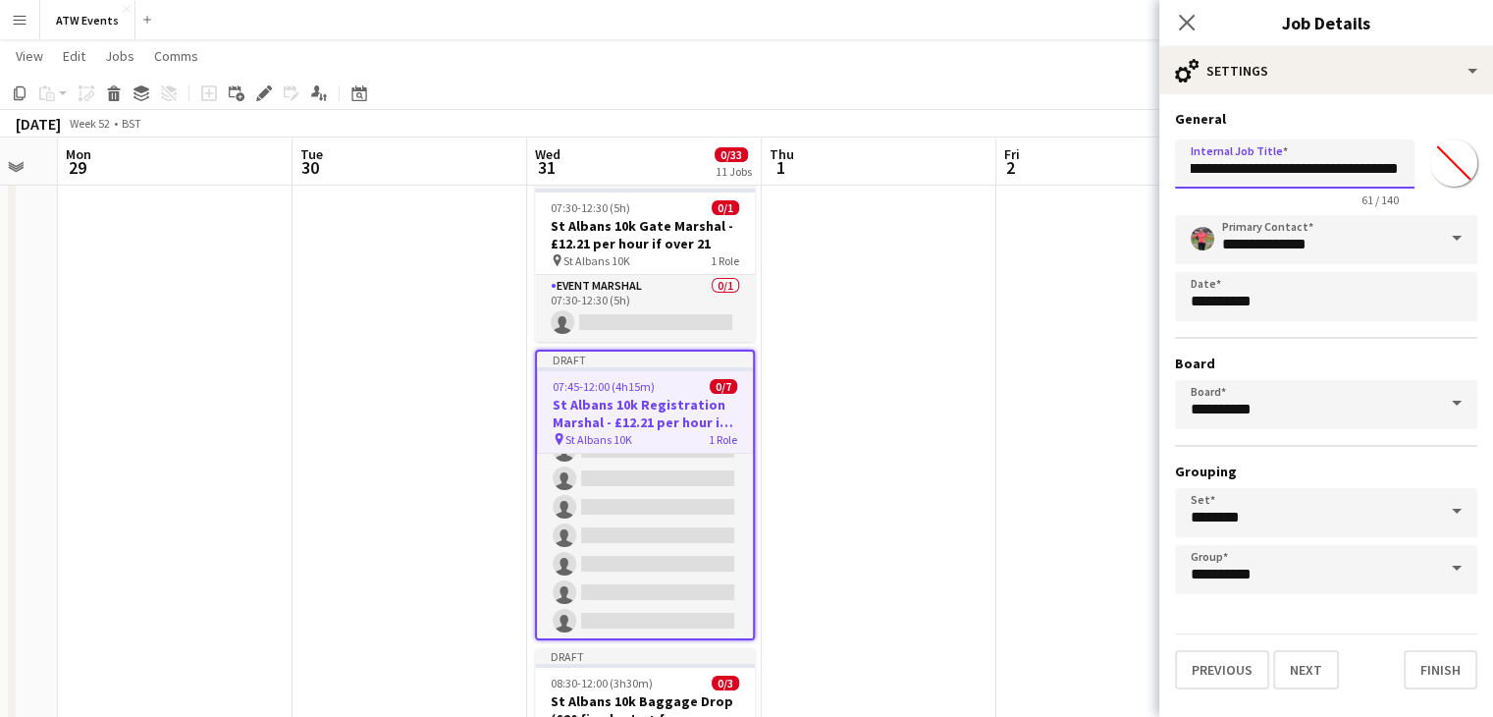
type input "**********"
click button "Next" at bounding box center [1306, 669] width 66 height 39
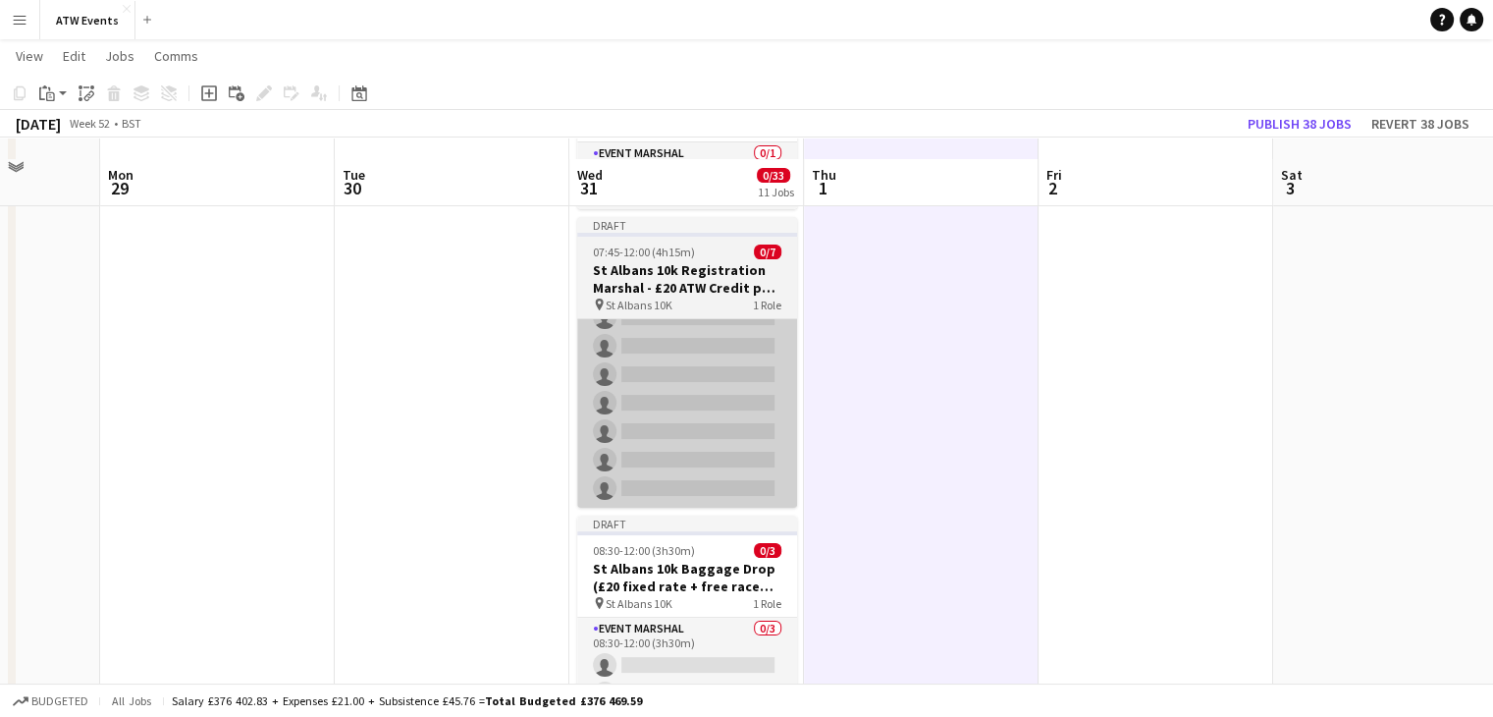
scroll to position [208, 0]
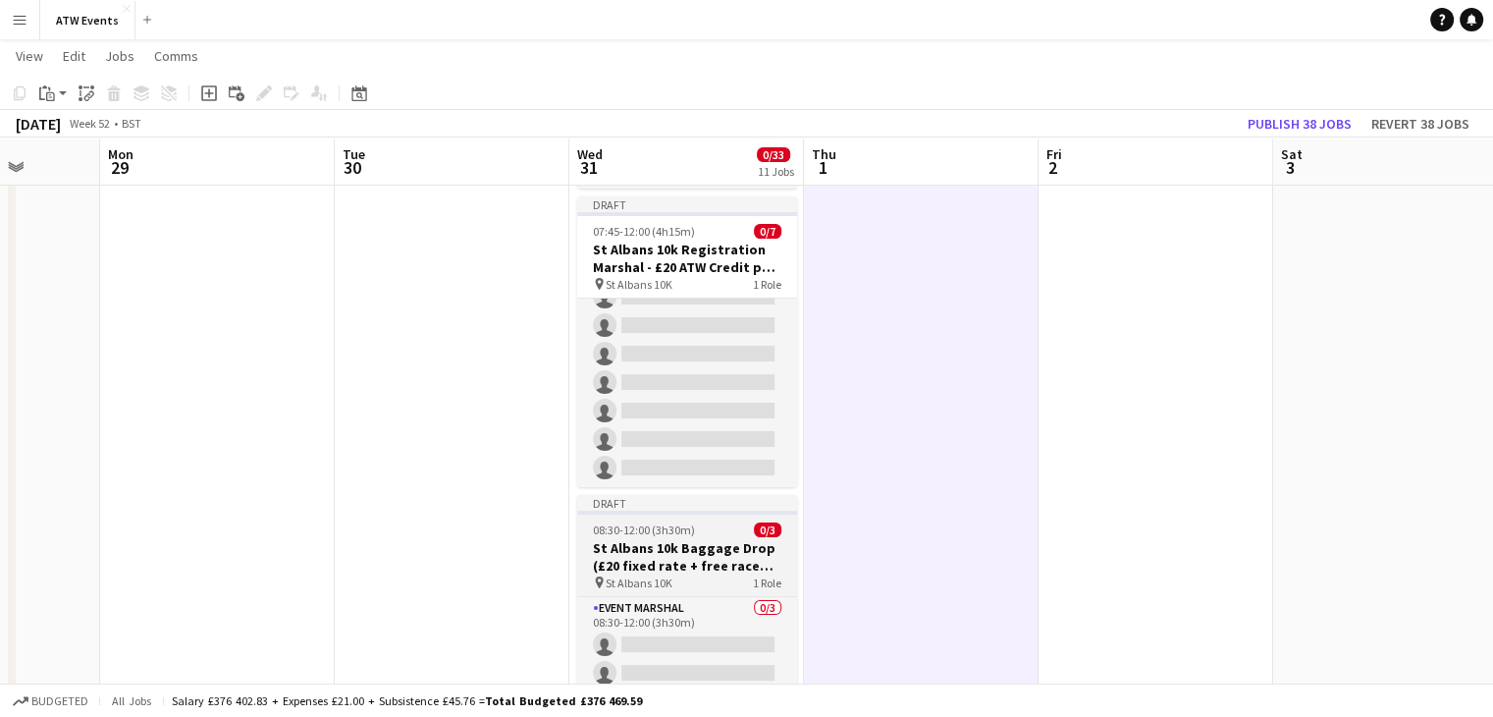
click at [709, 553] on h3 "St Albans 10k Baggage Drop (£20 fixed rate + free race entry)" at bounding box center [687, 556] width 220 height 35
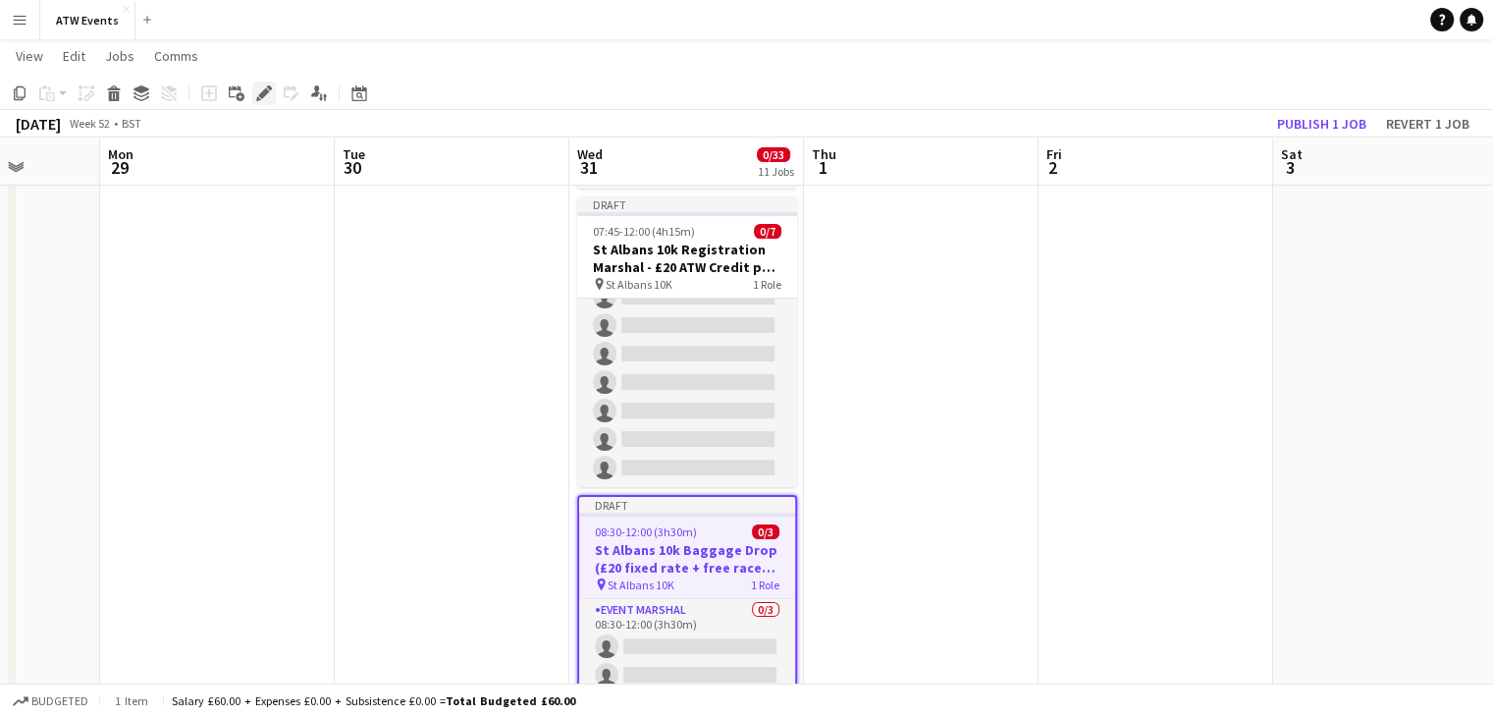
click at [267, 93] on icon "Edit" at bounding box center [264, 93] width 16 height 16
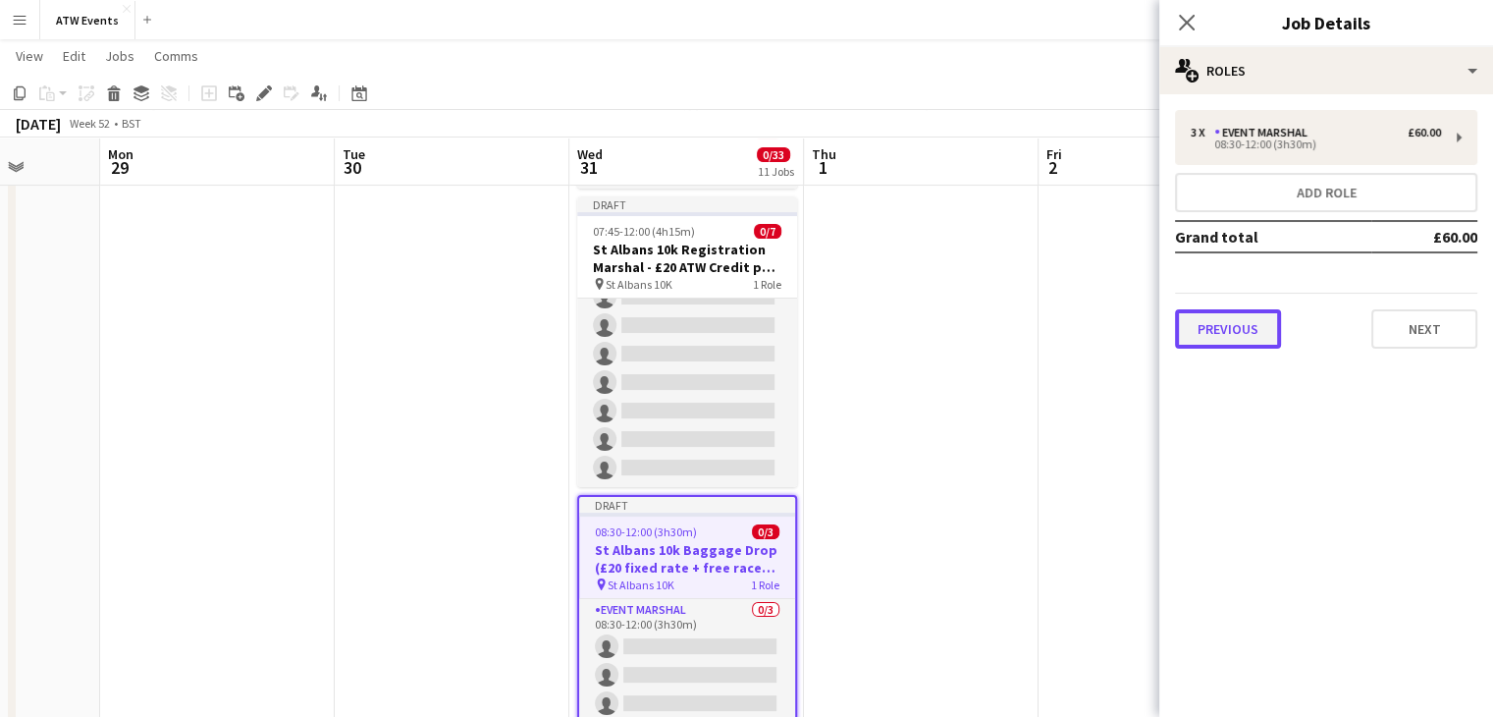
click at [1261, 317] on button "Previous" at bounding box center [1228, 328] width 106 height 39
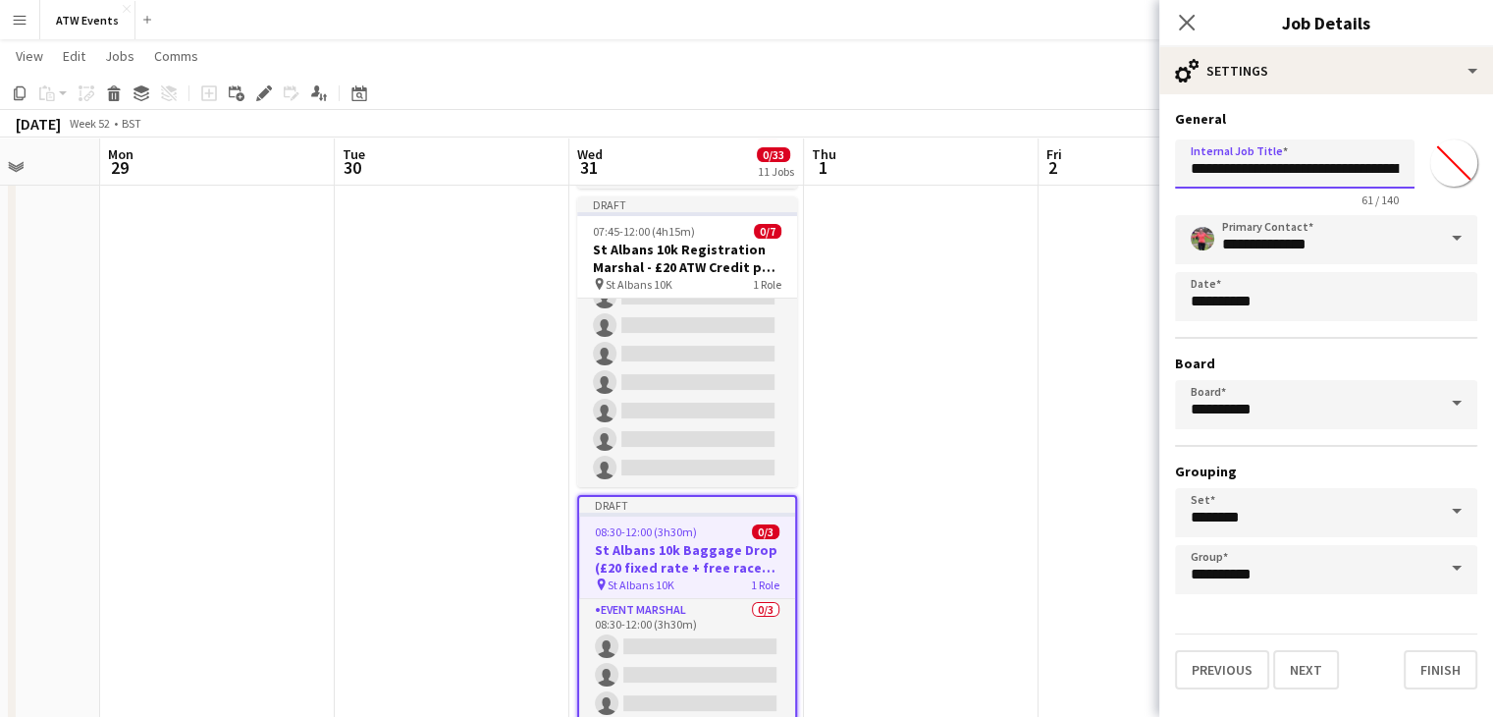
click at [1376, 166] on input "**********" at bounding box center [1295, 163] width 240 height 49
paste input "**********"
click at [1242, 172] on input "**********" at bounding box center [1295, 163] width 240 height 49
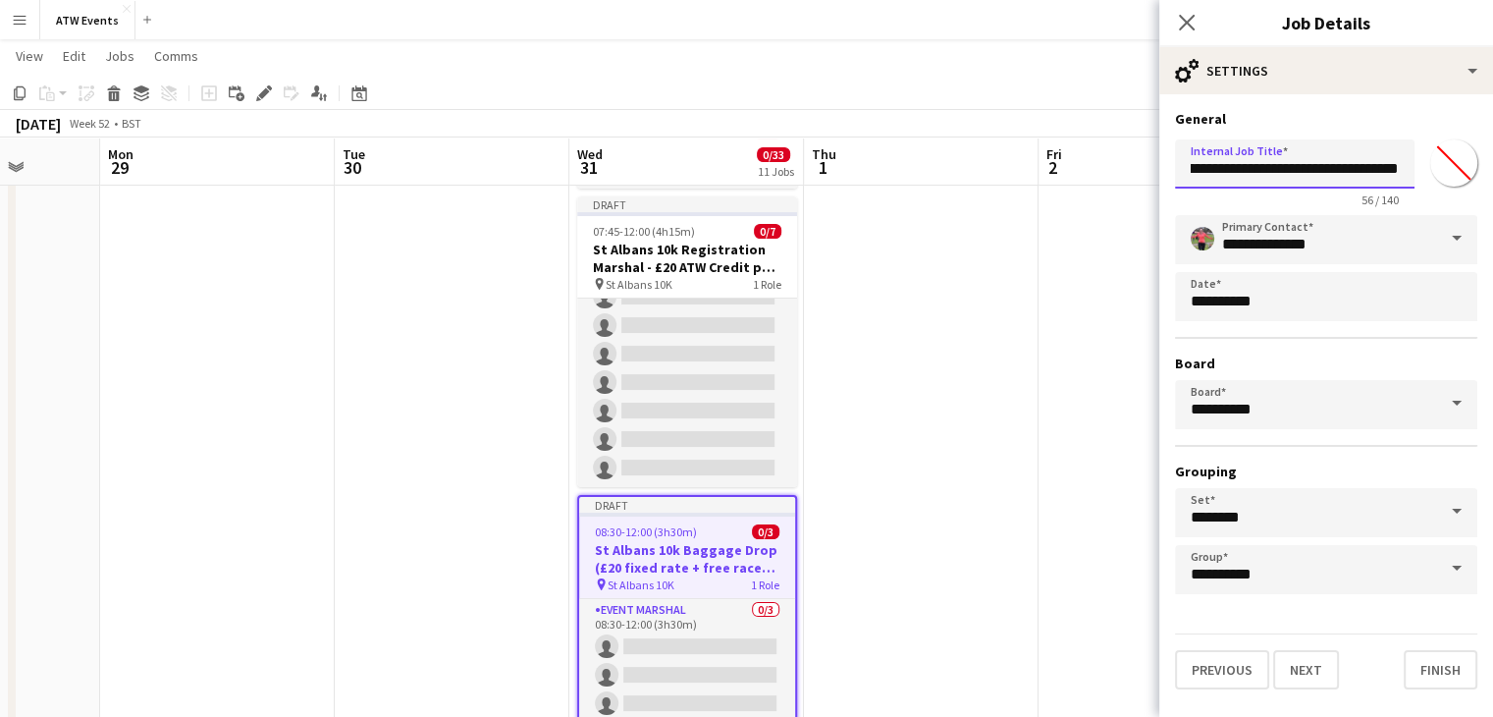
type input "**********"
click button "Next" at bounding box center [1306, 669] width 66 height 39
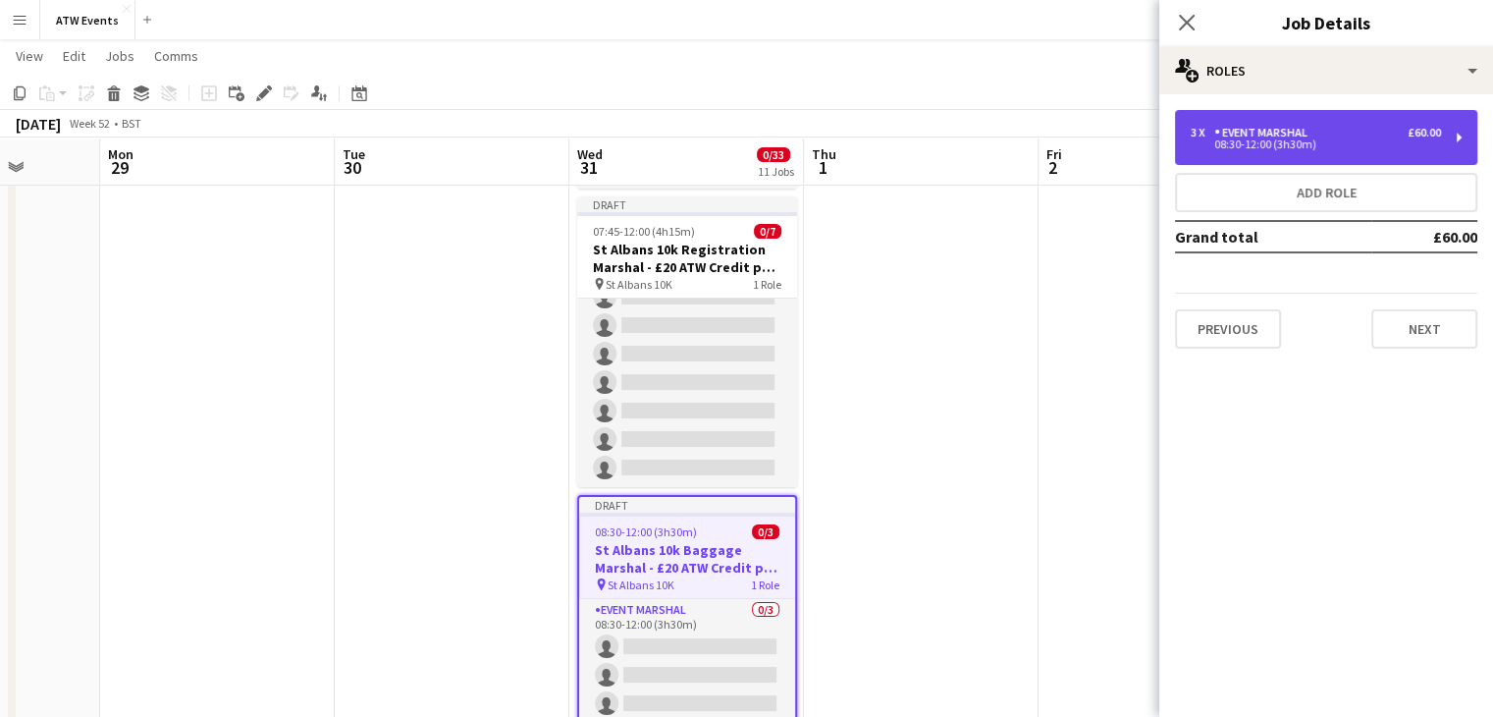
click at [1233, 162] on div "3 x Event Marshal £60.00 08:30-12:00 (3h30m)" at bounding box center [1326, 137] width 302 height 55
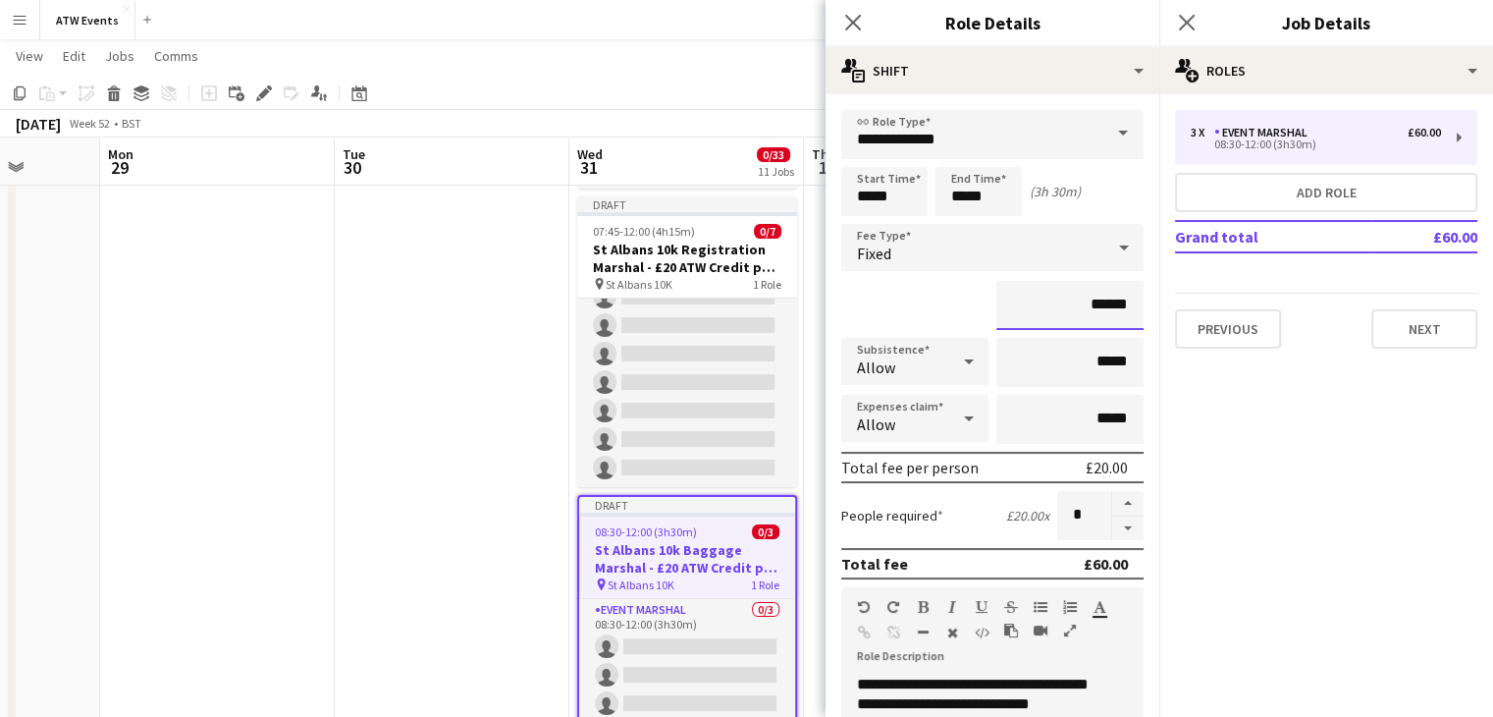
click at [1076, 302] on input "******" at bounding box center [1069, 305] width 147 height 49
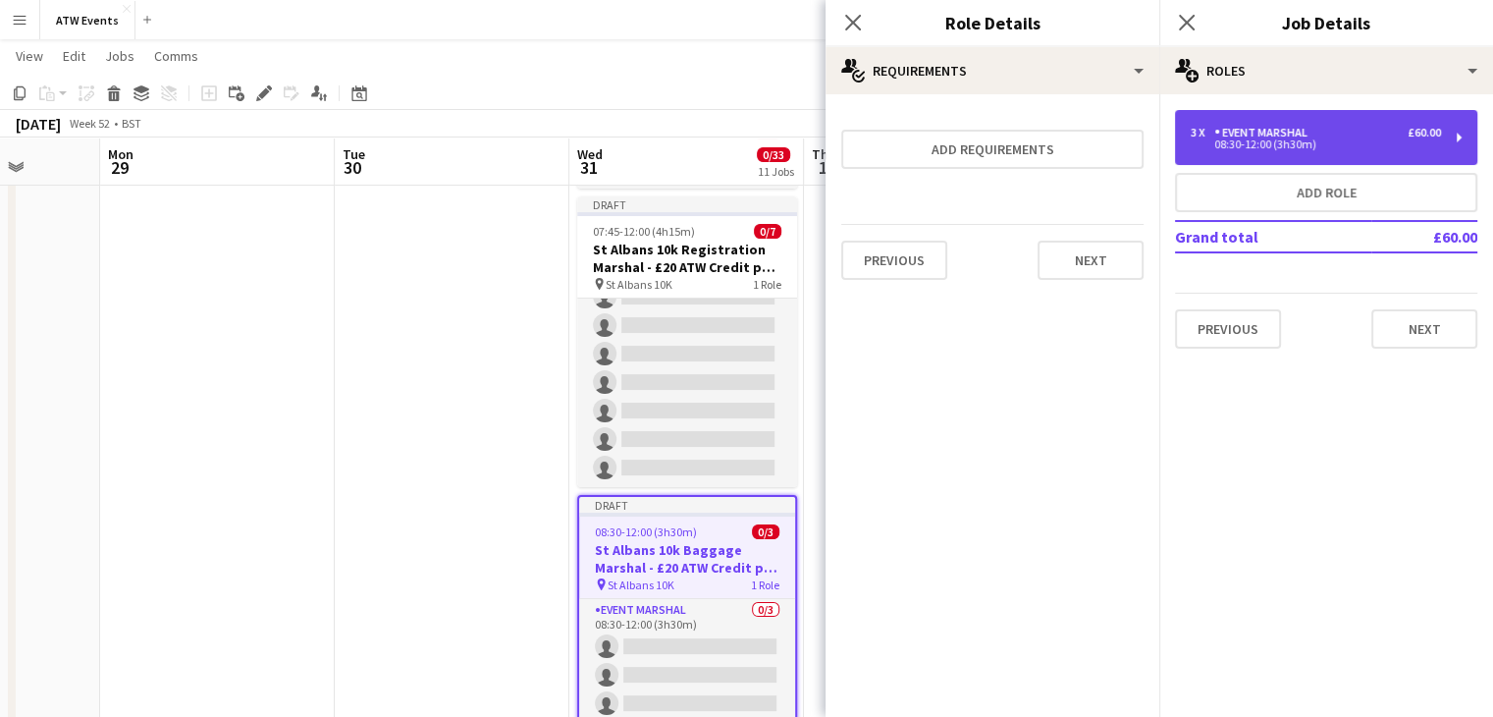
click at [1257, 145] on div "08:30-12:00 (3h30m)" at bounding box center [1316, 144] width 250 height 10
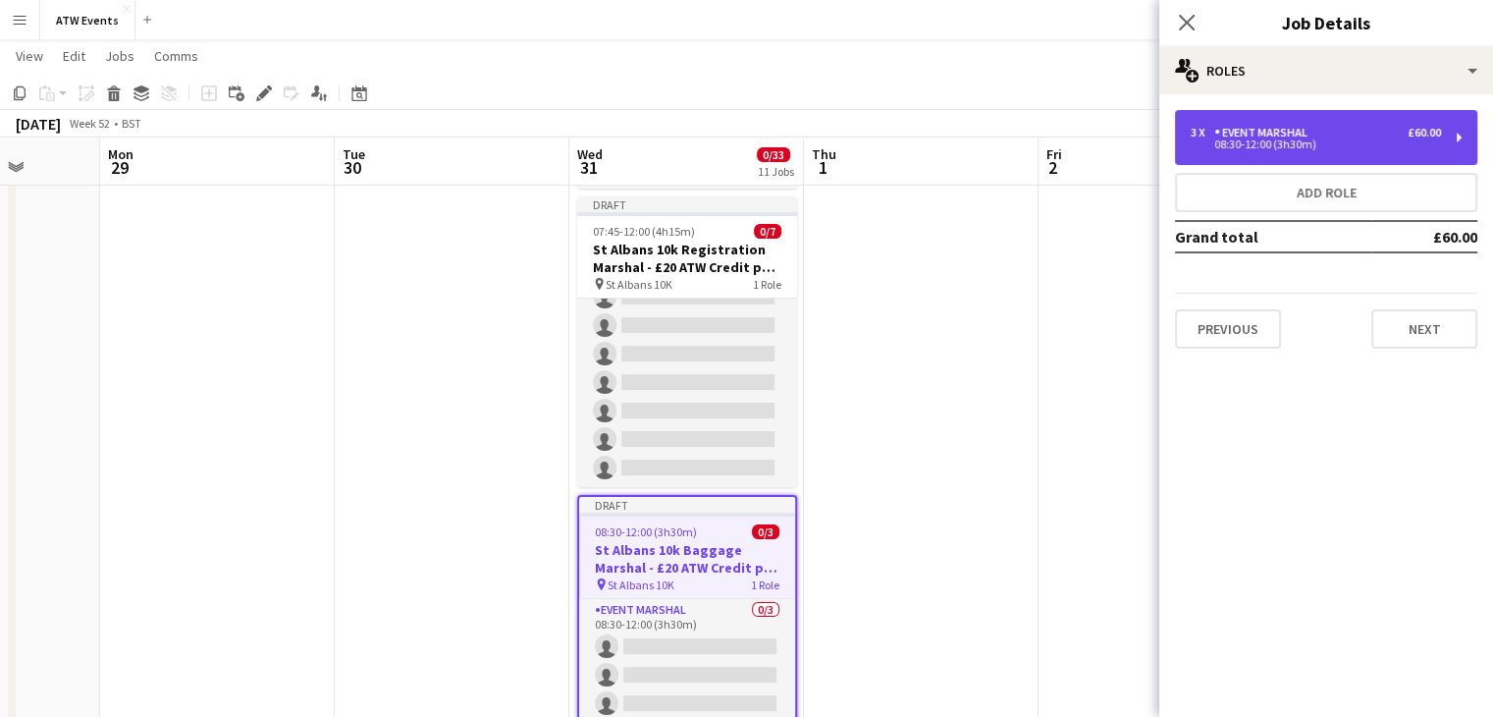
click at [1257, 145] on div "08:30-12:00 (3h30m)" at bounding box center [1316, 144] width 250 height 10
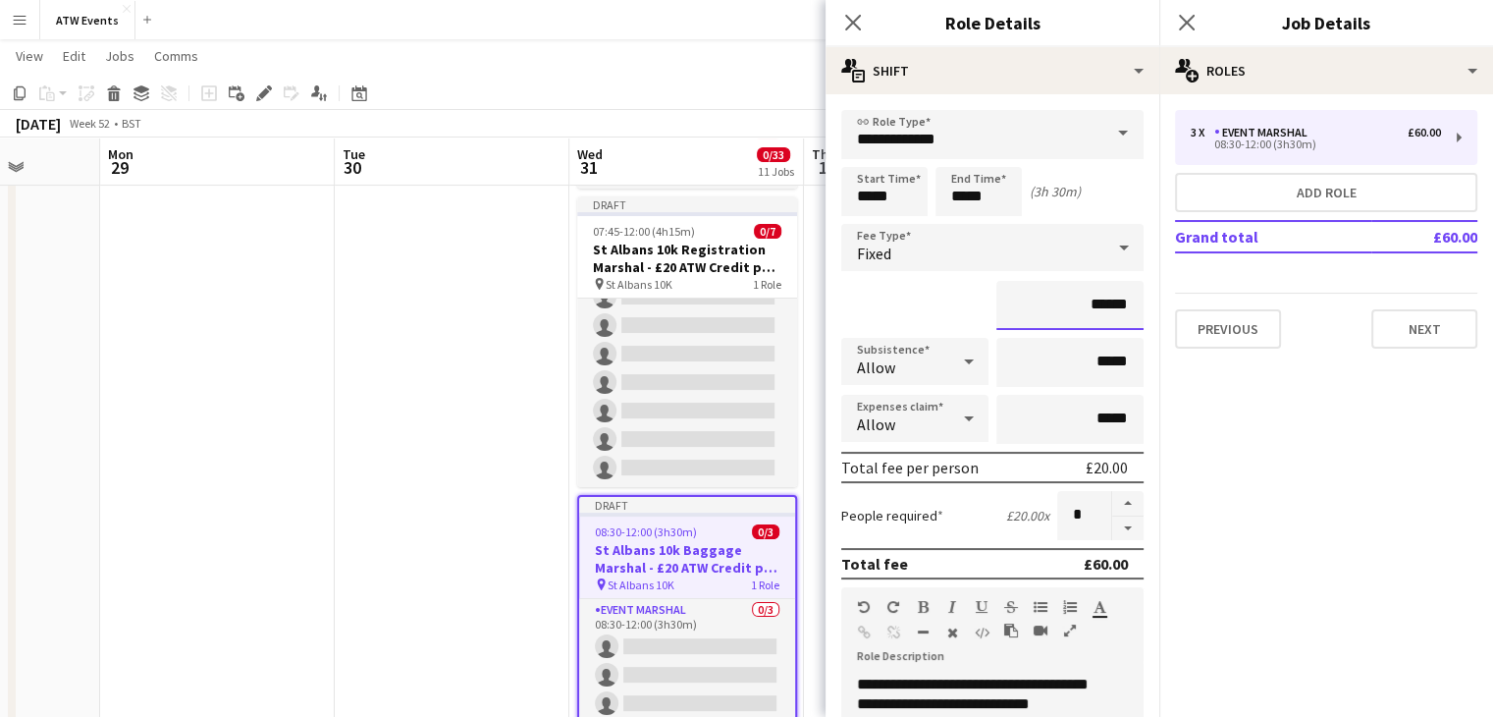
click at [1092, 304] on input "******" at bounding box center [1069, 305] width 147 height 49
type input "**"
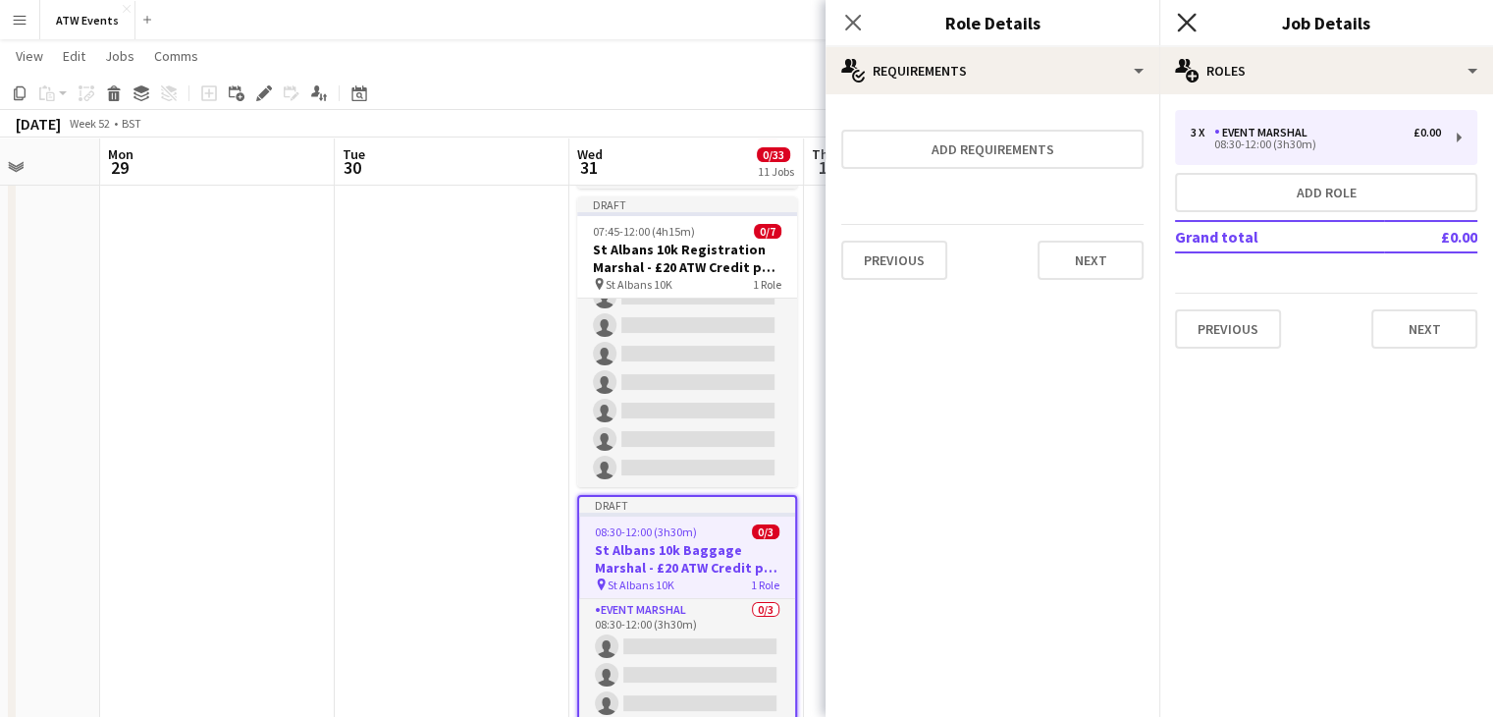
click at [1182, 17] on icon at bounding box center [1186, 22] width 19 height 19
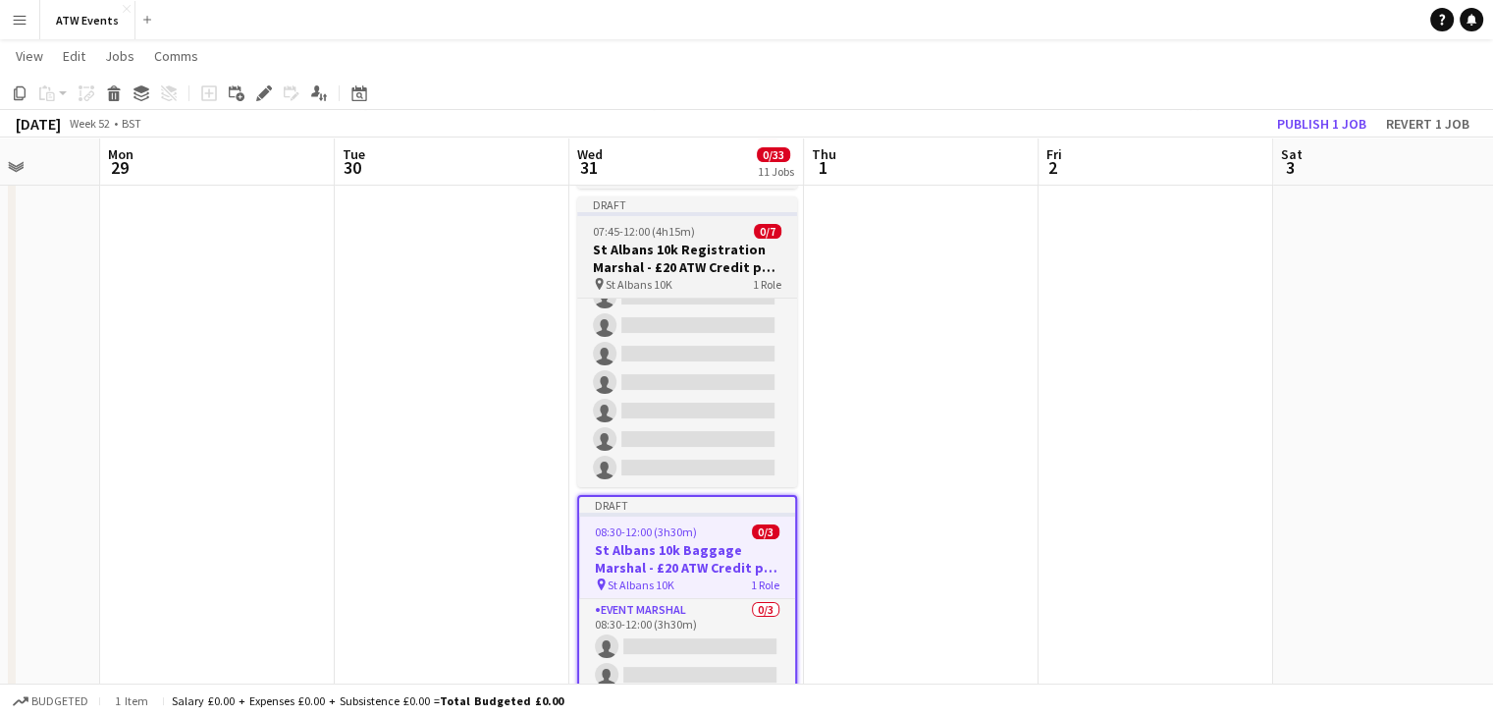
click at [699, 264] on h3 "St Albans 10k Registration Marshal - £20 ATW Credit per hour" at bounding box center [687, 257] width 220 height 35
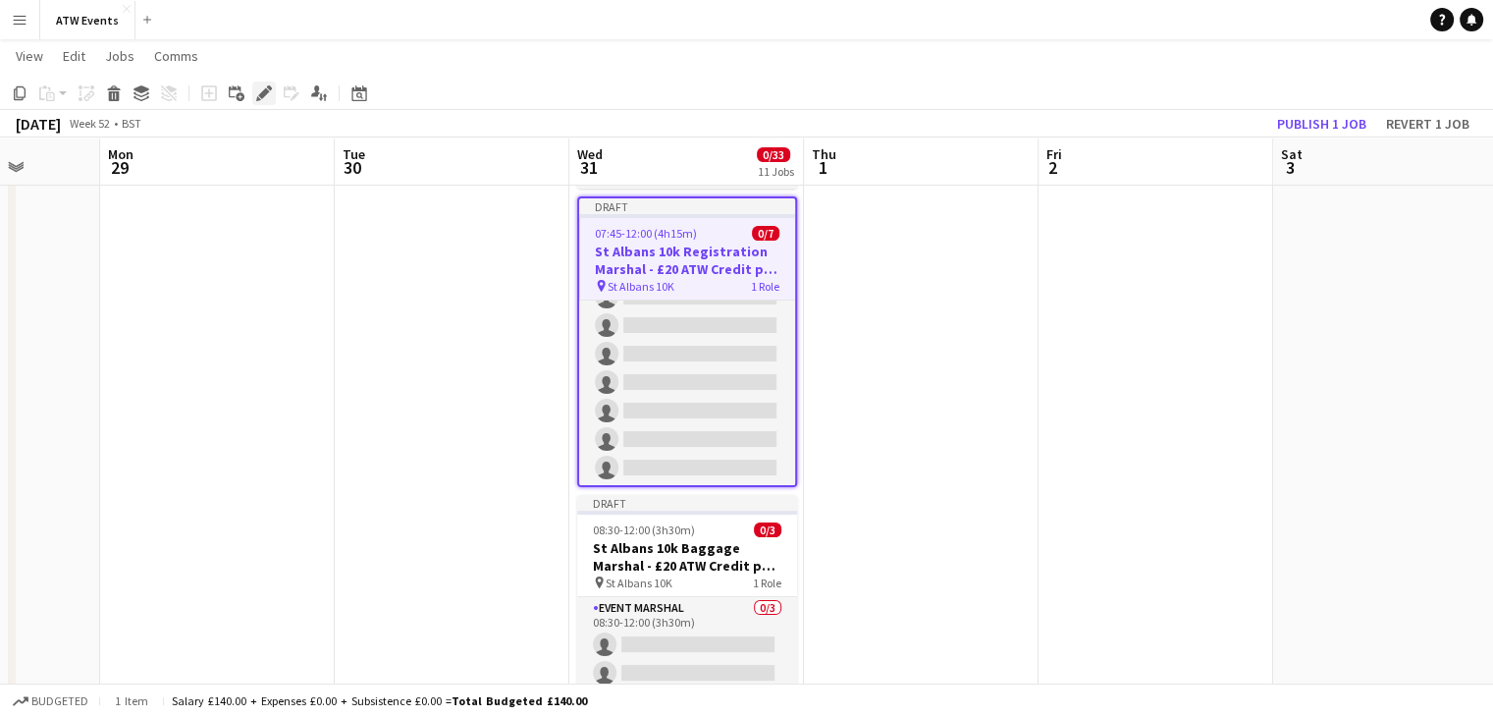
click at [256, 95] on icon "Edit" at bounding box center [264, 93] width 16 height 16
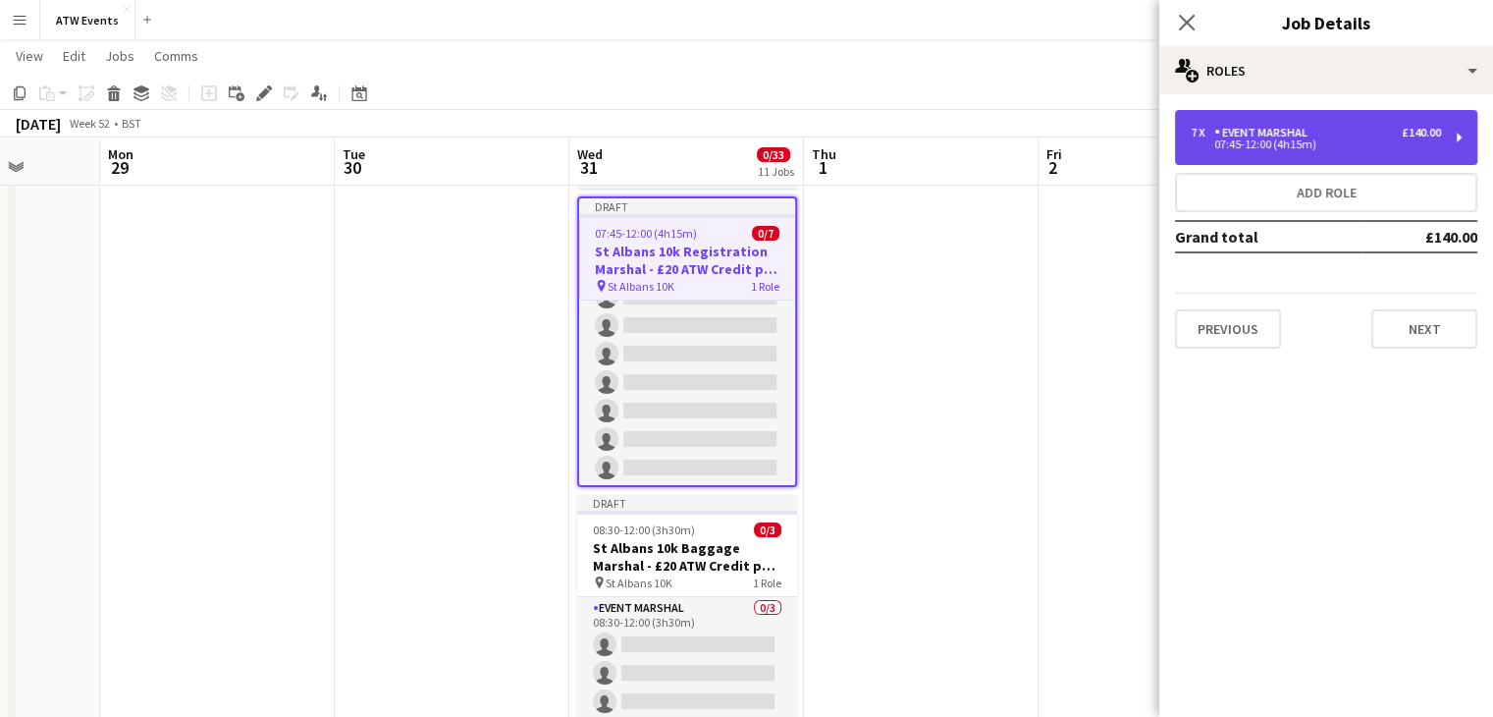
click at [1318, 127] on div "7 x Event Marshal £140.00" at bounding box center [1316, 133] width 250 height 14
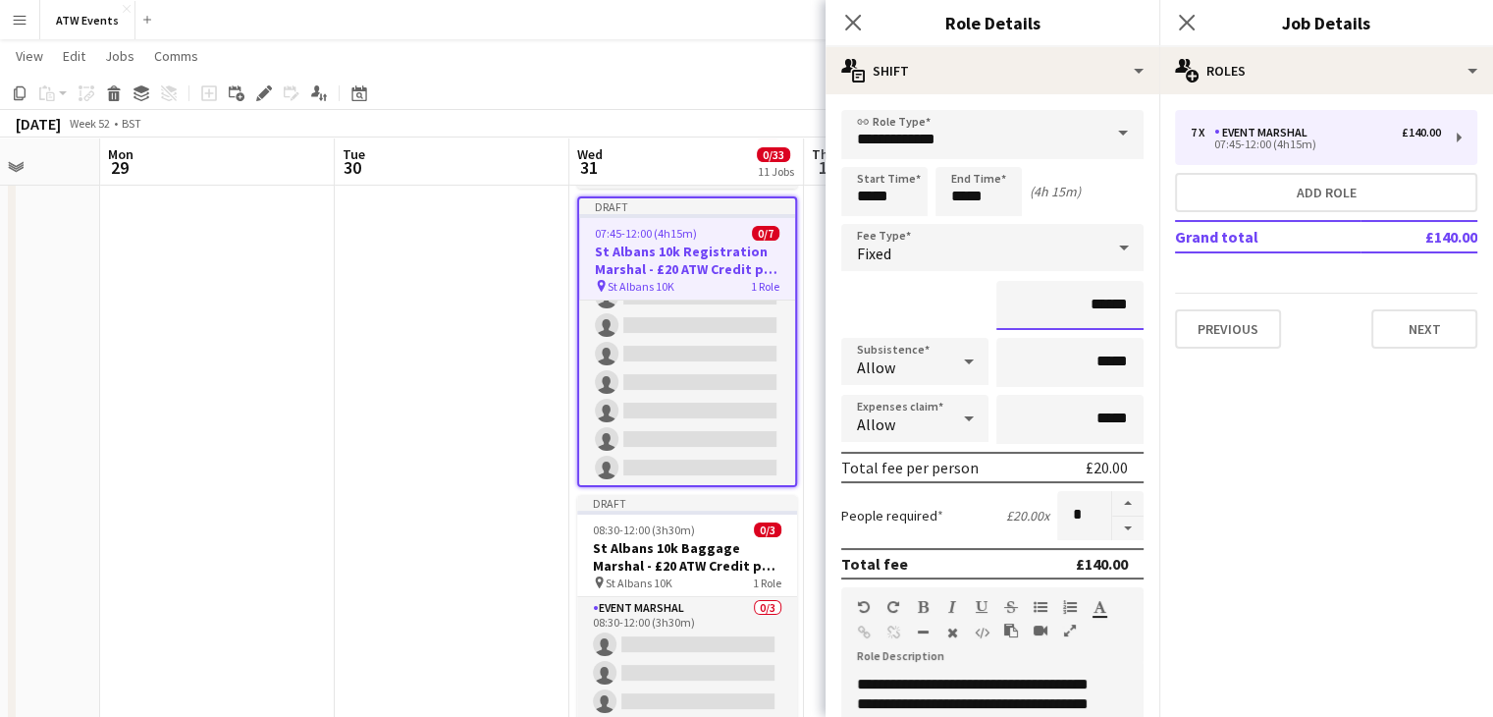
click at [1092, 306] on input "******" at bounding box center [1069, 305] width 147 height 49
type input "**"
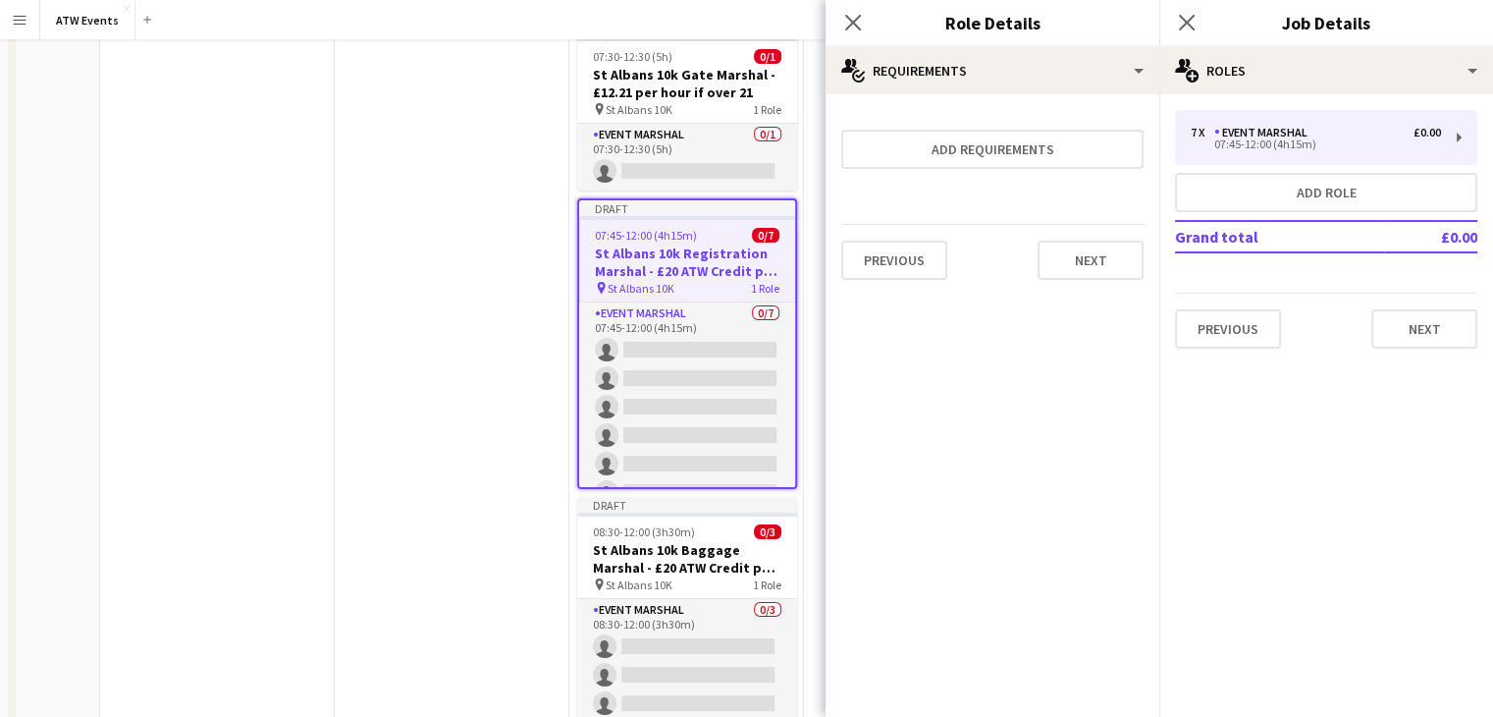
scroll to position [0, 0]
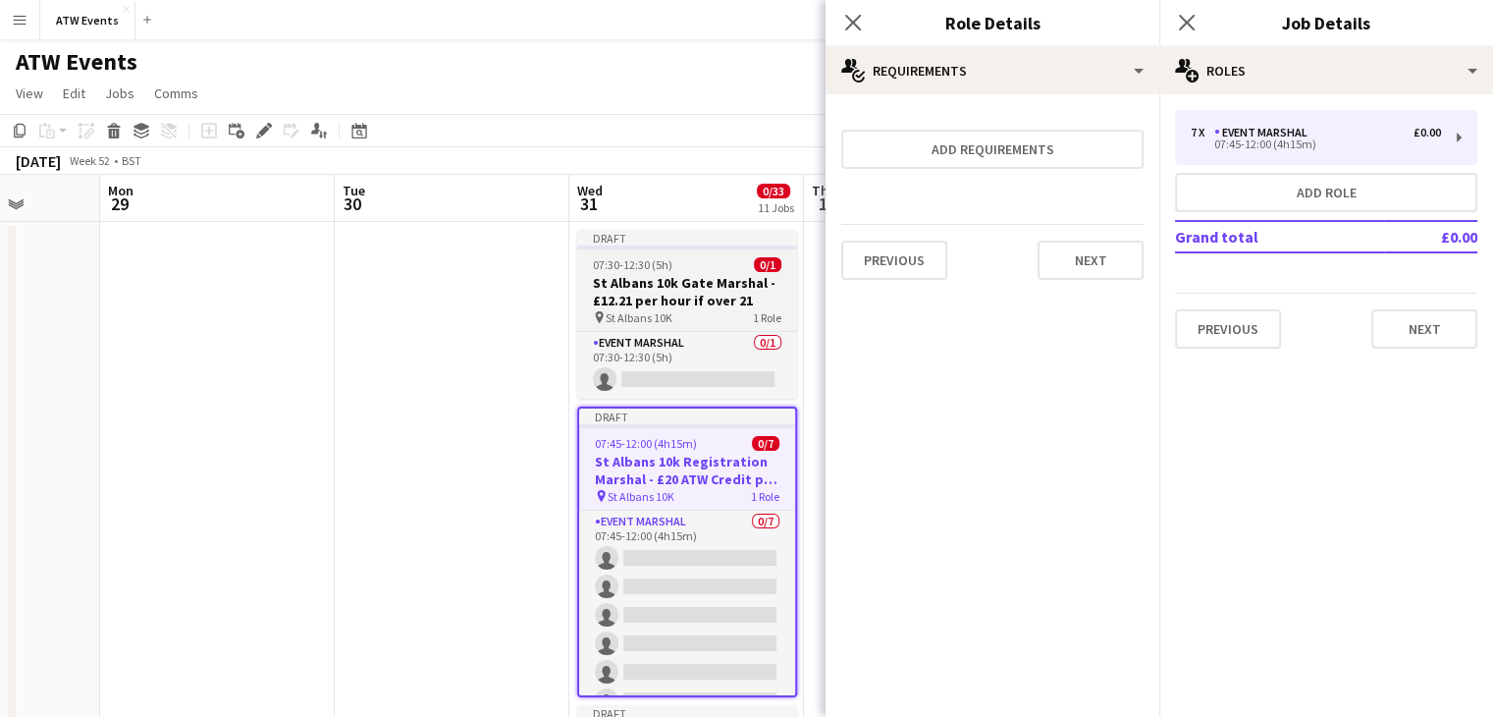
click at [683, 303] on h3 "St Albans 10k Gate Marshal - £12.21 per hour if over 21" at bounding box center [687, 291] width 220 height 35
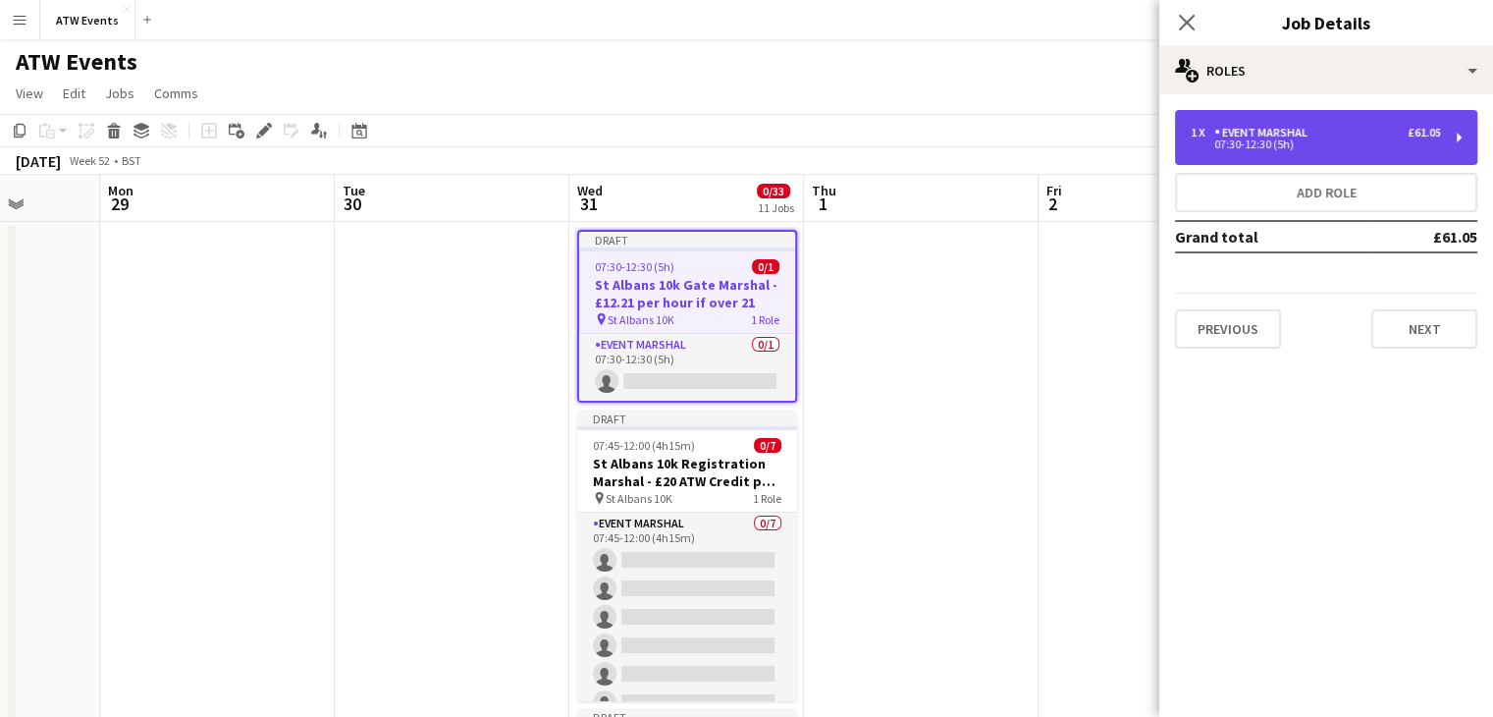
click at [1250, 136] on div "Event Marshal" at bounding box center [1264, 133] width 101 height 14
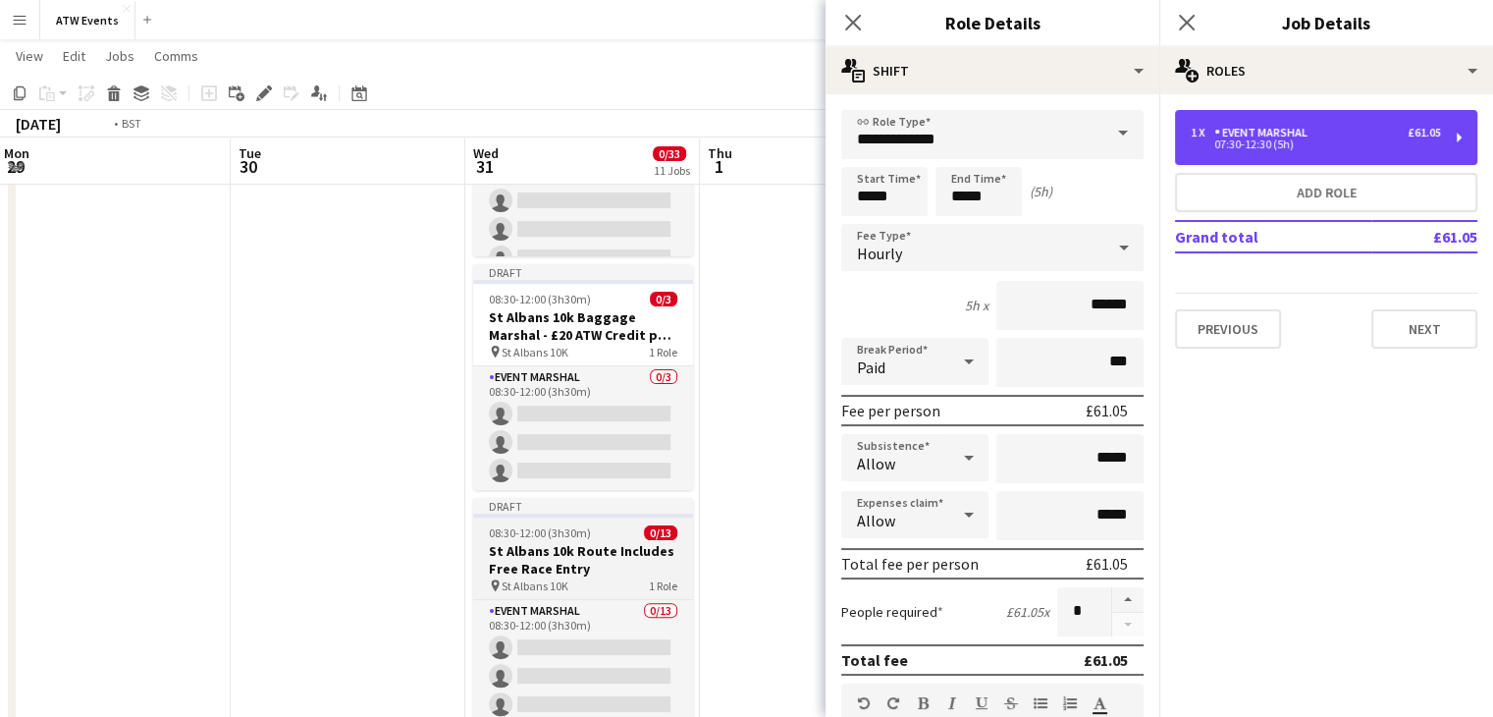
scroll to position [0, 710]
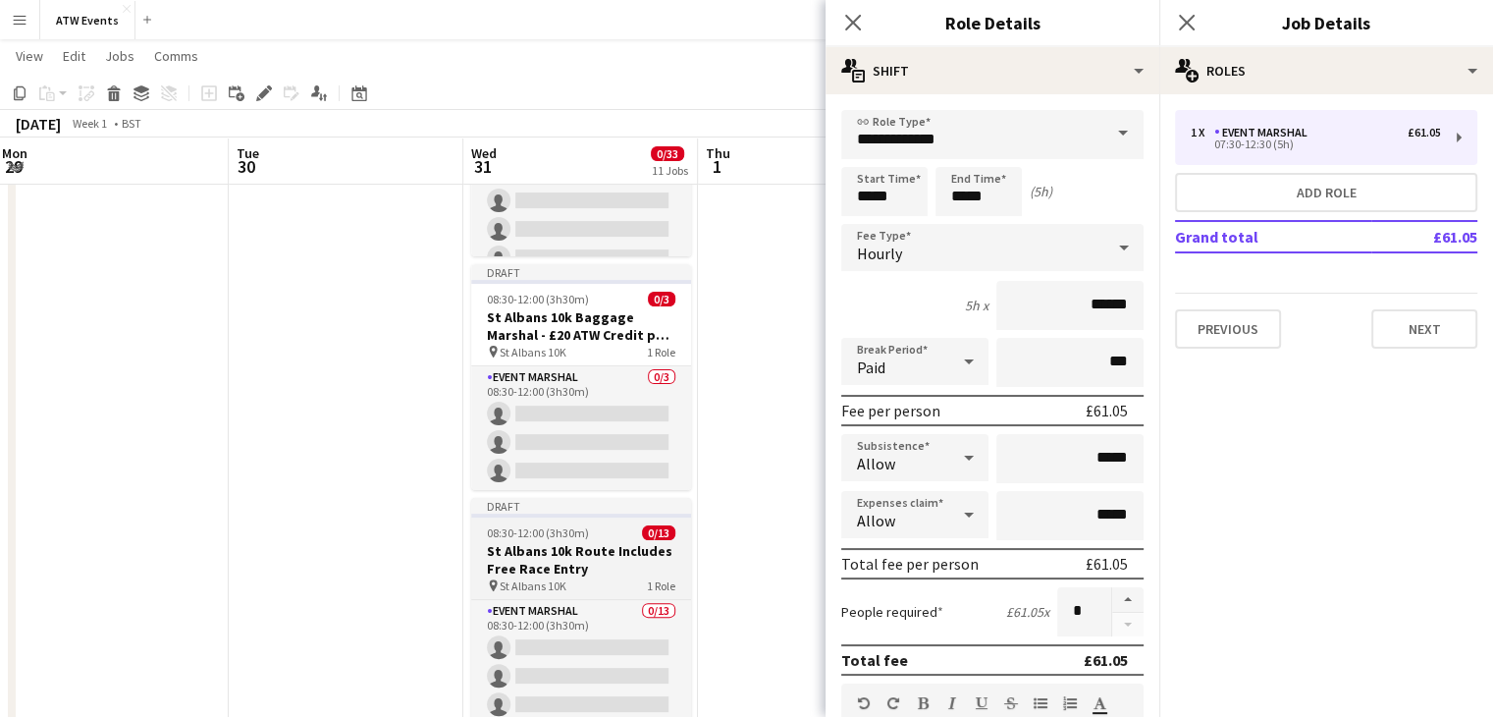
click at [575, 582] on div "pin St Albans 10K 1 Role" at bounding box center [581, 585] width 220 height 16
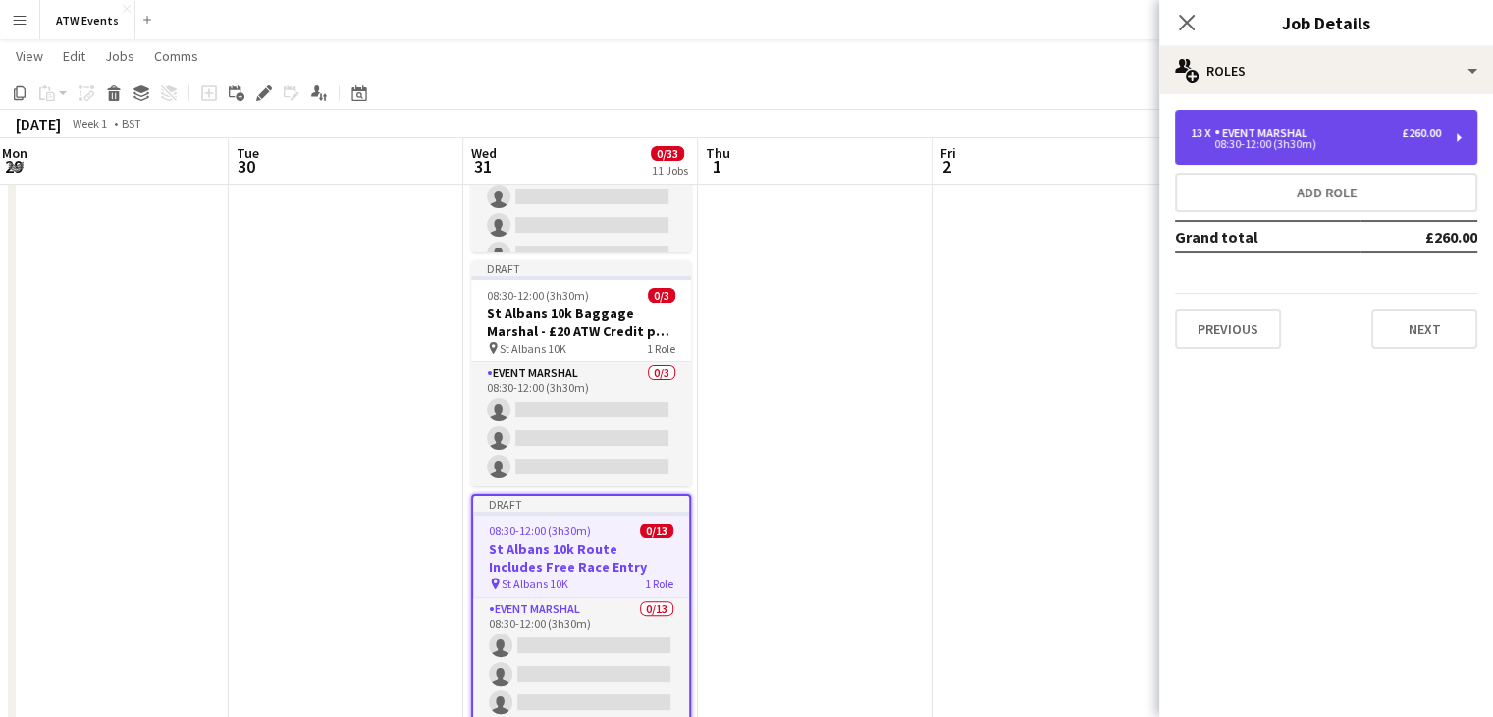
click at [1297, 153] on div "13 x Event Marshal £260.00 08:30-12:00 (3h30m)" at bounding box center [1326, 137] width 302 height 55
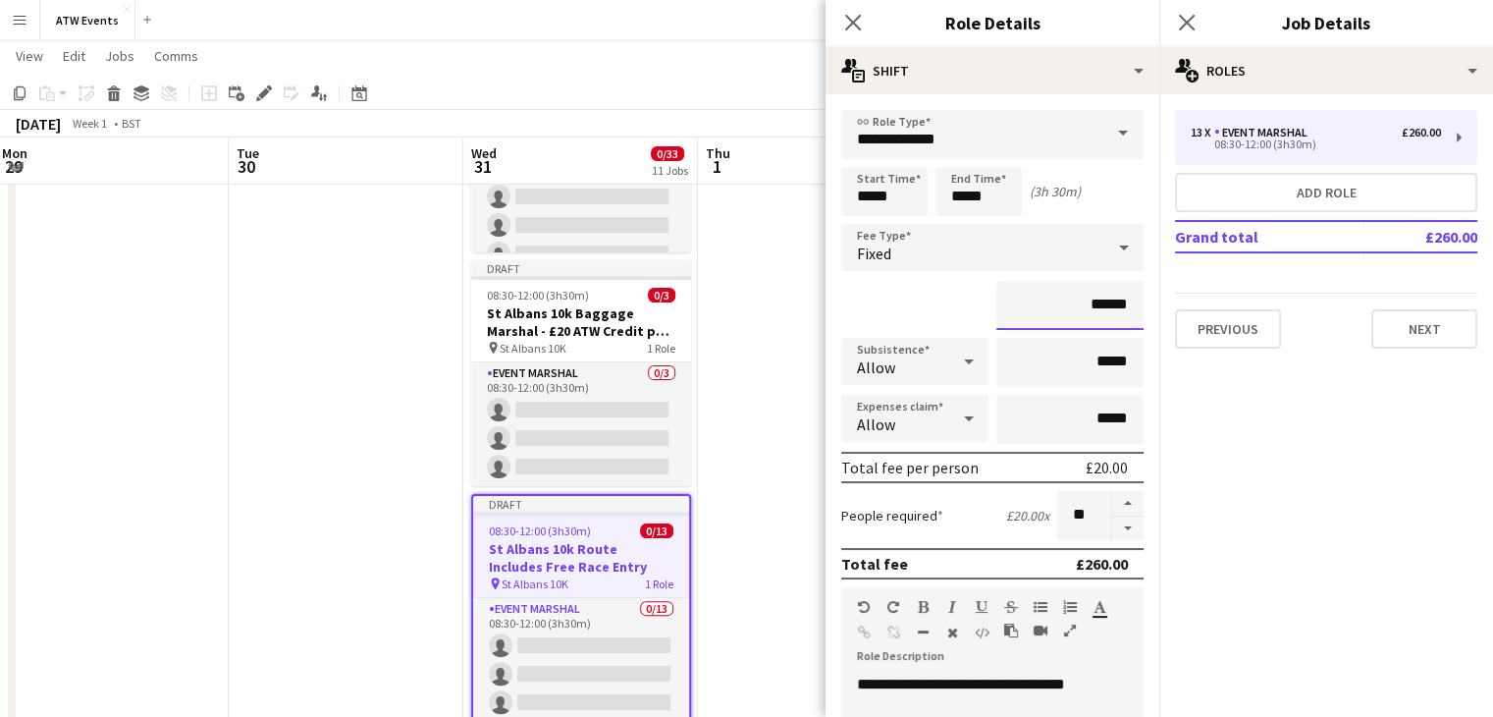
click at [1097, 302] on input "******" at bounding box center [1069, 305] width 147 height 49
type input "**"
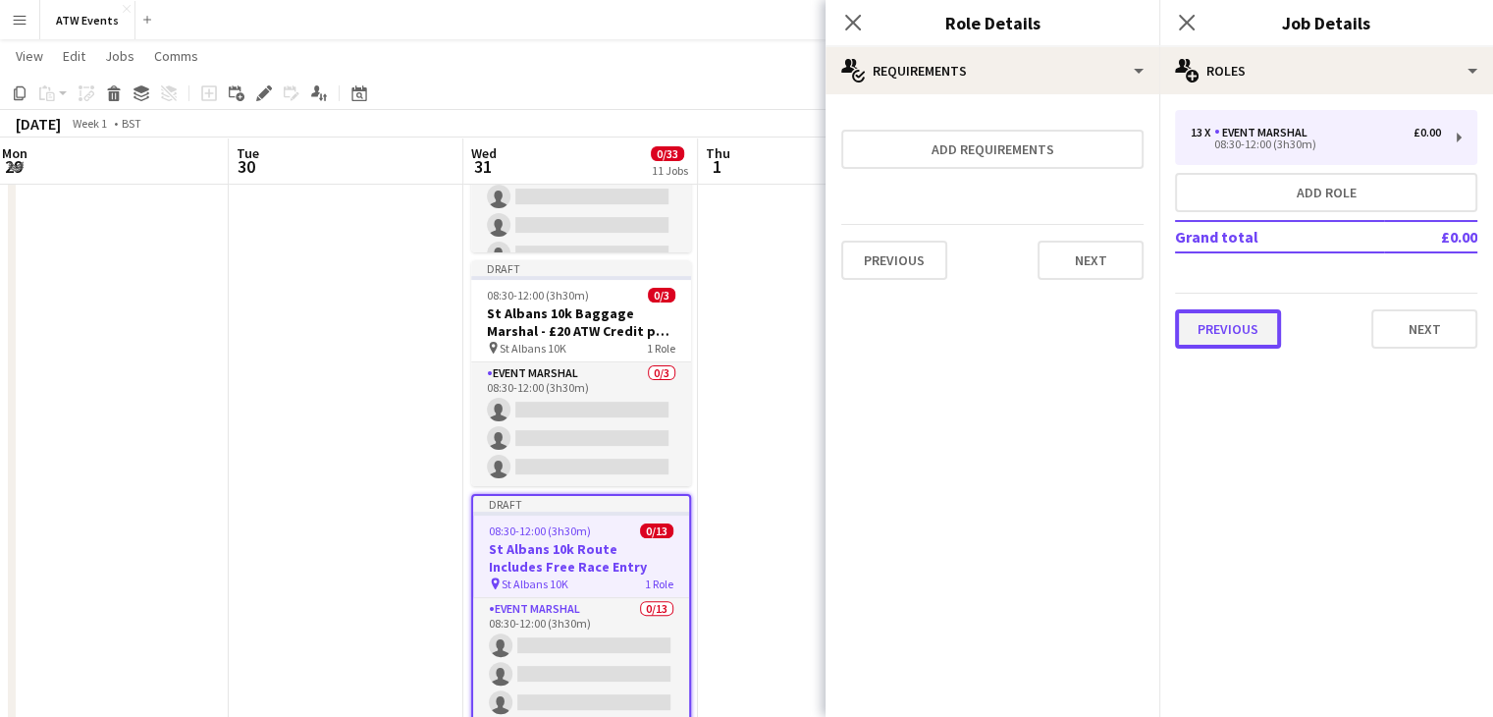
click at [1250, 326] on button "Previous" at bounding box center [1228, 328] width 106 height 39
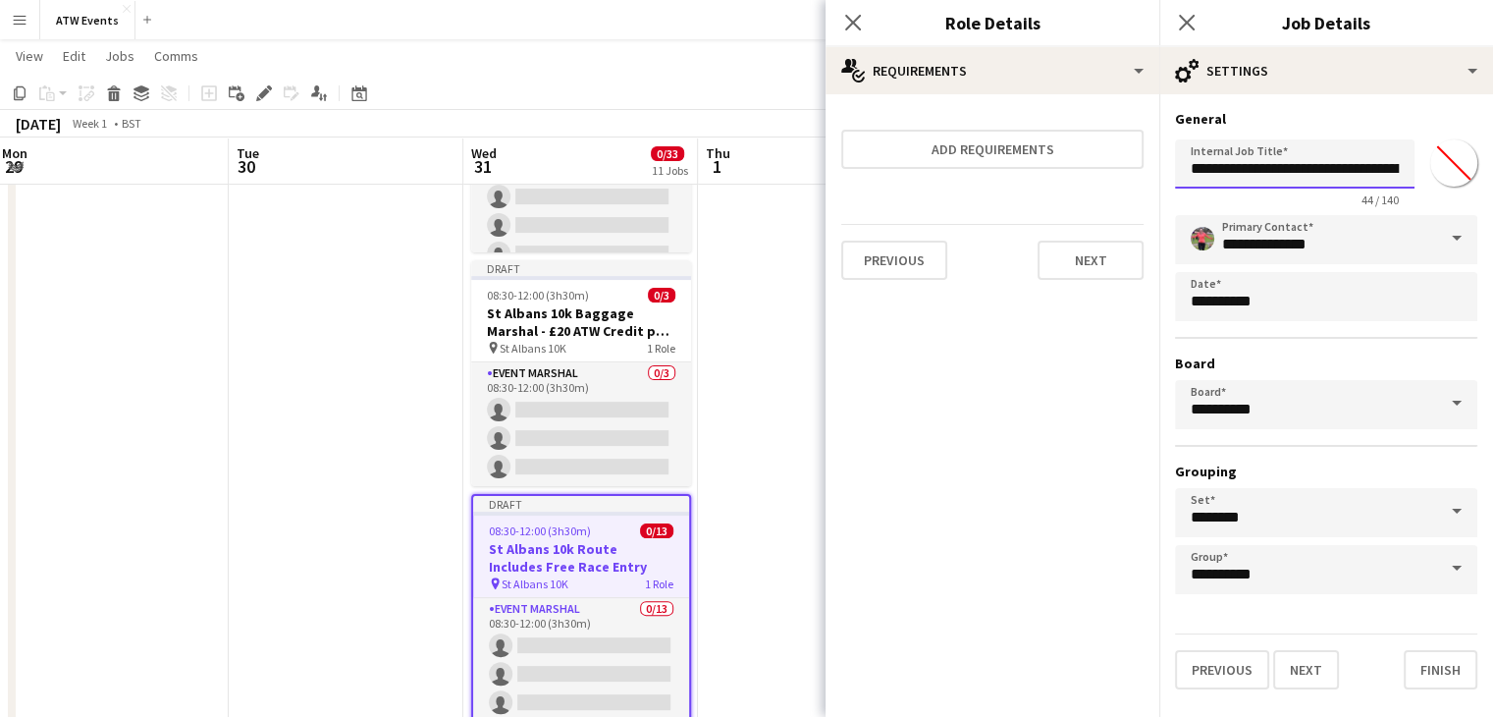
click at [1281, 170] on input "**********" at bounding box center [1295, 163] width 240 height 49
type input "**********"
click button "Next" at bounding box center [1306, 669] width 66 height 39
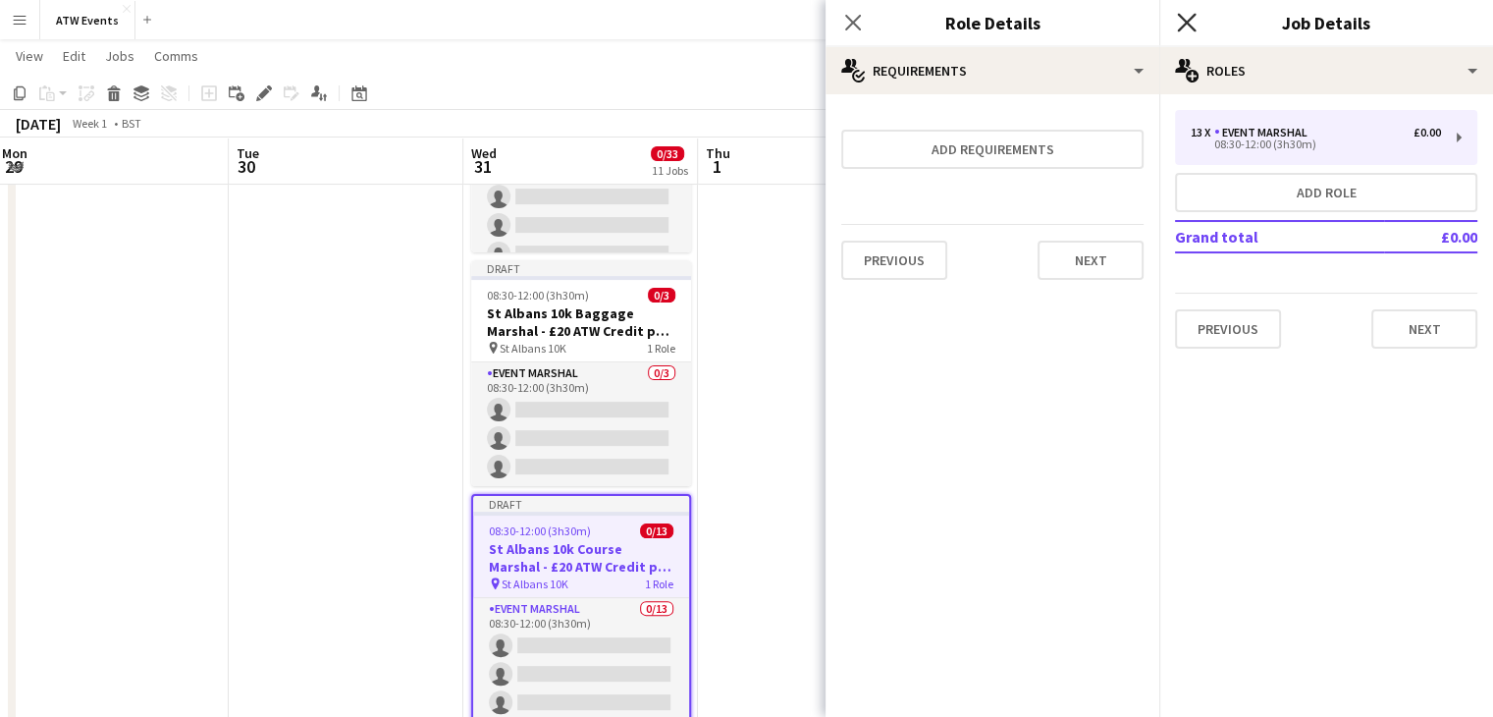
click at [1185, 26] on icon "Close pop-in" at bounding box center [1186, 22] width 19 height 19
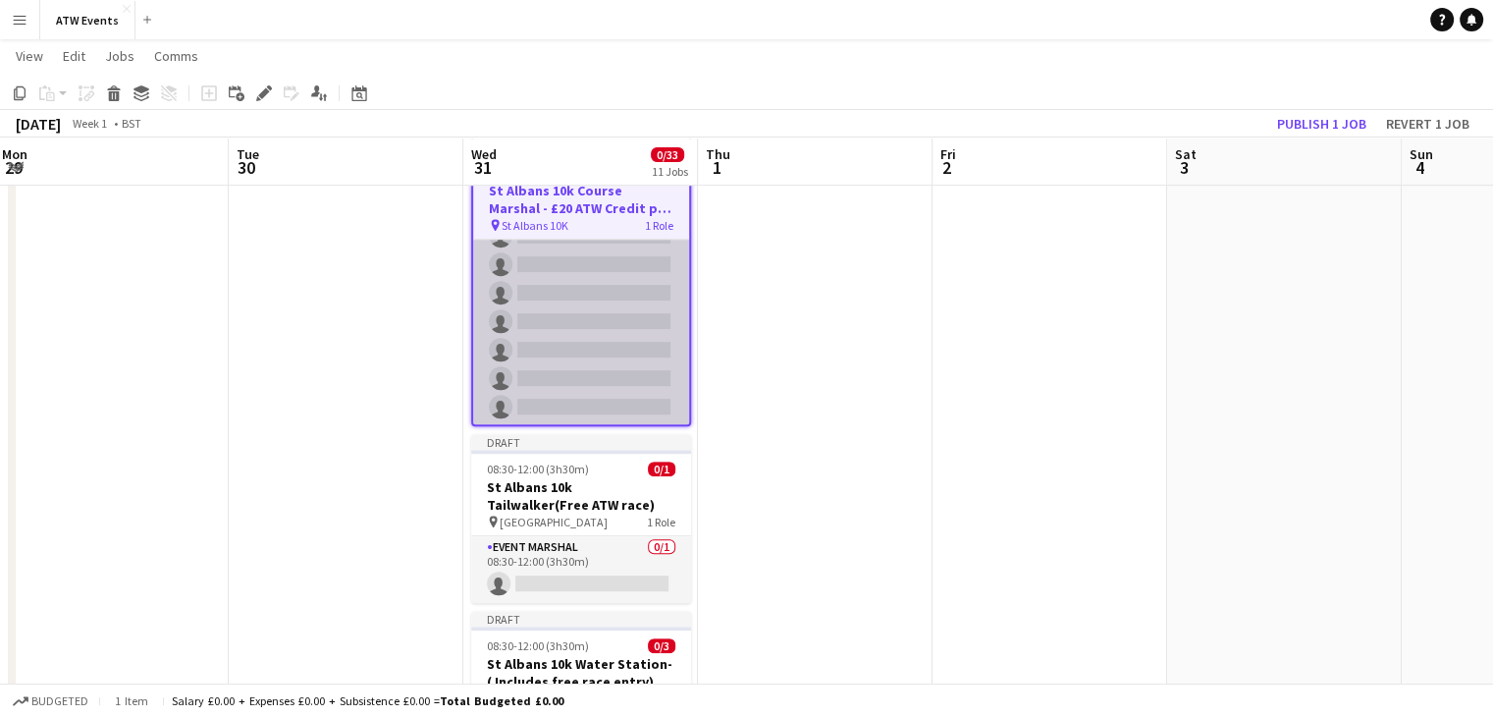
scroll to position [807, 0]
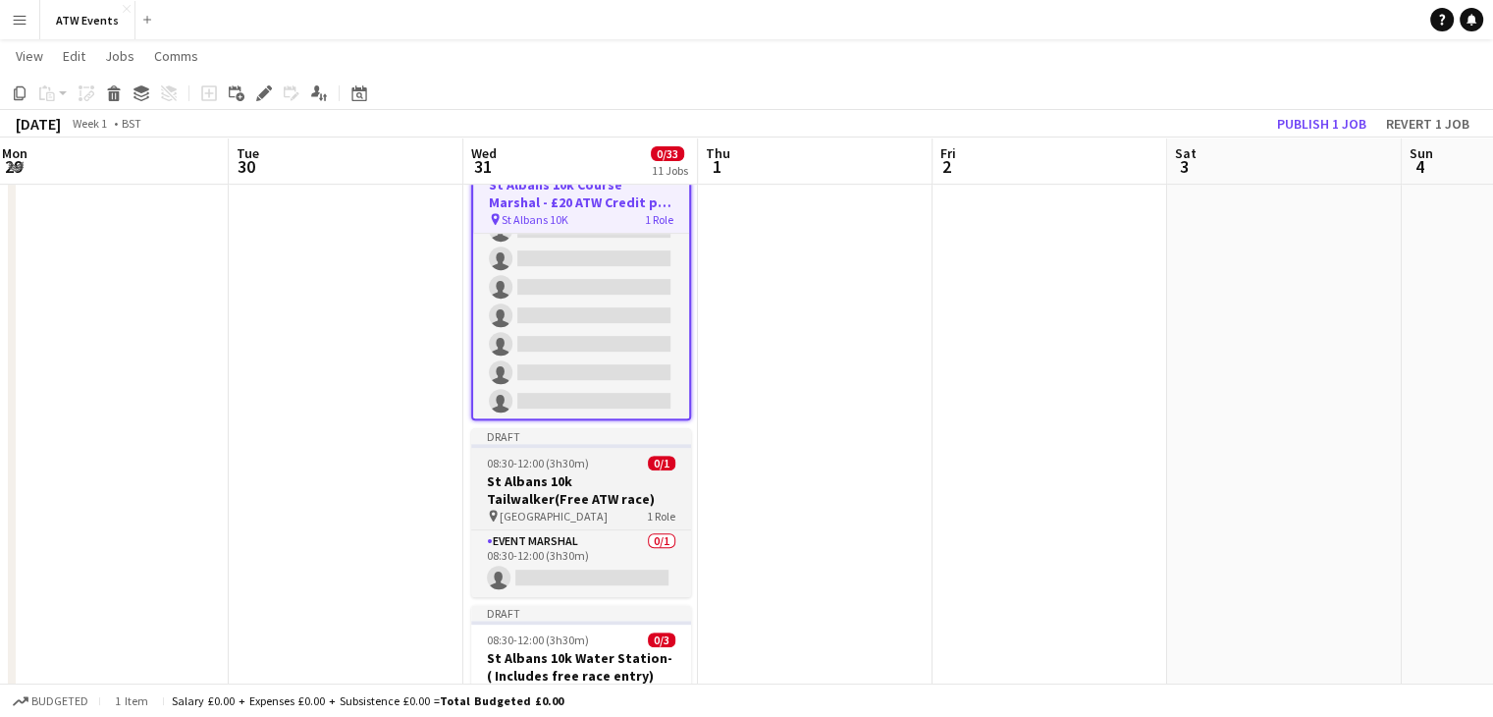
click at [596, 504] on h3 "St Albans 10k Tailwalker(Free ATW race)" at bounding box center [581, 489] width 220 height 35
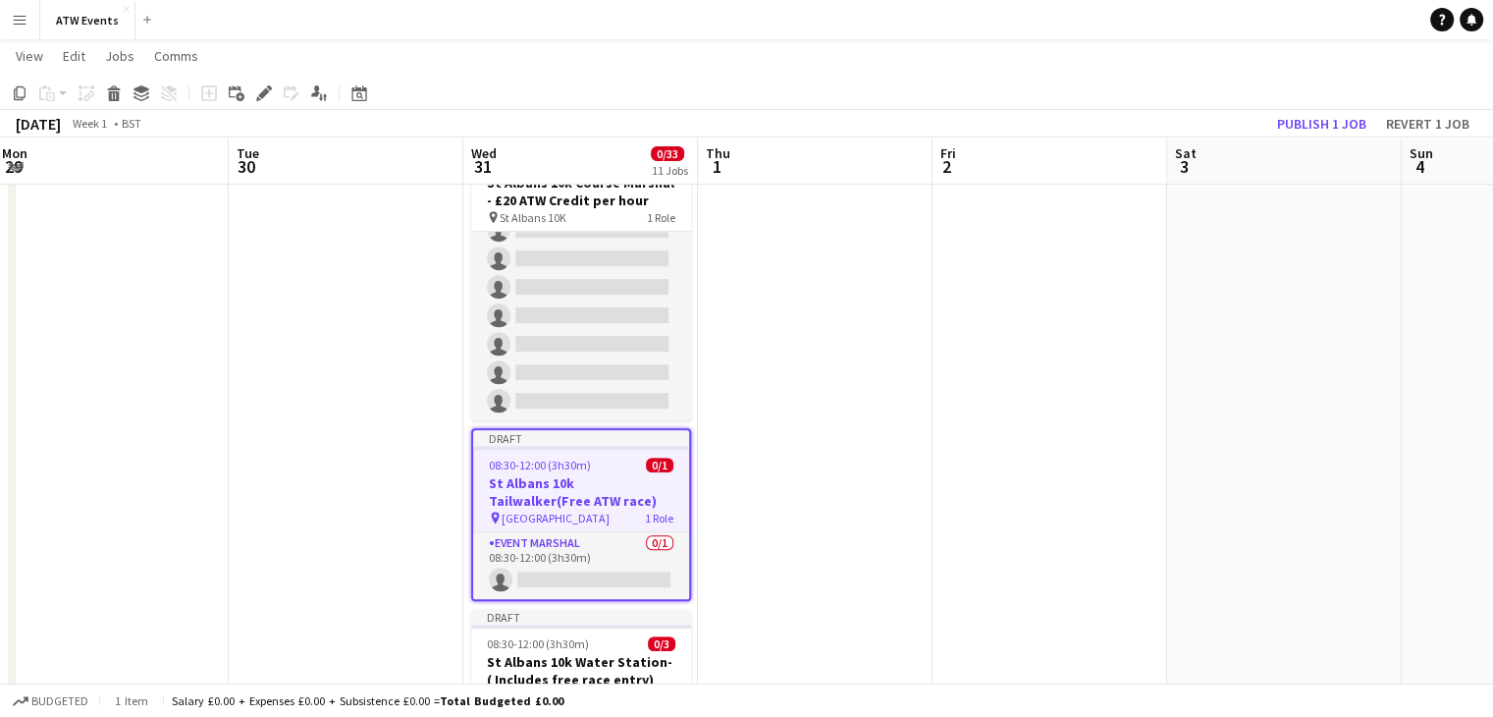
scroll to position [220, 0]
click at [263, 92] on icon at bounding box center [263, 93] width 11 height 11
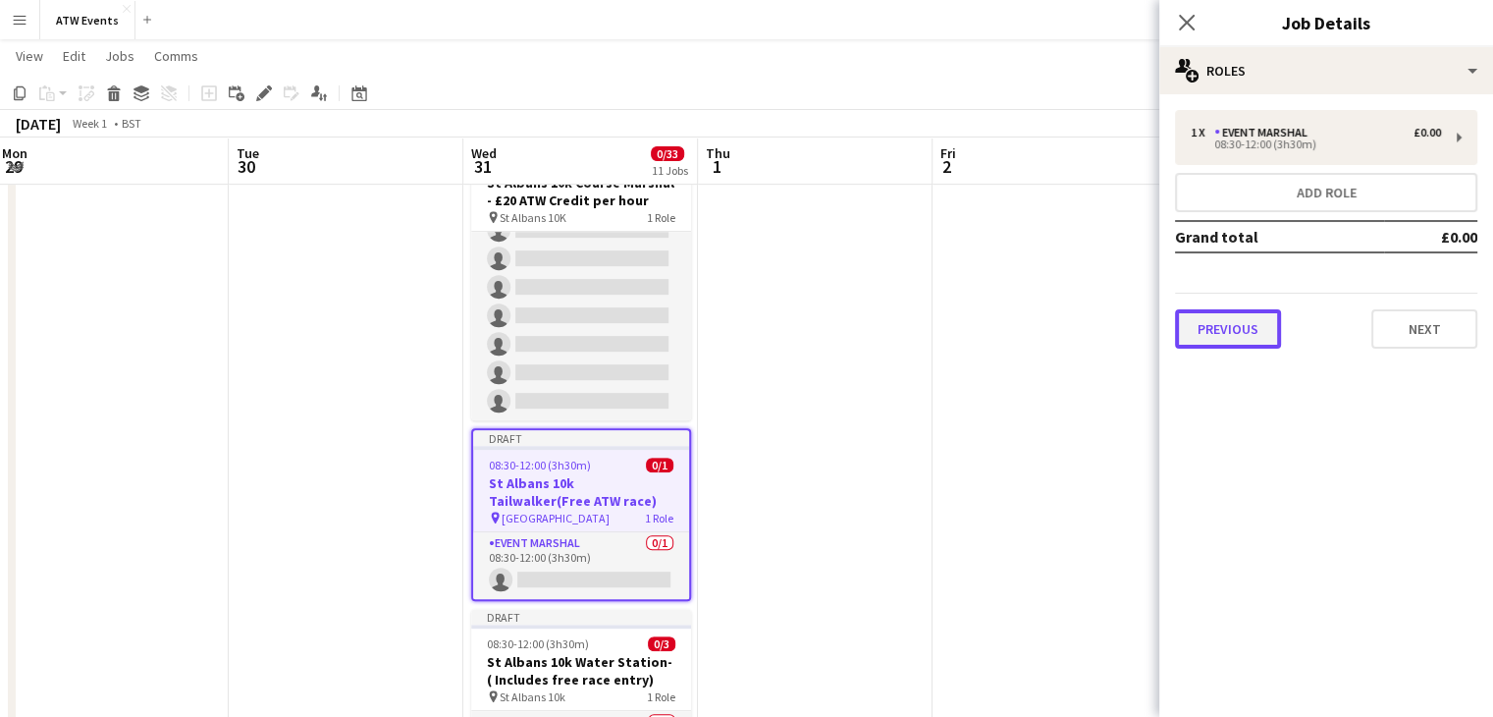
click at [1255, 326] on button "Previous" at bounding box center [1228, 328] width 106 height 39
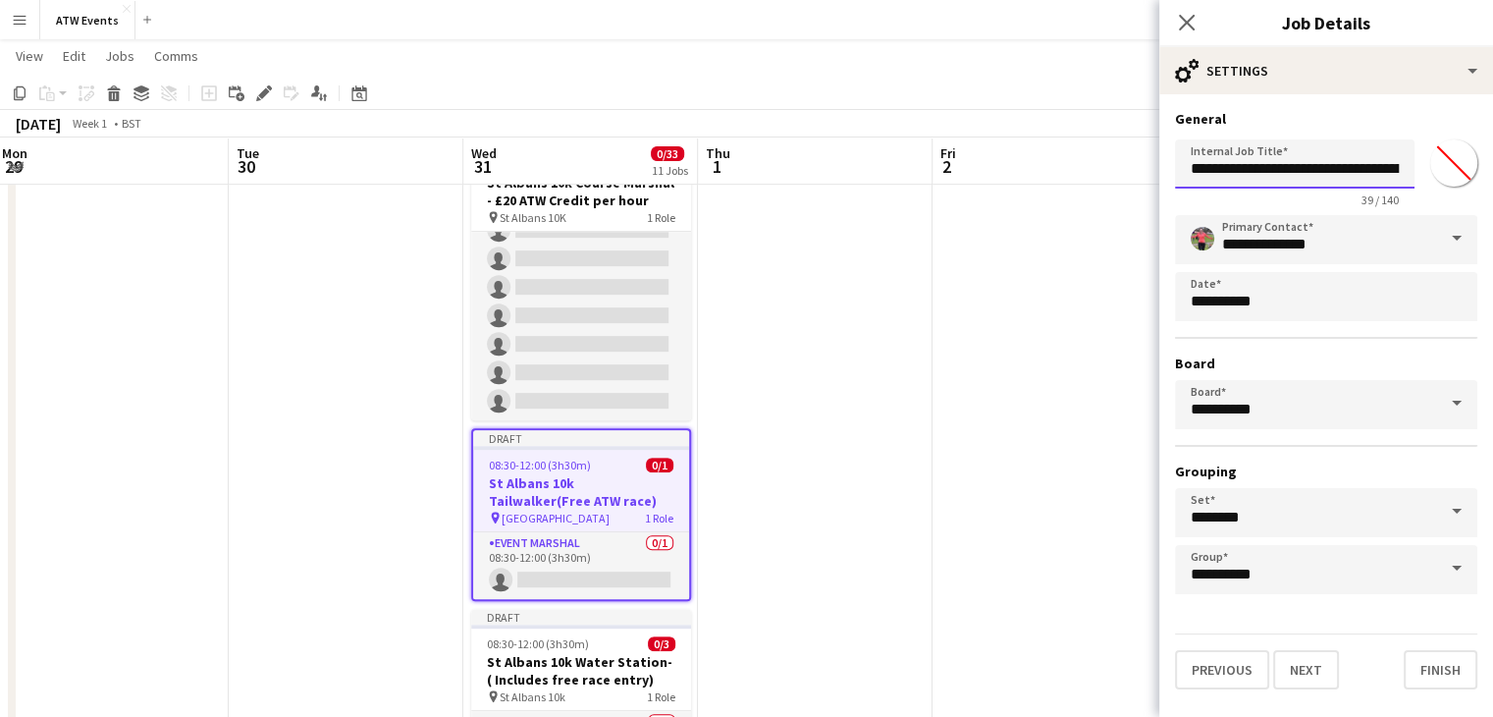
click at [1347, 173] on input "**********" at bounding box center [1295, 163] width 240 height 49
click button "Next" at bounding box center [1306, 669] width 66 height 39
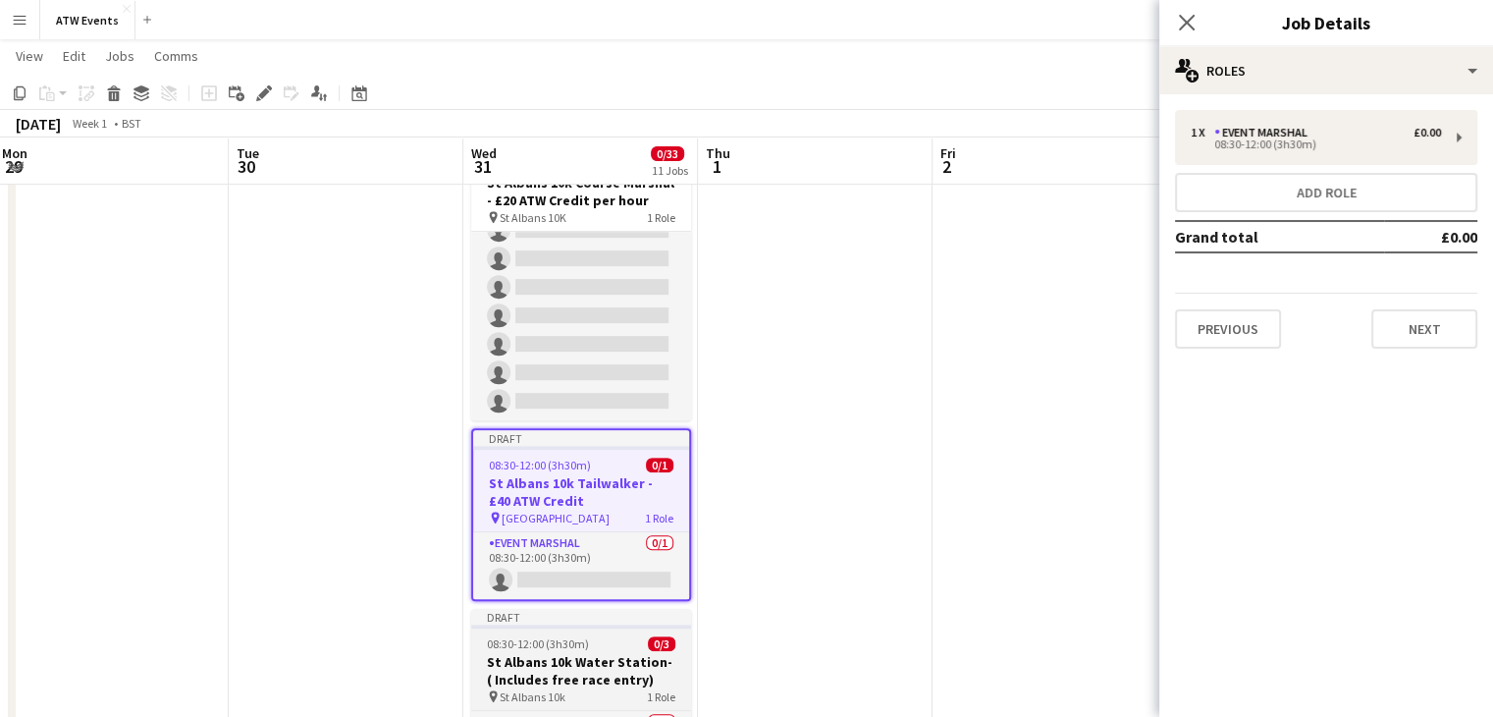
click at [572, 680] on h3 "St Albans 10k Water Station-( Includes free race entry)" at bounding box center [581, 670] width 220 height 35
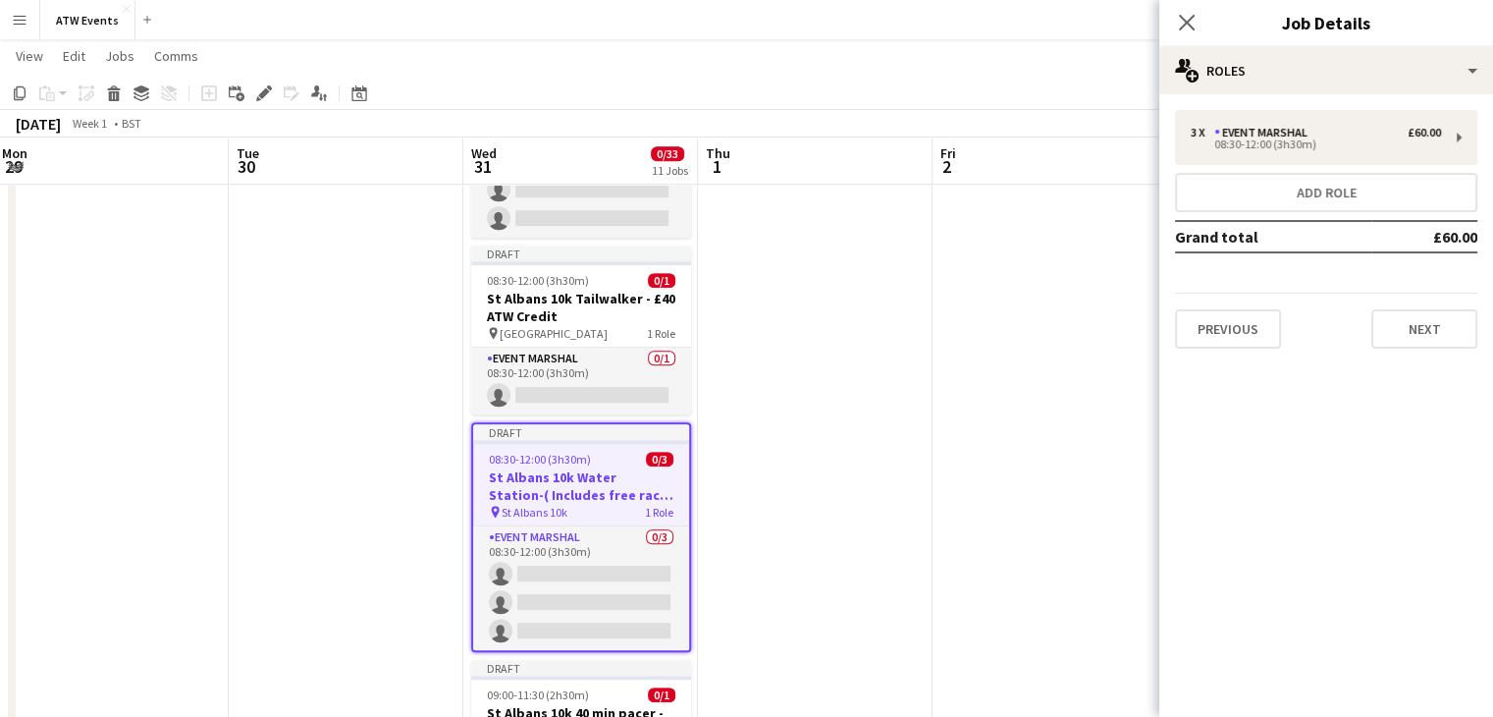
scroll to position [989, 0]
click at [1235, 327] on button "Previous" at bounding box center [1228, 328] width 106 height 39
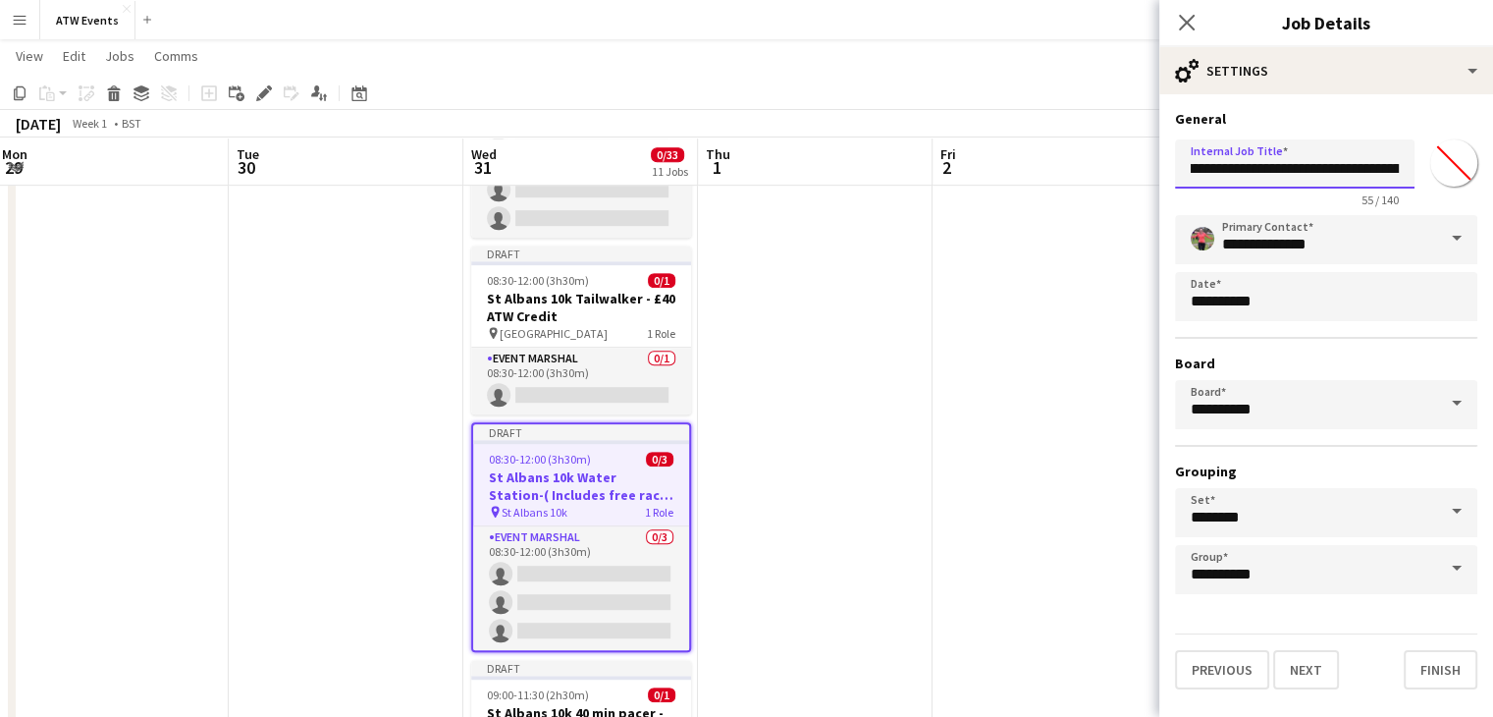
click at [1321, 167] on input "**********" at bounding box center [1295, 163] width 240 height 49
type input "**********"
click button "Next" at bounding box center [1306, 669] width 66 height 39
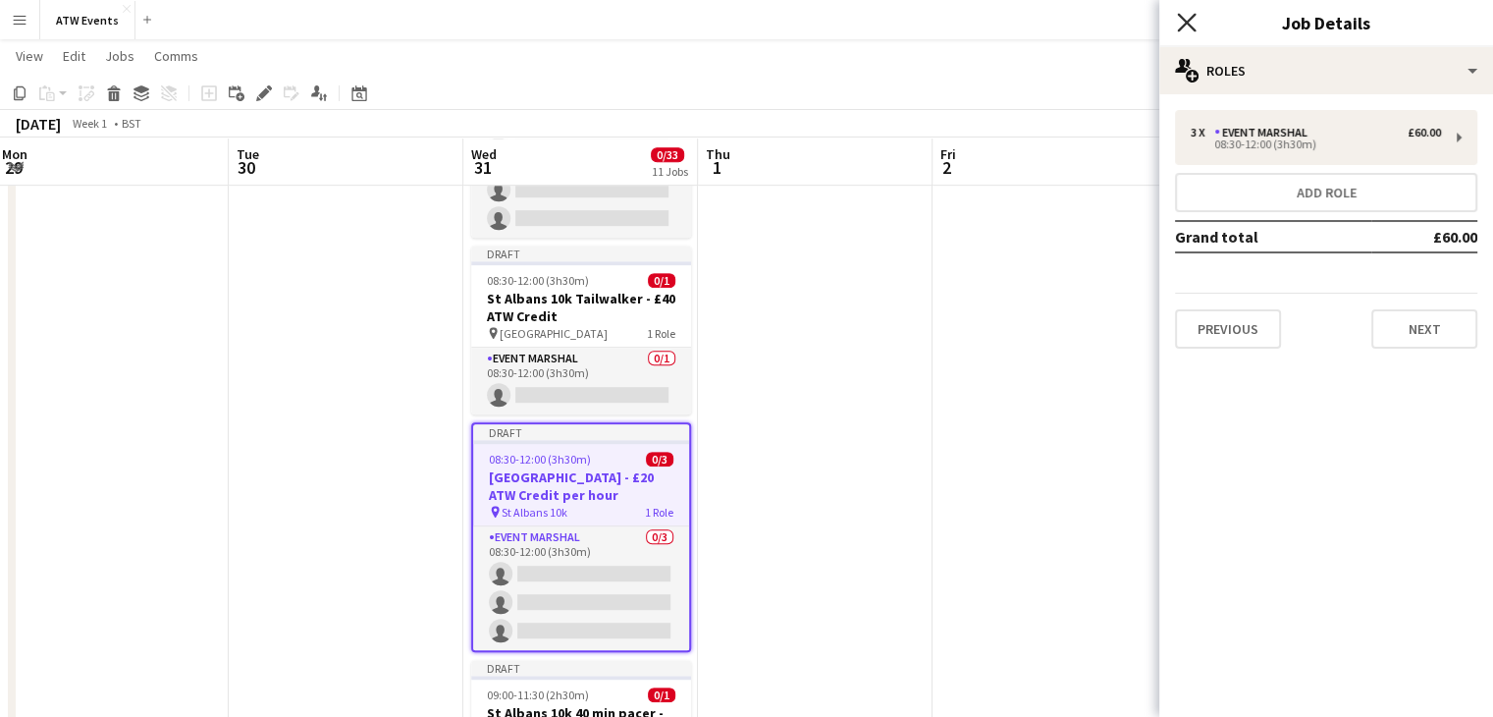
click at [1192, 30] on icon "Close pop-in" at bounding box center [1186, 22] width 19 height 19
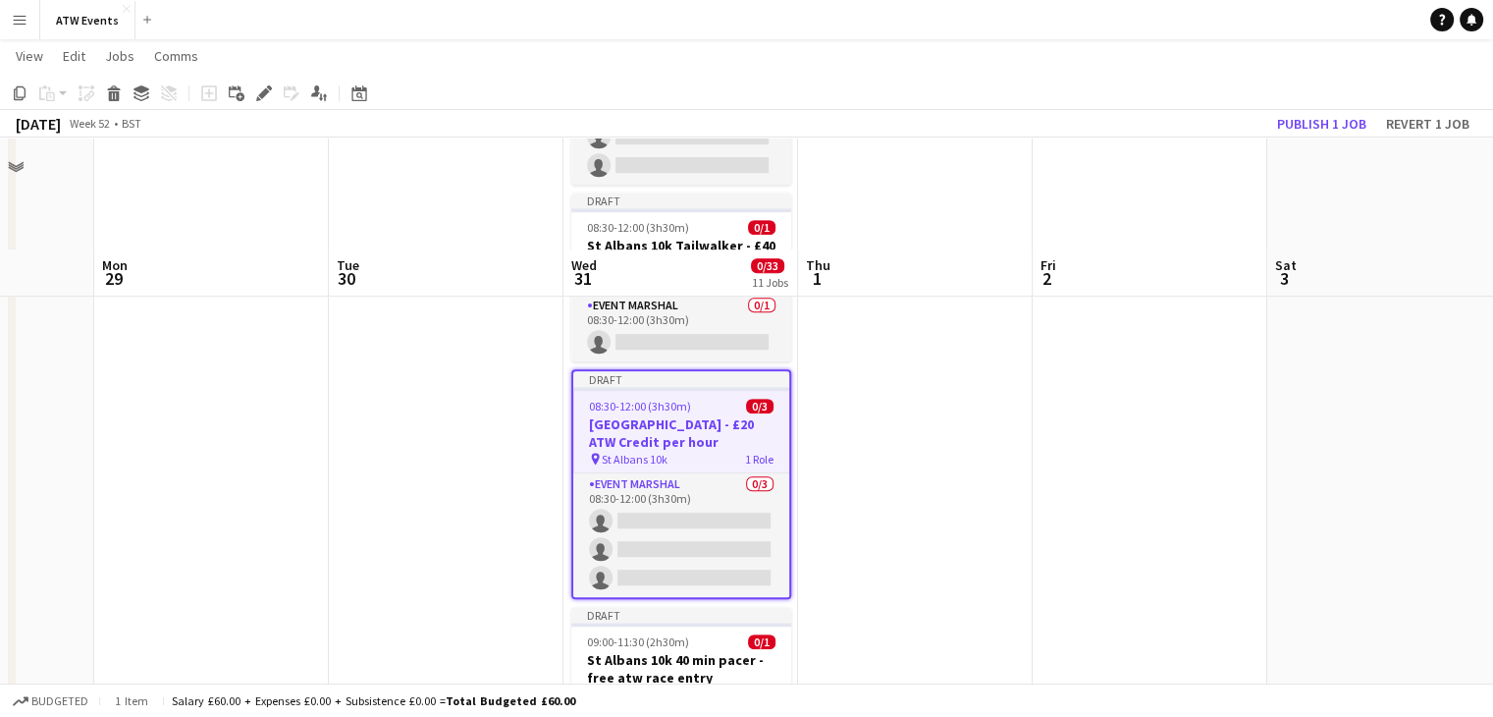
scroll to position [1162, 0]
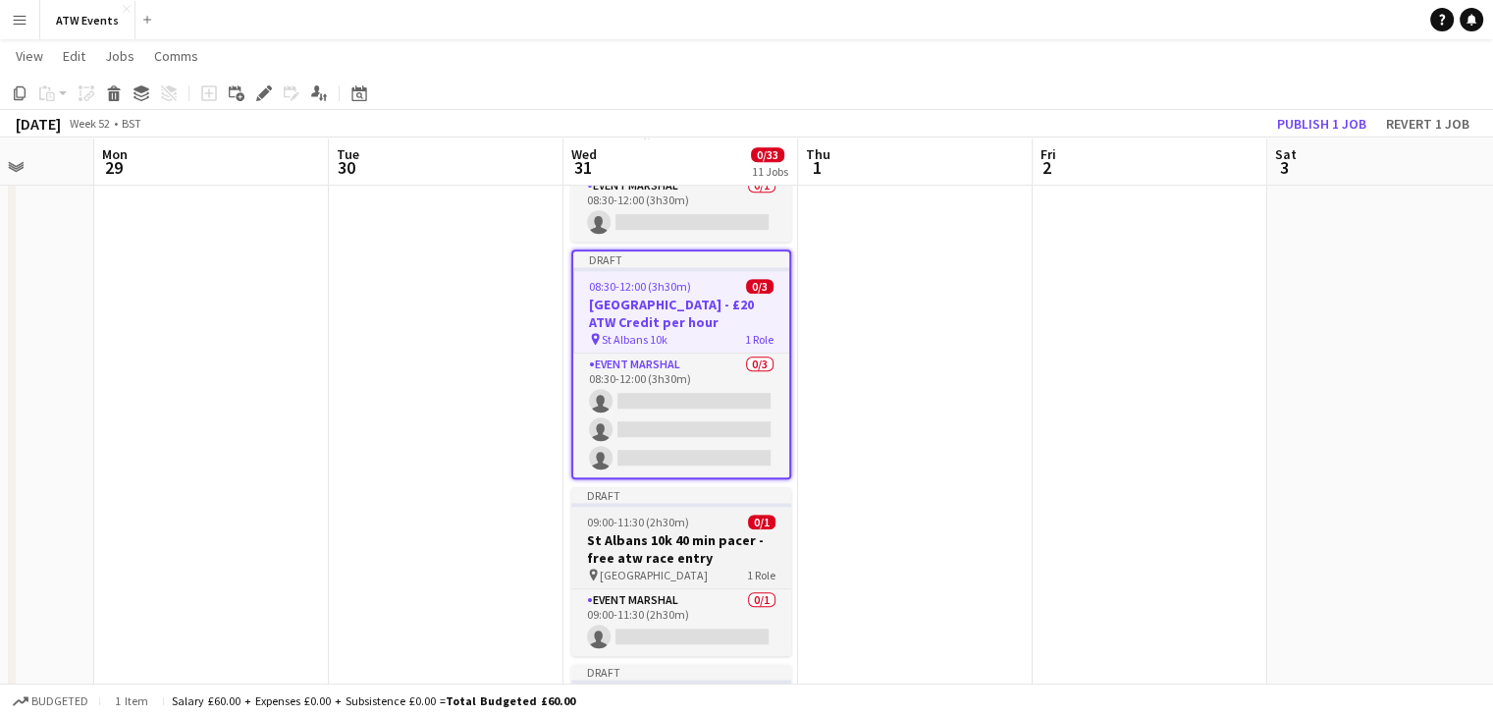
click at [687, 538] on h3 "St Albans 10k 40 min pacer - free atw race entry" at bounding box center [681, 548] width 220 height 35
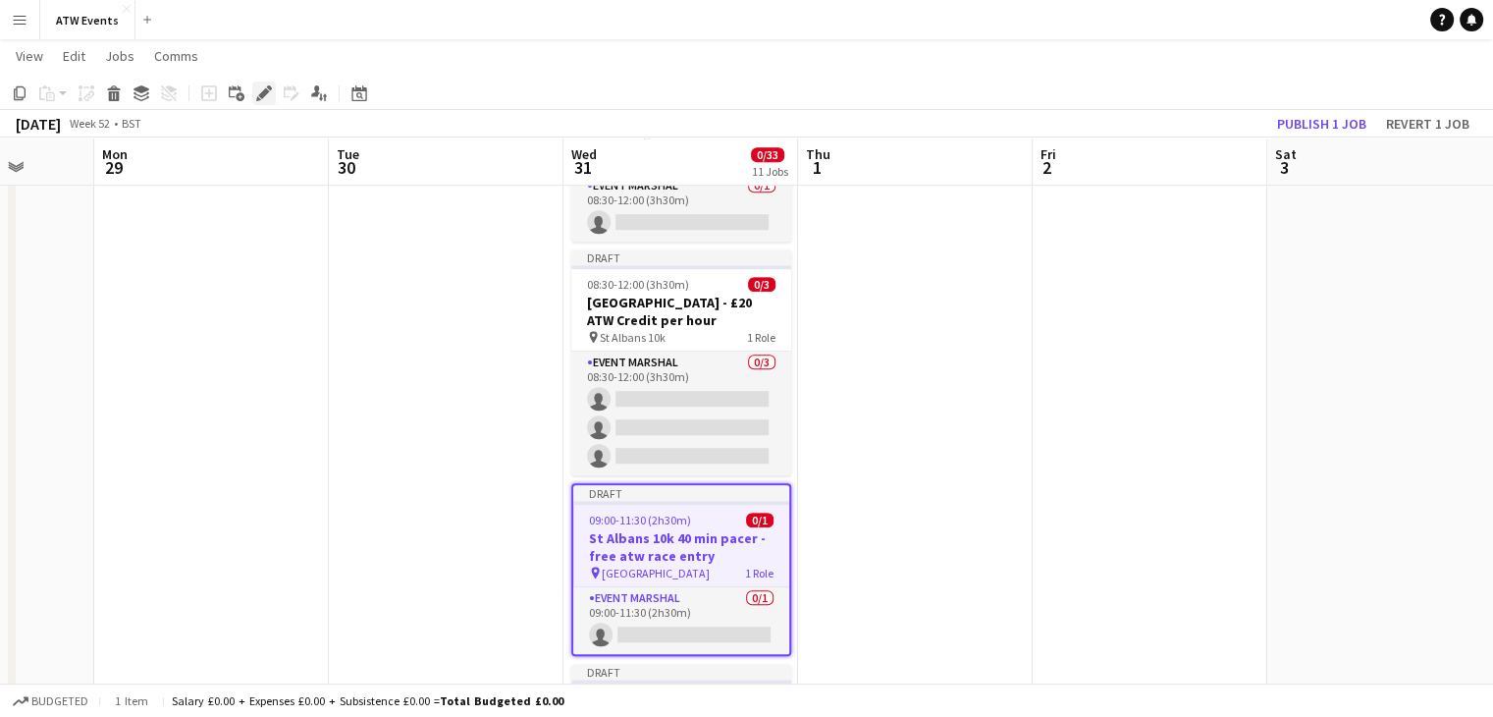
click at [268, 91] on icon at bounding box center [263, 93] width 11 height 11
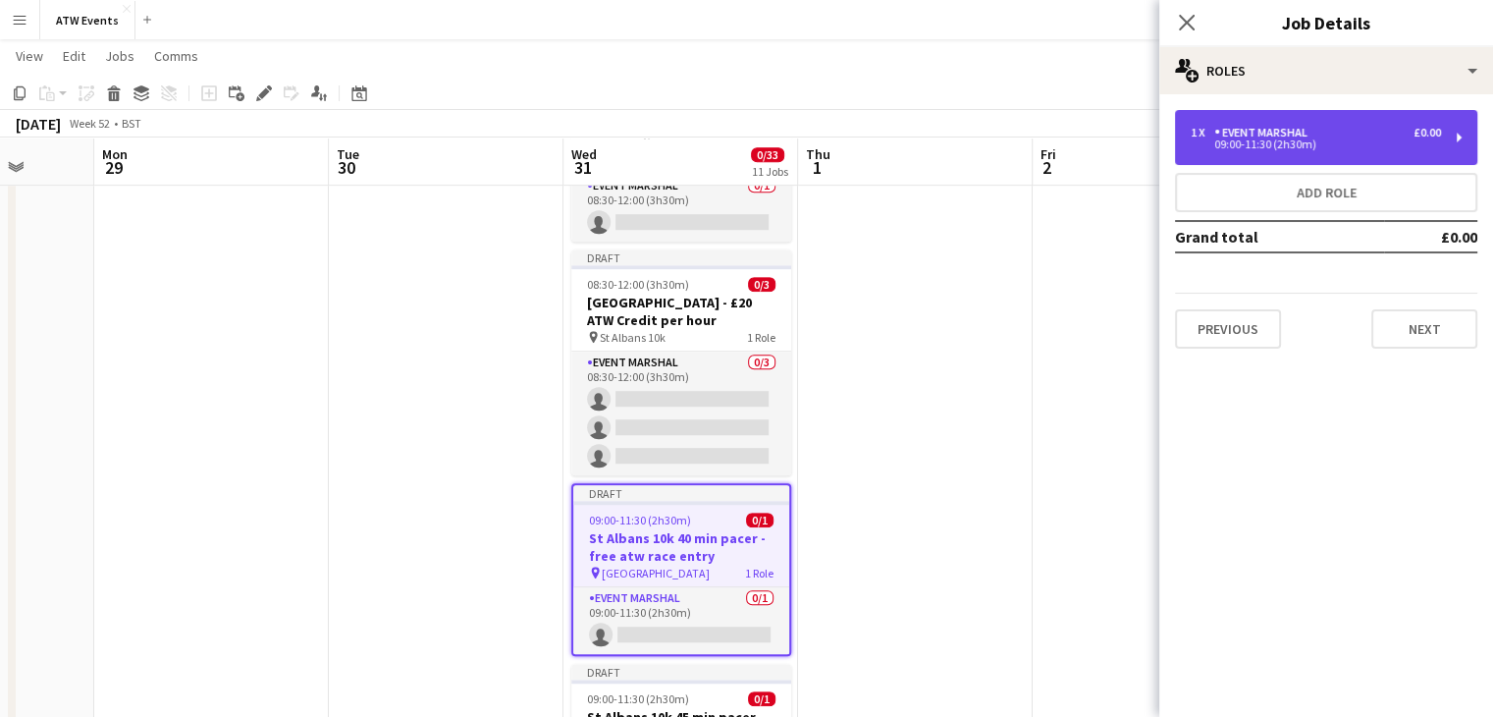
click at [1307, 146] on div "09:00-11:30 (2h30m)" at bounding box center [1316, 144] width 250 height 10
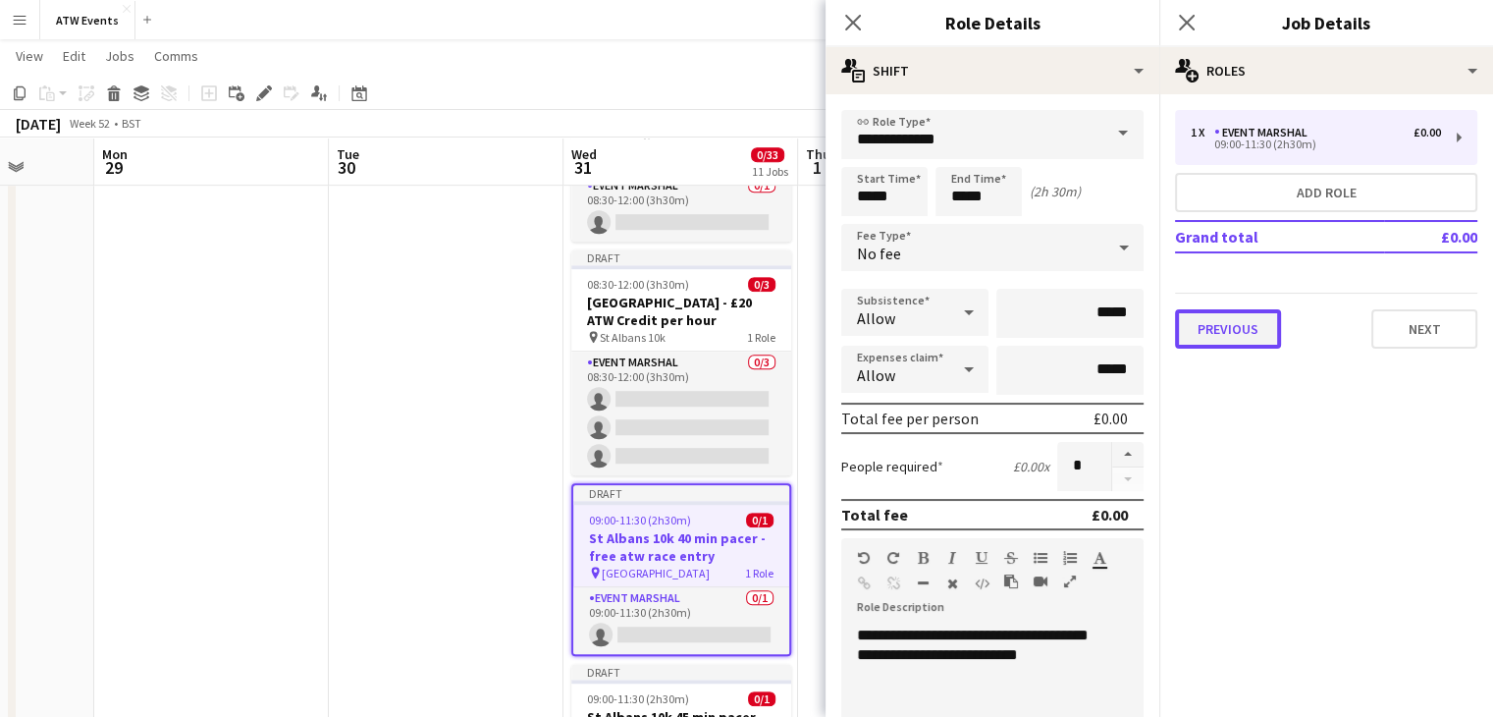
click at [1211, 341] on button "Previous" at bounding box center [1228, 328] width 106 height 39
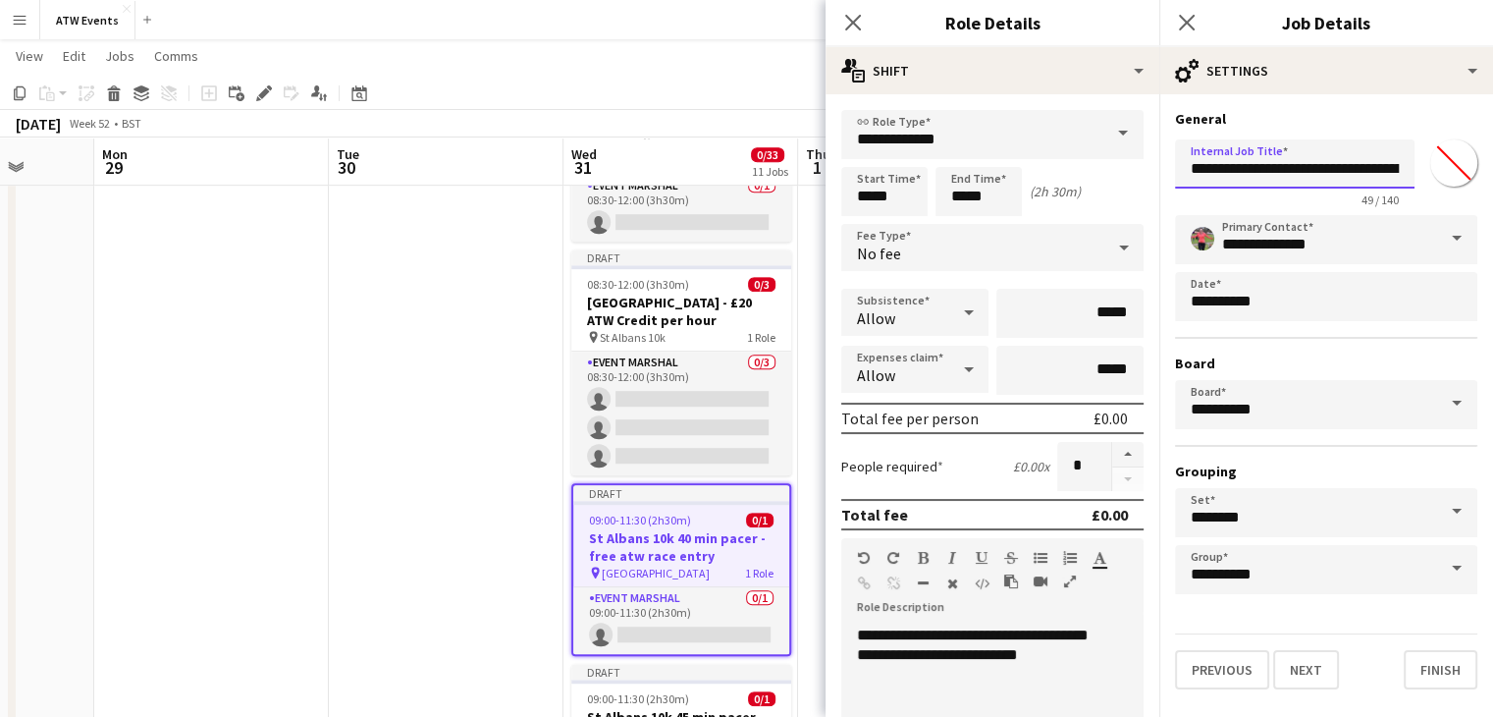
click at [1365, 168] on input "**********" at bounding box center [1295, 163] width 240 height 49
type input "**********"
click button "Next" at bounding box center [1306, 669] width 66 height 39
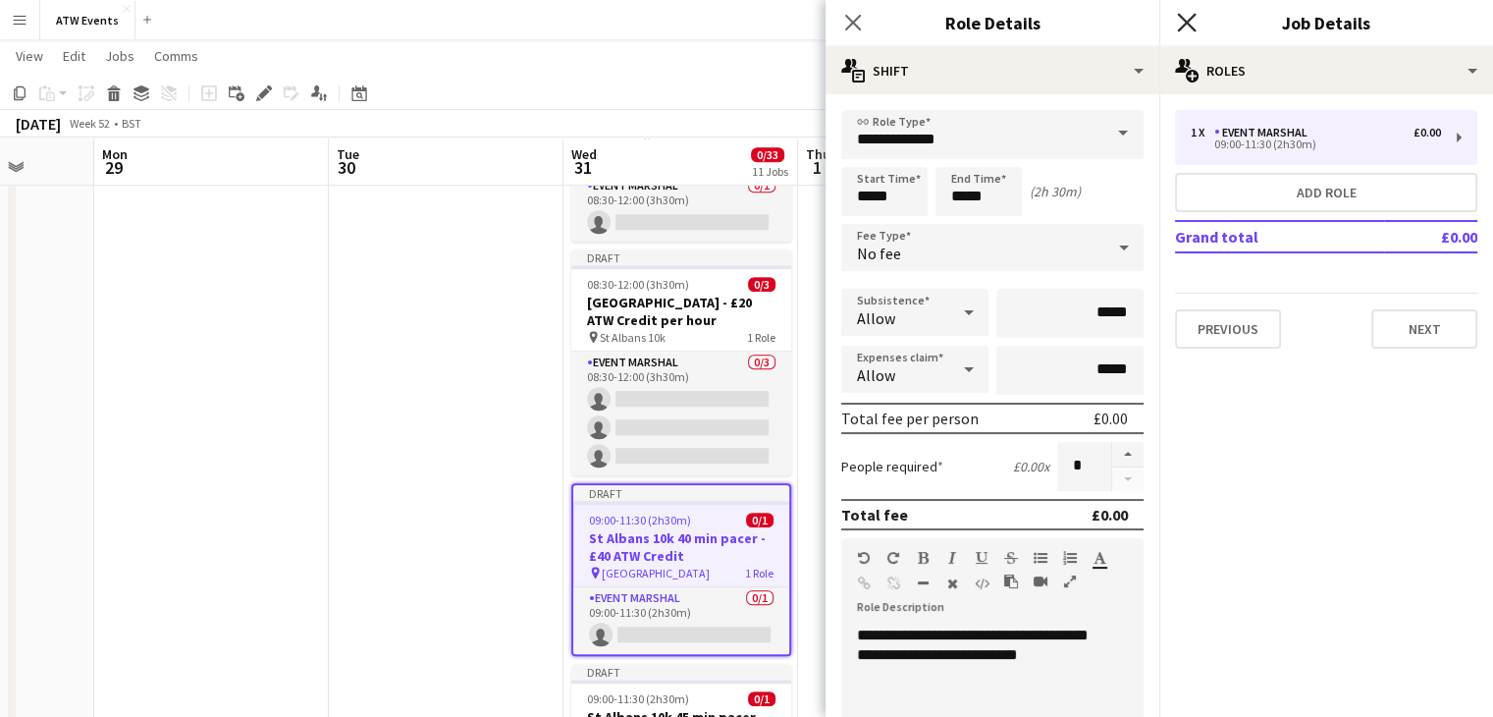
click at [1190, 31] on icon "Close pop-in" at bounding box center [1186, 22] width 19 height 19
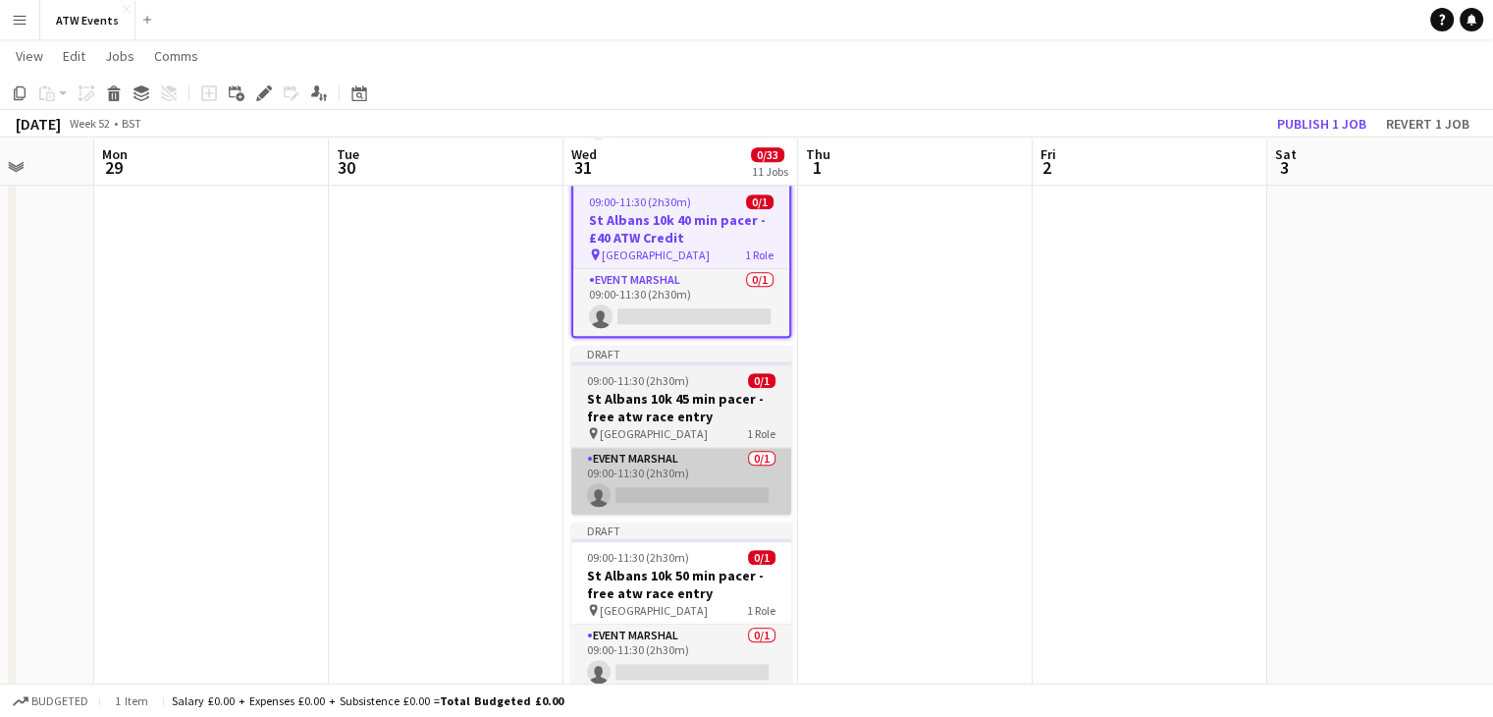
scroll to position [1480, 0]
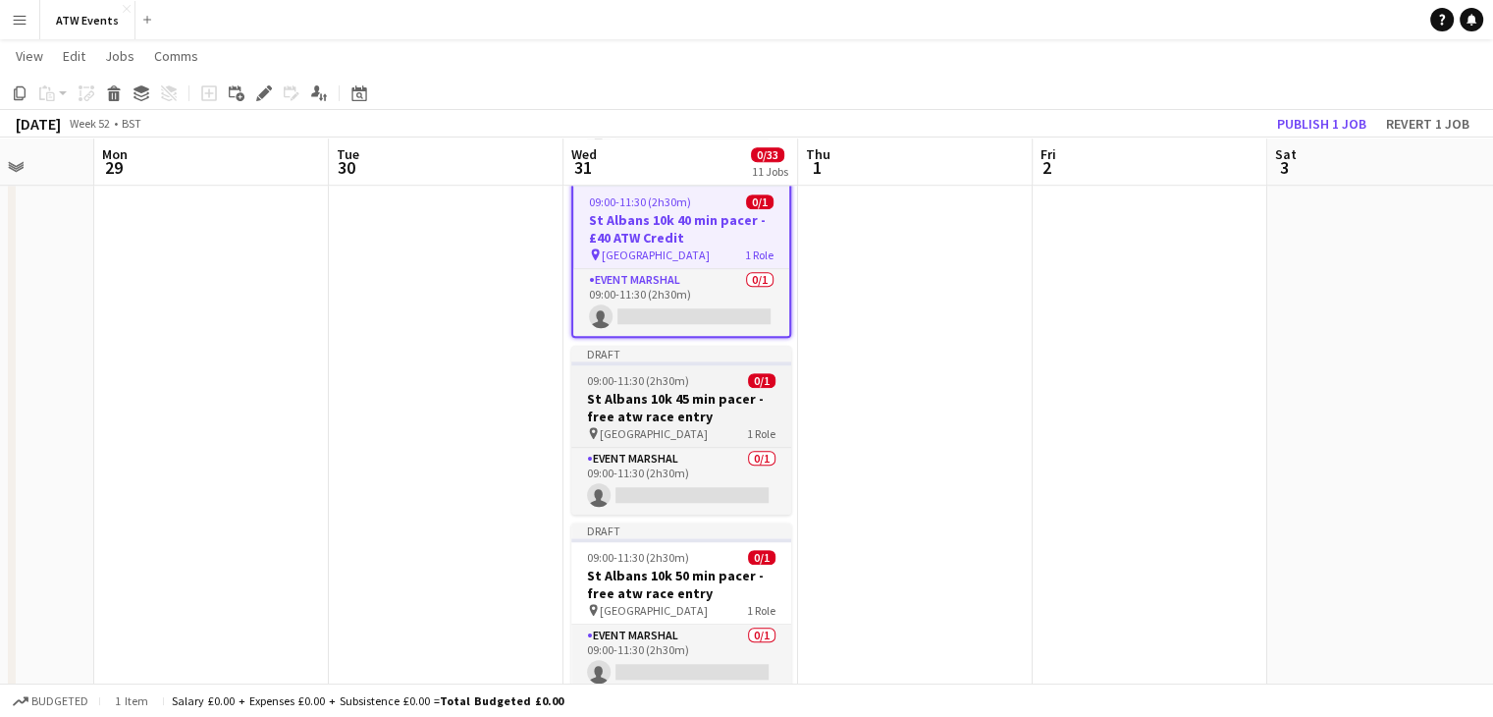
click at [687, 420] on h3 "St Albans 10k 45 min pacer - free atw race entry" at bounding box center [681, 407] width 220 height 35
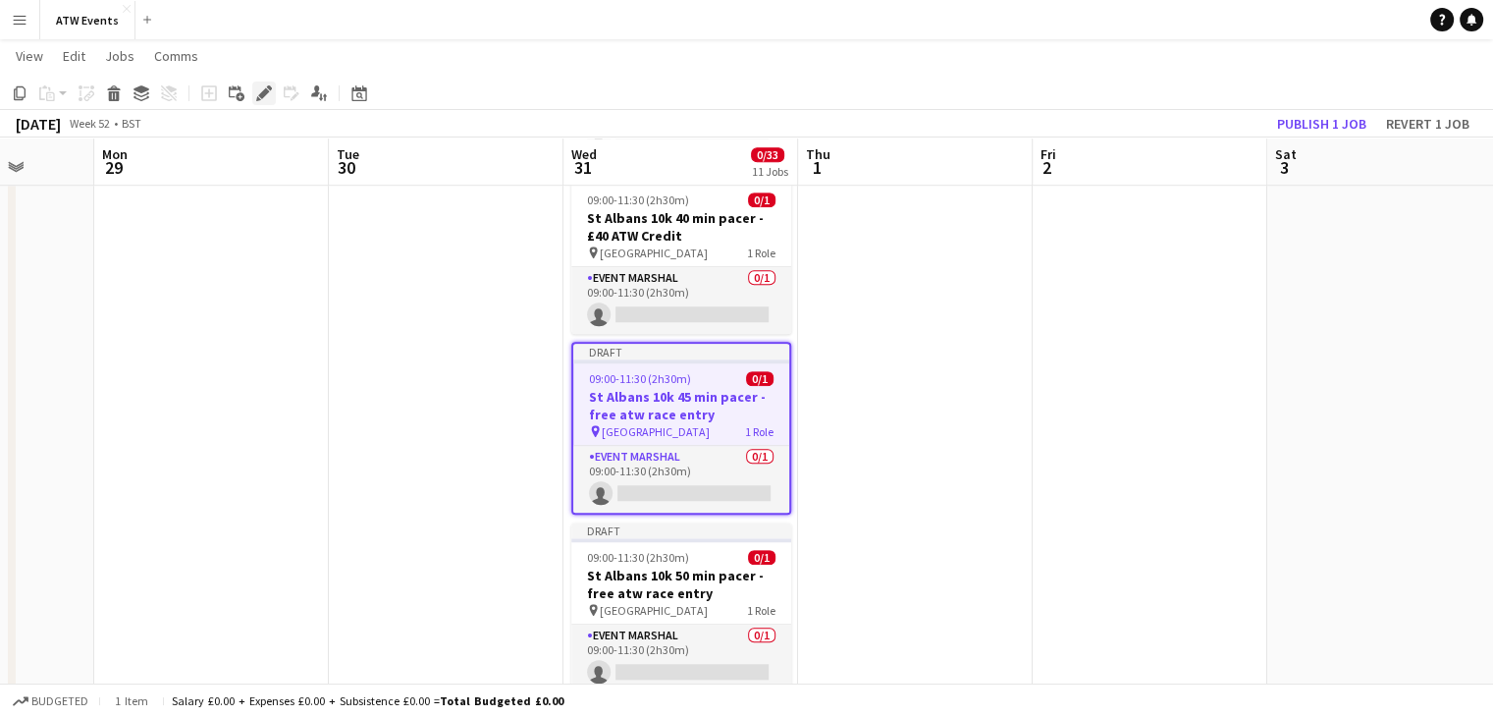
click at [264, 90] on icon at bounding box center [263, 93] width 11 height 11
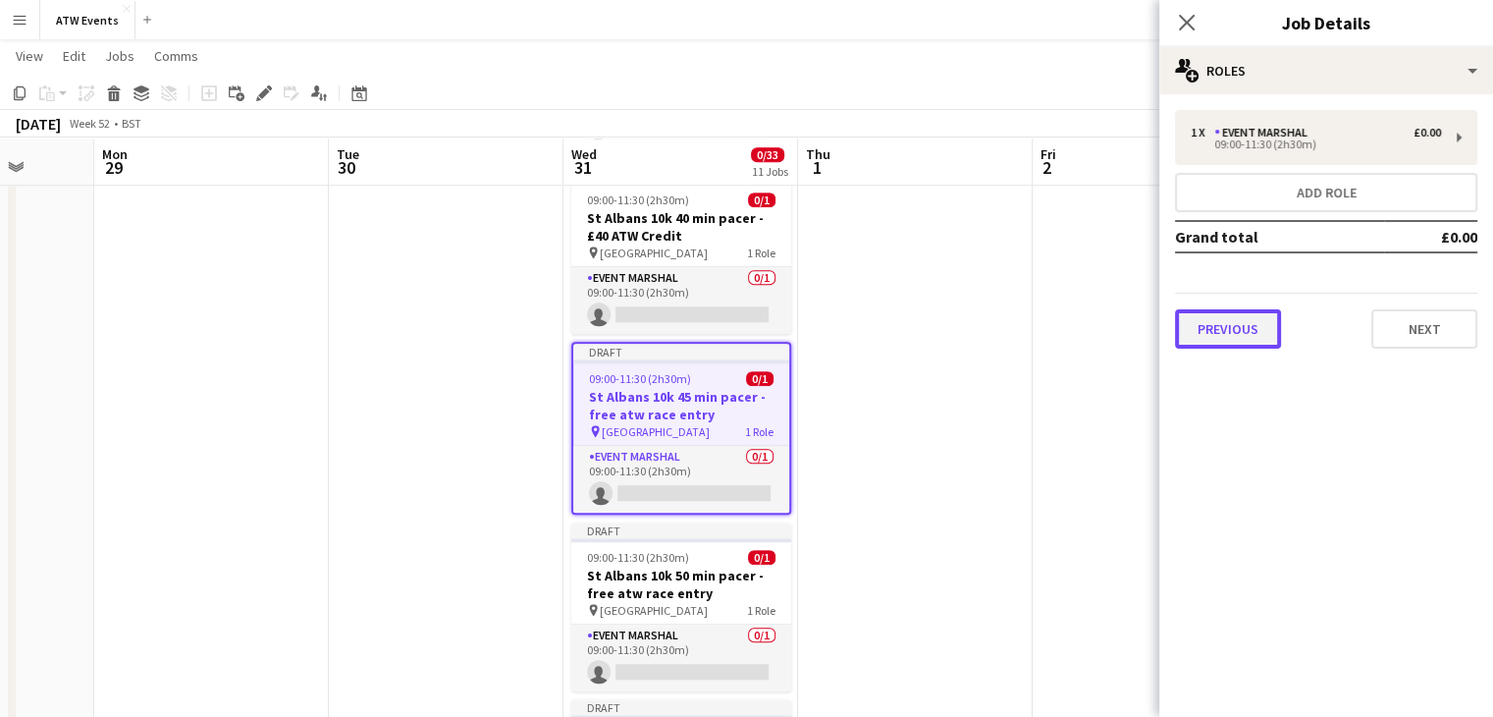
click at [1240, 309] on button "Previous" at bounding box center [1228, 328] width 106 height 39
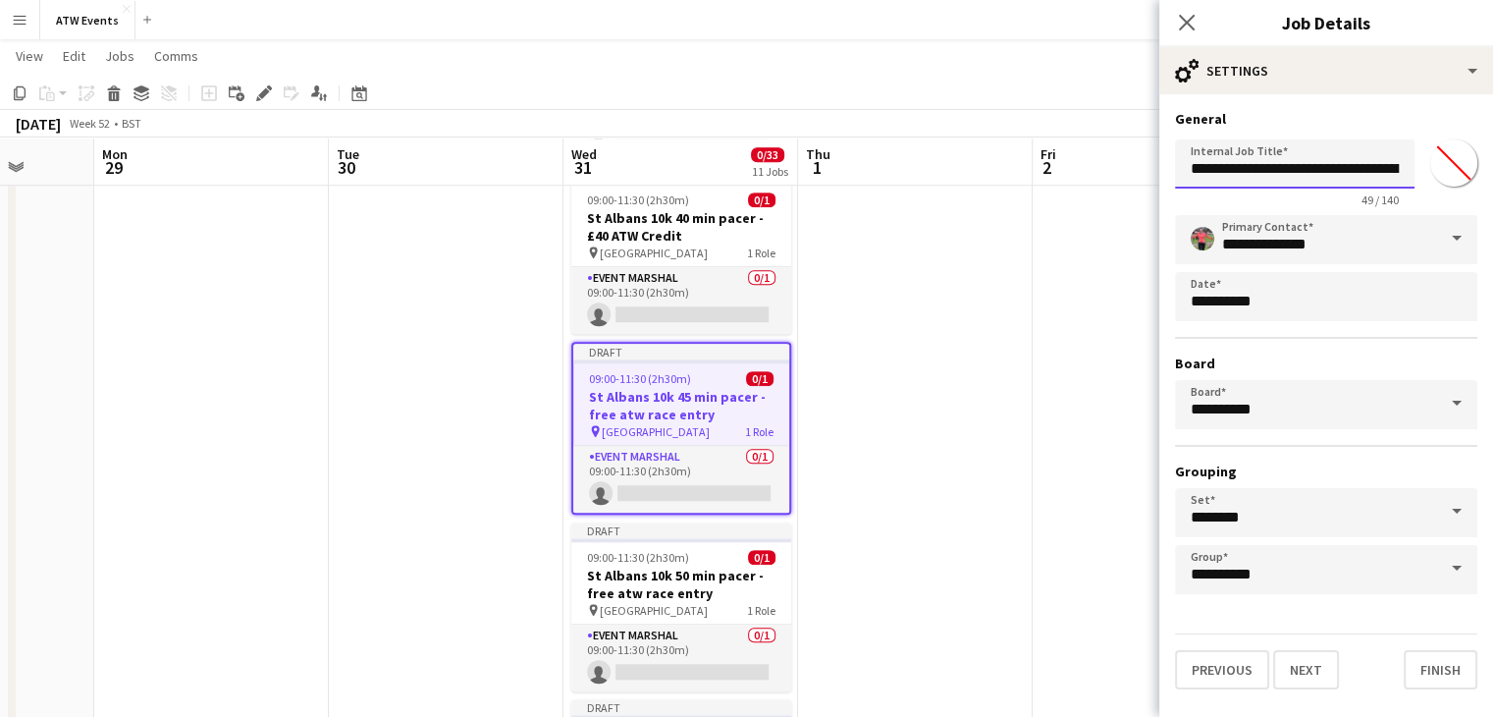
click at [1362, 174] on input "**********" at bounding box center [1295, 163] width 240 height 49
click at [1292, 168] on input "**********" at bounding box center [1295, 163] width 240 height 49
click button "Next" at bounding box center [1306, 669] width 66 height 39
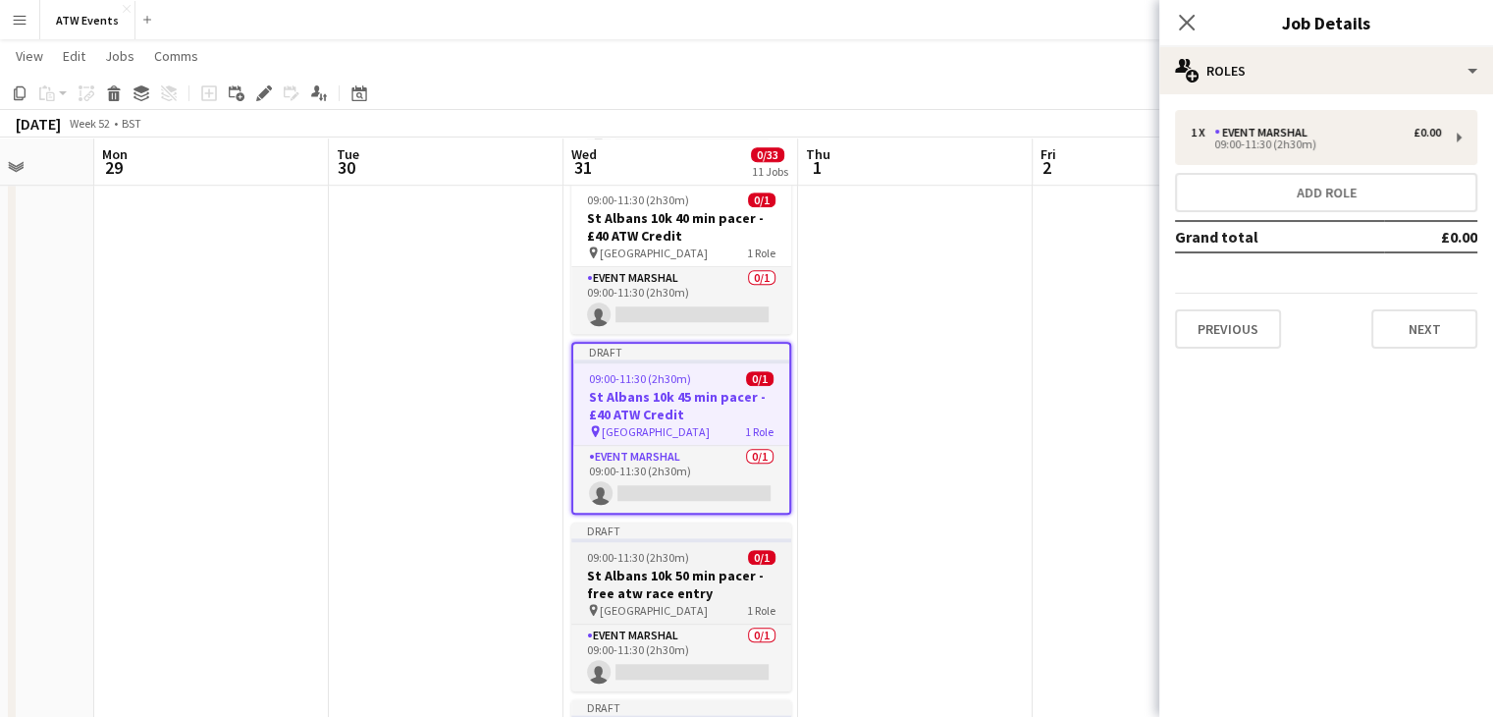
click at [685, 592] on h3 "St Albans 10k 50 min pacer -free atw race entry" at bounding box center [681, 583] width 220 height 35
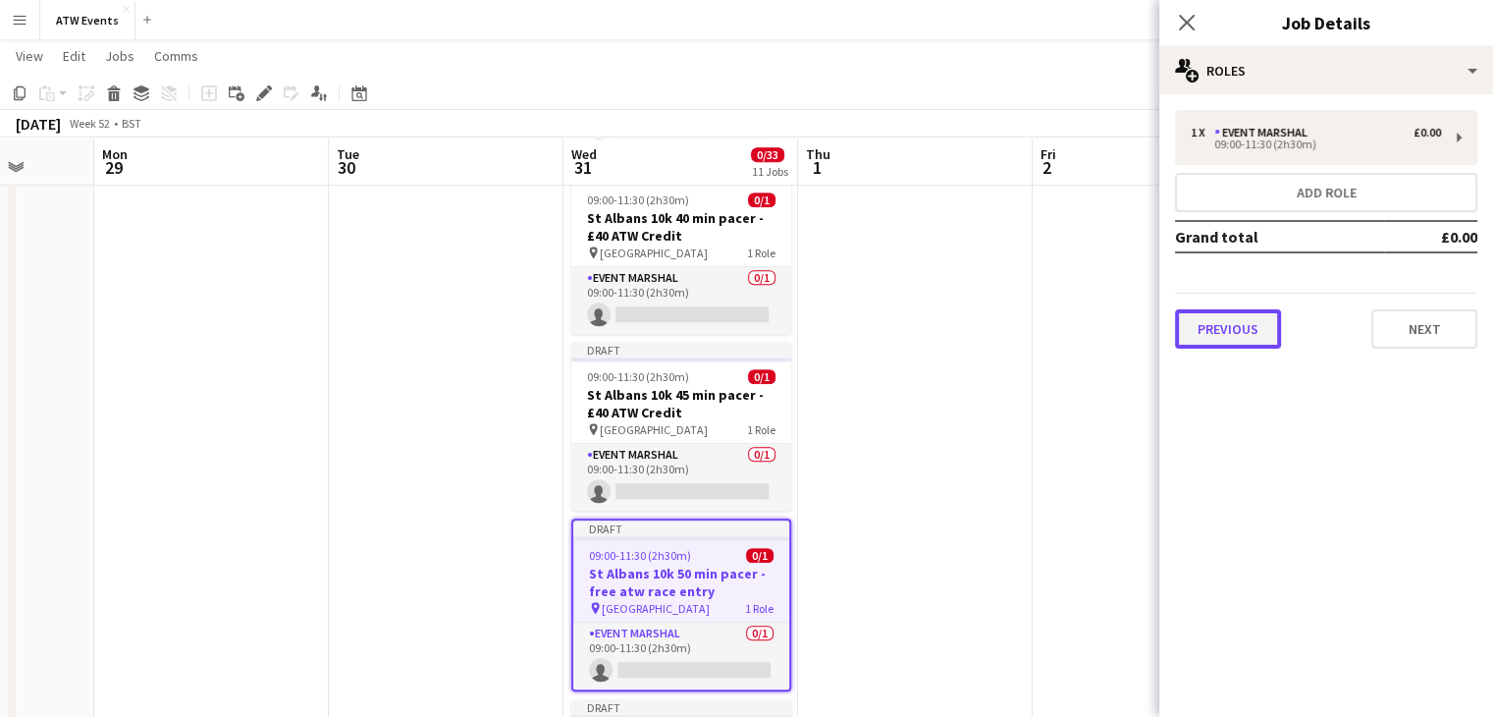
click at [1245, 309] on button "Previous" at bounding box center [1228, 328] width 106 height 39
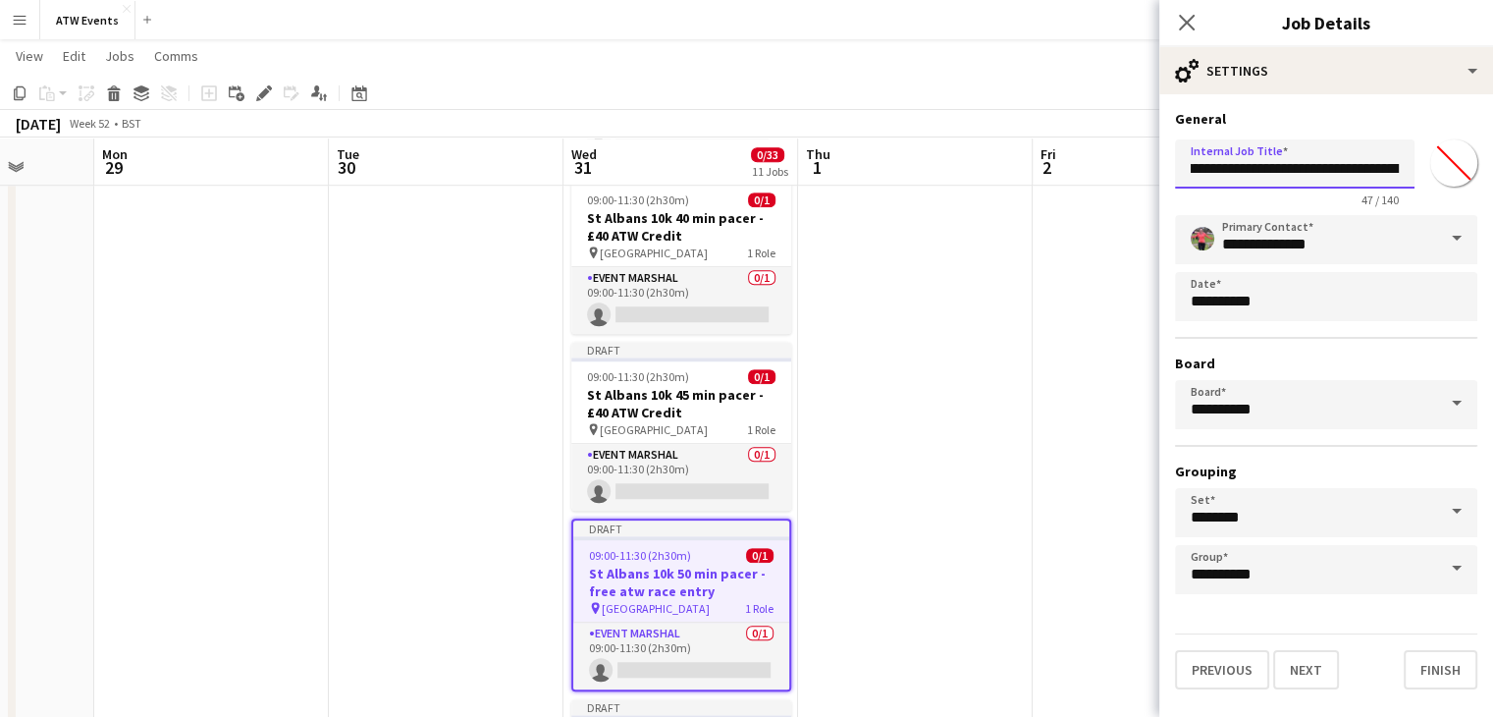
click at [1297, 167] on input "**********" at bounding box center [1295, 163] width 240 height 49
click button "Next" at bounding box center [1306, 669] width 66 height 39
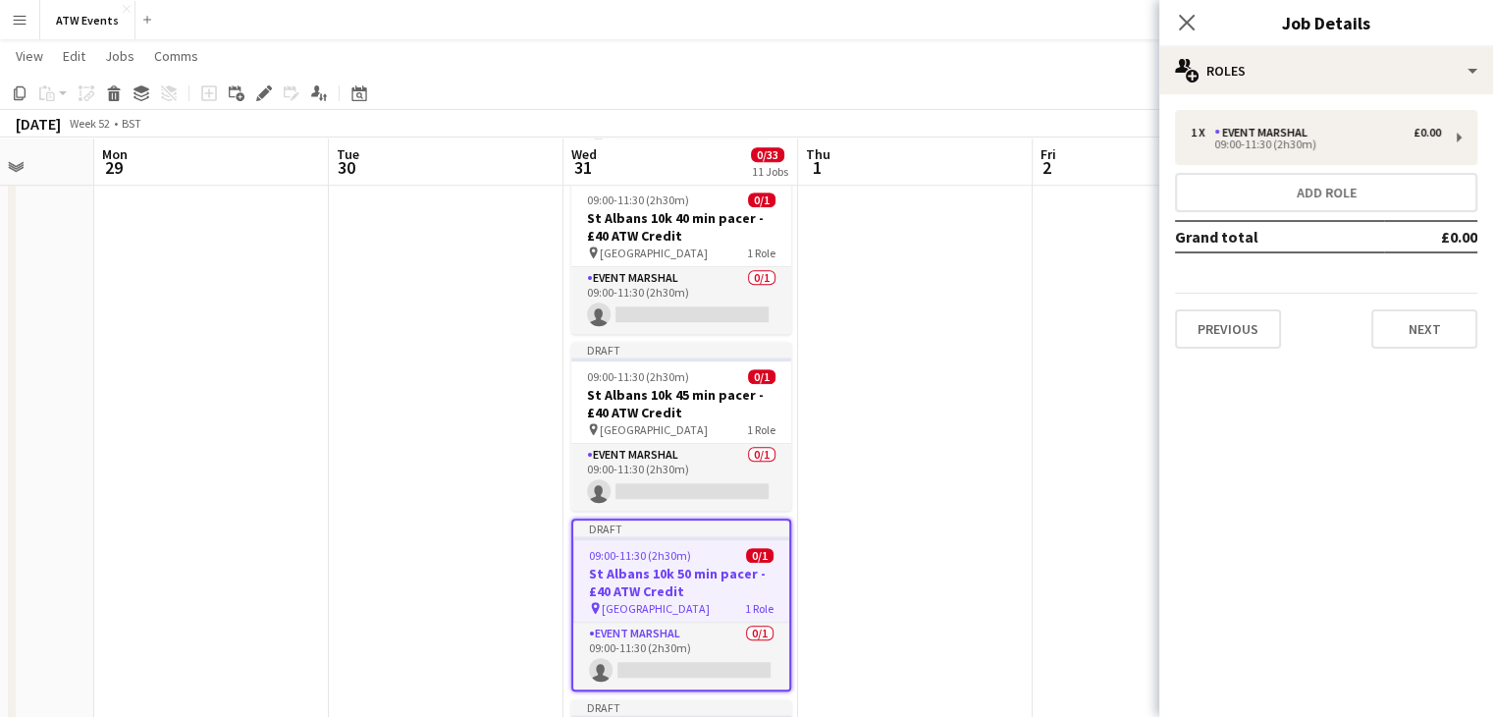
scroll to position [1770, 0]
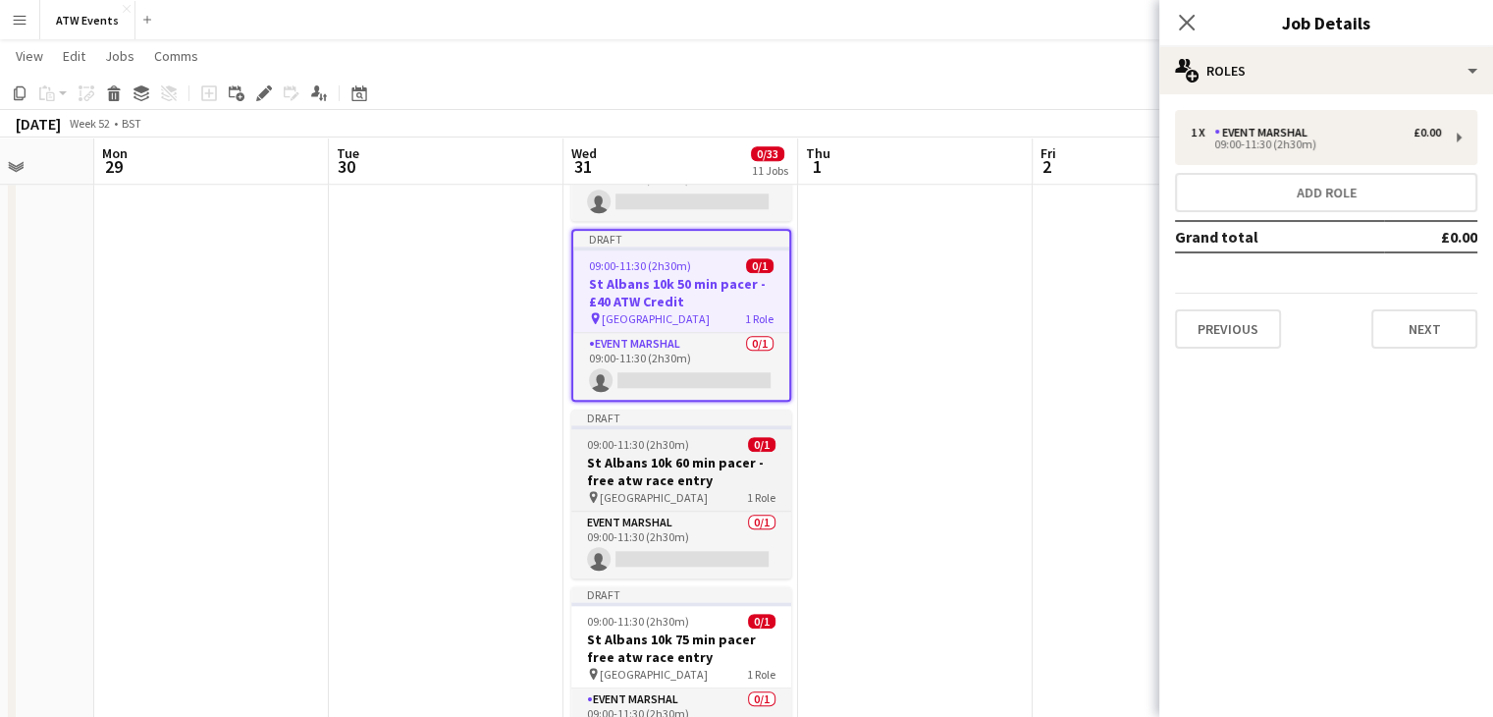
click at [692, 495] on div "pin Highfield Park 1 Role" at bounding box center [681, 497] width 220 height 16
type input "**********"
type input "*******"
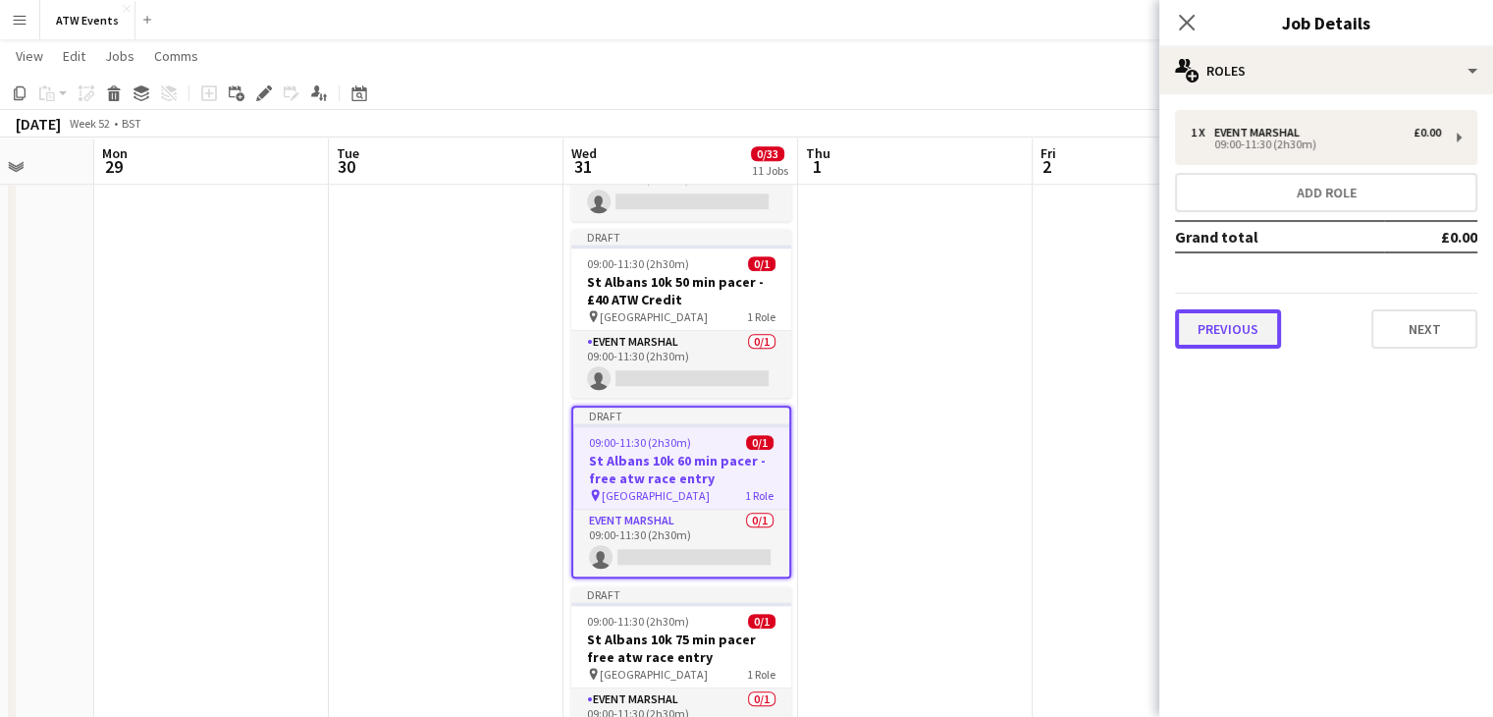
click at [1226, 340] on button "Previous" at bounding box center [1228, 328] width 106 height 39
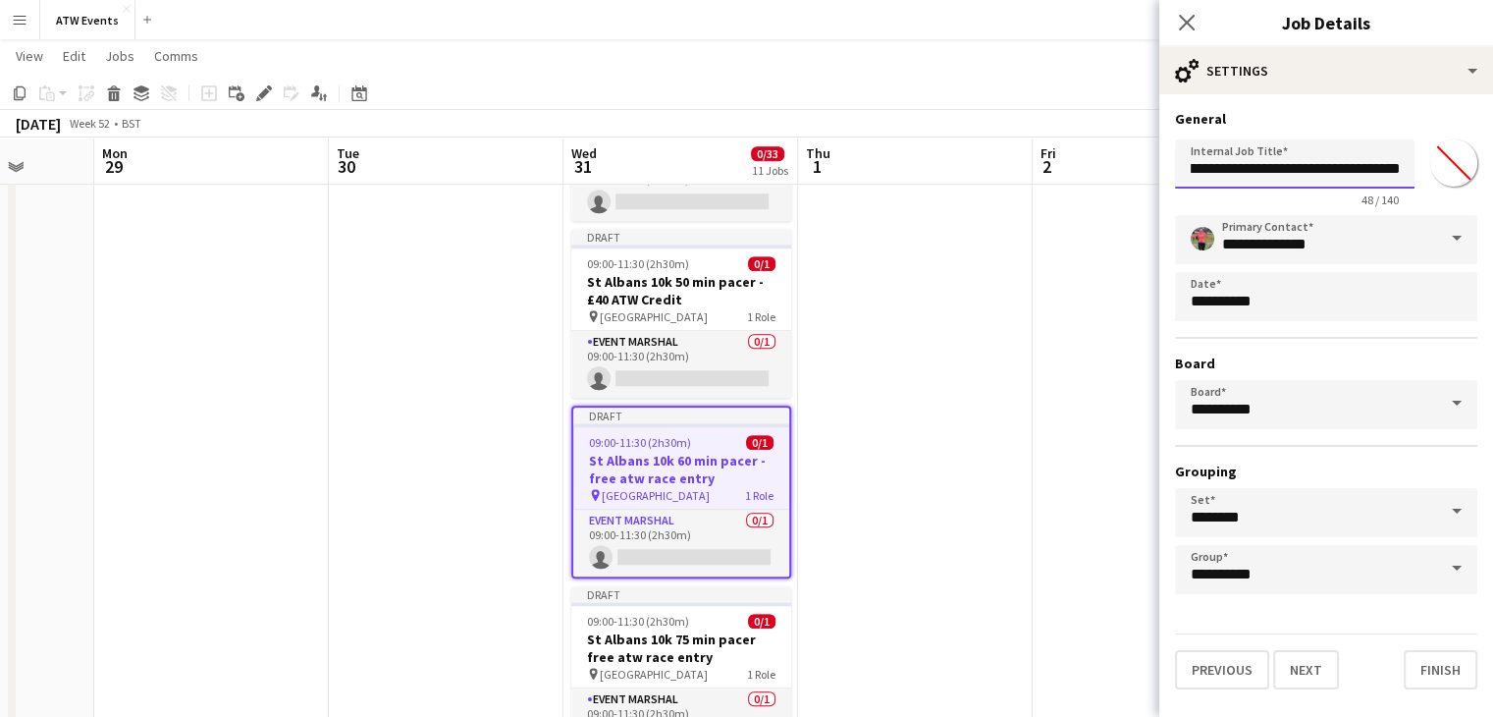
click at [1302, 166] on input "**********" at bounding box center [1295, 163] width 240 height 49
type input "**********"
click button "Next" at bounding box center [1306, 669] width 66 height 39
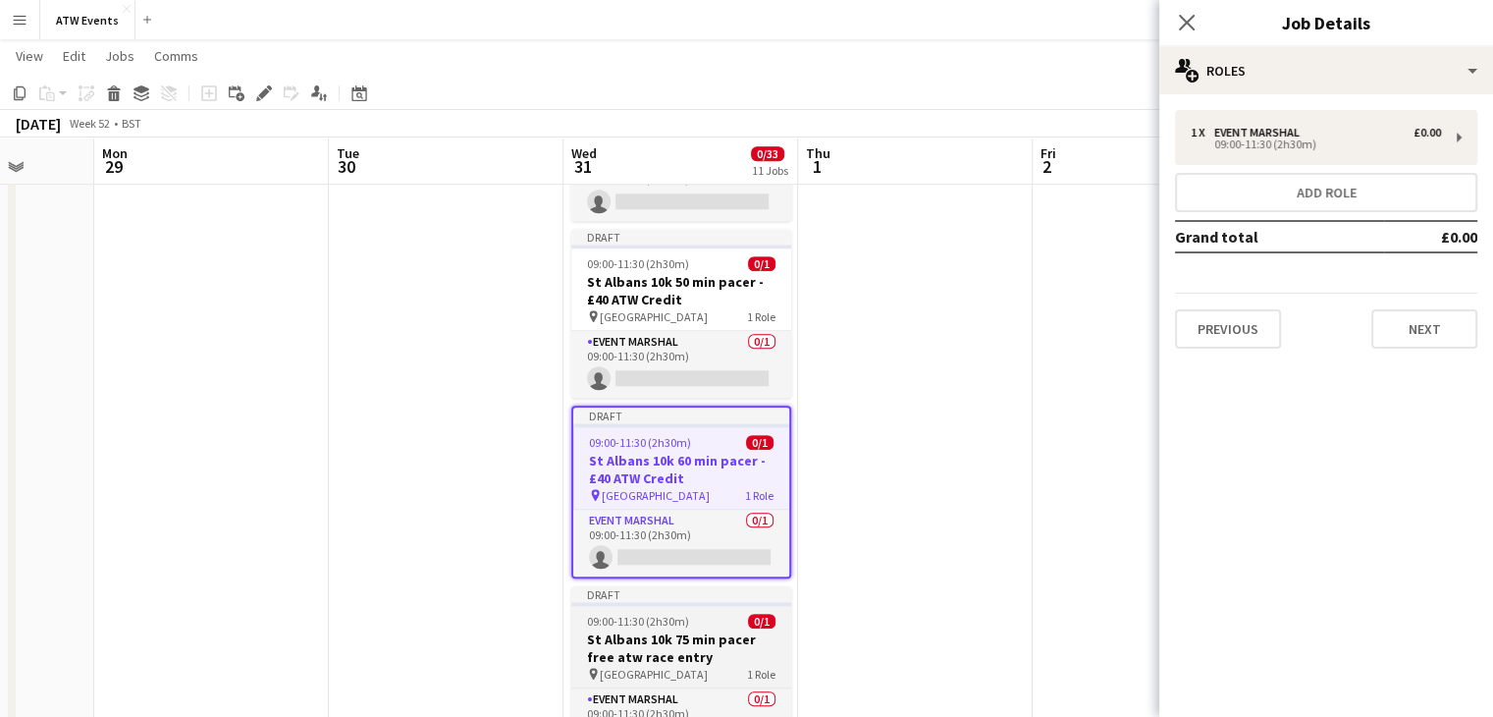
click at [707, 642] on h3 "St Albans 10k 75 min pacer free atw race entry" at bounding box center [681, 647] width 220 height 35
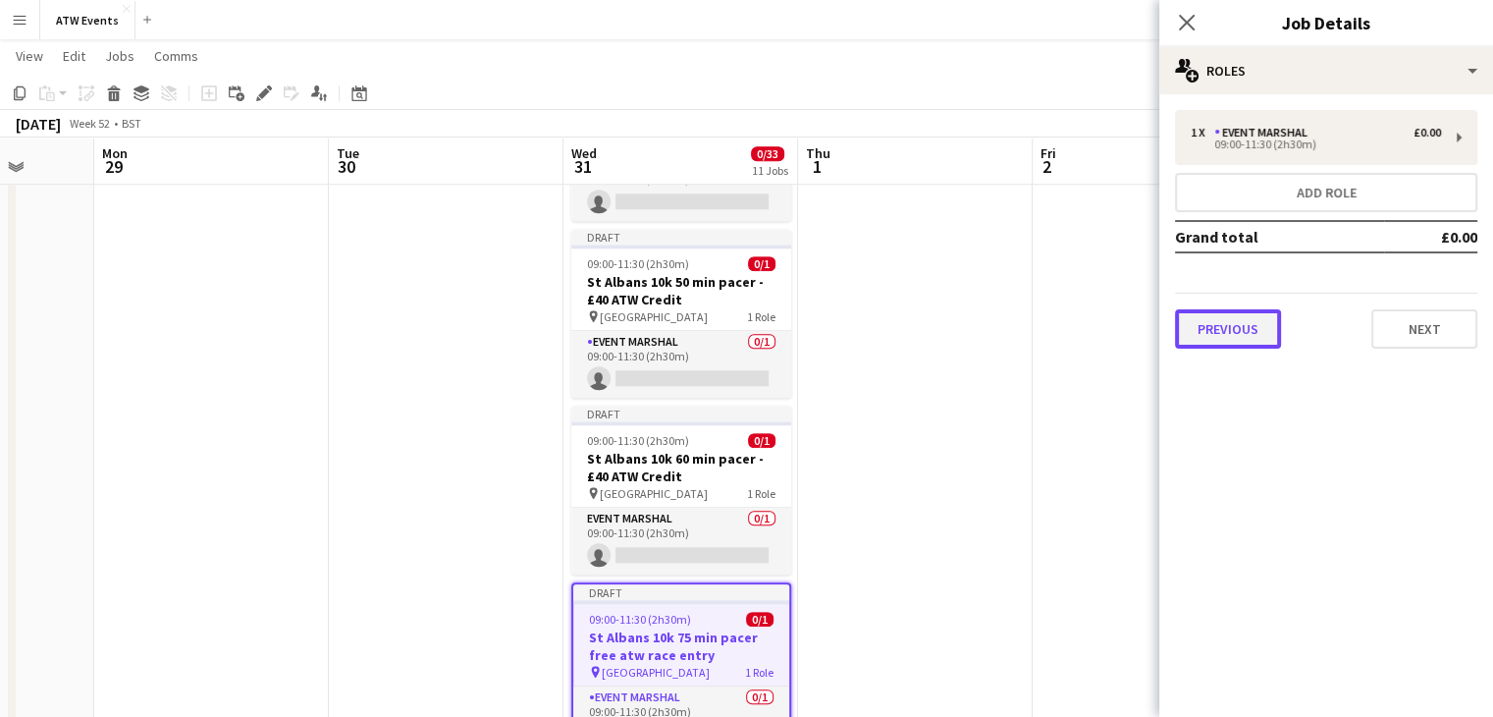
click at [1234, 315] on button "Previous" at bounding box center [1228, 328] width 106 height 39
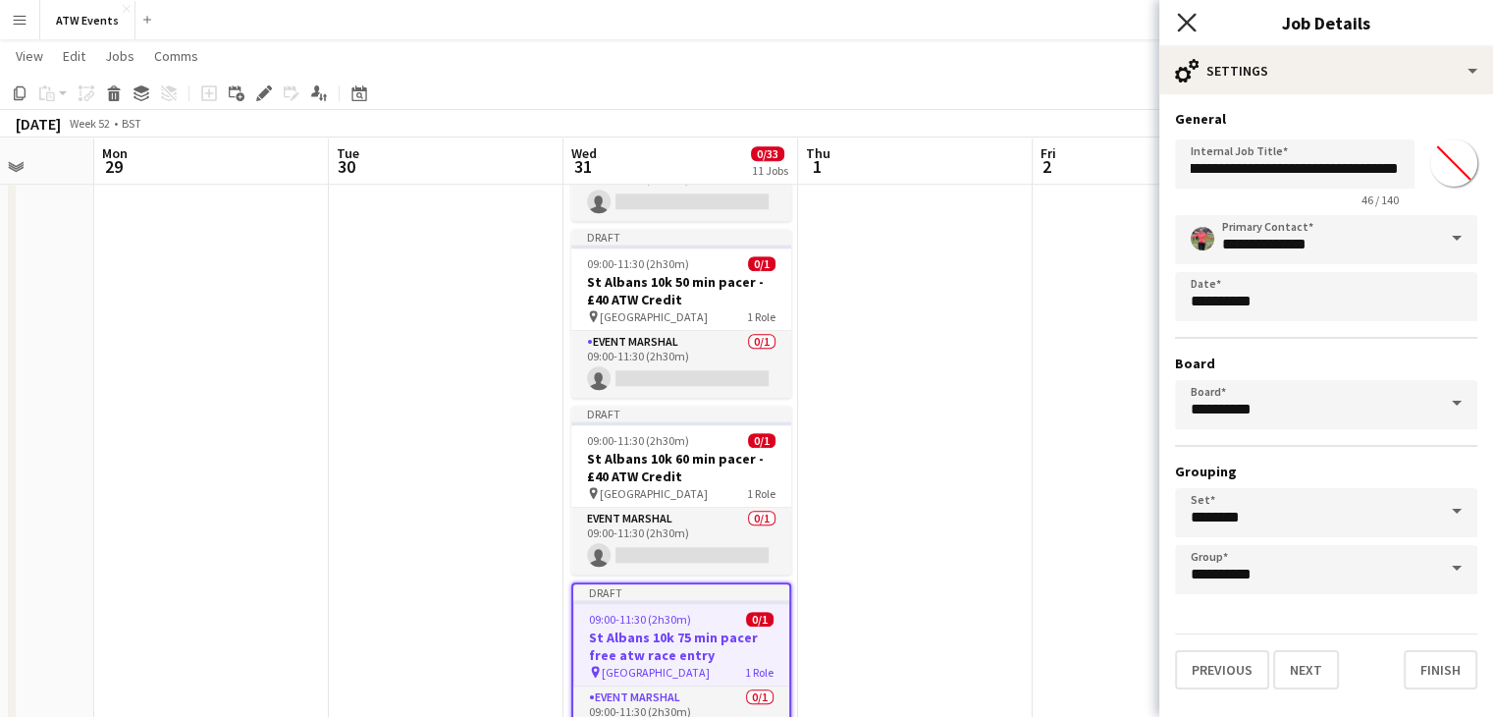
click at [1191, 21] on icon "Close pop-in" at bounding box center [1186, 22] width 19 height 19
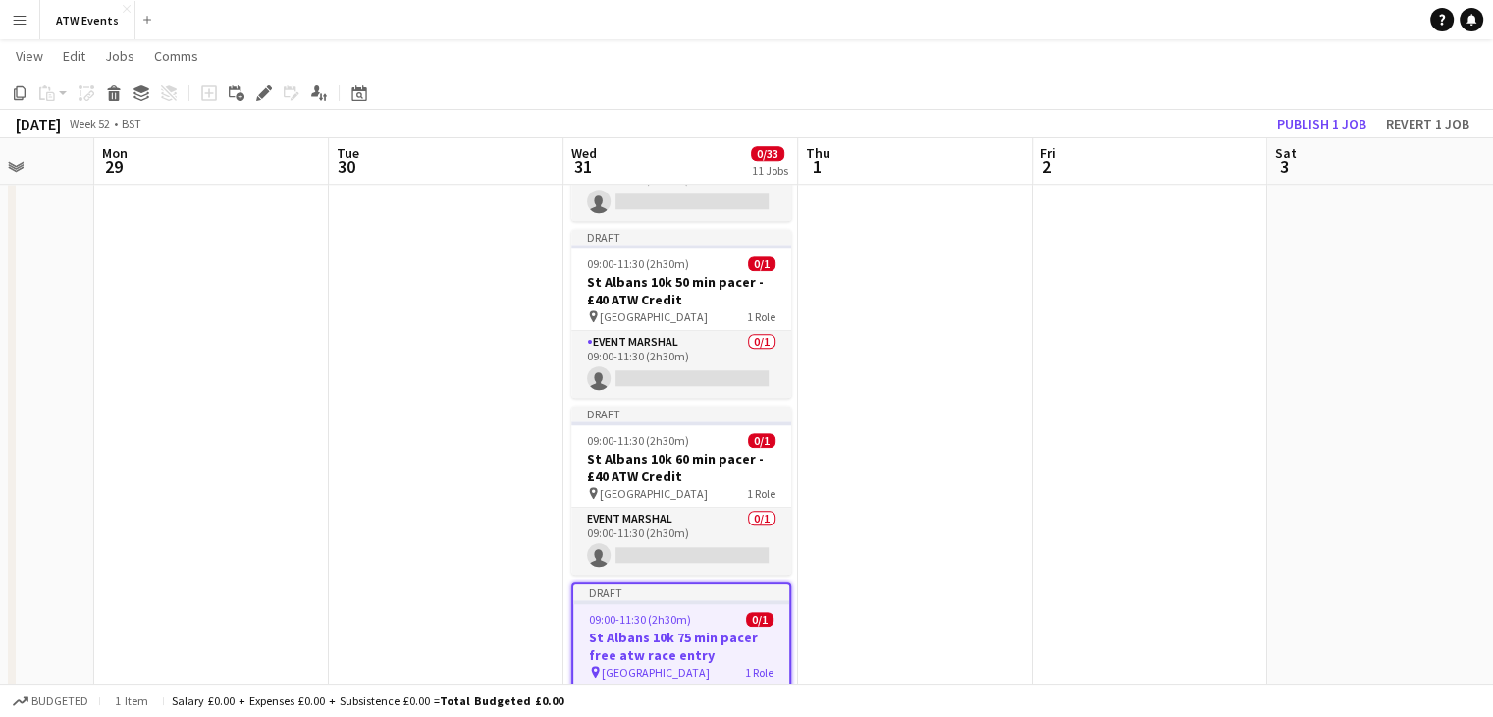
click at [661, 631] on h3 "St Albans 10k 75 min pacer free atw race entry" at bounding box center [681, 645] width 216 height 35
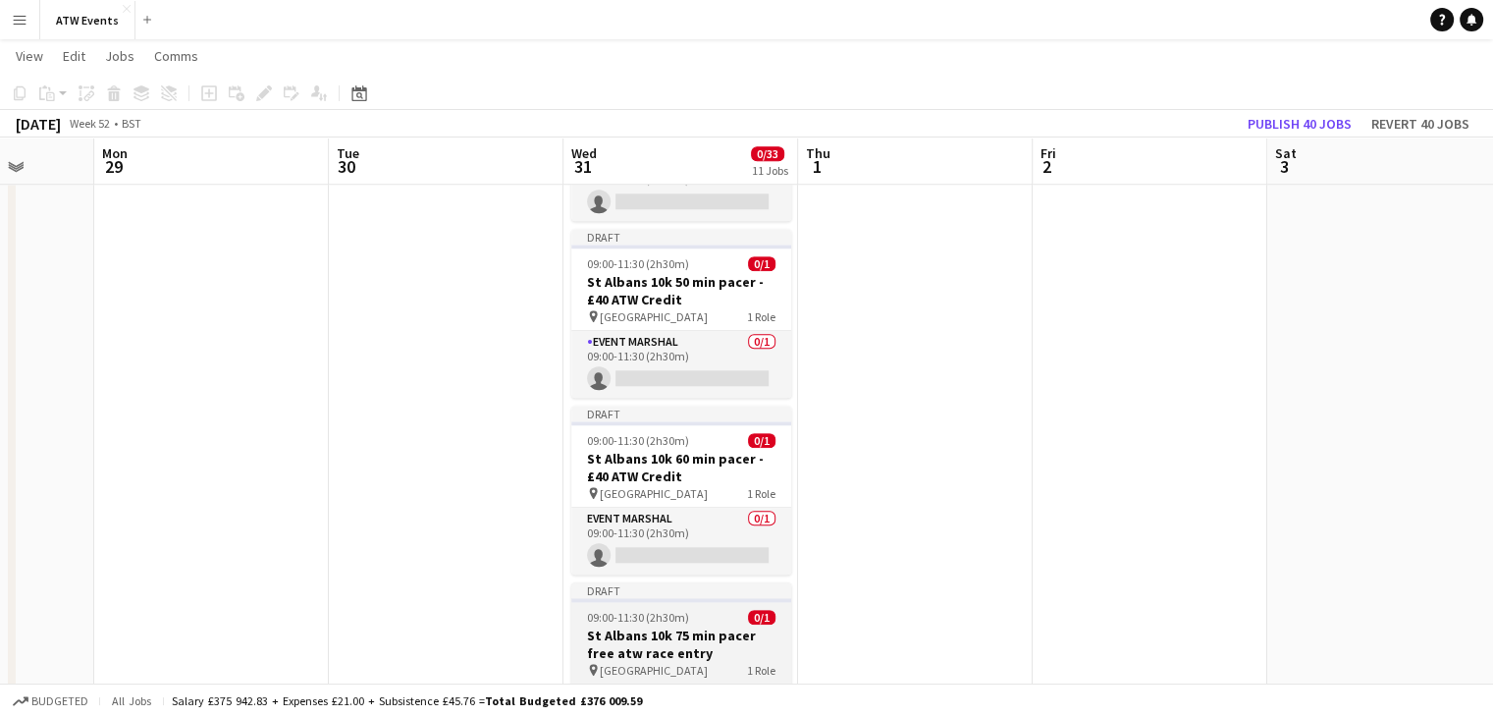
click at [667, 617] on span "09:00-11:30 (2h30m)" at bounding box center [638, 617] width 102 height 15
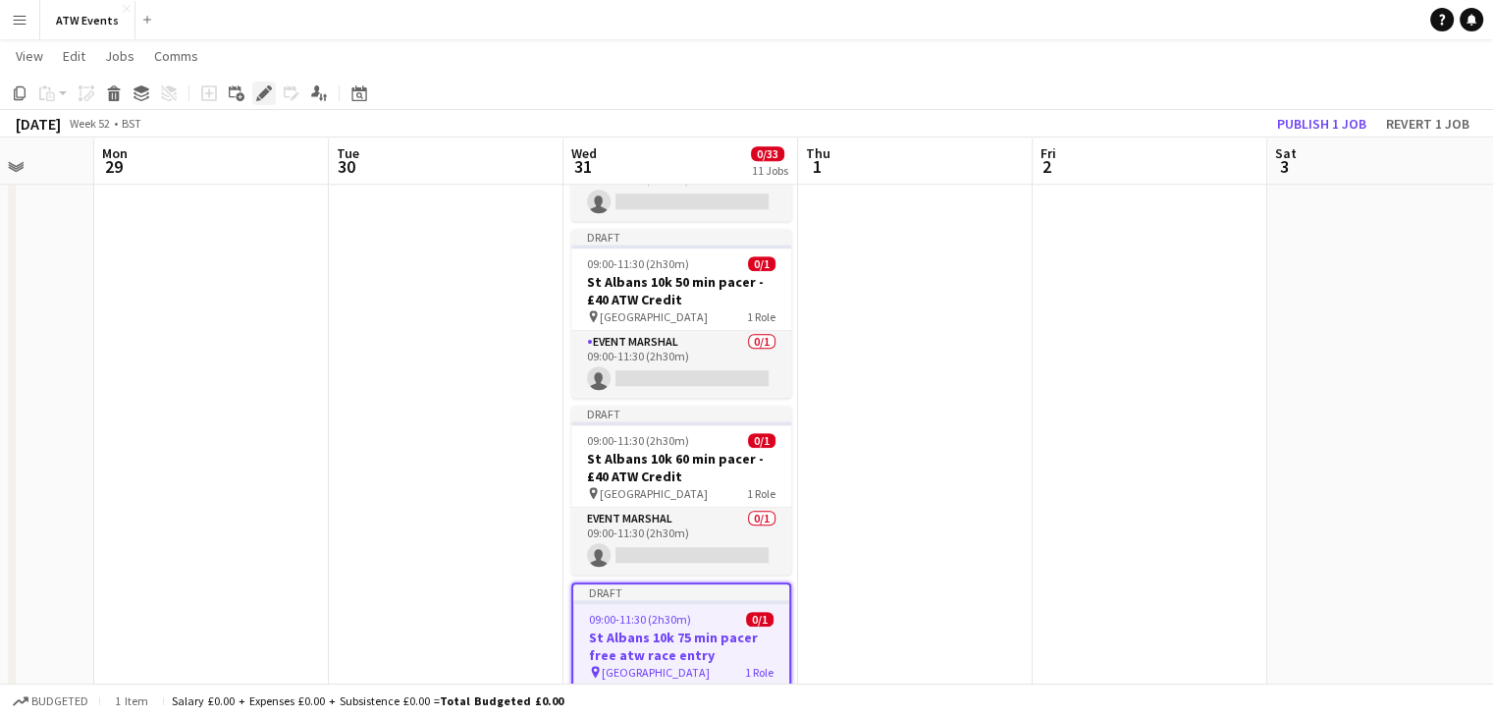
click at [260, 97] on icon at bounding box center [263, 93] width 11 height 11
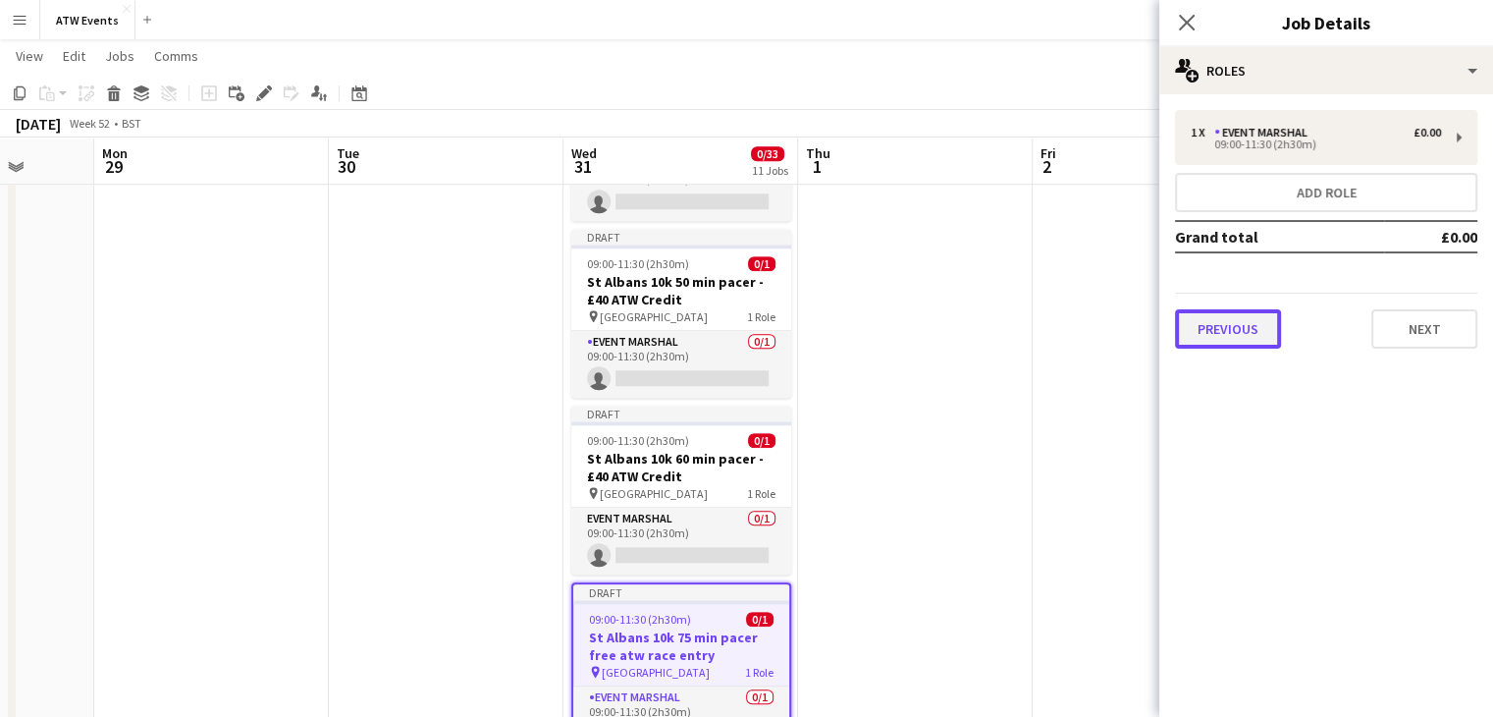
click at [1243, 317] on button "Previous" at bounding box center [1228, 328] width 106 height 39
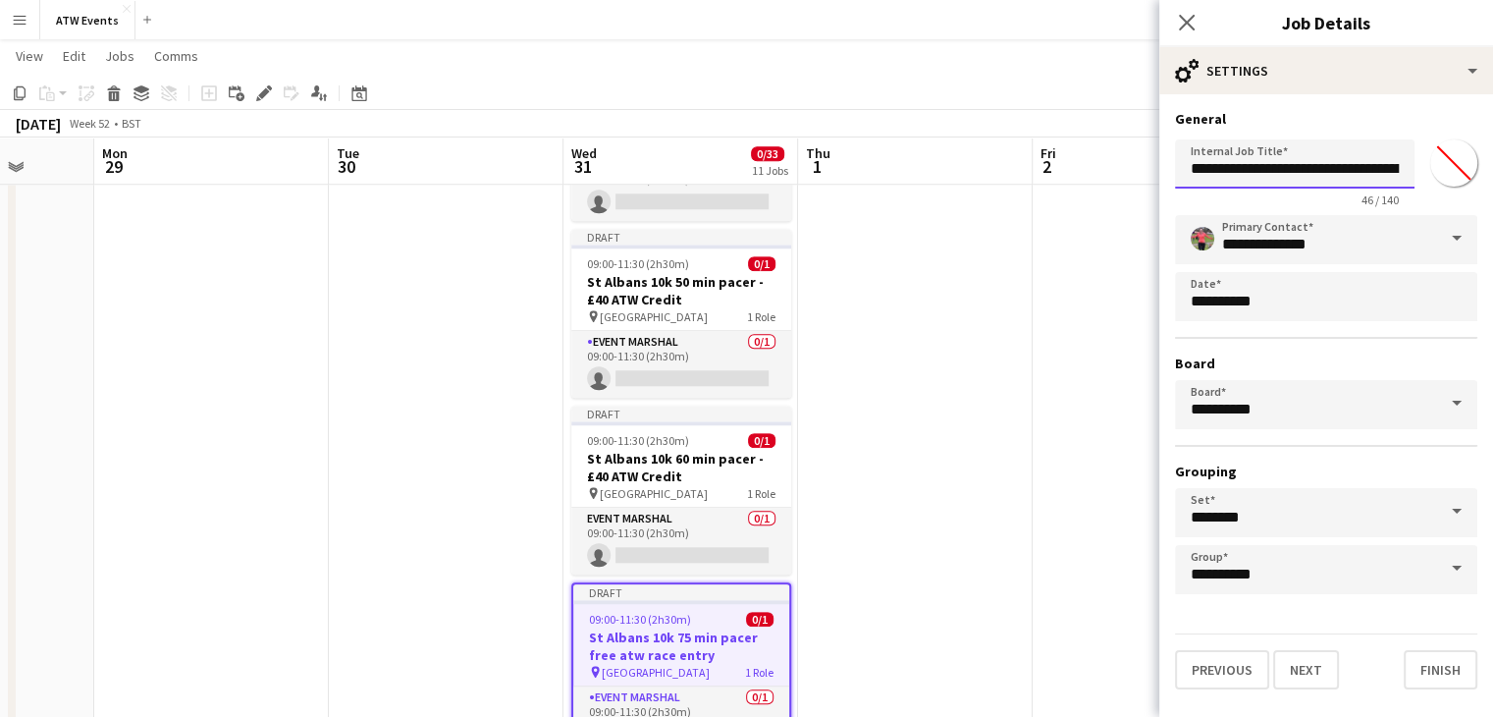
click at [1374, 170] on input "**********" at bounding box center [1295, 163] width 240 height 49
type input "**********"
click button "Next" at bounding box center [1306, 669] width 66 height 39
type input "*******"
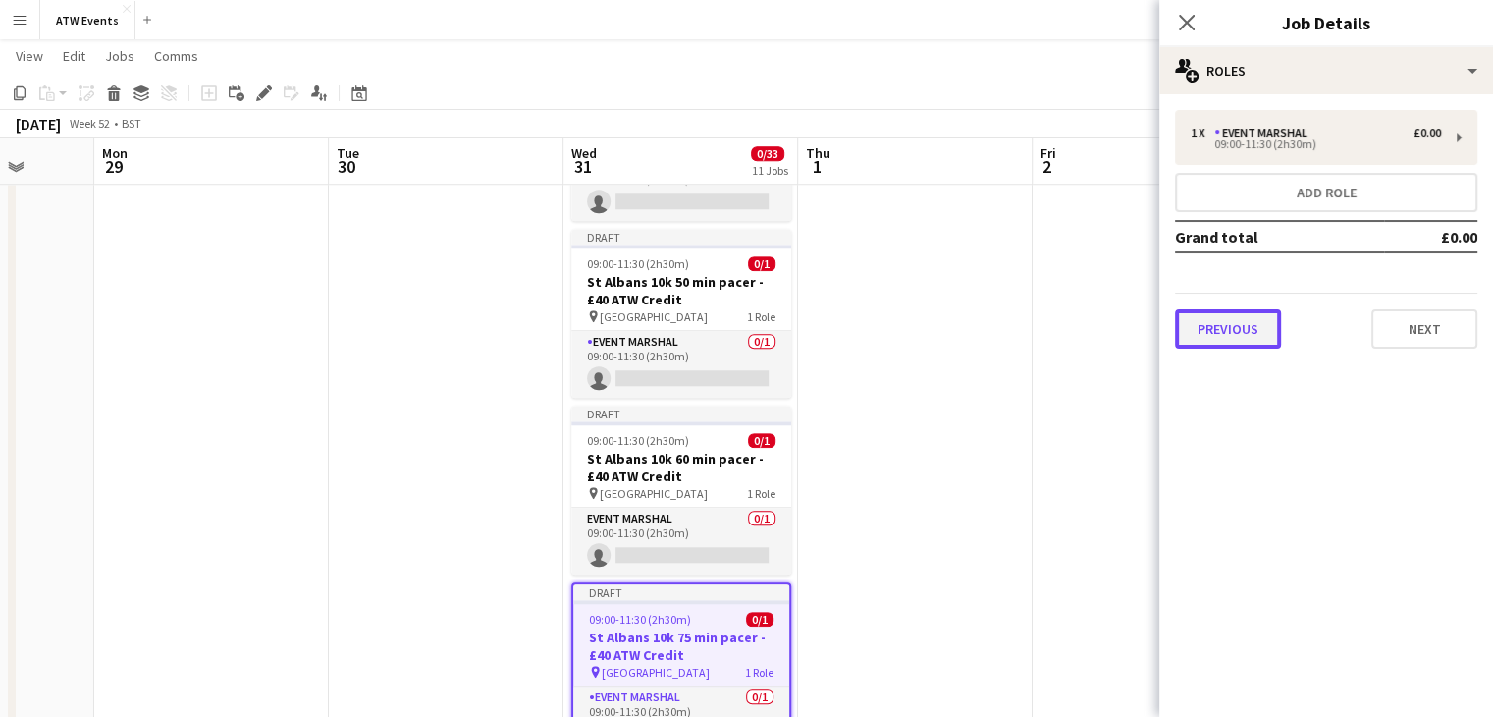
click at [1236, 324] on button "Previous" at bounding box center [1228, 328] width 106 height 39
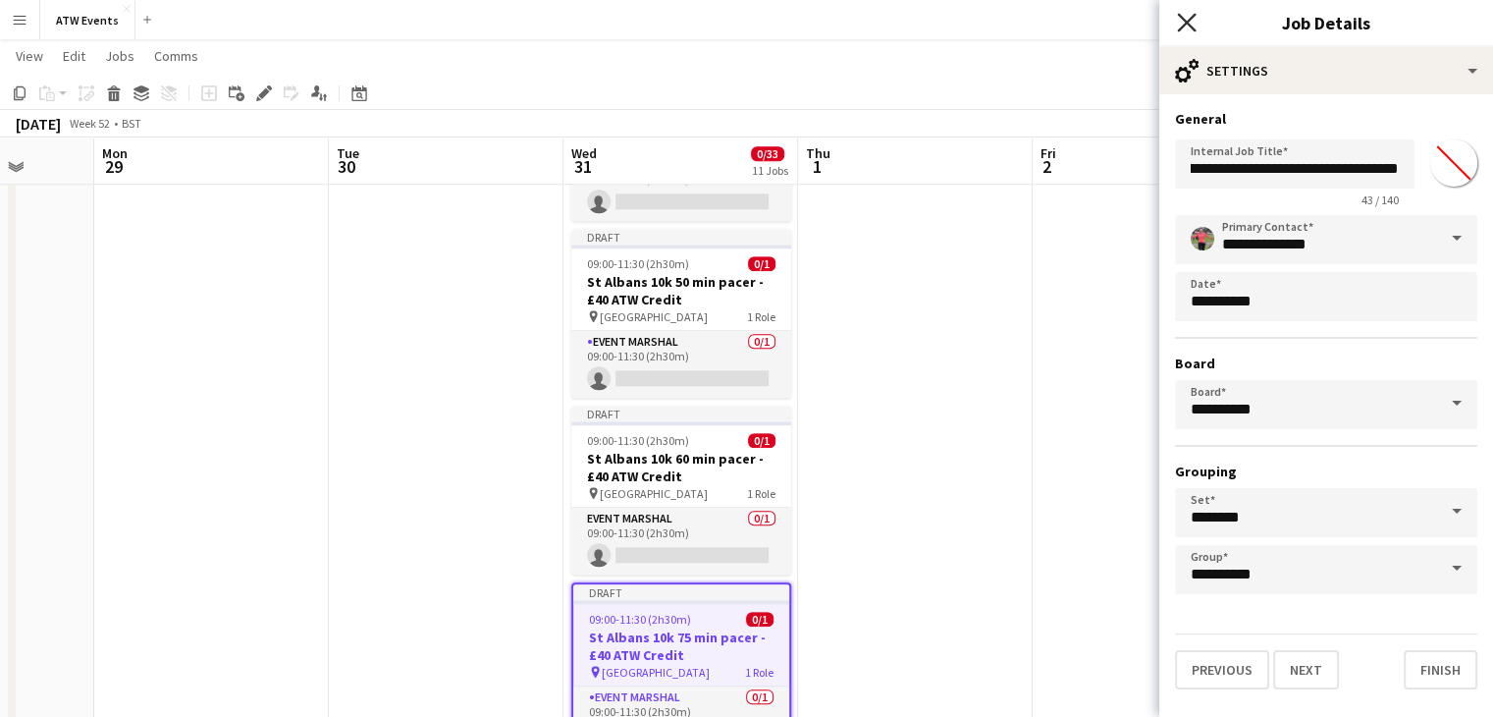
click at [1189, 28] on icon "Close pop-in" at bounding box center [1186, 22] width 19 height 19
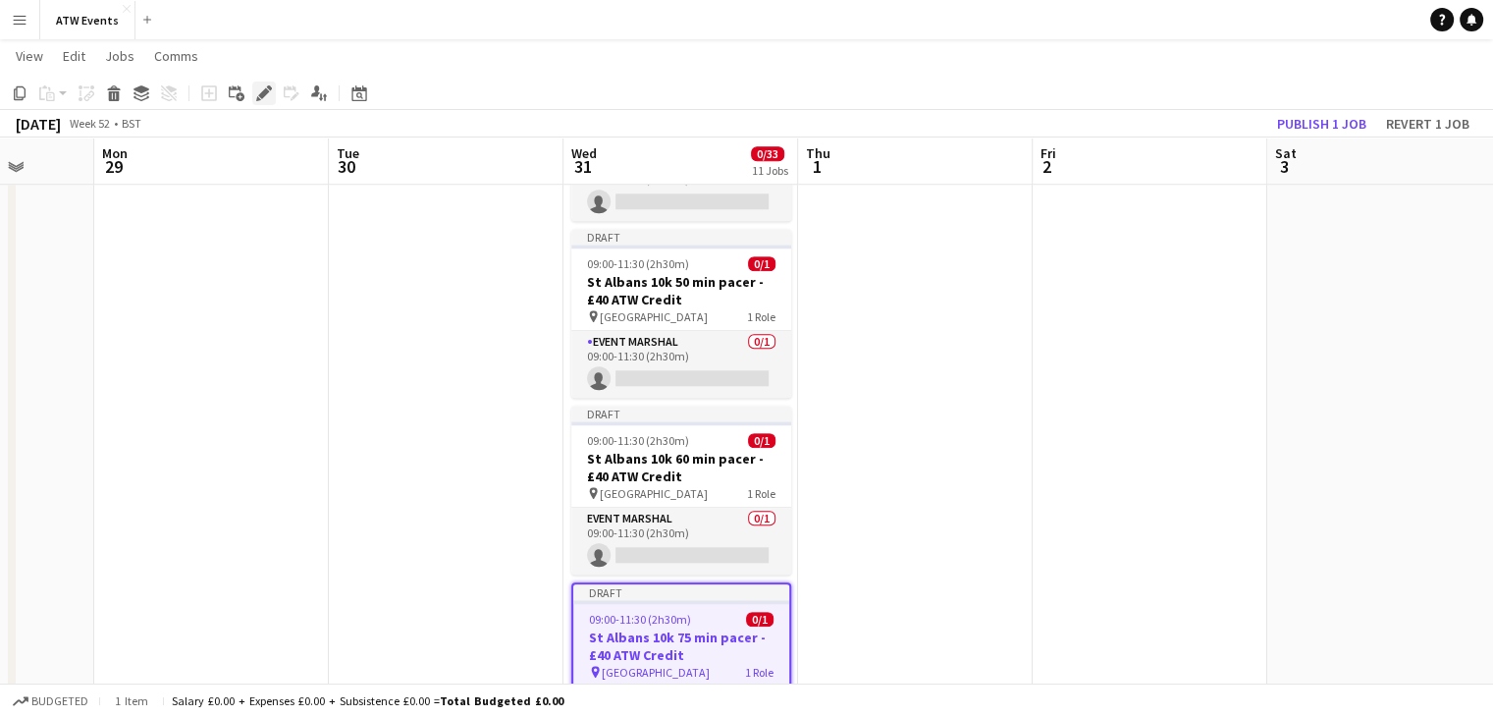
click at [264, 103] on div "Edit" at bounding box center [264, 93] width 24 height 24
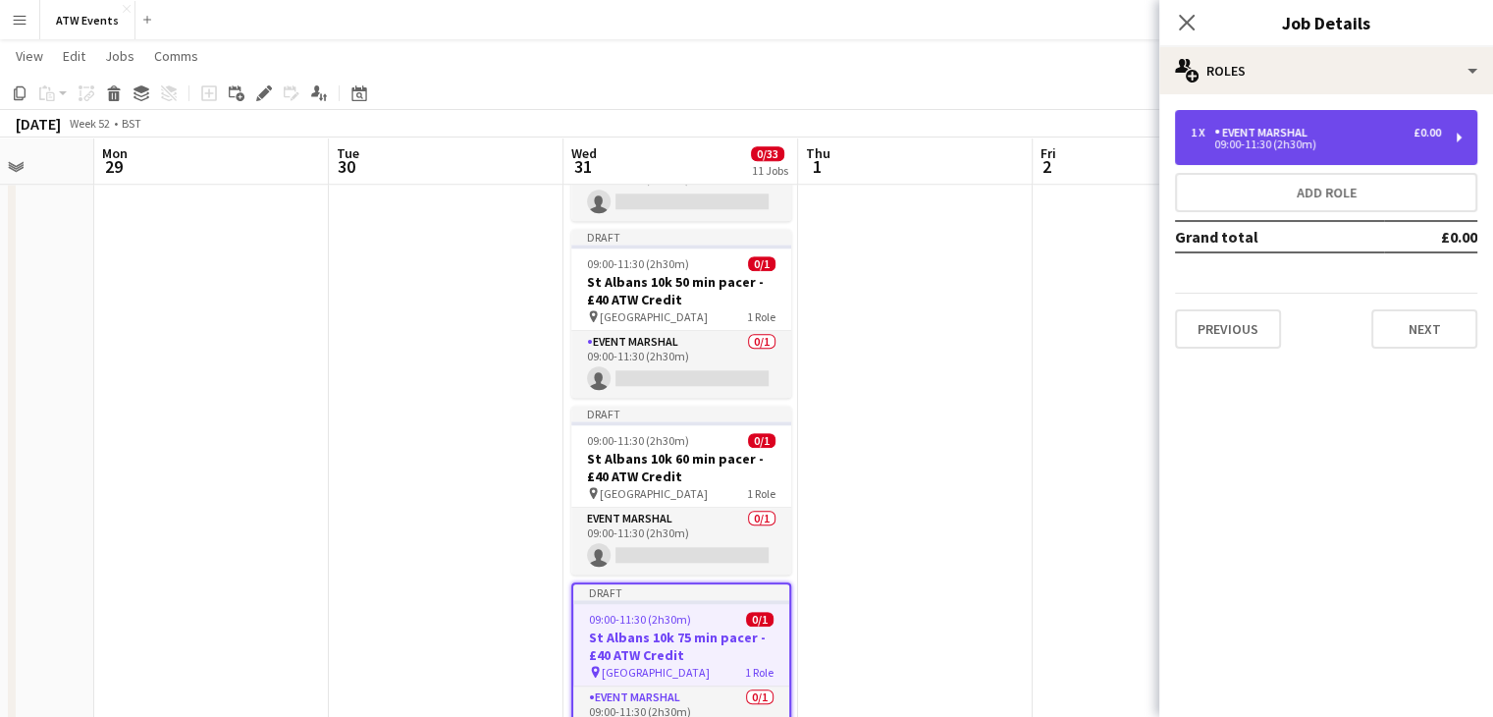
click at [1310, 148] on div "09:00-11:30 (2h30m)" at bounding box center [1316, 144] width 250 height 10
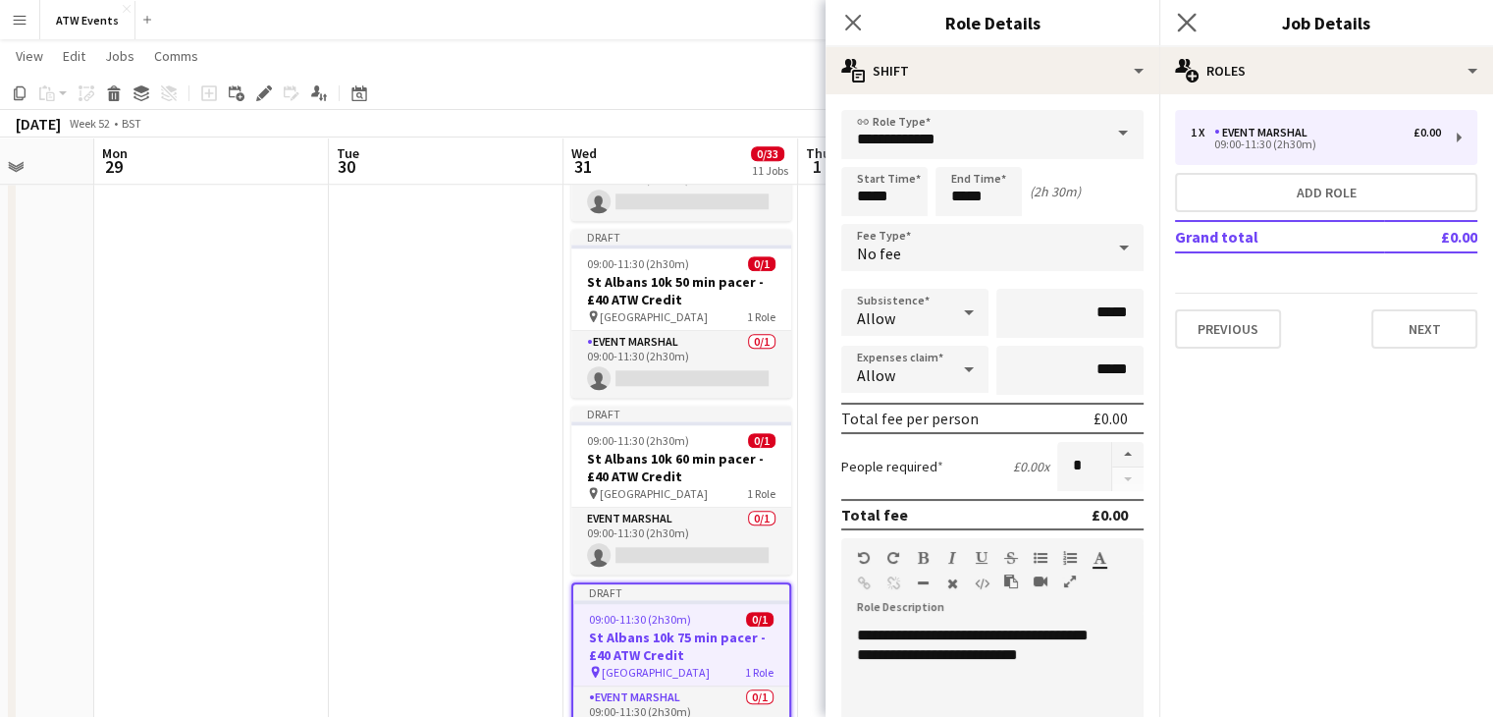
click at [1182, 32] on app-icon "Close pop-in" at bounding box center [1187, 23] width 28 height 28
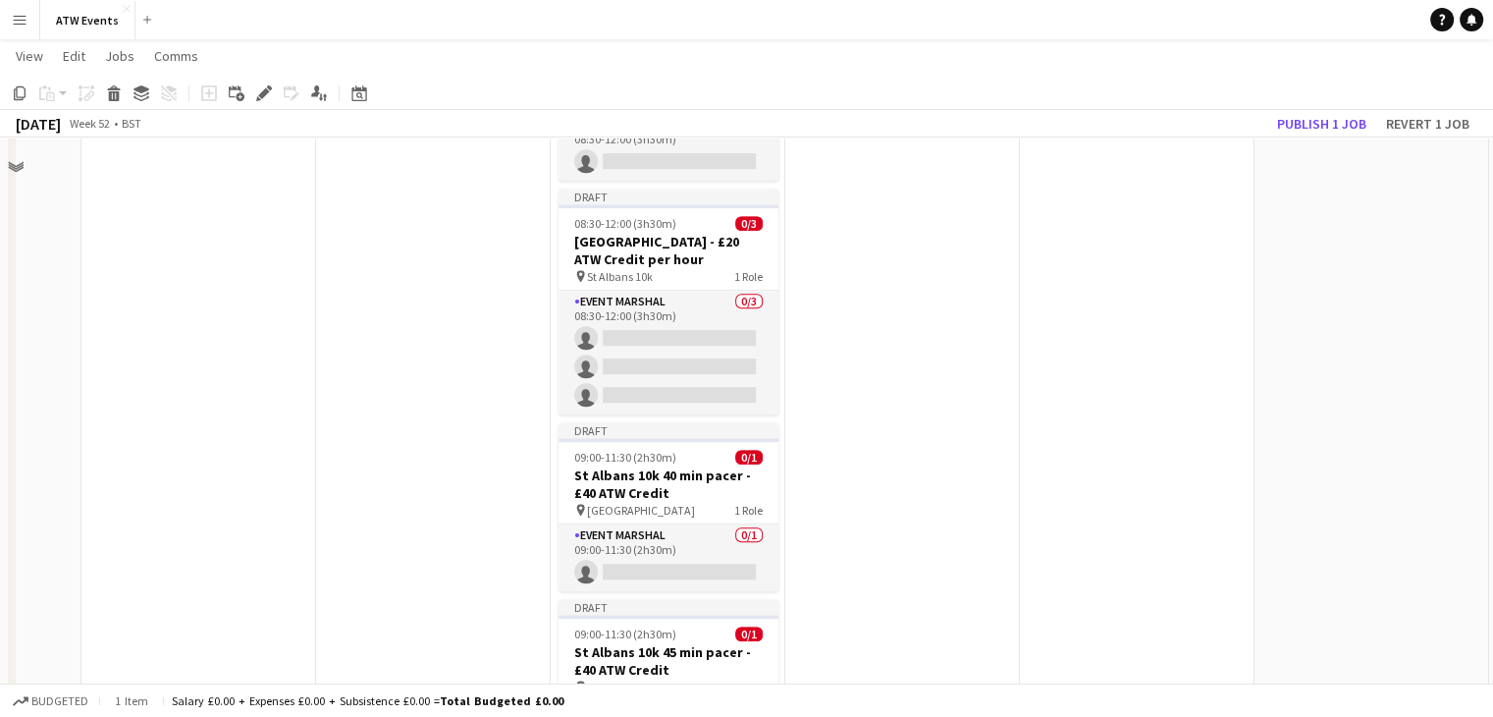
scroll to position [1138, 0]
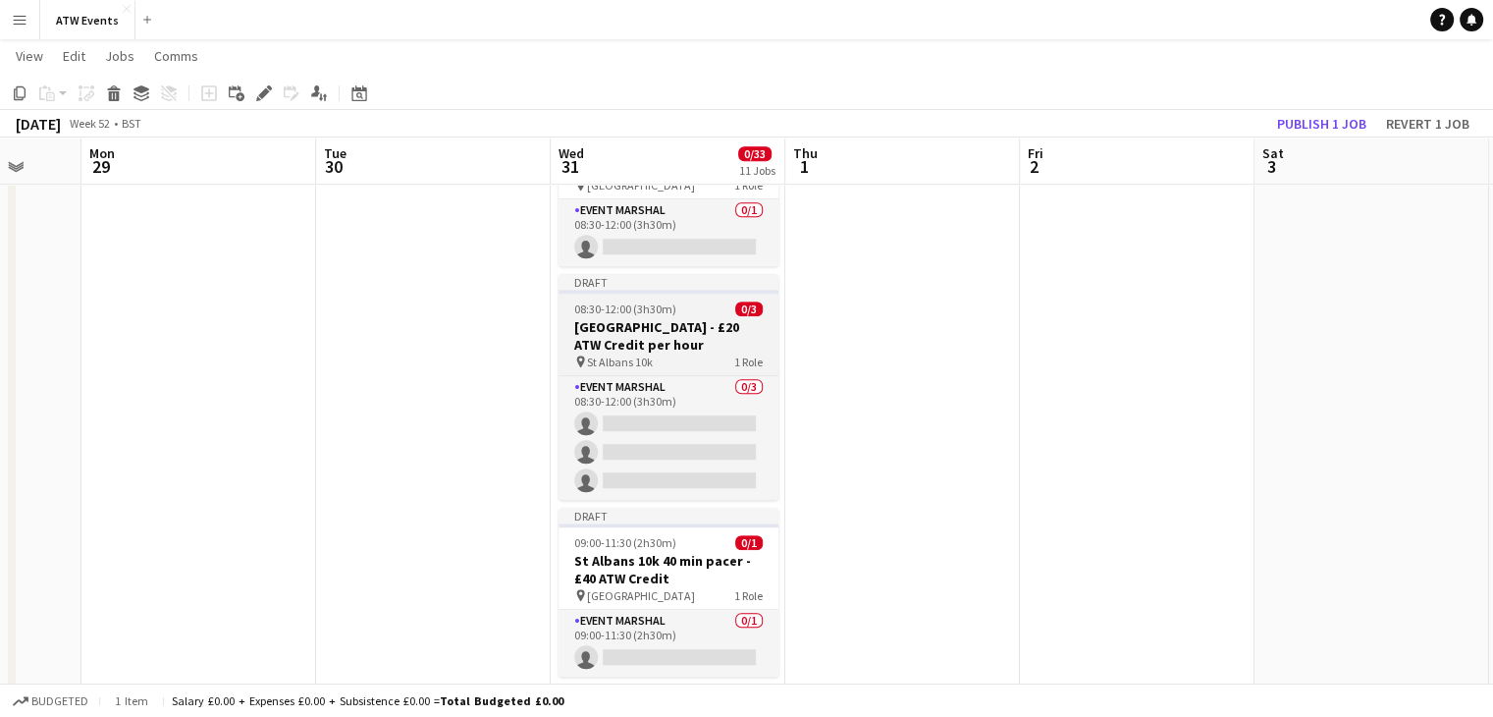
click at [715, 351] on h3 "[GEOGRAPHIC_DATA] - £20 ATW Credit per hour" at bounding box center [669, 335] width 220 height 35
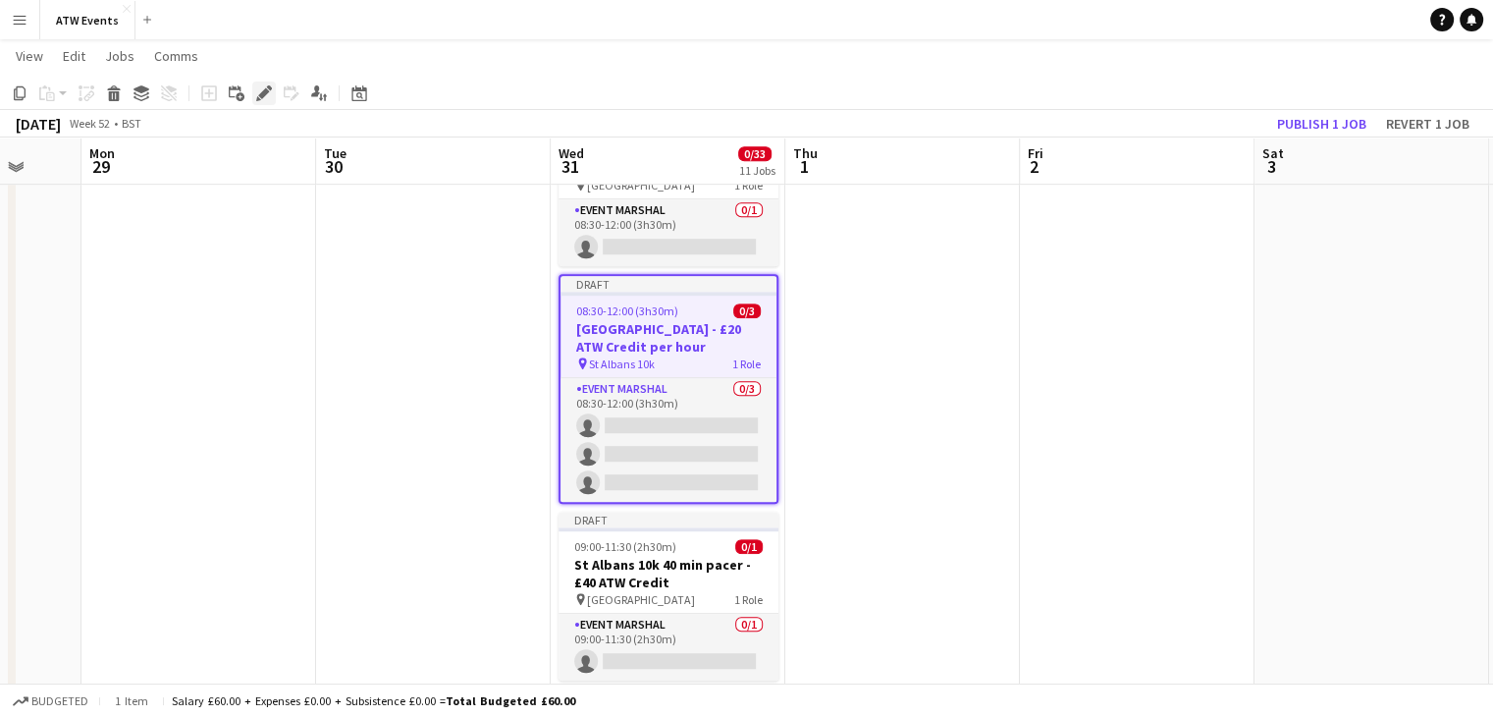
click at [266, 98] on icon "Edit" at bounding box center [264, 93] width 16 height 16
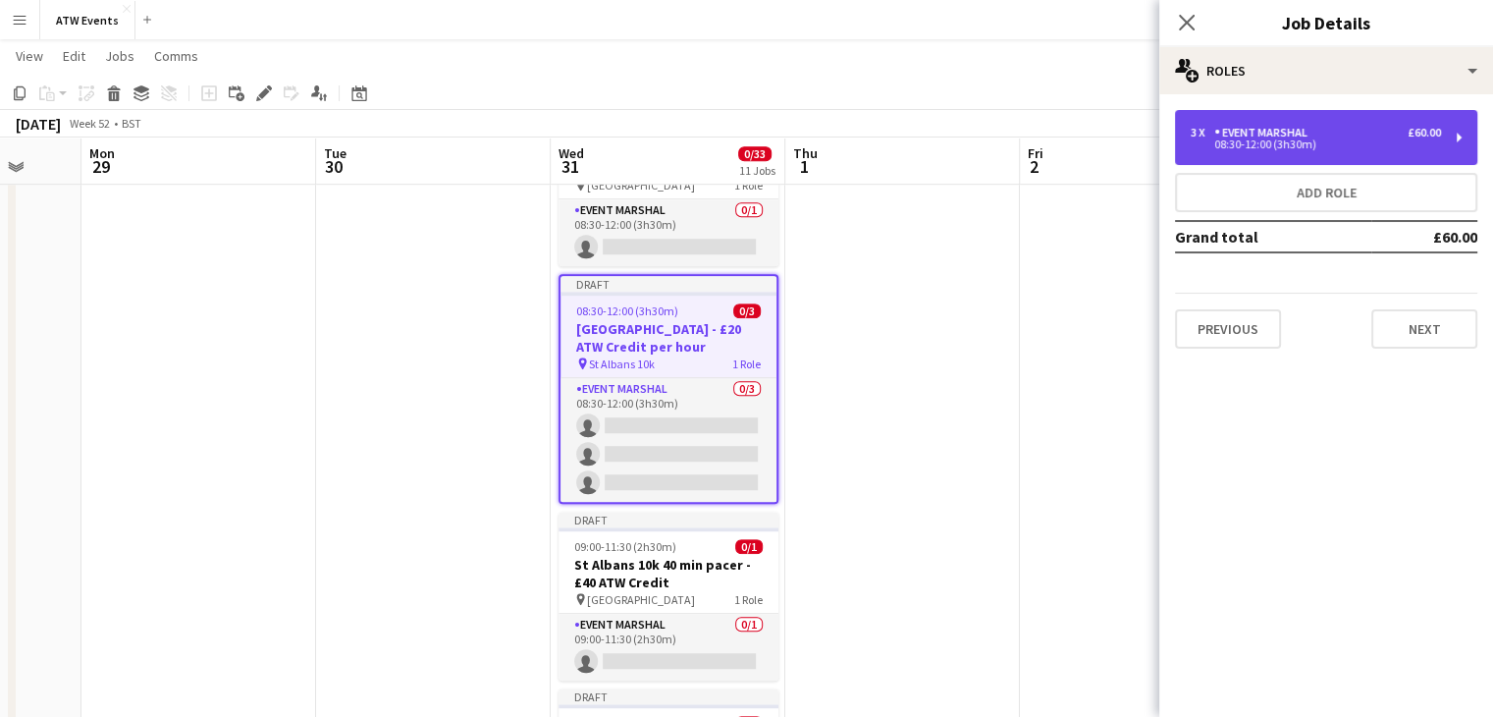
click at [1250, 129] on div "Event Marshal" at bounding box center [1264, 133] width 101 height 14
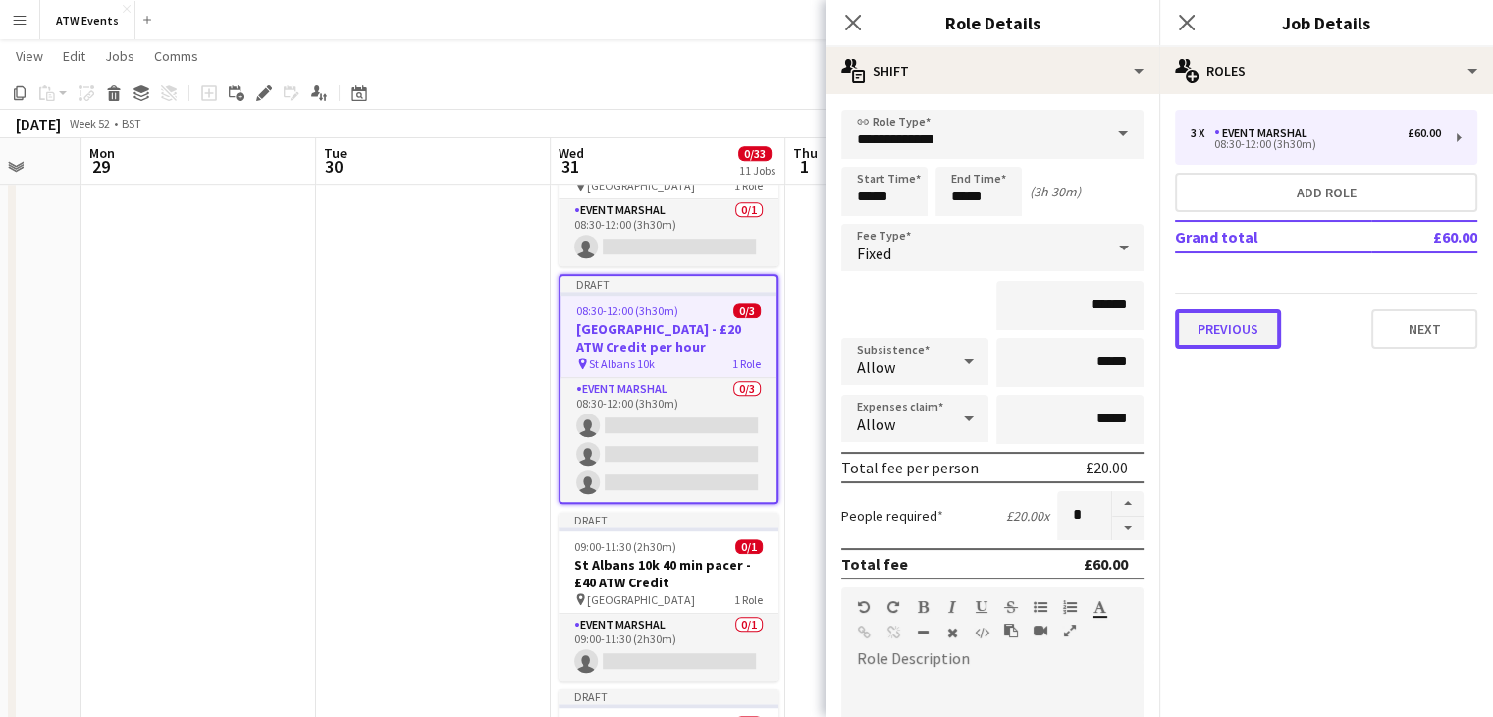
click at [1245, 332] on button "Previous" at bounding box center [1228, 328] width 106 height 39
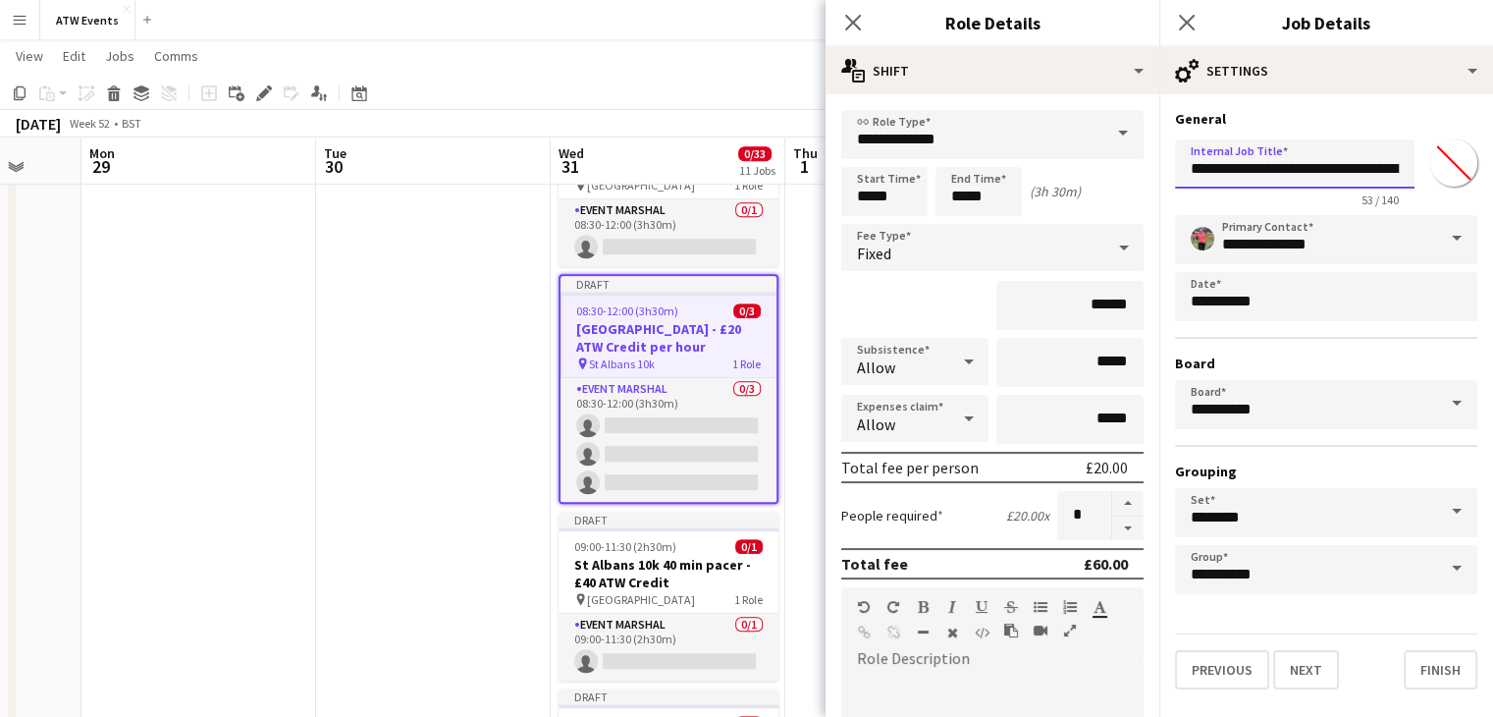
click at [1391, 169] on input "**********" at bounding box center [1295, 163] width 240 height 49
type input "**********"
click button "Next" at bounding box center [1306, 669] width 66 height 39
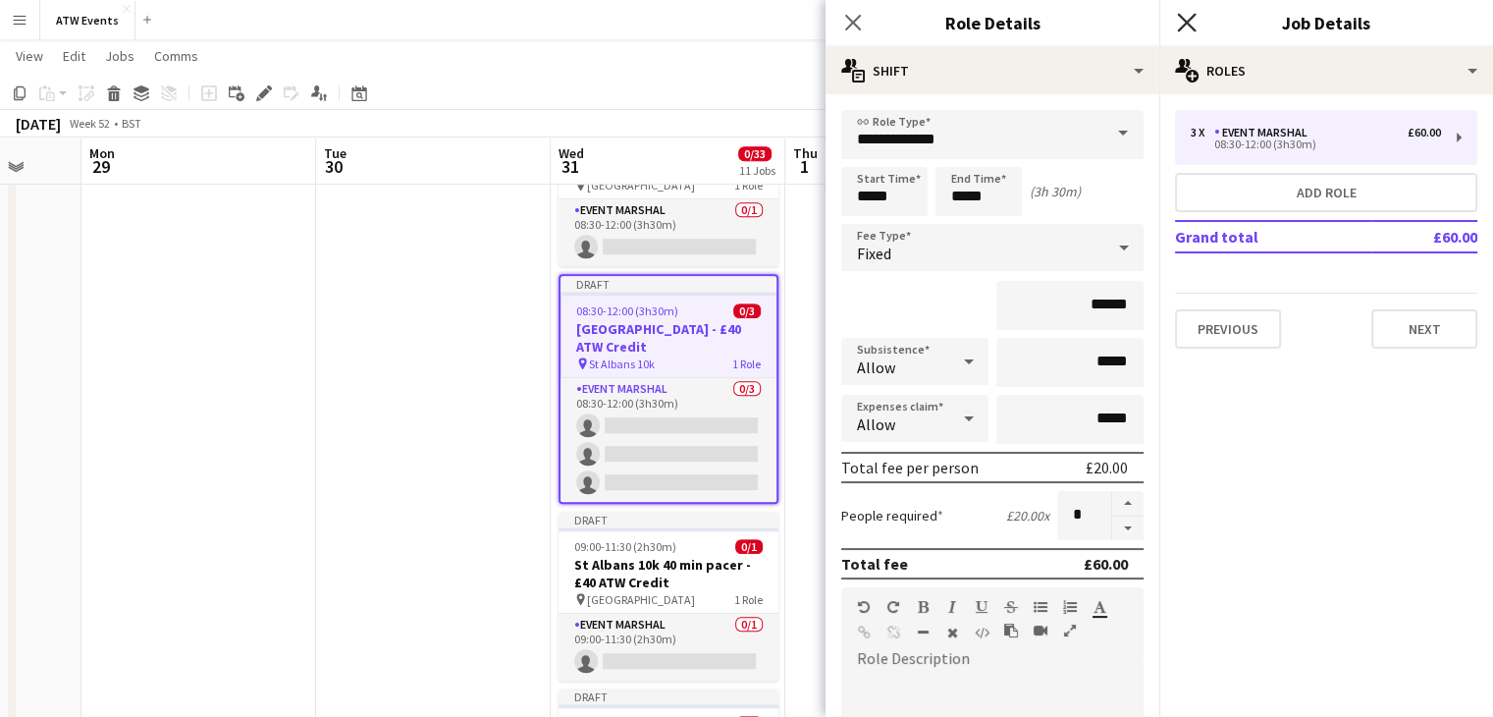
click at [1192, 23] on icon "Close pop-in" at bounding box center [1186, 22] width 19 height 19
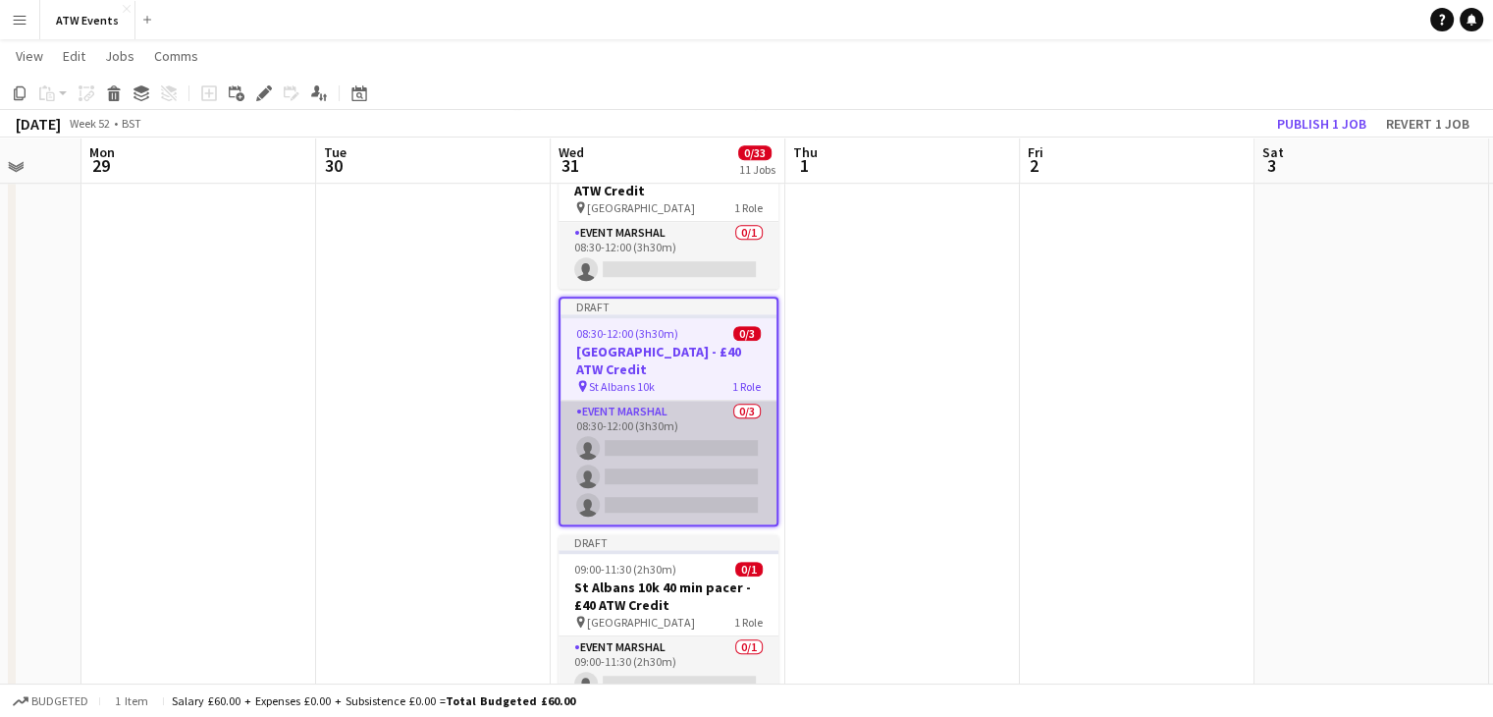
scroll to position [1114, 0]
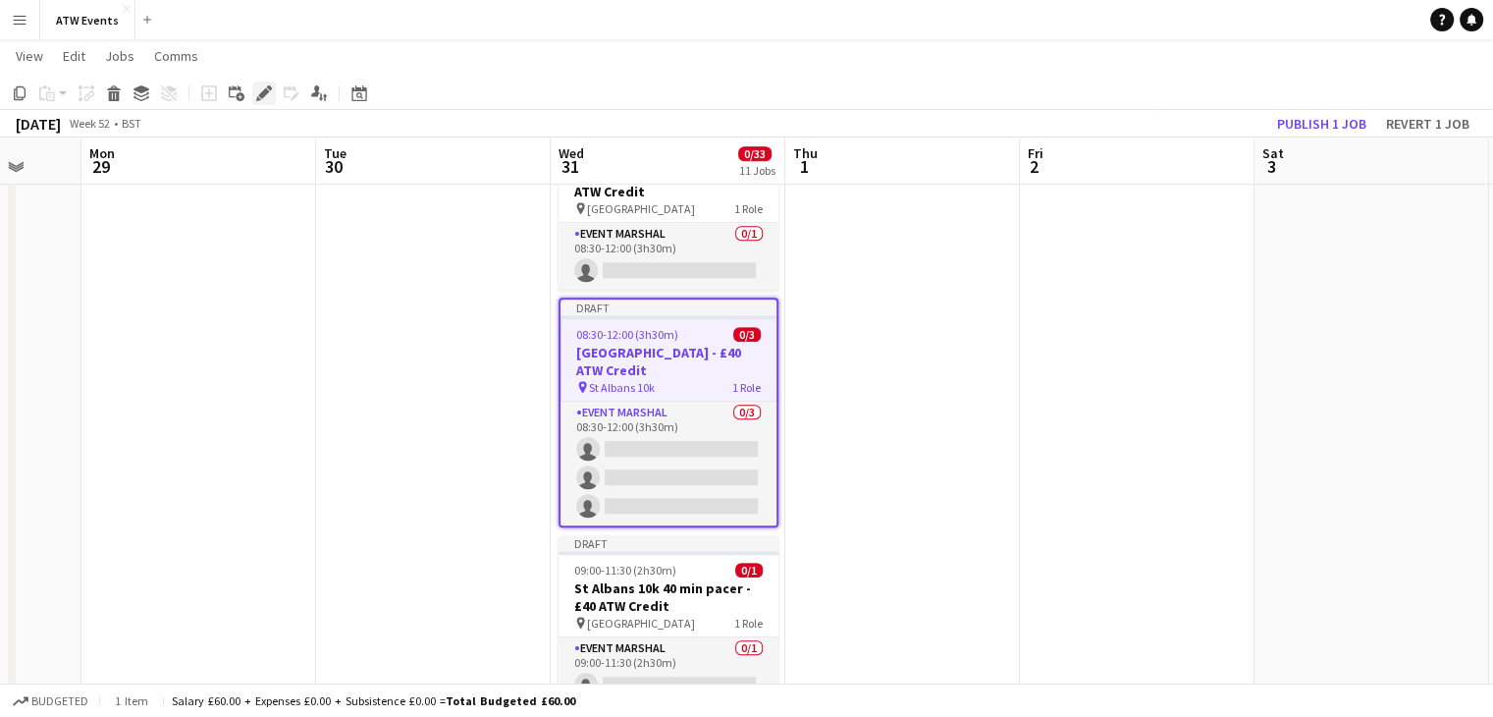
click at [271, 91] on icon "Edit" at bounding box center [264, 93] width 16 height 16
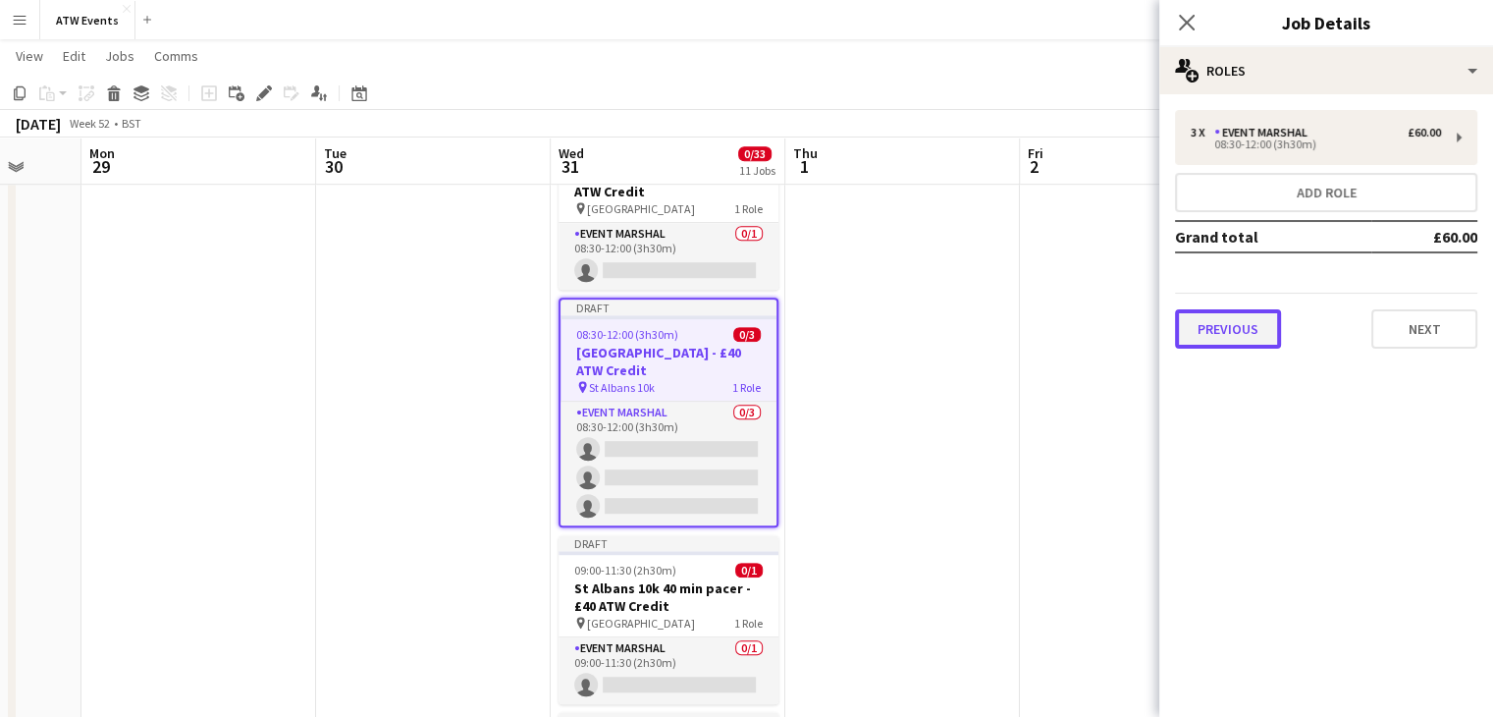
click at [1249, 338] on button "Previous" at bounding box center [1228, 328] width 106 height 39
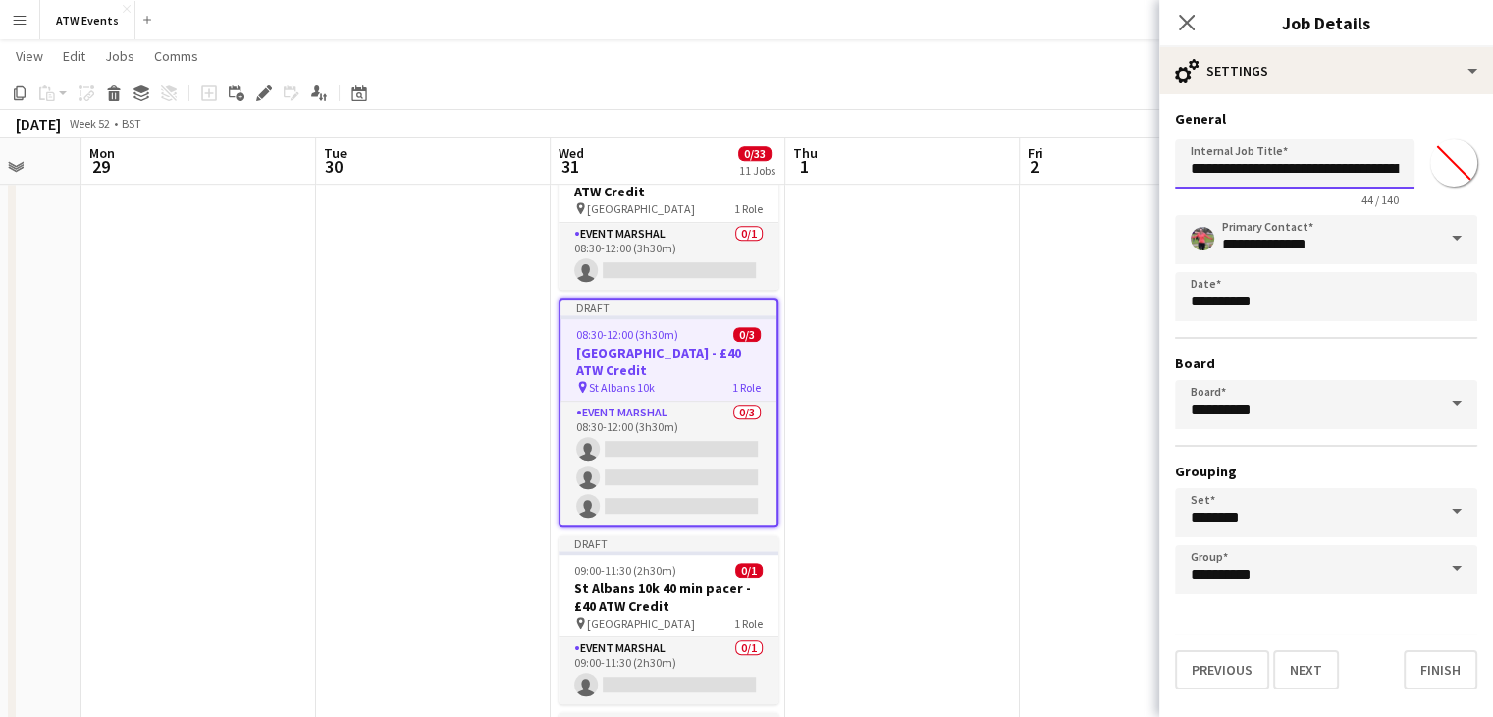
click at [1389, 170] on input "**********" at bounding box center [1295, 163] width 240 height 49
type input "**********"
click button "Next" at bounding box center [1306, 669] width 66 height 39
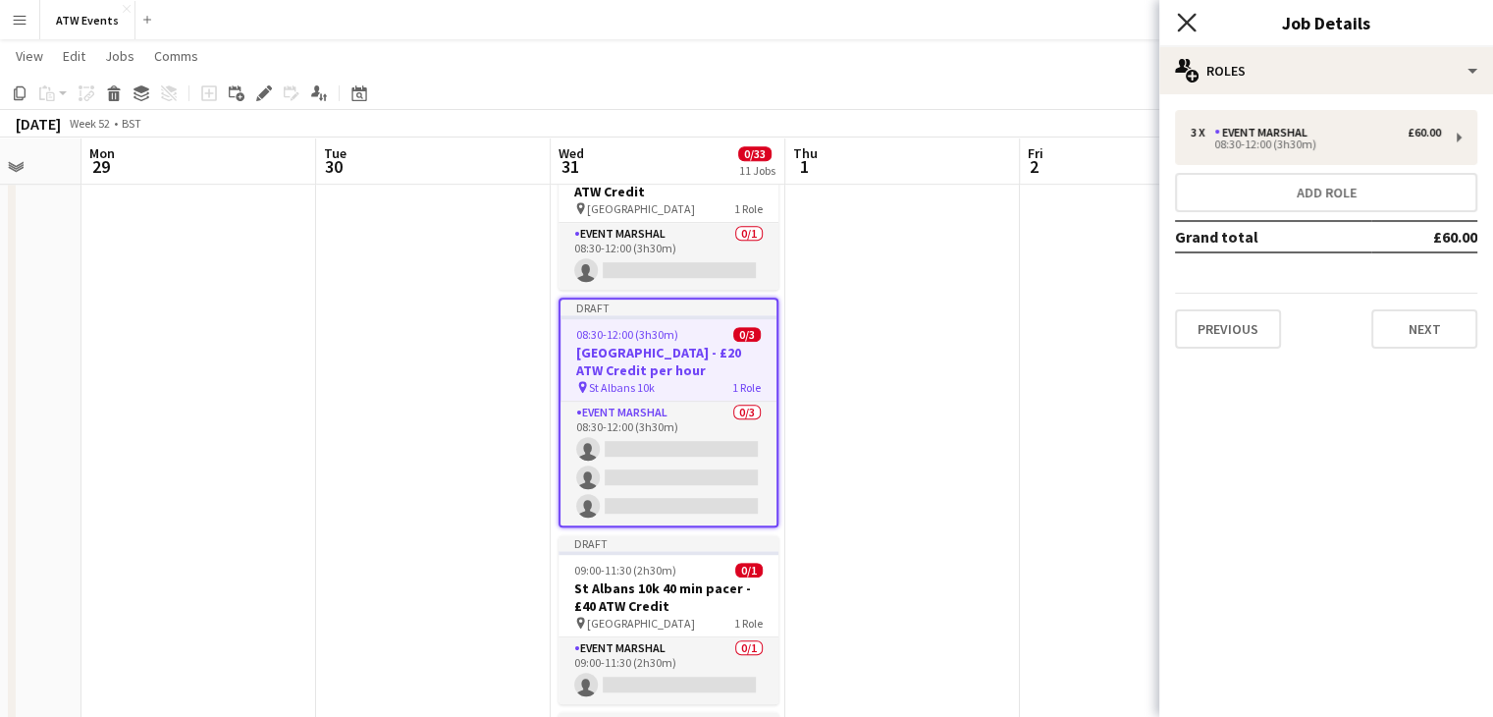
click at [1194, 17] on icon "Close pop-in" at bounding box center [1186, 22] width 19 height 19
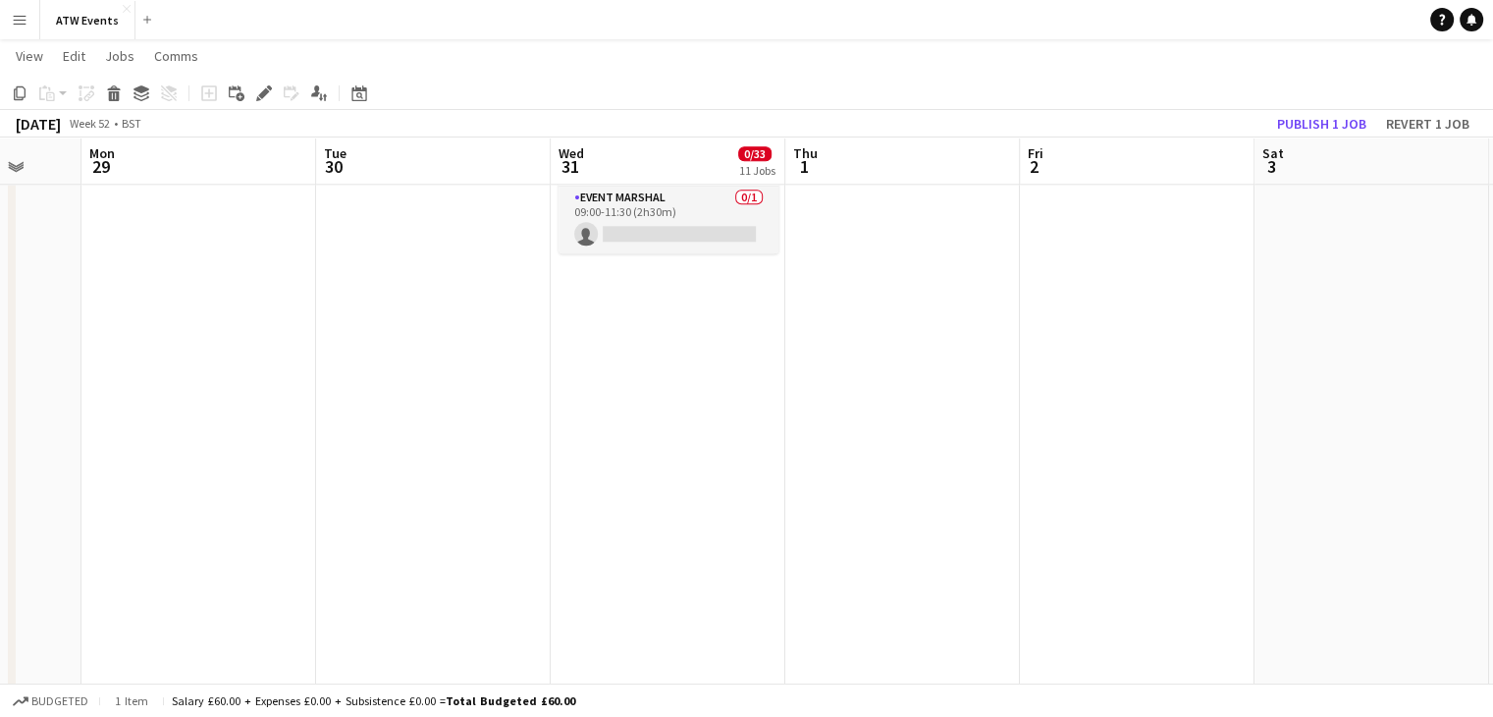
scroll to position [2091, 0]
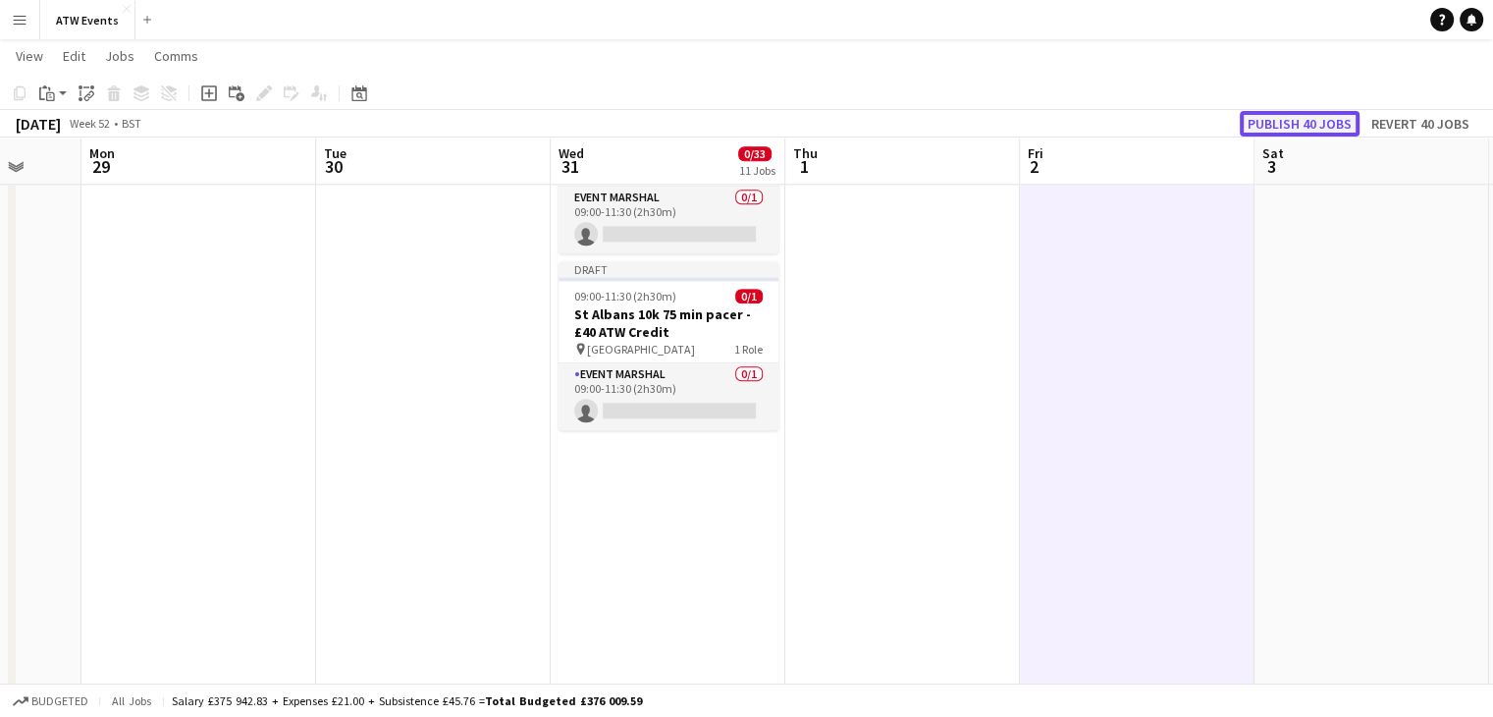
click at [1319, 123] on button "Publish 40 jobs" at bounding box center [1300, 124] width 120 height 26
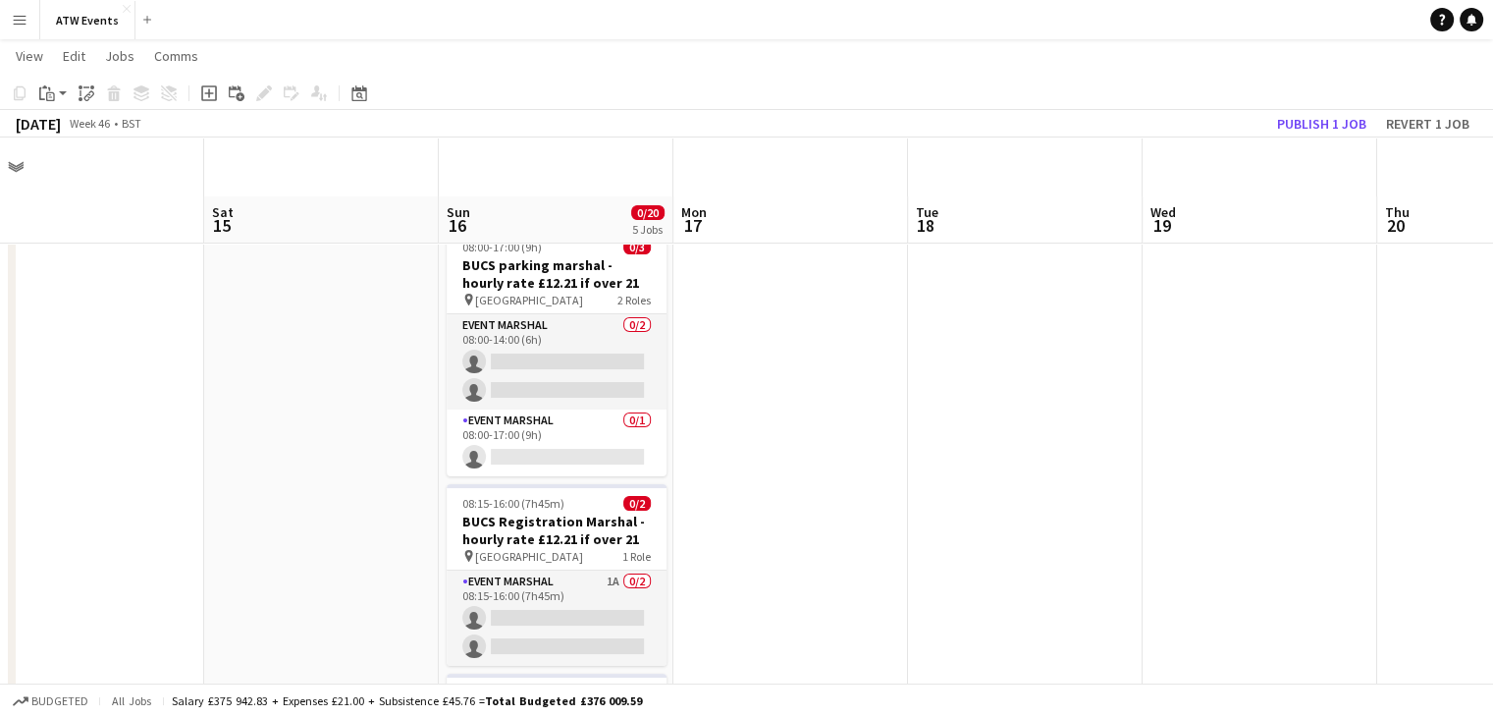
scroll to position [59, 0]
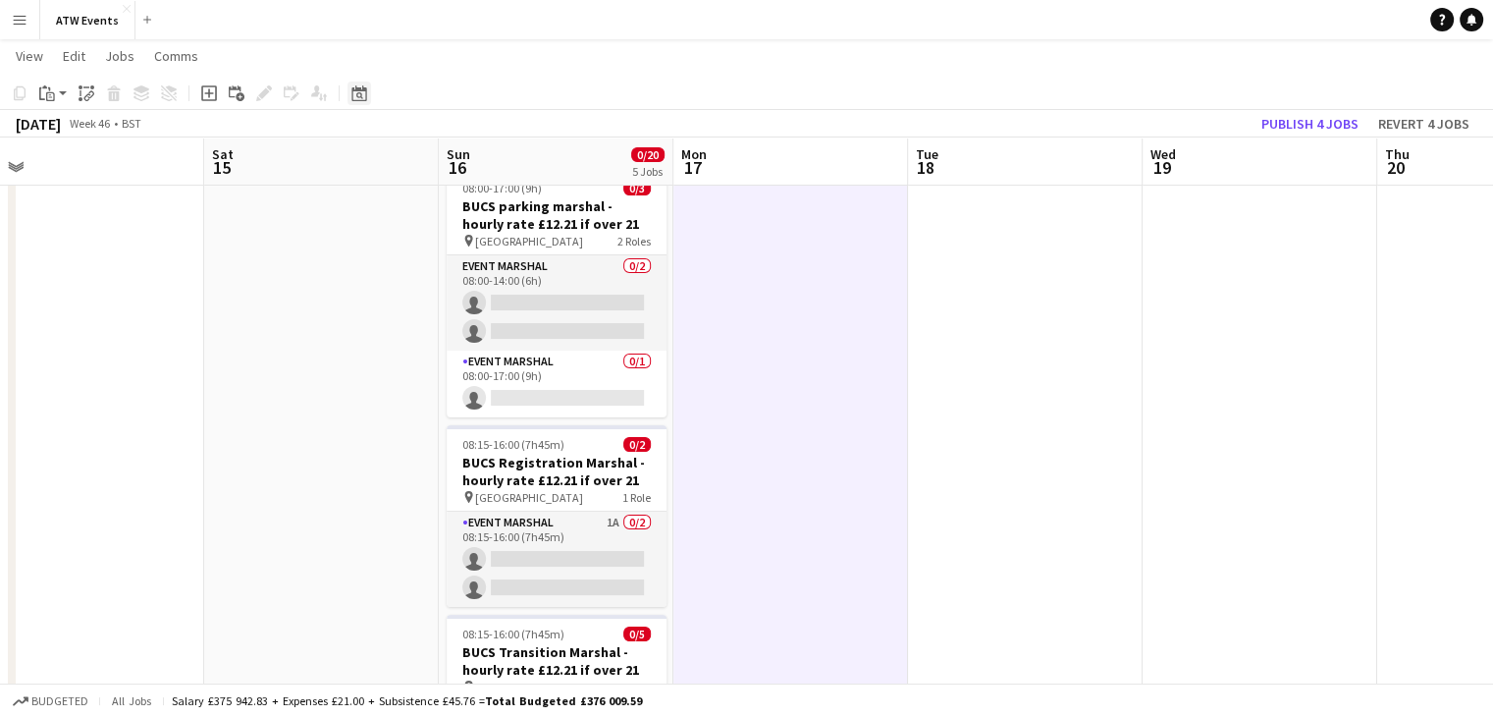
click at [367, 91] on div "Date picker" at bounding box center [359, 93] width 24 height 24
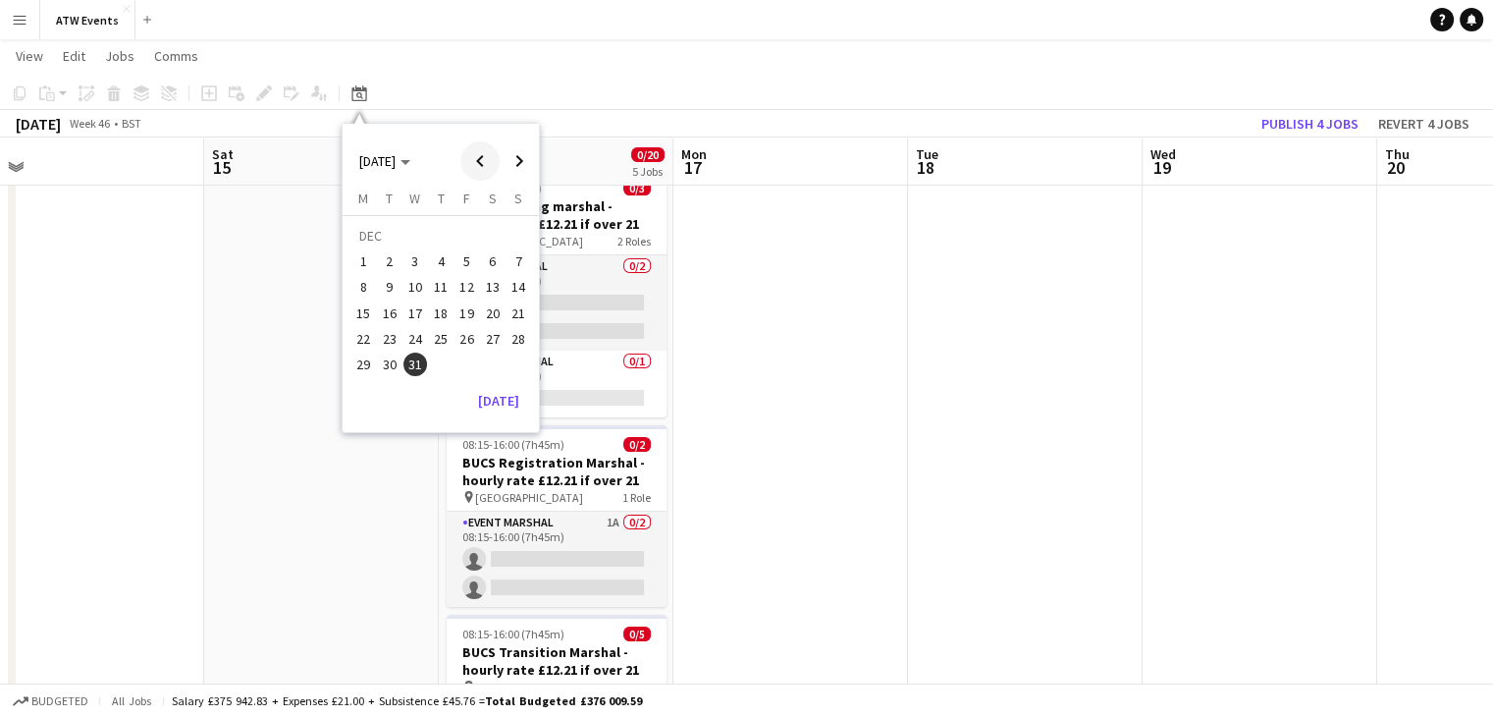
click at [479, 158] on span "Previous month" at bounding box center [479, 160] width 39 height 39
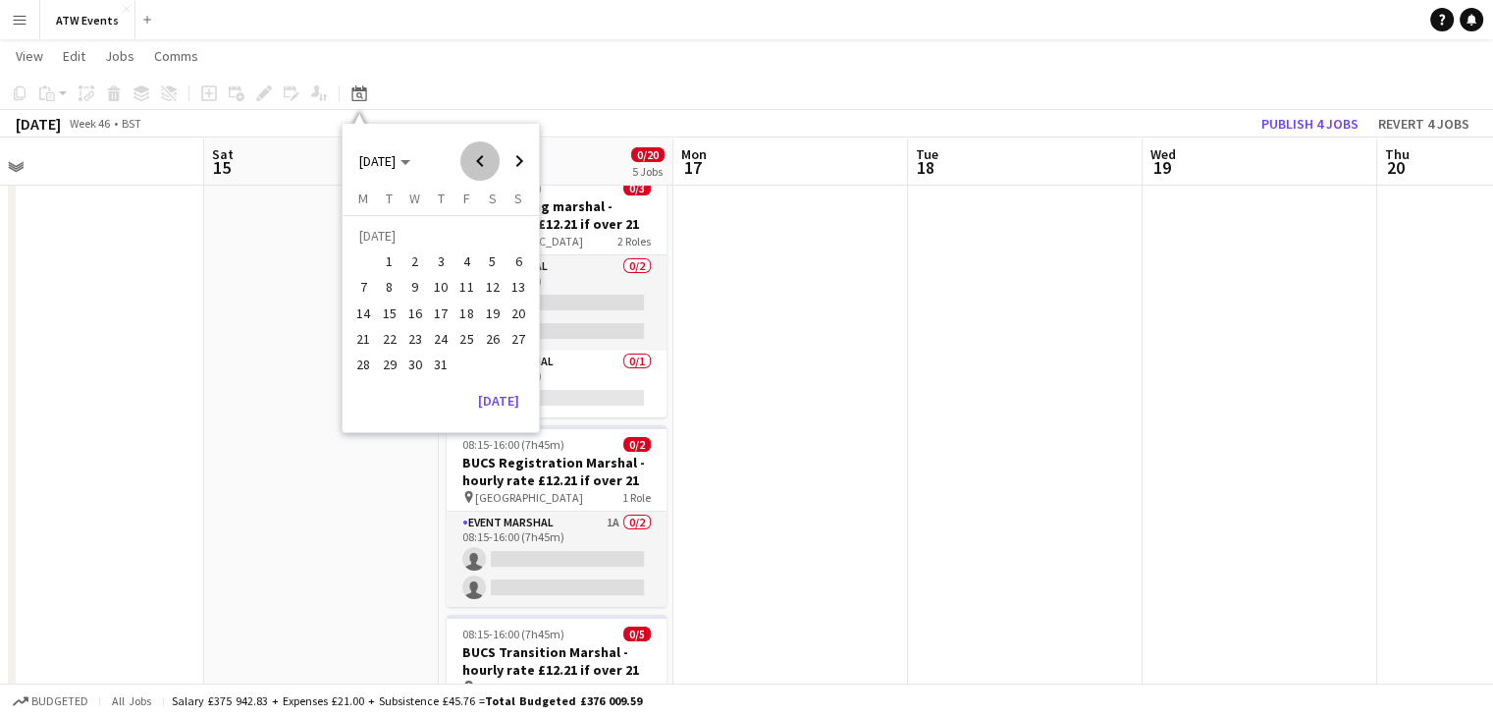
click at [479, 158] on span "Previous month" at bounding box center [479, 160] width 39 height 39
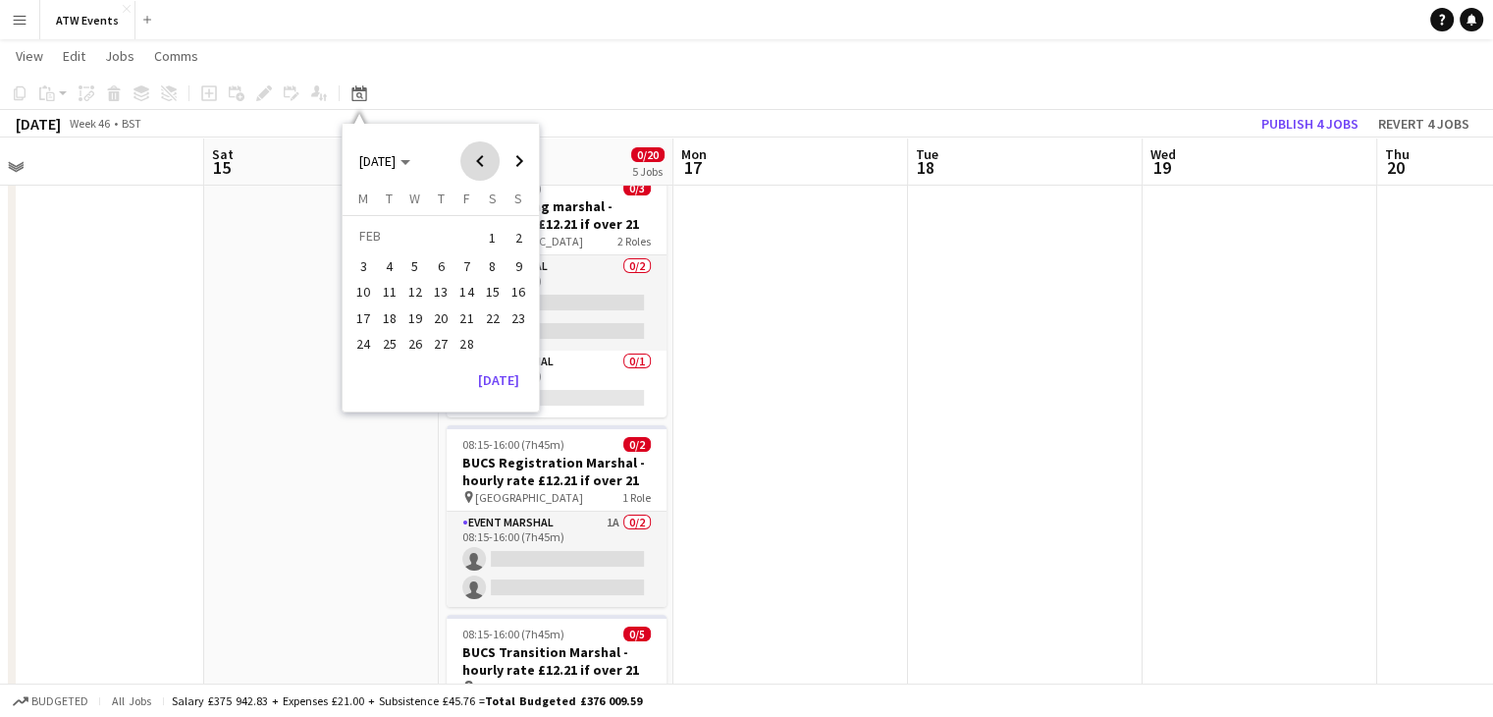
click at [479, 158] on span "Previous month" at bounding box center [479, 160] width 39 height 39
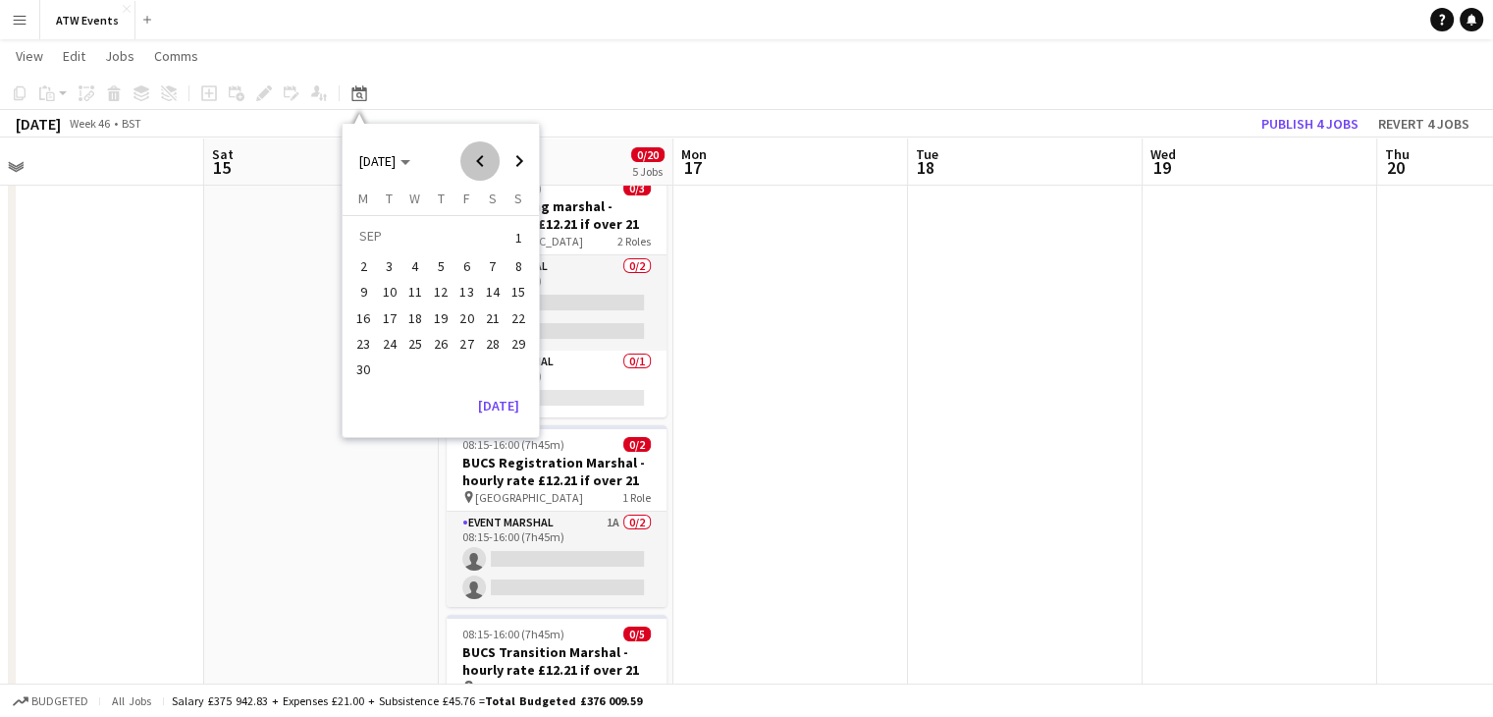
click at [479, 158] on span "Previous month" at bounding box center [479, 160] width 39 height 39
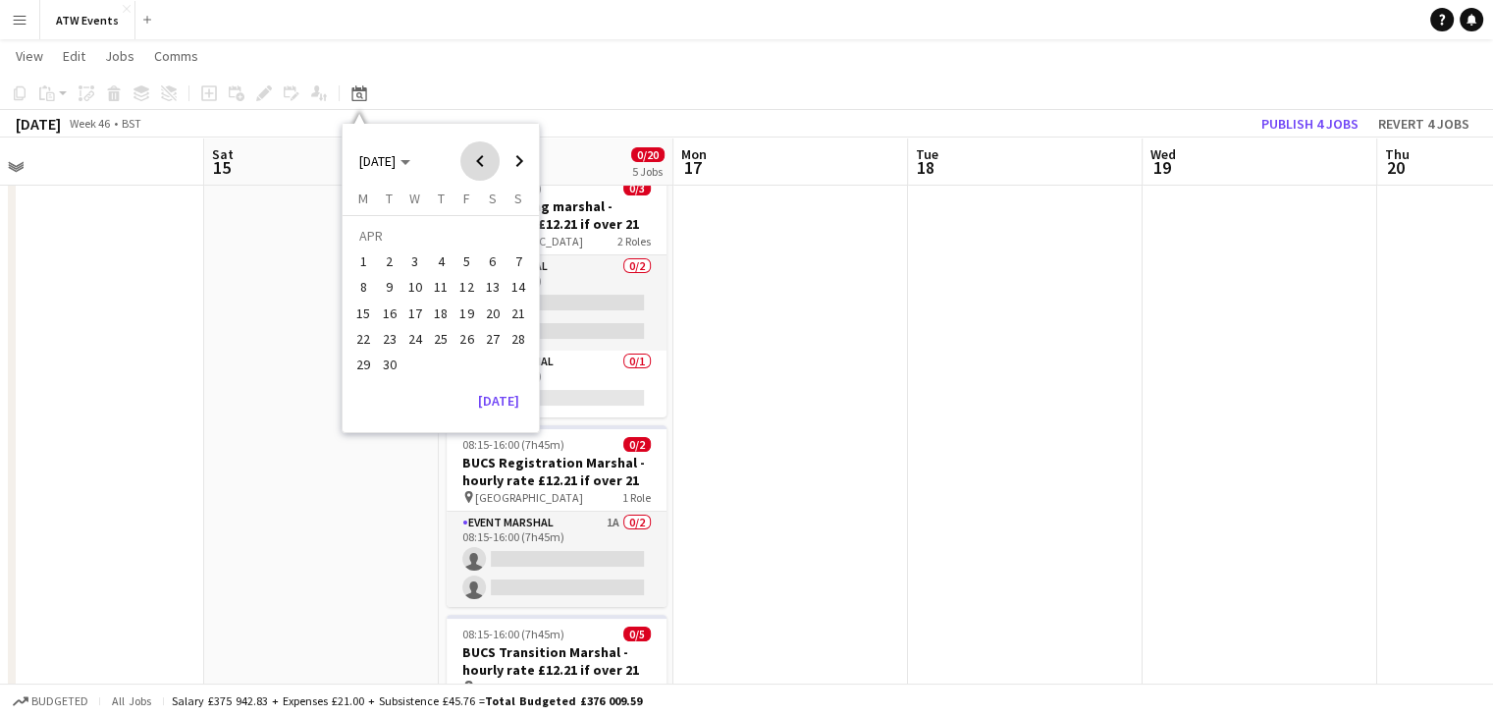
click at [479, 158] on span "Previous month" at bounding box center [479, 160] width 39 height 39
click at [440, 236] on span "1" at bounding box center [441, 237] width 24 height 27
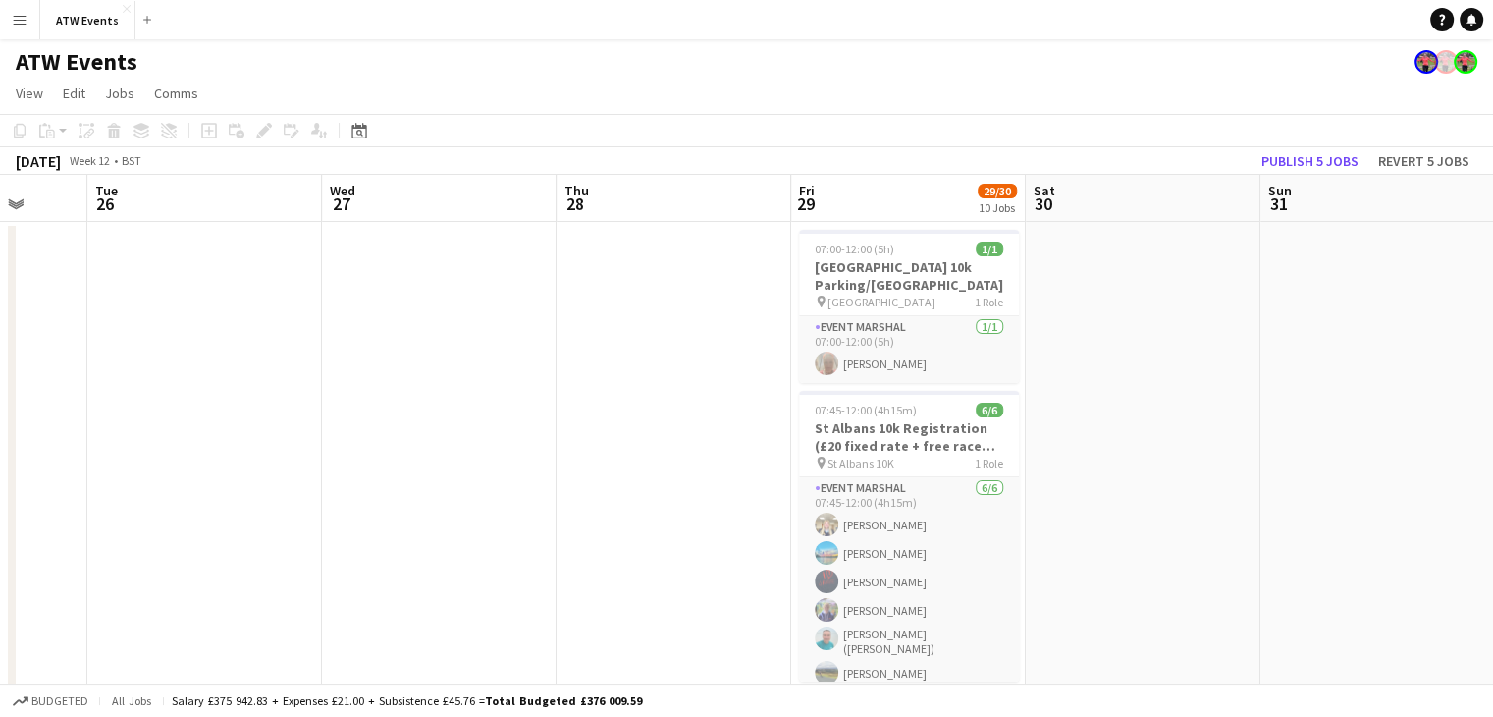
scroll to position [0, 861]
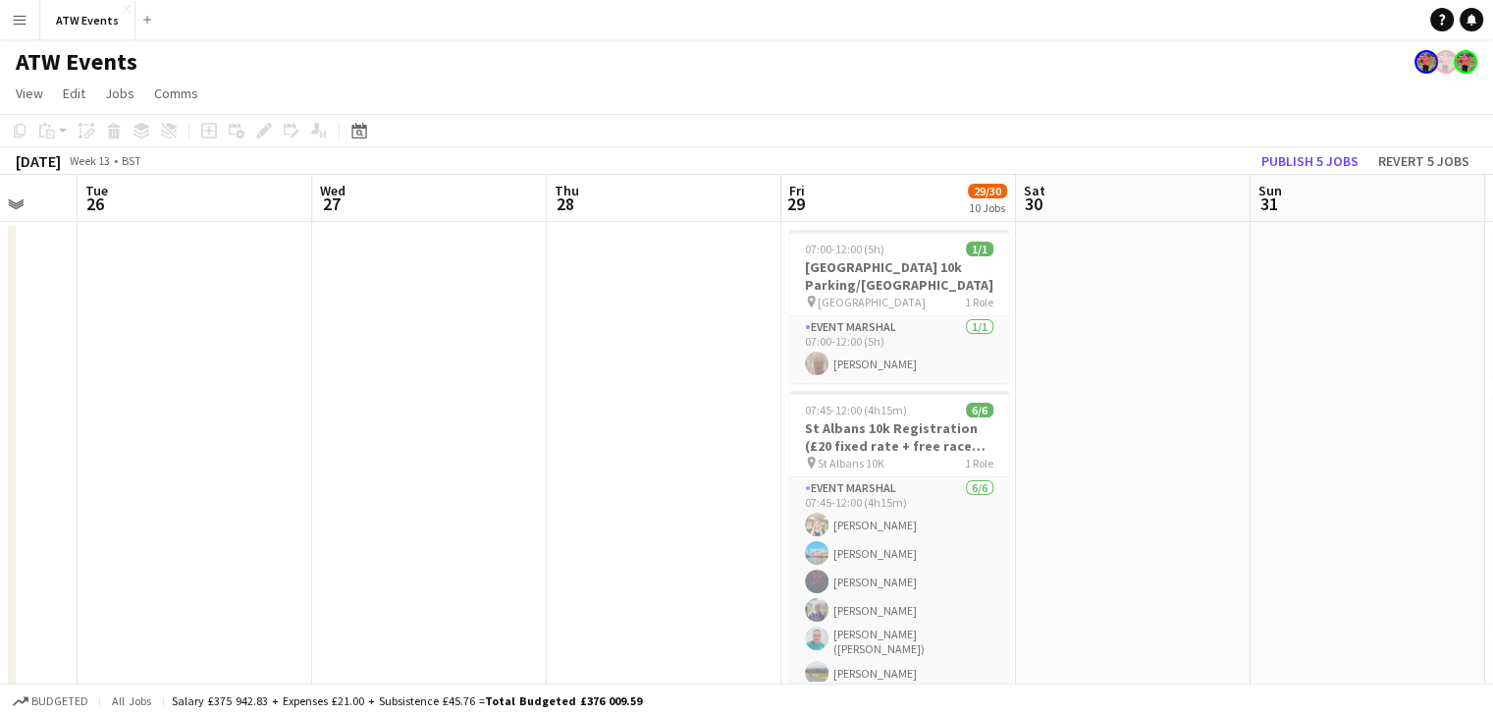
drag, startPoint x: 751, startPoint y: 390, endPoint x: 671, endPoint y: 503, distance: 138.1
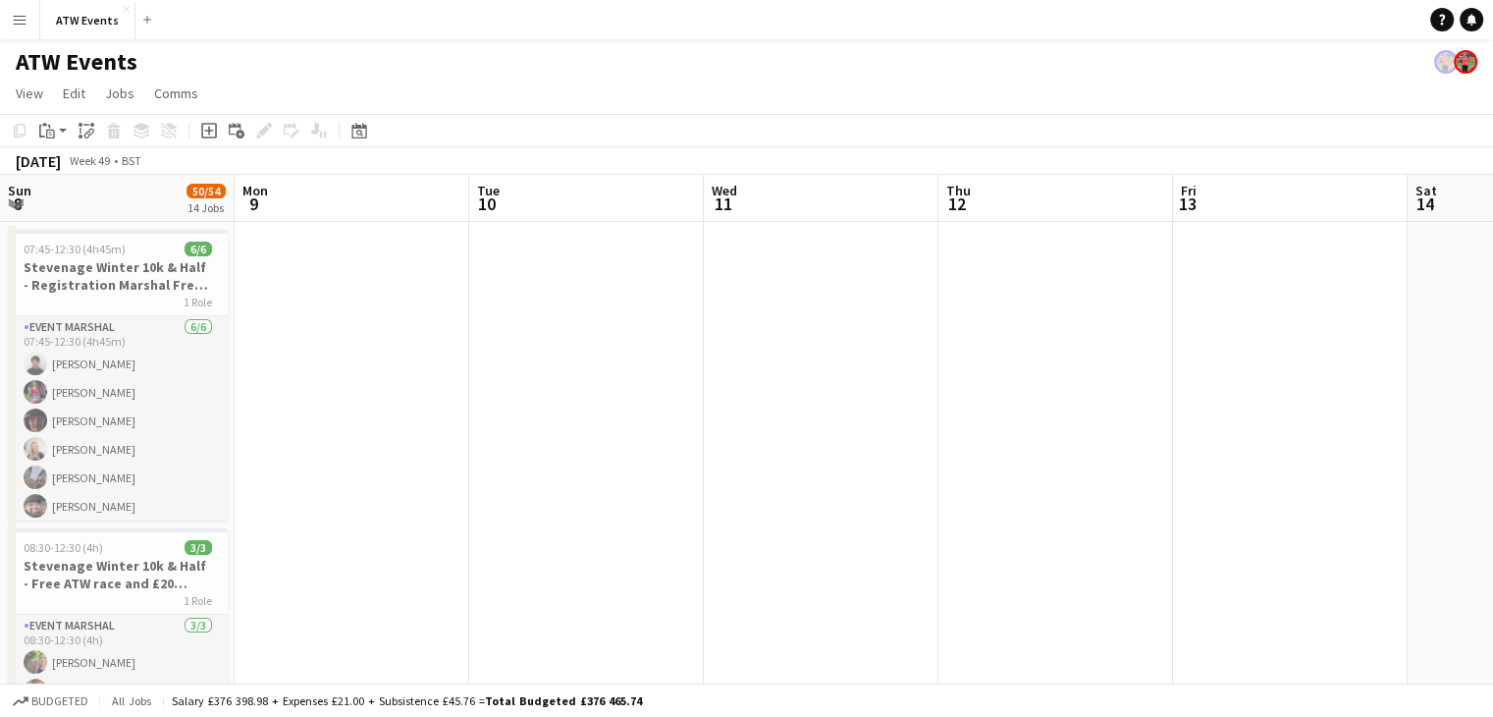
scroll to position [0, 469]
click at [370, 138] on div "Date picker" at bounding box center [359, 131] width 24 height 24
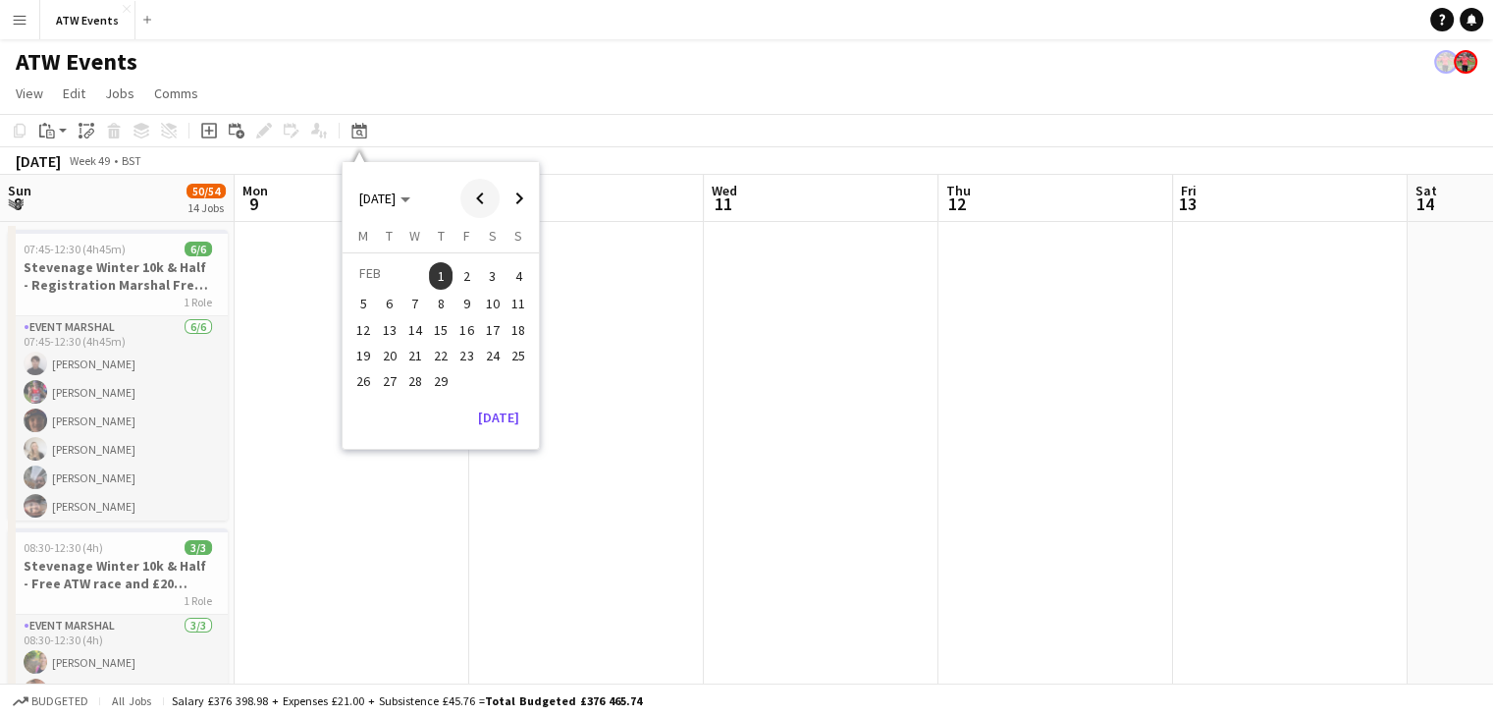
click at [486, 200] on span "Previous month" at bounding box center [479, 198] width 39 height 39
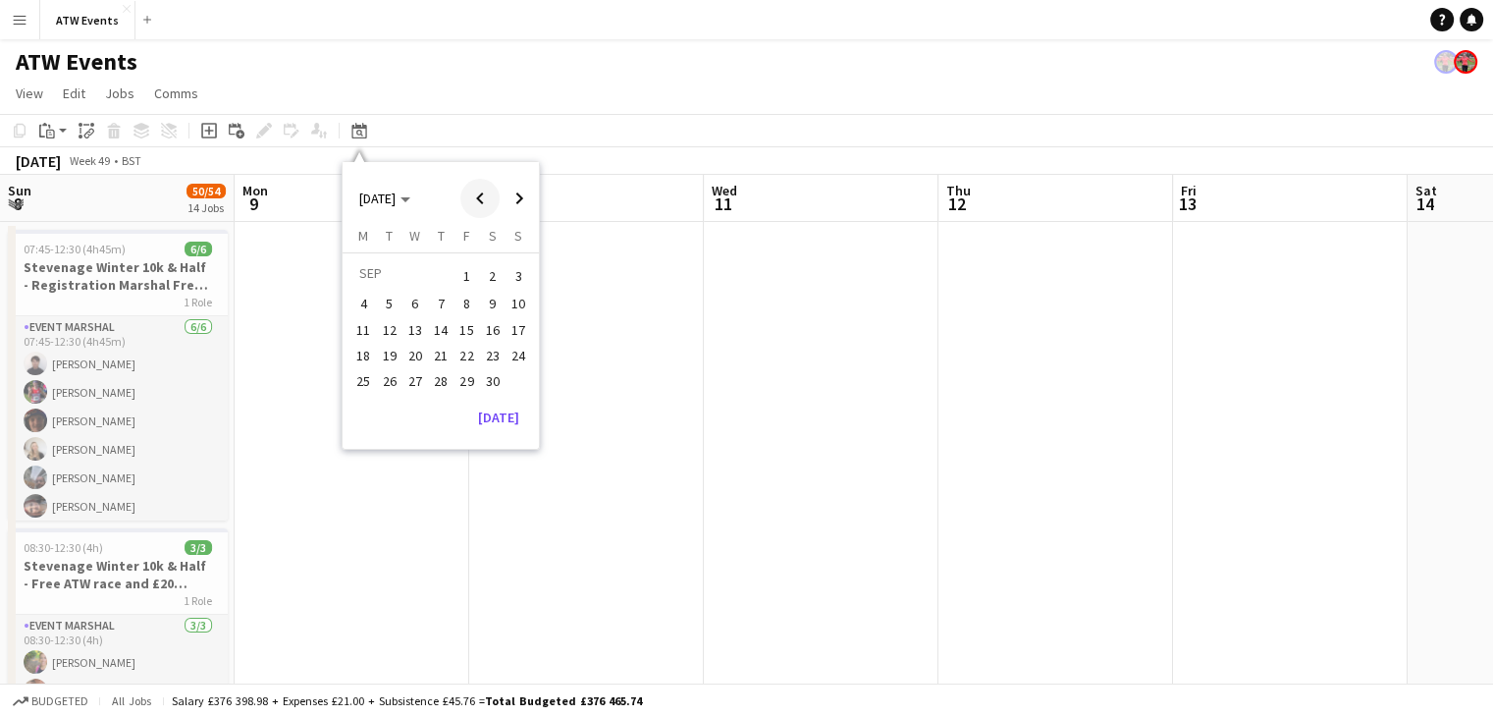
click at [486, 200] on span "Previous month" at bounding box center [479, 198] width 39 height 39
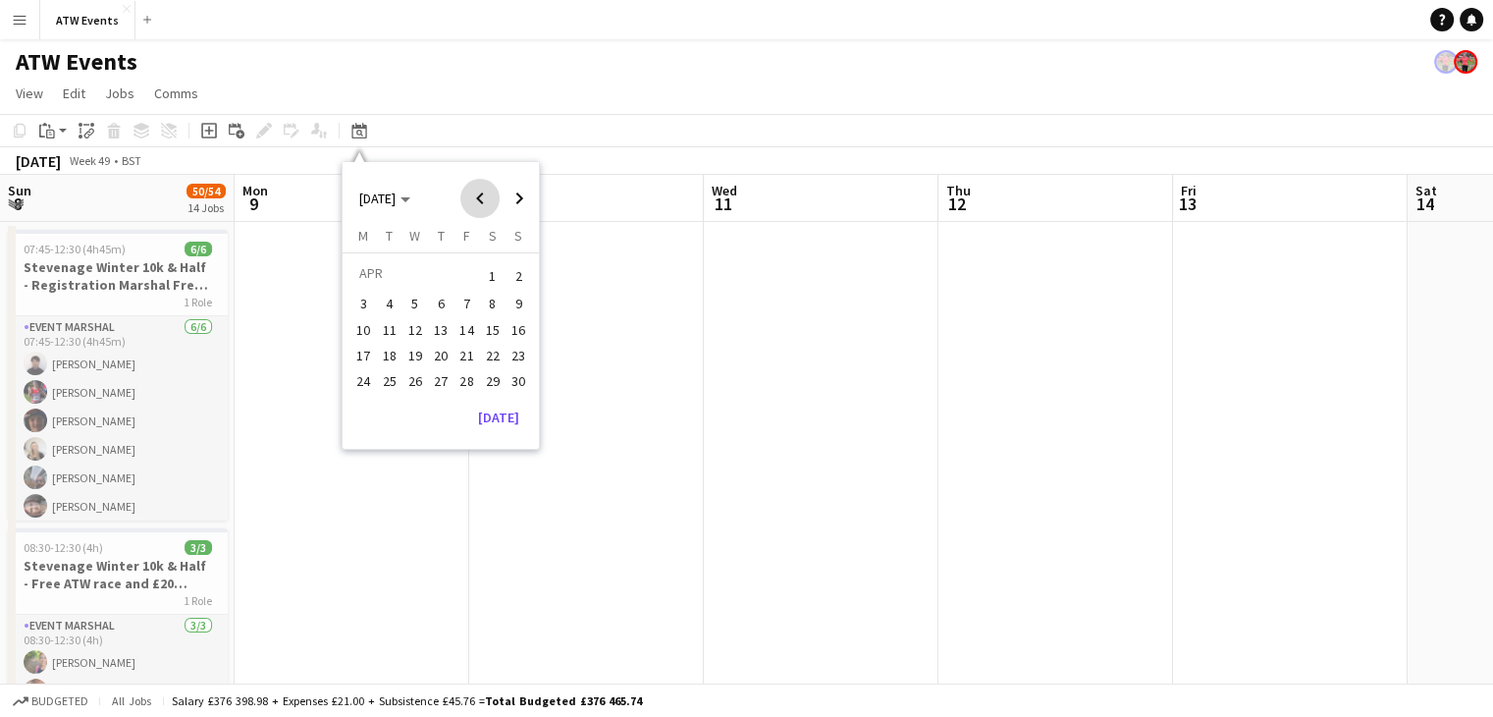
click at [486, 200] on span "Previous month" at bounding box center [479, 198] width 39 height 39
click at [516, 273] on span "1" at bounding box center [519, 275] width 24 height 27
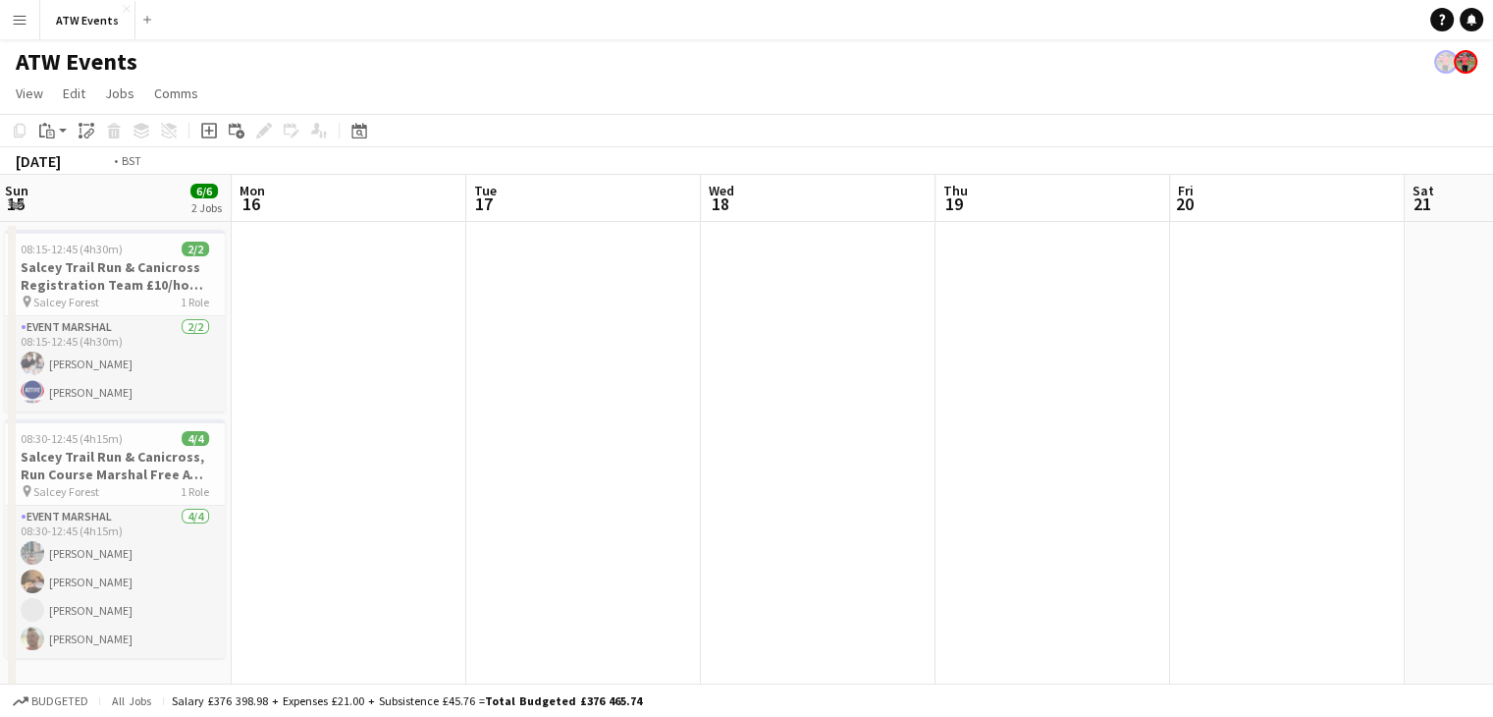
scroll to position [0, 781]
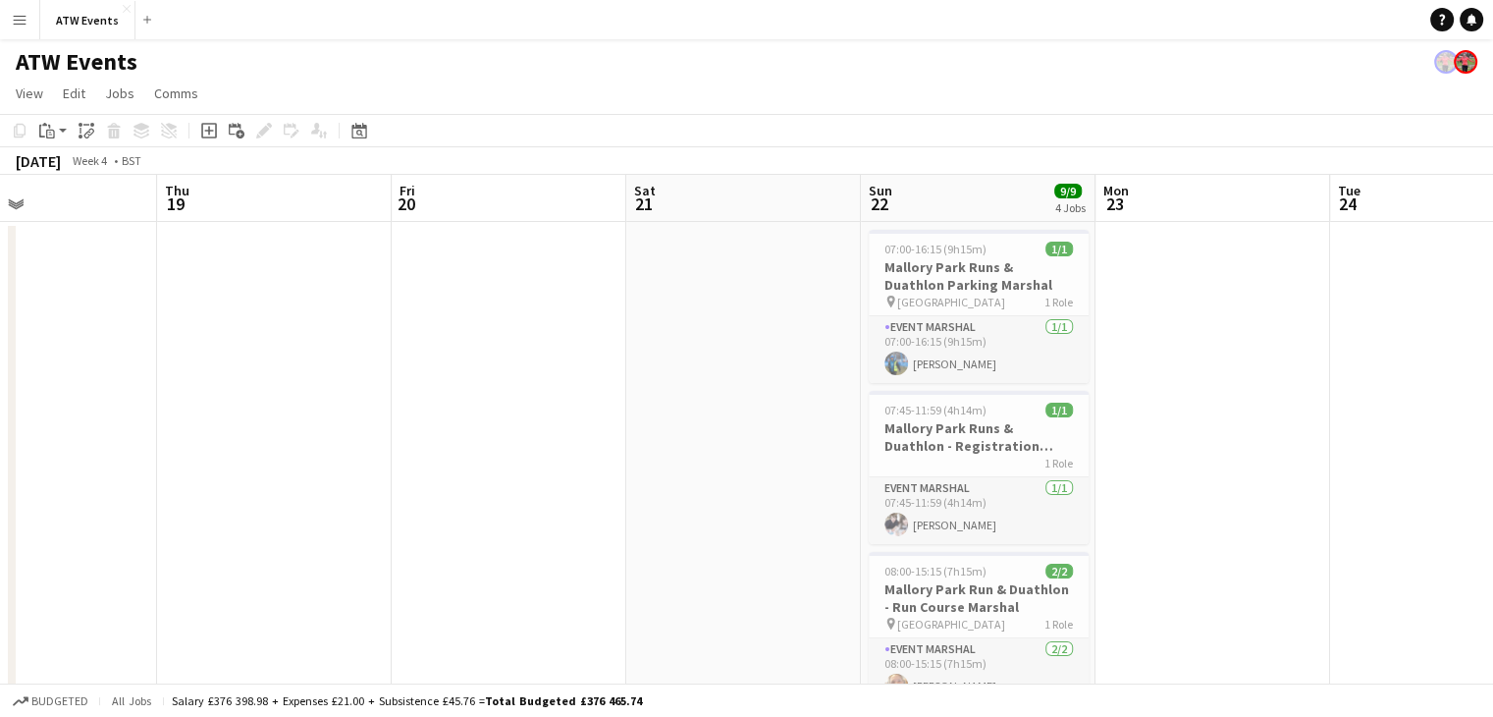
click at [357, 142] on app-toolbar "Copy Paste Paste Ctrl+V Paste with crew Ctrl+Shift+V Paste linked Job Delete Gr…" at bounding box center [746, 130] width 1493 height 33
click at [369, 125] on div "Date picker" at bounding box center [359, 131] width 24 height 24
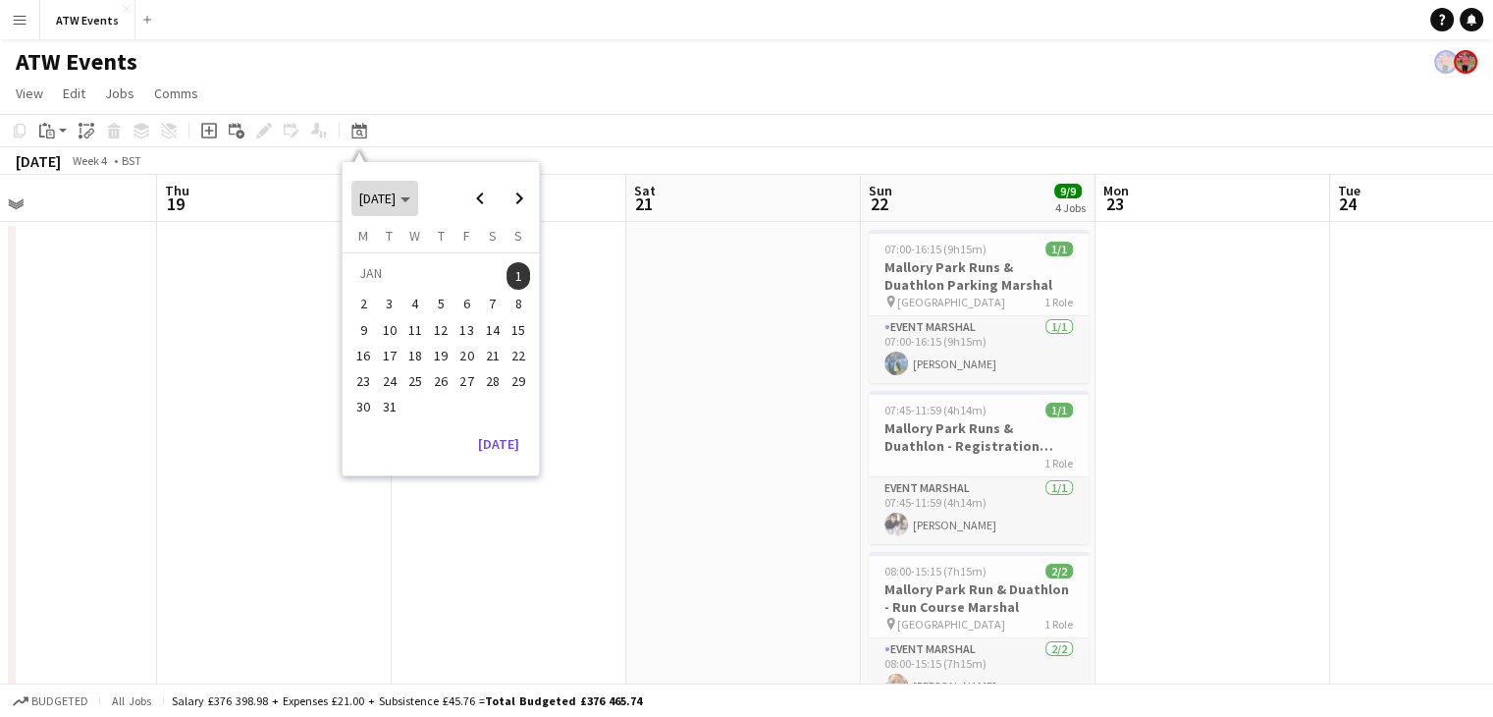
click at [396, 189] on span "JAN 2023" at bounding box center [377, 198] width 36 height 18
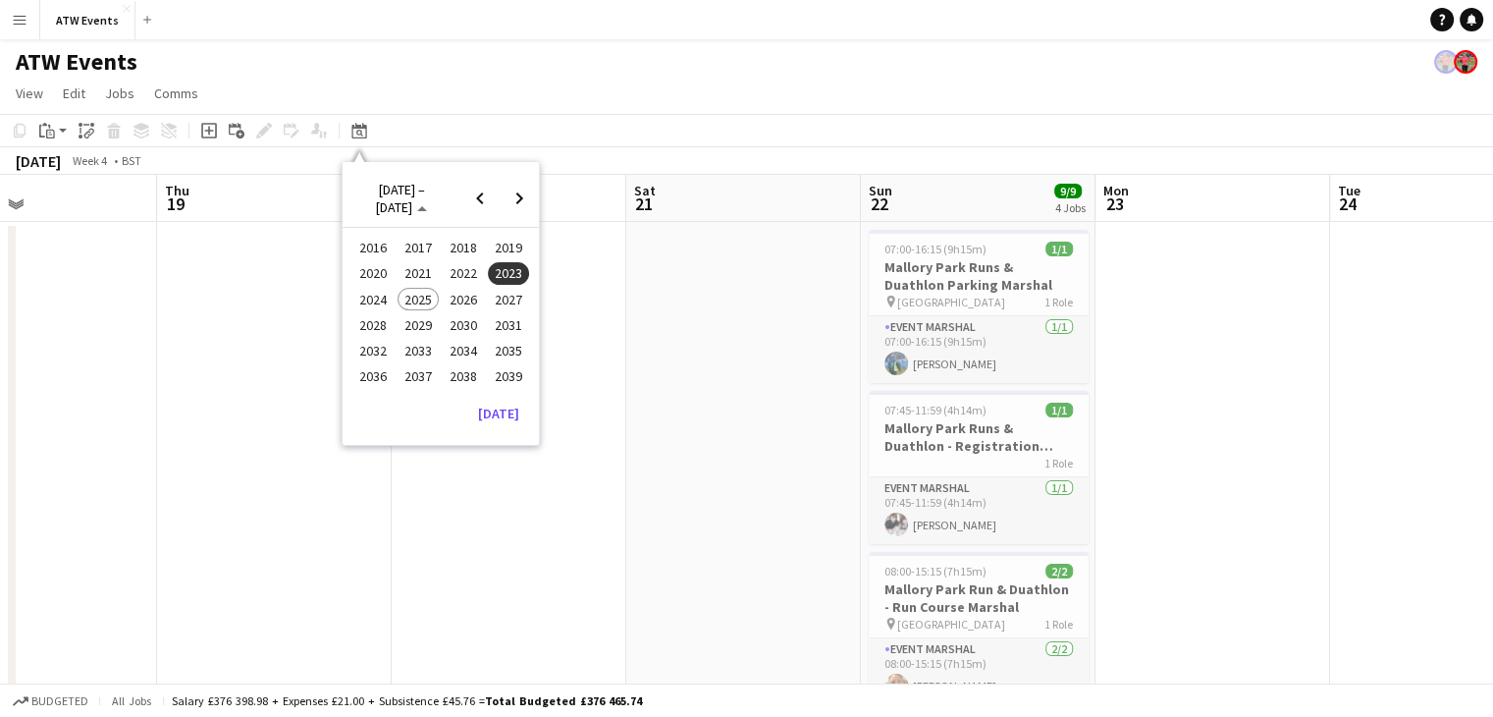
click at [504, 272] on span "2023" at bounding box center [508, 274] width 40 height 24
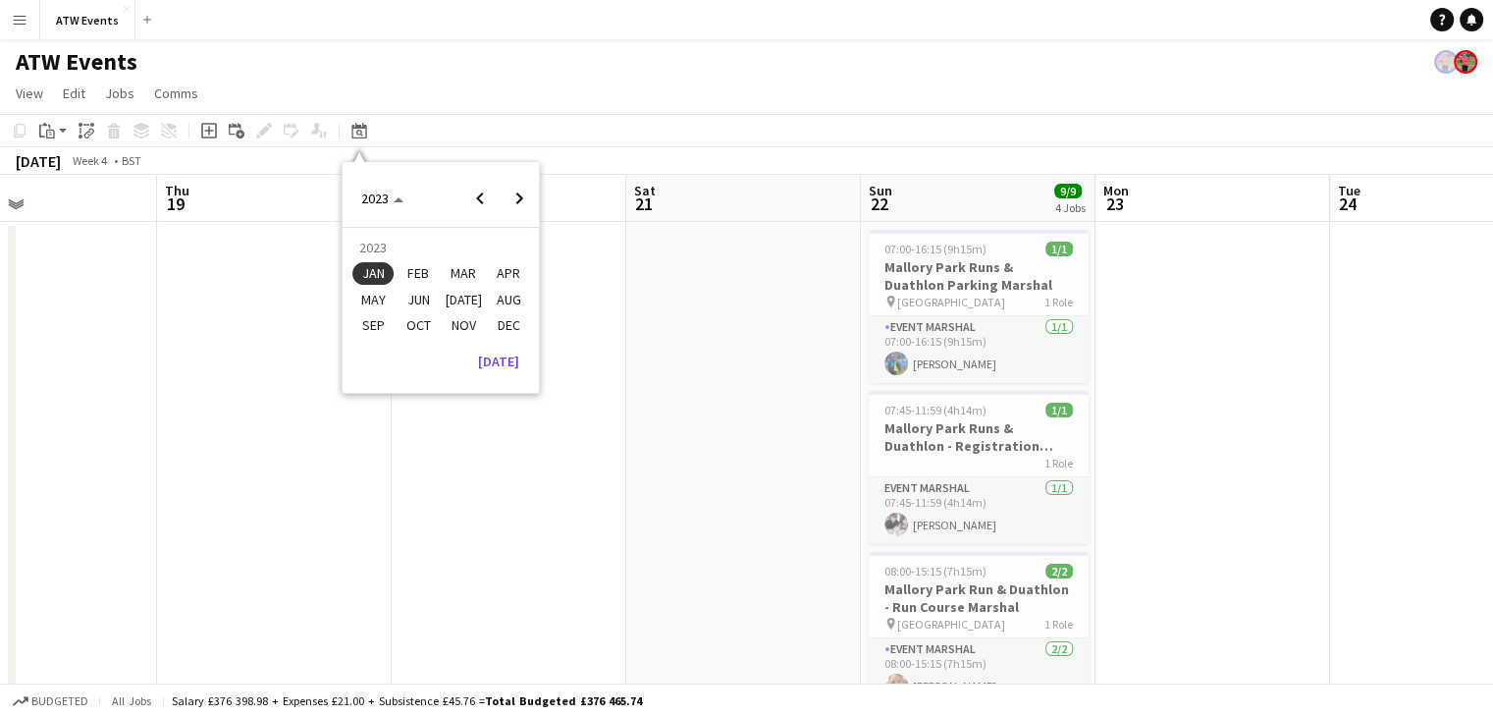
click at [427, 319] on span "OCT" at bounding box center [418, 325] width 40 height 24
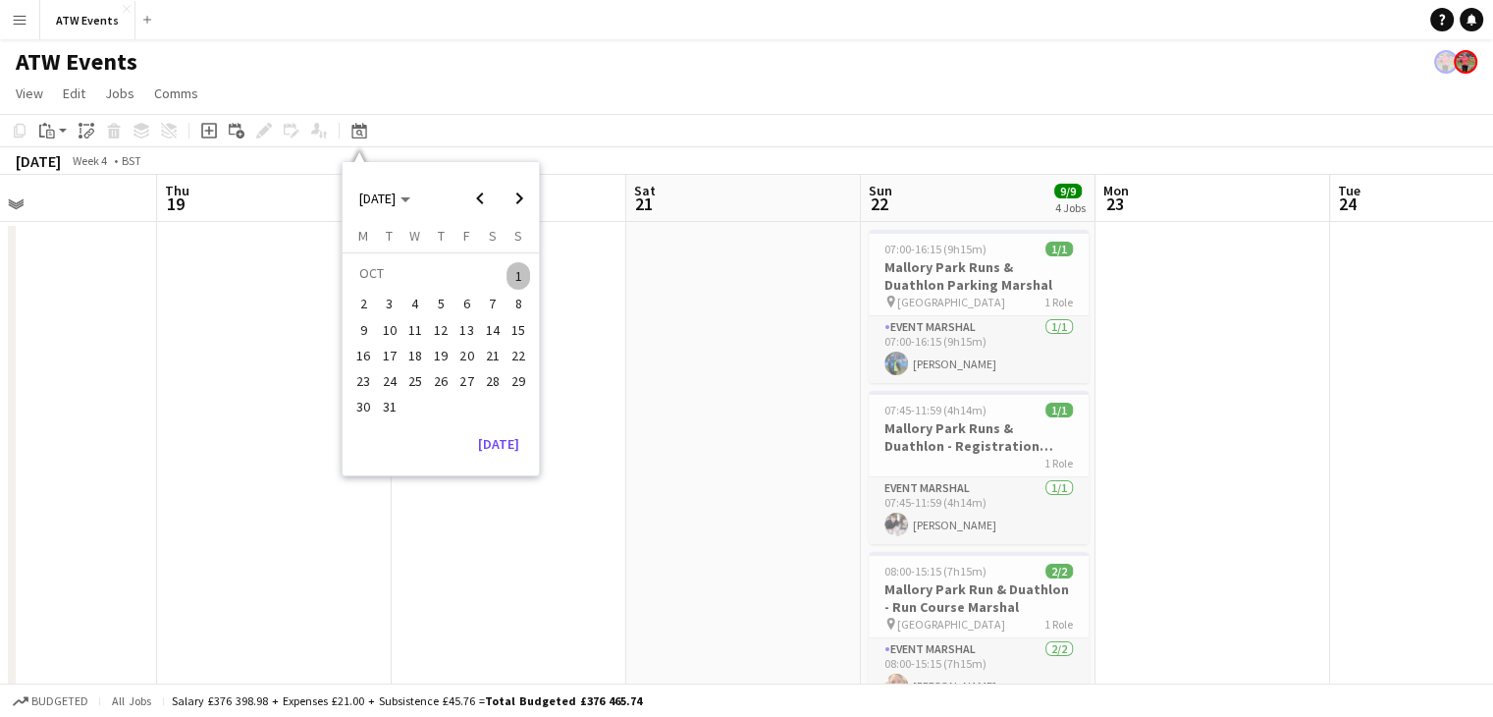
click at [515, 270] on span "1" at bounding box center [519, 275] width 24 height 27
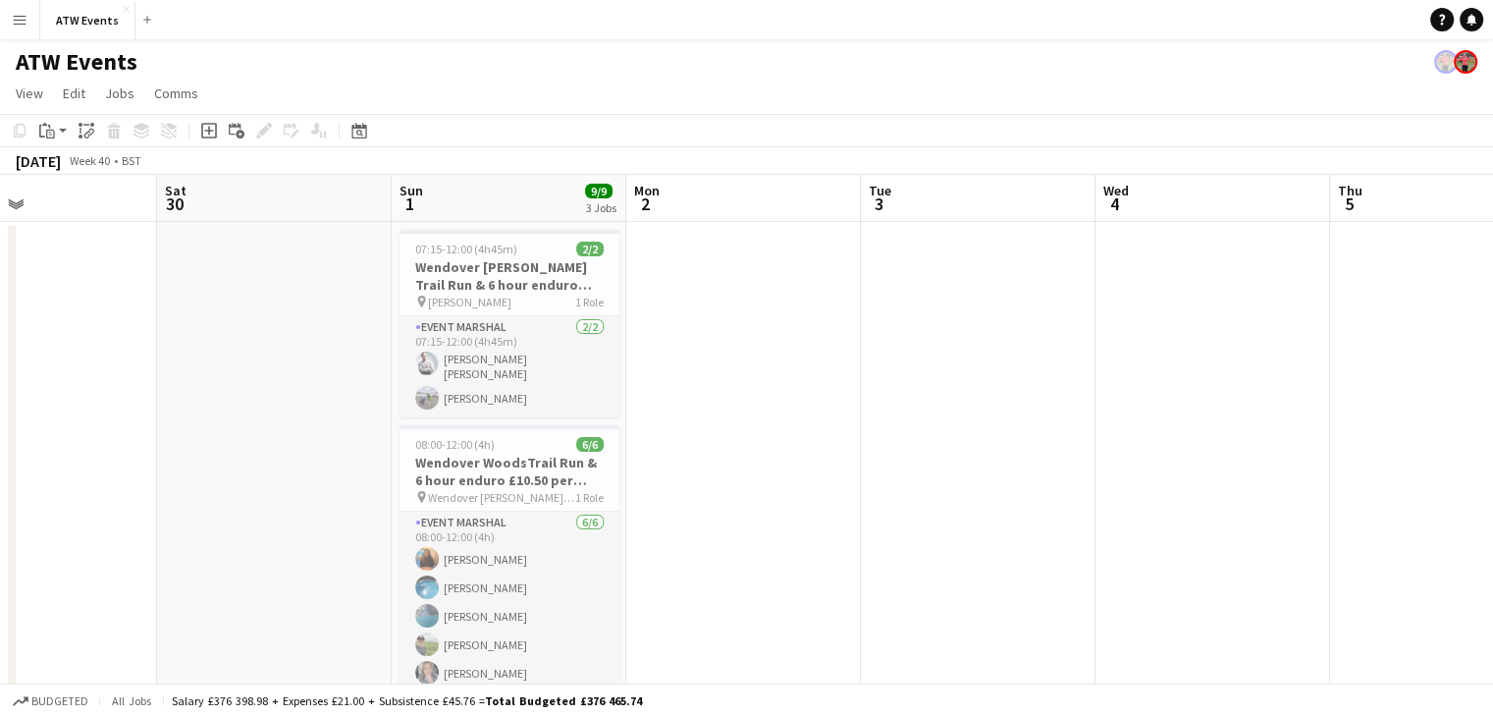
scroll to position [0, 675]
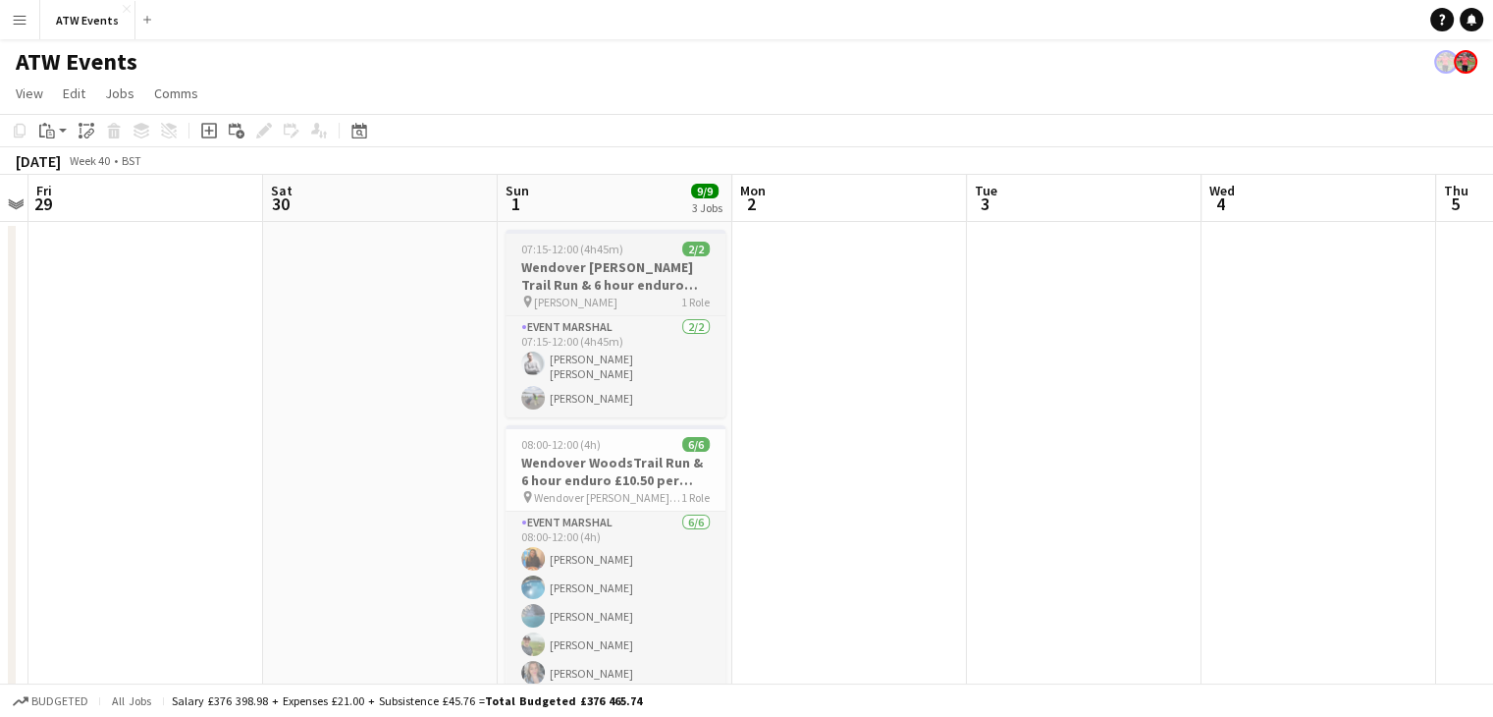
click at [644, 284] on h3 "Wendover Woods Trail Run & 6 hour enduro Registration Team 10.50/hr" at bounding box center [616, 275] width 220 height 35
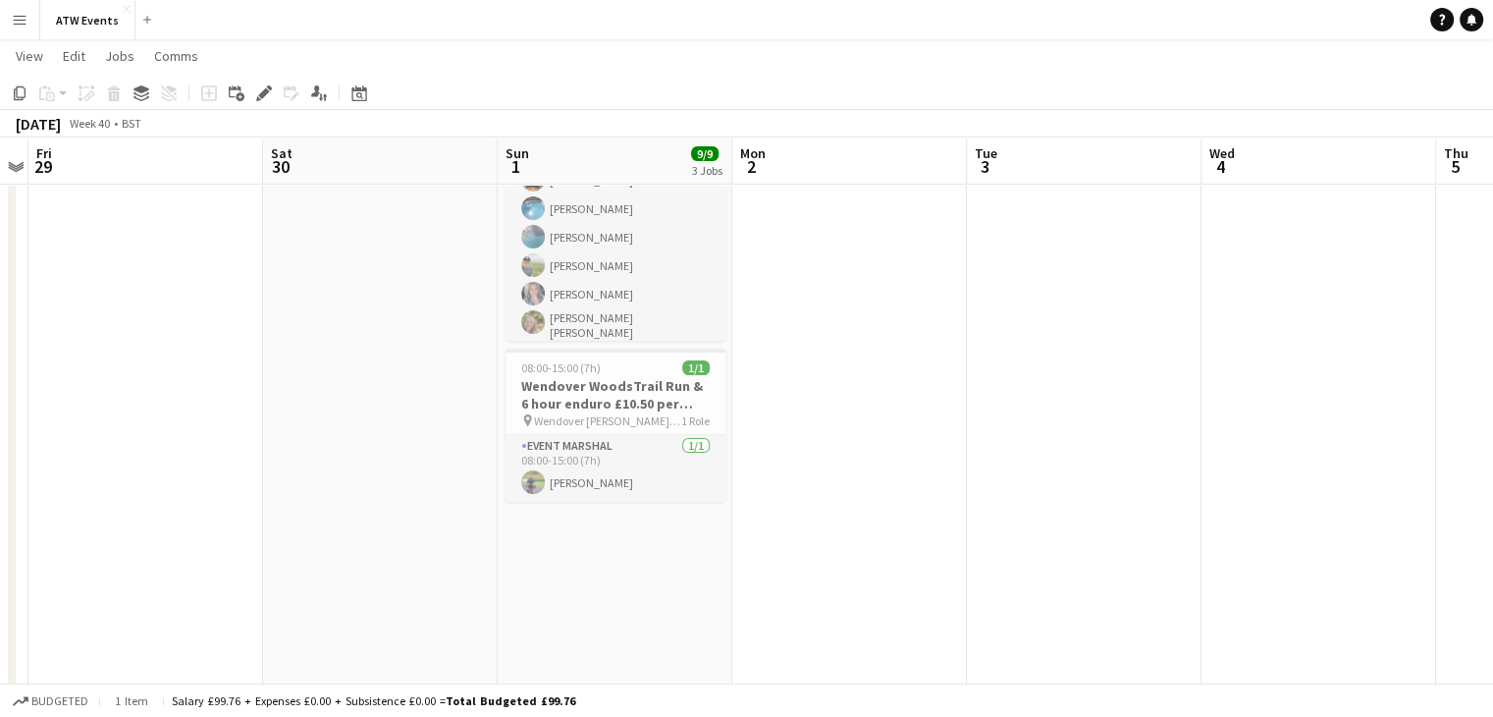
scroll to position [0, 0]
click at [636, 399] on h3 "Wendover WoodsTrail Run & 6 hour enduro £10.50 per hour no free race" at bounding box center [616, 394] width 220 height 35
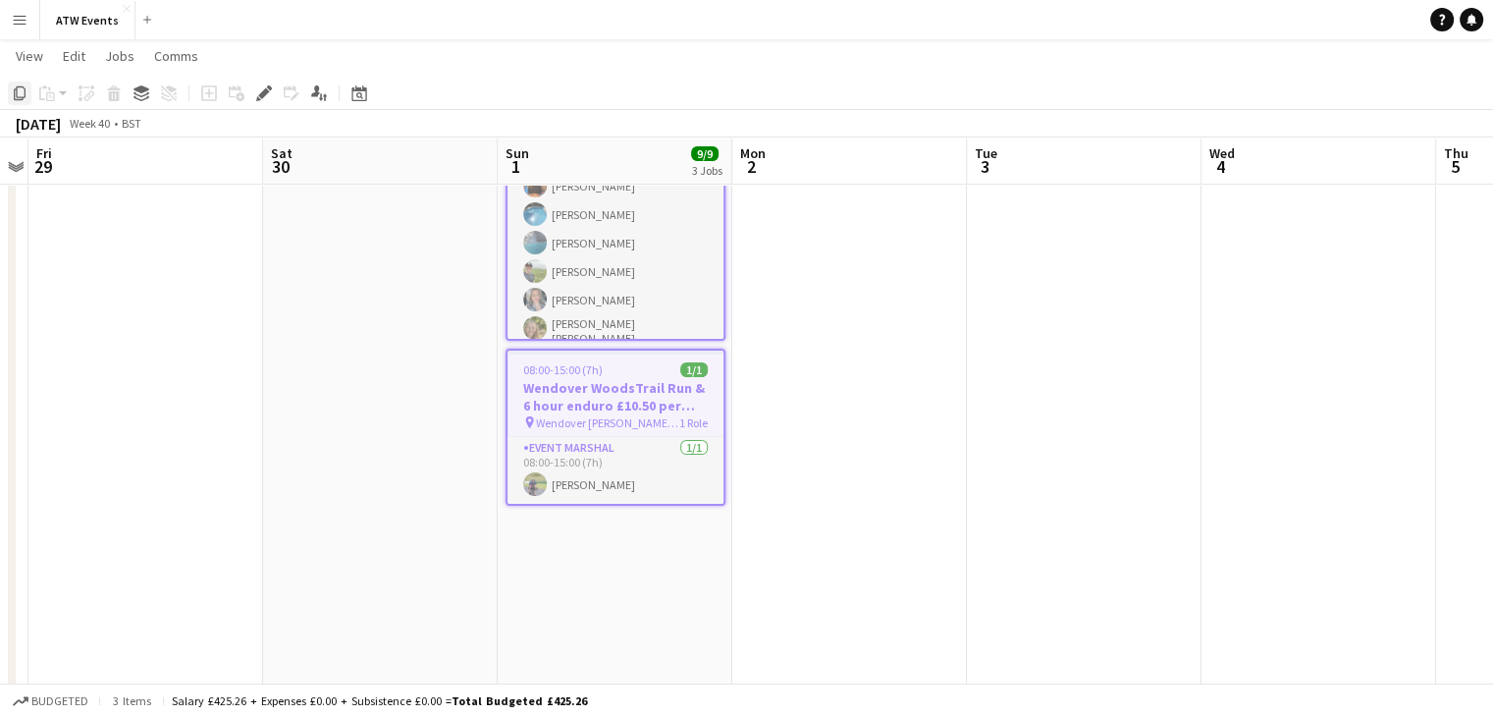
click at [17, 99] on icon at bounding box center [20, 93] width 12 height 14
click at [352, 95] on icon at bounding box center [358, 93] width 15 height 16
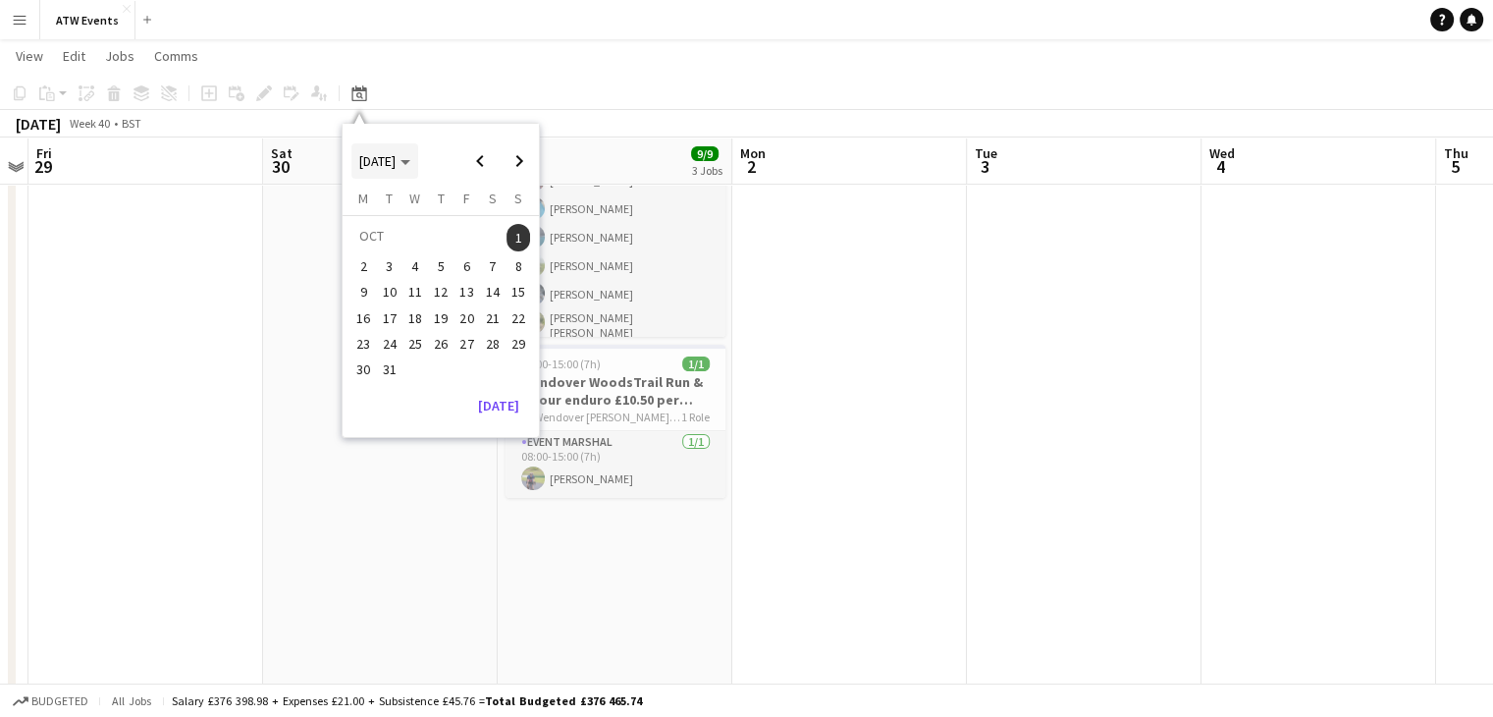
click at [396, 162] on span "OCT 2023" at bounding box center [377, 161] width 36 height 18
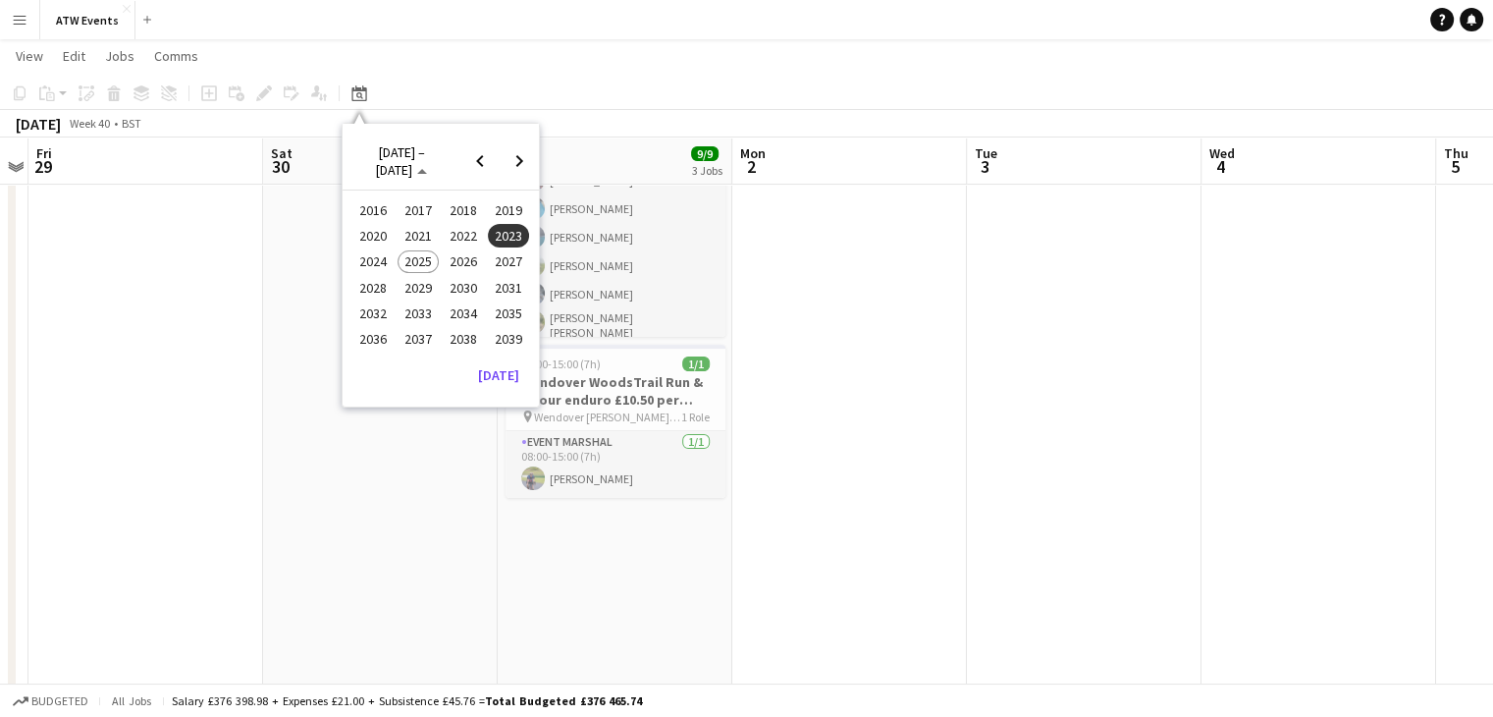
click at [432, 260] on span "2025" at bounding box center [418, 262] width 40 height 24
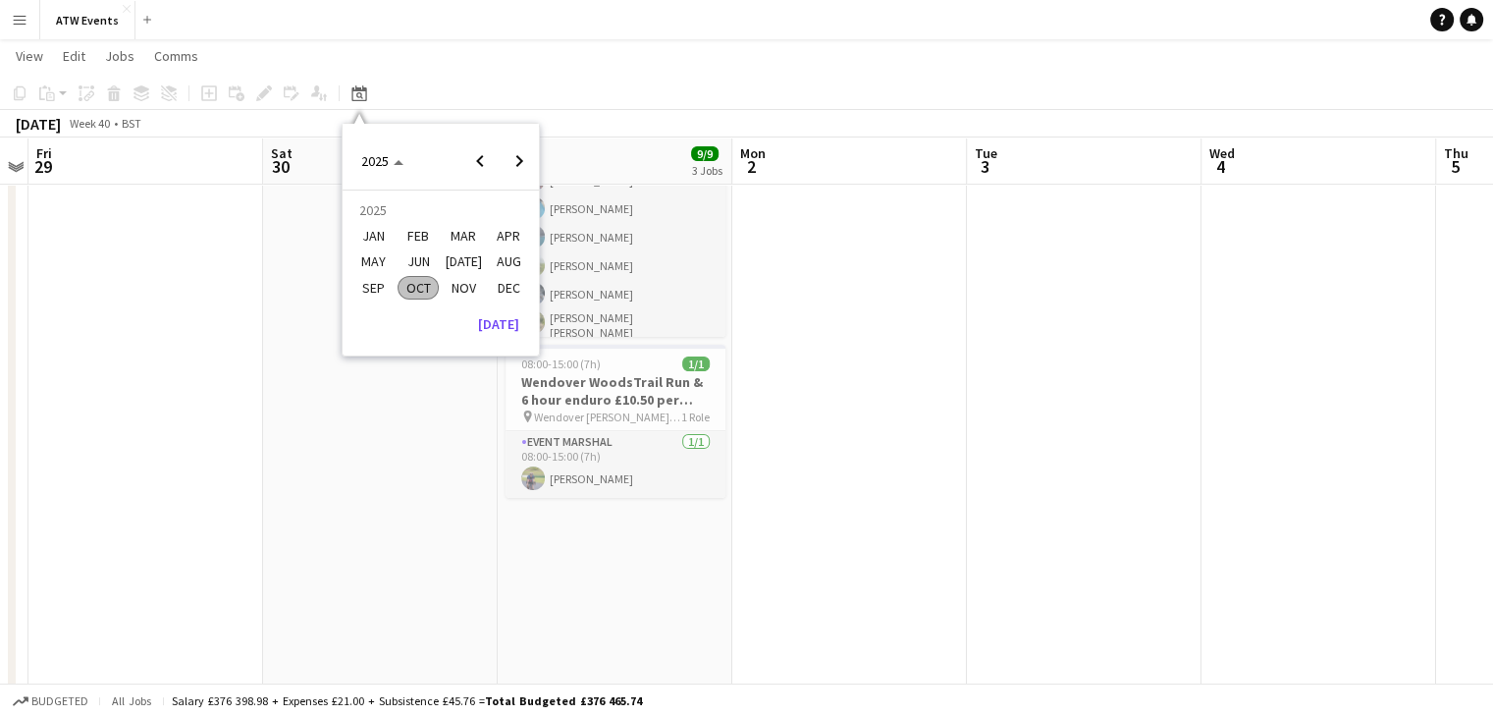
click at [468, 286] on span "NOV" at bounding box center [463, 288] width 40 height 24
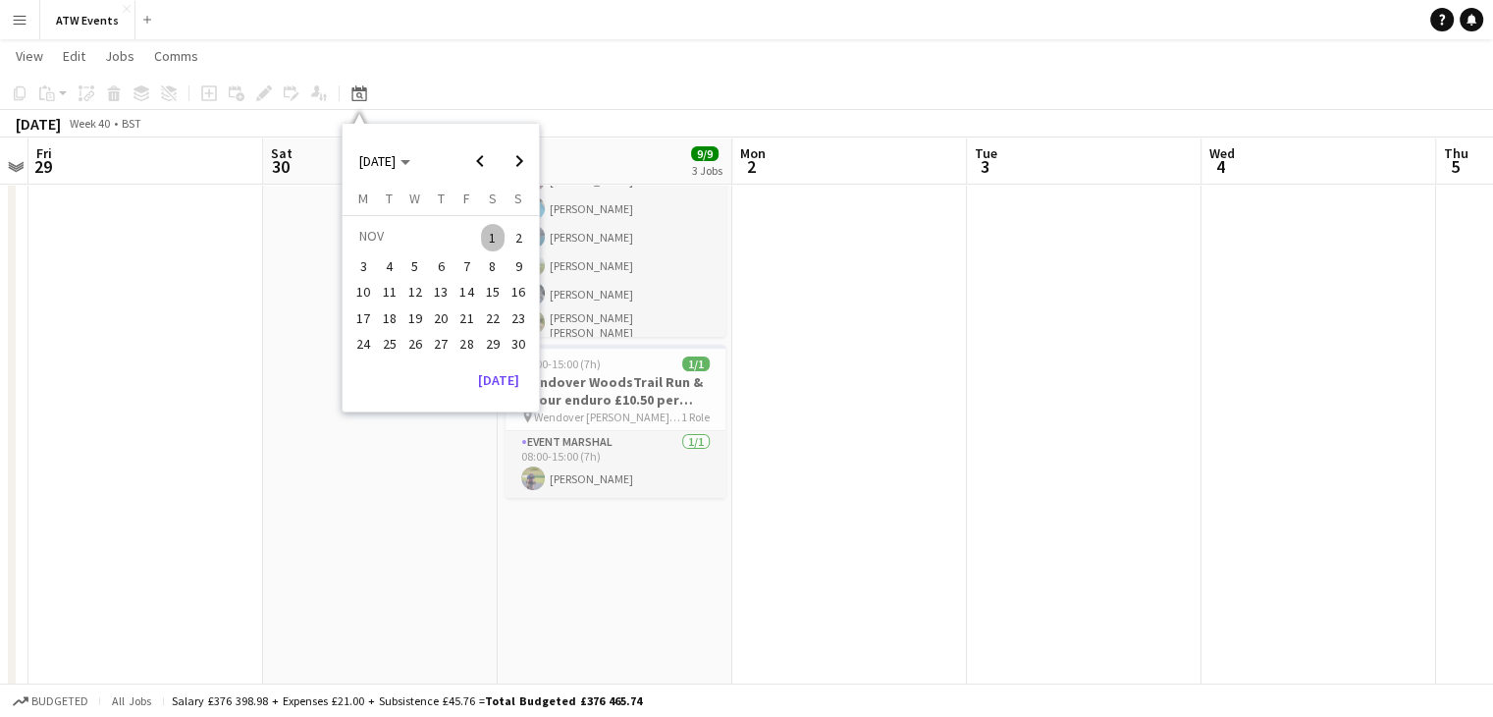
click at [513, 287] on span "16" at bounding box center [519, 293] width 24 height 24
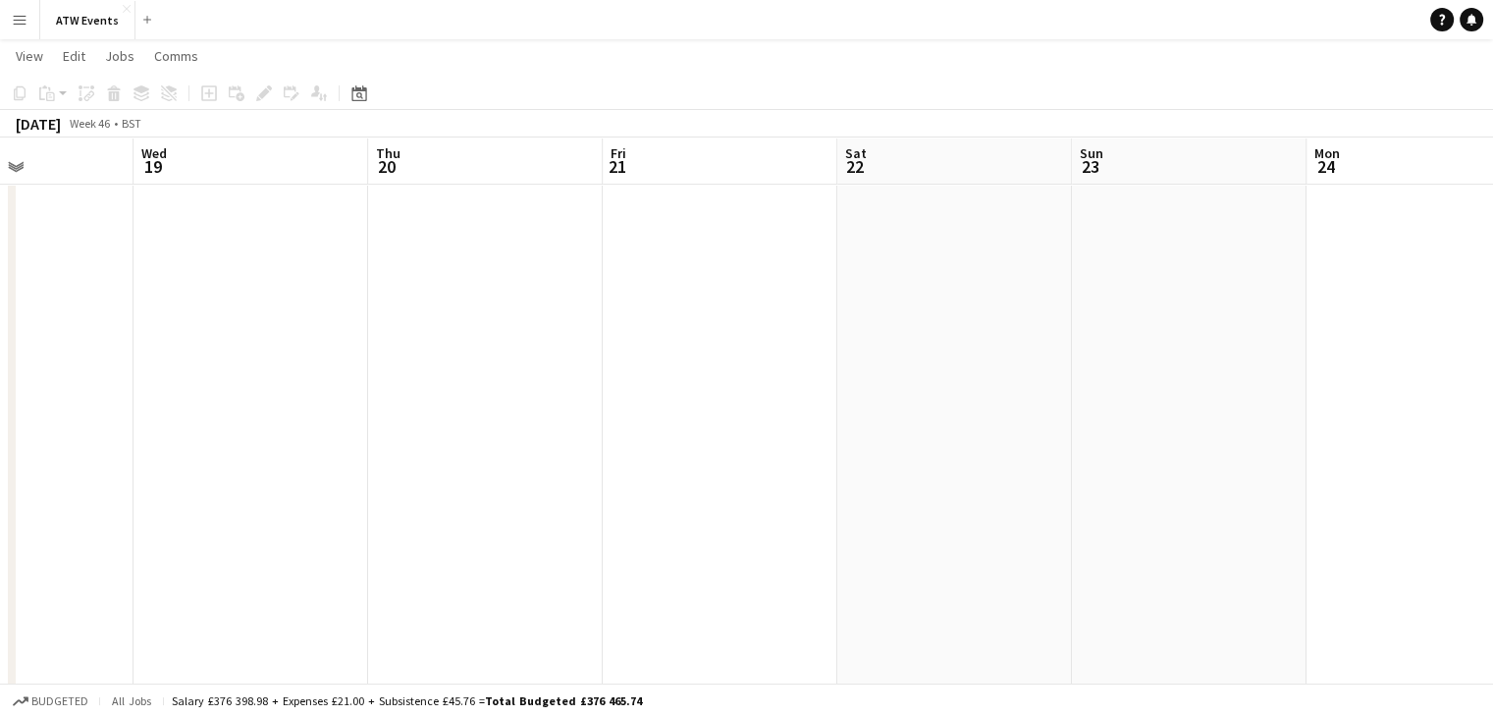
scroll to position [0, 810]
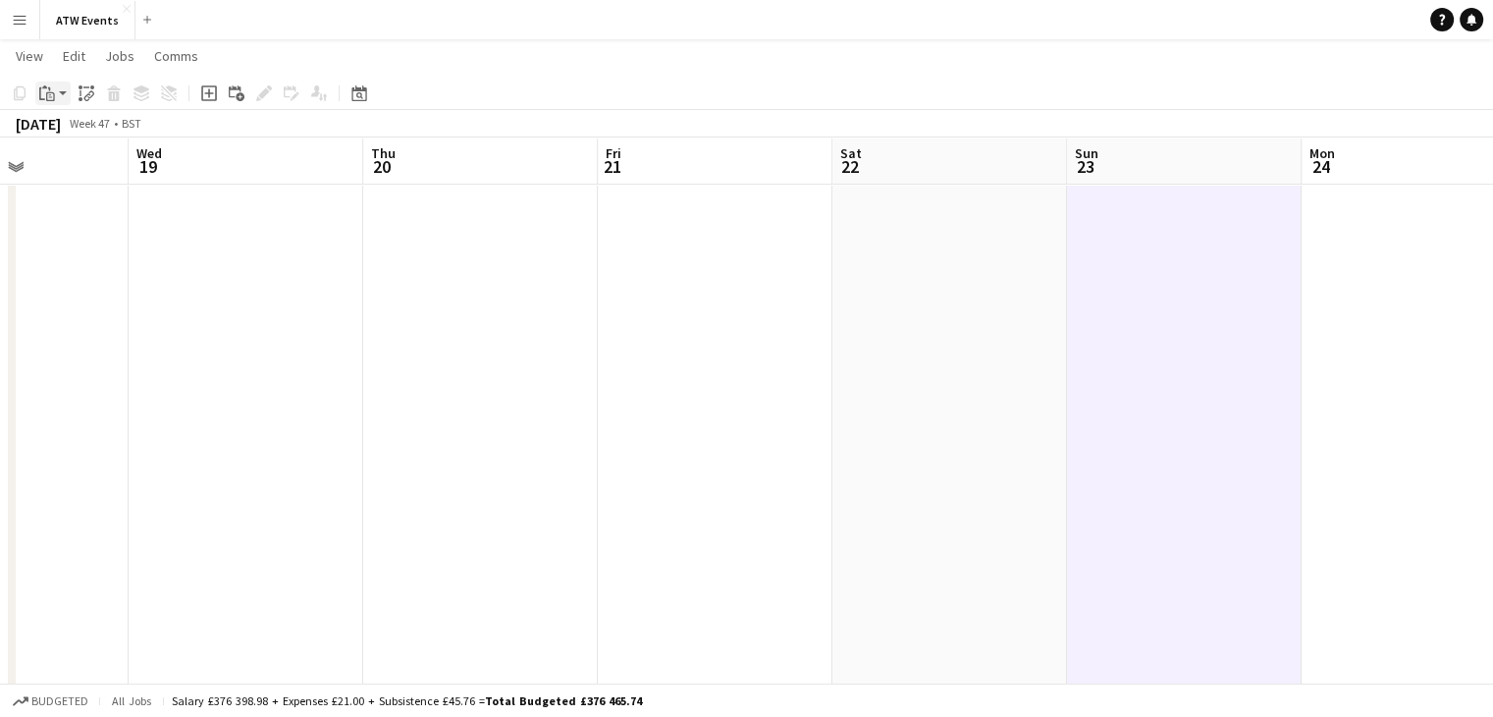
click at [69, 97] on app-action-btn "Paste" at bounding box center [52, 93] width 35 height 24
click at [80, 136] on link "Paste Ctrl+V" at bounding box center [144, 131] width 185 height 18
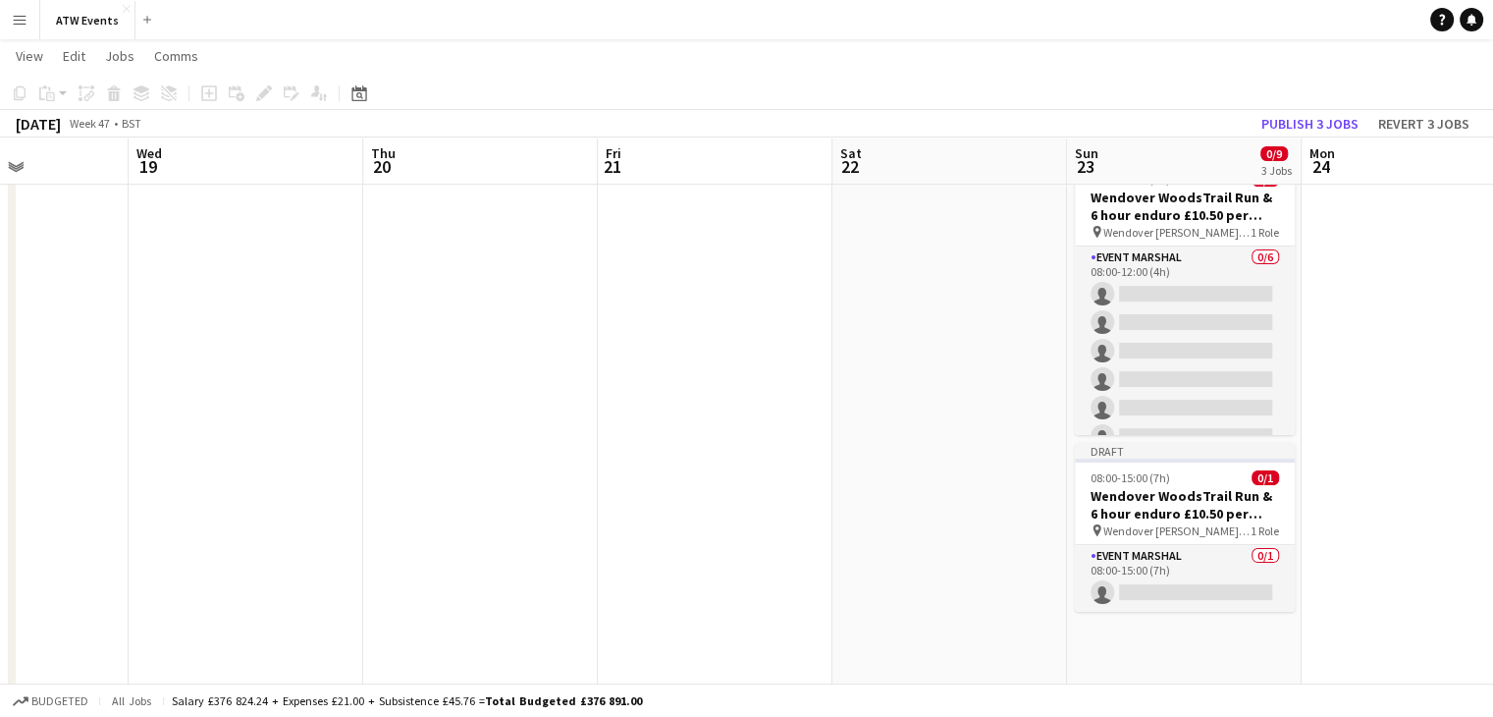
scroll to position [0, 0]
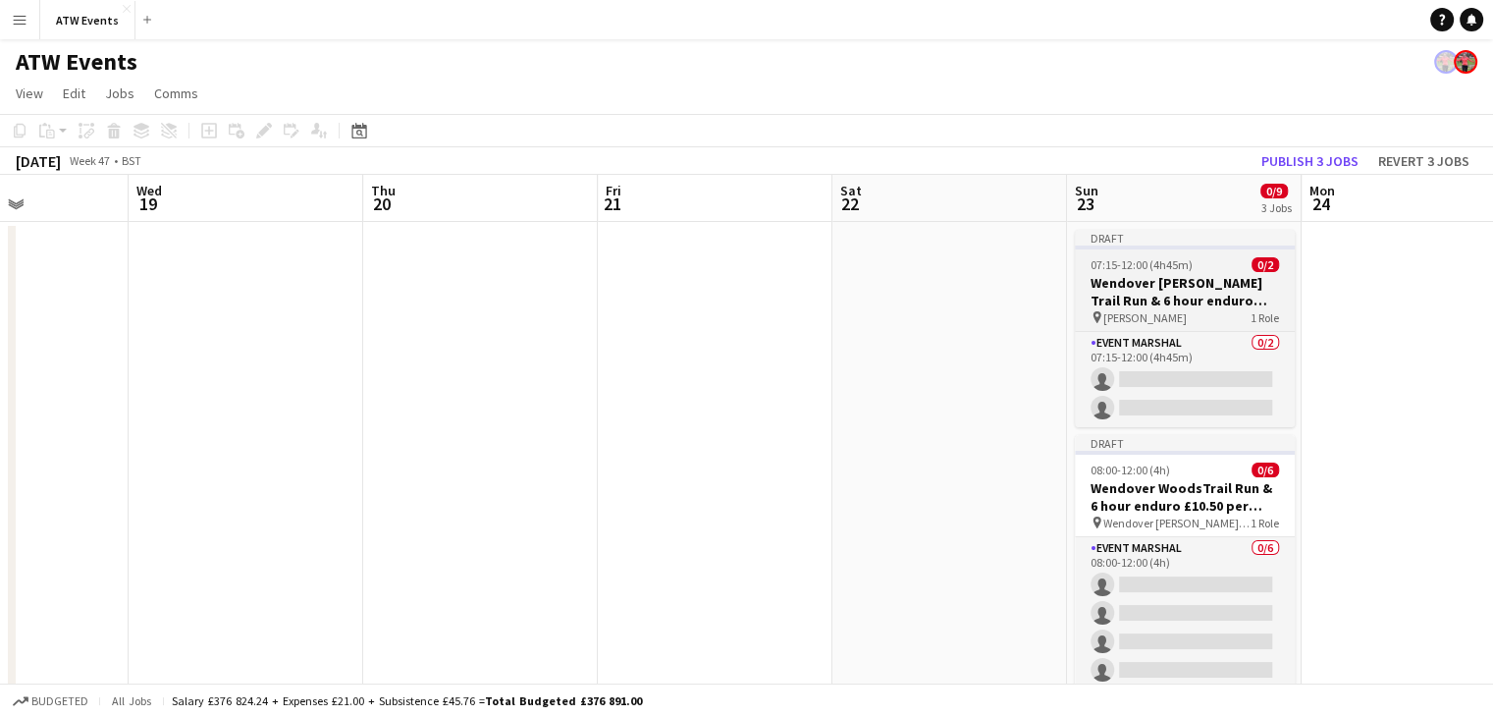
click at [1213, 303] on h3 "Wendover Woods Trail Run & 6 hour enduro Registration Team 10.50/hr" at bounding box center [1185, 291] width 220 height 35
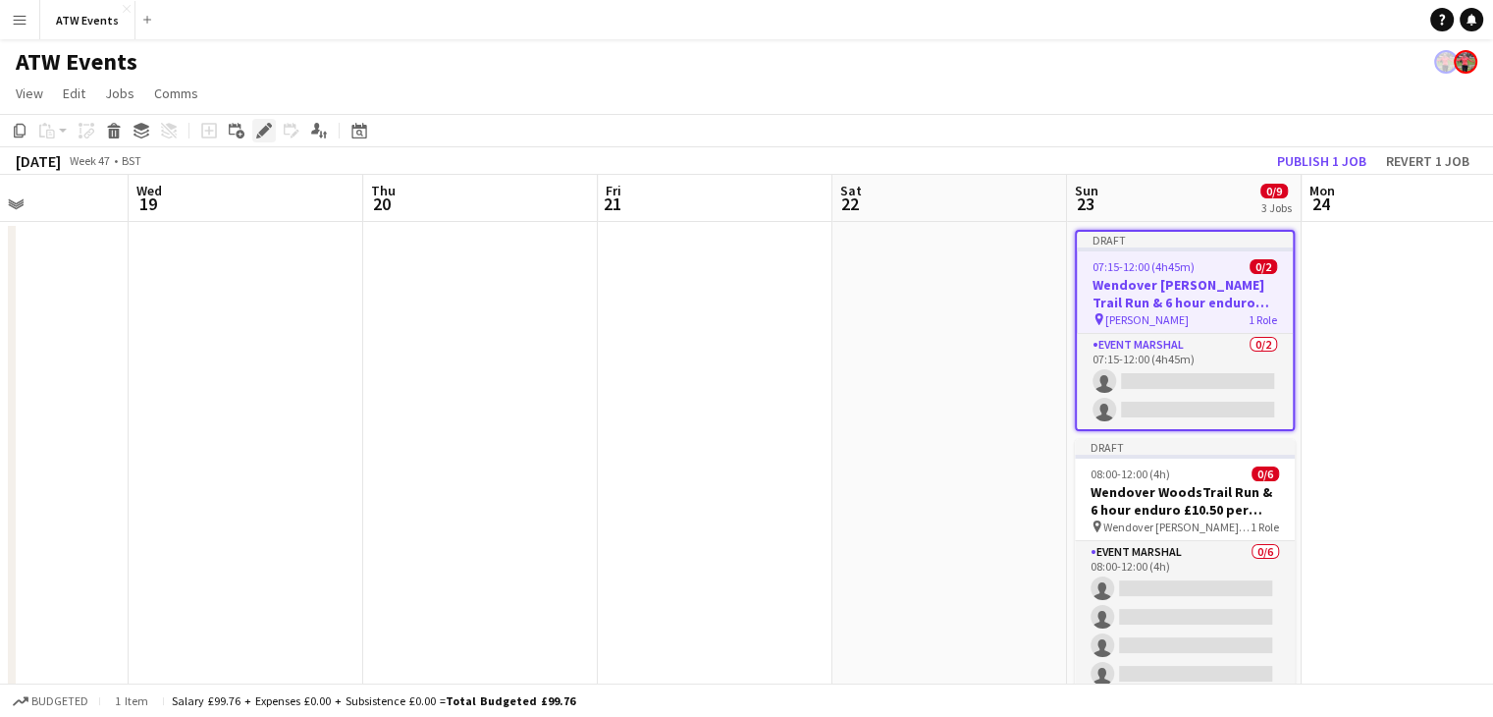
click at [266, 132] on icon at bounding box center [263, 131] width 11 height 11
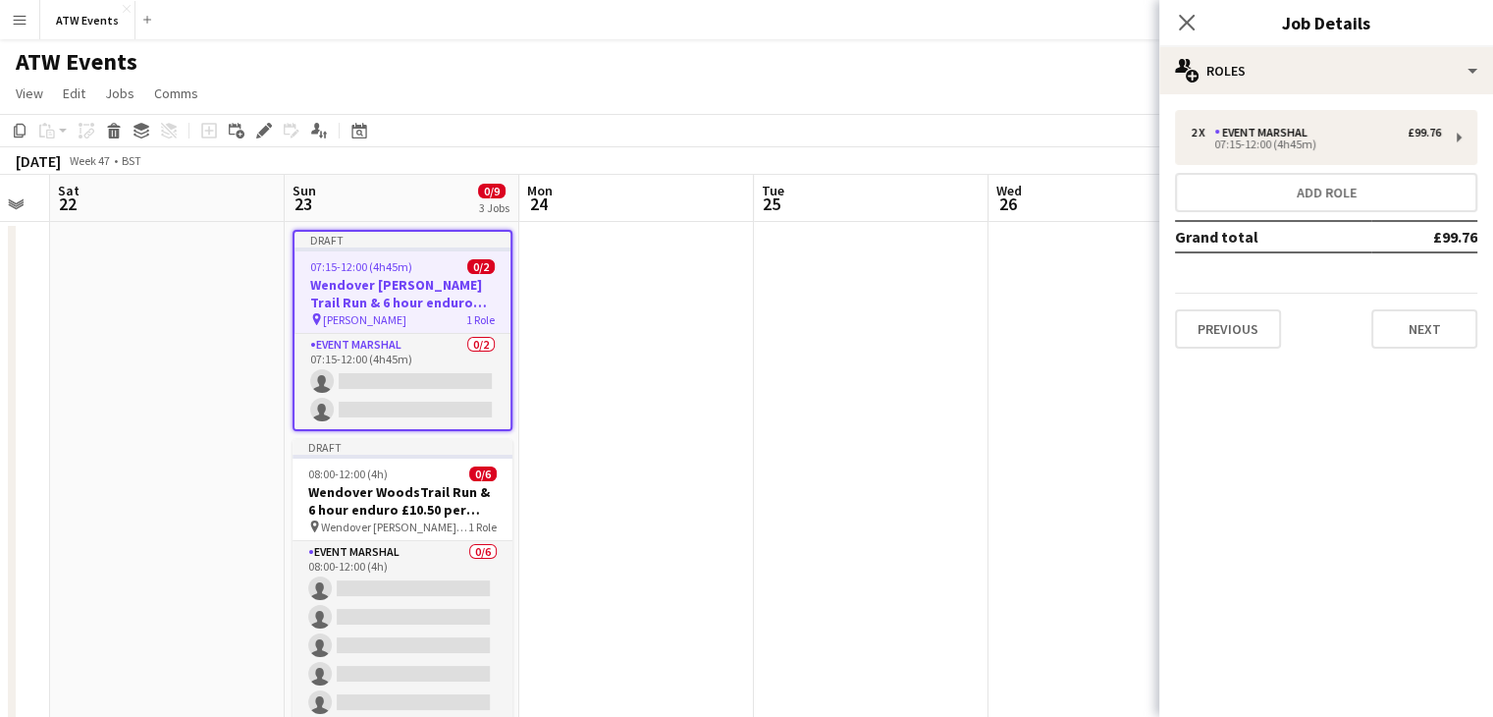
scroll to position [0, 683]
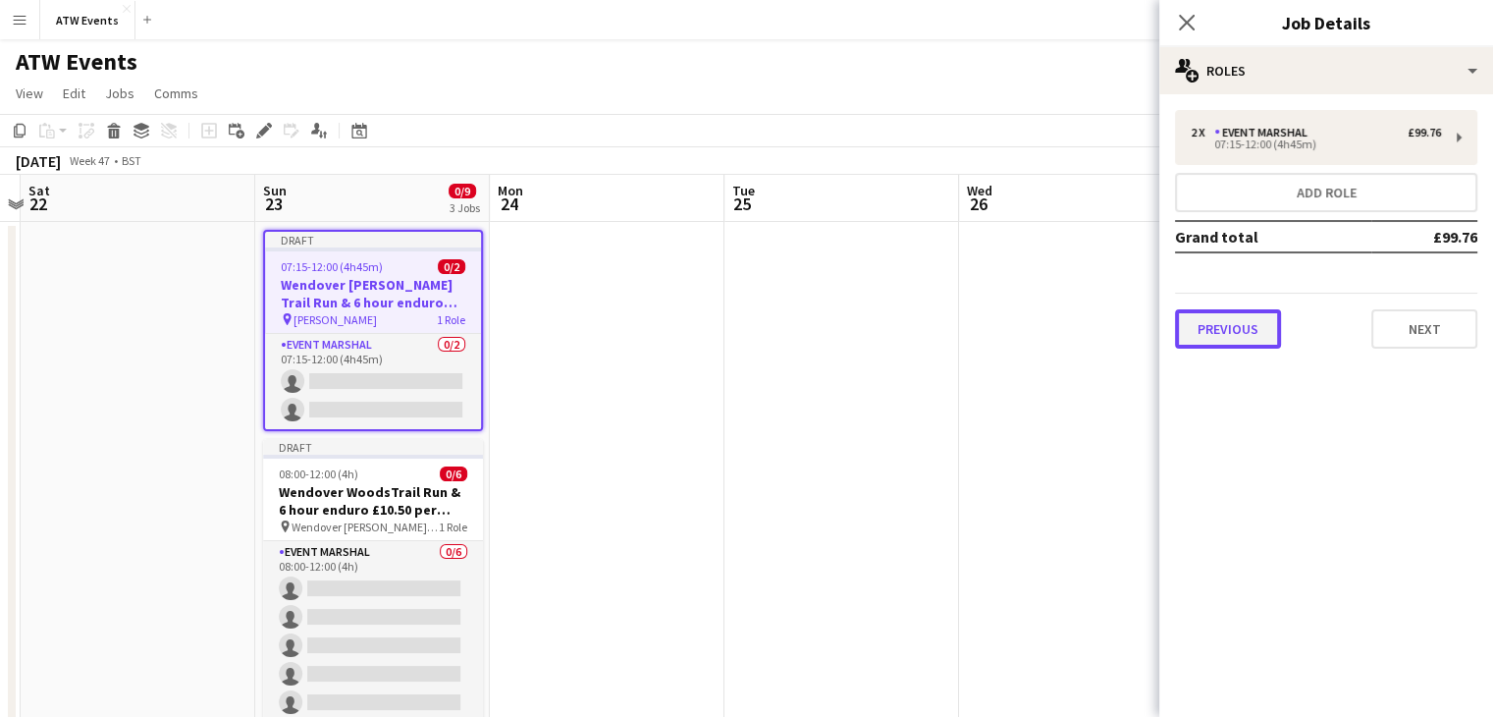
click at [1242, 336] on button "Previous" at bounding box center [1228, 328] width 106 height 39
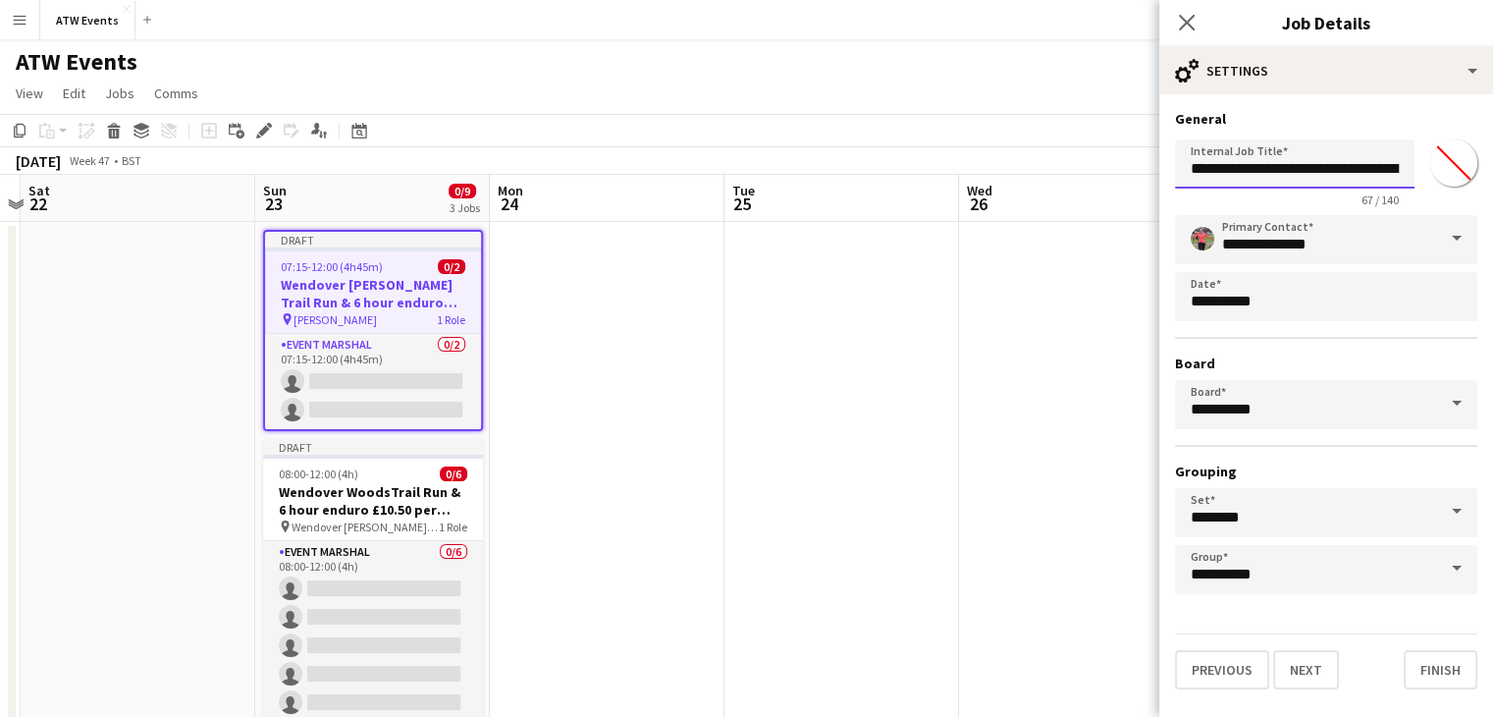
click at [1331, 166] on input "**********" at bounding box center [1295, 163] width 240 height 49
click at [1217, 170] on input "**********" at bounding box center [1295, 163] width 240 height 49
click at [1347, 170] on input "**********" at bounding box center [1295, 163] width 240 height 49
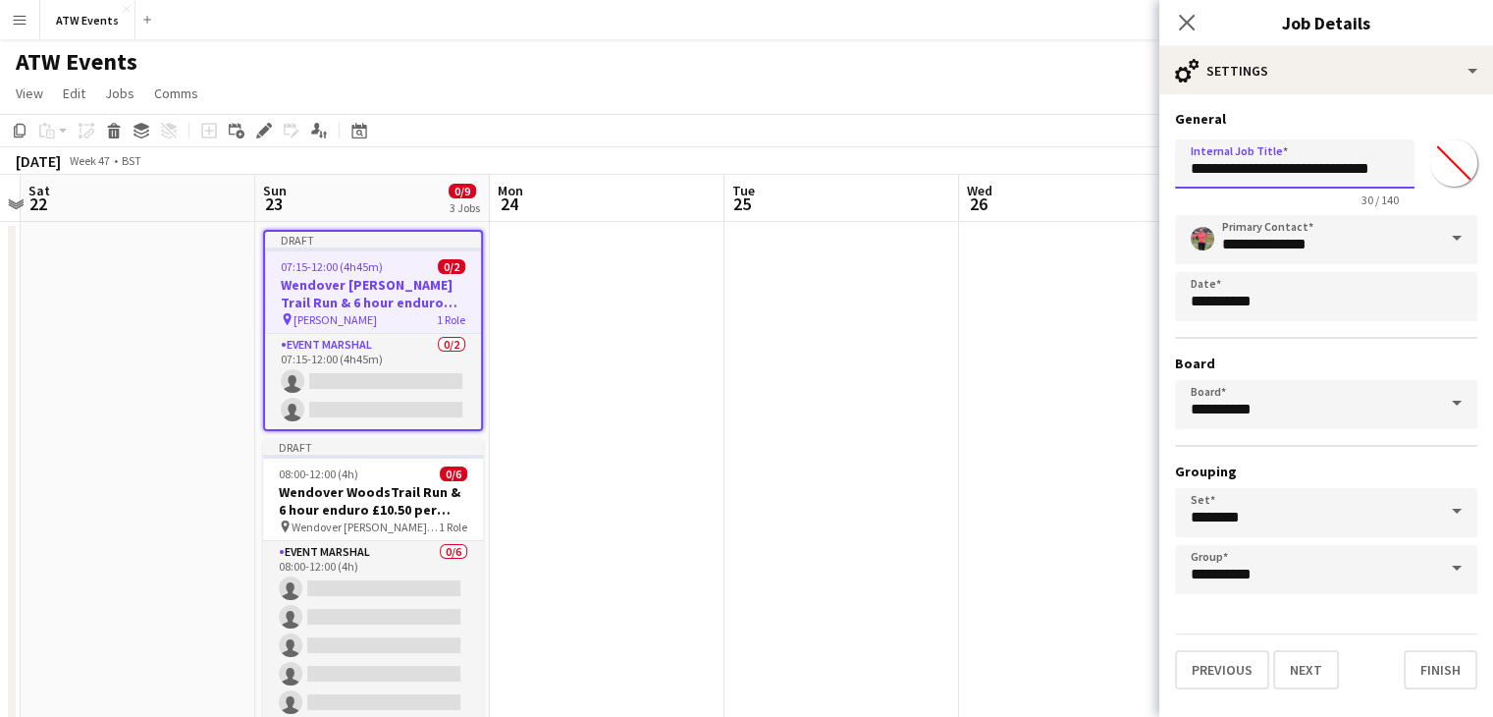
scroll to position [0, 0]
type input "**********"
click button "Next" at bounding box center [1306, 669] width 66 height 39
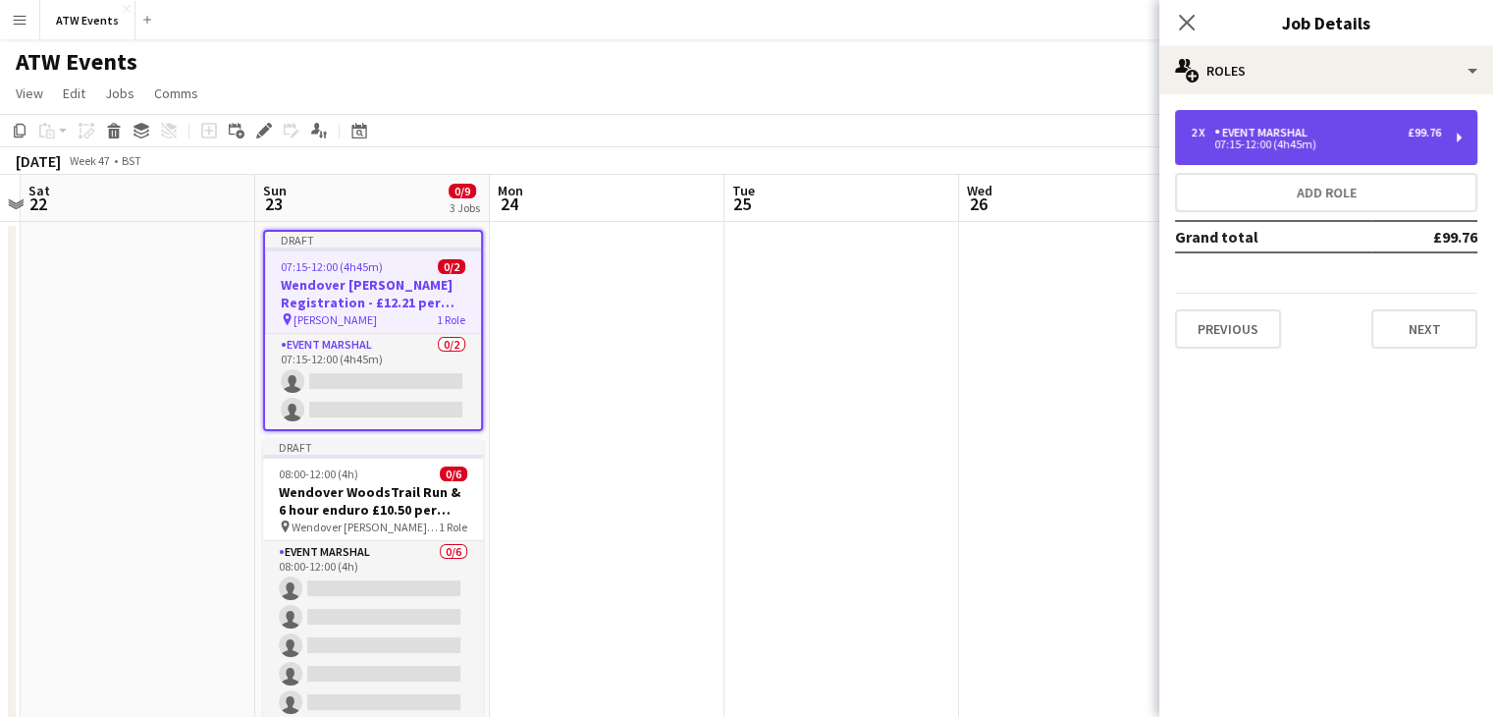
click at [1314, 142] on div "07:15-12:00 (4h45m)" at bounding box center [1316, 144] width 250 height 10
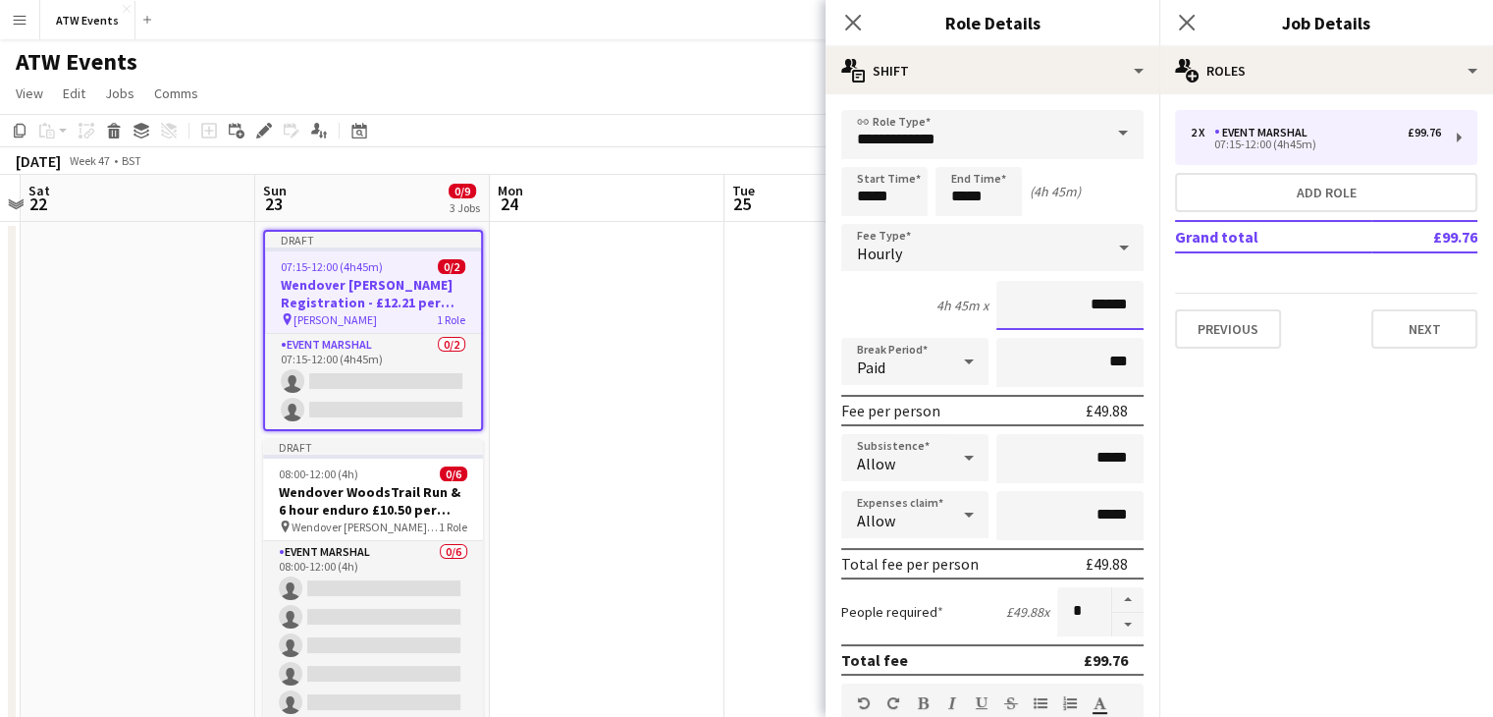
click at [1099, 302] on input "******" at bounding box center [1069, 305] width 147 height 49
type input "******"
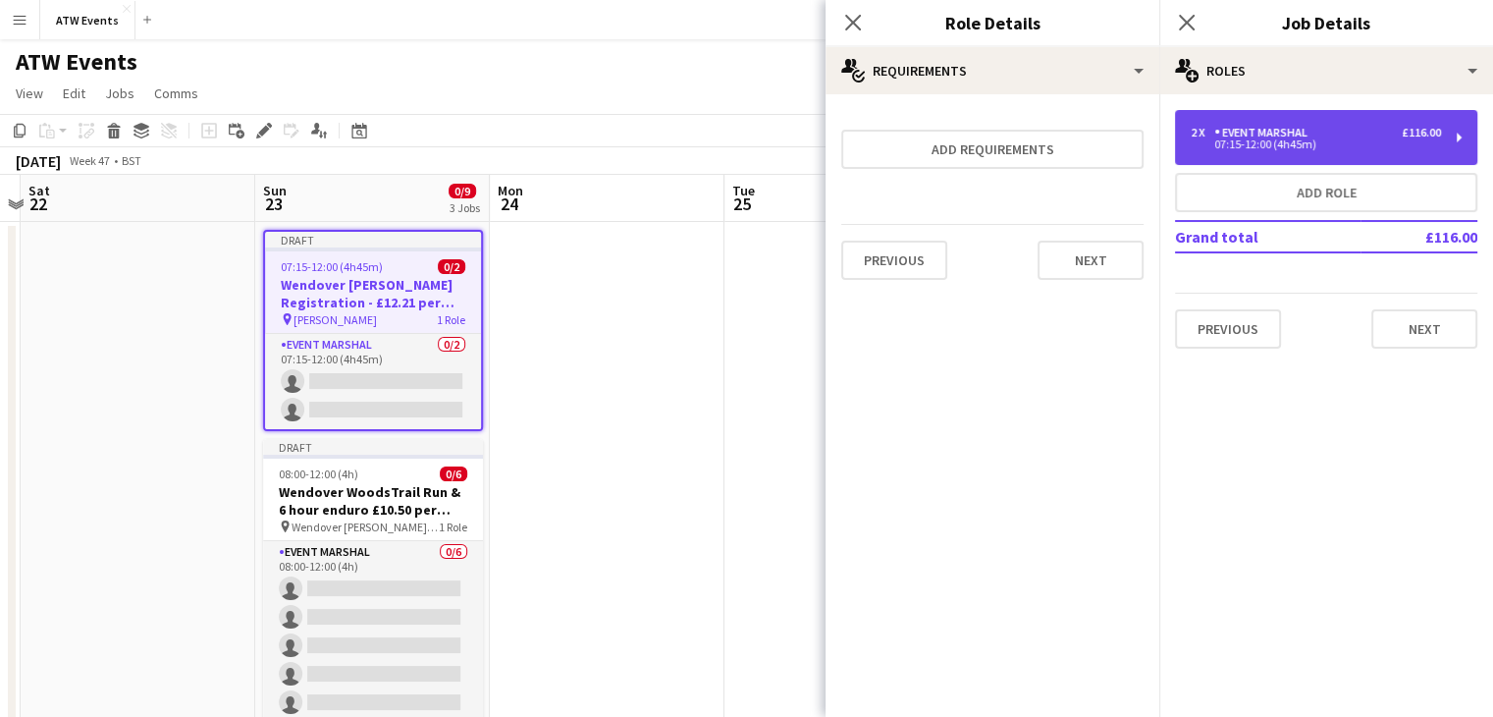
click at [1248, 159] on div "2 x Event Marshal £116.00 07:15-12:00 (4h45m)" at bounding box center [1326, 137] width 302 height 55
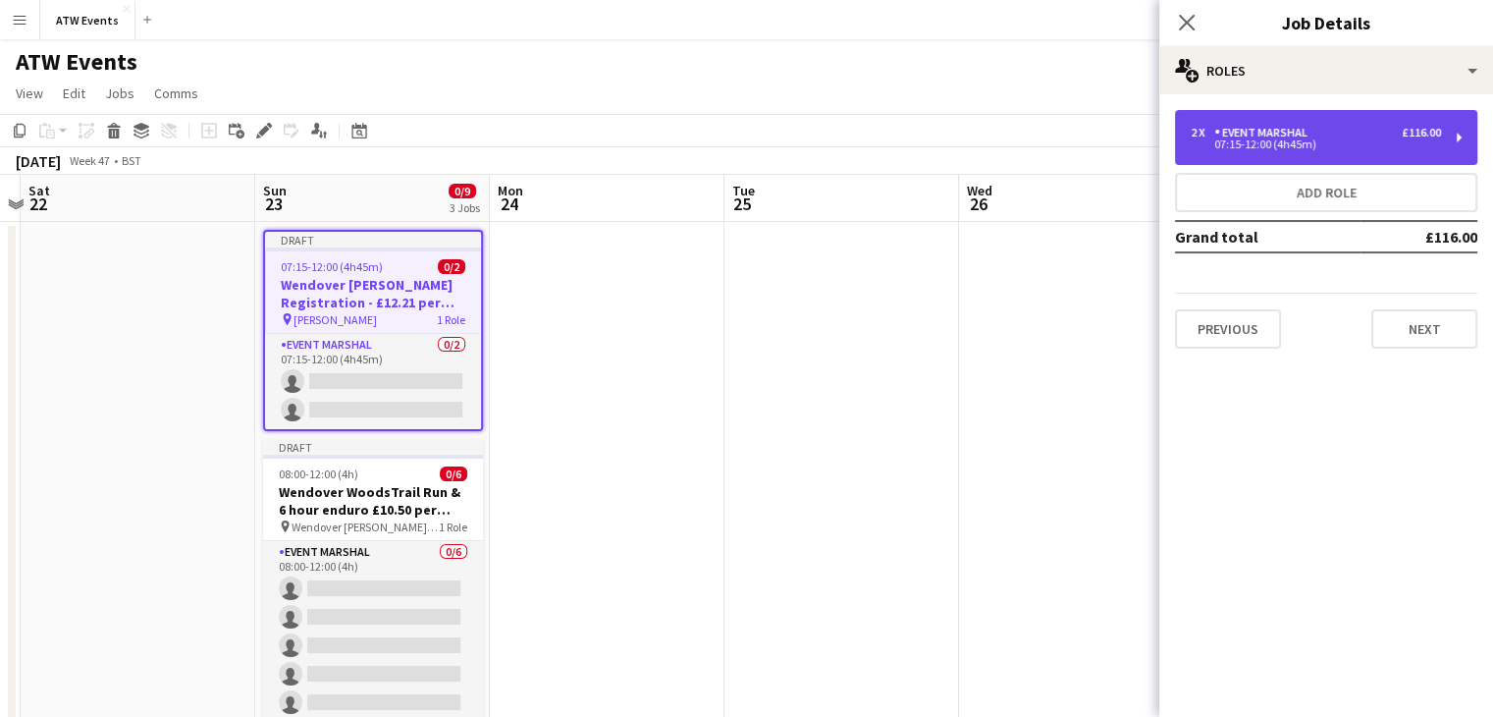
click at [1233, 139] on div "07:15-12:00 (4h45m)" at bounding box center [1316, 144] width 250 height 10
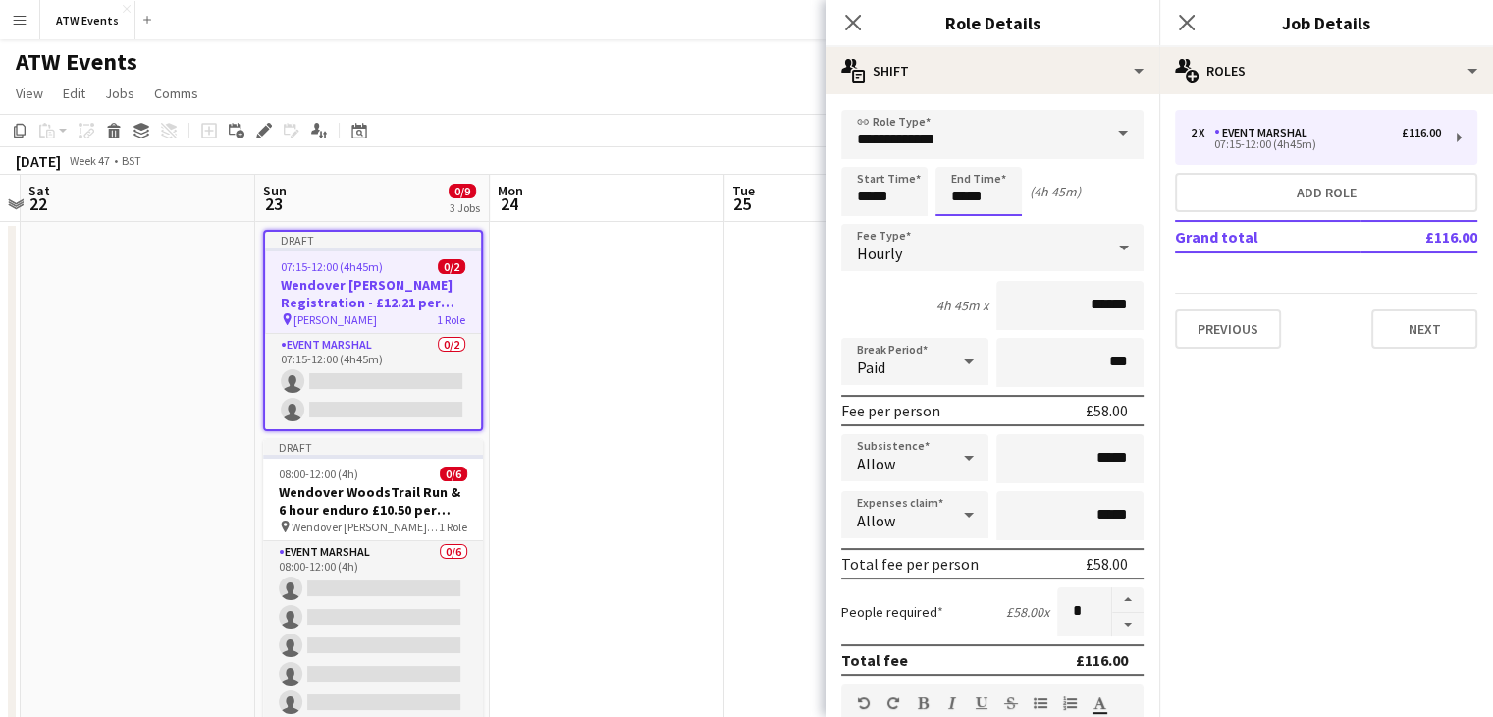
click at [979, 198] on input "*****" at bounding box center [978, 191] width 86 height 49
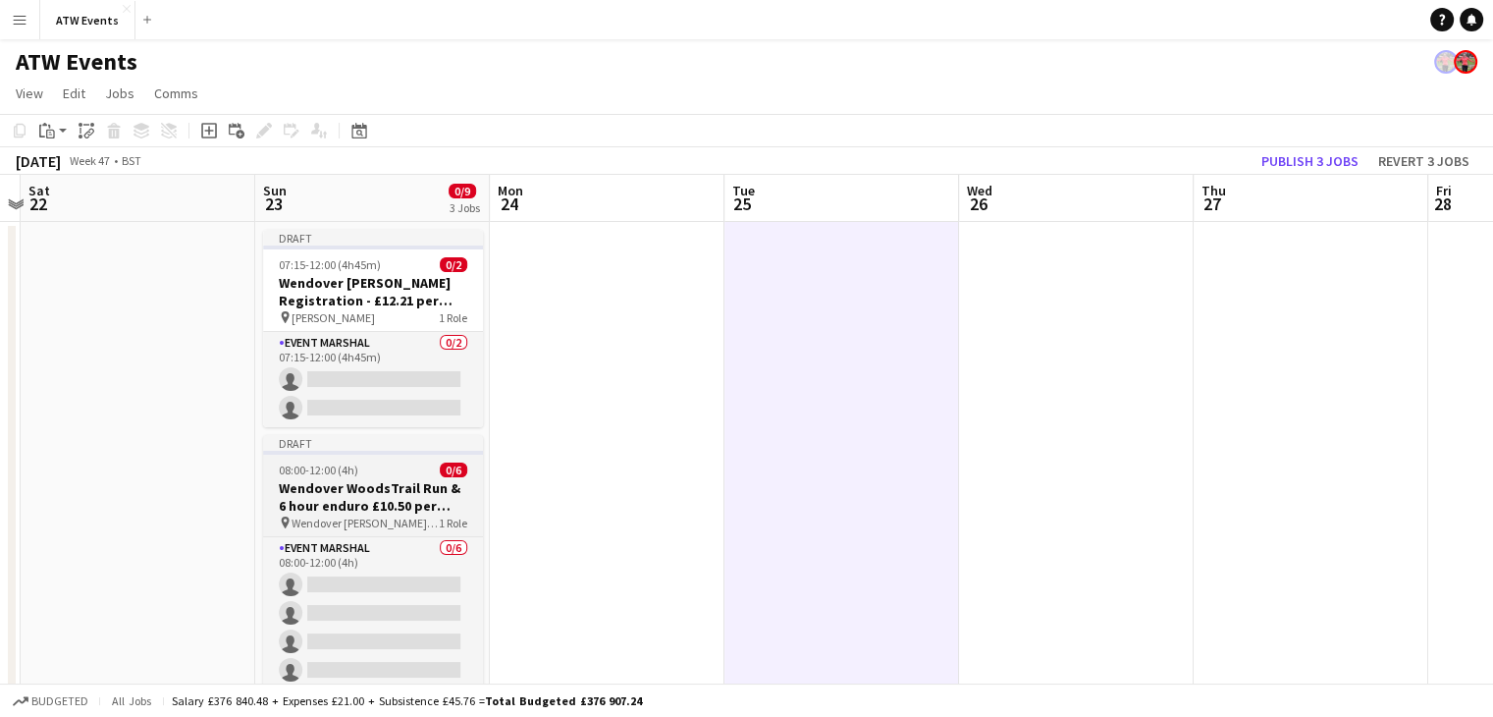
click at [385, 497] on h3 "Wendover WoodsTrail Run & 6 hour enduro £10.50 per hour no free race" at bounding box center [373, 496] width 220 height 35
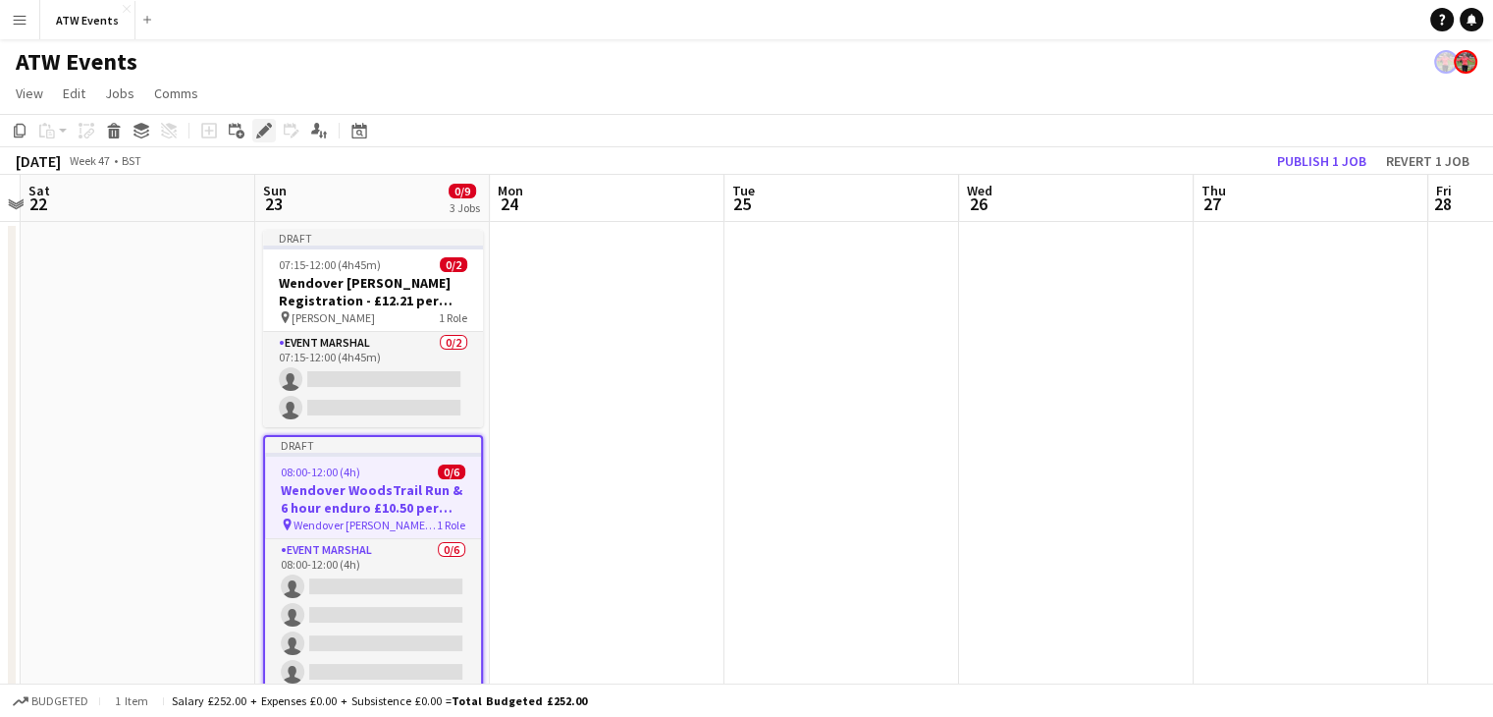
click at [263, 127] on icon at bounding box center [263, 131] width 11 height 11
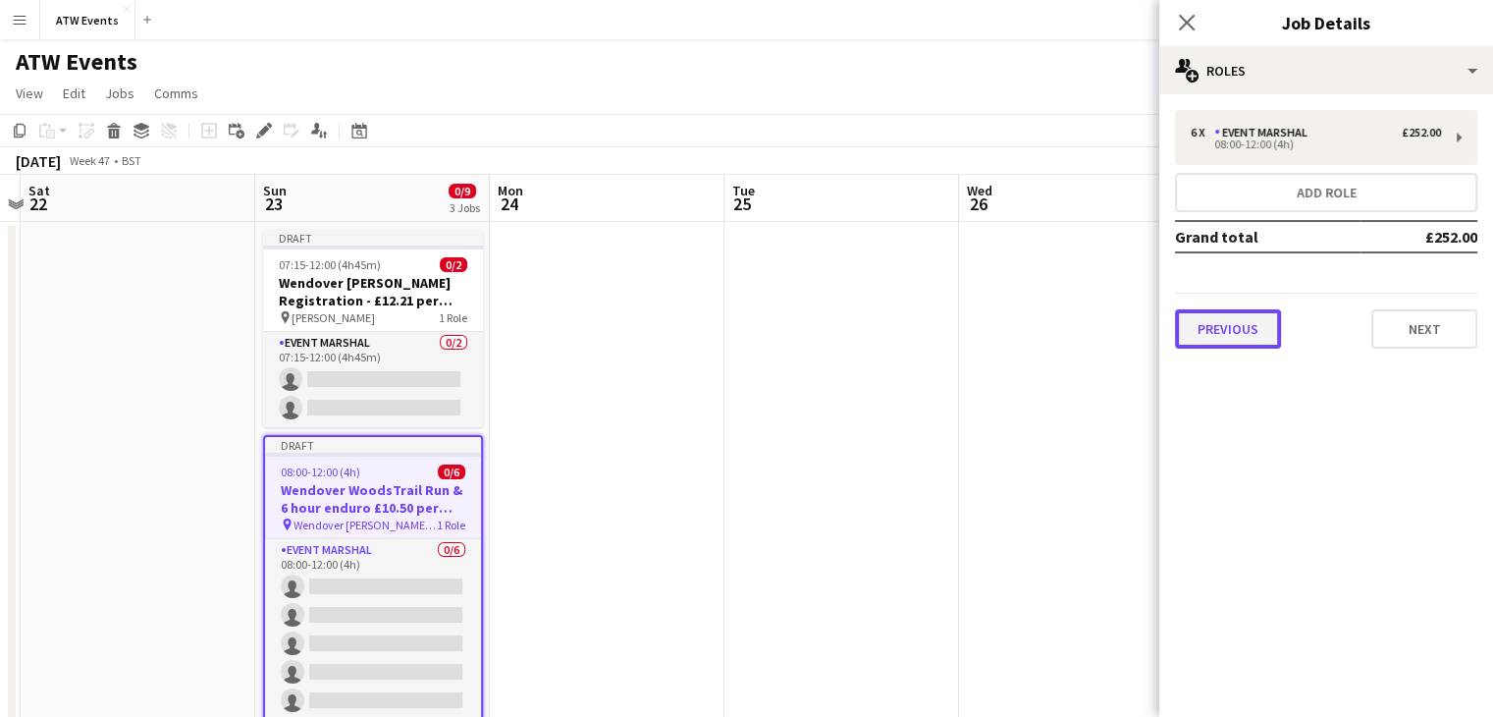
click at [1251, 327] on button "Previous" at bounding box center [1228, 328] width 106 height 39
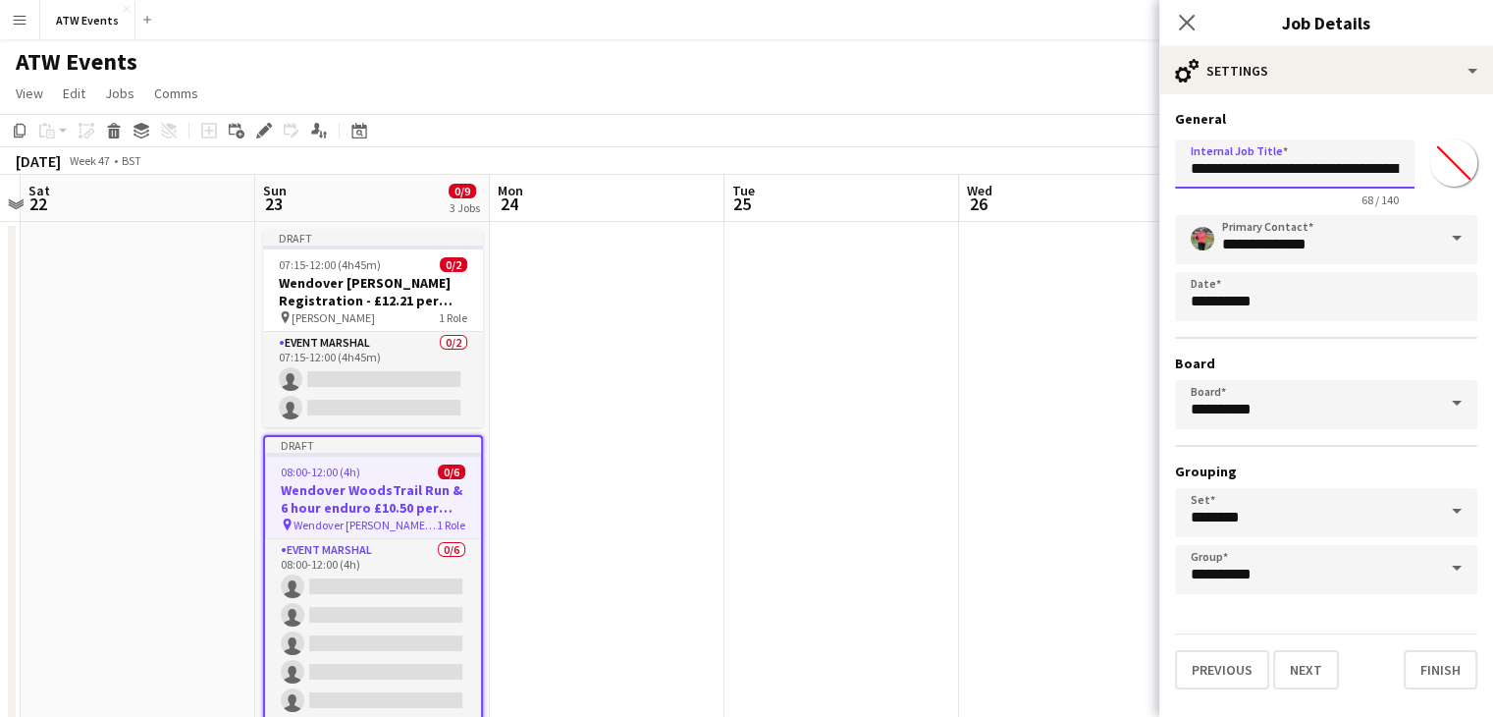
drag, startPoint x: 1335, startPoint y: 172, endPoint x: 1355, endPoint y: 170, distance: 19.7
click at [1355, 170] on input "**********" at bounding box center [1295, 163] width 240 height 49
click at [1307, 170] on input "**********" at bounding box center [1295, 163] width 240 height 49
type input "**********"
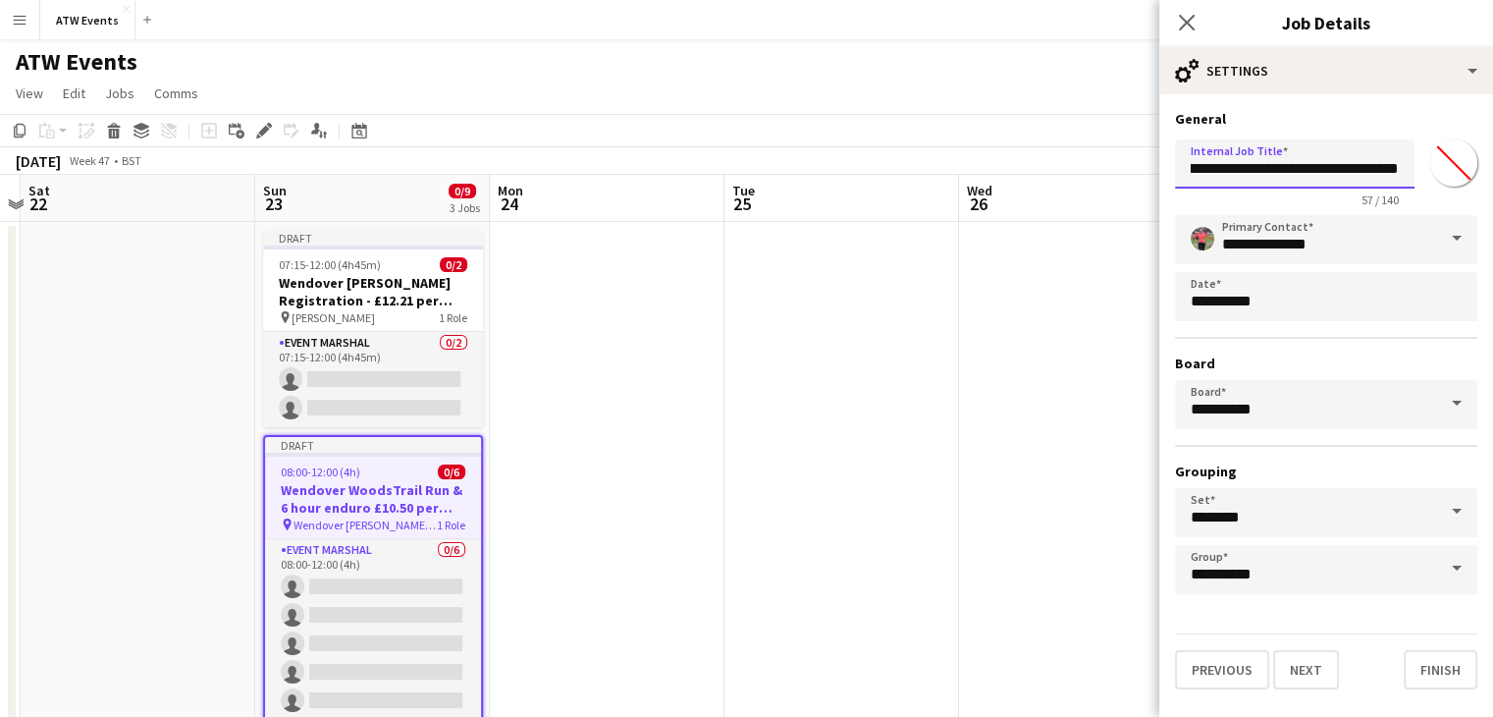
scroll to position [0, 178]
click button "Next" at bounding box center [1306, 669] width 66 height 39
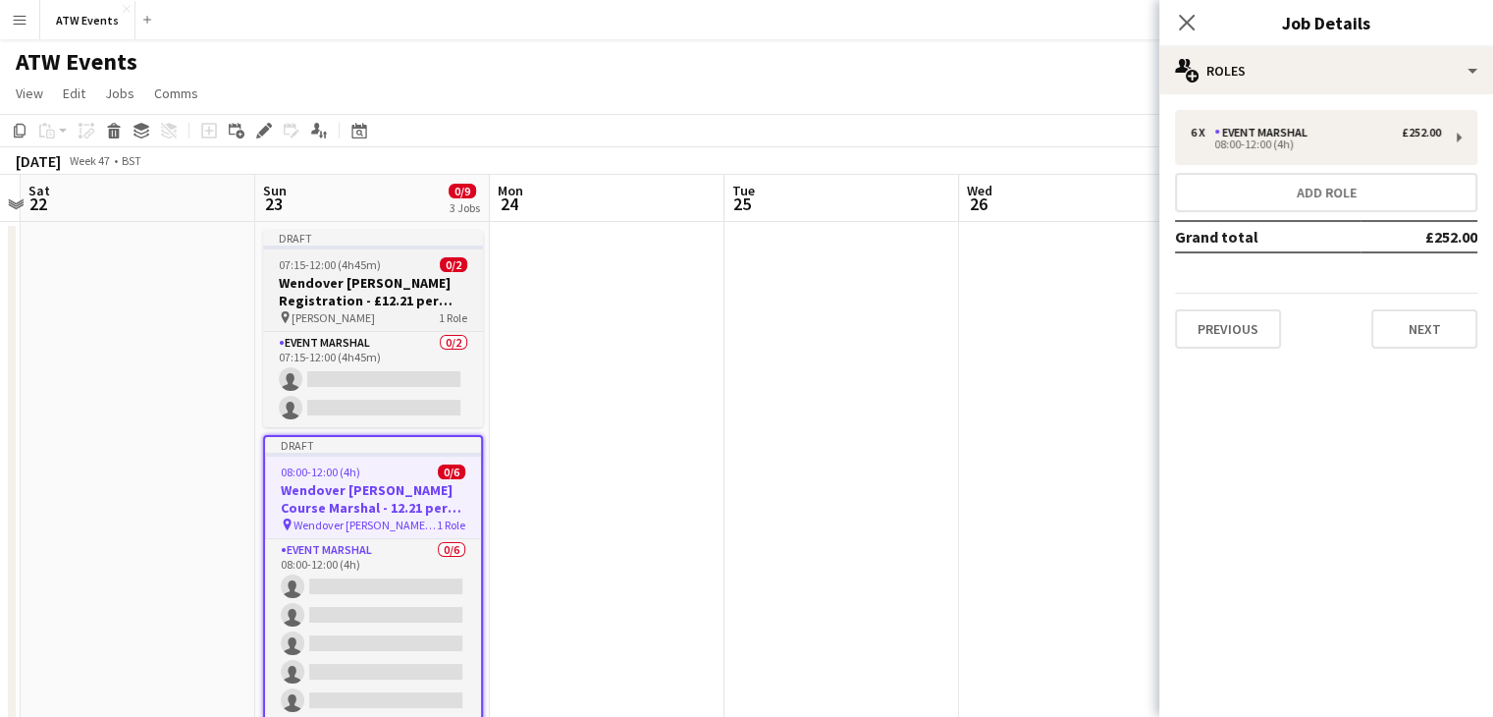
click at [415, 310] on div "pin Wendover Woods 1 Role" at bounding box center [373, 317] width 220 height 16
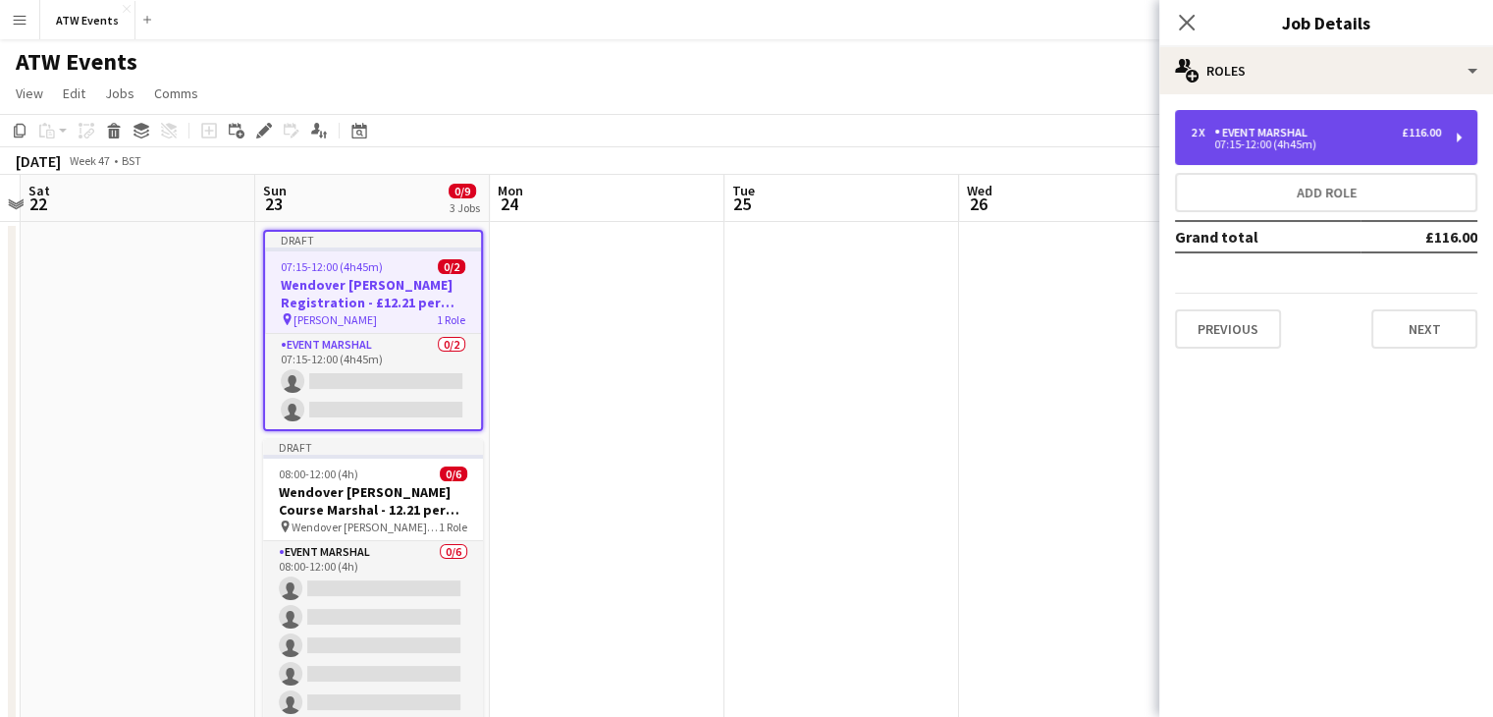
click at [1319, 147] on div "07:15-12:00 (4h45m)" at bounding box center [1316, 144] width 250 height 10
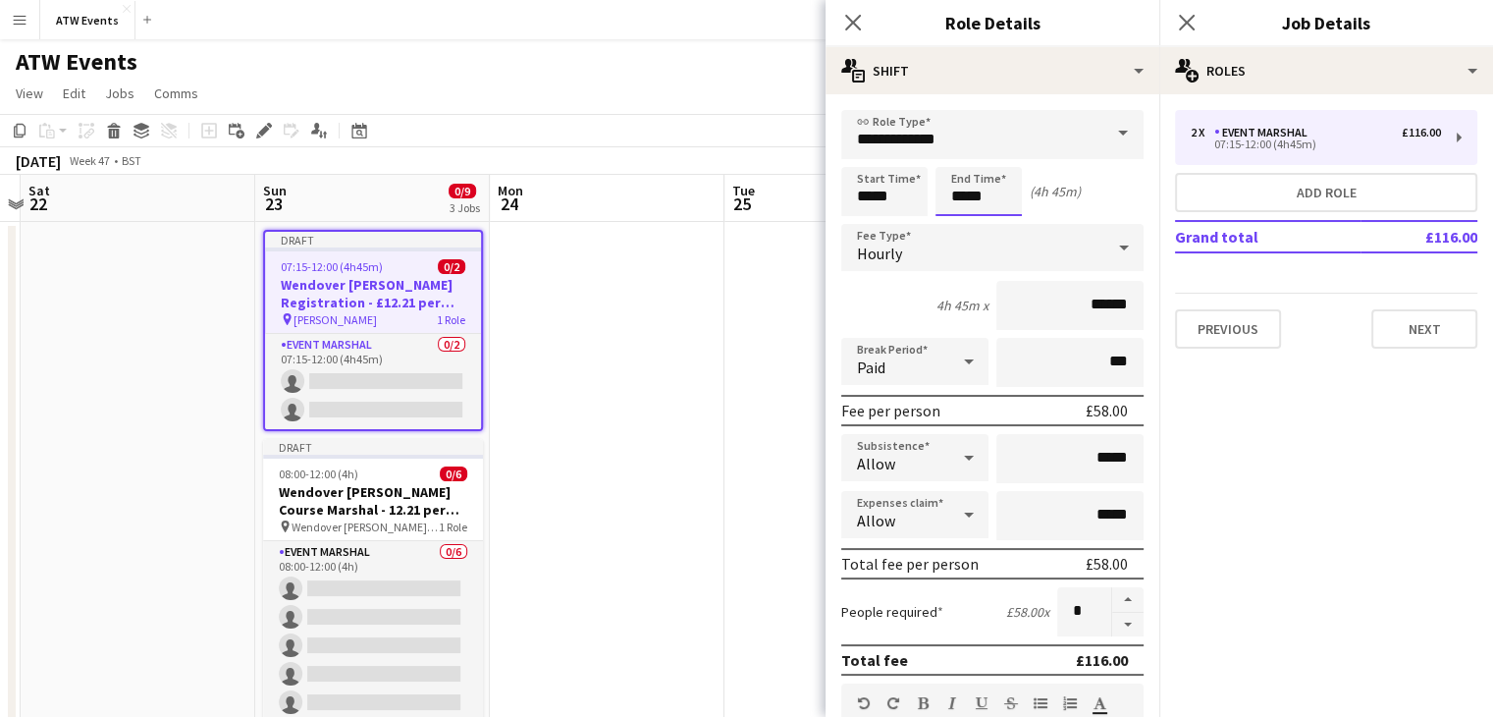
click at [991, 186] on input "*****" at bounding box center [978, 191] width 86 height 49
click at [991, 162] on div at bounding box center [998, 157] width 39 height 20
type input "*****"
click at [991, 162] on div at bounding box center [998, 157] width 39 height 20
click at [1190, 31] on icon "Close pop-in" at bounding box center [1186, 22] width 19 height 19
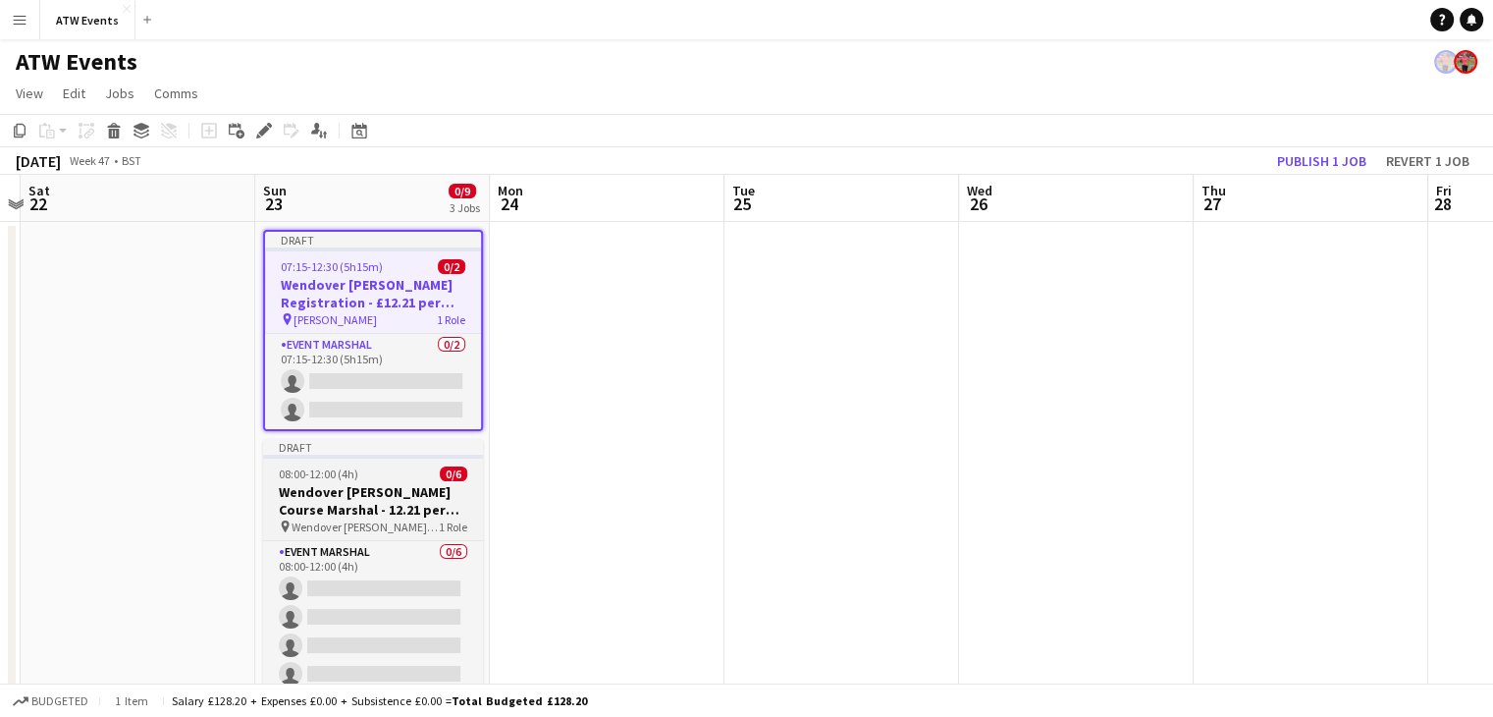
click at [354, 476] on span "08:00-12:00 (4h)" at bounding box center [319, 473] width 80 height 15
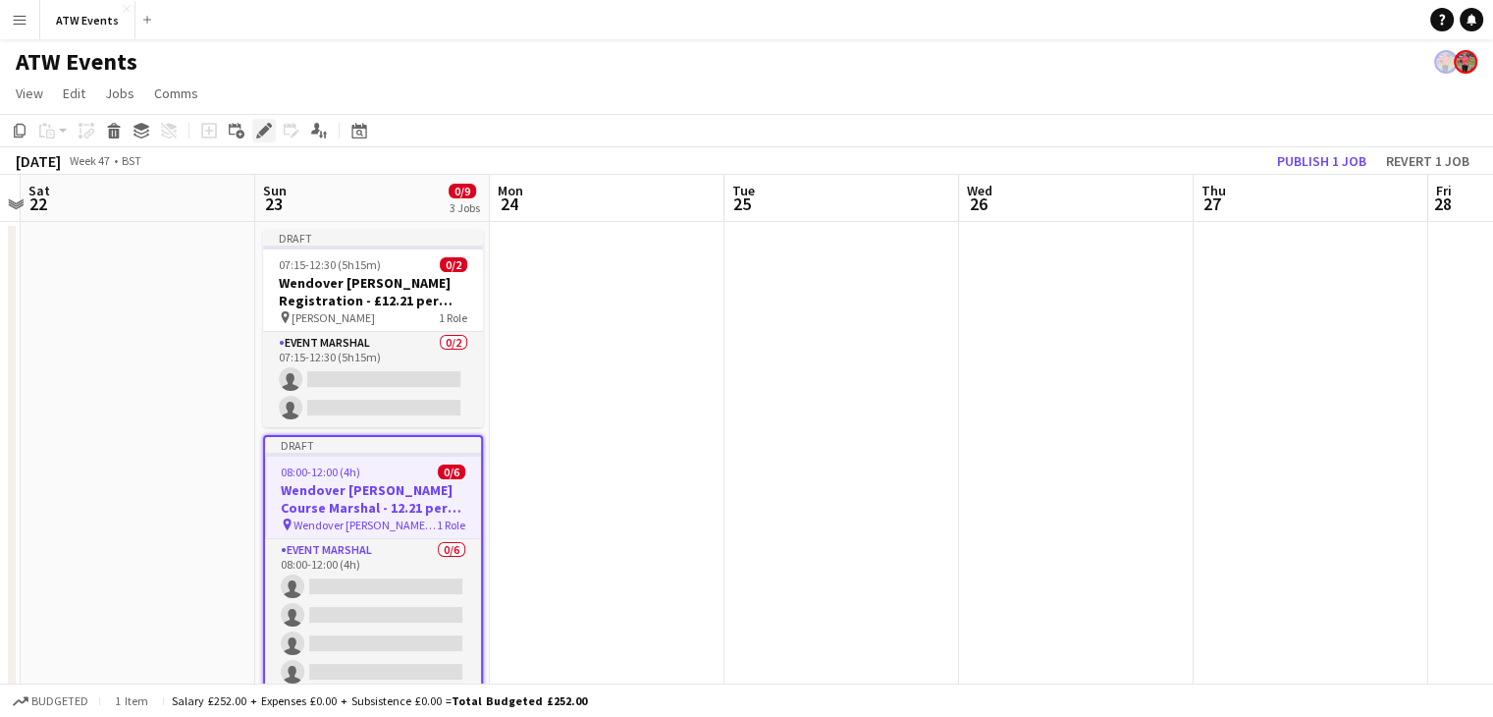
click at [258, 132] on icon "Edit" at bounding box center [264, 131] width 16 height 16
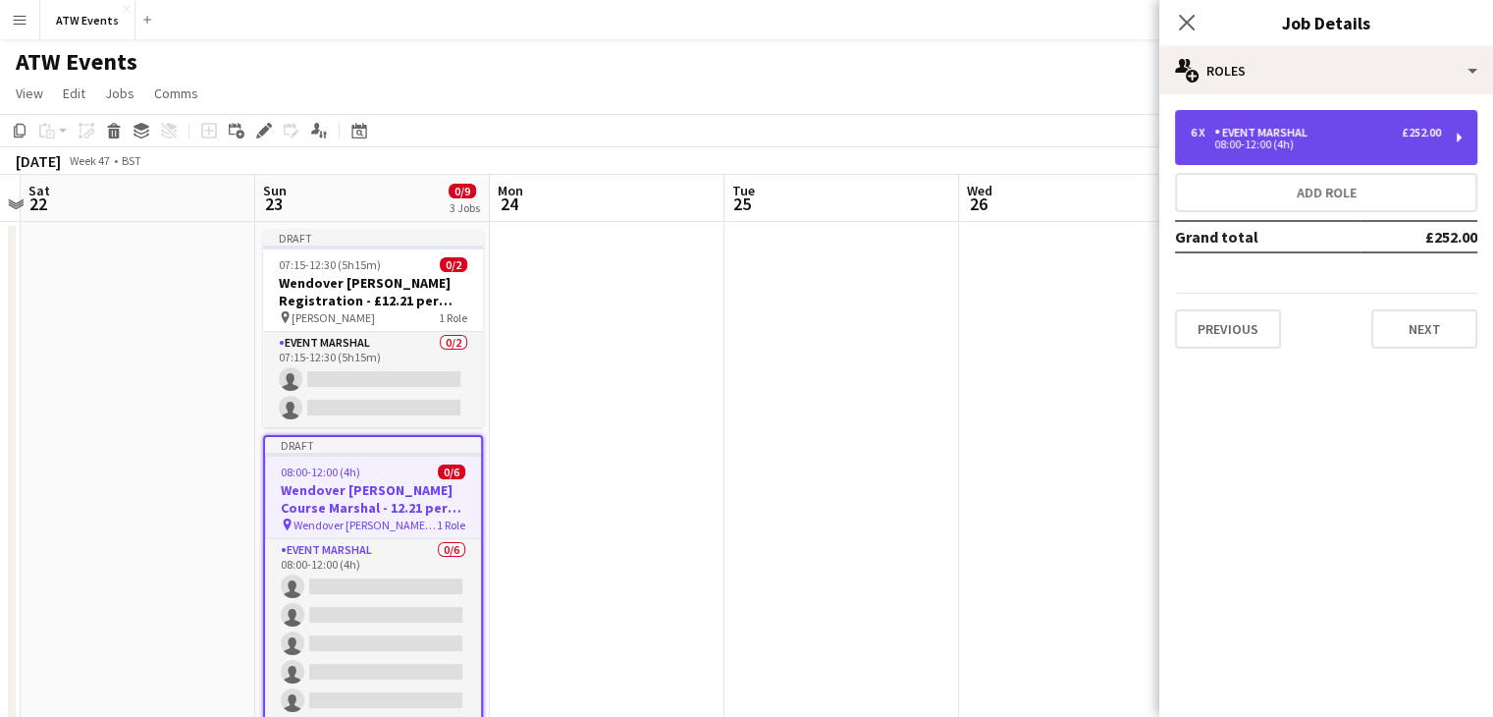
click at [1267, 149] on div "08:00-12:00 (4h)" at bounding box center [1316, 144] width 250 height 10
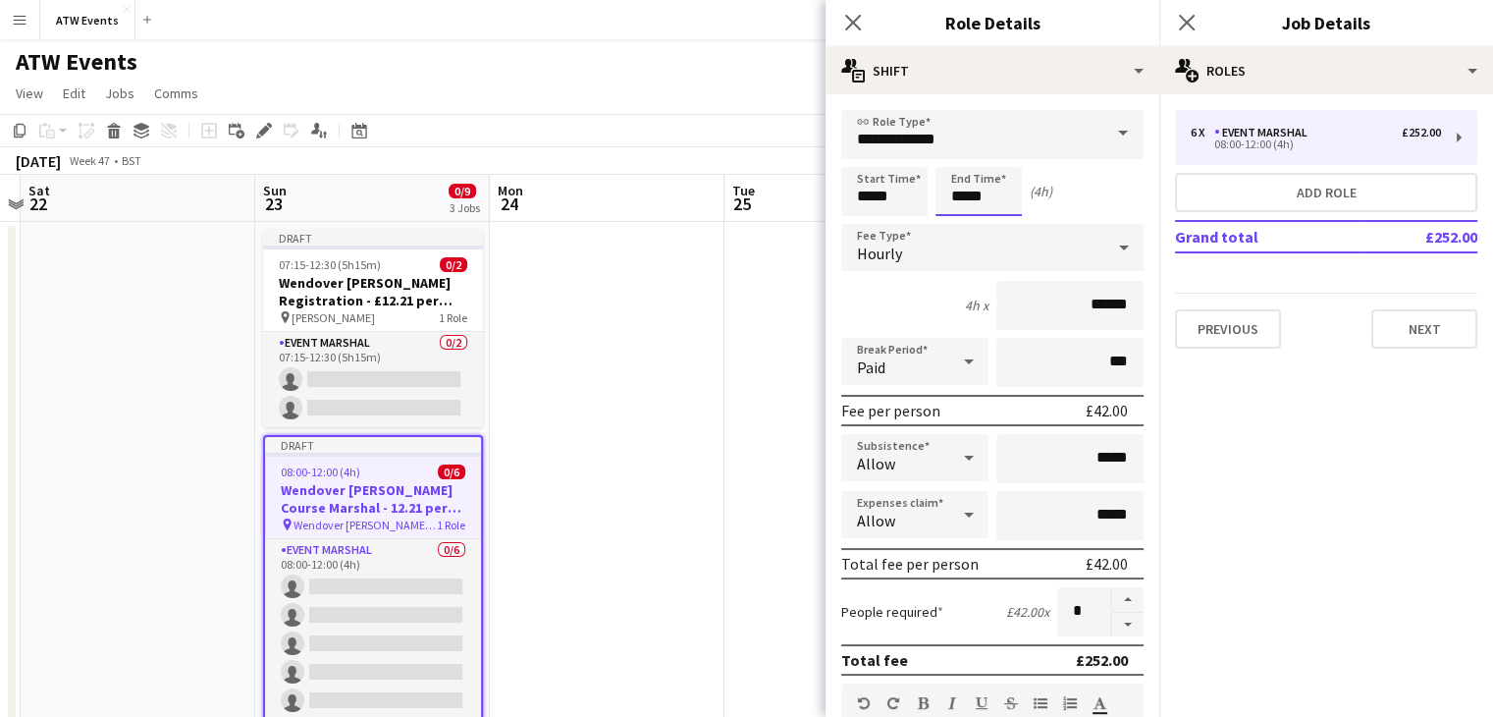
click at [989, 193] on input "*****" at bounding box center [978, 191] width 86 height 49
click at [1003, 156] on div at bounding box center [998, 157] width 39 height 20
type input "*****"
click at [1003, 156] on div at bounding box center [998, 157] width 39 height 20
click at [1182, 25] on icon "Close pop-in" at bounding box center [1186, 22] width 19 height 19
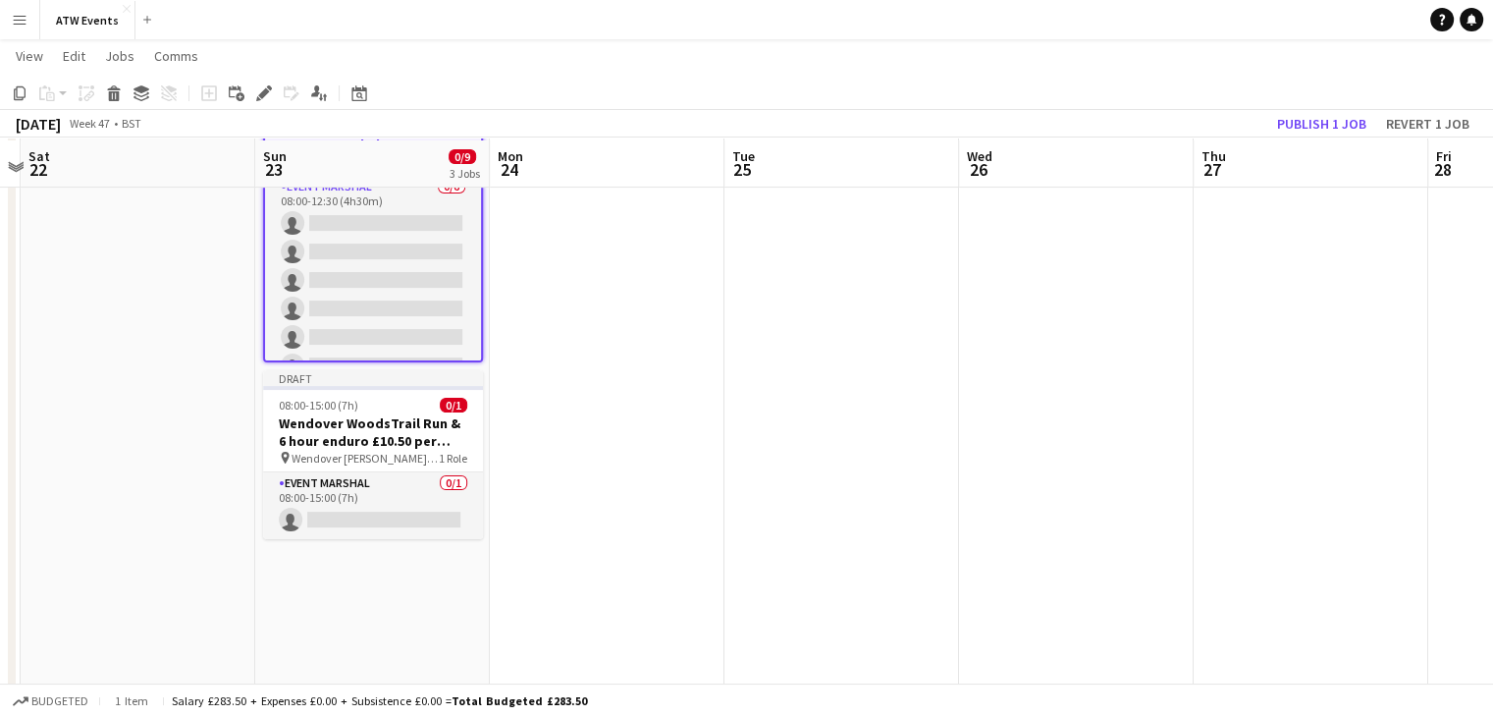
scroll to position [365, 0]
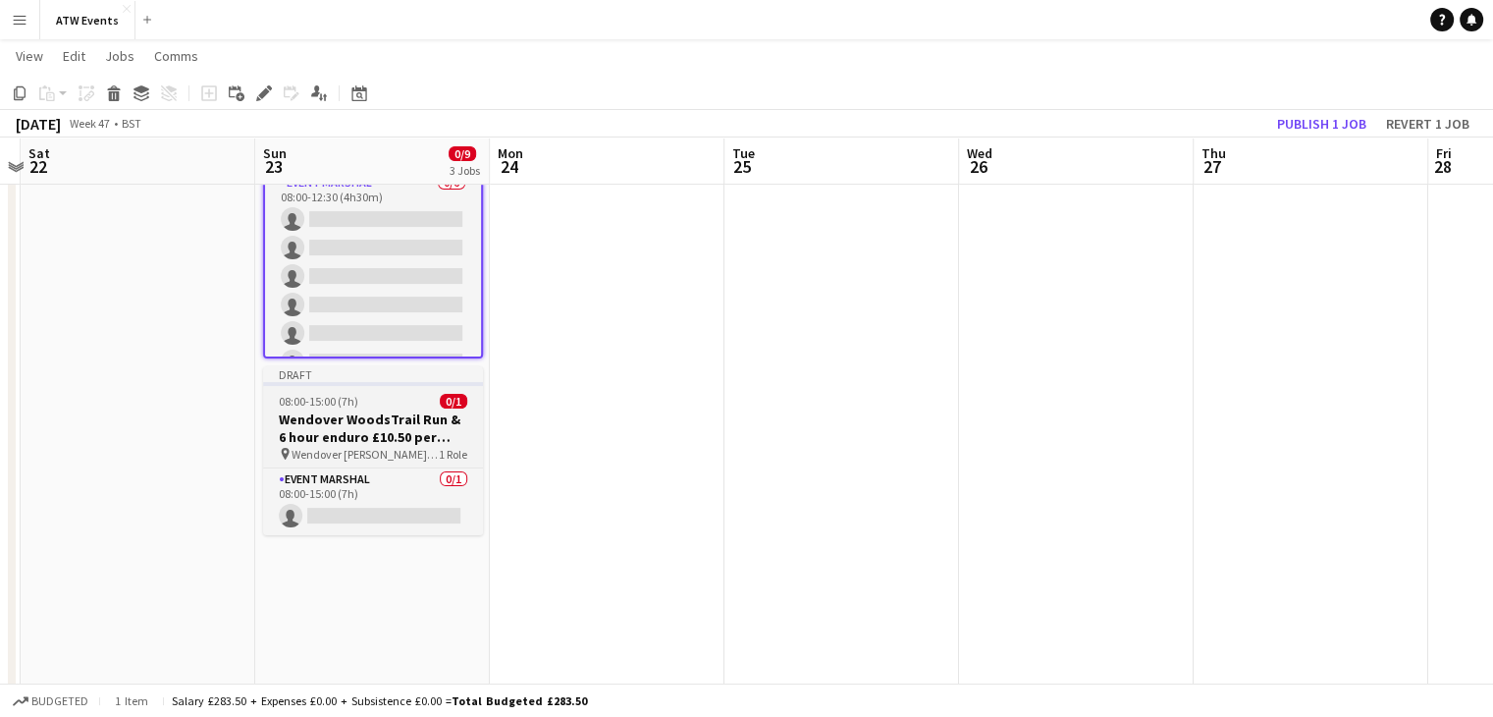
click at [385, 447] on span "Wendover [PERSON_NAME] Wicked Duathlon & Trail Run" at bounding box center [365, 454] width 147 height 15
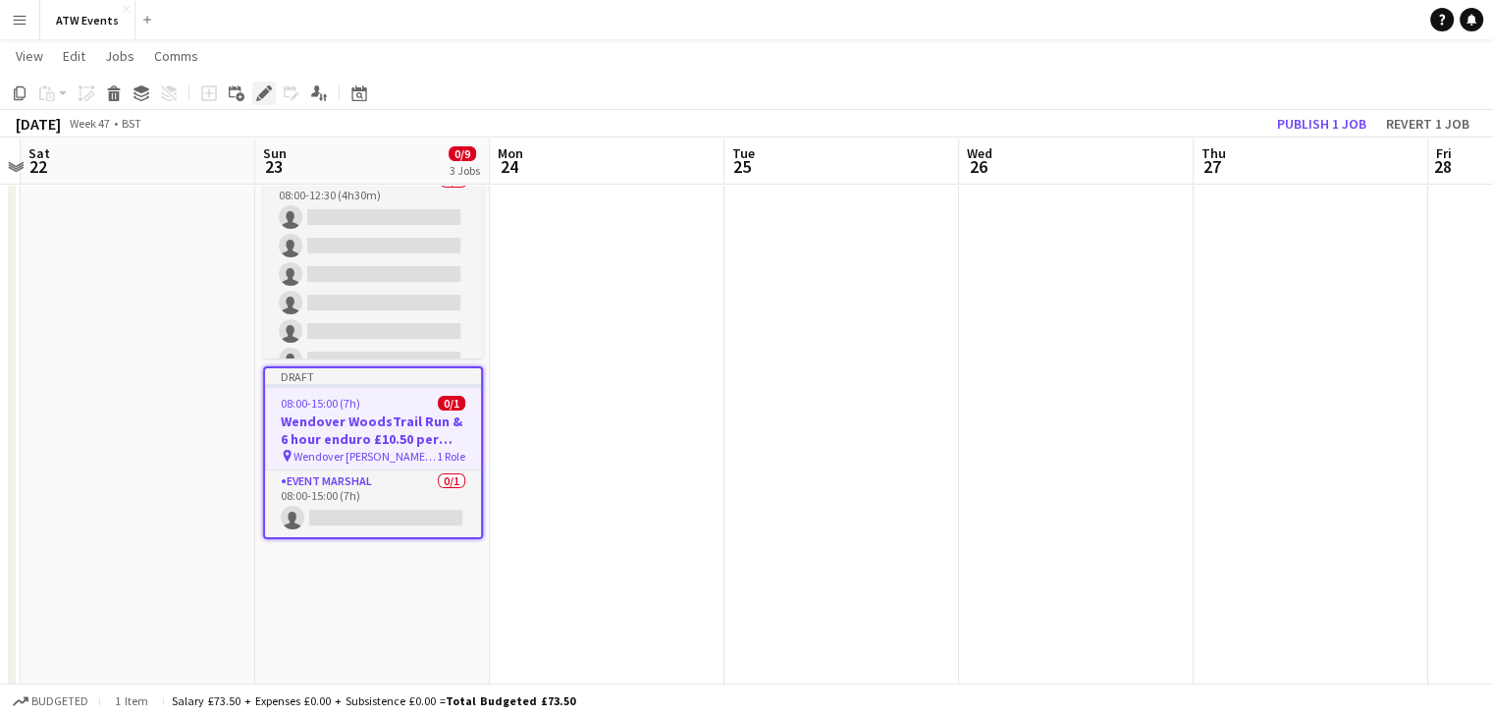
click at [264, 98] on icon "Edit" at bounding box center [264, 93] width 16 height 16
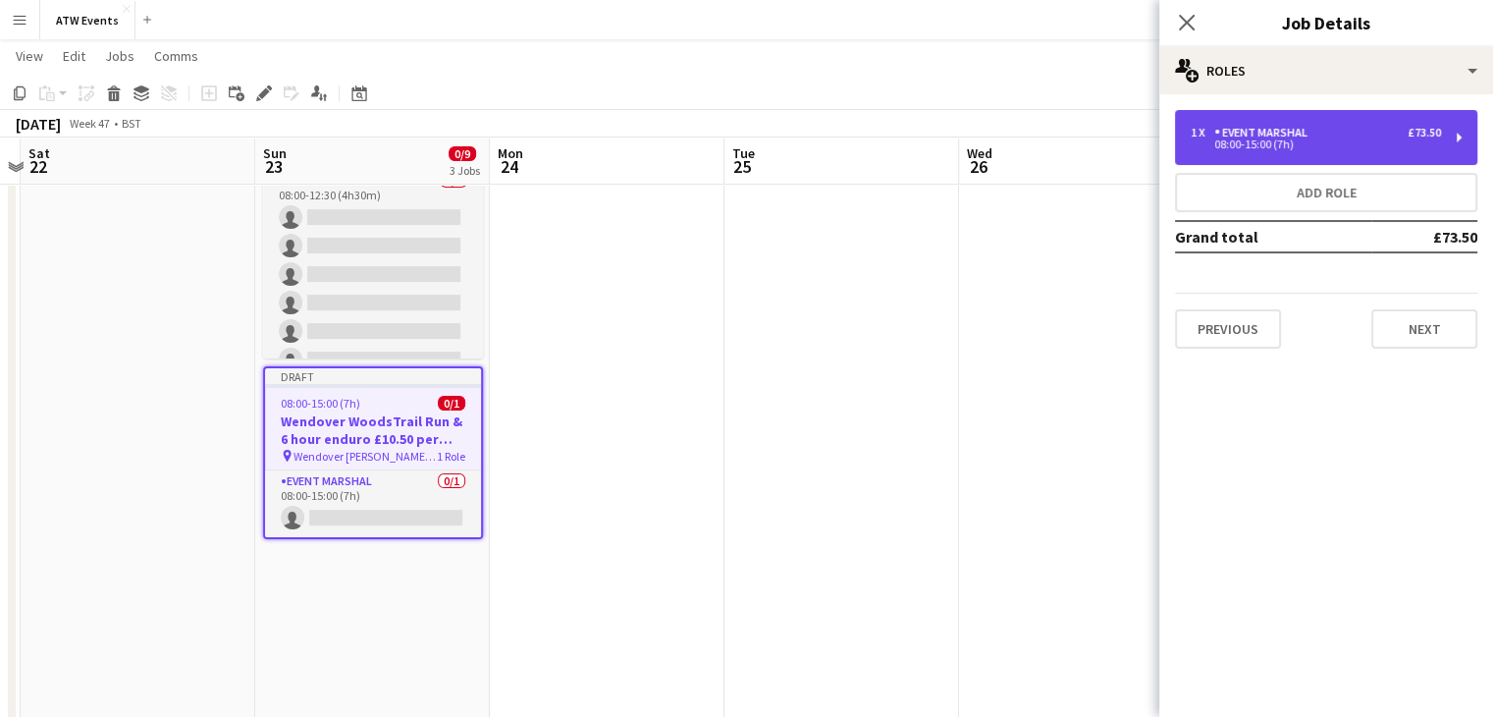
click at [1306, 146] on div "08:00-15:00 (7h)" at bounding box center [1316, 144] width 250 height 10
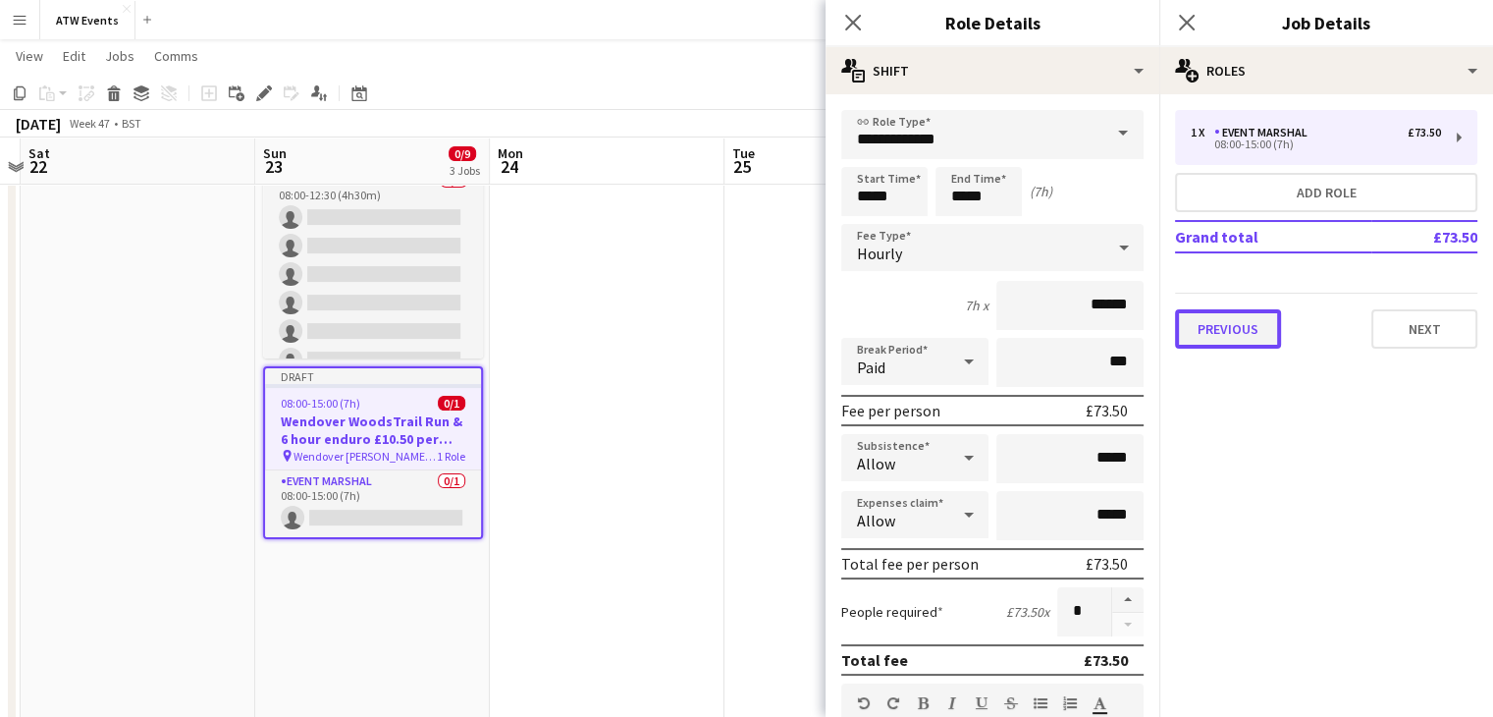
click at [1235, 319] on button "Previous" at bounding box center [1228, 328] width 106 height 39
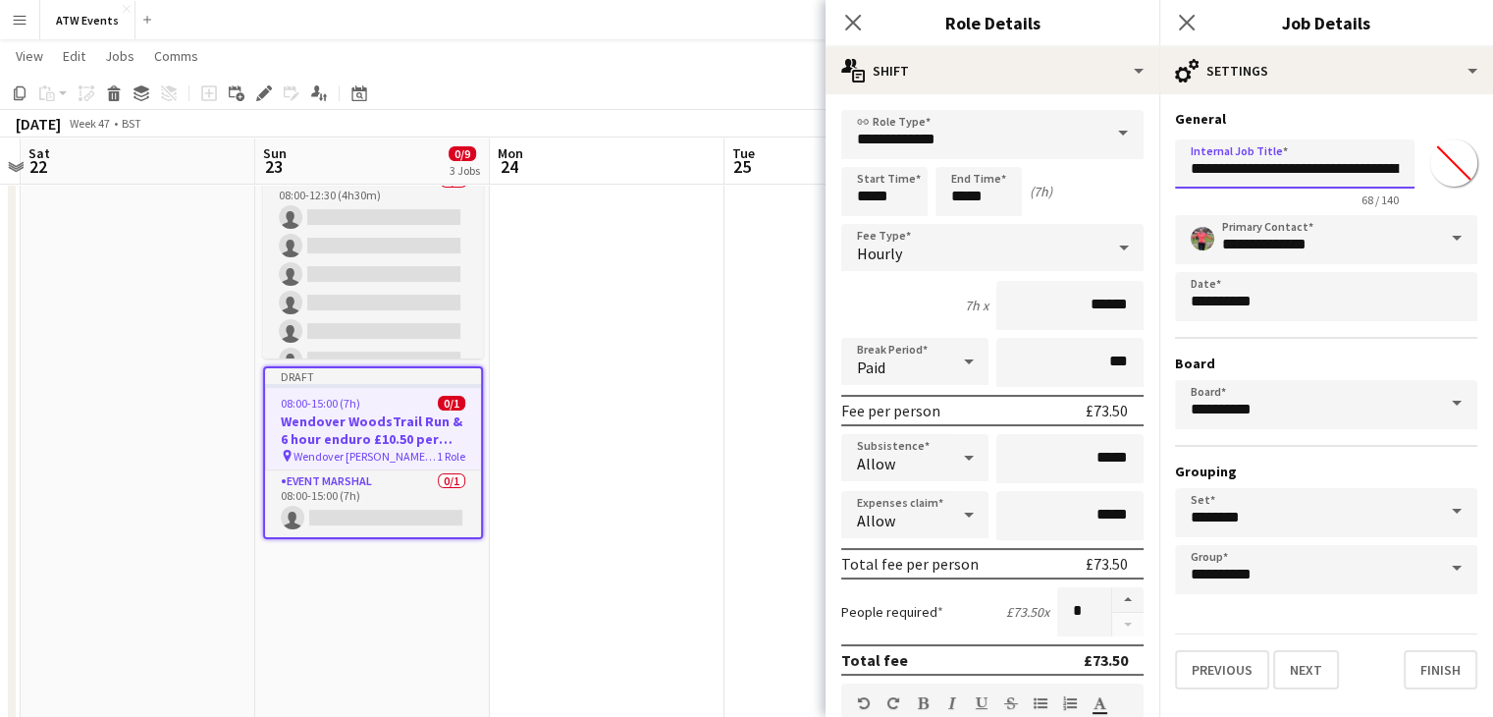
click at [1332, 166] on input "**********" at bounding box center [1295, 163] width 240 height 49
click at [1300, 169] on input "**********" at bounding box center [1295, 163] width 240 height 49
click at [1399, 168] on input "**********" at bounding box center [1295, 163] width 240 height 49
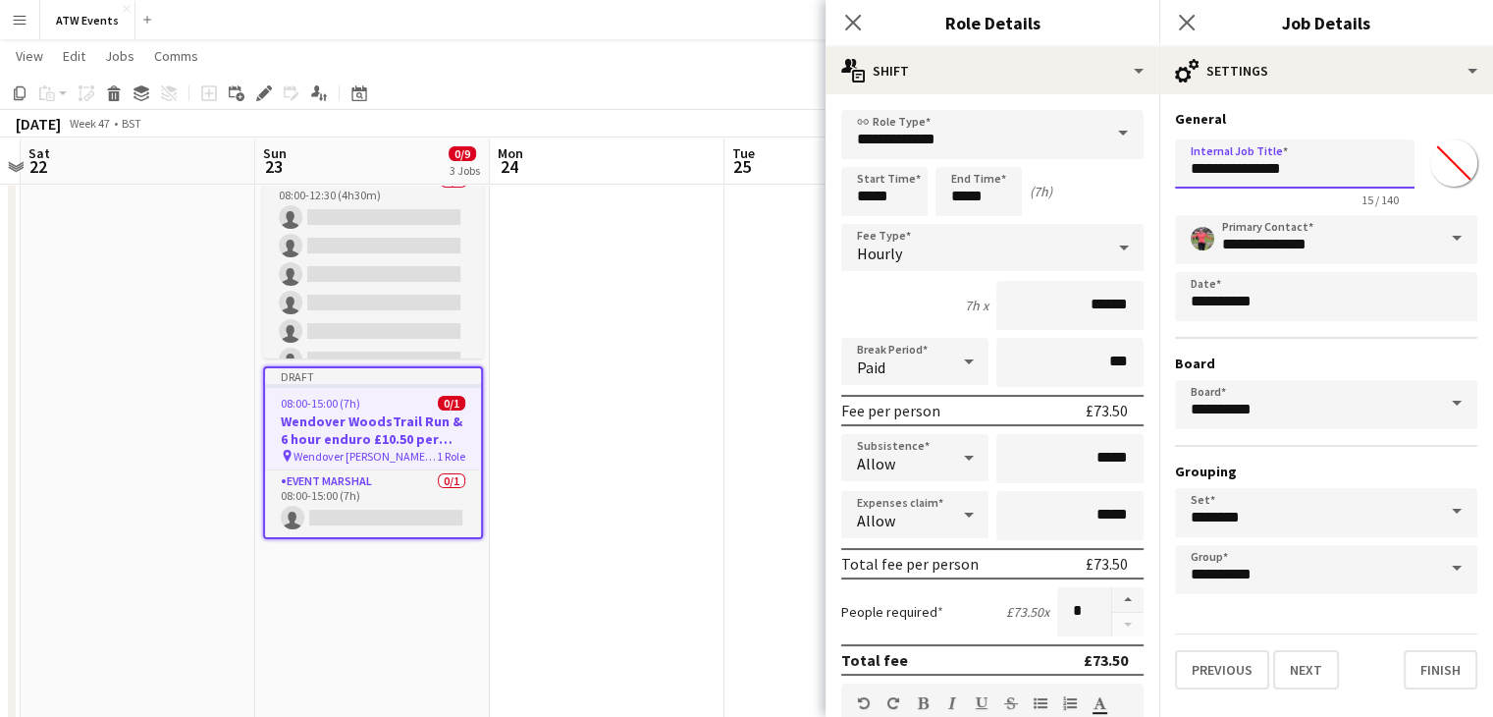
type input "**********"
click at [432, 423] on h3 "Wendover WoodsTrail Run & 6 hour enduro £10.50 per hour no free race" at bounding box center [373, 429] width 216 height 35
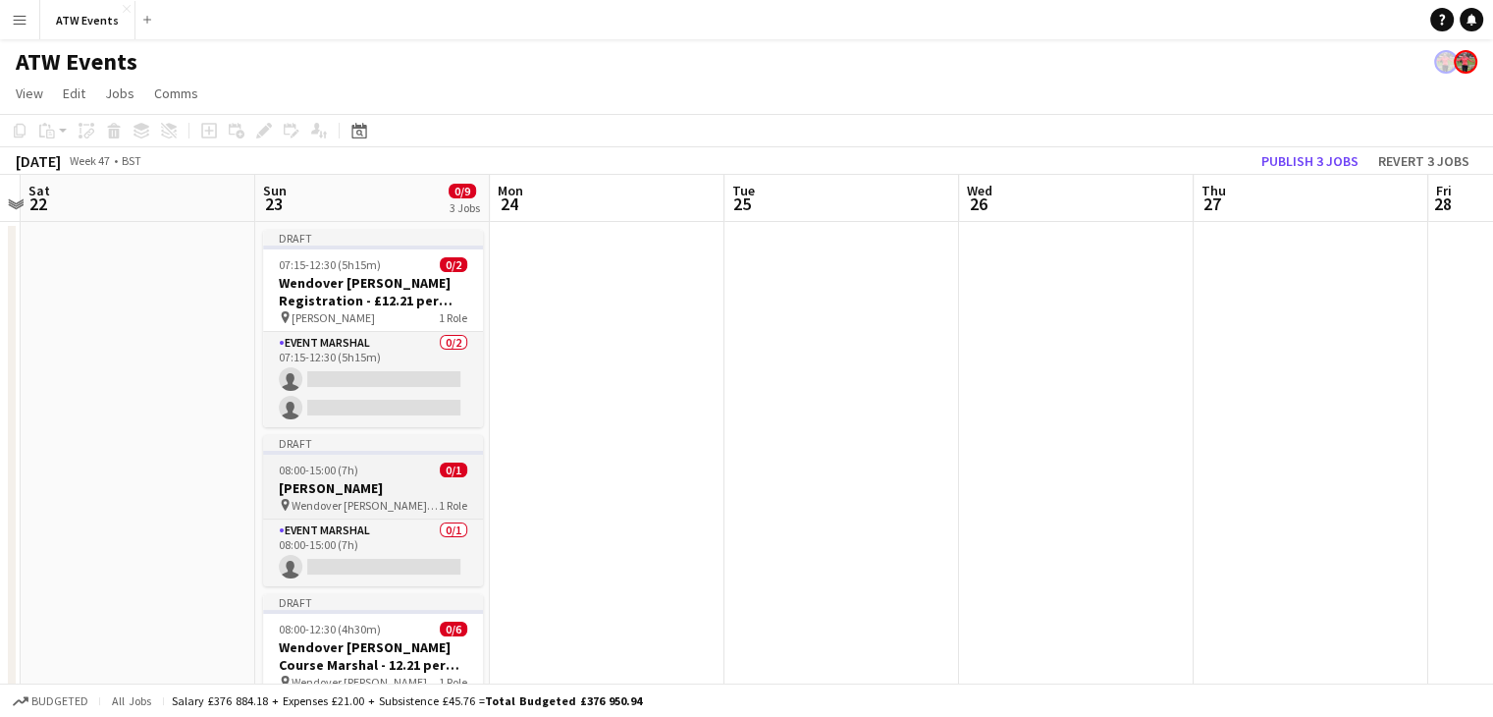
click at [414, 489] on h3 "[PERSON_NAME]" at bounding box center [373, 488] width 220 height 18
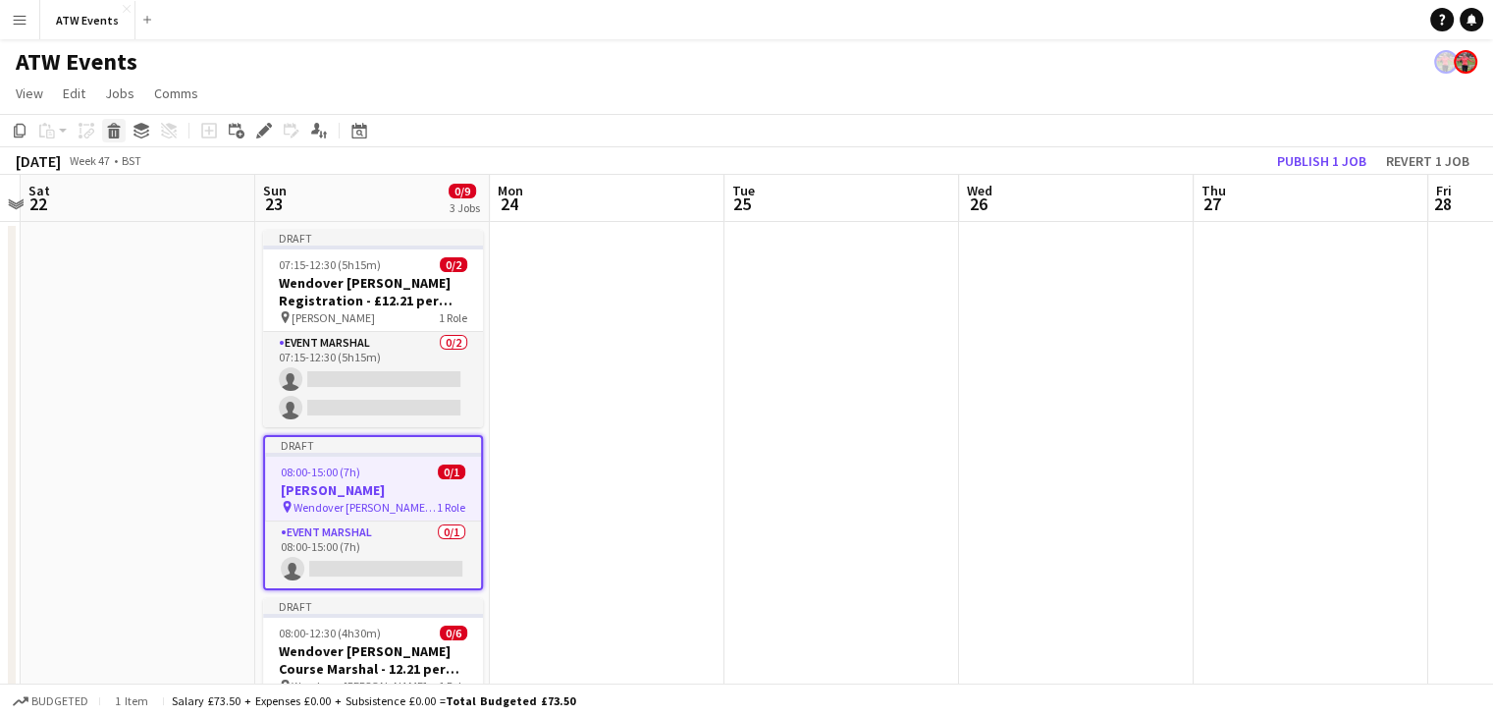
click at [113, 136] on icon at bounding box center [114, 134] width 11 height 10
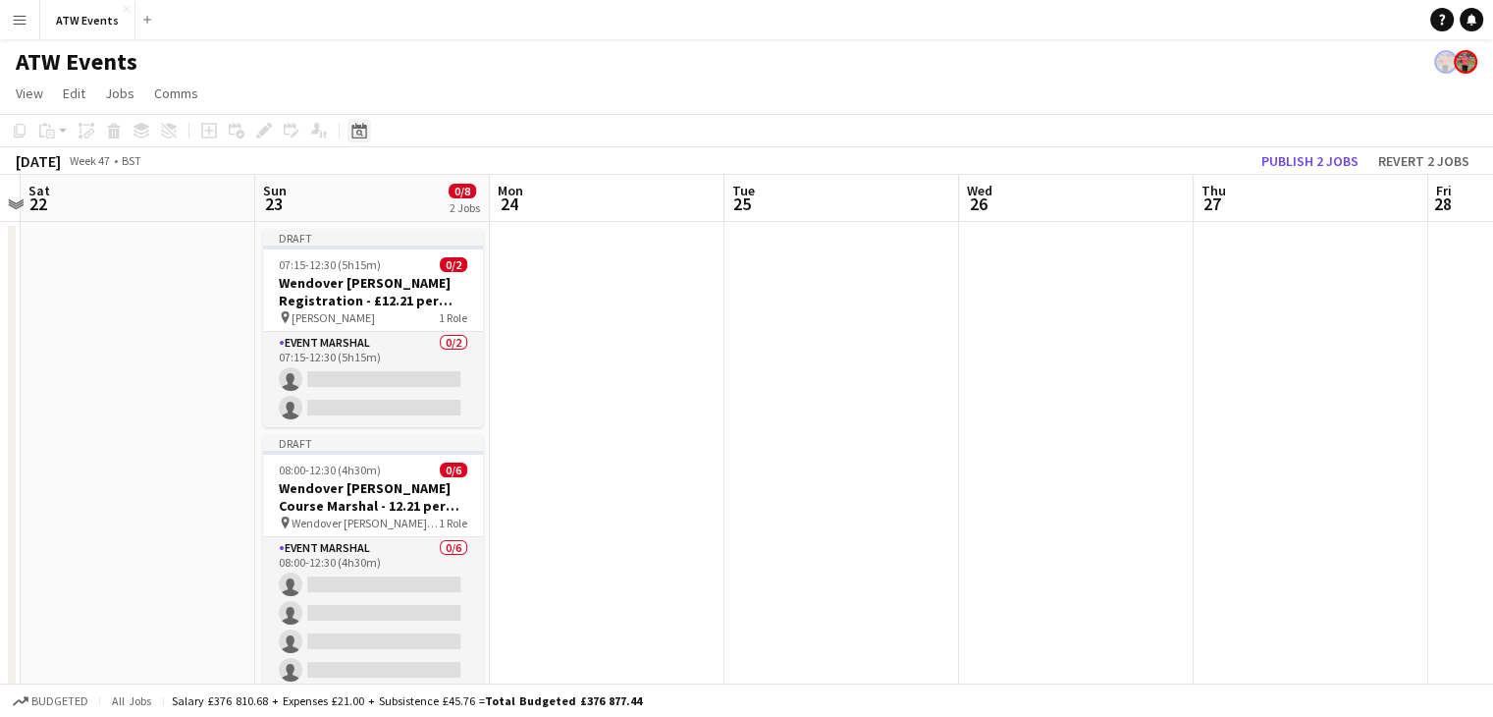
click at [363, 123] on icon "Date picker" at bounding box center [359, 131] width 16 height 16
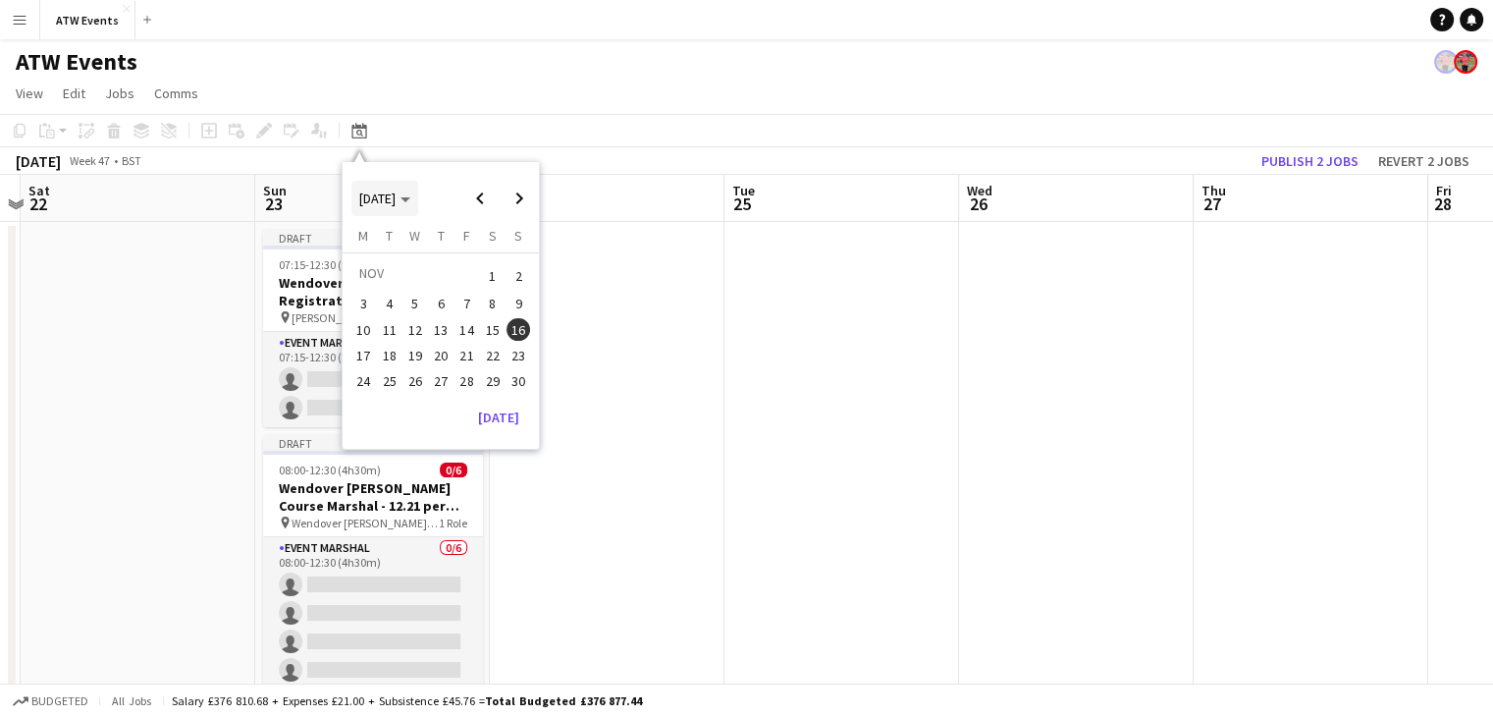
click at [410, 202] on span "[DATE]" at bounding box center [384, 198] width 51 height 18
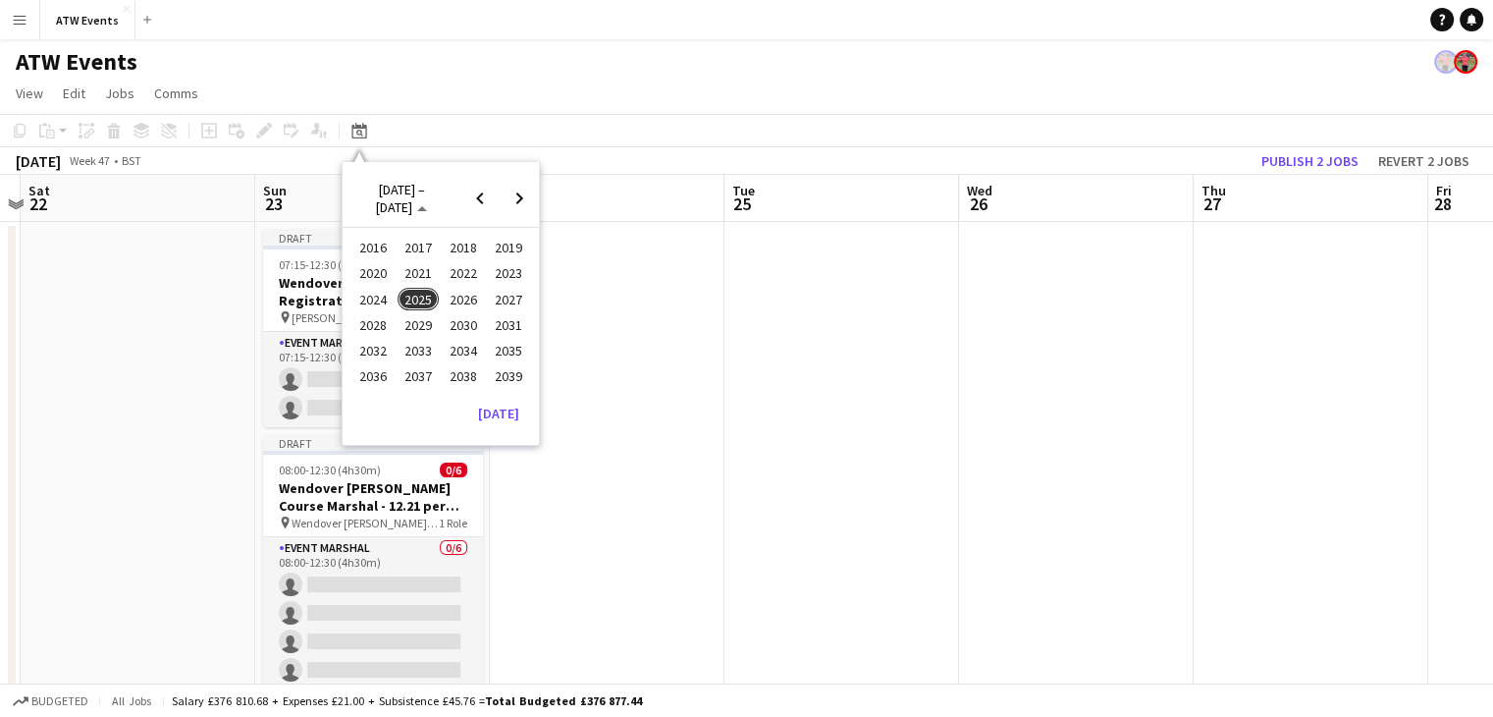
click at [511, 279] on span "2023" at bounding box center [508, 274] width 40 height 24
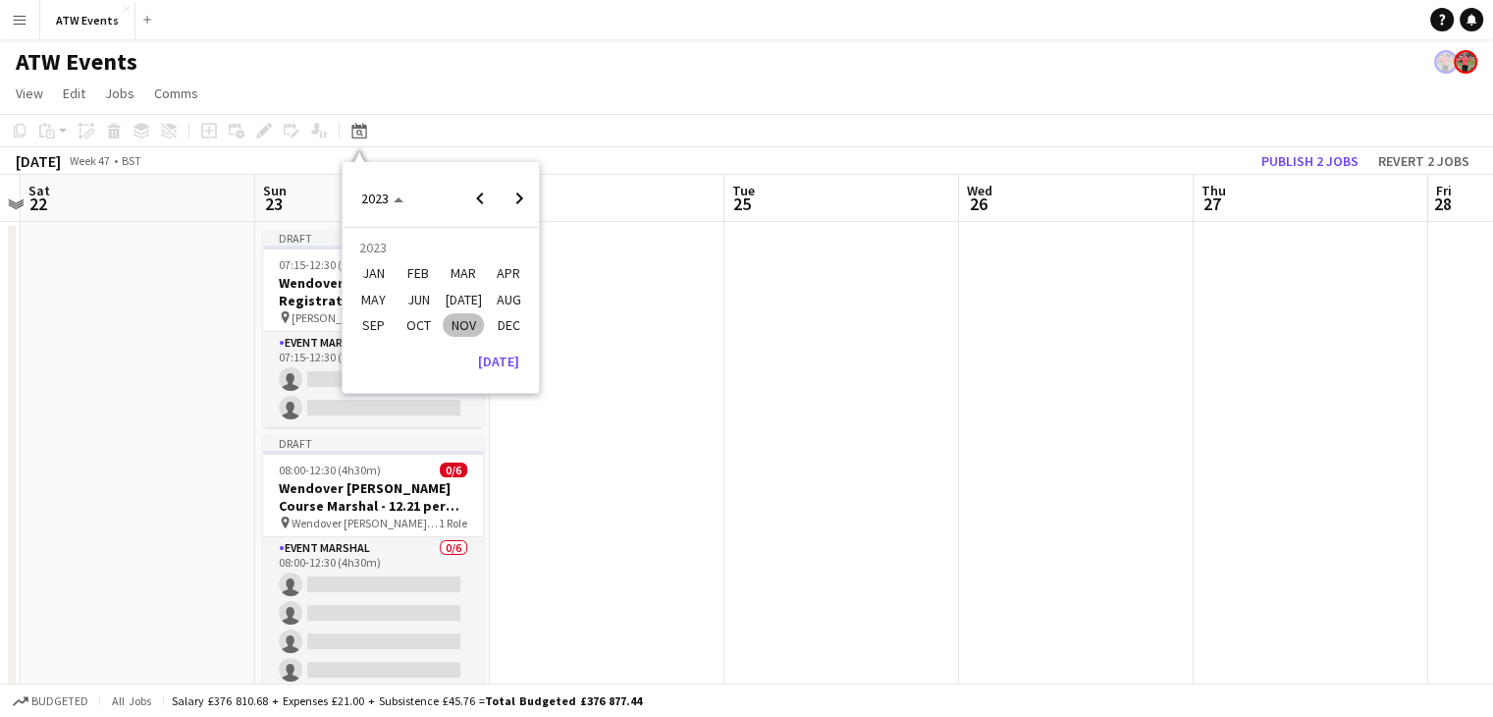
click at [402, 324] on span "OCT" at bounding box center [418, 325] width 40 height 24
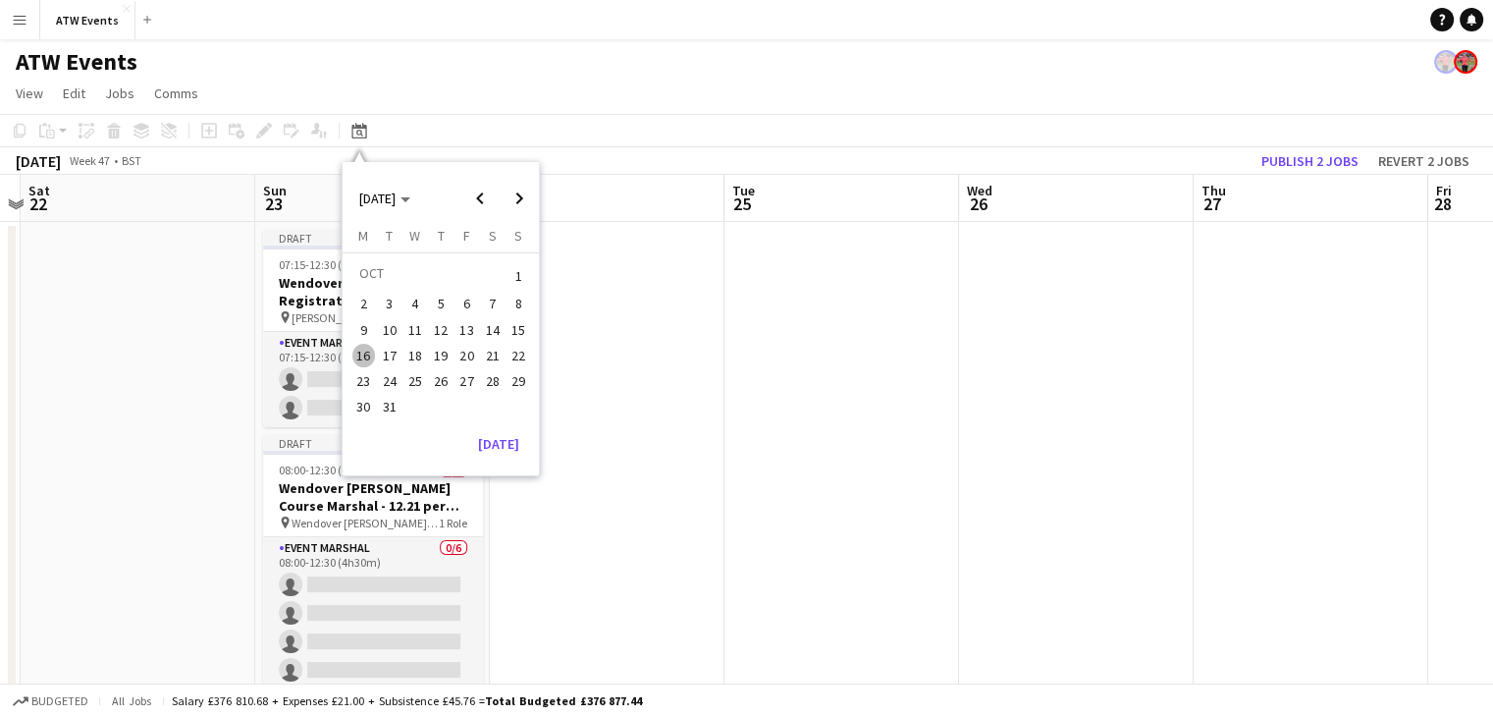
click at [522, 270] on span "1" at bounding box center [519, 275] width 24 height 27
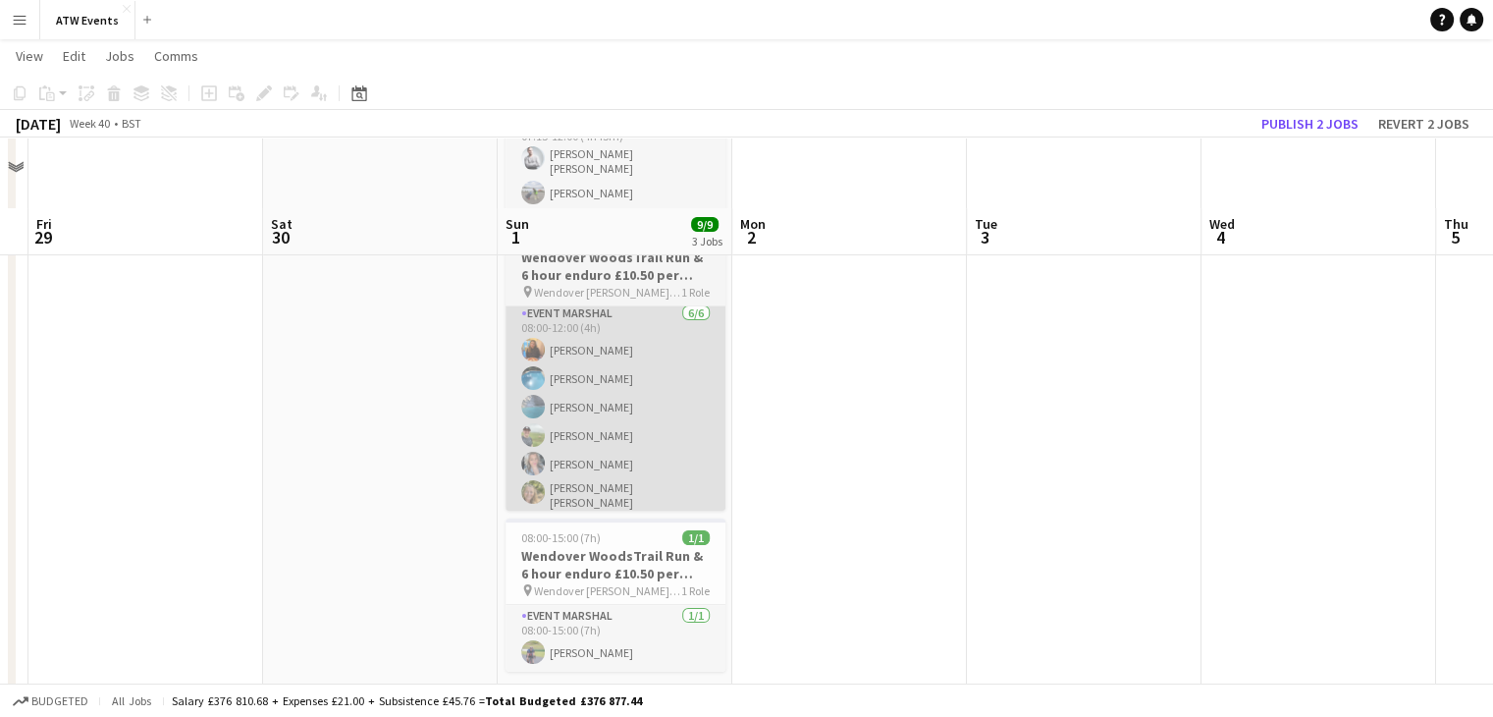
scroll to position [281, 0]
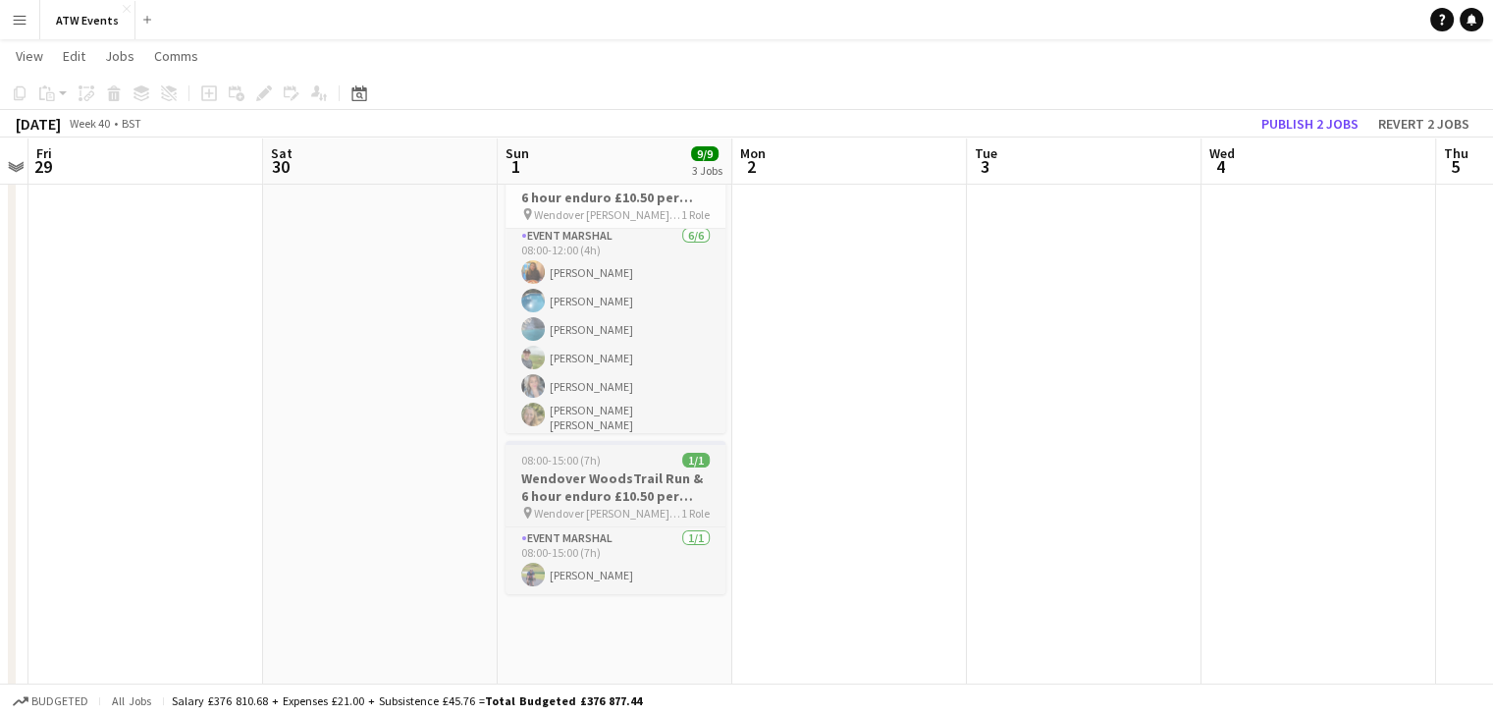
click at [645, 506] on span "Wendover [PERSON_NAME] Wicked Duathlon & Trail Run" at bounding box center [607, 513] width 147 height 15
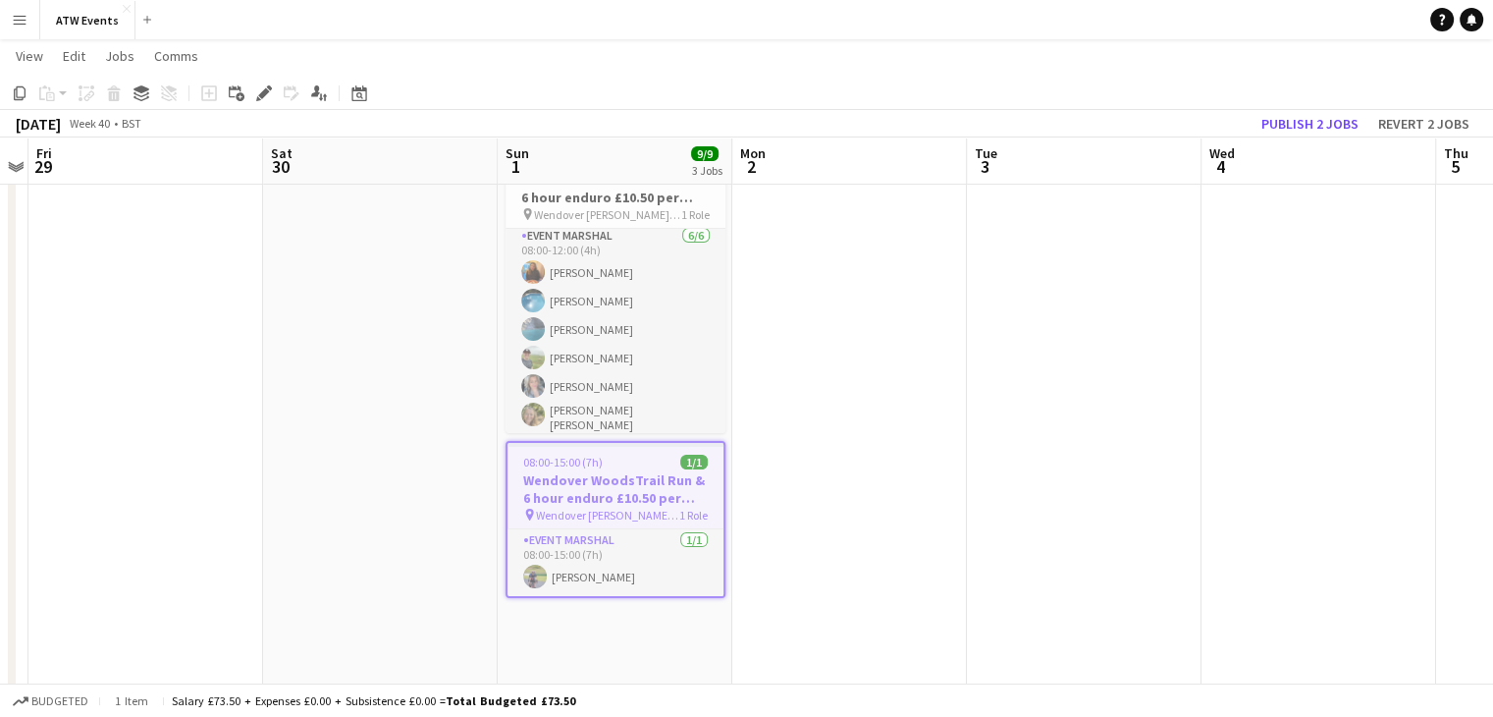
click at [645, 507] on div "pin Wendover Woods Wicked Duathlon & Trail Run 1 Role" at bounding box center [615, 515] width 216 height 16
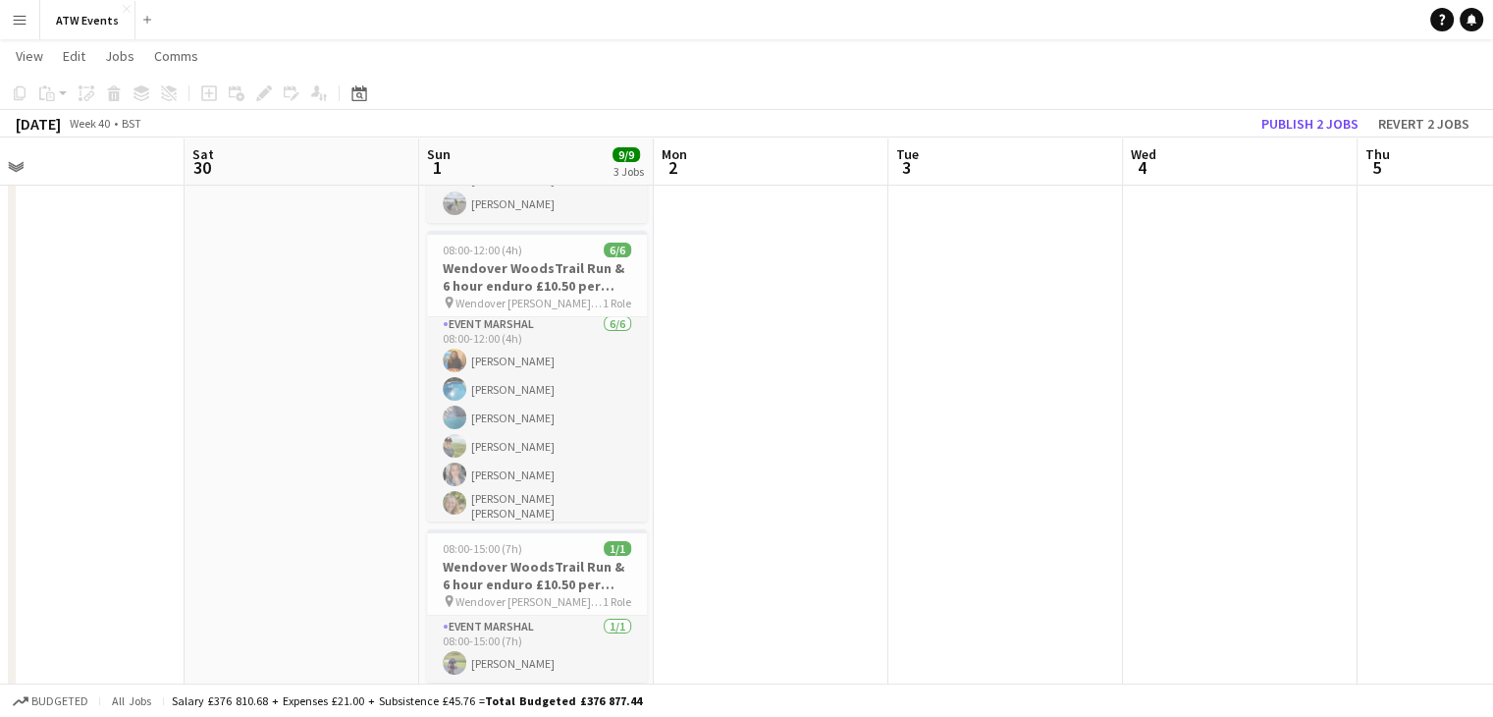
scroll to position [0, 753]
drag, startPoint x: 643, startPoint y: 339, endPoint x: 906, endPoint y: 203, distance: 295.9
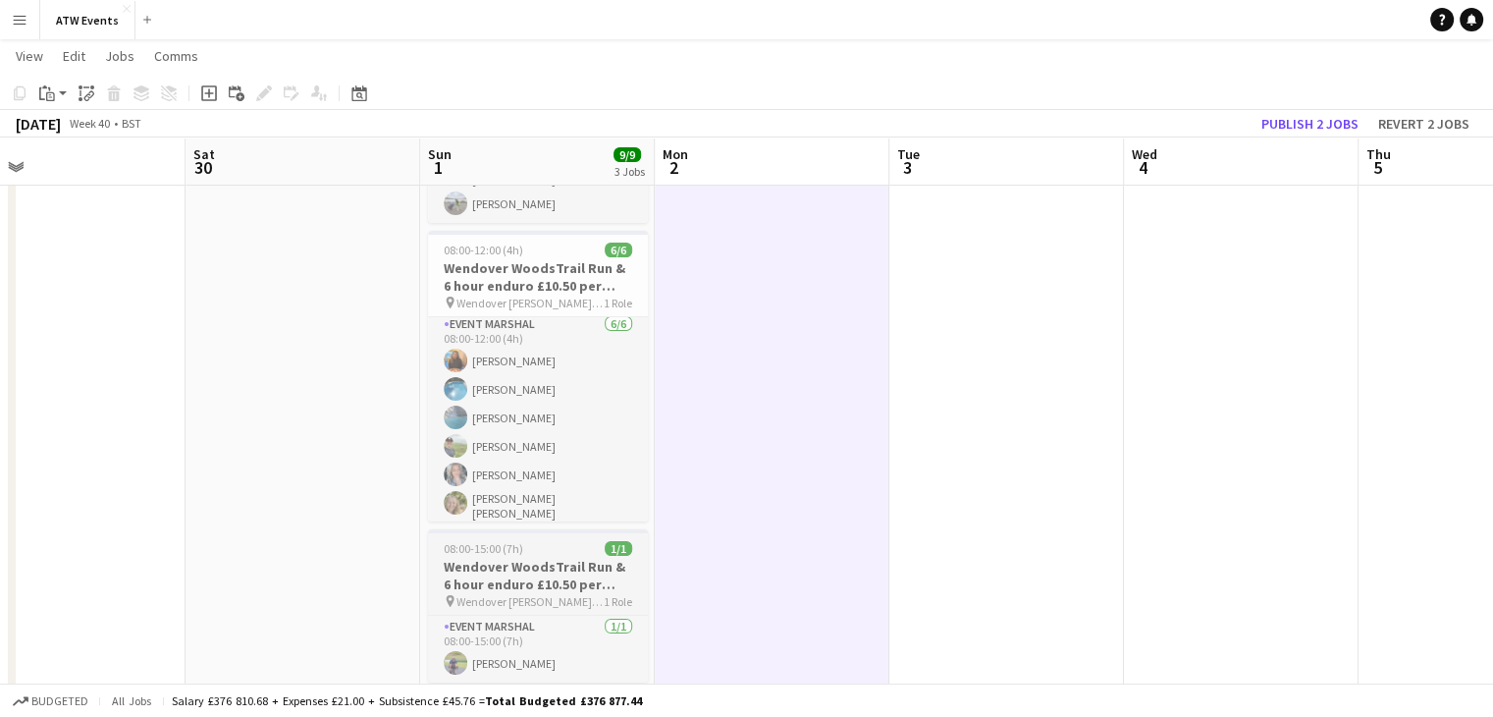
click at [530, 563] on h3 "Wendover WoodsTrail Run & 6 hour enduro £10.50 per hour no free race" at bounding box center [538, 575] width 220 height 35
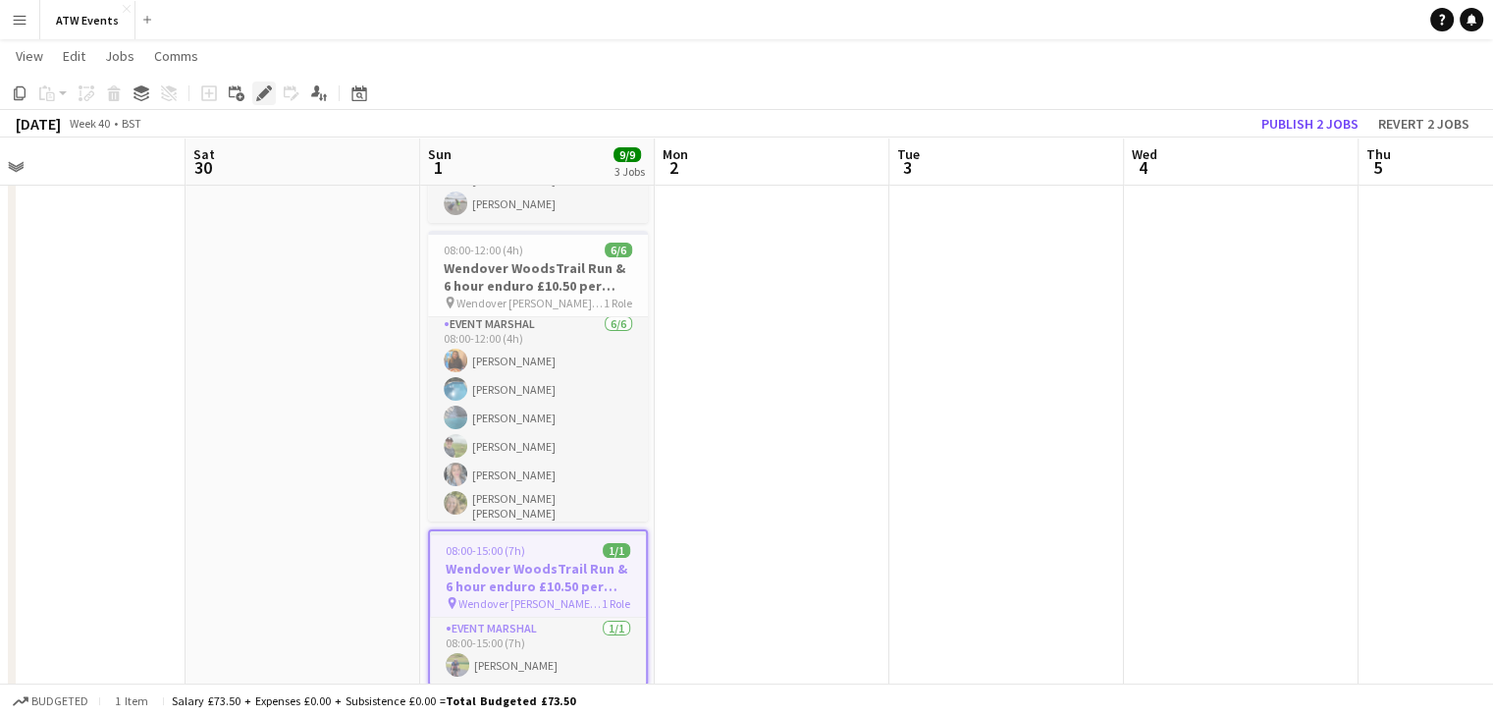
click at [263, 100] on icon "Edit" at bounding box center [264, 93] width 16 height 16
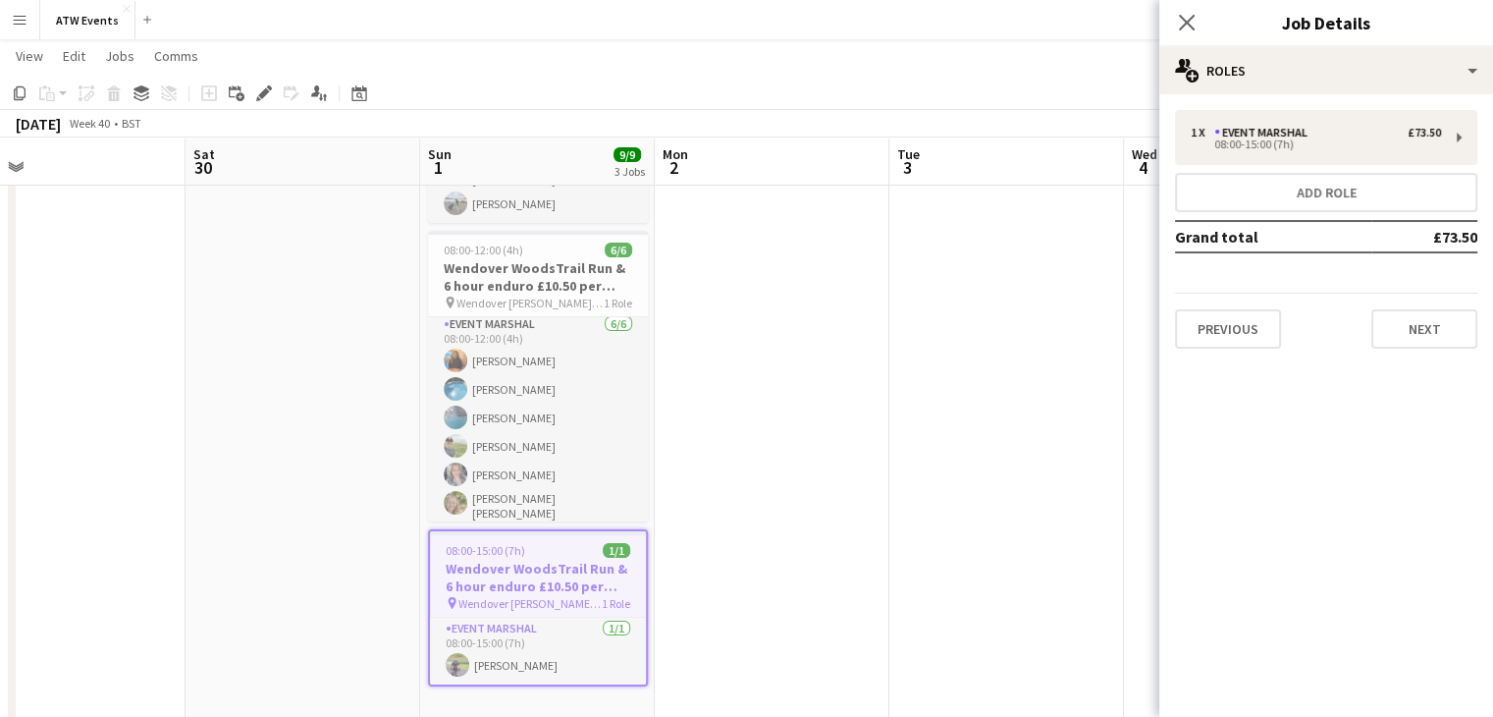
click at [1218, 95] on div "1 x Event Marshal £73.50 08:00-15:00 (7h) Add role Grand total £73.50 Previous …" at bounding box center [1326, 229] width 334 height 270
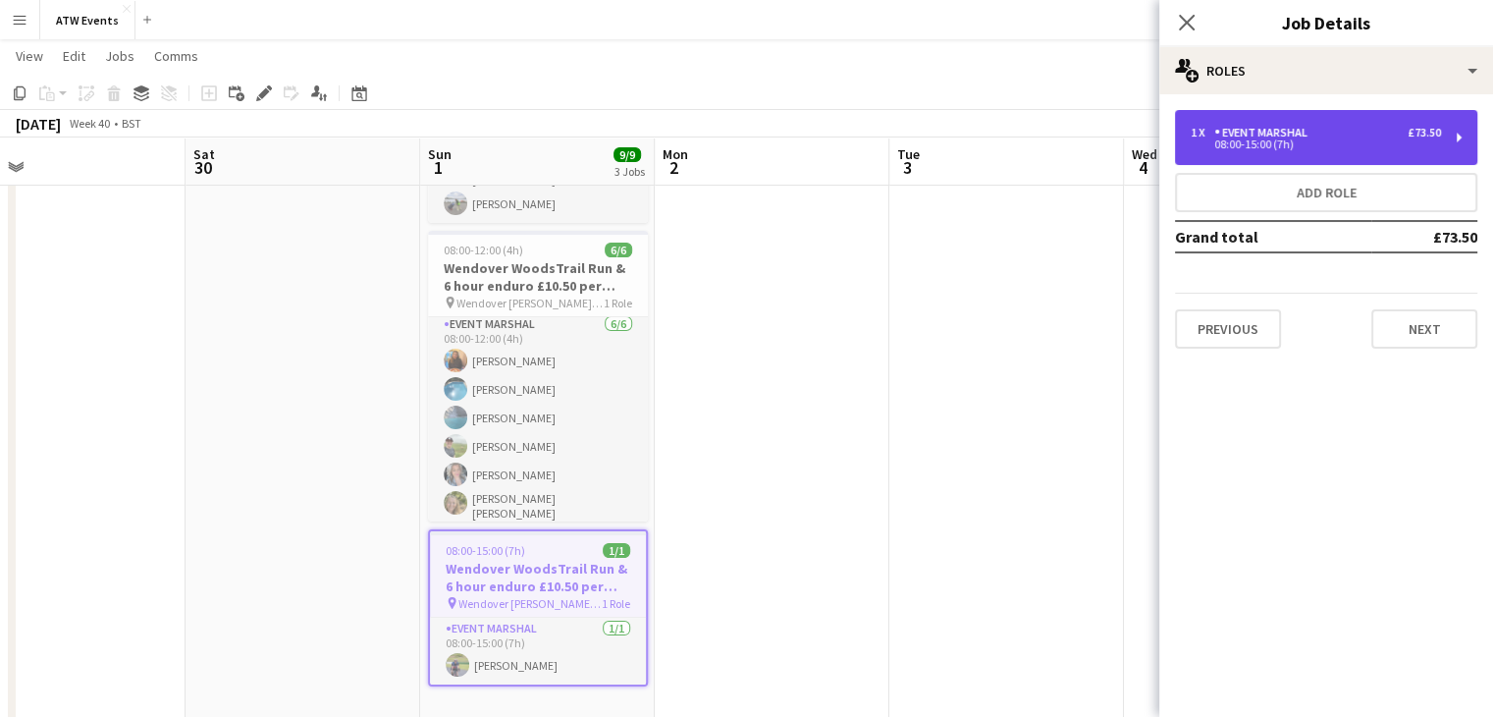
click at [1237, 132] on div "Event Marshal" at bounding box center [1264, 133] width 101 height 14
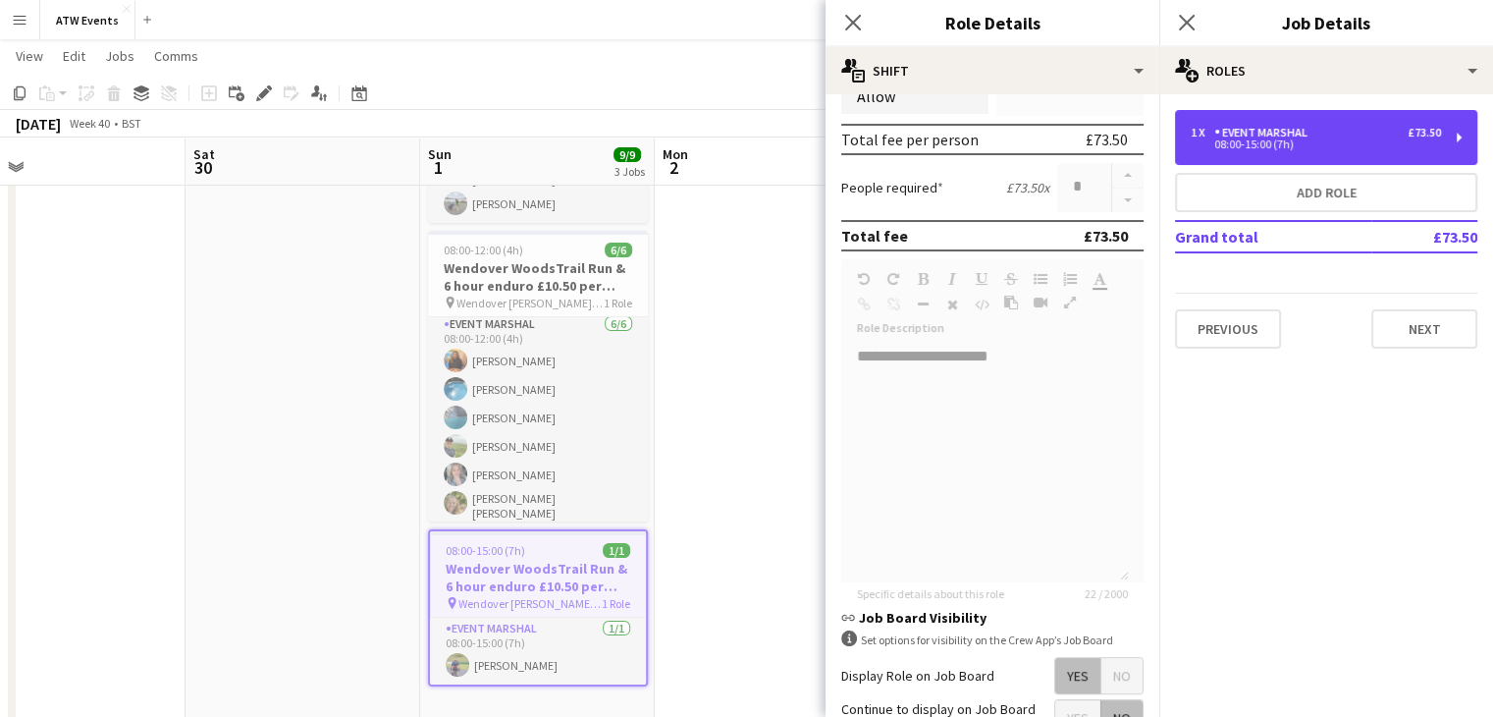
scroll to position [509, 0]
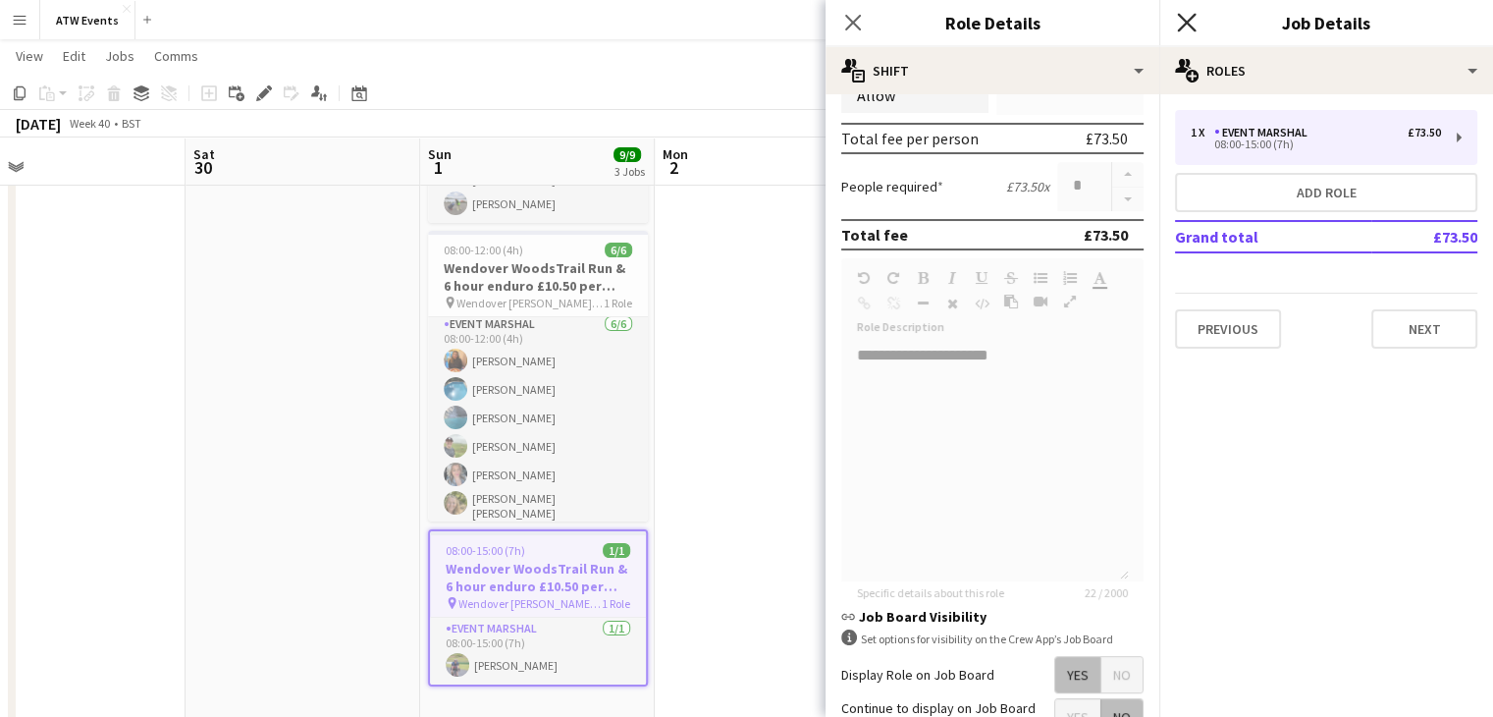
click at [1193, 26] on icon "Close pop-in" at bounding box center [1186, 22] width 19 height 19
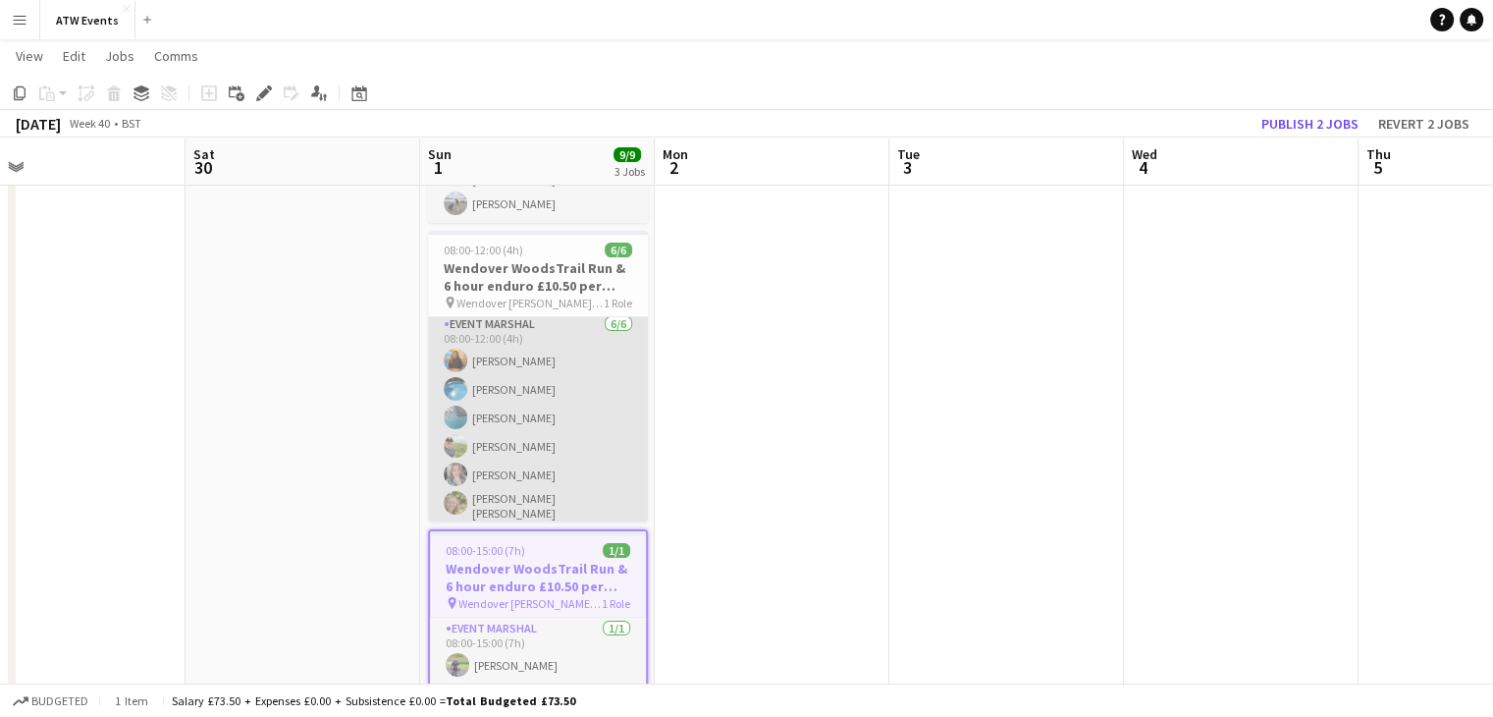
click at [550, 358] on app-card-role "Event Marshal 6/6 08:00-12:00 (4h) Ashleigh Powell David Leakey Angela Leakey J…" at bounding box center [538, 420] width 220 height 215
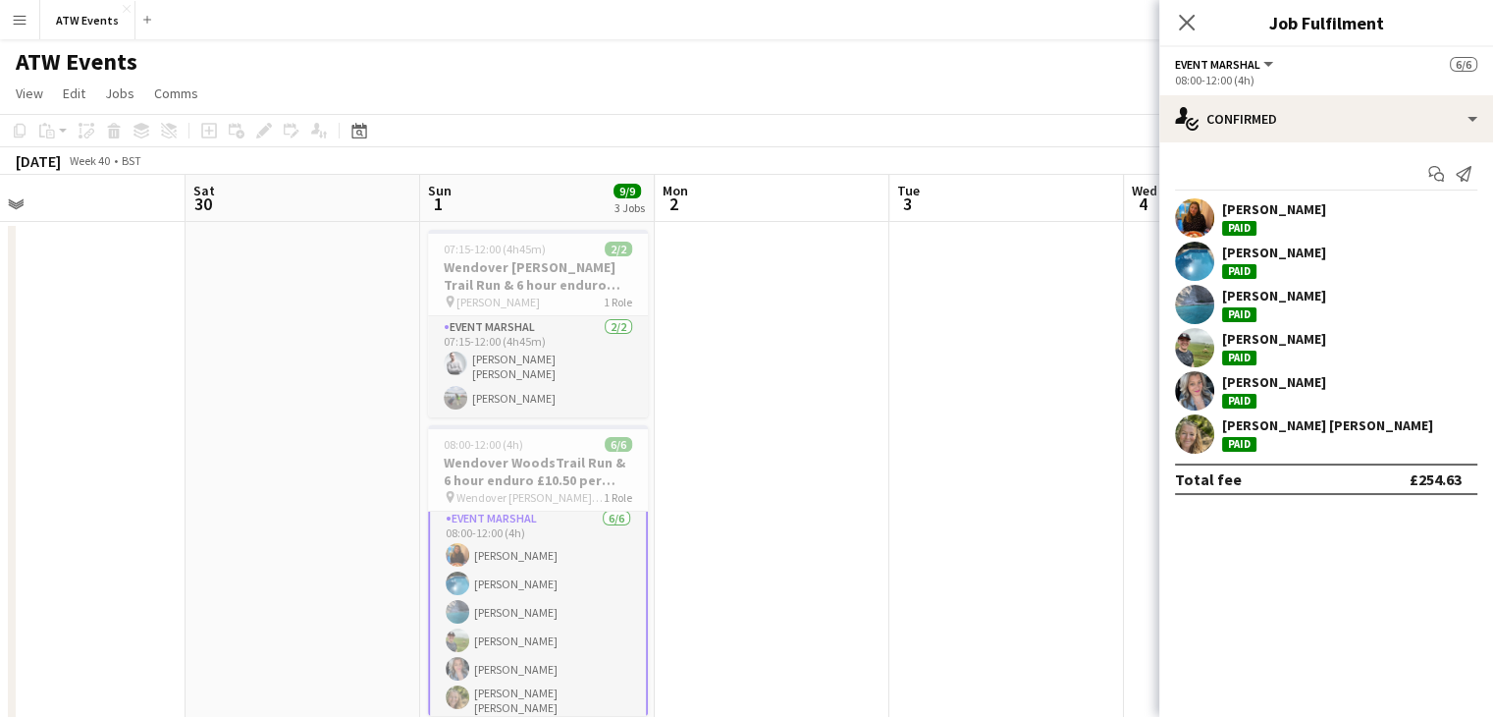
scroll to position [8, 0]
click at [361, 133] on icon at bounding box center [359, 133] width 7 height 7
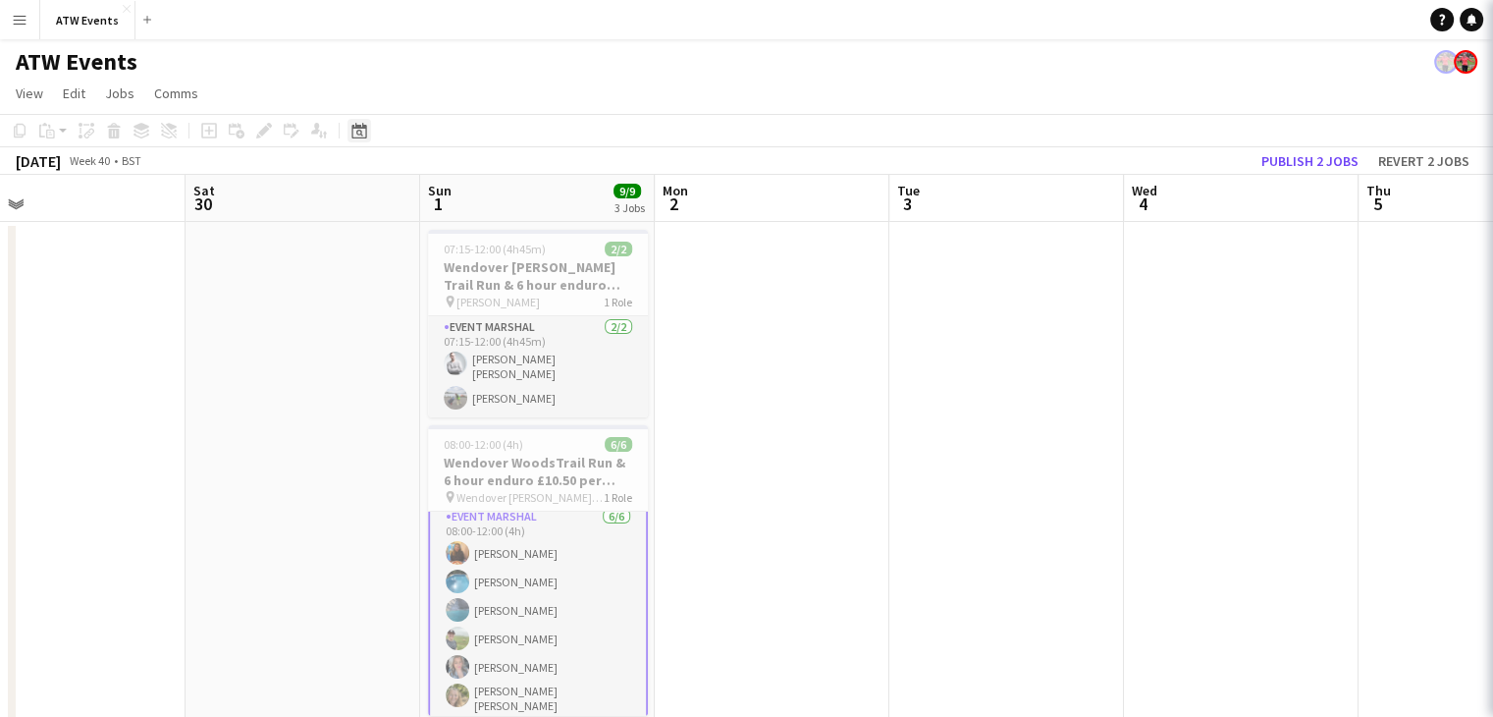
scroll to position [4, 0]
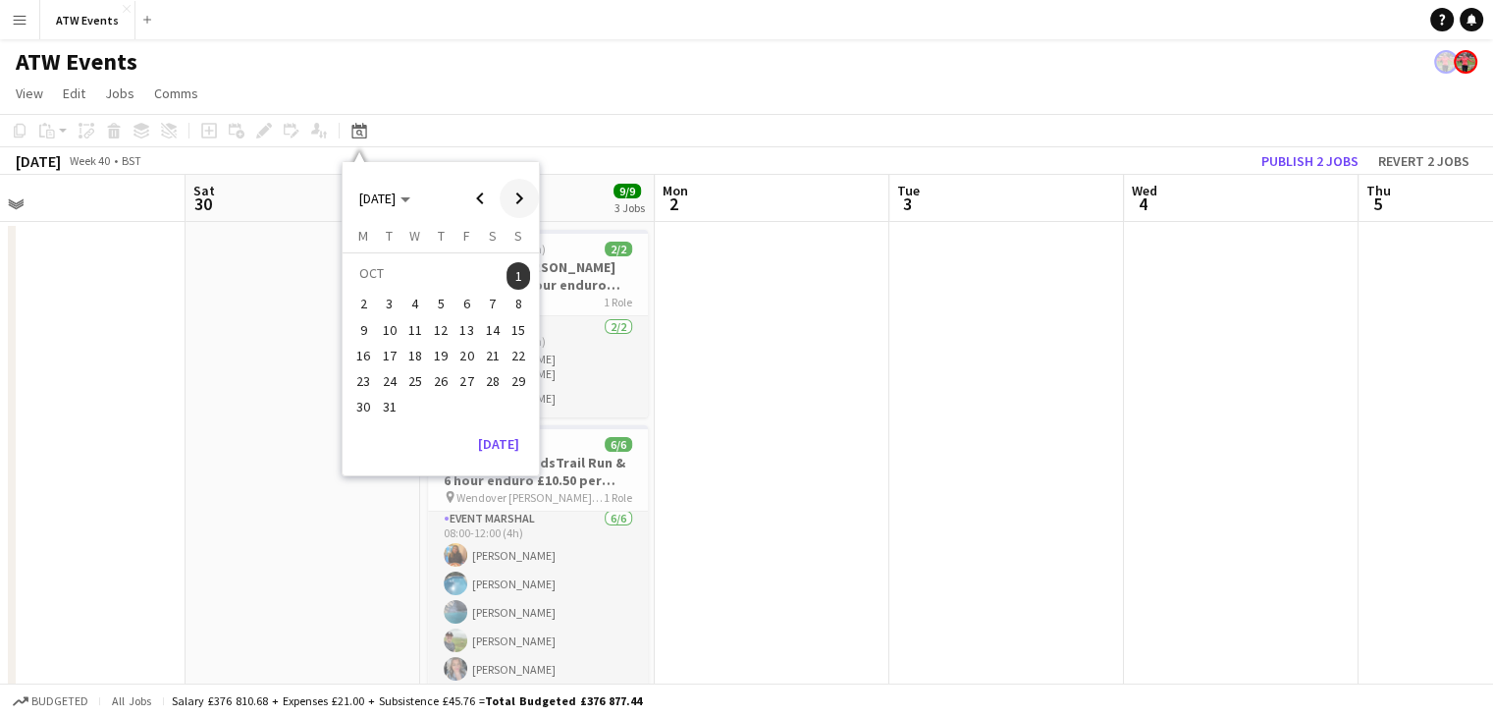
click at [507, 187] on span "Next month" at bounding box center [519, 198] width 39 height 39
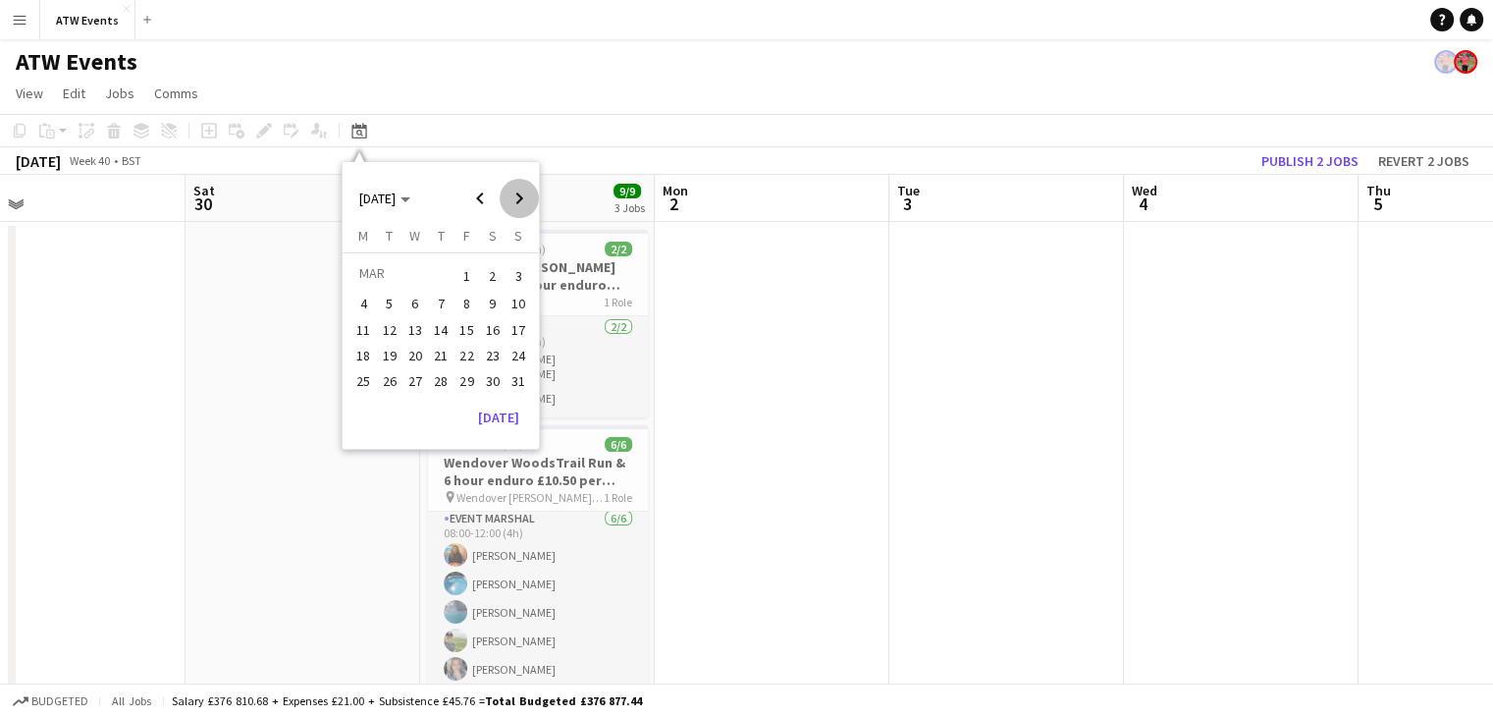
click at [507, 187] on span "Next month" at bounding box center [519, 198] width 39 height 39
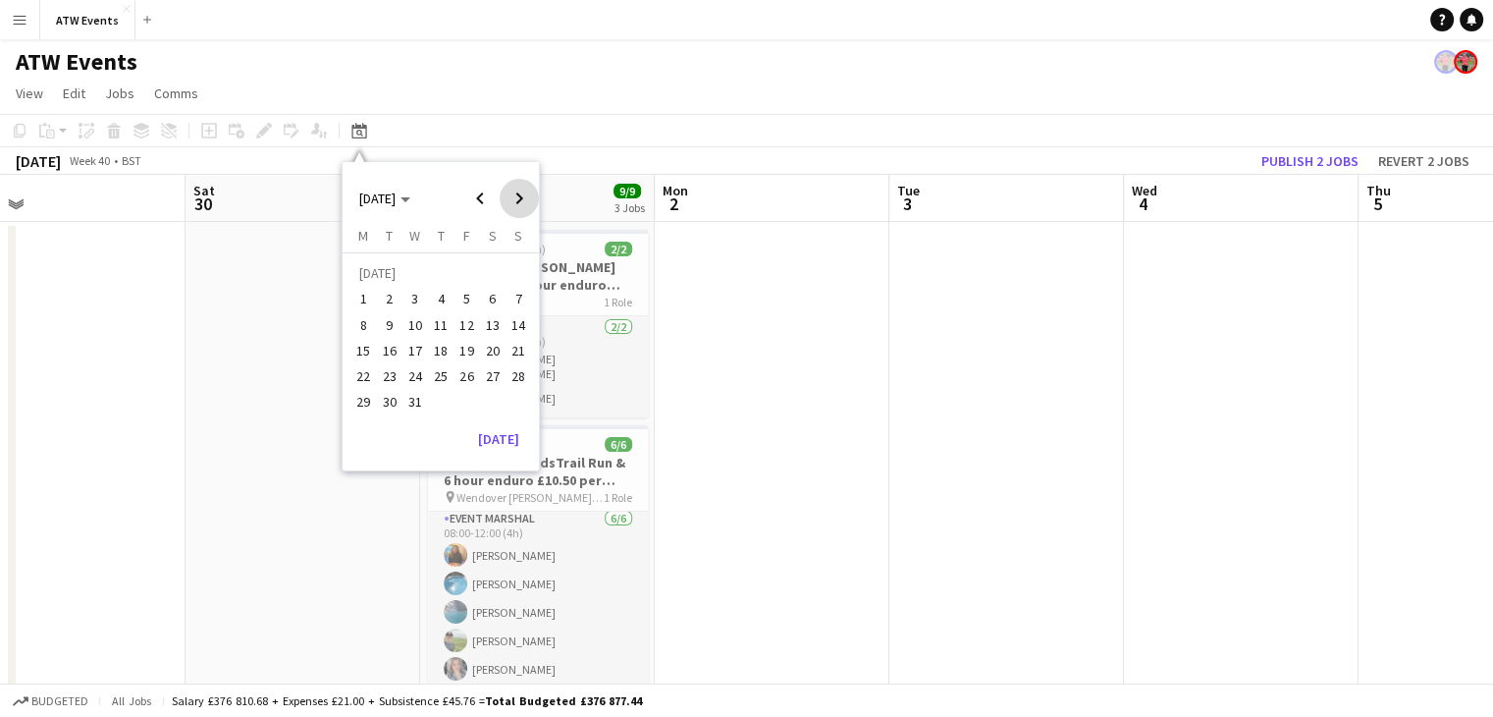
click at [507, 187] on span "Next month" at bounding box center [519, 198] width 39 height 39
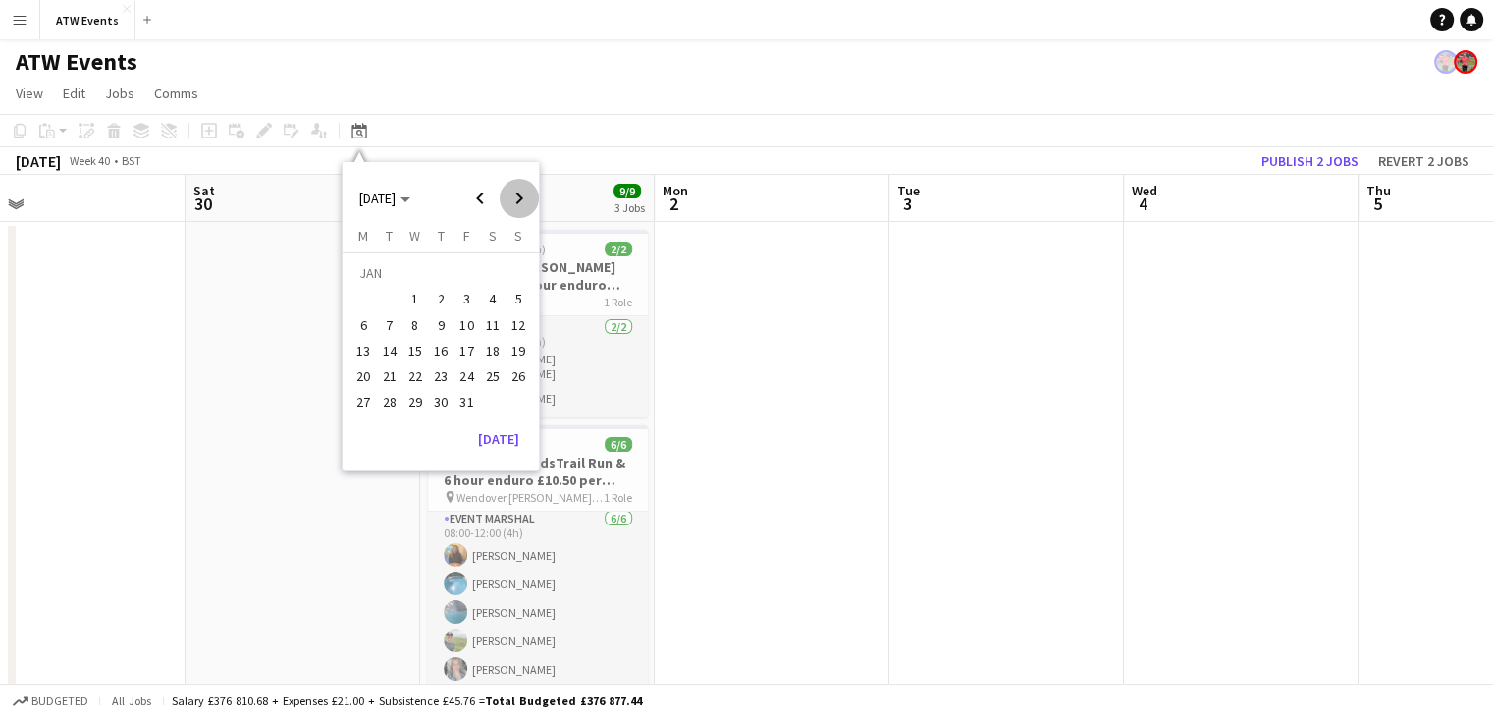
click at [507, 187] on span "Next month" at bounding box center [519, 198] width 39 height 39
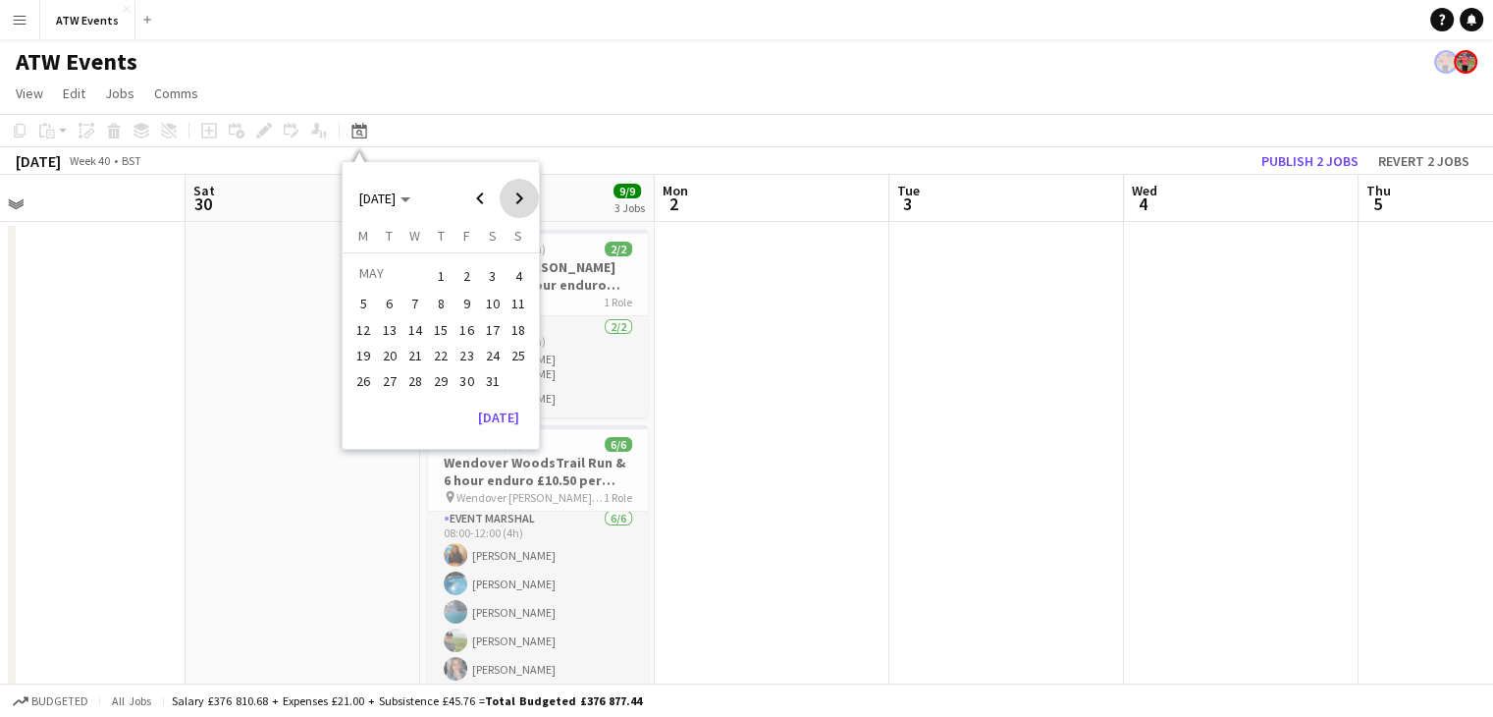
click at [507, 187] on span "Next month" at bounding box center [519, 198] width 39 height 39
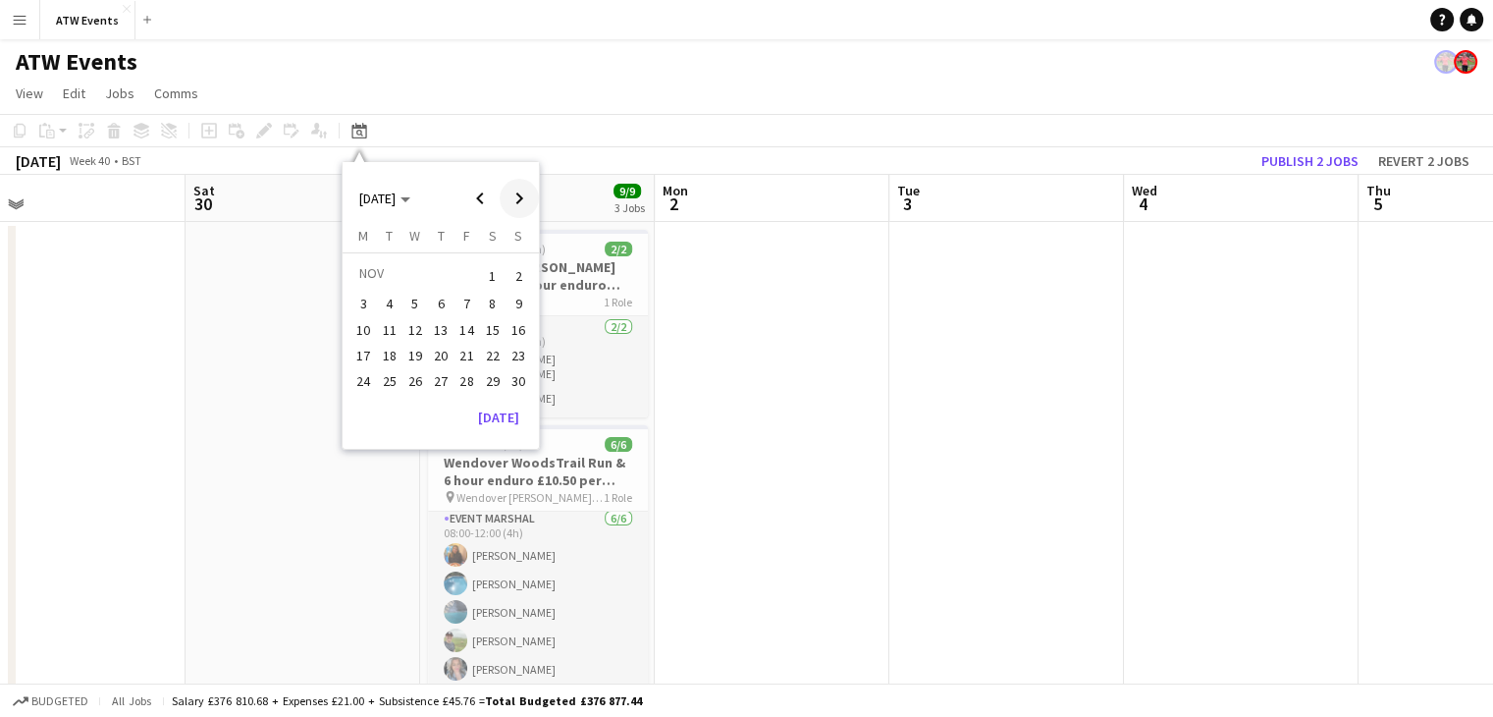
click at [521, 190] on span "Next month" at bounding box center [519, 198] width 39 height 39
click at [467, 189] on span "Previous month" at bounding box center [479, 198] width 39 height 39
click at [464, 353] on span "21" at bounding box center [467, 356] width 24 height 24
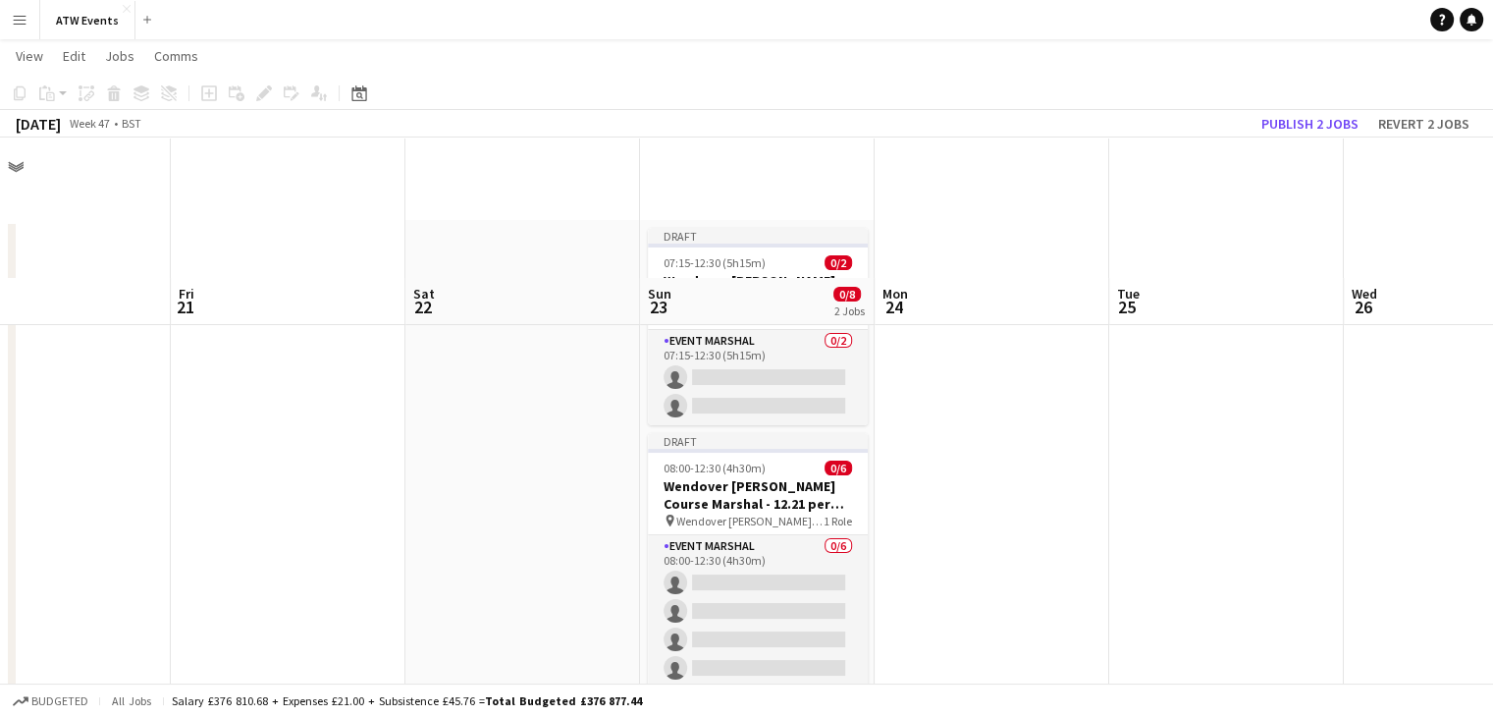
scroll to position [141, 0]
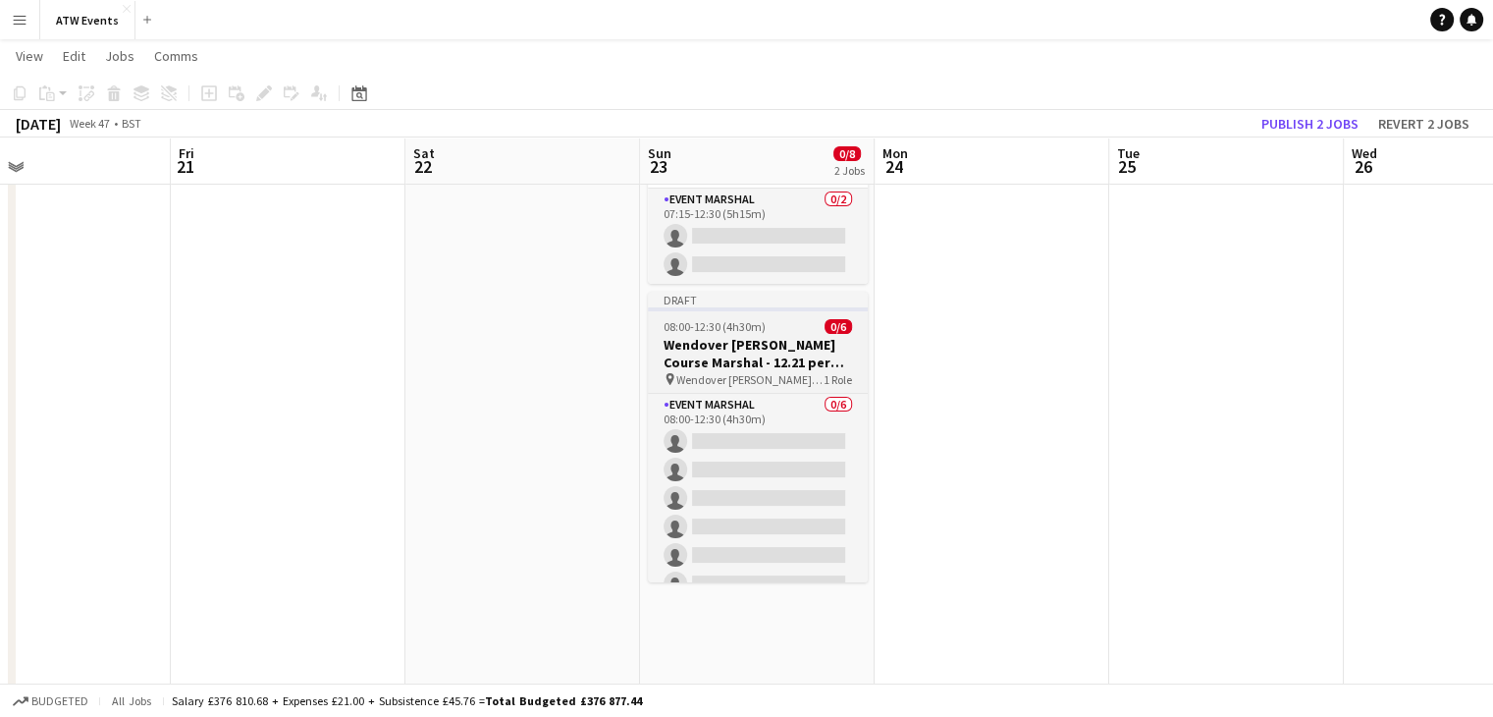
click at [806, 350] on h3 "Wendover [PERSON_NAME] Course Marshal - 12.21 per hour if over 21" at bounding box center [758, 353] width 220 height 35
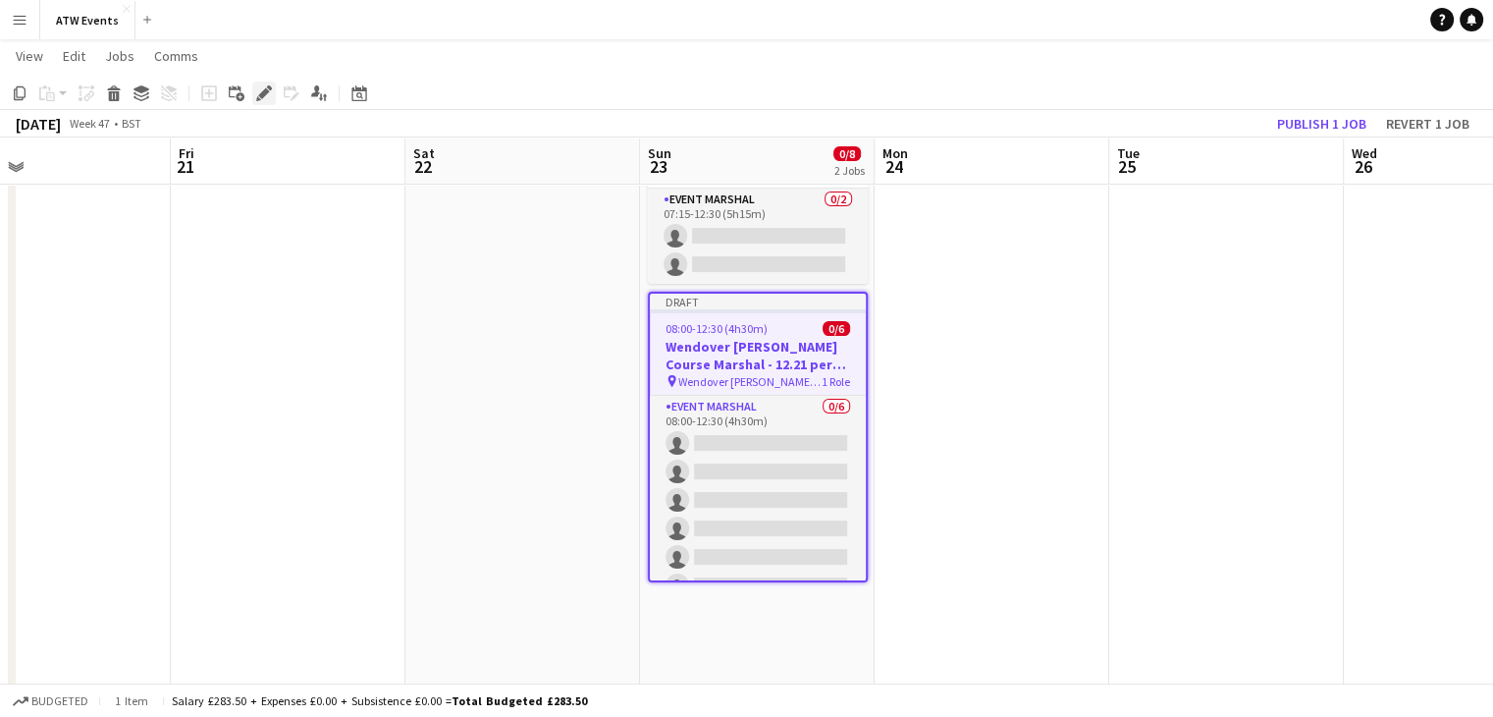
click at [271, 93] on icon "Edit" at bounding box center [264, 93] width 16 height 16
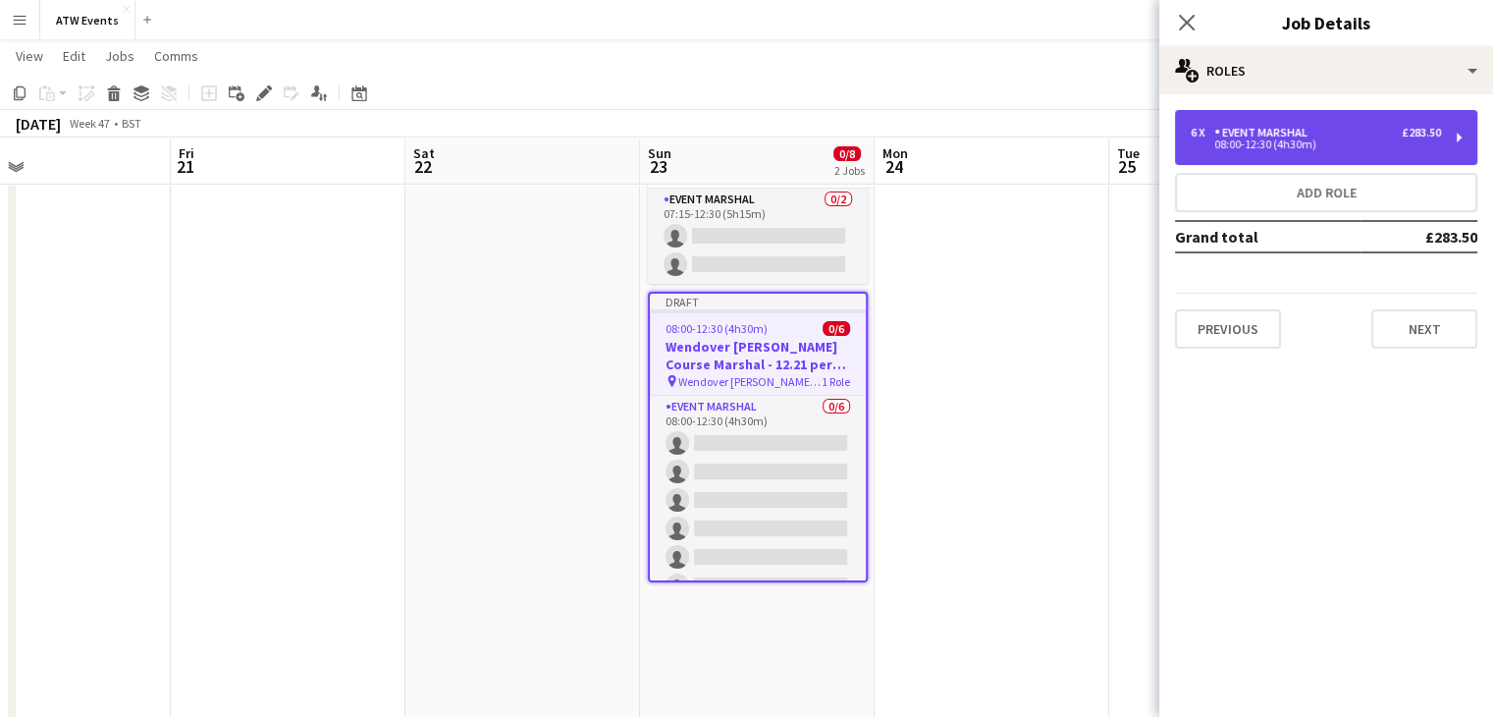
click at [1278, 145] on div "08:00-12:30 (4h30m)" at bounding box center [1316, 144] width 250 height 10
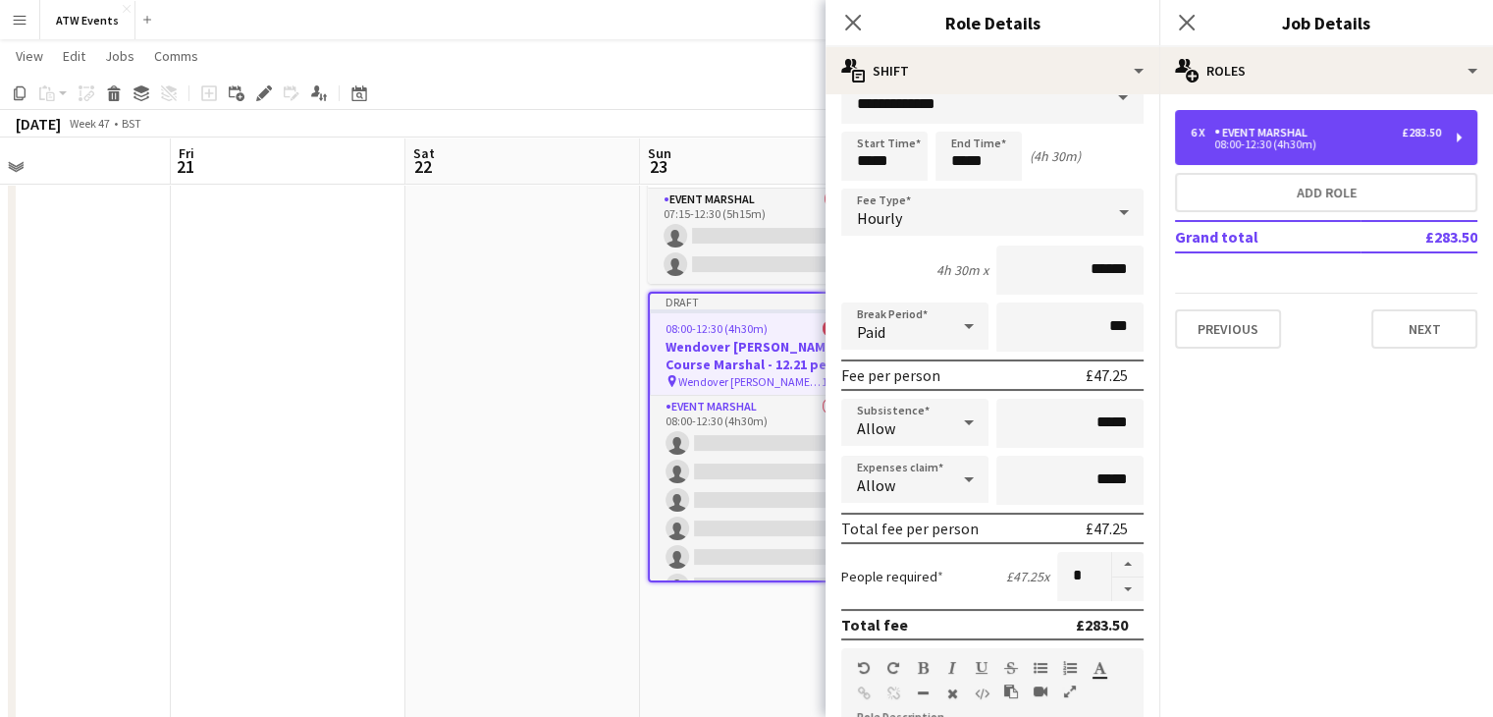
scroll to position [37, 0]
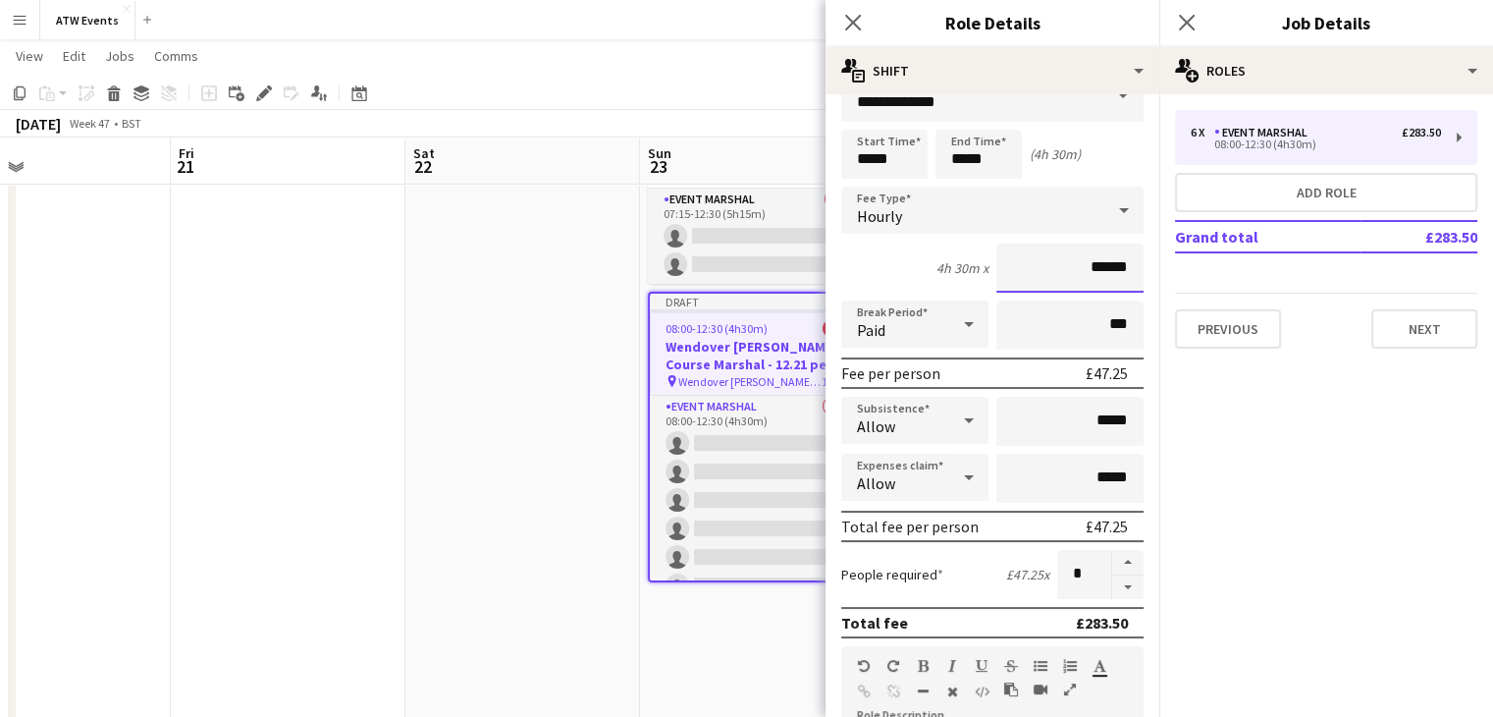
click at [1085, 280] on input "******" at bounding box center [1069, 267] width 147 height 49
type input "******"
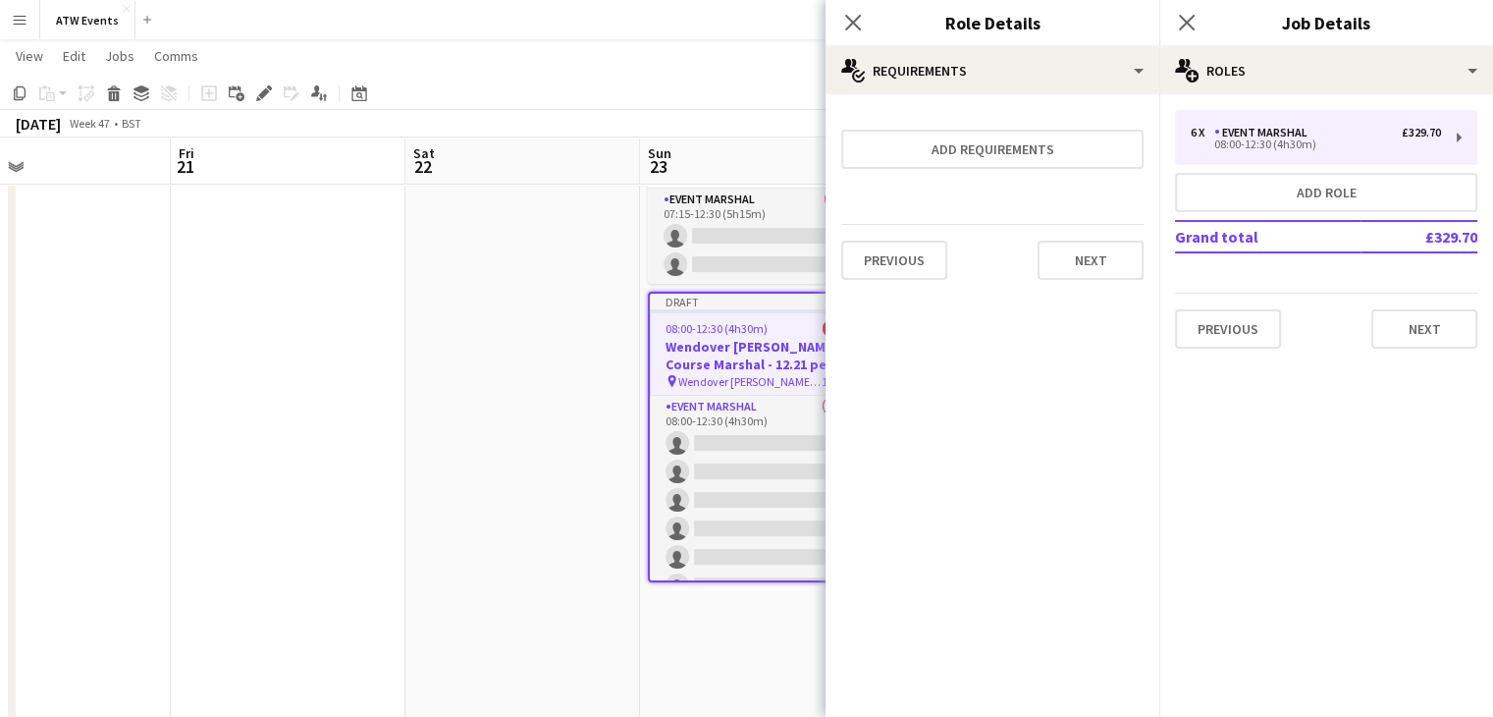
scroll to position [0, 0]
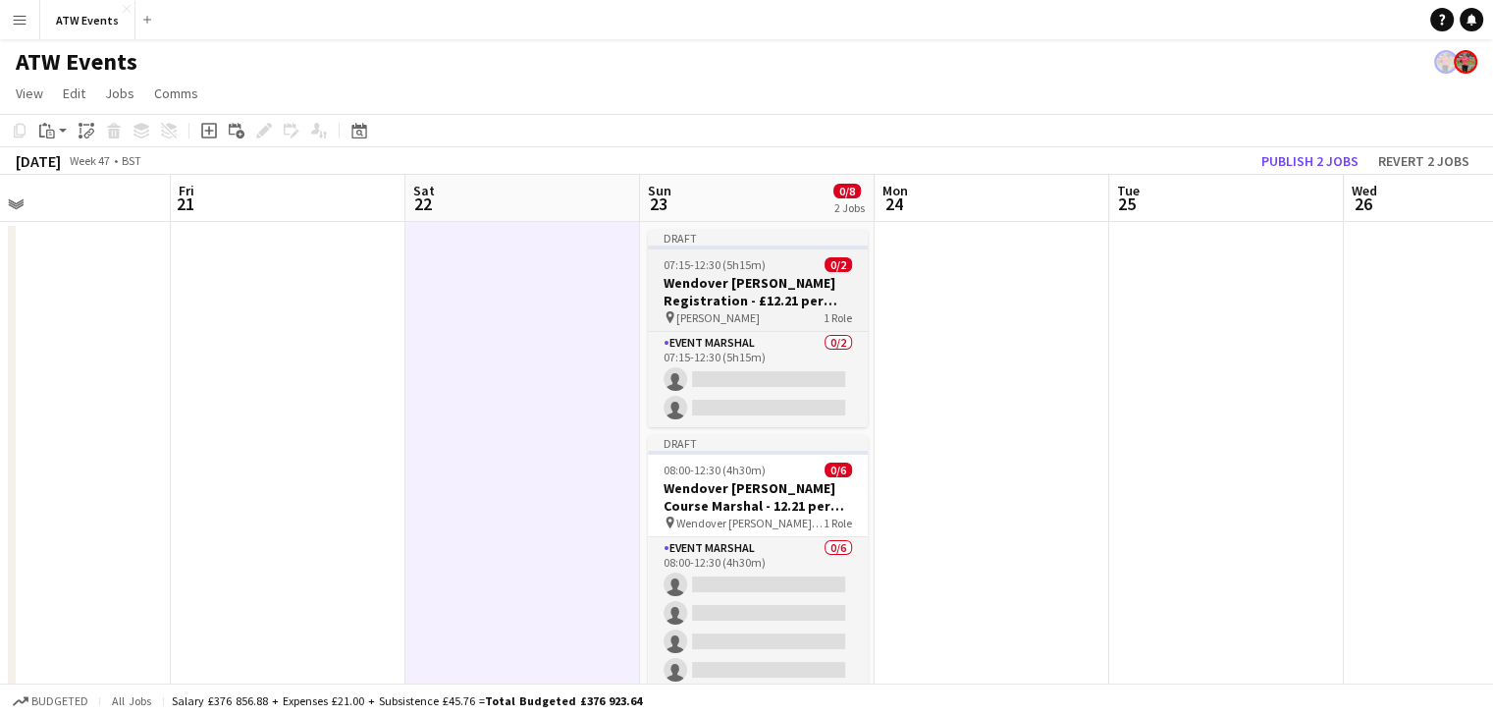
click at [771, 291] on h3 "Wendover [PERSON_NAME] Registration - £12.21 per hour if over 21" at bounding box center [758, 291] width 220 height 35
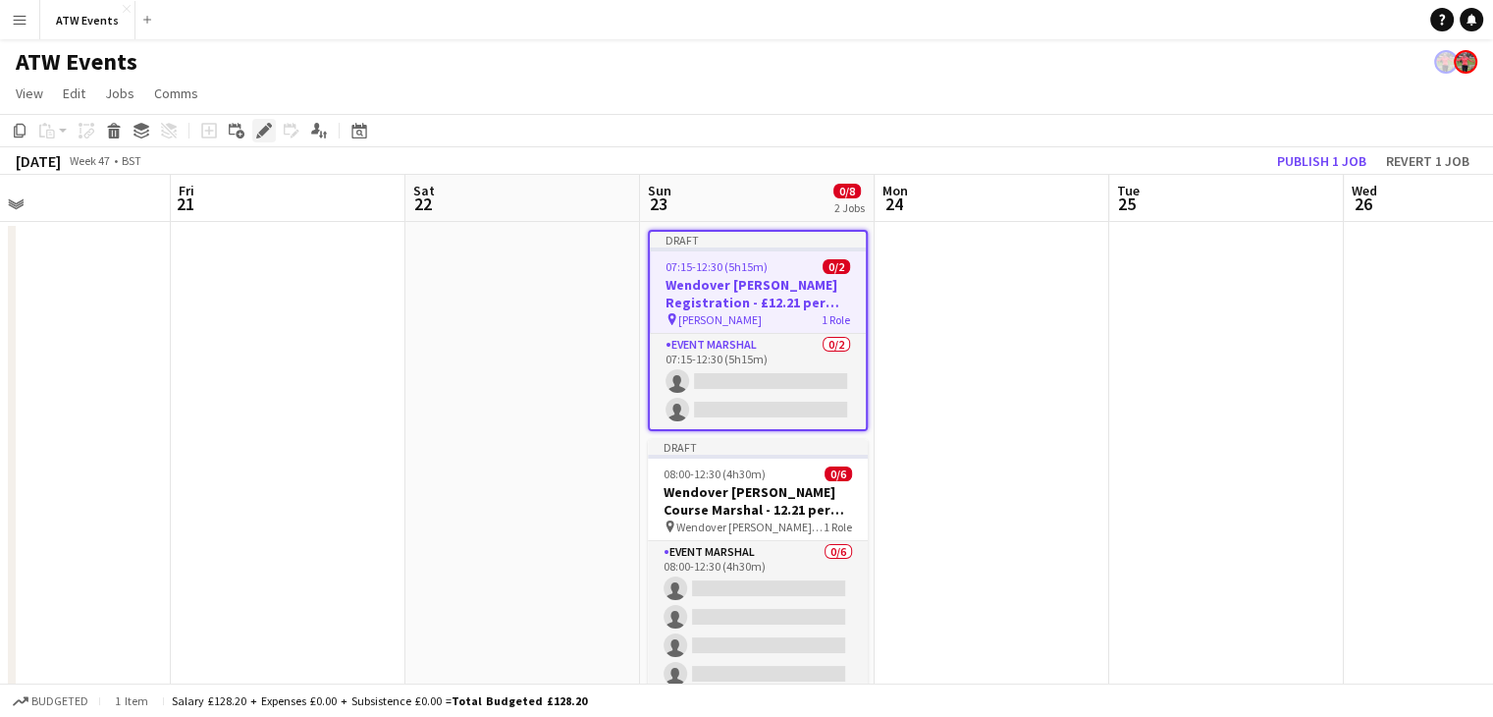
click at [272, 131] on div "Edit" at bounding box center [264, 131] width 24 height 24
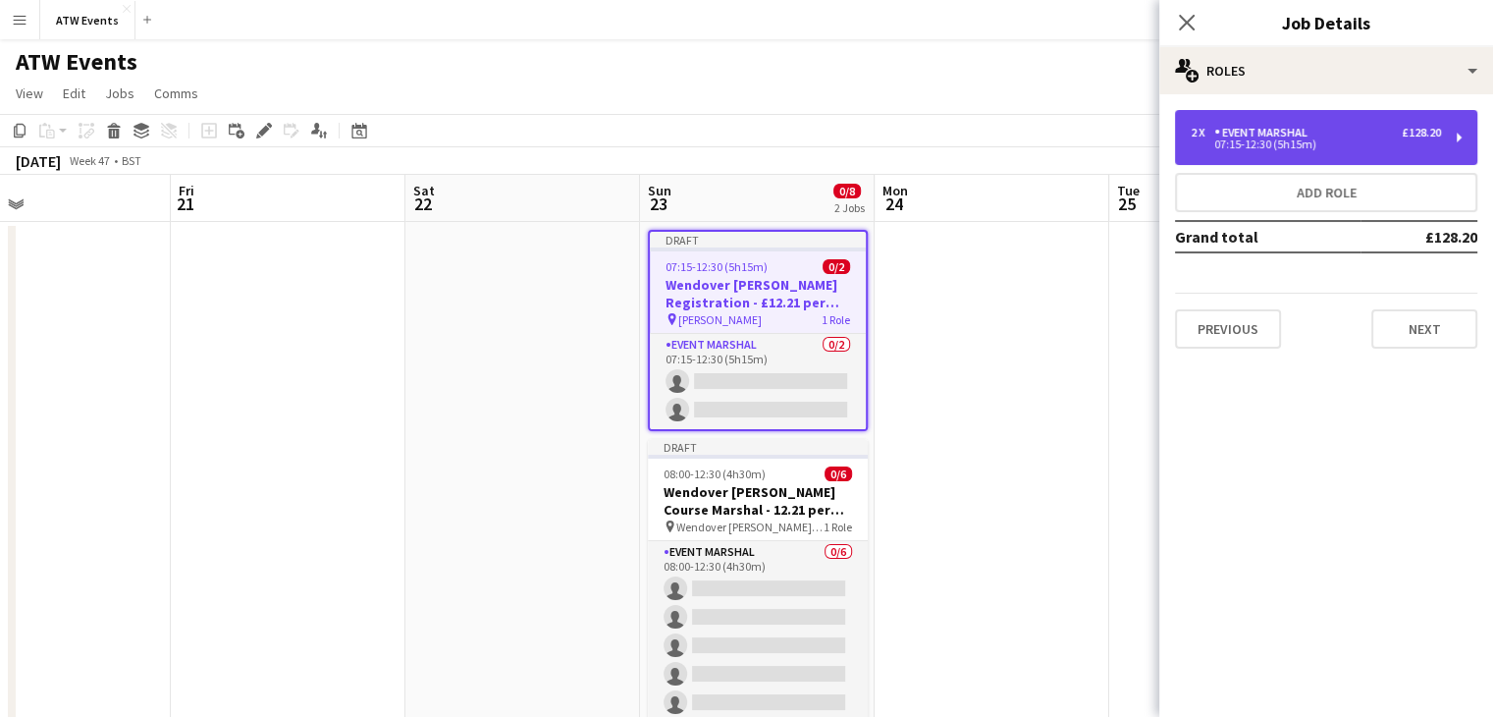
click at [1245, 146] on div "07:15-12:30 (5h15m)" at bounding box center [1316, 144] width 250 height 10
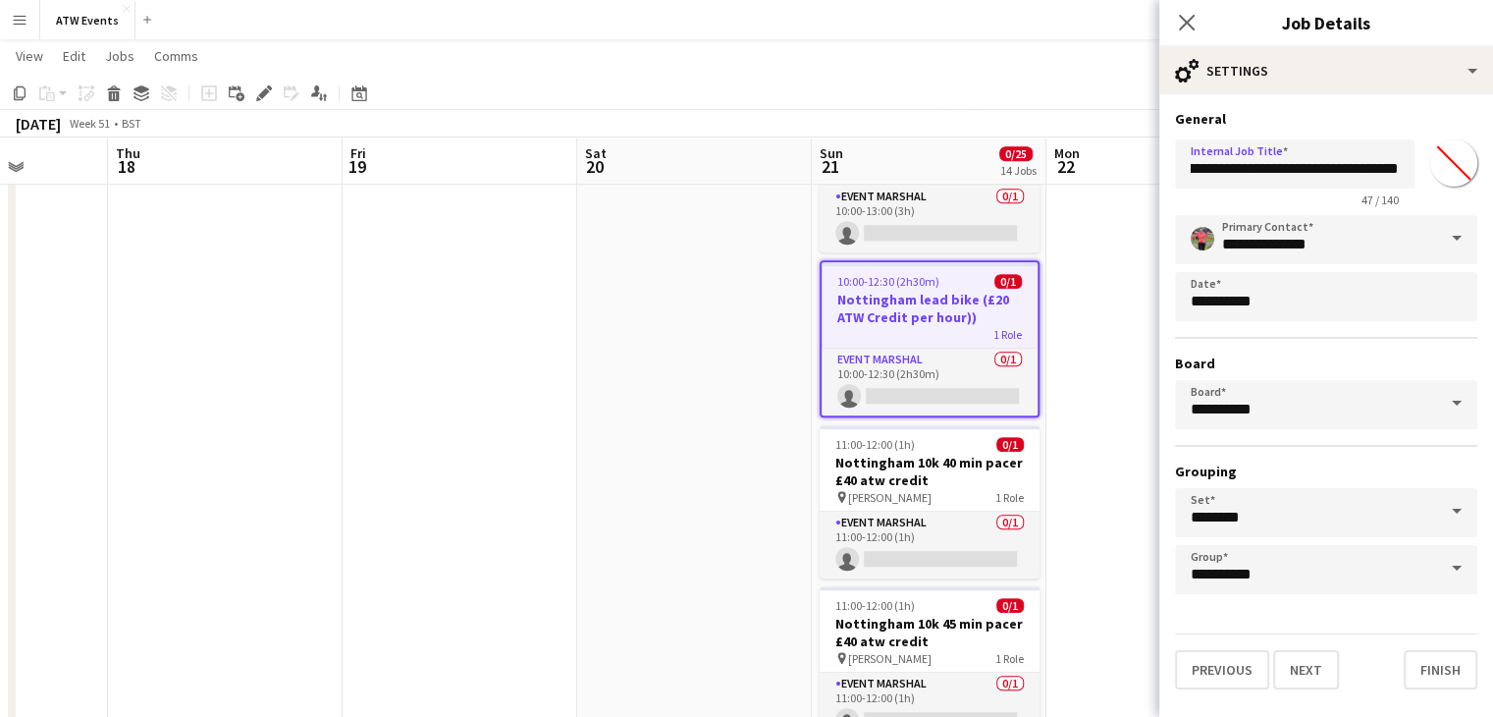
scroll to position [0, 107]
type input "**********"
click button "Next" at bounding box center [1306, 669] width 66 height 39
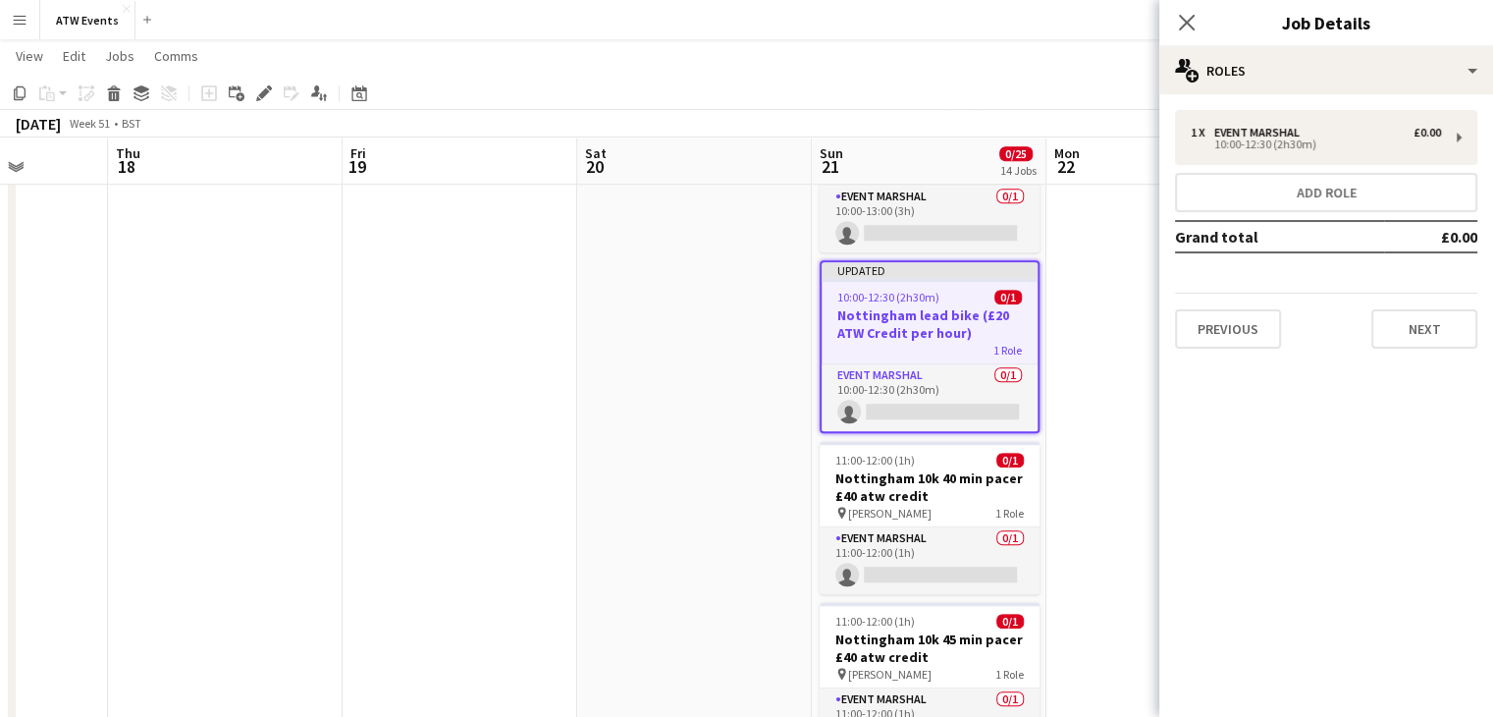
click at [1171, 386] on mat-expansion-panel "pencil3 General details 1 x Event Marshal £0.00 10:00-12:30 (2h30m) Add role Gr…" at bounding box center [1326, 405] width 334 height 622
click at [1135, 396] on app-date-cell at bounding box center [1163, 642] width 235 height 3859
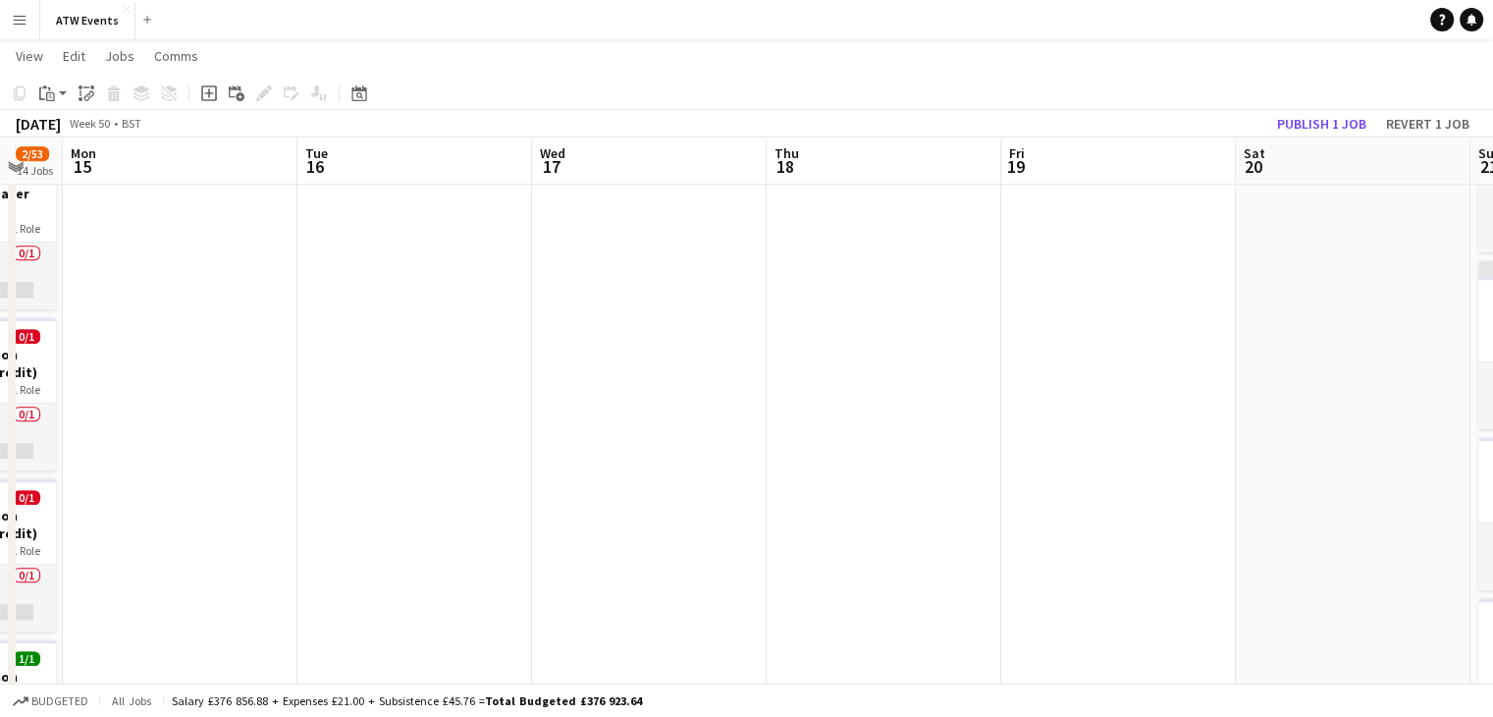
scroll to position [0, 593]
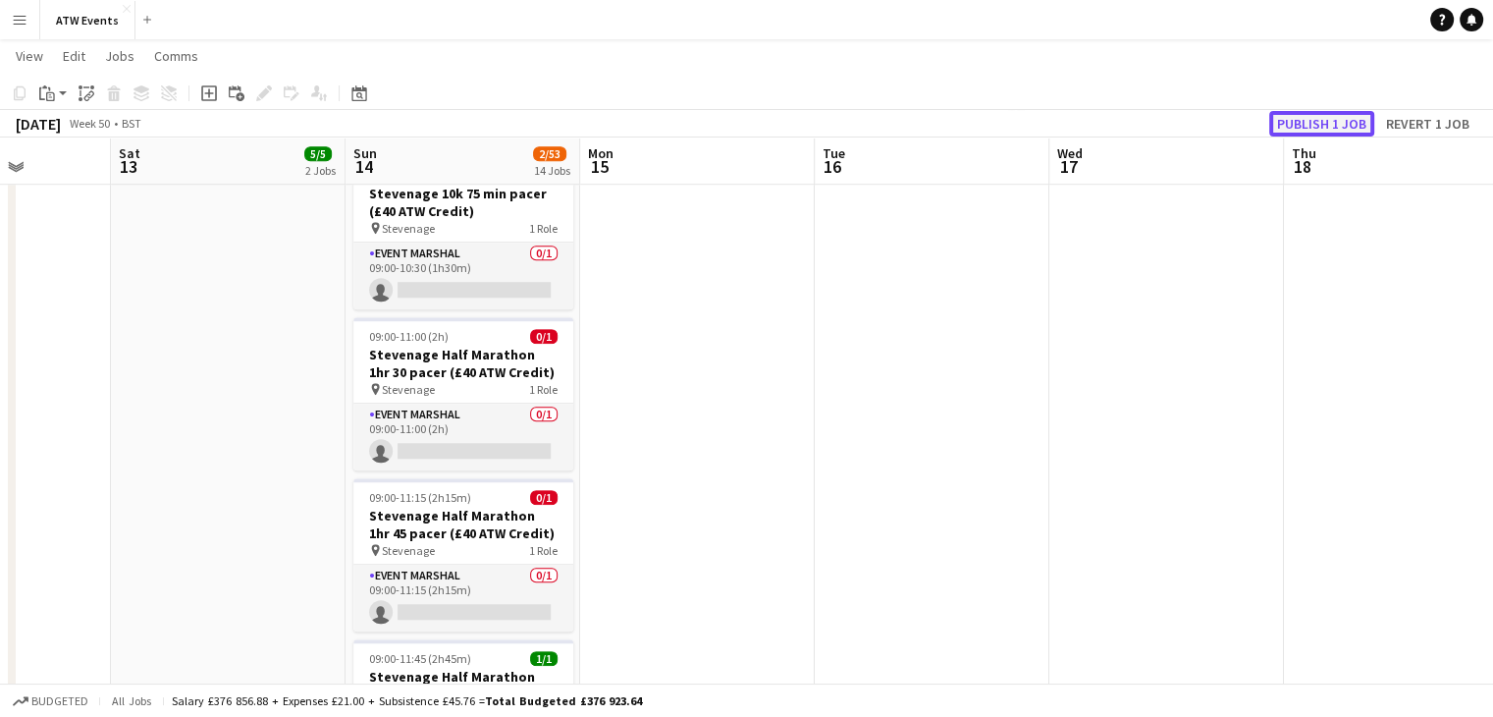
click at [1332, 129] on button "Publish 1 job" at bounding box center [1321, 124] width 105 height 26
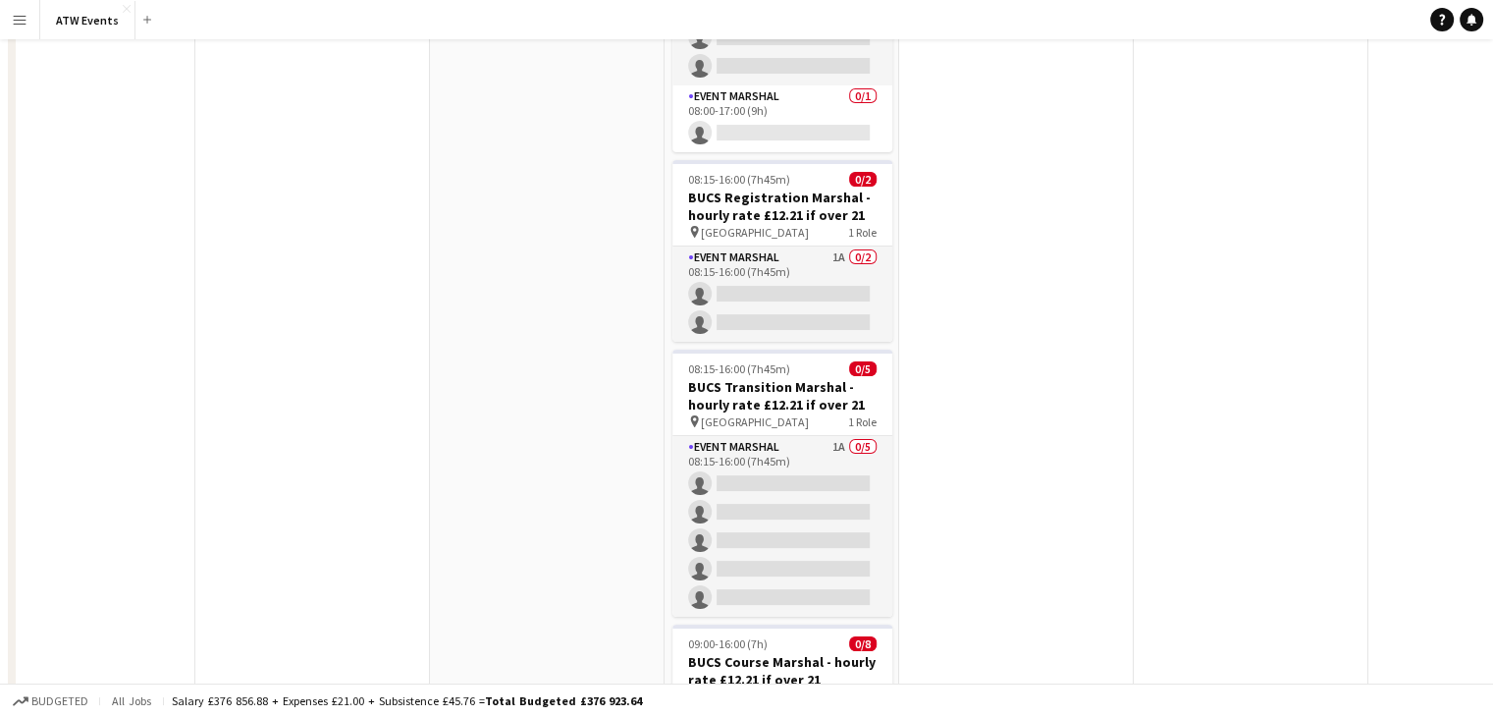
scroll to position [0, 0]
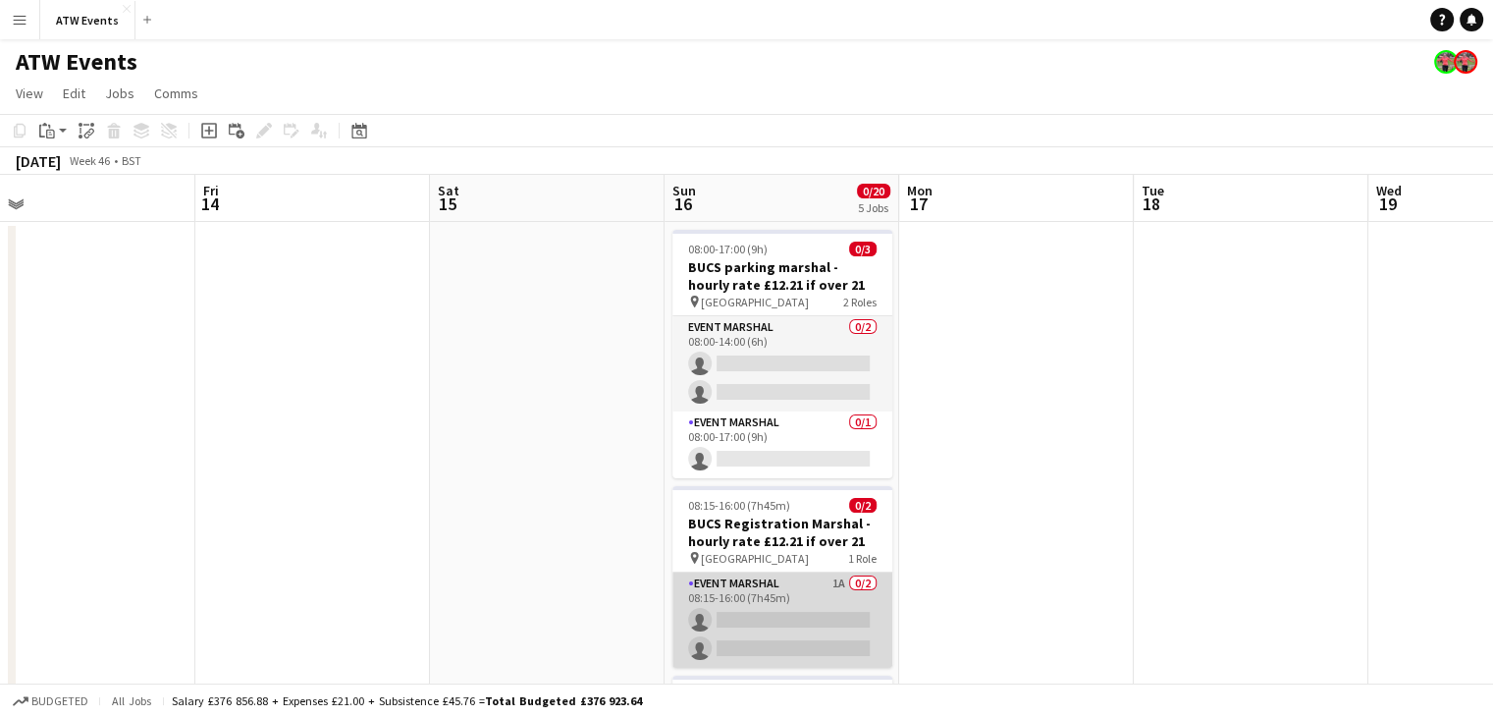
click at [801, 590] on app-card-role "Event Marshal 1A 0/2 08:15-16:00 (7h45m) single-neutral-actions single-neutral-…" at bounding box center [782, 619] width 220 height 95
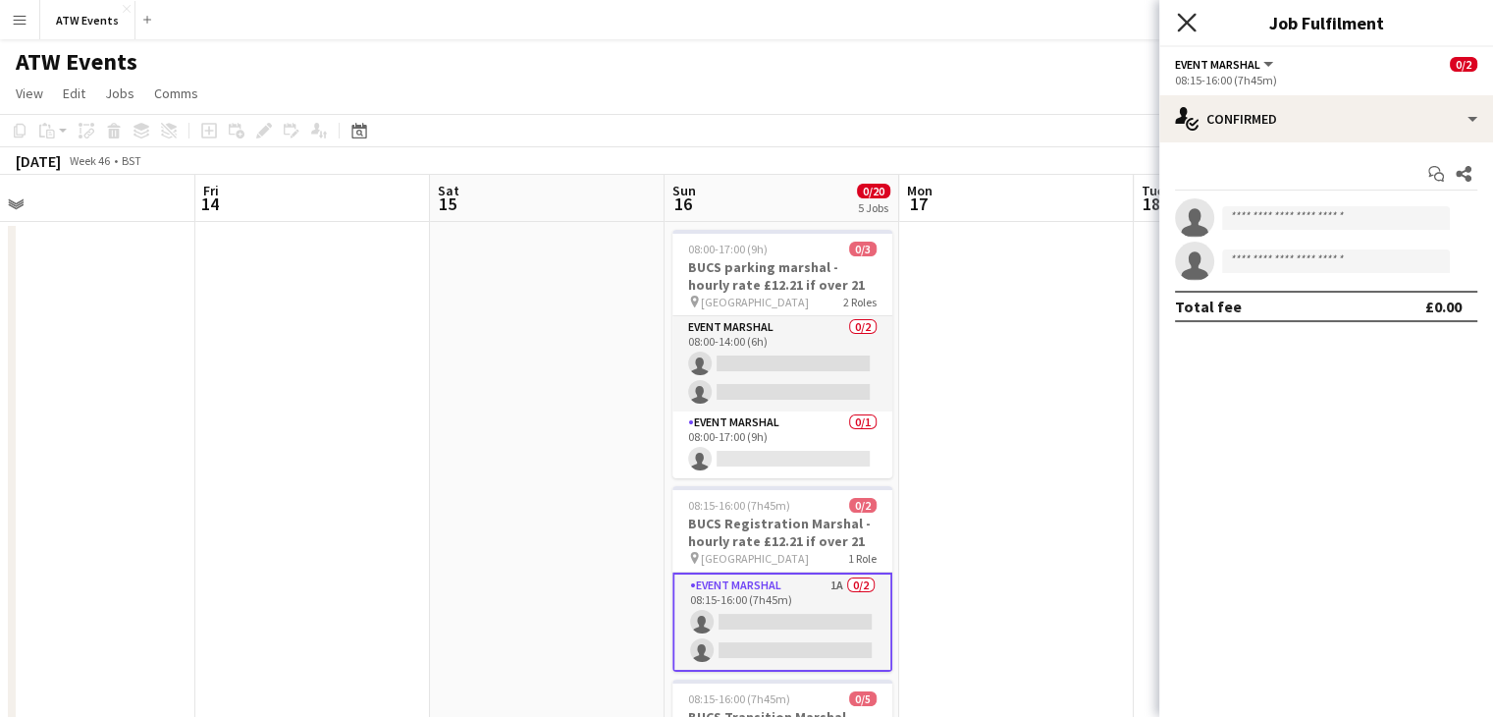
click at [1178, 21] on icon "Close pop-in" at bounding box center [1186, 22] width 19 height 19
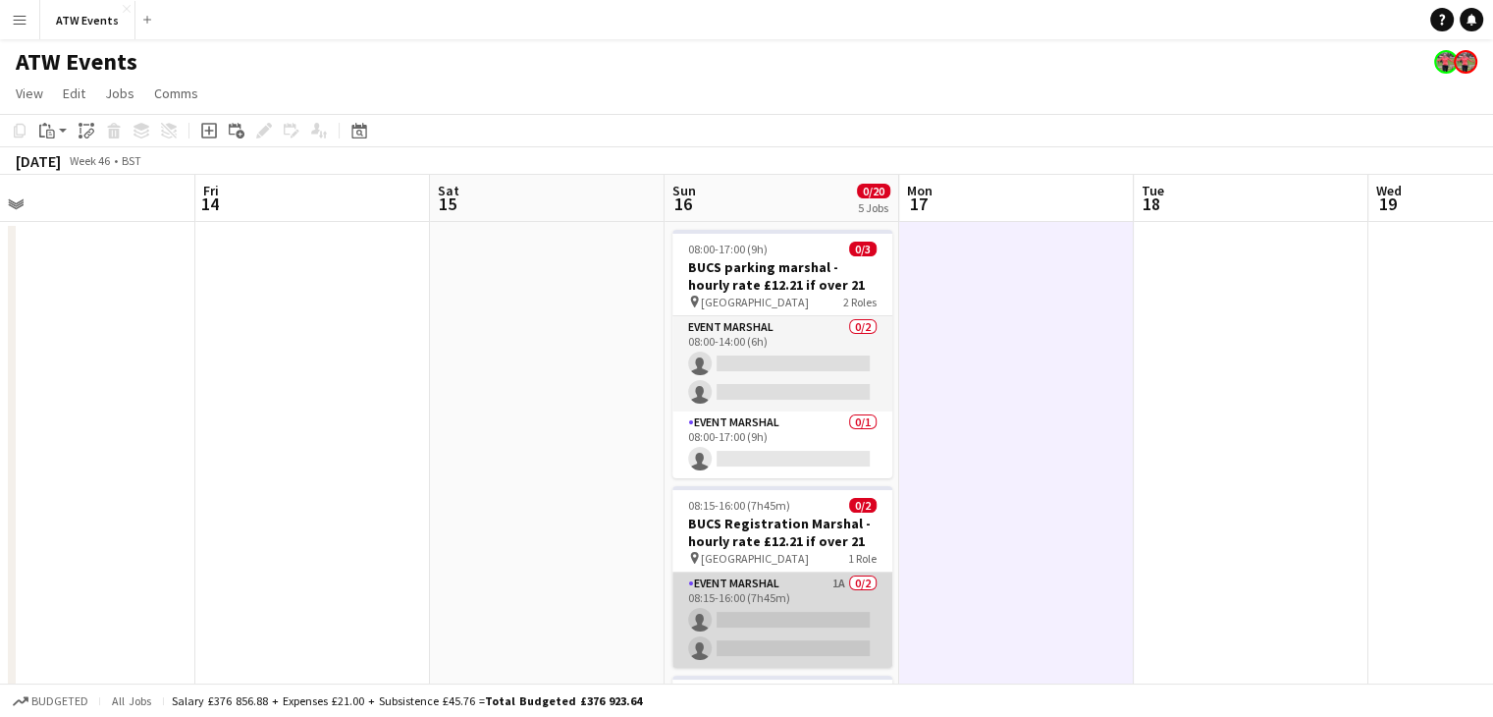
click at [770, 625] on app-card-role "Event Marshal 1A 0/2 08:15-16:00 (7h45m) single-neutral-actions single-neutral-…" at bounding box center [782, 619] width 220 height 95
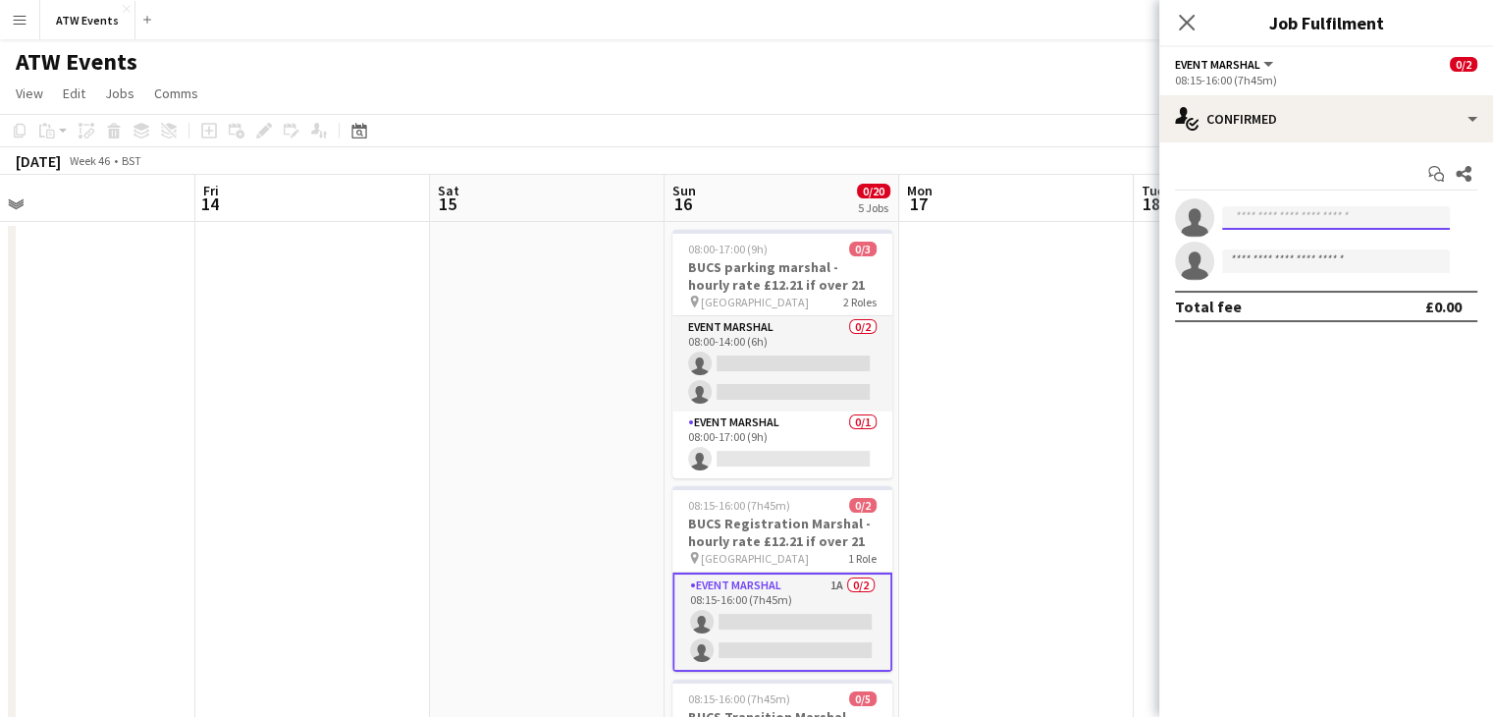
click at [1272, 220] on input at bounding box center [1336, 218] width 228 height 24
click at [1366, 501] on mat-expansion-panel "check Confirmed Start chat Share single-neutral-actions single-neutral-actions …" at bounding box center [1326, 429] width 334 height 574
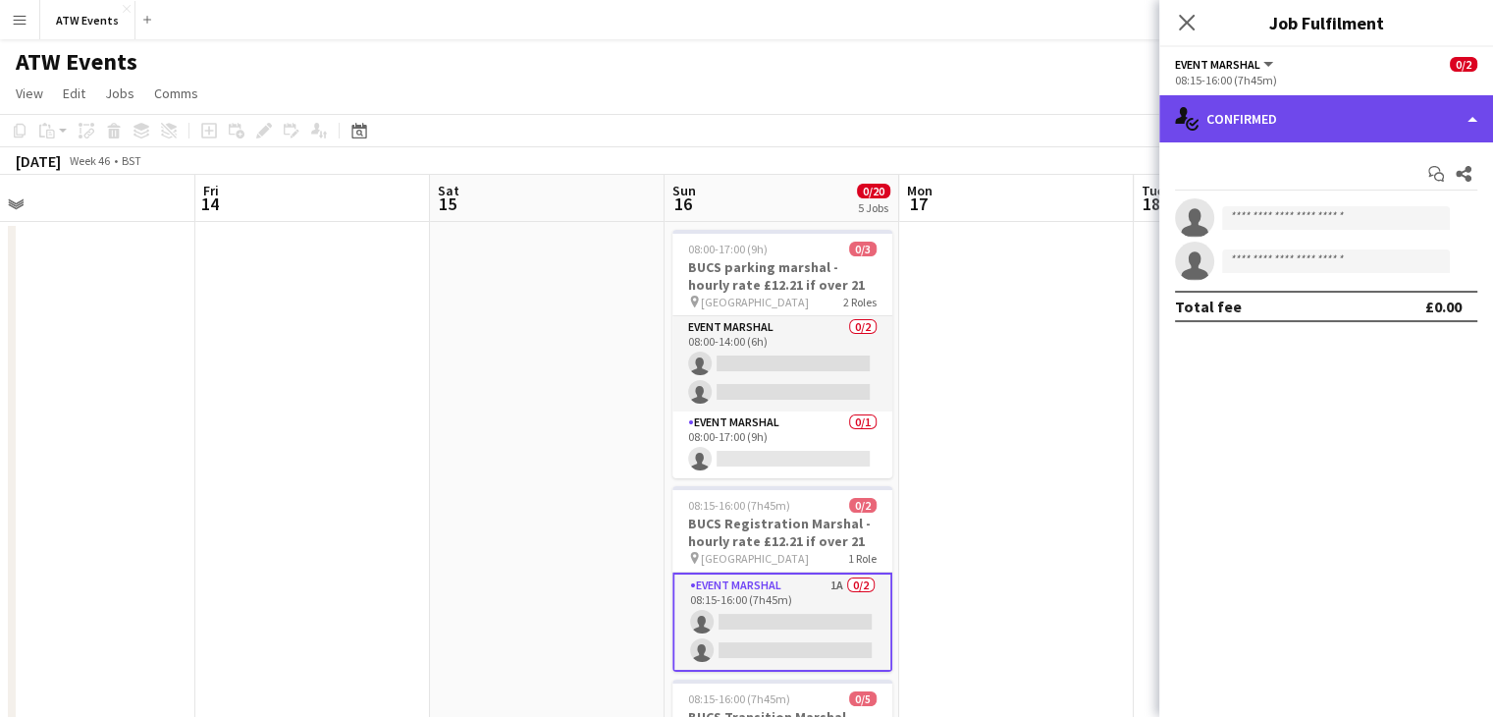
click at [1363, 114] on div "single-neutral-actions-check-2 Confirmed" at bounding box center [1326, 118] width 334 height 47
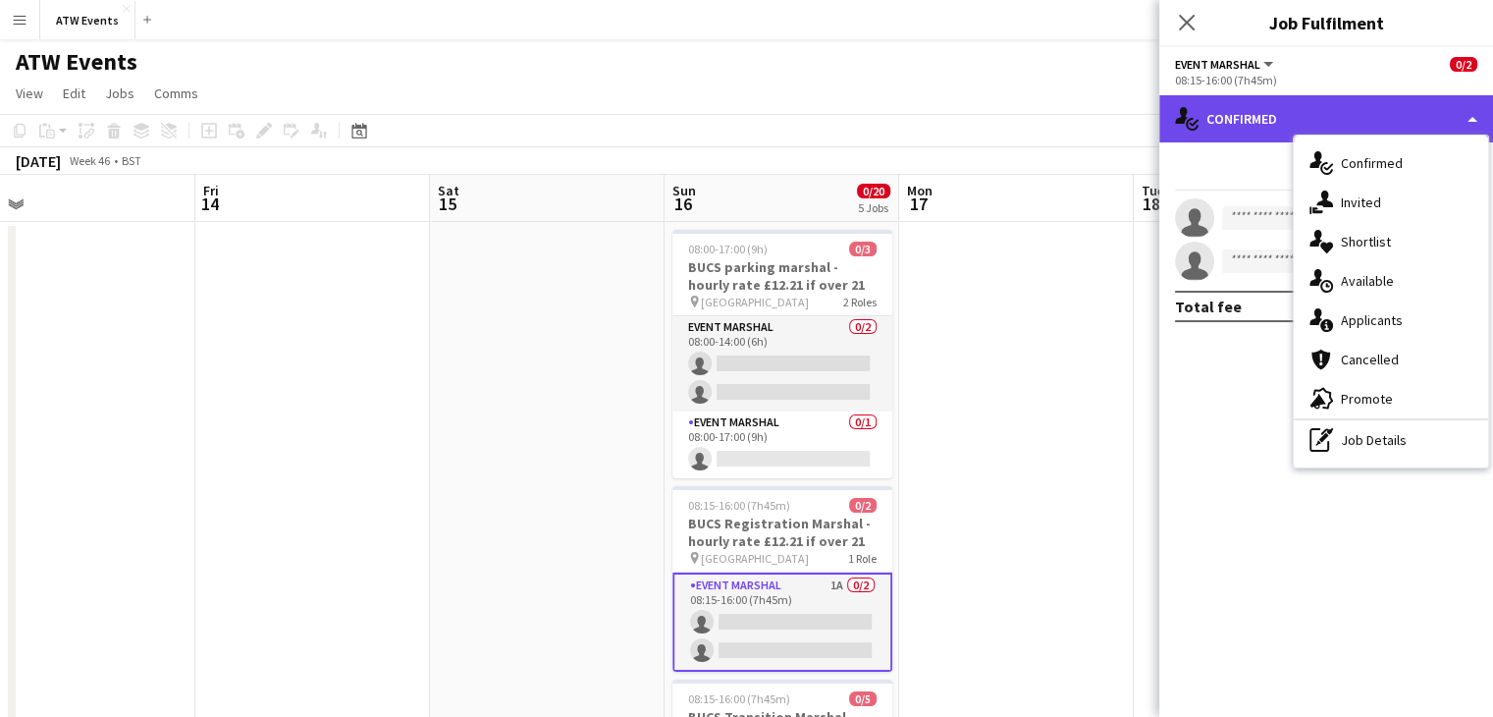
click at [1363, 114] on div "single-neutral-actions-check-2 Confirmed" at bounding box center [1326, 118] width 334 height 47
click at [1257, 116] on div "single-neutral-actions-check-2 Confirmed" at bounding box center [1326, 118] width 334 height 47
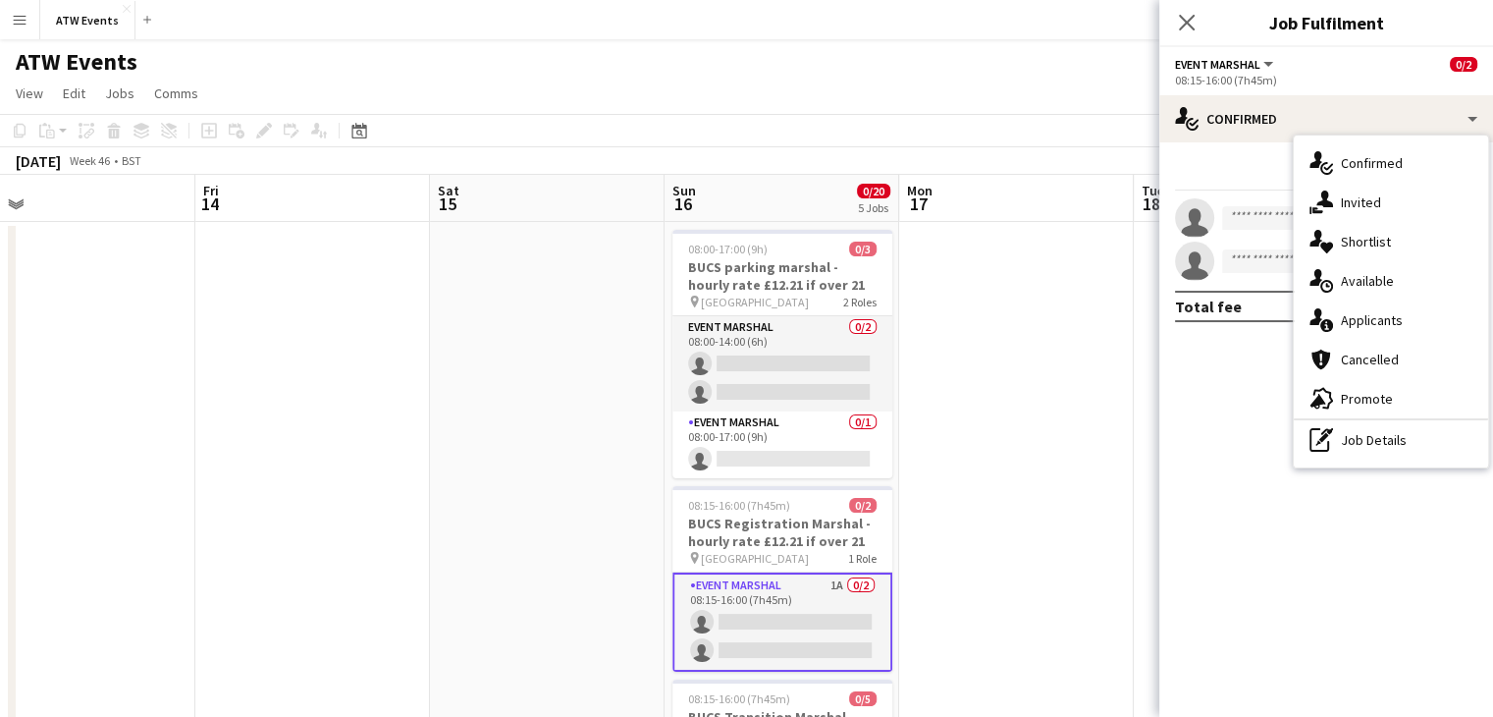
click at [1264, 507] on mat-expansion-panel "check Confirmed Start chat Share single-neutral-actions single-neutral-actions …" at bounding box center [1326, 429] width 334 height 574
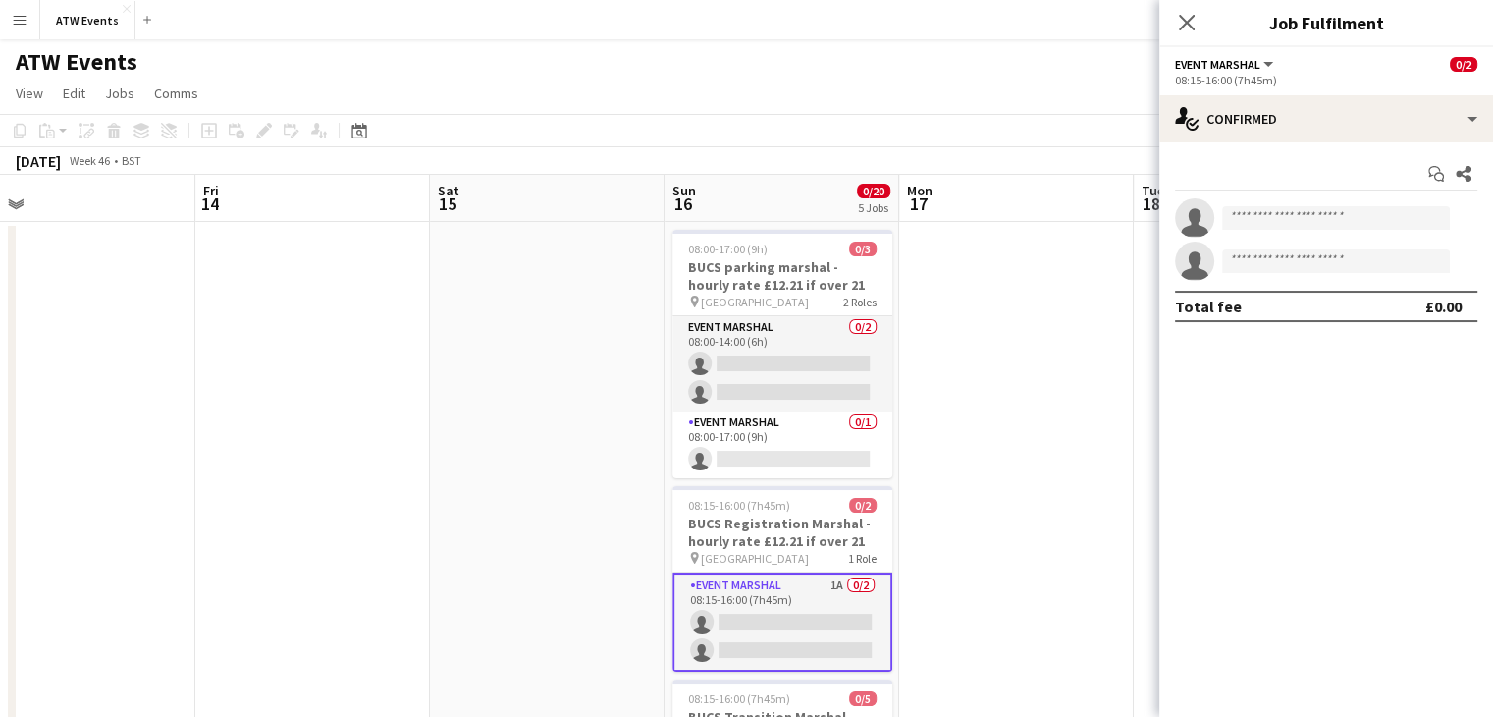
click at [836, 585] on app-card-role "Event Marshal 1A 0/2 08:15-16:00 (7h45m) single-neutral-actions single-neutral-…" at bounding box center [782, 621] width 220 height 99
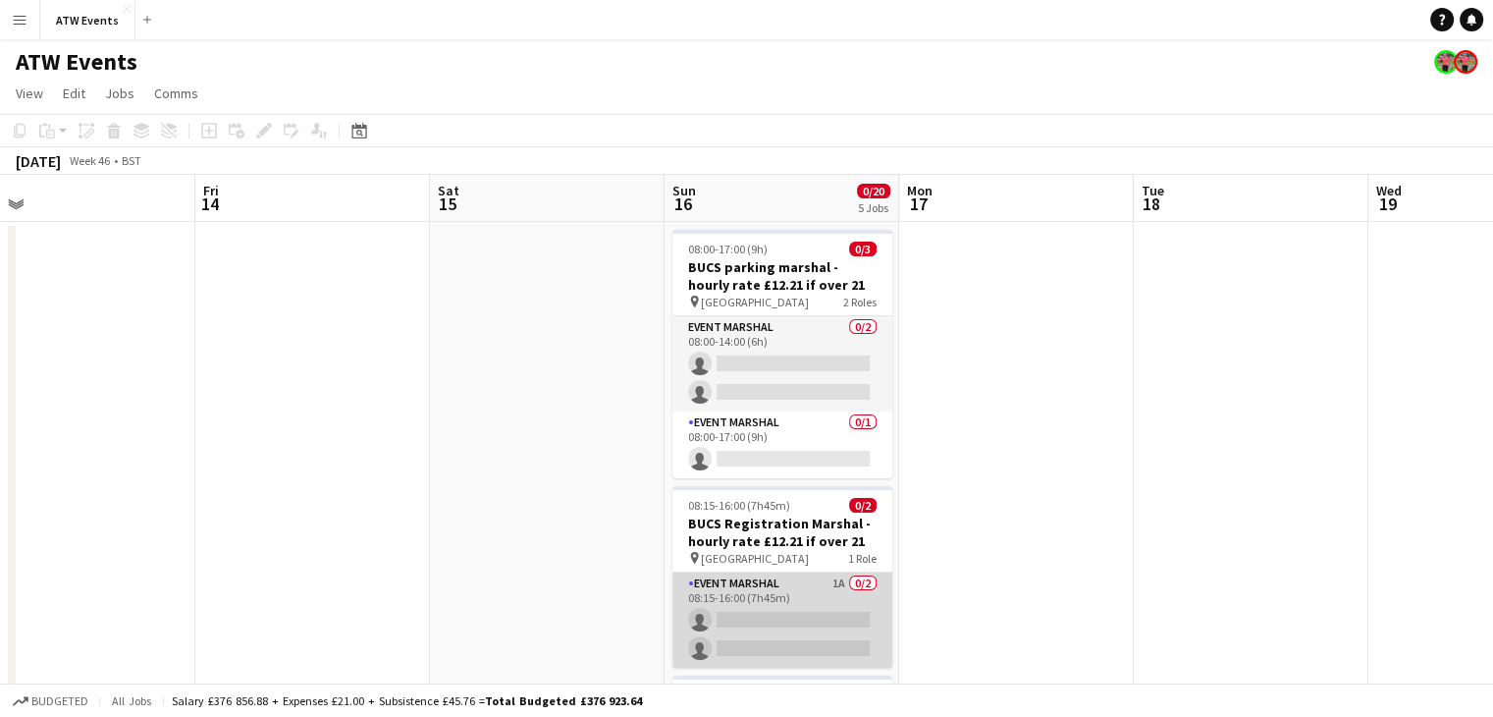
click at [852, 584] on app-card-role "Event Marshal 1A 0/2 08:15-16:00 (7h45m) single-neutral-actions single-neutral-…" at bounding box center [782, 619] width 220 height 95
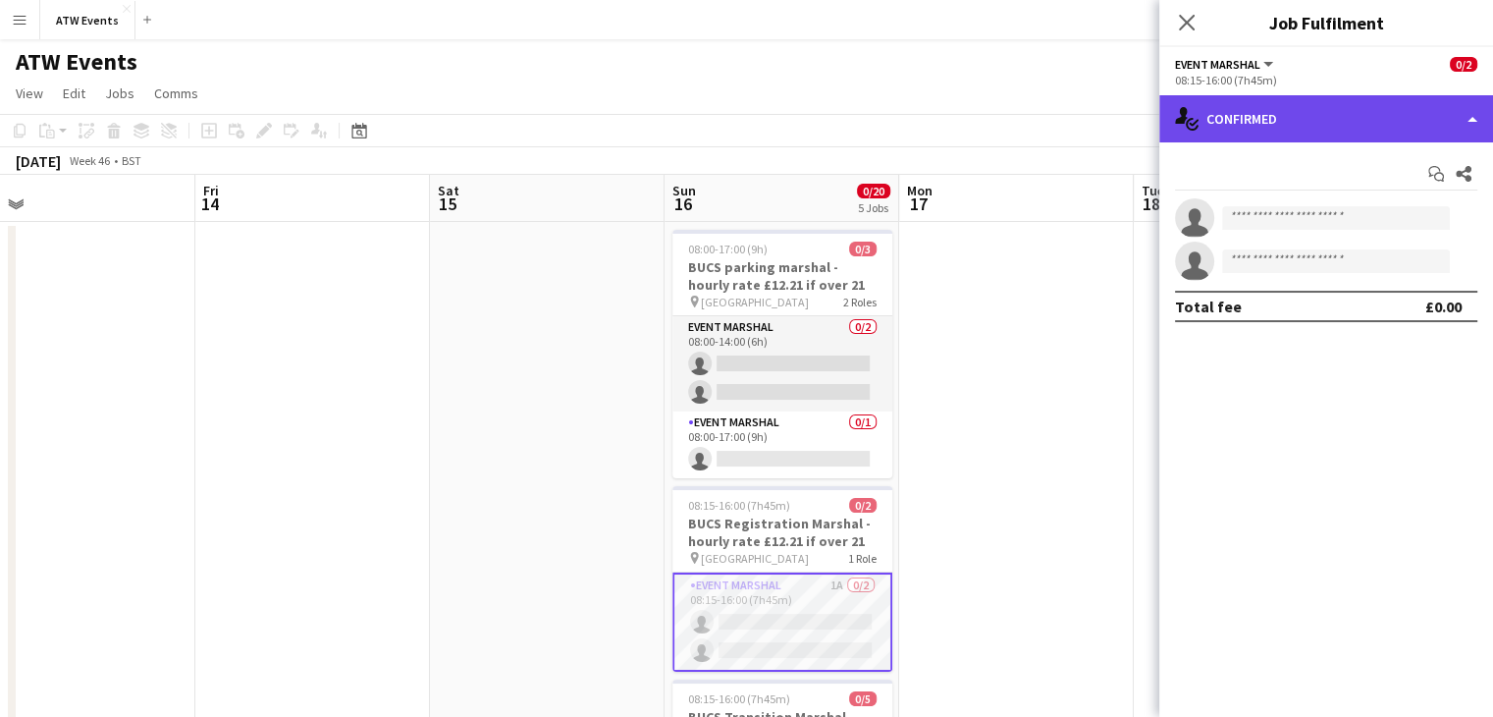
click at [1288, 130] on div "single-neutral-actions-check-2 Confirmed" at bounding box center [1326, 118] width 334 height 47
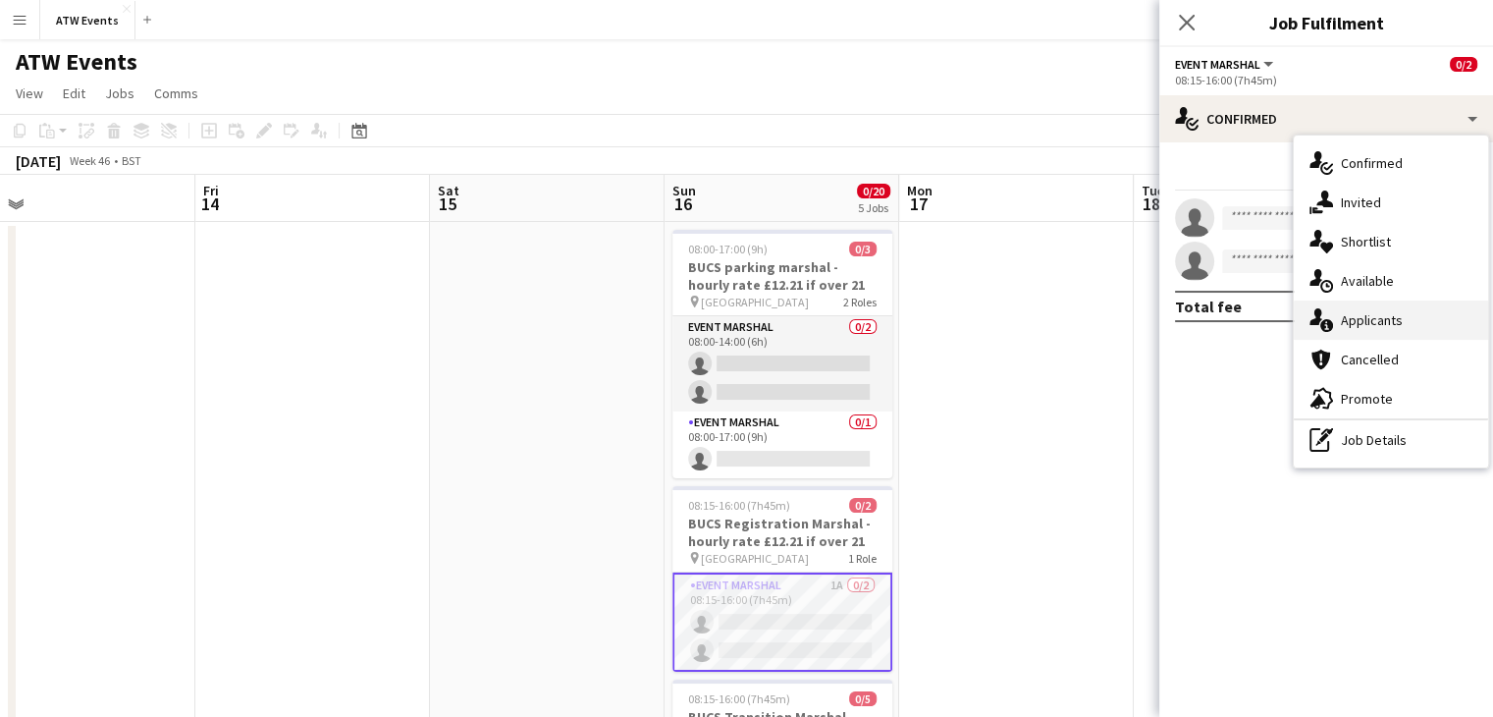
click at [1382, 318] on span "Applicants" at bounding box center [1372, 320] width 62 height 18
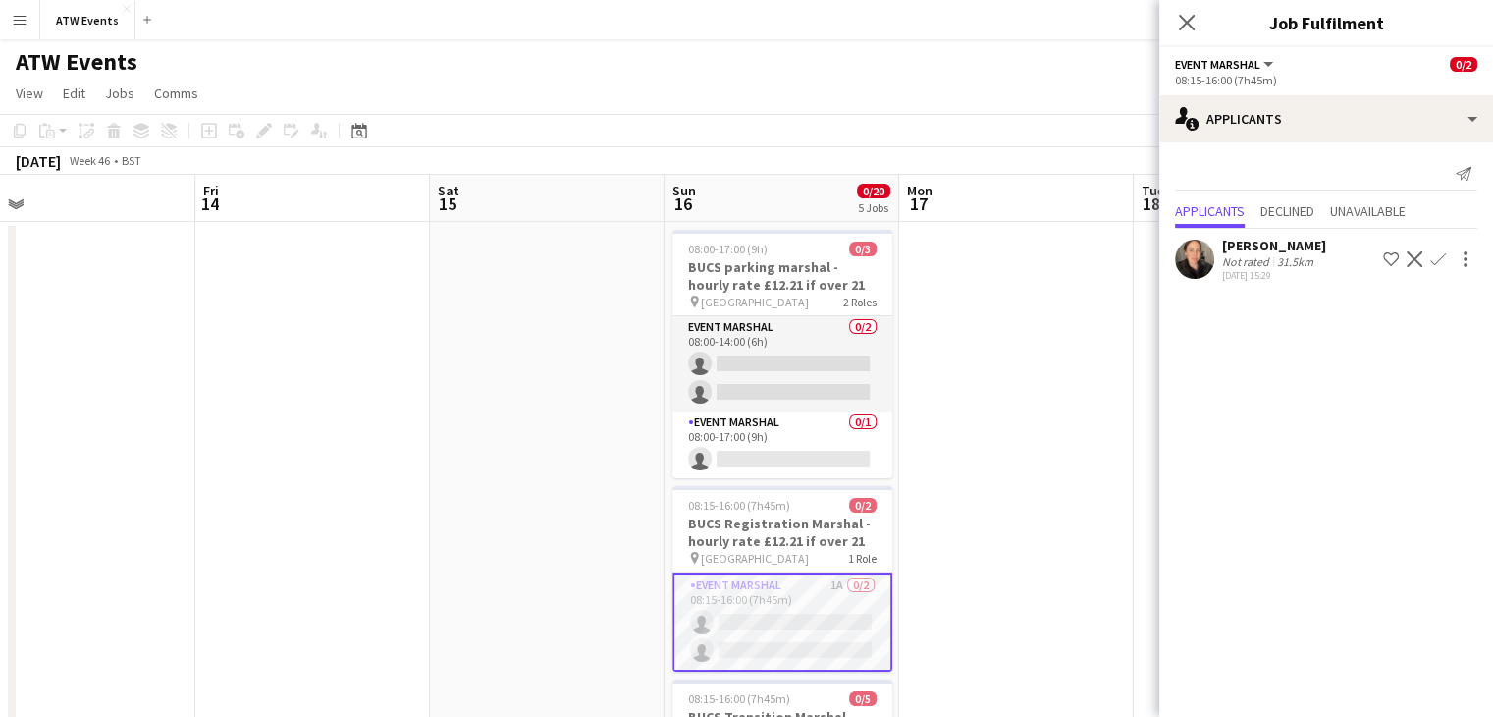
click at [1435, 261] on app-icon "Confirm" at bounding box center [1438, 259] width 16 height 16
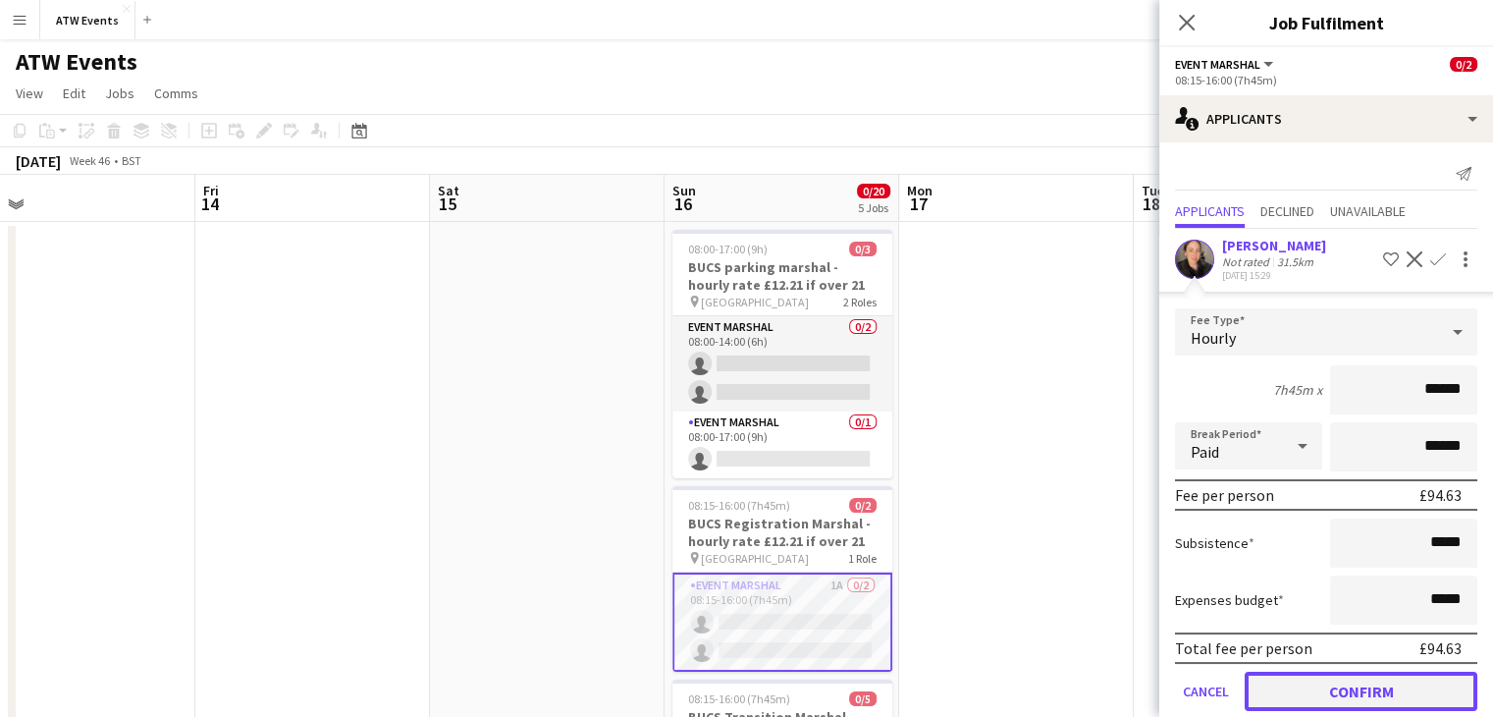
click at [1395, 700] on button "Confirm" at bounding box center [1361, 690] width 233 height 39
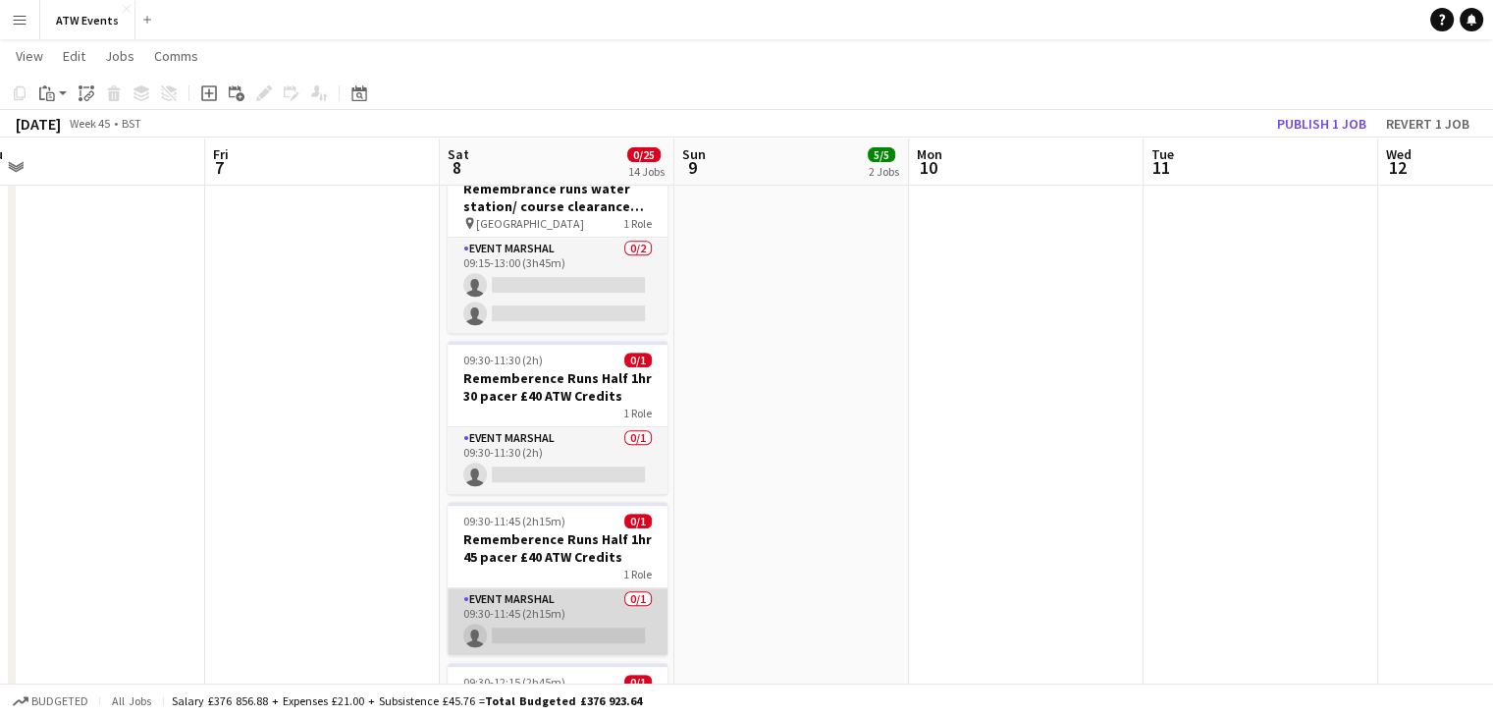
scroll to position [0, 498]
drag, startPoint x: 530, startPoint y: 612, endPoint x: 494, endPoint y: 614, distance: 36.4
click at [494, 614] on app-card-role "Event Marshal 0/1 09:30-11:45 (2h15m) single-neutral-actions" at bounding box center [559, 621] width 220 height 67
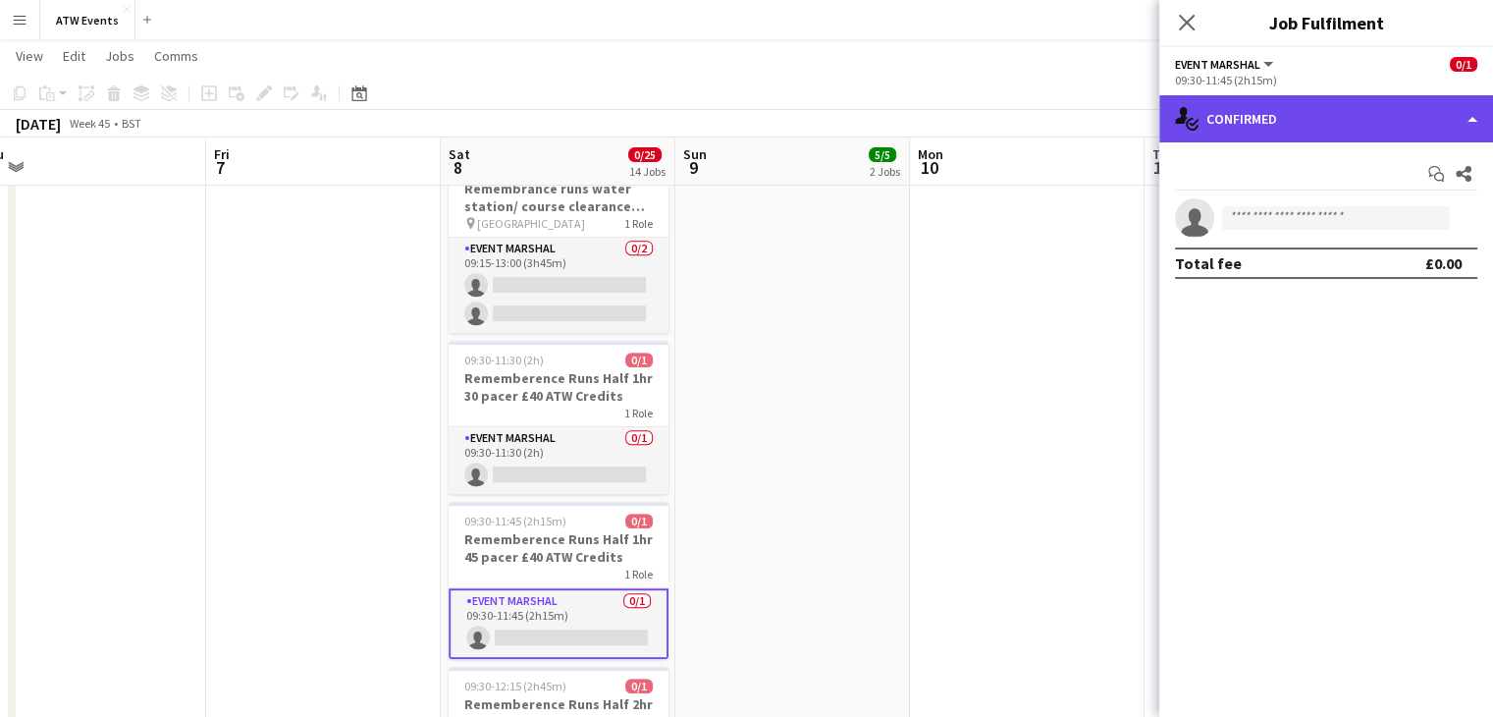
click at [1221, 110] on div "single-neutral-actions-check-2 Confirmed" at bounding box center [1326, 118] width 334 height 47
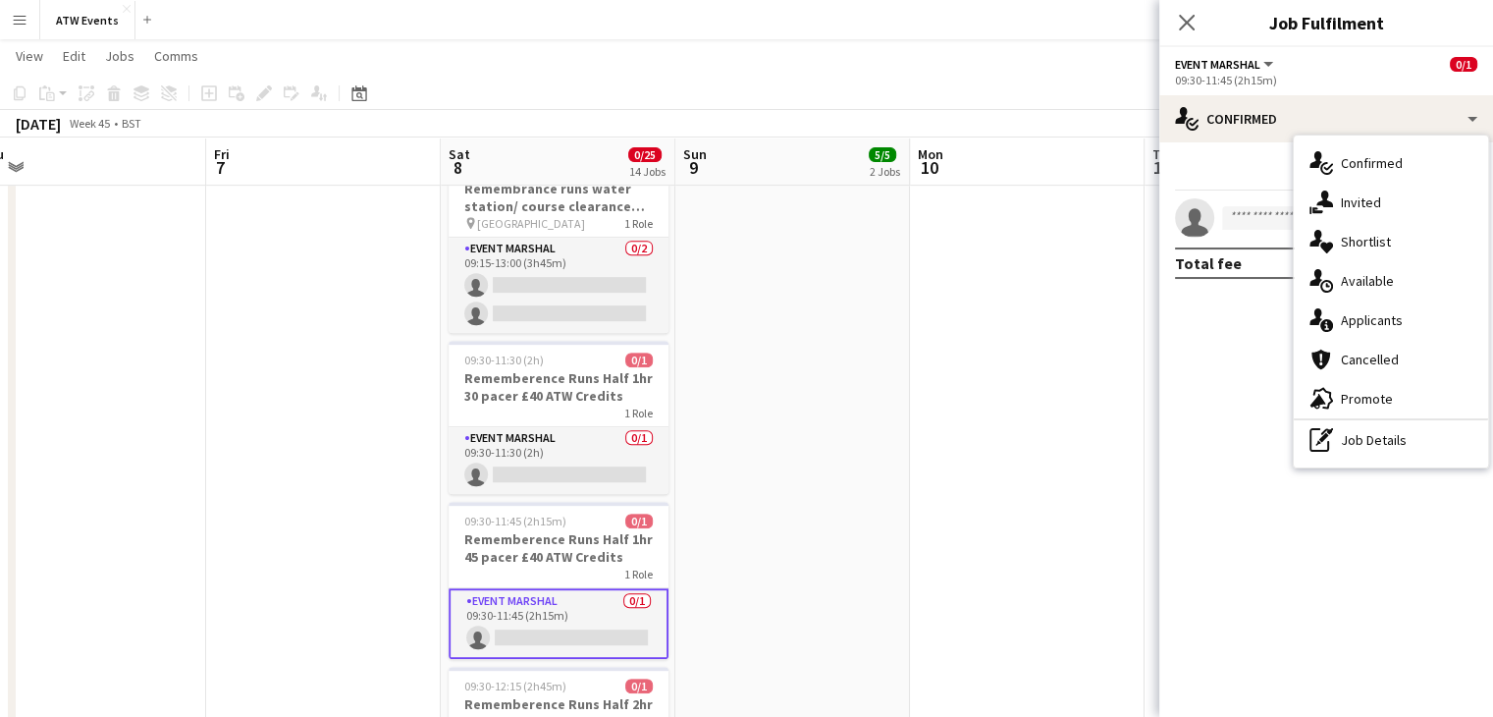
click at [1178, 264] on div "Total fee" at bounding box center [1208, 263] width 67 height 20
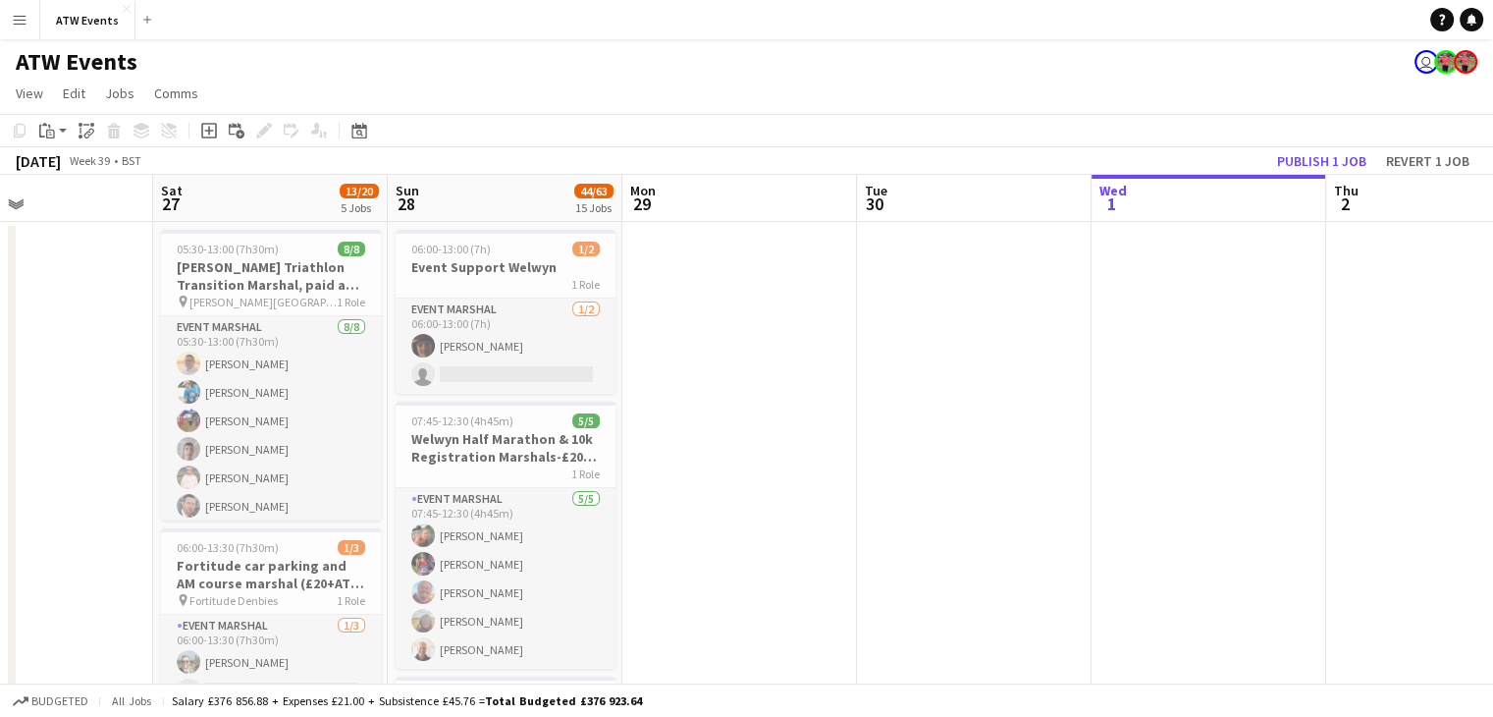
scroll to position [0, 545]
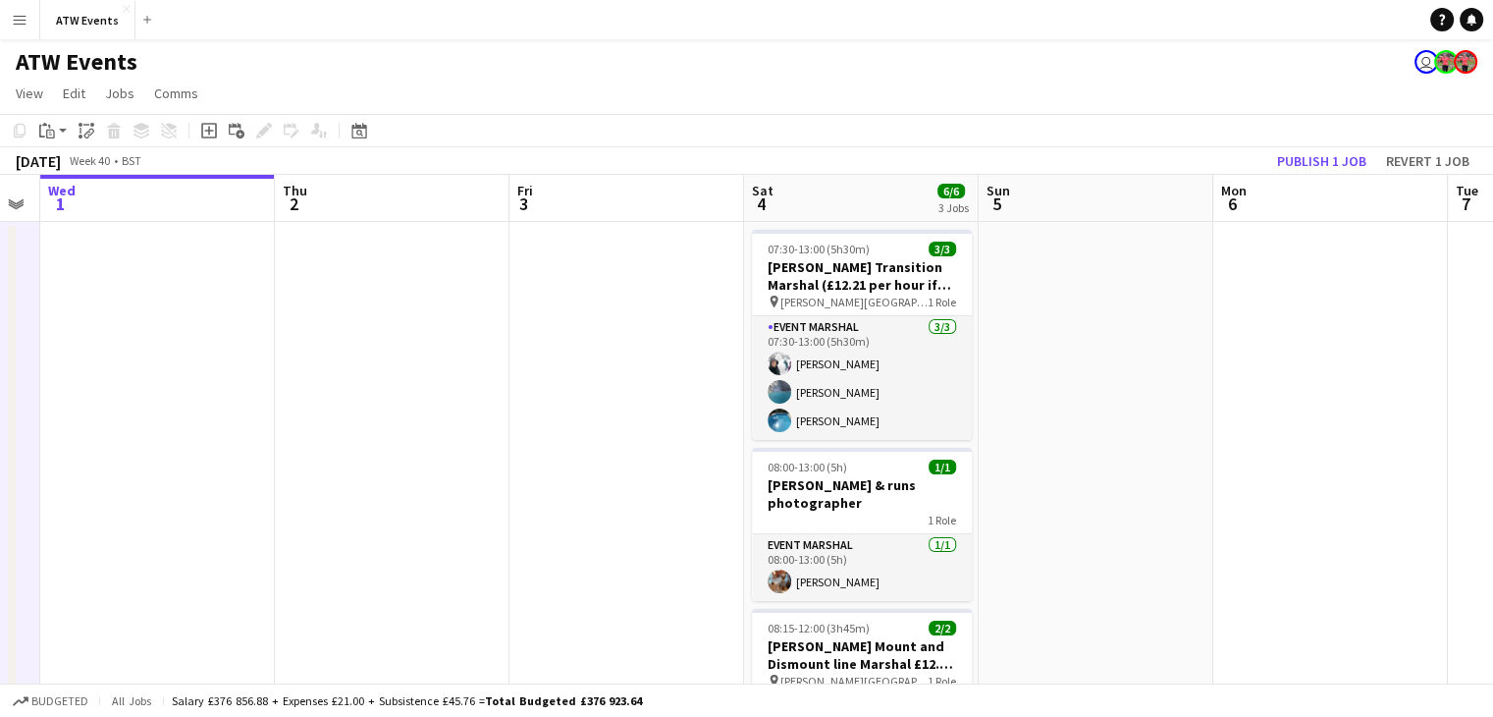
scroll to position [0, 667]
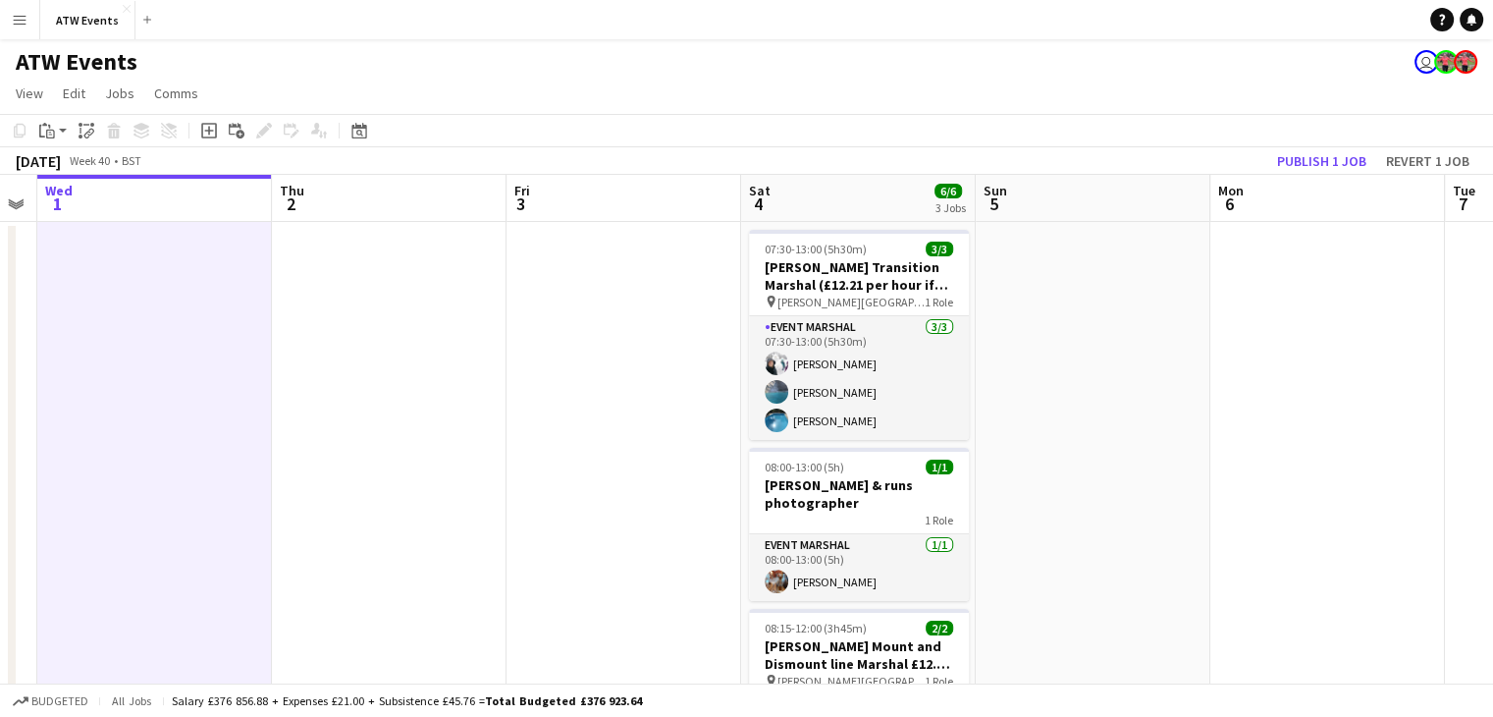
click at [180, 188] on app-board-header-date "Wed 1" at bounding box center [154, 198] width 235 height 47
click at [202, 209] on app-board-header-date "Wed 1" at bounding box center [154, 198] width 235 height 47
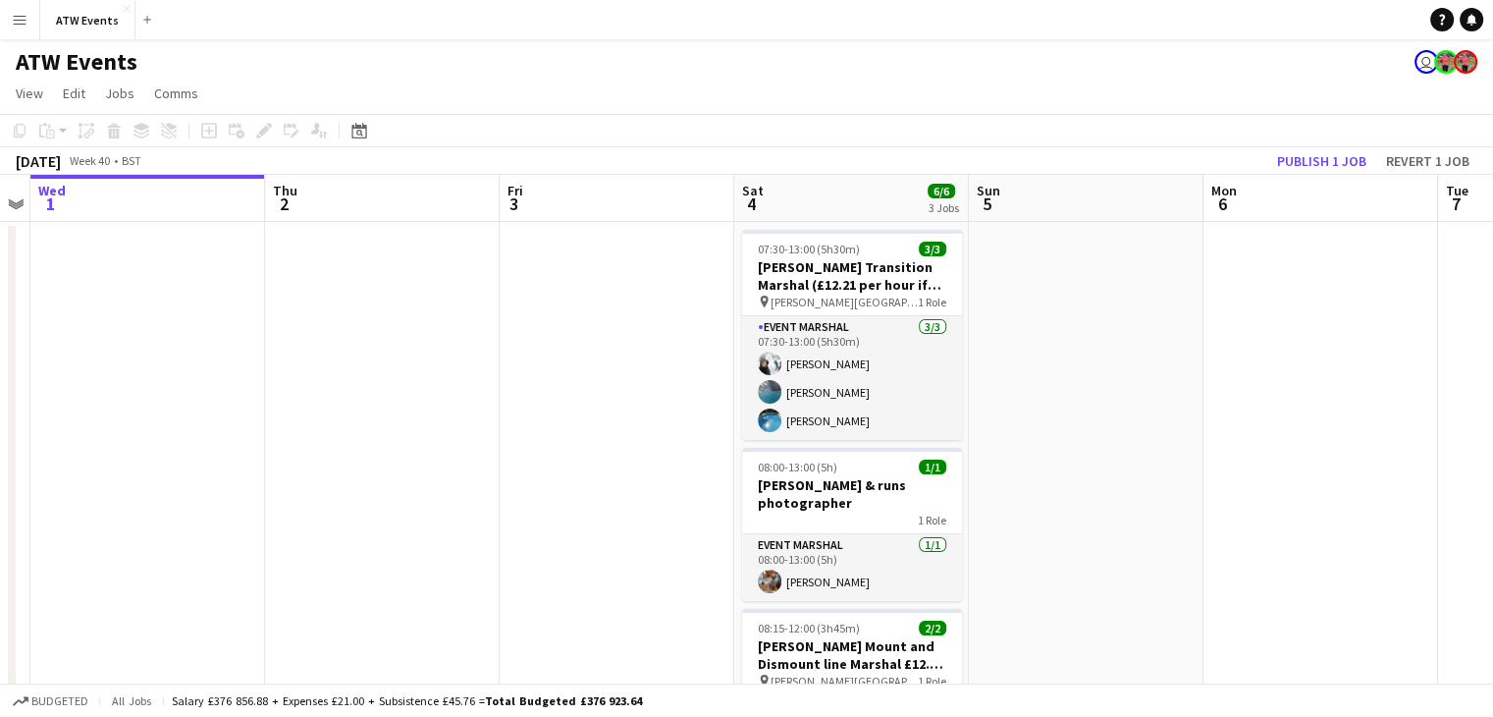
scroll to position [0, 673]
